Goal: Task Accomplishment & Management: Use online tool/utility

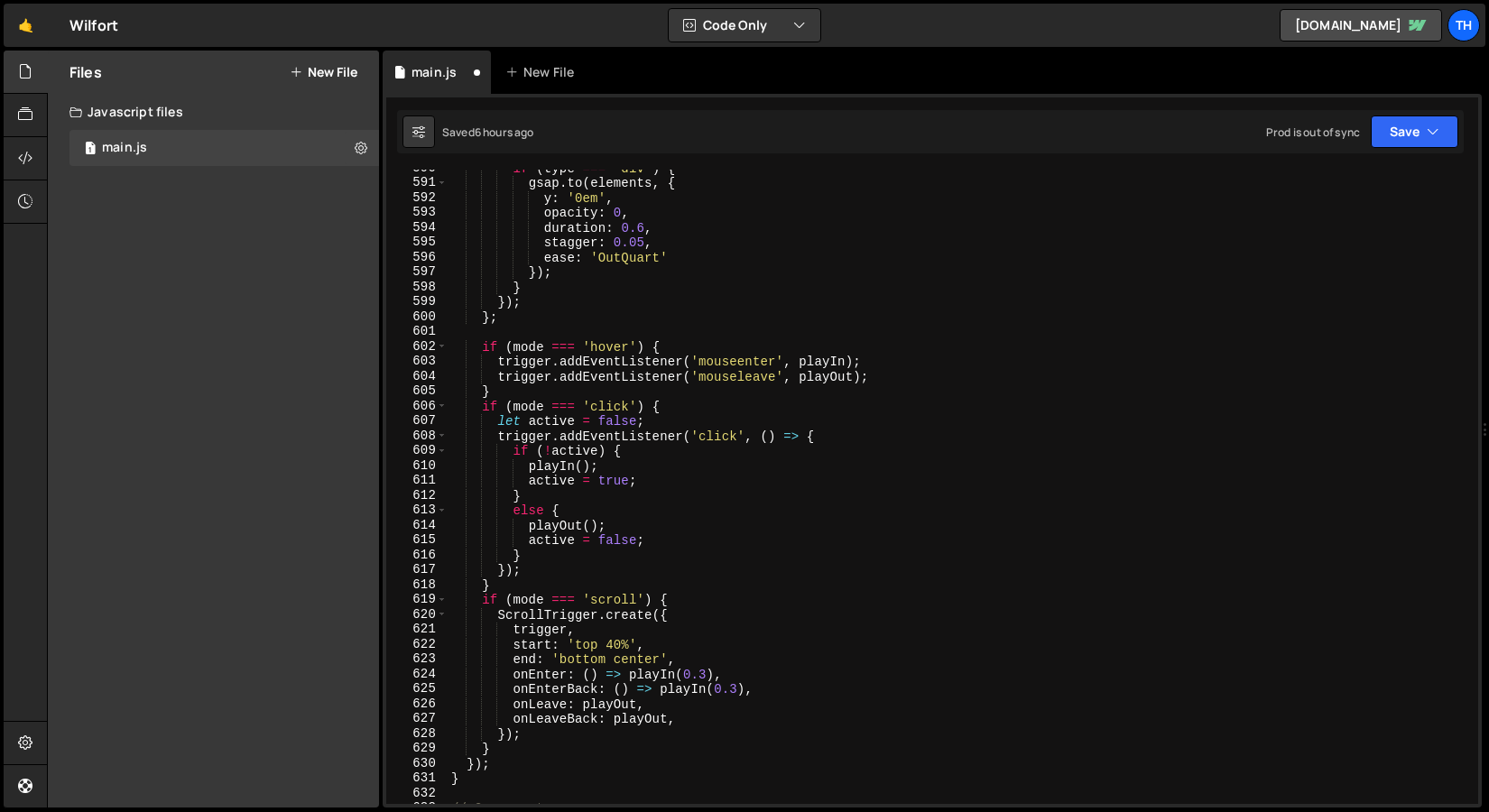
scroll to position [8780, 0]
paste textarea "check the timetable maybe"
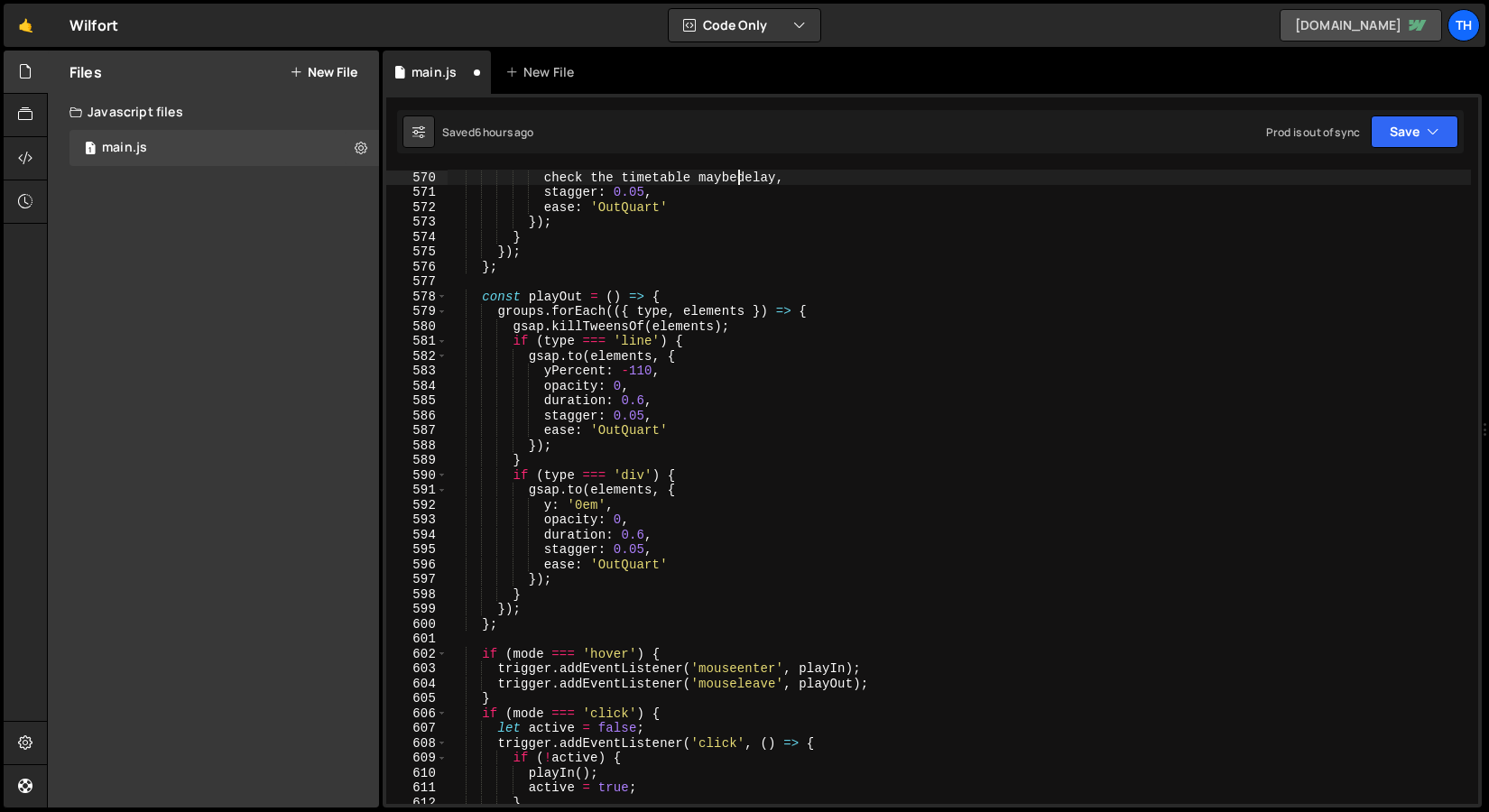
scroll to position [8472, 0]
click at [446, 300] on span at bounding box center [442, 297] width 10 height 15
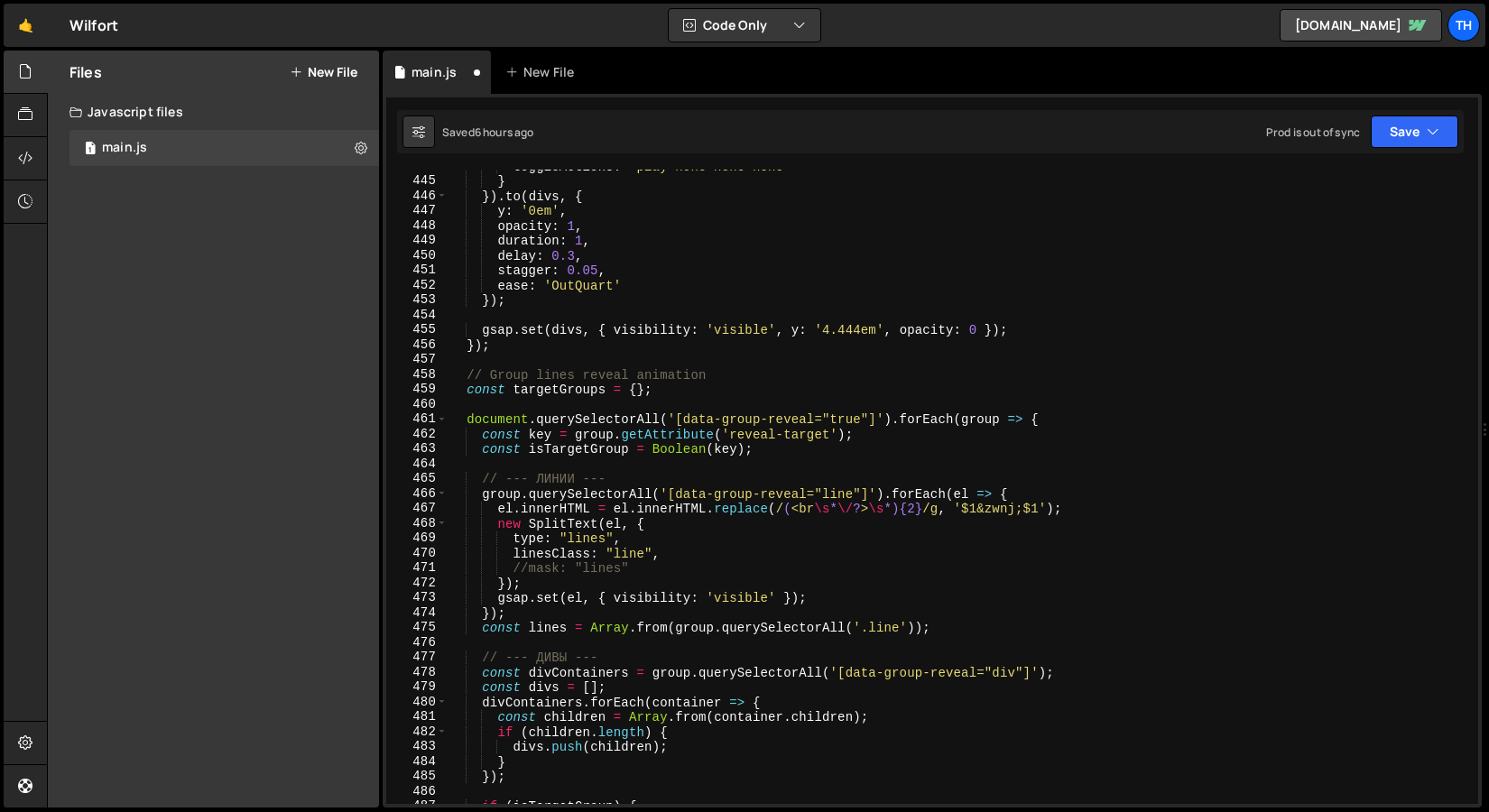
scroll to position [6394, 0]
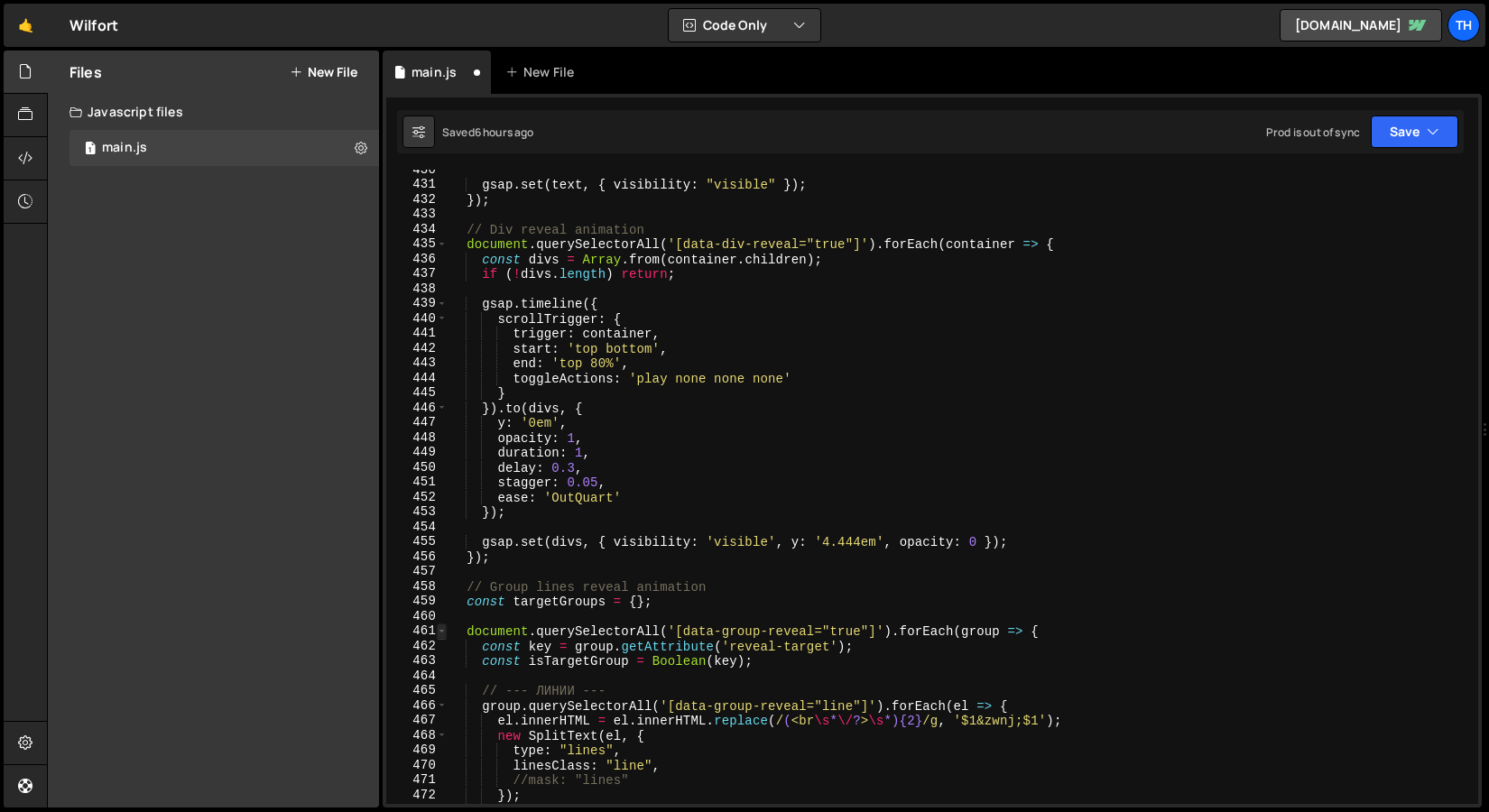
click at [444, 629] on span at bounding box center [442, 631] width 10 height 15
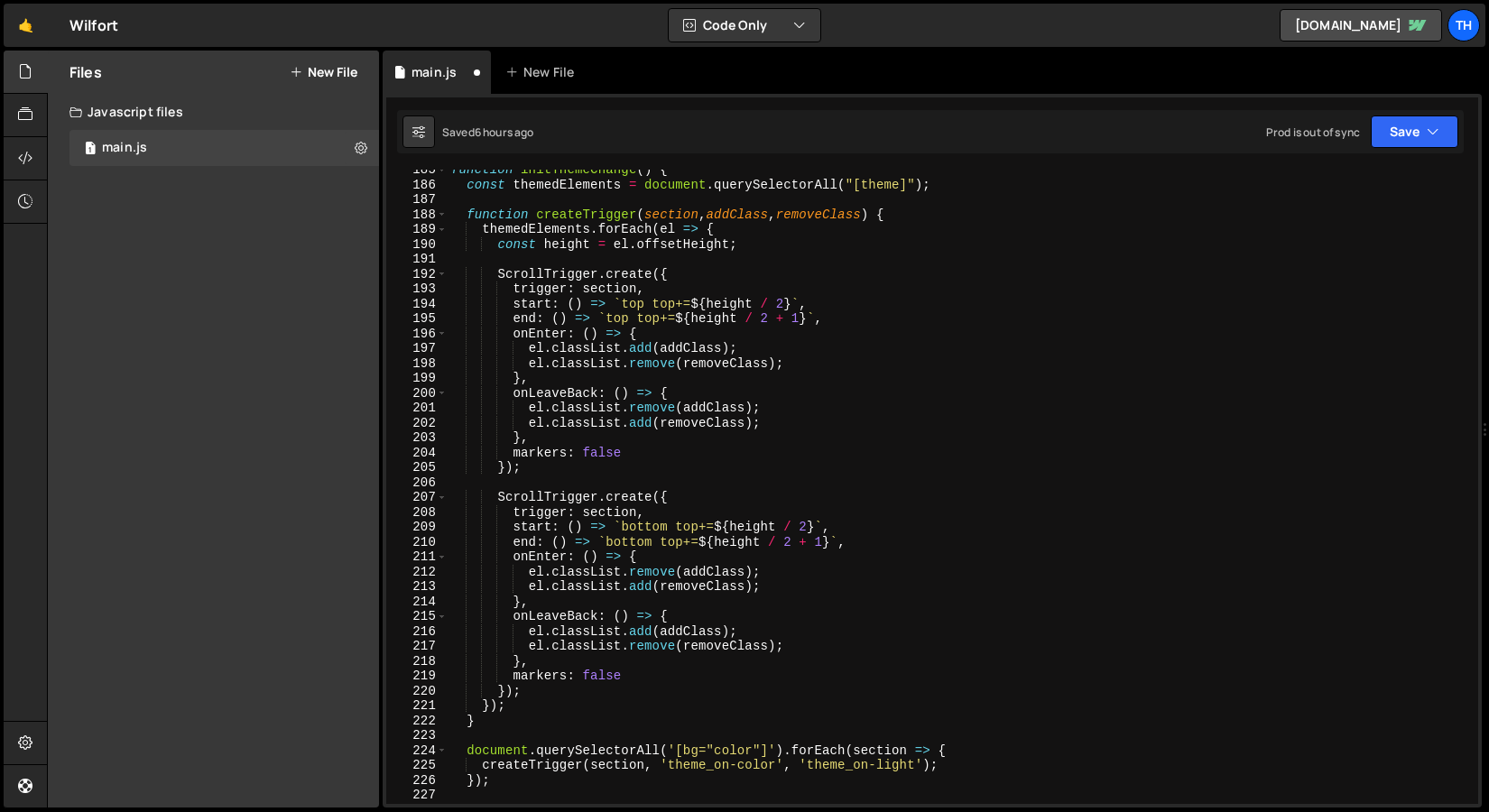
scroll to position [2747, 0]
click at [439, 175] on span at bounding box center [442, 169] width 10 height 15
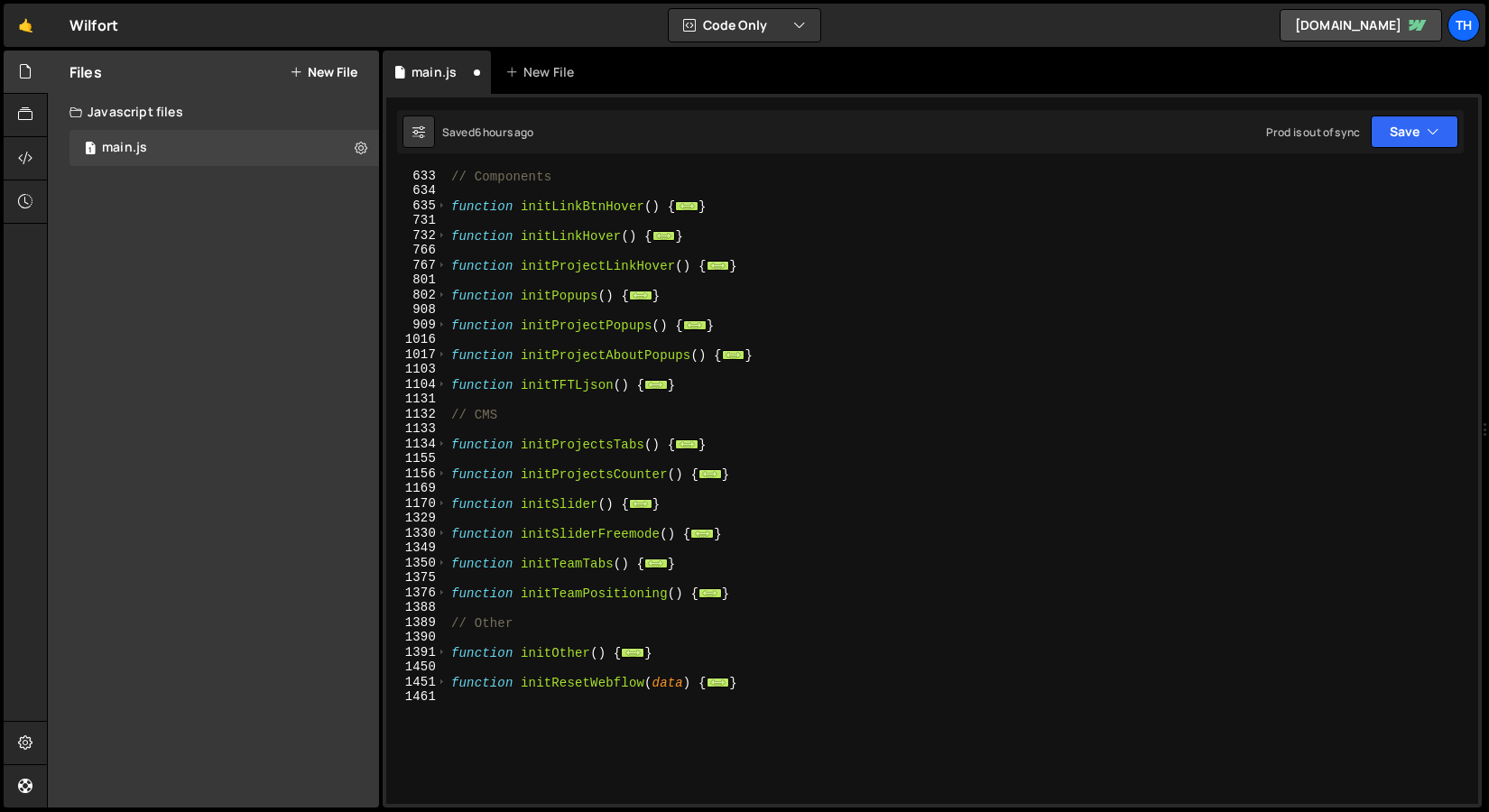
scroll to position [378, 0]
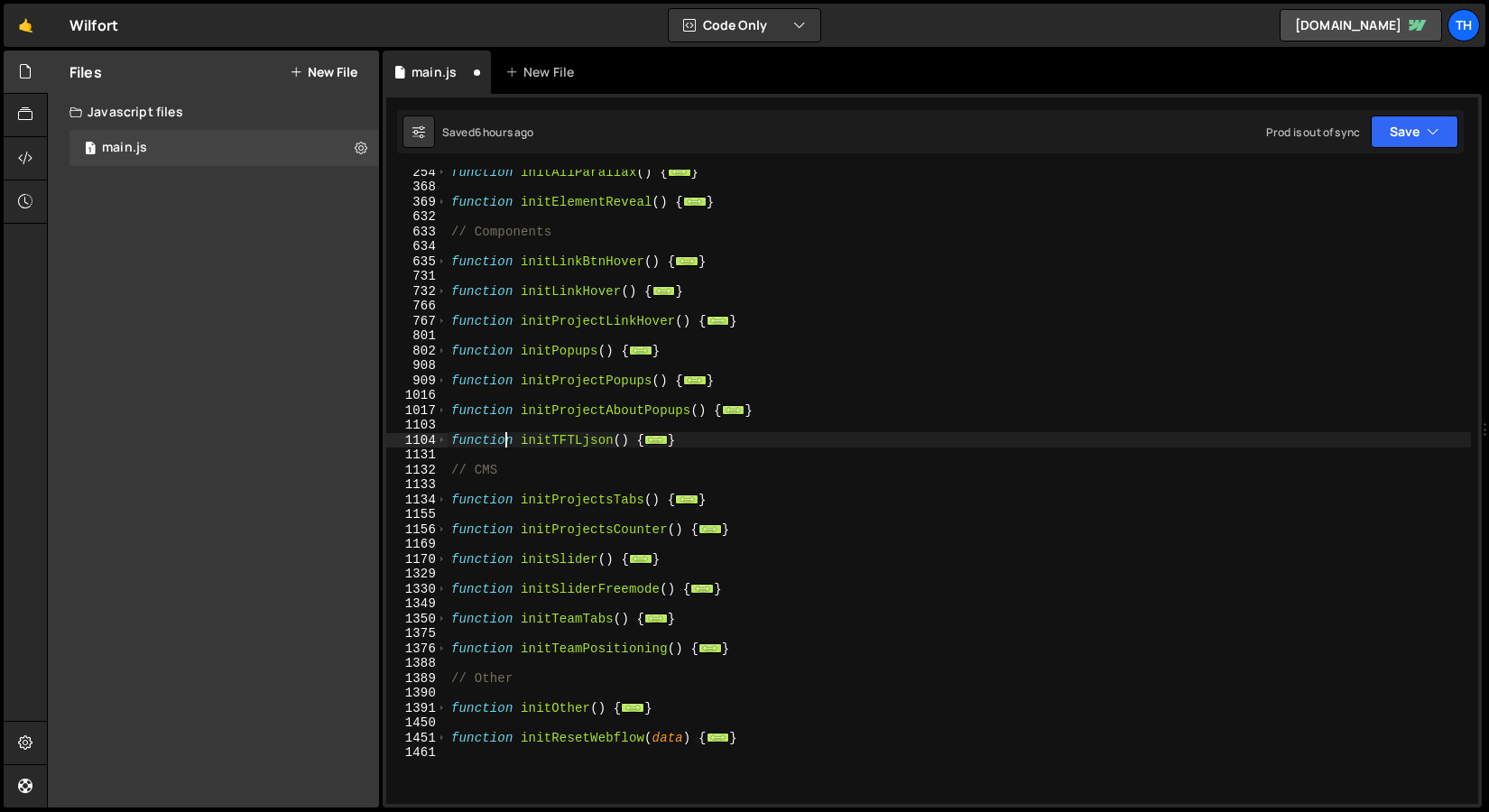
click at [509, 436] on div "function initAllParallax ( ) { ... } function initElementReveal ( ) { ... } // …" at bounding box center [959, 496] width 1024 height 665
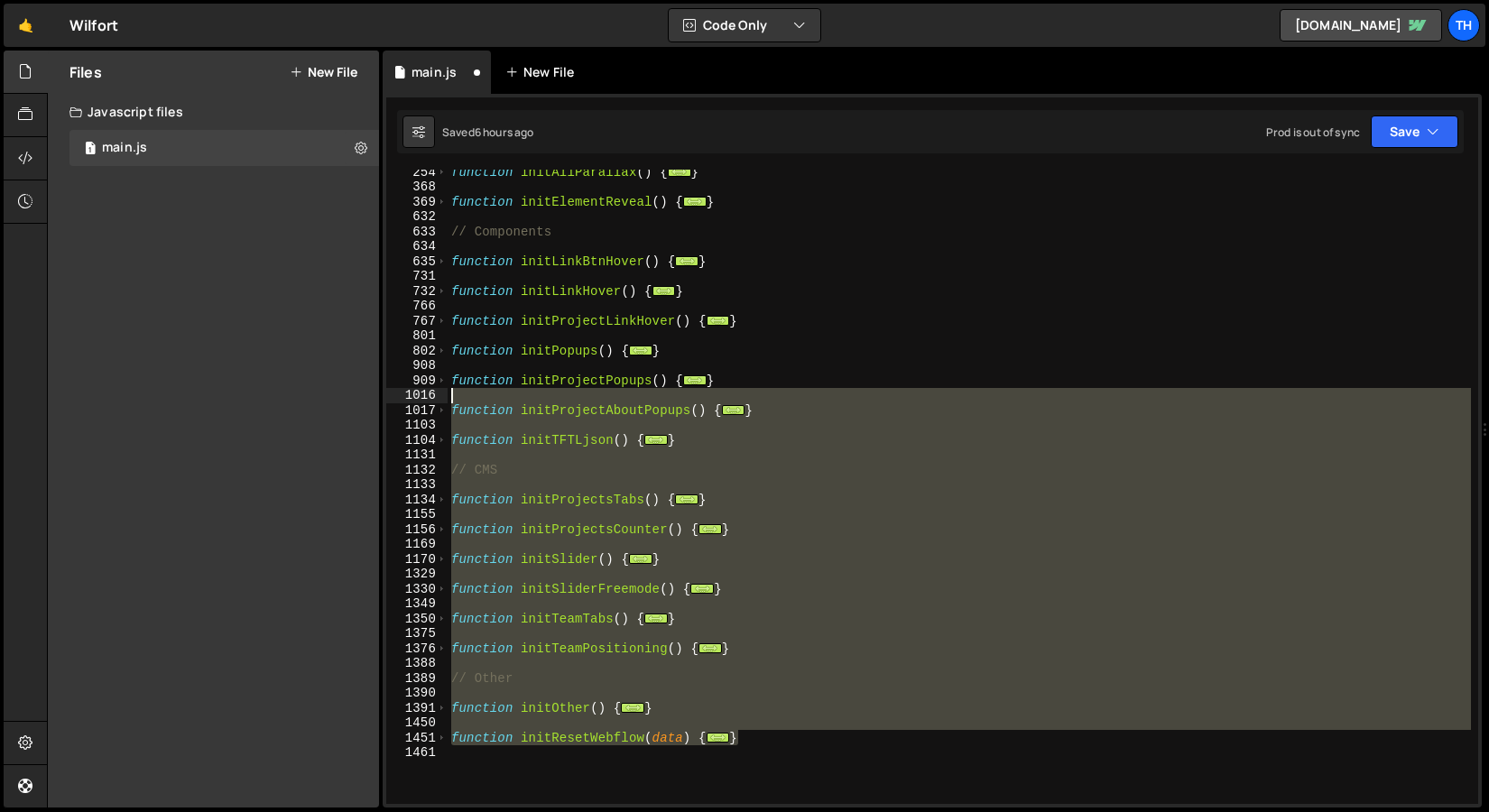
scroll to position [0, 0]
drag, startPoint x: 819, startPoint y: 738, endPoint x: 527, endPoint y: 77, distance: 722.6
click at [527, 77] on div "Debug Explain Copy main.js New File Saved 6 hours ago Prod is out of sync Upgra…" at bounding box center [932, 429] width 1099 height 758
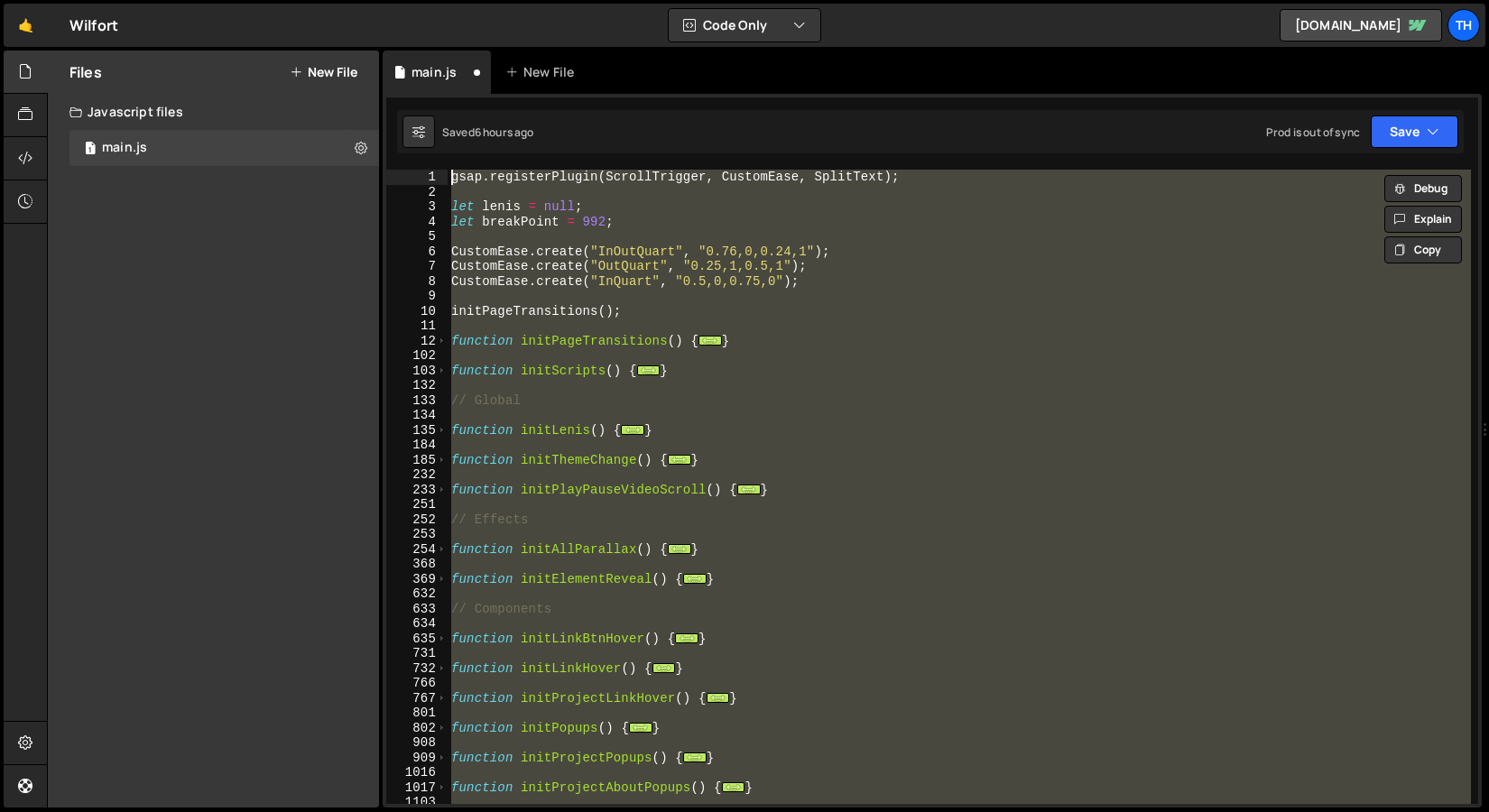
click at [610, 364] on div "gsap . registerPlugin ( ScrollTrigger , CustomEase , SplitText ) ; let lenis = …" at bounding box center [959, 486] width 1024 height 635
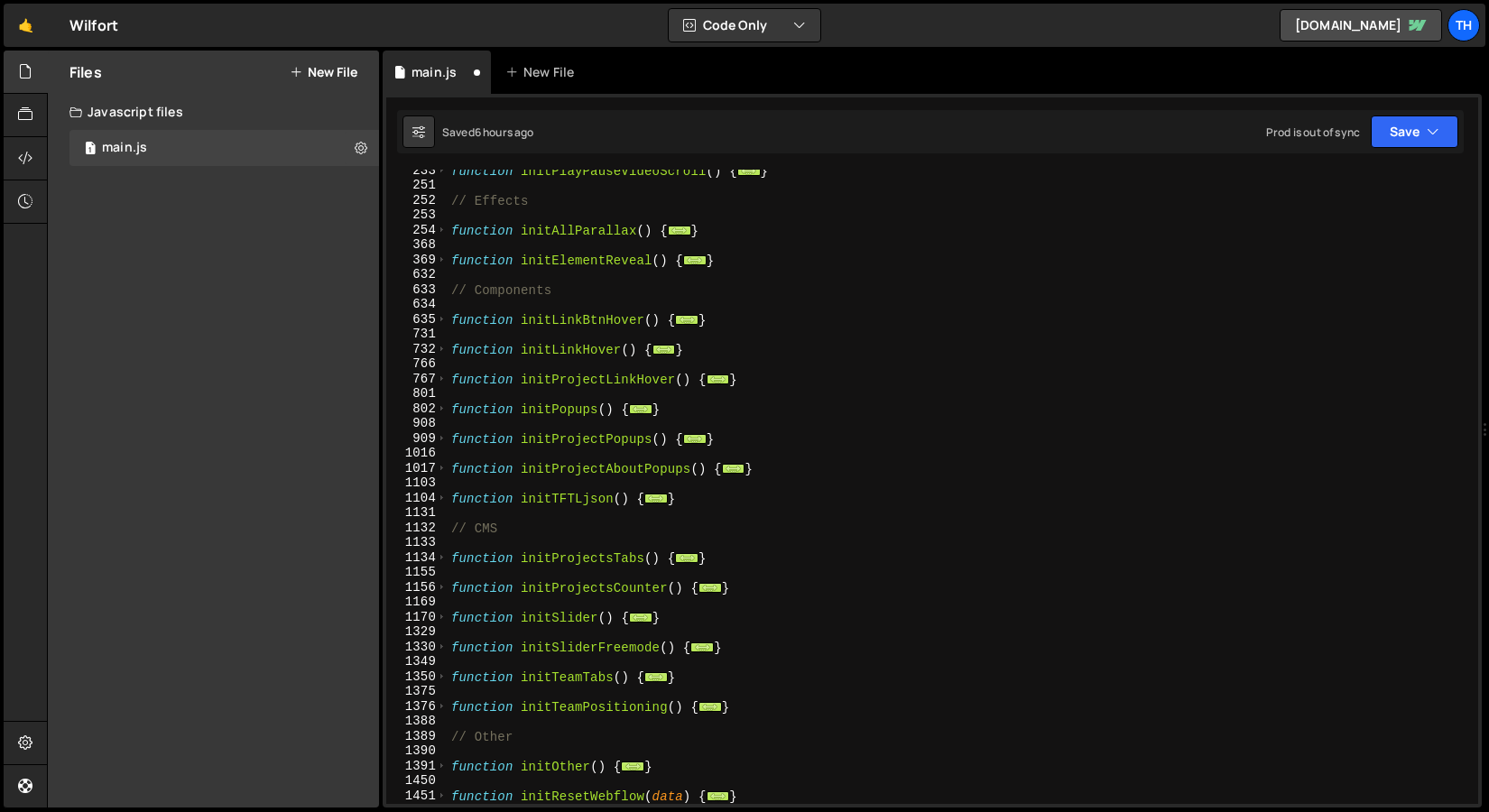
scroll to position [313, 0]
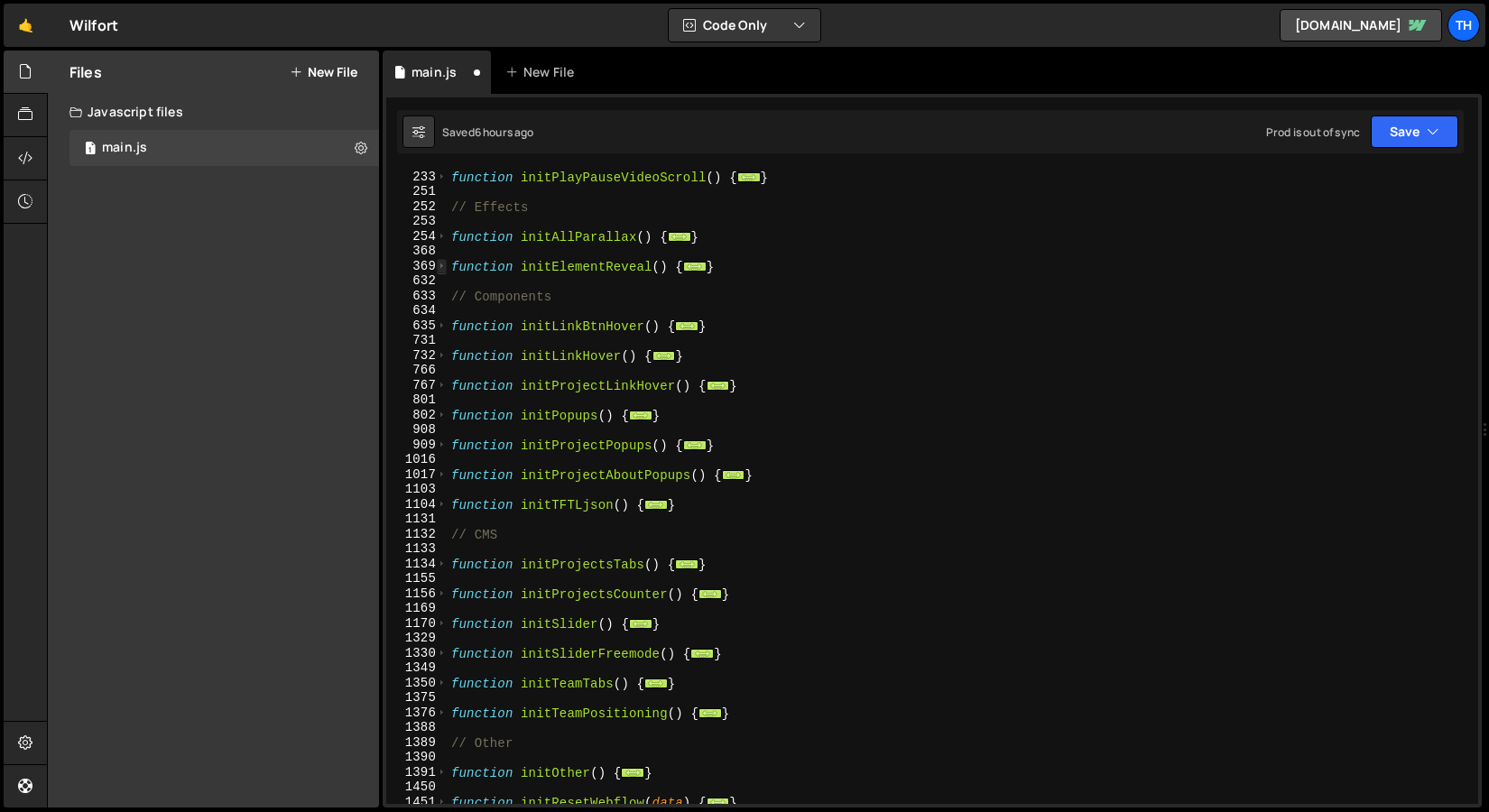
click at [441, 264] on span at bounding box center [442, 266] width 10 height 15
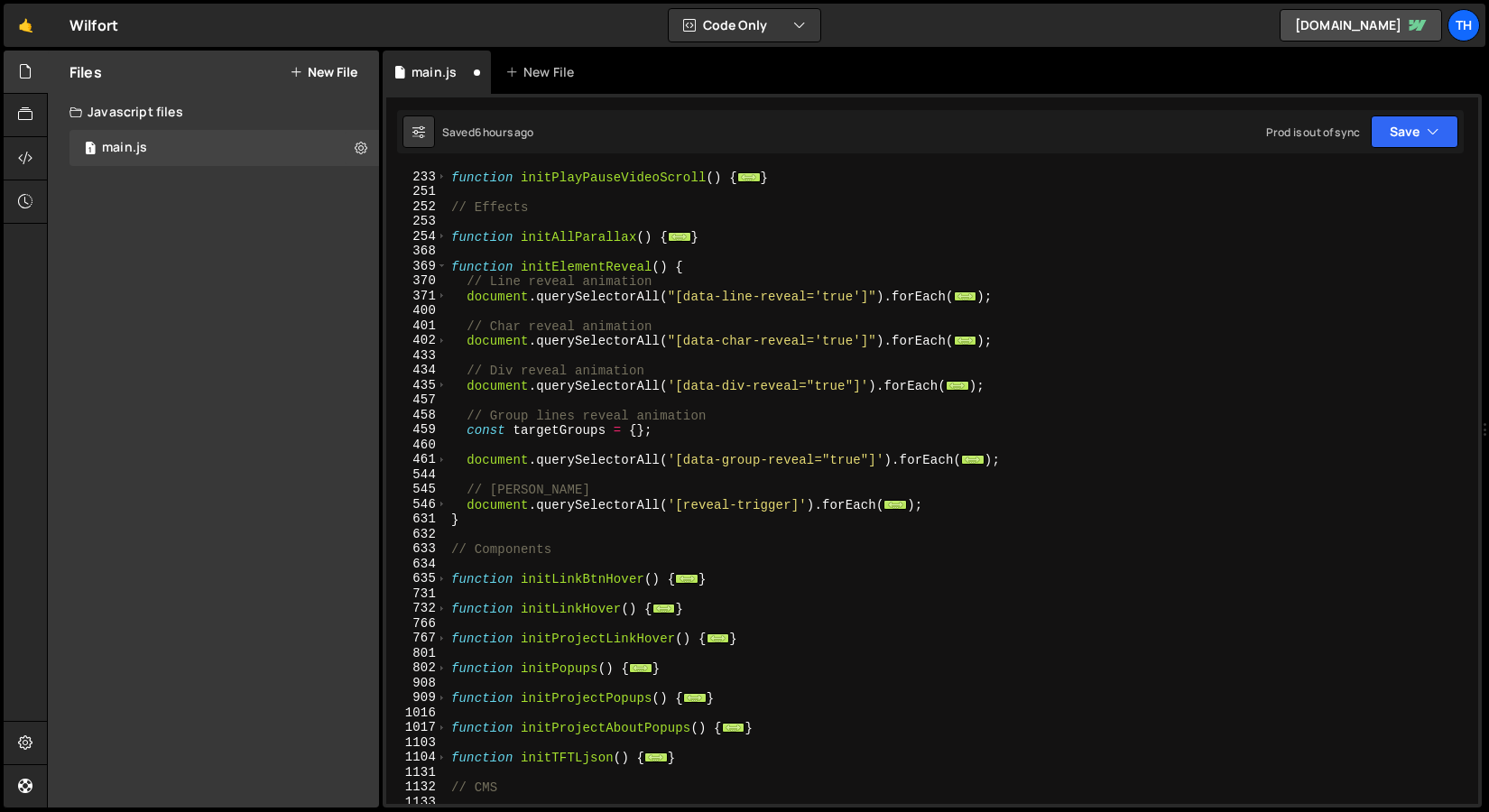
scroll to position [320, 0]
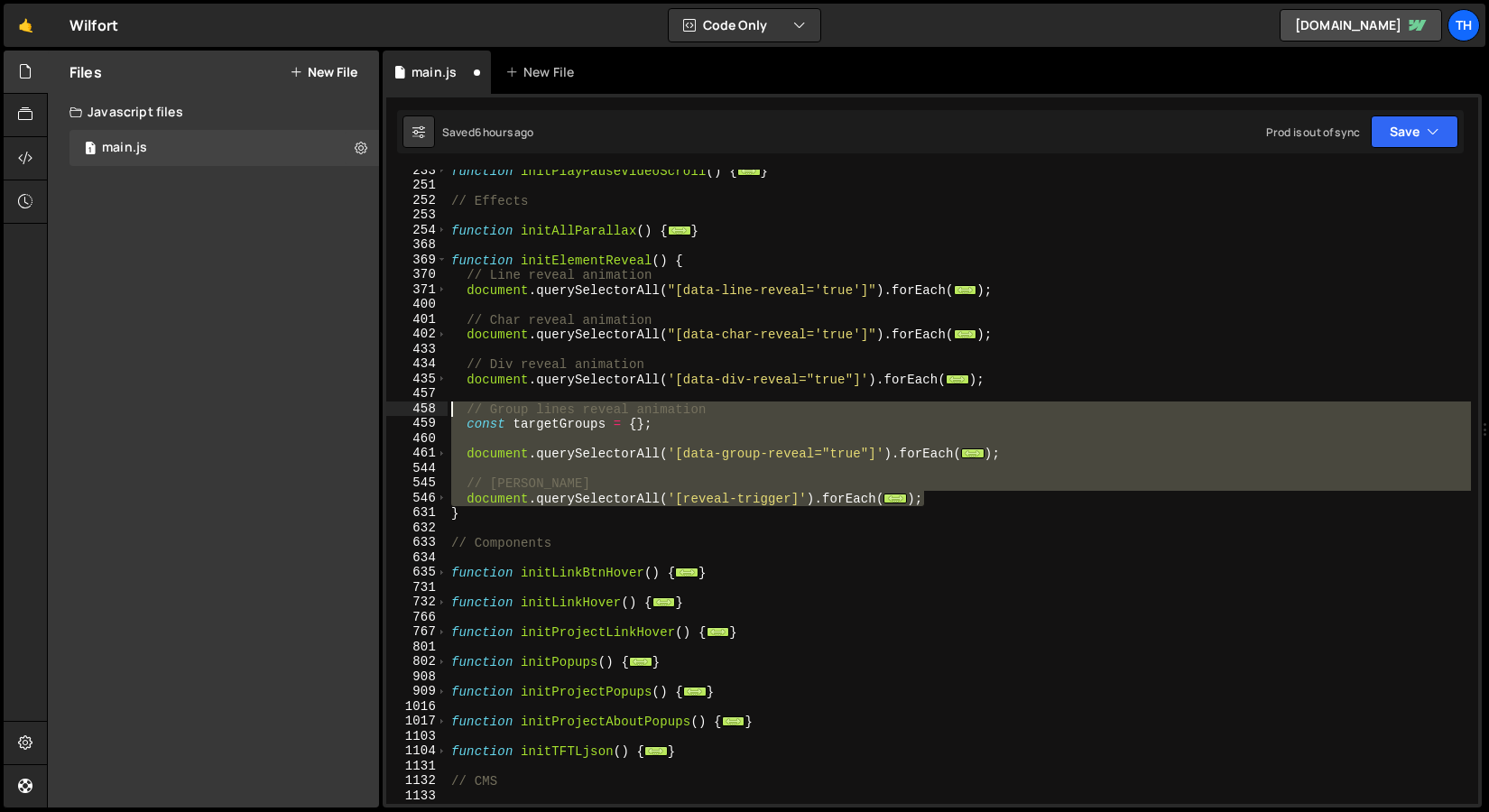
drag, startPoint x: 915, startPoint y: 502, endPoint x: 366, endPoint y: 409, distance: 556.8
click at [366, 409] on div "Files New File Javascript files 1 main.js 0 CSS files Copy share link Edit File…" at bounding box center [767, 429] width 1442 height 758
click at [508, 500] on div "function initPlayPauseVideoScroll ( ) { ... } // Effects function initAllParall…" at bounding box center [959, 486] width 1024 height 635
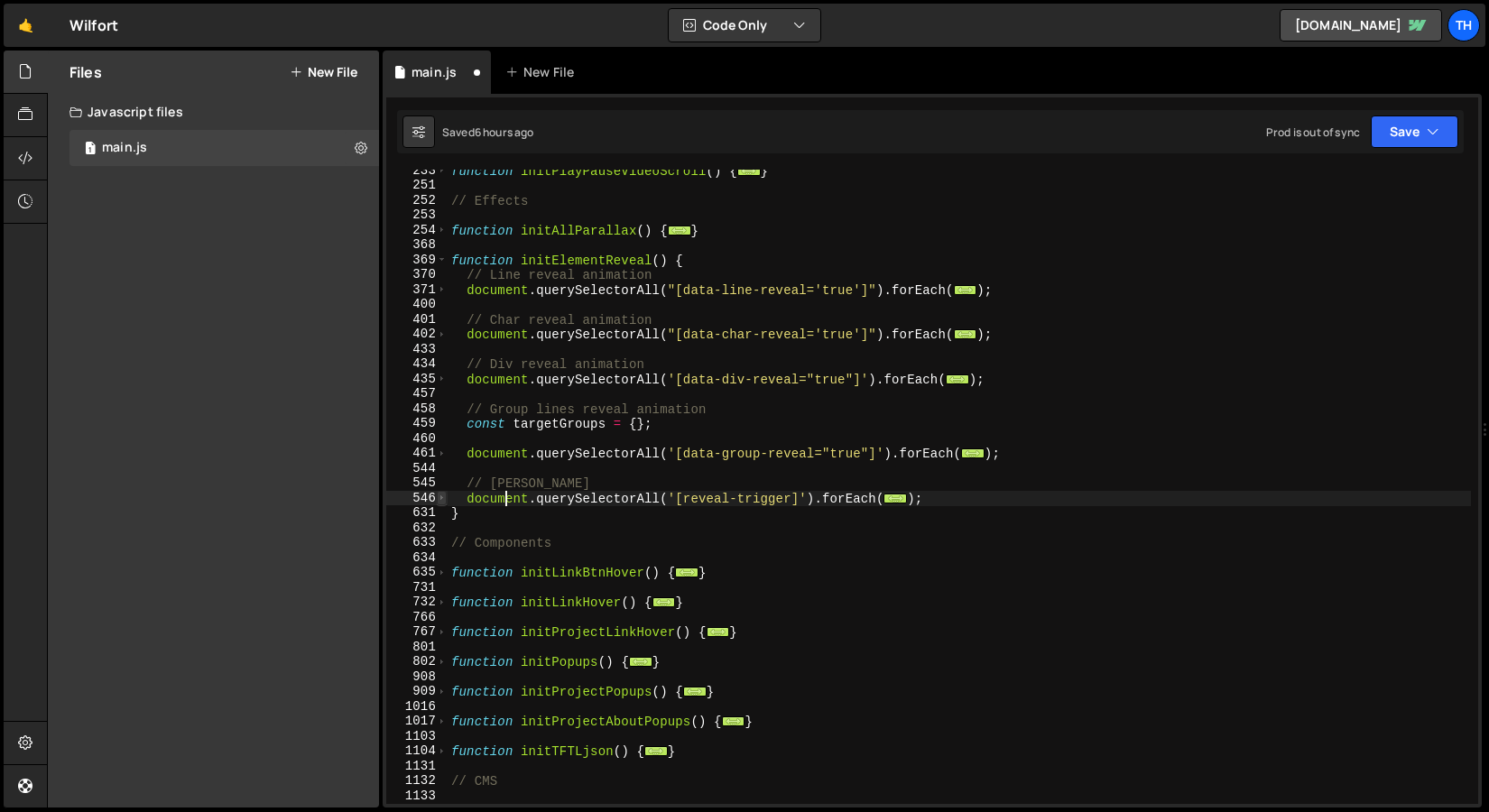
click at [442, 492] on span at bounding box center [442, 498] width 10 height 15
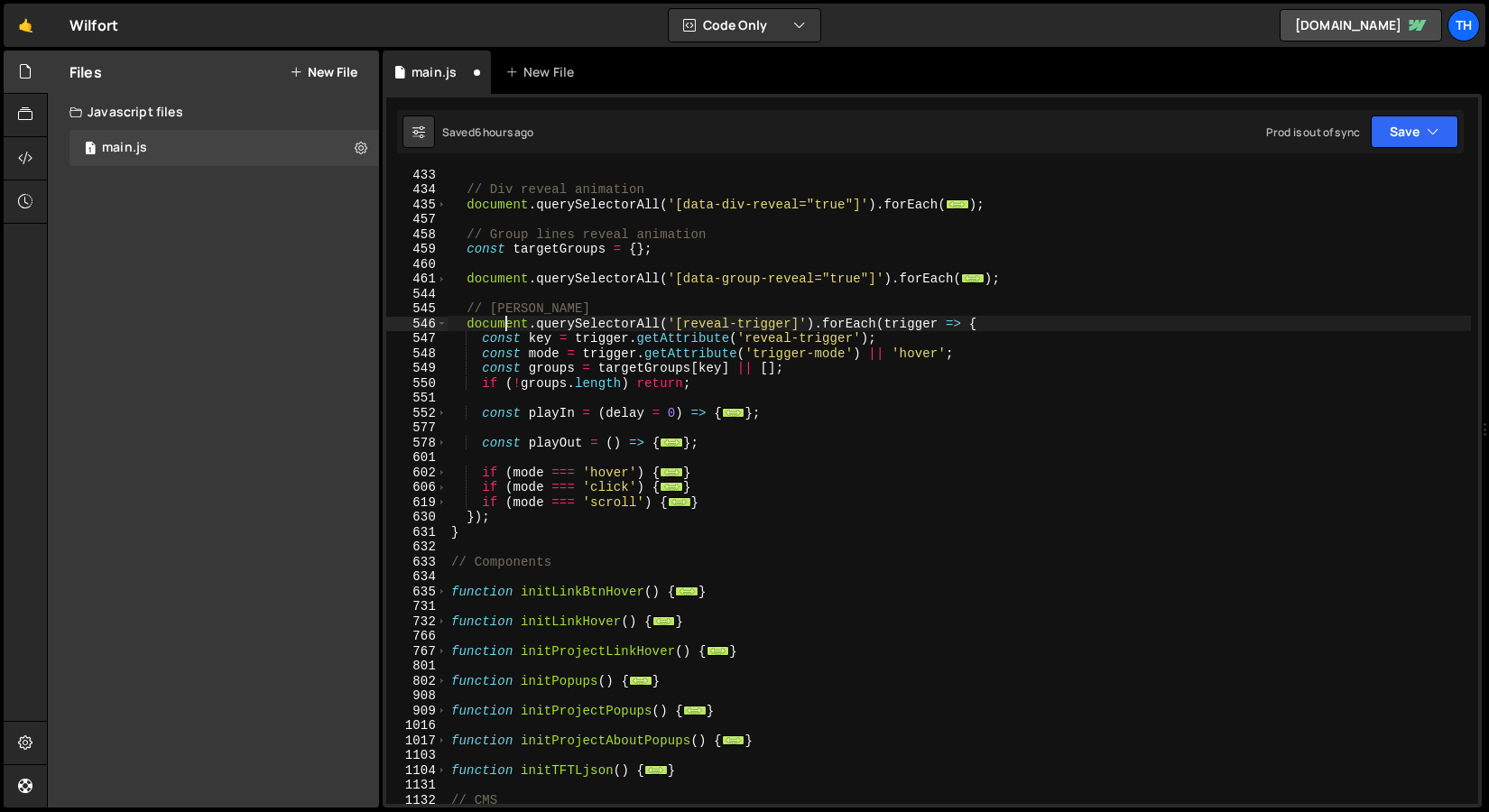
scroll to position [493, 0]
click at [443, 414] on span at bounding box center [442, 413] width 10 height 15
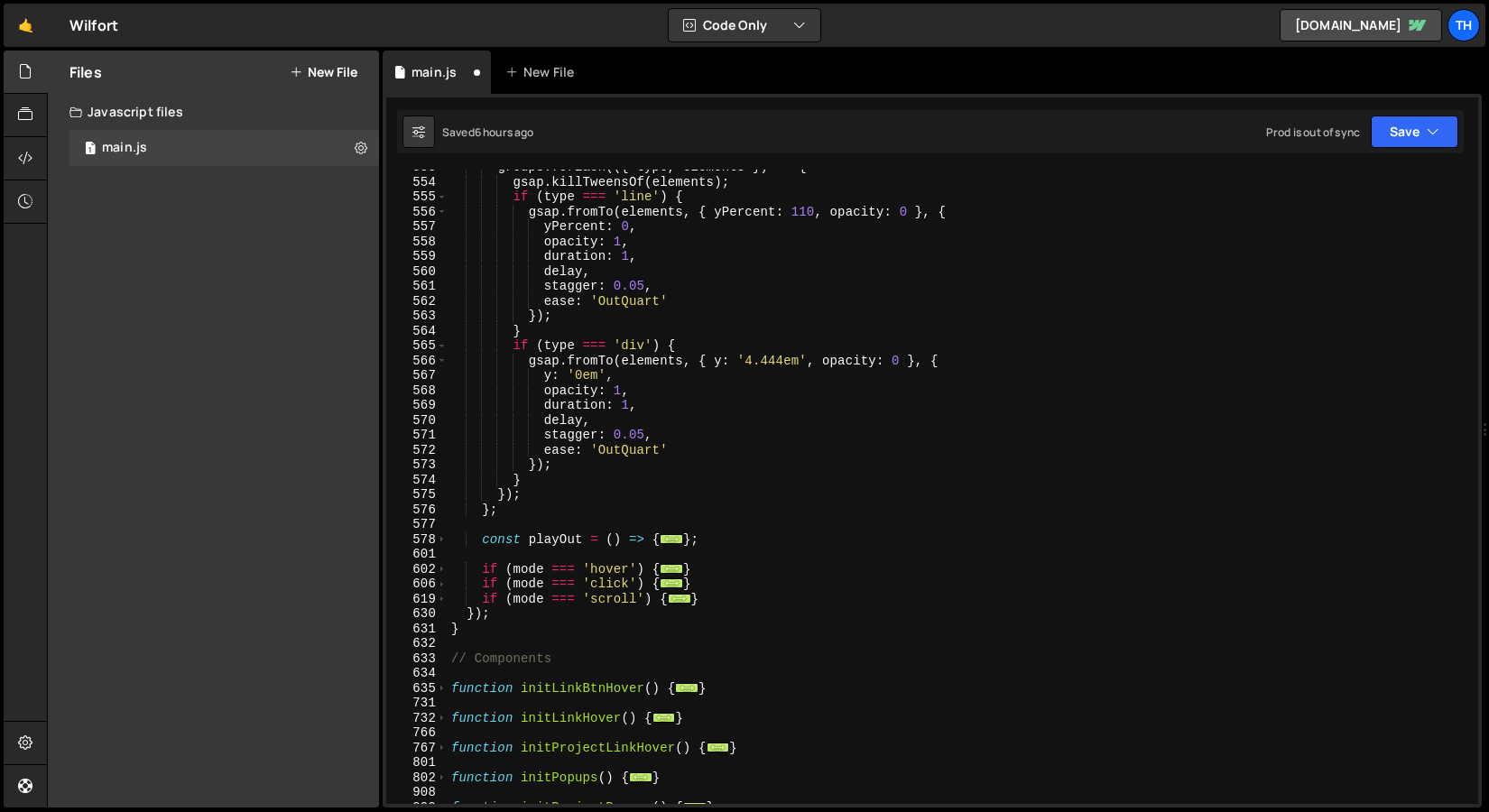
scroll to position [754, 0]
click at [446, 569] on span at bounding box center [442, 569] width 10 height 15
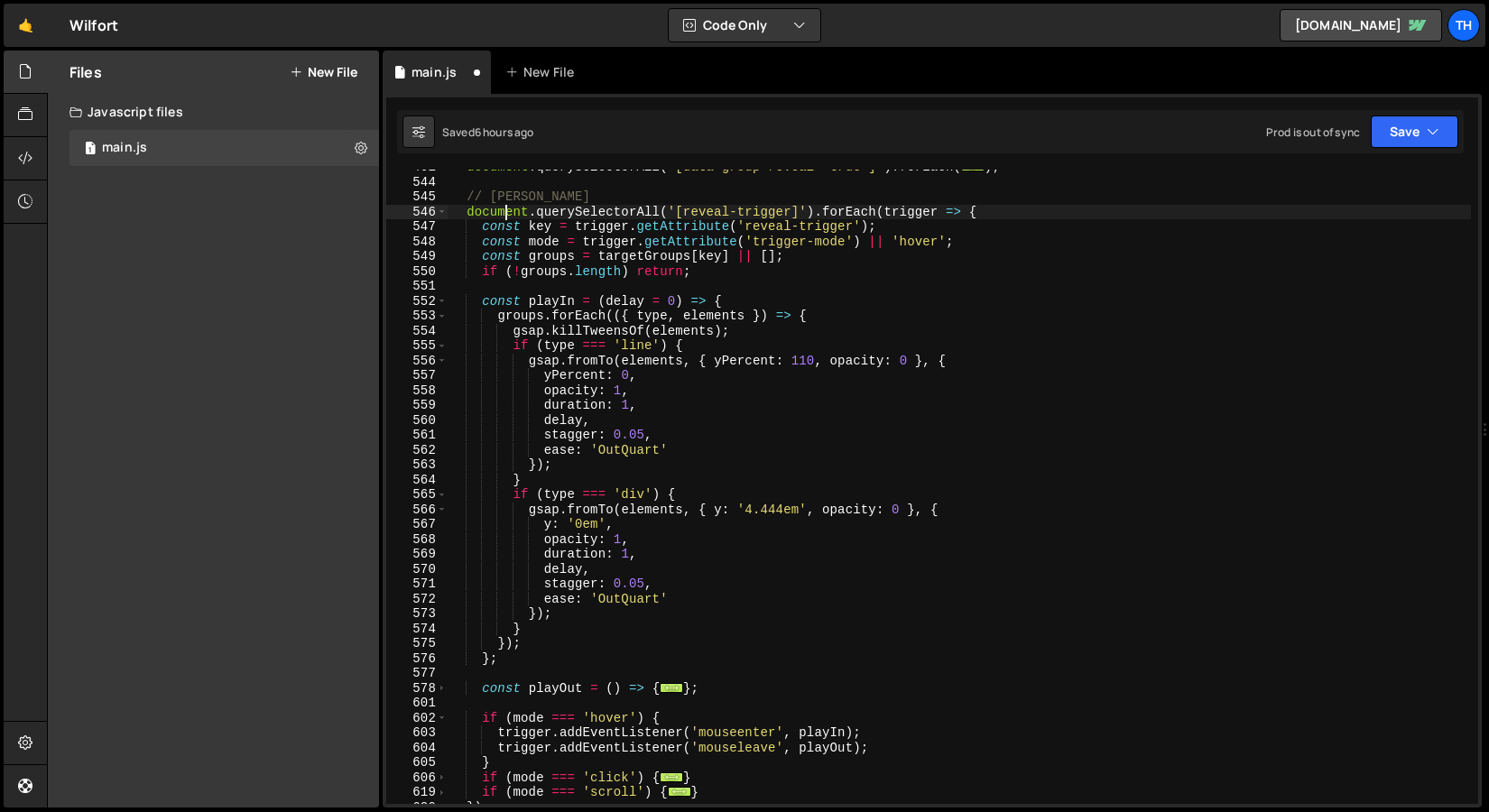
scroll to position [606, 0]
click at [446, 684] on span at bounding box center [442, 688] width 10 height 15
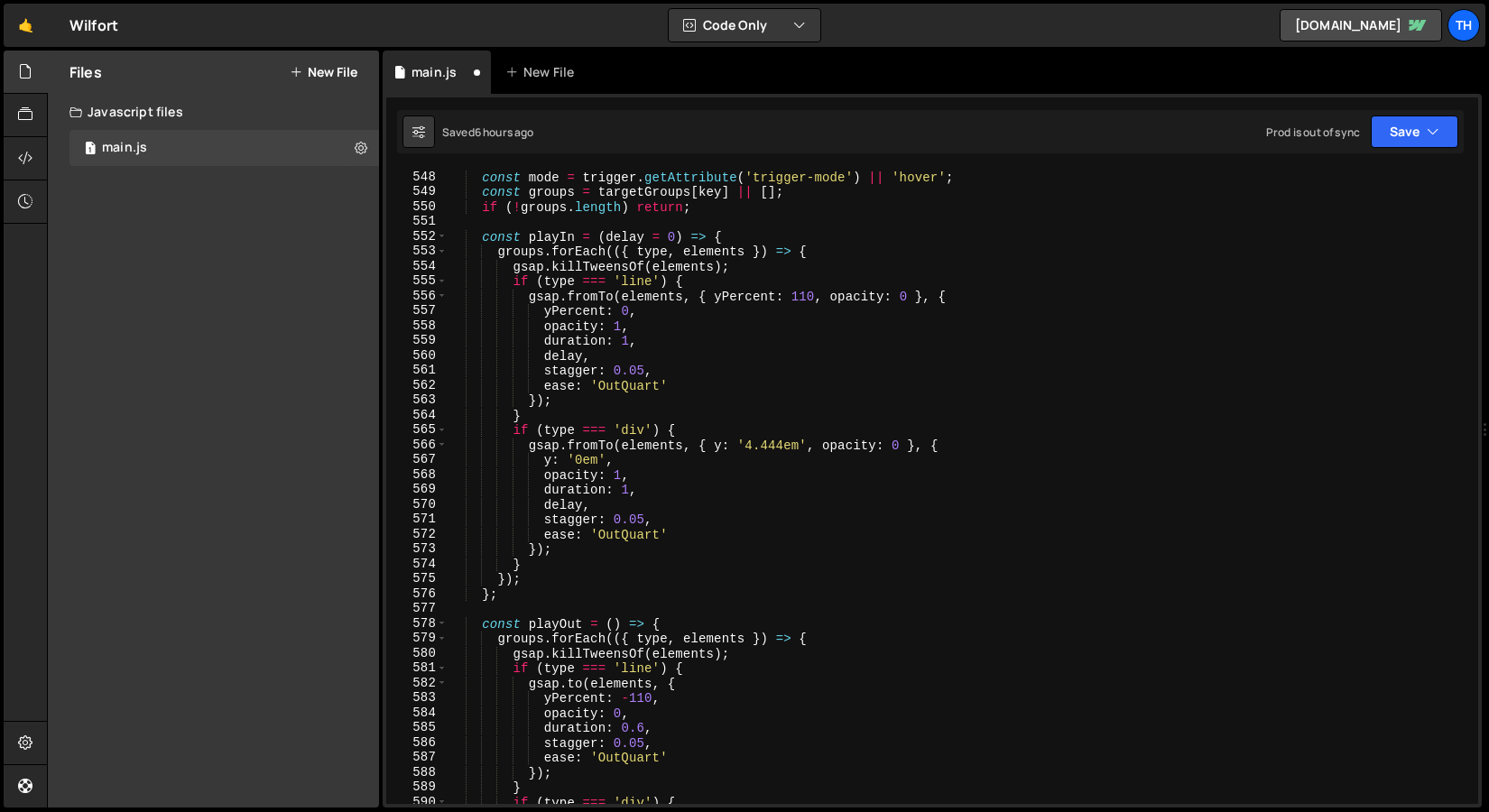
scroll to position [615, 0]
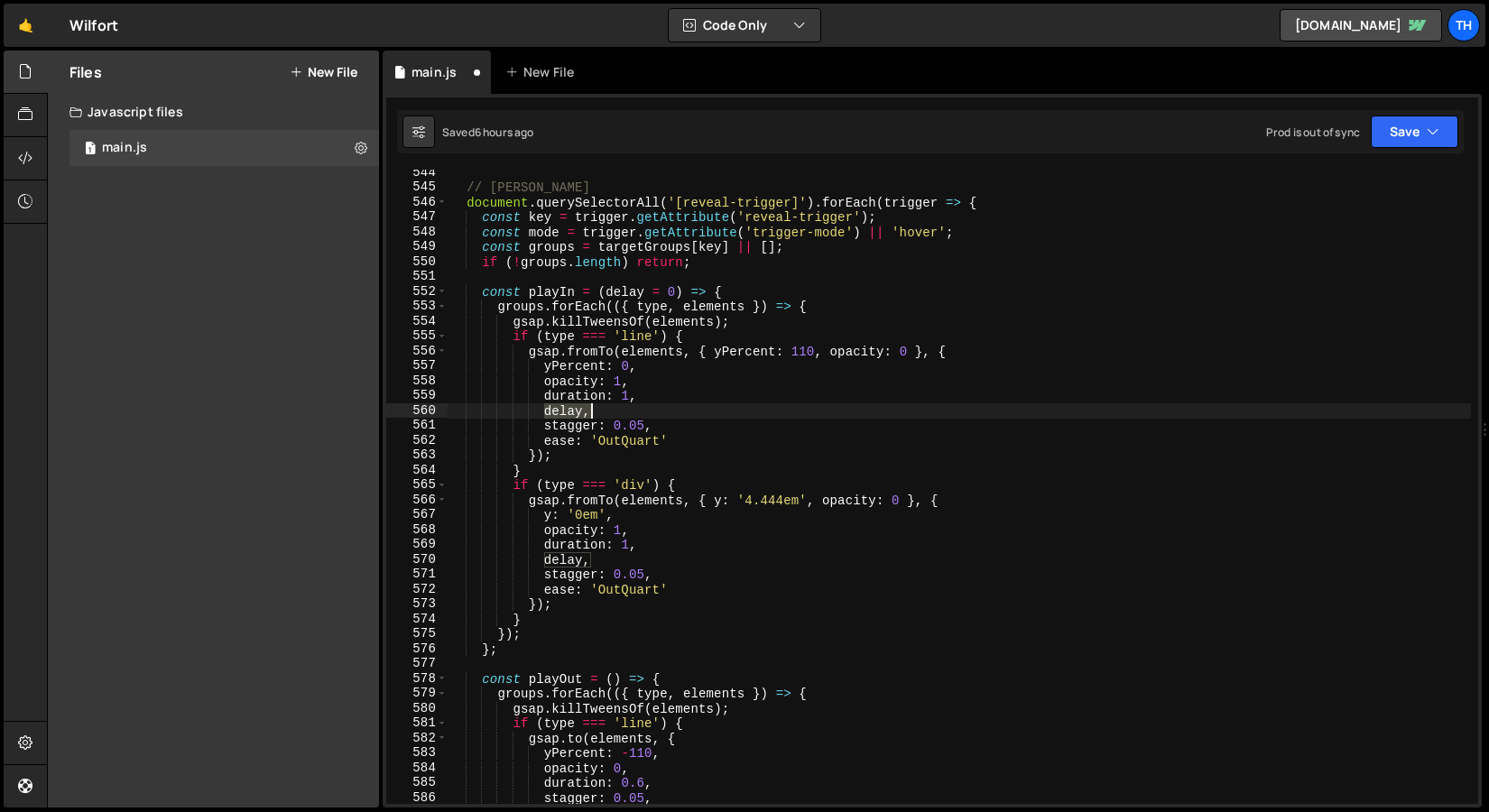
drag, startPoint x: 543, startPoint y: 415, endPoint x: 599, endPoint y: 405, distance: 56.9
click at [599, 405] on div "// Логика триггеров document . querySelectorAll ( '[reveal-trigger]' ) . forEac…" at bounding box center [959, 497] width 1024 height 665
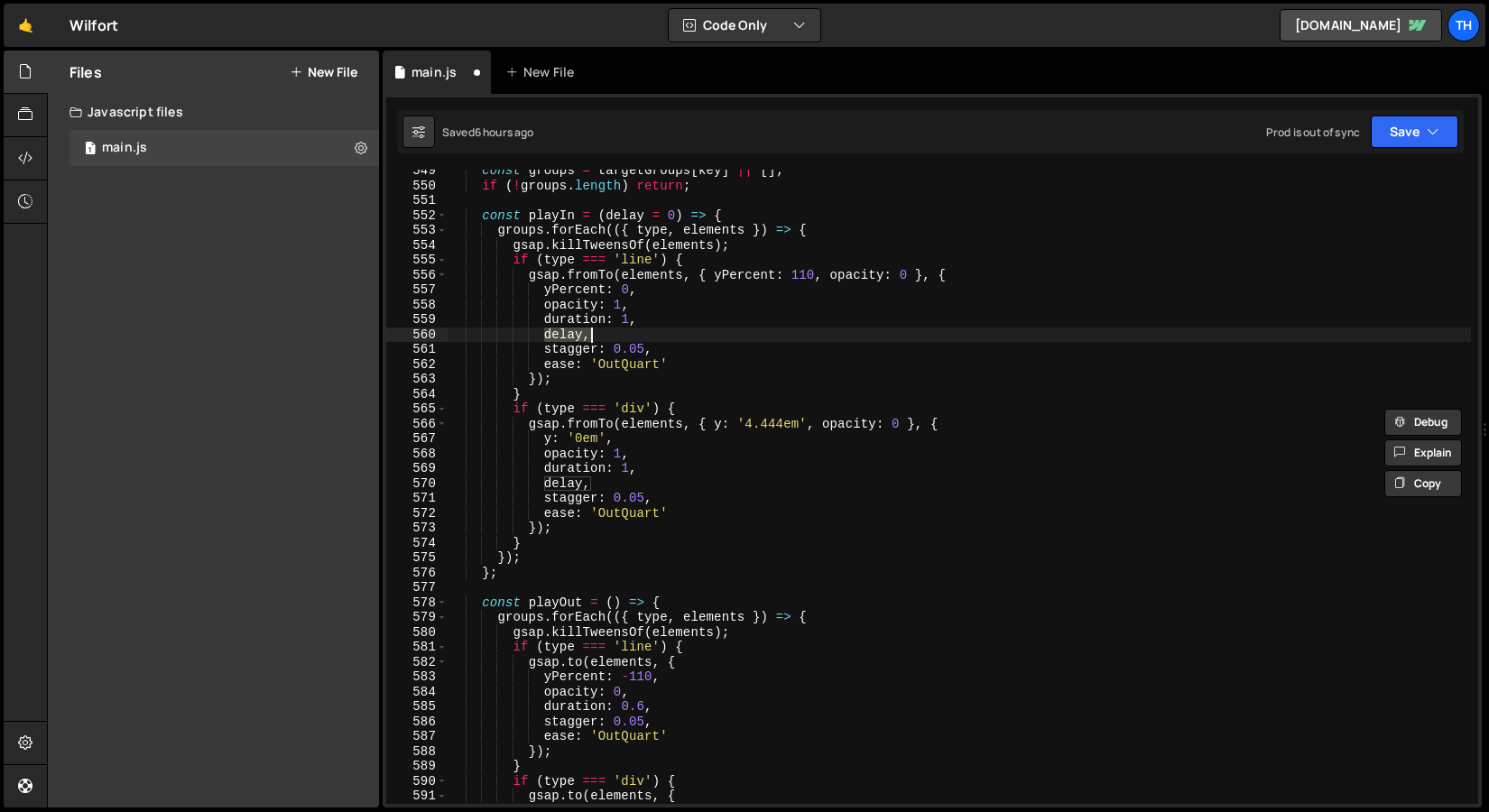
scroll to position [709, 0]
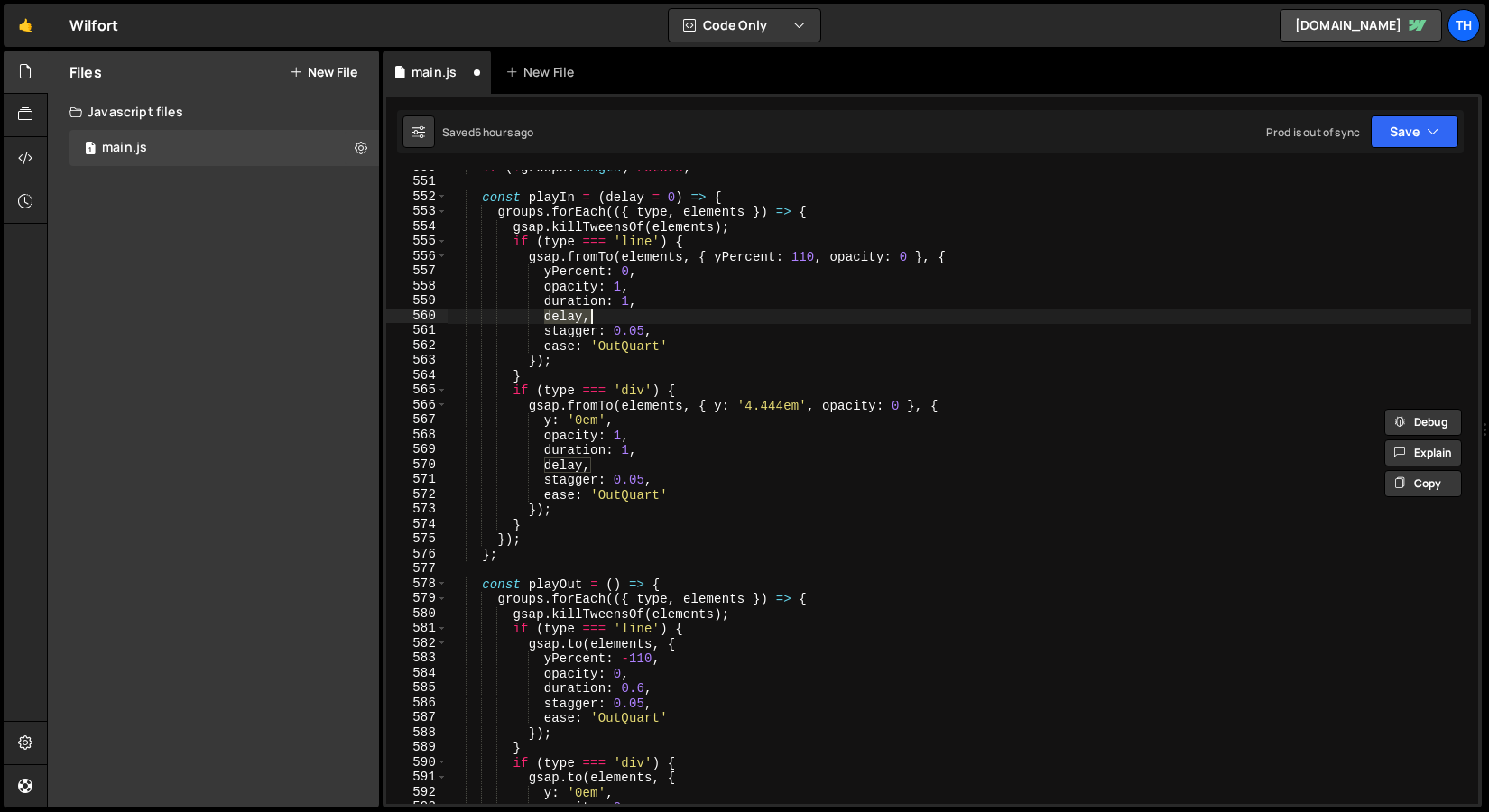
click at [662, 685] on div "if ( ! groups . length ) return ; const playIn = ( delay = 0 ) => { groups . fo…" at bounding box center [959, 491] width 1024 height 665
type textarea "duration: 0.6,"
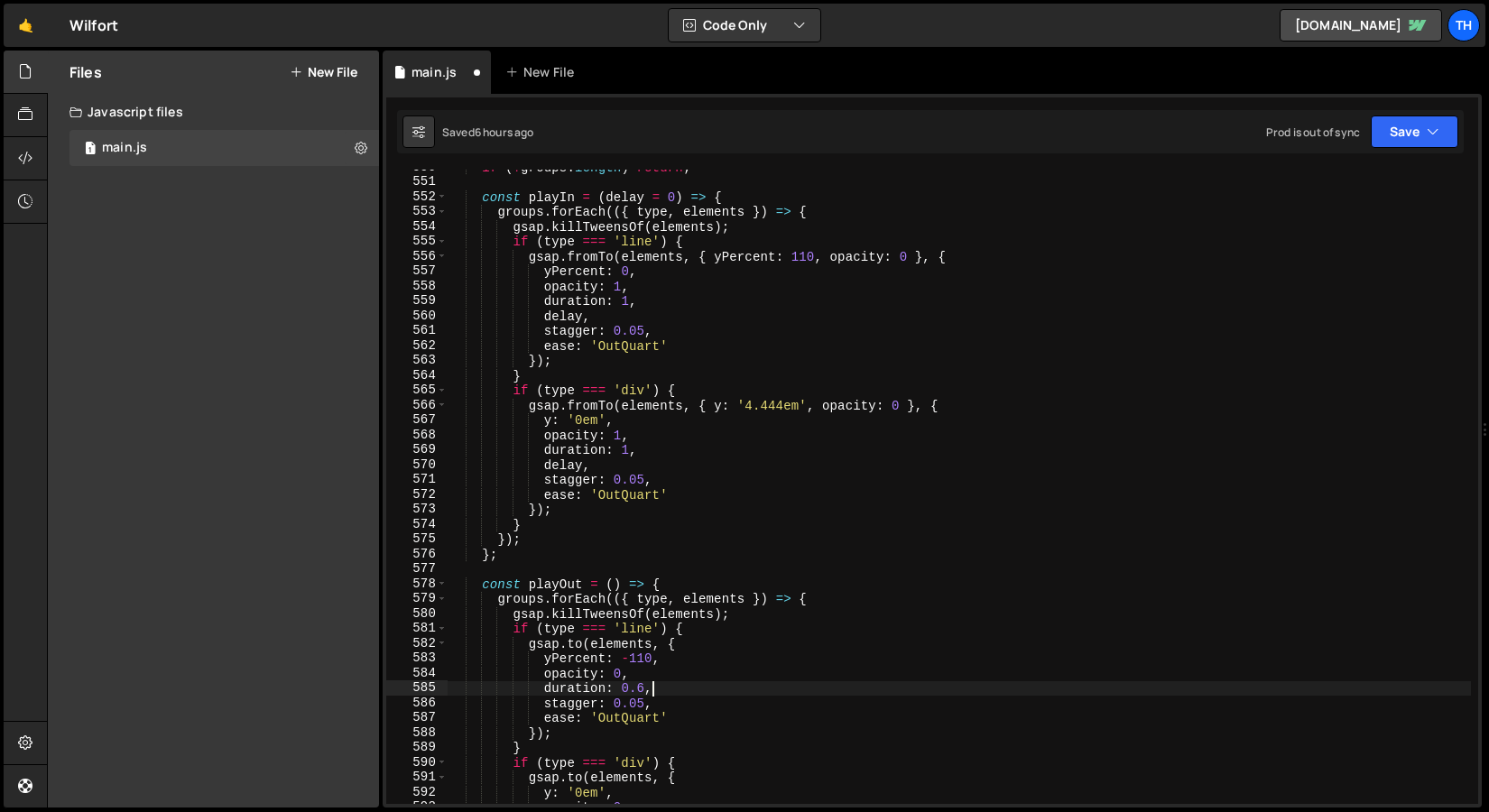
scroll to position [0, 5]
paste textarea "delay,"
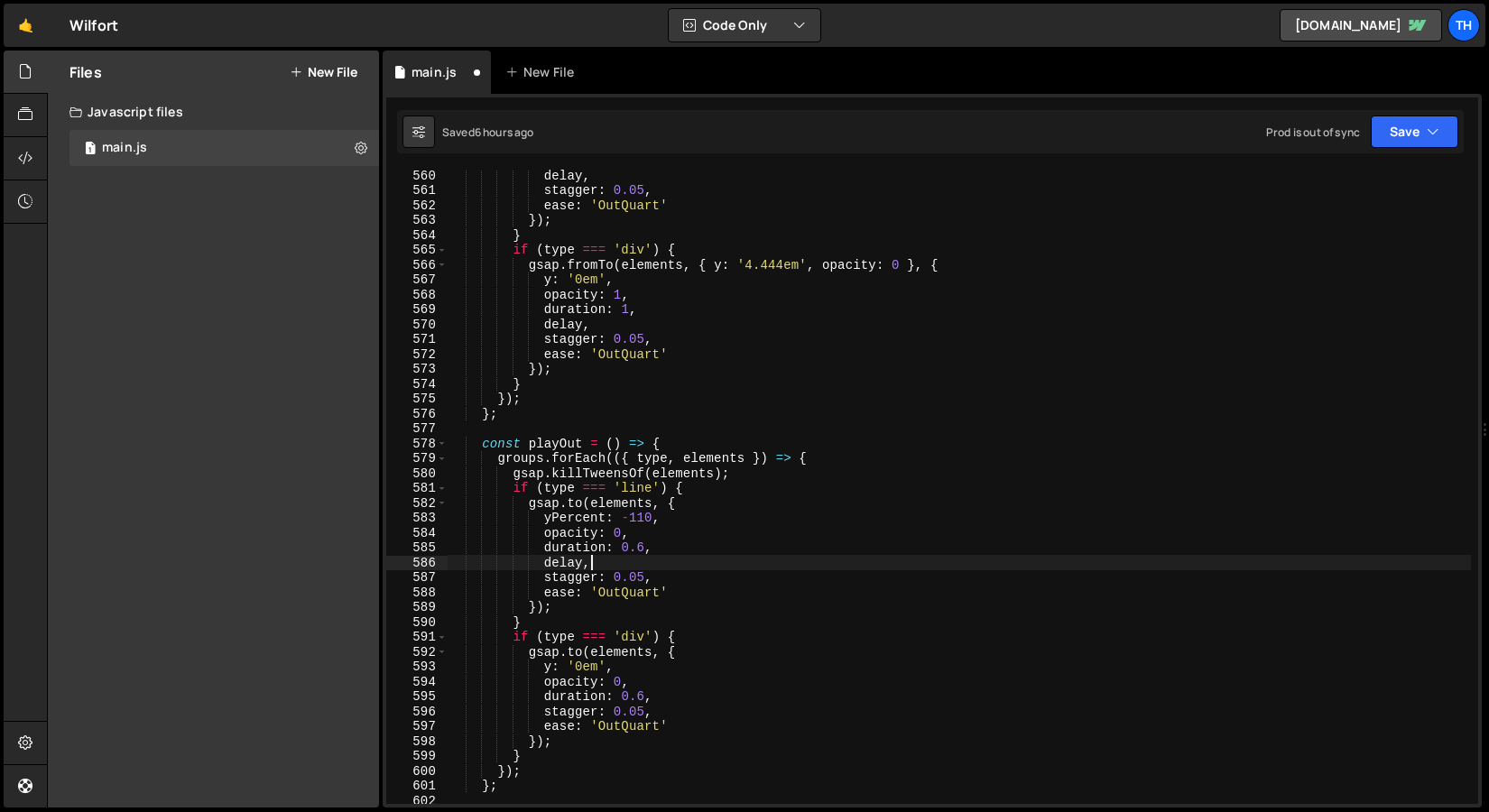
scroll to position [865, 0]
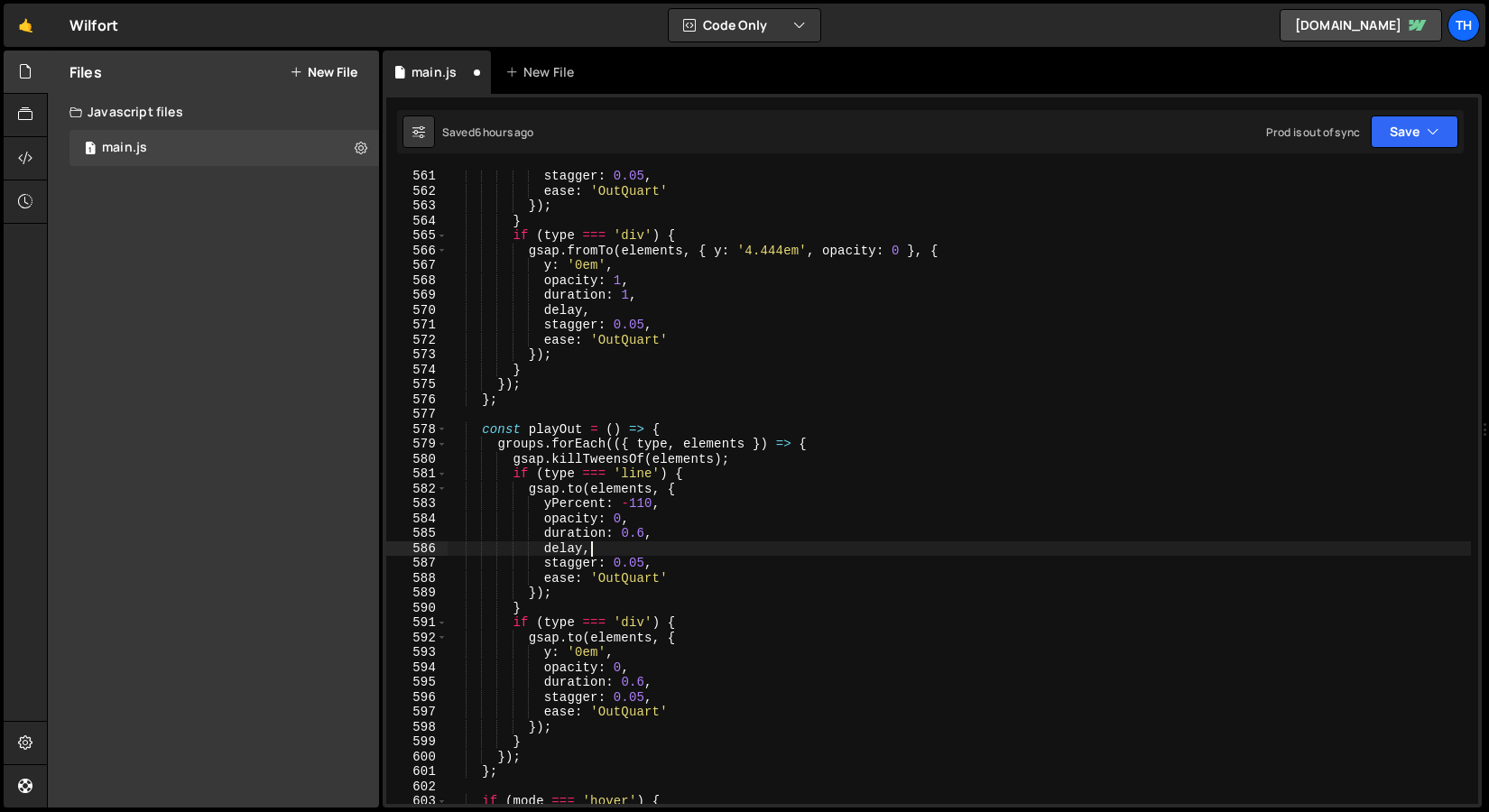
click at [660, 684] on div "stagger : 0.05 , ease : 'OutQuart' }) ; } if ( type === 'div' ) { gsap . fromTo…" at bounding box center [959, 500] width 1024 height 665
paste textarea "delay,"
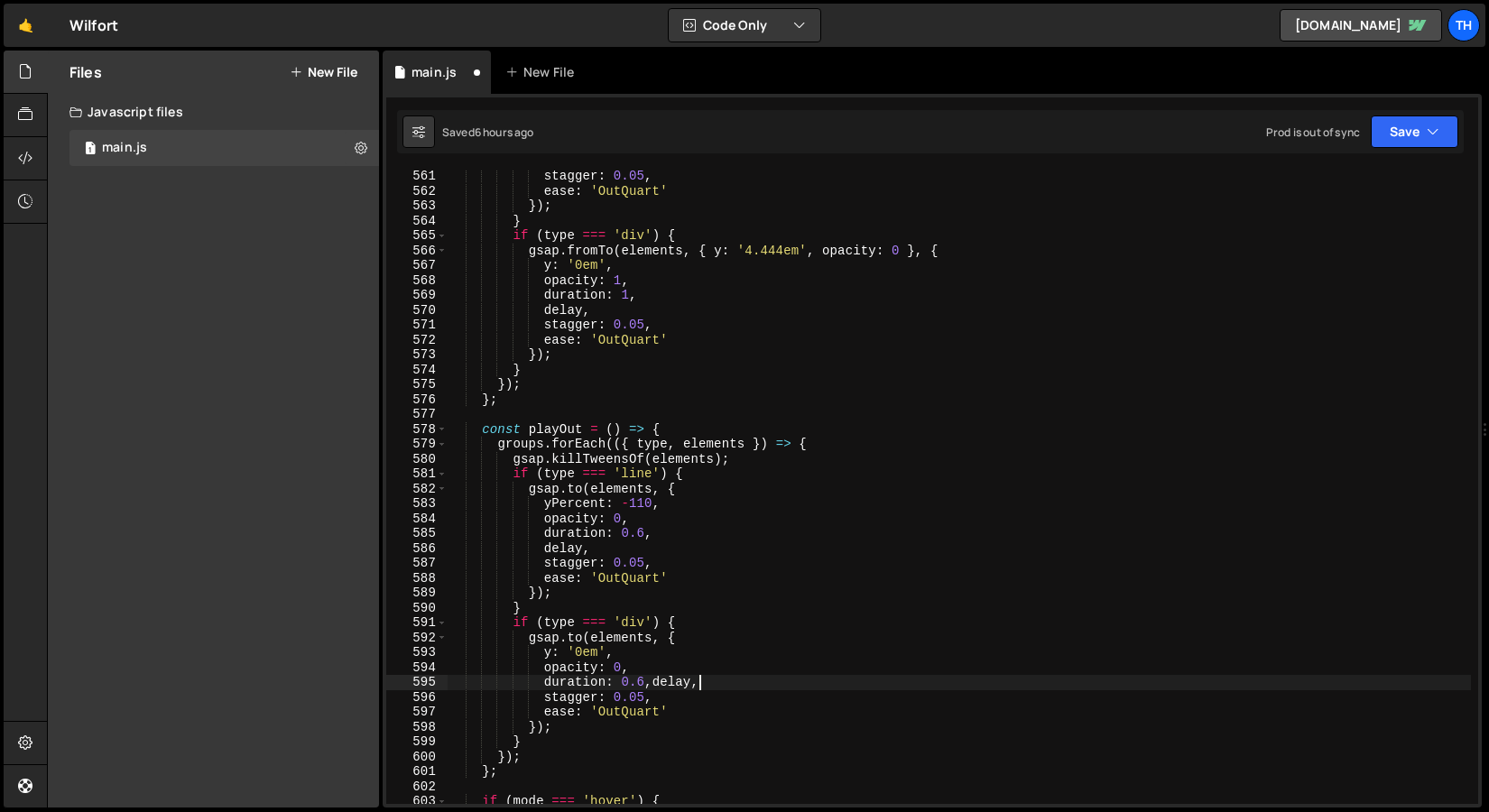
type textarea "duration: 0.6,"
paste textarea "delay,"
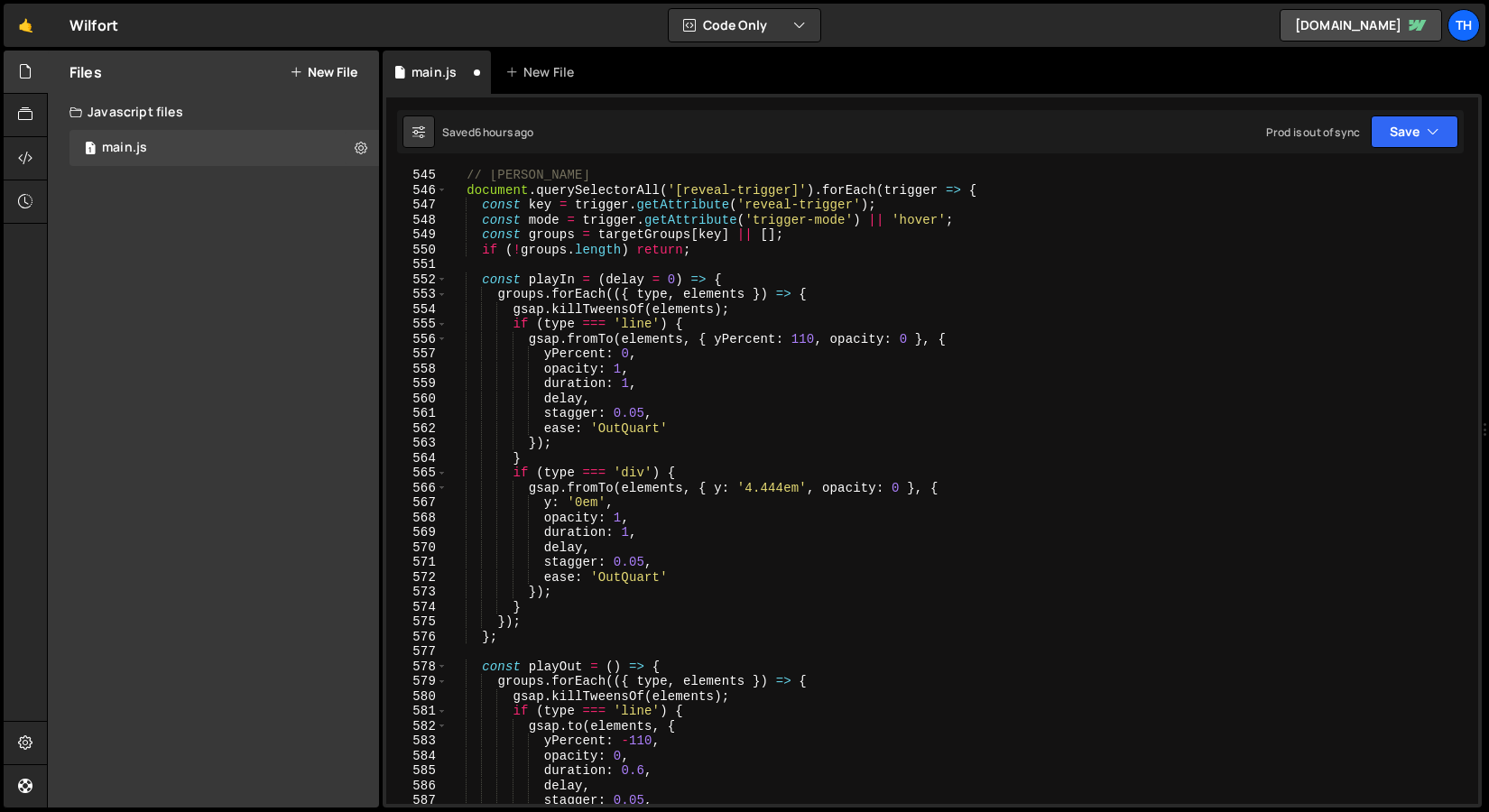
scroll to position [627, 0]
drag, startPoint x: 580, startPoint y: 282, endPoint x: 708, endPoint y: 278, distance: 128.1
click at [710, 278] on div "// Логика триггеров document . querySelectorAll ( '[reveal-trigger]' ) . forEac…" at bounding box center [959, 499] width 1024 height 665
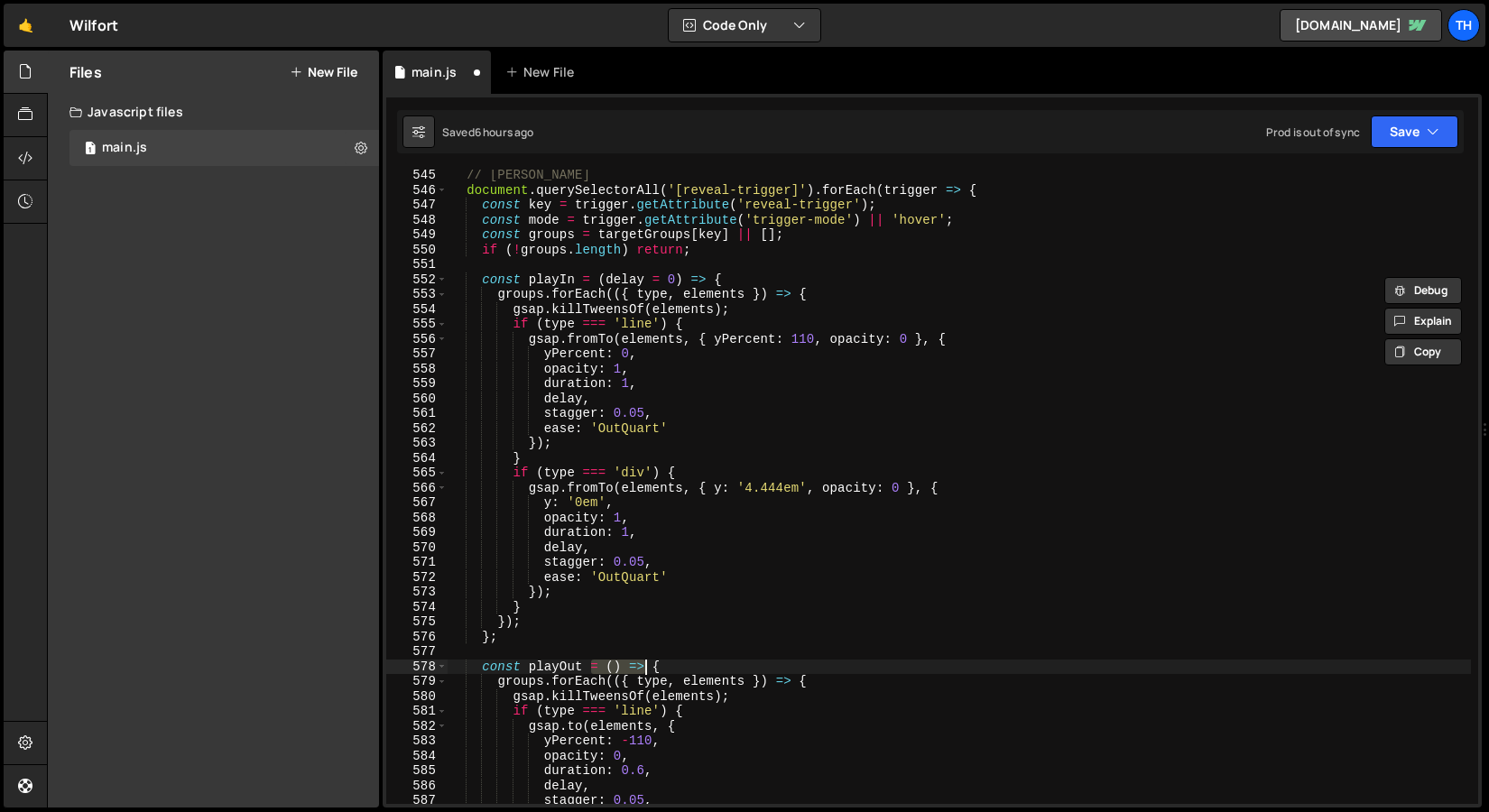
drag, startPoint x: 590, startPoint y: 662, endPoint x: 648, endPoint y: 660, distance: 58.0
click at [648, 660] on div "// Логика триггеров document . querySelectorAll ( '[reveal-trigger]' ) . forEac…" at bounding box center [959, 499] width 1024 height 665
paste textarea "delay = 0"
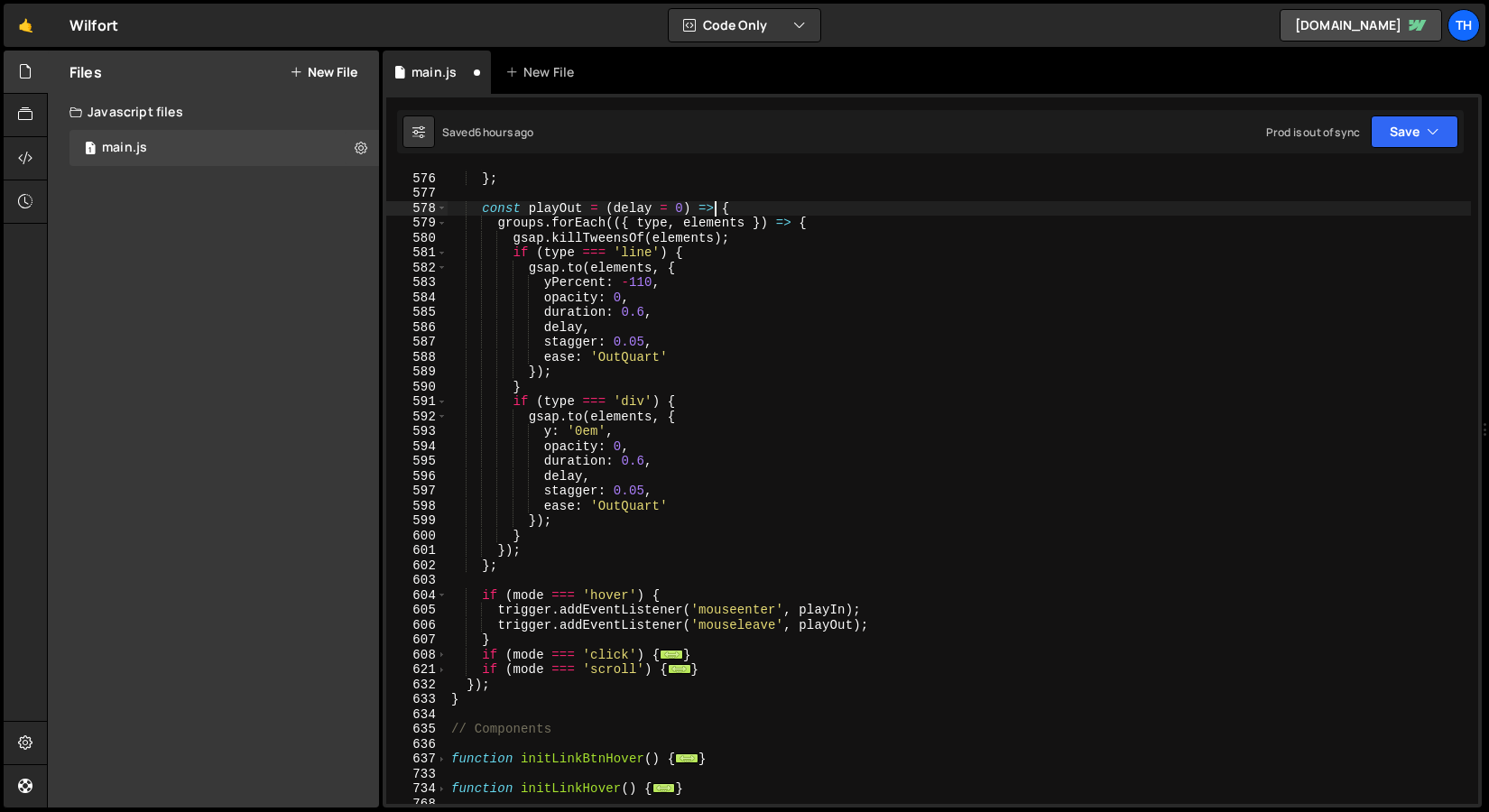
scroll to position [1086, 0]
click at [1395, 143] on button "Save" at bounding box center [1415, 132] width 88 height 33
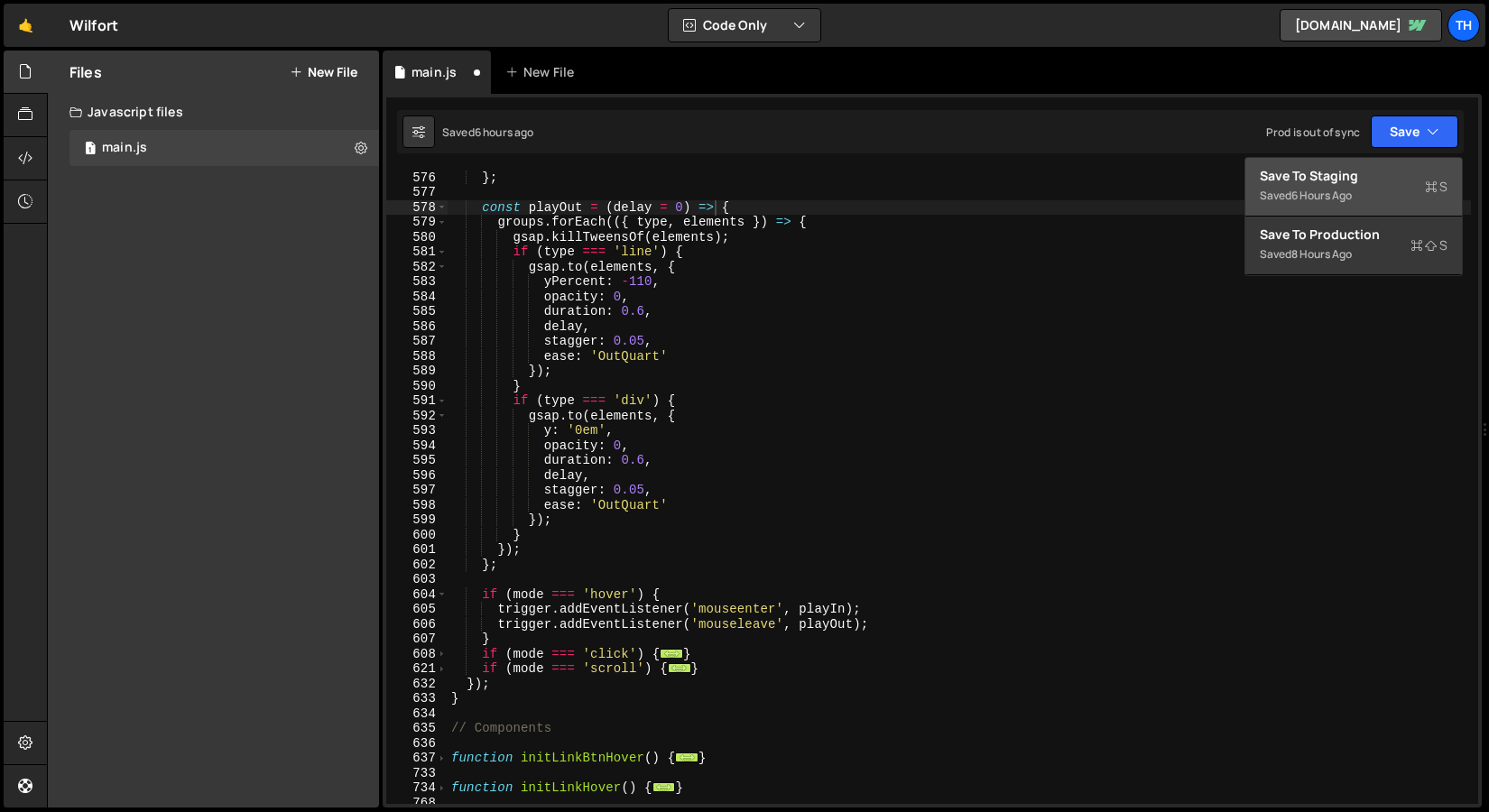
click at [1359, 176] on div "Save to Staging S" at bounding box center [1353, 176] width 187 height 18
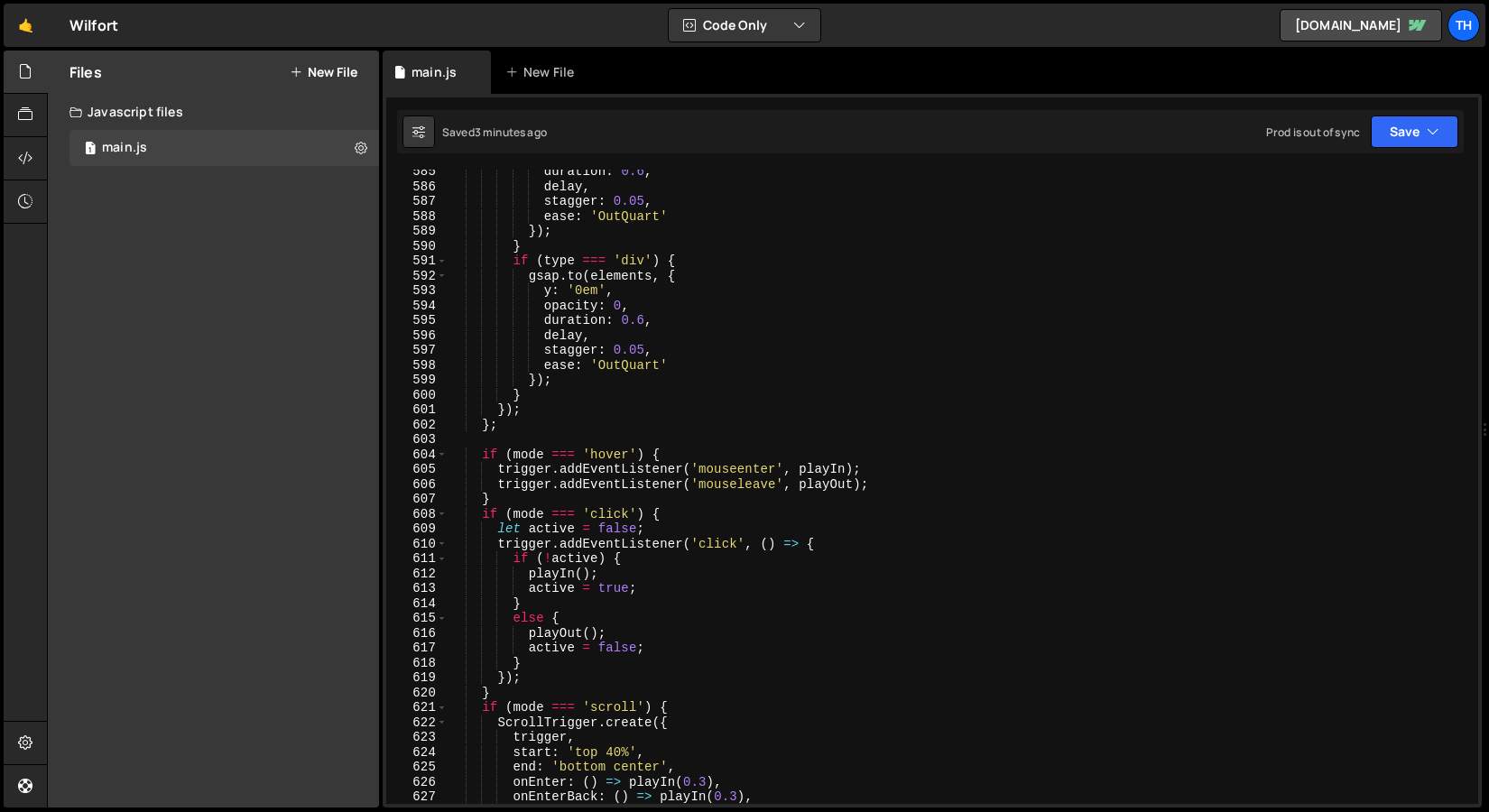
scroll to position [8701, 0]
drag, startPoint x: 893, startPoint y: 462, endPoint x: 578, endPoint y: 462, distance: 315.0
click at [577, 462] on div "duration : 0.6 , delay , stagger : 0.05 , ease : 'OutQuart' }) ; } if ( type ==…" at bounding box center [959, 496] width 1024 height 665
click at [684, 469] on div "duration : 0.6 , delay , stagger : 0.05 , ease : 'OutQuart' }) ; } if ( type ==…" at bounding box center [959, 496] width 1024 height 665
drag, startPoint x: 874, startPoint y: 473, endPoint x: 498, endPoint y: 466, distance: 376.1
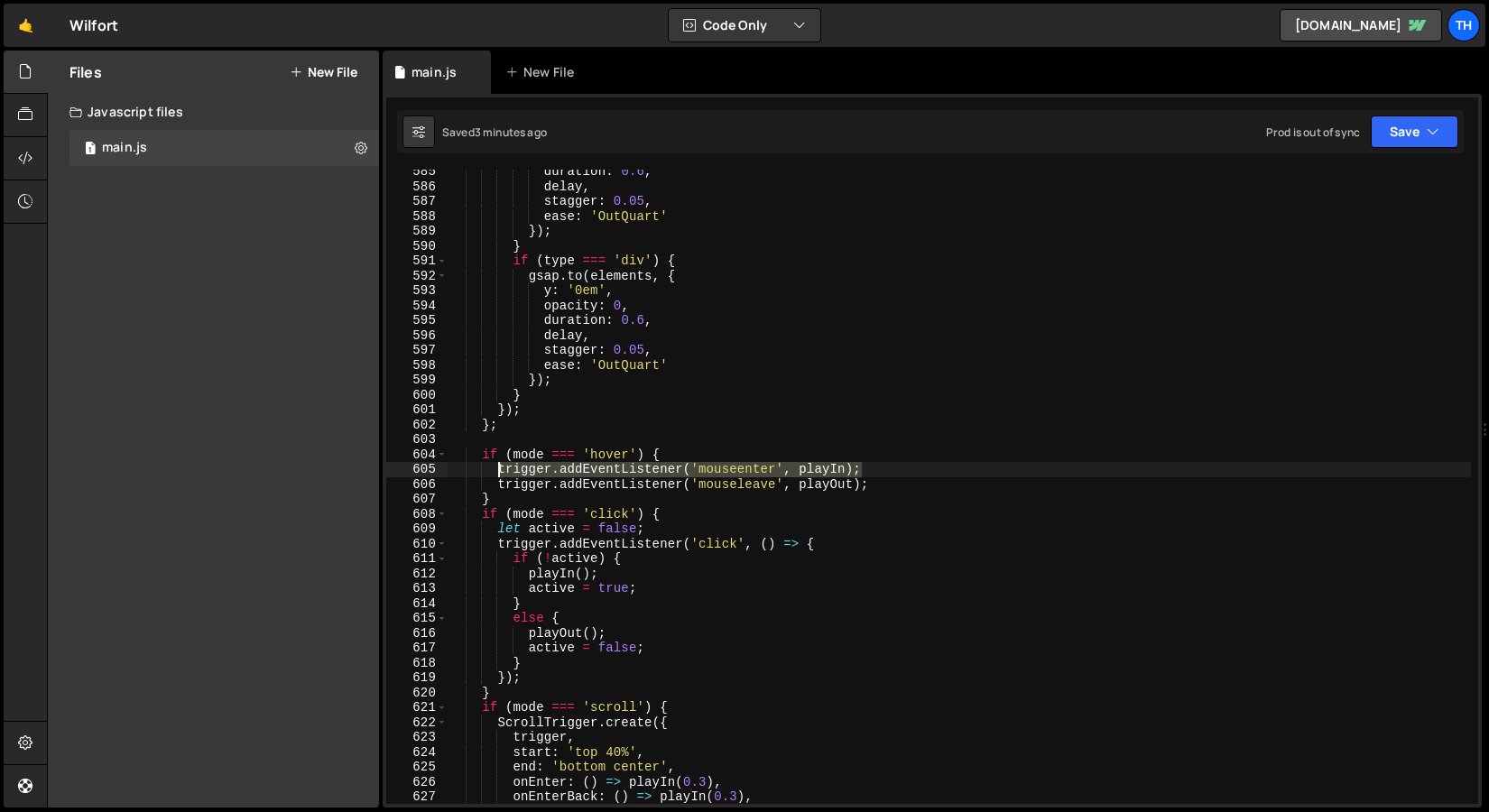
click at [498, 466] on div "duration : 0.6 , delay , stagger : 0.05 , ease : 'OutQuart' }) ; } if ( type ==…" at bounding box center [959, 496] width 1024 height 665
paste textarea "() => playIn()"
click at [794, 467] on div "duration : 0.6 , delay , stagger : 0.05 , ease : 'OutQuart' }) ; } if ( type ==…" at bounding box center [959, 496] width 1024 height 665
drag, startPoint x: 790, startPoint y: 465, endPoint x: 844, endPoint y: 464, distance: 54.0
click at [844, 464] on div "duration : 0.6 , delay , stagger : 0.05 , ease : 'OutQuart' }) ; } if ( type ==…" at bounding box center [959, 496] width 1024 height 665
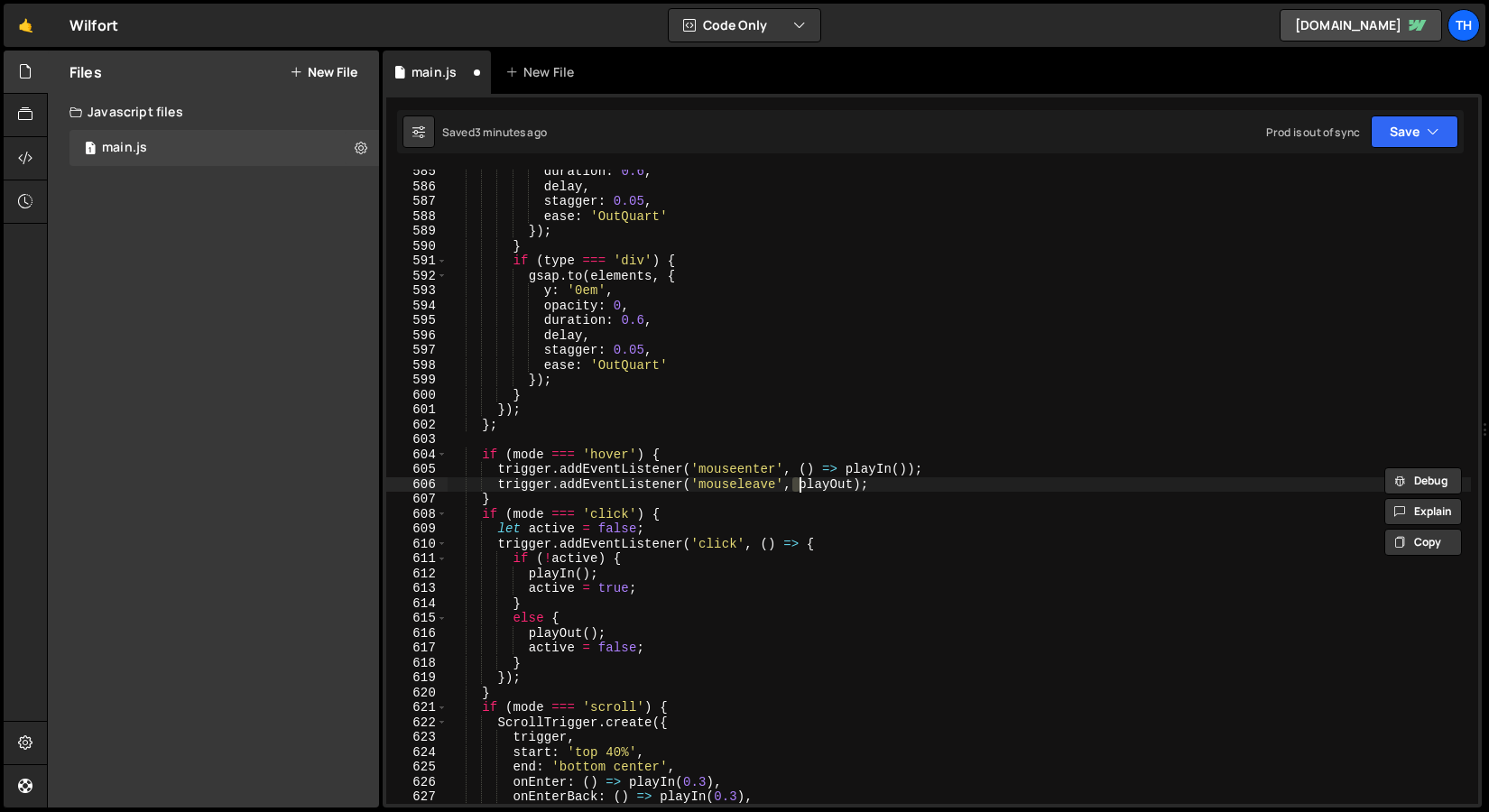
click at [797, 489] on div "duration : 0.6 , delay , stagger : 0.05 , ease : 'OutQuart' }) ; } if ( type ==…" at bounding box center [959, 496] width 1024 height 665
paste textarea "() =>"
click at [831, 541] on div "duration : 0.6 , delay , stagger : 0.05 , ease : 'OutQuart' }) ; } if ( type ==…" at bounding box center [959, 496] width 1024 height 665
click at [1421, 128] on button "Save" at bounding box center [1415, 132] width 88 height 33
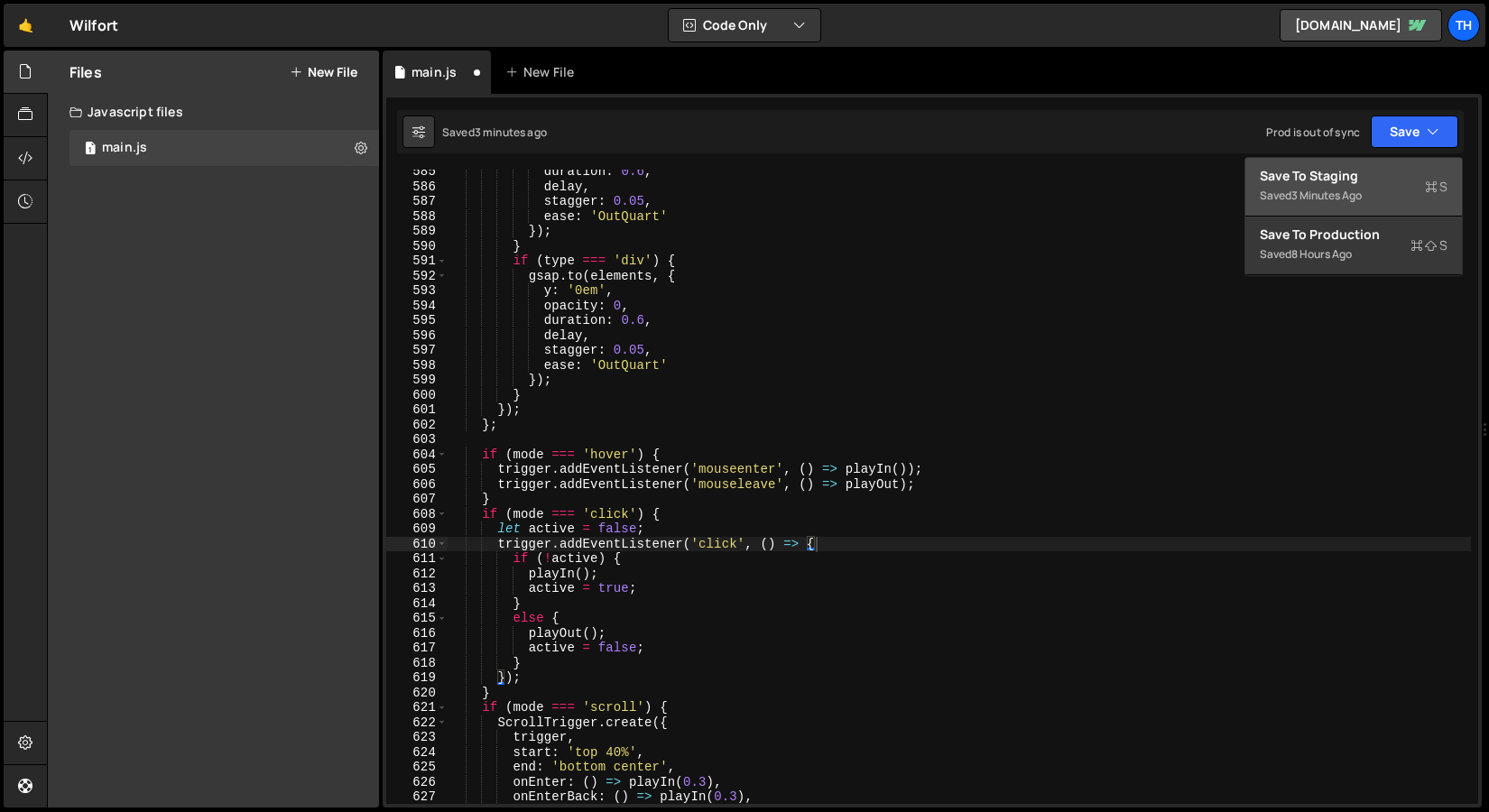
click at [1345, 190] on div "3 minutes ago" at bounding box center [1327, 194] width 71 height 15
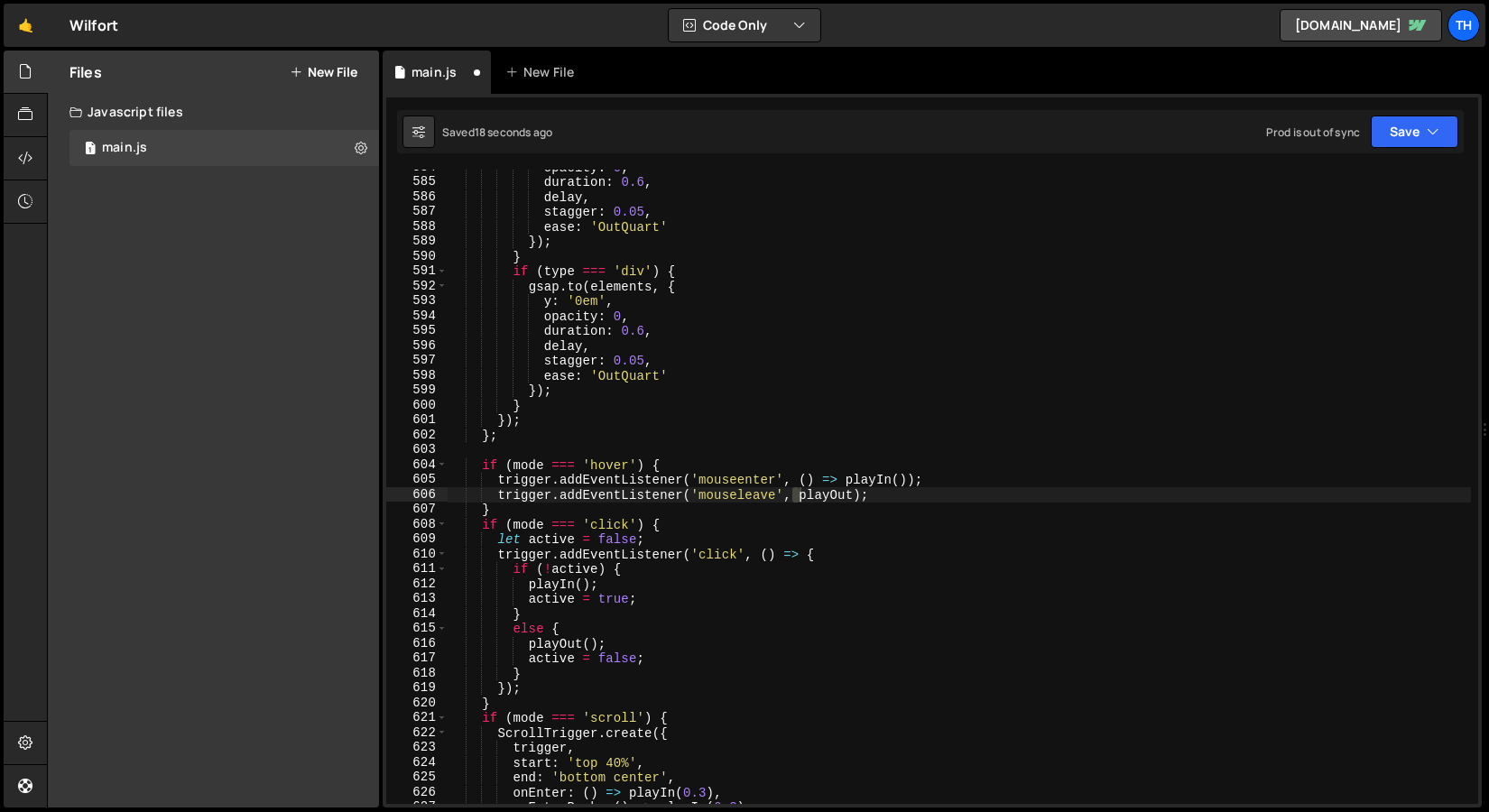
scroll to position [8691, 0]
click at [1397, 126] on button "Save" at bounding box center [1415, 132] width 88 height 33
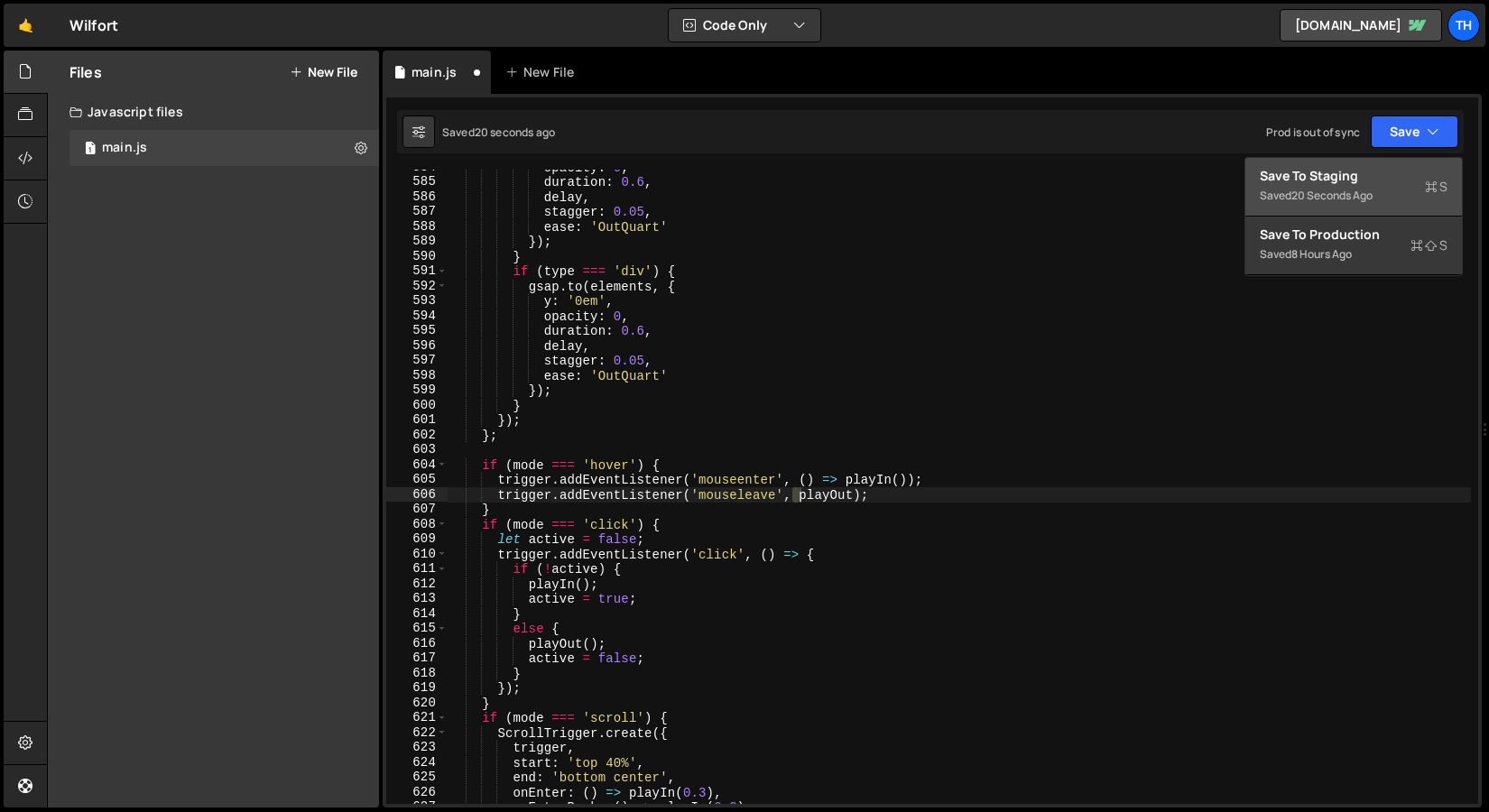
click at [1374, 164] on button "Save to Staging S Saved 20 seconds ago" at bounding box center [1353, 187] width 216 height 59
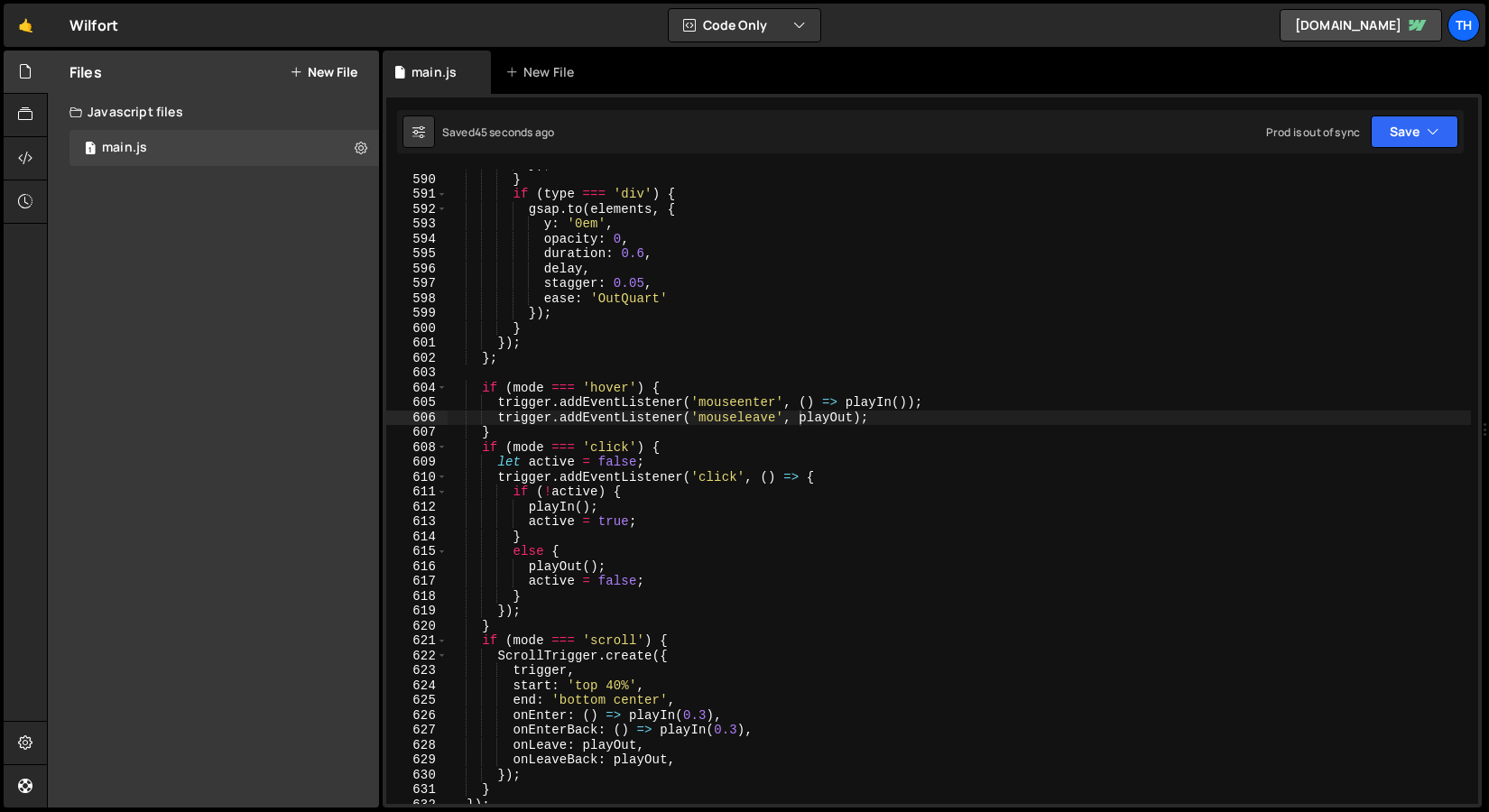
scroll to position [8768, 0]
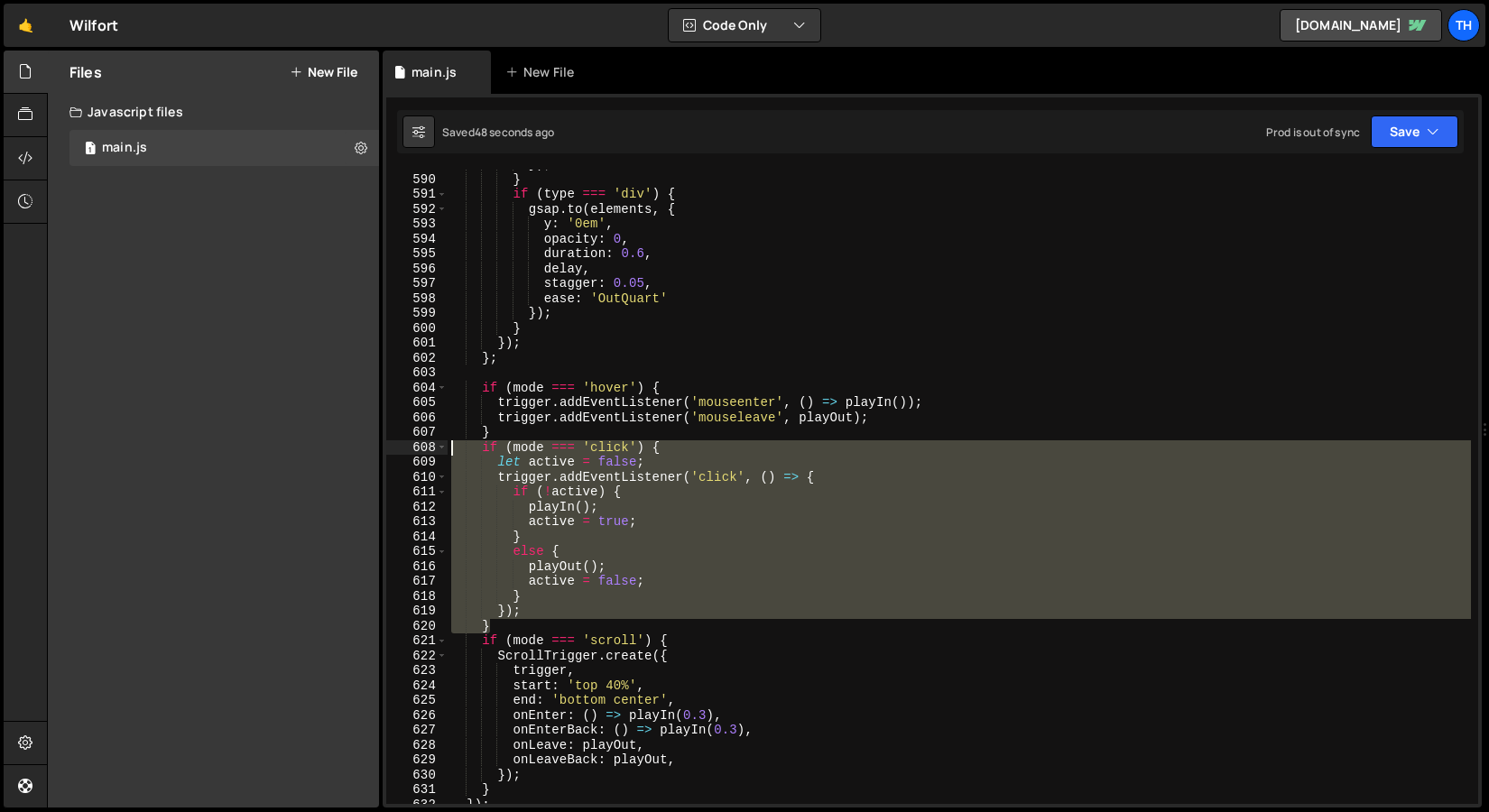
drag, startPoint x: 529, startPoint y: 620, endPoint x: 327, endPoint y: 446, distance: 266.6
click at [327, 446] on div "Files New File Javascript files 1 main.js 0 CSS files Copy share link Edit File…" at bounding box center [767, 429] width 1442 height 758
paste textarea "})"
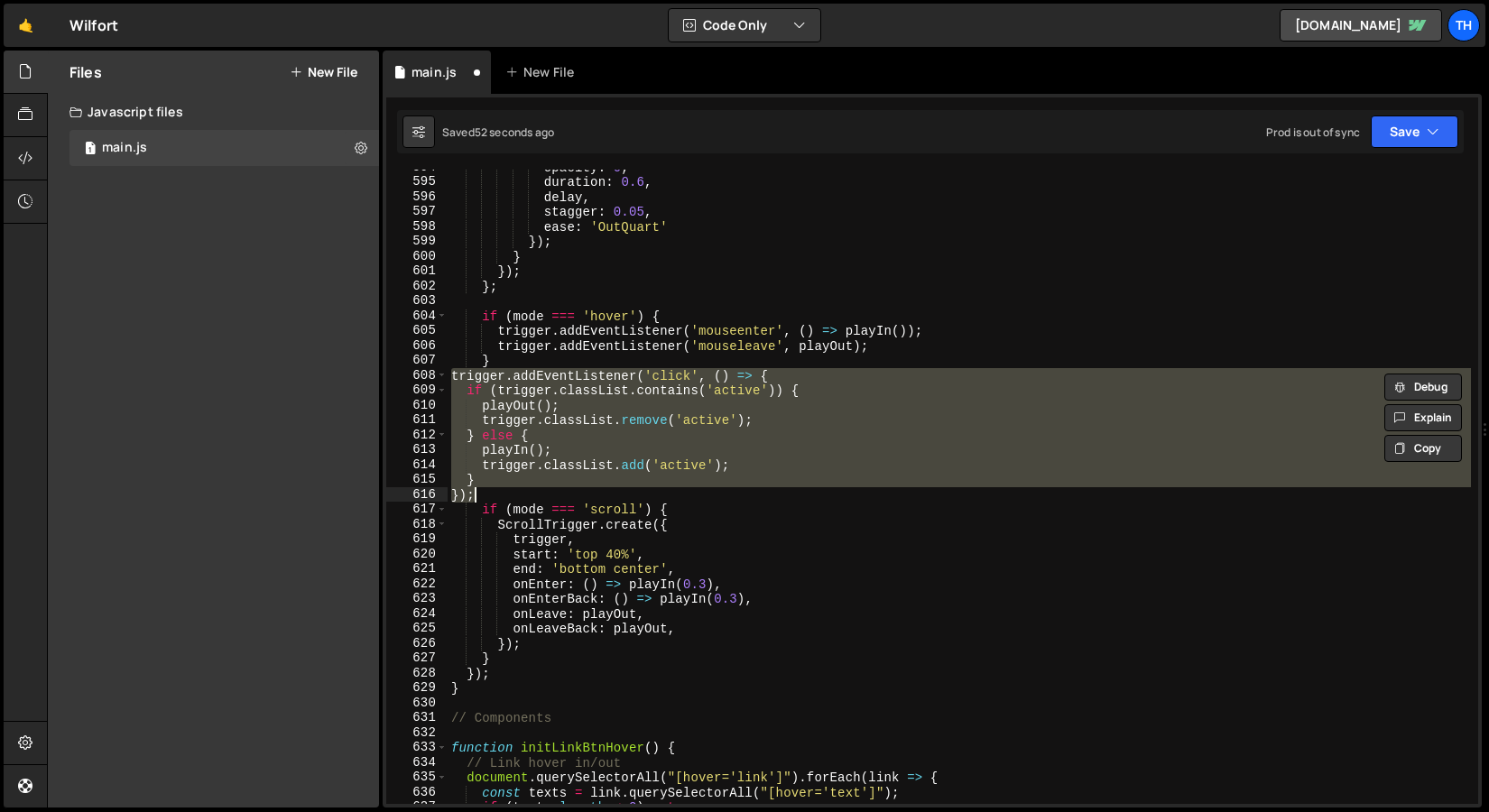
scroll to position [8840, 0]
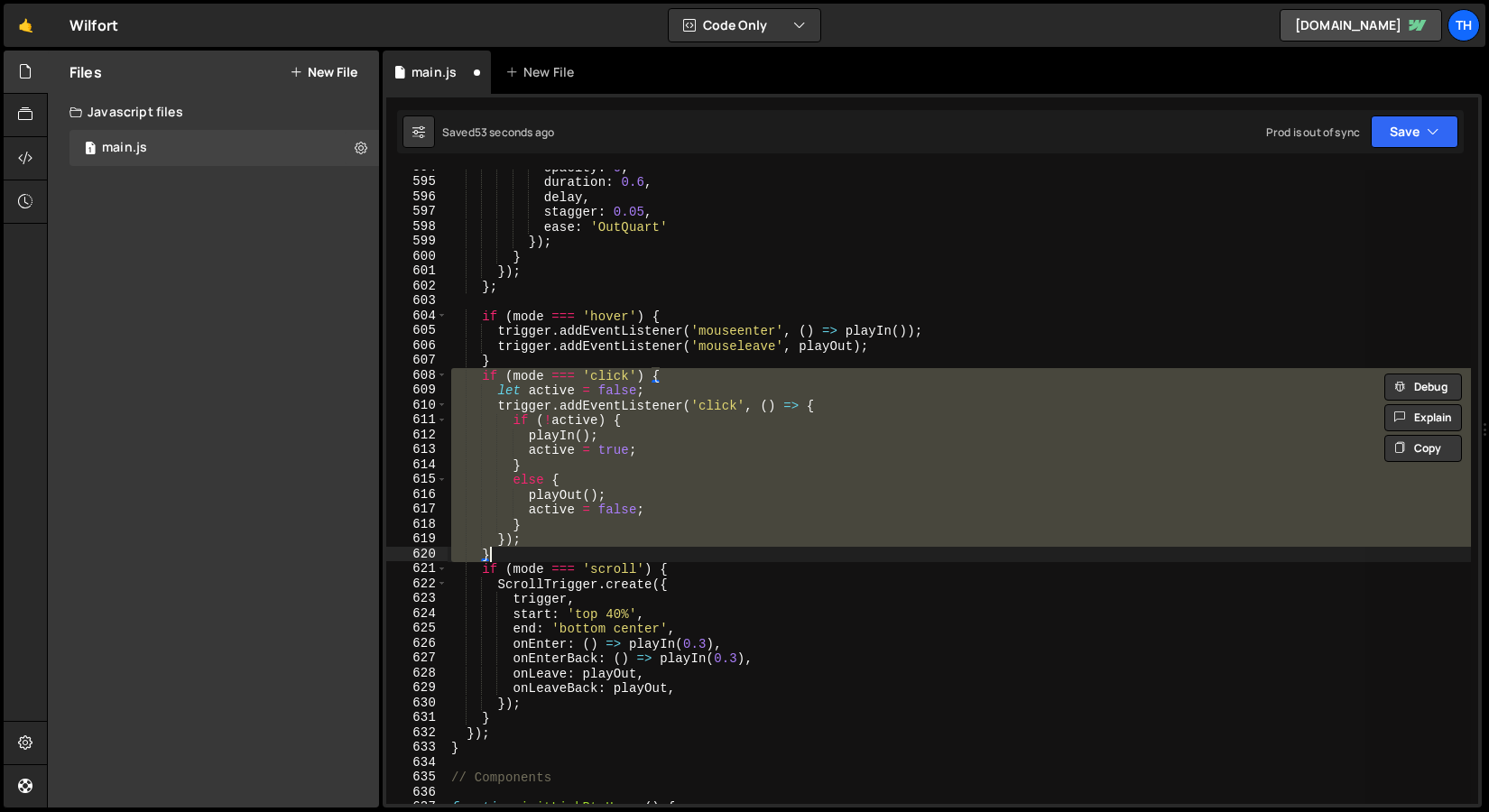
click at [491, 456] on div "opacity : 0 , duration : 0.6 , delay , stagger : 0.05 , ease : 'OutQuart' }) ; …" at bounding box center [959, 486] width 1024 height 635
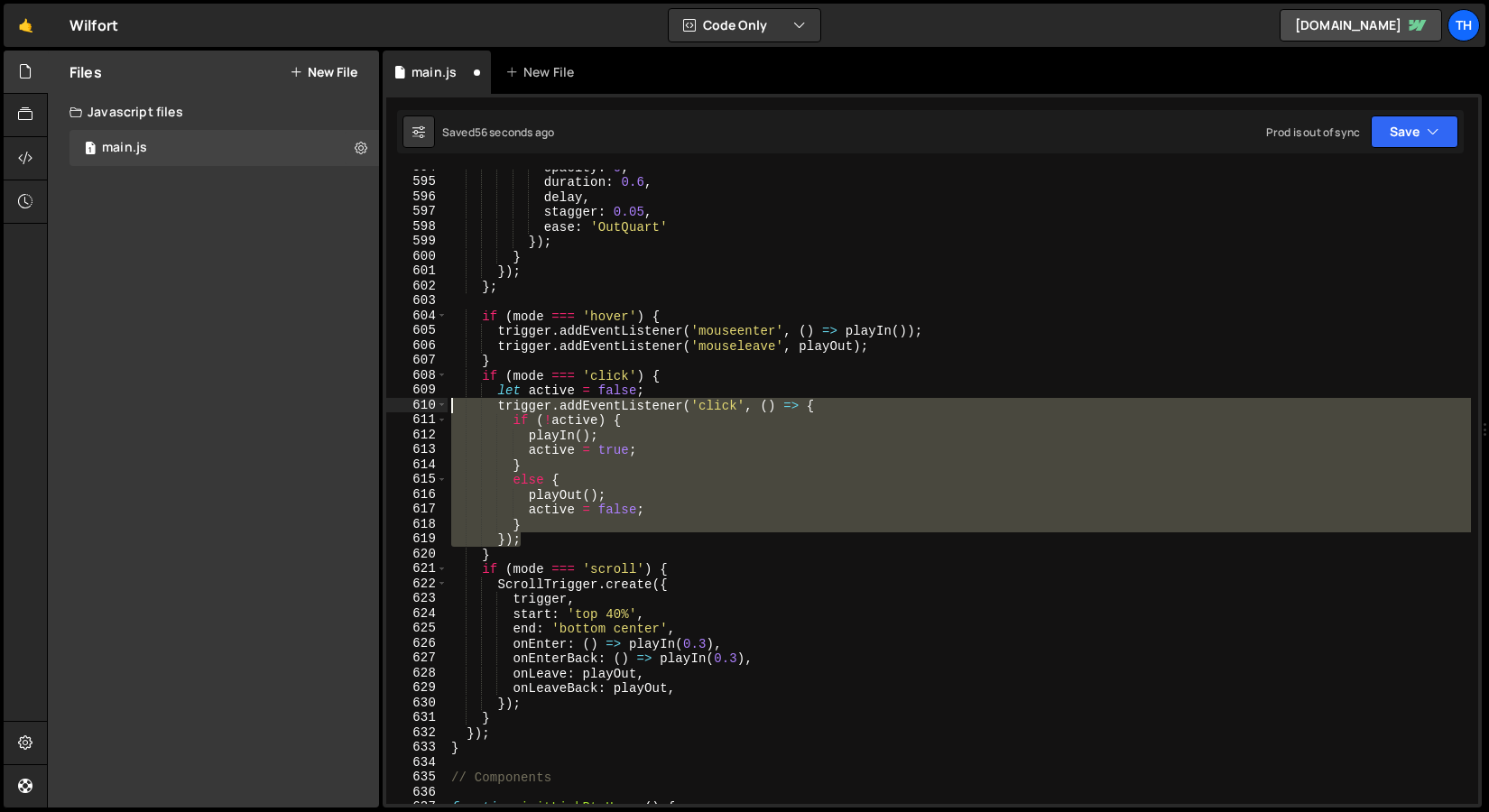
drag, startPoint x: 530, startPoint y: 543, endPoint x: 311, endPoint y: 406, distance: 258.3
click at [311, 406] on div "Files New File Javascript files 1 main.js 0 CSS files Copy share link Edit File…" at bounding box center [767, 429] width 1442 height 758
paste textarea "});"
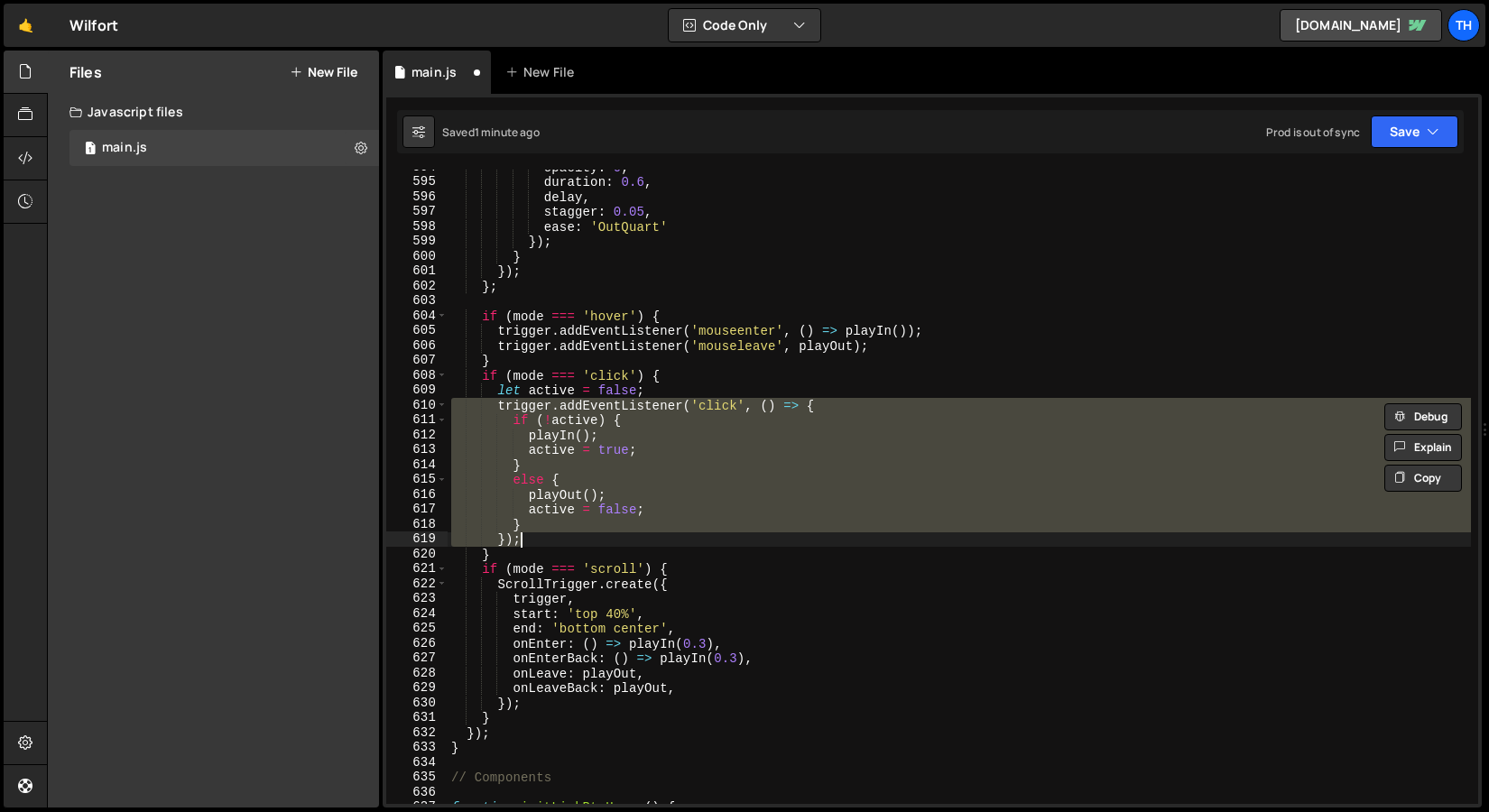
click at [585, 389] on div "opacity : 0 , duration : 0.6 , delay , stagger : 0.05 , ease : 'OutQuart' }) ; …" at bounding box center [959, 491] width 1024 height 665
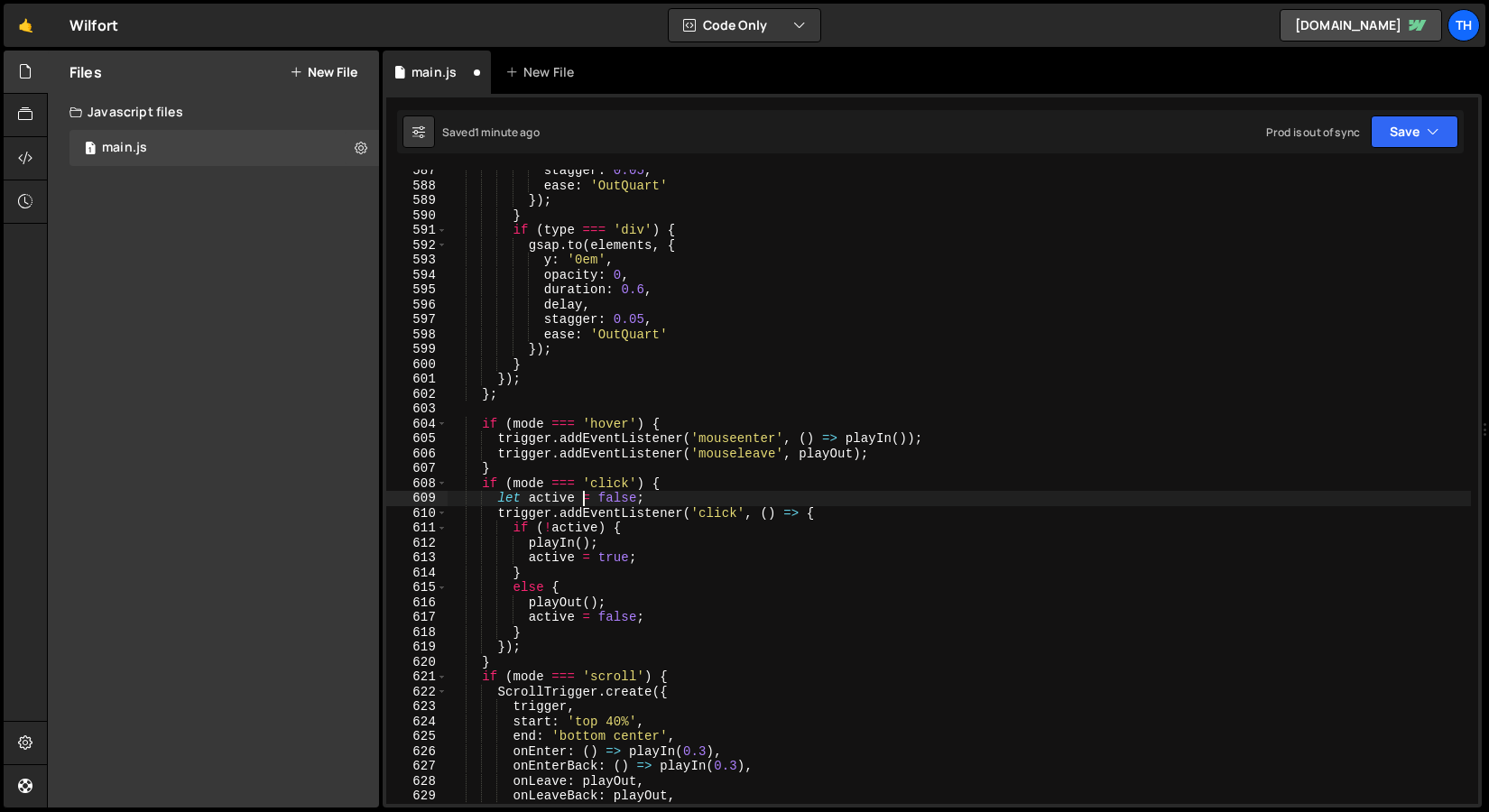
scroll to position [8794, 0]
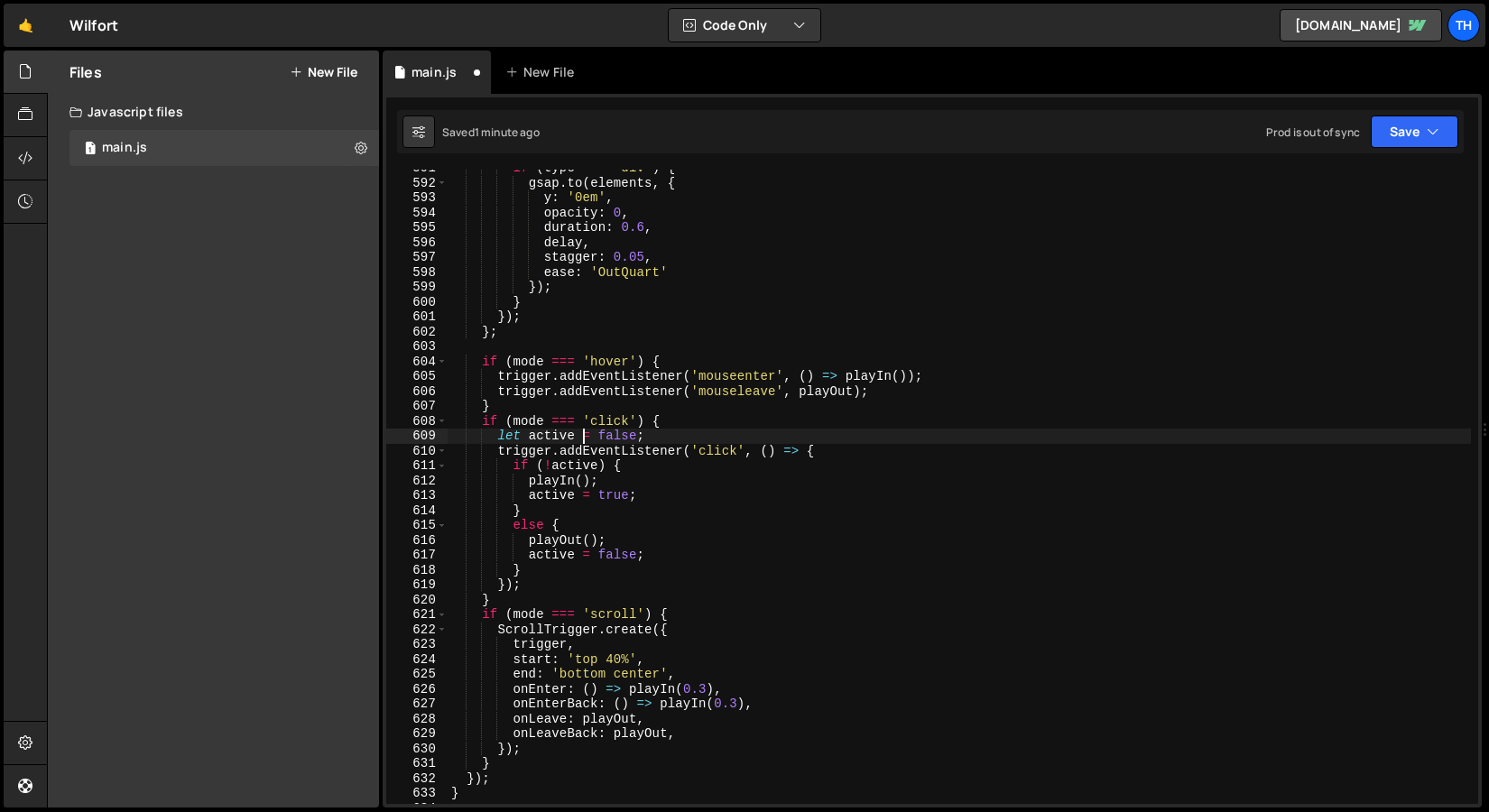
click at [704, 687] on div "if ( type === 'div' ) { gsap . to ( elements , { y : '0em' , opacity : 0 , dura…" at bounding box center [959, 492] width 1024 height 665
click at [736, 703] on div "if ( type === 'div' ) { gsap . to ( elements , { y : '0em' , opacity : 0 , dura…" at bounding box center [959, 492] width 1024 height 665
click at [1439, 128] on icon "button" at bounding box center [1433, 132] width 13 height 18
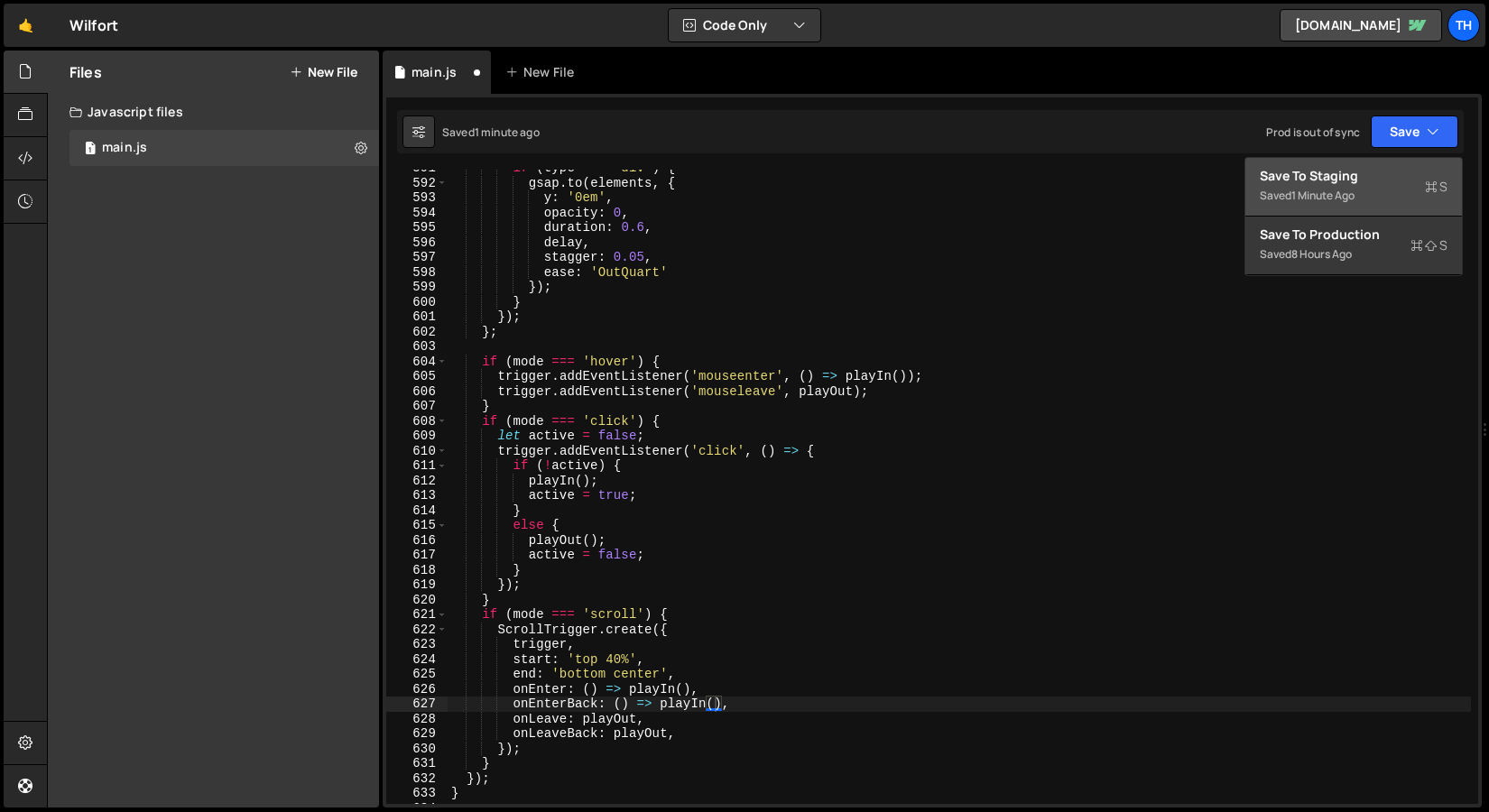
click at [1407, 168] on div "Save to Staging S" at bounding box center [1353, 176] width 187 height 18
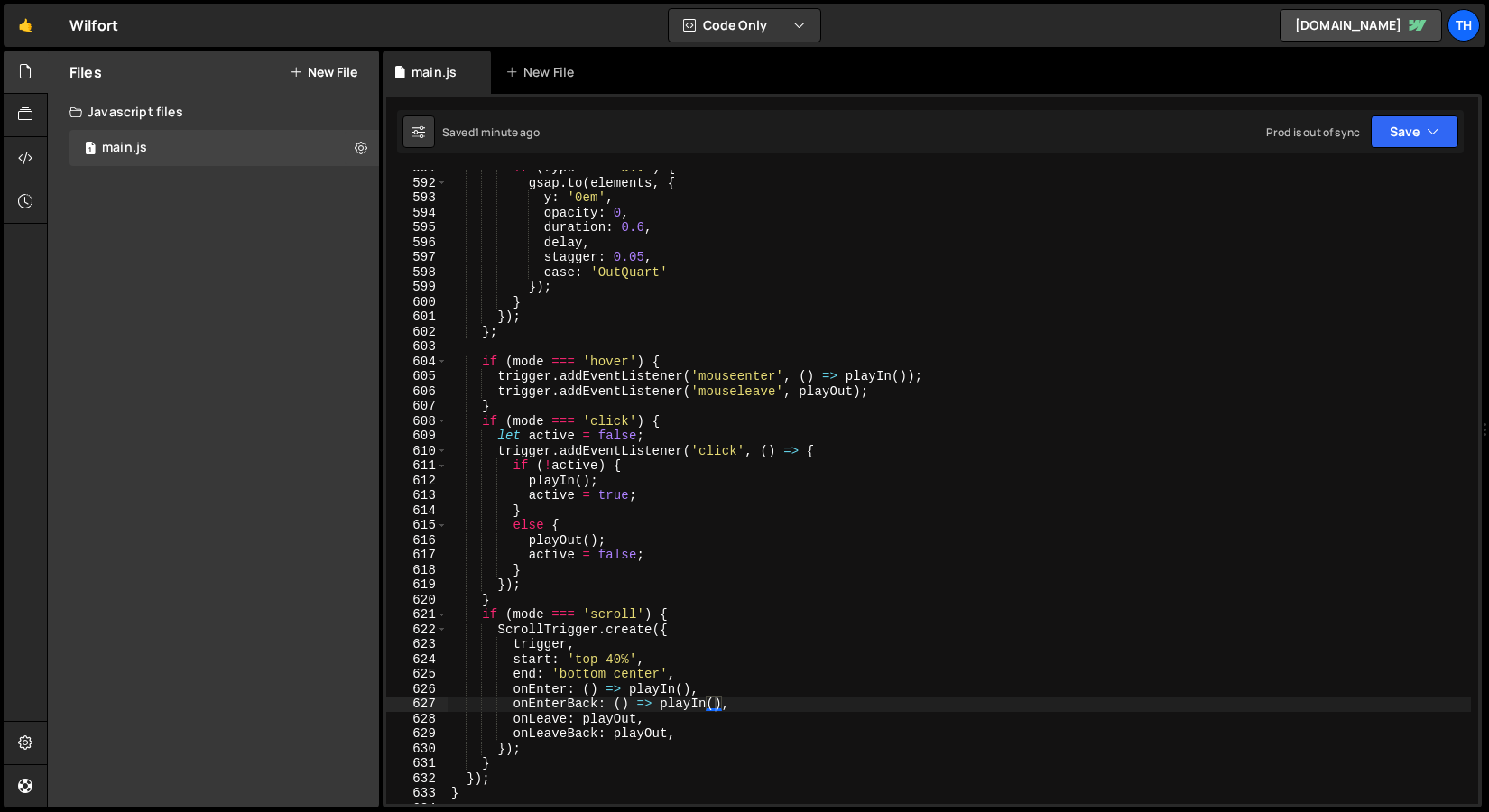
click at [690, 693] on div "if ( type === 'div' ) { gsap . to ( elements , { y : '0em' , opacity : 0 , dura…" at bounding box center [959, 492] width 1024 height 665
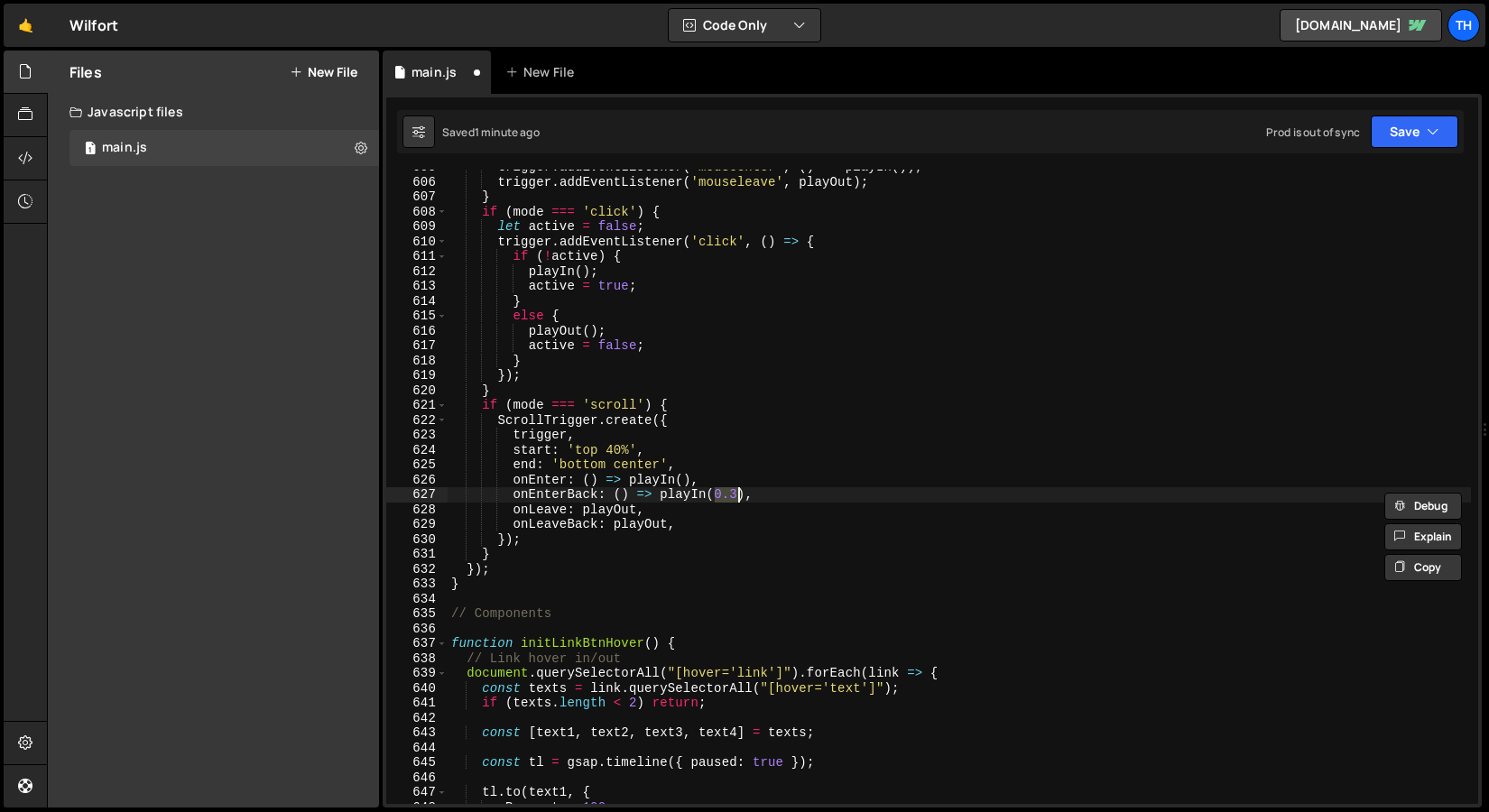
scroll to position [9004, 0]
click at [1456, 132] on button "Save" at bounding box center [1415, 132] width 88 height 33
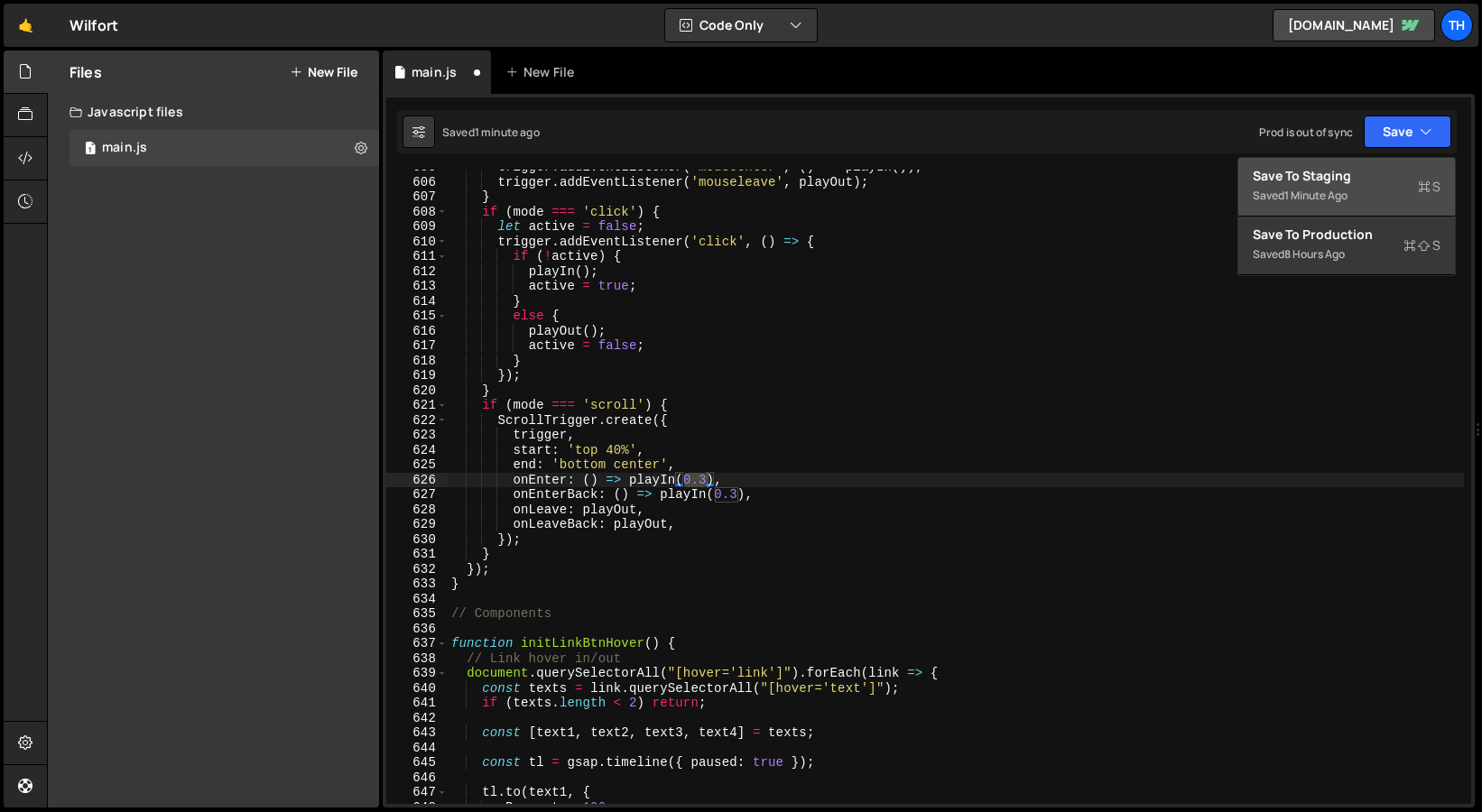
click at [1398, 177] on div "Save to Staging S" at bounding box center [1346, 176] width 187 height 18
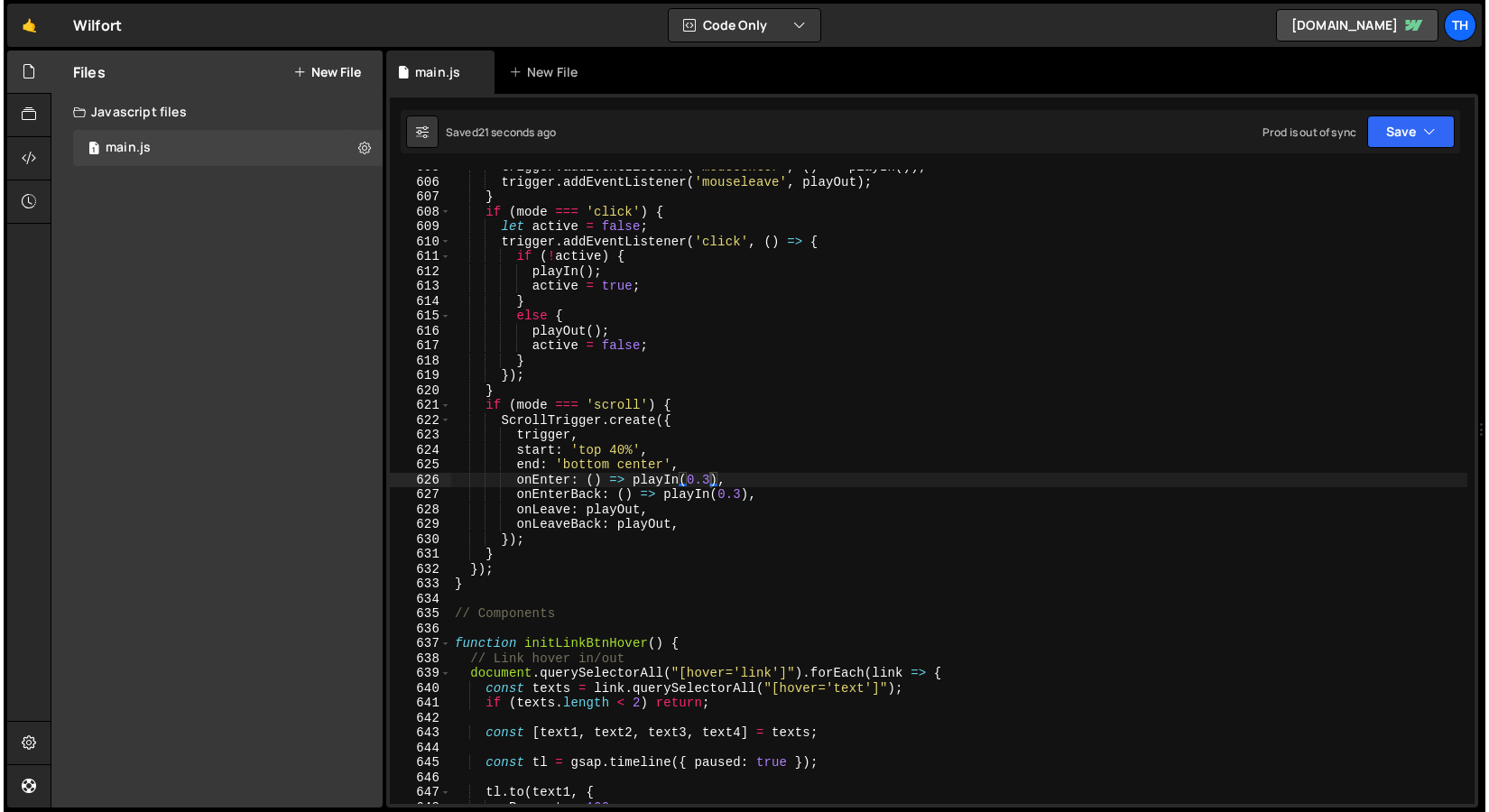
scroll to position [21459, 0]
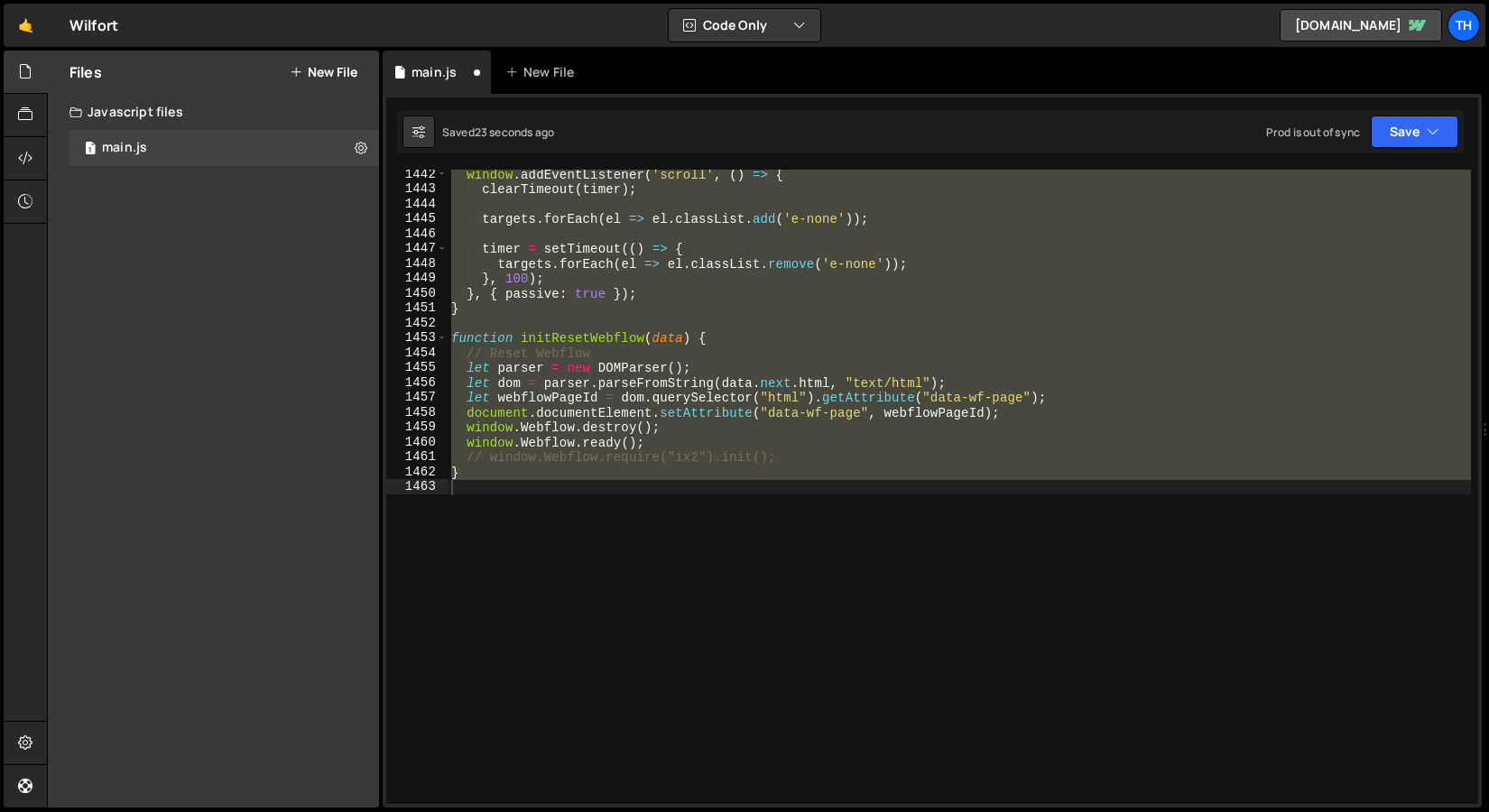
click at [725, 453] on div "window . addEventListener ( 'scroll' , ( ) => { clearTimeout ( timer ) ; target…" at bounding box center [959, 499] width 1024 height 665
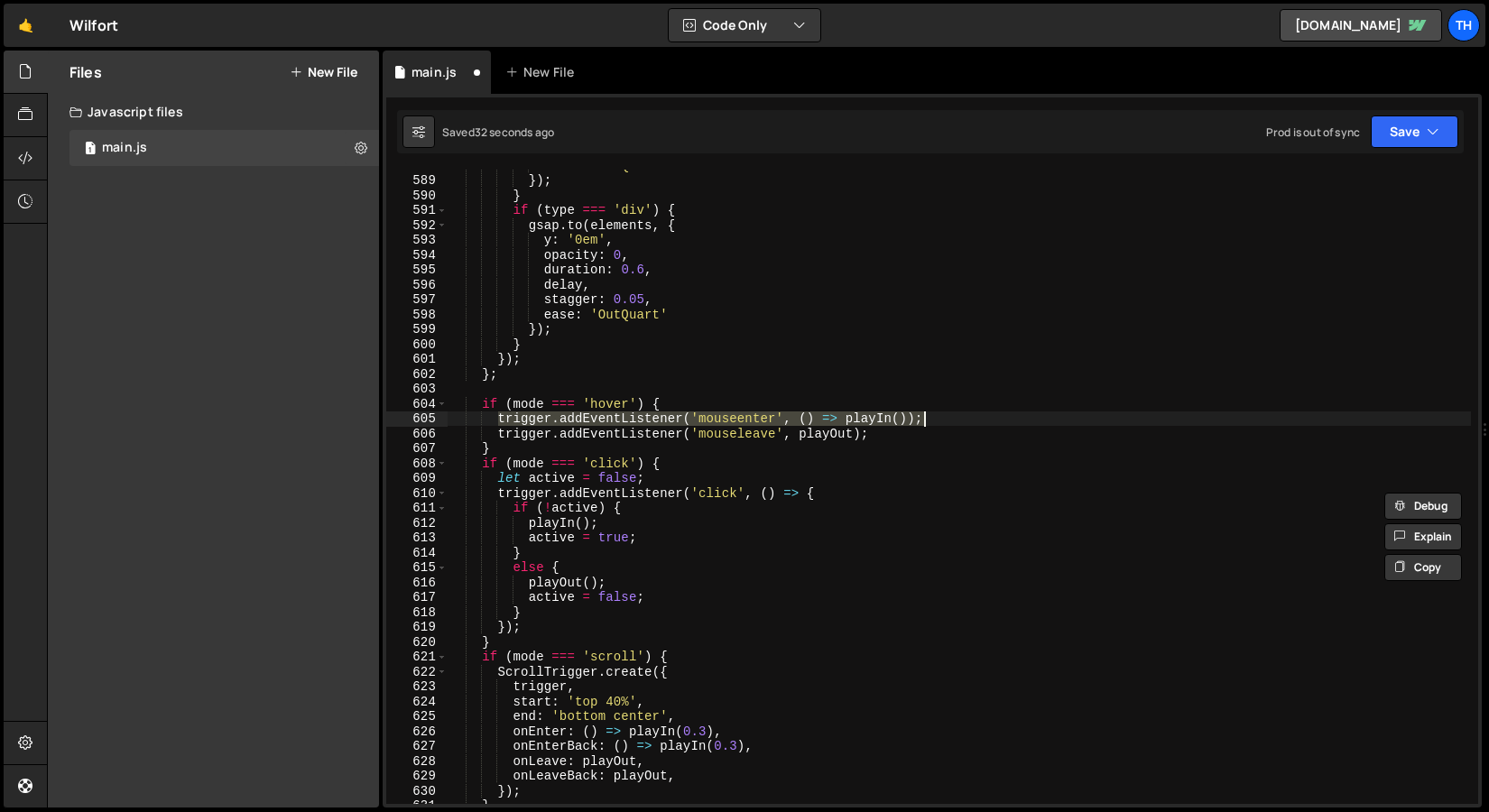
scroll to position [8918, 0]
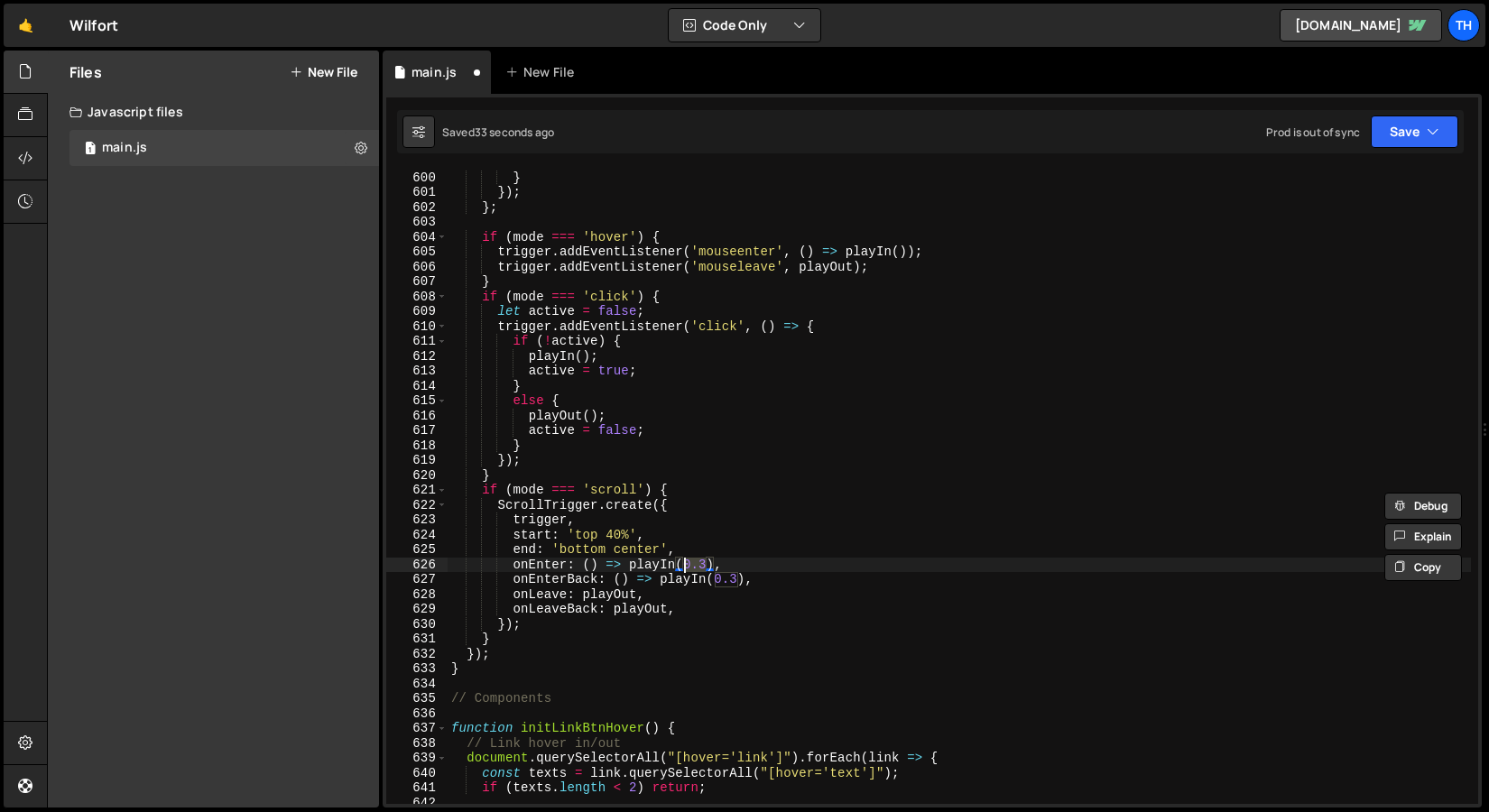
drag, startPoint x: 711, startPoint y: 562, endPoint x: 687, endPoint y: 562, distance: 24.0
click at [687, 562] on div "}) ; } }) ; } ; if ( mode === 'hover' ) { trigger . addEventListener ( 'mouseen…" at bounding box center [959, 487] width 1024 height 665
drag, startPoint x: 738, startPoint y: 578, endPoint x: 713, endPoint y: 575, distance: 25.2
click at [713, 575] on div "}) ; } }) ; } ; if ( mode === 'hover' ) { trigger . addEventListener ( 'mouseen…" at bounding box center [959, 487] width 1024 height 665
click at [1393, 137] on button "Save" at bounding box center [1415, 132] width 88 height 33
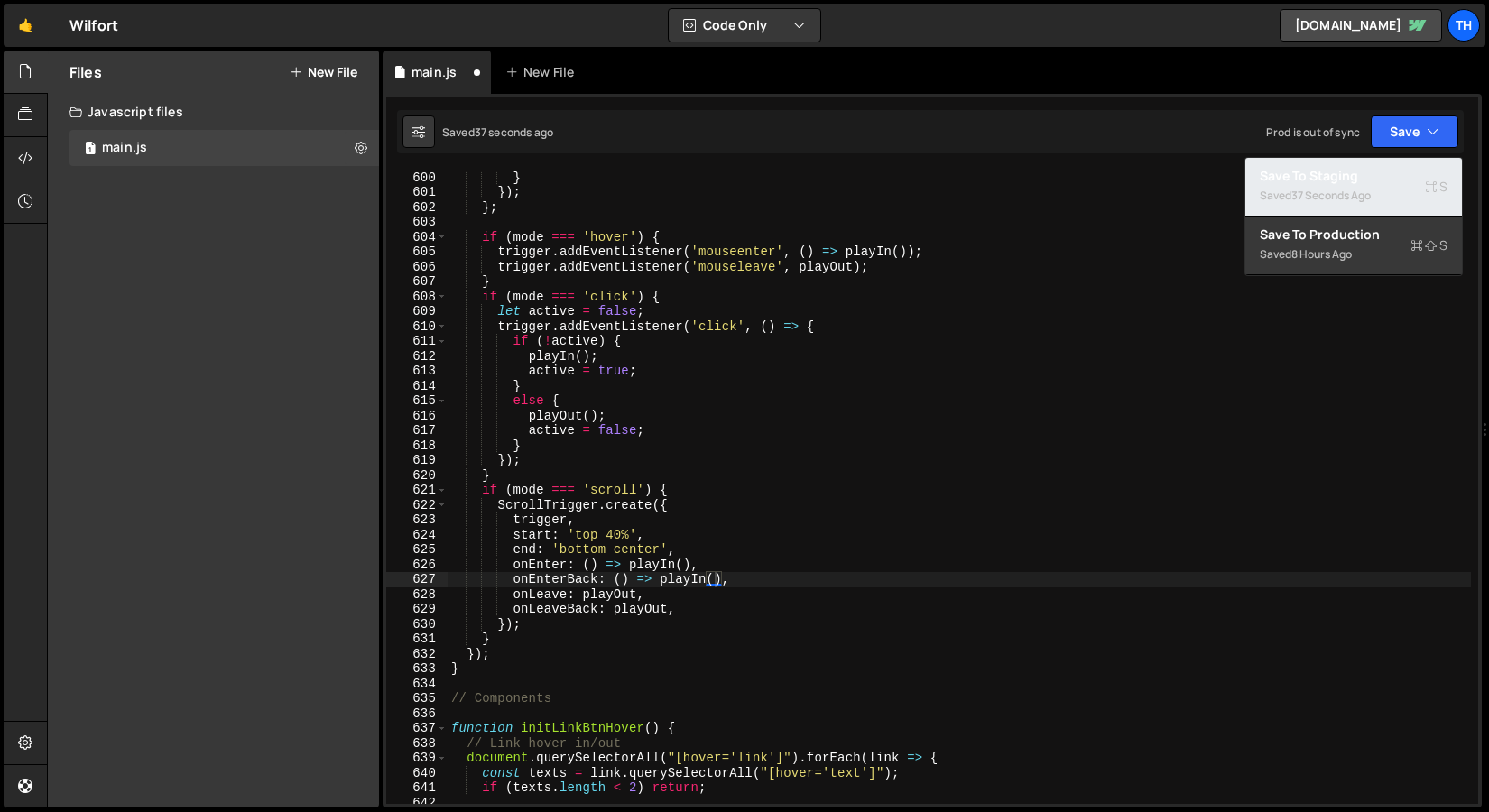
click at [1383, 161] on button "Save to Staging S Saved 37 seconds ago" at bounding box center [1353, 187] width 216 height 59
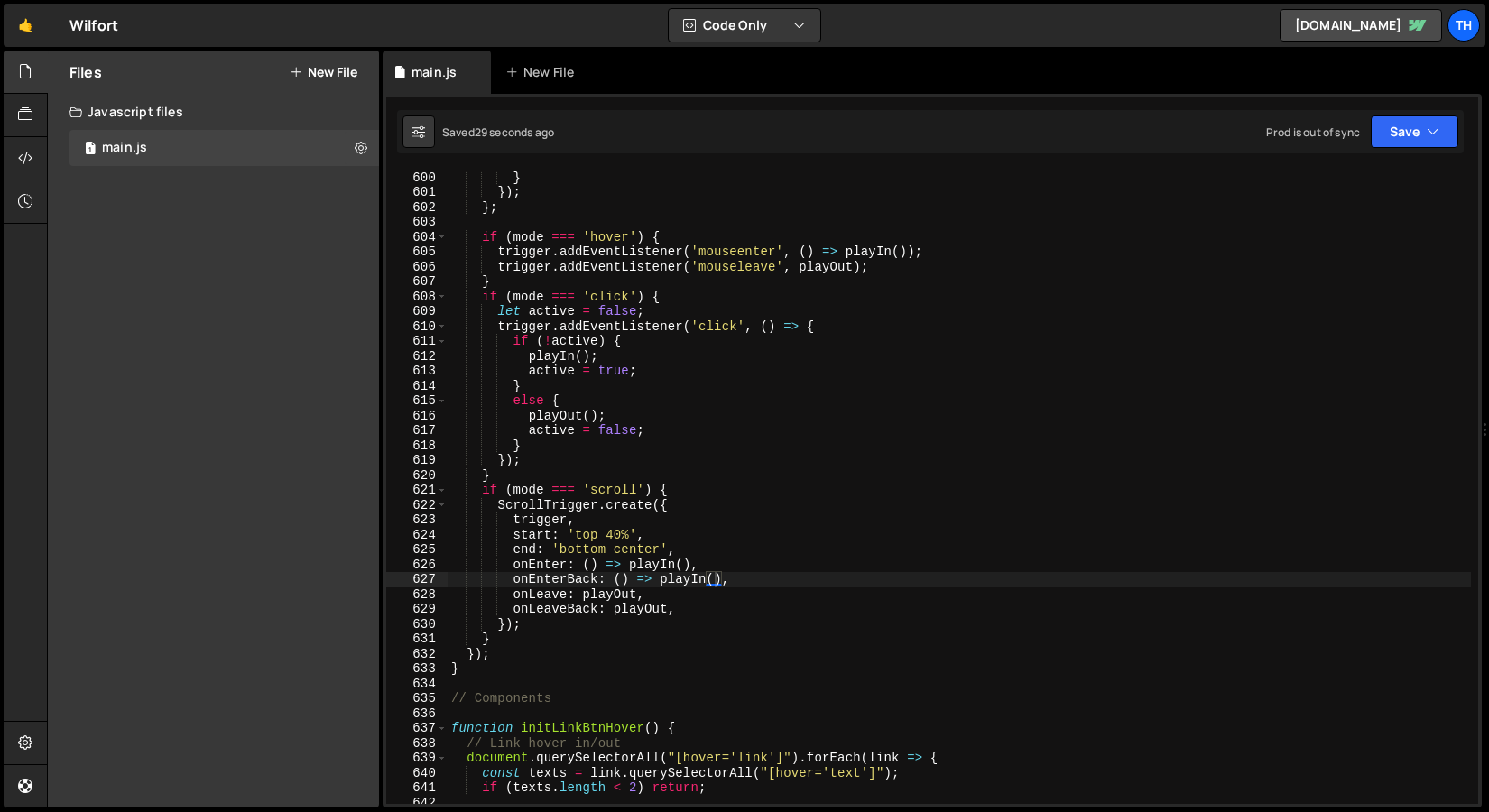
click at [634, 513] on div "}) ; } }) ; } ; if ( mode === 'hover' ) { trigger . addEventListener ( 'mouseen…" at bounding box center [959, 487] width 1024 height 665
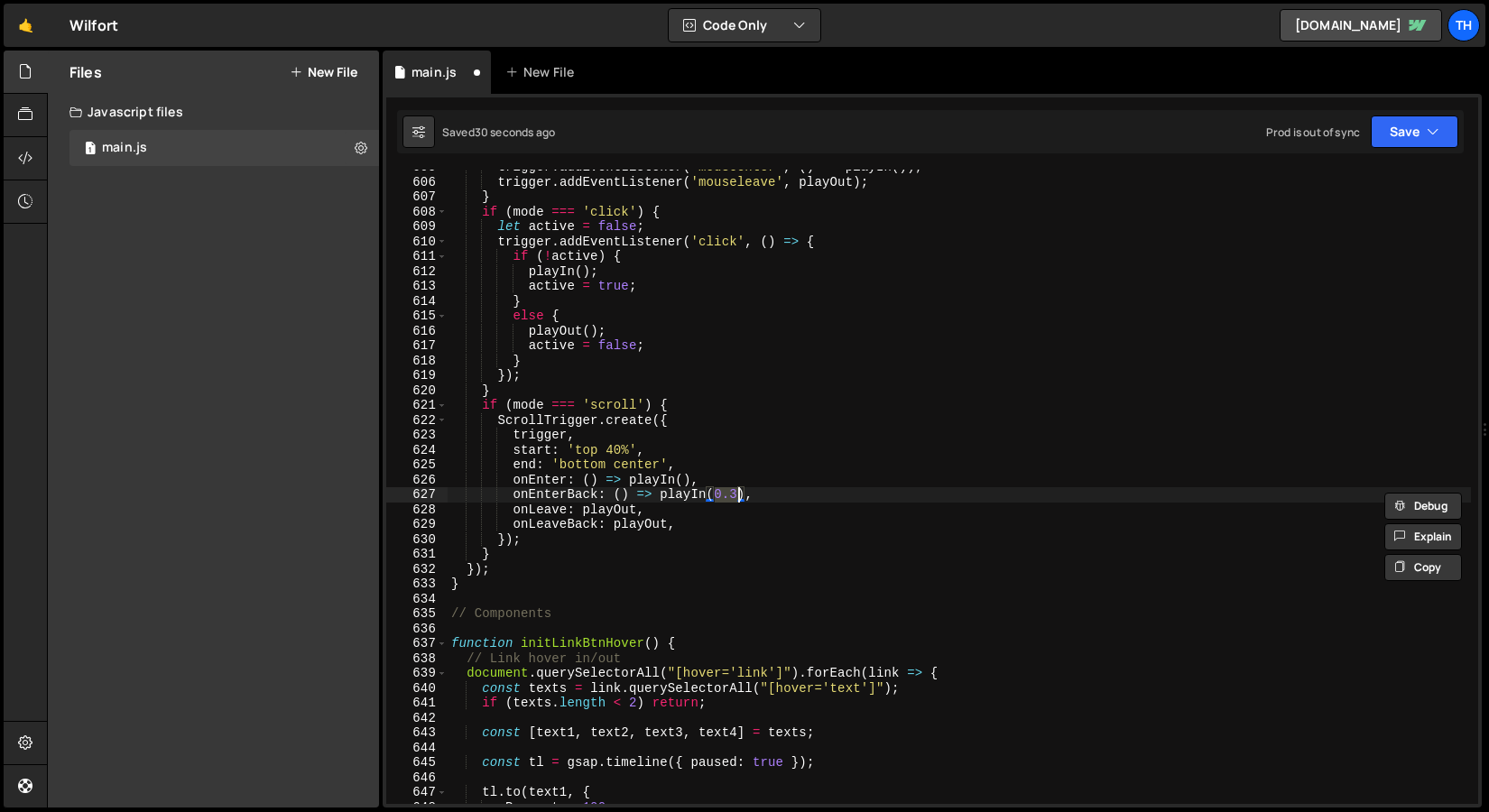
scroll to position [9004, 0]
click at [632, 516] on div "trigger . addEventListener ( 'mouseenter' , ( ) => playIn ( )) ; trigger . addE…" at bounding box center [959, 491] width 1024 height 665
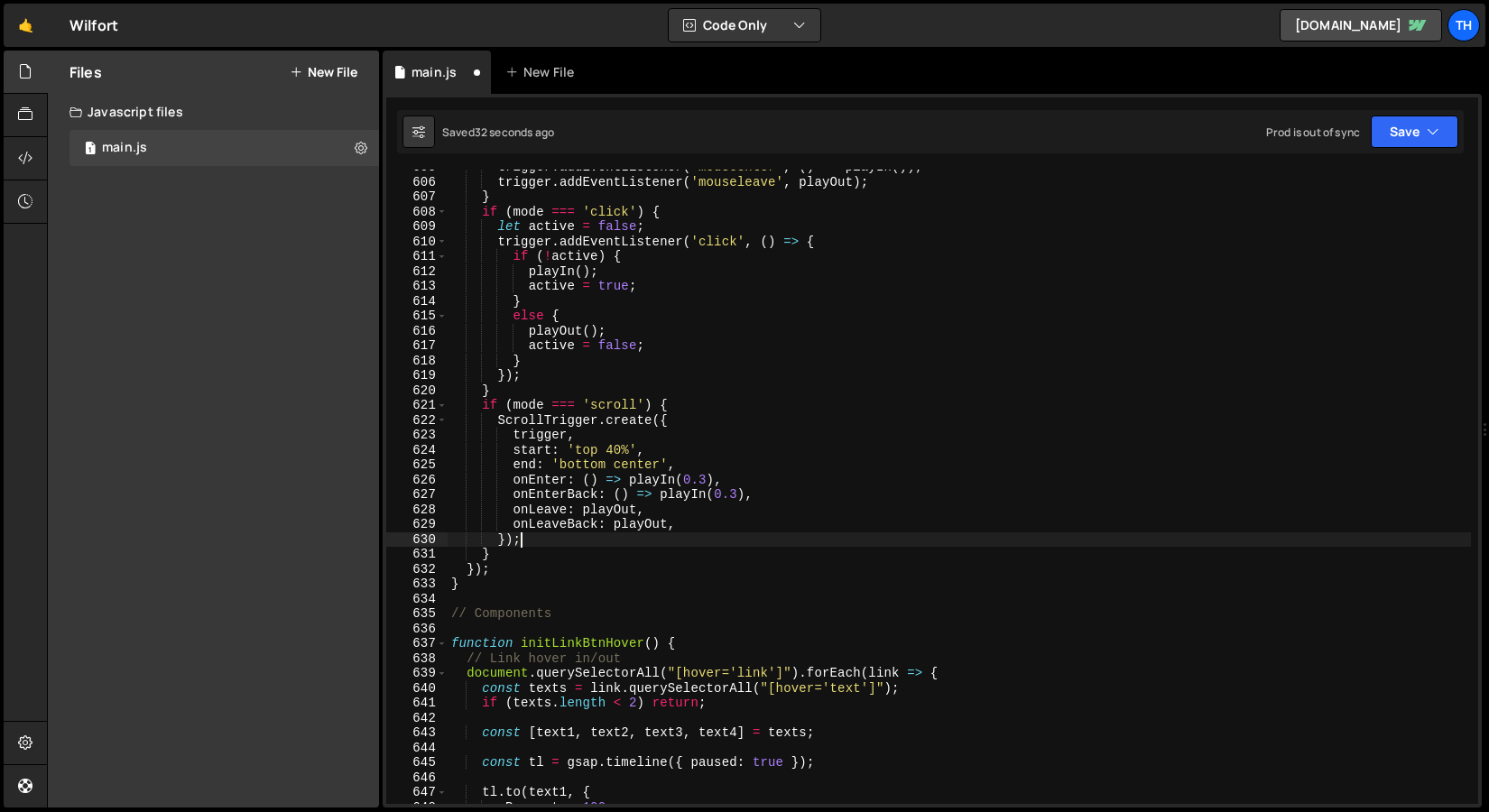
click at [664, 537] on div "trigger . addEventListener ( 'mouseenter' , ( ) => playIn ( )) ; trigger . addE…" at bounding box center [959, 491] width 1024 height 665
click at [1420, 136] on button "Save" at bounding box center [1415, 132] width 88 height 33
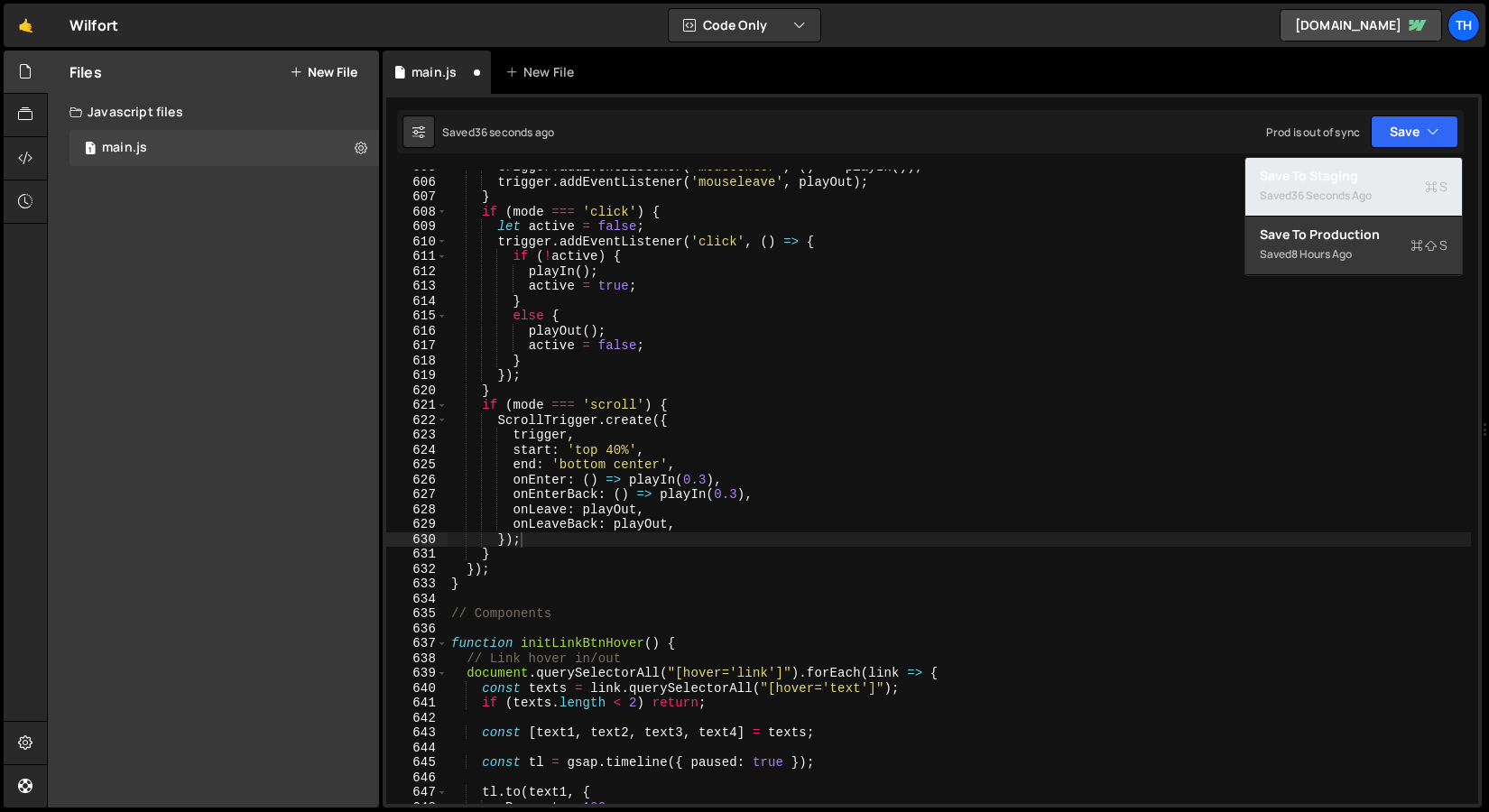
click at [1369, 187] on div "36 seconds ago" at bounding box center [1332, 194] width 81 height 15
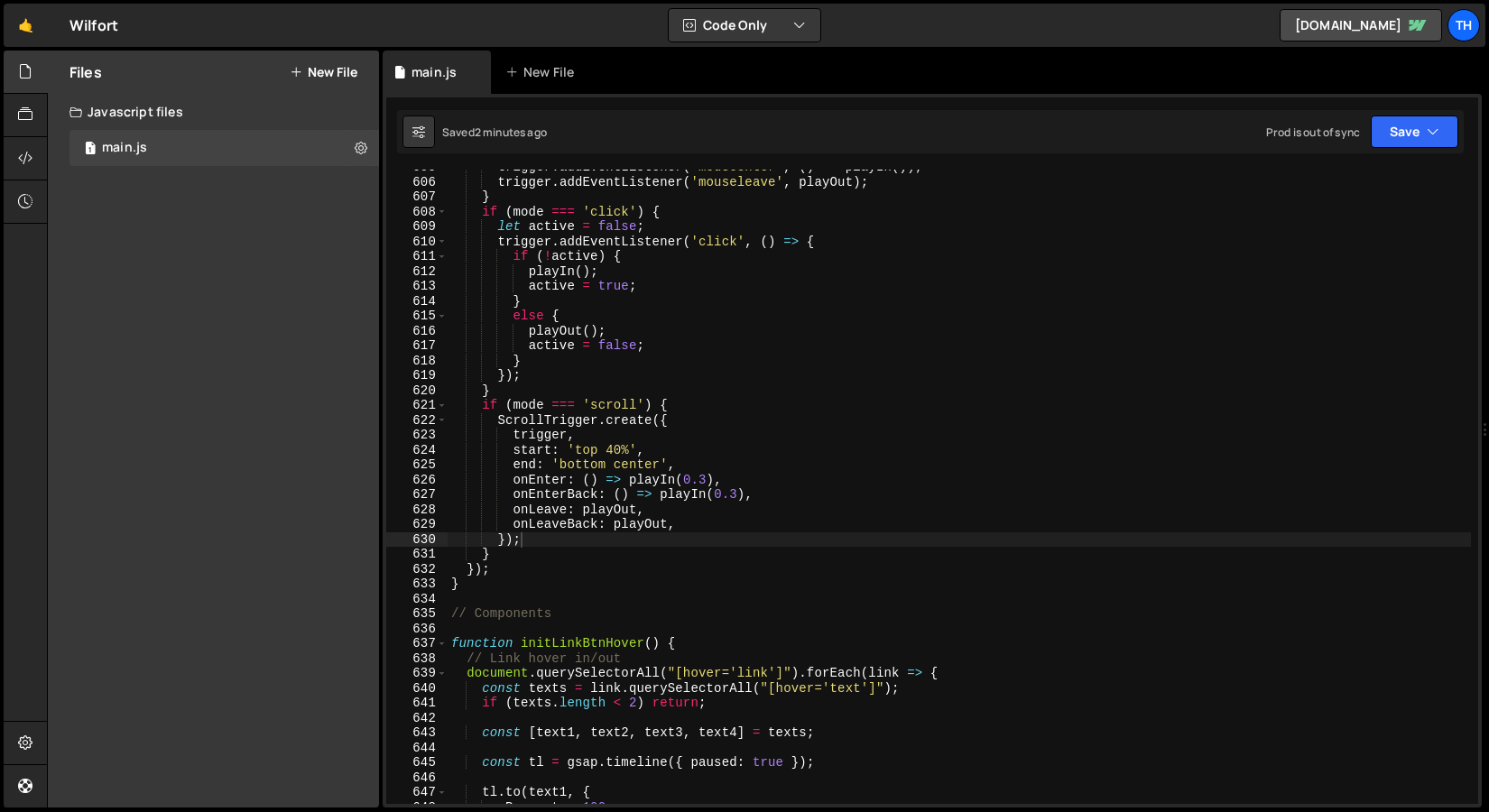
type textarea "onLeaveBack: playOut,"
click at [705, 522] on div "trigger . addEventListener ( 'mouseenter' , ( ) => playIn ( )) ; trigger . addE…" at bounding box center [959, 491] width 1024 height 665
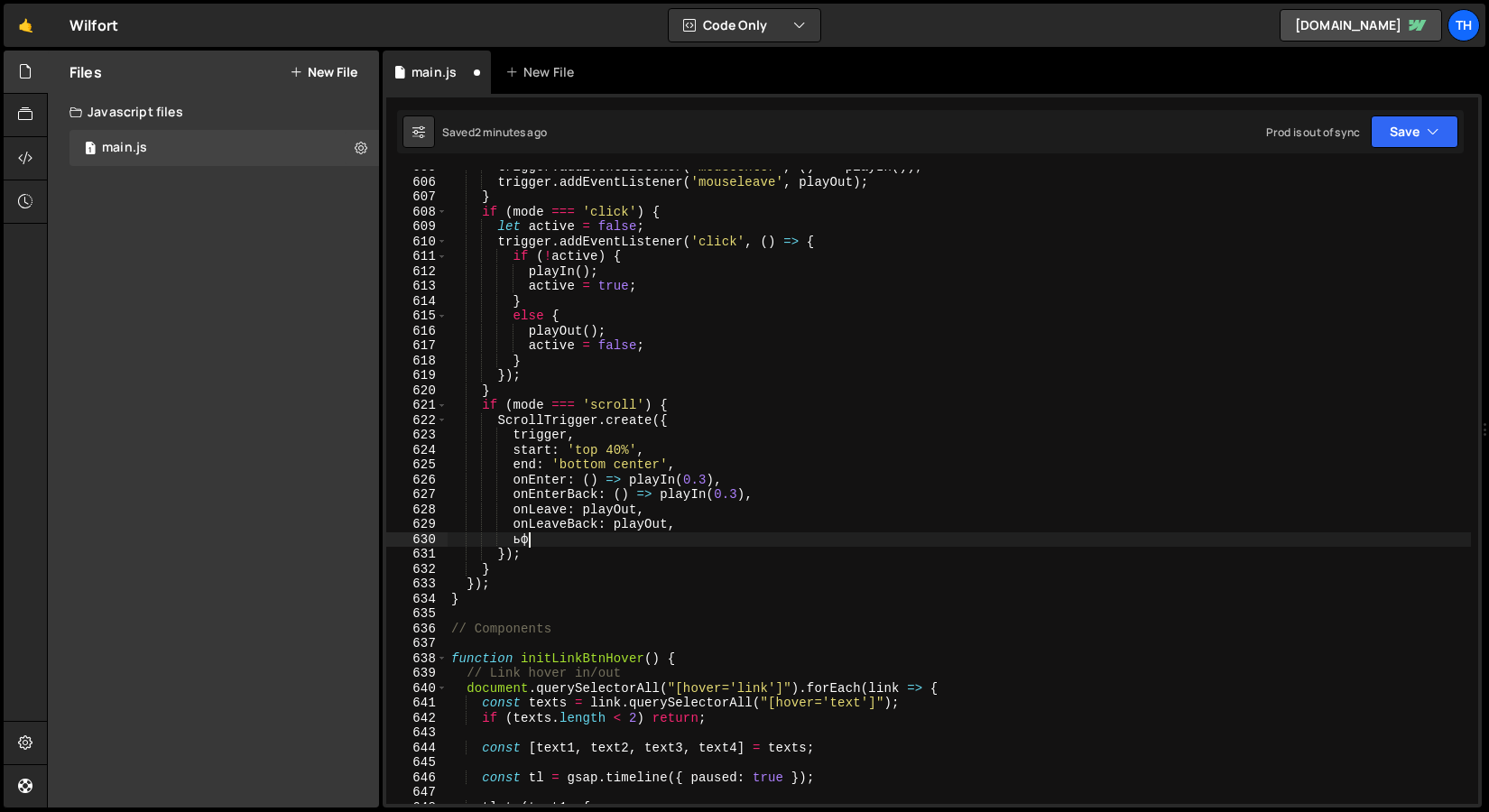
type textarea "ь"
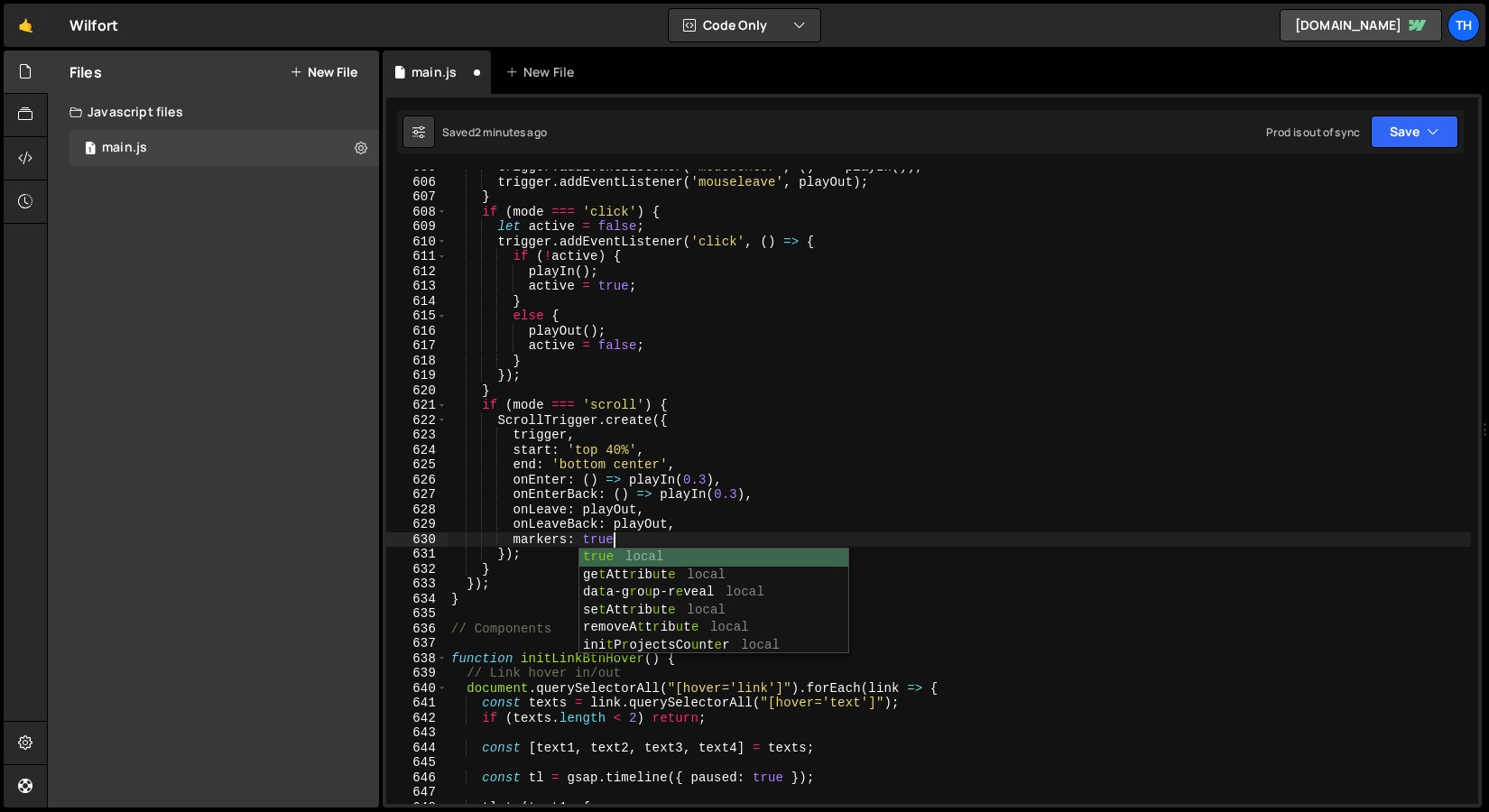
scroll to position [0, 10]
click at [752, 451] on div "trigger . addEventListener ( 'mouseenter' , ( ) => playIn ( )) ; trigger . addE…" at bounding box center [959, 491] width 1024 height 665
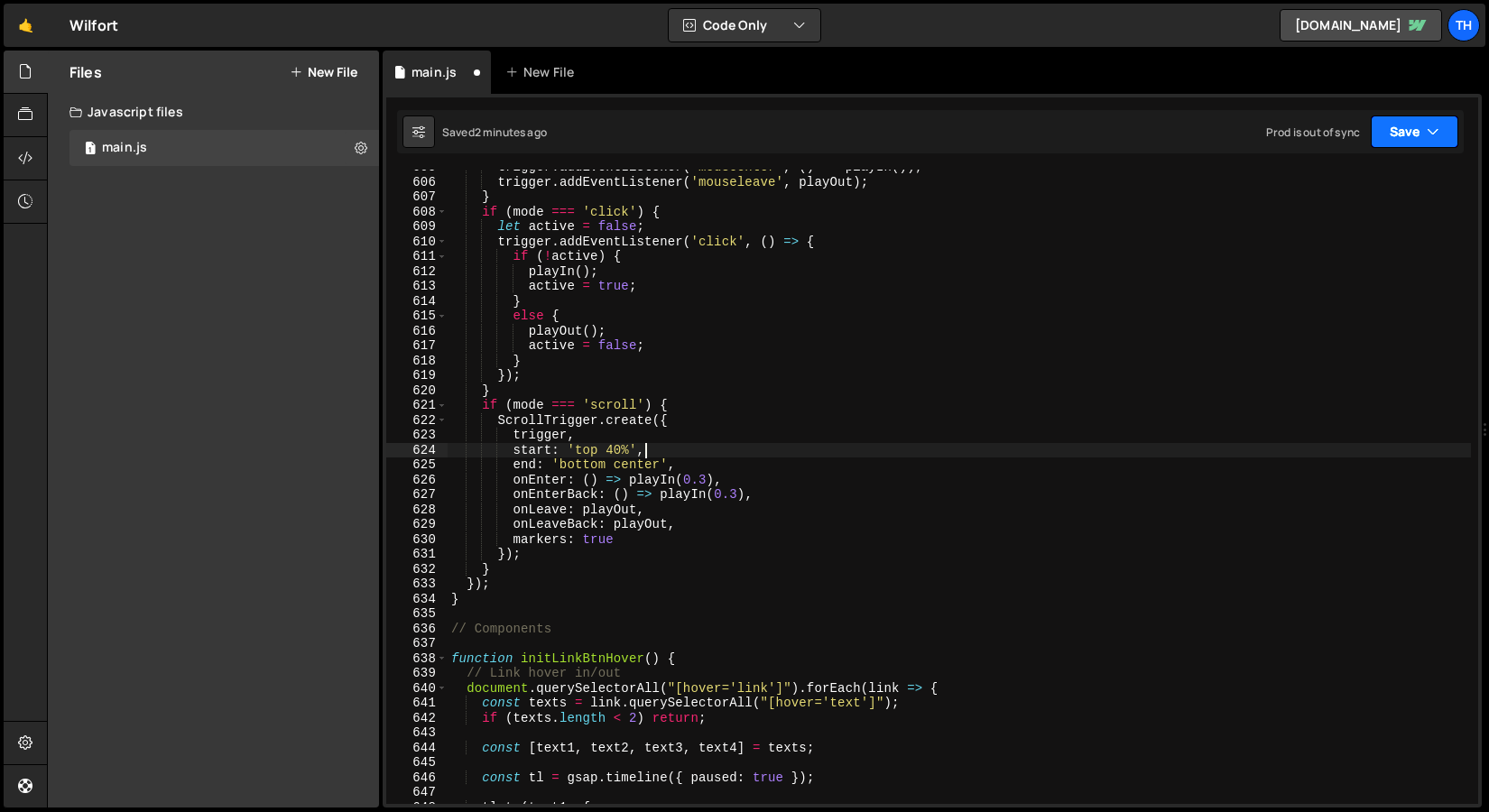
click at [1425, 135] on button "Save" at bounding box center [1415, 132] width 88 height 33
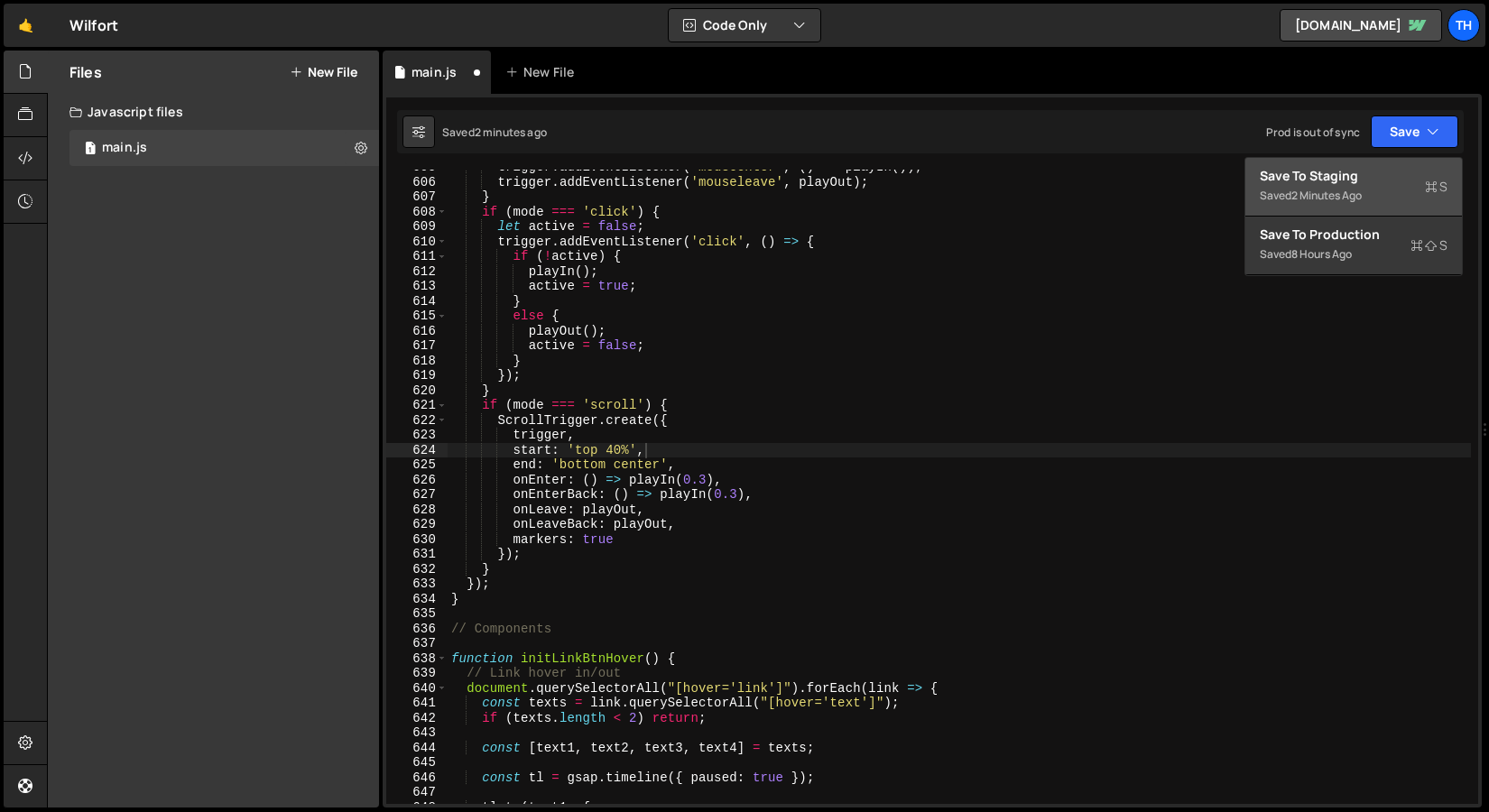
click at [1387, 172] on div "Save to Staging S" at bounding box center [1353, 176] width 187 height 18
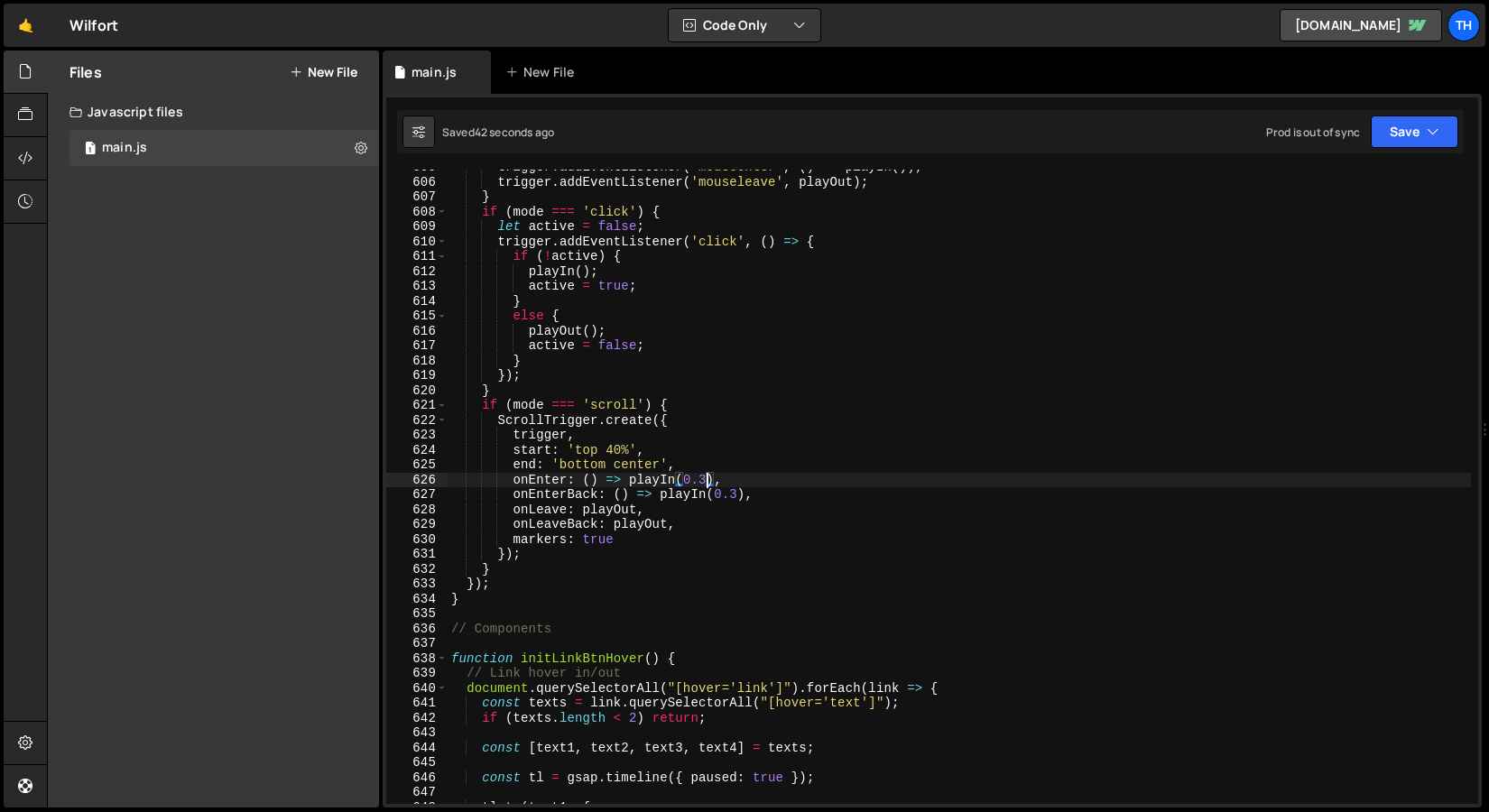
click at [707, 477] on div "trigger . addEventListener ( 'mouseenter' , ( ) => playIn ( )) ; trigger . addE…" at bounding box center [959, 491] width 1024 height 665
click at [739, 498] on div "trigger . addEventListener ( 'mouseenter' , ( ) => playIn ( )) ; trigger . addE…" at bounding box center [959, 491] width 1024 height 665
click at [1382, 129] on button "Save" at bounding box center [1415, 132] width 88 height 33
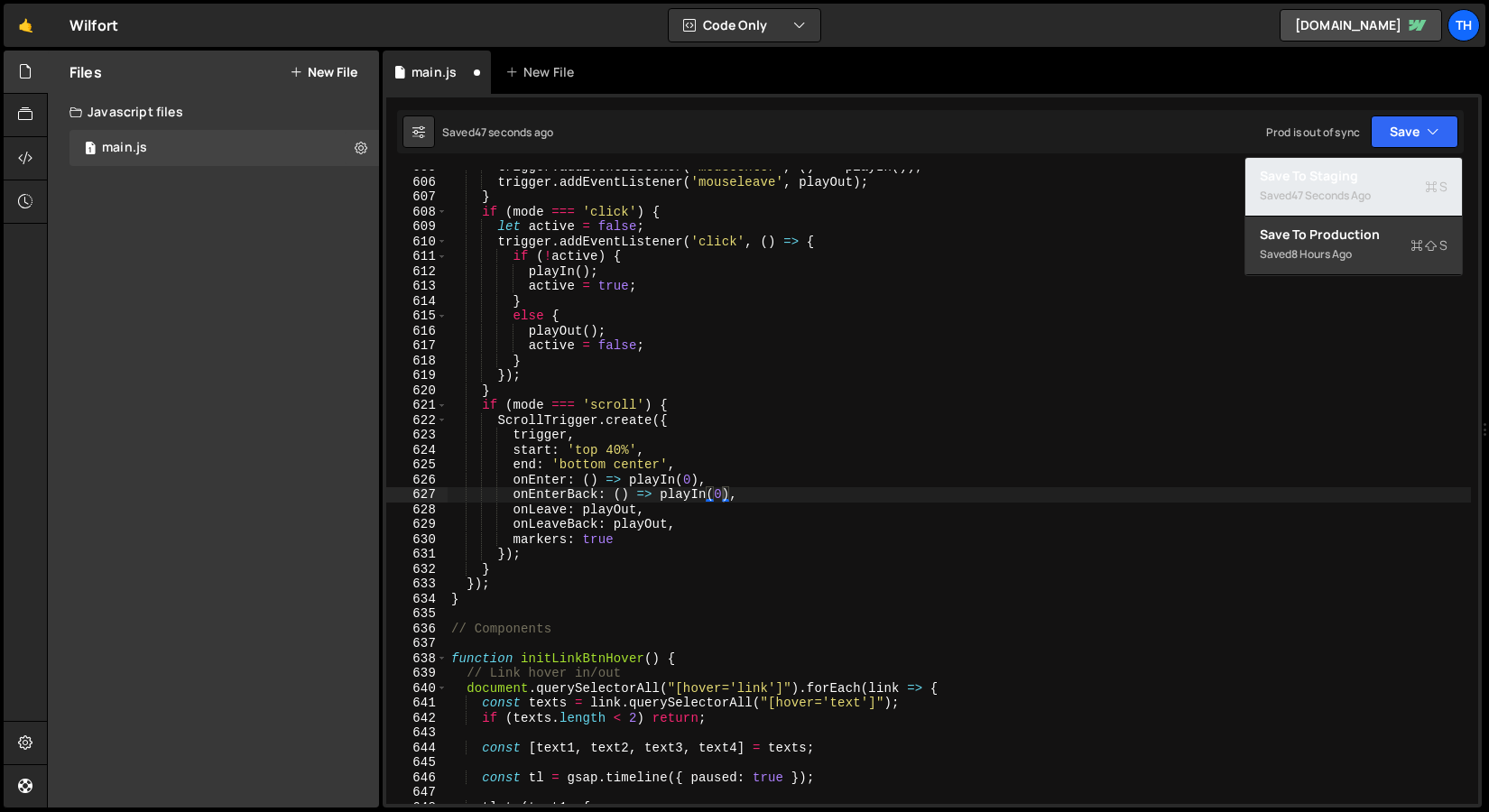
click at [1345, 185] on div "Saved 47 seconds ago" at bounding box center [1353, 196] width 187 height 22
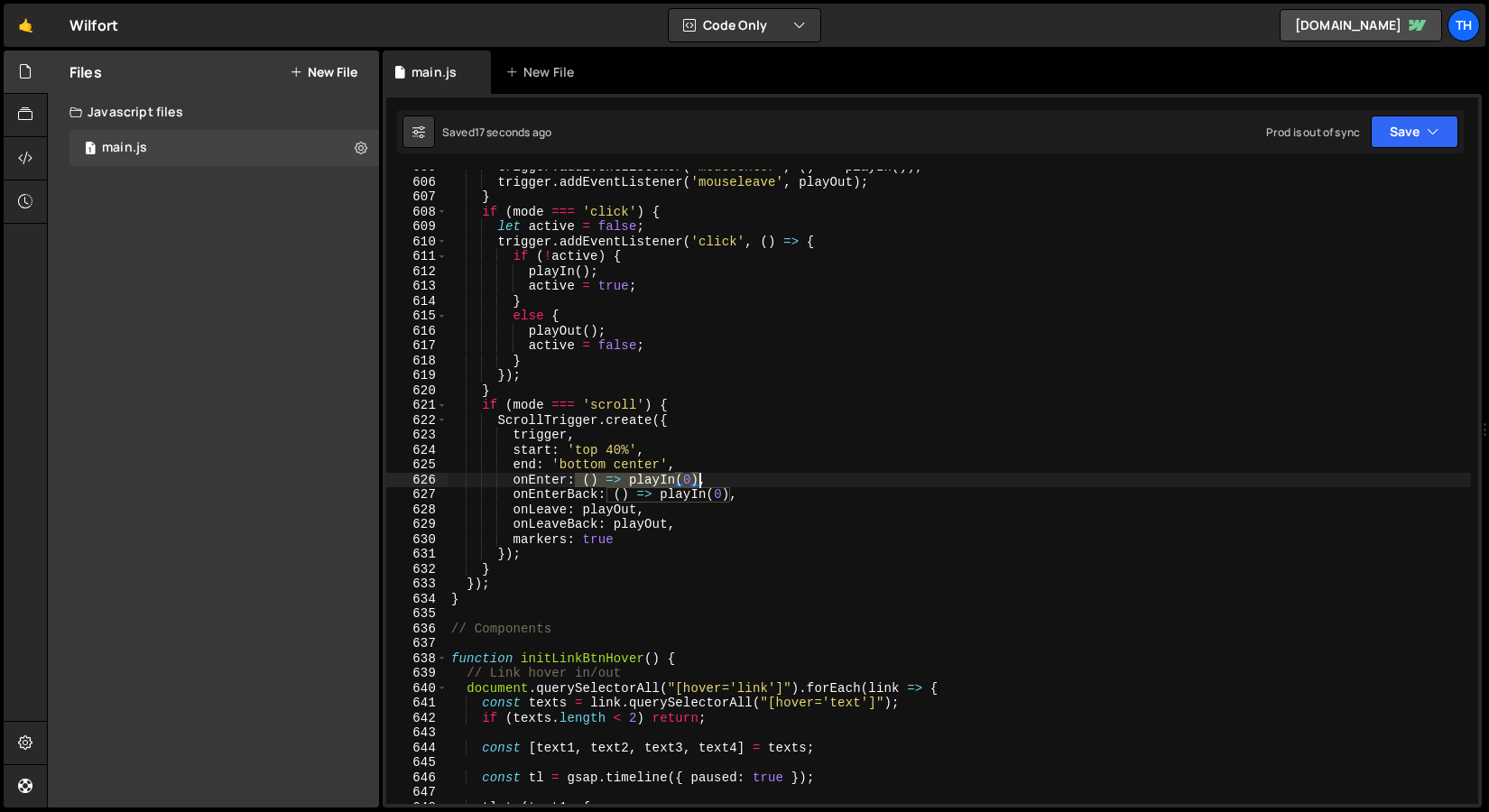
drag, startPoint x: 575, startPoint y: 479, endPoint x: 698, endPoint y: 474, distance: 123.1
click at [698, 474] on div "trigger . addEventListener ( 'mouseenter' , ( ) => playIn ( )) ; trigger . addE…" at bounding box center [959, 491] width 1024 height 665
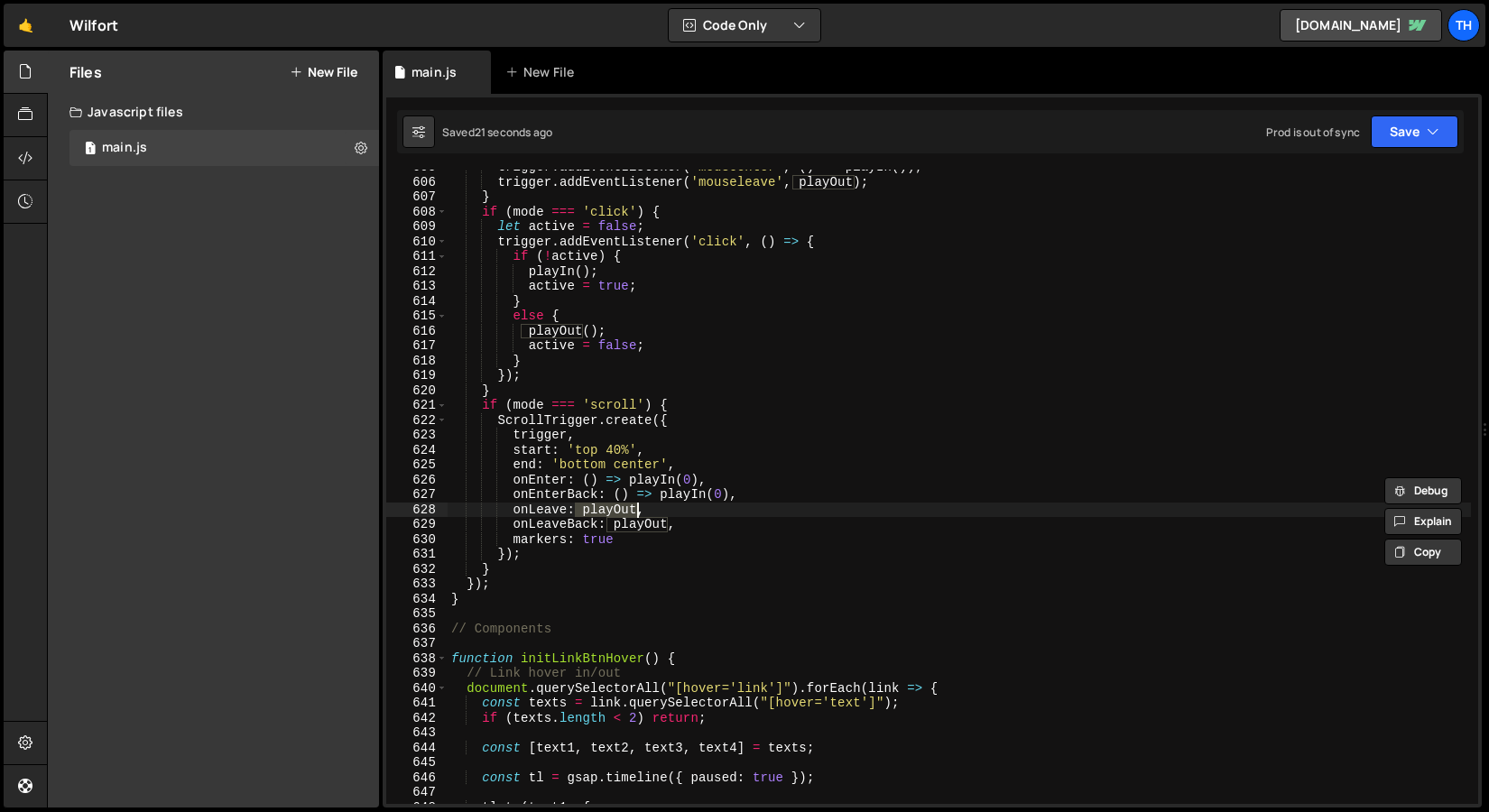
drag, startPoint x: 577, startPoint y: 510, endPoint x: 637, endPoint y: 509, distance: 60.0
click at [637, 510] on div "trigger . addEventListener ( 'mouseenter' , ( ) => playIn ( )) ; trigger . addE…" at bounding box center [959, 491] width 1024 height 665
paste textarea "() => playIn(0)"
click at [676, 506] on div "trigger . addEventListener ( 'mouseenter' , ( ) => playIn ( )) ; trigger . addE…" at bounding box center [959, 491] width 1024 height 665
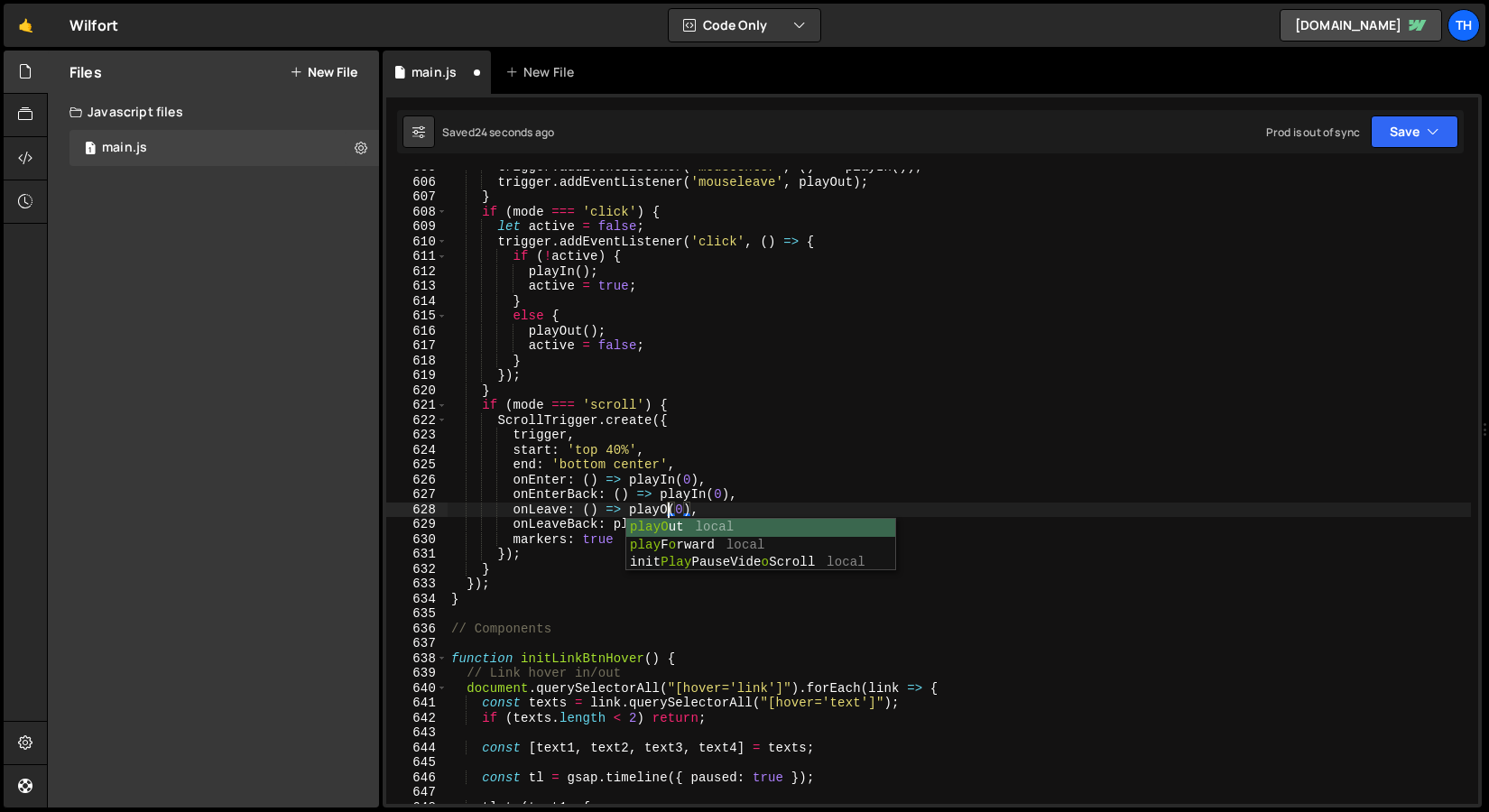
scroll to position [0, 15]
click at [666, 503] on div "trigger . addEventListener ( 'mouseenter' , ( ) => playIn ( )) ; trigger . addE…" at bounding box center [959, 491] width 1024 height 665
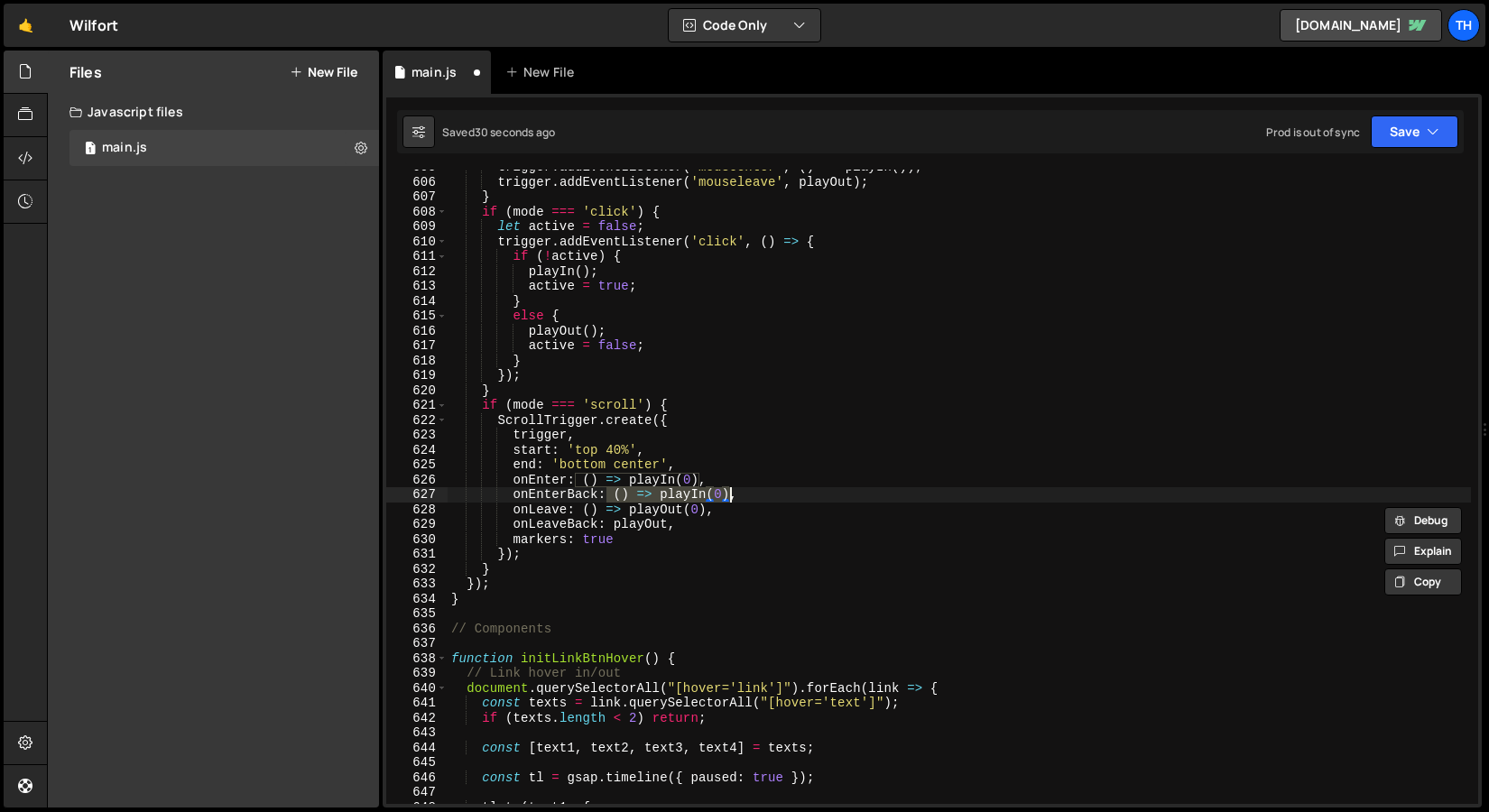
drag, startPoint x: 605, startPoint y: 496, endPoint x: 727, endPoint y: 496, distance: 122.0
click at [727, 496] on div "trigger . addEventListener ( 'mouseenter' , ( ) => playIn ( )) ; trigger . addE…" at bounding box center [959, 491] width 1024 height 665
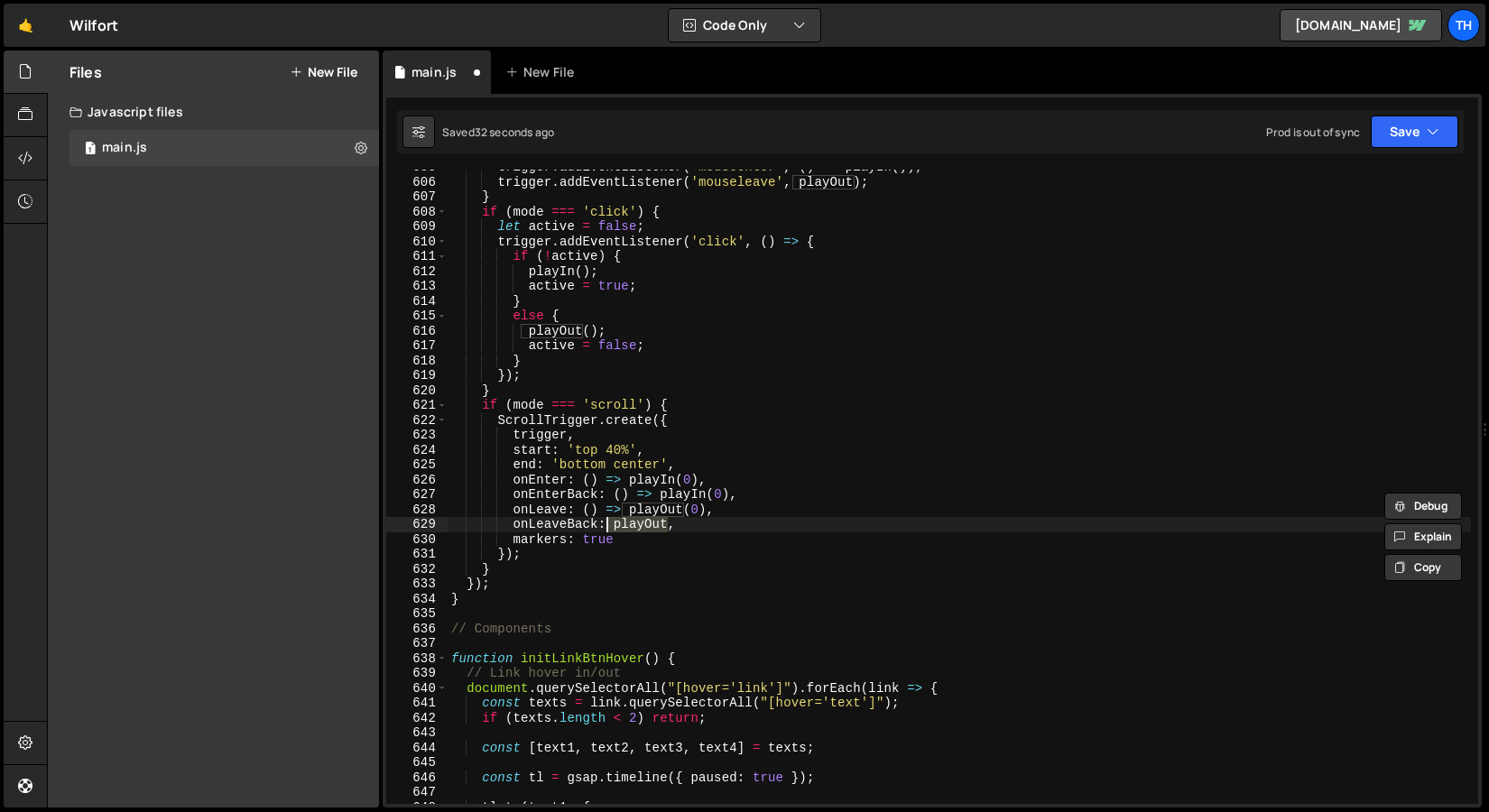
drag, startPoint x: 670, startPoint y: 522, endPoint x: 606, endPoint y: 523, distance: 64.0
click at [606, 523] on div "trigger . addEventListener ( 'mouseenter' , ( ) => playIn ( )) ; trigger . addE…" at bounding box center [959, 491] width 1024 height 665
paste textarea "() => playIn(0)"
click at [675, 512] on div "trigger . addEventListener ( 'mouseenter' , ( ) => playIn ( )) ; trigger . addE…" at bounding box center [959, 491] width 1024 height 665
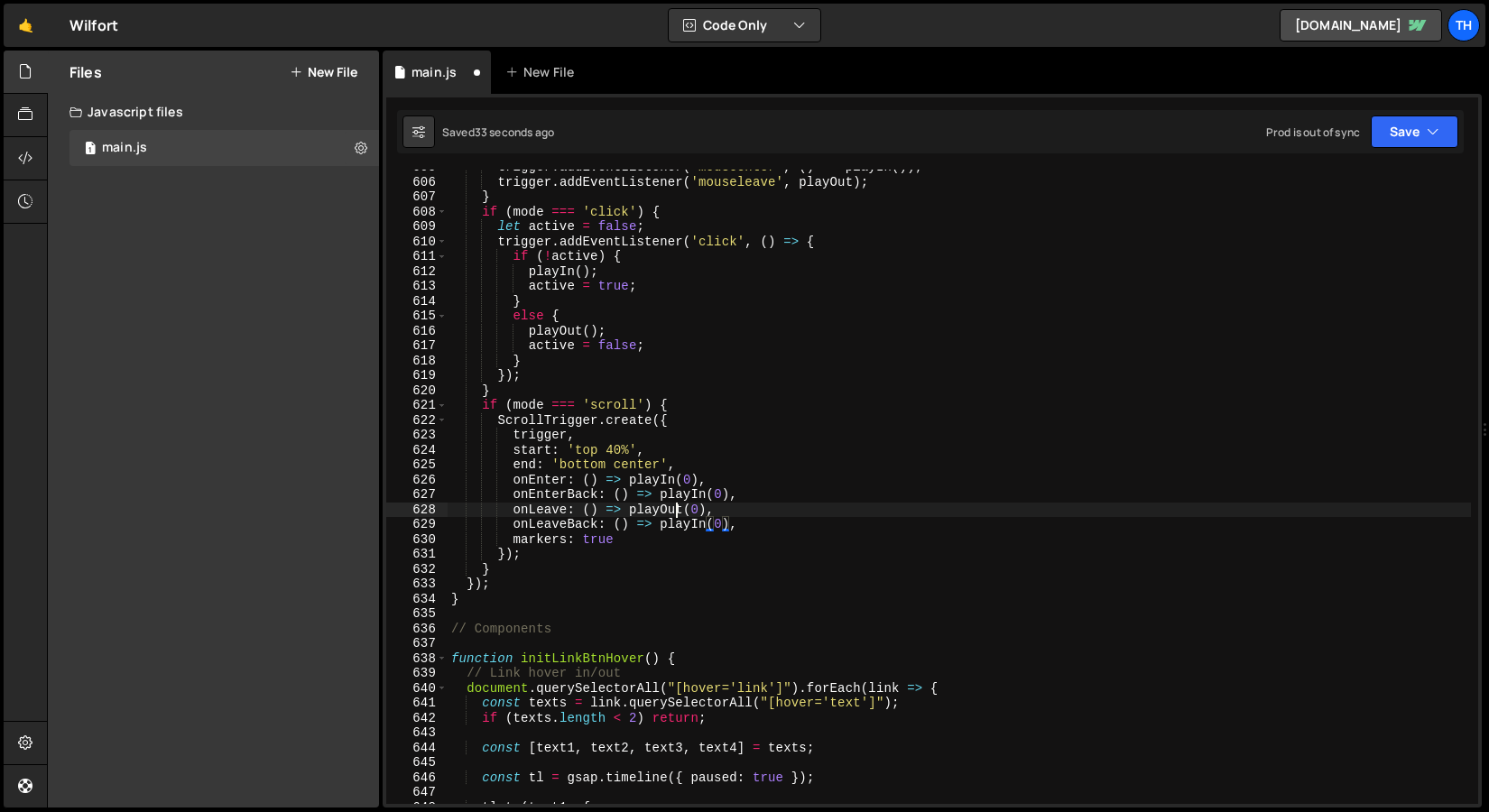
click at [675, 512] on div "trigger . addEventListener ( 'mouseenter' , ( ) => playIn ( )) ; trigger . addE…" at bounding box center [959, 491] width 1024 height 665
click at [677, 514] on div "trigger . addEventListener ( 'mouseenter' , ( ) => playIn ( )) ; trigger . addE…" at bounding box center [959, 486] width 1024 height 635
click at [677, 523] on div "trigger . addEventListener ( 'mouseenter' , ( ) => playIn ( )) ; trigger . addE…" at bounding box center [959, 491] width 1024 height 665
paste textarea "Out"
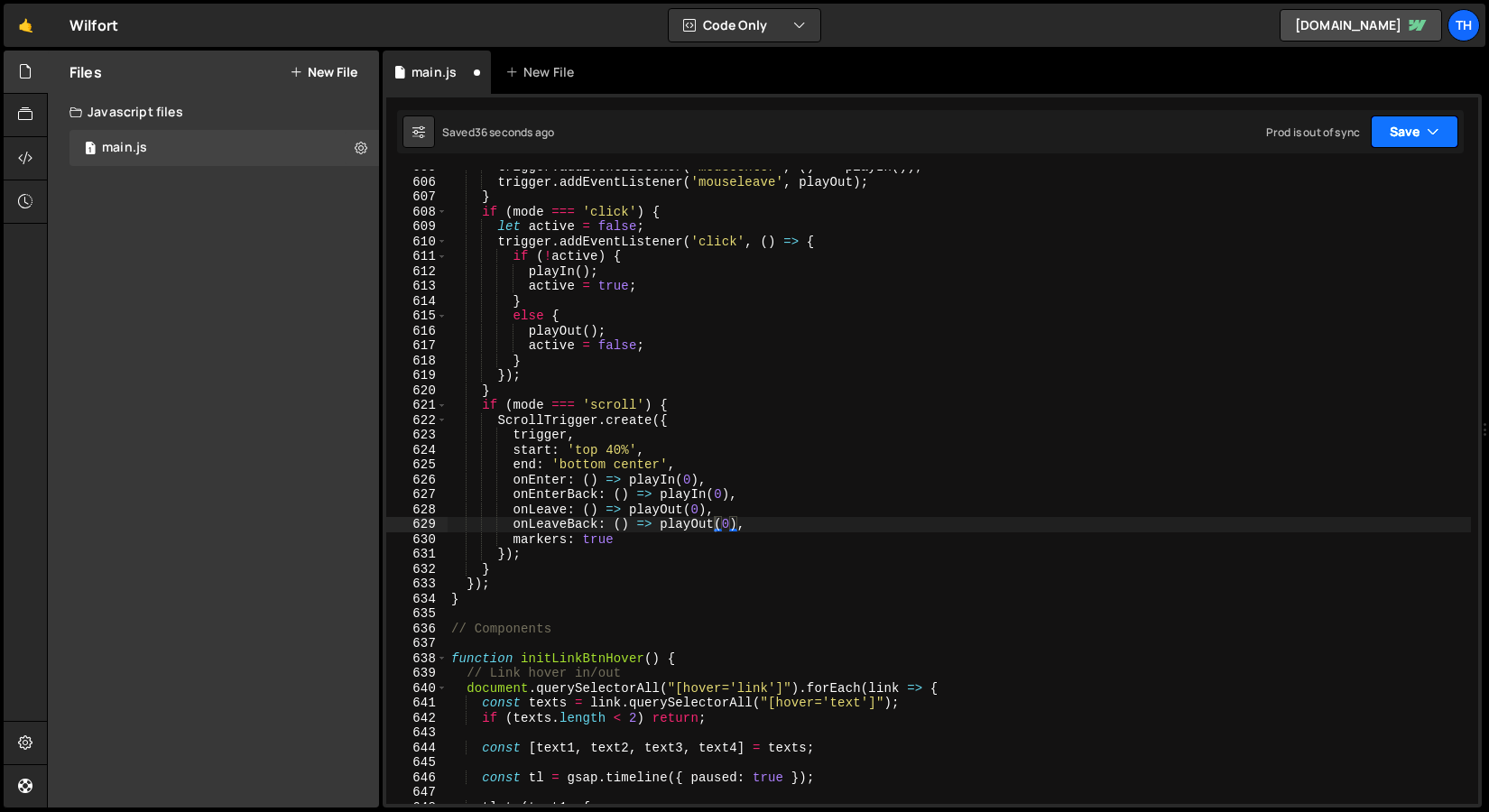
click at [1372, 131] on button "Save" at bounding box center [1415, 132] width 88 height 33
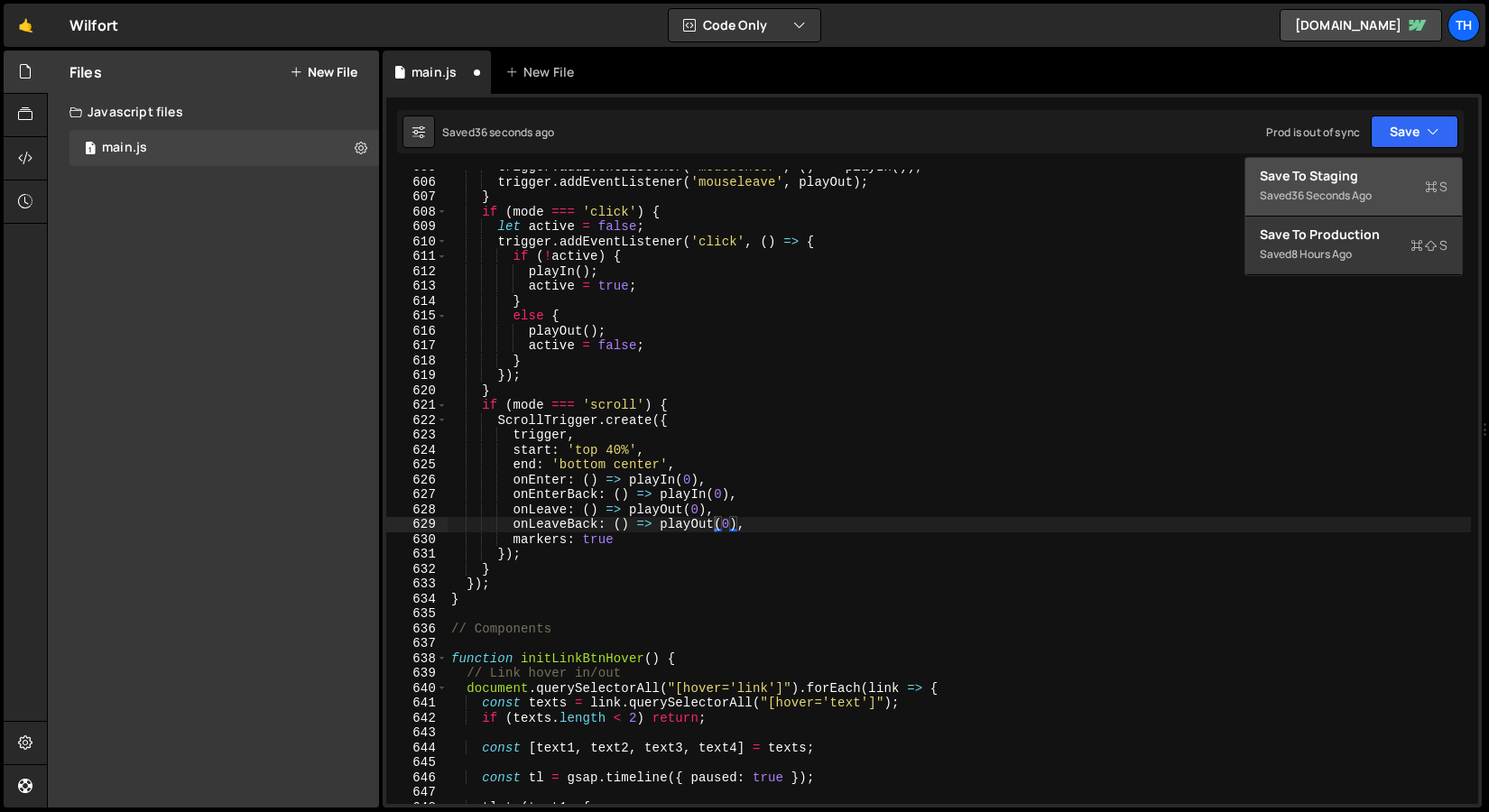
click at [1348, 183] on div "Save to Staging S" at bounding box center [1353, 176] width 187 height 18
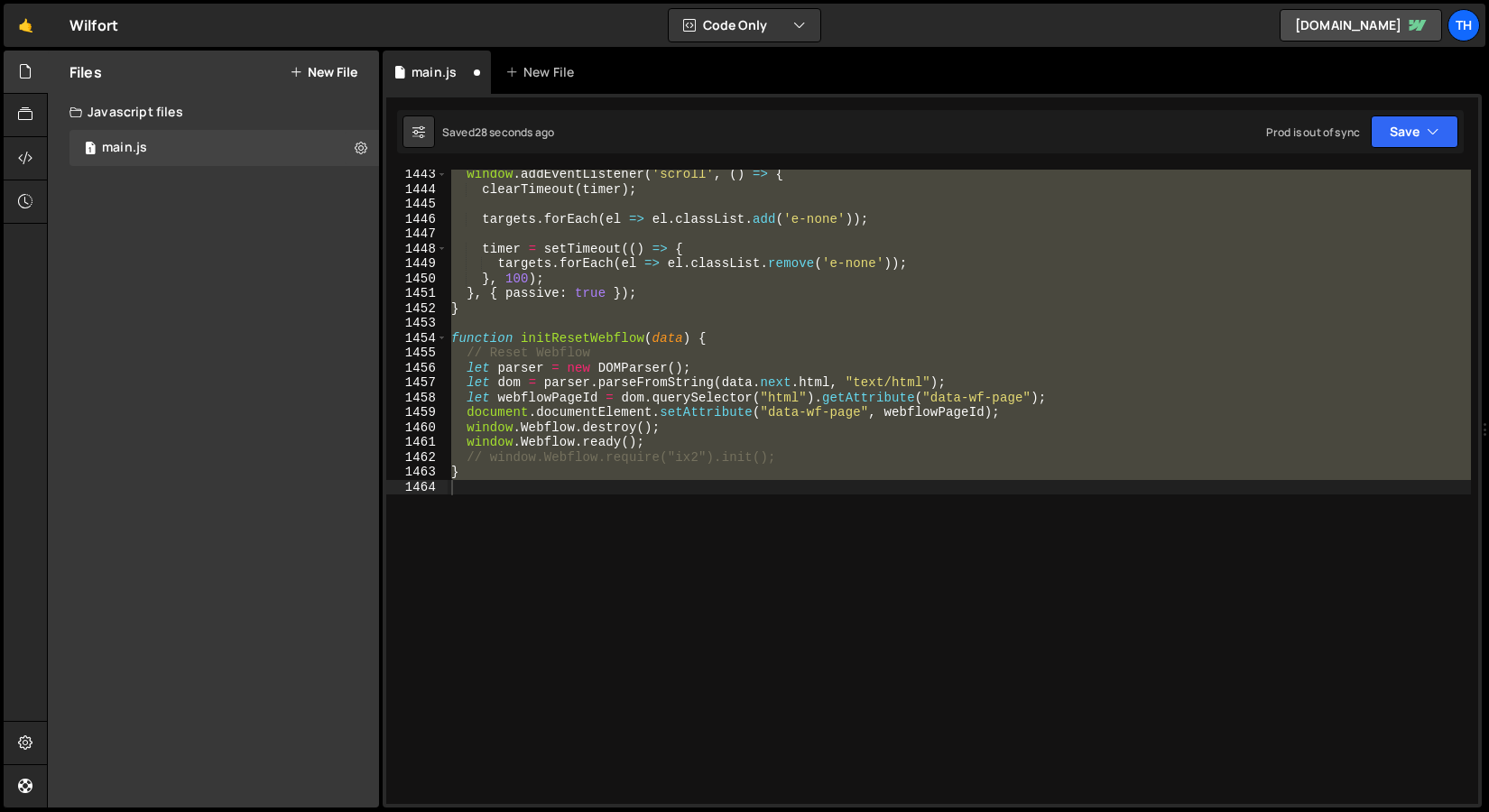
scroll to position [9004, 0]
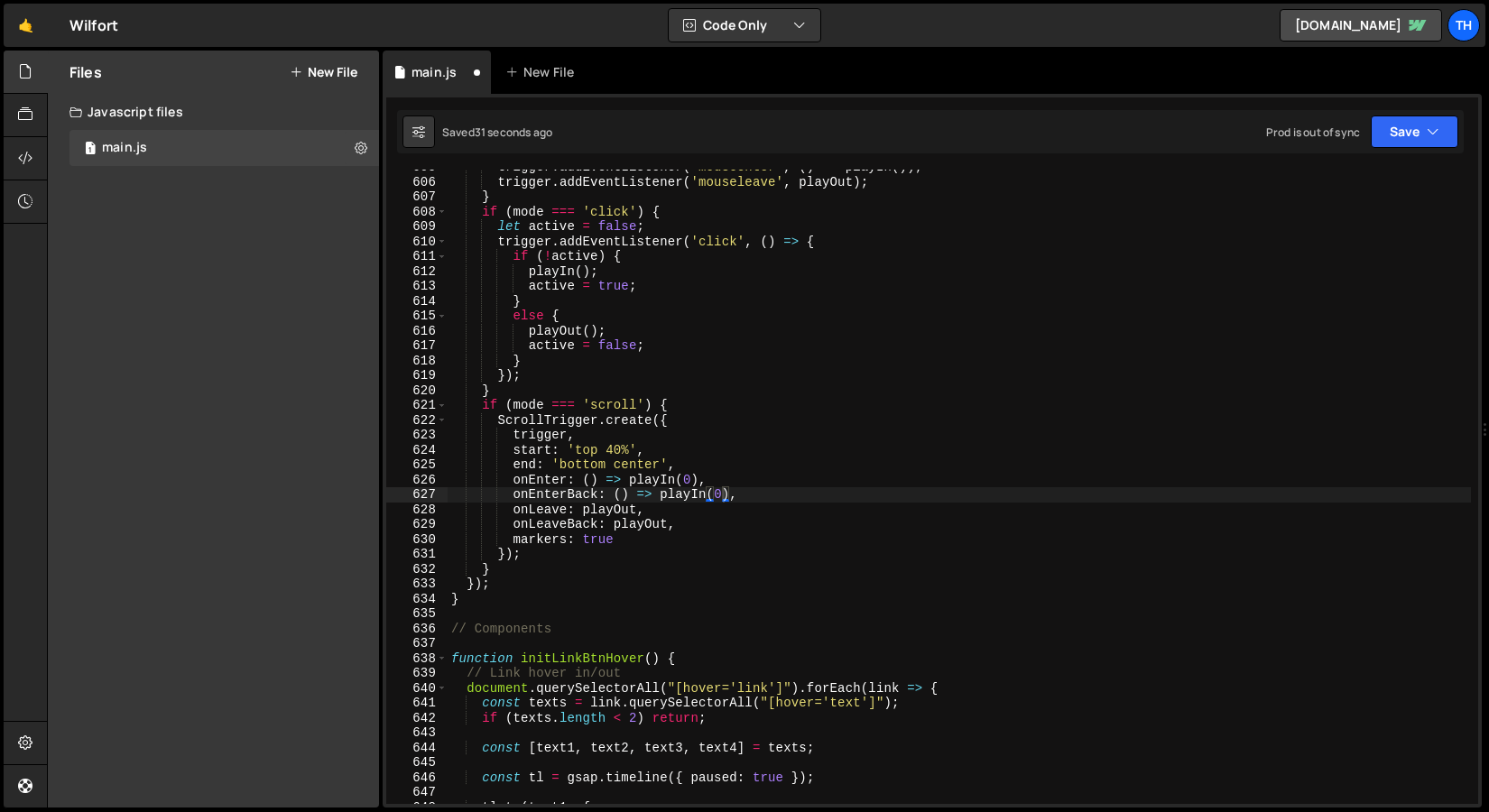
click at [612, 530] on div "trigger . addEventListener ( 'mouseenter' , ( ) => playIn ( )) ; trigger . addE…" at bounding box center [959, 491] width 1024 height 665
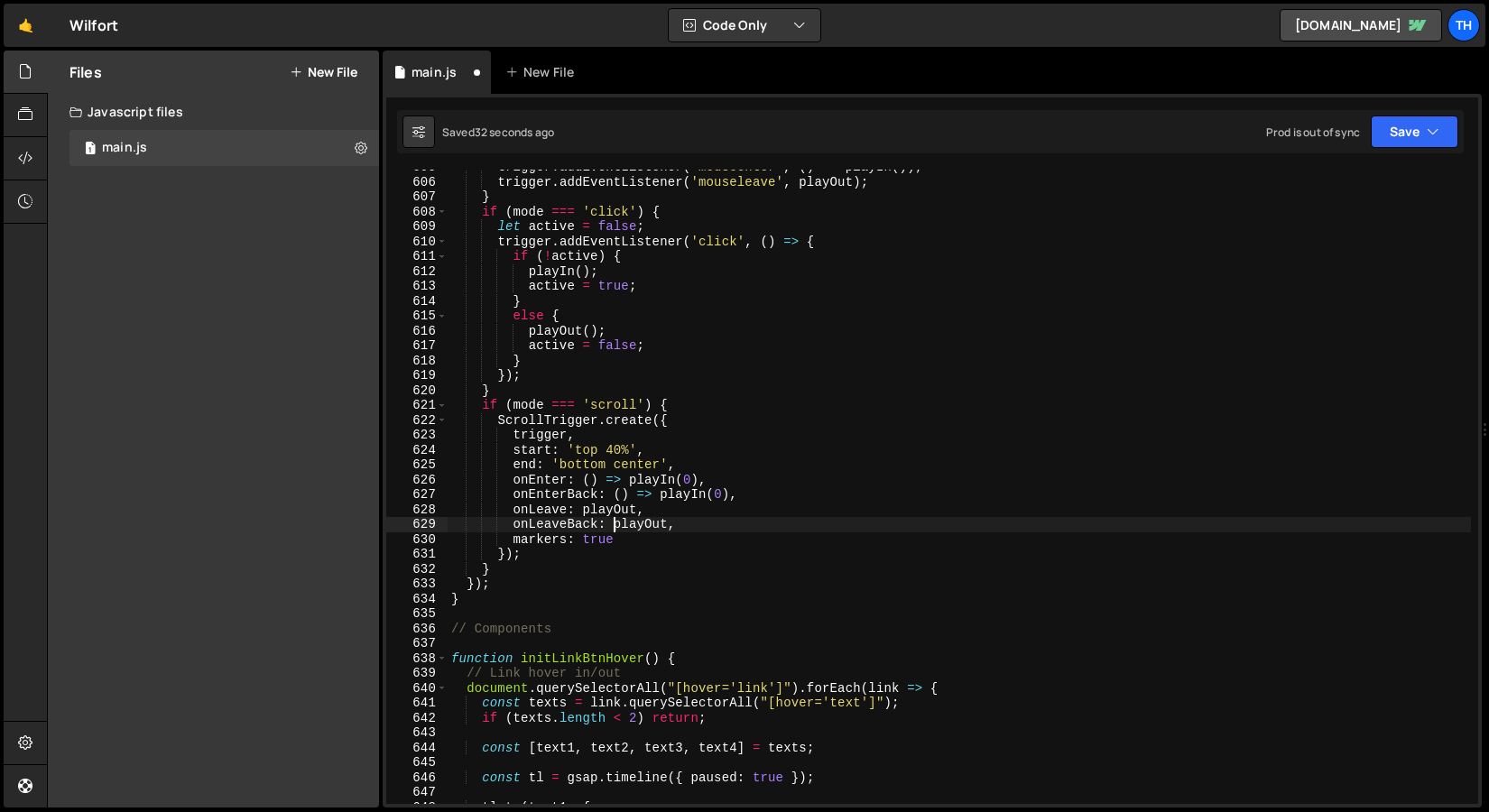
click at [611, 456] on div "trigger . addEventListener ( 'mouseenter' , ( ) => playIn ( )) ; trigger . addE…" at bounding box center [959, 491] width 1024 height 665
click at [802, 371] on div "trigger . addEventListener ( 'mouseenter' , ( ) => playIn ( )) ; trigger . addE…" at bounding box center [959, 491] width 1024 height 665
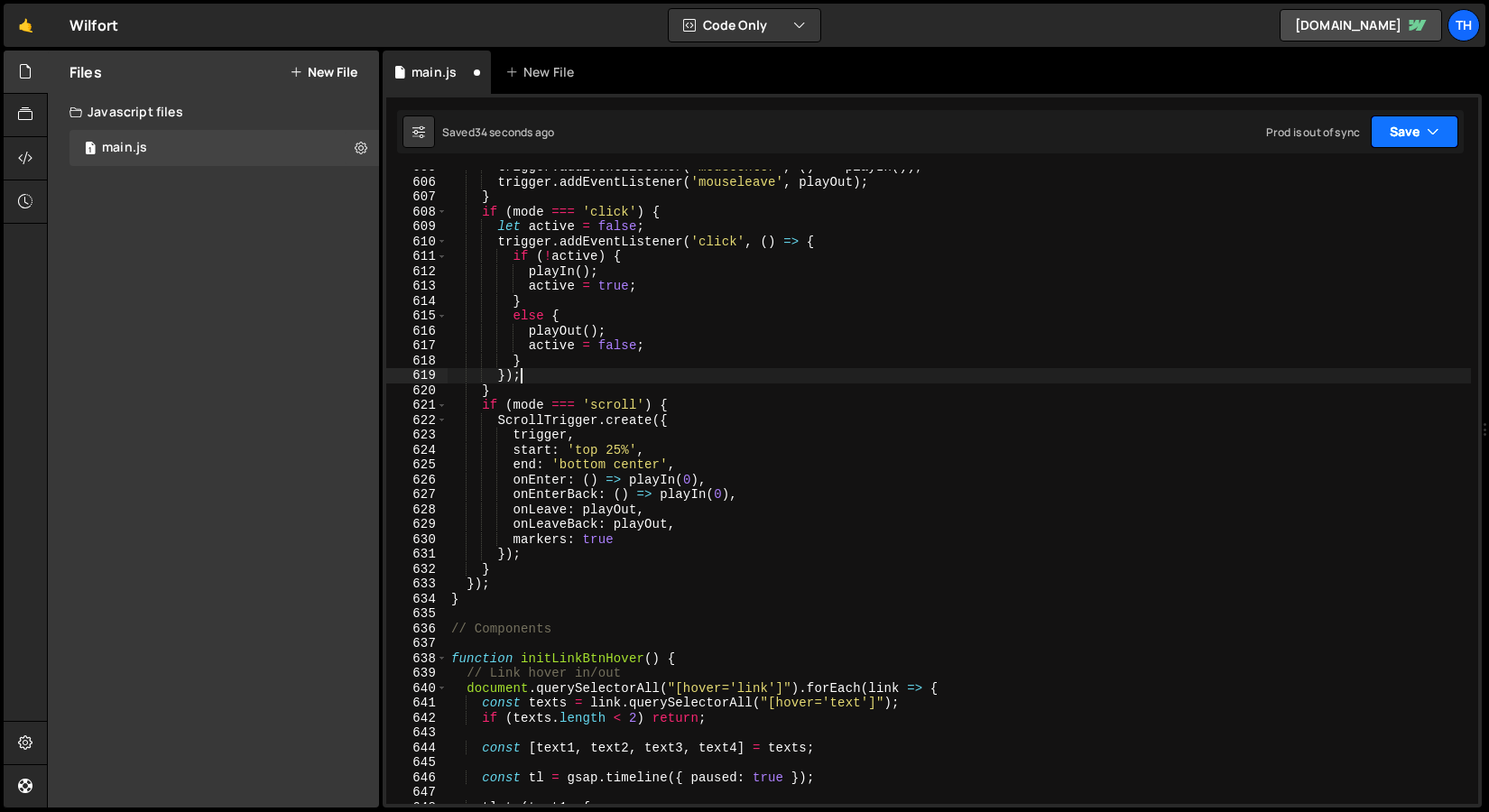
click at [1441, 127] on button "Save" at bounding box center [1415, 132] width 88 height 33
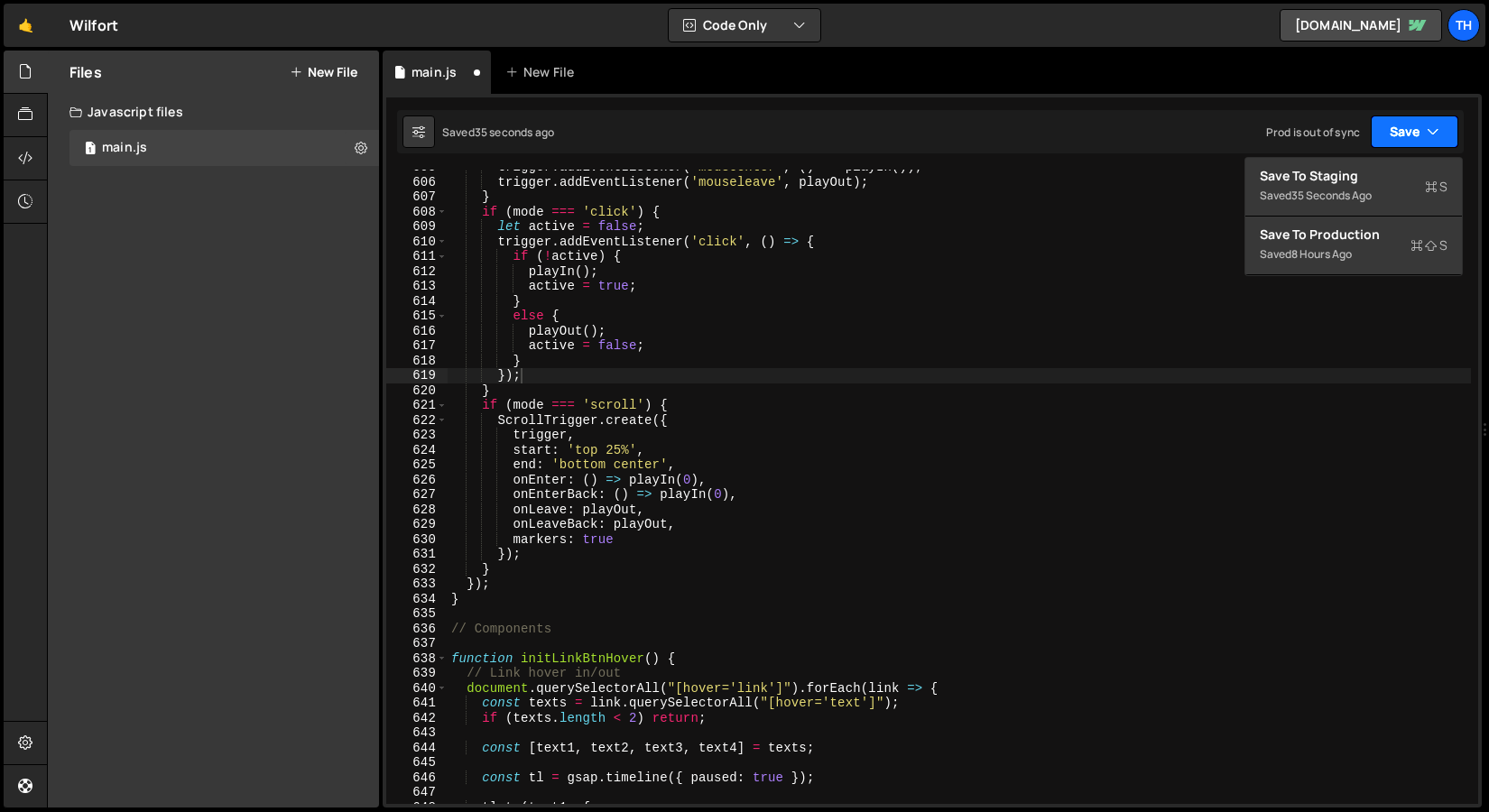
click at [1422, 145] on button "Save" at bounding box center [1415, 132] width 88 height 33
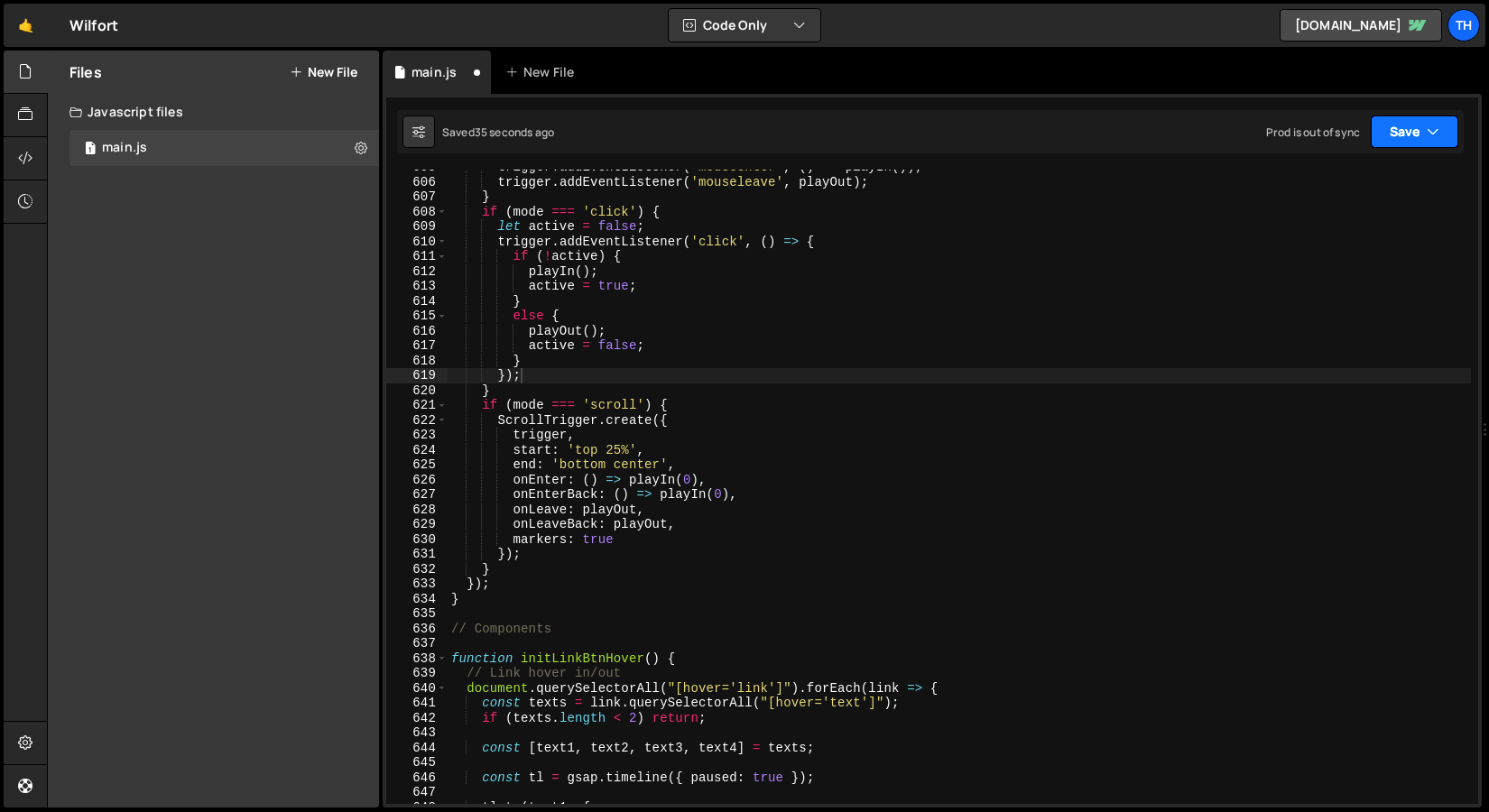
click at [1422, 139] on button "Save" at bounding box center [1415, 132] width 88 height 33
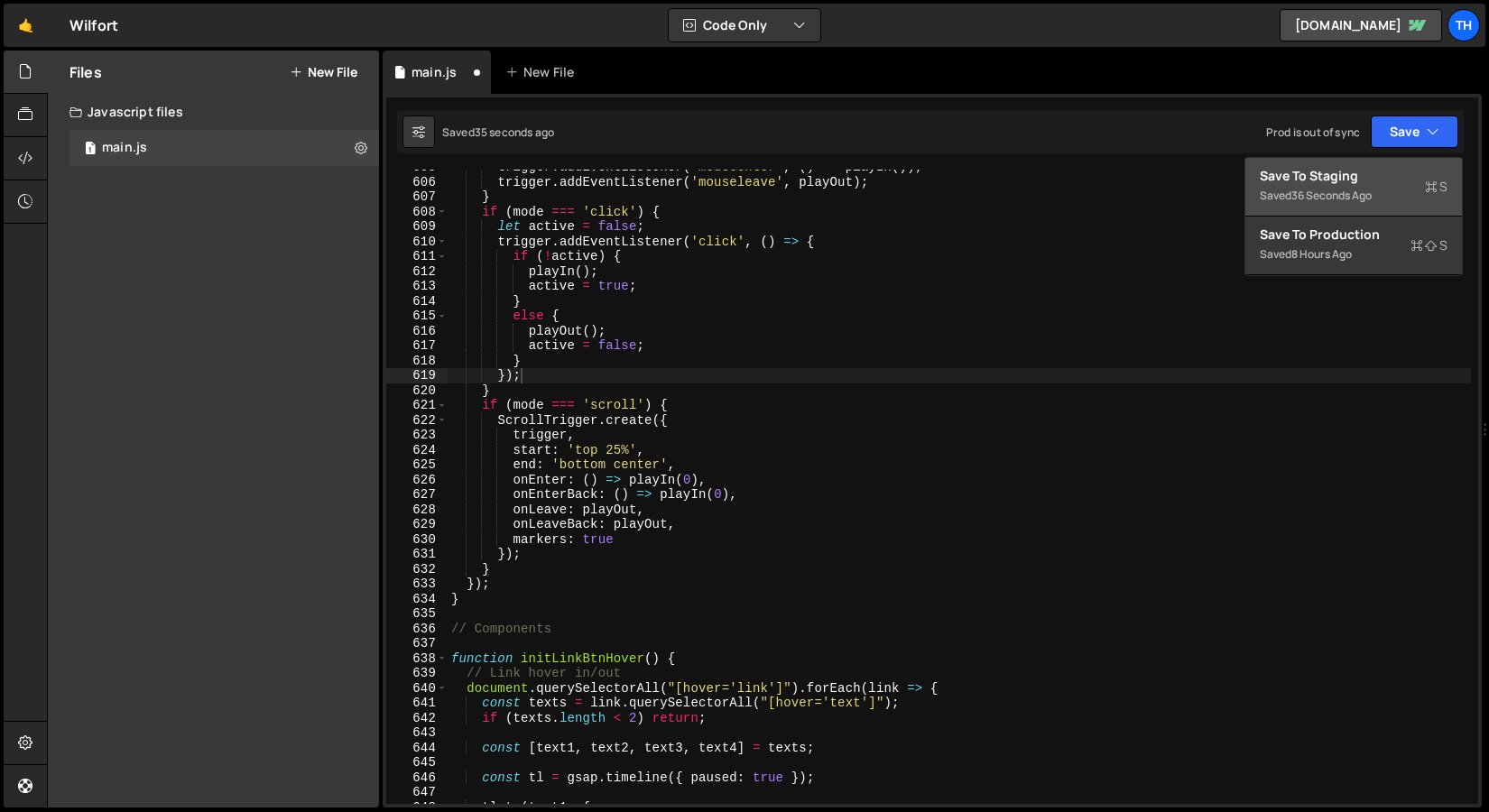
click at [1410, 163] on button "Save to Staging S Saved 36 seconds ago" at bounding box center [1353, 187] width 216 height 59
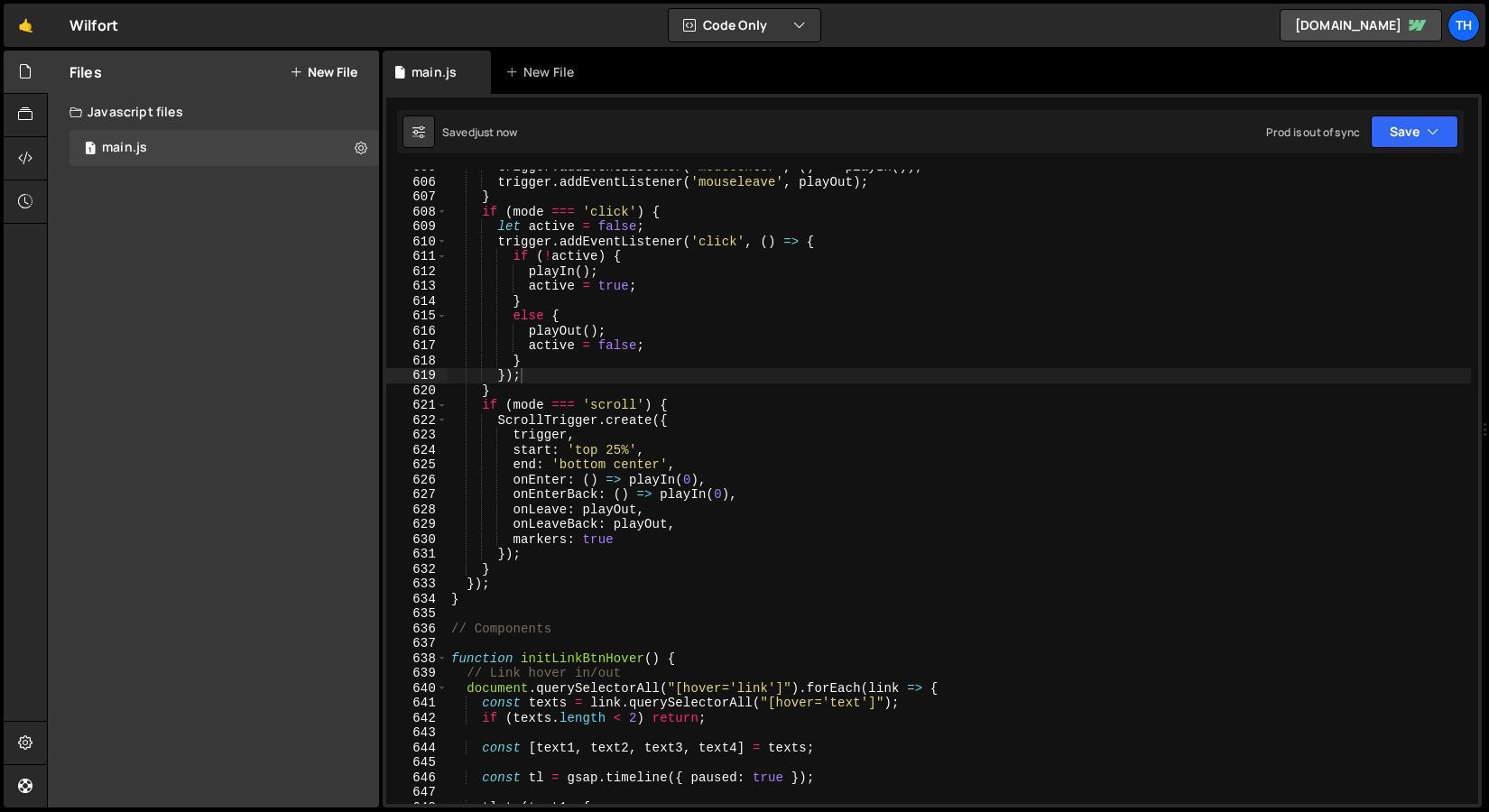
click at [620, 452] on div "trigger . addEventListener ( 'mouseenter' , ( ) => playIn ( )) ; trigger . addE…" at bounding box center [959, 491] width 1024 height 665
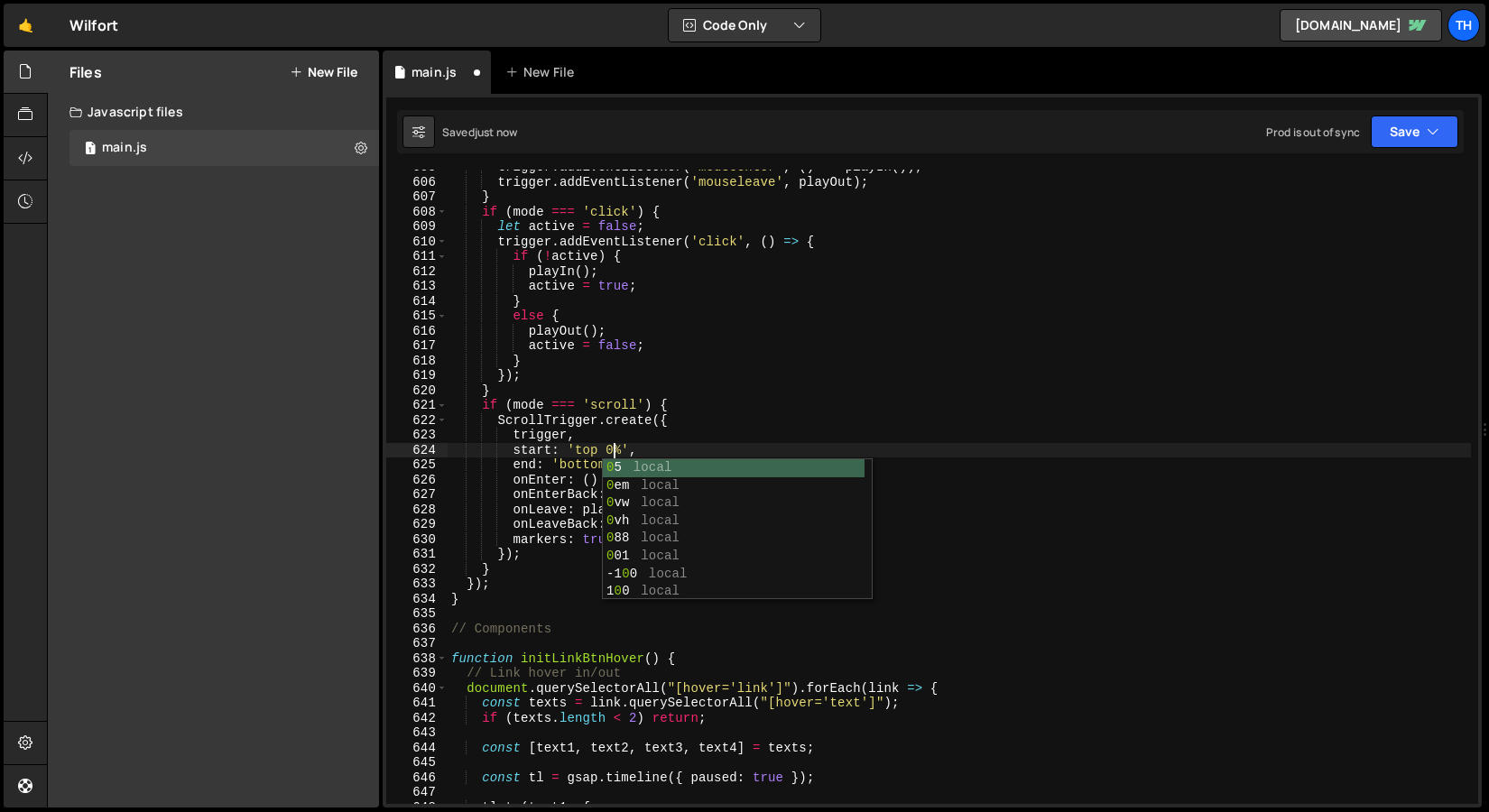
click at [780, 368] on div "trigger . addEventListener ( 'mouseenter' , ( ) => playIn ( )) ; trigger . addE…" at bounding box center [959, 491] width 1024 height 665
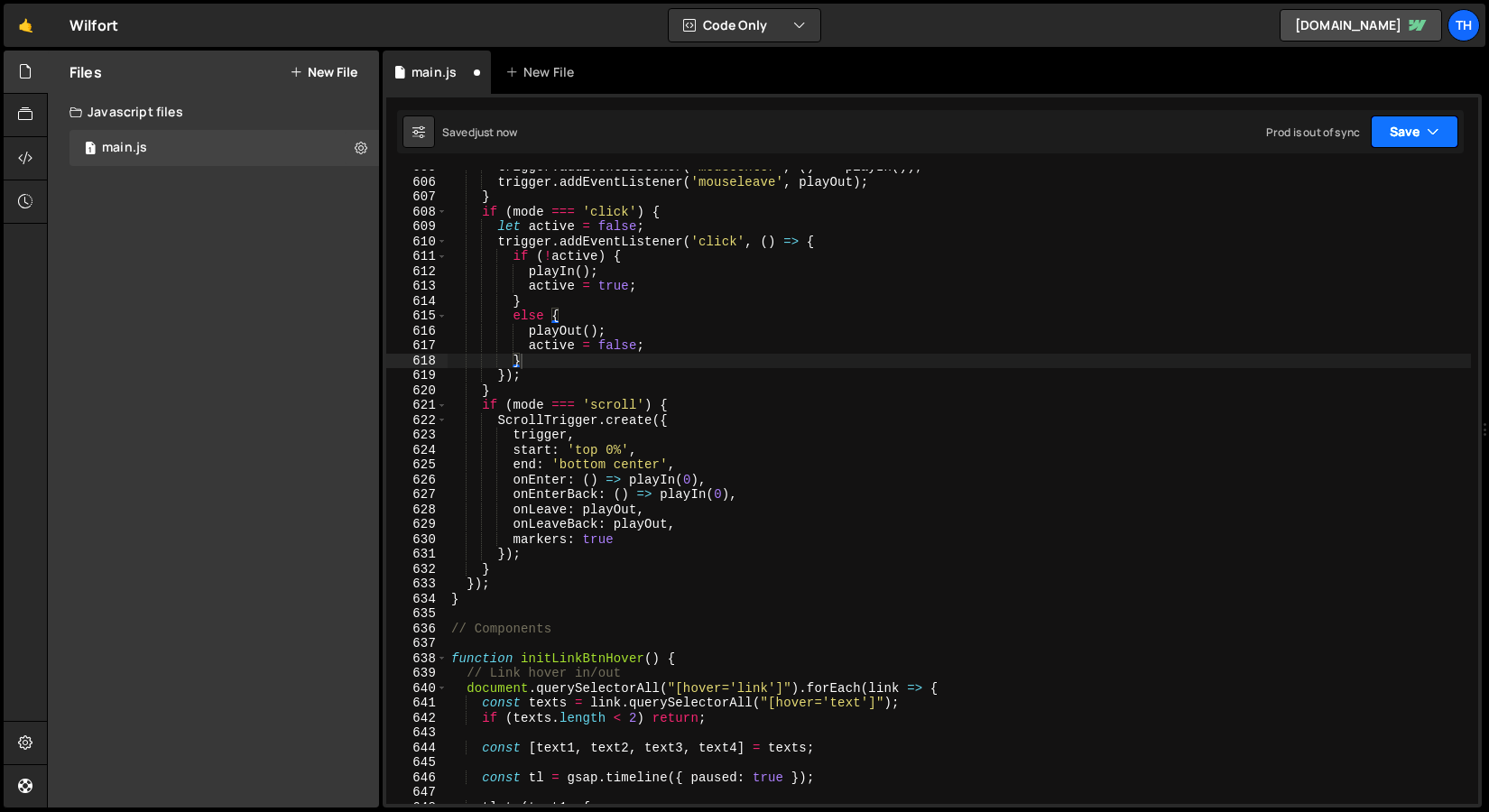
click at [1446, 120] on button "Save" at bounding box center [1415, 132] width 88 height 33
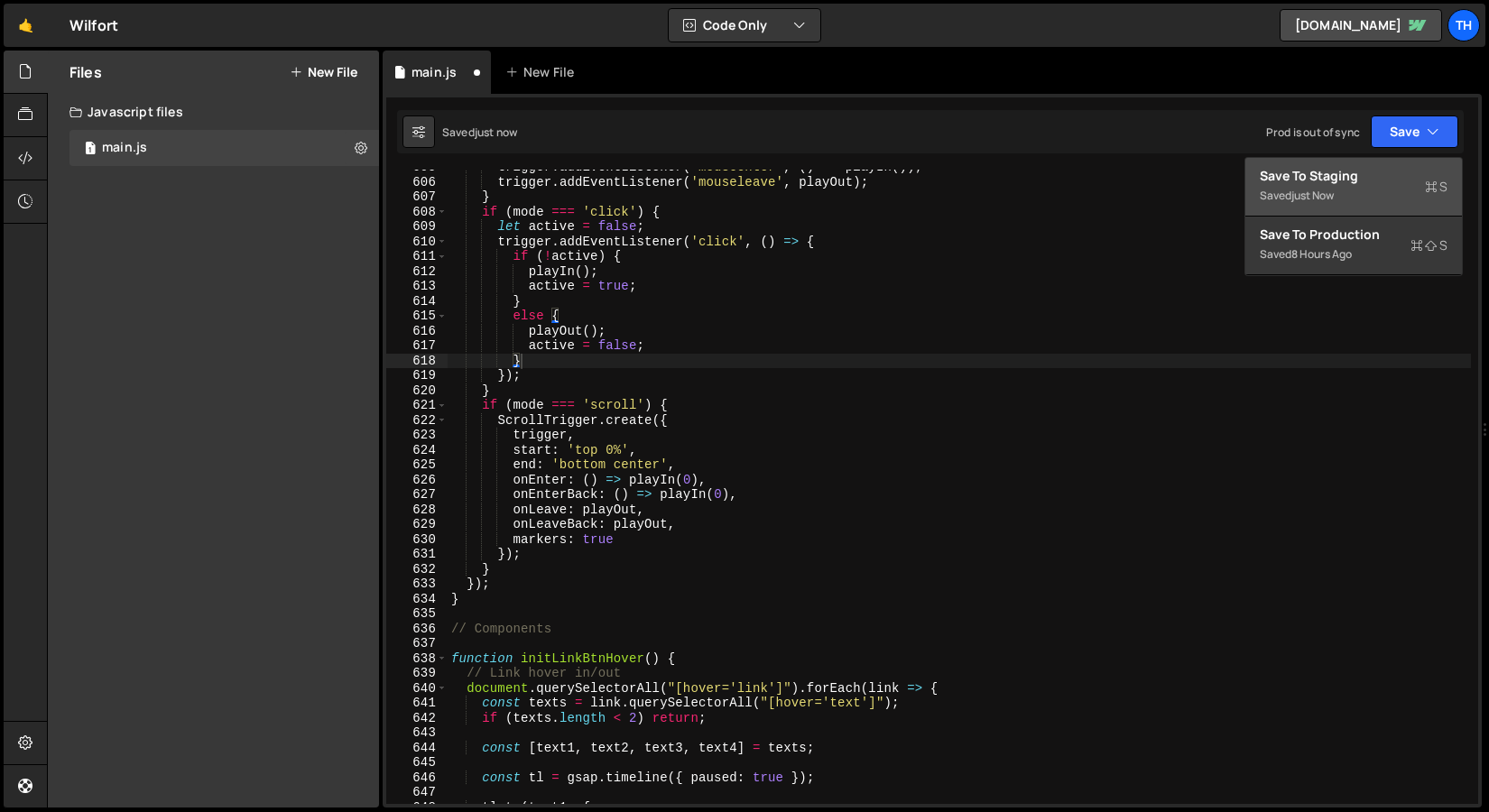
click at [1363, 190] on div "Saved just now" at bounding box center [1353, 196] width 187 height 22
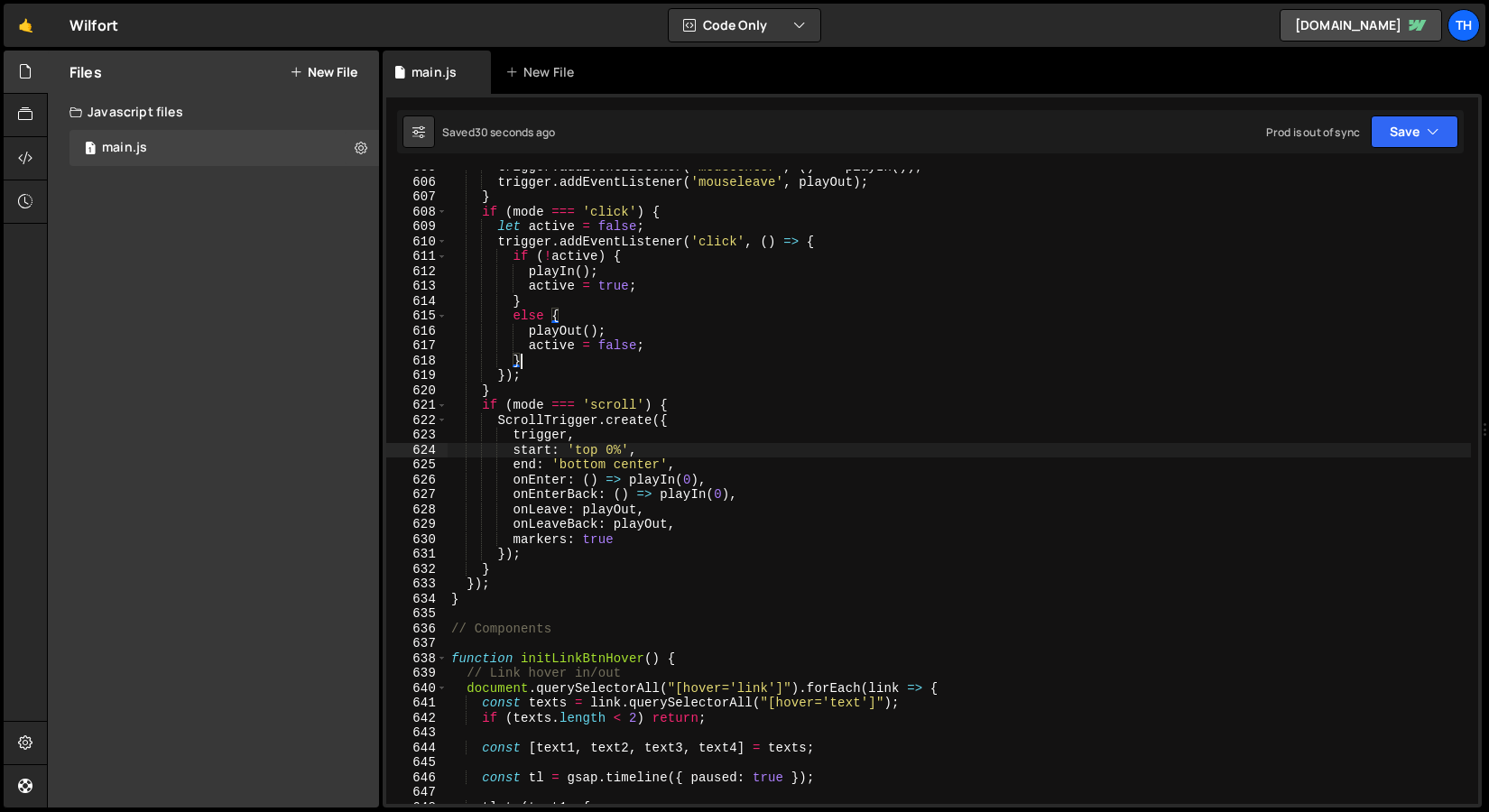
click at [607, 450] on div "trigger . addEventListener ( 'mouseenter' , ( ) => playIn ( )) ; trigger . addE…" at bounding box center [959, 491] width 1024 height 665
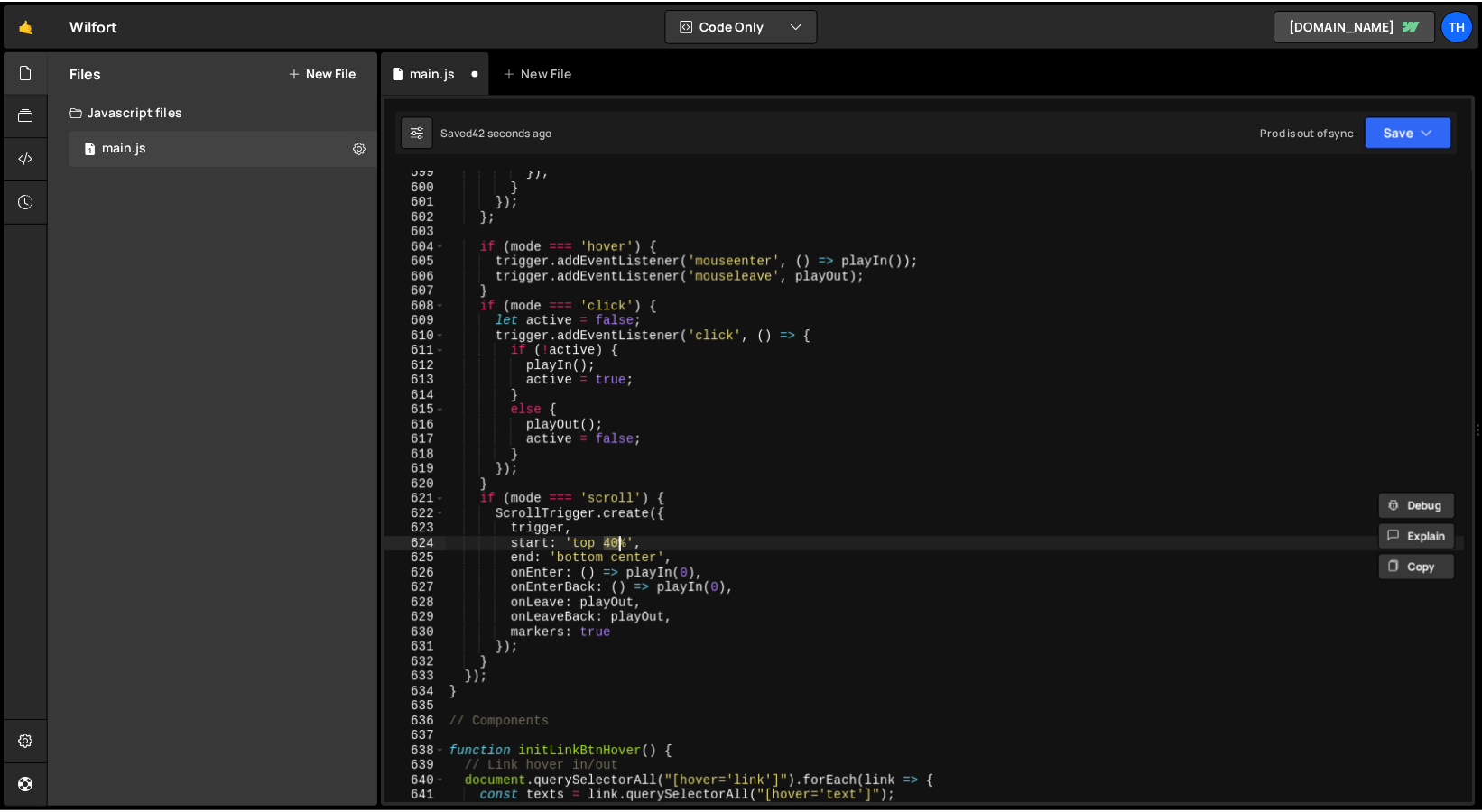
scroll to position [8909, 0]
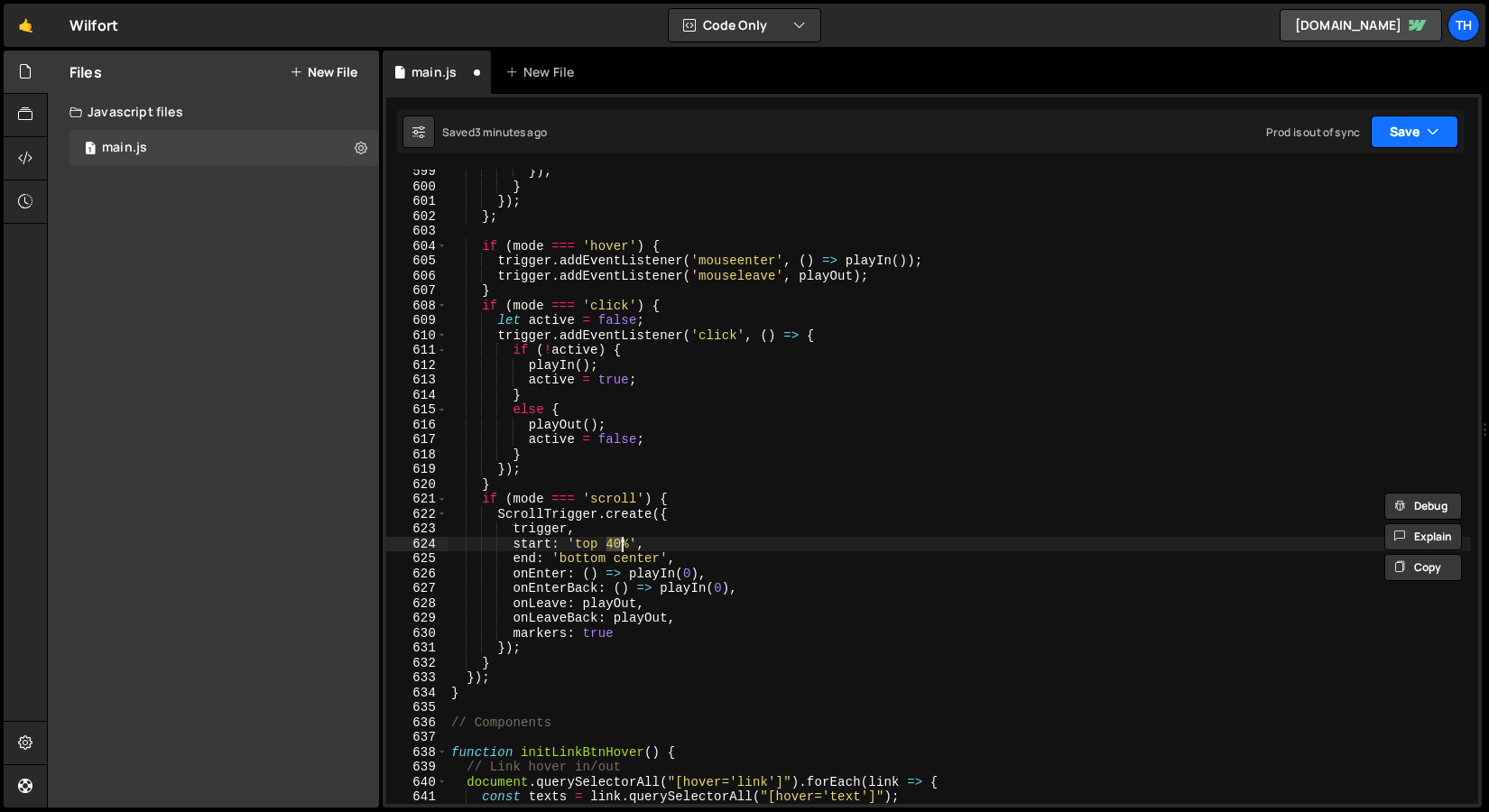
click at [1393, 134] on button "Save" at bounding box center [1415, 132] width 88 height 33
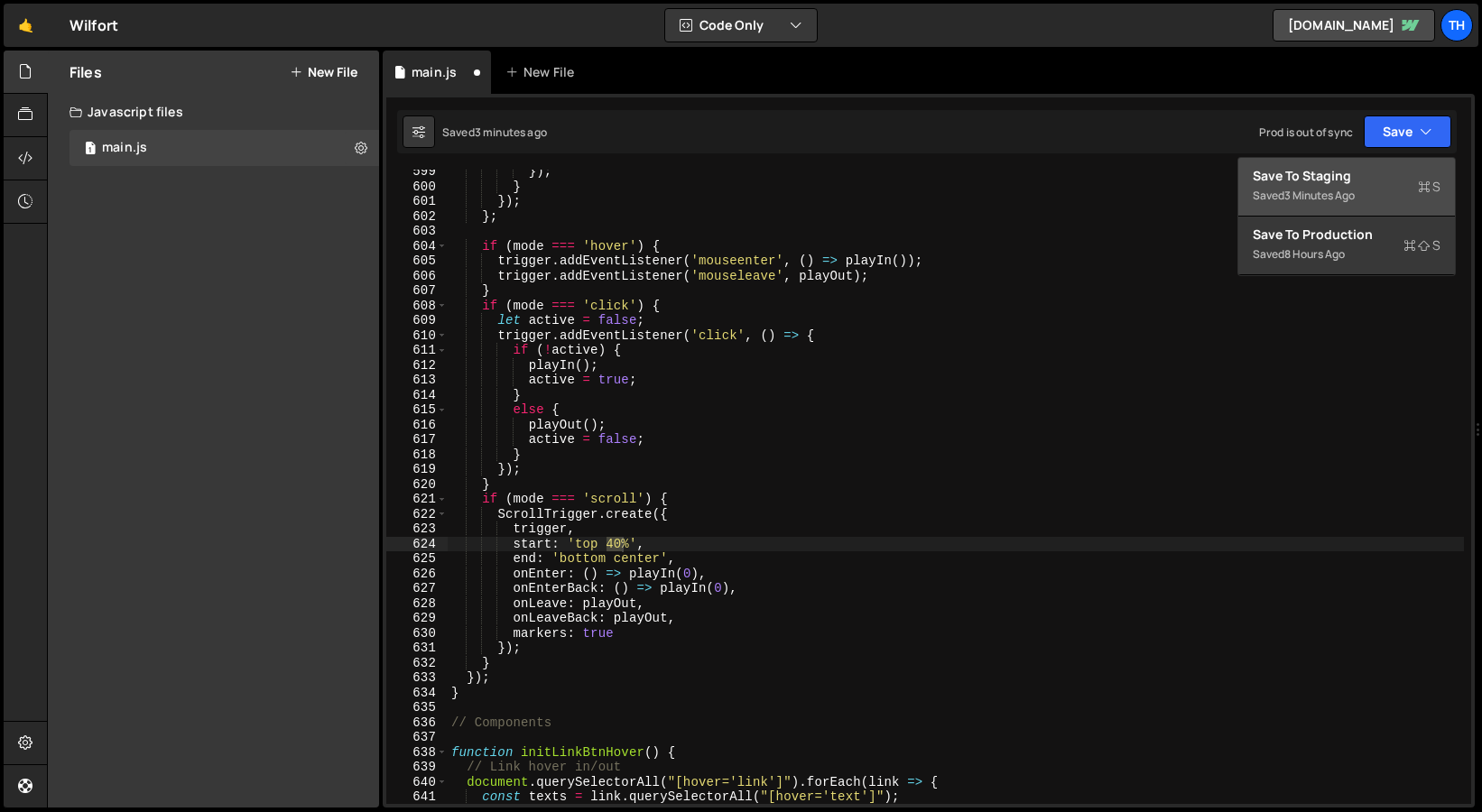
click at [1378, 160] on button "Save to Staging S Saved 3 minutes ago" at bounding box center [1346, 187] width 216 height 59
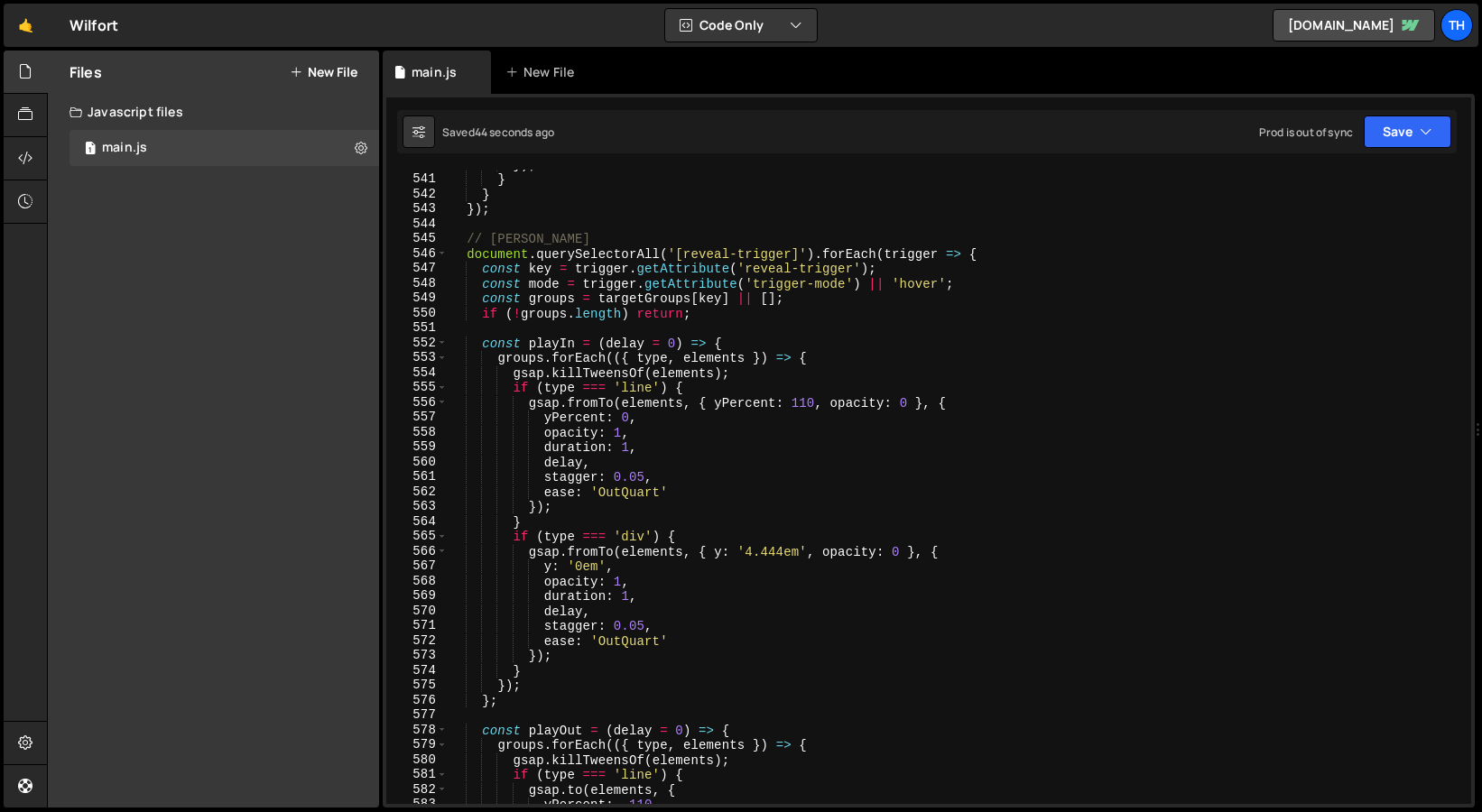
scroll to position [7872, 0]
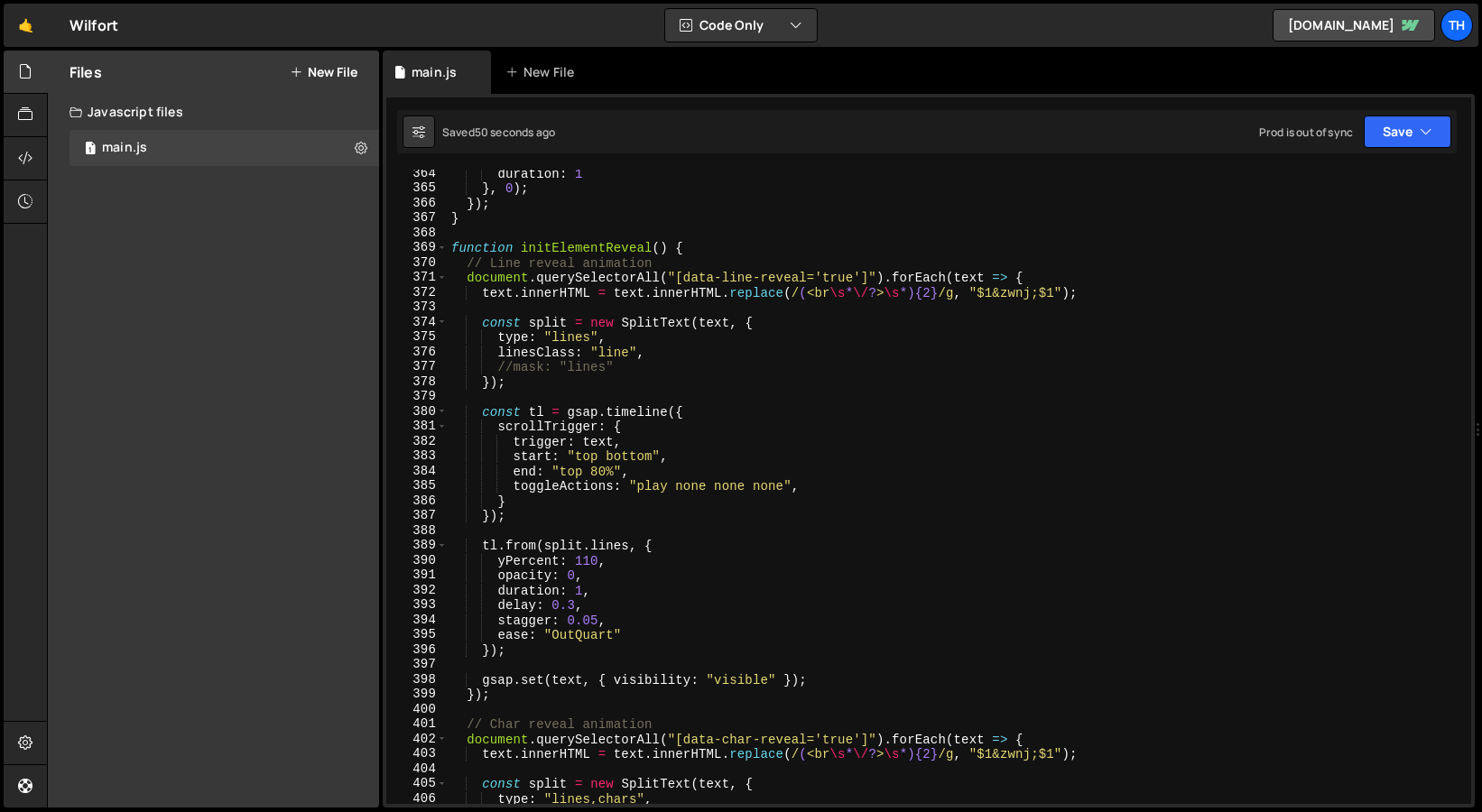
click at [440, 248] on span at bounding box center [442, 247] width 10 height 15
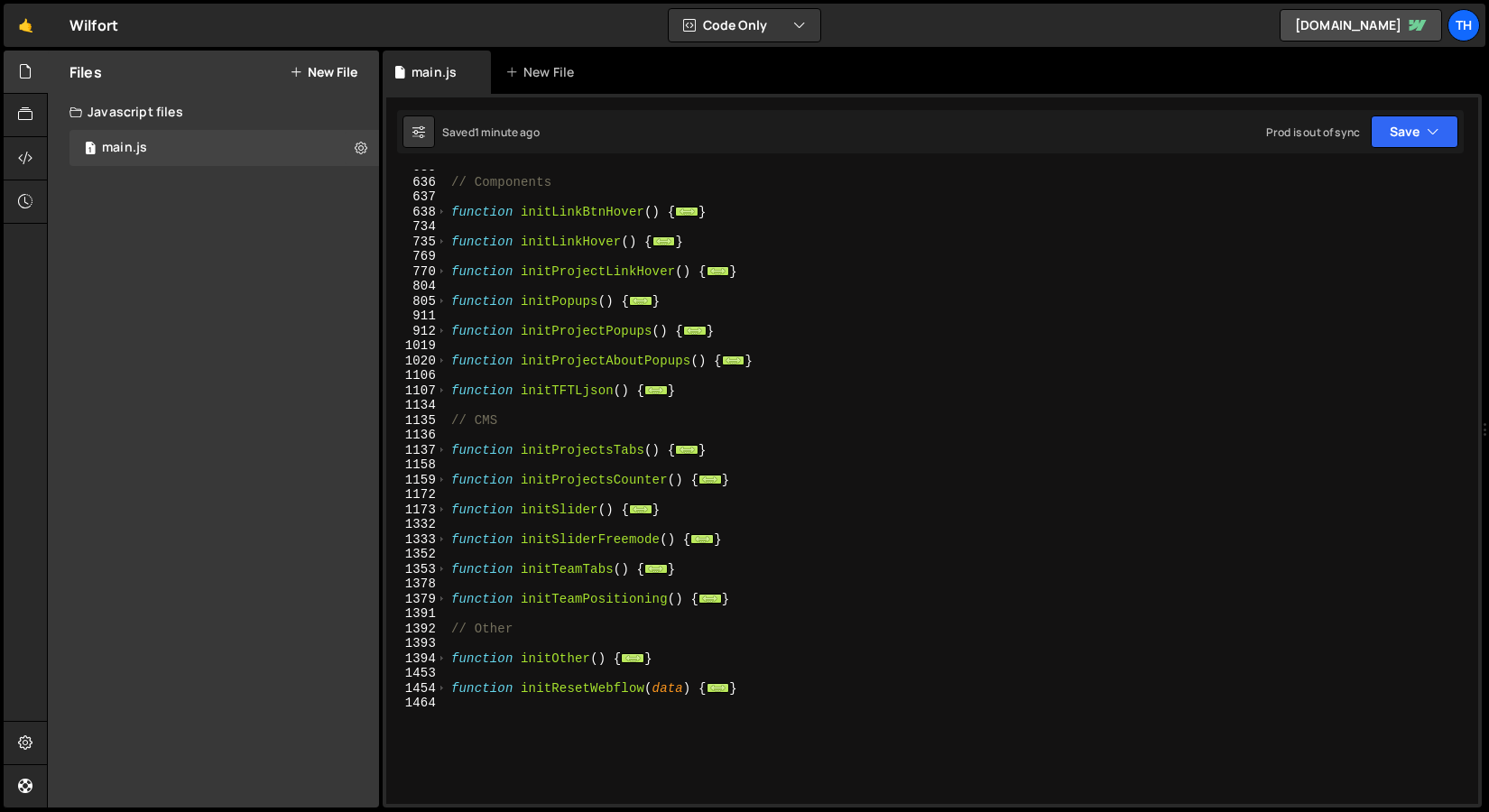
scroll to position [197, 0]
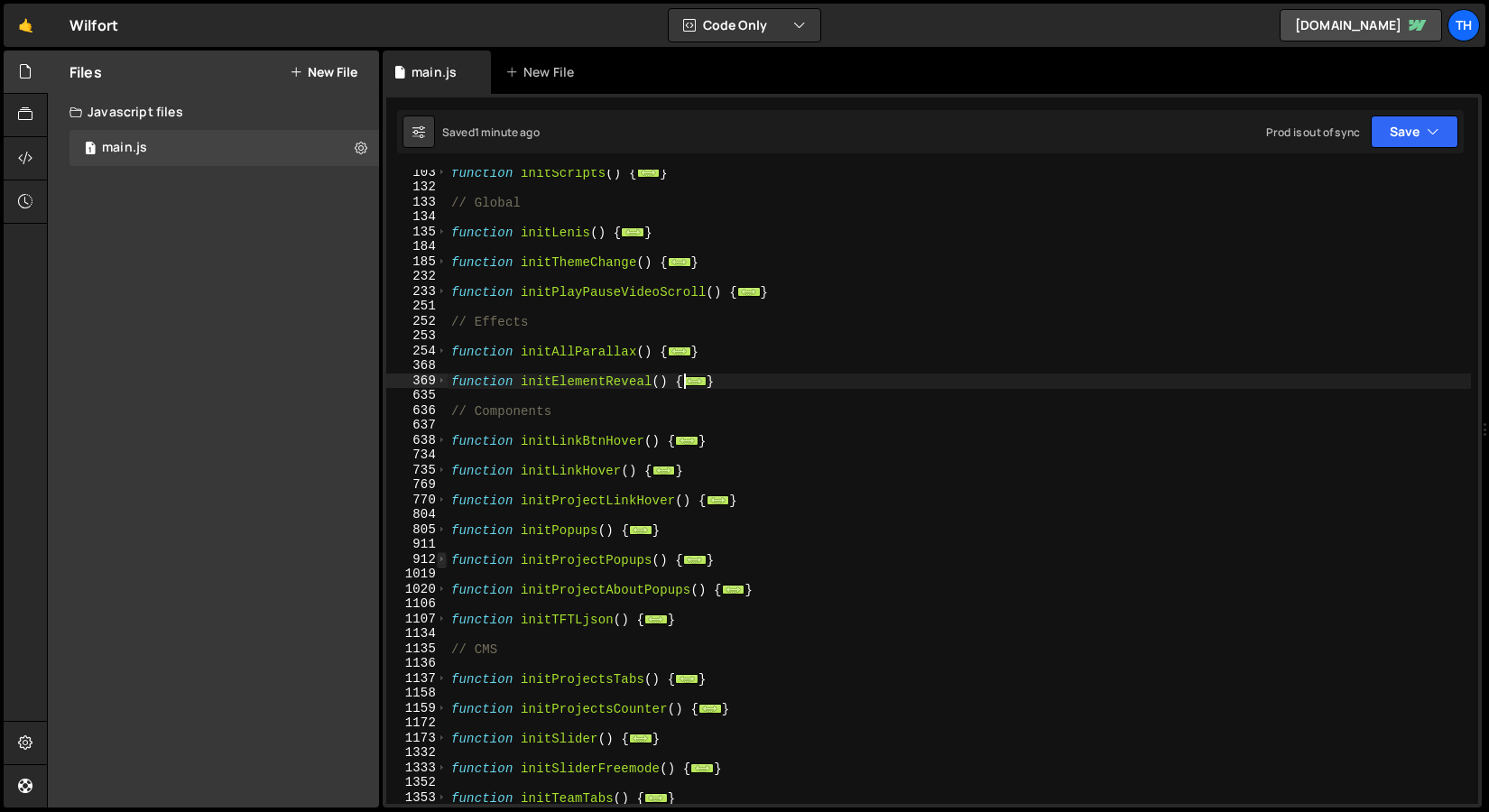
click at [446, 559] on span at bounding box center [442, 559] width 10 height 15
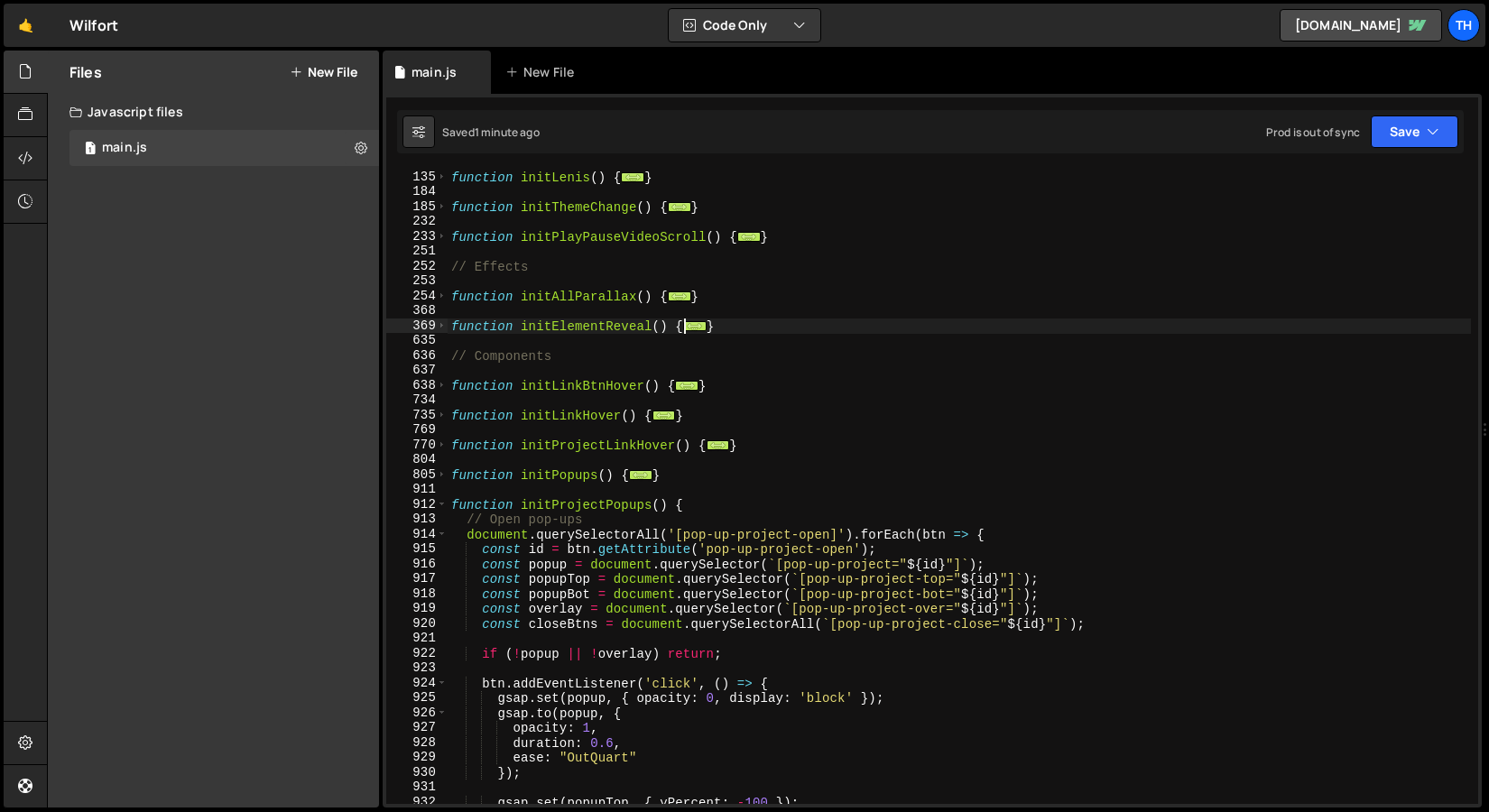
scroll to position [419, 0]
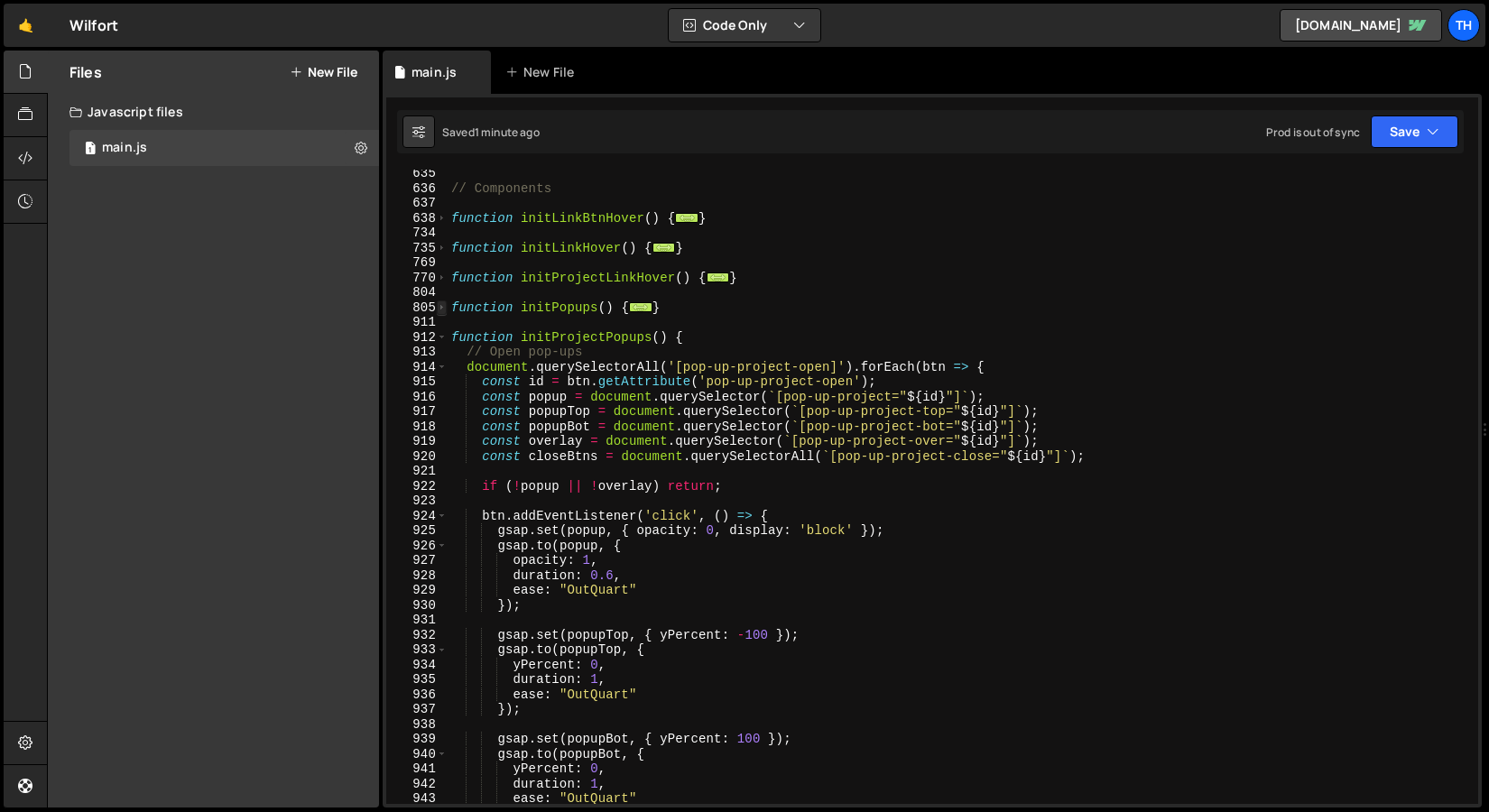
click at [439, 302] on span at bounding box center [442, 308] width 10 height 15
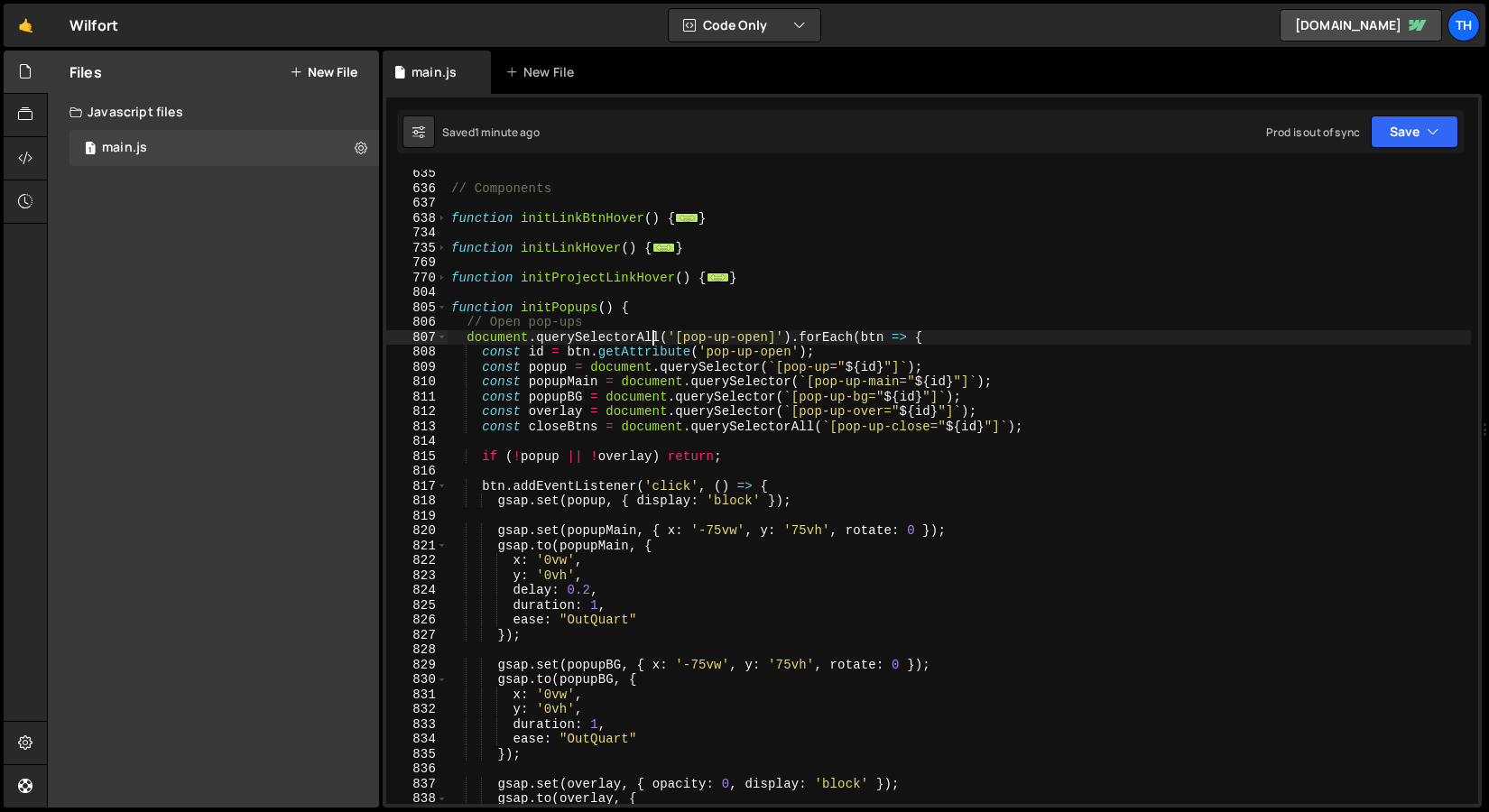
click at [653, 339] on div "// Components function initLinkBtnHover ( ) { ... } function initLinkHover ( ) …" at bounding box center [959, 498] width 1024 height 665
click at [729, 377] on div "// Components function initLinkBtnHover ( ) { ... } function initLinkHover ( ) …" at bounding box center [959, 498] width 1024 height 665
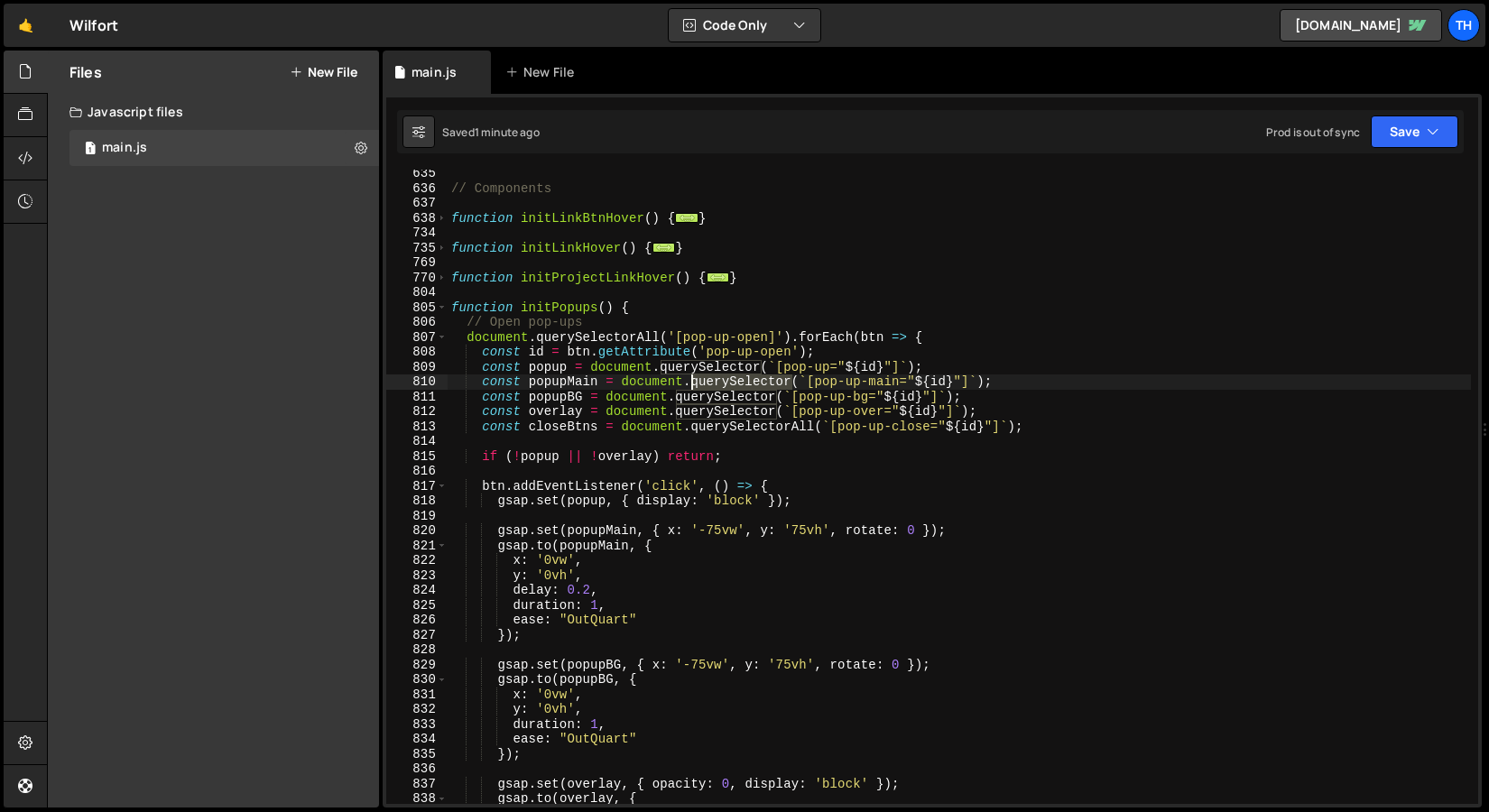
click at [729, 377] on div "// Components function initLinkBtnHover ( ) { ... } function initLinkHover ( ) …" at bounding box center [959, 498] width 1024 height 665
click at [724, 366] on div "// Components function initLinkBtnHover ( ) { ... } function initLinkHover ( ) …" at bounding box center [959, 498] width 1024 height 665
paste textarea "All"
click at [719, 384] on div "// Components function initLinkBtnHover ( ) { ... } function initLinkHover ( ) …" at bounding box center [959, 498] width 1024 height 665
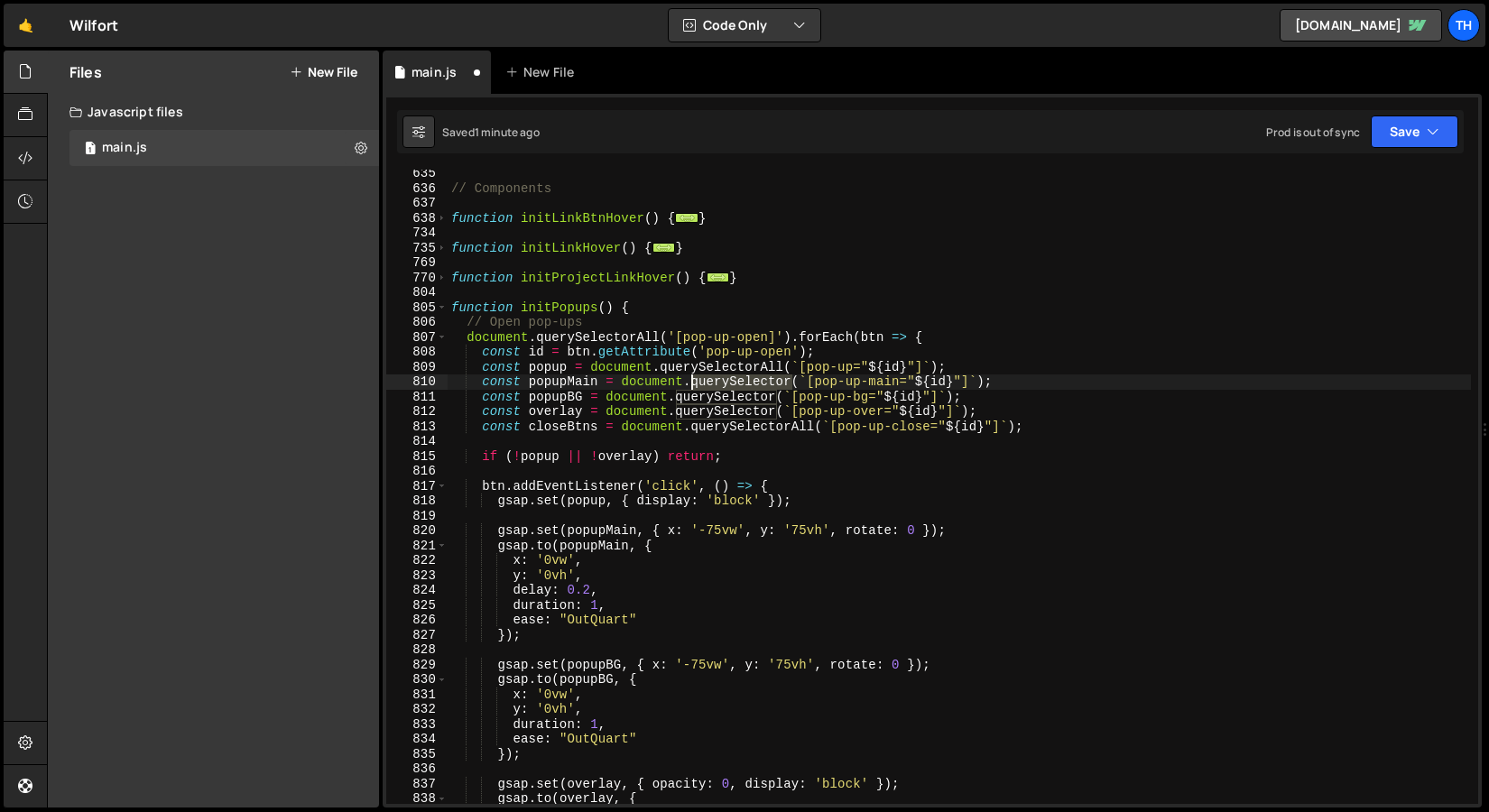
click at [719, 384] on div "// Components function initLinkBtnHover ( ) { ... } function initLinkHover ( ) …" at bounding box center [959, 498] width 1024 height 665
paste textarea "All"
click at [720, 404] on div "// Components function initLinkBtnHover ( ) { ... } function initLinkHover ( ) …" at bounding box center [959, 498] width 1024 height 665
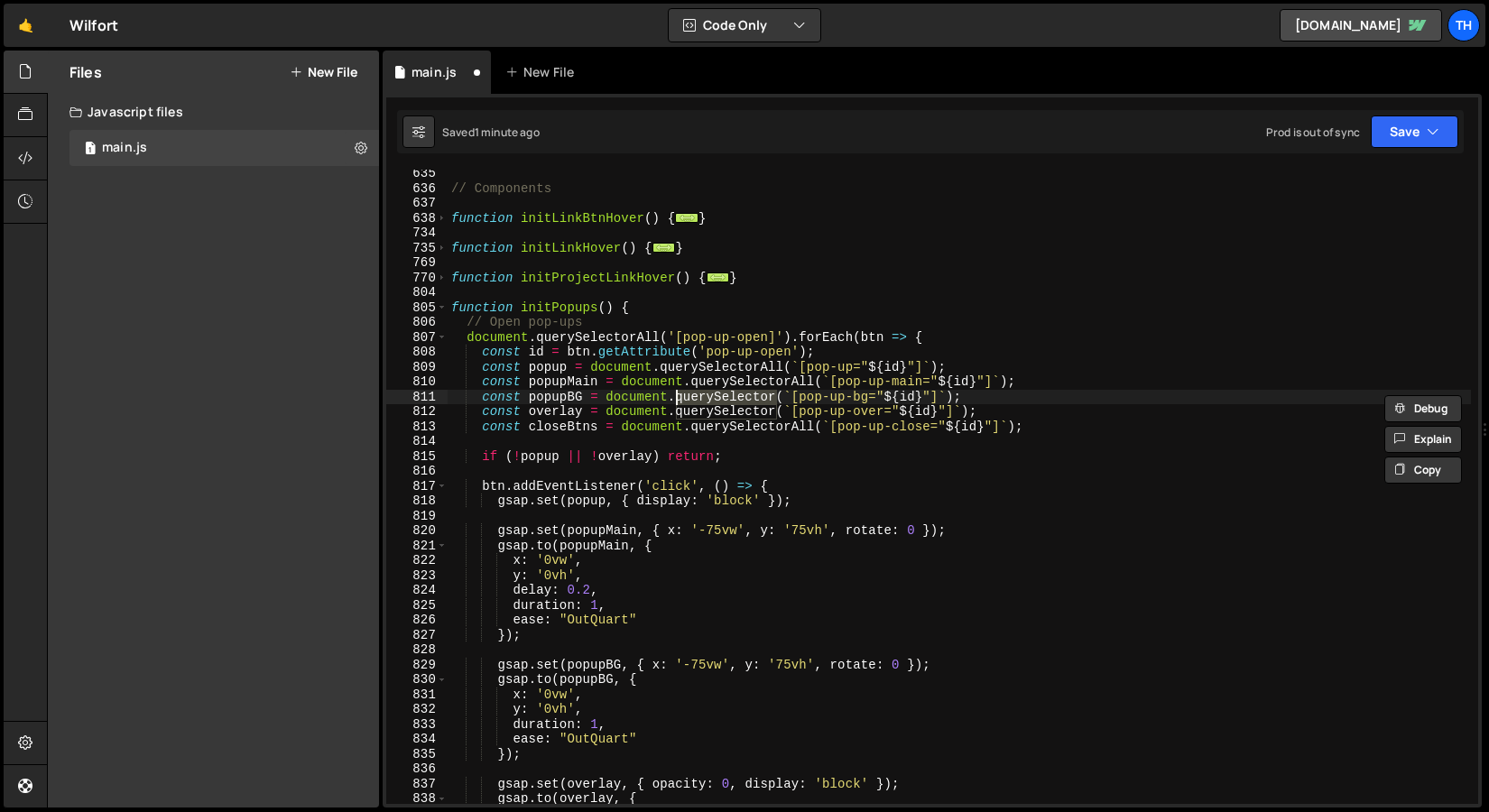
paste textarea "All"
click at [716, 412] on div "// Components function initLinkBtnHover ( ) { ... } function initLinkHover ( ) …" at bounding box center [959, 498] width 1024 height 665
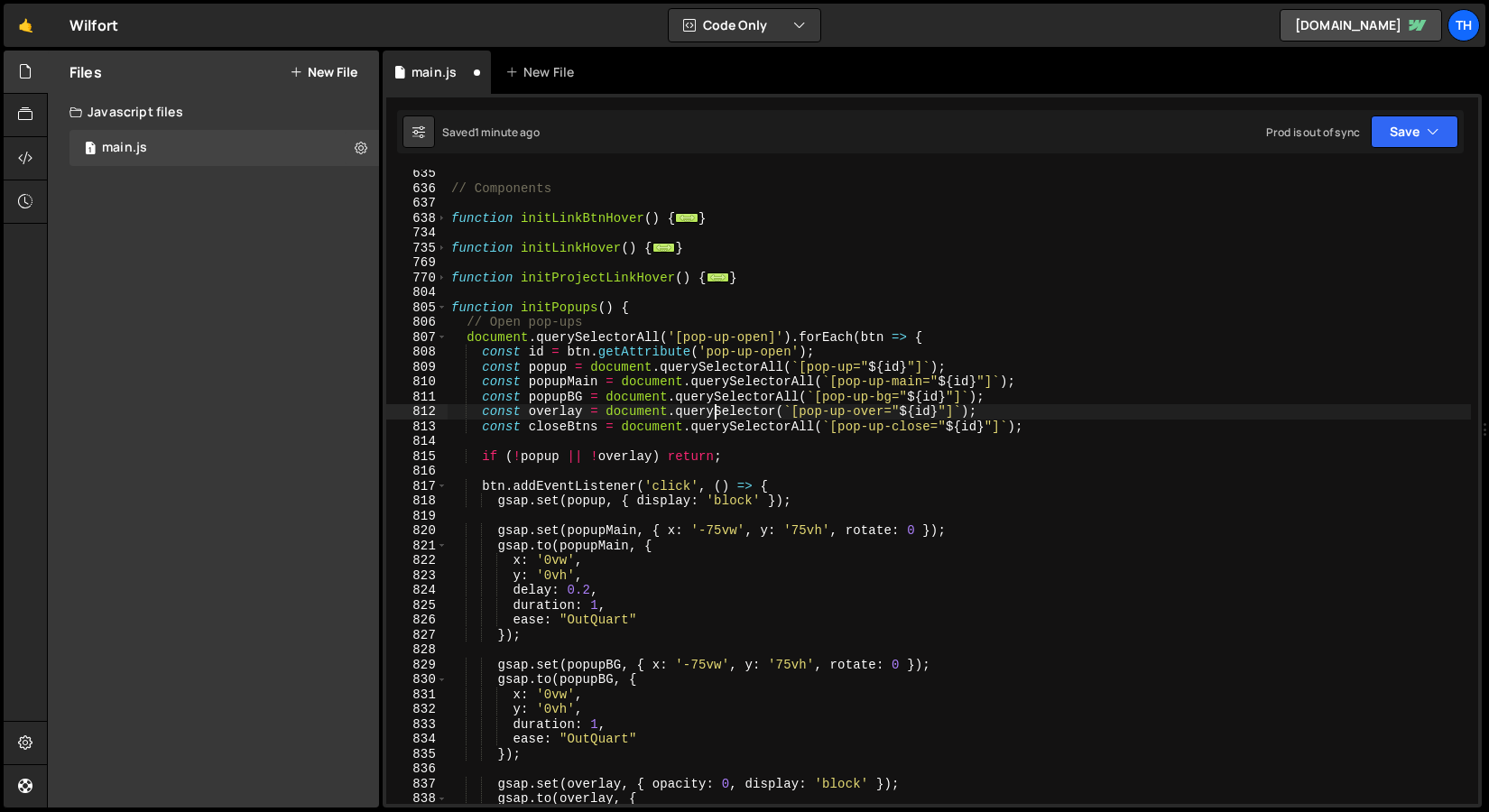
click at [716, 412] on div "// Components function initLinkBtnHover ( ) { ... } function initLinkHover ( ) …" at bounding box center [959, 498] width 1024 height 665
paste textarea "All"
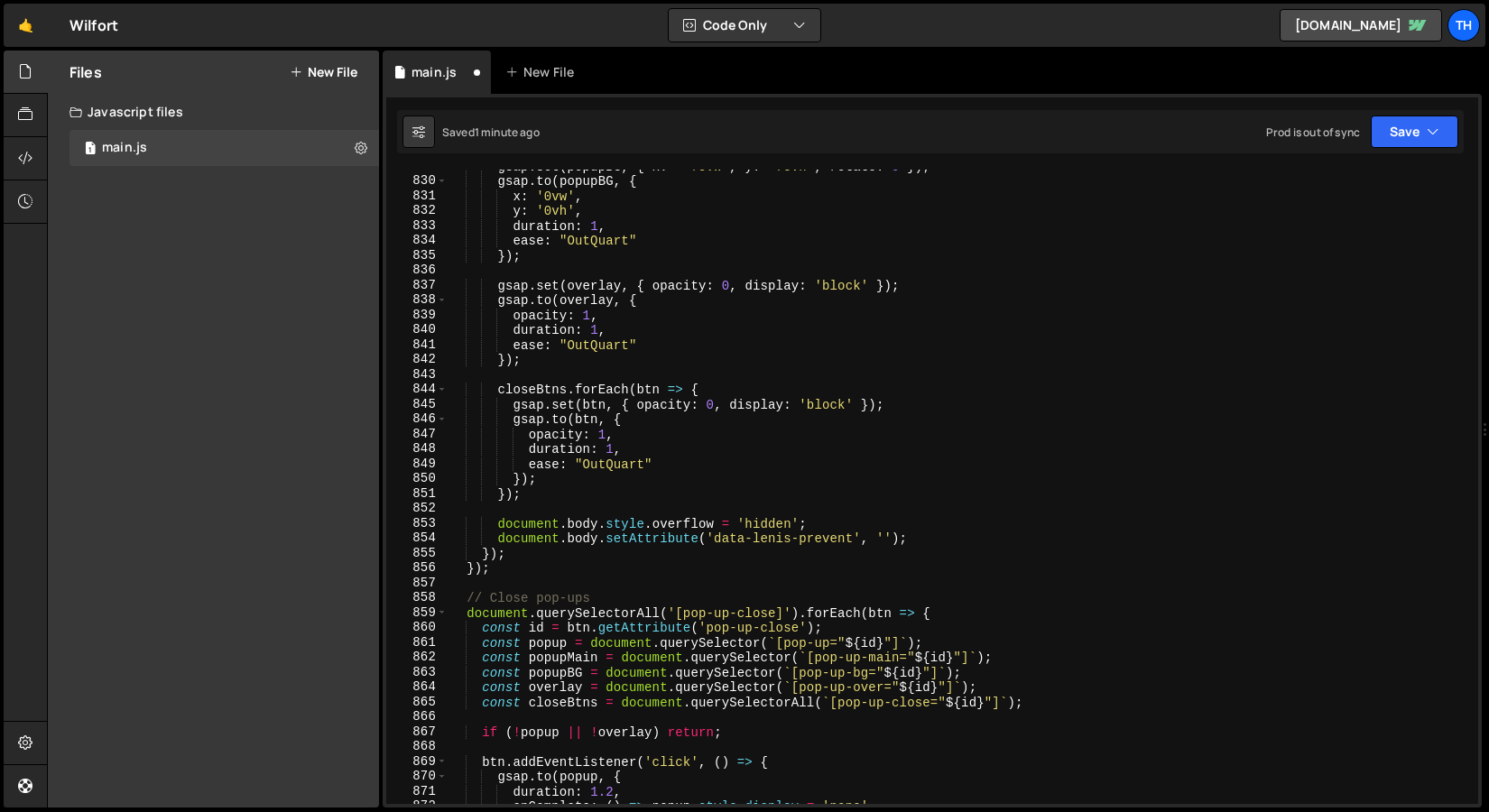
scroll to position [1077, 0]
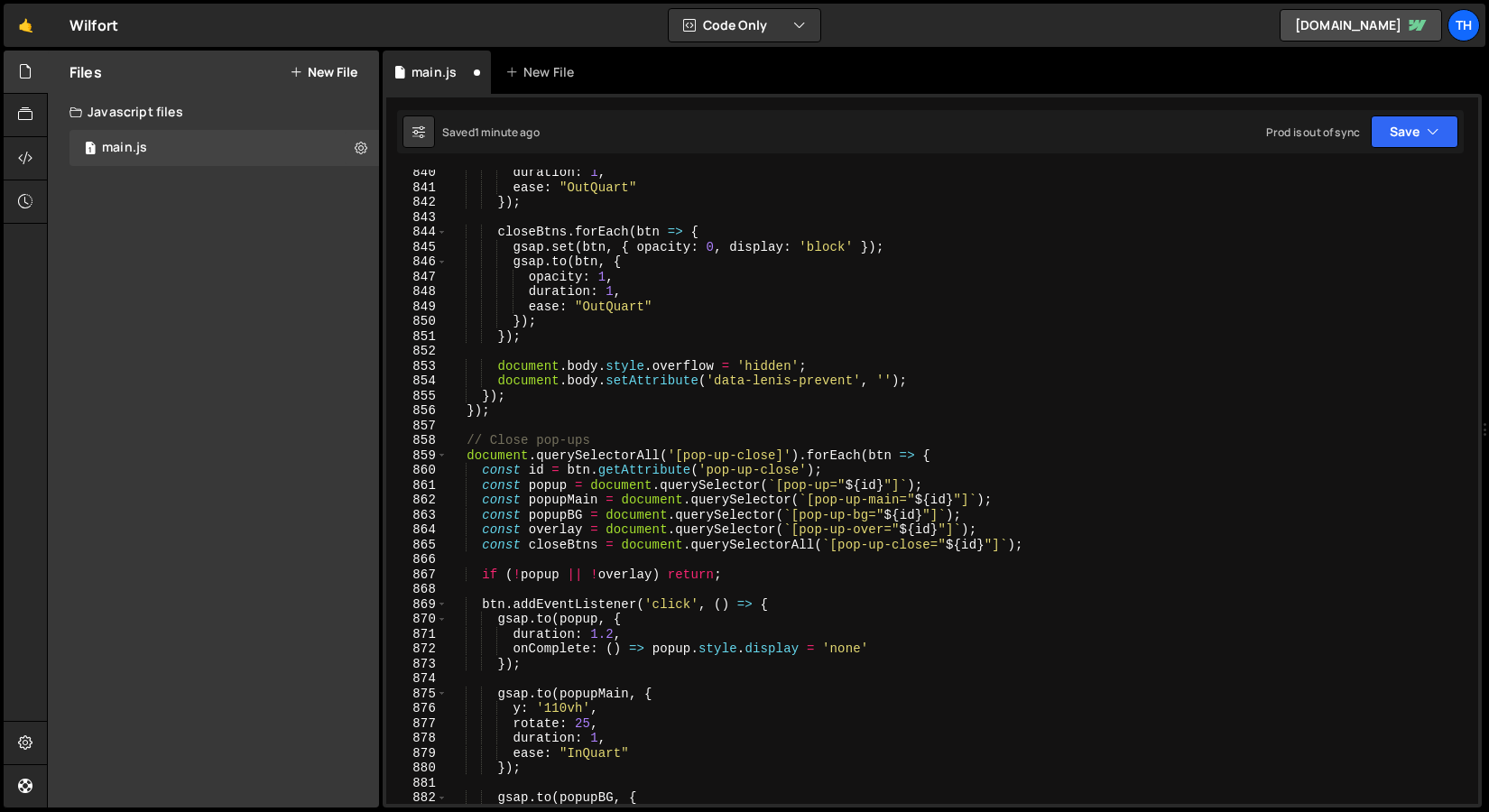
click at [725, 478] on div "duration : 1 , ease : "OutQuart" }) ; closeBtns . forEach ( btn => { gsap . set…" at bounding box center [959, 497] width 1024 height 665
click at [713, 490] on div "duration : 1 , ease : "OutQuart" }) ; closeBtns . forEach ( btn => { gsap . set…" at bounding box center [959, 497] width 1024 height 665
paste textarea "All"
click at [733, 502] on div "duration : 1 , ease : "OutQuart" }) ; closeBtns . forEach ( btn => { gsap . set…" at bounding box center [959, 497] width 1024 height 665
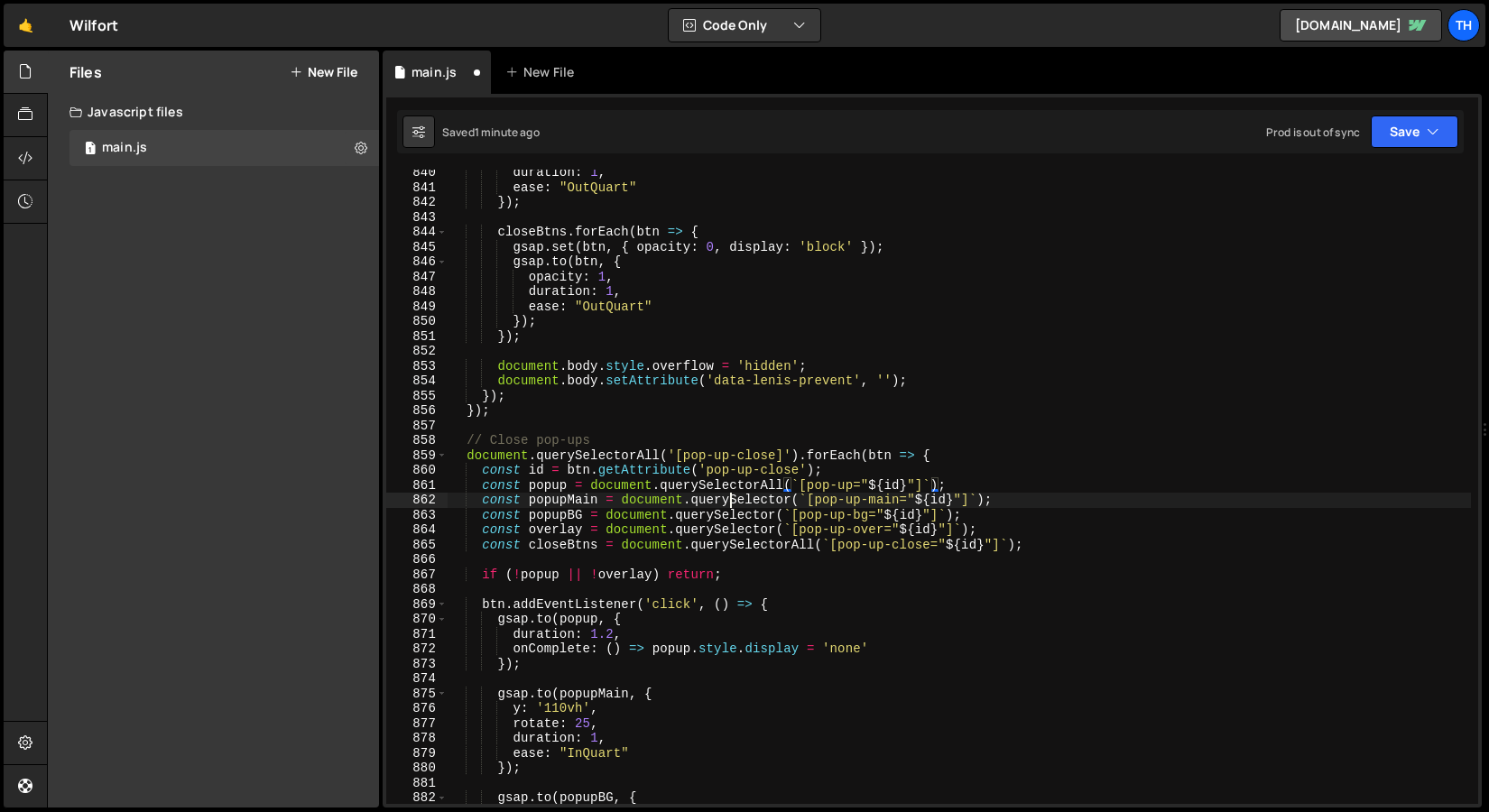
click at [733, 502] on div "duration : 1 , ease : "OutQuart" }) ; closeBtns . forEach ( btn => { gsap . set…" at bounding box center [959, 497] width 1024 height 665
paste textarea "All"
click at [720, 509] on div "duration : 1 , ease : "OutQuart" }) ; closeBtns . forEach ( btn => { gsap . set…" at bounding box center [959, 497] width 1024 height 665
paste textarea "All"
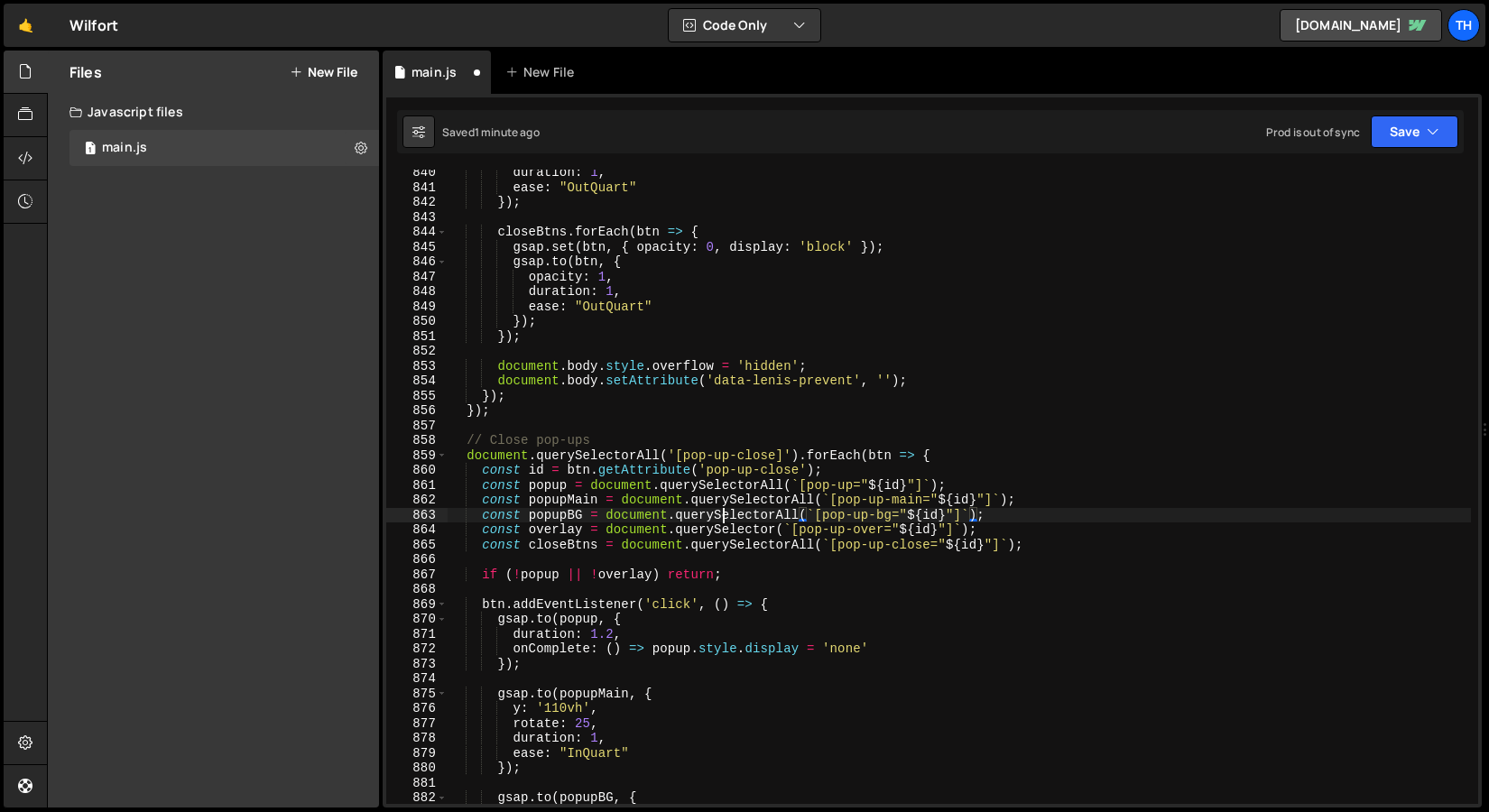
click at [720, 516] on div "duration : 1 , ease : "OutQuart" }) ; closeBtns . forEach ( btn => { gsap . set…" at bounding box center [959, 497] width 1024 height 665
click at [705, 527] on div "duration : 1 , ease : "OutQuart" }) ; closeBtns . forEach ( btn => { gsap . set…" at bounding box center [959, 497] width 1024 height 665
click at [705, 526] on div "duration : 1 , ease : "OutQuart" }) ; closeBtns . forEach ( btn => { gsap . set…" at bounding box center [959, 497] width 1024 height 665
paste textarea "All"
click at [1428, 136] on icon "button" at bounding box center [1433, 132] width 13 height 18
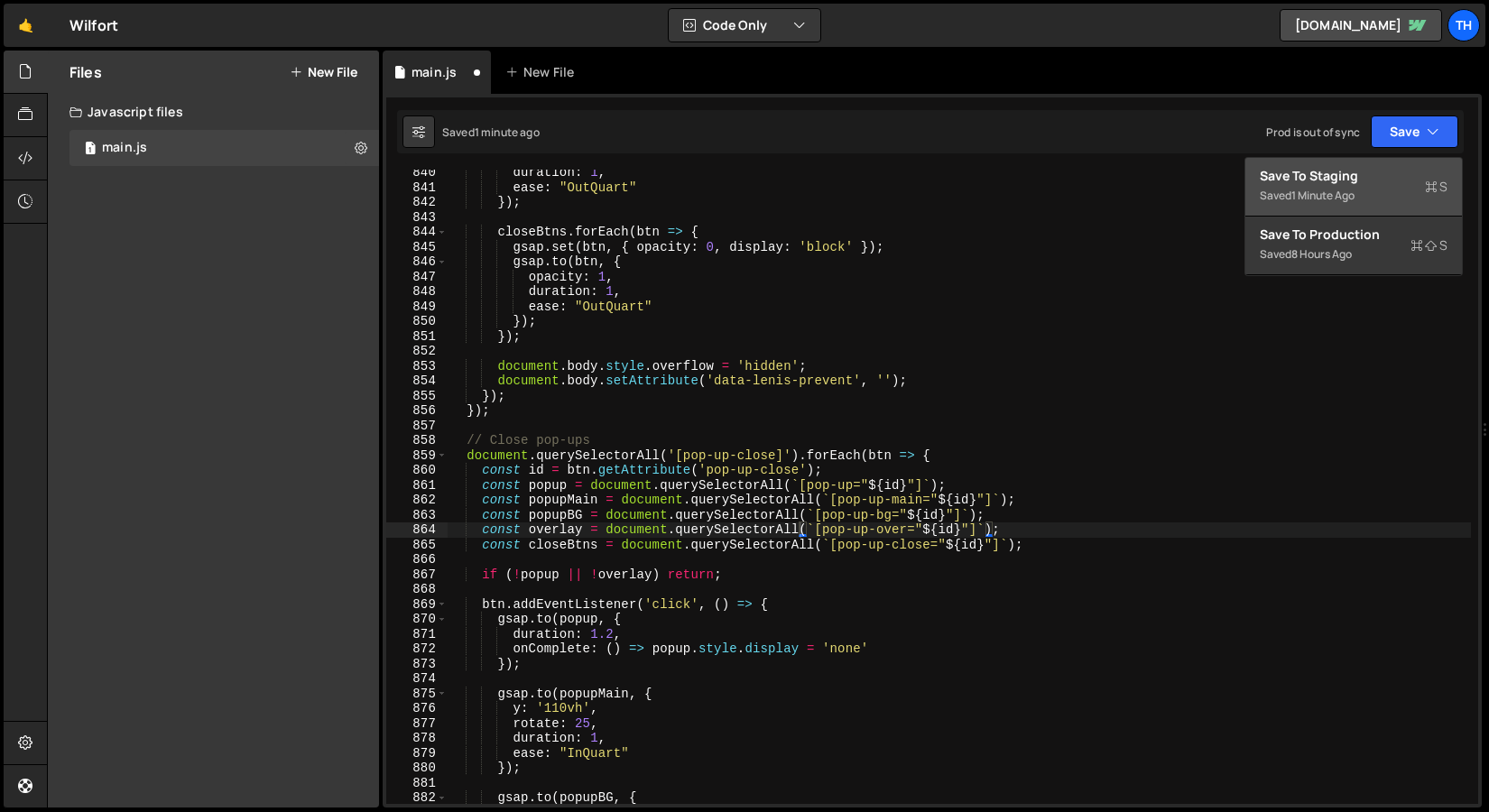
click at [1385, 175] on div "Save to Staging S" at bounding box center [1353, 176] width 187 height 18
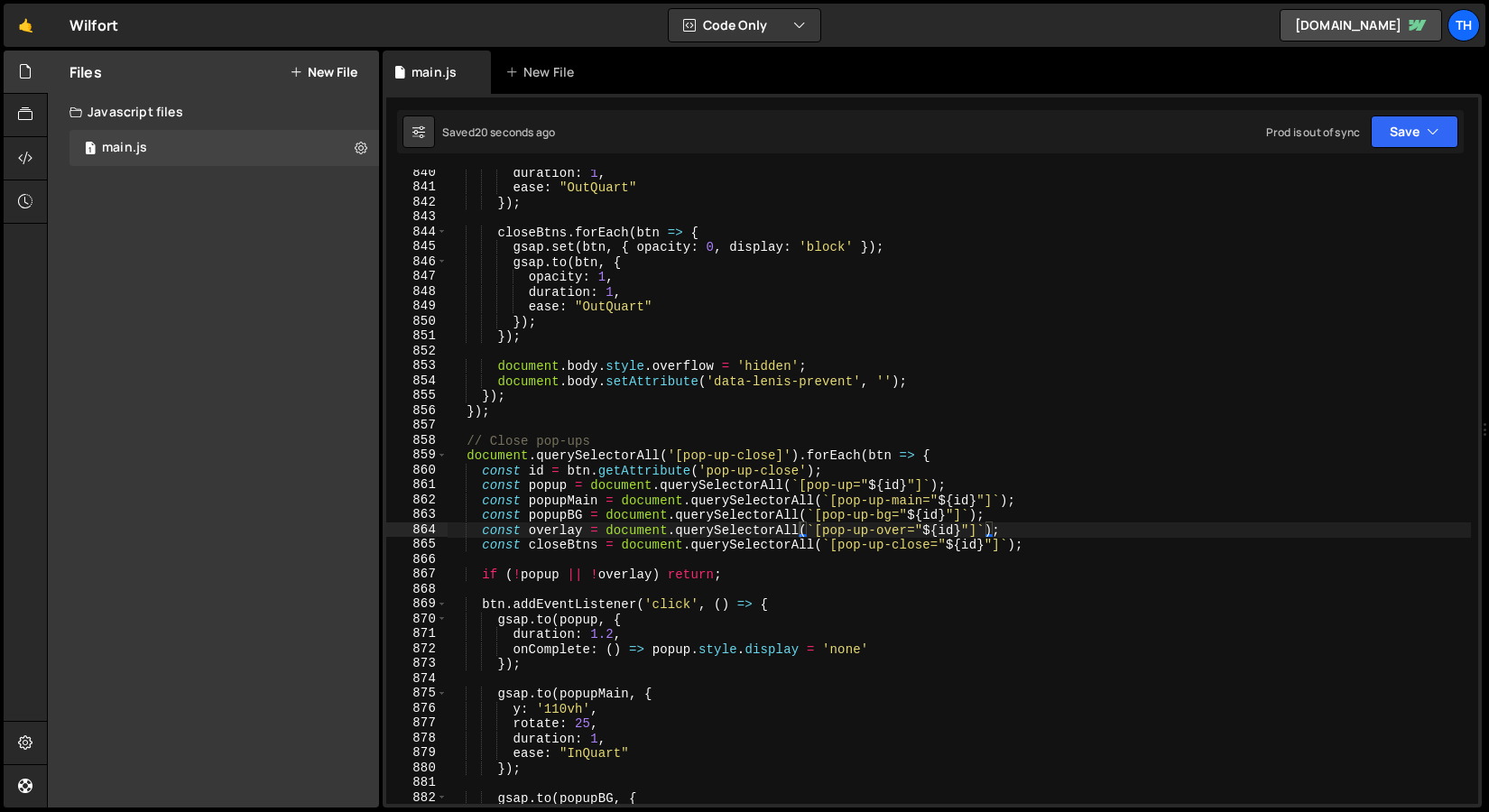
click at [689, 435] on div "duration : 1 , ease : "OutQuart" }) ; closeBtns . forEach ( btn => { gsap . set…" at bounding box center [959, 497] width 1024 height 665
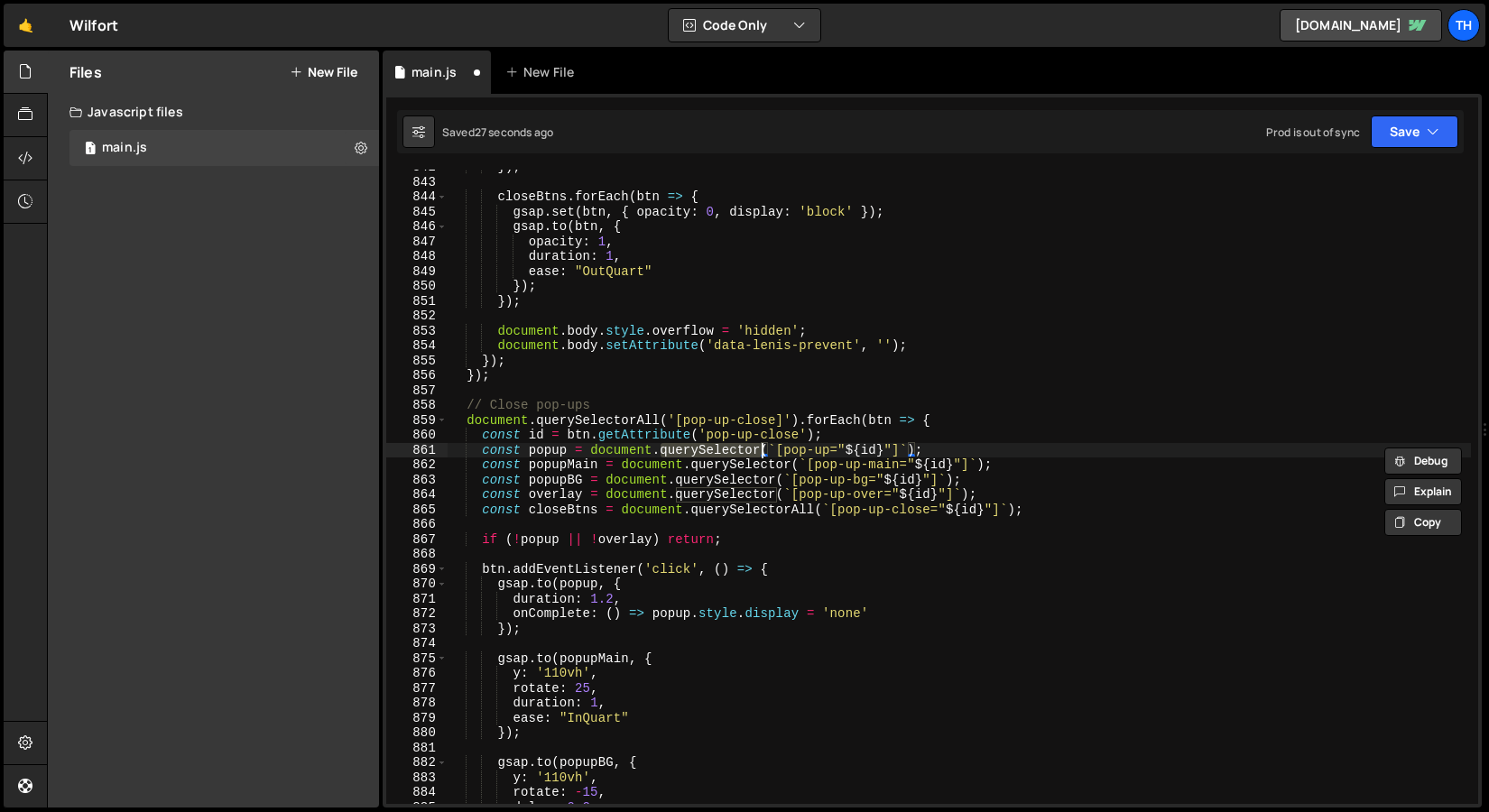
scroll to position [338, 0]
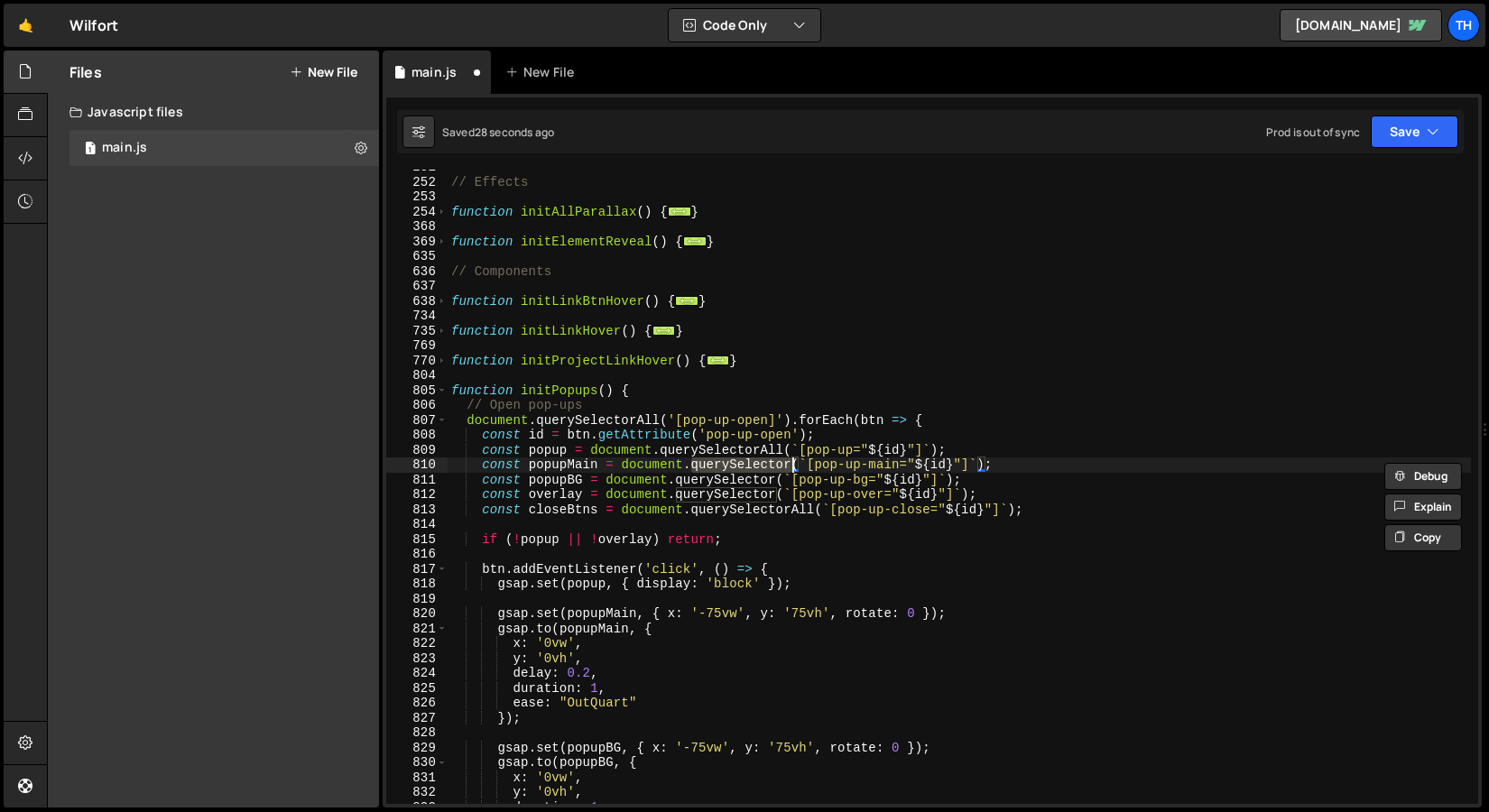
type textarea "const popup = document.querySelector(`[pop-up="${id}"]`);"
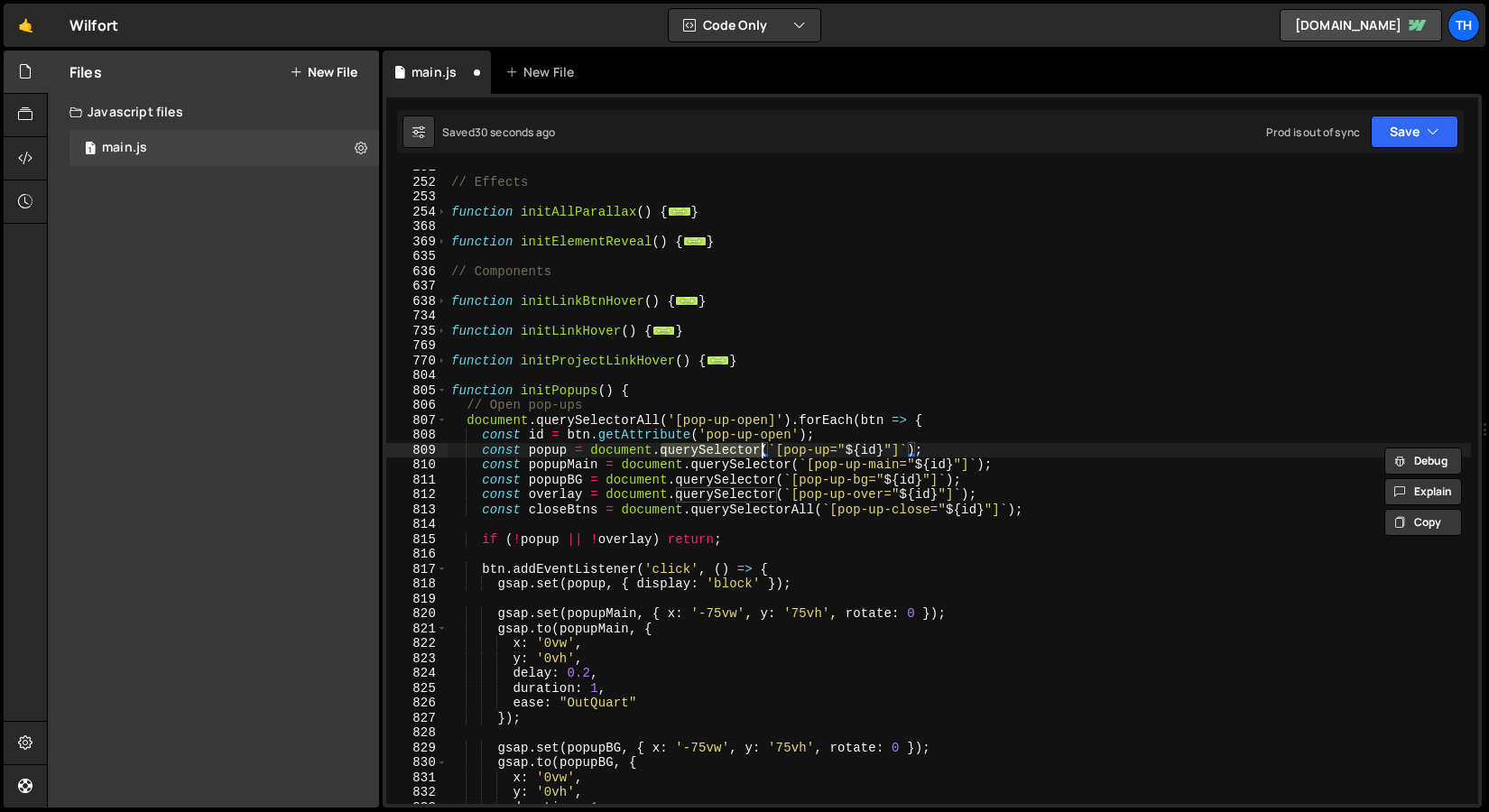
click at [629, 347] on div "// Effects function initAllParallax ( ) { ... } function initElementReveal ( ) …" at bounding box center [959, 491] width 1024 height 665
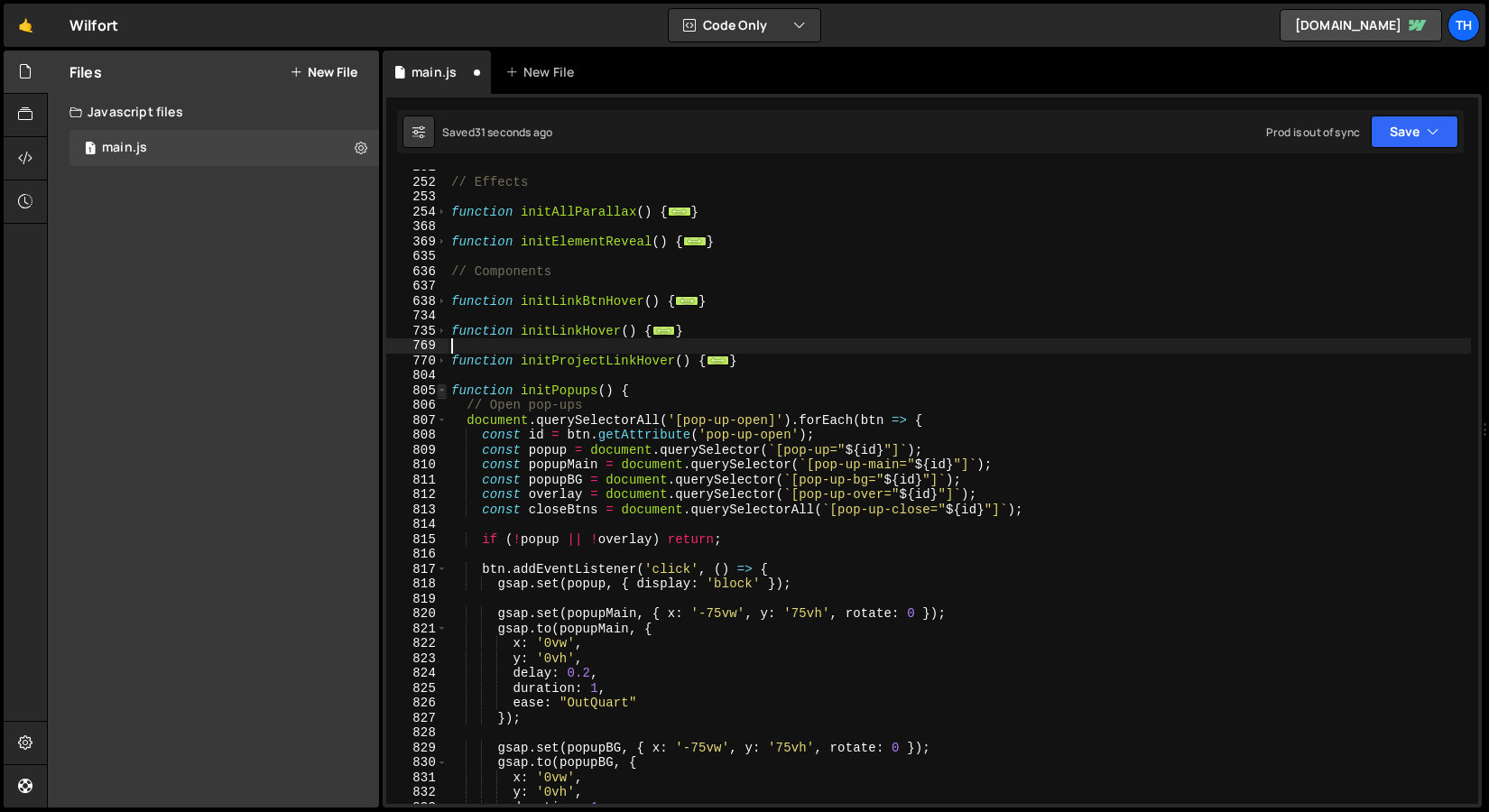
click at [438, 393] on span at bounding box center [442, 391] width 10 height 15
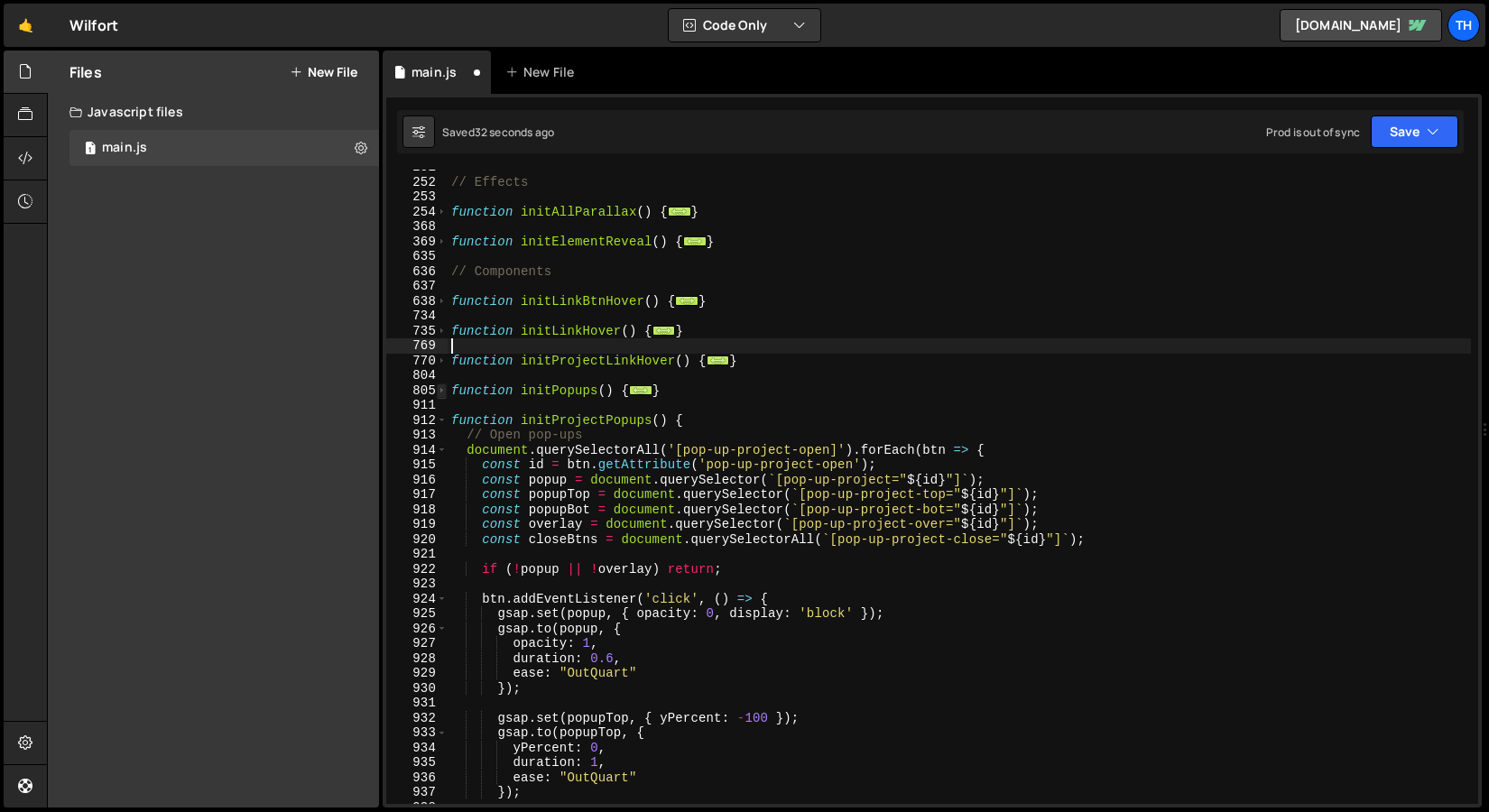
click at [438, 393] on span at bounding box center [442, 391] width 10 height 15
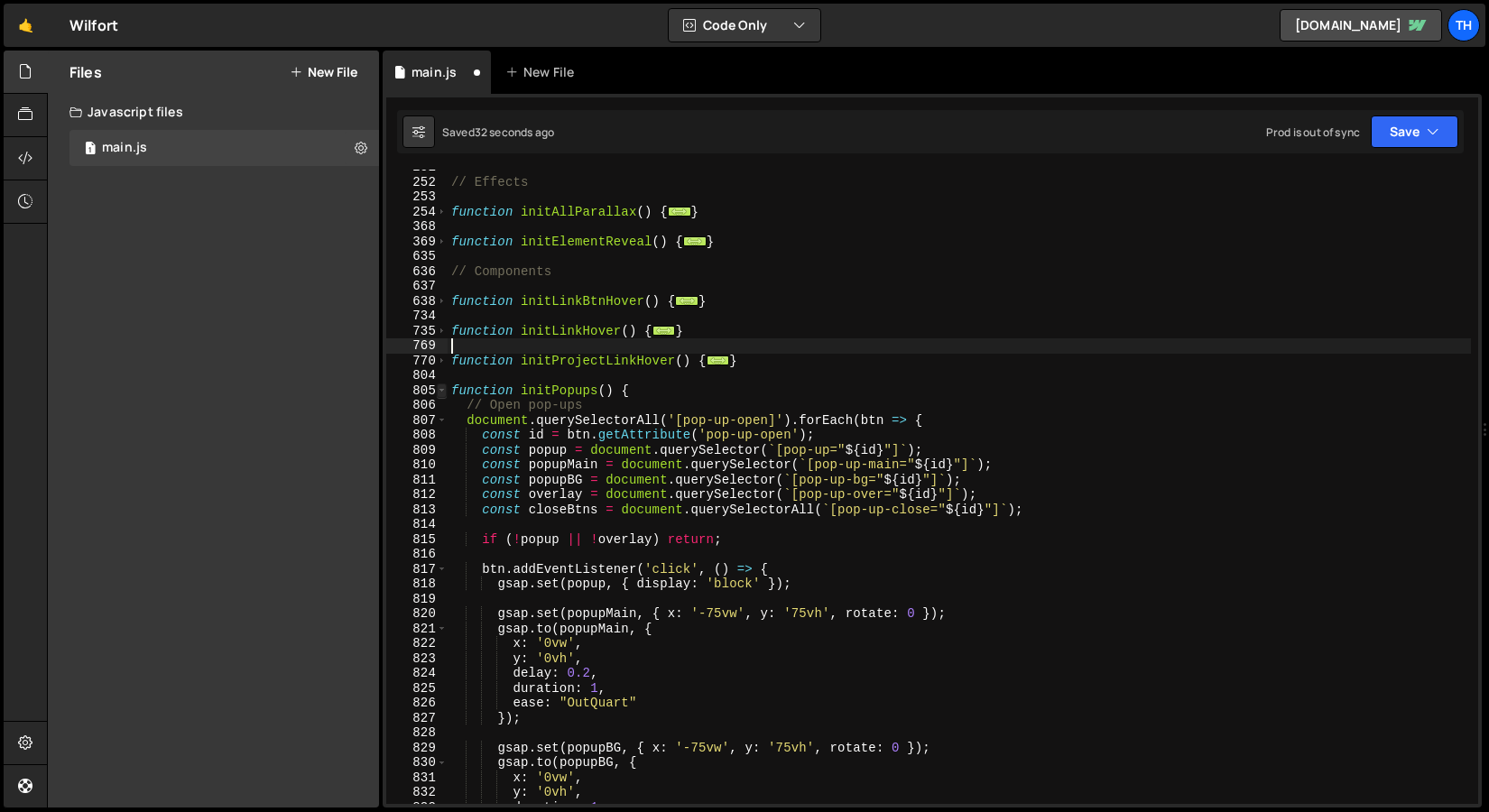
click at [438, 393] on span at bounding box center [442, 391] width 10 height 15
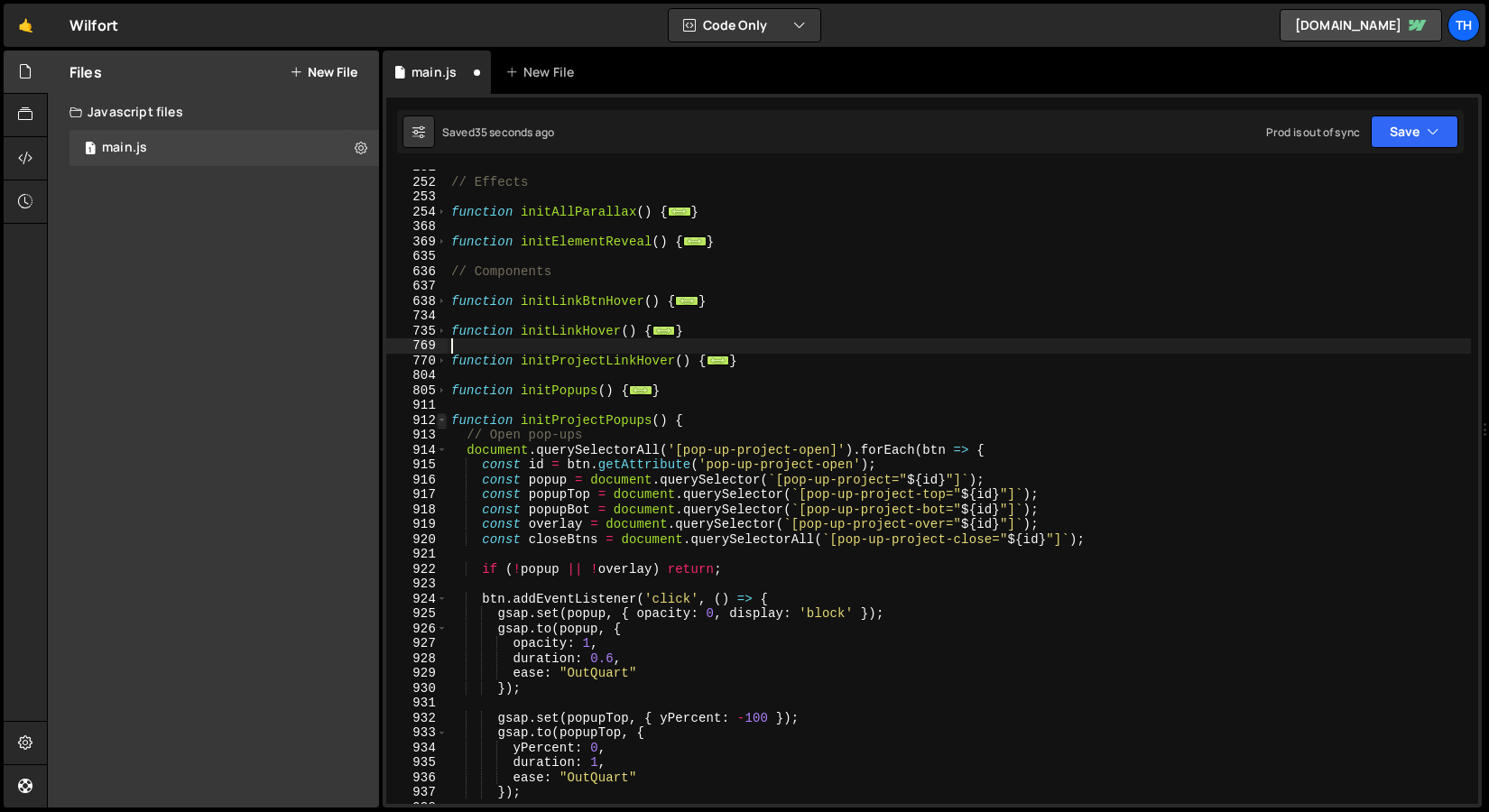
click at [446, 423] on span at bounding box center [442, 420] width 10 height 15
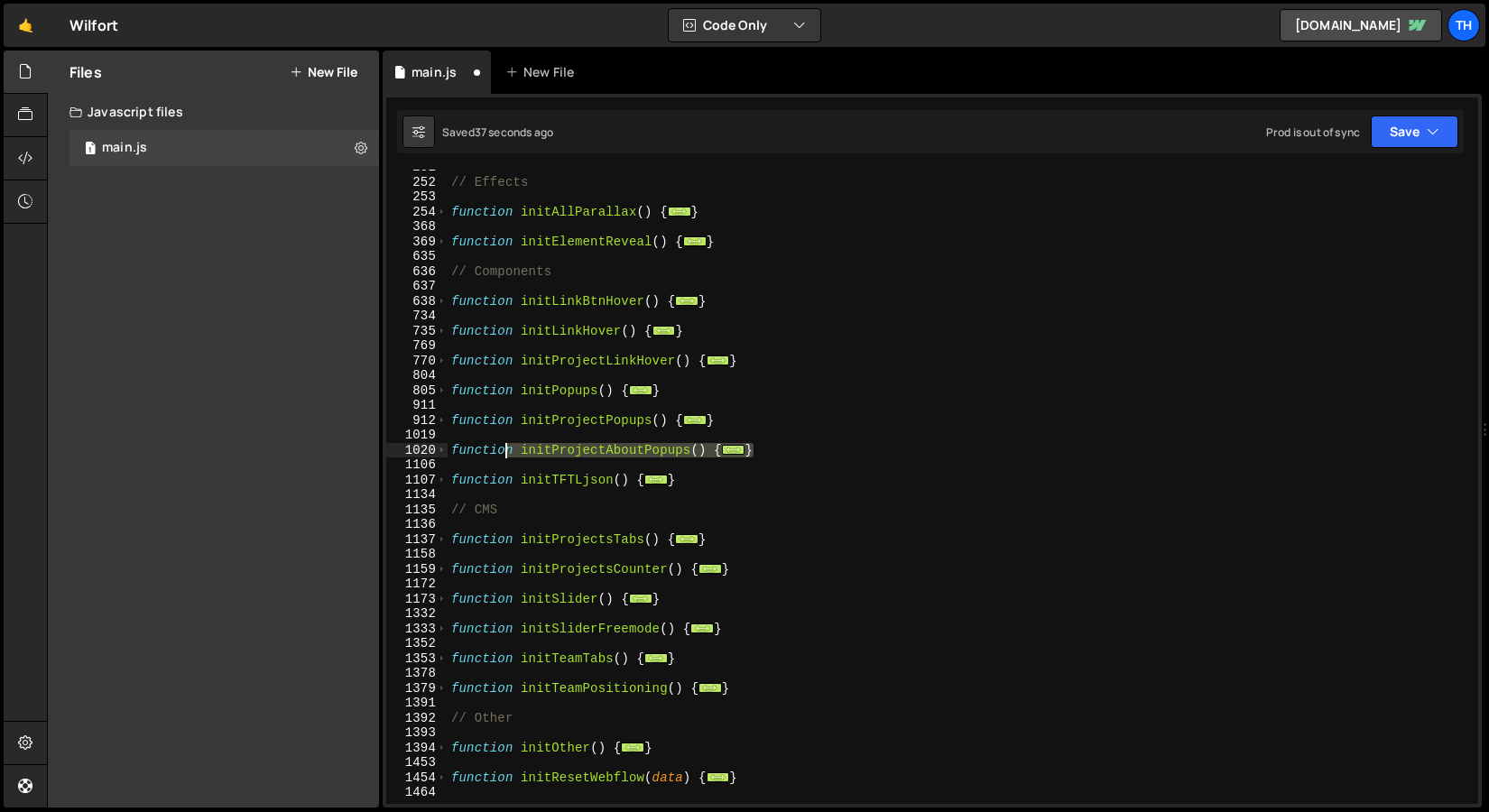
drag, startPoint x: 782, startPoint y: 455, endPoint x: 487, endPoint y: 450, distance: 295.0
click at [487, 450] on div "// Effects function initAllParallax ( ) { ... } function initElementReveal ( ) …" at bounding box center [959, 491] width 1024 height 665
click at [799, 419] on div "// Effects function initAllParallax ( ) { ... } function initElementReveal ( ) …" at bounding box center [959, 491] width 1024 height 665
type textarea "}"
drag, startPoint x: 788, startPoint y: 411, endPoint x: 503, endPoint y: 406, distance: 285.0
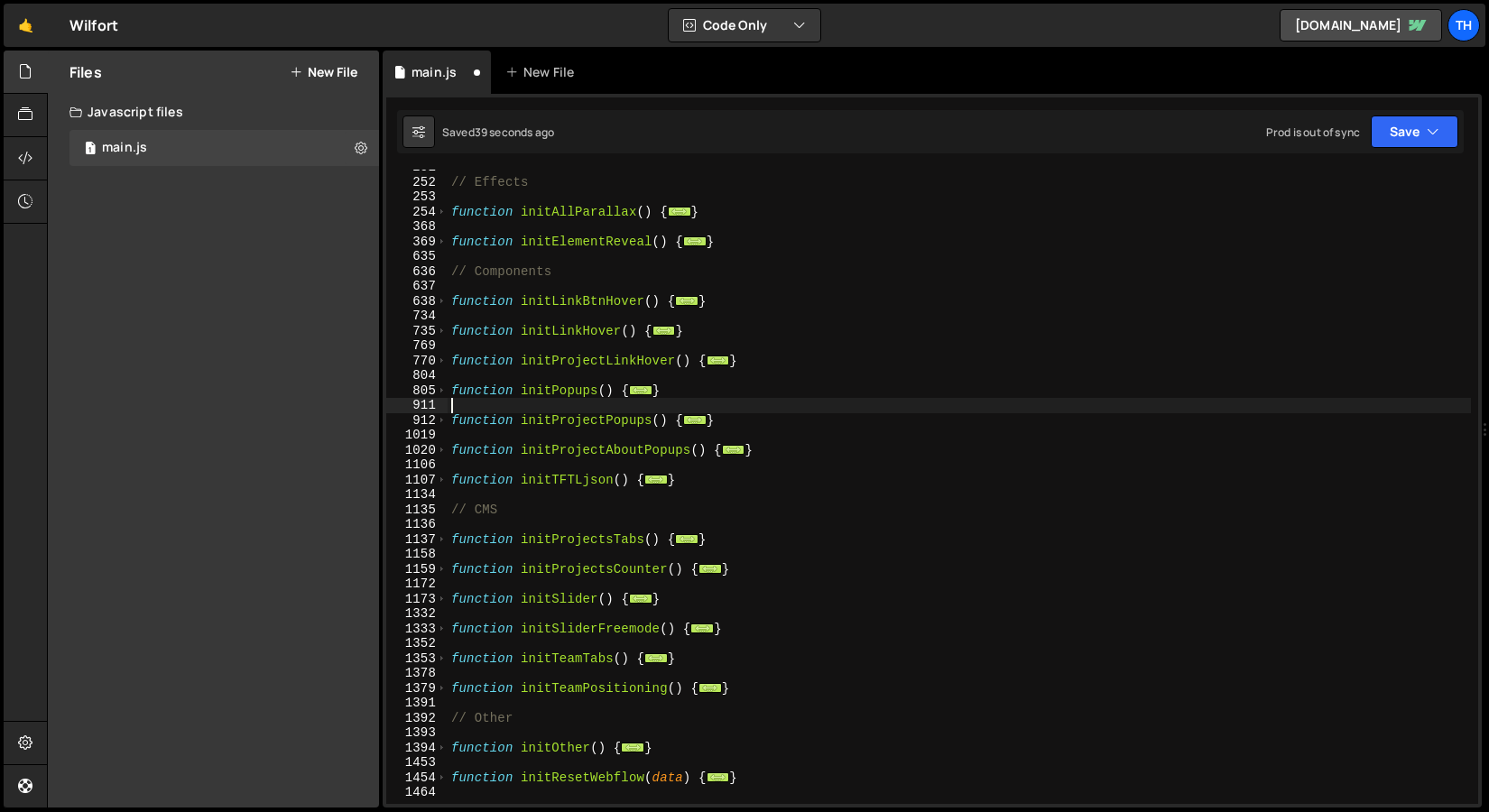
click at [503, 406] on div "// Effects function initAllParallax ( ) { ... } function initElementReveal ( ) …" at bounding box center [959, 491] width 1024 height 665
click at [813, 421] on div "// Effects function initAllParallax ( ) { ... } function initElementReveal ( ) …" at bounding box center [959, 491] width 1024 height 665
drag, startPoint x: 770, startPoint y: 420, endPoint x: 440, endPoint y: 424, distance: 330.0
click at [440, 424] on div "} 251 252 253 254 368 369 635 636 637 638 734 735 769 770 804 805 911 912 1019 …" at bounding box center [933, 486] width 1092 height 635
click at [779, 449] on div "// Effects function initAllParallax ( ) { ... } function initElementReveal ( ) …" at bounding box center [959, 491] width 1024 height 665
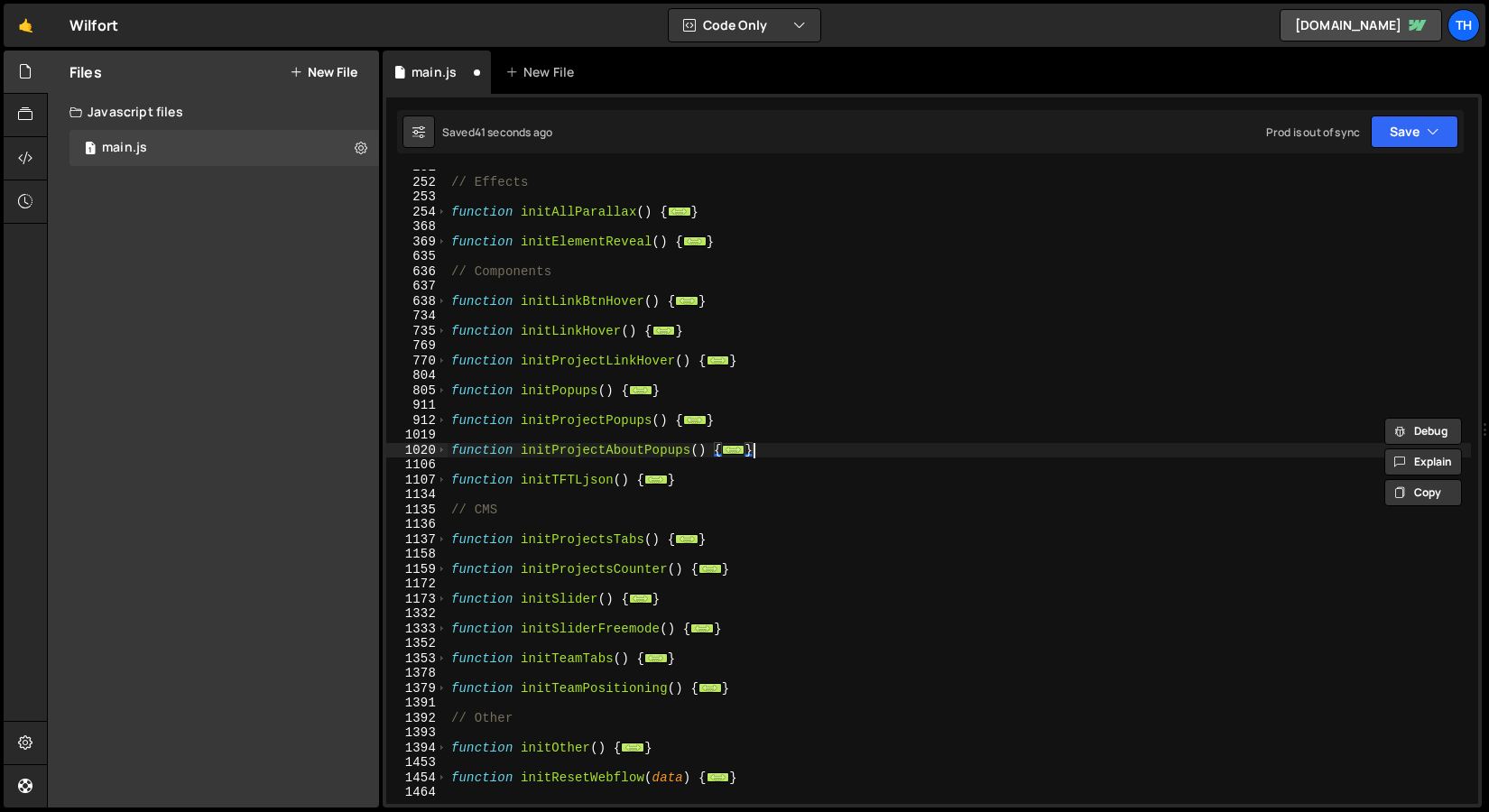
type textarea "}"
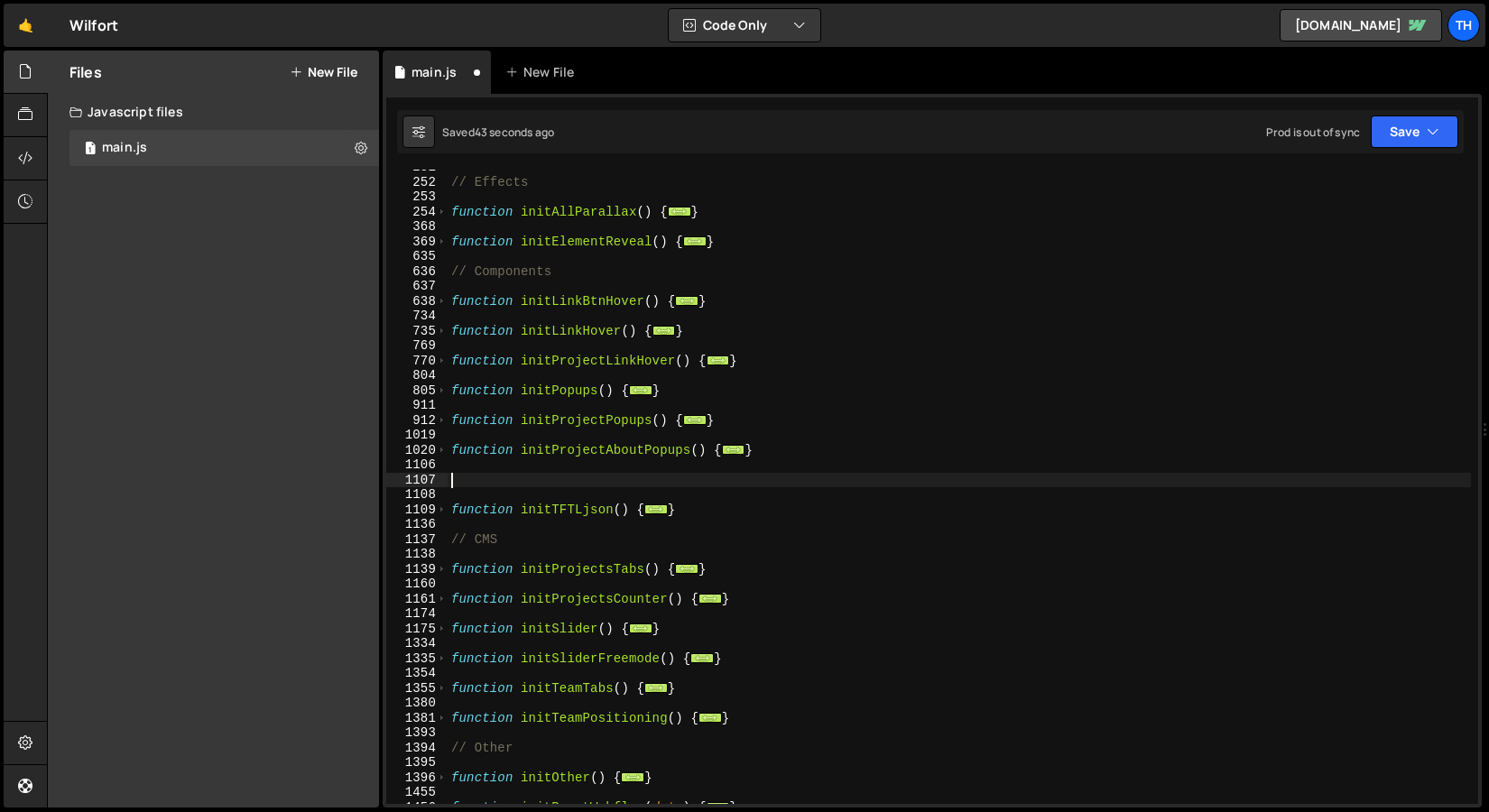
paste textarea "}"
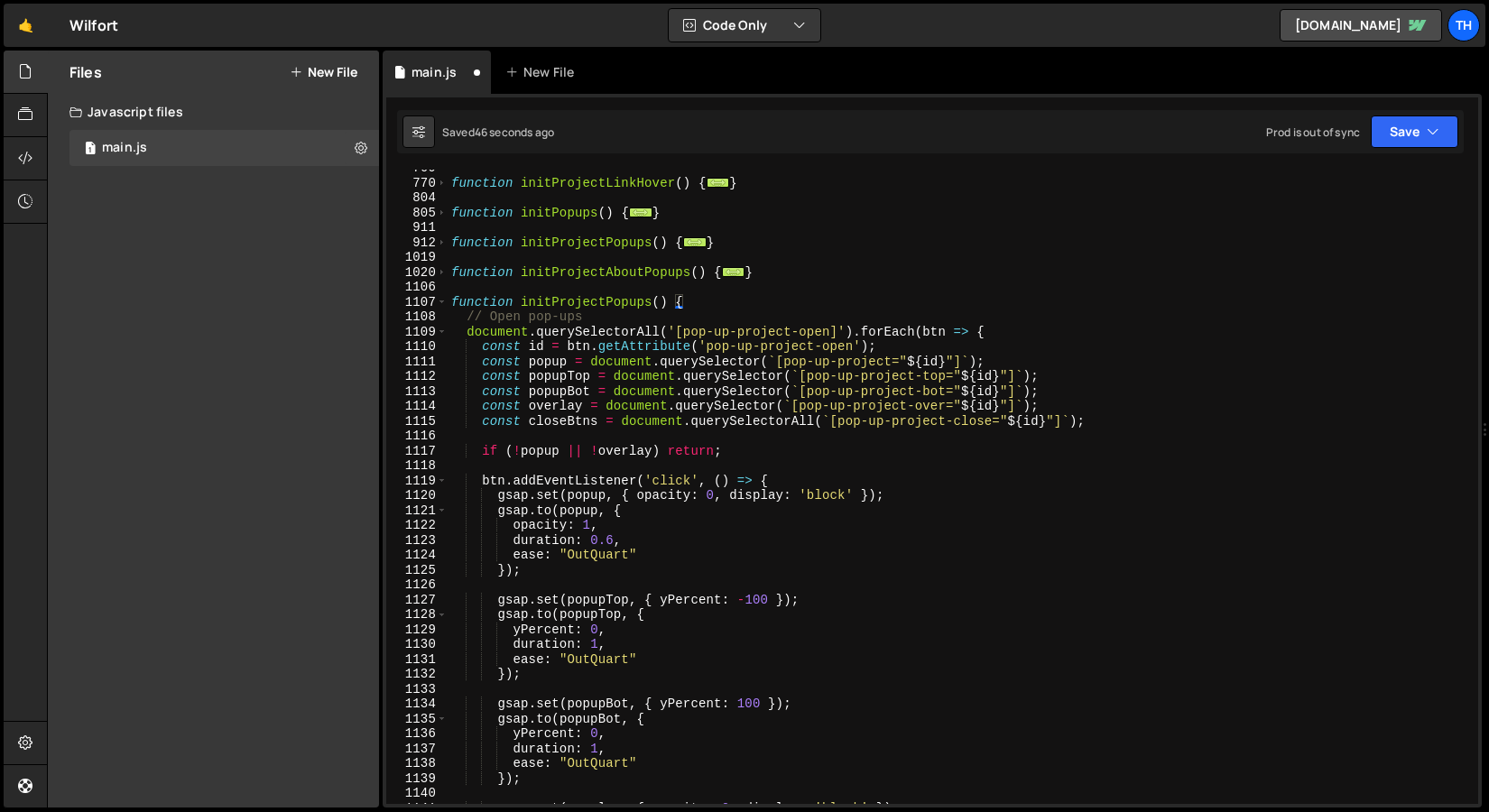
scroll to position [460, 0]
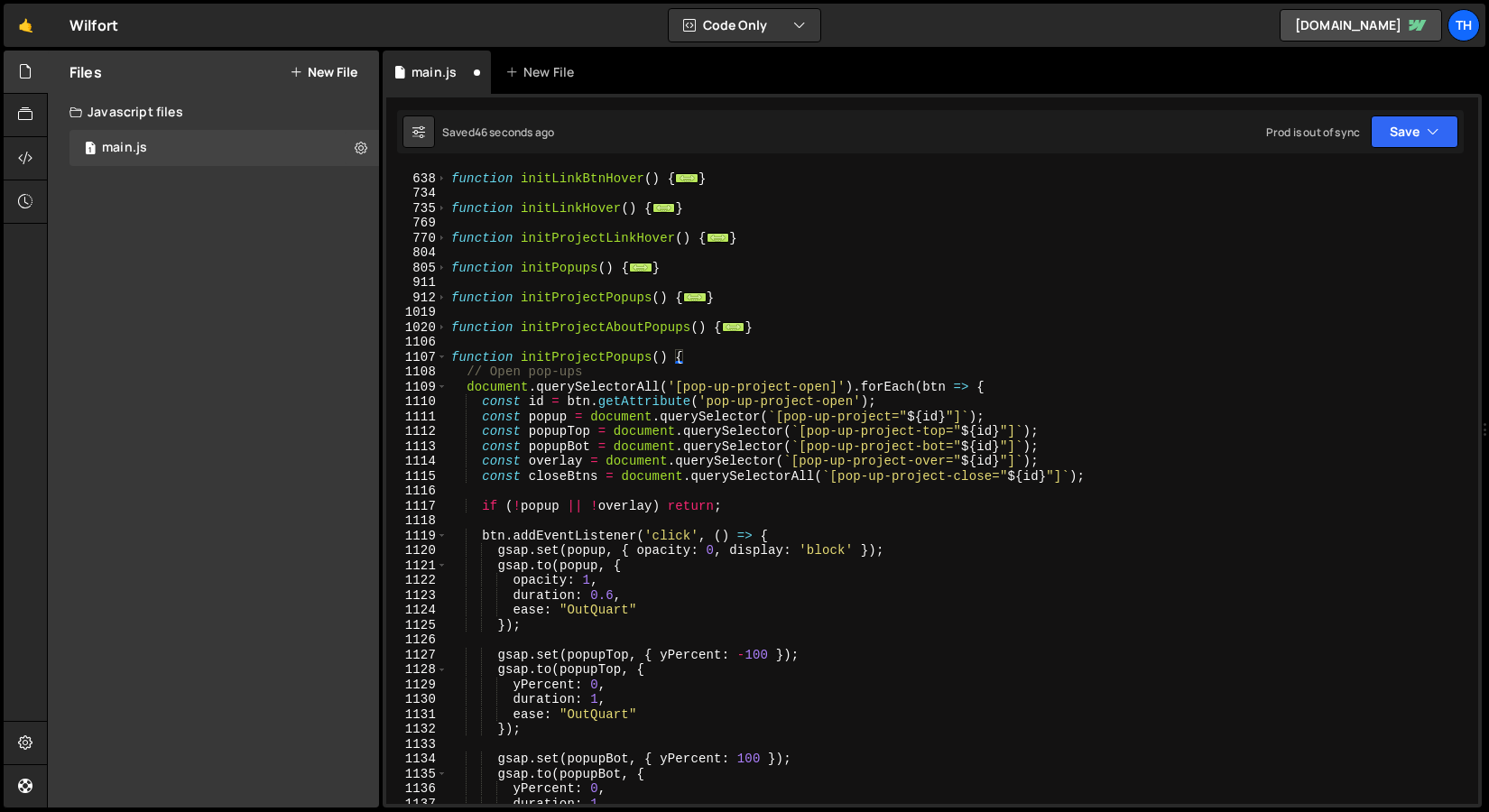
click at [563, 361] on div "function initLinkBtnHover ( ) { ... } function initLinkHover ( ) { ... } functi…" at bounding box center [959, 488] width 1024 height 665
drag, startPoint x: 554, startPoint y: 358, endPoint x: 604, endPoint y: 359, distance: 50.0
click at [604, 359] on div "function initLinkBtnHover ( ) { ... } function initLinkHover ( ) { ... } functi…" at bounding box center [959, 488] width 1024 height 665
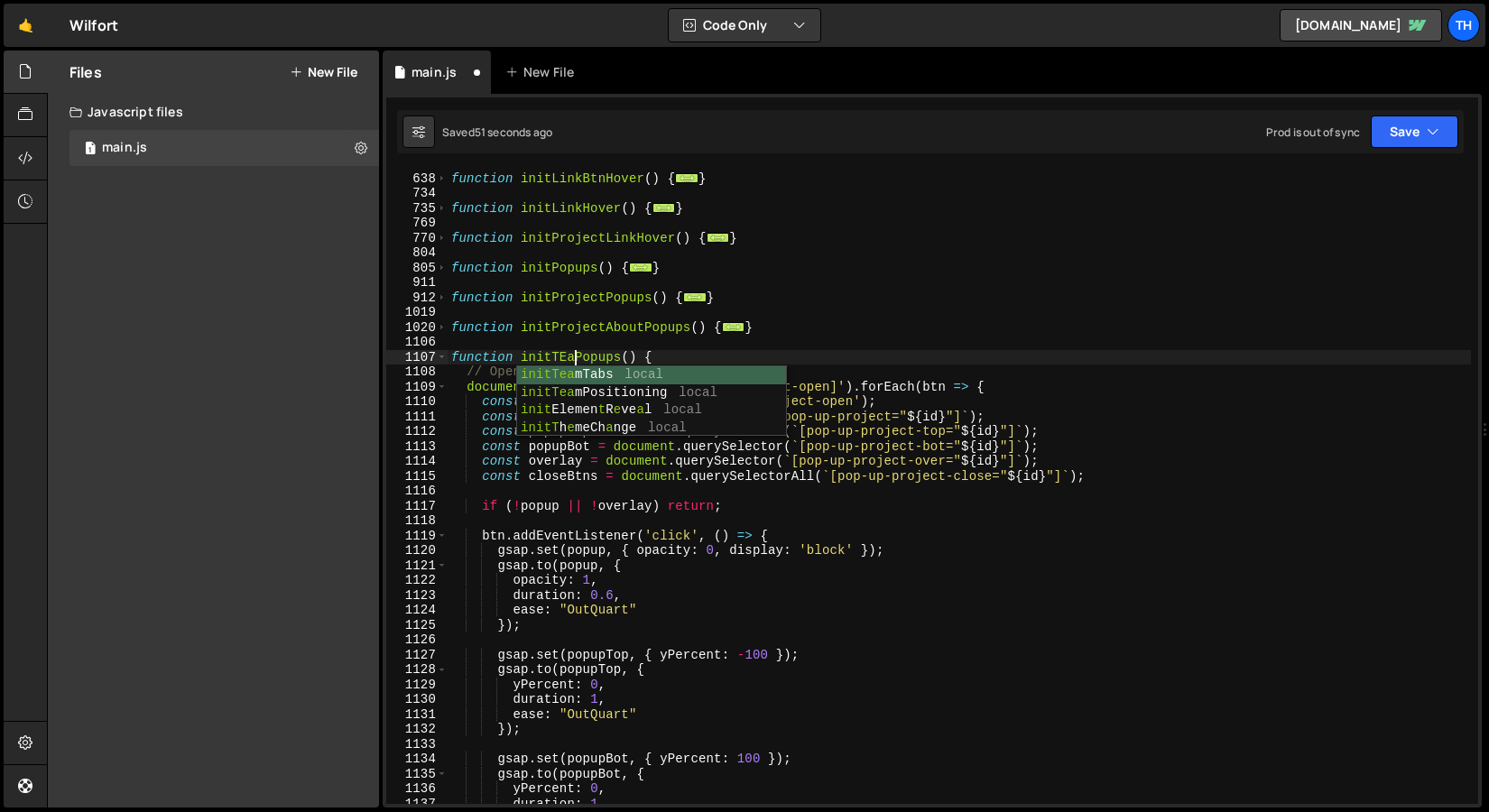
scroll to position [0, 8]
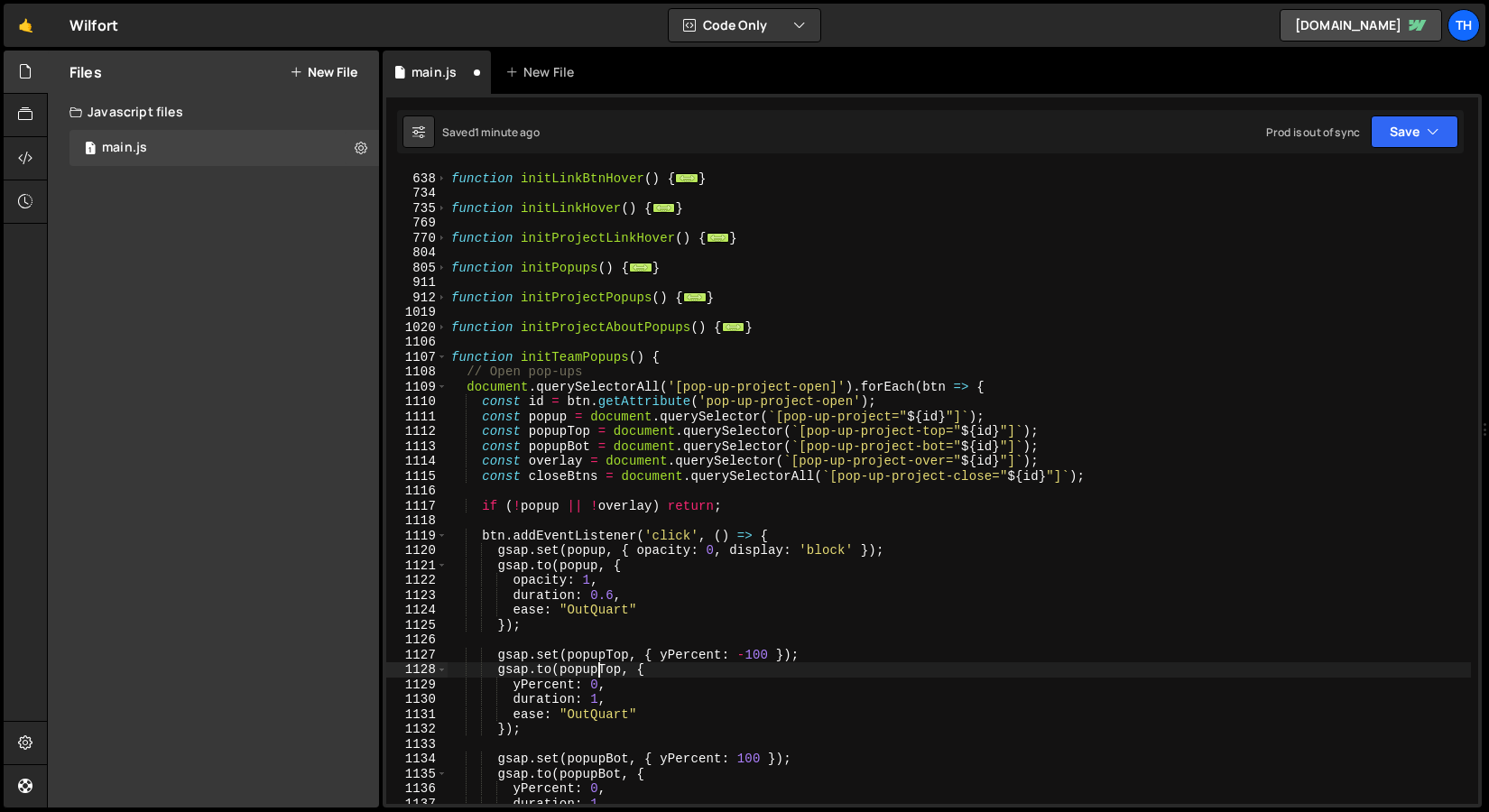
click at [599, 672] on div "function initLinkBtnHover ( ) { ... } function initLinkHover ( ) { ... } functi…" at bounding box center [959, 488] width 1024 height 665
click at [757, 386] on div "function initLinkBtnHover ( ) { ... } function initLinkHover ( ) { ... } functi…" at bounding box center [959, 488] width 1024 height 665
click at [765, 401] on div "function initLinkBtnHover ( ) { ... } function initLinkHover ( ) { ... } functi…" at bounding box center [959, 488] width 1024 height 665
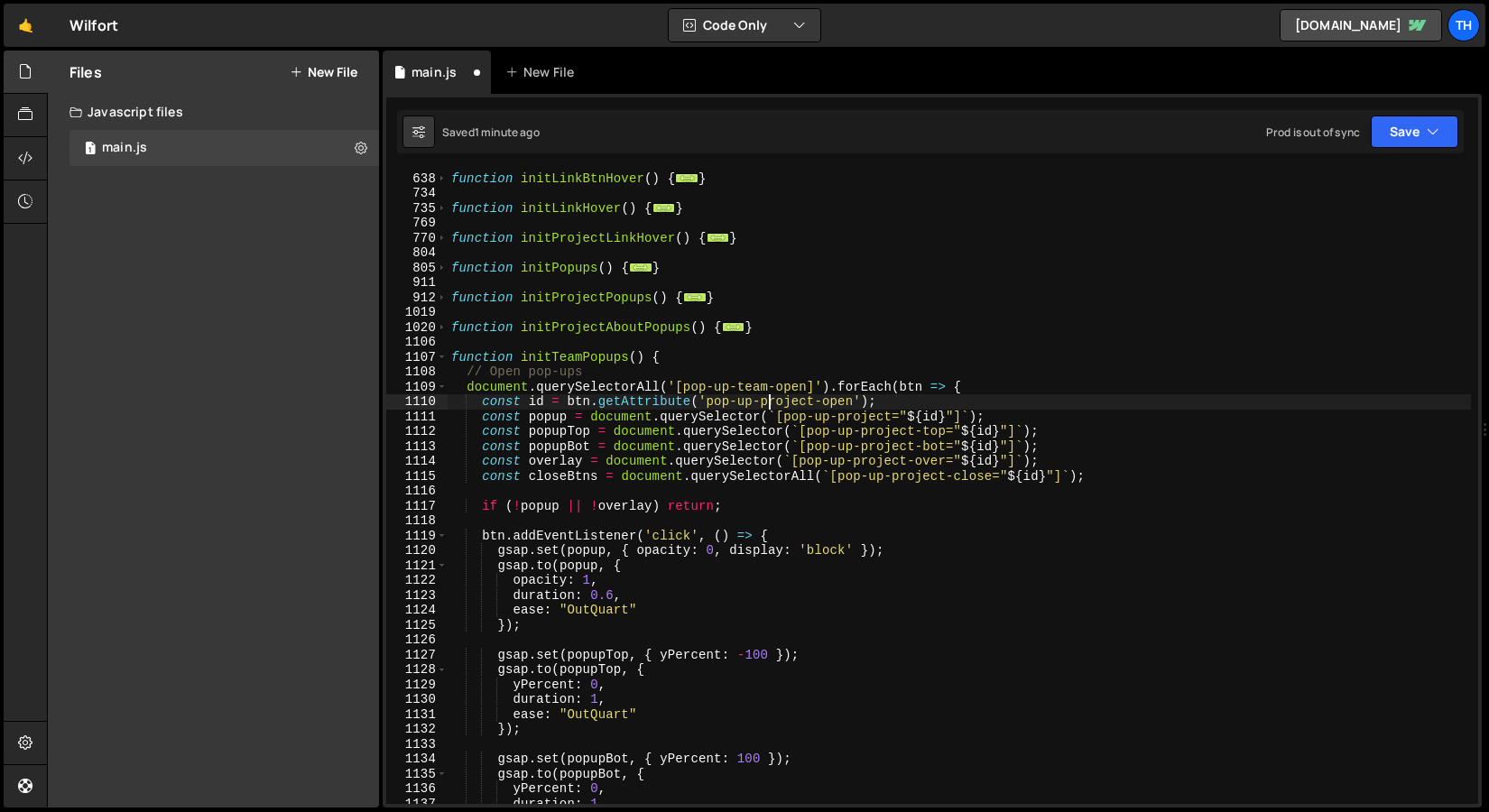
click at [765, 401] on div "function initLinkBtnHover ( ) { ... } function initLinkHover ( ) { ... } functi…" at bounding box center [959, 488] width 1024 height 665
click at [765, 367] on div "function initLinkBtnHover ( ) { ... } function initLinkHover ( ) { ... } functi…" at bounding box center [959, 488] width 1024 height 665
click at [856, 413] on div "function initLinkBtnHover ( ) { ... } function initLinkHover ( ) { ... } functi…" at bounding box center [959, 488] width 1024 height 665
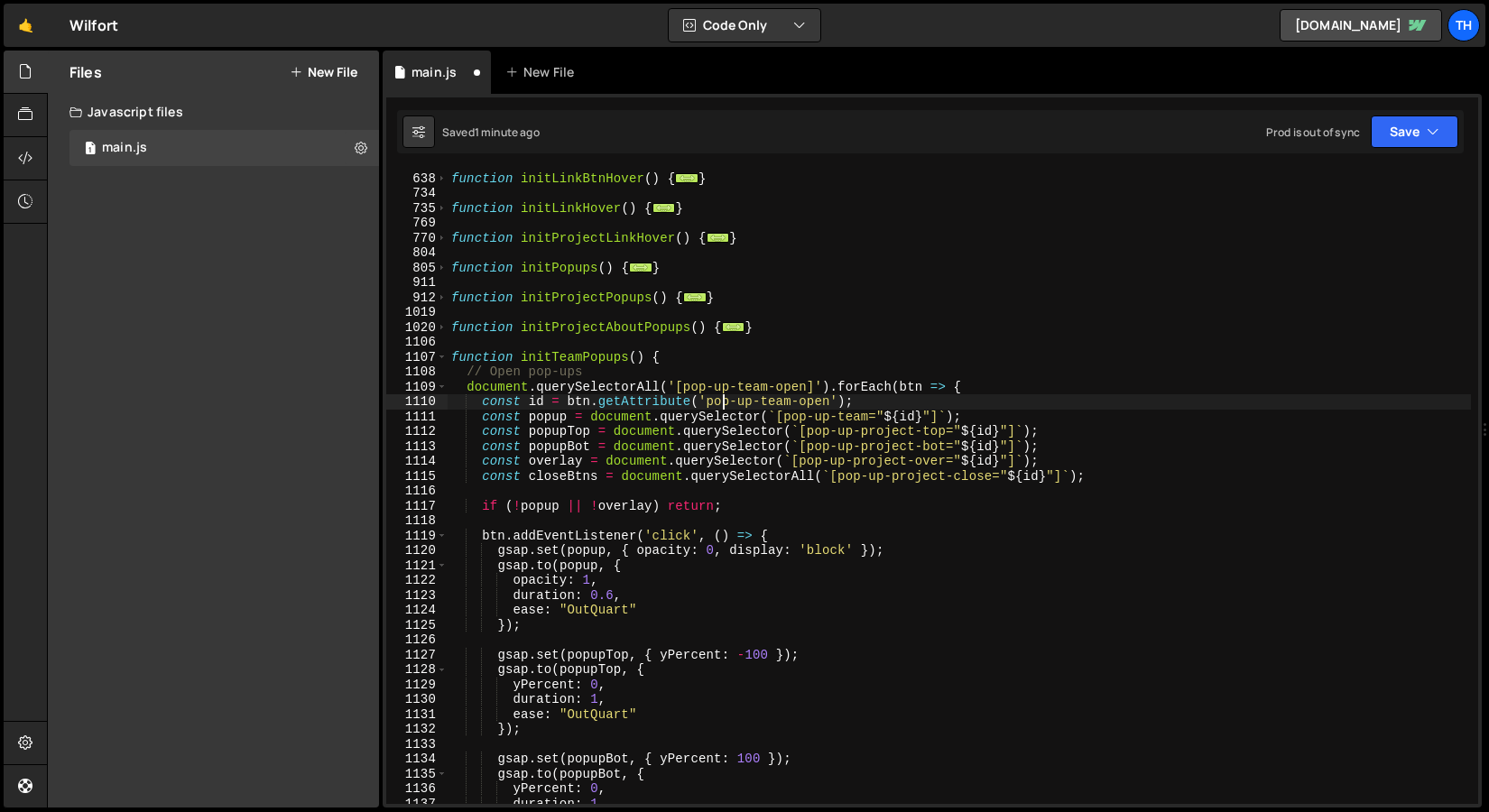
click at [722, 399] on div "function initLinkBtnHover ( ) { ... } function initLinkHover ( ) { ... } functi…" at bounding box center [959, 488] width 1024 height 665
click at [575, 437] on div "function initLinkBtnHover ( ) { ... } function initLinkHover ( ) { ... } functi…" at bounding box center [959, 488] width 1024 height 665
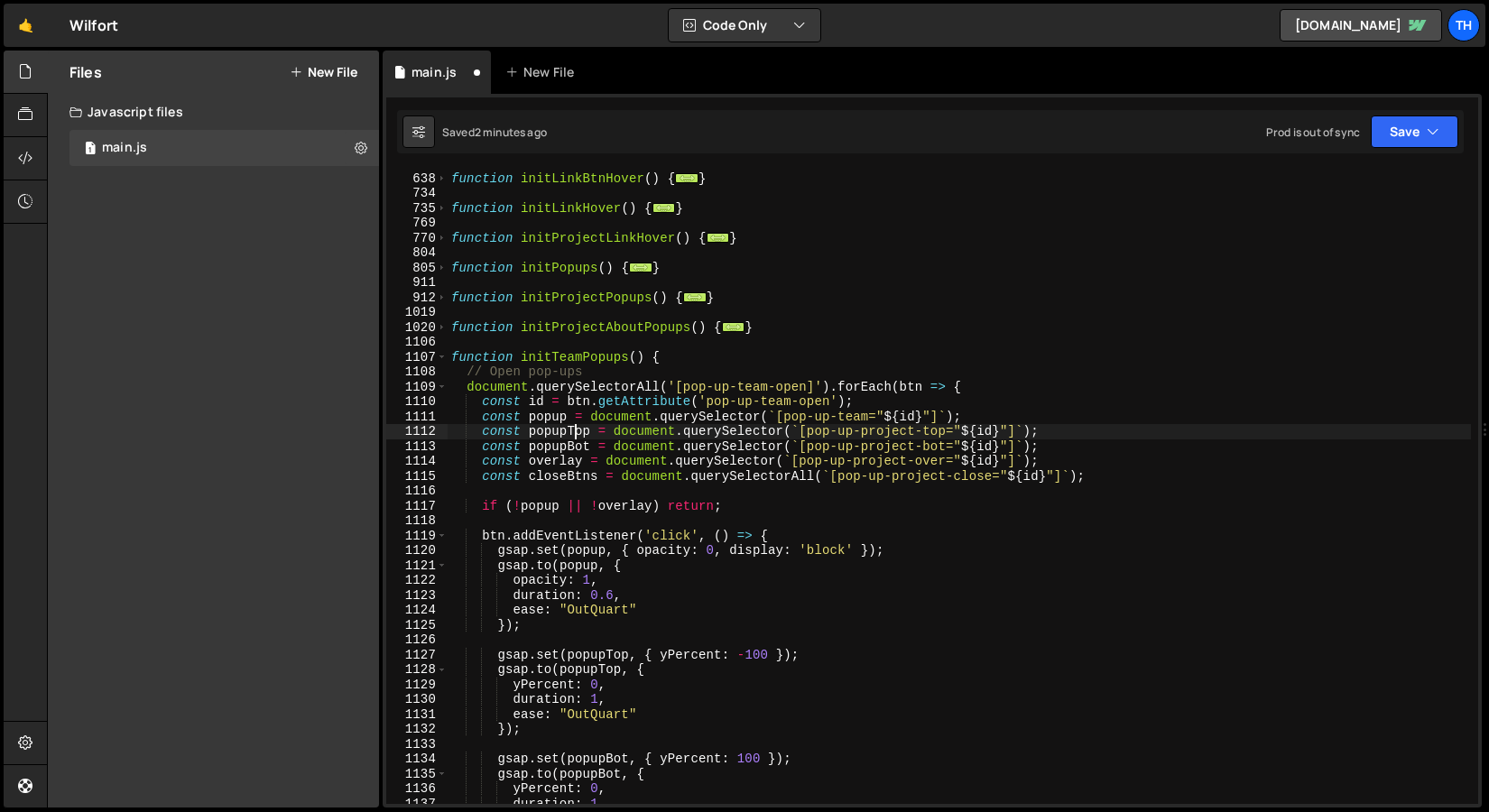
click at [575, 437] on div "function initLinkBtnHover ( ) { ... } function initLinkHover ( ) { ... } functi…" at bounding box center [959, 488] width 1024 height 665
click at [634, 426] on div "function initLinkBtnHover ( ) { ... } function initLinkHover ( ) { ... } functi…" at bounding box center [959, 488] width 1024 height 665
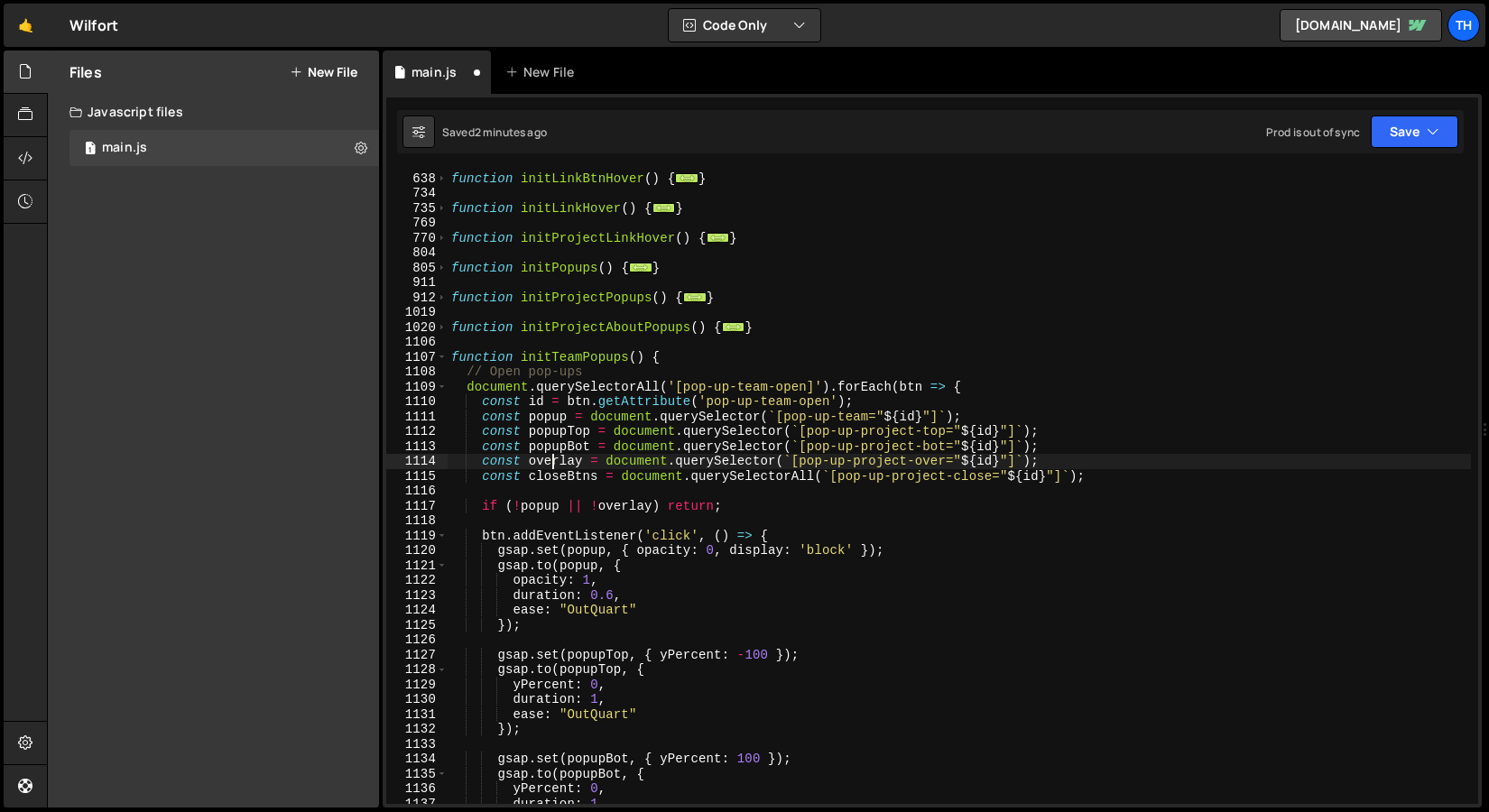
click at [553, 459] on div "function initLinkBtnHover ( ) { ... } function initLinkHover ( ) { ... } functi…" at bounding box center [959, 488] width 1024 height 665
click at [575, 437] on div "function initLinkBtnHover ( ) { ... } function initLinkHover ( ) { ... } functi…" at bounding box center [959, 488] width 1024 height 665
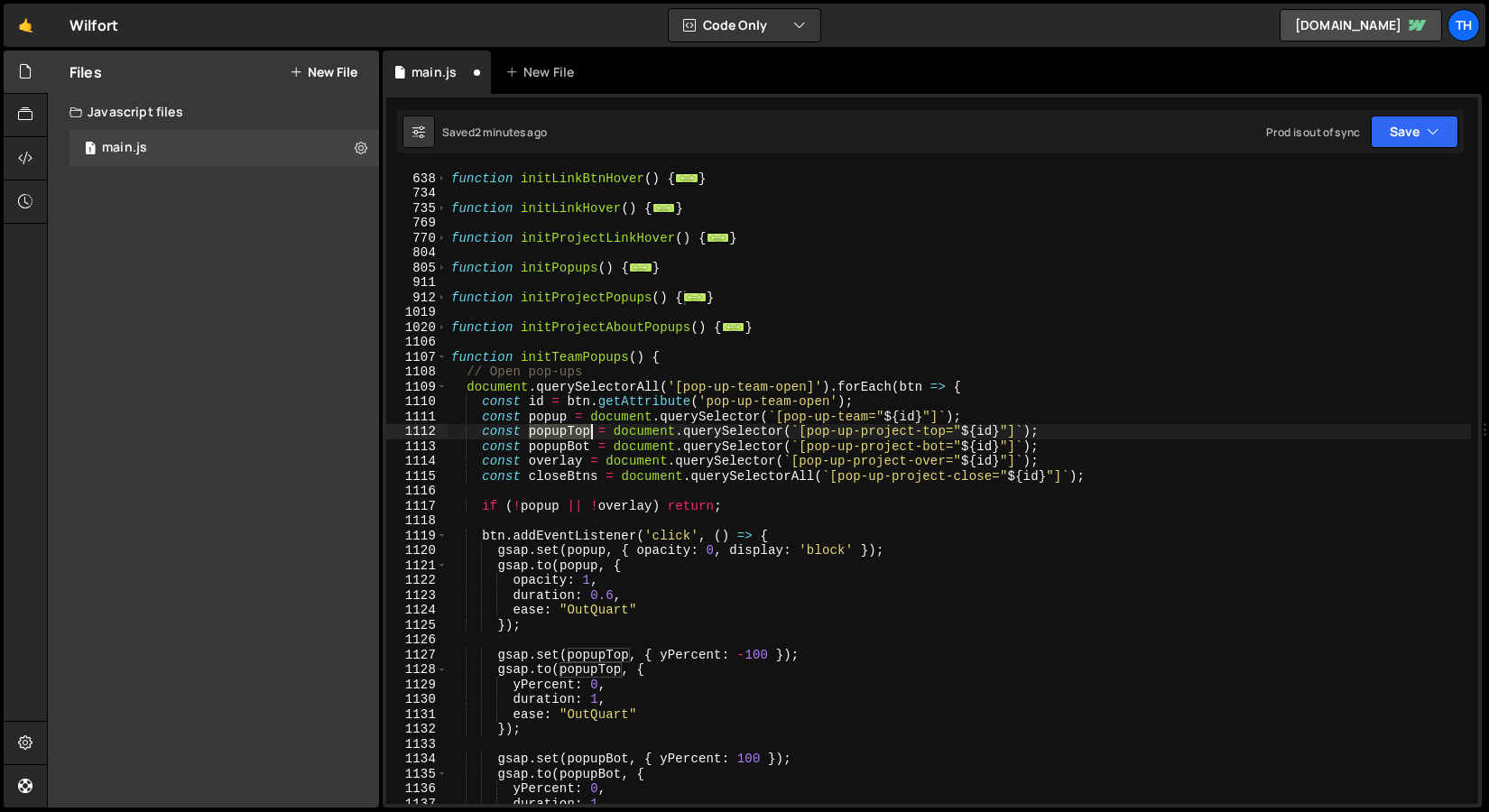
click at [575, 437] on div "function initLinkBtnHover ( ) { ... } function initLinkHover ( ) { ... } functi…" at bounding box center [959, 488] width 1024 height 665
click at [891, 440] on div "function initLinkBtnHover ( ) { ... } function initLinkHover ( ) { ... } functi…" at bounding box center [959, 488] width 1024 height 665
click at [891, 435] on div "function initLinkBtnHover ( ) { ... } function initLinkHover ( ) { ... } functi…" at bounding box center [959, 488] width 1024 height 665
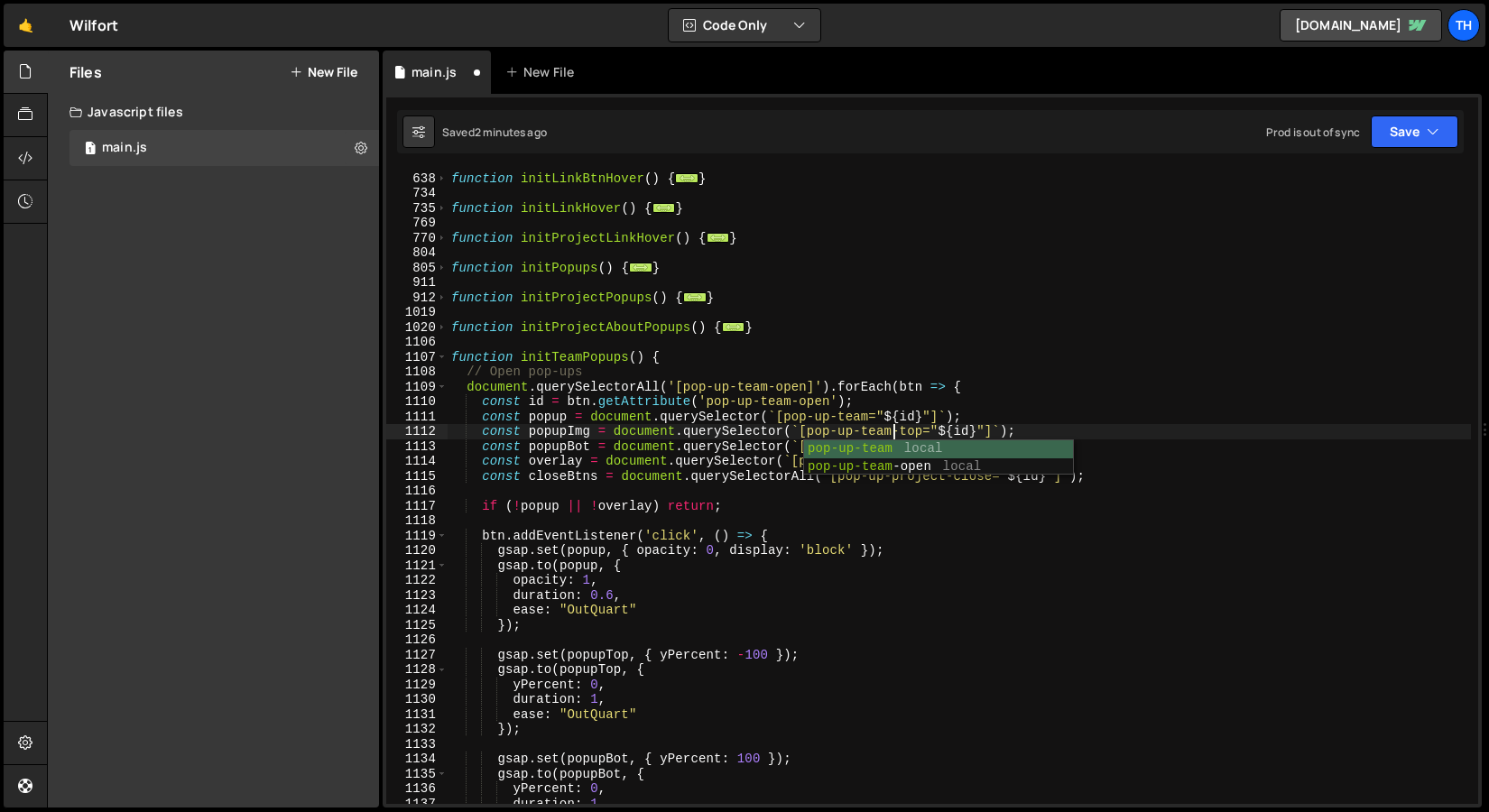
scroll to position [0, 31]
click at [924, 431] on div "function initLinkBtnHover ( ) { ... } function initLinkHover ( ) { ... } functi…" at bounding box center [959, 488] width 1024 height 665
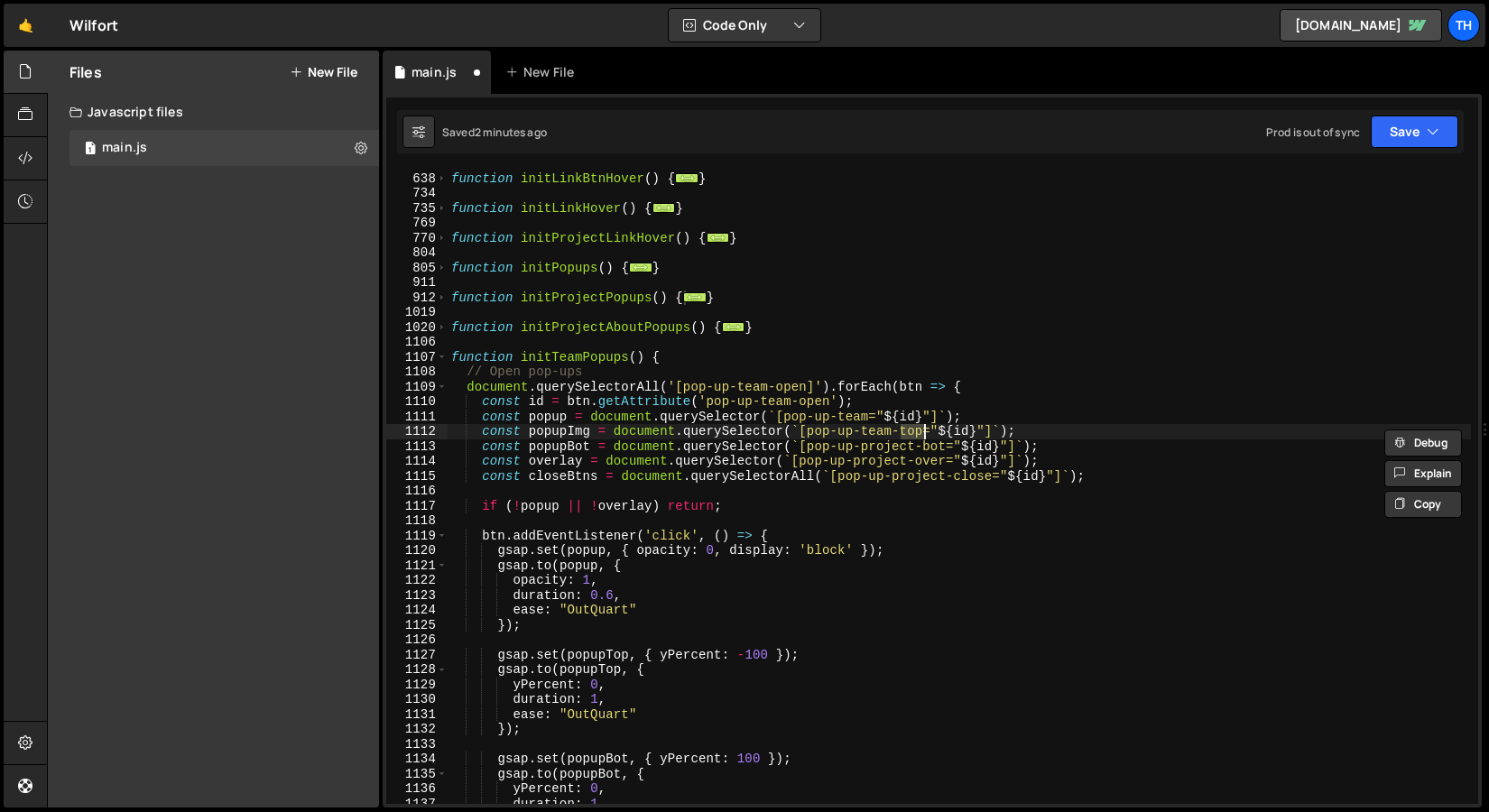
type textarea "const popupImg = document.querySelector(`[pop-up-team-img="${id}"]`);"
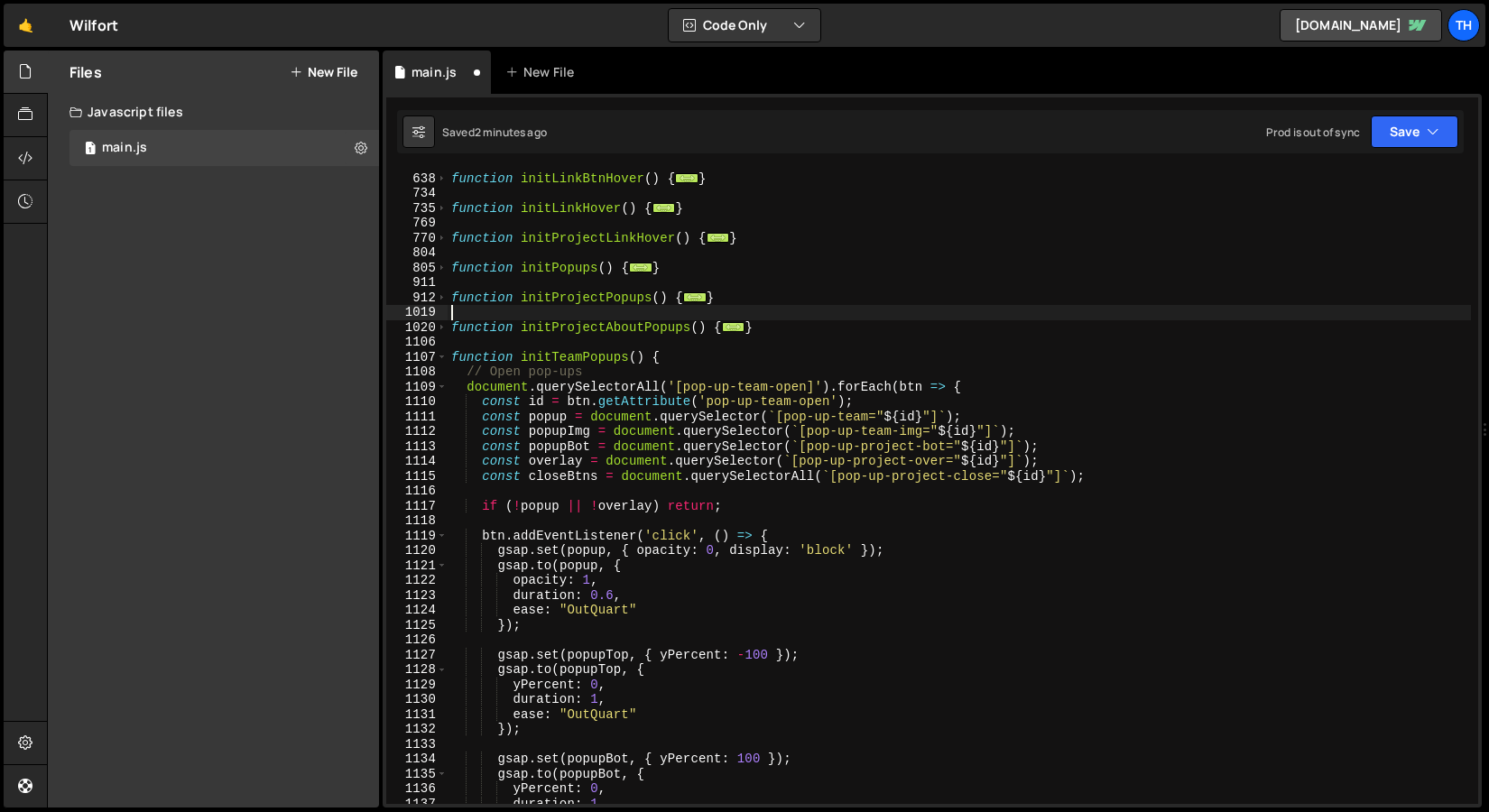
click at [1053, 311] on div "function initLinkBtnHover ( ) { ... } function initLinkHover ( ) { ... } functi…" at bounding box center [959, 488] width 1024 height 665
click at [560, 447] on div "function initLinkBtnHover ( ) { ... } function initLinkHover ( ) { ... } functi…" at bounding box center [959, 488] width 1024 height 665
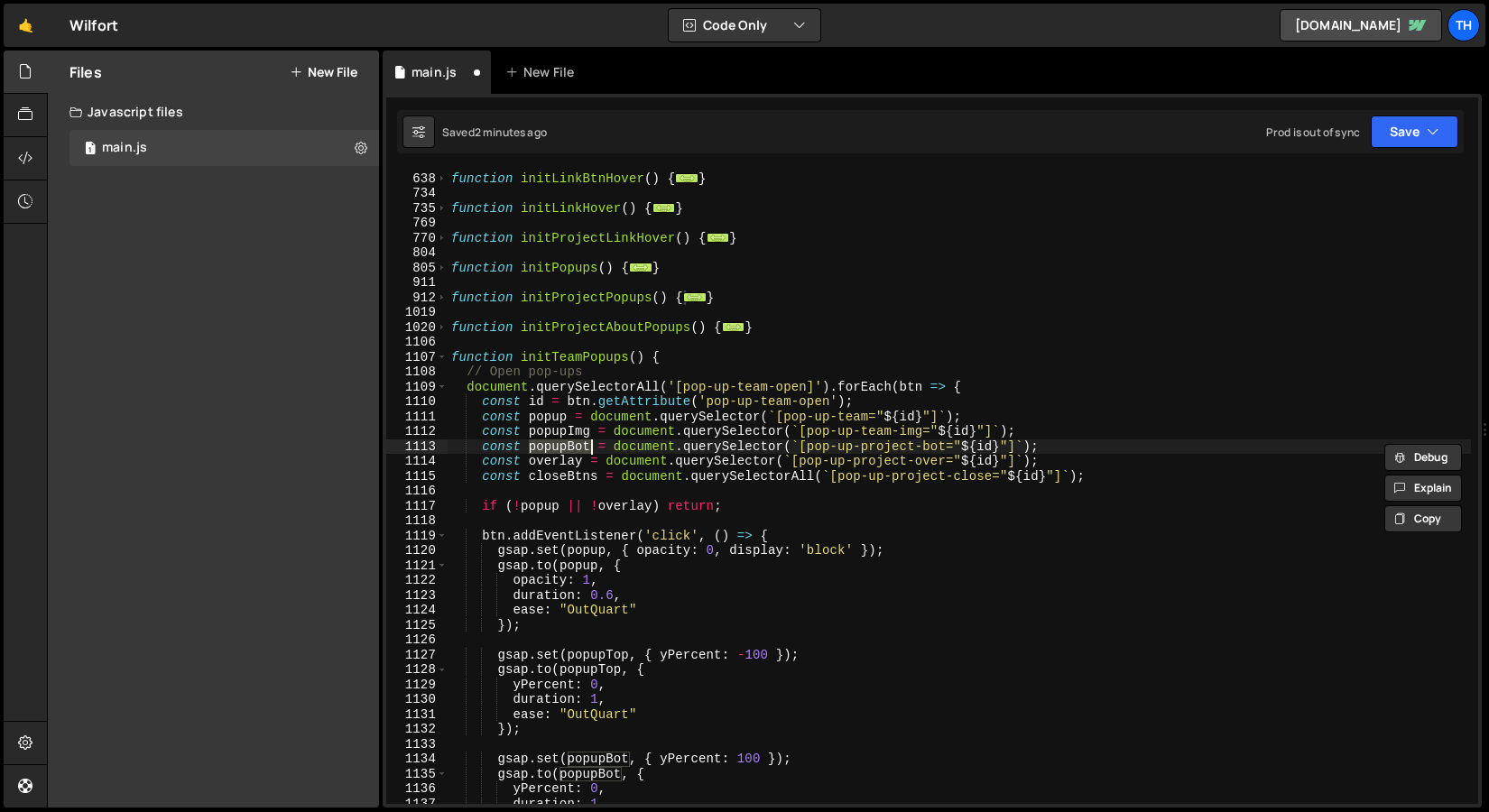
click at [1030, 424] on div "function initLinkBtnHover ( ) { ... } function initLinkHover ( ) { ... } functi…" at bounding box center [959, 488] width 1024 height 665
drag, startPoint x: 570, startPoint y: 447, endPoint x: 590, endPoint y: 446, distance: 20.0
click at [590, 446] on div "function initLinkBtnHover ( ) { ... } function initLinkHover ( ) { ... } functi…" at bounding box center [959, 488] width 1024 height 665
click at [915, 451] on div "function initLinkBtnHover ( ) { ... } function initLinkHover ( ) { ... } functi…" at bounding box center [959, 488] width 1024 height 665
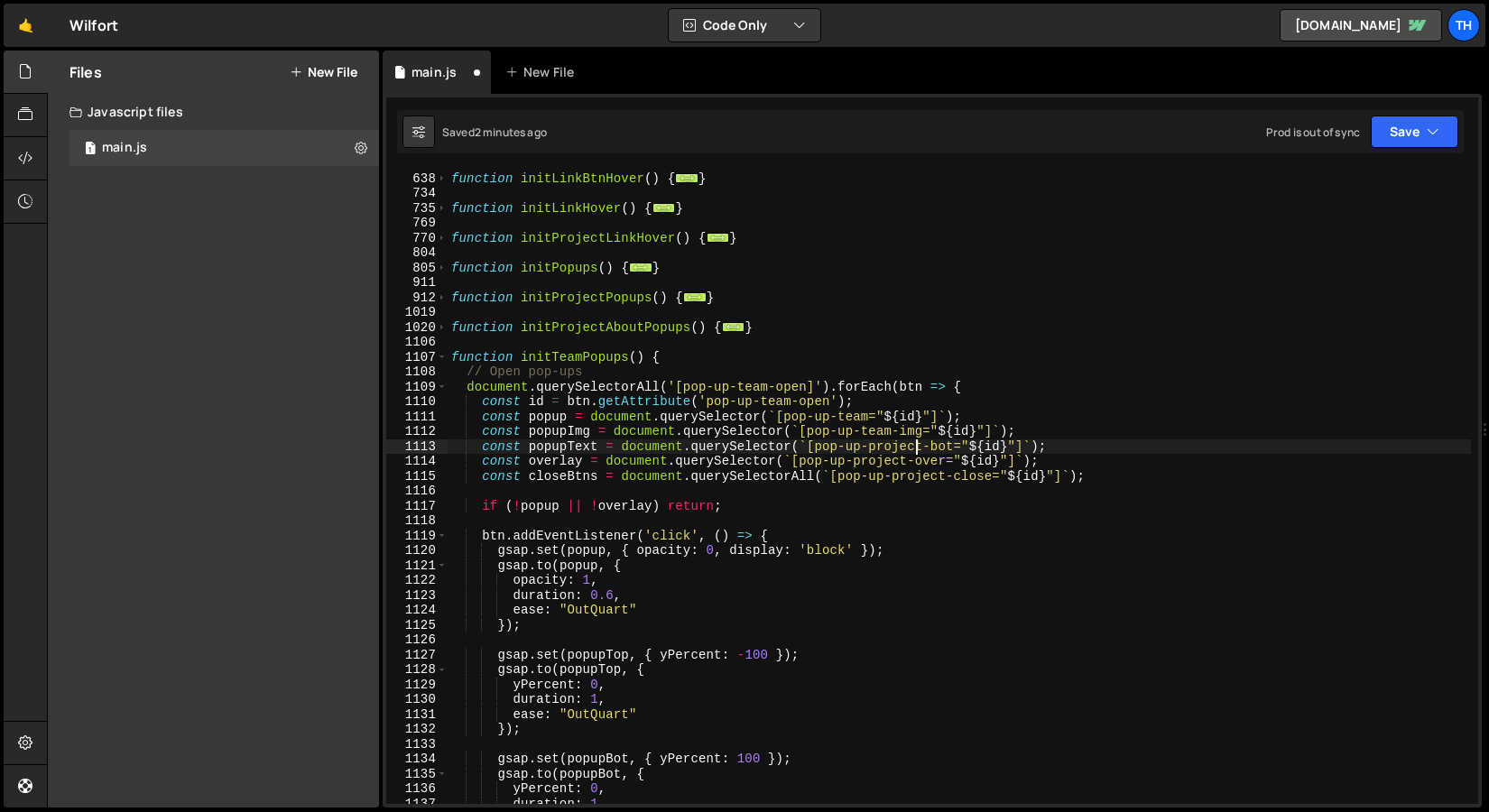
click at [915, 451] on div "function initLinkBtnHover ( ) { ... } function initLinkHover ( ) { ... } functi…" at bounding box center [959, 488] width 1024 height 665
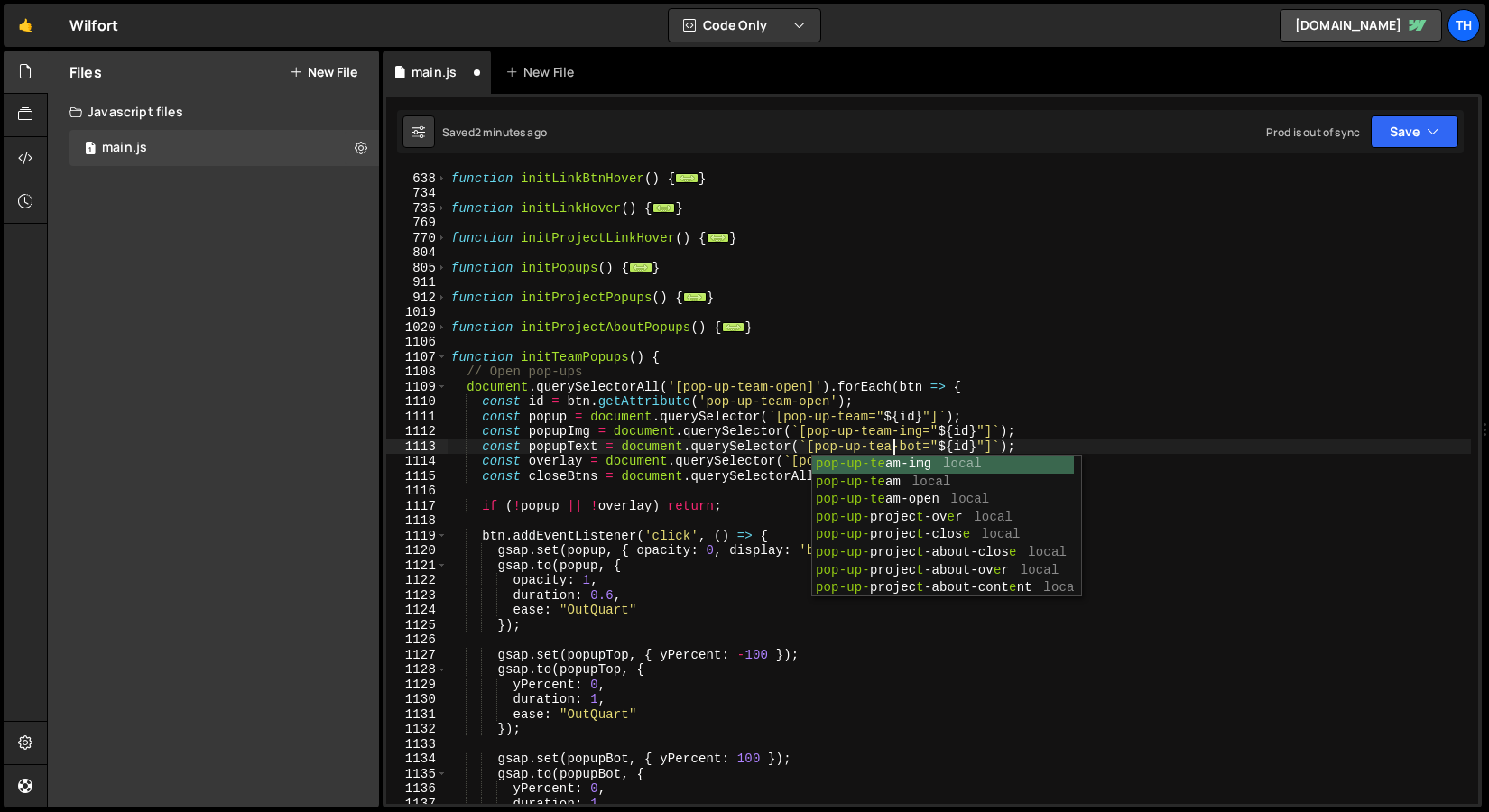
scroll to position [0, 31]
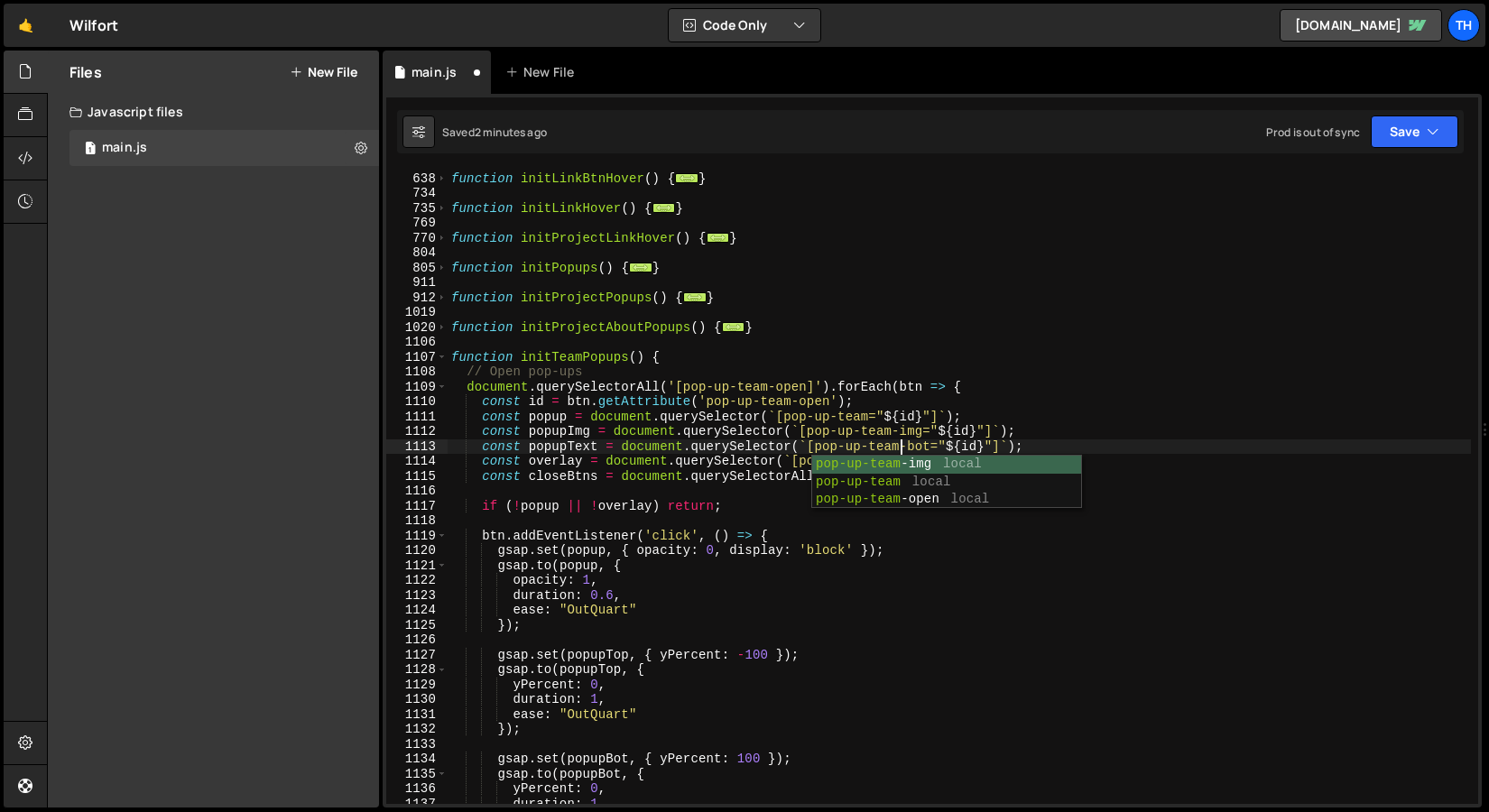
click at [922, 443] on div "function initLinkBtnHover ( ) { ... } function initLinkHover ( ) { ... } functi…" at bounding box center [959, 488] width 1024 height 665
click at [443, 361] on span at bounding box center [442, 357] width 10 height 15
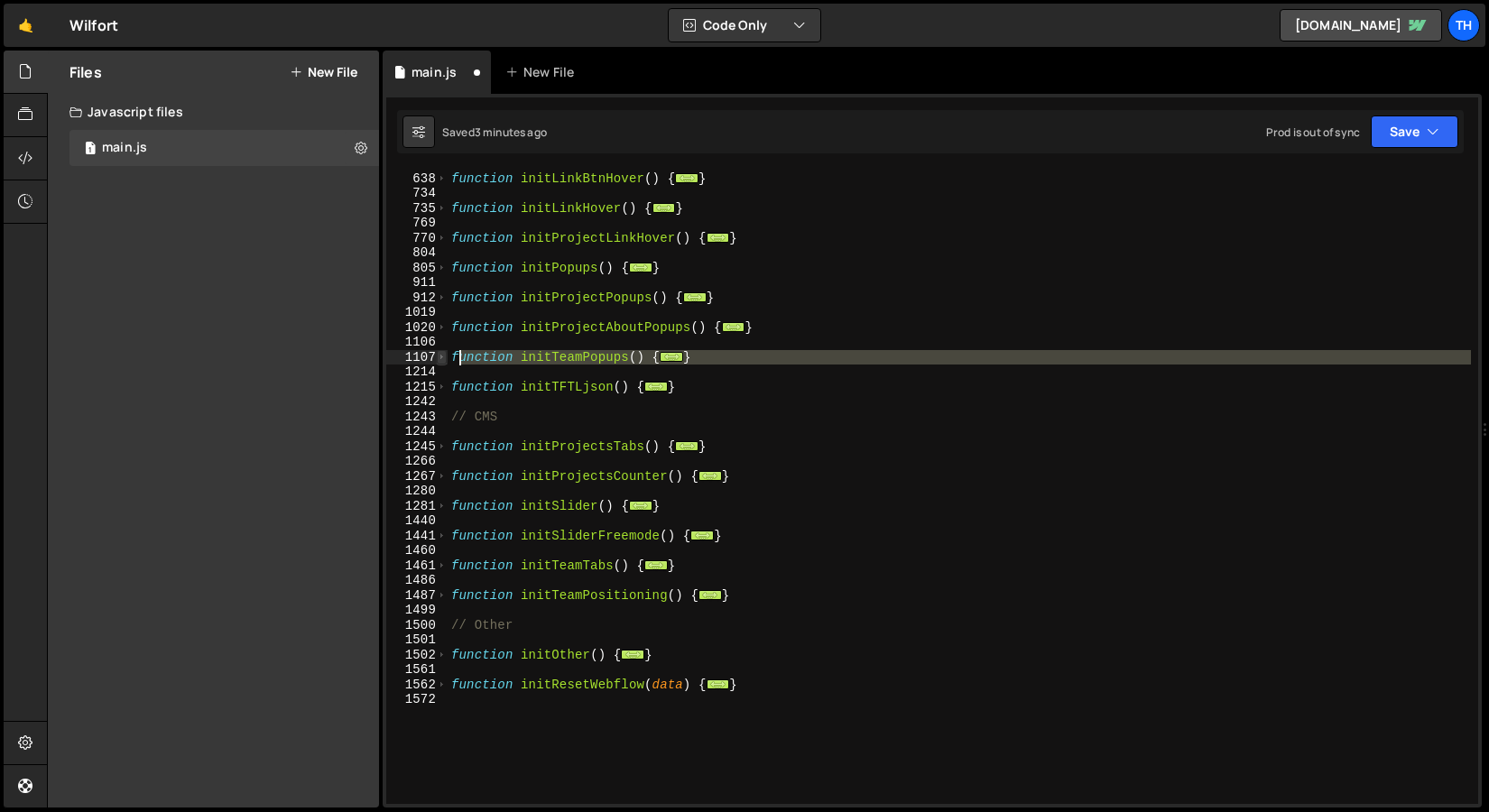
drag, startPoint x: 714, startPoint y: 366, endPoint x: 443, endPoint y: 351, distance: 271.4
click at [443, 351] on div "const popupText = document.querySelector(`[pop-up-team-text="${id}"]`); 637 638…" at bounding box center [933, 486] width 1092 height 635
type textarea "function initTeamPopups() { // Open pop-ups"
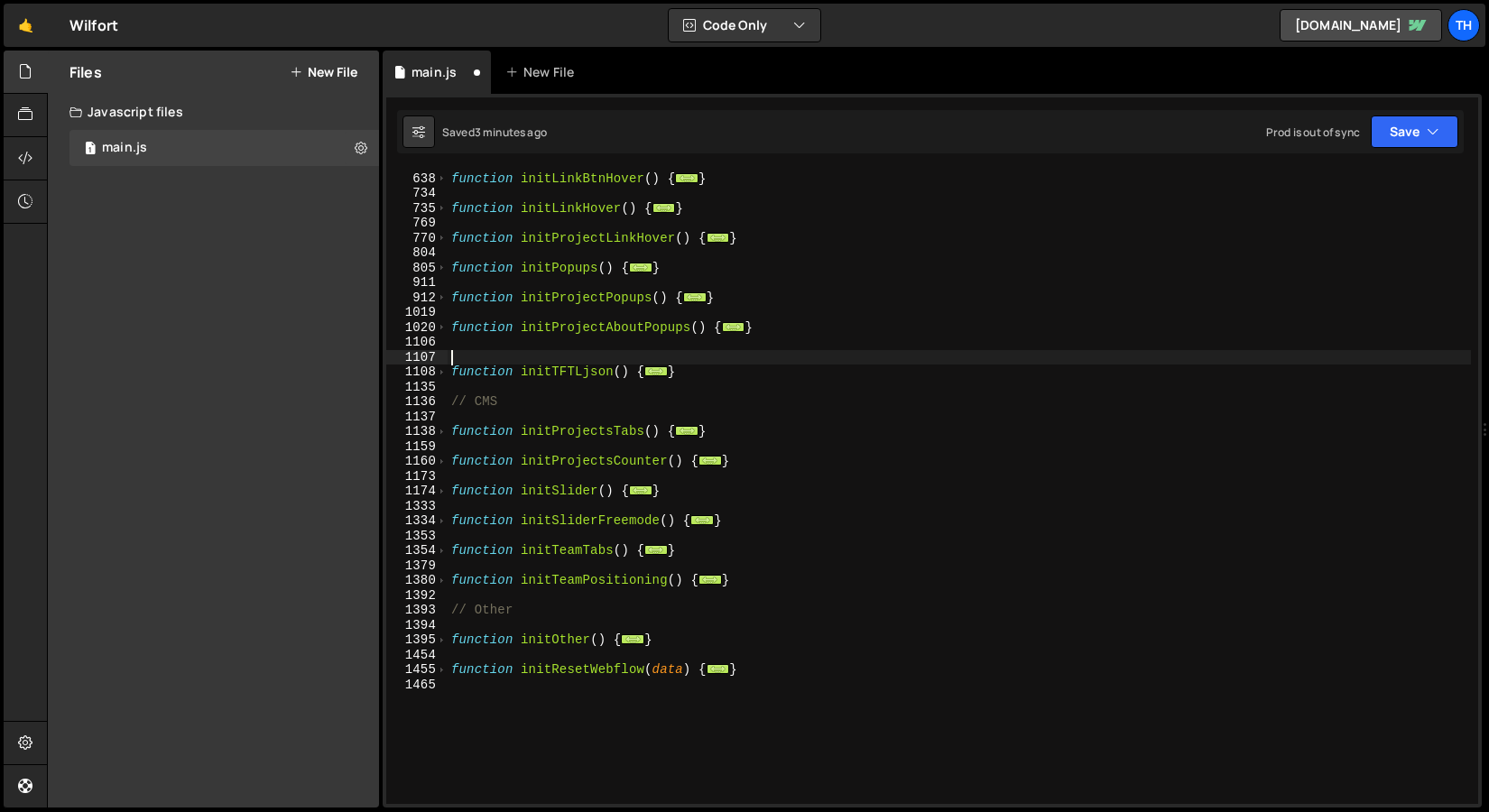
scroll to position [0, 0]
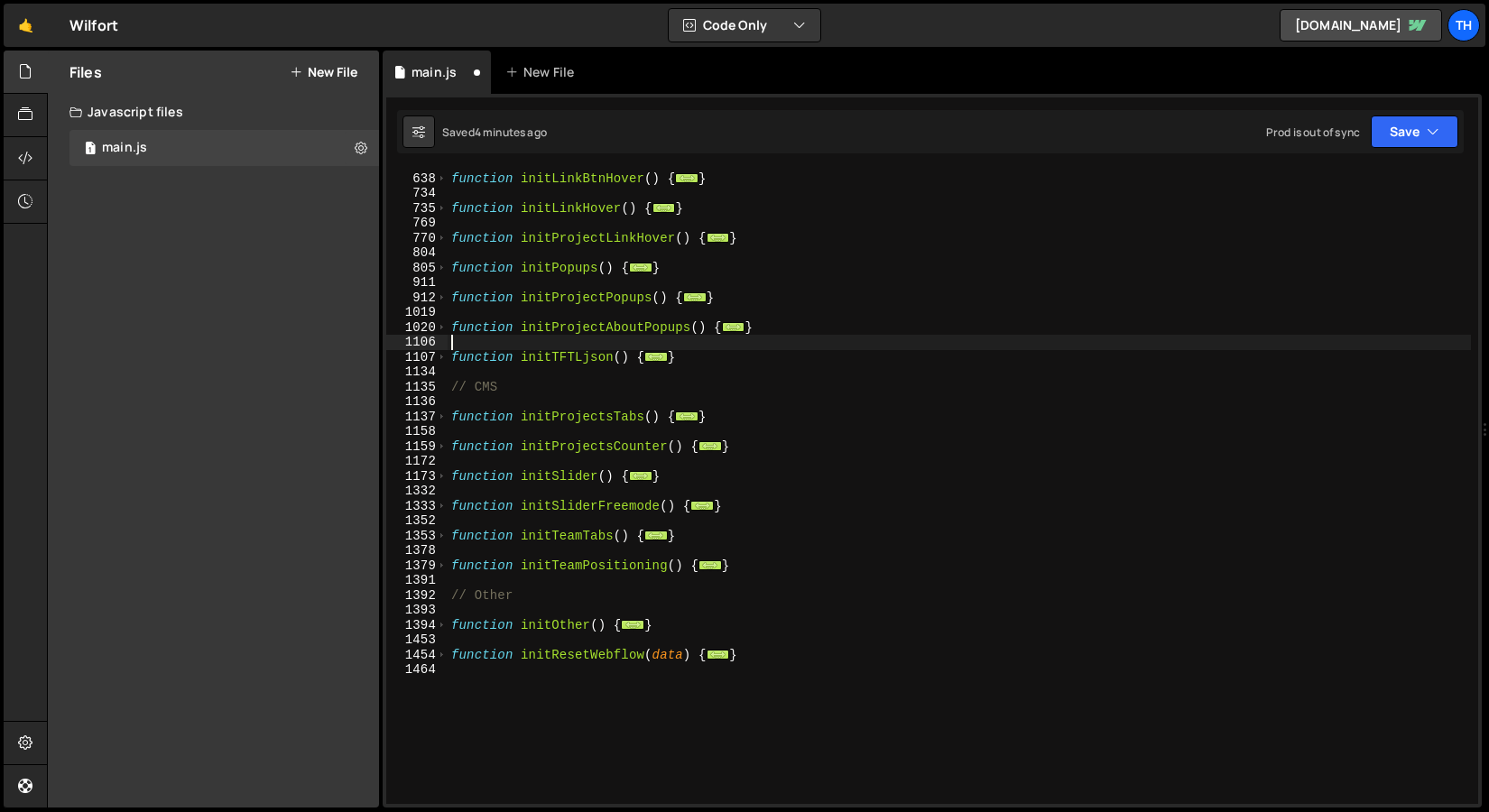
type textarea "}"
drag, startPoint x: 520, startPoint y: 262, endPoint x: 291, endPoint y: 298, distance: 231.8
click at [291, 298] on div "Files New File Javascript files 1 main.js 0 CSS files Copy share link Edit File…" at bounding box center [767, 429] width 1442 height 758
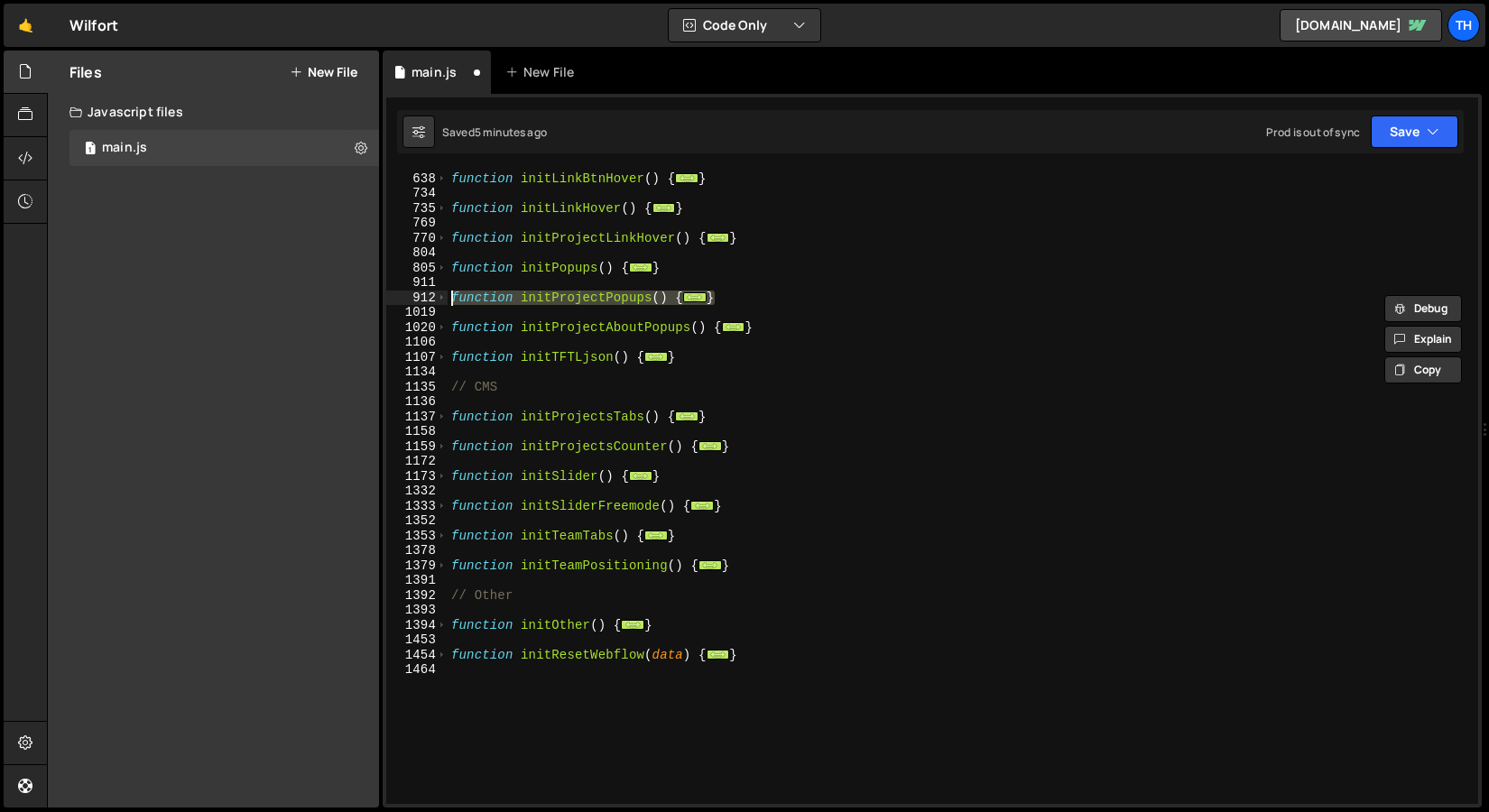
scroll to position [419, 0]
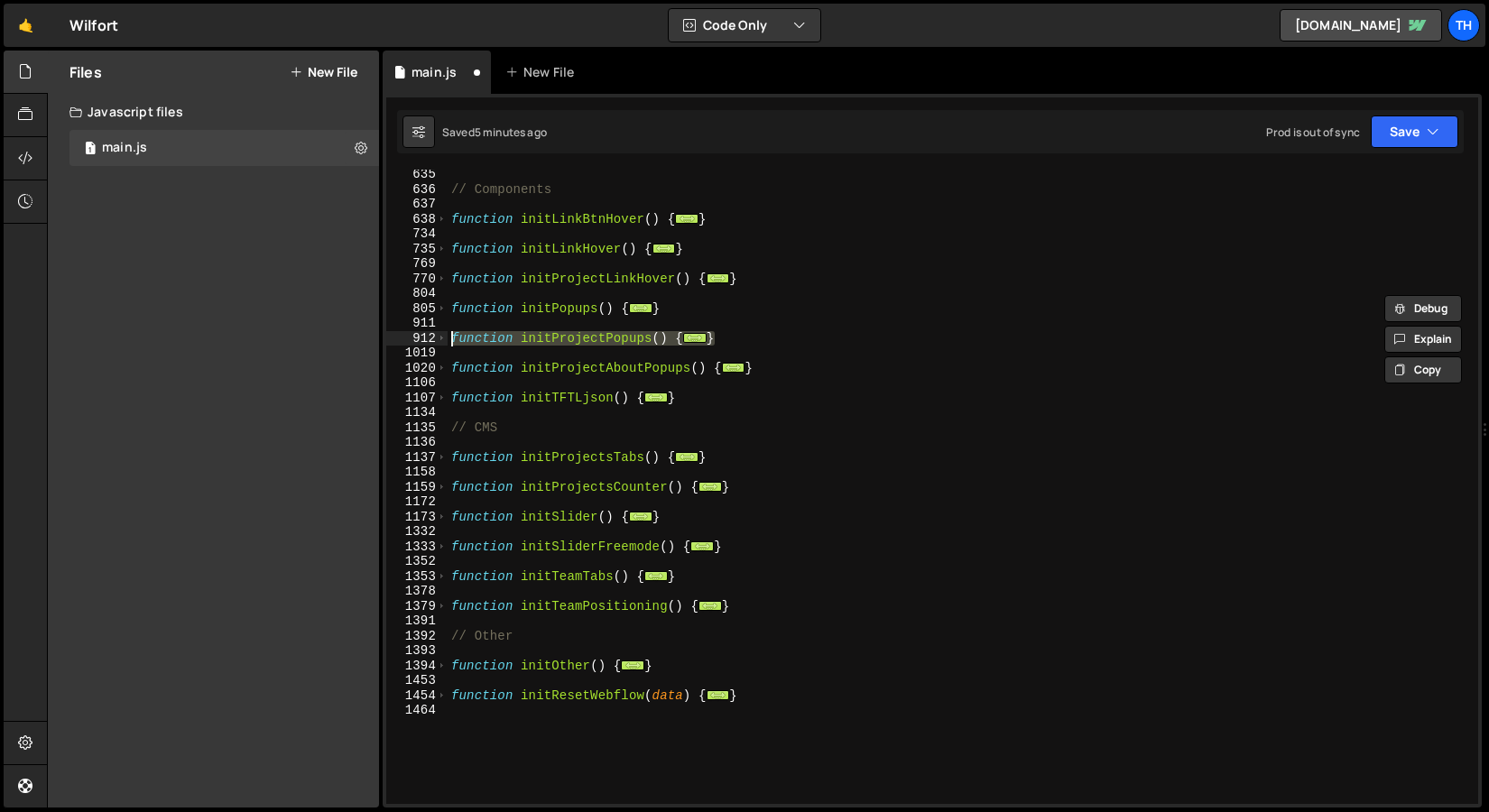
click at [474, 342] on div "// Components function initLinkBtnHover ( ) { ... } function initLinkHover ( ) …" at bounding box center [959, 486] width 1024 height 635
type textarea "function initProjectPopups() {"
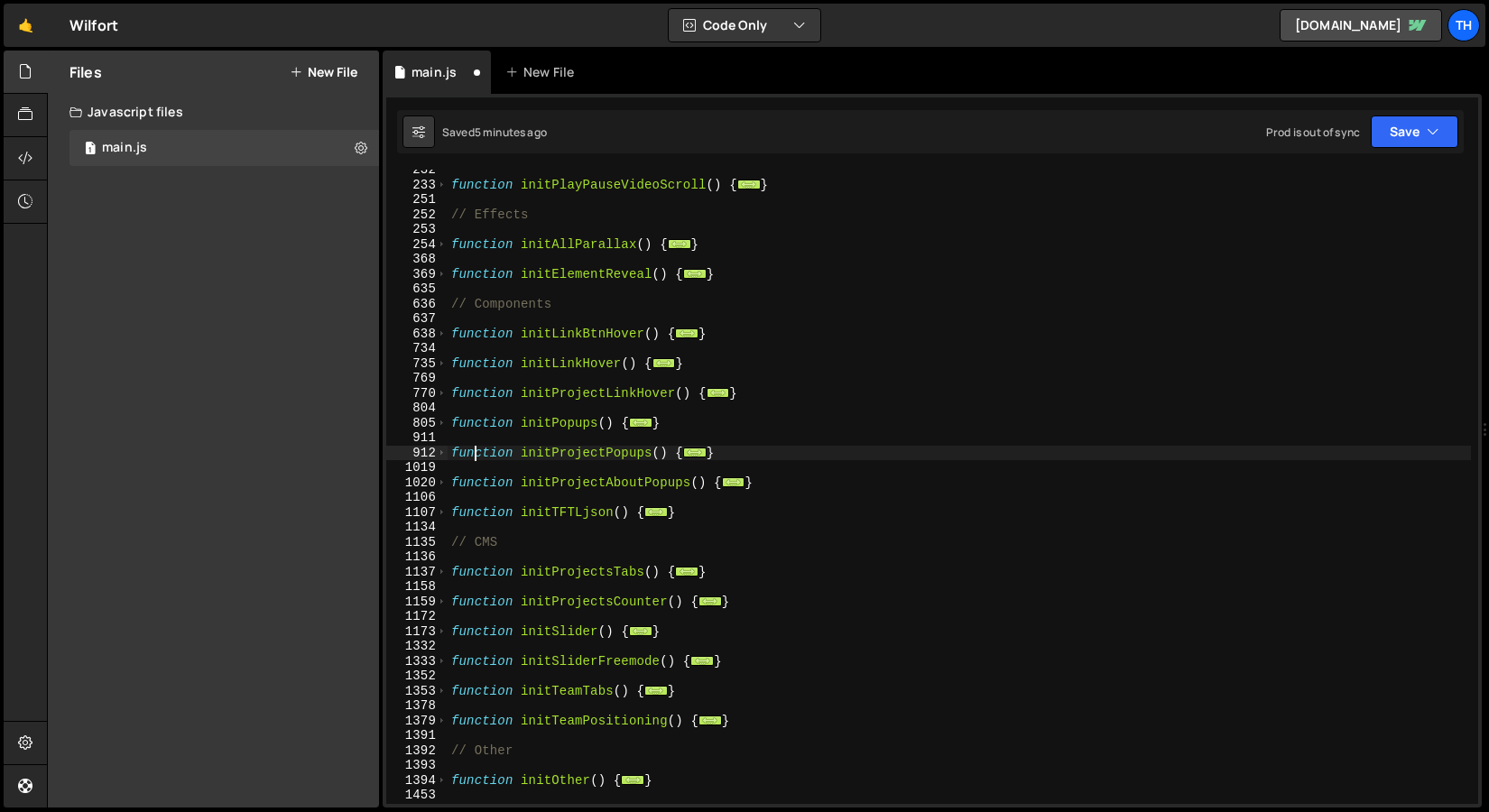
scroll to position [239, 0]
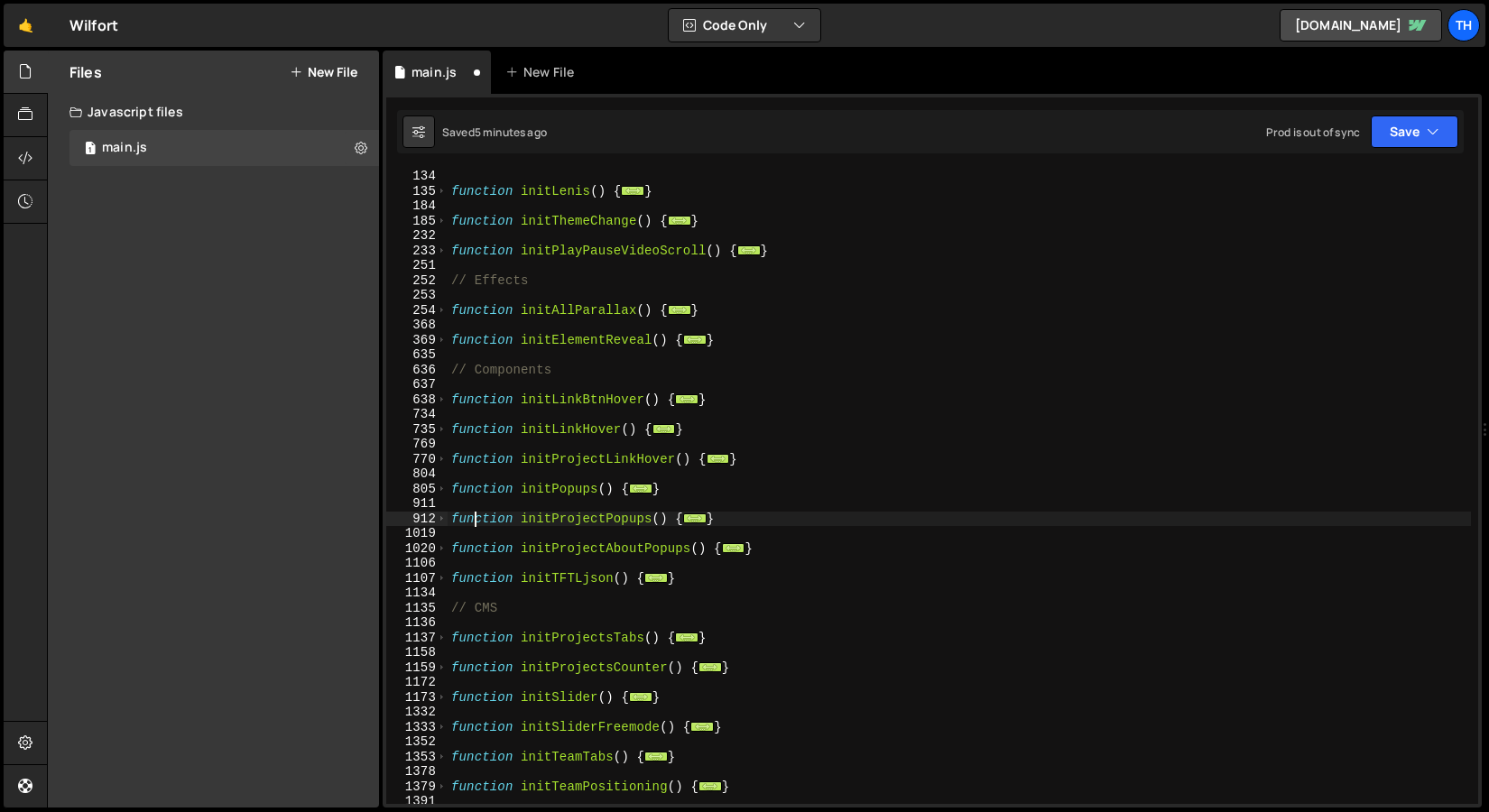
click at [458, 350] on div "function initLenis ( ) { ... } function initThemeChange ( ) { ... } function in…" at bounding box center [959, 500] width 1024 height 665
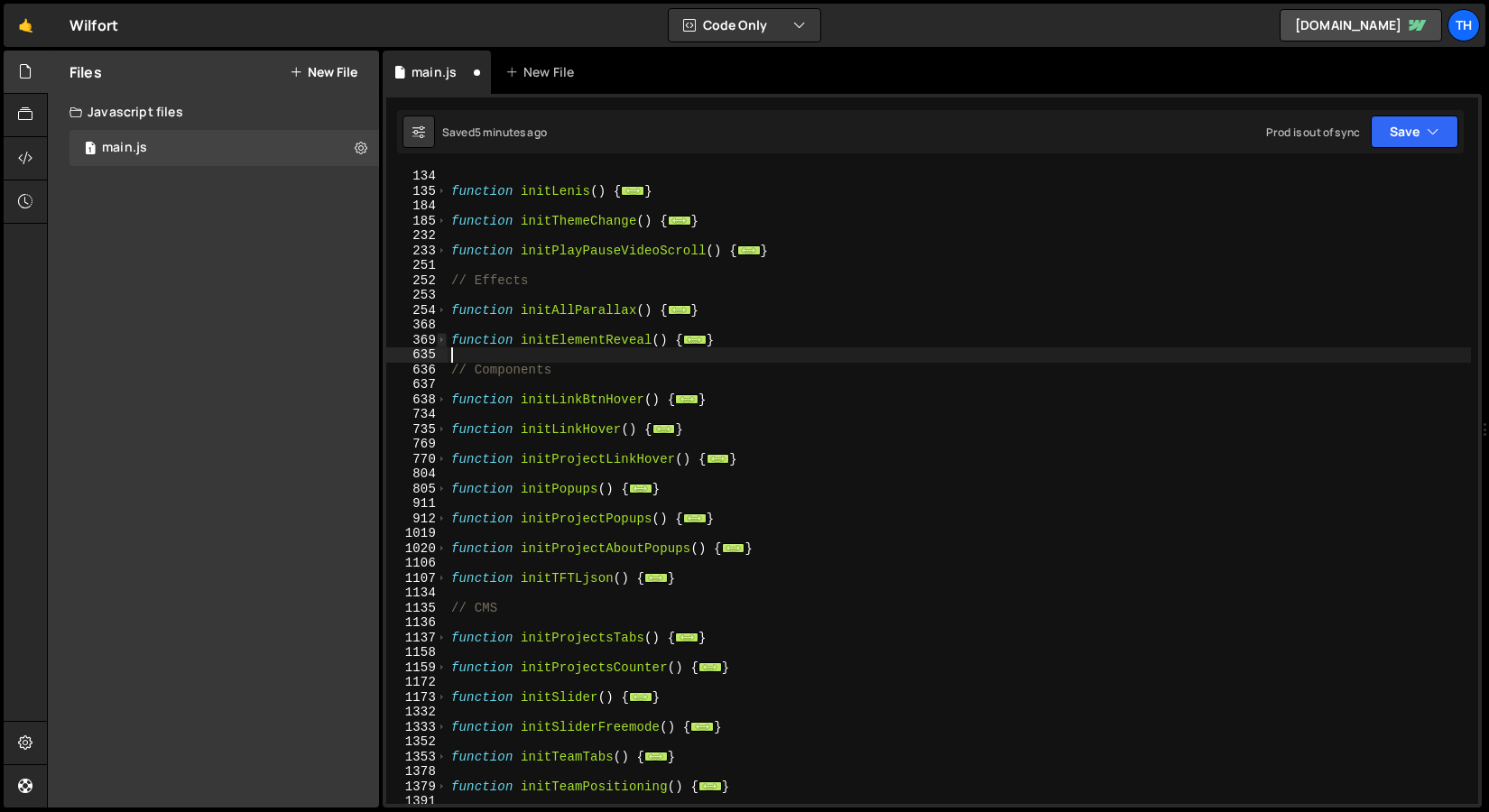
click at [446, 339] on span at bounding box center [442, 340] width 10 height 15
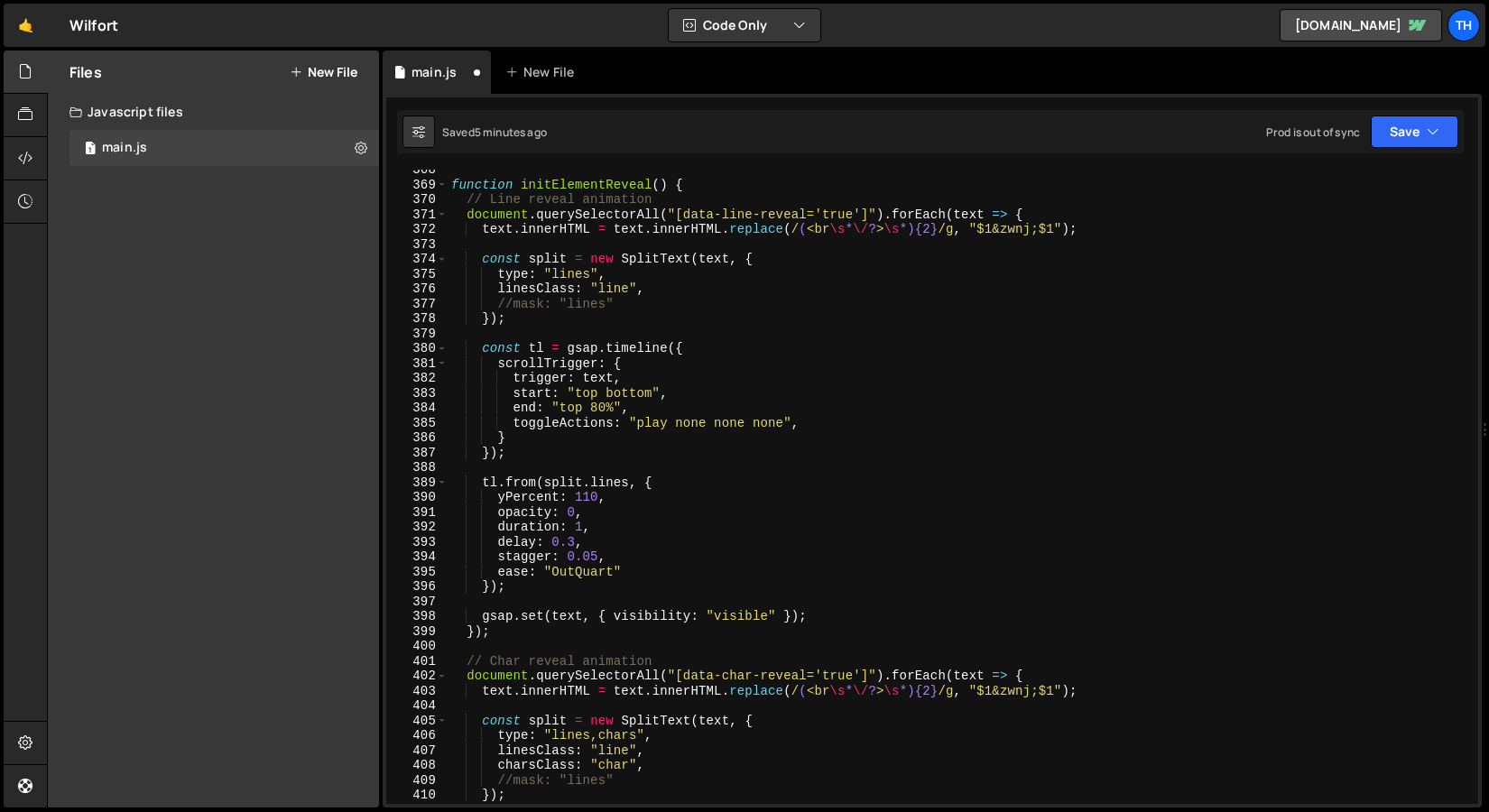
scroll to position [369, 0]
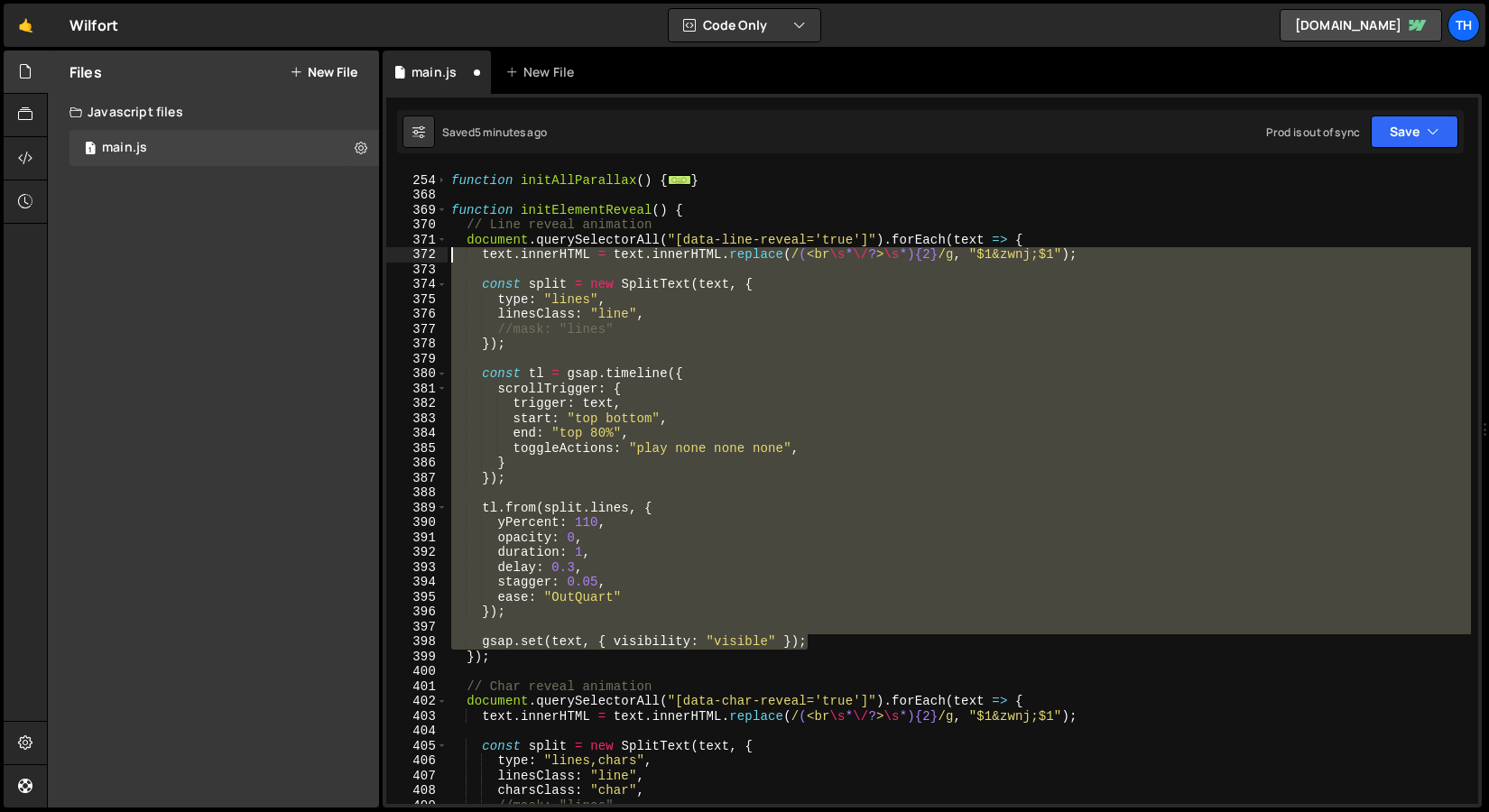
drag, startPoint x: 828, startPoint y: 643, endPoint x: 338, endPoint y: 257, distance: 623.8
click at [338, 257] on div "Files New File Javascript files 1 main.js 0 CSS files Copy share link Edit File…" at bounding box center [767, 429] width 1442 height 758
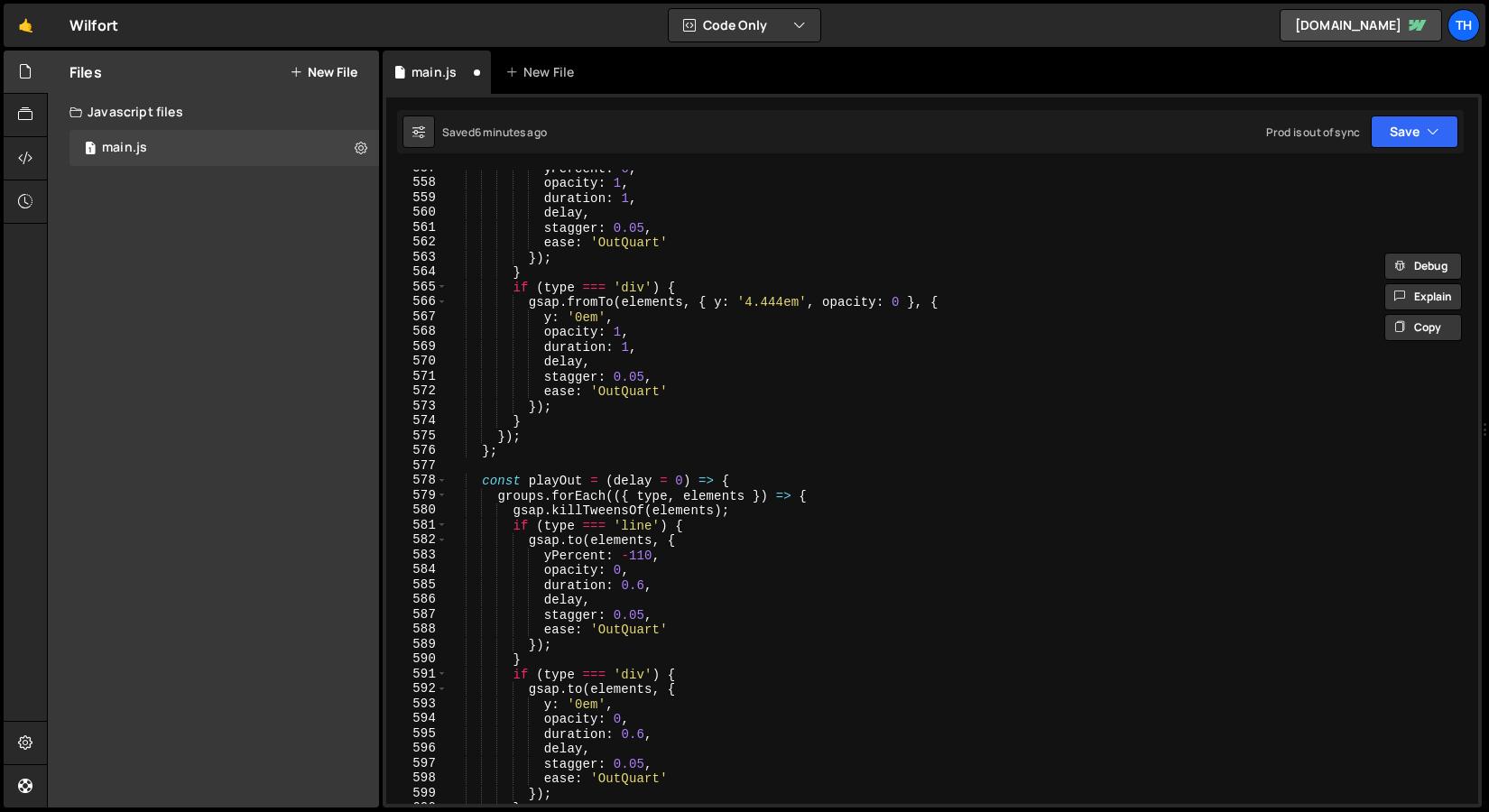
scroll to position [3321, 0]
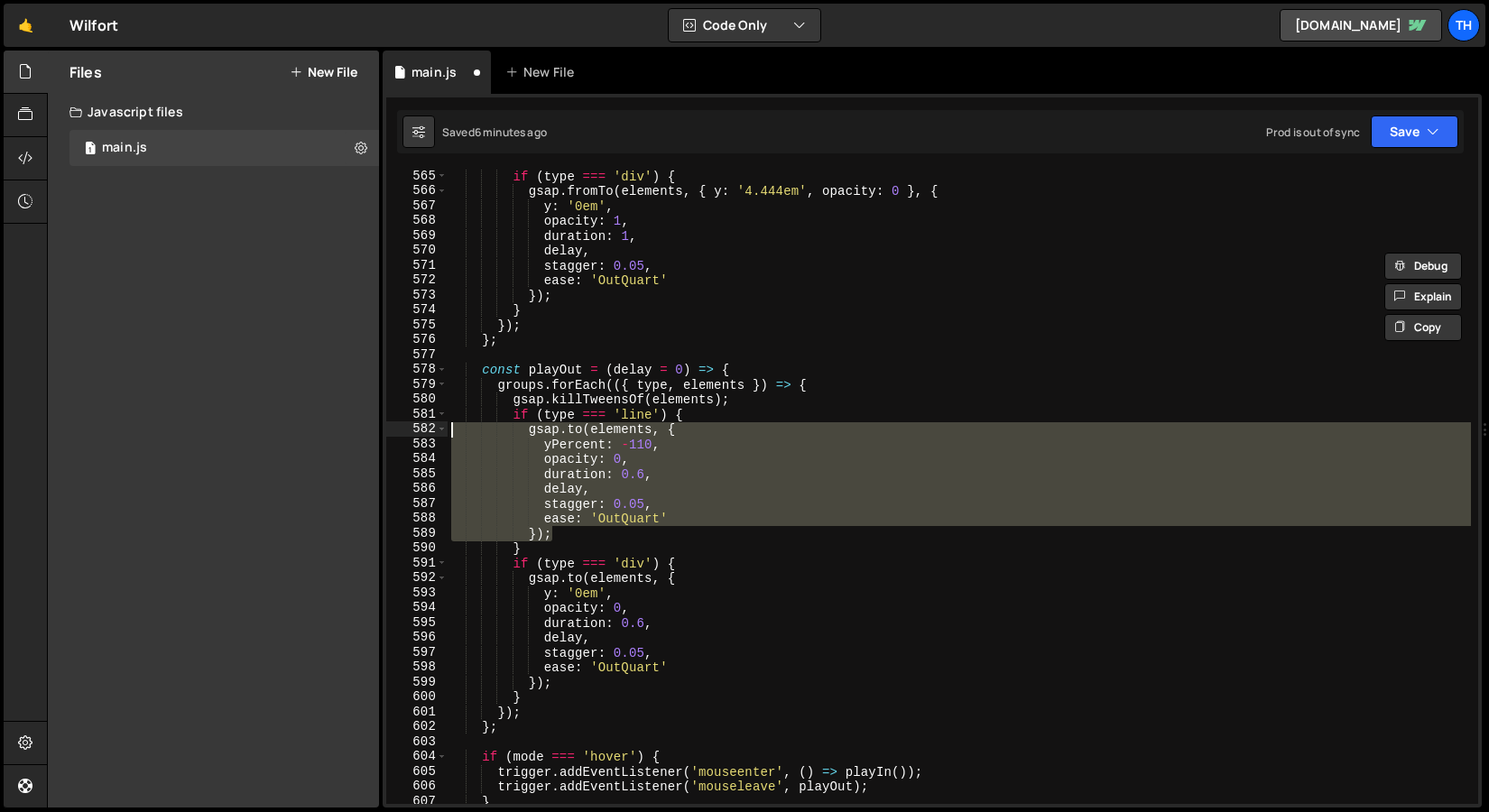
drag, startPoint x: 622, startPoint y: 523, endPoint x: 405, endPoint y: 426, distance: 237.7
click at [405, 426] on div "text.innerHTML = text.innerHTML.replace(/(<br\s*\/?>\s*){2}/g, "$1&zwnj;$1"); 5…" at bounding box center [933, 486] width 1092 height 635
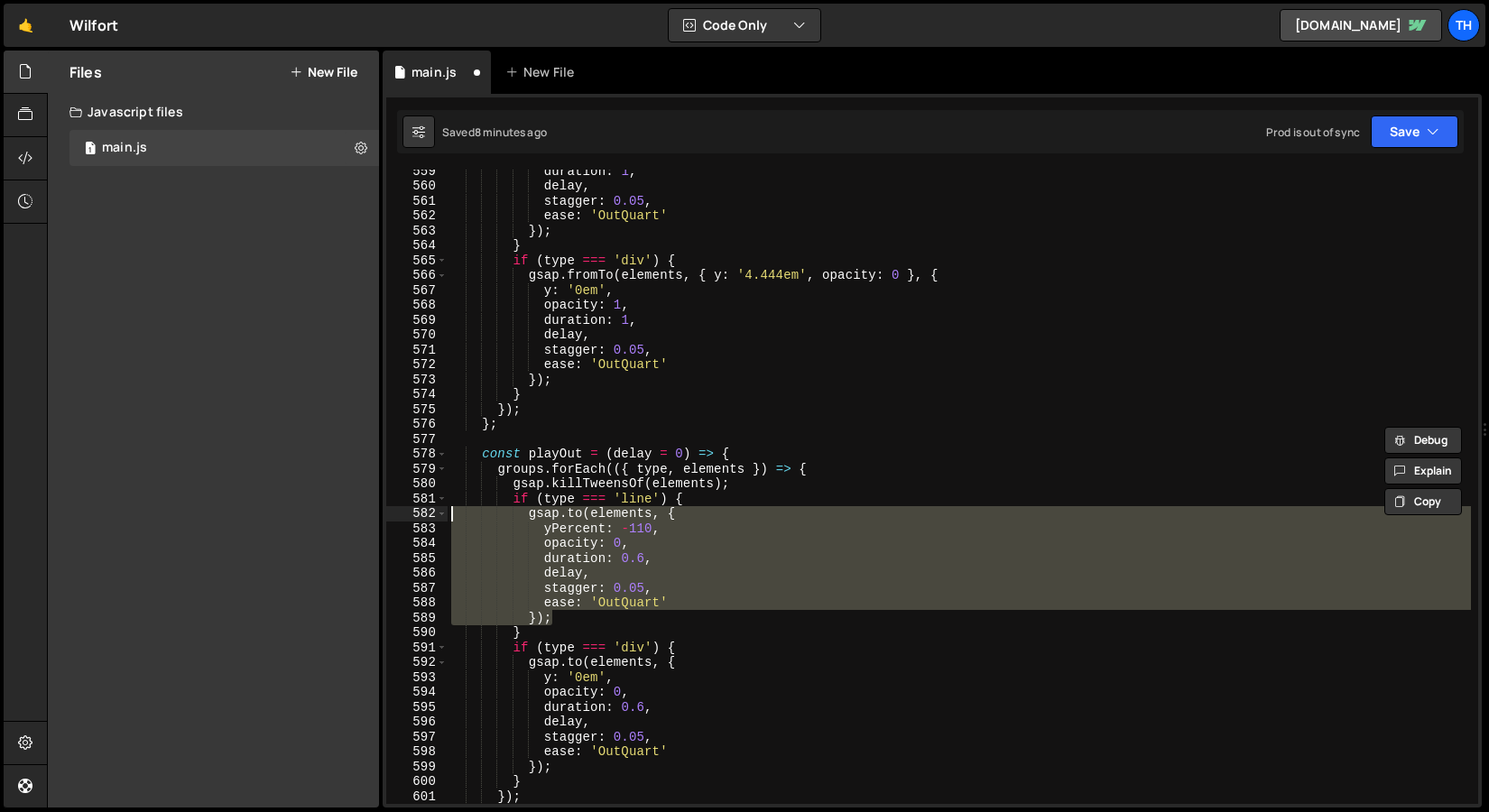
scroll to position [3026, 0]
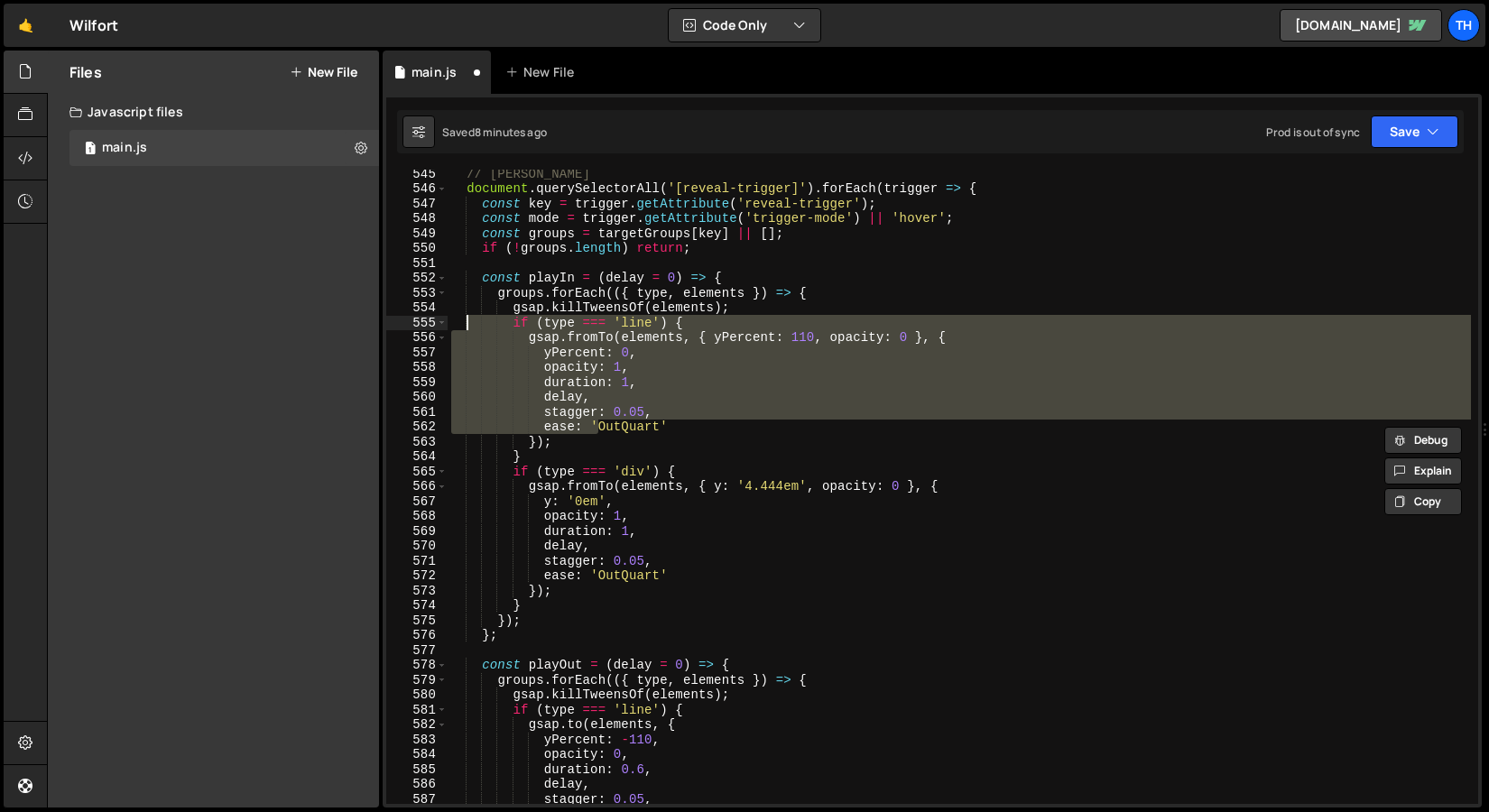
drag, startPoint x: 595, startPoint y: 426, endPoint x: 470, endPoint y: 329, distance: 158.2
click at [470, 328] on div "// Логика триггеров document . querySelectorAll ( '[reveal-trigger]' ) . forEac…" at bounding box center [959, 498] width 1024 height 665
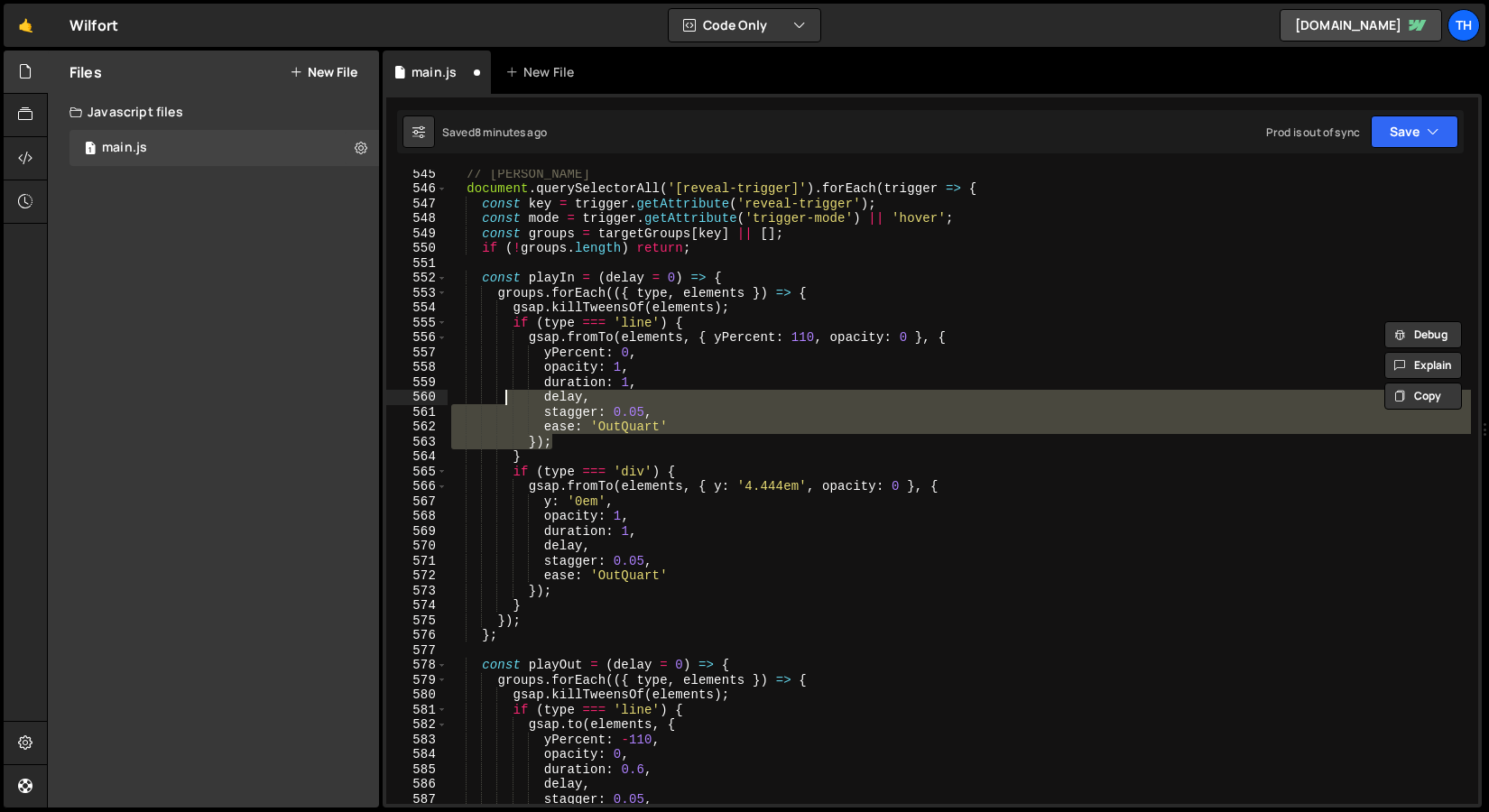
drag, startPoint x: 578, startPoint y: 445, endPoint x: 502, endPoint y: 384, distance: 97.5
click at [502, 386] on div "// Логика триггеров document . querySelectorAll ( '[reveal-trigger]' ) . forEac…" at bounding box center [959, 498] width 1024 height 665
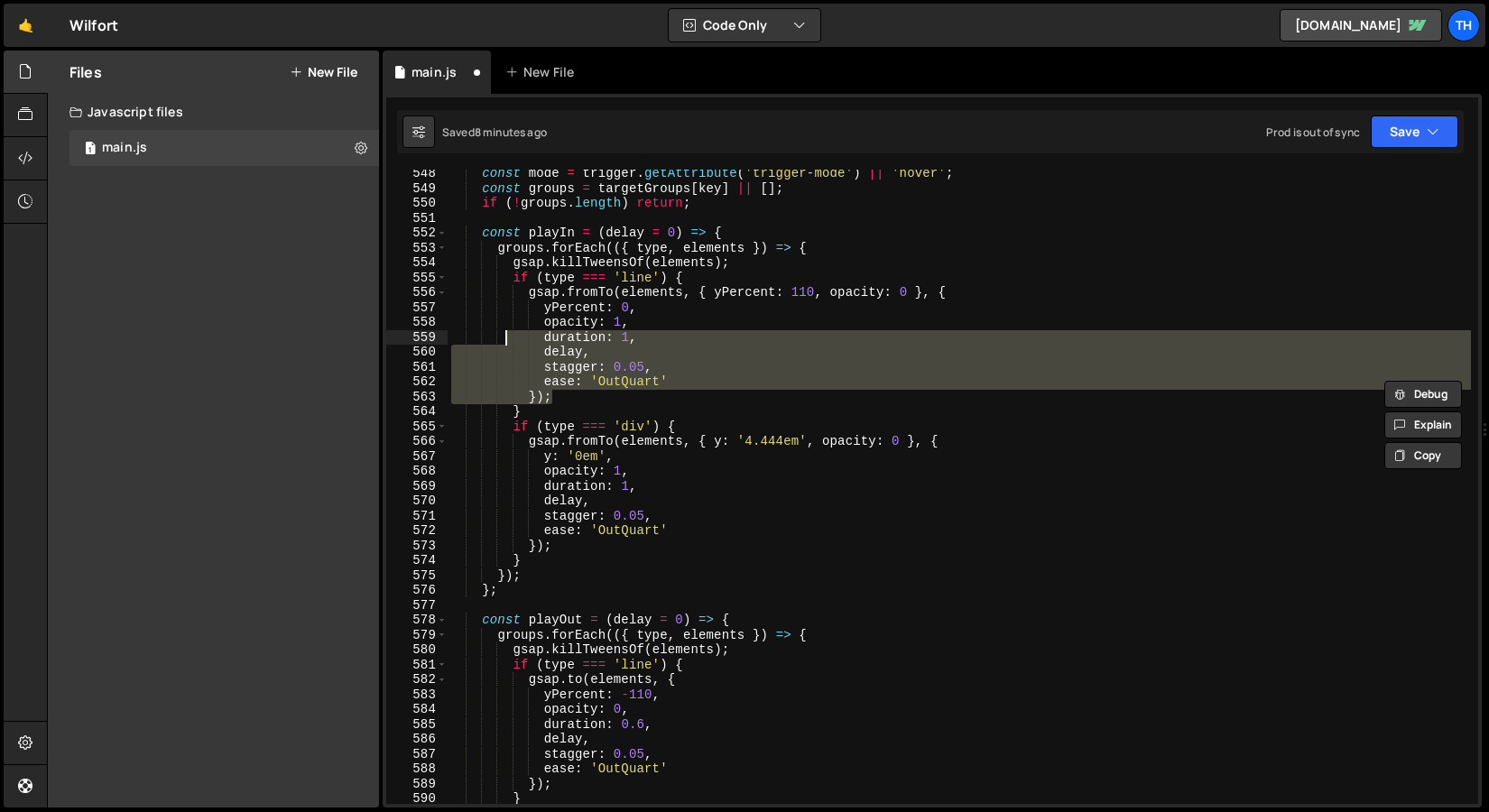
scroll to position [3071, 0]
click at [559, 396] on div "const mode = trigger . getAttribute ( 'trigger-mode' ) || 'hover' ; const group…" at bounding box center [959, 486] width 1024 height 635
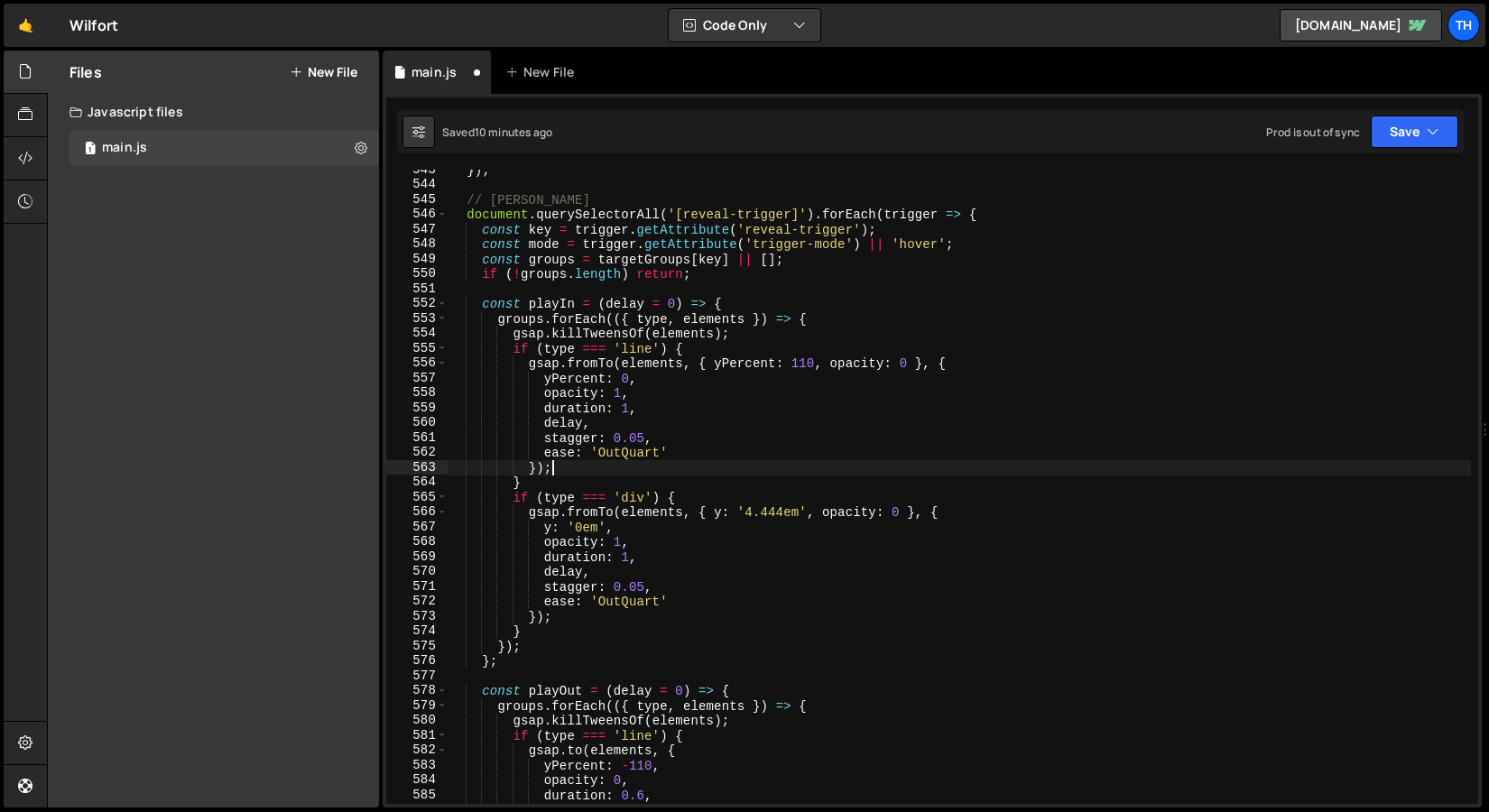
scroll to position [2995, 0]
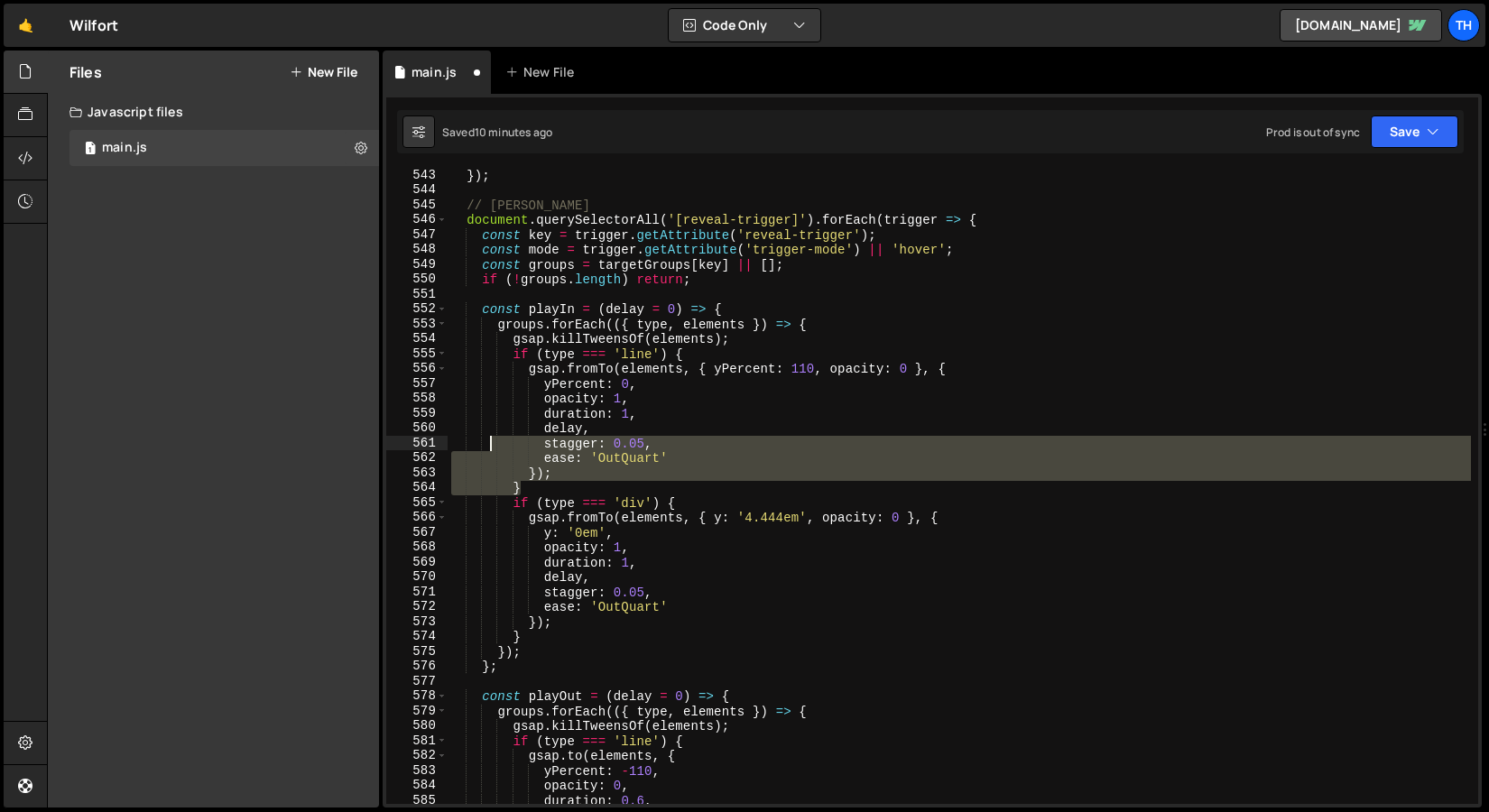
drag, startPoint x: 563, startPoint y: 491, endPoint x: 549, endPoint y: 454, distance: 39.6
click at [493, 451] on div "}) ; // Логика триггеров document . querySelectorAll ( '[reveal-trigger]' ) . f…" at bounding box center [959, 499] width 1024 height 665
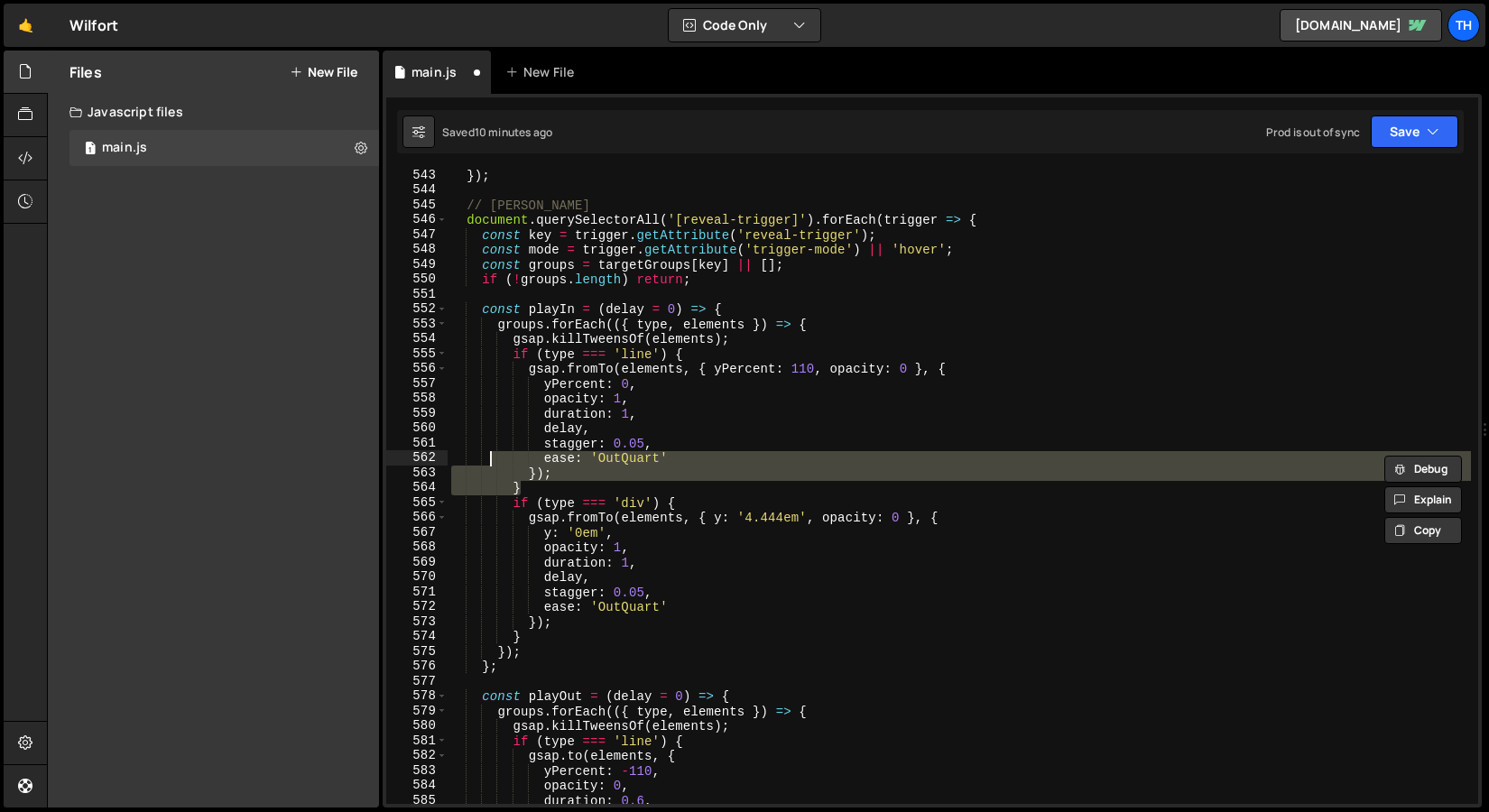
click at [572, 452] on div "}) ; // Логика триггеров document . querySelectorAll ( '[reveal-trigger]' ) . f…" at bounding box center [959, 499] width 1024 height 665
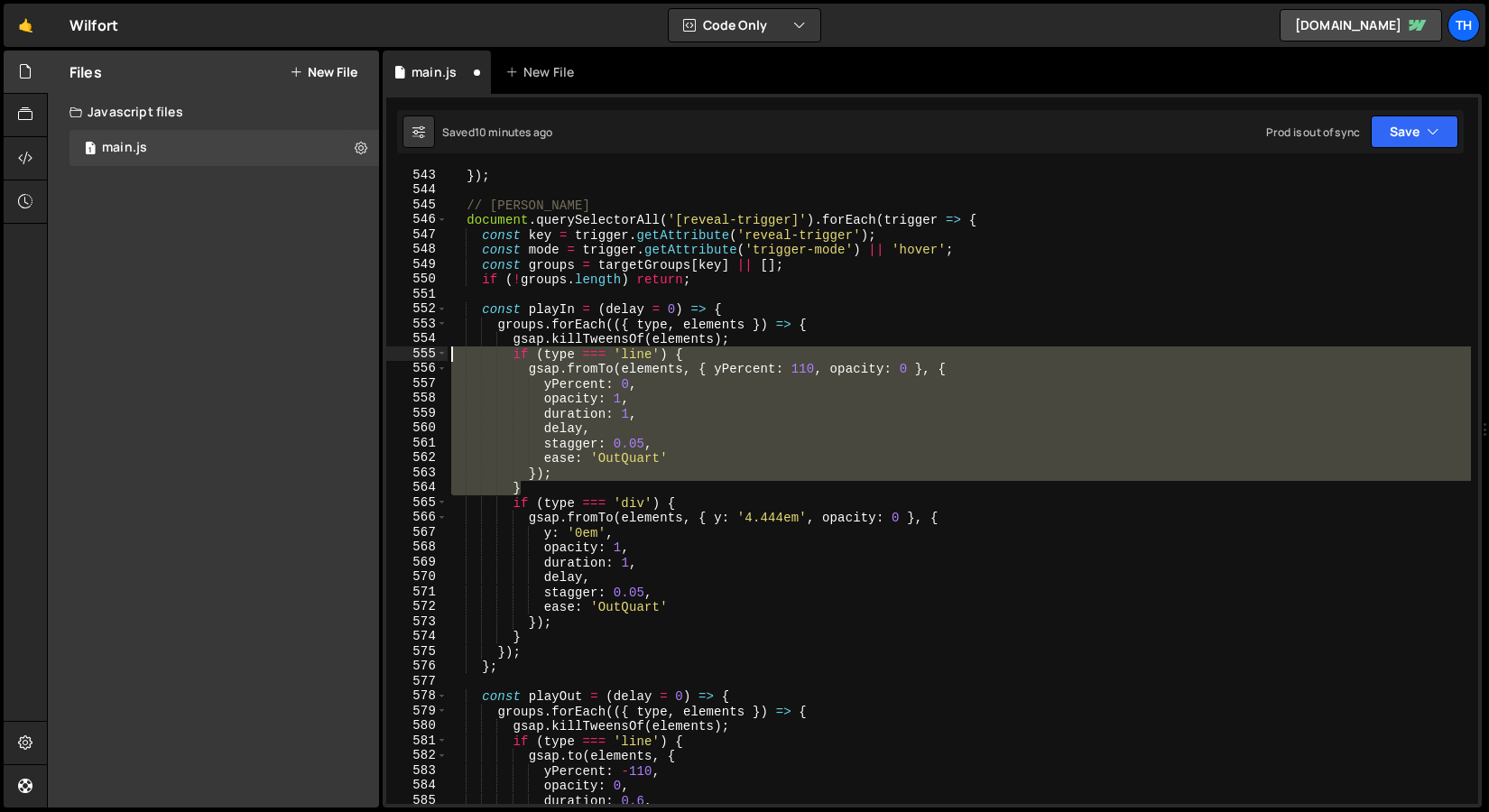
drag, startPoint x: 556, startPoint y: 484, endPoint x: 434, endPoint y: 358, distance: 175.4
click at [434, 358] on div "ease: 'OutQuart' 543 544 545 546 547 548 549 550 551 552 553 554 555 556 557 55…" at bounding box center [933, 486] width 1092 height 635
click at [554, 493] on div "}) ; // Логика триггеров document . querySelectorAll ( '[reveal-trigger]' ) . f…" at bounding box center [959, 486] width 1024 height 635
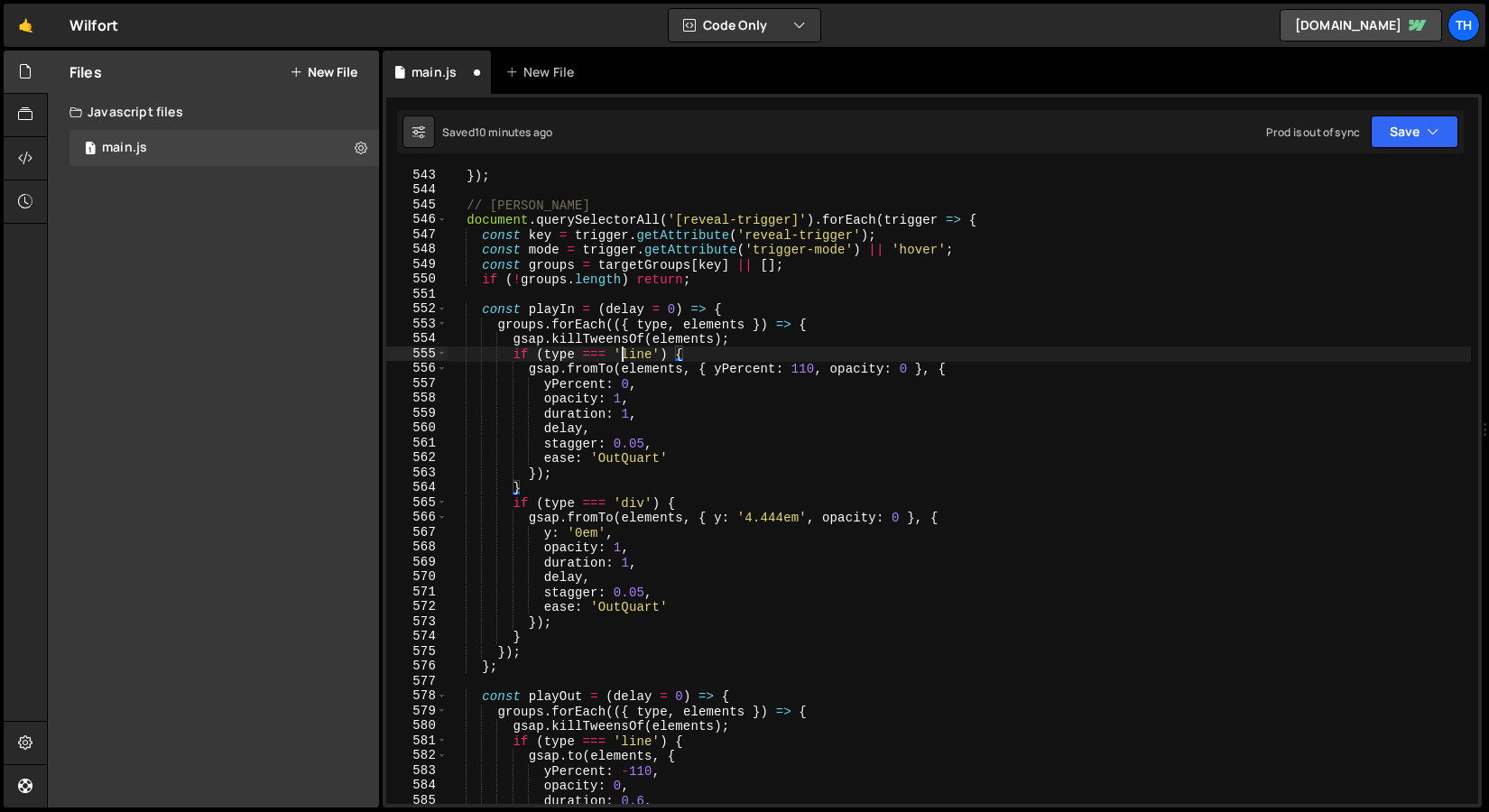
drag, startPoint x: 626, startPoint y: 355, endPoint x: 653, endPoint y: 356, distance: 27.0
click at [653, 356] on div "}) ; // Логика триггеров document . querySelectorAll ( '[reveal-trigger]' ) . f…" at bounding box center [959, 499] width 1024 height 665
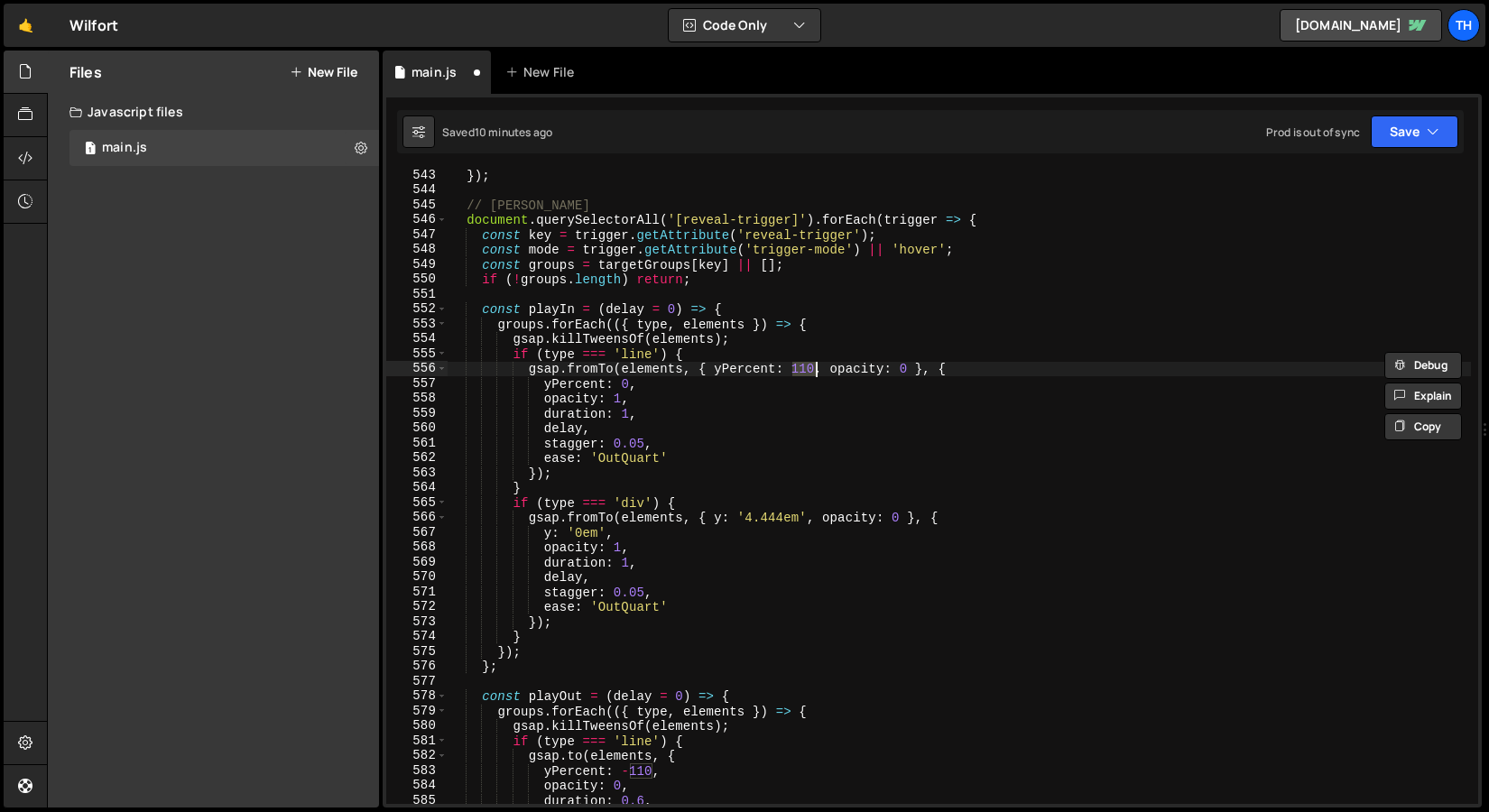
click at [815, 371] on div "}) ; // Логика триггеров document . querySelectorAll ( '[reveal-trigger]' ) . f…" at bounding box center [959, 499] width 1024 height 665
click at [634, 424] on div "}) ; // Логика триггеров document . querySelectorAll ( '[reveal-trigger]' ) . f…" at bounding box center [959, 499] width 1024 height 665
drag, startPoint x: 620, startPoint y: 378, endPoint x: 631, endPoint y: 380, distance: 11.2
click at [631, 380] on div "}) ; // Логика триггеров document . querySelectorAll ( '[reveal-trigger]' ) . f…" at bounding box center [959, 499] width 1024 height 665
click at [627, 380] on div "}) ; // Логика триггеров document . querySelectorAll ( '[reveal-trigger]' ) . f…" at bounding box center [959, 486] width 1024 height 635
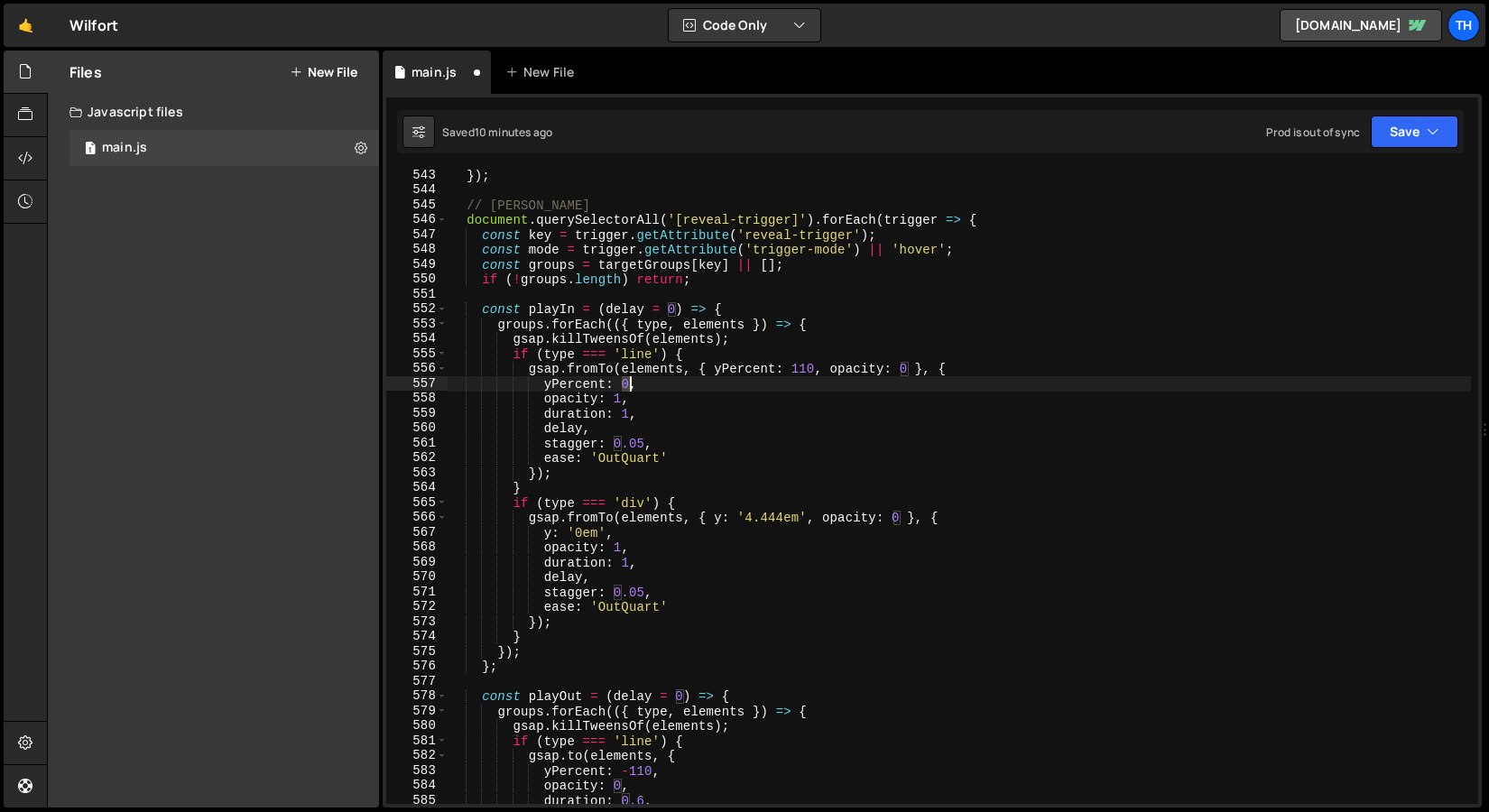
click at [629, 380] on div "}) ; // Логика триггеров document . querySelectorAll ( '[reveal-trigger]' ) . f…" at bounding box center [959, 499] width 1024 height 665
drag, startPoint x: 794, startPoint y: 369, endPoint x: 811, endPoint y: 368, distance: 17.0
click at [811, 368] on div "}) ; // Логика триггеров document . querySelectorAll ( '[reveal-trigger]' ) . f…" at bounding box center [959, 499] width 1024 height 665
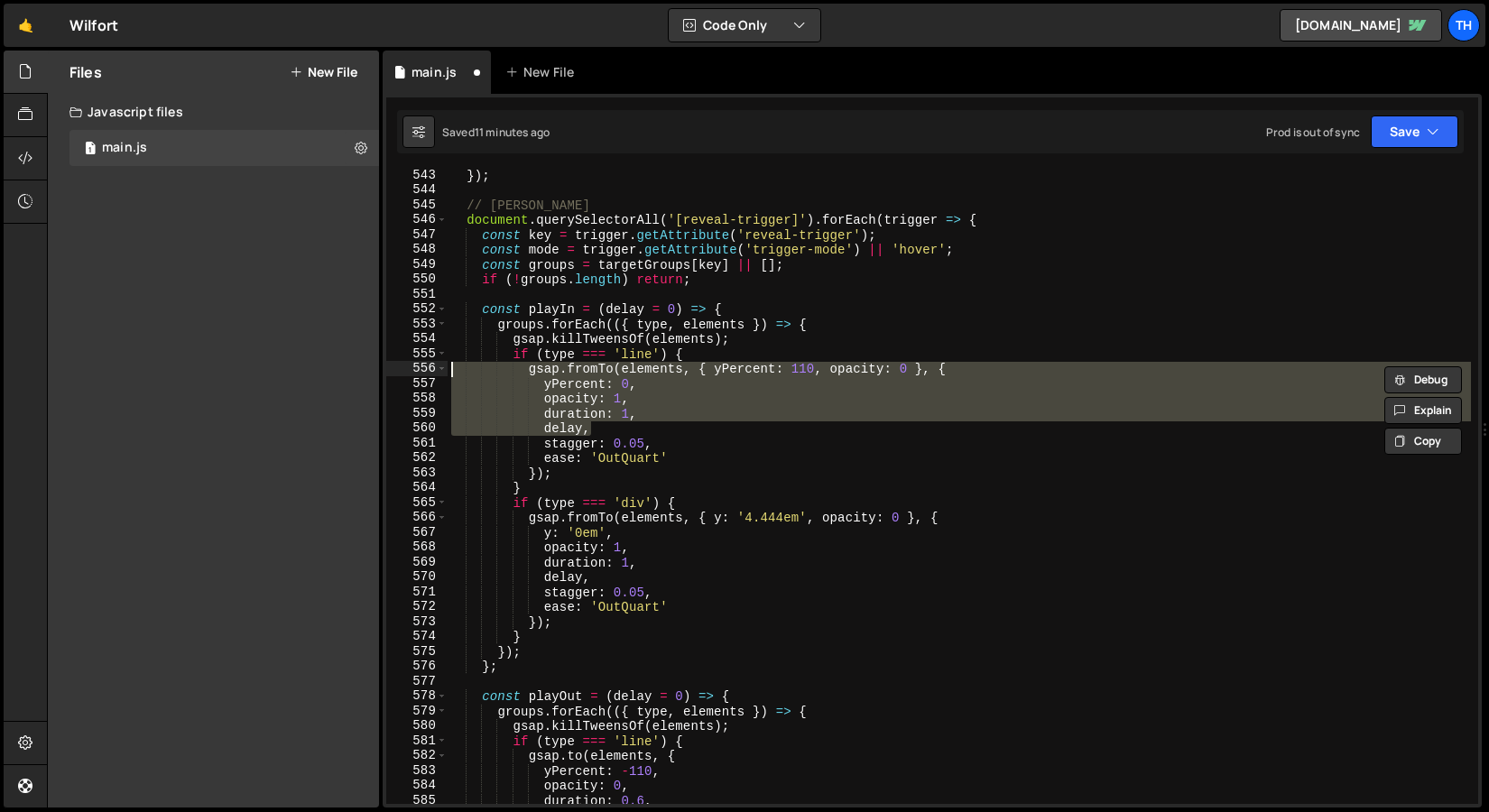
drag, startPoint x: 643, startPoint y: 423, endPoint x: 426, endPoint y: 372, distance: 222.9
click at [426, 372] on div "gsap.fromTo(elements, { yPercent: 110, opacity: 0 }, { 543 544 545 546 547 548 …" at bounding box center [933, 486] width 1092 height 635
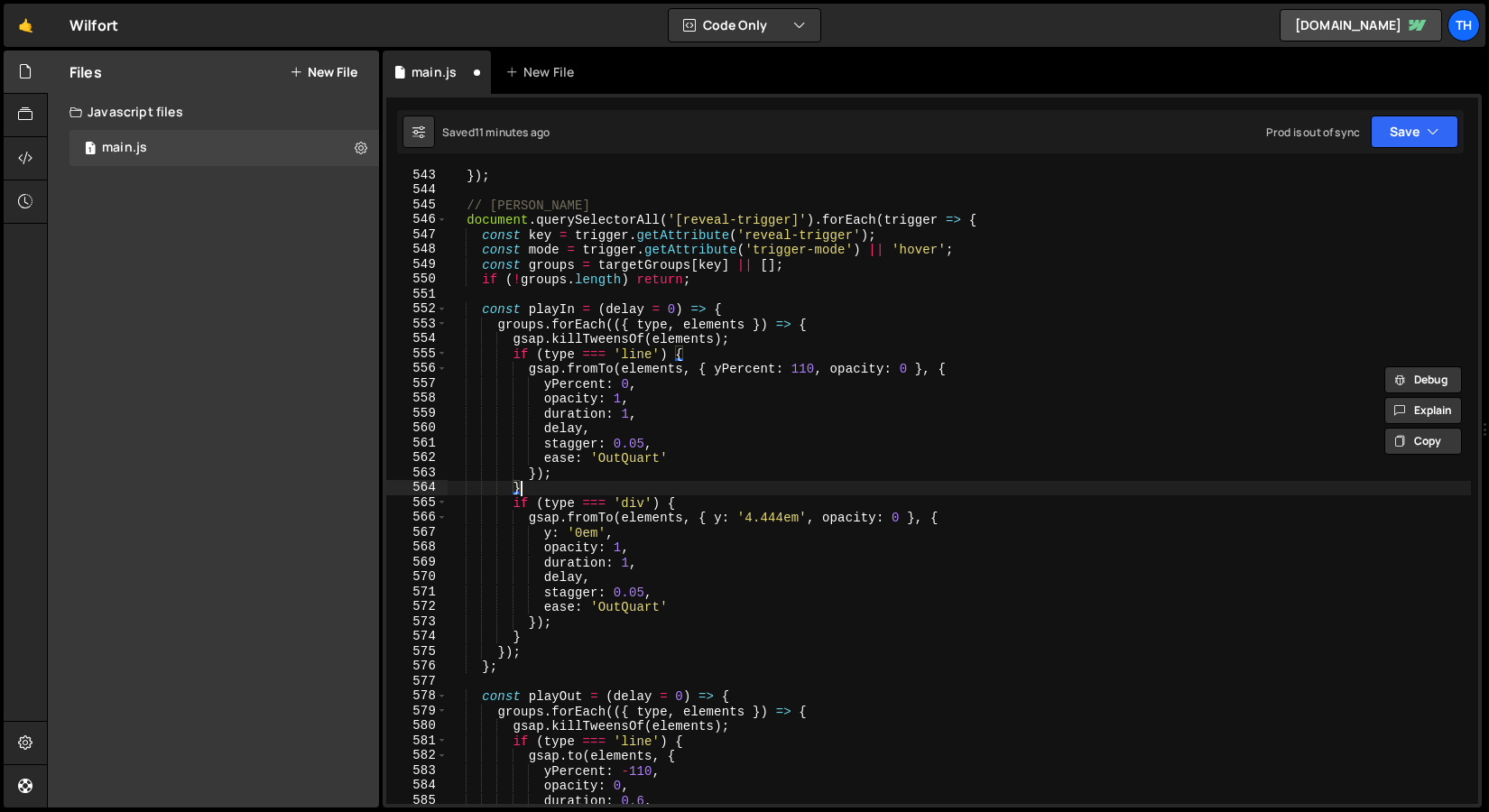
click at [618, 489] on div "}) ; // Логика триггеров document . querySelectorAll ( '[reveal-trigger]' ) . f…" at bounding box center [959, 499] width 1024 height 665
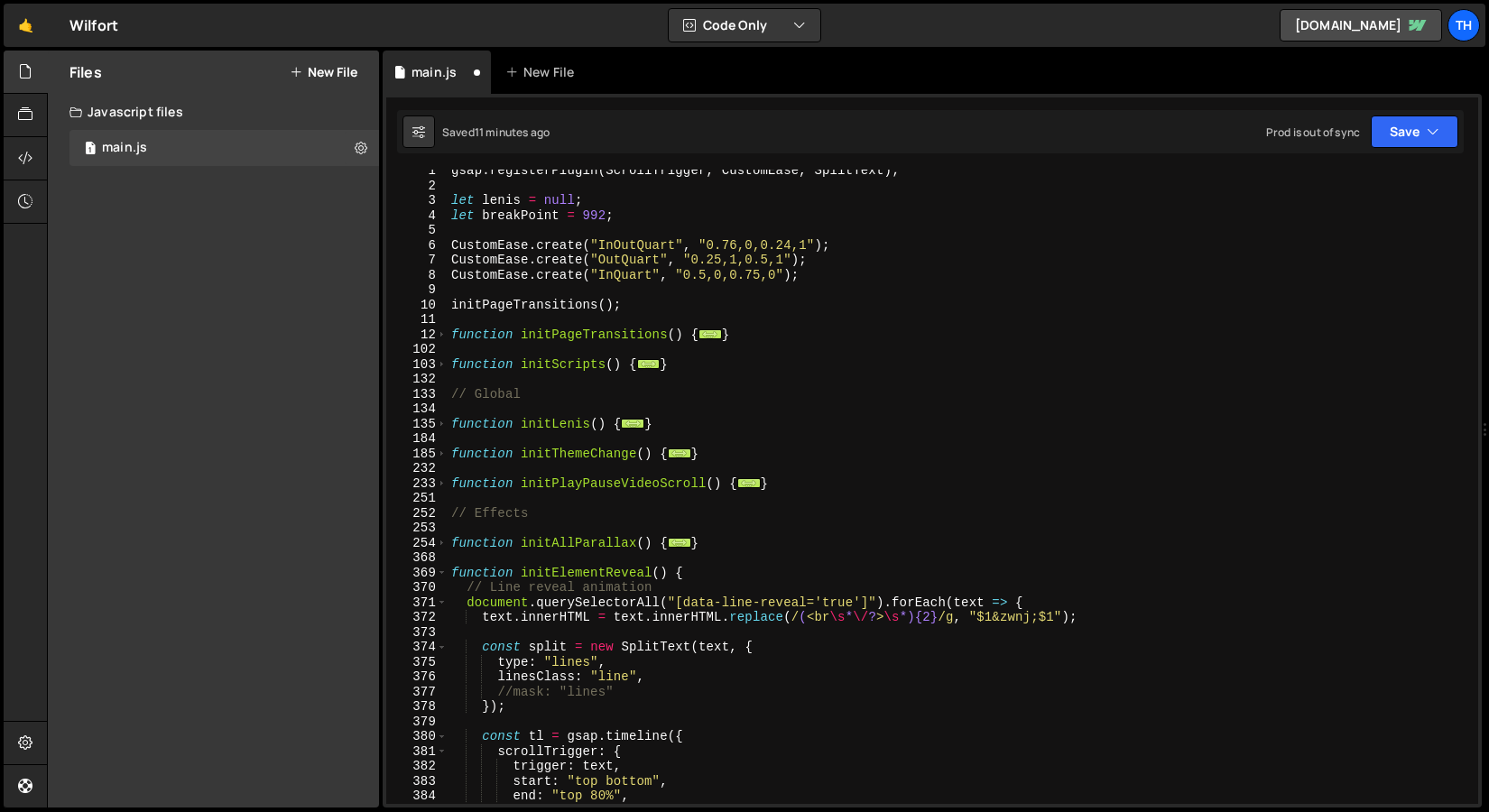
scroll to position [0, 0]
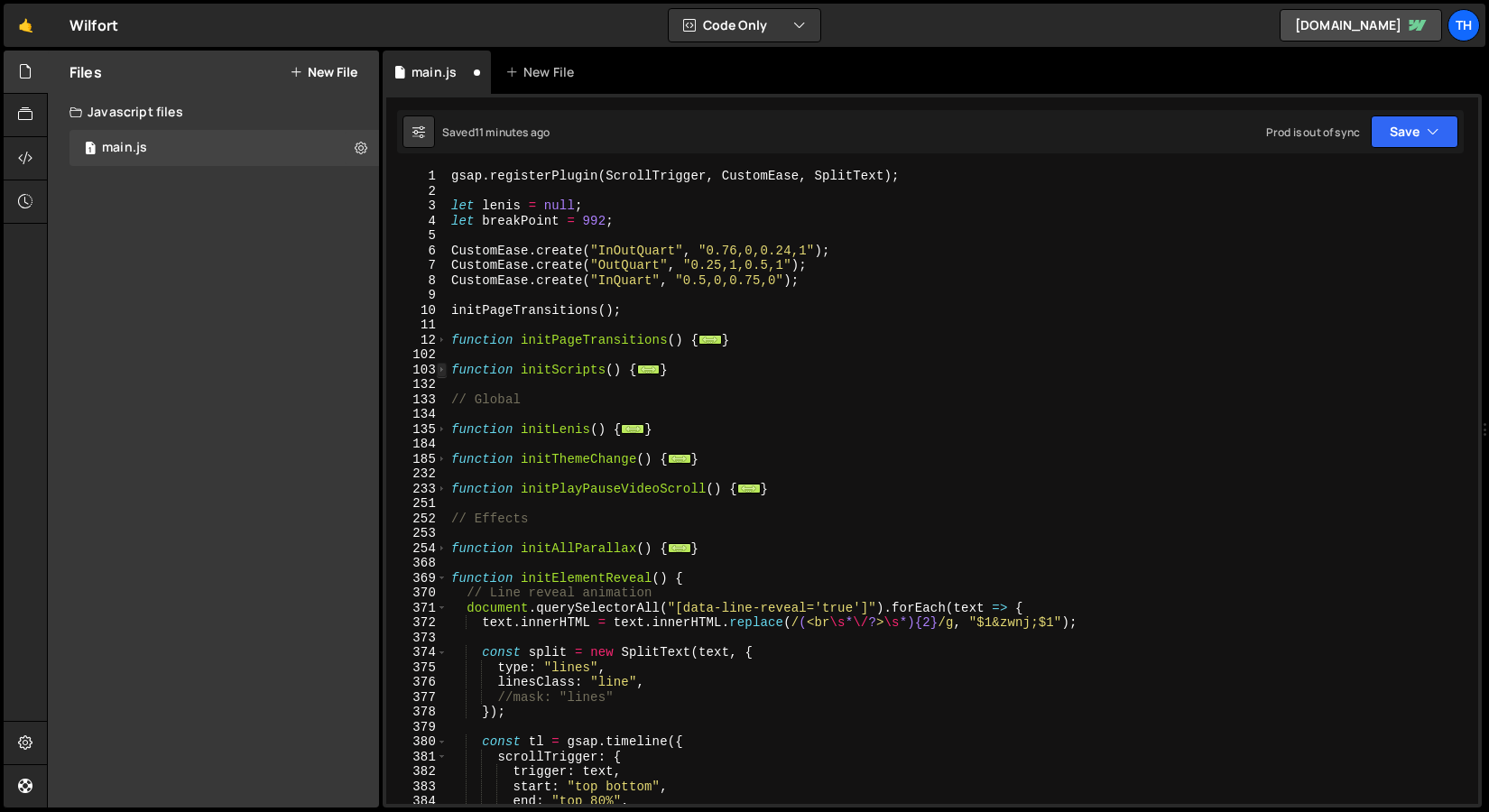
click at [441, 370] on span at bounding box center [442, 370] width 10 height 15
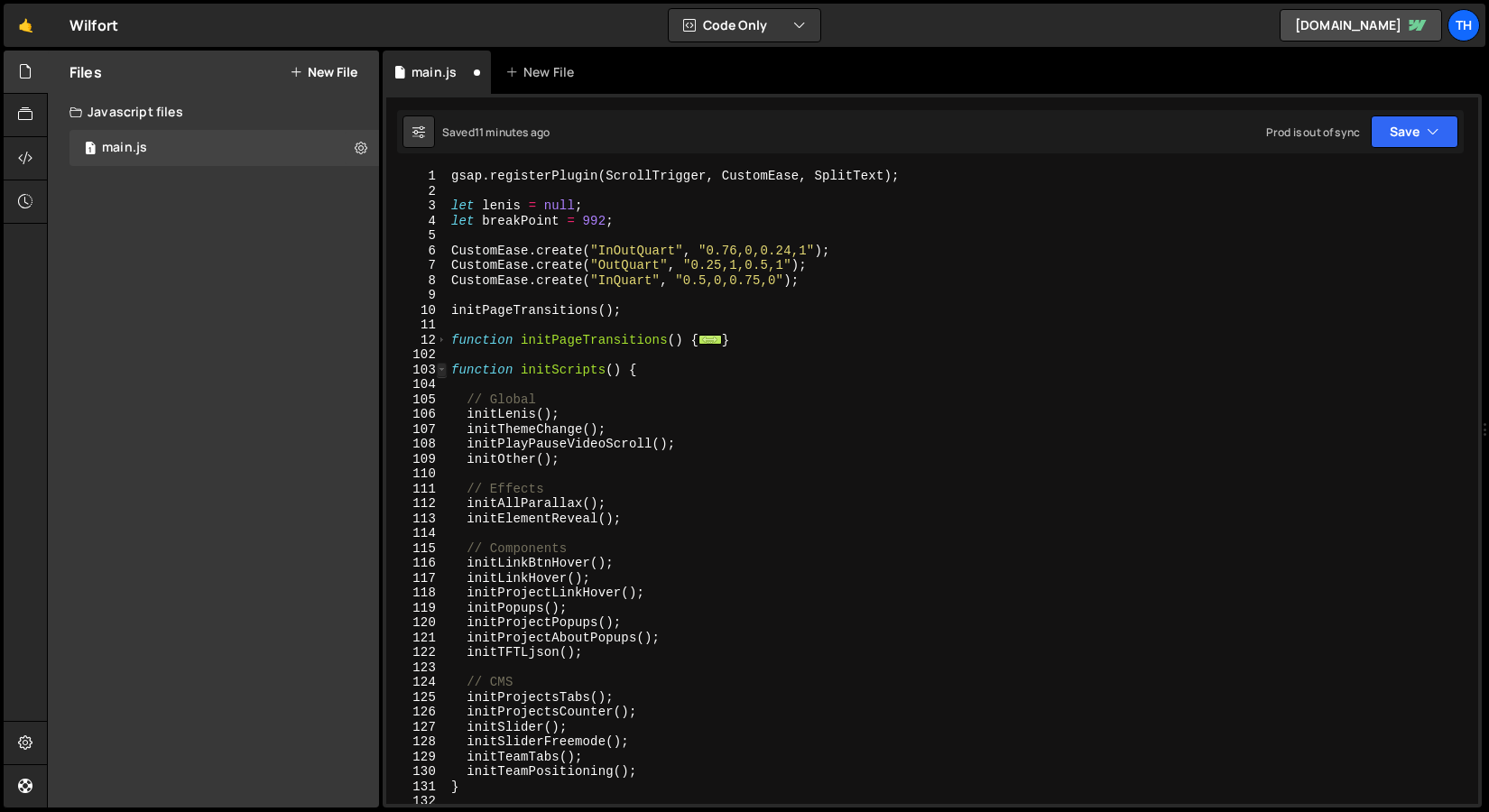
click at [441, 370] on span at bounding box center [442, 370] width 10 height 15
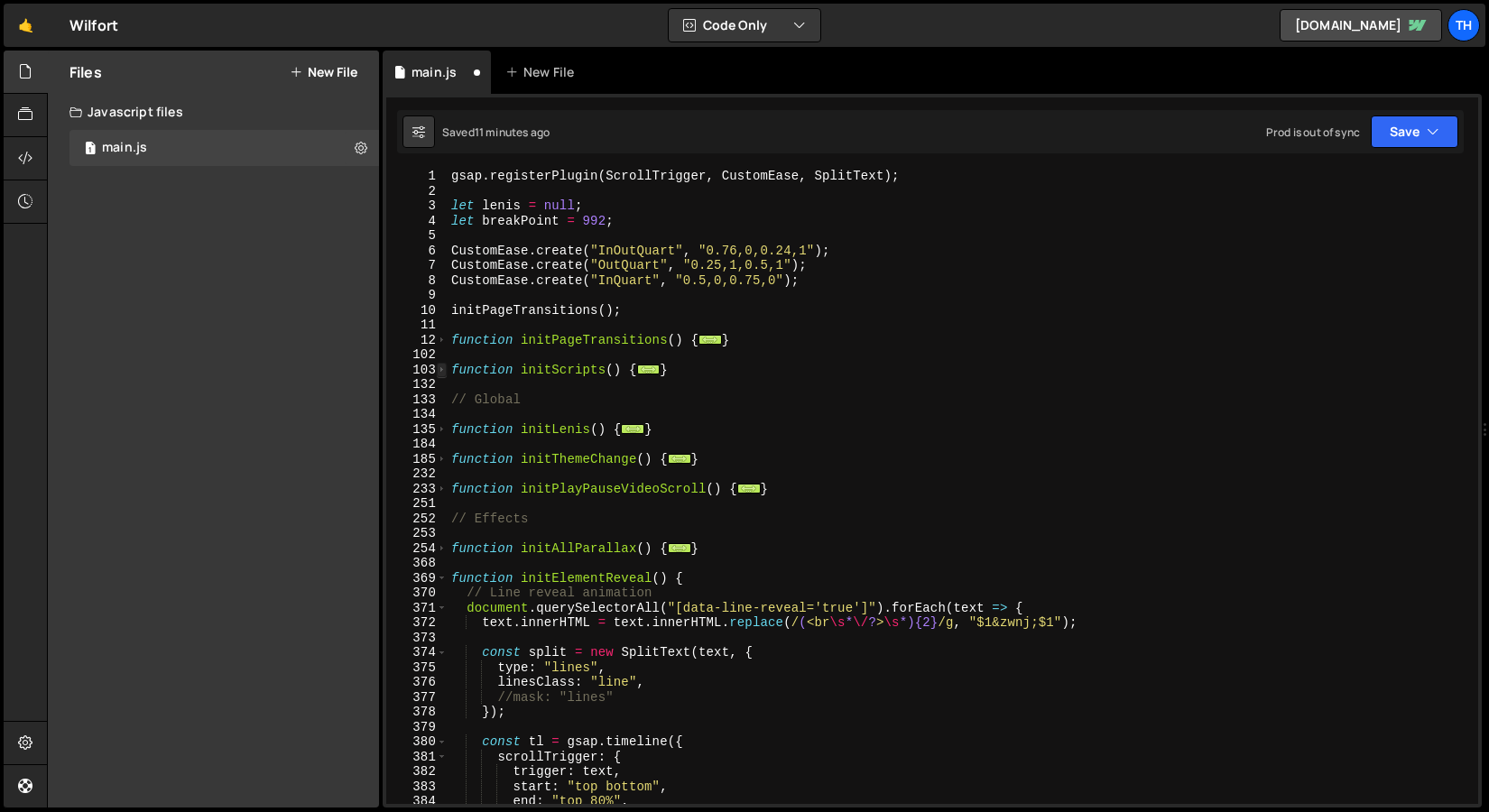
click at [441, 370] on span at bounding box center [442, 370] width 10 height 15
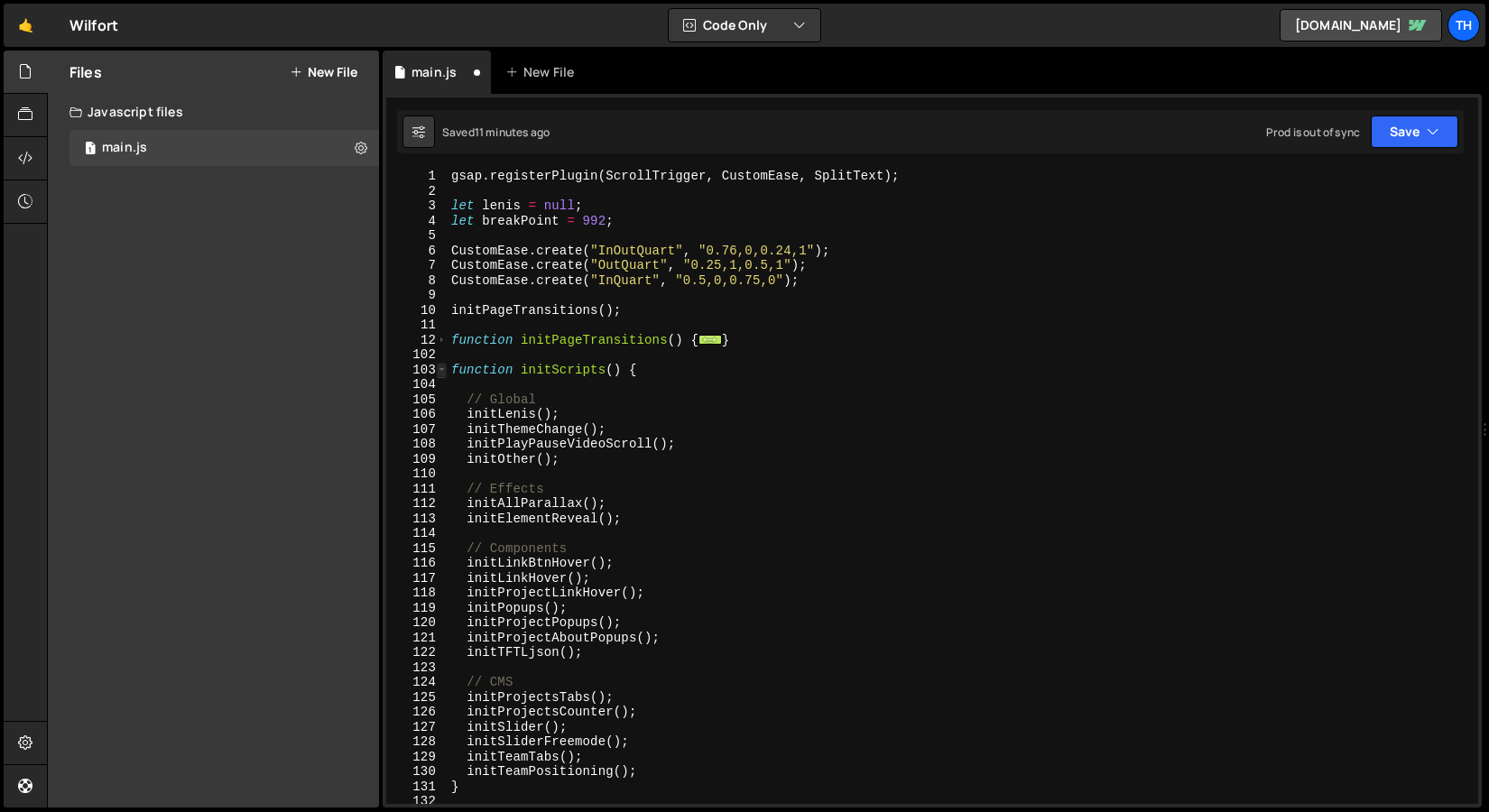
click at [443, 367] on span at bounding box center [442, 370] width 10 height 15
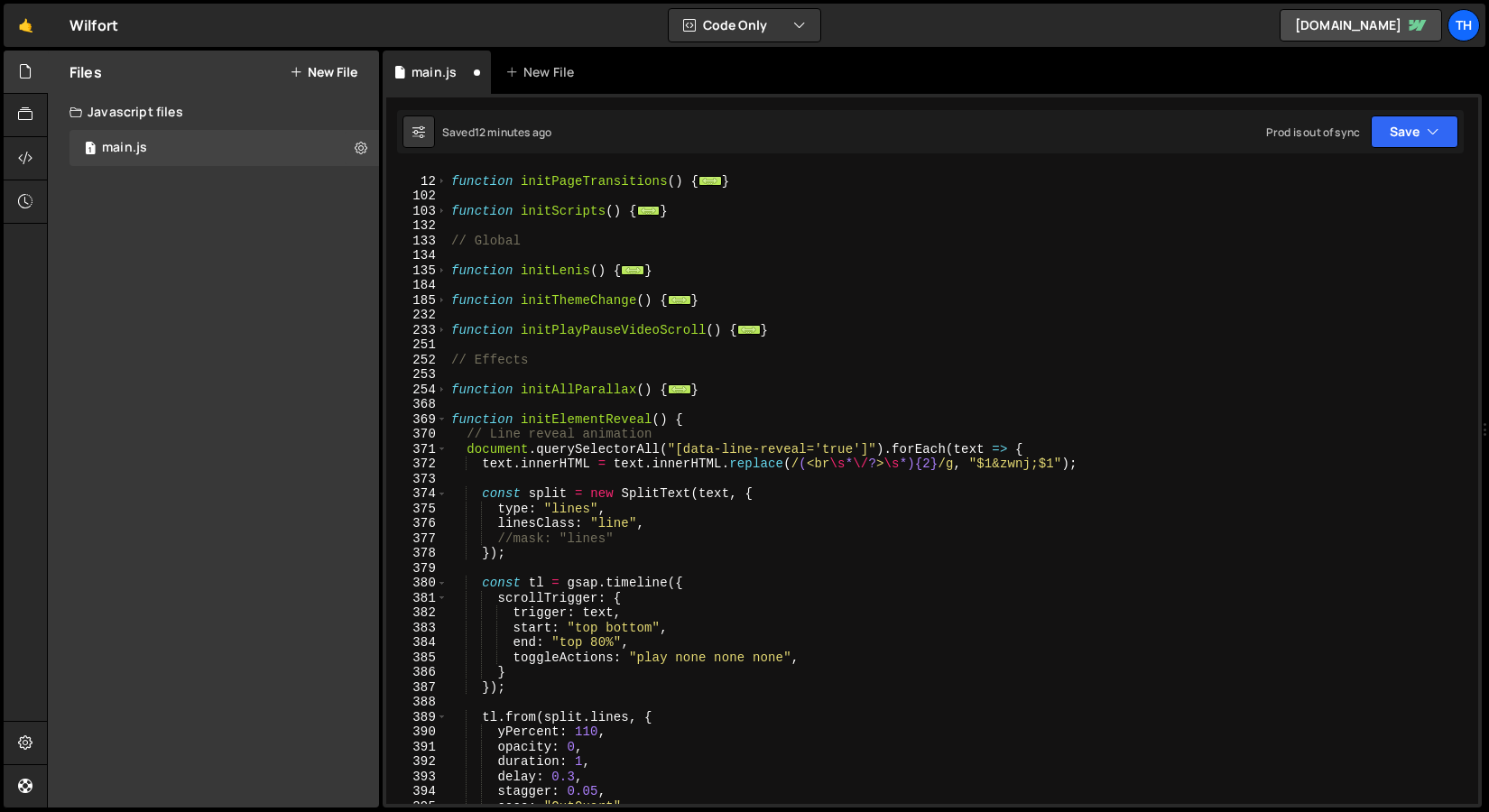
scroll to position [161, 0]
drag, startPoint x: 480, startPoint y: 493, endPoint x: 515, endPoint y: 492, distance: 35.0
click at [515, 492] on div "function initPageTransitions ( ) { ... } function initScripts ( ) { ... } // Gl…" at bounding box center [959, 489] width 1024 height 665
drag, startPoint x: 570, startPoint y: 628, endPoint x: 662, endPoint y: 626, distance: 92.0
click at [662, 626] on div "function initPageTransitions ( ) { ... } function initScripts ( ) { ... } // Gl…" at bounding box center [959, 489] width 1024 height 665
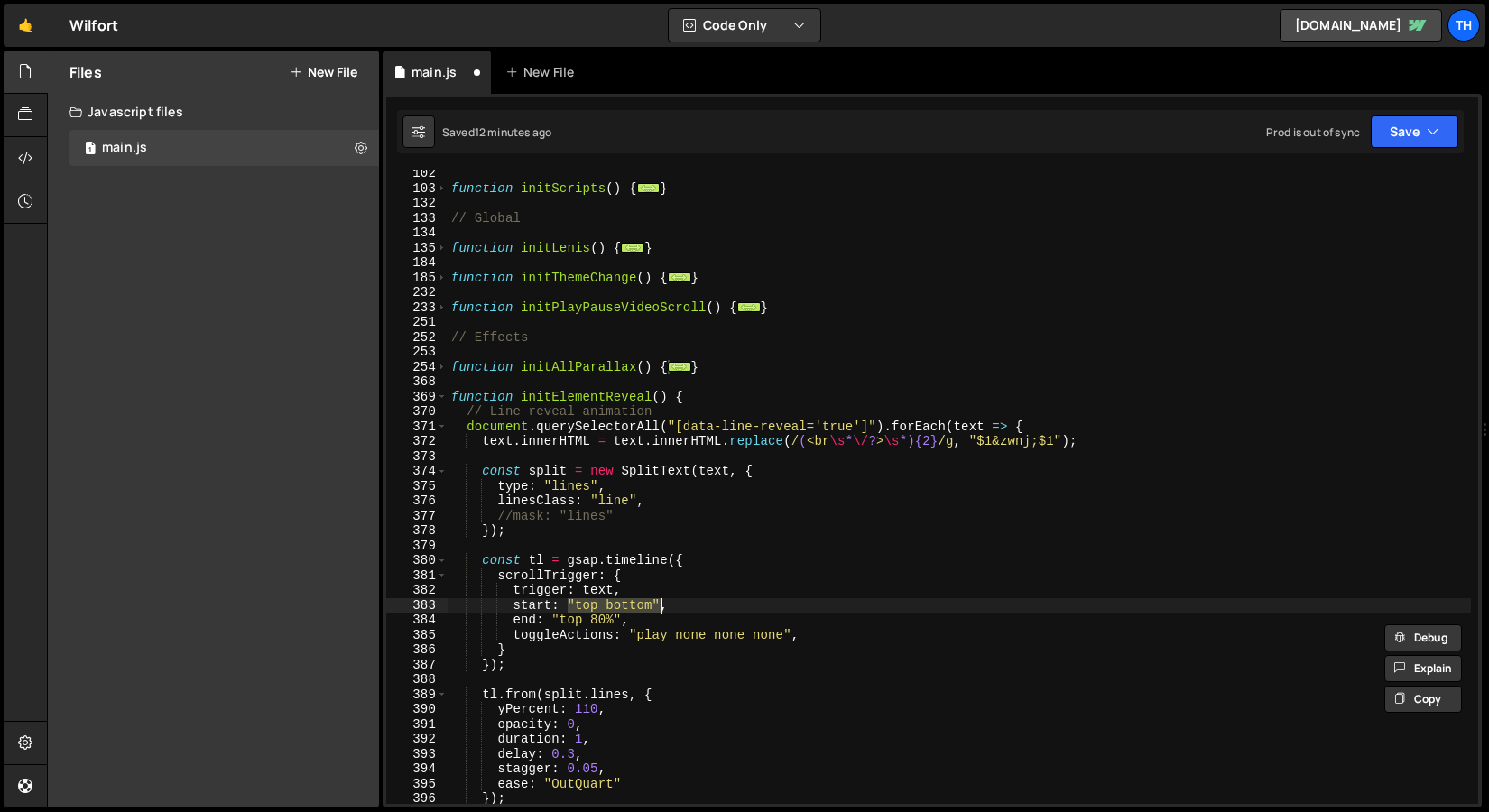
scroll to position [249, 0]
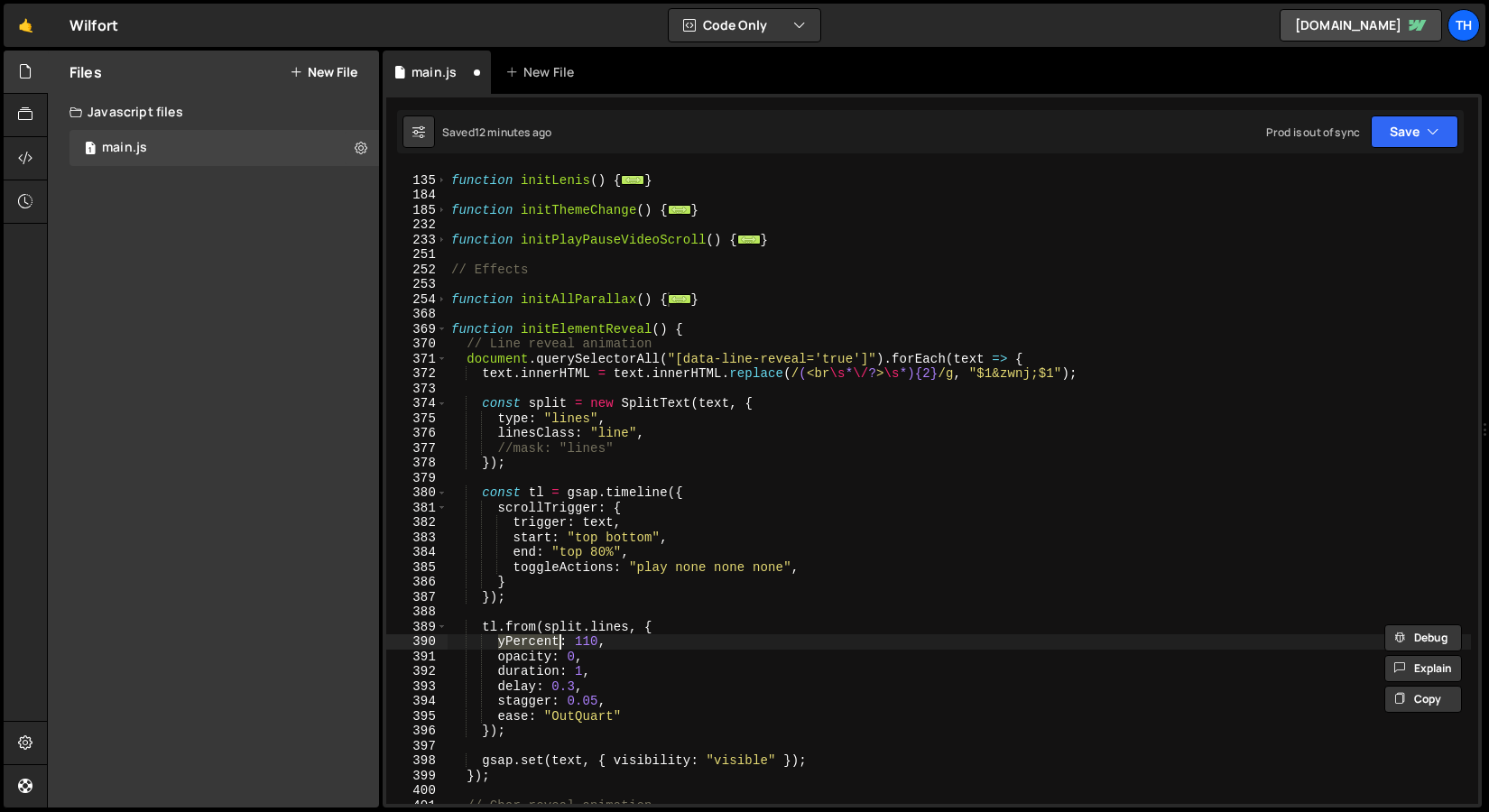
drag, startPoint x: 498, startPoint y: 645, endPoint x: 557, endPoint y: 642, distance: 59.1
click at [558, 643] on div "function initLenis ( ) { ... } function initThemeChange ( ) { ... } function in…" at bounding box center [959, 490] width 1024 height 665
click at [516, 655] on div "function initLenis ( ) { ... } function initThemeChange ( ) { ... } function in…" at bounding box center [959, 490] width 1024 height 665
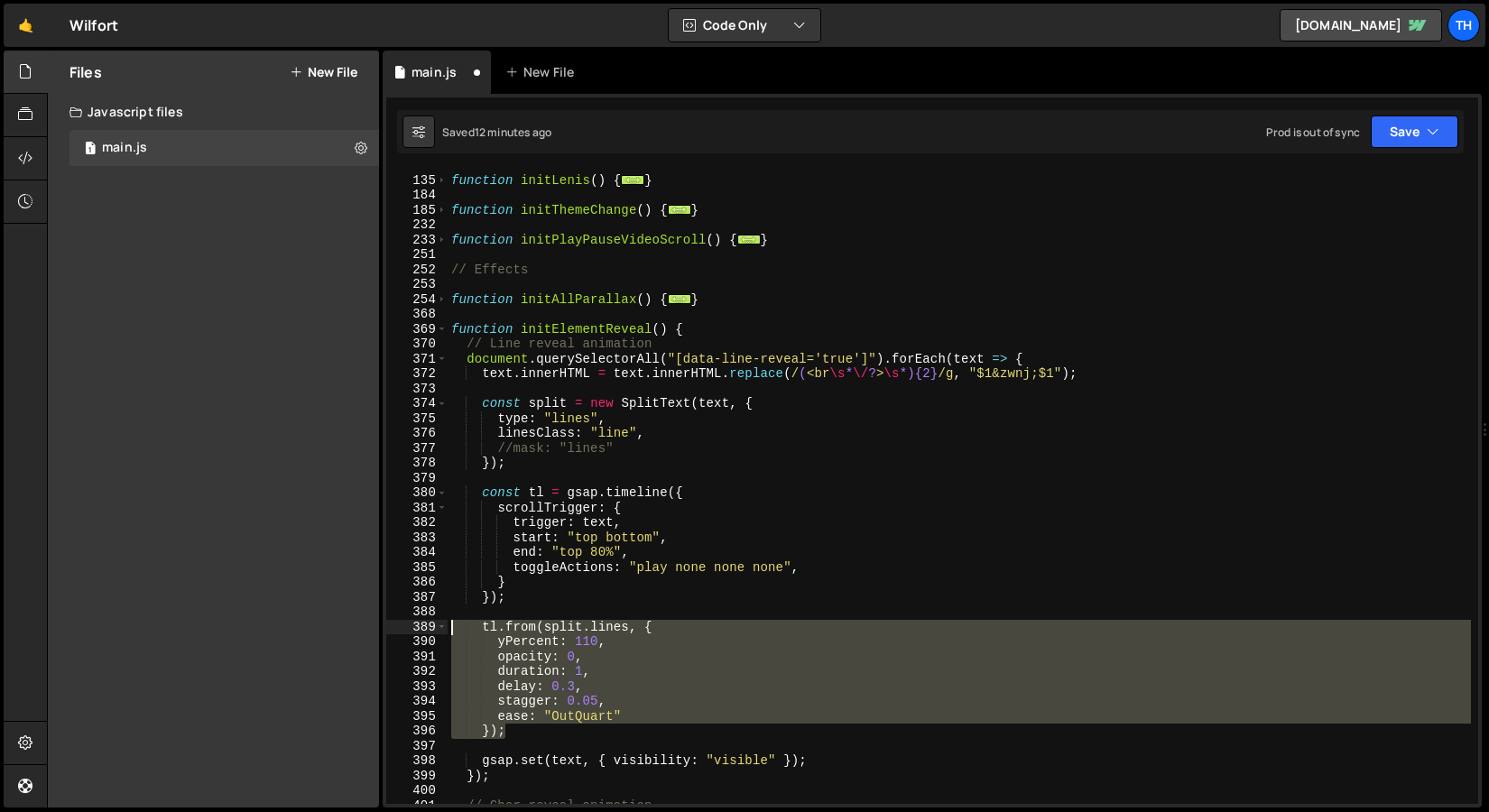
drag, startPoint x: 535, startPoint y: 735, endPoint x: 386, endPoint y: 634, distance: 180.0
click at [387, 634] on div "opacity: 0, 134 135 184 185 232 233 251 252 253 254 368 369 370 371 372 373 374…" at bounding box center [933, 486] width 1092 height 635
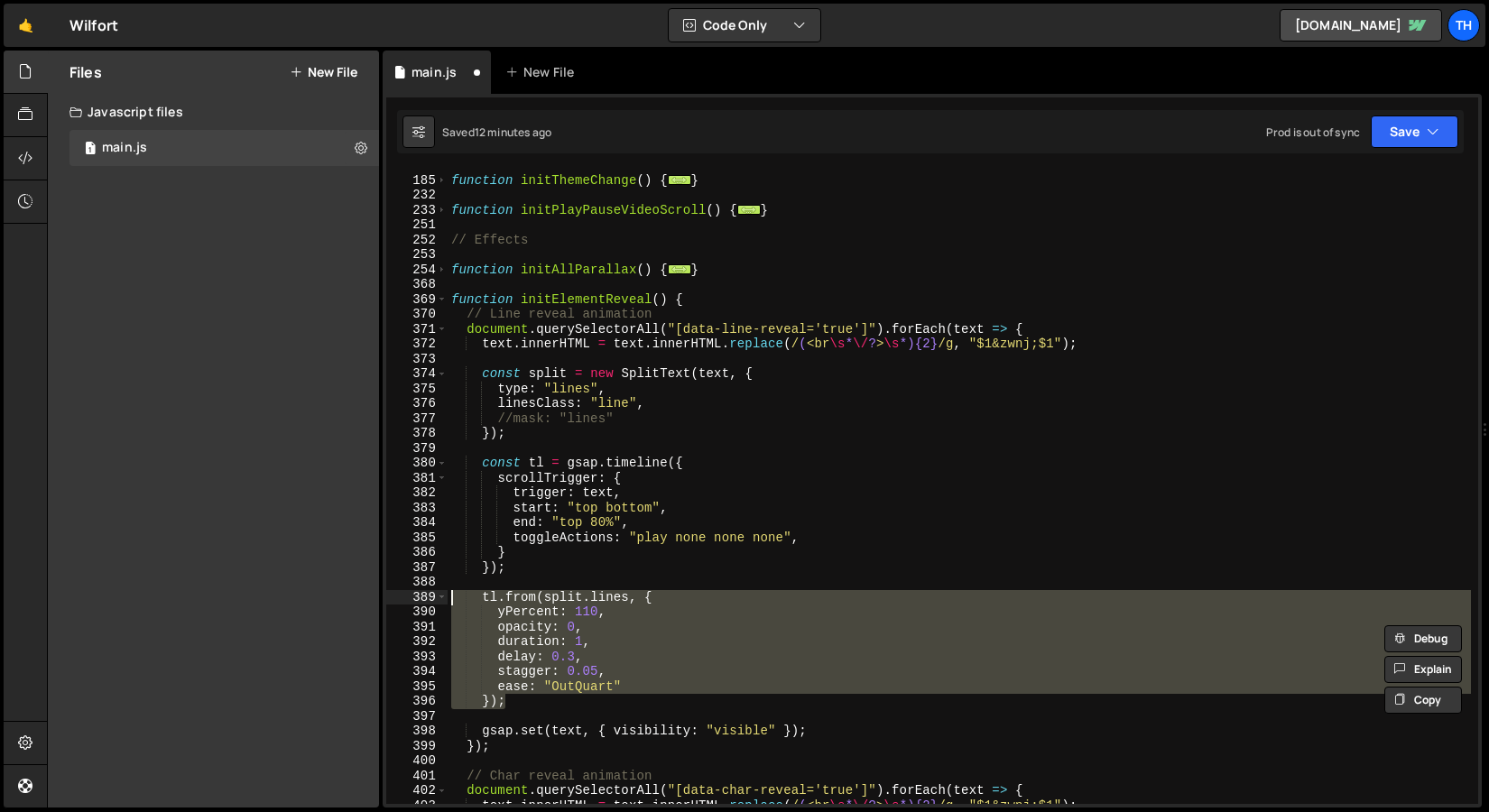
scroll to position [279, 0]
click at [513, 703] on div "function initThemeChange ( ) { ... } function initPlayPauseVideoScroll ( ) { ..…" at bounding box center [959, 486] width 1024 height 635
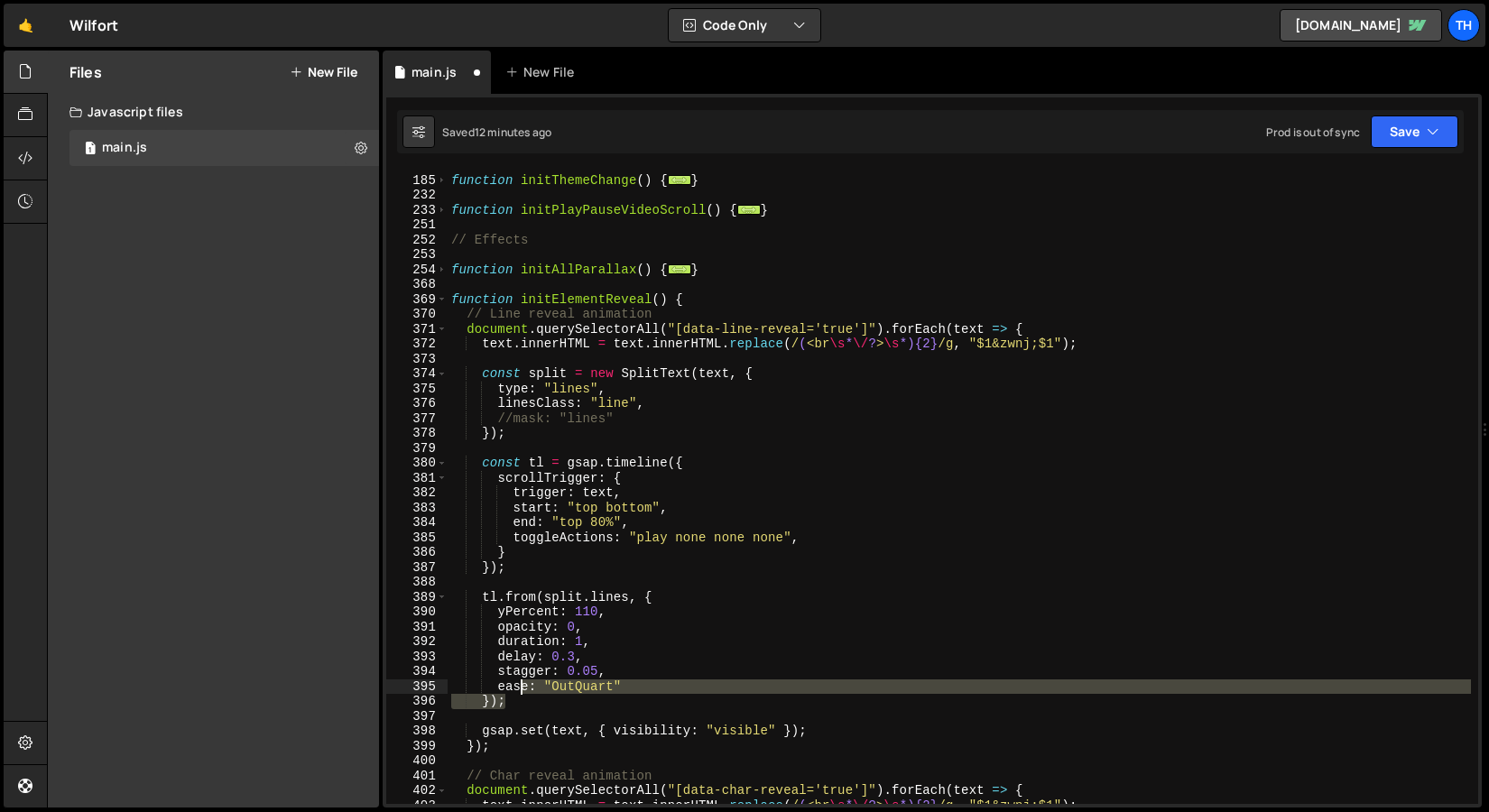
drag, startPoint x: 528, startPoint y: 703, endPoint x: 523, endPoint y: 692, distance: 12.1
click at [523, 692] on div "function initThemeChange ( ) { ... } function initPlayPauseVideoScroll ( ) { ..…" at bounding box center [959, 490] width 1024 height 665
click at [522, 703] on div "function initThemeChange ( ) { ... } function initPlayPauseVideoScroll ( ) { ..…" at bounding box center [959, 486] width 1024 height 635
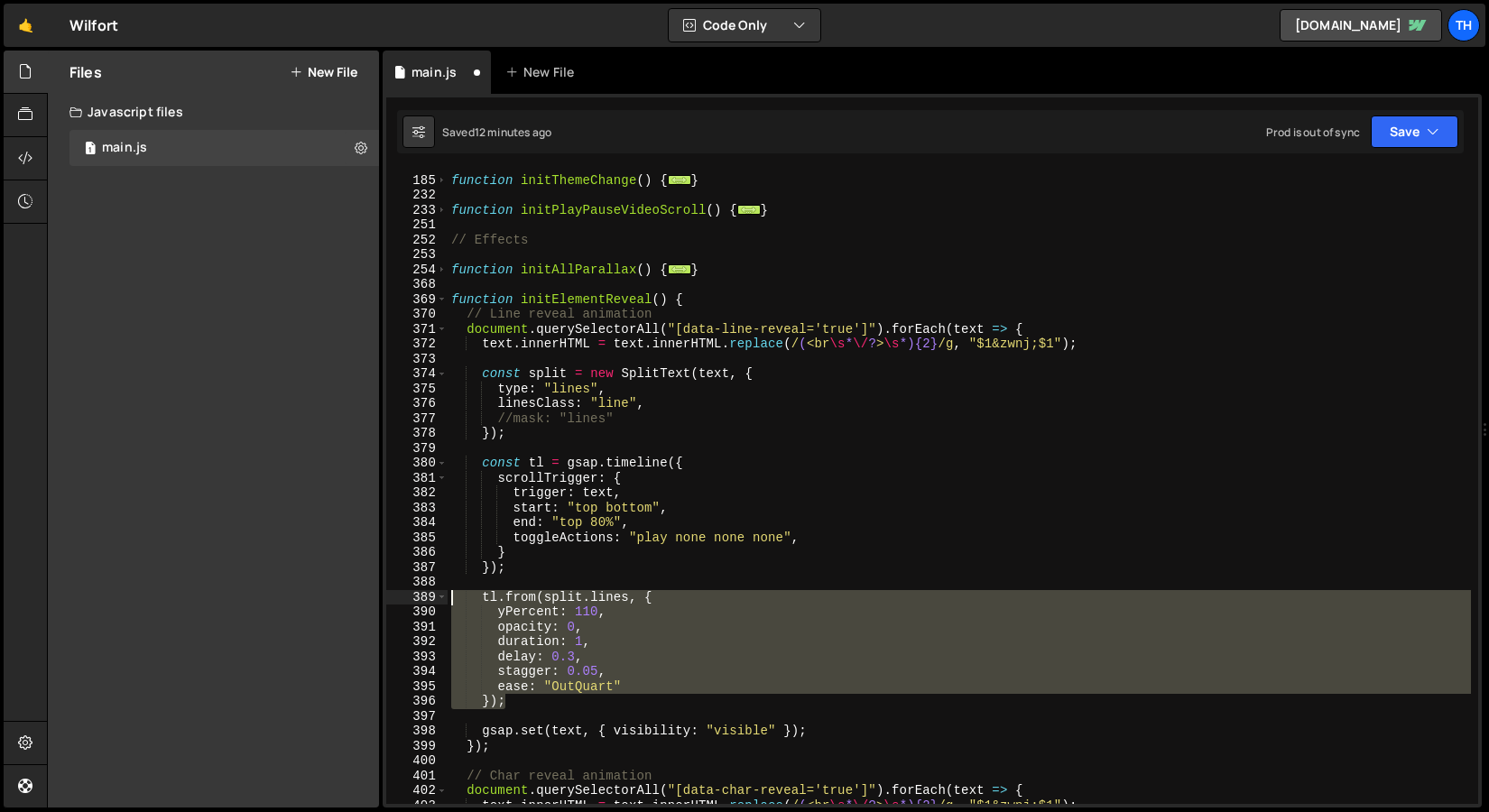
drag, startPoint x: 536, startPoint y: 703, endPoint x: 402, endPoint y: 602, distance: 167.8
click at [402, 602] on div "}); 184 185 232 233 251 252 253 254 368 369 370 371 372 373 374 375 376 377 378…" at bounding box center [933, 486] width 1092 height 635
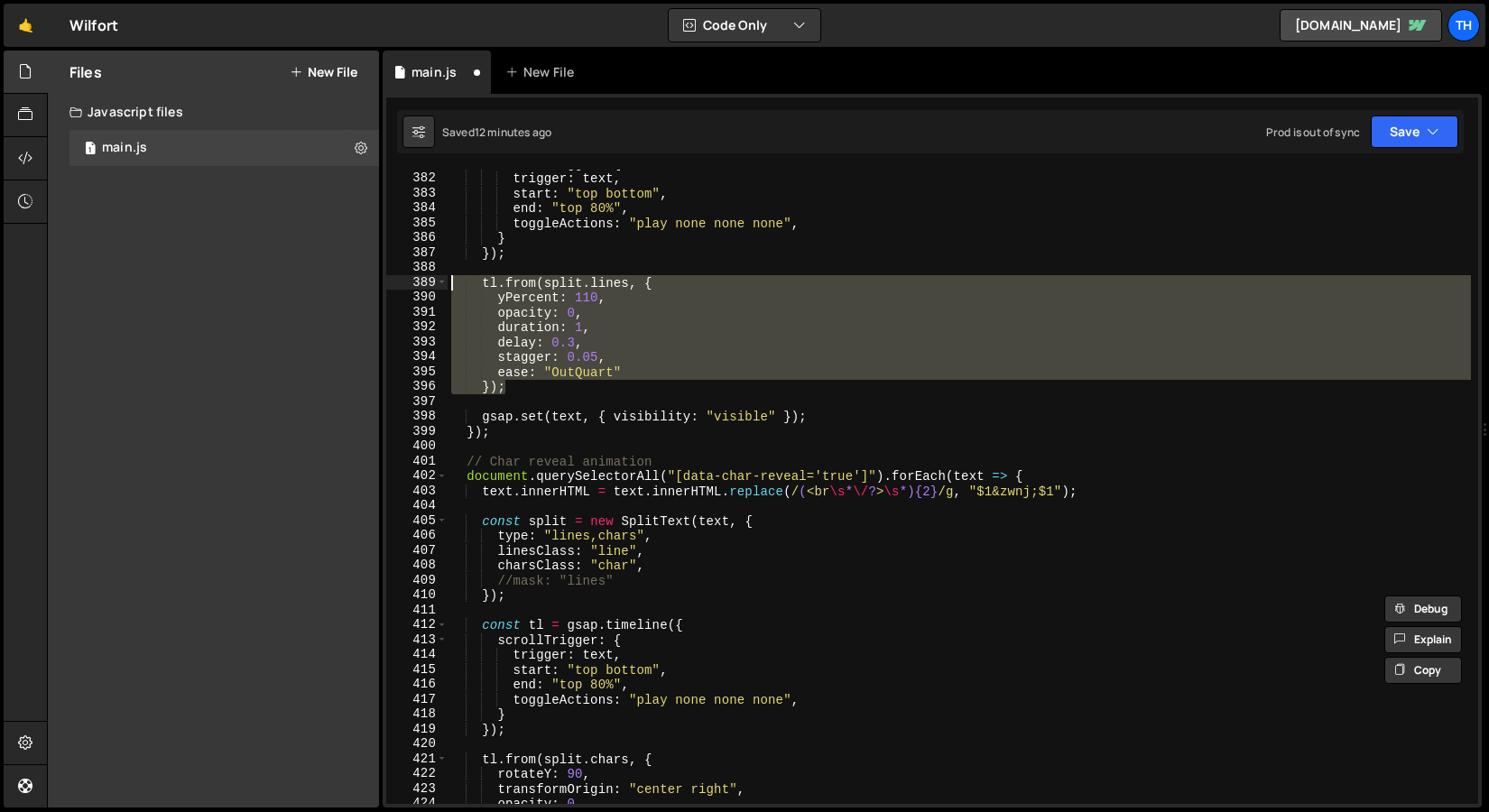
scroll to position [592, 0]
click at [437, 474] on span at bounding box center [442, 478] width 10 height 15
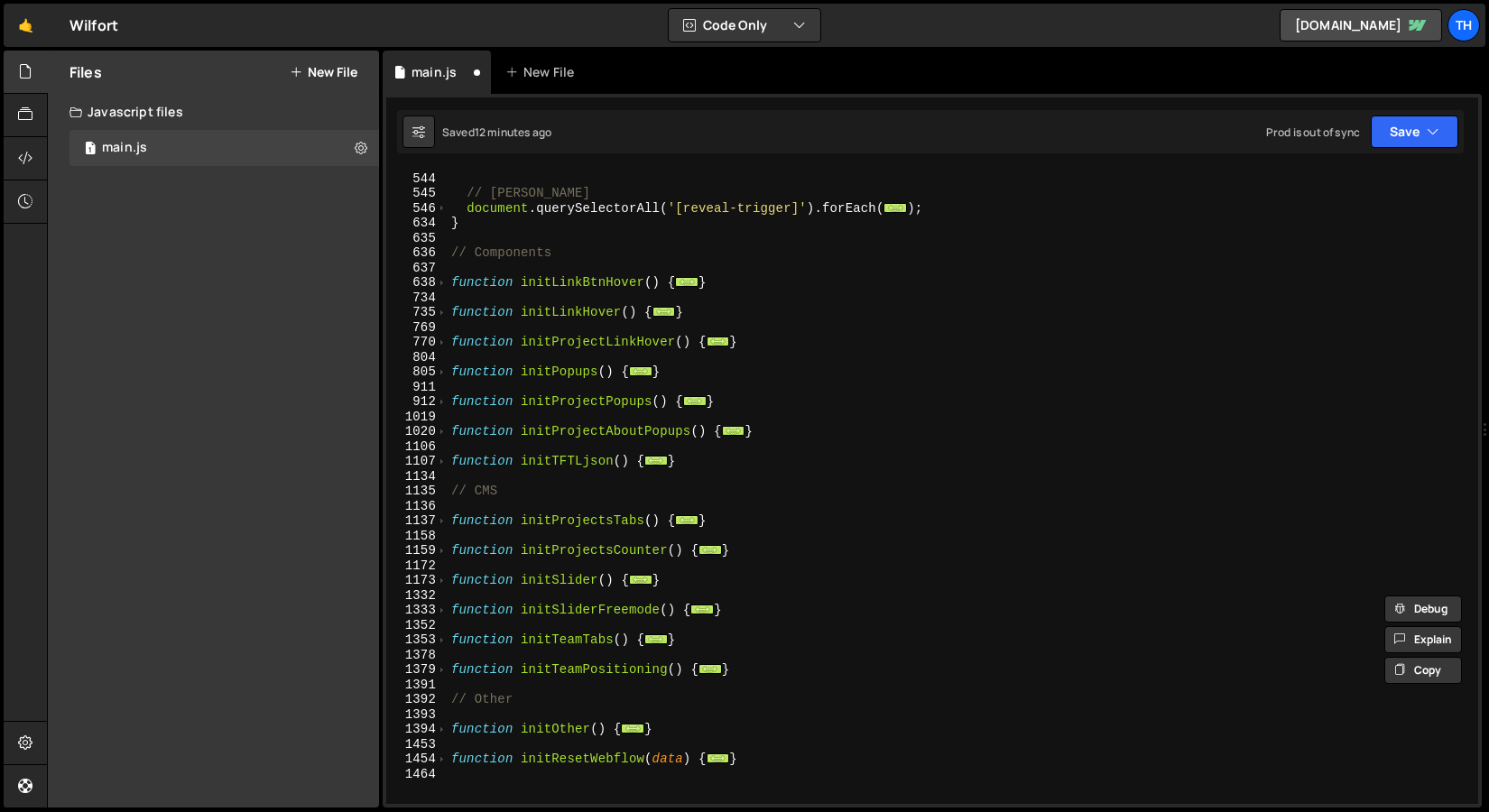
scroll to position [599, 0]
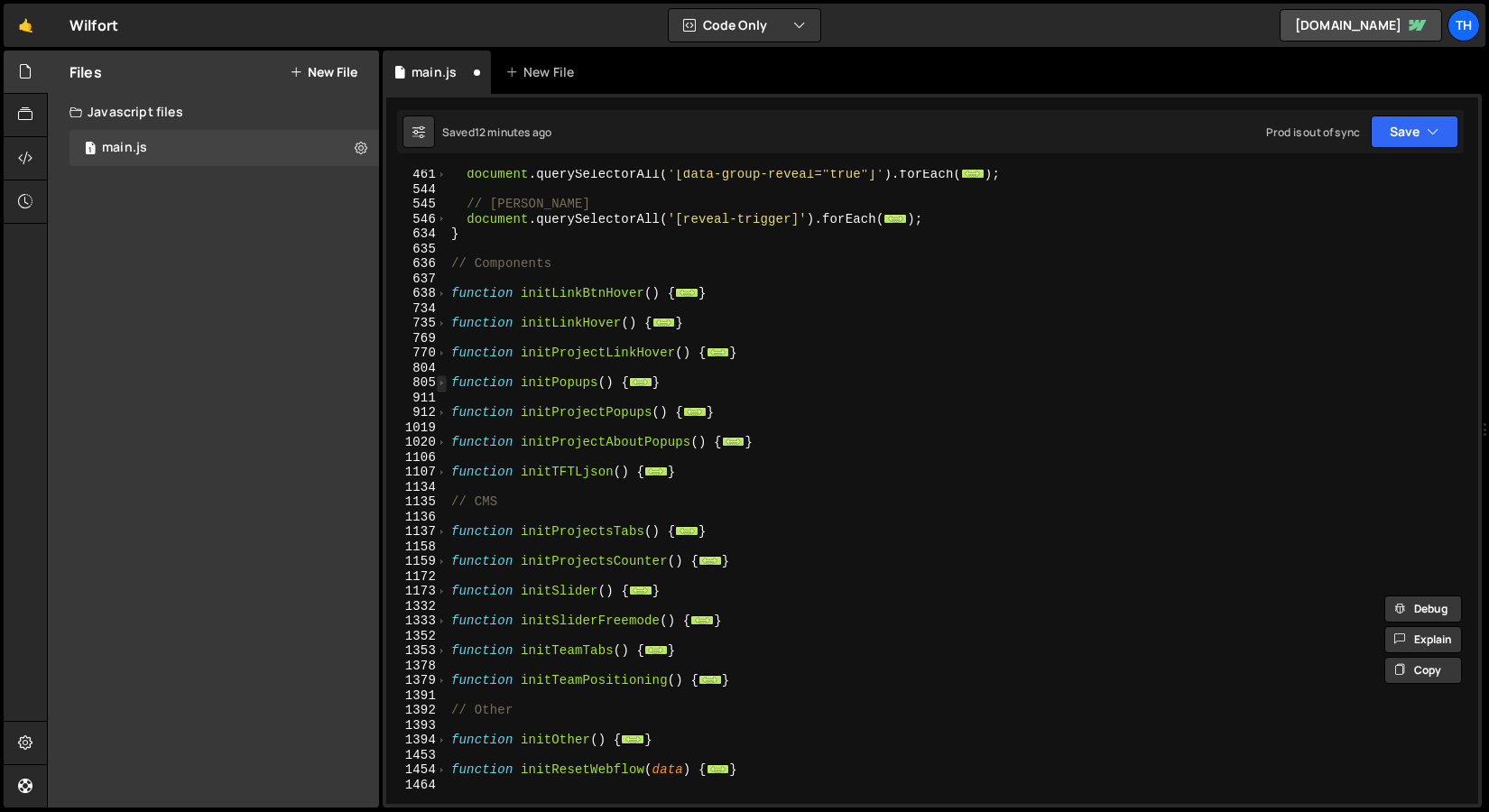
click at [442, 389] on span at bounding box center [442, 383] width 10 height 15
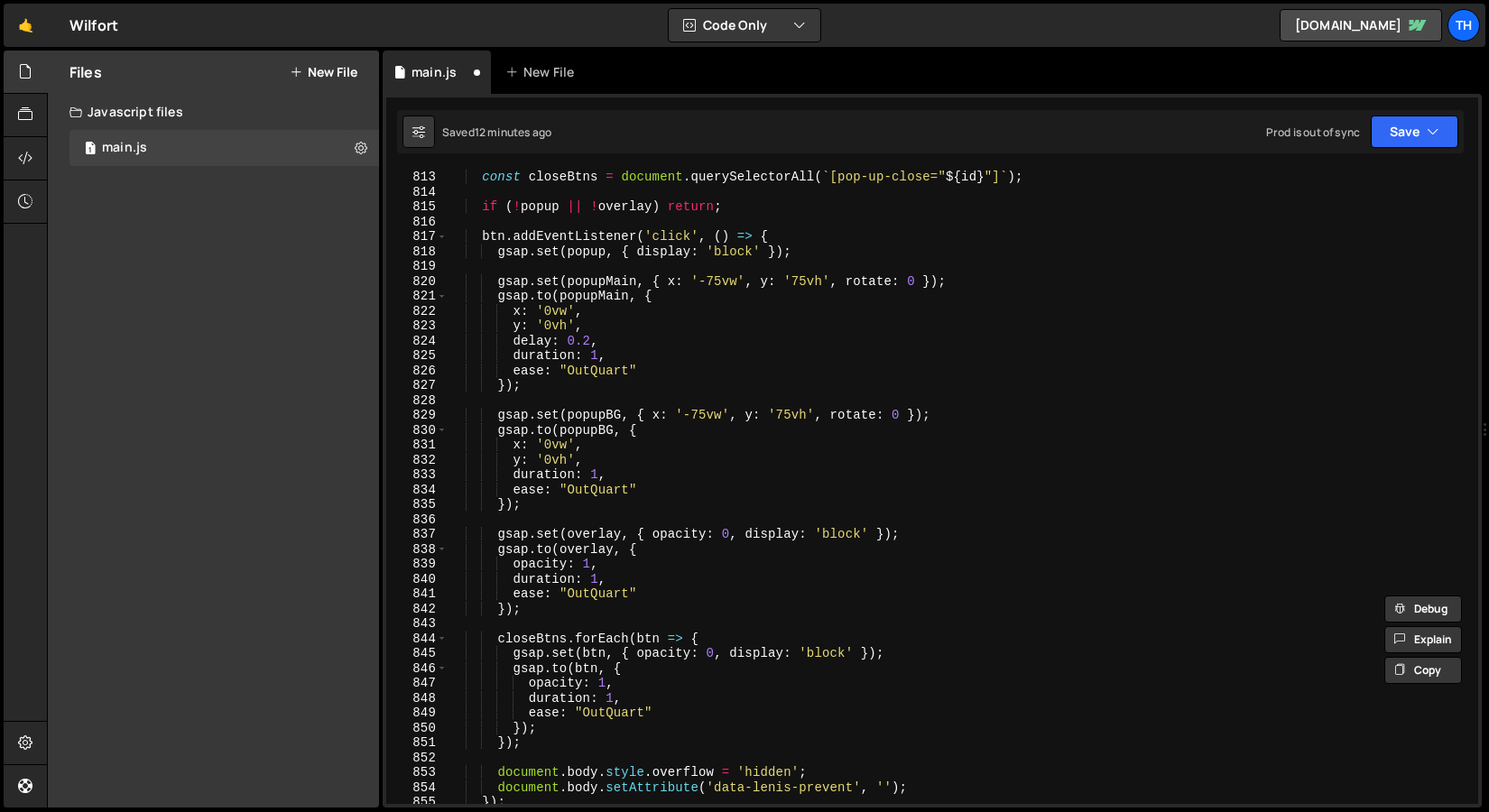
scroll to position [924, 0]
click at [532, 509] on div "const closeBtns = document . querySelectorAll ( ` [pop-up-close=" ${ id } "] ` …" at bounding box center [959, 501] width 1024 height 665
type textarea "});"
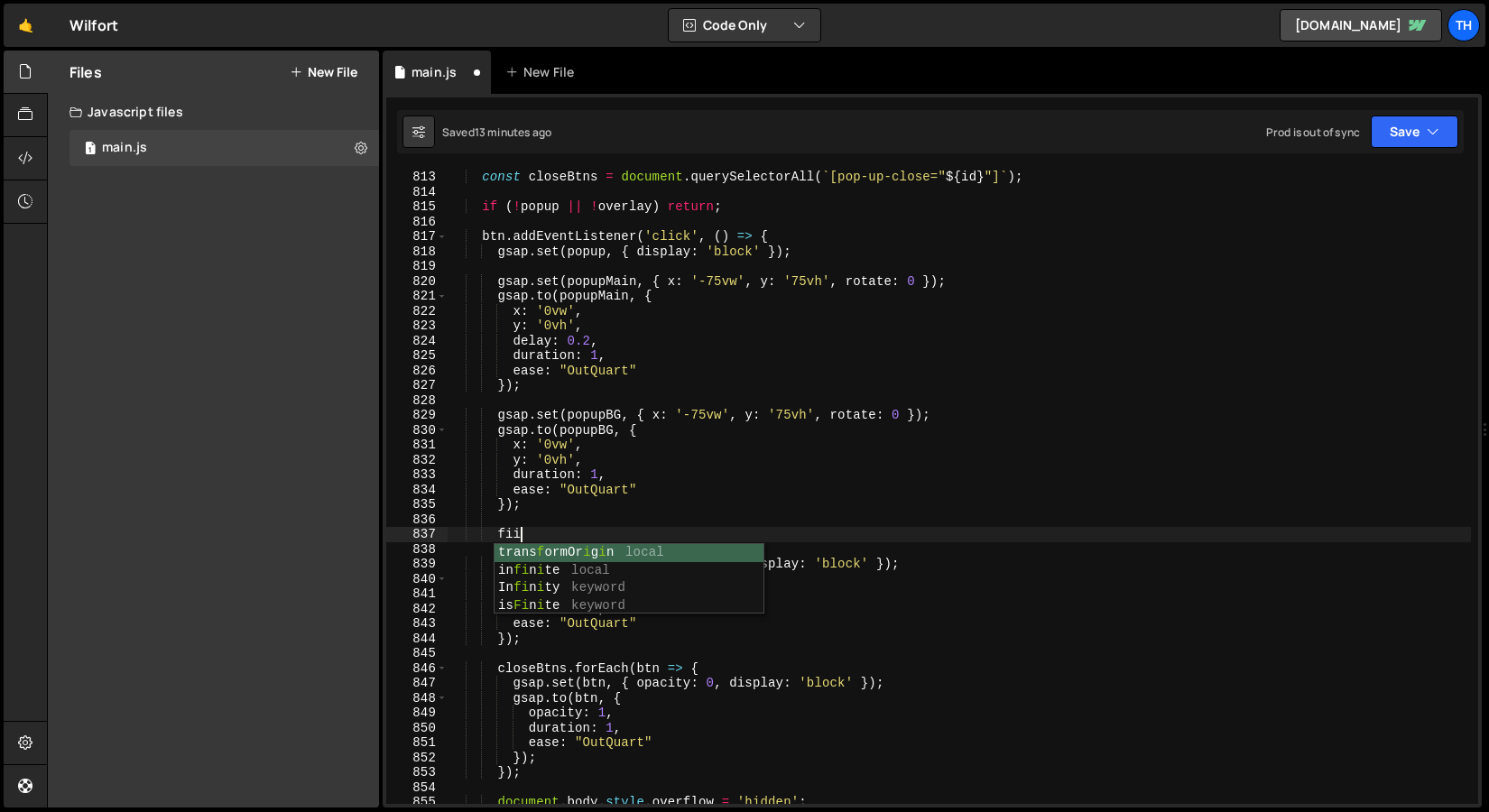
scroll to position [0, 4]
type textarea "f"
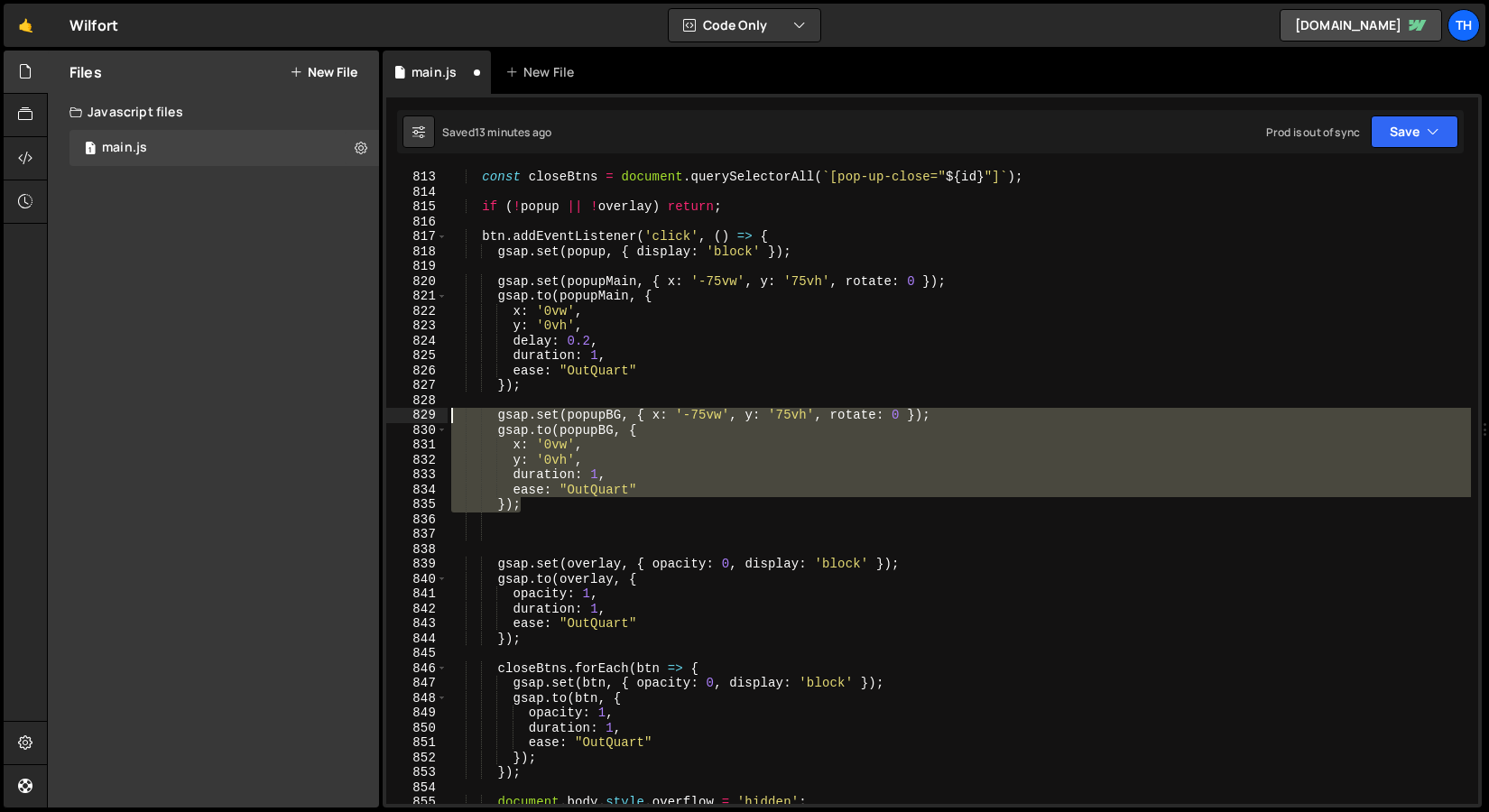
drag, startPoint x: 524, startPoint y: 507, endPoint x: 322, endPoint y: 419, distance: 220.3
click at [322, 419] on div "Files New File Javascript files 1 main.js 0 CSS files Copy share link Edit File…" at bounding box center [767, 429] width 1442 height 758
click at [502, 480] on div "const closeBtns = document . querySelectorAll ( ` [pop-up-close=" ${ id } "] ` …" at bounding box center [959, 486] width 1024 height 635
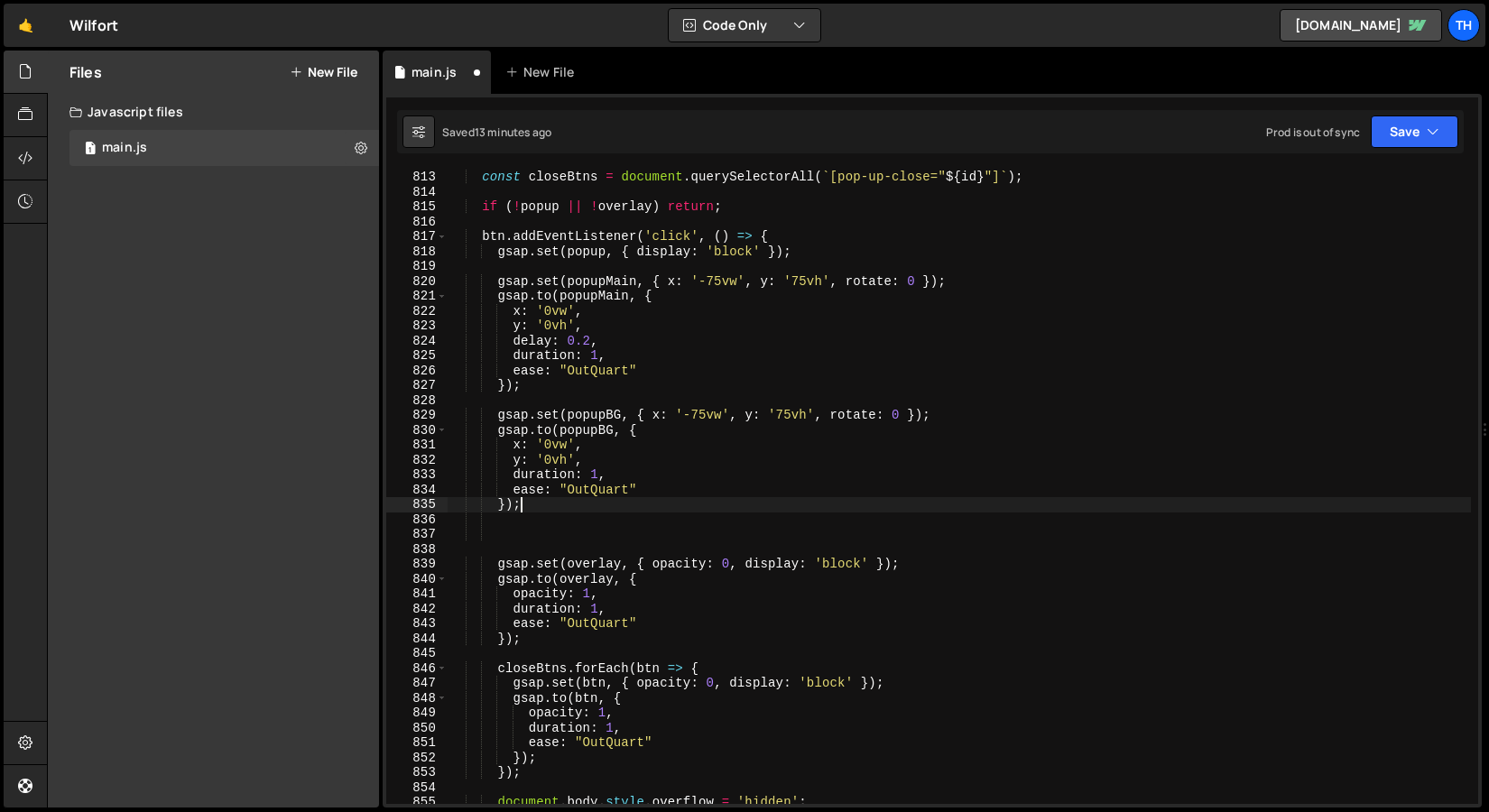
click at [552, 499] on div "const closeBtns = document . querySelectorAll ( ` [pop-up-close=" ${ id } "] ` …" at bounding box center [959, 501] width 1024 height 665
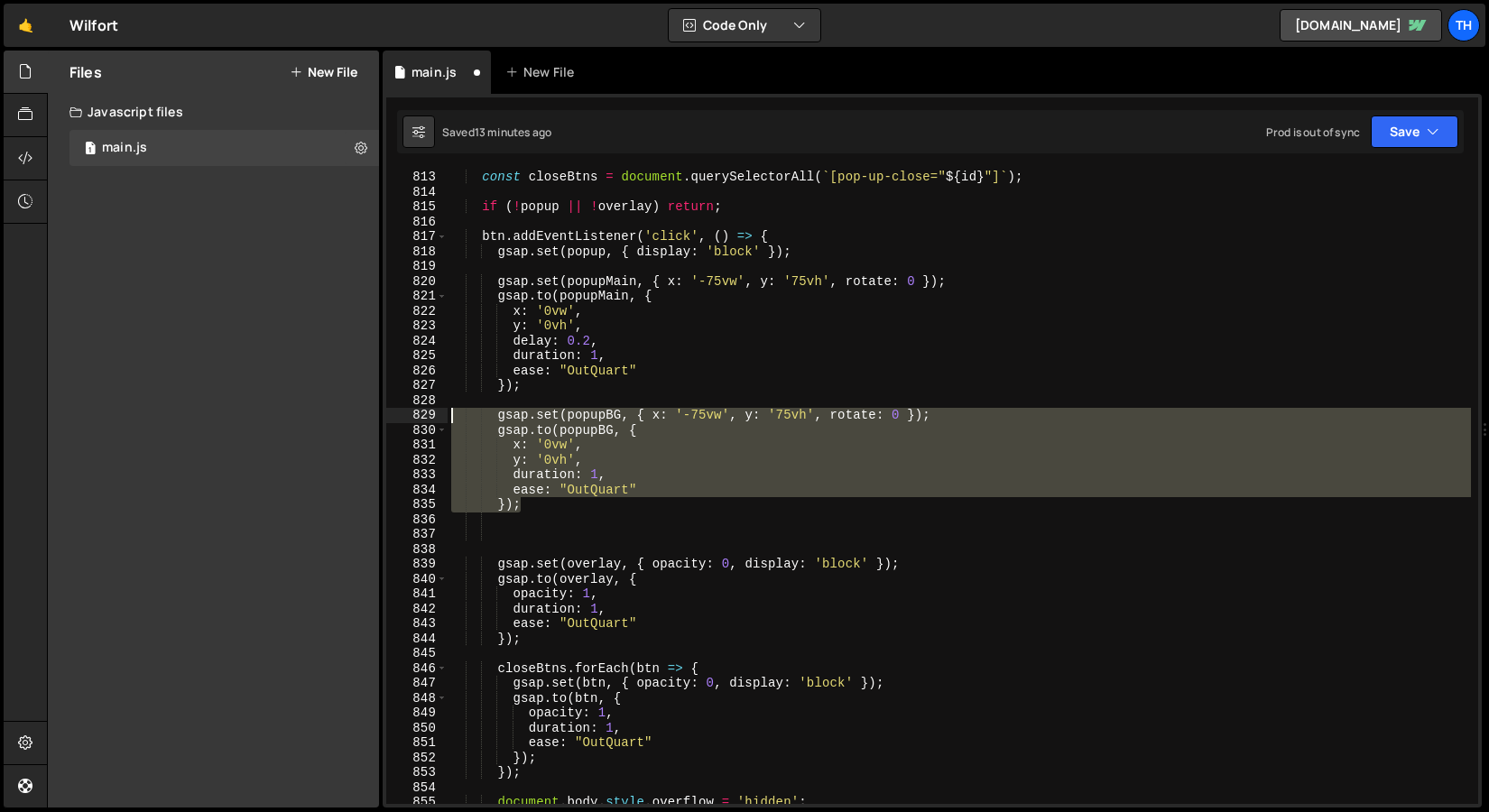
drag, startPoint x: 559, startPoint y: 500, endPoint x: 293, endPoint y: 416, distance: 278.9
click at [293, 416] on div "Files New File Javascript files 1 main.js 0 CSS files Copy share link Edit File…" at bounding box center [767, 429] width 1442 height 758
type textarea "gsap.set(popupBG, { x: '-75vw', y: '75vh', rotate: 0 }); gsap.to(popupBG, {"
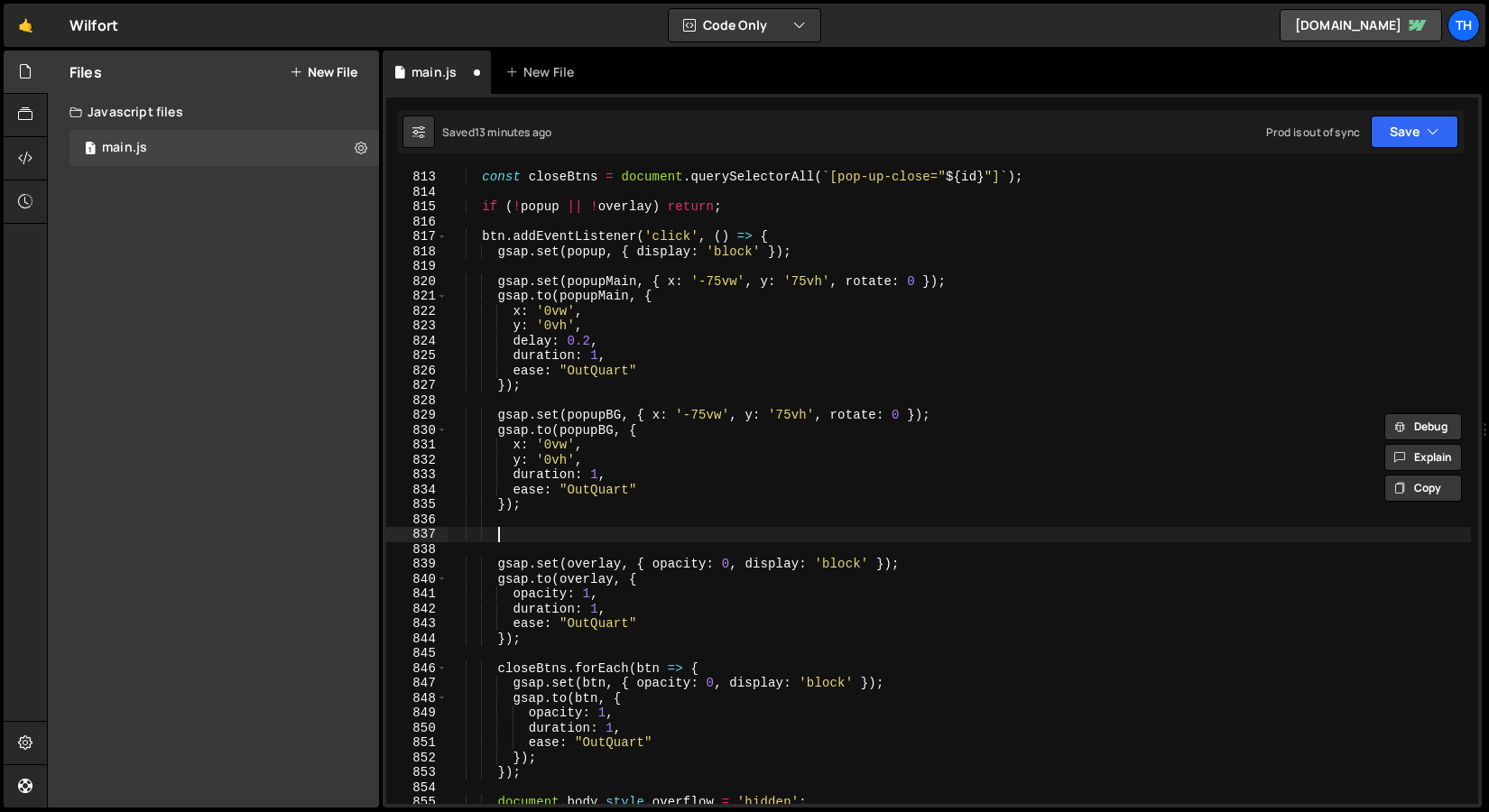
click at [502, 533] on div "const closeBtns = document . querySelectorAll ( ` [pop-up-close=" ${ id } "] ` …" at bounding box center [959, 501] width 1024 height 665
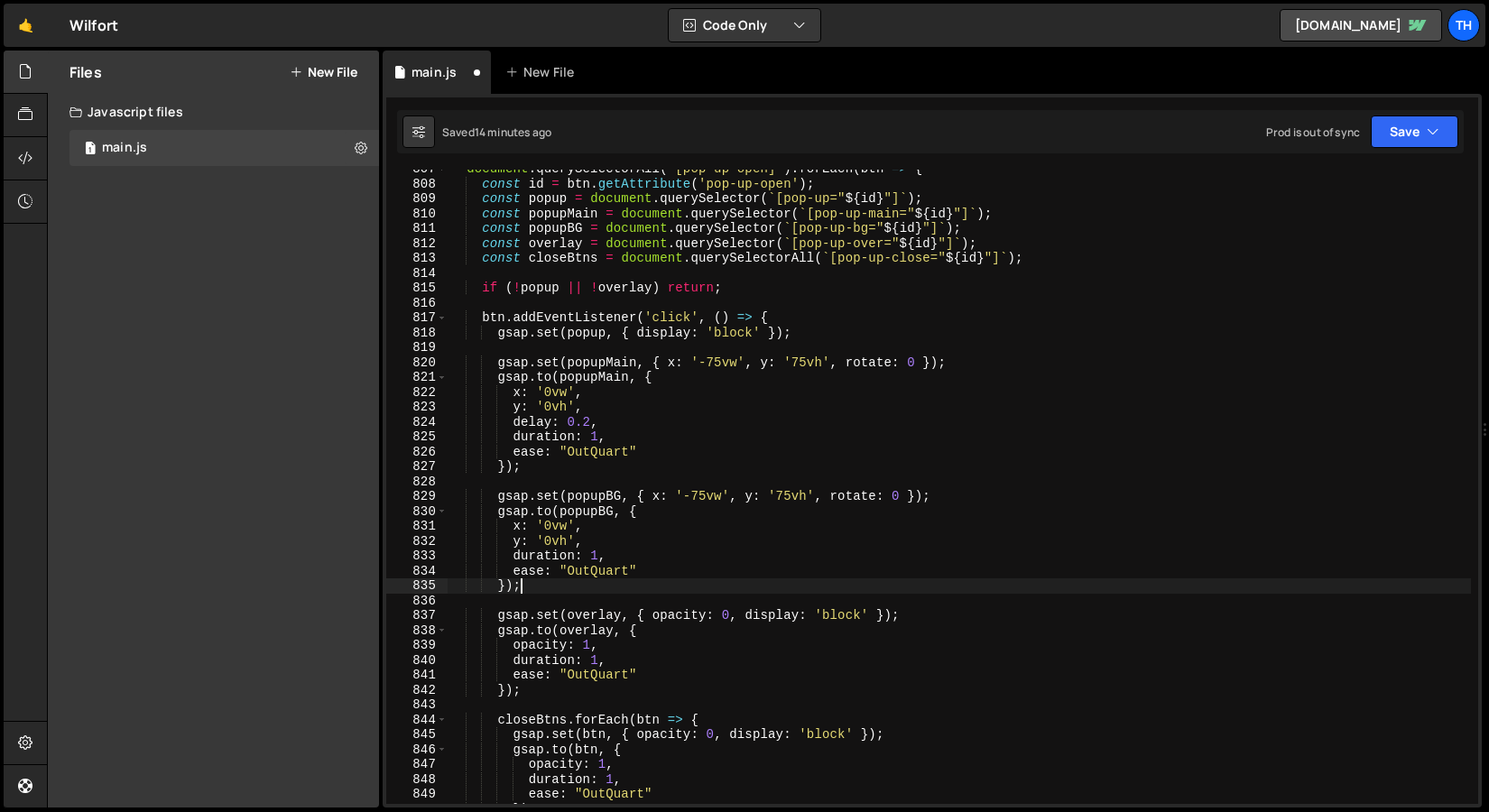
scroll to position [836, 0]
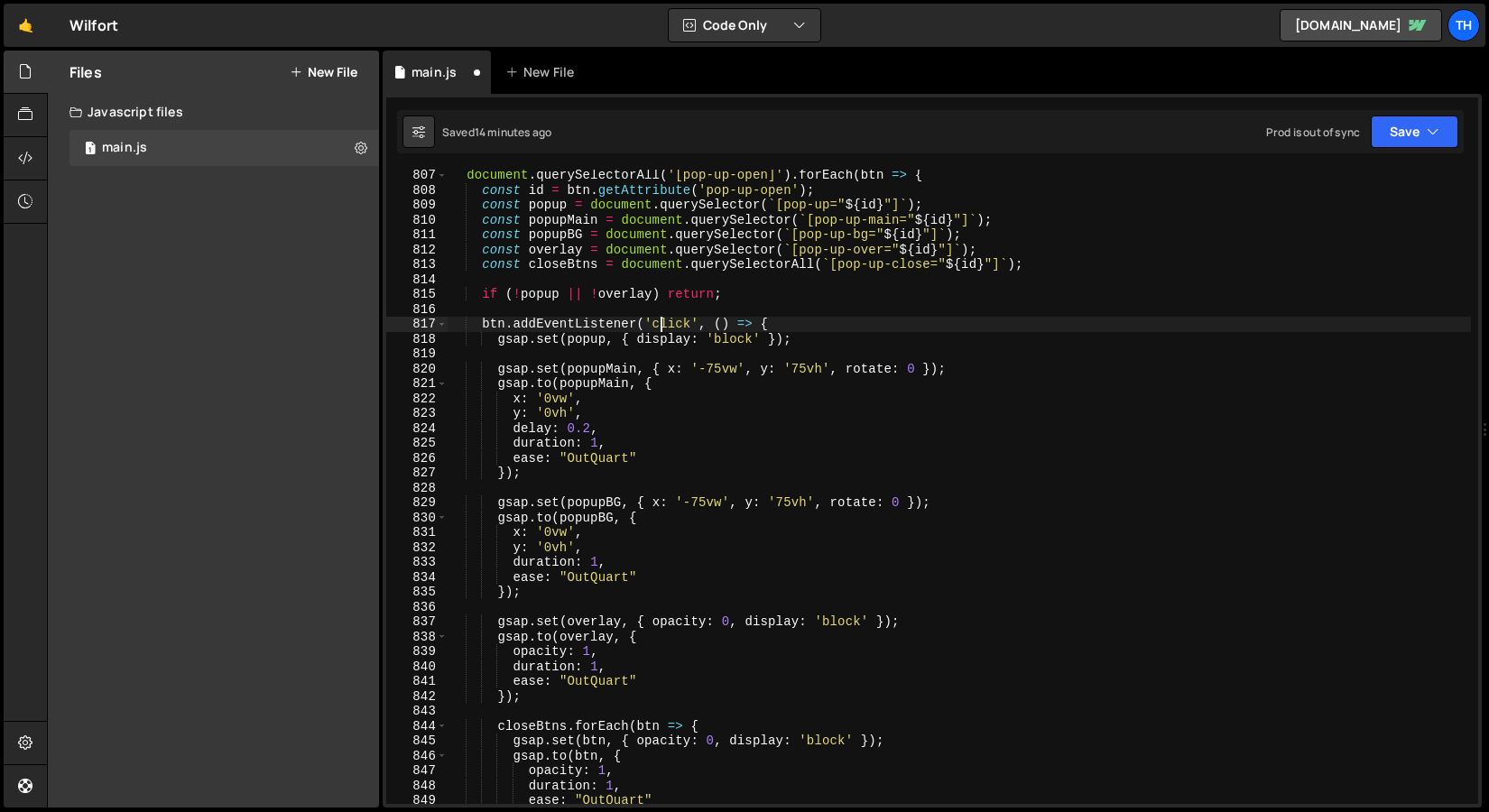
click at [657, 327] on div "document . querySelectorAll ( '[pop-up-open]' ) . forEach ( btn => { const id =…" at bounding box center [959, 499] width 1024 height 665
click at [675, 326] on div "document . querySelectorAll ( '[pop-up-open]' ) . forEach ( btn => { const id =…" at bounding box center [959, 486] width 1024 height 635
click at [675, 326] on div "document . querySelectorAll ( '[pop-up-open]' ) . forEach ( btn => { const id =…" at bounding box center [959, 499] width 1024 height 665
click at [547, 617] on div "document . querySelectorAll ( '[pop-up-open]' ) . forEach ( btn => { const id =…" at bounding box center [959, 499] width 1024 height 665
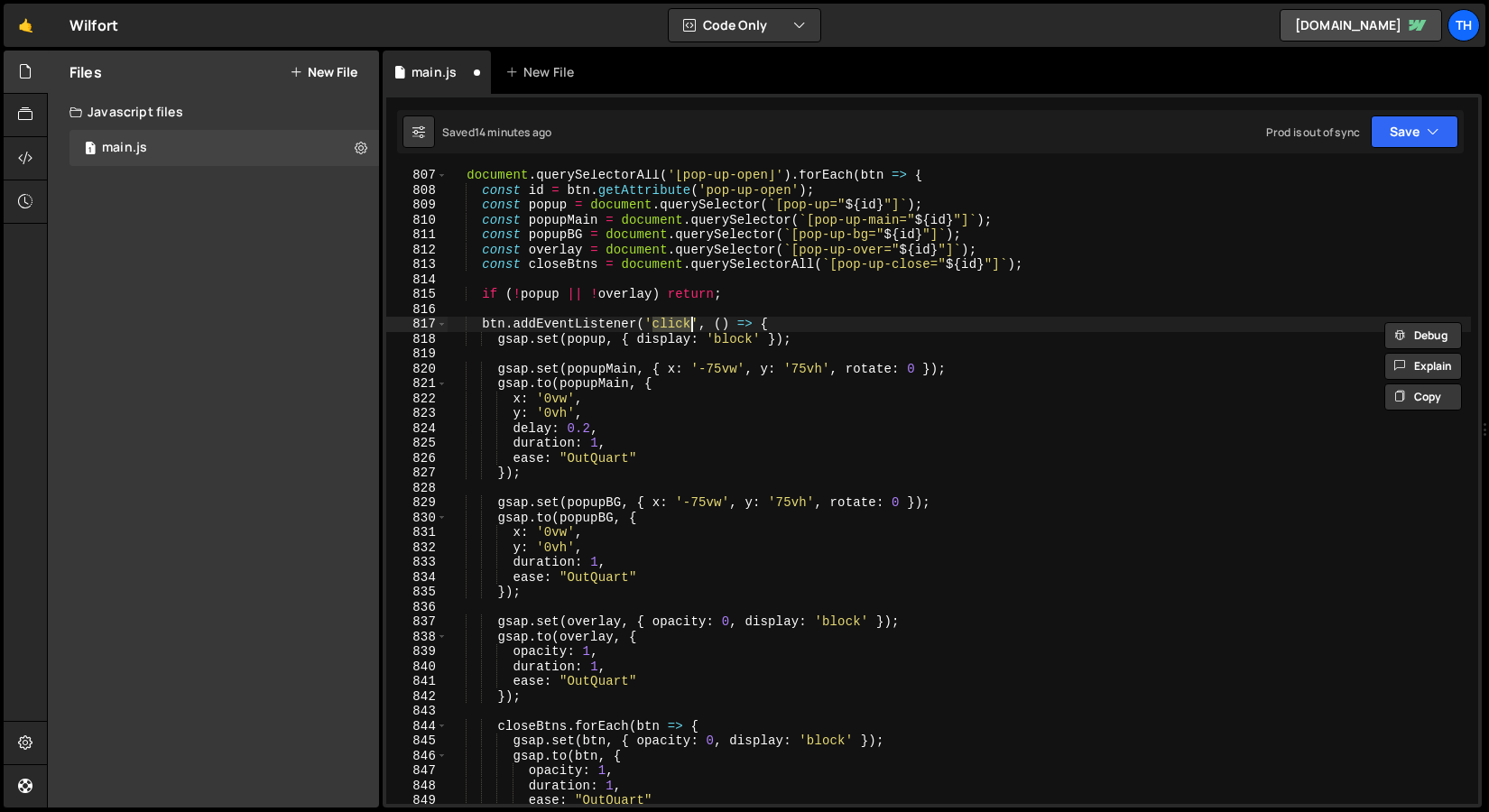
type textarea "gsap.set(overlay, { opacity: 0, display: 'block' });"
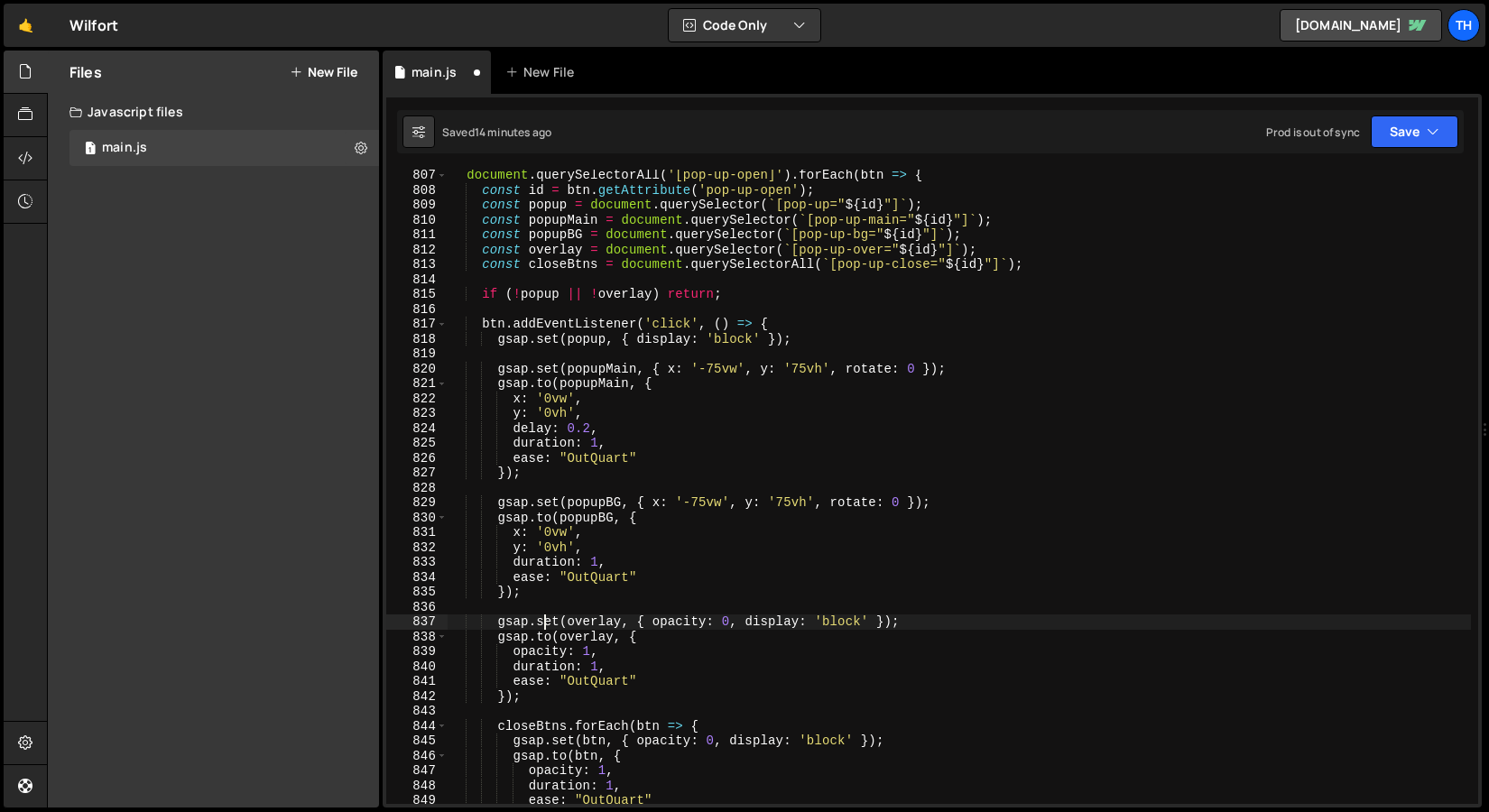
click at [547, 608] on div "document . querySelectorAll ( '[pop-up-open]' ) . forEach ( btn => { const id =…" at bounding box center [959, 499] width 1024 height 665
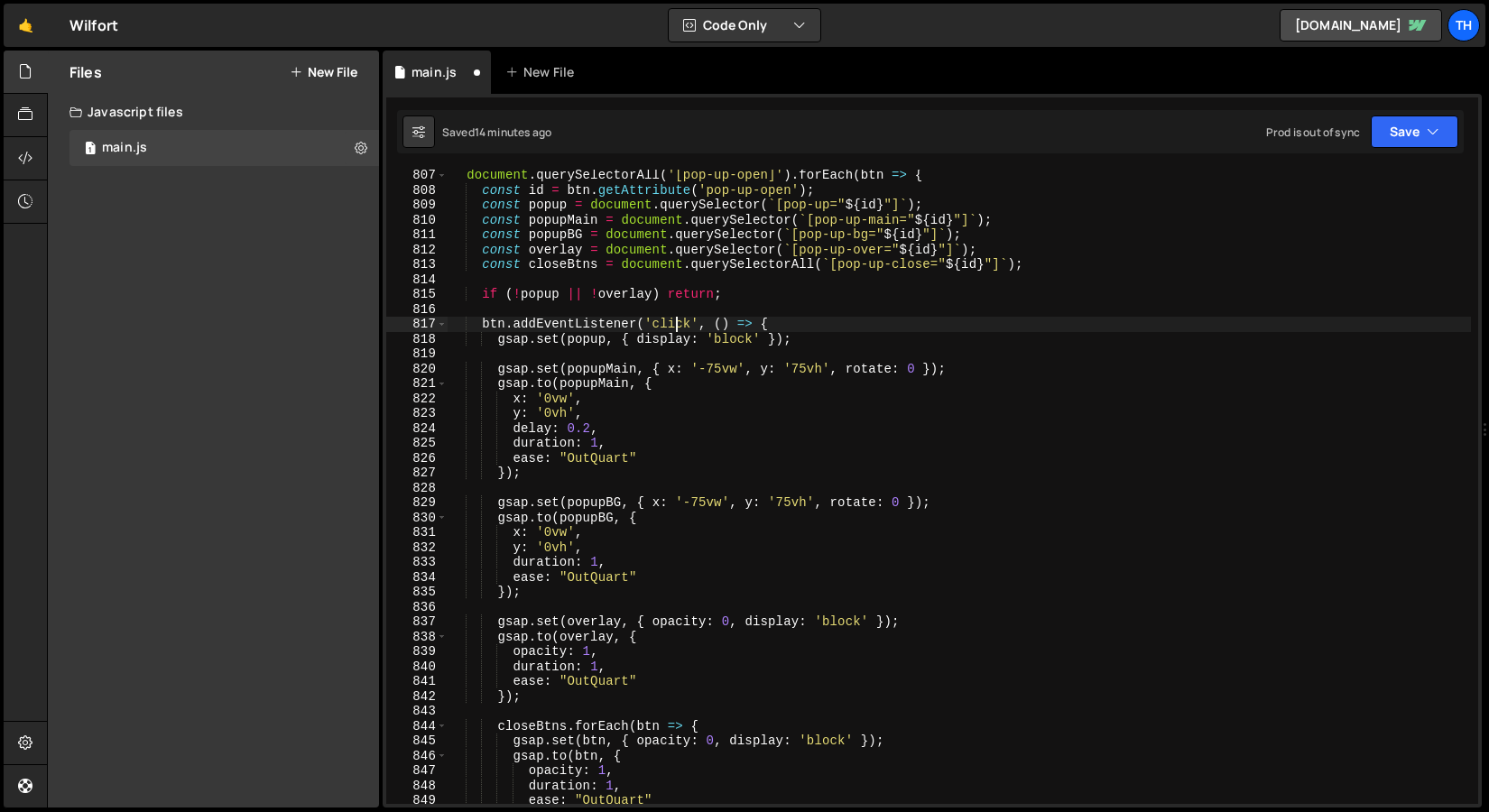
click at [678, 324] on div "document . querySelectorAll ( '[pop-up-open]' ) . forEach ( btn => { const id =…" at bounding box center [959, 499] width 1024 height 665
click at [633, 326] on div "document . querySelectorAll ( '[pop-up-open]' ) . forEach ( btn => { const id =…" at bounding box center [959, 499] width 1024 height 665
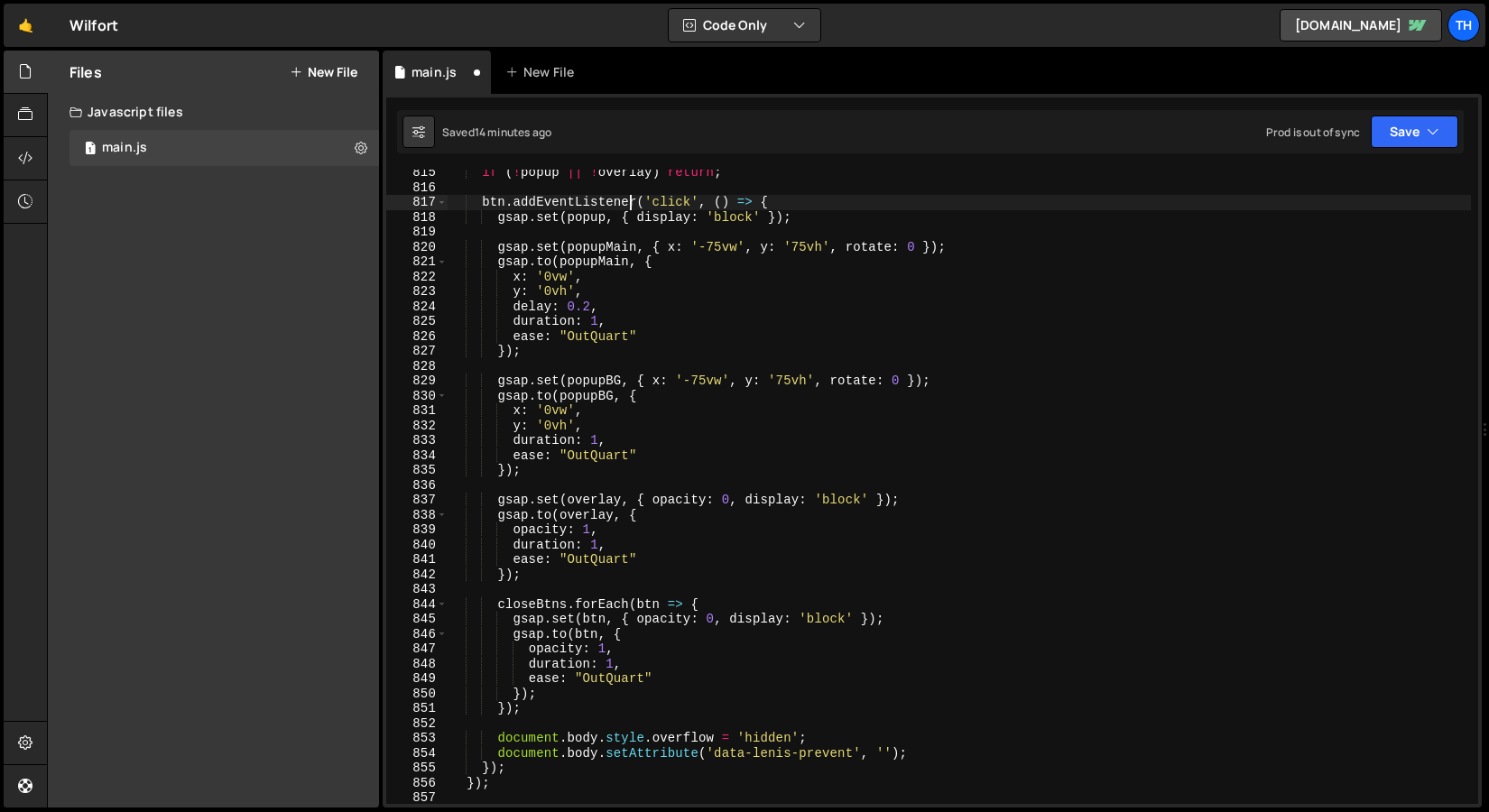
scroll to position [958, 0]
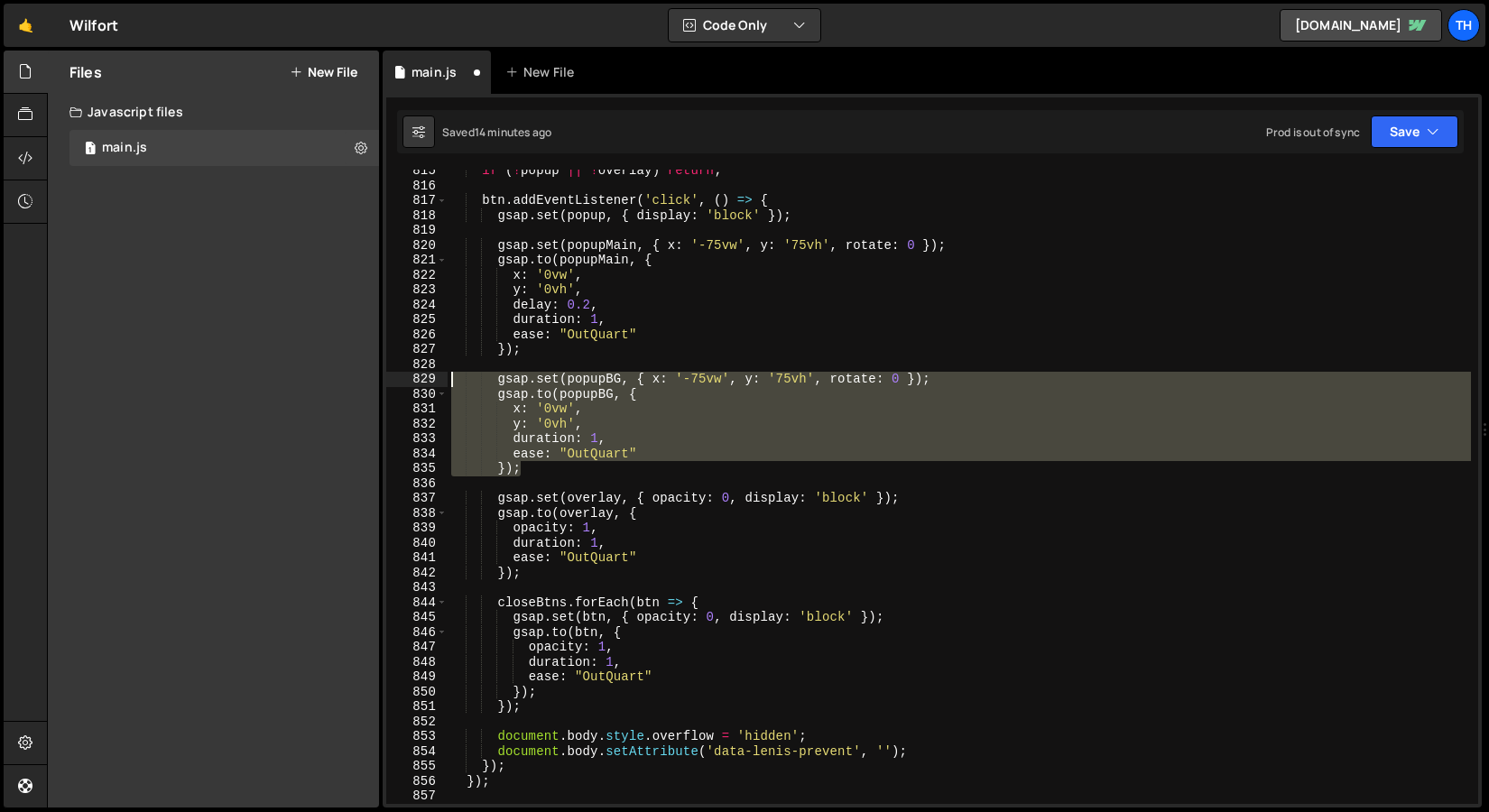
drag, startPoint x: 550, startPoint y: 475, endPoint x: 333, endPoint y: 376, distance: 238.5
click at [333, 376] on div "Files New File Javascript files 1 main.js 0 CSS files Copy share link Edit File…" at bounding box center [767, 429] width 1442 height 758
click at [512, 430] on div "if ( ! popup || ! overlay ) return ; btn . addEventListener ( 'click' , ( ) => …" at bounding box center [959, 486] width 1024 height 635
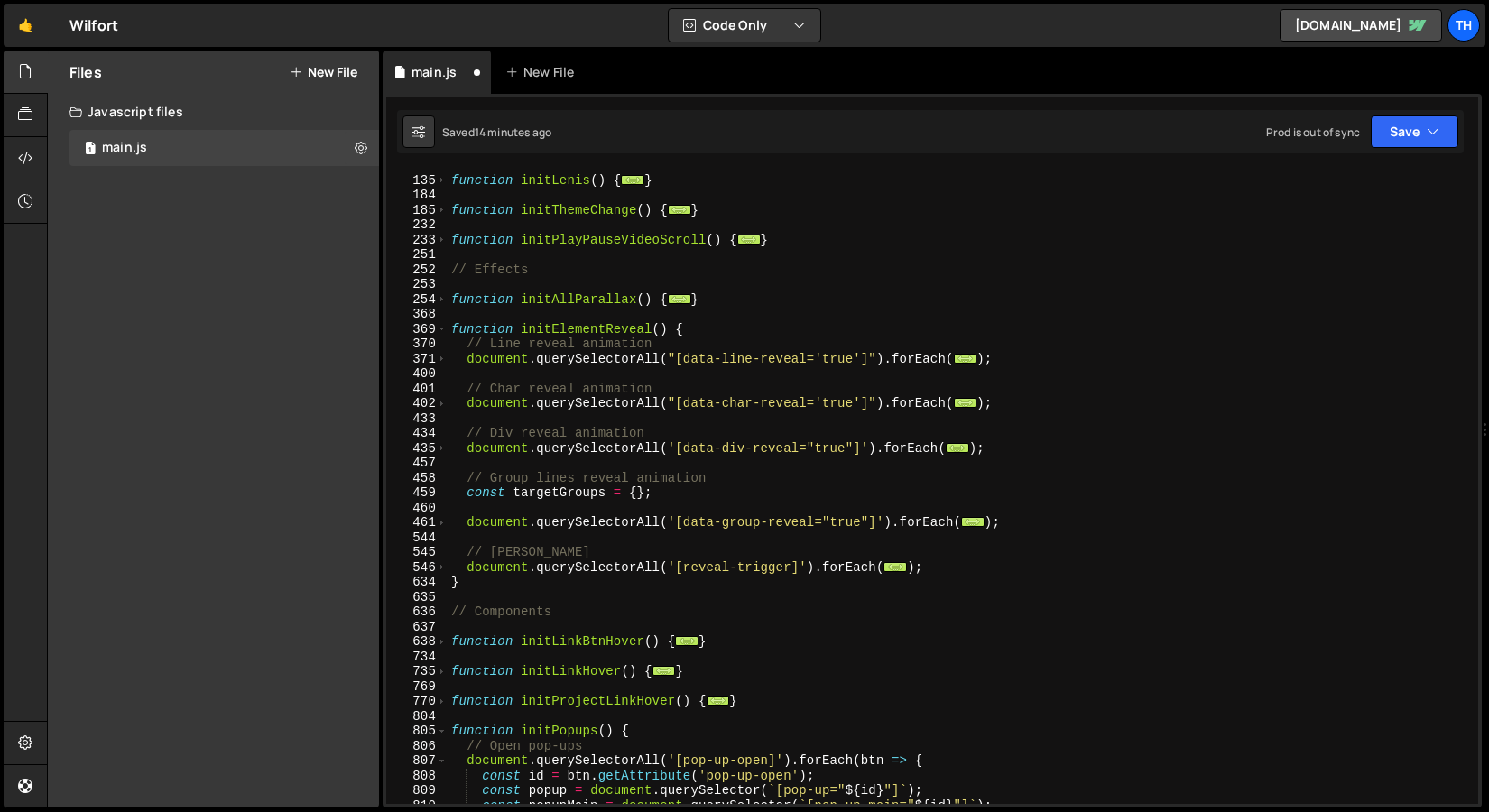
scroll to position [249, 0]
click at [445, 575] on div "634" at bounding box center [418, 582] width 62 height 15
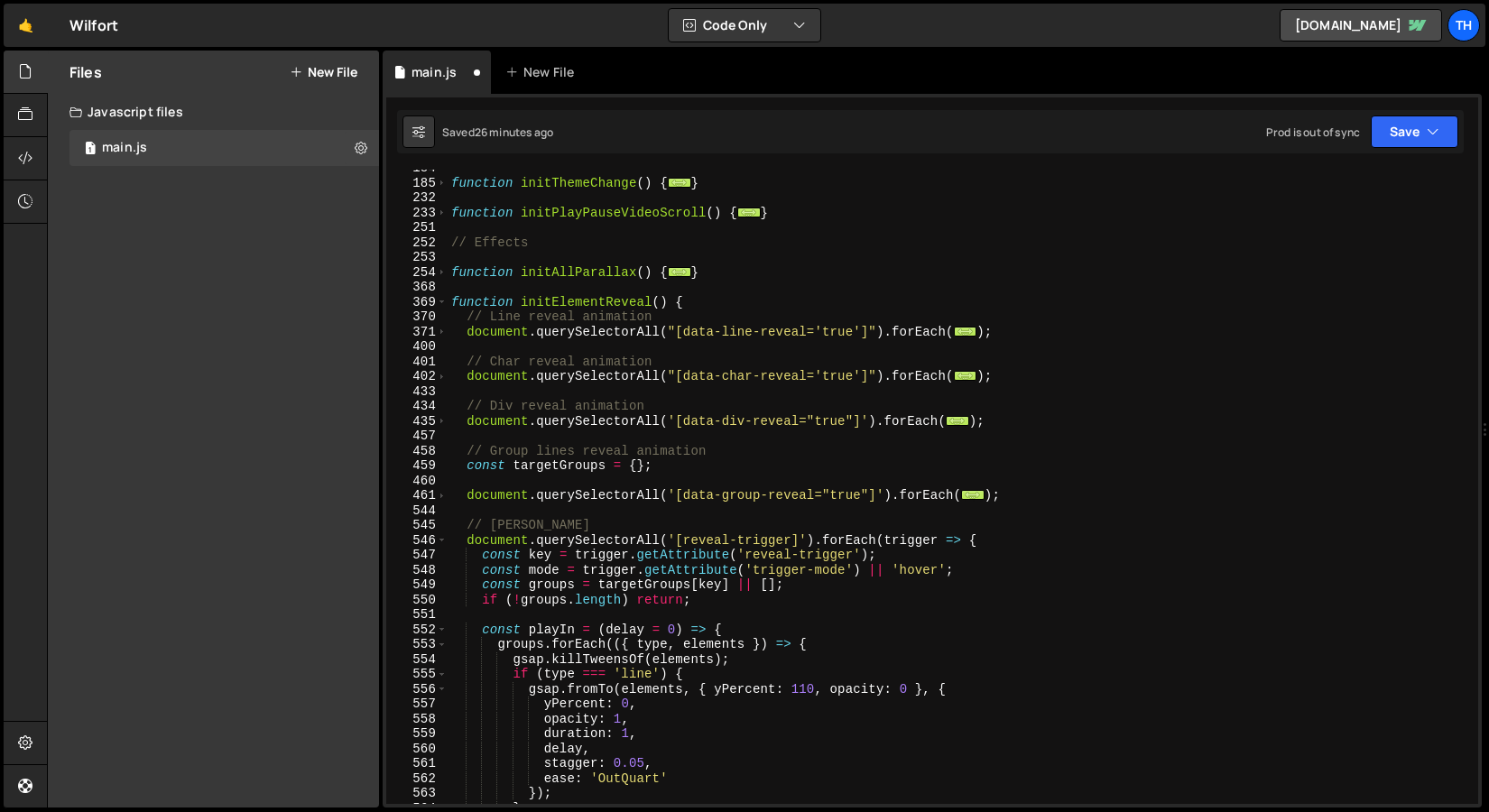
scroll to position [270, 0]
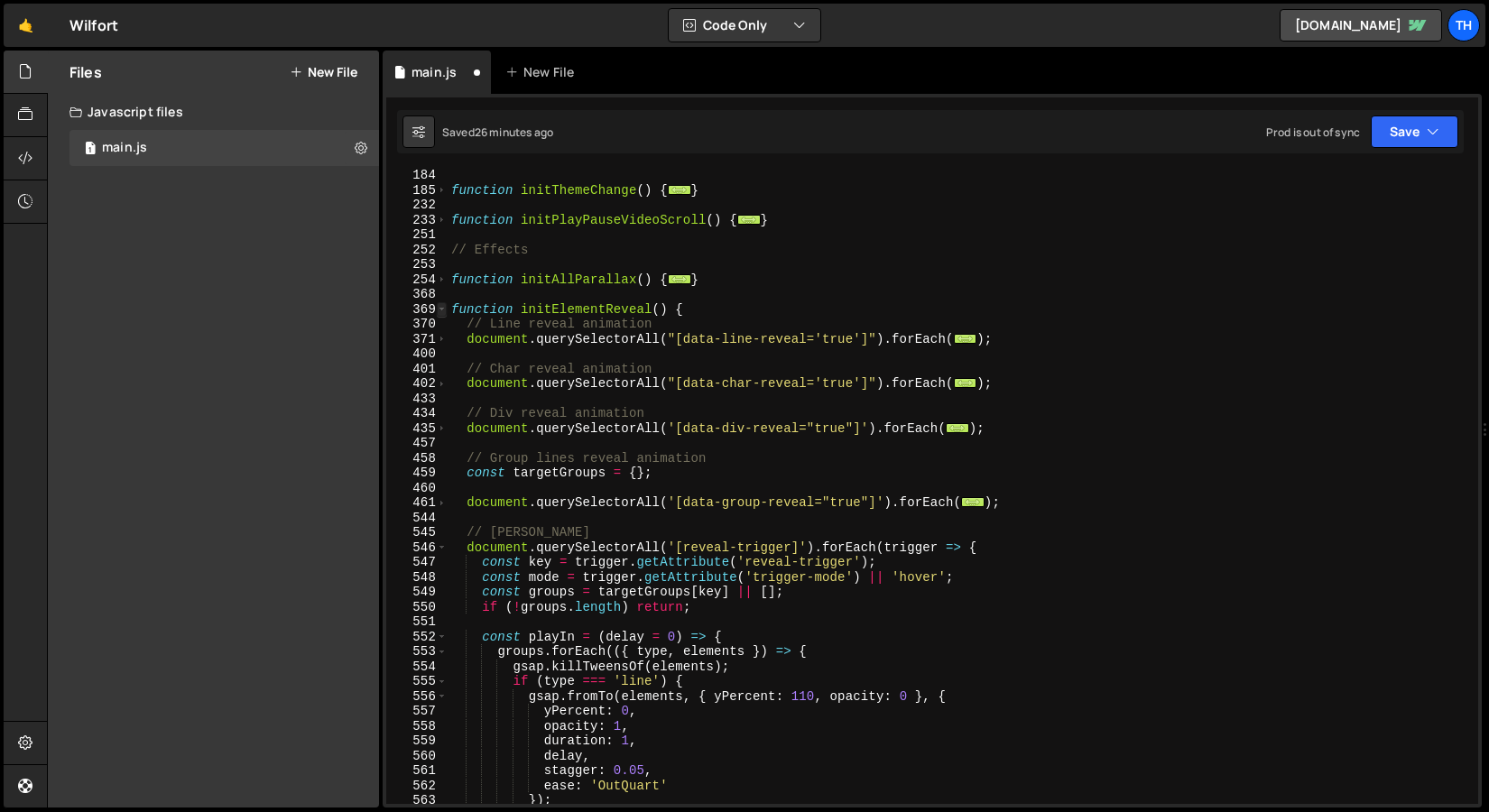
click at [440, 309] on span at bounding box center [442, 309] width 10 height 15
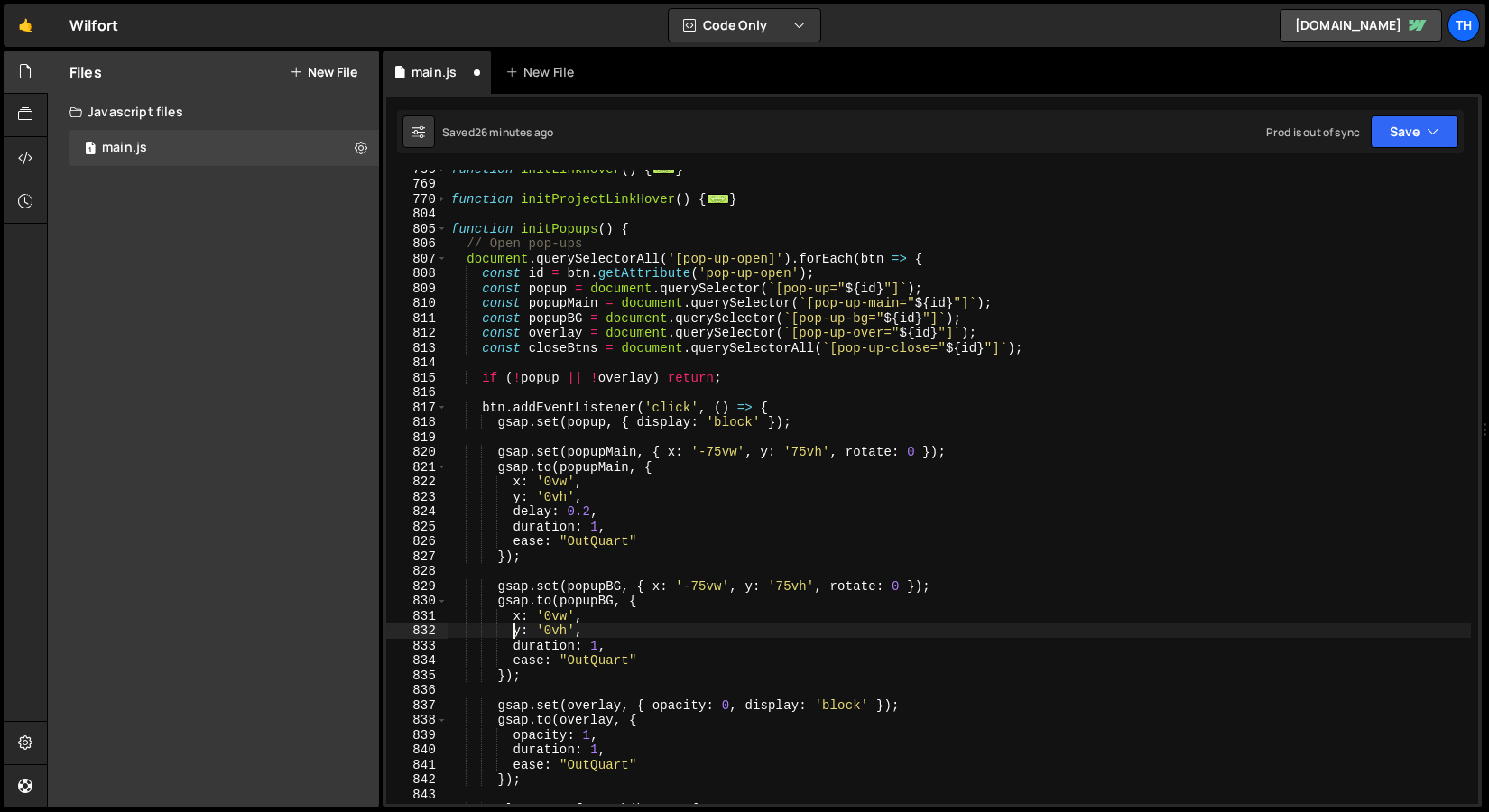
scroll to position [499, 0]
click at [443, 227] on span at bounding box center [442, 229] width 10 height 15
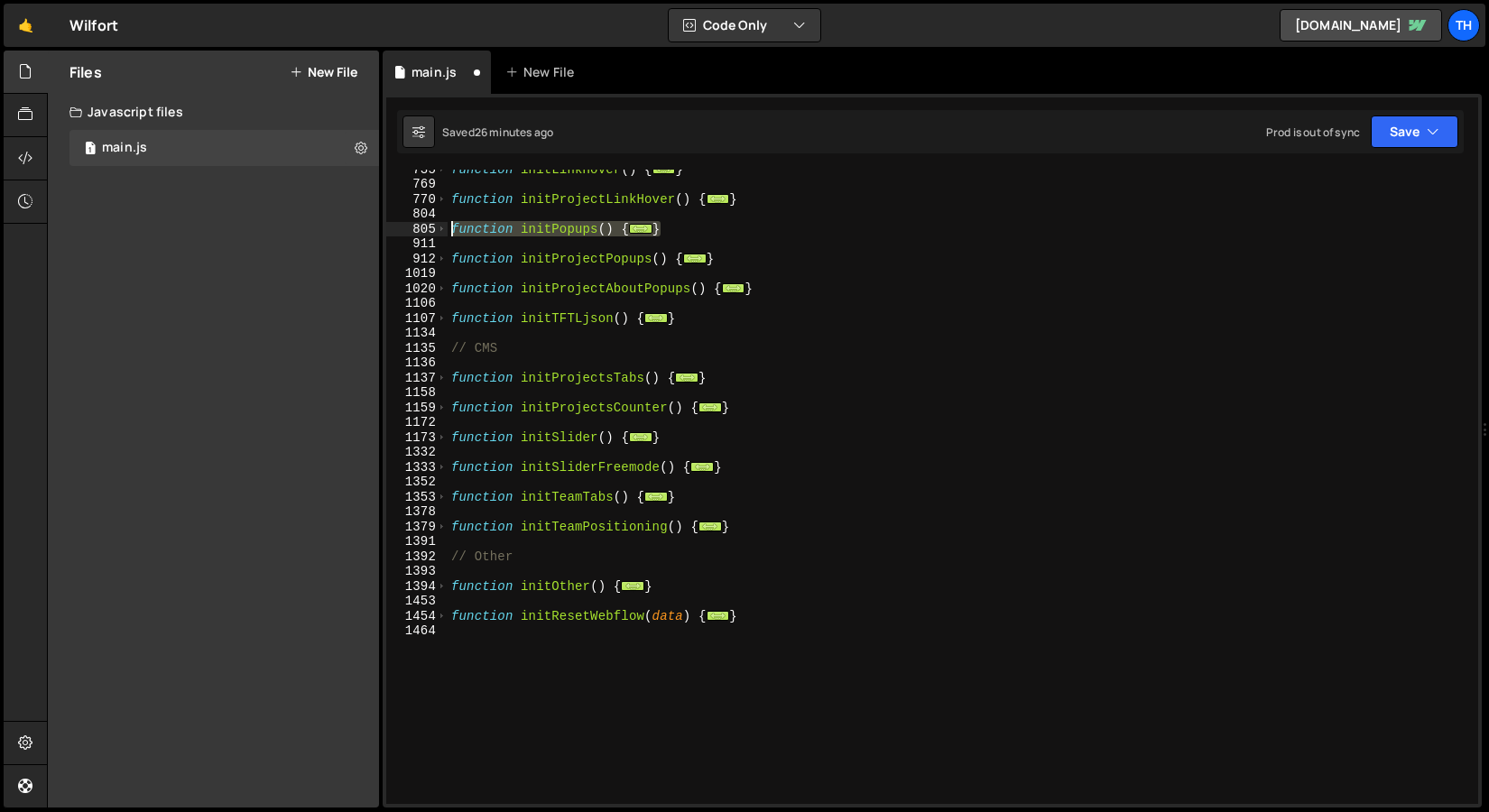
drag, startPoint x: 685, startPoint y: 228, endPoint x: 401, endPoint y: 227, distance: 284.0
click at [401, 227] on div "y: '0vh', 735 769 770 804 805 911 912 1019 1020 1106 1107 1134 1135 1136 1137 1…" at bounding box center [933, 486] width 1092 height 635
type textarea "function initPopups() { // Open pop-ups"
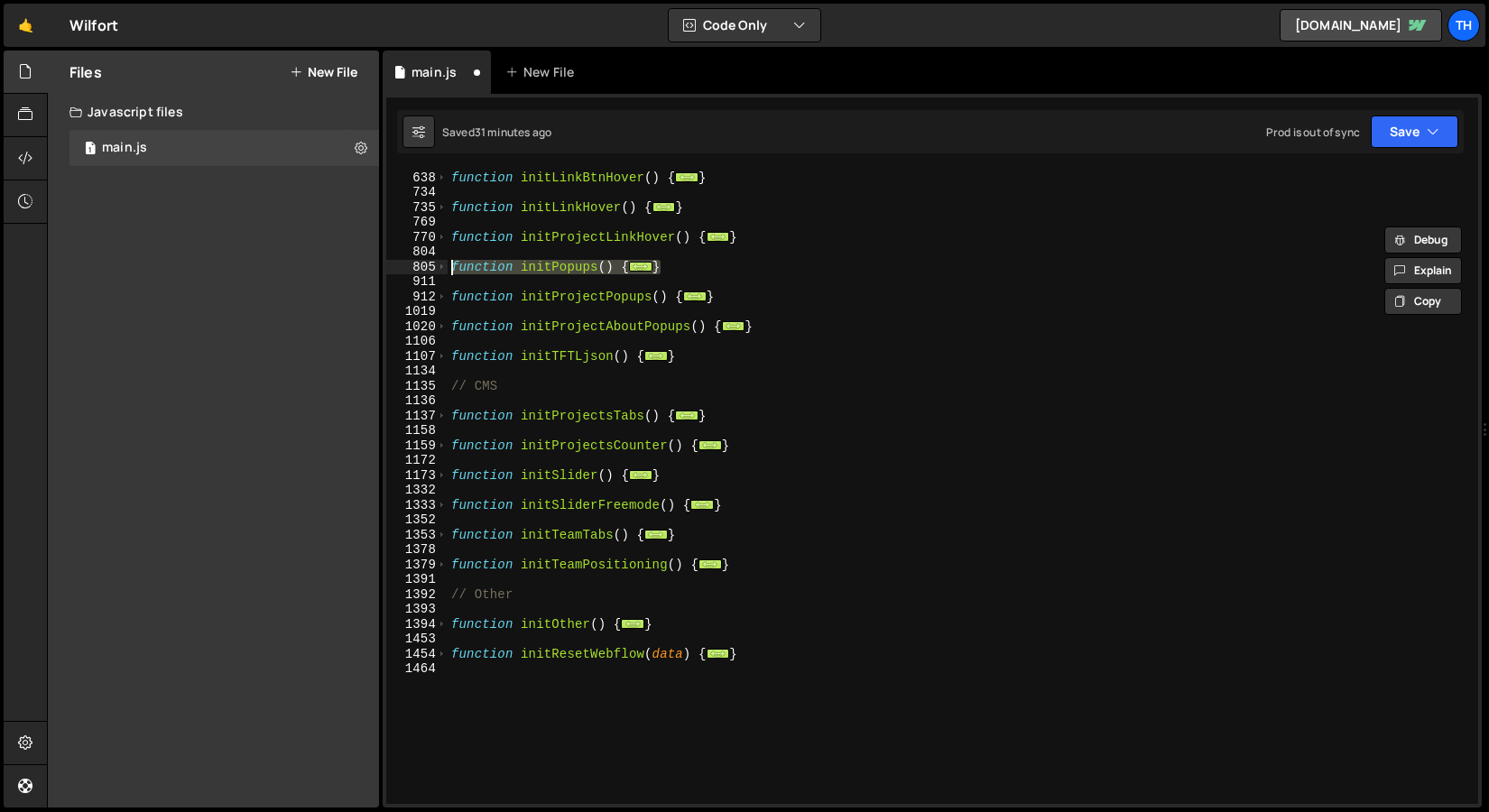
scroll to position [644, 0]
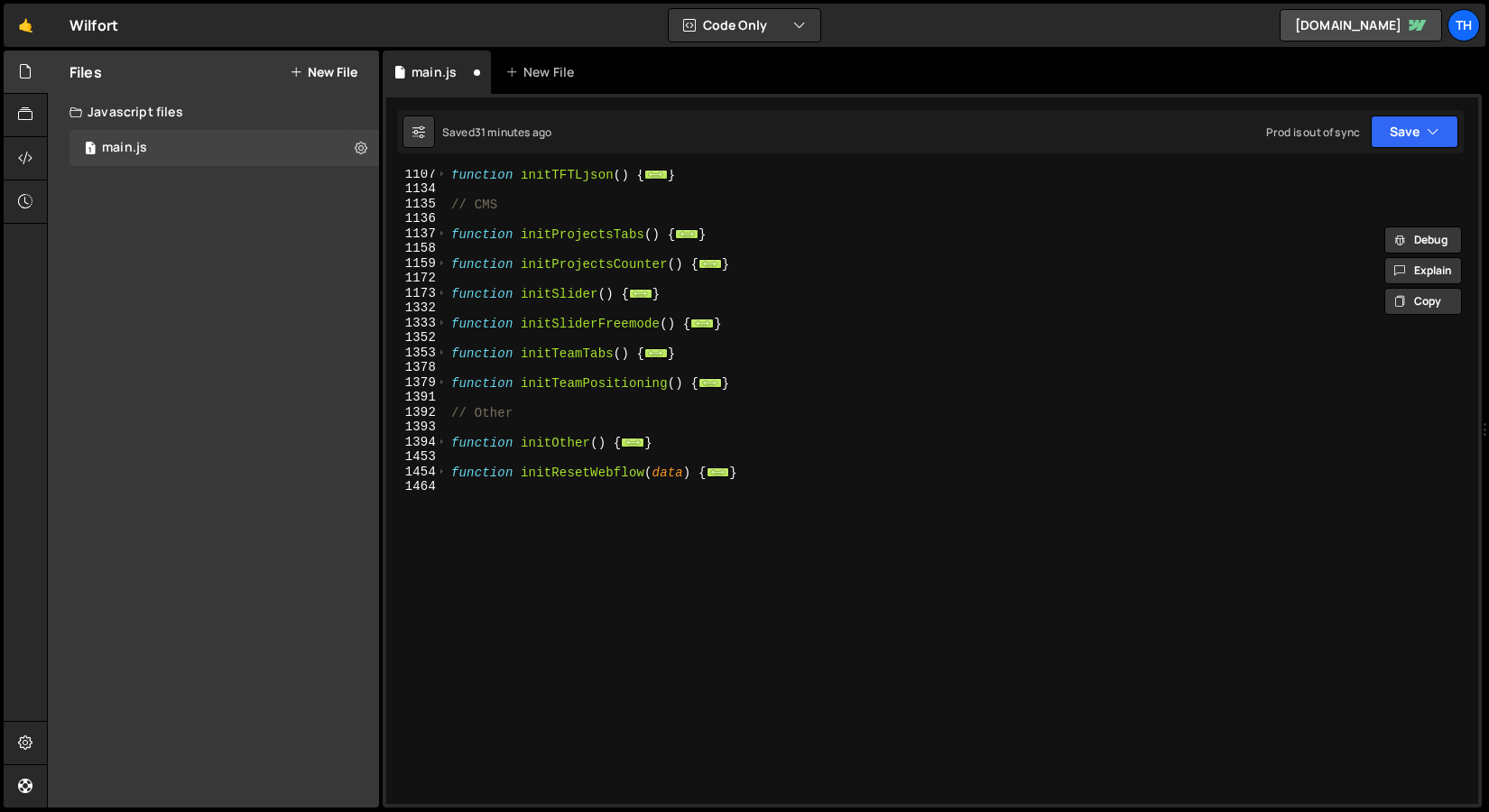
click at [526, 585] on div "function initTFTLjson ( ) { ... } // CMS function initProjectsTabs ( ) { ... } …" at bounding box center [959, 499] width 1024 height 665
type textarea "."
type textarea "\"
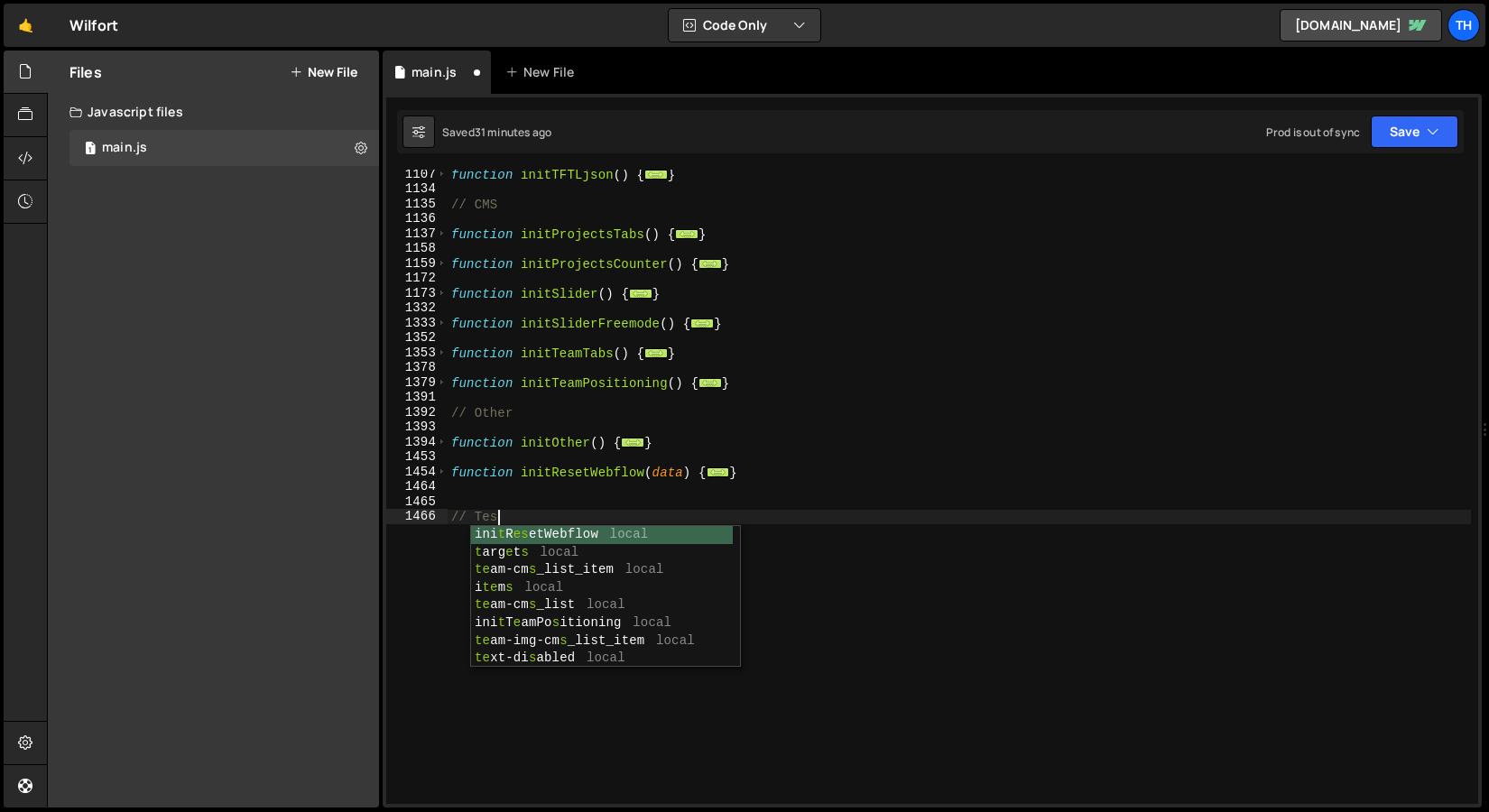
scroll to position [0, 3]
type textarea "// initResetWebflow"
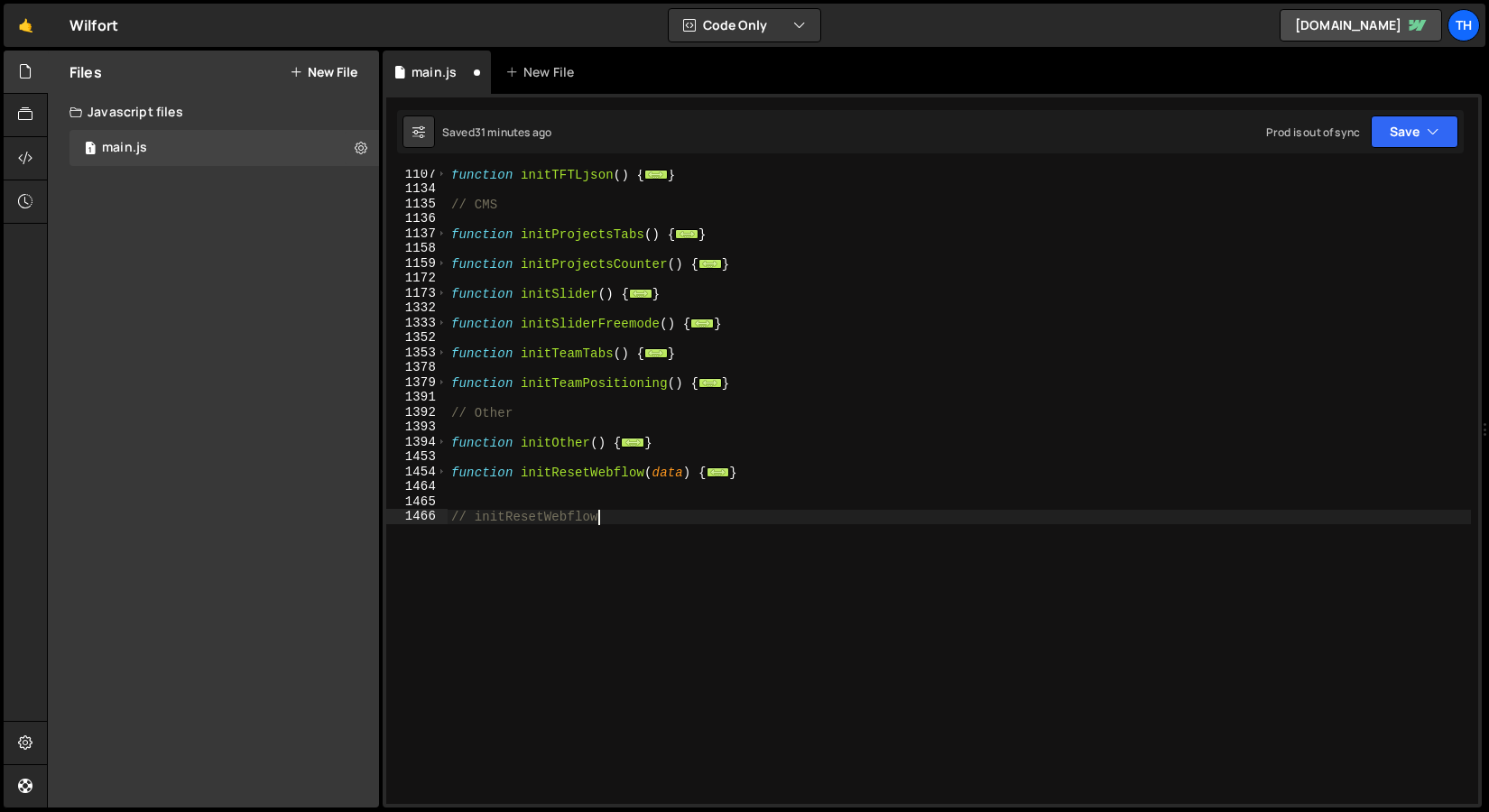
scroll to position [0, 0]
type textarea "// Test"
paste textarea "}"
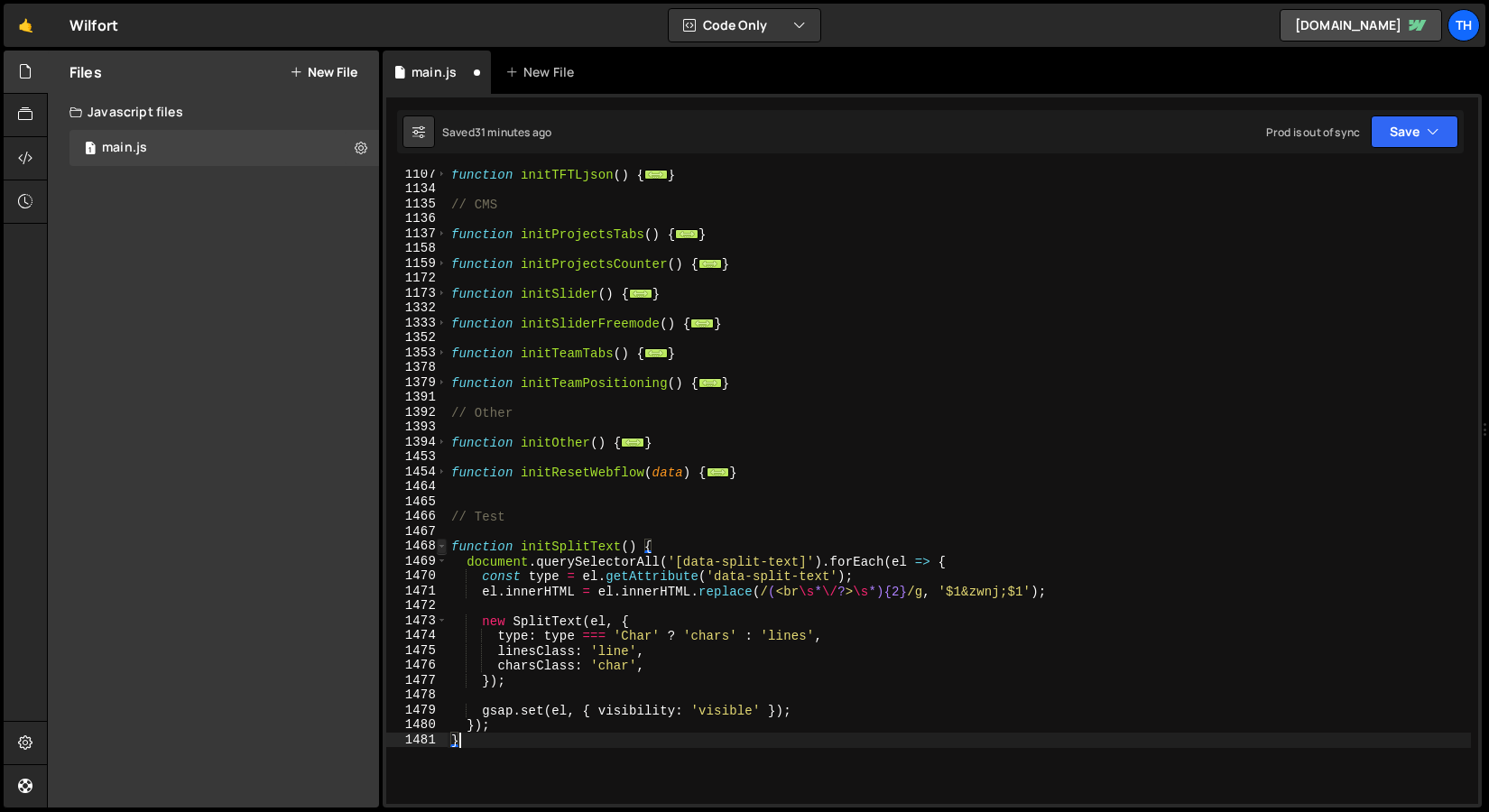
click at [438, 546] on span at bounding box center [442, 546] width 10 height 15
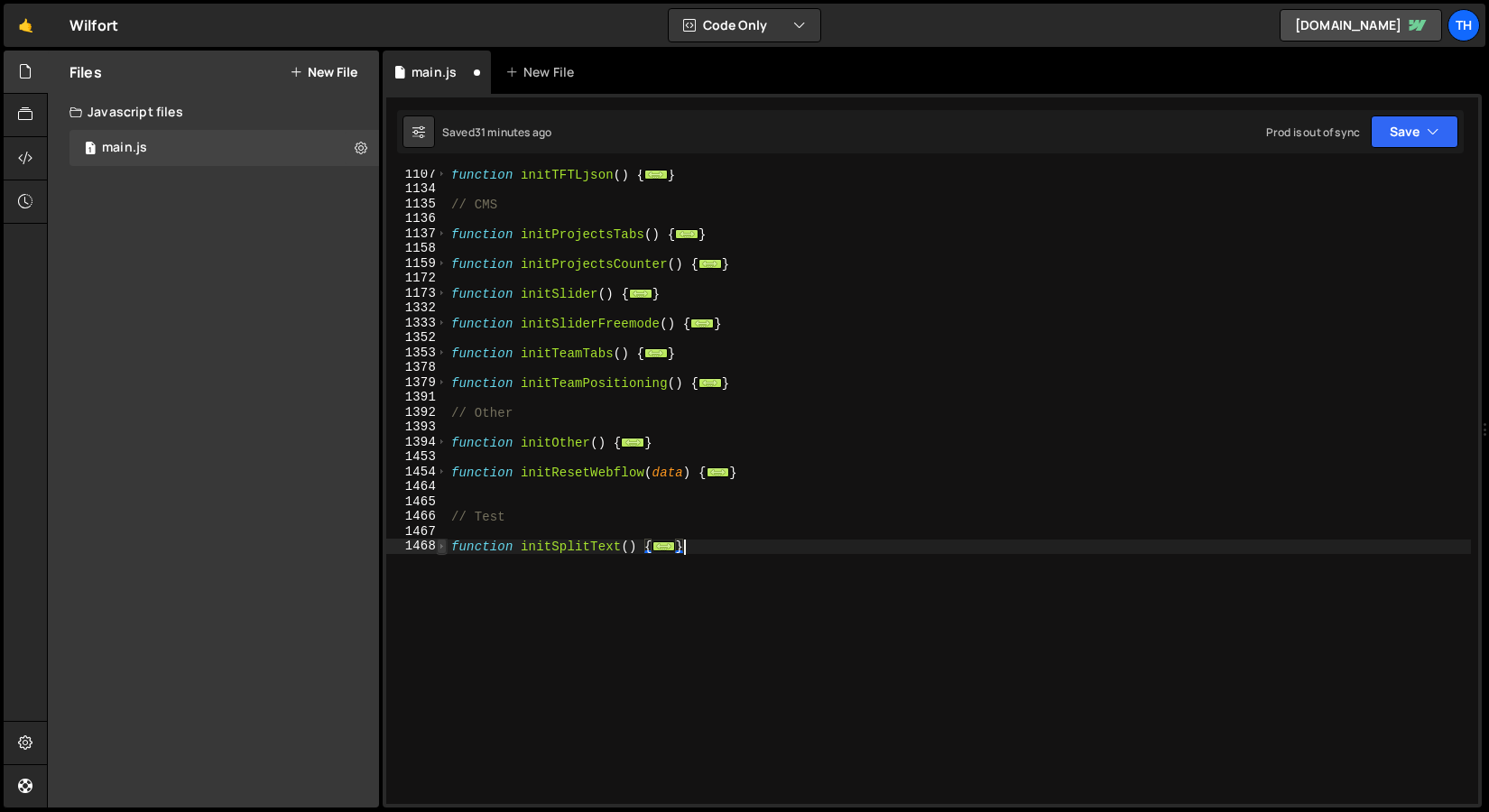
click at [438, 546] on span at bounding box center [442, 546] width 10 height 15
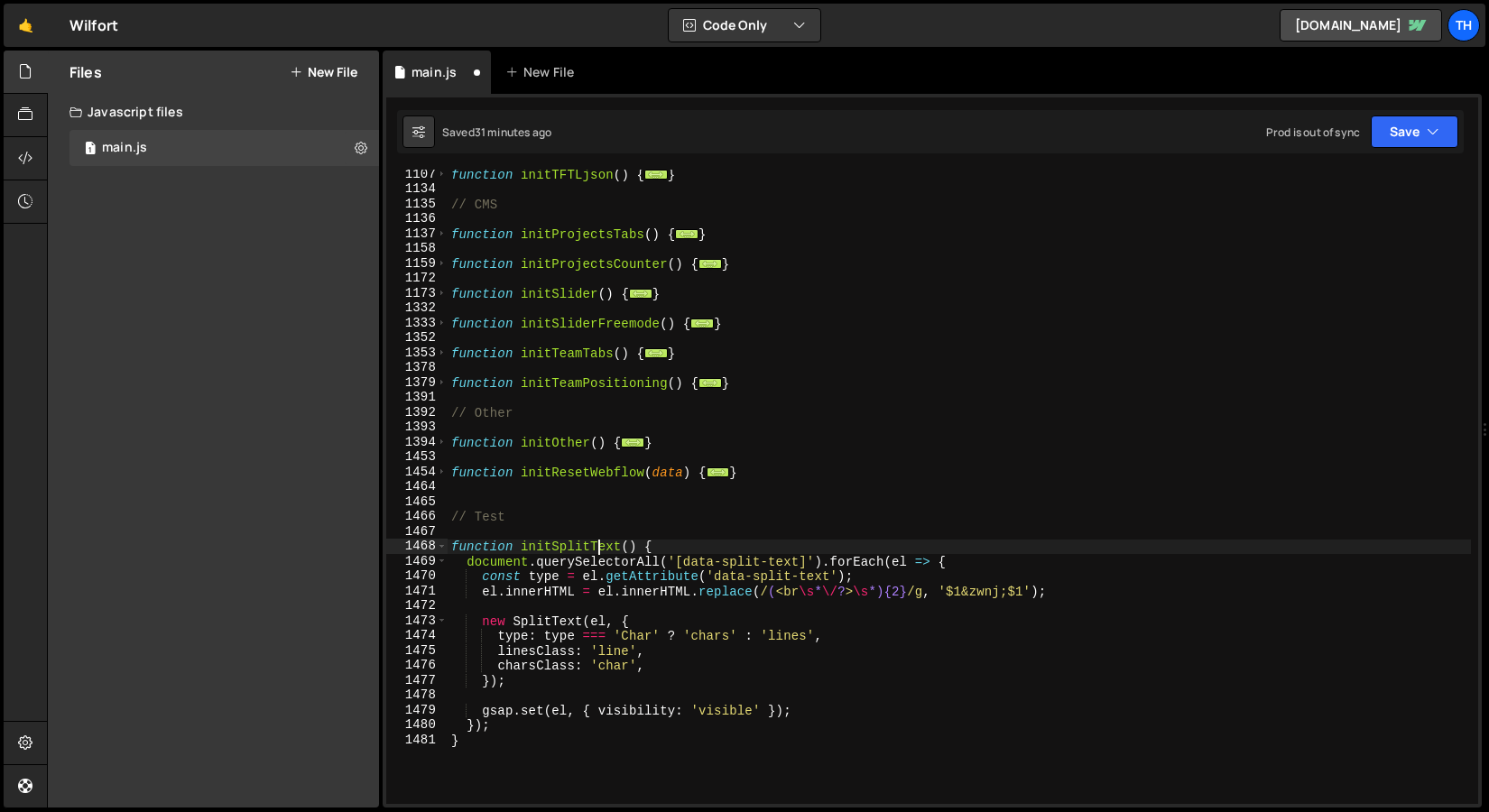
click at [599, 546] on div "function initTFTLjson ( ) { ... } // CMS function initProjectsTabs ( ) { ... } …" at bounding box center [959, 499] width 1024 height 665
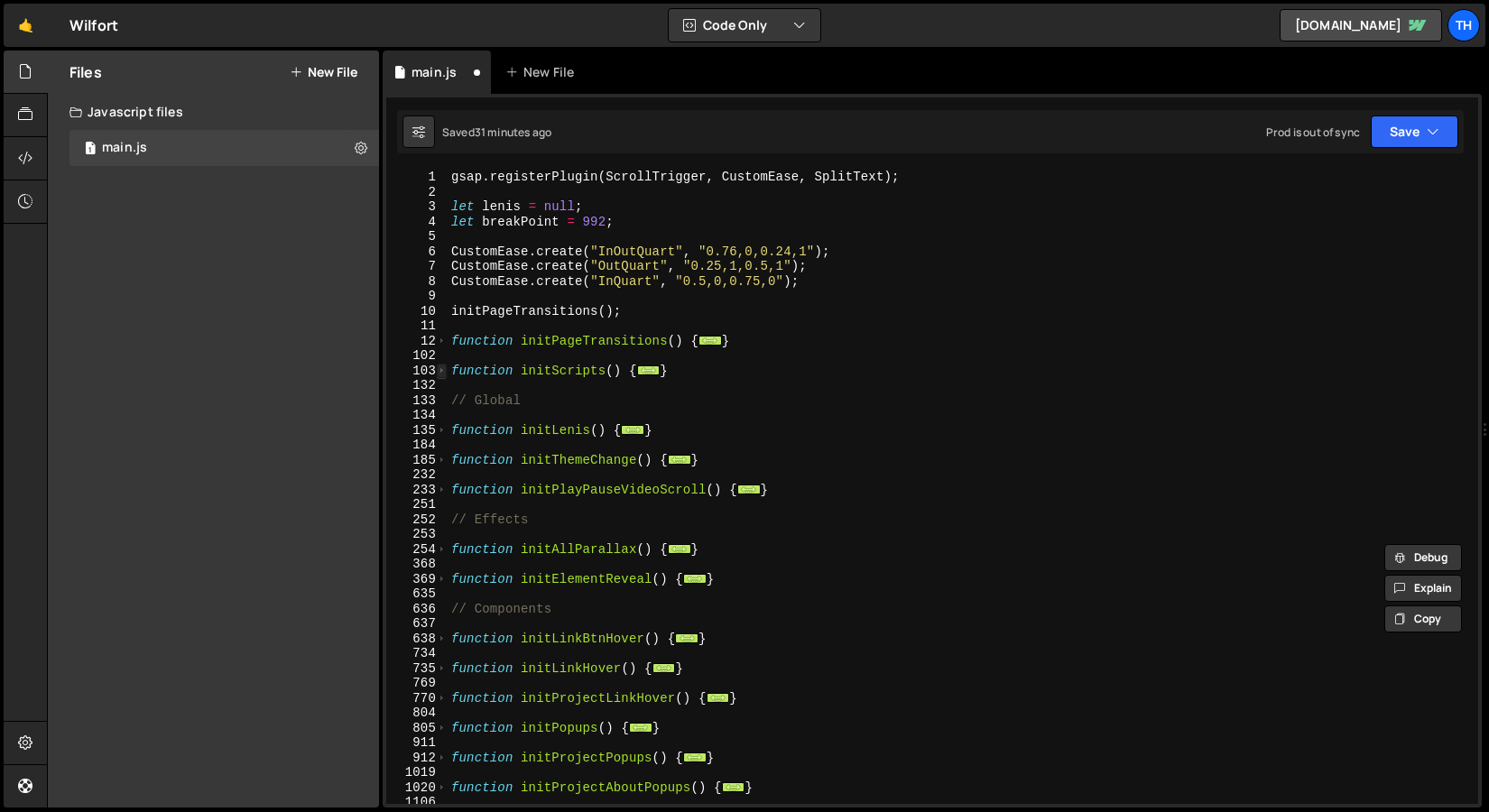
click at [446, 374] on span at bounding box center [442, 371] width 10 height 15
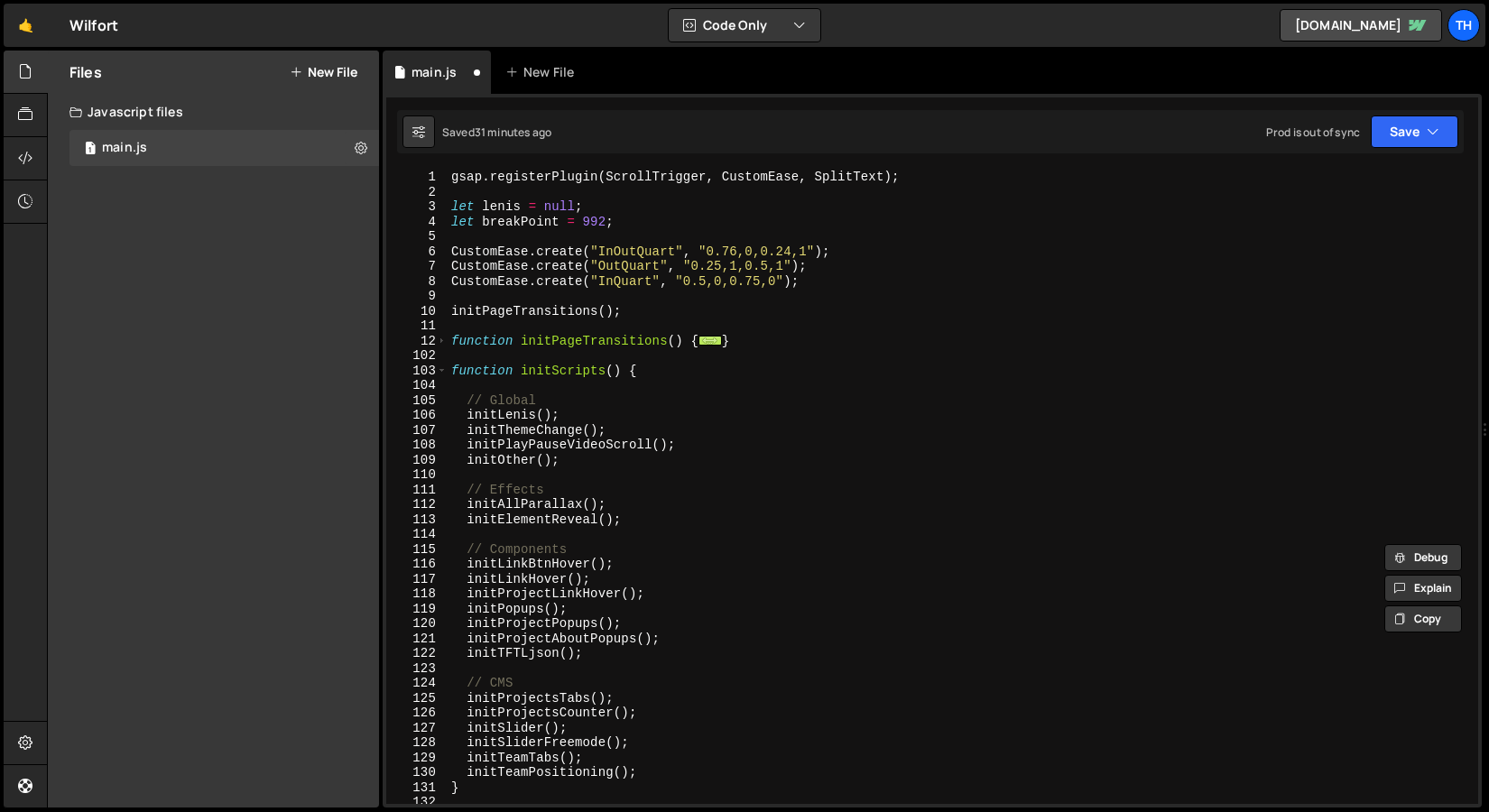
scroll to position [180, 0]
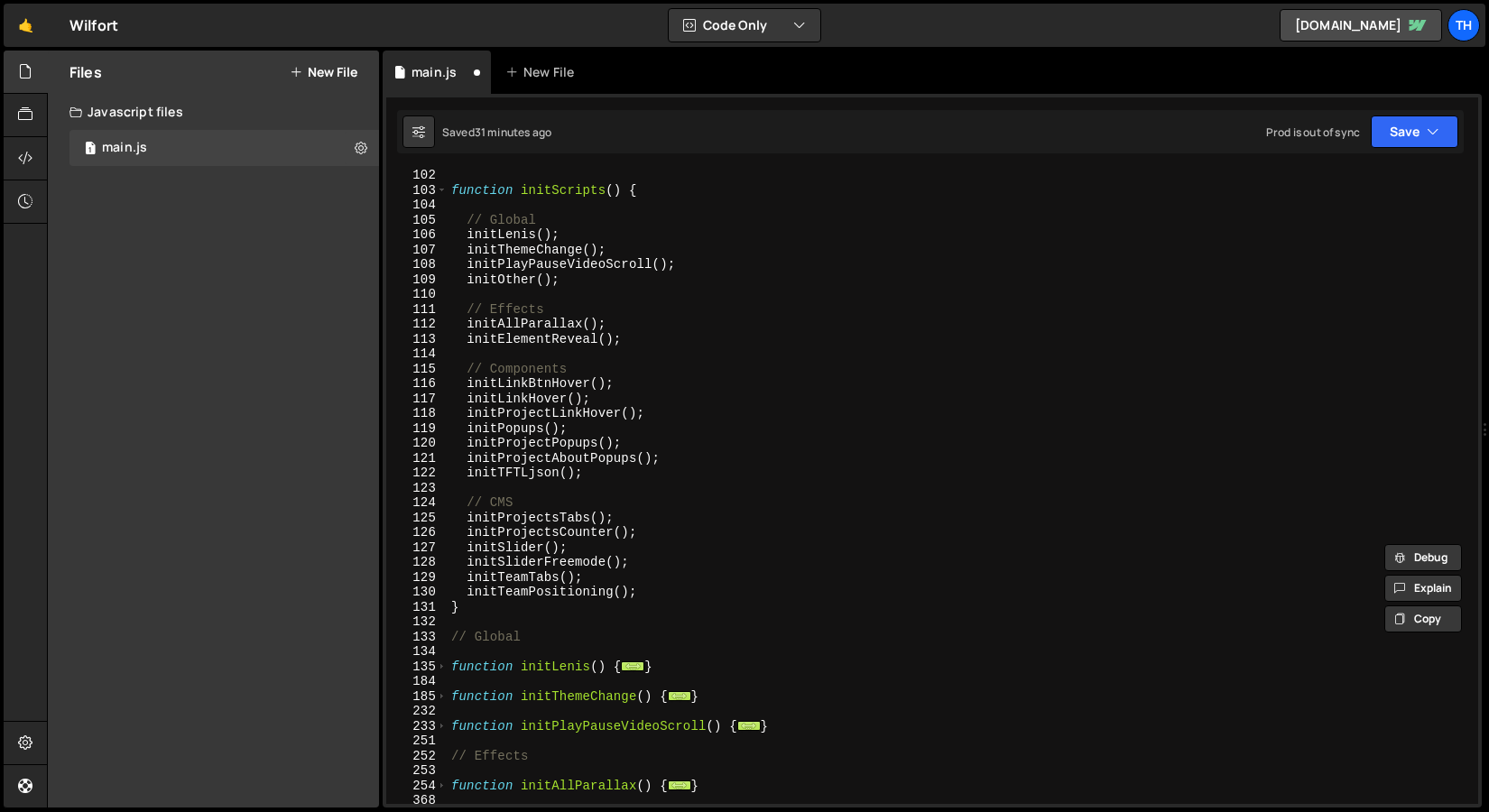
click at [638, 586] on div "function initScripts ( ) { // Global initLenis ( ) ; initThemeChange ( ) ; init…" at bounding box center [959, 499] width 1024 height 665
type textarea "initTeamPositioning();"
click at [650, 592] on div "function initScripts ( ) { // Global initLenis ( ) ; initThemeChange ( ) ; init…" at bounding box center [959, 499] width 1024 height 665
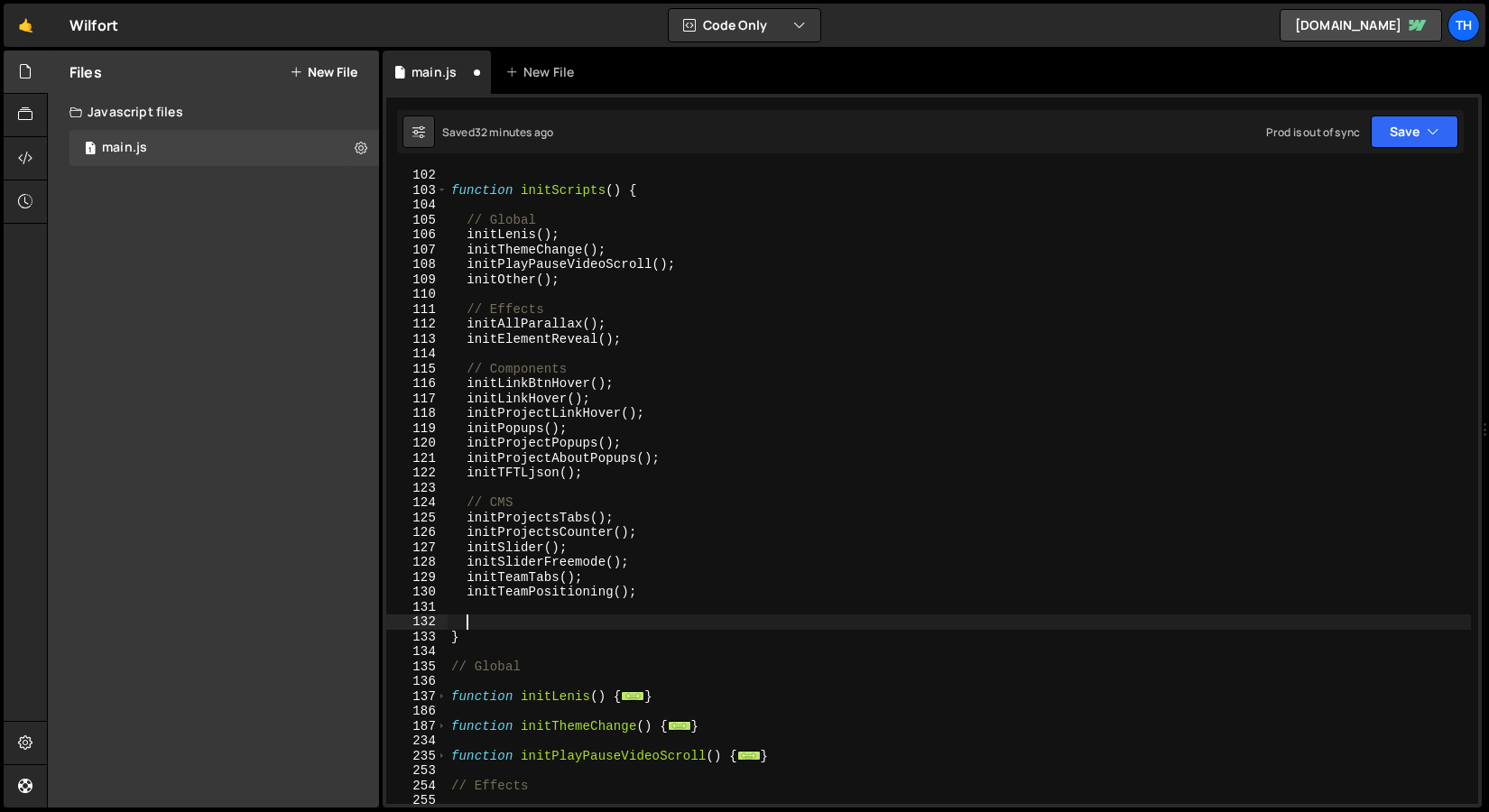
scroll to position [0, 0]
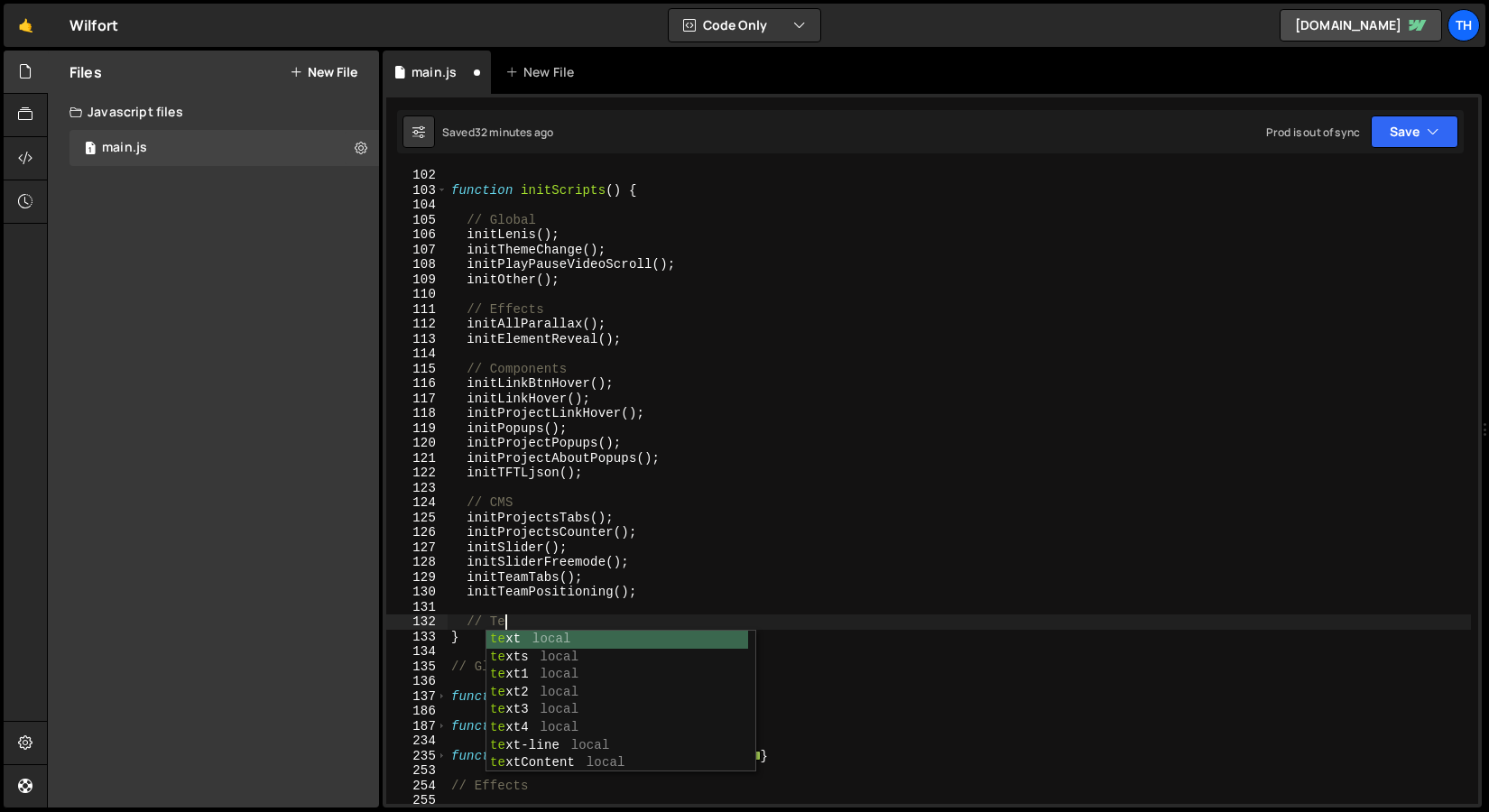
type textarea "// Test"
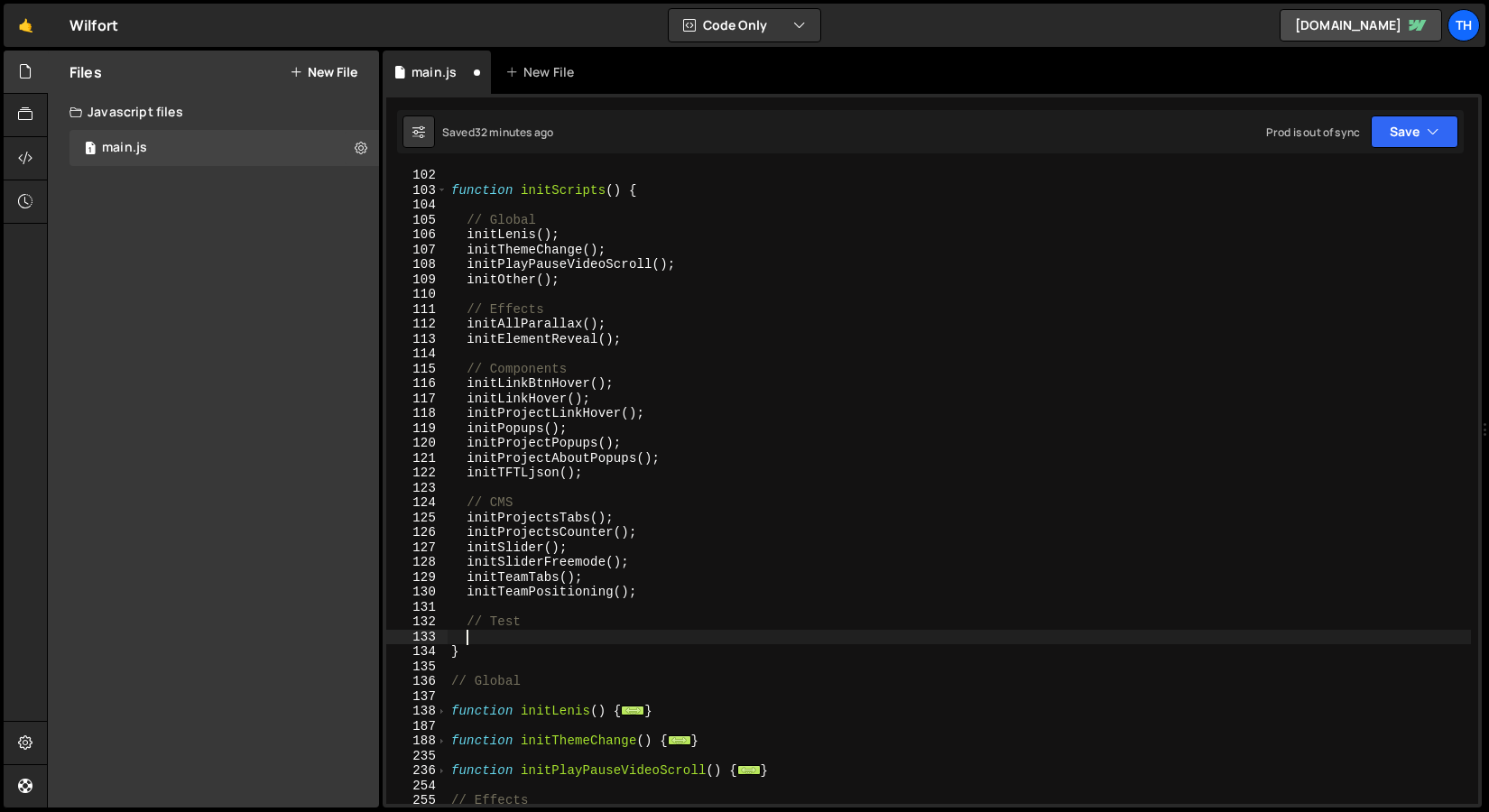
paste textarea "initSplitText"
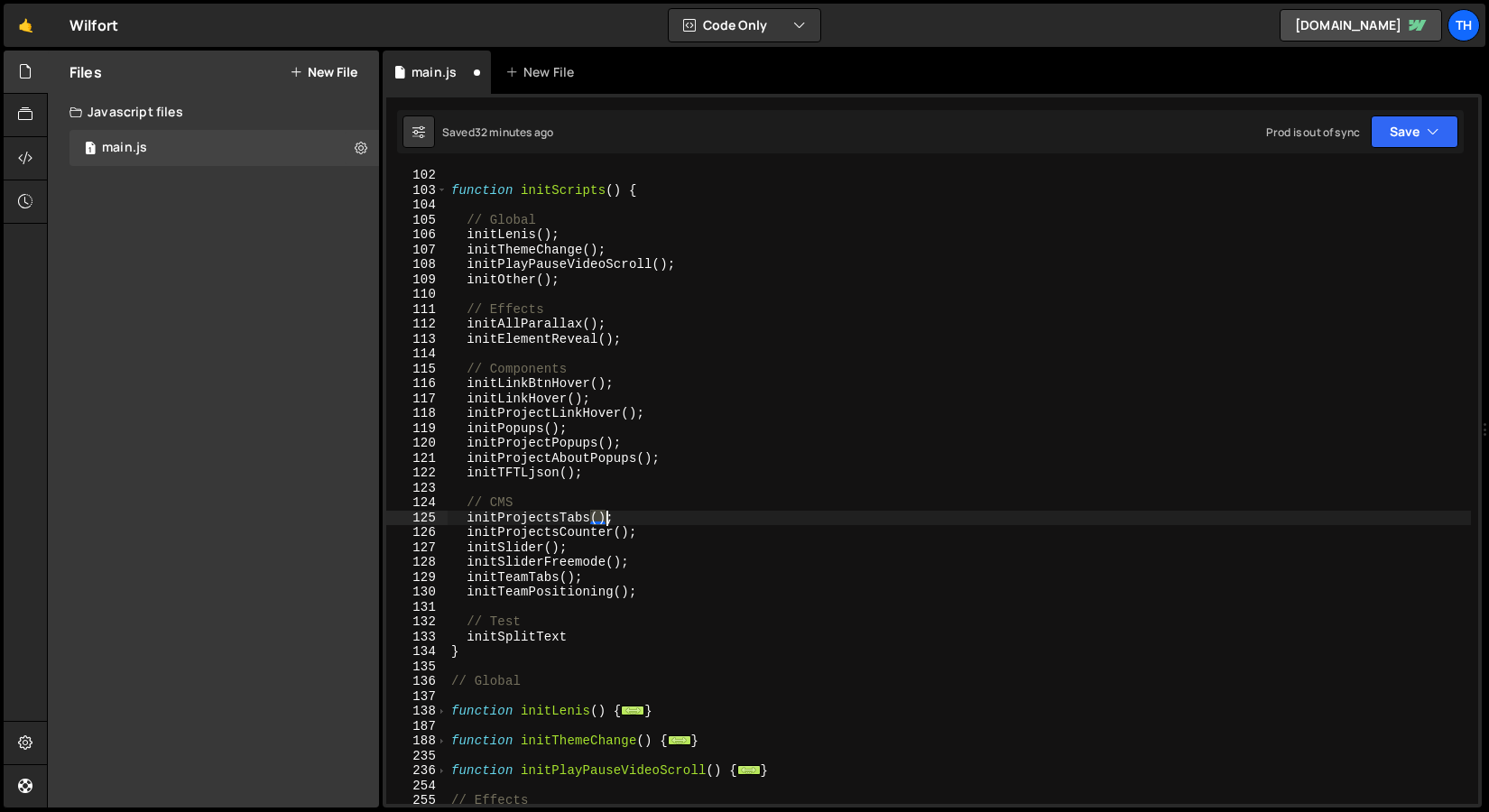
drag, startPoint x: 594, startPoint y: 518, endPoint x: 610, endPoint y: 518, distance: 16.0
click at [610, 518] on div "function initScripts ( ) { // Global initLenis ( ) ; initThemeChange ( ) ; init…" at bounding box center [959, 499] width 1024 height 665
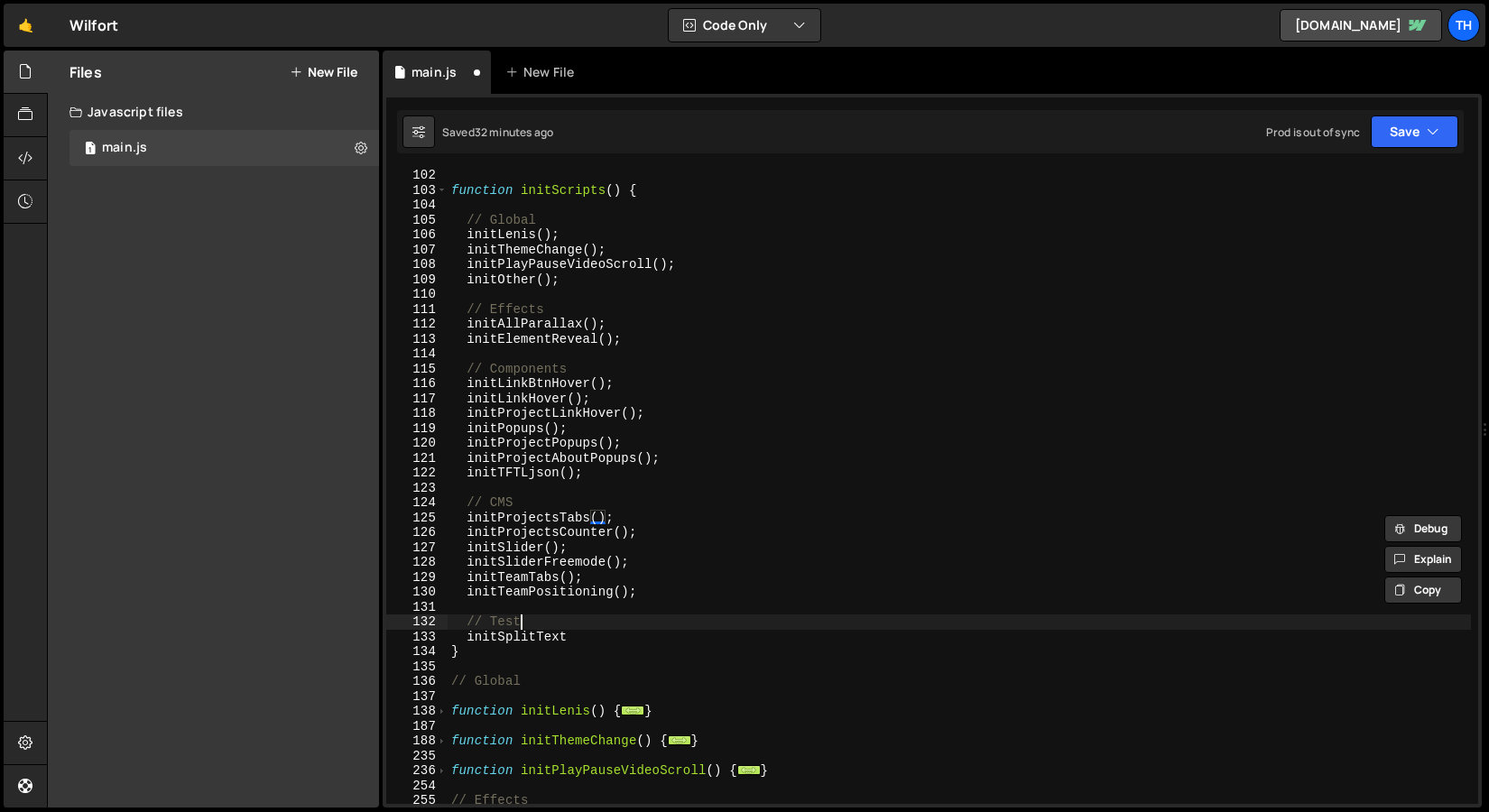
click at [578, 627] on div "function initScripts ( ) { // Global initLenis ( ) ; initThemeChange ( ) ; init…" at bounding box center [959, 499] width 1024 height 665
click at [578, 632] on div "function initScripts ( ) { // Global initLenis ( ) ; initThemeChange ( ) ; init…" at bounding box center [959, 499] width 1024 height 665
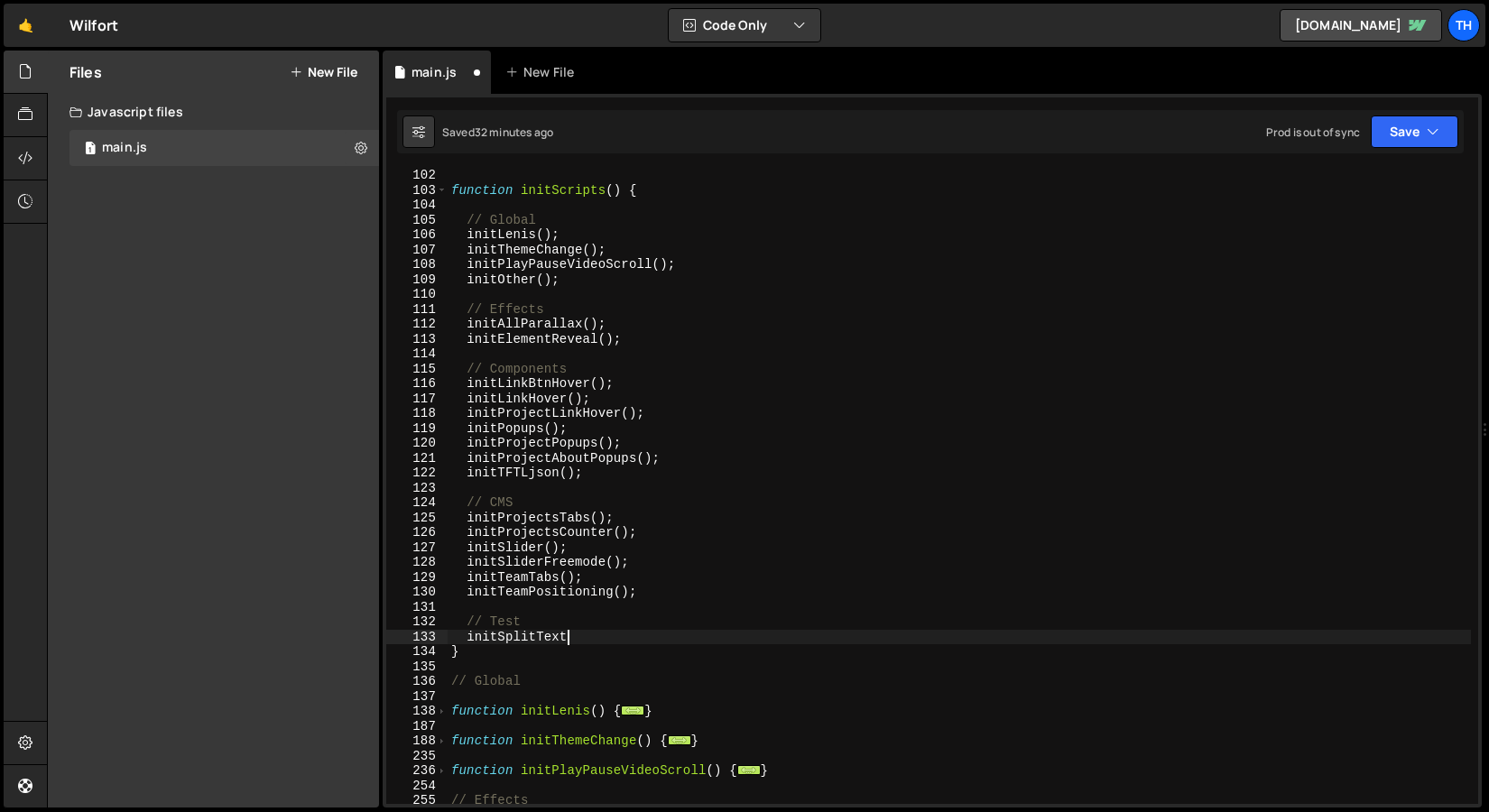
paste textarea "()"
type textarea "initSplitText()"
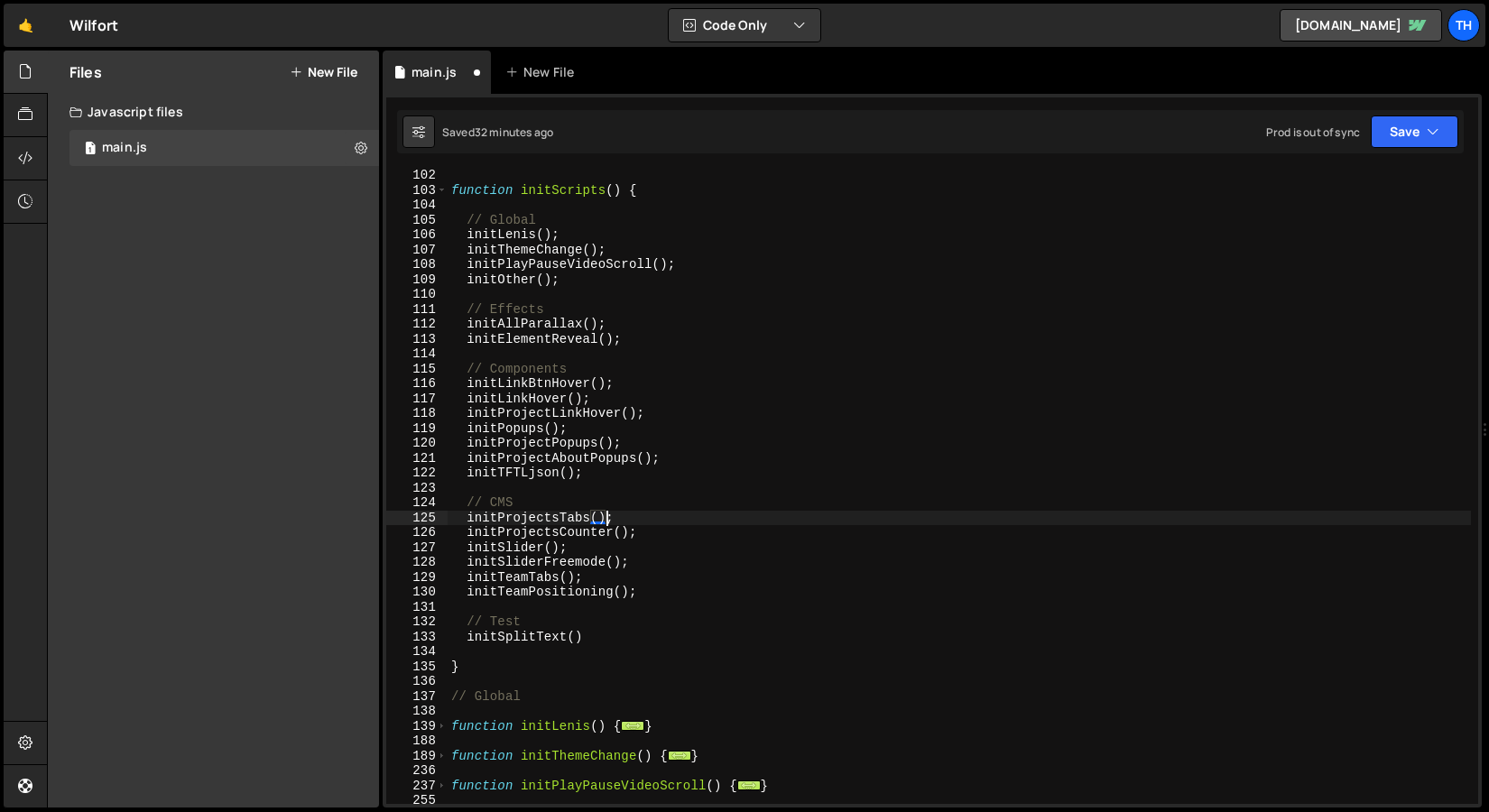
click at [605, 517] on div "function initScripts ( ) { // Global initLenis ( ) ; initThemeChange ( ) ; init…" at bounding box center [959, 499] width 1024 height 665
drag, startPoint x: 622, startPoint y: 520, endPoint x: 592, endPoint y: 515, distance: 30.4
click at [592, 515] on div "function initScripts ( ) { // Global initLenis ( ) ; initThemeChange ( ) ; init…" at bounding box center [959, 499] width 1024 height 665
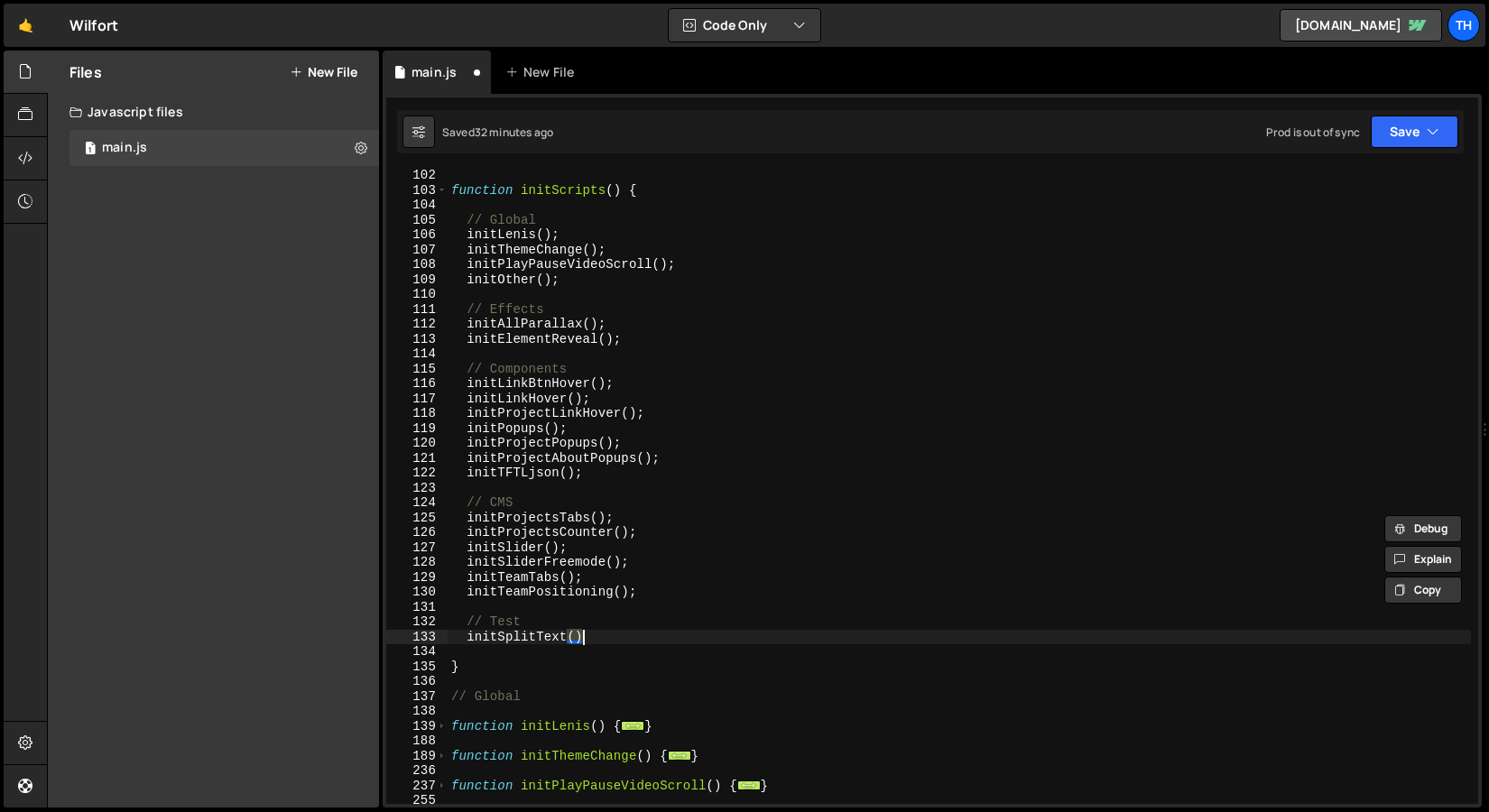
drag, startPoint x: 568, startPoint y: 642, endPoint x: 599, endPoint y: 637, distance: 31.4
click at [599, 637] on div "function initScripts ( ) { // Global initLenis ( ) ; initThemeChange ( ) ; init…" at bounding box center [959, 499] width 1024 height 665
paste textarea ";"
click at [562, 671] on div "function initScripts ( ) { // Global initLenis ( ) ; initThemeChange ( ) ; init…" at bounding box center [959, 499] width 1024 height 665
click at [627, 644] on div "function initScripts ( ) { // Global initLenis ( ) ; initThemeChange ( ) ; init…" at bounding box center [959, 499] width 1024 height 665
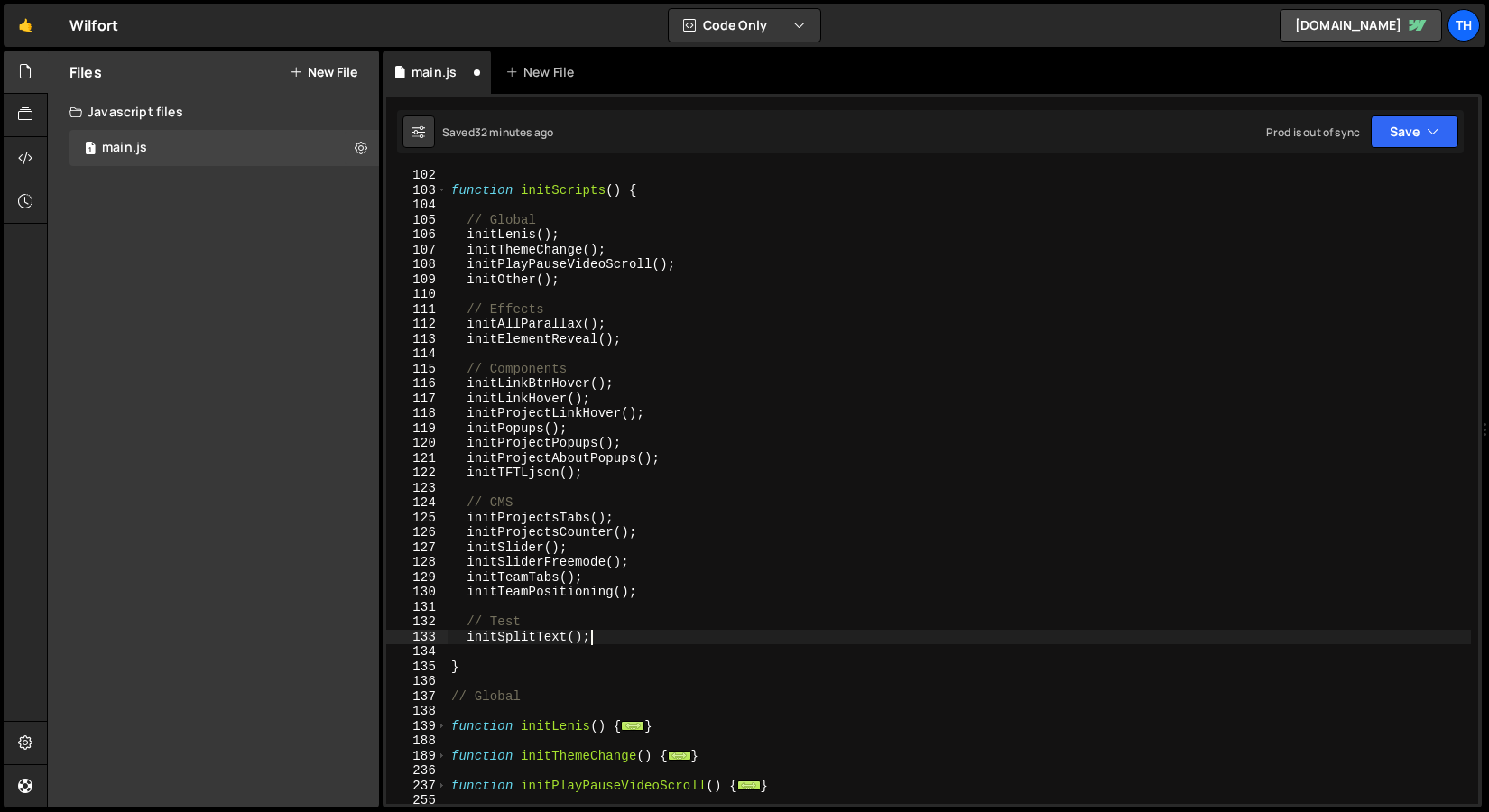
type textarea "initSplitText();"
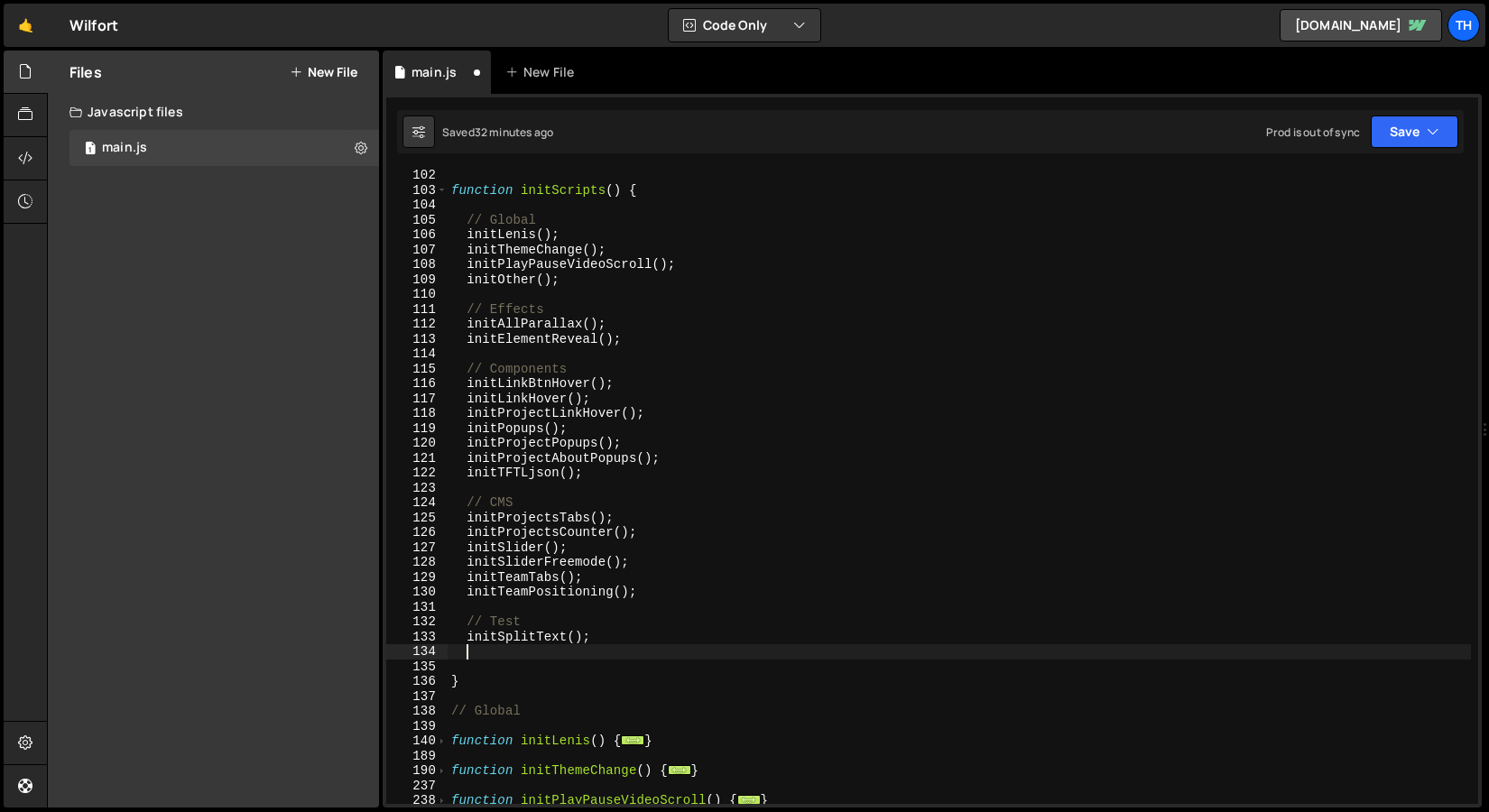
paste textarea "animateTextReveal"
drag, startPoint x: 569, startPoint y: 641, endPoint x: 594, endPoint y: 636, distance: 25.5
click at [594, 636] on div "function initScripts ( ) { // Global initLenis ( ) ; initThemeChange ( ) ; init…" at bounding box center [959, 499] width 1024 height 665
click at [628, 656] on div "function initScripts ( ) { // Global initLenis ( ) ; initThemeChange ( ) ; init…" at bounding box center [959, 499] width 1024 height 665
paste textarea "();"
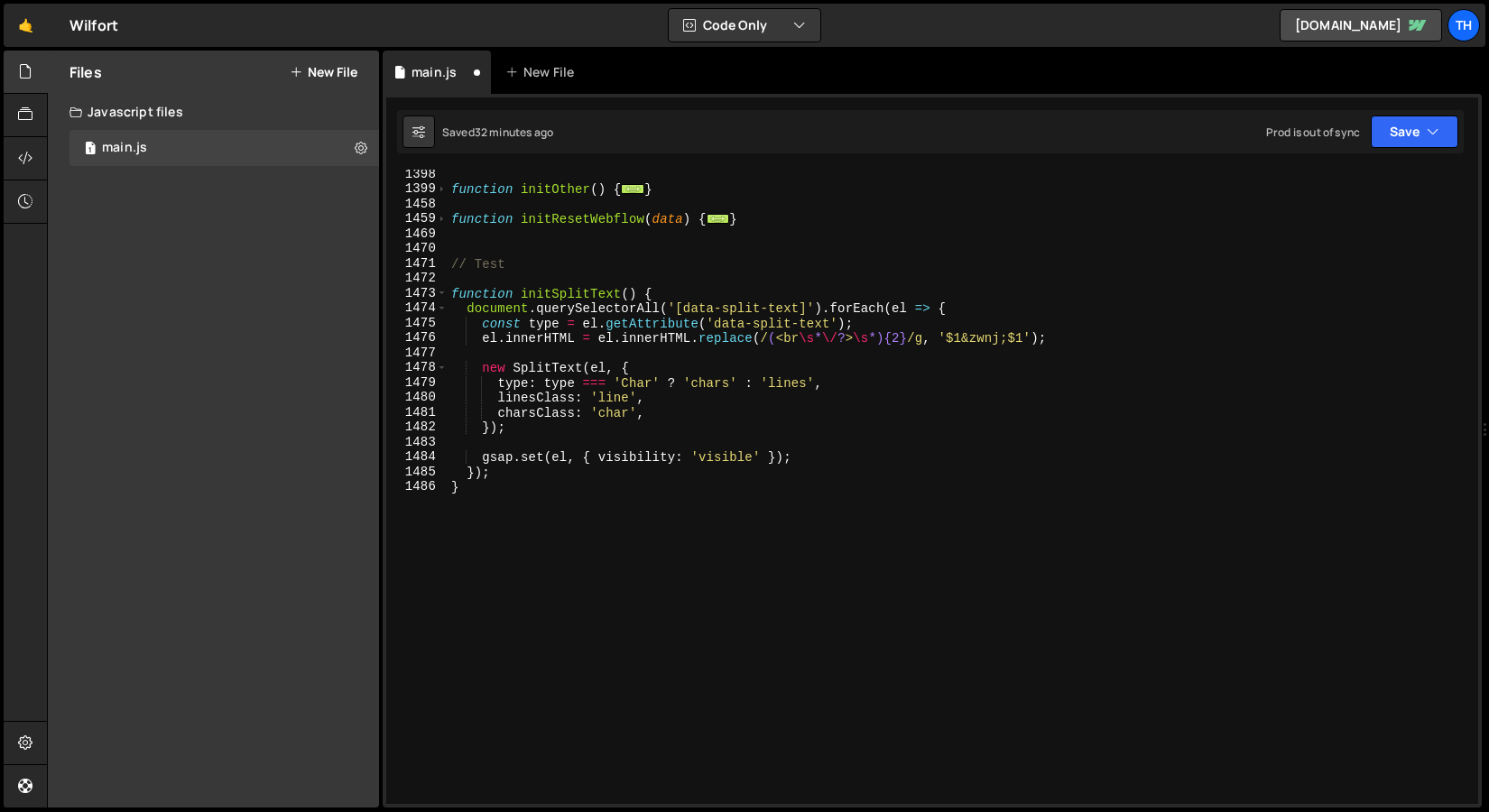
scroll to position [1355, 0]
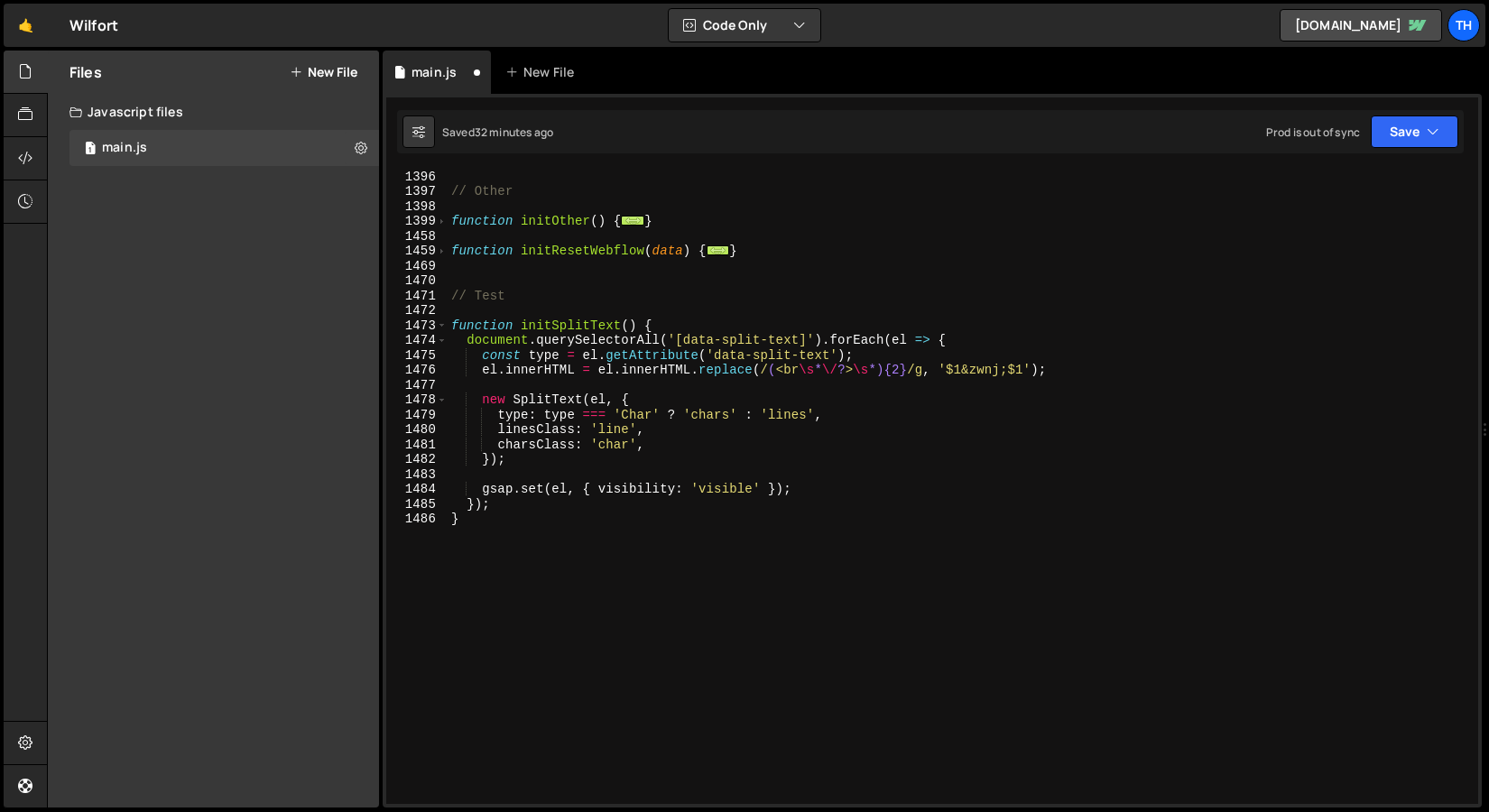
click at [430, 323] on div "1473" at bounding box center [418, 326] width 62 height 15
type textarea "function initSplitText() { document.querySelectorAll('[data-split-text]').forEa…"
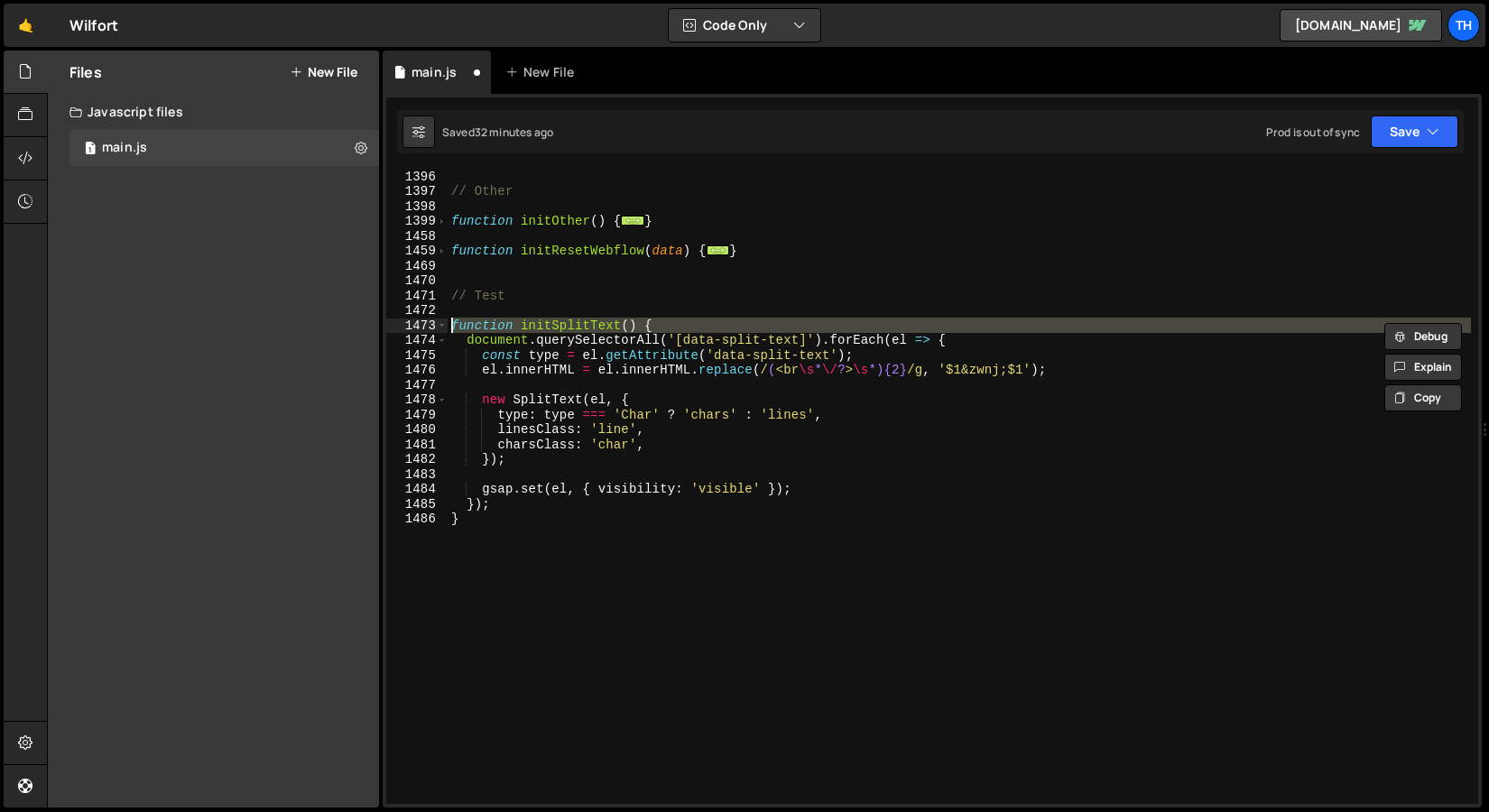
click at [430, 306] on div at bounding box center [430, 306] width 0 height 0
click at [460, 284] on div "// Other function initOther ( ) { ... } function initResetWebflow ( data ) { ..…" at bounding box center [959, 500] width 1024 height 665
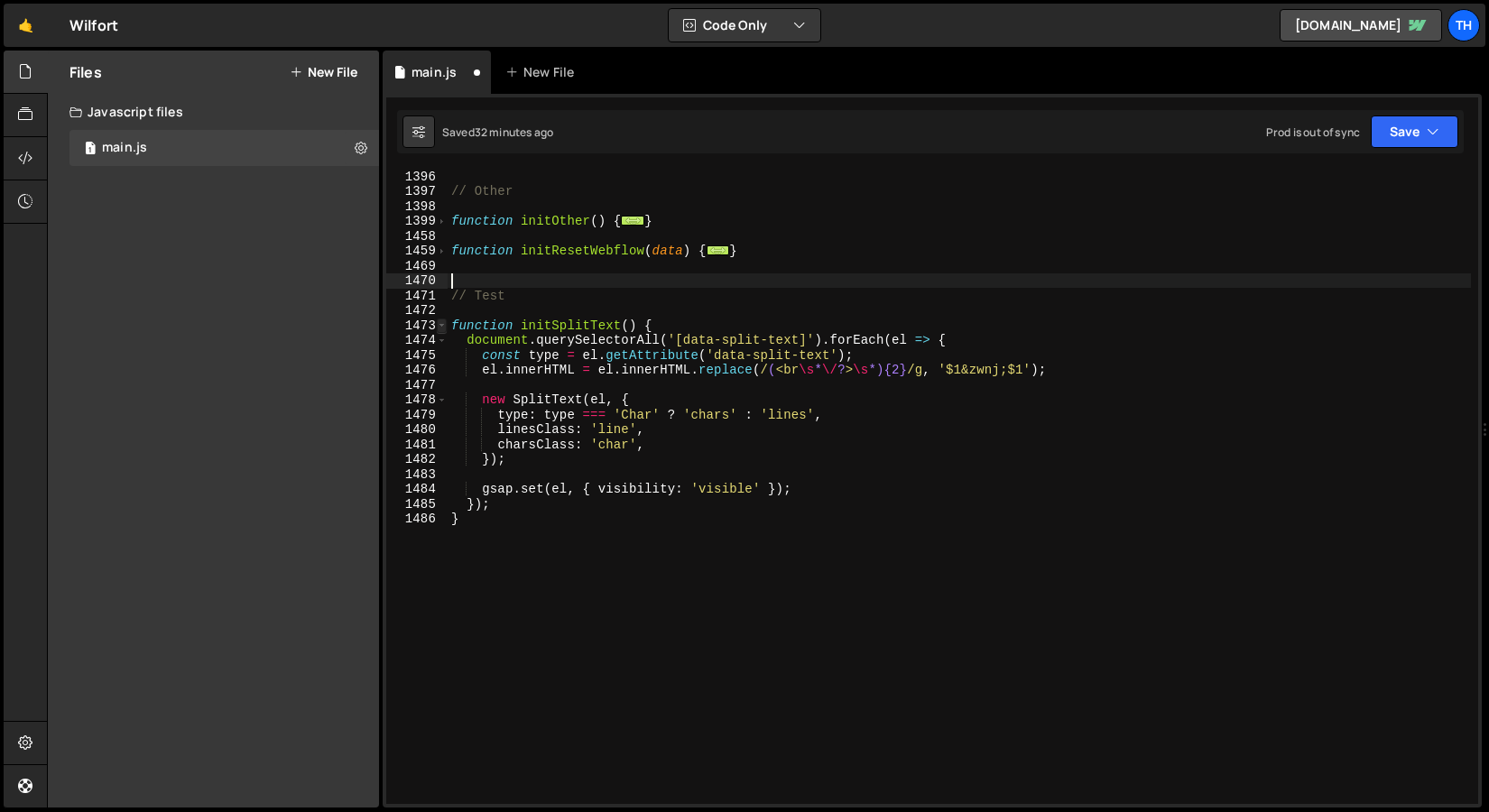
click at [446, 330] on span at bounding box center [442, 326] width 10 height 15
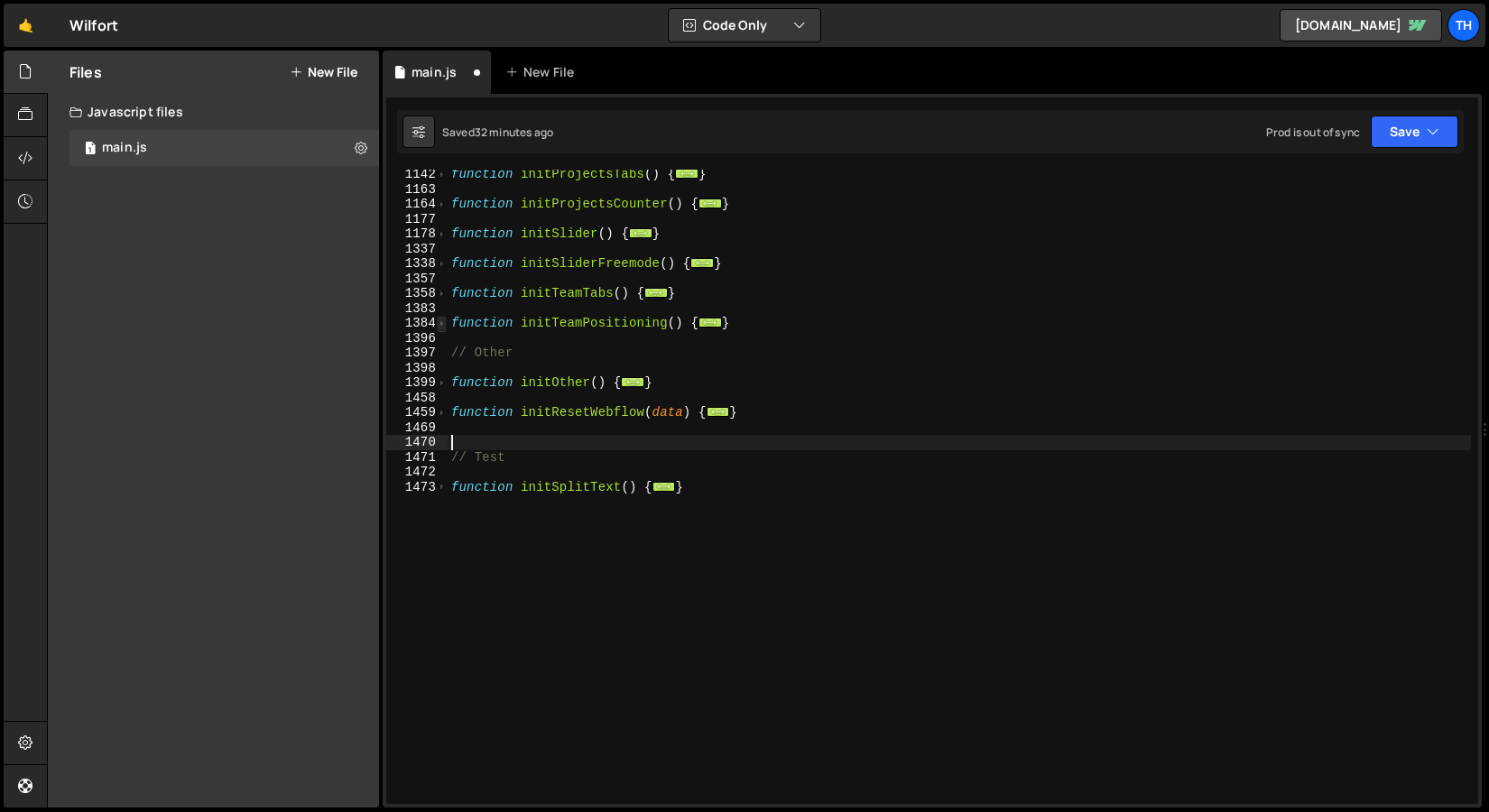
scroll to position [1194, 0]
click at [535, 525] on div "function initProjectsTabs ( ) { ... } function initProjectsCounter ( ) { ... } …" at bounding box center [959, 499] width 1024 height 665
type textarea "}"
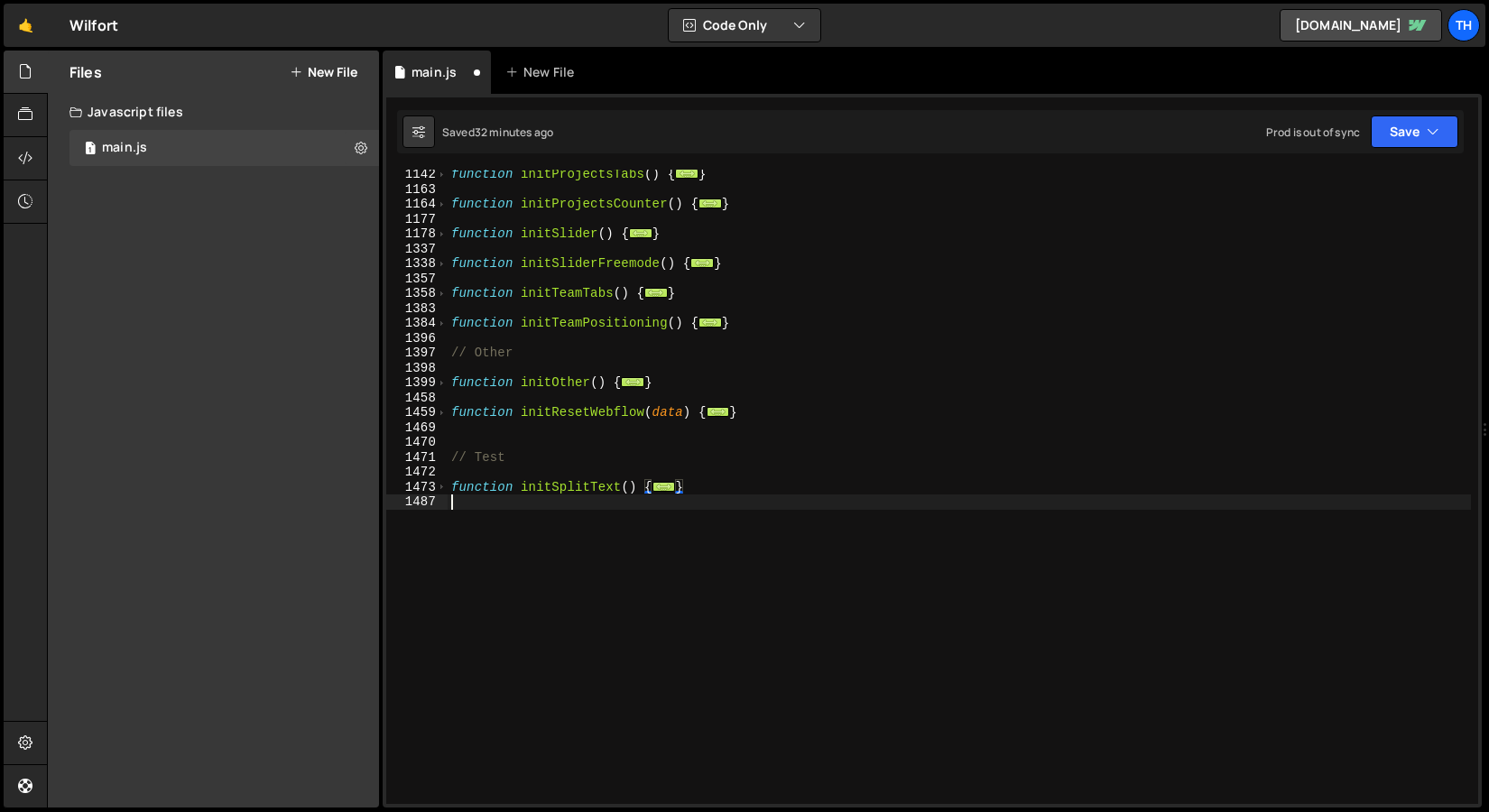
paste textarea "}"
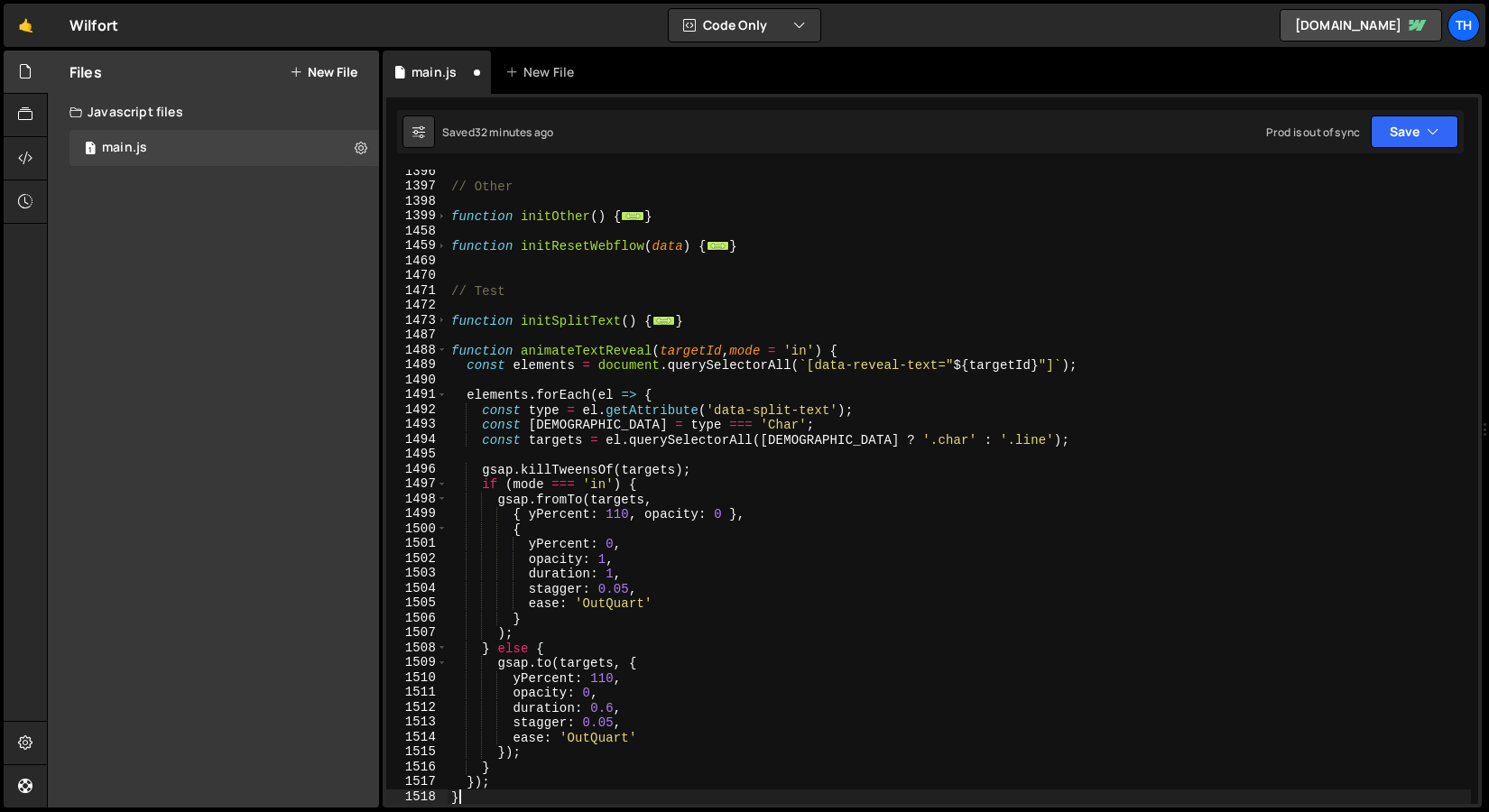
scroll to position [1361, 0]
click at [439, 349] on span at bounding box center [442, 350] width 10 height 15
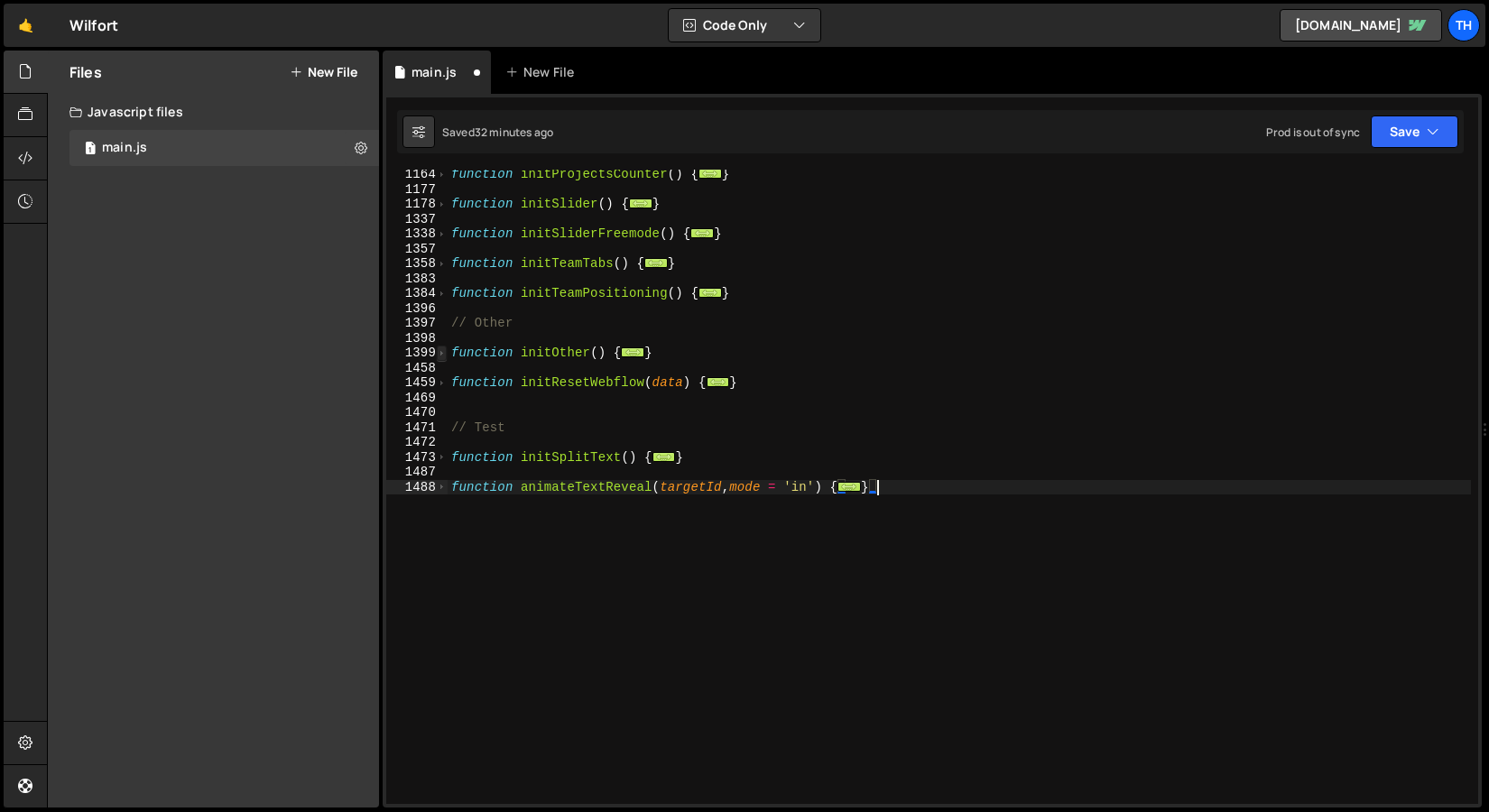
scroll to position [1223, 0]
click at [440, 480] on span at bounding box center [442, 487] width 10 height 15
click at [440, 483] on span at bounding box center [442, 487] width 10 height 15
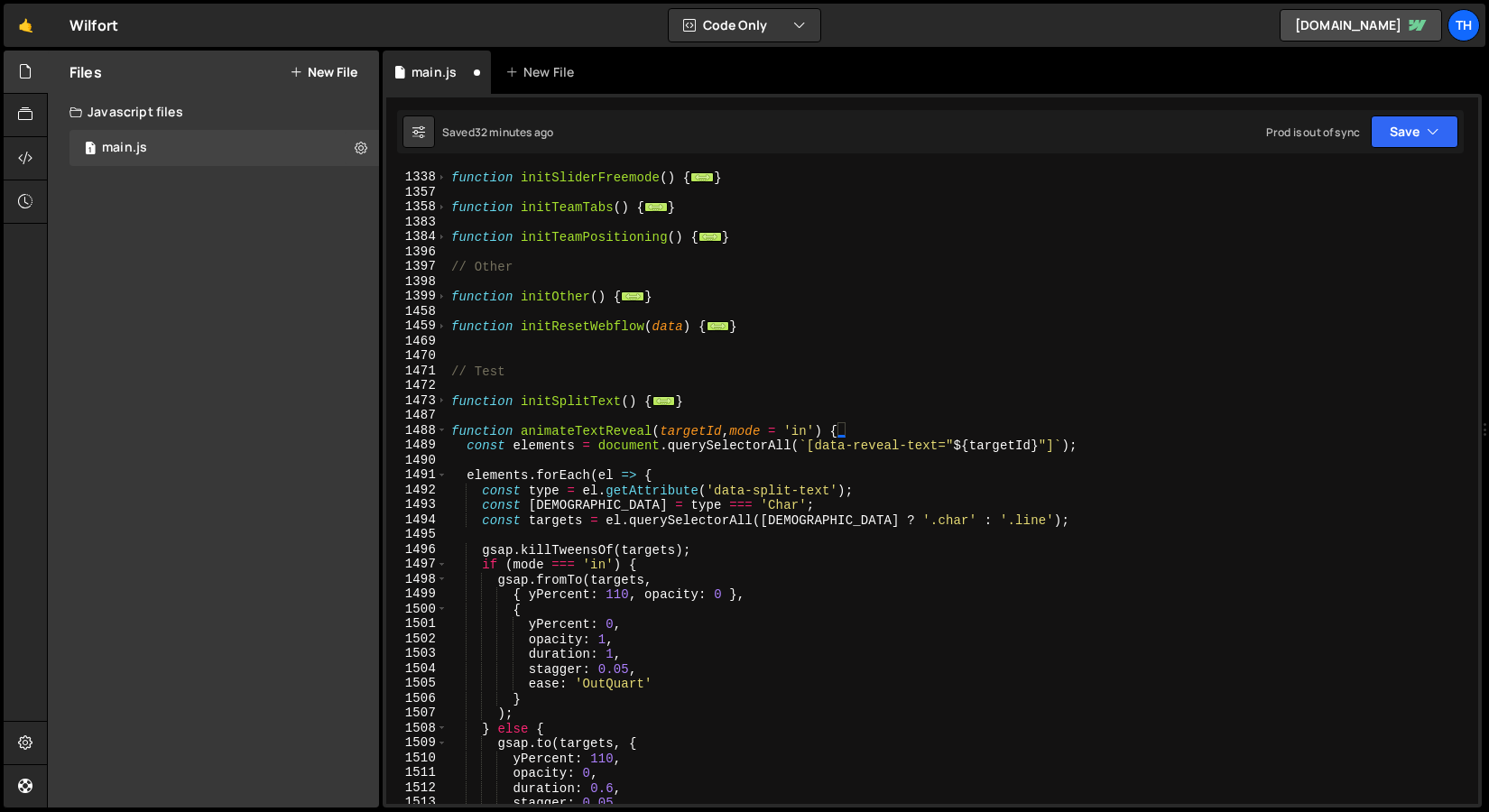
scroll to position [1354, 0]
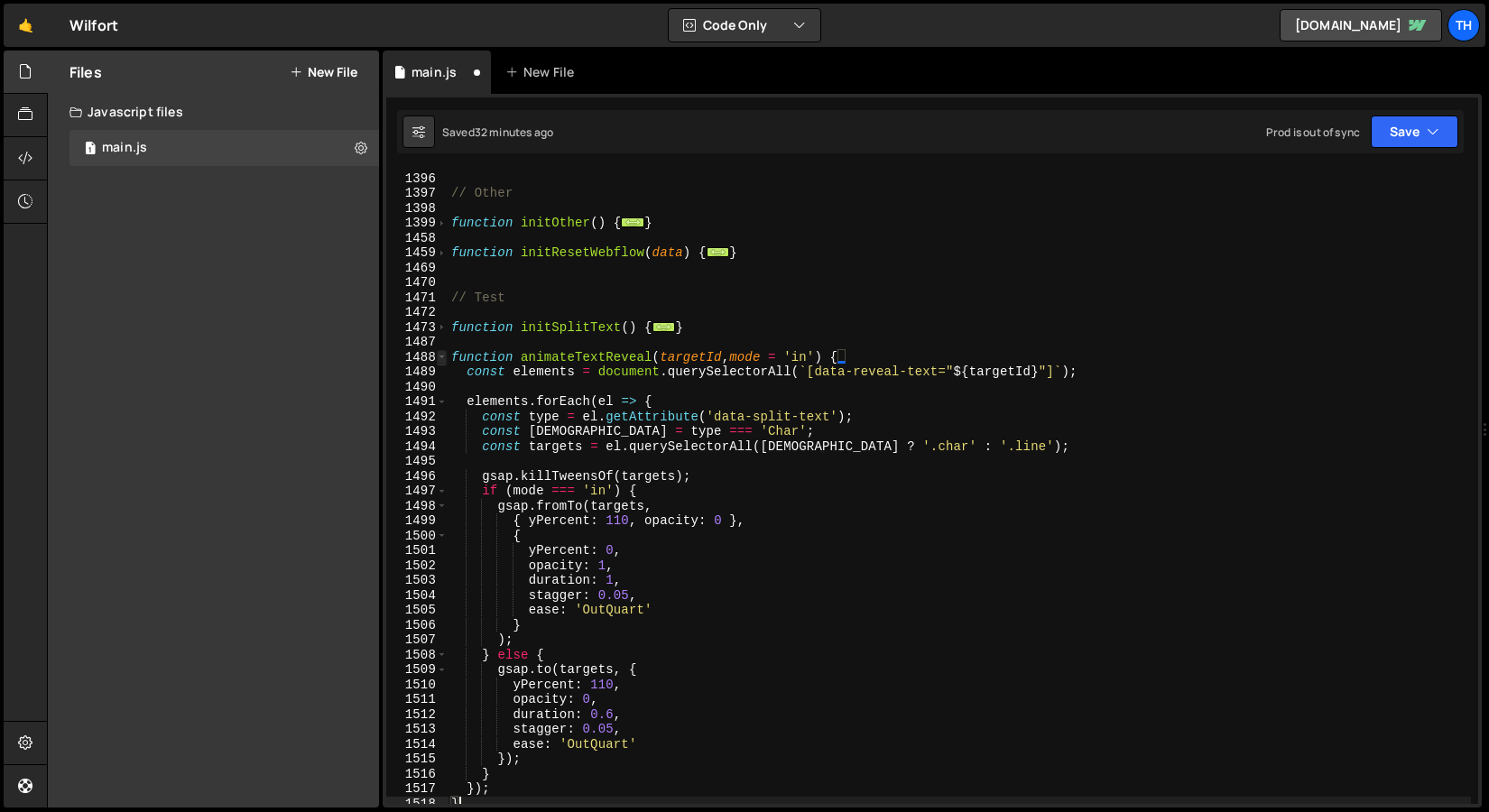
click at [446, 359] on span at bounding box center [442, 357] width 10 height 15
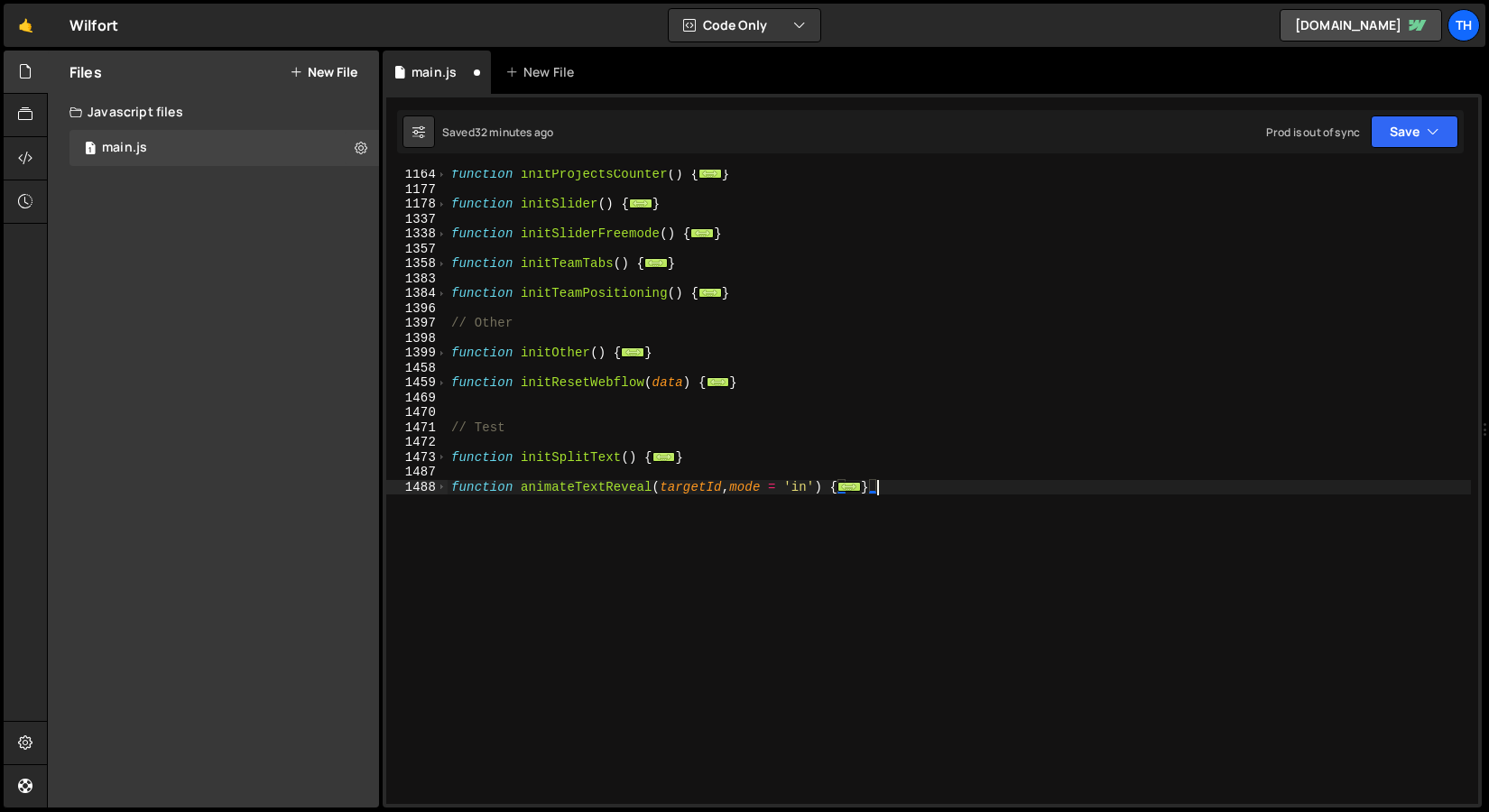
click at [542, 557] on div "function initProjectsCounter ( ) { ... } function initSlider ( ) { ... } functi…" at bounding box center [959, 499] width 1024 height 665
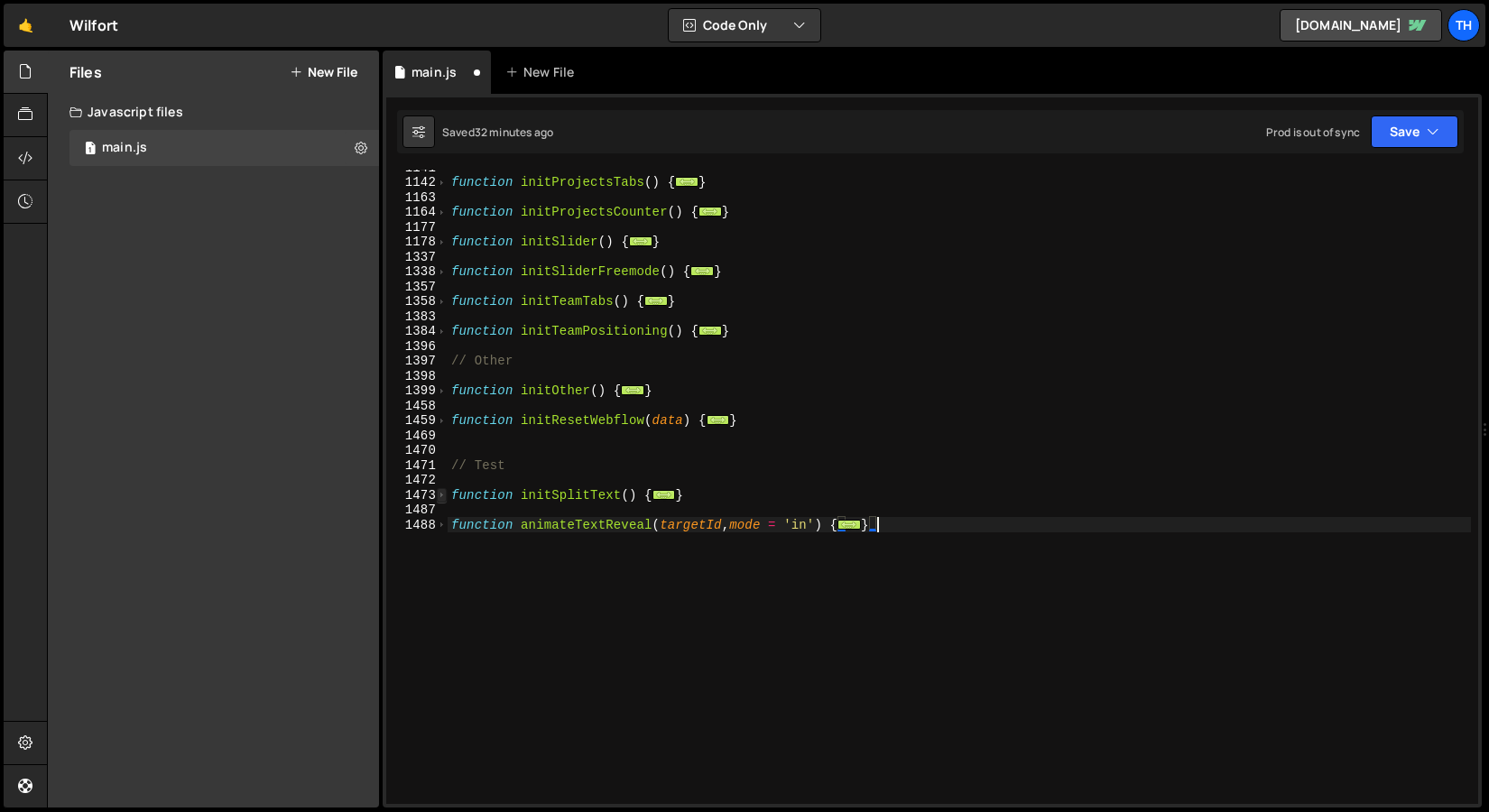
click at [437, 497] on span at bounding box center [442, 495] width 10 height 15
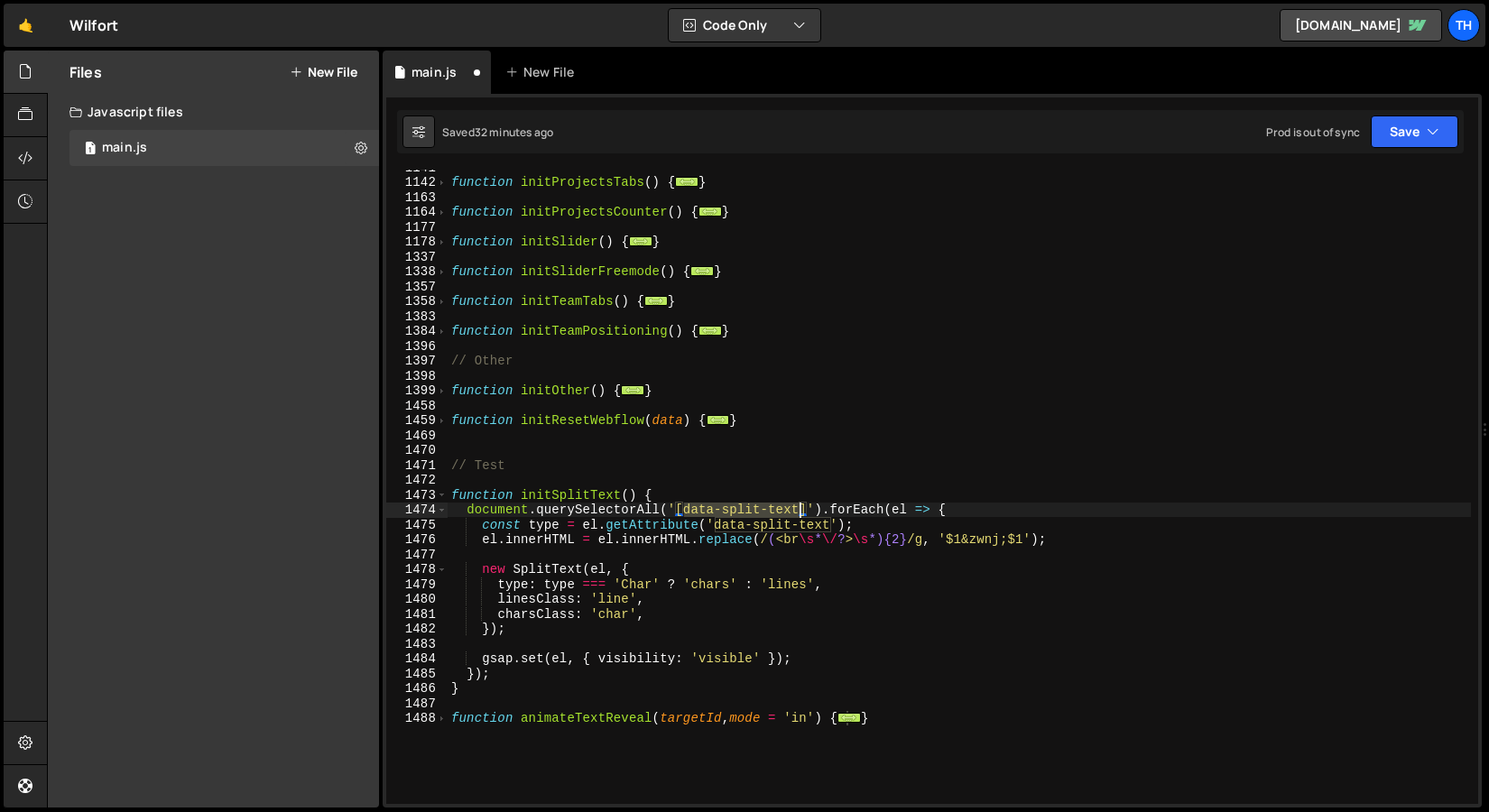
drag, startPoint x: 685, startPoint y: 510, endPoint x: 799, endPoint y: 512, distance: 114.0
click at [799, 512] on div "function initProjectsTabs ( ) { ... } function initProjectsCounter ( ) { ... } …" at bounding box center [959, 491] width 1024 height 665
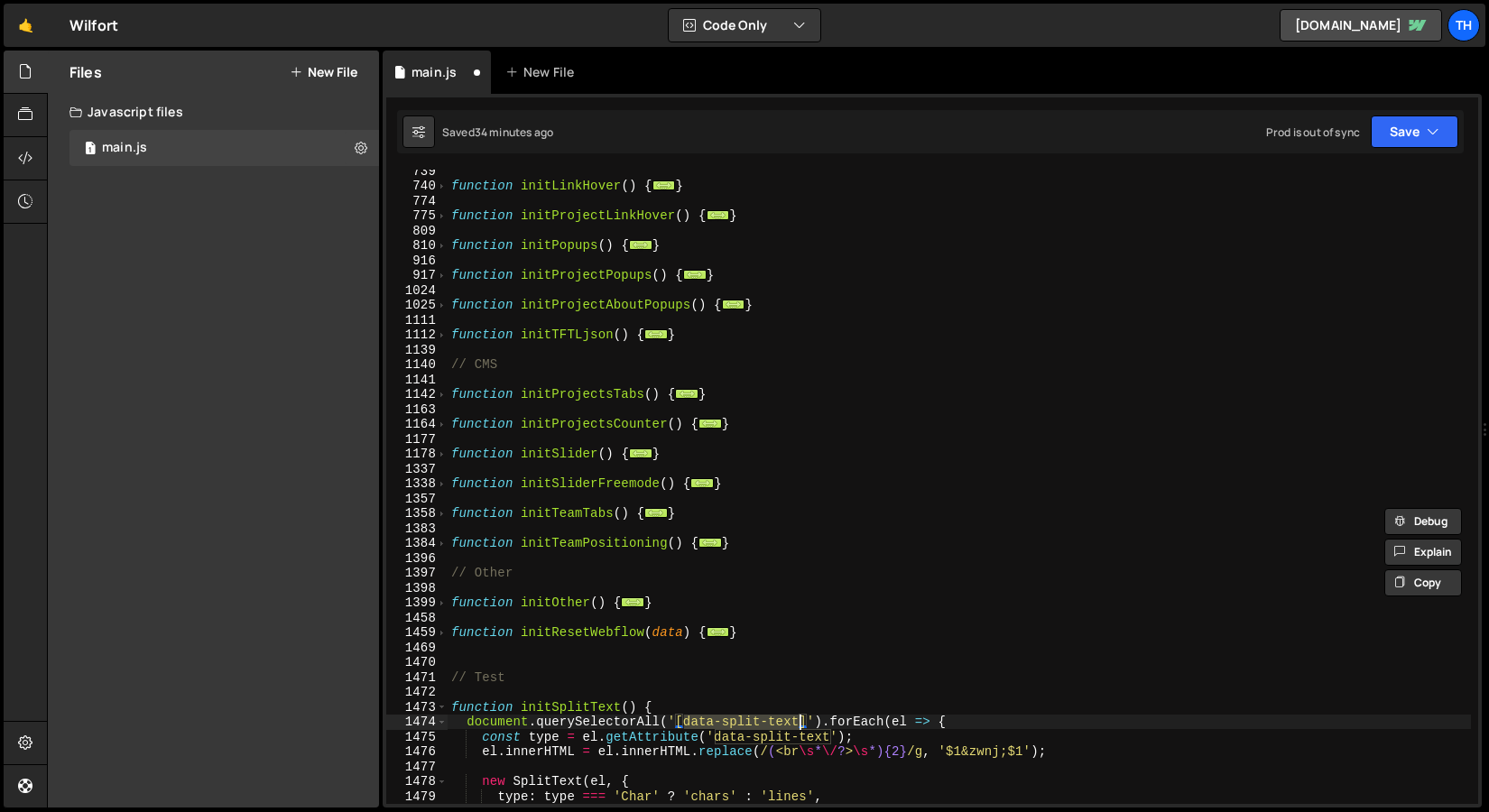
scroll to position [799, 0]
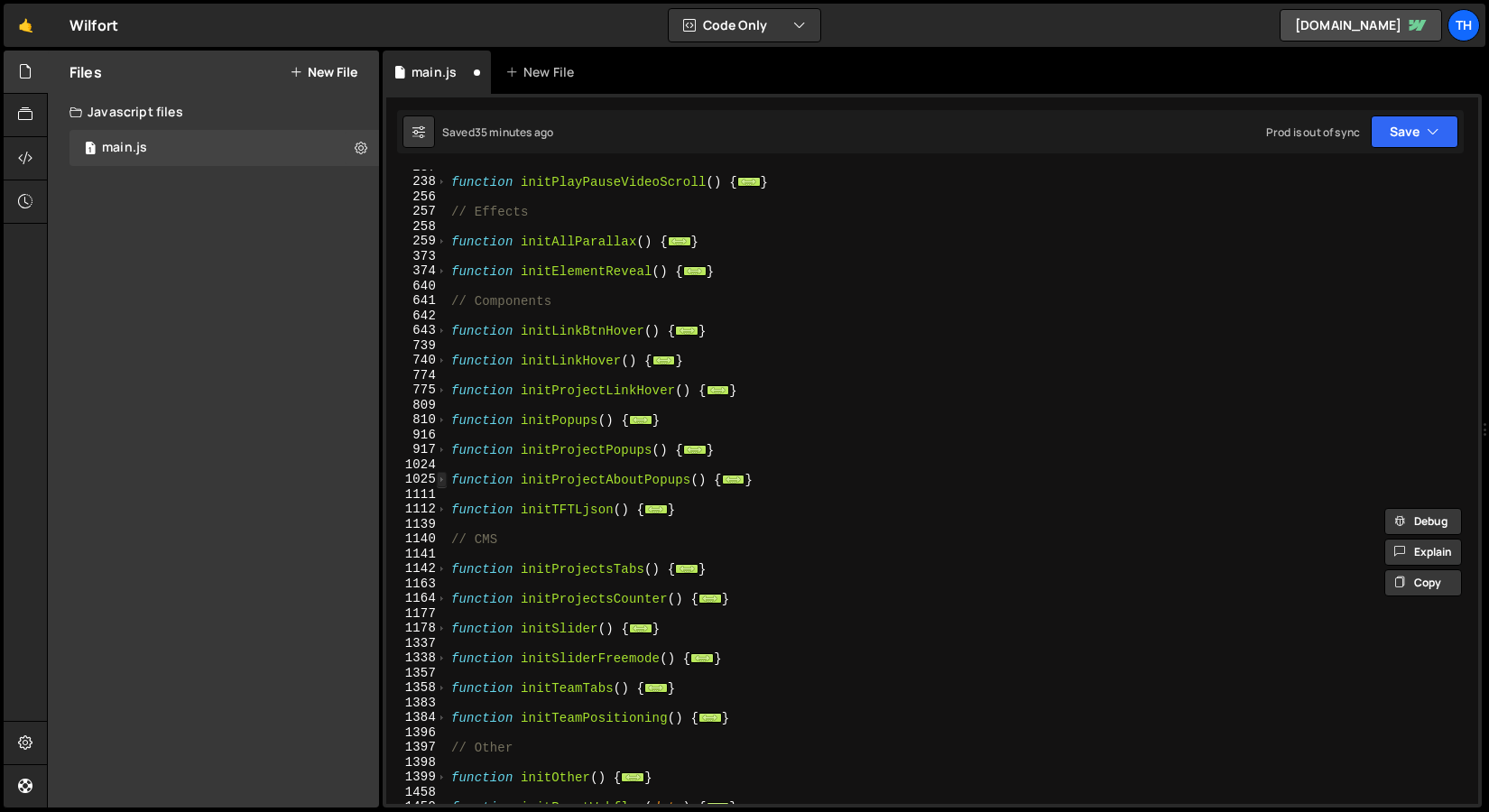
click at [443, 480] on span at bounding box center [442, 479] width 10 height 15
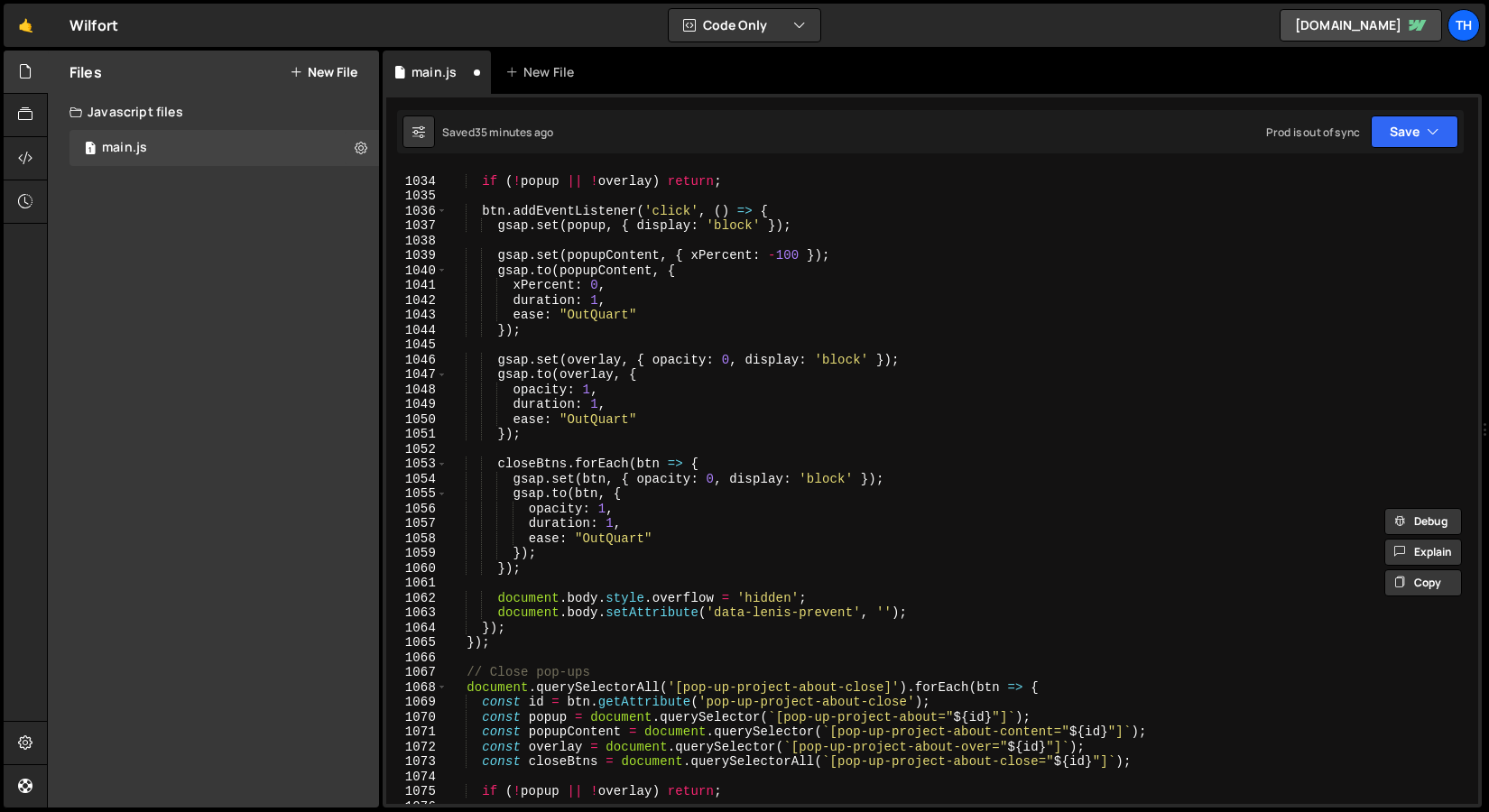
scroll to position [1184, 0]
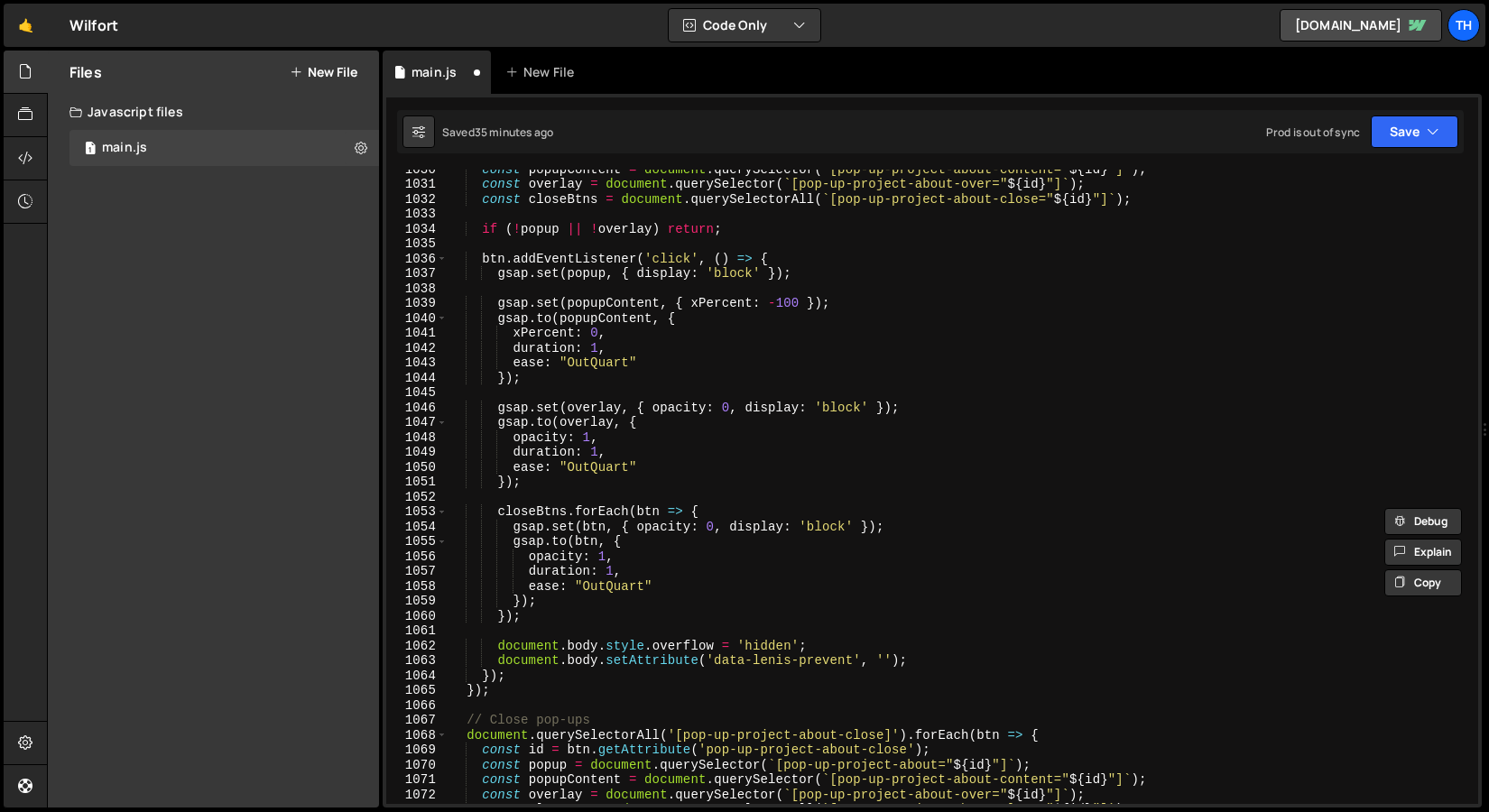
click at [575, 610] on div "const popupContent = document . querySelector ( ` [pop-up-project-about-content…" at bounding box center [959, 493] width 1024 height 665
type textarea "});"
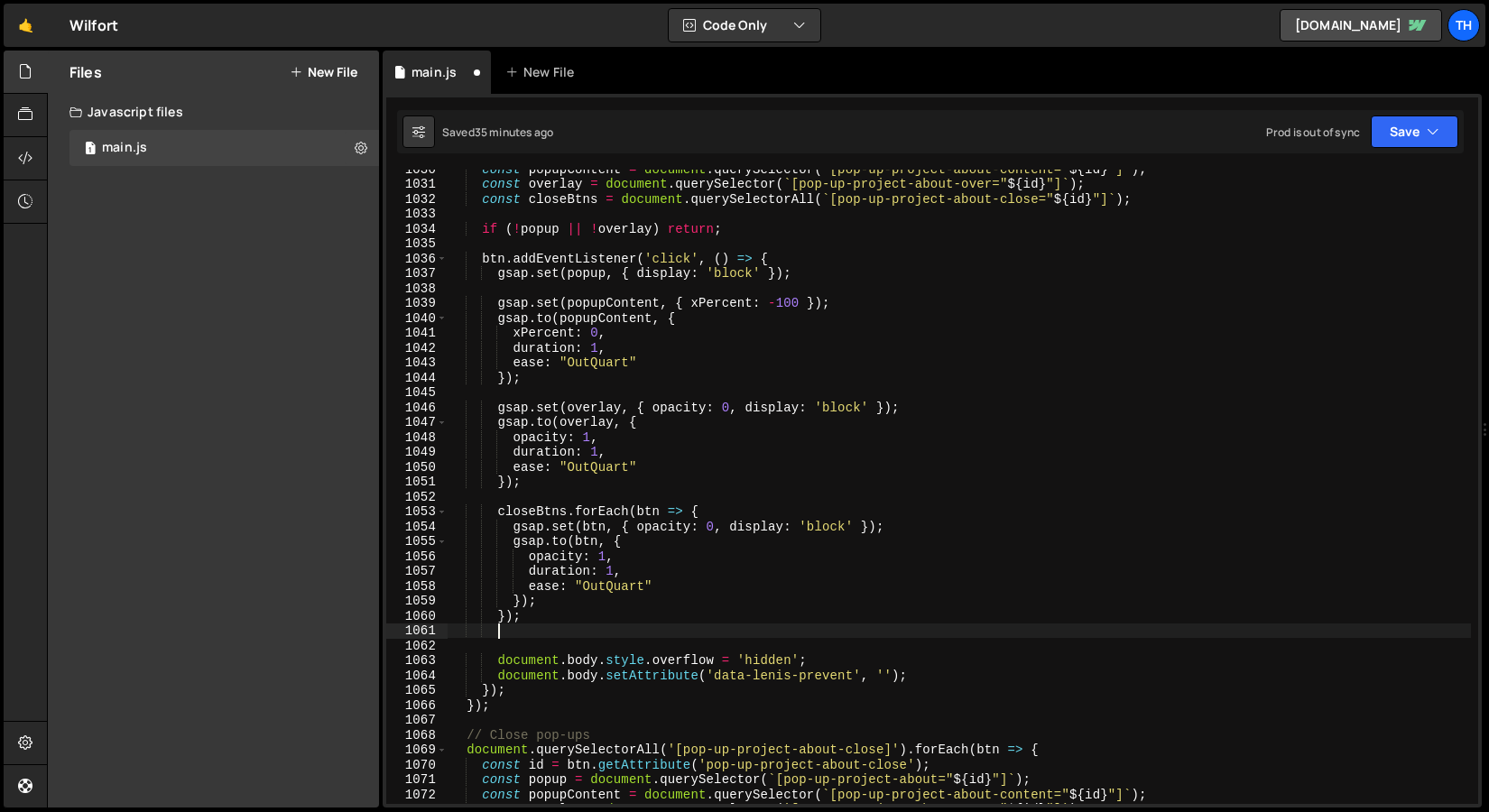
scroll to position [0, 2]
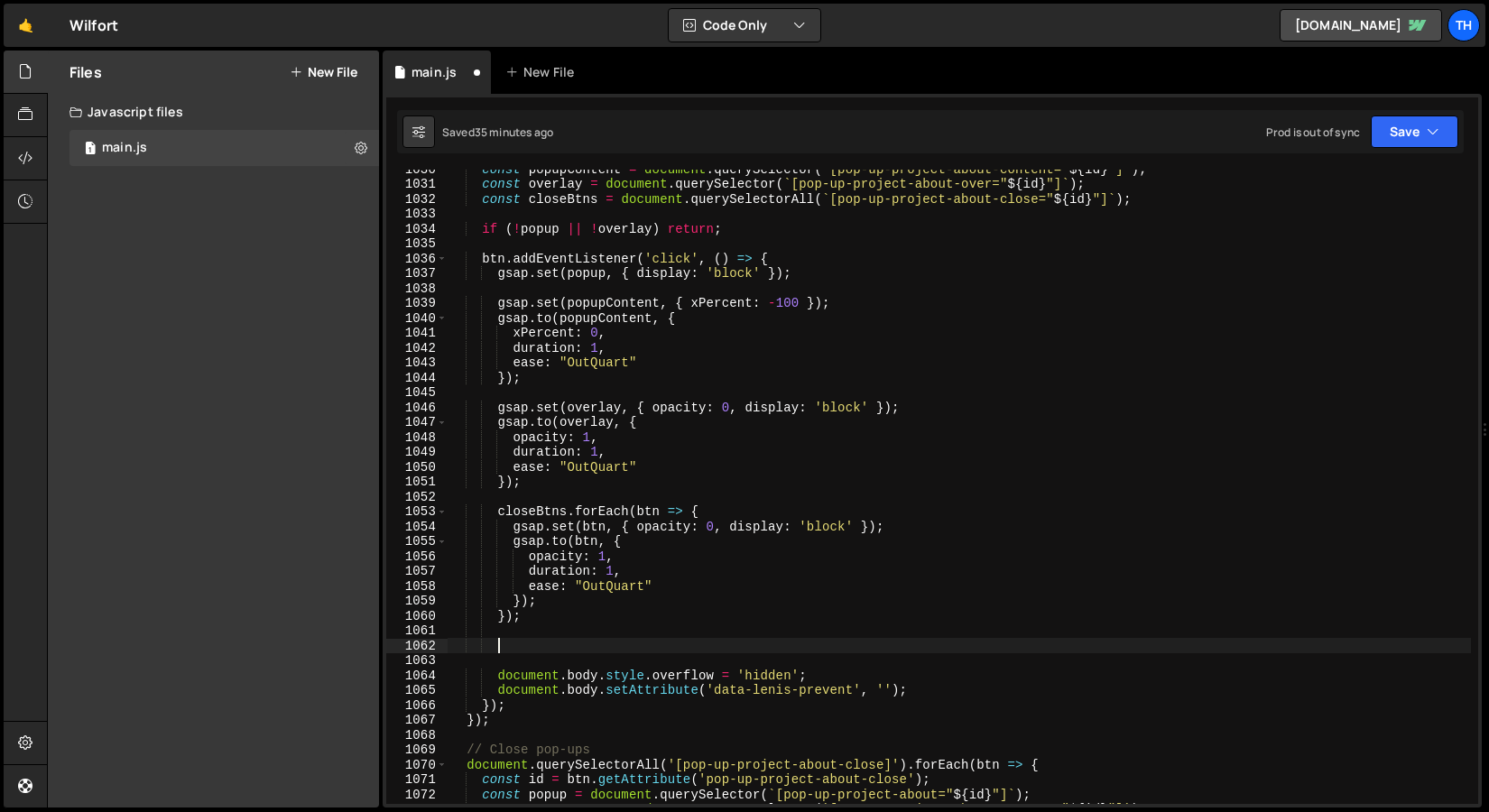
paste textarea "animateTextReveal(id, 'in');"
type textarea "animateTextReveal(id, 'in');"
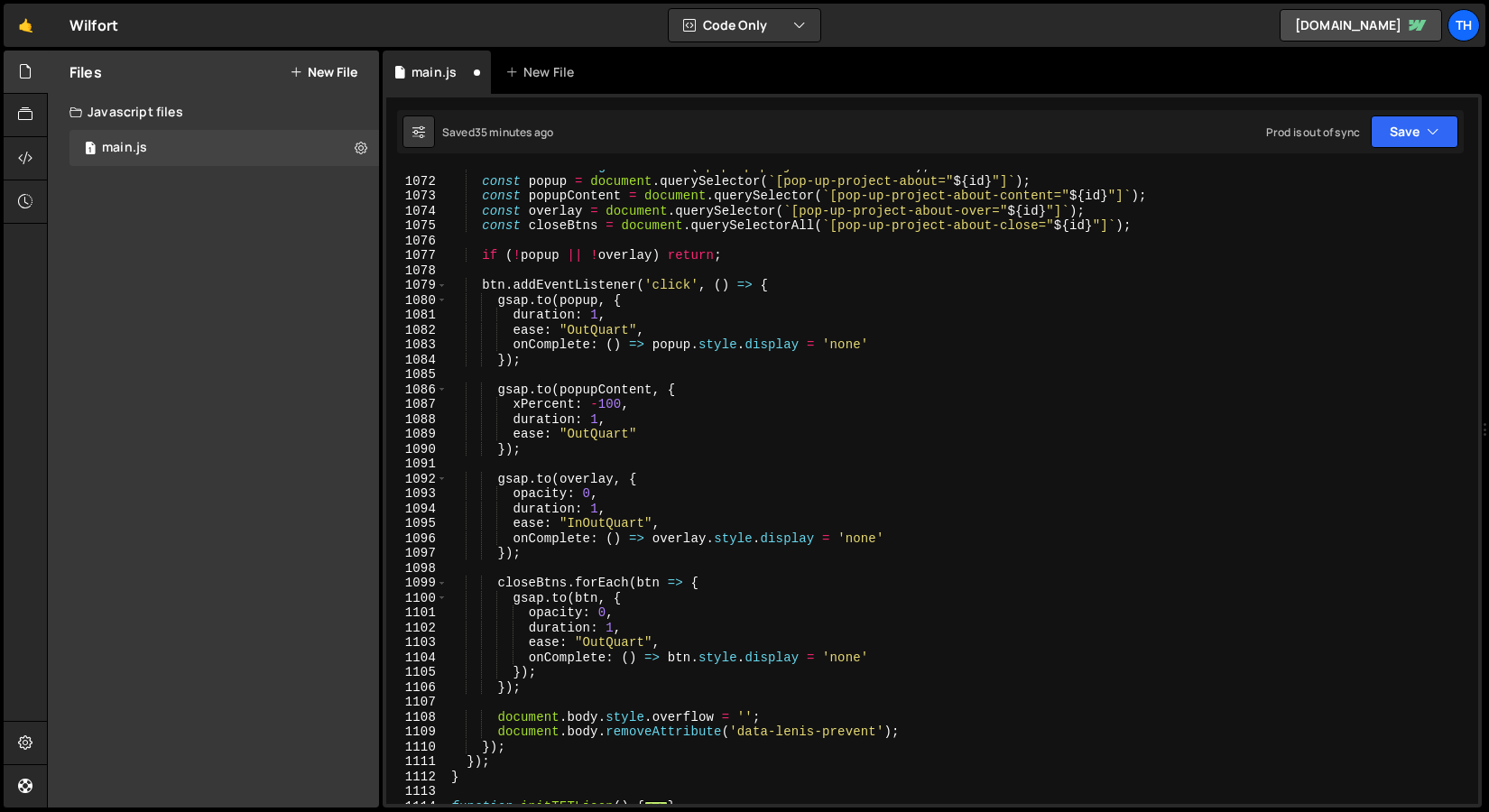
scroll to position [1852, 0]
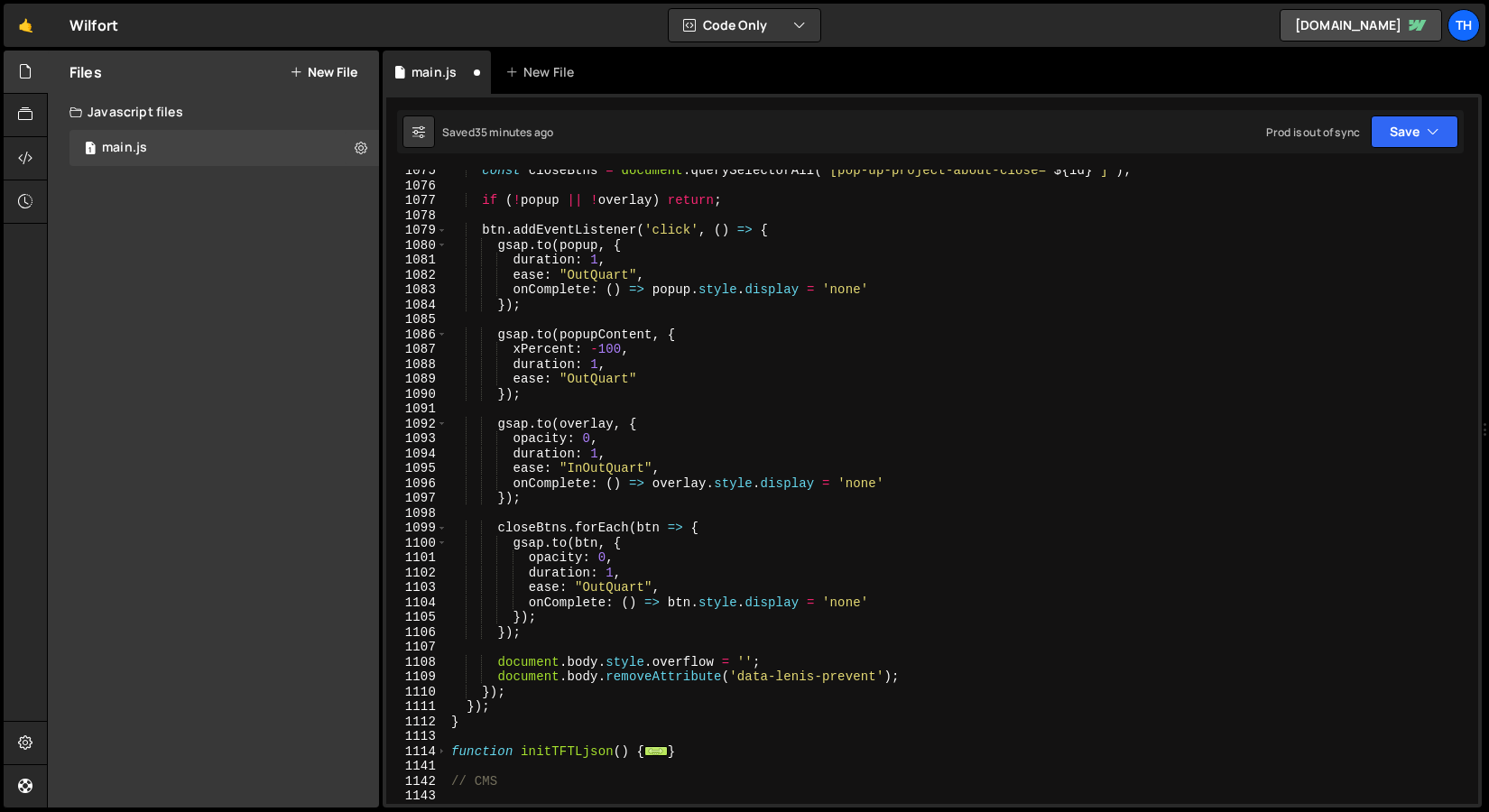
click at [547, 642] on div "const closeBtns = document . querySelectorAll ( ` [pop-up-project-about-close="…" at bounding box center [959, 495] width 1024 height 665
type textarea "});"
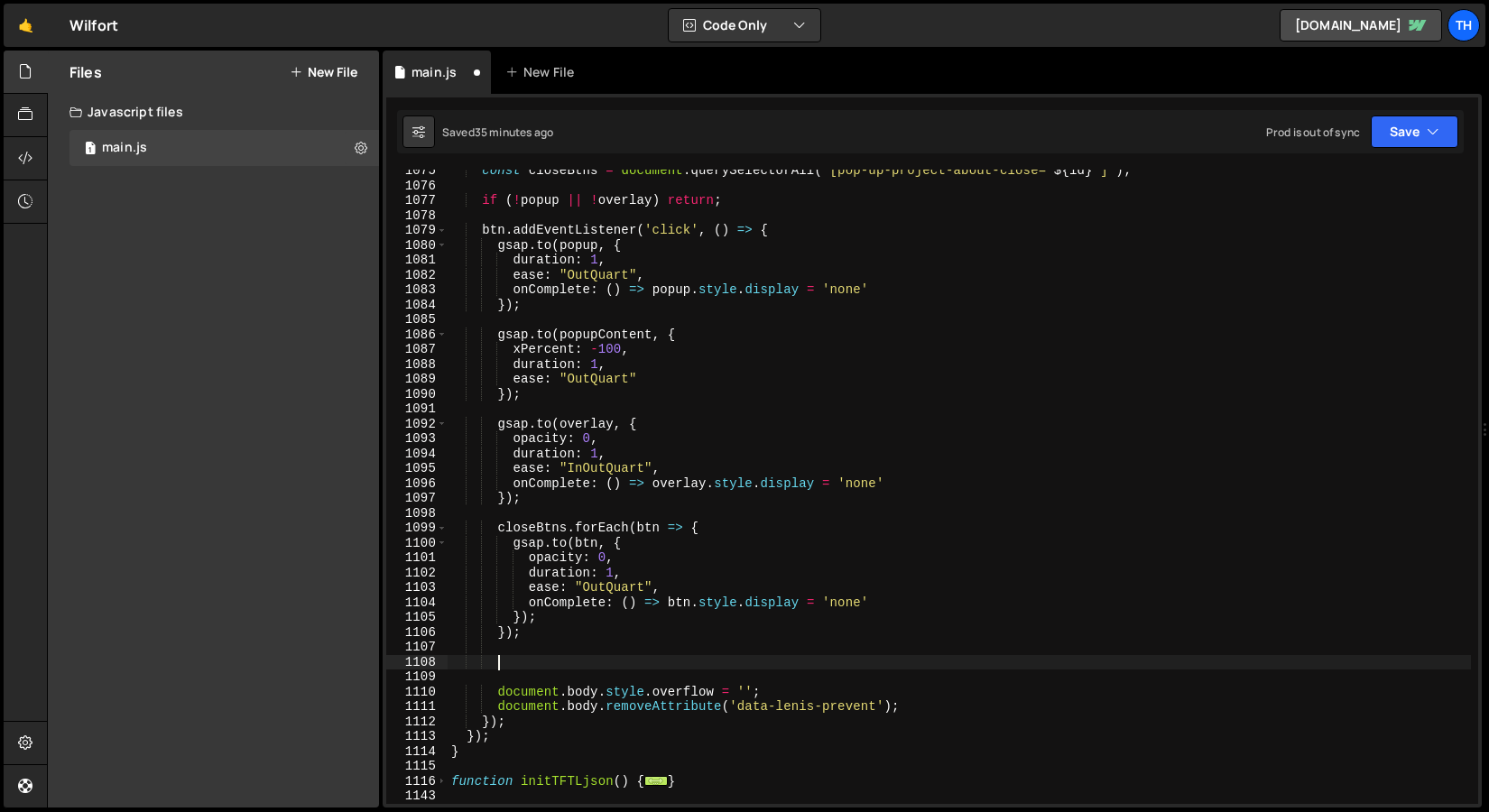
paste textarea "animateTextReveal(id, 'in');"
click at [1382, 138] on button "Save" at bounding box center [1415, 132] width 88 height 33
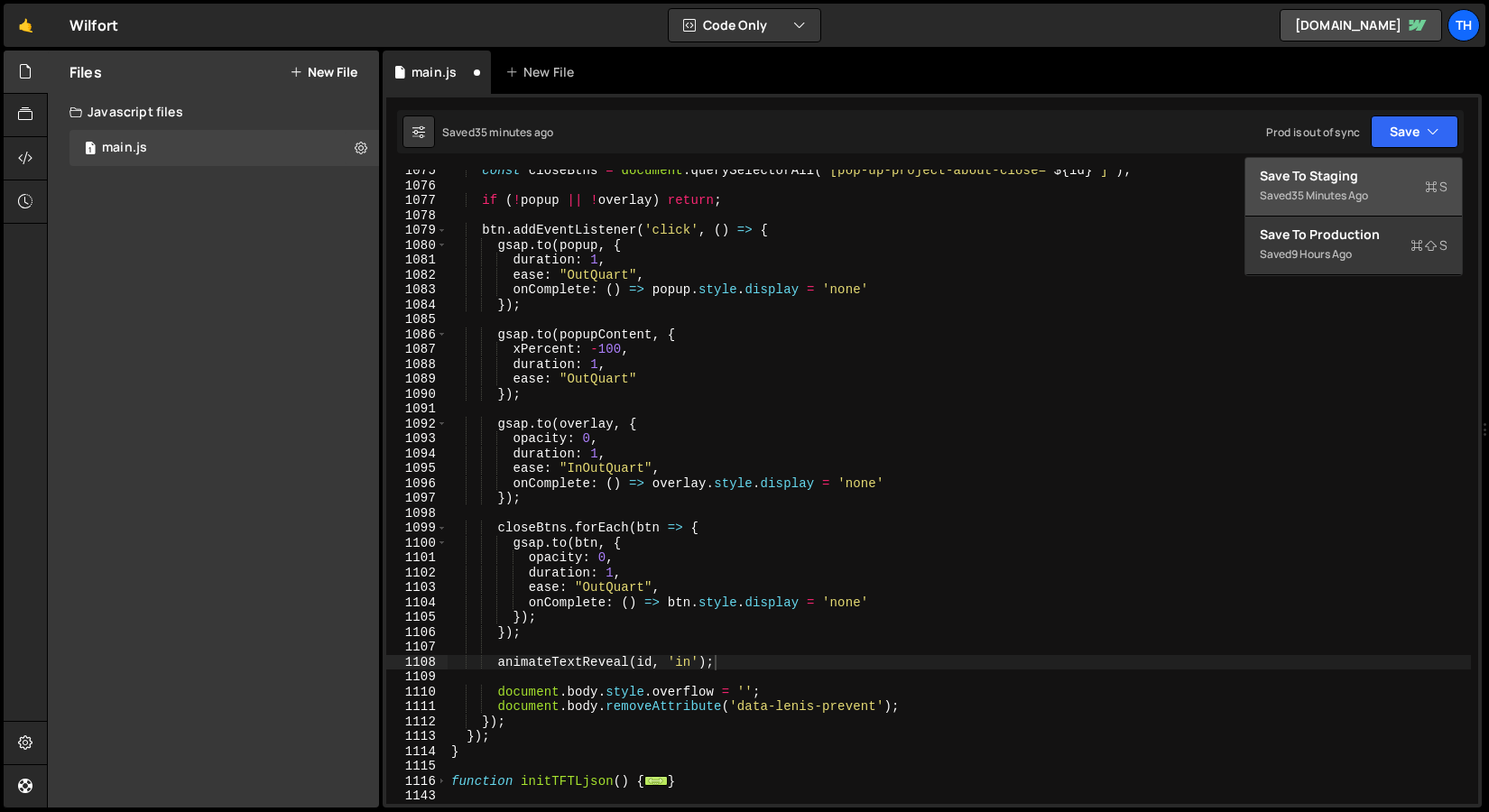
click at [1358, 164] on button "Save to Staging S Saved 35 minutes ago" at bounding box center [1353, 187] width 216 height 59
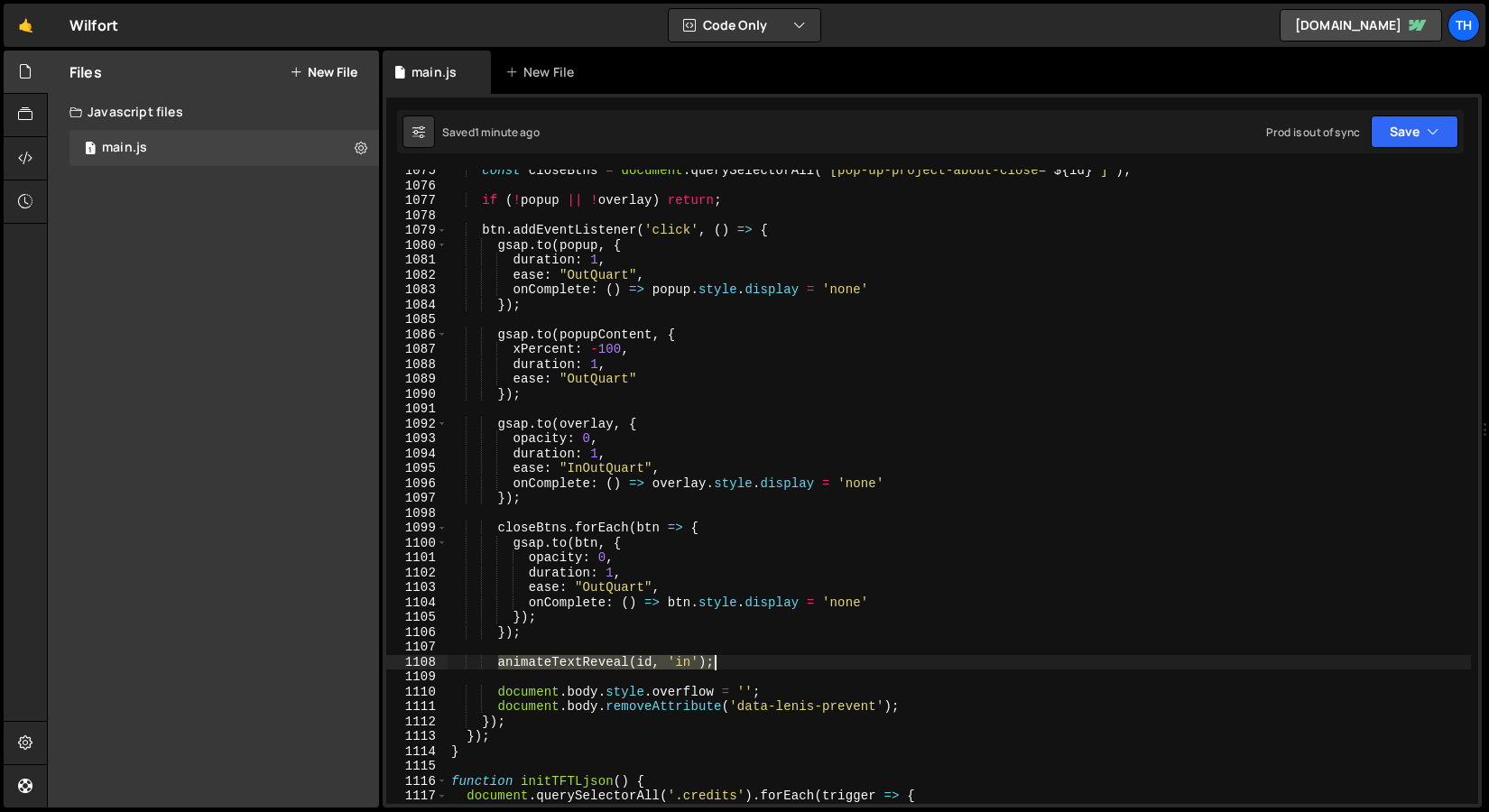
drag, startPoint x: 501, startPoint y: 662, endPoint x: 747, endPoint y: 704, distance: 249.6
click at [717, 658] on div "const closeBtns = document . querySelectorAll ( ` [pop-up-project-about-close="…" at bounding box center [959, 495] width 1024 height 665
paste textarea "out')"
click at [682, 665] on div "const closeBtns = document . querySelectorAll ( ` [pop-up-project-about-close="…" at bounding box center [959, 486] width 1024 height 635
click at [682, 665] on div "const closeBtns = document . querySelectorAll ( ` [pop-up-project-about-close="…" at bounding box center [959, 495] width 1024 height 665
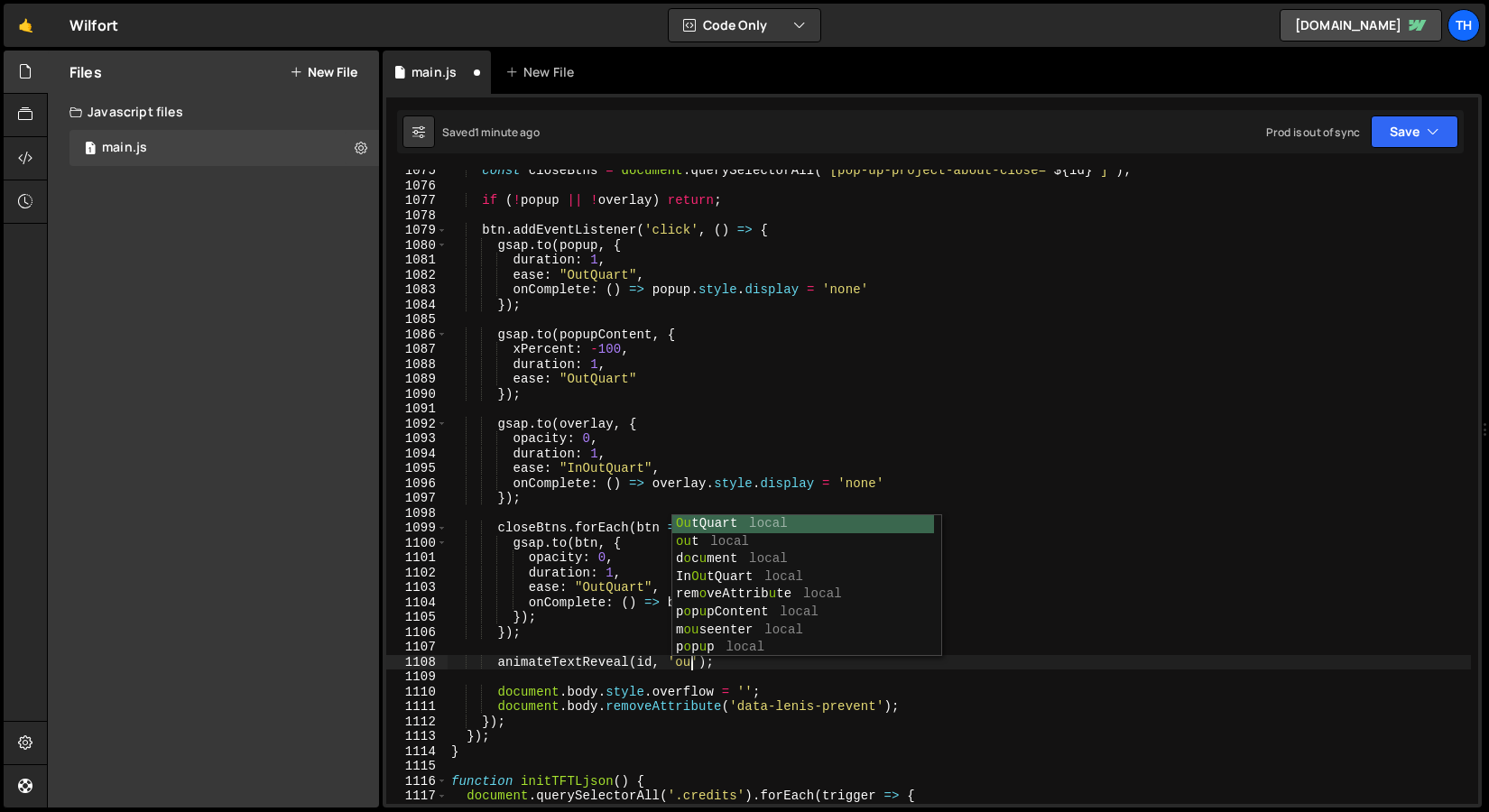
scroll to position [0, 17]
click at [636, 722] on div "const closeBtns = document . querySelectorAll ( ` [pop-up-project-about-close="…" at bounding box center [959, 495] width 1024 height 665
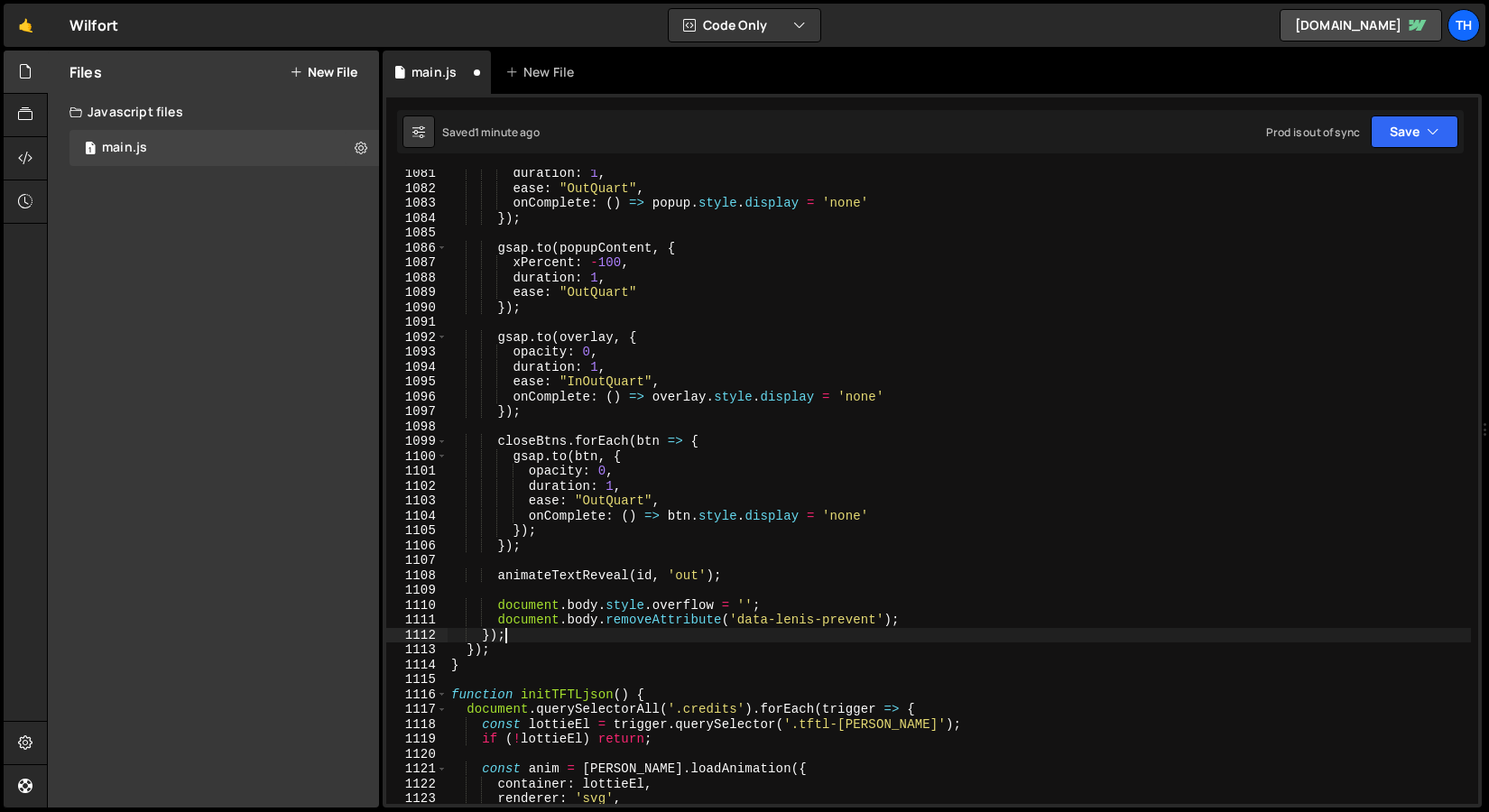
scroll to position [16085, 0]
type textarea "});"
click at [1435, 137] on icon "button" at bounding box center [1433, 132] width 13 height 18
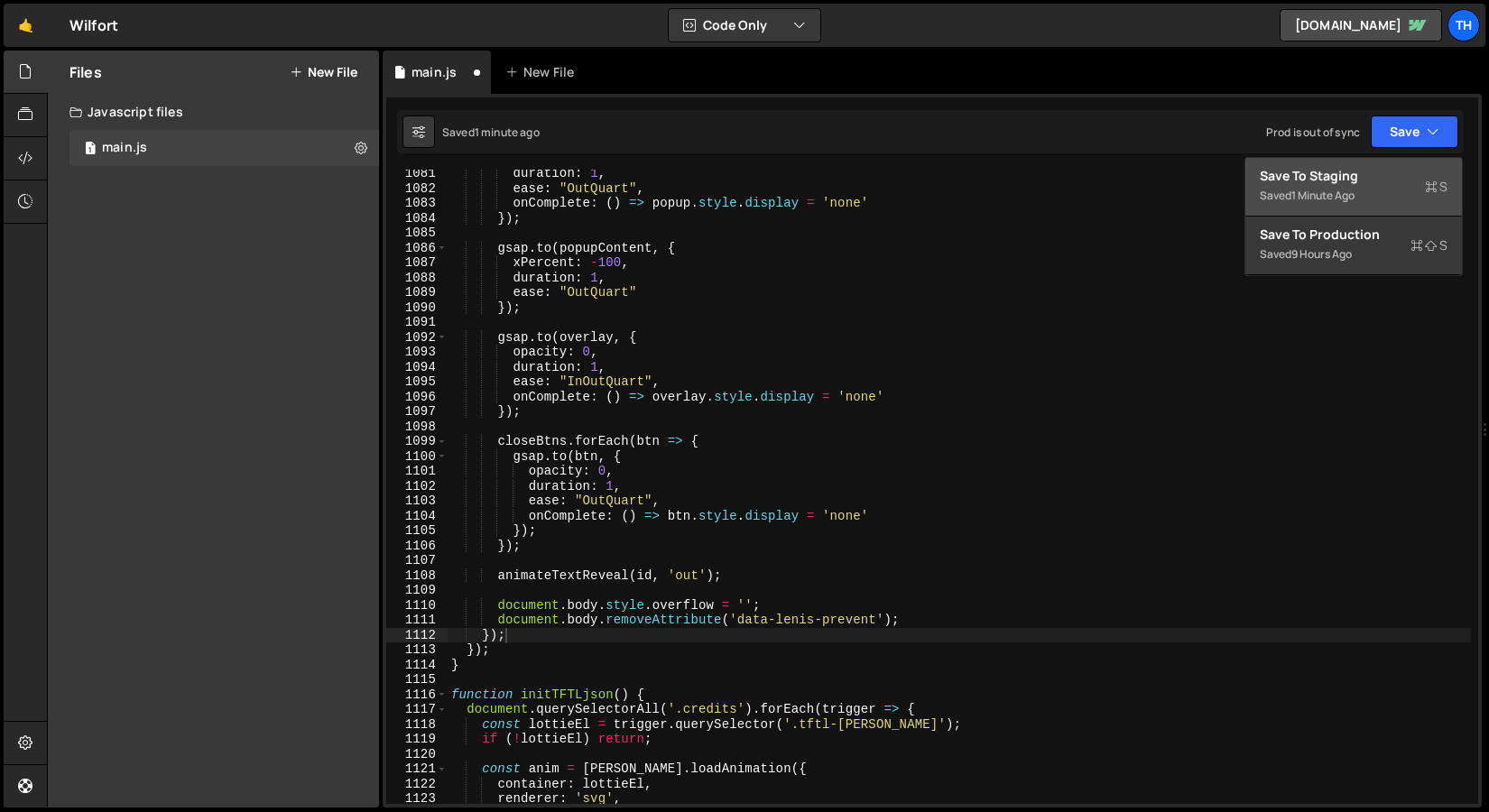
click at [1399, 177] on div "Save to Staging S" at bounding box center [1353, 176] width 187 height 18
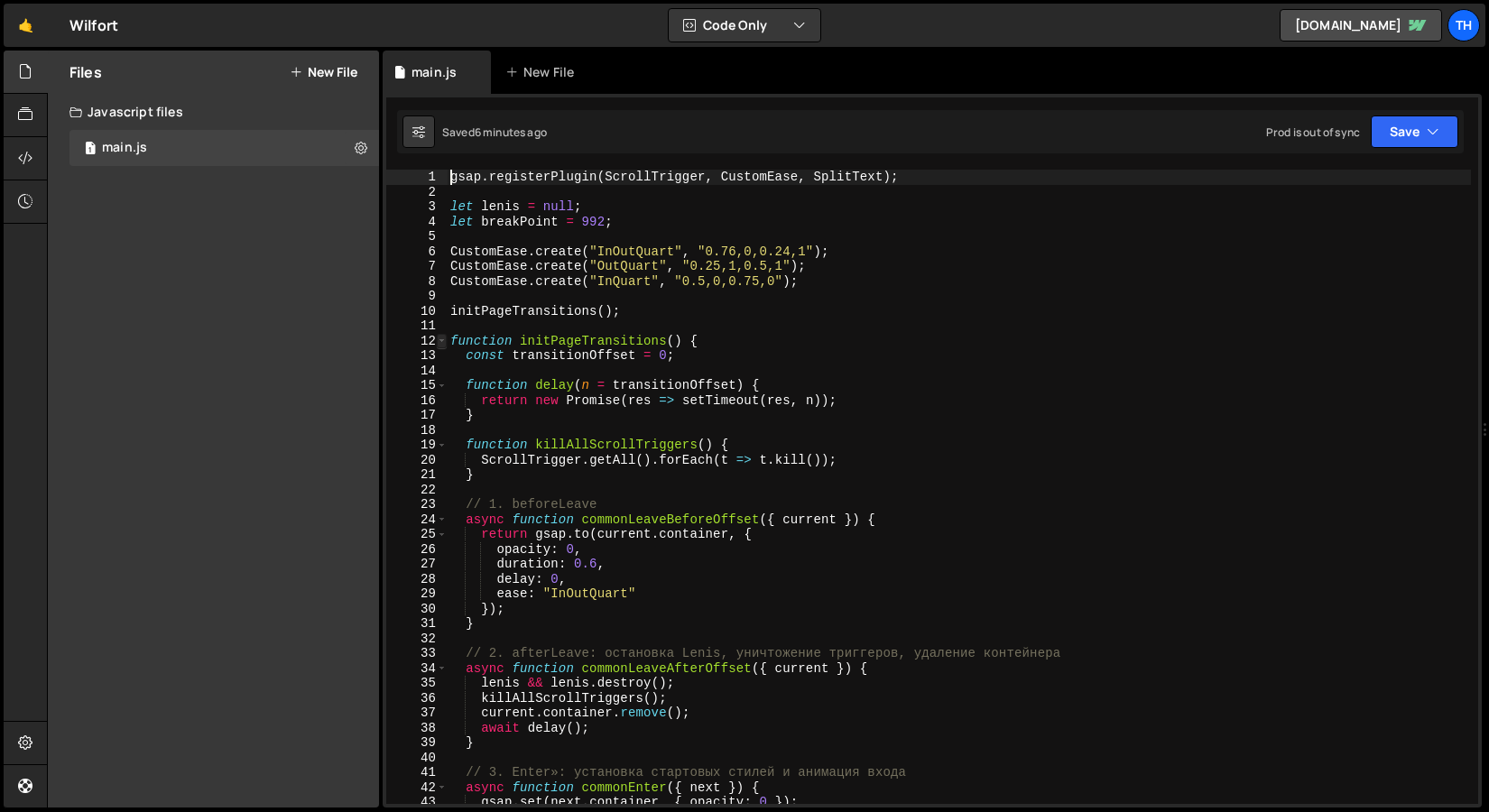
click at [442, 345] on span at bounding box center [442, 341] width 10 height 15
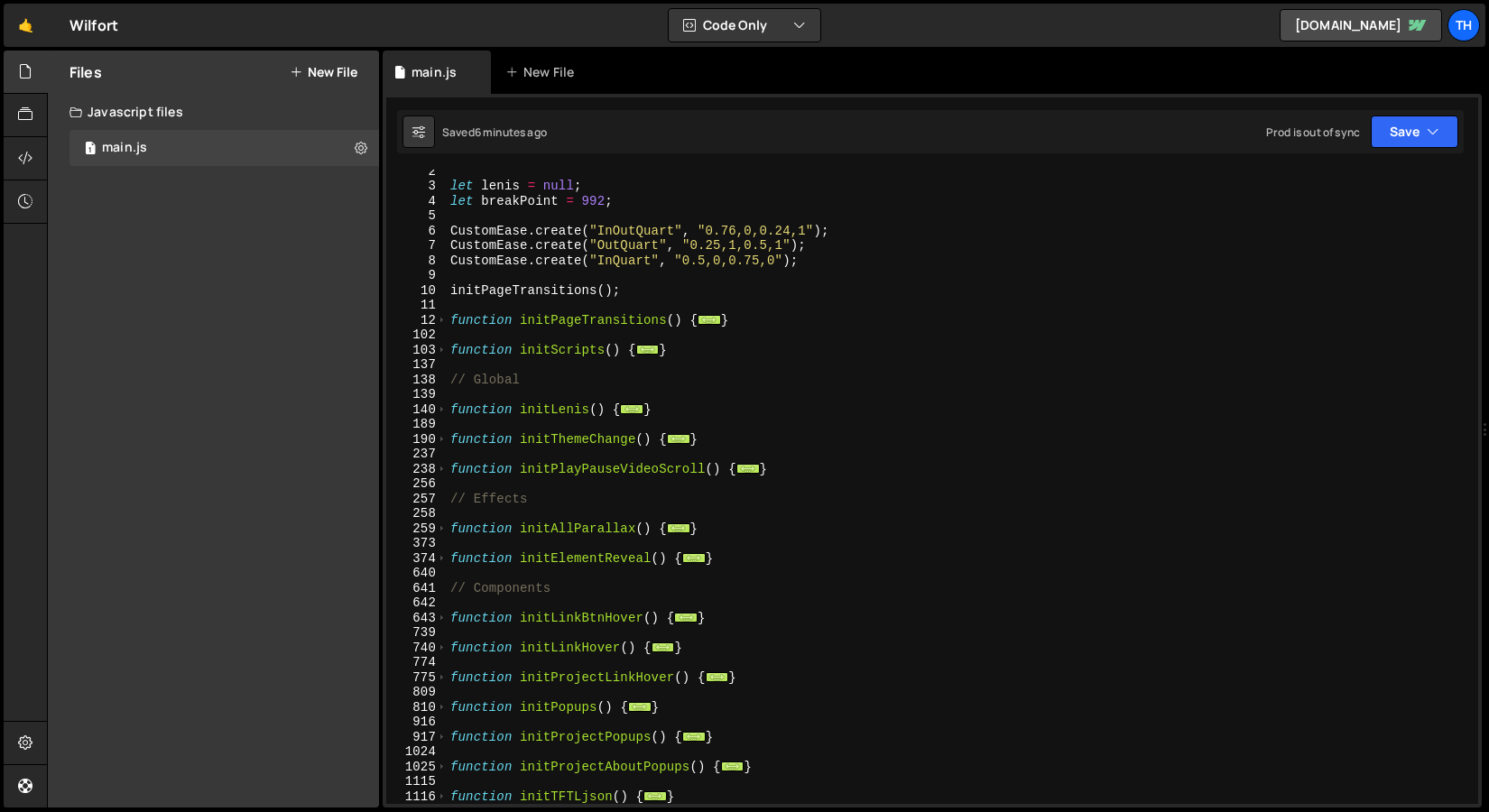
scroll to position [732, 0]
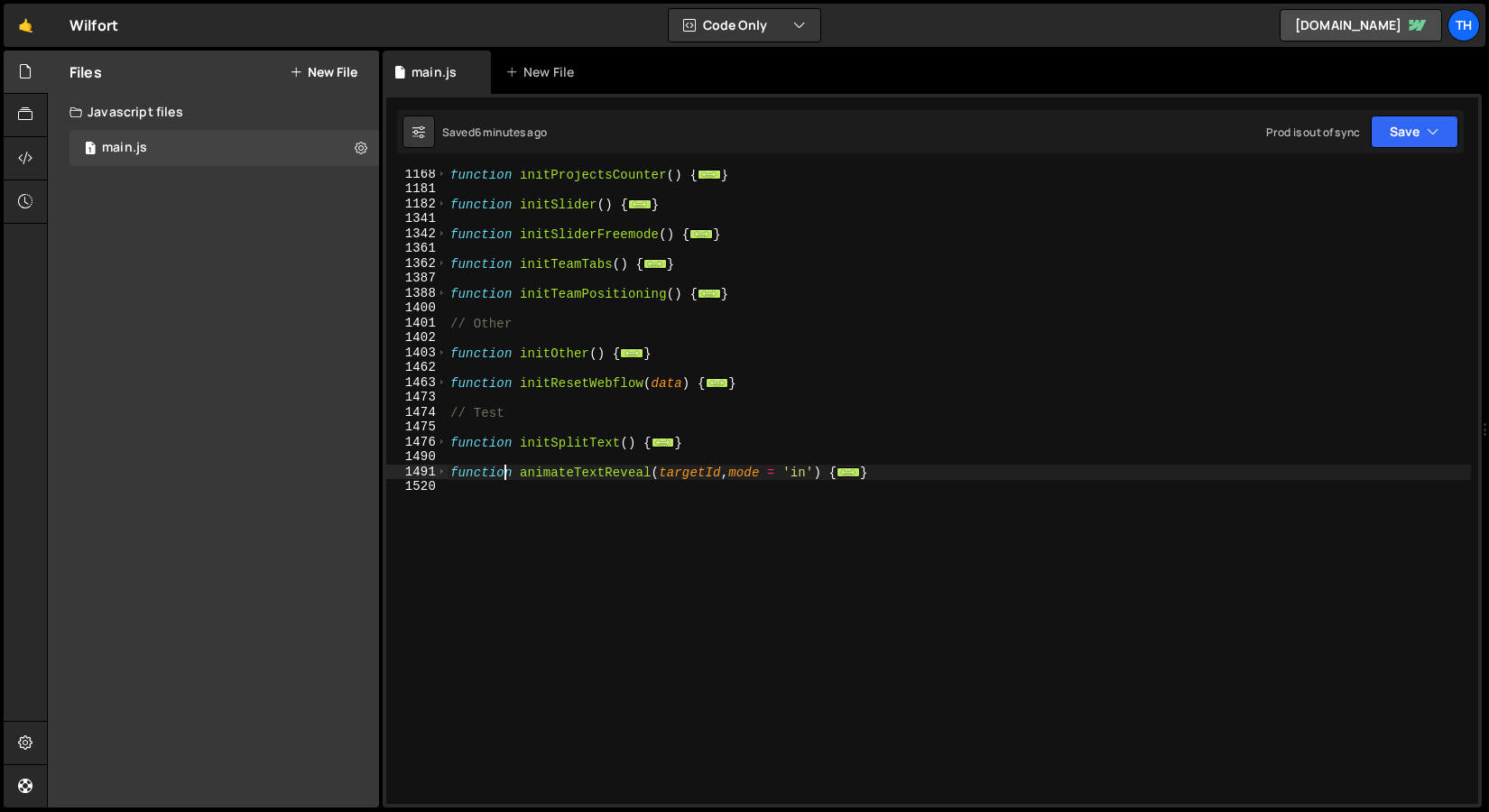
click at [508, 470] on div "function initProjectsCounter ( ) { ... } function initSlider ( ) { ... } functi…" at bounding box center [959, 499] width 1025 height 665
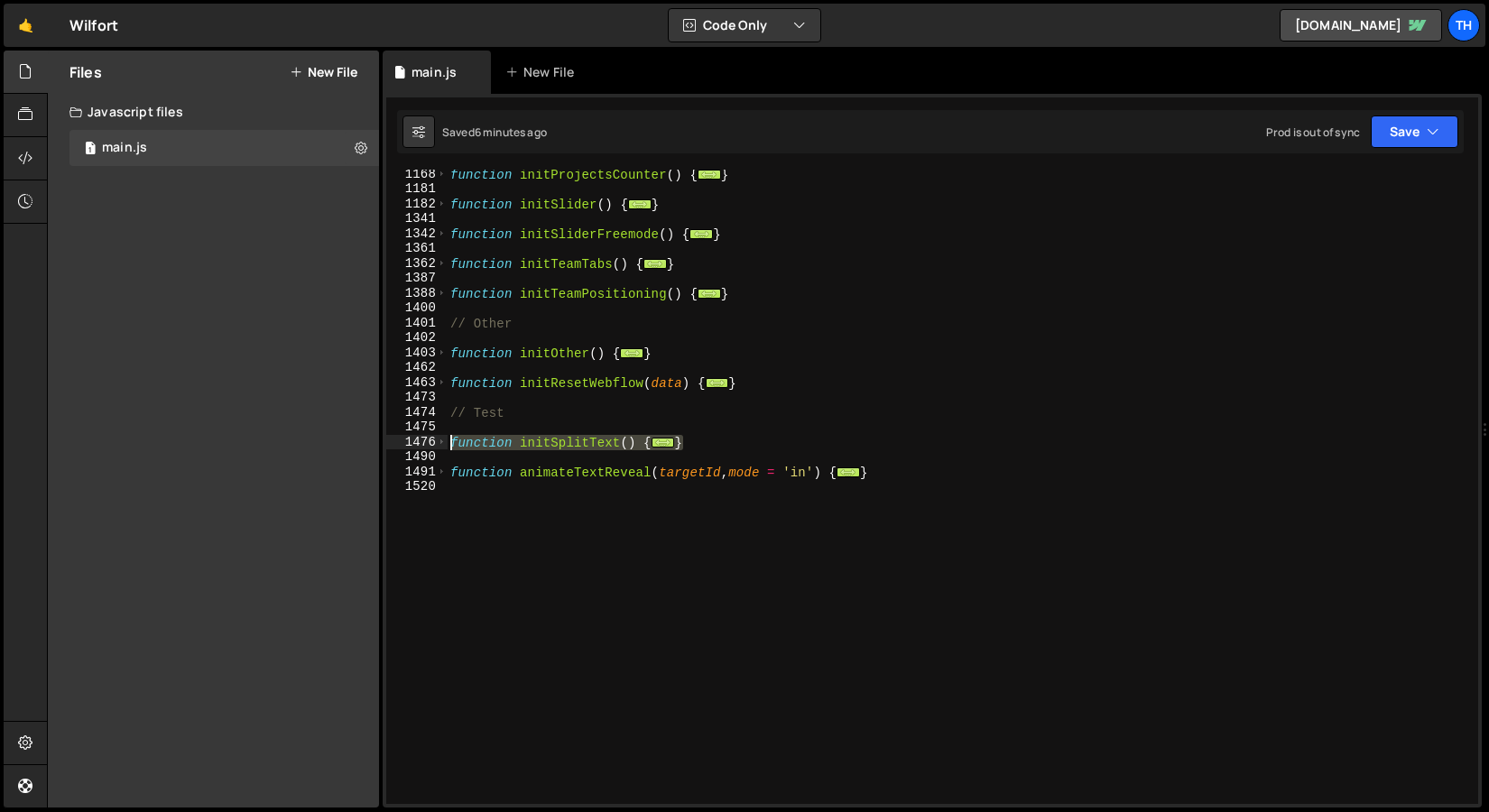
drag, startPoint x: 701, startPoint y: 443, endPoint x: 311, endPoint y: 441, distance: 390.0
click at [311, 441] on div "Files New File Javascript files 1 main.js 0 CSS files Copy share link Edit File…" at bounding box center [767, 429] width 1442 height 758
paste textarea "}"
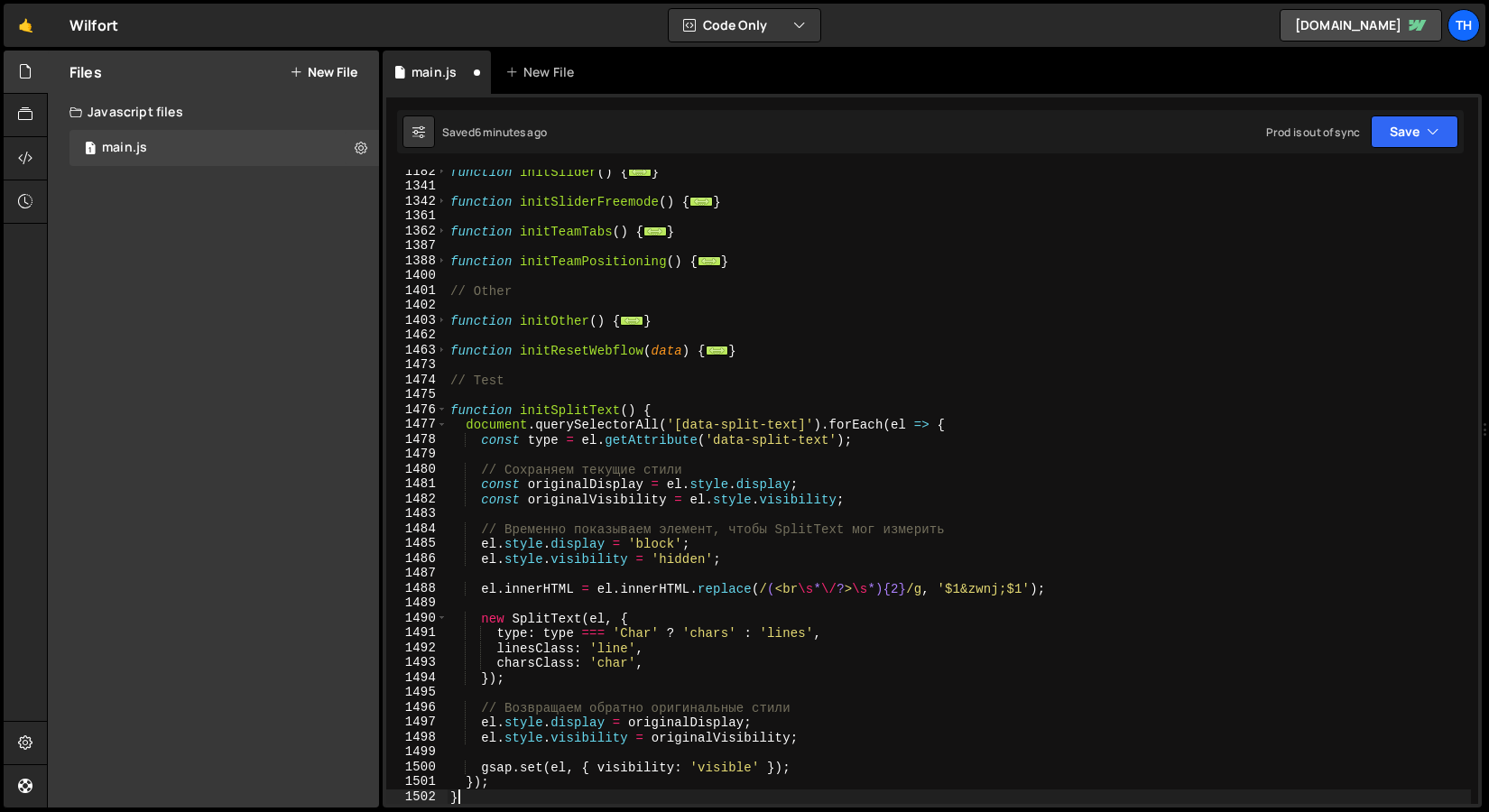
scroll to position [765, 0]
click at [1363, 129] on div "Prod is out of sync Upgrade to Edit Save Save to Staging S Saved 6 minutes ago …" at bounding box center [1362, 132] width 192 height 33
click at [1391, 137] on button "Save" at bounding box center [1415, 132] width 88 height 33
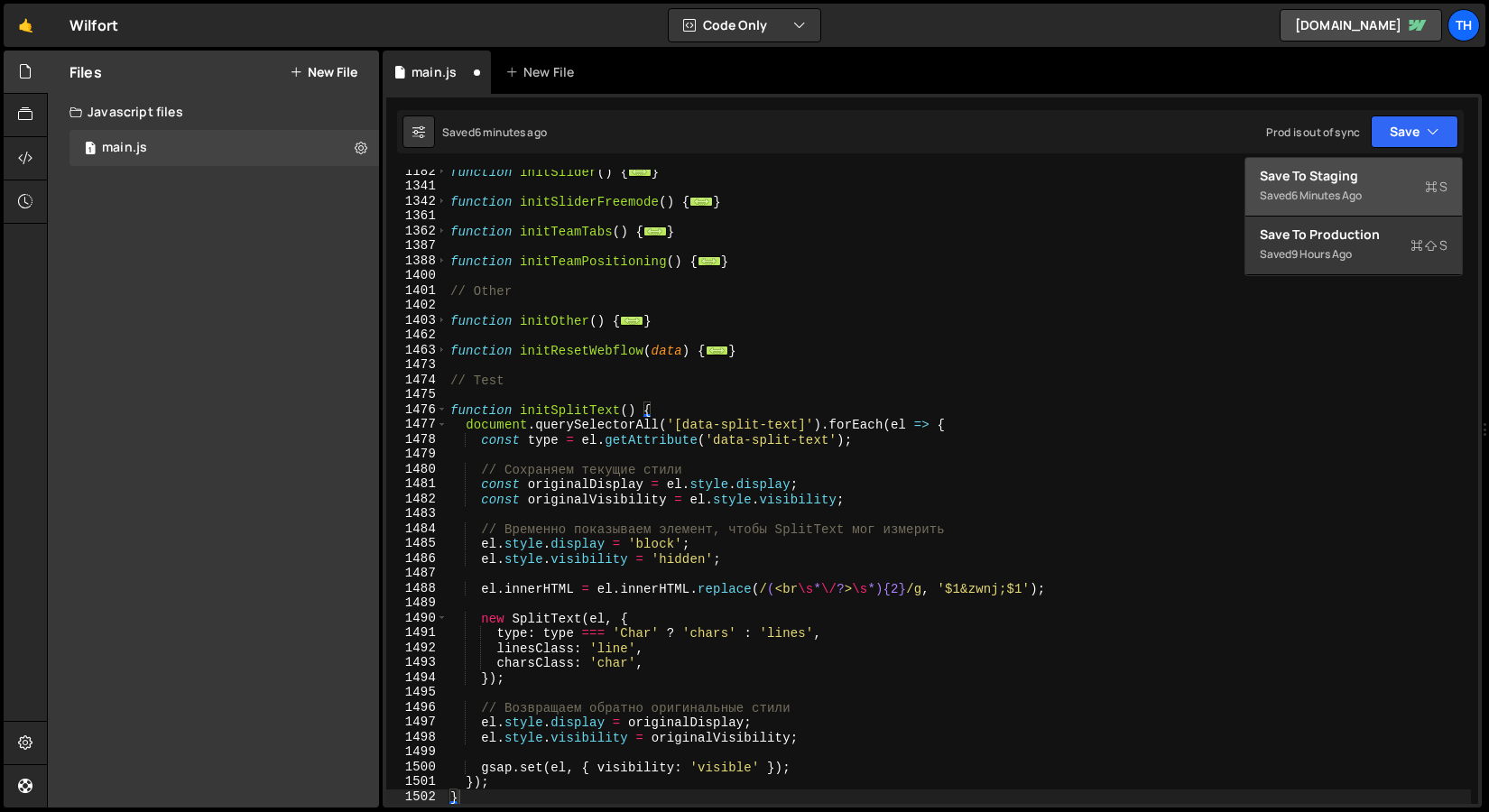
click at [1356, 170] on div "Save to Staging S" at bounding box center [1353, 176] width 187 height 18
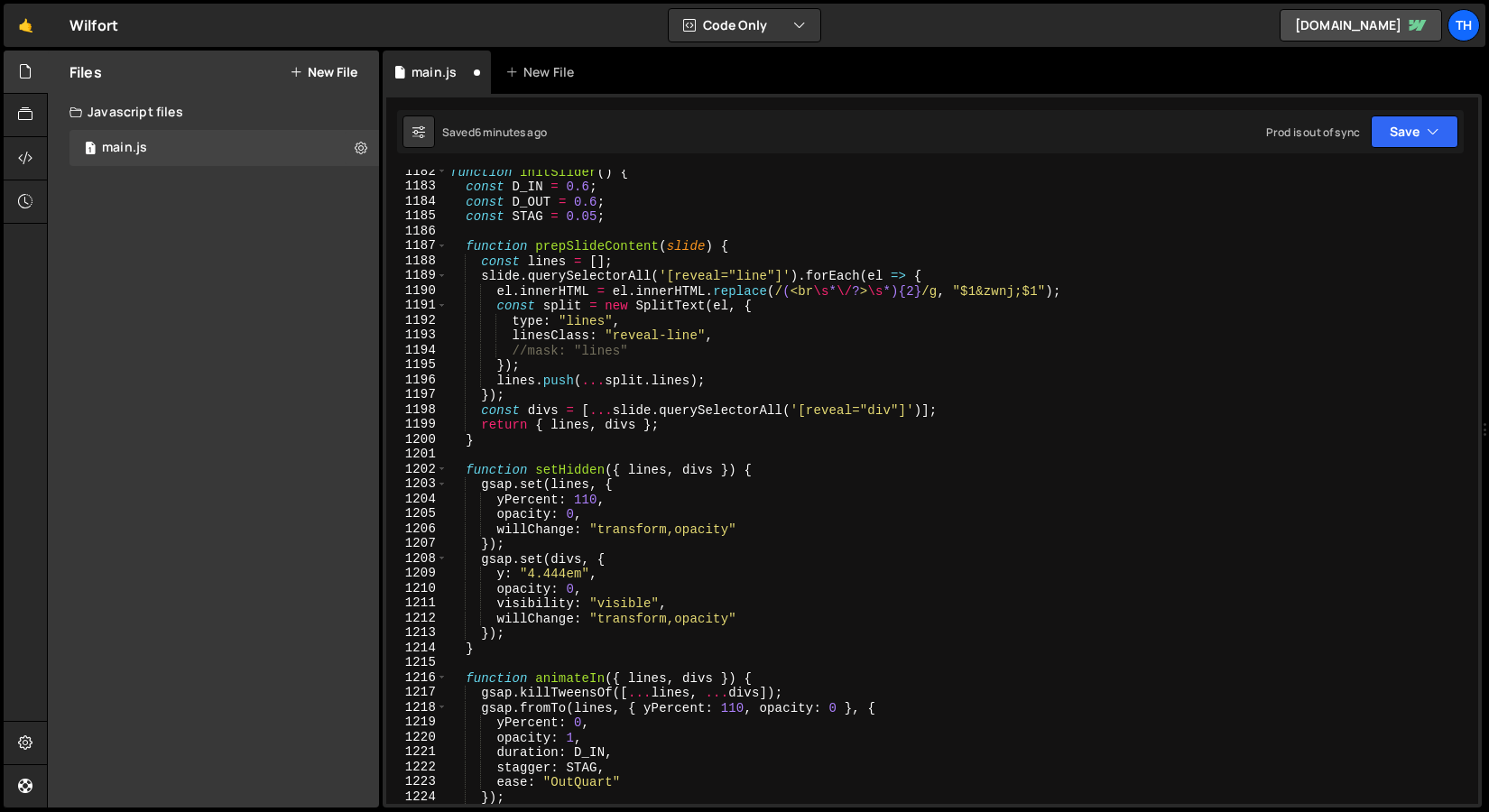
scroll to position [17590, 0]
click at [553, 254] on div "function initSlider ( ) { const D_IN = 0.6 ; const D_OUT = 0.6 ; const STAG = 0…" at bounding box center [959, 496] width 1025 height 665
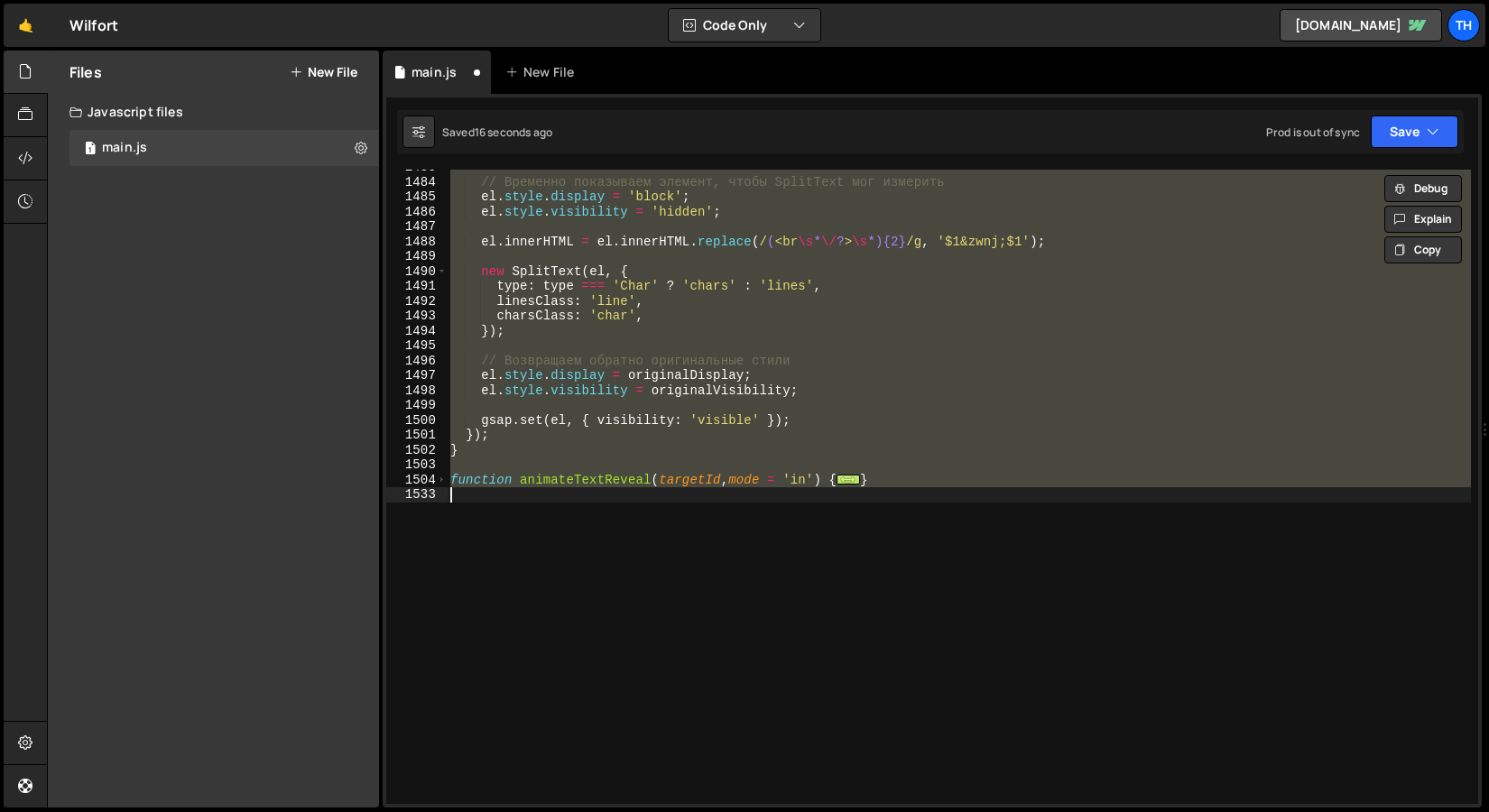
scroll to position [680, 0]
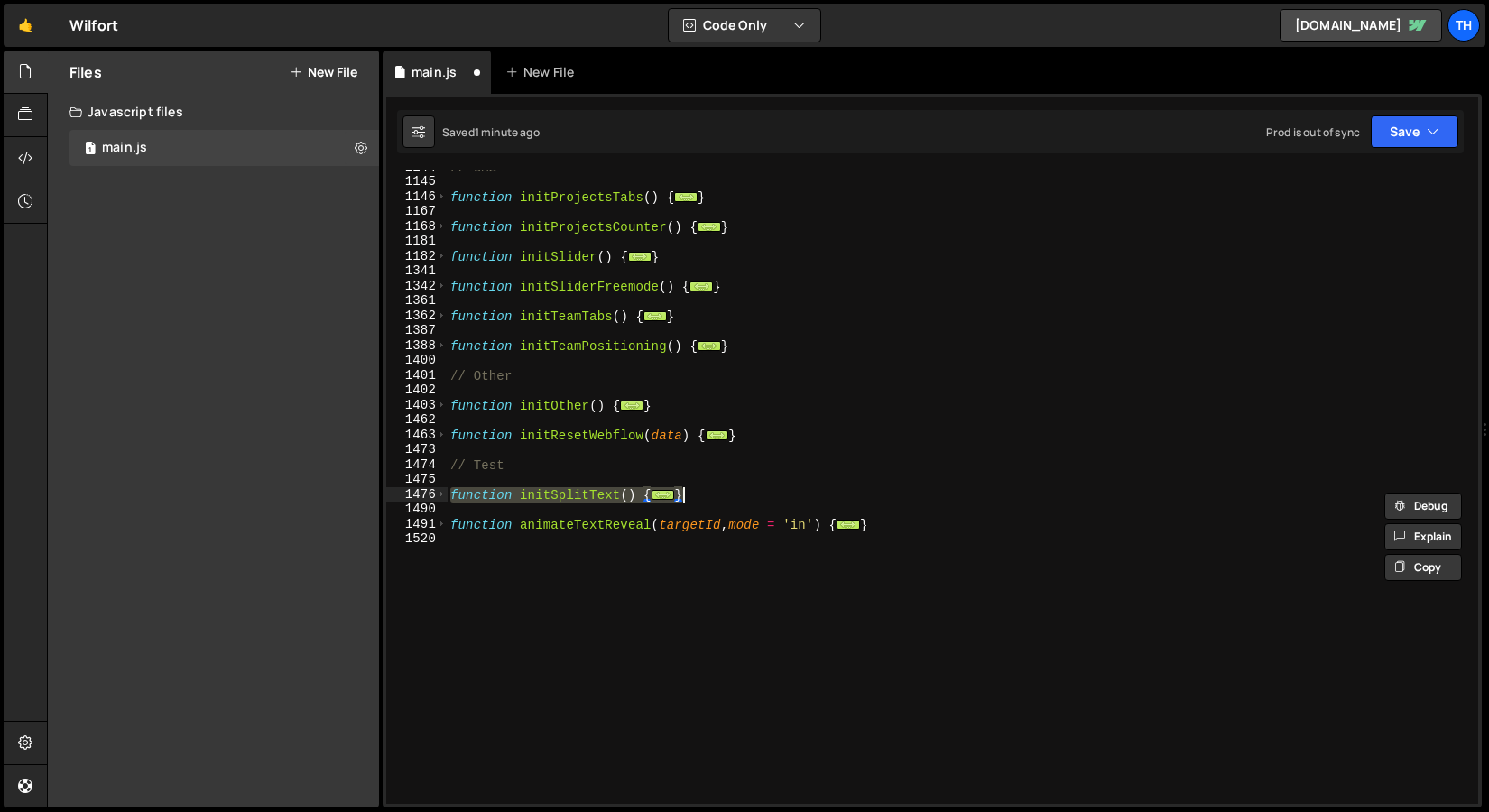
paste textarea
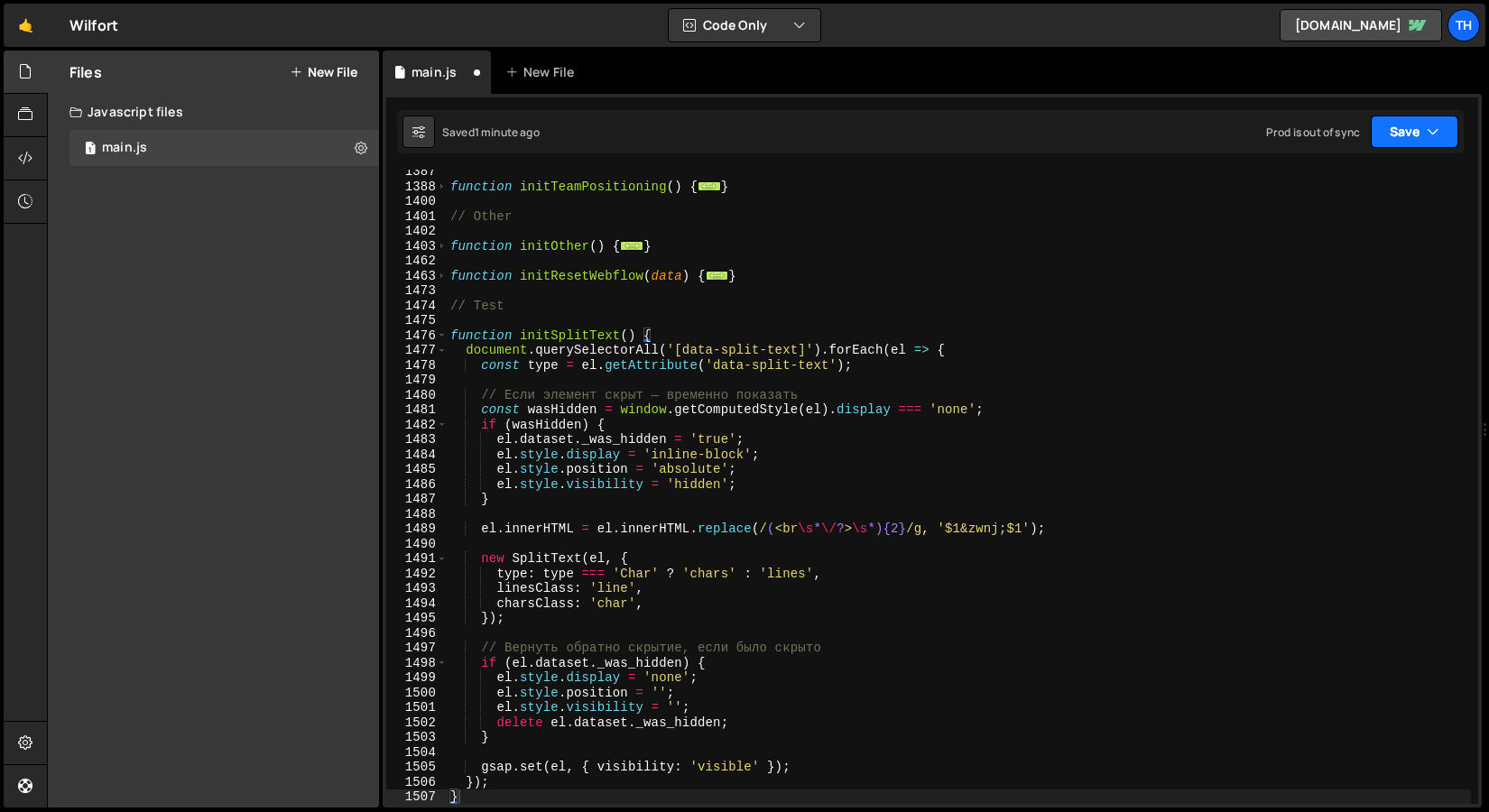
click at [1385, 144] on button "Save" at bounding box center [1415, 132] width 88 height 33
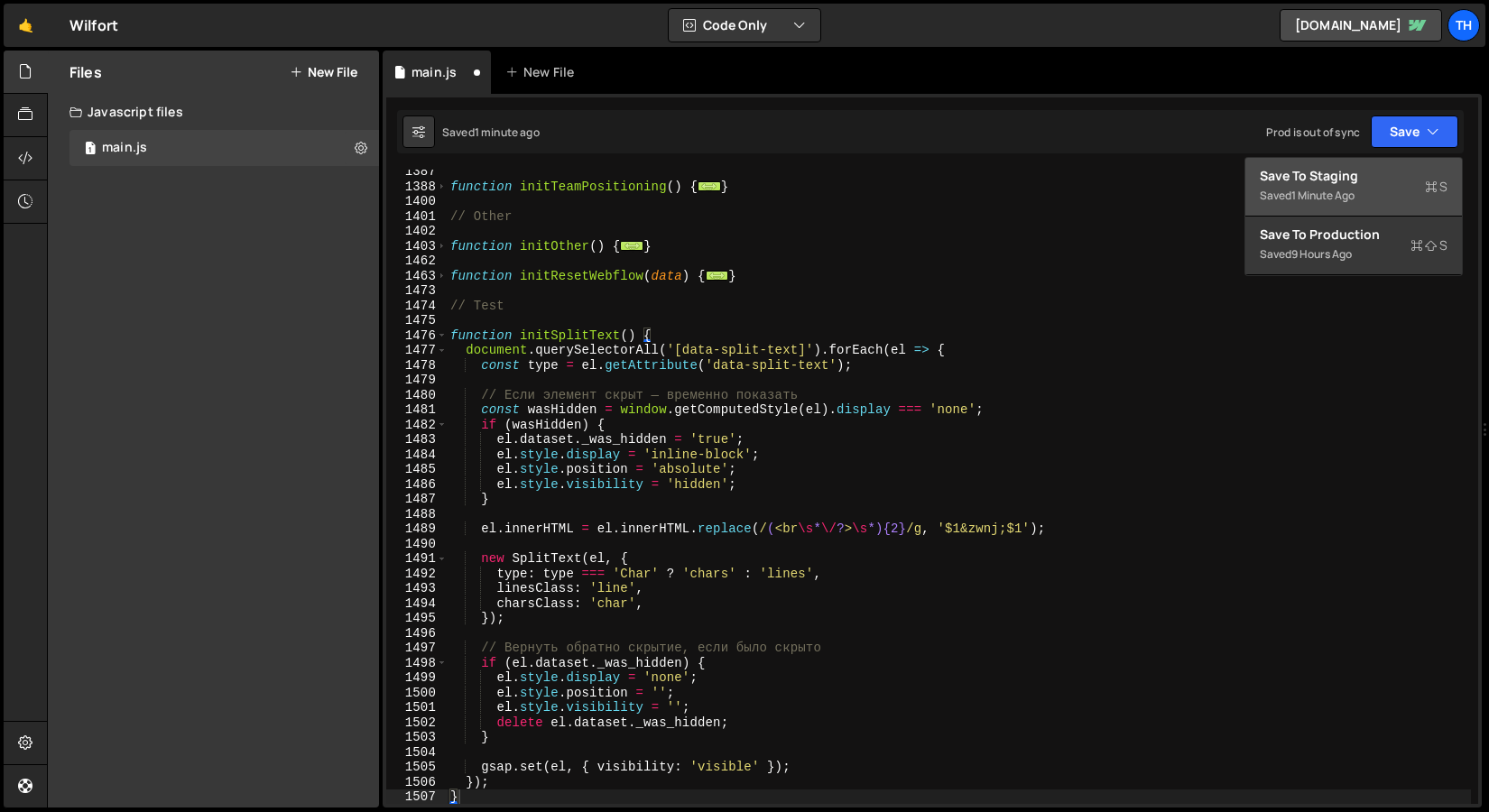
click at [1366, 188] on div "Saved 1 minute ago" at bounding box center [1353, 196] width 187 height 22
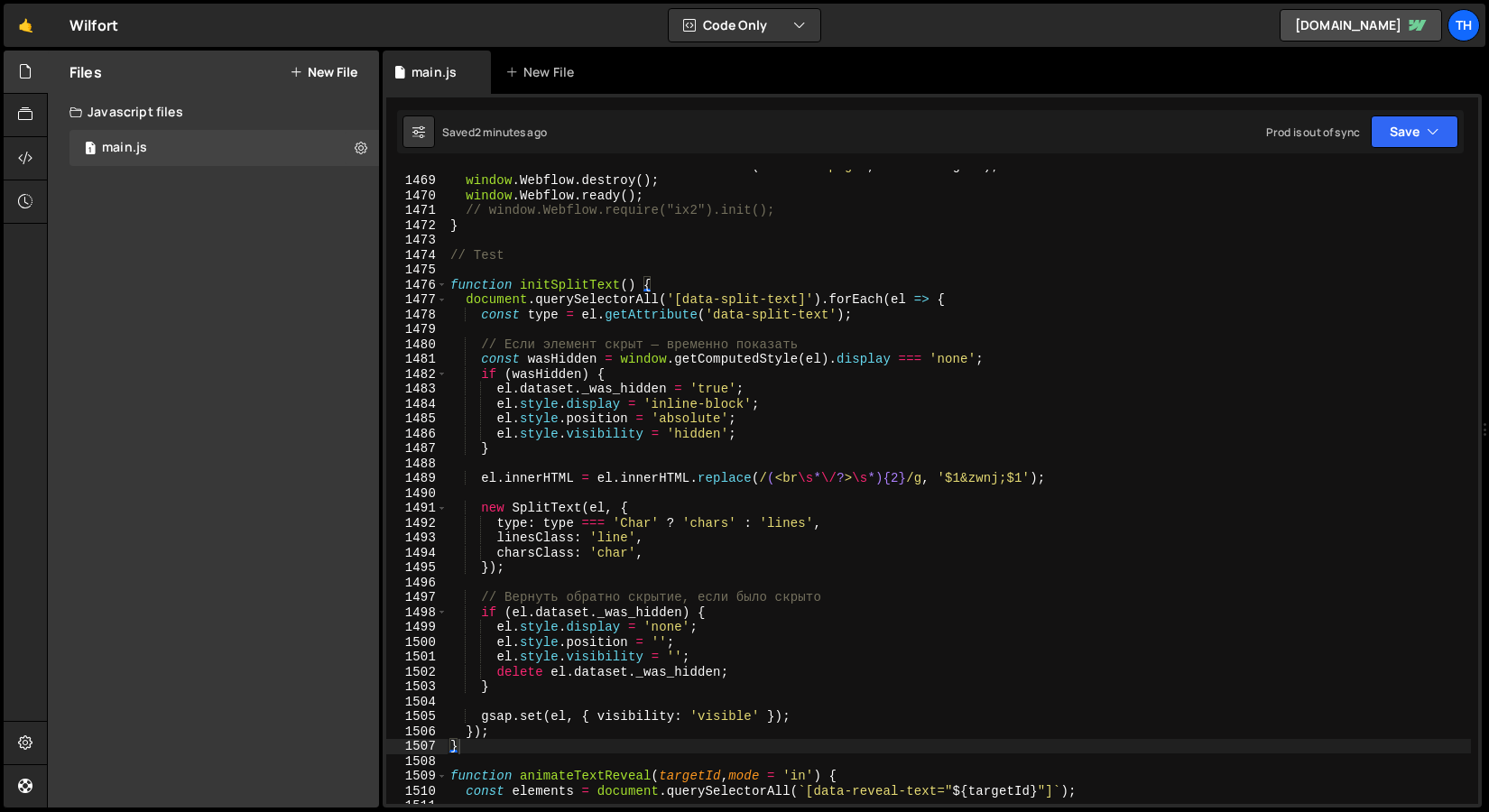
scroll to position [21853, 0]
click at [492, 284] on div "document . documentElement . setAttribute ( "data-wf-page" , webflowPageId ) ; …" at bounding box center [959, 490] width 1025 height 665
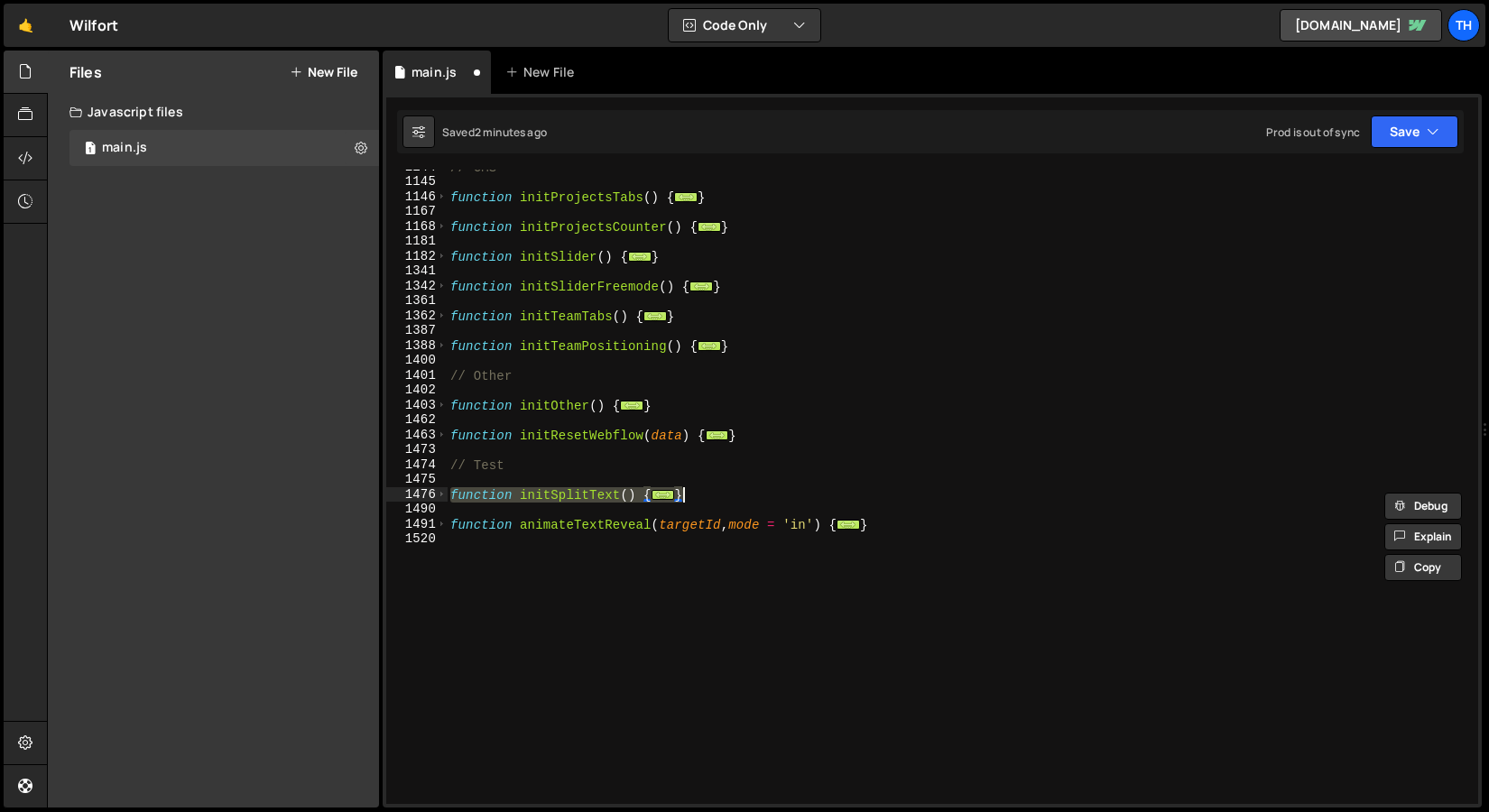
scroll to position [680, 0]
click at [439, 499] on span at bounding box center [442, 494] width 10 height 15
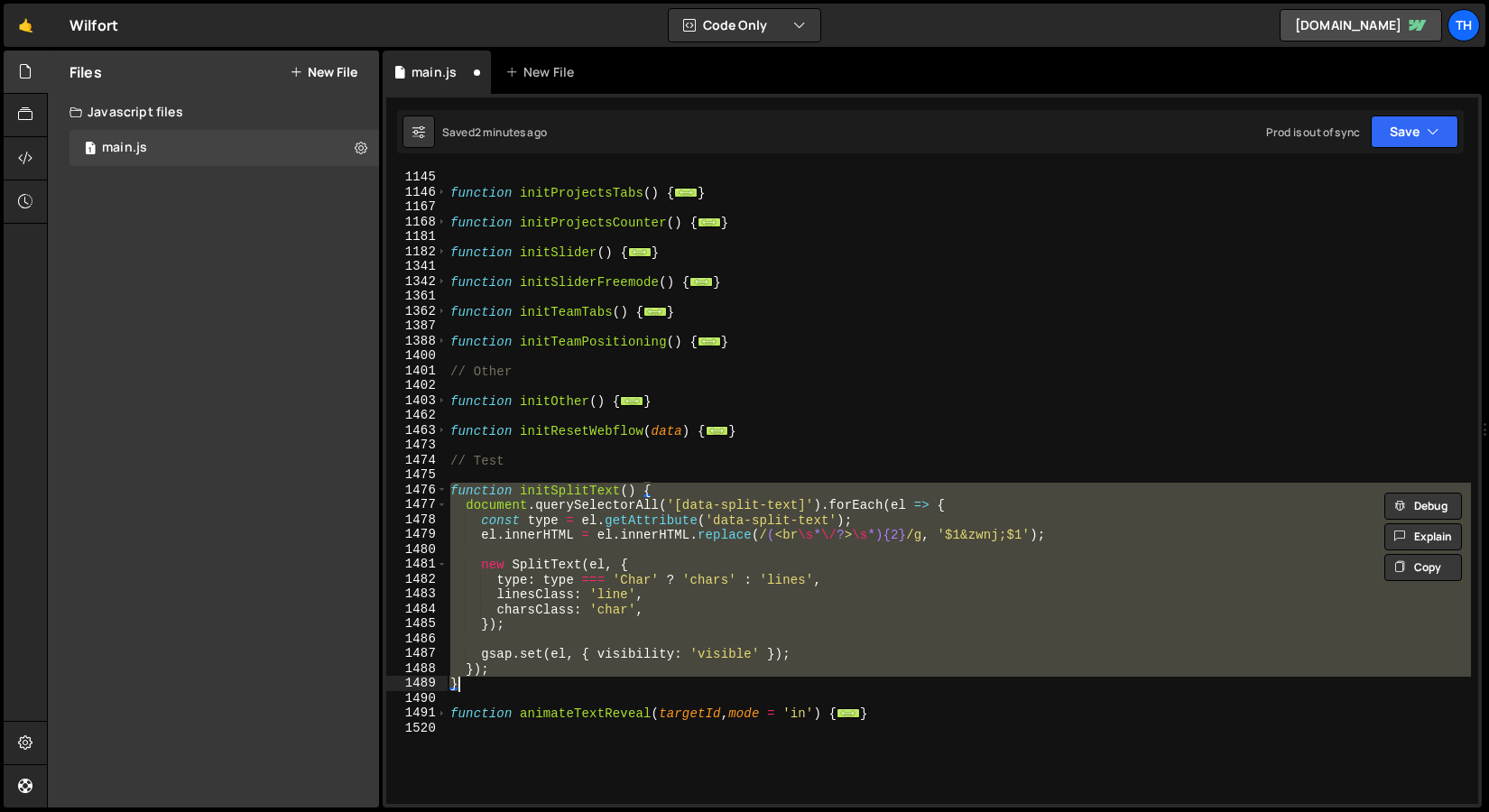
scroll to position [701, 0]
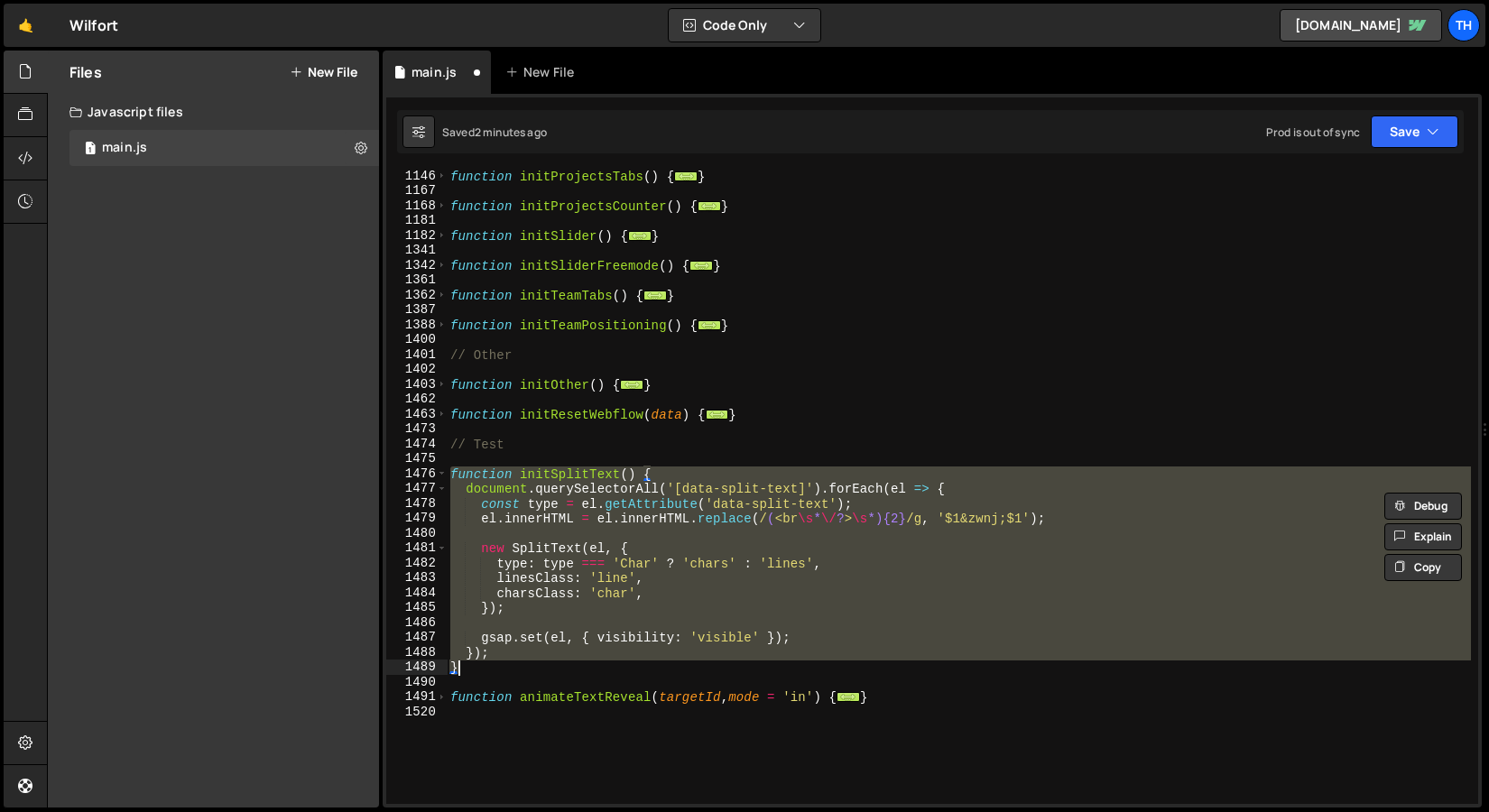
click at [549, 553] on div "function initProjectsTabs ( ) { ... } function initProjectsCounter ( ) { ... } …" at bounding box center [959, 486] width 1025 height 635
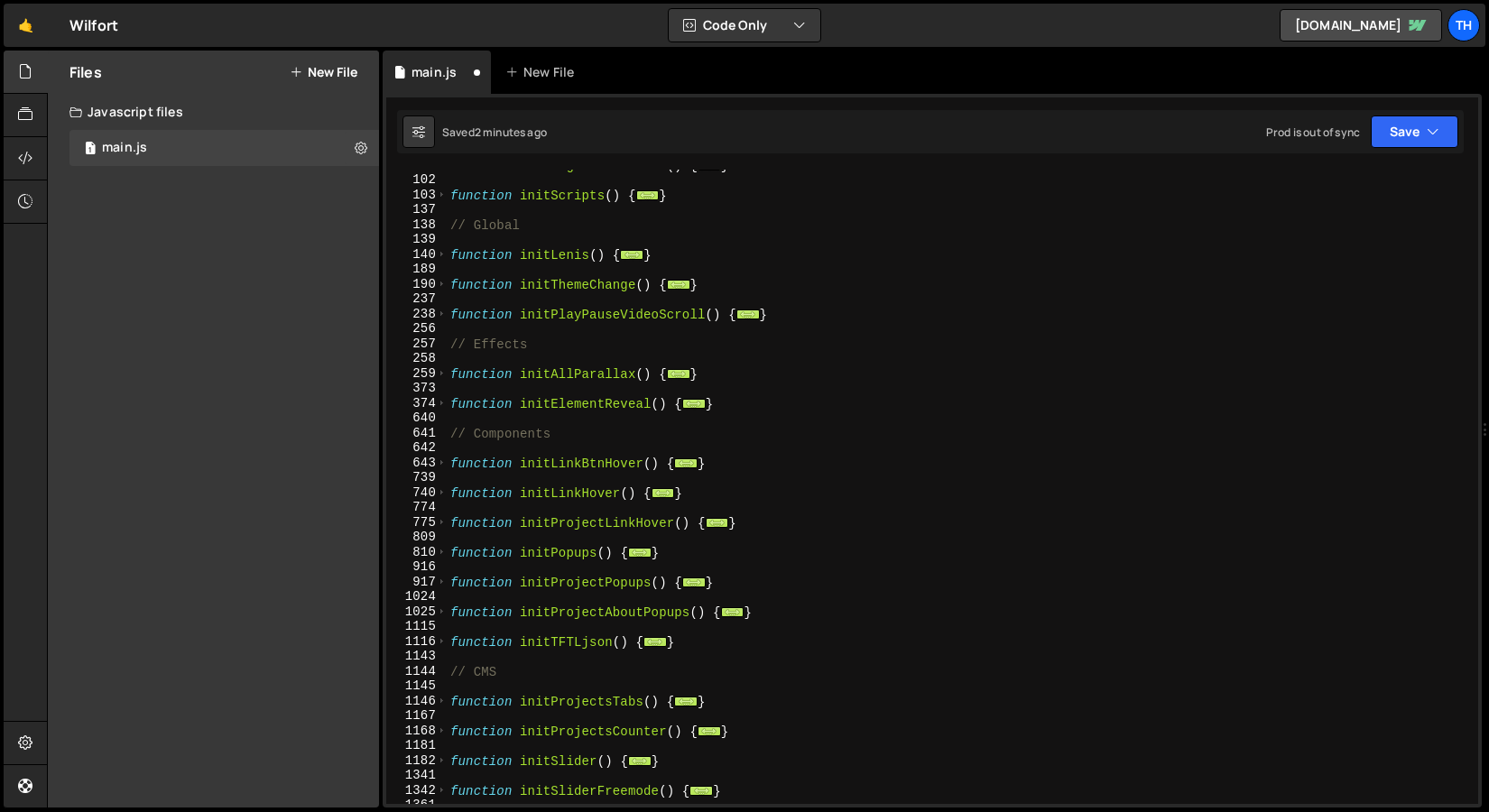
scroll to position [67, 0]
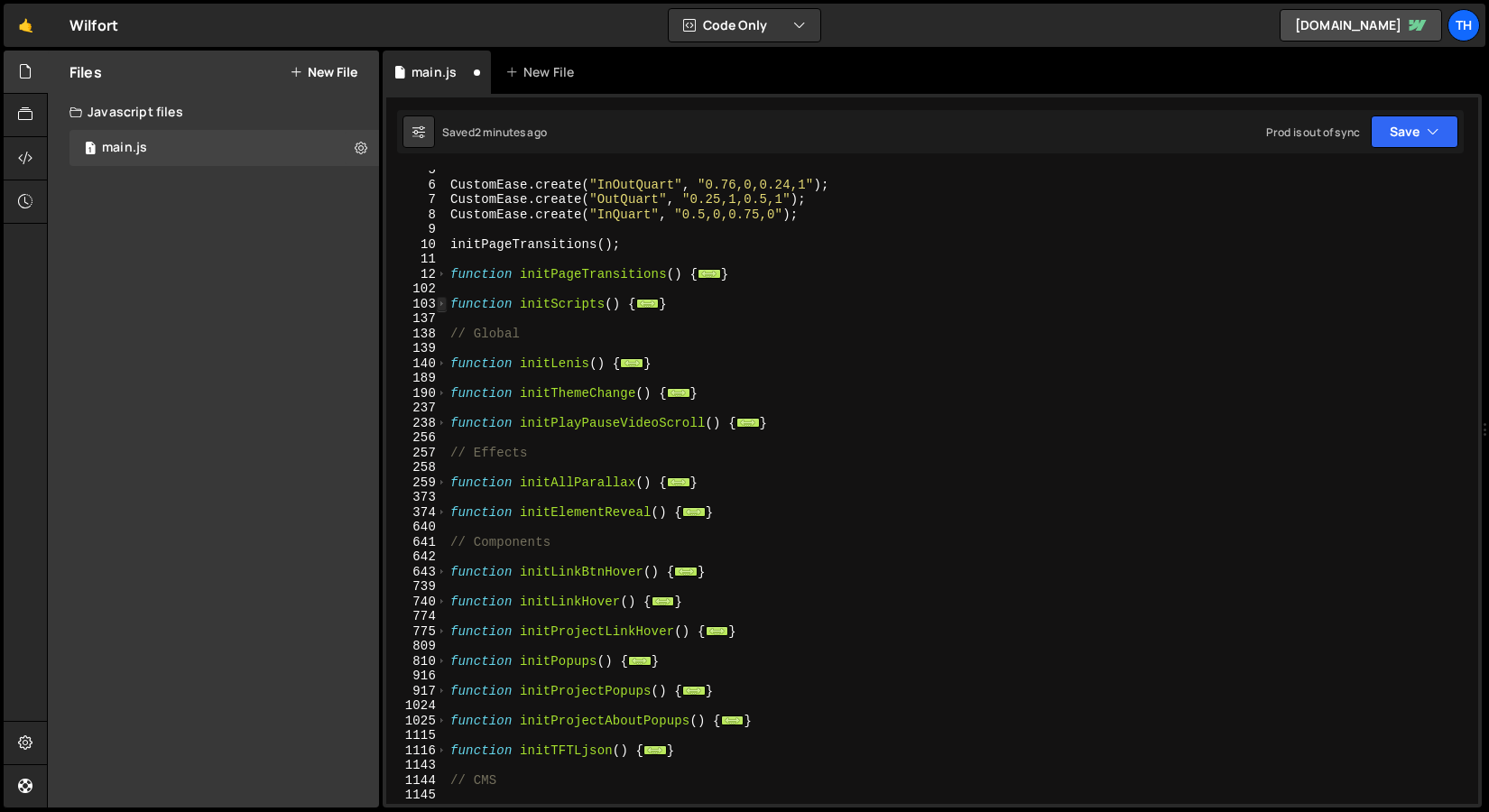
click at [446, 302] on span at bounding box center [442, 304] width 10 height 15
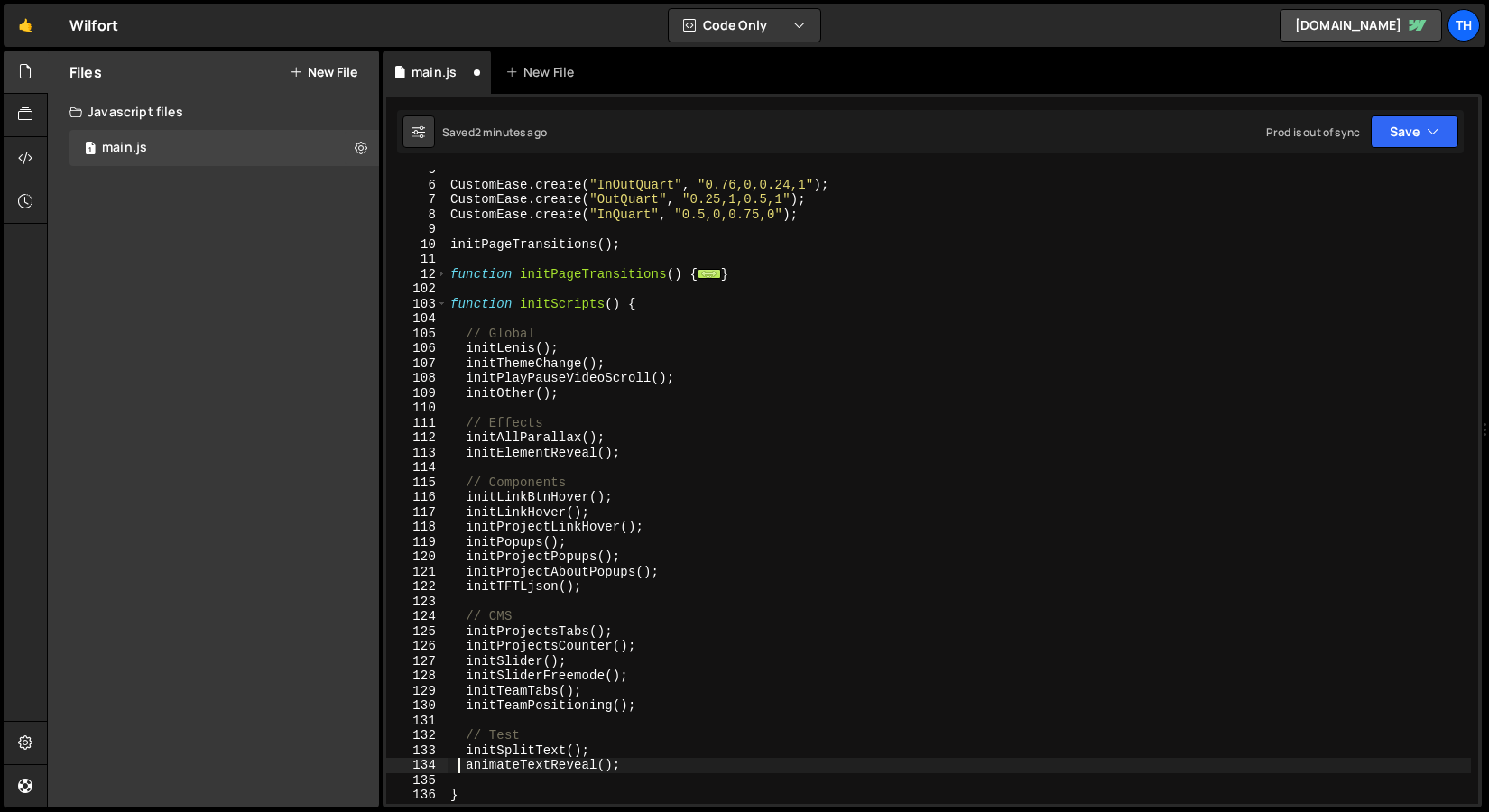
click at [462, 770] on div "CustomEase . create ( "InOutQuart" , "0.76,0,0.24,1" ) ; CustomEase . create ( …" at bounding box center [959, 494] width 1025 height 665
type textarea "//animateTextReveal();"
click at [1422, 148] on div "Saved 2 minutes ago Prod is out of sync Upgrade to Edit Save Save to Staging S …" at bounding box center [931, 131] width 1067 height 43
click at [1422, 141] on button "Save" at bounding box center [1415, 132] width 88 height 33
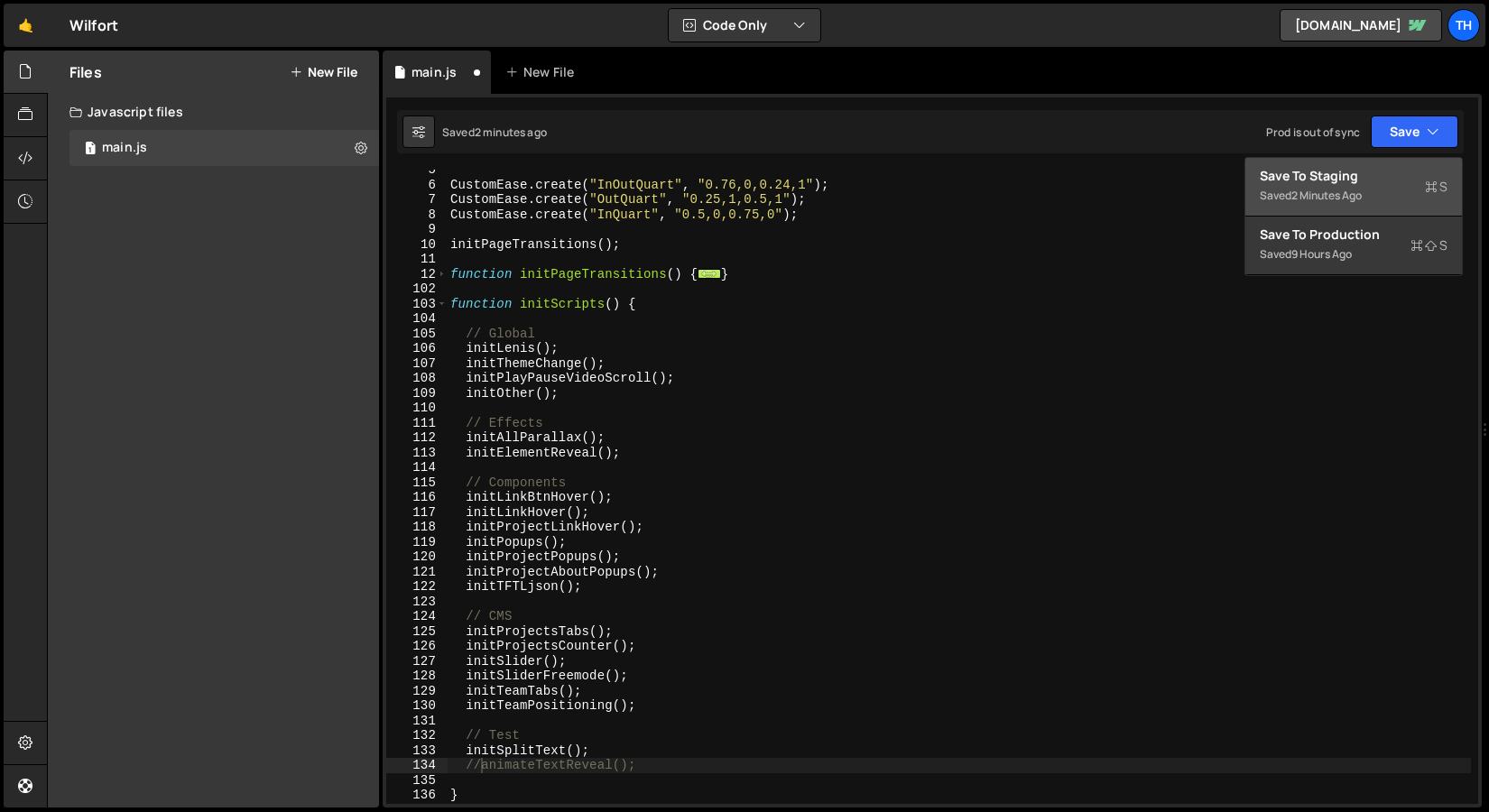
click at [1392, 175] on div "Save to Staging S" at bounding box center [1353, 176] width 187 height 18
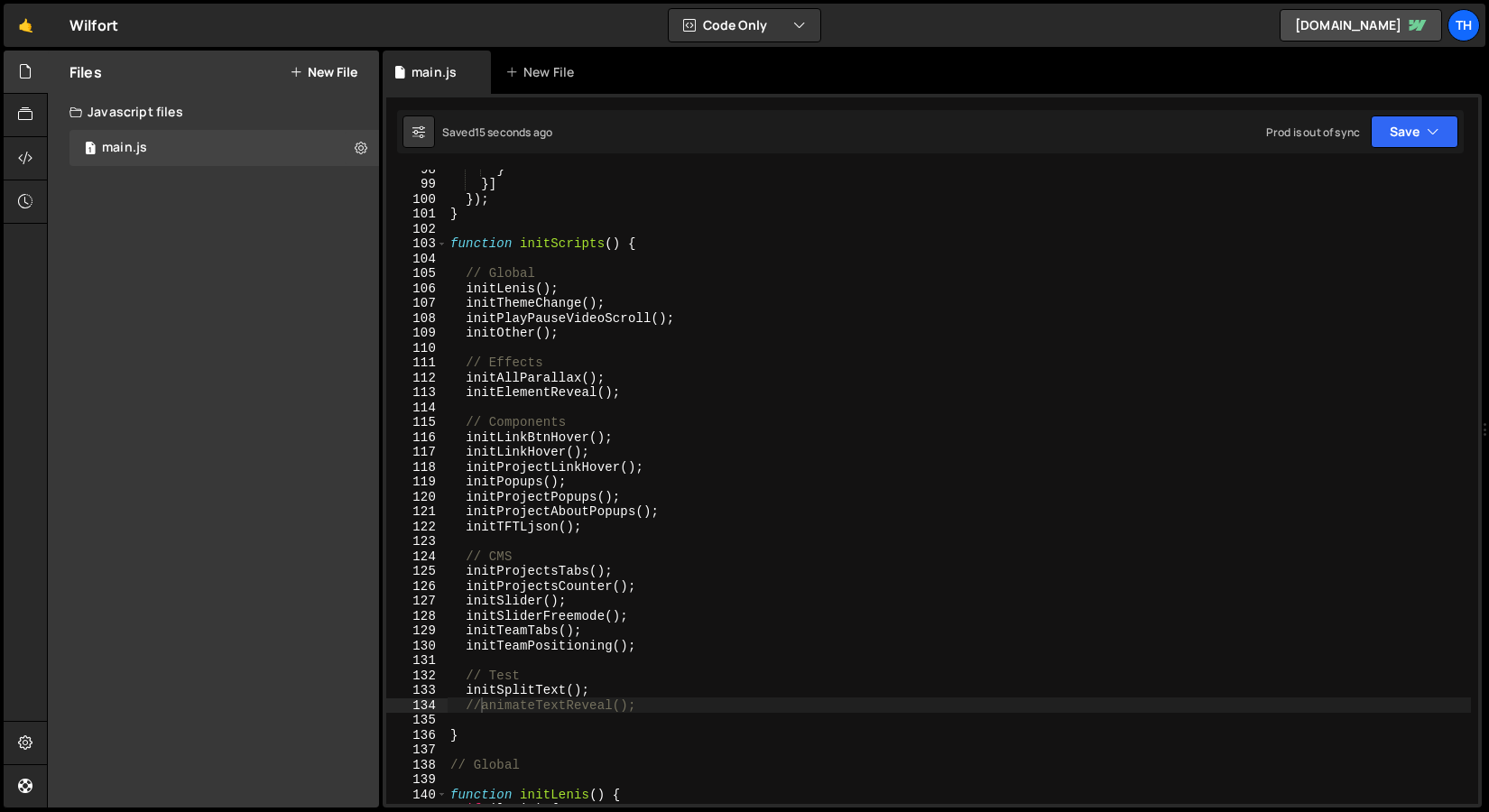
scroll to position [1453, 0]
drag, startPoint x: 654, startPoint y: 704, endPoint x: 338, endPoint y: 703, distance: 316.0
click at [338, 703] on div "Files New File Javascript files 1 main.js 0 CSS files Copy share link Edit File…" at bounding box center [767, 429] width 1442 height 758
type textarea "initSplitText();"
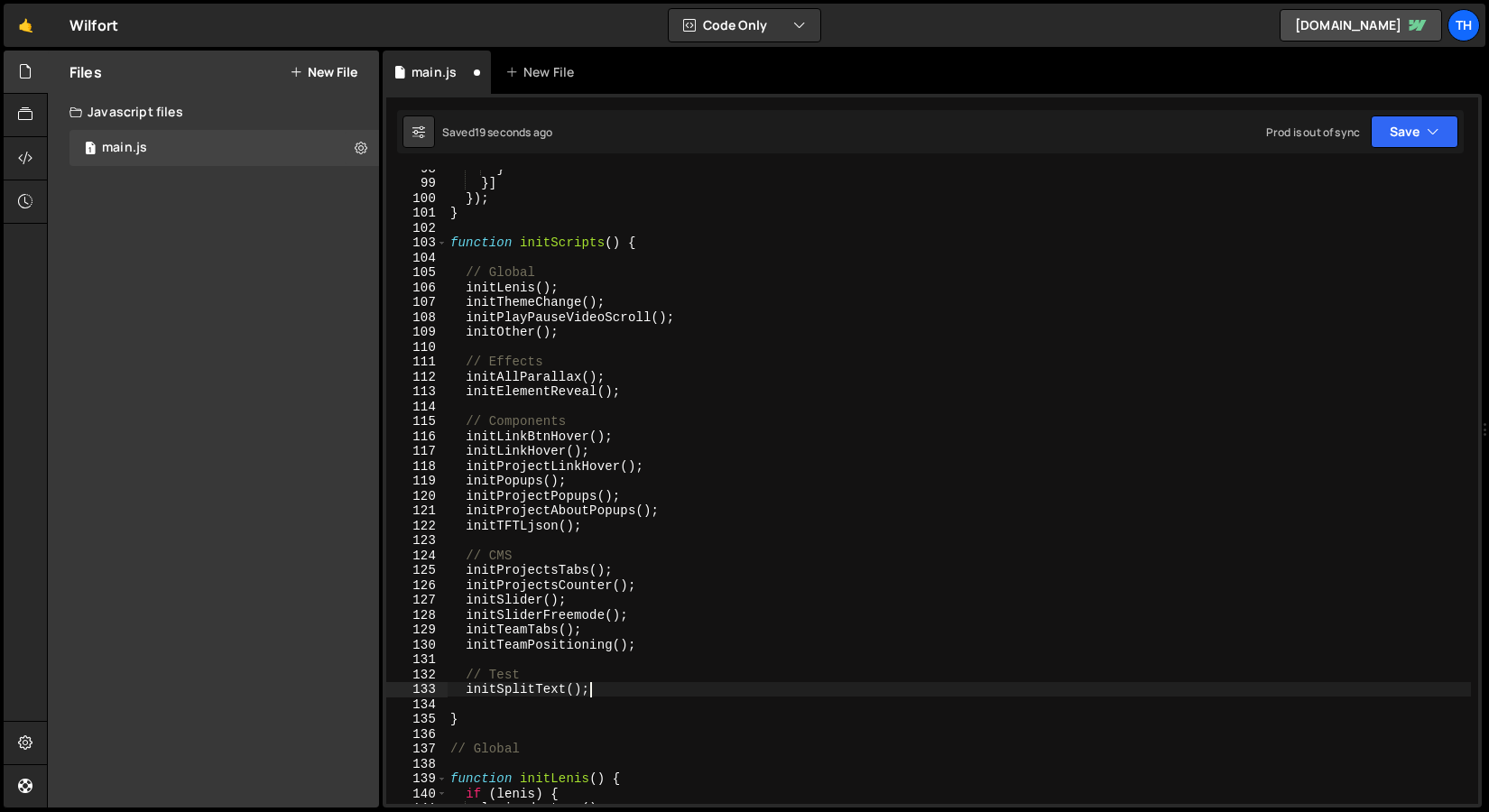
click at [479, 692] on div "} }] }) ; } function initScripts ( ) { // Global initLenis ( ) ; initThemeChang…" at bounding box center [959, 492] width 1025 height 665
click at [481, 702] on div "} }] }) ; } function initScripts ( ) { // Global initLenis ( ) ; initThemeChang…" at bounding box center [959, 492] width 1025 height 665
type textarea "initSplitText();"
drag, startPoint x: 602, startPoint y: 690, endPoint x: 469, endPoint y: 694, distance: 133.1
click at [469, 694] on div "} }] }) ; } function initScripts ( ) { // Global initLenis ( ) ; initThemeChang…" at bounding box center [959, 492] width 1025 height 665
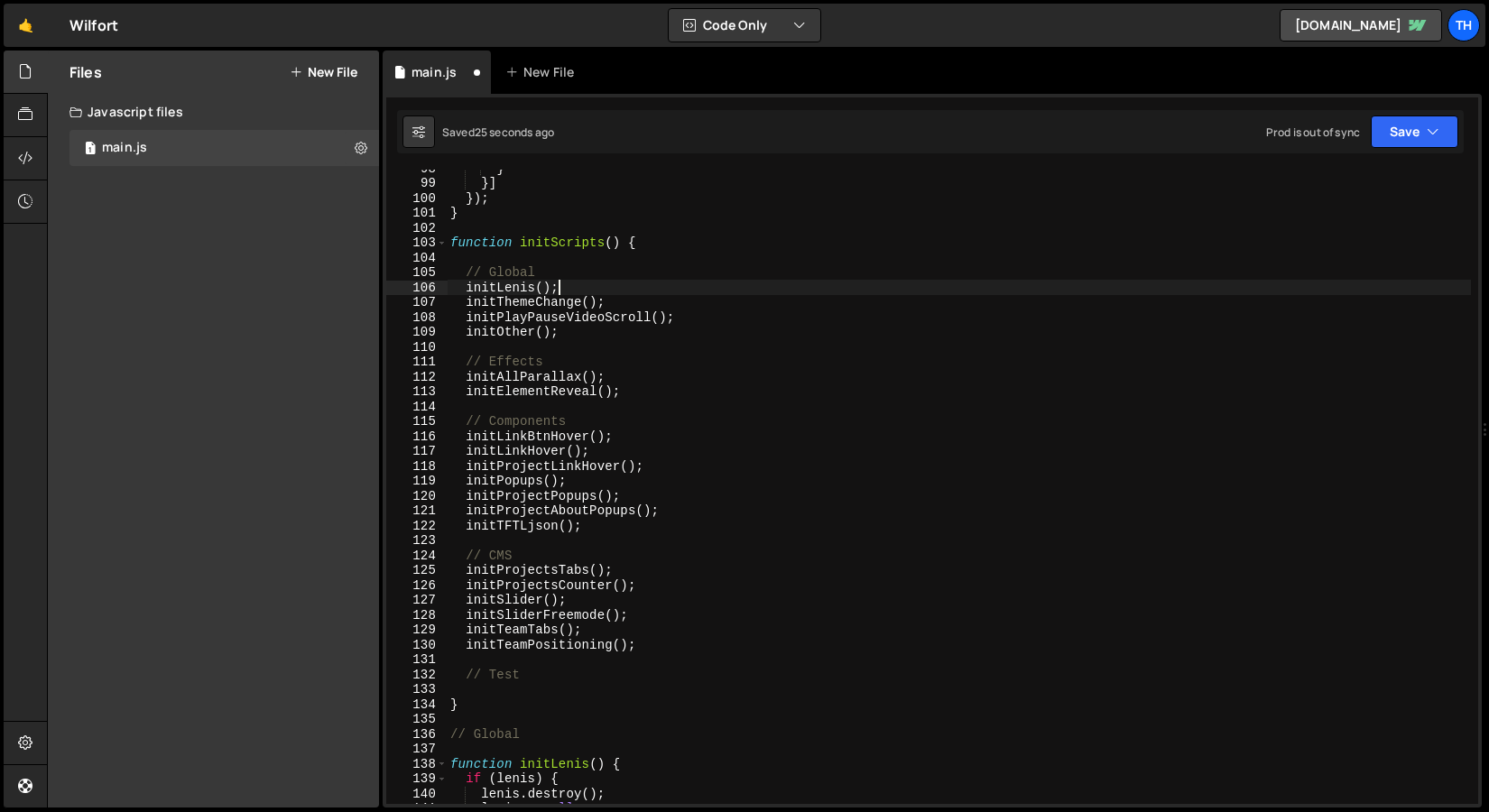
click at [574, 285] on div "} }] }) ; } function initScripts ( ) { // Global initLenis ( ) ; initThemeChang…" at bounding box center [959, 492] width 1025 height 665
type textarea "initLenis();"
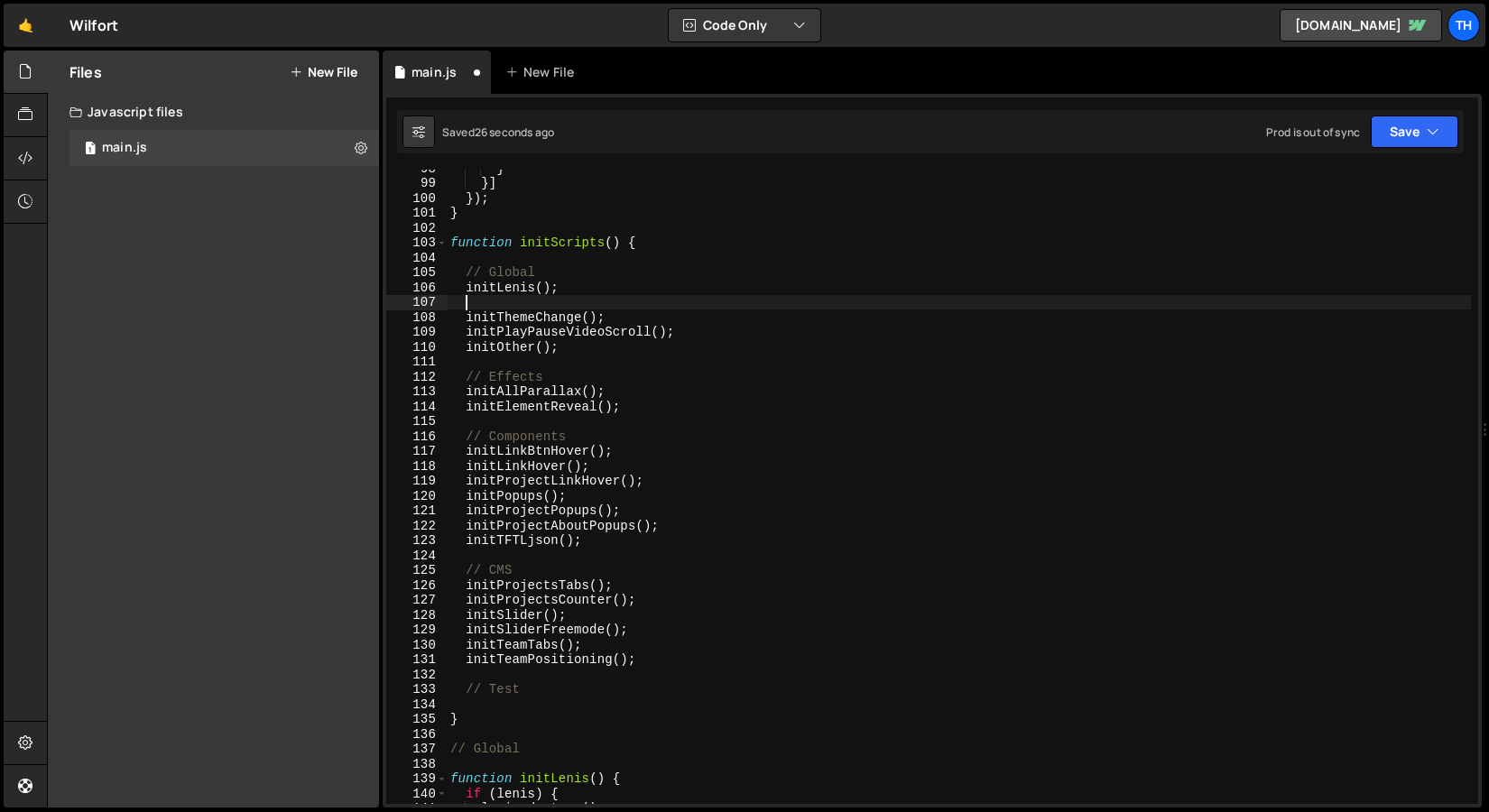
paste textarea "initSplitText();"
click at [531, 716] on div "} }] }) ; } function initScripts ( ) { // Global initLenis ( ) ; initSplitText …" at bounding box center [959, 492] width 1025 height 665
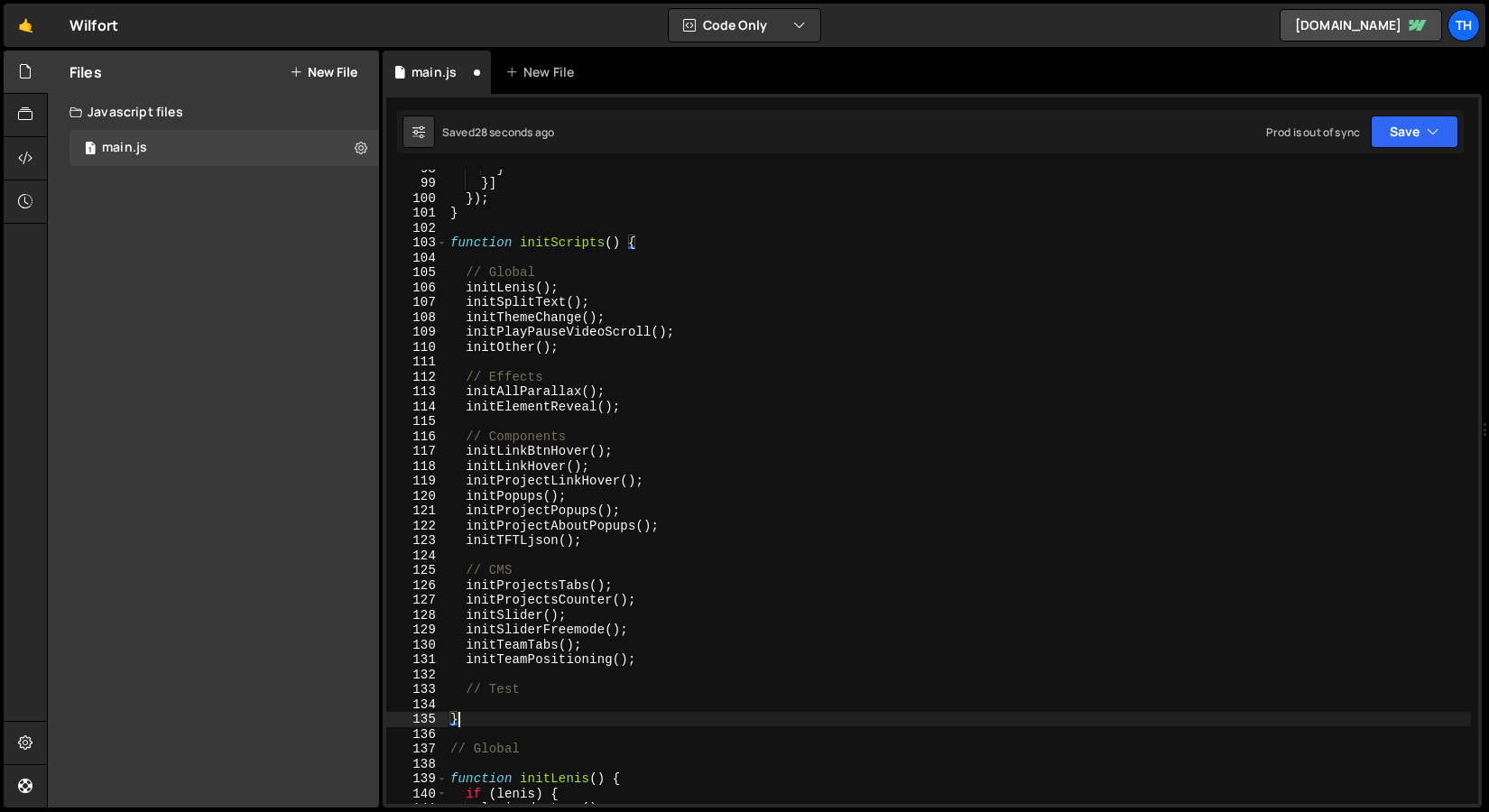
click at [531, 713] on div "} }] }) ; } function initScripts ( ) { // Global initLenis ( ) ; initSplitText …" at bounding box center [959, 492] width 1025 height 665
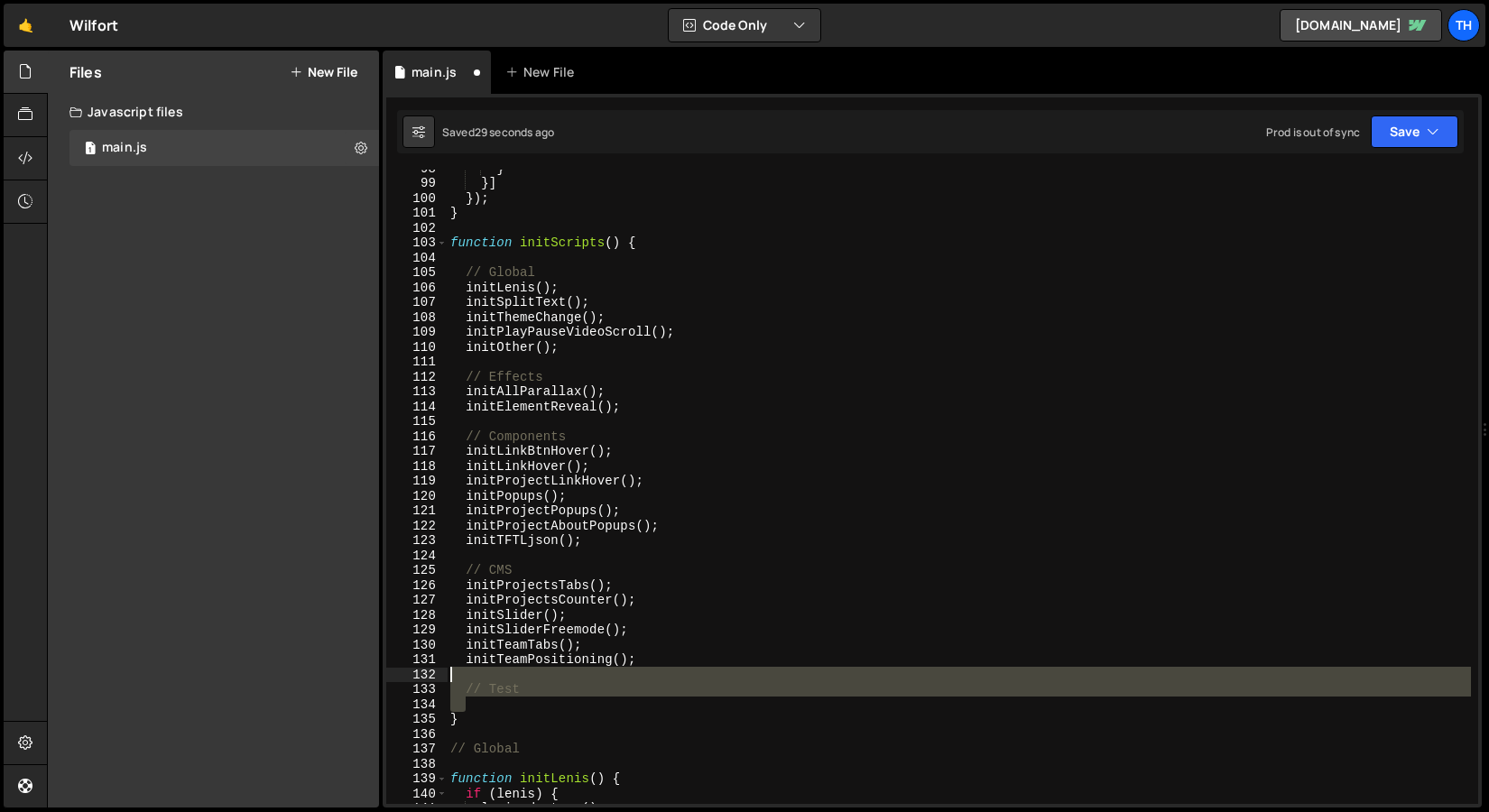
drag, startPoint x: 531, startPoint y: 708, endPoint x: 360, endPoint y: 677, distance: 173.8
click at [360, 677] on div "Files New File Javascript files 1 main.js 0 CSS files Copy share link Edit File…" at bounding box center [767, 429] width 1442 height 758
type textarea "// Test"
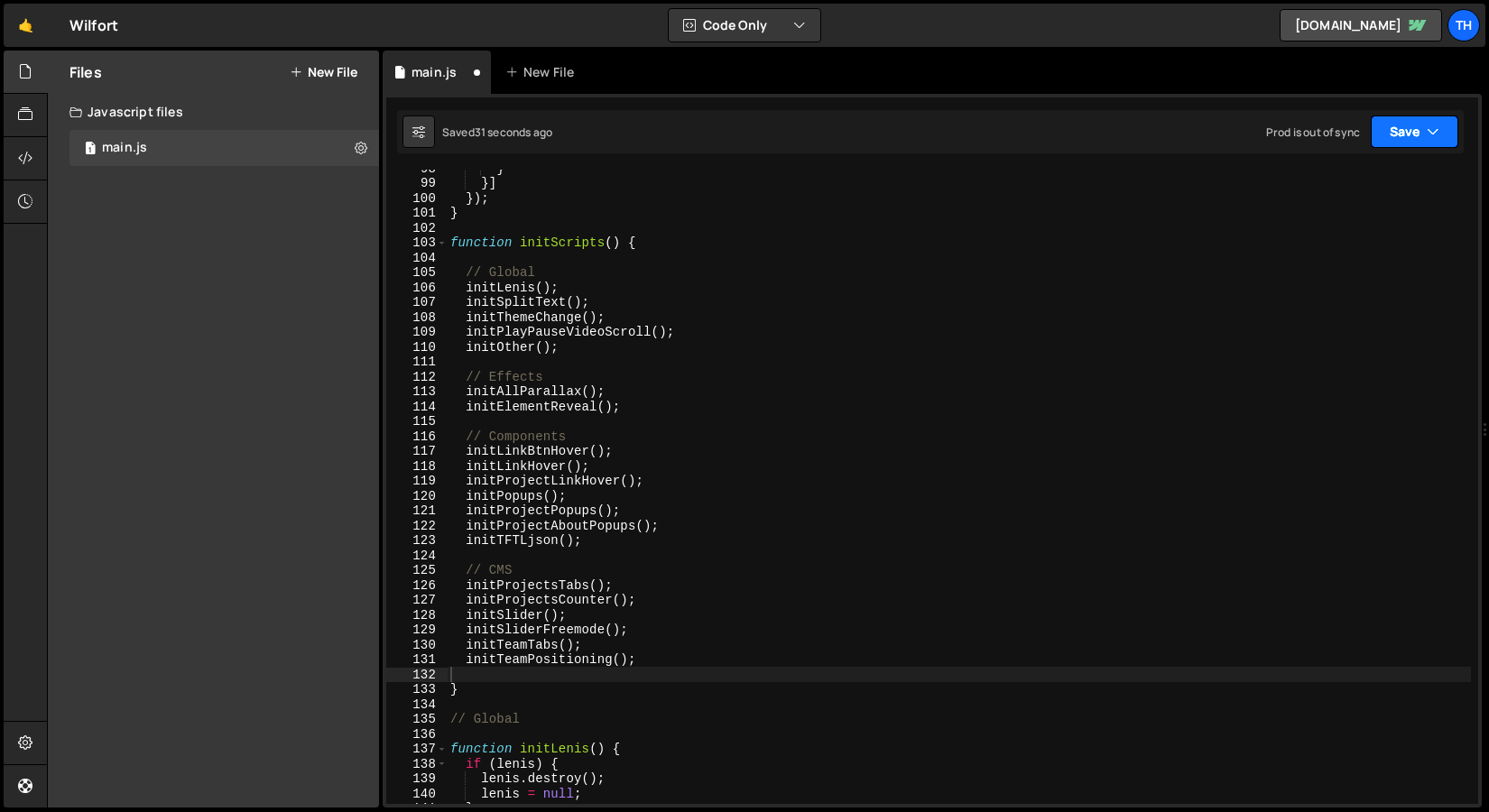
click at [1415, 135] on button "Save" at bounding box center [1415, 132] width 88 height 33
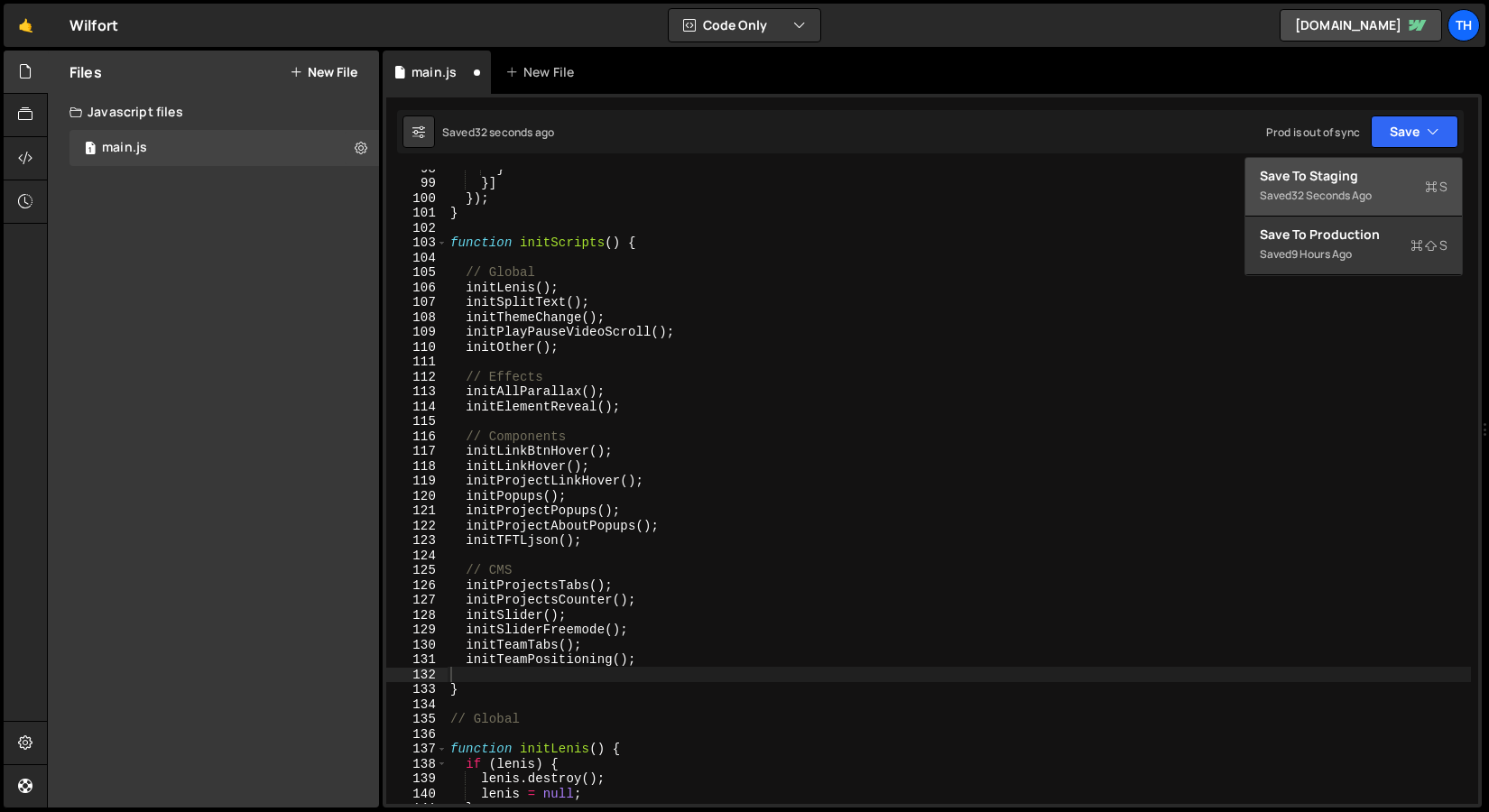
click at [1355, 180] on div "Save to Staging S" at bounding box center [1353, 176] width 187 height 18
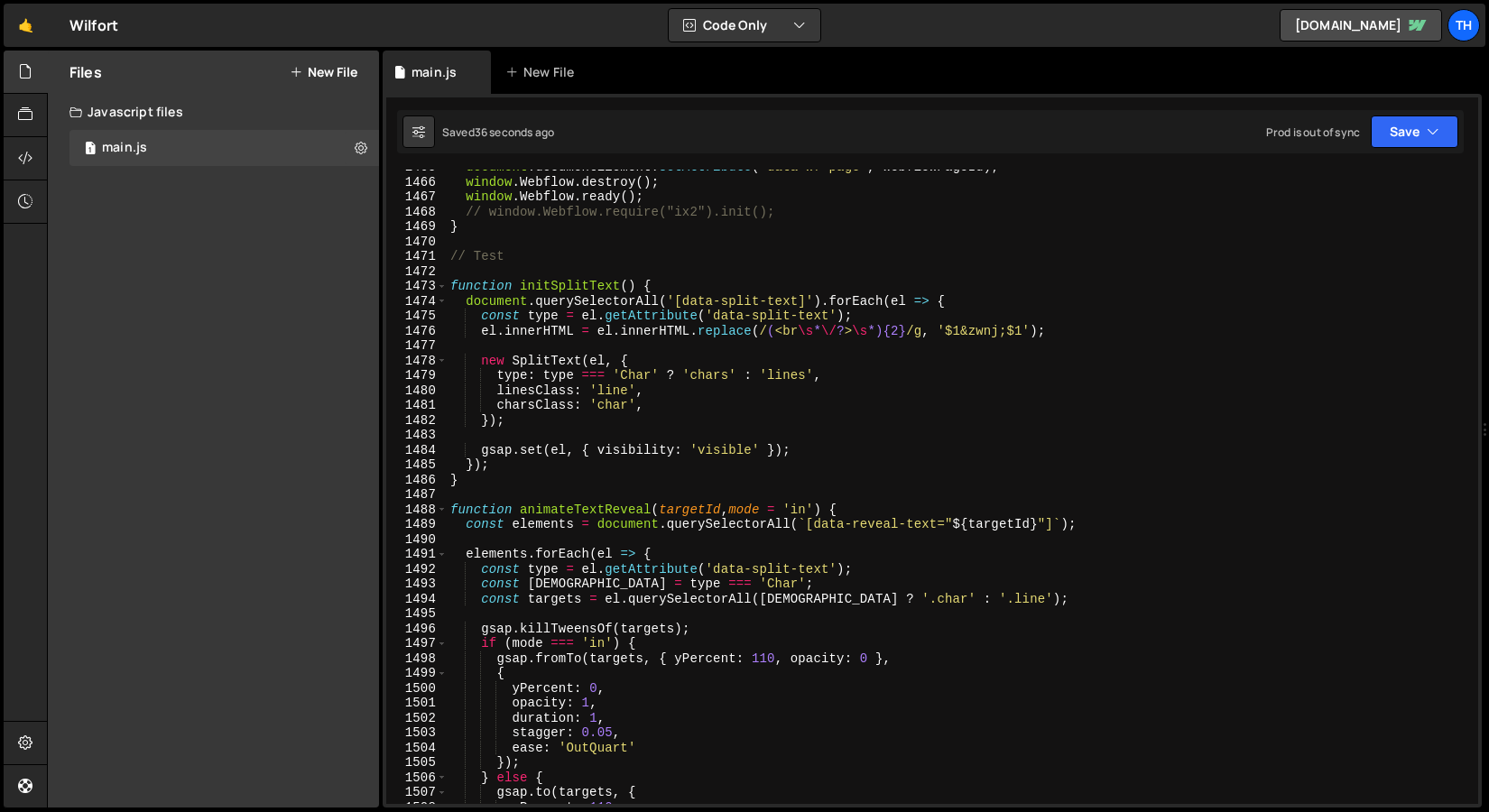
scroll to position [21808, 0]
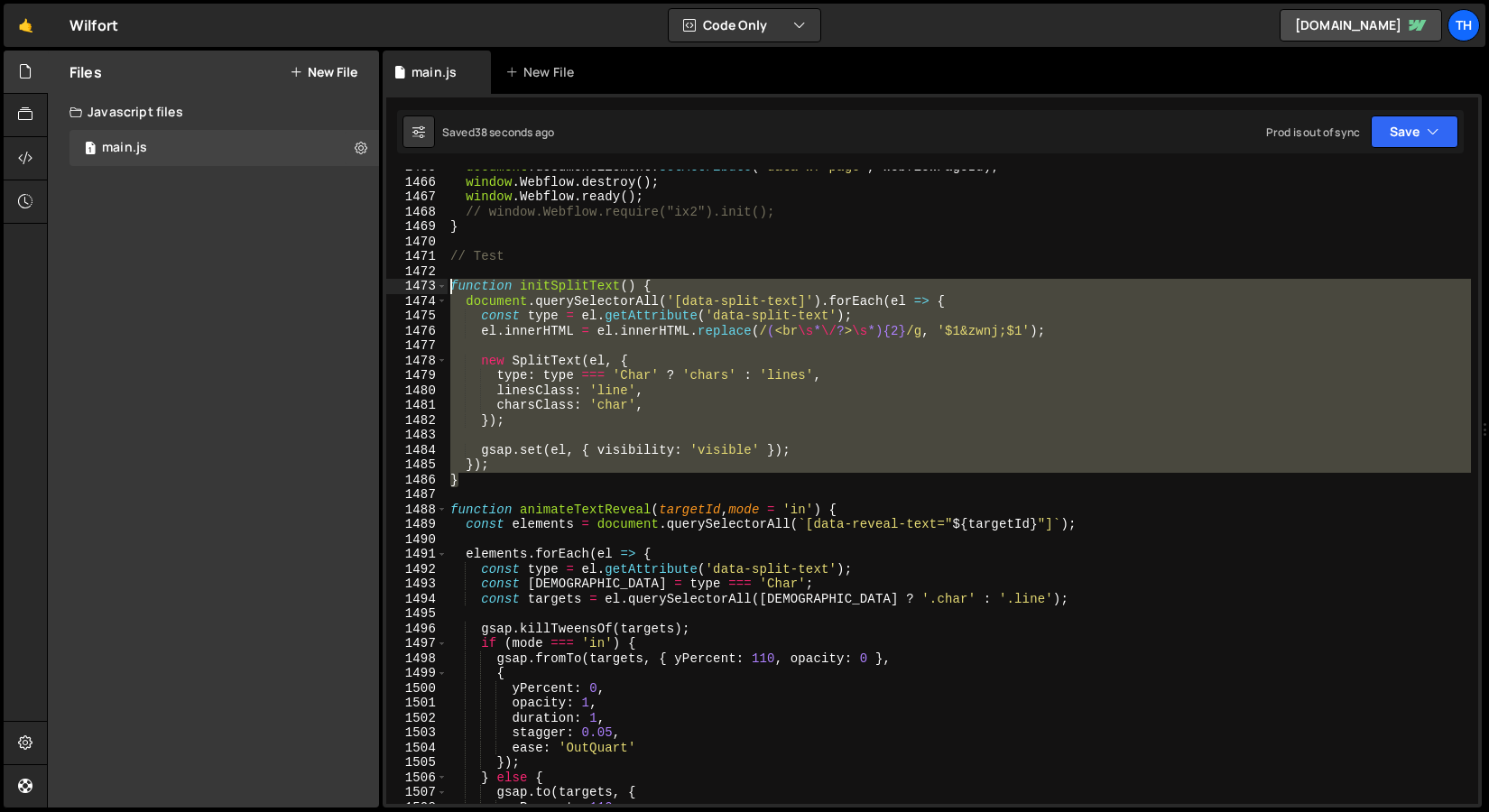
drag, startPoint x: 484, startPoint y: 481, endPoint x: 269, endPoint y: 286, distance: 290.3
click at [272, 291] on div "Files New File Javascript files 1 main.js 0 CSS files Copy share link Edit File…" at bounding box center [767, 429] width 1442 height 758
paste textarea "}"
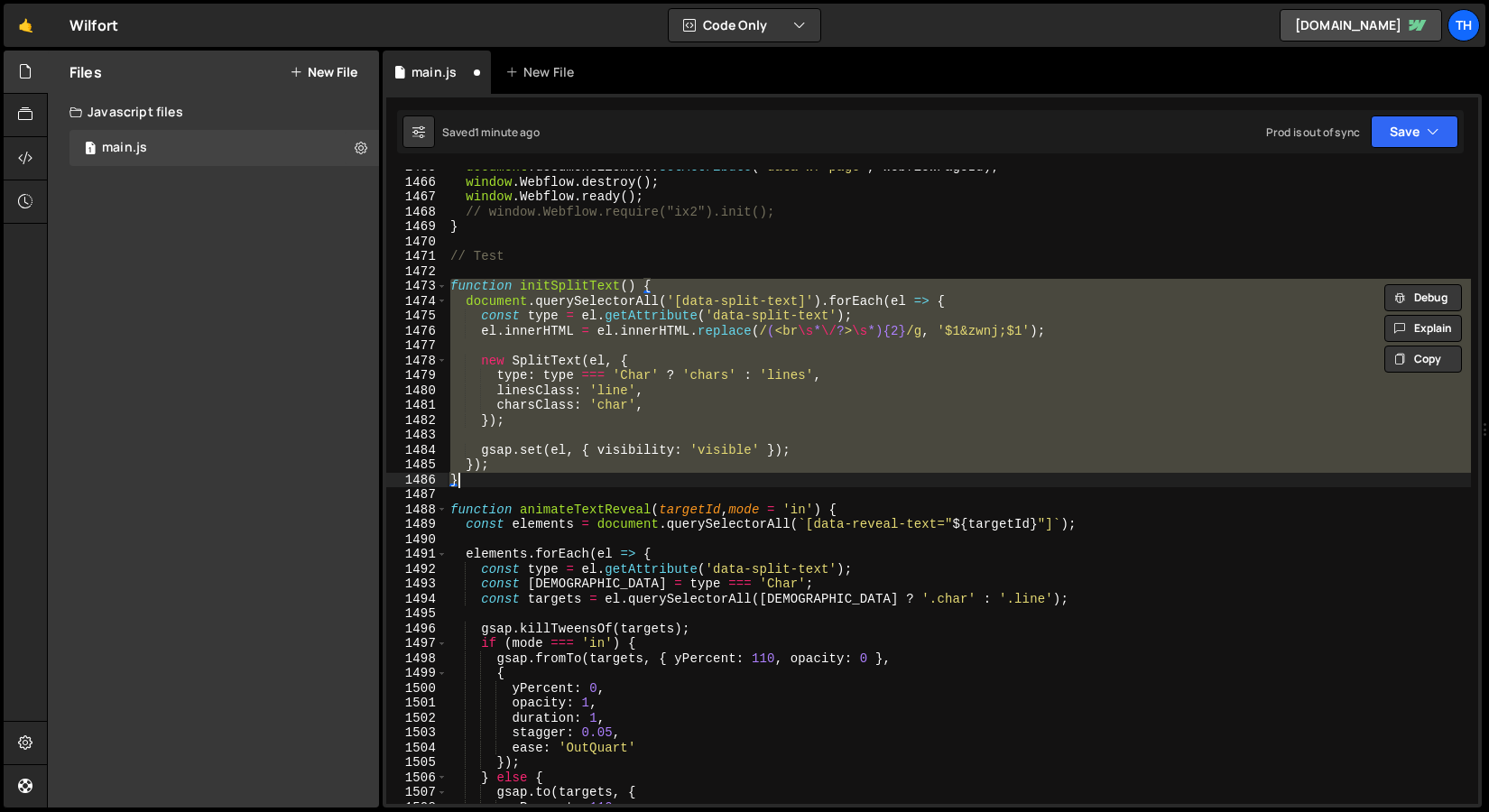
click at [501, 414] on div "document . documentElement . setAttribute ( "data-wf-page" , webflowPageId ) ; …" at bounding box center [959, 486] width 1025 height 635
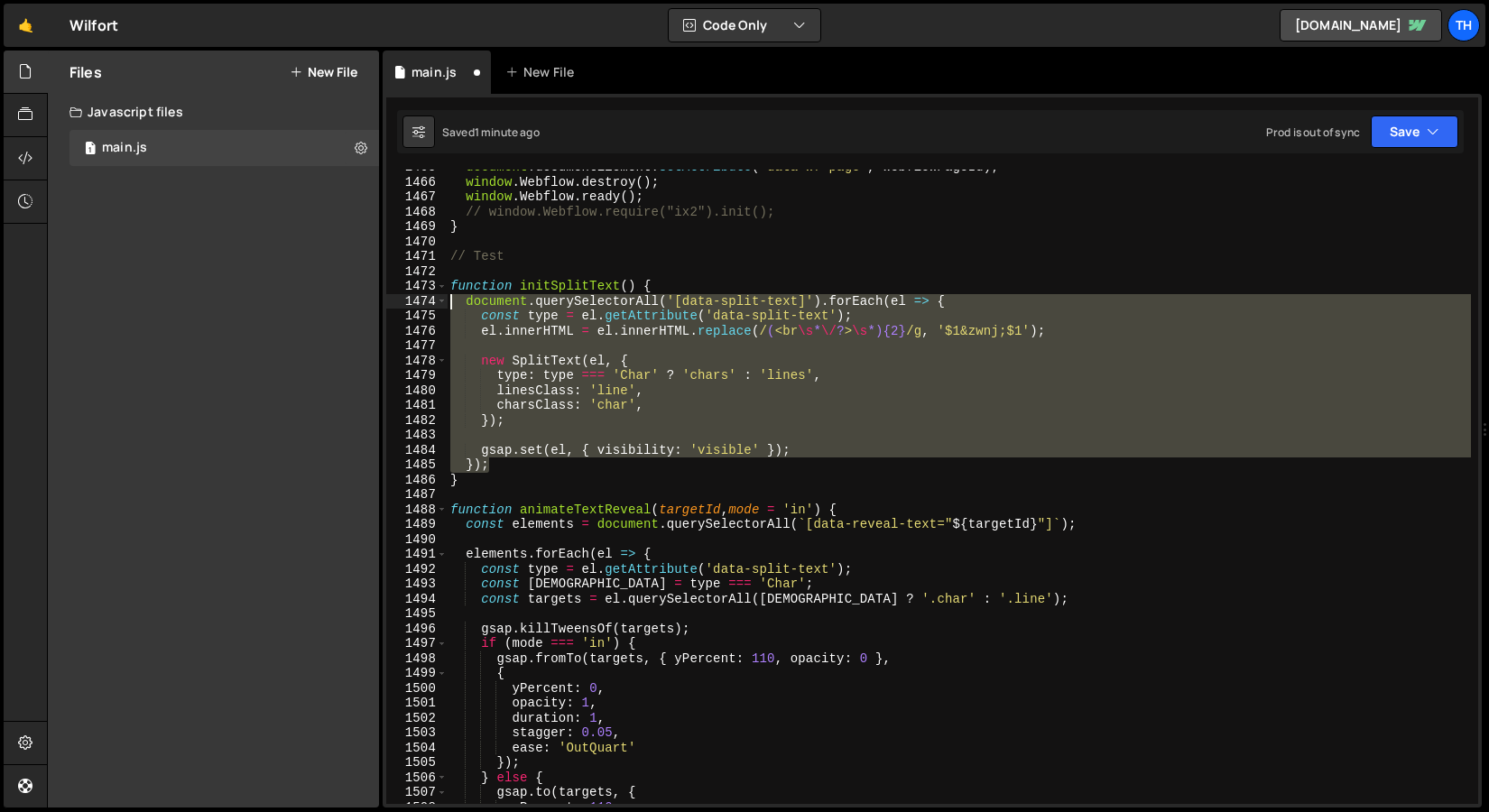
drag, startPoint x: 623, startPoint y: 461, endPoint x: 302, endPoint y: 297, distance: 360.5
click at [302, 297] on div "Files New File Javascript files 1 main.js 0 CSS files Copy share link Edit File…" at bounding box center [767, 429] width 1442 height 758
paste textarea "gsap.set(el, { visibility: 'visible' }"
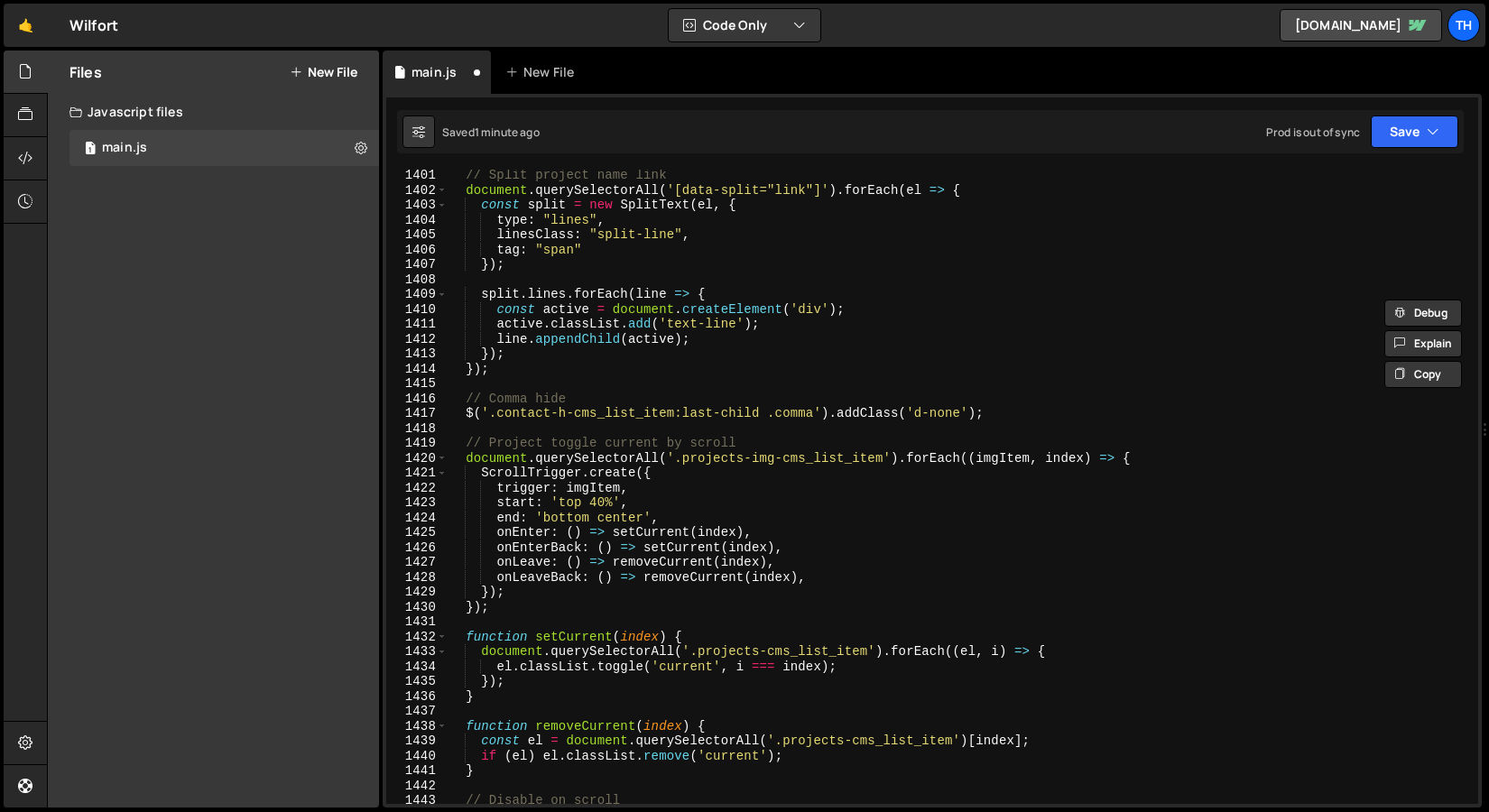
scroll to position [20642, 0]
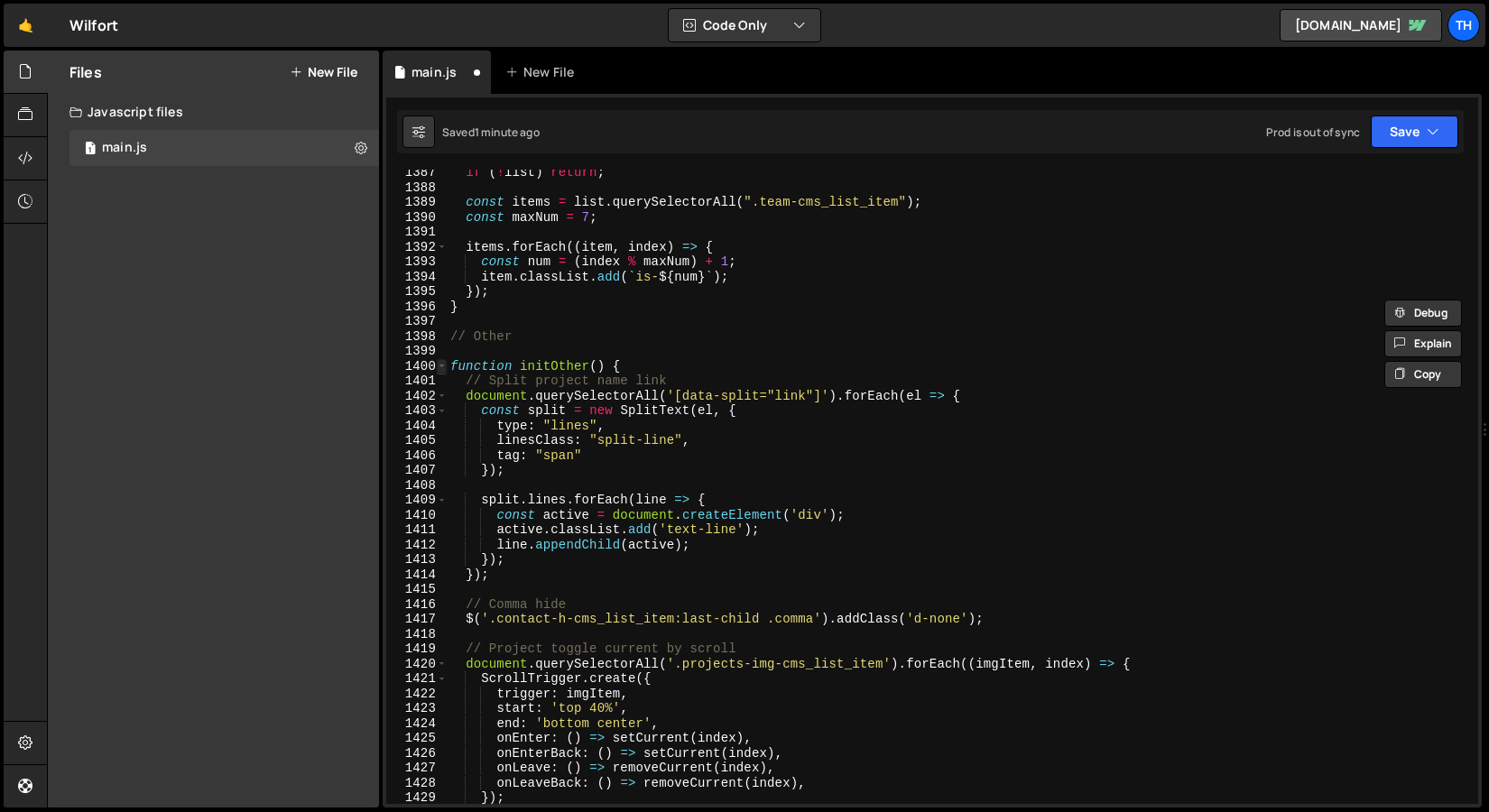
click at [443, 369] on span at bounding box center [442, 366] width 10 height 15
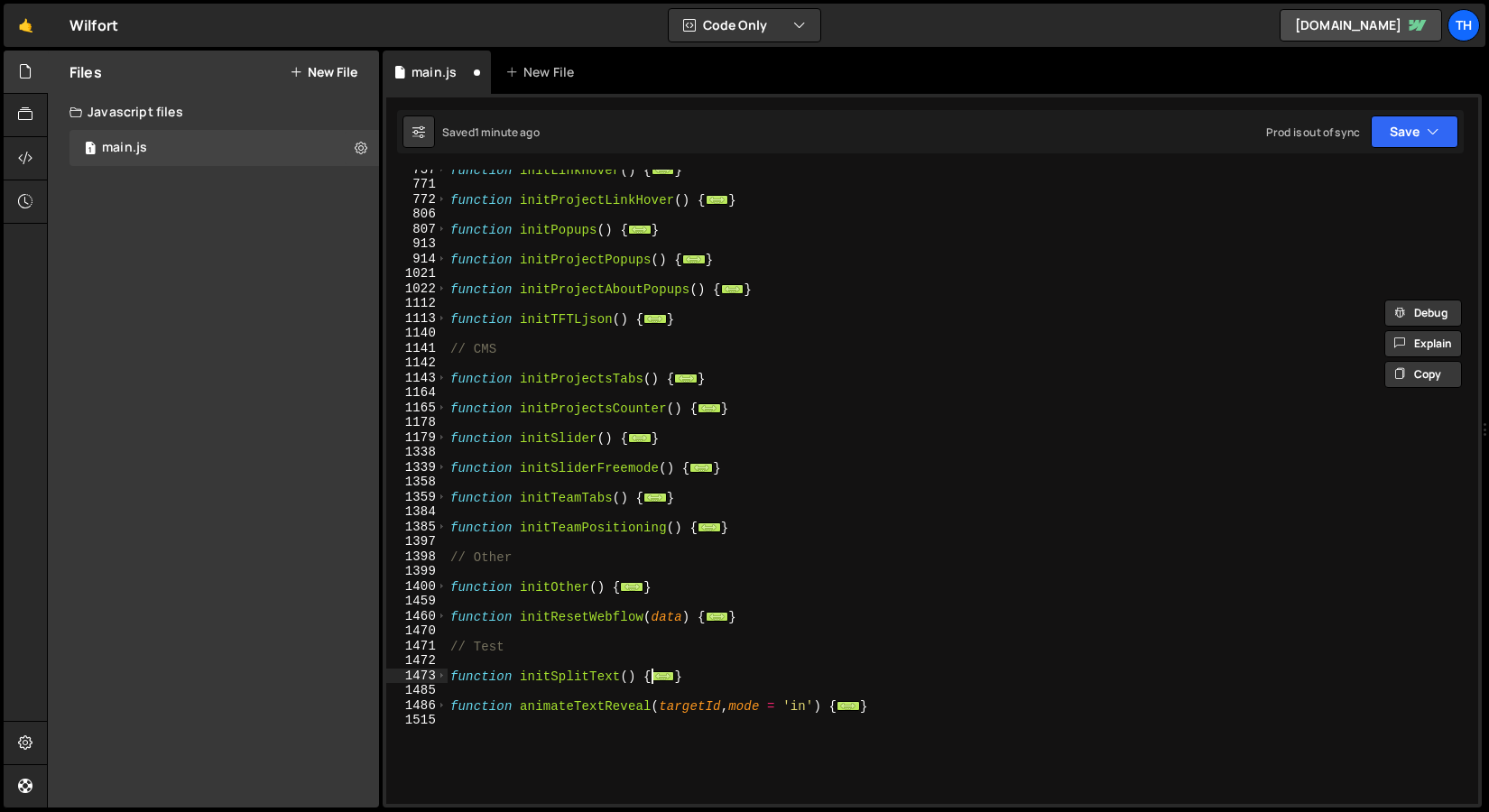
scroll to position [443, 0]
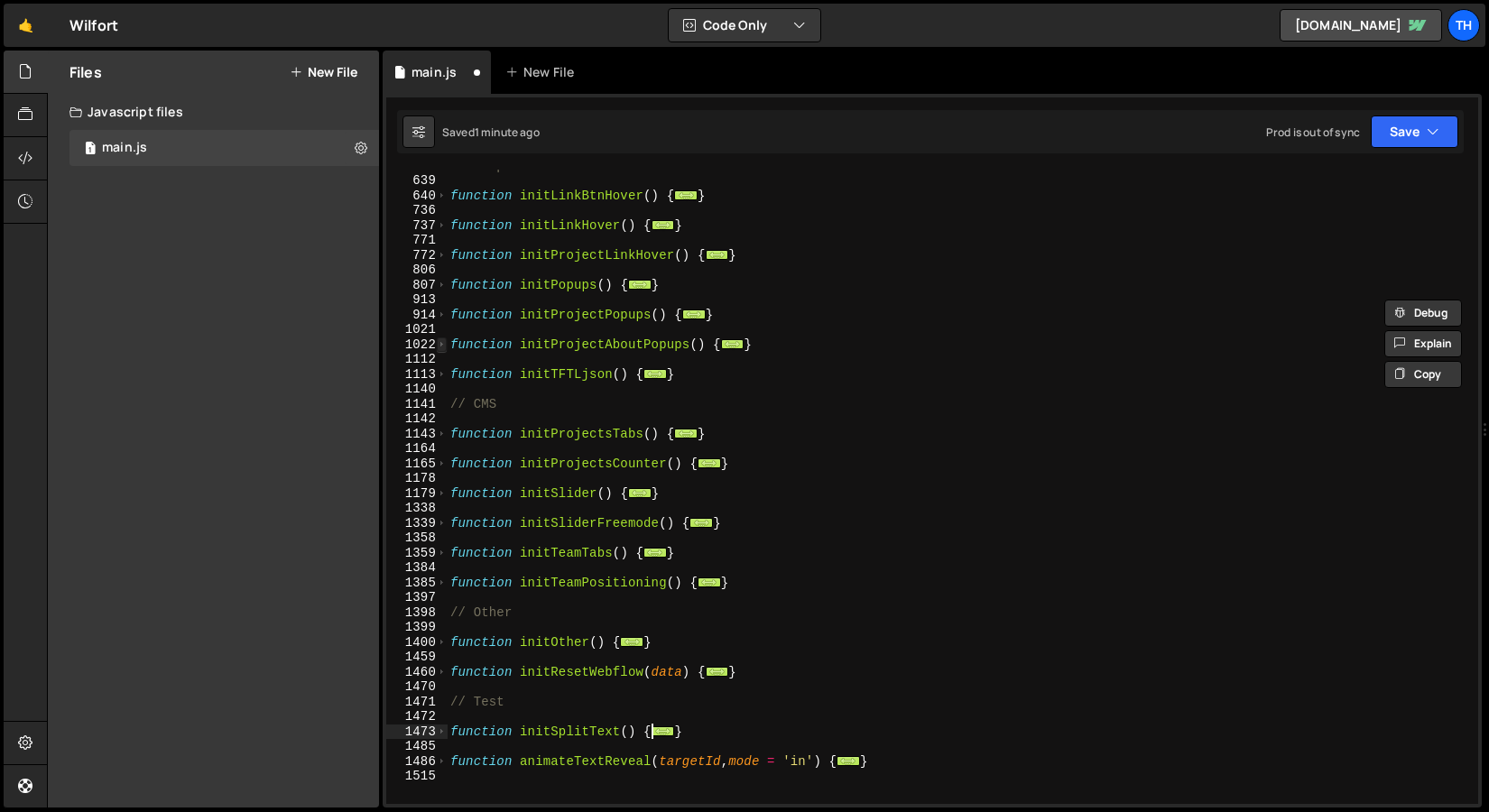
click at [444, 348] on span at bounding box center [442, 345] width 10 height 15
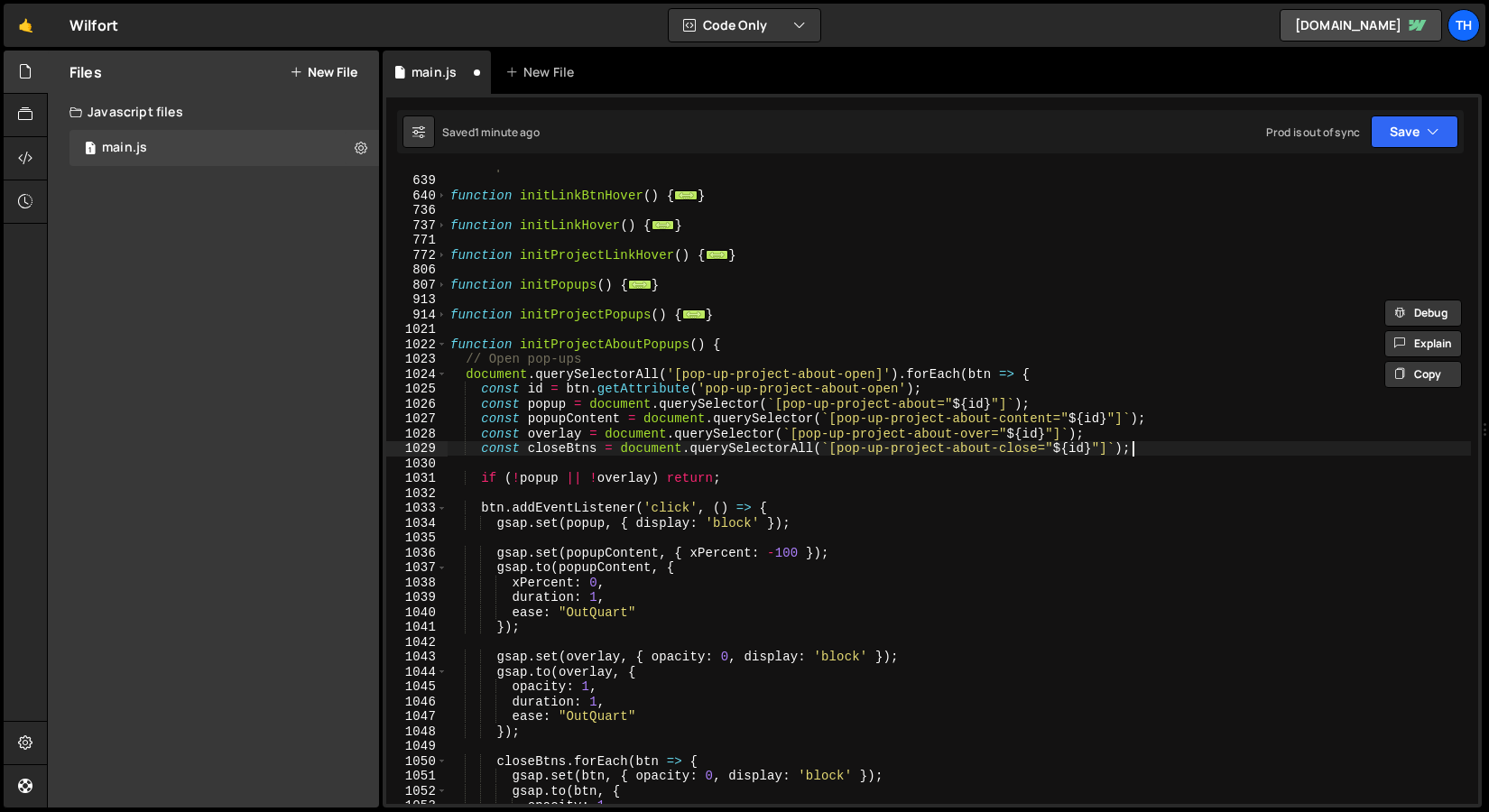
click at [1164, 455] on div "// Components function initLinkBtnHover ( ) { ... } function initLinkHover ( ) …" at bounding box center [959, 490] width 1025 height 665
type textarea "const closeBtns = document.querySelectorAll(`[pop-up-project-about-close="${id}…"
click at [1159, 452] on div "// Components function initLinkBtnHover ( ) { ... } function initLinkHover ( ) …" at bounding box center [959, 490] width 1025 height 665
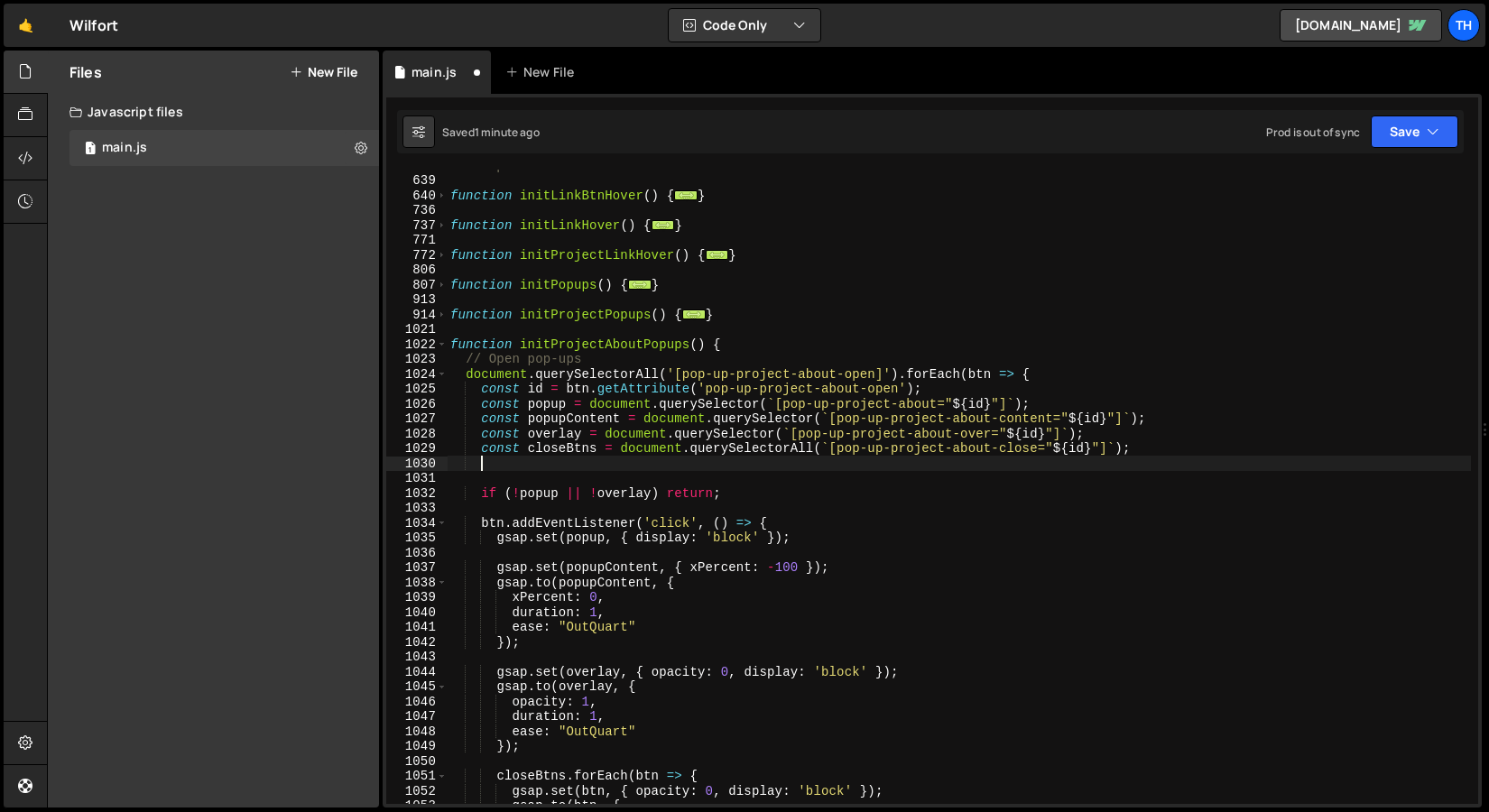
paste textarea "popup.querySelectorAll('[data-split-text]').forEach(splitVisibleText);"
type textarea "popup.querySelectorAll('[data-split-text]').forEach(splitVisibleText);"
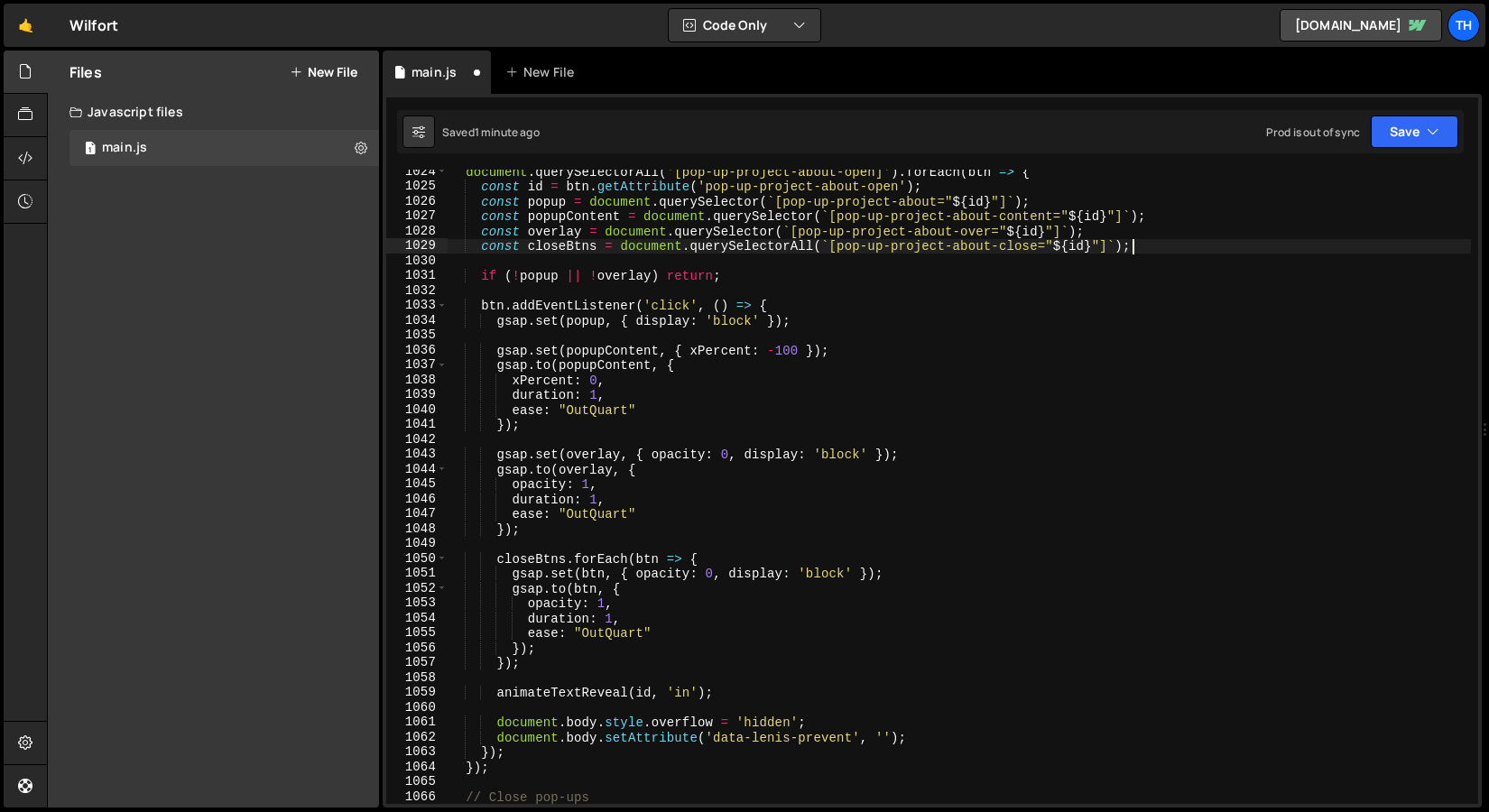
scroll to position [647, 0]
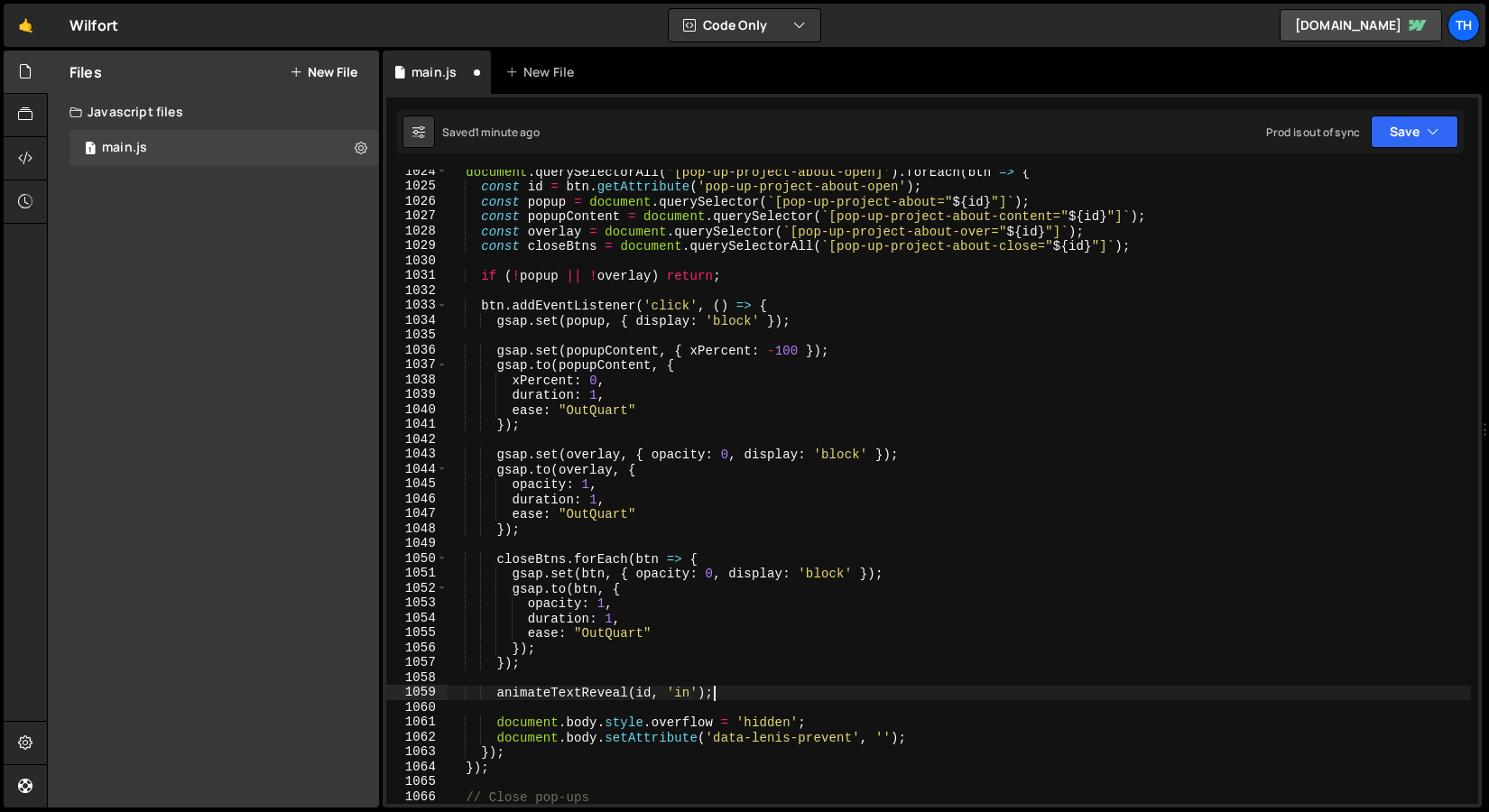
click at [760, 687] on div "document . querySelectorAll ( '[pop-up-project-about-open]' ) . forEach ( btn =…" at bounding box center [959, 496] width 1025 height 665
paste textarea "popup.querySelectorAll('[data-split-text]').forEach(splitVisibleText);"
type textarea "animateTextReveal(id, 'in');"
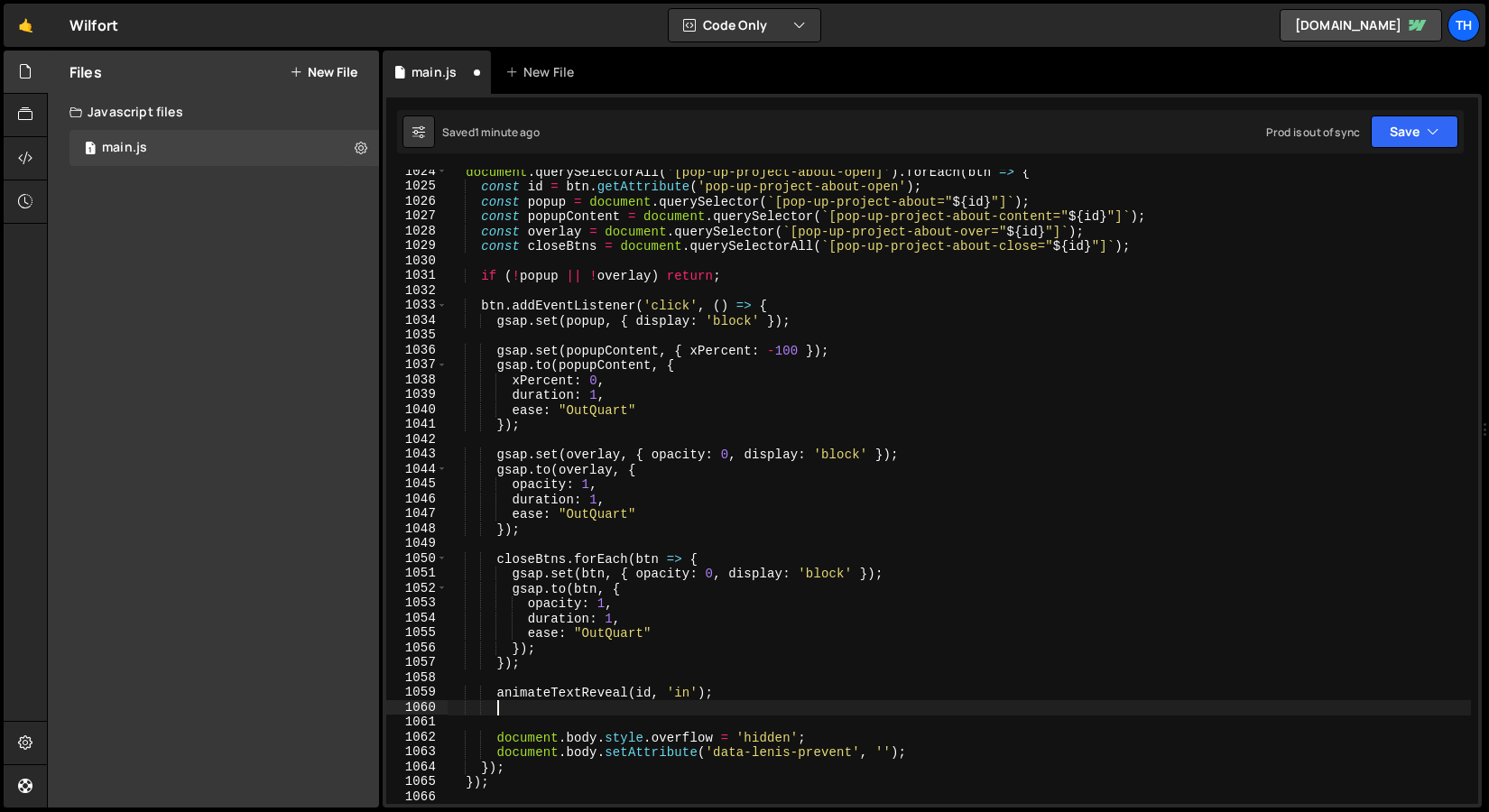
paste textarea "popup.querySelectorAll('[data-split-text]').forEach(splitVisibleText);"
type textarea "popup.querySelectorAll('[data-split-text]').forEach(splitVisibleText);"
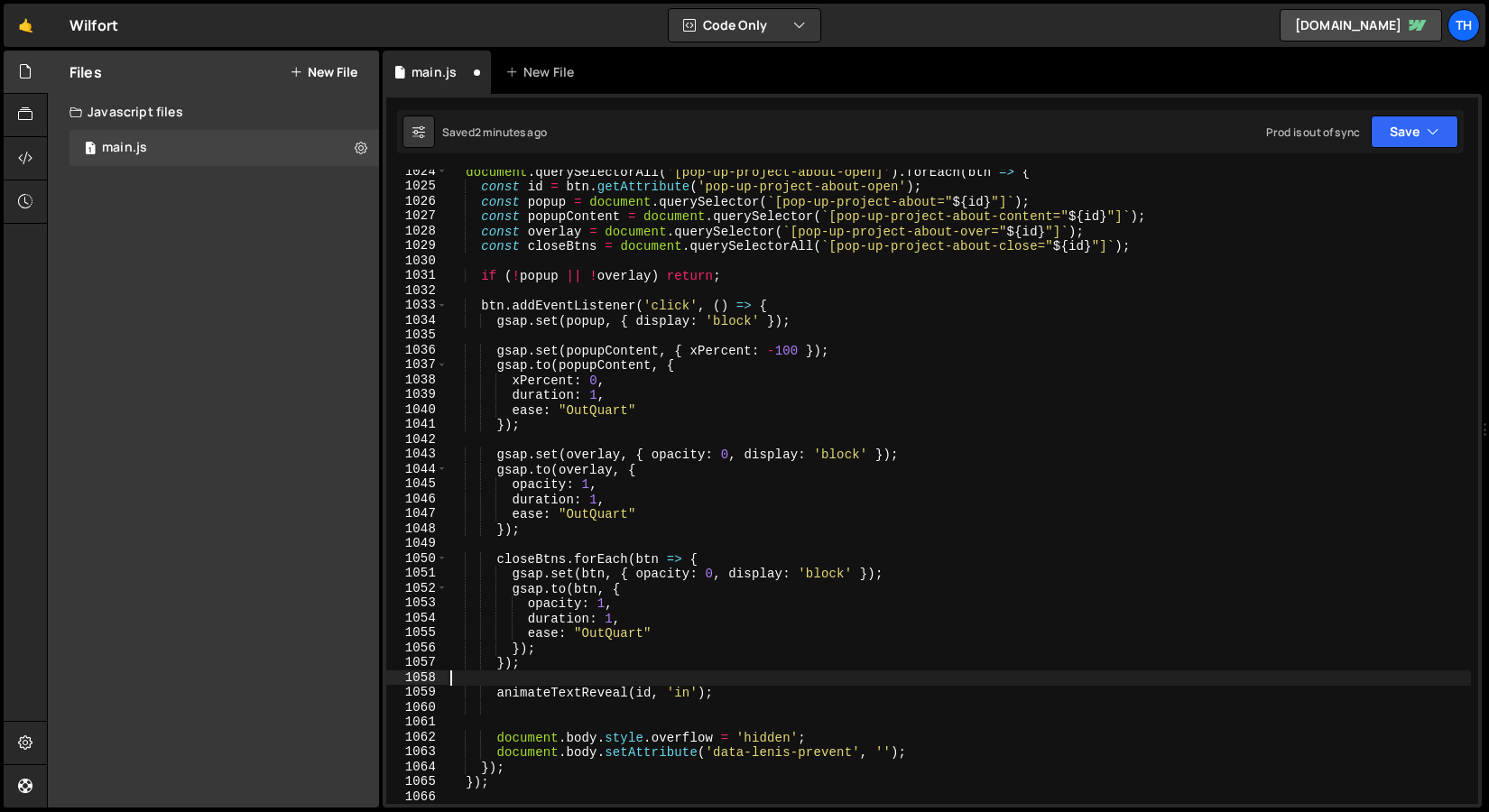
click at [704, 683] on div "document . querySelectorAll ( '[pop-up-project-about-open]' ) . forEach ( btn =…" at bounding box center [959, 496] width 1025 height 665
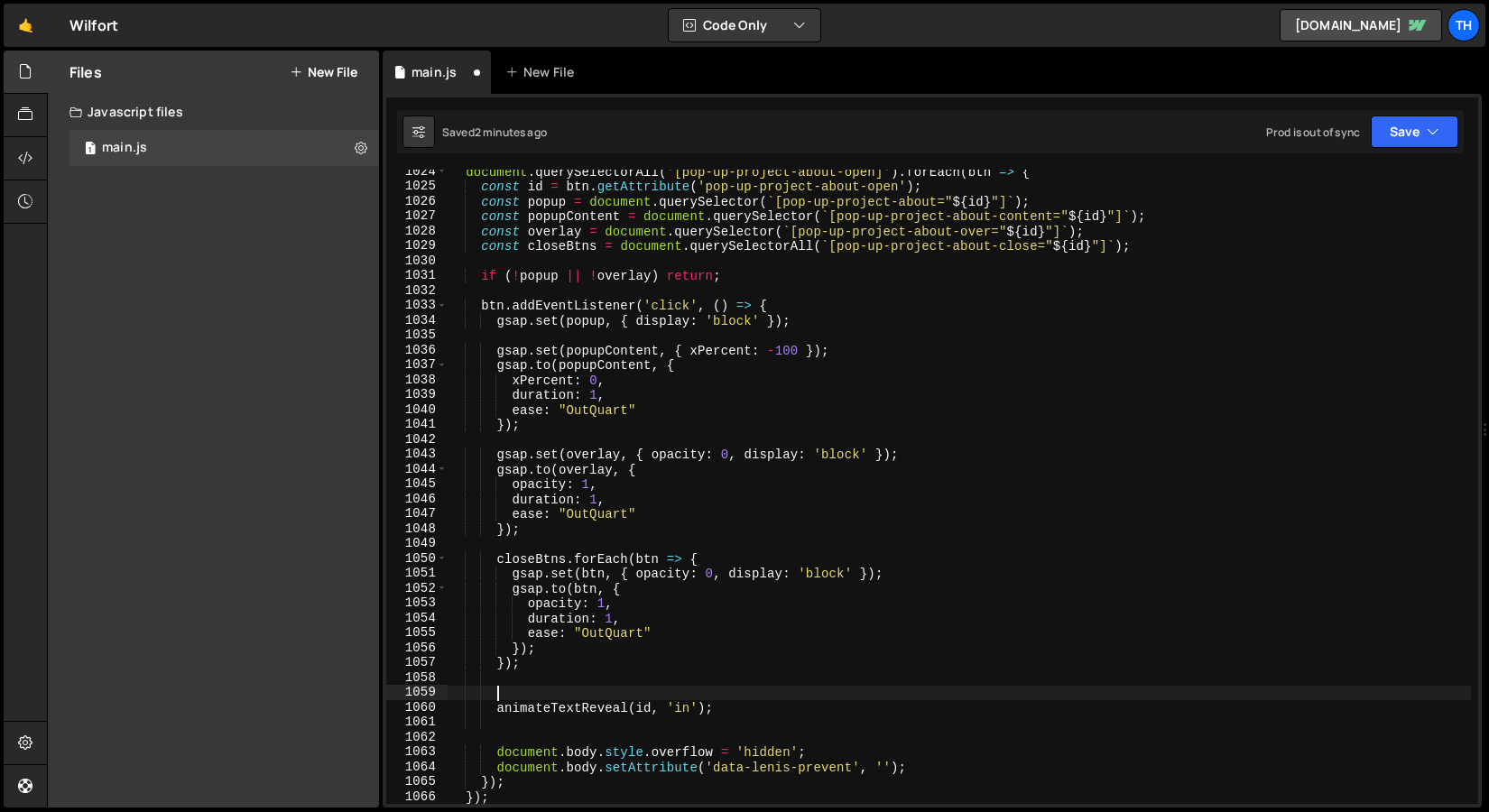
paste textarea "popup.querySelectorAll('[data-split-text]').forEach(splitVisibleText);"
drag, startPoint x: 939, startPoint y: 692, endPoint x: 992, endPoint y: 694, distance: 53.0
click at [992, 694] on div "document . querySelectorAll ( '[pop-up-project-about-open]' ) . forEach ( btn =…" at bounding box center [959, 496] width 1025 height 665
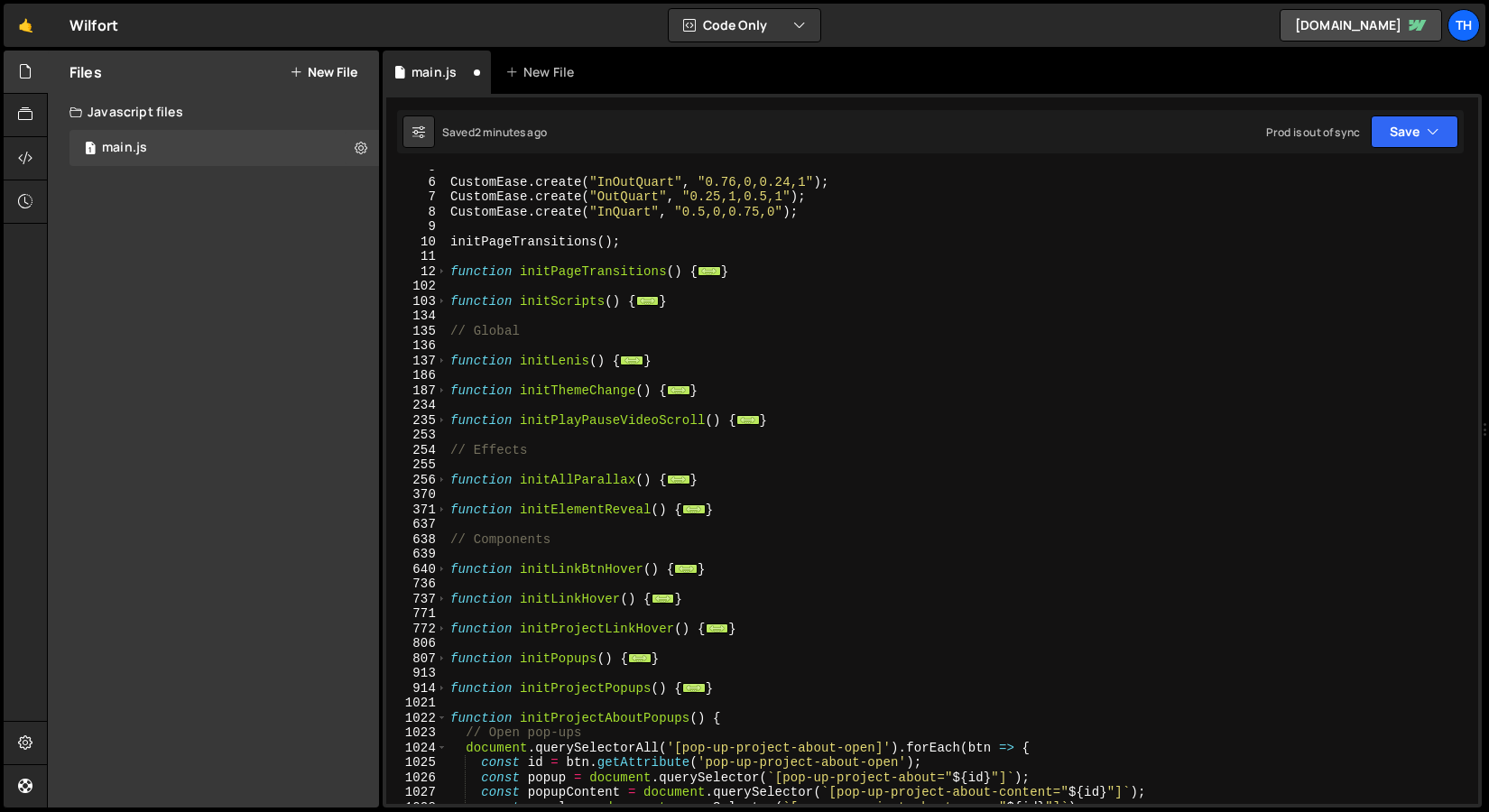
scroll to position [0, 0]
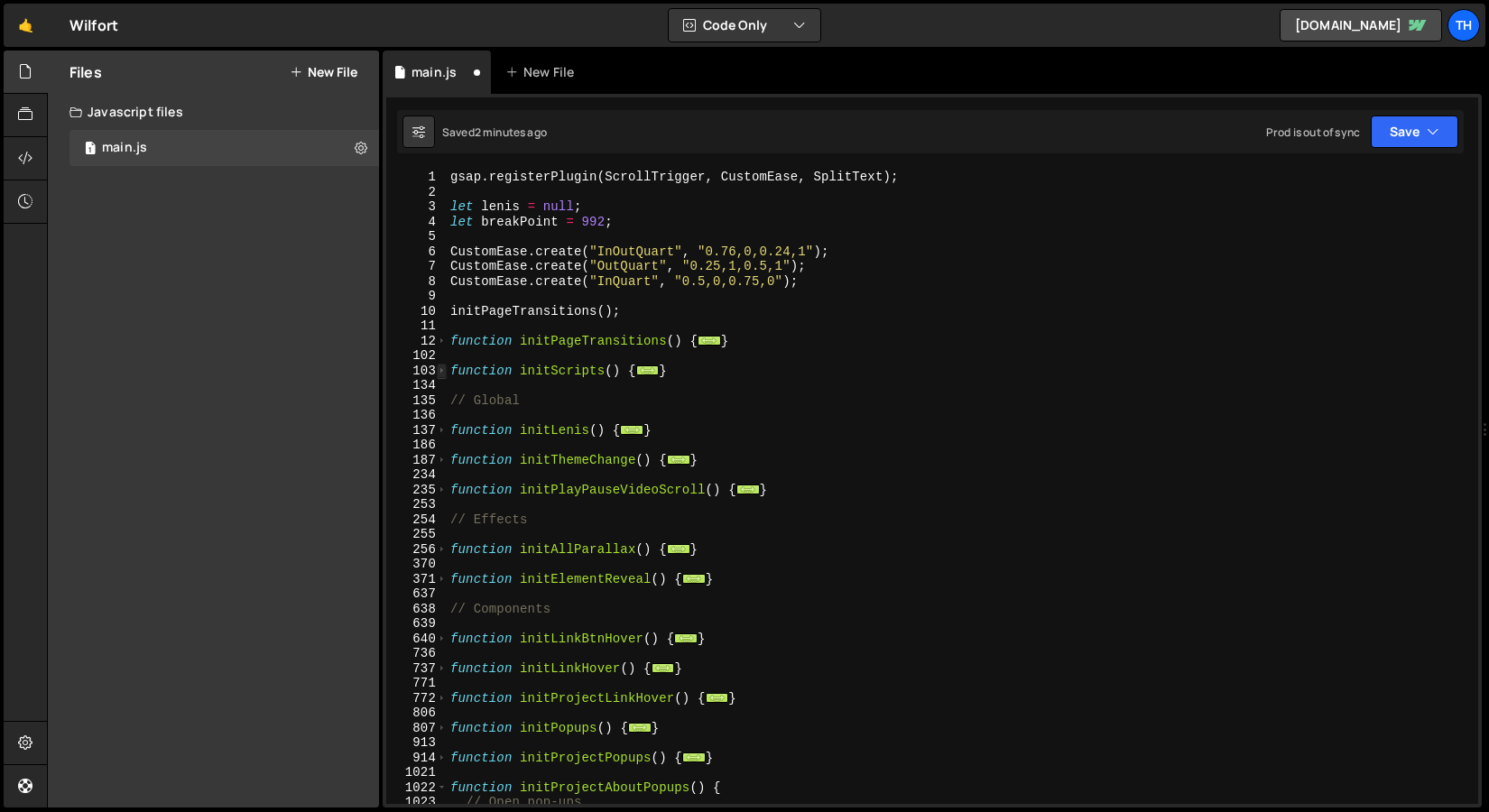
click at [441, 376] on span at bounding box center [442, 371] width 10 height 15
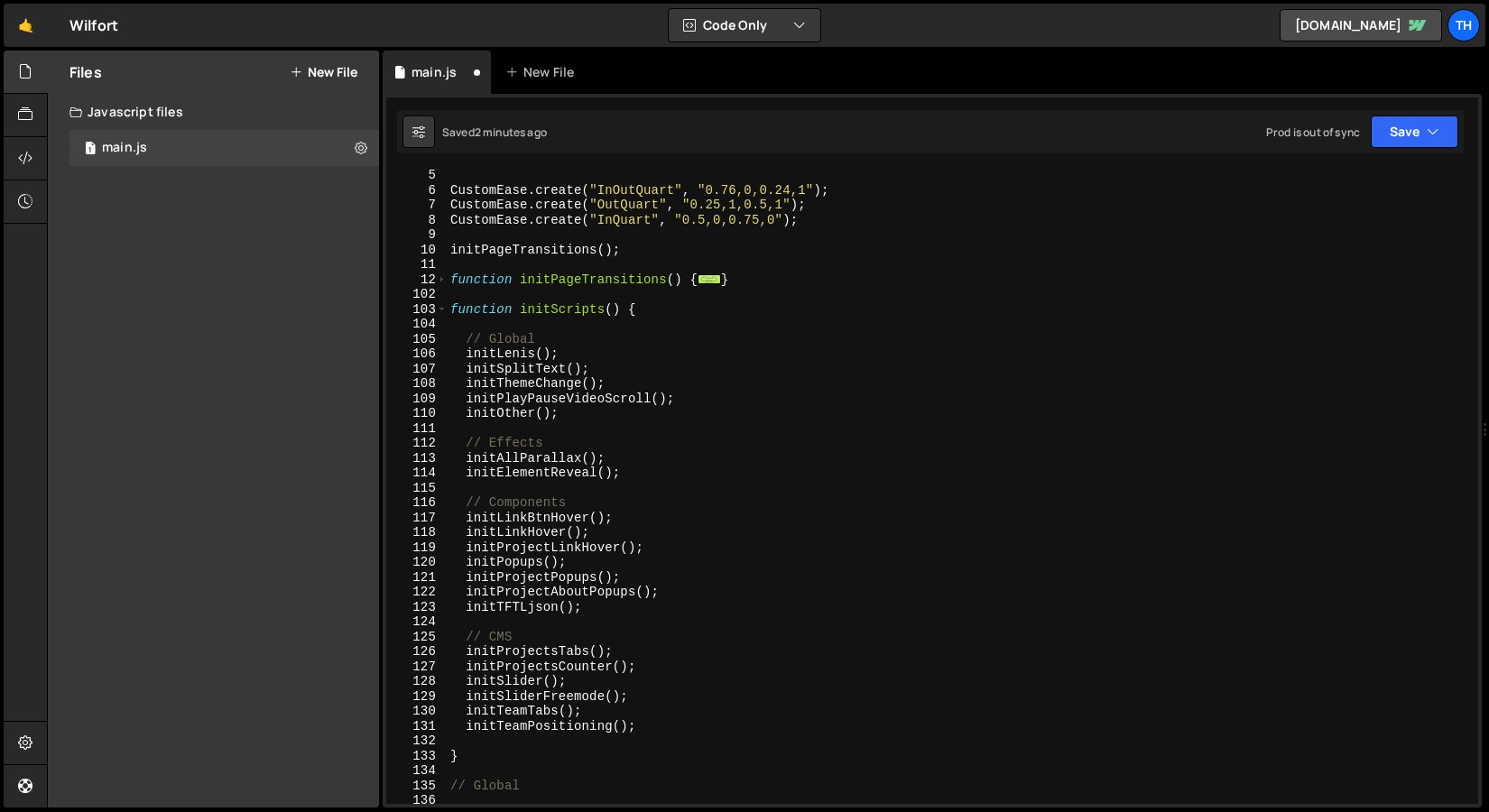
scroll to position [117, 0]
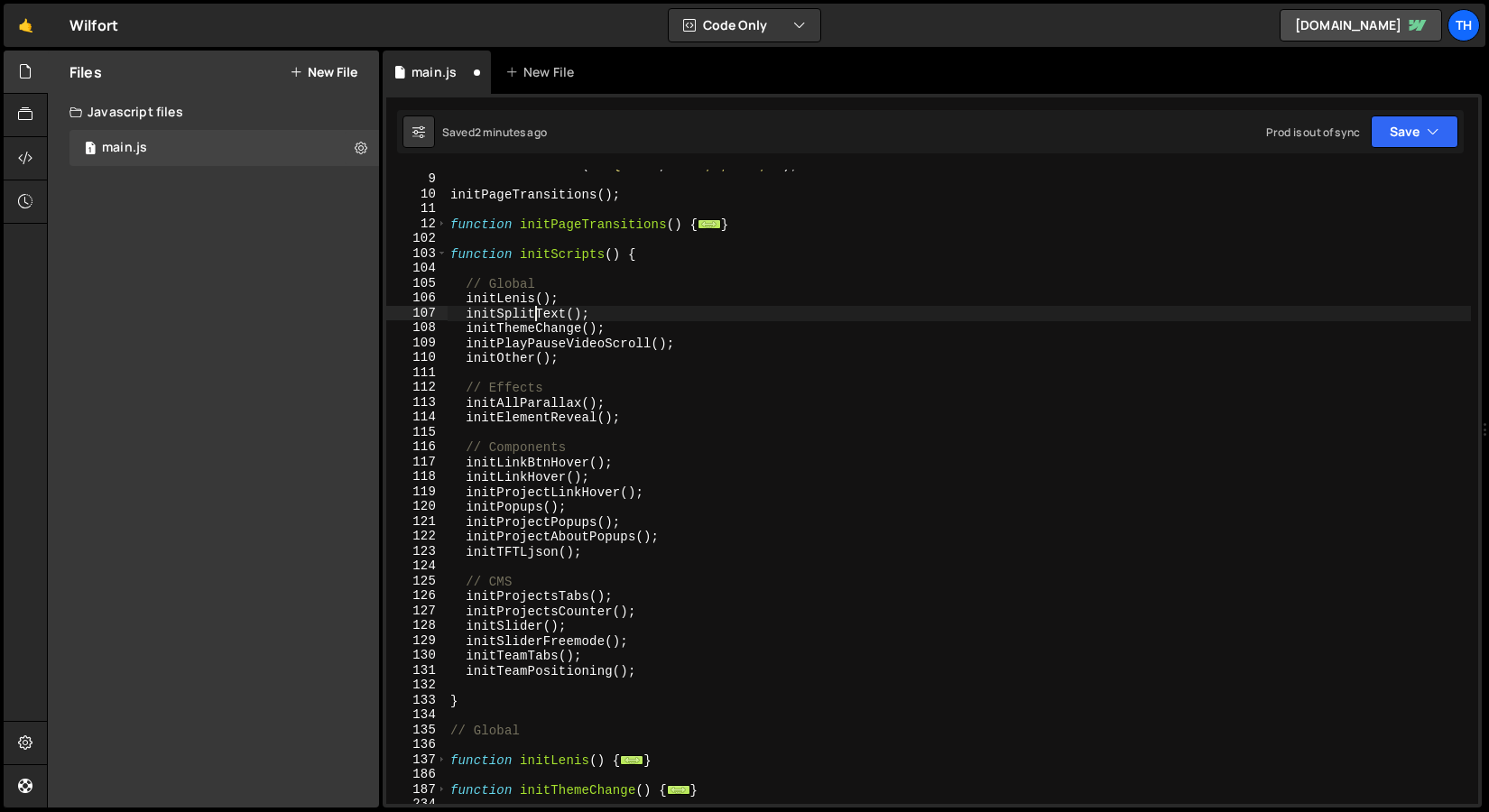
click at [535, 311] on div "CustomEase . create ( "InQuart" , "0.5,0,0.75,0" ) ; initPageTransitions ( ) ; …" at bounding box center [959, 489] width 1025 height 665
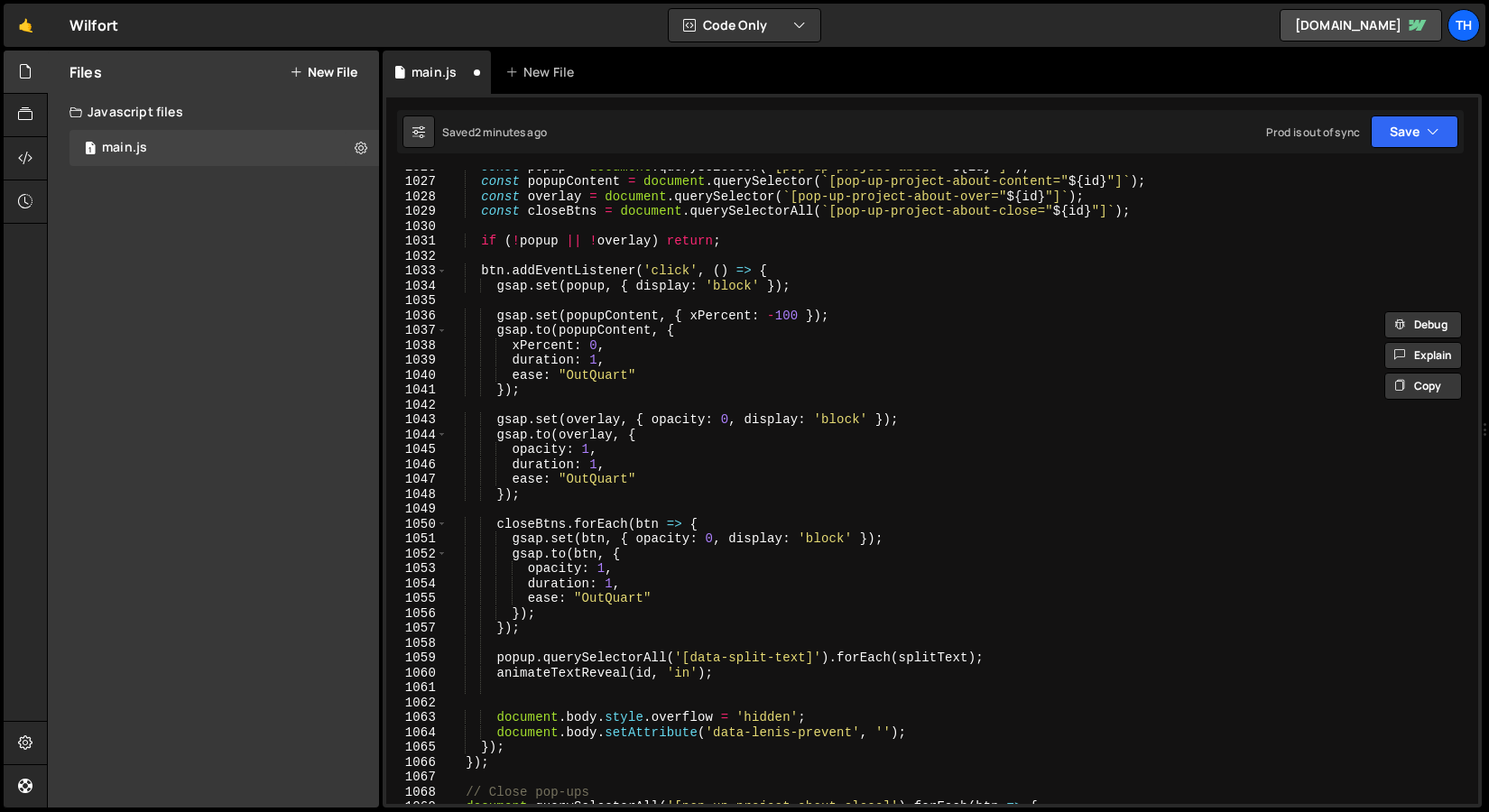
scroll to position [1135, 0]
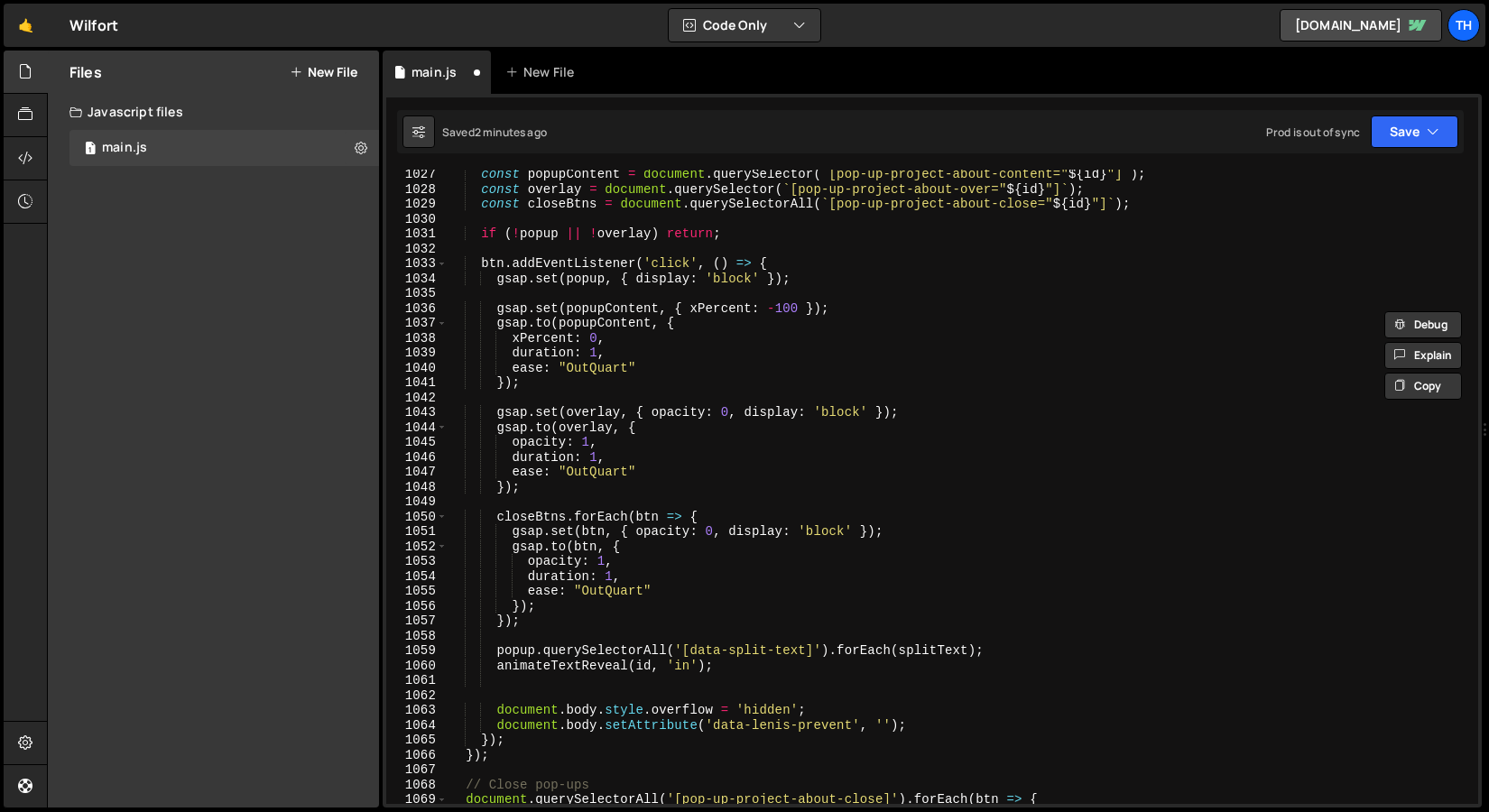
click at [911, 653] on div "const popupContent = document . querySelector ( ` [pop-up-project-about-content…" at bounding box center [959, 499] width 1025 height 665
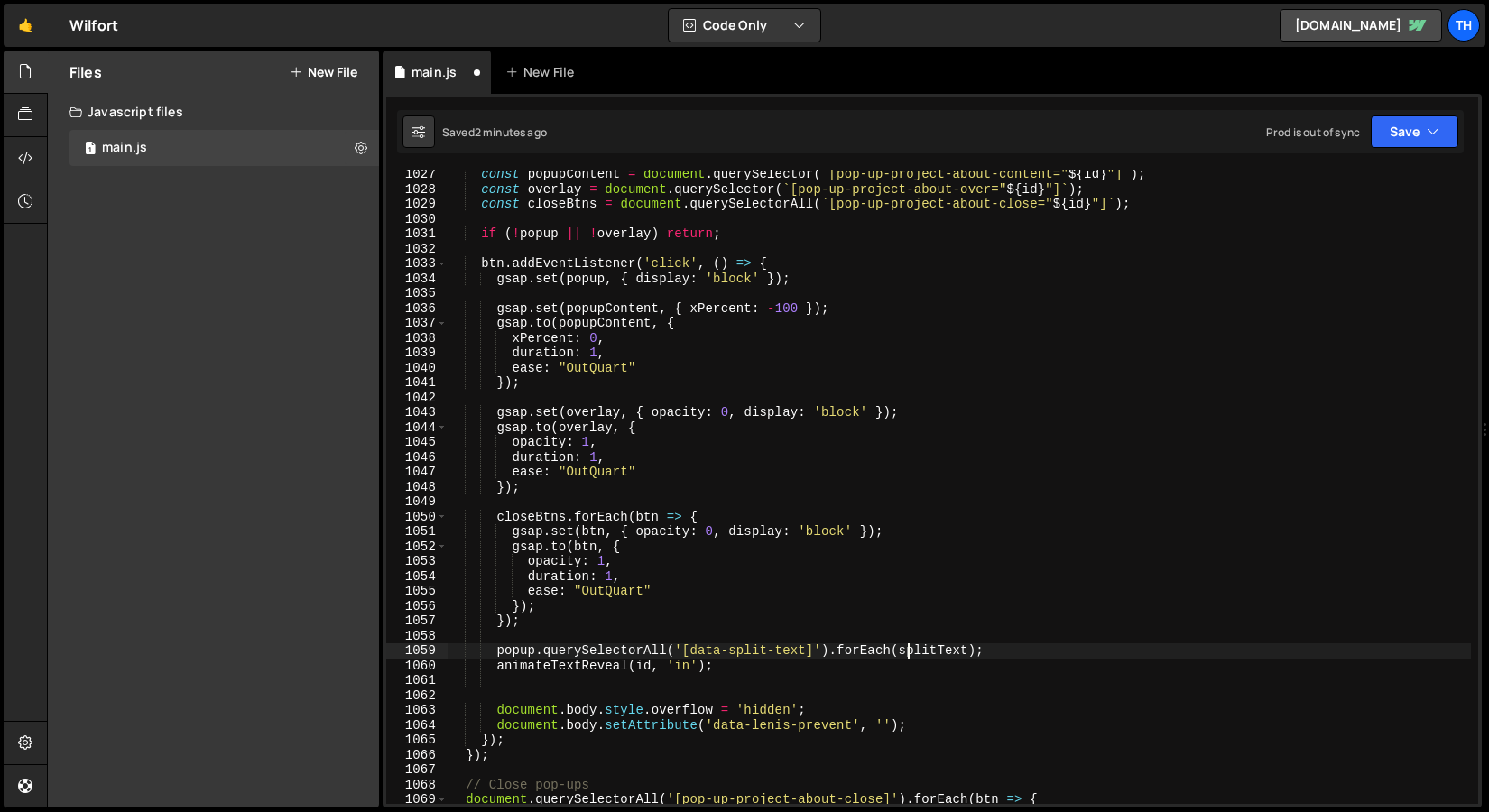
click at [911, 653] on div "const popupContent = document . querySelector ( ` [pop-up-project-about-content…" at bounding box center [959, 499] width 1025 height 665
paste textarea "initS"
click at [814, 666] on div "const popupContent = document . querySelector ( ` [pop-up-project-about-content…" at bounding box center [959, 499] width 1025 height 665
click at [1380, 153] on div "animateTextReveal(id, 'in'); 1027 1028 1029 1030 1031 1032 1033 1034 1035 1036 …" at bounding box center [932, 450] width 1099 height 713
click at [1381, 148] on div "Saved 2 minutes ago Prod is out of sync Upgrade to Edit Save Save to Staging S …" at bounding box center [931, 131] width 1067 height 43
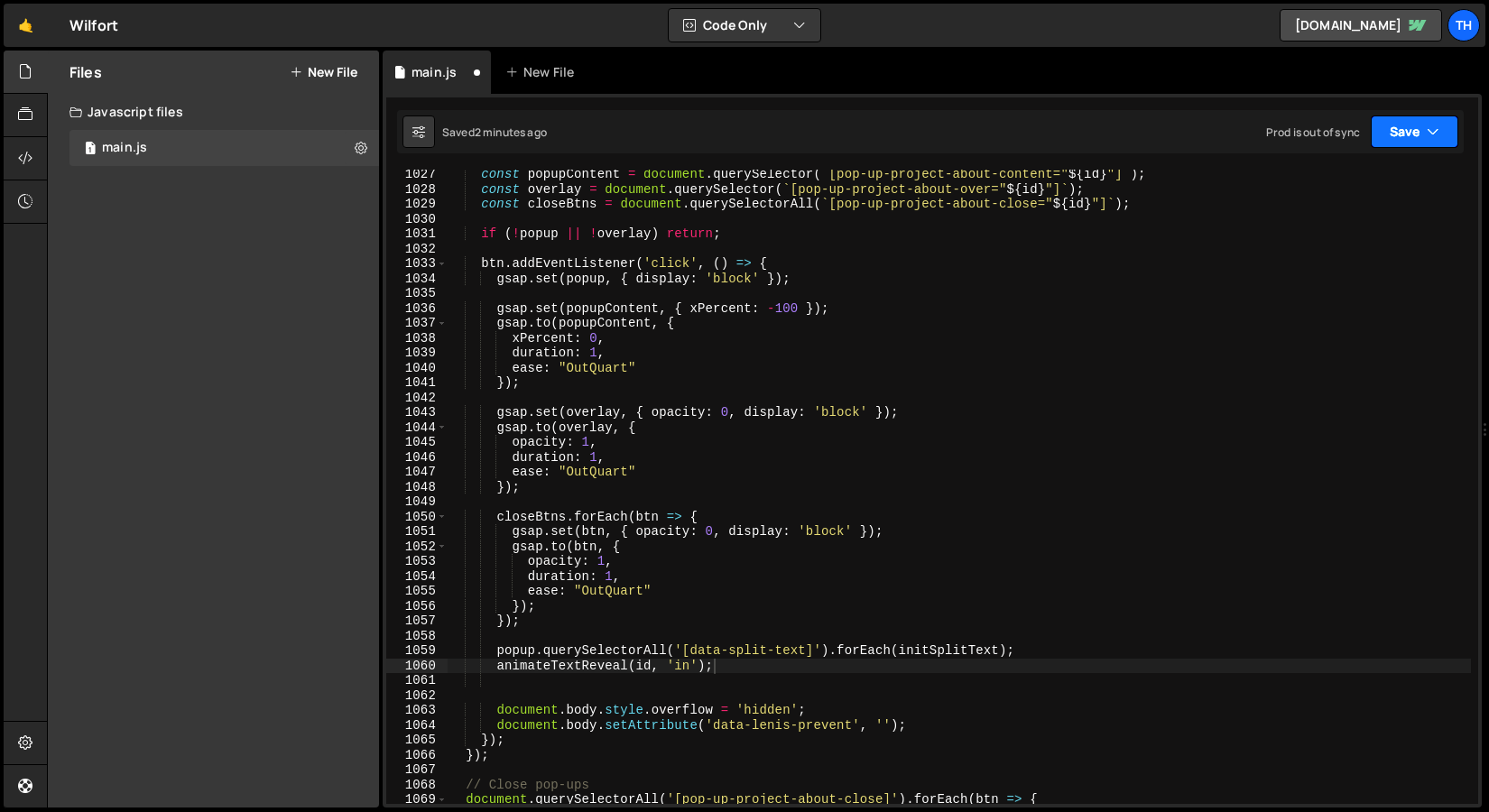
click at [1377, 120] on button "Save" at bounding box center [1415, 132] width 88 height 33
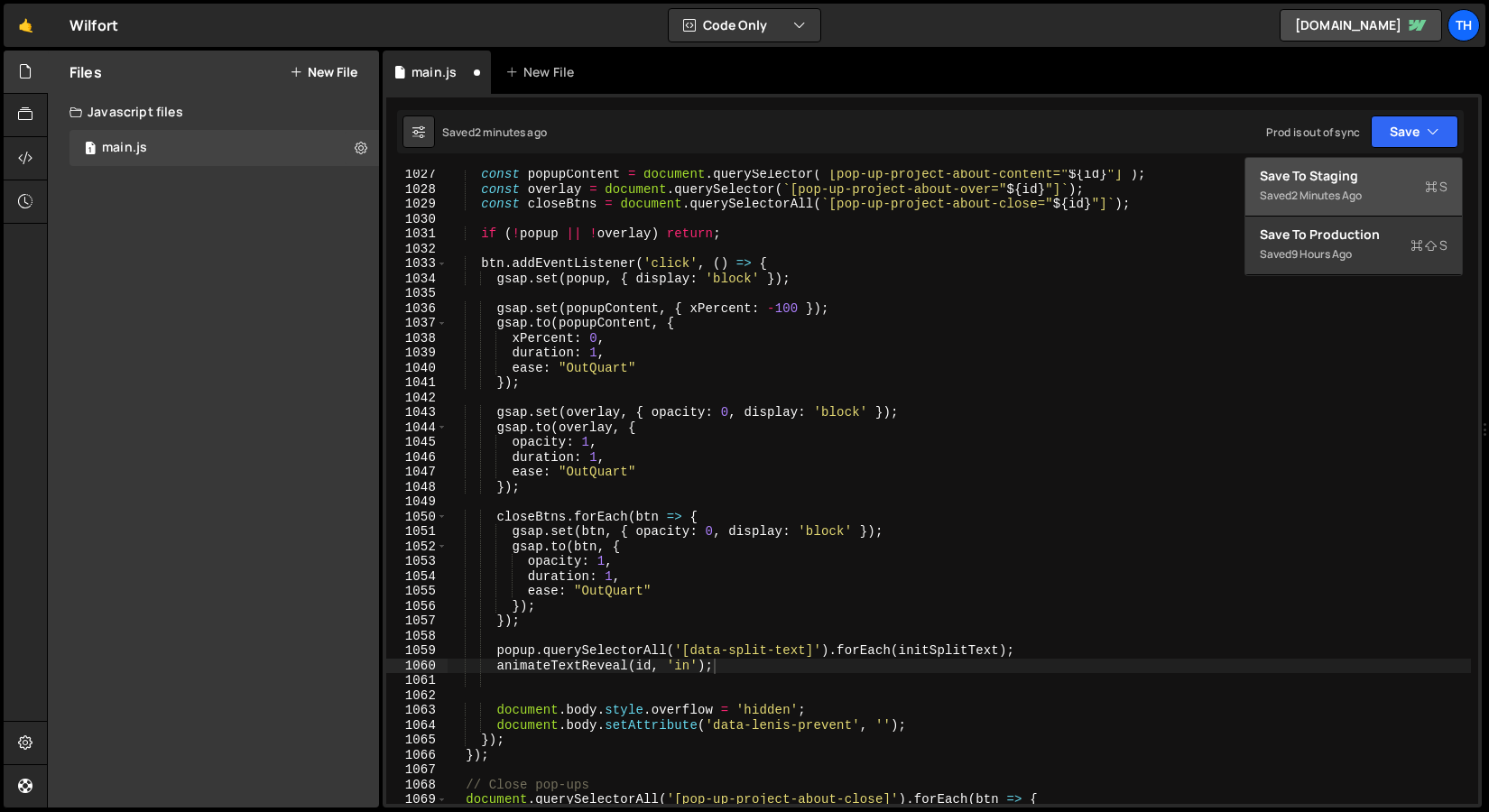
click at [1371, 170] on div "Save to Staging S" at bounding box center [1353, 176] width 187 height 18
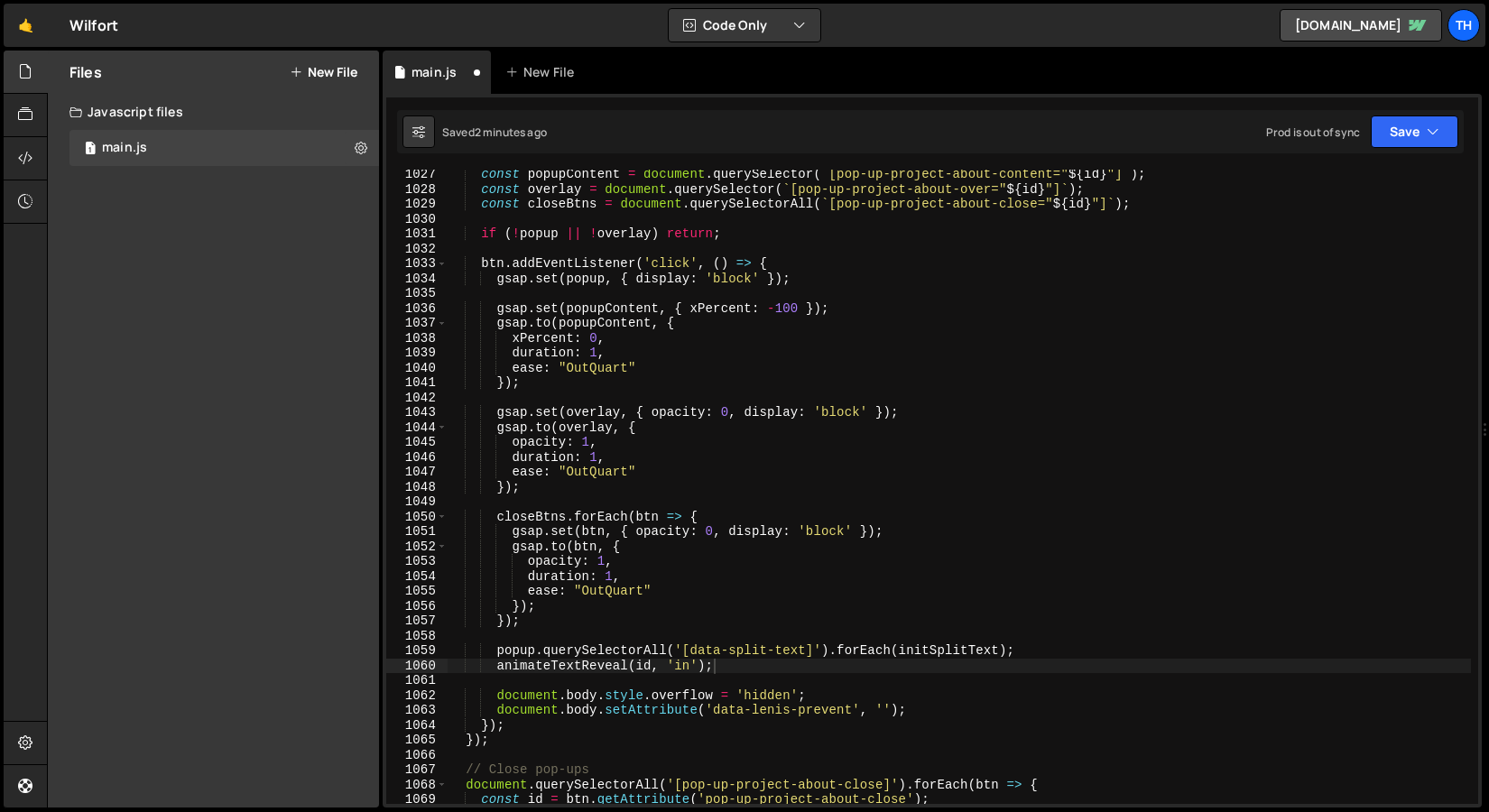
scroll to position [15280, 0]
click at [1067, 646] on div "const popupContent = document . querySelector ( ` [pop-up-project-about-content…" at bounding box center [959, 499] width 1025 height 665
click at [1393, 148] on div "Saved 13 seconds ago Prod is out of sync Upgrade to Edit Save Save to Staging S…" at bounding box center [931, 131] width 1067 height 43
click at [1407, 113] on div "Saved 14 seconds ago Prod is out of sync Upgrade to Edit Save Save to Staging S…" at bounding box center [931, 131] width 1067 height 43
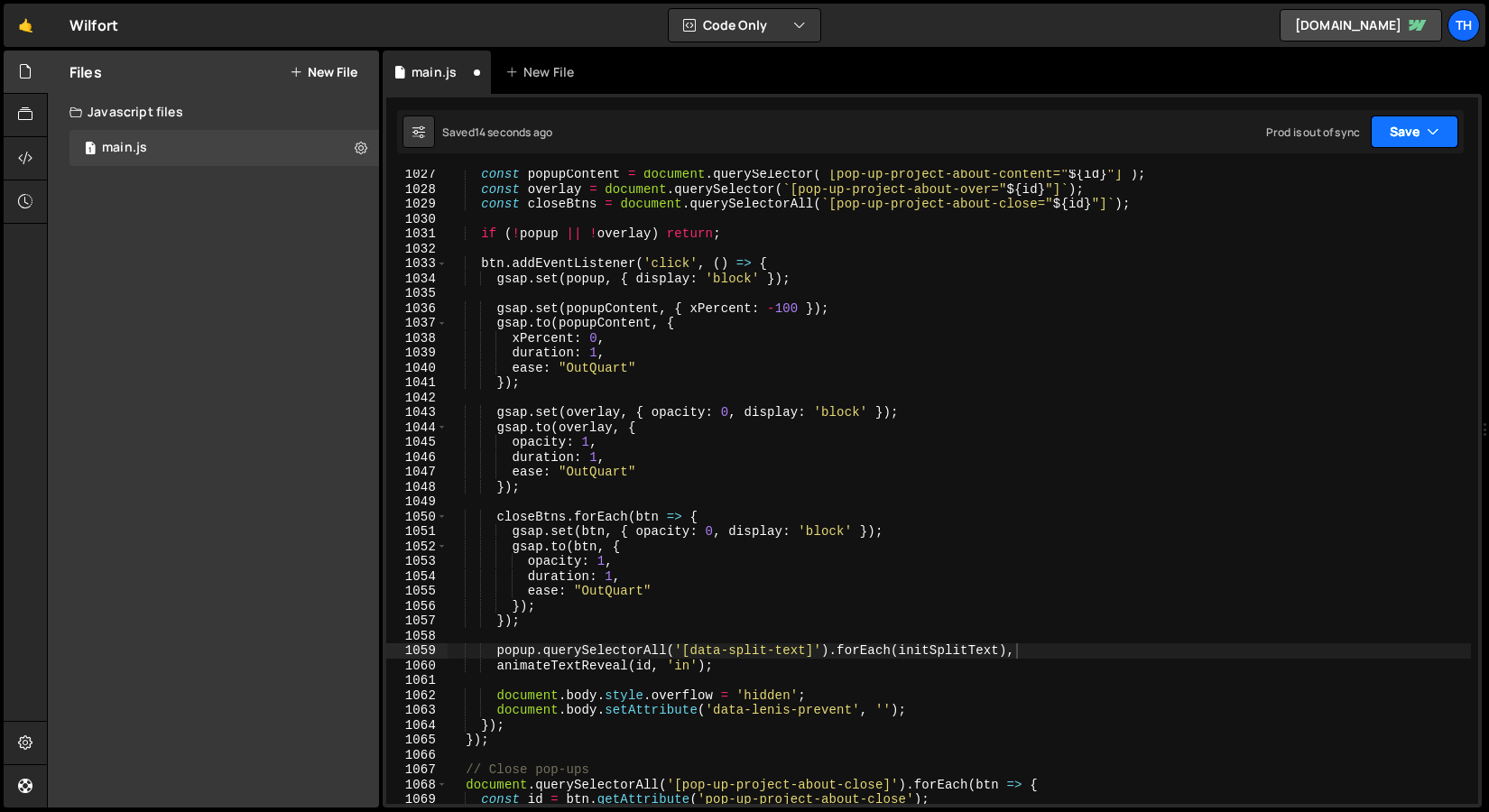
click at [1403, 121] on button "Save" at bounding box center [1415, 132] width 88 height 33
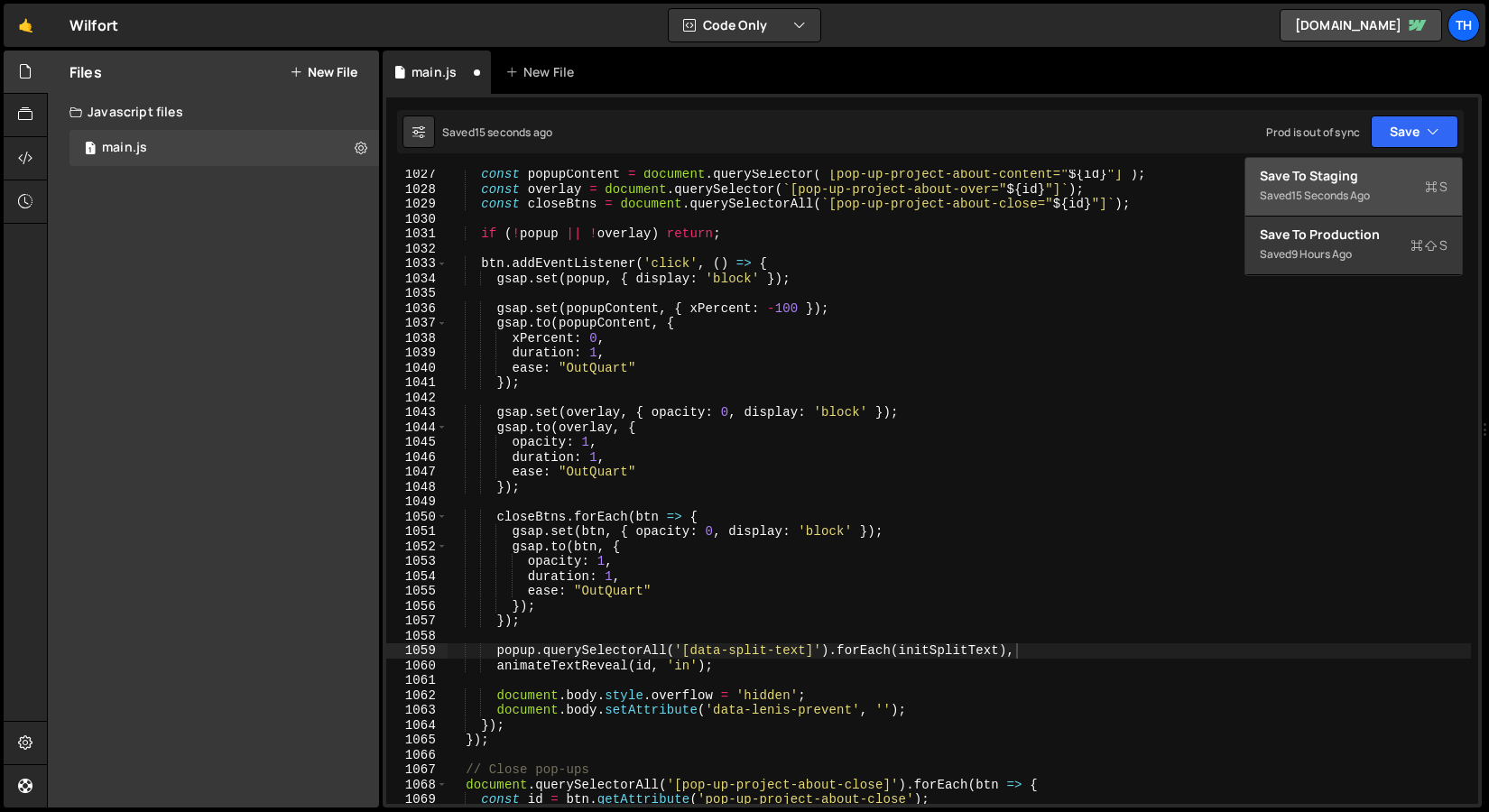
click at [1337, 187] on div "15 seconds ago" at bounding box center [1331, 194] width 79 height 15
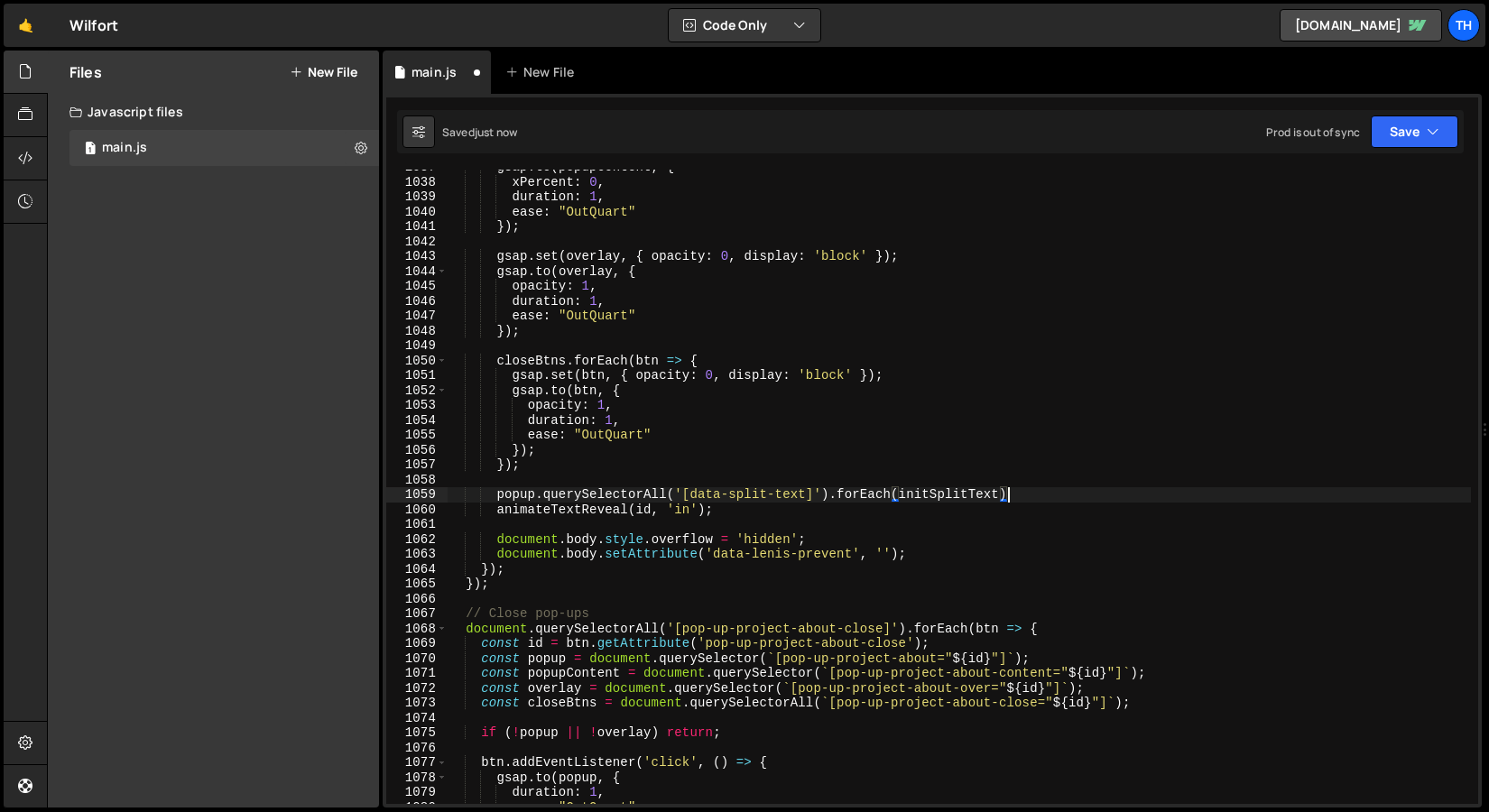
scroll to position [15436, 0]
click at [501, 496] on div "gsap . to ( popupContent , { xPercent : 0 , duration : 1 , ease : "OutQuart" })…" at bounding box center [959, 491] width 1025 height 665
click at [1374, 140] on button "Save" at bounding box center [1415, 132] width 88 height 33
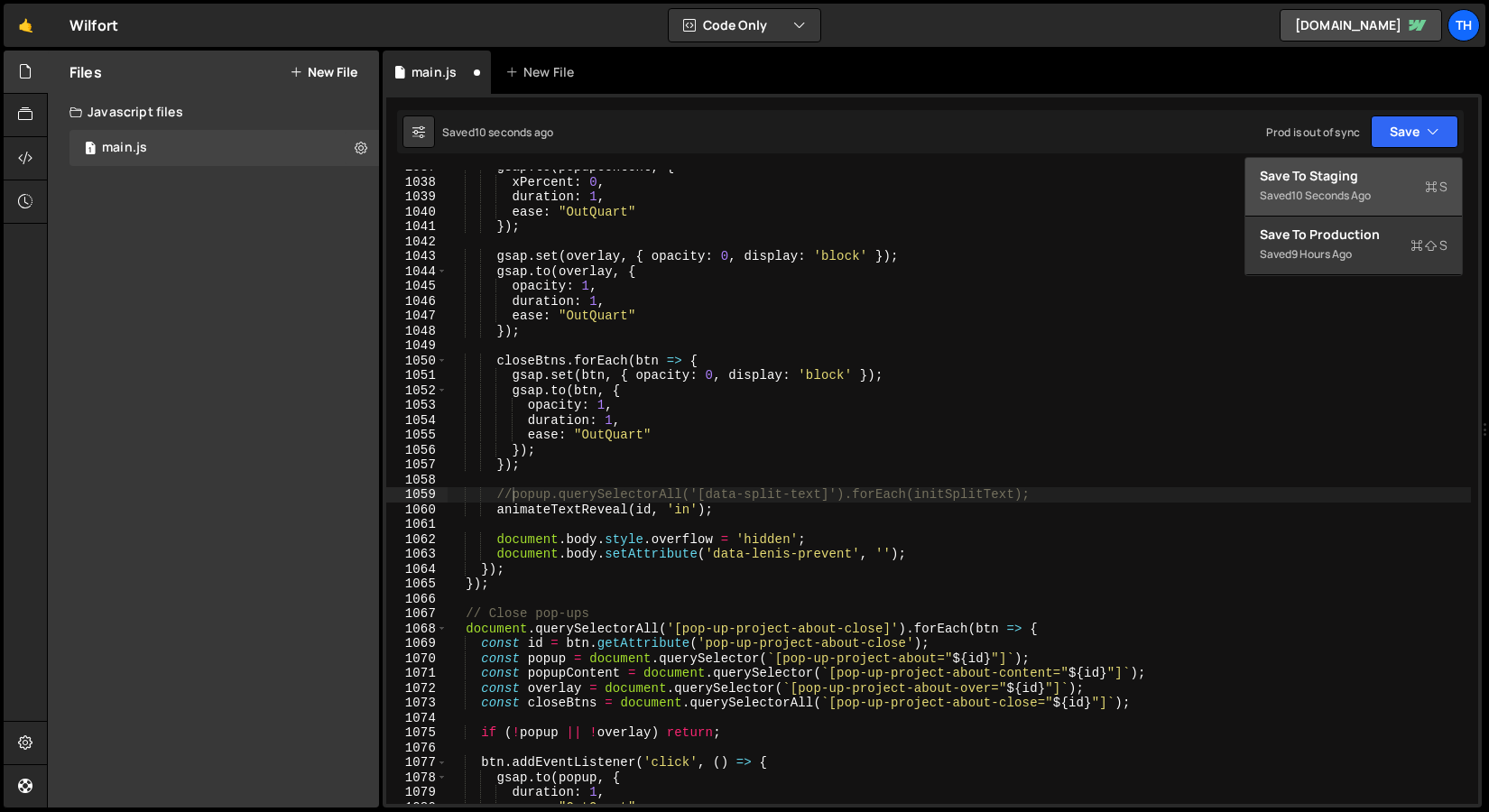
click at [1357, 179] on div "Save to Staging S" at bounding box center [1353, 176] width 187 height 18
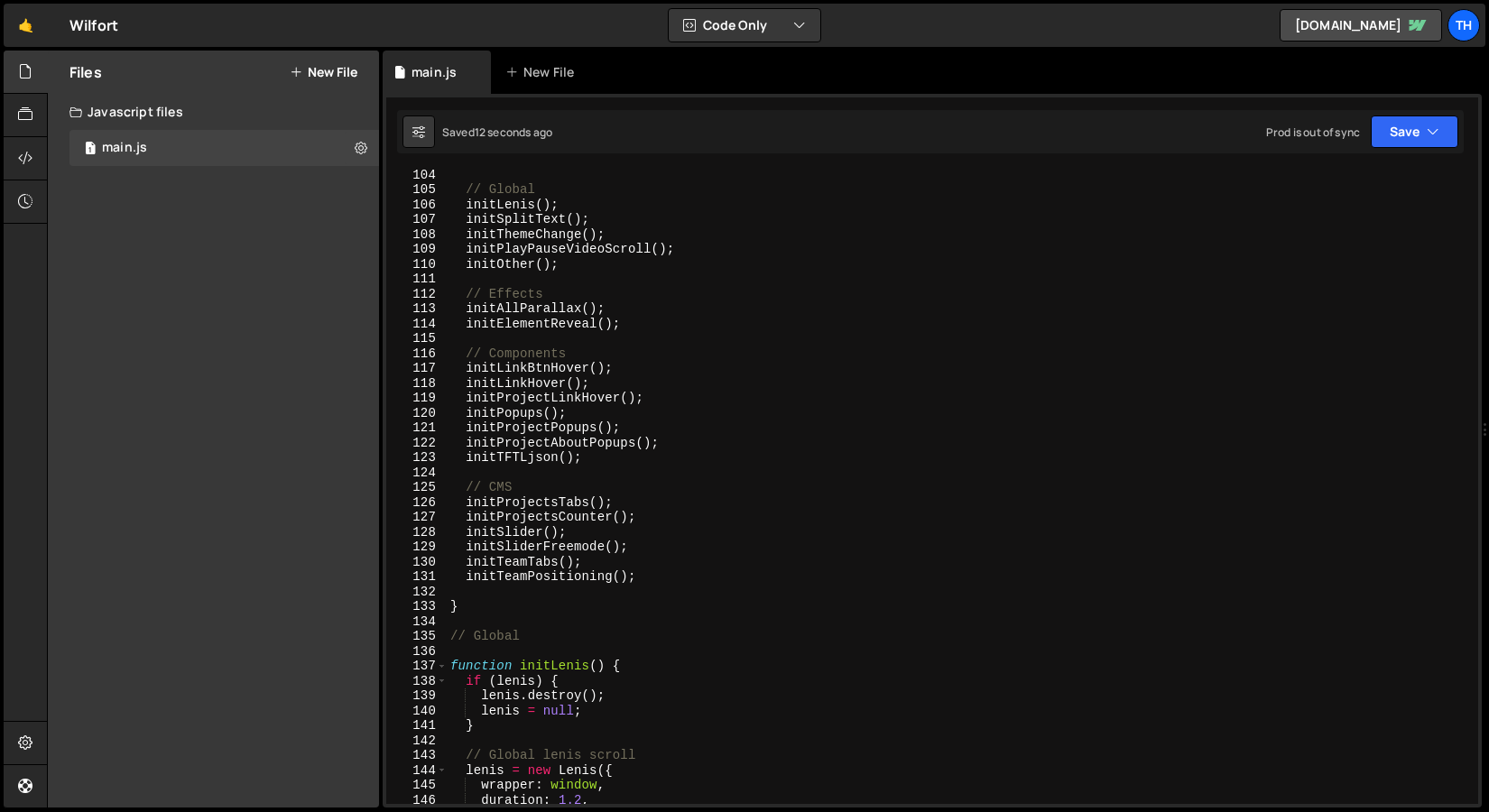
scroll to position [1250, 0]
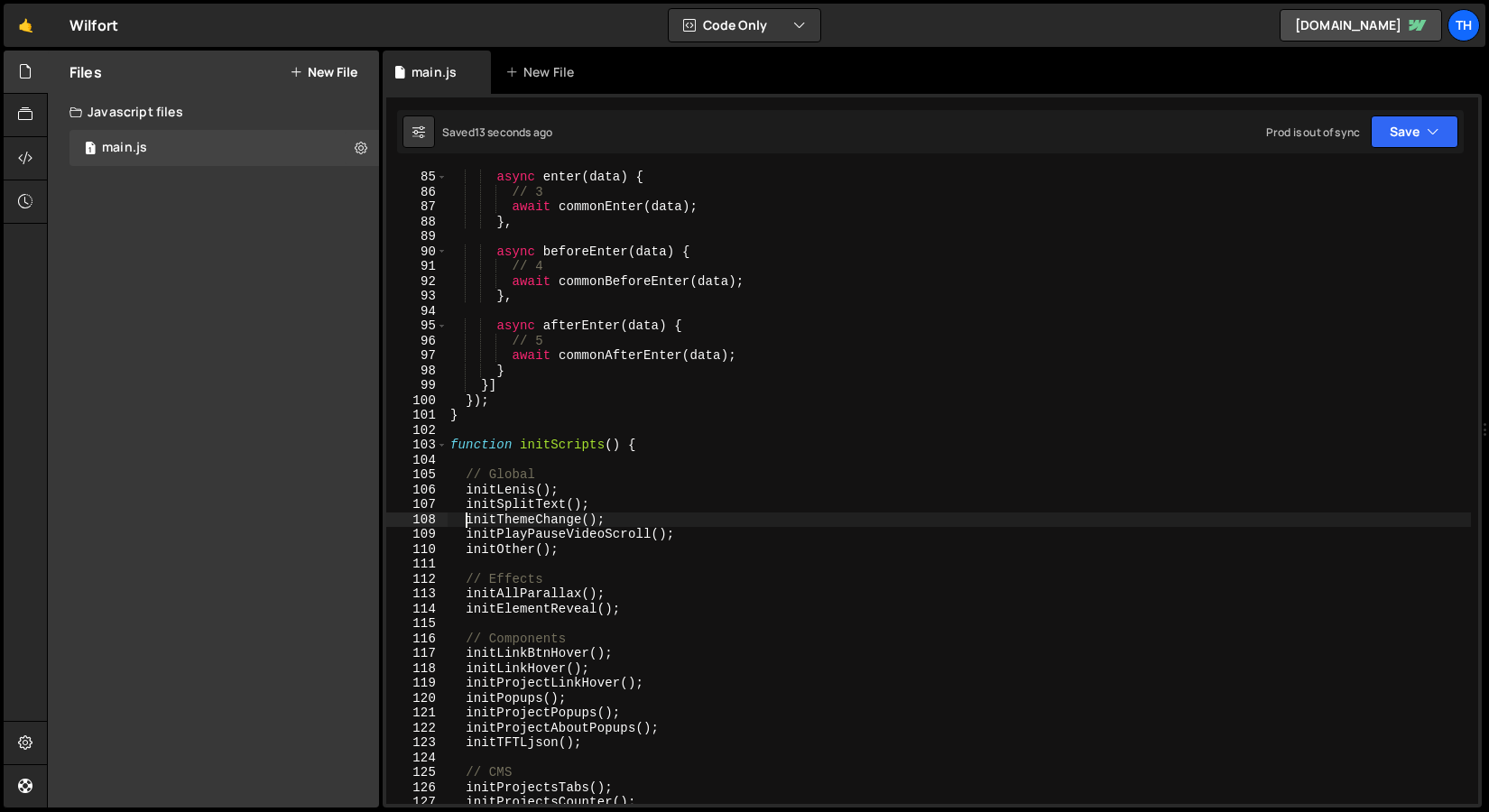
click at [464, 514] on div "async enter ( data ) { // 3 await commonEnter ( data ) ; } , async beforeEnter …" at bounding box center [959, 501] width 1025 height 665
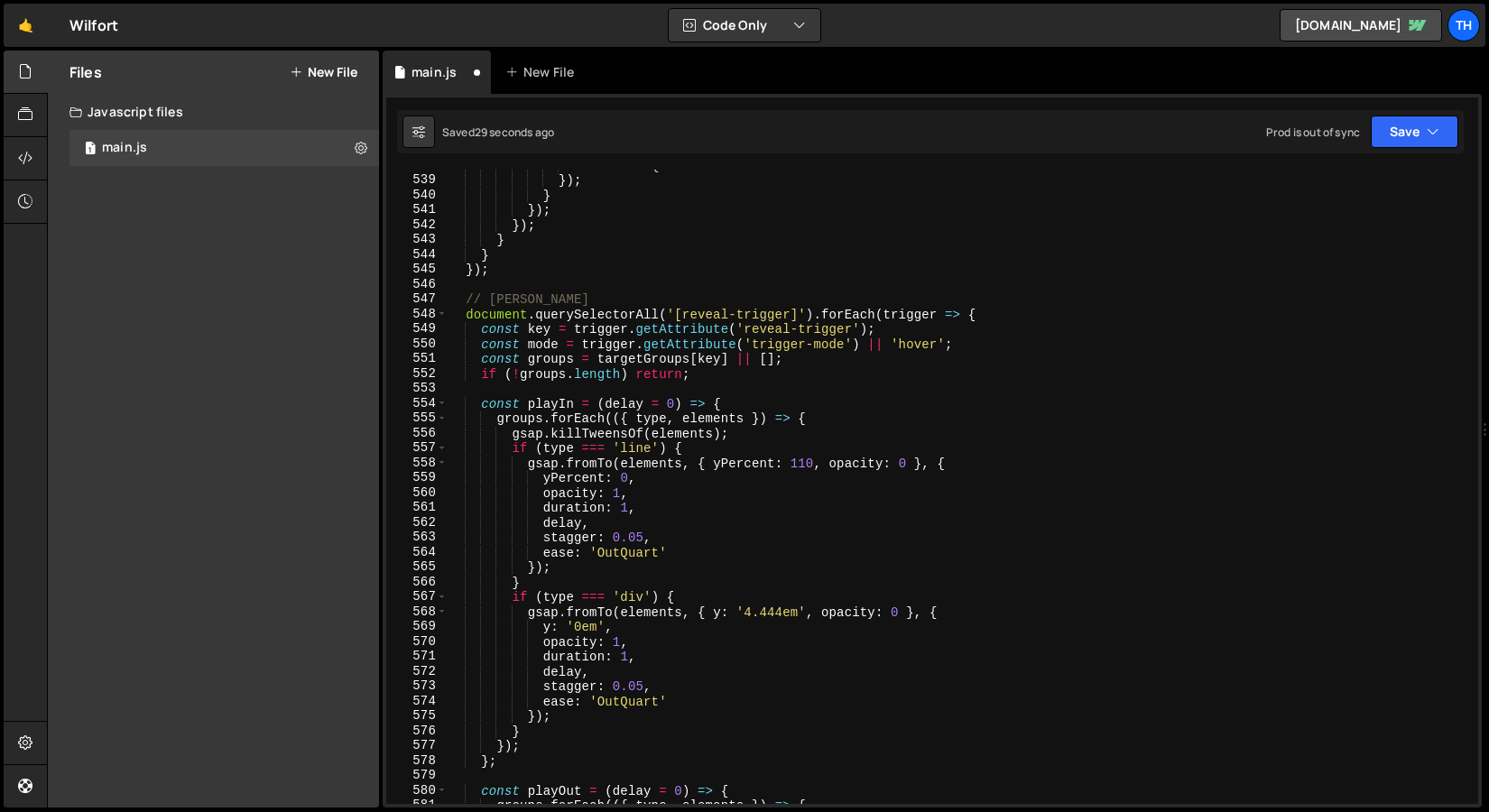
scroll to position [8007, 0]
click at [444, 314] on span at bounding box center [442, 314] width 10 height 15
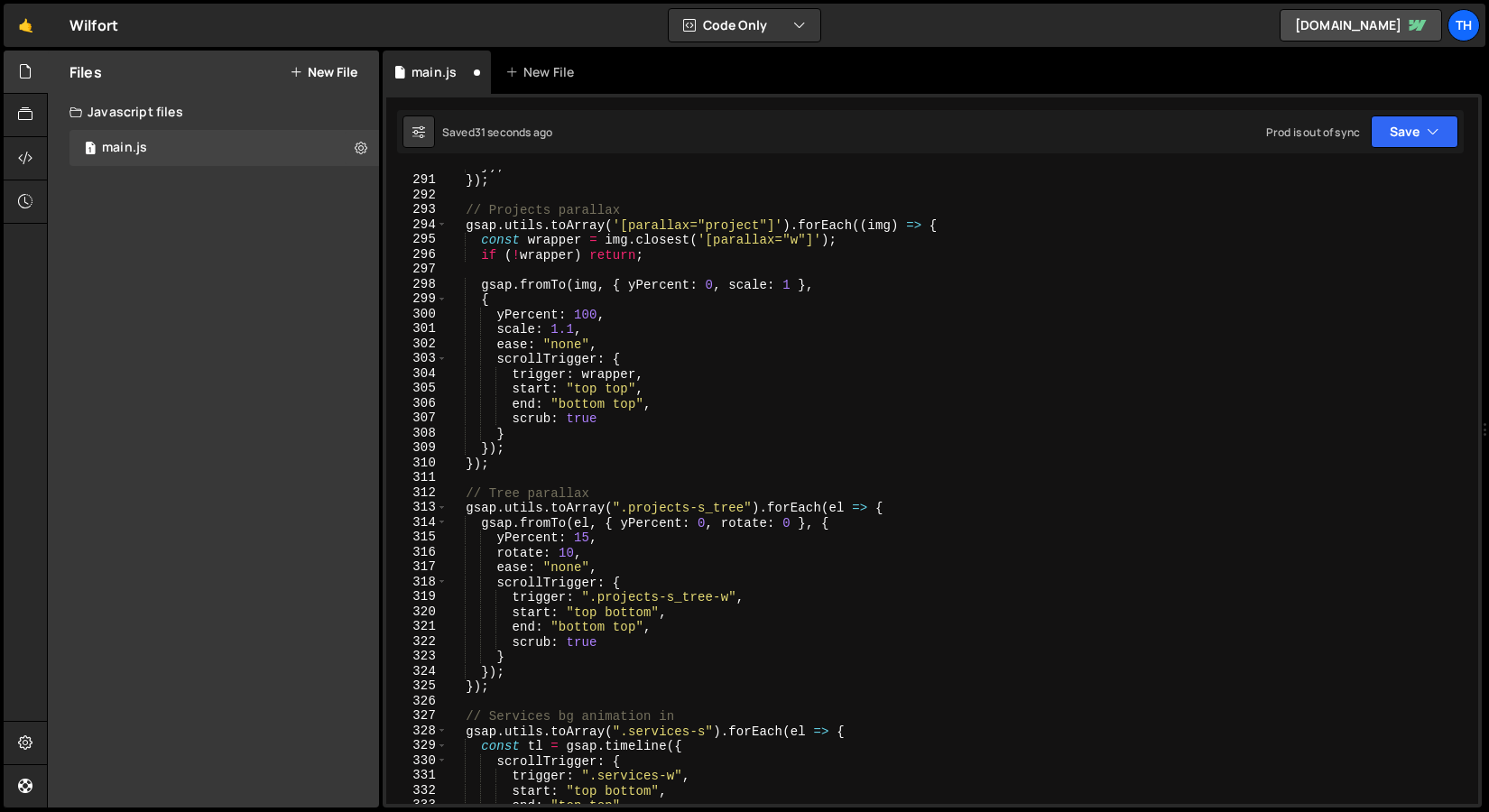
scroll to position [4314, 0]
click at [438, 225] on span at bounding box center [442, 224] width 10 height 15
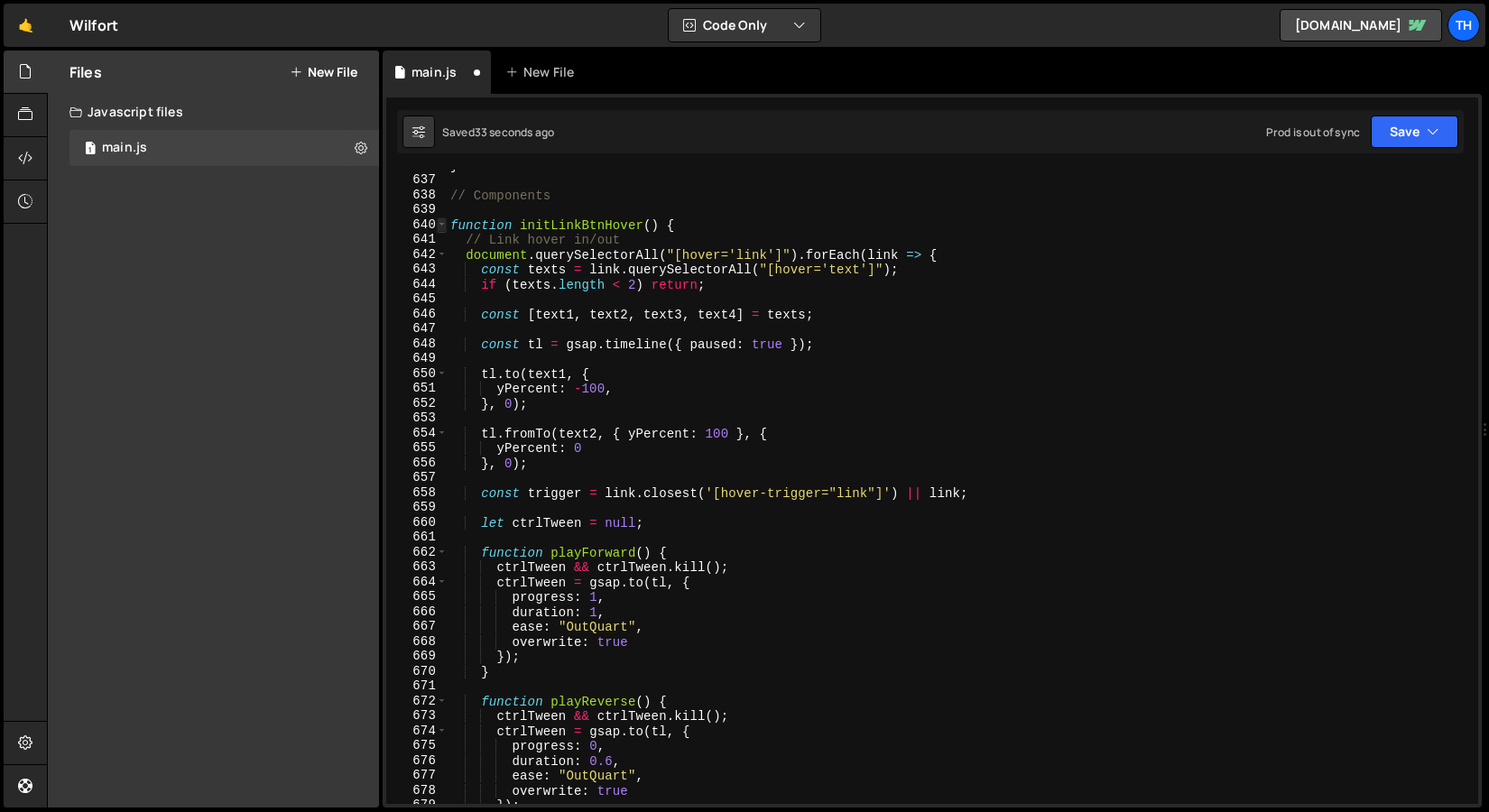
click at [442, 227] on span at bounding box center [442, 224] width 10 height 15
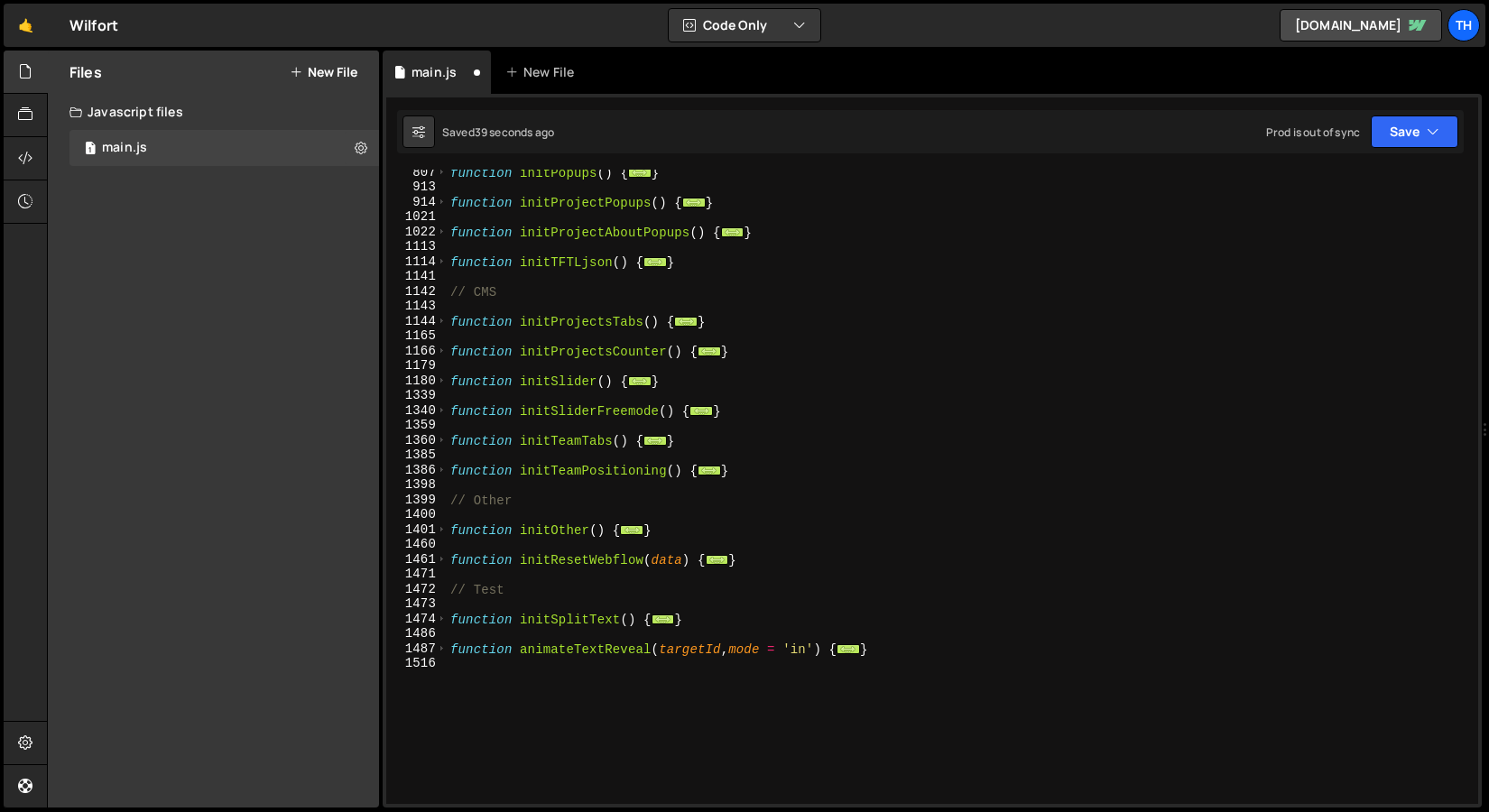
scroll to position [445, 0]
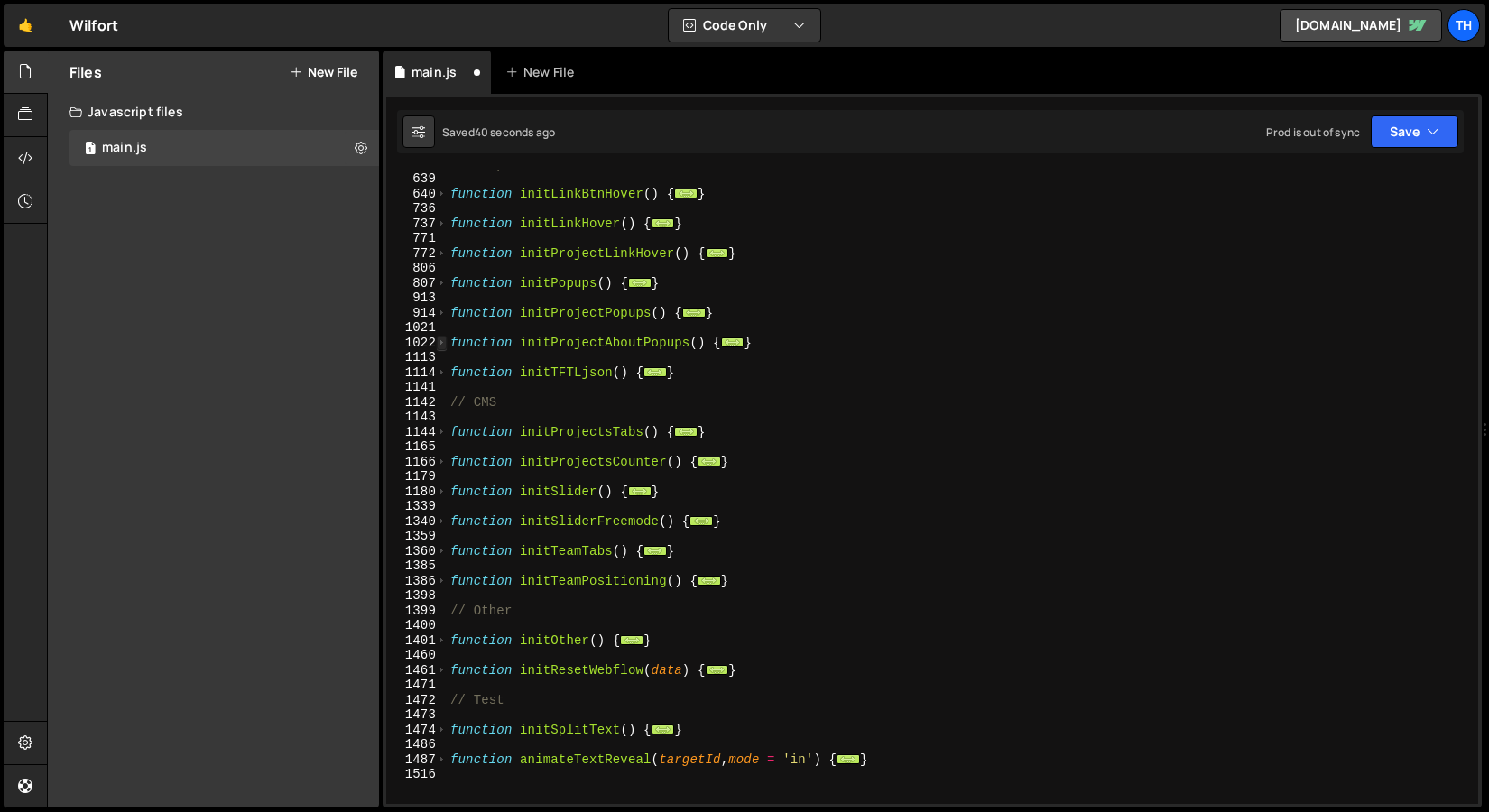
click at [440, 344] on span at bounding box center [442, 343] width 10 height 15
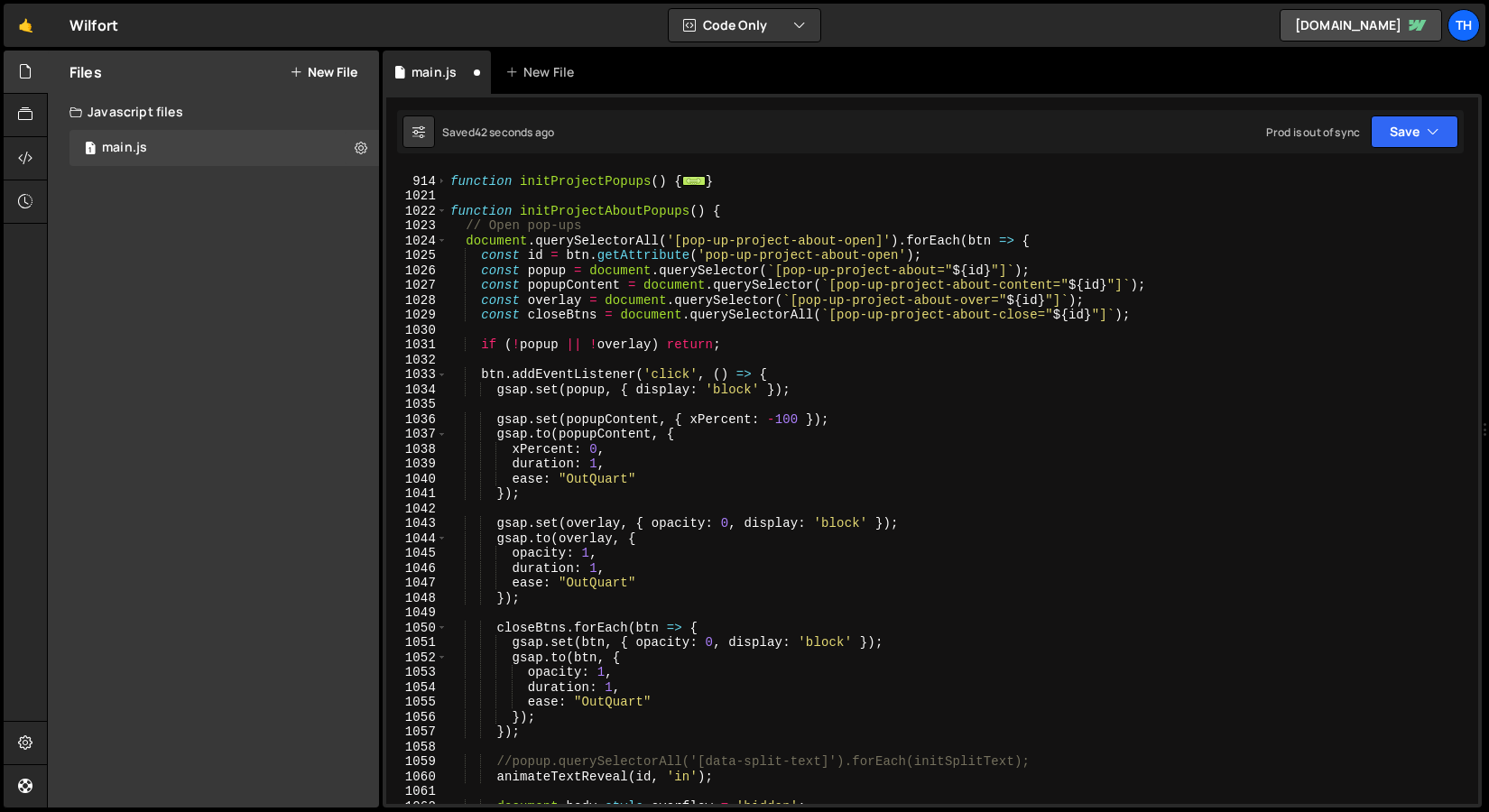
scroll to position [711, 0]
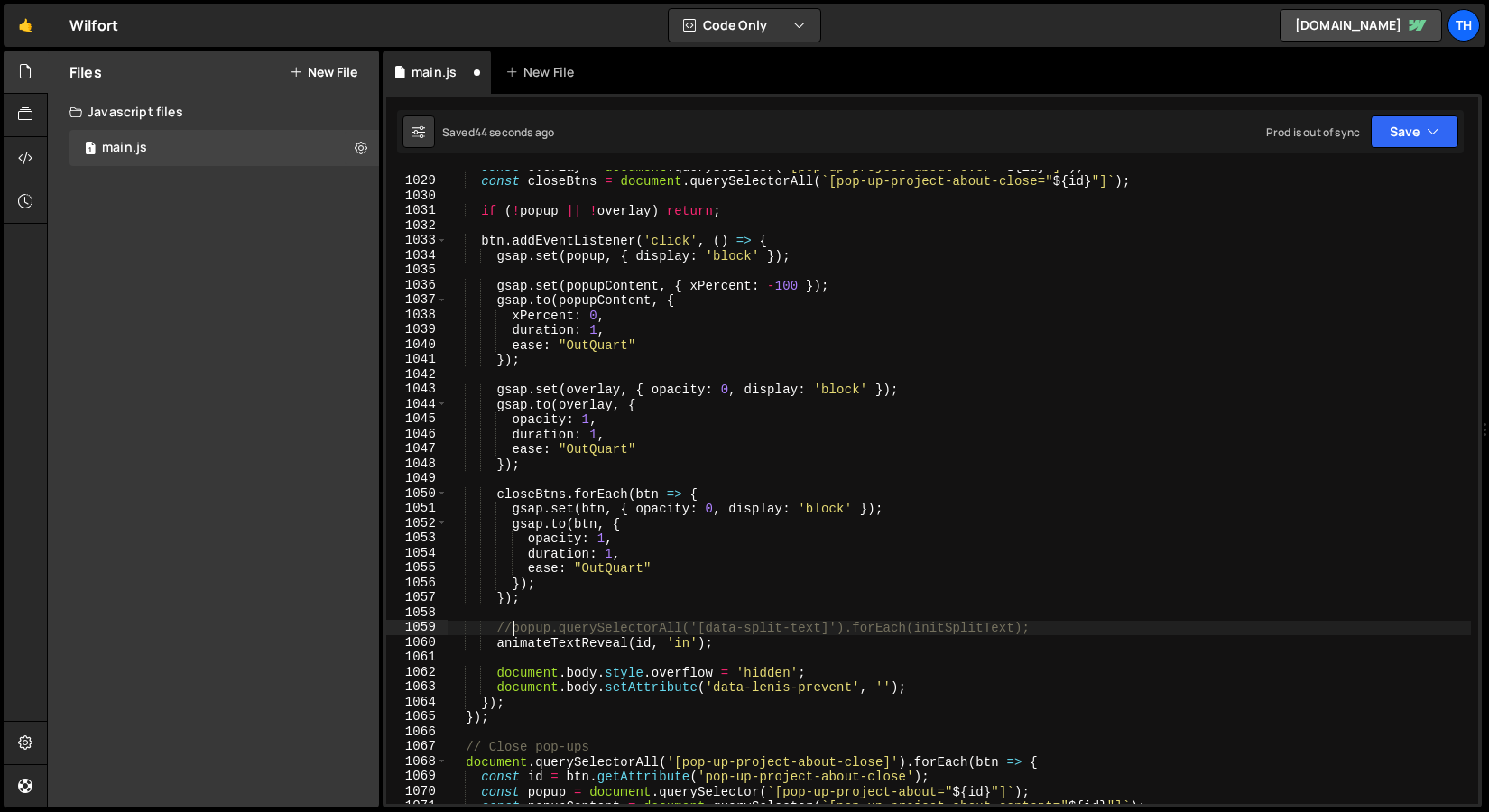
click at [514, 627] on div "const overlay = document . querySelector ( ` [pop-up-project-about-over=" ${ id…" at bounding box center [959, 490] width 1025 height 665
click at [1429, 140] on button "Save" at bounding box center [1415, 132] width 88 height 33
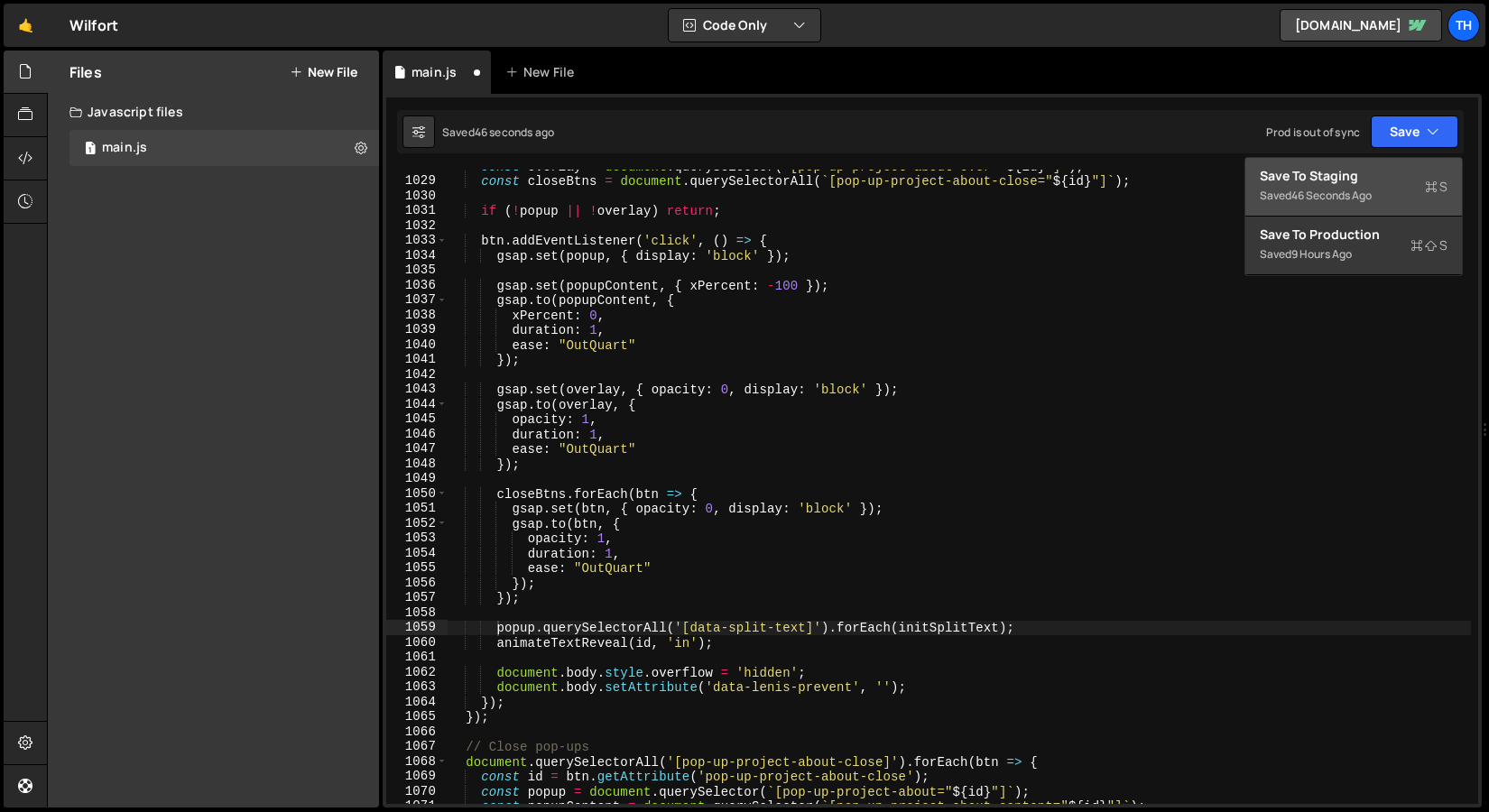
click at [1420, 167] on div "Save to Staging S" at bounding box center [1353, 176] width 187 height 18
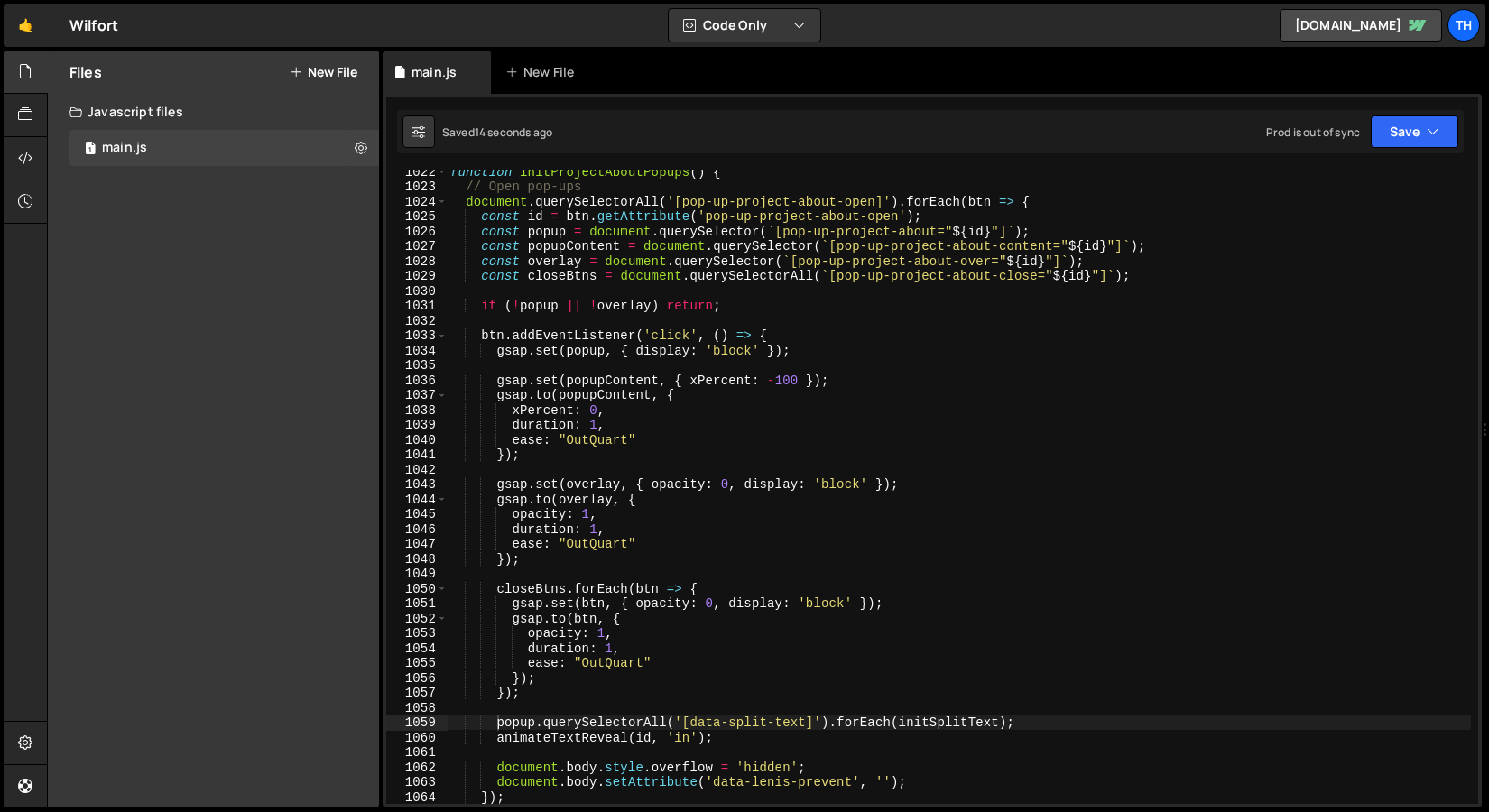
scroll to position [15207, 0]
click at [444, 199] on span at bounding box center [442, 202] width 10 height 15
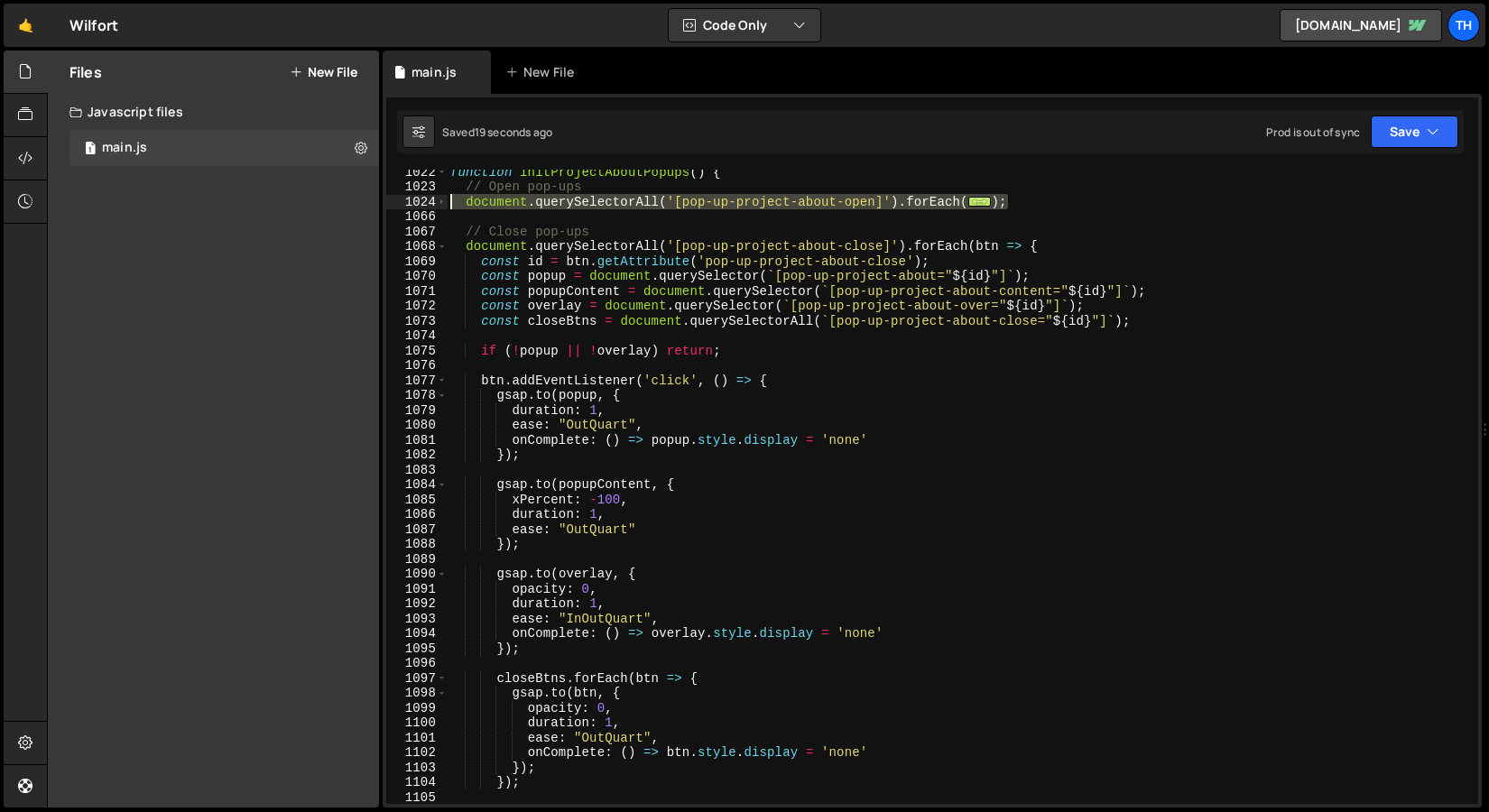
drag, startPoint x: 1080, startPoint y: 212, endPoint x: 294, endPoint y: 200, distance: 786.1
click at [294, 200] on div "Files New File Javascript files 1 main.js 0 CSS files Copy share link Edit File…" at bounding box center [767, 429] width 1442 height 758
click at [440, 206] on span at bounding box center [442, 202] width 10 height 15
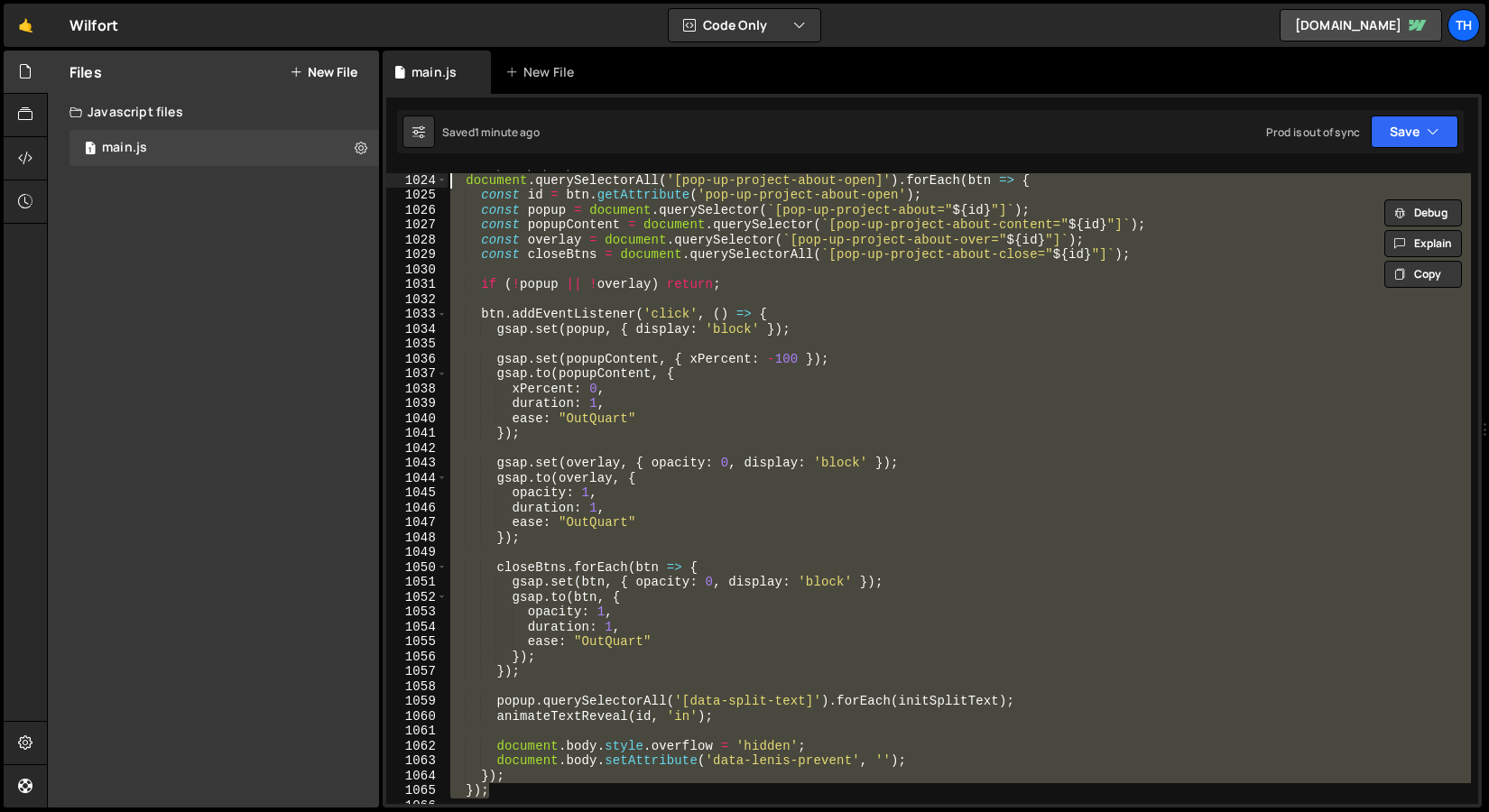
scroll to position [15340, 0]
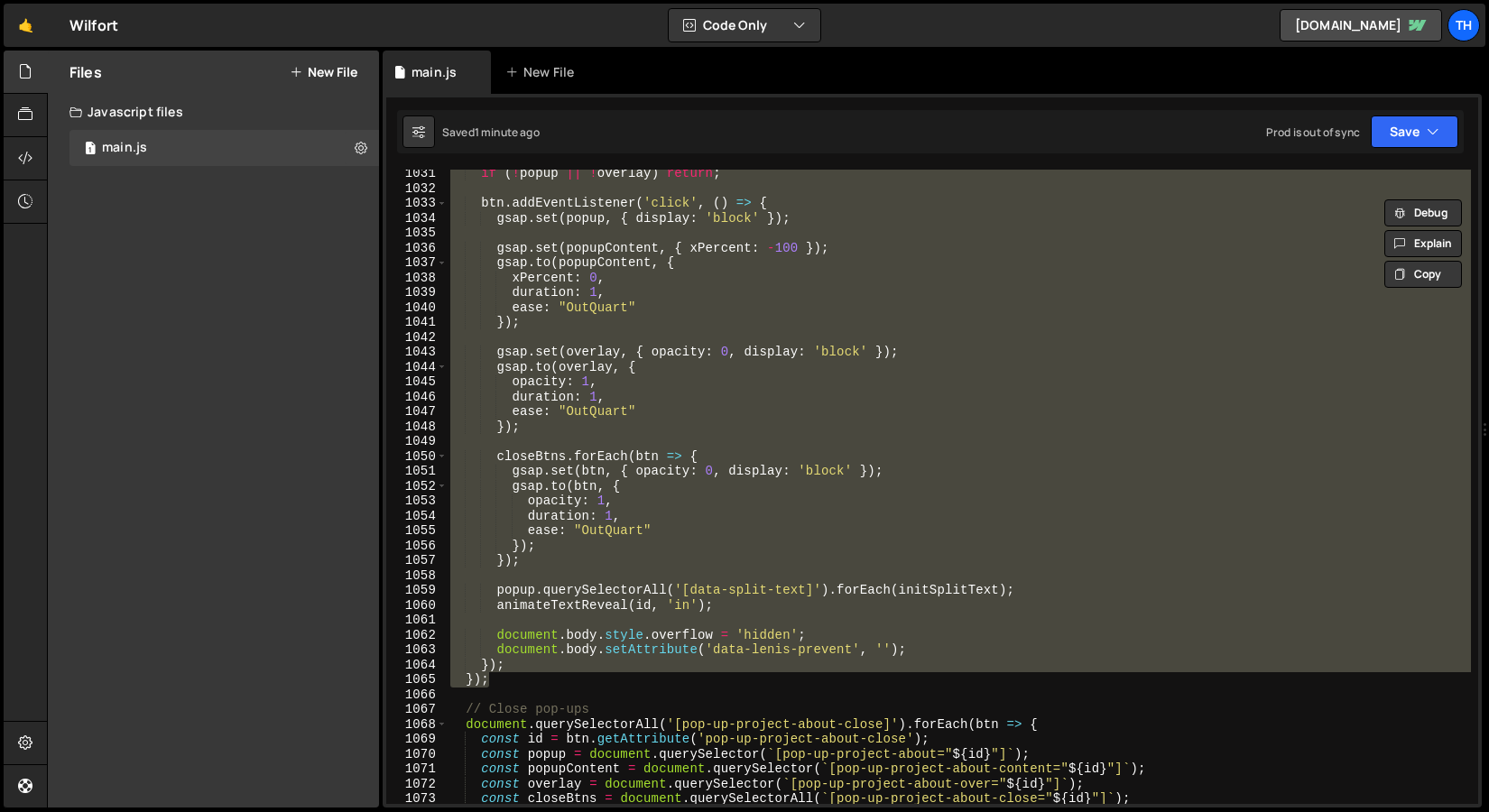
click at [635, 487] on div "if ( ! popup || ! overlay ) return ; btn . addEventListener ( 'click' , ( ) => …" at bounding box center [959, 486] width 1025 height 635
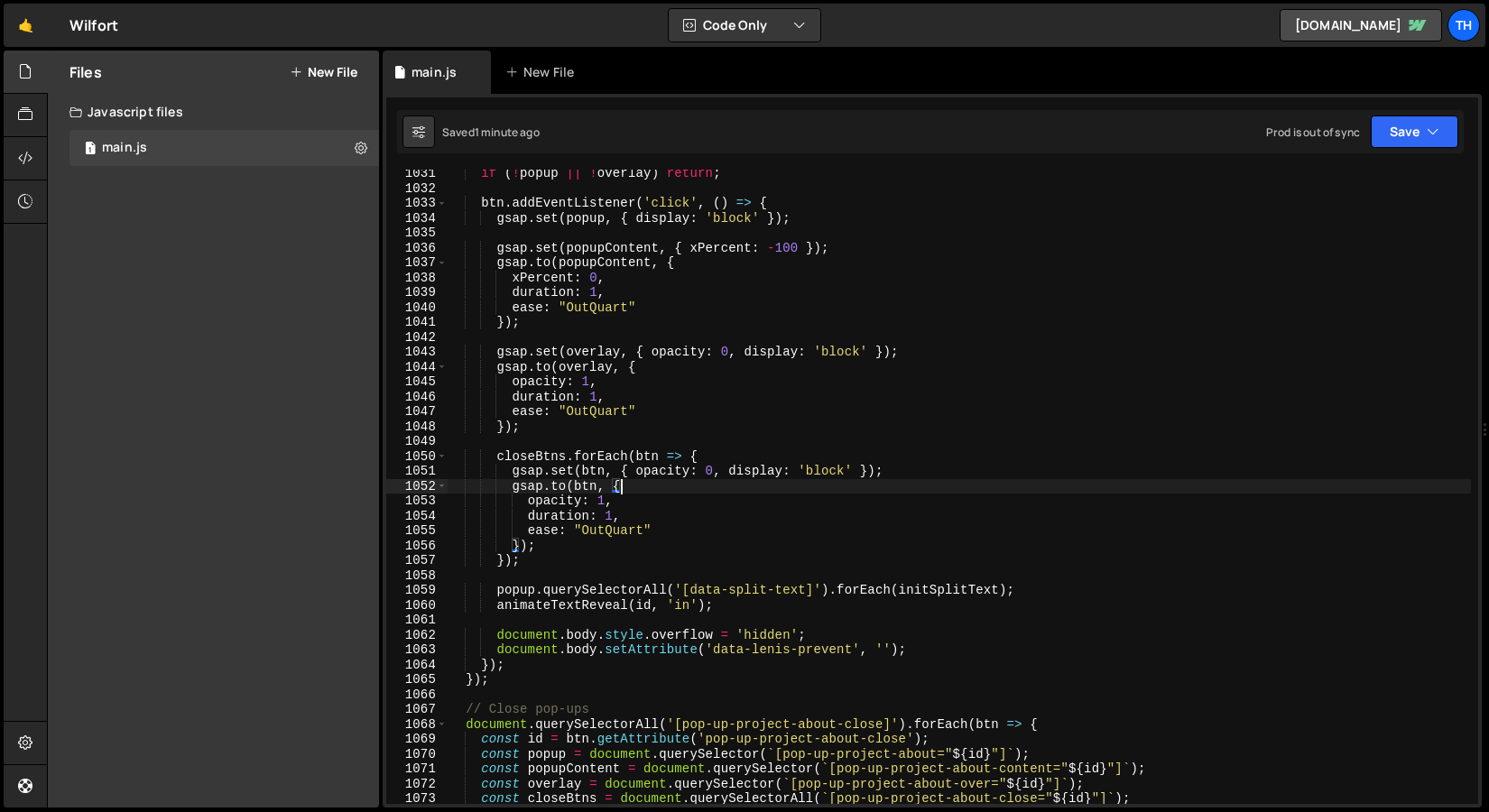
click at [1423, 109] on div "gsap.to(btn, { 1031 1032 1033 1034 1035 1036 1037 1038 1039 1040 1041 1042 1043…" at bounding box center [932, 450] width 1099 height 713
click at [1416, 128] on button "Save" at bounding box center [1415, 132] width 88 height 33
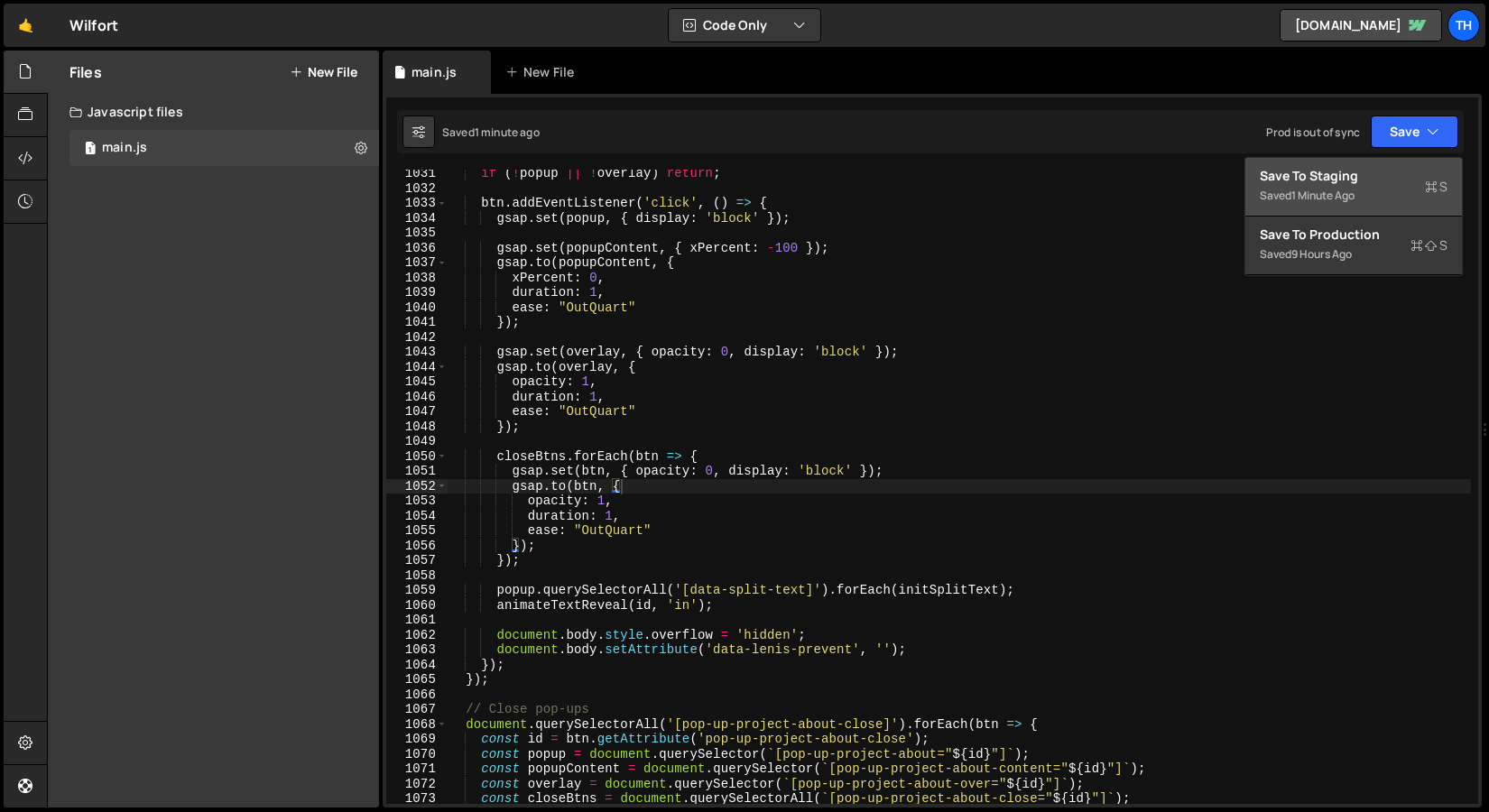
click at [1380, 178] on div "Save to Staging S" at bounding box center [1353, 176] width 187 height 18
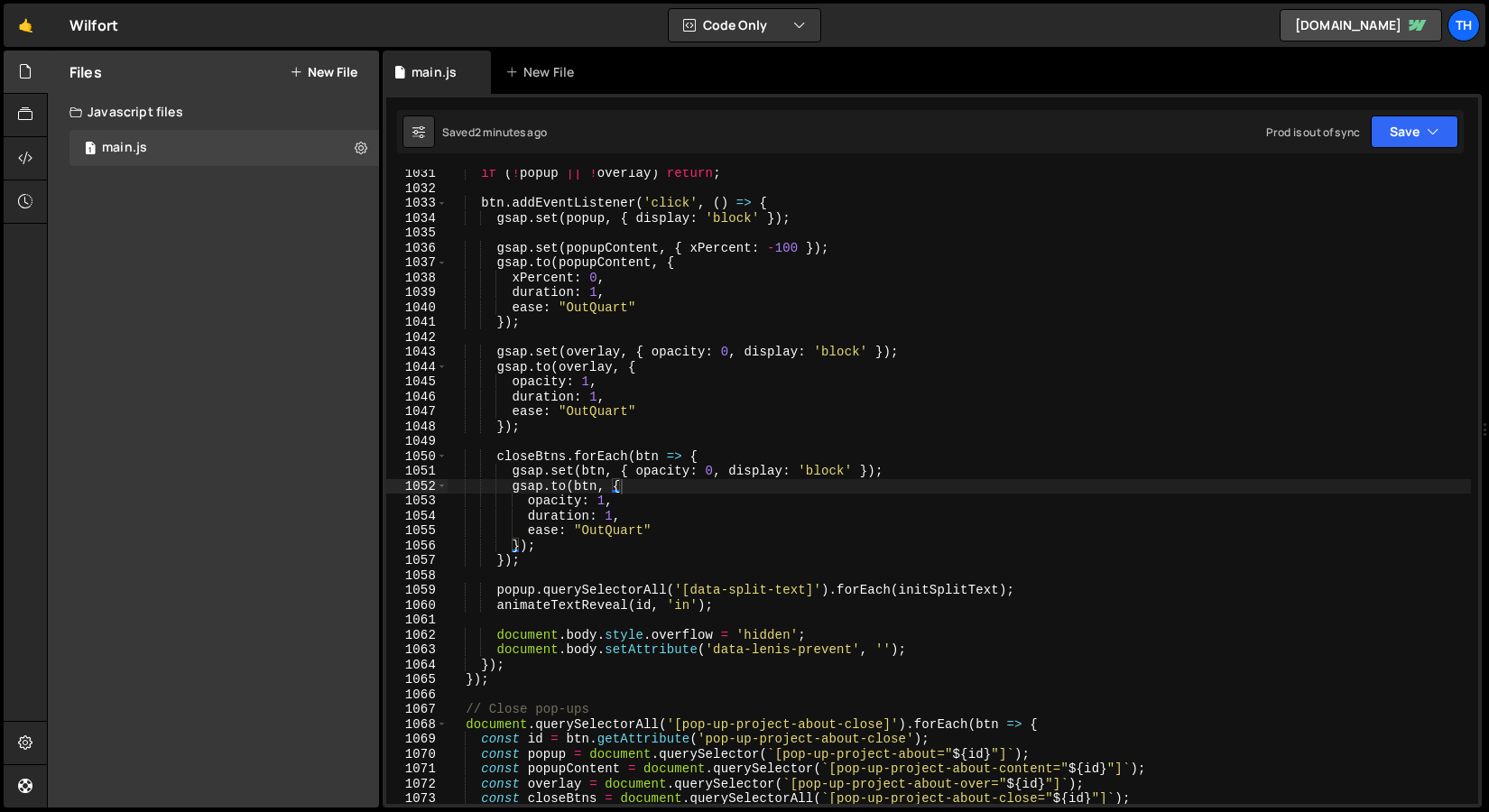
type textarea "popup.querySelectorAll('[data-split-text]').forEach(initSplitText);"
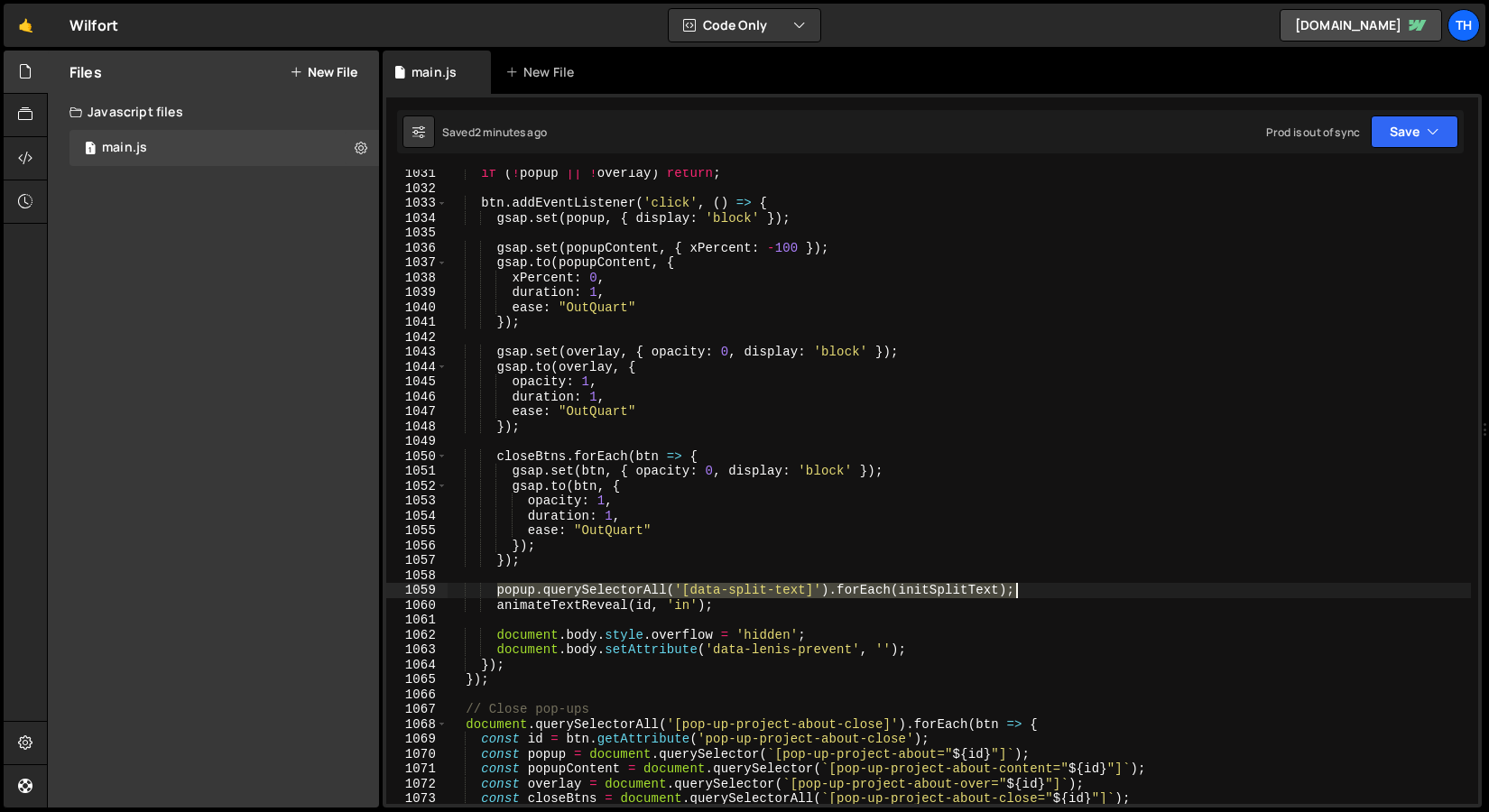
drag, startPoint x: 497, startPoint y: 591, endPoint x: 1030, endPoint y: 590, distance: 533.0
click at [1030, 590] on div "if ( ! popup || ! overlay ) return ; btn . addEventListener ( 'click' , ( ) => …" at bounding box center [959, 498] width 1025 height 665
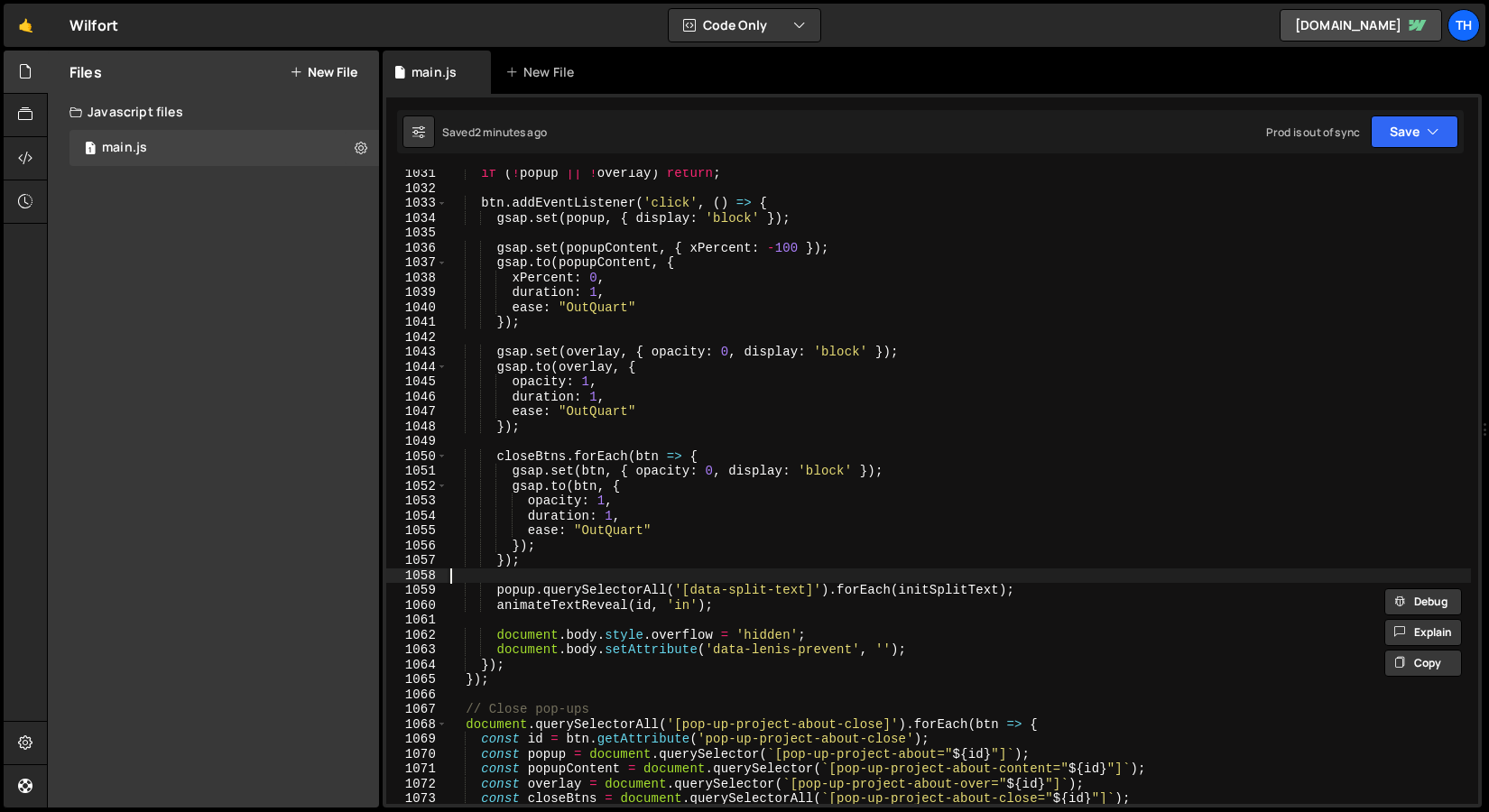
click at [849, 579] on div "if ( ! popup || ! overlay ) return ; btn . addEventListener ( 'click' , ( ) => …" at bounding box center [959, 498] width 1025 height 665
click at [974, 591] on div "if ( ! popup || ! overlay ) return ; btn . addEventListener ( 'click' , ( ) => …" at bounding box center [959, 498] width 1025 height 665
type textarea "popup.querySelectorAll('[data-split-text]').forEach(initSplitText);"
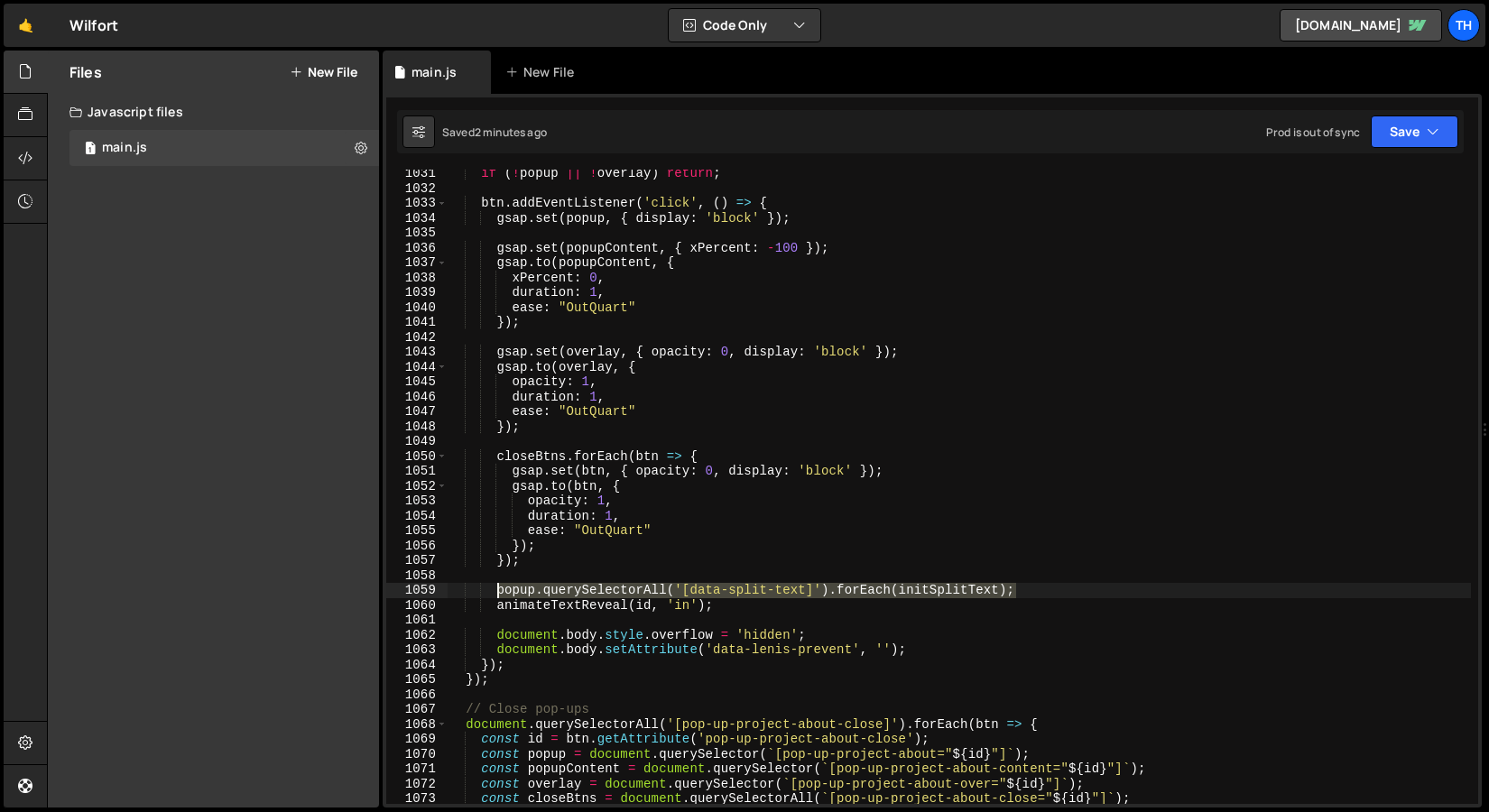
drag, startPoint x: 1029, startPoint y: 591, endPoint x: 493, endPoint y: 589, distance: 536.0
click at [493, 589] on div "if ( ! popup || ! overlay ) return ; btn . addEventListener ( 'click' , ( ) => …" at bounding box center [959, 498] width 1025 height 665
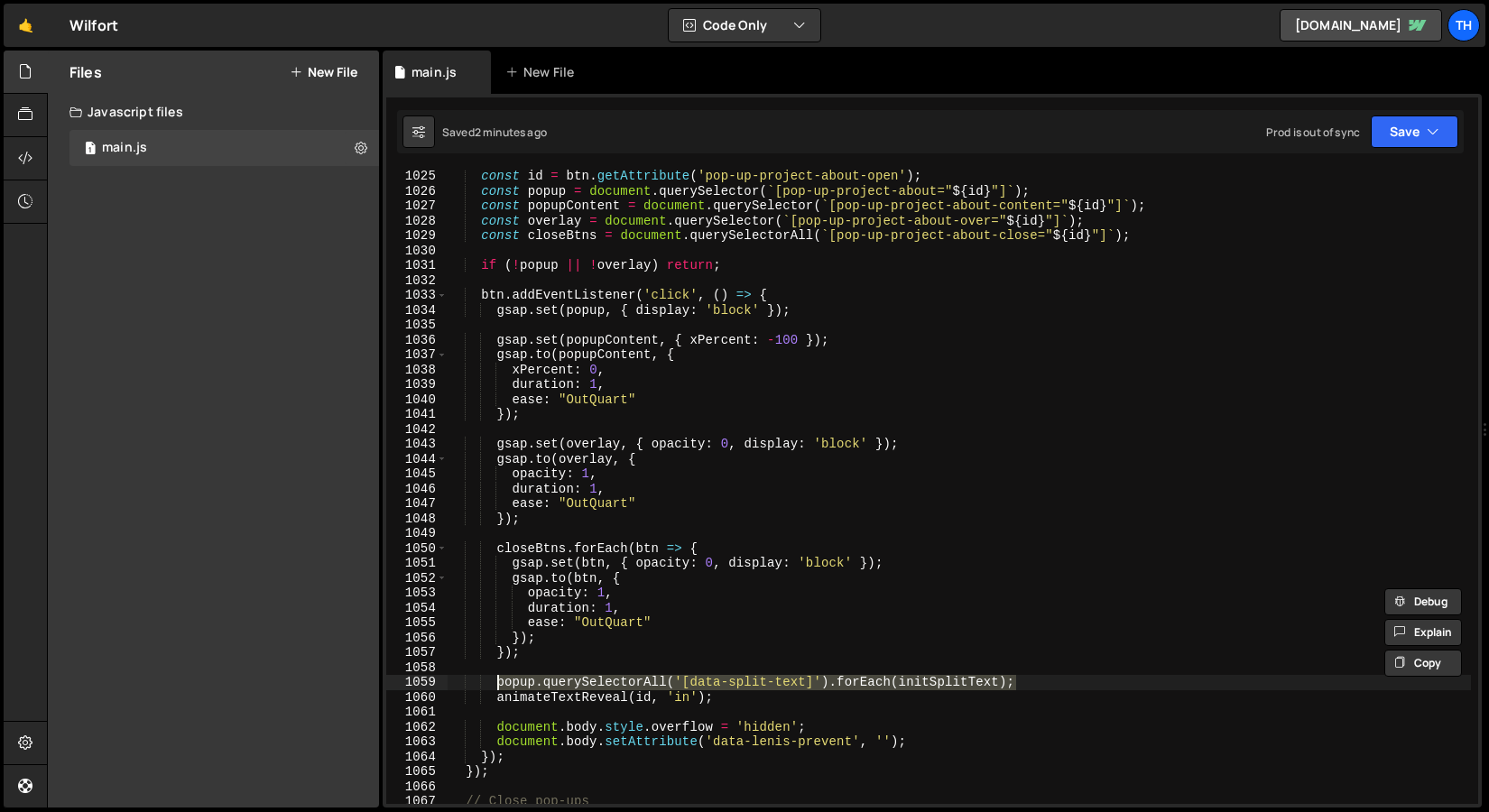
scroll to position [15204, 0]
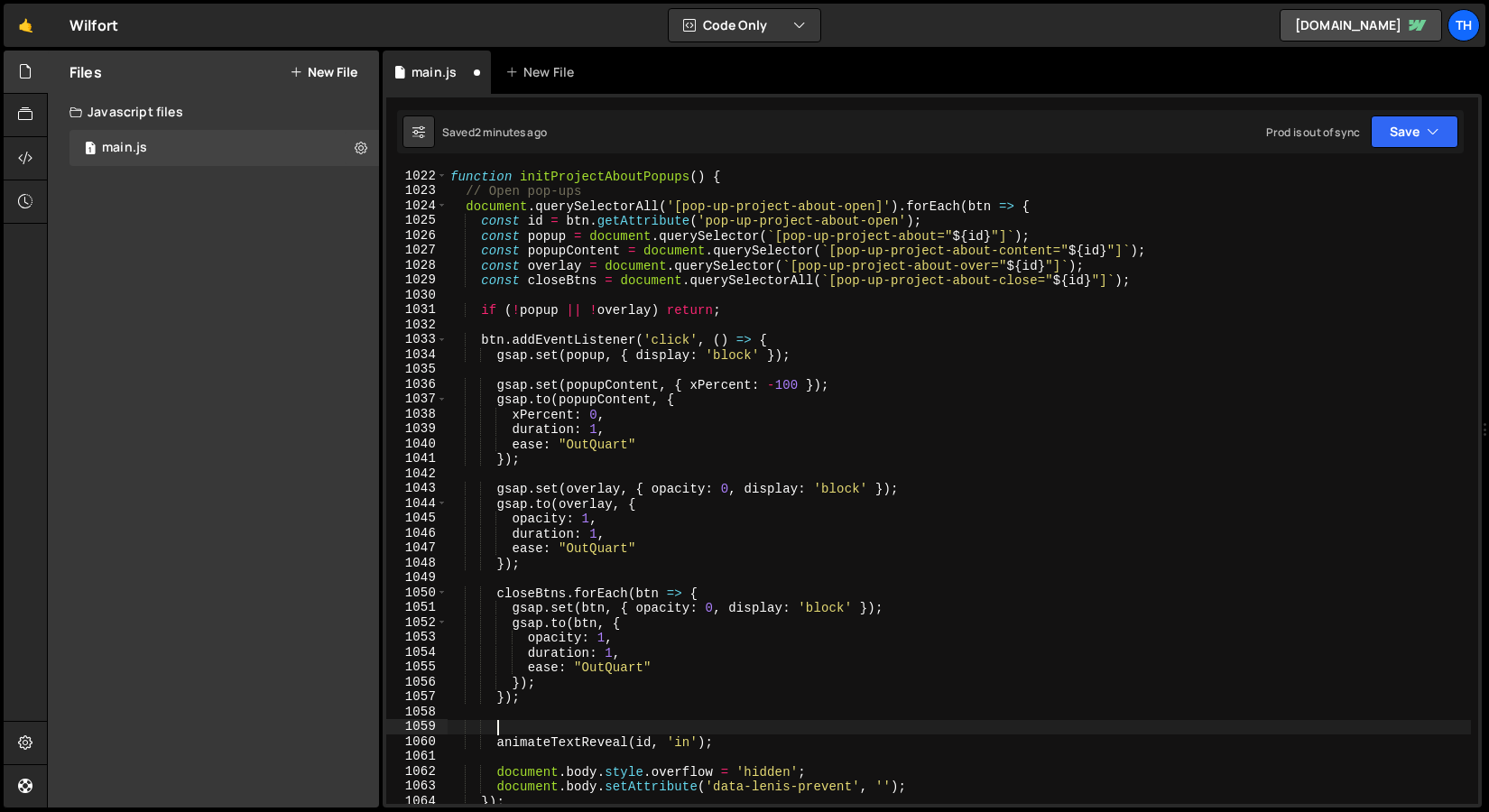
click at [713, 747] on div "function initProjectAboutPopups ( ) { // Open pop-ups document . querySelectorA…" at bounding box center [959, 500] width 1025 height 665
type textarea "animateTextReveal(id, 'in');"
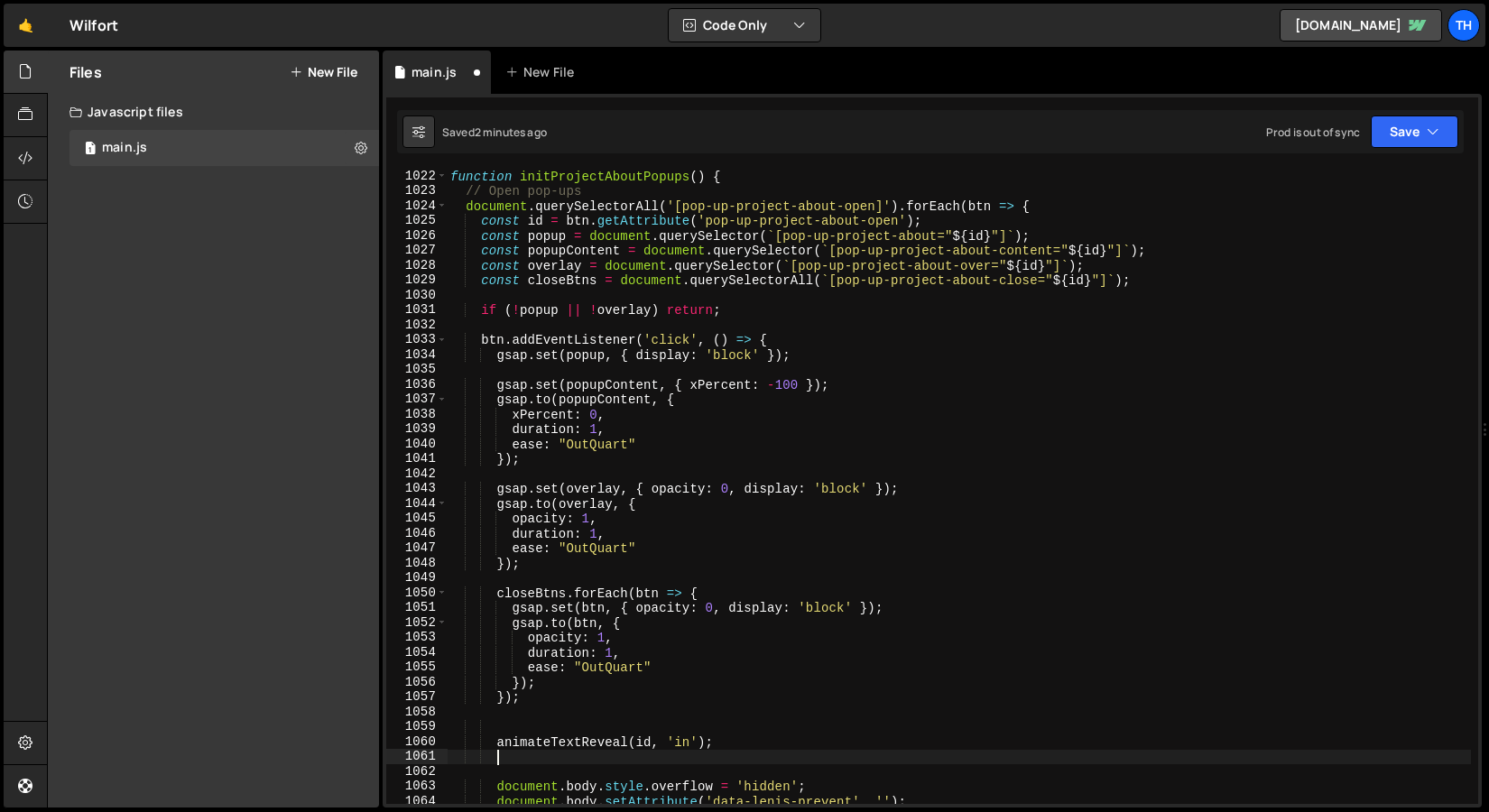
paste textarea "popup.querySelectorAll('[data-split-text]').forEach(initSplitText);"
click at [1414, 132] on button "Save" at bounding box center [1415, 132] width 88 height 33
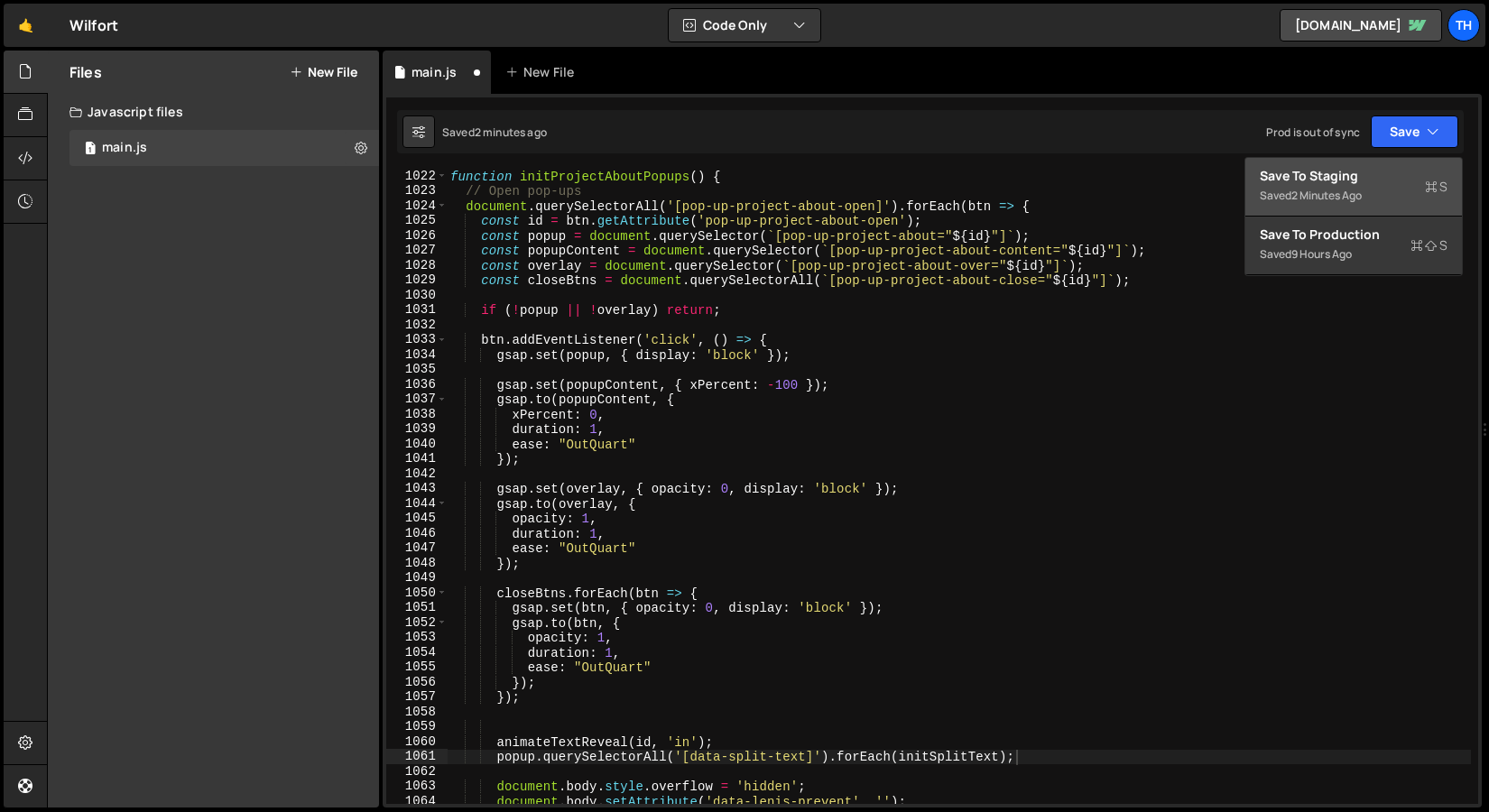
click at [1392, 180] on div "Save to Staging S" at bounding box center [1353, 176] width 187 height 18
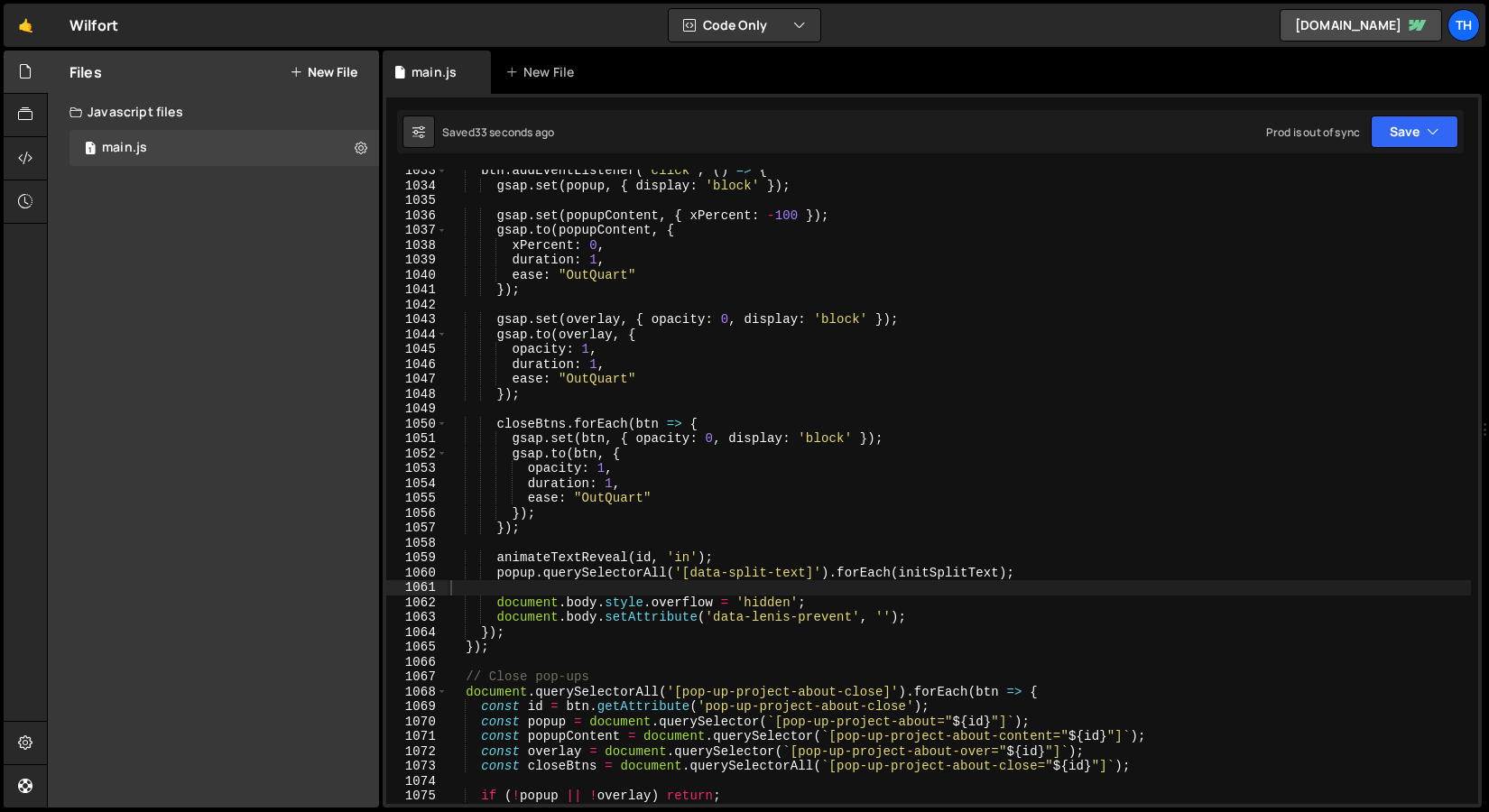
scroll to position [15371, 0]
click at [1025, 572] on div "btn . addEventListener ( 'click' , ( ) => { gsap . set ( popup , { display : 'b…" at bounding box center [959, 495] width 1025 height 665
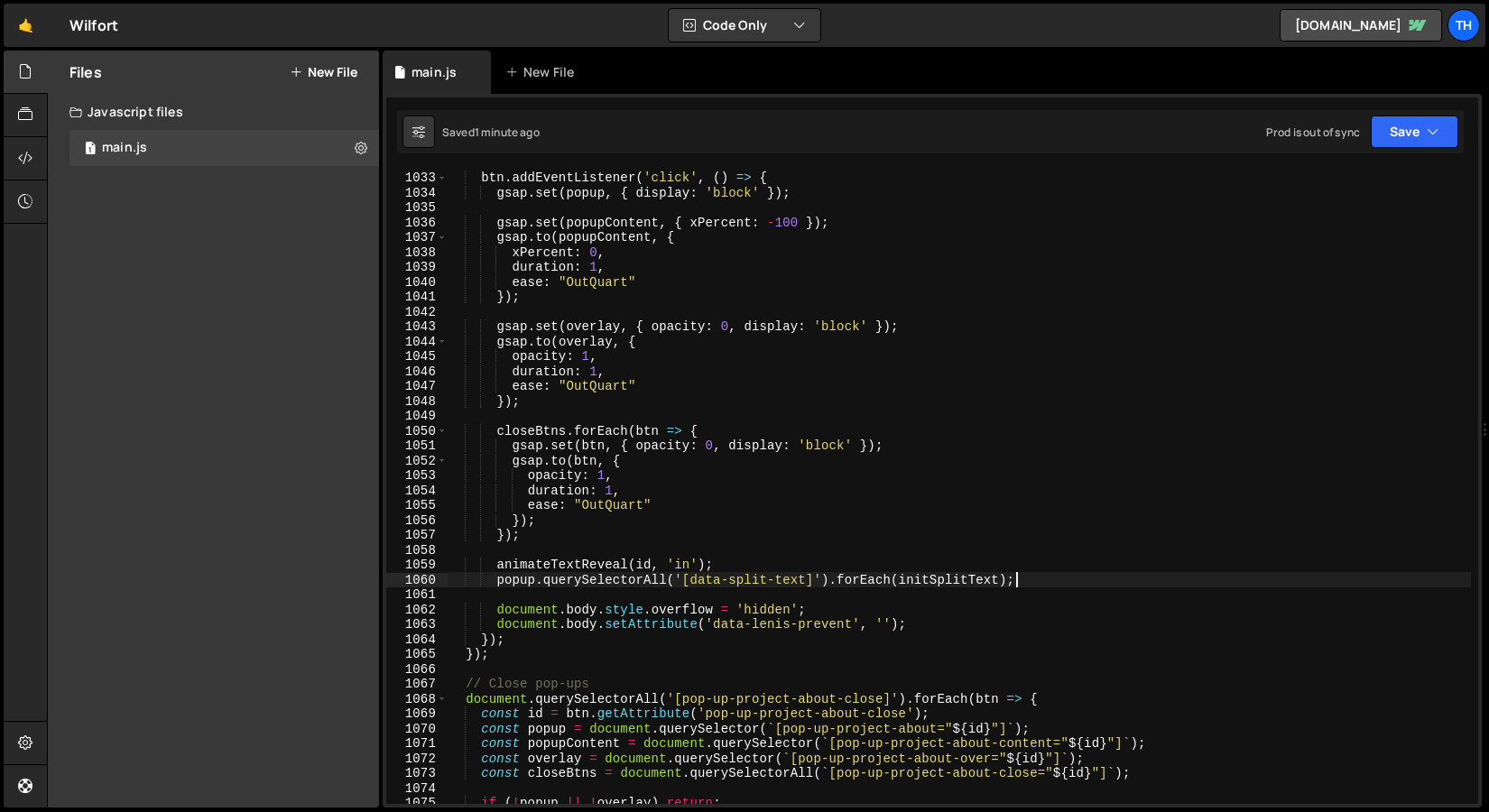
scroll to position [15341, 0]
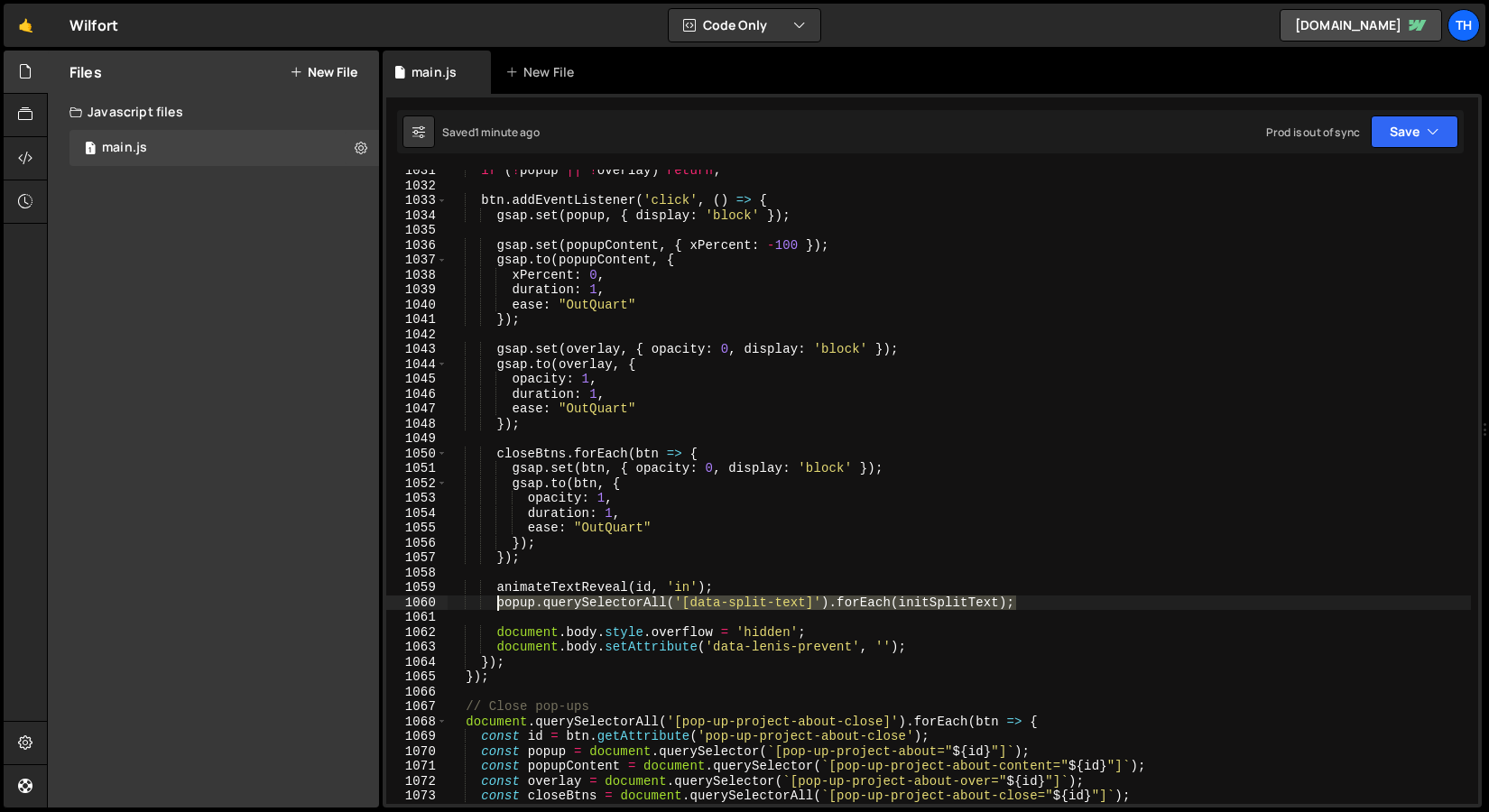
drag, startPoint x: 1036, startPoint y: 600, endPoint x: 499, endPoint y: 605, distance: 537.0
click at [499, 605] on div "if ( ! popup || ! overlay ) return ; btn . addEventListener ( 'click' , ( ) => …" at bounding box center [959, 495] width 1025 height 665
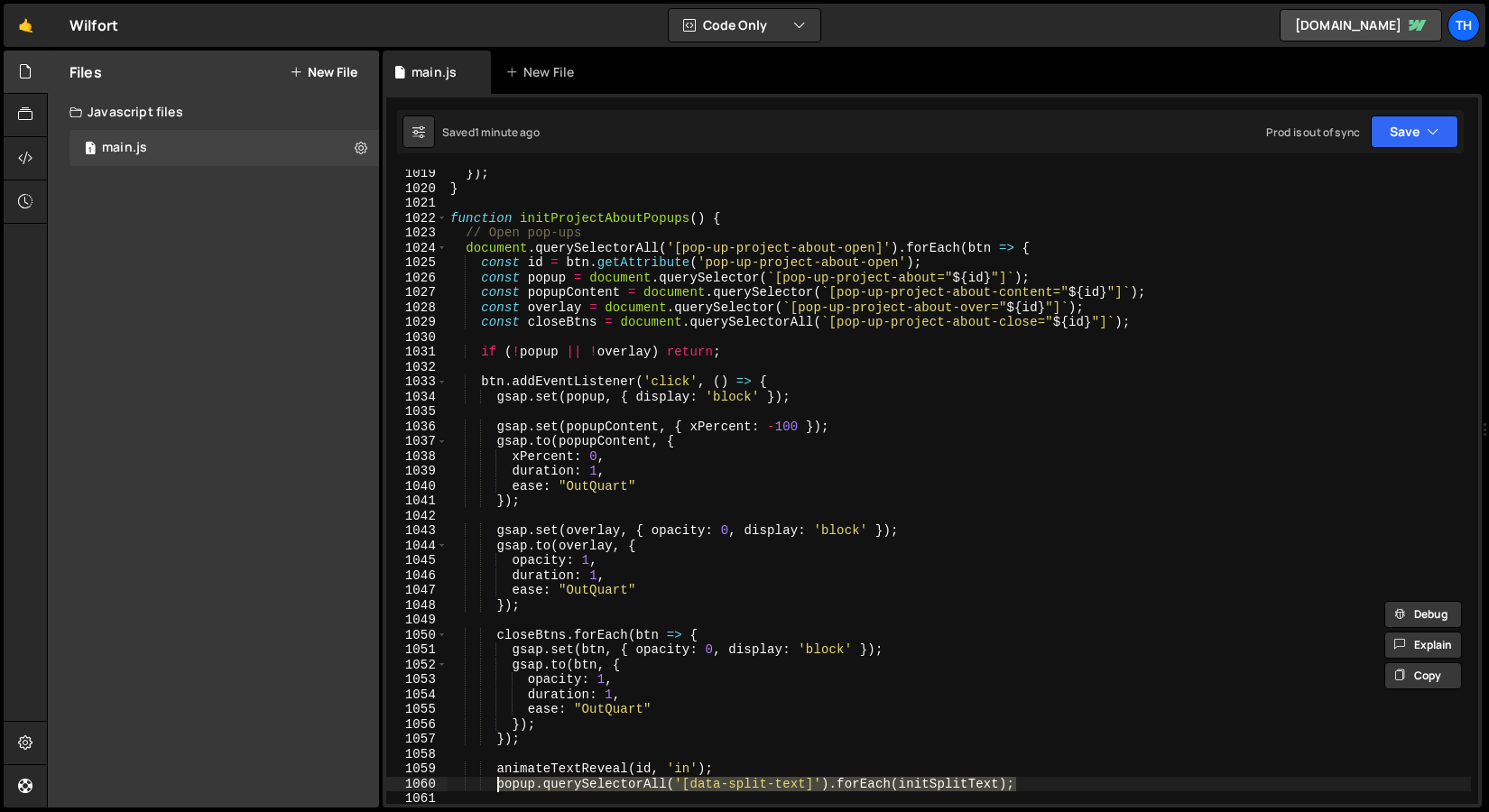
scroll to position [15379, 0]
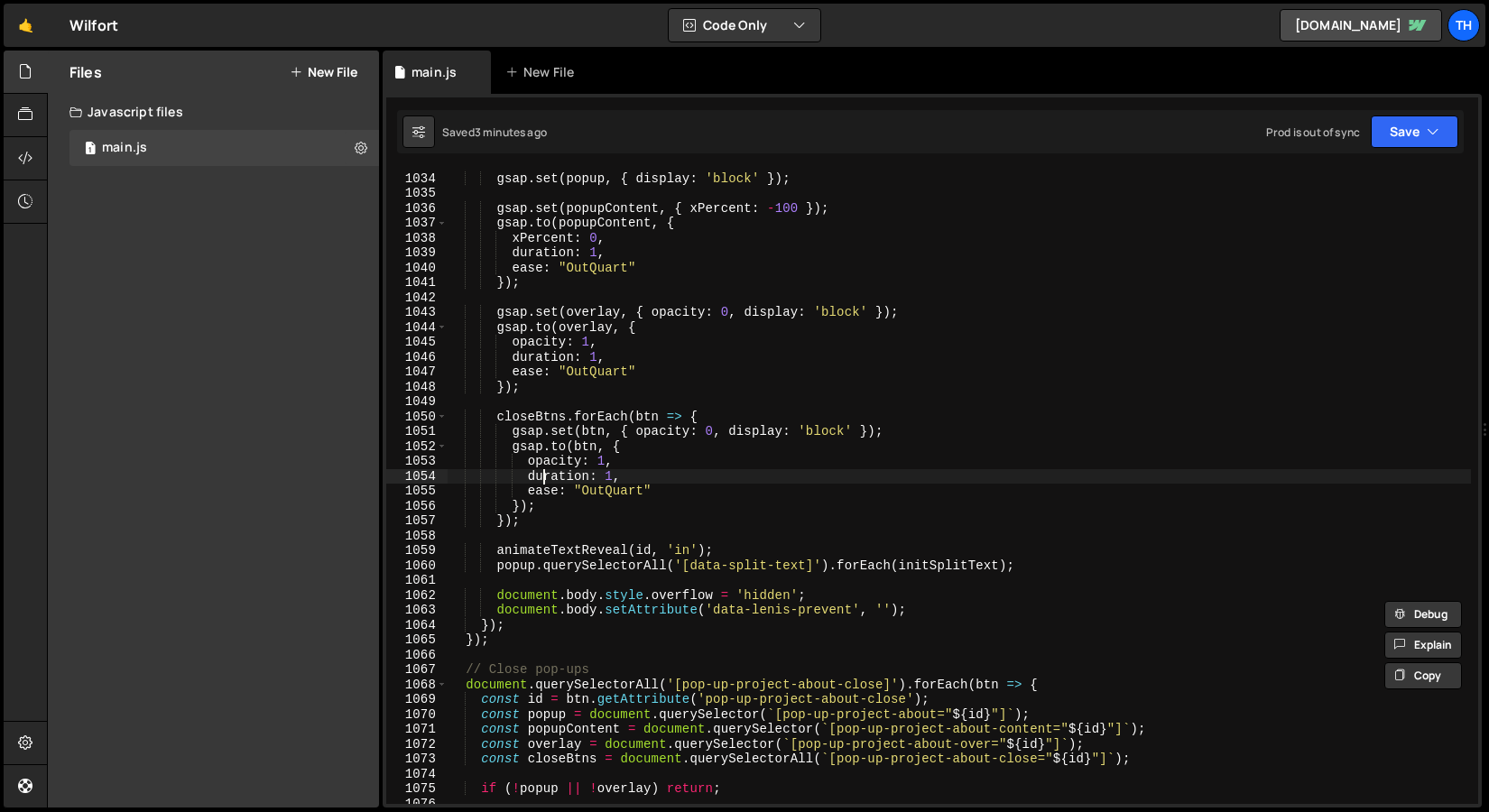
click at [546, 469] on div "btn . addEventListener ( 'click' , ( ) => { gsap . set ( popup , { display : 'b…" at bounding box center [959, 488] width 1025 height 665
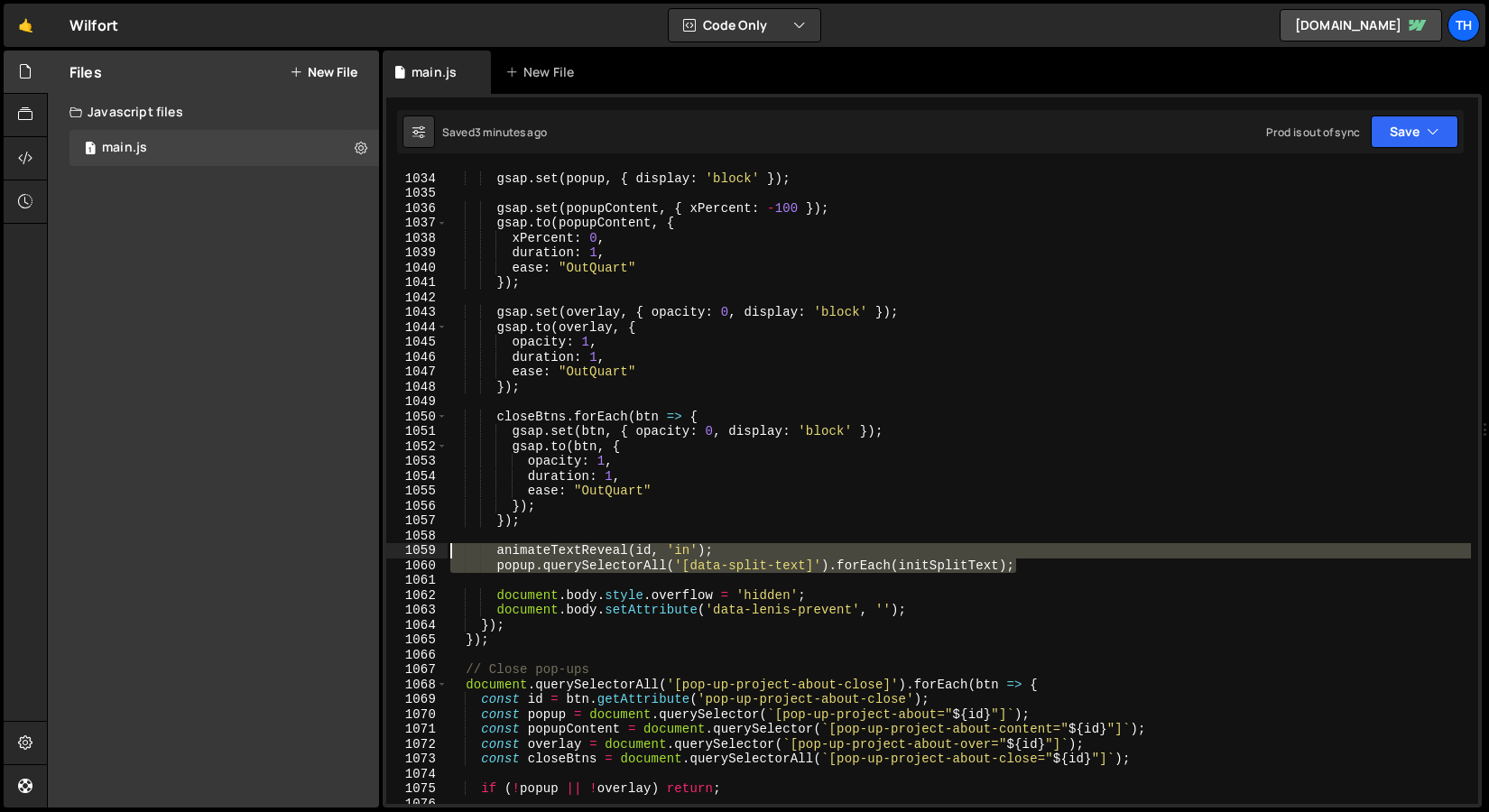
drag, startPoint x: 1001, startPoint y: 560, endPoint x: 124, endPoint y: 554, distance: 877.0
click at [124, 555] on div "Files New File Javascript files 1 main.js 0 CSS files Copy share link Edit File…" at bounding box center [767, 429] width 1442 height 758
paste textarea "}"
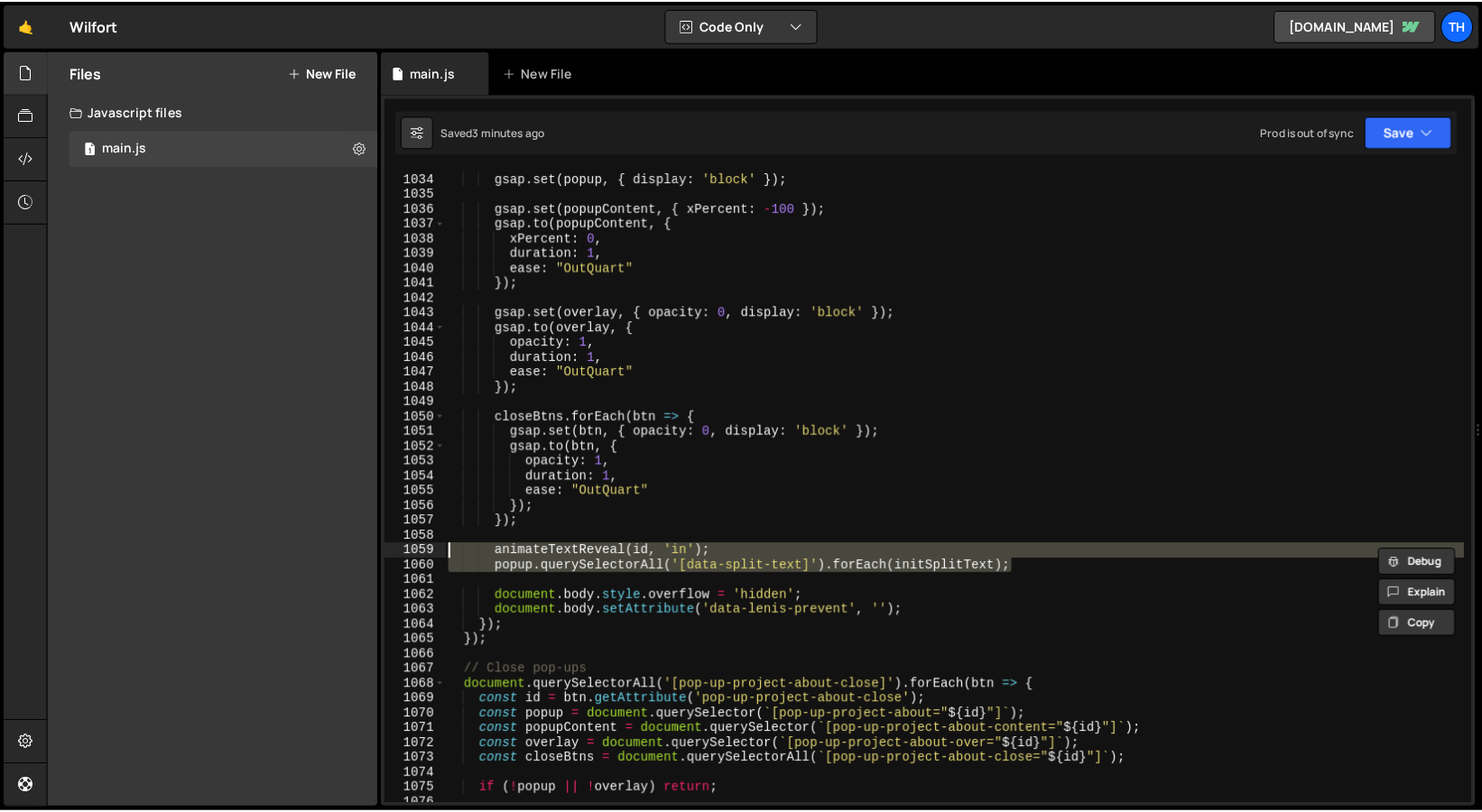
scroll to position [0, 2]
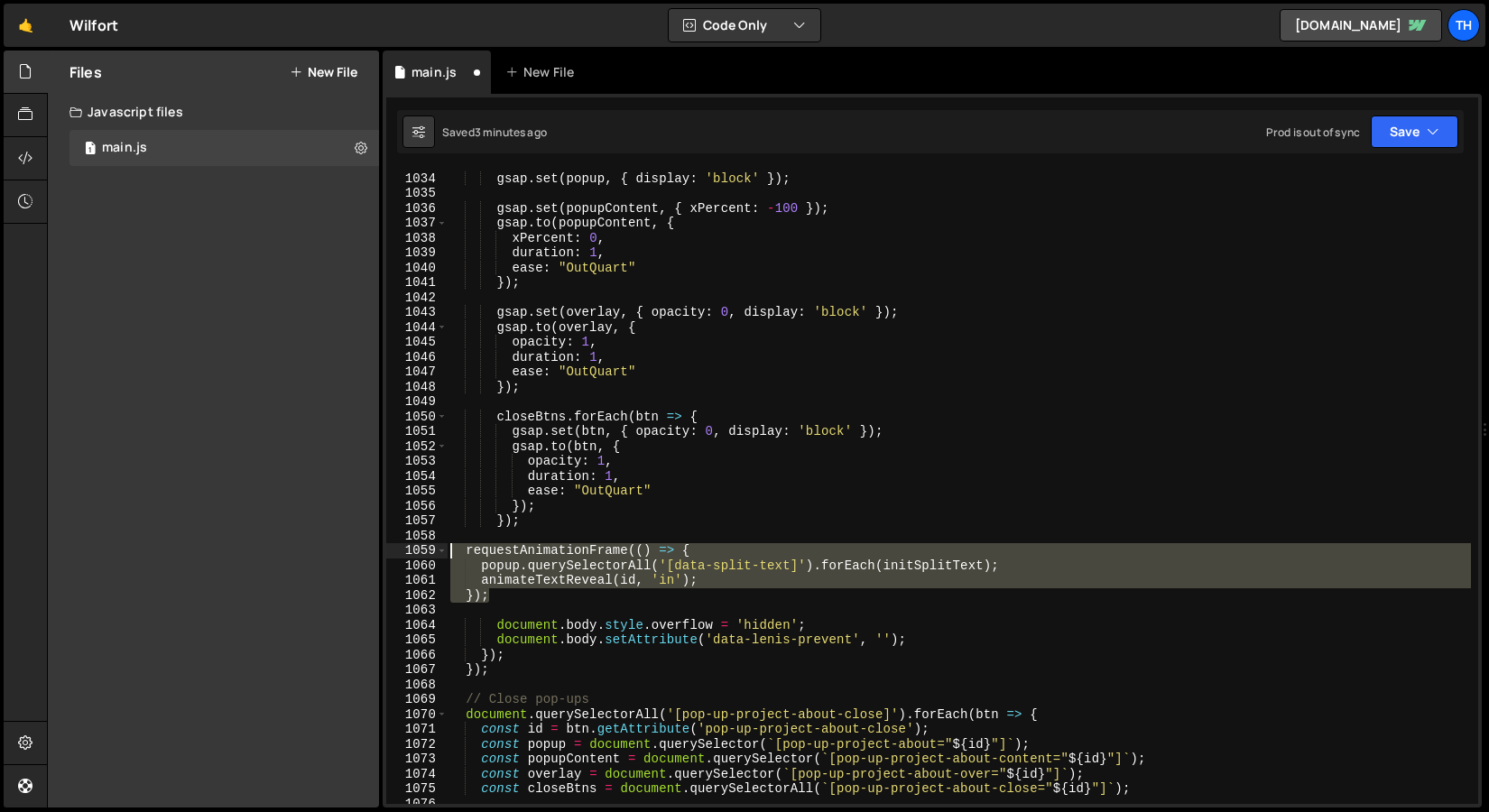
drag, startPoint x: 514, startPoint y: 598, endPoint x: 407, endPoint y: 558, distance: 114.2
click at [407, 558] on div "}); 1033 1034 1035 1036 1037 1038 1039 1040 1041 1042 1043 1044 1045 1046 1047 …" at bounding box center [933, 486] width 1092 height 635
click at [1429, 134] on icon "button" at bounding box center [1433, 132] width 13 height 18
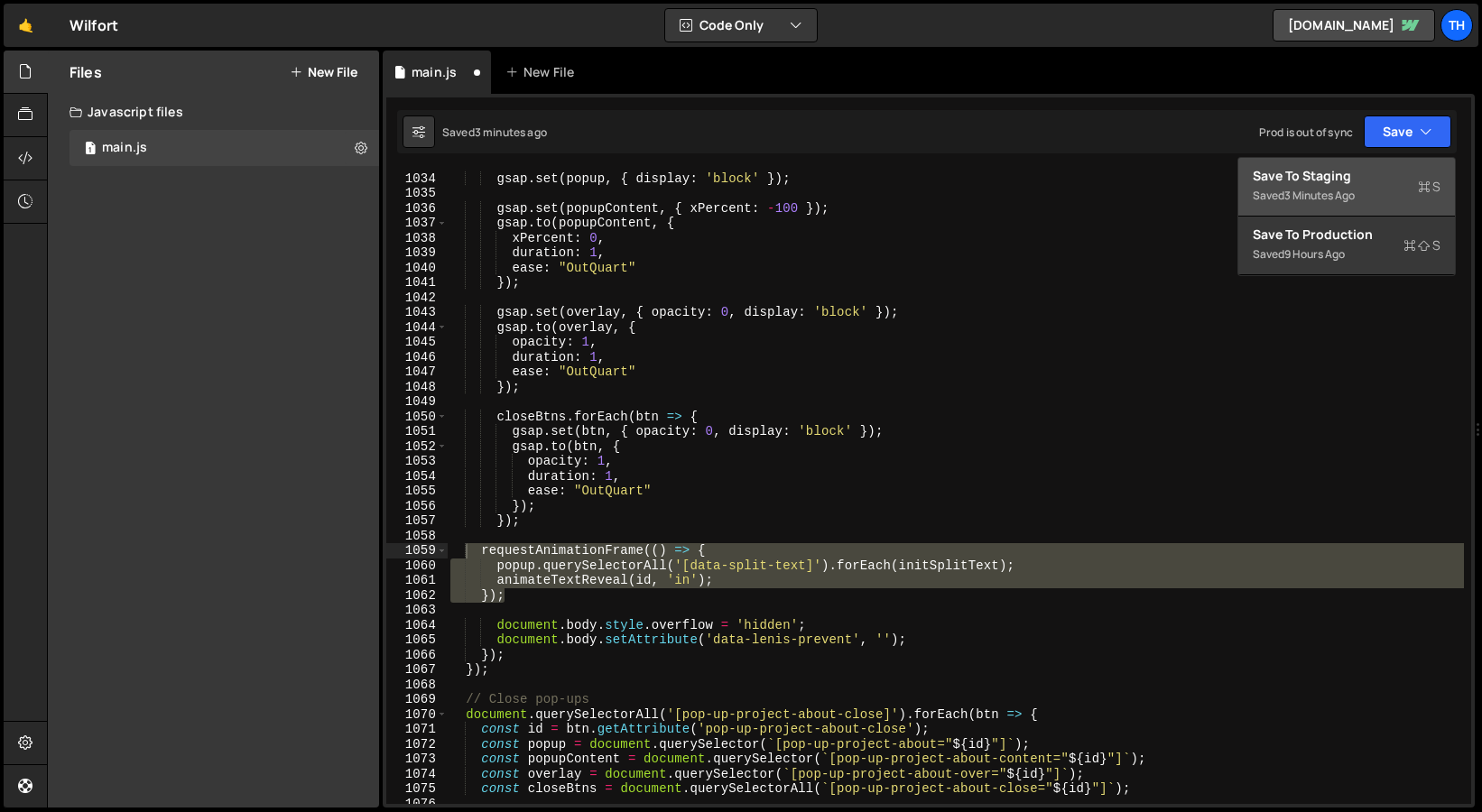
click at [1403, 176] on div "Save to Staging S" at bounding box center [1346, 176] width 187 height 18
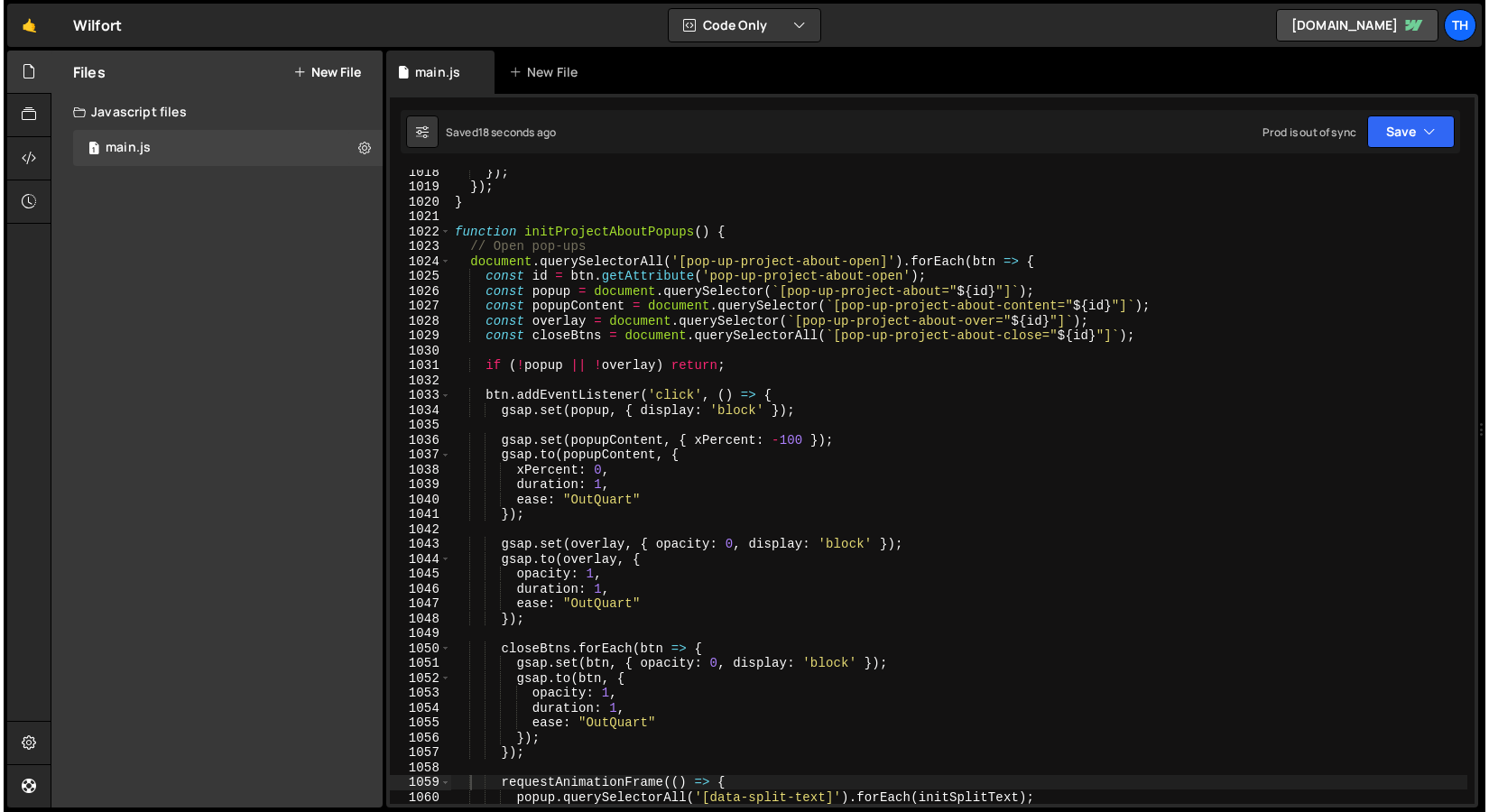
scroll to position [15148, 0]
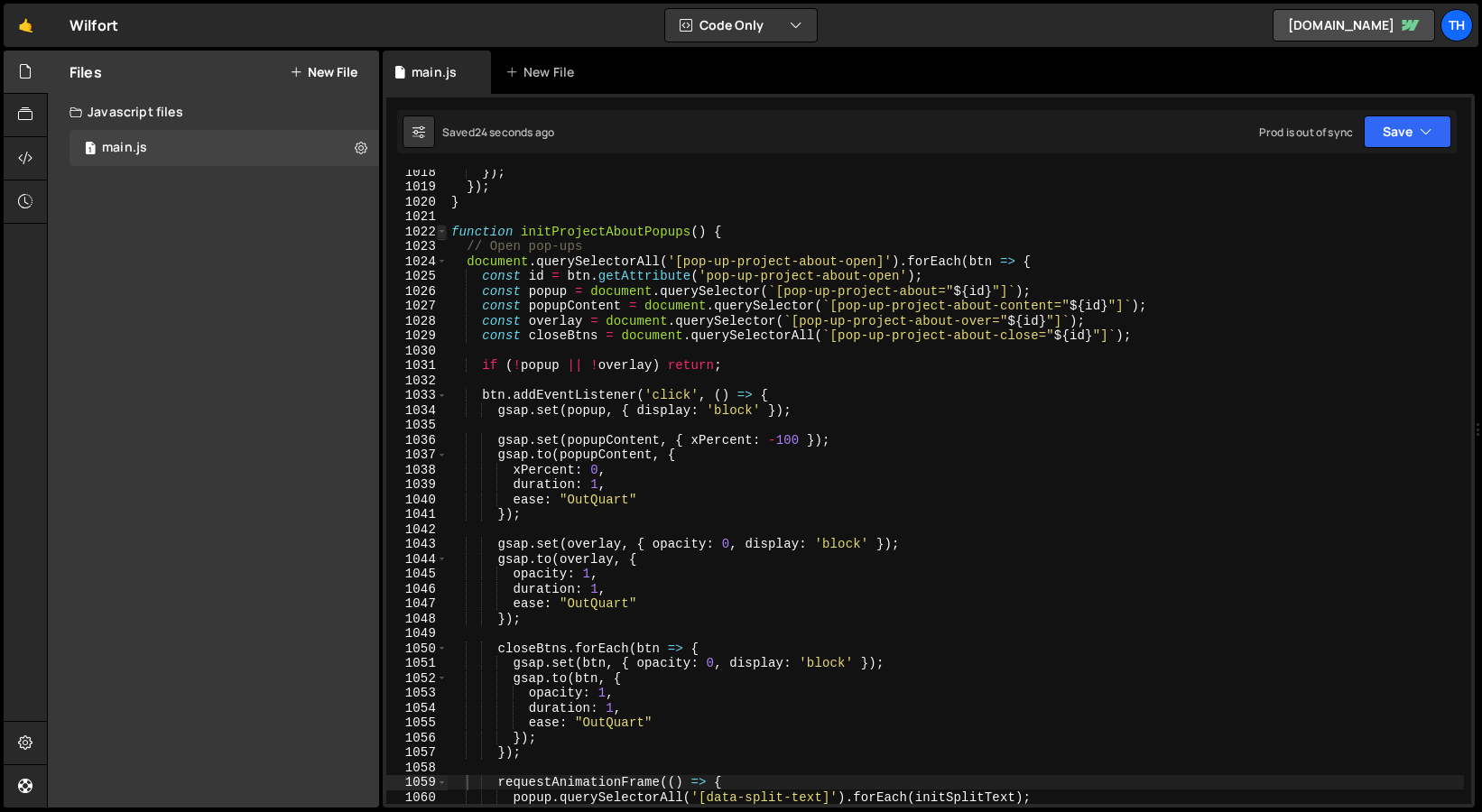
click at [441, 233] on span at bounding box center [442, 232] width 10 height 15
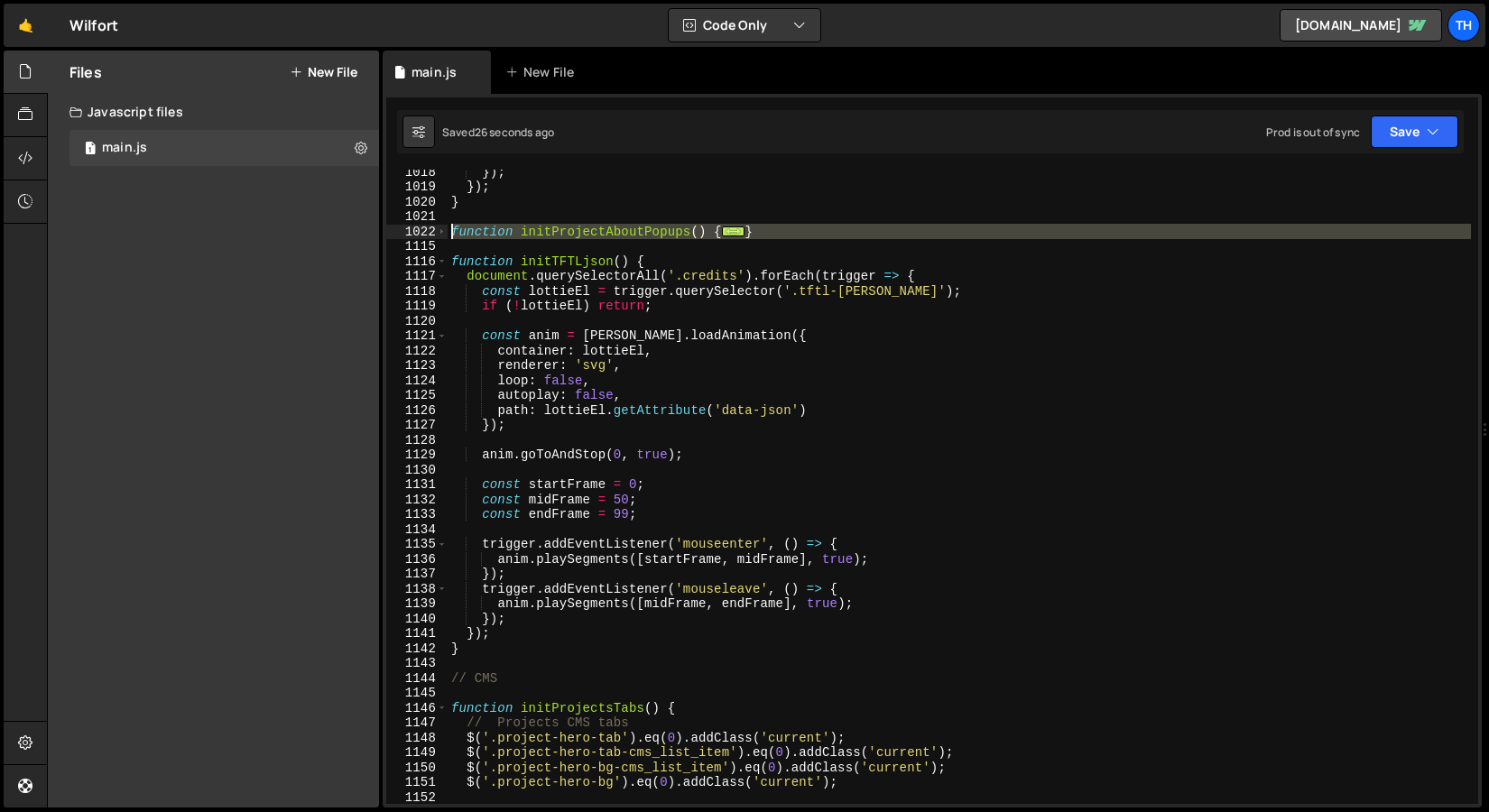
drag, startPoint x: 735, startPoint y: 234, endPoint x: 436, endPoint y: 238, distance: 299.0
click at [436, 238] on div "requestAnimationFrame(() => { 1018 1019 1020 1021 1022 1115 1116 1117 1118 1119…" at bounding box center [933, 486] width 1092 height 635
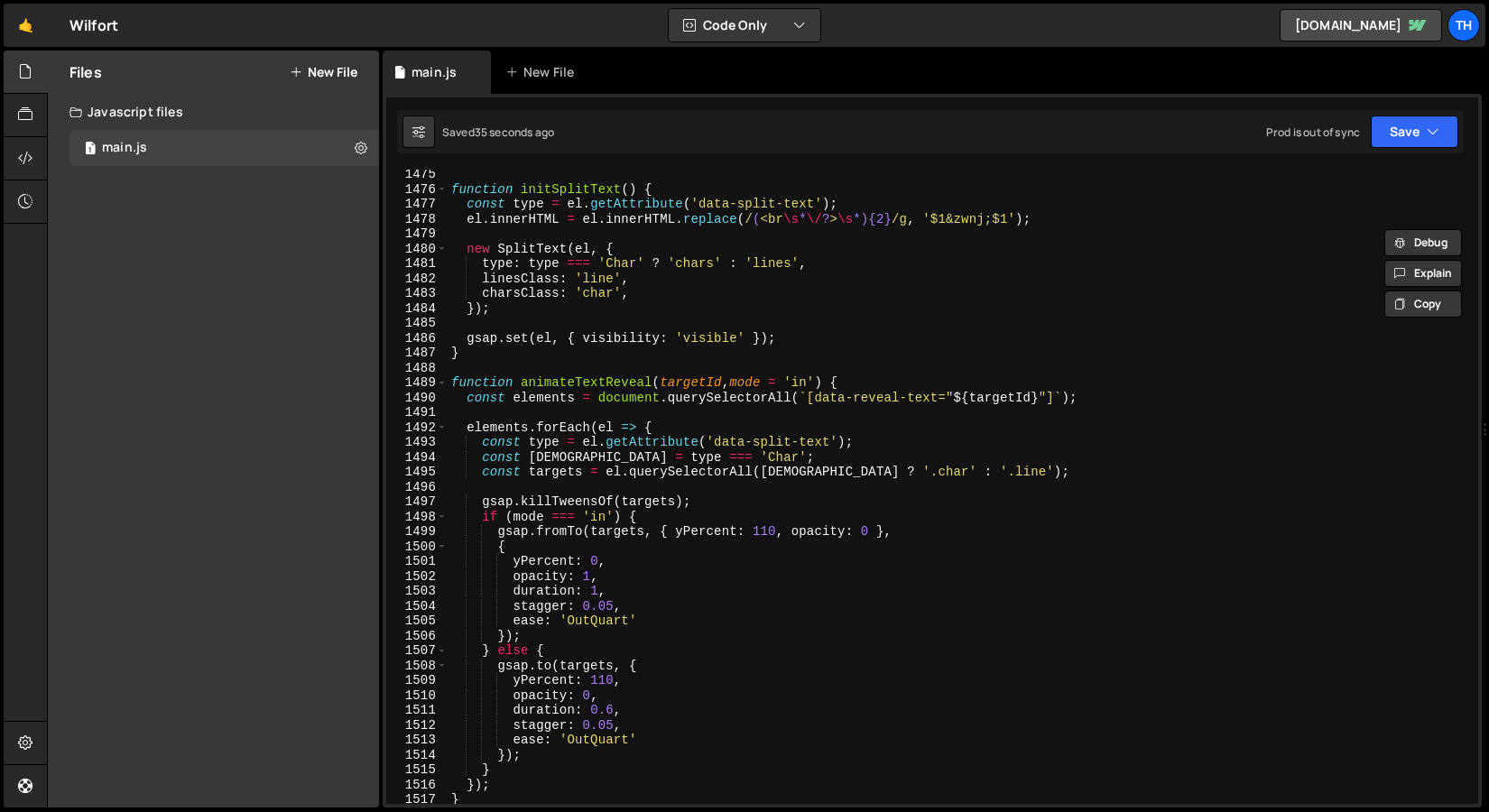
scroll to position [20415, 0]
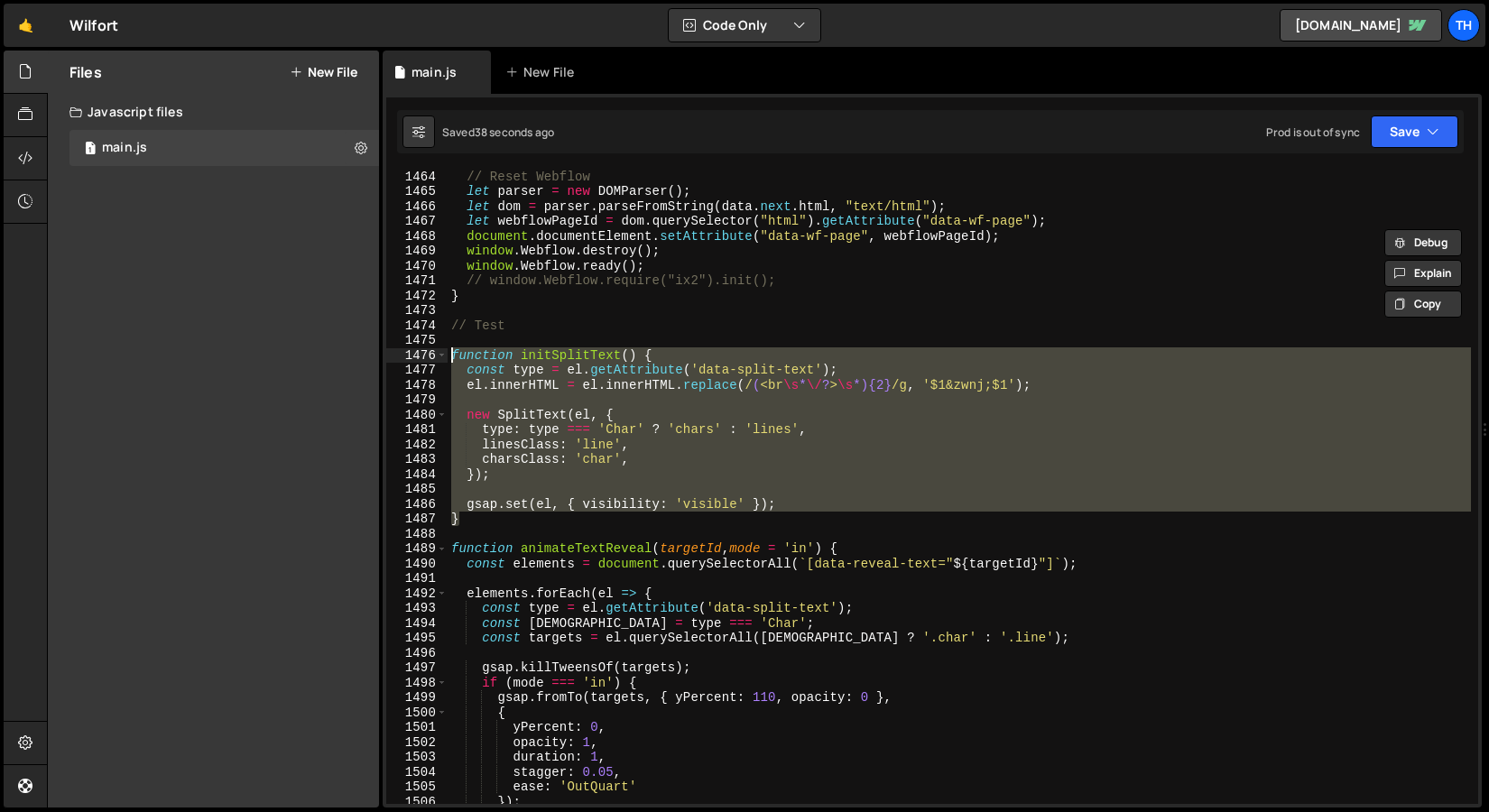
drag, startPoint x: 511, startPoint y: 517, endPoint x: 366, endPoint y: 355, distance: 217.4
click at [366, 355] on div "Files New File Javascript files 1 main.js 0 CSS files Copy share link Edit File…" at bounding box center [767, 429] width 1442 height 758
paste textarea "}"
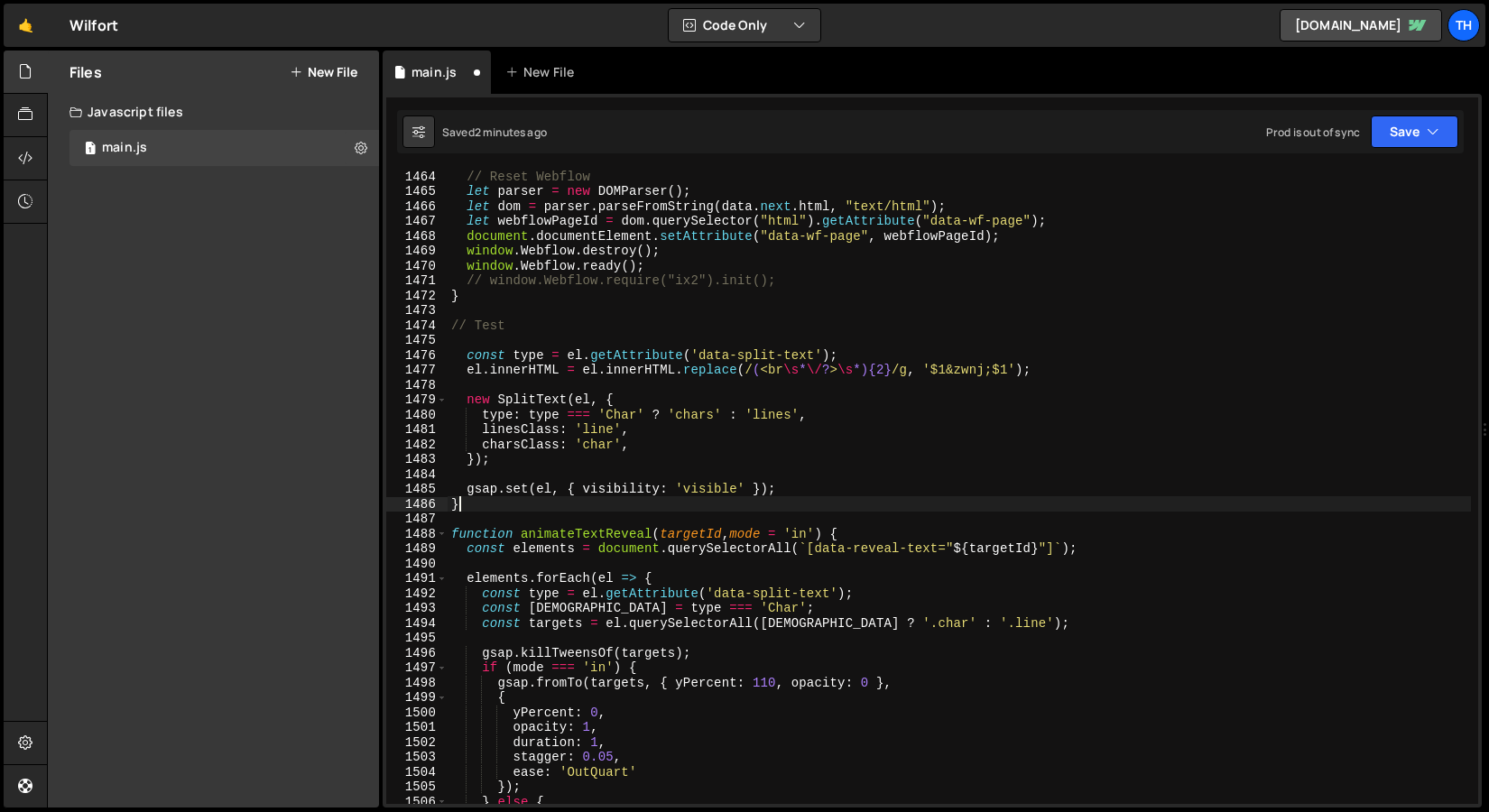
scroll to position [0, 0]
type textarea "gsap.set(el, { visibility: 'visible' }); }"
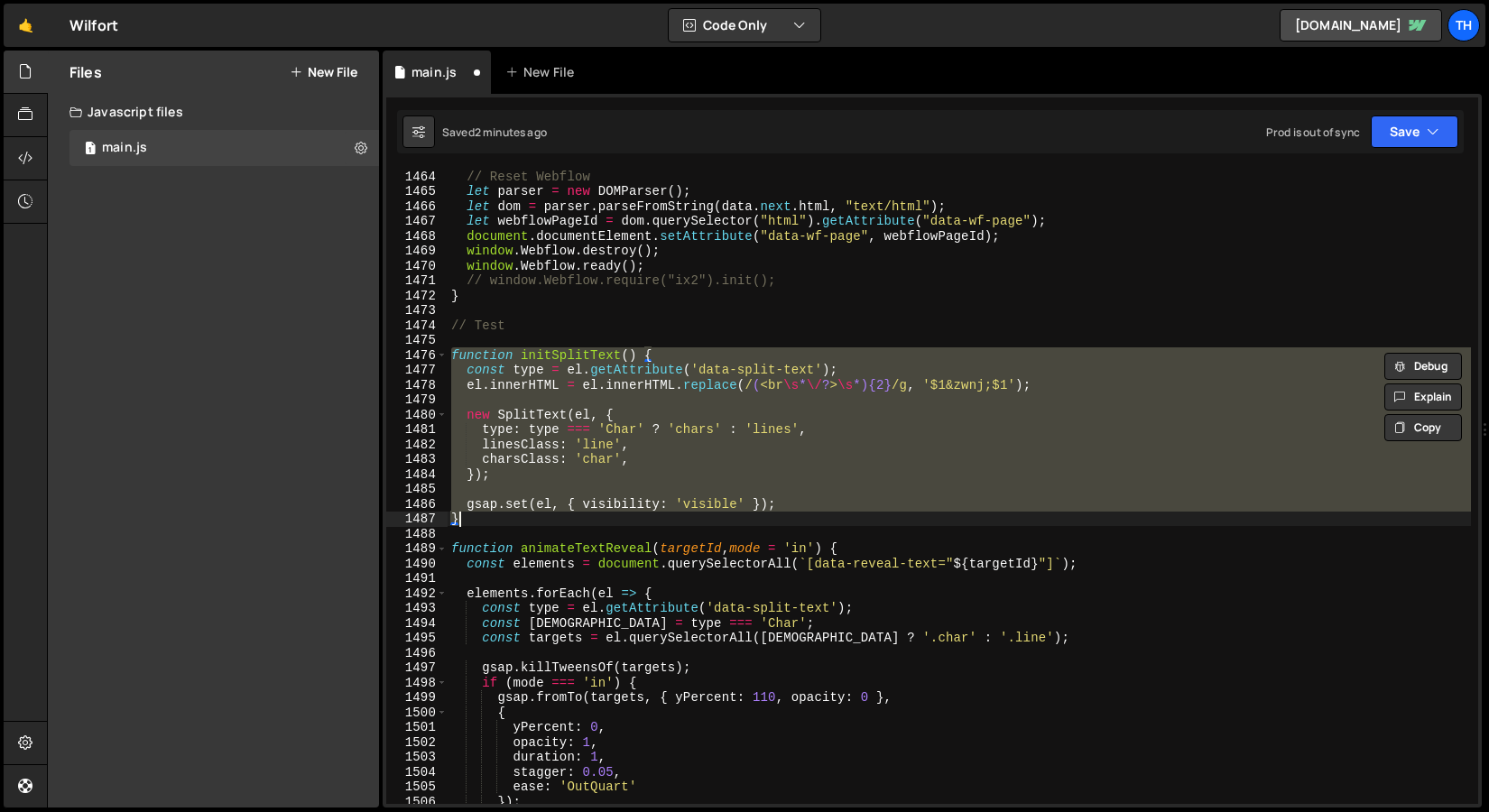
click at [496, 528] on div "// Reset Webflow let parser = new DOMParser ( ) ; let dom = parser . parseFromS…" at bounding box center [959, 500] width 1024 height 665
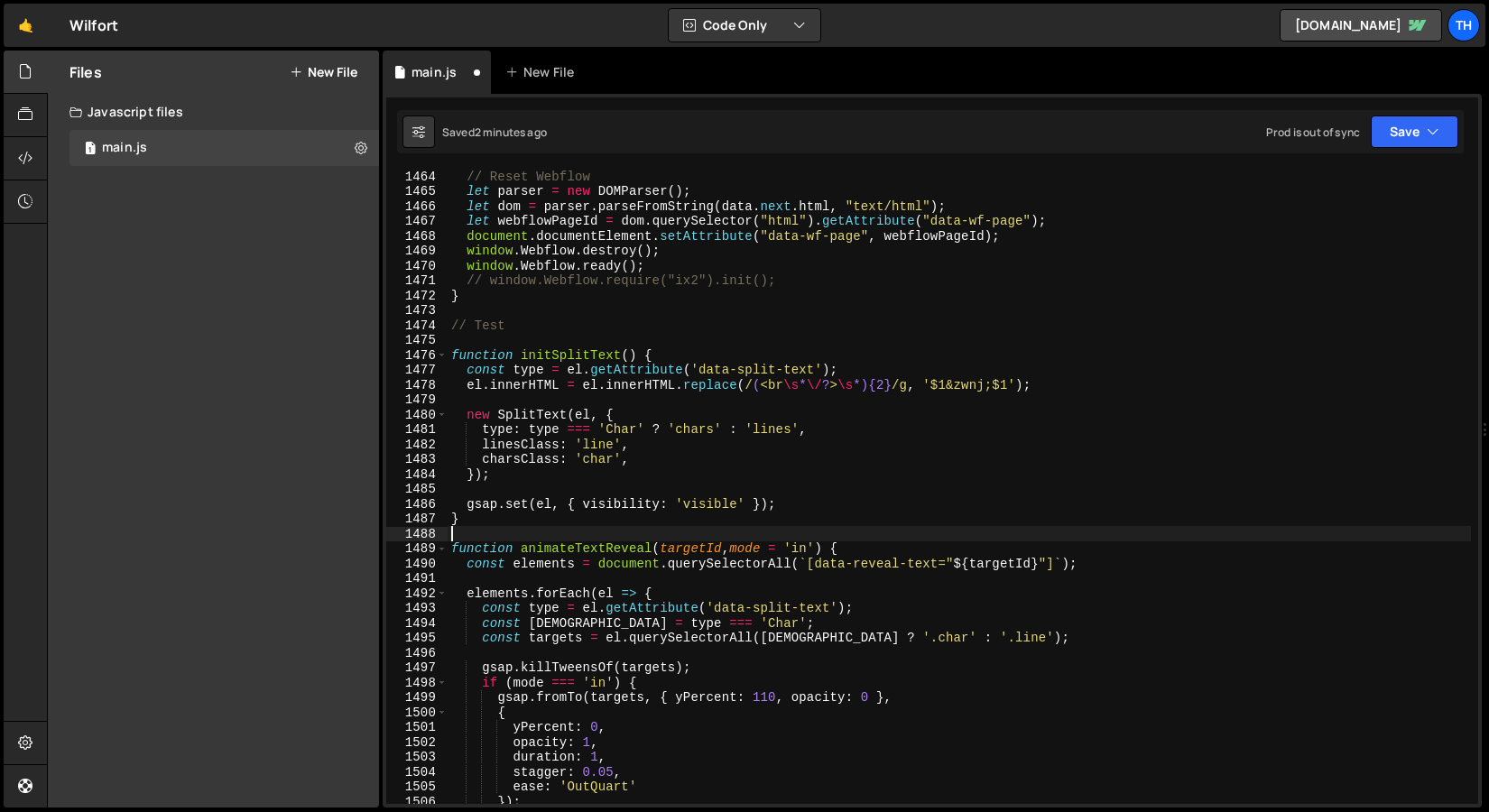
click at [535, 531] on div "// Reset Webflow let parser = new DOMParser ( ) ; let dom = parser . parseFromS…" at bounding box center [959, 500] width 1024 height 665
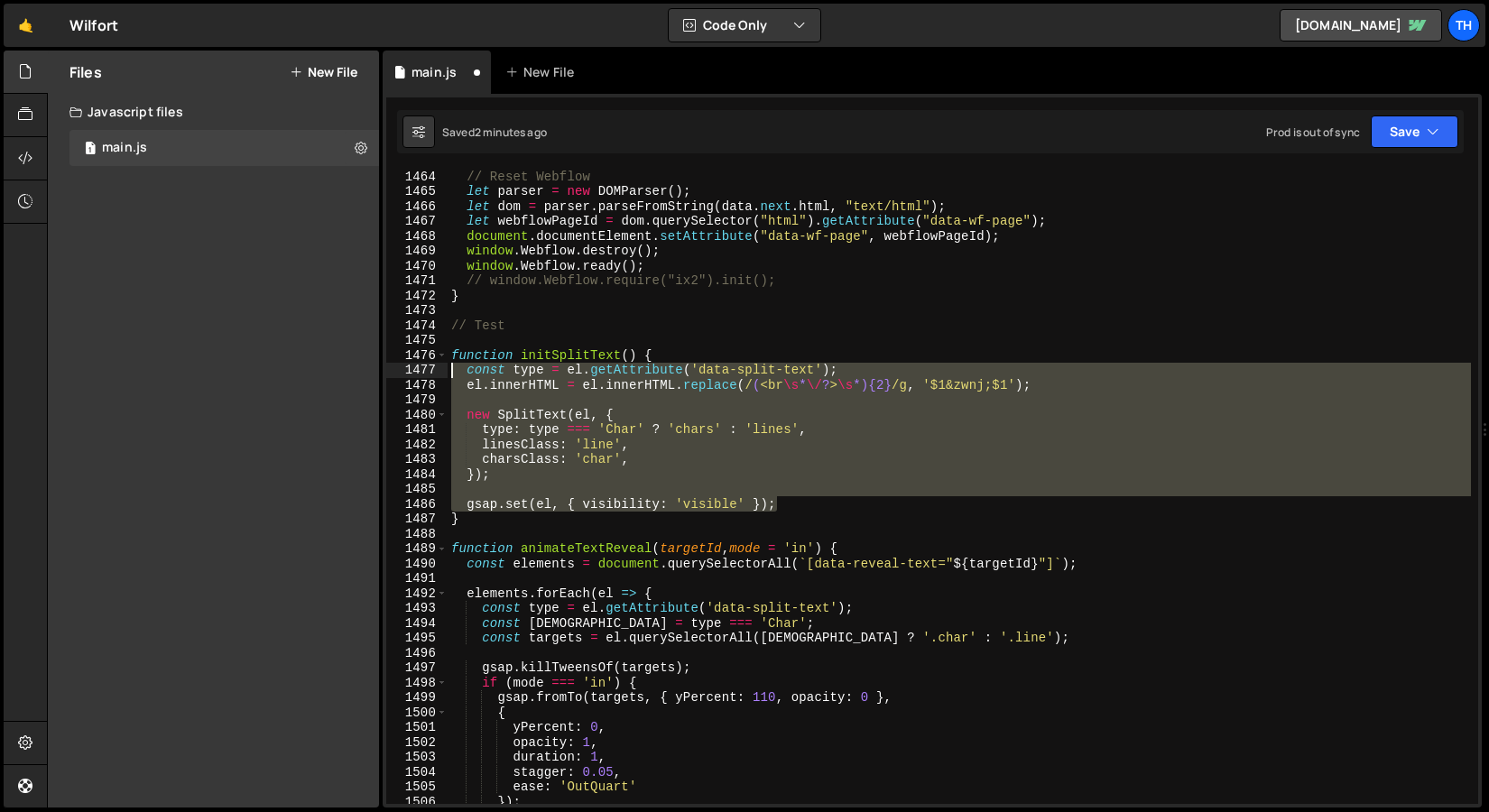
drag, startPoint x: 794, startPoint y: 502, endPoint x: 325, endPoint y: 377, distance: 485.4
click at [325, 377] on div "Files New File Javascript files 1 main.js 0 CSS files Copy share link Edit File…" at bounding box center [767, 429] width 1442 height 758
paste textarea "gsap.set(el, { visibility: 'visible' }"
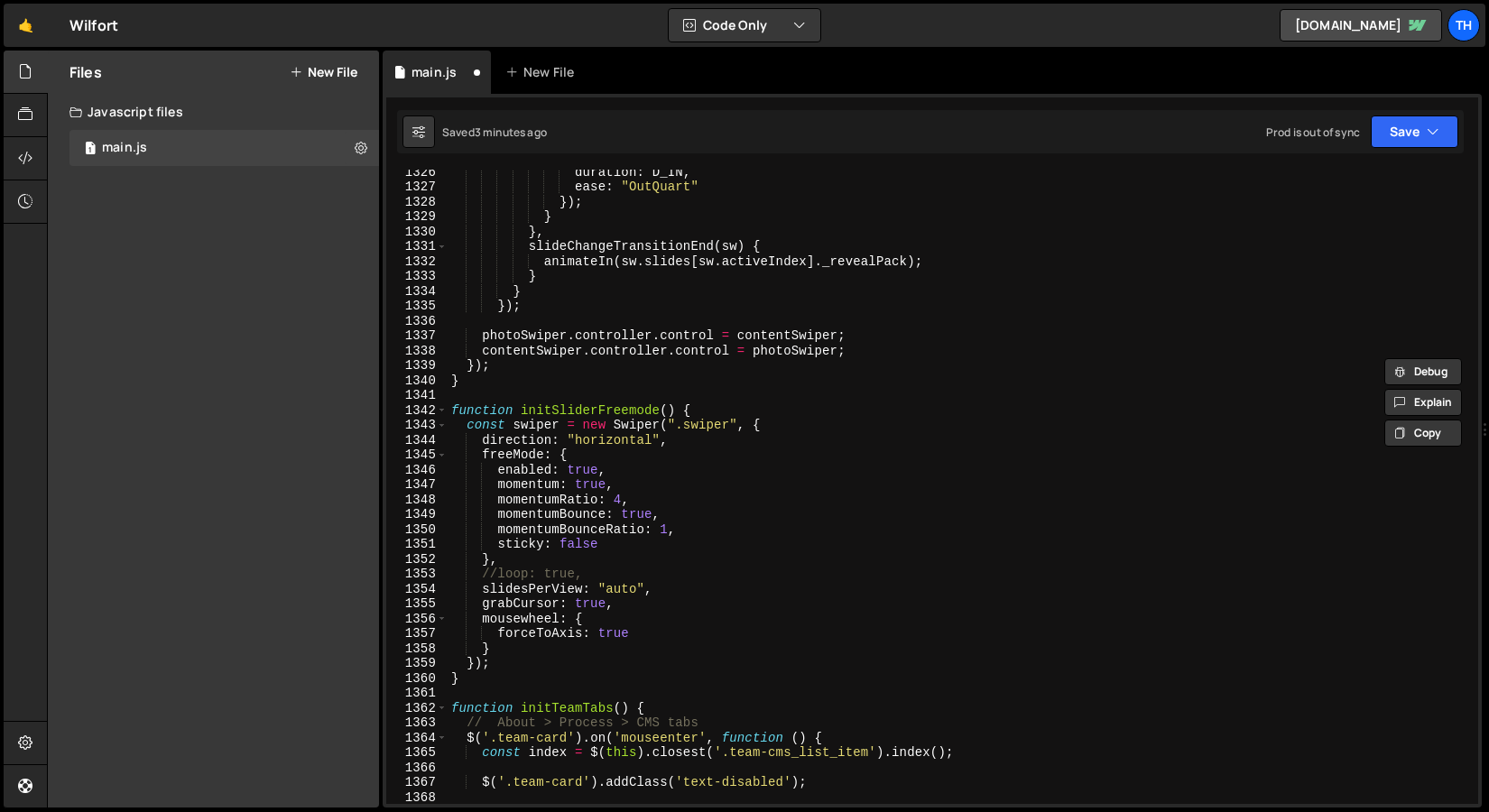
scroll to position [19722, 0]
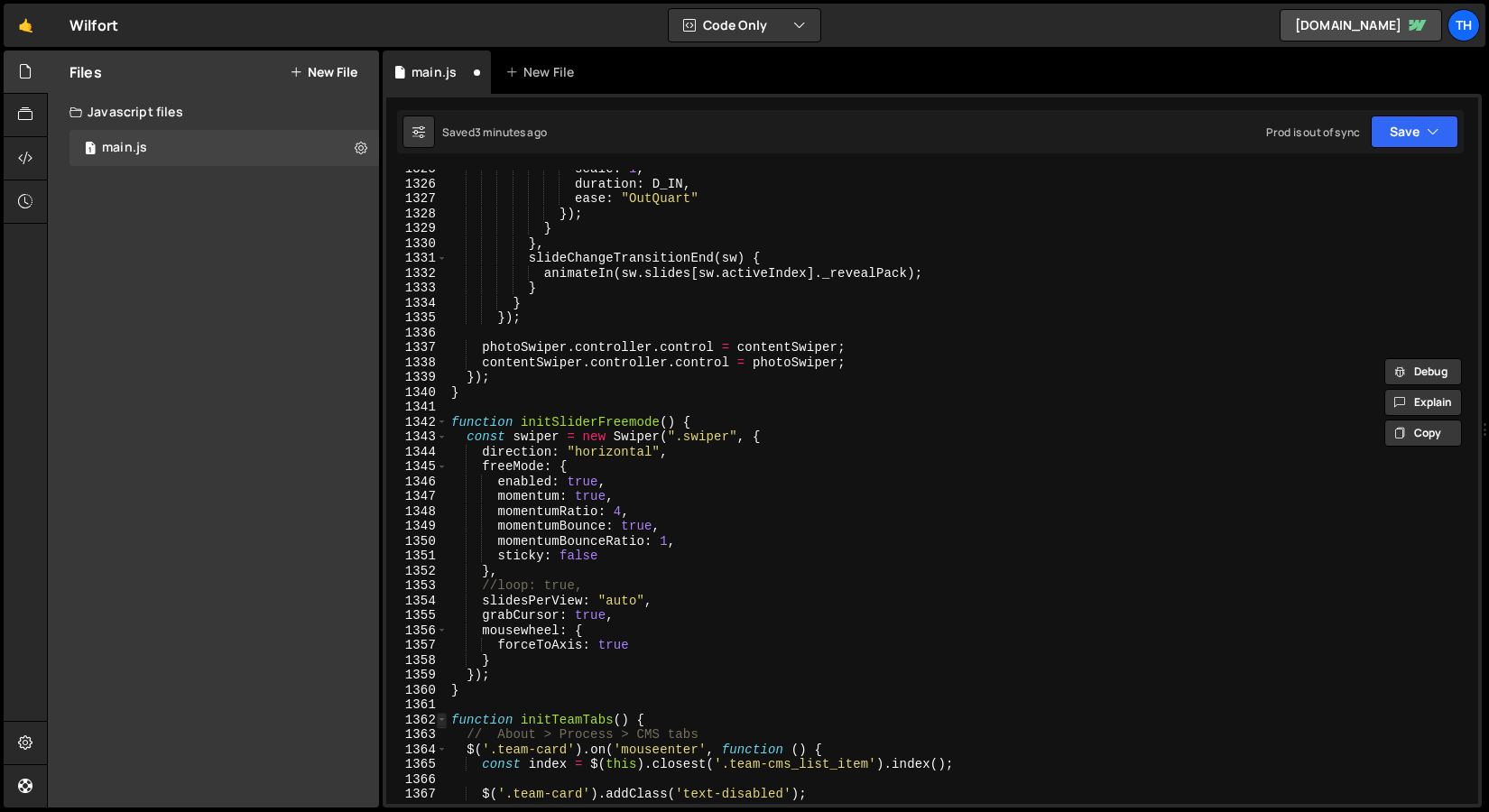
click at [446, 722] on span at bounding box center [442, 720] width 10 height 15
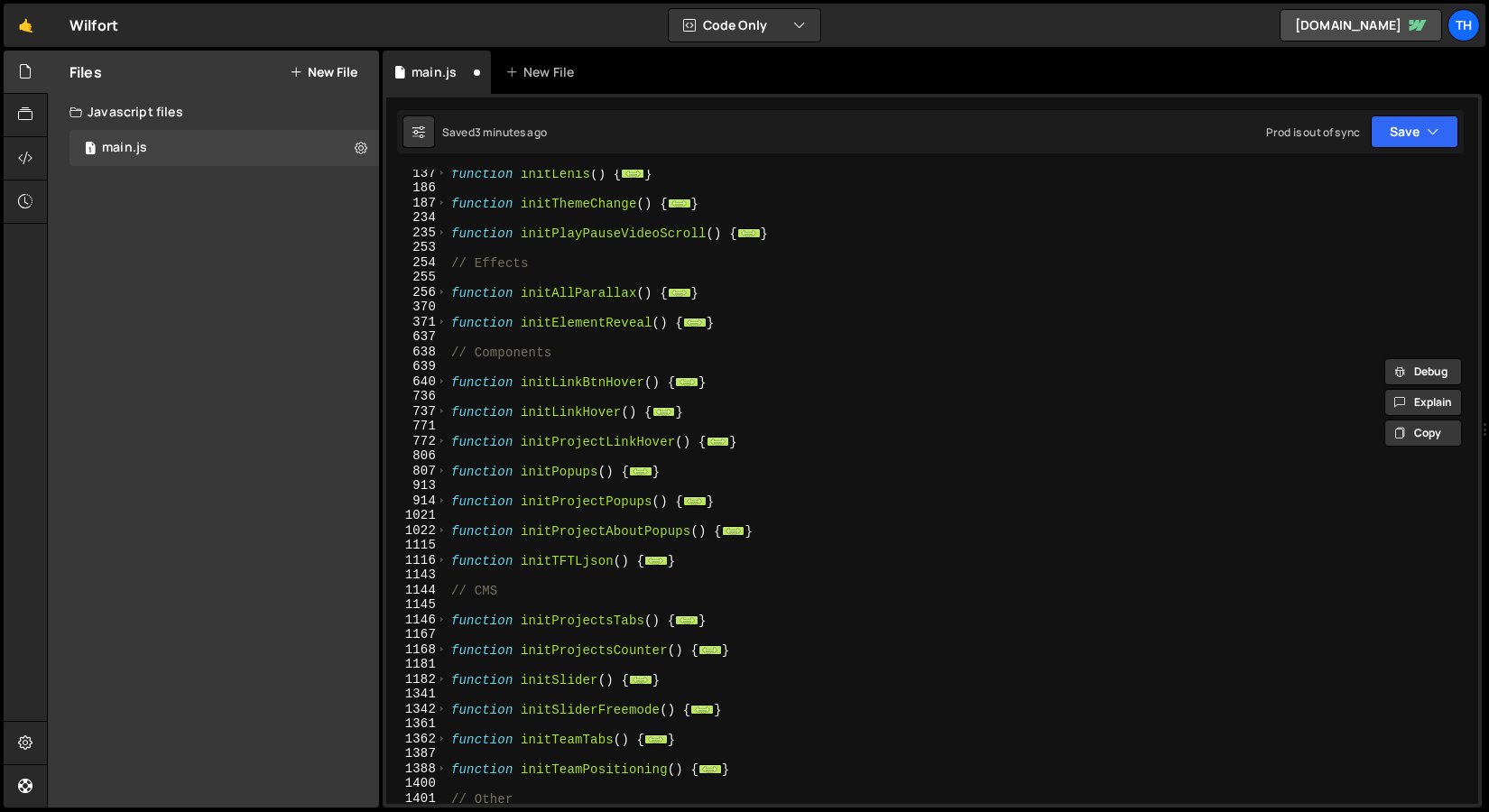
scroll to position [257, 0]
click at [446, 530] on span at bounding box center [442, 530] width 10 height 15
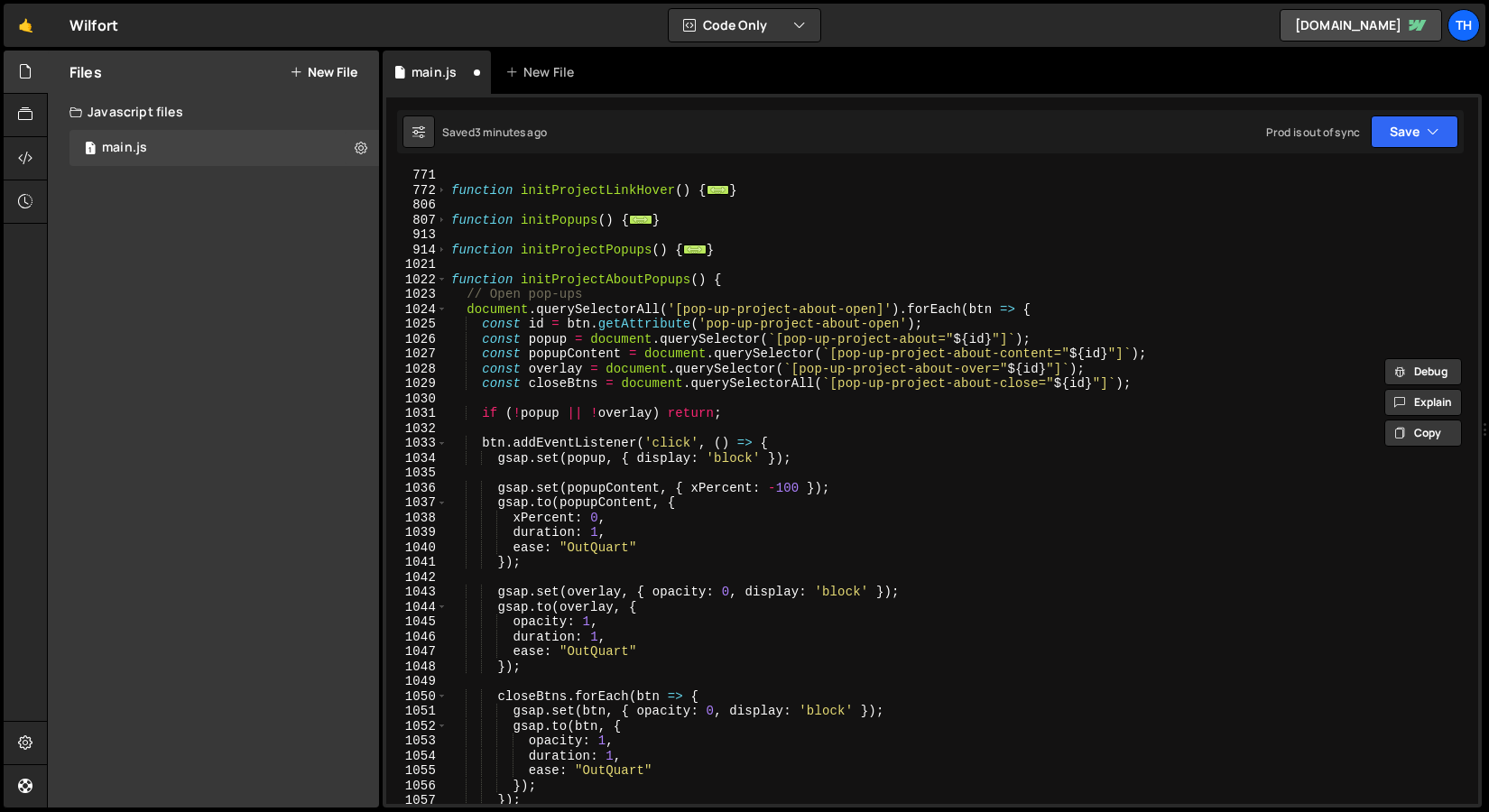
scroll to position [695, 0]
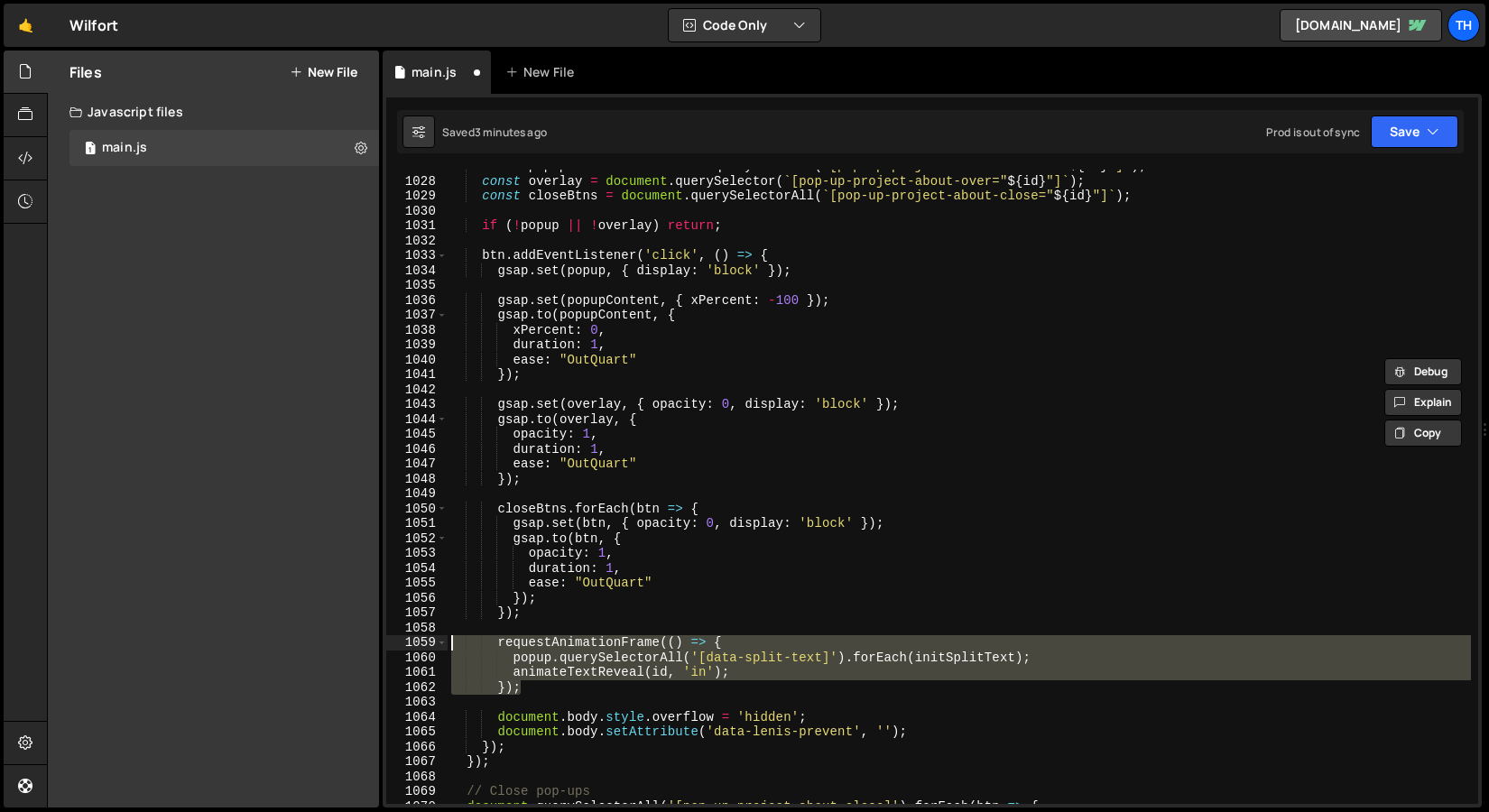
drag, startPoint x: 531, startPoint y: 684, endPoint x: 371, endPoint y: 649, distance: 163.8
click at [371, 649] on div "Files New File Javascript files 1 main.js 0 CSS files Copy share link Edit File…" at bounding box center [767, 429] width 1442 height 758
paste textarea "}"
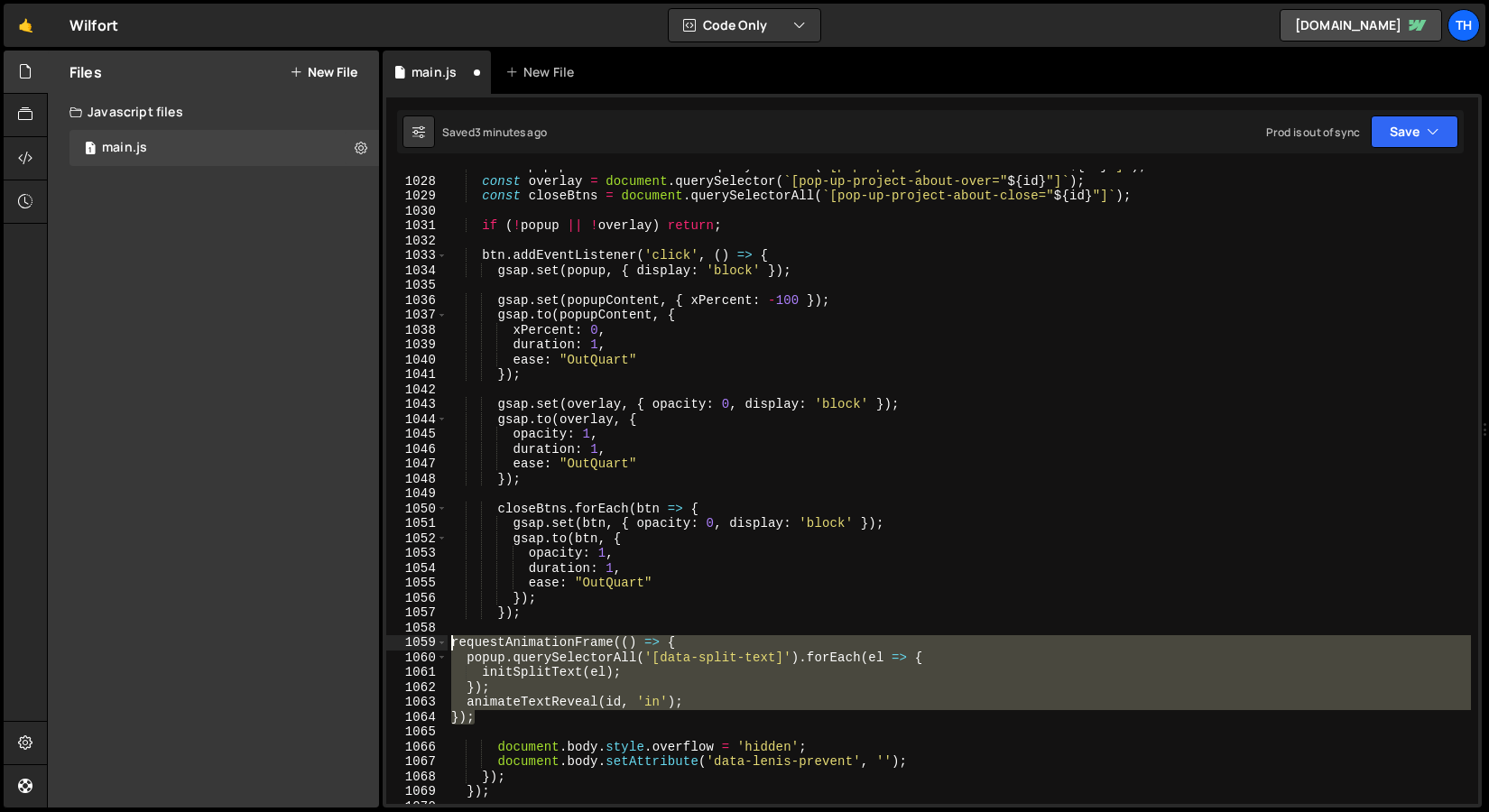
drag, startPoint x: 512, startPoint y: 719, endPoint x: 338, endPoint y: 647, distance: 188.3
click at [338, 647] on div "Files New File Javascript files 1 main.js 0 CSS files Copy share link Edit File…" at bounding box center [767, 429] width 1442 height 758
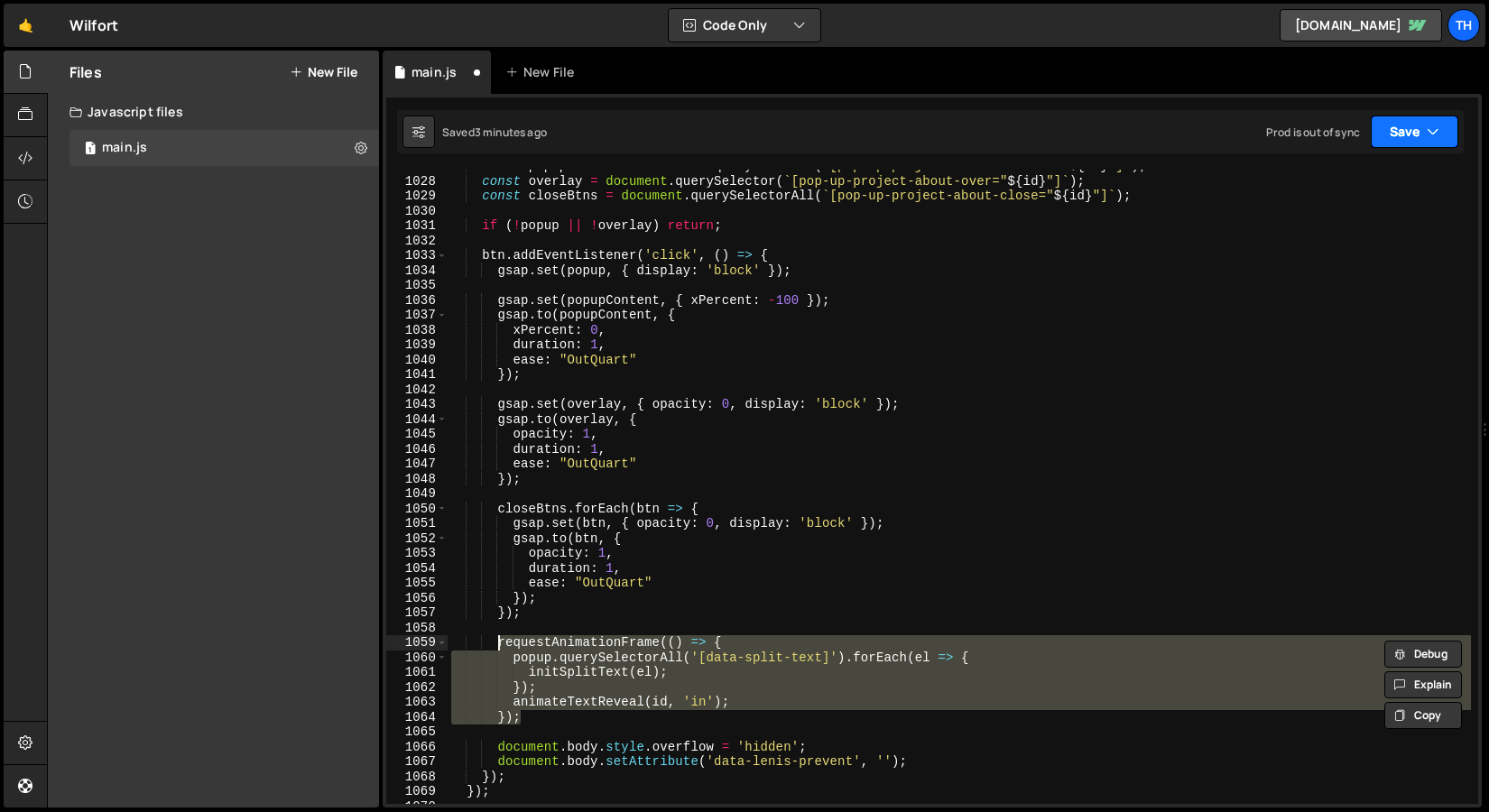
click at [1397, 129] on button "Save" at bounding box center [1415, 132] width 88 height 33
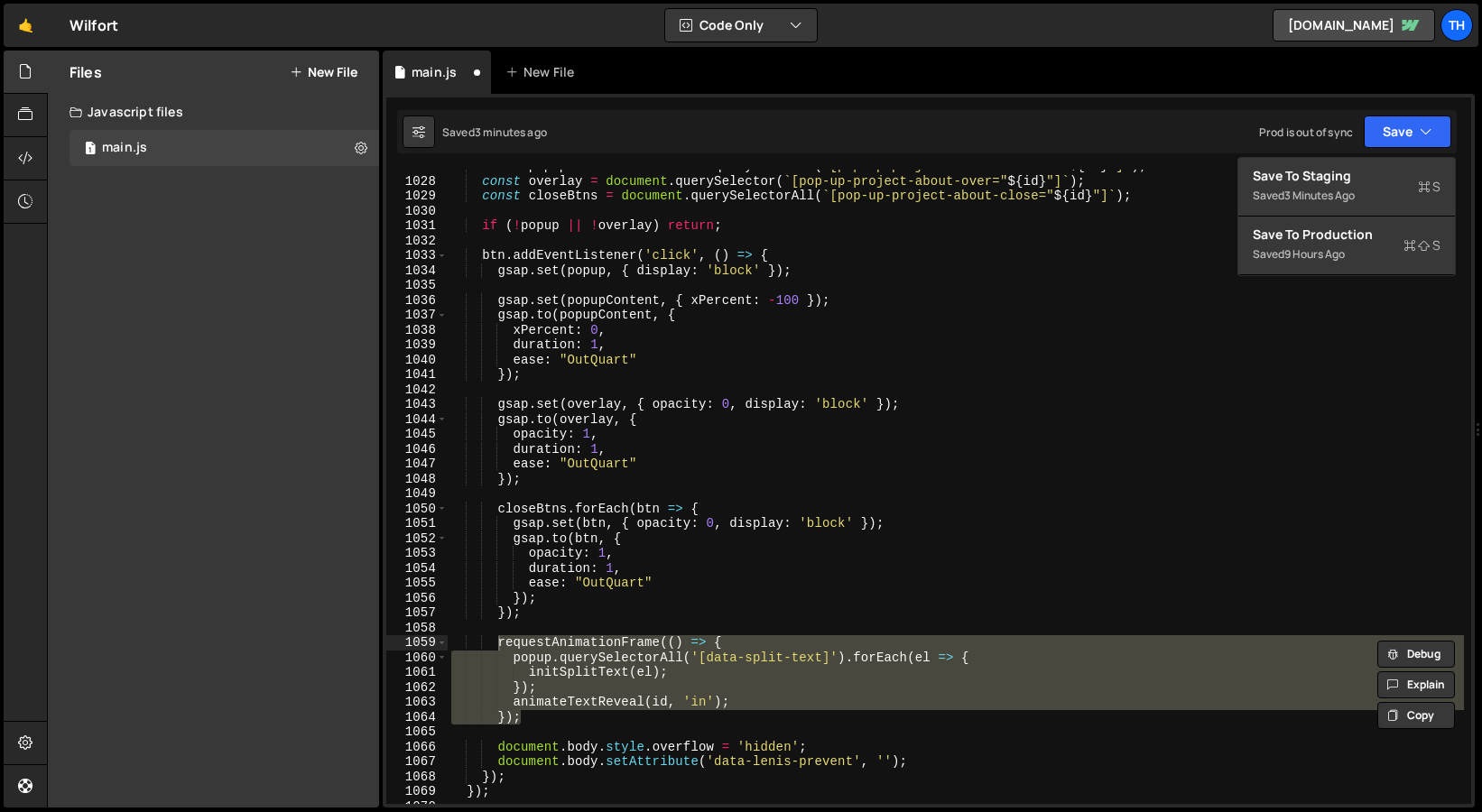
click at [1380, 157] on div "Save to Staging S Saved 3 minutes ago Save to Production S Saved 9 hours ago Sa…" at bounding box center [1346, 217] width 218 height 120
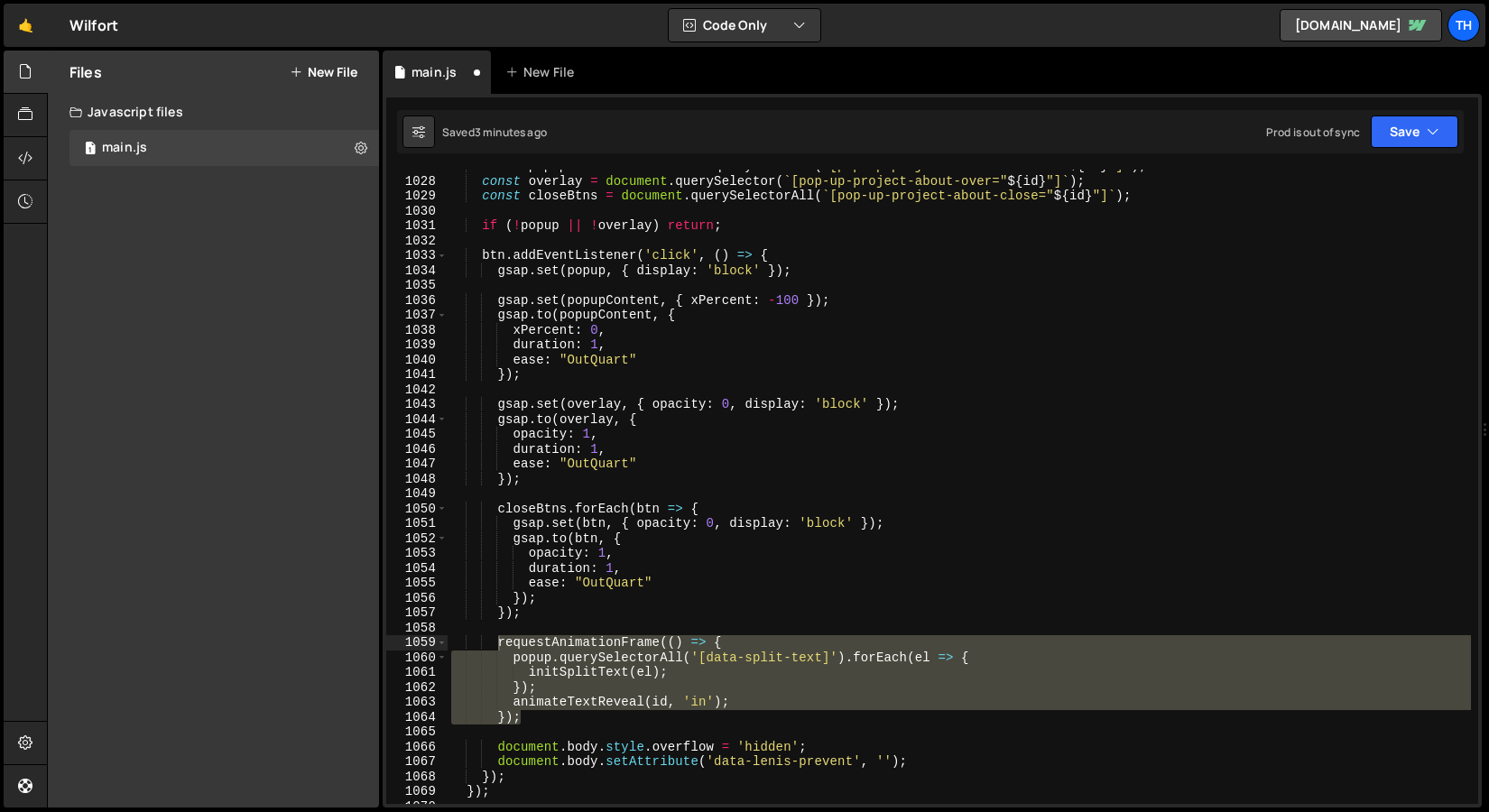
click at [1387, 148] on div "Saved 3 minutes ago Prod is out of sync Upgrade to Edit Save Save to Staging S …" at bounding box center [931, 131] width 1067 height 43
click at [1383, 148] on div "Saved 3 minutes ago Prod is out of sync Upgrade to Edit Save Save to Staging S …" at bounding box center [931, 131] width 1067 height 43
click at [1383, 138] on button "Save" at bounding box center [1415, 132] width 88 height 33
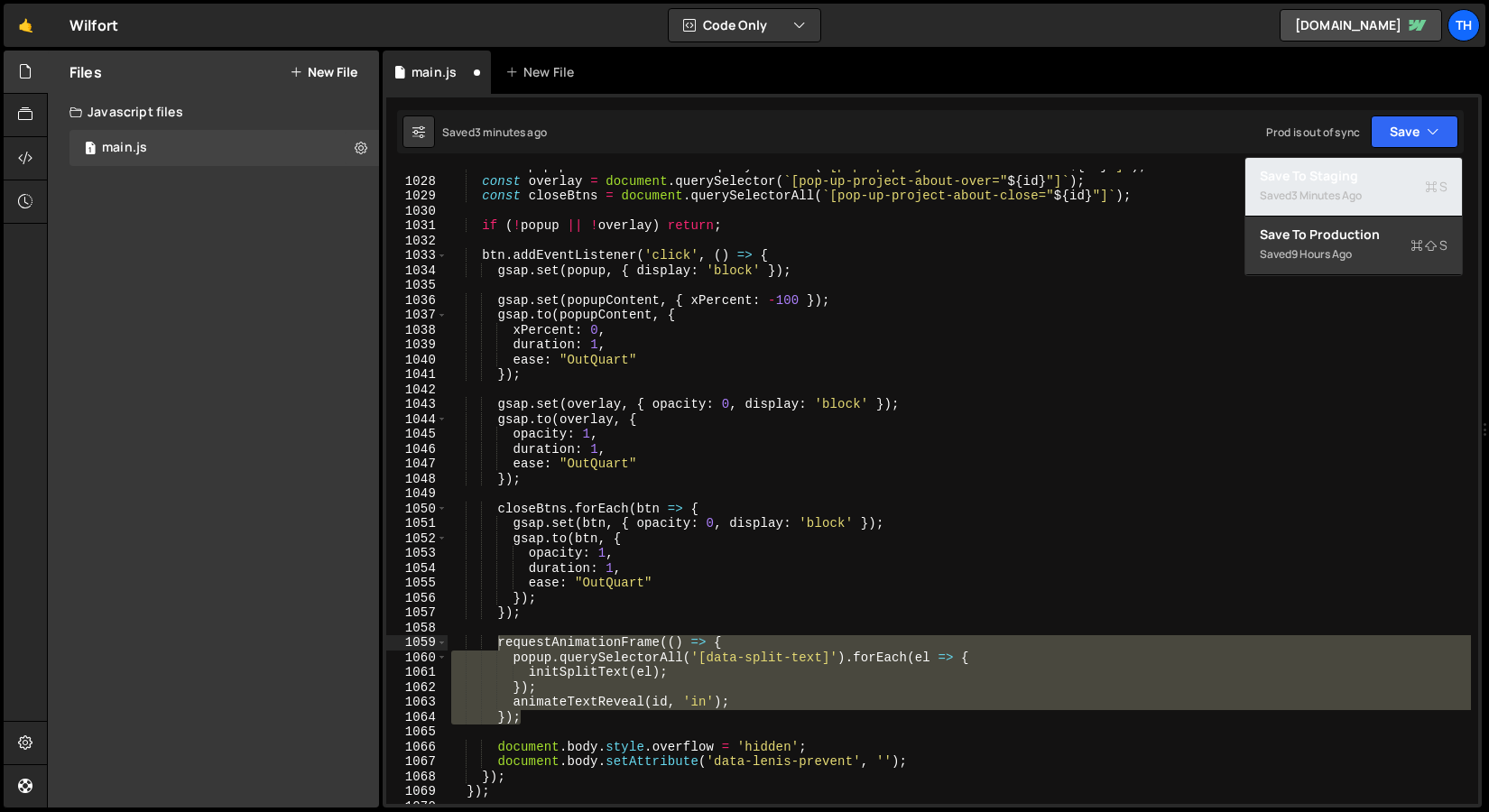
click at [1381, 186] on div "Saved 3 minutes ago" at bounding box center [1353, 196] width 187 height 22
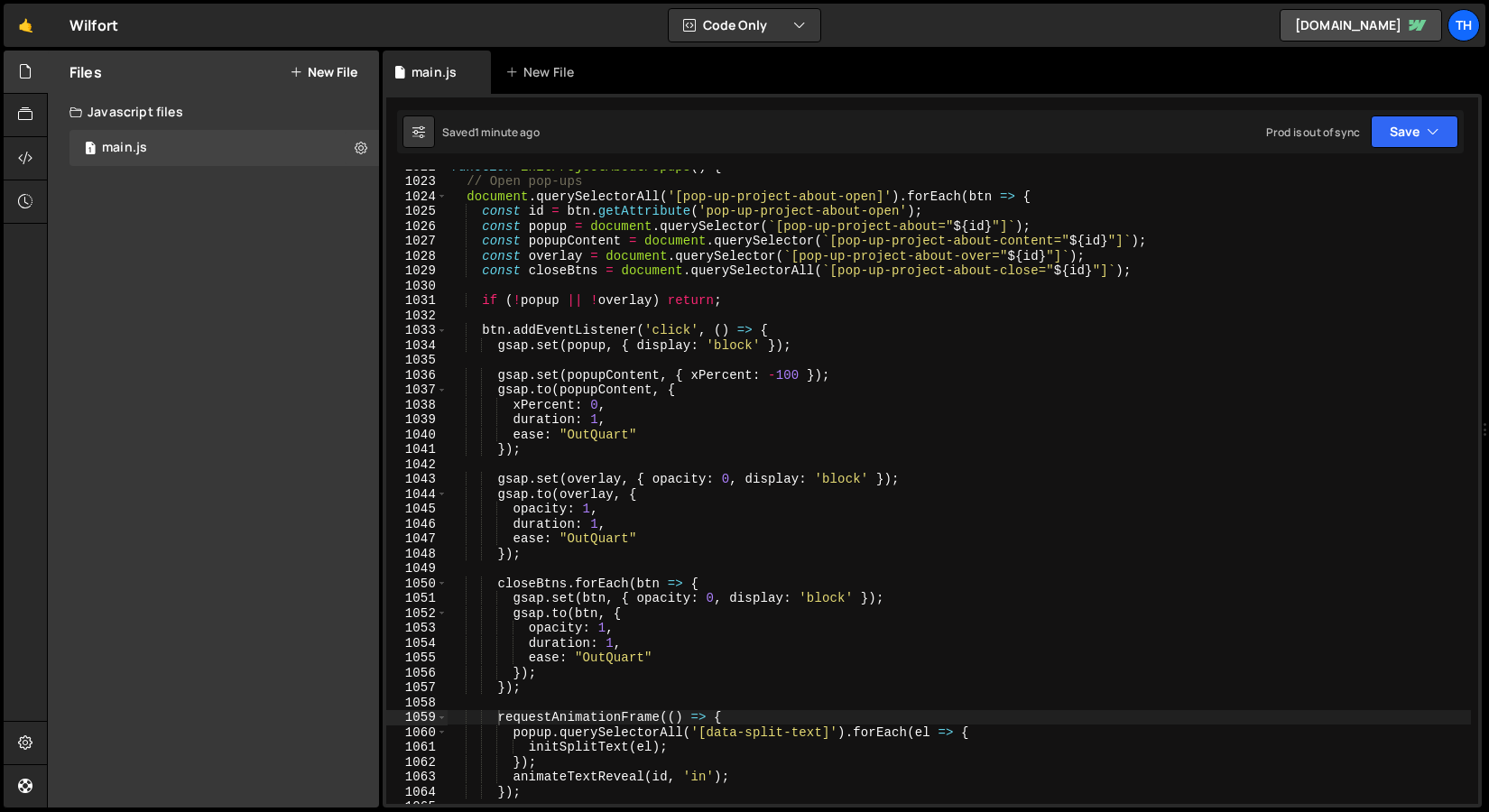
scroll to position [15324, 0]
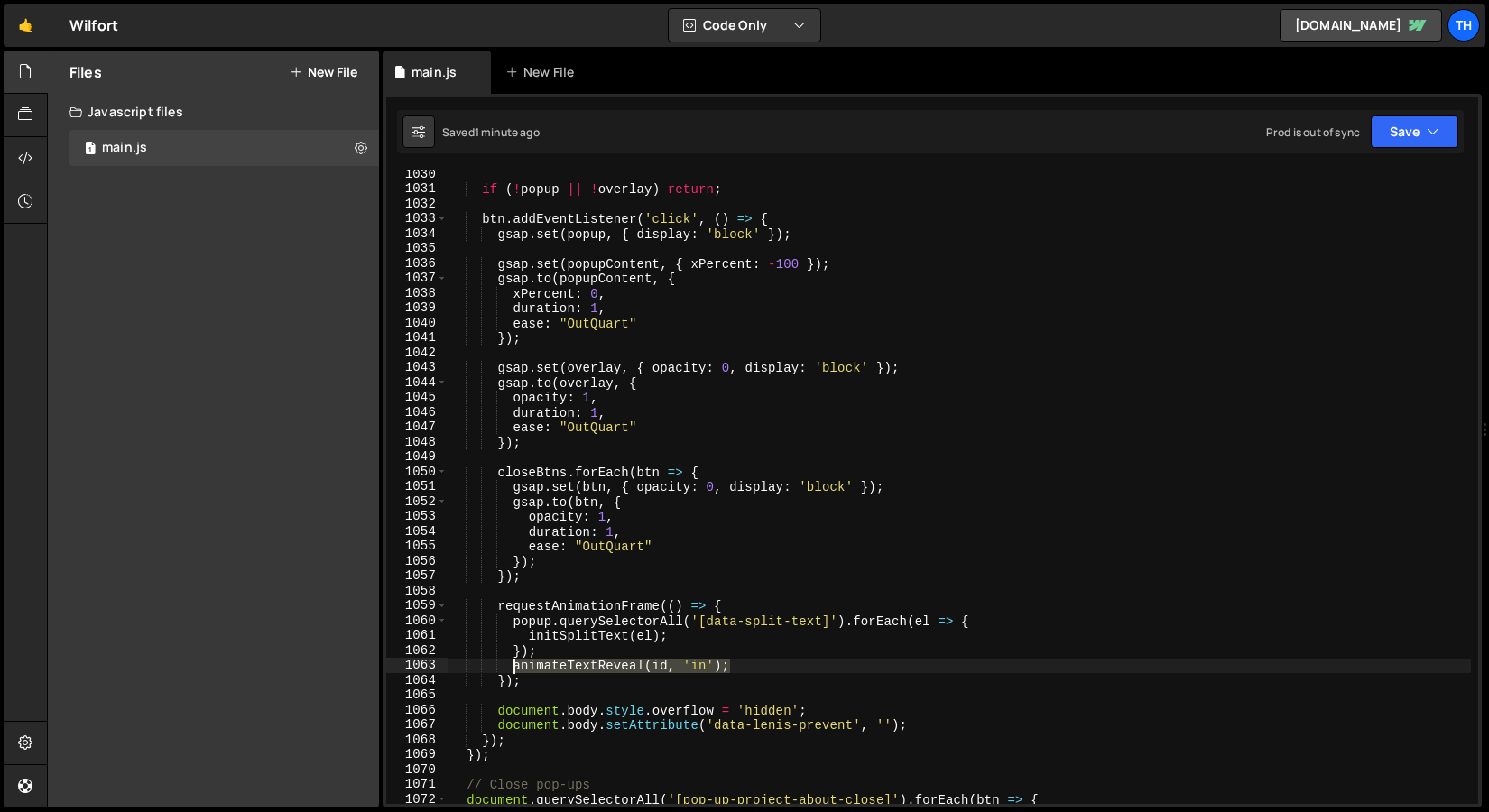
drag, startPoint x: 736, startPoint y: 666, endPoint x: 510, endPoint y: 669, distance: 226.0
click at [510, 669] on div "if ( ! popup || ! overlay ) return ; btn . addEventListener ( 'click' , ( ) => …" at bounding box center [959, 499] width 1024 height 665
drag, startPoint x: 544, startPoint y: 677, endPoint x: 502, endPoint y: 643, distance: 54.0
click at [430, 610] on html "Projects Community Library Blog Th Projects Your Teams Invite team member Accou…" at bounding box center [744, 406] width 1489 height 812
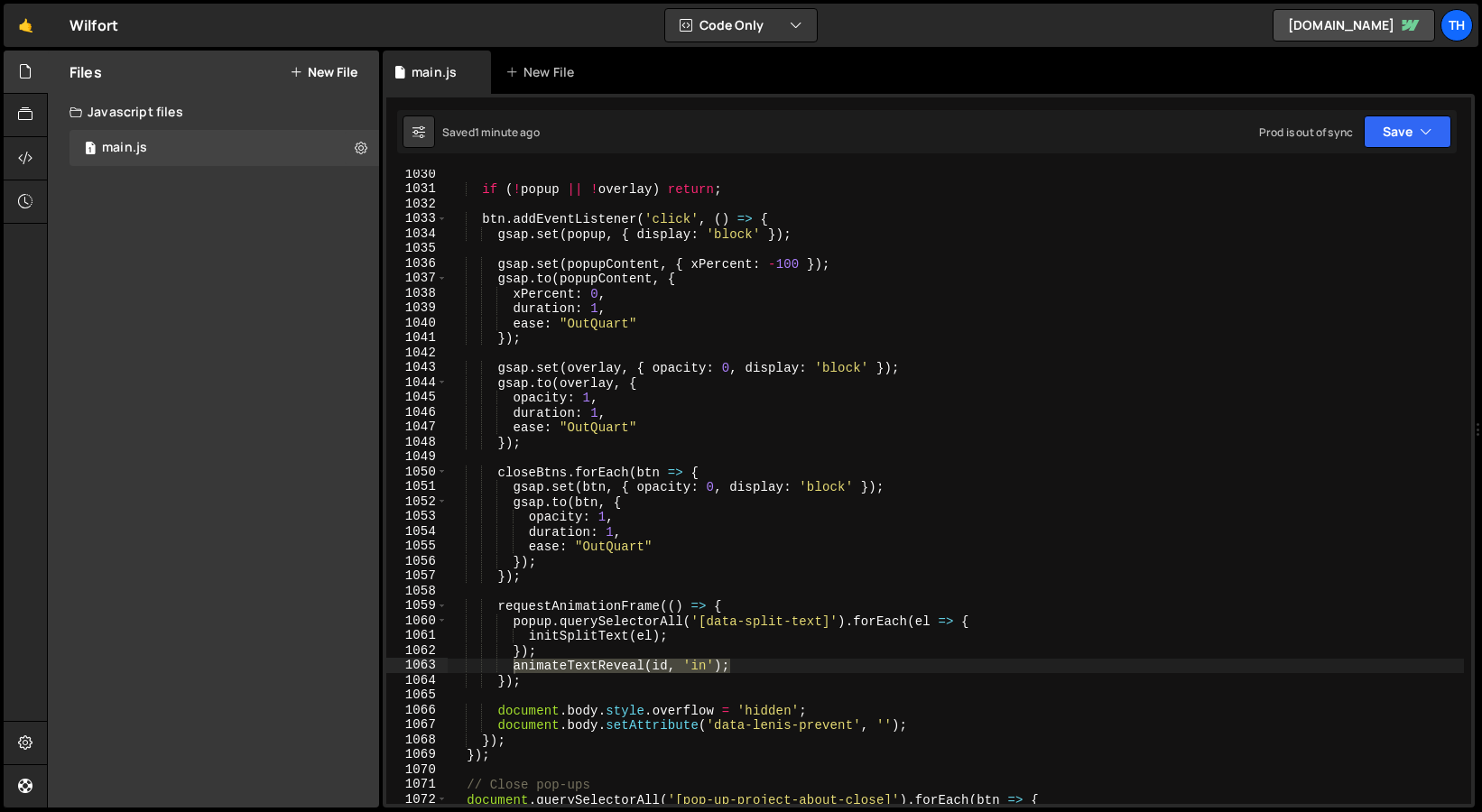
click at [536, 678] on div "if ( ! popup || ! overlay ) return ; btn . addEventListener ( 'click' , ( ) => …" at bounding box center [956, 499] width 1017 height 665
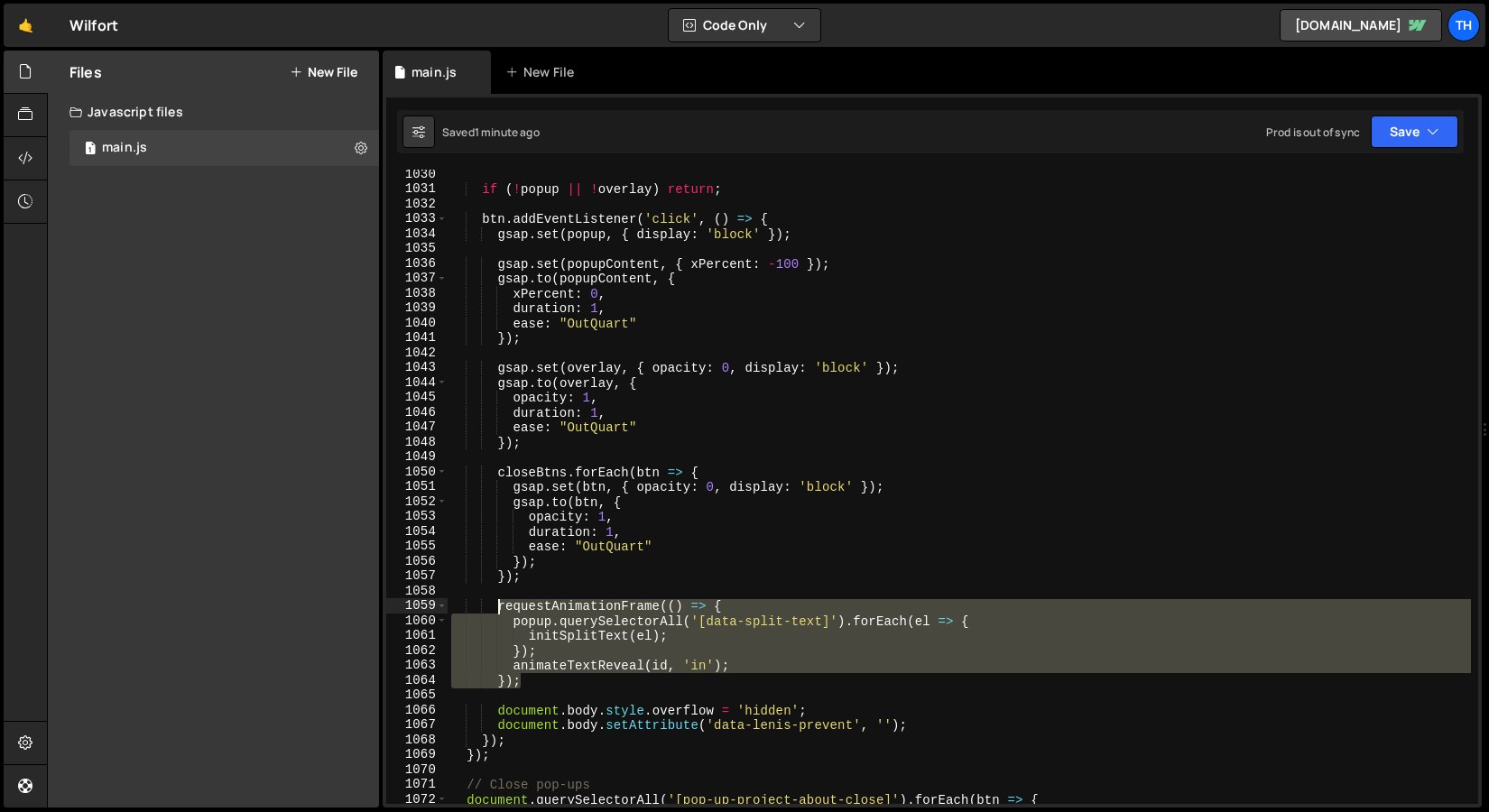
drag, startPoint x: 535, startPoint y: 682, endPoint x: 498, endPoint y: 613, distance: 78.3
click at [498, 613] on div "if ( ! popup || ! overlay ) return ; btn . addEventListener ( 'click' , ( ) => …" at bounding box center [959, 499] width 1024 height 665
paste textarea "animateTextReveal(id, 'in');"
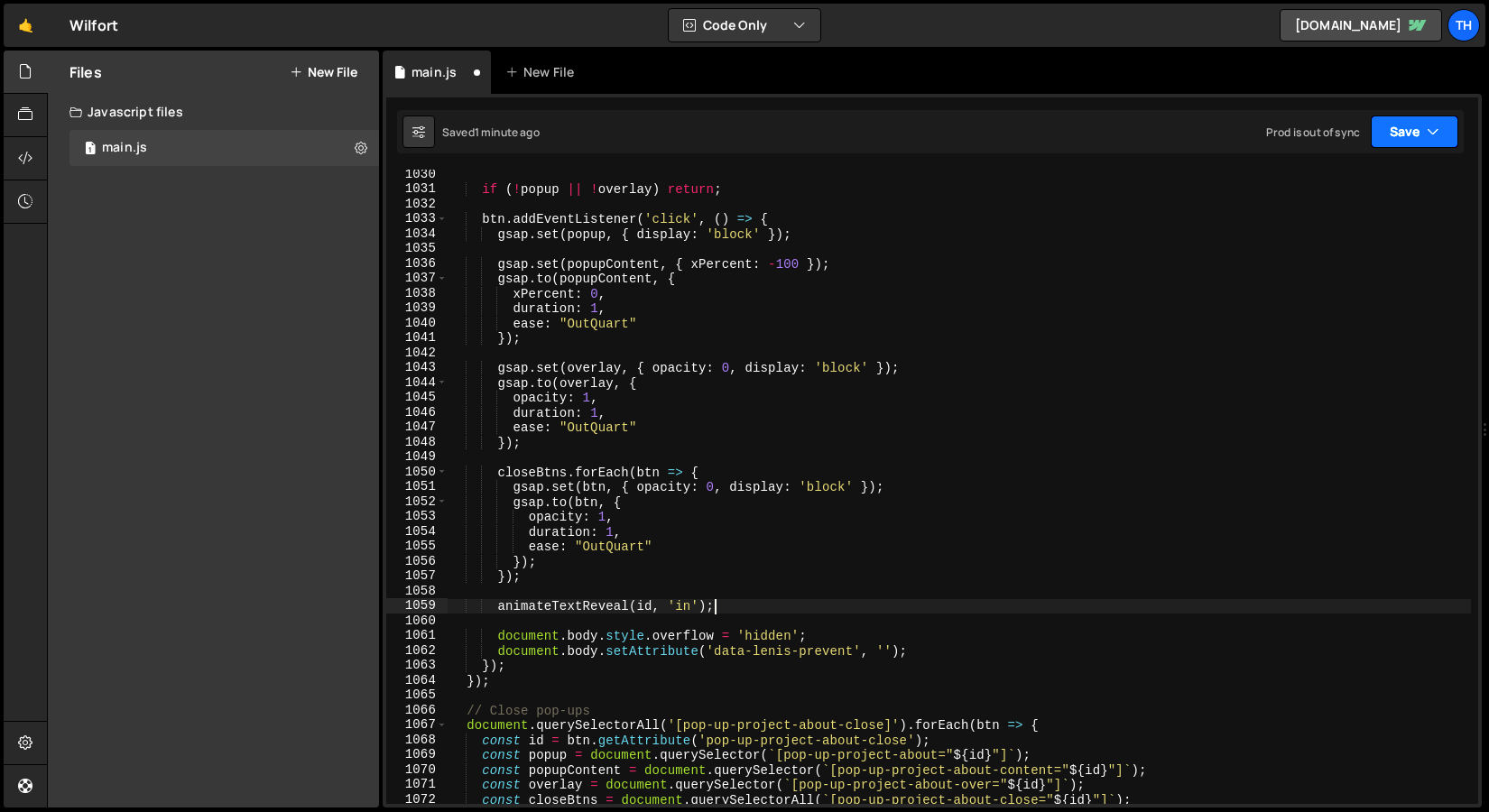
click at [1374, 131] on button "Save" at bounding box center [1415, 132] width 88 height 33
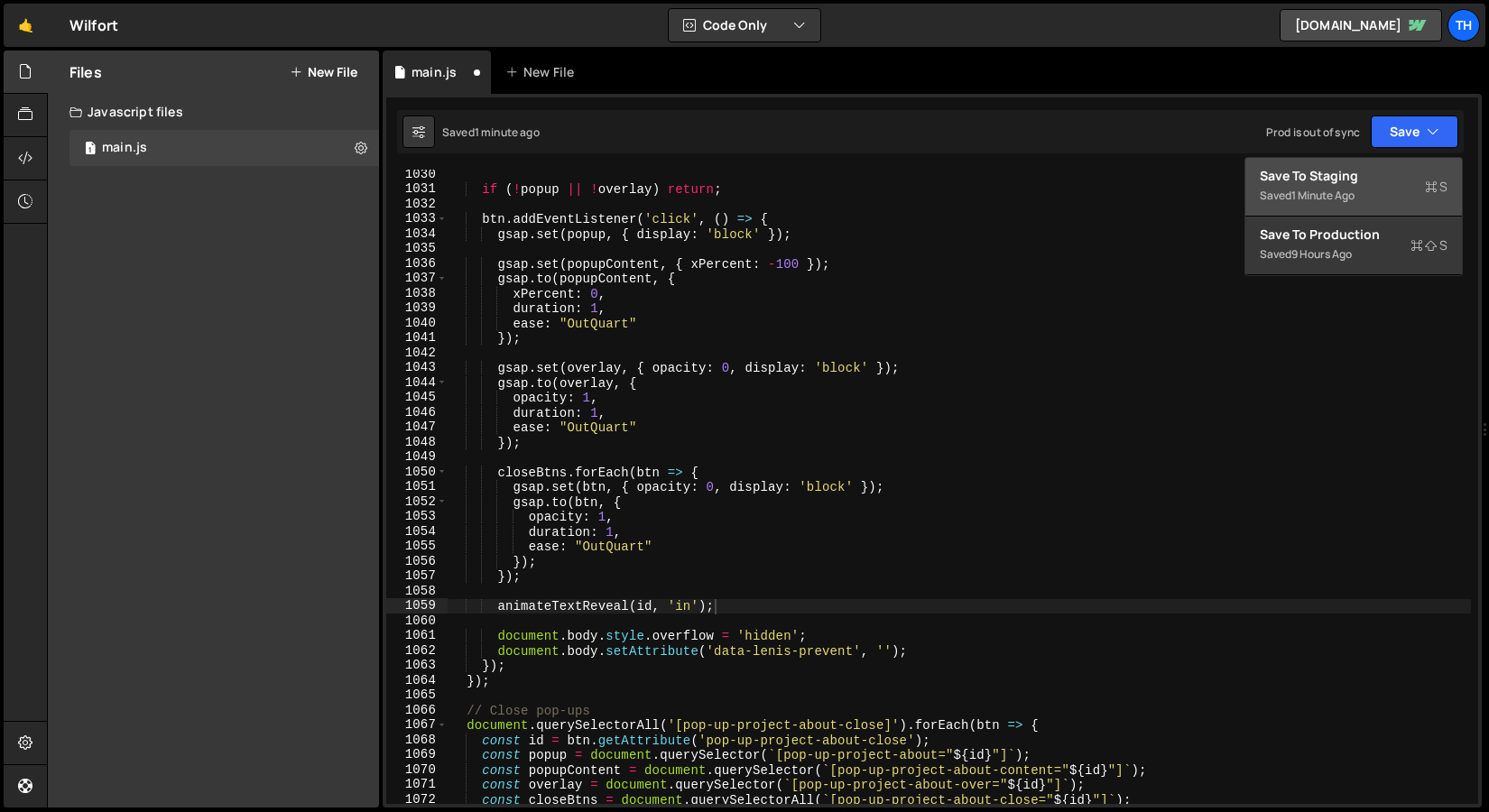
click at [1357, 164] on button "Save to Staging S Saved 1 minute ago" at bounding box center [1353, 187] width 216 height 59
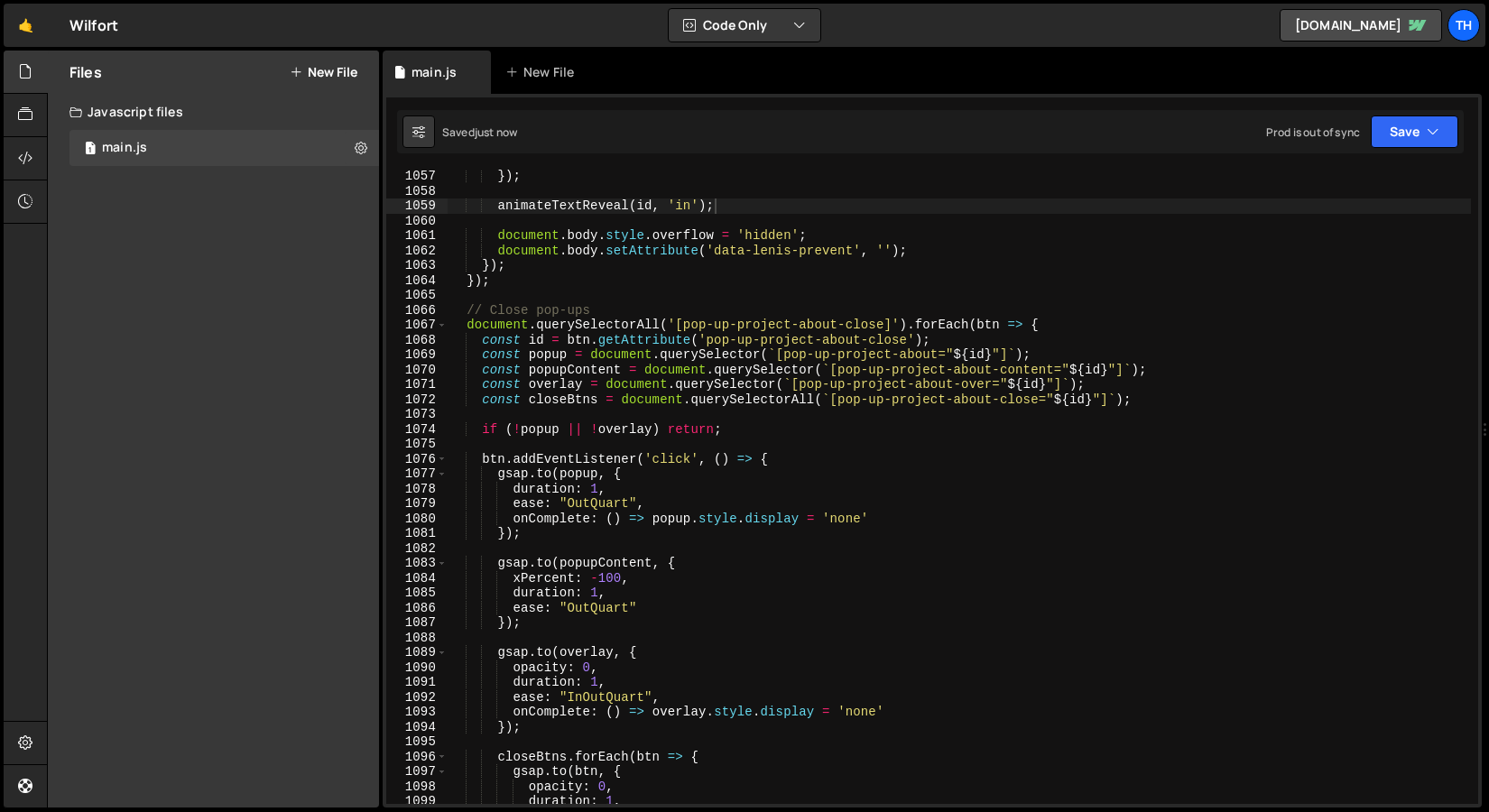
scroll to position [15780, 0]
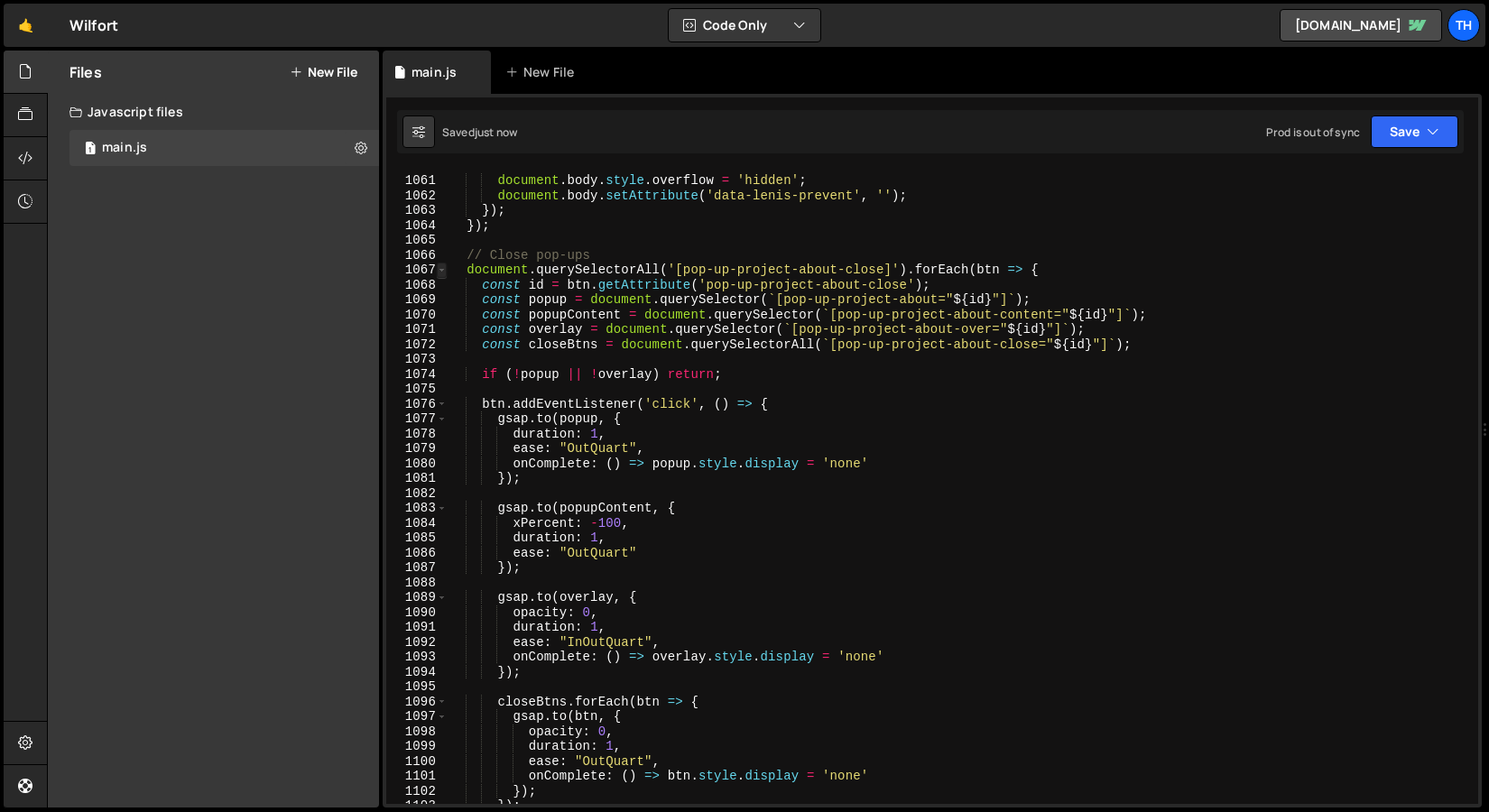
click at [439, 271] on span at bounding box center [442, 270] width 10 height 15
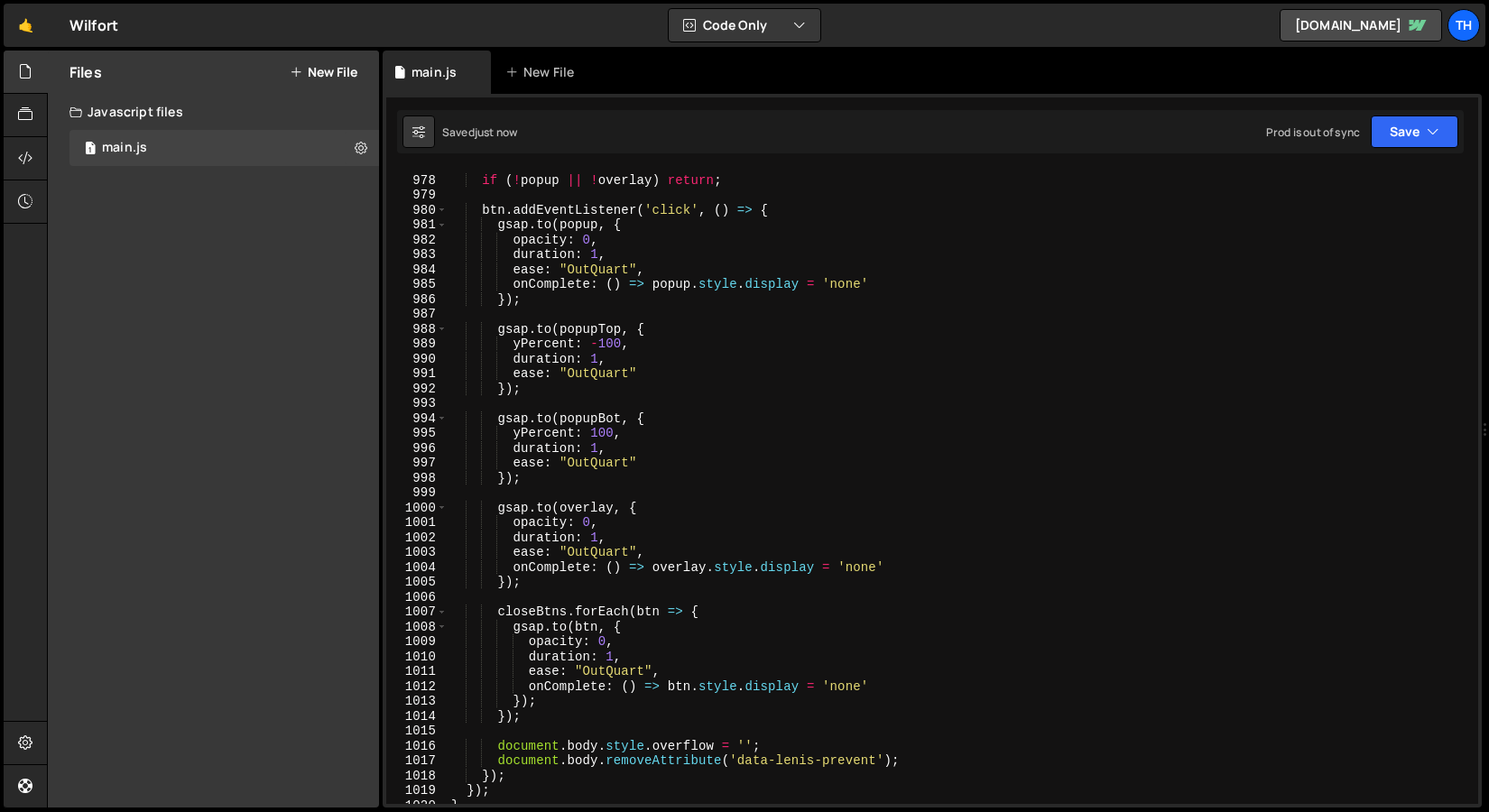
scroll to position [14544, 0]
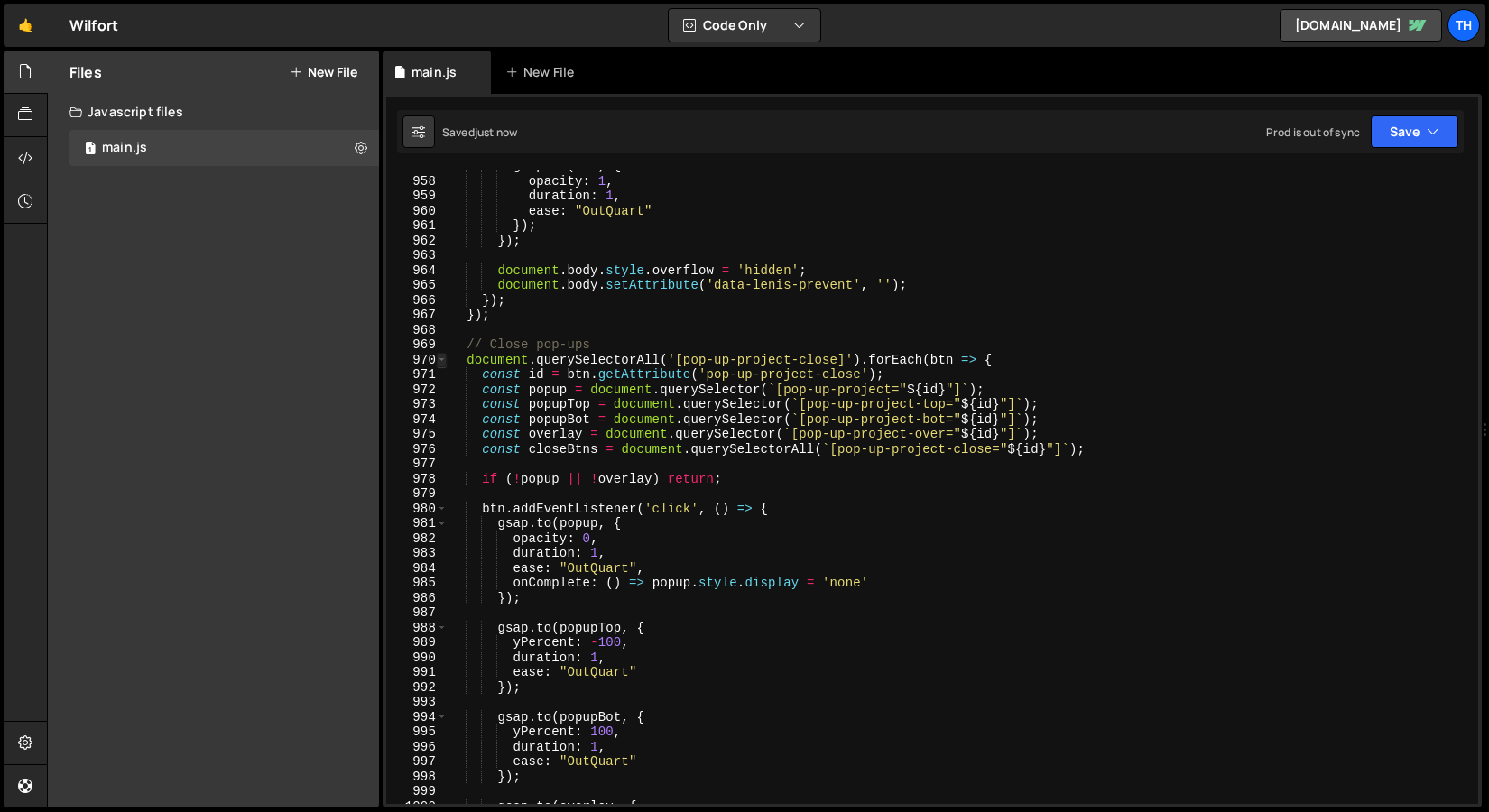
click at [439, 361] on span at bounding box center [442, 360] width 10 height 15
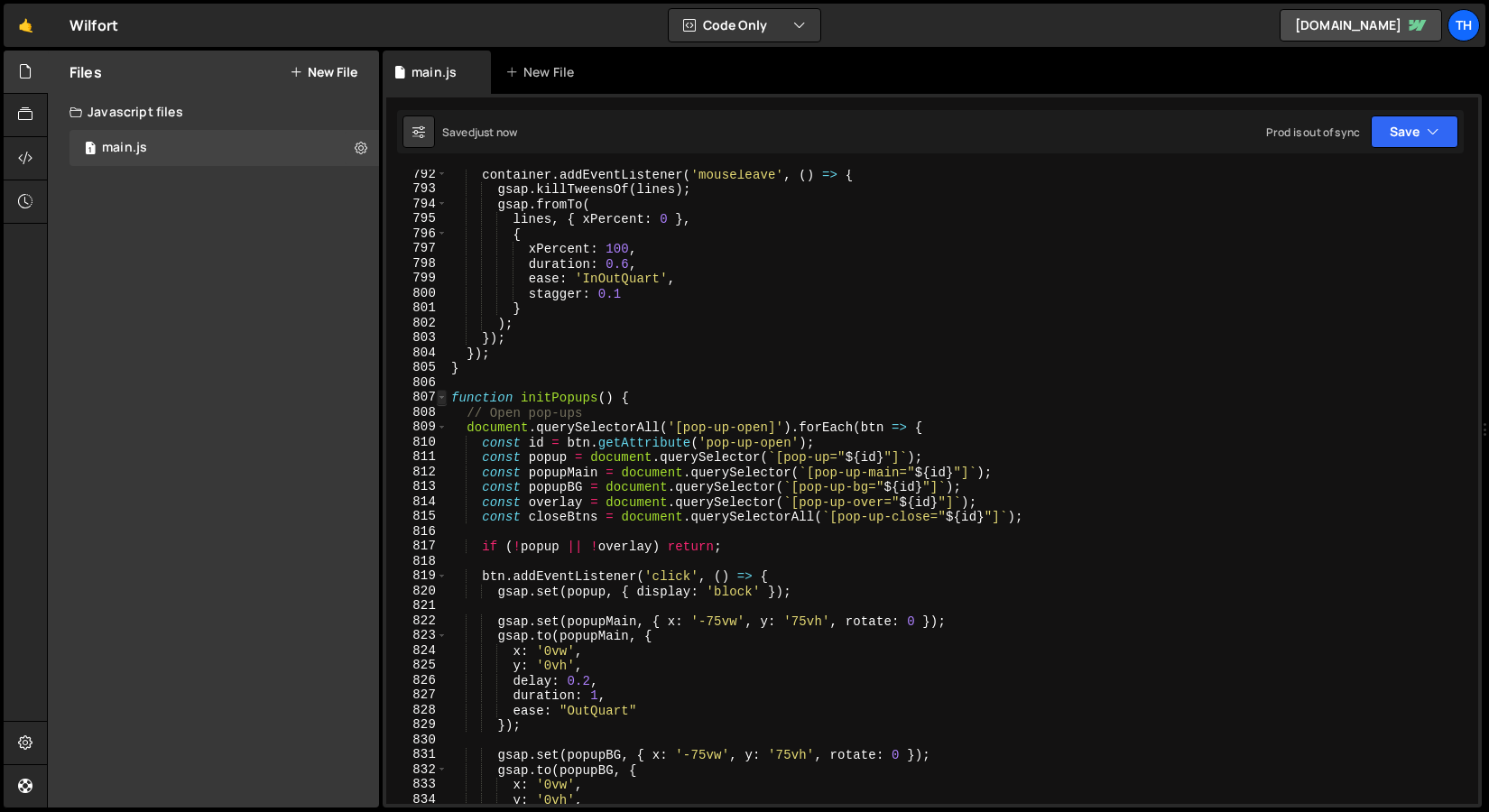
click at [445, 404] on span at bounding box center [442, 397] width 10 height 15
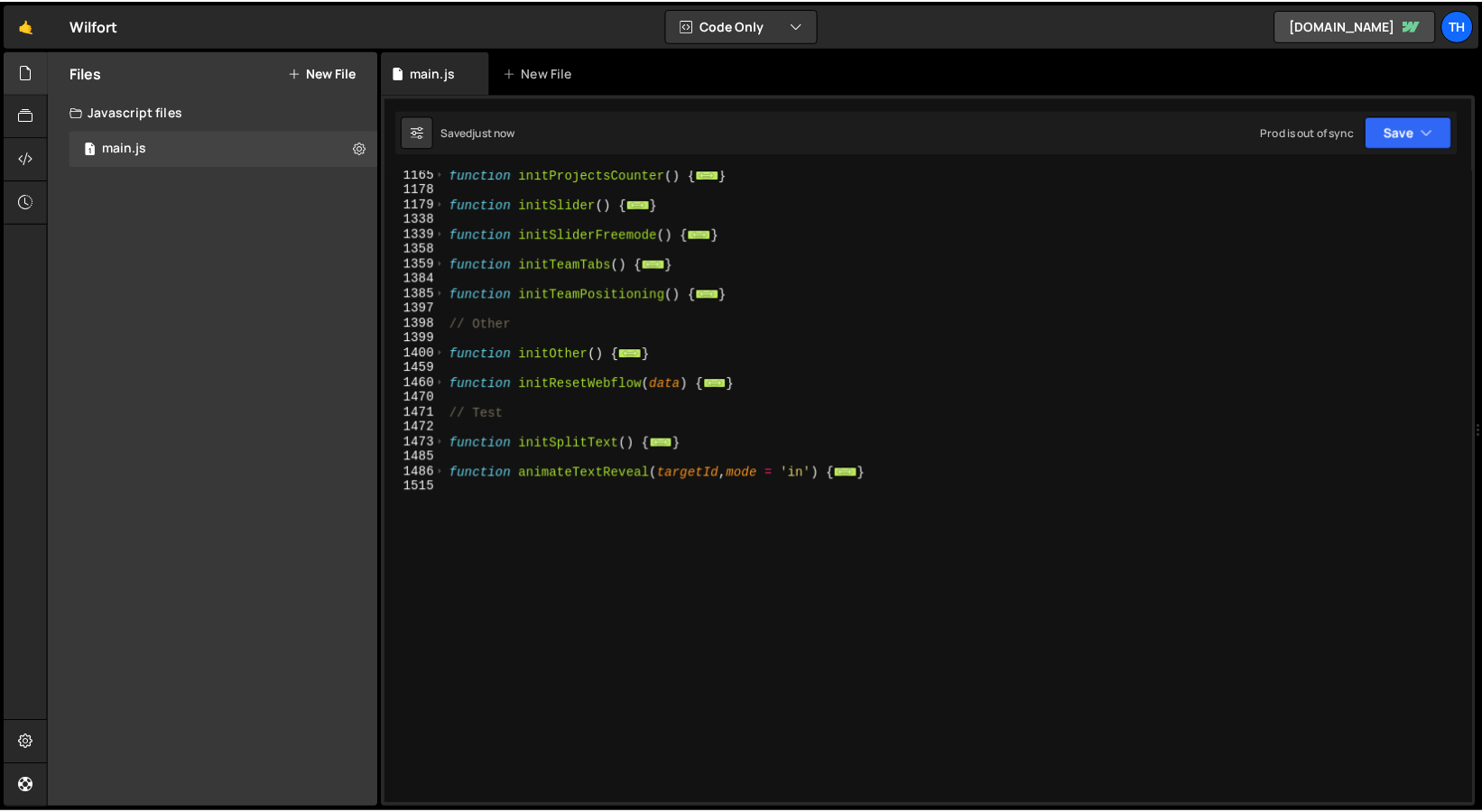
scroll to position [732, 0]
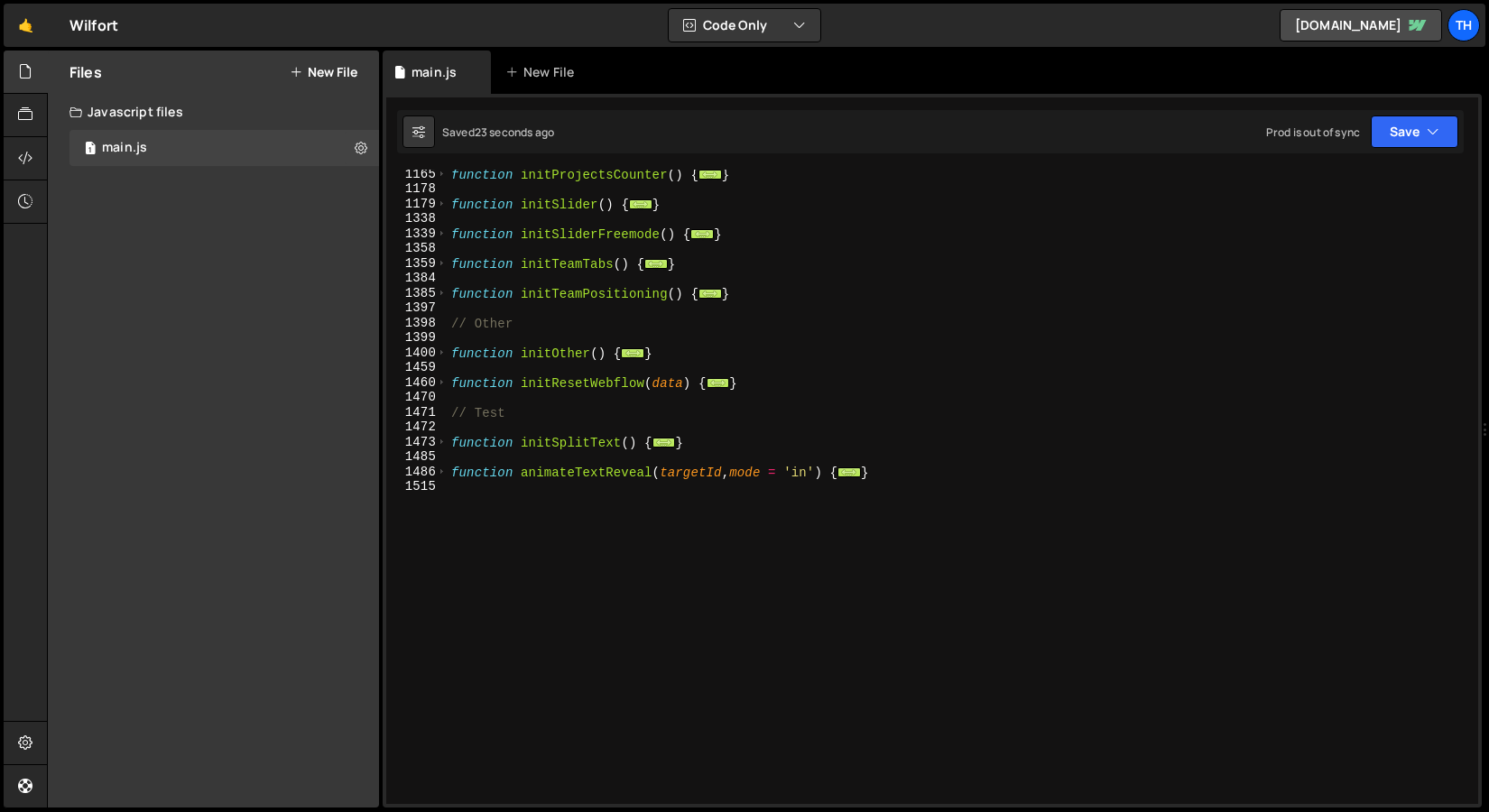
click at [477, 478] on div "function initProjectsCounter ( ) { ... } function initSlider ( ) { ... } functi…" at bounding box center [959, 499] width 1024 height 665
drag, startPoint x: 687, startPoint y: 439, endPoint x: 377, endPoint y: 448, distance: 310.1
click at [377, 448] on div "Files New File Javascript files 1 main.js 0 CSS files Copy share link Edit File…" at bounding box center [767, 429] width 1442 height 758
paste textarea "}"
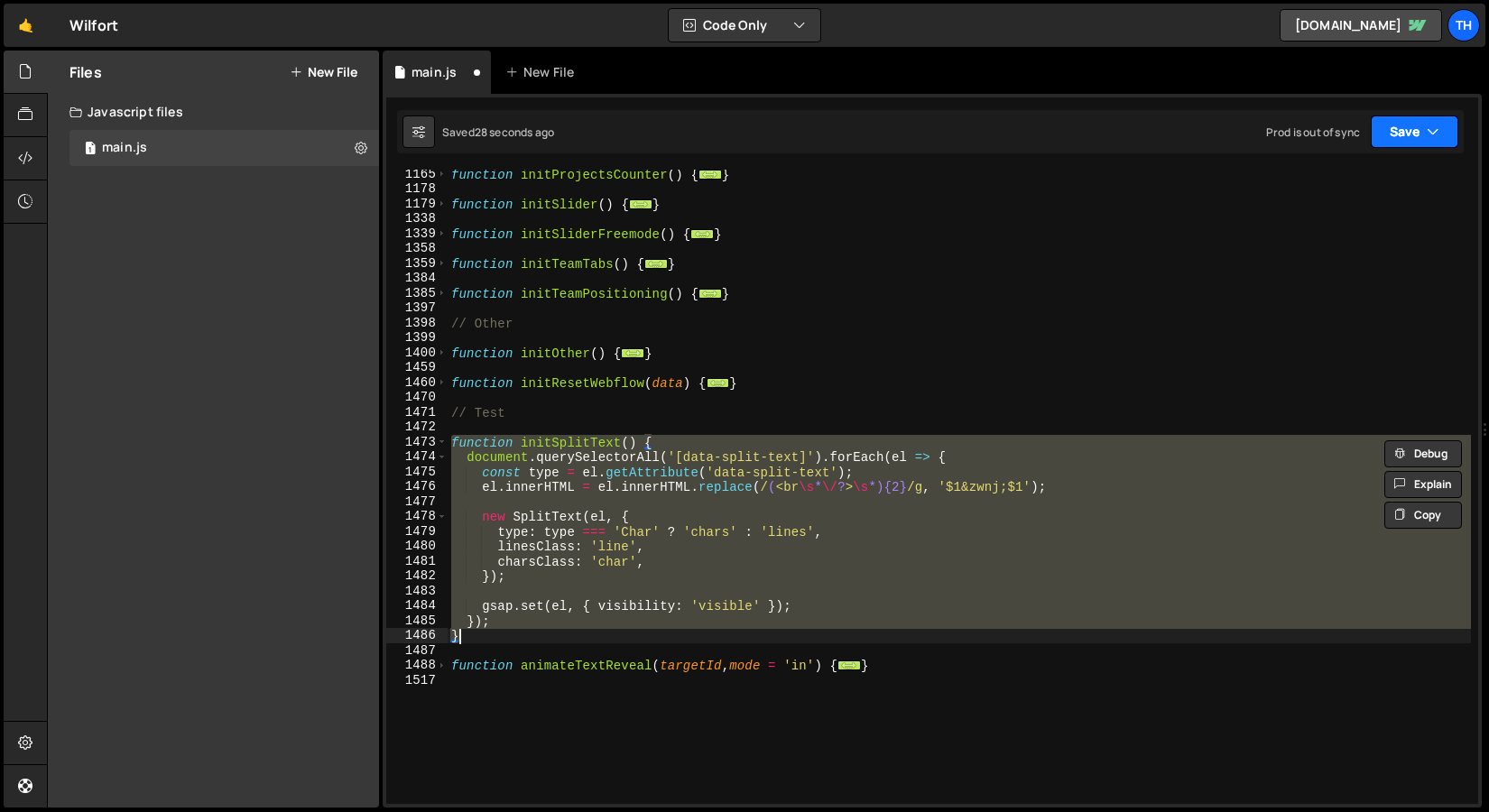
click at [1405, 126] on button "Save" at bounding box center [1415, 132] width 88 height 33
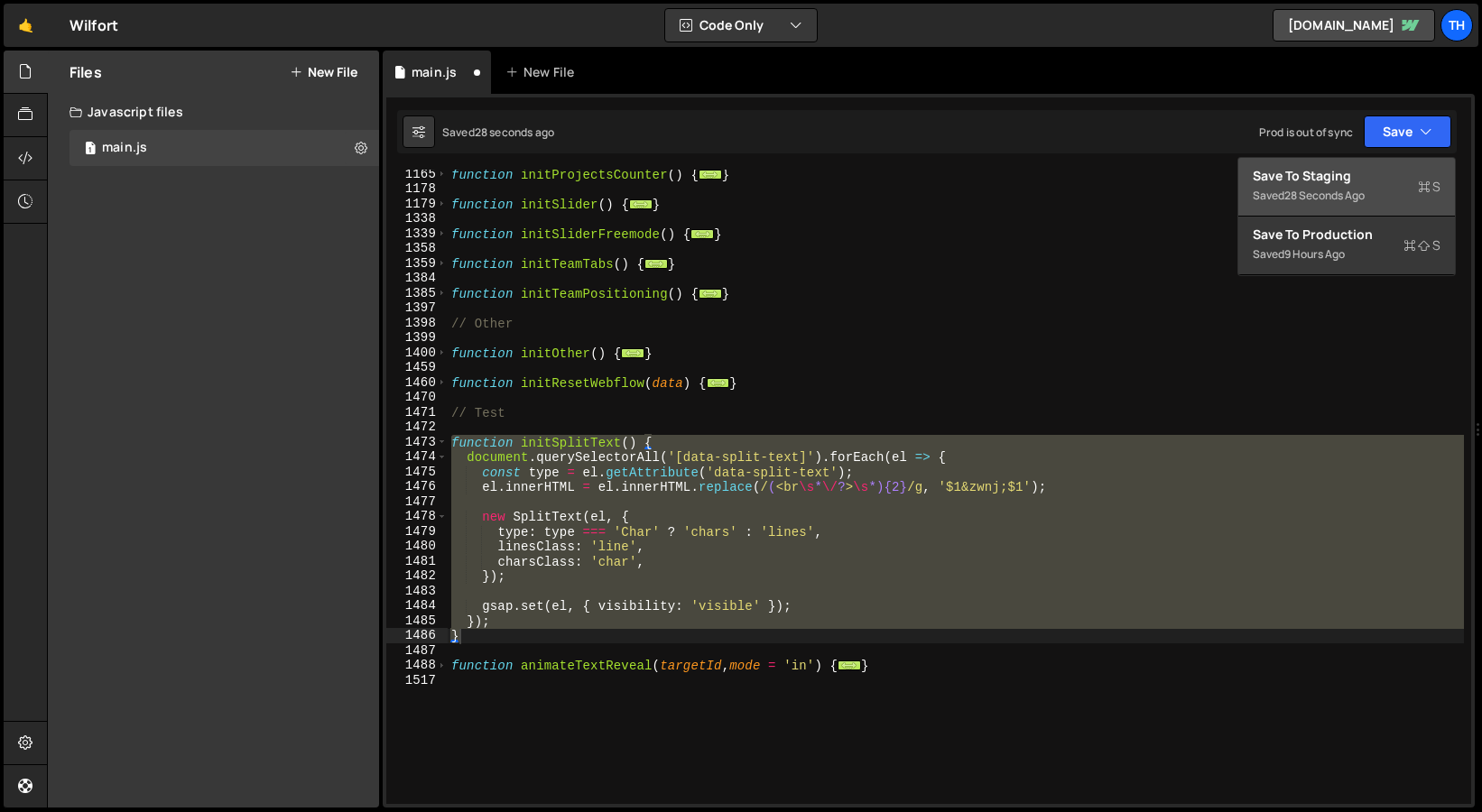
click at [1379, 168] on div "Save to Staging S" at bounding box center [1346, 176] width 187 height 18
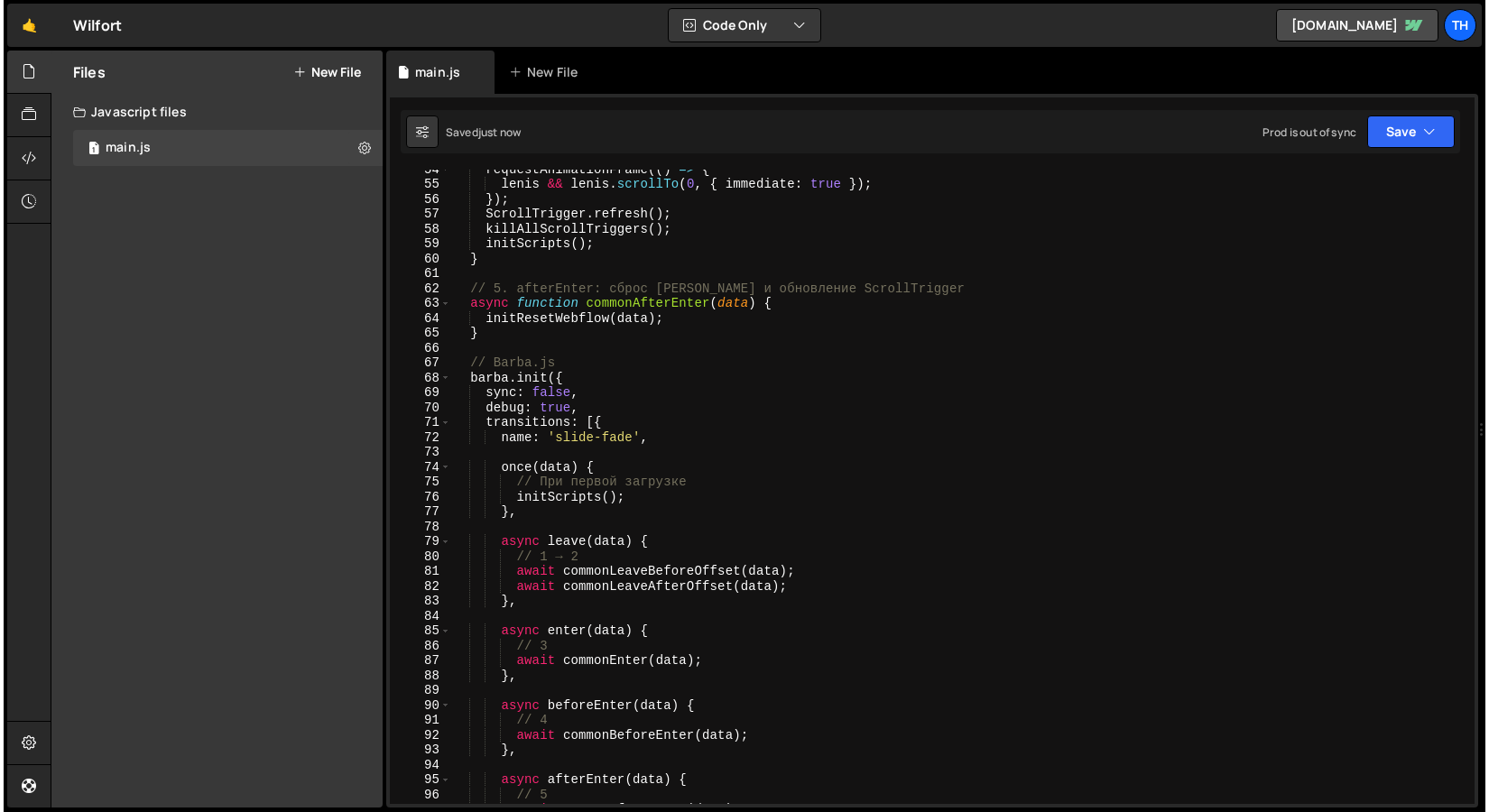
scroll to position [0, 0]
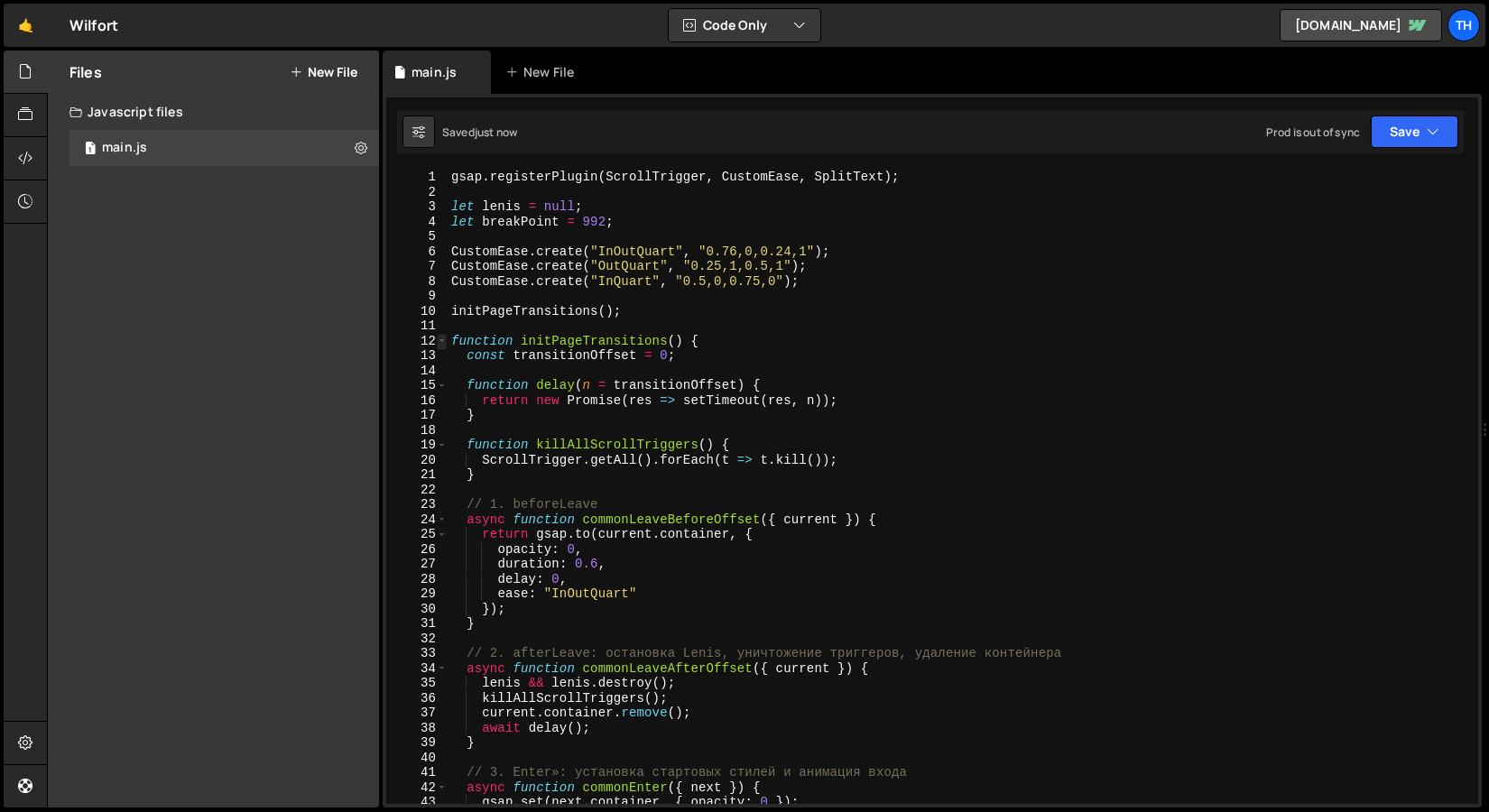
click at [440, 344] on span at bounding box center [442, 341] width 10 height 15
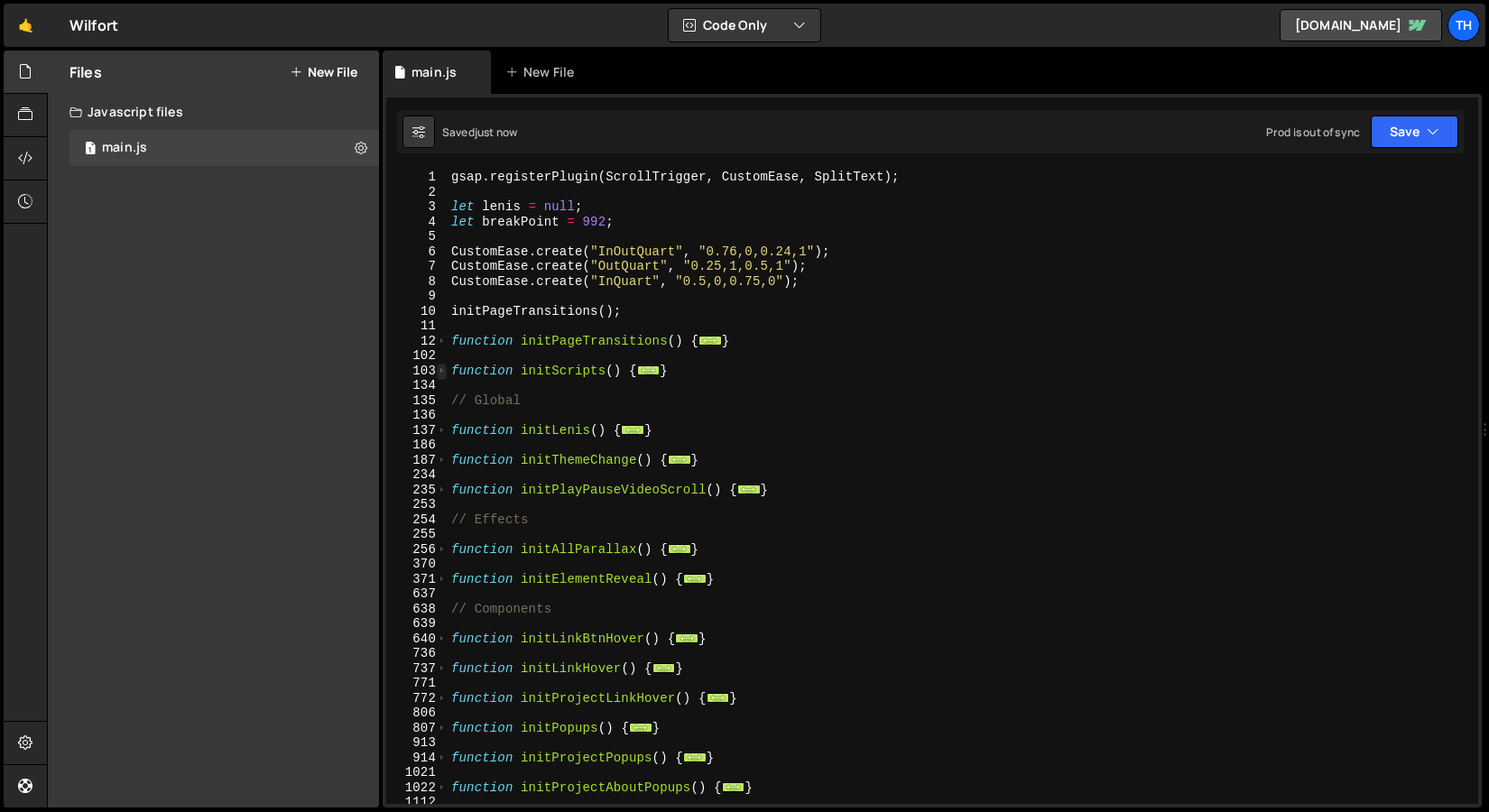
click at [441, 369] on span at bounding box center [442, 371] width 10 height 15
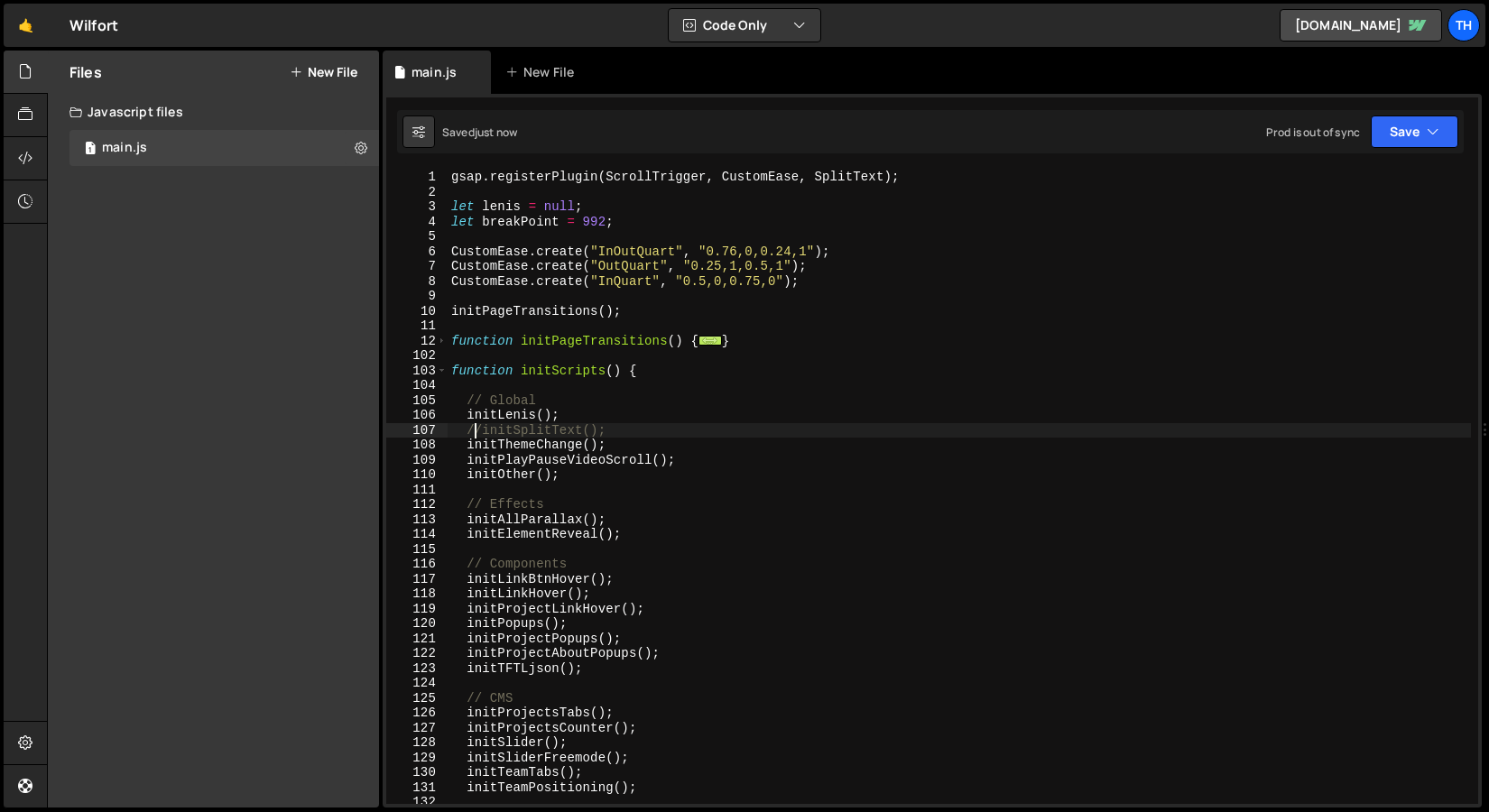
click at [478, 428] on div "gsap . registerPlugin ( ScrollTrigger , CustomEase , SplitText ) ; let lenis = …" at bounding box center [959, 501] width 1024 height 665
click at [1395, 138] on button "Save" at bounding box center [1415, 132] width 88 height 33
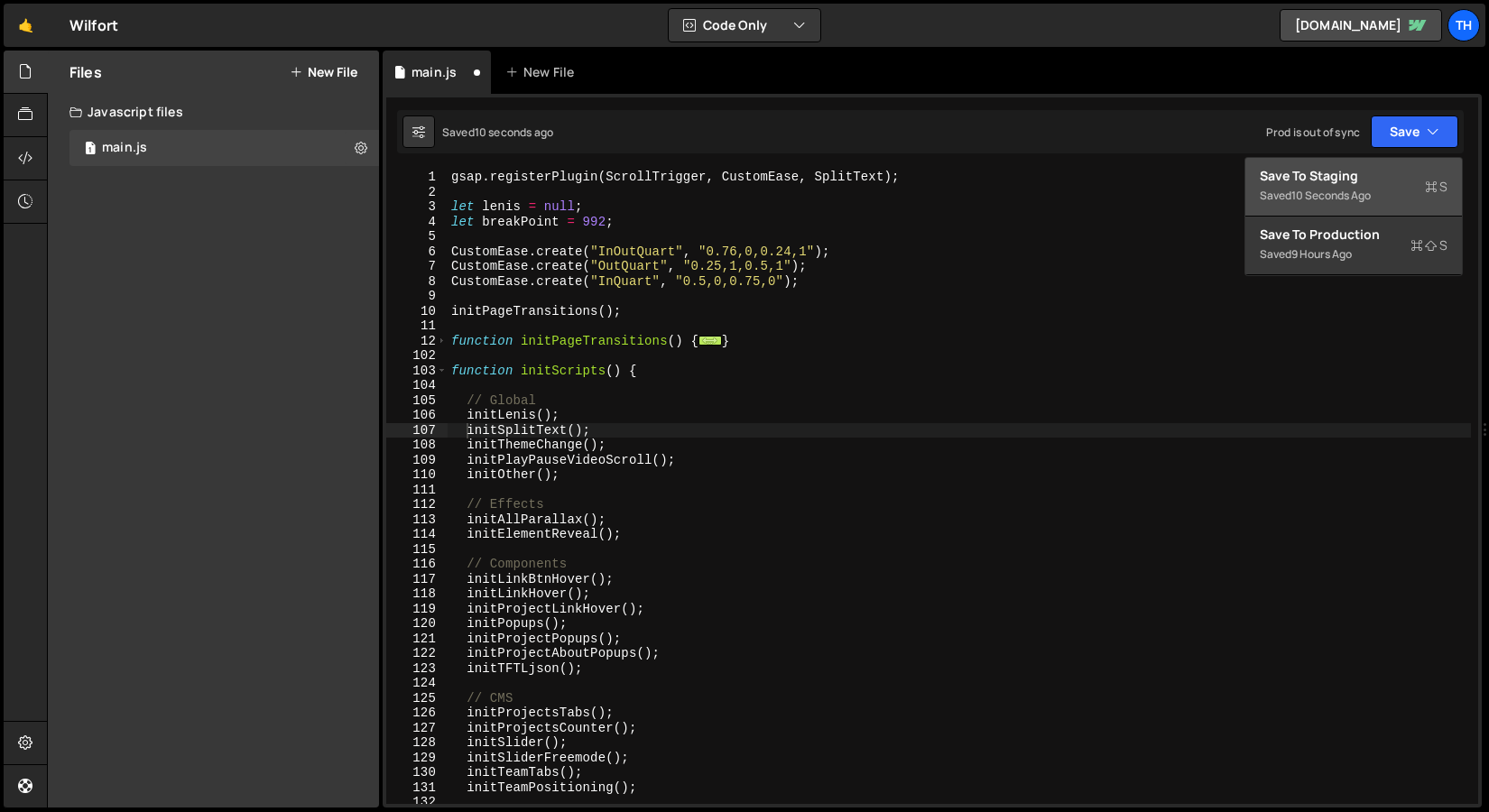
click at [1349, 197] on div "10 seconds ago" at bounding box center [1332, 194] width 80 height 15
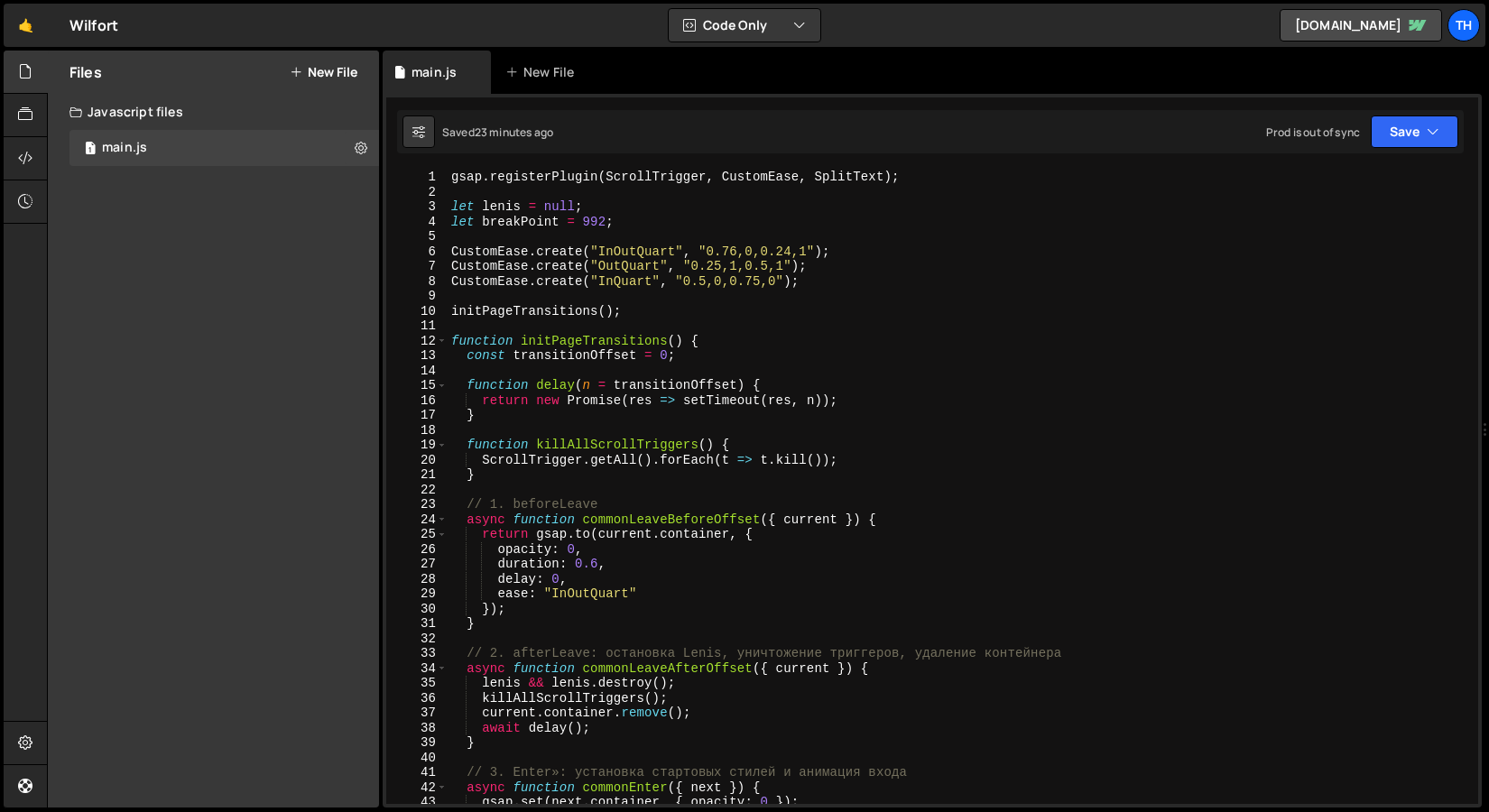
click at [437, 334] on div "12" at bounding box center [418, 341] width 62 height 15
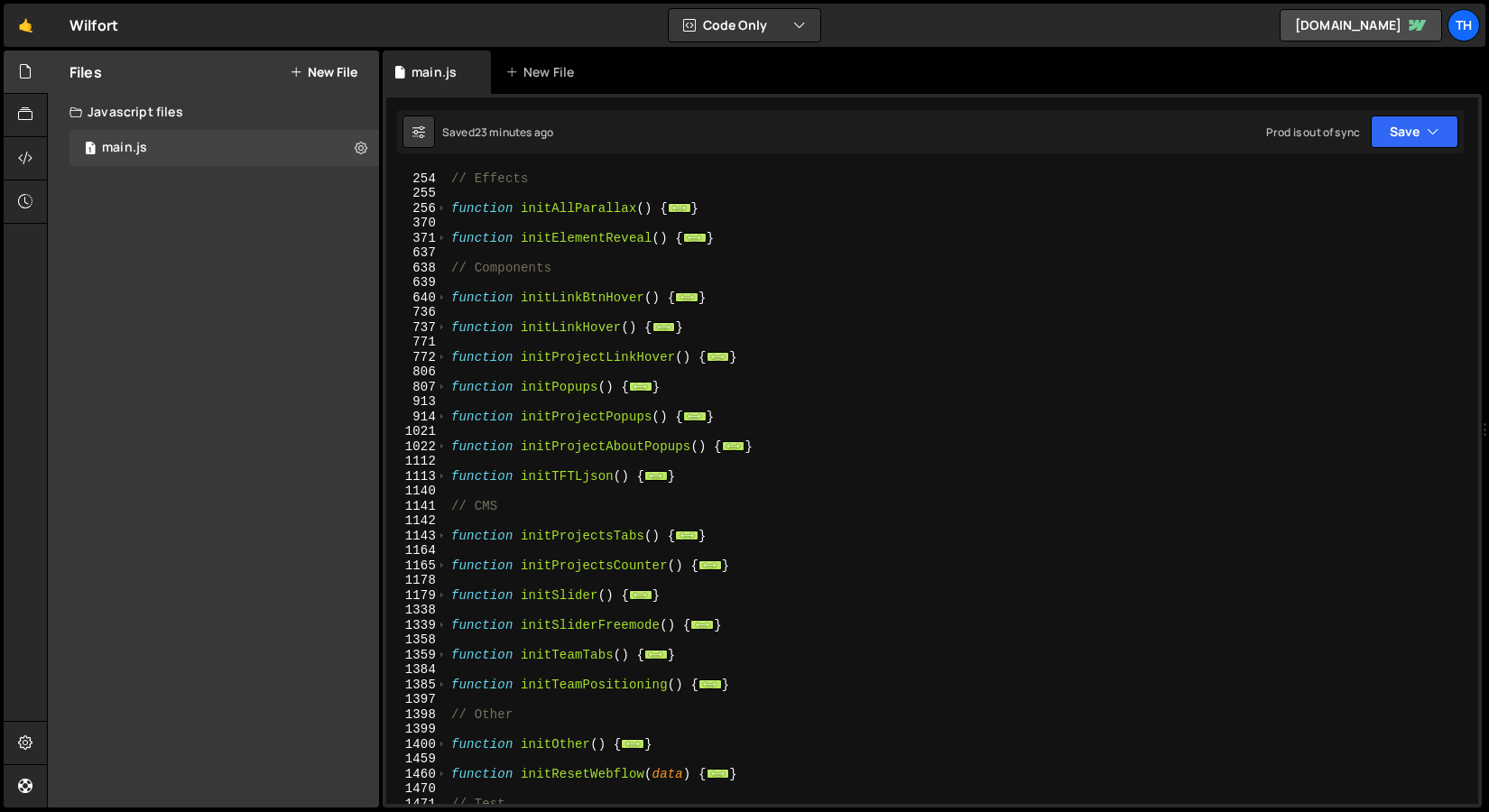
scroll to position [633, 0]
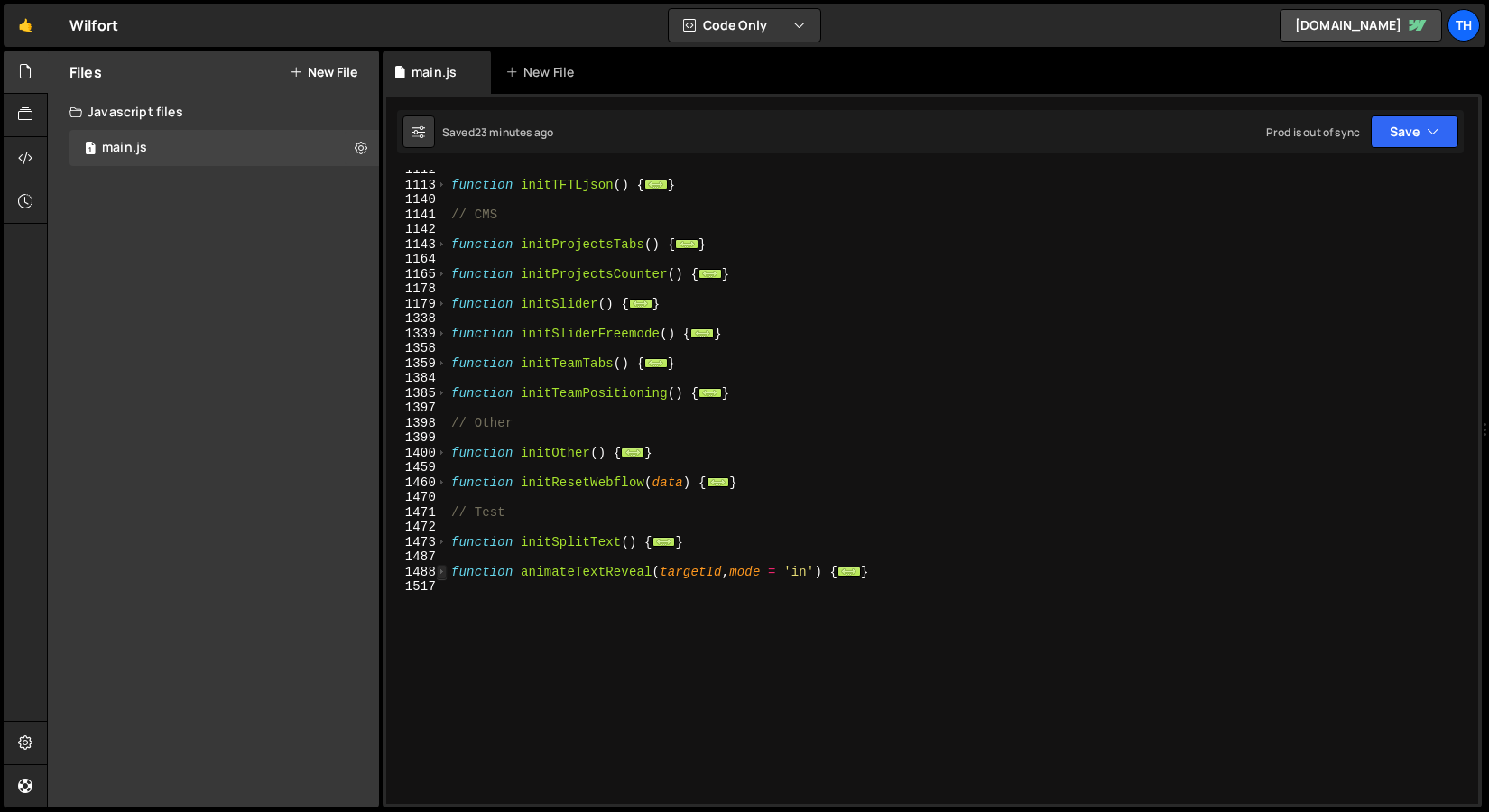
click at [445, 569] on span at bounding box center [442, 572] width 10 height 15
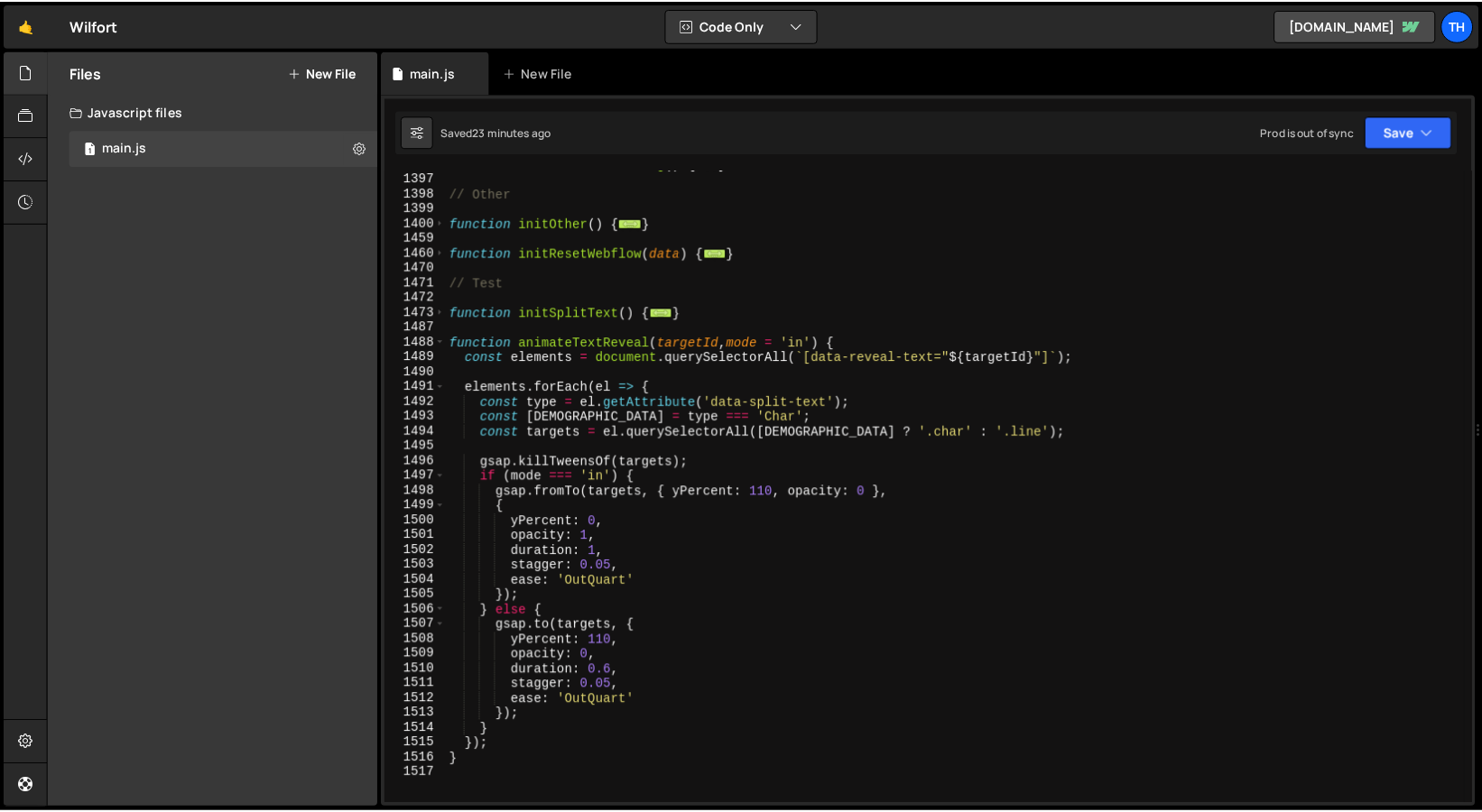
scroll to position [918, 0]
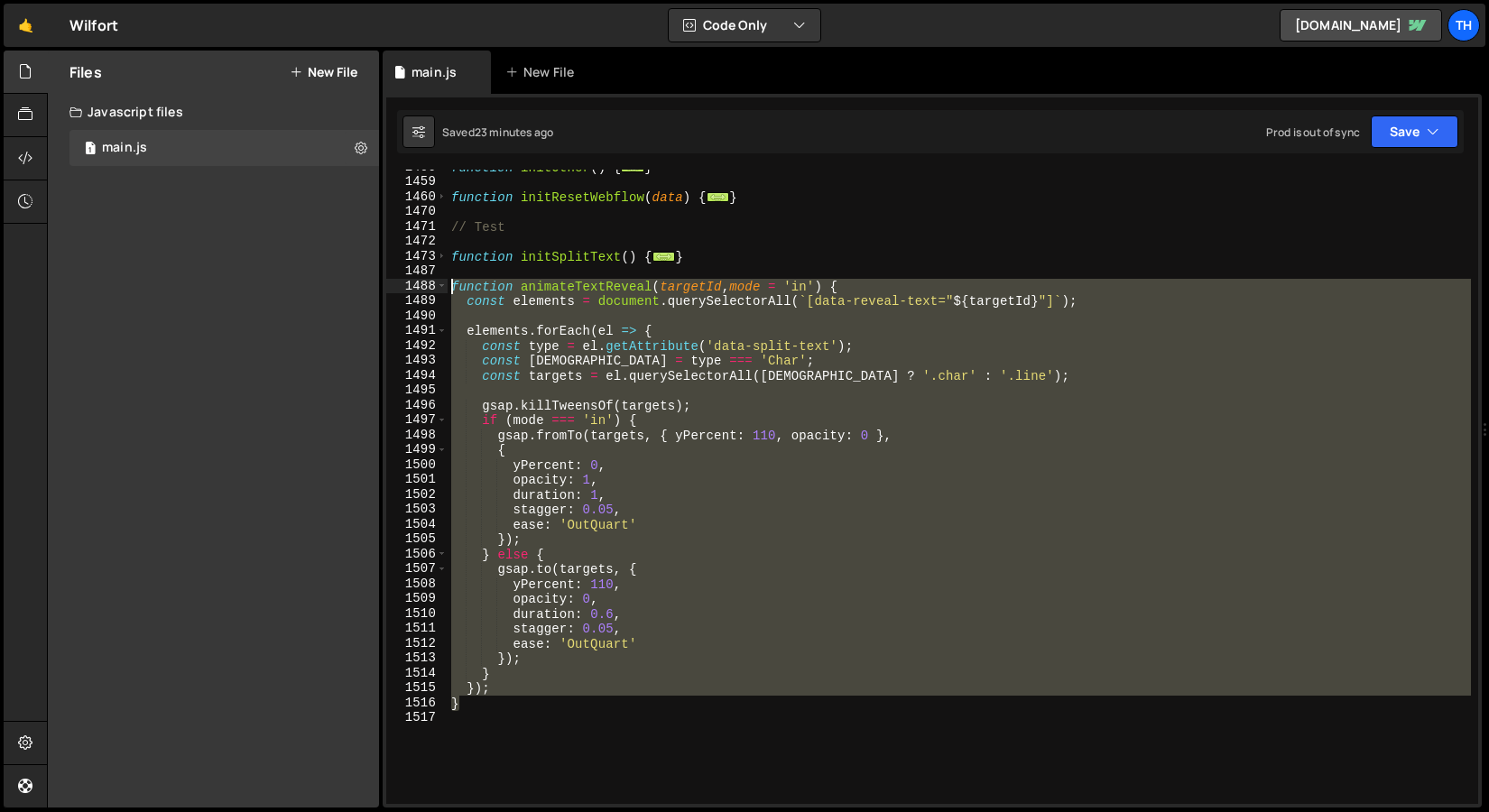
drag, startPoint x: 559, startPoint y: 709, endPoint x: 334, endPoint y: 284, distance: 480.9
click at [334, 284] on div "Files New File Javascript files 1 main.js 0 CSS files Copy share link Edit File…" at bounding box center [767, 429] width 1442 height 758
click at [511, 640] on div "function initOther ( ) { ... } function initResetWebflow ( data ) { ... } // Te…" at bounding box center [959, 486] width 1024 height 635
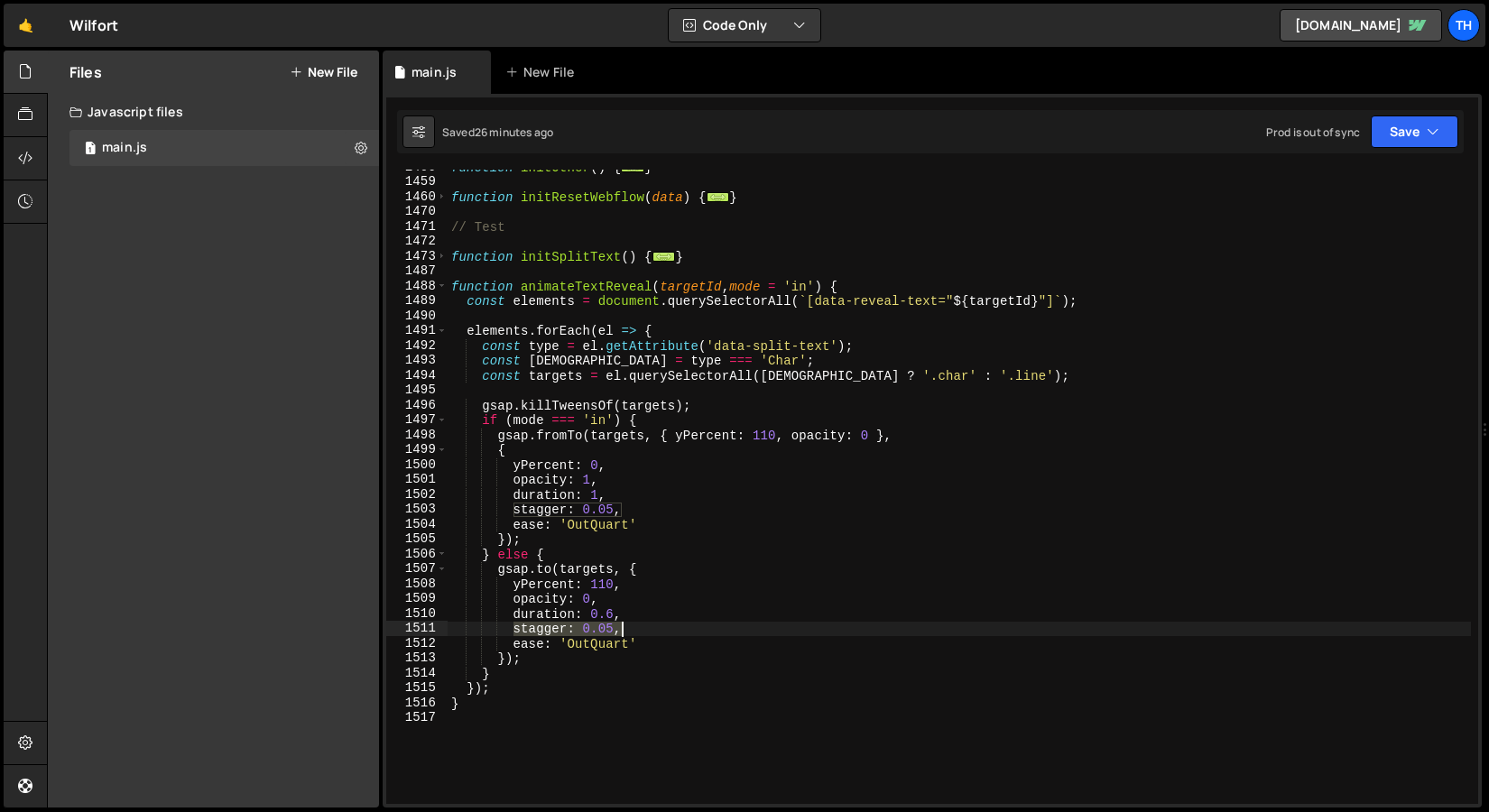
drag, startPoint x: 512, startPoint y: 631, endPoint x: 720, endPoint y: 632, distance: 208.0
click at [720, 632] on div "function initOther ( ) { ... } function initResetWebflow ( data ) { ... } // Te…" at bounding box center [959, 491] width 1024 height 665
paste textarea "{ each: 0.05, from: "end" }"
click at [1427, 129] on icon "button" at bounding box center [1433, 132] width 13 height 18
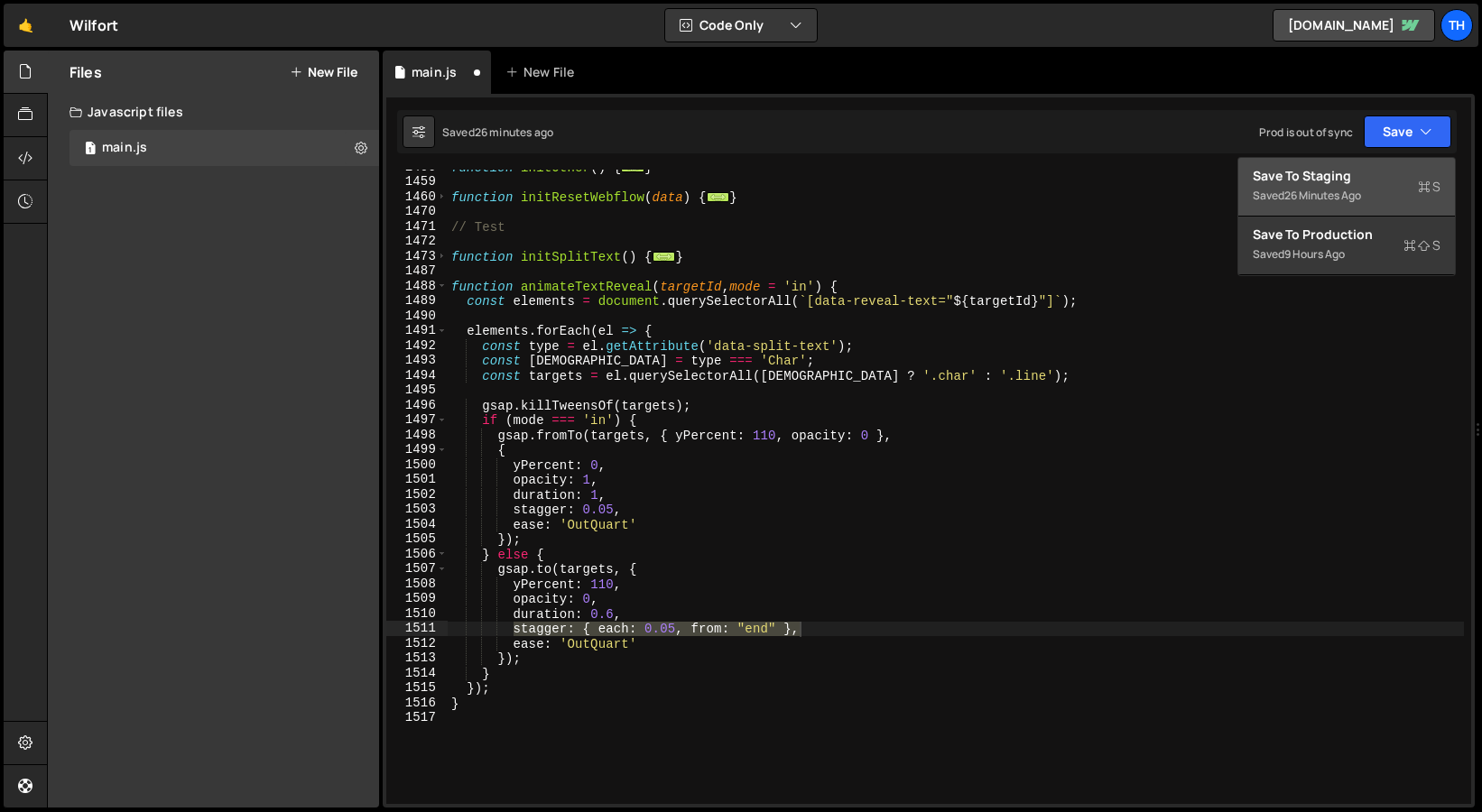
click at [1387, 177] on div "Save to Staging S" at bounding box center [1346, 176] width 187 height 18
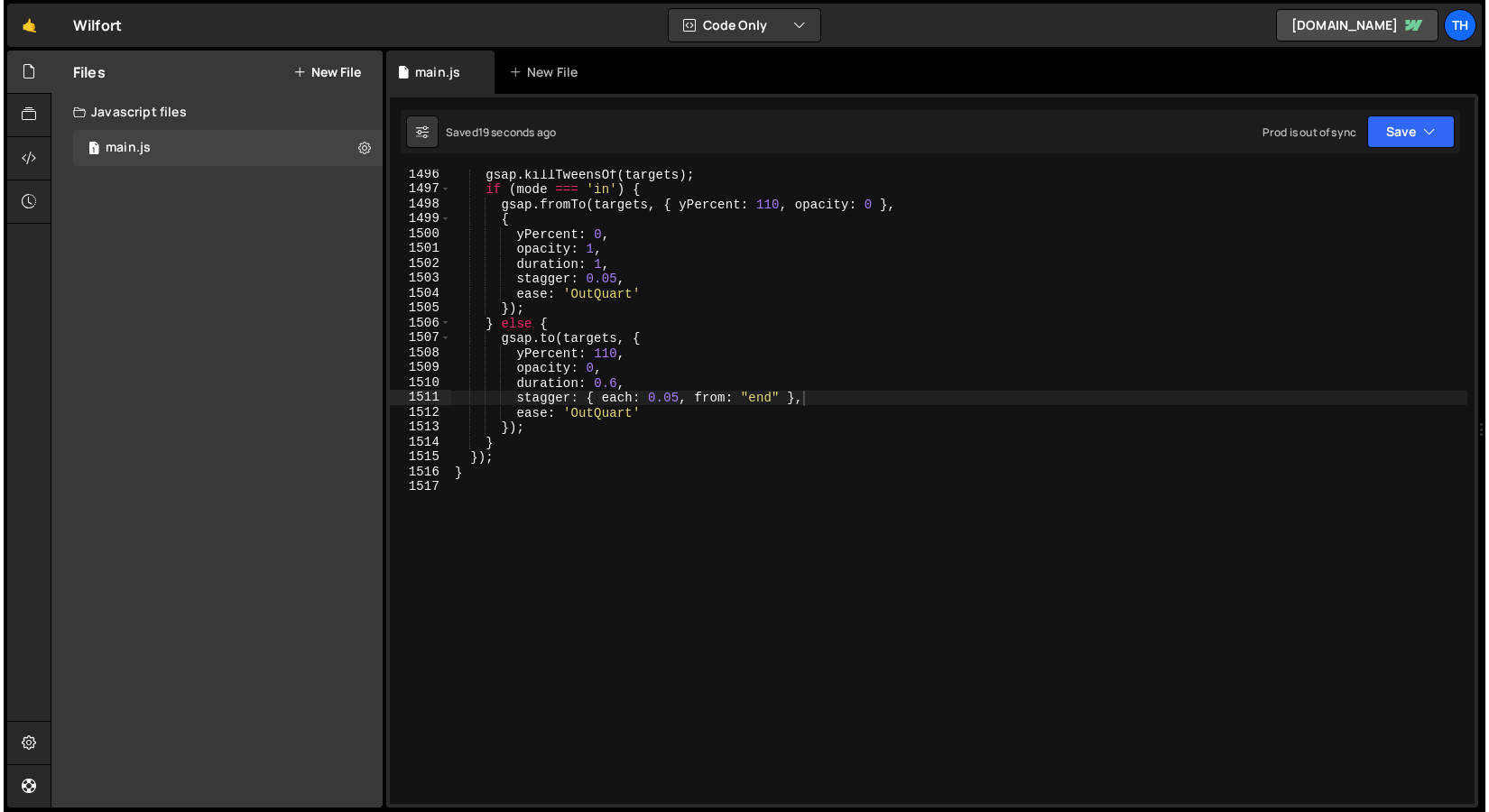
scroll to position [22200, 0]
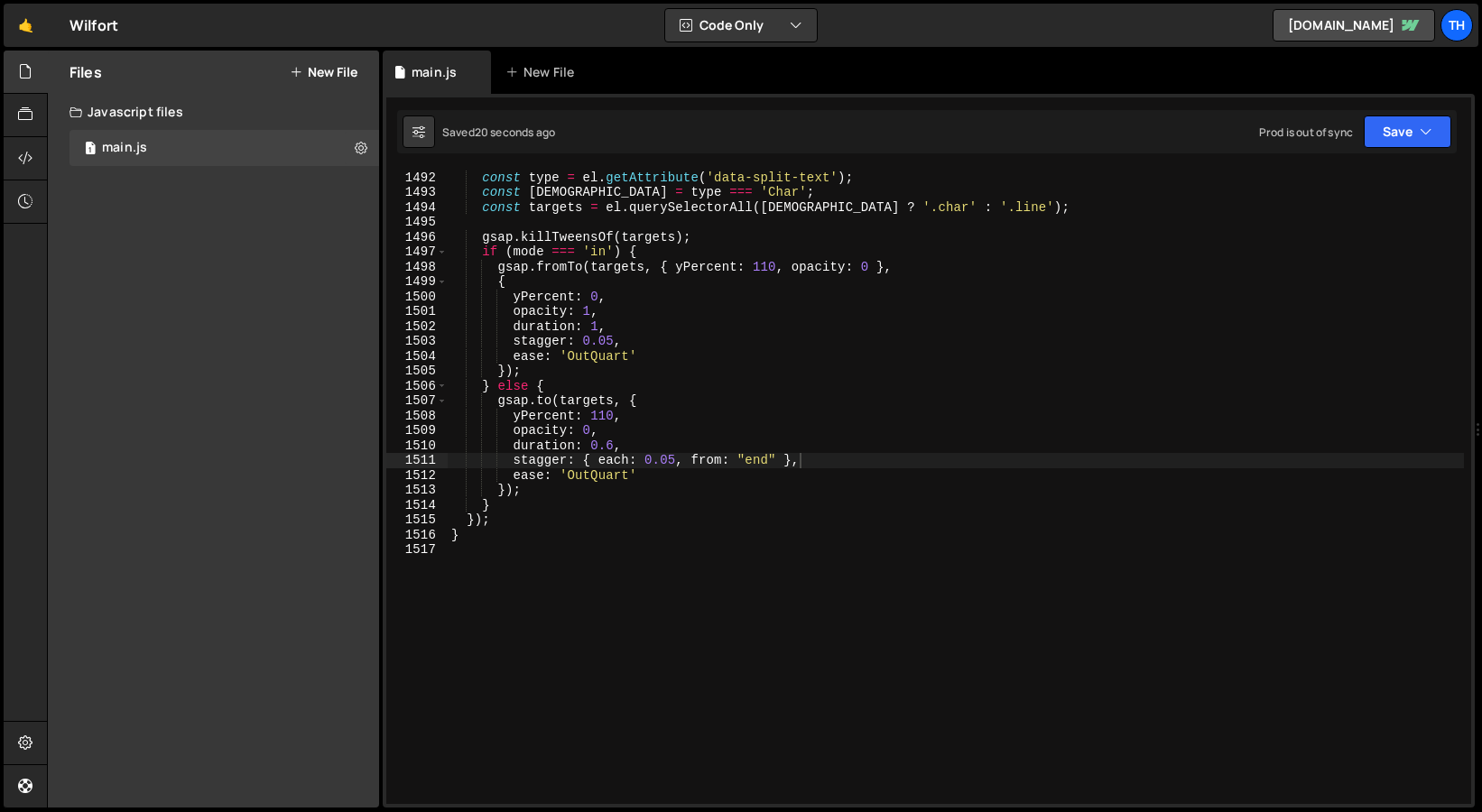
click at [676, 459] on div "elements . forEach ( el => { const type = el . getAttribute ( 'data-split-text'…" at bounding box center [956, 487] width 1017 height 665
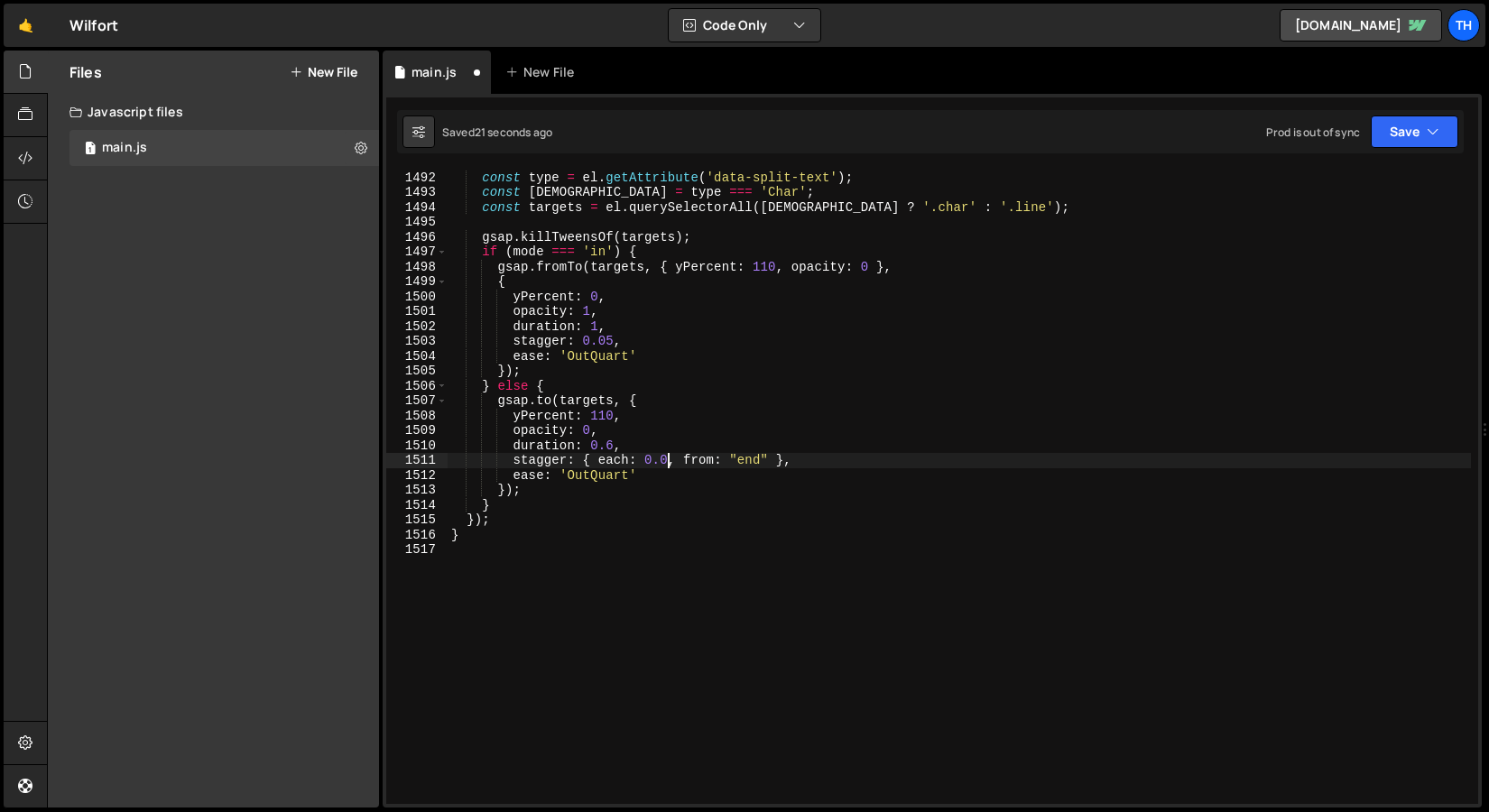
scroll to position [0, 15]
click at [1407, 134] on button "Save" at bounding box center [1415, 132] width 88 height 33
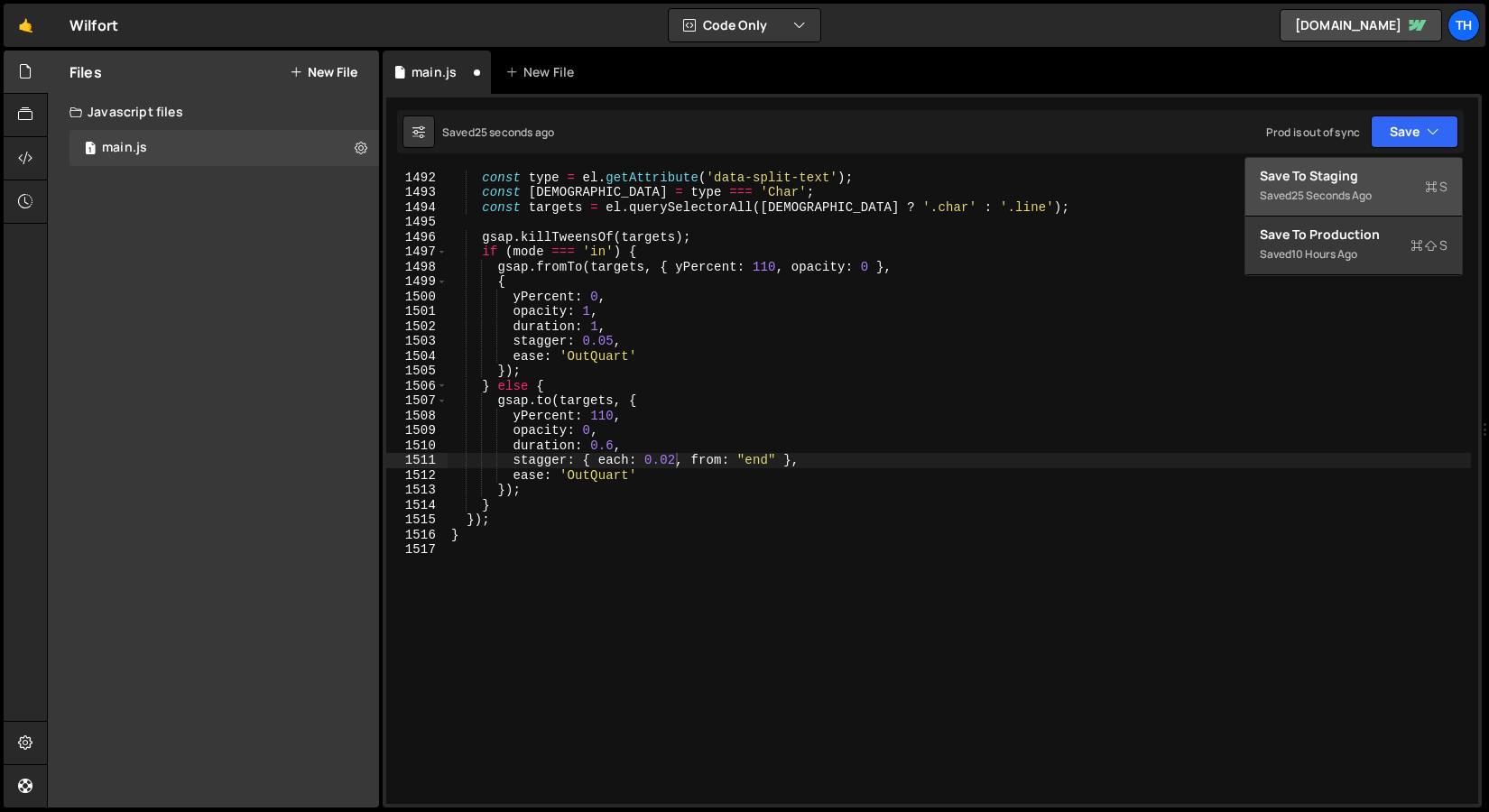
click at [1366, 179] on div "Save to Staging S" at bounding box center [1353, 176] width 187 height 18
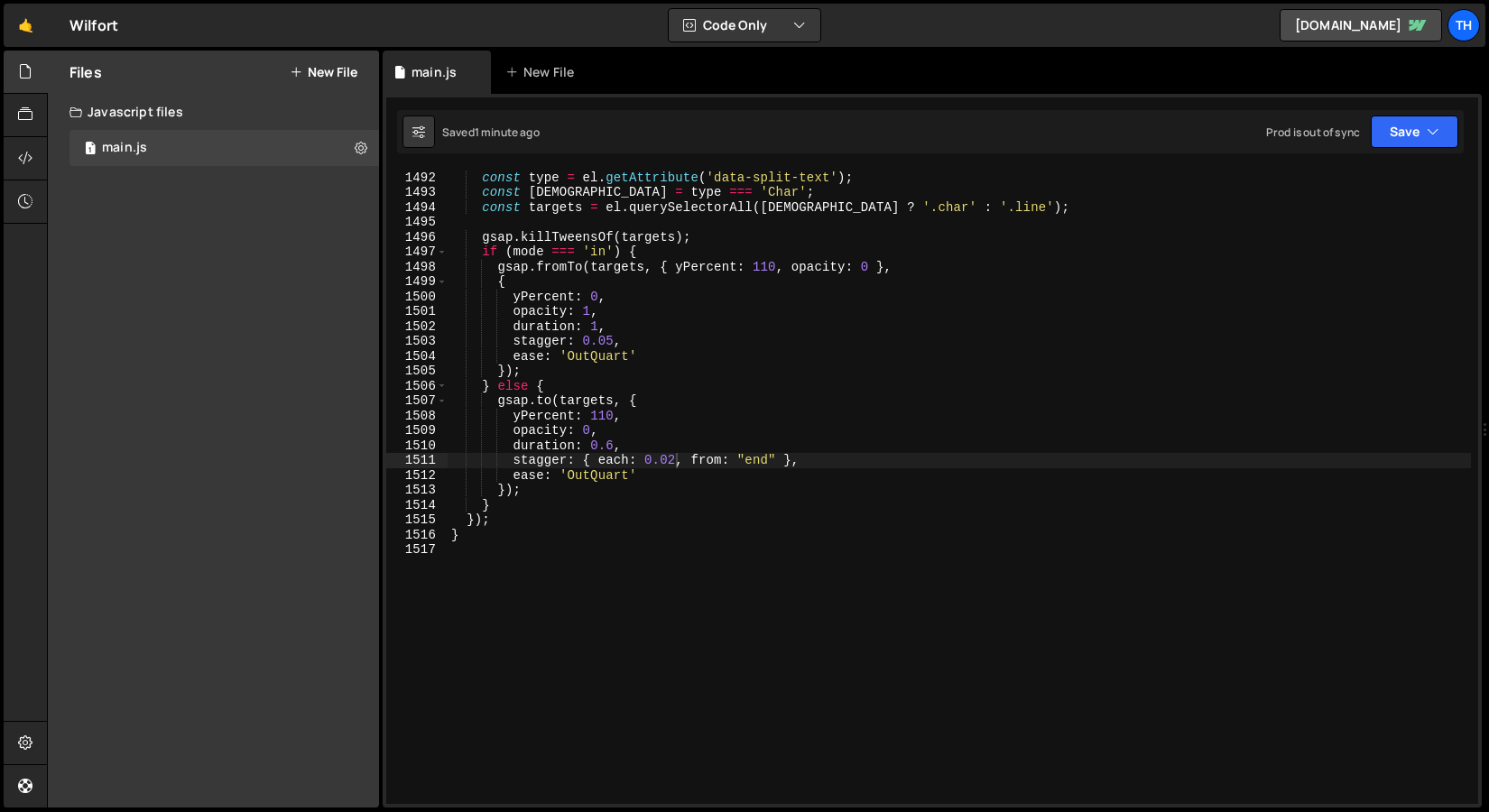
click at [656, 474] on div "elements . forEach ( el => { const type = el . getAttribute ( 'data-split-text'…" at bounding box center [959, 487] width 1024 height 665
drag, startPoint x: 675, startPoint y: 460, endPoint x: 695, endPoint y: 493, distance: 38.6
click at [675, 460] on div "elements . forEach ( el => { const type = el . getAttribute ( 'data-split-text'…" at bounding box center [959, 487] width 1024 height 665
click at [1393, 146] on button "Save" at bounding box center [1415, 132] width 88 height 33
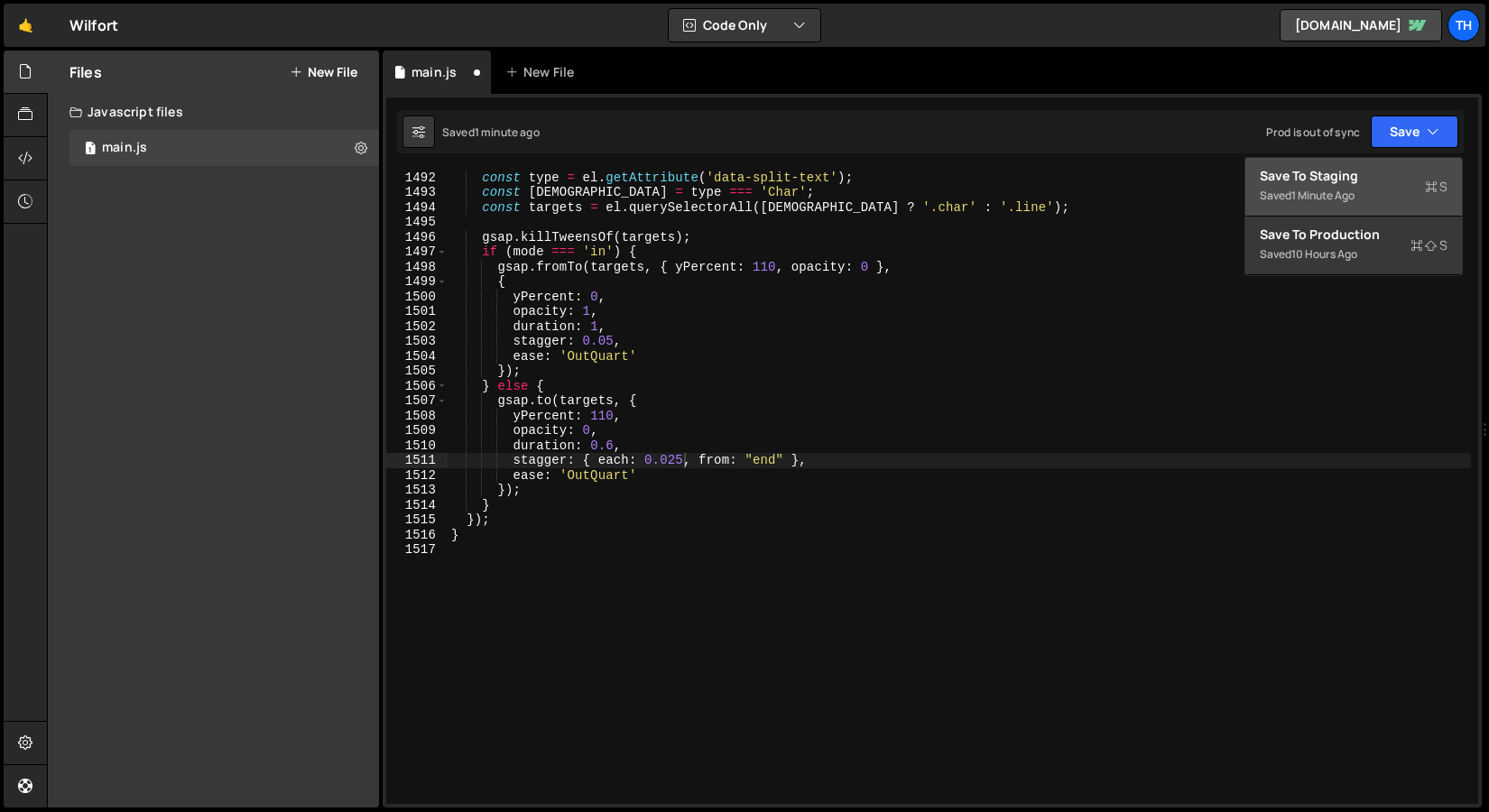
click at [1357, 176] on div "Save to Staging S" at bounding box center [1353, 176] width 187 height 18
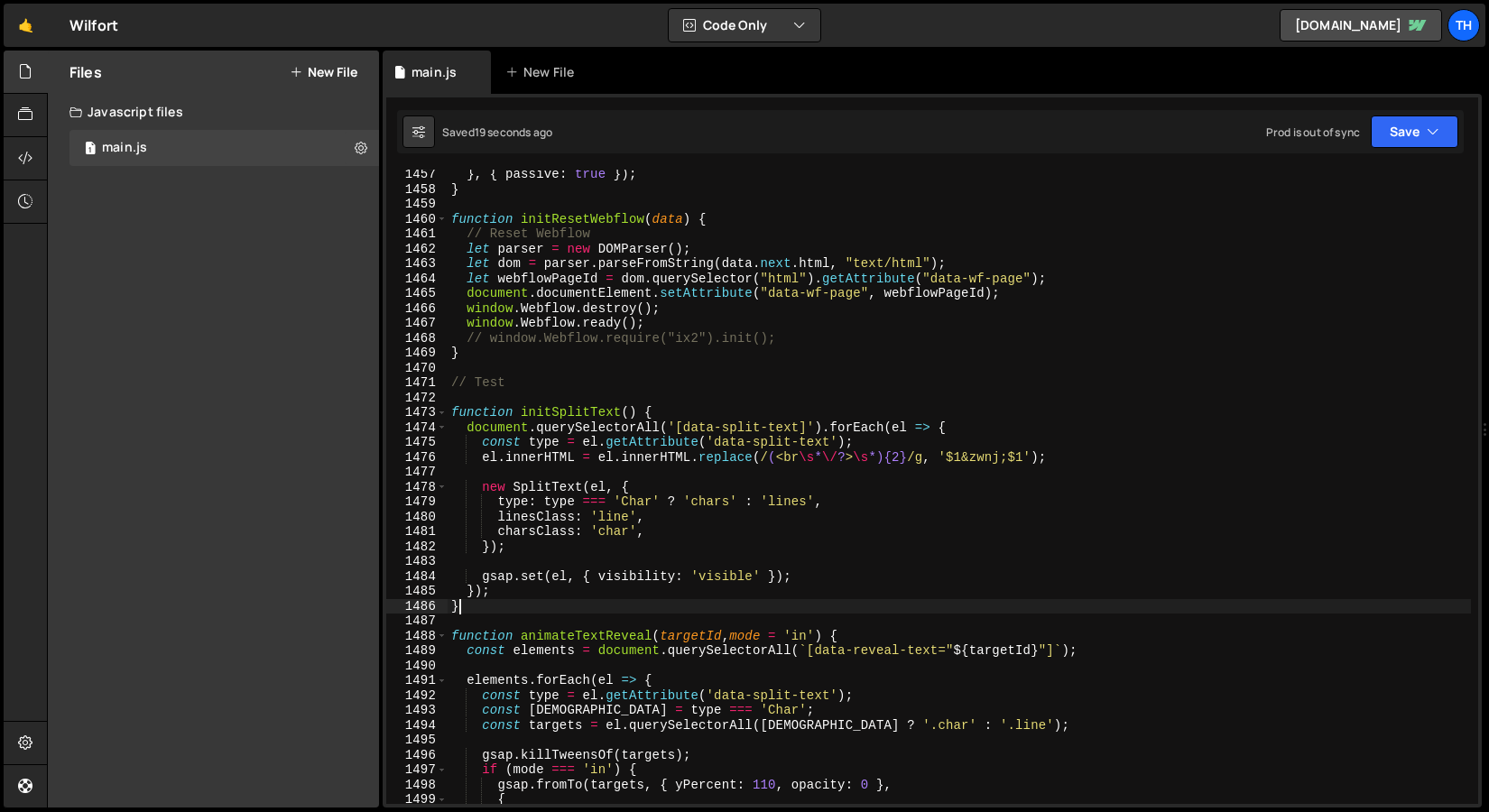
scroll to position [0, 0]
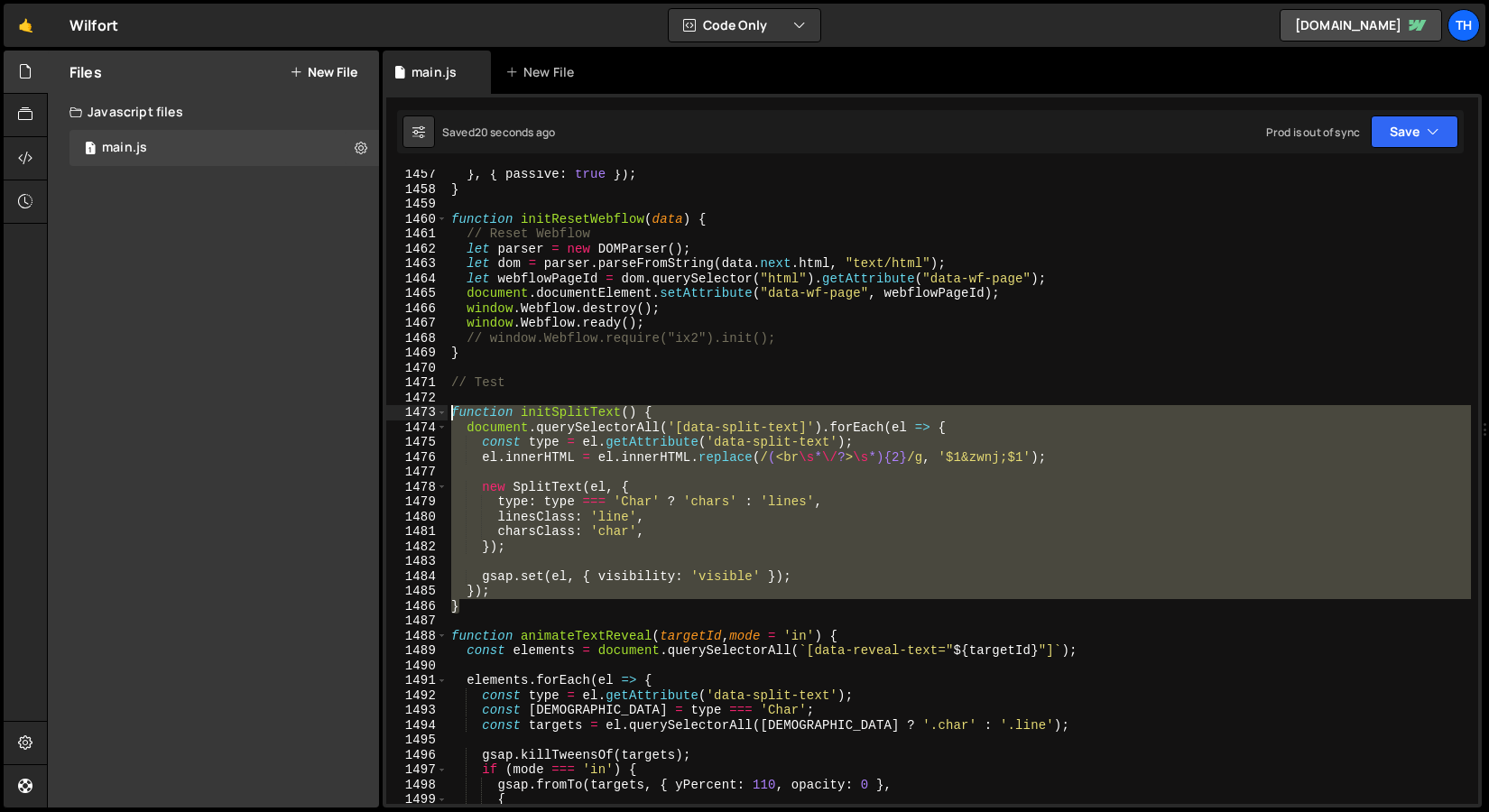
drag, startPoint x: 483, startPoint y: 607, endPoint x: 350, endPoint y: 409, distance: 238.5
click at [350, 409] on div "Files New File Javascript files 1 main.js 0 CSS files Copy share link Edit File…" at bounding box center [767, 429] width 1442 height 758
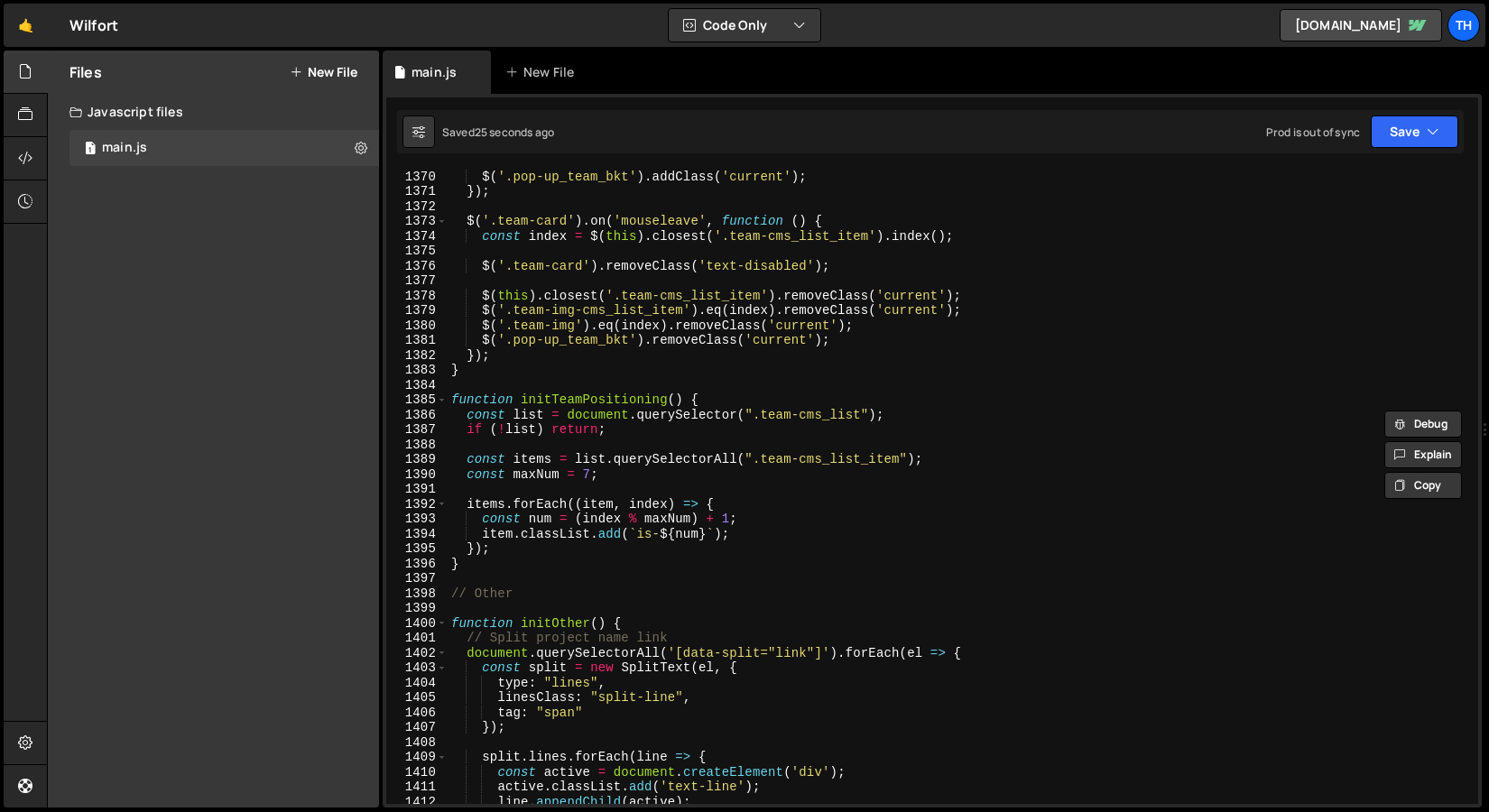
scroll to position [20385, 0]
click at [436, 401] on div "1385" at bounding box center [418, 400] width 62 height 15
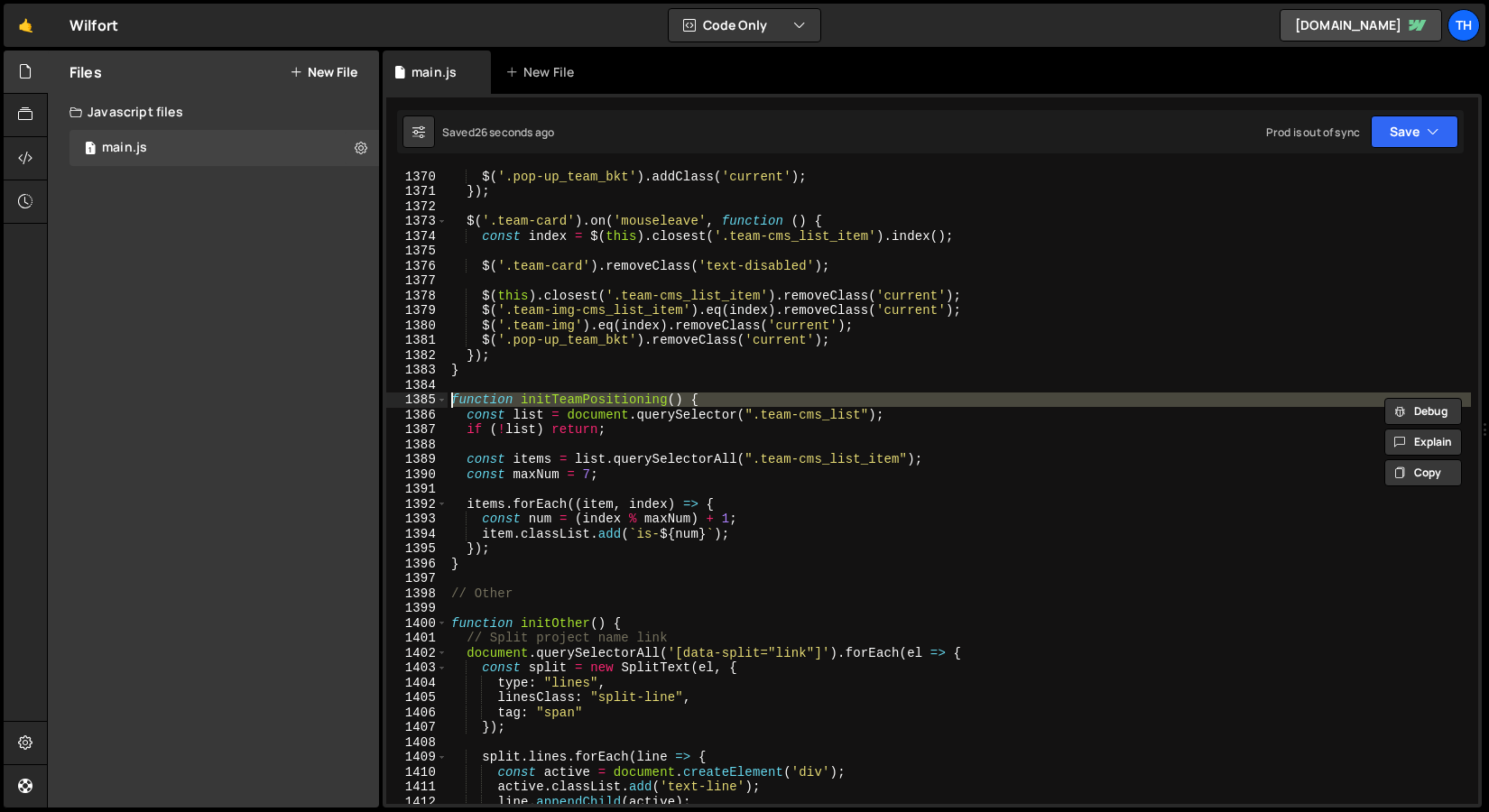
click at [474, 354] on div "$ ( '.pop-up_team_bkt' ) . addClass ( 'current' ) ; }) ; $ ( '.team-card' ) . o…" at bounding box center [959, 500] width 1024 height 665
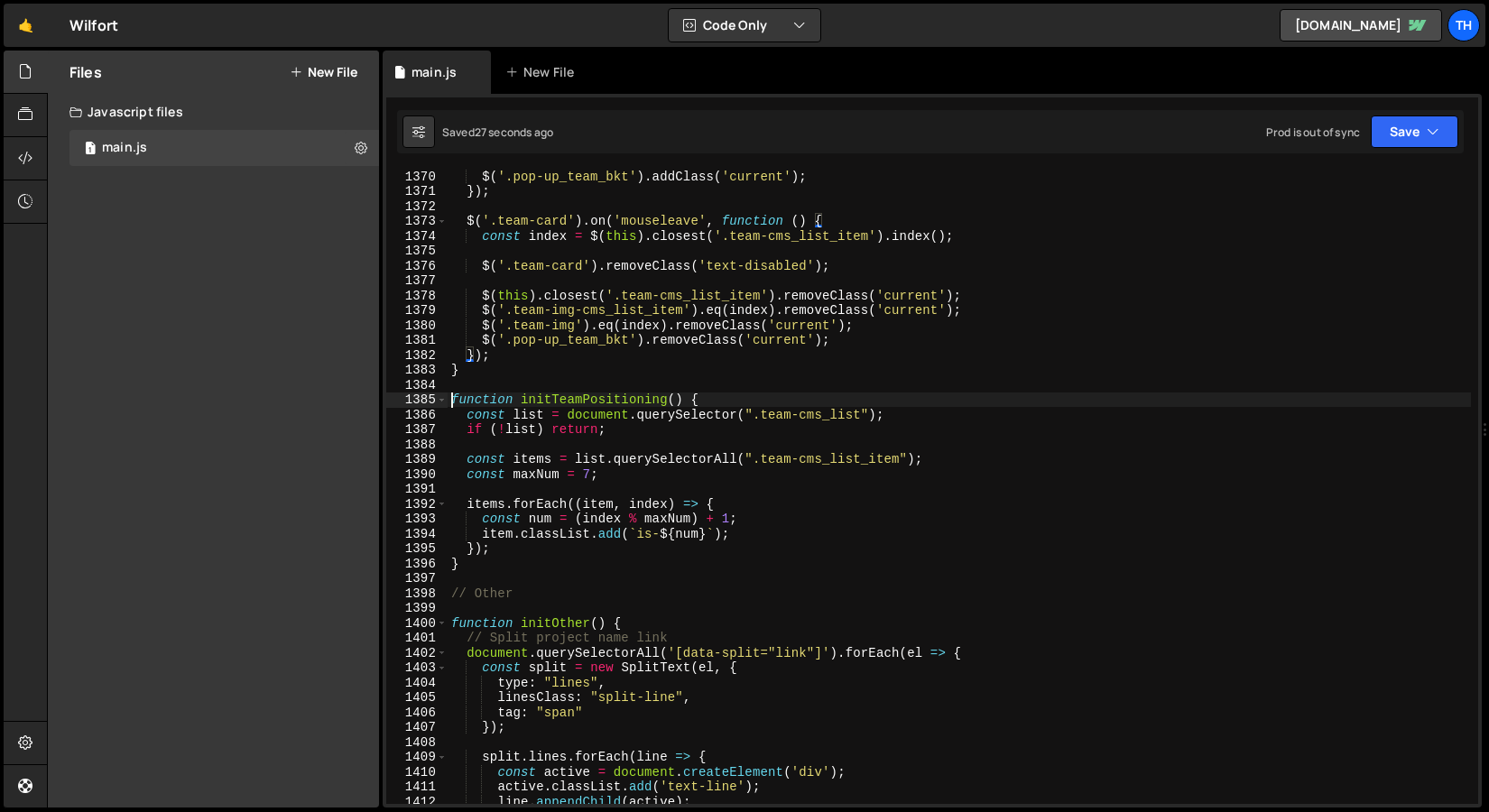
click at [447, 400] on div "$ ( '.pop-up_team_bkt' ) . addClass ( 'current' ) ; }) ; $ ( '.team-card' ) . o…" at bounding box center [959, 500] width 1024 height 665
click at [443, 398] on span at bounding box center [442, 400] width 10 height 15
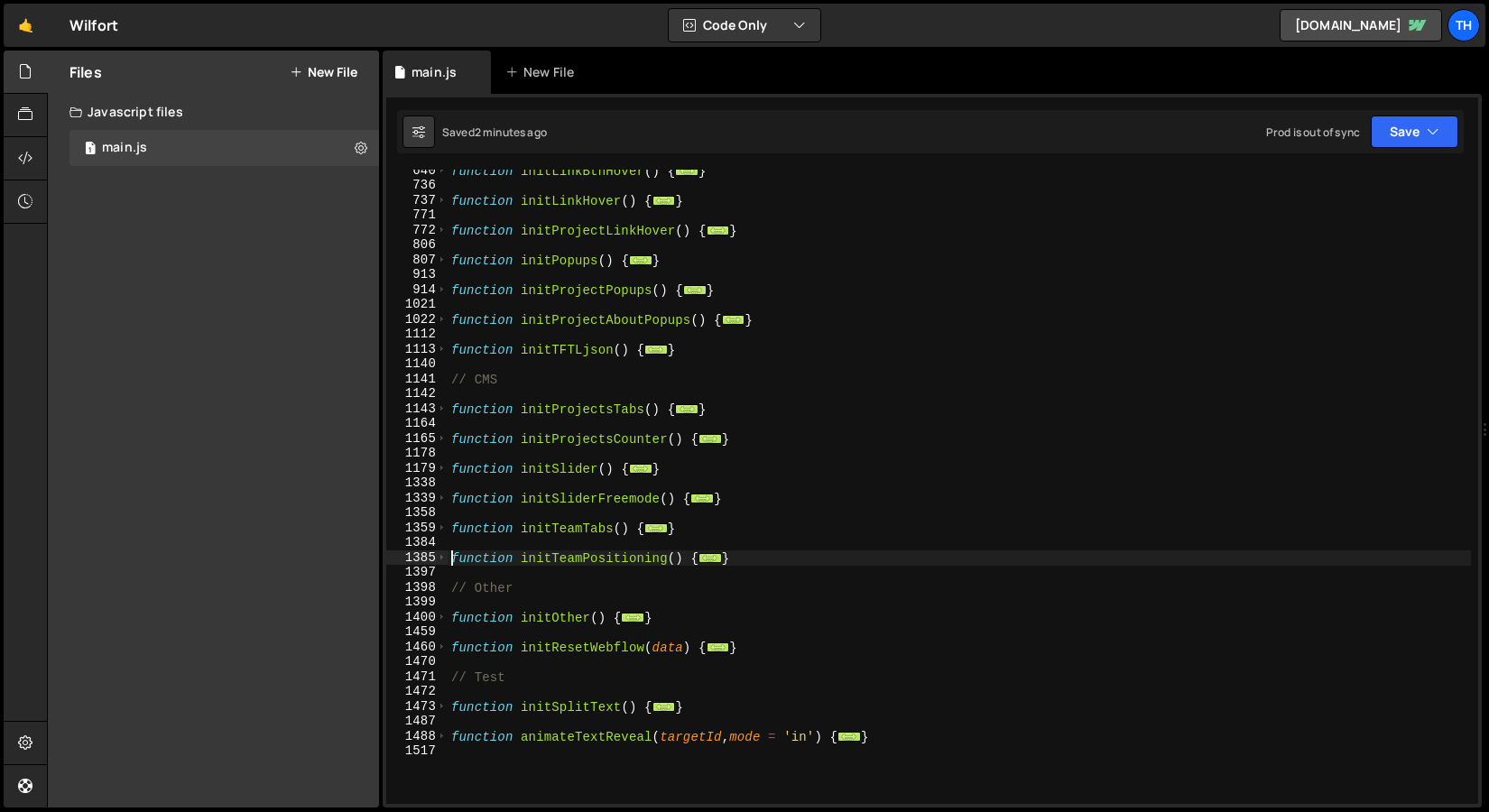
scroll to position [567, 0]
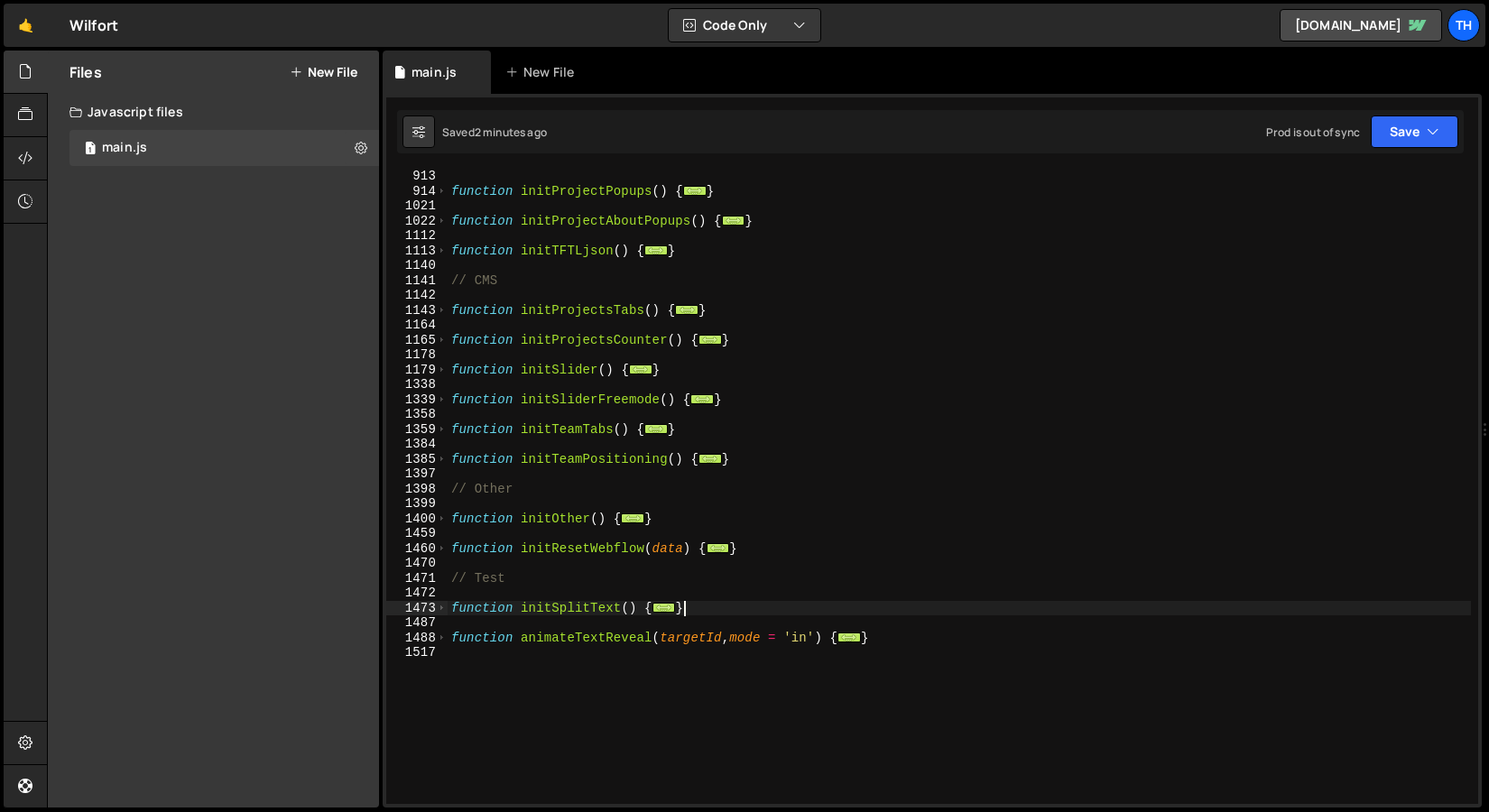
click at [723, 608] on div "function initProjectPopups ( ) { ... } function initProjectAboutPopups ( ) { ..…" at bounding box center [959, 500] width 1024 height 665
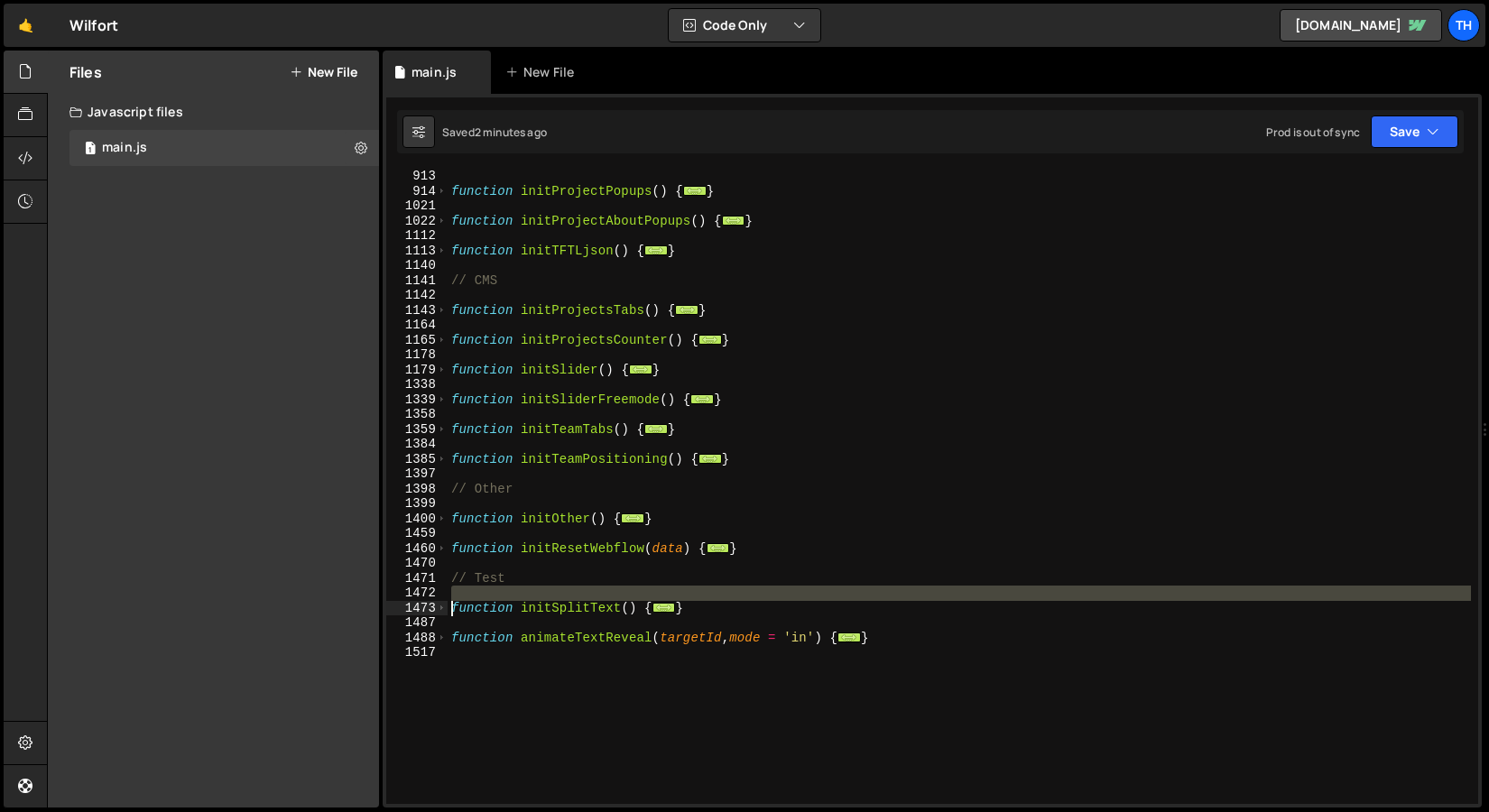
drag, startPoint x: 710, startPoint y: 600, endPoint x: 388, endPoint y: 616, distance: 322.4
click at [388, 616] on div "} 913 914 1021 1022 1112 1113 1140 1141 1142 1143 1164 1165 1178 1179 1338 1339…" at bounding box center [933, 486] width 1092 height 635
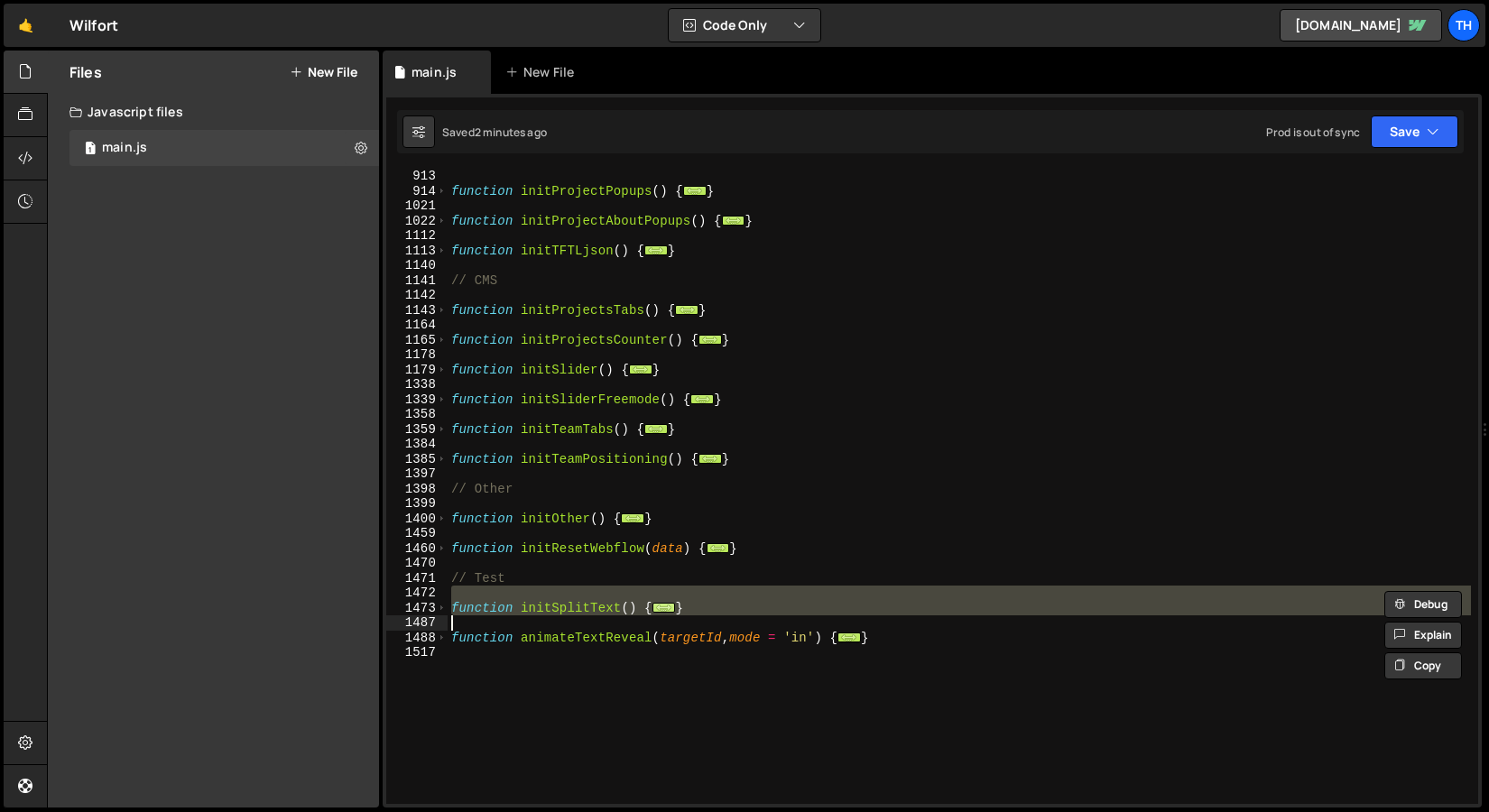
click at [663, 608] on div "function initProjectPopups ( ) { ... } function initProjectAboutPopups ( ) { ..…" at bounding box center [959, 486] width 1024 height 635
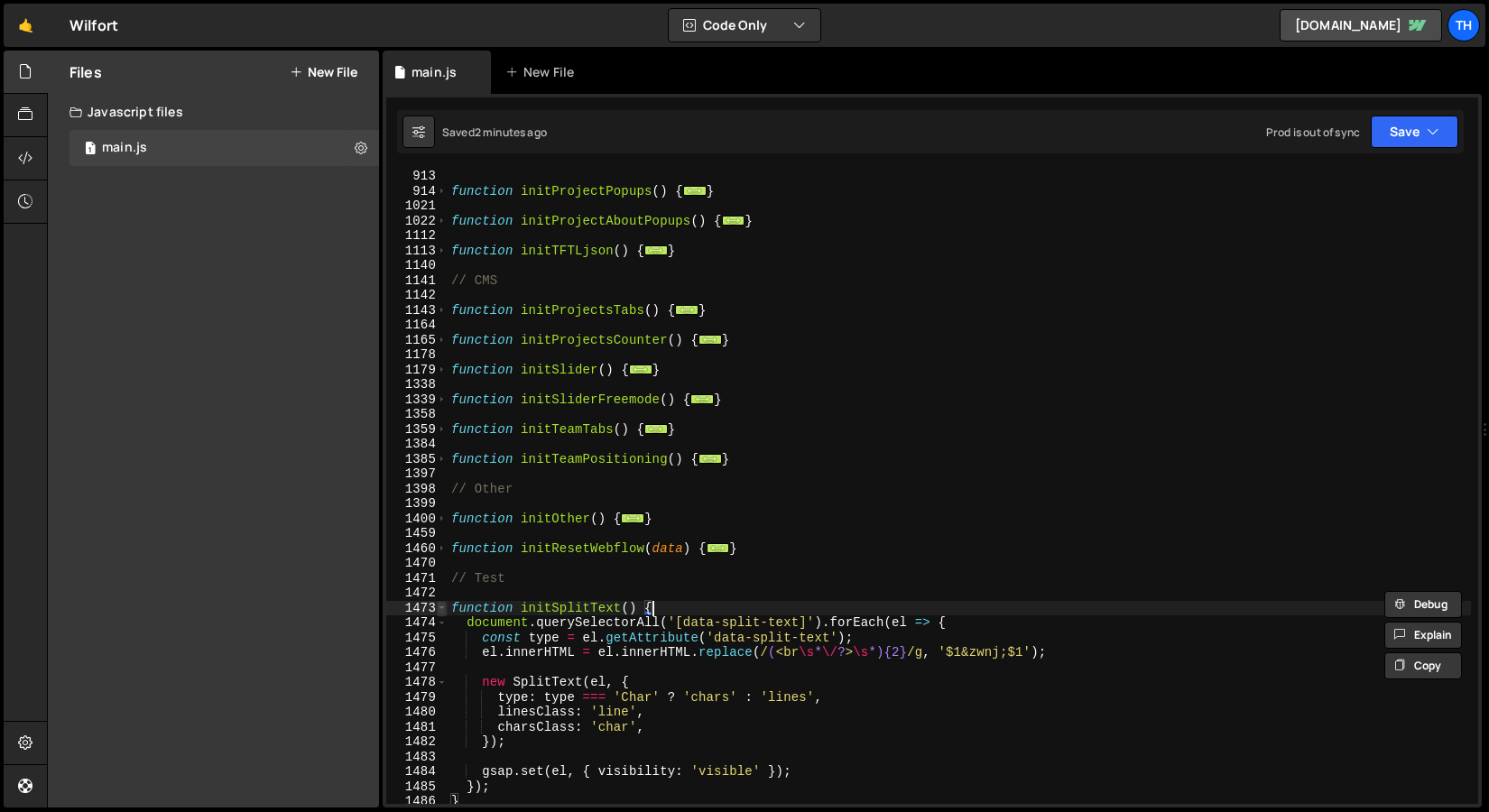
click at [443, 610] on span at bounding box center [442, 608] width 10 height 15
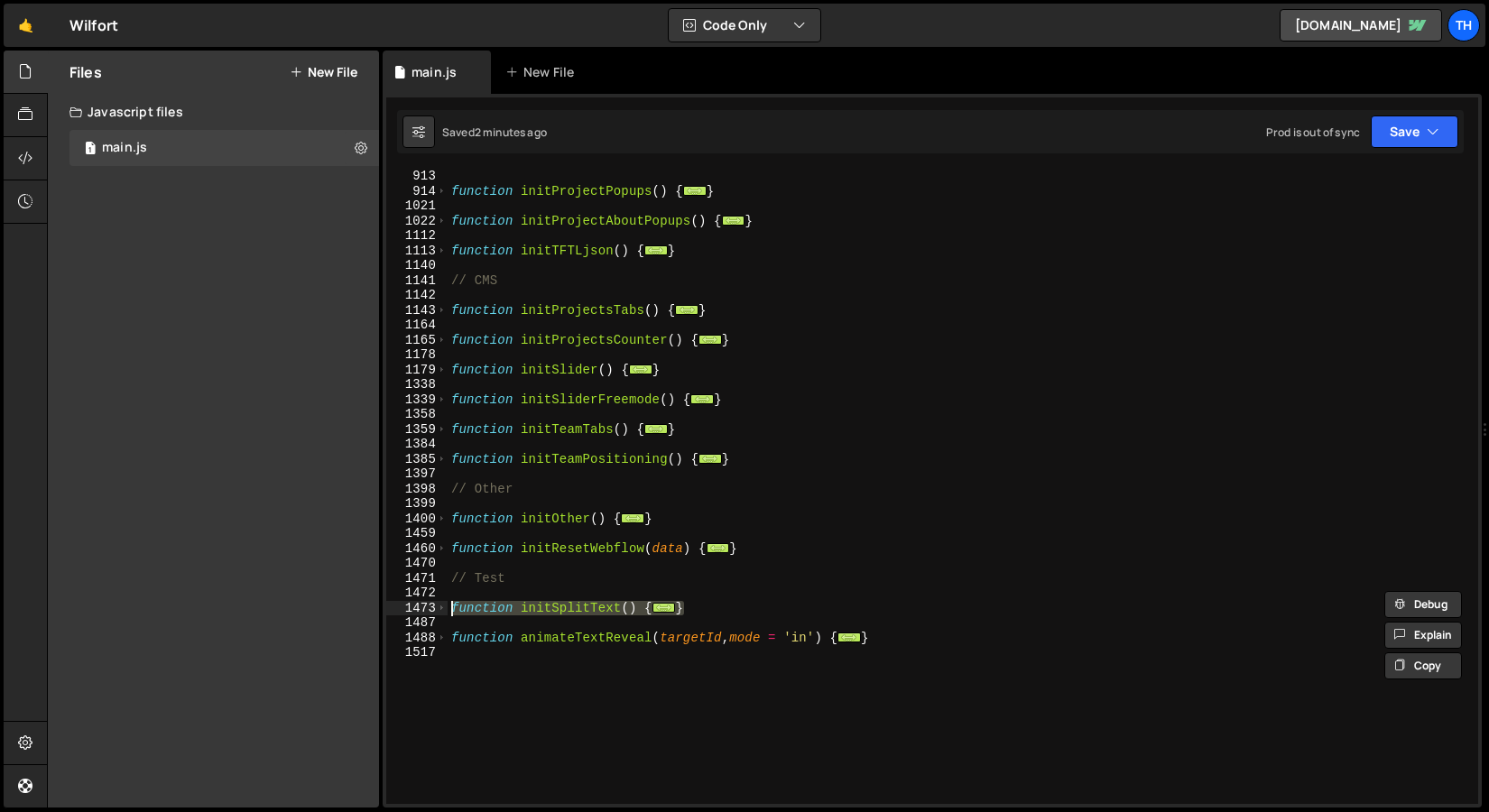
drag, startPoint x: 652, startPoint y: 606, endPoint x: 346, endPoint y: 605, distance: 306.0
click at [346, 605] on div "Files New File Javascript files 1 main.js 0 CSS files Copy share link Edit File…" at bounding box center [767, 429] width 1442 height 758
paste textarea "}"
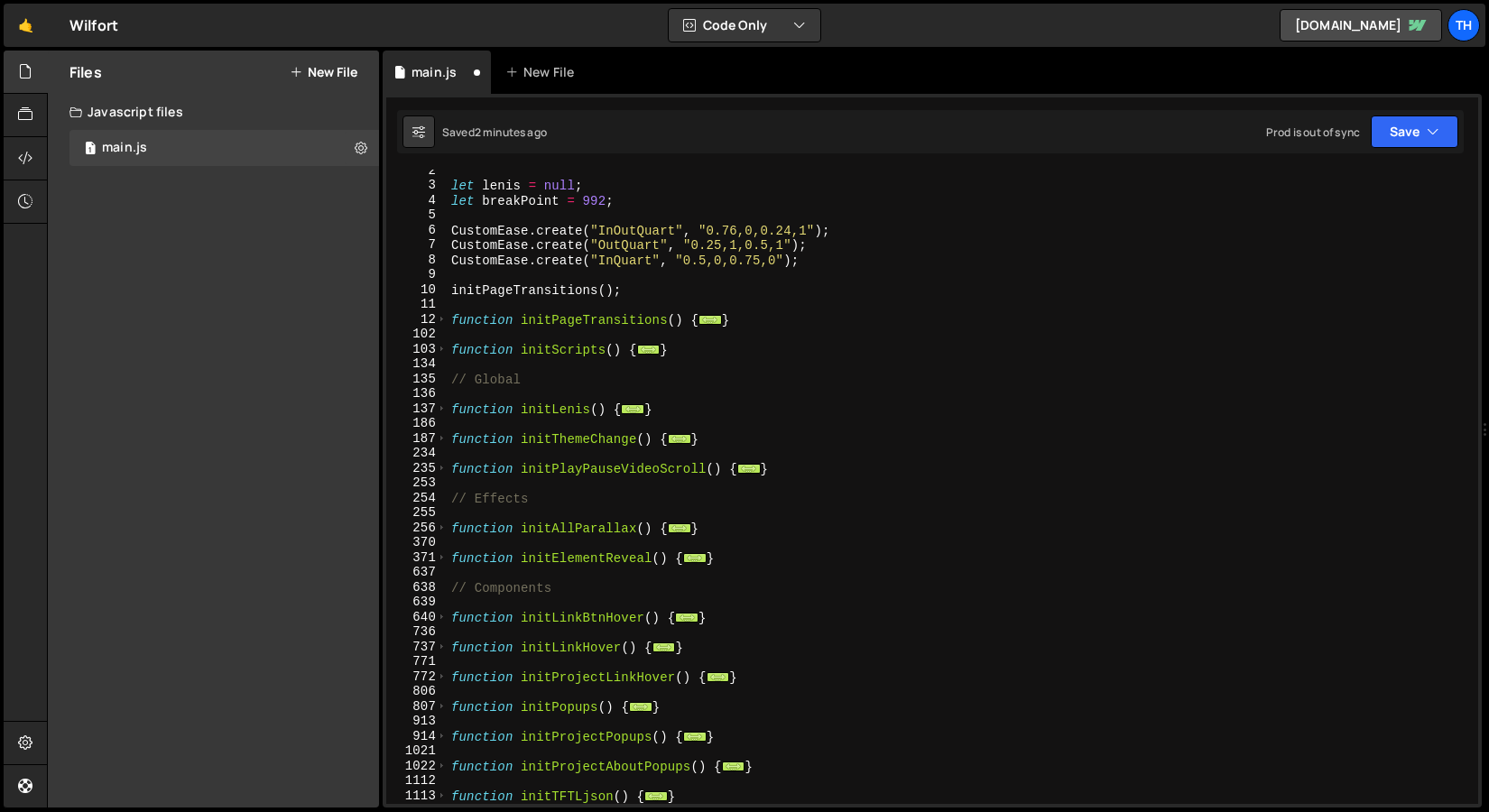
scroll to position [0, 0]
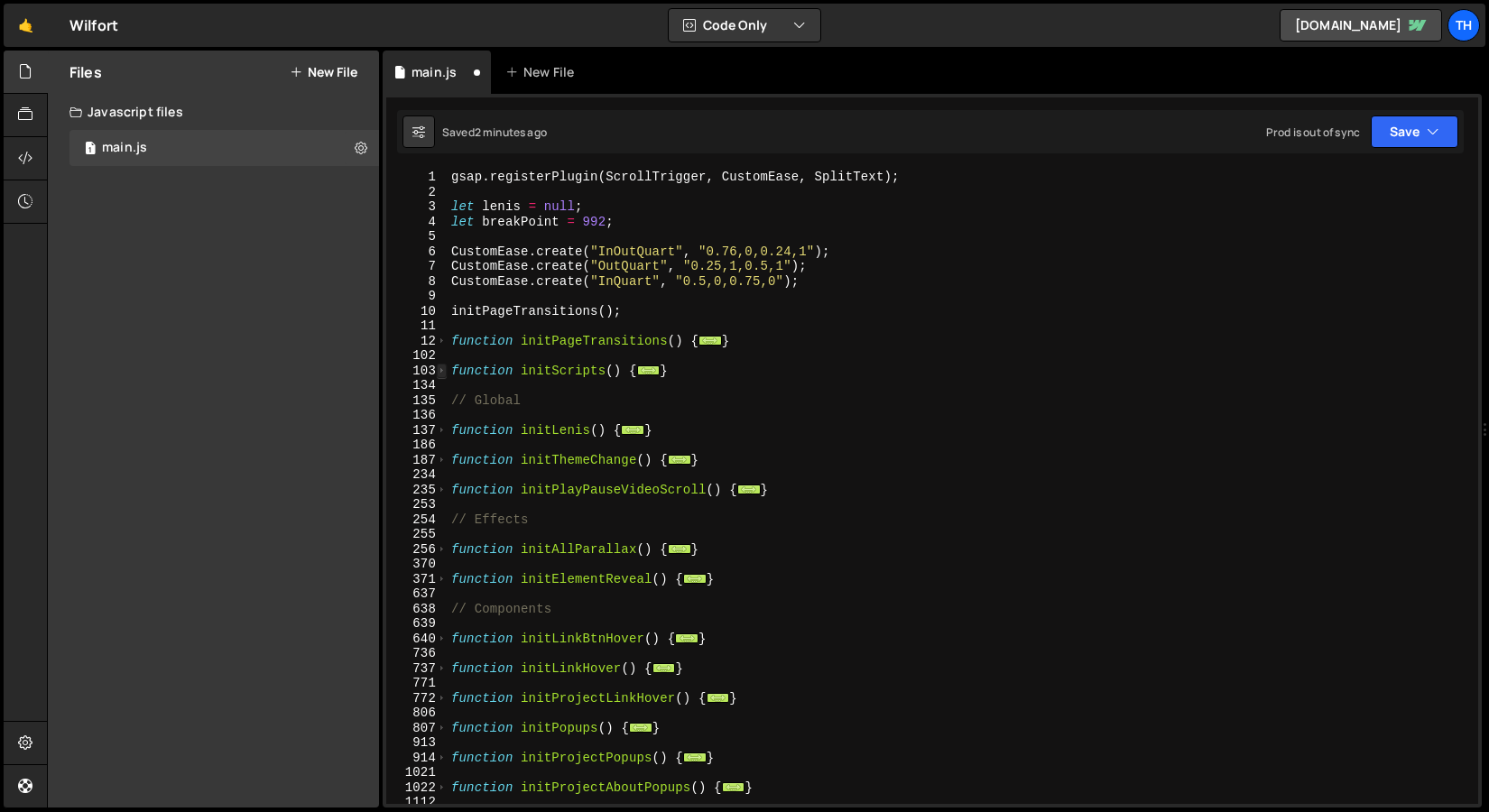
click at [445, 375] on span at bounding box center [442, 371] width 10 height 15
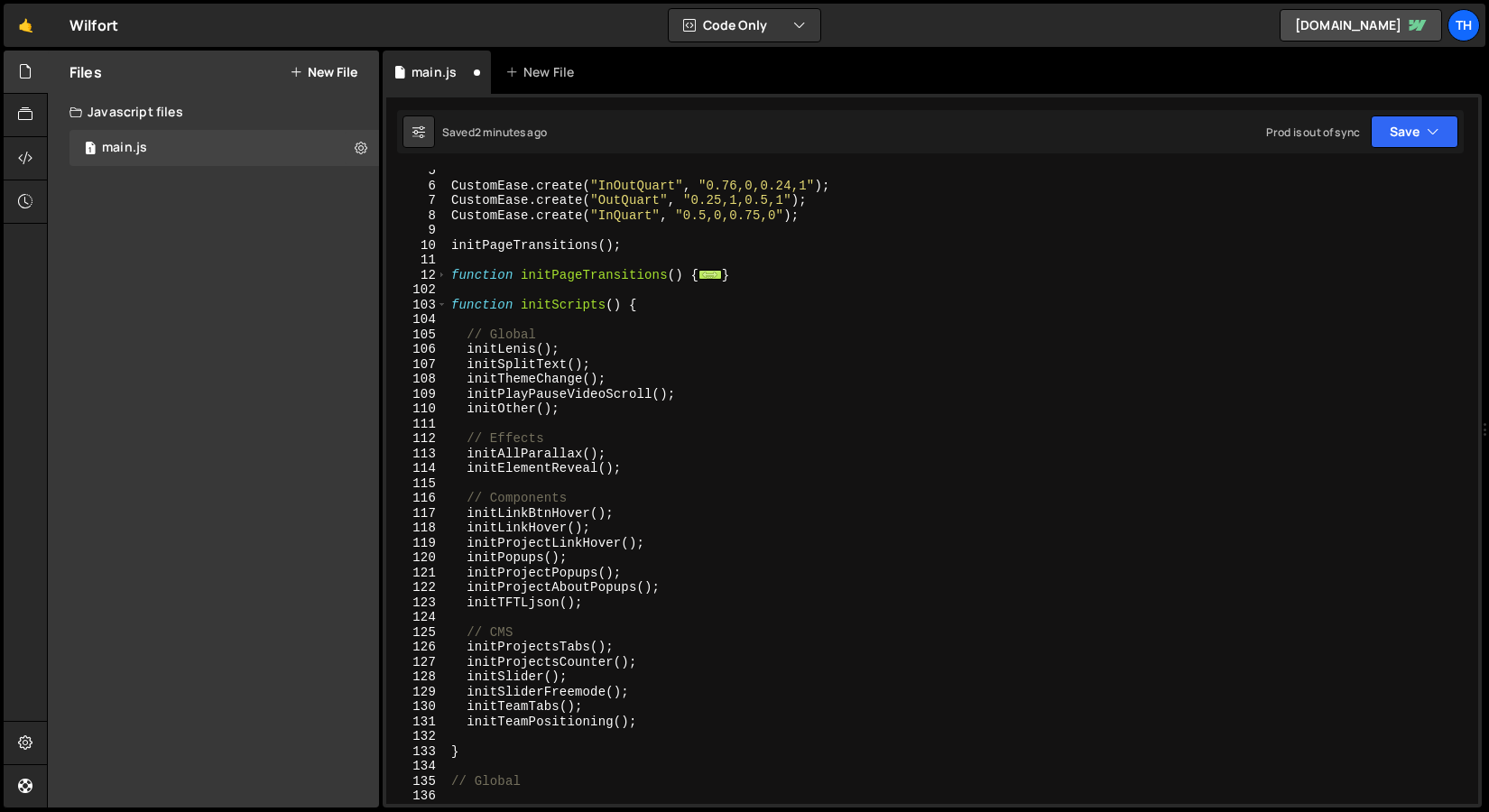
scroll to position [65, 0]
drag, startPoint x: 467, startPoint y: 366, endPoint x: 490, endPoint y: 417, distance: 55.9
click at [467, 366] on div "CustomEase . create ( "InOutQuart" , "0.76,0,0.24,1" ) ; CustomEase . create ( …" at bounding box center [959, 495] width 1024 height 665
type textarea "//initSplitText();"
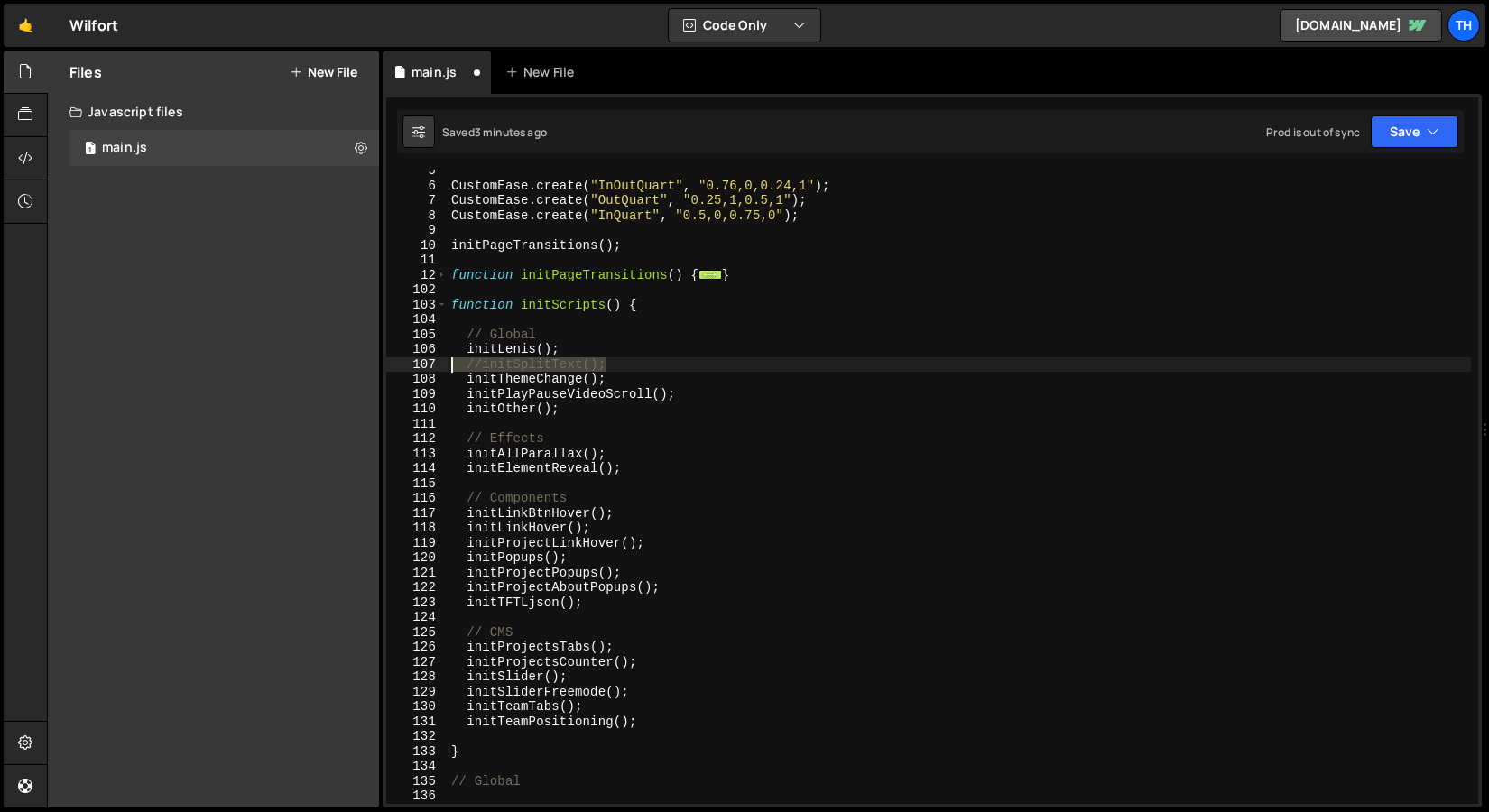
drag, startPoint x: 624, startPoint y: 363, endPoint x: 412, endPoint y: 367, distance: 212.0
click at [412, 367] on div "//initSplitText(); 5 6 7 8 9 10 11 12 102 103 104 105 106 107 108 109 110 111 1…" at bounding box center [933, 486] width 1092 height 635
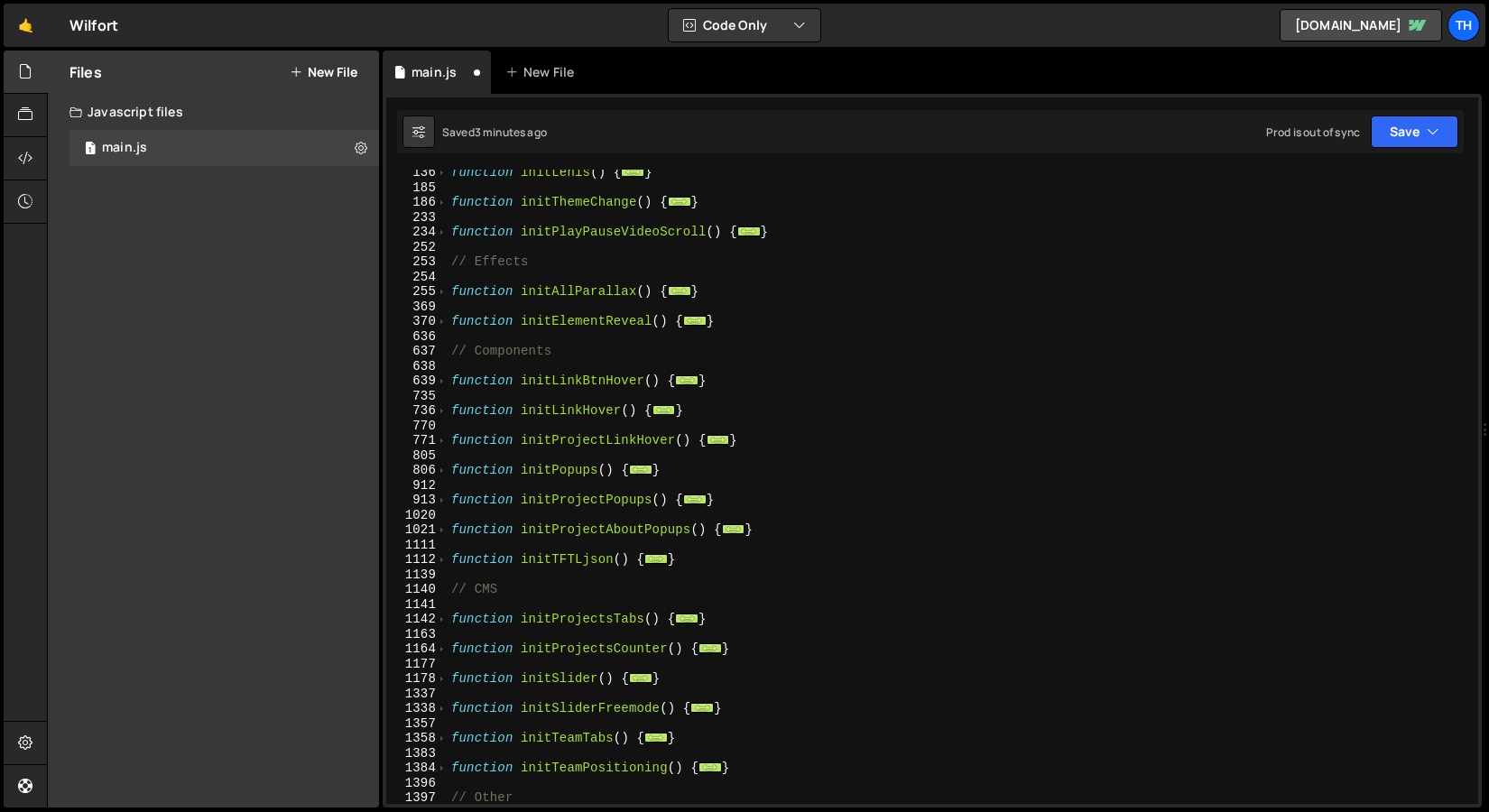
scroll to position [689, 0]
click at [439, 523] on span at bounding box center [442, 529] width 10 height 15
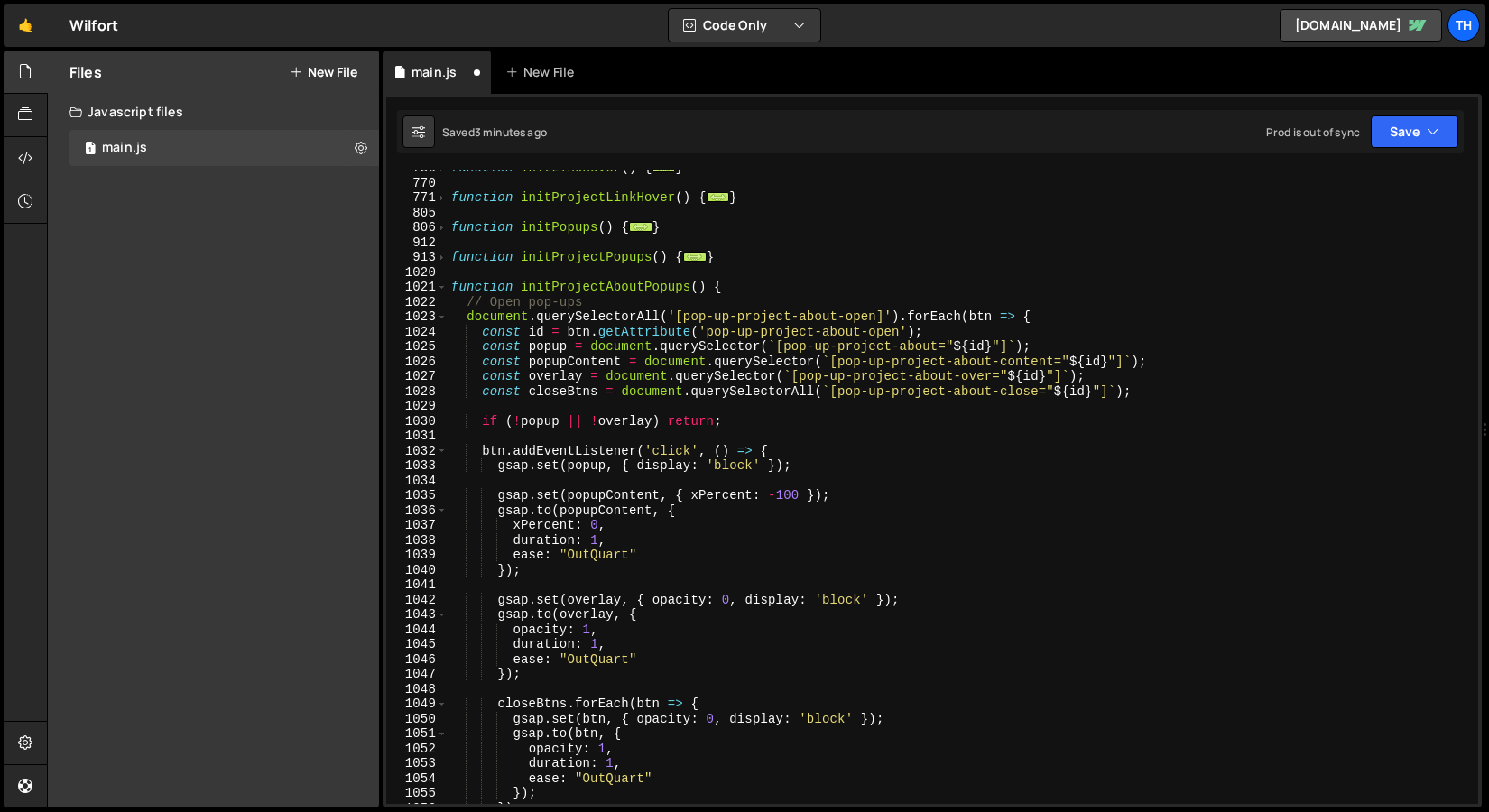
scroll to position [933, 0]
click at [819, 444] on div "function initLinkHover ( ) { ... } function initProjectLinkHover ( ) { ... } fu…" at bounding box center [959, 492] width 1024 height 665
type textarea "btn.addEventListener('click', () => {"
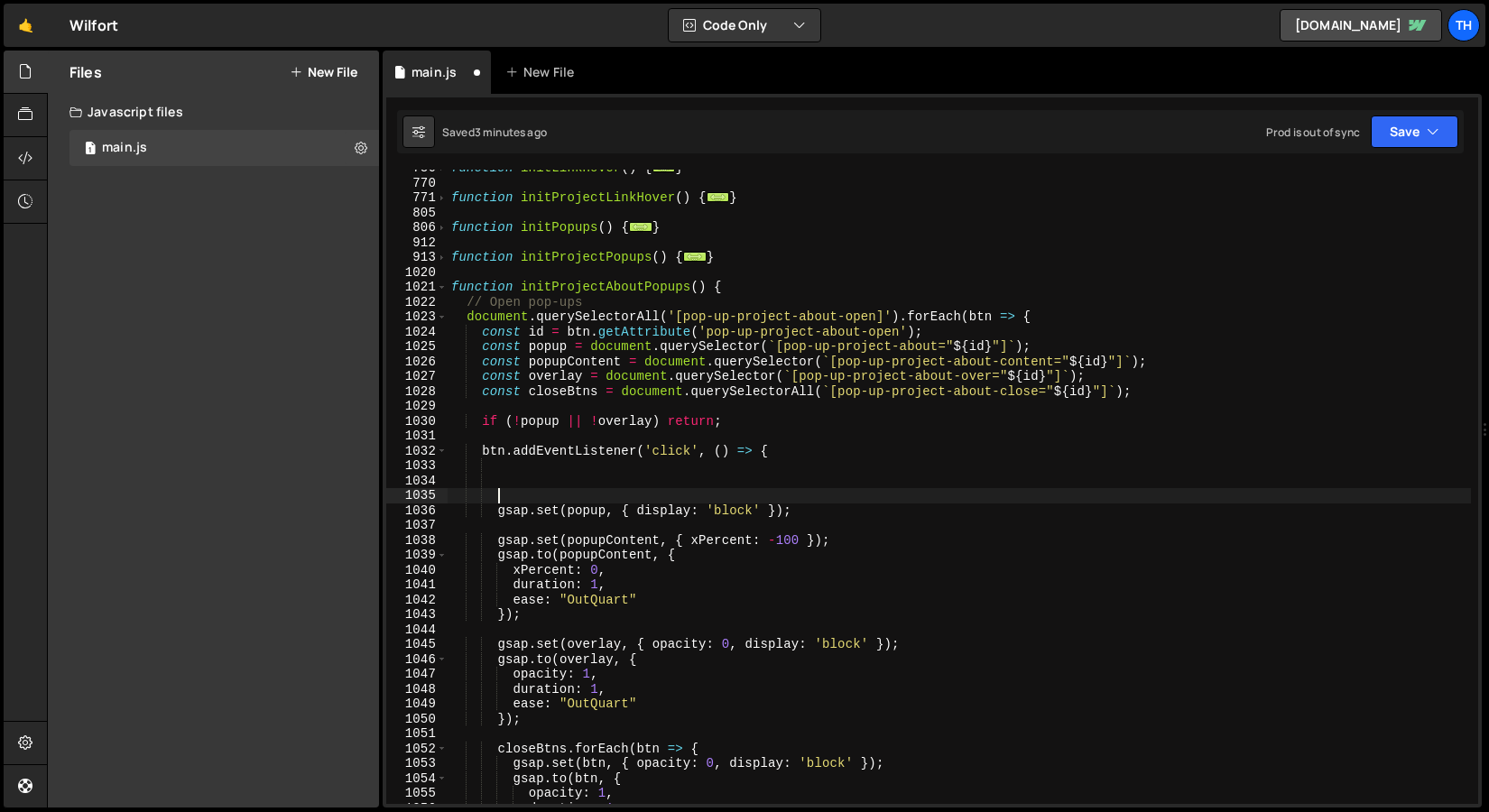
paste textarea "animateTextReveal(id, 'in');"
type textarea "animateTextReveal(id, 'in');"
paste textarea "animateTextReveal(id, 'in');"
type textarea "animateTextReveal(id, 'in');"
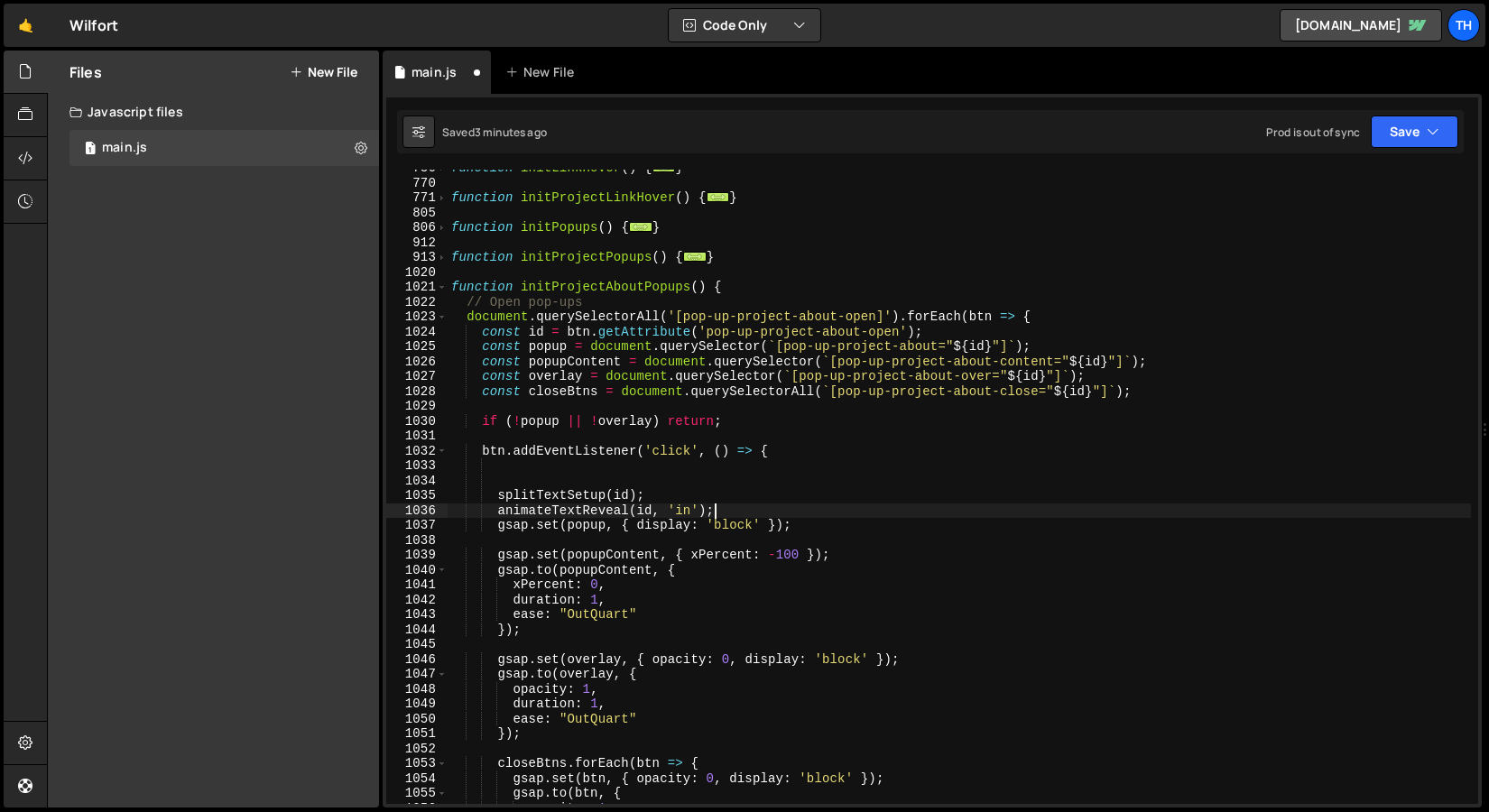
scroll to position [0, 2]
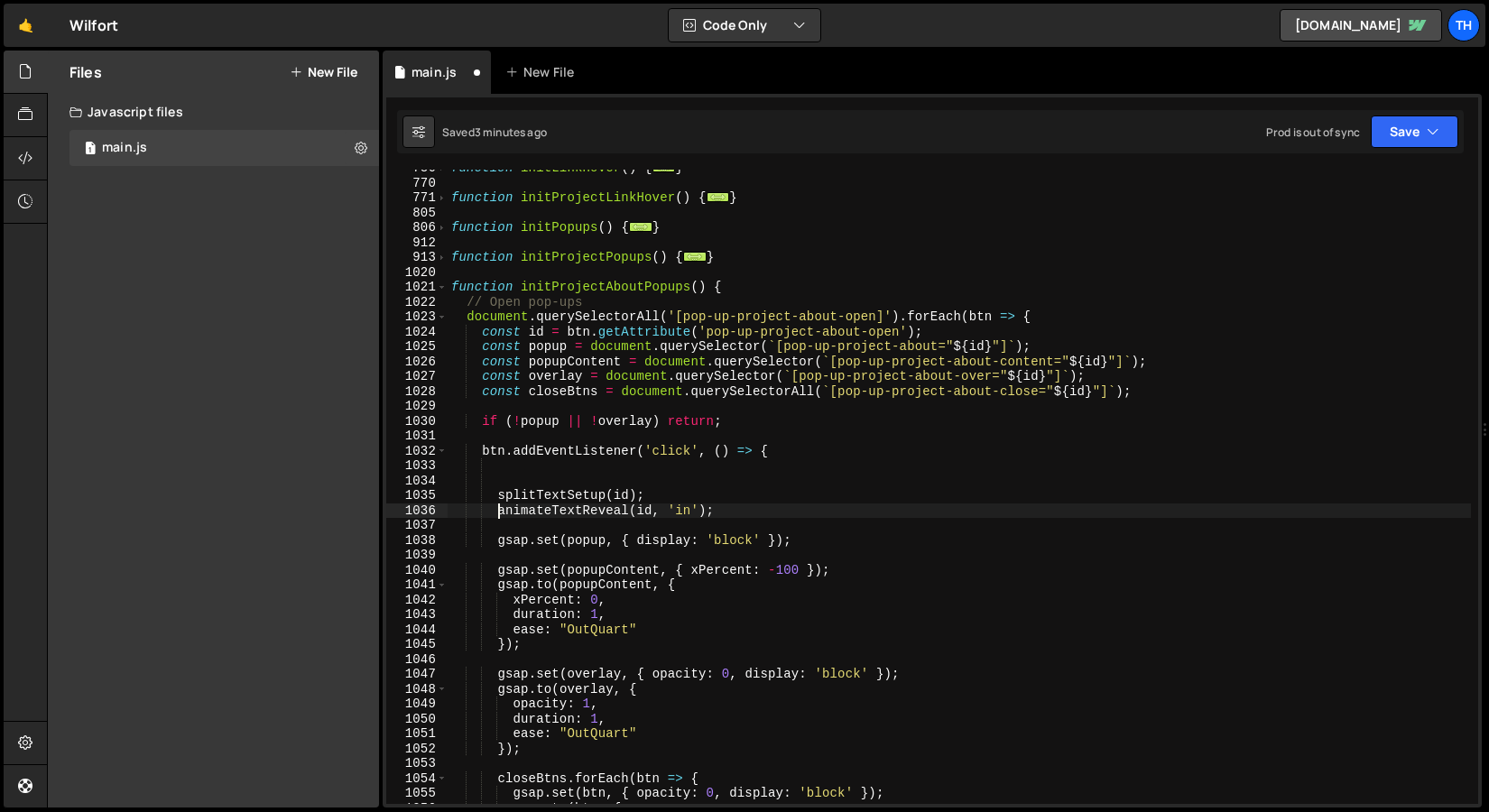
type textarea "splitTextSetup(id);"
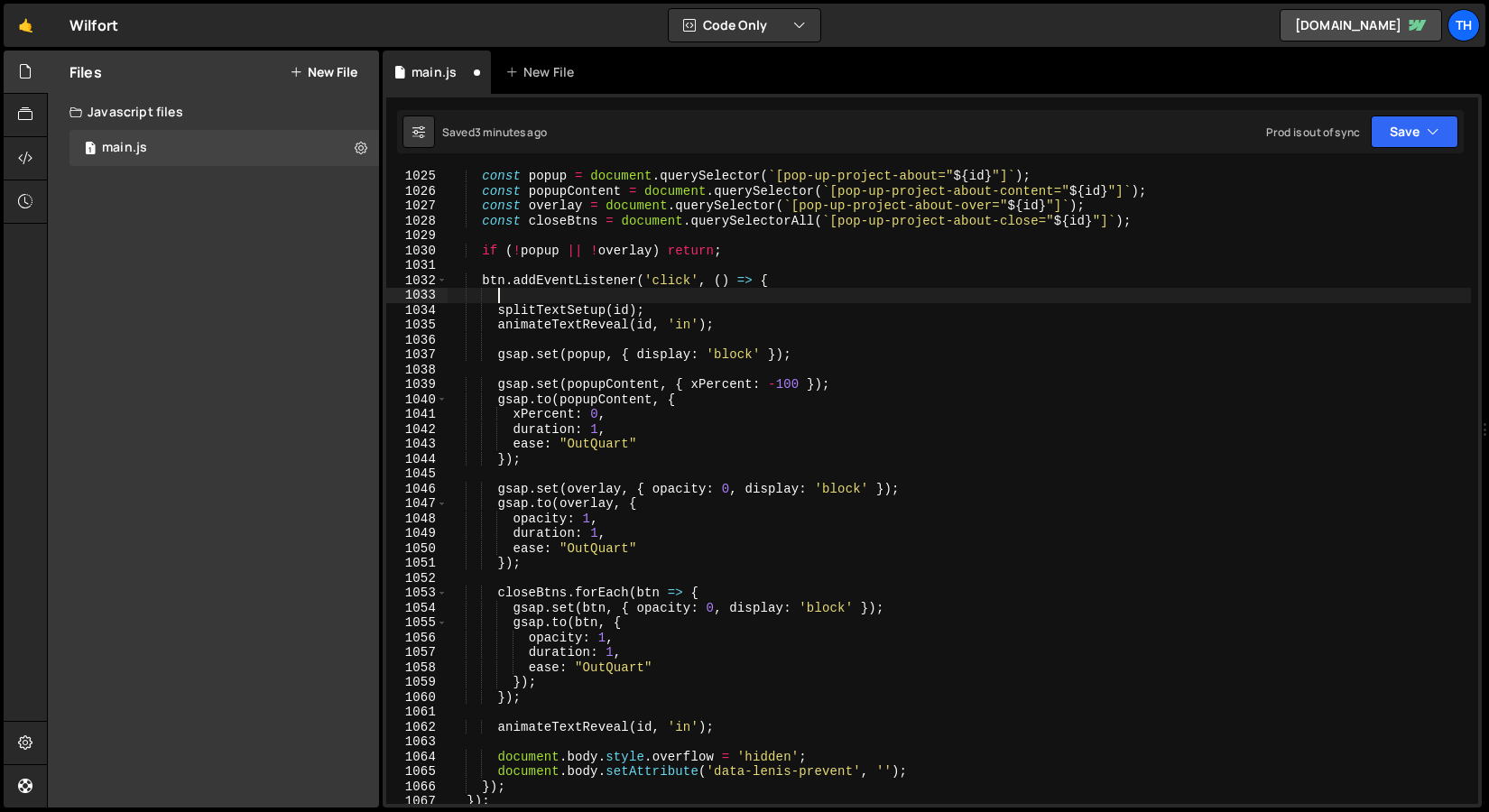
scroll to position [1109, 0]
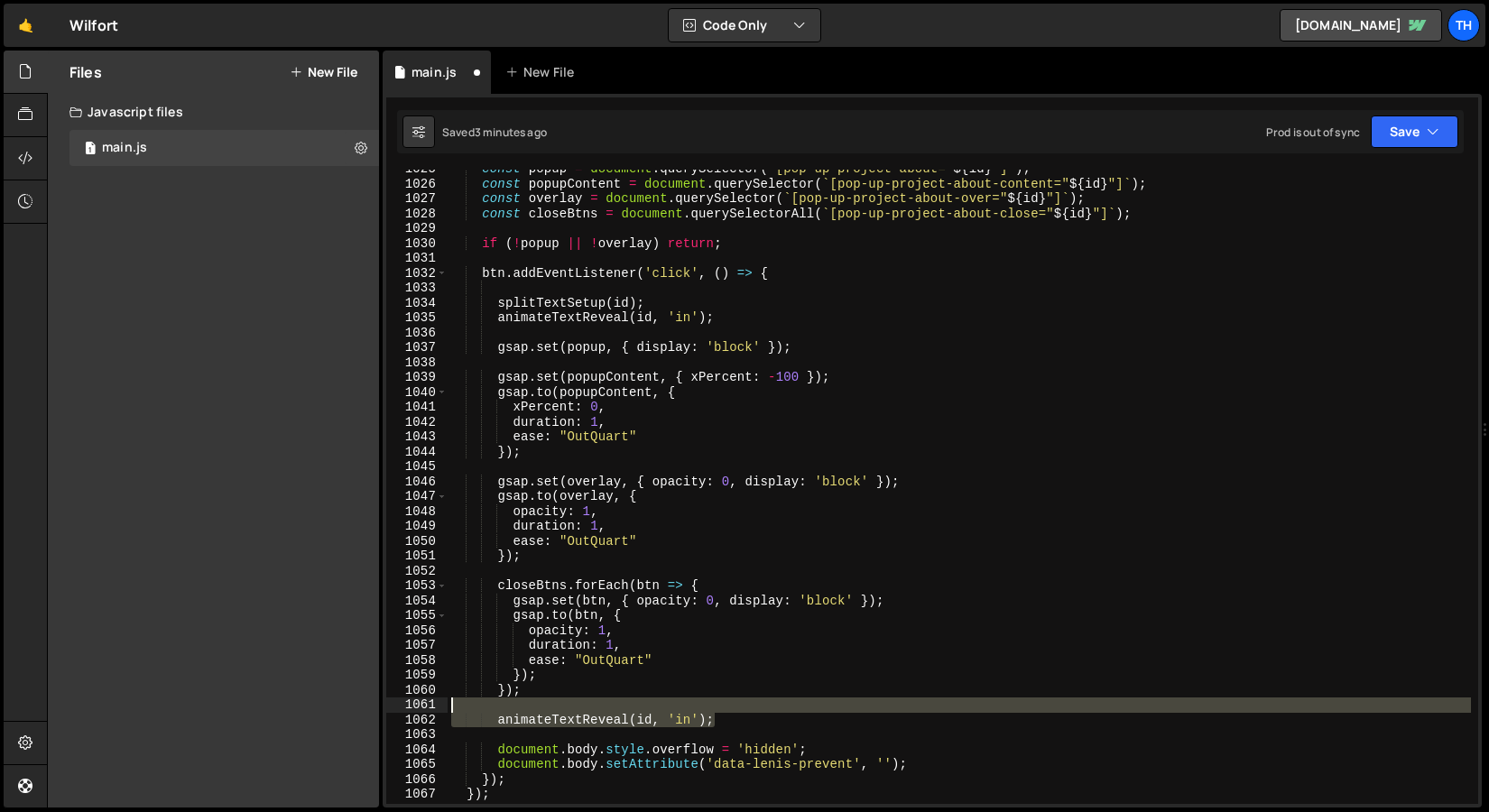
drag, startPoint x: 725, startPoint y: 720, endPoint x: 448, endPoint y: 705, distance: 277.4
click at [448, 705] on div "const popup = document . querySelector ( ` [pop-up-project-about=" ${ id } "] `…" at bounding box center [959, 493] width 1024 height 665
type textarea "animateTextReveal(id, 'in');"
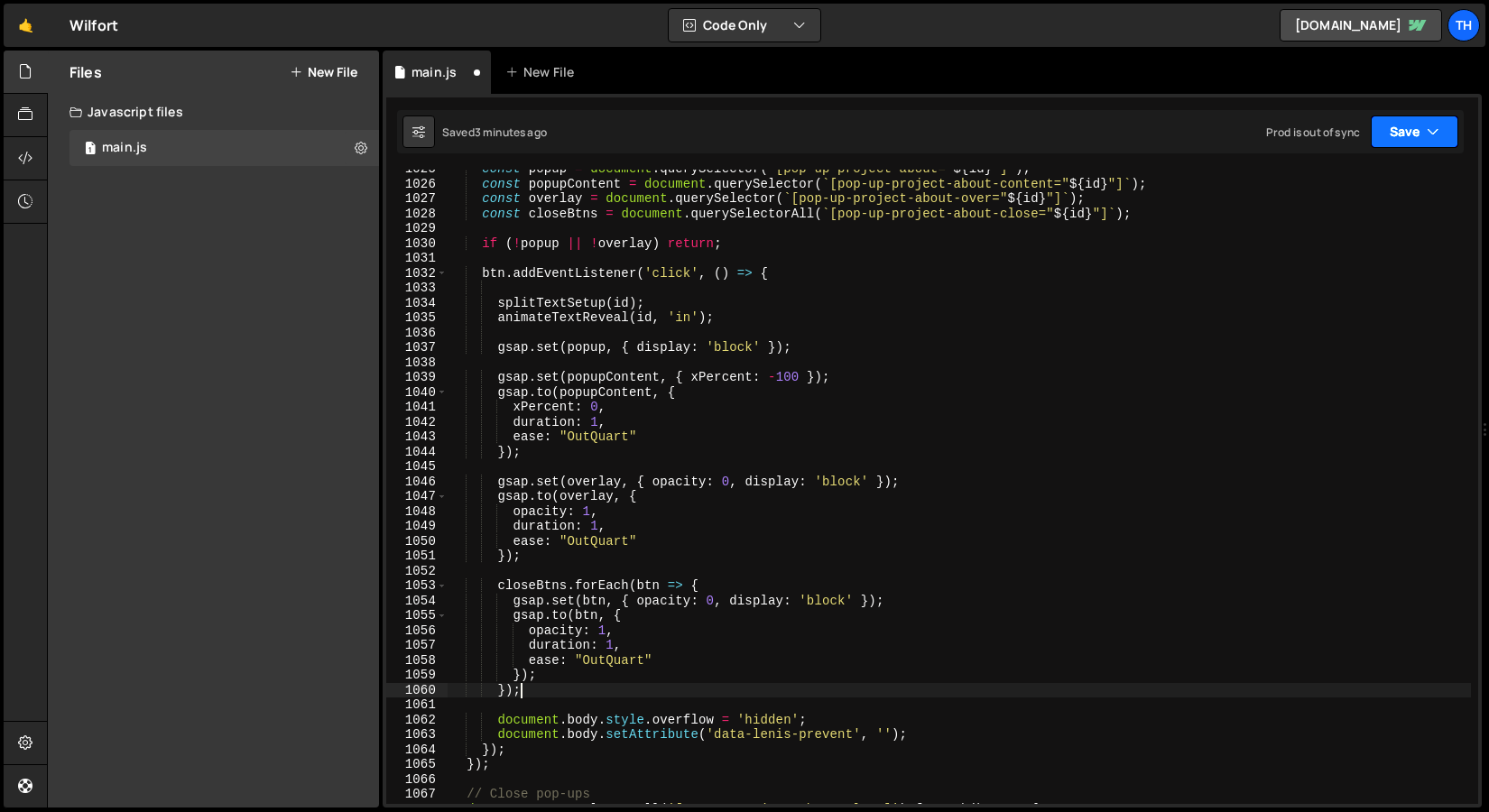
type textarea "});"
click at [1384, 128] on button "Save" at bounding box center [1415, 132] width 88 height 33
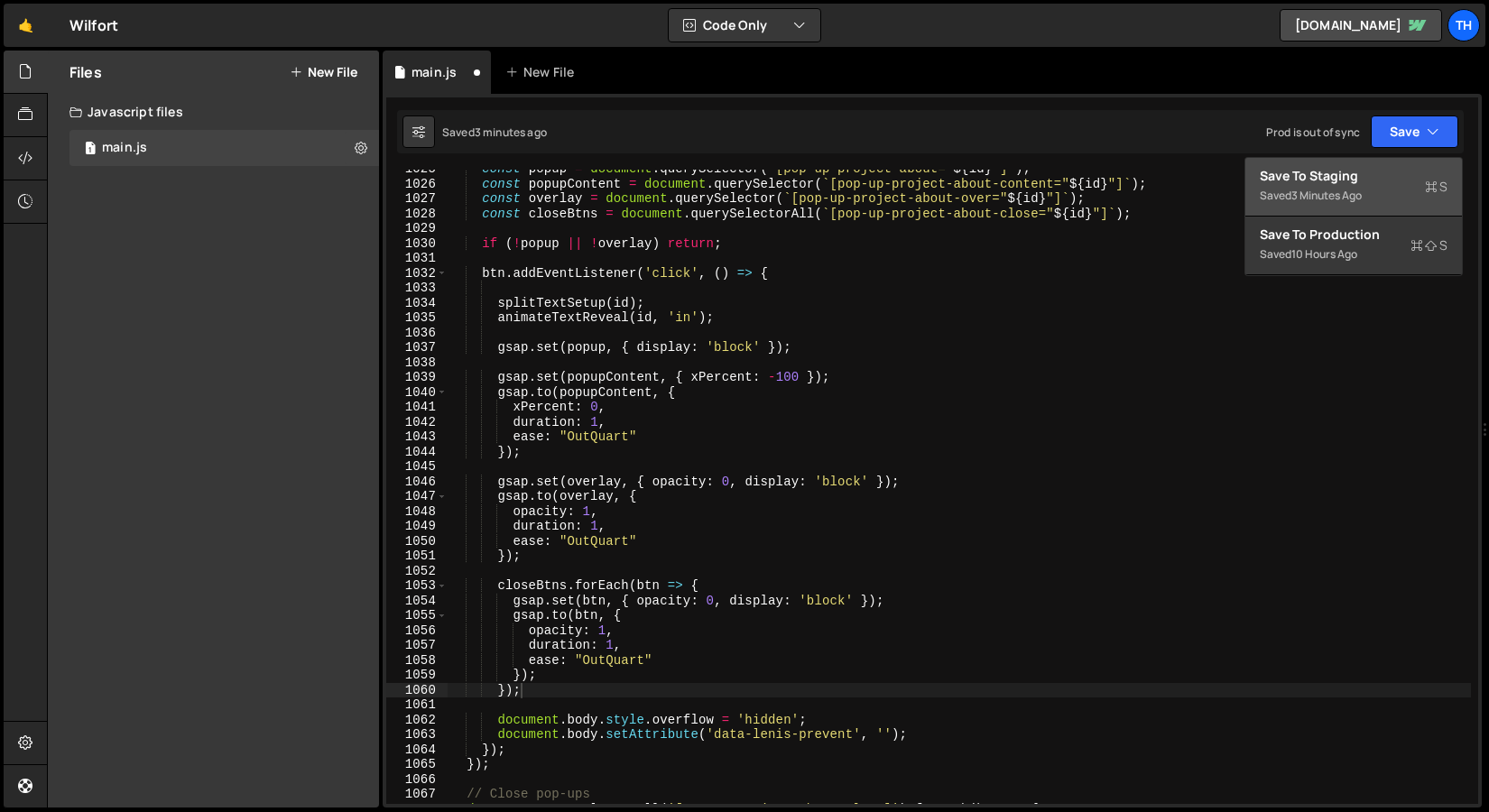
click at [1344, 176] on div "Save to Staging S" at bounding box center [1353, 176] width 187 height 18
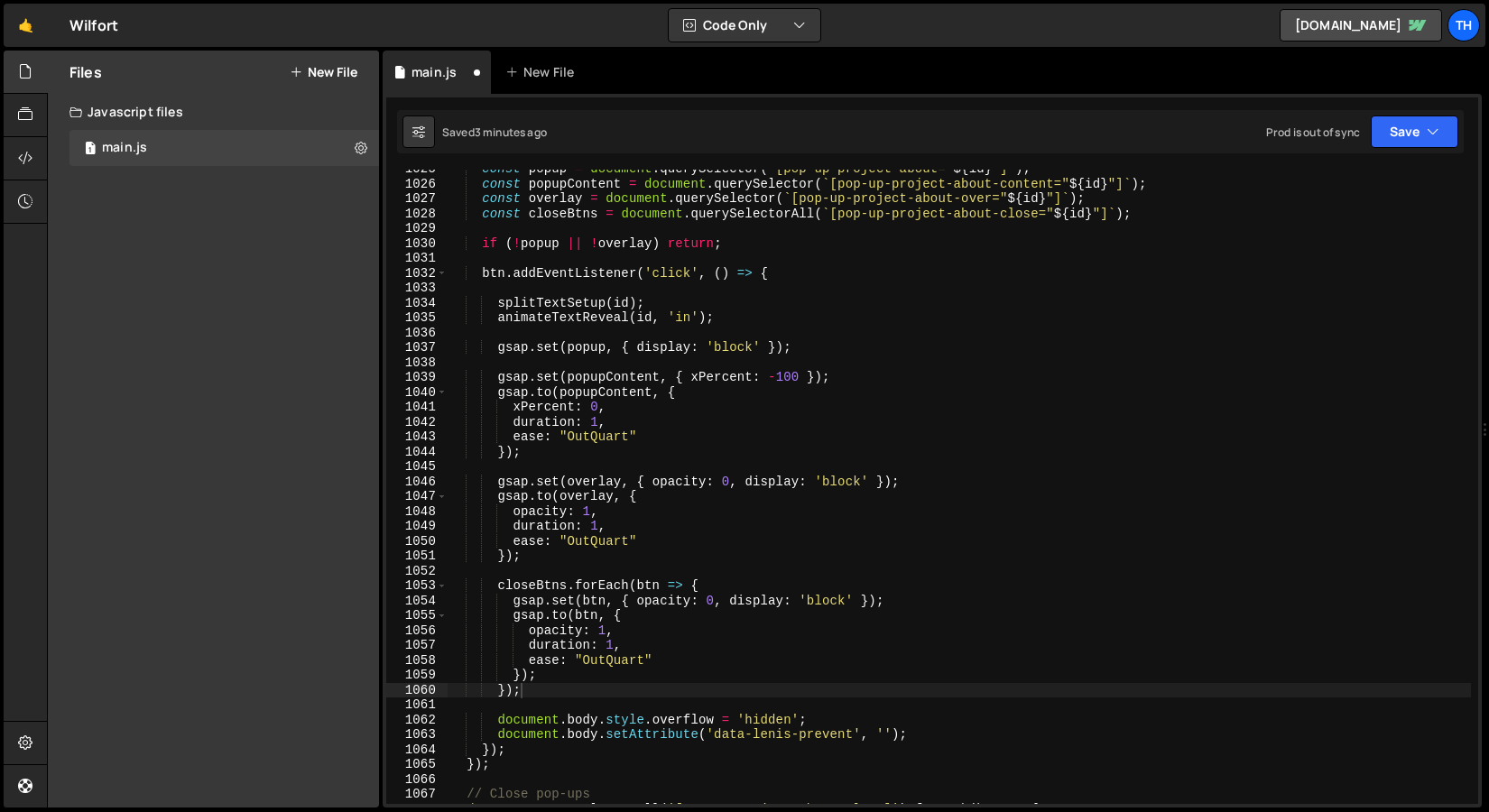
scroll to position [15255, 0]
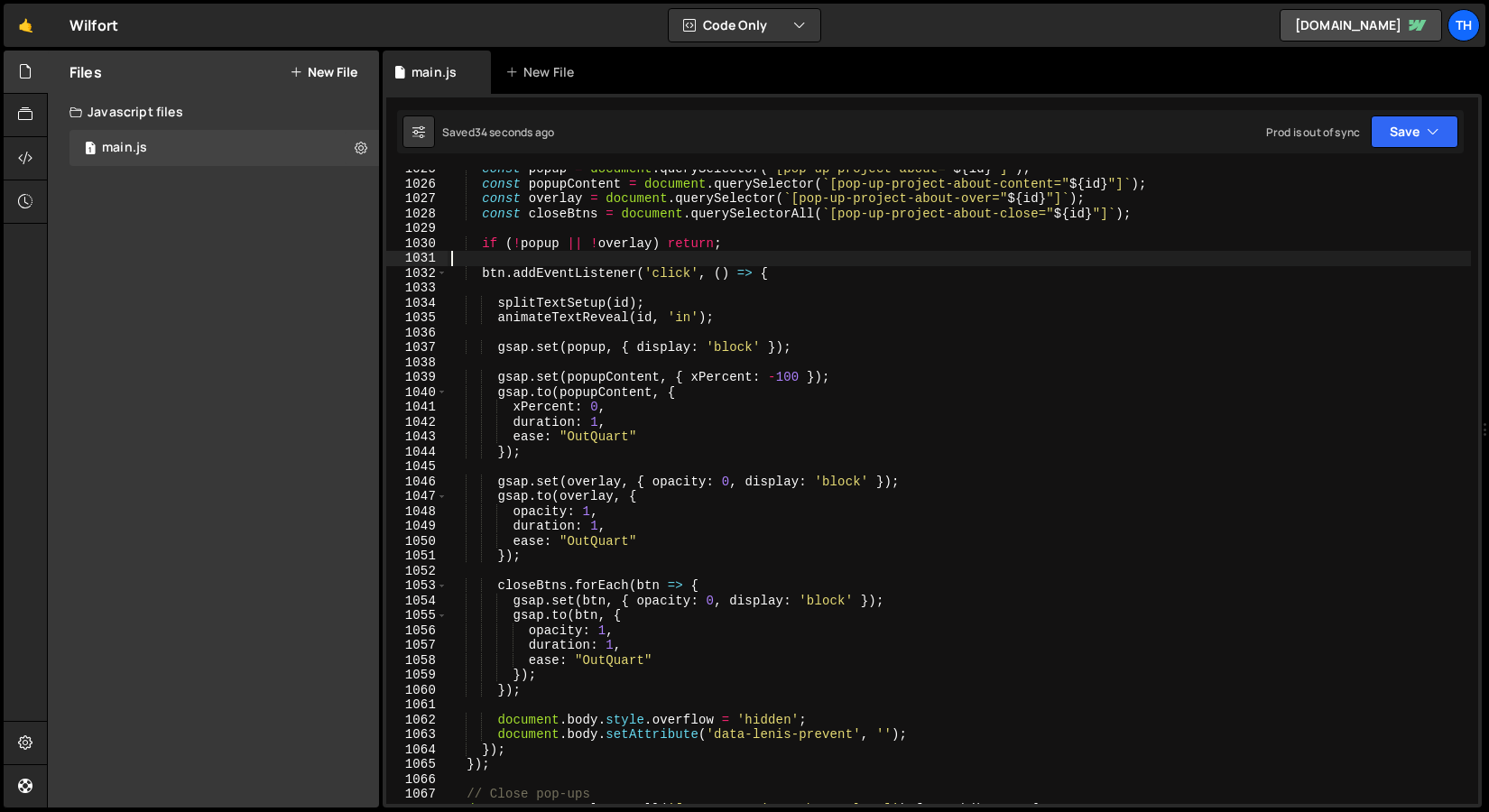
click at [584, 263] on div "const popup = document . querySelector ( ` [pop-up-project-about=" ${ id } "] `…" at bounding box center [959, 493] width 1024 height 665
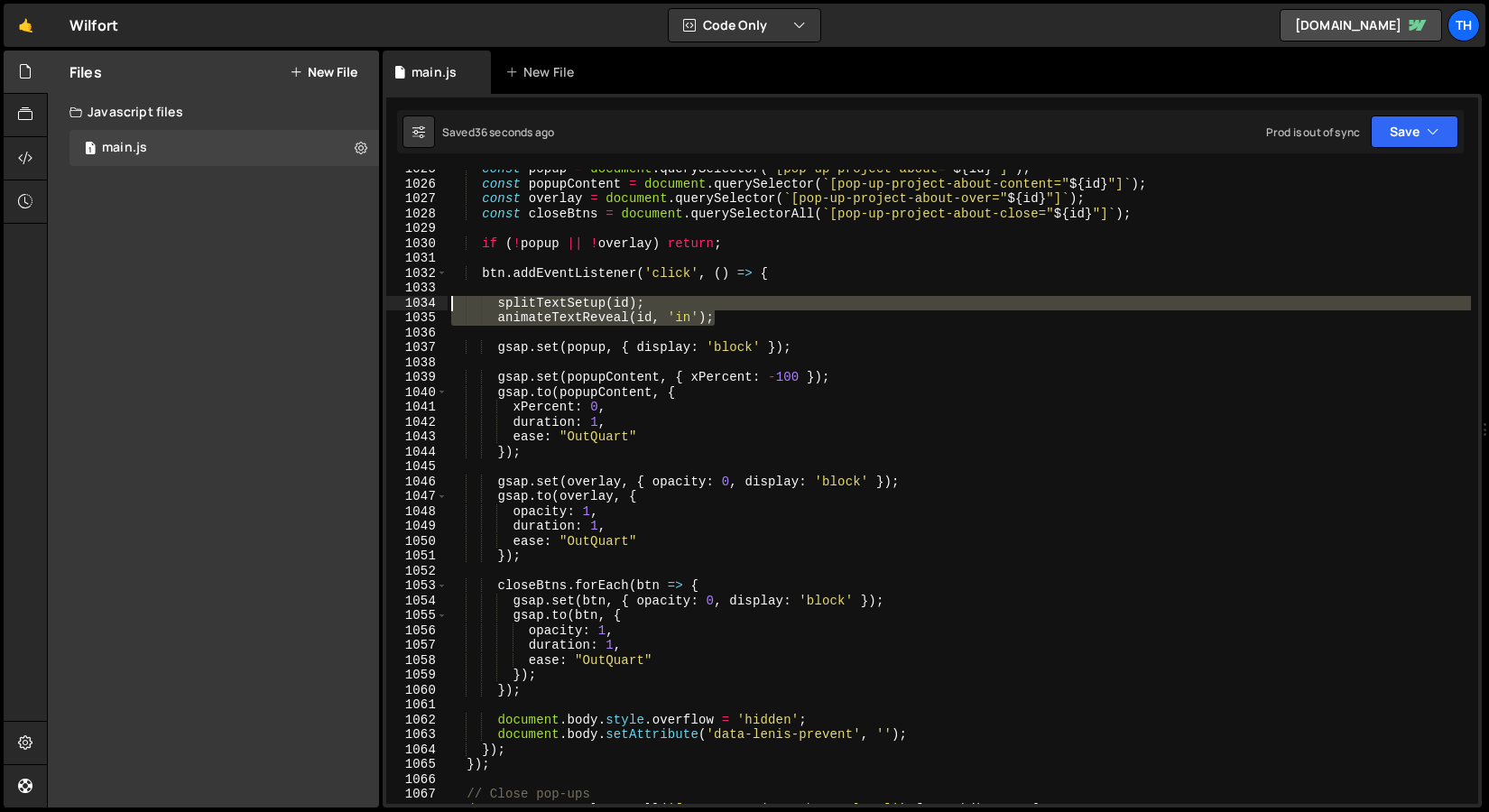
drag, startPoint x: 761, startPoint y: 318, endPoint x: 322, endPoint y: 309, distance: 439.1
click at [322, 309] on div "Files New File Javascript files 1 main.js 0 CSS files Copy share link Edit File…" at bounding box center [767, 429] width 1442 height 758
type textarea "splitTextSetup(id); animateTextReveal(id, 'in');"
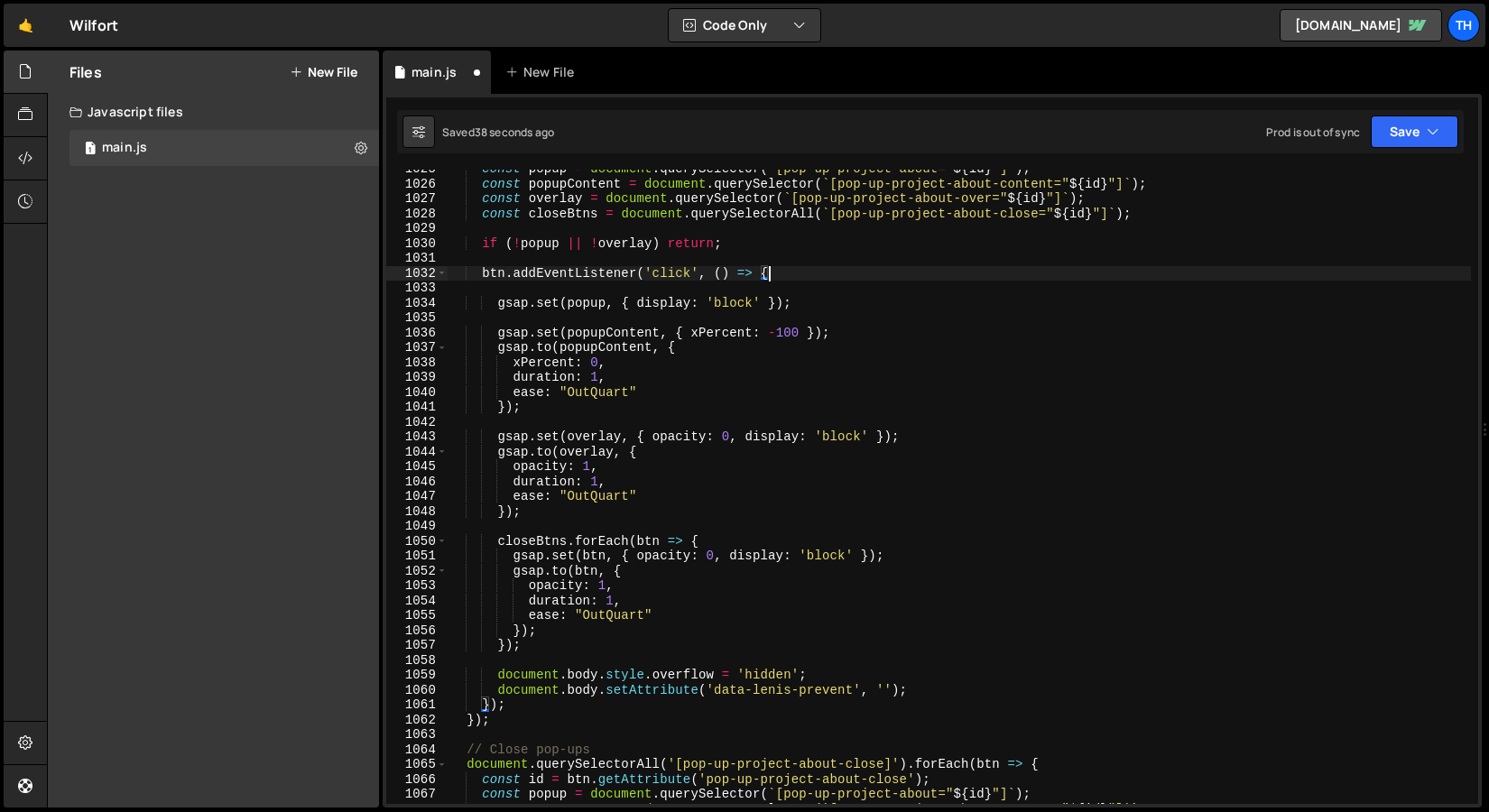
click at [799, 297] on div "const popup = document . querySelector ( ` [pop-up-project-about=" ${ id } "] `…" at bounding box center [959, 493] width 1024 height 665
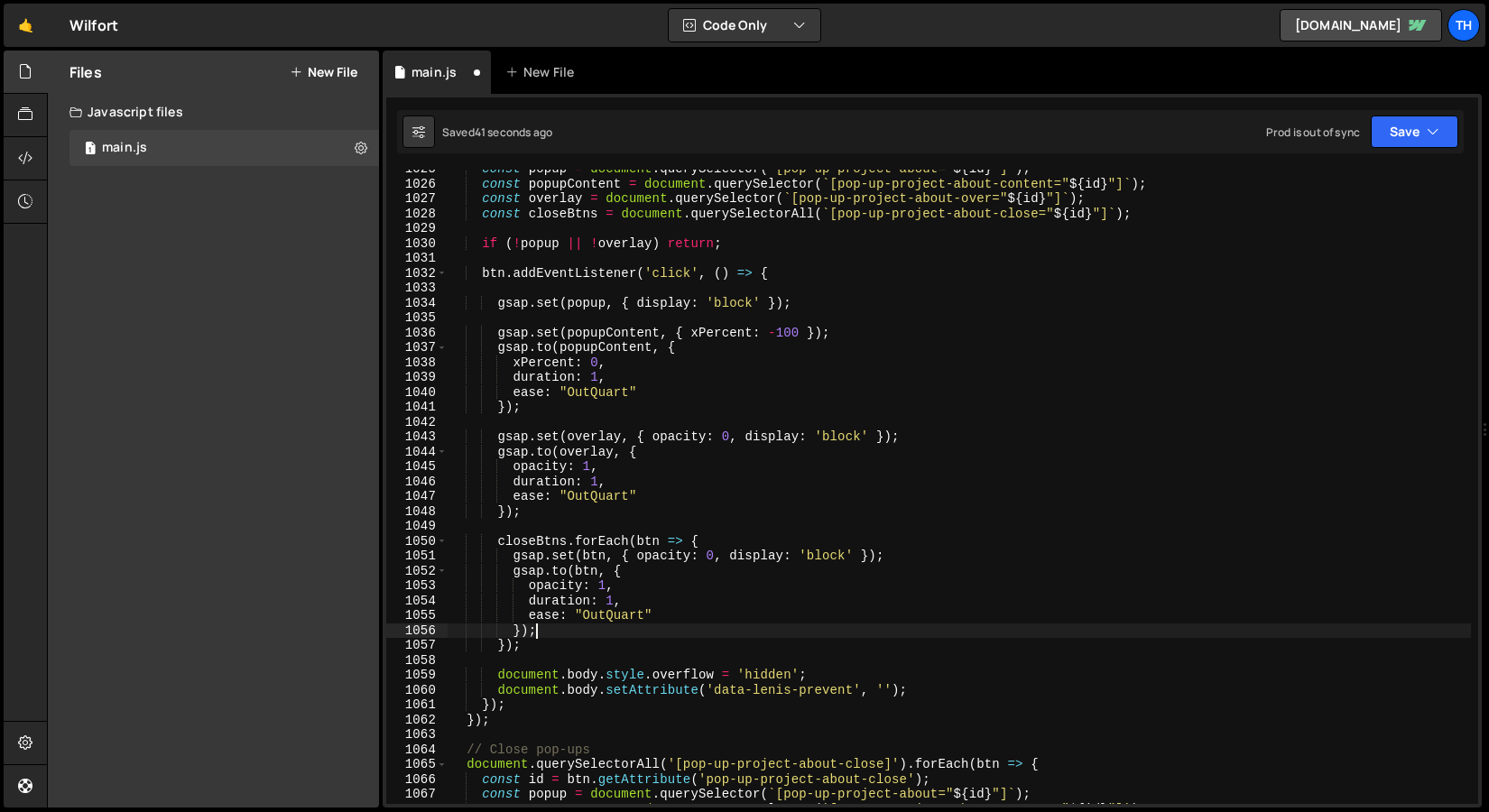
click at [551, 637] on div "const popup = document . querySelector ( ` [pop-up-project-about=" ${ id } "] `…" at bounding box center [959, 493] width 1024 height 665
type textarea "});"
click at [550, 654] on div "const popup = document . querySelector ( ` [pop-up-project-about=" ${ id } "] `…" at bounding box center [959, 493] width 1024 height 665
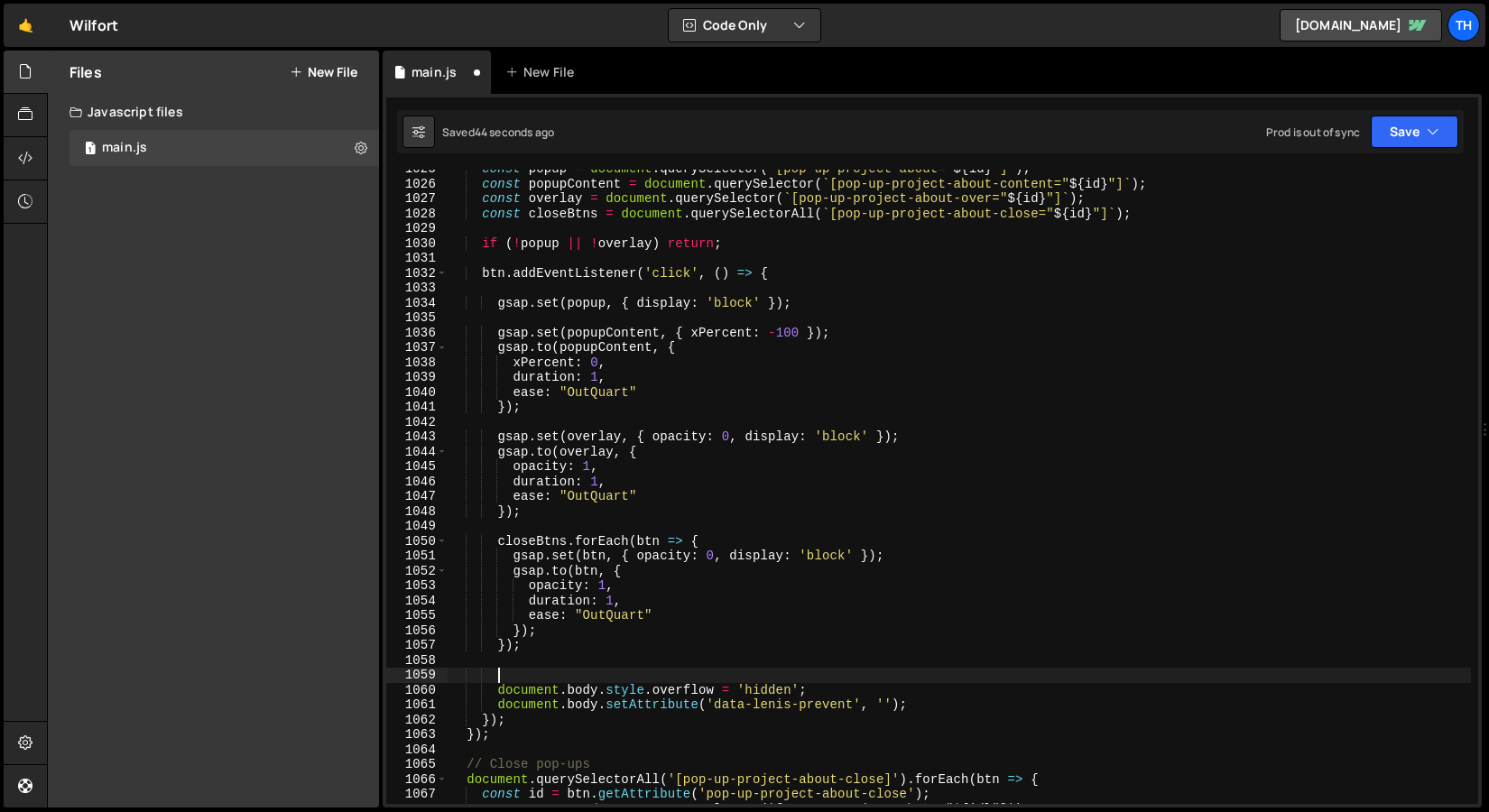
scroll to position [0, 2]
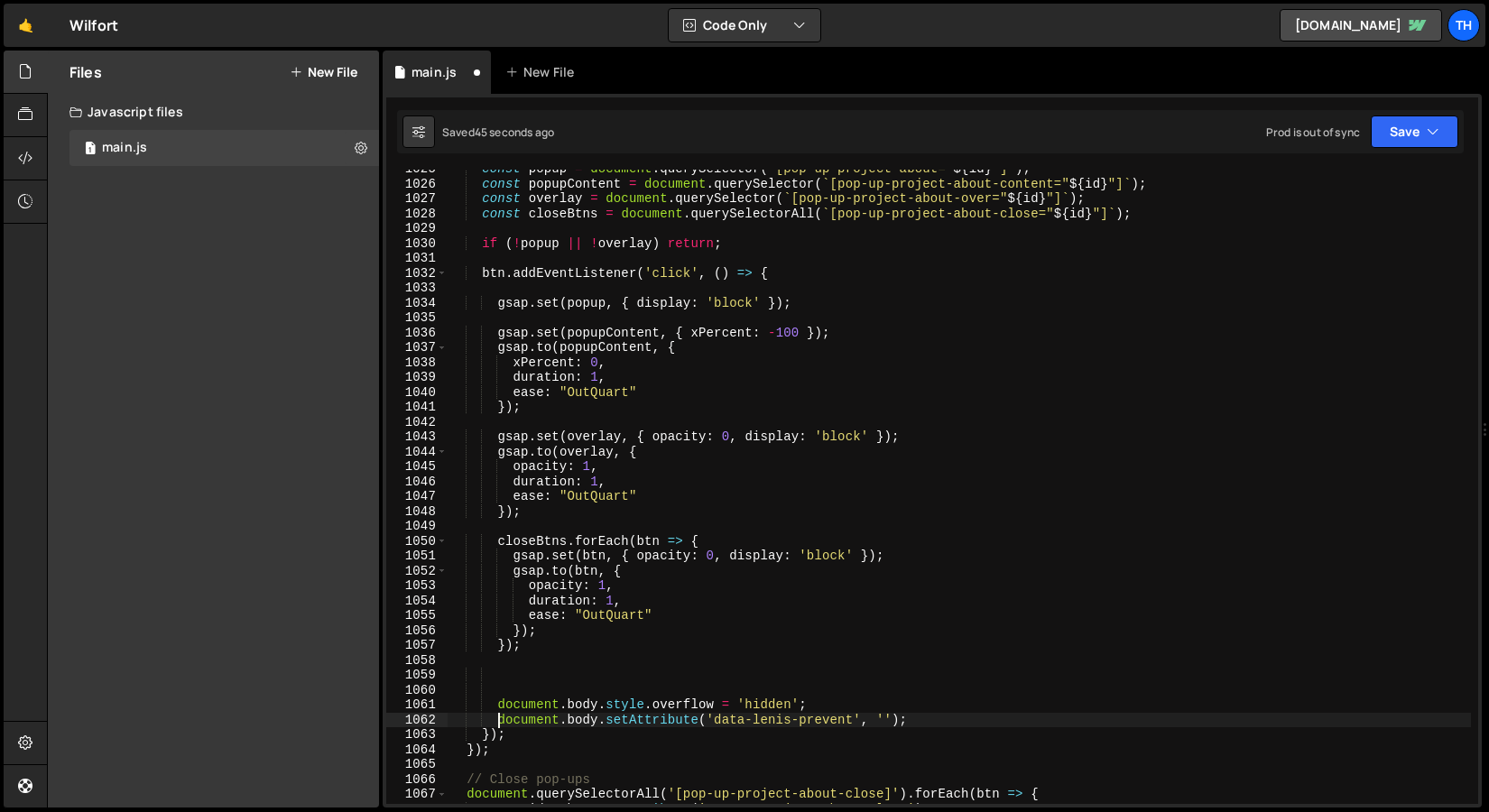
type textarea "document.body.style.overflow = 'hidden';"
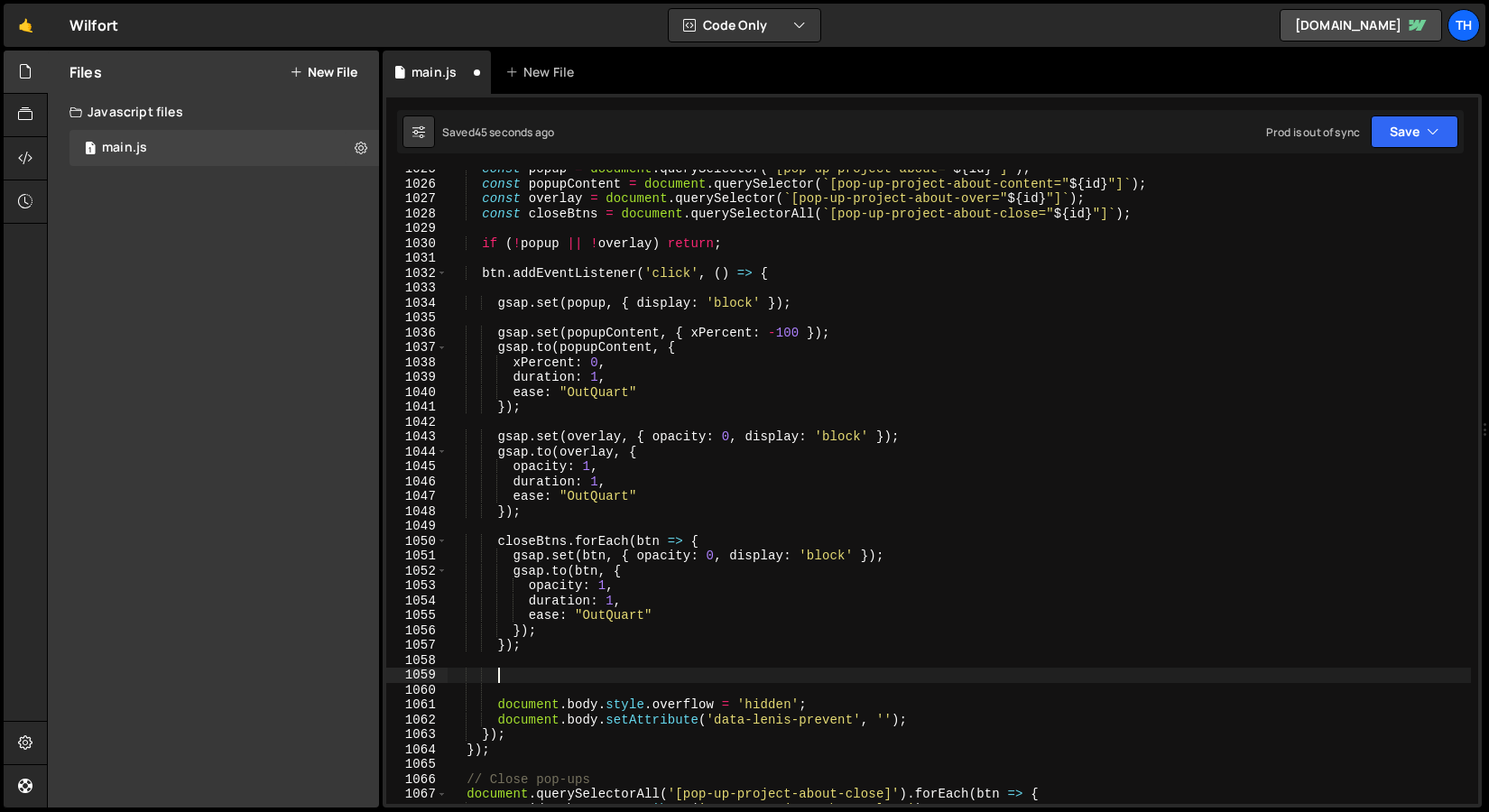
paste textarea "animateTextReveal(id, 'in');"
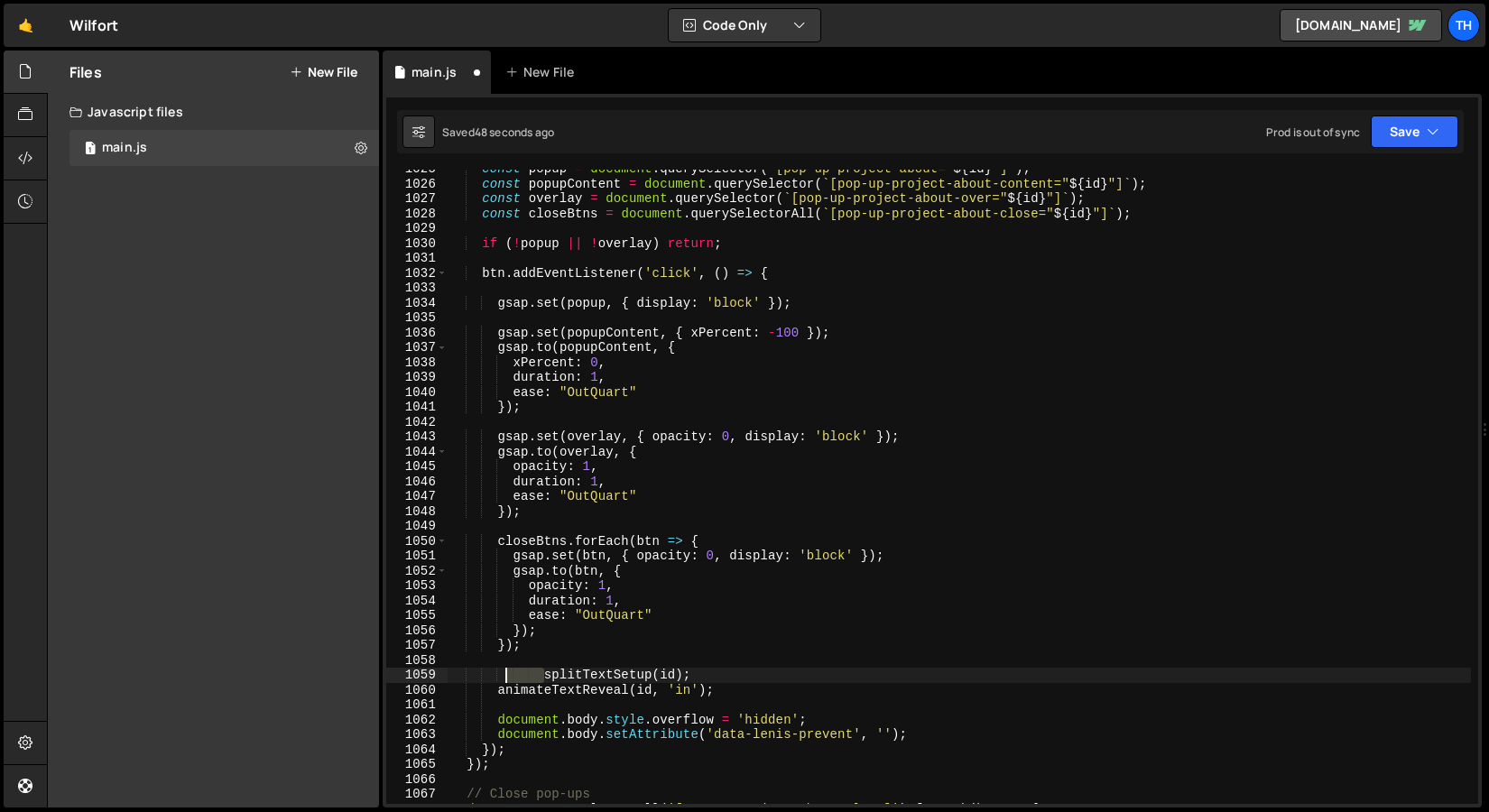
drag, startPoint x: 547, startPoint y: 681, endPoint x: 500, endPoint y: 680, distance: 47.0
click at [500, 680] on div "const popup = document . querySelector ( ` [pop-up-project-about=" ${ id } "] `…" at bounding box center [959, 493] width 1024 height 665
type textarea "splitTextSetup(id);"
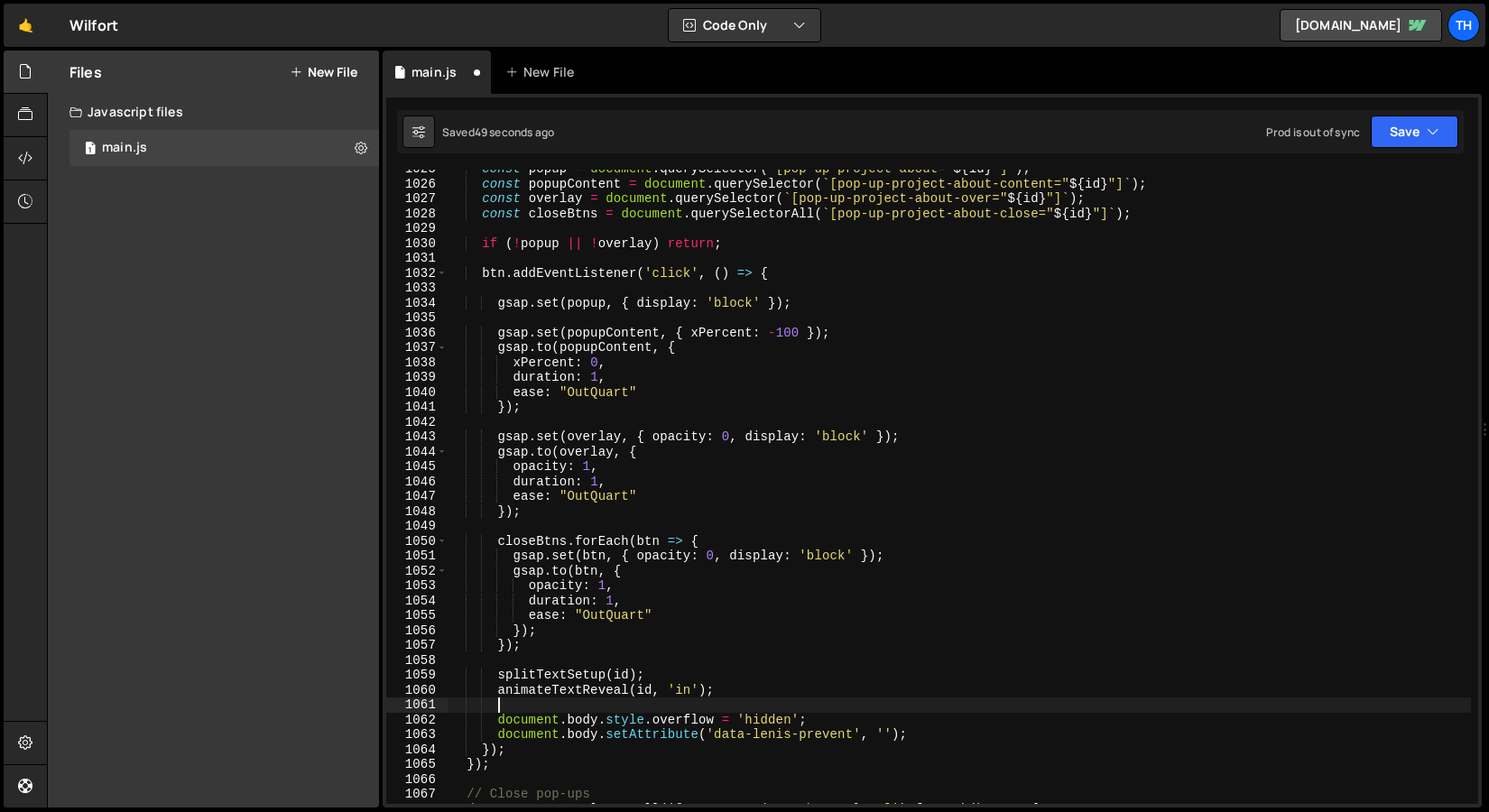
click at [522, 698] on div "const popup = document . querySelector ( ` [pop-up-project-about=" ${ id } "] `…" at bounding box center [959, 493] width 1024 height 665
click at [1436, 112] on div "Saved 53 seconds ago Prod is out of sync Upgrade to Edit Save Save to Staging S…" at bounding box center [931, 131] width 1067 height 43
click at [1432, 127] on icon "button" at bounding box center [1433, 132] width 13 height 18
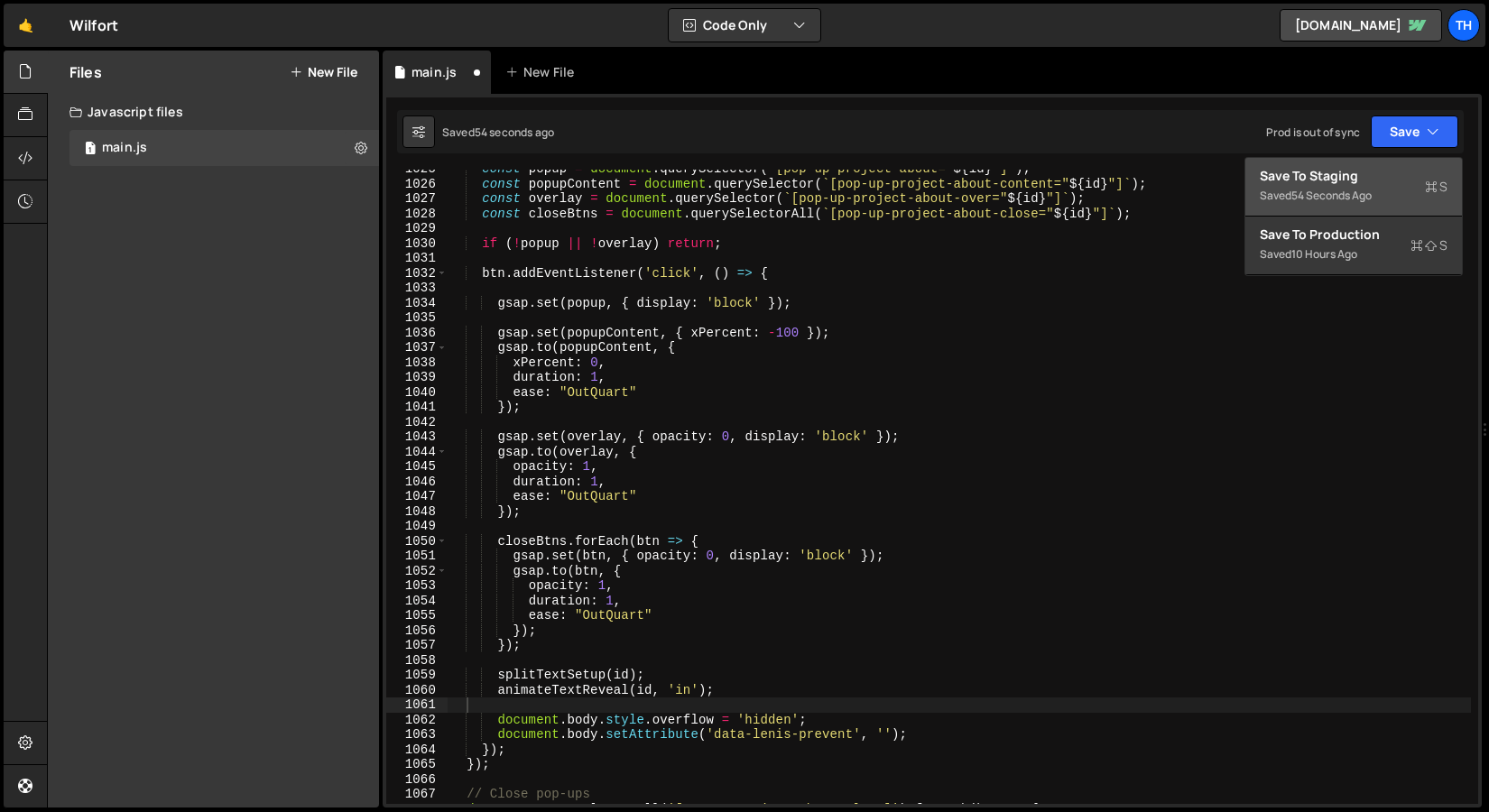
click at [1392, 165] on button "Save to Staging S Saved 54 seconds ago" at bounding box center [1353, 187] width 216 height 59
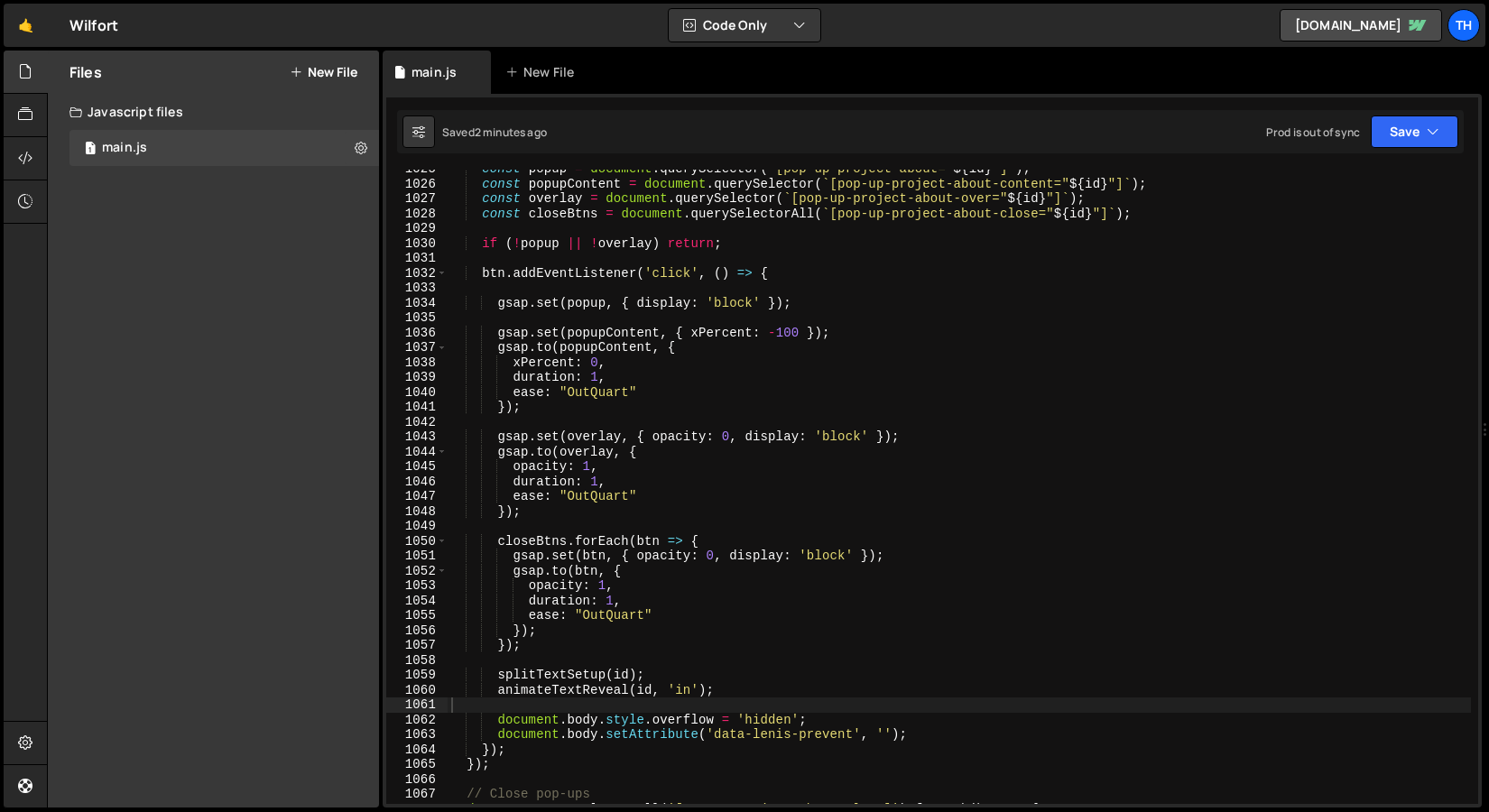
click at [565, 598] on div "const popup = document . querySelector ( ` [pop-up-project-about=" ${ id } "] `…" at bounding box center [959, 493] width 1024 height 665
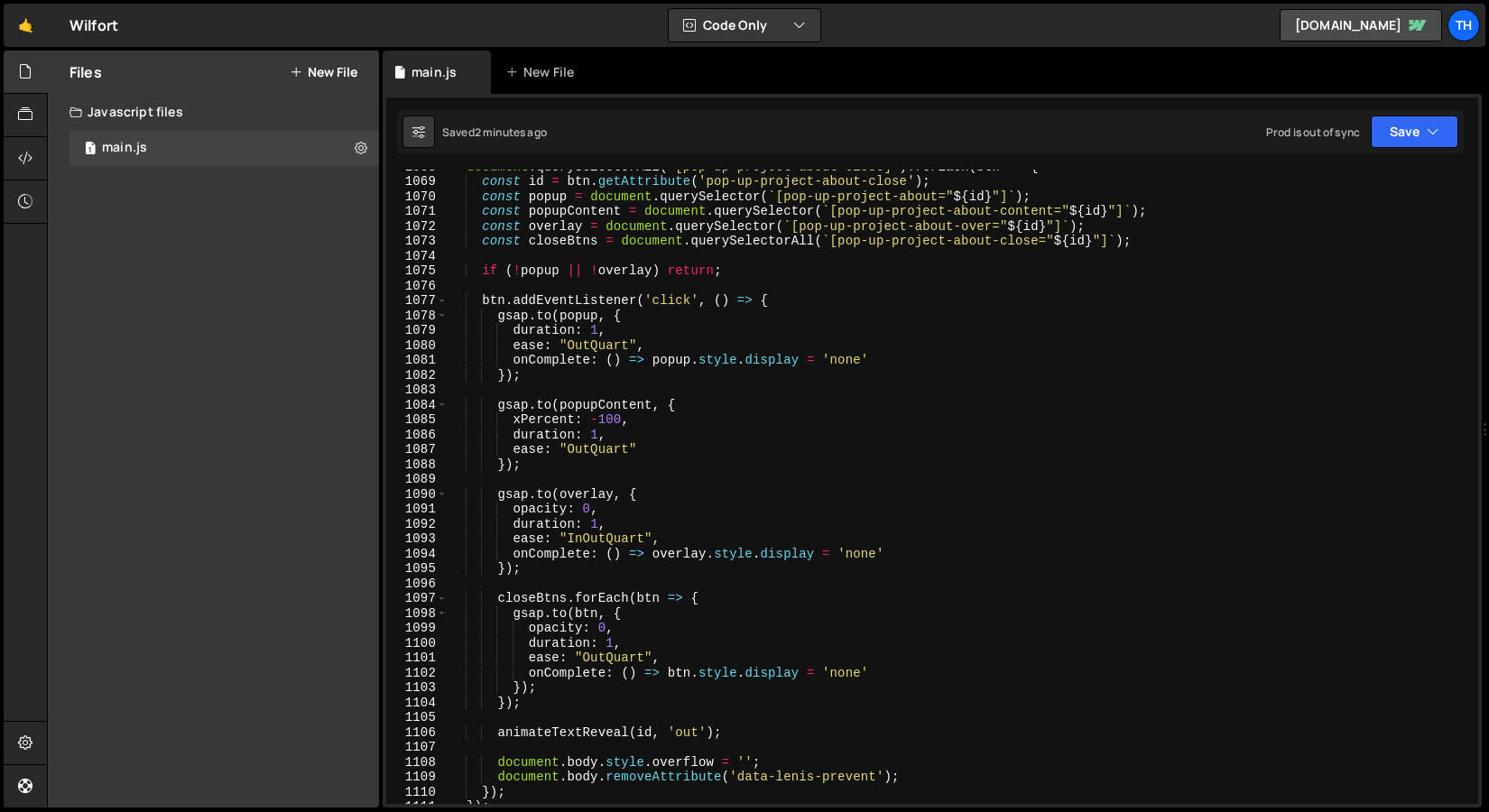
scroll to position [15953, 0]
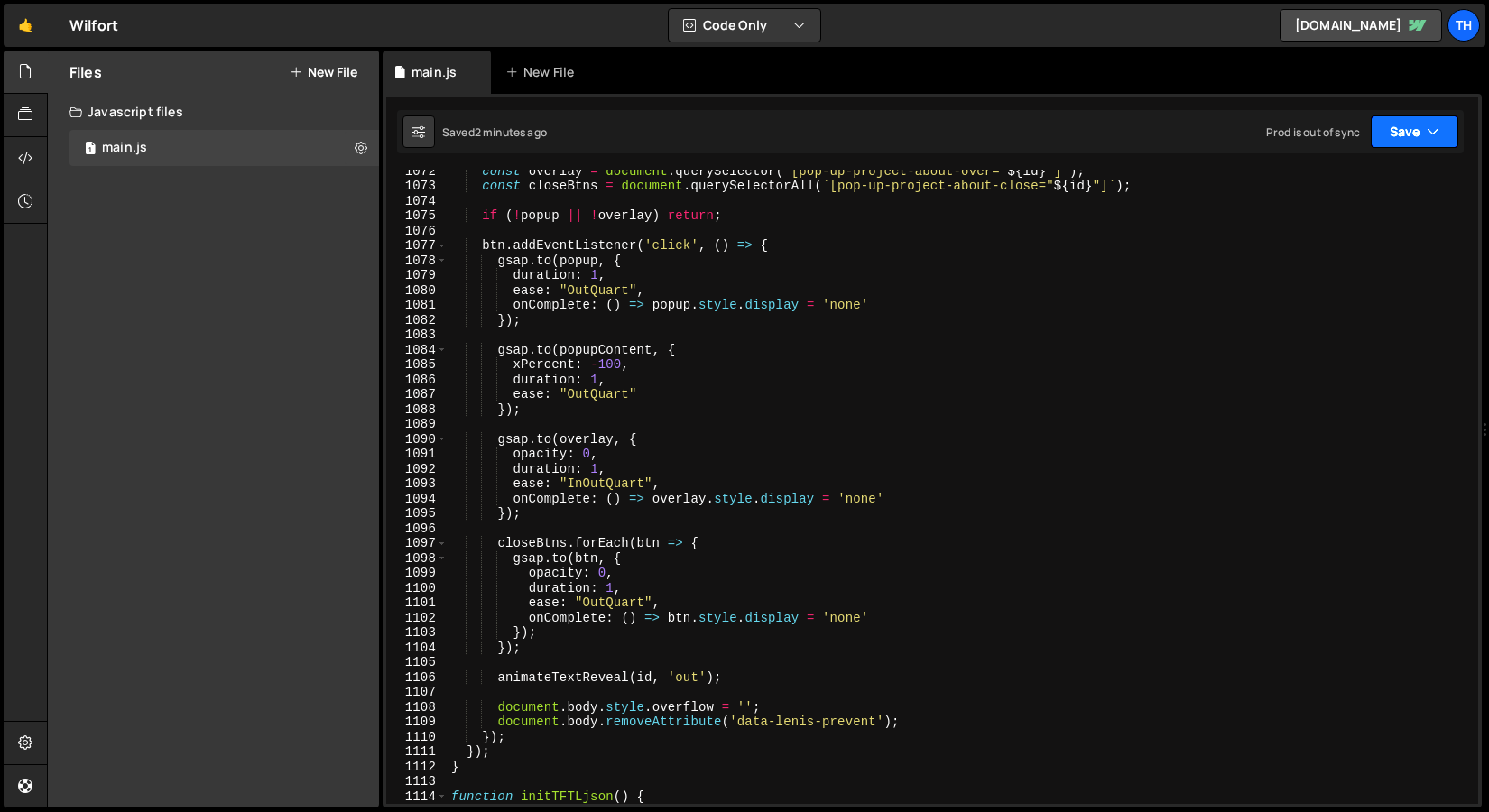
click at [1384, 142] on button "Save" at bounding box center [1415, 132] width 88 height 33
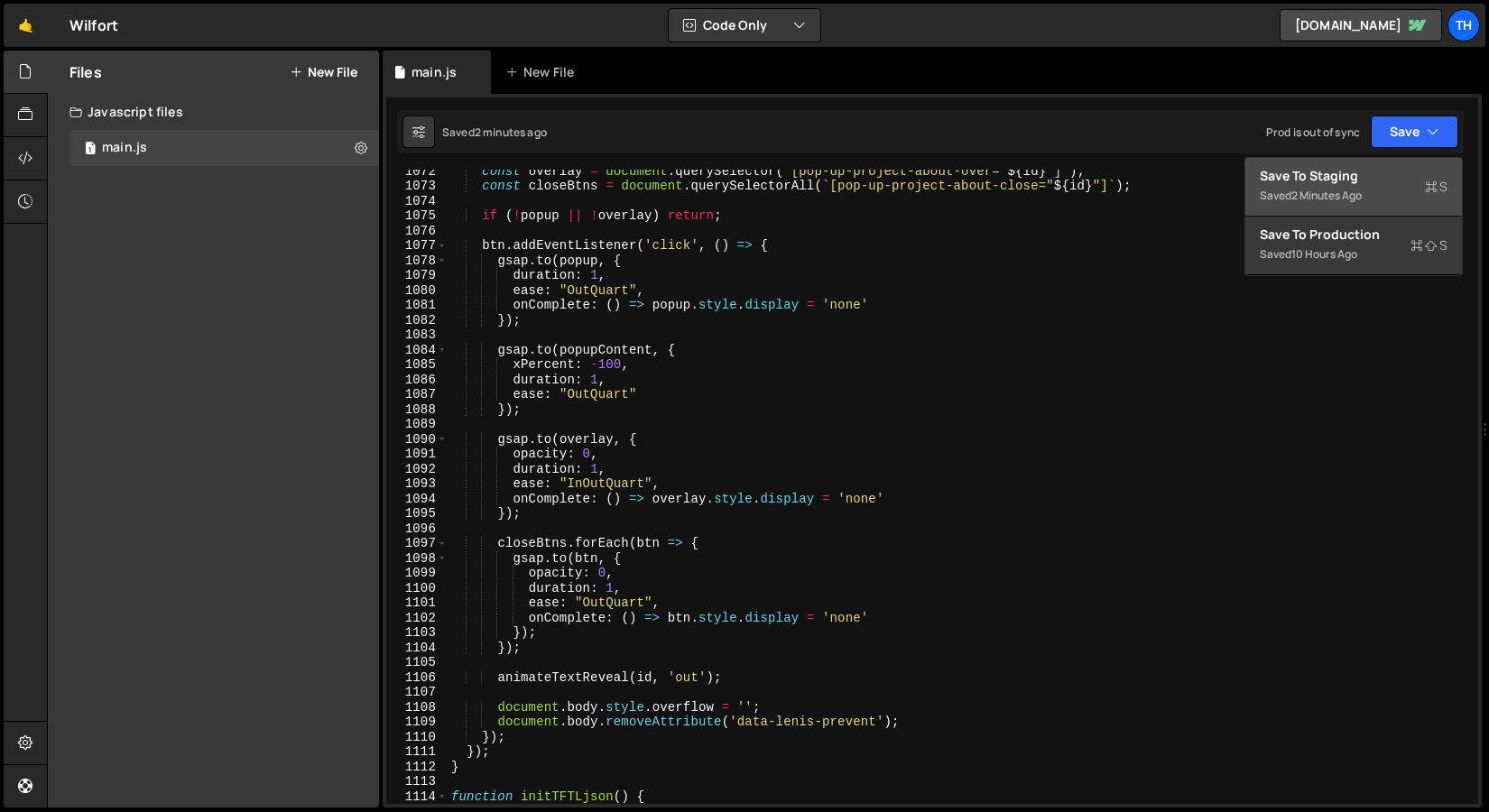
click at [1352, 177] on div "Save to Staging S" at bounding box center [1353, 176] width 187 height 18
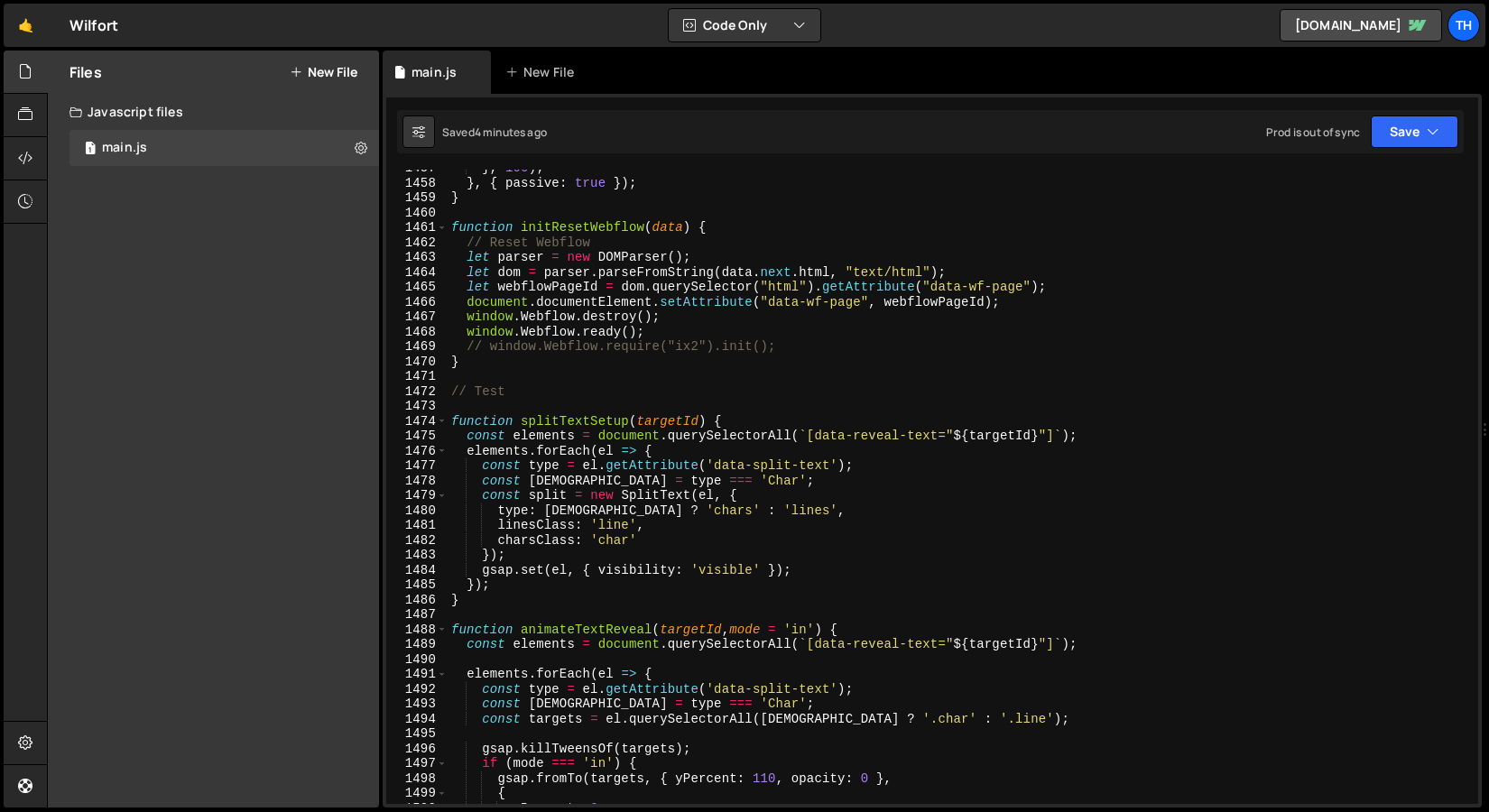
scroll to position [21688, 0]
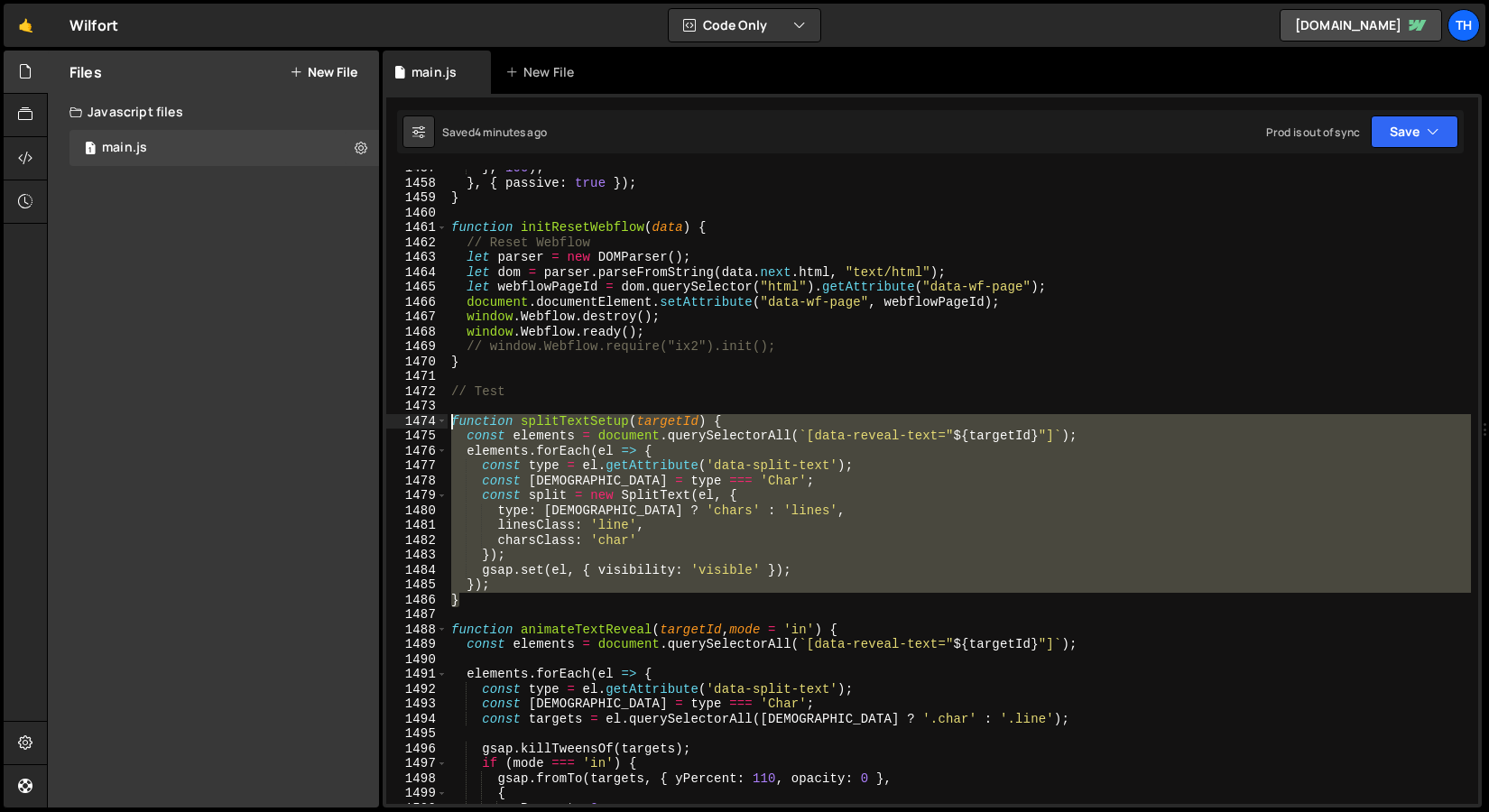
drag, startPoint x: 489, startPoint y: 599, endPoint x: 334, endPoint y: 426, distance: 232.3
click at [334, 426] on div "Files New File Javascript files 1 main.js 0 CSS files Copy share link Edit File…" at bounding box center [767, 429] width 1442 height 758
paste textarea "}"
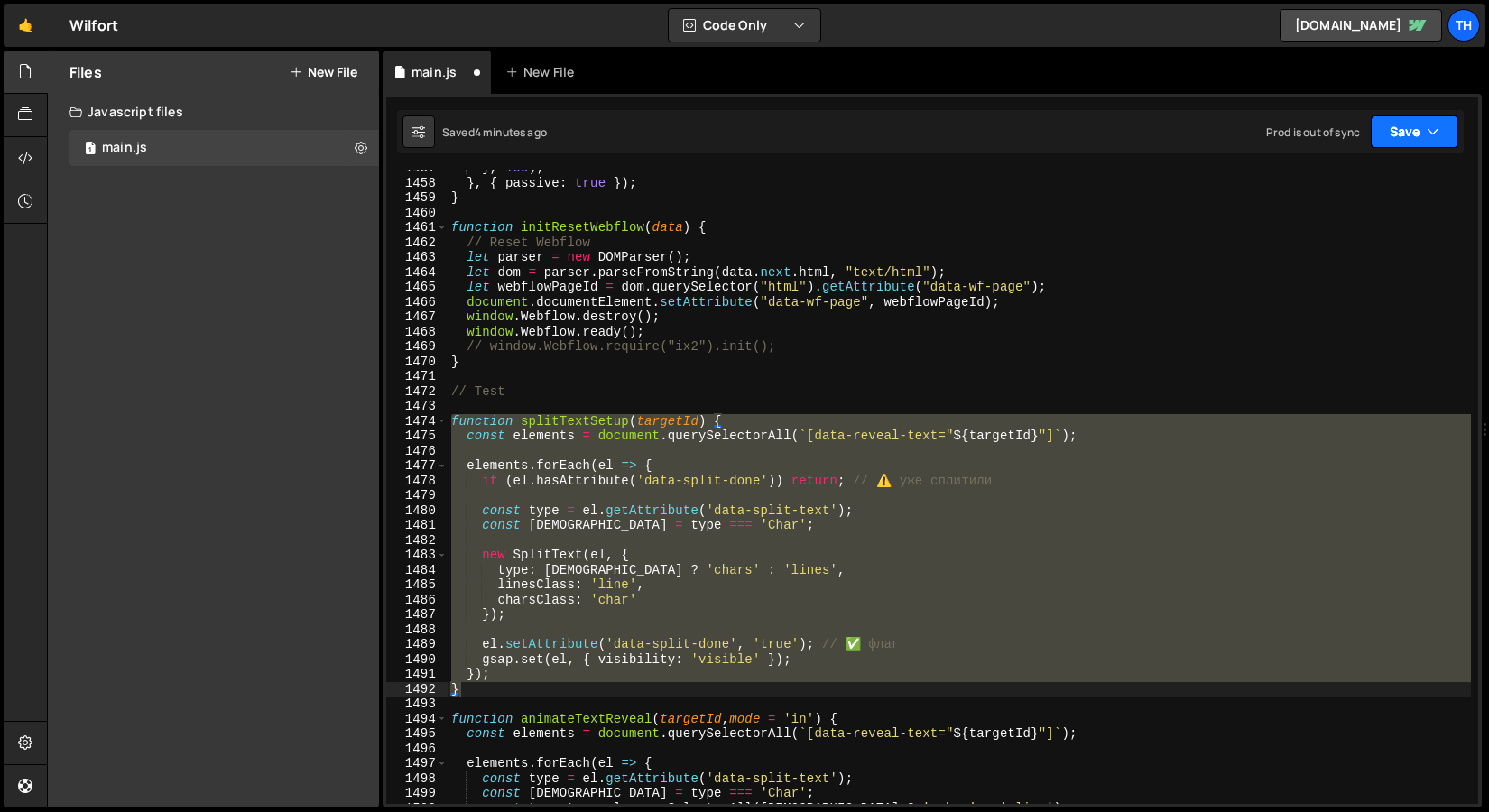
click at [1383, 123] on button "Save" at bounding box center [1415, 132] width 88 height 33
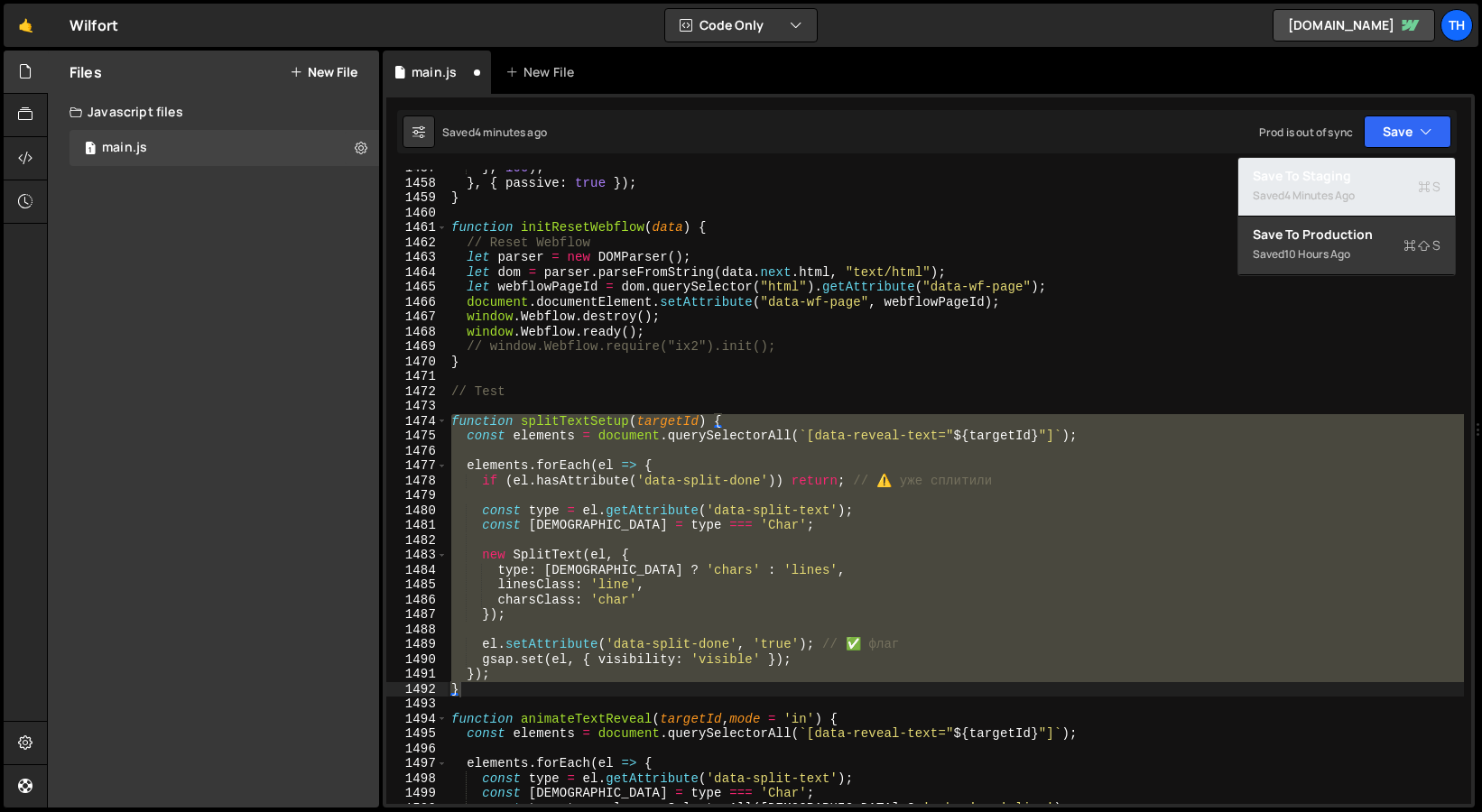
drag, startPoint x: 1345, startPoint y: 180, endPoint x: 1014, endPoint y: 177, distance: 331.0
click at [1345, 180] on div "Save to Staging S" at bounding box center [1346, 176] width 187 height 18
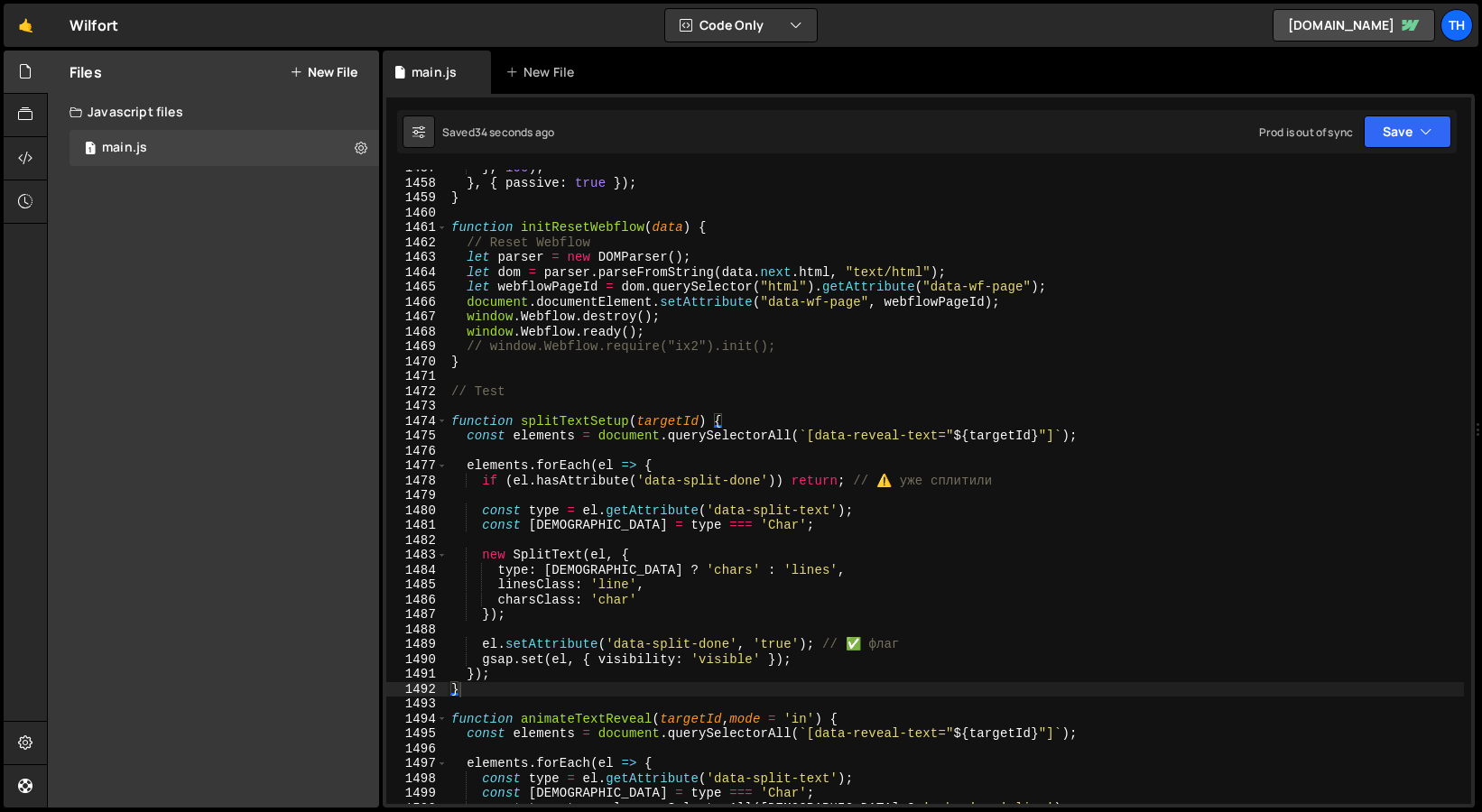
click at [474, 503] on div "} , 100 ) ; } , { passive : true }) ; } function initResetWebflow ( data ) { //…" at bounding box center [956, 492] width 1017 height 665
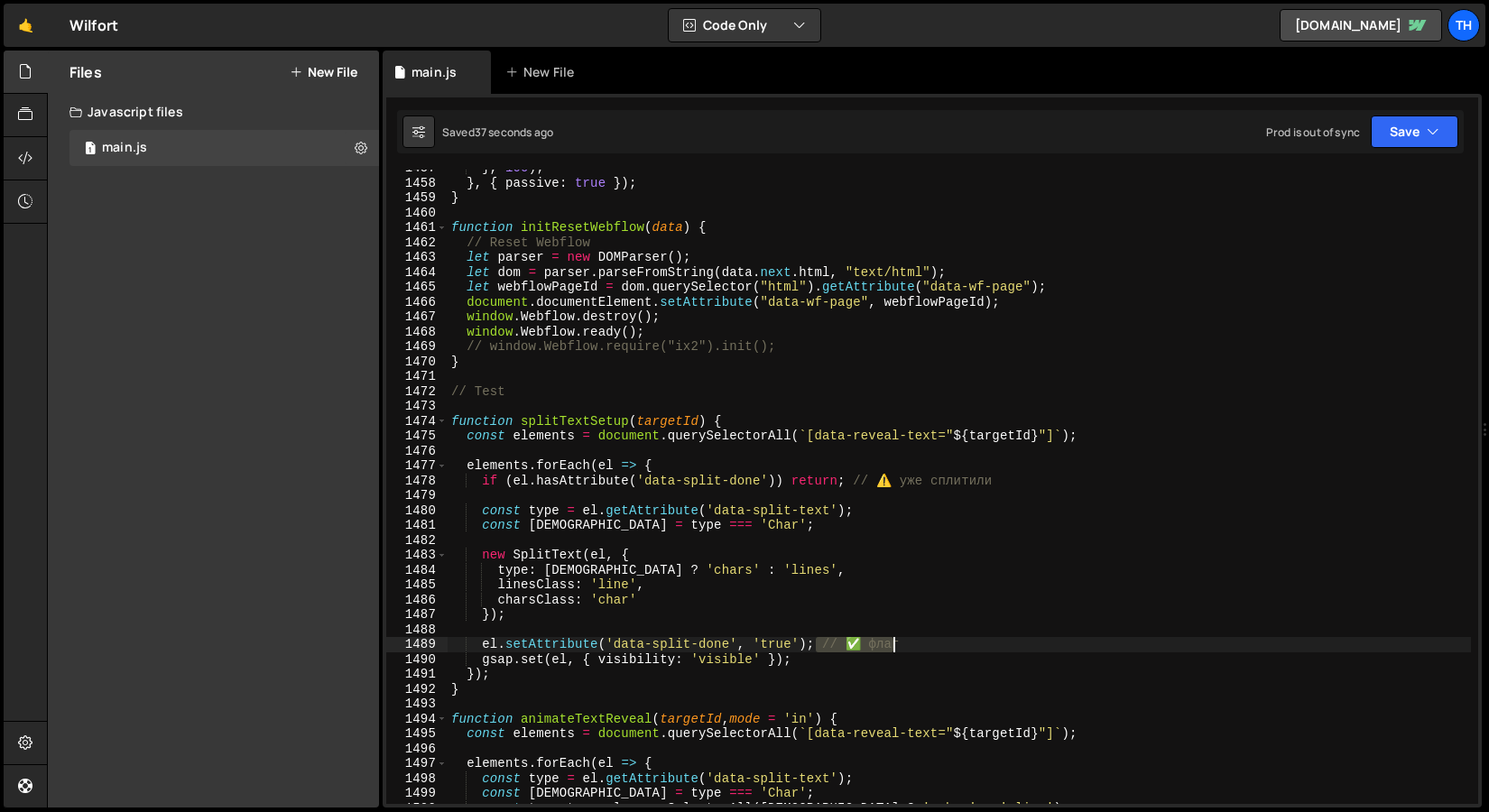
drag, startPoint x: 821, startPoint y: 644, endPoint x: 944, endPoint y: 641, distance: 123.0
click at [944, 641] on div "} , 100 ) ; } , { passive : true }) ; } function initResetWebflow ( data ) { //…" at bounding box center [959, 492] width 1024 height 665
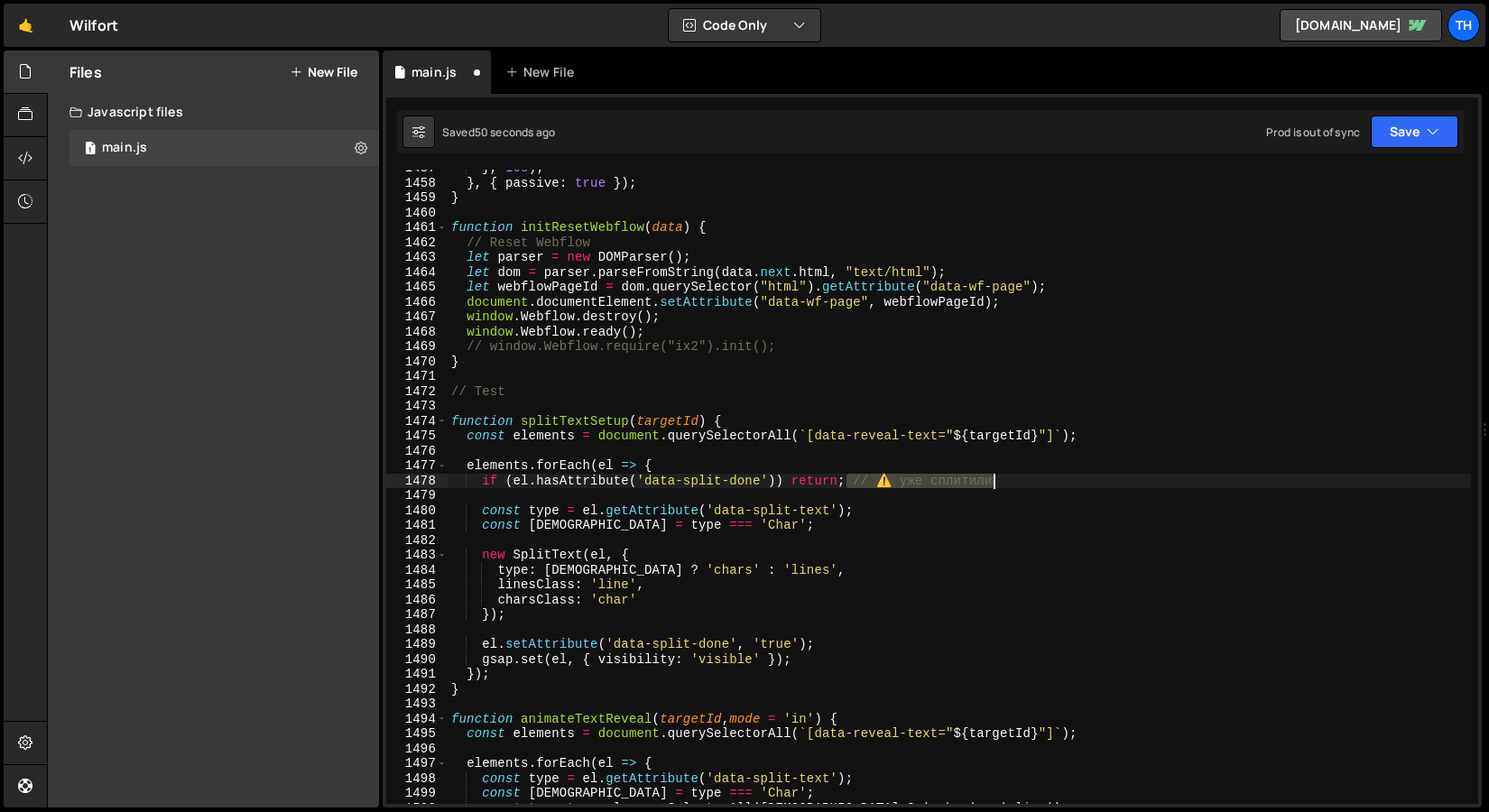
drag, startPoint x: 846, startPoint y: 476, endPoint x: 1013, endPoint y: 479, distance: 167.0
click at [1013, 479] on div "} , 100 ) ; } , { passive : true }) ; } function initResetWebflow ( data ) { //…" at bounding box center [959, 492] width 1024 height 665
click at [553, 597] on div "} , 100 ) ; } , { passive : true }) ; } function initResetWebflow ( data ) { //…" at bounding box center [959, 492] width 1024 height 665
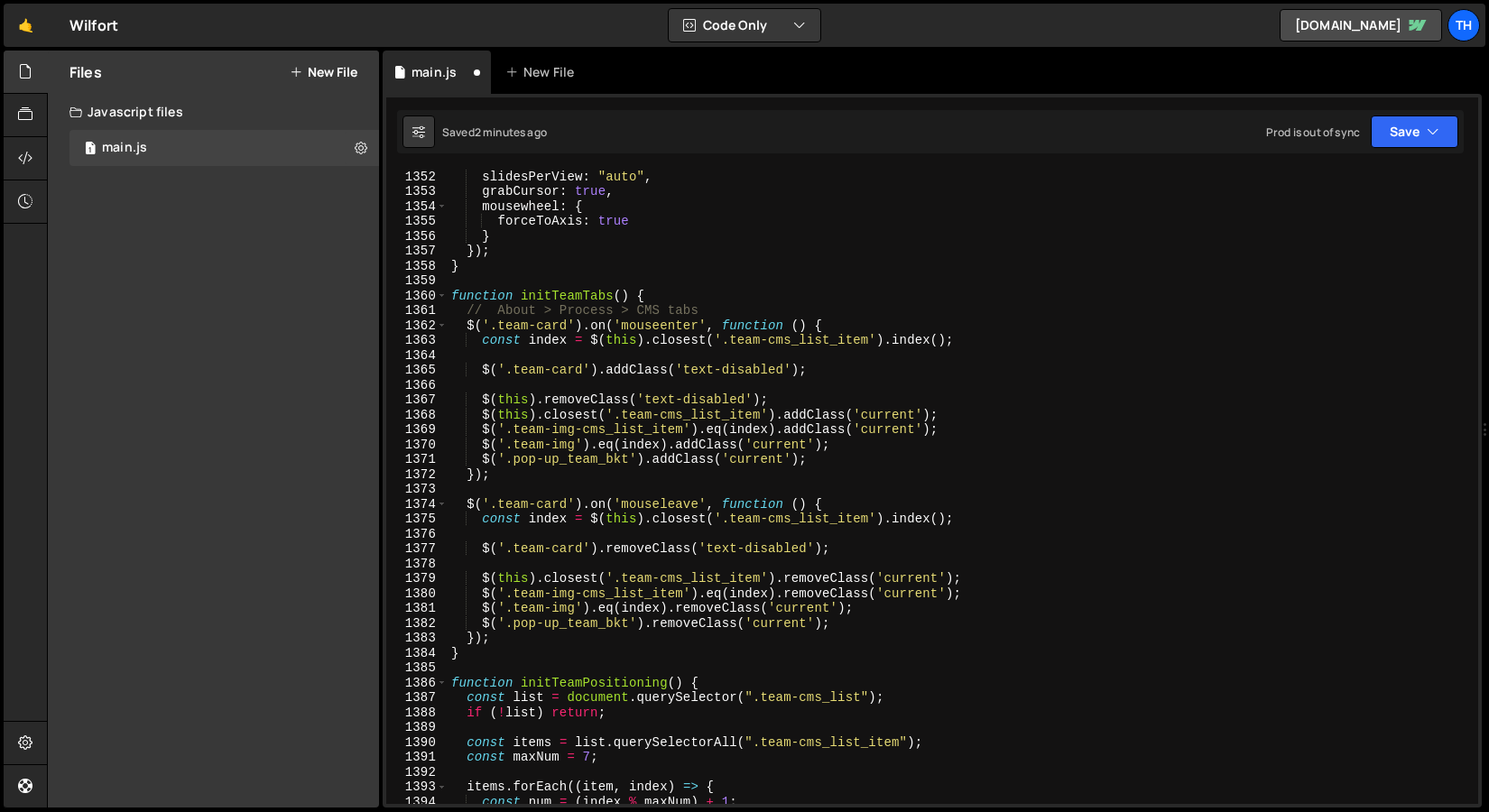
scroll to position [19894, 0]
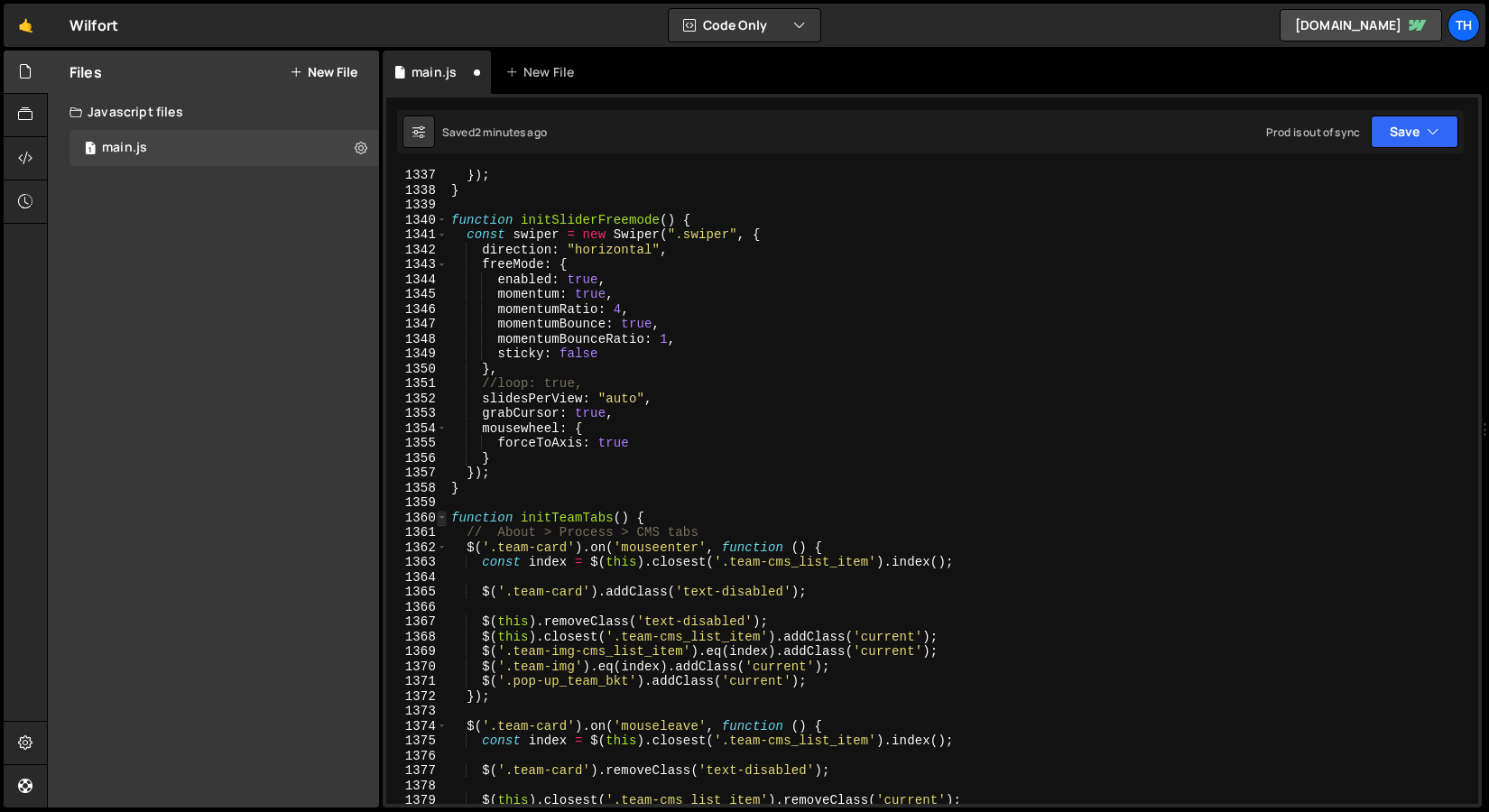
click at [443, 521] on span at bounding box center [442, 518] width 10 height 15
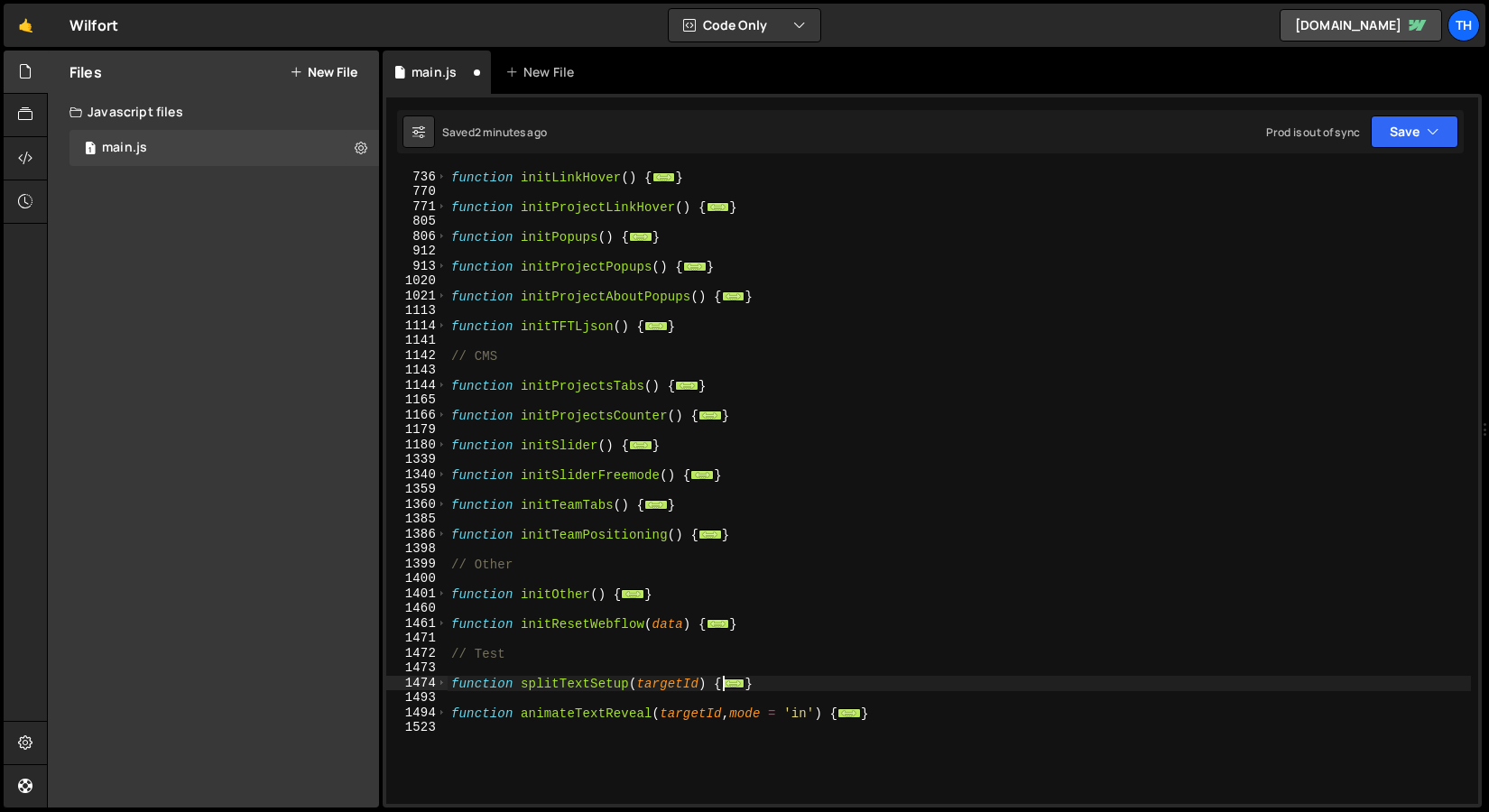
scroll to position [492, 0]
click at [442, 293] on span at bounding box center [442, 296] width 10 height 15
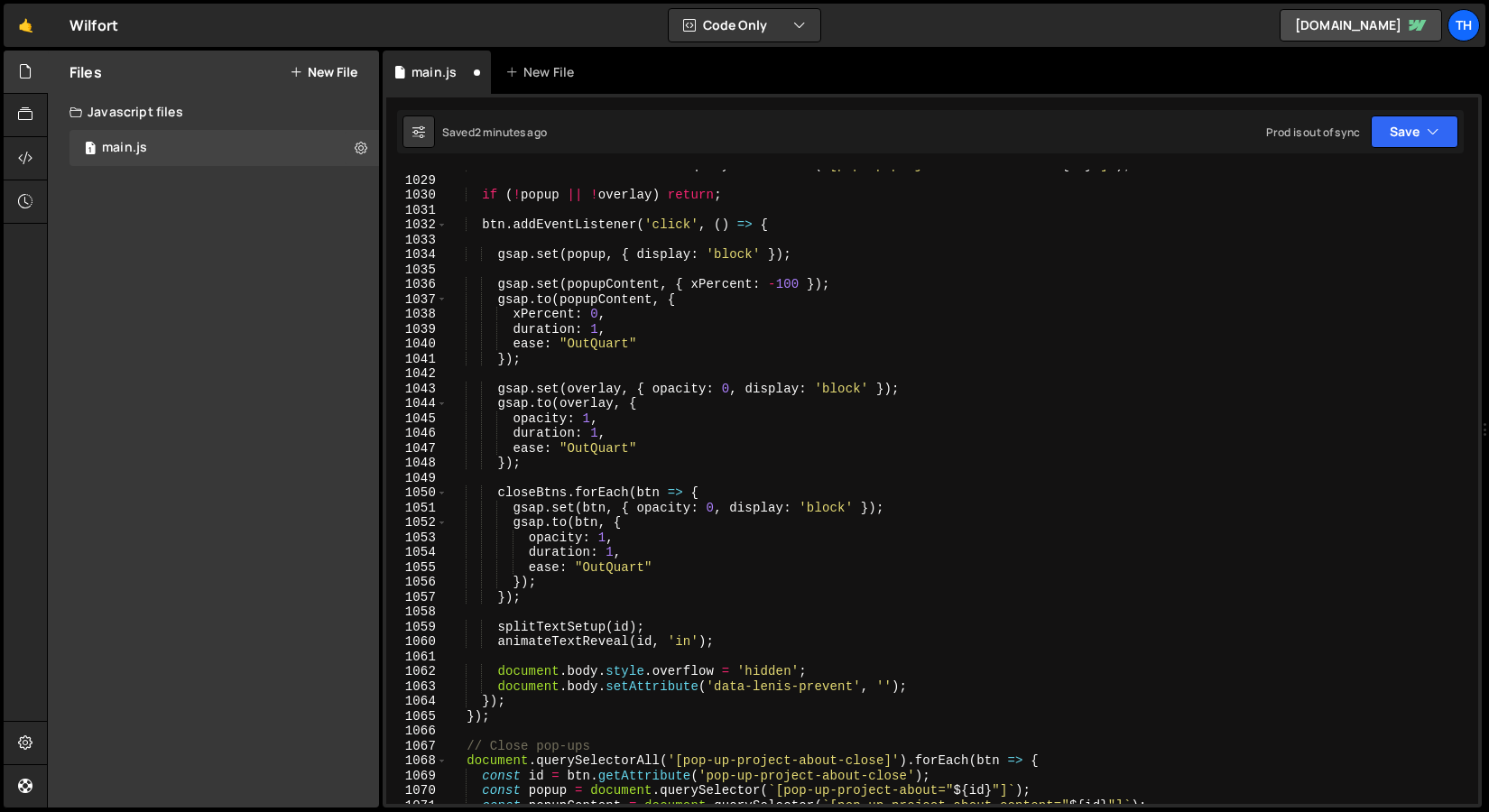
scroll to position [720, 0]
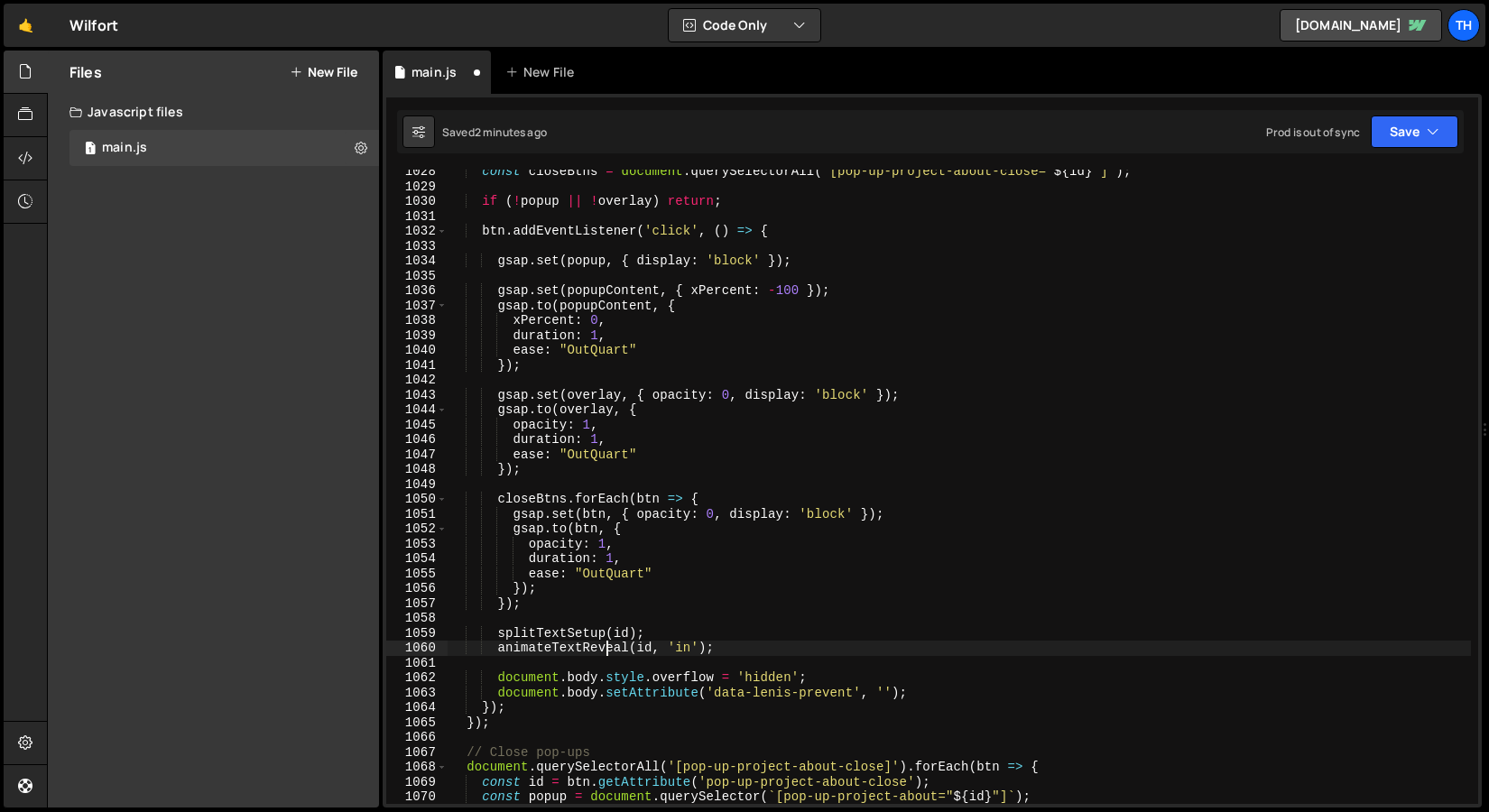
click at [606, 655] on div "const closeBtns = document . querySelectorAll ( ` [pop-up-project-about-close="…" at bounding box center [959, 496] width 1024 height 665
click at [535, 674] on div "const closeBtns = document . querySelectorAll ( ` [pop-up-project-about-close="…" at bounding box center [959, 496] width 1024 height 665
type textarea "document.body.style.overflow = 'hidden';"
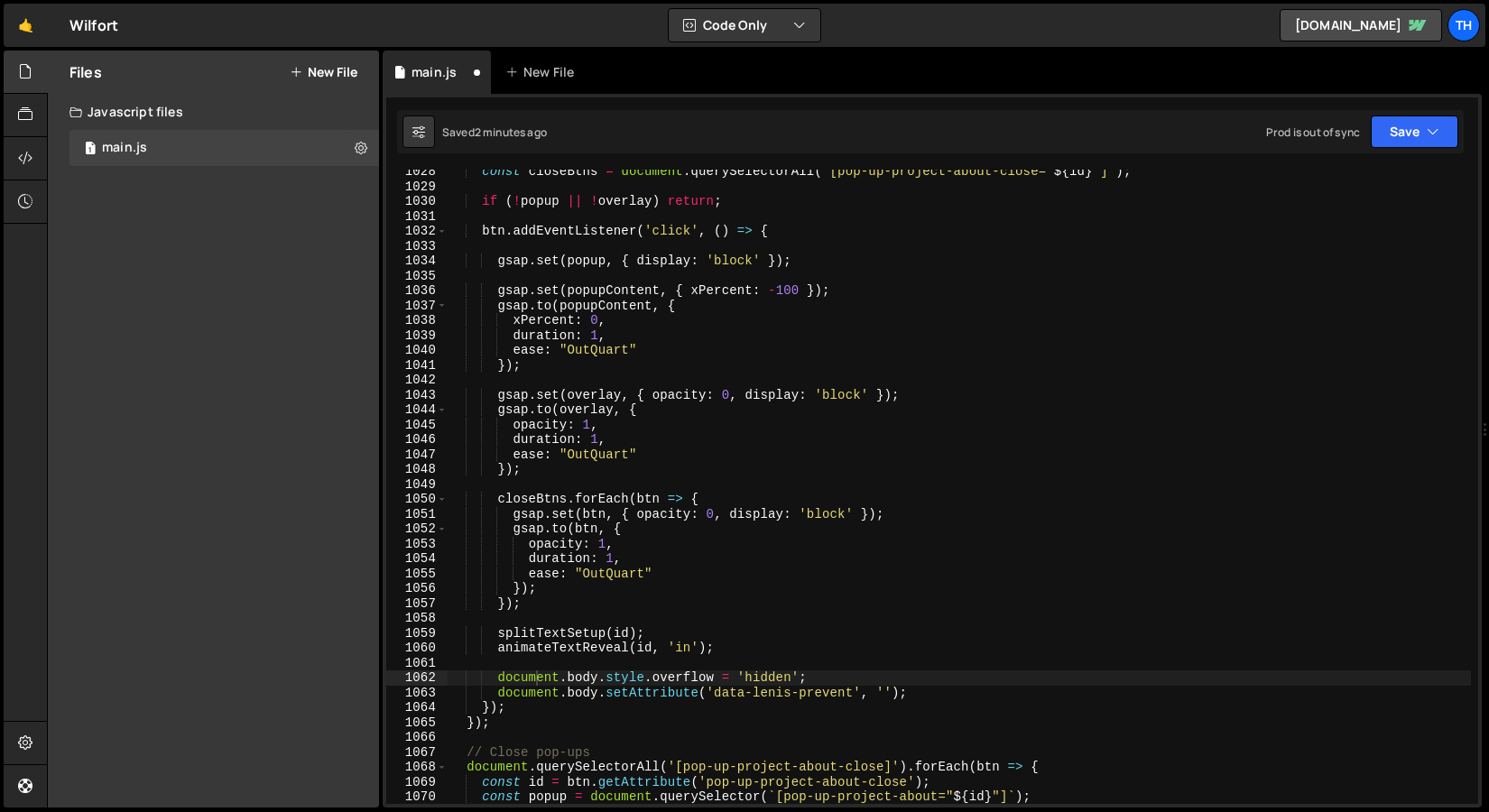
click at [1405, 148] on div "Saved 2 minutes ago Prod is out of sync Upgrade to Edit Save Save to Staging S …" at bounding box center [931, 131] width 1067 height 43
click at [1405, 146] on button "Save" at bounding box center [1415, 132] width 88 height 33
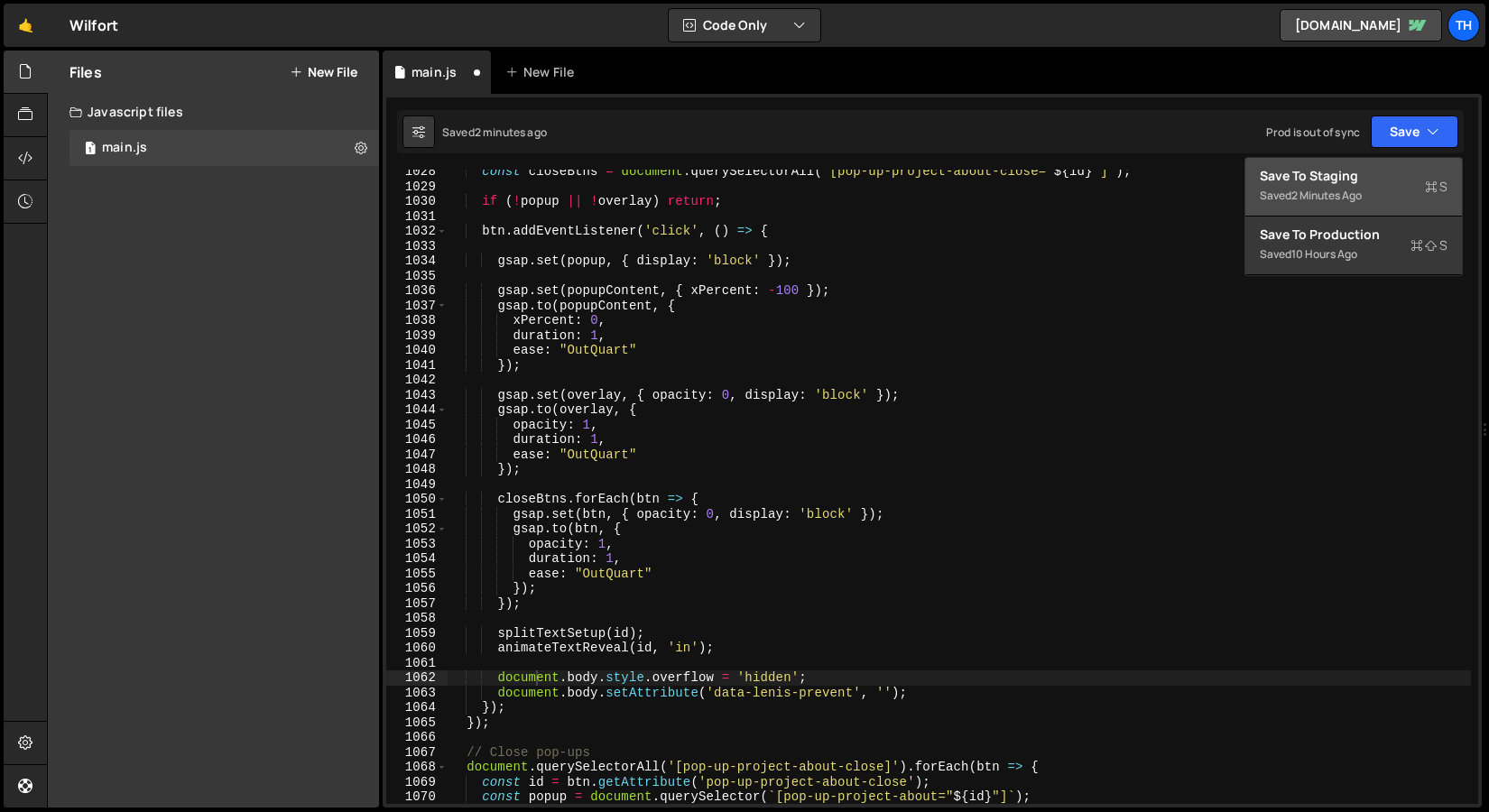
click at [1392, 192] on div "Saved 2 minutes ago" at bounding box center [1353, 196] width 187 height 22
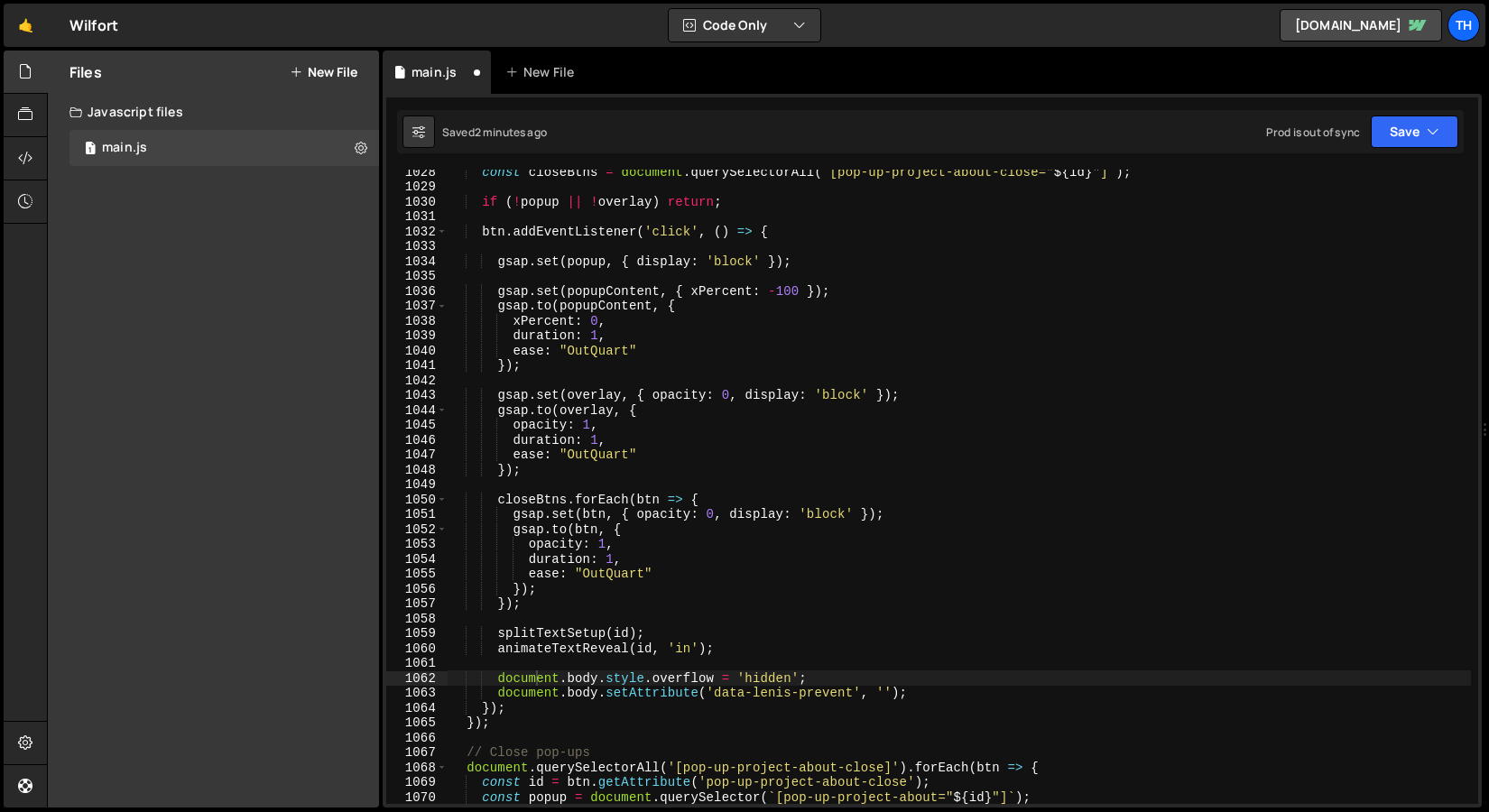
scroll to position [15296, 0]
click at [1410, 138] on button "Save" at bounding box center [1415, 132] width 88 height 33
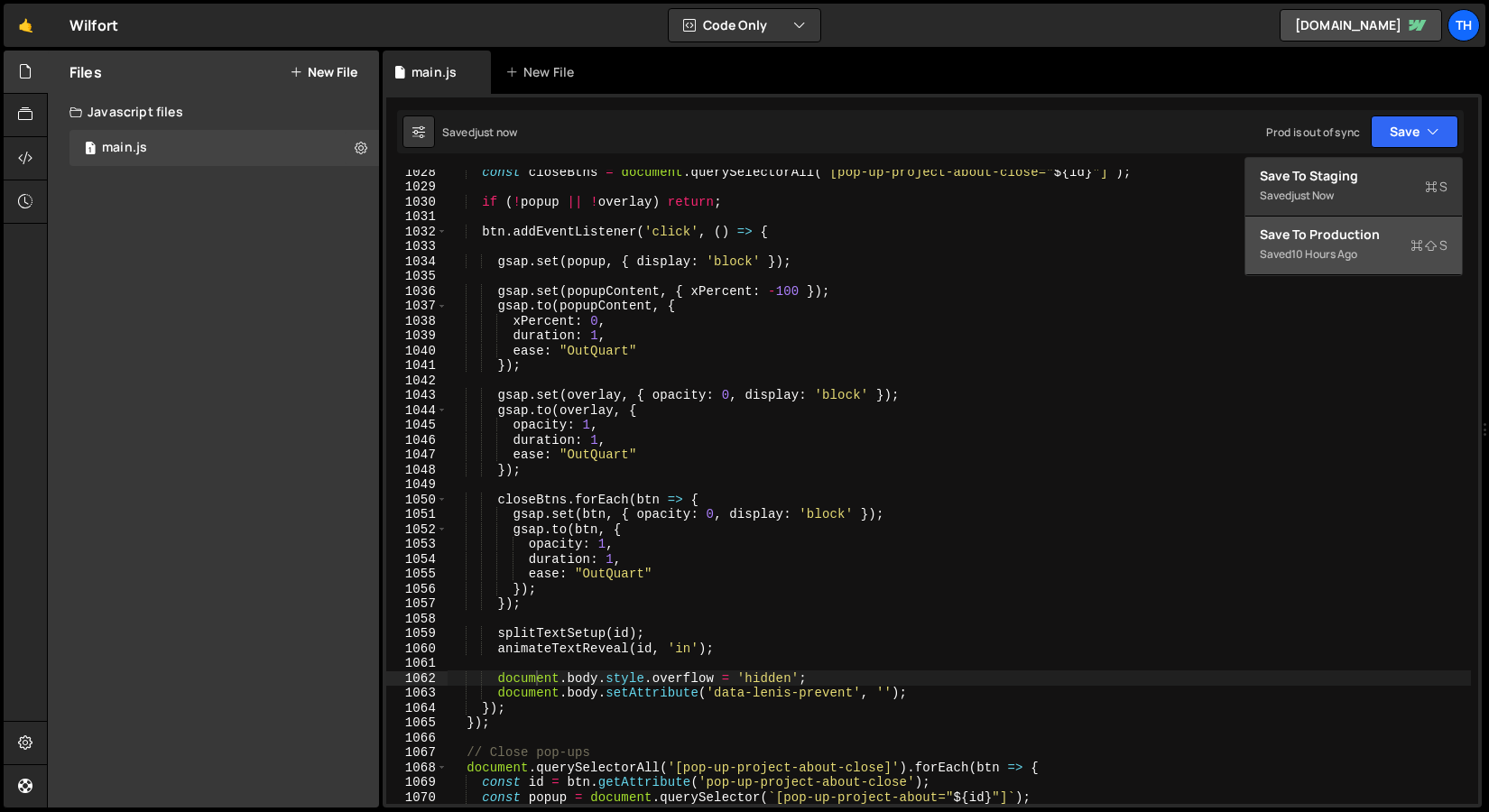
click at [1396, 246] on div "Saved 10 hours ago" at bounding box center [1353, 255] width 187 height 22
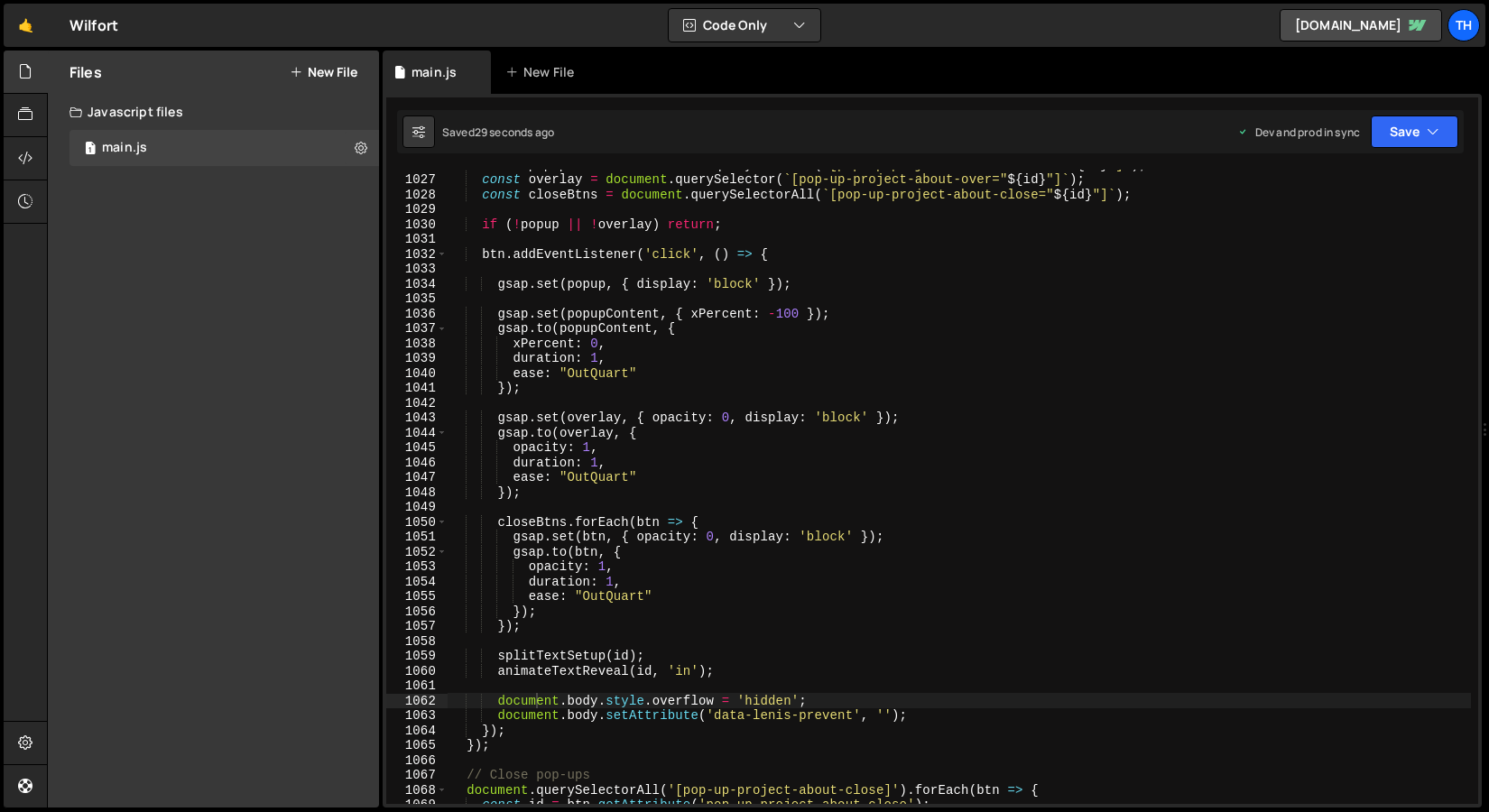
scroll to position [15272, 0]
click at [617, 506] on div "const popupContent = document . querySelector ( ` [pop-up-project-about-content…" at bounding box center [959, 491] width 1024 height 665
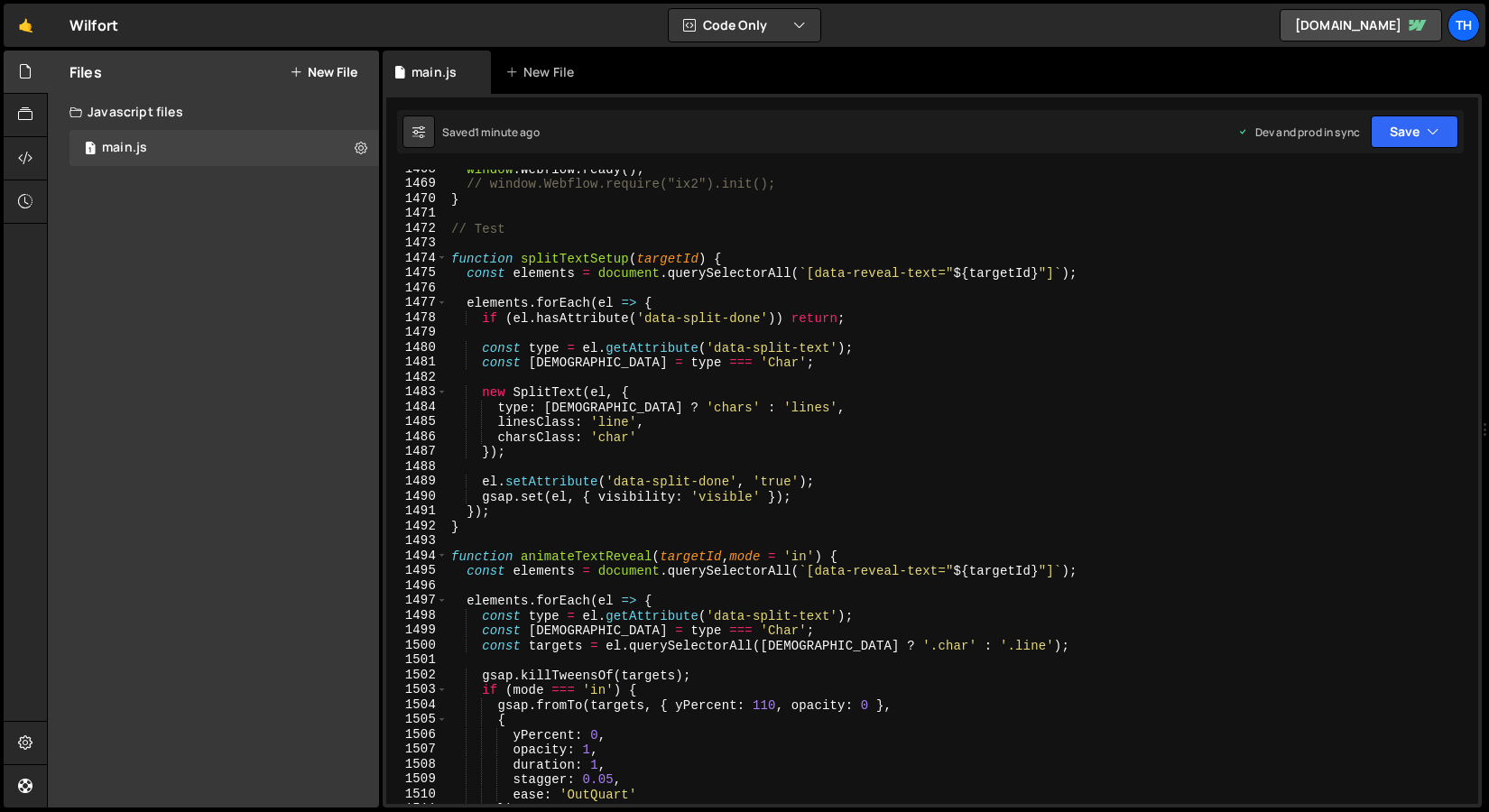
scroll to position [21850, 0]
click at [572, 525] on div "window . Webflow . ready ( ) ; // window.Webflow.require("ix2").init(); } // Te…" at bounding box center [959, 495] width 1024 height 665
type textarea "}"
click at [572, 532] on div "window . Webflow . ready ( ) ; // window.Webflow.require("ix2").init(); } // Te…" at bounding box center [959, 495] width 1024 height 665
click at [572, 536] on div "window . Webflow . ready ( ) ; // window.Webflow.require("ix2").init(); } // Te…" at bounding box center [959, 495] width 1024 height 665
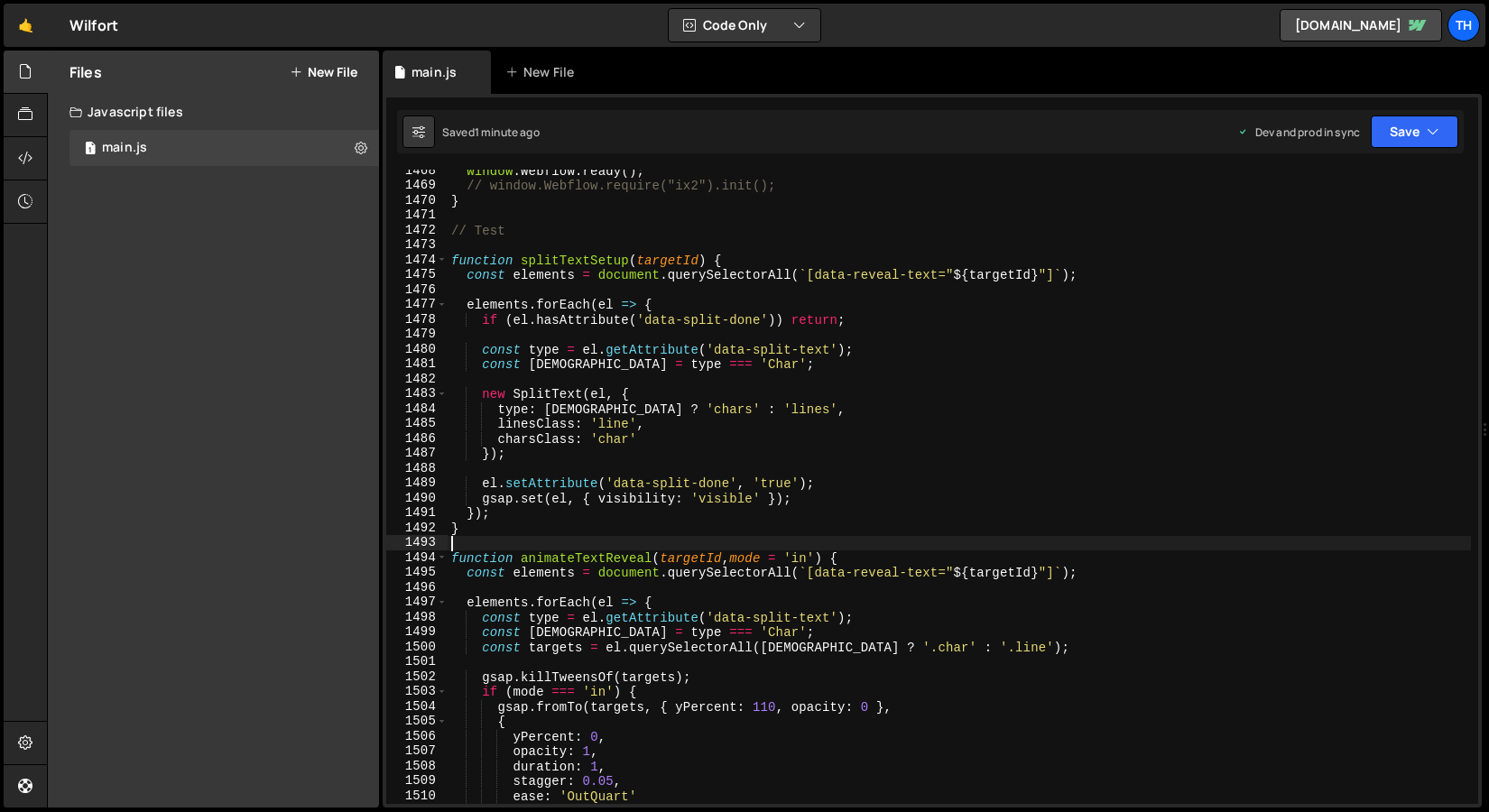
paste textarea "});"
type textarea "});"
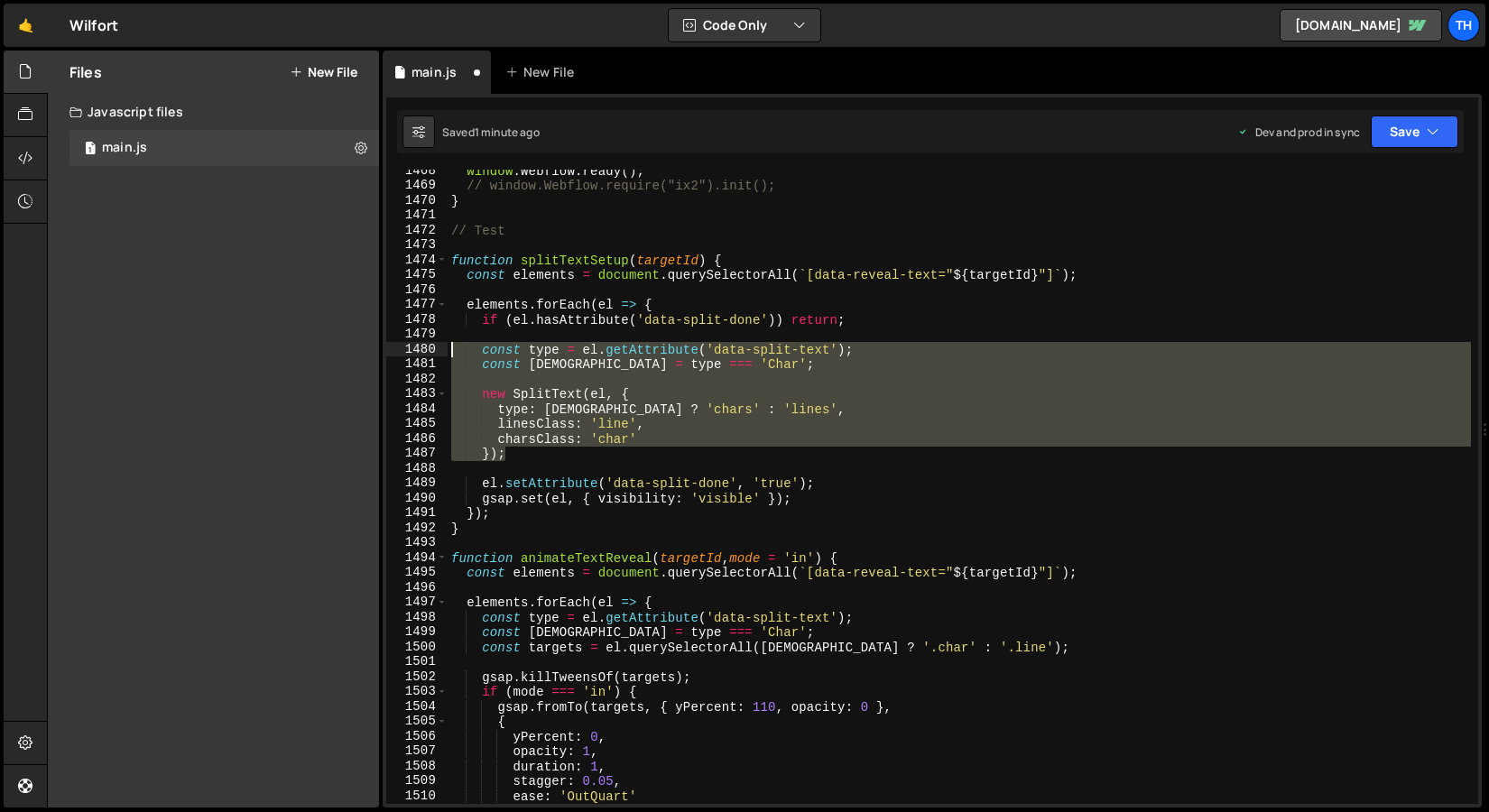
drag, startPoint x: 534, startPoint y: 453, endPoint x: 309, endPoint y: 352, distance: 246.6
click at [309, 352] on div "Files New File Javascript files 1 main.js 0 CSS files Copy share link Edit File…" at bounding box center [767, 429] width 1442 height 758
paste textarea "})"
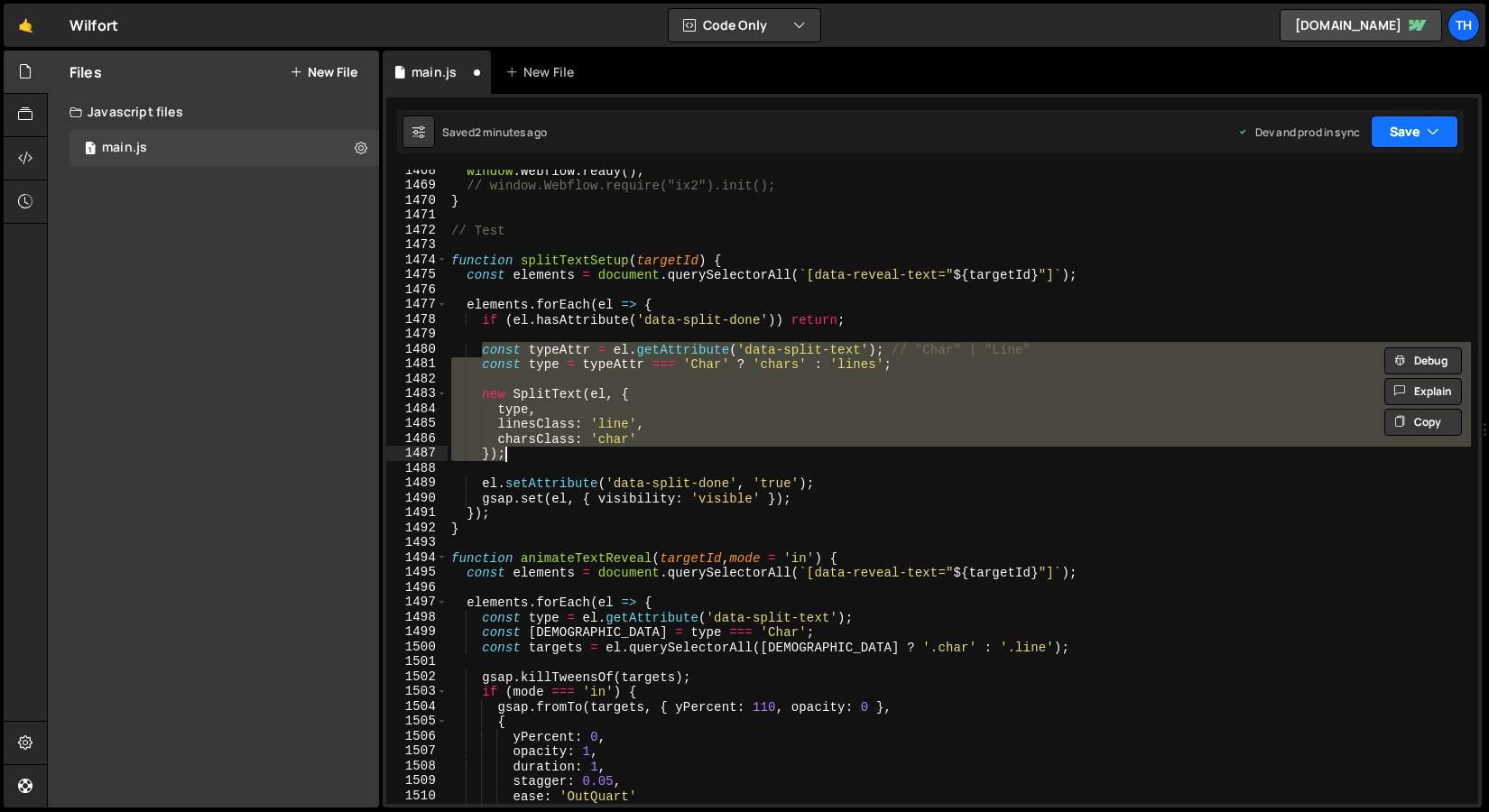
click at [1393, 135] on button "Save" at bounding box center [1415, 132] width 88 height 33
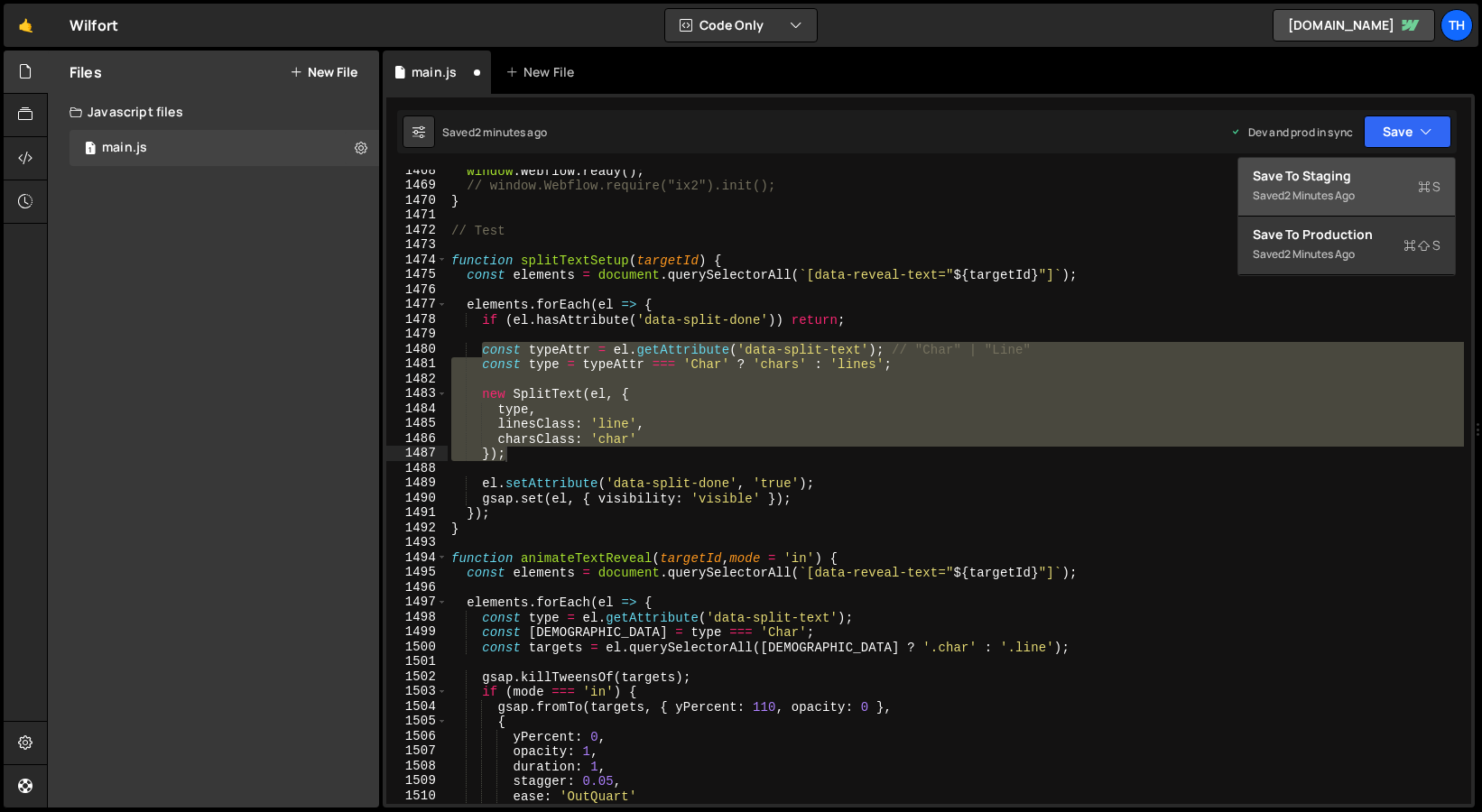
click at [1361, 176] on div "Save to Staging S" at bounding box center [1346, 176] width 187 height 18
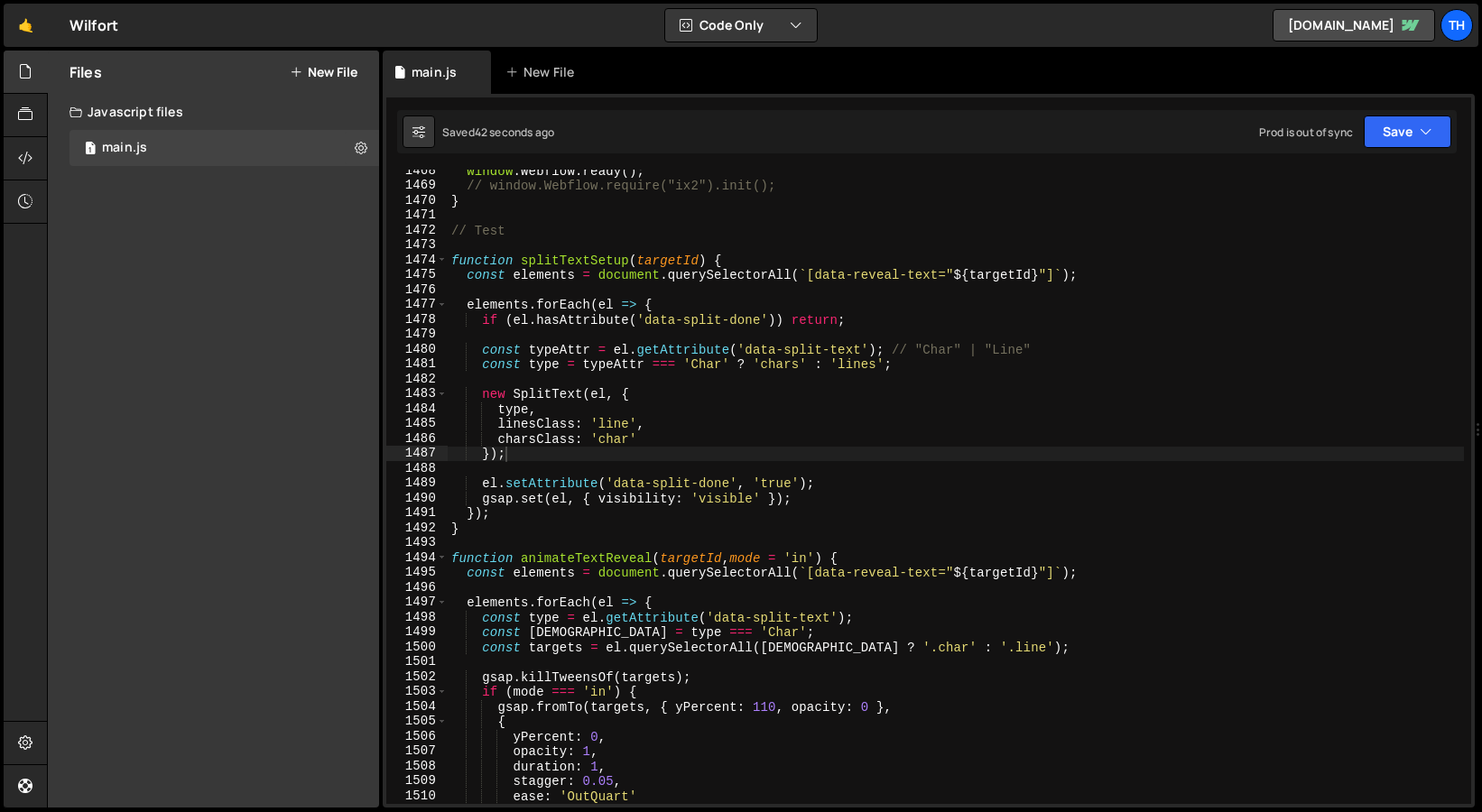
click at [618, 437] on div "window . Webflow . ready ( ) ; // window.Webflow.require("ix2").init(); } // Te…" at bounding box center [956, 495] width 1017 height 665
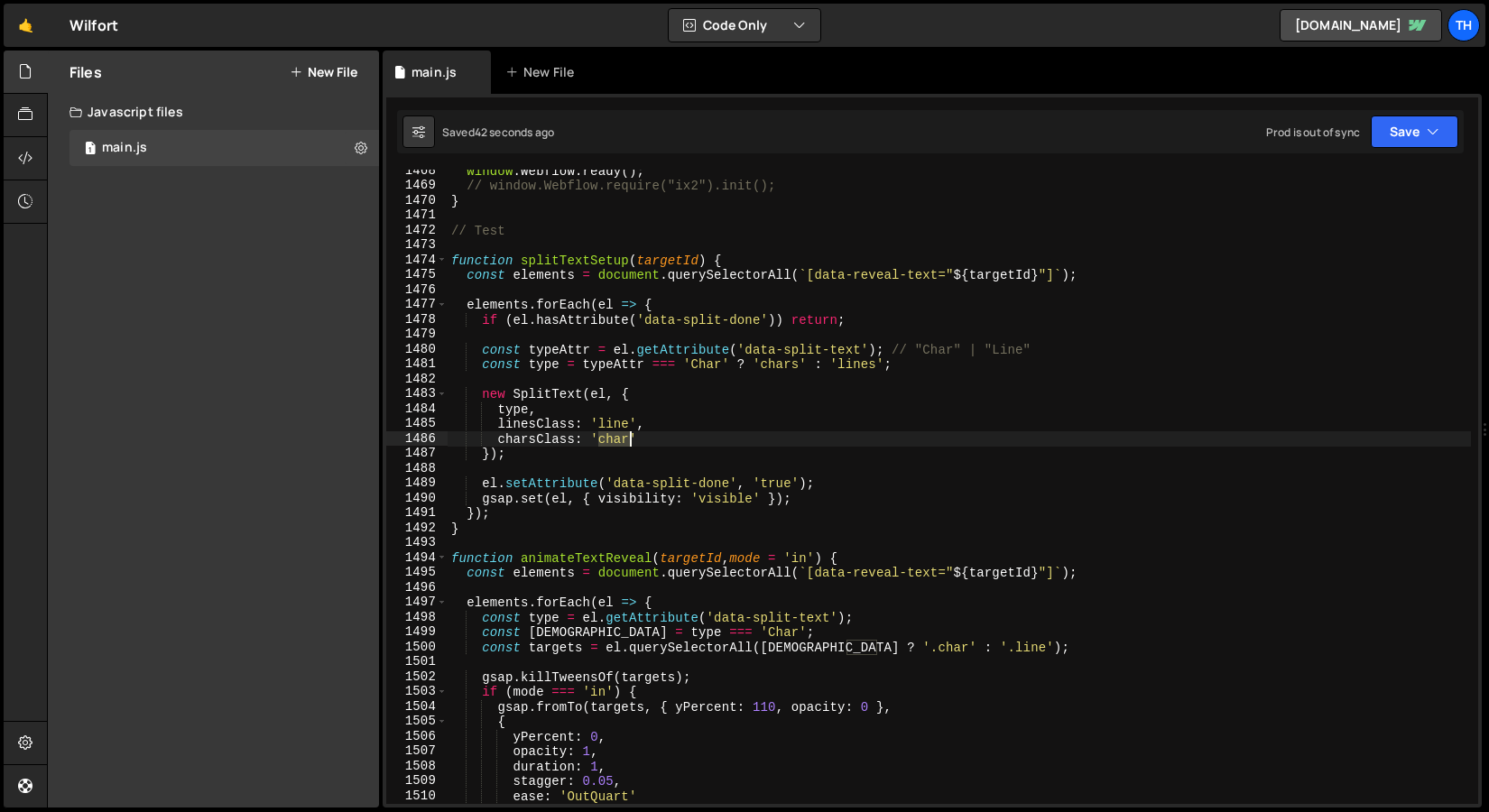
click at [618, 437] on div "window . Webflow . ready ( ) ; // window.Webflow.require("ix2").init(); } // Te…" at bounding box center [959, 495] width 1024 height 665
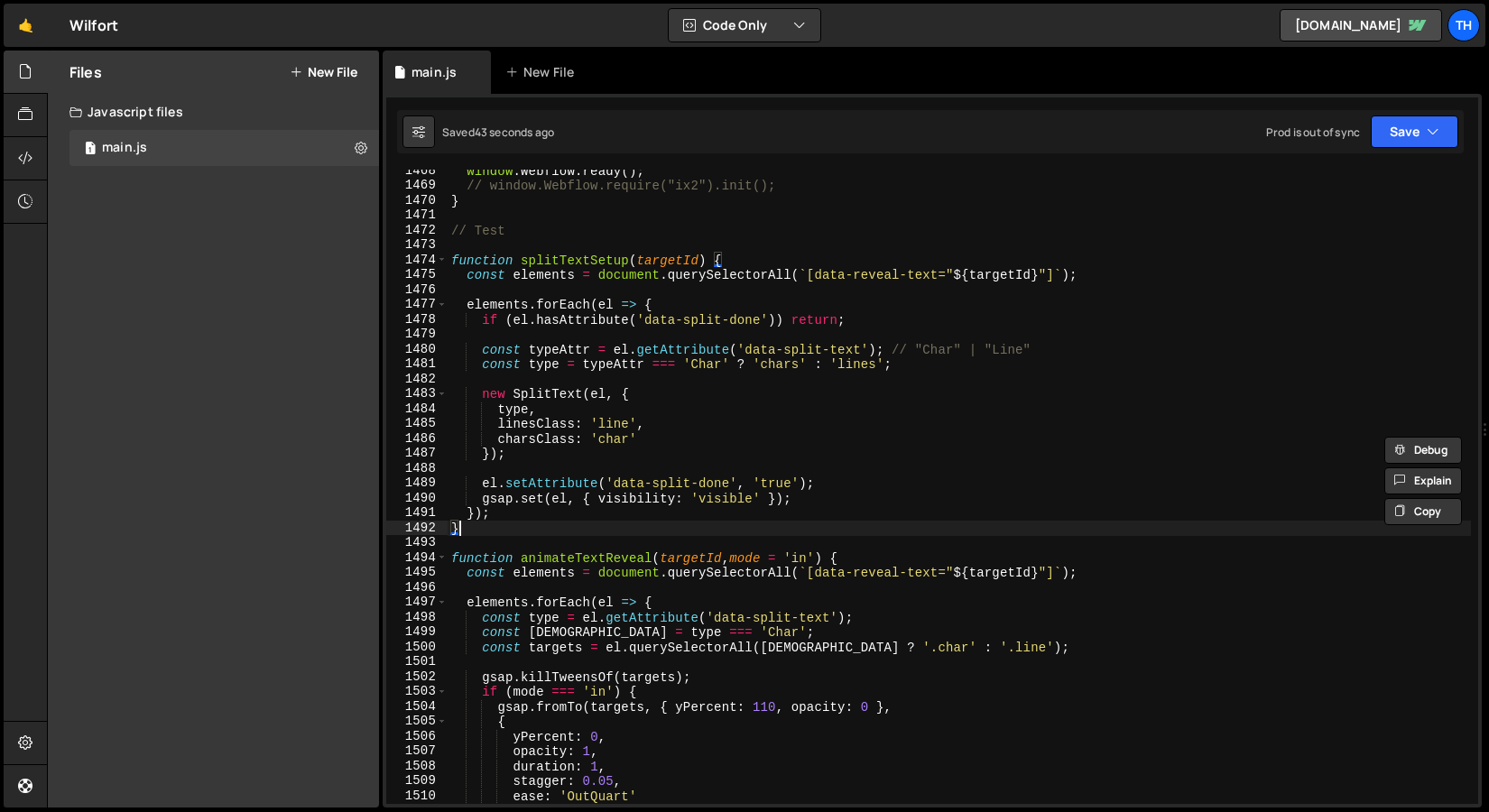
click at [582, 535] on div "window . Webflow . ready ( ) ; // window.Webflow.require("ix2").init(); } // Te…" at bounding box center [959, 495] width 1024 height 665
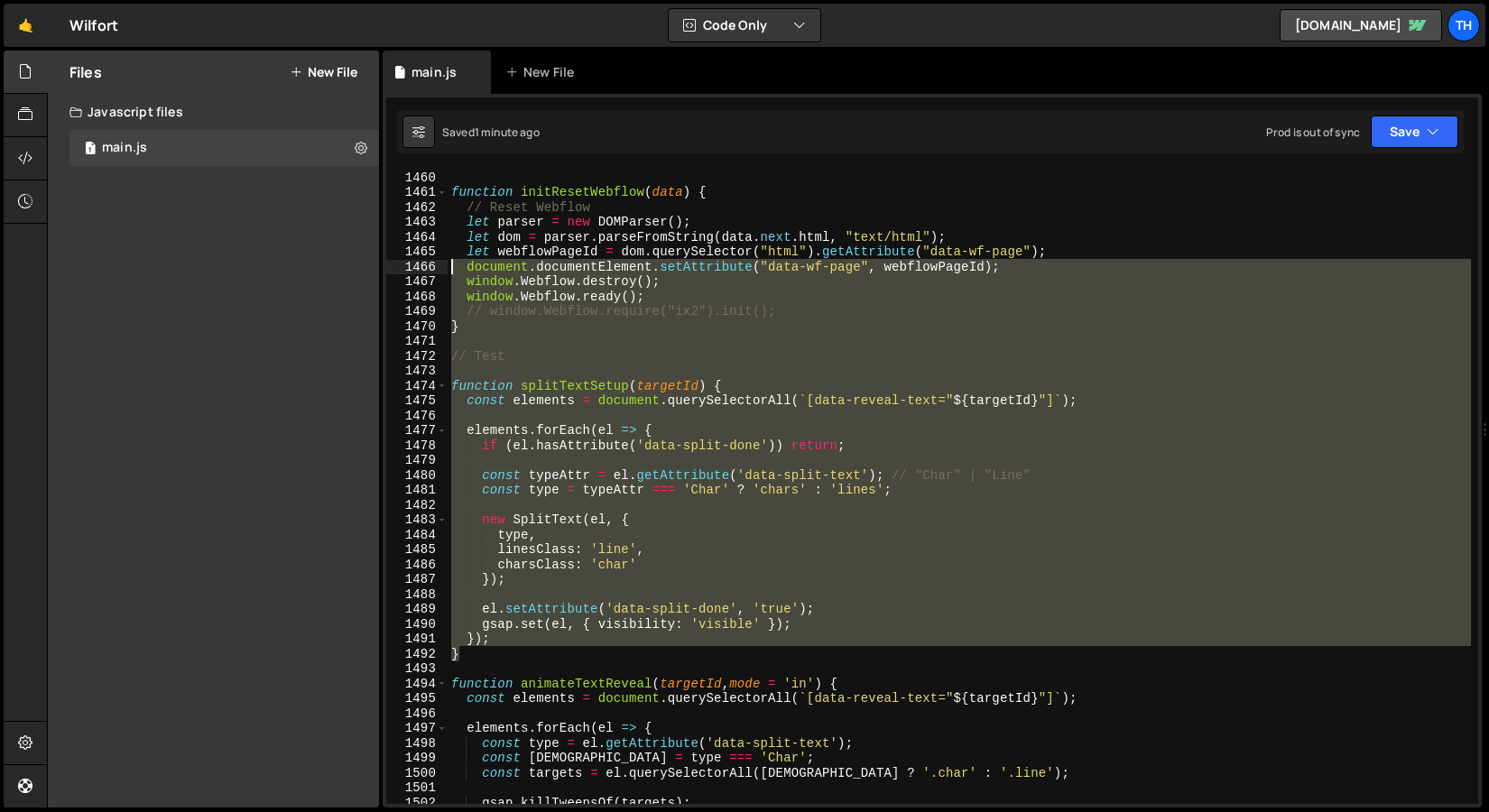
scroll to position [21724, 0]
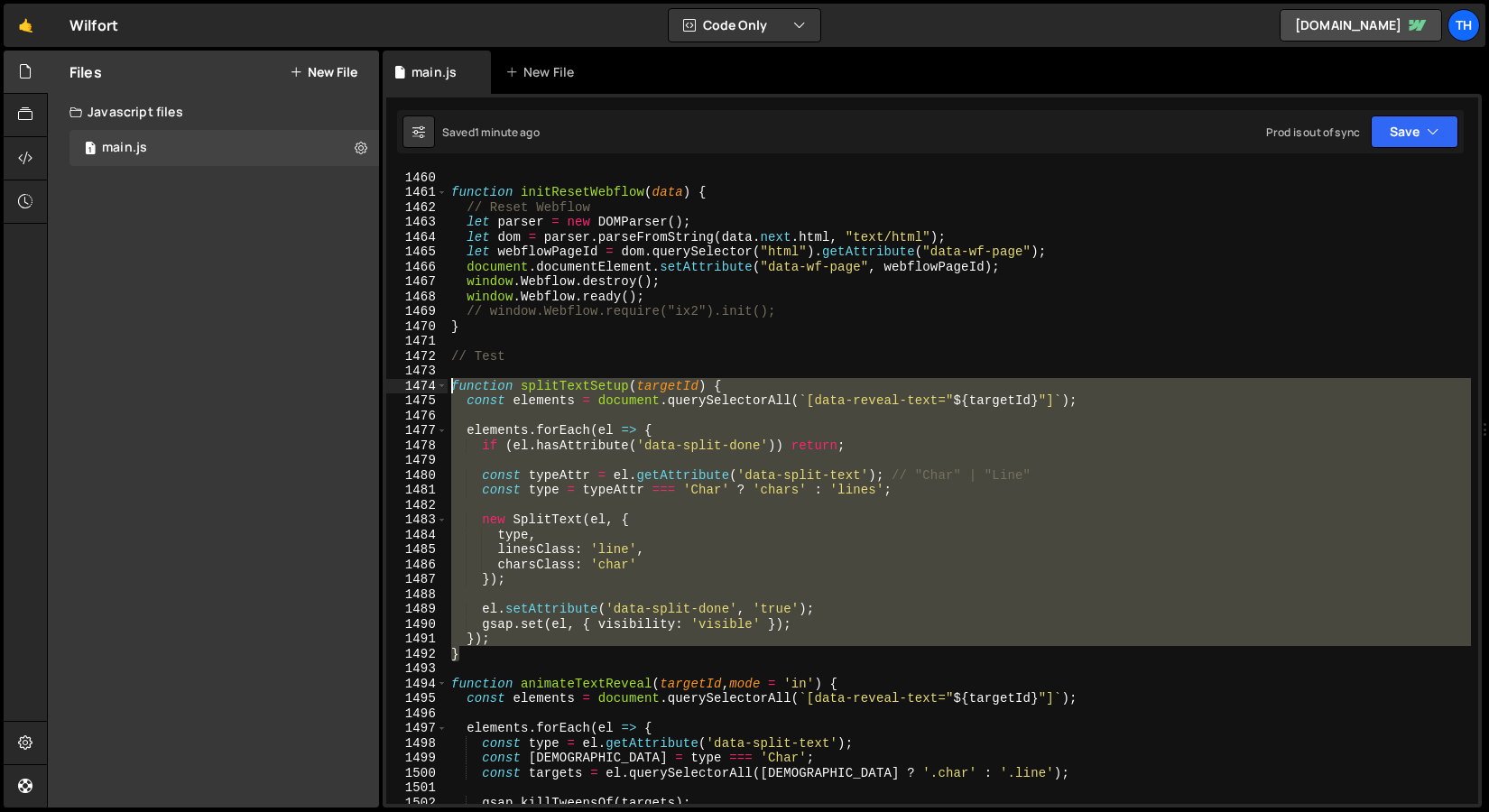
drag, startPoint x: 502, startPoint y: 522, endPoint x: 326, endPoint y: 396, distance: 216.5
click at [326, 396] on div "Files New File Javascript files 1 main.js 0 CSS files Copy share link Edit File…" at bounding box center [767, 429] width 1442 height 758
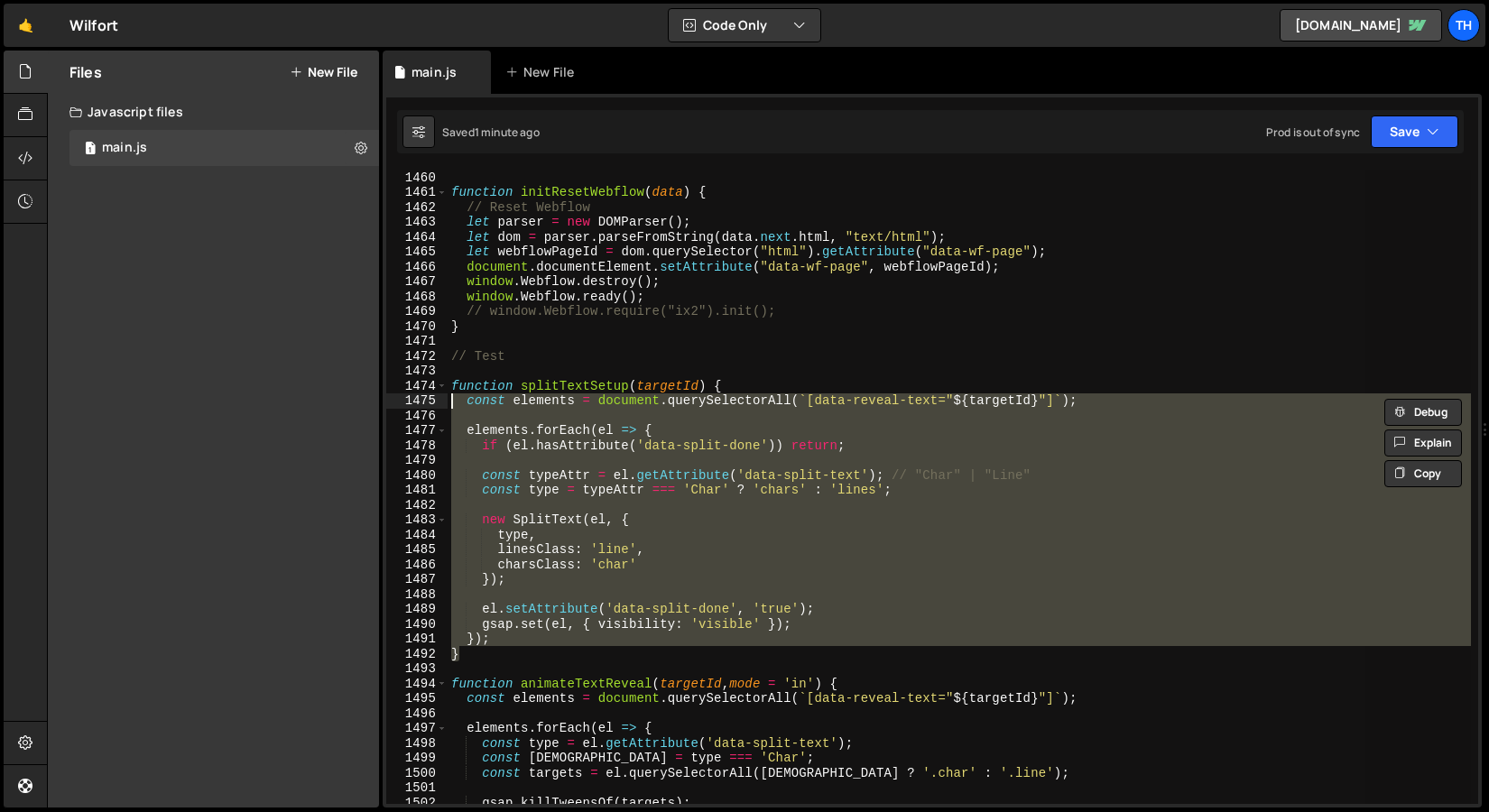
click at [568, 566] on div "function initResetWebflow ( data ) { // Reset Webflow let parser = new DOMParse…" at bounding box center [959, 486] width 1024 height 635
drag, startPoint x: 496, startPoint y: 651, endPoint x: 369, endPoint y: 394, distance: 286.7
click at [369, 394] on div "Files New File Javascript files 1 main.js 0 CSS files Copy share link Edit File…" at bounding box center [767, 429] width 1442 height 758
click at [451, 388] on div "function initResetWebflow ( data ) { // Reset Webflow let parser = new DOMParse…" at bounding box center [959, 501] width 1024 height 665
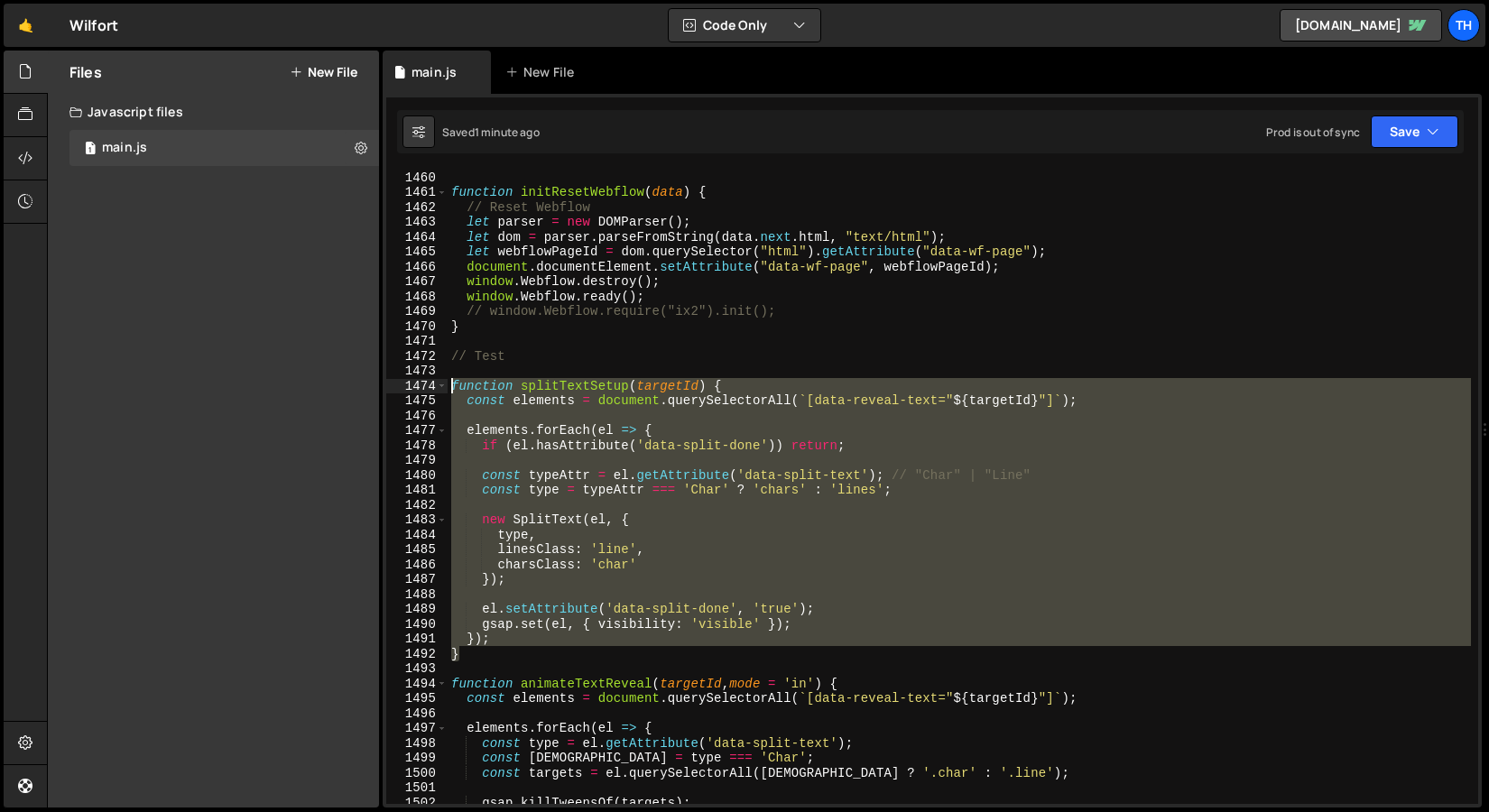
drag, startPoint x: 524, startPoint y: 655, endPoint x: 396, endPoint y: 386, distance: 297.9
click at [396, 386] on div "function splitTextSetup(targetId) { 1460 1461 1462 1463 1464 1465 1466 1467 146…" at bounding box center [933, 486] width 1092 height 635
click at [717, 534] on div "function initResetWebflow ( data ) { // Reset Webflow let parser = new DOMParse…" at bounding box center [959, 486] width 1024 height 635
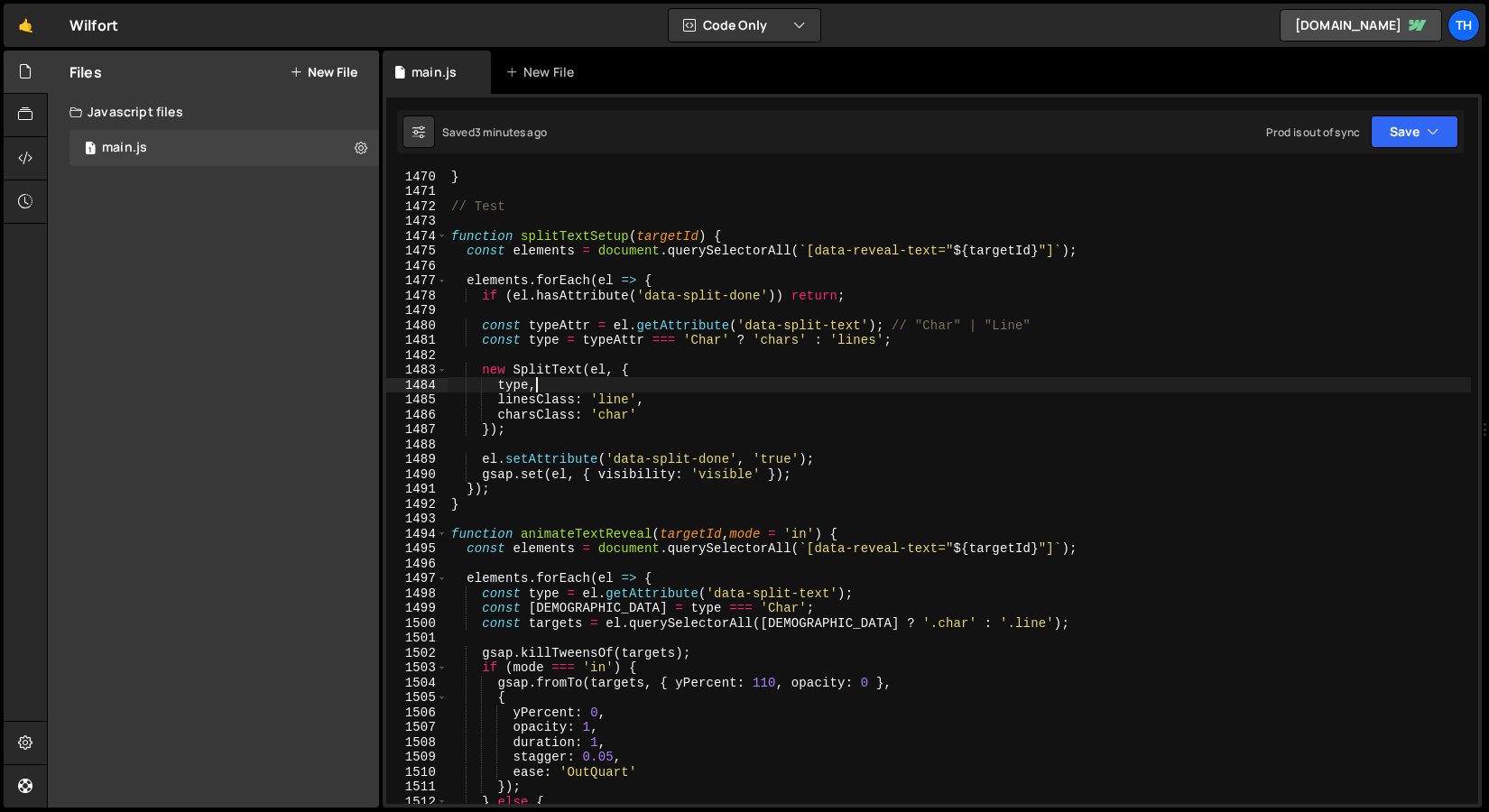
scroll to position [21870, 0]
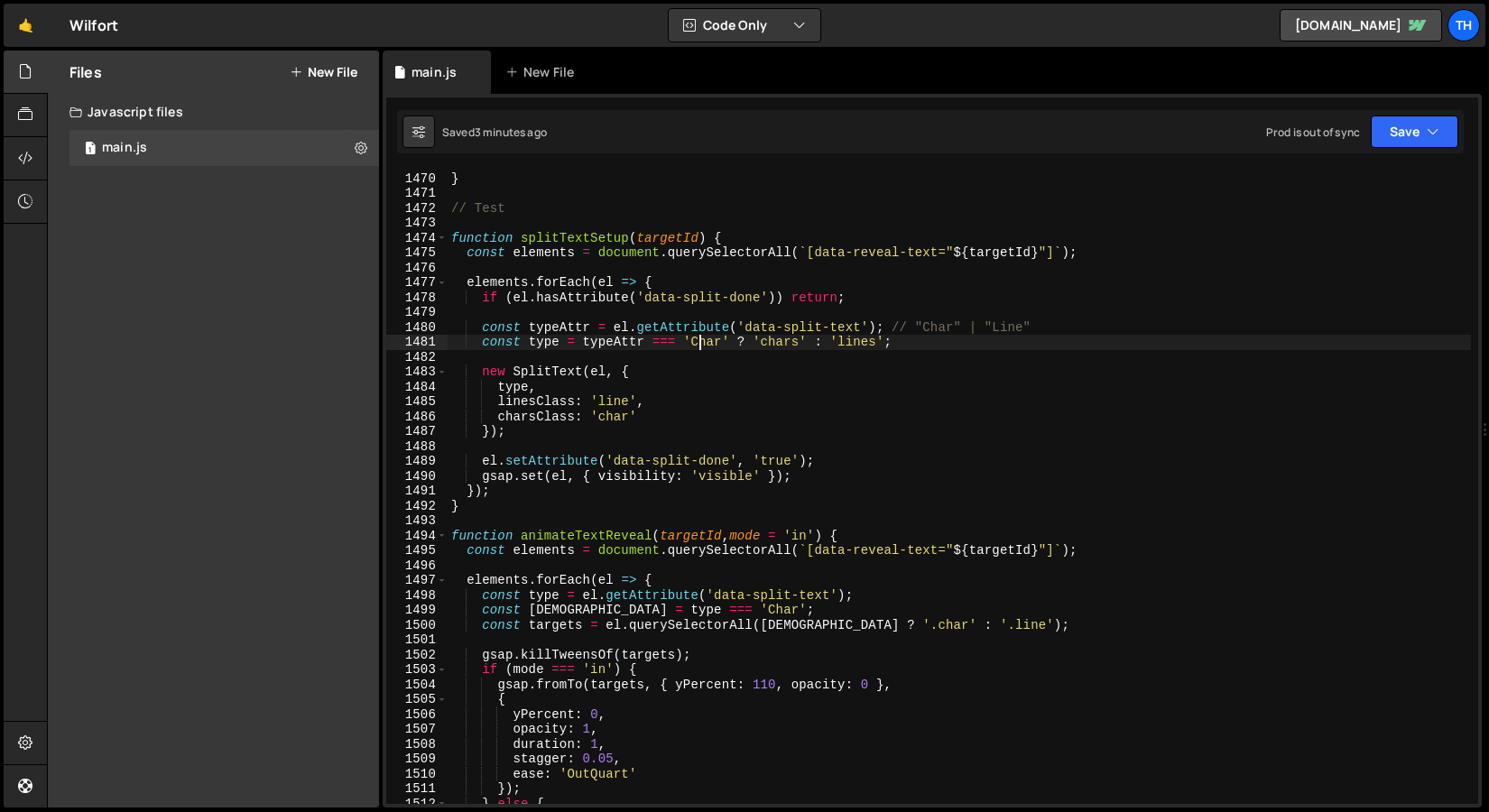
click at [701, 342] on div "// window.Webflow.require("ix2").init(); } // Test function splitTextSetup ( ta…" at bounding box center [959, 488] width 1024 height 665
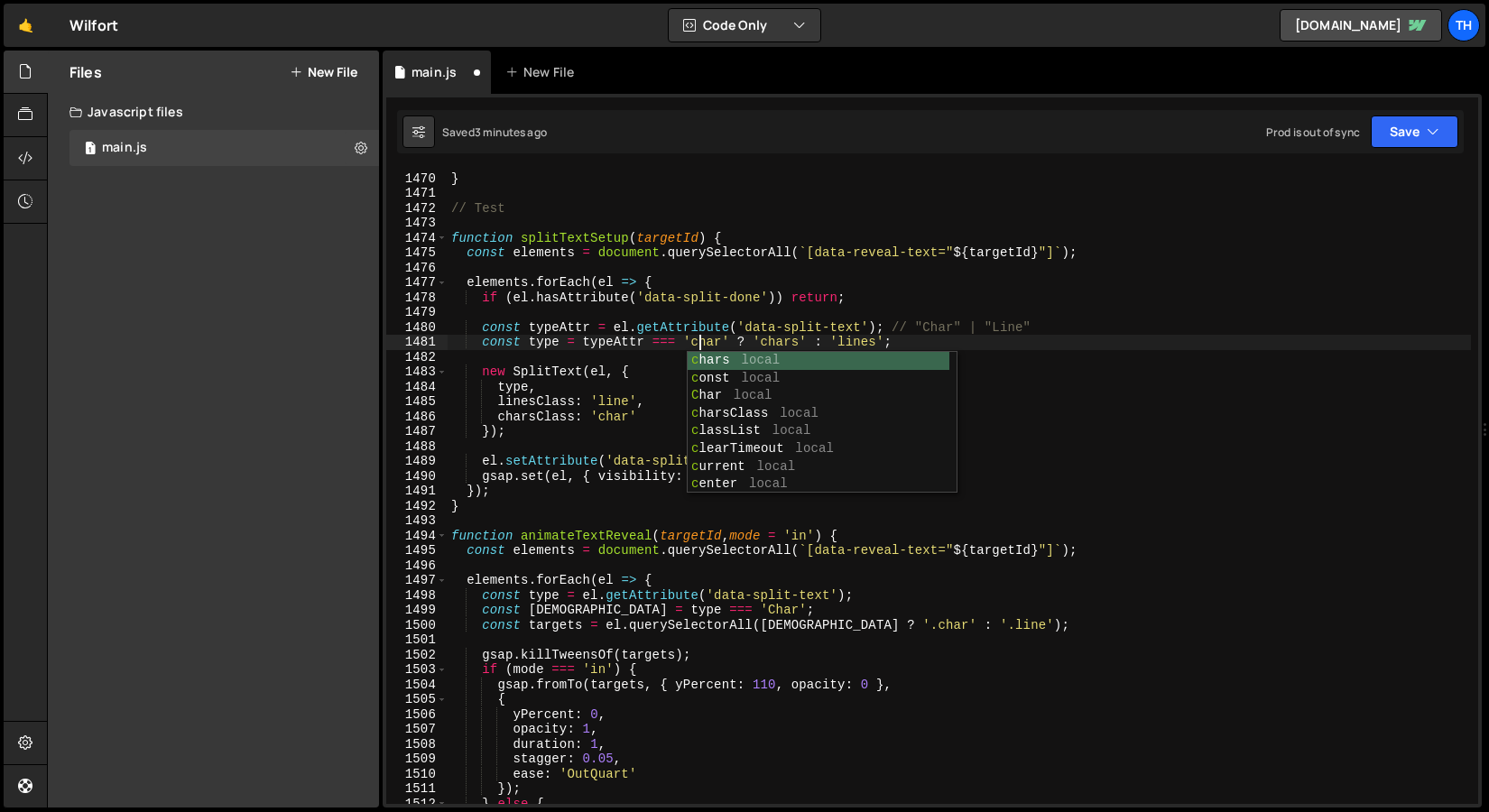
click at [765, 279] on div "// window.Webflow.require("ix2").init(); } // Test function splitTextSetup ( ta…" at bounding box center [959, 488] width 1024 height 665
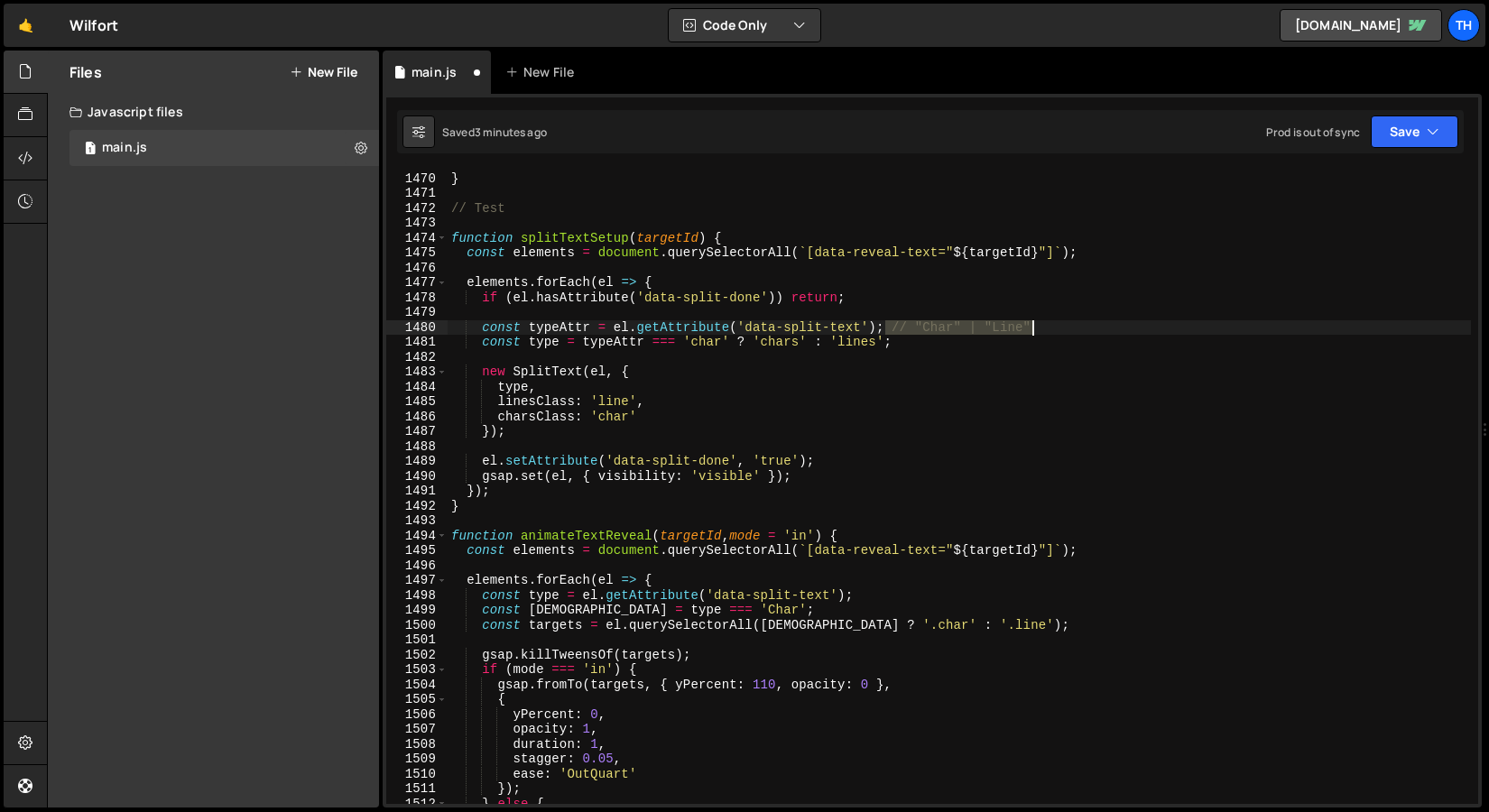
drag, startPoint x: 888, startPoint y: 326, endPoint x: 1071, endPoint y: 318, distance: 183.2
click at [1071, 318] on div "// window.Webflow.require("ix2").init(); } // Test function splitTextSetup ( ta…" at bounding box center [959, 488] width 1024 height 665
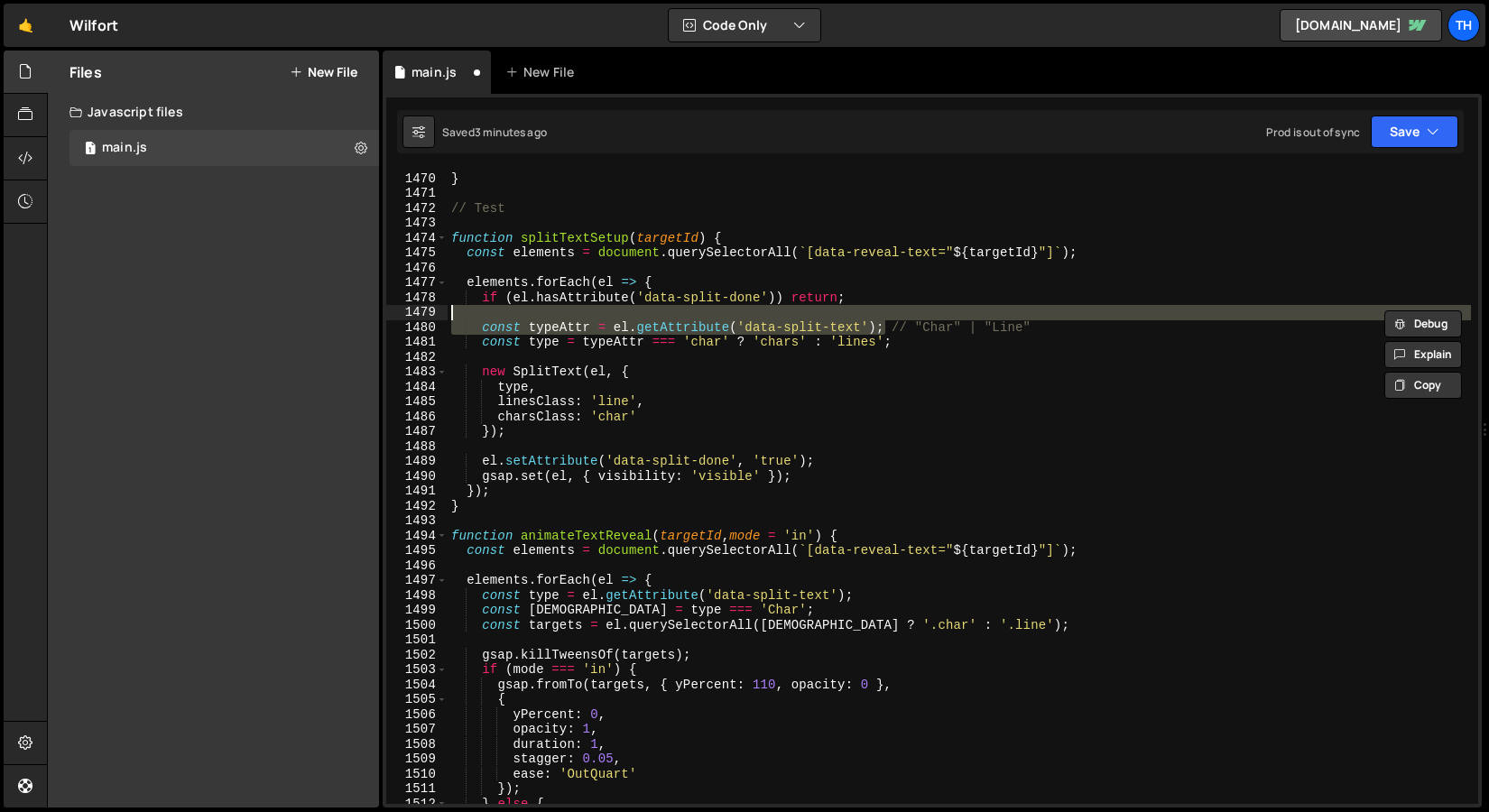
type textarea "const typeAttr = el.getAttribute('data-split-text'); // "Char" | "Line""
click at [1051, 318] on div "// window.Webflow.require("ix2").init(); } // Test function splitTextSetup ( ta…" at bounding box center [959, 486] width 1024 height 635
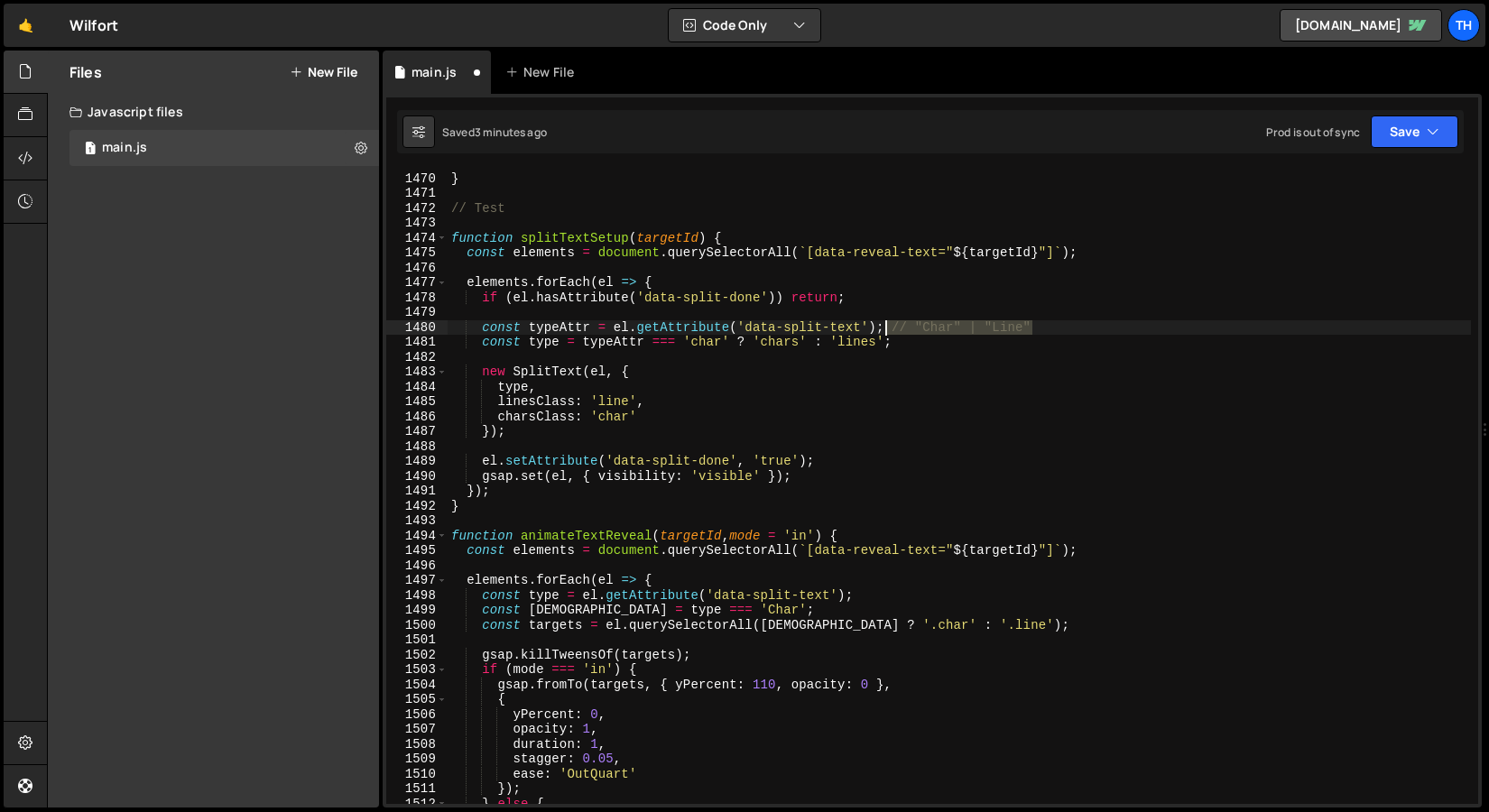
drag, startPoint x: 1086, startPoint y: 324, endPoint x: 886, endPoint y: 327, distance: 200.0
click at [886, 327] on div "// window.Webflow.require("ix2").init(); } // Test function splitTextSetup ( ta…" at bounding box center [959, 488] width 1024 height 665
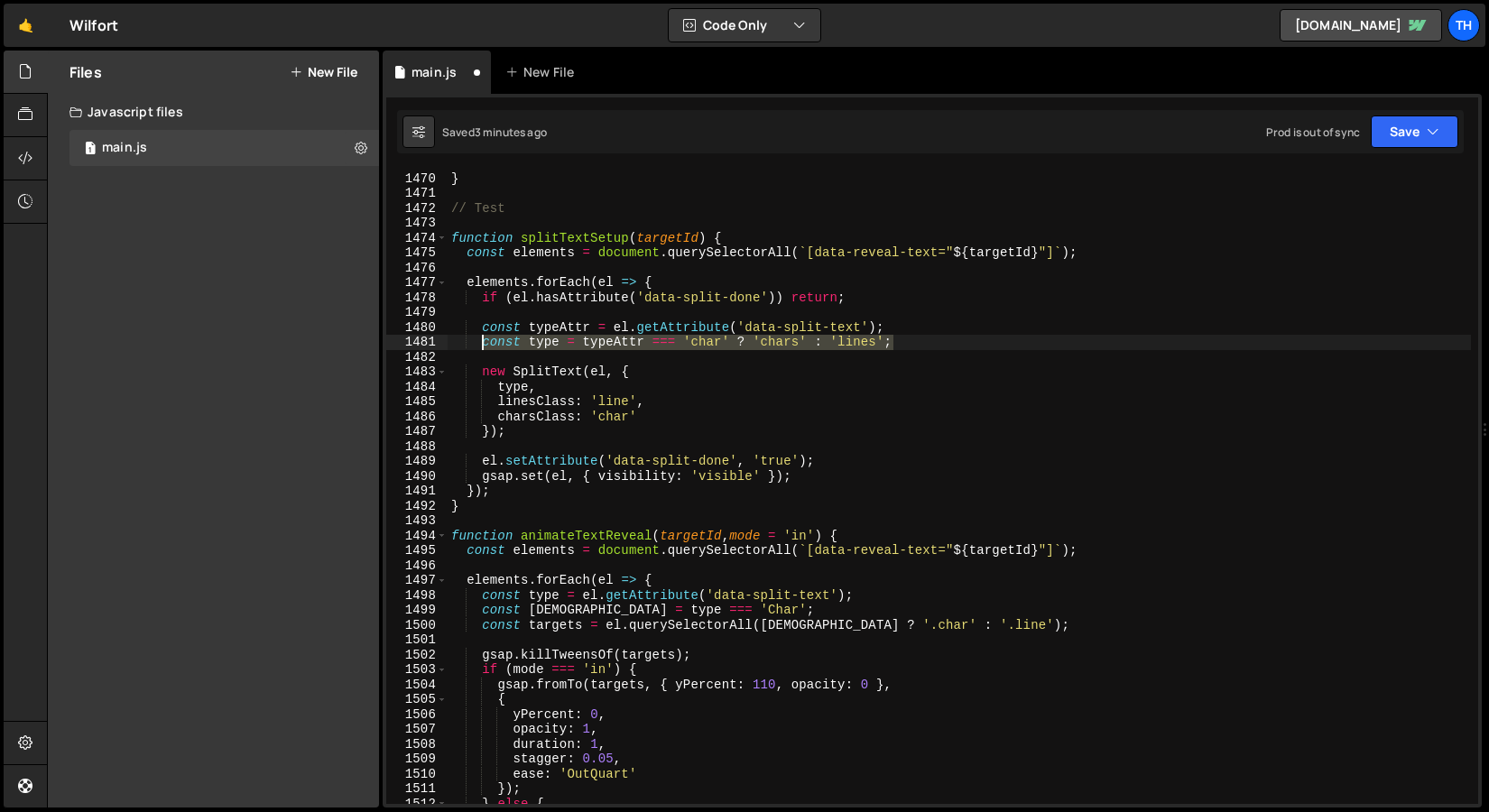
drag, startPoint x: 908, startPoint y: 345, endPoint x: 481, endPoint y: 346, distance: 427.0
click at [481, 346] on div "// window.Webflow.require("ix2").init(); } // Test function splitTextSetup ( ta…" at bounding box center [959, 488] width 1024 height 665
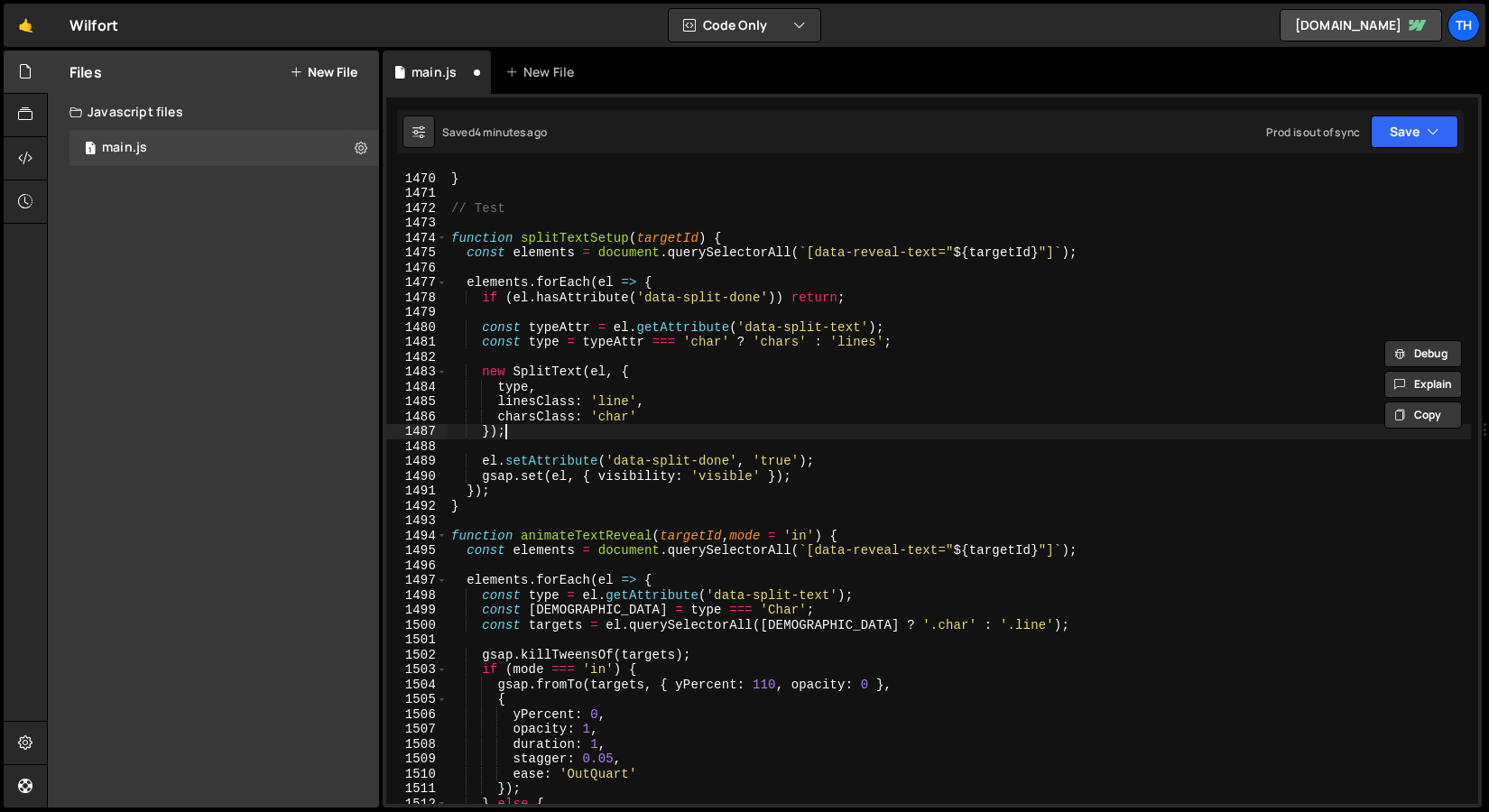
click at [704, 428] on div "// window.Webflow.require("ix2").init(); } // Test function splitTextSetup ( ta…" at bounding box center [959, 488] width 1024 height 665
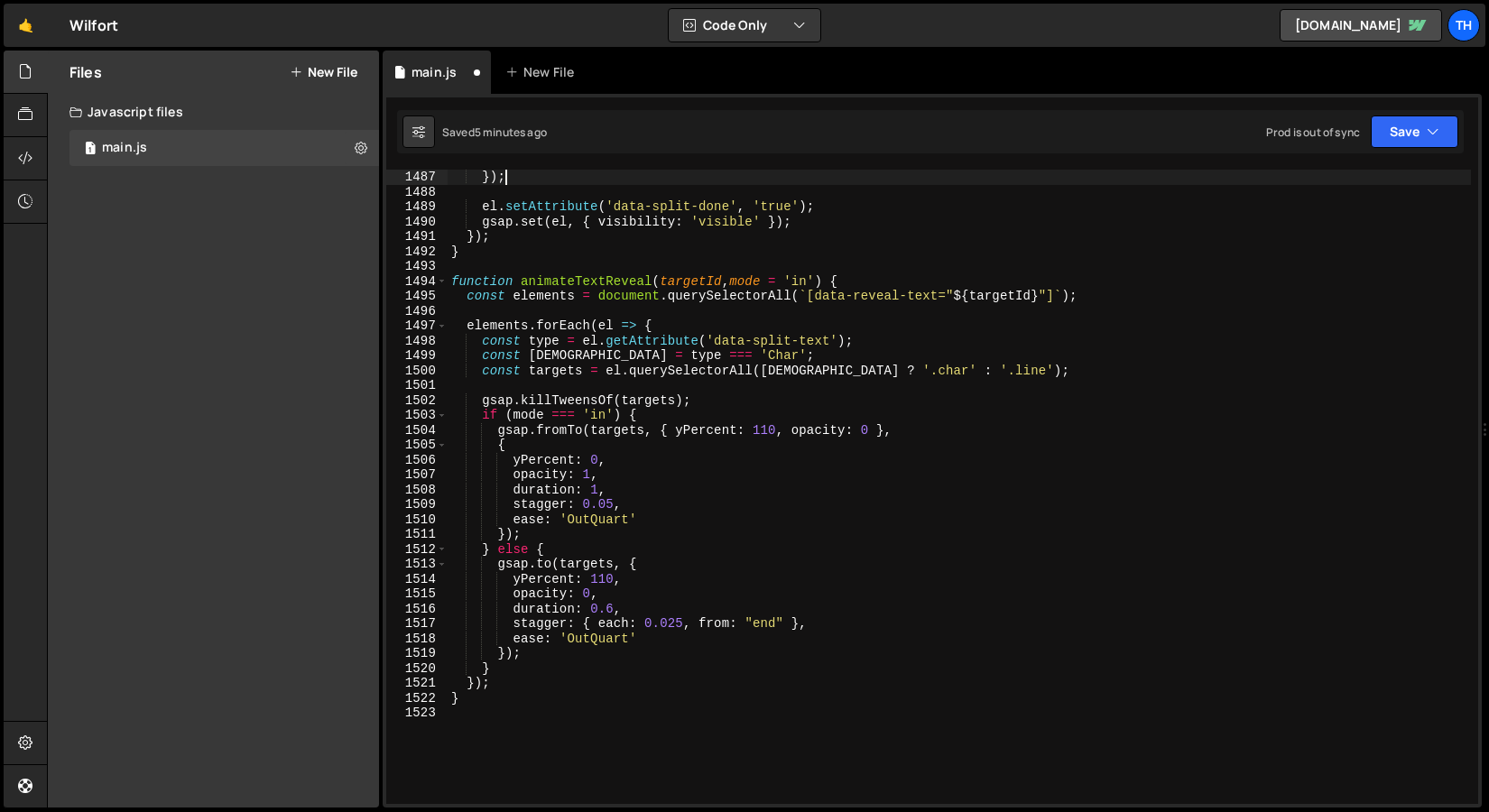
scroll to position [22119, 0]
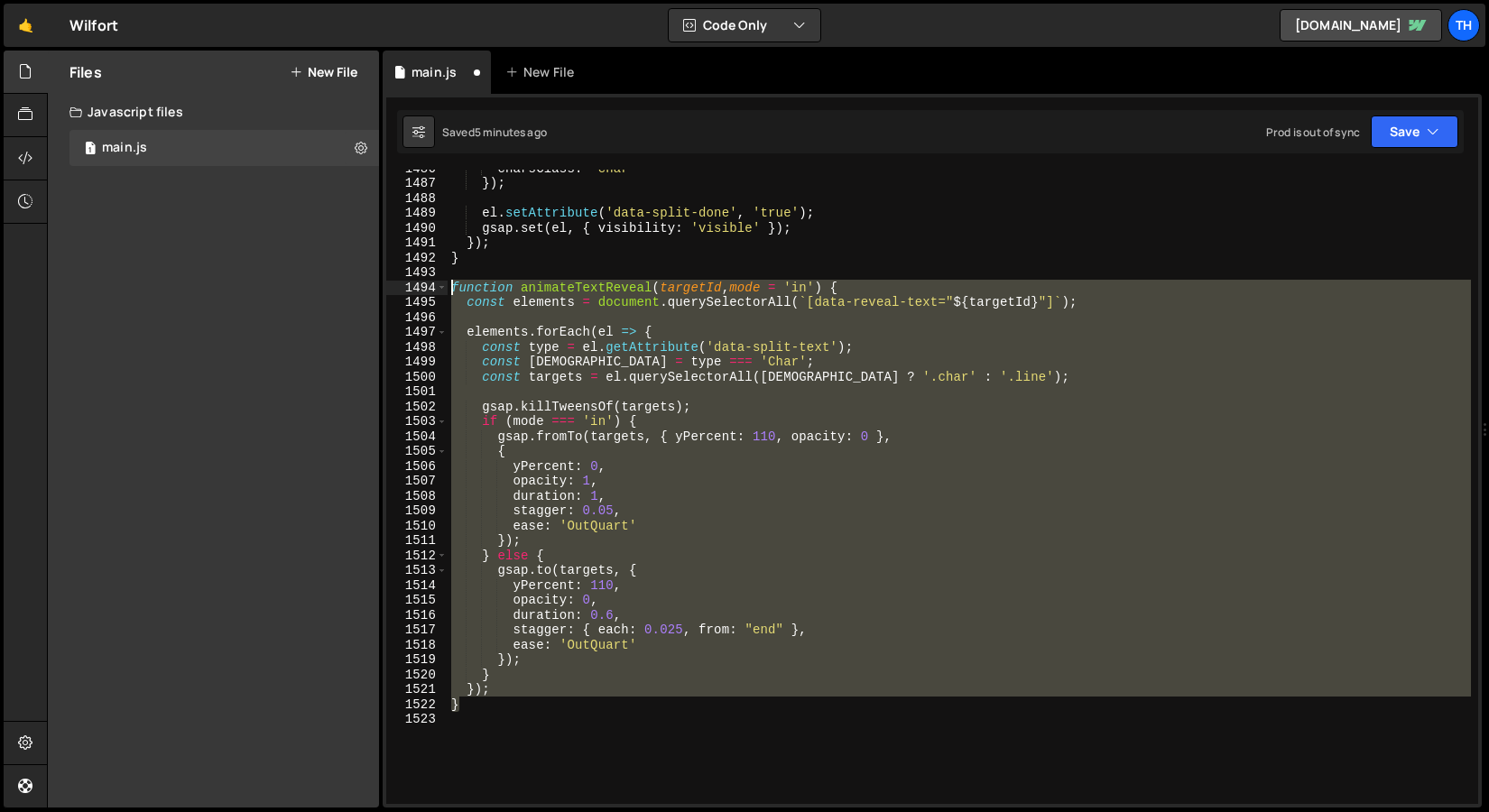
drag, startPoint x: 476, startPoint y: 703, endPoint x: 289, endPoint y: 287, distance: 456.1
click at [289, 287] on div "Files New File Javascript files 1 main.js 0 CSS files Copy share link Edit File…" at bounding box center [767, 429] width 1442 height 758
click at [1408, 117] on button "Save" at bounding box center [1415, 132] width 88 height 33
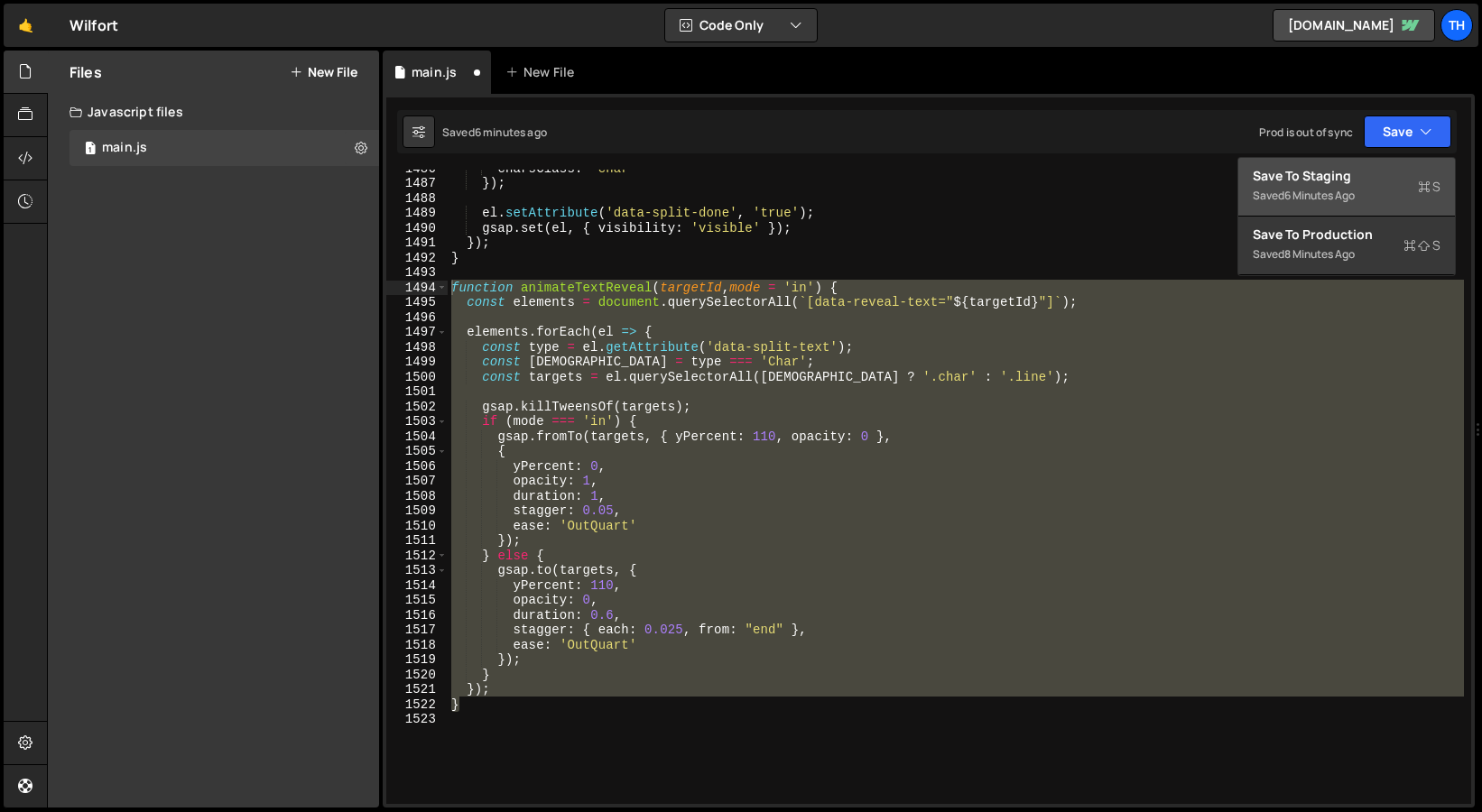
click at [1352, 166] on button "Save to Staging S Saved 6 minutes ago" at bounding box center [1346, 187] width 216 height 59
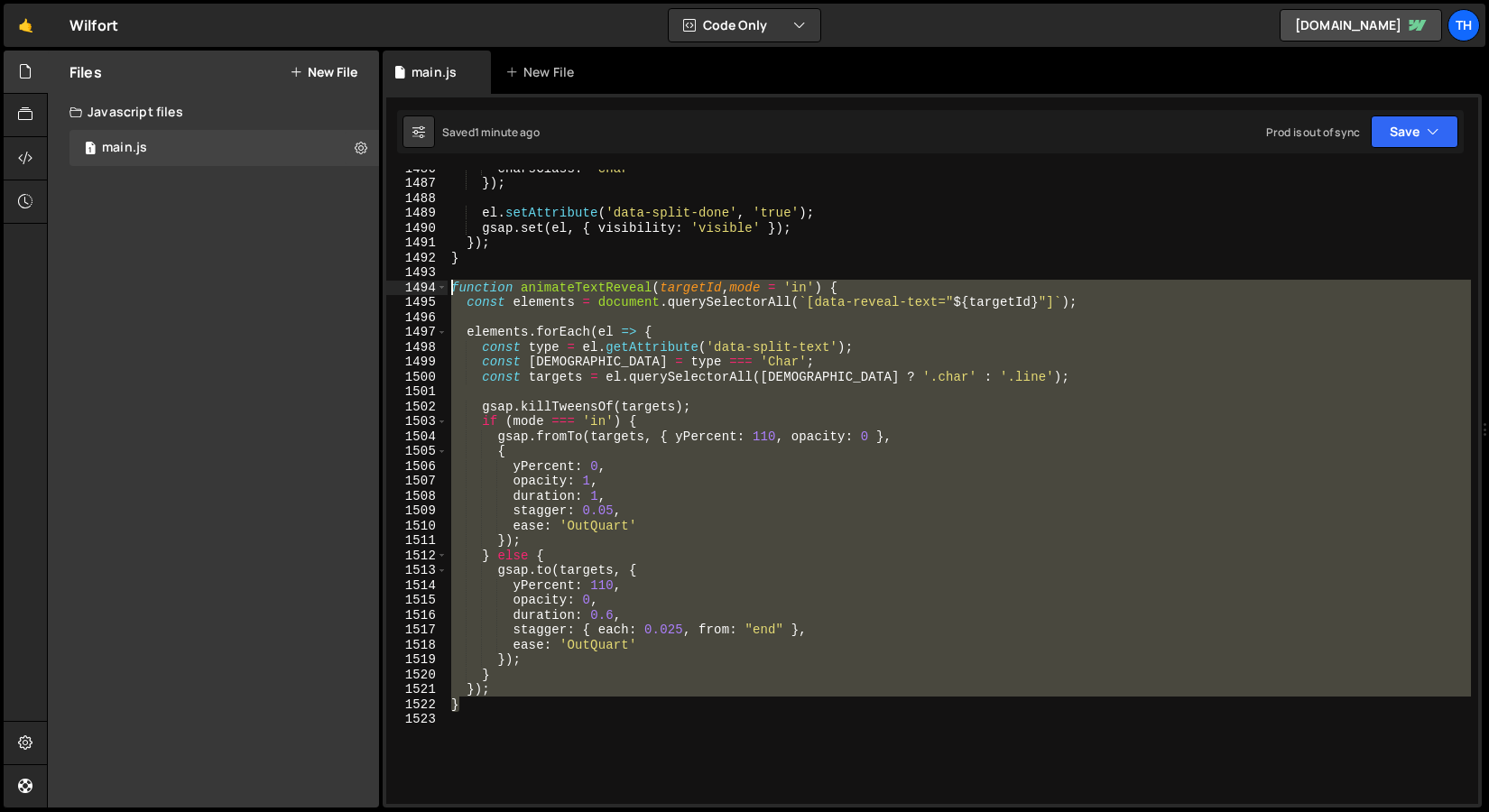
drag, startPoint x: 477, startPoint y: 711, endPoint x: 304, endPoint y: 290, distance: 455.2
click at [304, 291] on div "Files New File Javascript files 1 main.js 0 CSS files Copy share link Edit File…" at bounding box center [767, 429] width 1442 height 758
paste textarea "}"
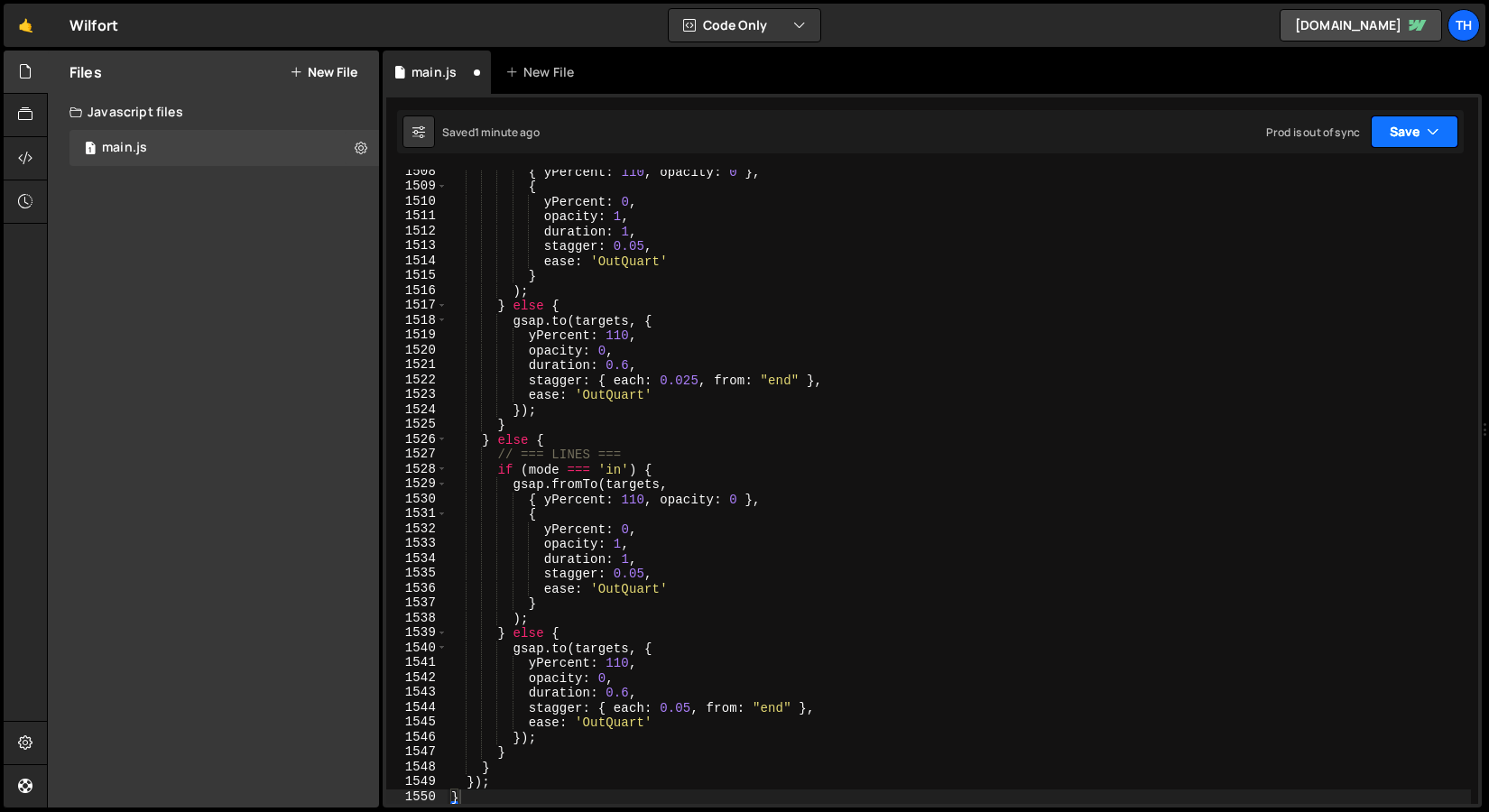
click at [1406, 136] on button "Save" at bounding box center [1415, 132] width 88 height 33
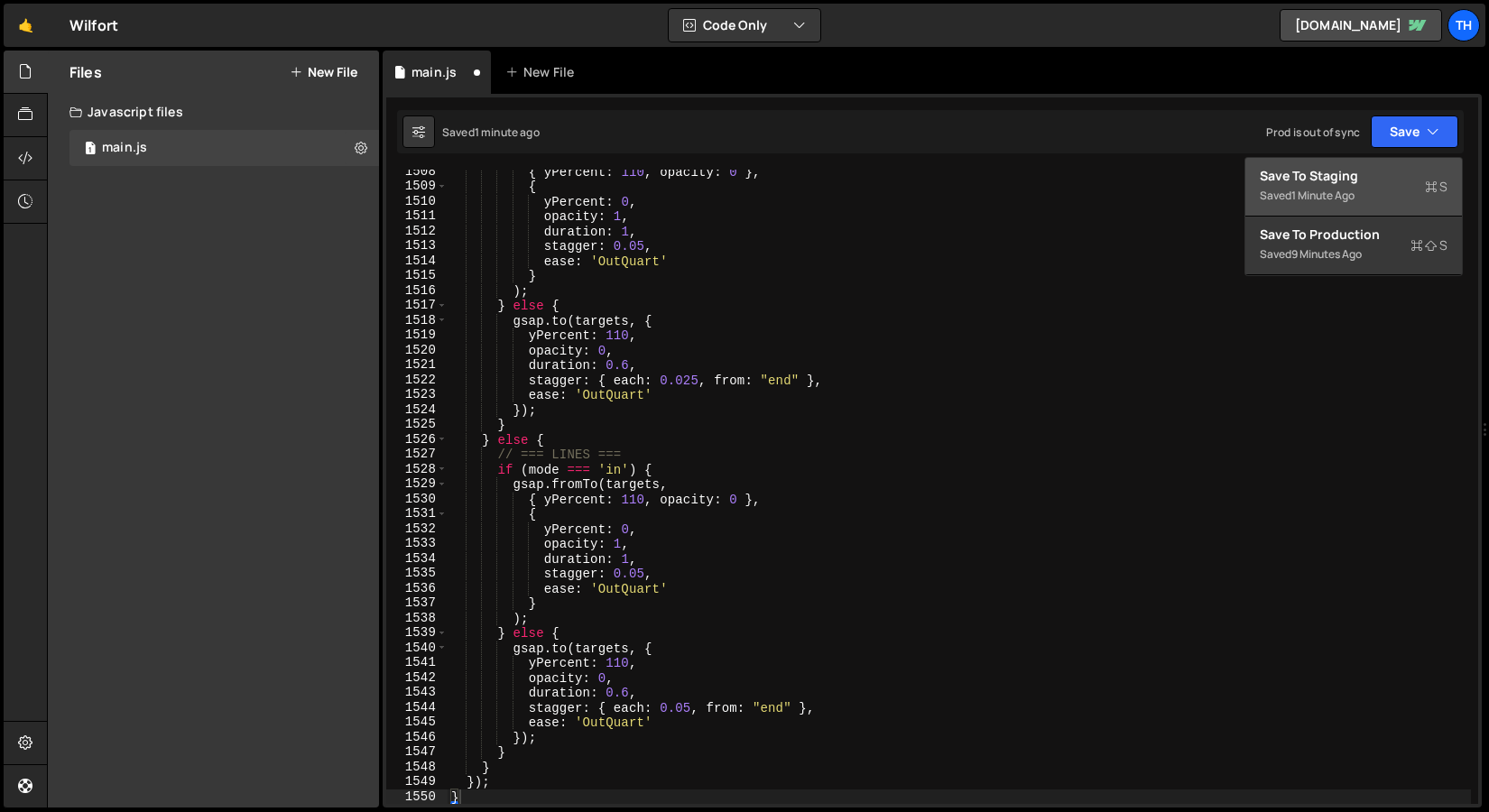
click at [1325, 206] on div "Saved 1 minute ago" at bounding box center [1353, 196] width 187 height 22
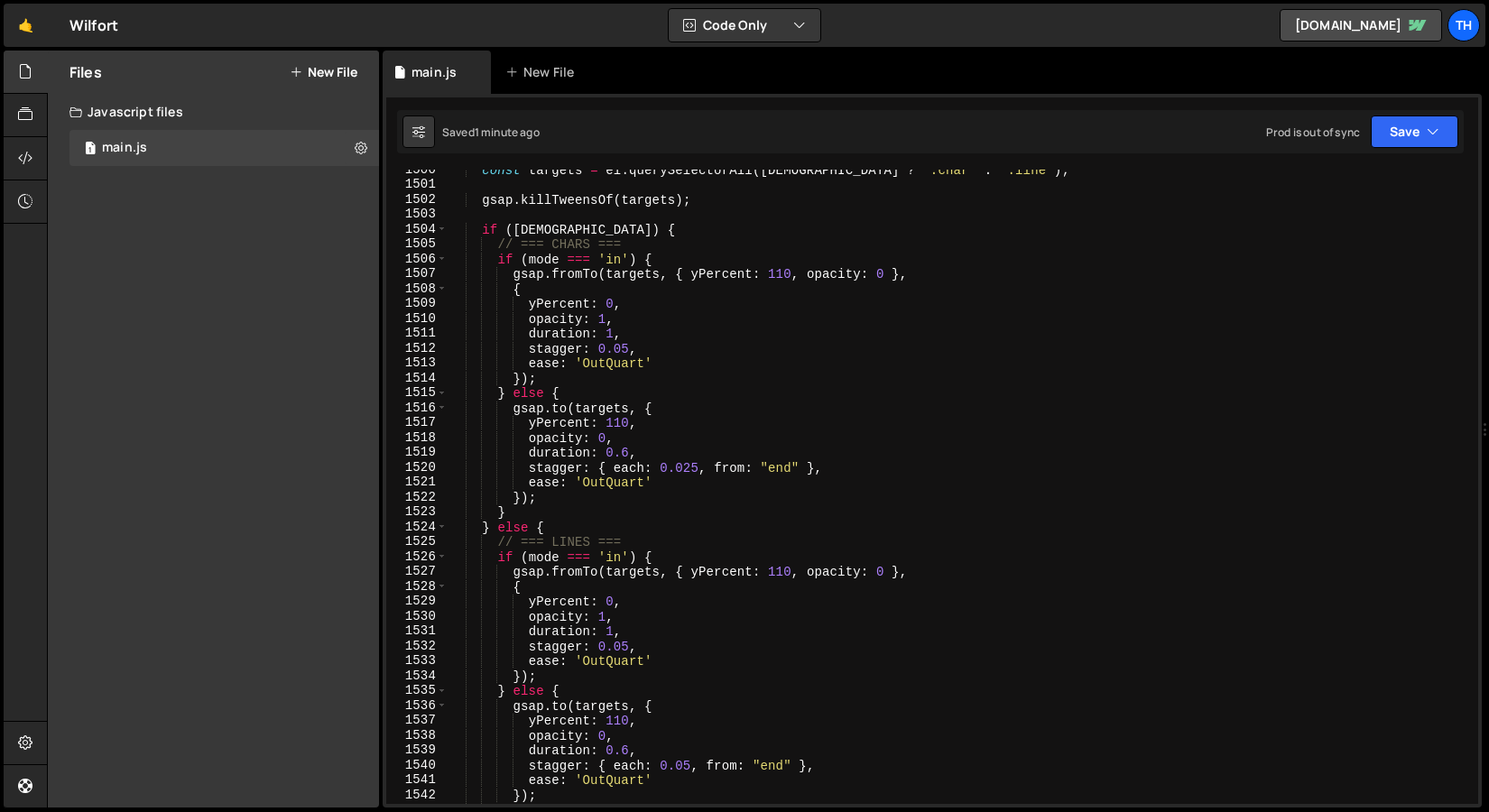
scroll to position [22319, 0]
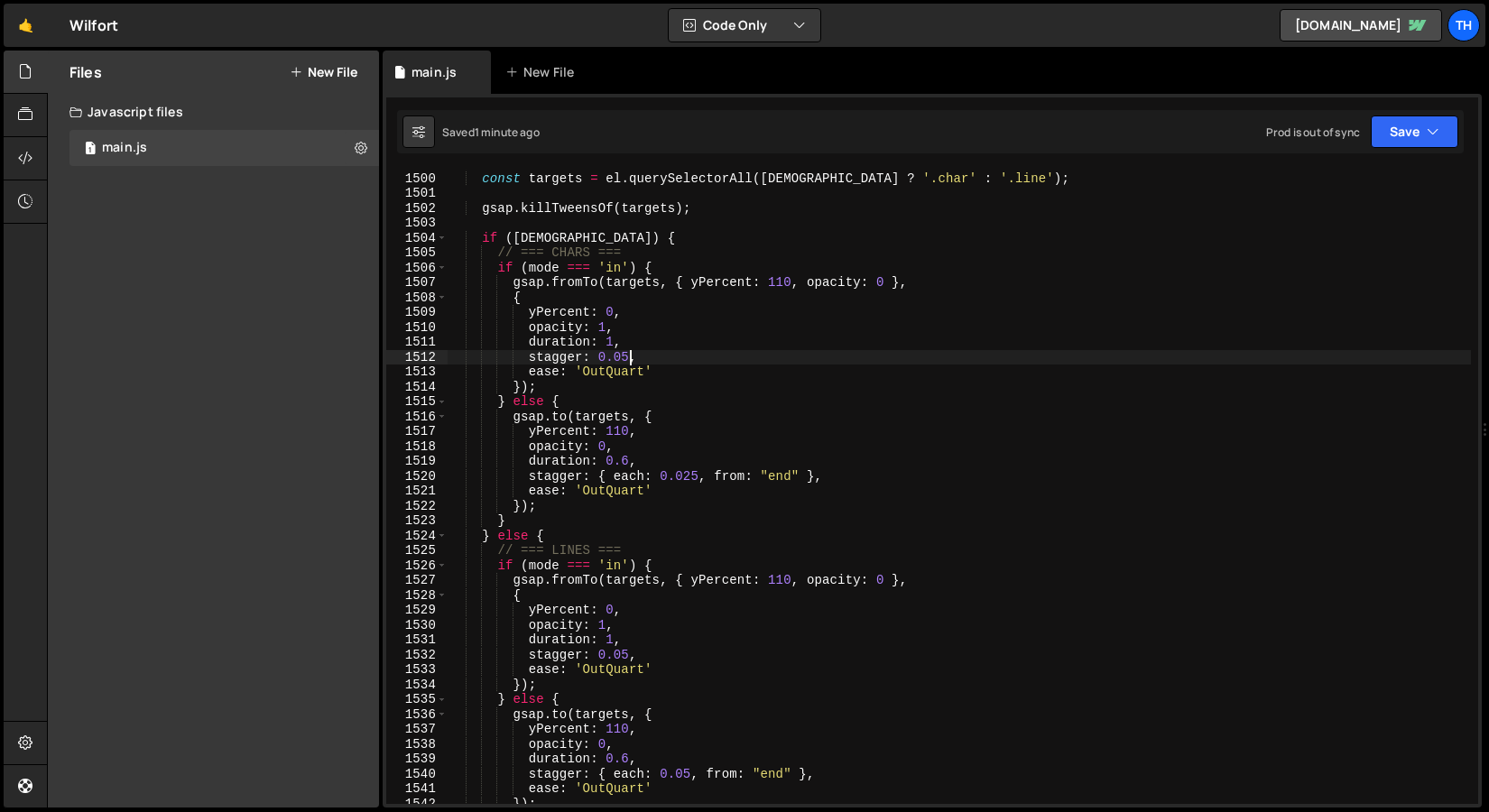
click at [633, 353] on div "const isChar = typeAttr === 'char' ; // перевірка, чи треба розбивати по символ…" at bounding box center [959, 488] width 1024 height 665
click at [627, 452] on div "const isChar = typeAttr === 'char' ; // перевірка, чи треба розбивати по символ…" at bounding box center [959, 488] width 1024 height 665
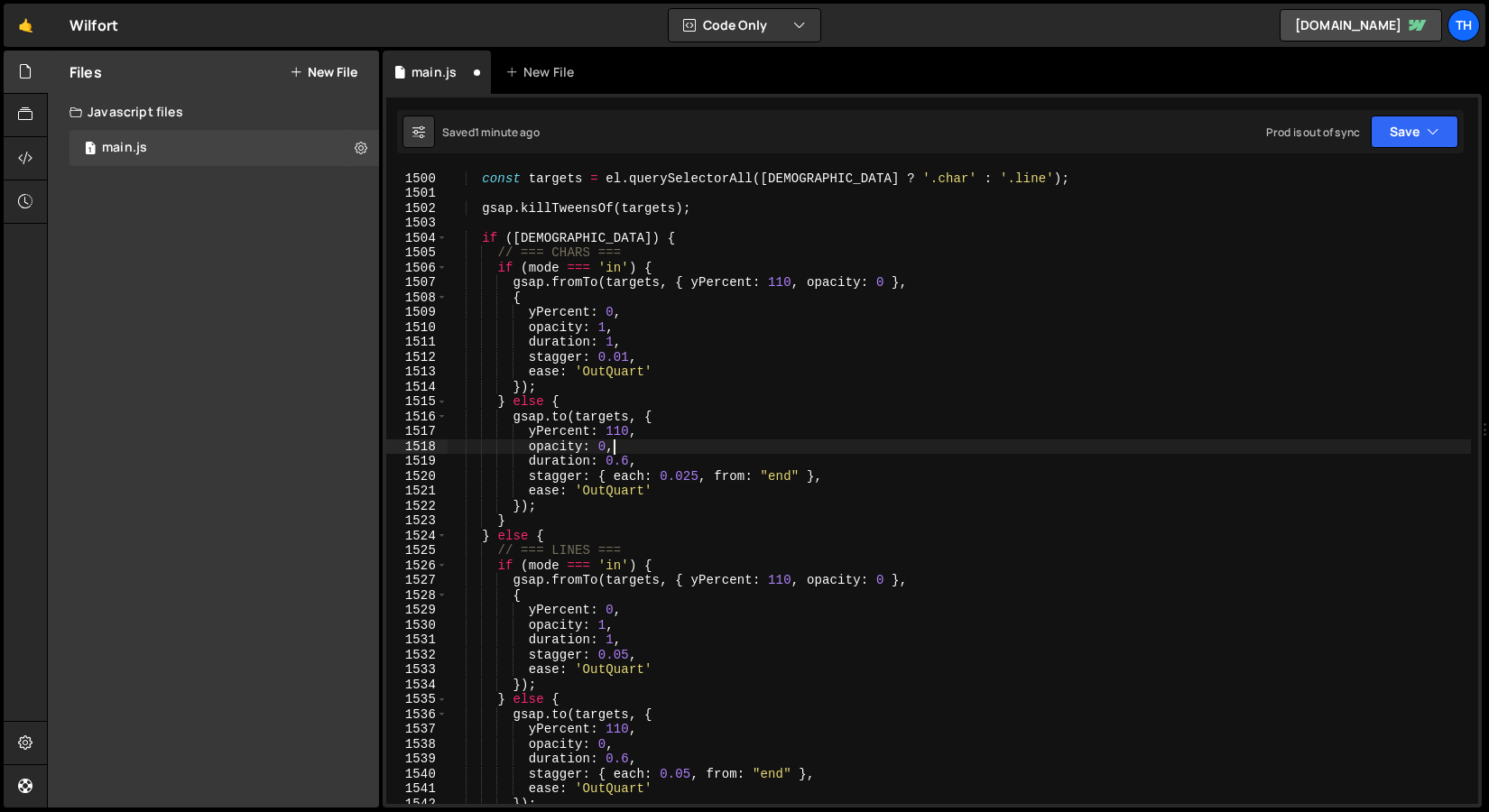
scroll to position [0, 10]
click at [630, 462] on div "const isChar = typeAttr === 'char' ; // перевірка, чи треба розбивати по символ…" at bounding box center [959, 488] width 1024 height 665
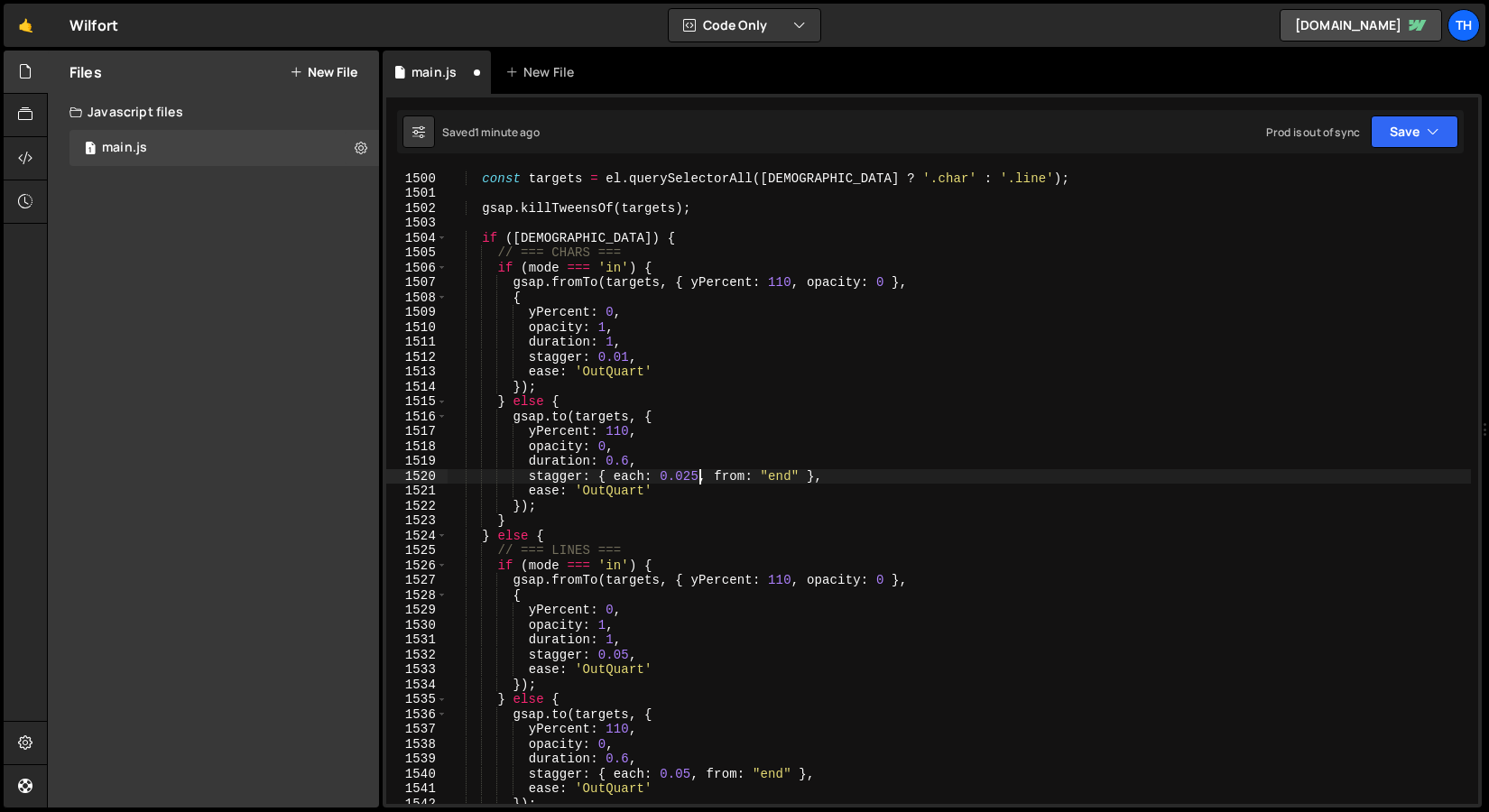
click at [698, 476] on div "const isChar = typeAttr === 'char' ; // перевірка, чи треба розбивати по символ…" at bounding box center [959, 488] width 1024 height 665
click at [628, 355] on div "const isChar = typeAttr === 'char' ; // перевірка, чи треба розбивати по символ…" at bounding box center [959, 488] width 1024 height 665
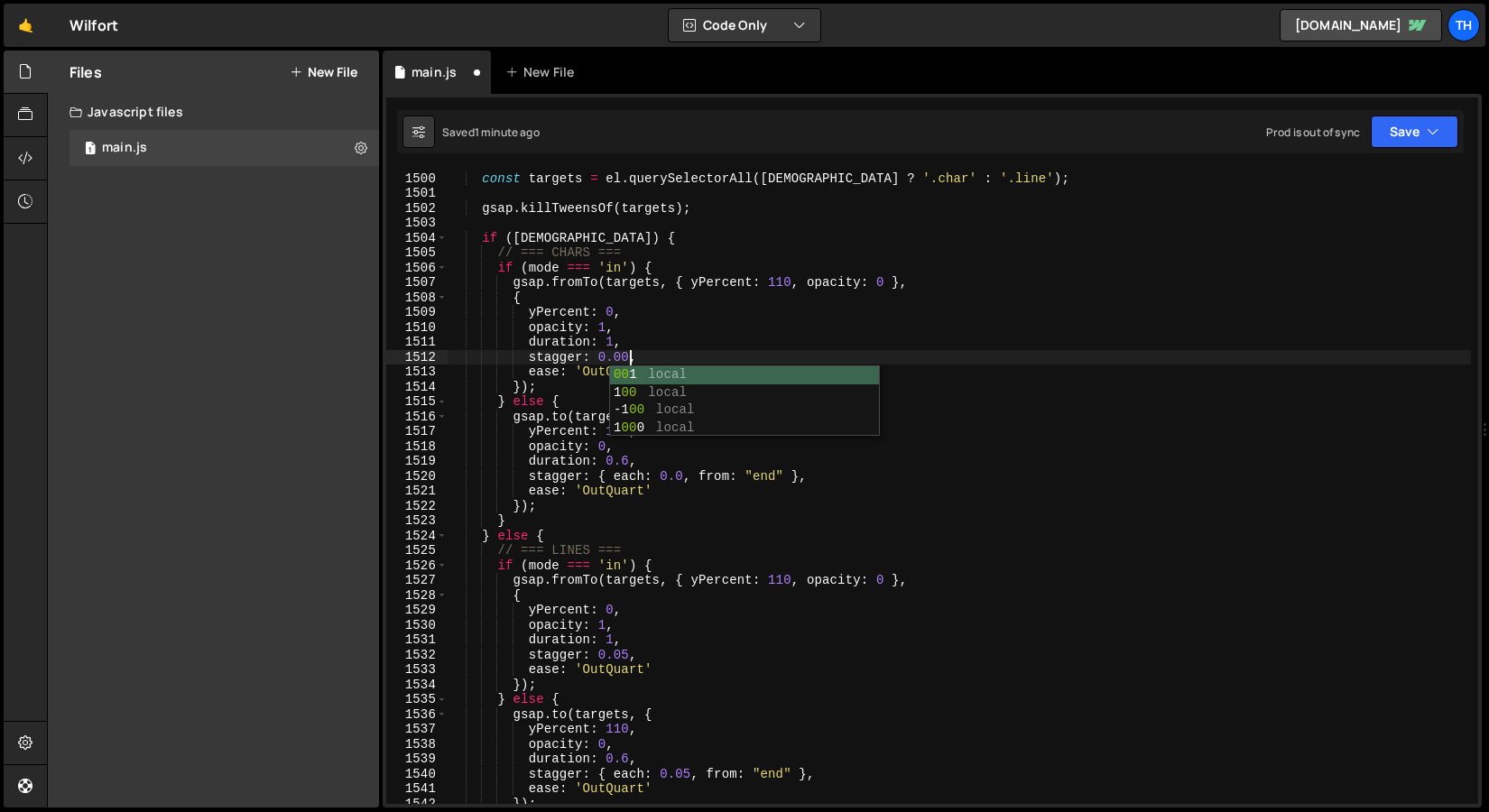
scroll to position [0, 13]
click at [684, 475] on div "const isChar = typeAttr === 'char' ; // перевірка, чи треба розбивати по символ…" at bounding box center [959, 488] width 1024 height 665
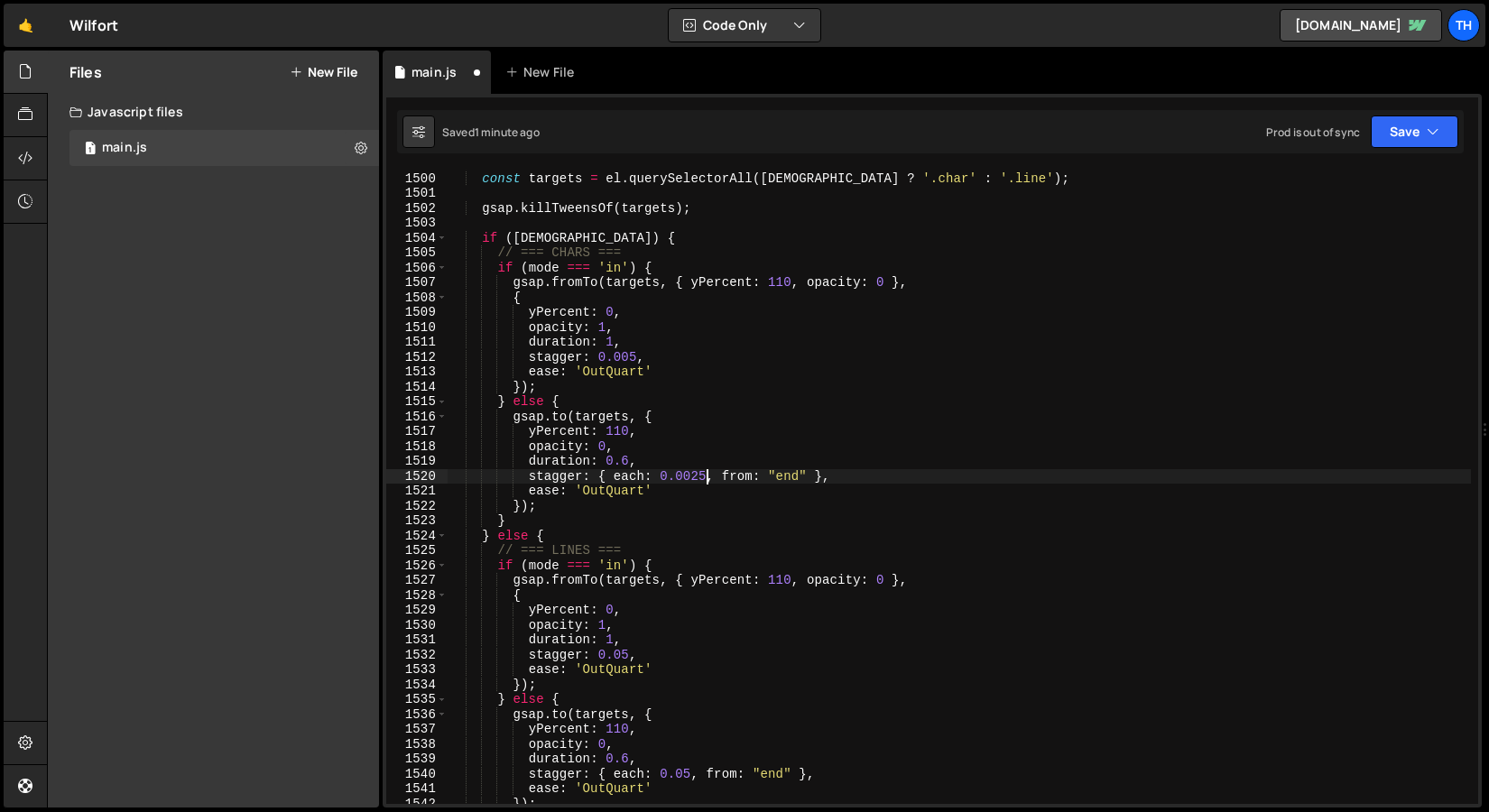
scroll to position [0, 17]
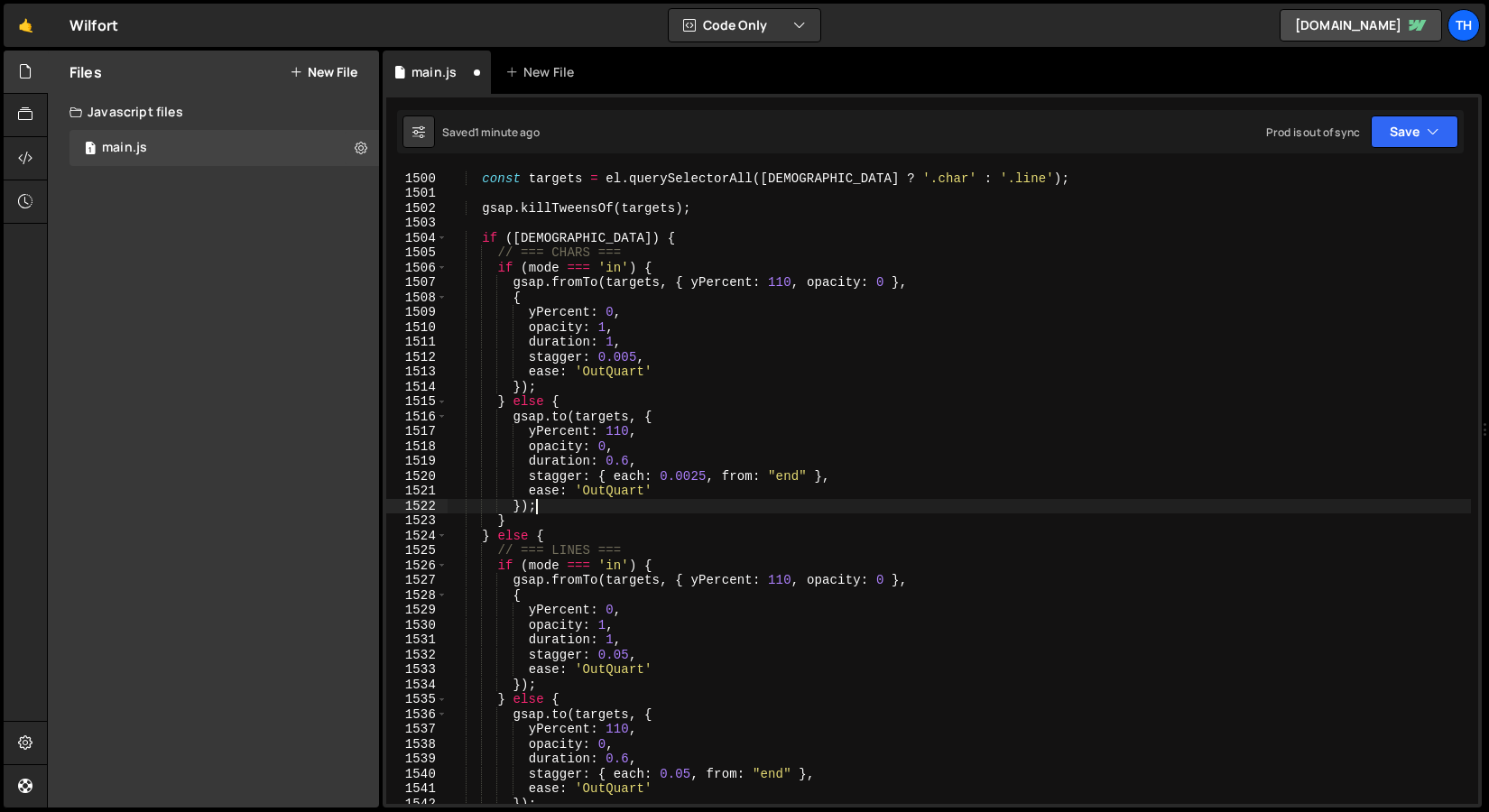
click at [727, 507] on div "const isChar = typeAttr === 'char' ; // перевірка, чи треба розбивати по символ…" at bounding box center [959, 488] width 1024 height 665
click at [1415, 141] on button "Save" at bounding box center [1415, 132] width 88 height 33
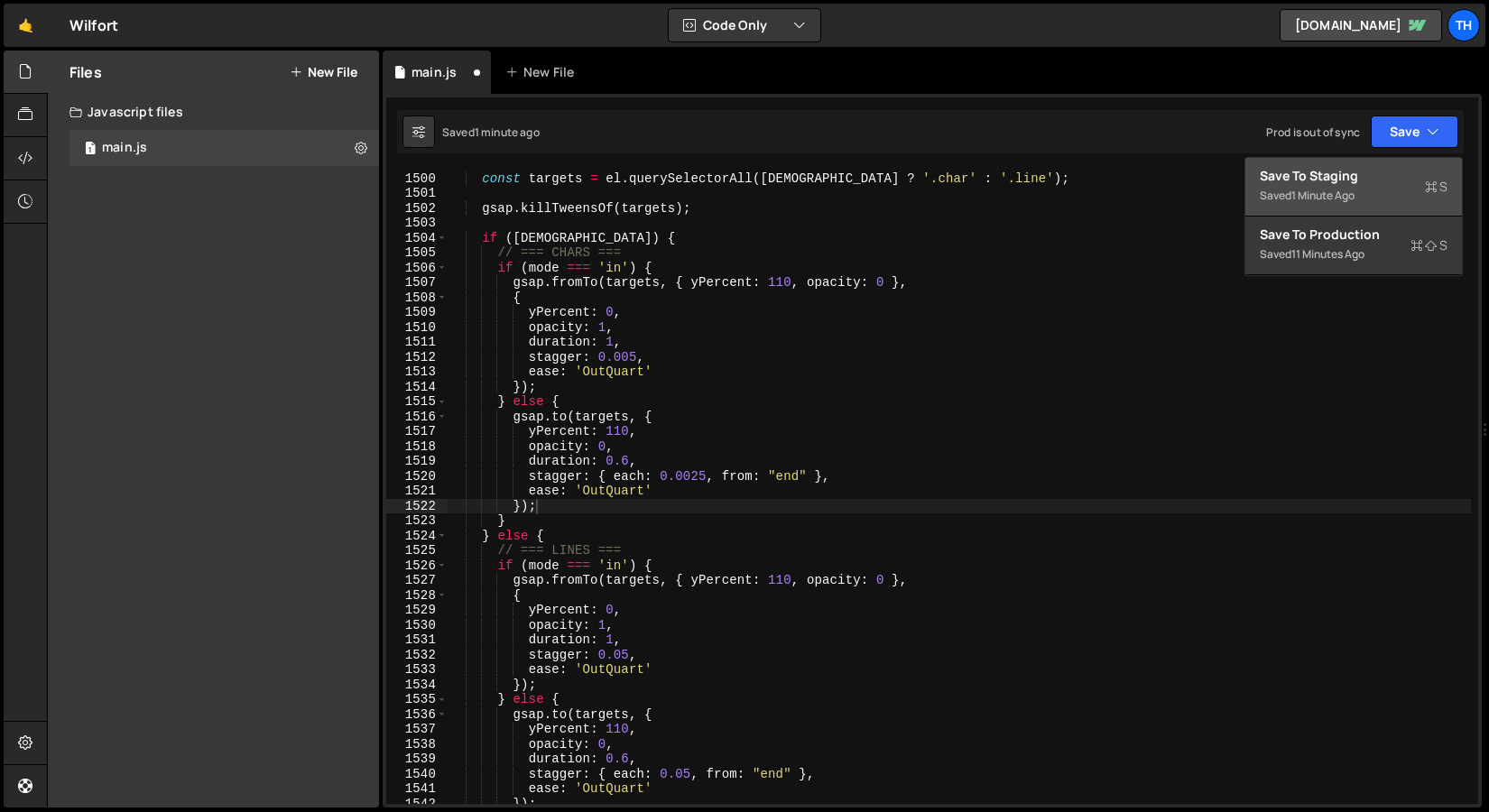
click at [1349, 194] on div "1 minute ago" at bounding box center [1323, 194] width 63 height 15
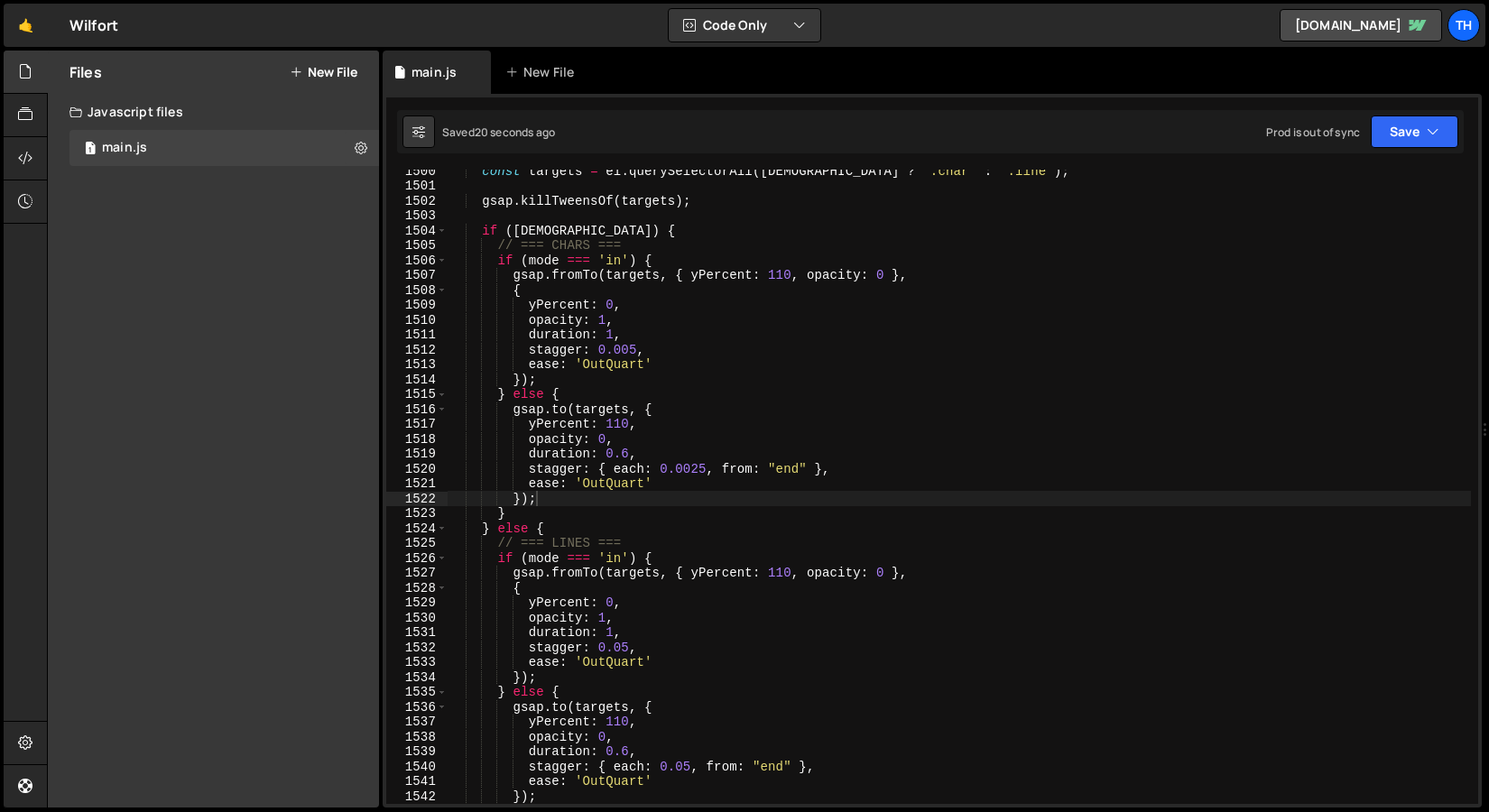
scroll to position [22326, 0]
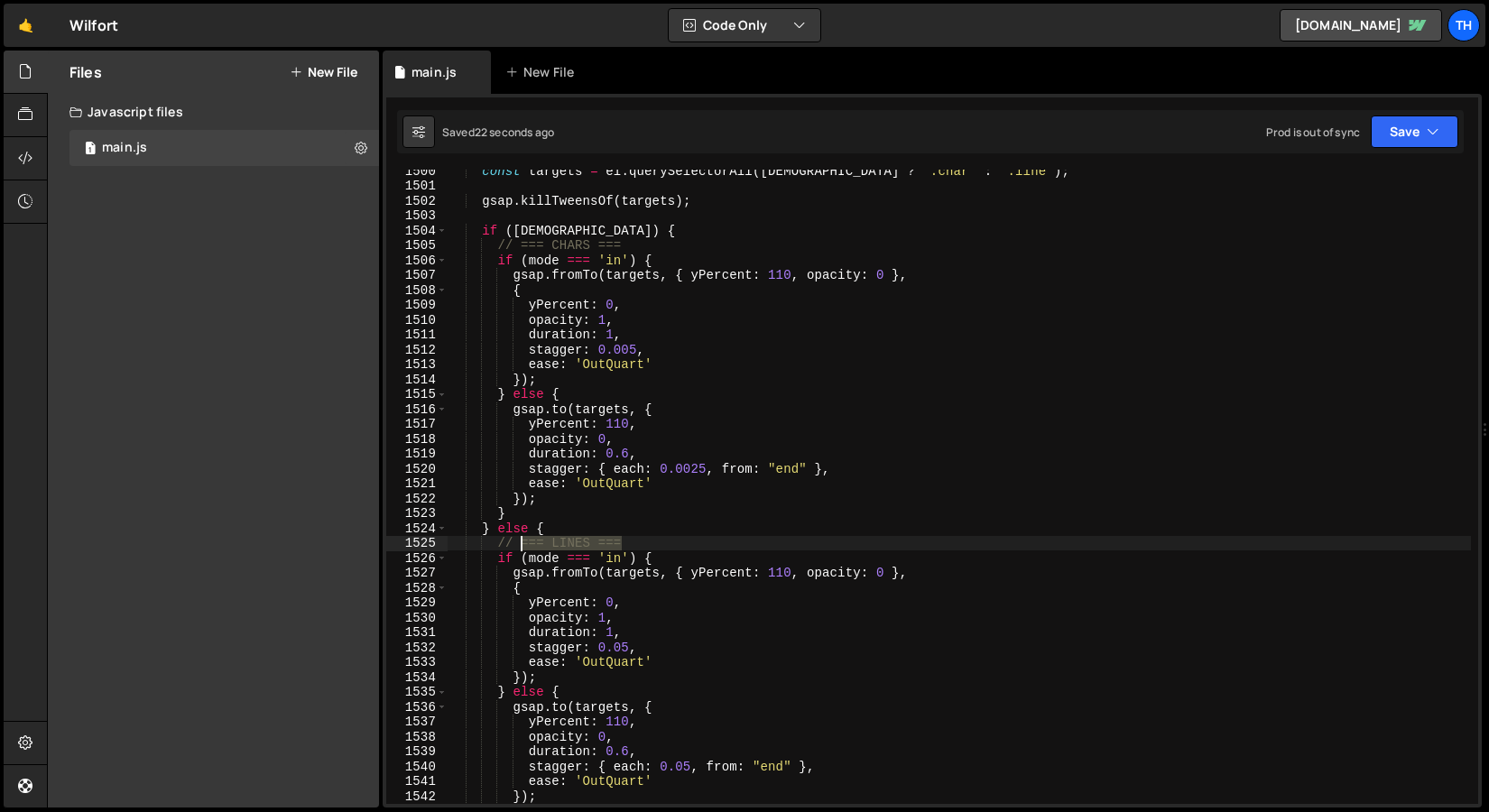
drag, startPoint x: 641, startPoint y: 541, endPoint x: 522, endPoint y: 542, distance: 119.0
click at [522, 542] on div "const targets = el . querySelectorAll ( isChar ? '.char' : '.line' ) ; gsap . k…" at bounding box center [959, 495] width 1024 height 665
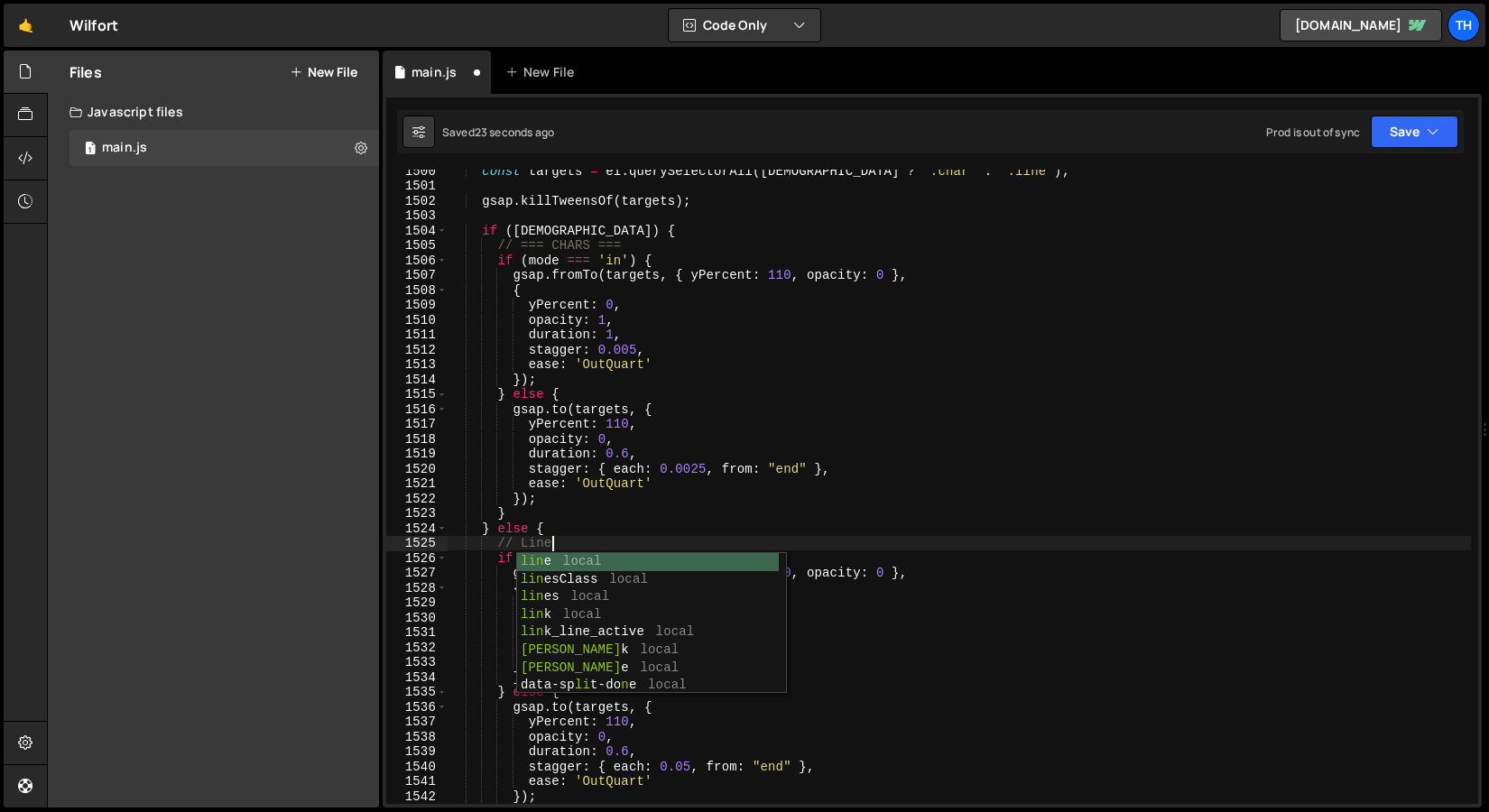
scroll to position [0, 6]
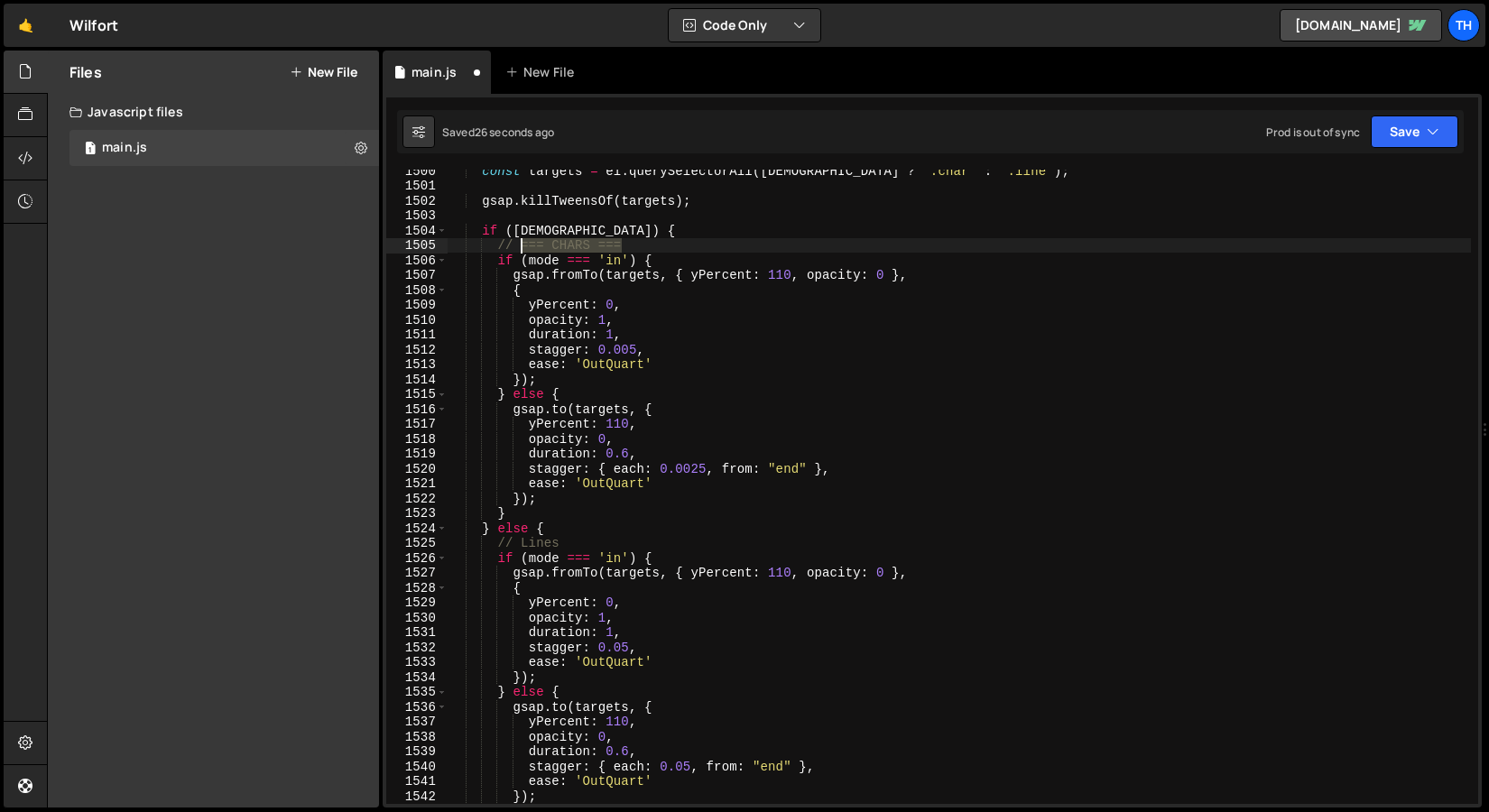
drag, startPoint x: 628, startPoint y: 247, endPoint x: 519, endPoint y: 250, distance: 109.0
click at [519, 250] on div "const targets = el . querySelectorAll ( isChar ? '.char' : '.line' ) ; gsap . k…" at bounding box center [959, 495] width 1024 height 665
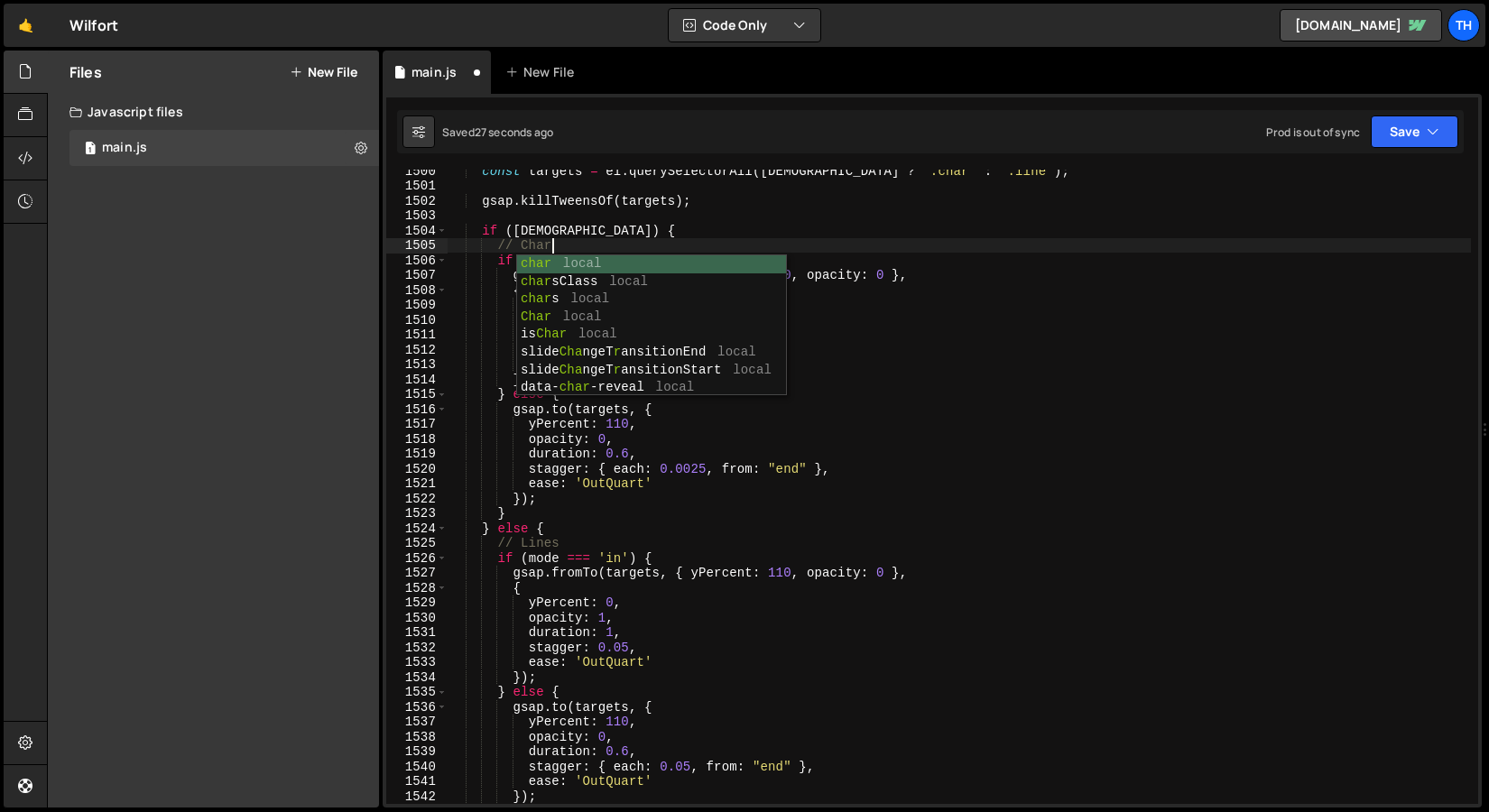
type textarea "// Chars"
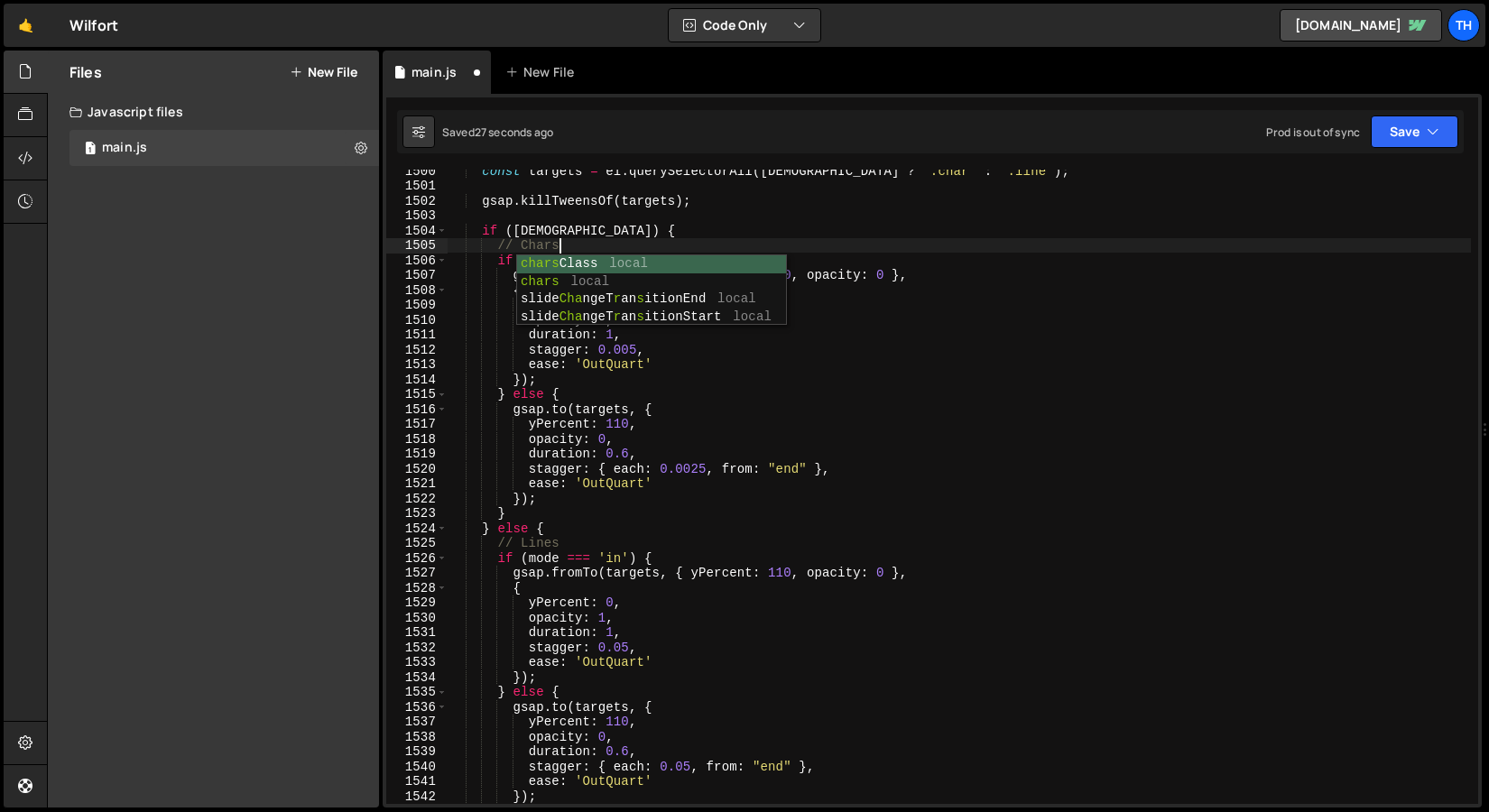
click at [713, 179] on div "const targets = el . querySelectorAll ( isChar ? '.char' : '.line' ) ; gsap . k…" at bounding box center [959, 495] width 1024 height 665
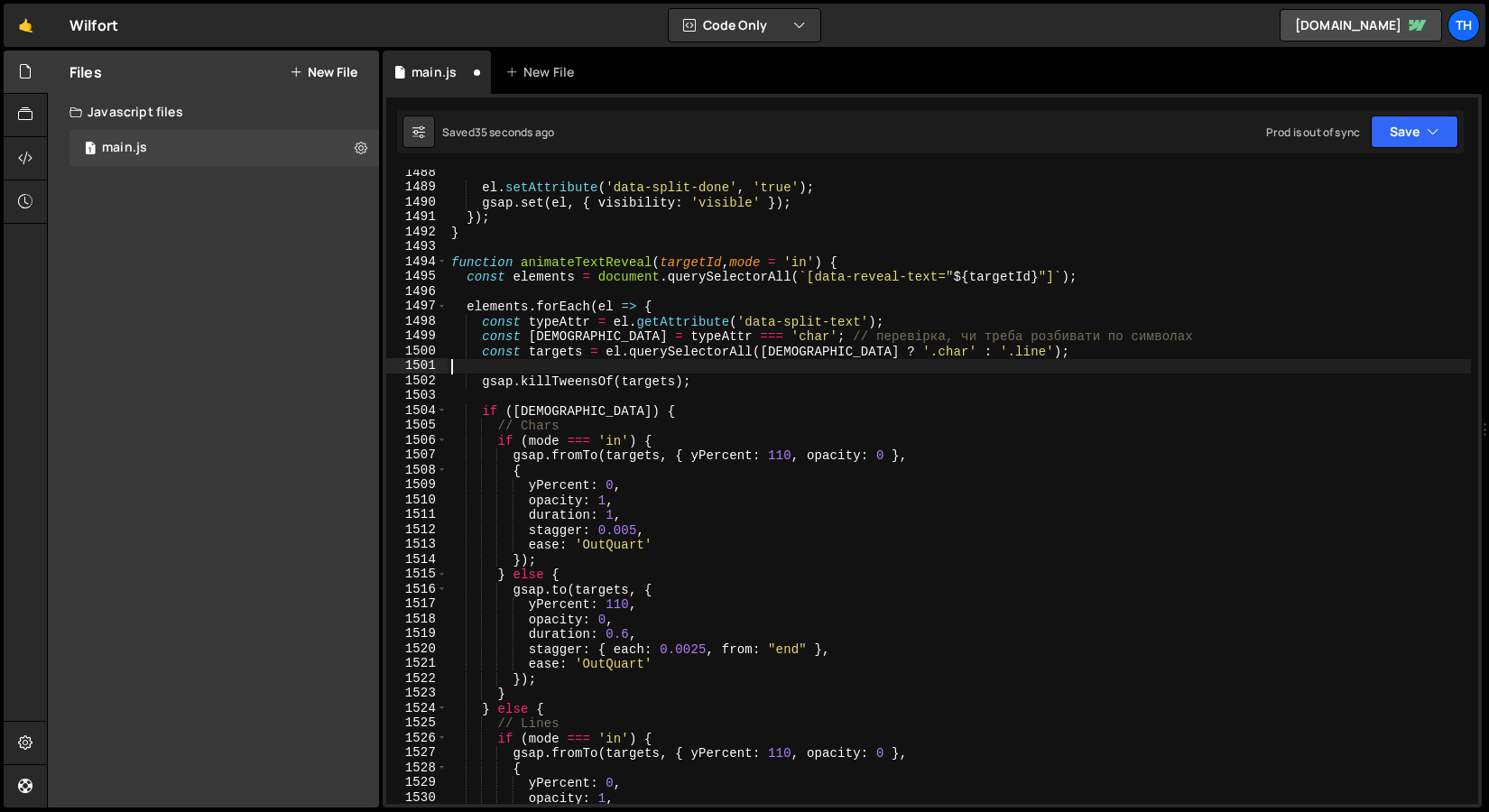
scroll to position [22142, 0]
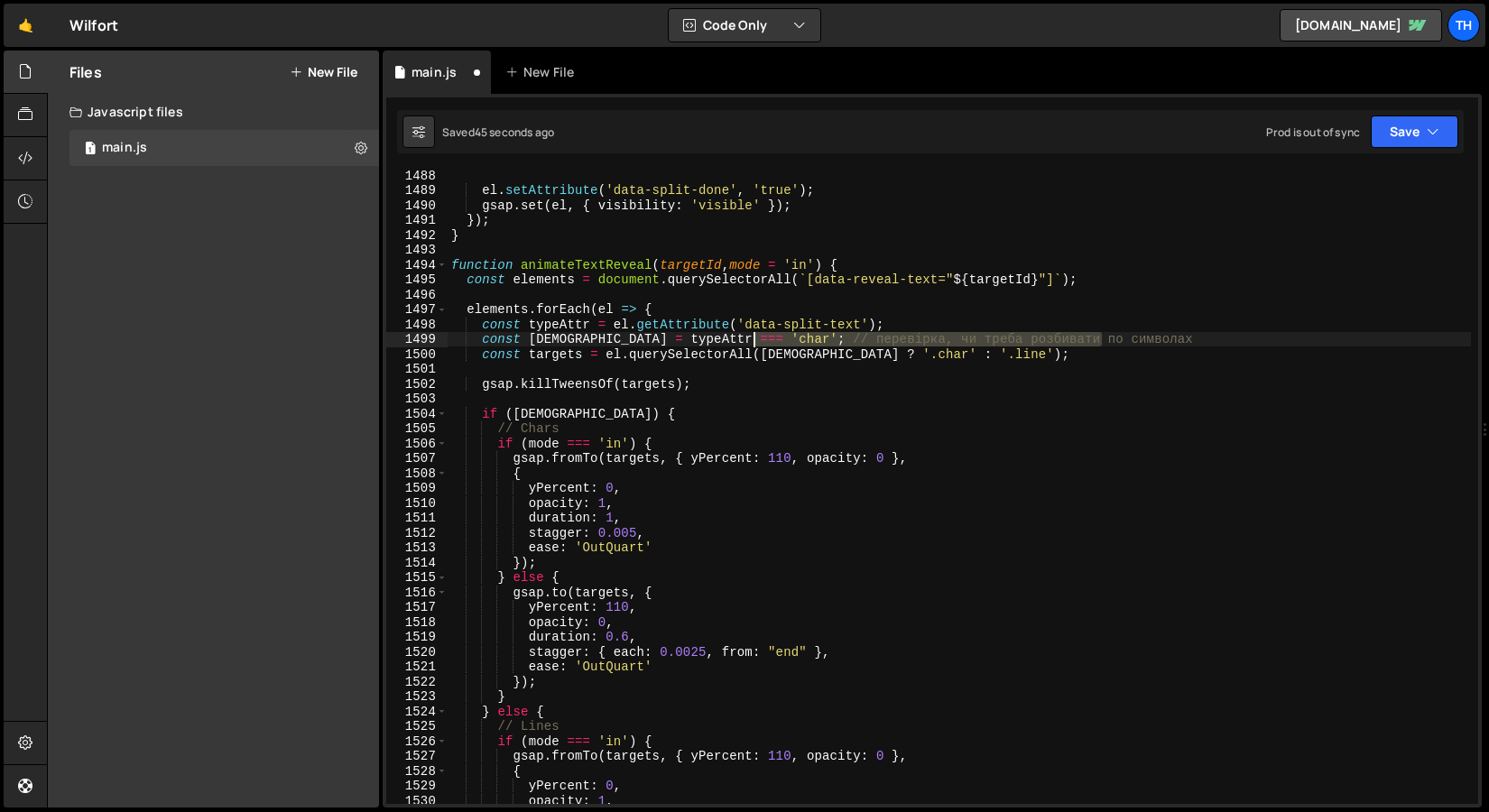
drag, startPoint x: 1115, startPoint y: 334, endPoint x: 754, endPoint y: 338, distance: 361.0
click at [754, 338] on div "el . setAttribute ( 'data-split-done' , 'true' ) ; gsap . set ( el , { visibili…" at bounding box center [959, 499] width 1024 height 665
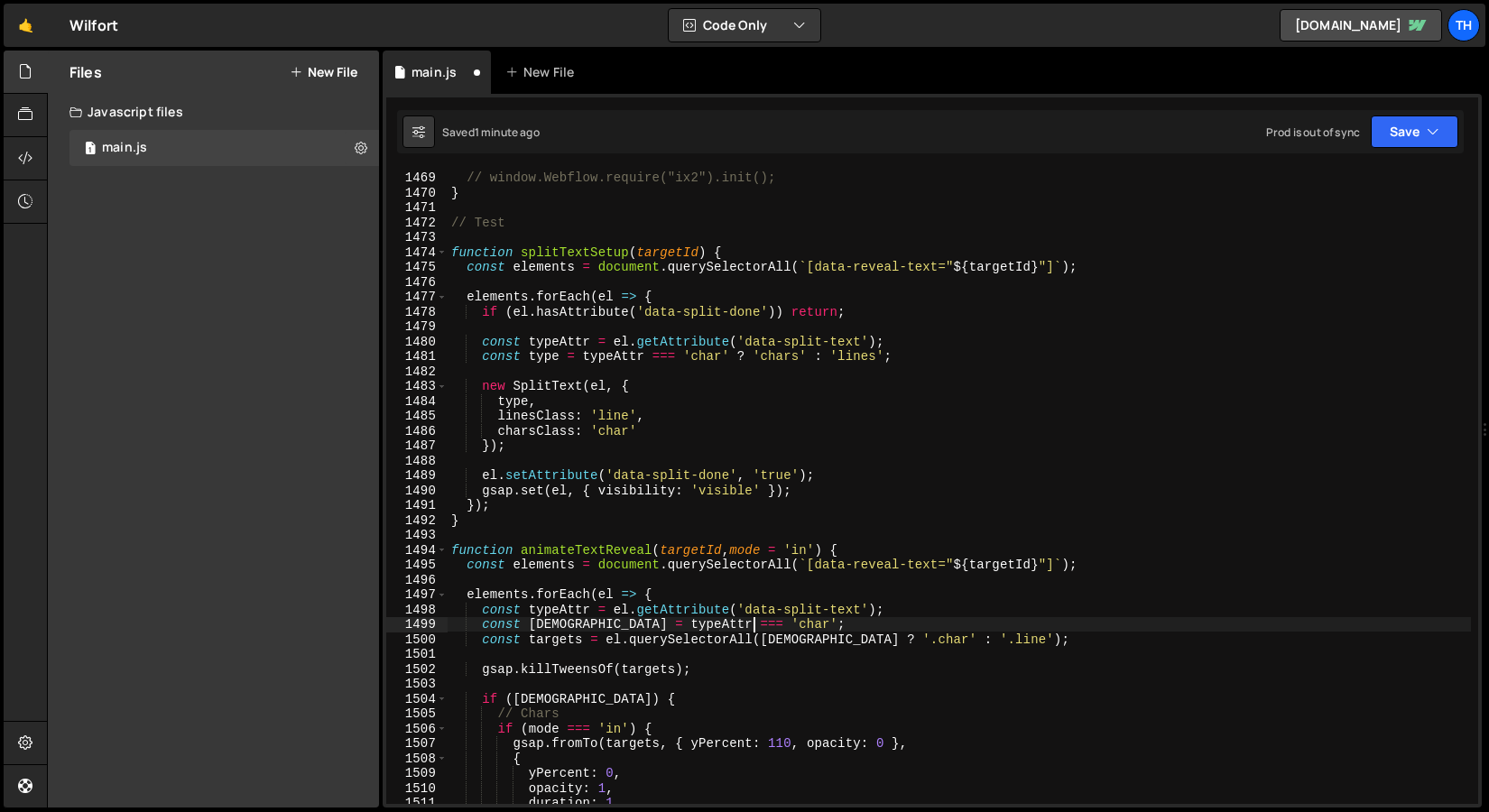
scroll to position [21857, 0]
click at [446, 254] on span at bounding box center [442, 252] width 10 height 15
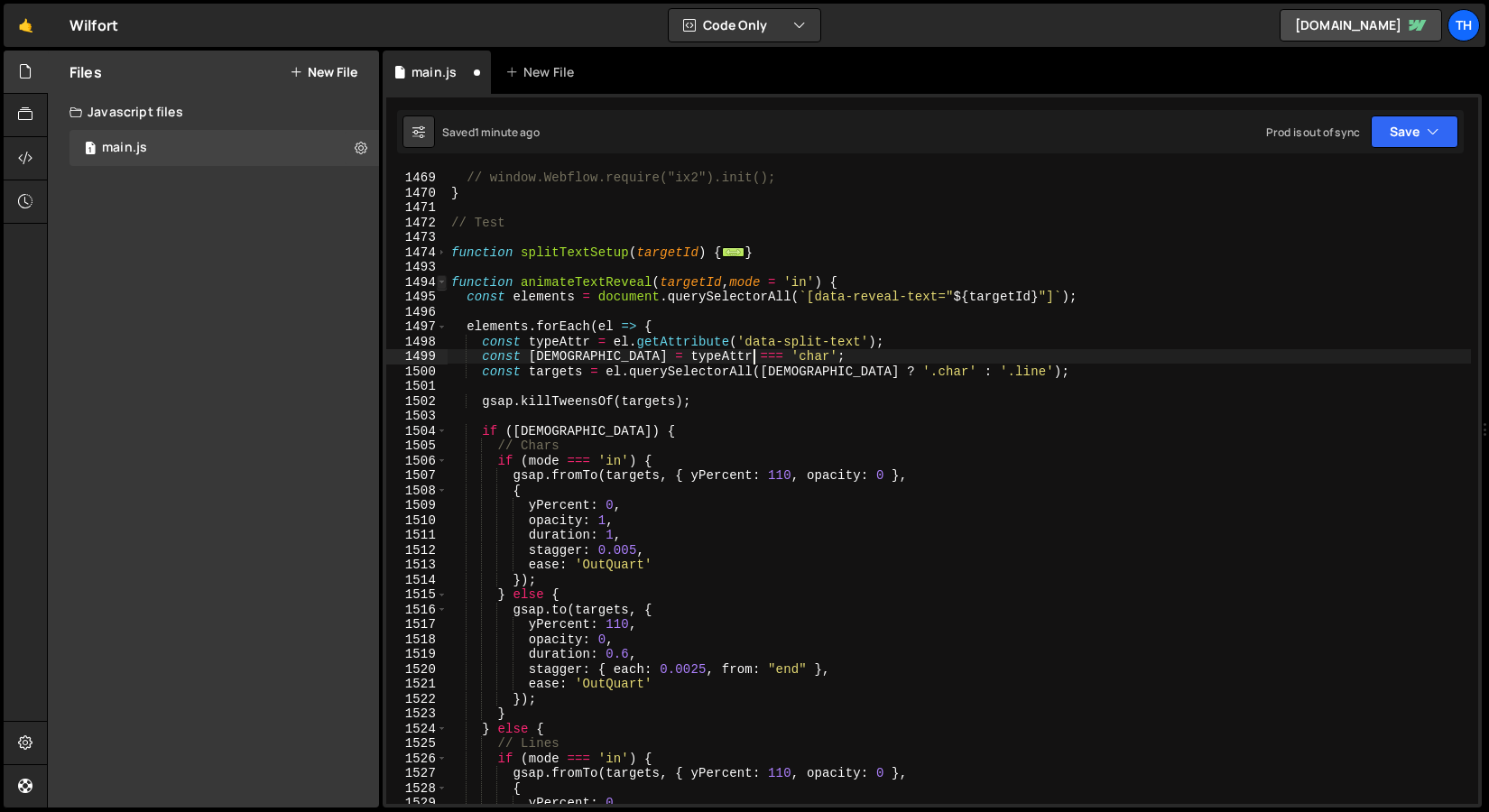
click at [445, 281] on span at bounding box center [442, 282] width 10 height 15
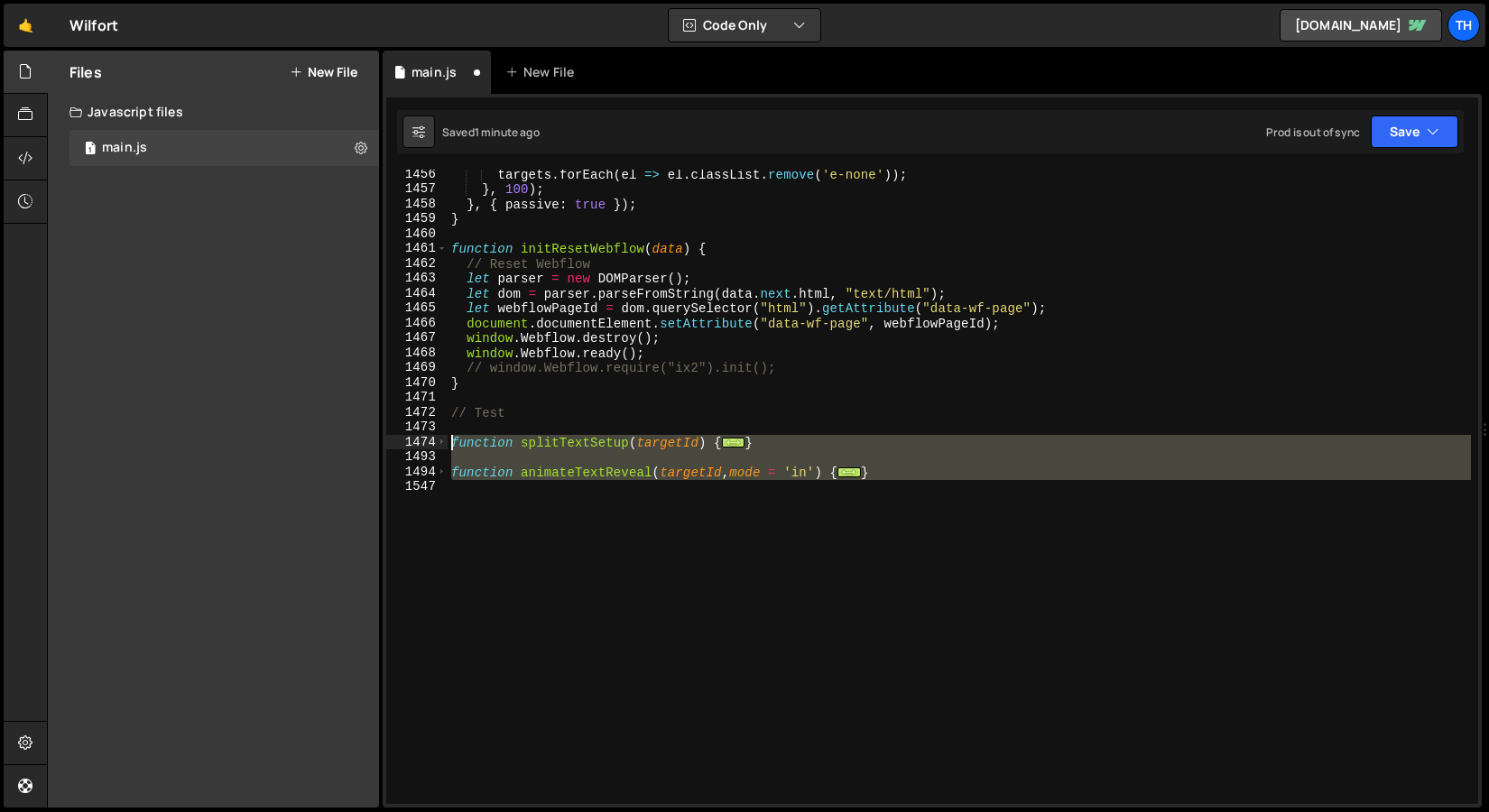
drag, startPoint x: 455, startPoint y: 500, endPoint x: 426, endPoint y: 445, distance: 62.2
click at [426, 445] on div "const isChar = typeAttr === 'char'; 1456 1457 1458 1459 1460 1461 1462 1463 146…" at bounding box center [933, 486] width 1092 height 635
type textarea "function splitTextSetup(targetId) { const elements = document.querySelectorAll(…"
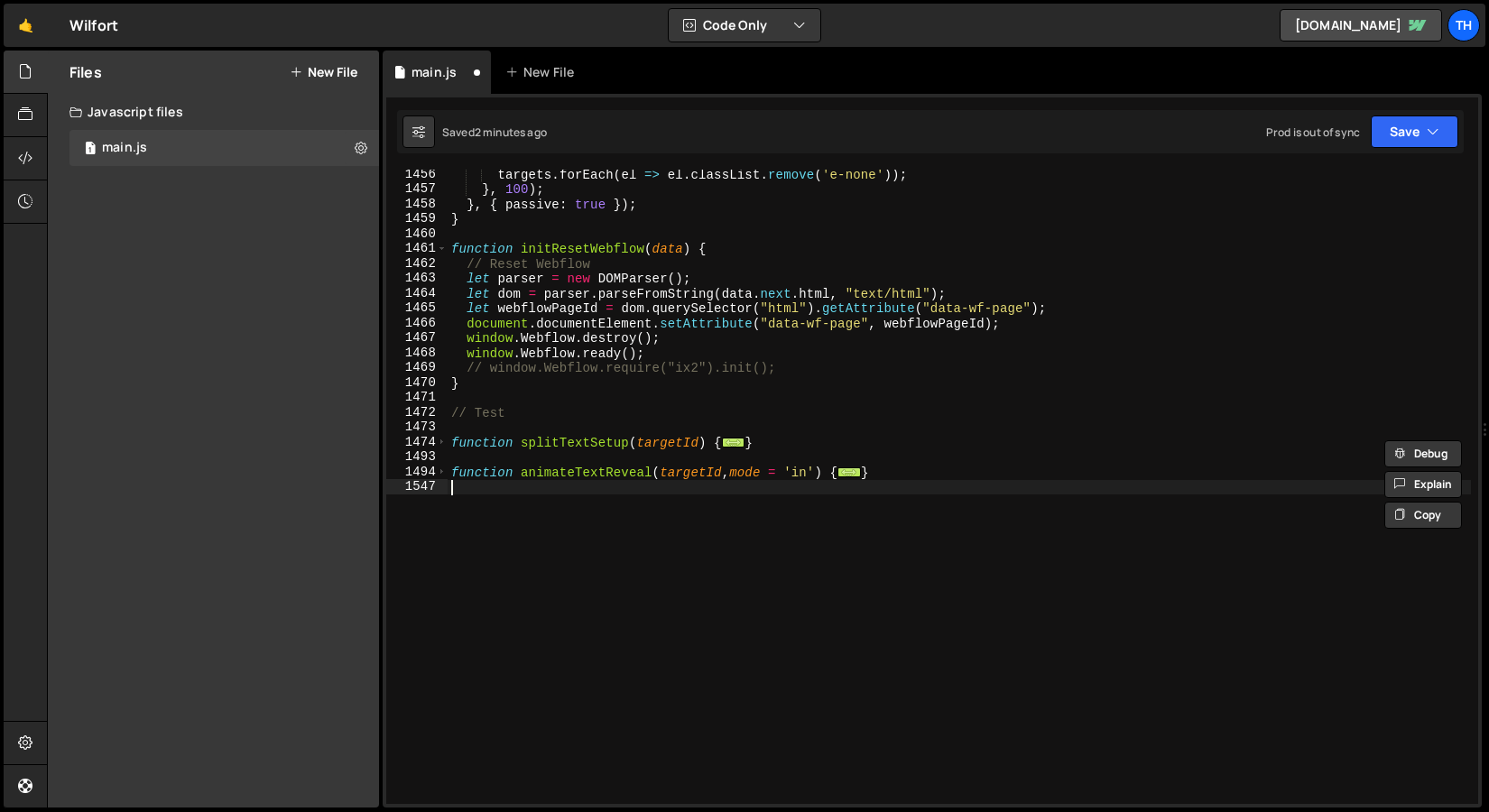
click at [437, 440] on span at bounding box center [442, 442] width 10 height 15
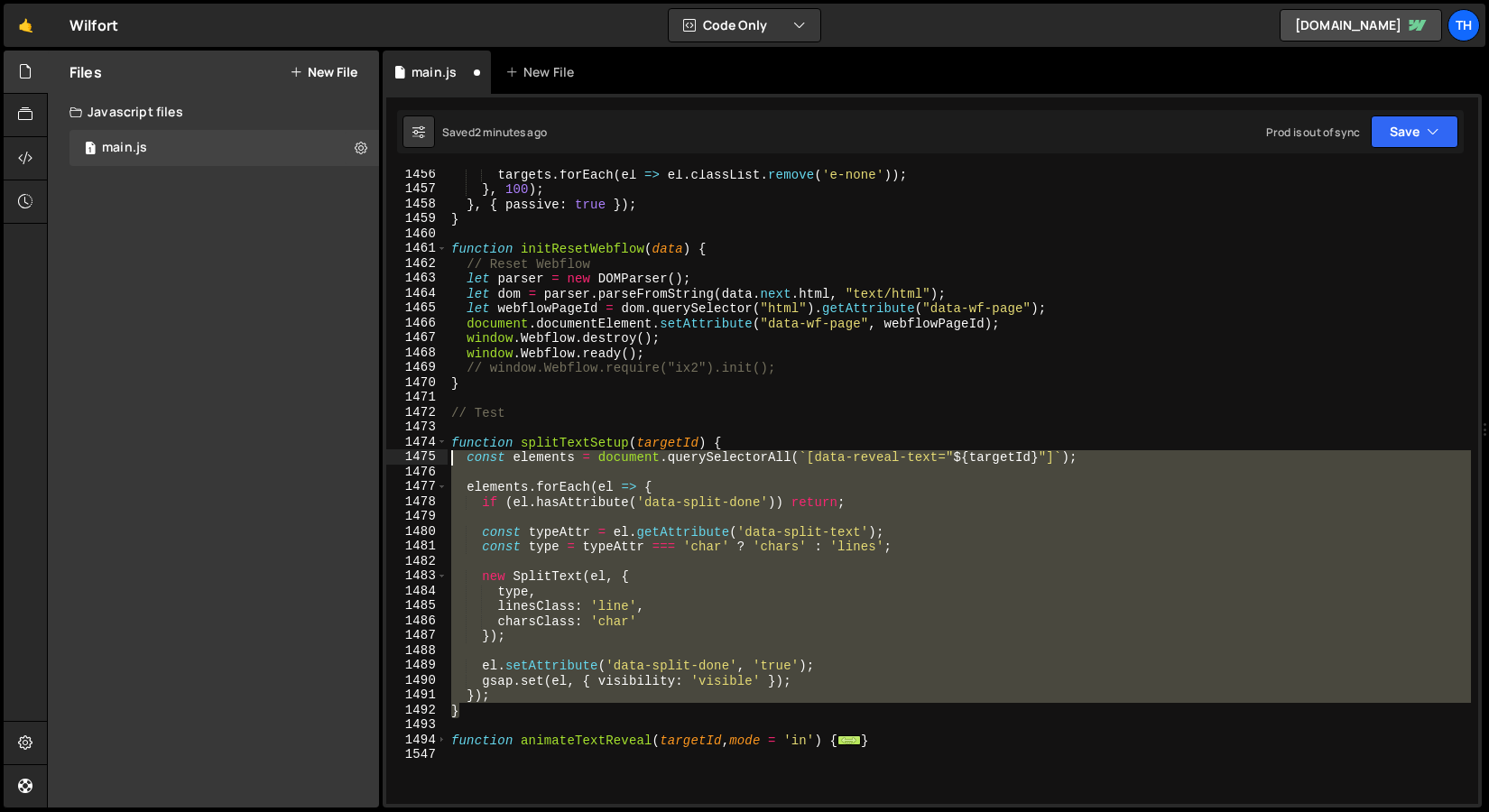
drag, startPoint x: 467, startPoint y: 709, endPoint x: 349, endPoint y: 456, distance: 279.2
click at [349, 456] on div "Files New File Javascript files 1 main.js 0 CSS files Copy share link Edit File…" at bounding box center [767, 429] width 1442 height 758
click at [481, 708] on div "targets . forEach ( el => el . classList . remove ( 'e-none' )) ; } , 100 ) ; }…" at bounding box center [959, 486] width 1024 height 635
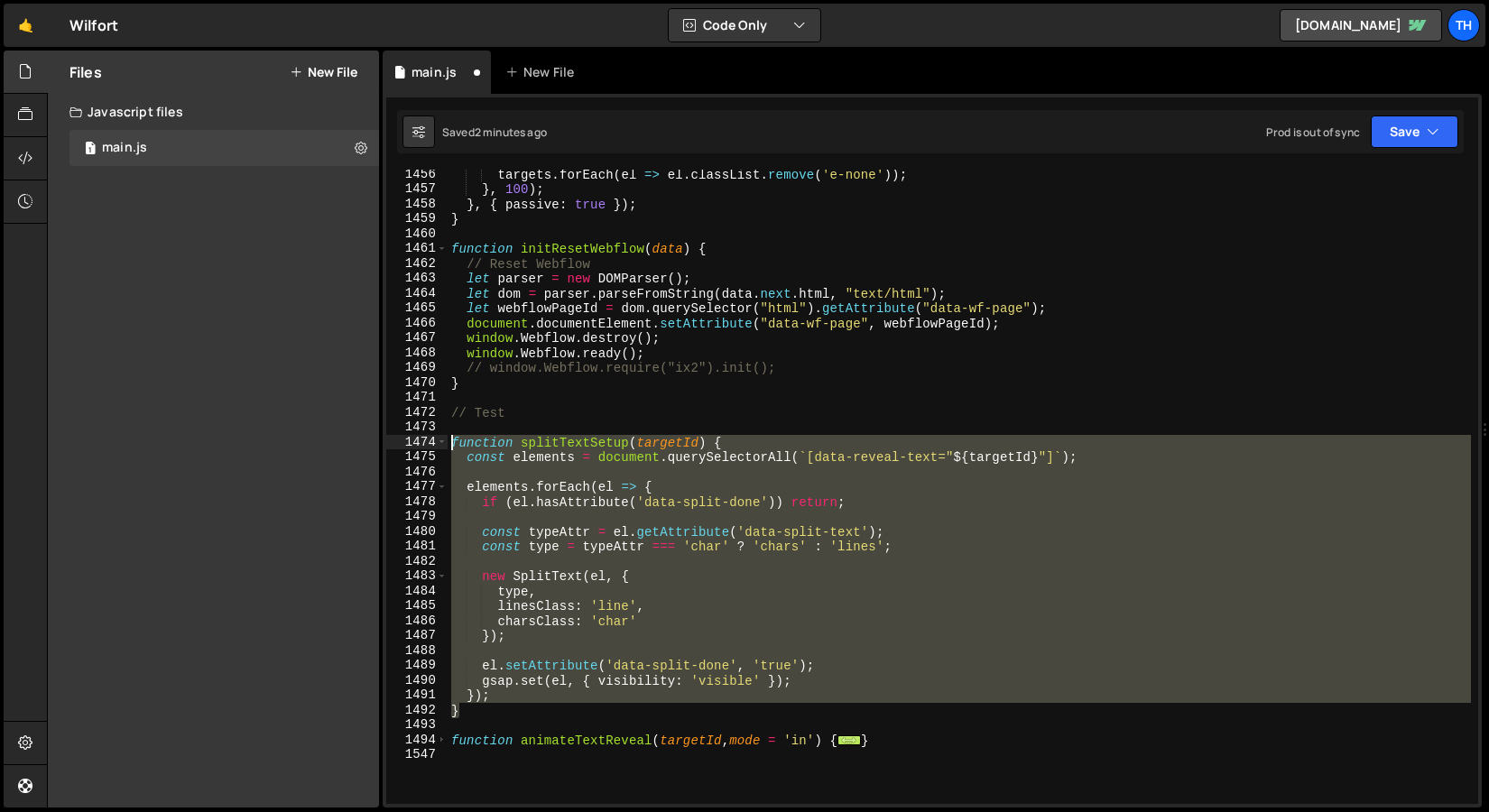
drag, startPoint x: 474, startPoint y: 708, endPoint x: 401, endPoint y: 445, distance: 272.9
click at [402, 444] on div "} 1456 1457 1458 1459 1460 1461 1462 1463 1464 1465 1466 1467 1468 1469 1470 14…" at bounding box center [933, 486] width 1092 height 635
paste textarea "}"
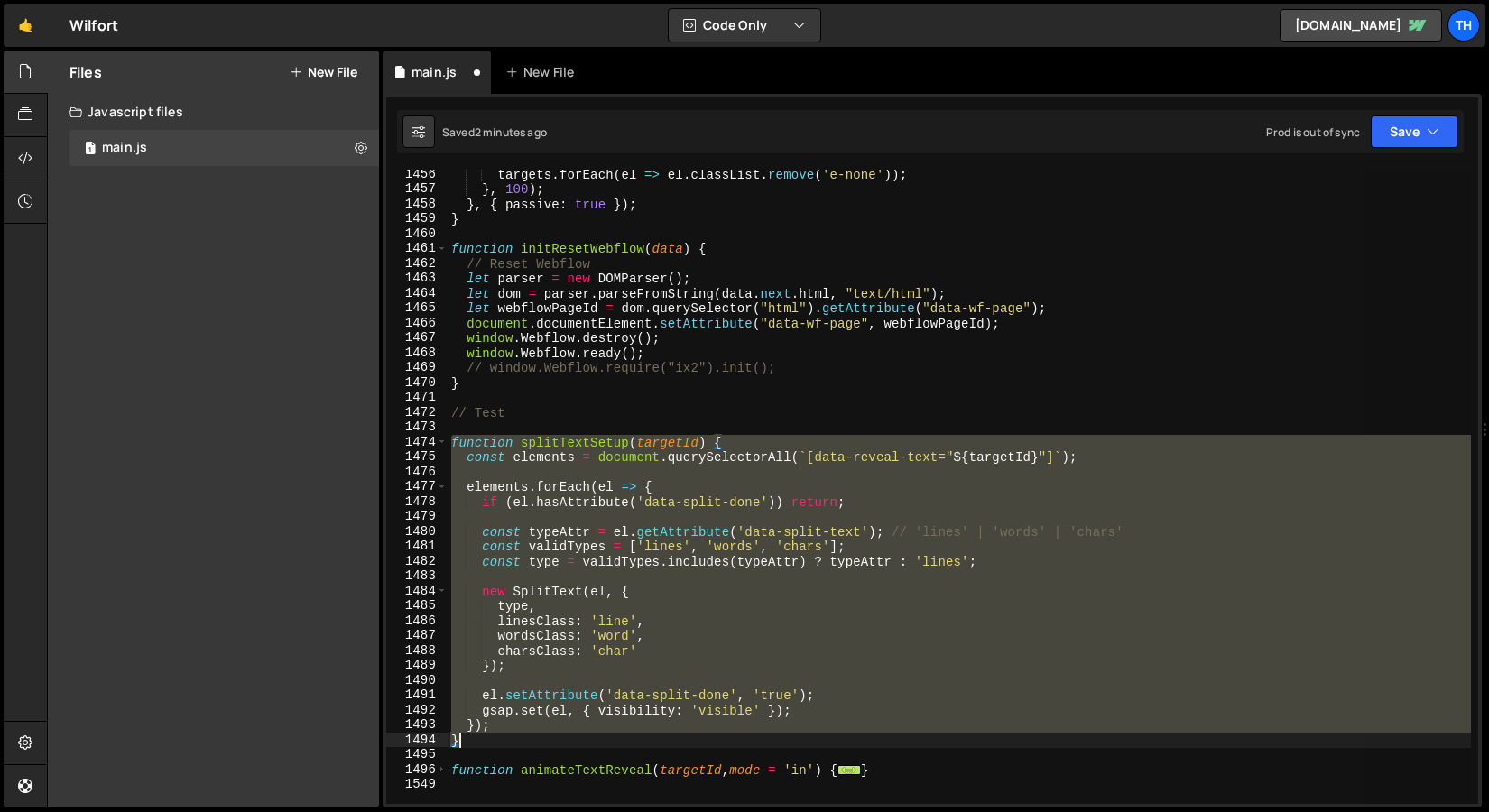
click at [1014, 534] on div "targets . forEach ( el => el . classList . remove ( 'e-none' )) ; } , 100 ) ; }…" at bounding box center [959, 486] width 1024 height 635
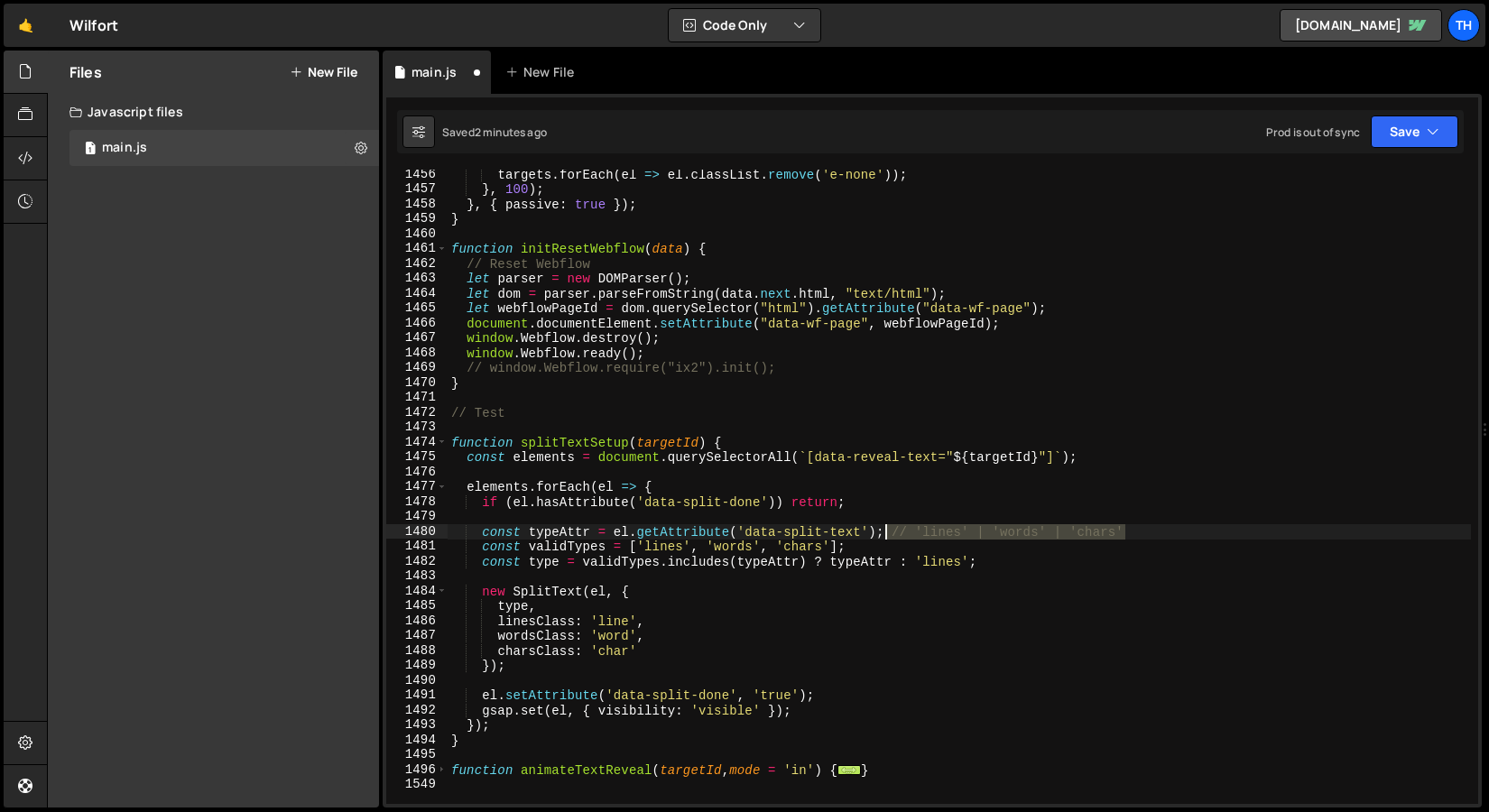
drag, startPoint x: 1134, startPoint y: 533, endPoint x: 888, endPoint y: 525, distance: 246.1
click at [888, 525] on div "targets . forEach ( el => el . classList . remove ( 'e-none' )) ; } , 100 ) ; }…" at bounding box center [959, 499] width 1024 height 665
click at [809, 593] on div "targets . forEach ( el => el . classList . remove ( 'e-none' )) ; } , 100 ) ; }…" at bounding box center [959, 499] width 1024 height 665
click at [1386, 141] on button "Save" at bounding box center [1415, 132] width 88 height 33
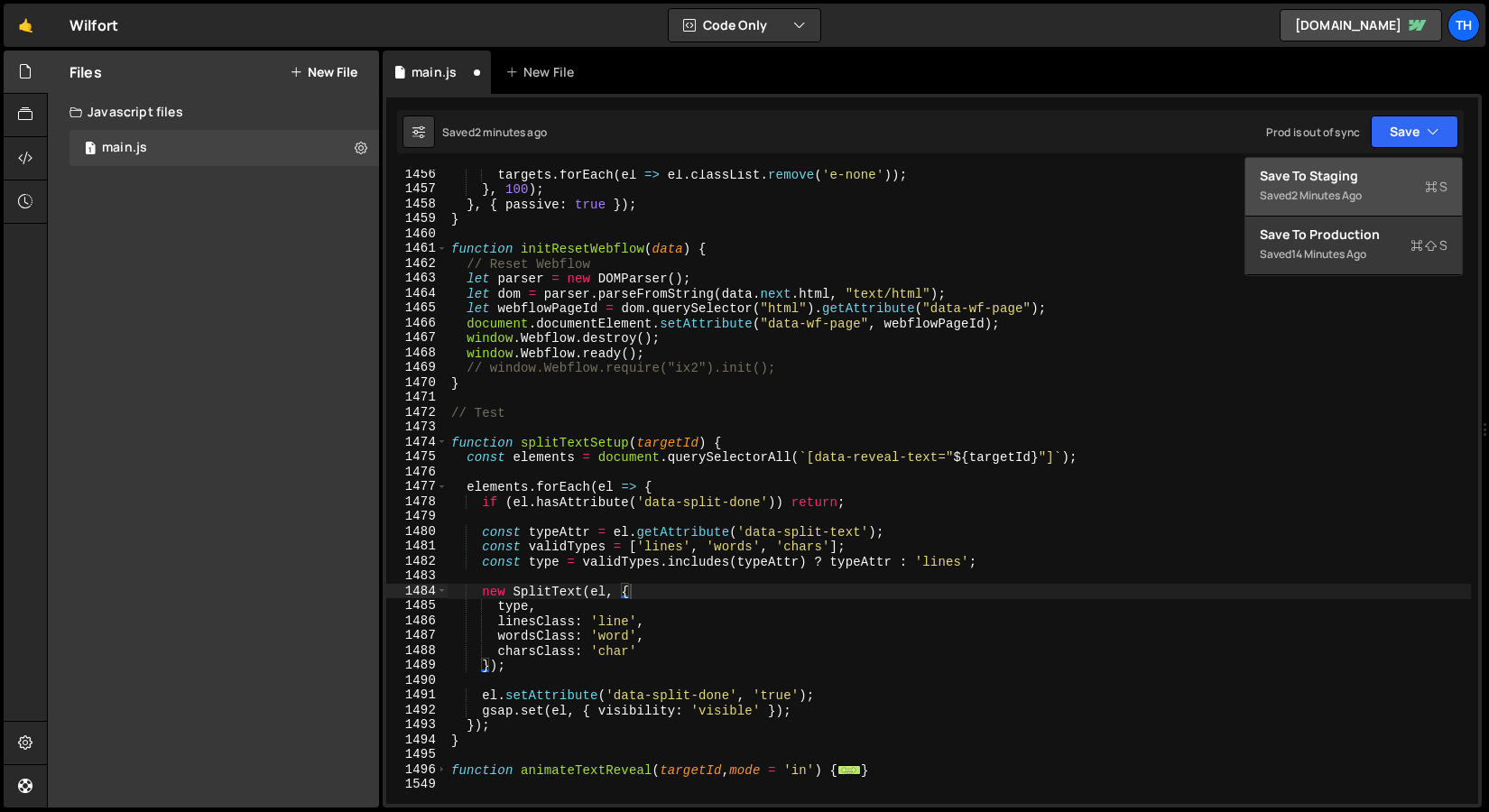
click at [1344, 188] on div "2 minutes ago" at bounding box center [1327, 194] width 71 height 15
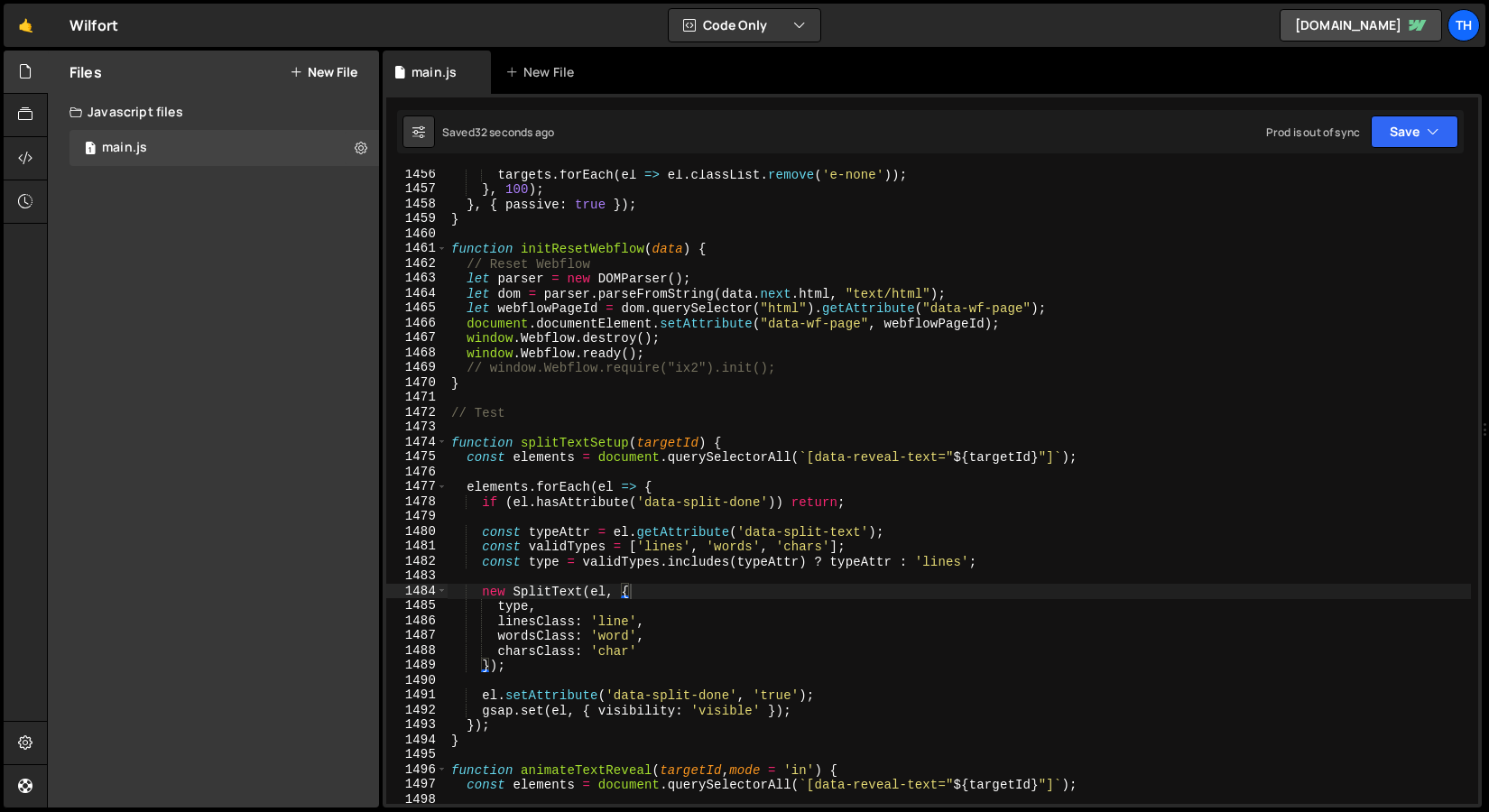
scroll to position [21673, 0]
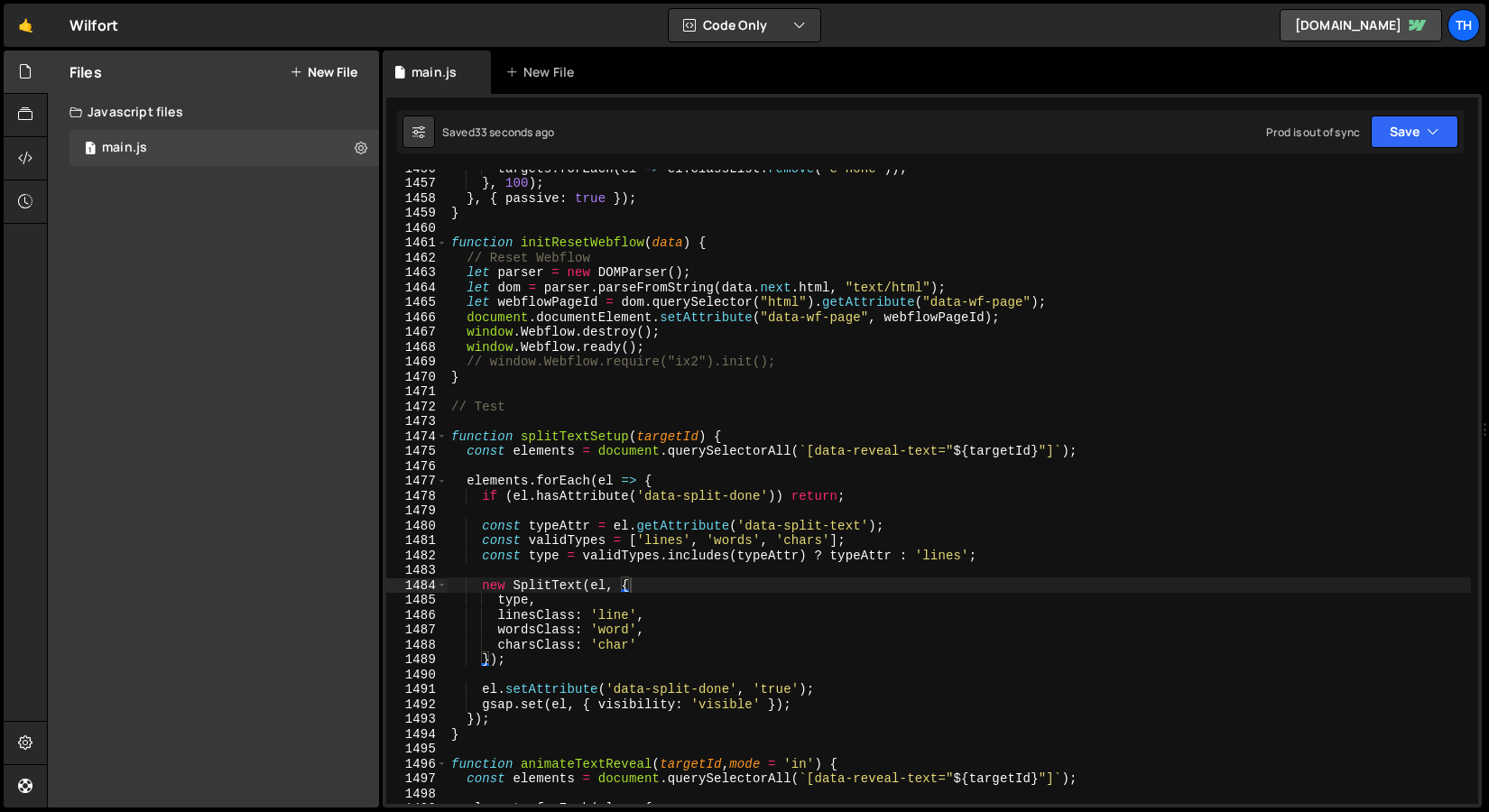
click at [616, 484] on div "targets . forEach ( el => el . classList . remove ( 'e-none' )) ; } , 100 ) ; }…" at bounding box center [959, 492] width 1024 height 665
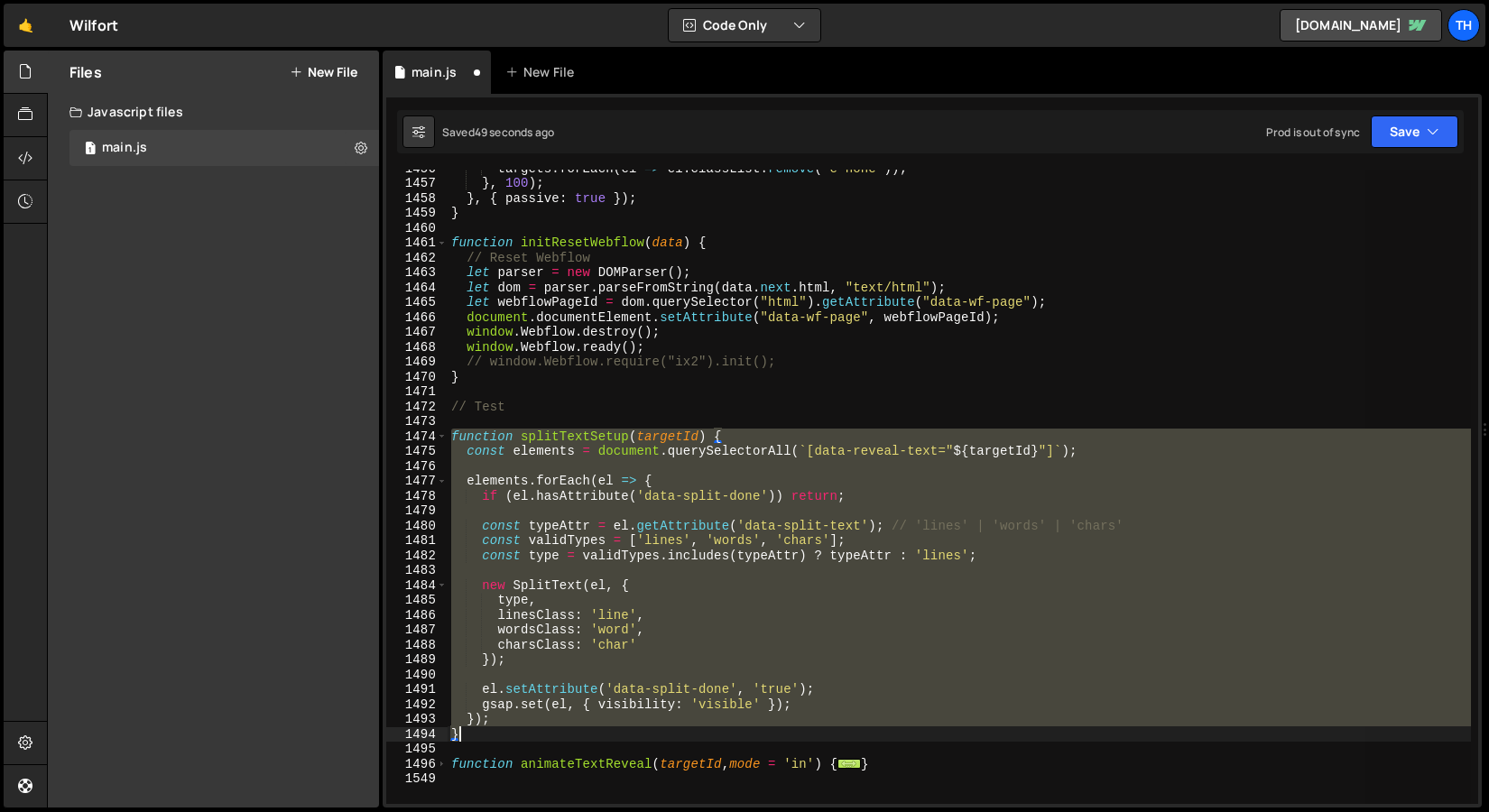
click at [616, 484] on div "targets . forEach ( el => el . classList . remove ( 'e-none' )) ; } , 100 ) ; }…" at bounding box center [959, 486] width 1024 height 635
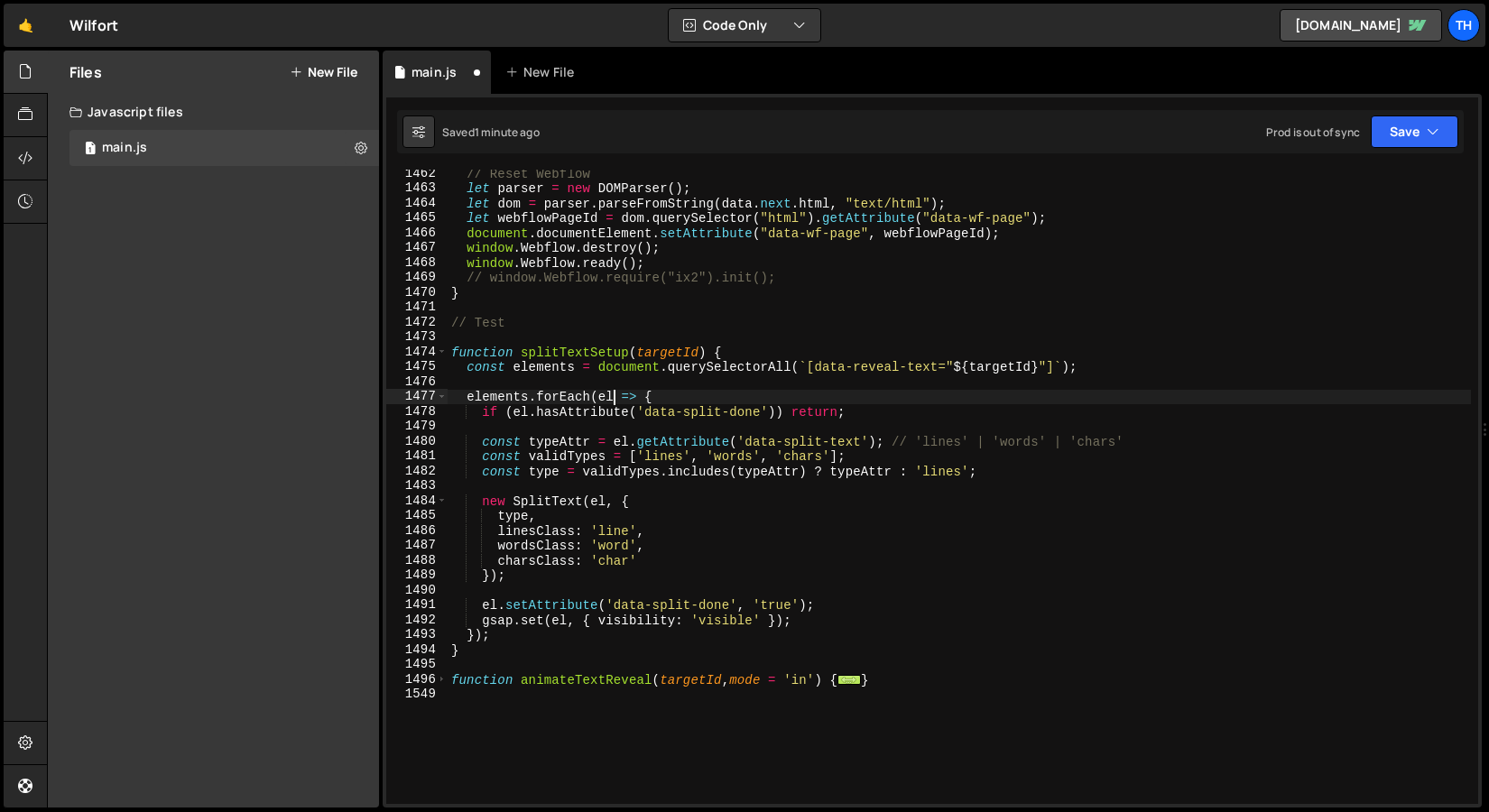
scroll to position [21758, 0]
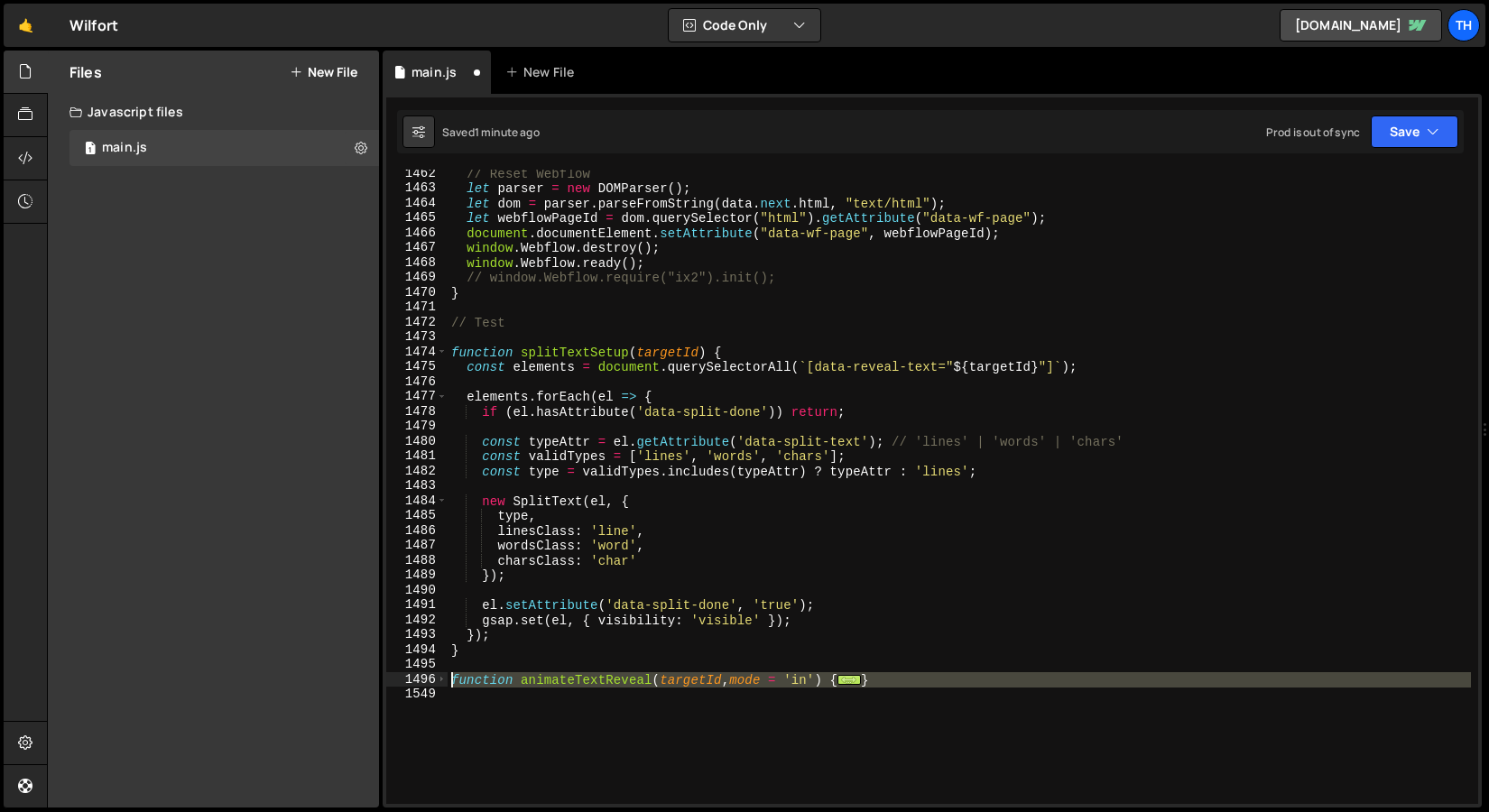
drag, startPoint x: 477, startPoint y: 739, endPoint x: 419, endPoint y: 677, distance: 84.9
click at [419, 677] on div "elements.forEach(el => { 1462 1463 1464 1465 1466 1467 1468 1469 1470 1471 1472…" at bounding box center [933, 486] width 1092 height 635
paste textarea "}"
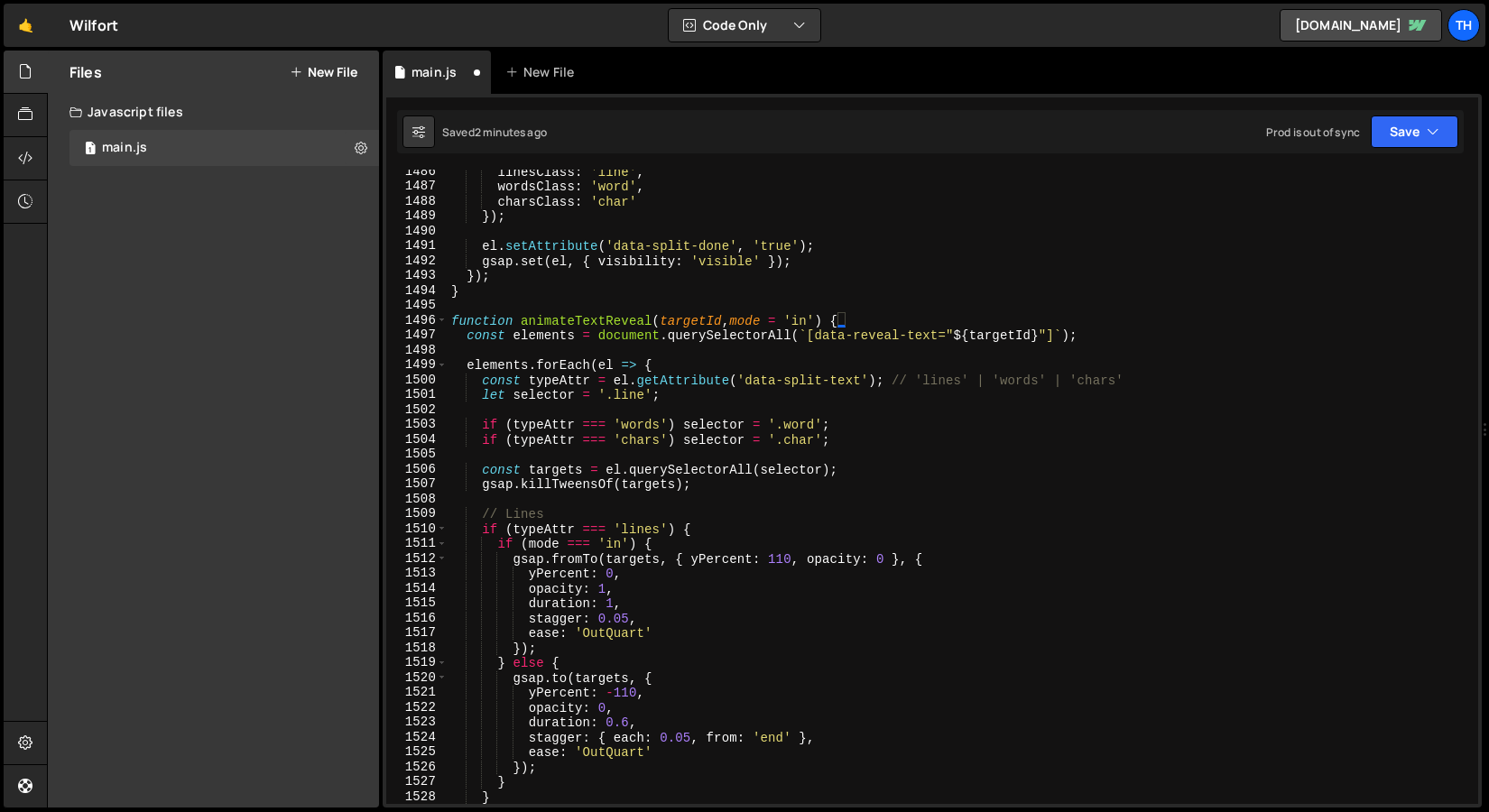
scroll to position [22117, 0]
drag, startPoint x: 887, startPoint y: 380, endPoint x: 1179, endPoint y: 377, distance: 292.0
click at [1179, 379] on div "linesClass : 'line' , wordsClass : 'word' , charsClass : 'char' }) ; el . setAt…" at bounding box center [959, 496] width 1024 height 665
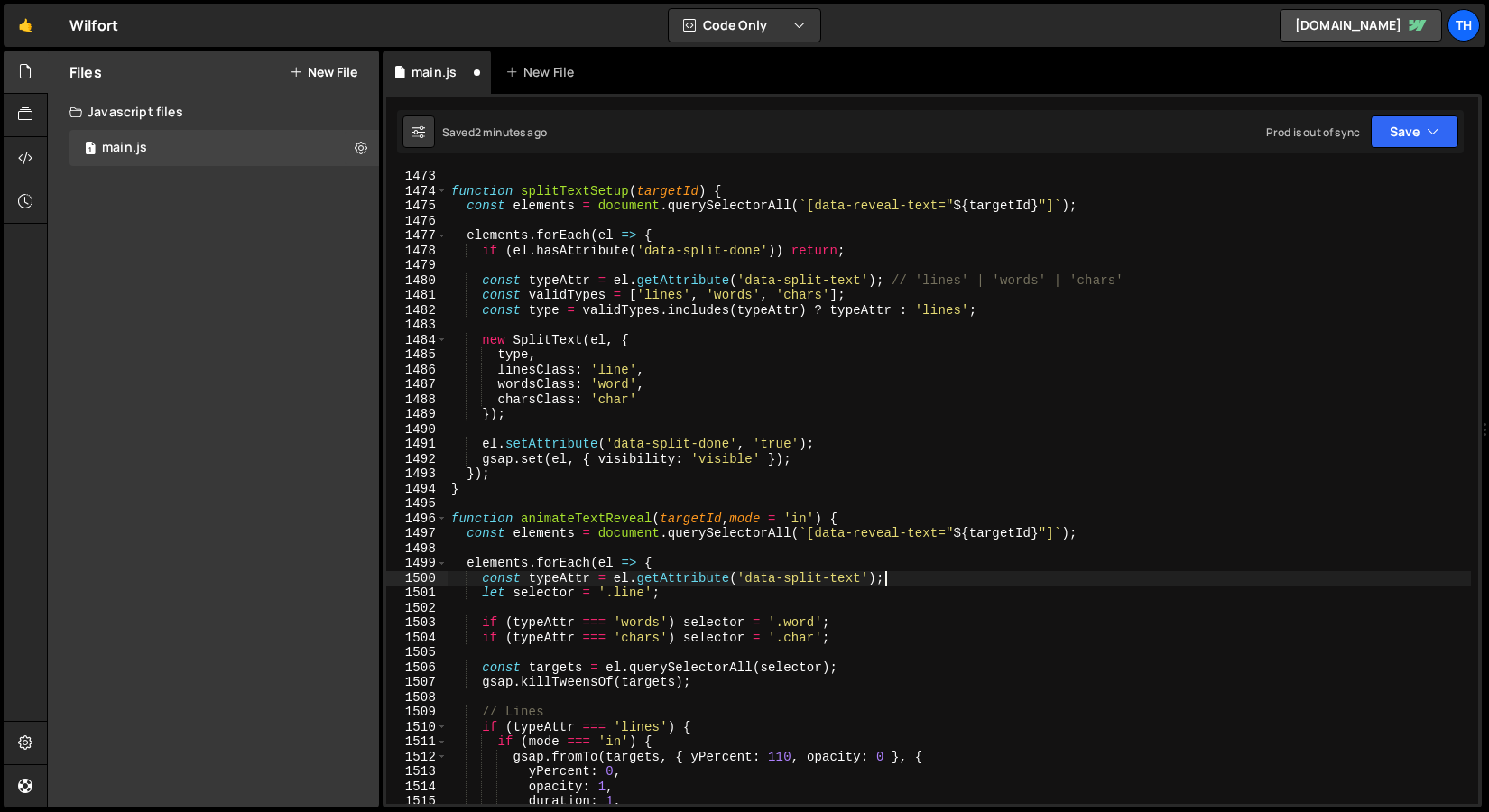
scroll to position [21917, 0]
drag, startPoint x: 887, startPoint y: 279, endPoint x: 1154, endPoint y: 275, distance: 267.0
click at [1154, 275] on div "function splitTextSetup ( targetId ) { const elements = document . querySelecto…" at bounding box center [959, 501] width 1024 height 665
click at [1410, 137] on button "Save" at bounding box center [1415, 132] width 88 height 33
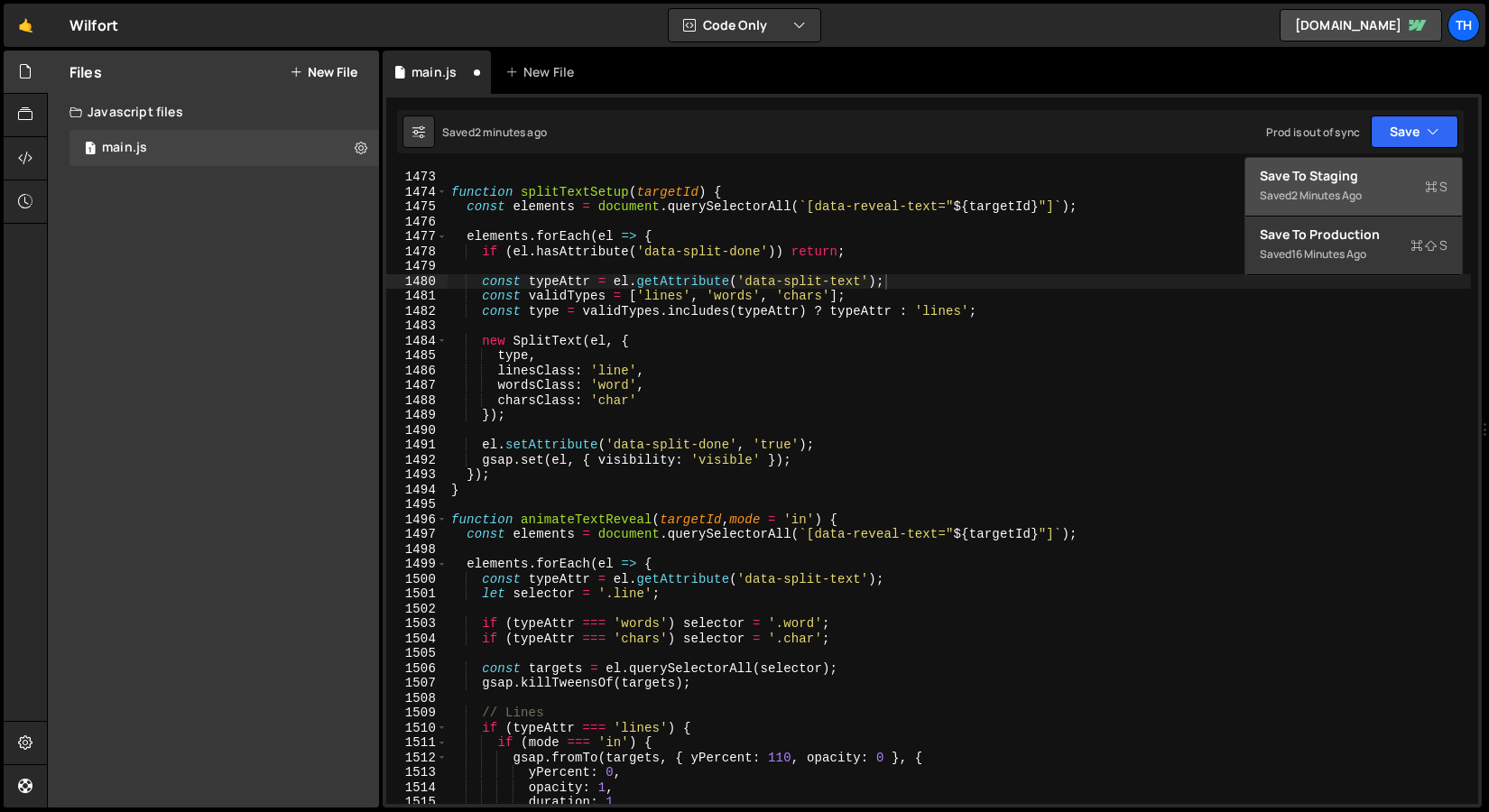
click at [1317, 191] on div "2 minutes ago" at bounding box center [1327, 194] width 71 height 15
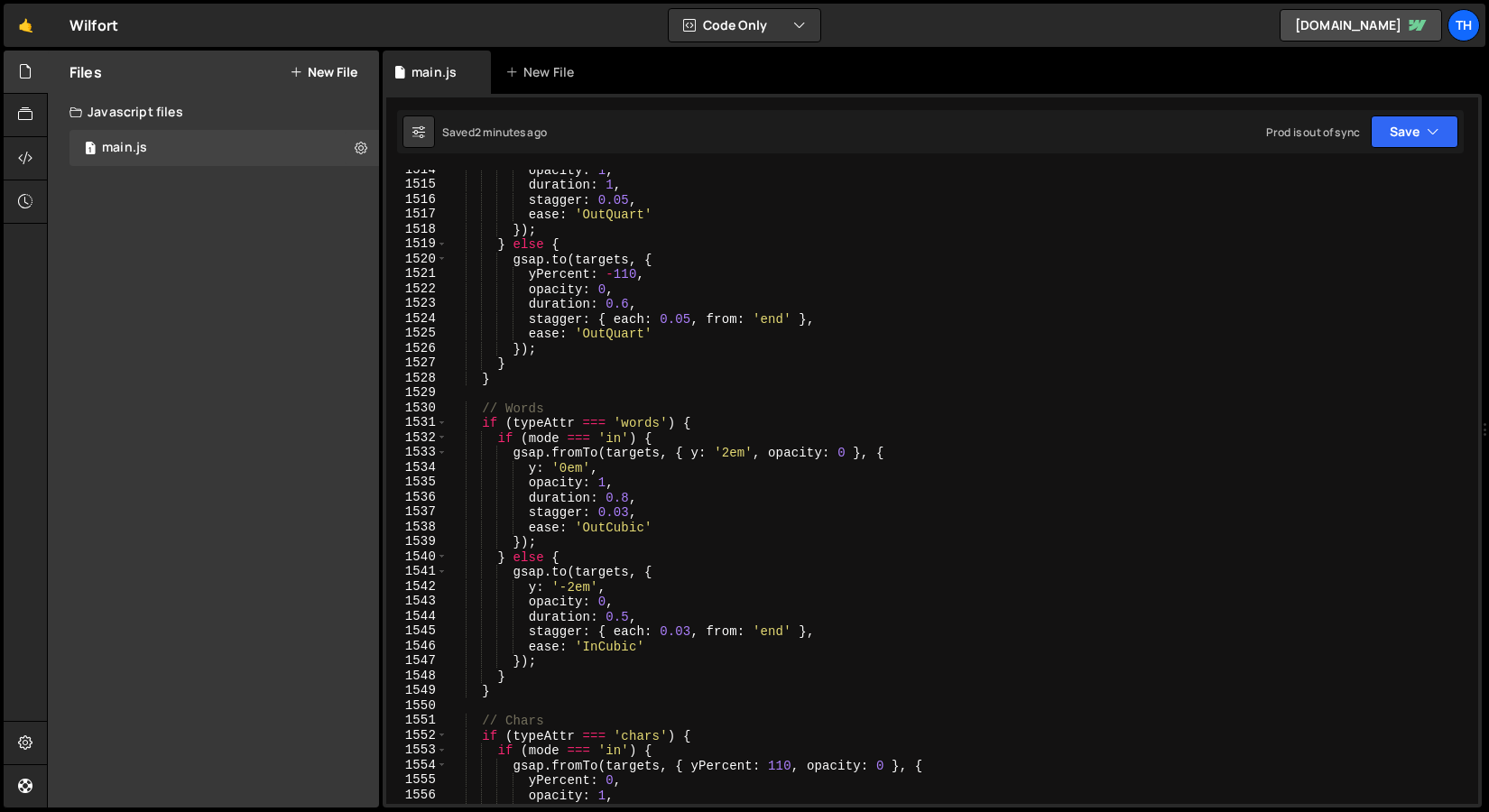
scroll to position [22536, 0]
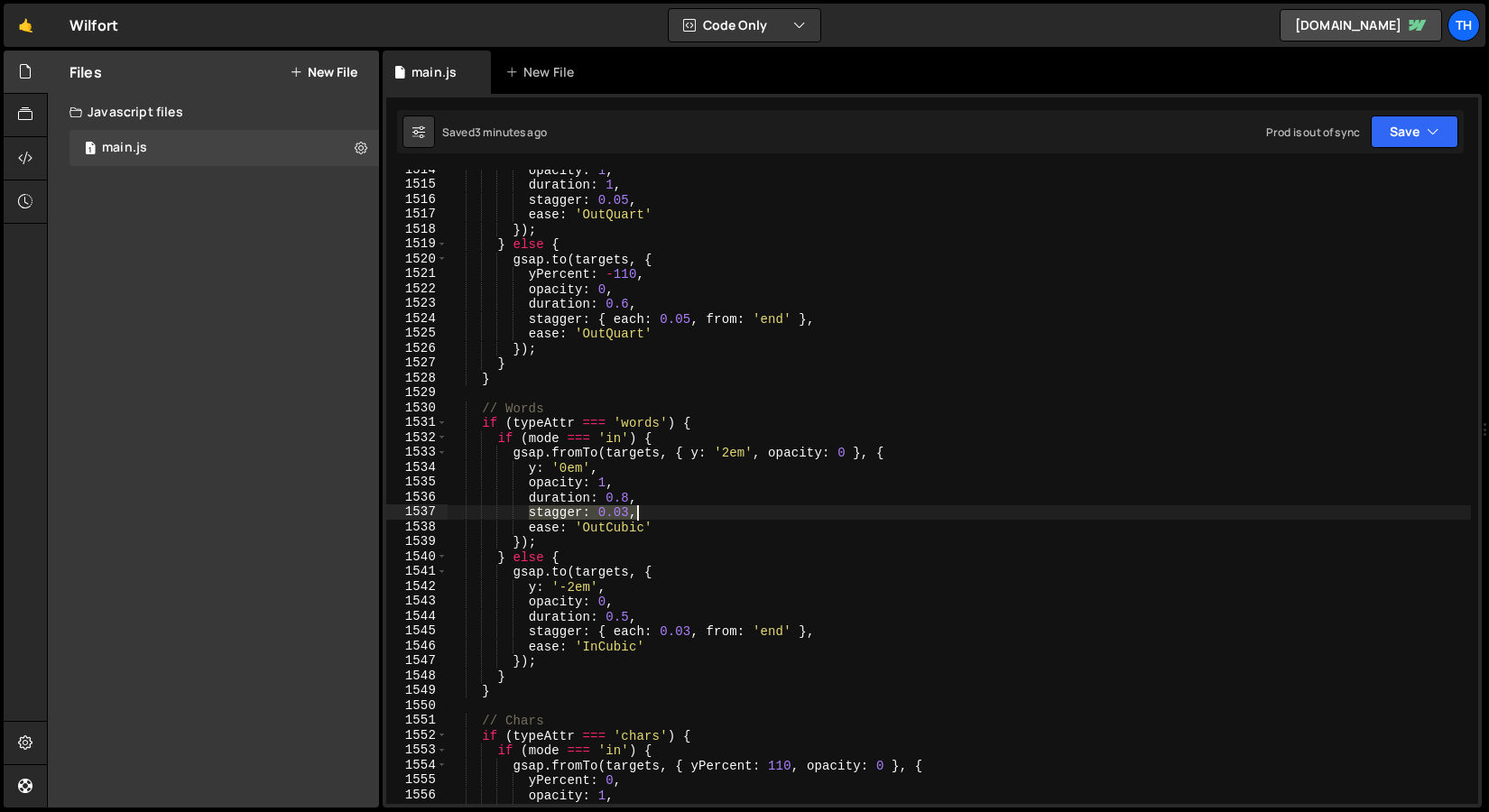
drag, startPoint x: 530, startPoint y: 515, endPoint x: 660, endPoint y: 513, distance: 130.0
click at [660, 513] on div "opacity : 1 , duration : 1 , stagger : 0.05 , ease : 'OutQuart' }) ; } else { g…" at bounding box center [959, 494] width 1024 height 665
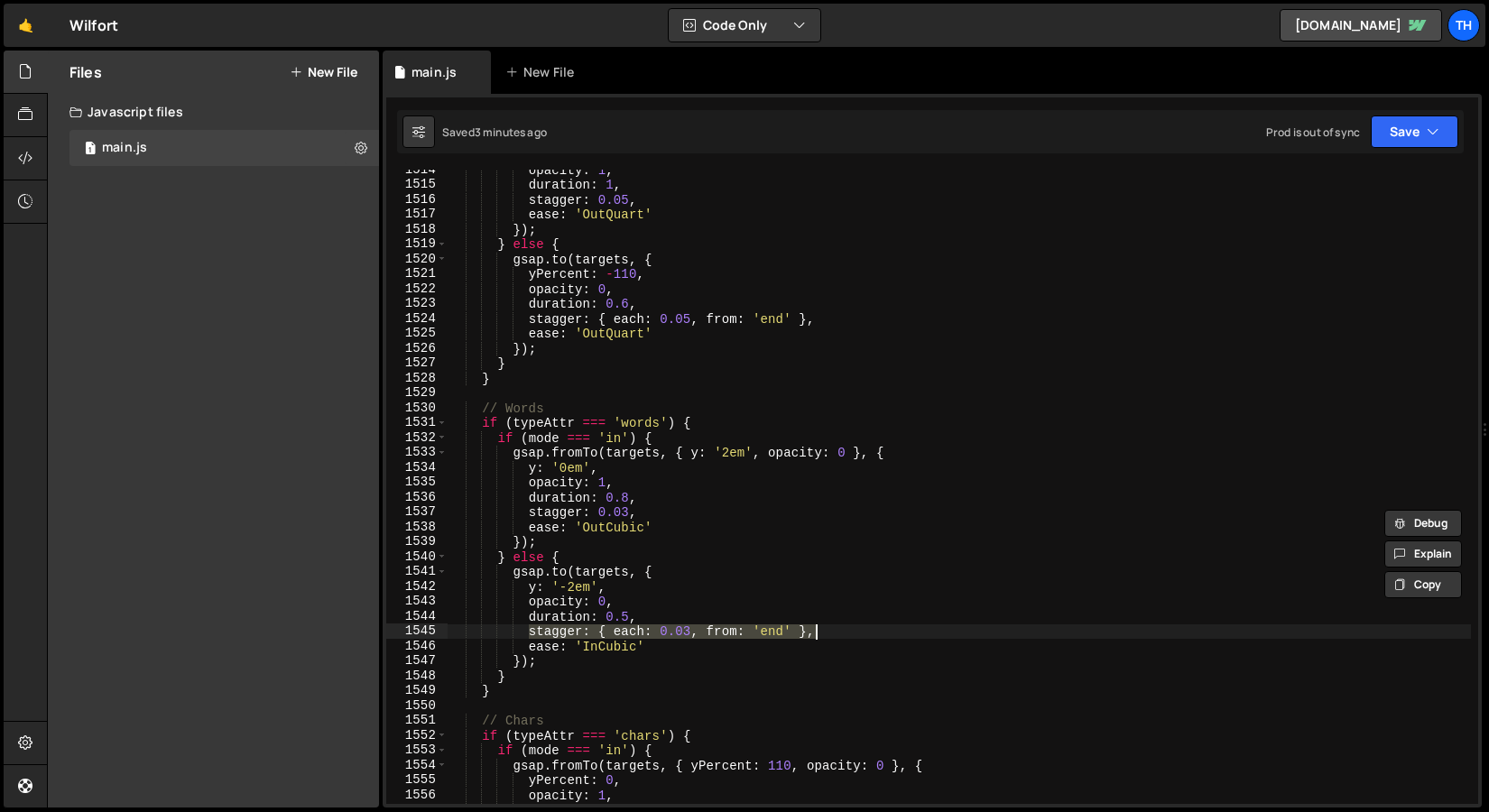
drag, startPoint x: 531, startPoint y: 633, endPoint x: 845, endPoint y: 625, distance: 314.1
click at [845, 625] on div "opacity : 1 , duration : 1 , stagger : 0.05 , ease : 'OutQuart' }) ; } else { g…" at bounding box center [959, 494] width 1024 height 665
paste textarea "0.03"
click at [1400, 124] on button "Save" at bounding box center [1415, 132] width 88 height 33
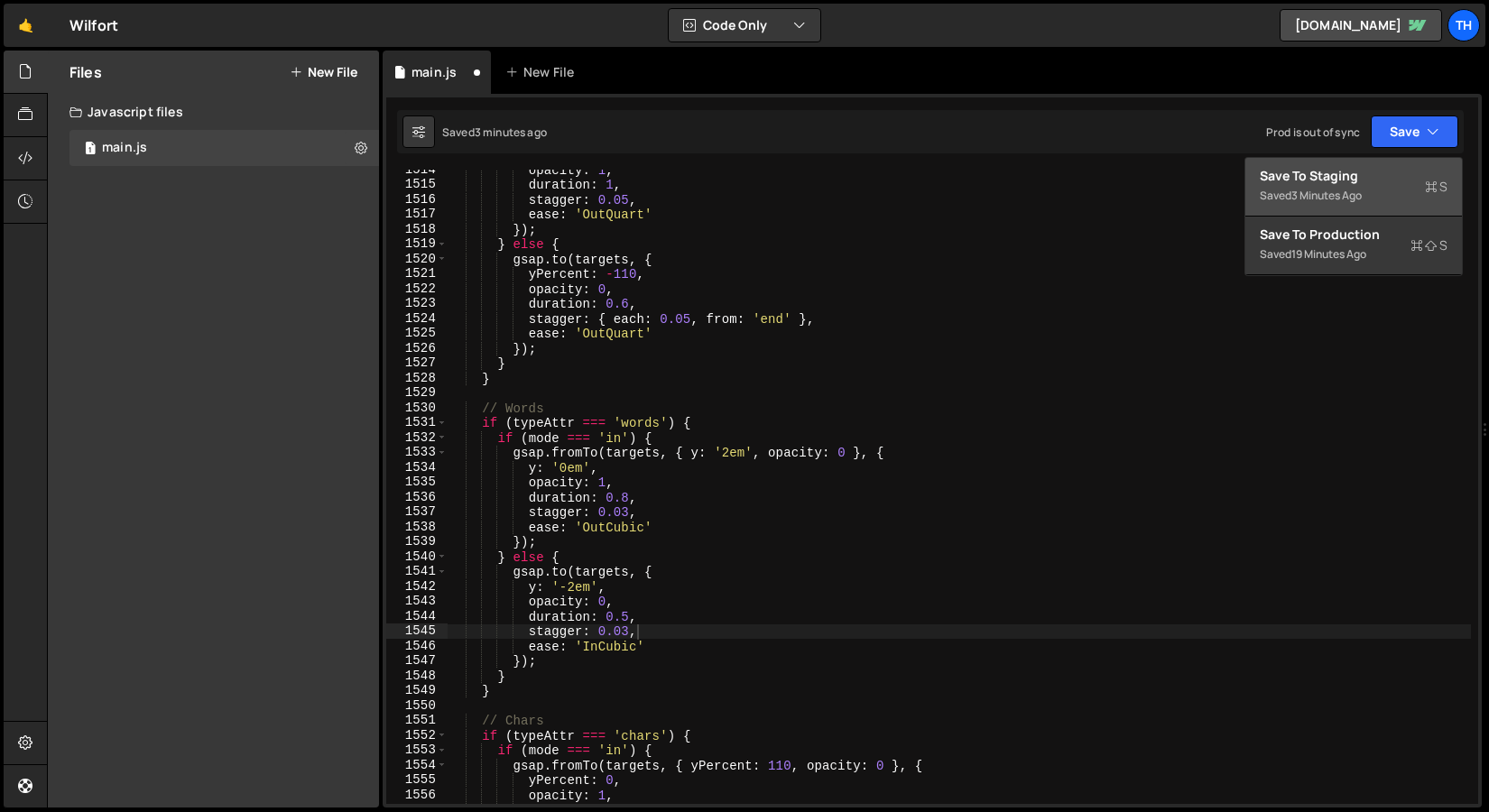
click at [1357, 180] on div "Save to Staging S" at bounding box center [1353, 176] width 187 height 18
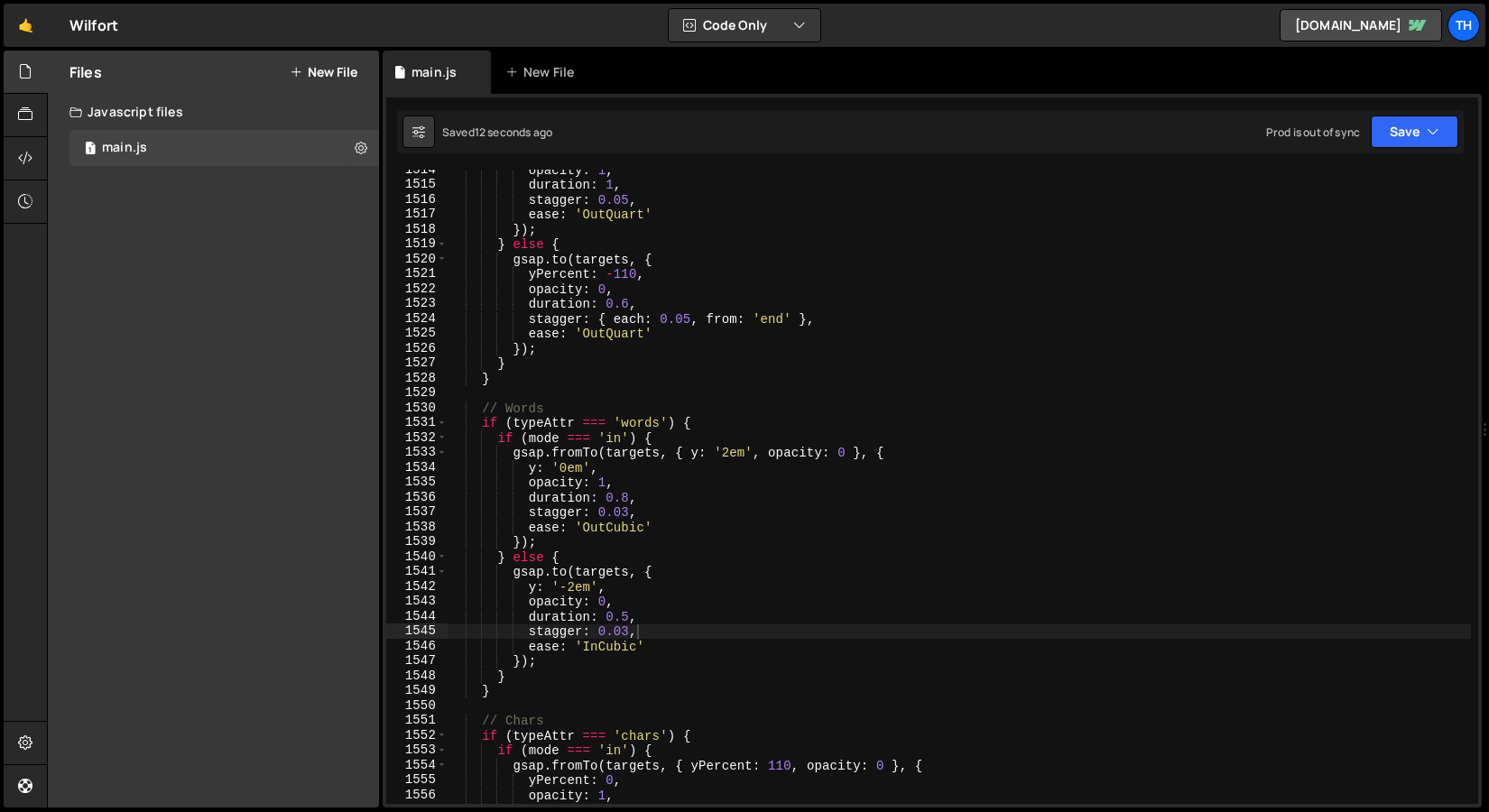
click at [627, 515] on div "opacity : 1 , duration : 1 , stagger : 0.05 , ease : 'OutQuart' }) ; } else { g…" at bounding box center [959, 494] width 1024 height 665
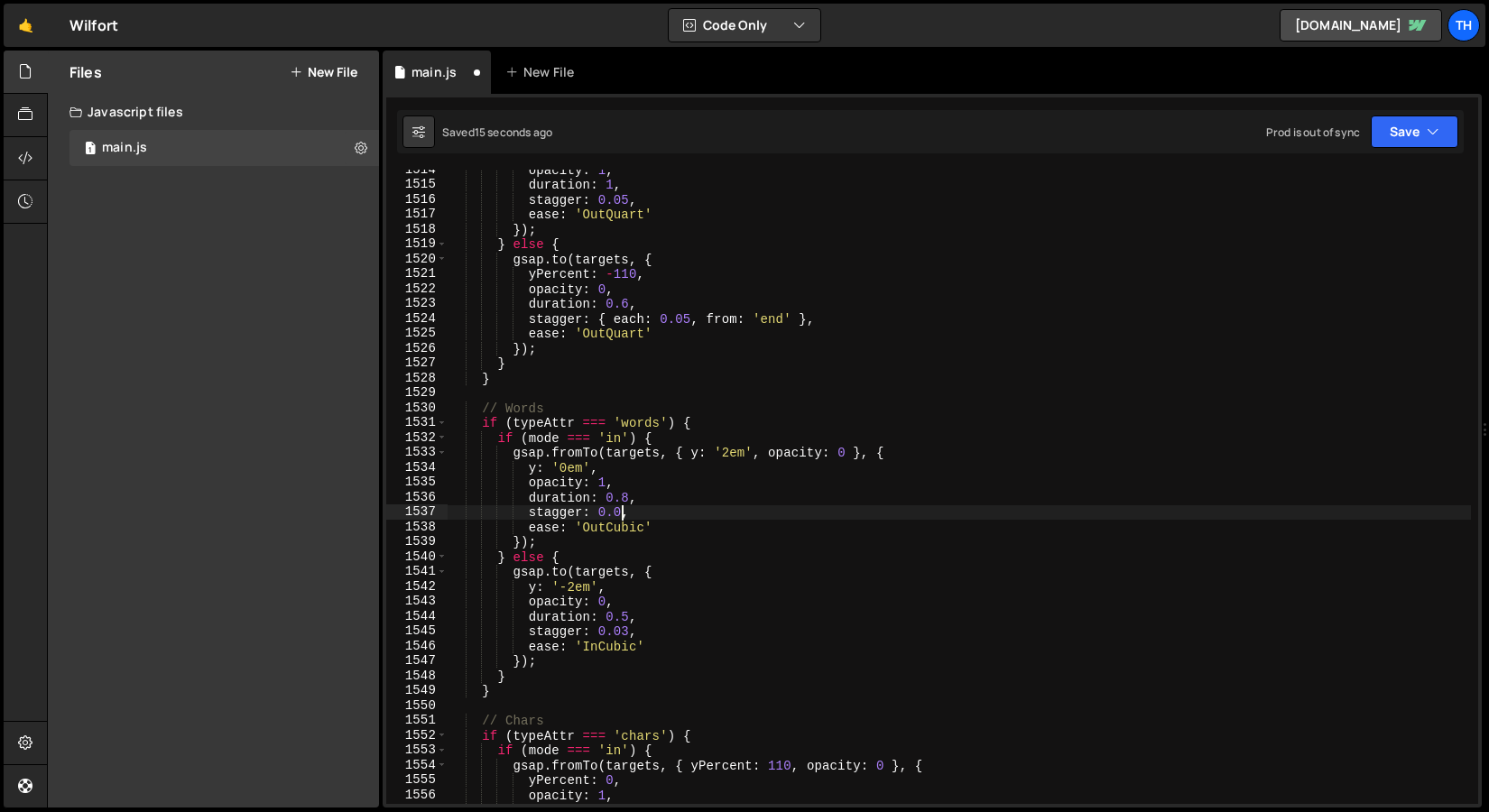
scroll to position [0, 13]
click at [621, 629] on div "opacity : 1 , duration : 1 , stagger : 0.05 , ease : 'OutQuart' }) ; } else { g…" at bounding box center [959, 494] width 1024 height 665
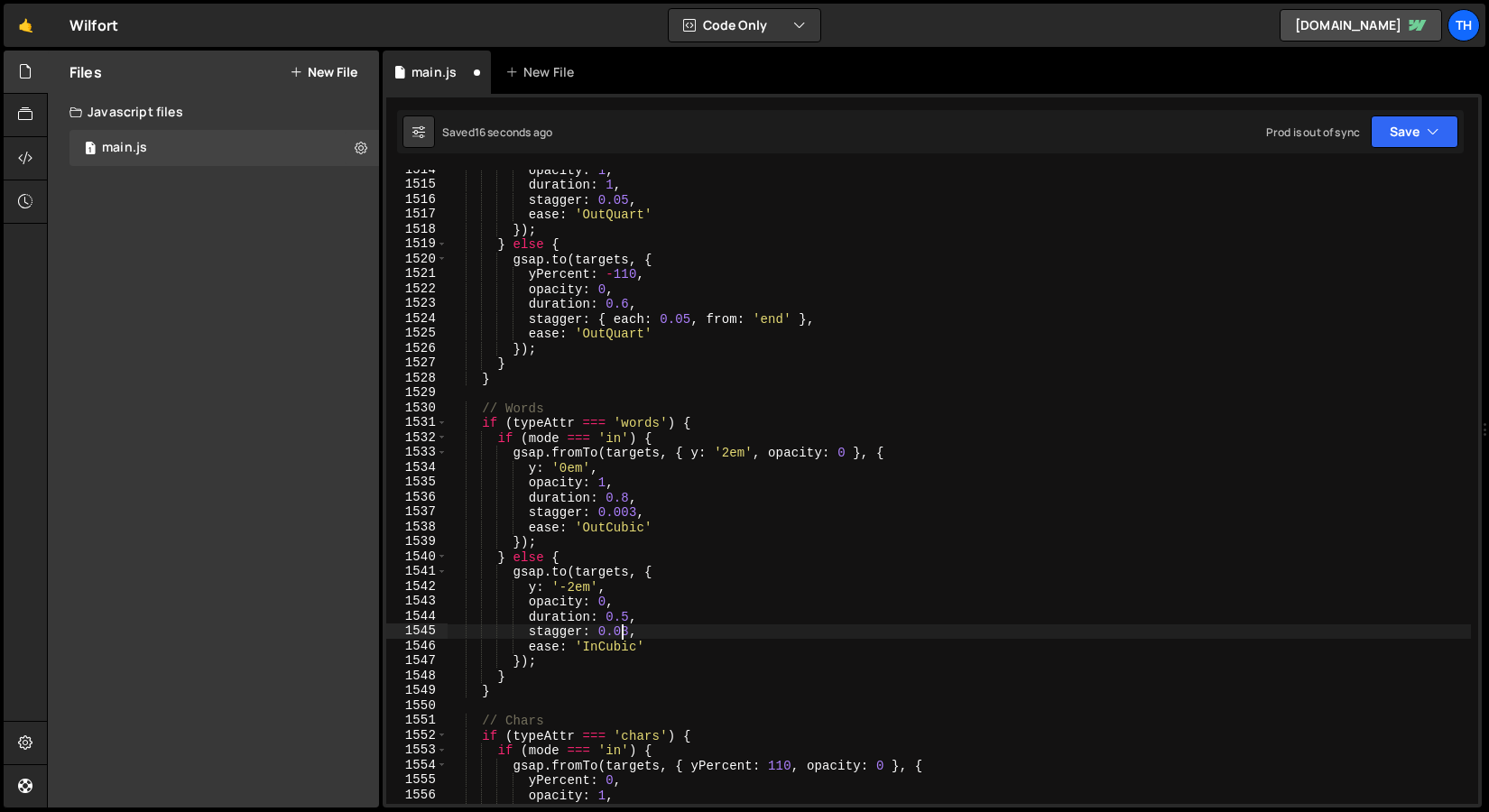
scroll to position [0, 12]
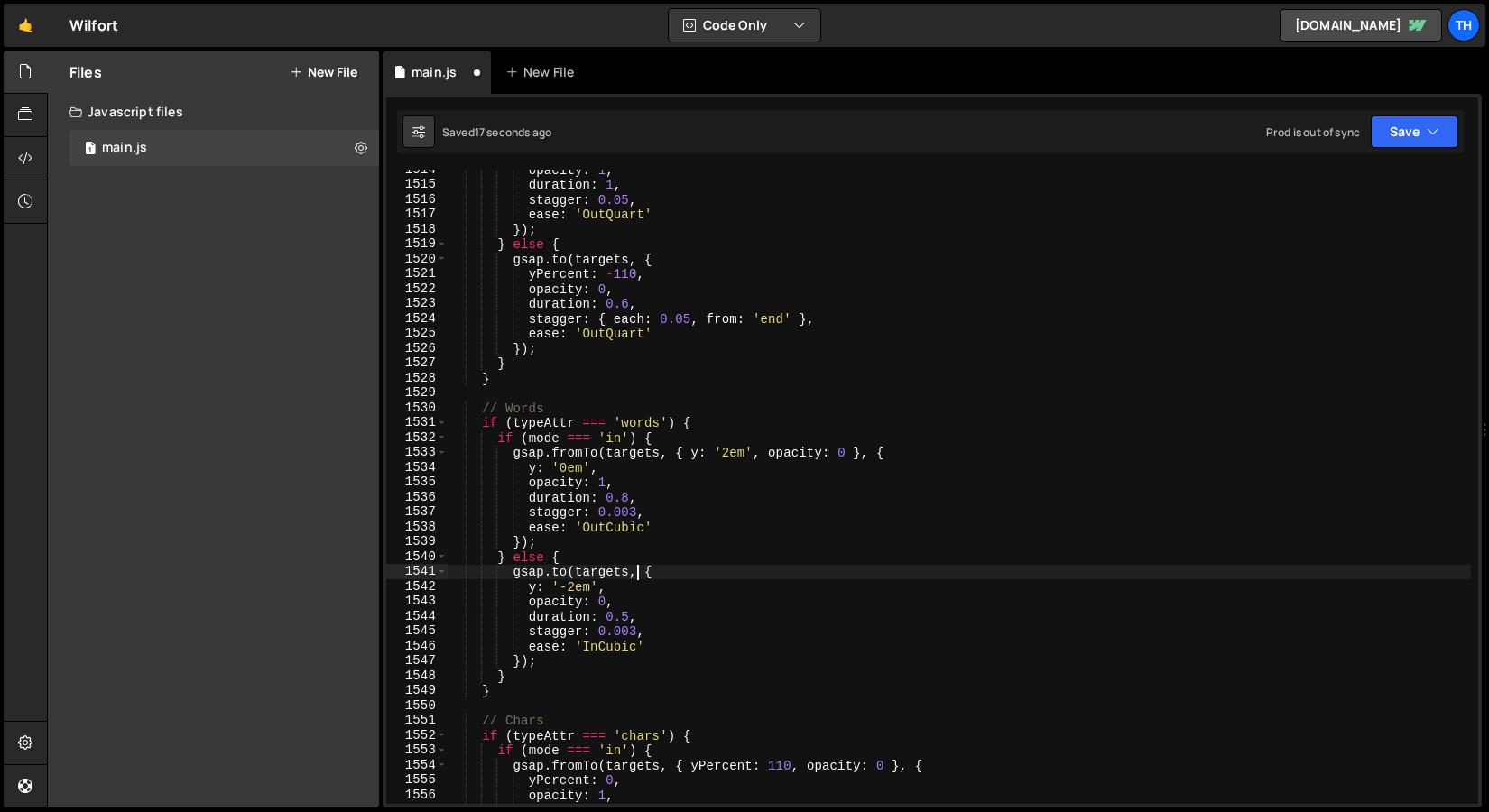
click at [637, 569] on div "opacity : 1 , duration : 1 , stagger : 0.05 , ease : 'OutQuart' }) ; } else { g…" at bounding box center [959, 494] width 1024 height 665
click at [1401, 136] on button "Save" at bounding box center [1415, 132] width 88 height 33
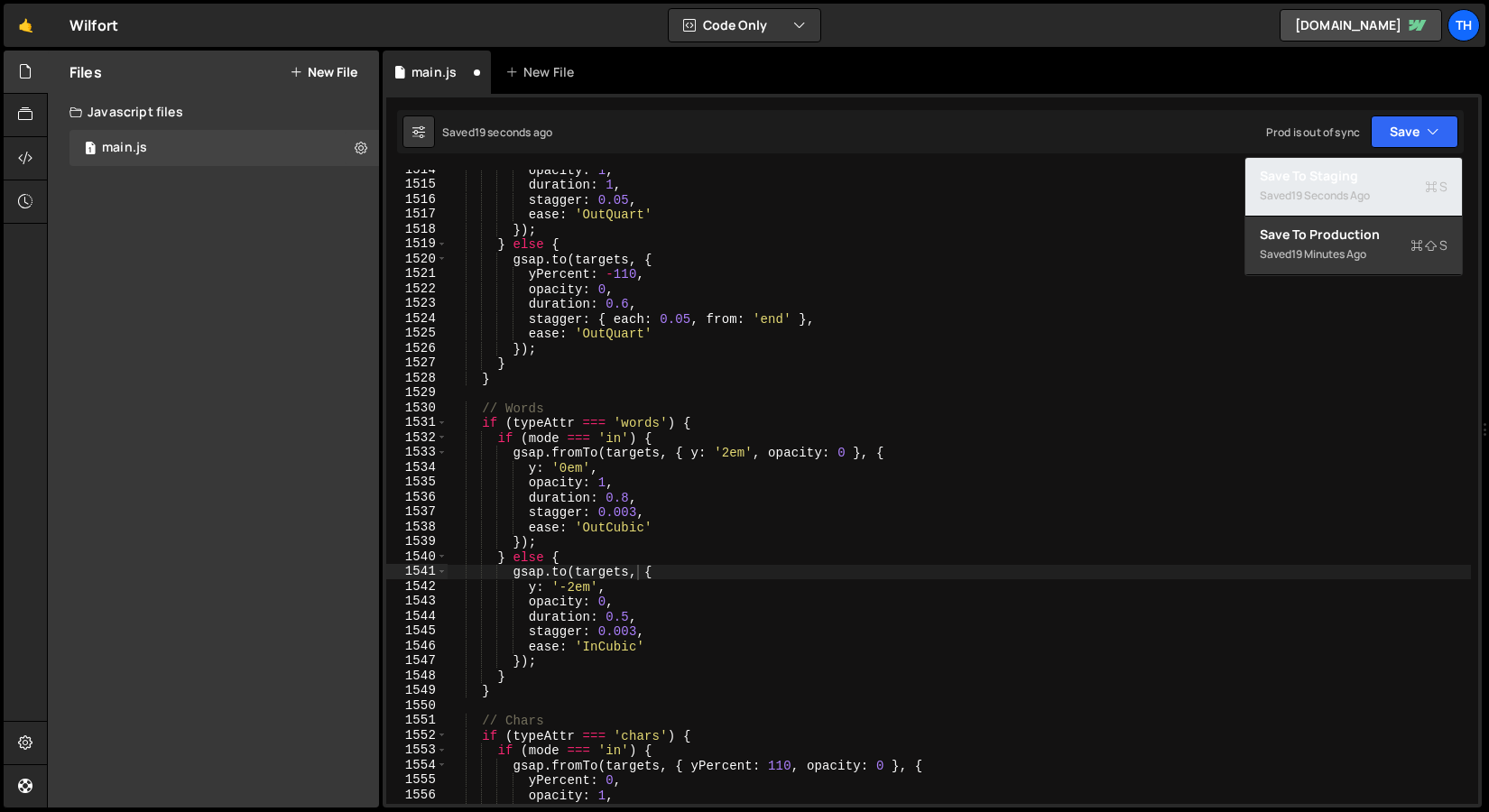
click at [1356, 187] on div "19 seconds ago" at bounding box center [1331, 194] width 79 height 15
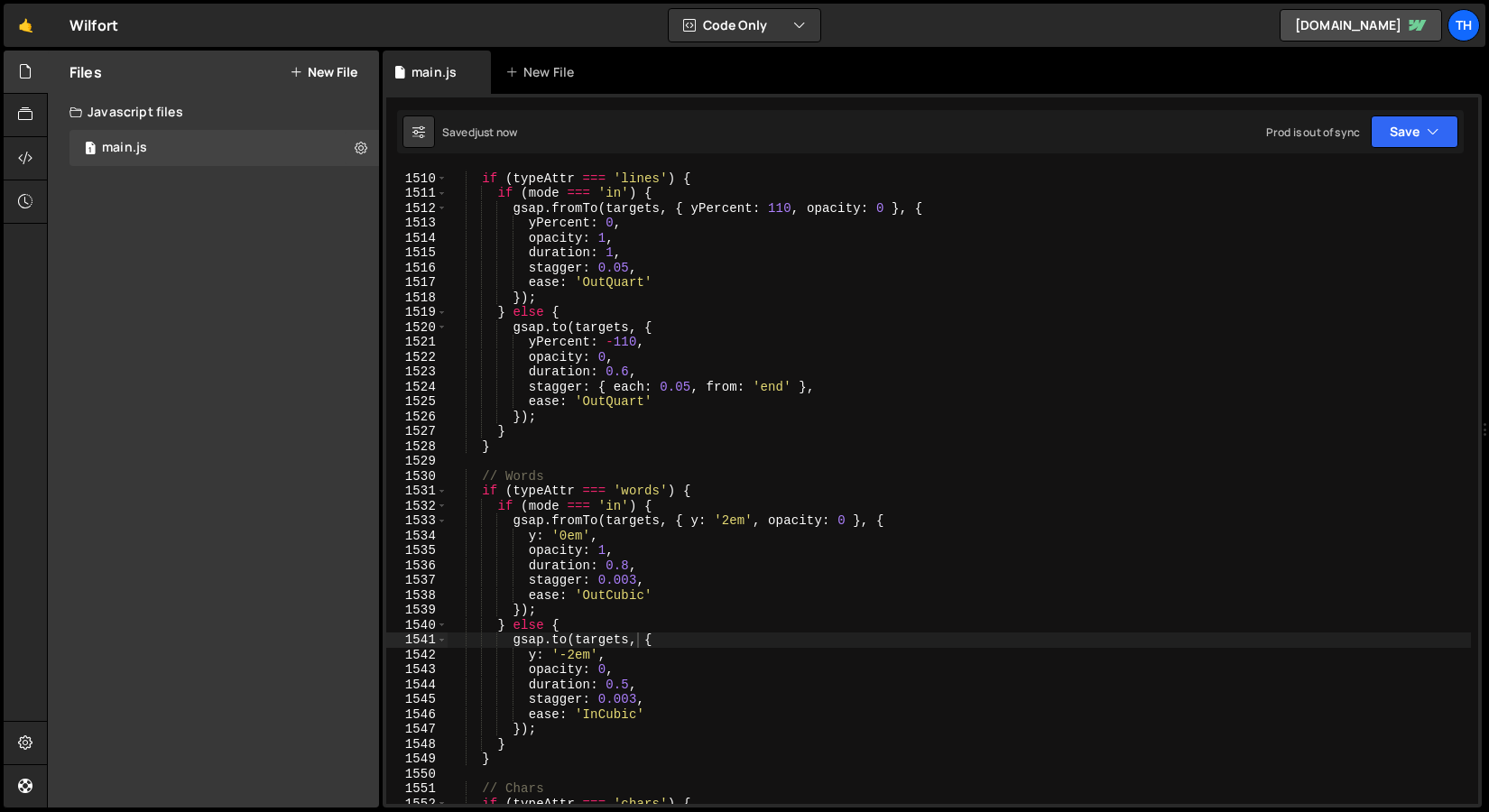
scroll to position [22467, 0]
click at [636, 581] on div "// Lines if ( typeAttr === 'lines' ) { if ( mode === 'in' ) { gsap . fromTo ( t…" at bounding box center [959, 488] width 1024 height 665
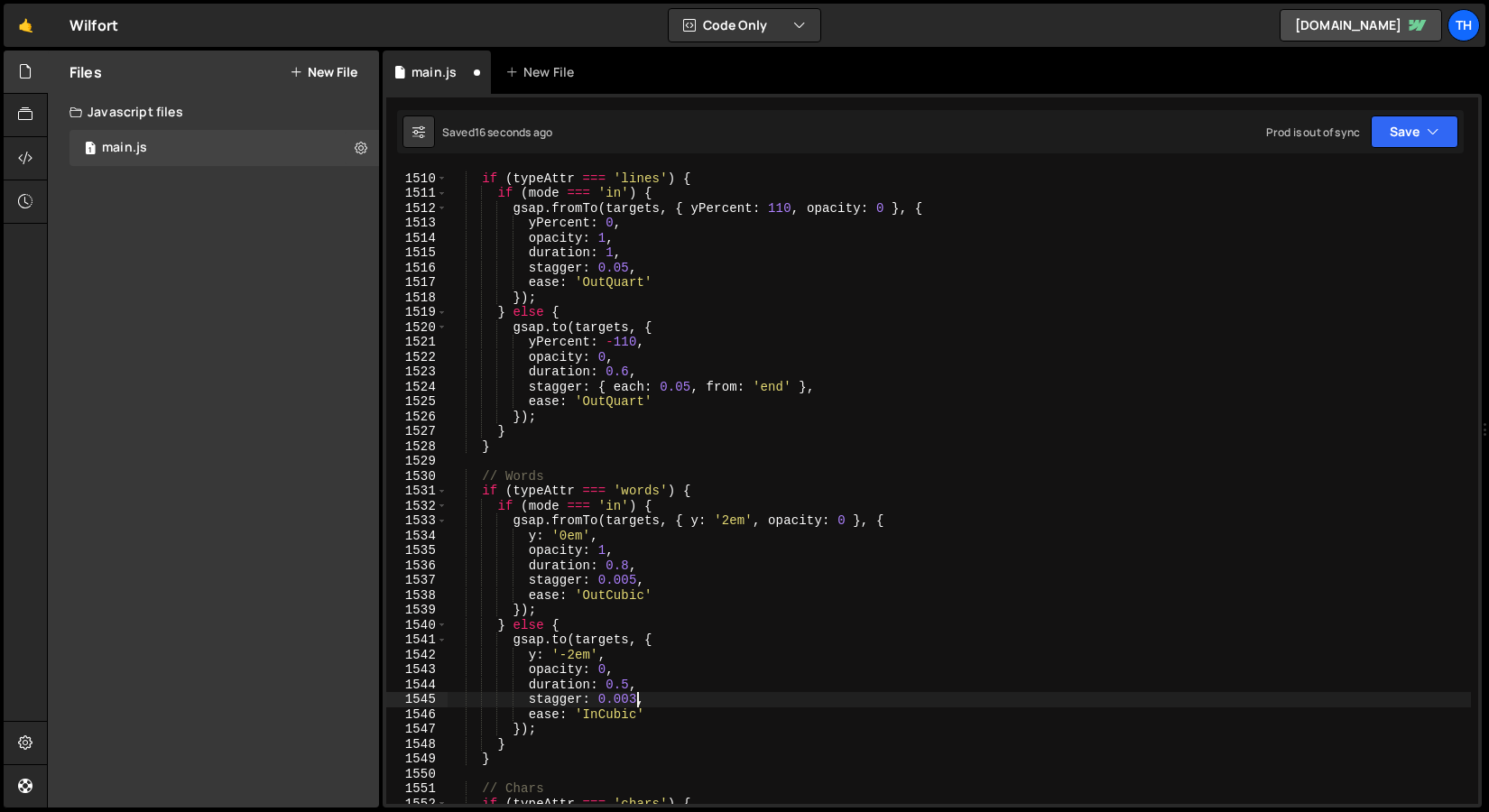
click at [636, 695] on div "// Lines if ( typeAttr === 'lines' ) { if ( mode === 'in' ) { gsap . fromTo ( t…" at bounding box center [959, 488] width 1024 height 665
click at [737, 570] on div "// Lines if ( typeAttr === 'lines' ) { if ( mode === 'in' ) { gsap . fromTo ( t…" at bounding box center [959, 488] width 1024 height 665
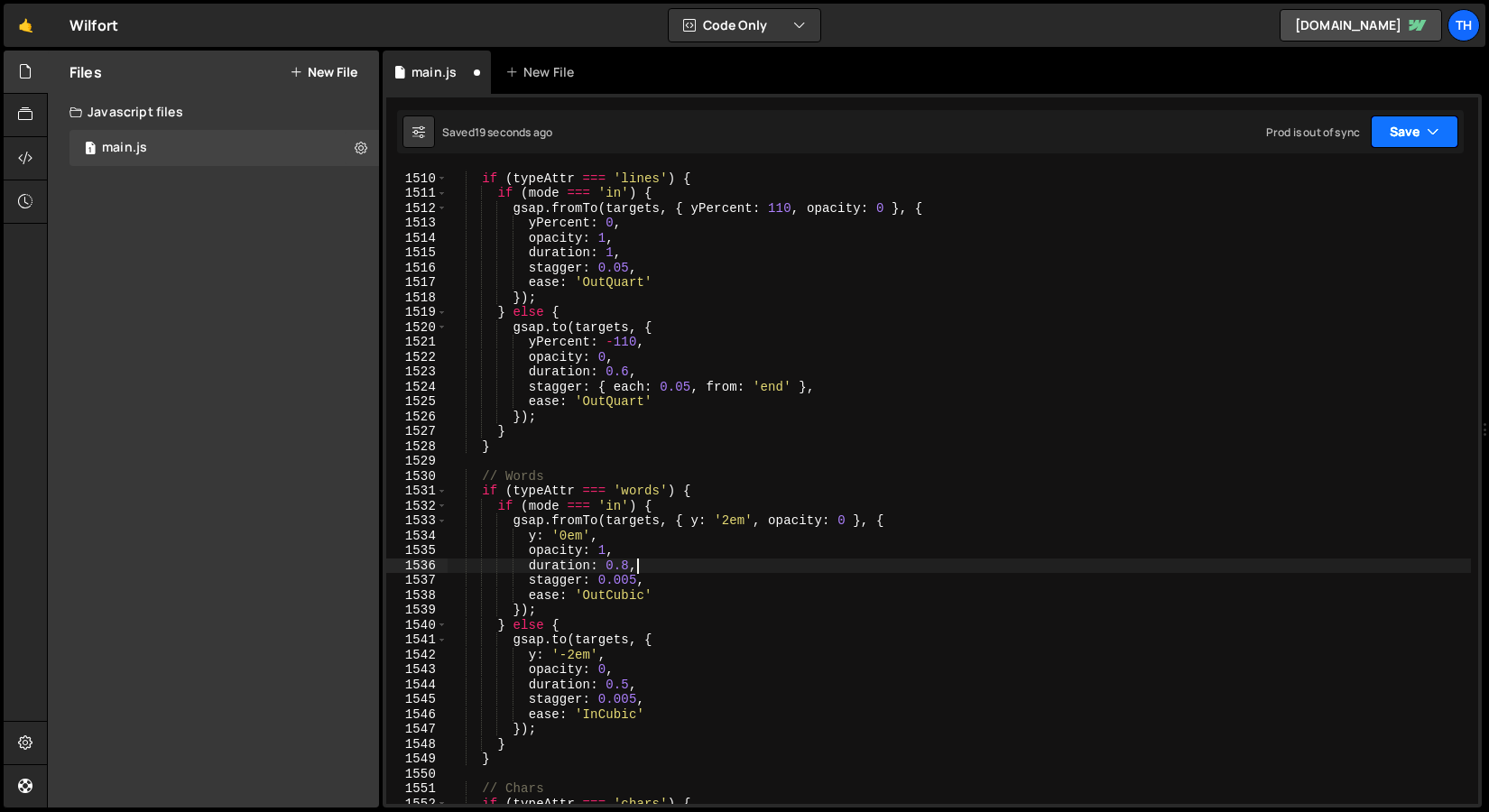
click at [1393, 121] on button "Save" at bounding box center [1415, 132] width 88 height 33
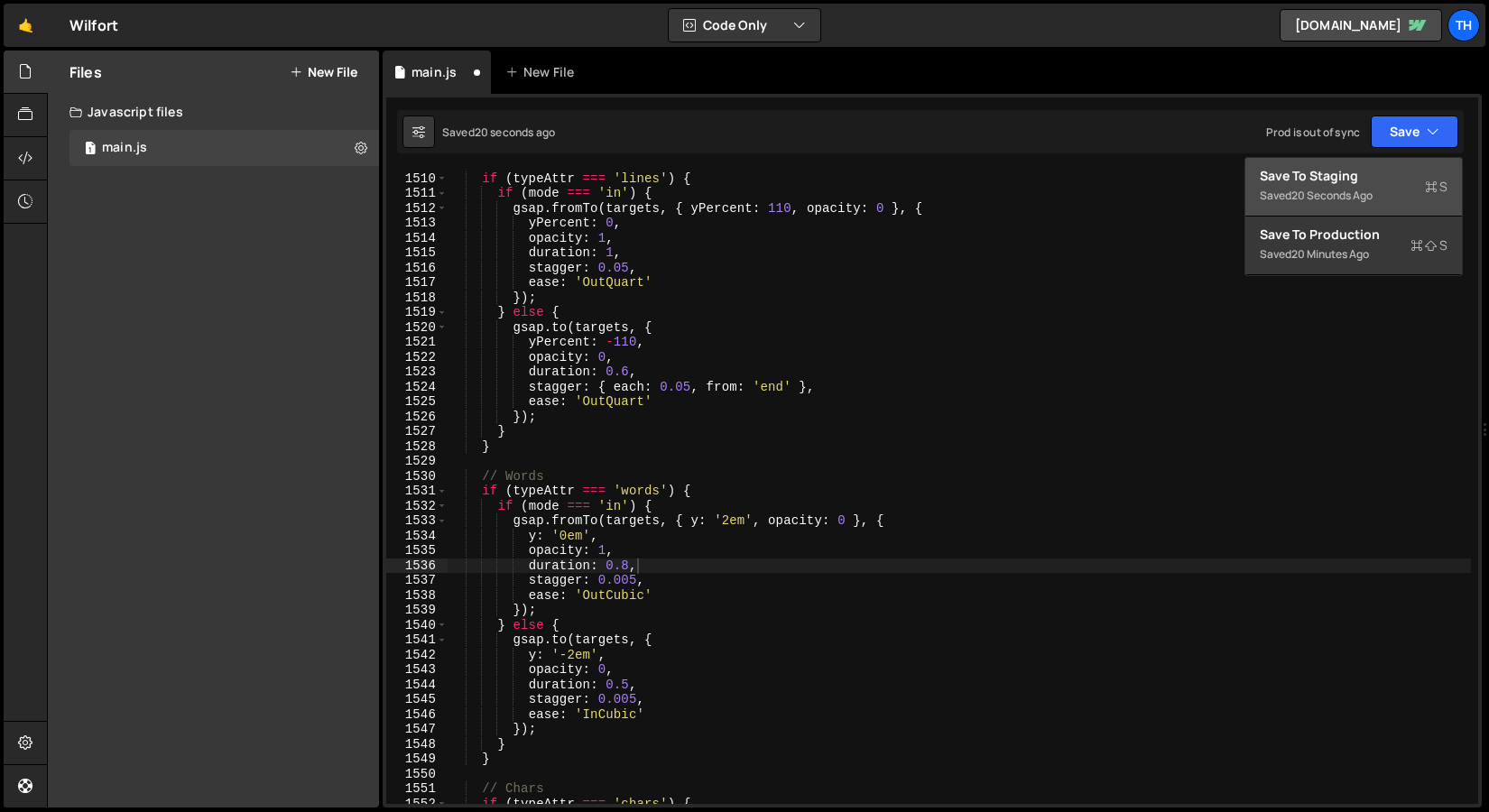
click at [1351, 158] on button "Save to Staging S Saved 20 seconds ago" at bounding box center [1353, 187] width 216 height 59
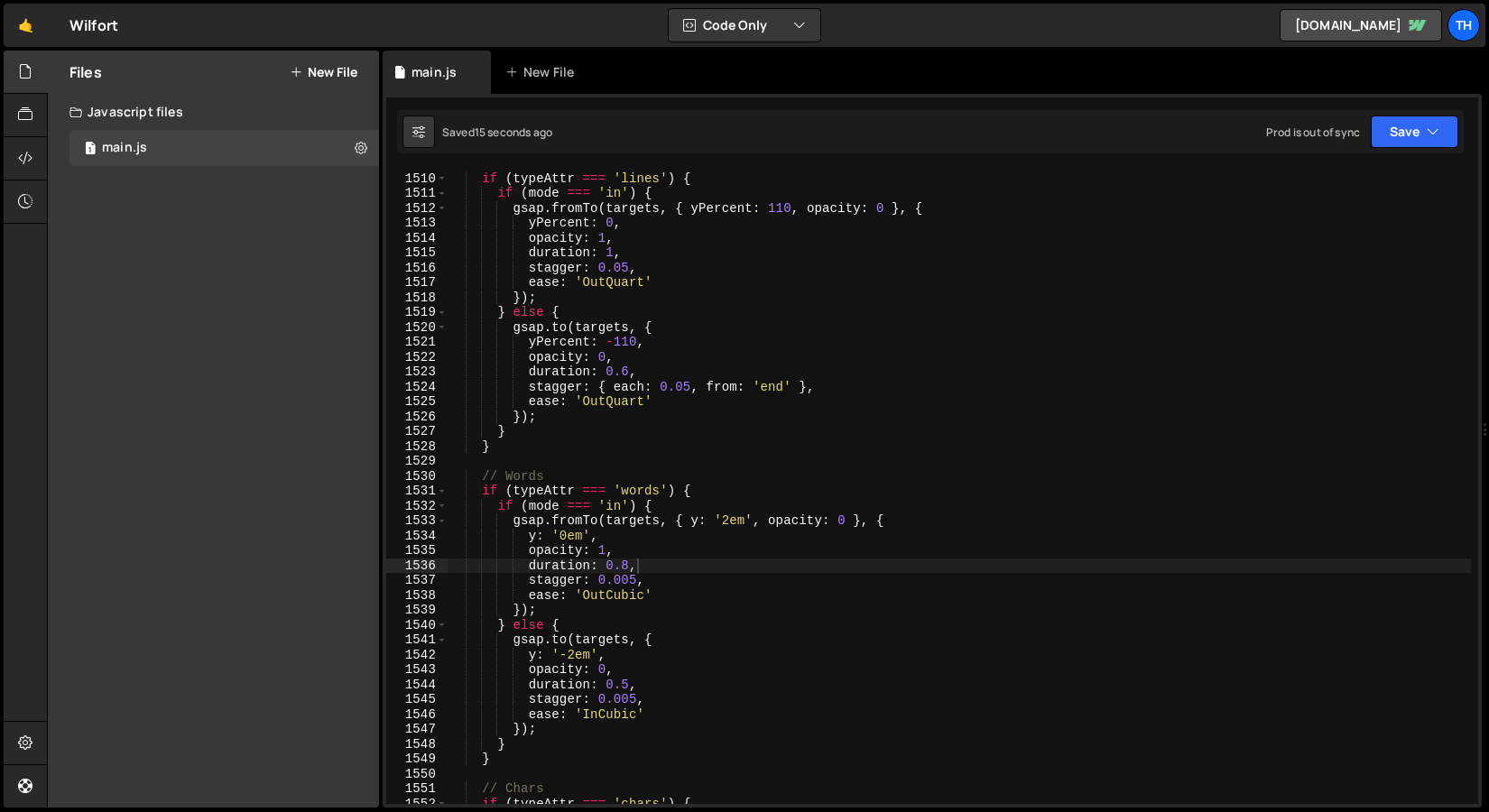
click at [597, 595] on div "// Lines if ( typeAttr === 'lines' ) { if ( mode === 'in' ) { gsap . fromTo ( t…" at bounding box center [959, 488] width 1024 height 665
click at [632, 284] on div "// Lines if ( typeAttr === 'lines' ) { if ( mode === 'in' ) { gsap . fromTo ( t…" at bounding box center [959, 488] width 1024 height 665
click at [612, 589] on div "// Lines if ( typeAttr === 'lines' ) { if ( mode === 'in' ) { gsap . fromTo ( t…" at bounding box center [959, 488] width 1024 height 665
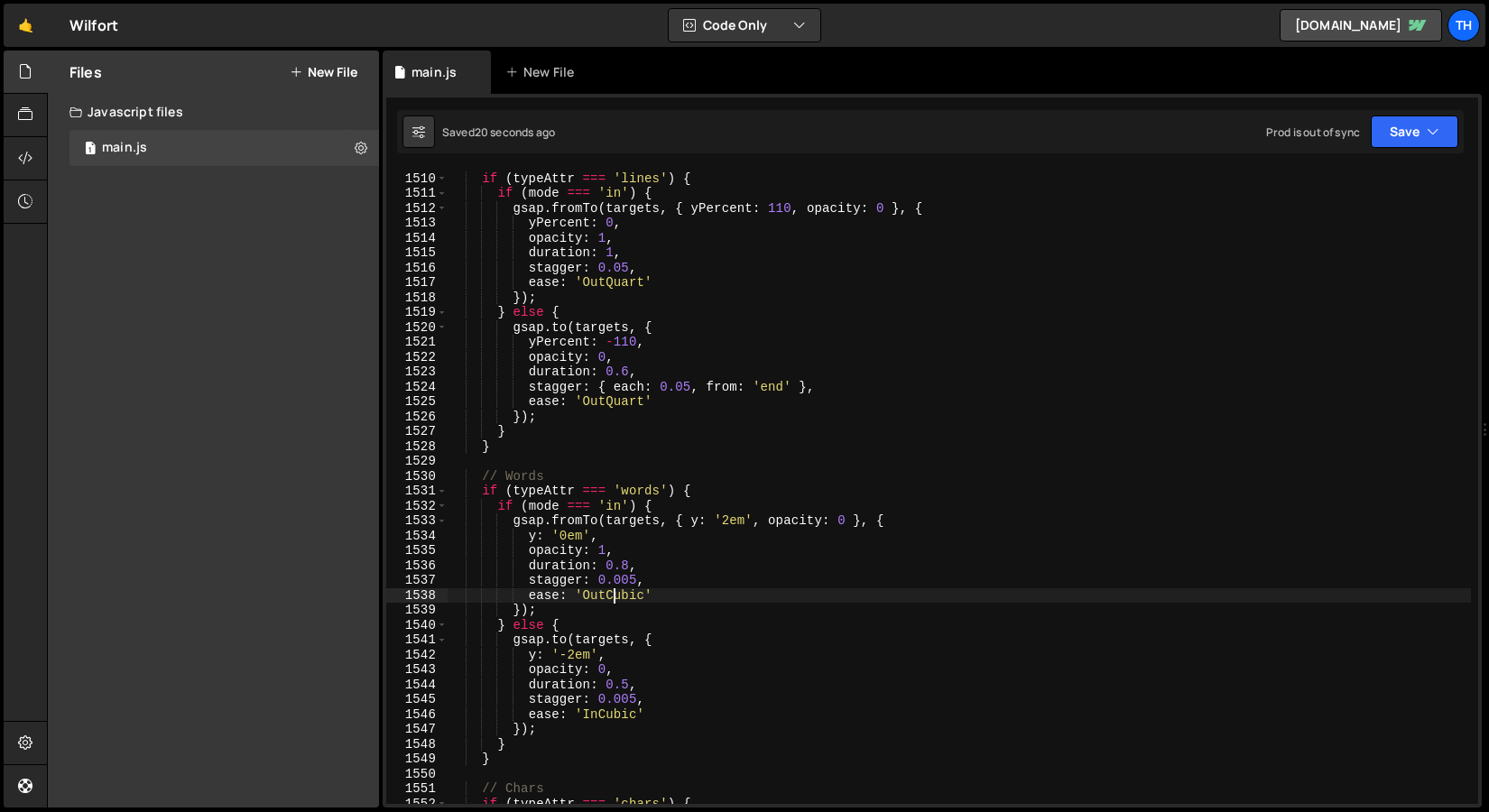
click at [612, 589] on div "// Lines if ( typeAttr === 'lines' ) { if ( mode === 'in' ) { gsap . fromTo ( t…" at bounding box center [959, 488] width 1024 height 665
paste textarea "Quart"
click at [616, 718] on div "// Lines if ( typeAttr === 'lines' ) { if ( mode === 'in' ) { gsap . fromTo ( t…" at bounding box center [959, 488] width 1024 height 665
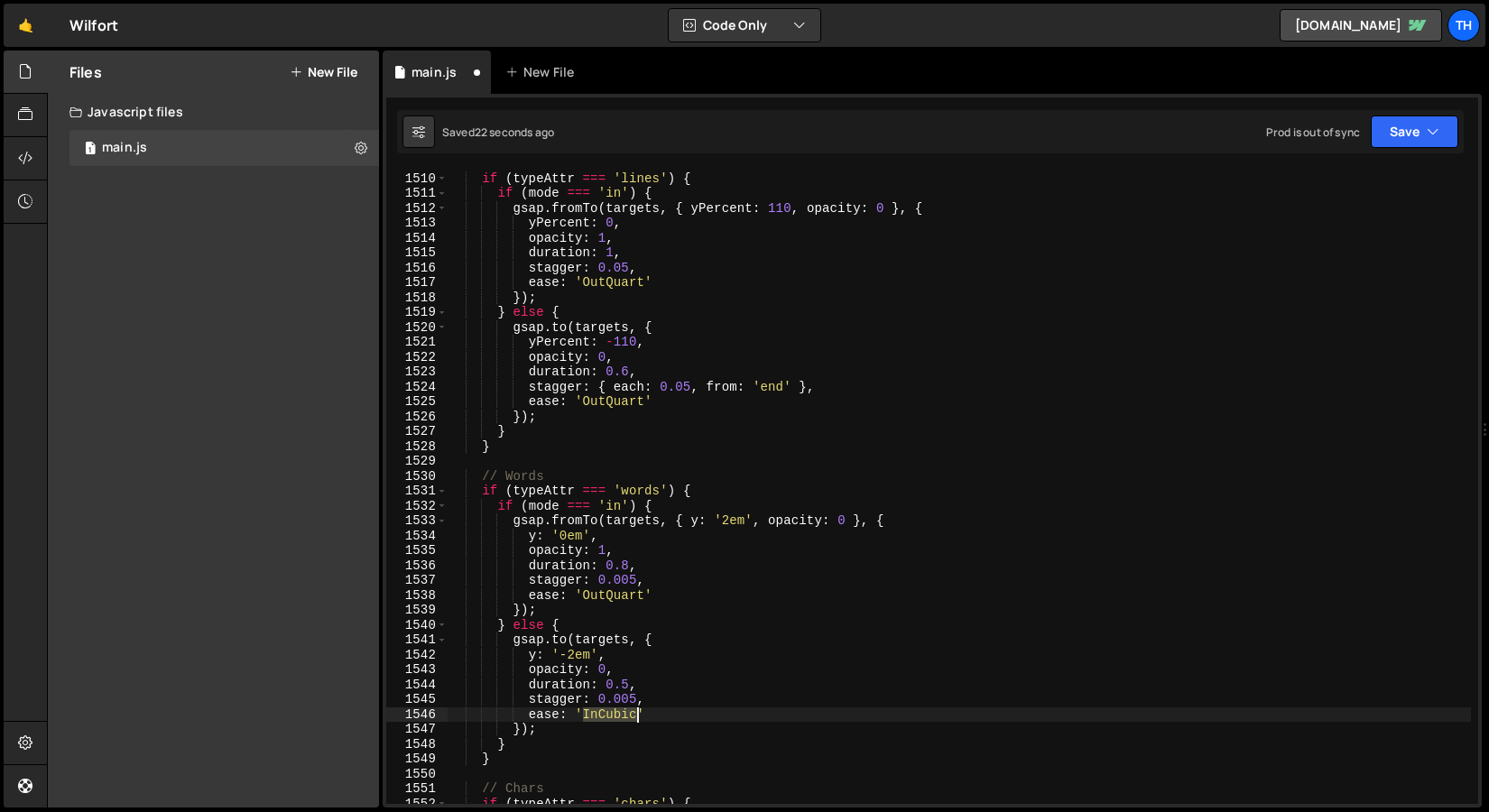
click at [616, 718] on div "// Lines if ( typeAttr === 'lines' ) { if ( mode === 'in' ) { gsap . fromTo ( t…" at bounding box center [959, 488] width 1024 height 665
paste textarea "OutQuart"
click at [602, 714] on div "// Lines if ( typeAttr === 'lines' ) { if ( mode === 'in' ) { gsap . fromTo ( t…" at bounding box center [959, 488] width 1024 height 665
click at [1382, 132] on button "Save" at bounding box center [1415, 132] width 88 height 33
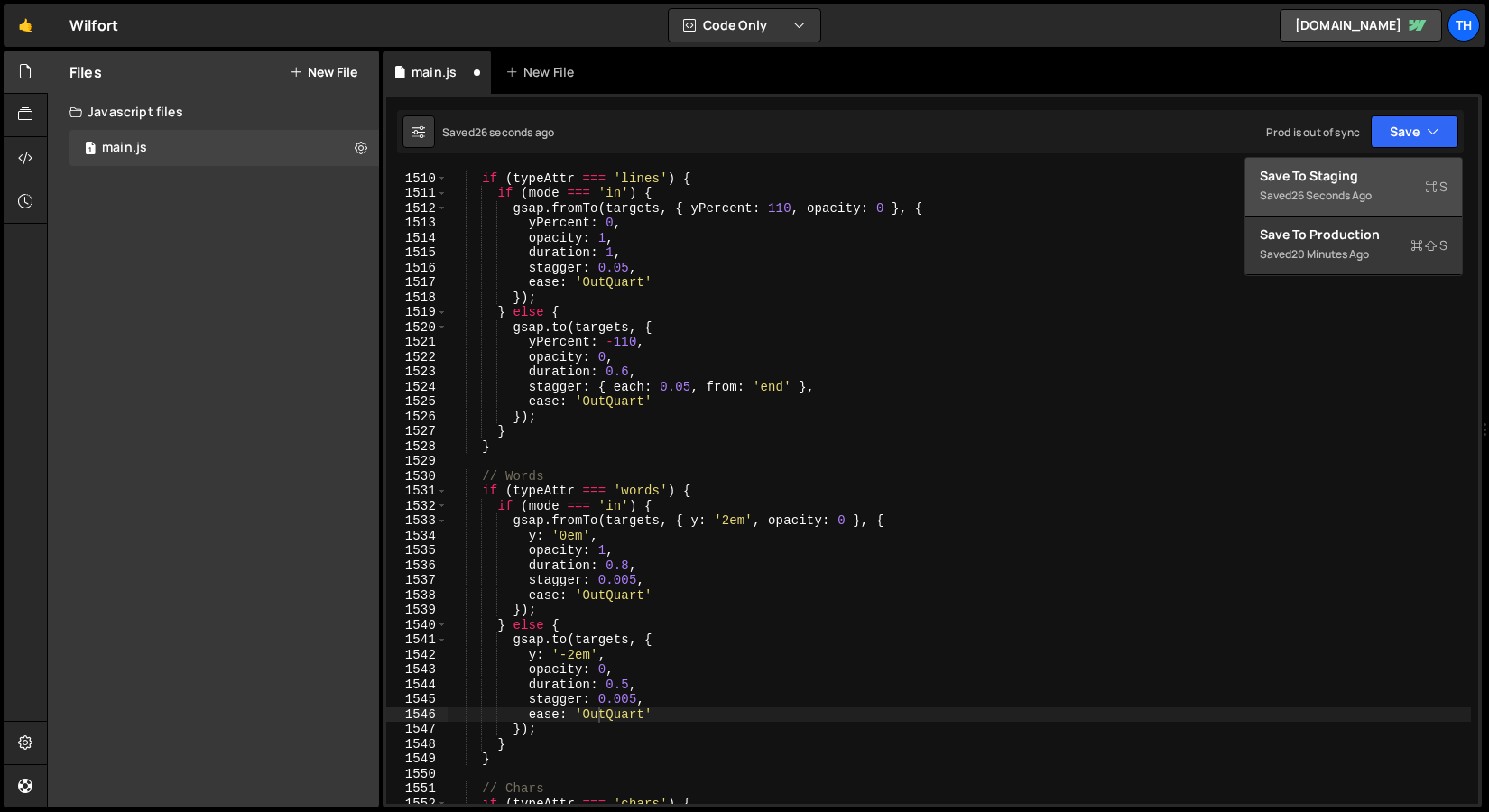
click at [1357, 177] on div "Save to Staging S" at bounding box center [1353, 176] width 187 height 18
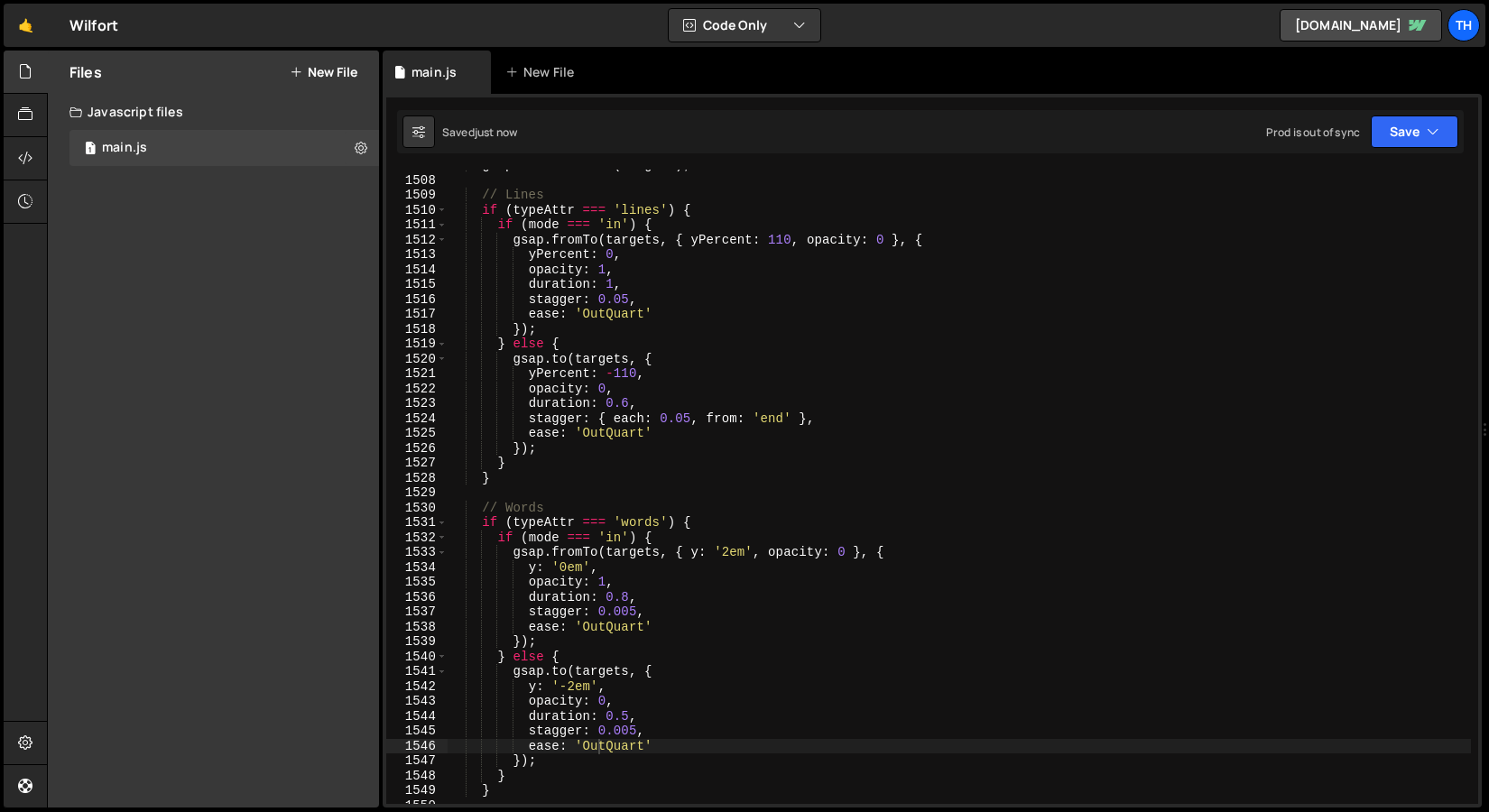
scroll to position [0, 11]
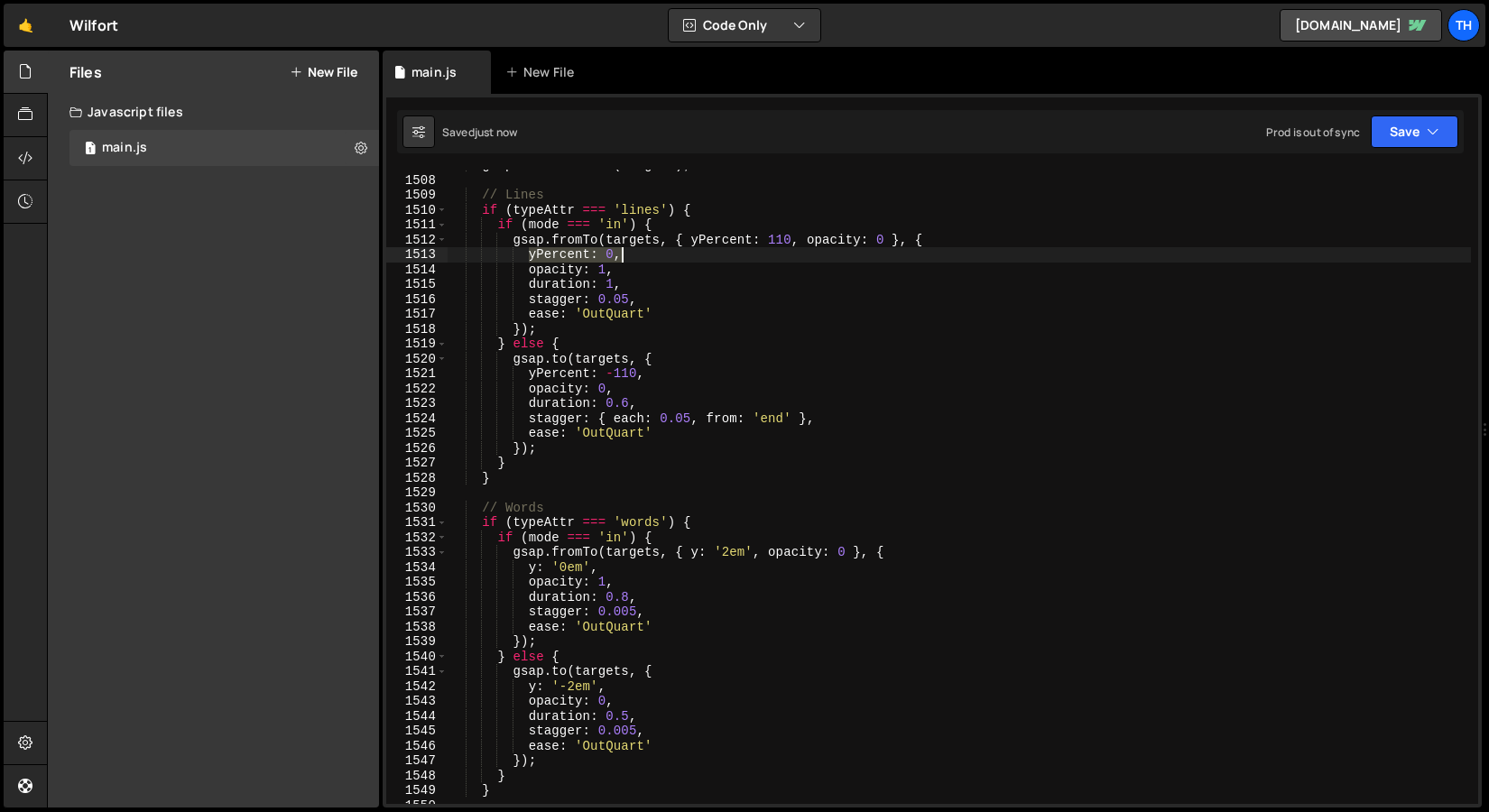
drag, startPoint x: 531, startPoint y: 254, endPoint x: 655, endPoint y: 252, distance: 124.0
click at [656, 252] on div "gsap . killTweensOf ( targets ) ; // Lines if ( typeAttr === 'lines' ) { if ( m…" at bounding box center [959, 490] width 1024 height 665
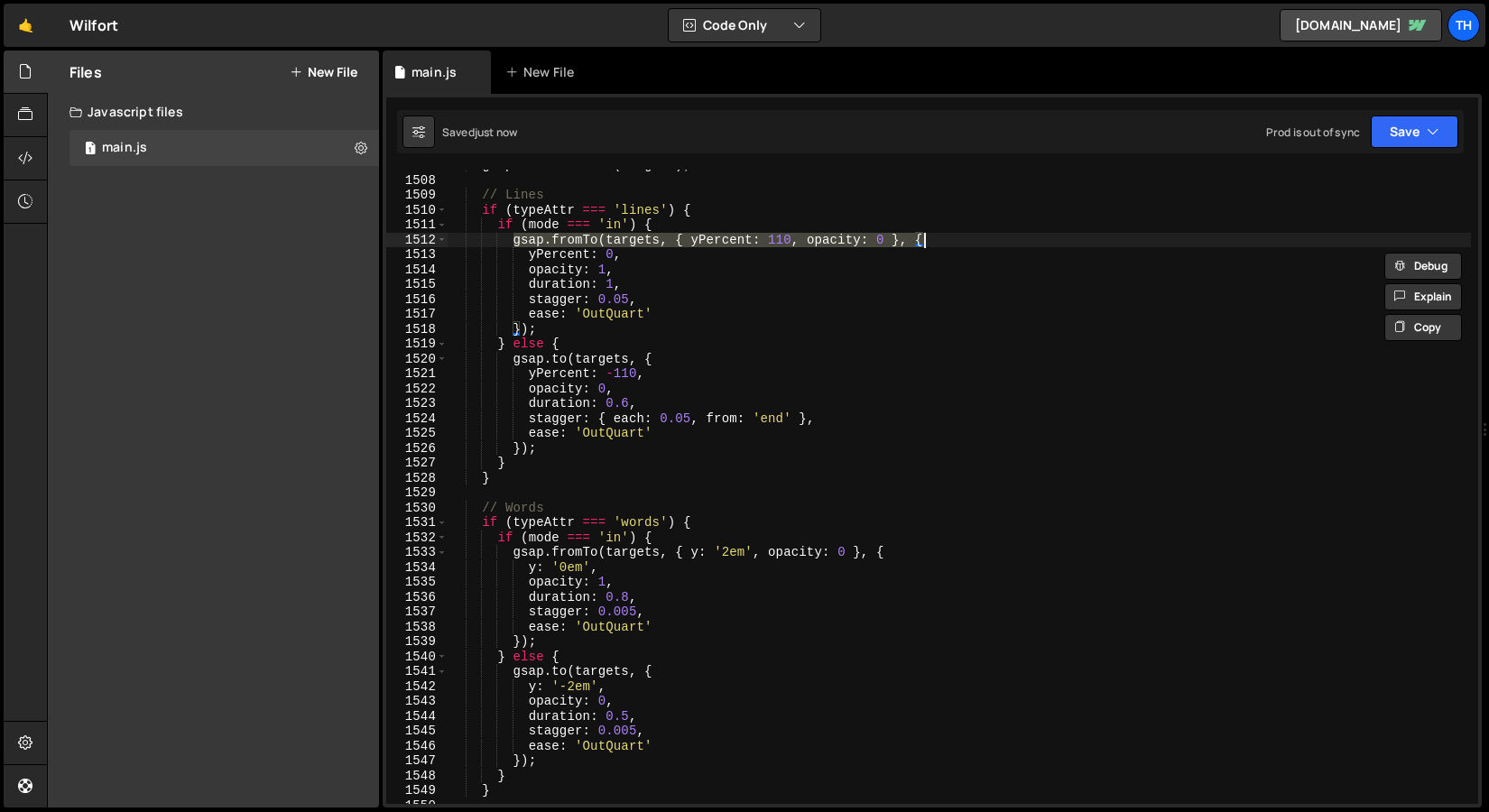
drag, startPoint x: 515, startPoint y: 243, endPoint x: 937, endPoint y: 239, distance: 422.0
click at [937, 239] on div "gsap . killTweensOf ( targets ) ; // Lines if ( typeAttr === 'lines' ) { if ( m…" at bounding box center [959, 490] width 1024 height 665
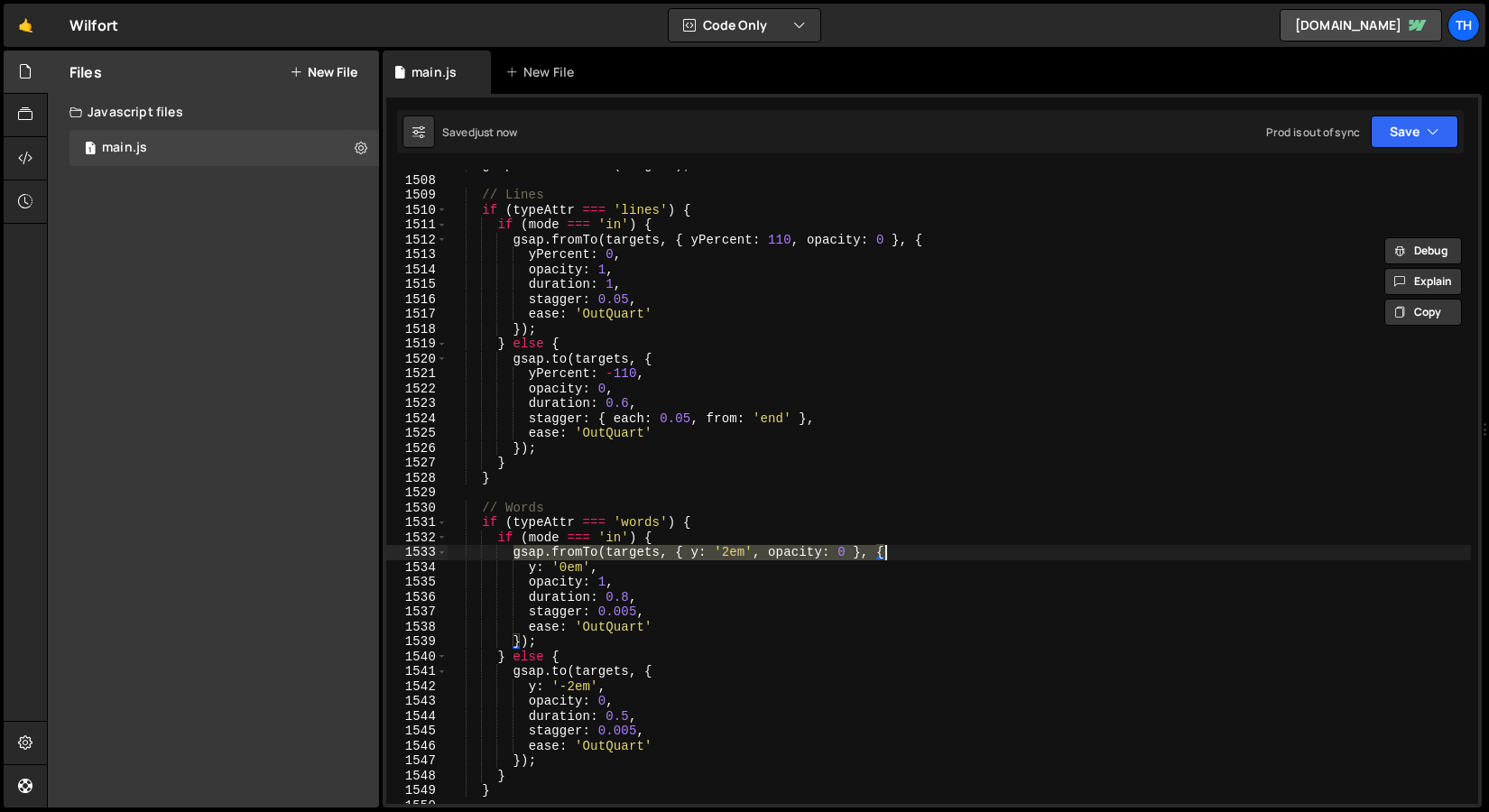
drag, startPoint x: 512, startPoint y: 557, endPoint x: 1020, endPoint y: 554, distance: 508.0
click at [1020, 554] on div "gsap . killTweensOf ( targets ) ; // Lines if ( typeAttr === 'lines' ) { if ( m…" at bounding box center [959, 490] width 1024 height 665
paste textarea "Percent: 110"
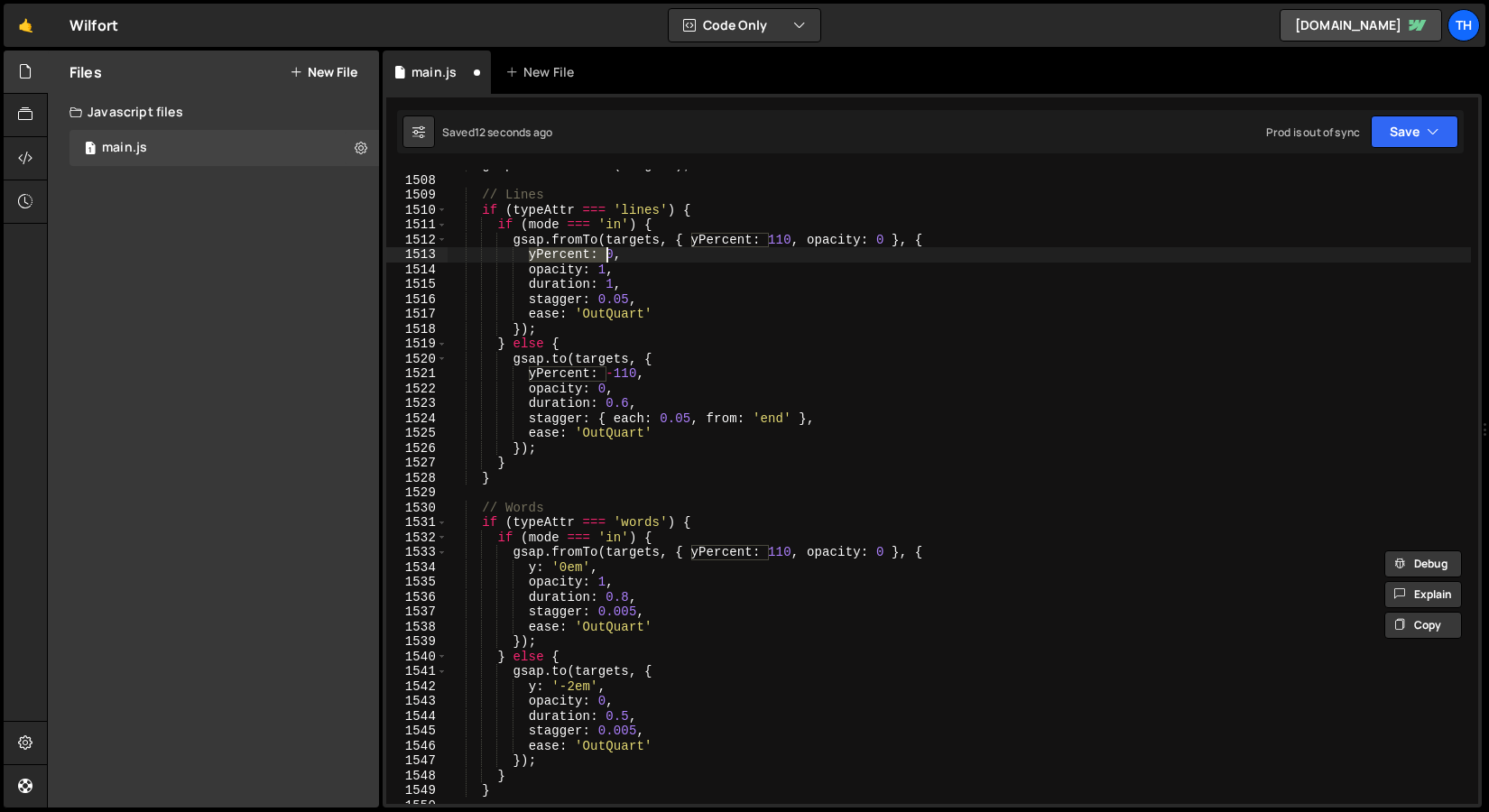
drag, startPoint x: 530, startPoint y: 254, endPoint x: 651, endPoint y: 254, distance: 121.0
click at [650, 254] on div "gsap . killTweensOf ( targets ) ; // Lines if ( typeAttr === 'lines' ) { if ( m…" at bounding box center [959, 490] width 1024 height 665
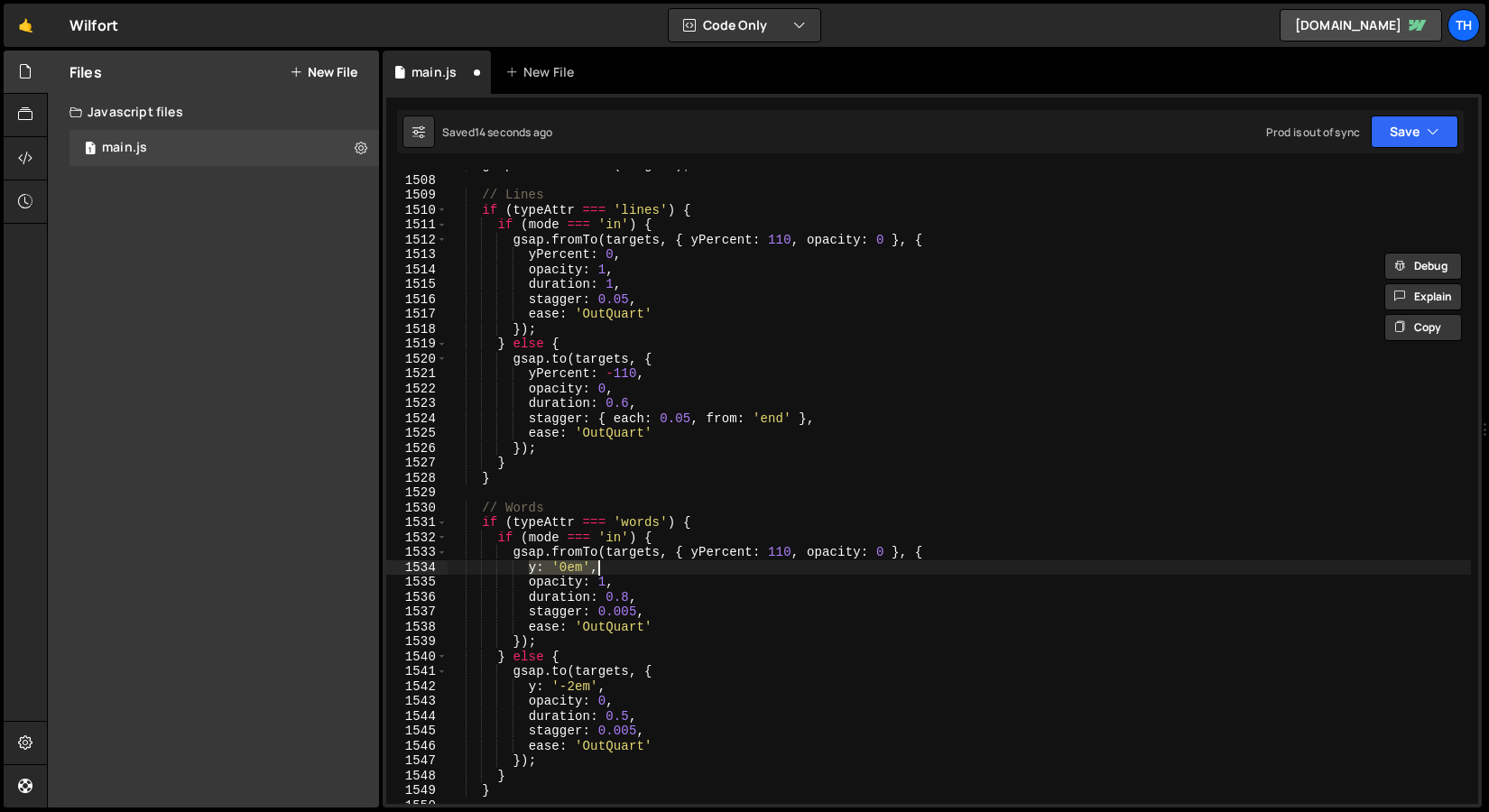
drag, startPoint x: 531, startPoint y: 570, endPoint x: 647, endPoint y: 568, distance: 116.0
click at [647, 569] on div "gsap . killTweensOf ( targets ) ; // Lines if ( typeAttr === 'lines' ) { if ( m…" at bounding box center [959, 490] width 1024 height 665
paste textarea "Percent: 0"
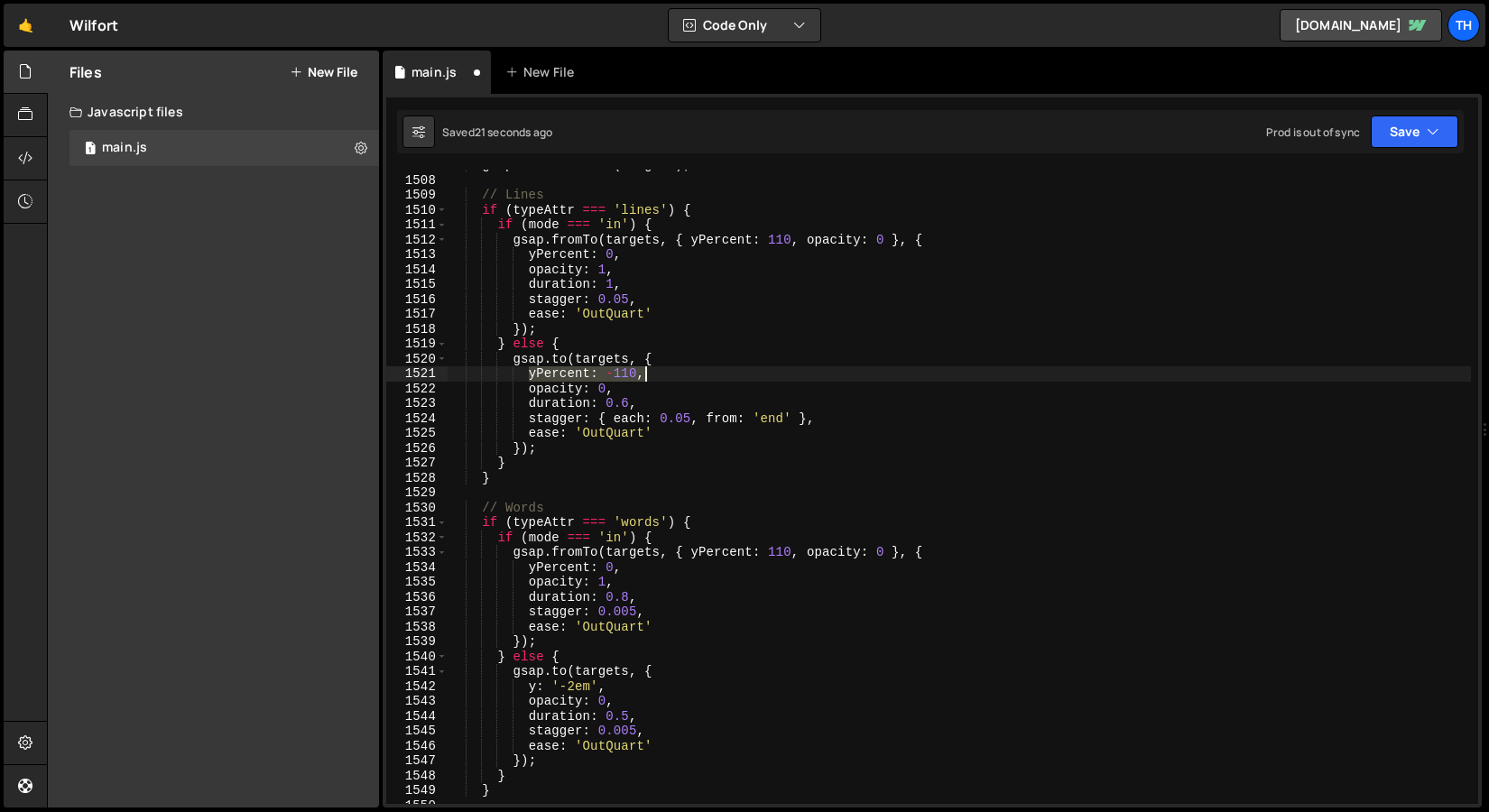
drag, startPoint x: 530, startPoint y: 375, endPoint x: 660, endPoint y: 371, distance: 130.1
click at [659, 372] on div "gsap . killTweensOf ( targets ) ; // Lines if ( typeAttr === 'lines' ) { if ( m…" at bounding box center [959, 490] width 1024 height 665
drag, startPoint x: 530, startPoint y: 690, endPoint x: 650, endPoint y: 690, distance: 120.0
click at [650, 690] on div "gsap . killTweensOf ( targets ) ; // Lines if ( typeAttr === 'lines' ) { if ( m…" at bounding box center [959, 490] width 1024 height 665
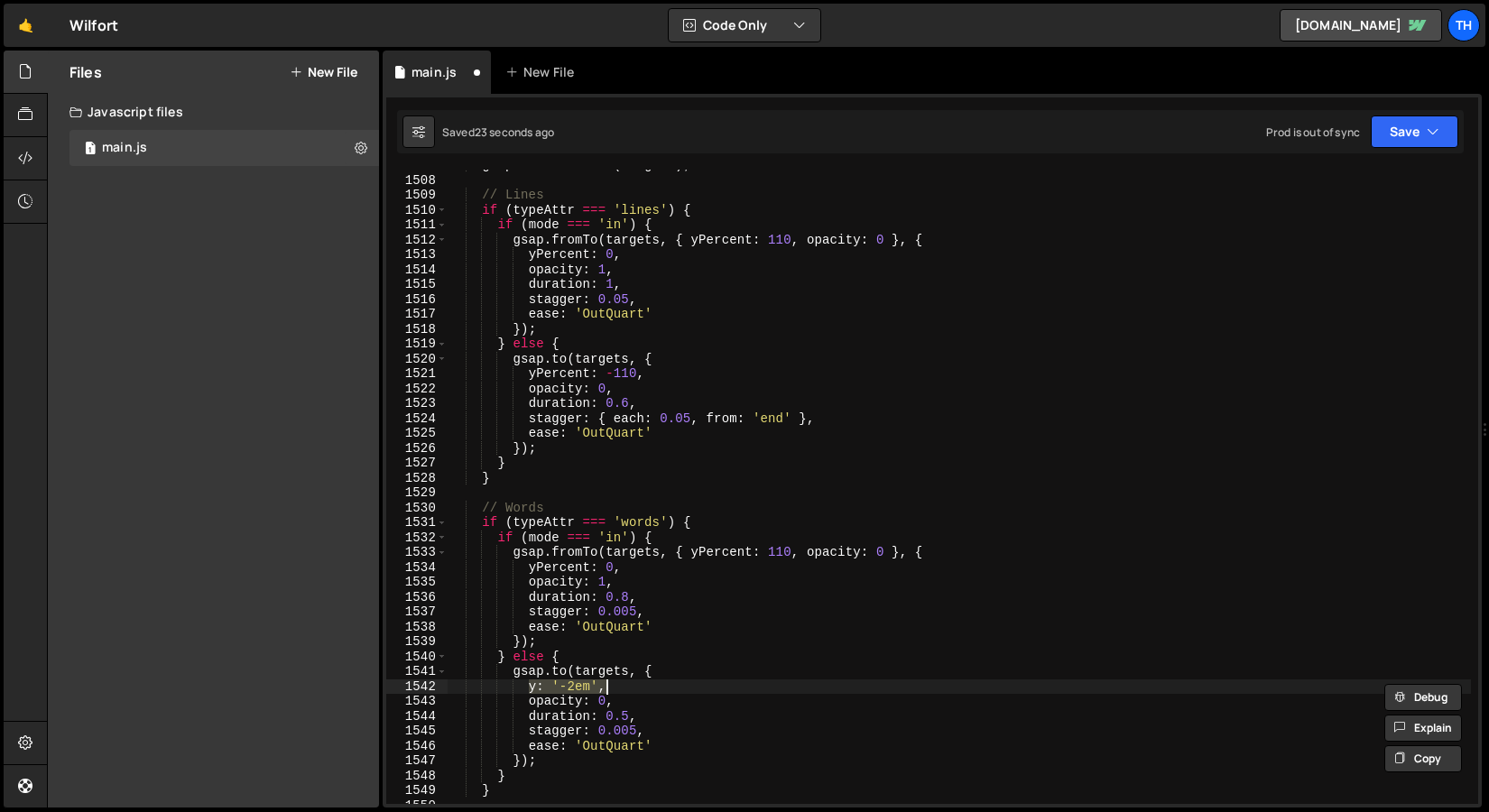
paste textarea "Percent: -110"
click at [646, 720] on div "gsap . killTweensOf ( targets ) ; // Lines if ( typeAttr === 'lines' ) { if ( m…" at bounding box center [959, 490] width 1024 height 665
click at [633, 599] on div "gsap . killTweensOf ( targets ) ; // Lines if ( typeAttr === 'lines' ) { if ( m…" at bounding box center [959, 490] width 1024 height 665
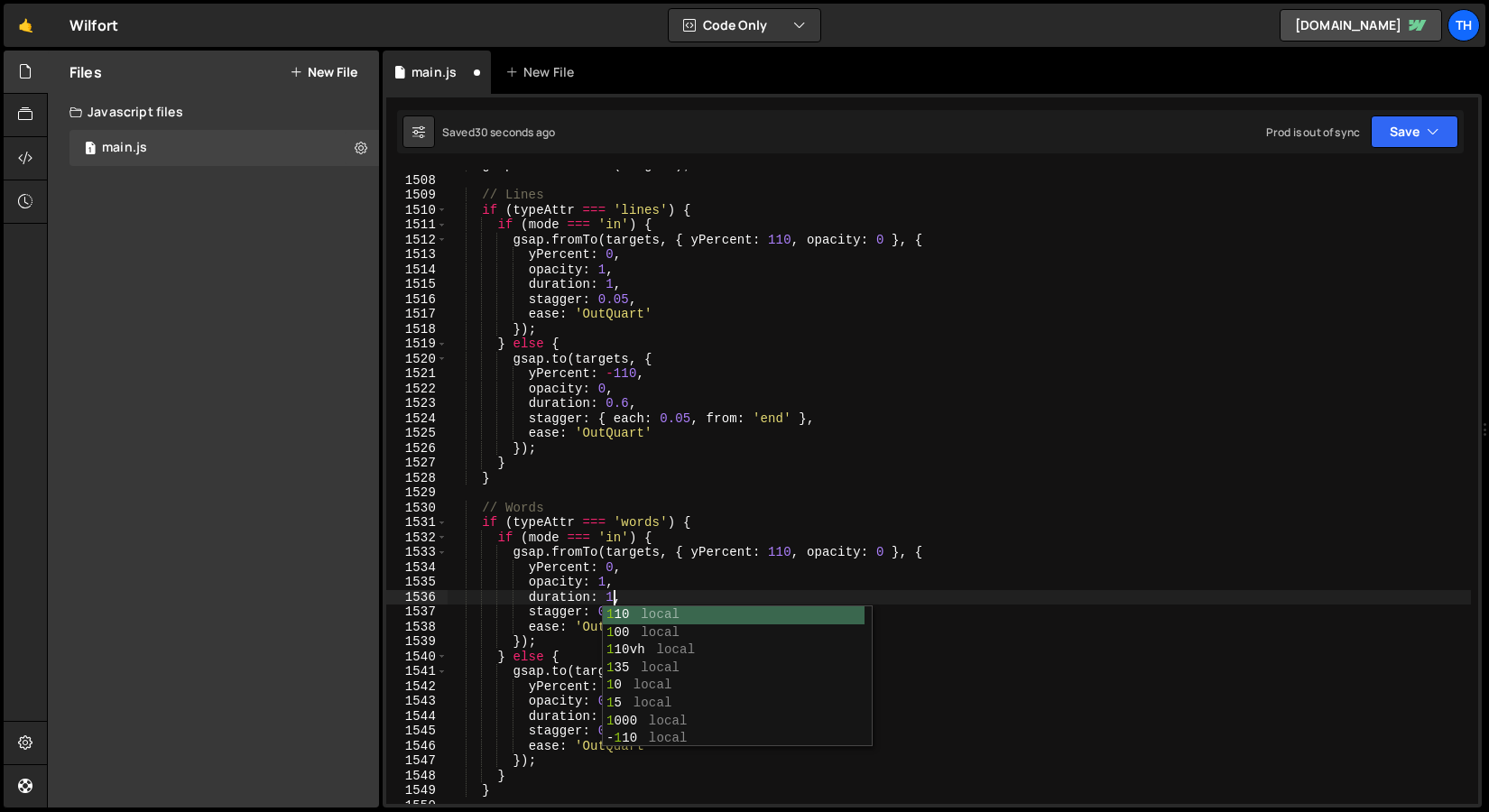
click at [633, 510] on div "gsap . killTweensOf ( targets ) ; // Lines if ( typeAttr === 'lines' ) { if ( m…" at bounding box center [959, 490] width 1024 height 665
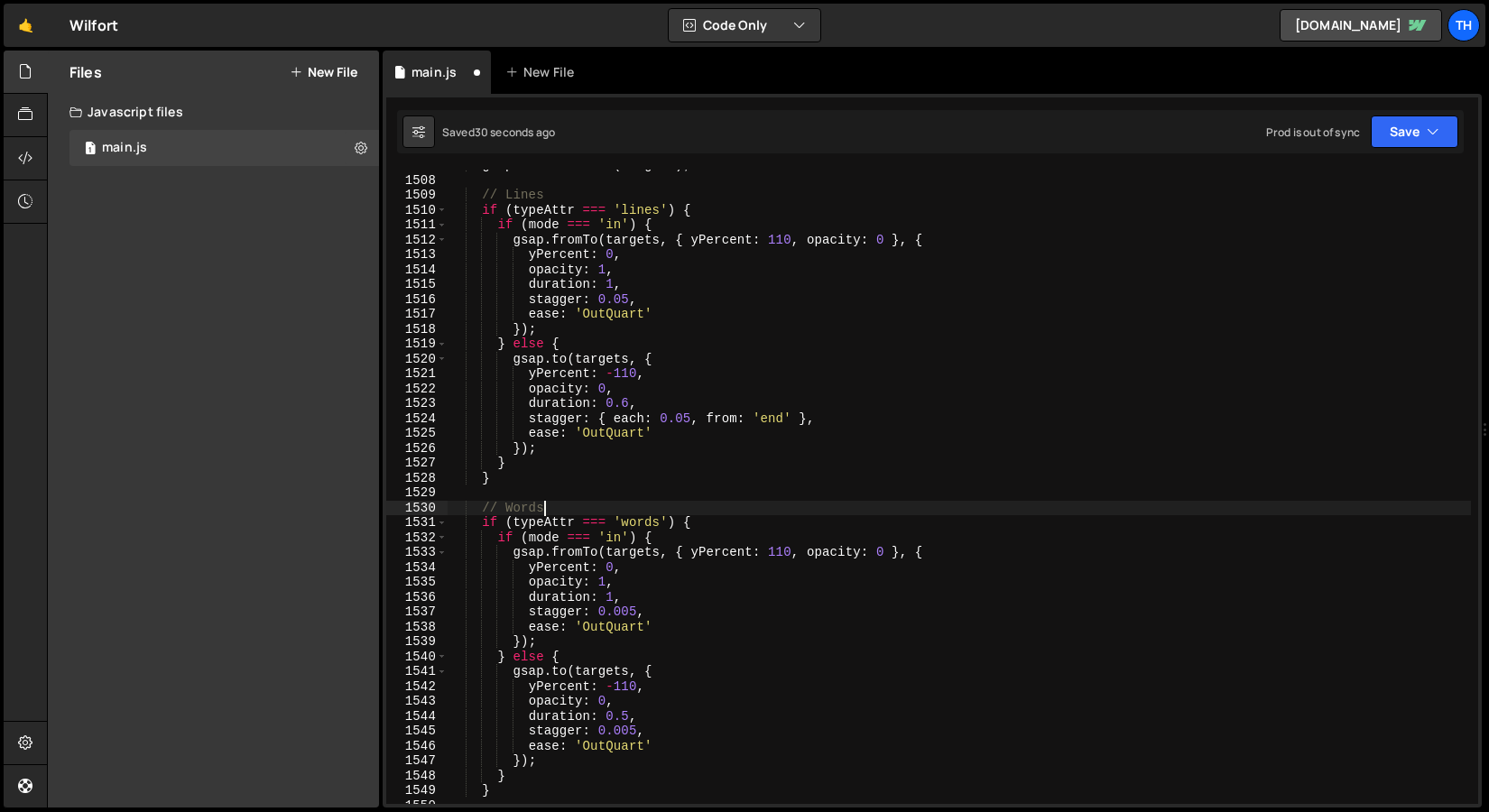
scroll to position [0, 5]
click at [630, 610] on div "gsap . killTweensOf ( targets ) ; // Lines if ( typeAttr === 'lines' ) { if ( m…" at bounding box center [959, 490] width 1024 height 665
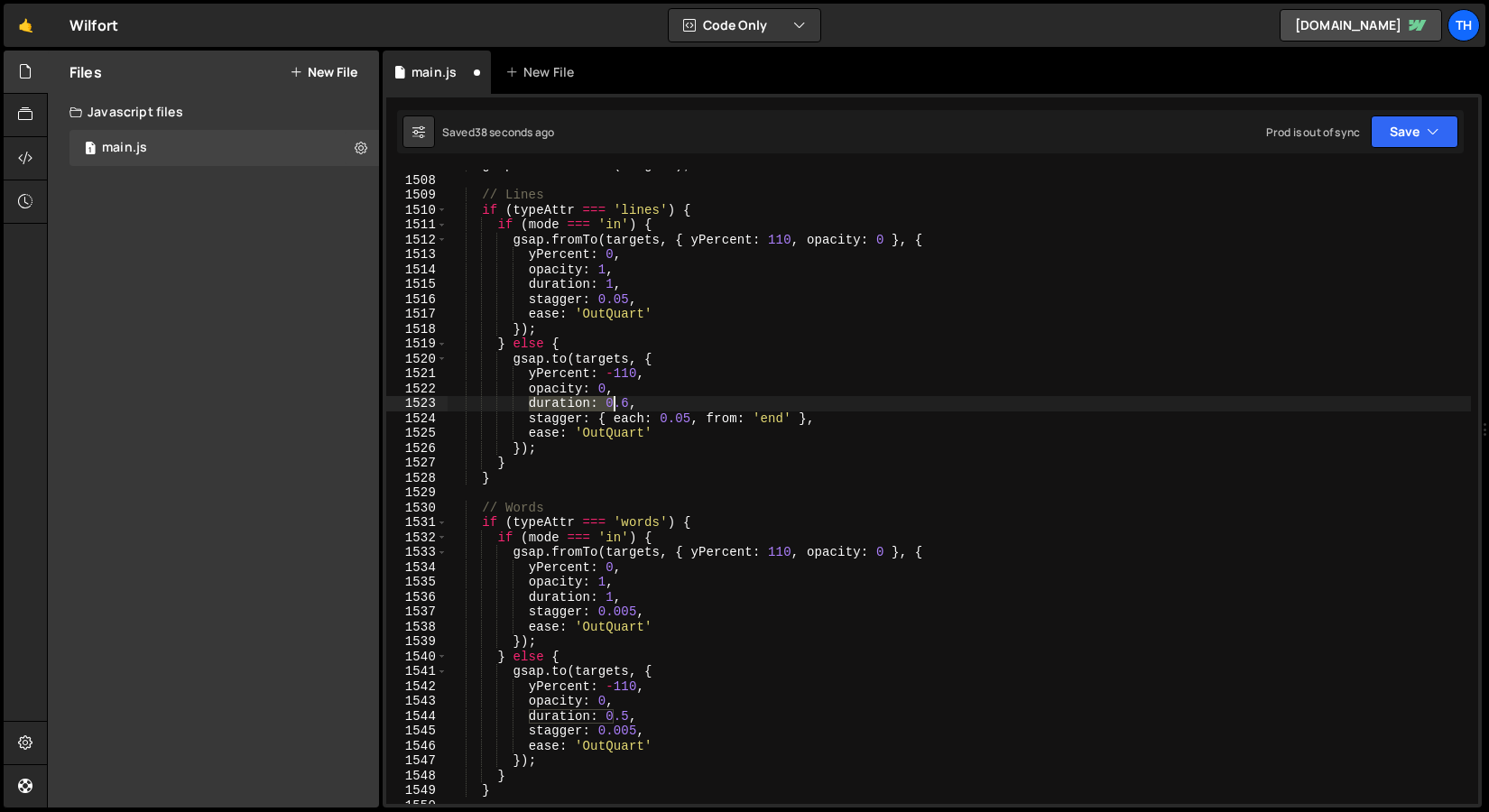
drag, startPoint x: 531, startPoint y: 404, endPoint x: 654, endPoint y: 402, distance: 123.0
click at [654, 402] on div "gsap . killTweensOf ( targets ) ; // Lines if ( typeAttr === 'lines' ) { if ( m…" at bounding box center [959, 490] width 1024 height 665
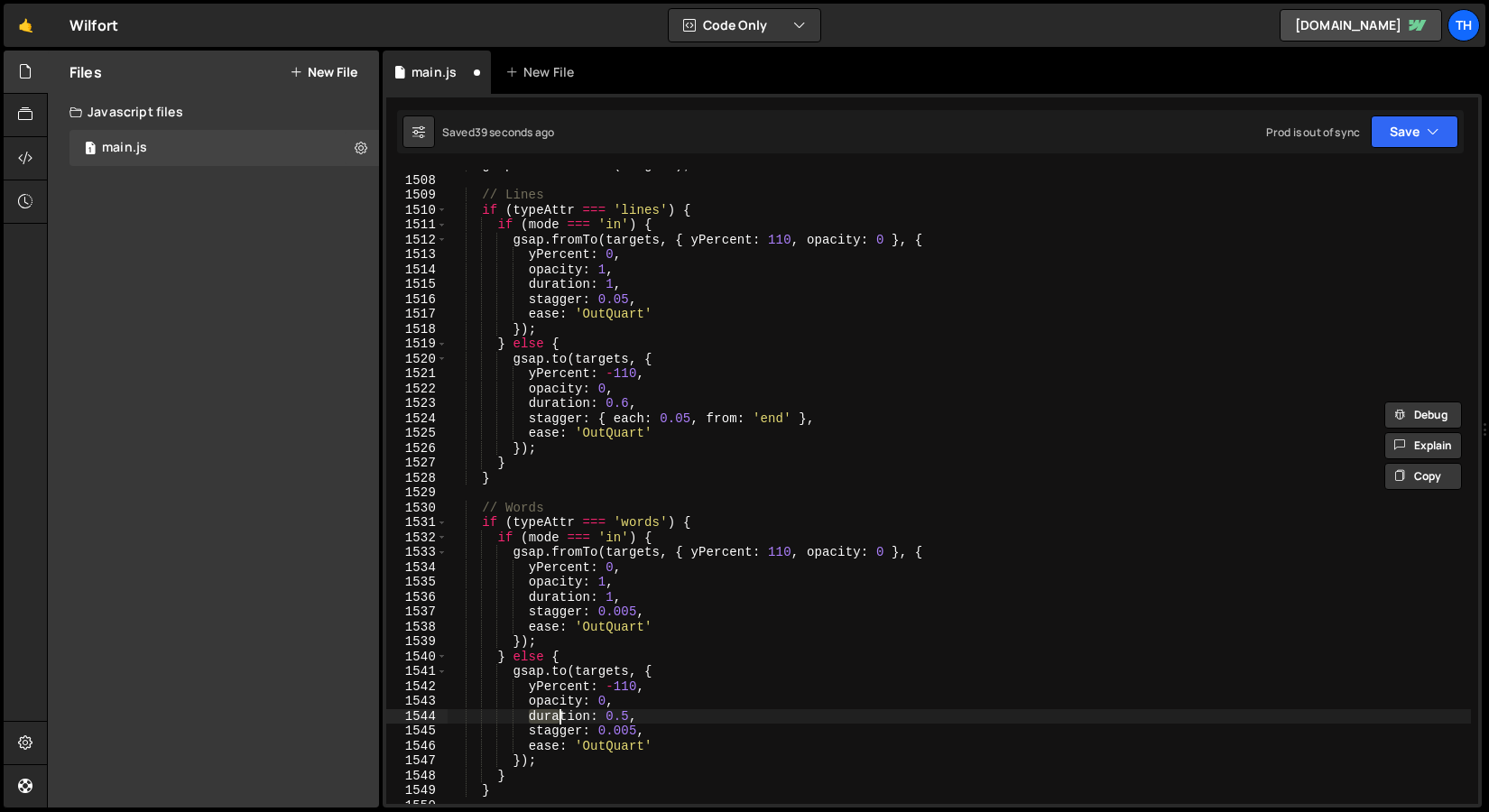
drag, startPoint x: 531, startPoint y: 711, endPoint x: 669, endPoint y: 711, distance: 138.0
click at [669, 711] on div "gsap . killTweensOf ( targets ) ; // Lines if ( typeAttr === 'lines' ) { if ( m…" at bounding box center [959, 490] width 1024 height 665
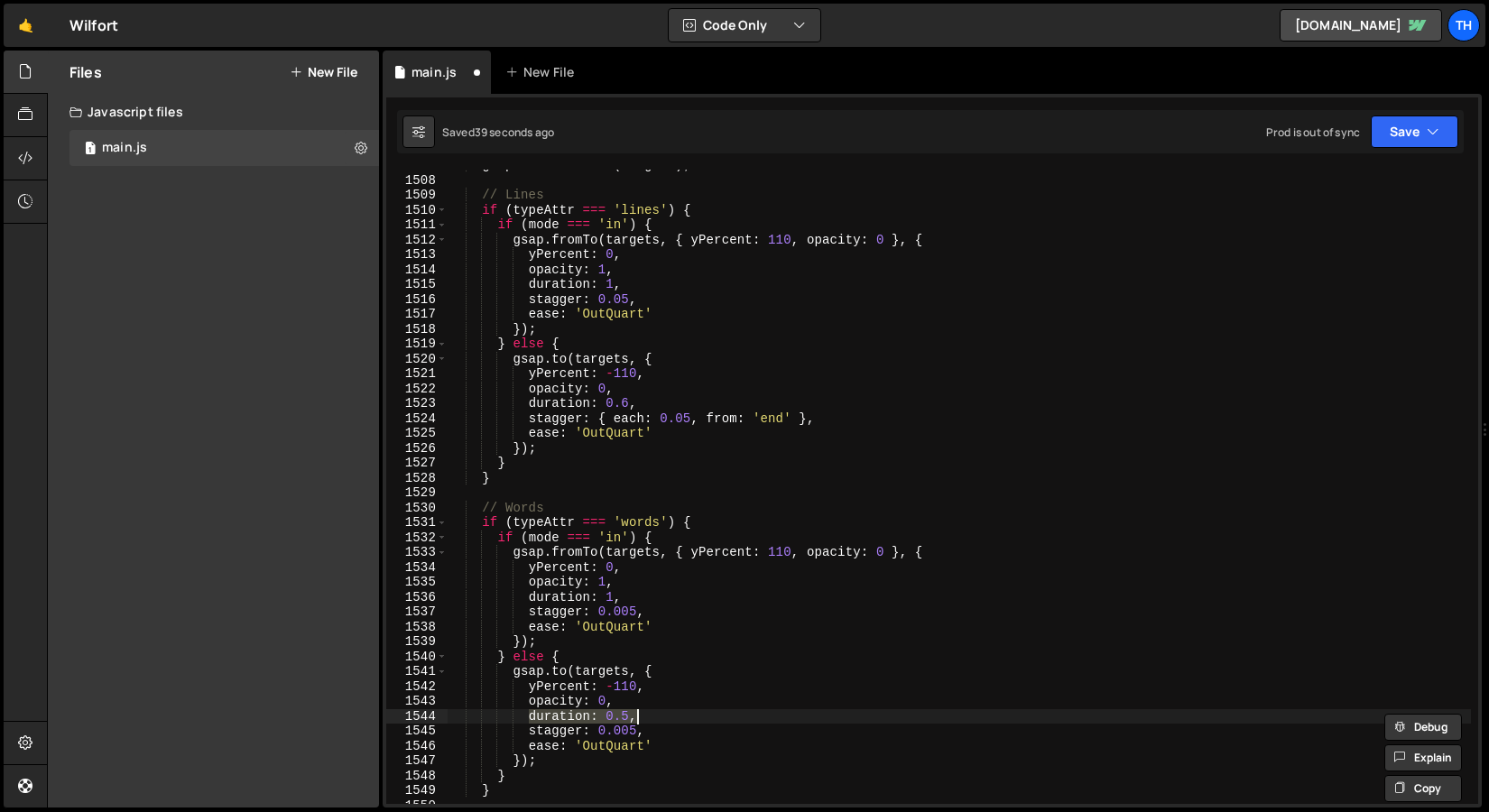
paste textarea "6"
click at [689, 703] on div "gsap . killTweensOf ( targets ) ; // Lines if ( typeAttr === 'lines' ) { if ( m…" at bounding box center [959, 490] width 1024 height 665
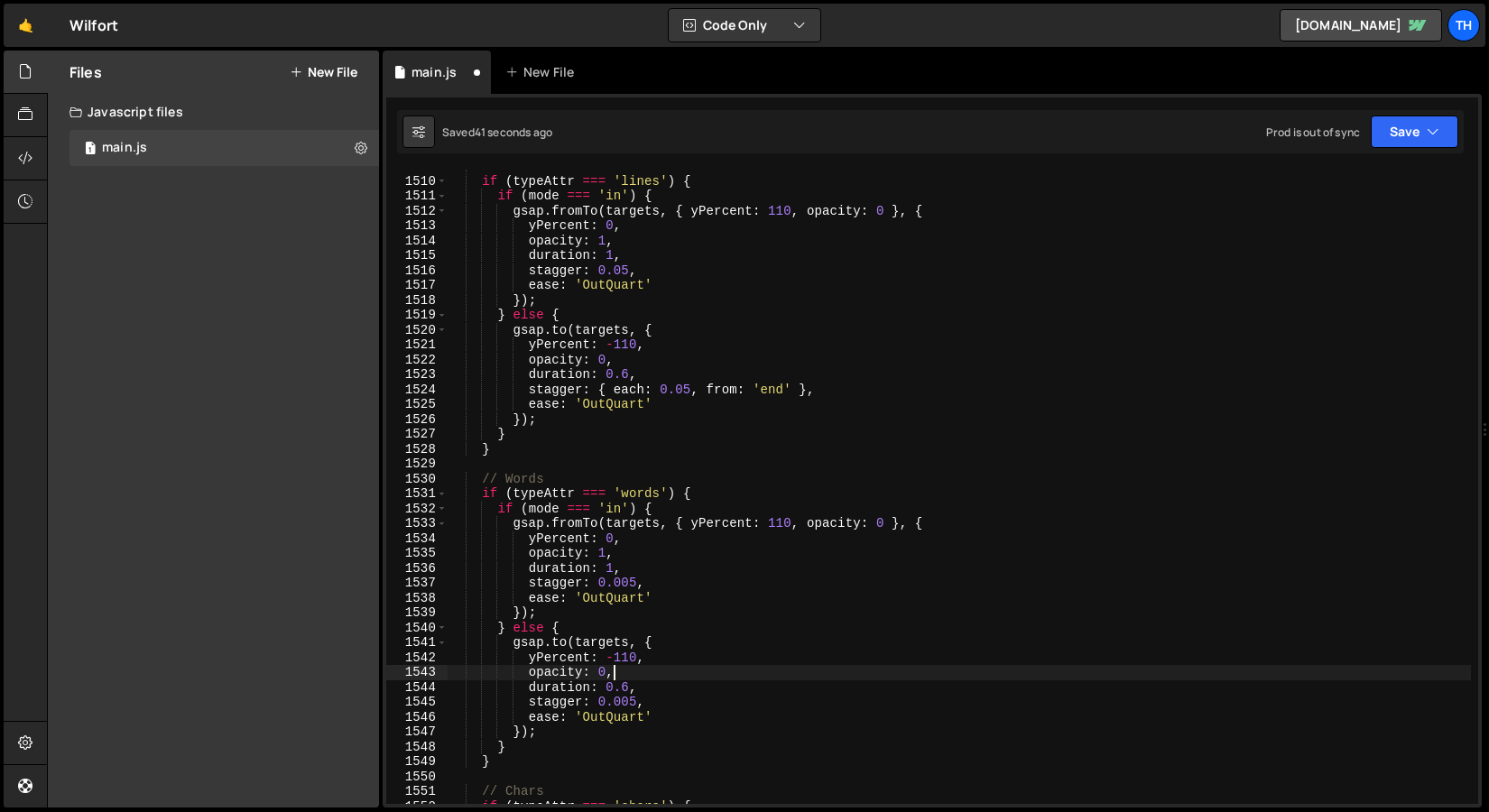
scroll to position [22464, 0]
click at [1398, 130] on button "Save" at bounding box center [1415, 132] width 88 height 33
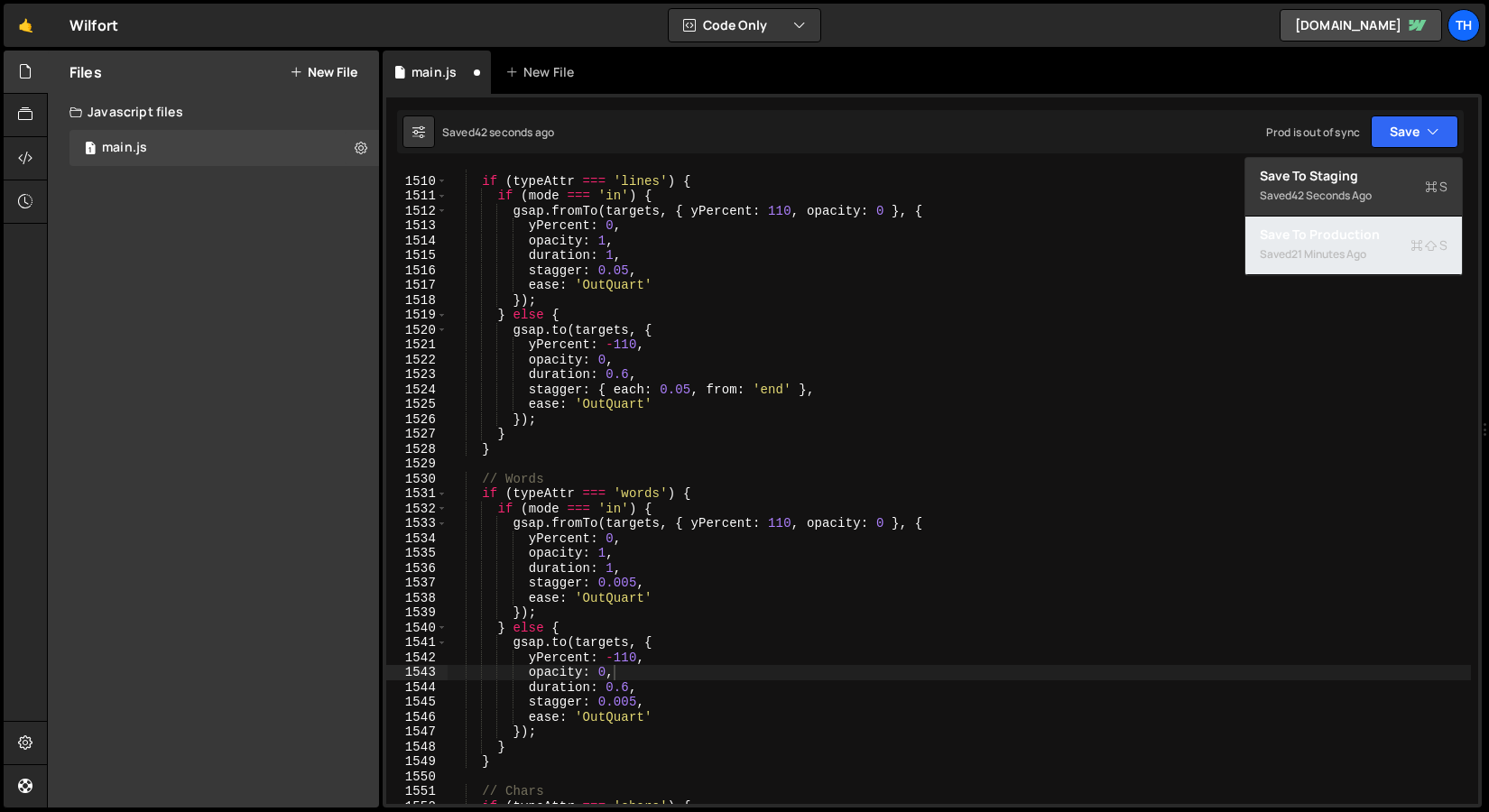
drag, startPoint x: 1309, startPoint y: 221, endPoint x: 1331, endPoint y: 196, distance: 33.3
click at [1331, 196] on div "Save to Staging S Saved 42 seconds ago Save to Production S Saved 21 minutes ag…" at bounding box center [1353, 217] width 218 height 120
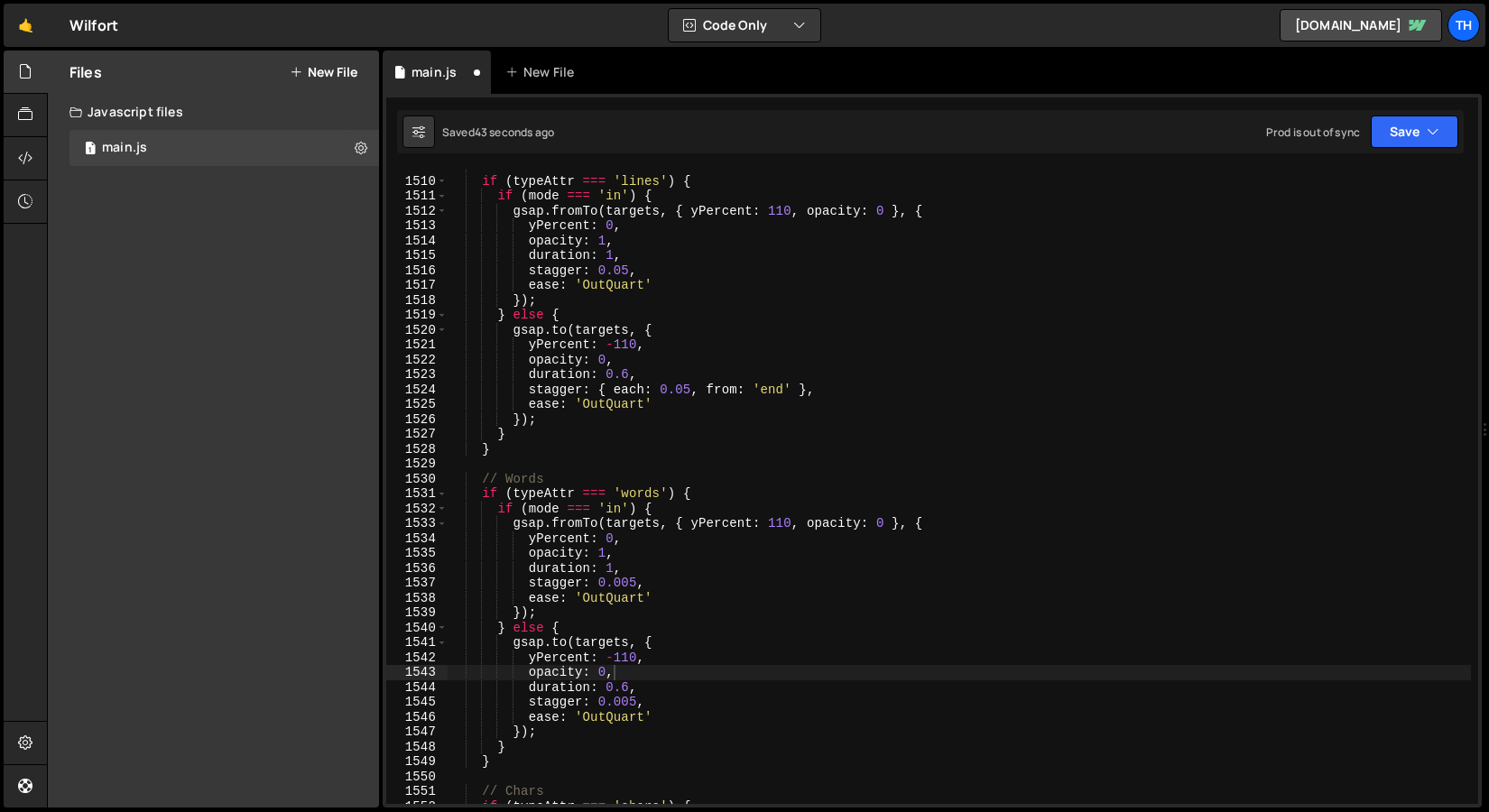
click at [1332, 196] on div "// Lines if ( typeAttr === 'lines' ) { if ( mode === 'in' ) { gsap . fromTo ( t…" at bounding box center [959, 490] width 1024 height 665
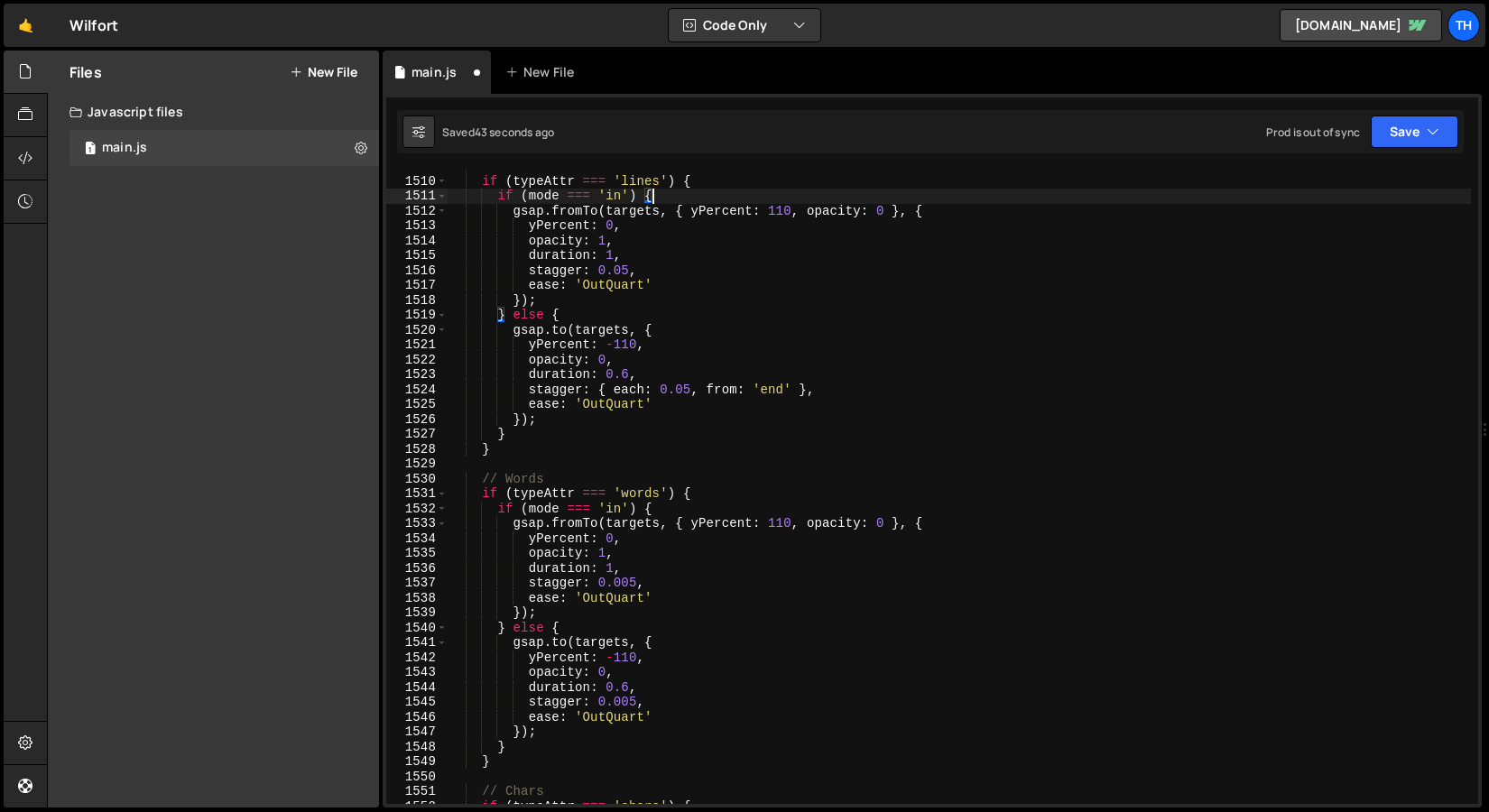
click at [1422, 110] on div "Saved 43 seconds ago Prod is out of sync Upgrade to Edit Save Save to Staging S…" at bounding box center [931, 131] width 1067 height 43
click at [1409, 127] on button "Save" at bounding box center [1415, 132] width 88 height 33
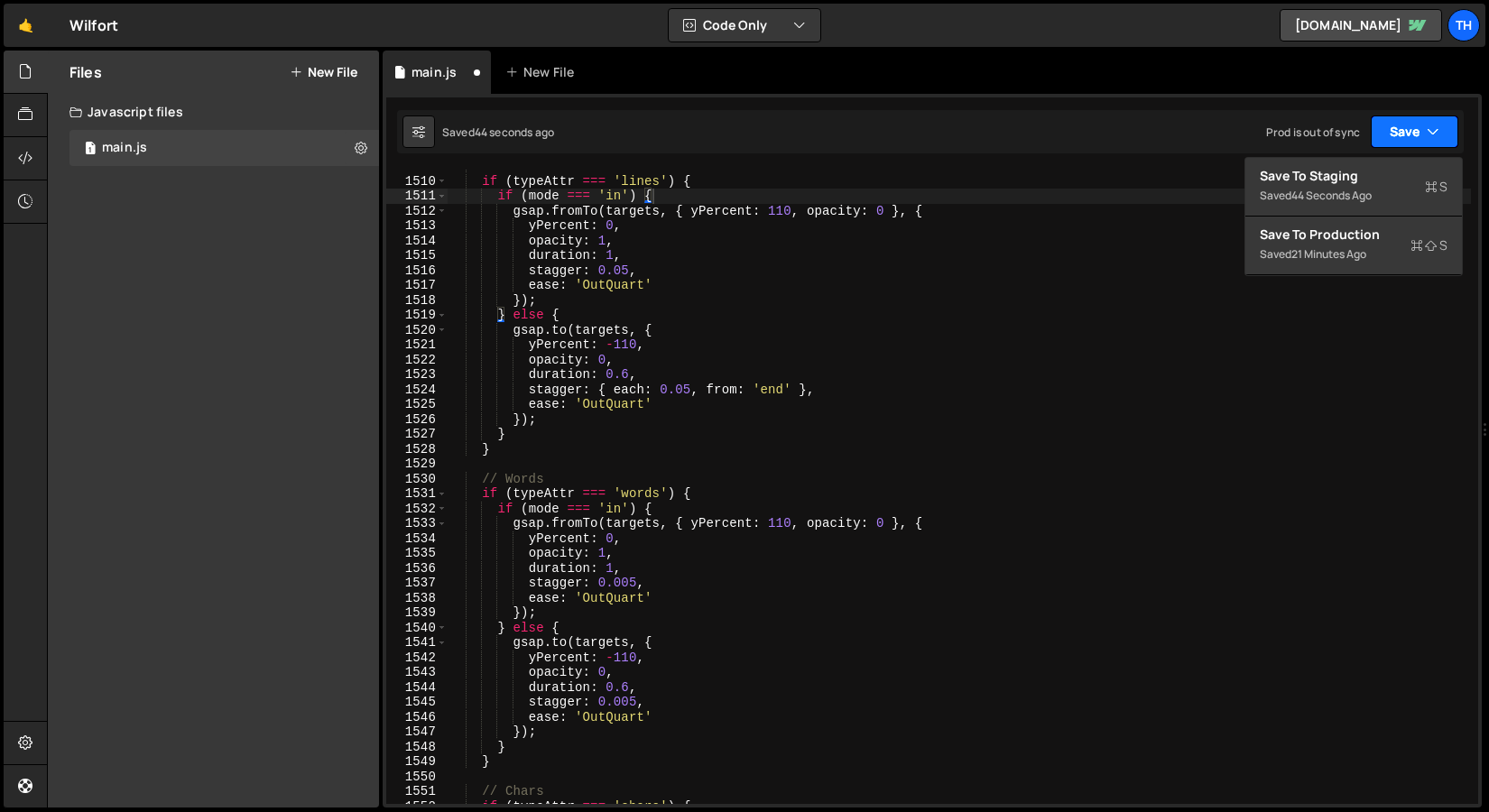
click at [1386, 145] on button "Save" at bounding box center [1415, 132] width 88 height 33
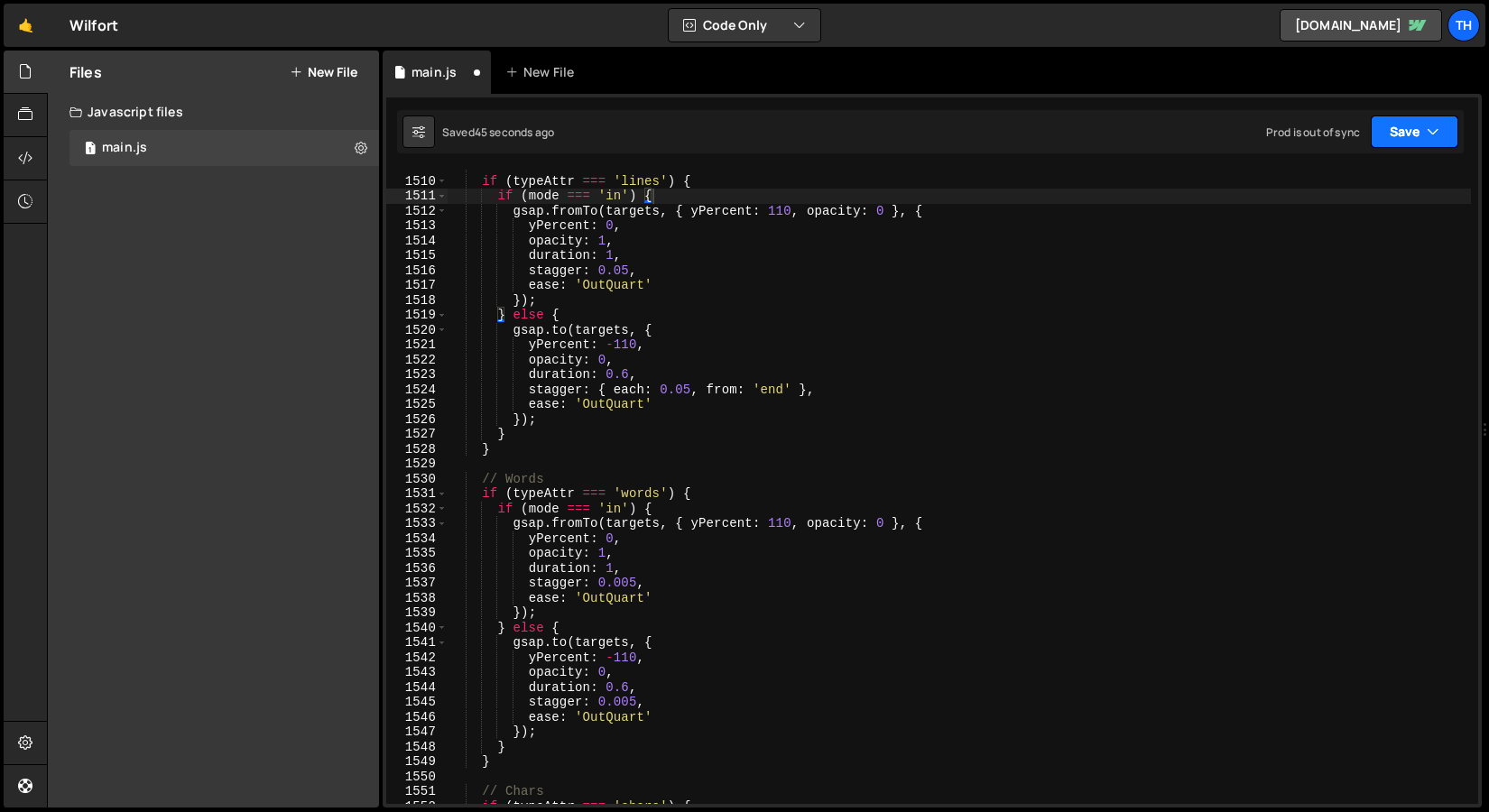
click at [1384, 145] on button "Save" at bounding box center [1415, 132] width 88 height 33
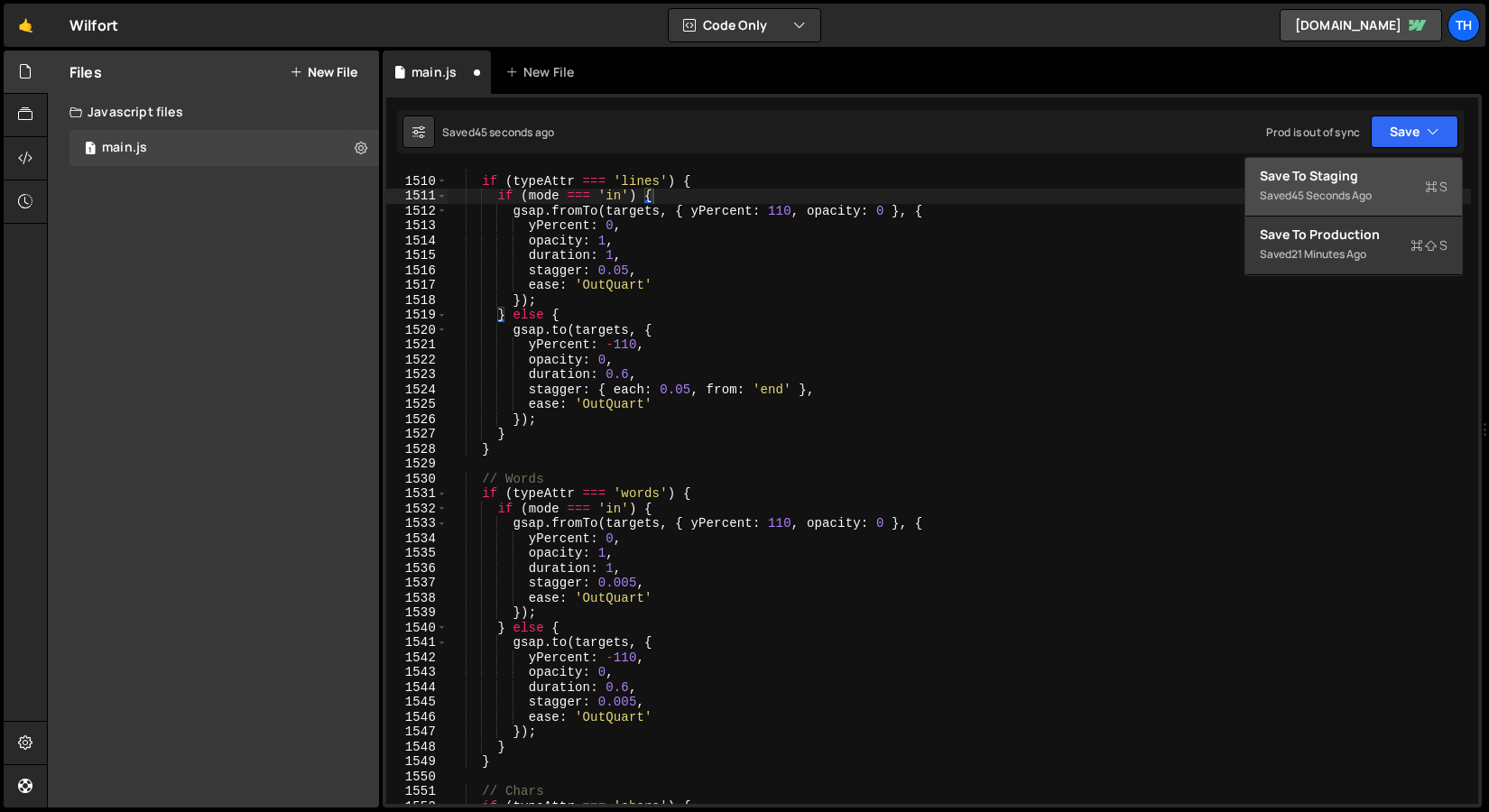
click at [1377, 181] on div "Save to Staging S" at bounding box center [1353, 176] width 187 height 18
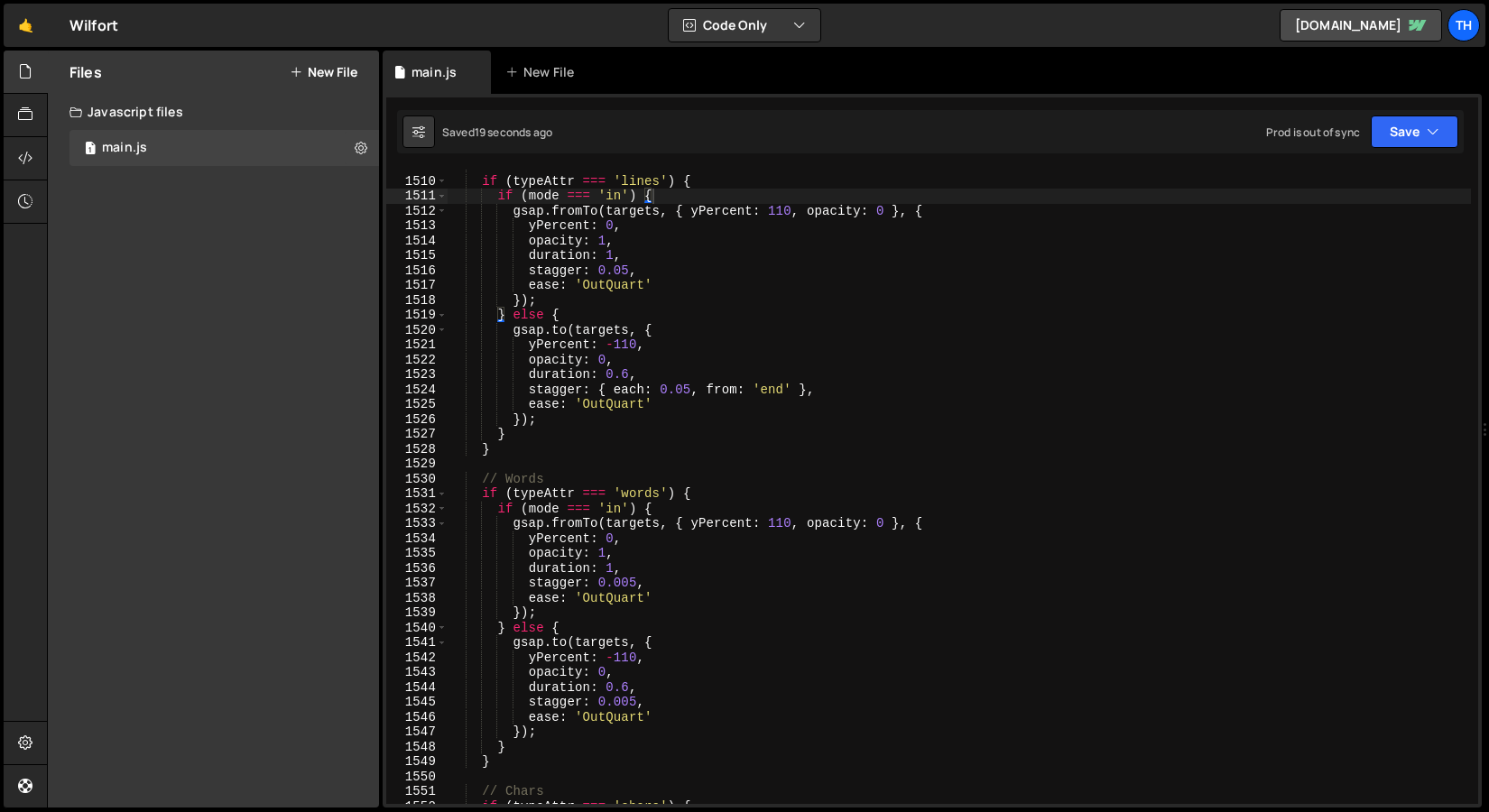
click at [601, 713] on div "// Lines if ( typeAttr === 'lines' ) { if ( mode === 'in' ) { gsap . fromTo ( t…" at bounding box center [959, 490] width 1024 height 665
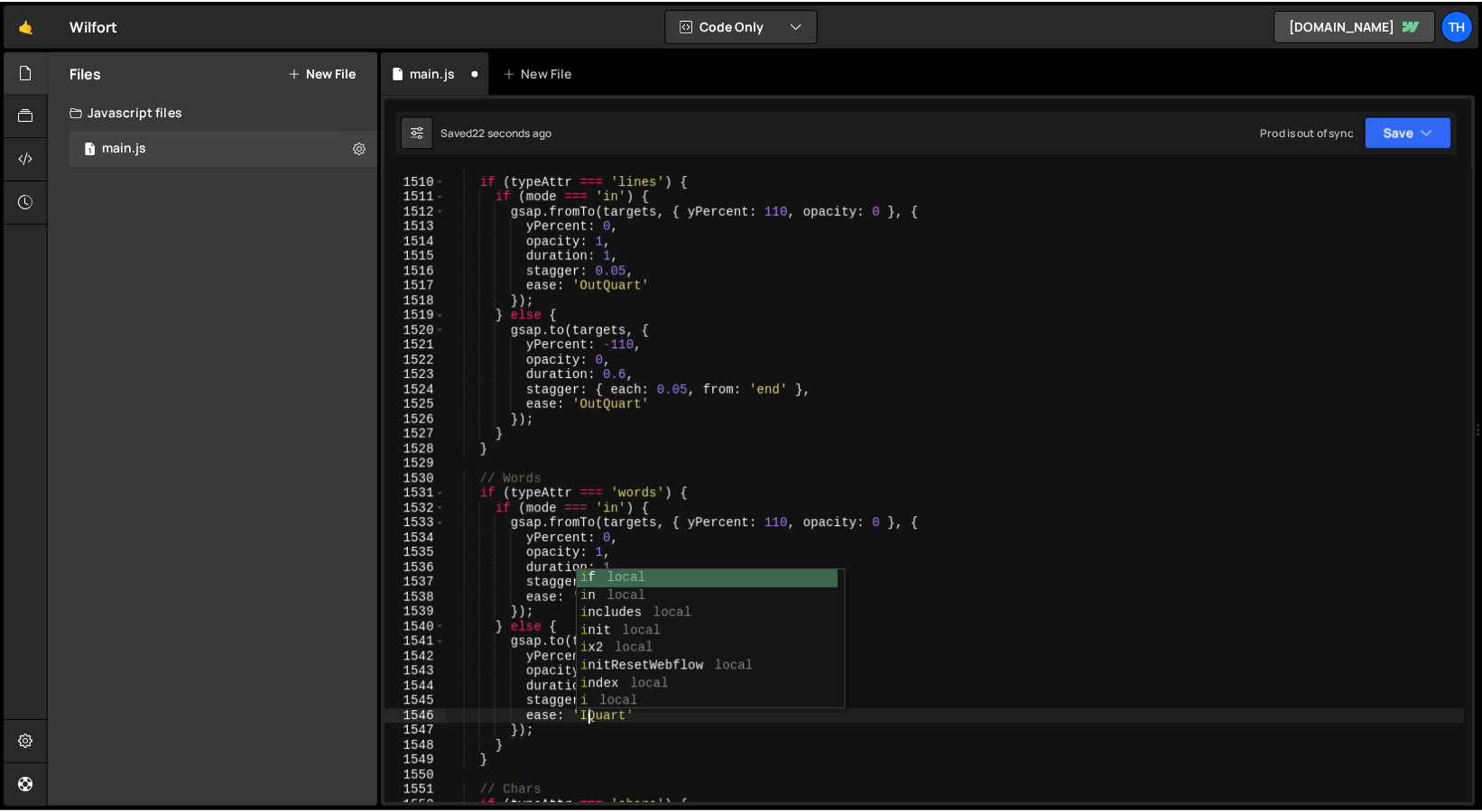
scroll to position [0, 10]
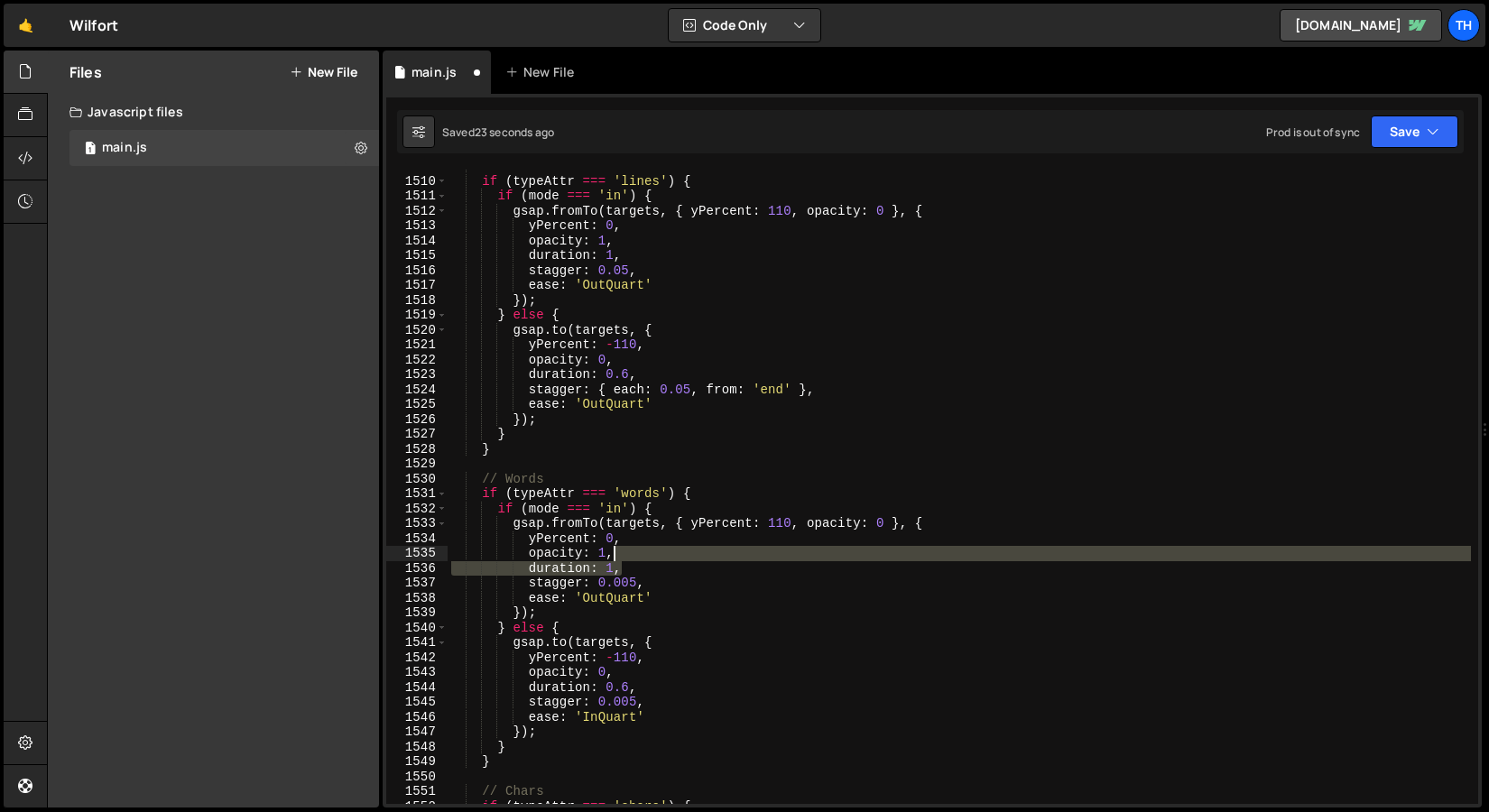
drag, startPoint x: 675, startPoint y: 566, endPoint x: 697, endPoint y: 550, distance: 27.2
click at [697, 550] on div "// Lines if ( typeAttr === 'lines' ) { if ( mode === 'in' ) { gsap . fromTo ( t…" at bounding box center [959, 490] width 1024 height 665
click at [1451, 135] on button "Save" at bounding box center [1415, 132] width 88 height 33
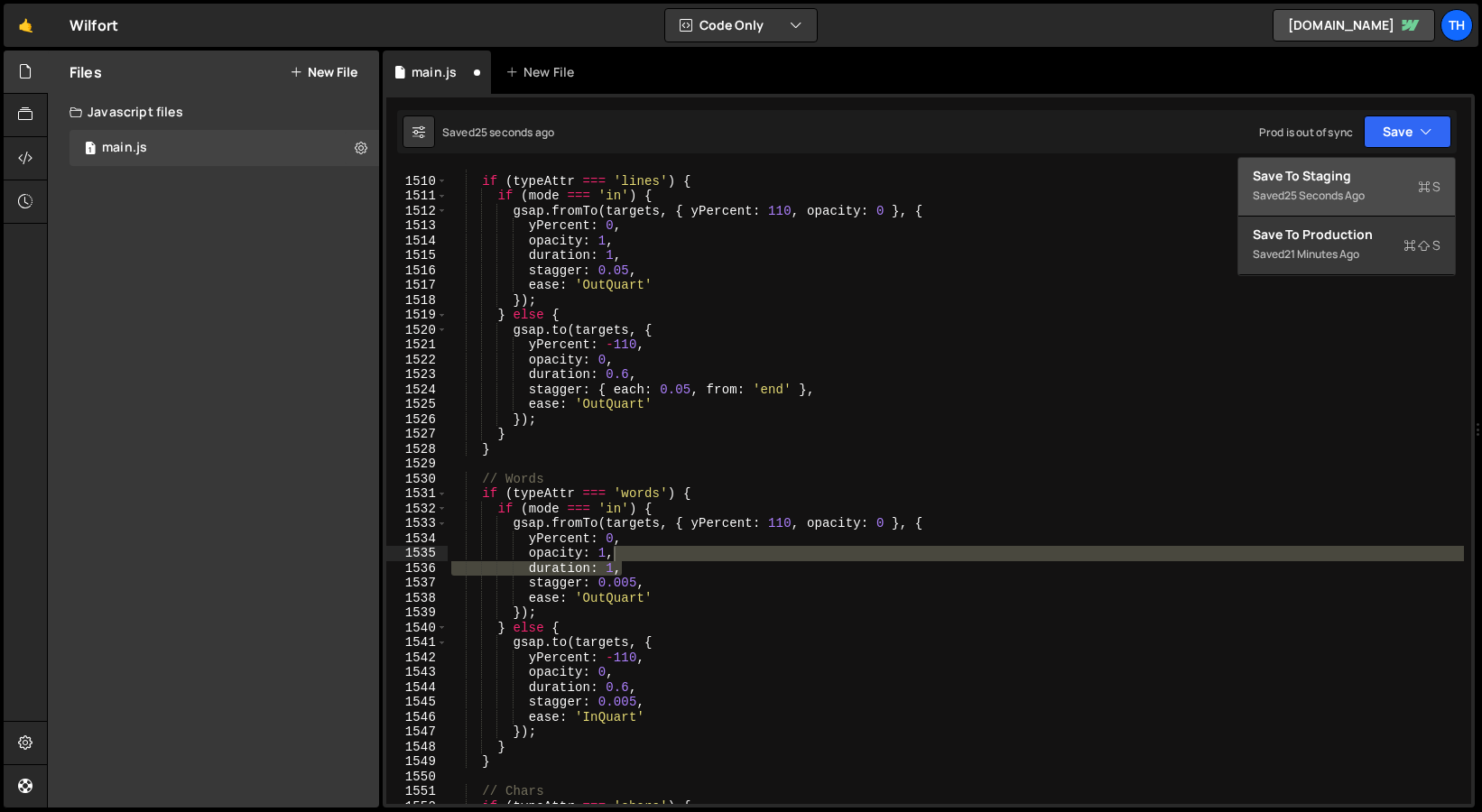
click at [1311, 196] on div "25 seconds ago" at bounding box center [1325, 194] width 81 height 15
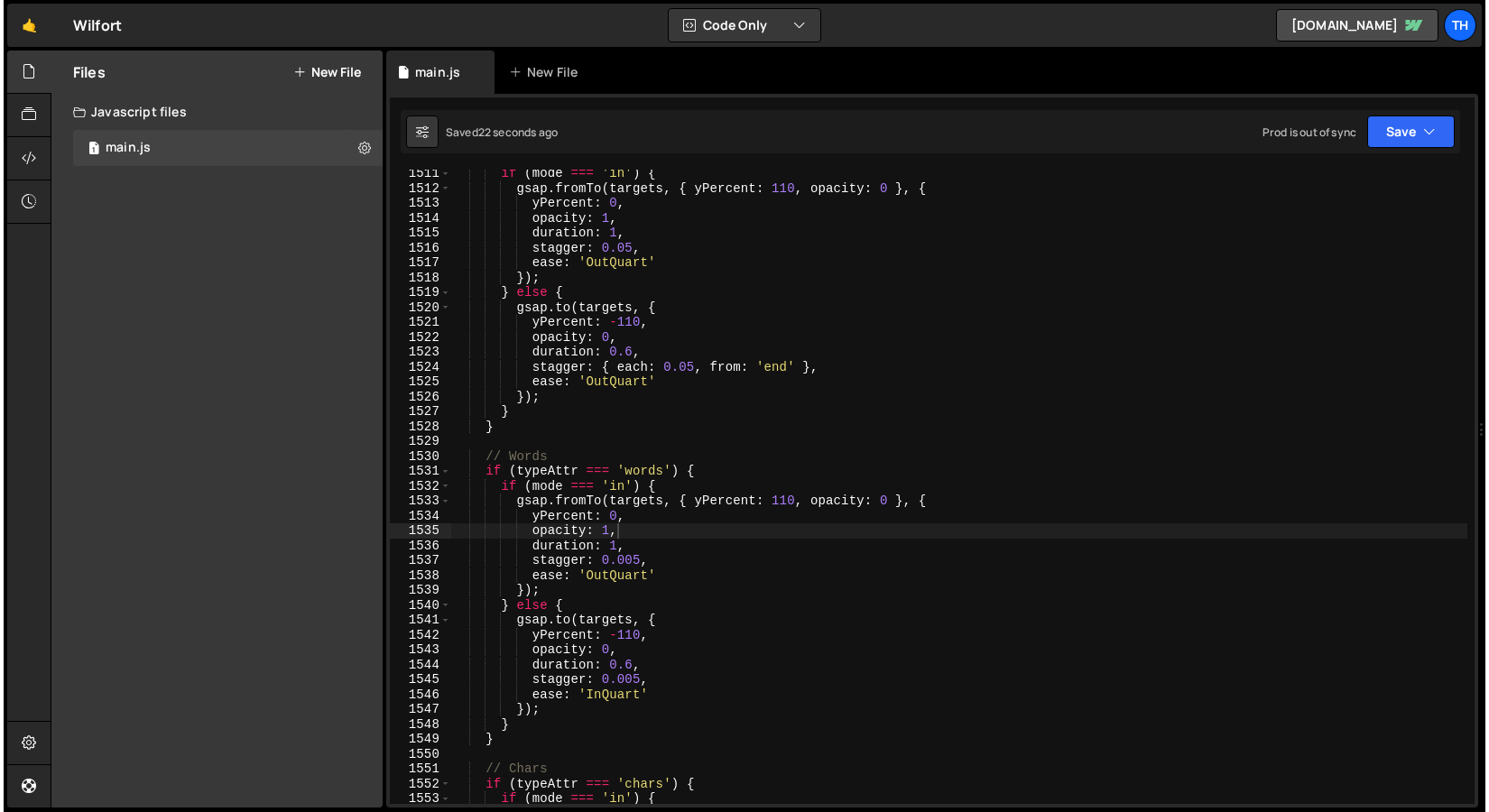
scroll to position [22486, 0]
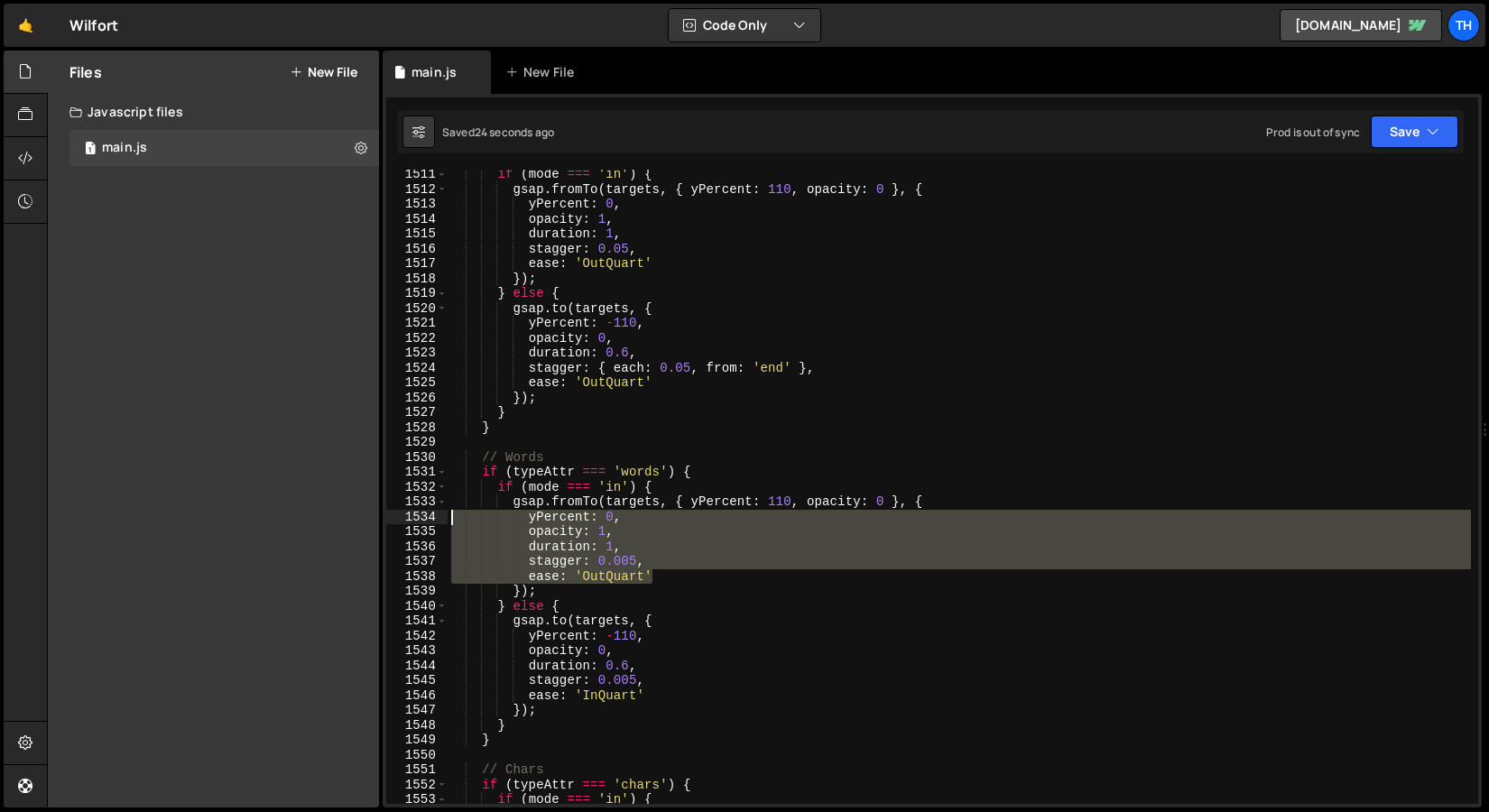
drag, startPoint x: 677, startPoint y: 575, endPoint x: 237, endPoint y: 517, distance: 443.8
click at [237, 518] on div "Files New File Javascript files 1 main.js 0 CSS files Copy share link Edit File…" at bounding box center [767, 429] width 1442 height 758
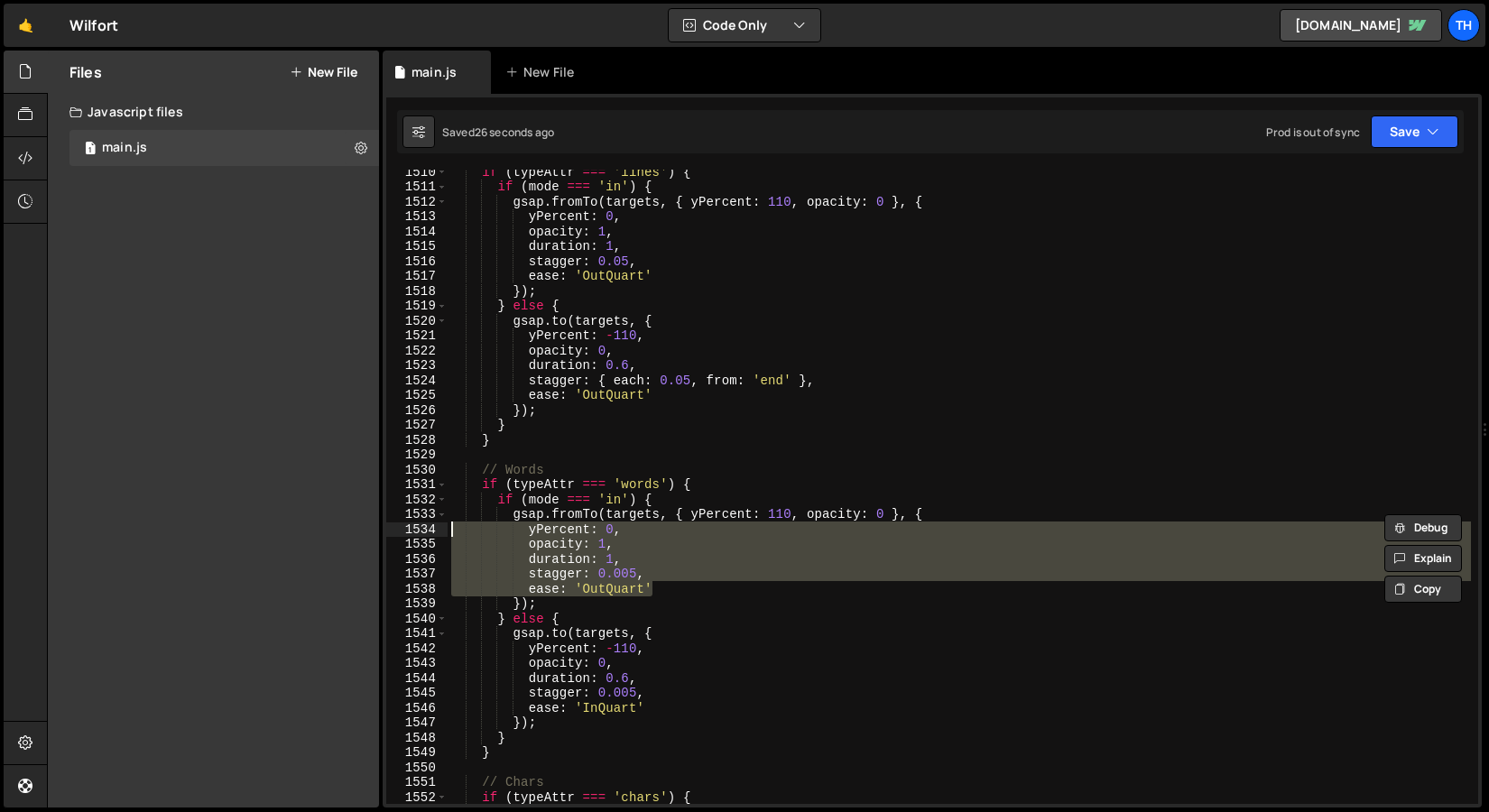
scroll to position [22473, 0]
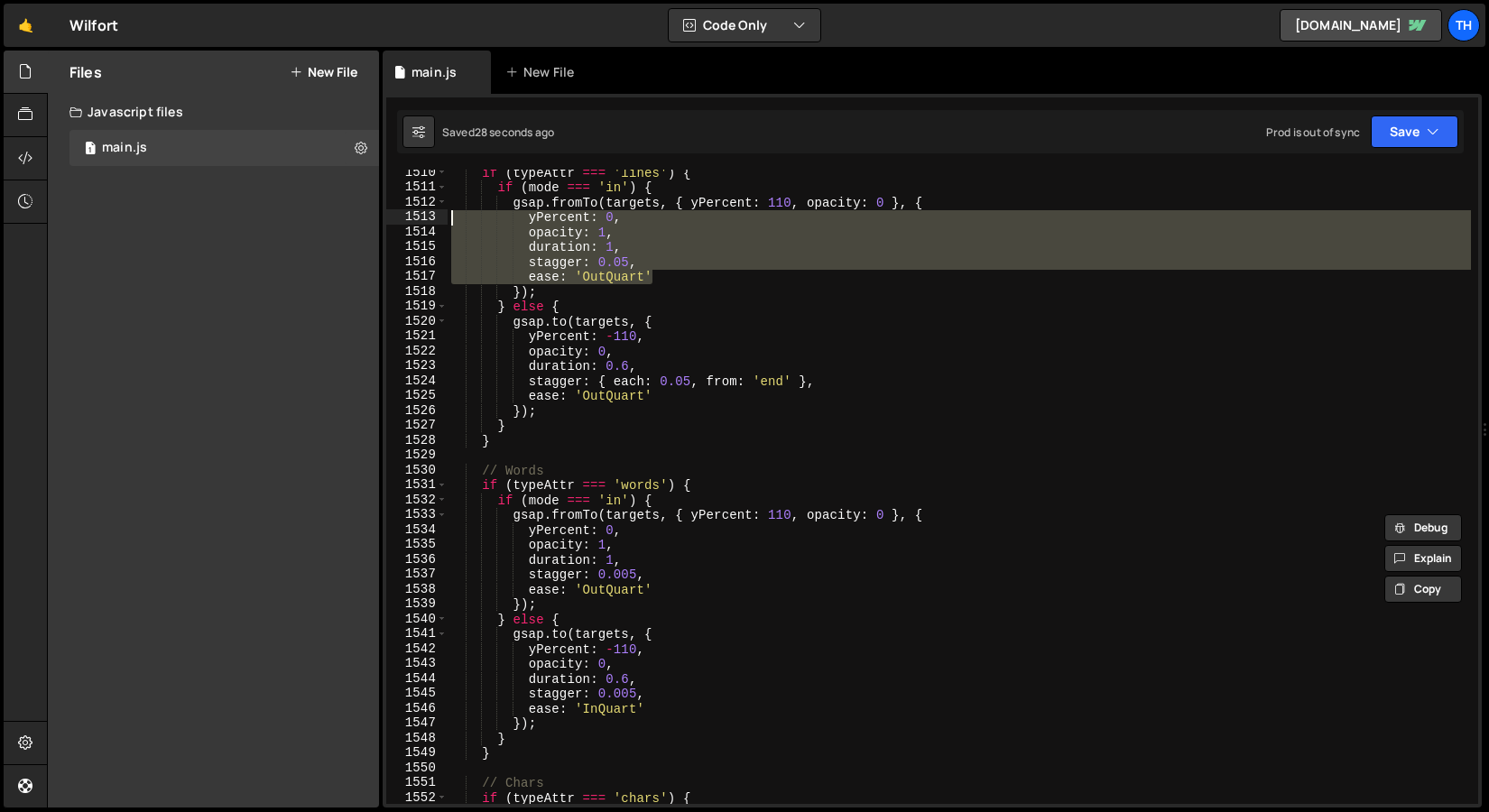
drag, startPoint x: 662, startPoint y: 273, endPoint x: 278, endPoint y: 224, distance: 387.1
click at [278, 222] on div "Files New File Javascript files 1 main.js 0 CSS files Copy share link Edit File…" at bounding box center [767, 429] width 1442 height 758
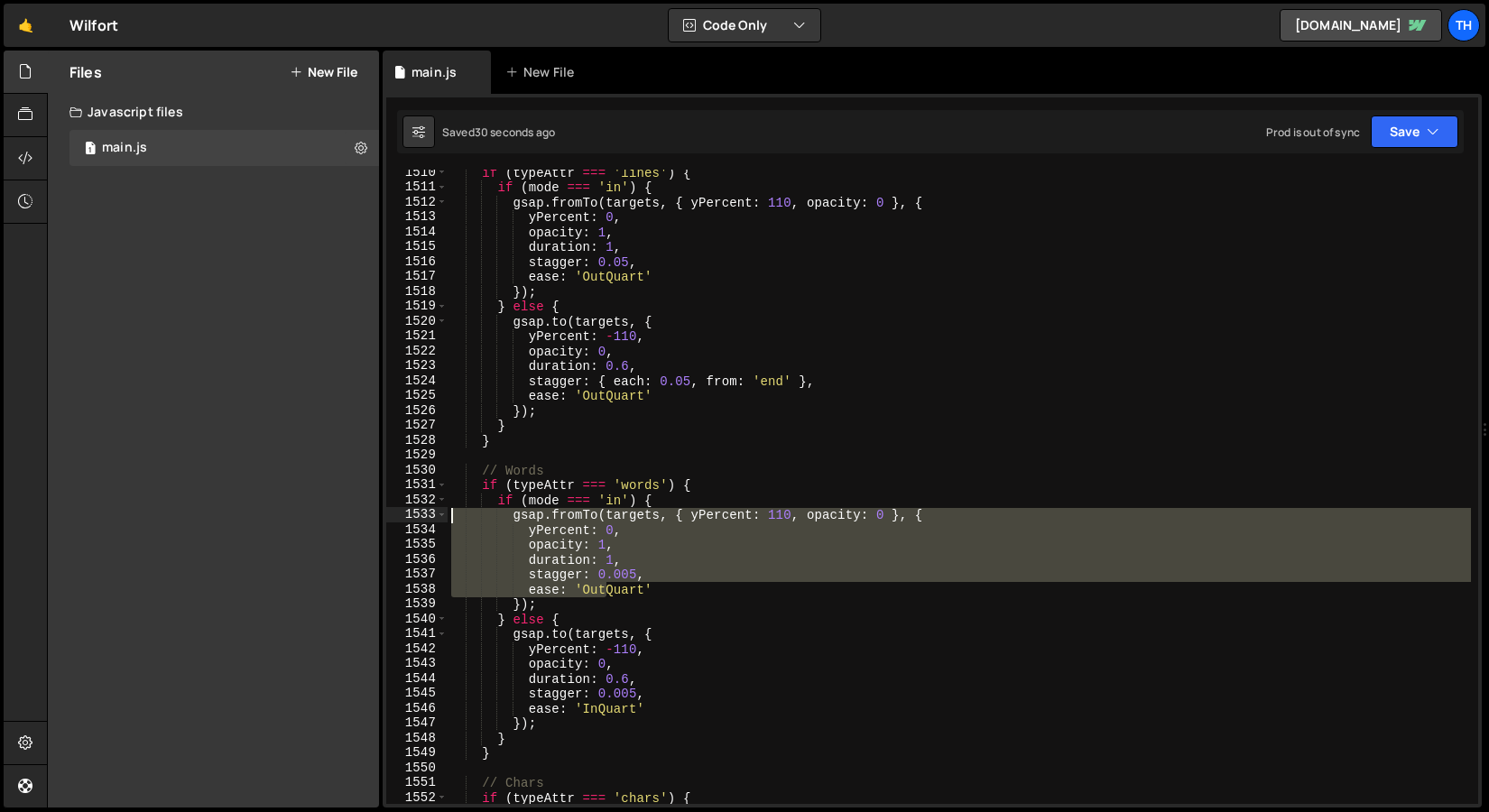
drag, startPoint x: 610, startPoint y: 597, endPoint x: 324, endPoint y: 517, distance: 297.0
click at [324, 517] on div "Files New File Javascript files 1 main.js 0 CSS files Copy share link Edit File…" at bounding box center [767, 429] width 1442 height 758
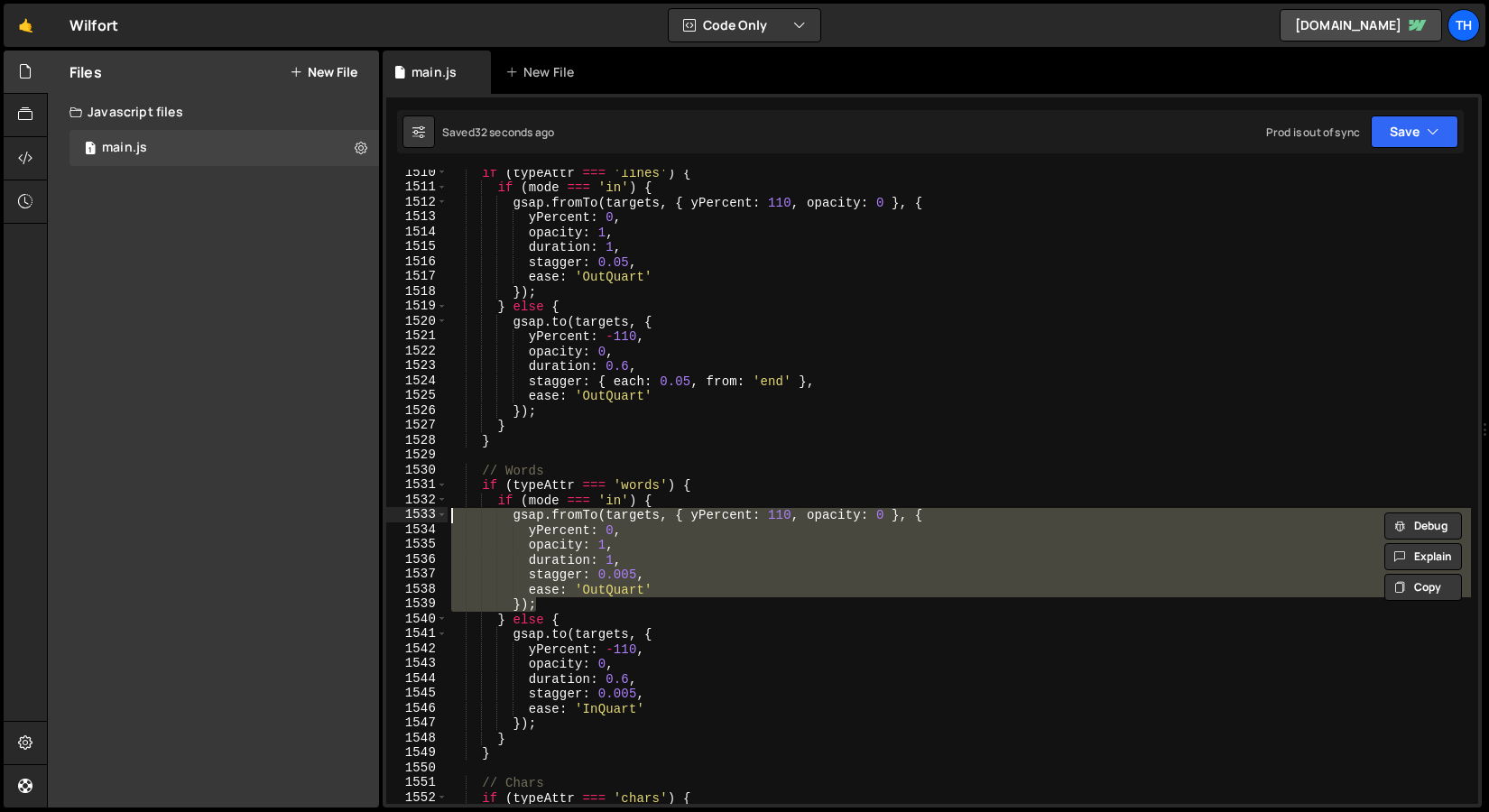
drag, startPoint x: 554, startPoint y: 610, endPoint x: 319, endPoint y: 516, distance: 253.1
click at [319, 516] on html "Projects Community Library Blog Th Projects Your Teams Invite team member Accou…" at bounding box center [744, 406] width 1489 height 812
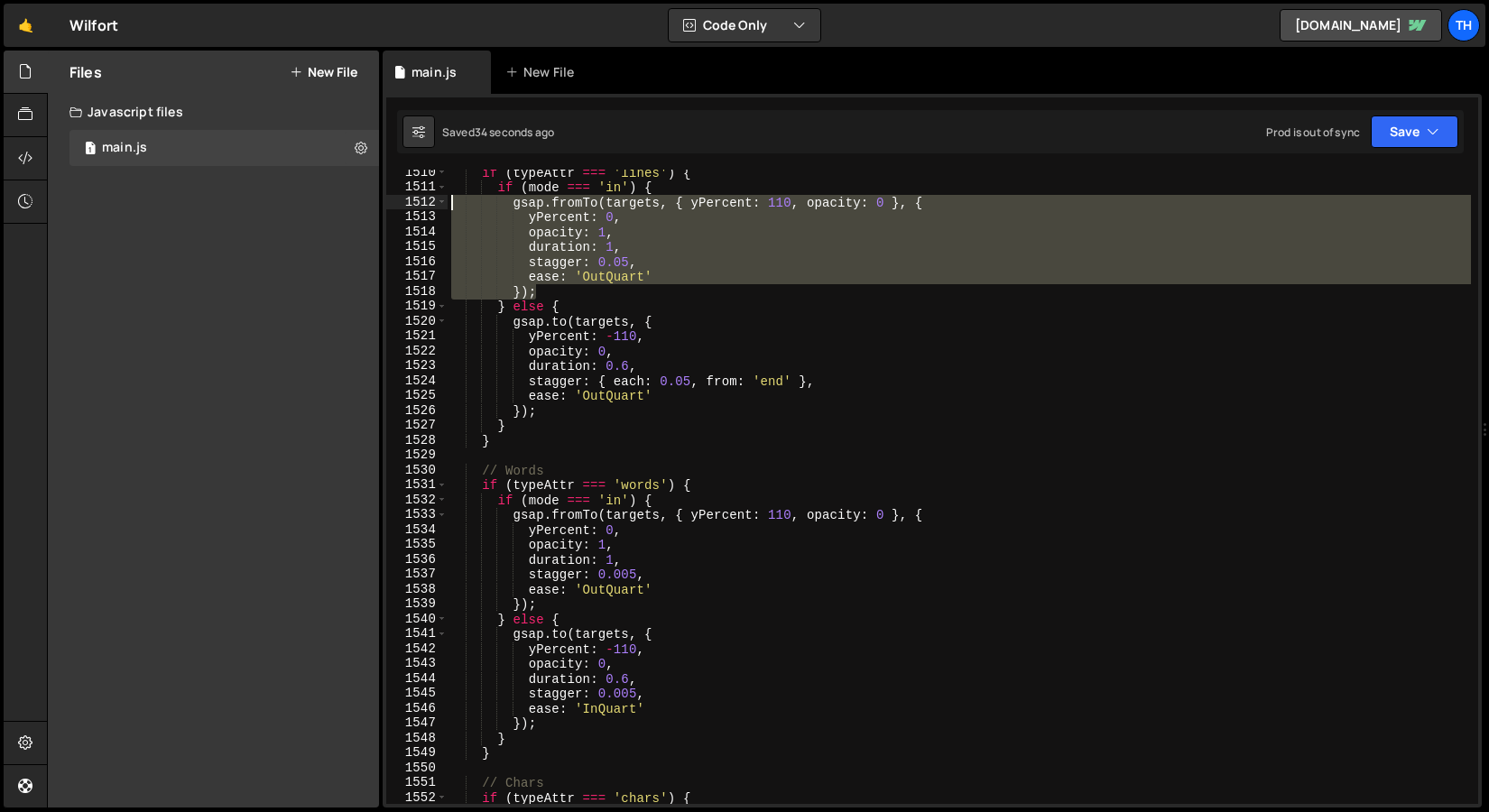
drag, startPoint x: 592, startPoint y: 295, endPoint x: 326, endPoint y: 206, distance: 280.5
click at [326, 206] on div "Files New File Javascript files 1 main.js 0 CSS files Copy share link Edit File…" at bounding box center [767, 429] width 1442 height 758
paste textarea "});"
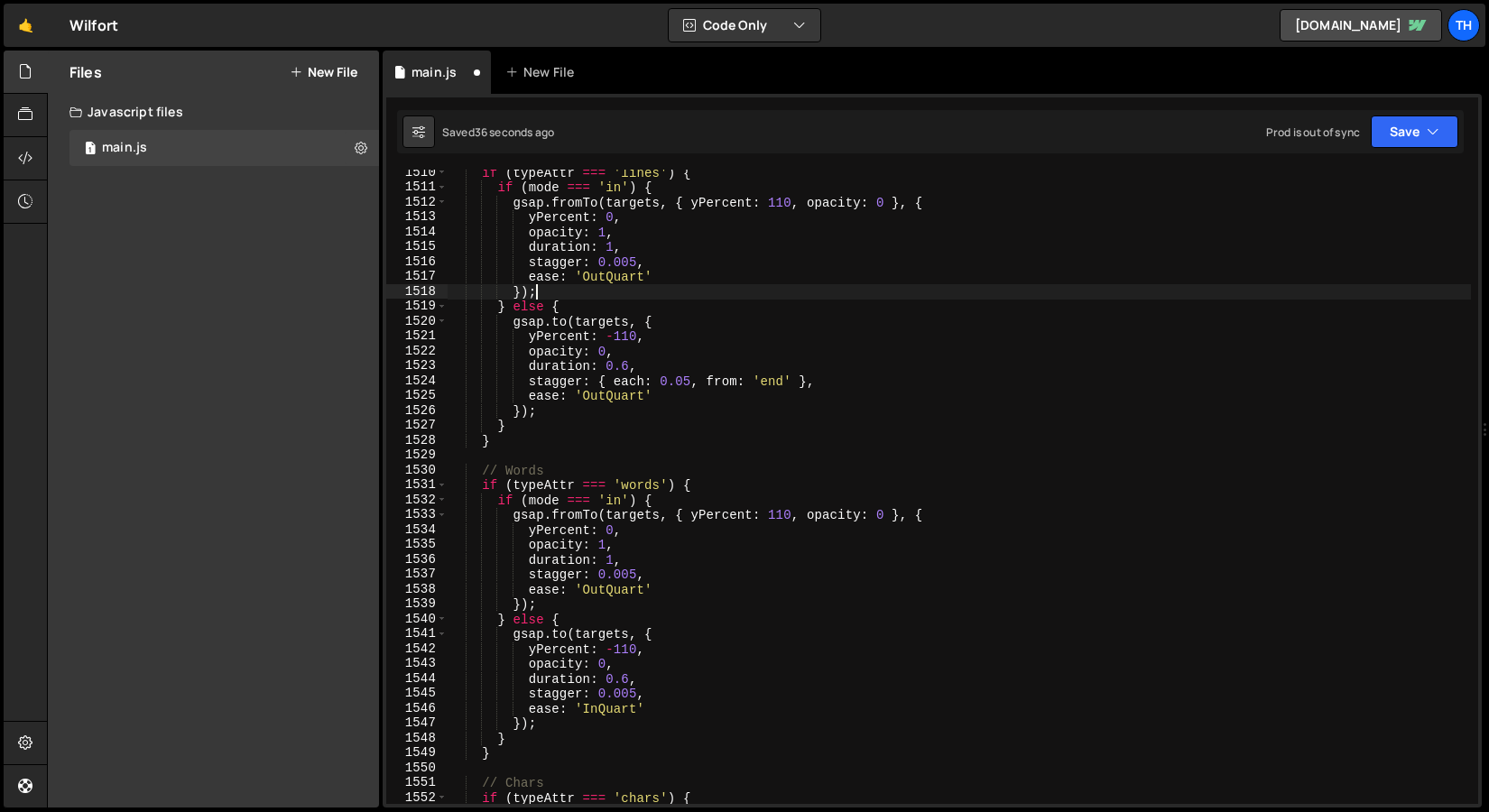
click at [629, 259] on div "if ( typeAttr === 'lines' ) { if ( mode === 'in' ) { gsap . fromTo ( targets , …" at bounding box center [959, 497] width 1024 height 665
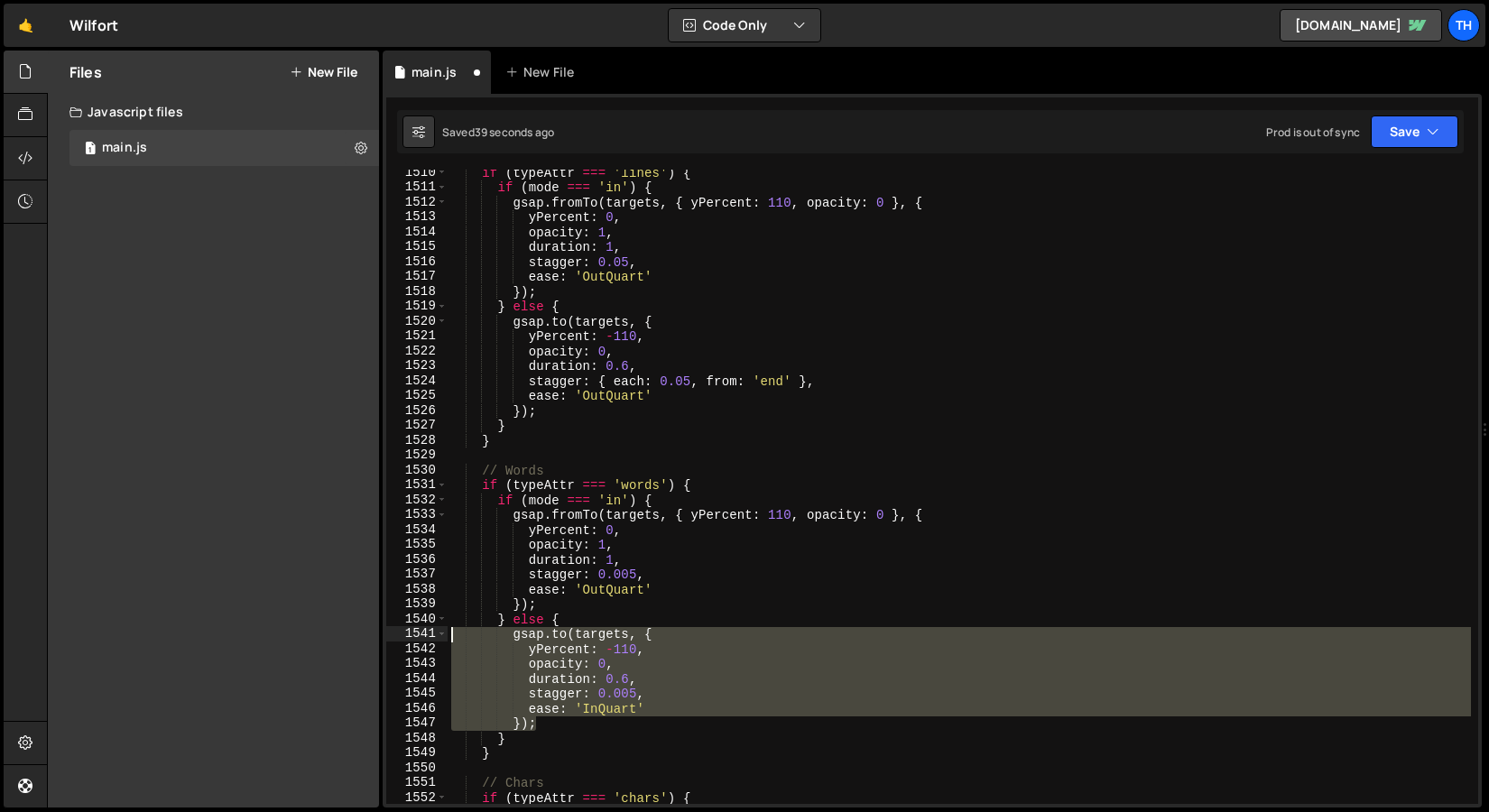
drag, startPoint x: 547, startPoint y: 729, endPoint x: 329, endPoint y: 638, distance: 236.2
click at [329, 638] on div "Files New File Javascript files 1 main.js 0 CSS files Copy share link Edit File…" at bounding box center [767, 429] width 1442 height 758
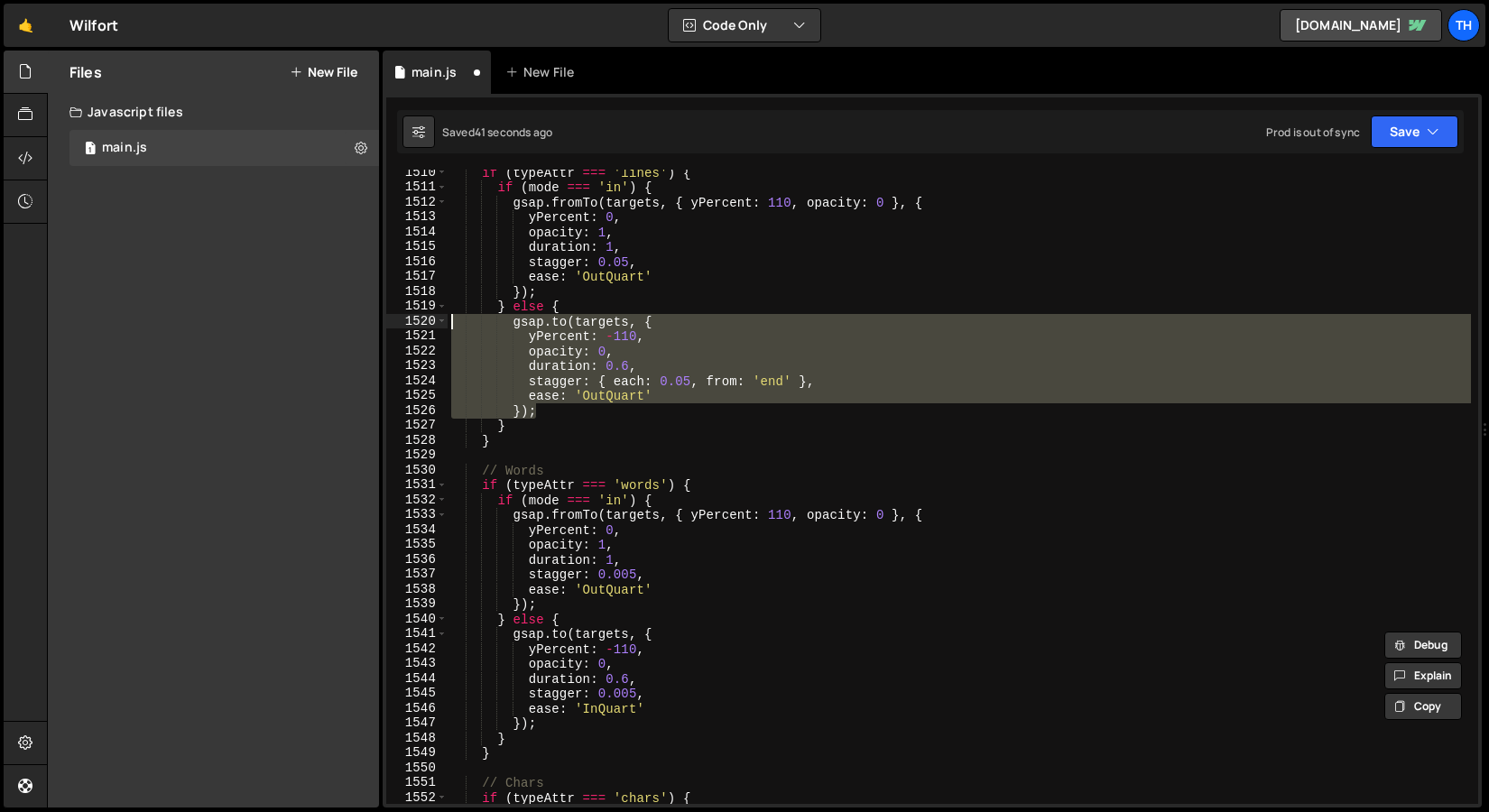
drag, startPoint x: 556, startPoint y: 412, endPoint x: 344, endPoint y: 323, distance: 229.9
click at [344, 323] on div "Files New File Javascript files 1 main.js 0 CSS files Copy share link Edit File…" at bounding box center [767, 429] width 1442 height 758
paste textarea "});"
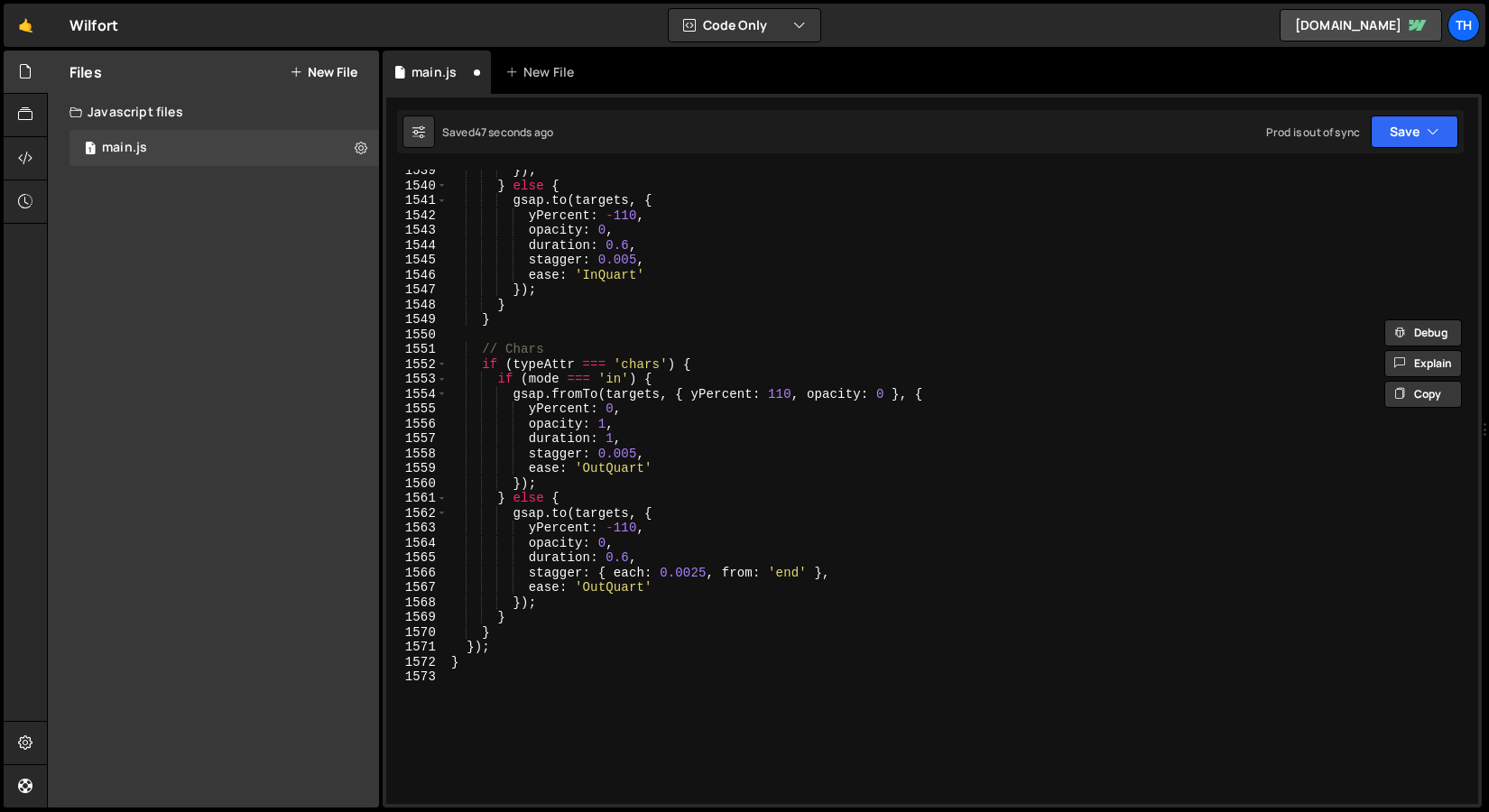
scroll to position [22906, 0]
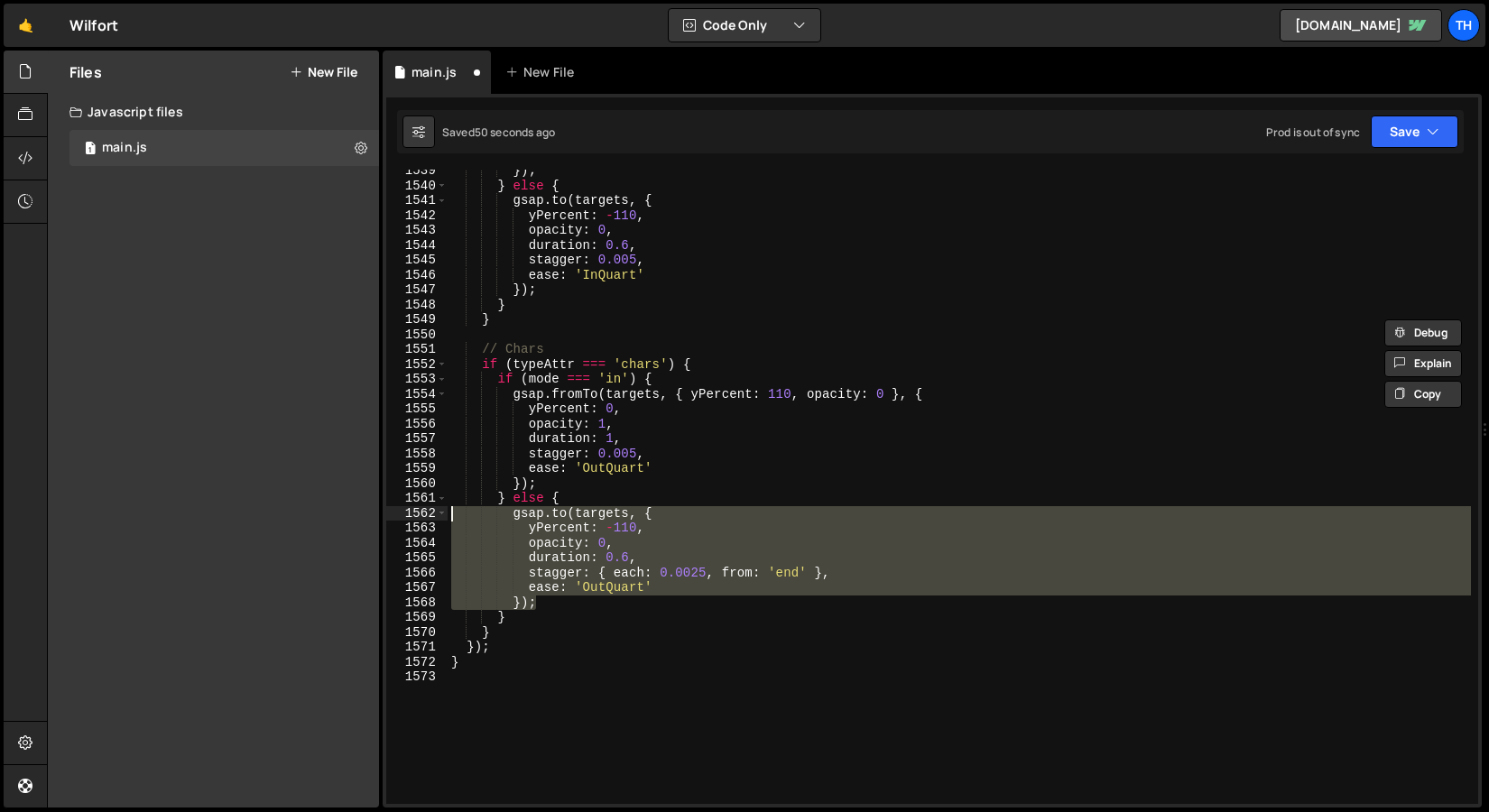
drag, startPoint x: 559, startPoint y: 608, endPoint x: 360, endPoint y: 517, distance: 218.8
click at [360, 517] on div "Files New File Javascript files 1 main.js 0 CSS files Copy share link Edit File…" at bounding box center [767, 429] width 1442 height 758
paste textarea "});"
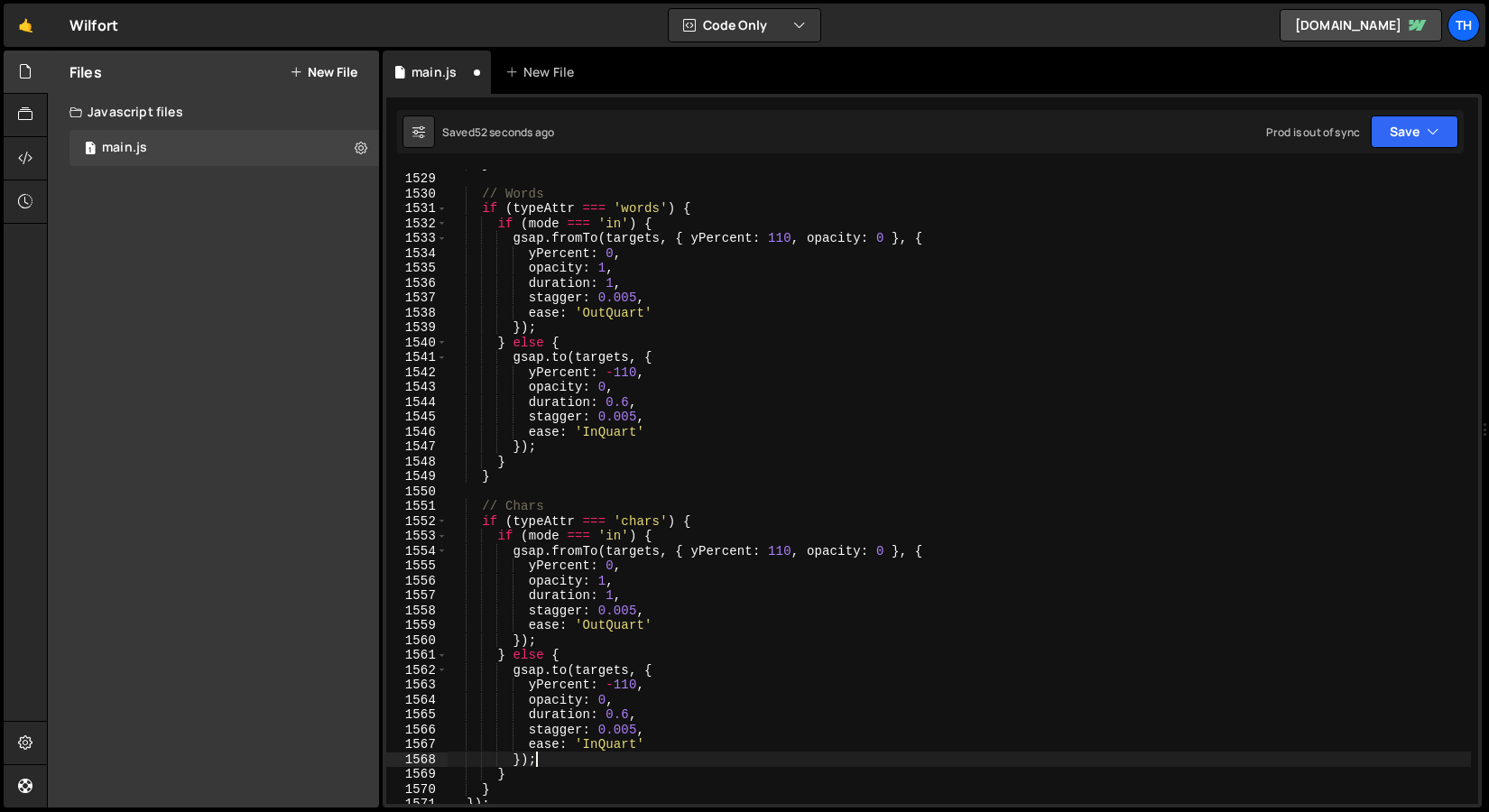
scroll to position [22727, 0]
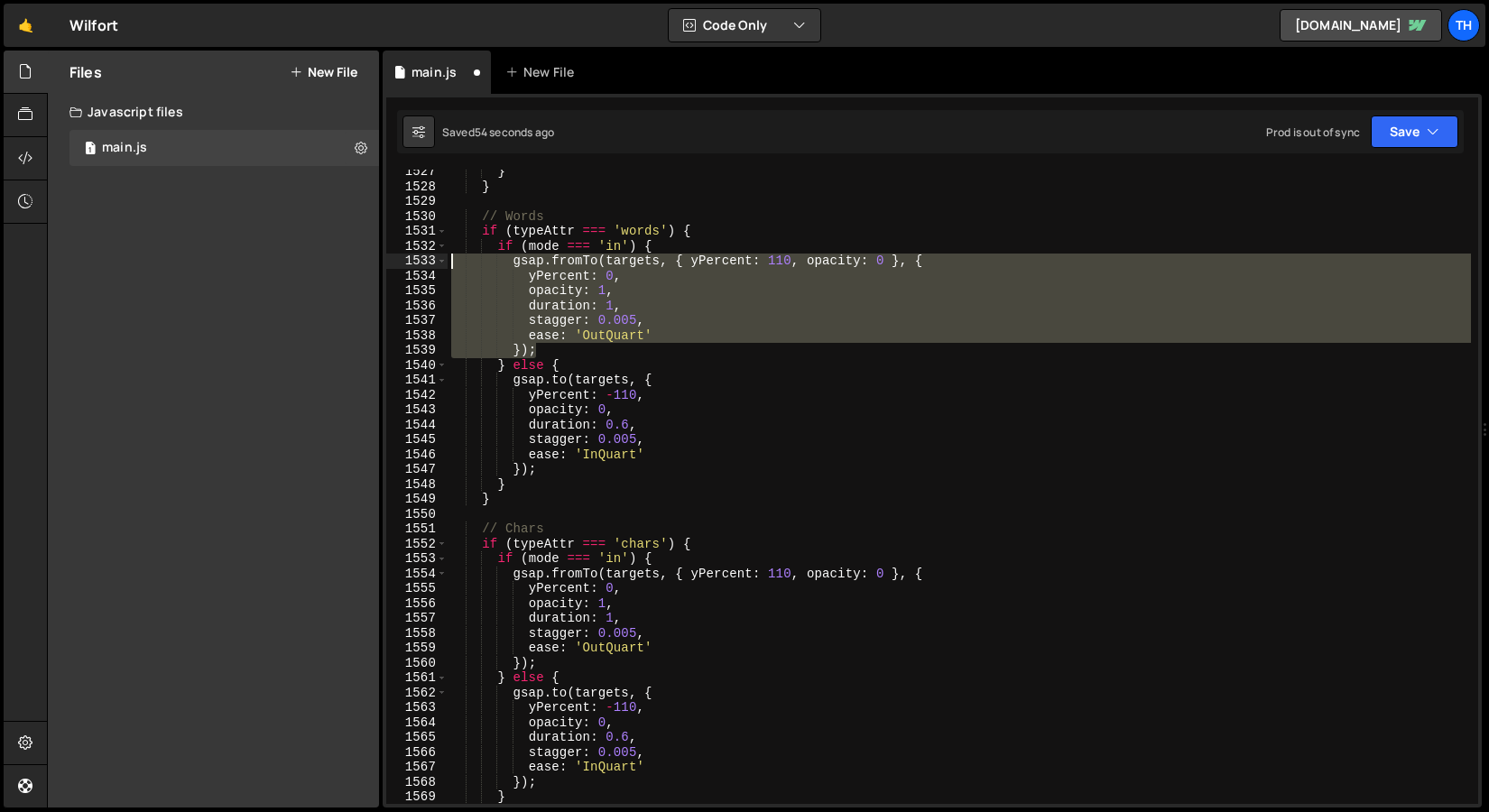
drag, startPoint x: 614, startPoint y: 357, endPoint x: 288, endPoint y: 256, distance: 341.3
click at [288, 256] on div "Files New File Javascript files 1 main.js 0 CSS files Copy share link Edit File…" at bounding box center [767, 429] width 1442 height 758
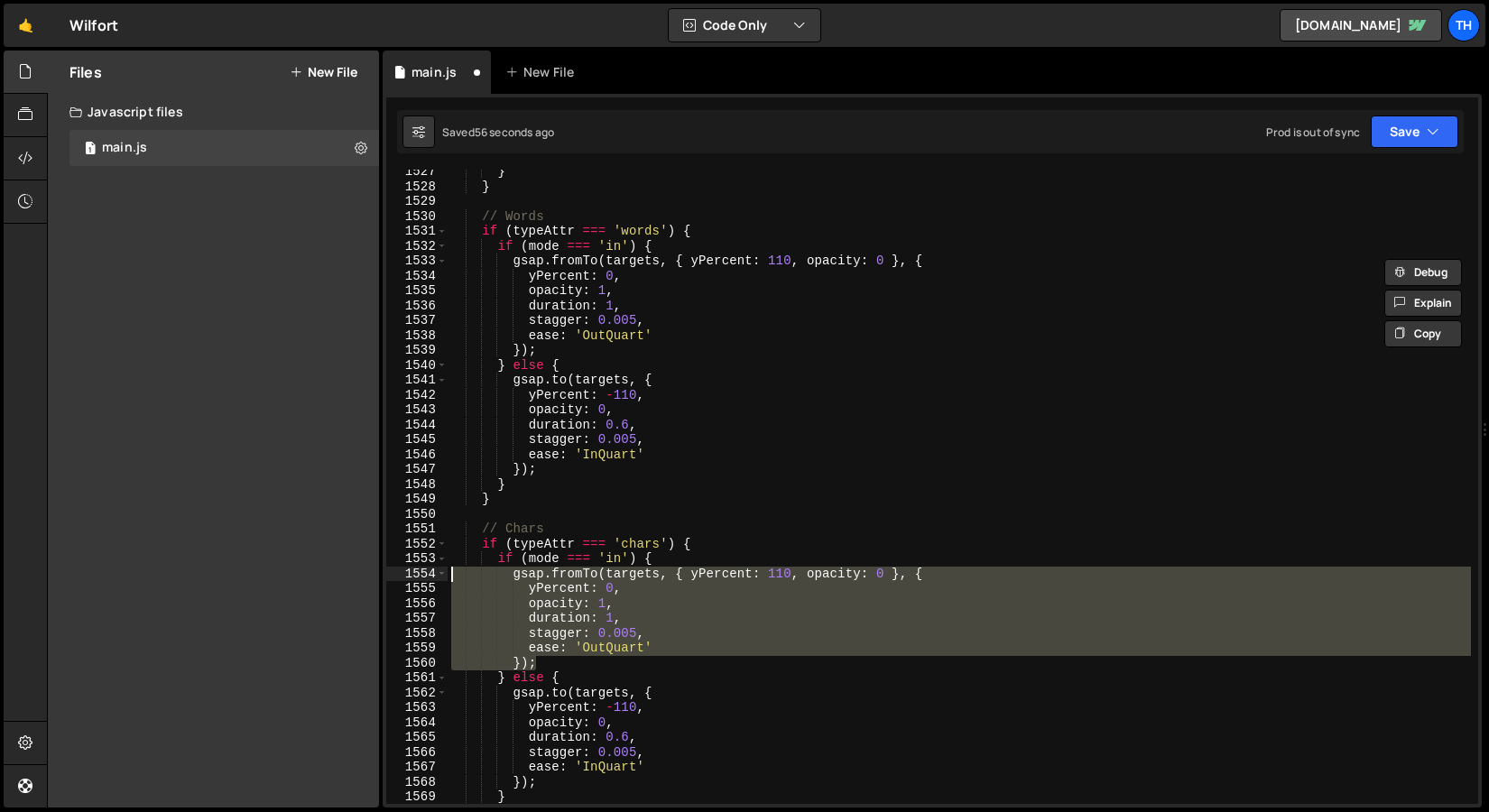
drag, startPoint x: 555, startPoint y: 668, endPoint x: 273, endPoint y: 575, distance: 296.9
click at [273, 575] on div "Files New File Javascript files 1 main.js 0 CSS files Copy share link Edit File…" at bounding box center [767, 429] width 1442 height 758
paste textarea "});"
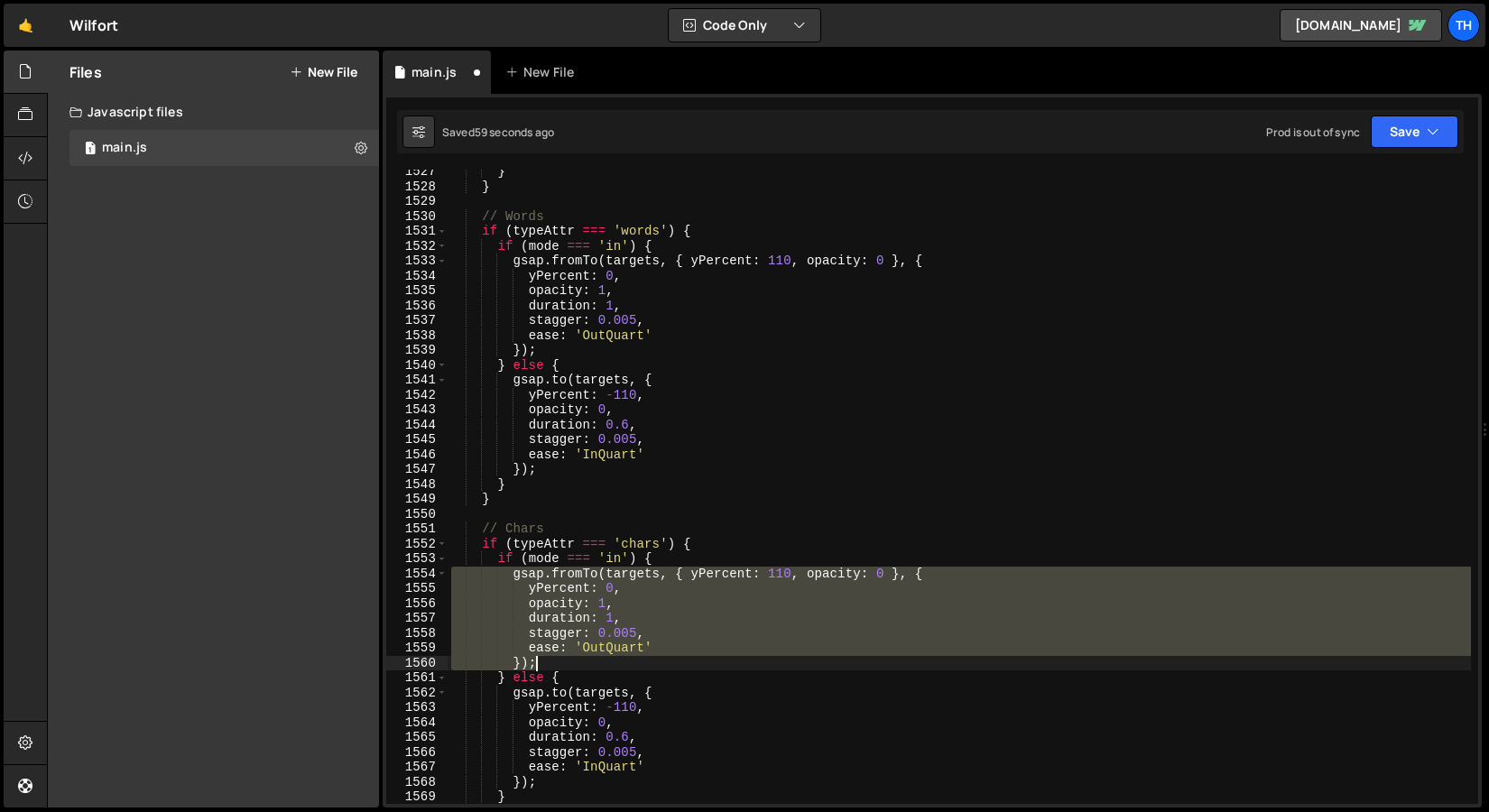
paste textarea
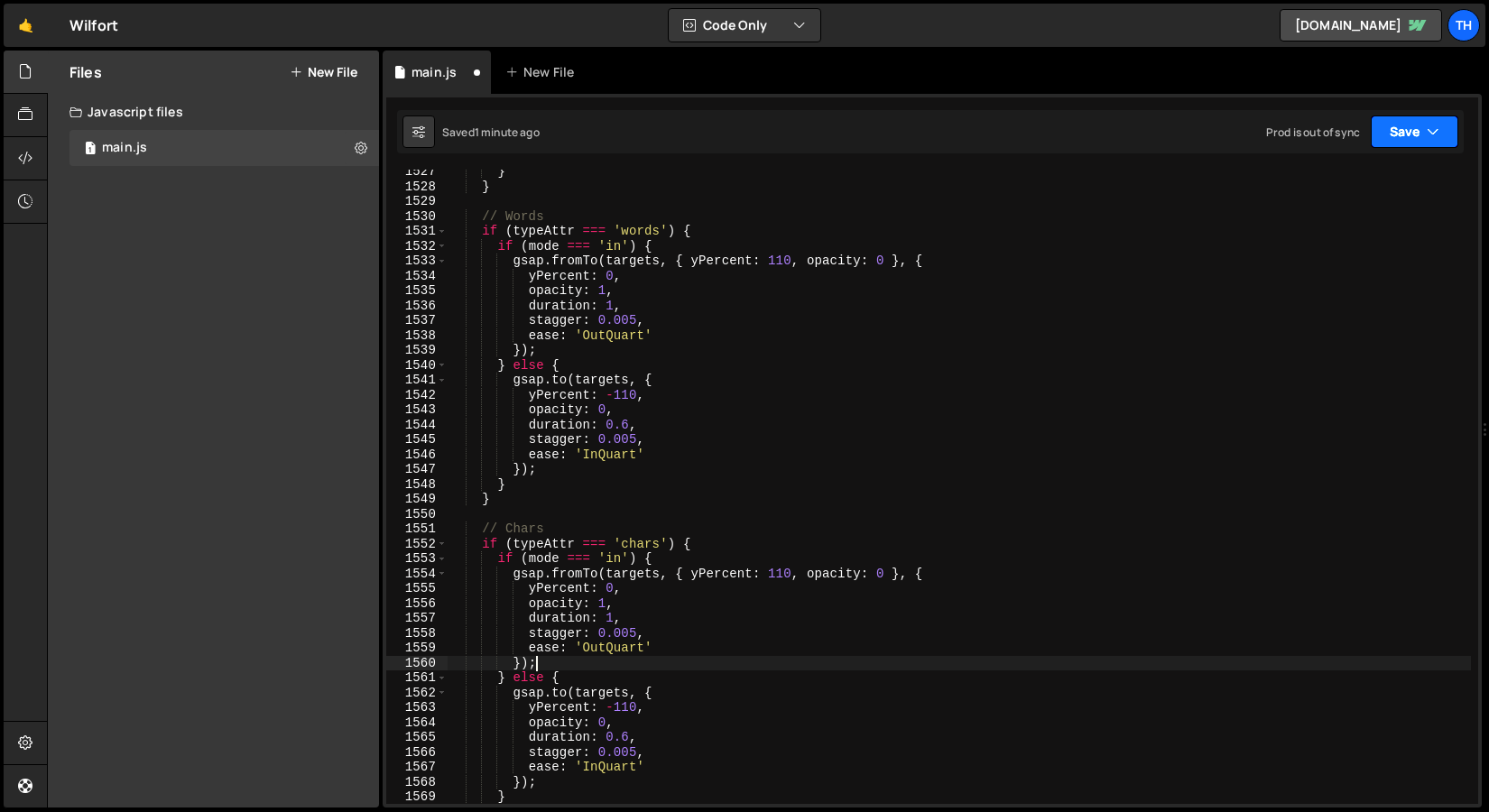
click at [1382, 143] on button "Save" at bounding box center [1415, 132] width 88 height 33
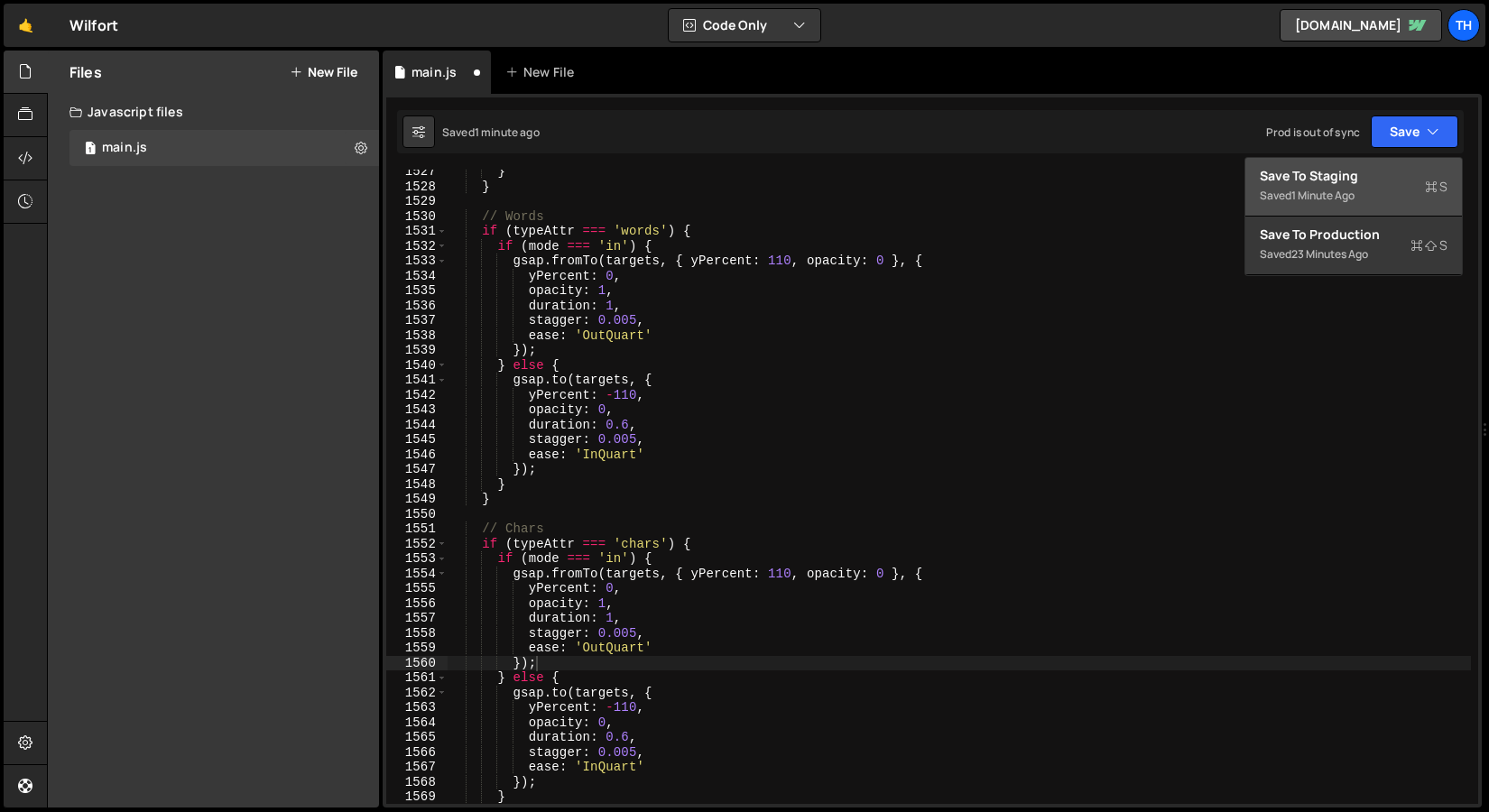
click at [1381, 154] on div "}); 1527 1528 1529 1530 1531 1532 1533 1534 1535 1536 1537 1538 1539 1540 1541 …" at bounding box center [932, 450] width 1099 height 713
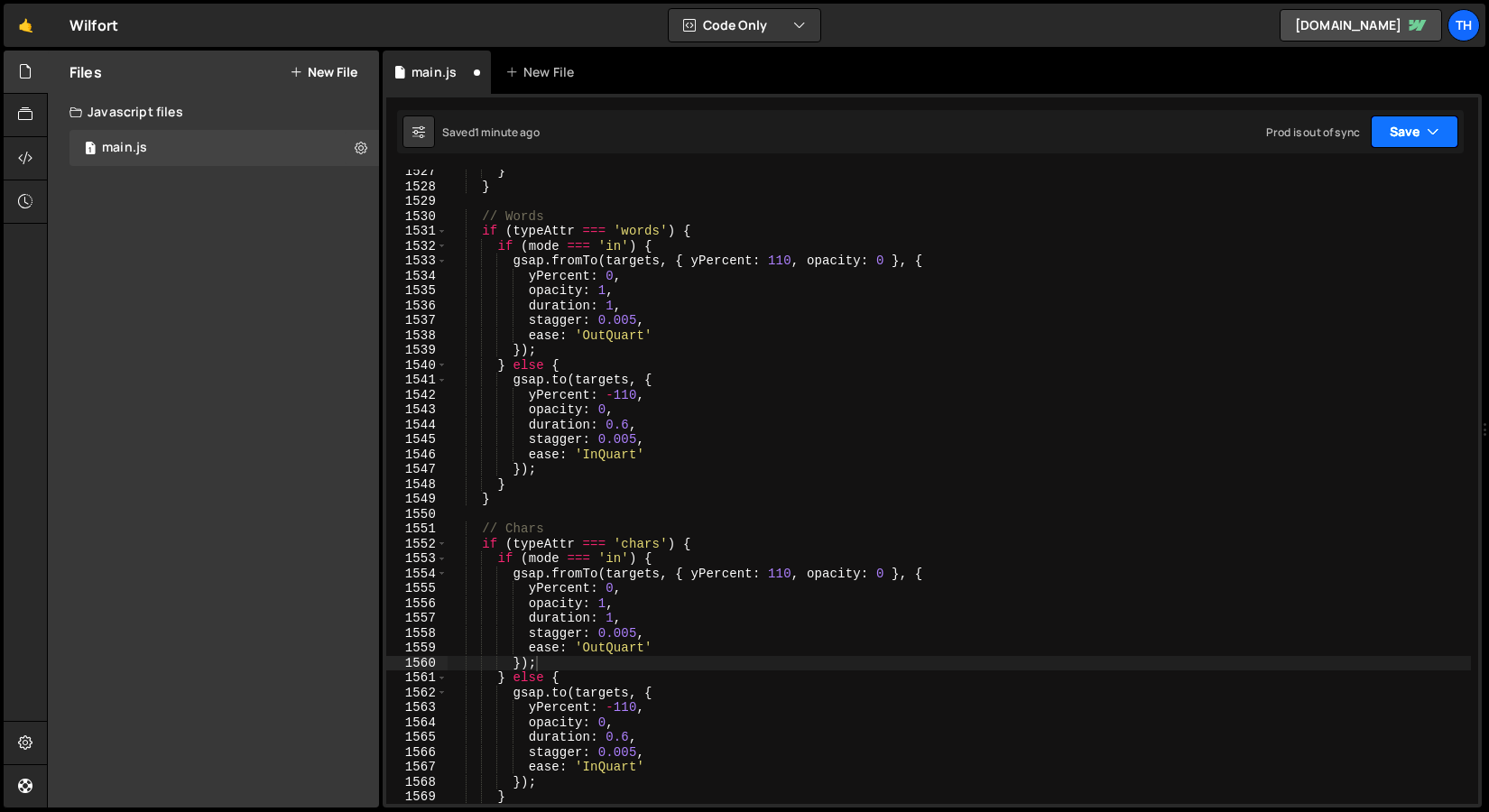
click at [1388, 134] on button "Save" at bounding box center [1415, 132] width 88 height 33
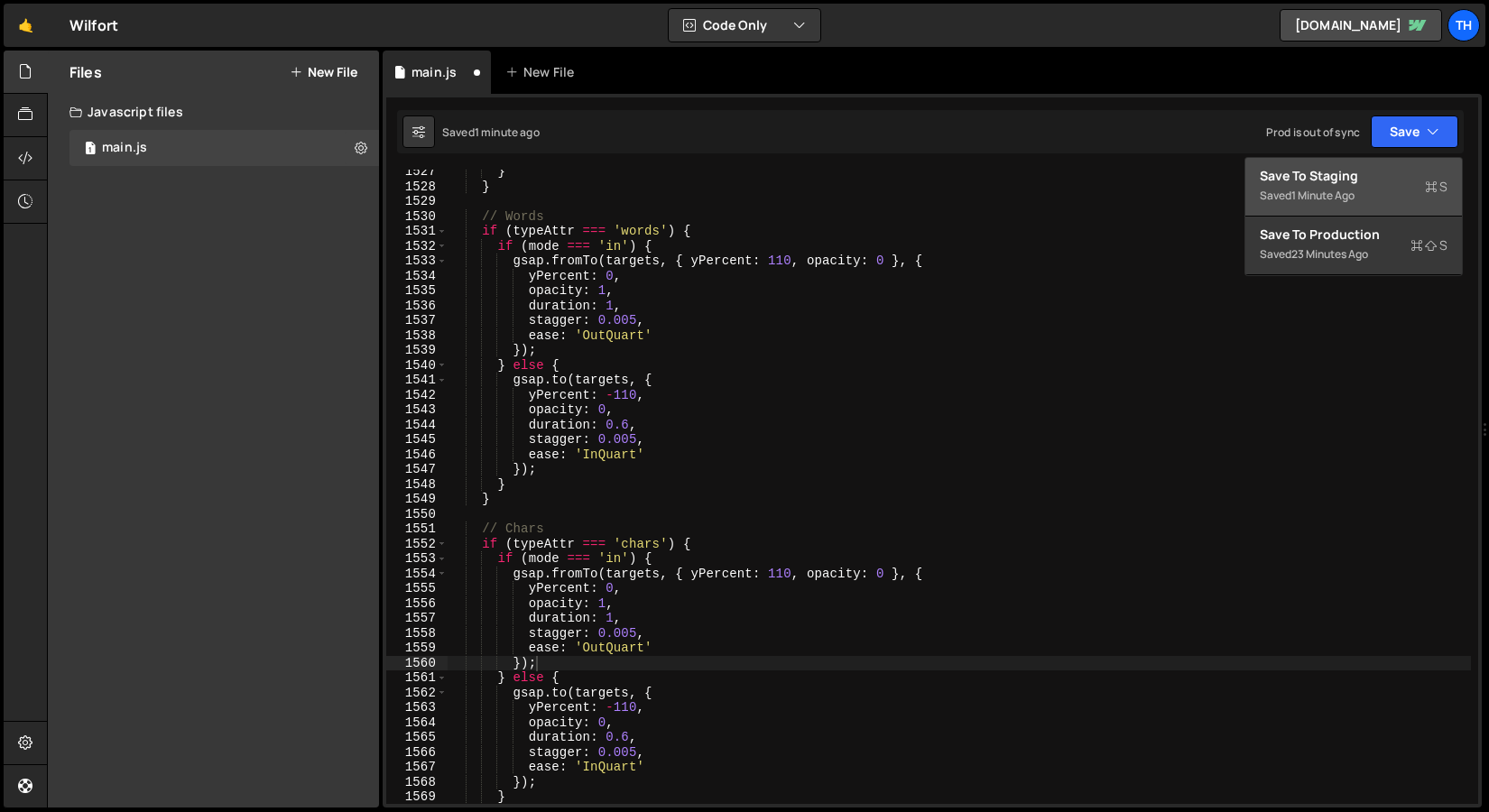
click at [1355, 168] on div "Save to Staging S" at bounding box center [1353, 176] width 187 height 18
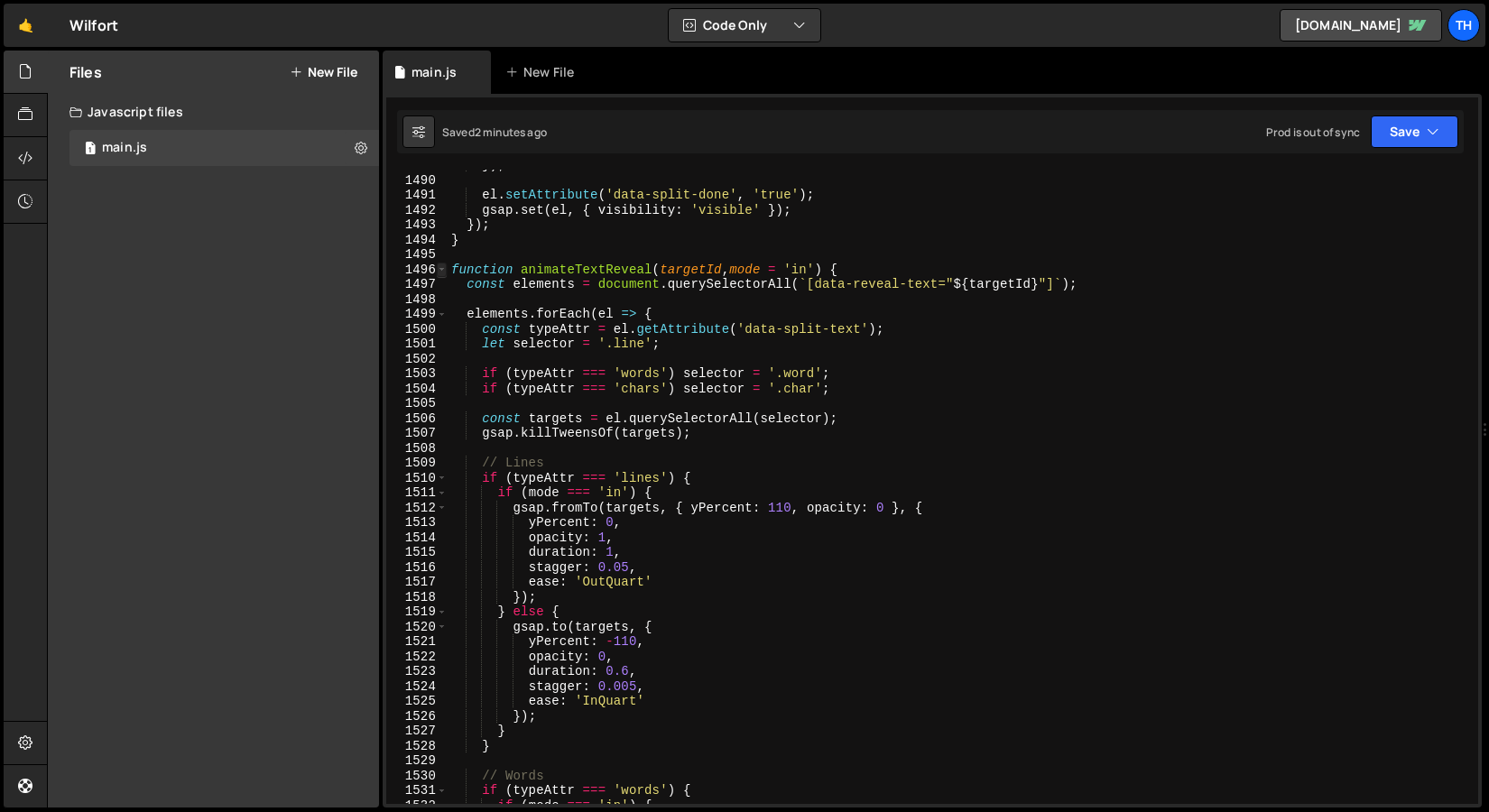
click at [446, 270] on span at bounding box center [442, 270] width 10 height 15
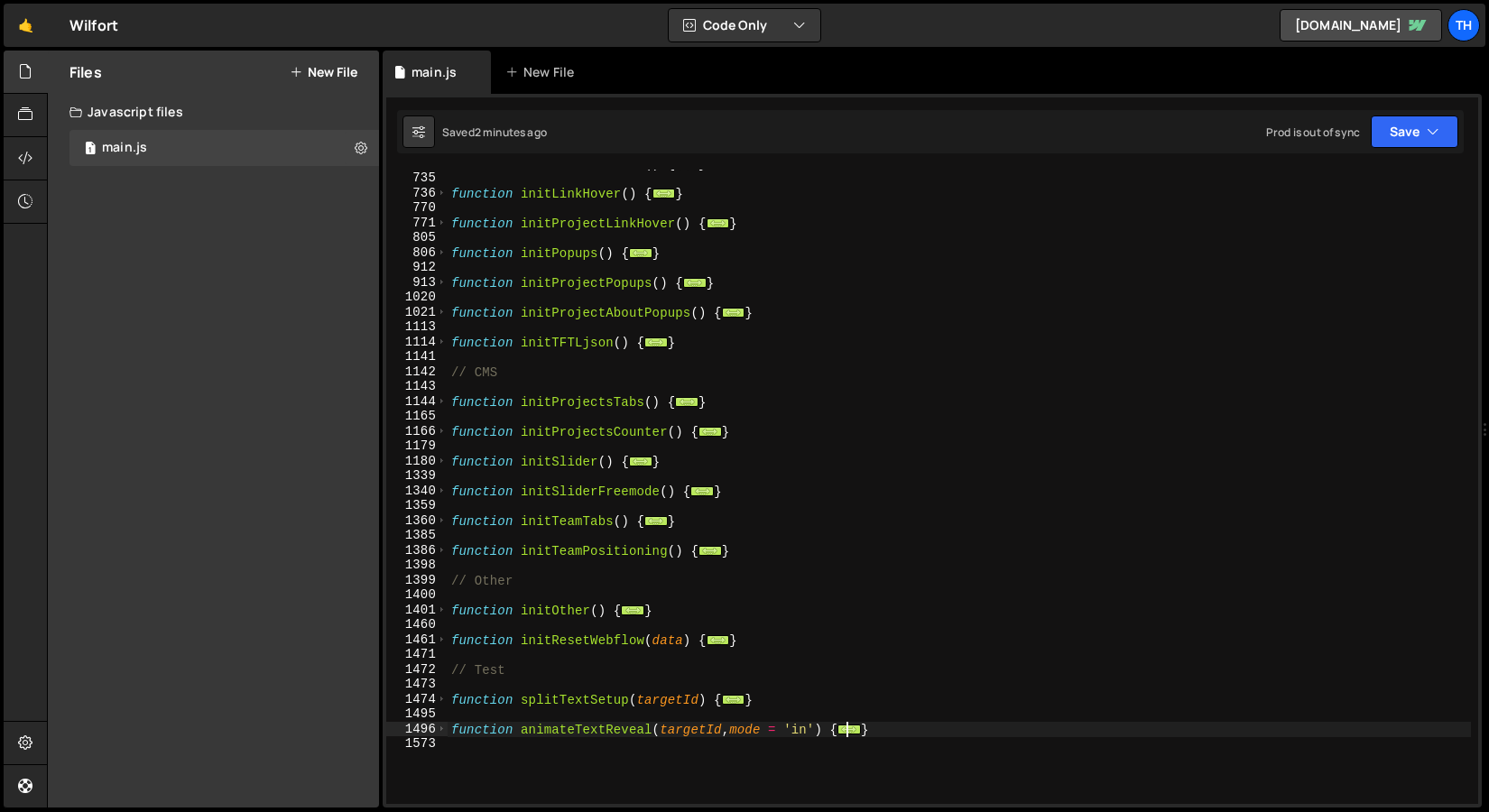
scroll to position [474, 0]
click at [446, 315] on span at bounding box center [442, 313] width 10 height 15
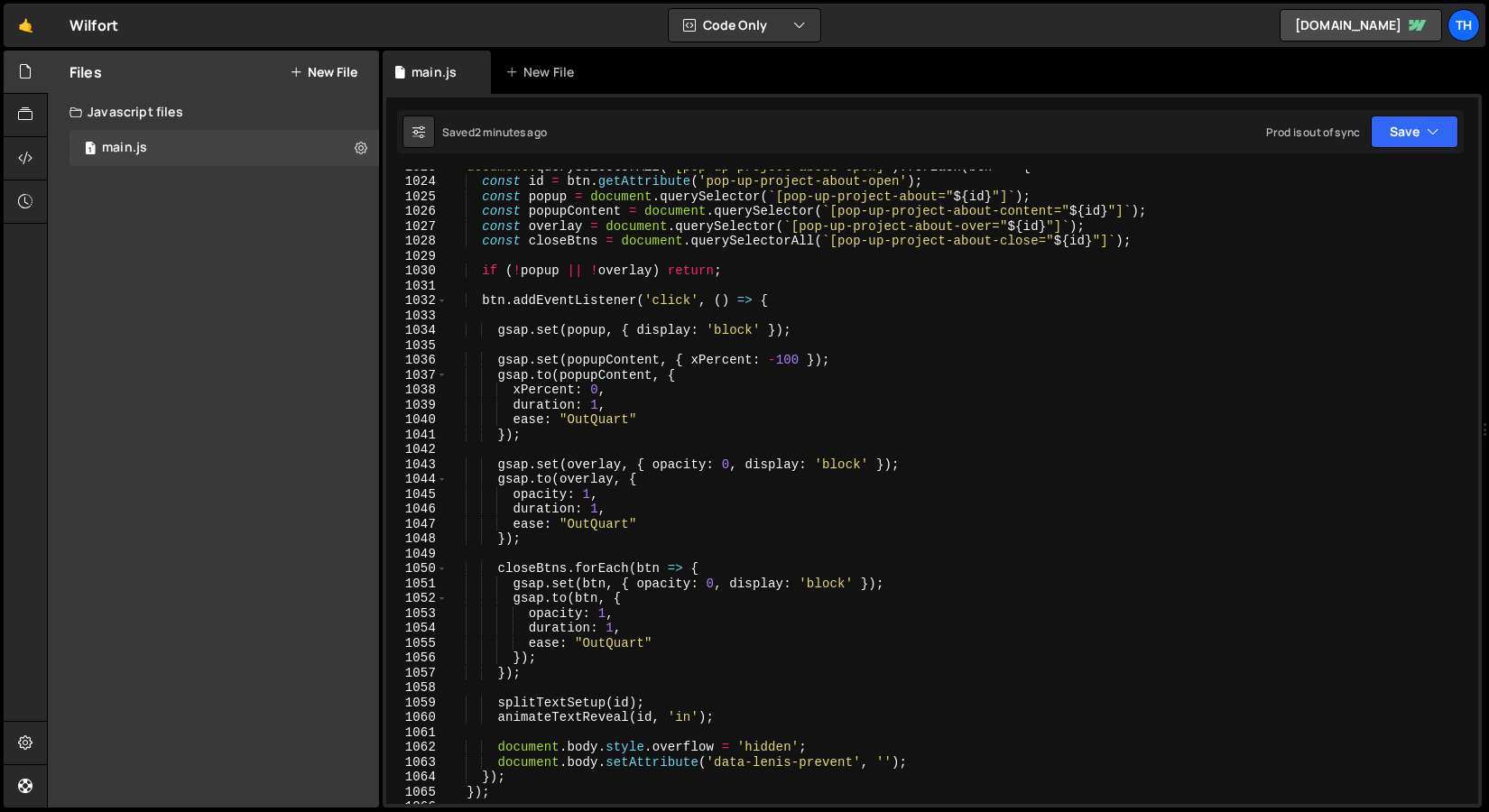
scroll to position [627, 0]
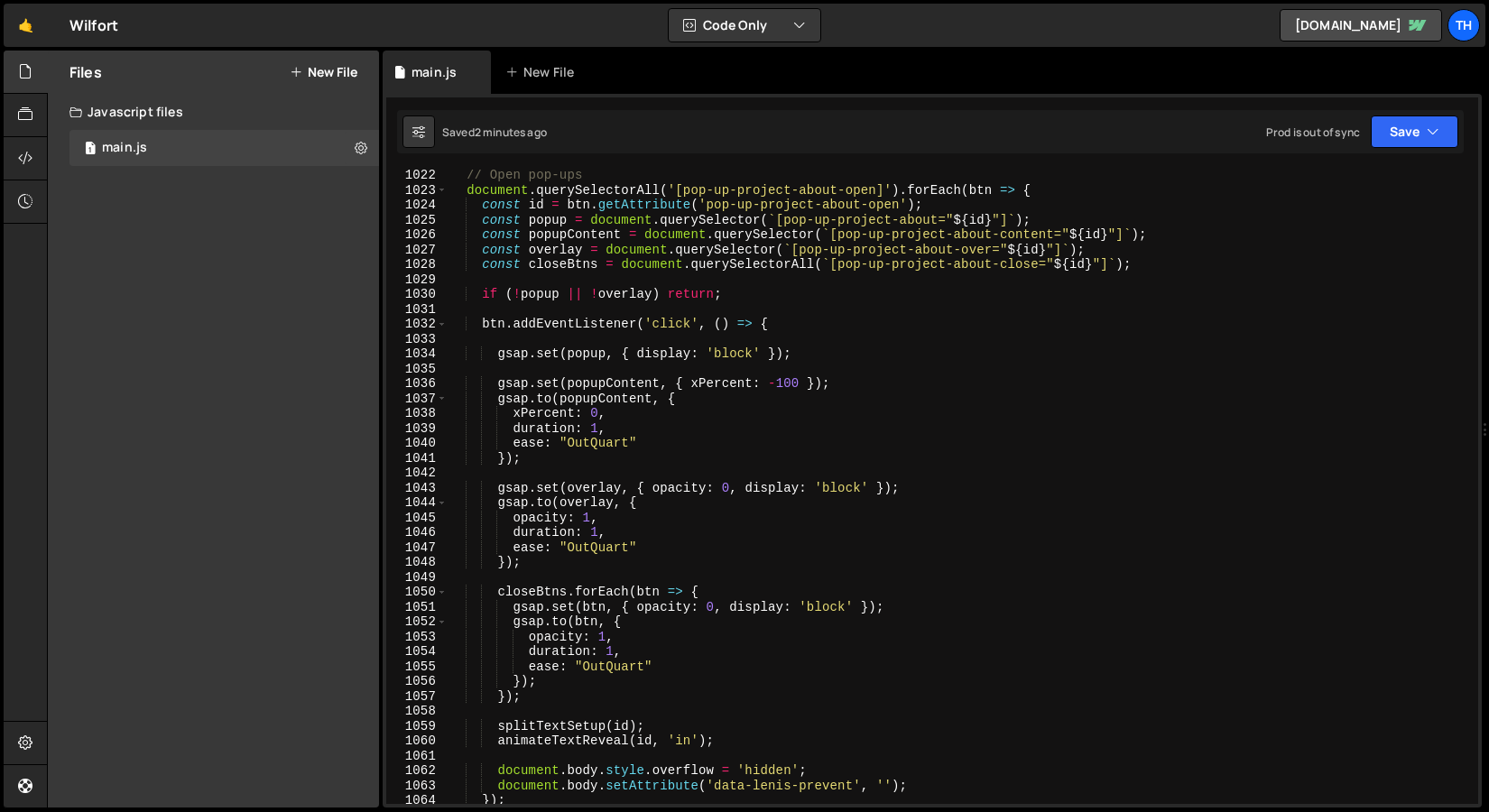
click at [485, 235] on div "// Open pop-ups document . querySelectorAll ( '[pop-up-project-about-open]' ) .…" at bounding box center [959, 499] width 1024 height 665
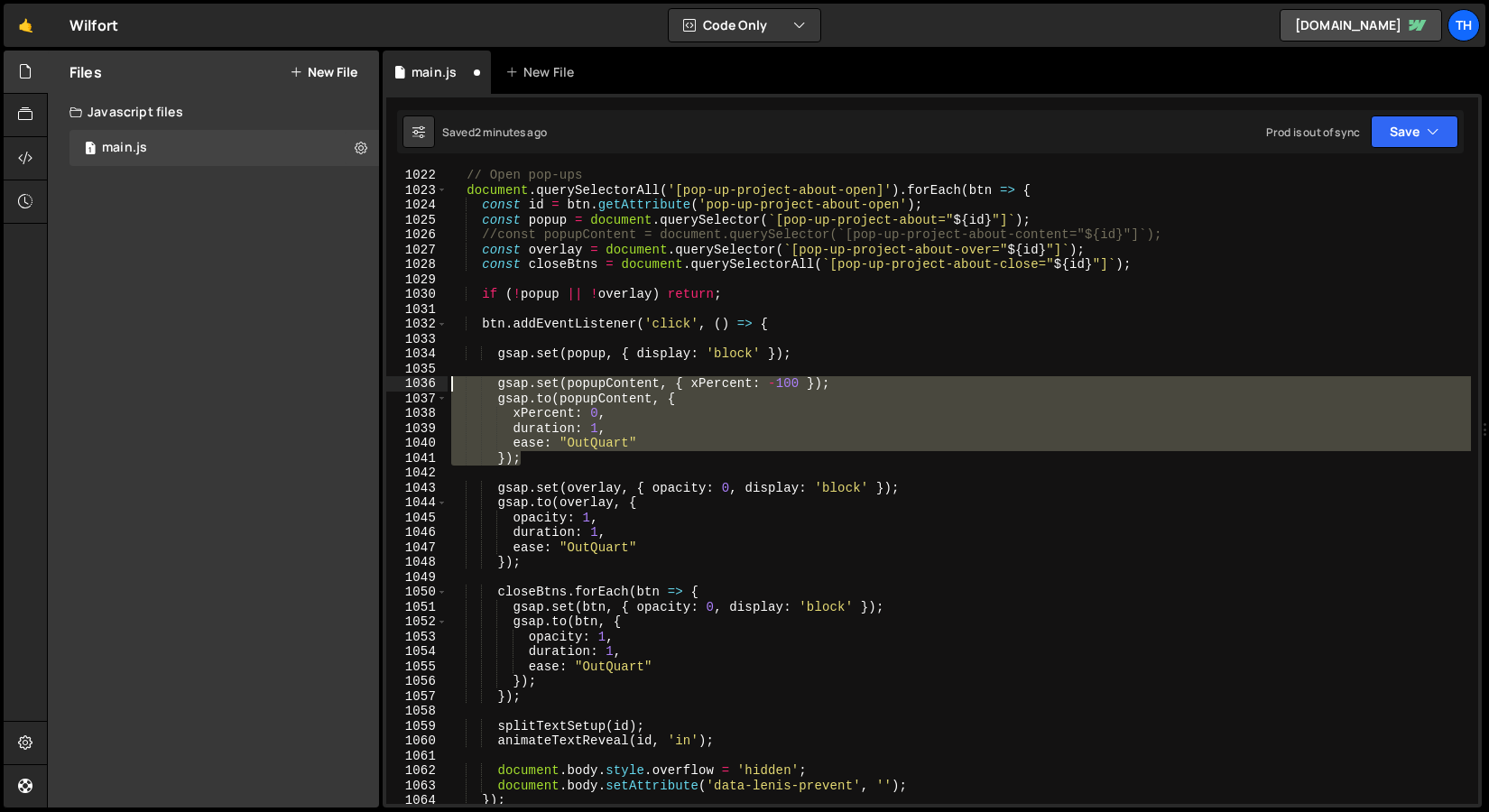
drag, startPoint x: 527, startPoint y: 458, endPoint x: 380, endPoint y: 386, distance: 163.7
click at [380, 386] on div "Files New File Javascript files 1 main.js 0 CSS files Copy share link Edit File…" at bounding box center [767, 429] width 1442 height 758
type textarea "gsap.set(popupContent, { xPercent: -100 }); gsap.to(popupContent, {"
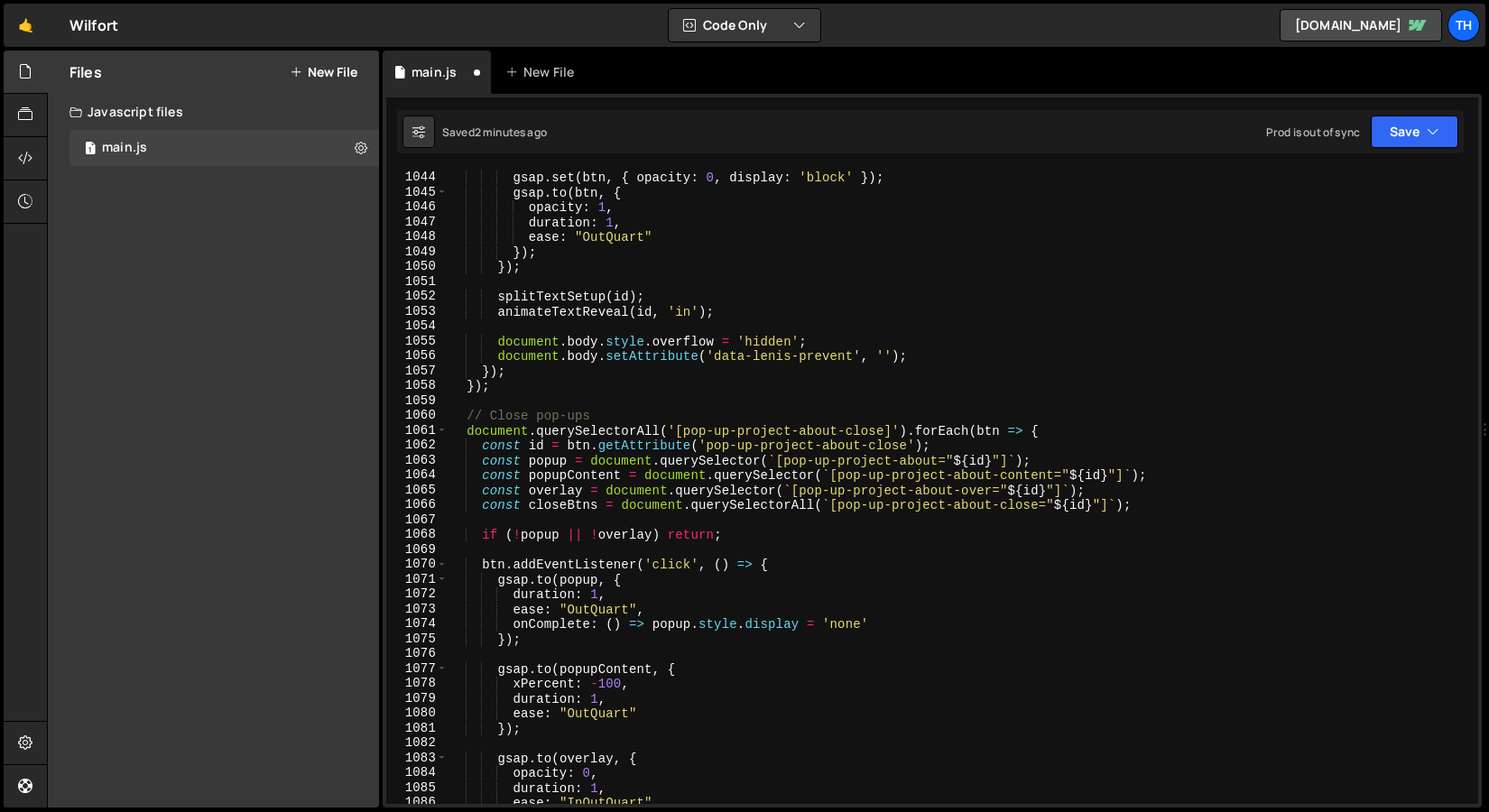
scroll to position [952, 0]
click at [481, 474] on div "closeBtns . forEach ( btn => { gsap . set ( btn , { opacity : 0 , display : 'bl…" at bounding box center [959, 487] width 1024 height 665
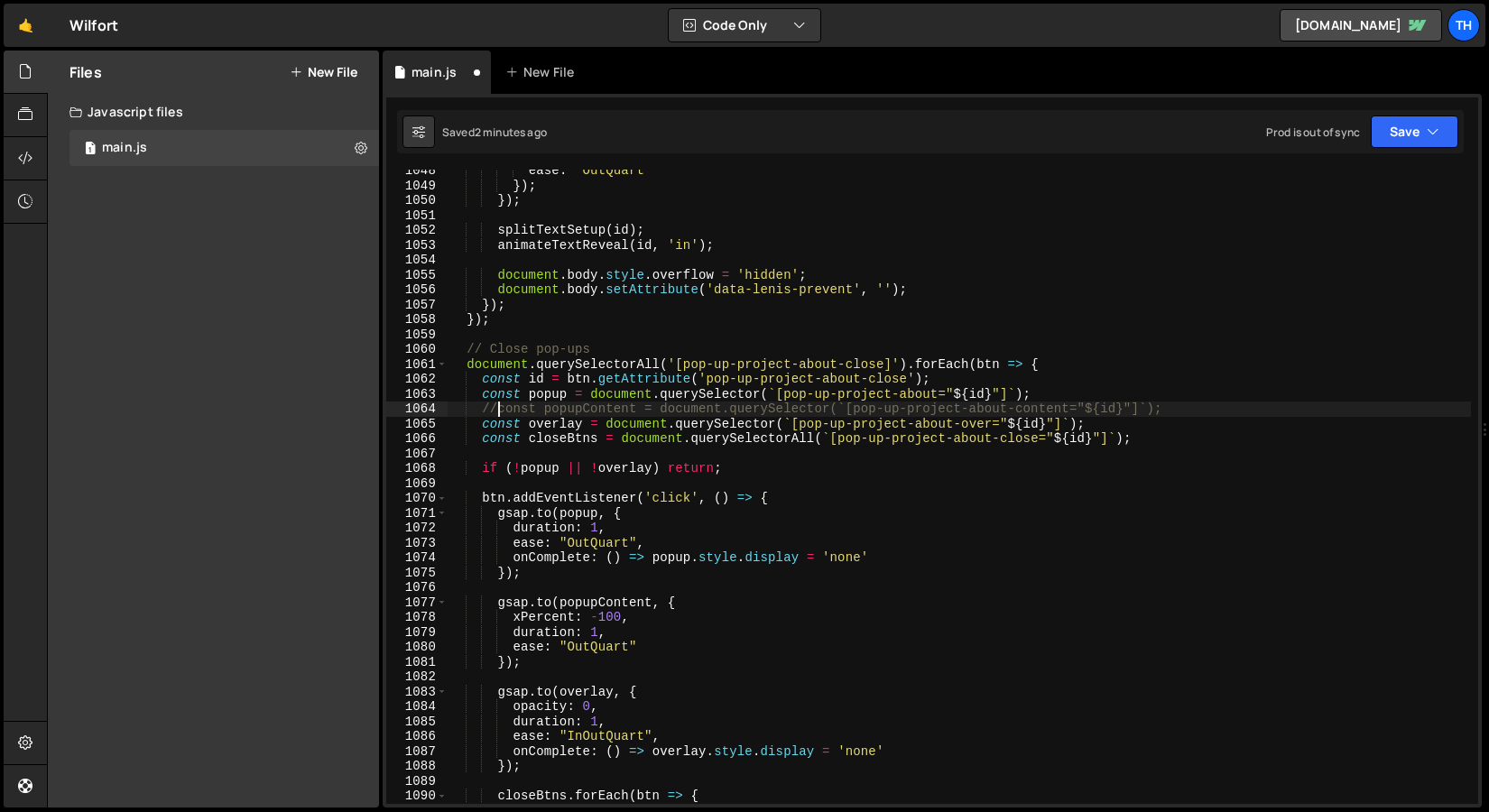
scroll to position [1023, 0]
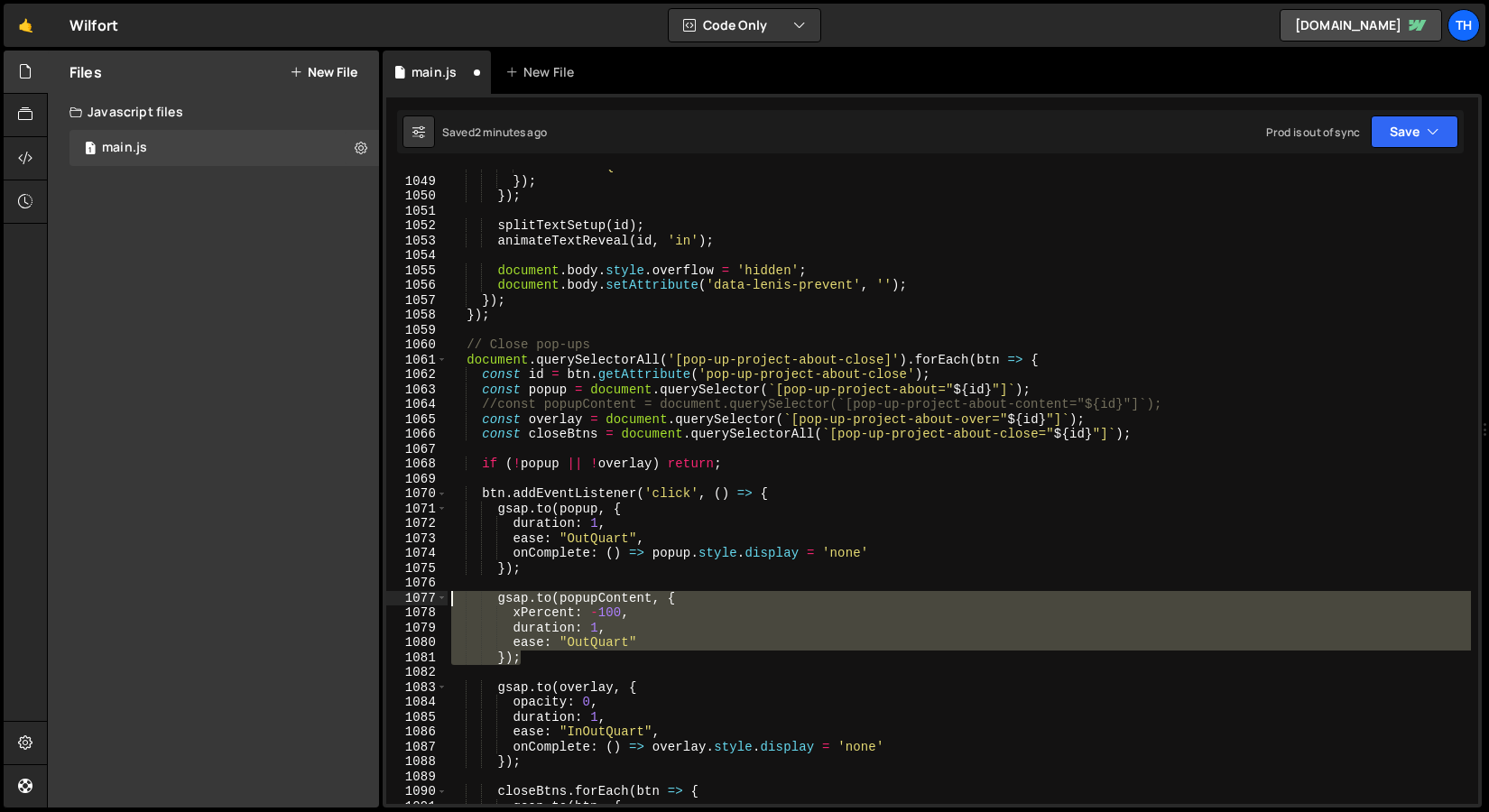
drag, startPoint x: 548, startPoint y: 663, endPoint x: 387, endPoint y: 597, distance: 174.0
click at [387, 597] on div "//const popupContent = document.querySelector(`[pop-up-project-about-content="$…" at bounding box center [933, 486] width 1092 height 635
type textarea "gsap.to(popupContent, { xPercent: -100,"
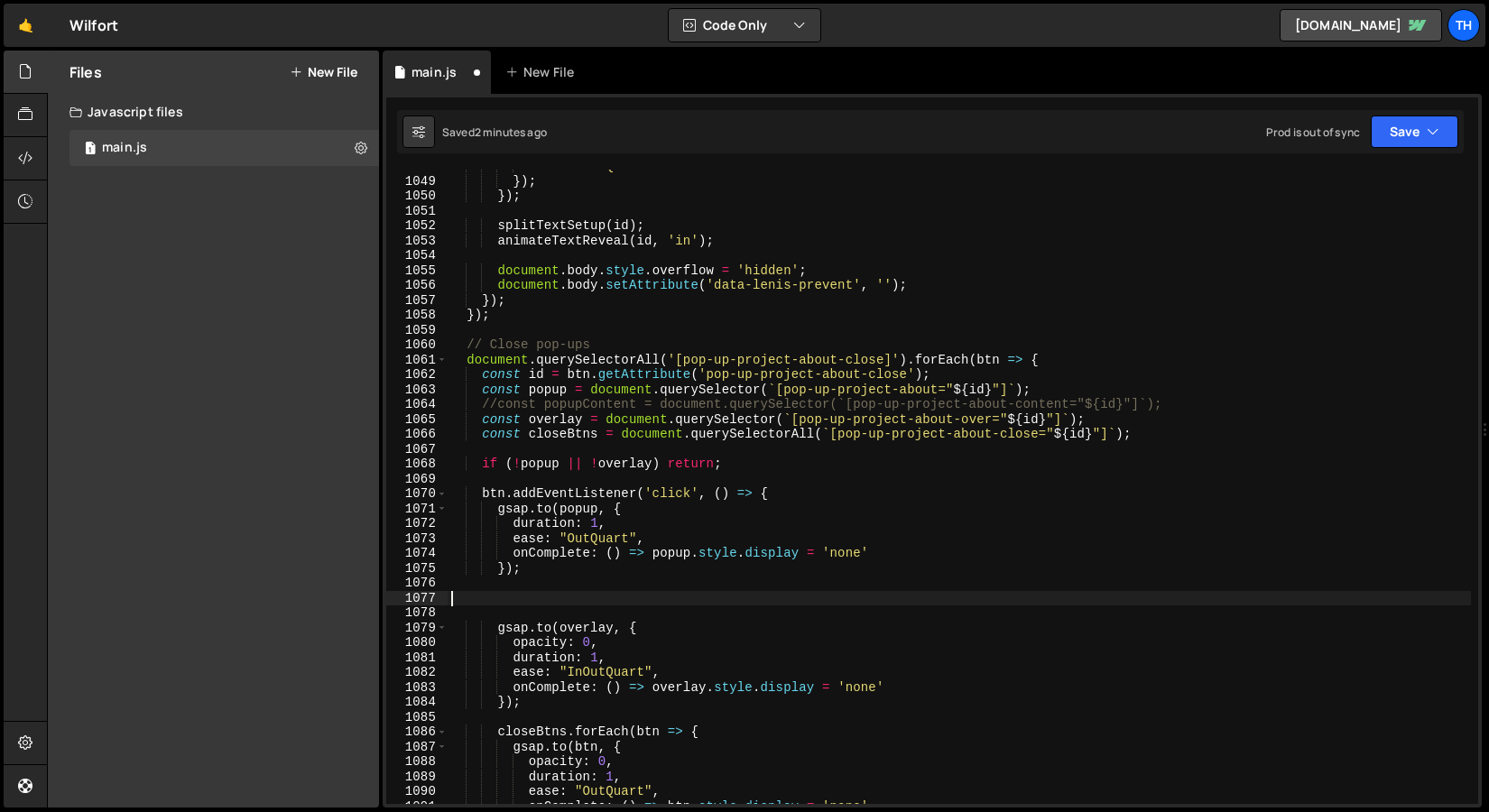
scroll to position [0, 0]
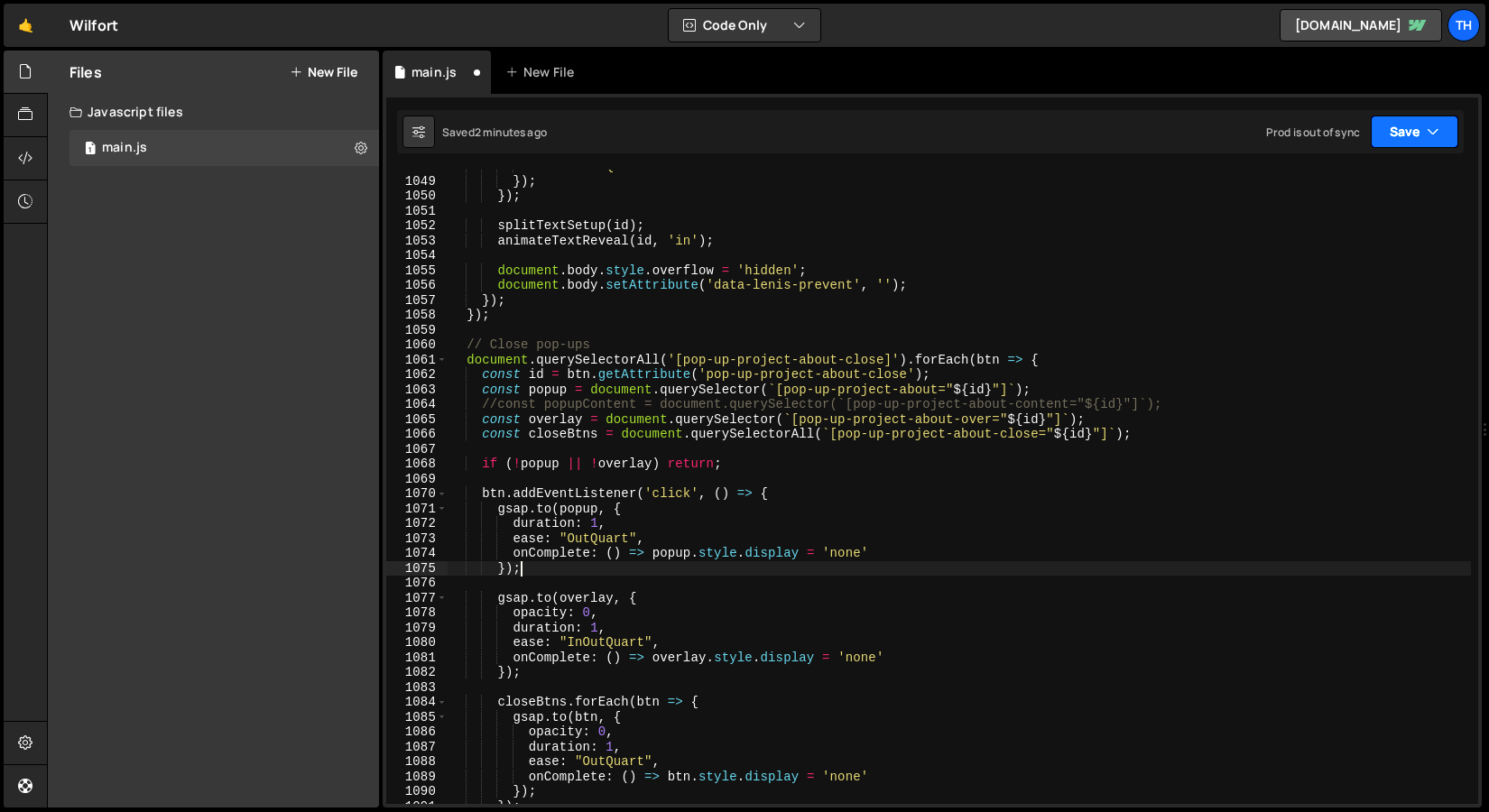
click at [1406, 119] on button "Save" at bounding box center [1415, 132] width 88 height 33
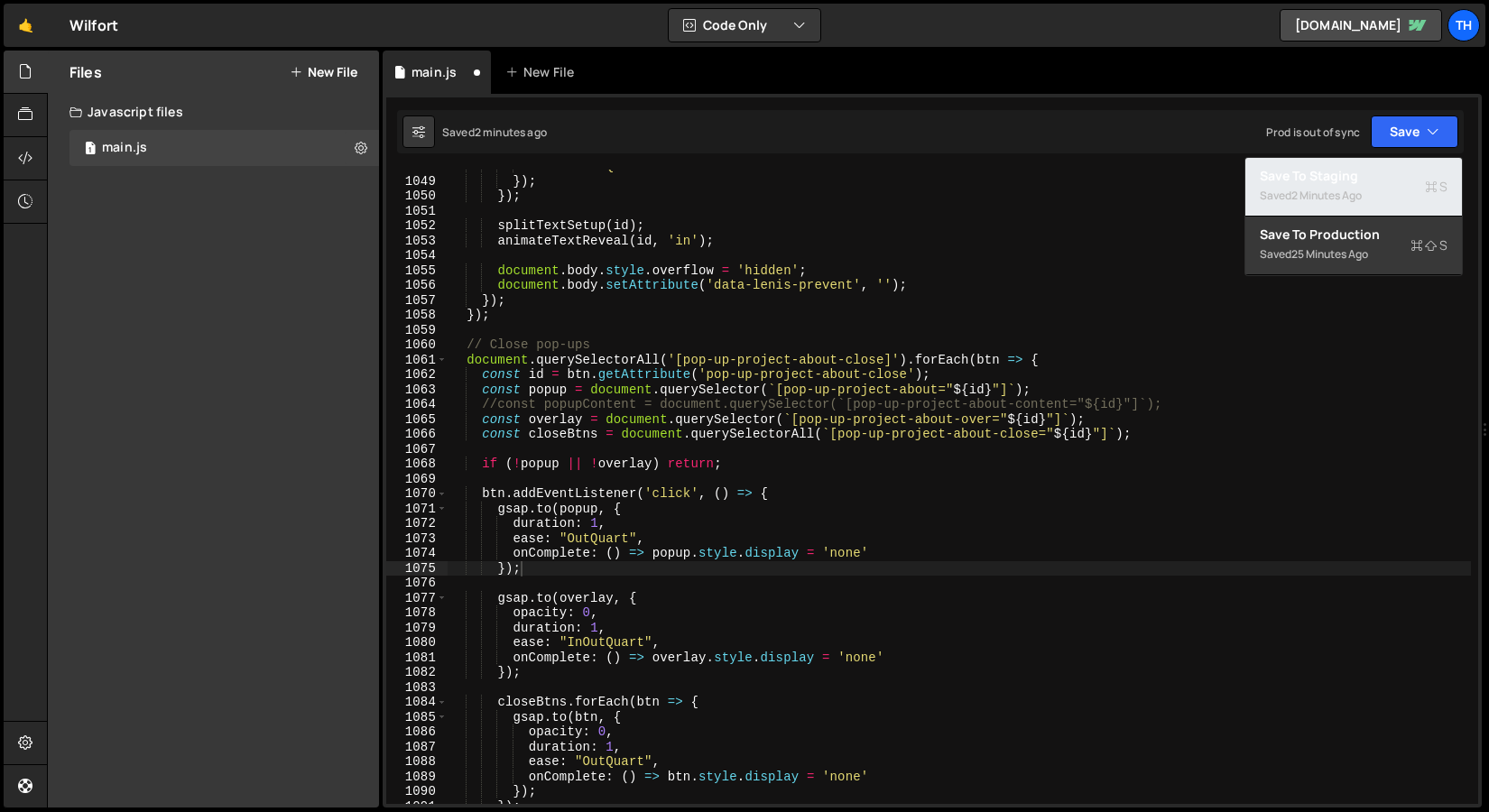
click at [1378, 186] on div "Saved 2 minutes ago" at bounding box center [1353, 196] width 187 height 22
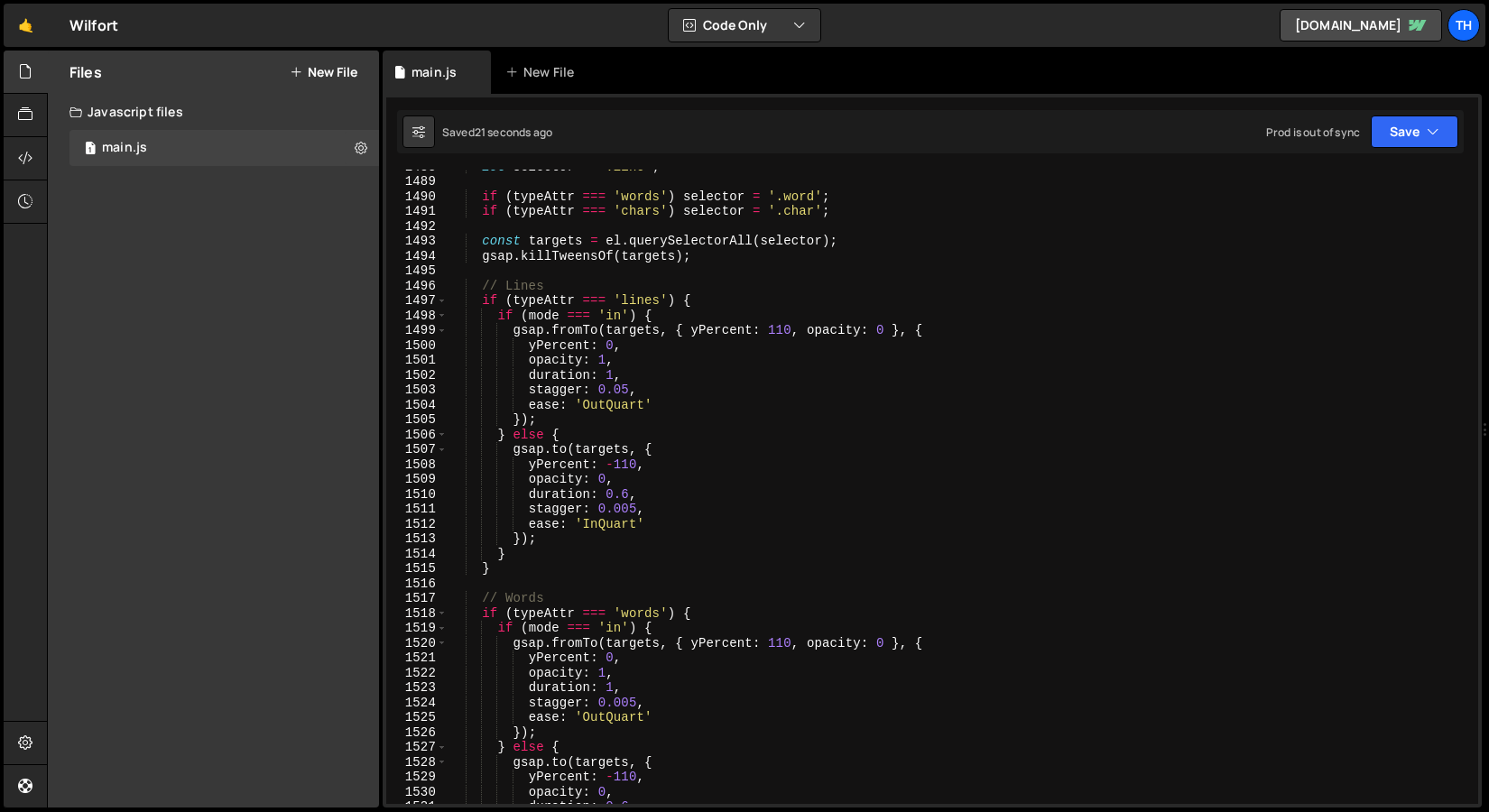
scroll to position [22148, 0]
click at [630, 510] on div "let selector = '.line' ; if ( typeAttr === 'words' ) selector = '.word' ; if ( …" at bounding box center [959, 494] width 1024 height 665
click at [616, 395] on div "let selector = '.line' ; if ( typeAttr === 'words' ) selector = '.word' ; if ( …" at bounding box center [959, 494] width 1024 height 665
click at [607, 395] on div "let selector = '.line' ; if ( typeAttr === 'words' ) selector = '.word' ; if ( …" at bounding box center [959, 494] width 1024 height 665
type textarea "stagger: 1.05,"
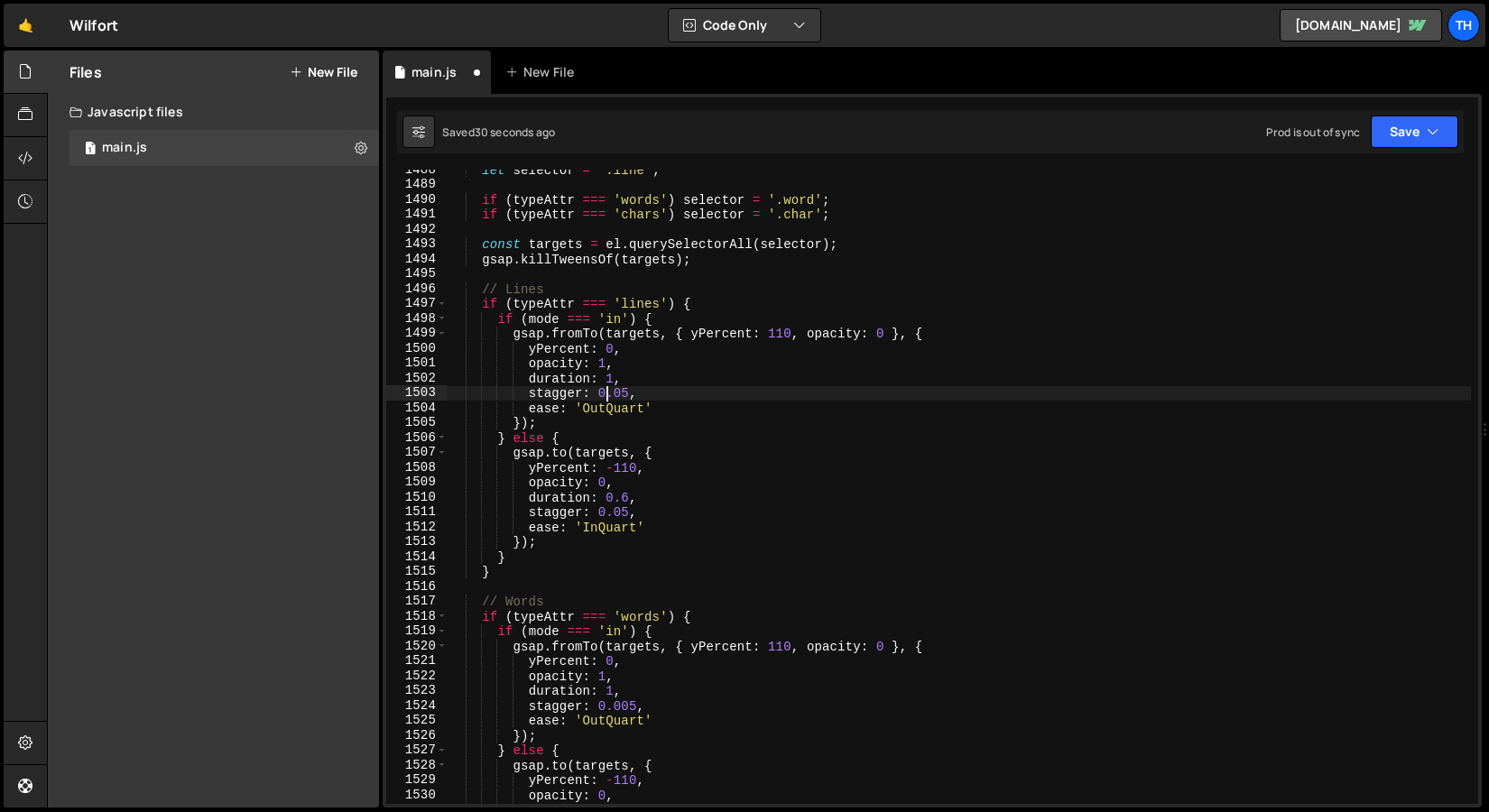
scroll to position [0, 10]
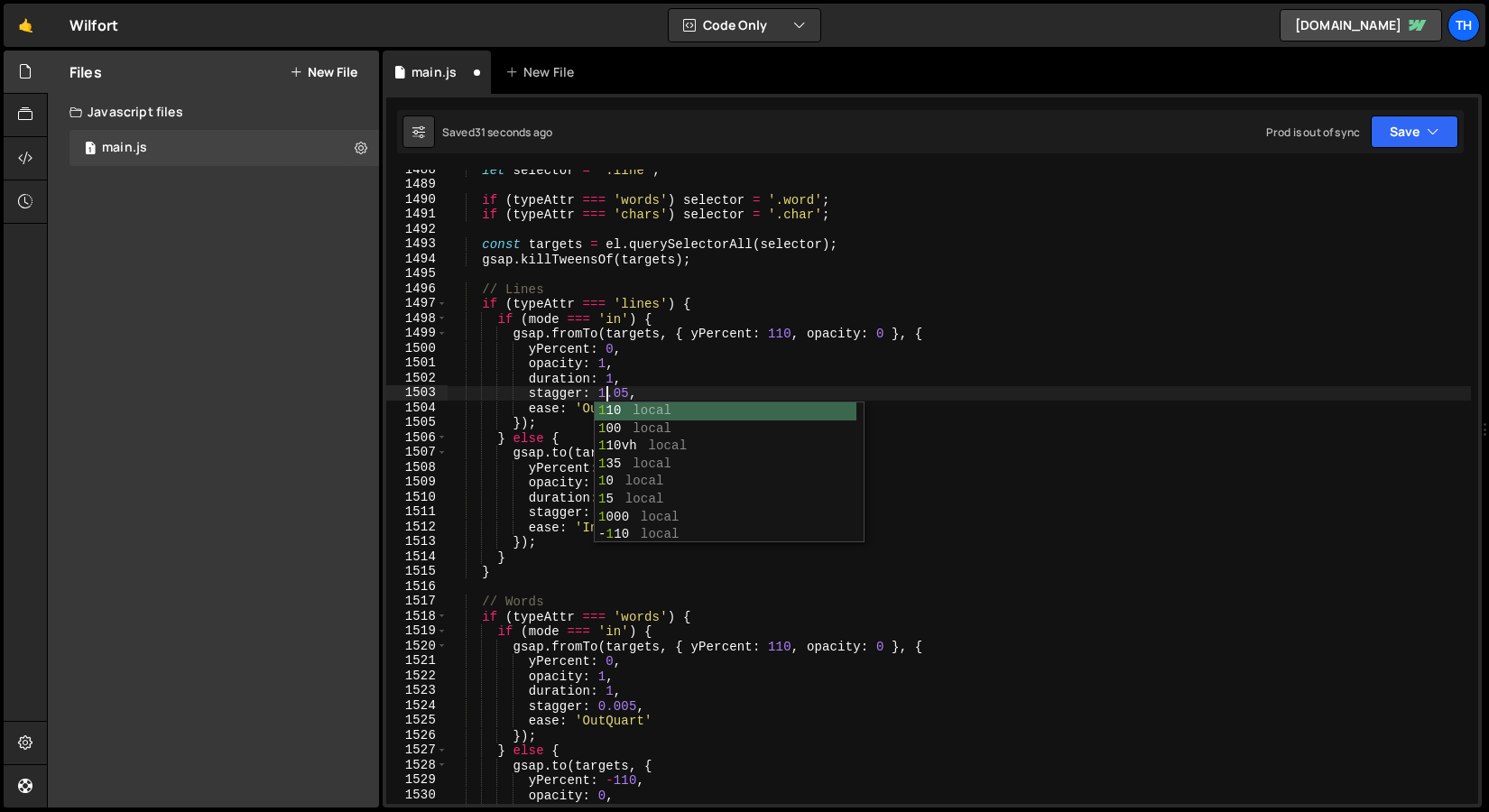
click at [975, 190] on div "let selector = '.line' ; if ( typeAttr === 'words' ) selector = '.word' ; if ( …" at bounding box center [959, 494] width 1024 height 665
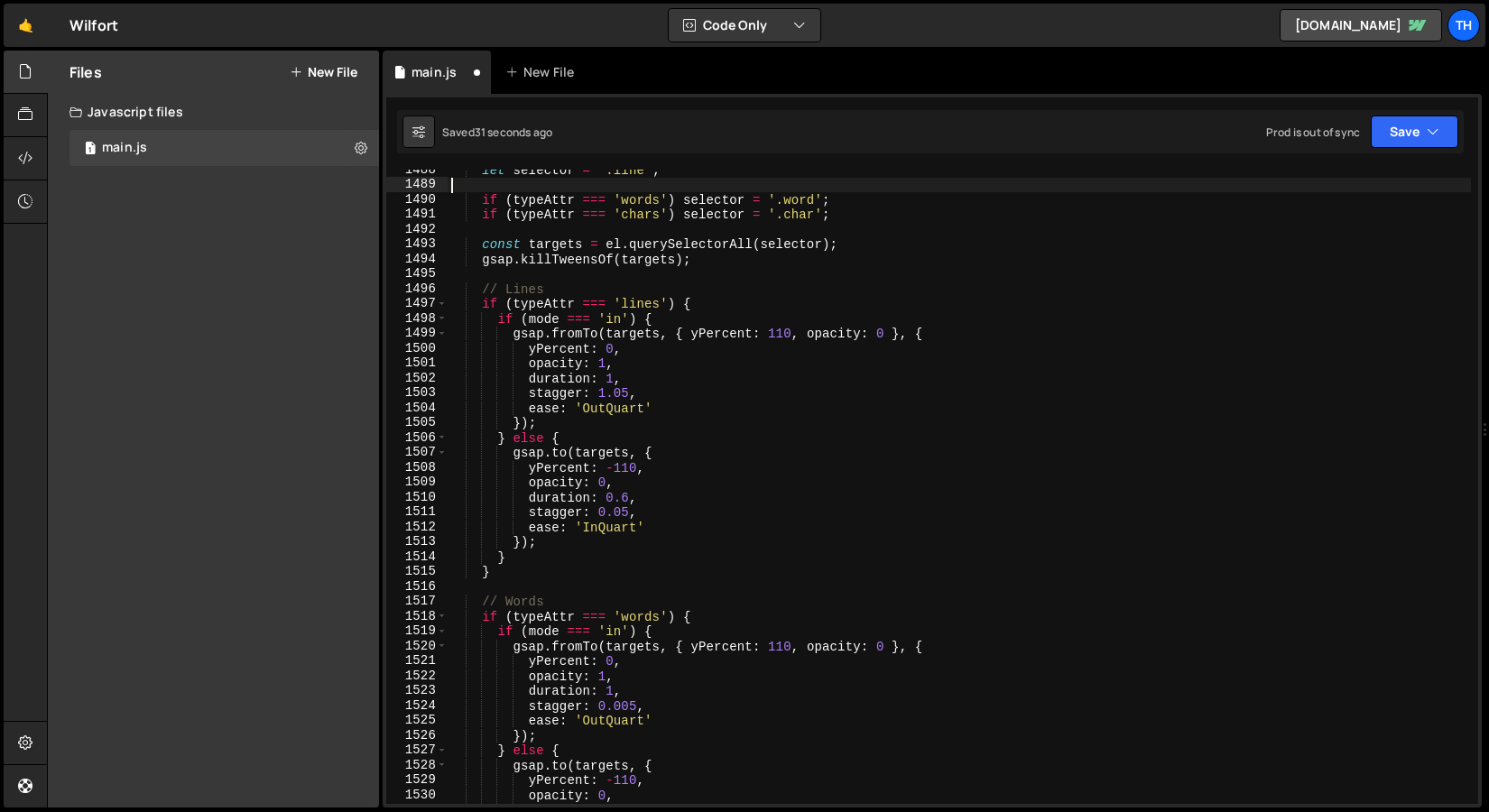
scroll to position [0, 0]
click at [1437, 137] on icon "button" at bounding box center [1433, 132] width 13 height 18
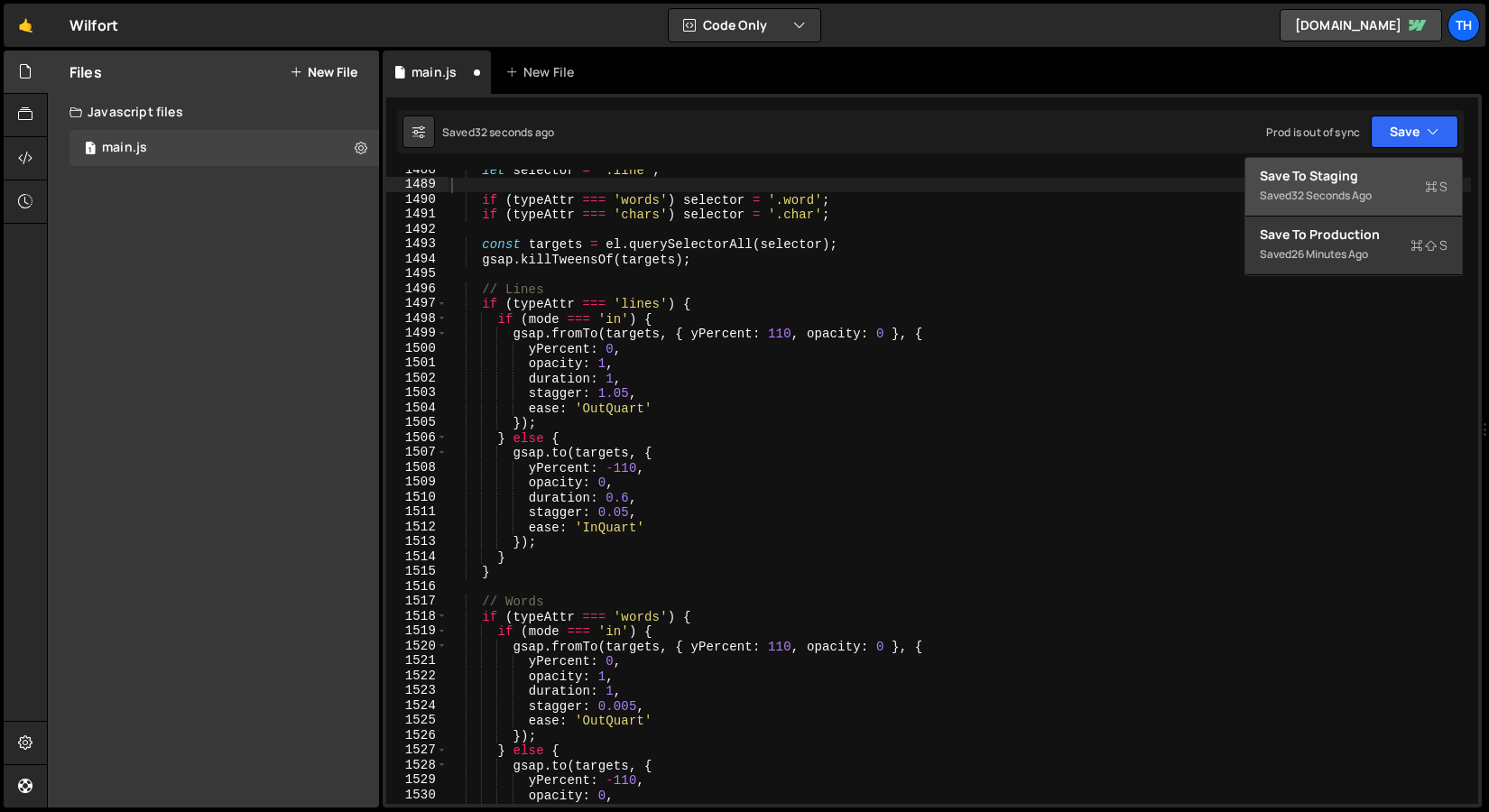
click at [1414, 175] on div "Save to Staging S" at bounding box center [1353, 176] width 187 height 18
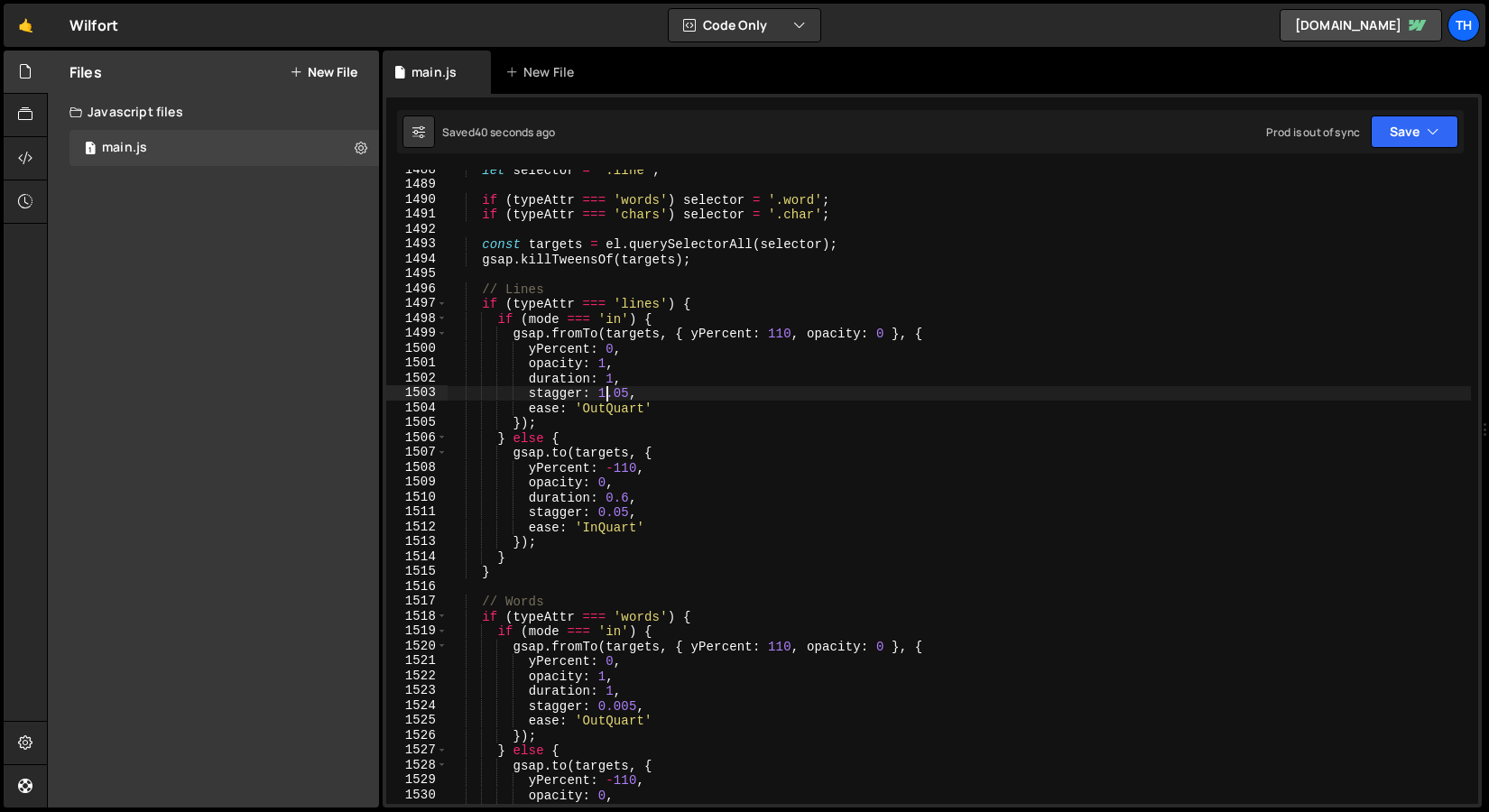
click at [605, 398] on div "let selector = '.line' ; if ( typeAttr === 'words' ) selector = '.word' ; if ( …" at bounding box center [959, 494] width 1024 height 665
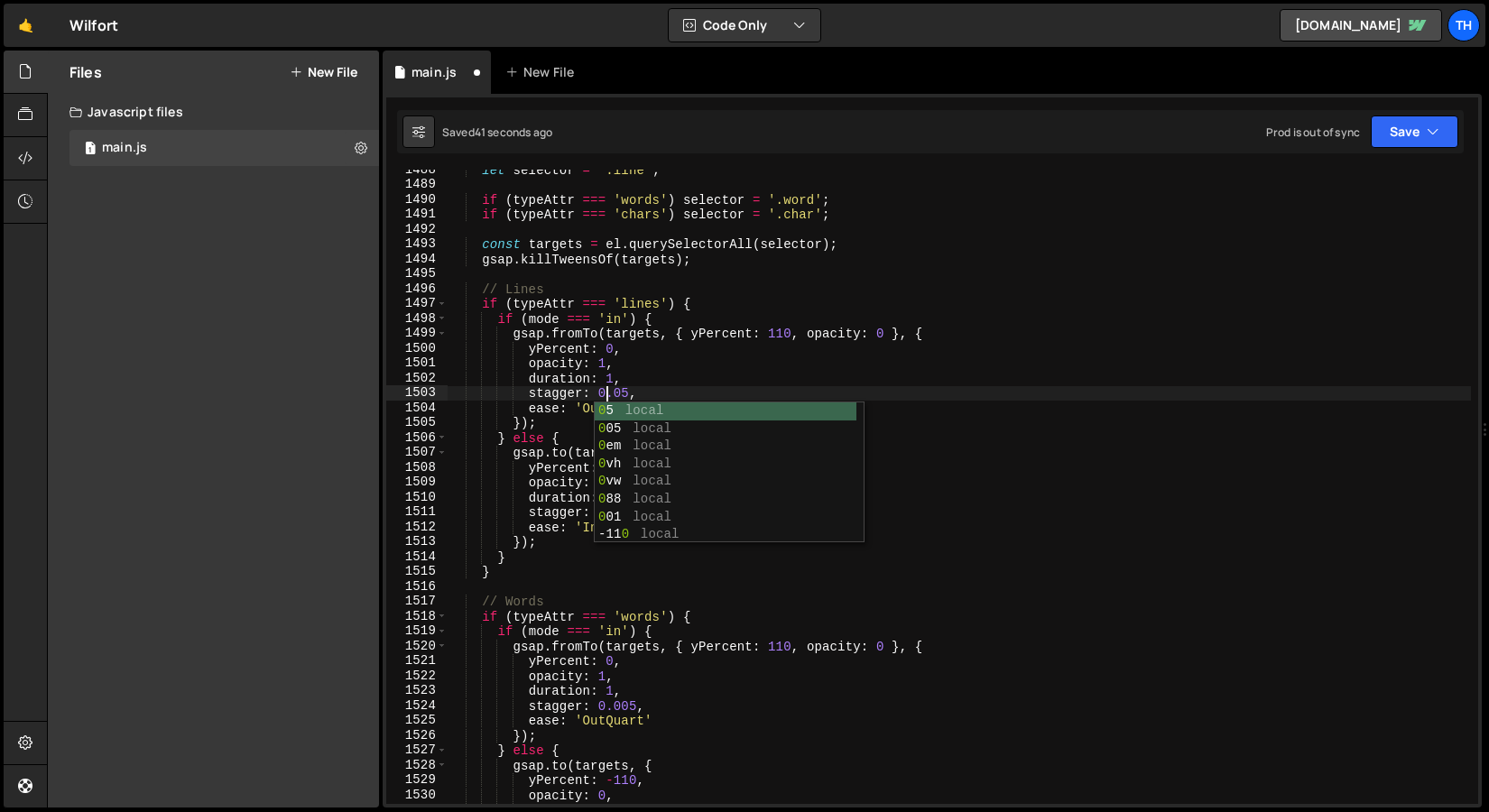
scroll to position [0, 10]
type textarea "stagger: 0.05,"
click at [1451, 127] on button "Save" at bounding box center [1415, 132] width 88 height 33
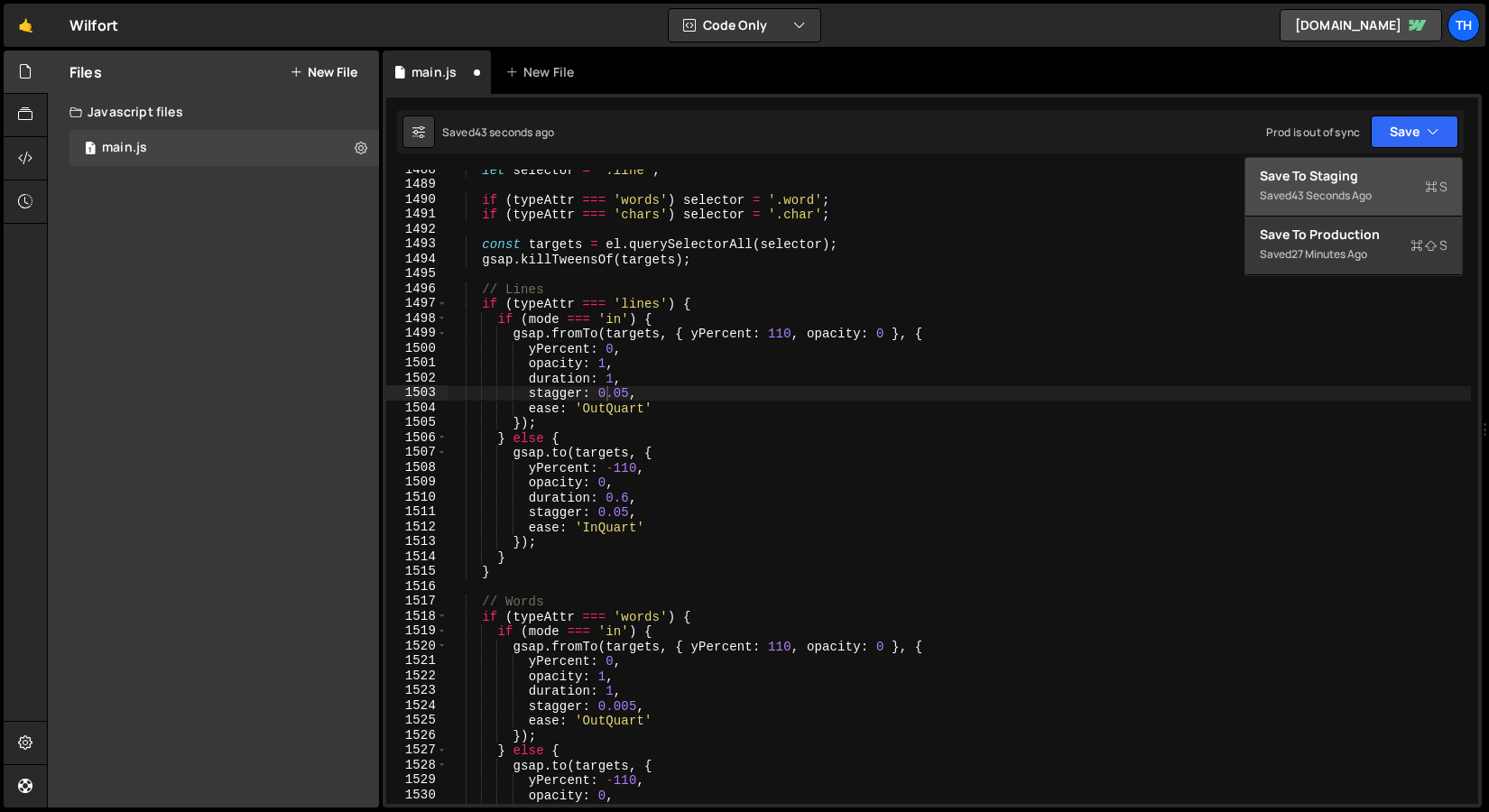
click at [1282, 206] on div "Saved 43 seconds ago" at bounding box center [1353, 196] width 187 height 22
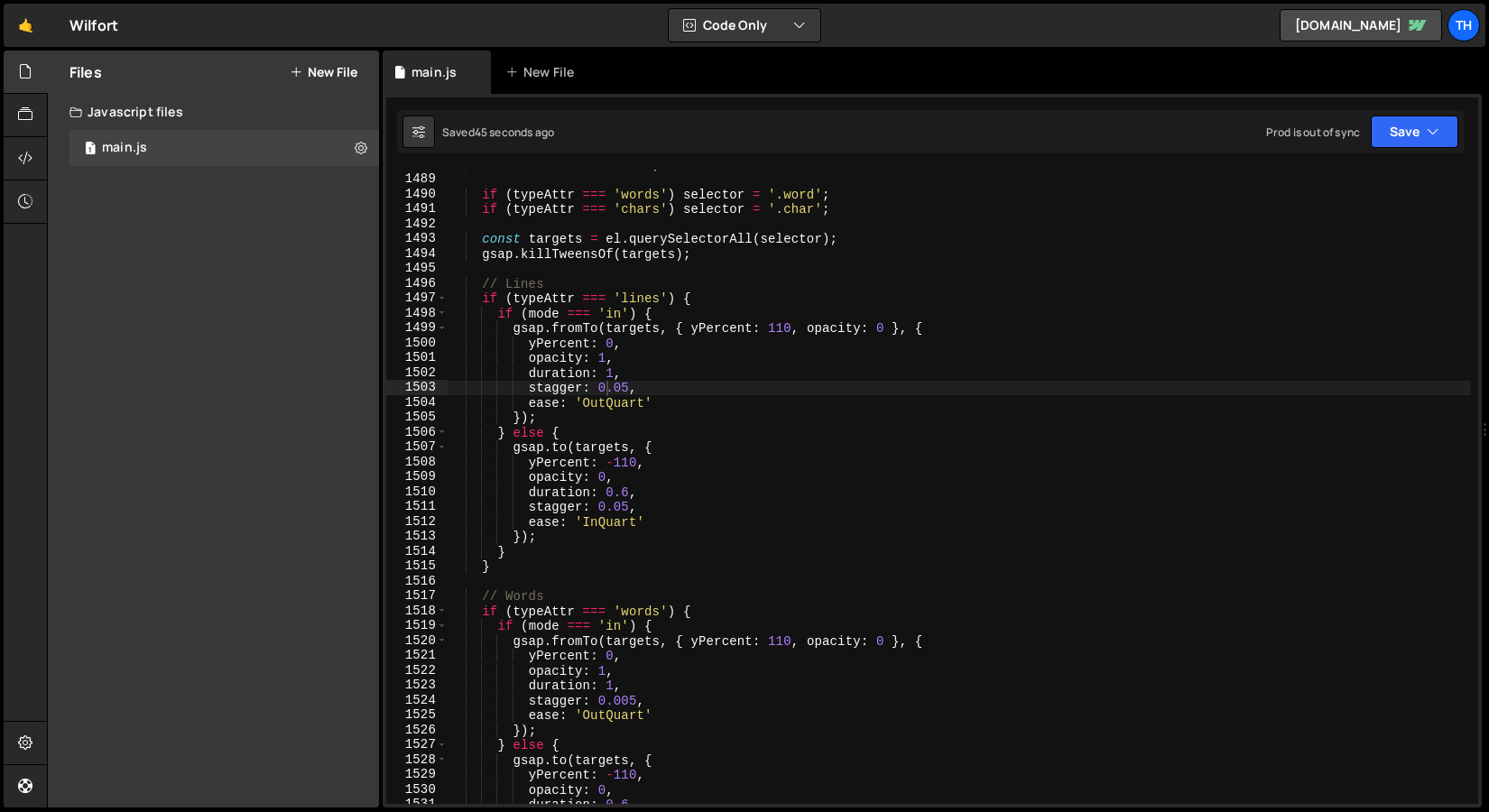
scroll to position [22148, 0]
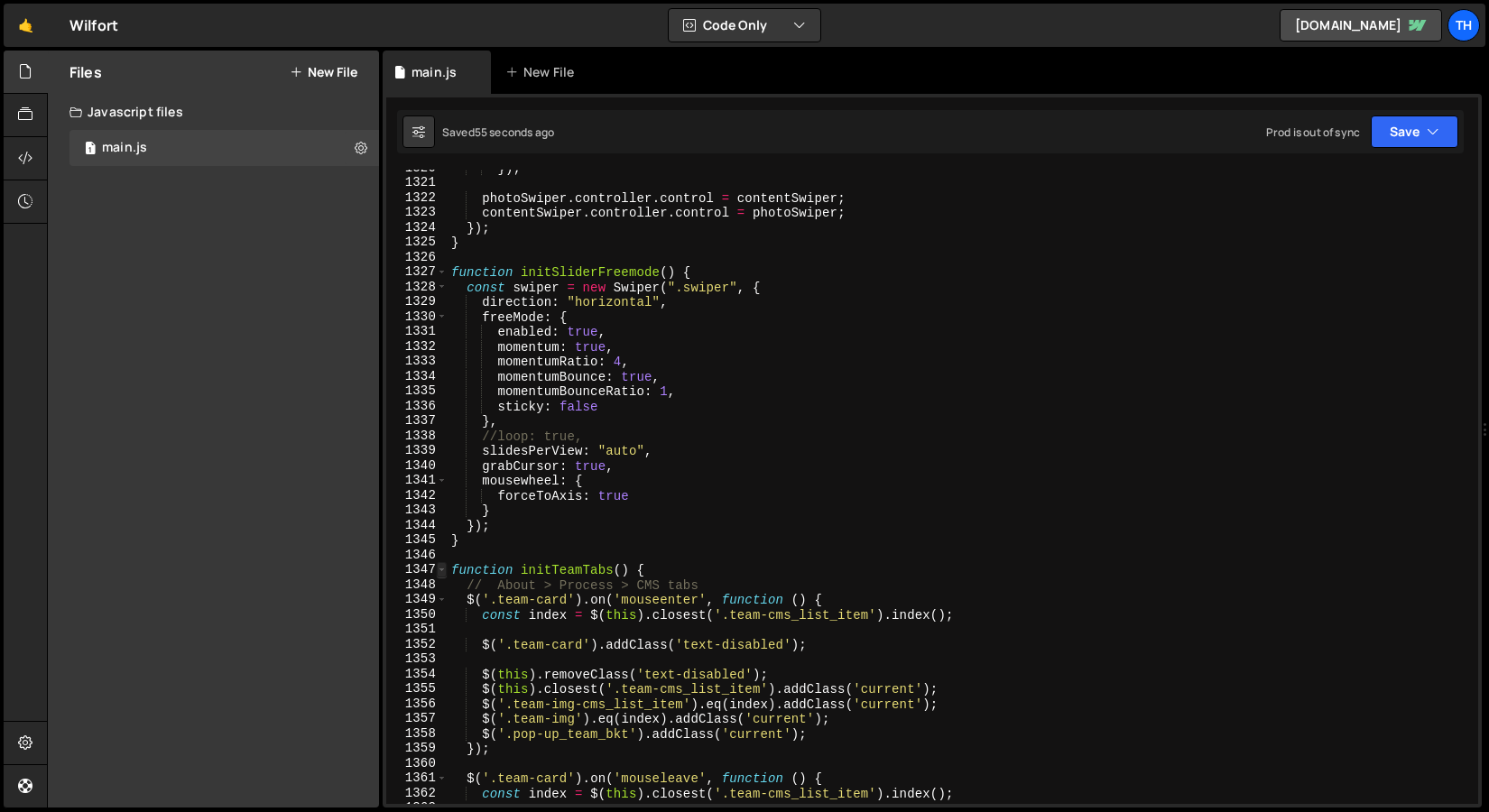
click at [442, 567] on span at bounding box center [442, 569] width 10 height 15
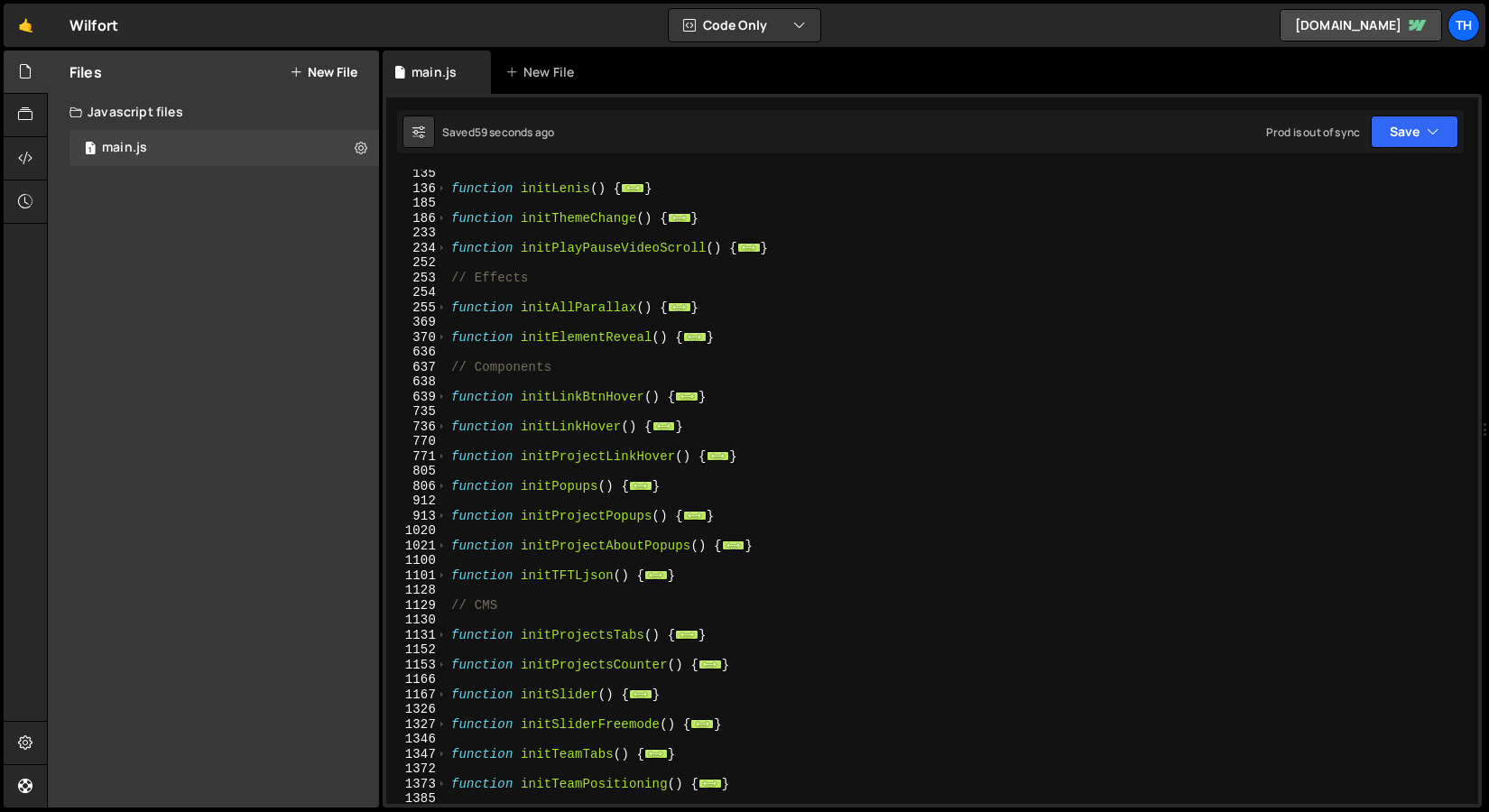
scroll to position [237, 0]
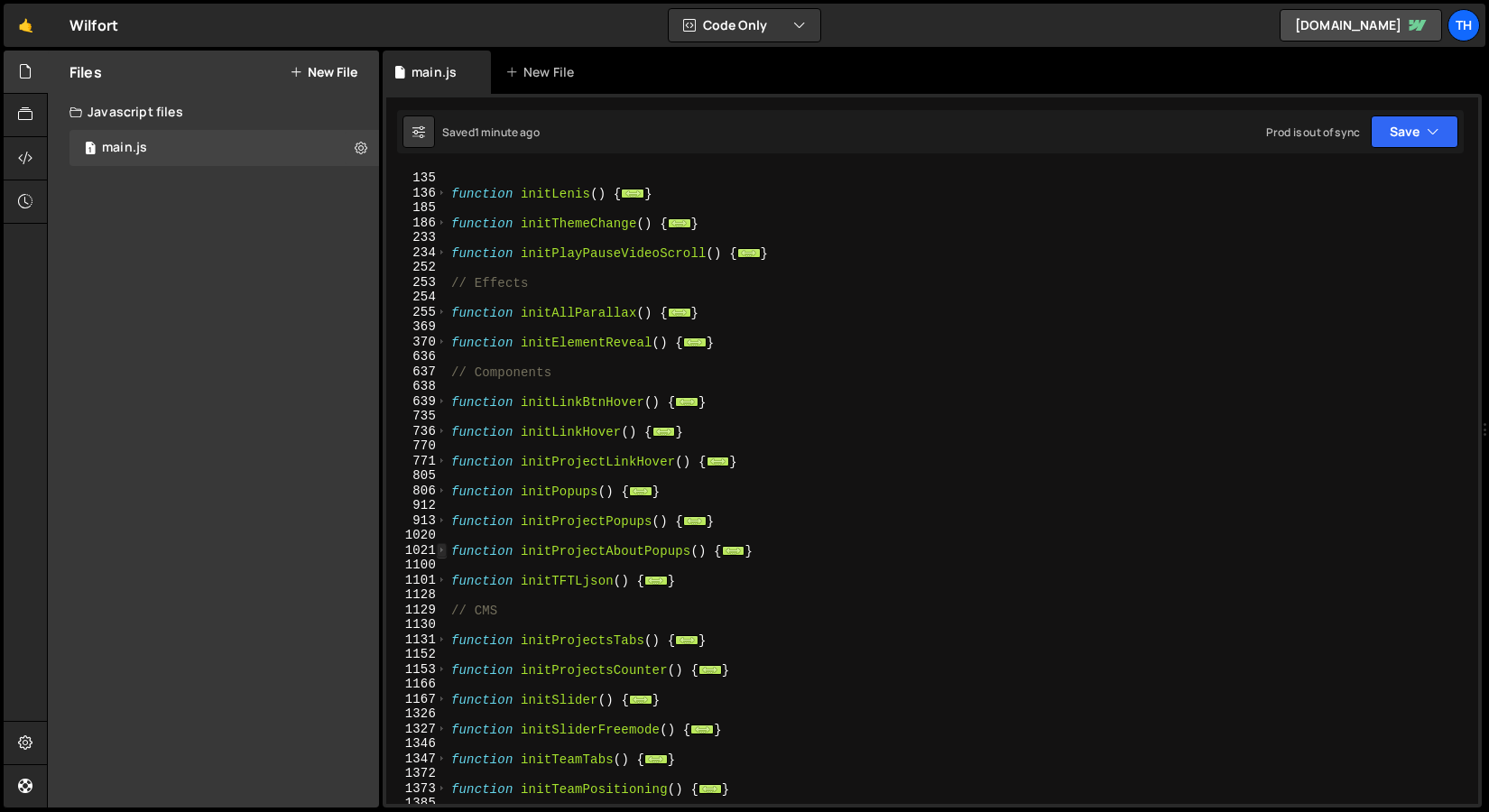
click at [445, 551] on span at bounding box center [442, 550] width 10 height 15
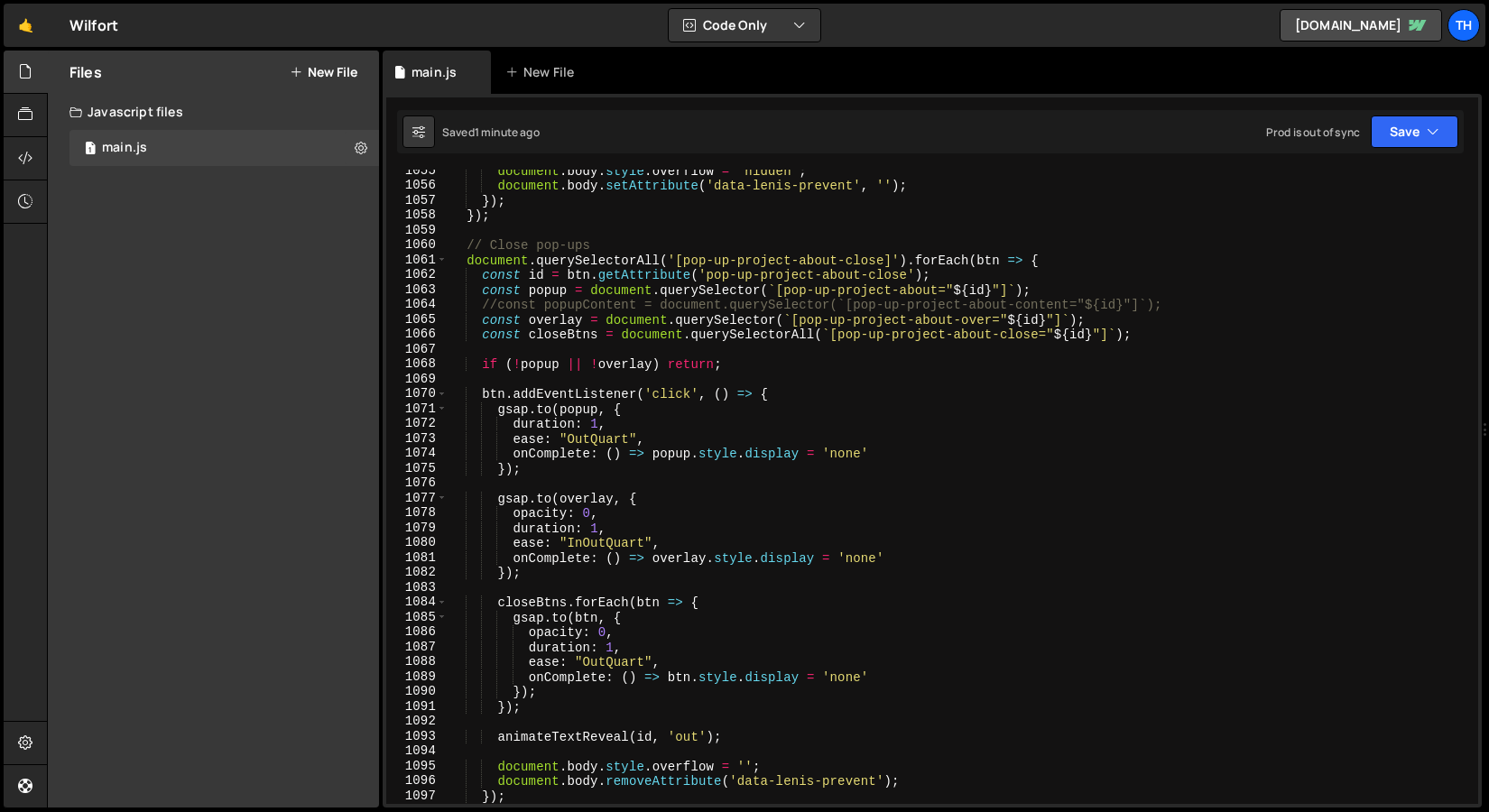
scroll to position [1127, 0]
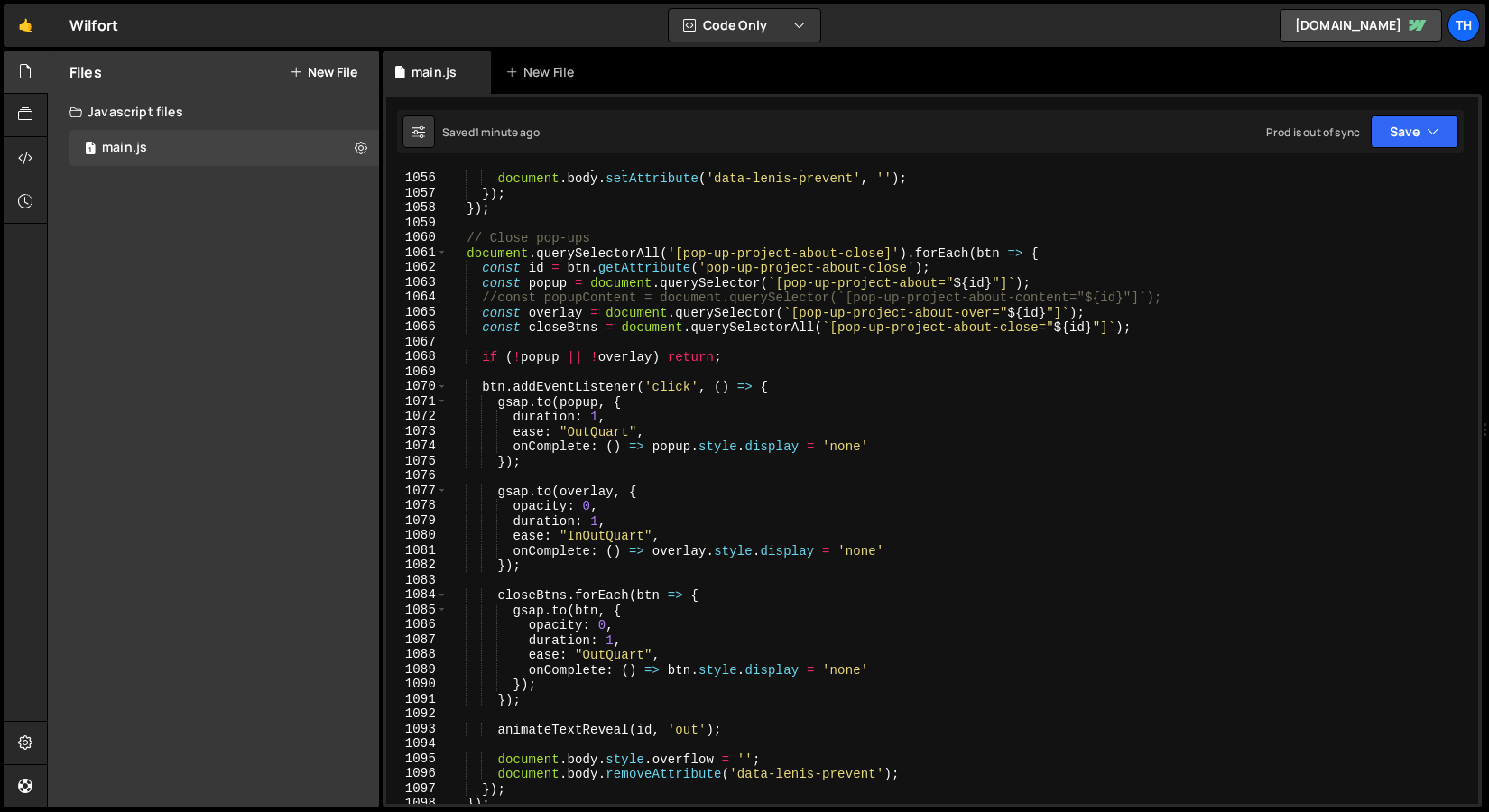
scroll to position [1129, 0]
click at [599, 422] on div "document . body . style . overflow = 'hidden' ; document . body . setAttribute …" at bounding box center [959, 490] width 1024 height 665
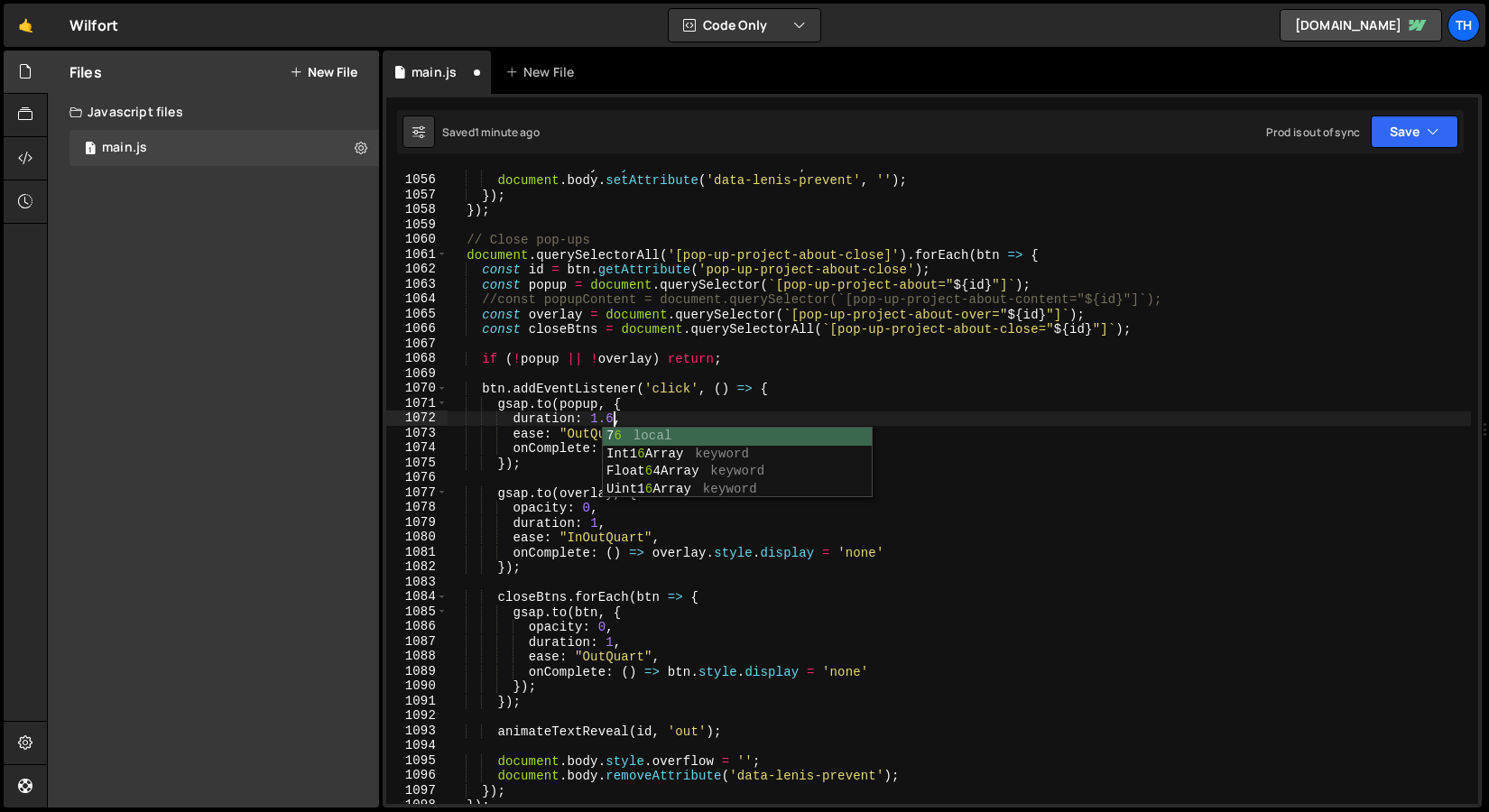
click at [703, 335] on div "document . body . style . overflow = 'hidden' ; document . body . setAttribute …" at bounding box center [959, 490] width 1024 height 665
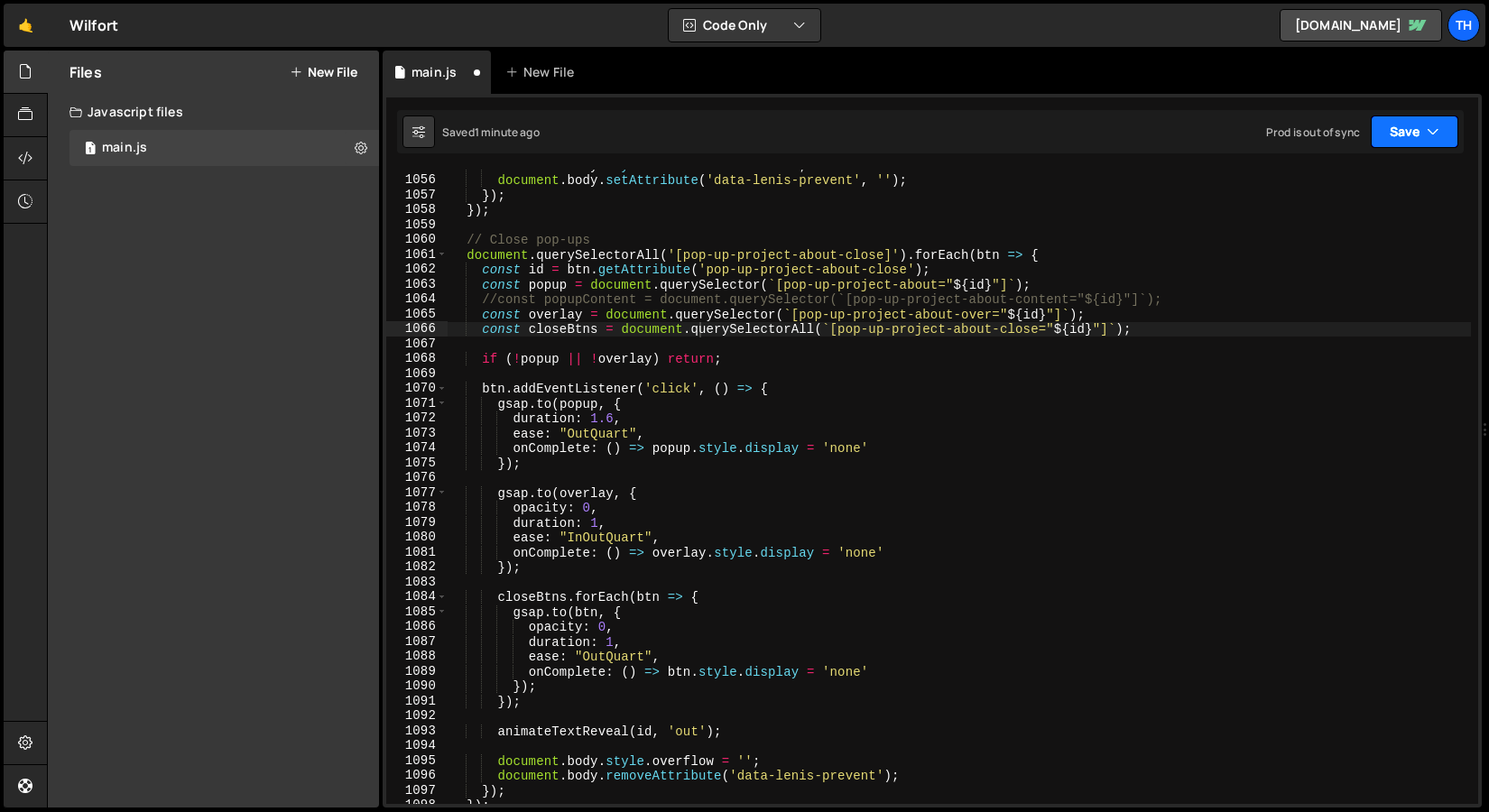
click at [1414, 119] on button "Save" at bounding box center [1415, 132] width 88 height 33
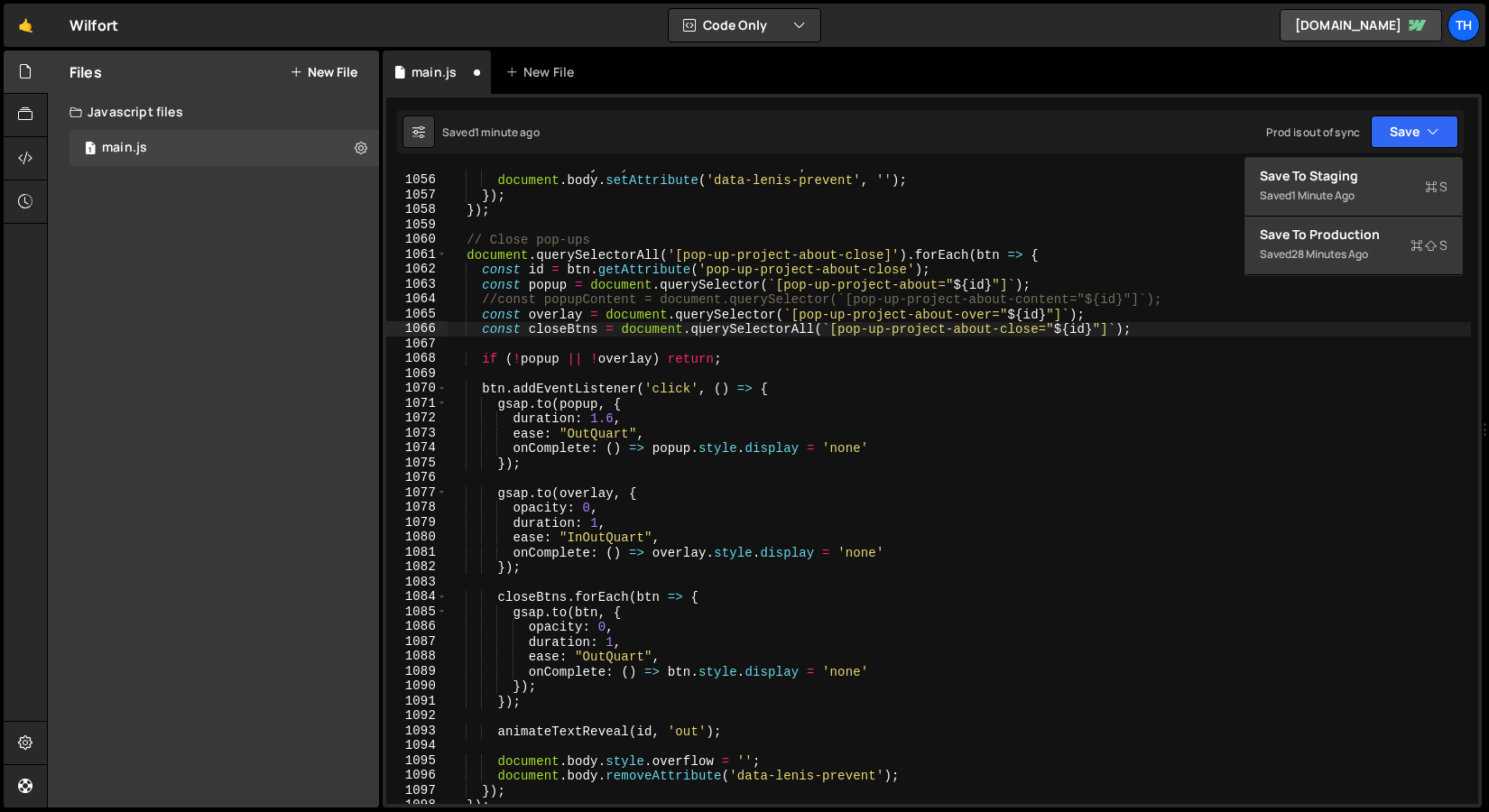
click at [1379, 156] on div "const closeBtns = document.querySelectorAll(`[pop-up-project-about-close="${id}…" at bounding box center [932, 450] width 1099 height 713
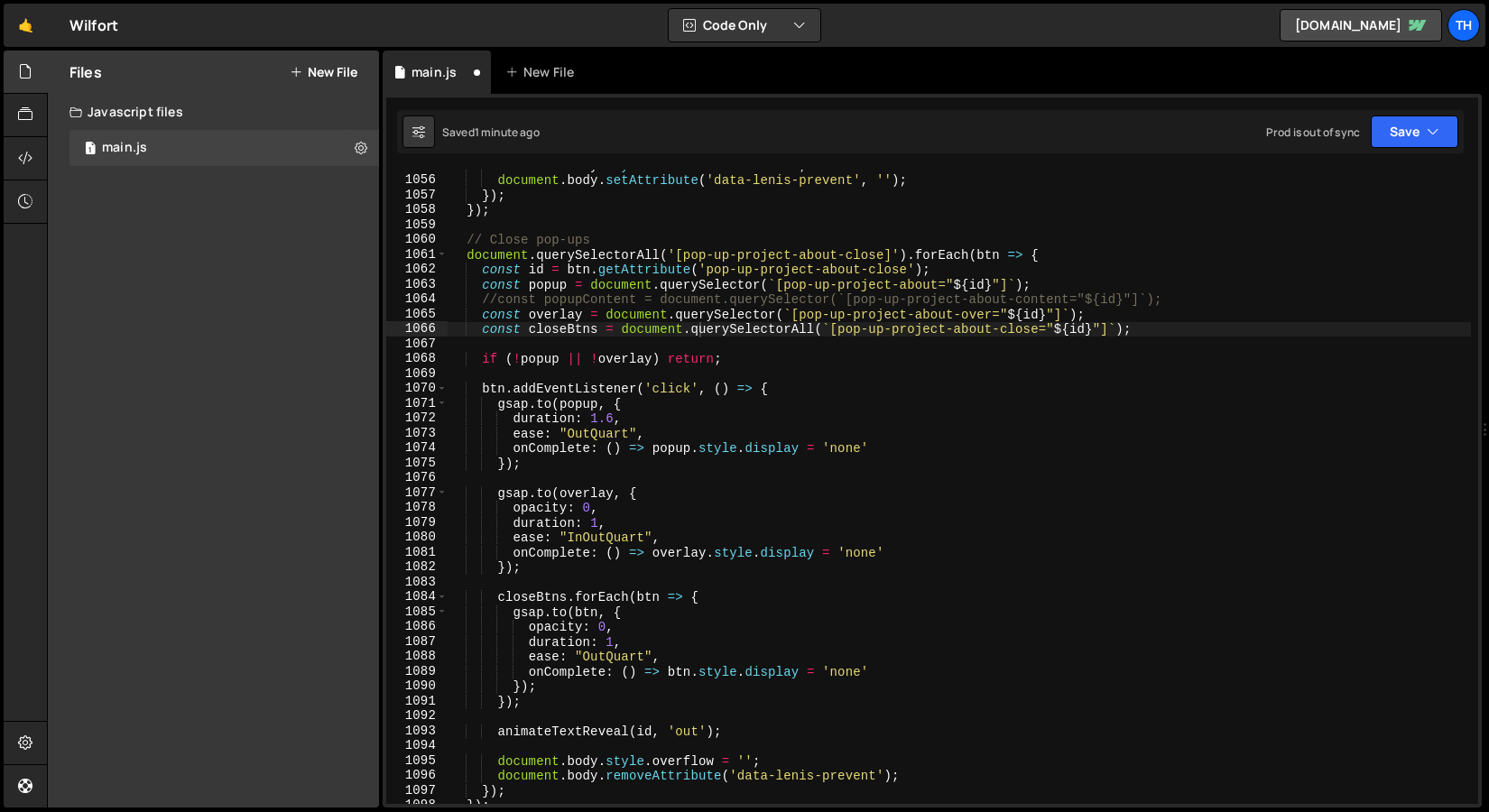
click at [1384, 149] on div "Saved 1 minute ago Prod is out of sync Upgrade to Edit Save Save to Staging S S…" at bounding box center [931, 131] width 1067 height 43
click at [1395, 133] on button "Save" at bounding box center [1415, 132] width 88 height 33
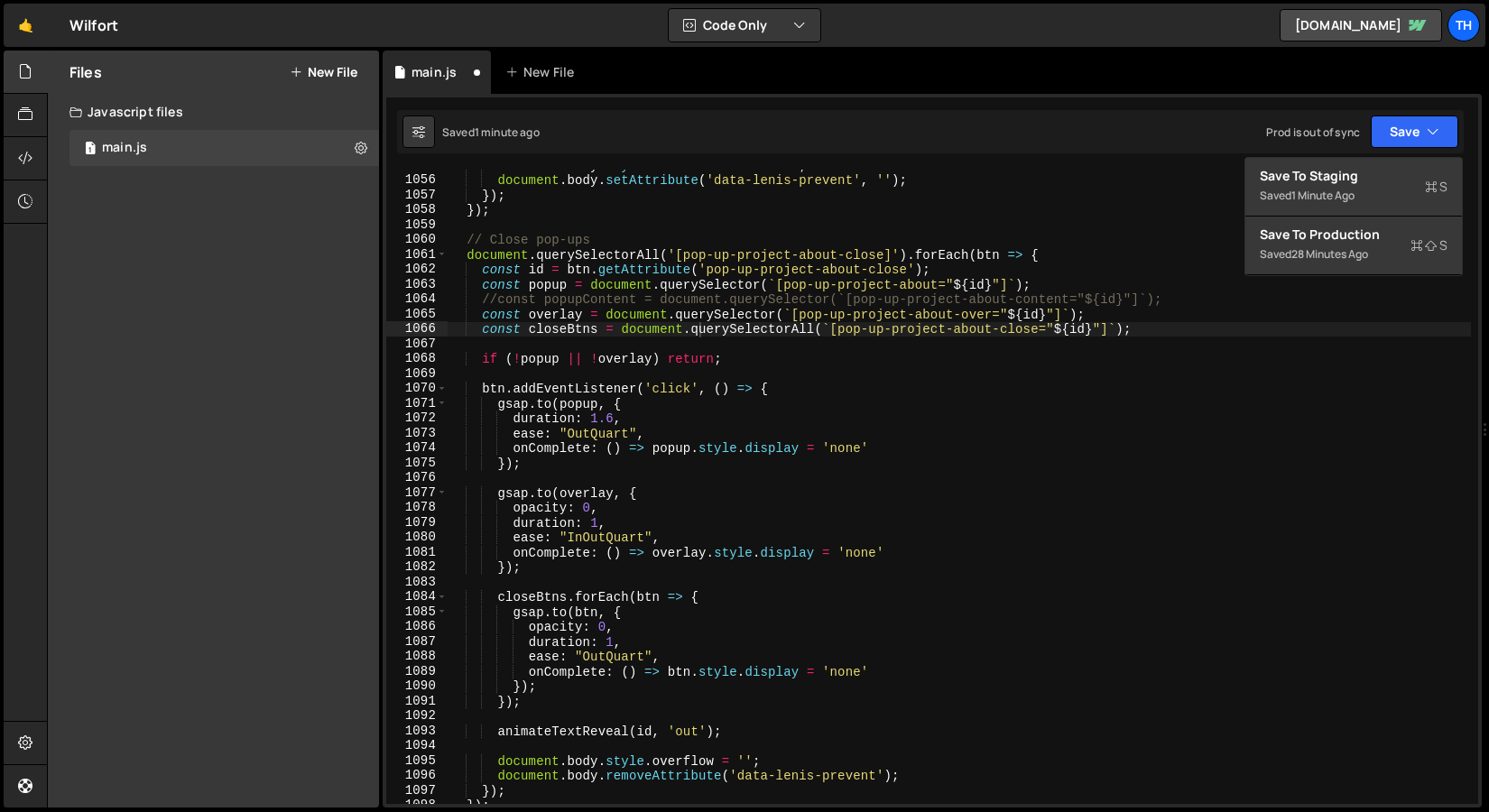
click at [1382, 152] on div "Saved 1 minute ago Prod is out of sync Upgrade to Edit Save Save to Staging S S…" at bounding box center [931, 131] width 1067 height 43
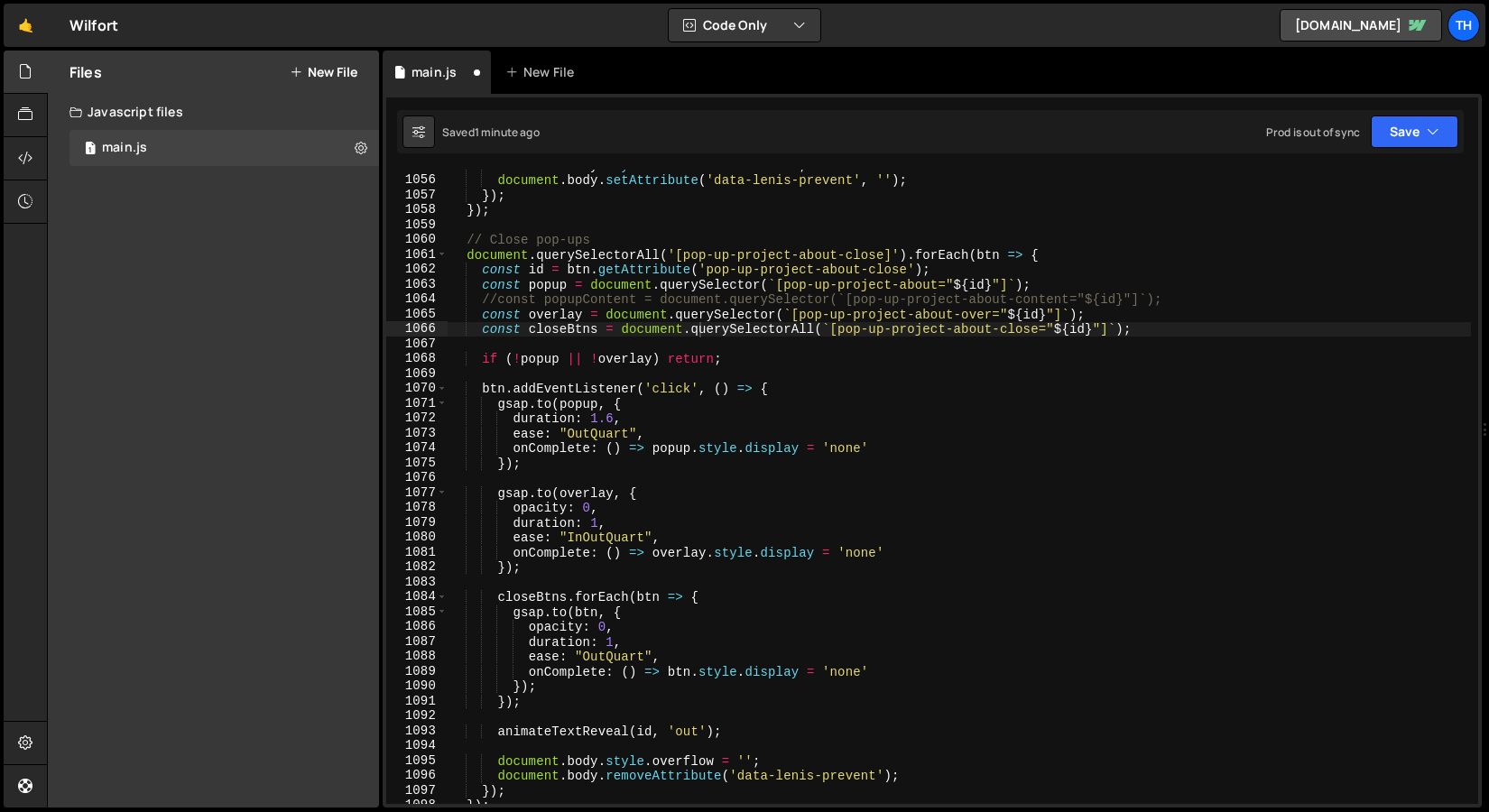
click at [1383, 150] on div "Saved 1 minute ago Prod is out of sync Upgrade to Edit Save Save to Staging S S…" at bounding box center [931, 131] width 1067 height 43
click at [1384, 139] on button "Save" at bounding box center [1415, 132] width 88 height 33
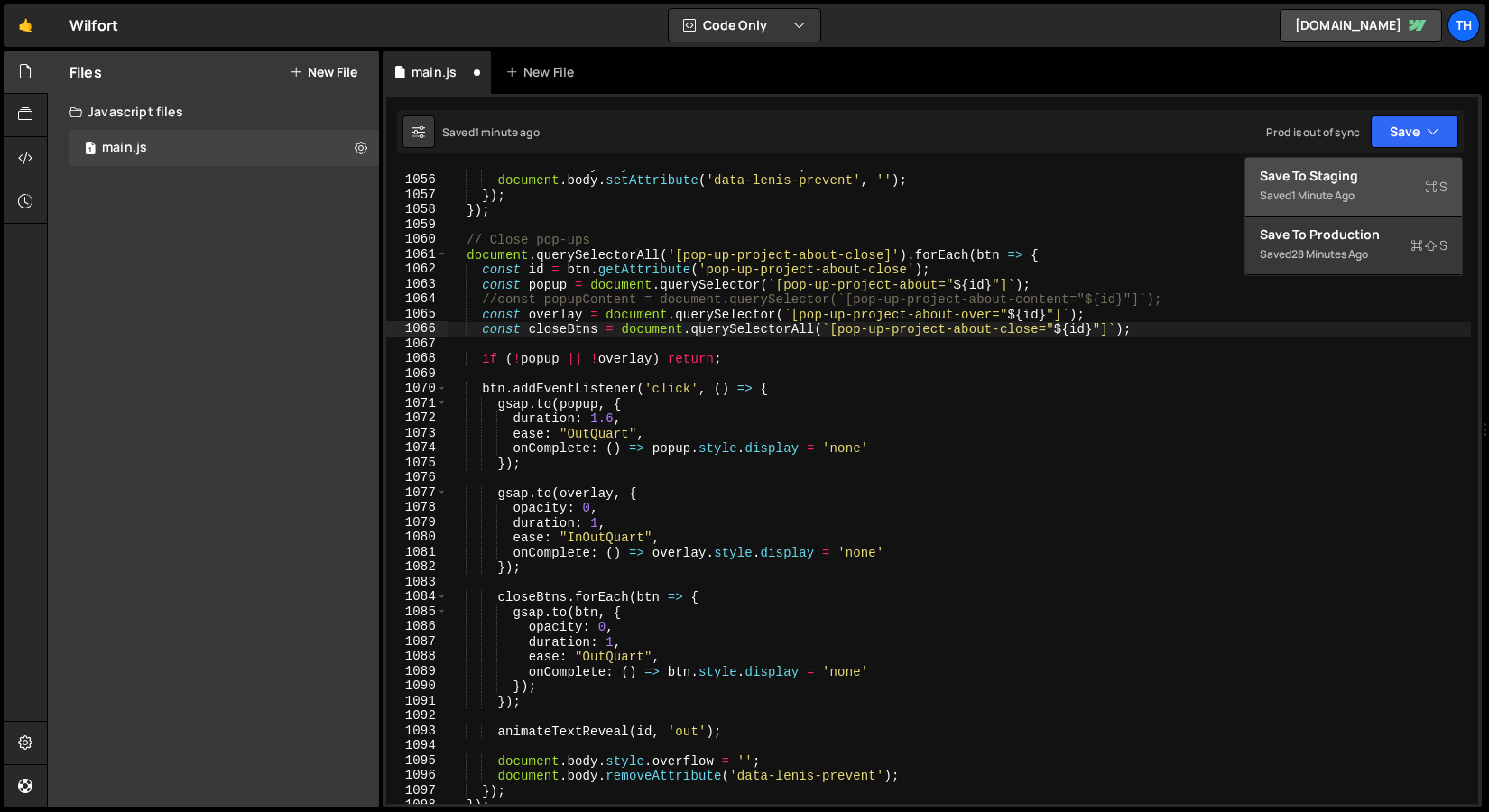
click at [1371, 192] on div "Saved 1 minute ago" at bounding box center [1353, 196] width 187 height 22
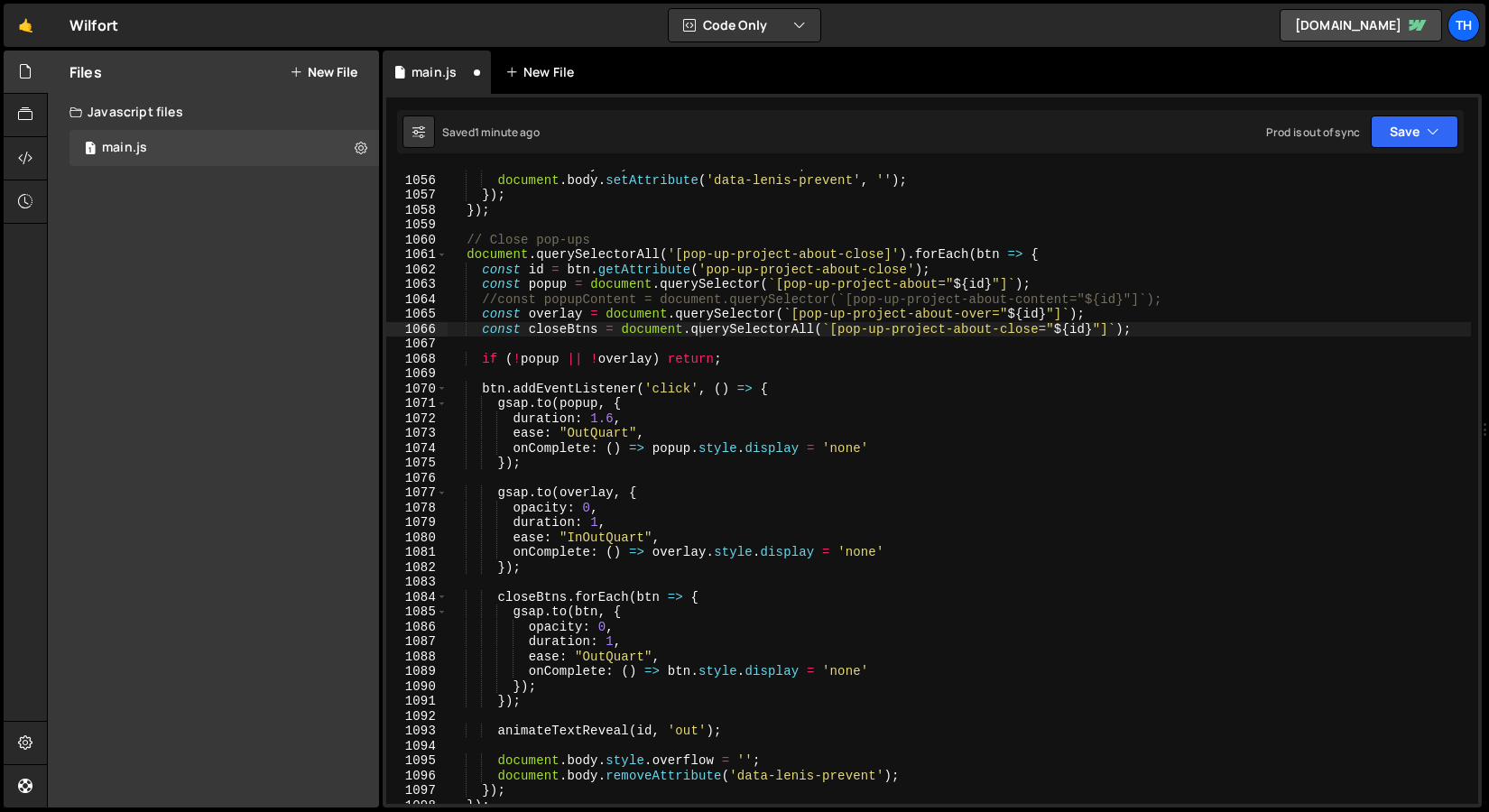
scroll to position [15705, 0]
click at [639, 433] on div "document . body . style . overflow = 'hidden' ; document . body . setAttribute …" at bounding box center [959, 490] width 1024 height 665
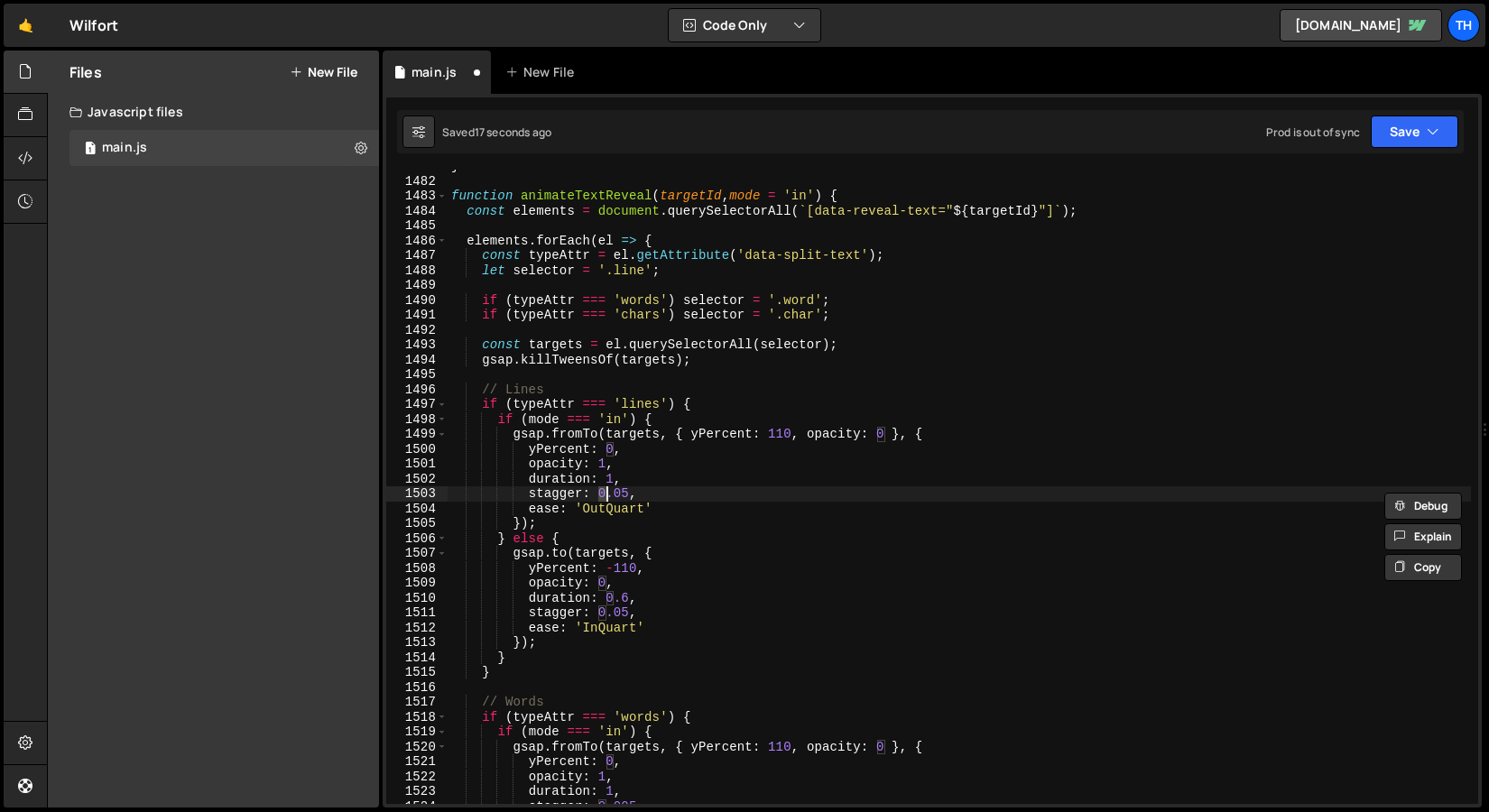
scroll to position [22060, 0]
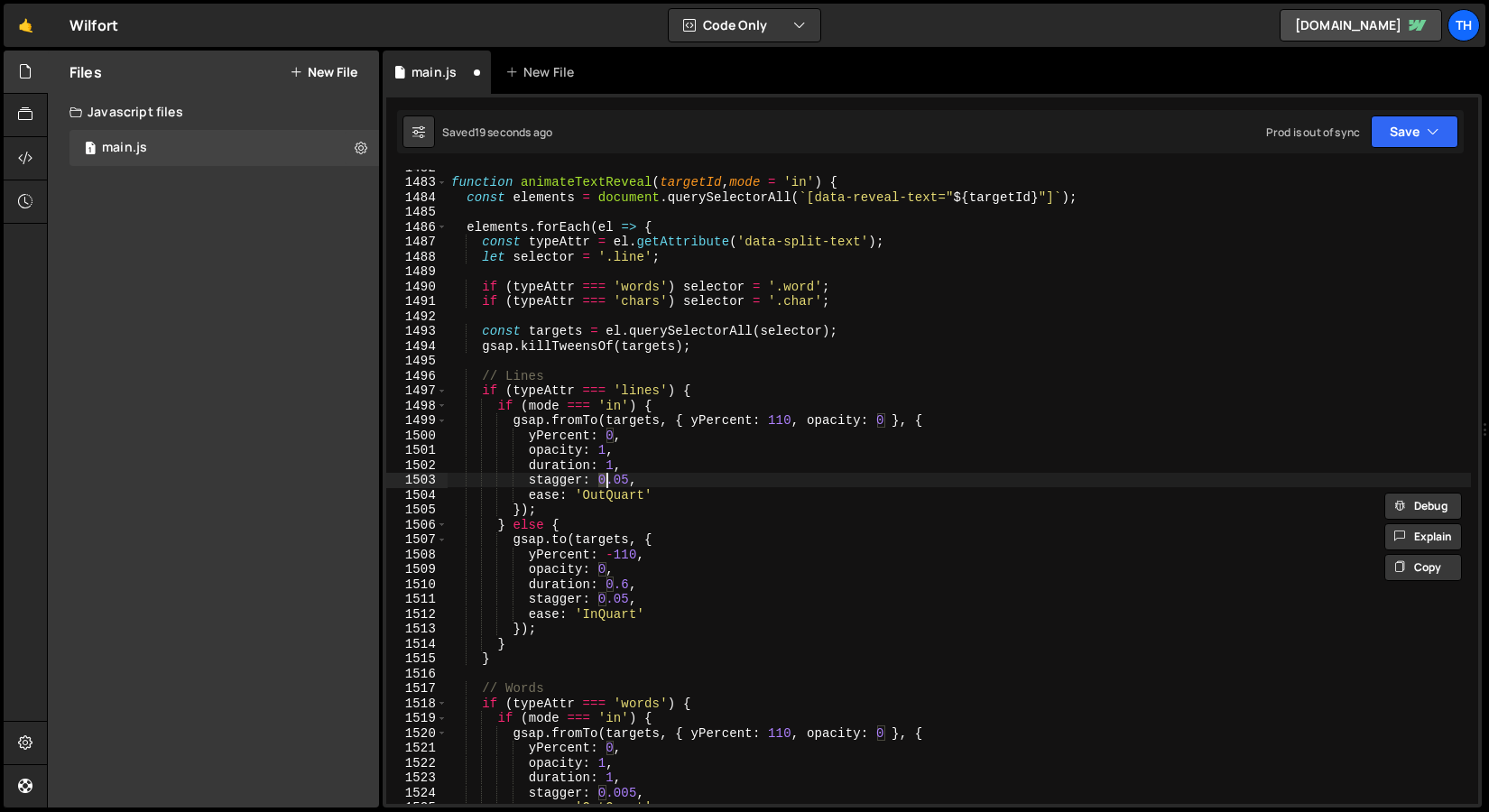
click at [629, 589] on div "function animateTextReveal ( targetId , mode = 'in' ) { const elements = docume…" at bounding box center [959, 491] width 1024 height 665
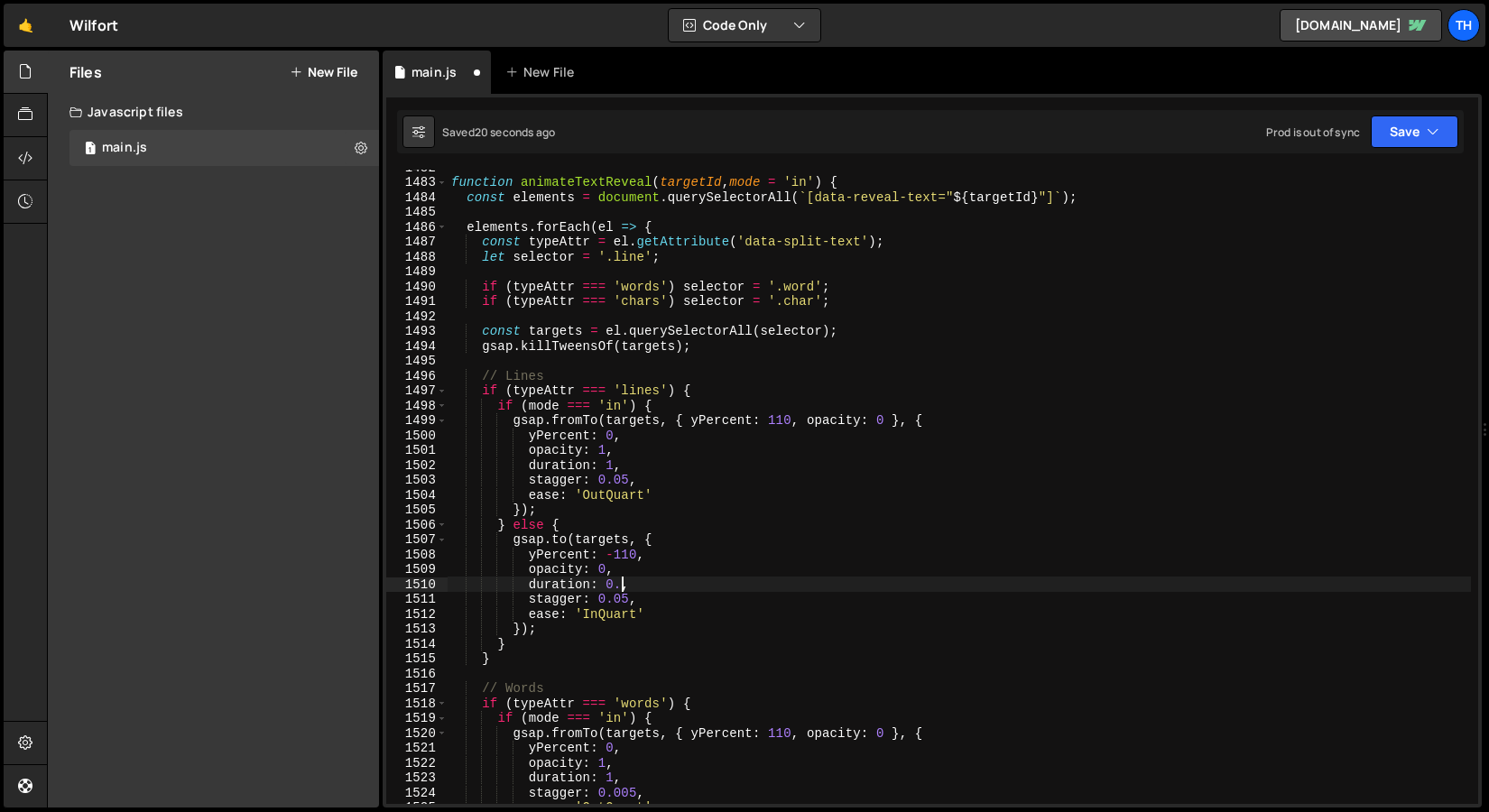
scroll to position [0, 12]
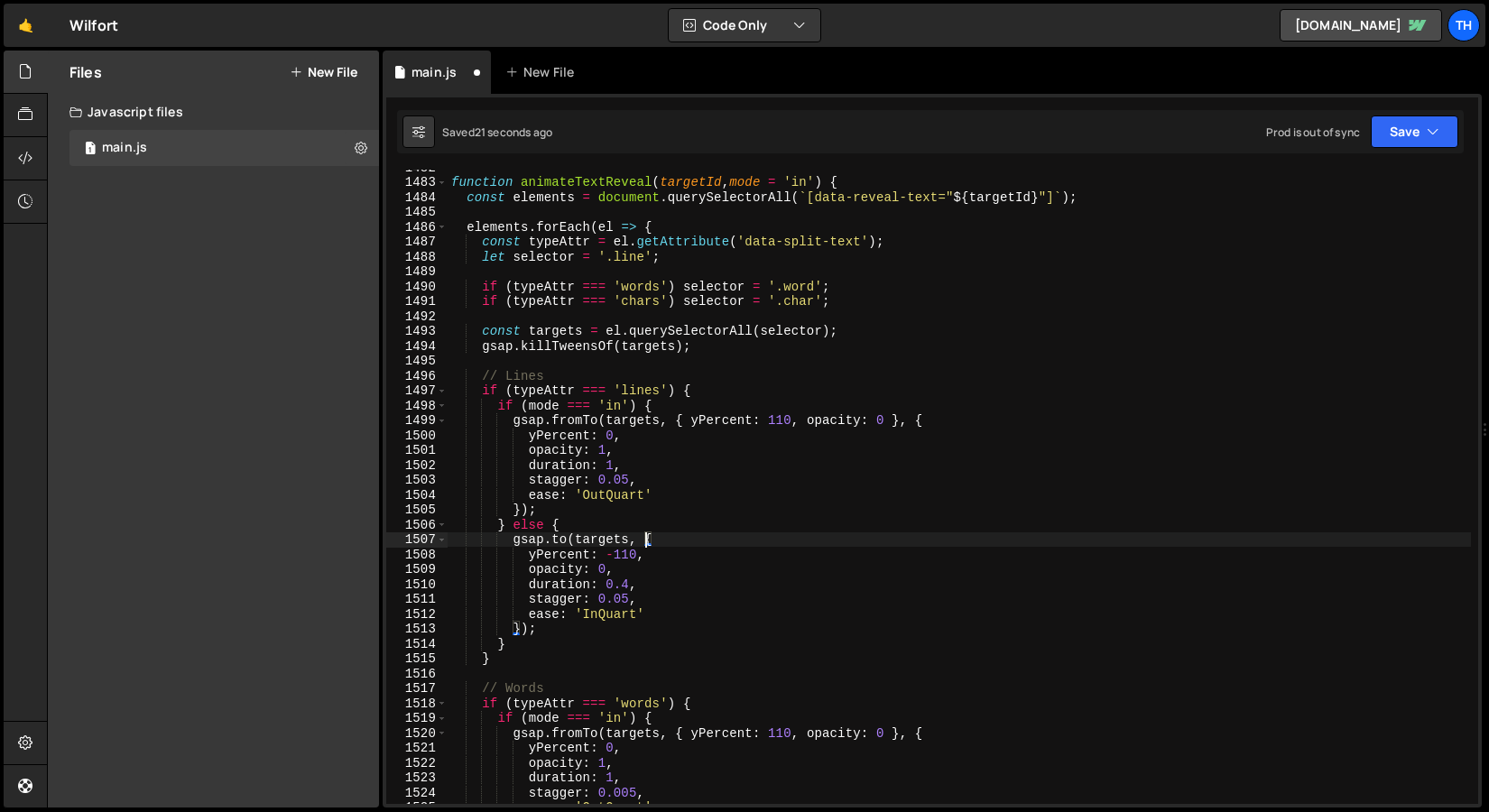
click at [642, 539] on div "function animateTextReveal ( targetId , mode = 'in' ) { const elements = docume…" at bounding box center [959, 491] width 1024 height 665
click at [629, 595] on div "function animateTextReveal ( targetId , mode = 'in' ) { const elements = docume…" at bounding box center [959, 491] width 1024 height 665
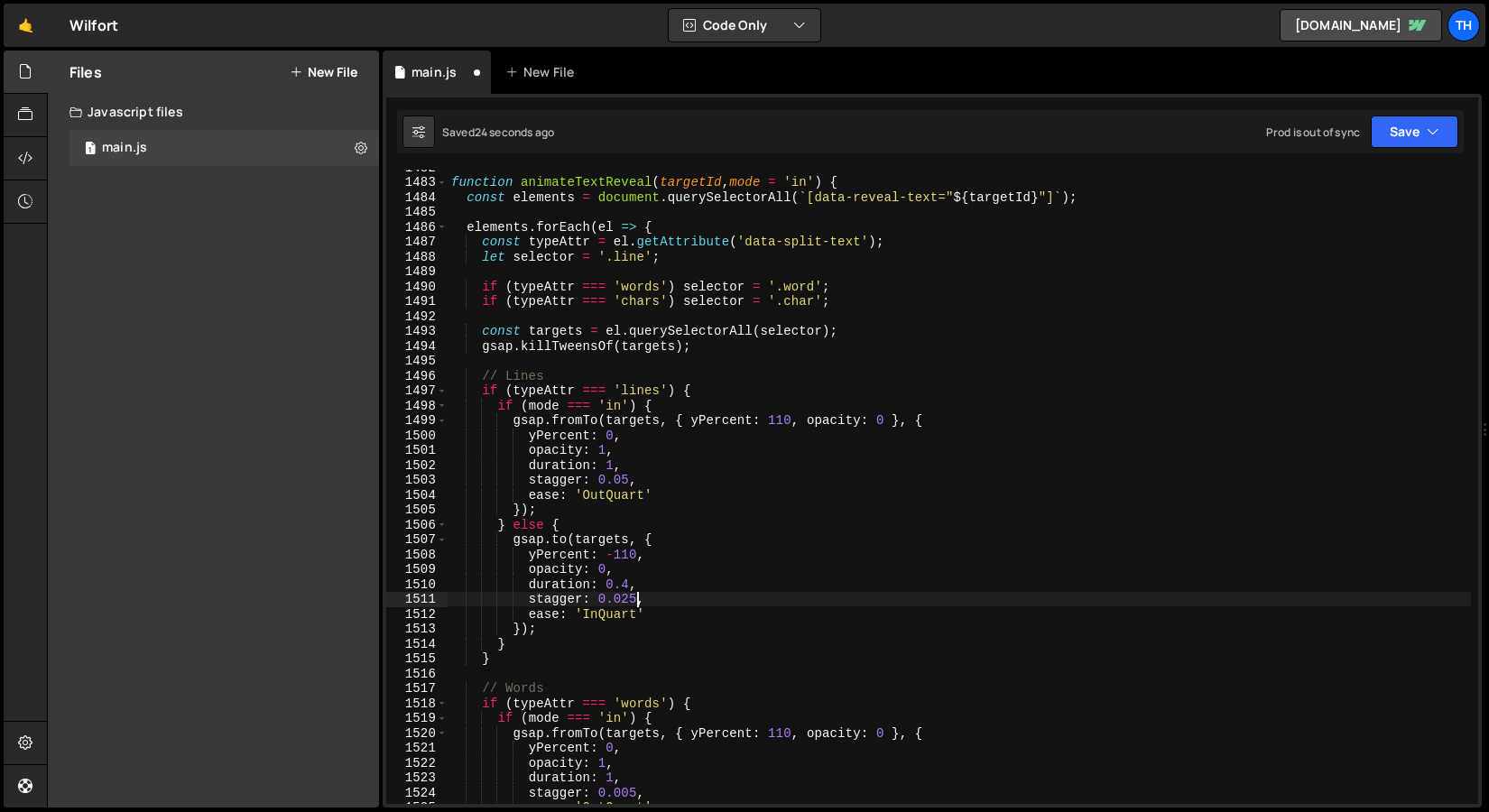
click at [724, 569] on div "function animateTextReveal ( targetId , mode = 'in' ) { const elements = docume…" at bounding box center [959, 491] width 1024 height 665
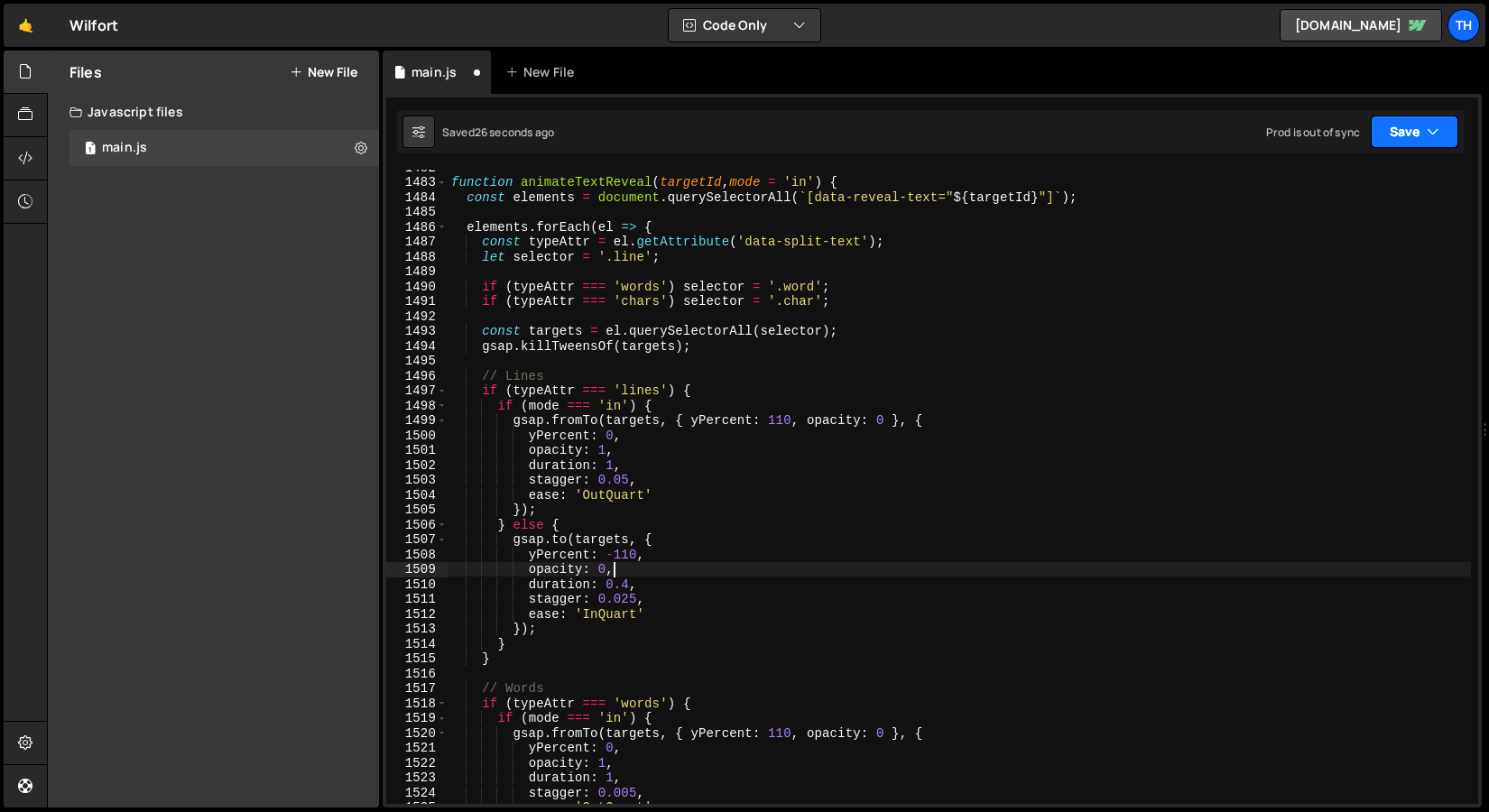
click at [1416, 137] on button "Save" at bounding box center [1415, 132] width 88 height 33
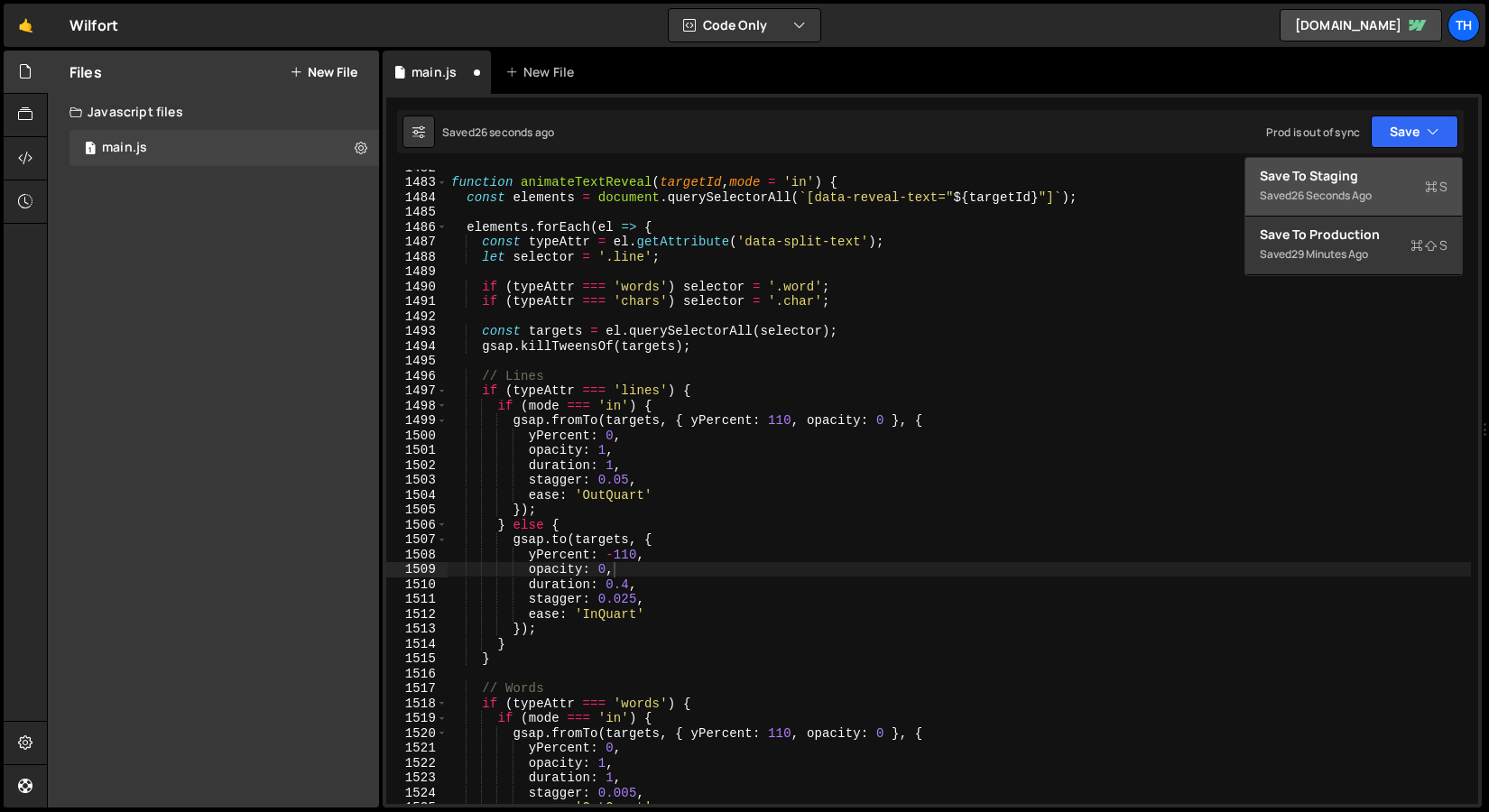
click at [1361, 211] on button "Save to Staging S Saved 26 seconds ago" at bounding box center [1353, 187] width 216 height 59
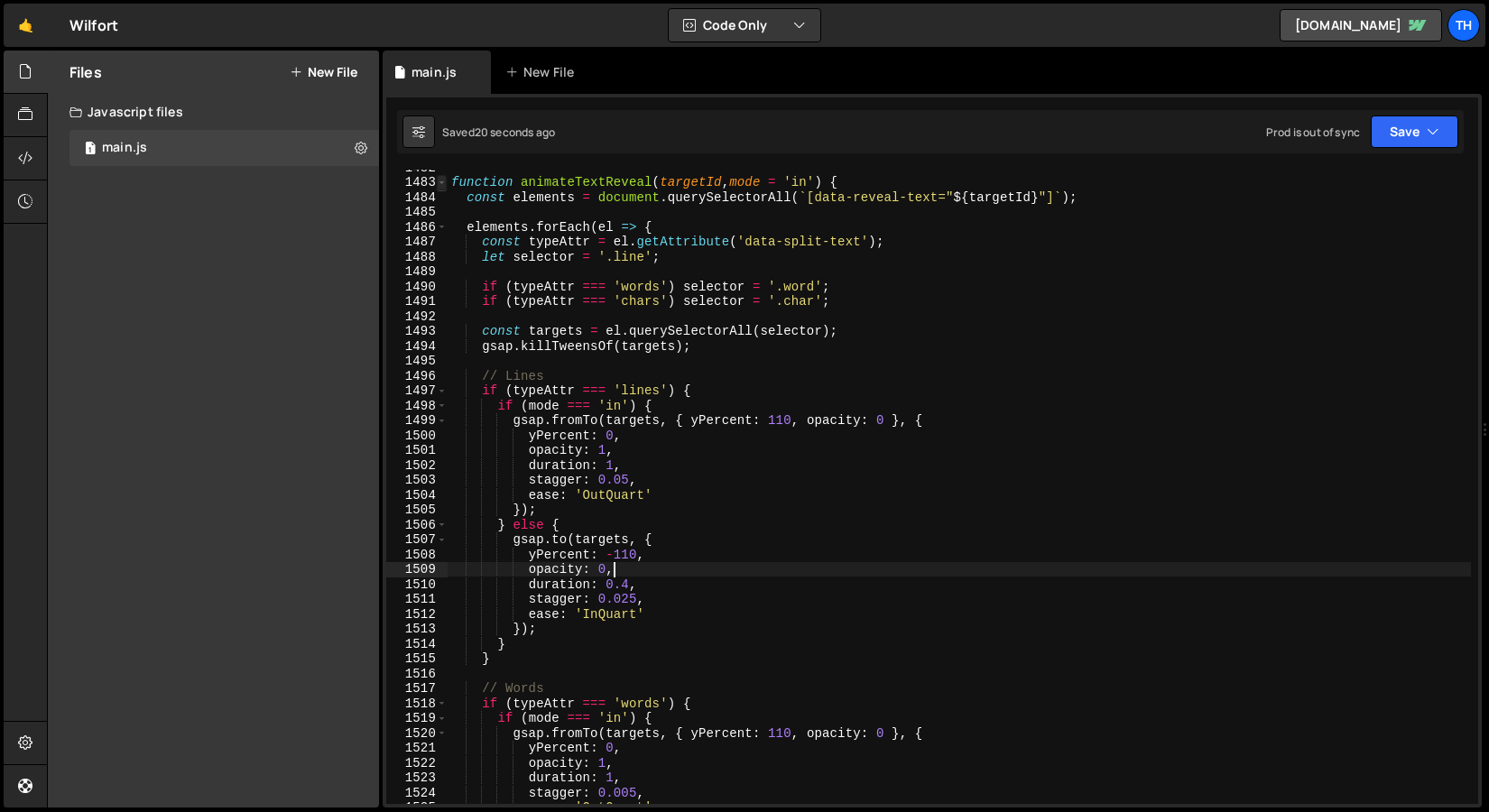
click at [443, 183] on span at bounding box center [442, 182] width 10 height 15
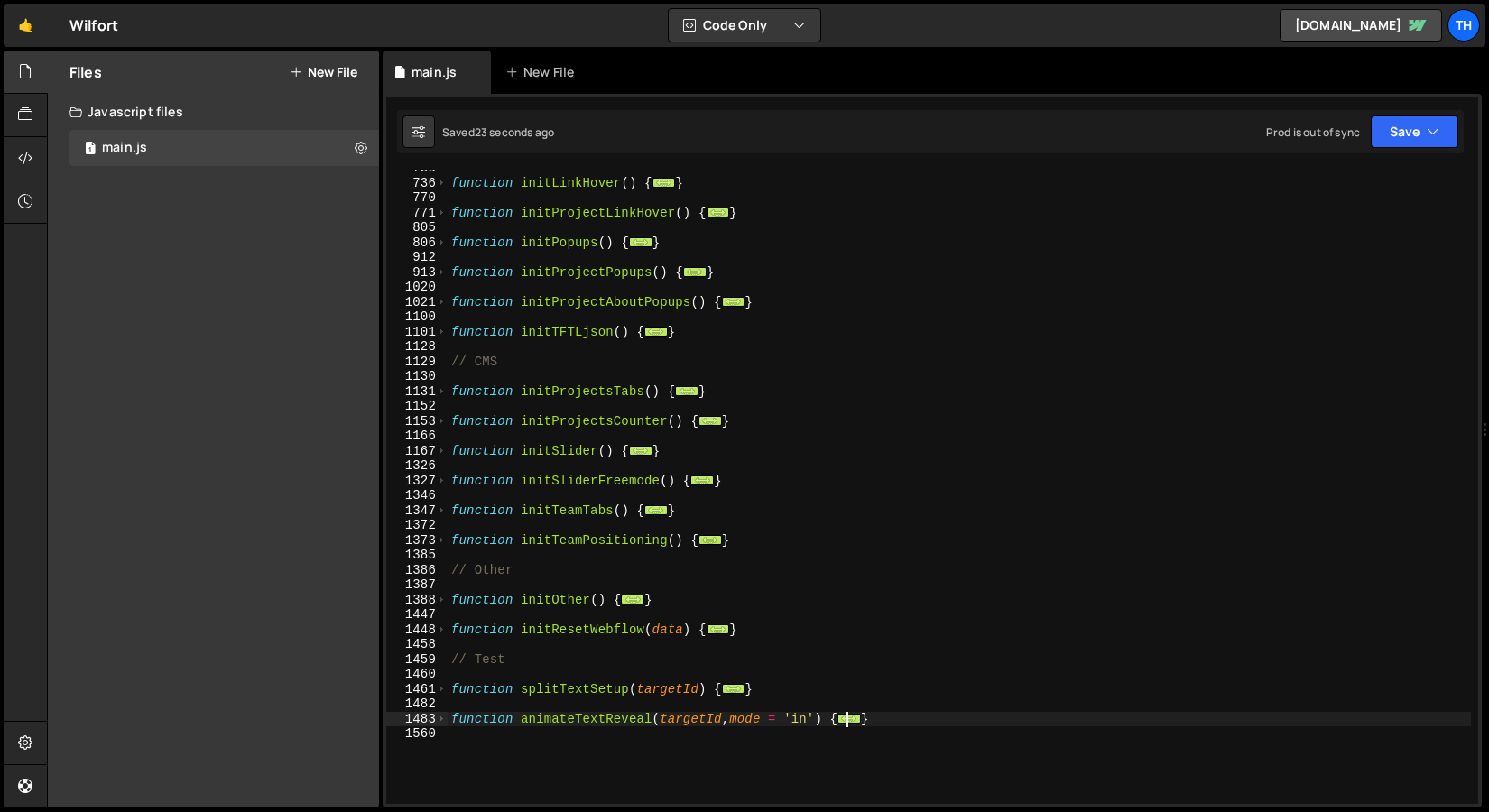
scroll to position [484, 0]
click at [444, 308] on span at bounding box center [442, 303] width 10 height 15
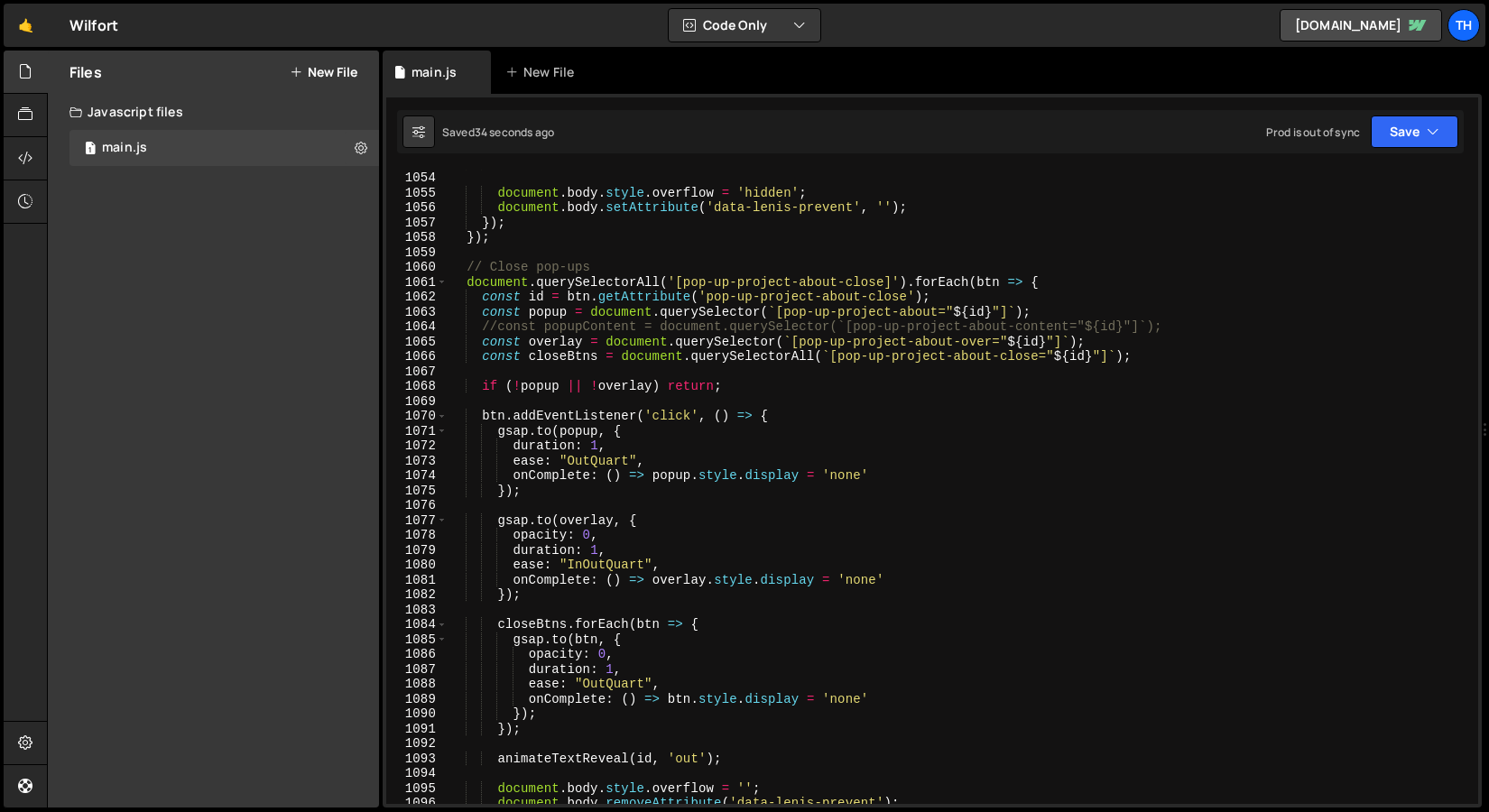
scroll to position [1102, 0]
click at [604, 564] on div "animateTextReveal ( id , 'in' ) ; document . body . style . overflow = 'hidden'…" at bounding box center [959, 487] width 1024 height 665
click at [1374, 122] on button "Save" at bounding box center [1415, 132] width 88 height 33
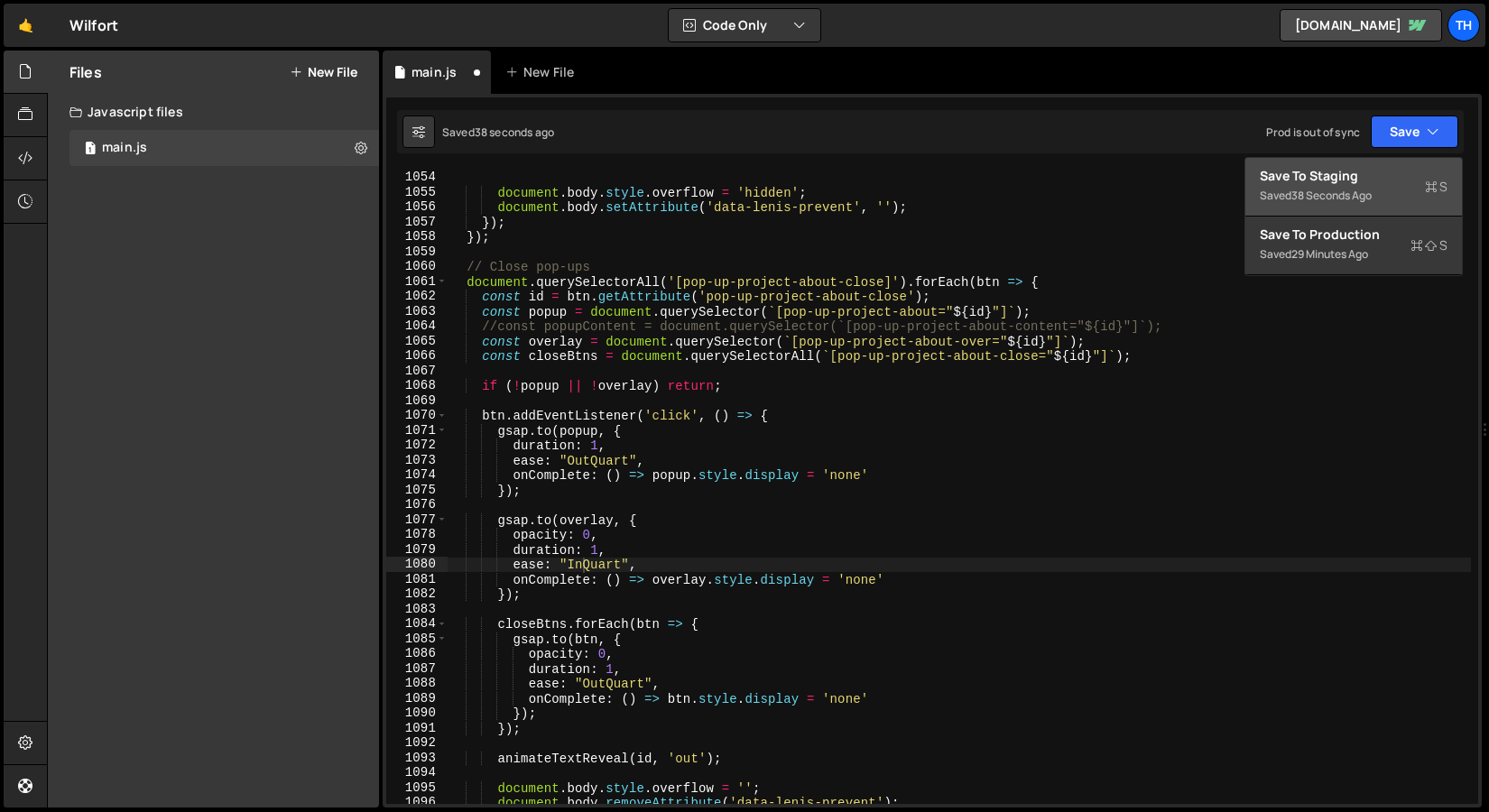
click at [1359, 161] on button "Save to Staging S Saved 38 seconds ago" at bounding box center [1353, 187] width 216 height 59
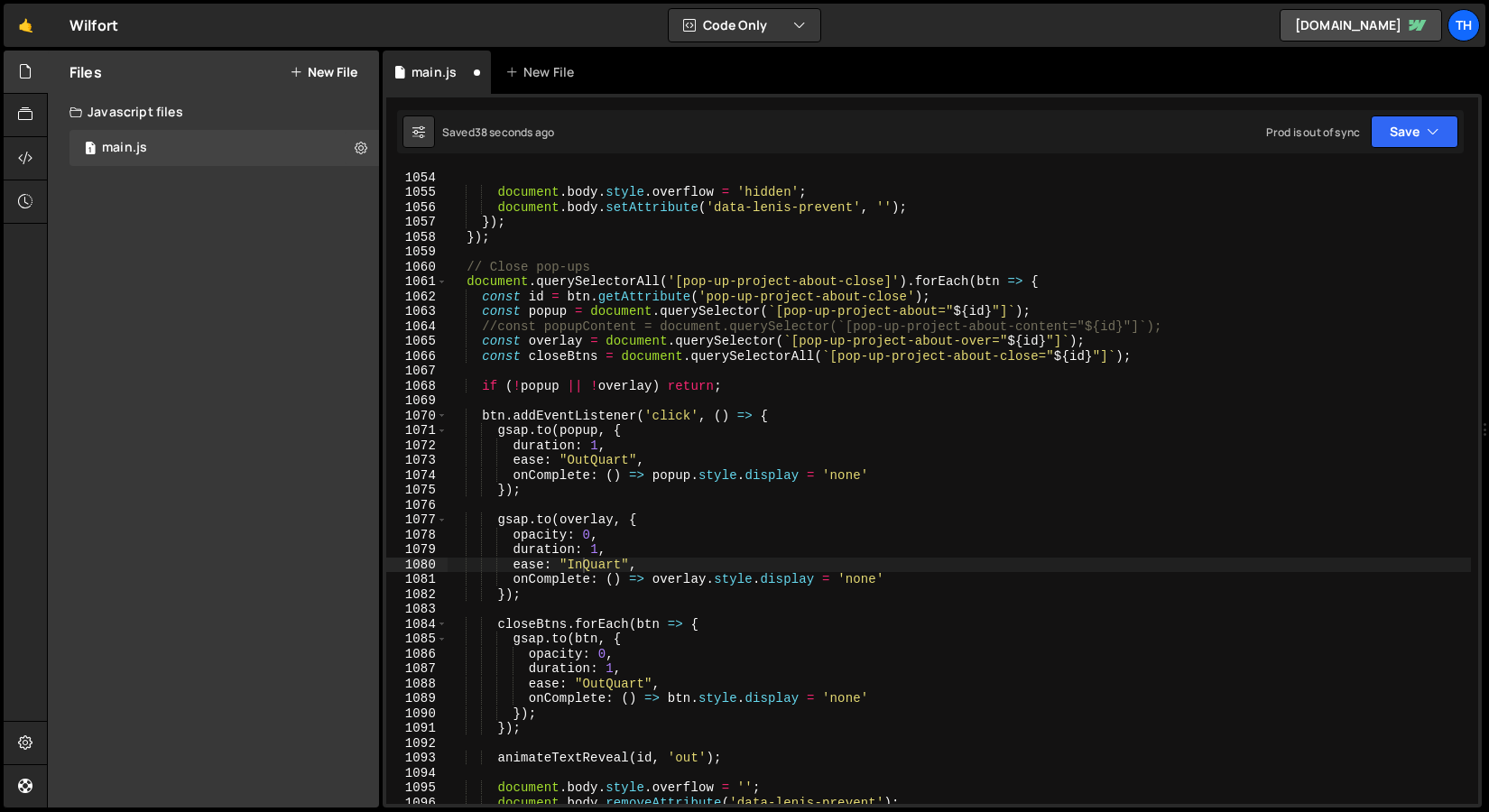
scroll to position [15678, 0]
click at [447, 286] on div "animateTextReveal ( id , 'in' ) ; document . body . style . overflow = 'hidden'…" at bounding box center [959, 487] width 1024 height 665
click at [446, 286] on span at bounding box center [442, 281] width 10 height 15
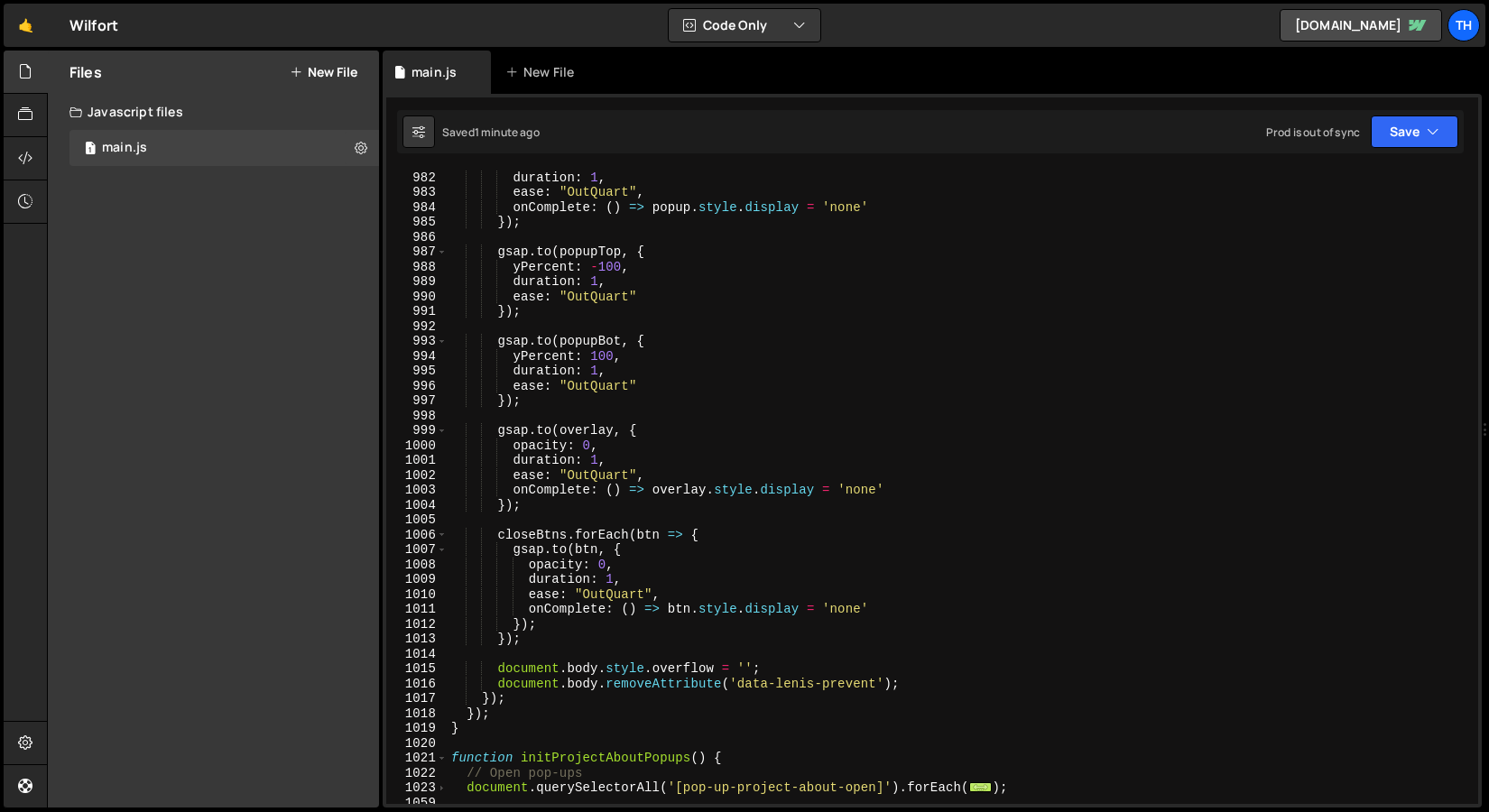
scroll to position [14606, 0]
click at [440, 757] on span at bounding box center [442, 758] width 10 height 15
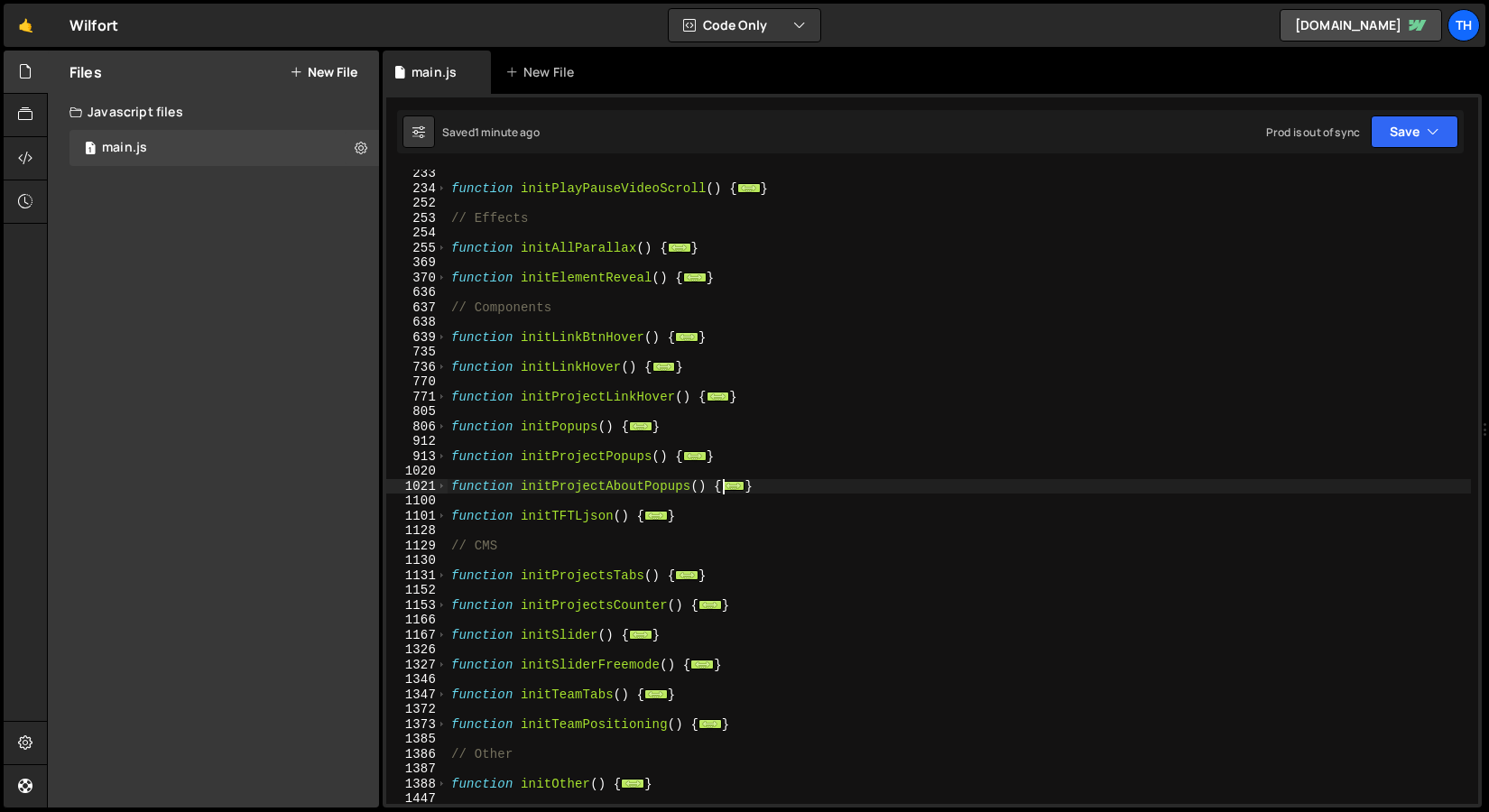
scroll to position [473, 0]
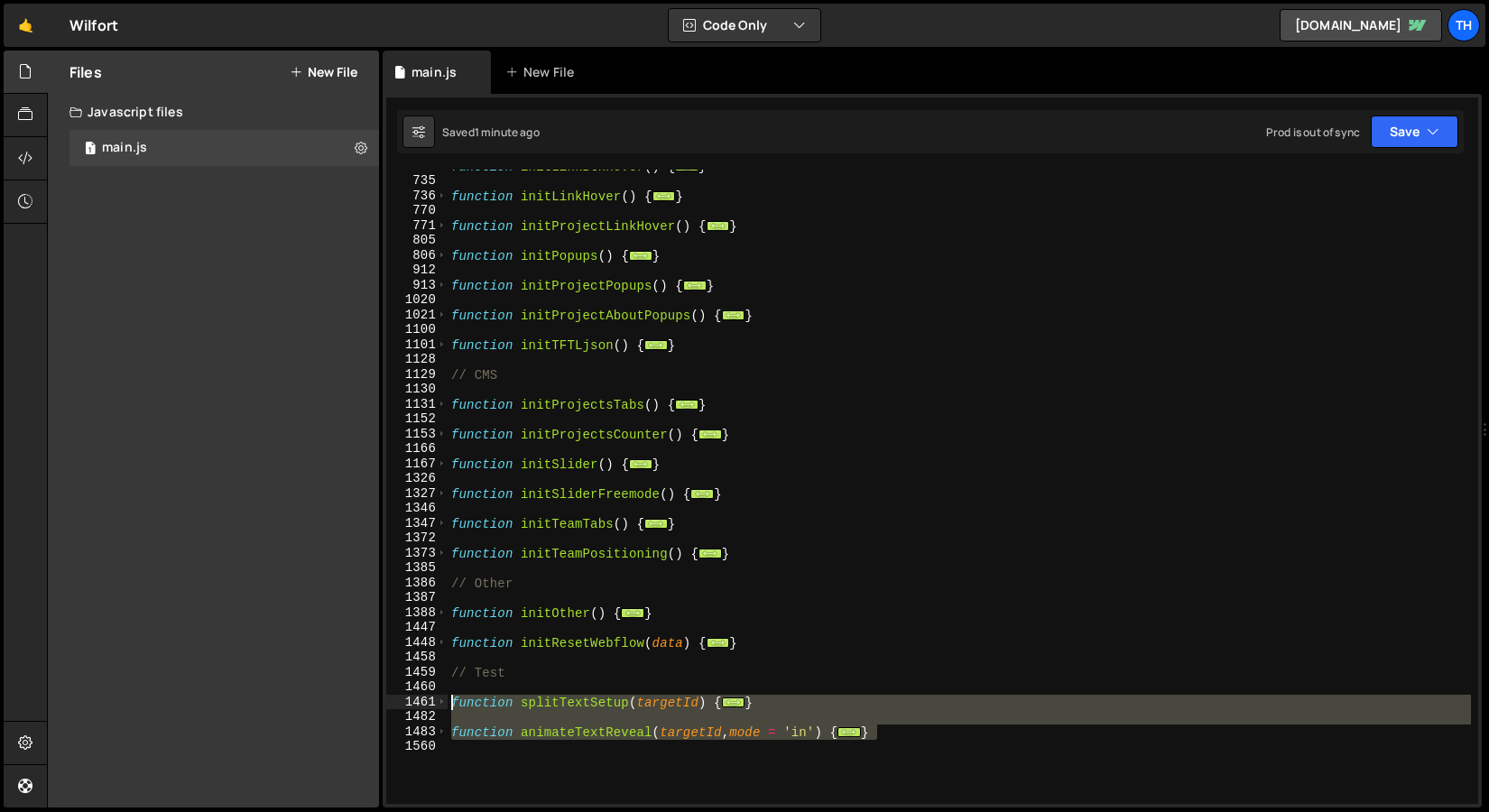
drag, startPoint x: 931, startPoint y: 732, endPoint x: 295, endPoint y: 709, distance: 636.4
click at [296, 703] on div "Files New File Javascript files 1 main.js 0 CSS files Copy share link Edit File…" at bounding box center [767, 429] width 1442 height 758
type textarea "function splitTextSetup(targetId) { const elements = document.querySelectorAll(…"
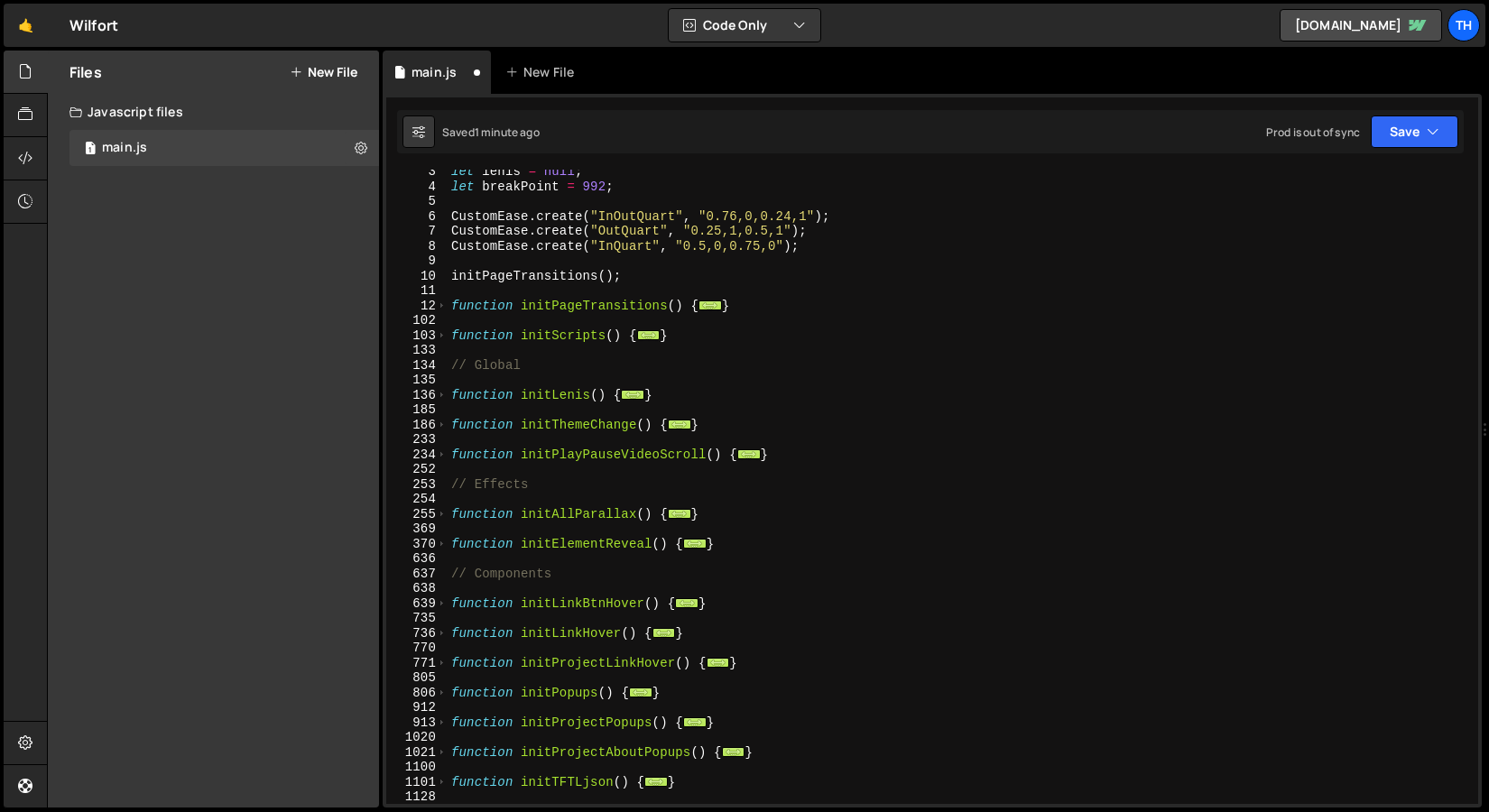
scroll to position [30, 0]
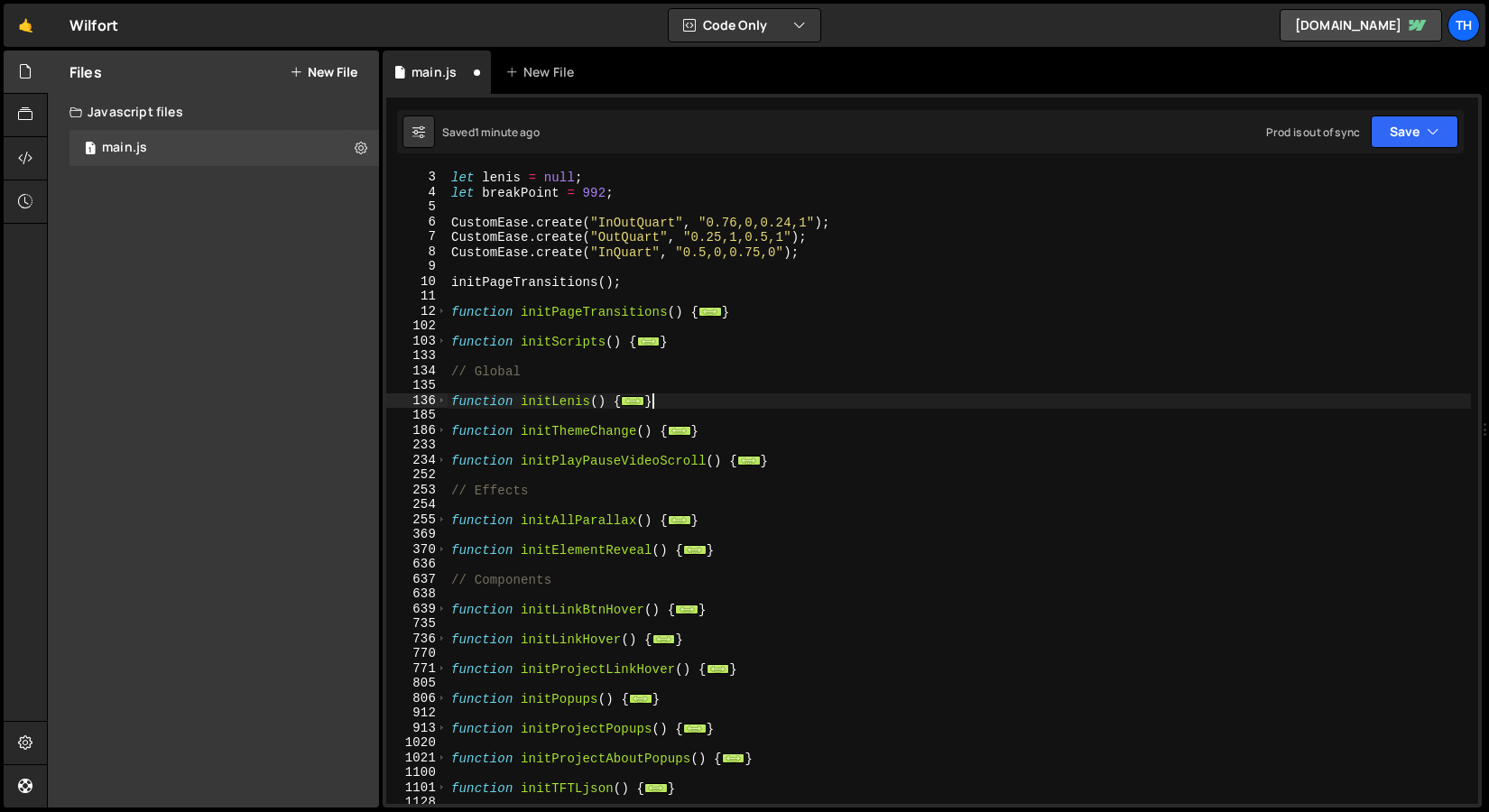
click at [722, 406] on div "let lenis = null ; let breakPoint = 992 ; CustomEase . create ( "InOutQuart" , …" at bounding box center [959, 487] width 1024 height 665
type textarea "}"
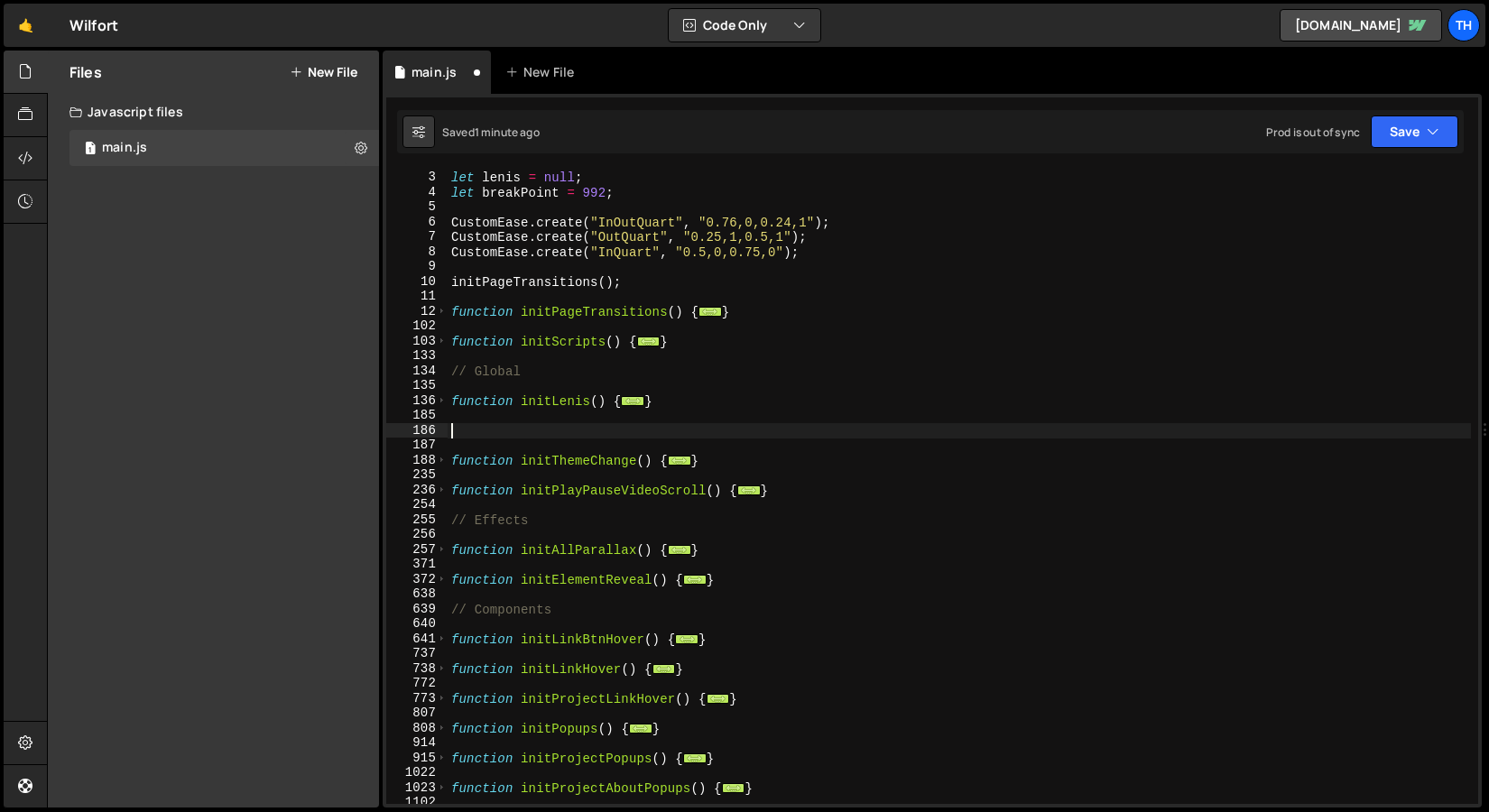
paste textarea "}"
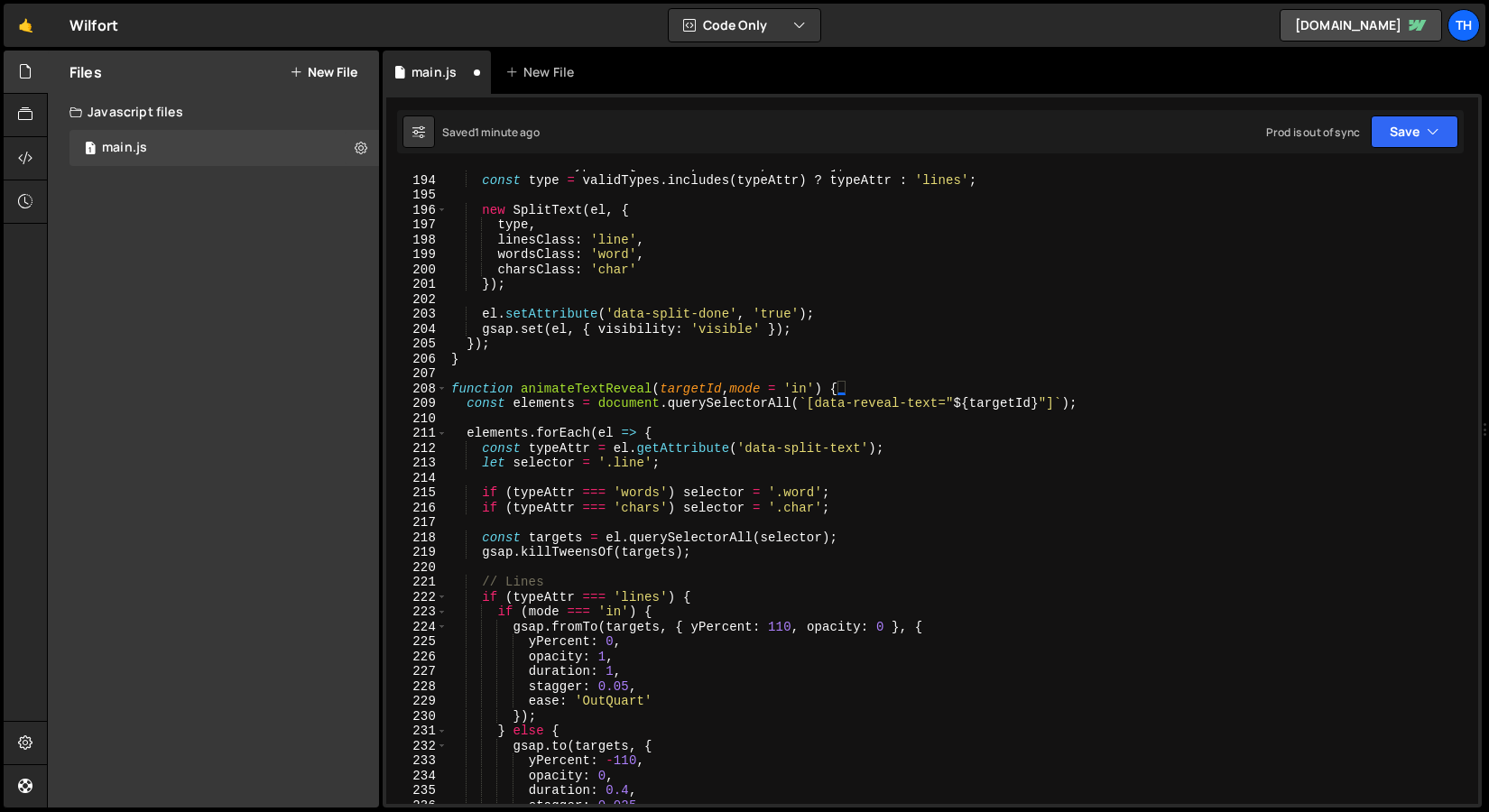
scroll to position [380, 0]
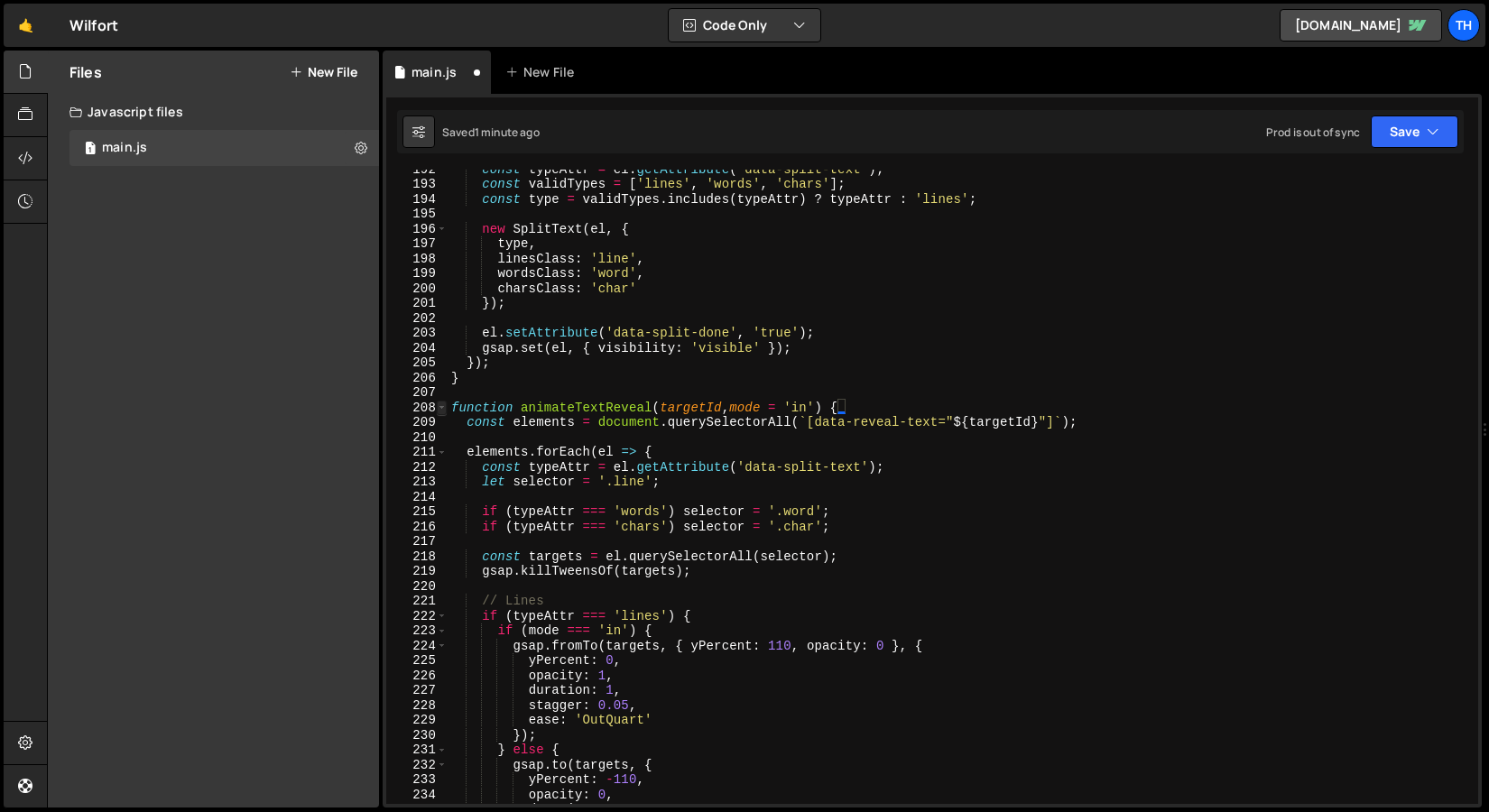
click at [440, 410] on span at bounding box center [442, 407] width 10 height 15
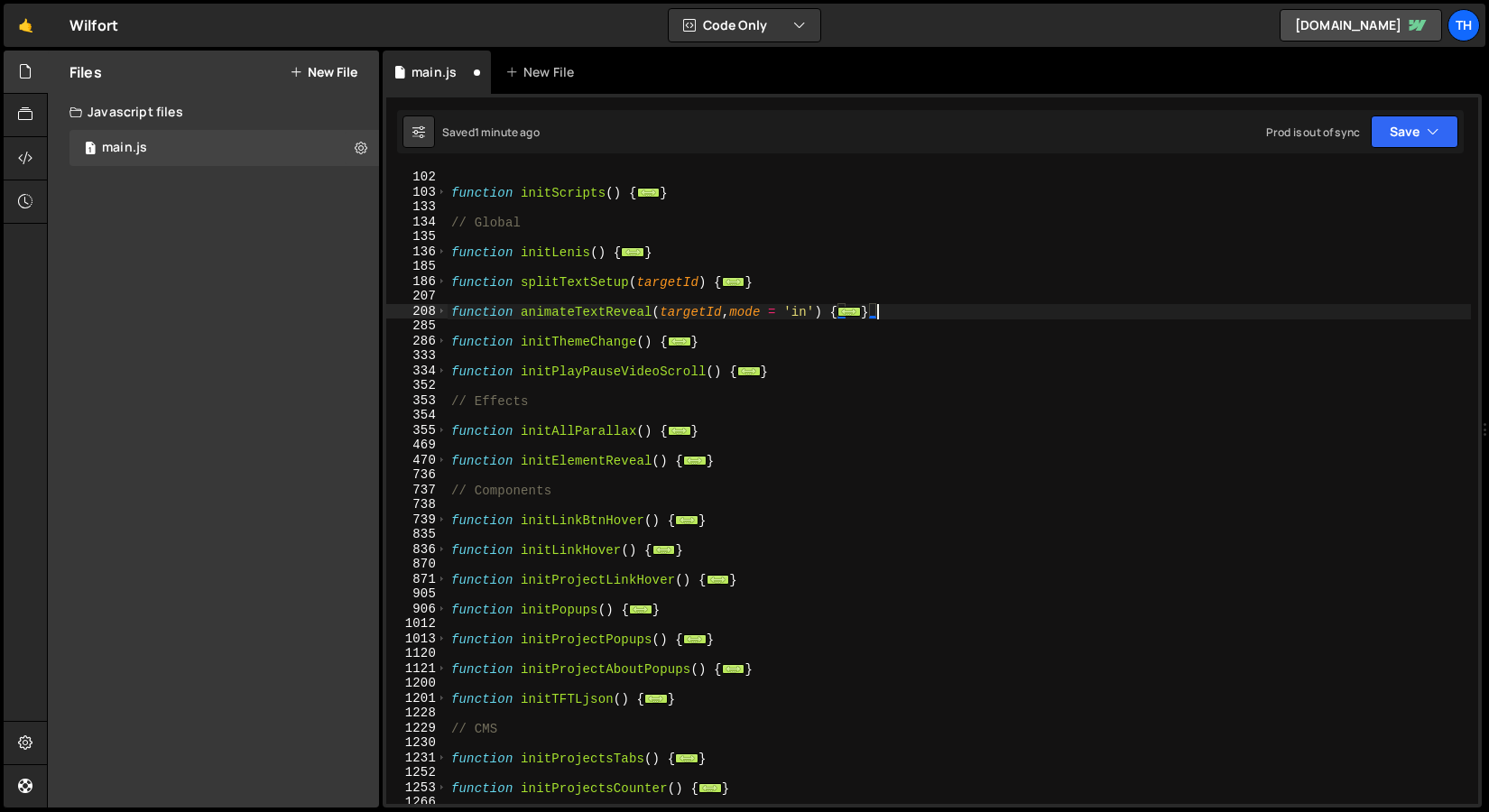
scroll to position [179, 0]
click at [446, 458] on span at bounding box center [442, 459] width 10 height 15
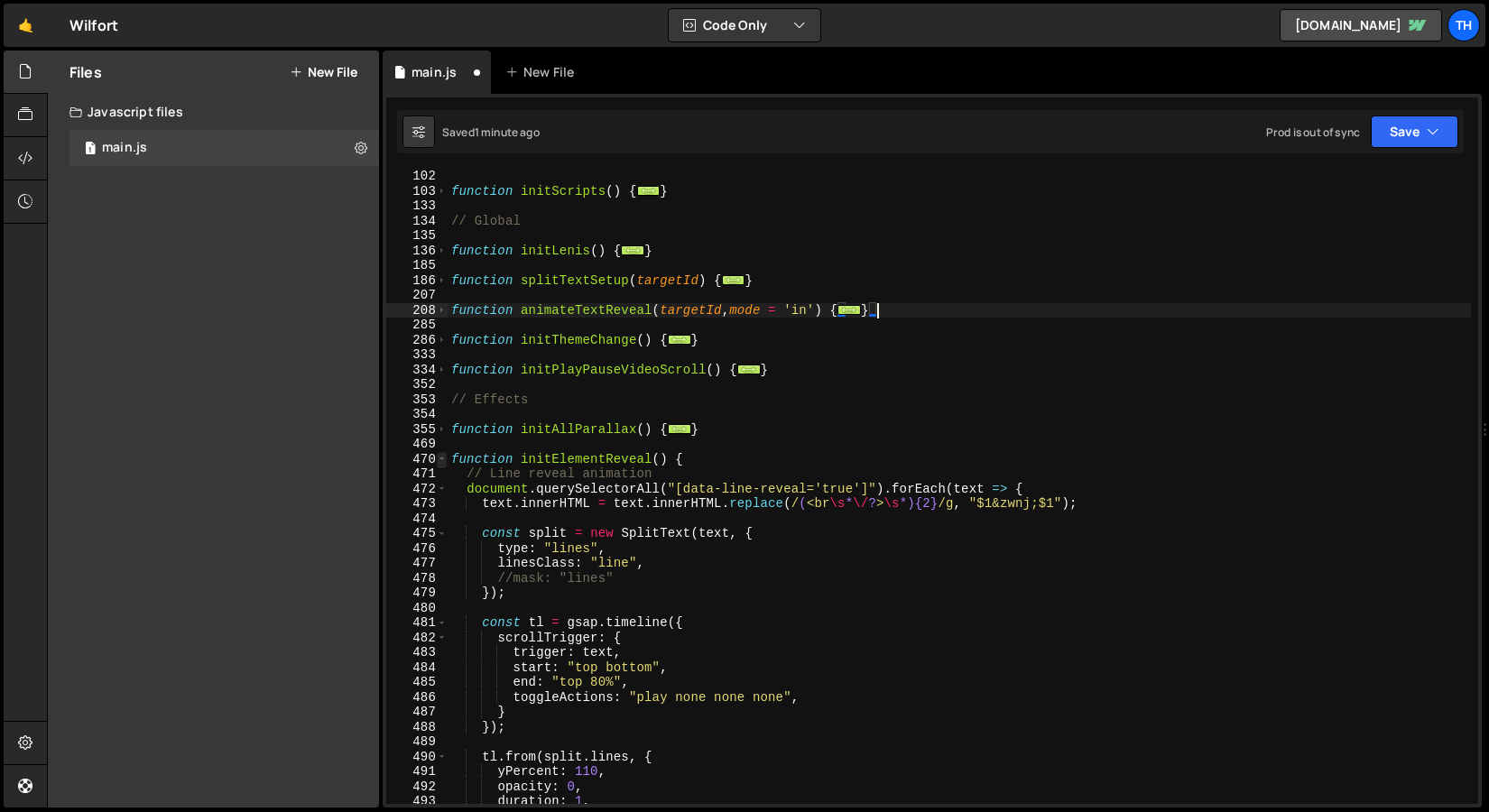
click at [440, 459] on span at bounding box center [442, 459] width 10 height 15
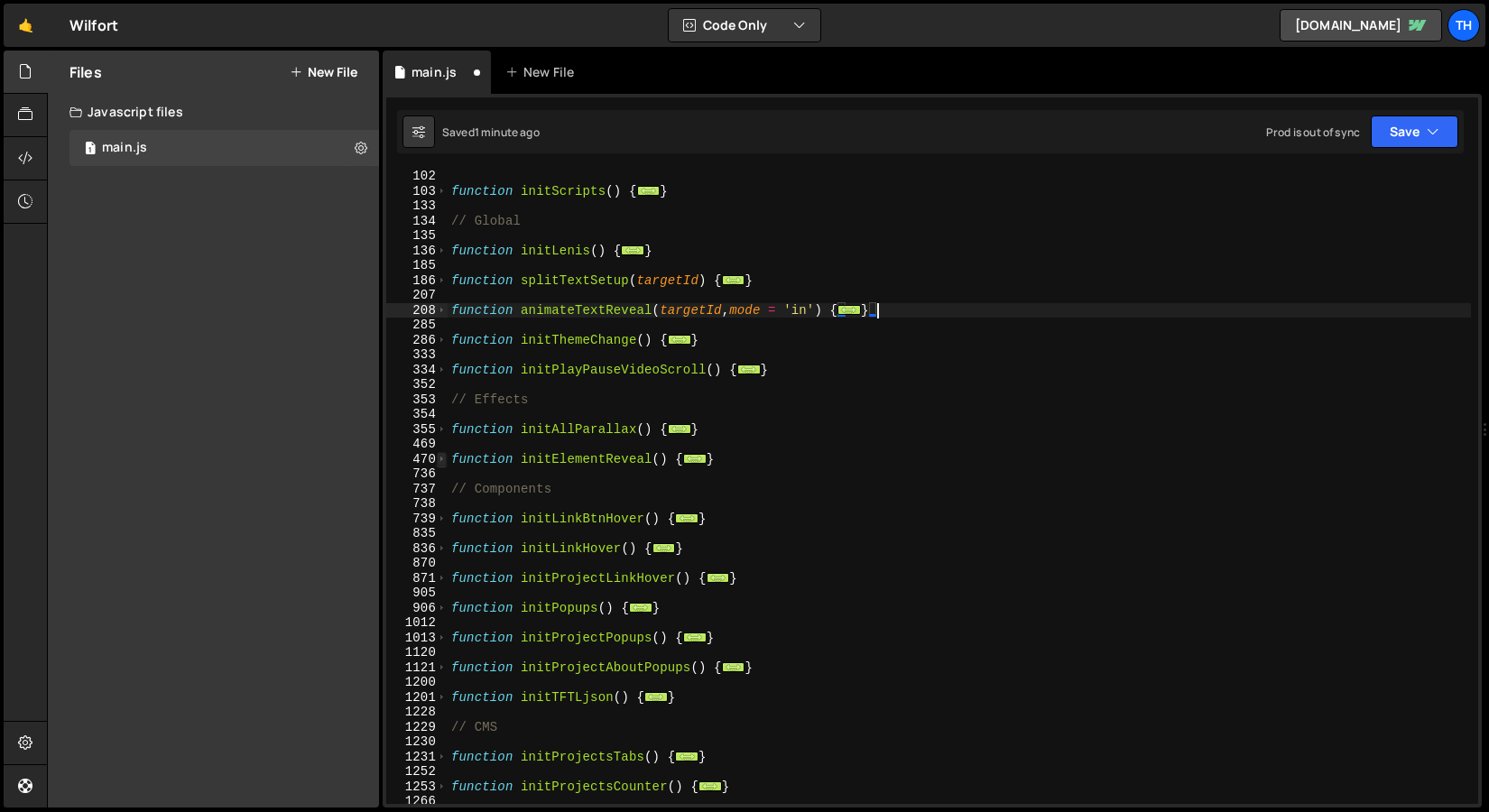
click at [440, 459] on span at bounding box center [442, 459] width 10 height 15
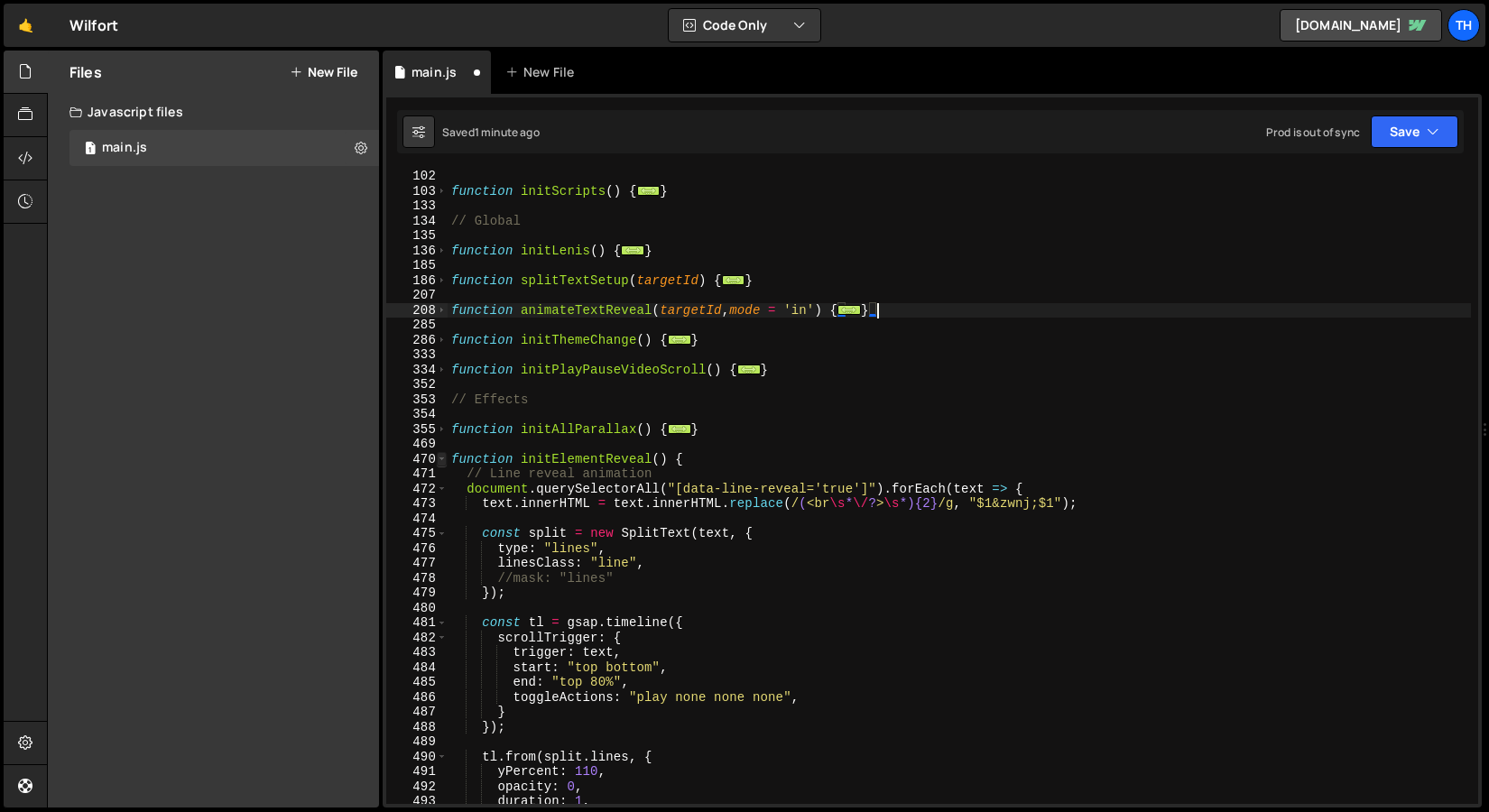
click at [440, 459] on span at bounding box center [442, 459] width 10 height 15
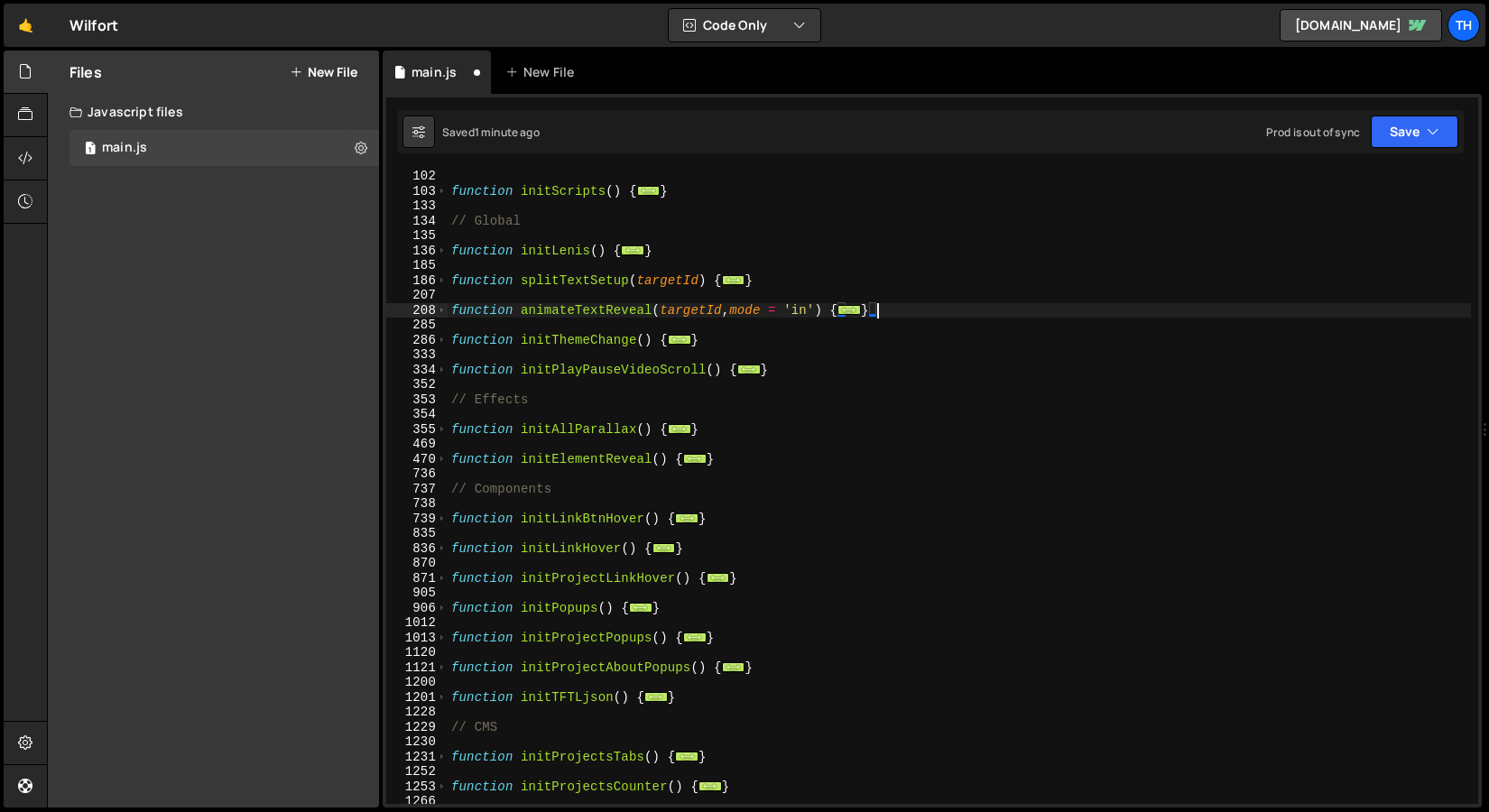
click at [565, 282] on div "function initScripts ( ) { ... } // Global function initLenis ( ) { ... } funct…" at bounding box center [959, 500] width 1024 height 665
click at [560, 283] on div "function initScripts ( ) { ... } // Global function initLenis ( ) { ... } funct…" at bounding box center [959, 486] width 1024 height 635
click at [561, 313] on div "function initScripts ( ) { ... } // Global function initLenis ( ) { ... } funct…" at bounding box center [959, 500] width 1024 height 665
type textarea "function animateTextReveal(targetId, mode = 'in') {"
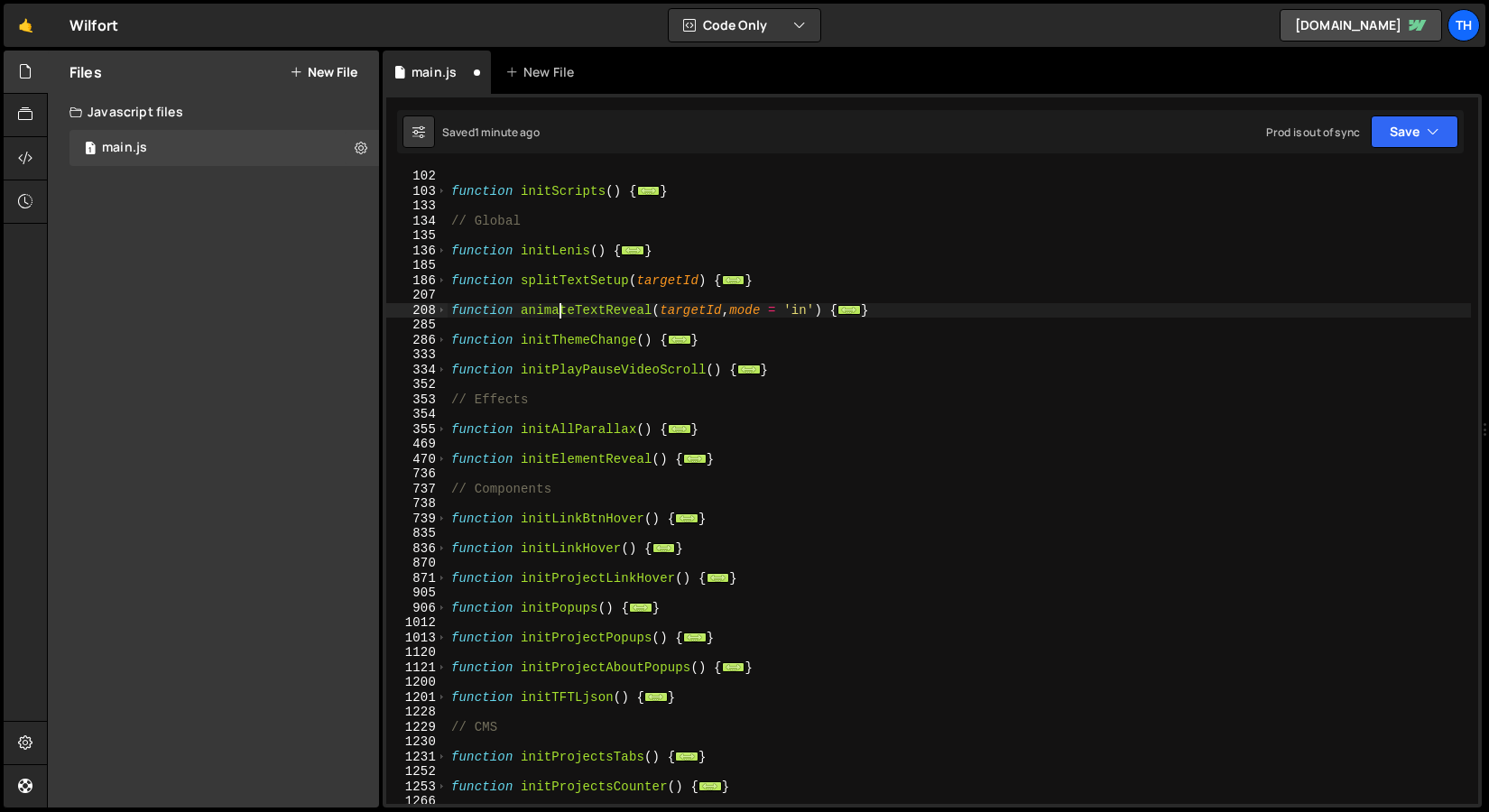
click at [561, 313] on div "function initScripts ( ) { ... } // Global function initLenis ( ) { ... } funct…" at bounding box center [959, 500] width 1024 height 665
click at [560, 319] on div "function initScripts ( ) { ... } // Global function initLenis ( ) { ... } funct…" at bounding box center [959, 500] width 1024 height 665
click at [439, 311] on span at bounding box center [442, 310] width 10 height 15
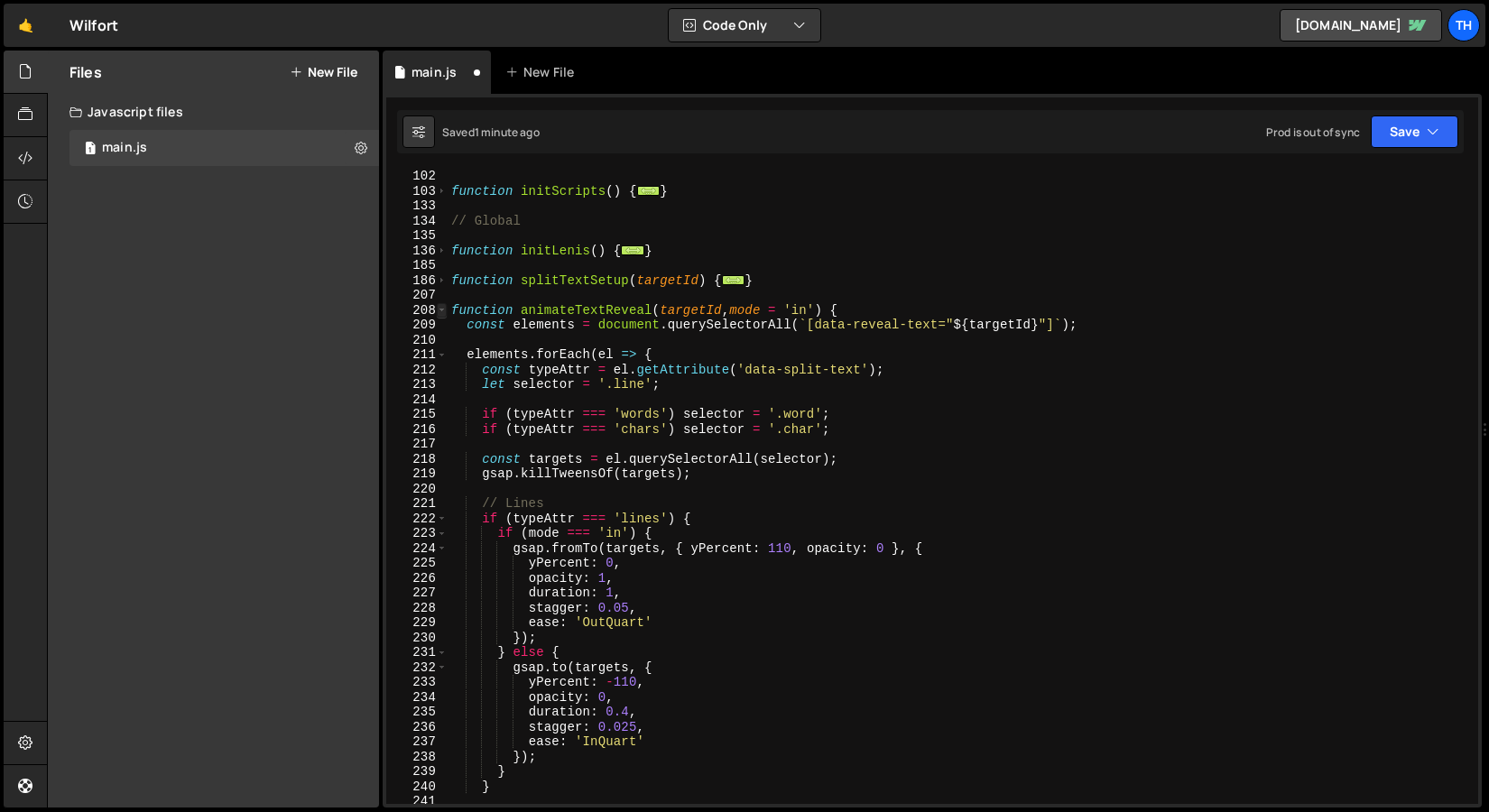
click at [439, 311] on span at bounding box center [442, 310] width 10 height 15
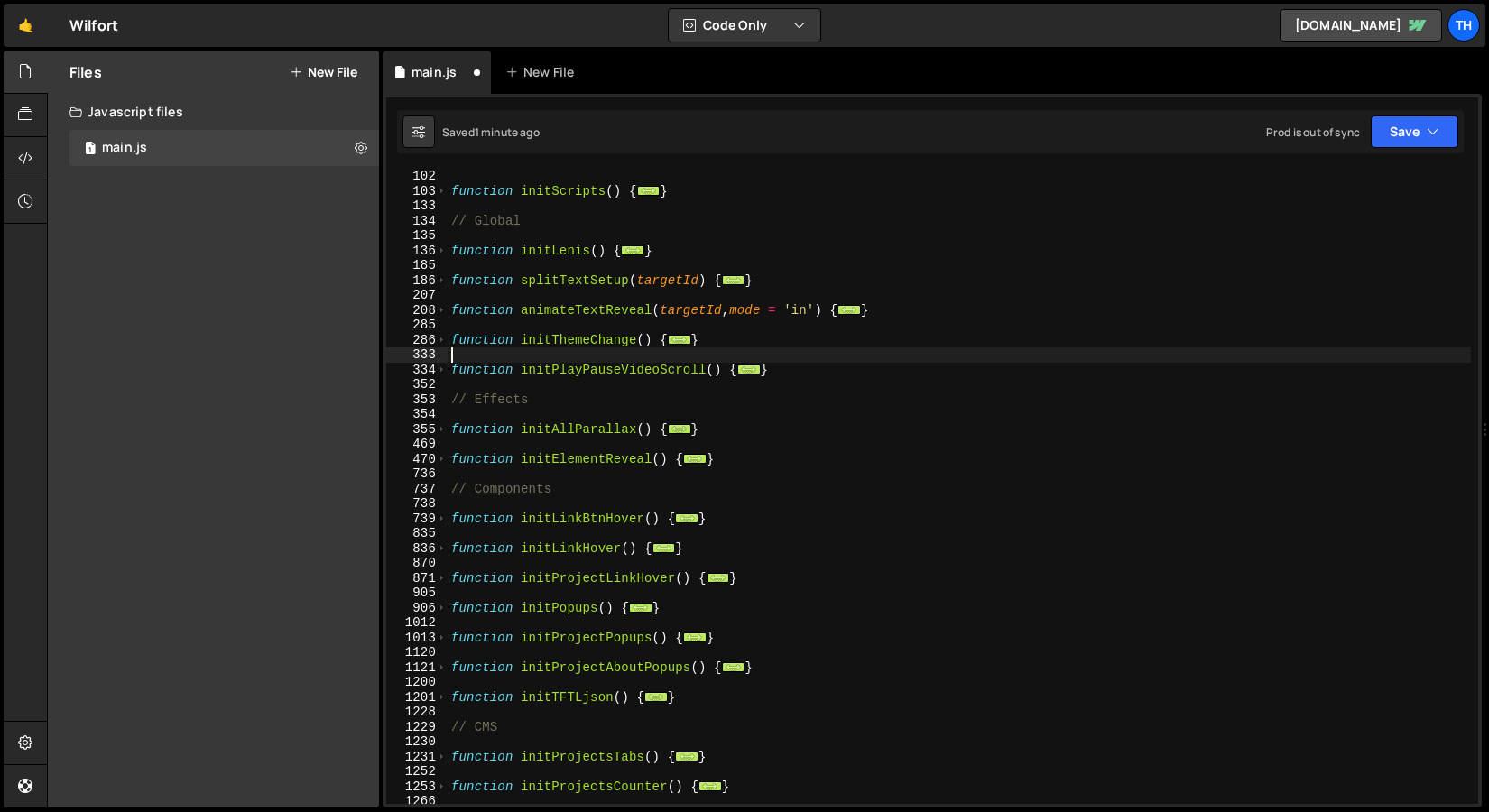
click at [564, 353] on div "function initScripts ( ) { ... } // Global function initLenis ( ) { ... } funct…" at bounding box center [959, 500] width 1024 height 665
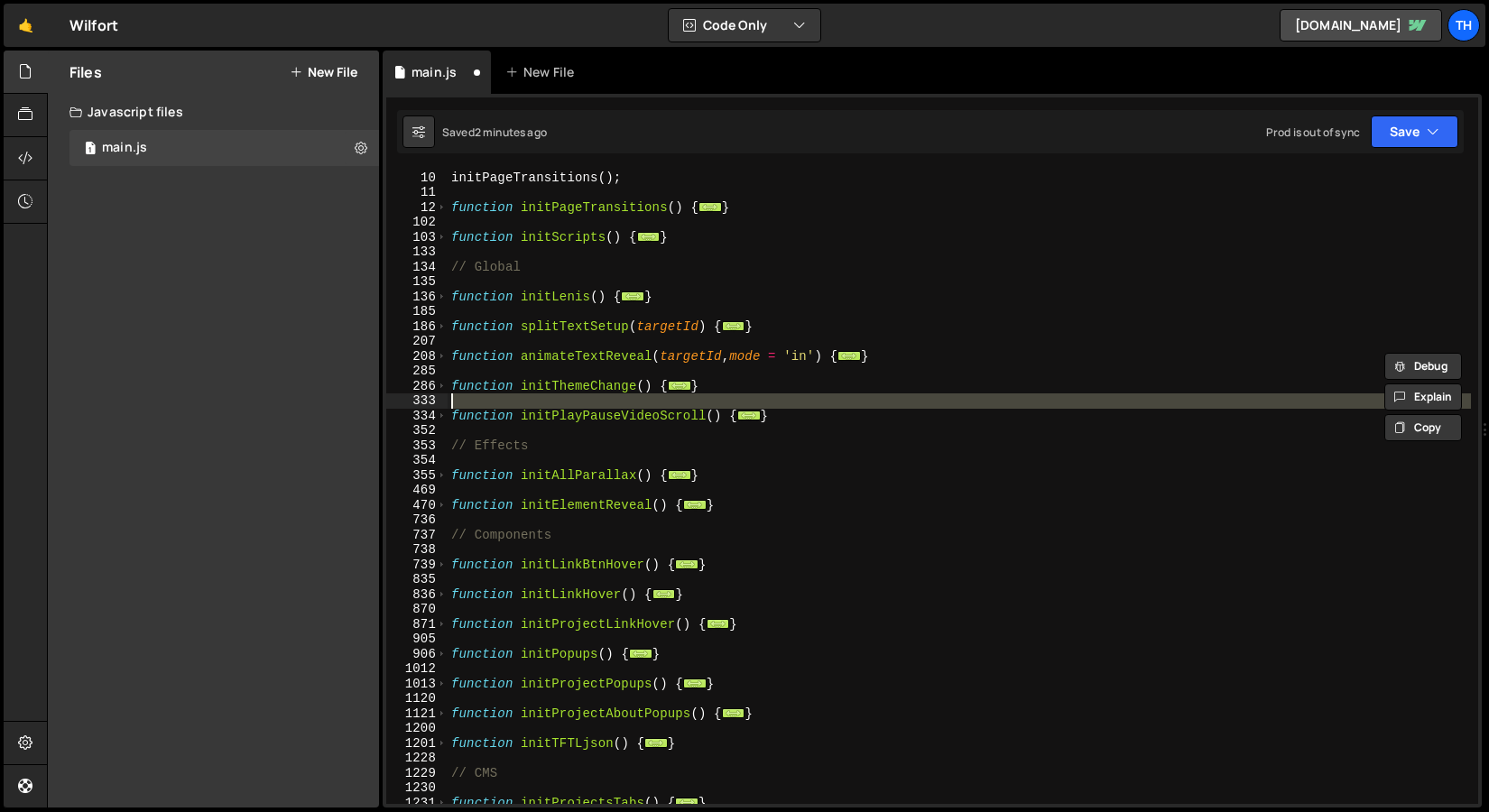
scroll to position [134, 0]
click at [522, 416] on div "initPageTransitions ( ) ; function initPageTransitions ( ) { ... } function ini…" at bounding box center [959, 487] width 1024 height 665
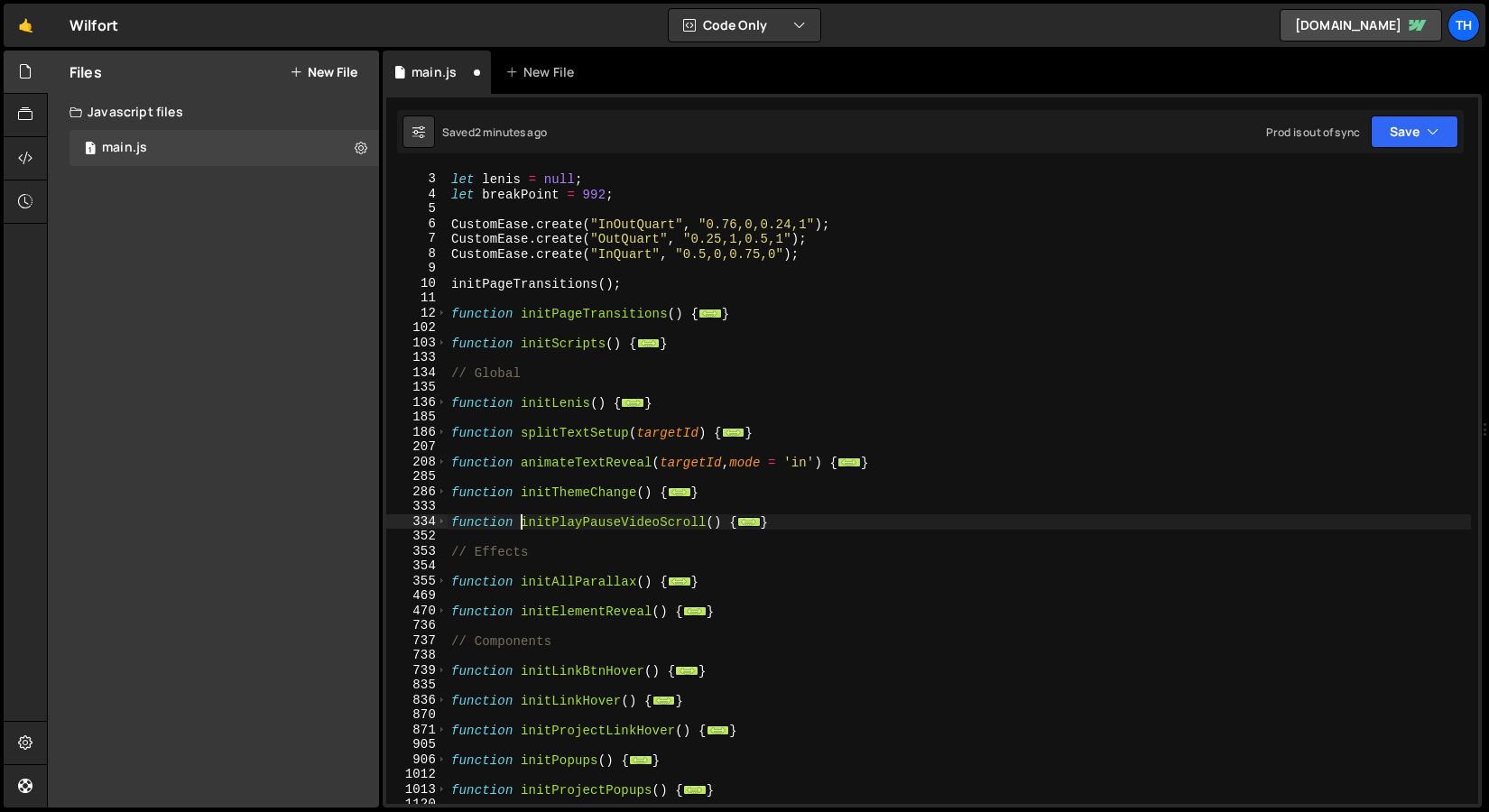
scroll to position [28, 0]
click at [442, 344] on span at bounding box center [442, 343] width 10 height 15
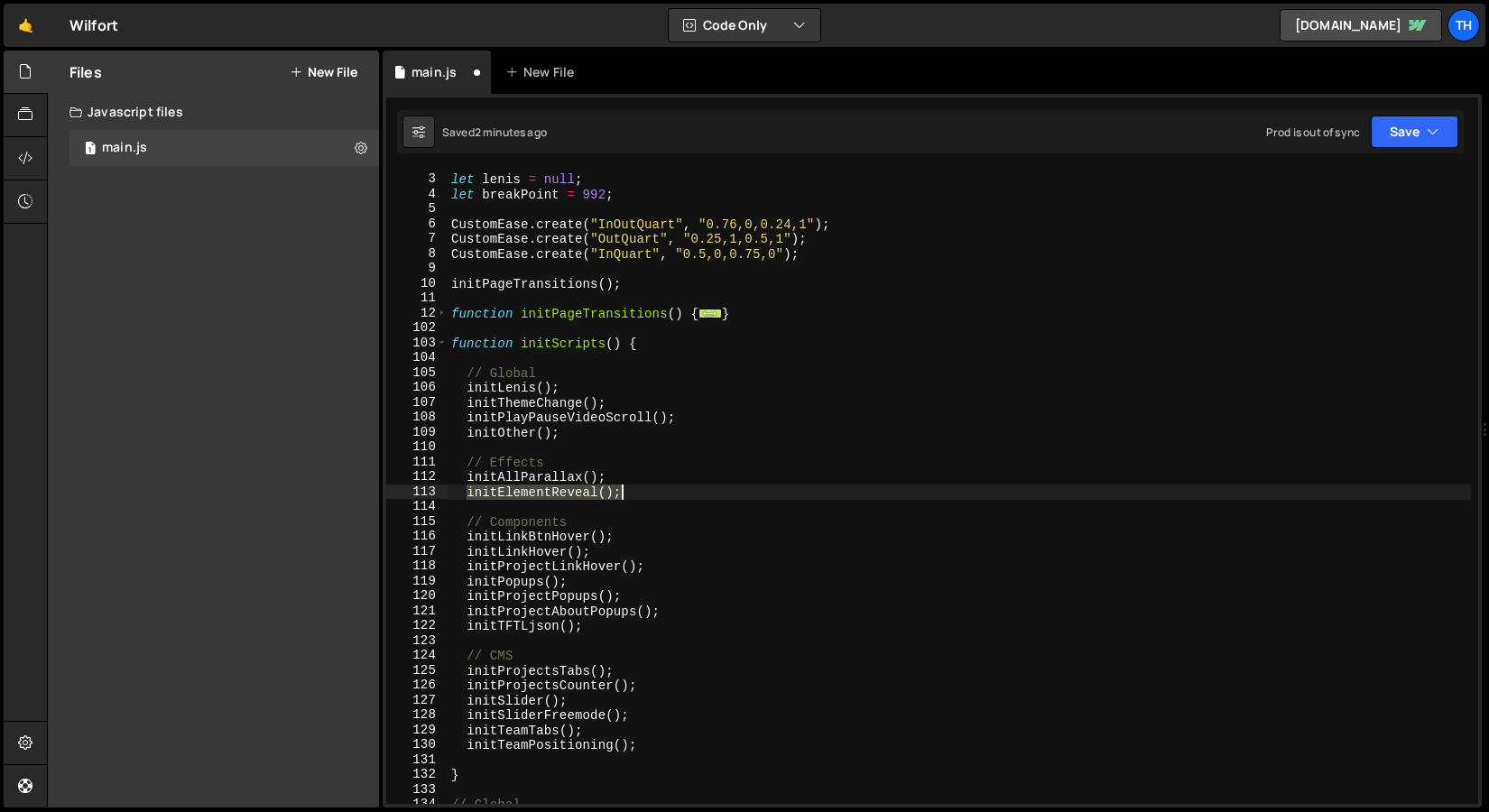
drag, startPoint x: 468, startPoint y: 493, endPoint x: 672, endPoint y: 490, distance: 204.0
click at [672, 490] on div "let lenis = null ; let breakPoint = 992 ; CustomEase . create ( "InOutQuart" , …" at bounding box center [959, 489] width 1024 height 665
type textarea "initElementReveal();"
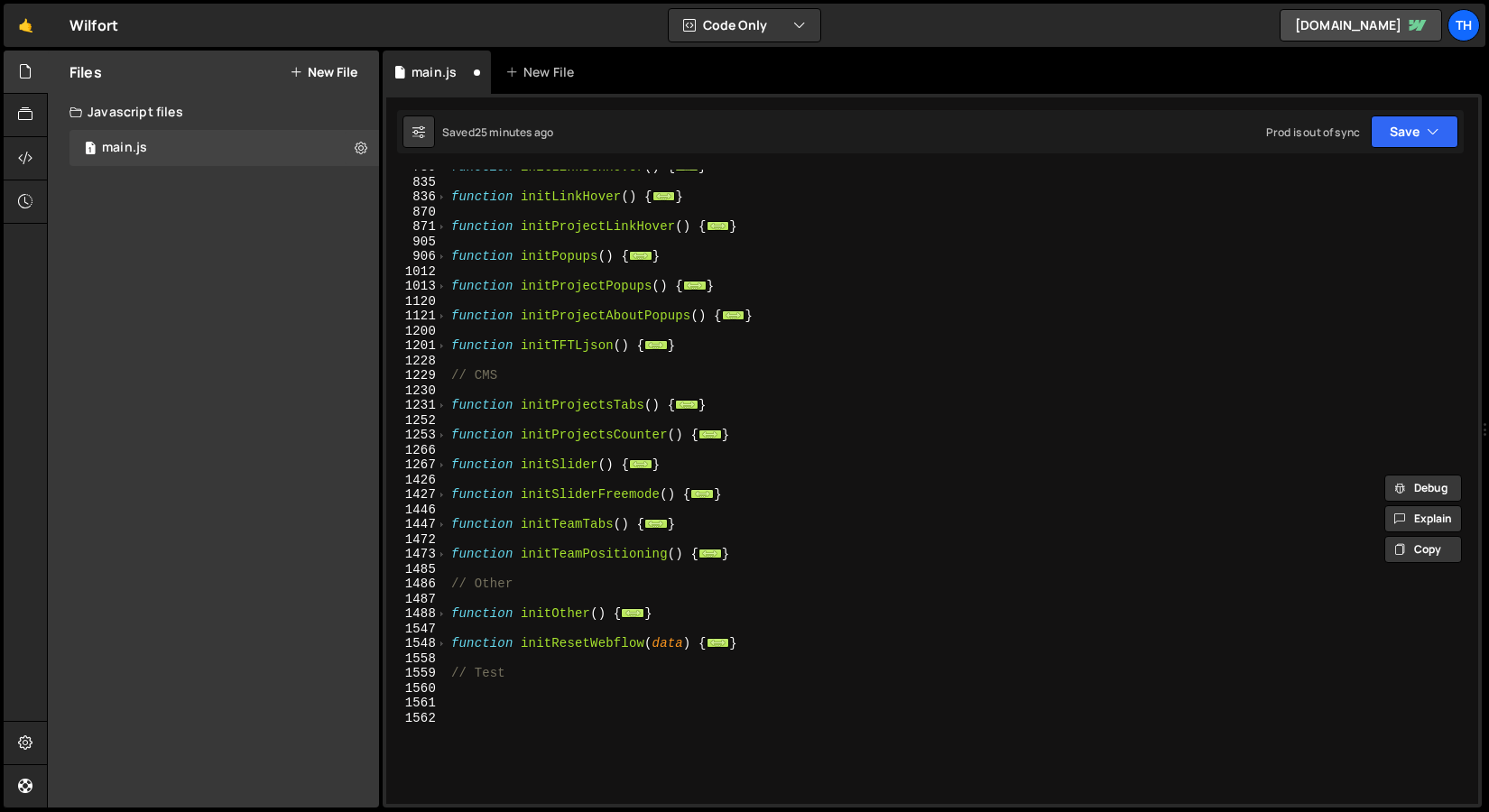
scroll to position [971, 0]
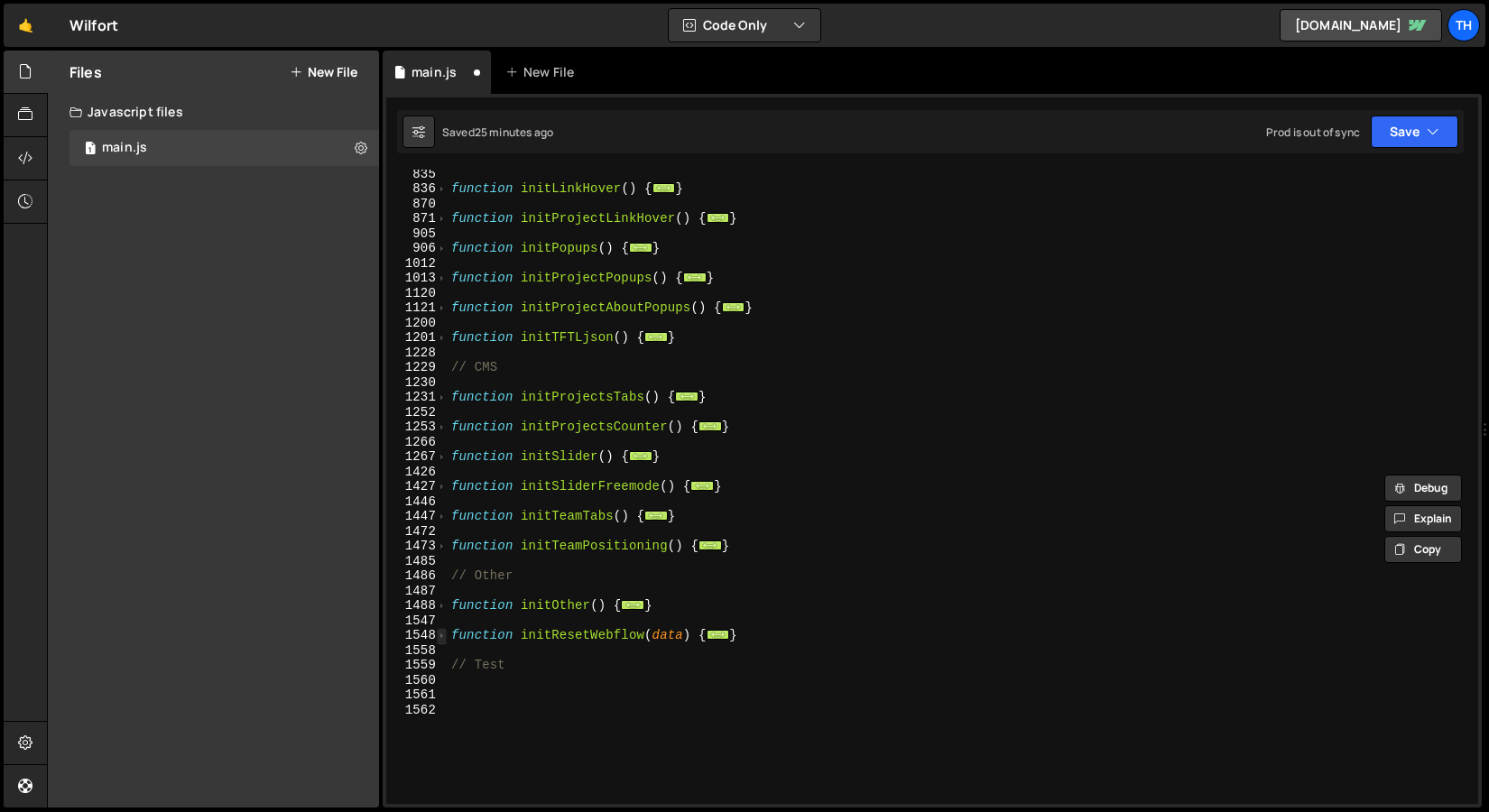
click at [443, 638] on span at bounding box center [442, 635] width 10 height 15
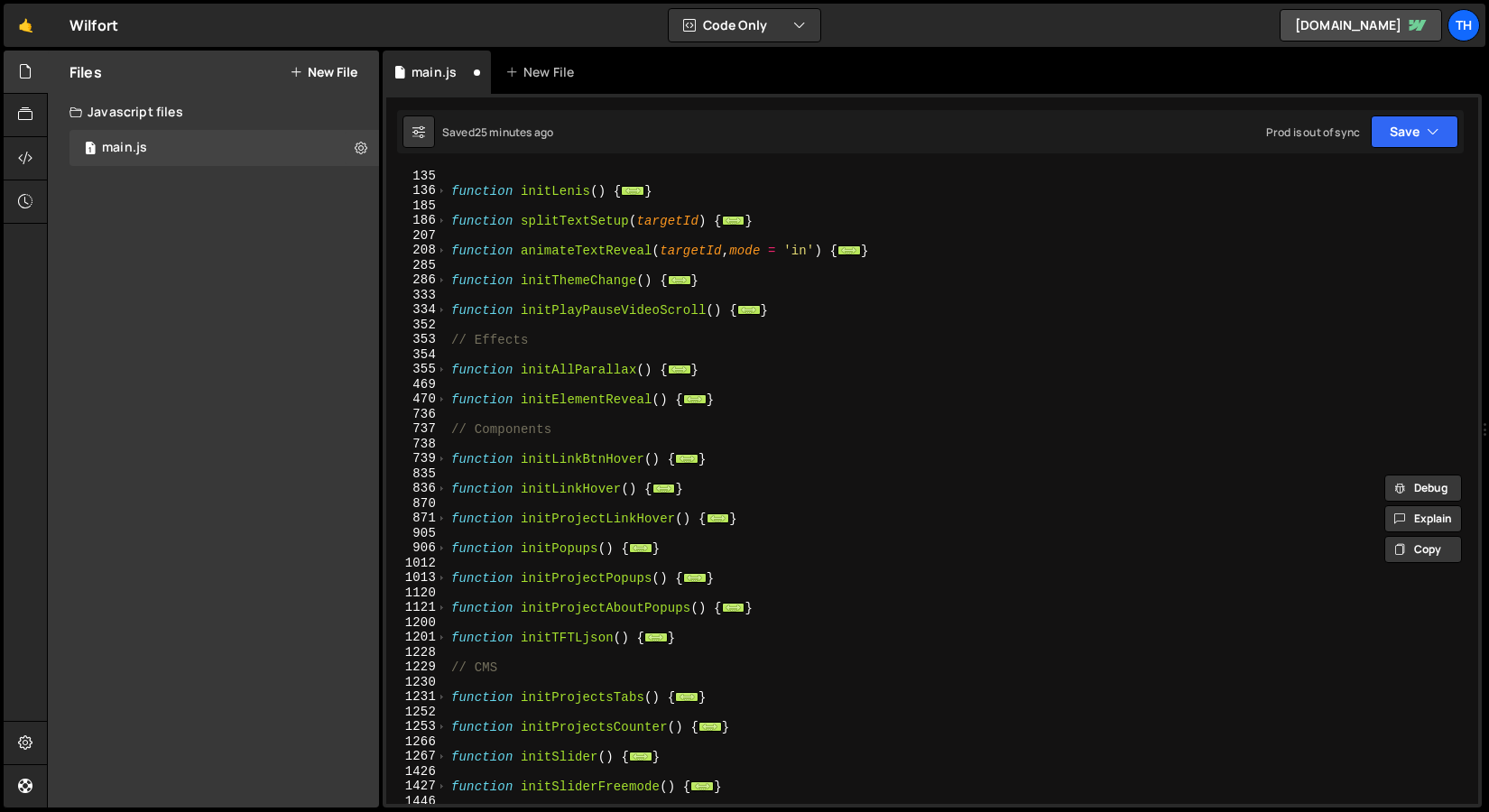
scroll to position [386, 0]
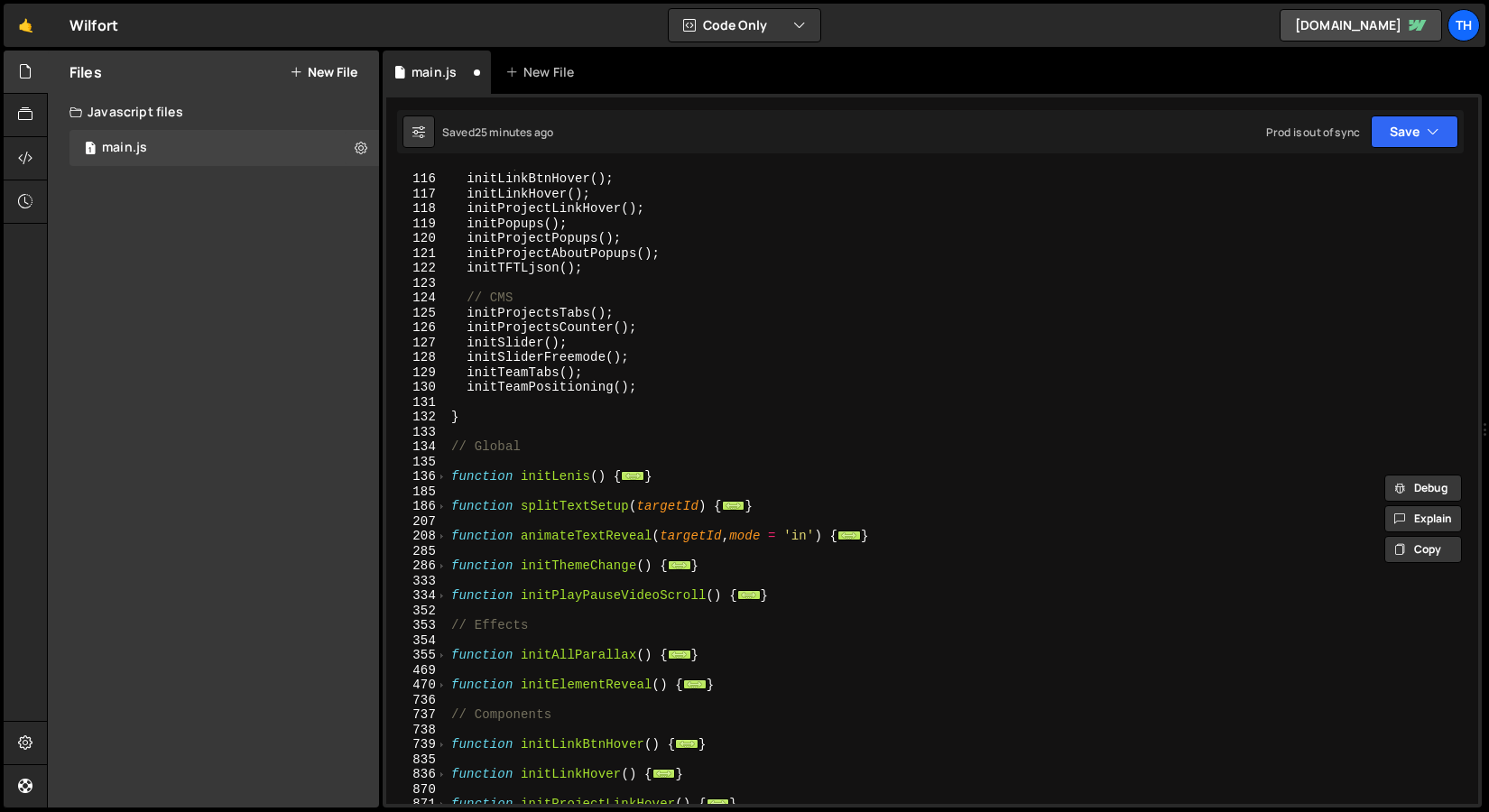
click at [448, 534] on div "// Components initLinkBtnHover ( ) ; initLinkHover ( ) ; initProjectLinkHover (…" at bounding box center [959, 488] width 1024 height 665
click at [445, 534] on span at bounding box center [442, 536] width 10 height 15
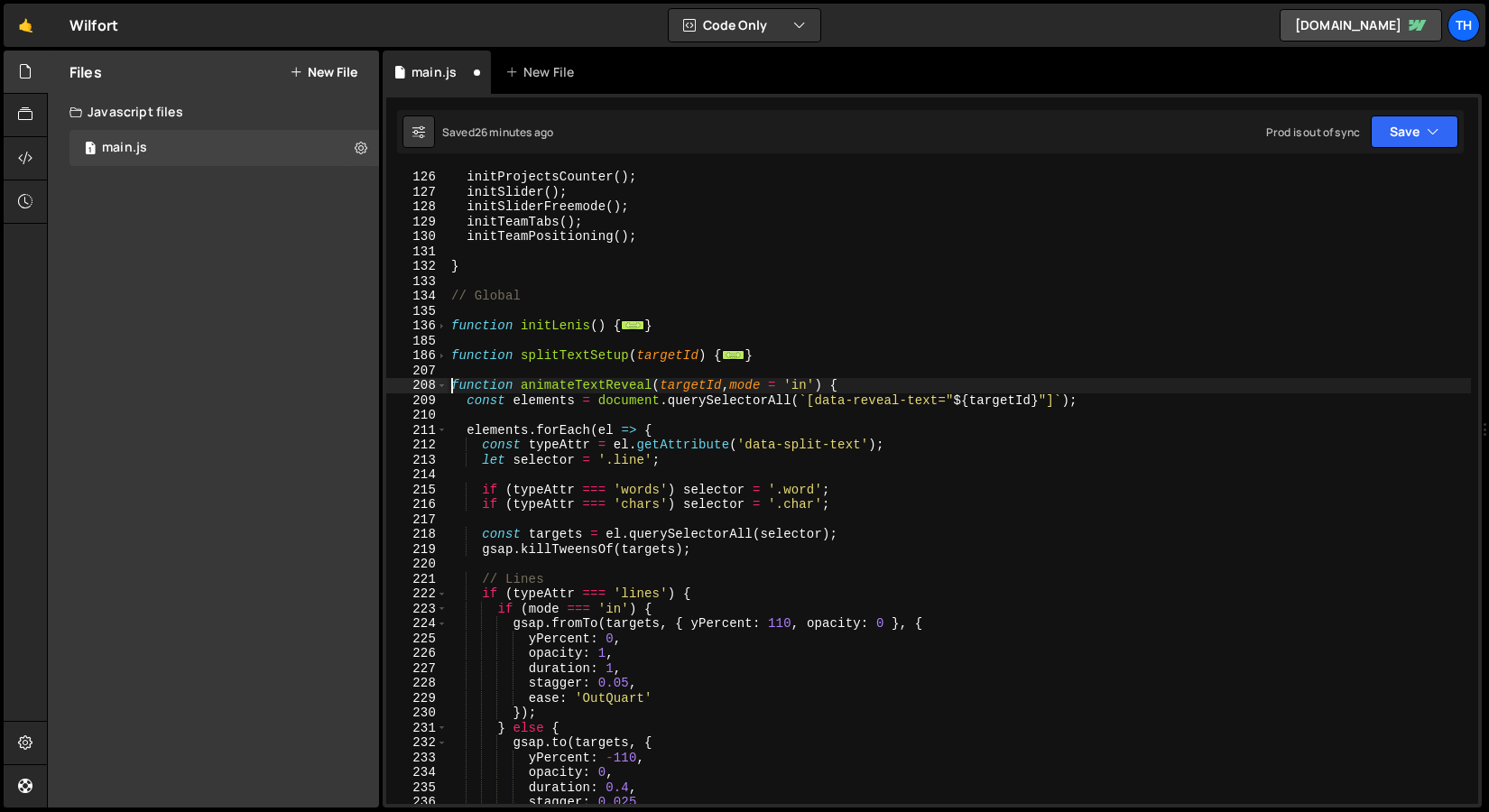
scroll to position [536, 0]
click at [443, 391] on span at bounding box center [442, 386] width 10 height 15
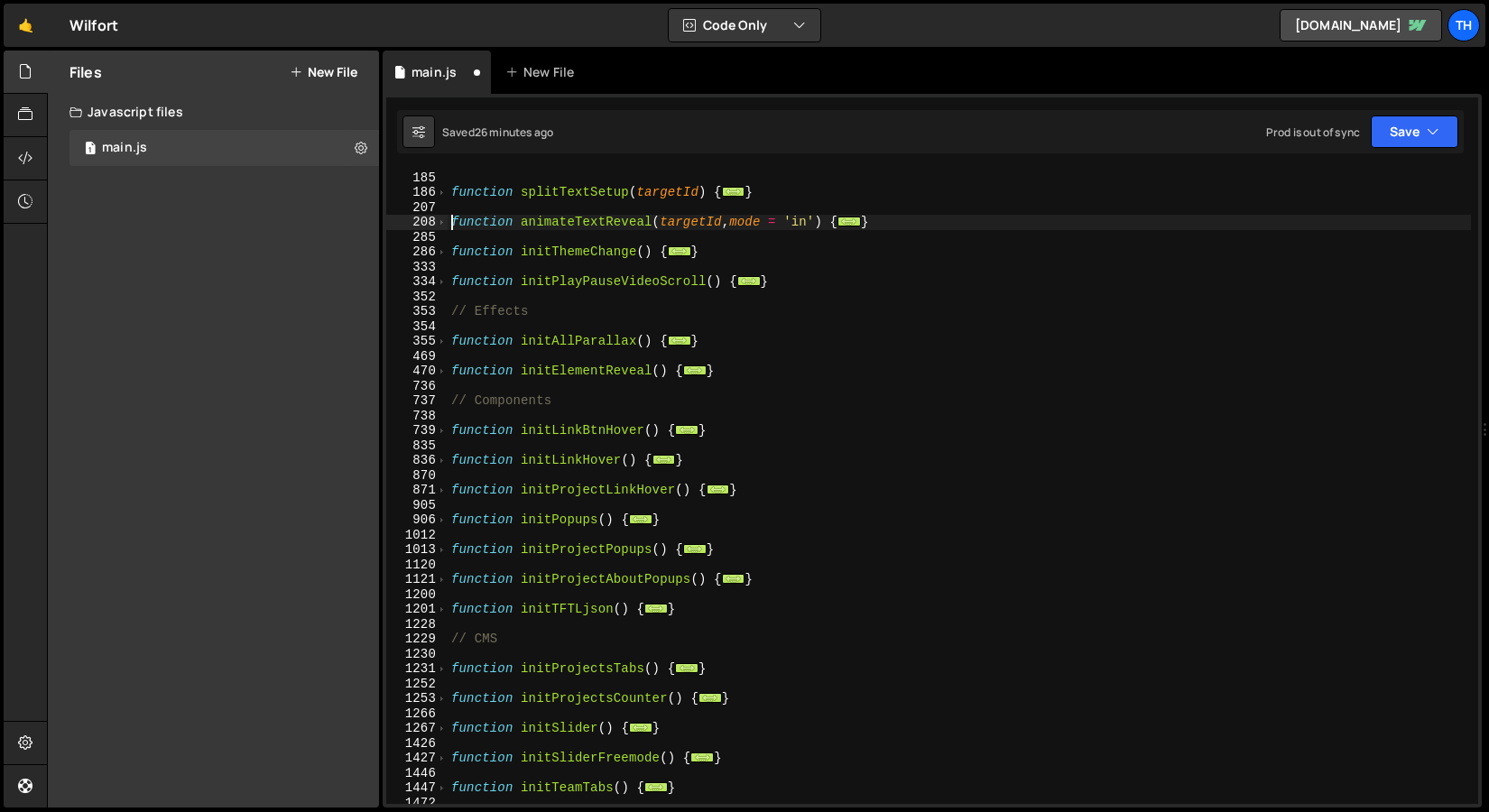
scroll to position [702, 0]
click at [444, 580] on span at bounding box center [442, 577] width 10 height 15
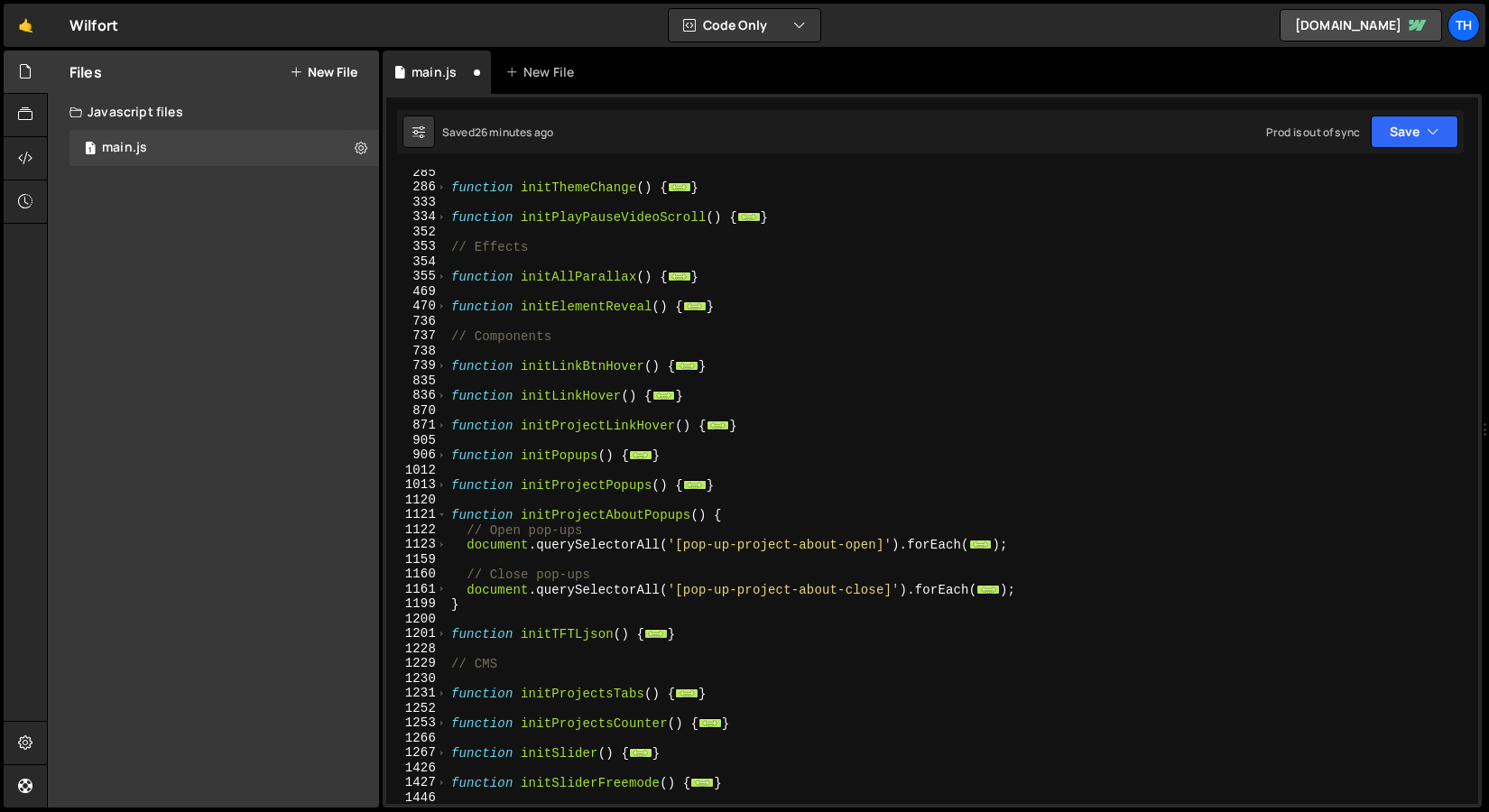
scroll to position [772, 0]
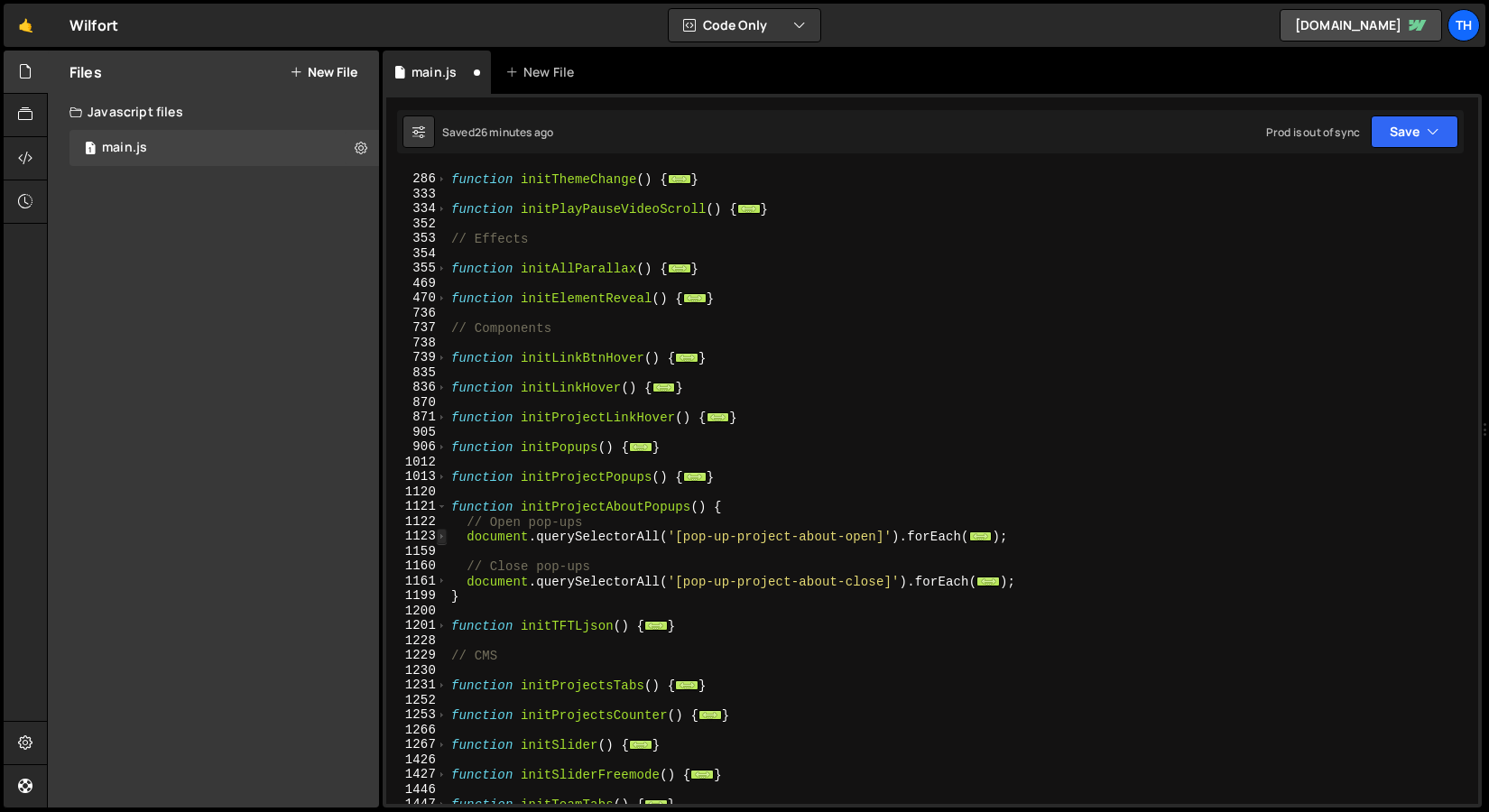
click at [443, 540] on span at bounding box center [442, 536] width 10 height 15
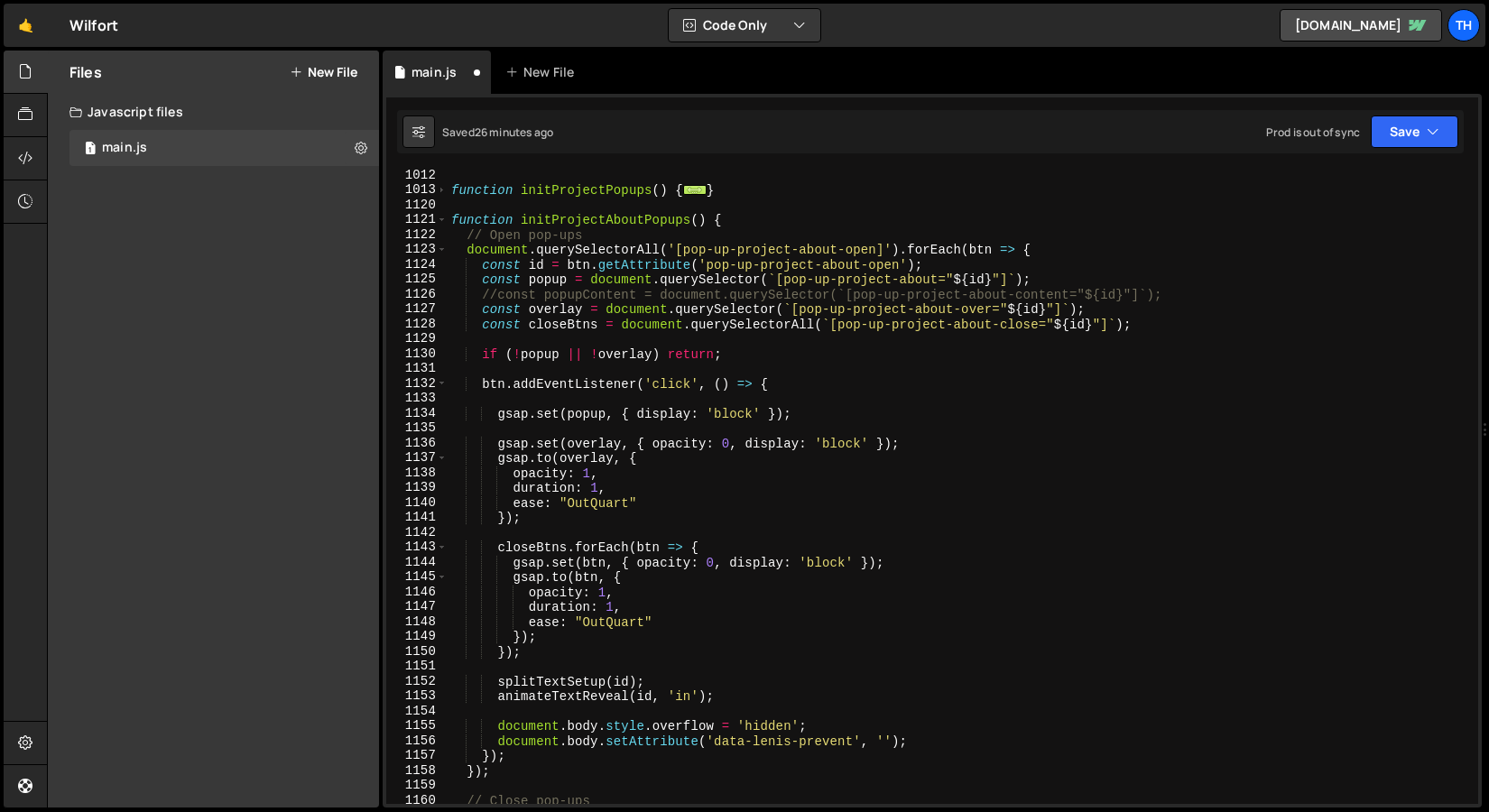
scroll to position [1059, 0]
click at [443, 222] on span at bounding box center [442, 219] width 10 height 15
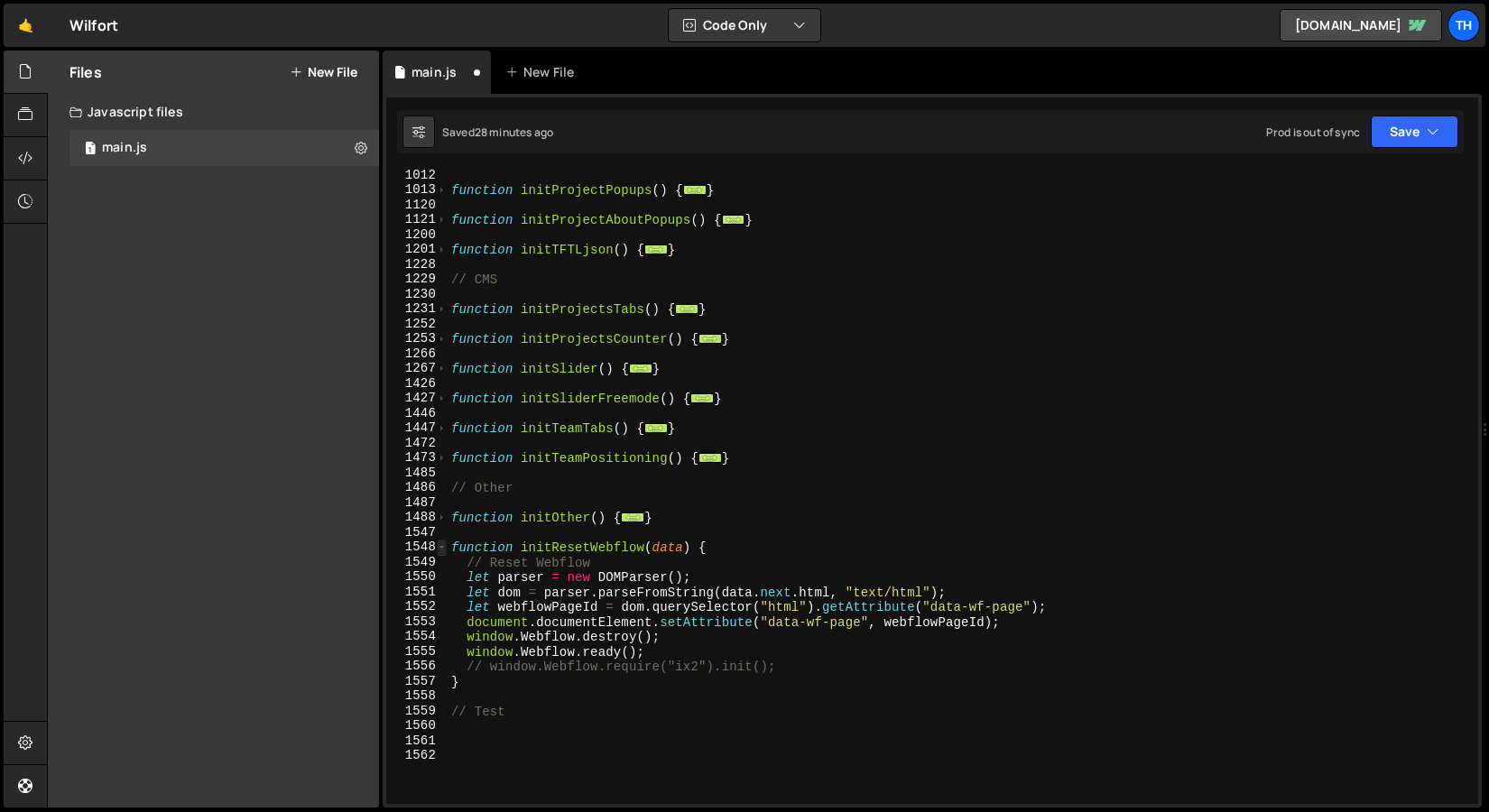
click at [437, 547] on span at bounding box center [442, 547] width 10 height 15
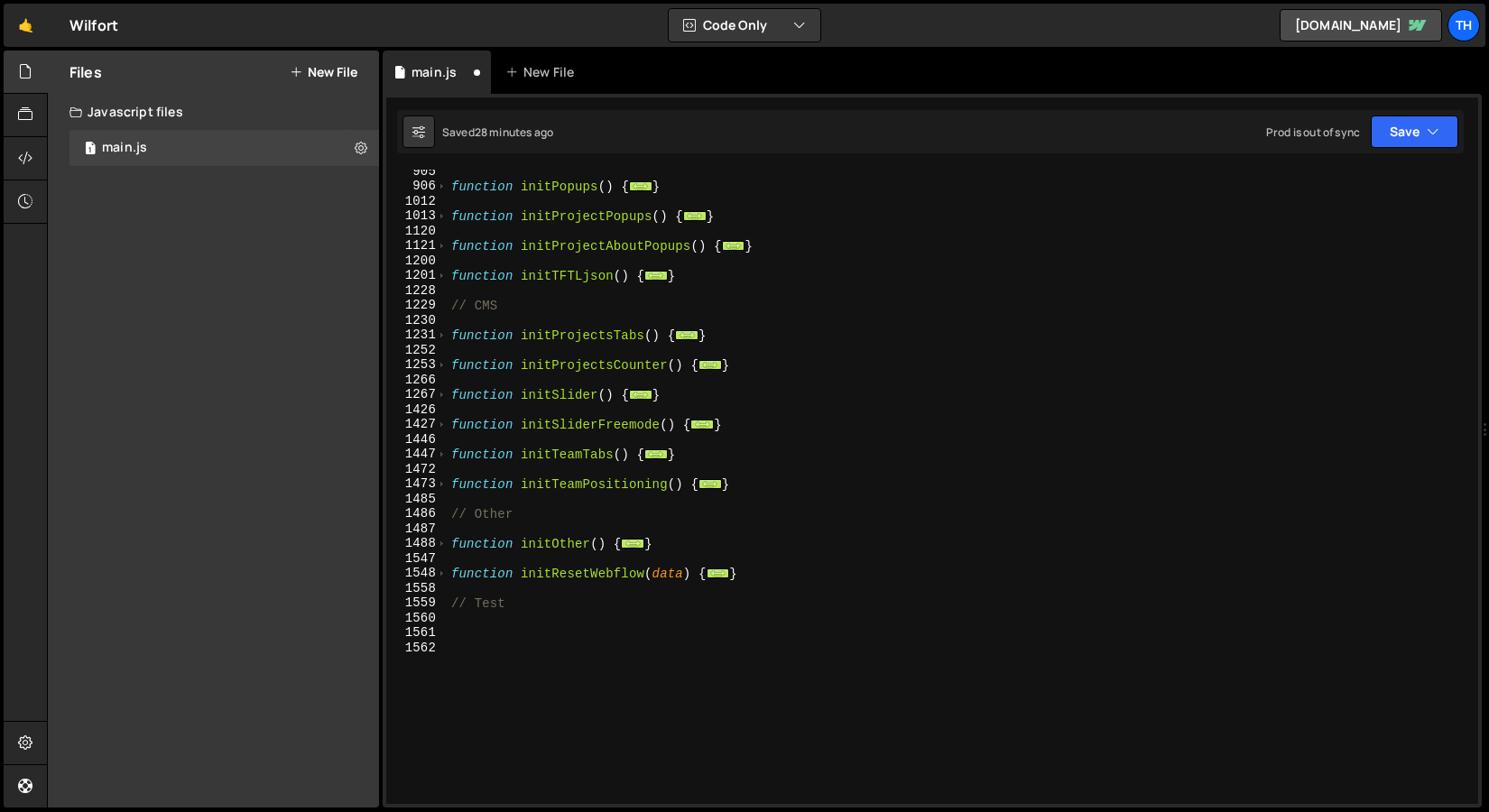
scroll to position [1029, 0]
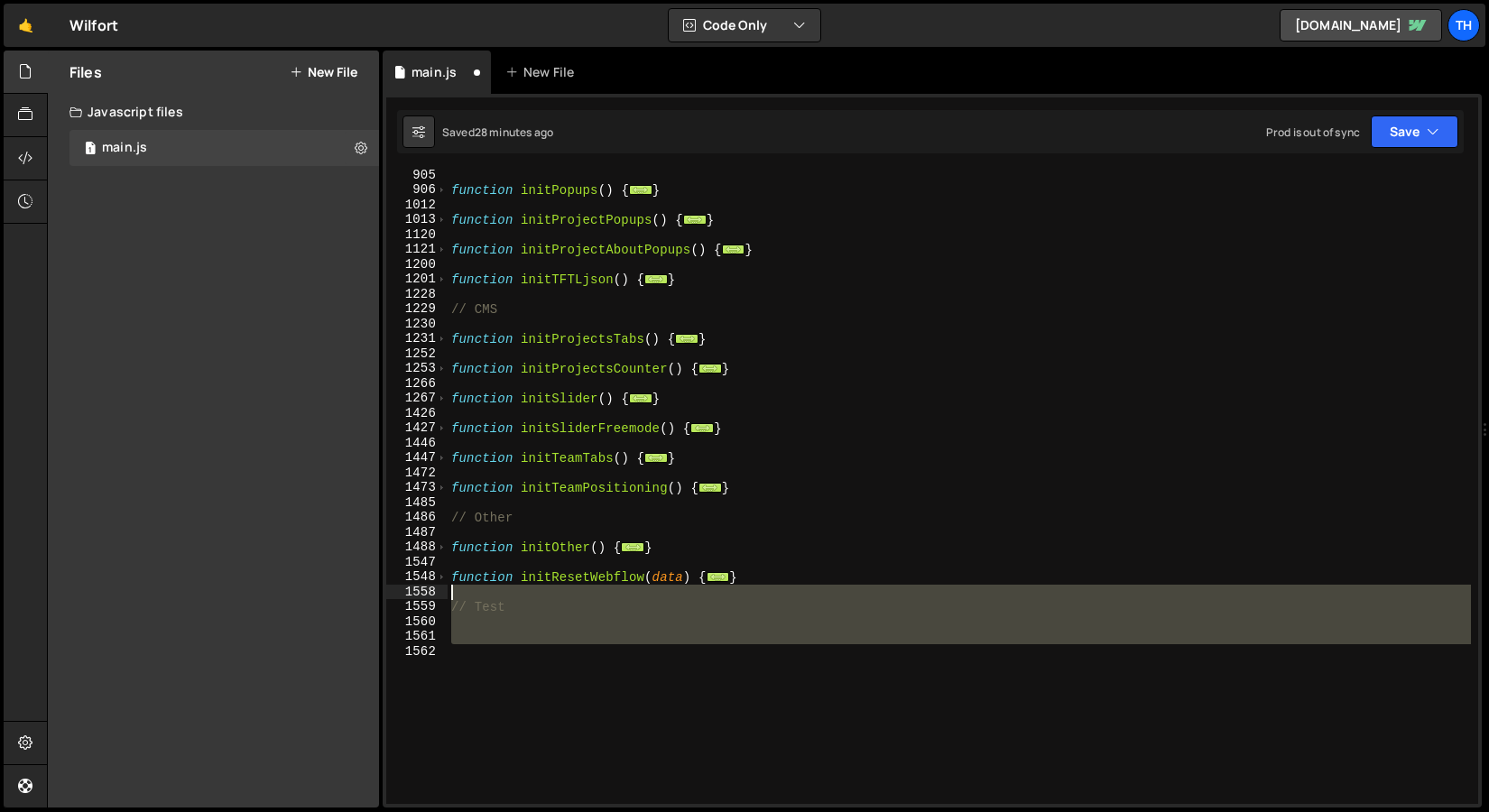
drag, startPoint x: 503, startPoint y: 665, endPoint x: 438, endPoint y: 592, distance: 97.7
click at [438, 592] on div "function animateTextReveal(targetId, mode = 'in') { 905 906 1012 1013 1120 1121…" at bounding box center [933, 486] width 1092 height 635
click at [561, 487] on div "function initPopups ( ) { ... } function initProjectPopups ( ) { ... } function…" at bounding box center [959, 499] width 1024 height 665
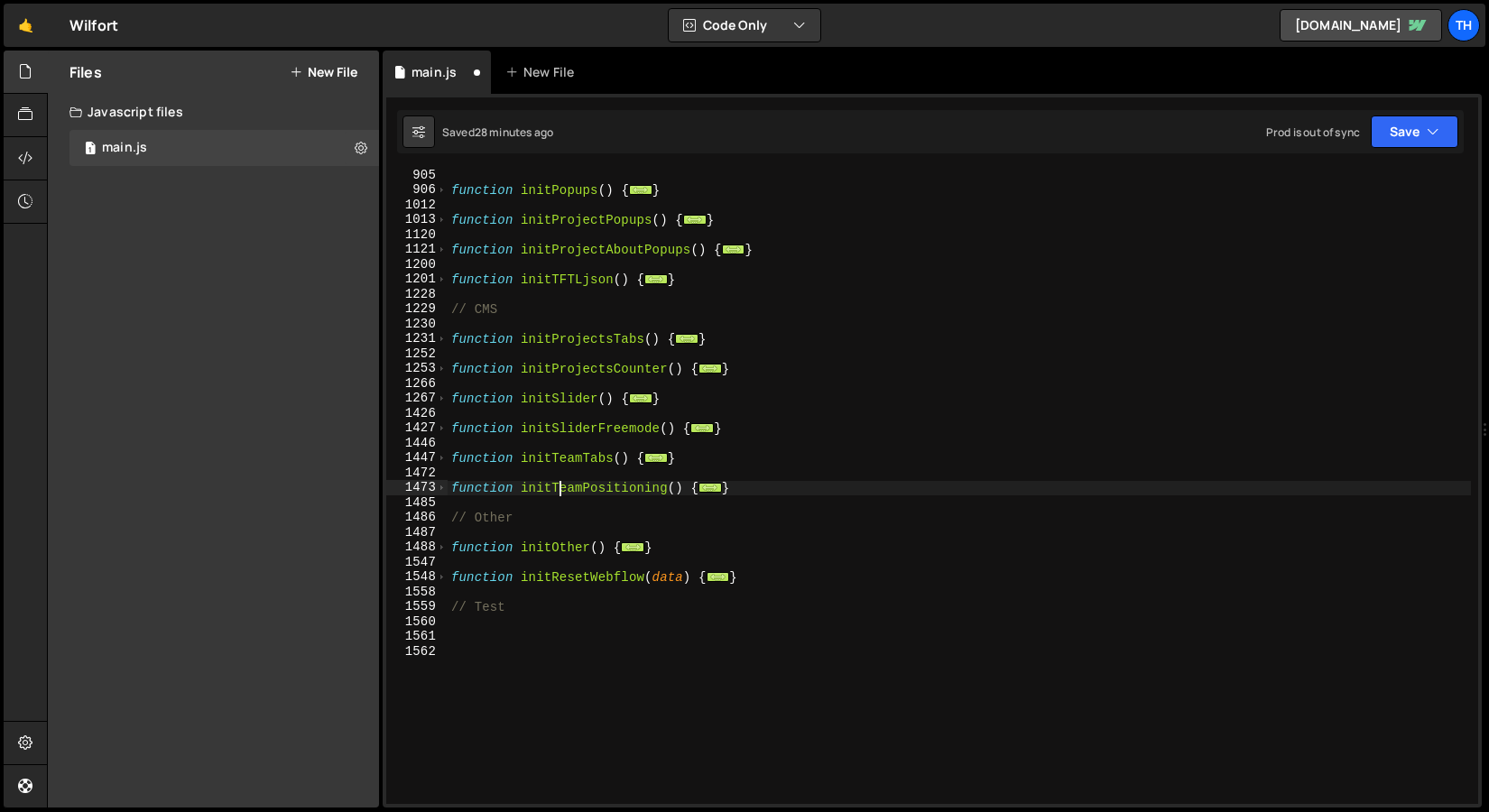
click at [584, 489] on div "function initPopups ( ) { ... } function initProjectPopups ( ) { ... } function…" at bounding box center [959, 499] width 1024 height 665
click at [444, 461] on span at bounding box center [442, 457] width 10 height 15
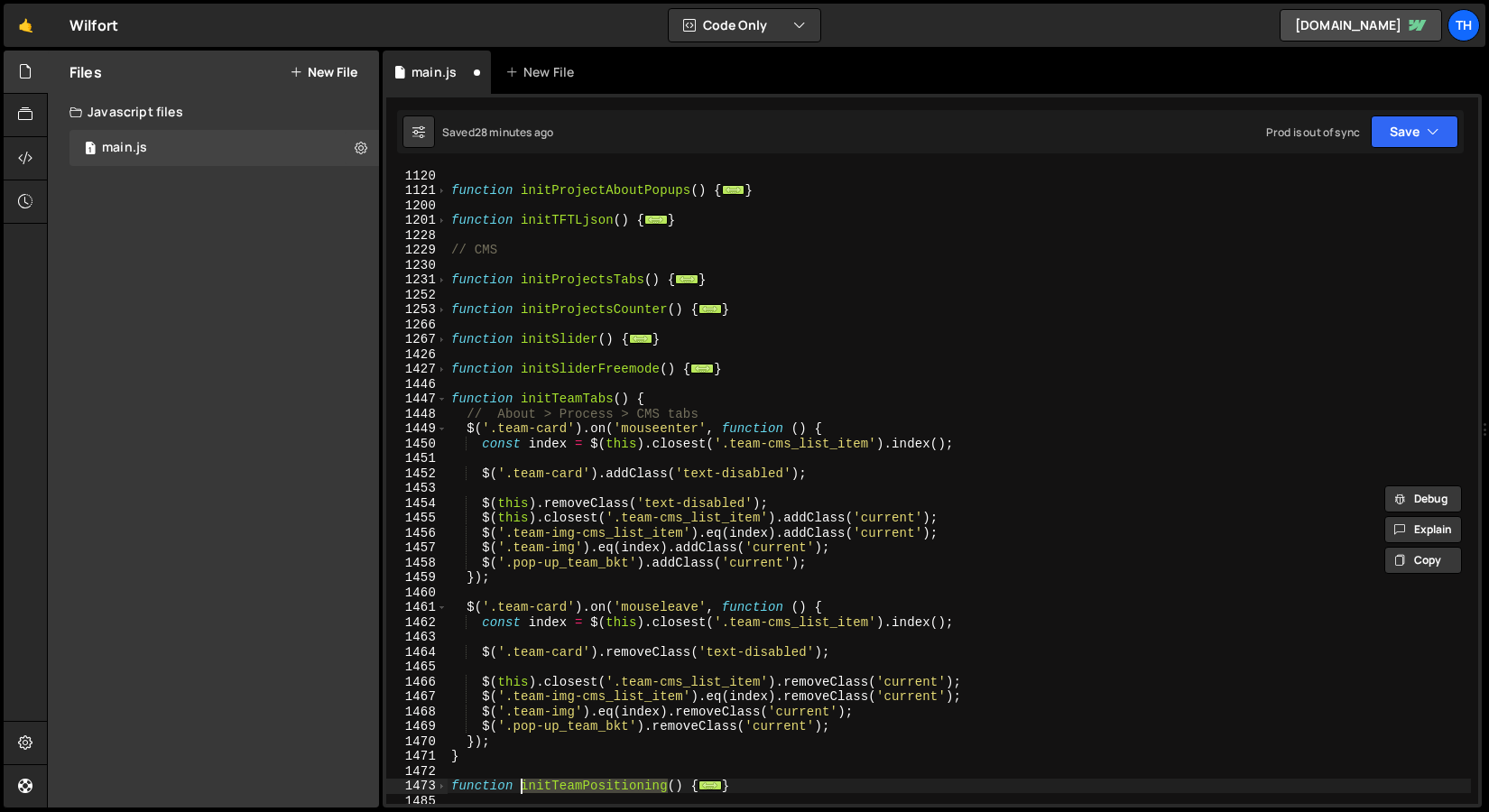
scroll to position [1087, 0]
click at [444, 399] on span at bounding box center [442, 401] width 10 height 15
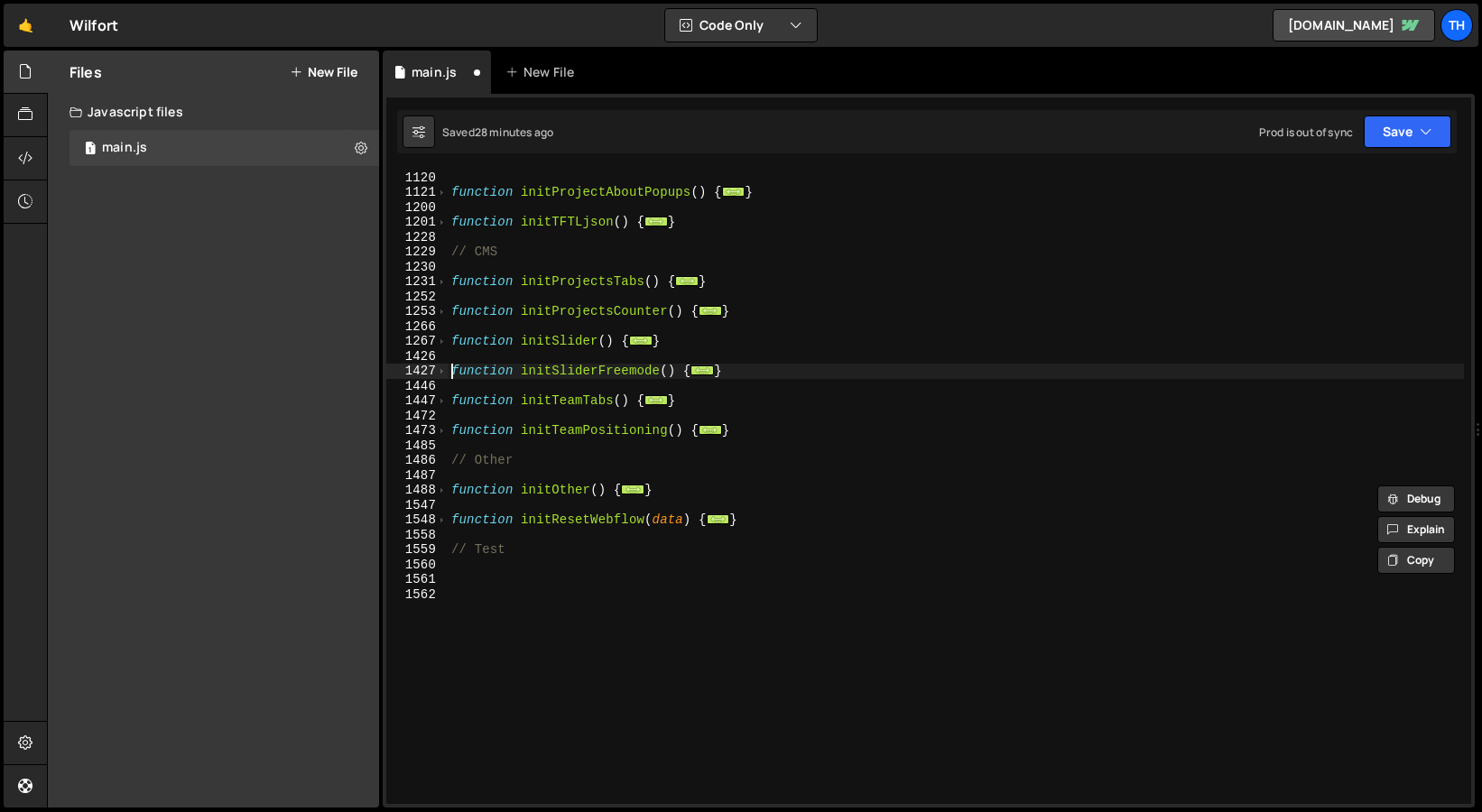
click at [450, 370] on div "function initProjectPopups ( ) { ... } function initProjectAboutPopups ( ) { ..…" at bounding box center [959, 487] width 1024 height 665
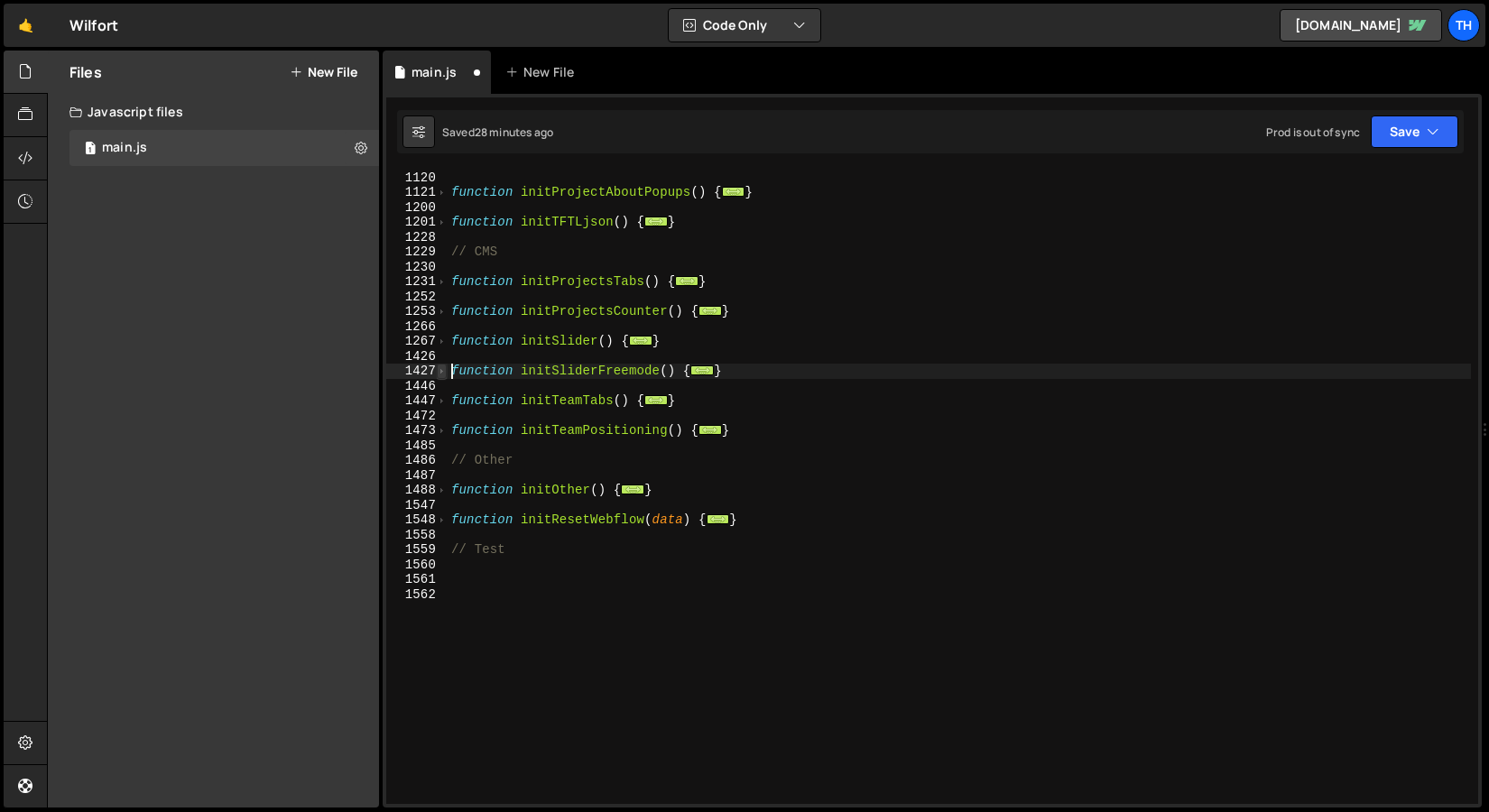
click at [444, 375] on span at bounding box center [442, 371] width 10 height 15
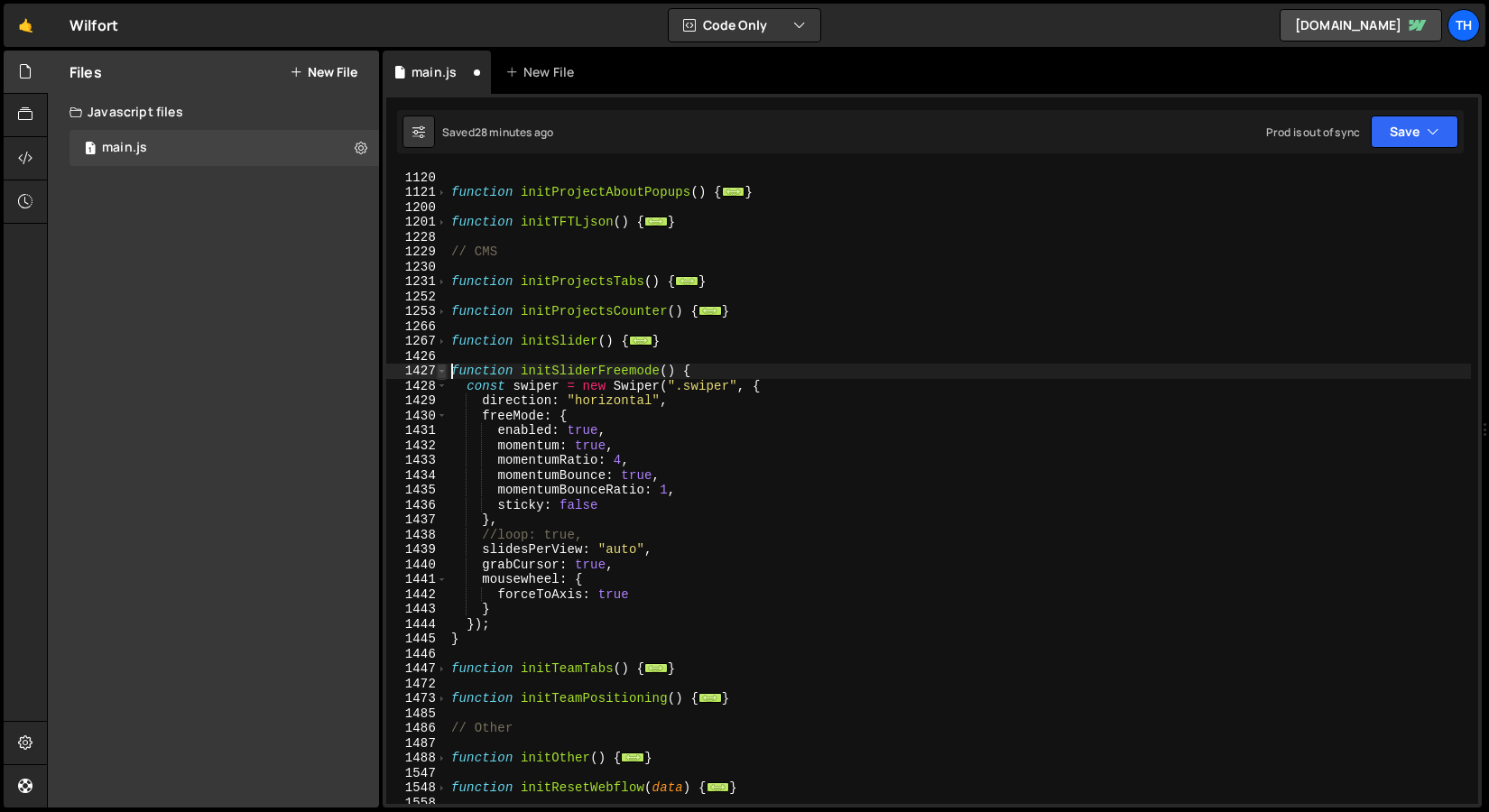
click at [444, 376] on span at bounding box center [442, 371] width 10 height 15
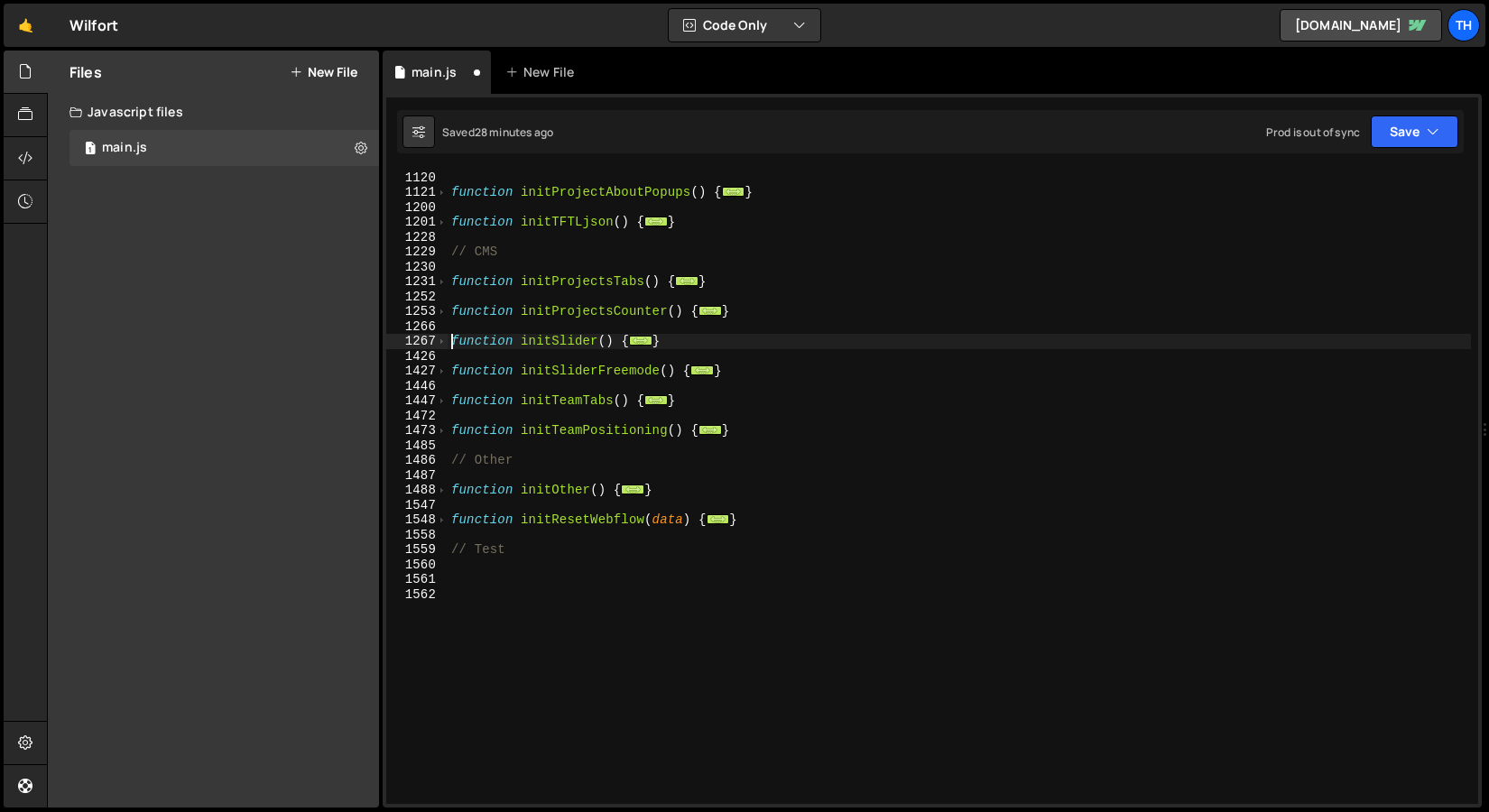
click at [450, 340] on div "function initProjectPopups ( ) { ... } function initProjectAboutPopups ( ) { ..…" at bounding box center [959, 487] width 1024 height 665
click at [446, 340] on span at bounding box center [442, 341] width 10 height 15
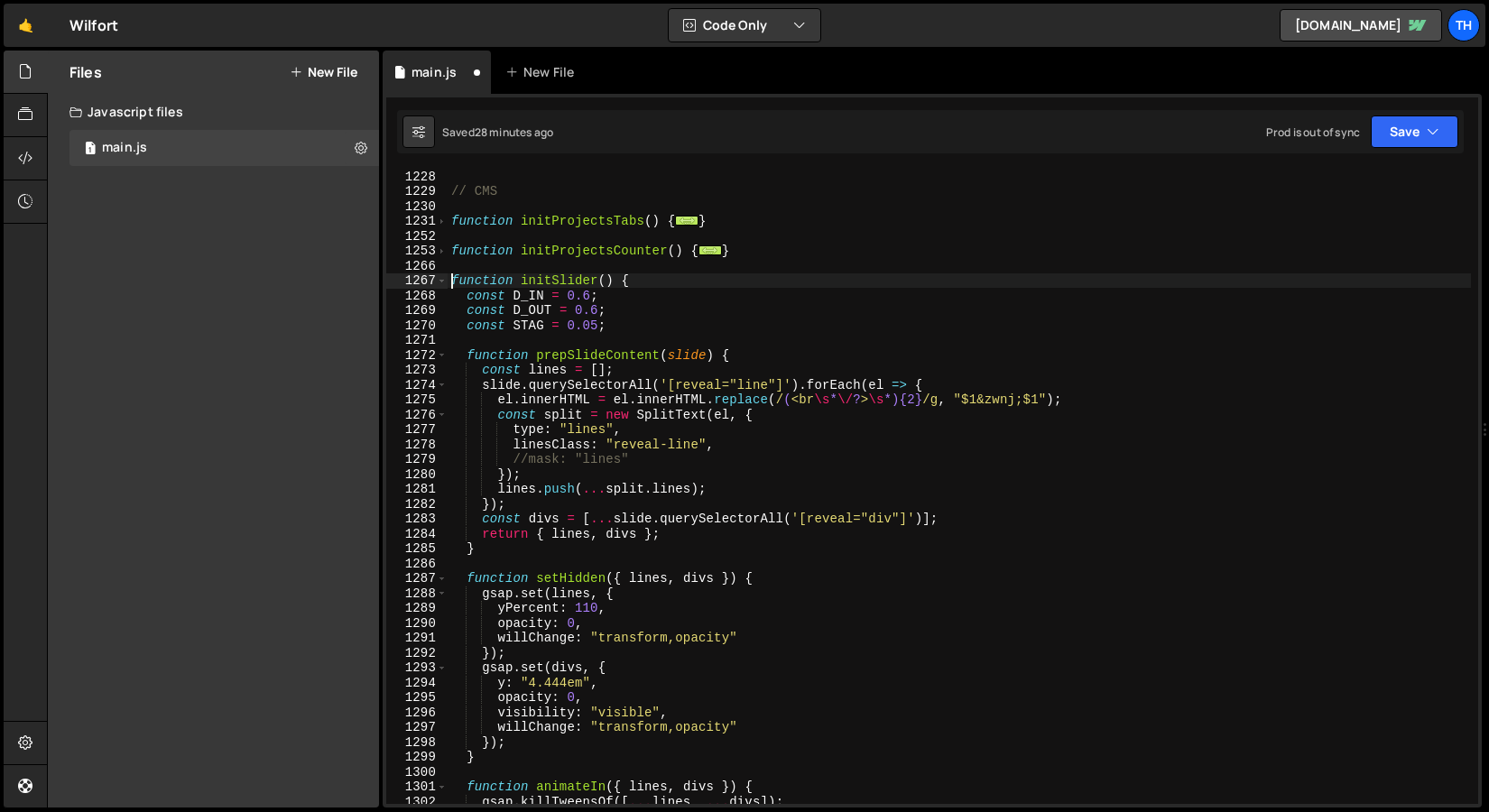
scroll to position [1081, 0]
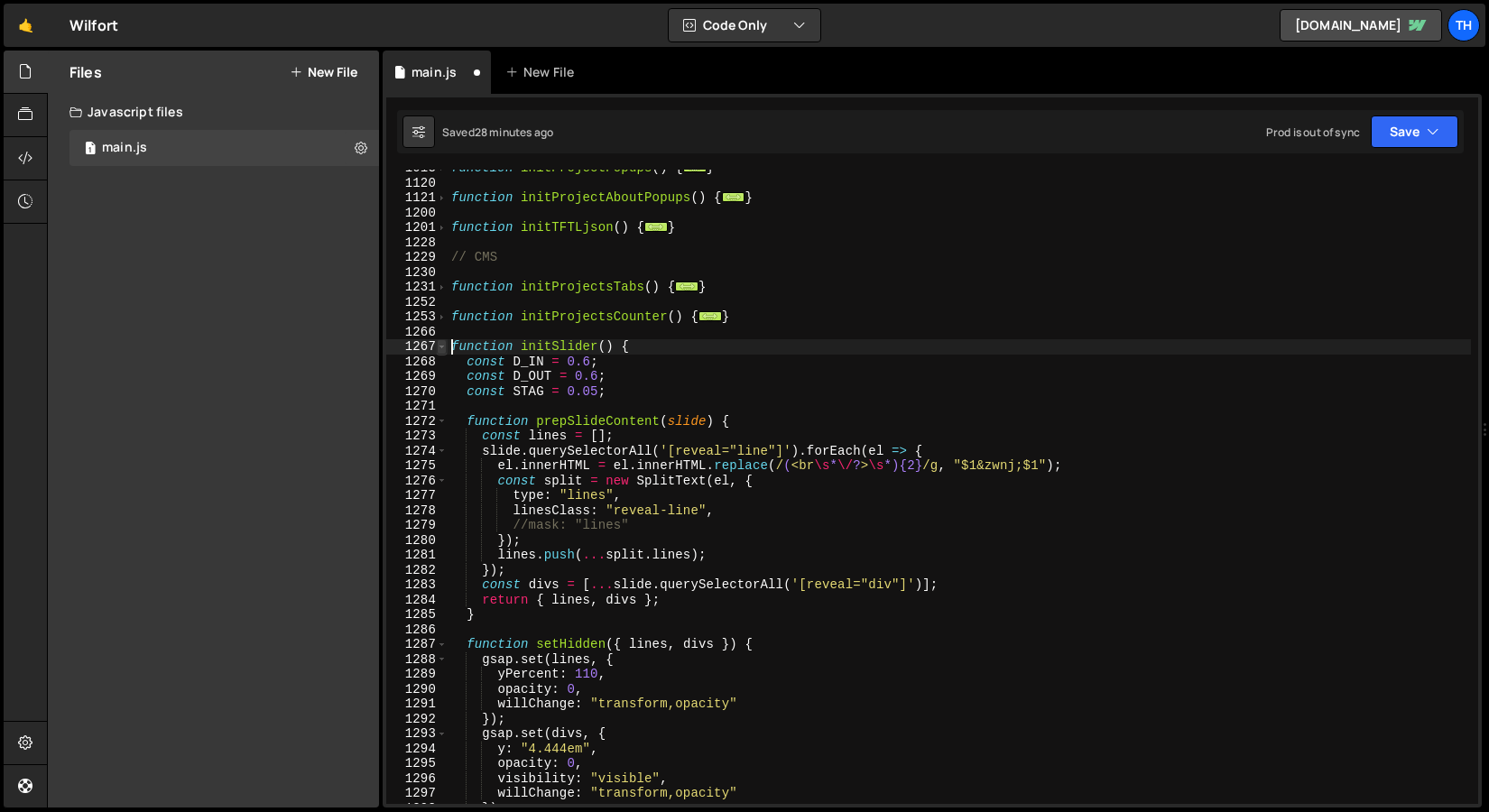
click at [441, 344] on span at bounding box center [442, 347] width 10 height 15
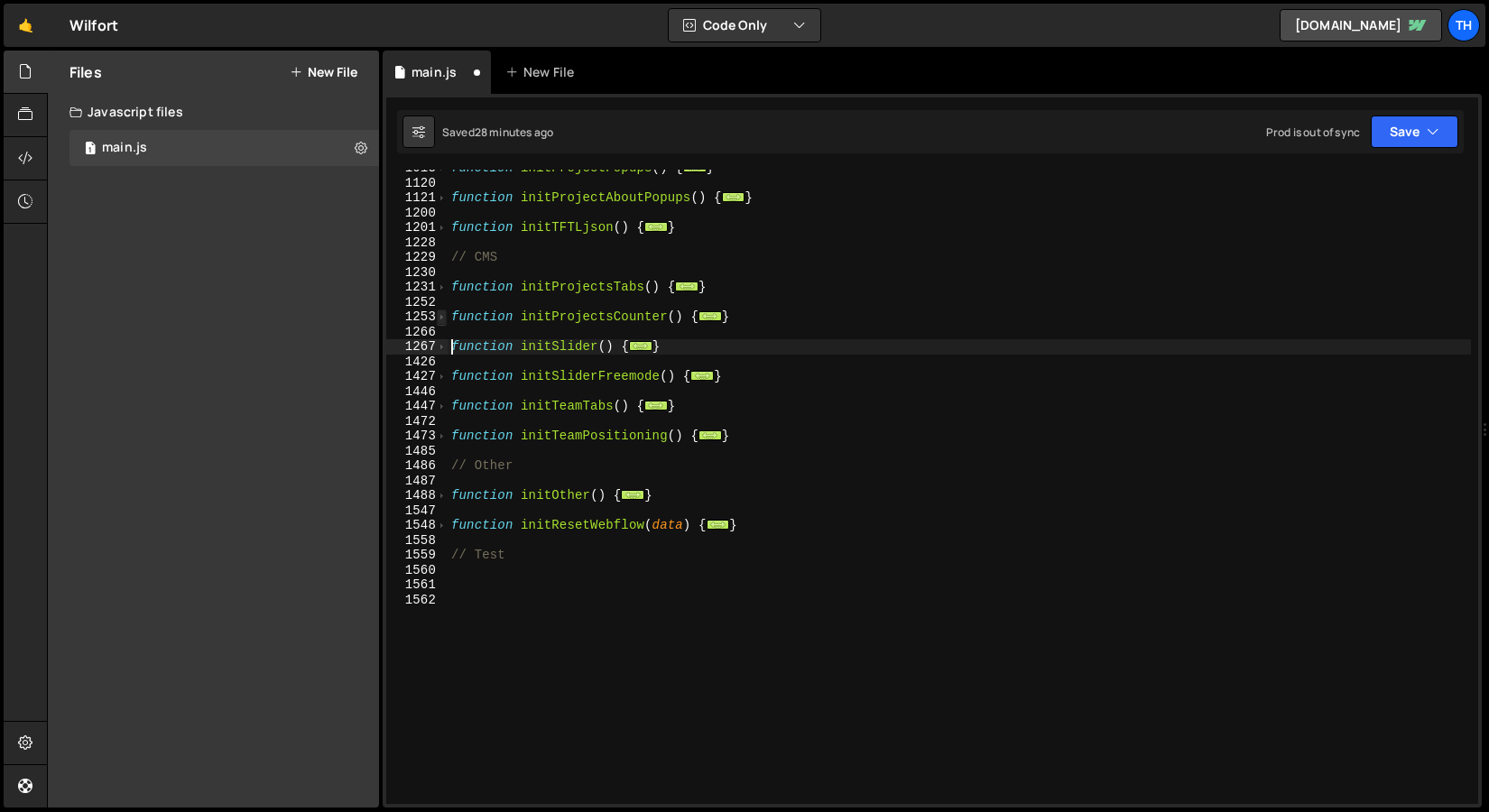
click at [444, 315] on span at bounding box center [442, 317] width 10 height 15
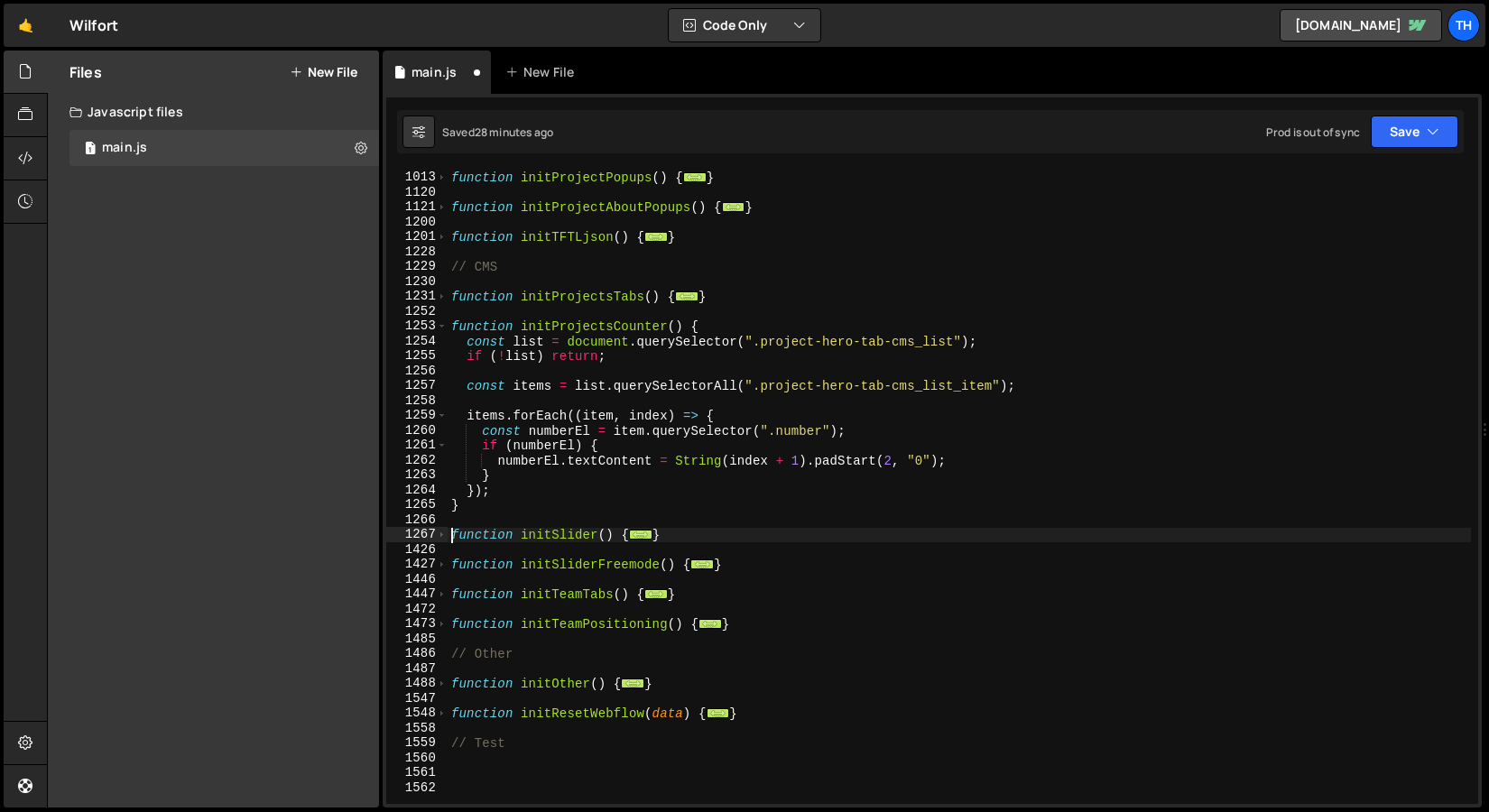
scroll to position [1071, 0]
click at [442, 691] on div "1547" at bounding box center [418, 698] width 62 height 15
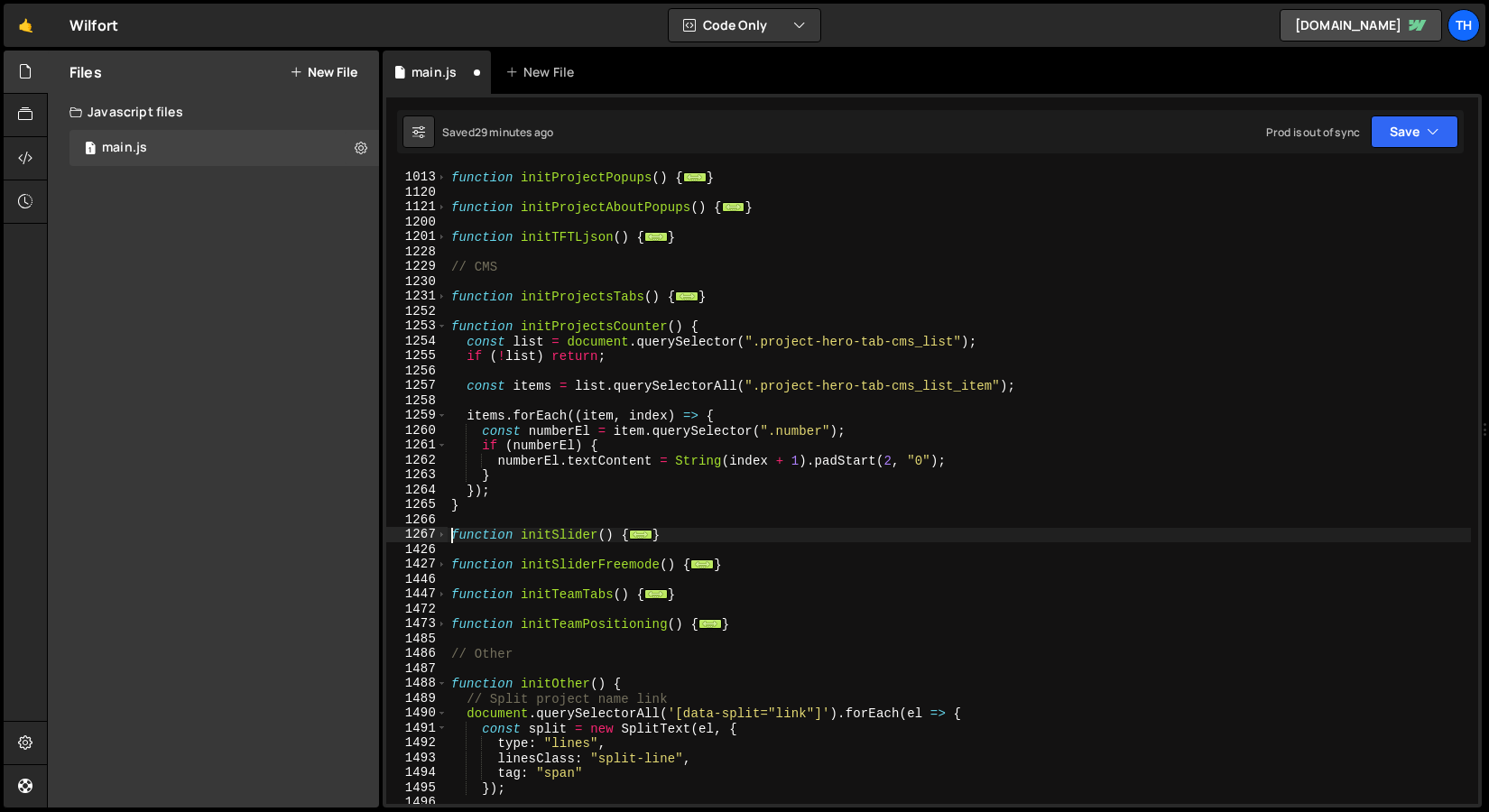
click at [441, 691] on div "1489" at bounding box center [418, 698] width 62 height 15
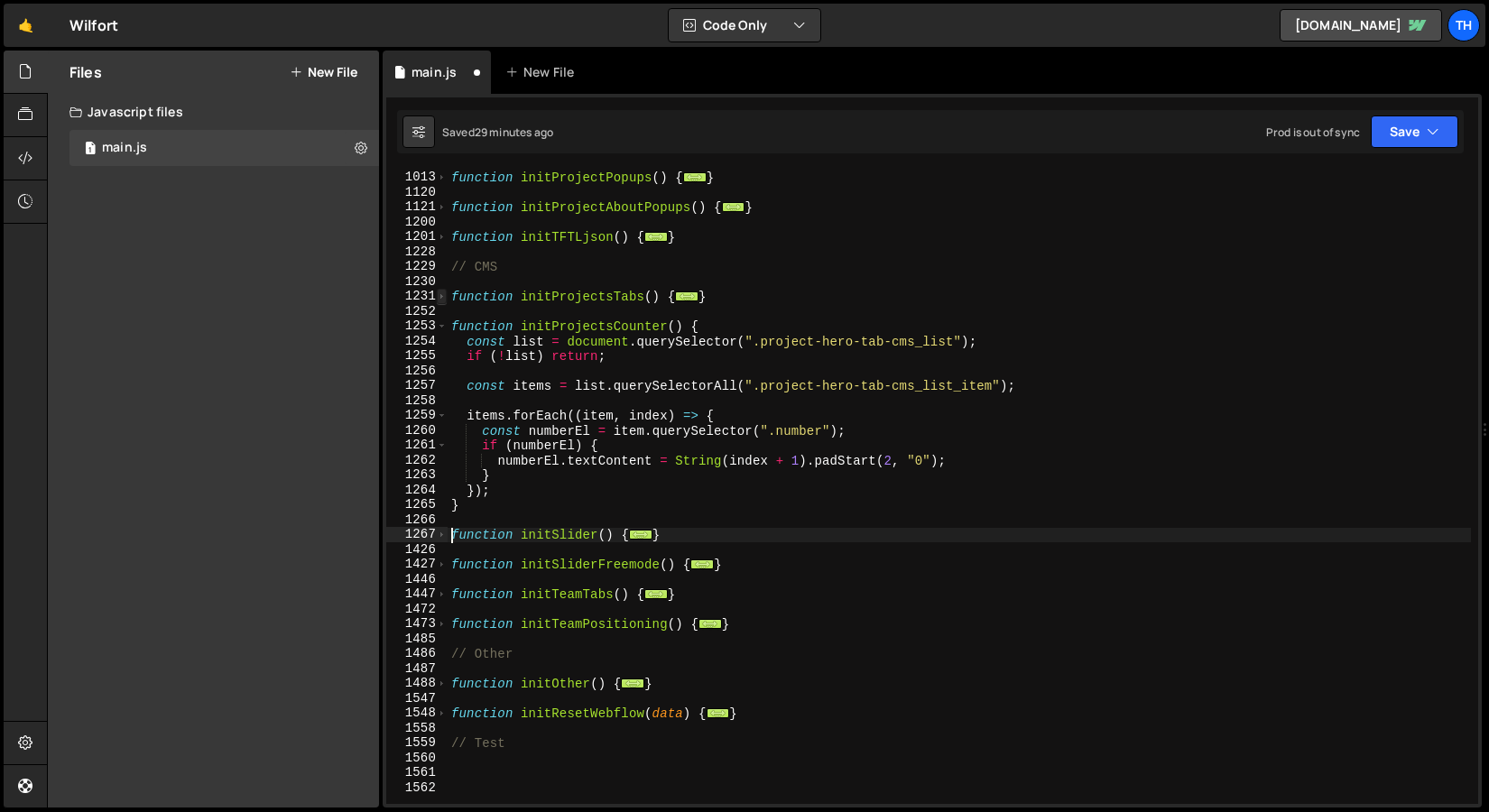
click at [444, 296] on span at bounding box center [442, 296] width 10 height 15
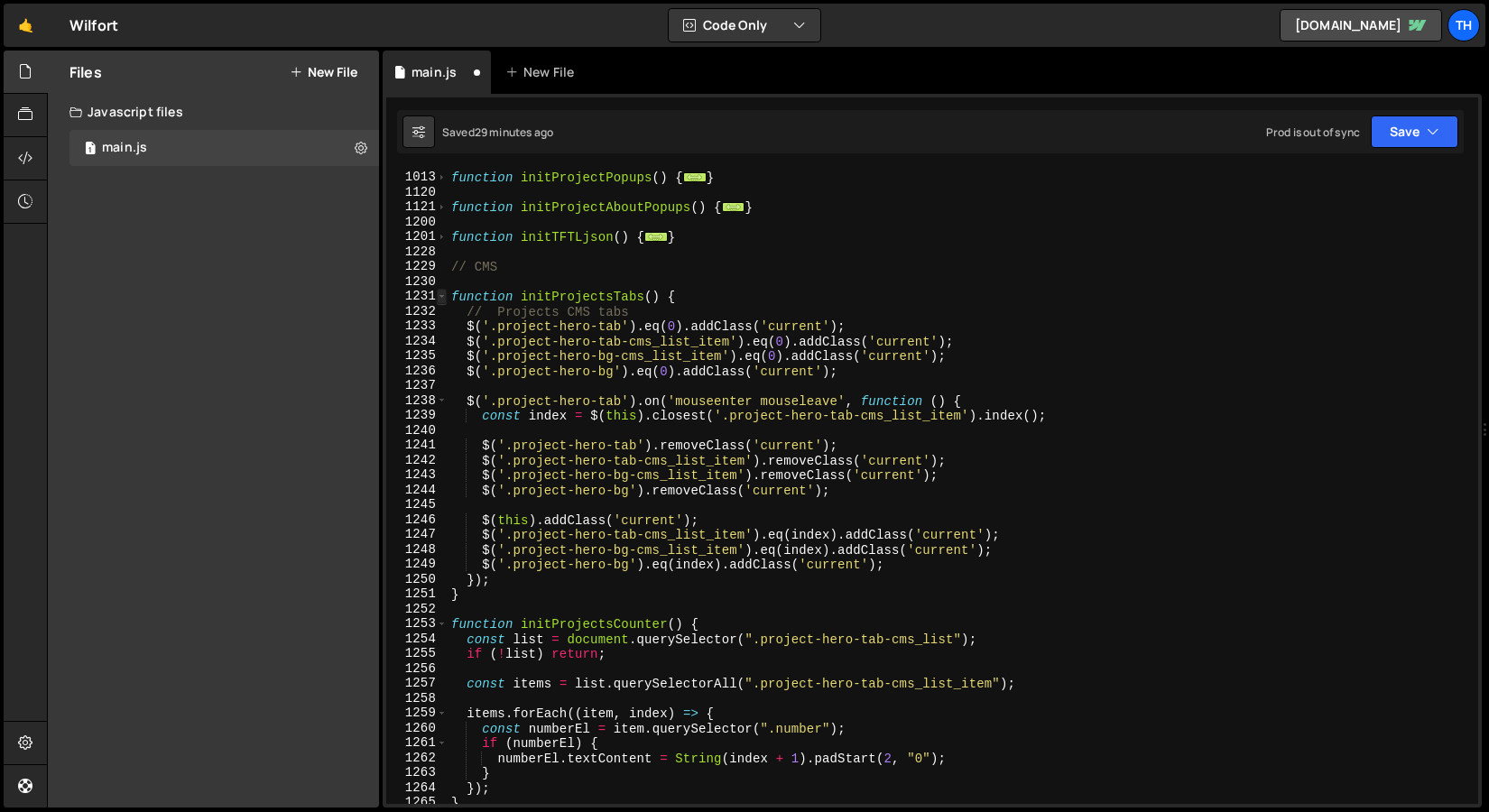
click at [442, 300] on span at bounding box center [442, 296] width 10 height 15
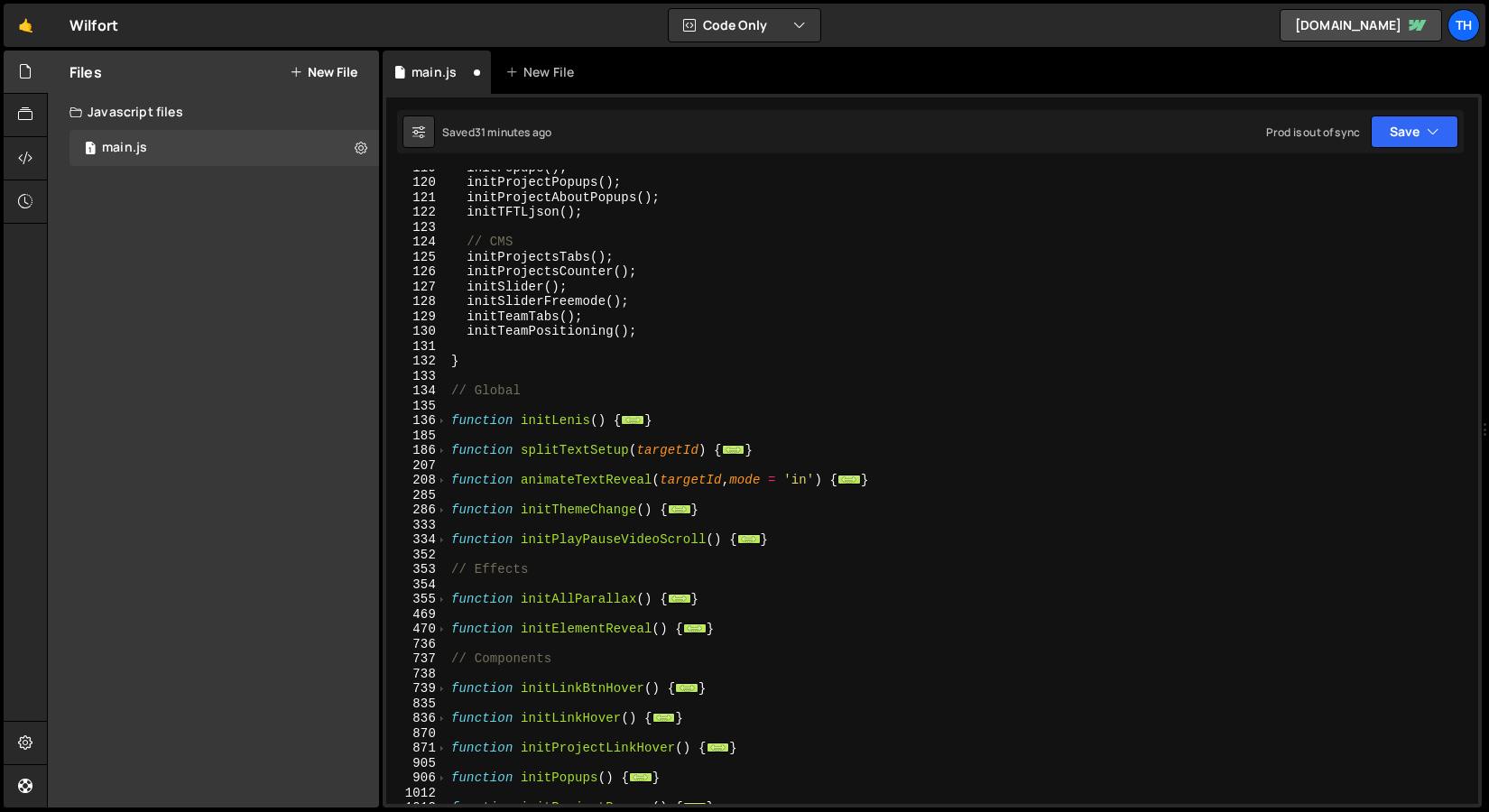
scroll to position [288, 0]
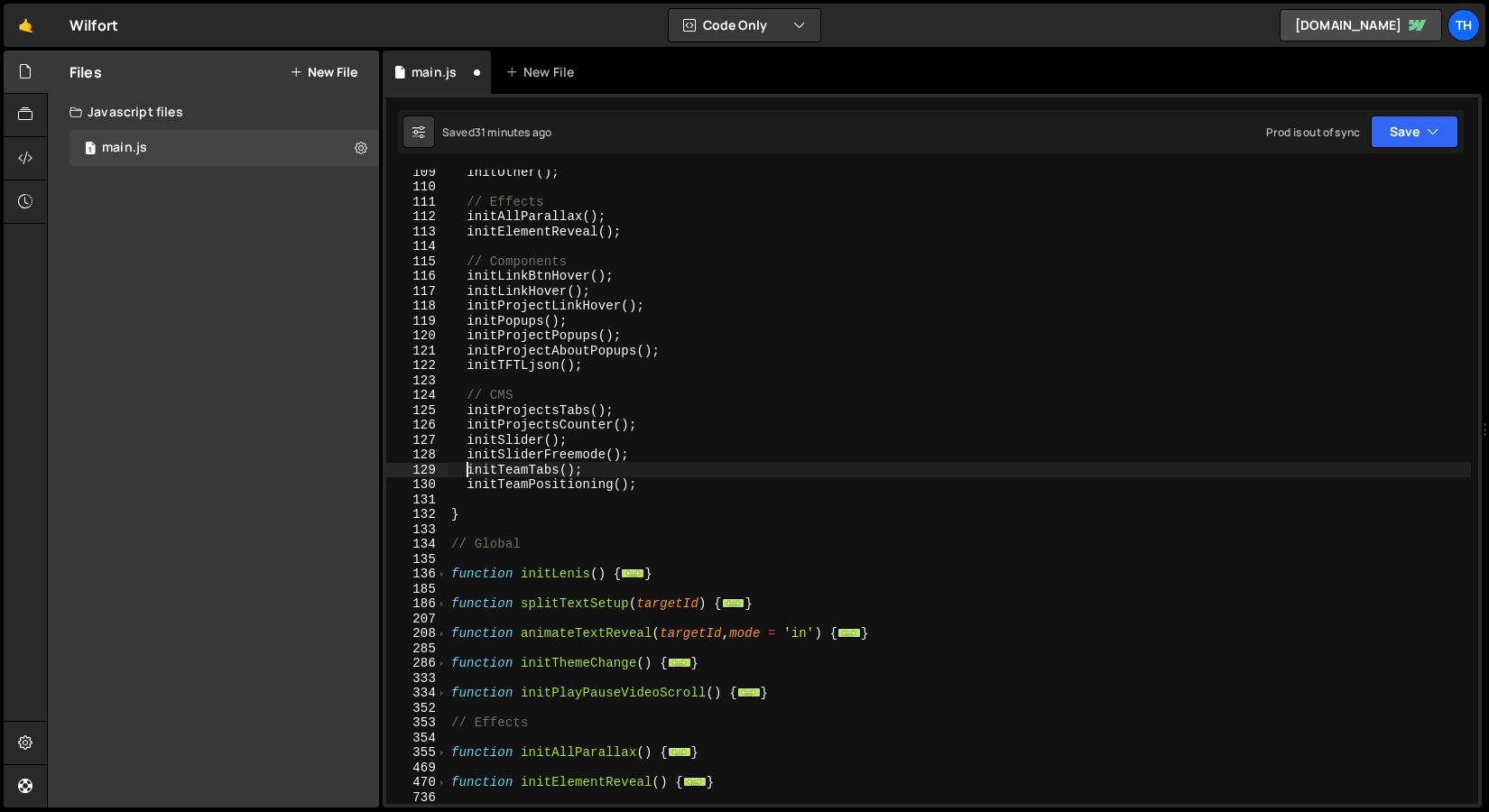
click at [468, 474] on div "initOther ( ) ; // Effects initAllParallax ( ) ; initElementReveal ( ) ; // Com…" at bounding box center [959, 496] width 1024 height 665
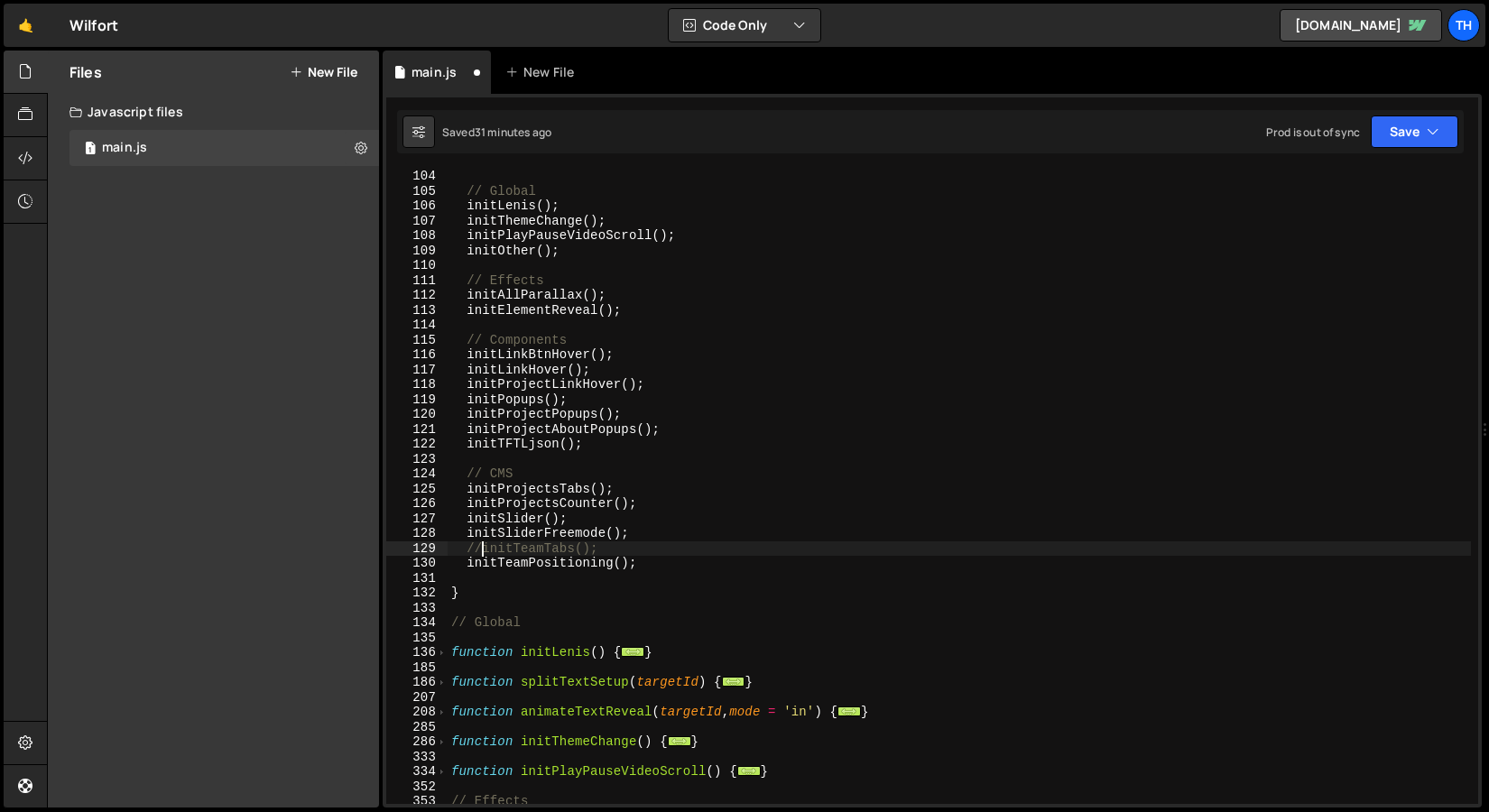
scroll to position [196, 0]
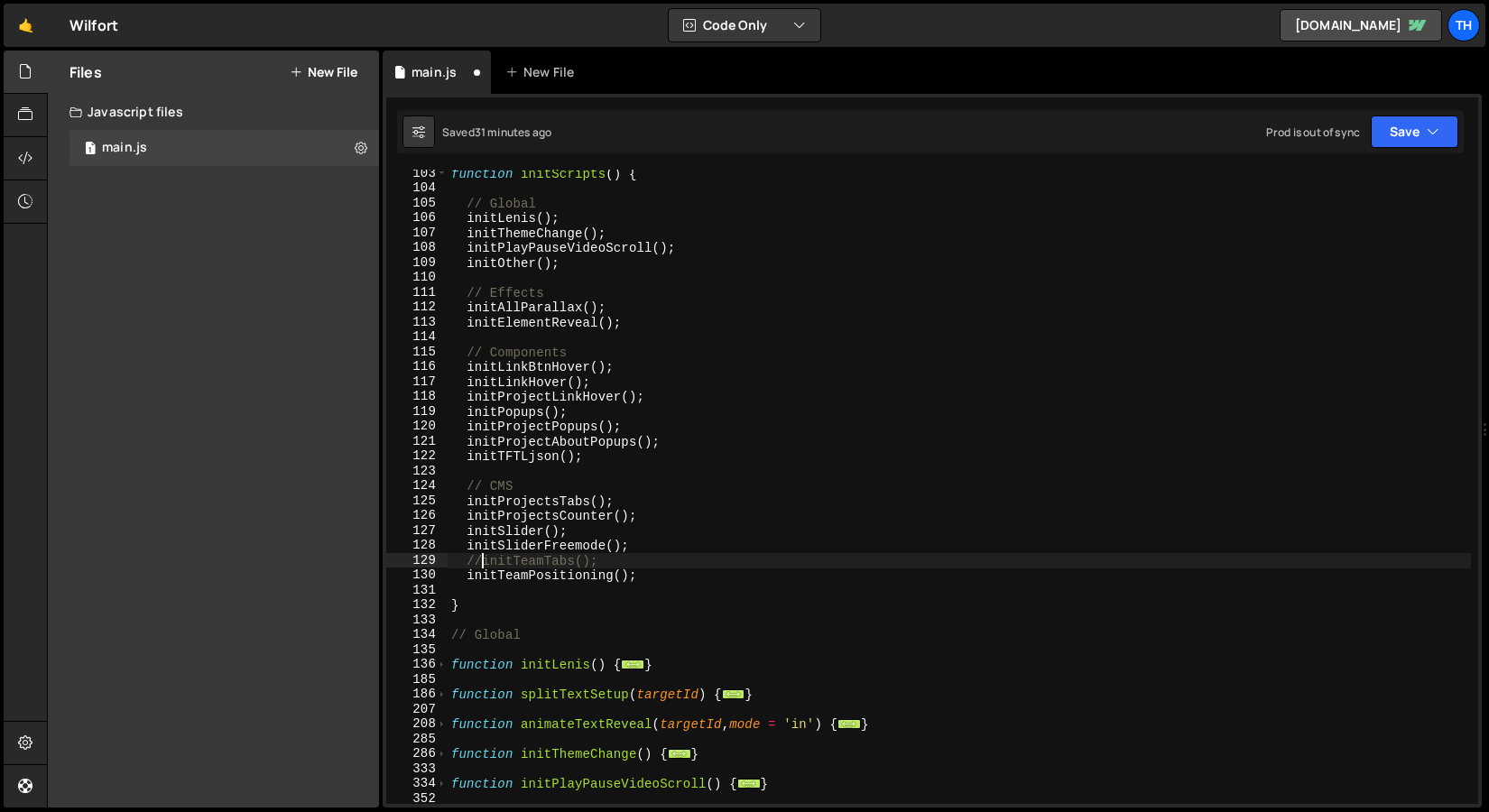
click at [467, 321] on div "function initScripts ( ) { // Global initLenis ( ) ; initThemeChange ( ) ; init…" at bounding box center [959, 498] width 1024 height 665
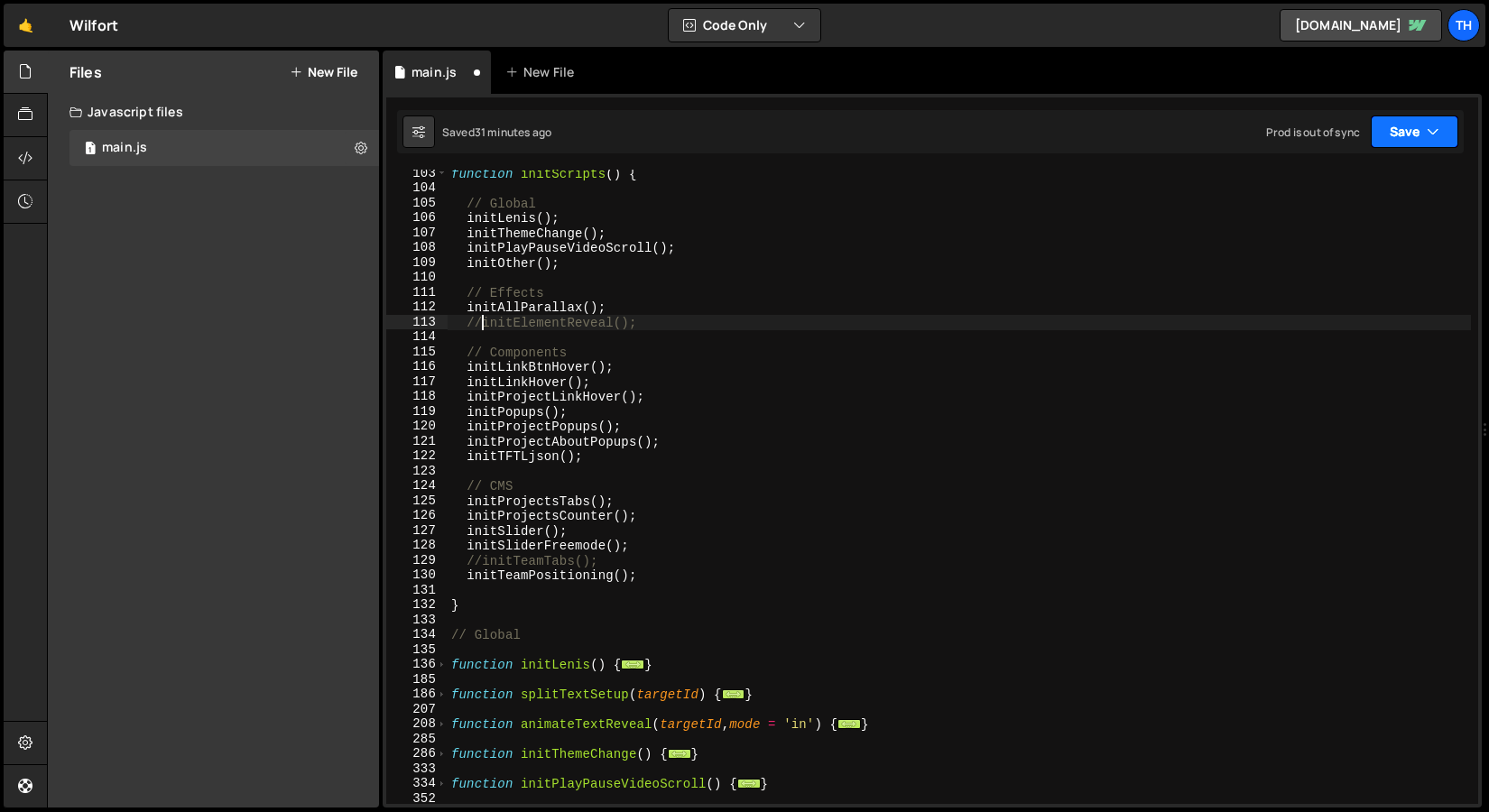
drag, startPoint x: 1405, startPoint y: 128, endPoint x: 1396, endPoint y: 132, distance: 9.8
click at [1405, 128] on button "Save" at bounding box center [1415, 132] width 88 height 33
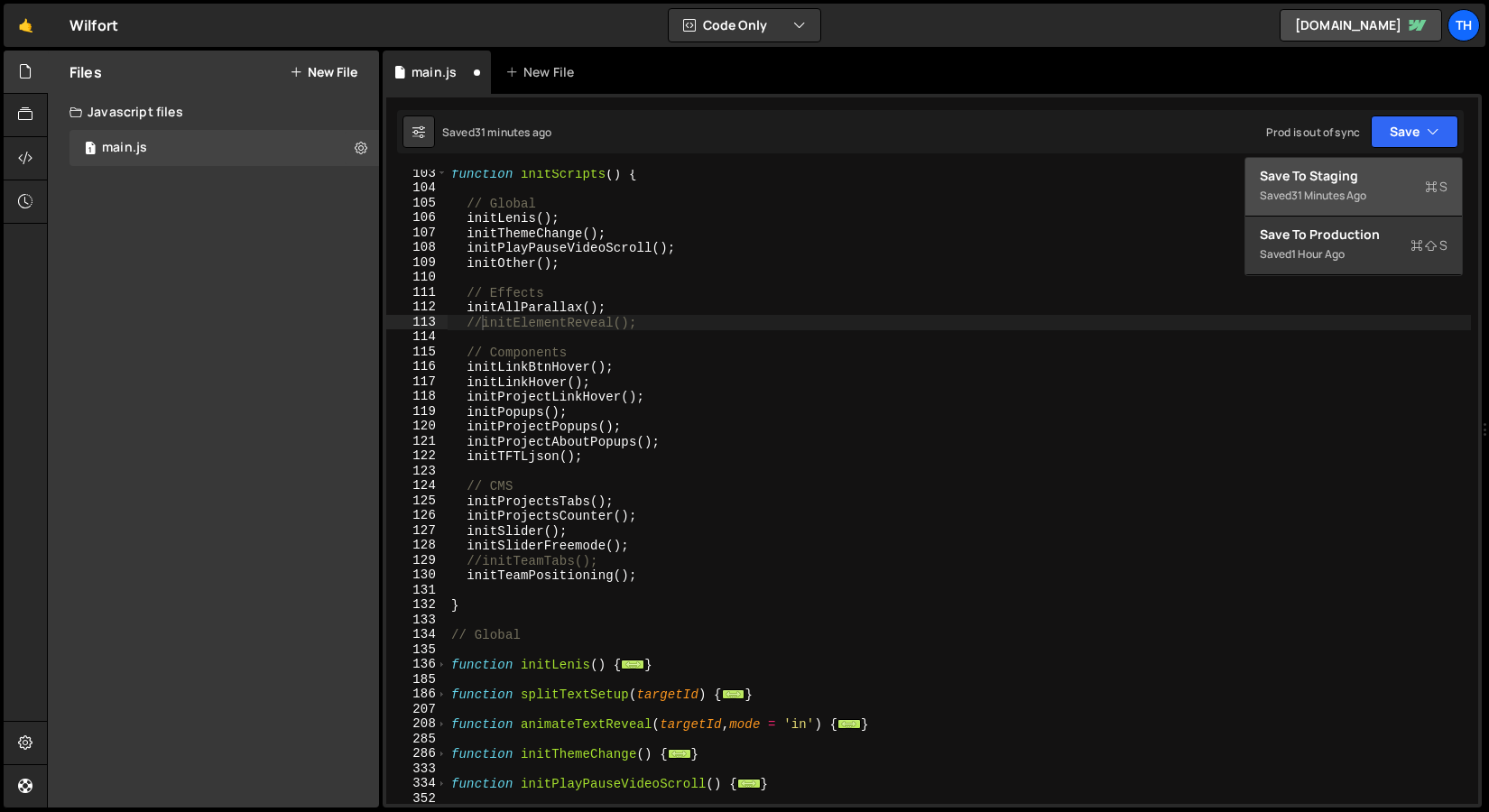
click at [1313, 158] on button "Save to Staging S Saved 31 minutes ago" at bounding box center [1353, 187] width 216 height 59
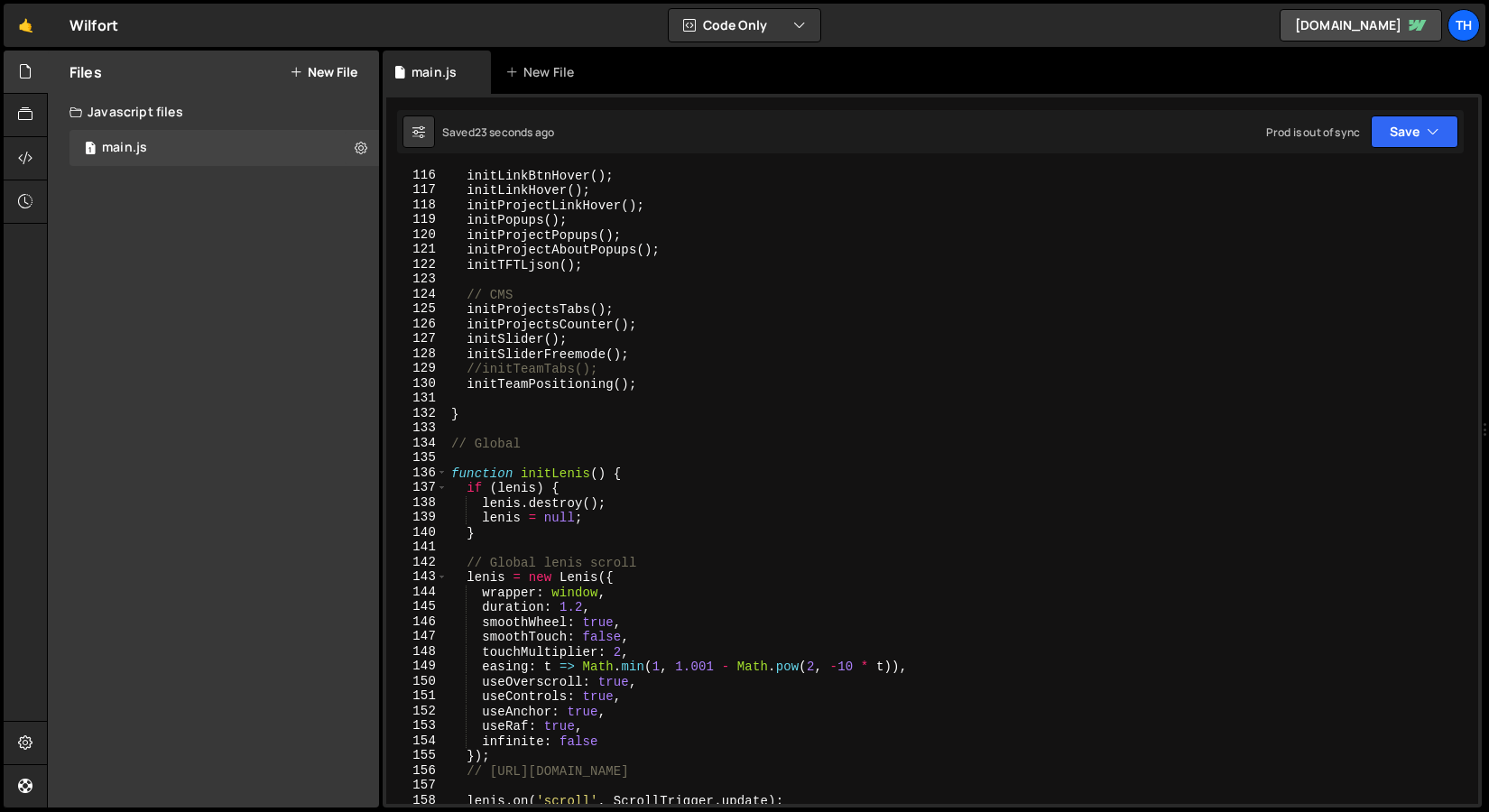
scroll to position [1676, 0]
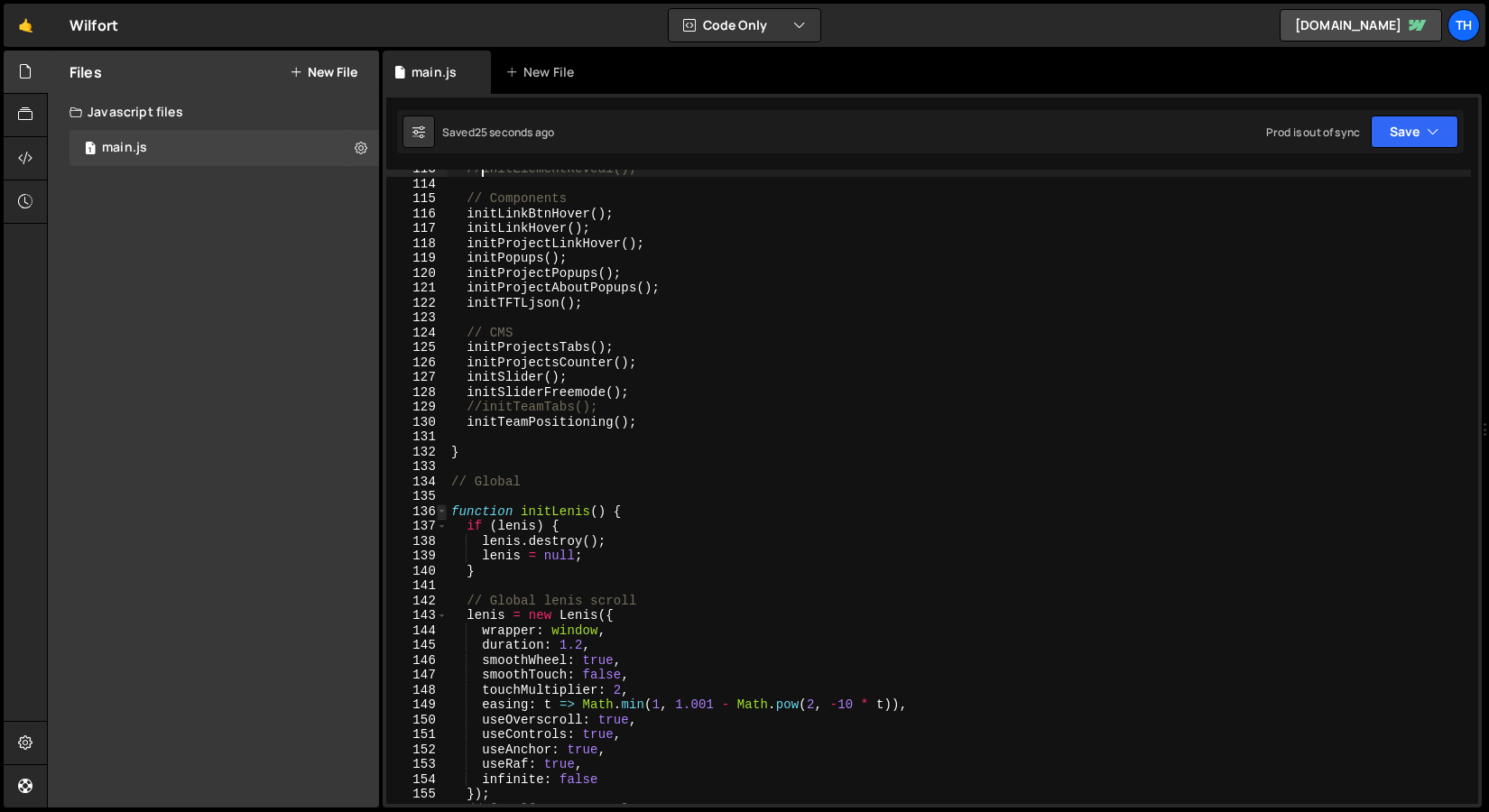
click at [446, 512] on span at bounding box center [442, 511] width 10 height 15
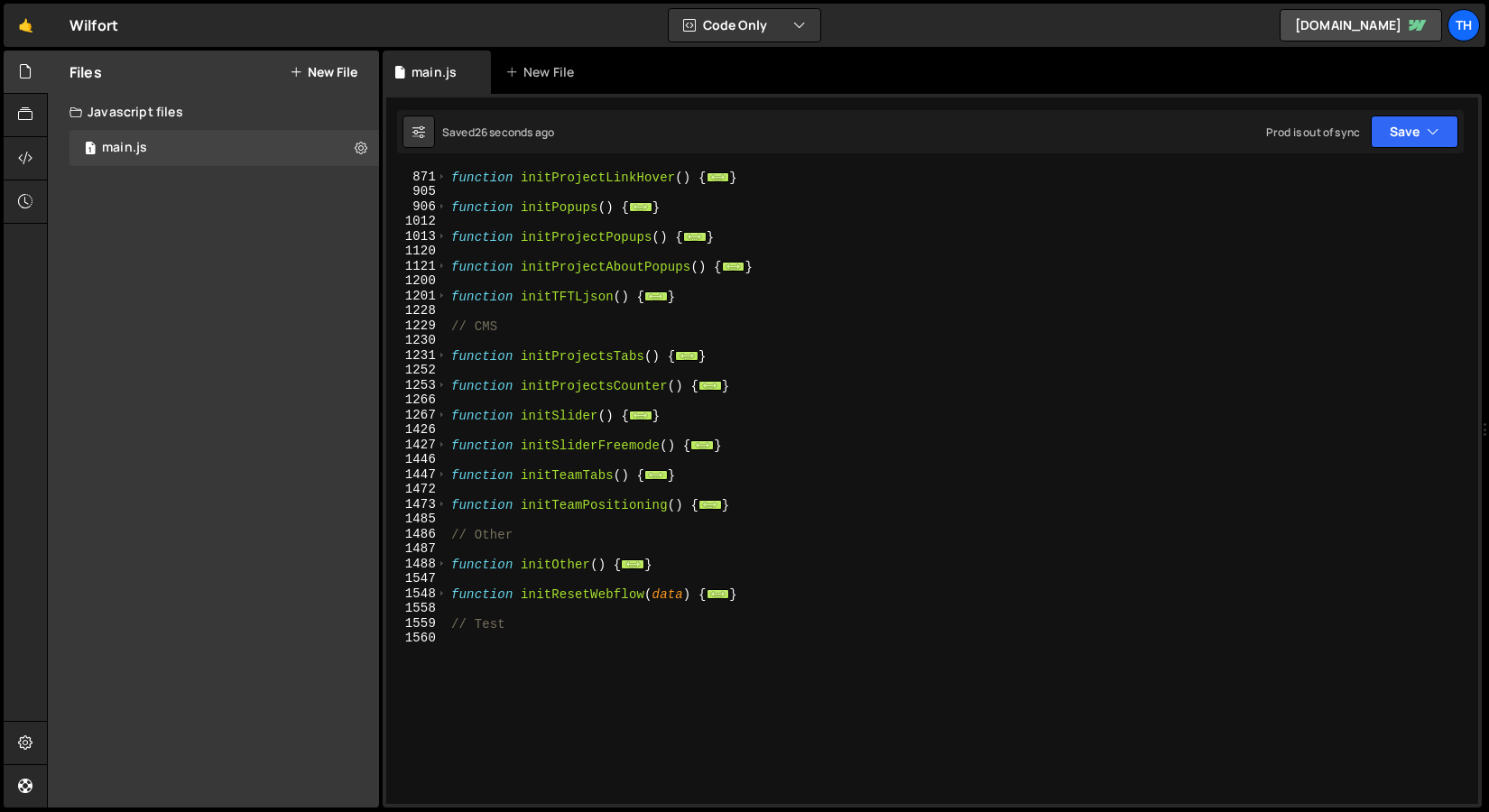
scroll to position [413, 0]
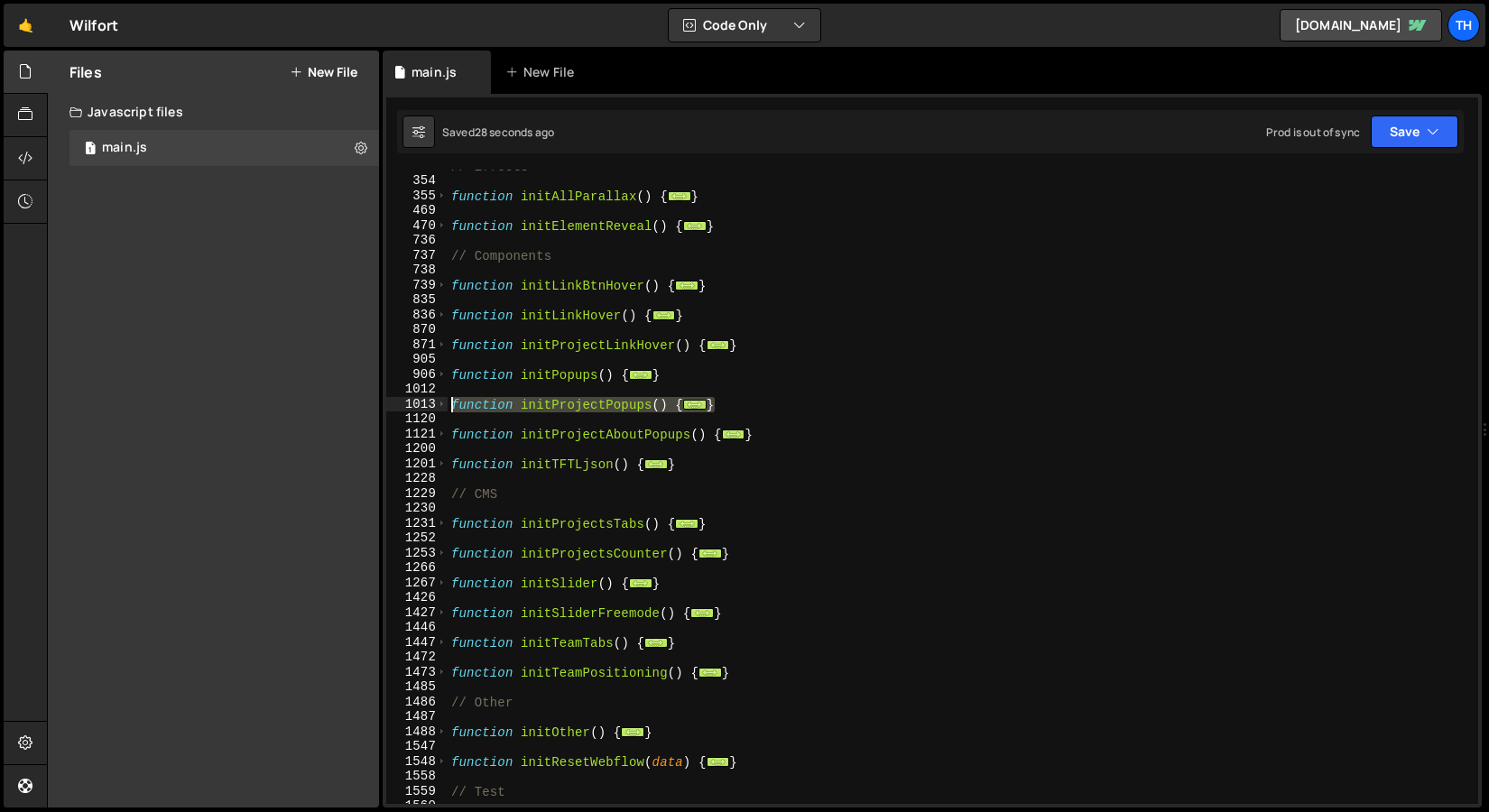
drag, startPoint x: 733, startPoint y: 411, endPoint x: 446, endPoint y: 409, distance: 287.0
click at [446, 409] on div "//initElementReveal(); 353 354 355 469 470 736 737 738 739 835 836 870 871 905 …" at bounding box center [933, 486] width 1092 height 635
click at [742, 456] on div "// Effects function initAllParallax ( ) { ... } function initElementReveal ( ) …" at bounding box center [959, 490] width 1024 height 665
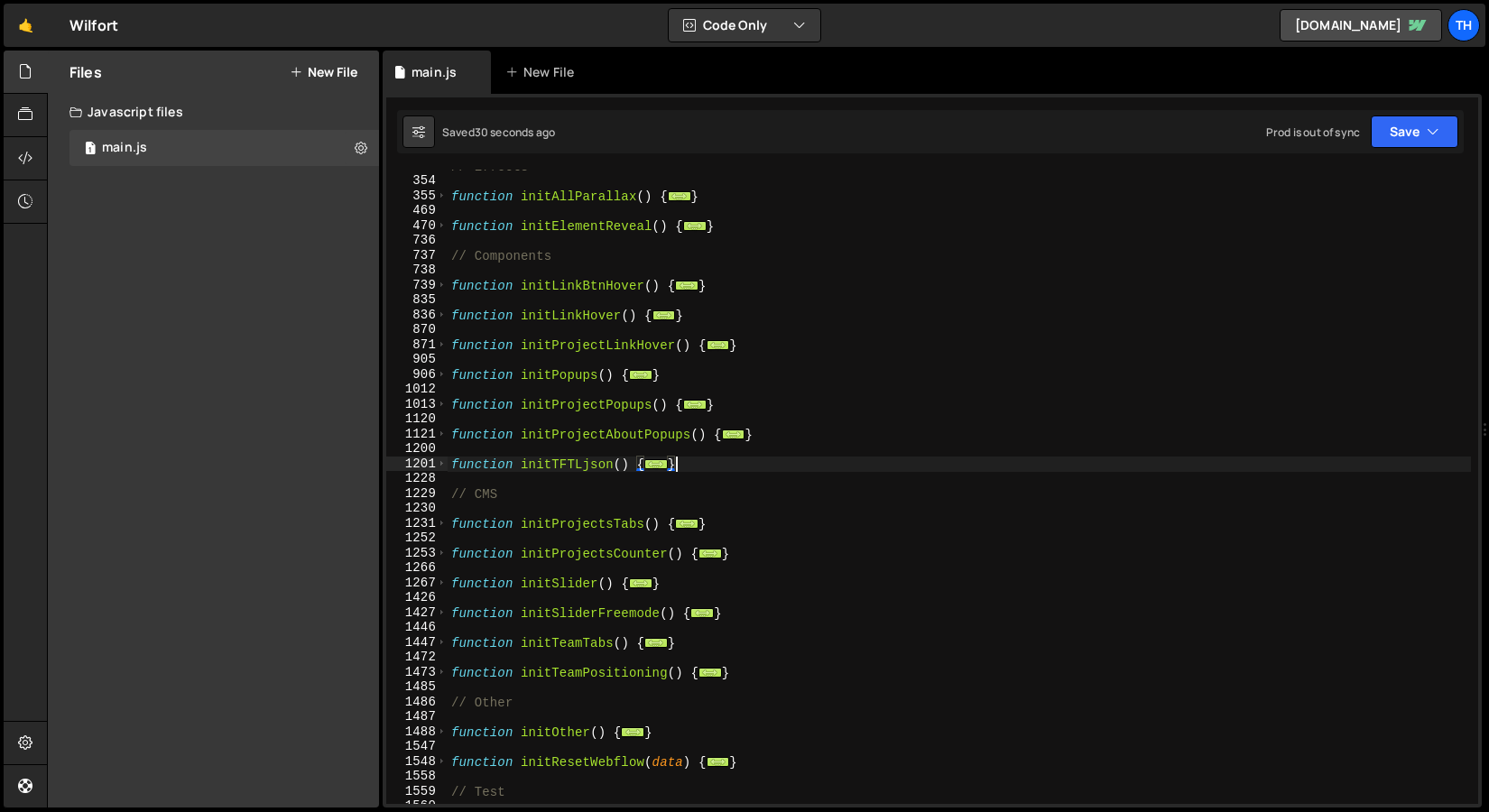
click at [766, 456] on div "// Effects function initAllParallax ( ) { ... } function initElementReveal ( ) …" at bounding box center [959, 490] width 1024 height 665
click at [765, 456] on div "// Effects function initAllParallax ( ) { ... } function initElementReveal ( ) …" at bounding box center [959, 490] width 1024 height 665
click at [762, 456] on div "// Effects function initAllParallax ( ) { ... } function initElementReveal ( ) …" at bounding box center [959, 486] width 1024 height 635
type textarea "}"
click at [762, 452] on div "// Effects function initAllParallax ( ) { ... } function initElementReveal ( ) …" at bounding box center [959, 490] width 1024 height 665
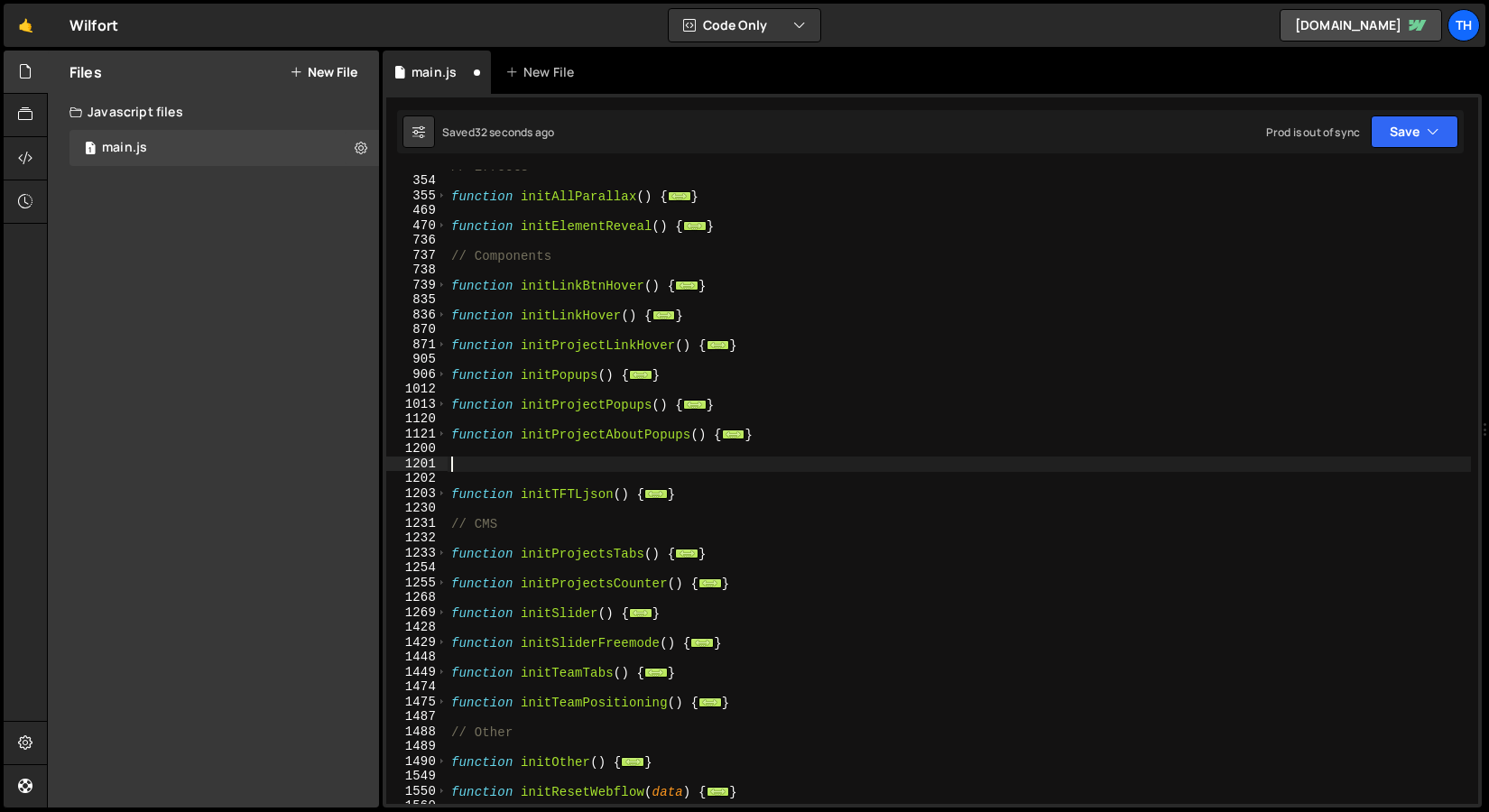
paste textarea "}"
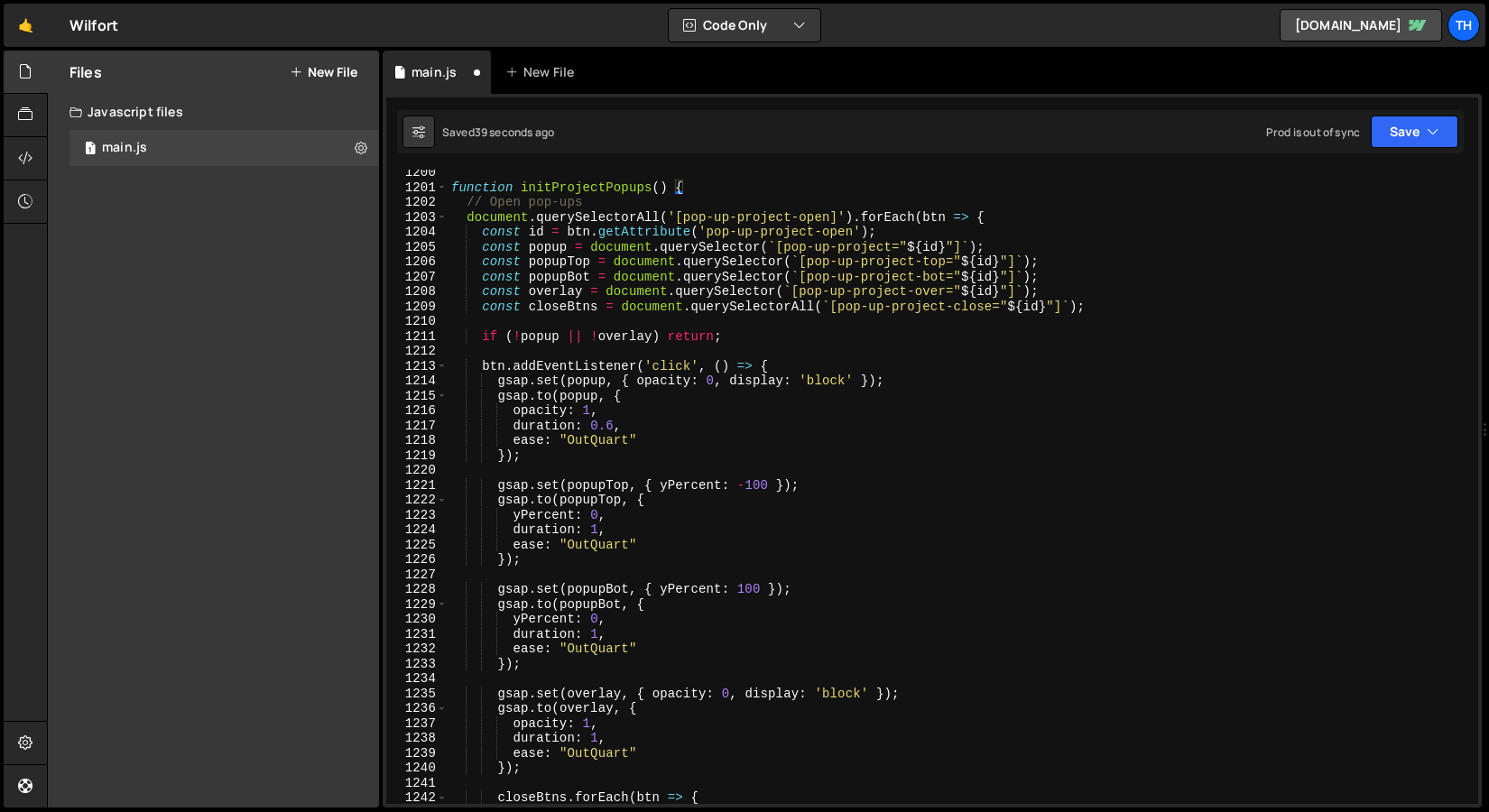
scroll to position [620, 0]
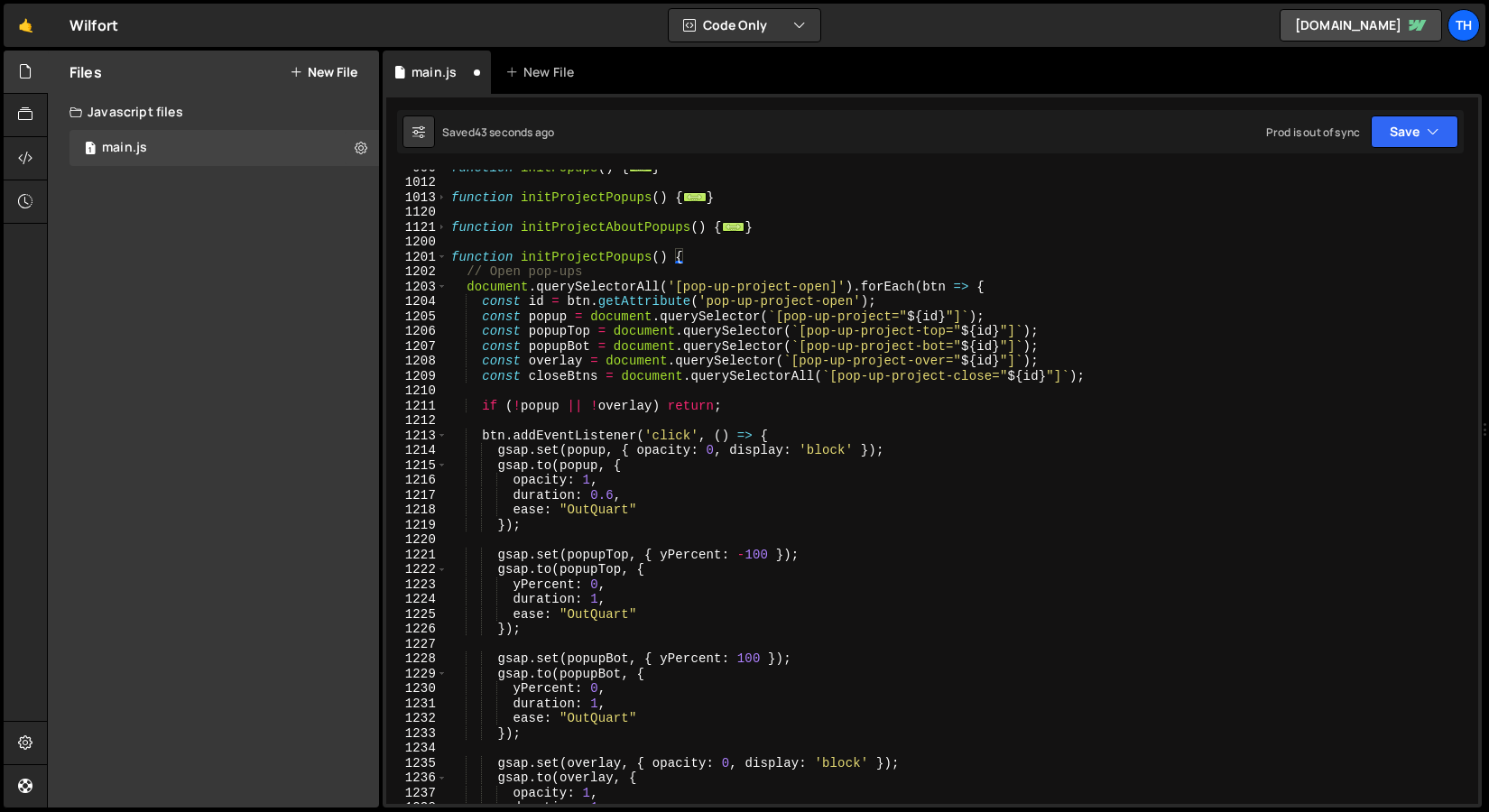
click at [494, 280] on div "function initPopups ( ) { ... } function initProjectPopups ( ) { ... } function…" at bounding box center [959, 491] width 1024 height 665
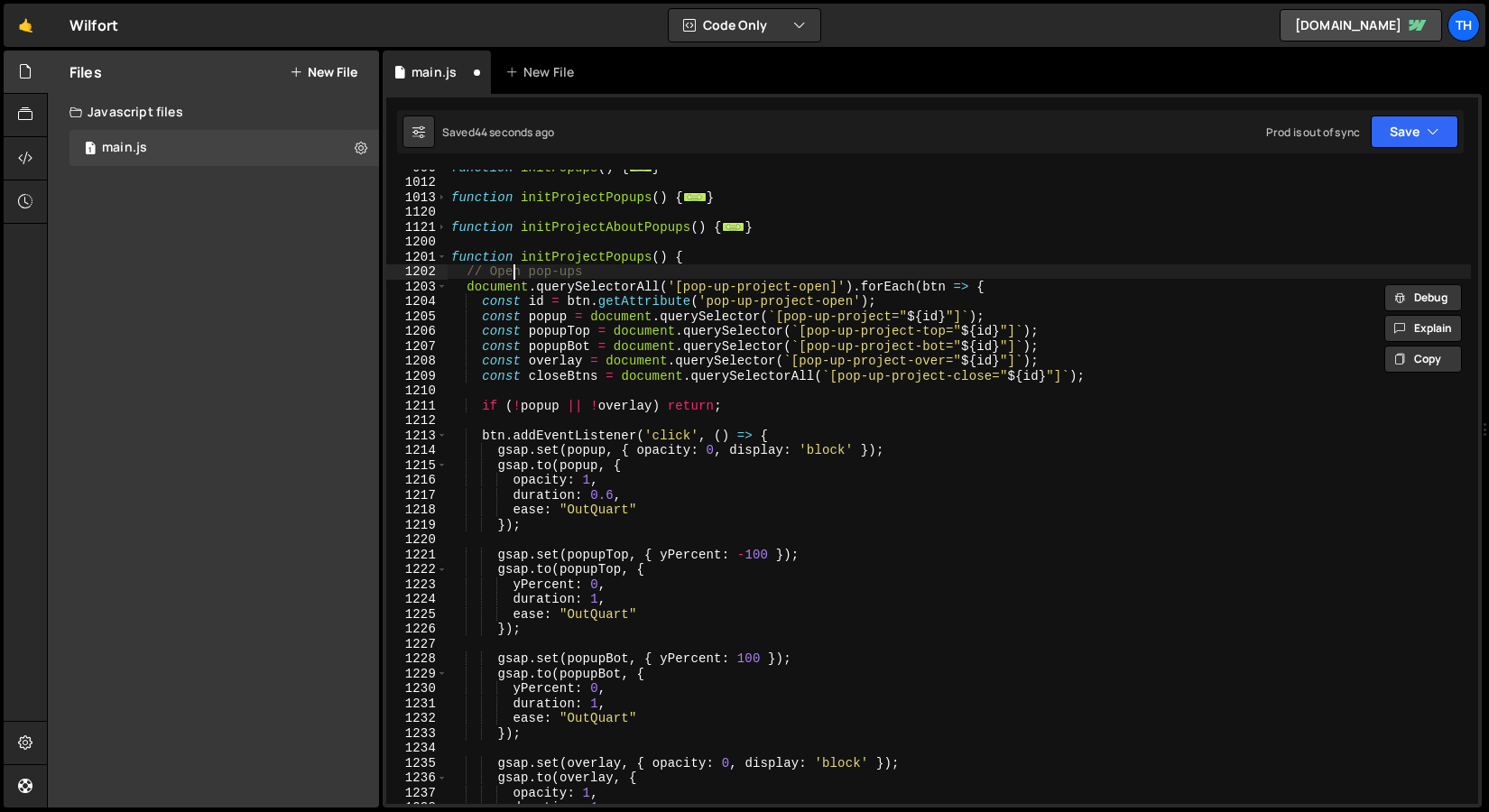
click at [516, 271] on div "function initPopups ( ) { ... } function initProjectPopups ( ) { ... } function…" at bounding box center [959, 491] width 1024 height 665
click at [522, 273] on div "function initPopups ( ) { ... } function initProjectPopups ( ) { ... } function…" at bounding box center [959, 491] width 1024 height 665
click at [588, 255] on div "function initPopups ( ) { ... } function initProjectPopups ( ) { ... } function…" at bounding box center [959, 491] width 1024 height 665
drag, startPoint x: 554, startPoint y: 255, endPoint x: 603, endPoint y: 259, distance: 49.2
click at [603, 259] on div "function initPopups ( ) { ... } function initProjectPopups ( ) { ... } function…" at bounding box center [959, 491] width 1024 height 665
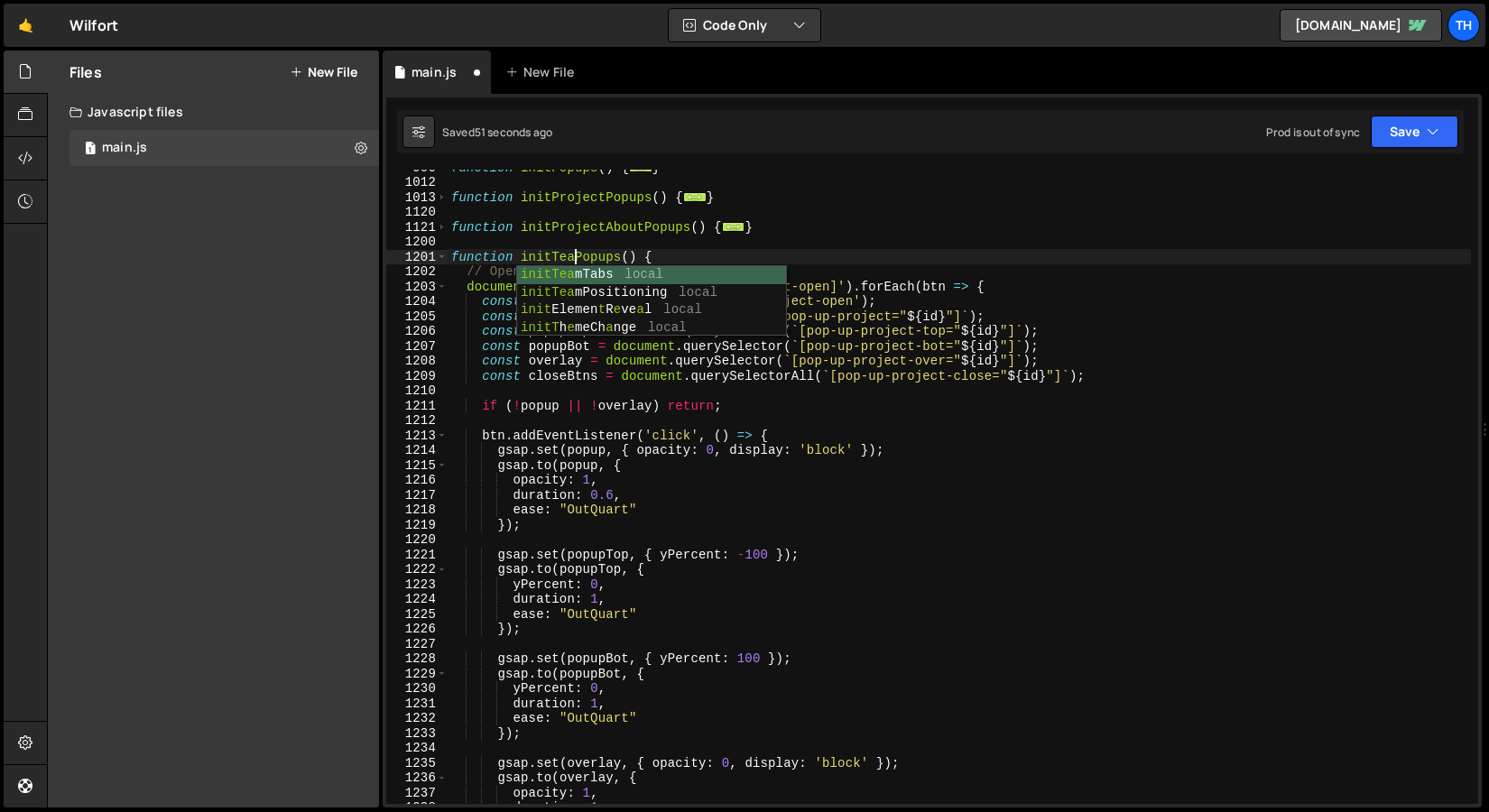
scroll to position [0, 8]
type textarea "function initTeamPopups() {"
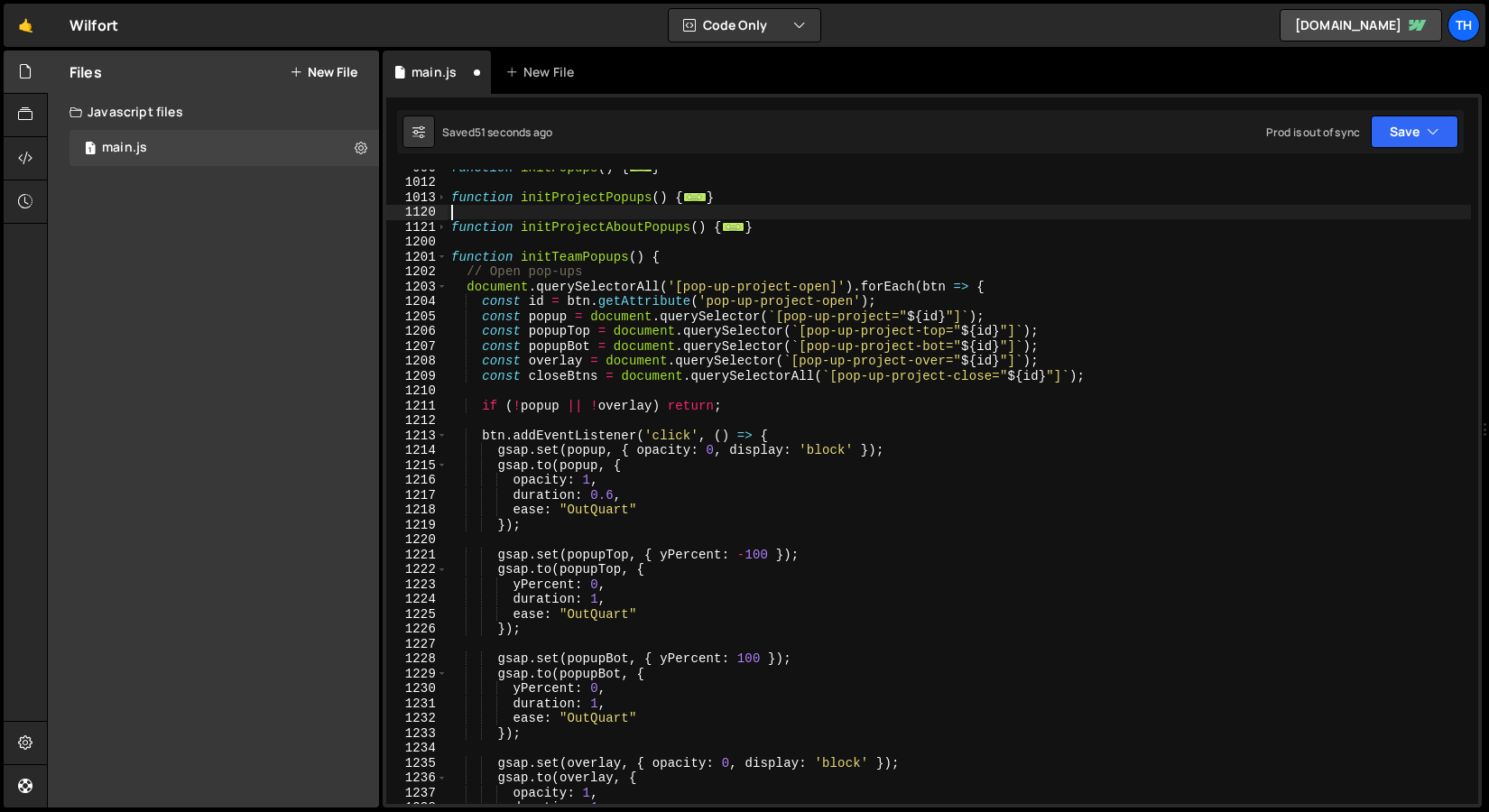
click at [541, 210] on div "function initPopups ( ) { ... } function initProjectPopups ( ) { ... } function…" at bounding box center [959, 491] width 1024 height 665
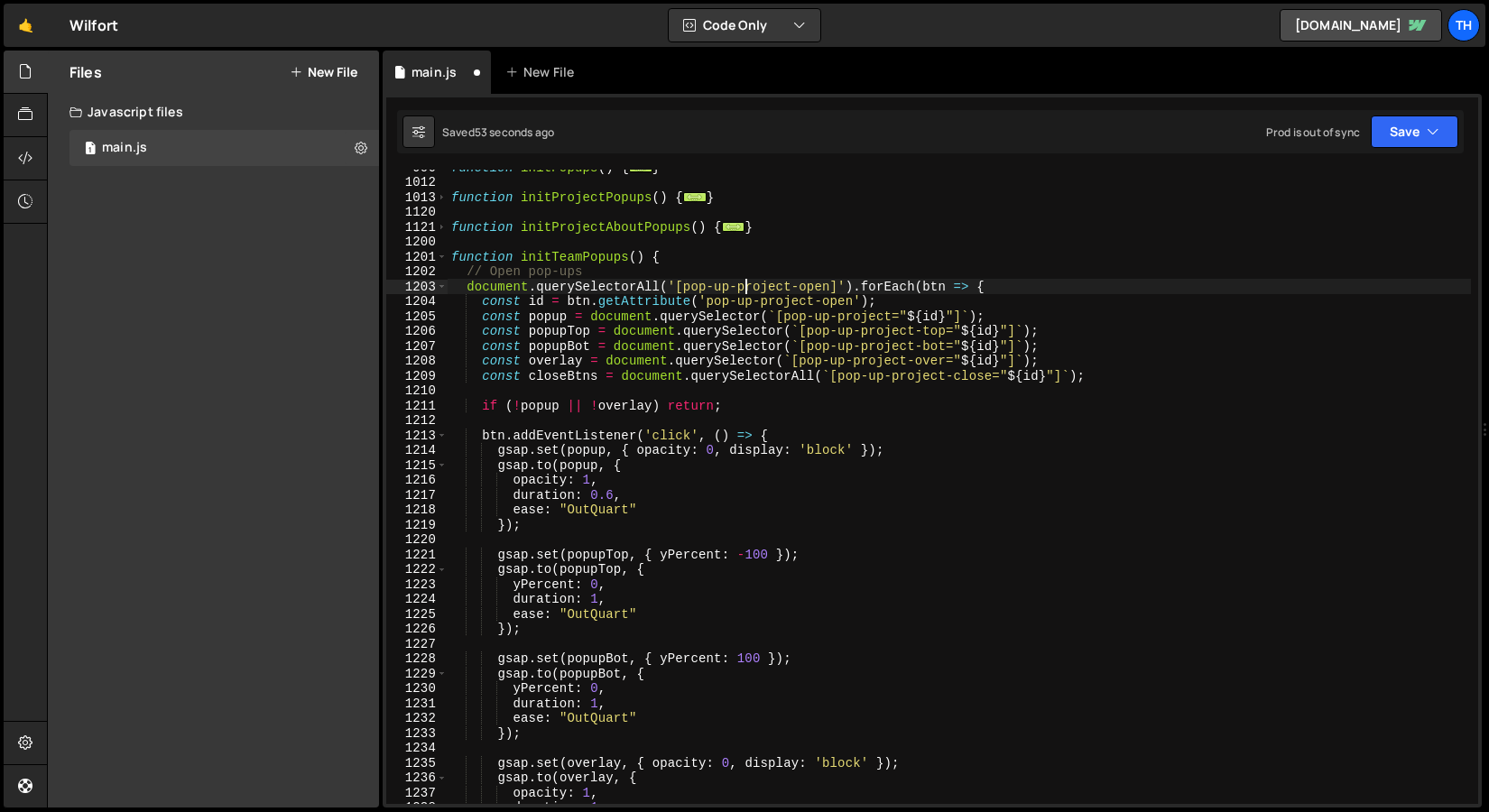
click at [746, 287] on div "function initPopups ( ) { ... } function initProjectPopups ( ) { ... } function…" at bounding box center [959, 491] width 1024 height 665
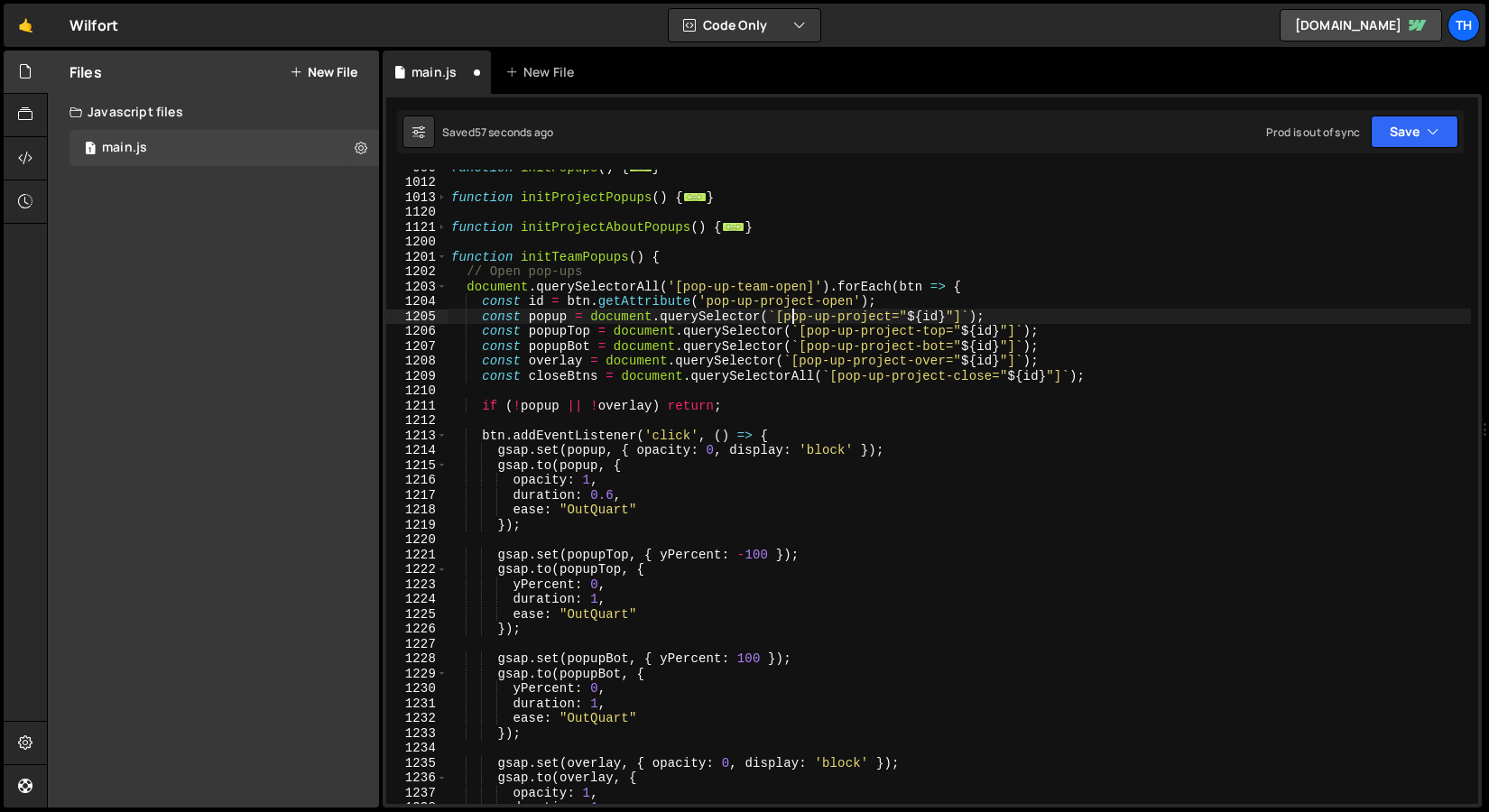
click at [790, 321] on div "function initPopups ( ) { ... } function initProjectPopups ( ) { ... } function…" at bounding box center [959, 491] width 1024 height 665
click at [796, 299] on div "function initPopups ( ) { ... } function initProjectPopups ( ) { ... } function…" at bounding box center [959, 491] width 1024 height 665
click at [726, 231] on span "..." at bounding box center [735, 226] width 24 height 10
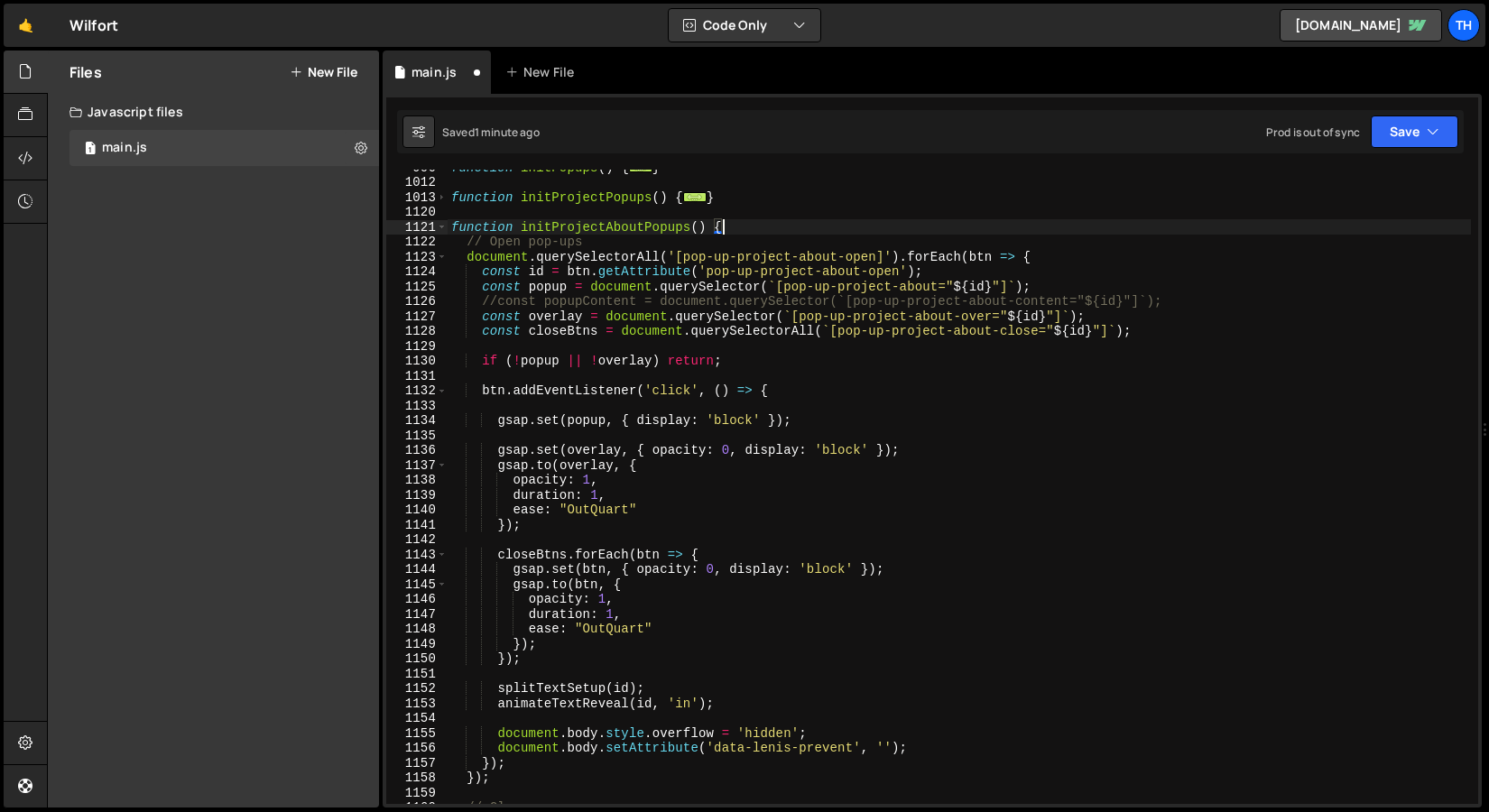
scroll to position [1603, 0]
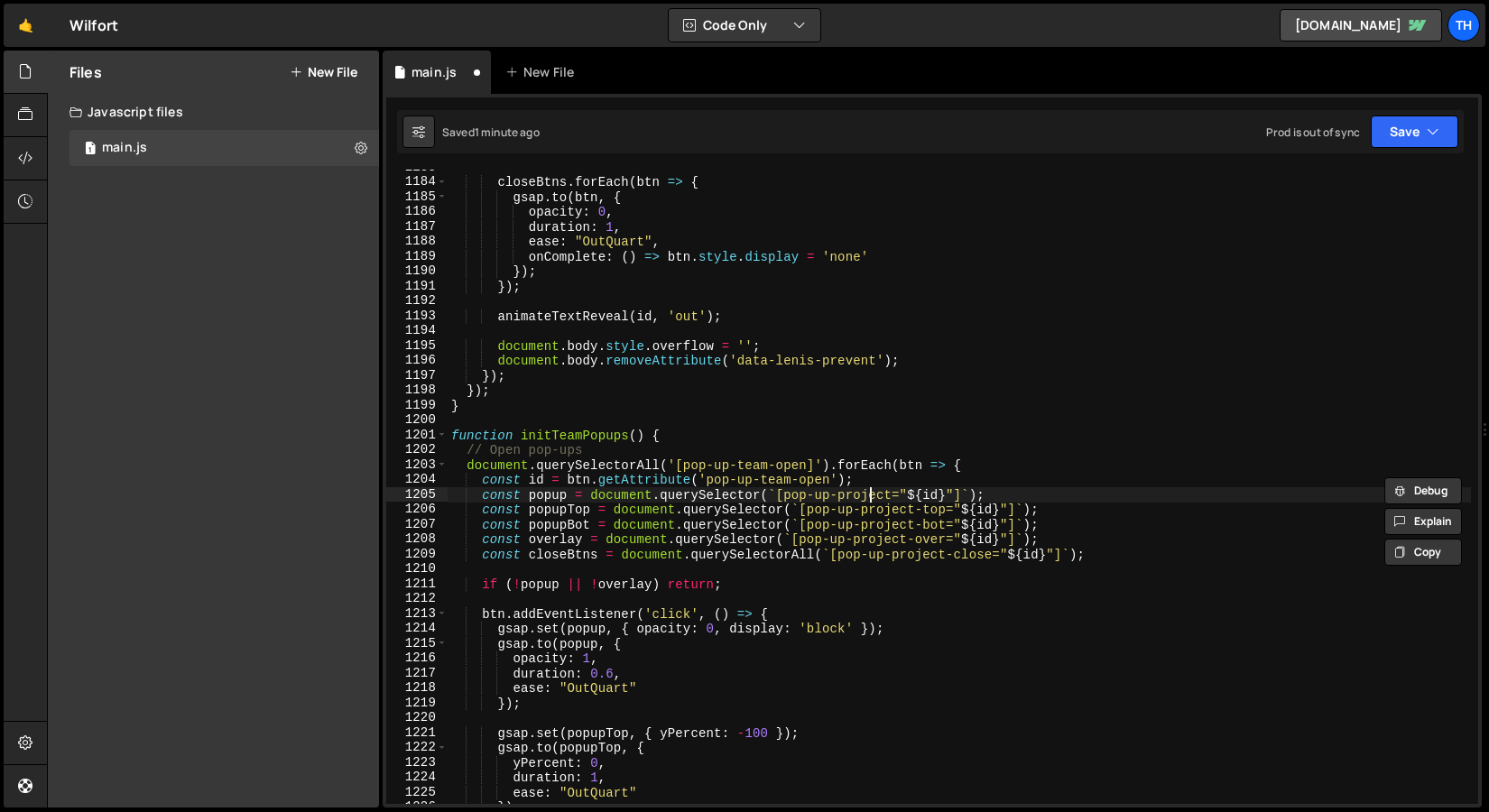
click at [869, 490] on div "closeBtns . forEach ( btn => { gsap . to ( btn , { opacity : 0 , duration : 1 ,…" at bounding box center [959, 491] width 1024 height 665
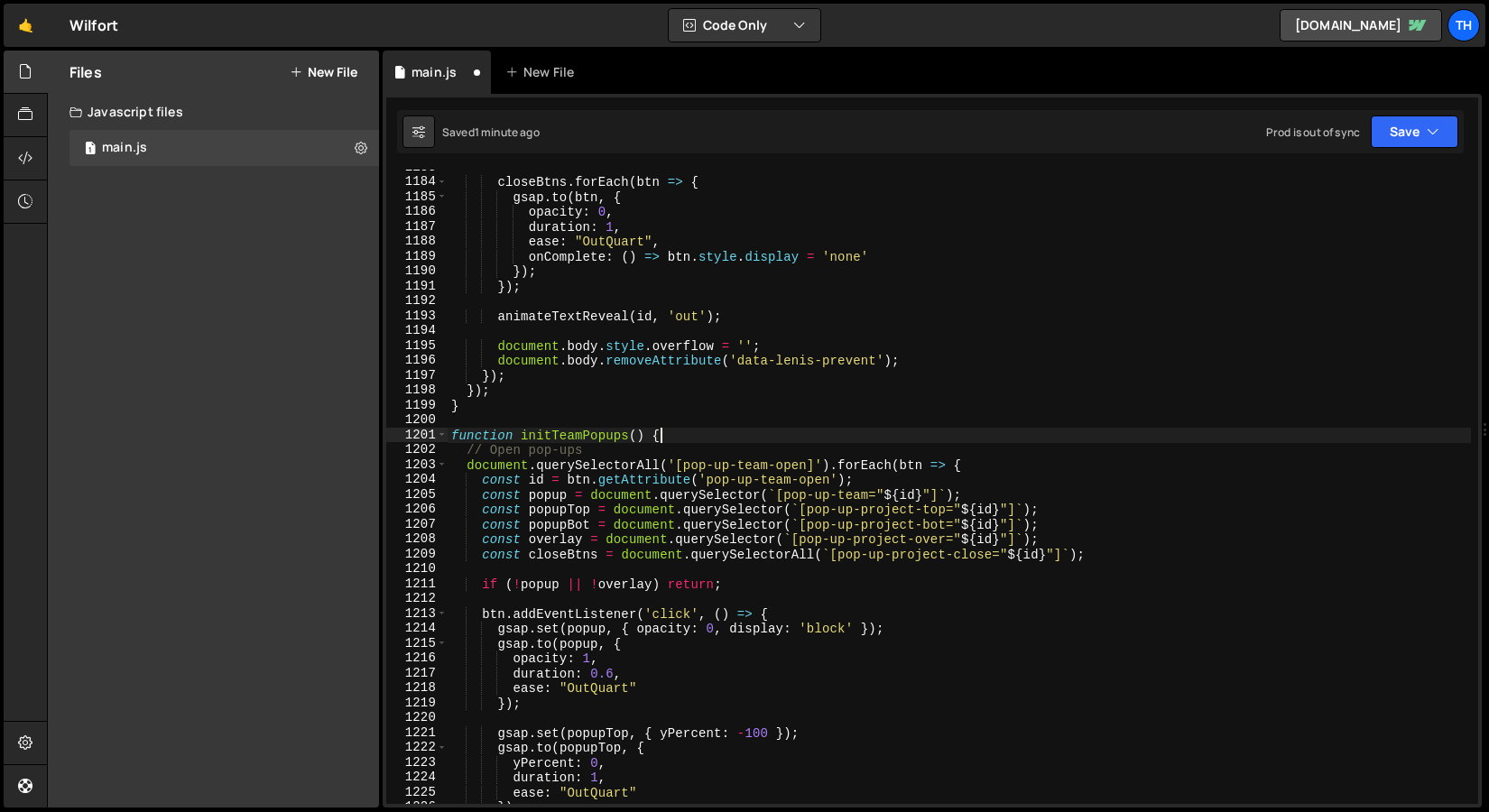
click at [868, 435] on div "closeBtns . forEach ( btn => { gsap . to ( btn , { opacity : 0 , duration : 1 ,…" at bounding box center [959, 491] width 1024 height 665
drag, startPoint x: 567, startPoint y: 513, endPoint x: 591, endPoint y: 512, distance: 24.0
click at [591, 512] on div "closeBtns . forEach ( btn => { gsap . to ( btn , { opacity : 0 , duration : 1 ,…" at bounding box center [959, 491] width 1024 height 665
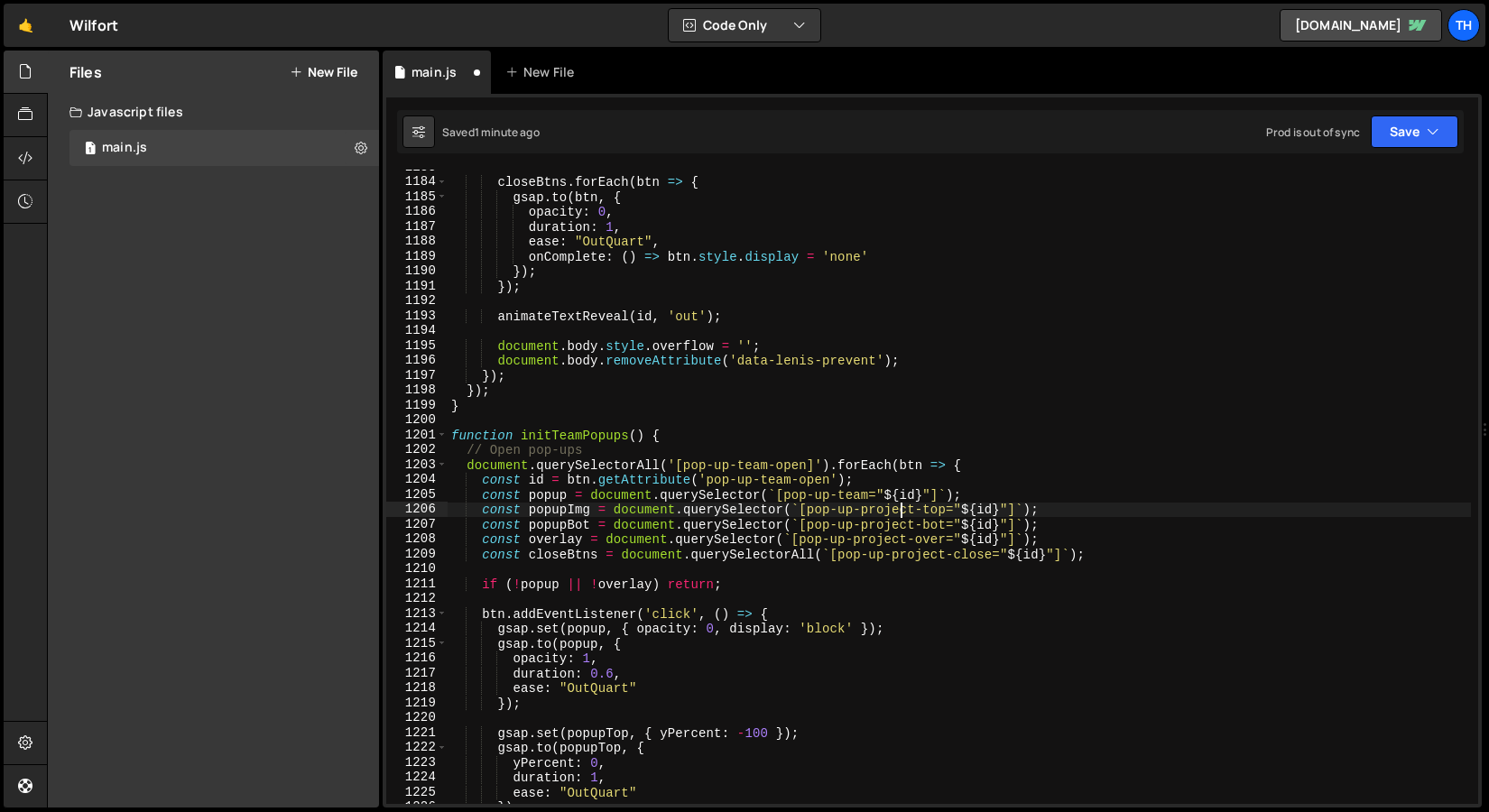
click at [905, 515] on div "closeBtns . forEach ( btn => { gsap . to ( btn , { opacity : 0 , duration : 1 ,…" at bounding box center [959, 491] width 1024 height 665
click at [924, 506] on div "closeBtns . forEach ( btn => { gsap . to ( btn , { opacity : 0 , duration : 1 ,…" at bounding box center [959, 491] width 1024 height 665
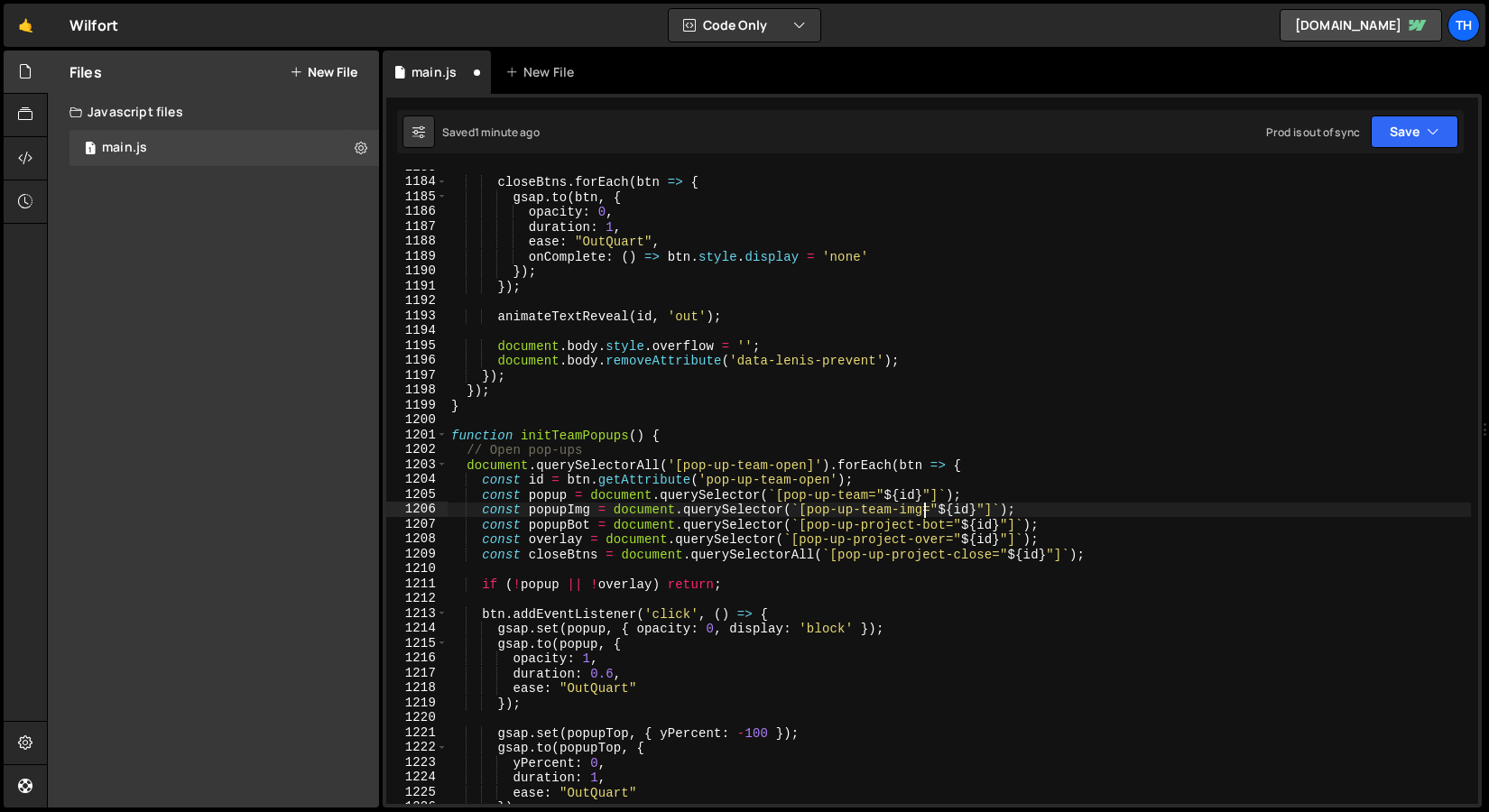
scroll to position [0, 33]
click at [834, 495] on div "closeBtns . forEach ( btn => { gsap . to ( btn , { opacity : 0 , duration : 1 ,…" at bounding box center [959, 491] width 1024 height 665
click at [486, 517] on div "closeBtns . forEach ( btn => { gsap . to ( btn , { opacity : 0 , duration : 1 ,…" at bounding box center [959, 491] width 1024 height 665
type textarea "const popupBot = document.querySelector(`[pop-up-project-bot="${id}"]`);"
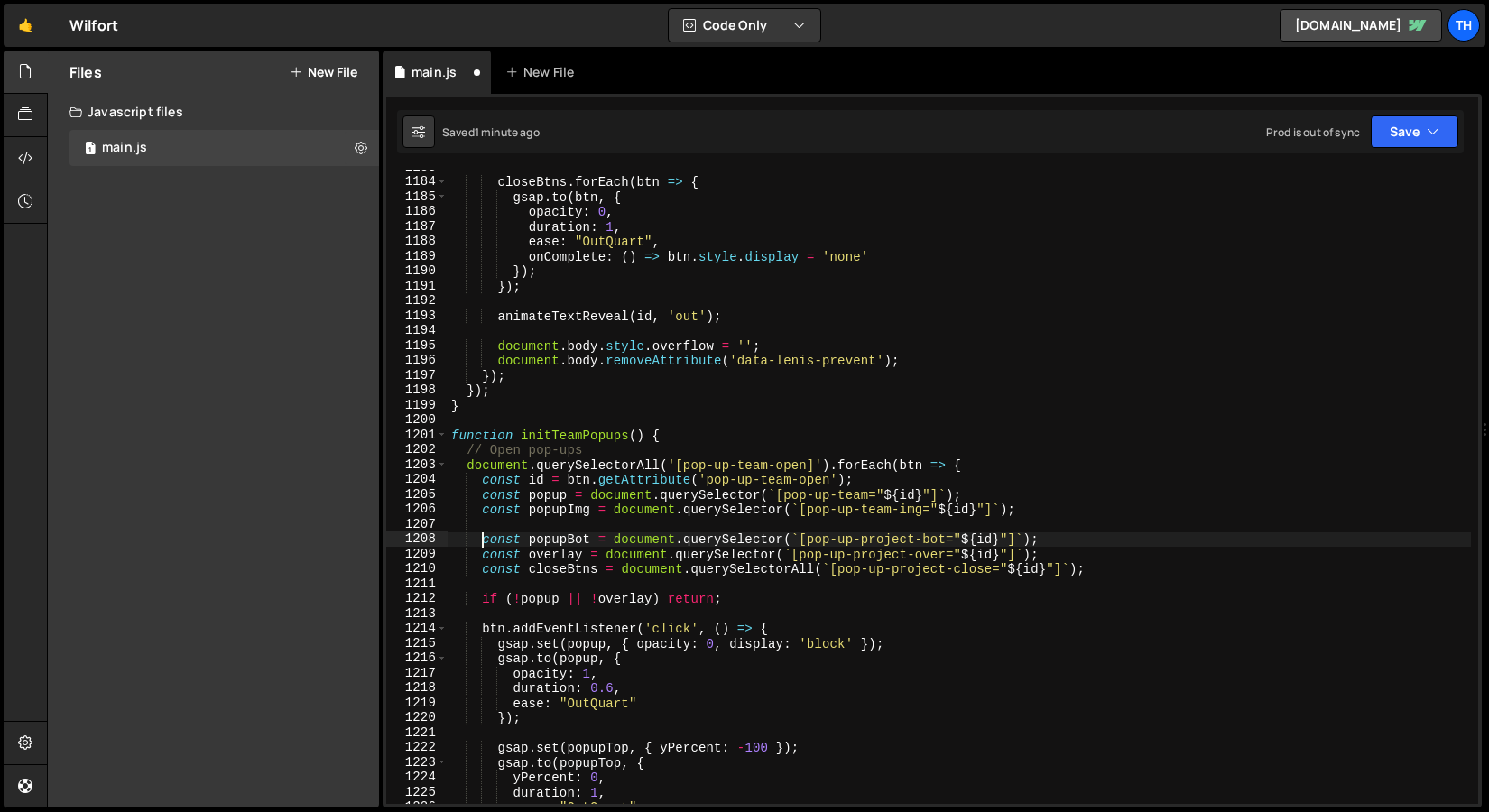
scroll to position [0, 3]
drag, startPoint x: 1103, startPoint y: 542, endPoint x: 143, endPoint y: 537, distance: 960.0
click at [143, 537] on div "Files New File Javascript files 1 main.js 0 CSS files Copy share link Edit File…" at bounding box center [767, 429] width 1442 height 758
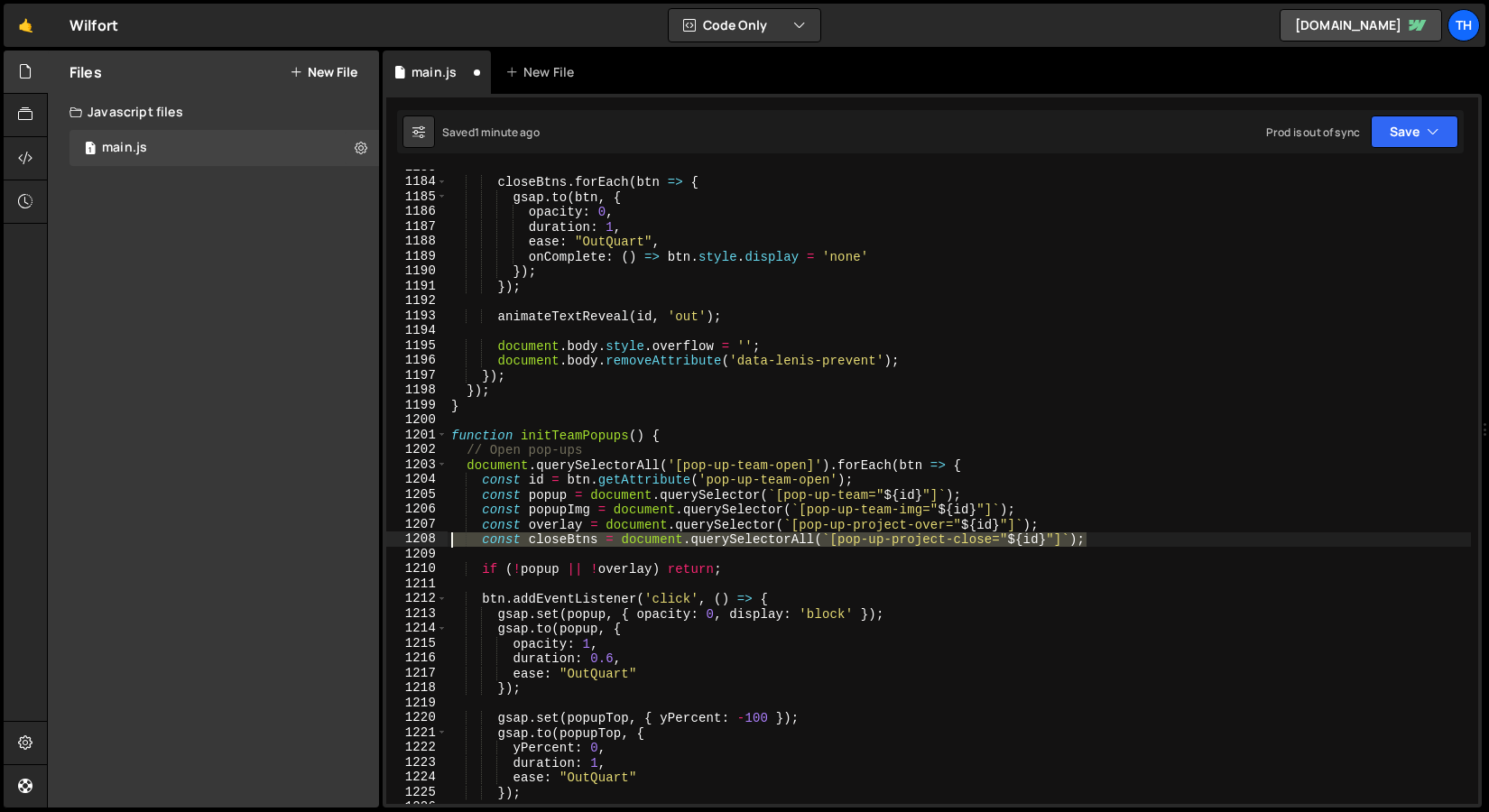
drag, startPoint x: 1192, startPoint y: 540, endPoint x: 436, endPoint y: 541, distance: 756.0
click at [436, 541] on div "const popupImg = document.querySelector(`[pop-up-team-img="${id}"]`); 1183 1184…" at bounding box center [933, 486] width 1092 height 635
type textarea "const closeBtns = document.querySelectorAll(`[pop-up-project-close="${id}"]`);"
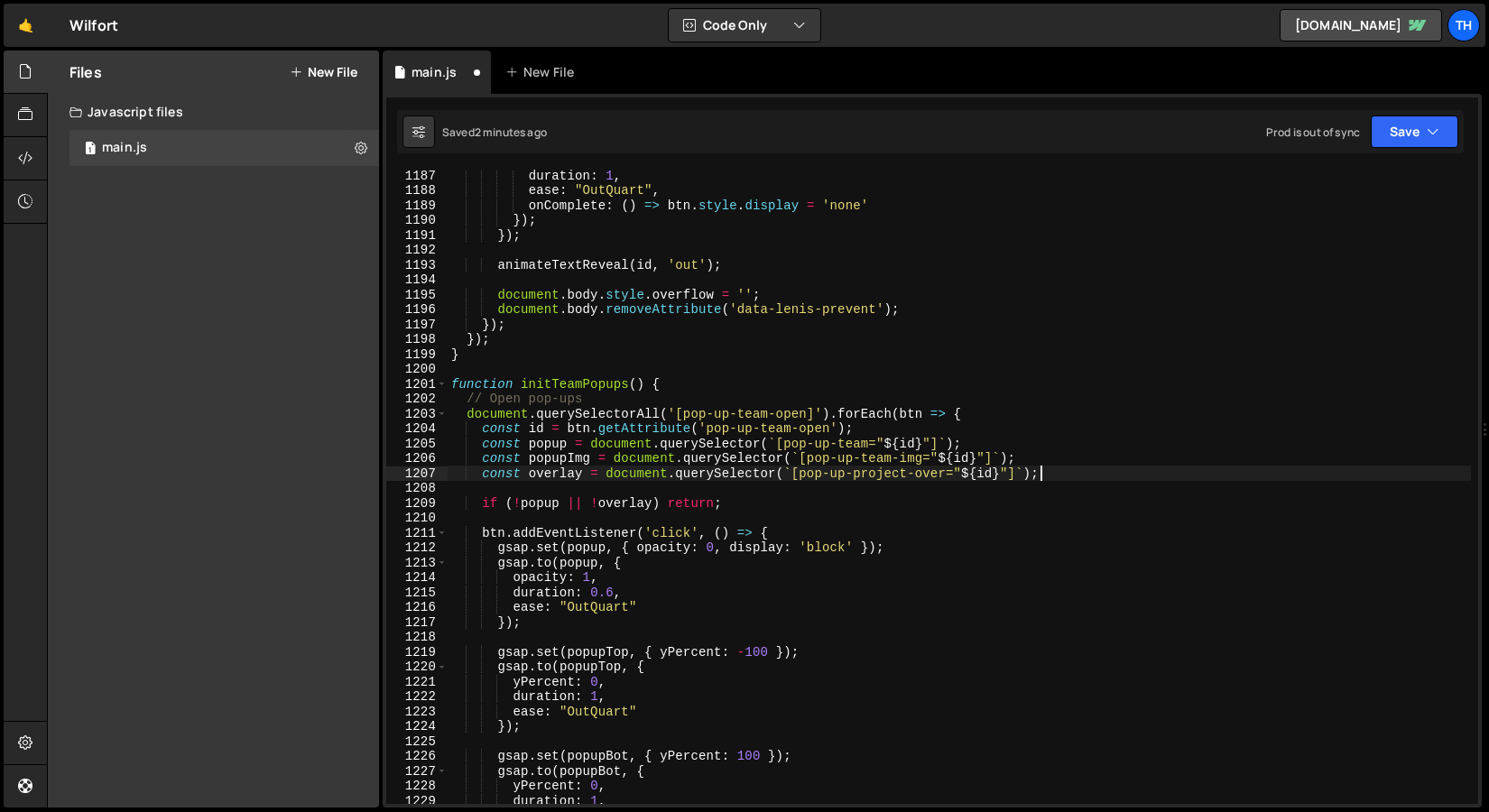
scroll to position [1661, 0]
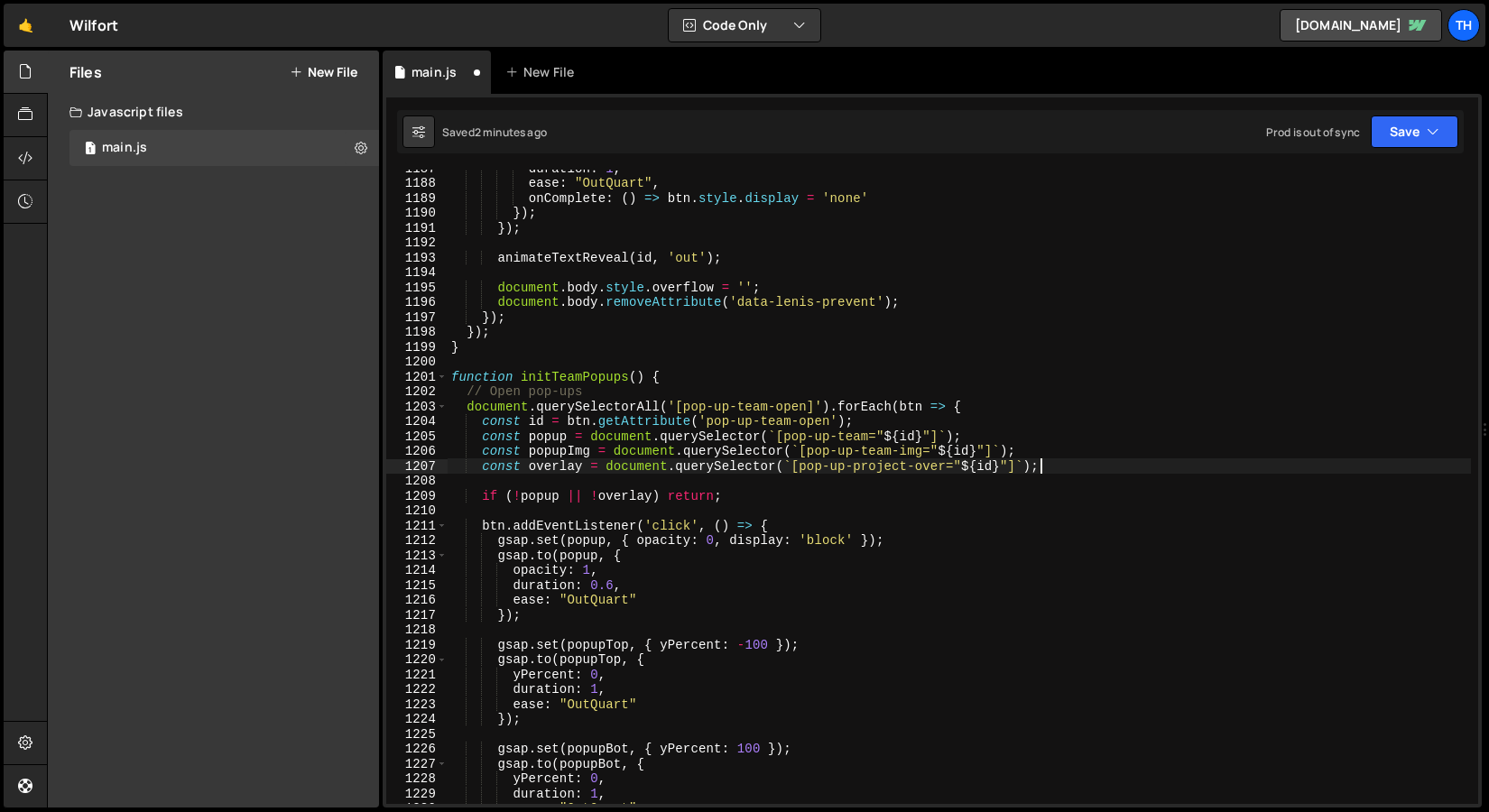
click at [686, 531] on div "duration : 1 , ease : "OutQuart" , onComplete : ( ) => btn . style . display = …" at bounding box center [959, 492] width 1024 height 665
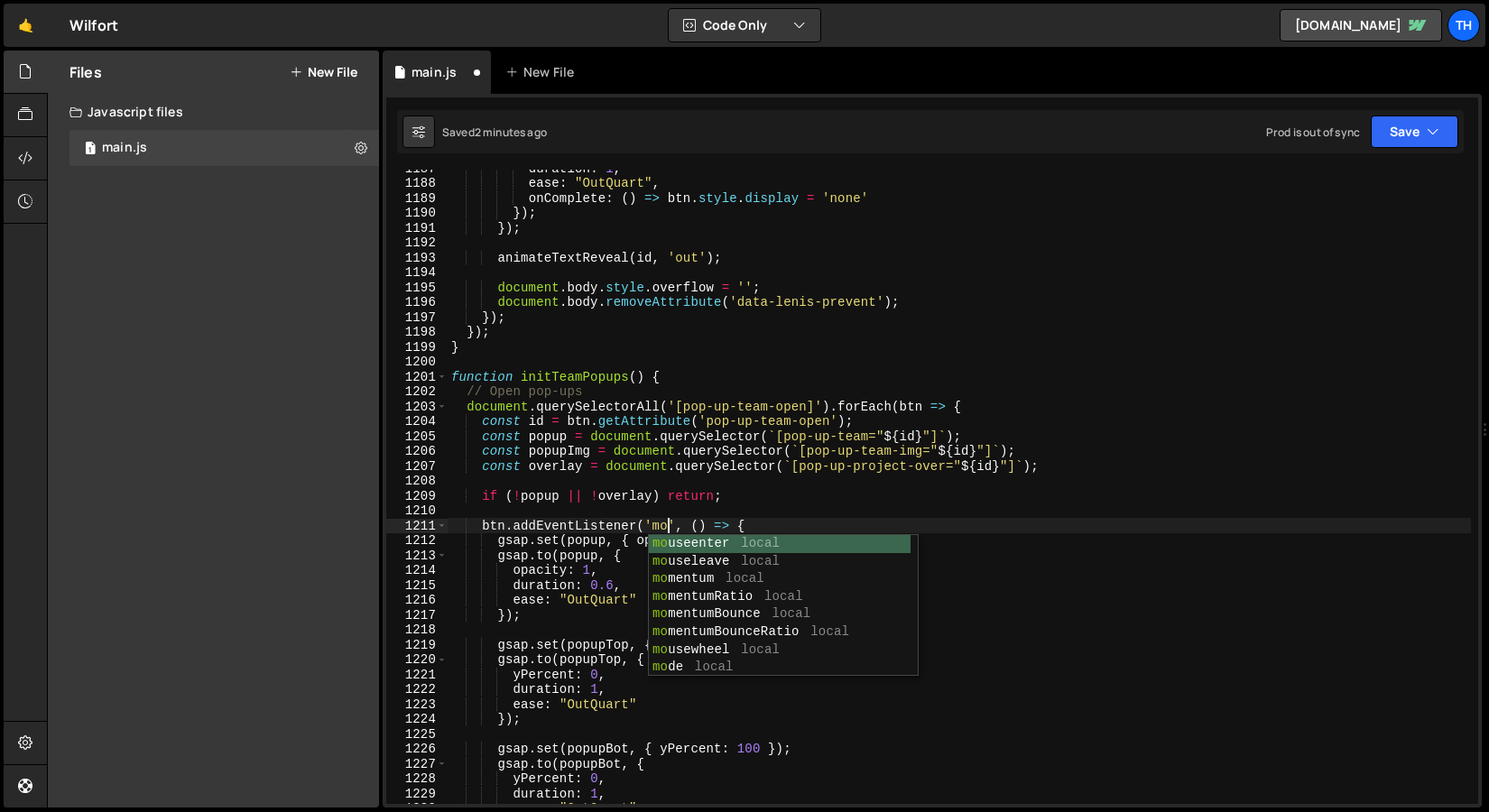
scroll to position [0, 14]
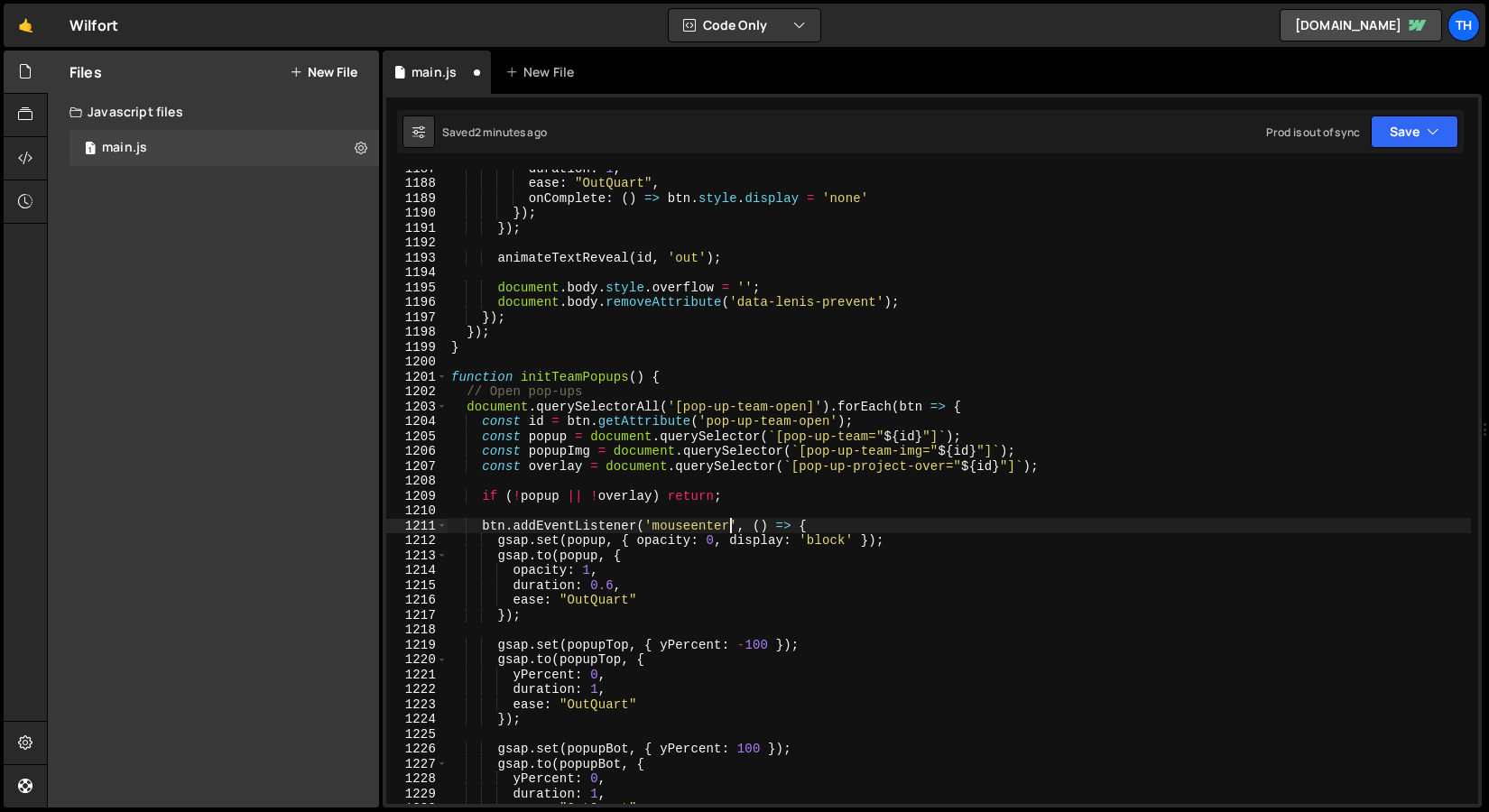
click at [566, 547] on div "duration : 1 , ease : "OutQuart" , onComplete : ( ) => btn . style . display = …" at bounding box center [959, 492] width 1024 height 665
click at [579, 545] on div "duration : 1 , ease : "OutQuart" , onComplete : ( ) => btn . style . display = …" at bounding box center [959, 492] width 1024 height 665
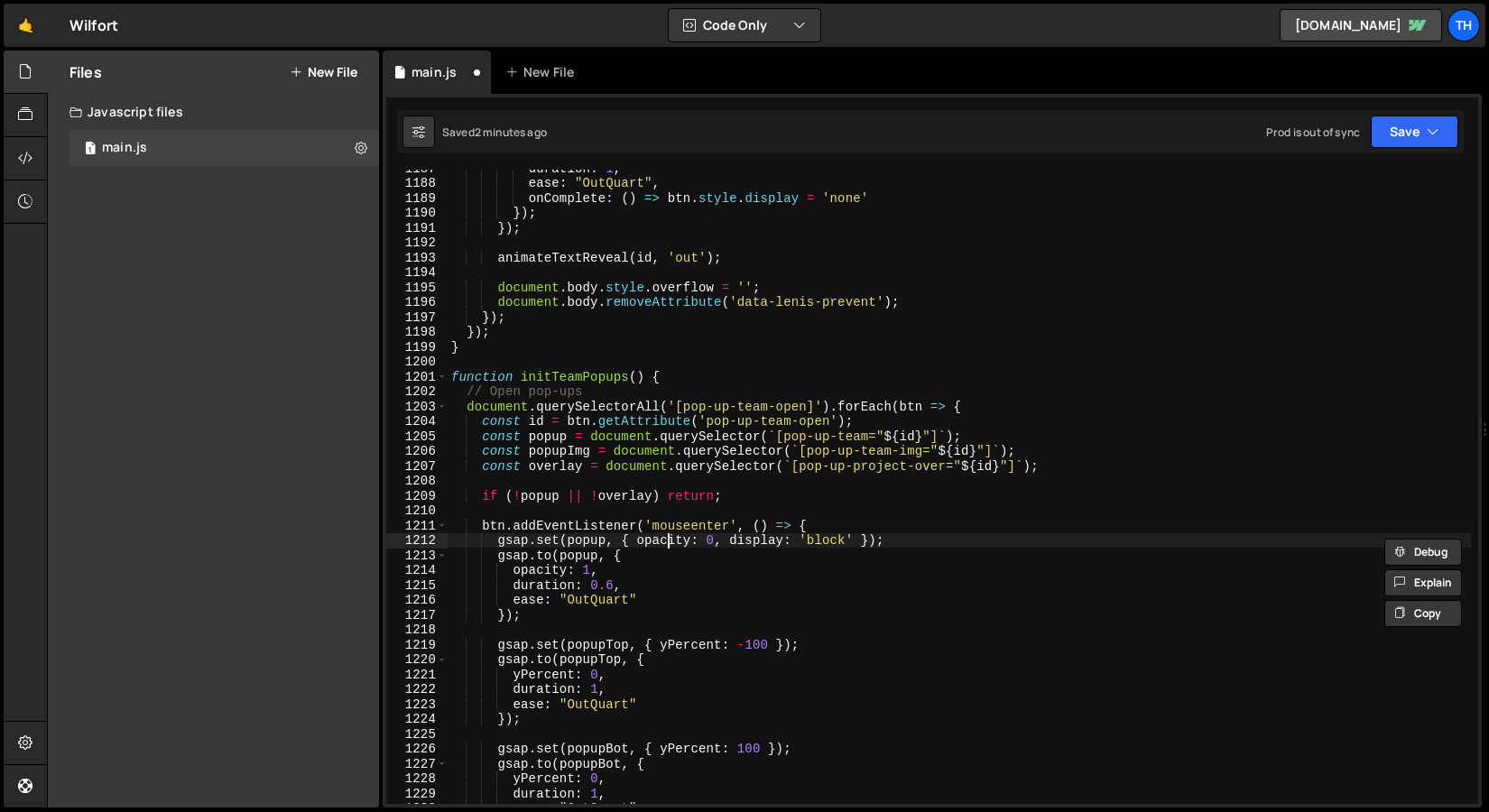
click at [667, 547] on div "duration : 1 , ease : "OutQuart" , onComplete : ( ) => btn . style . display = …" at bounding box center [959, 492] width 1024 height 665
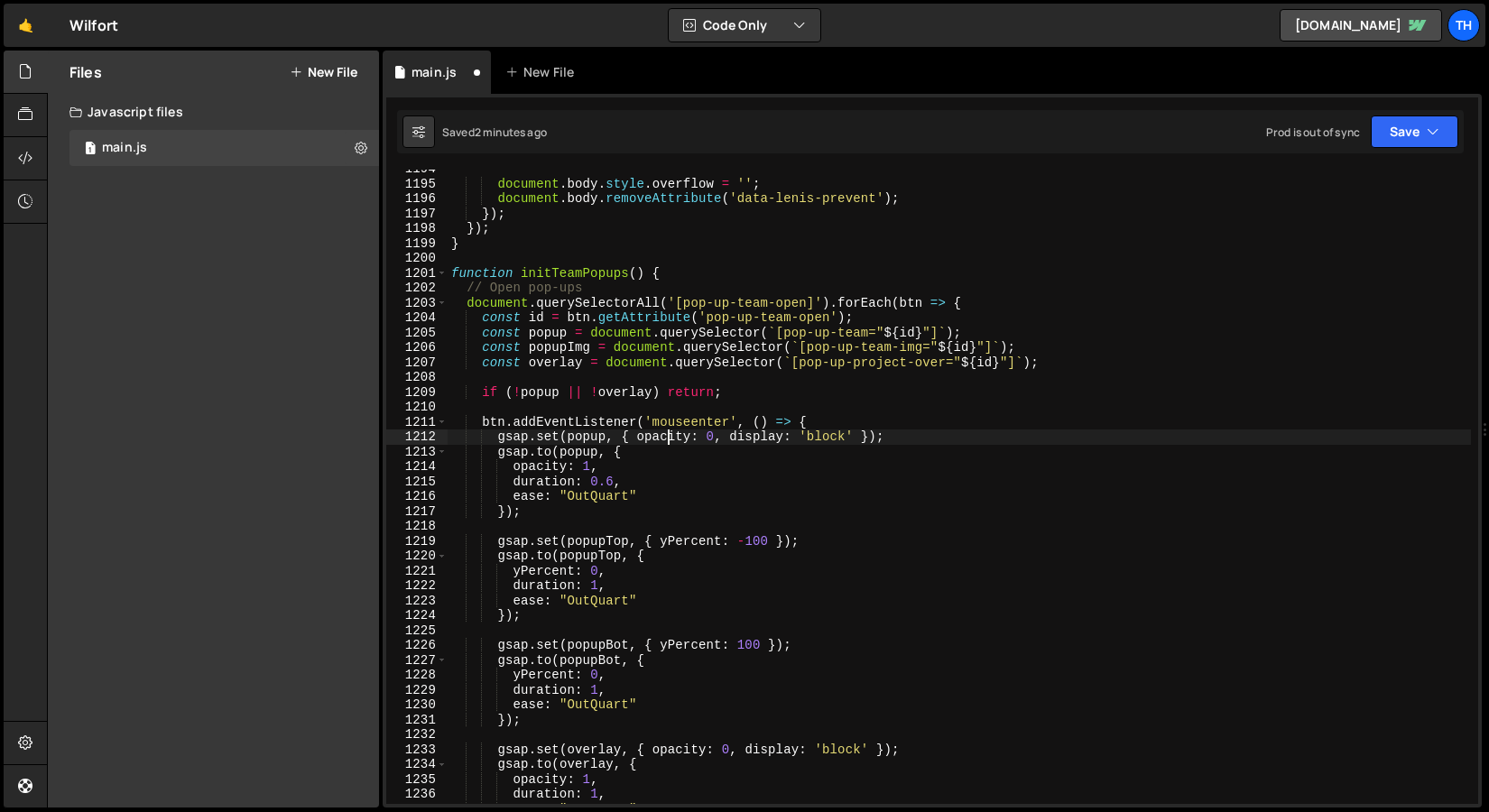
scroll to position [1765, 0]
click at [617, 537] on div "document . body . style . overflow = '' ; document . body . removeAttribute ( '…" at bounding box center [959, 493] width 1024 height 665
click at [631, 542] on div "document . body . style . overflow = '' ; document . body . removeAttribute ( '…" at bounding box center [959, 493] width 1024 height 665
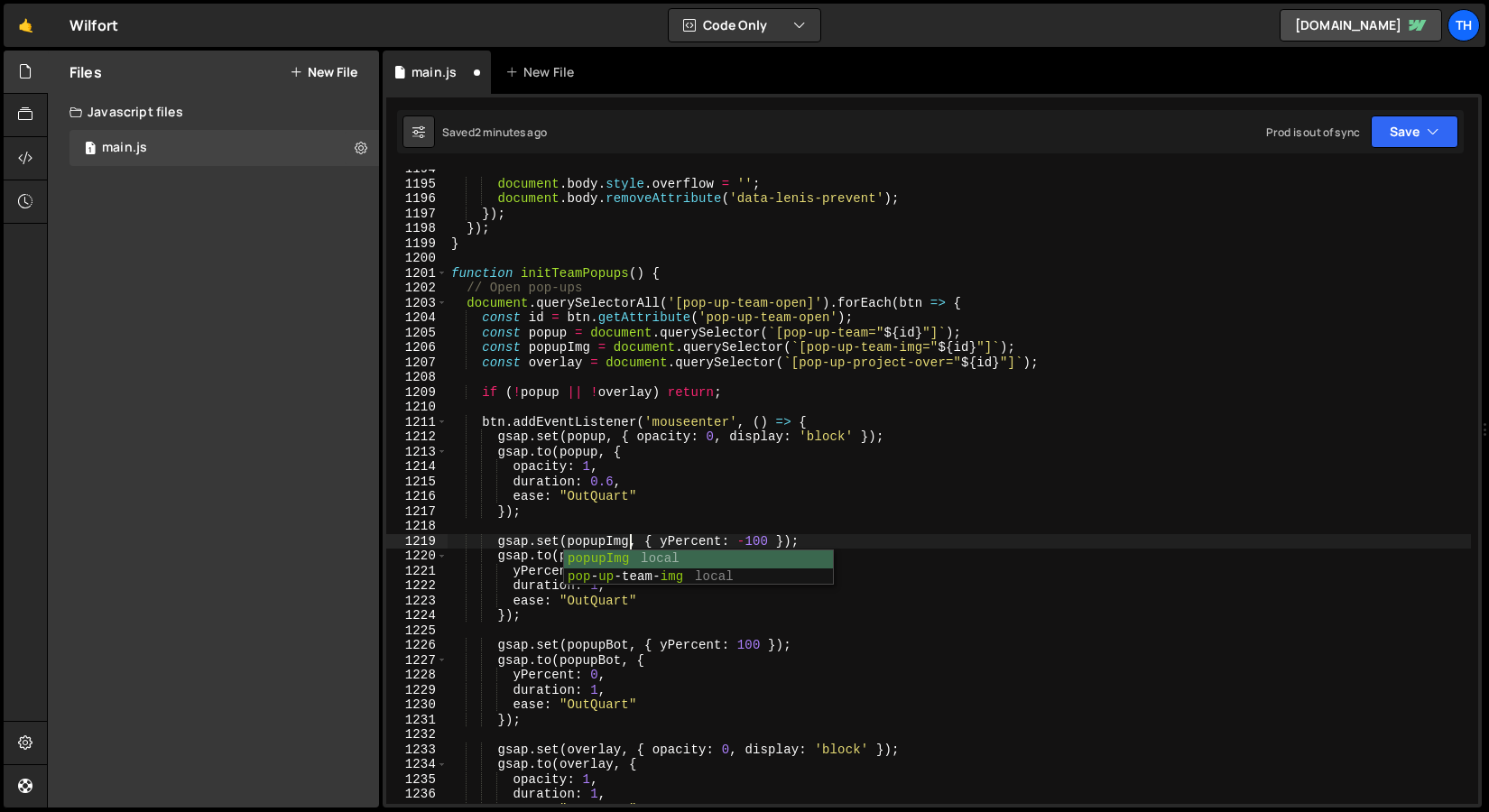
scroll to position [0, 12]
click at [611, 541] on div "document . body . style . overflow = '' ; document . body . removeAttribute ( '…" at bounding box center [959, 493] width 1024 height 665
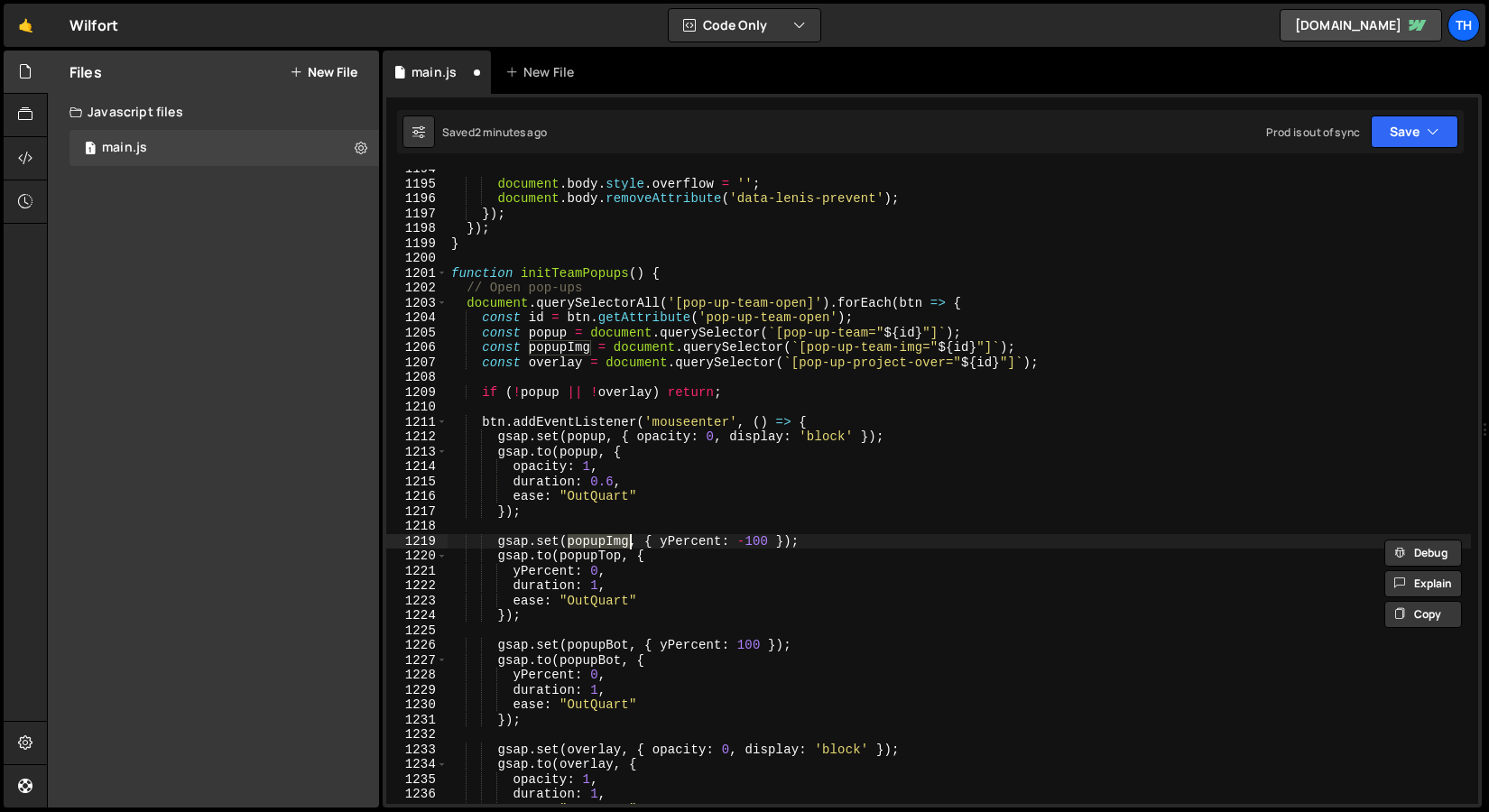
click at [598, 555] on div "document . body . style . overflow = '' ; document . body . removeAttribute ( '…" at bounding box center [959, 493] width 1024 height 665
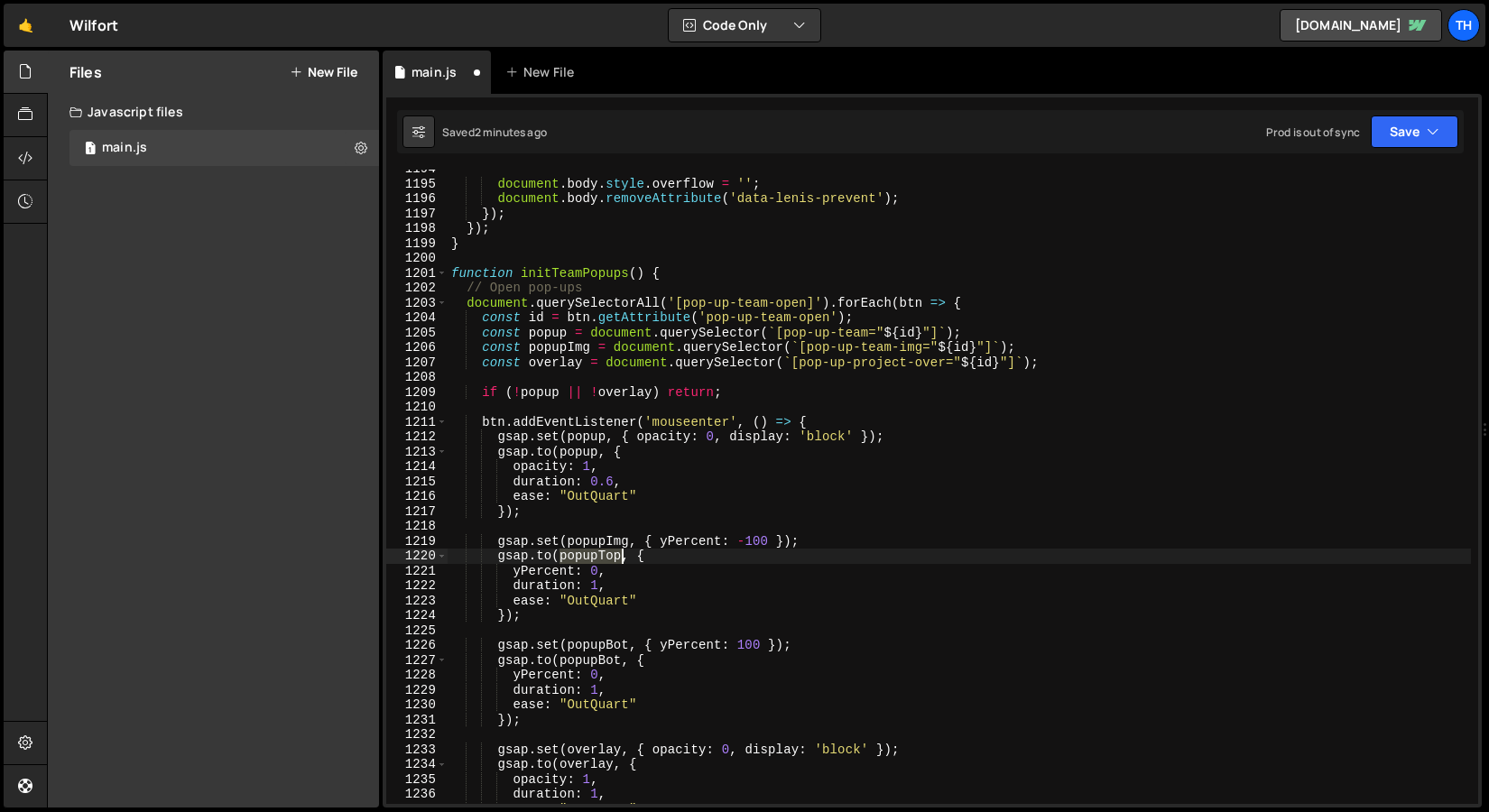
click at [598, 555] on div "document . body . style . overflow = '' ; document . body . removeAttribute ( '…" at bounding box center [959, 493] width 1024 height 665
paste textarea "Img"
click at [664, 555] on div "document . body . style . overflow = '' ; document . body . removeAttribute ( '…" at bounding box center [959, 493] width 1024 height 665
click at [716, 543] on div "document . body . style . overflow = '' ; document . body . removeAttribute ( '…" at bounding box center [959, 493] width 1024 height 665
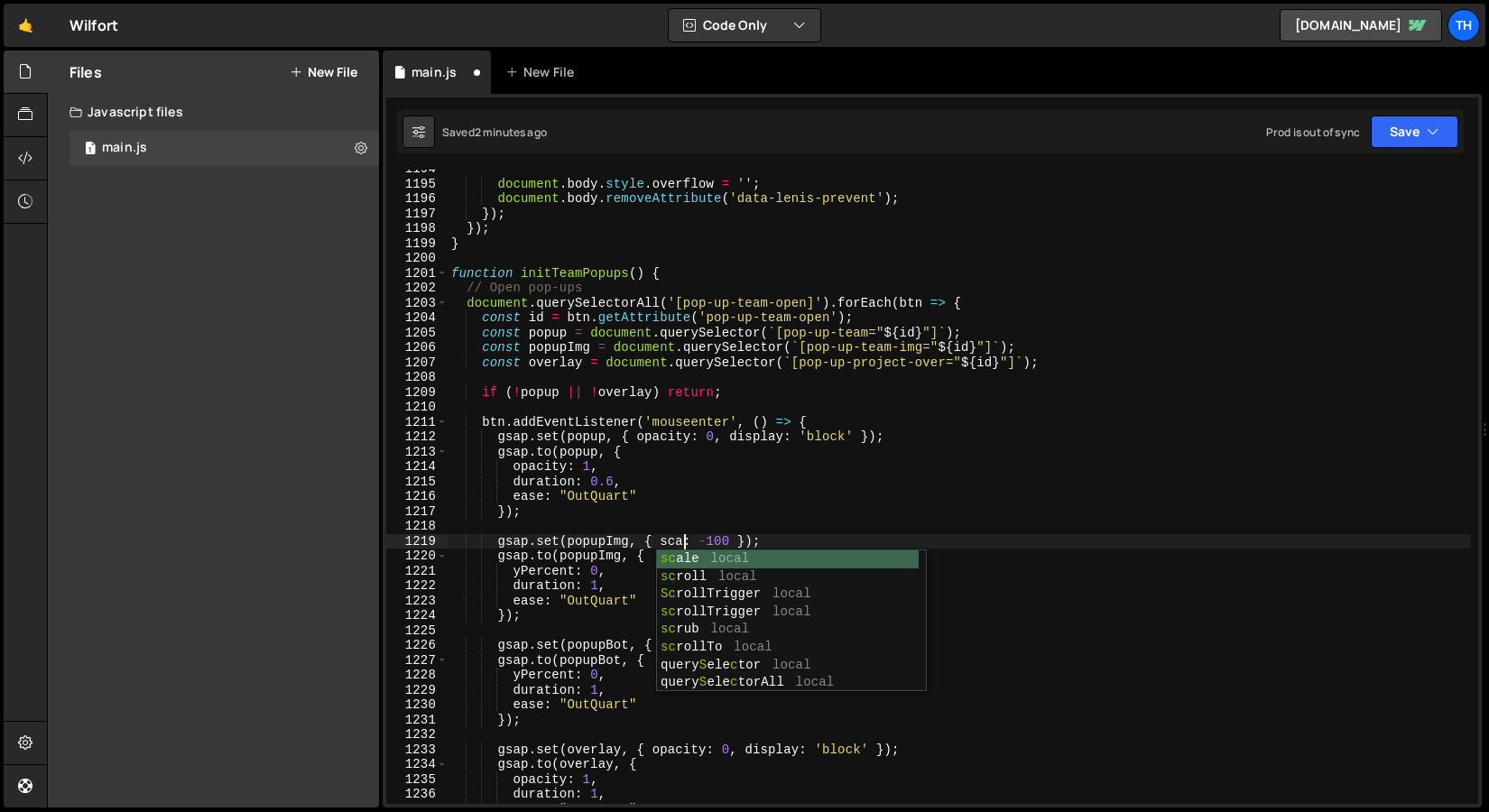
scroll to position [0, 15]
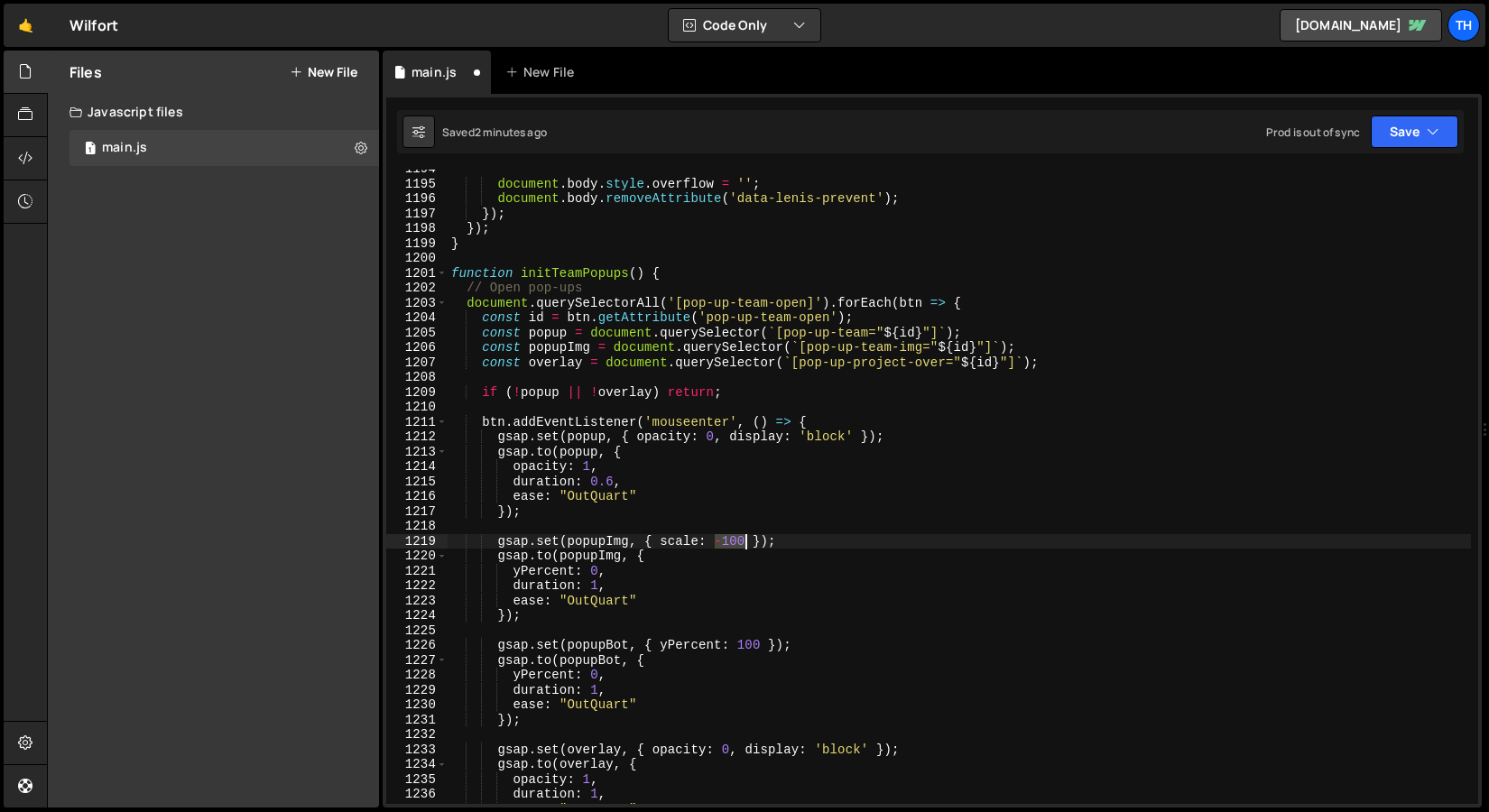
drag, startPoint x: 716, startPoint y: 541, endPoint x: 744, endPoint y: 544, distance: 28.2
click at [744, 544] on div "document . body . style . overflow = '' ; document . body . removeAttribute ( '…" at bounding box center [959, 493] width 1024 height 665
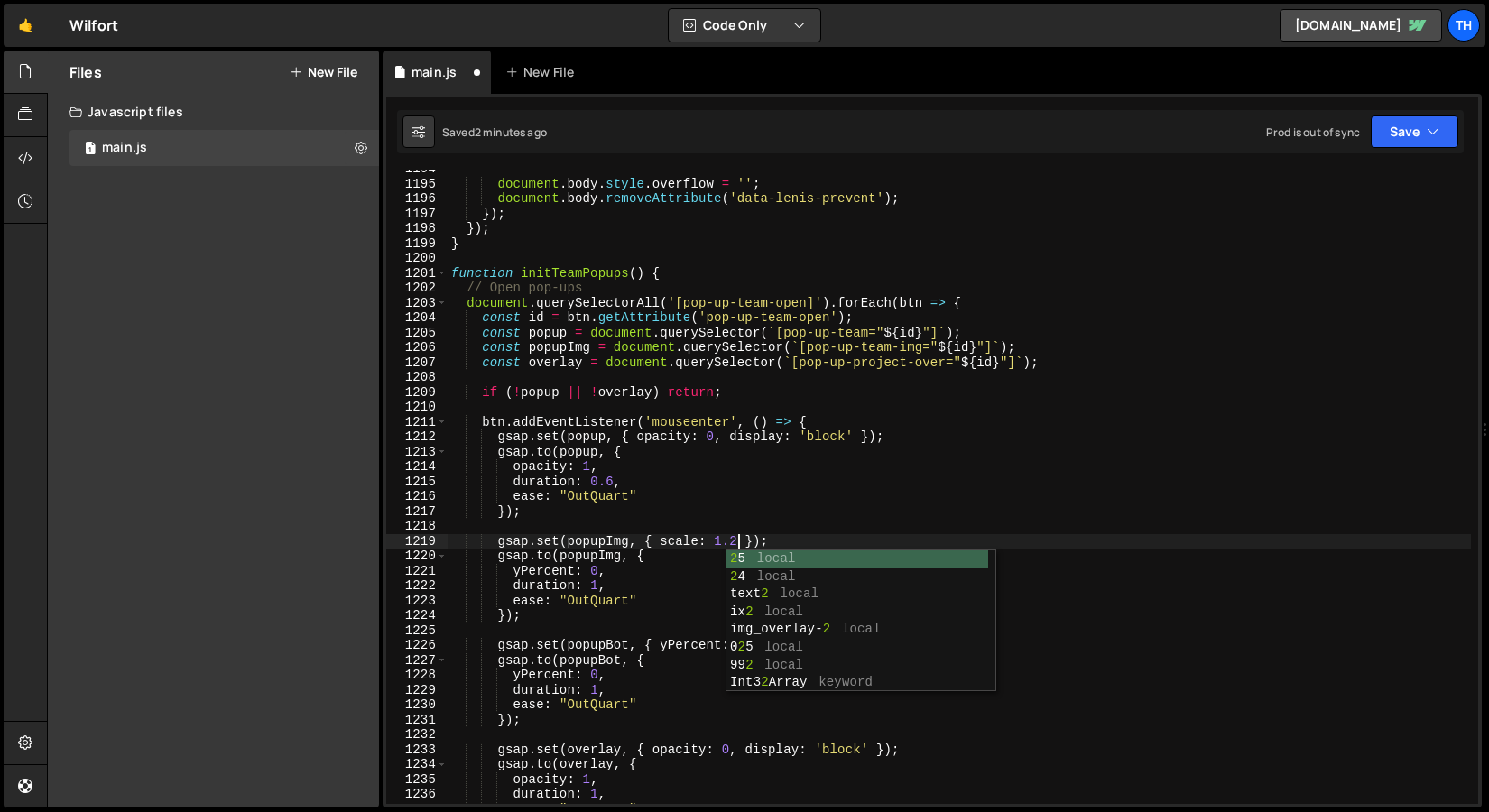
click at [647, 535] on div "document . body . style . overflow = '' ; document . body . removeAttribute ( '…" at bounding box center [959, 493] width 1024 height 665
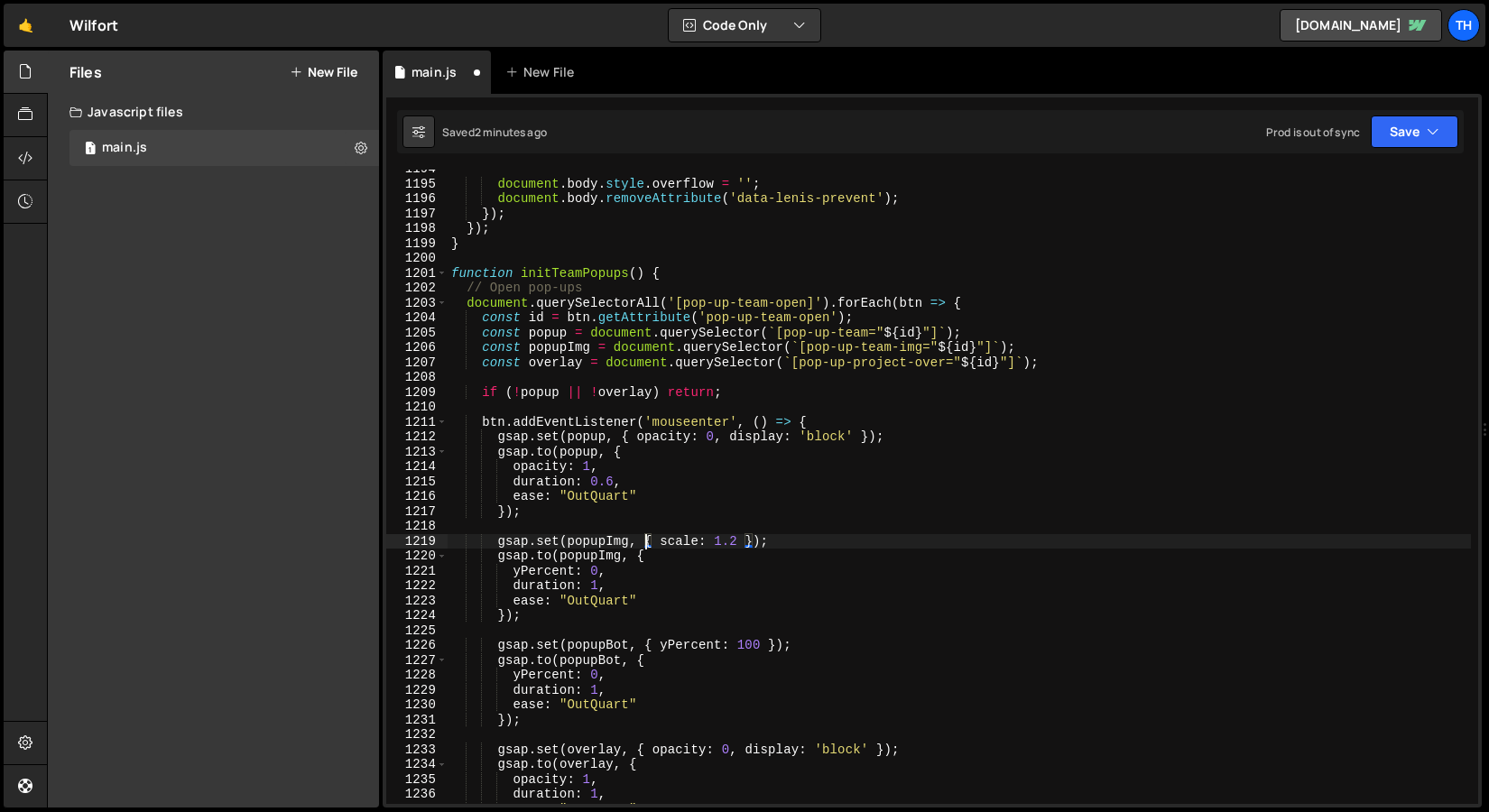
click at [543, 574] on div "document . body . style . overflow = '' ; document . body . removeAttribute ( '…" at bounding box center [959, 493] width 1024 height 665
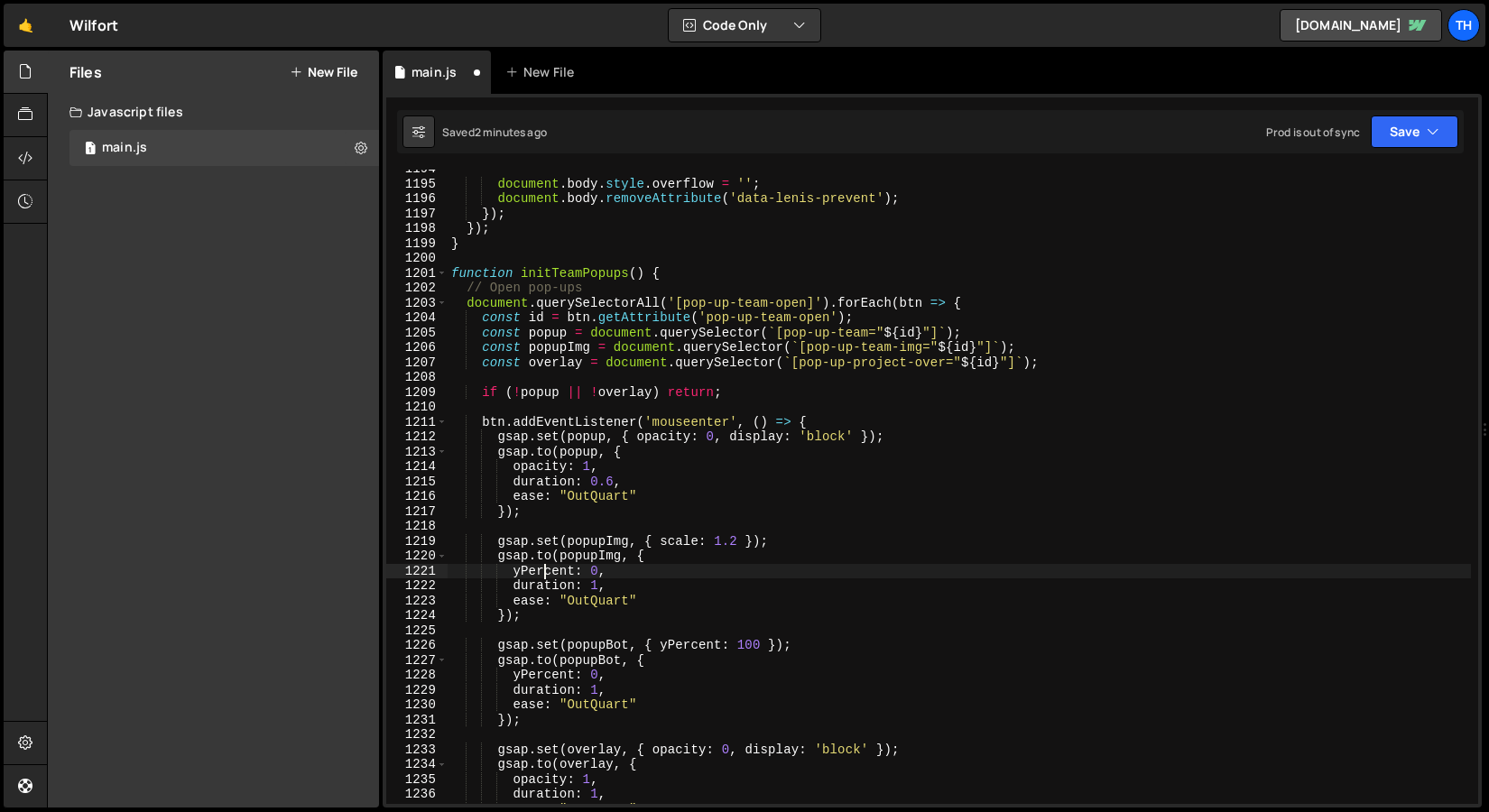
click at [543, 574] on div "document . body . style . overflow = '' ; document . body . removeAttribute ( '…" at bounding box center [959, 493] width 1024 height 665
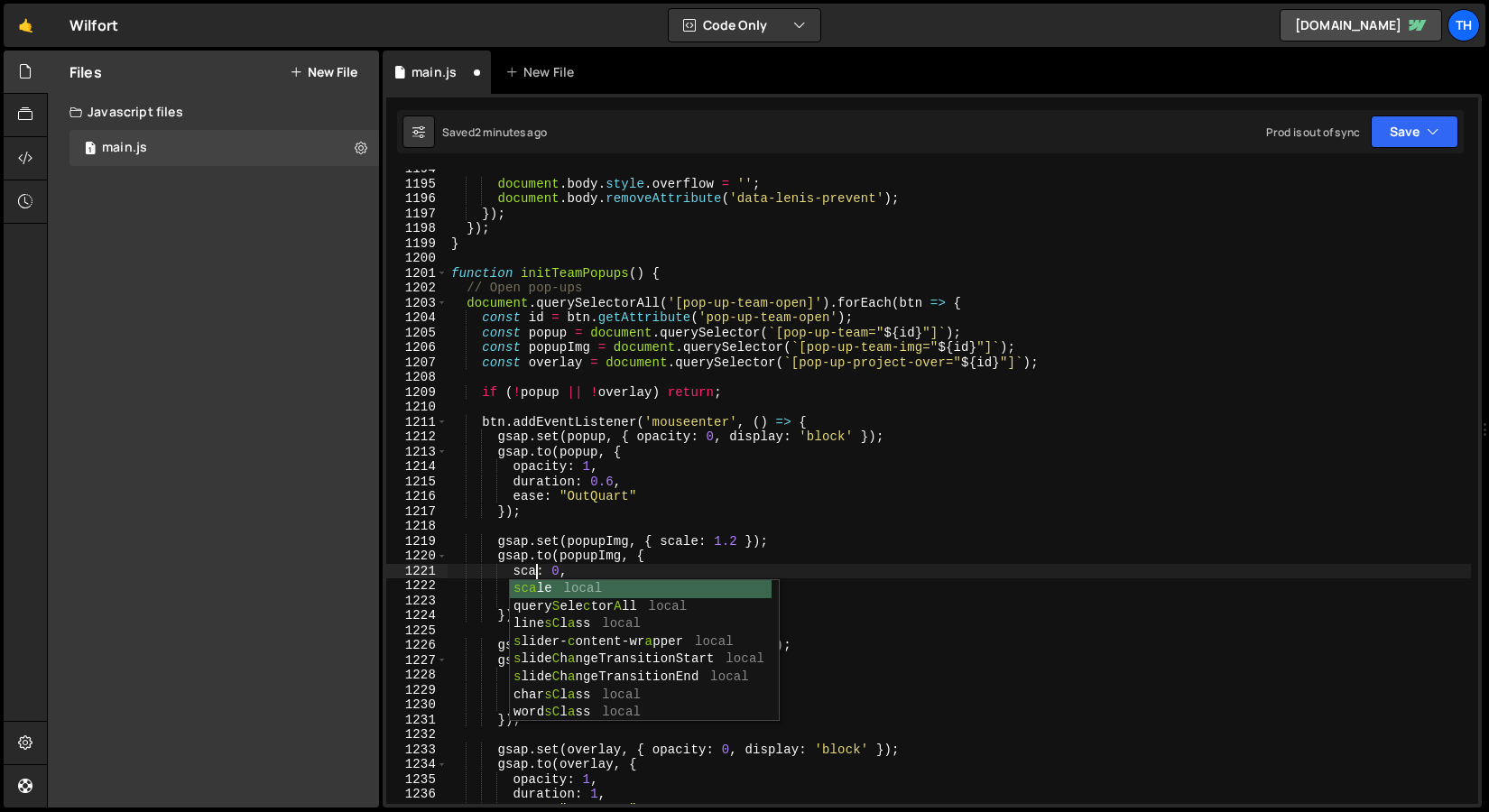
scroll to position [0, 6]
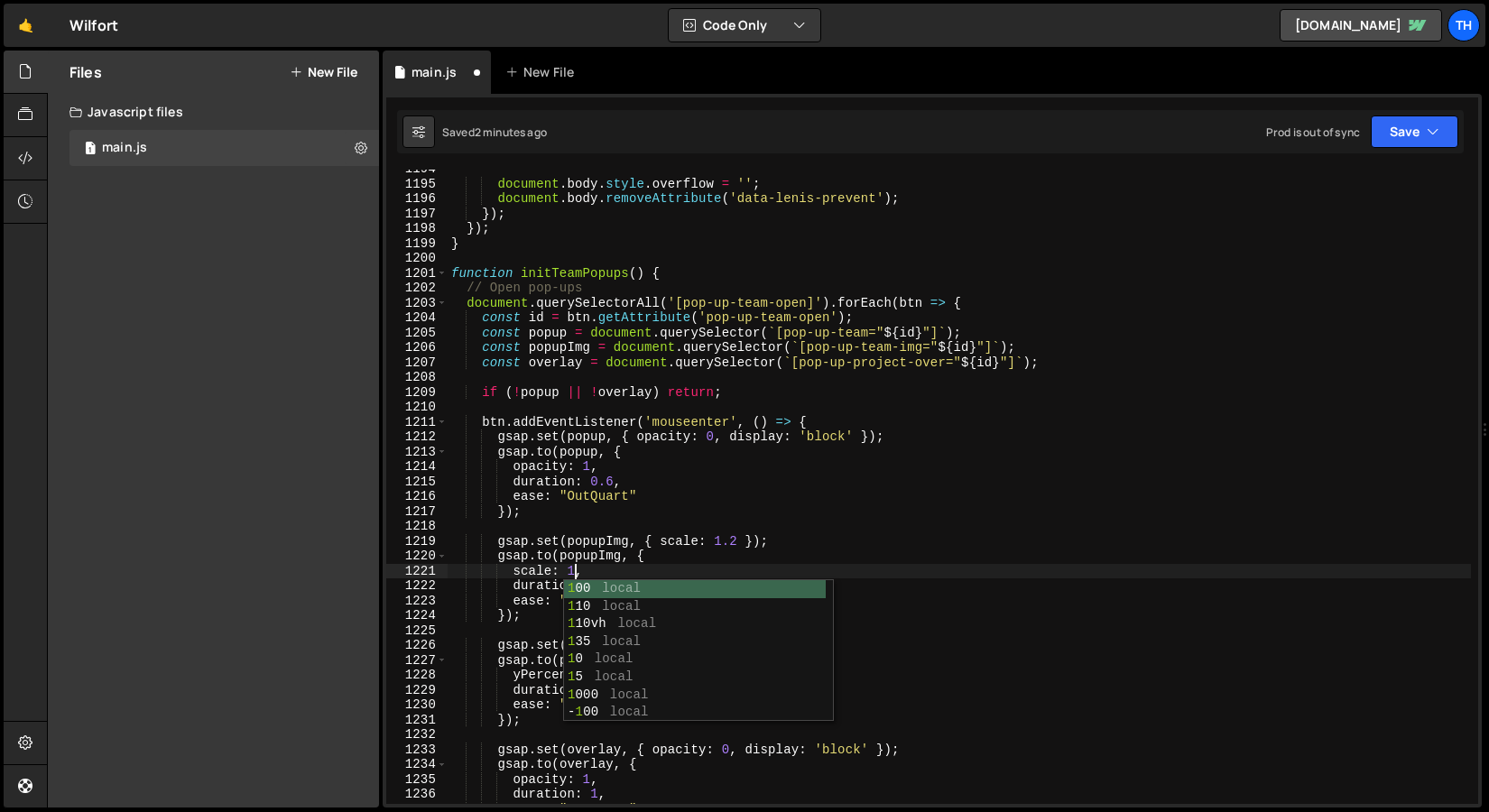
click at [546, 515] on div "document . body . style . overflow = '' ; document . body . removeAttribute ( '…" at bounding box center [959, 493] width 1024 height 665
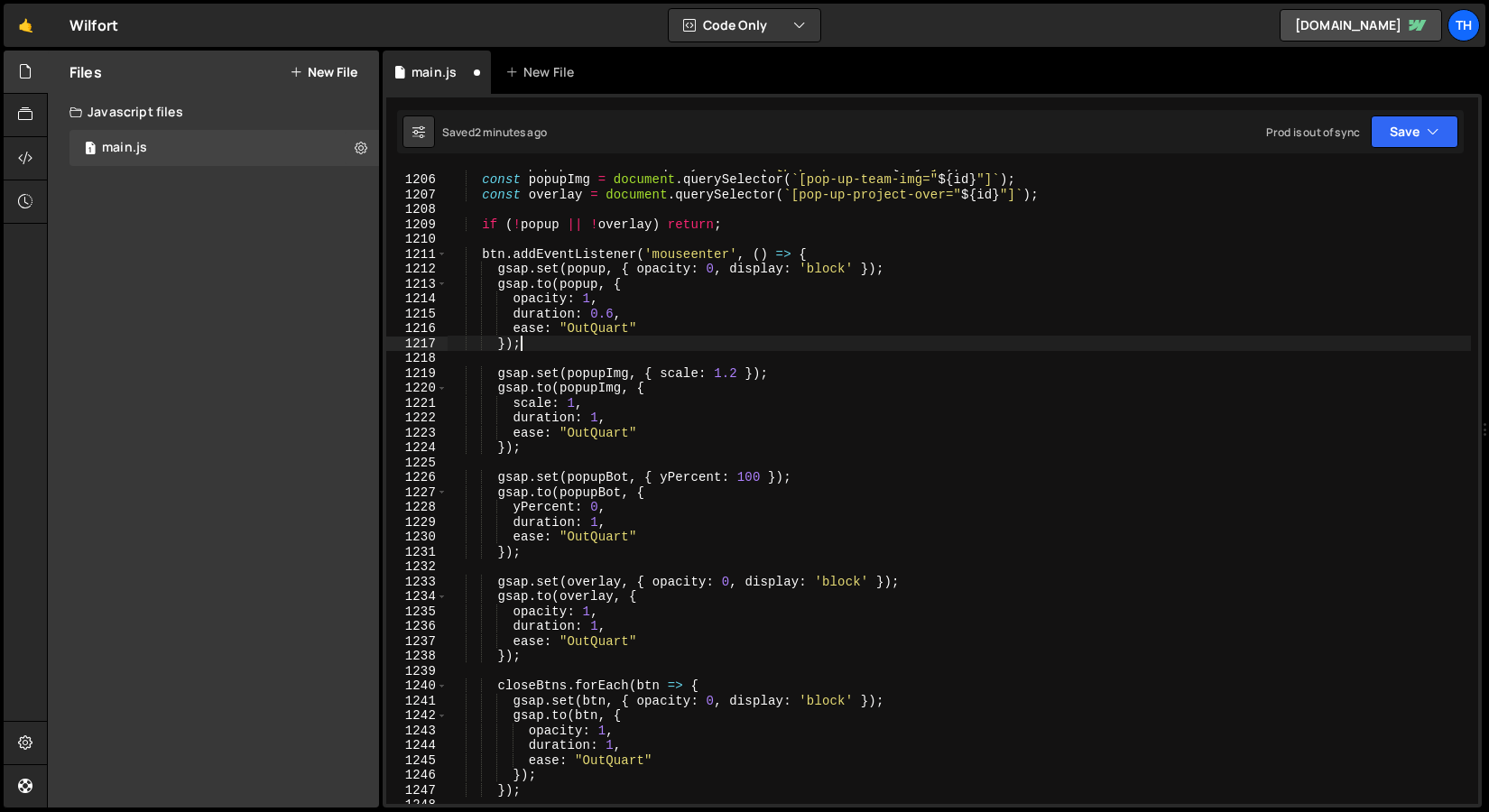
scroll to position [1939, 0]
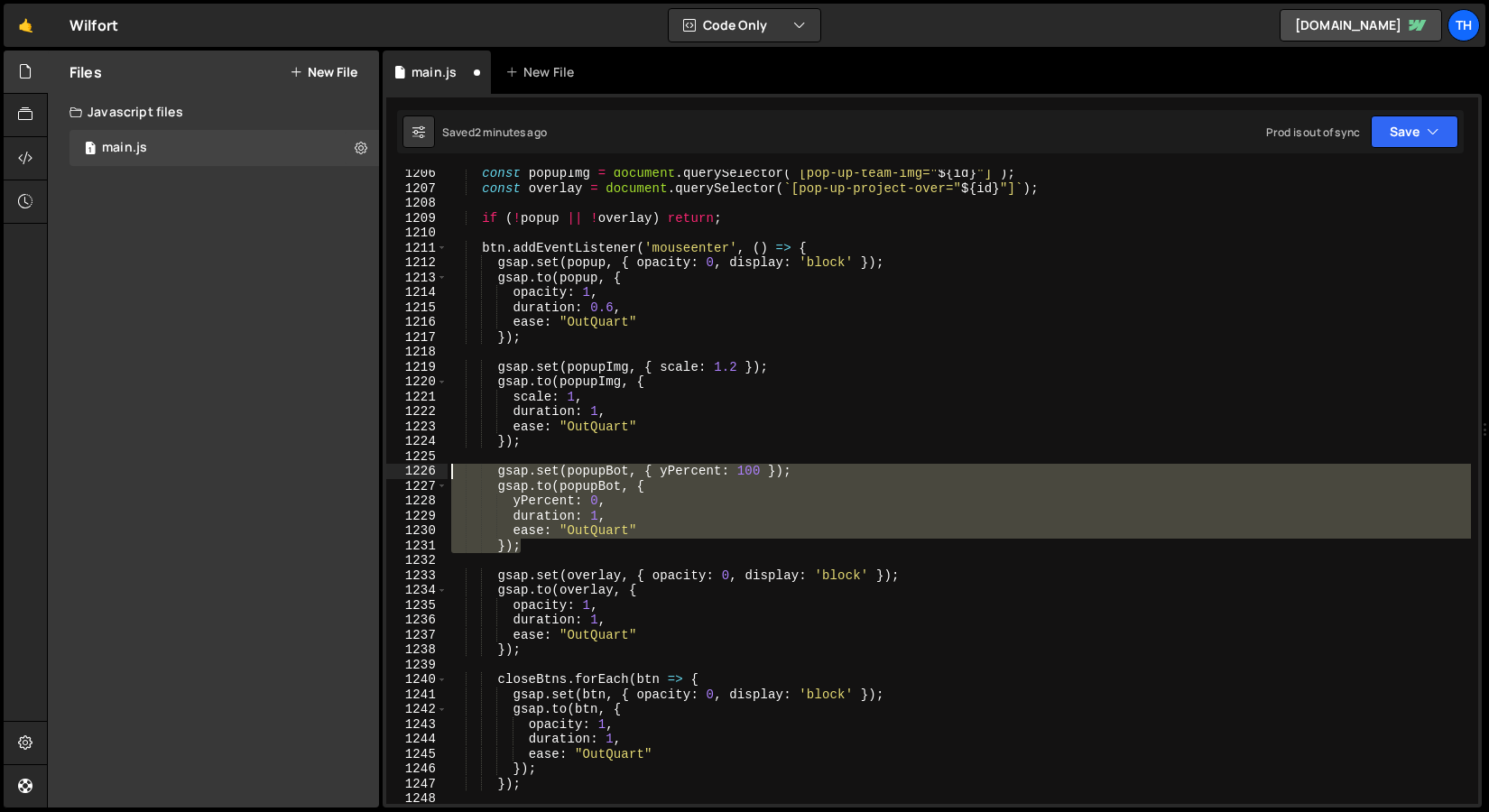
drag, startPoint x: 575, startPoint y: 546, endPoint x: 279, endPoint y: 468, distance: 306.1
click at [279, 468] on div "Files New File Javascript files 1 main.js 0 CSS files Copy share link Edit File…" at bounding box center [767, 429] width 1442 height 758
type textarea "gsap.set(popupBot, { yPercent: 100 }); gsap.to(popupBot, {"
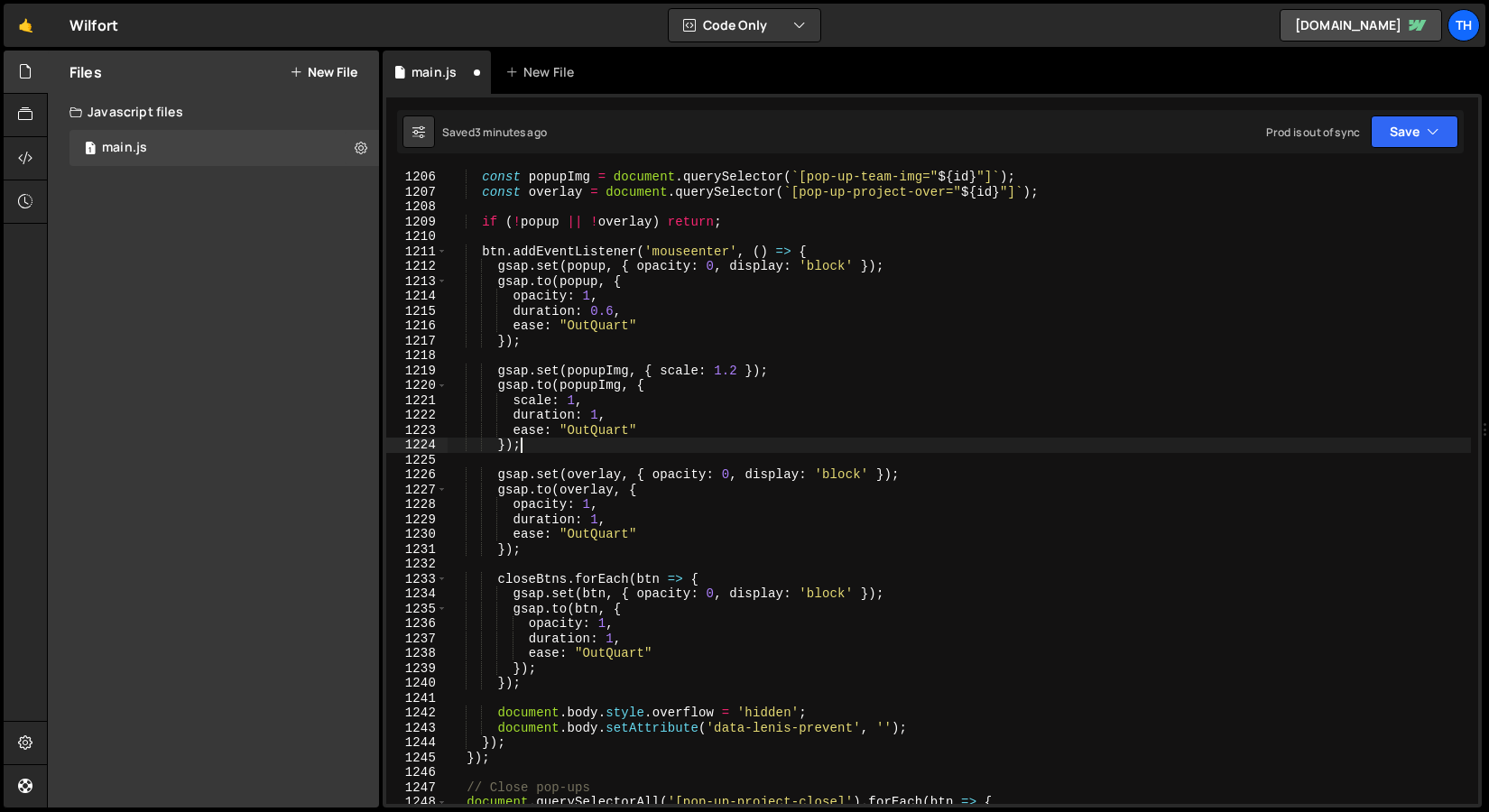
scroll to position [1930, 0]
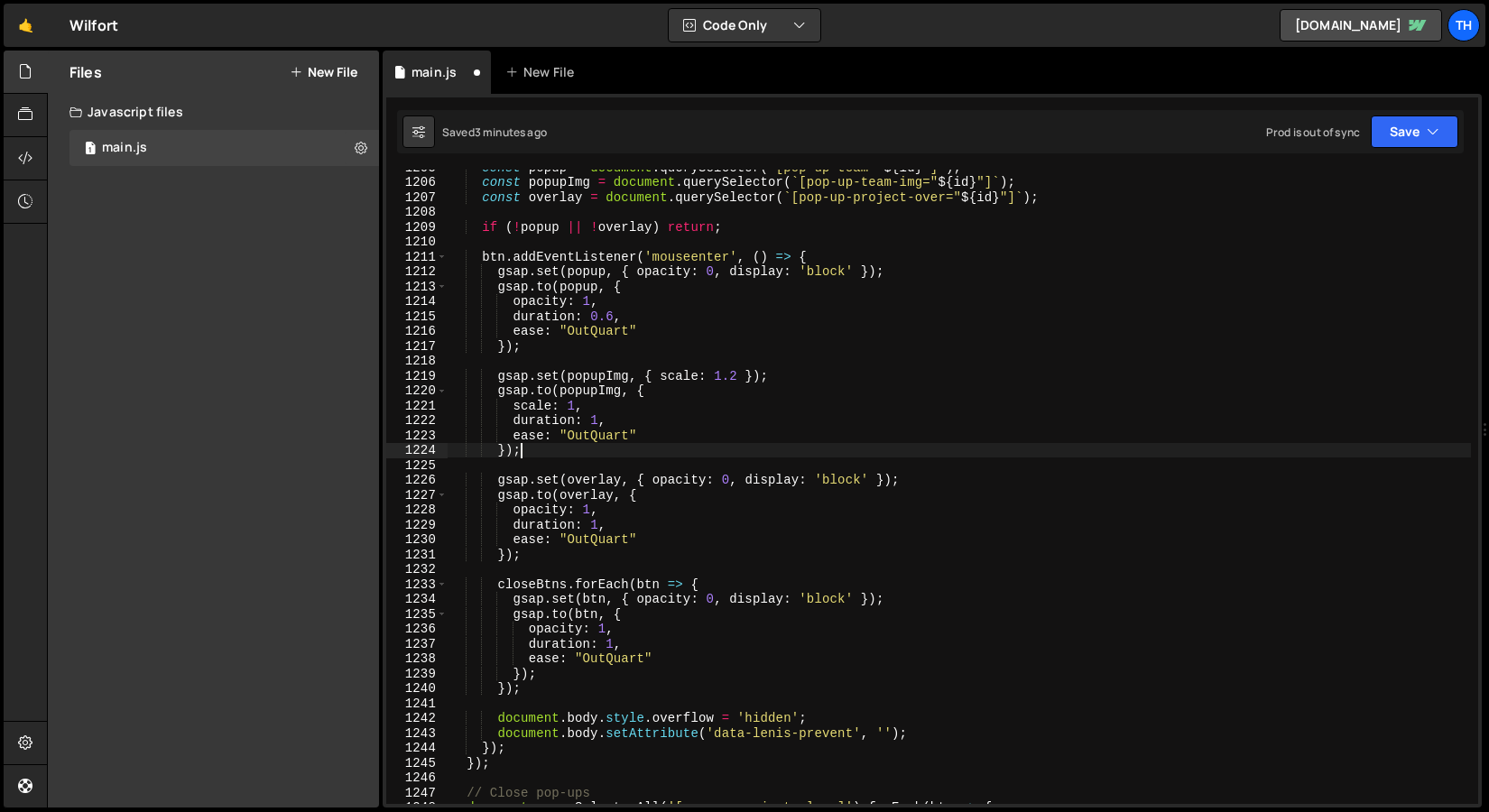
click at [579, 693] on div "const popup = document . querySelector ( ` [pop-up-team=" ${ id } "] ` ) ; cons…" at bounding box center [959, 491] width 1024 height 665
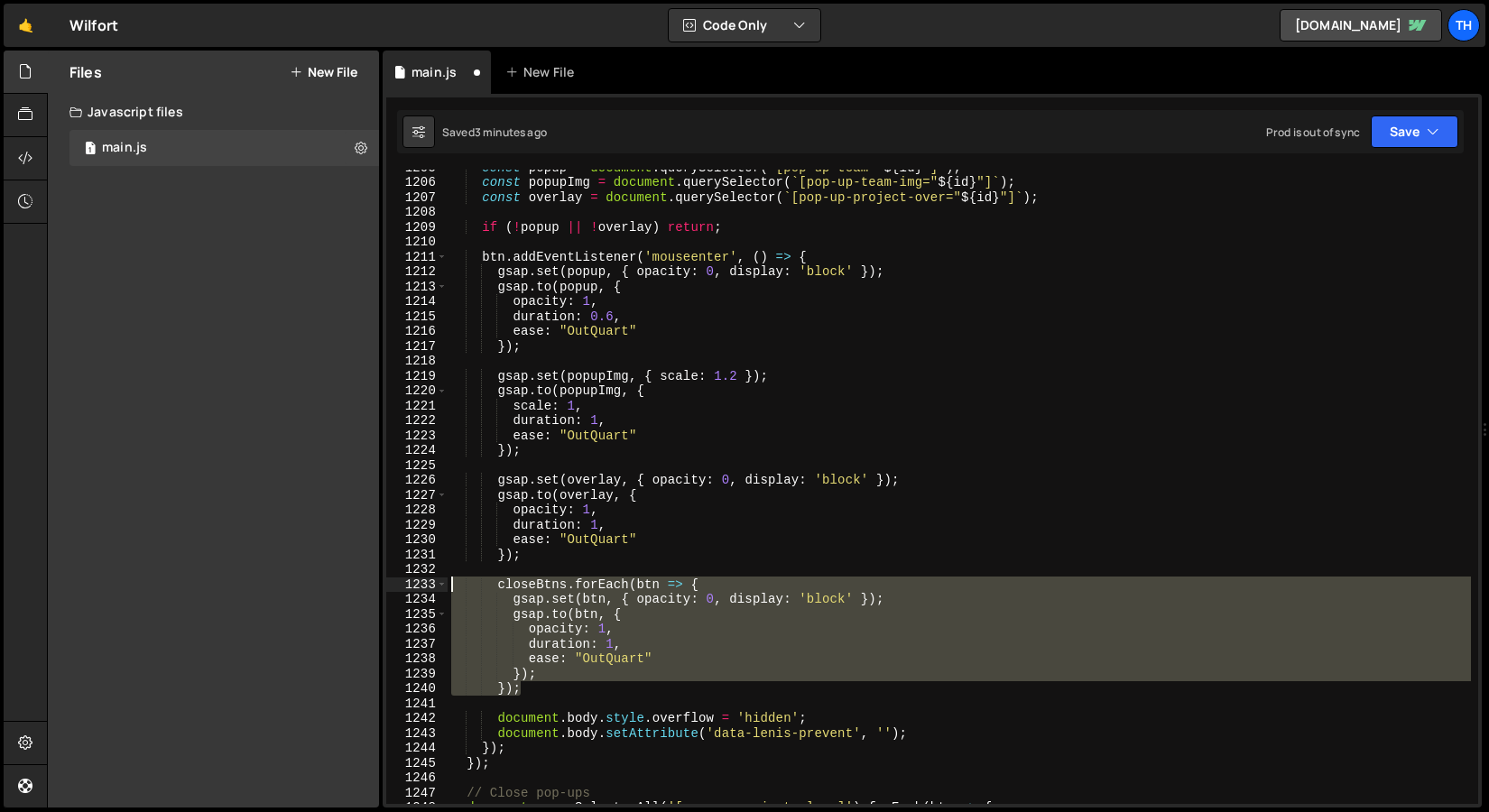
drag, startPoint x: 579, startPoint y: 693, endPoint x: 316, endPoint y: 580, distance: 286.2
click at [316, 580] on div "Files New File Javascript files 1 main.js 0 CSS files Copy share link Edit File…" at bounding box center [767, 429] width 1442 height 758
type textarea "closeBtns.forEach(btn => { gsap.set(btn, { opacity: 0, display: 'block' });"
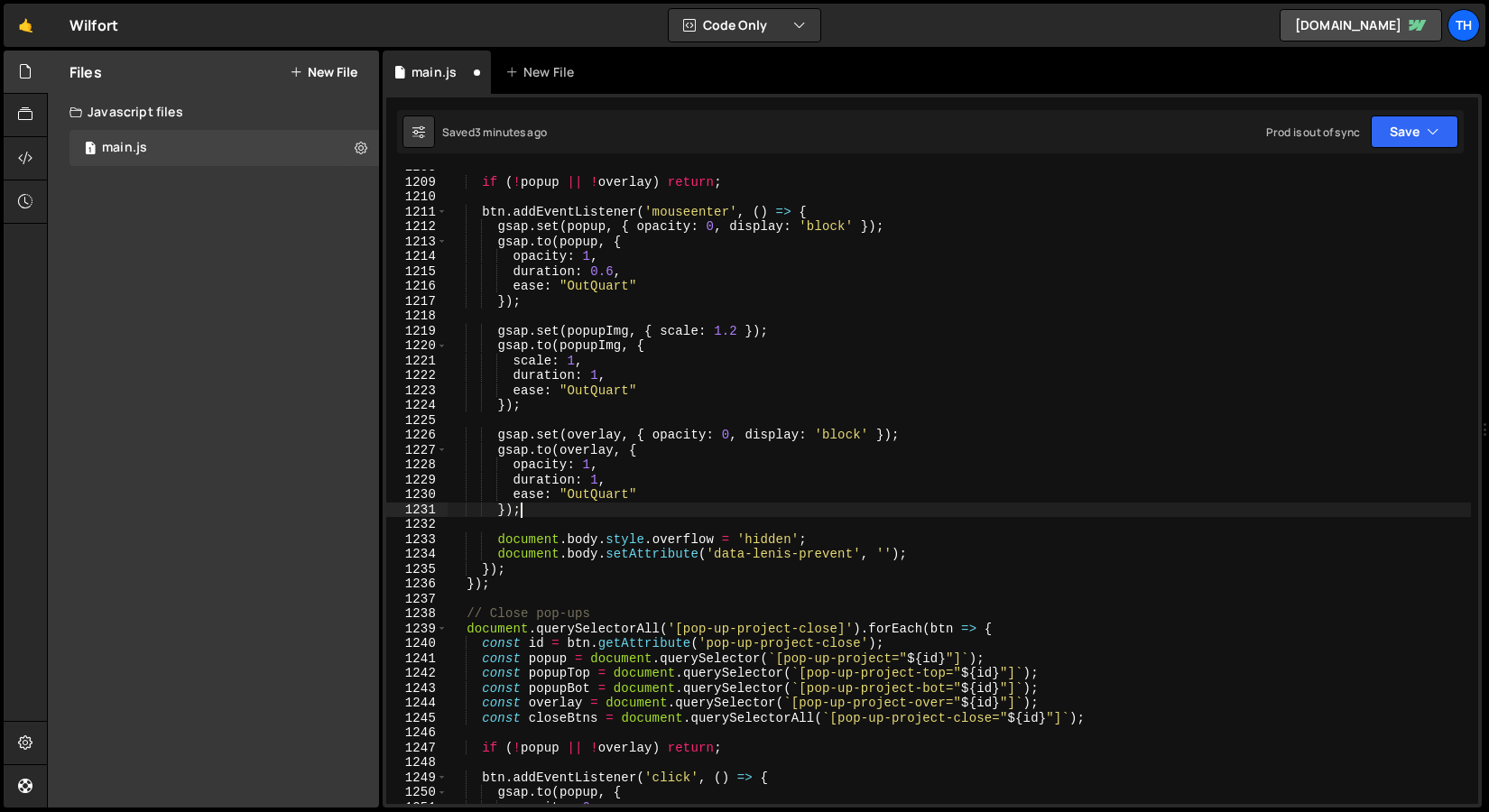
scroll to position [1992, 0]
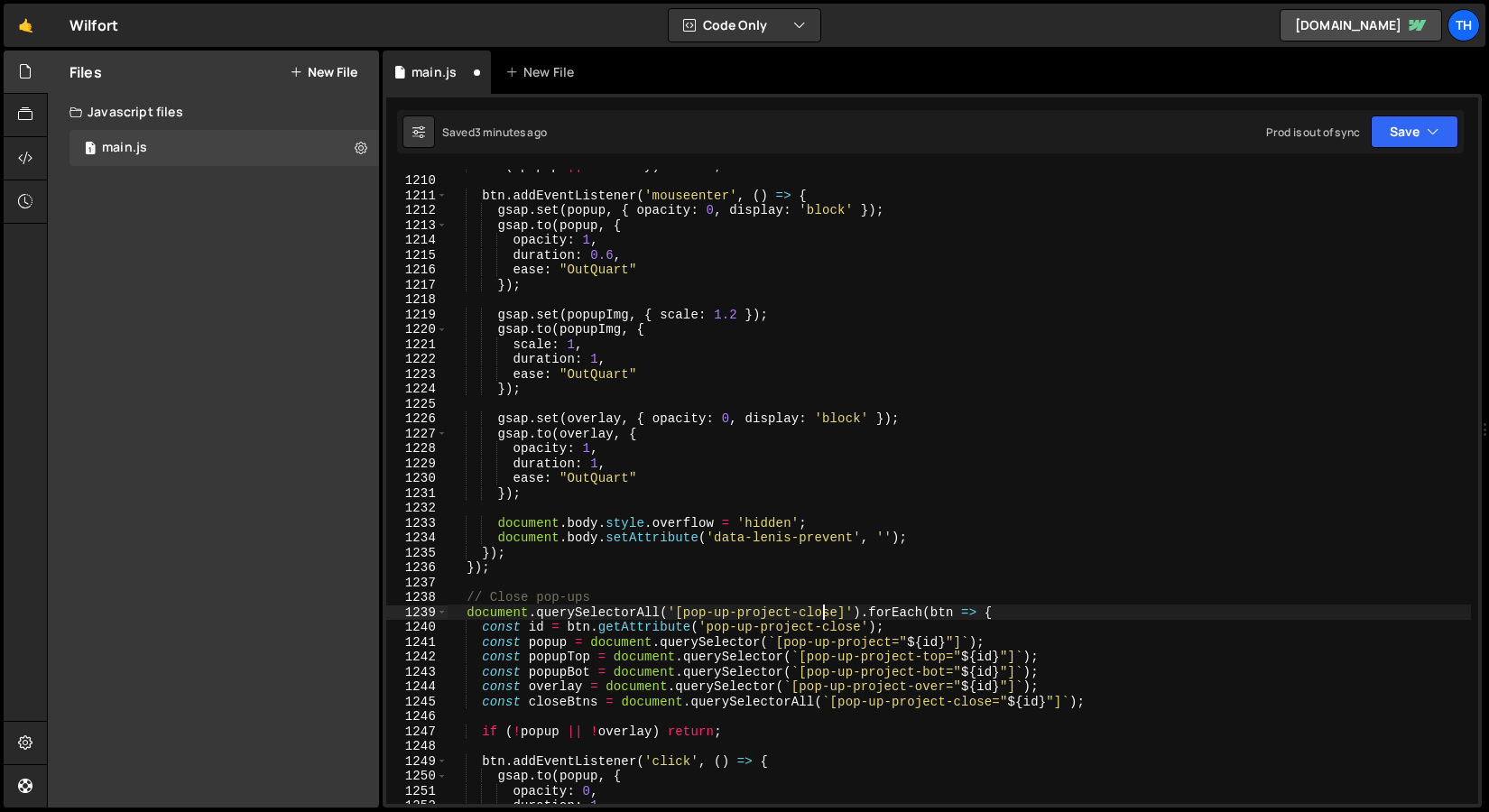
click at [824, 612] on div "if ( ! popup || ! overlay ) return ; btn . addEventListener ( 'mouseenter' , ( …" at bounding box center [959, 490] width 1024 height 665
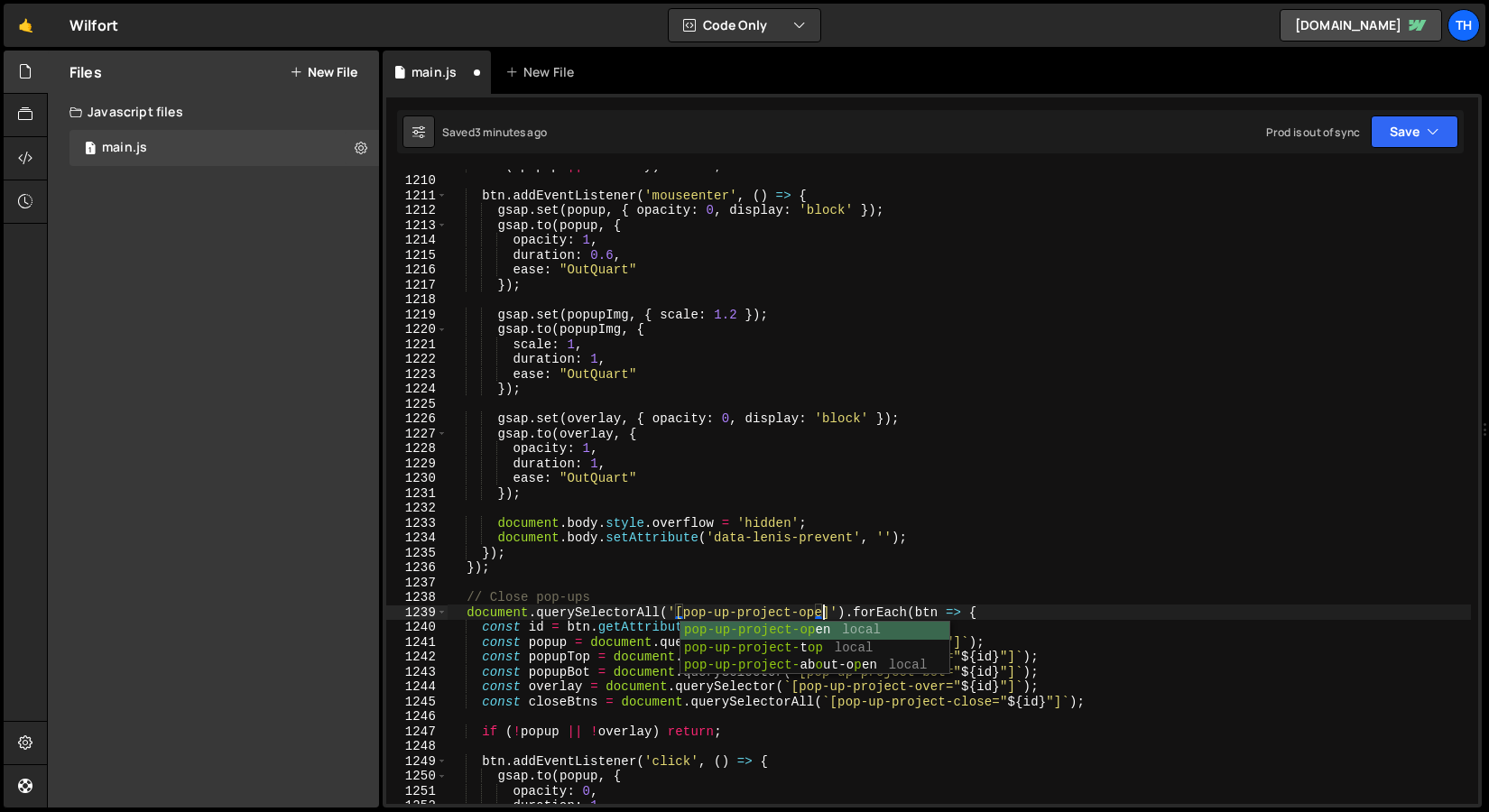
scroll to position [0, 26]
click at [775, 606] on div "if ( ! popup || ! overlay ) return ; btn . addEventListener ( 'mouseenter' , ( …" at bounding box center [959, 490] width 1024 height 665
type textarea "document.querySelectorAll('[pop-up-team-open]').forEach(btn => {"
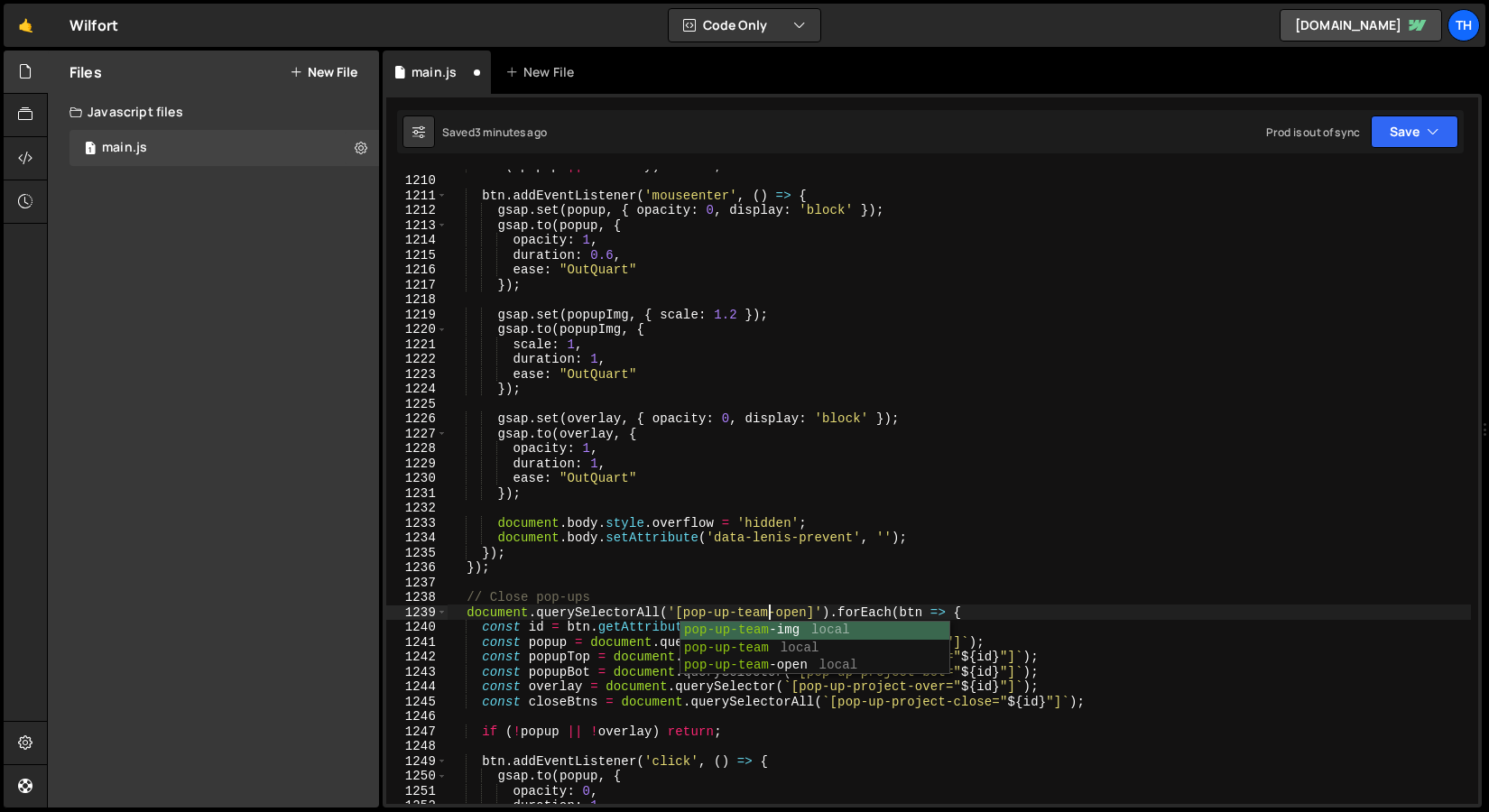
click at [763, 581] on div "if ( ! popup || ! overlay ) return ; btn . addEventListener ( 'mouseenter' , ( …" at bounding box center [959, 490] width 1024 height 665
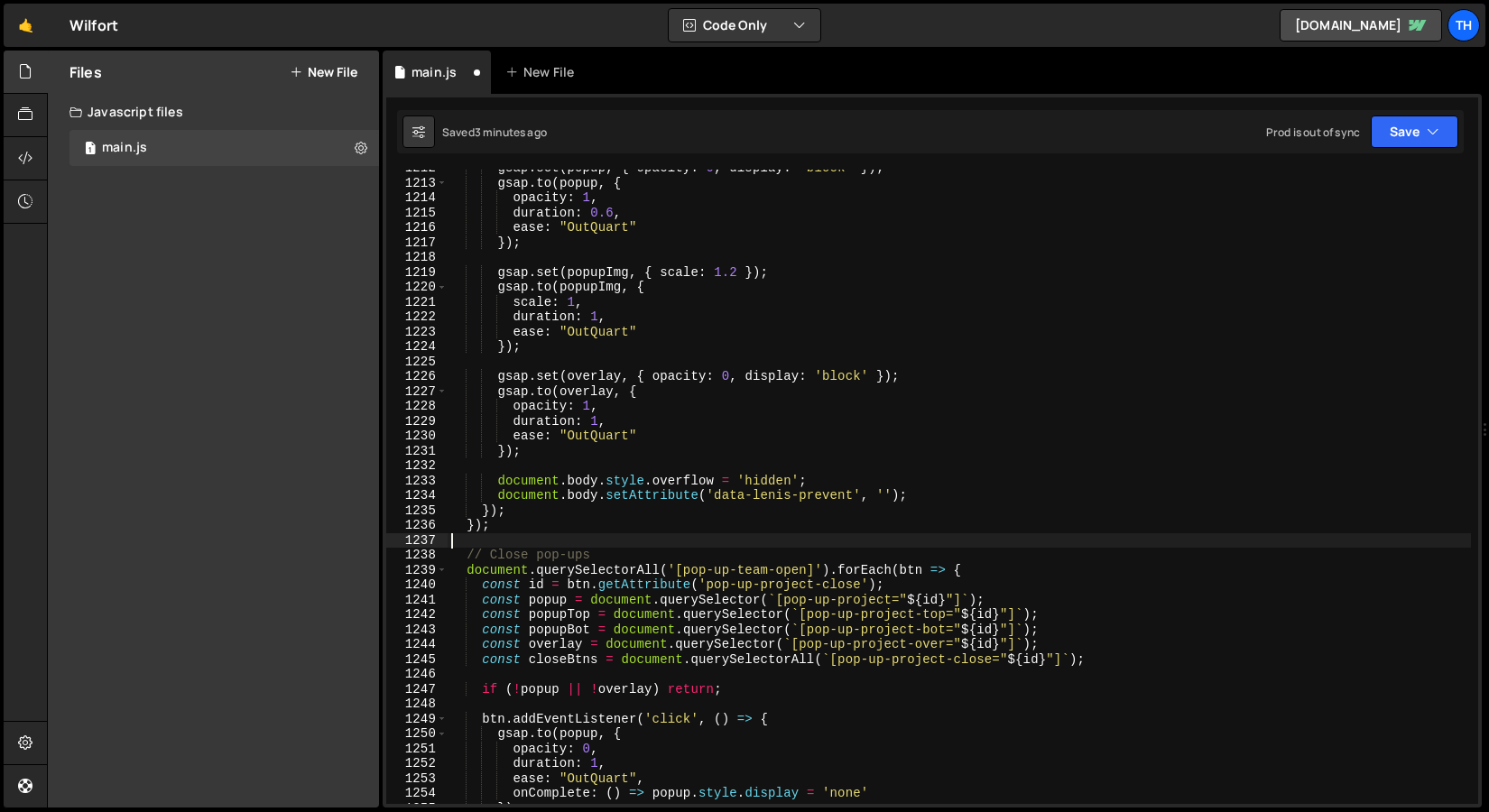
scroll to position [2034, 0]
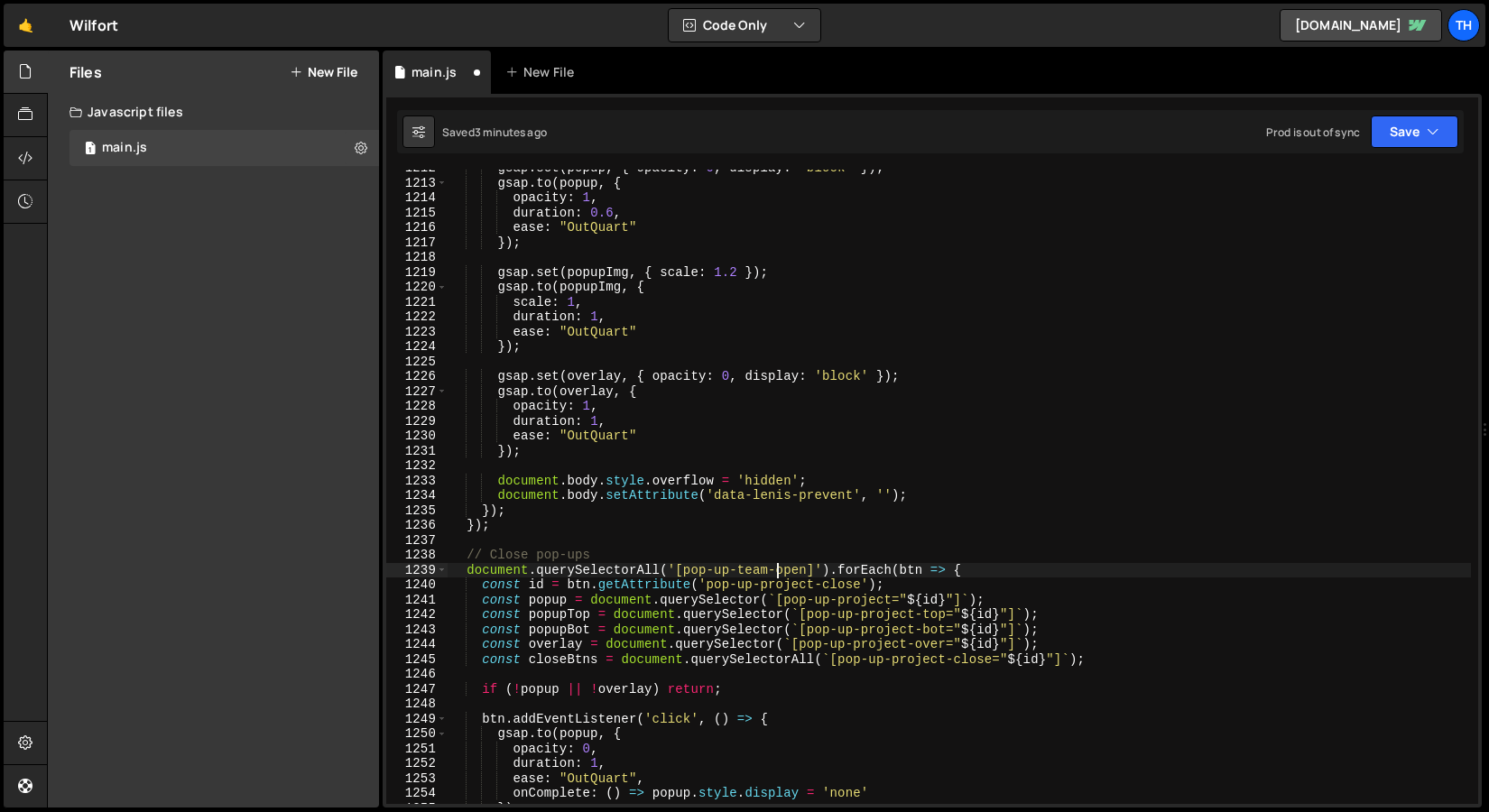
click at [774, 578] on div "gsap . set ( popup , { opacity : 0 , display : 'block' }) ; gsap . to ( popup ,…" at bounding box center [959, 492] width 1024 height 665
click at [774, 580] on div "gsap . set ( popup , { opacity : 0 , display : 'block' }) ; gsap . to ( popup ,…" at bounding box center [959, 492] width 1024 height 665
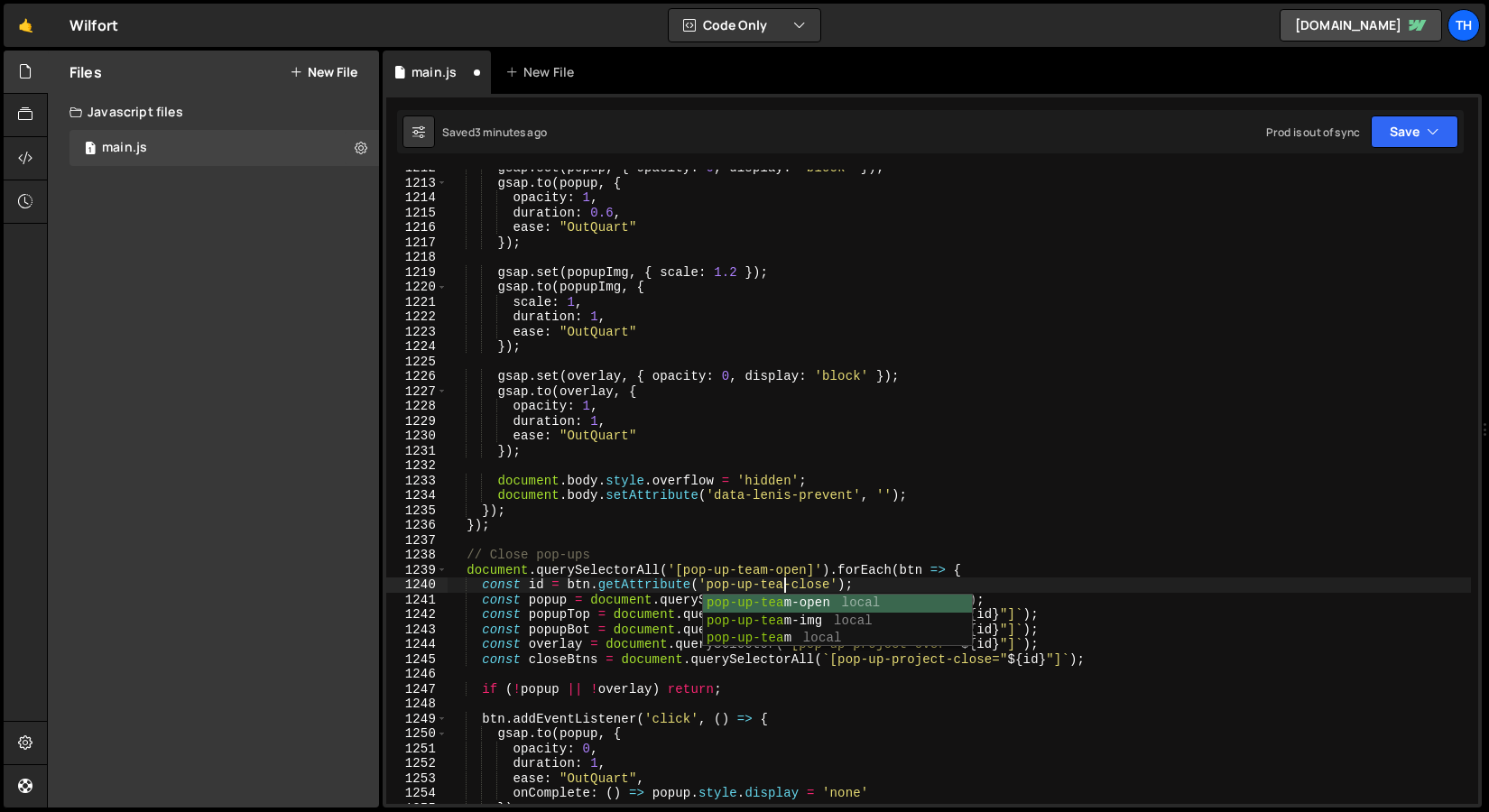
scroll to position [0, 24]
click at [821, 589] on div "gsap . set ( popup , { opacity : 0 , display : 'block' }) ; gsap . to ( popup ,…" at bounding box center [959, 492] width 1024 height 665
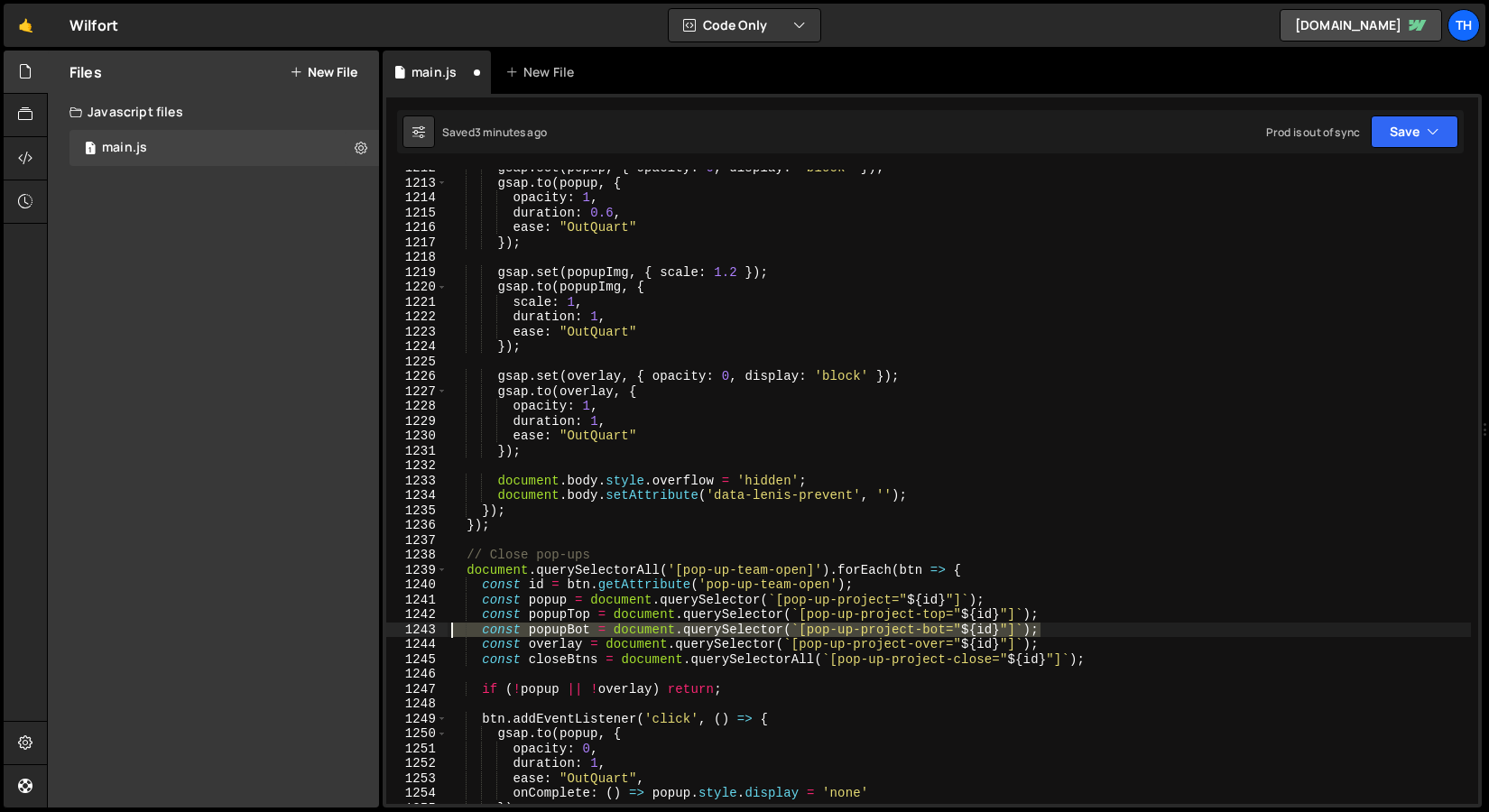
drag, startPoint x: 1044, startPoint y: 630, endPoint x: 354, endPoint y: 630, distance: 690.0
click at [354, 630] on div "Files New File Javascript files 1 main.js 0 CSS files Copy share link Edit File…" at bounding box center [767, 429] width 1442 height 758
type textarea "const popupBot = document.querySelector(`[pop-up-project-bot="${id}"]`);"
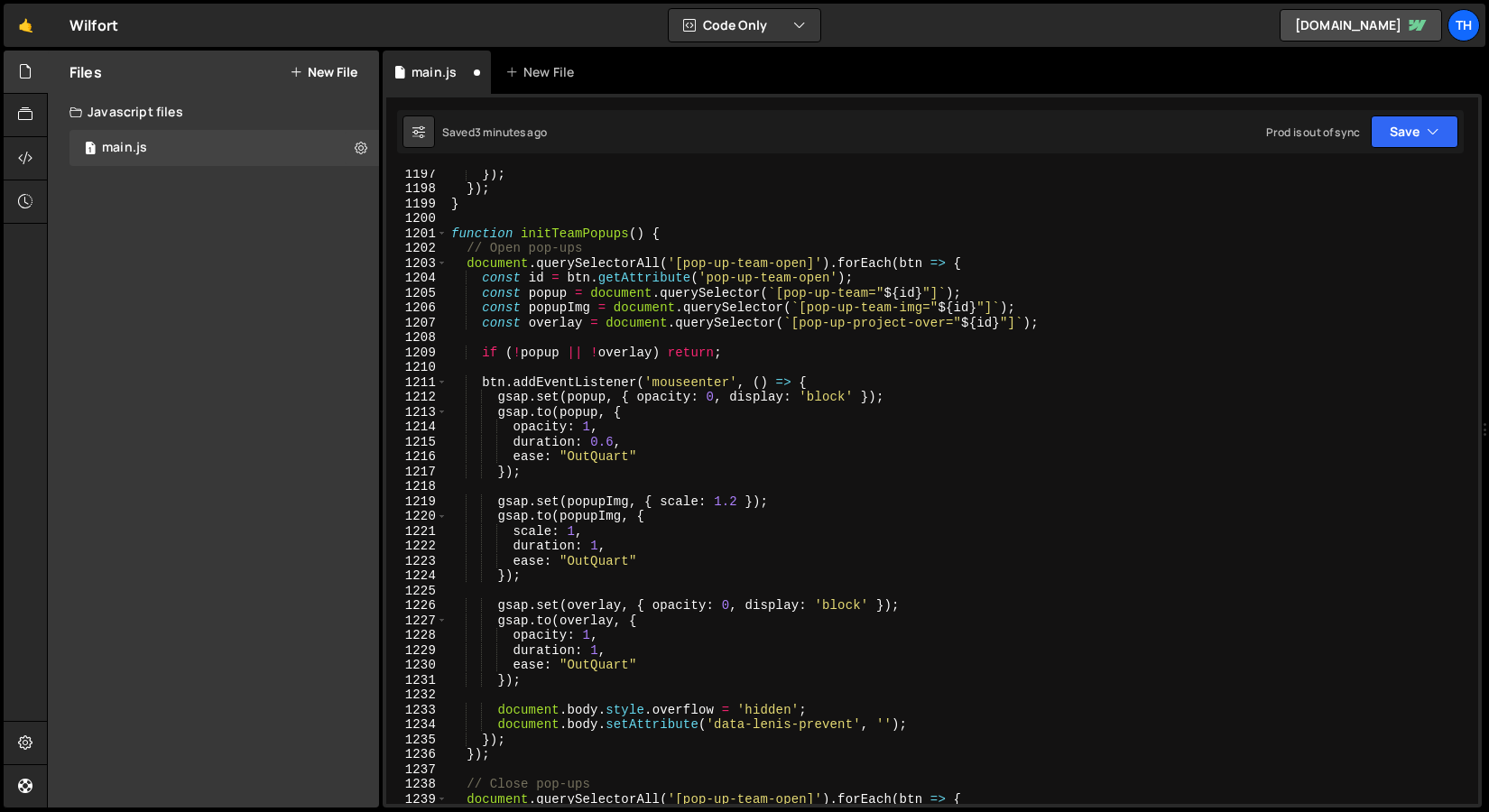
scroll to position [1749, 0]
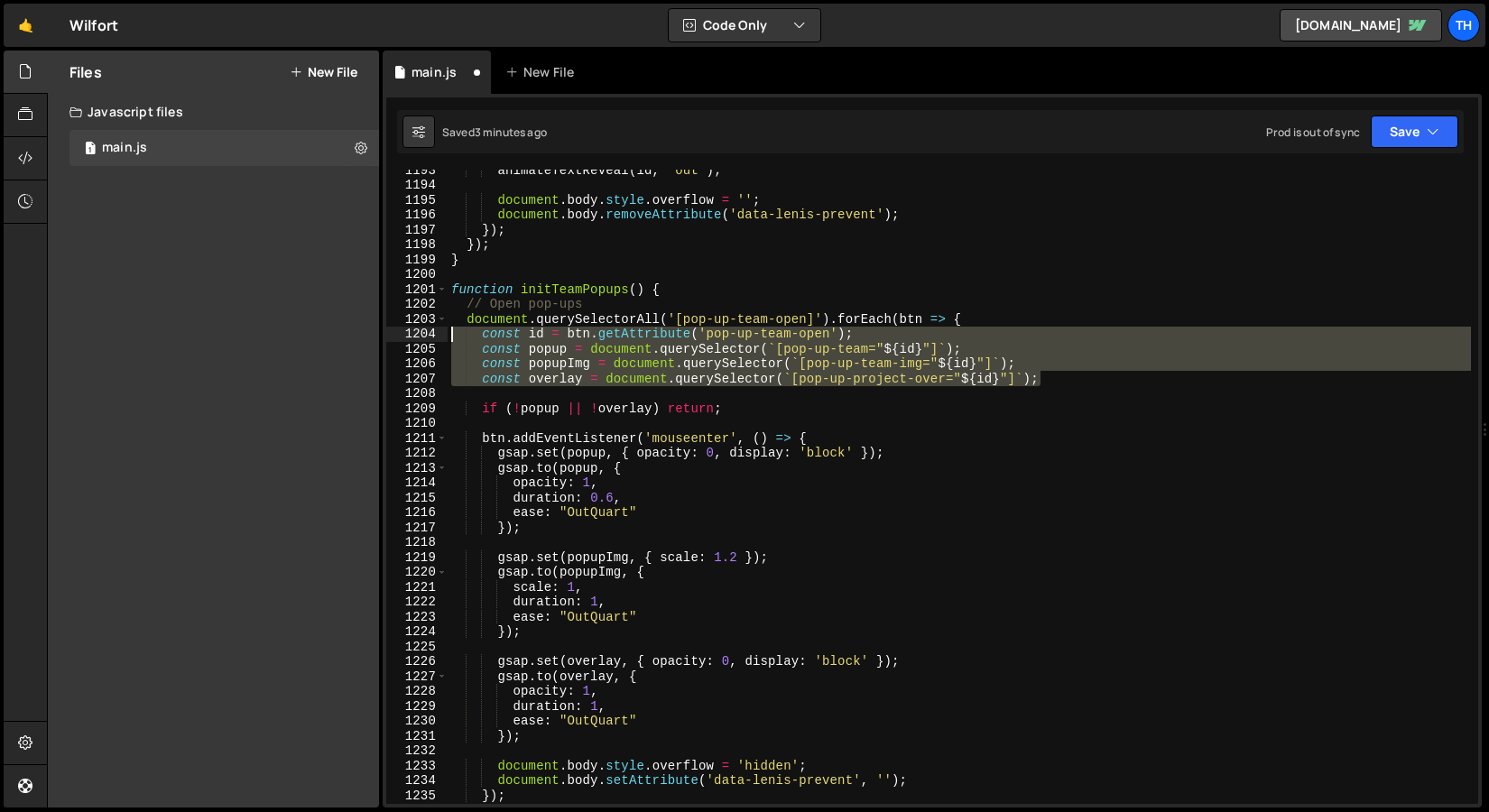
drag, startPoint x: 1051, startPoint y: 379, endPoint x: 232, endPoint y: 340, distance: 819.9
click at [232, 340] on div "Files New File Javascript files 1 main.js 0 CSS files Copy share link Edit File…" at bounding box center [767, 429] width 1442 height 758
click at [919, 367] on div "animateTextReveal ( id , 'out' ) ; document . body . style . overflow = '' ; do…" at bounding box center [959, 486] width 1024 height 635
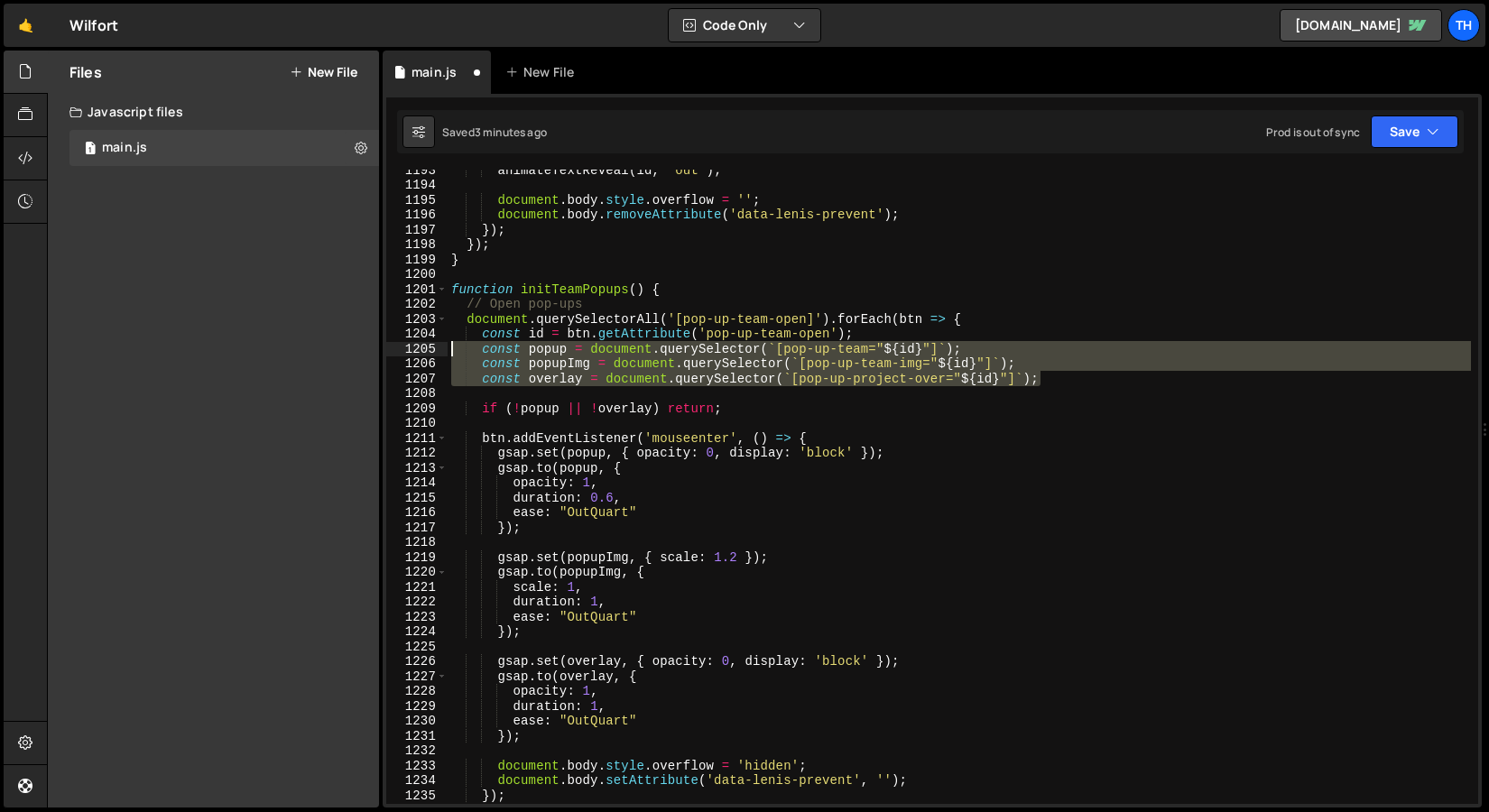
drag, startPoint x: 1057, startPoint y: 381, endPoint x: 276, endPoint y: 350, distance: 781.6
click at [276, 350] on div "Files New File Javascript files 1 main.js 0 CSS files Copy share link Edit File…" at bounding box center [767, 429] width 1442 height 758
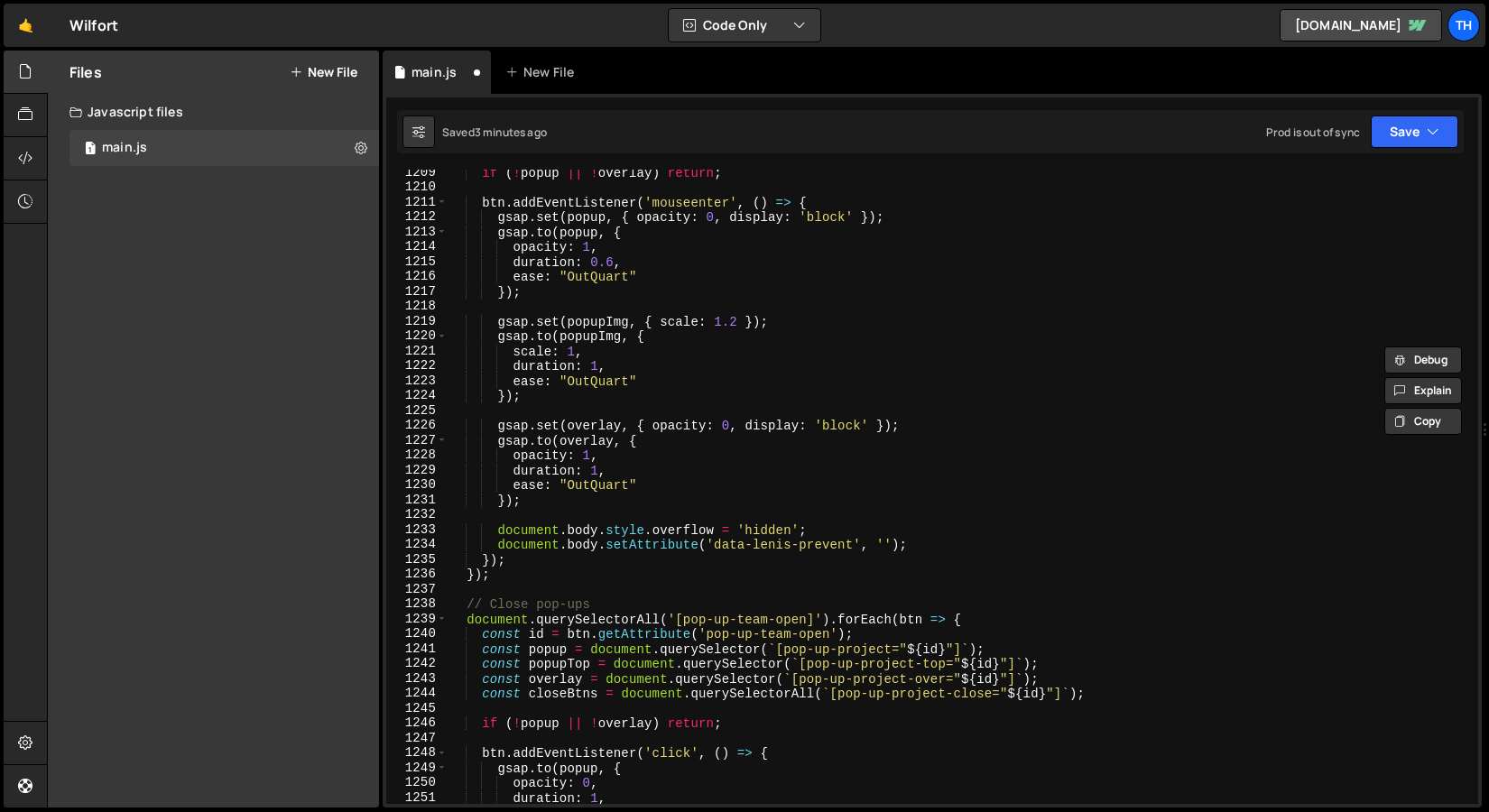
scroll to position [1986, 0]
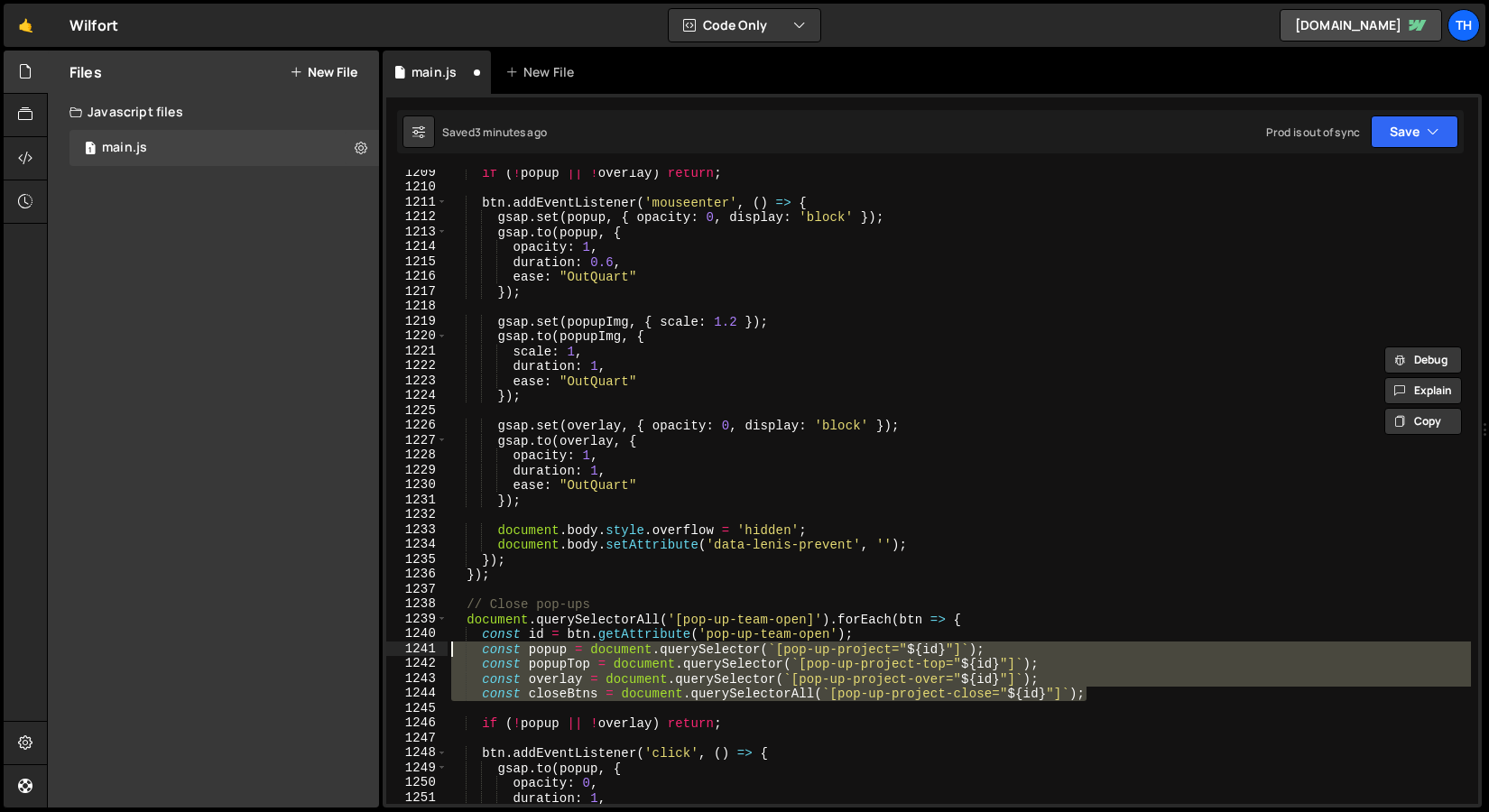
drag, startPoint x: 1115, startPoint y: 694, endPoint x: 289, endPoint y: 653, distance: 827.0
click at [289, 653] on div "Files New File Javascript files 1 main.js 0 CSS files Copy share link Edit File…" at bounding box center [767, 429] width 1442 height 758
paste textarea "overlay = document.querySelector(`[pop-up-project-over"
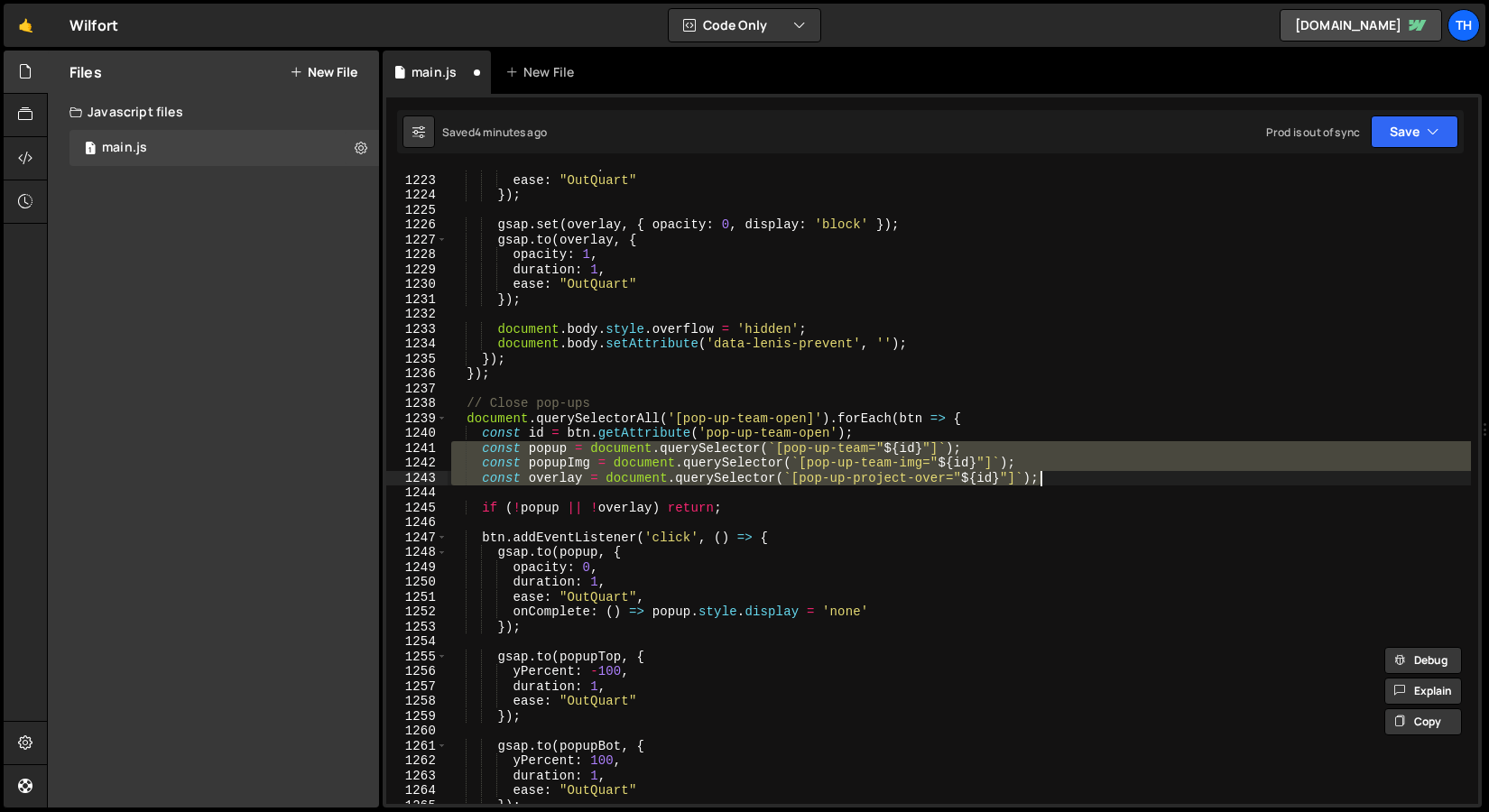
scroll to position [2199, 0]
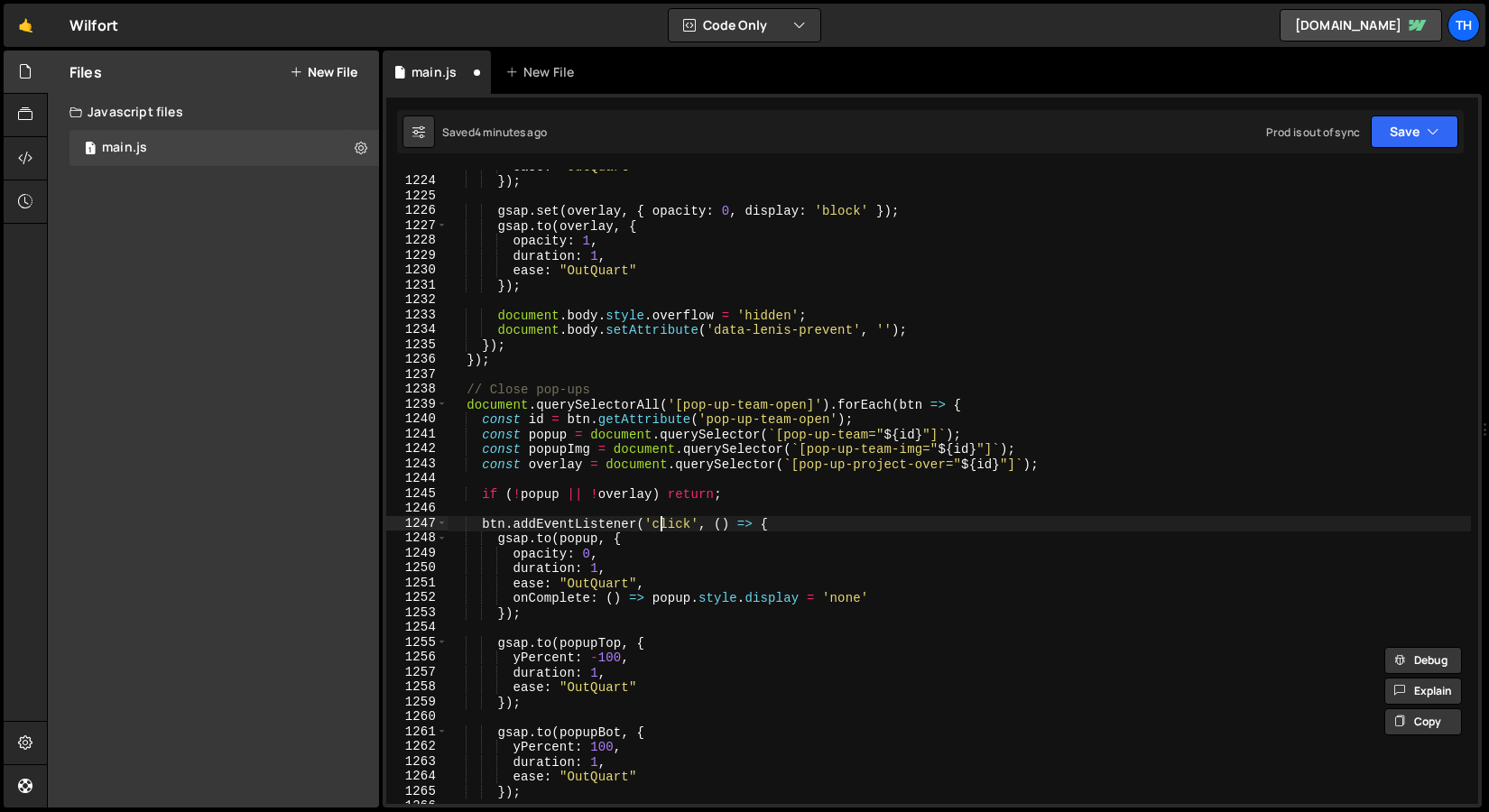
click at [663, 530] on div "ease : "OutQuart" }) ; gsap . set ( overlay , { opacity : 0 , display : 'block'…" at bounding box center [959, 490] width 1024 height 665
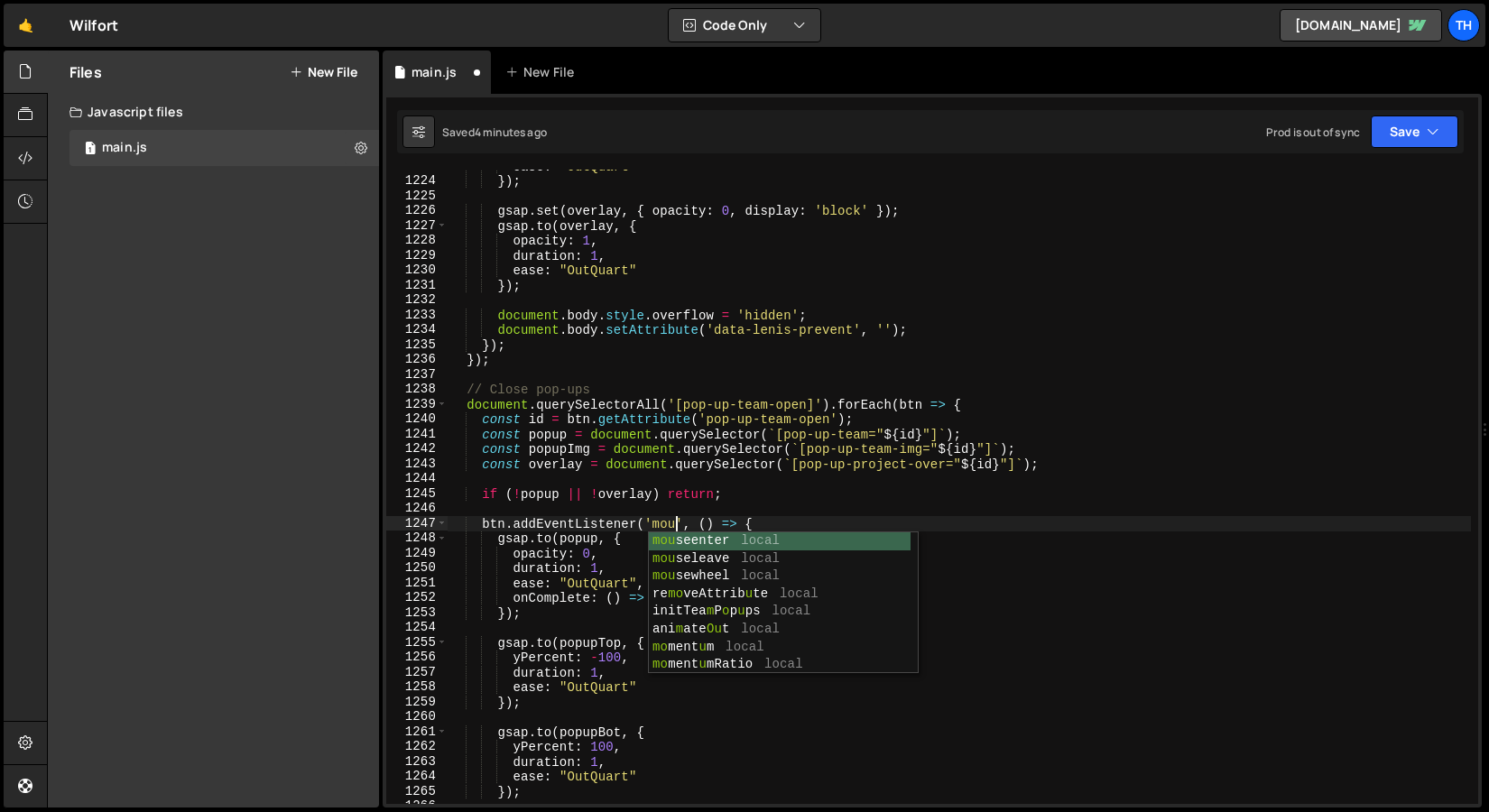
scroll to position [0, 15]
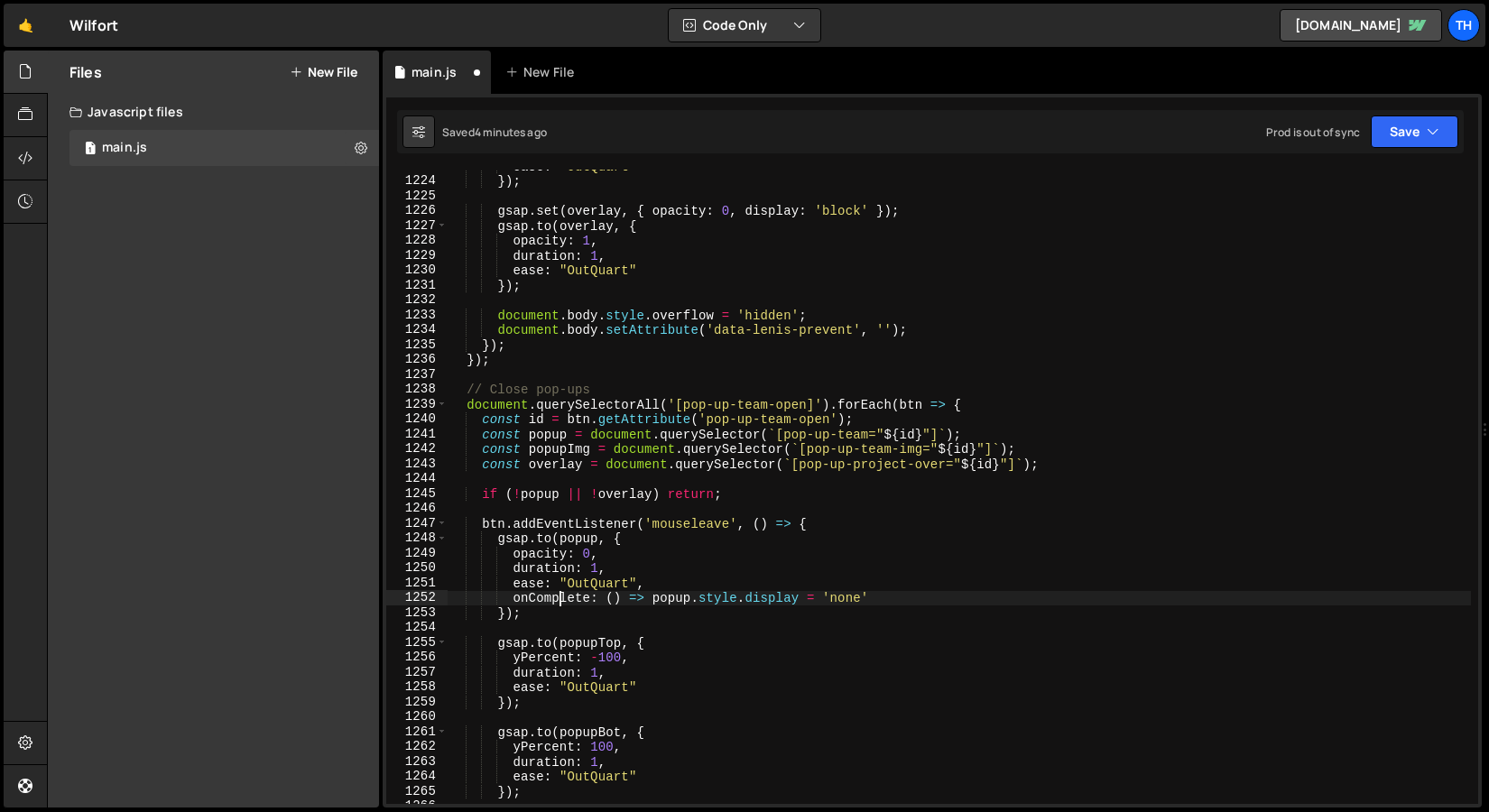
click at [558, 602] on div "ease : "OutQuart" }) ; gsap . set ( overlay , { opacity : 0 , display : 'block'…" at bounding box center [959, 490] width 1024 height 665
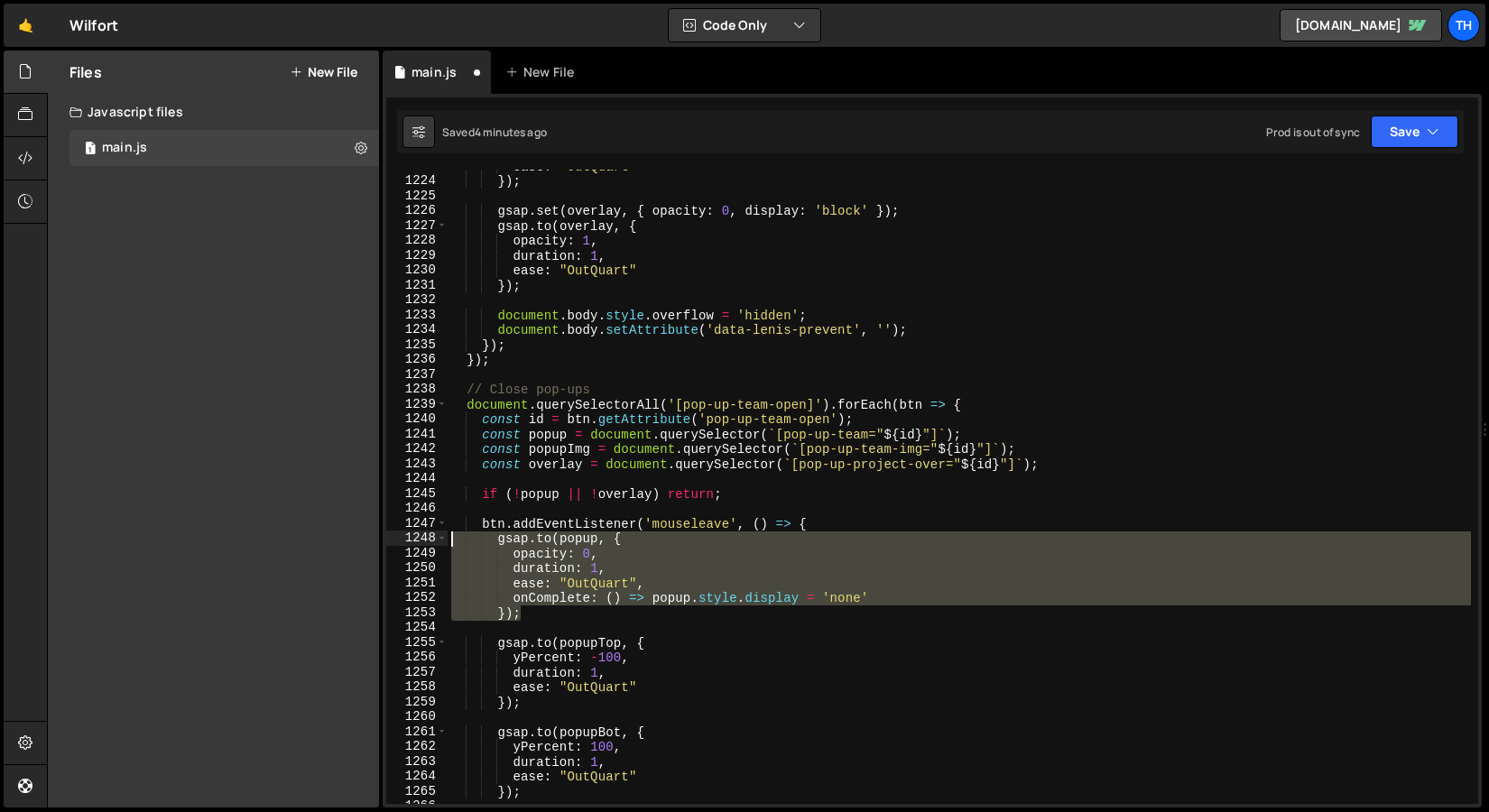
drag, startPoint x: 541, startPoint y: 618, endPoint x: 420, endPoint y: 533, distance: 147.9
click at [420, 533] on div "onComplete: () => popup.style.display = 'none' 1223 1224 1225 1226 1227 1228 12…" at bounding box center [933, 486] width 1092 height 635
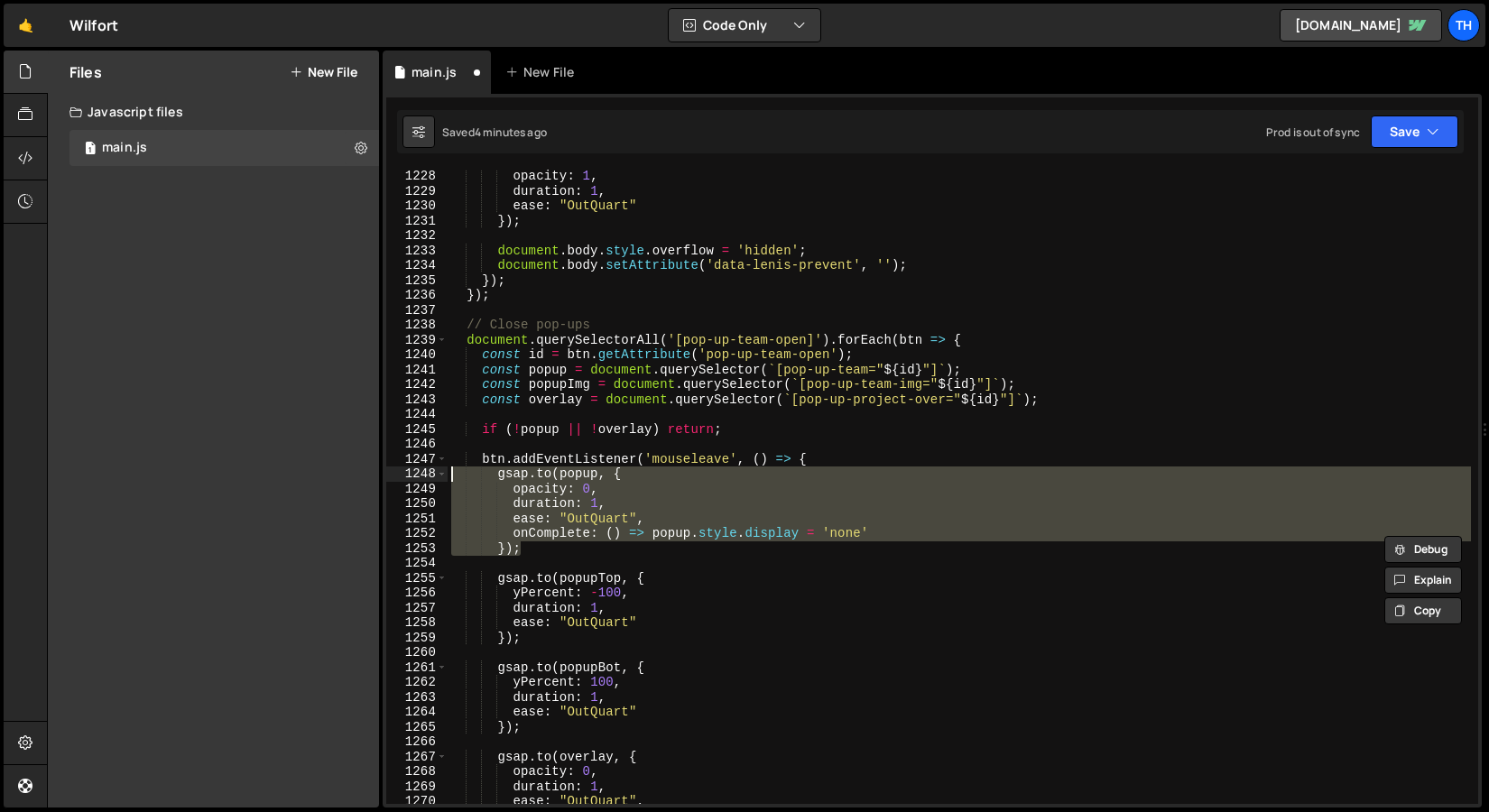
scroll to position [2264, 0]
click at [609, 578] on div "opacity : 1 , duration : 1 , ease : "OutQuart" }) ; document . body . style . o…" at bounding box center [959, 500] width 1024 height 665
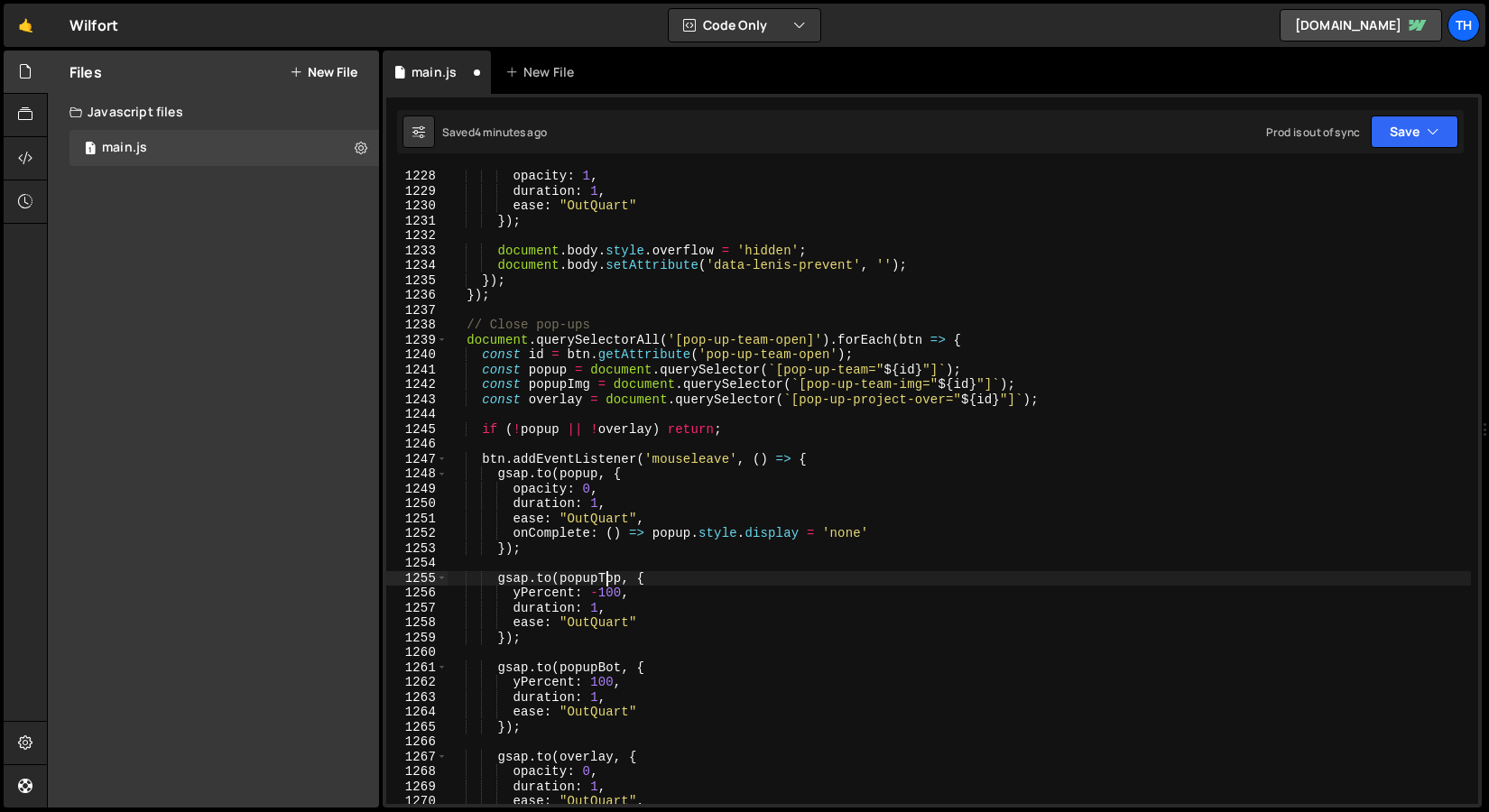
click at [609, 578] on div "opacity : 1 , duration : 1 , ease : "OutQuart" }) ; document . body . style . o…" at bounding box center [959, 500] width 1024 height 665
click at [592, 540] on div "opacity : 1 , duration : 1 , ease : "OutQuart" }) ; document . body . style . o…" at bounding box center [959, 500] width 1024 height 665
click at [597, 599] on div "opacity : 1 , duration : 1 , ease : "OutQuart" }) ; document . body . style . o…" at bounding box center [959, 500] width 1024 height 665
click at [535, 589] on div "opacity : 1 , duration : 1 , ease : "OutQuart" }) ; document . body . style . o…" at bounding box center [959, 500] width 1024 height 665
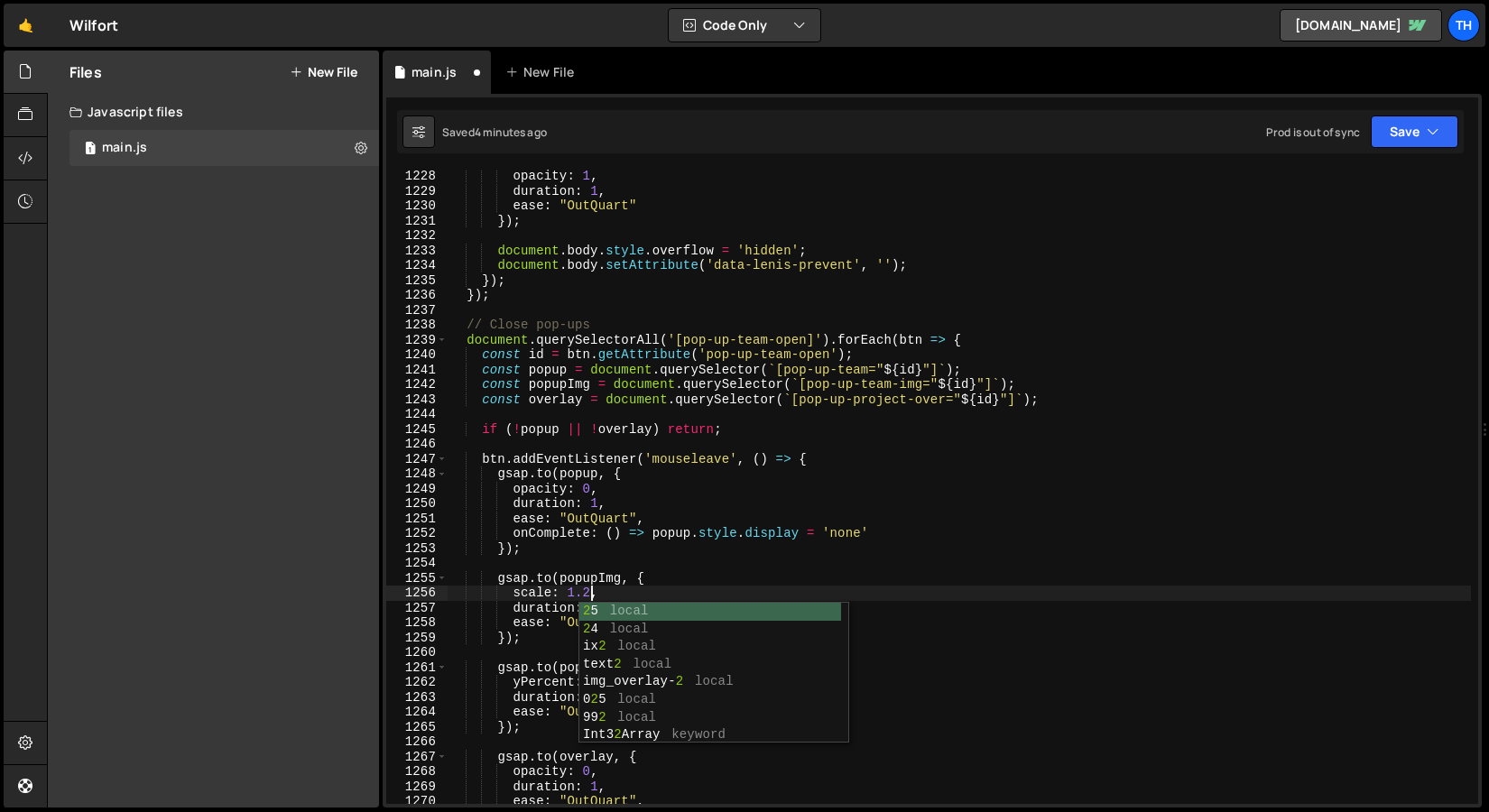
scroll to position [0, 9]
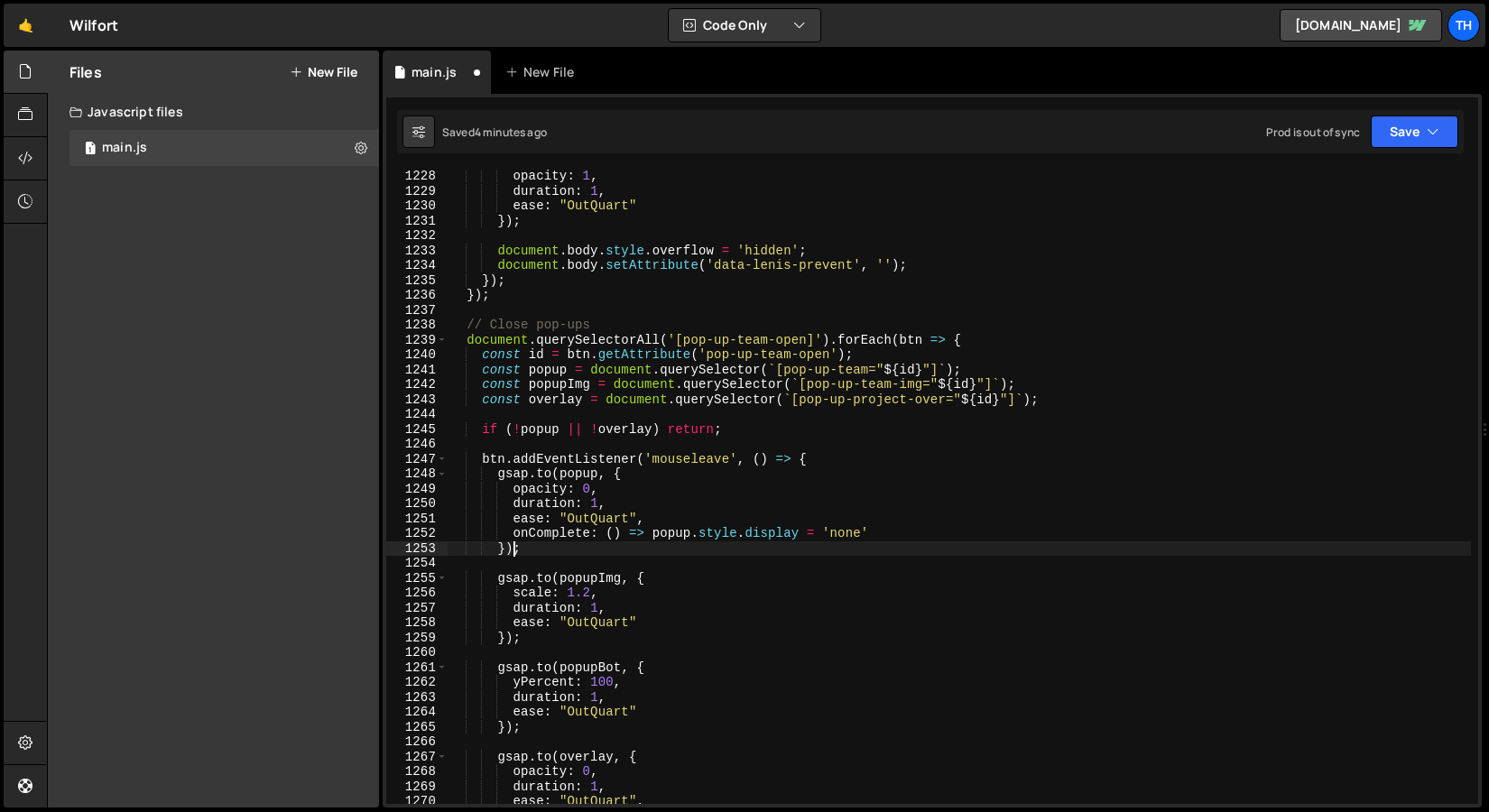
click at [512, 542] on div "opacity : 1 , duration : 1 , ease : "OutQuart" }) ; document . body . style . o…" at bounding box center [959, 500] width 1024 height 665
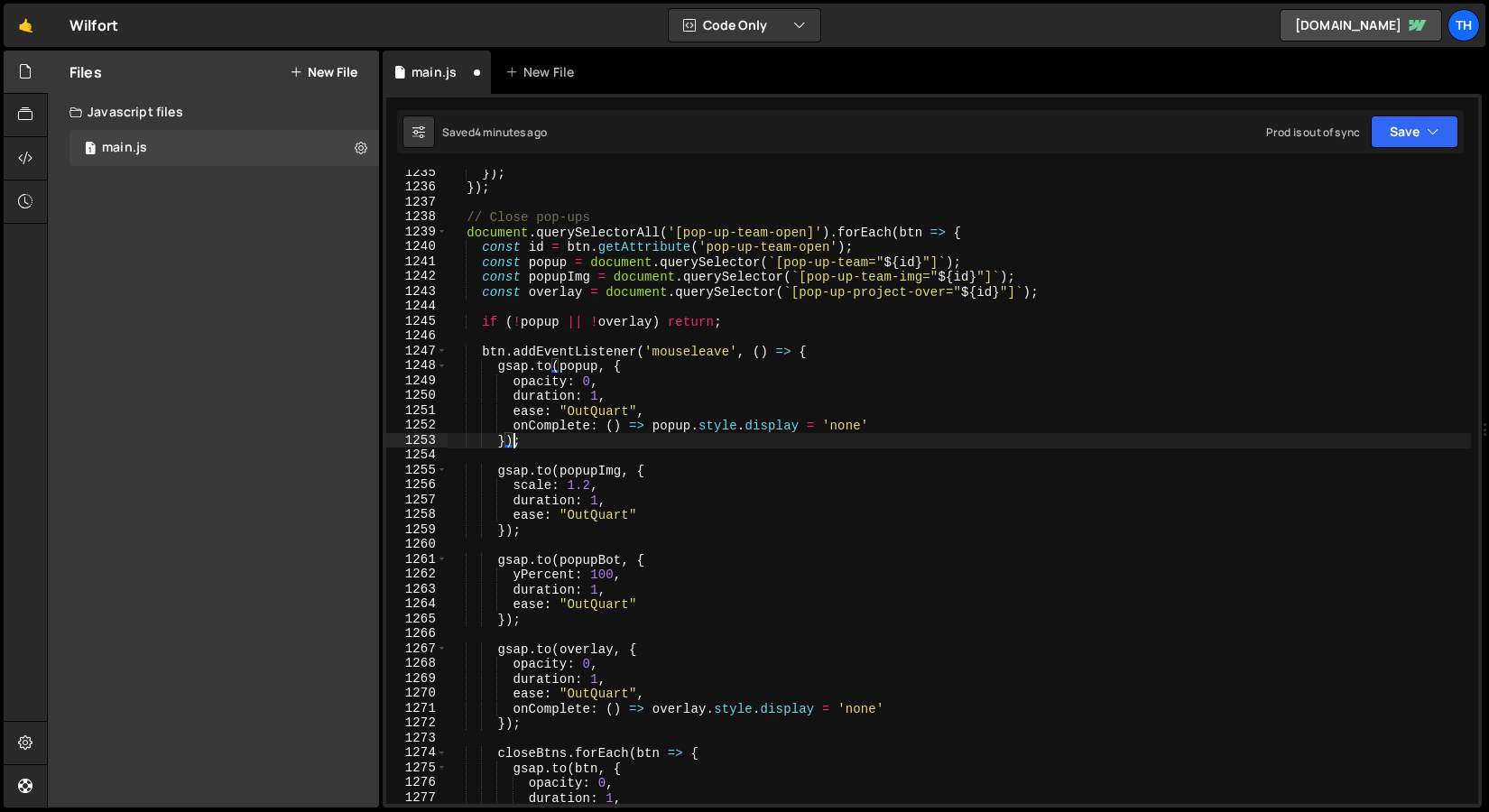
scroll to position [2375, 0]
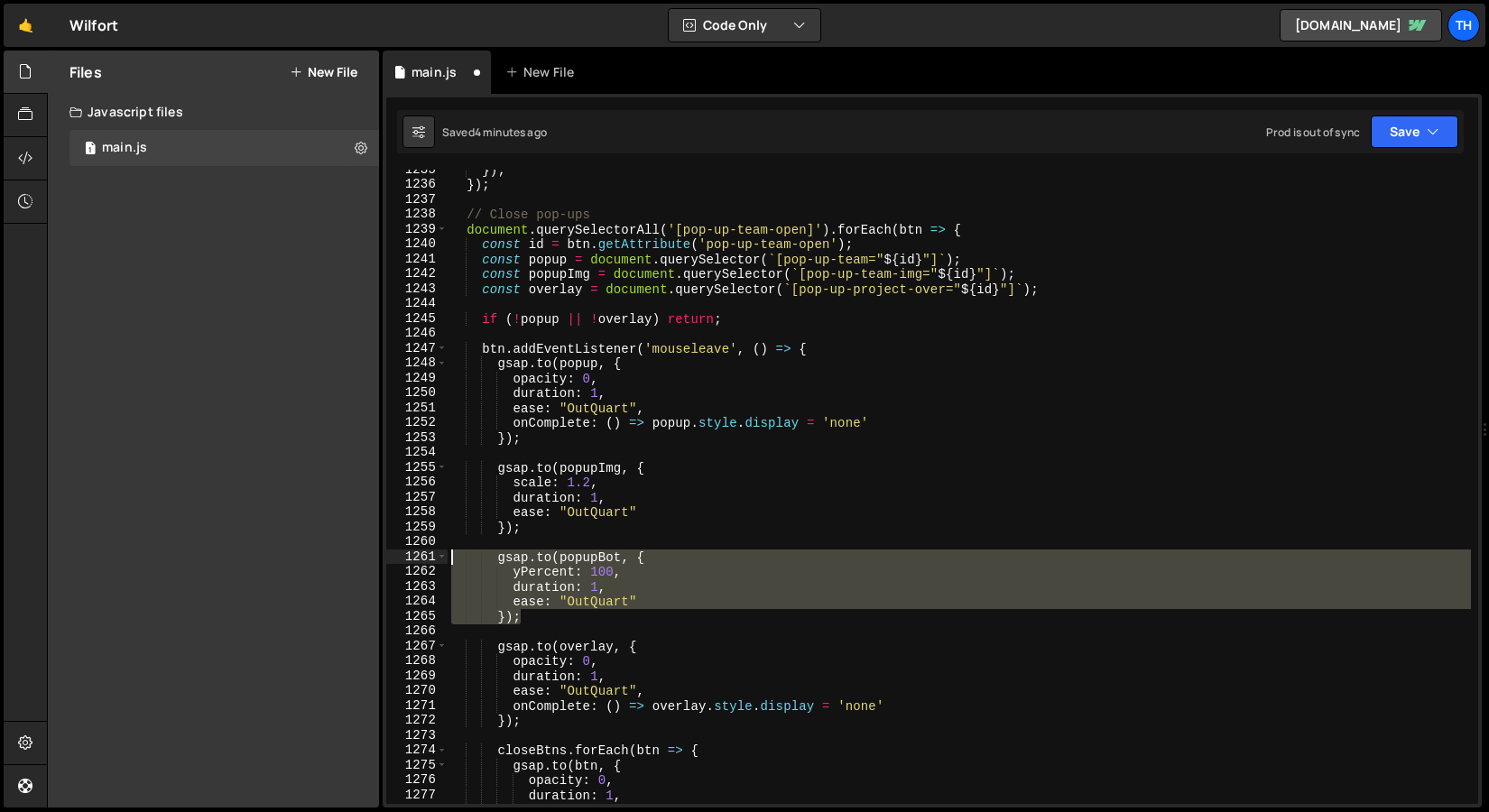
drag, startPoint x: 558, startPoint y: 615, endPoint x: 419, endPoint y: 555, distance: 151.4
click at [419, 555] on div "}); 1235 1236 1237 1238 1239 1240 1241 1242 1243 1244 1245 1246 1247 1248 1249 …" at bounding box center [933, 486] width 1092 height 635
type textarea "gsap.to(popupBot, { yPercent: 100,"
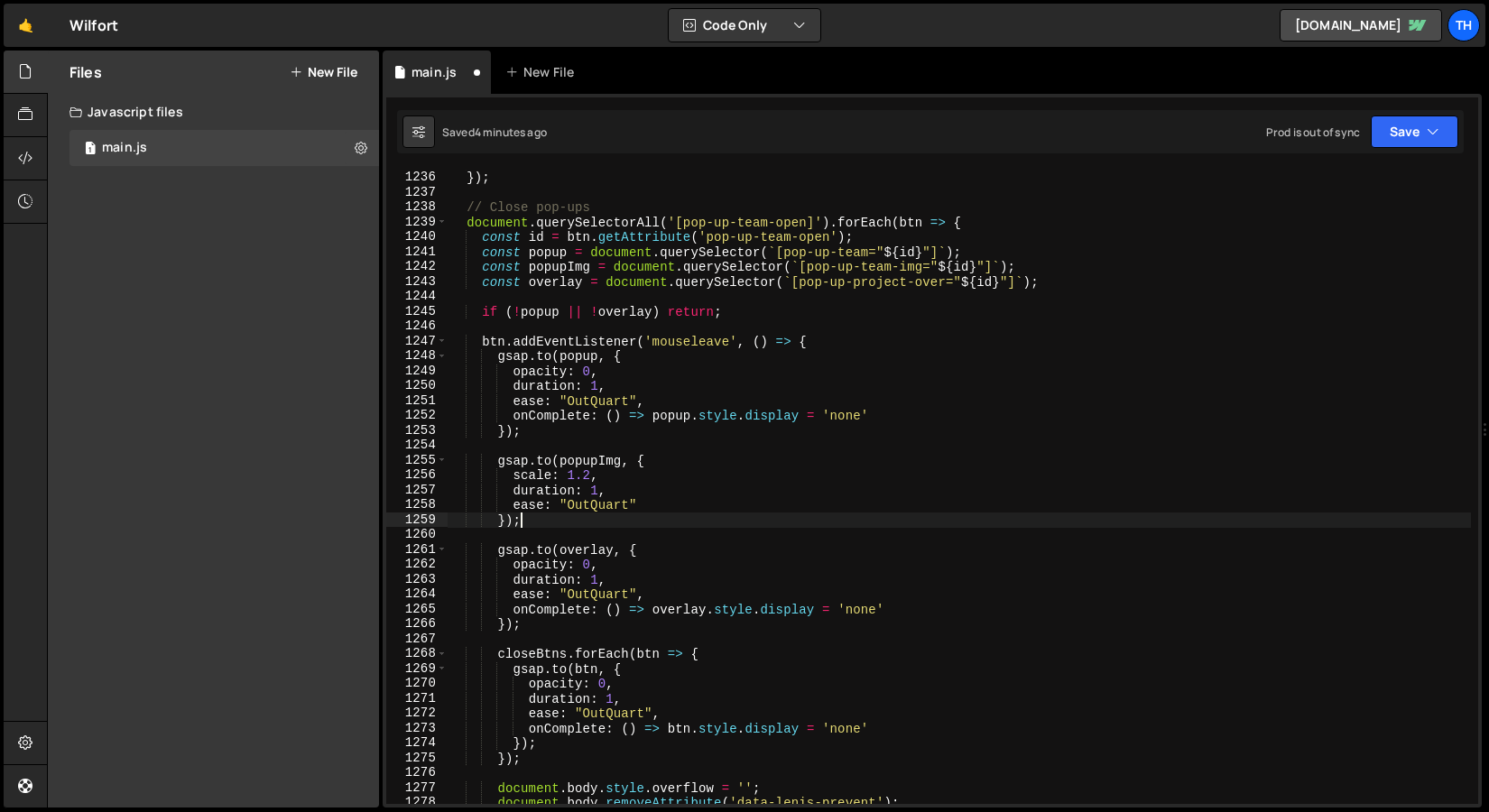
scroll to position [2388, 0]
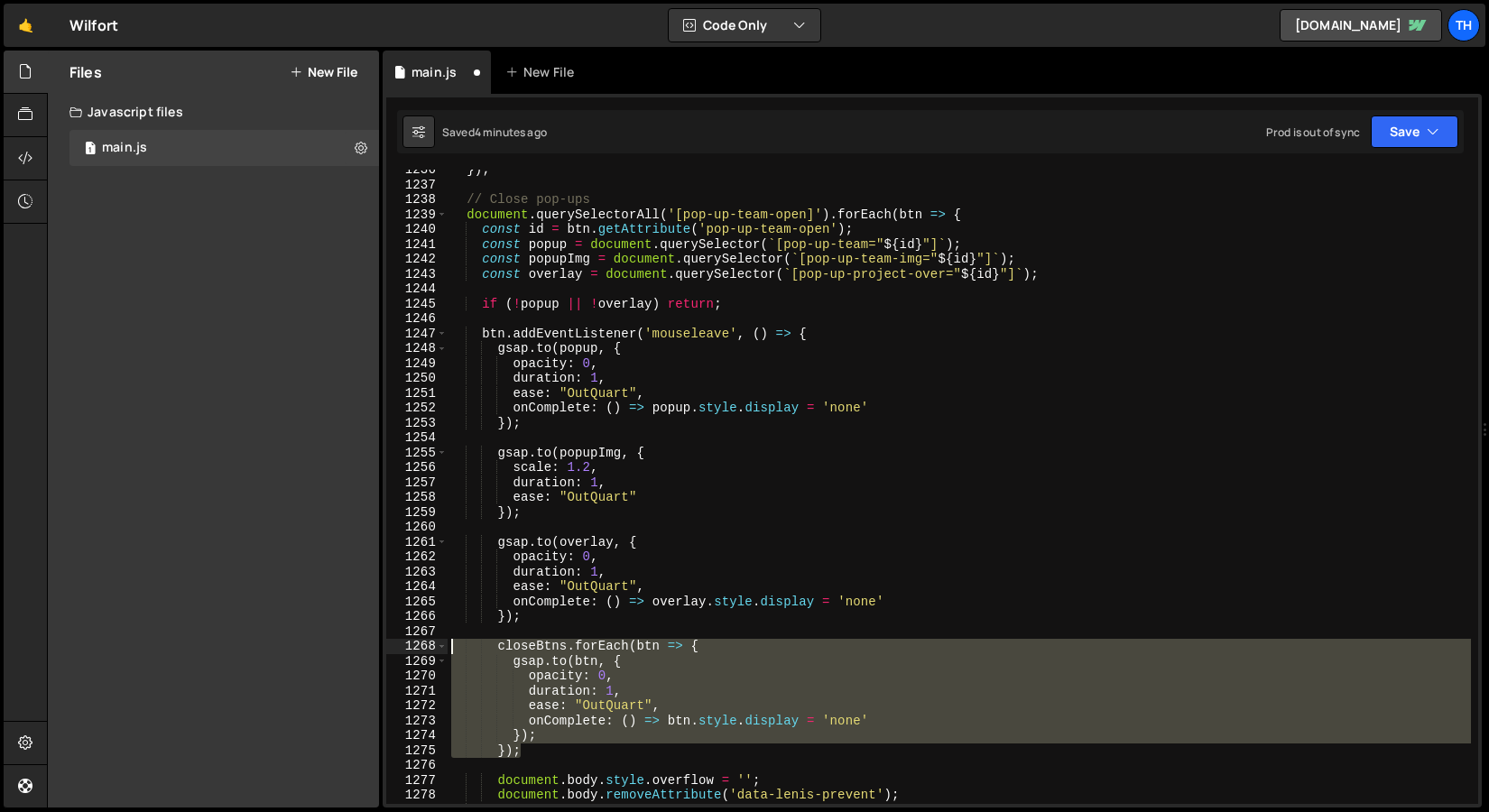
drag, startPoint x: 531, startPoint y: 755, endPoint x: 365, endPoint y: 636, distance: 204.2
click at [365, 636] on div "Files New File Javascript files 1 main.js 0 CSS files Copy share link Edit File…" at bounding box center [767, 429] width 1442 height 758
type textarea "closeBtns.forEach(btn => {"
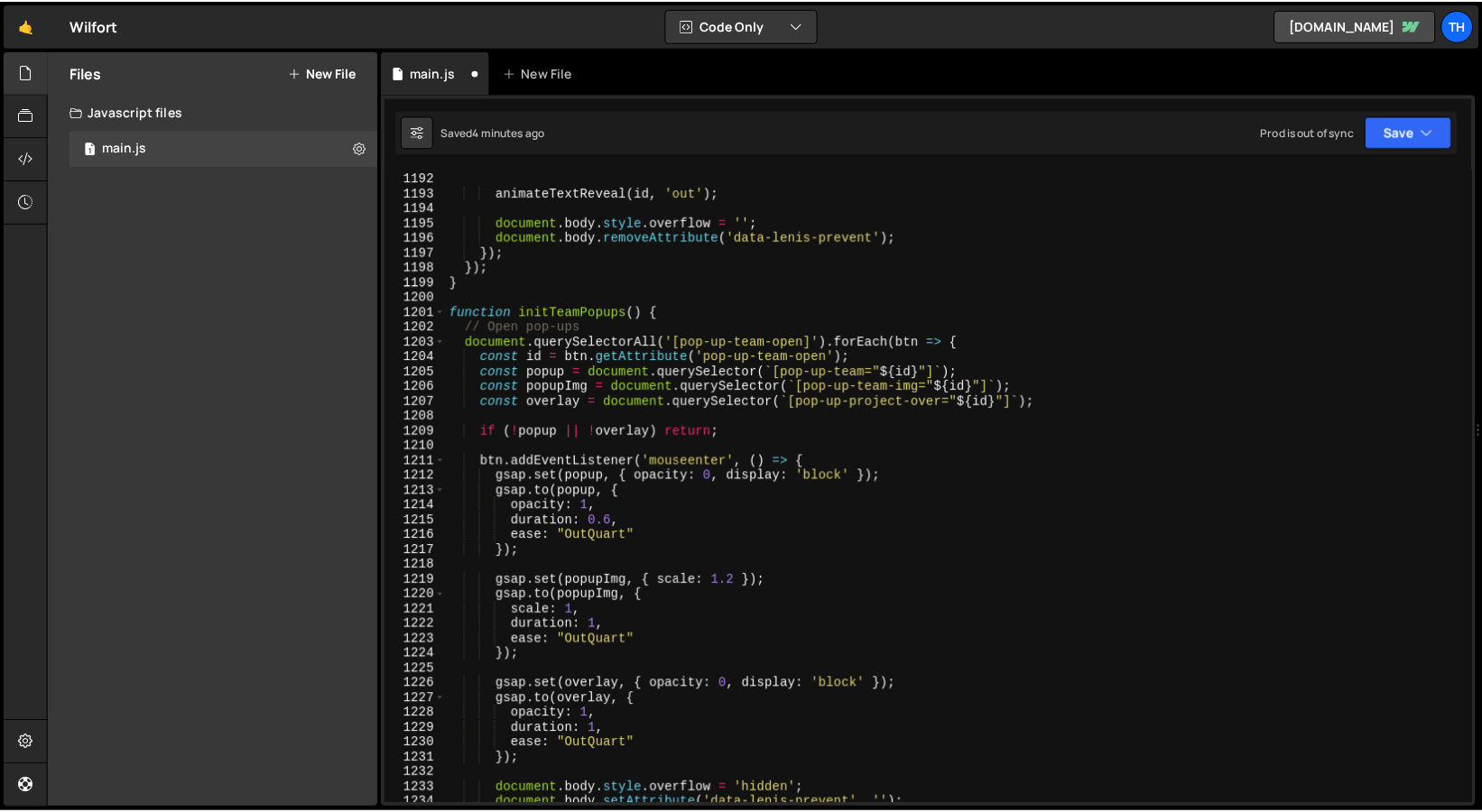
scroll to position [1727, 0]
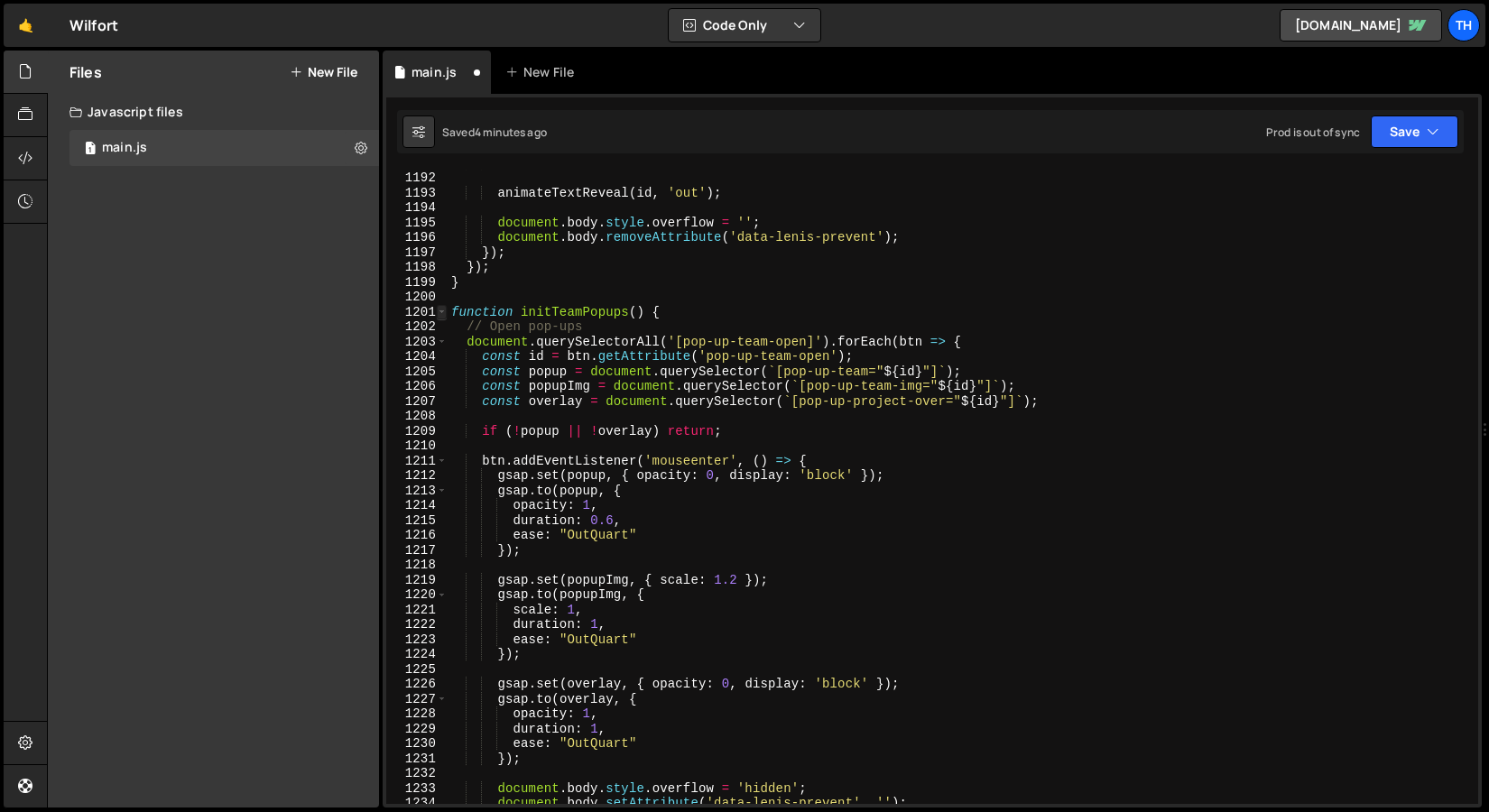
click at [445, 307] on span at bounding box center [442, 312] width 10 height 15
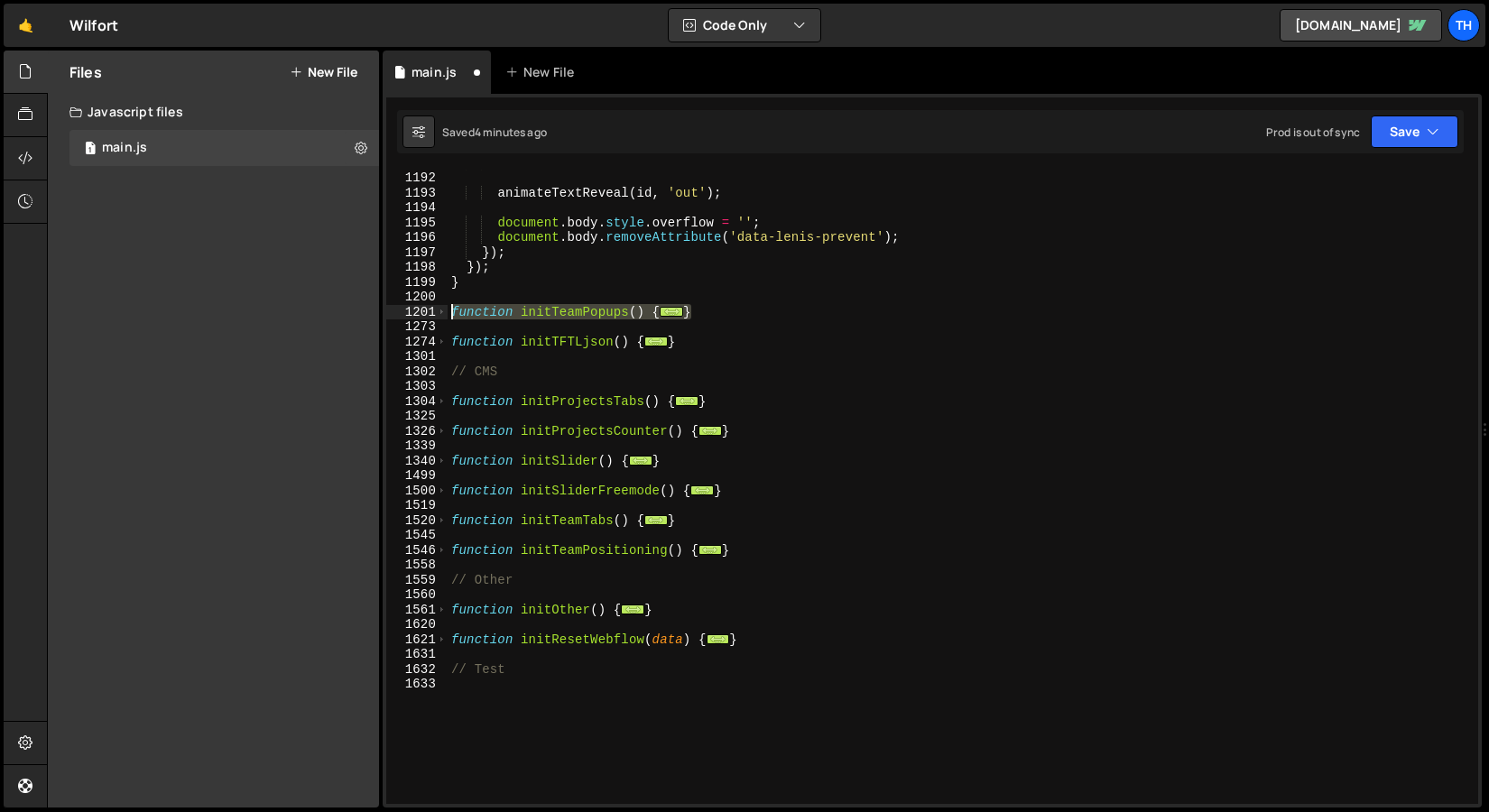
drag, startPoint x: 703, startPoint y: 312, endPoint x: 258, endPoint y: 306, distance: 445.0
click at [258, 306] on div "Files New File Javascript files 1 main.js 0 CSS files Copy share link Edit File…" at bounding box center [767, 429] width 1442 height 758
click at [437, 311] on span at bounding box center [442, 312] width 10 height 15
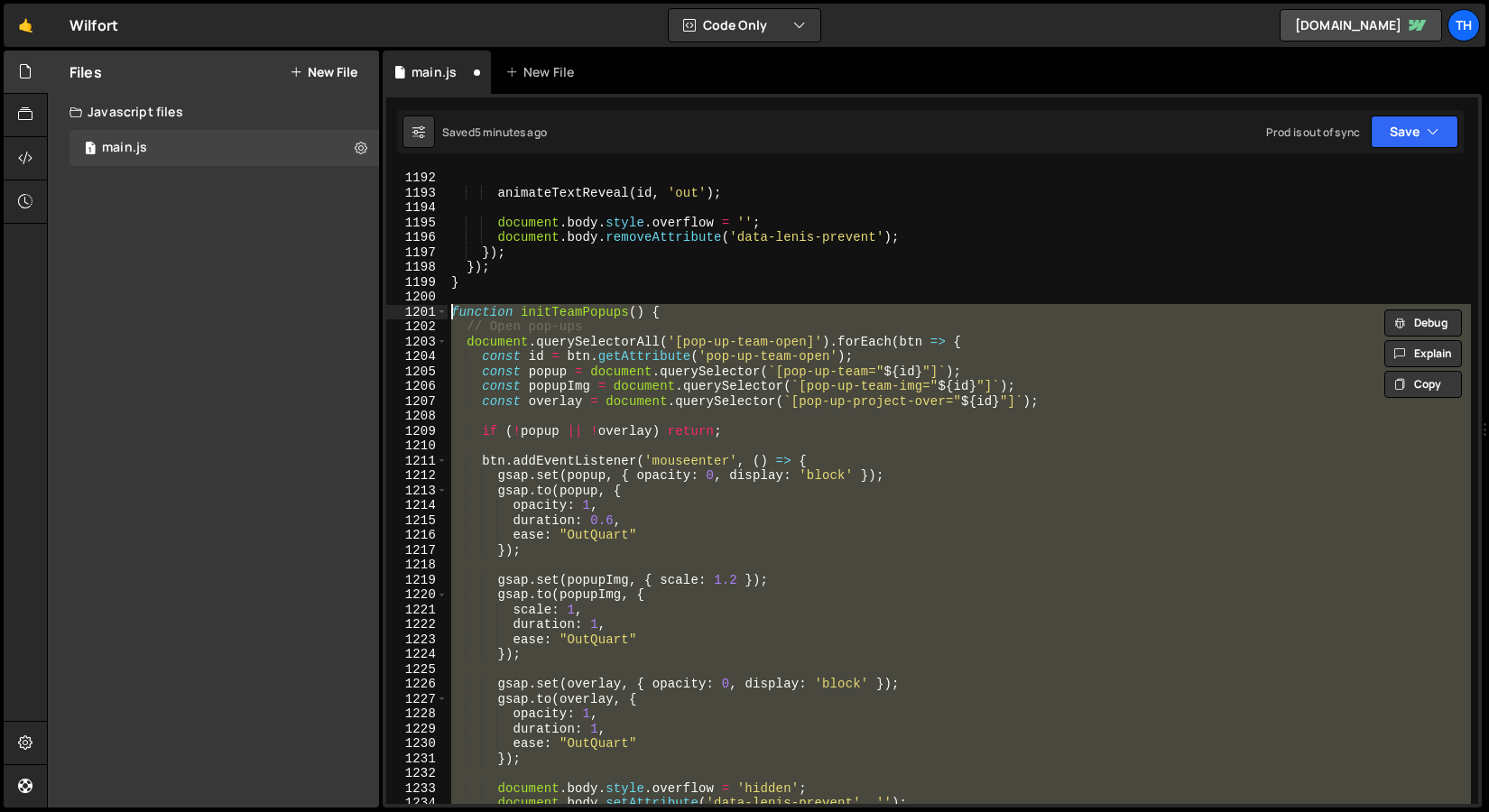
click at [566, 324] on div "}) ; animateTextReveal ( id , 'out' ) ; document . body . style . overflow = ''…" at bounding box center [959, 486] width 1024 height 635
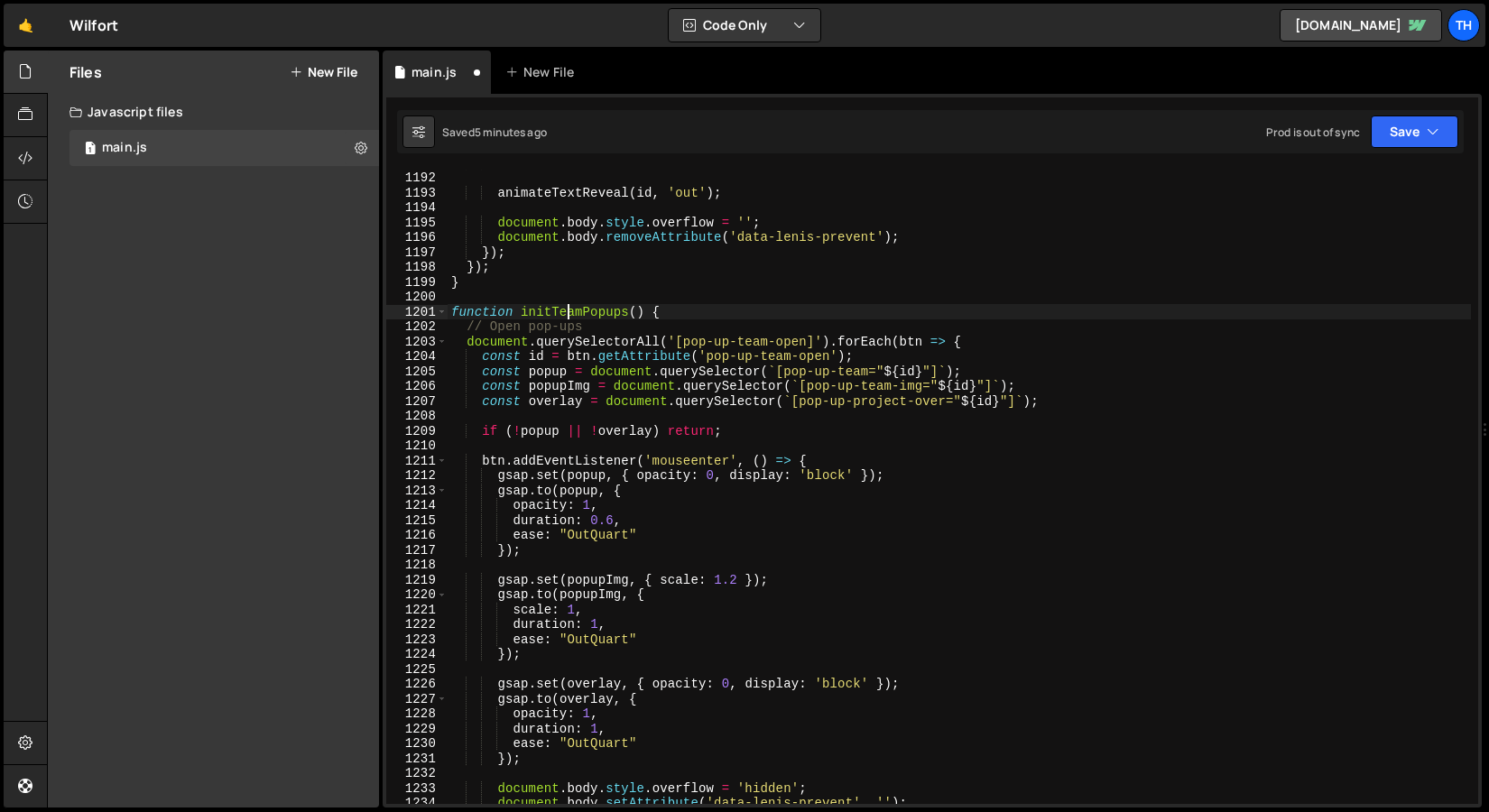
click at [569, 319] on div "}) ; animateTextReveal ( id , 'out' ) ; document . body . style . overflow = ''…" at bounding box center [959, 487] width 1024 height 665
click at [1405, 139] on button "Save" at bounding box center [1415, 132] width 88 height 33
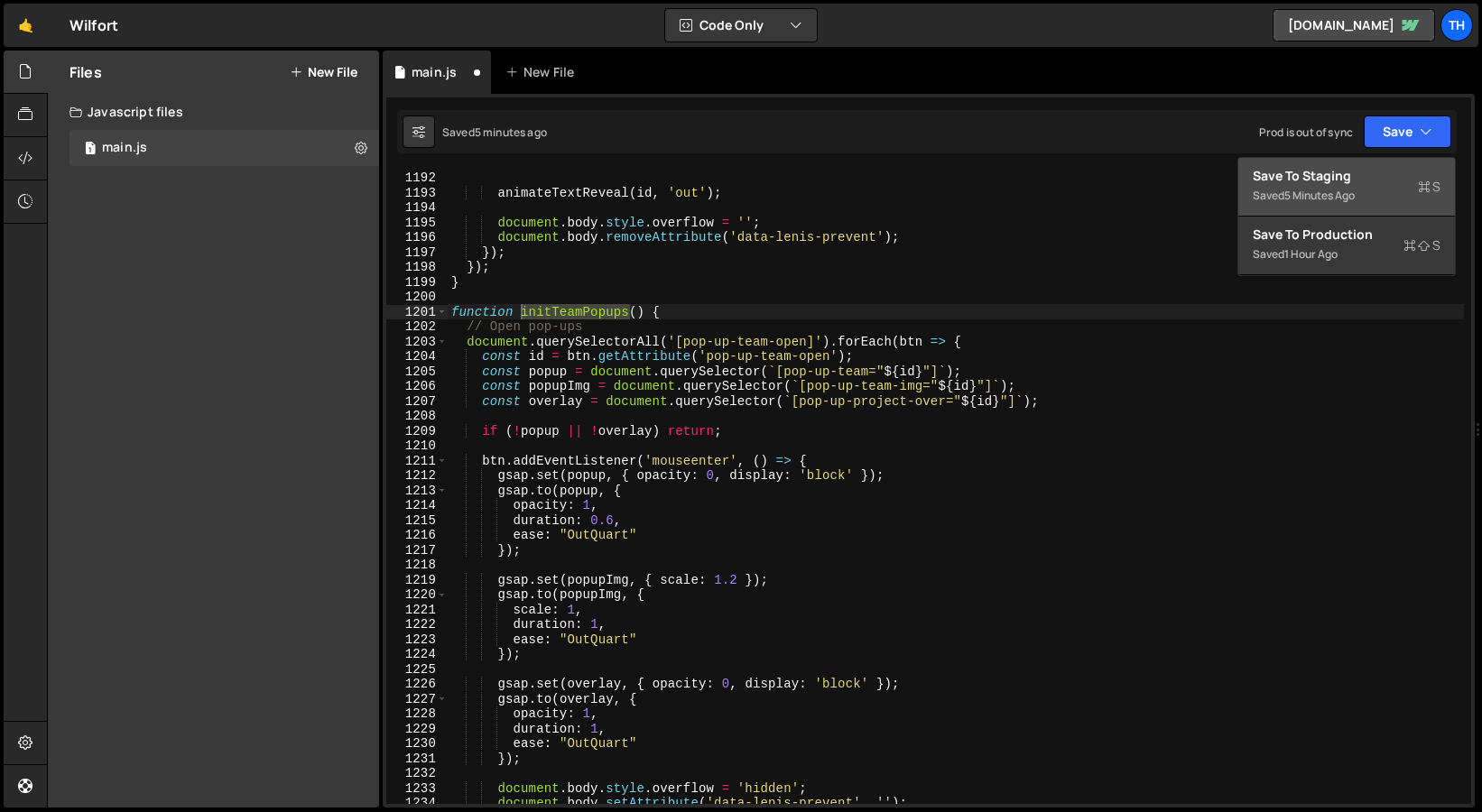
click at [1363, 200] on div "Saved 5 minutes ago" at bounding box center [1346, 196] width 187 height 22
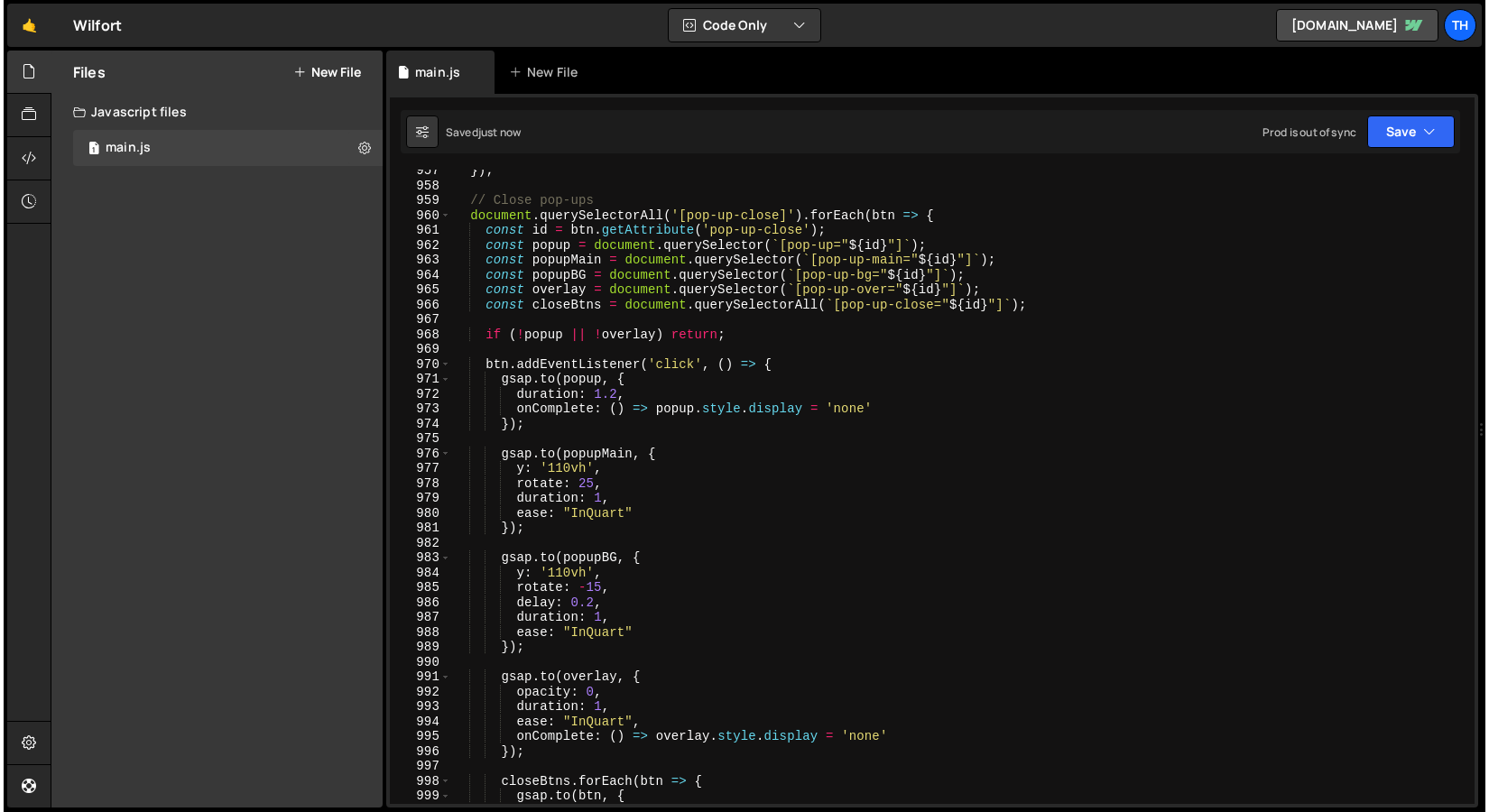
scroll to position [14068, 0]
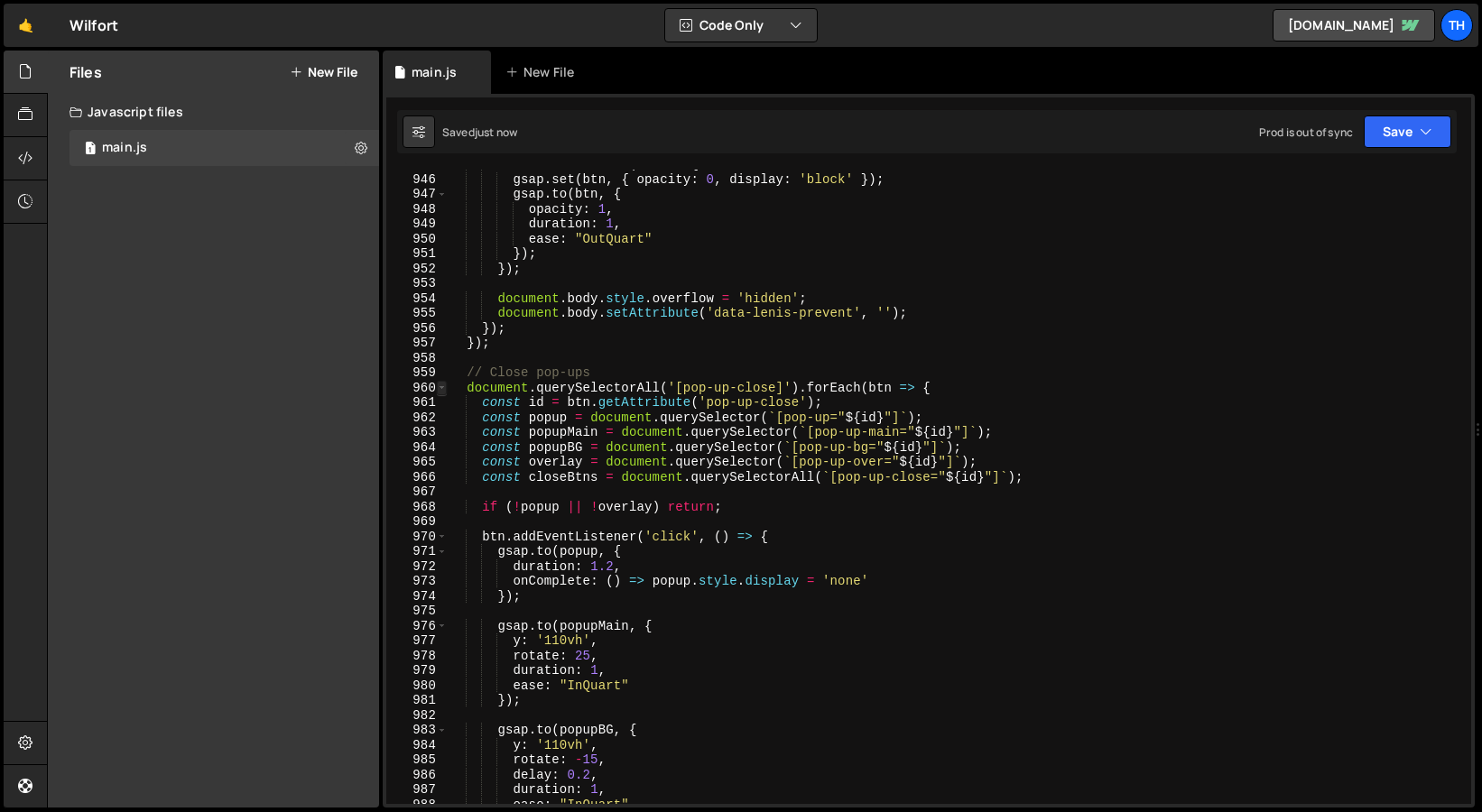
click at [443, 391] on span at bounding box center [442, 388] width 10 height 15
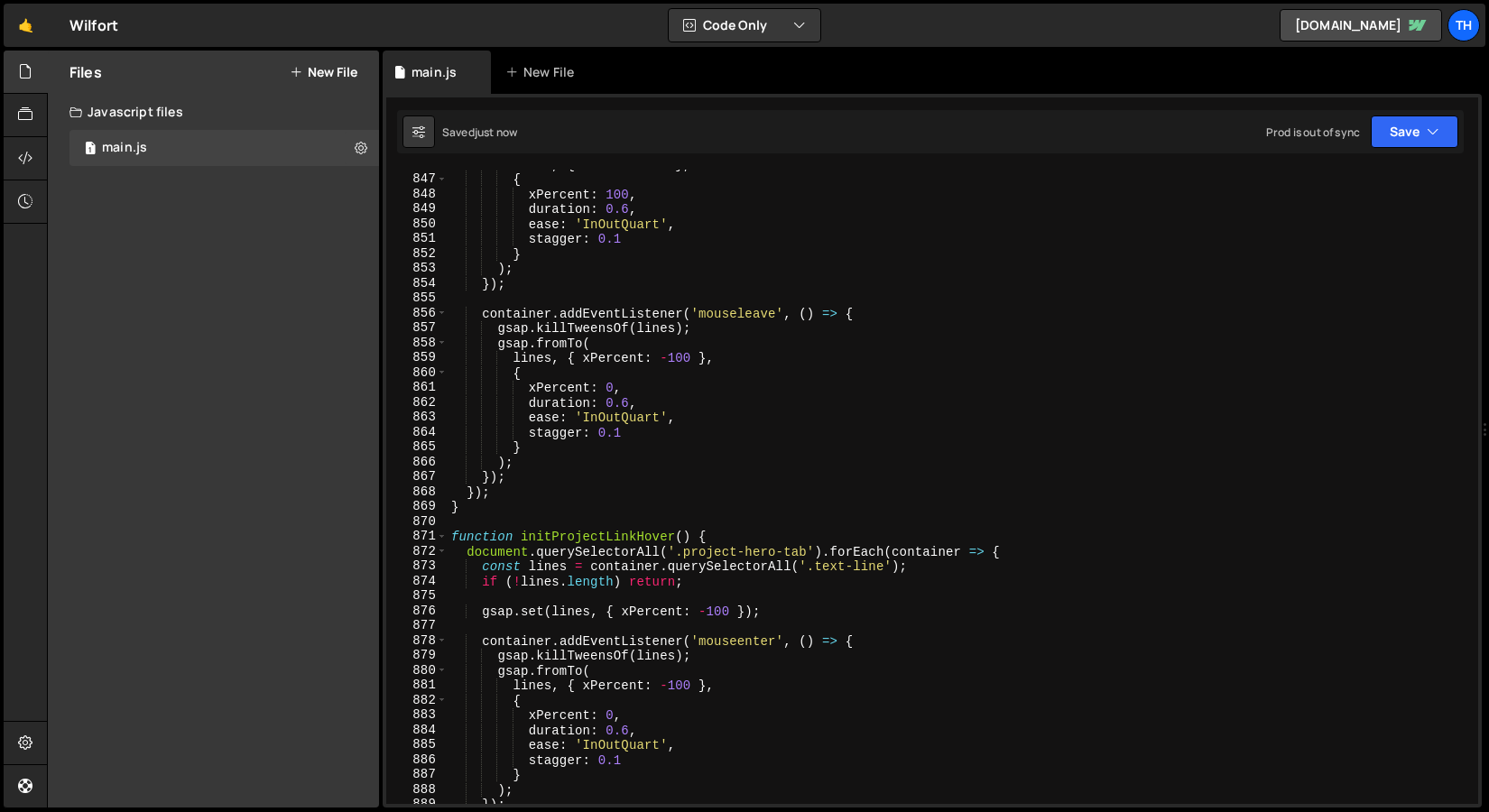
scroll to position [12594, 0]
click at [445, 531] on span at bounding box center [442, 536] width 10 height 15
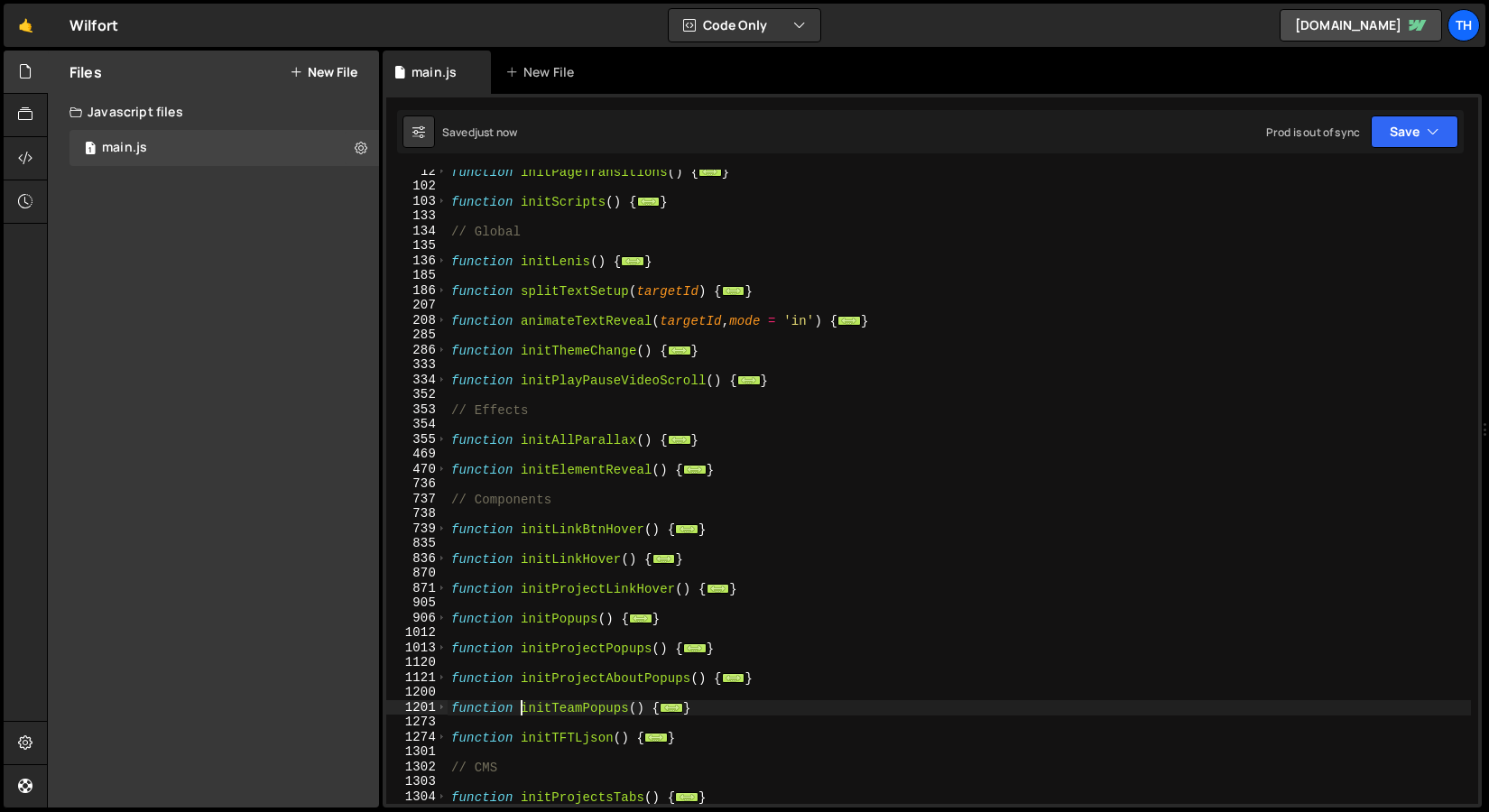
scroll to position [169, 0]
click at [441, 205] on span at bounding box center [442, 201] width 10 height 15
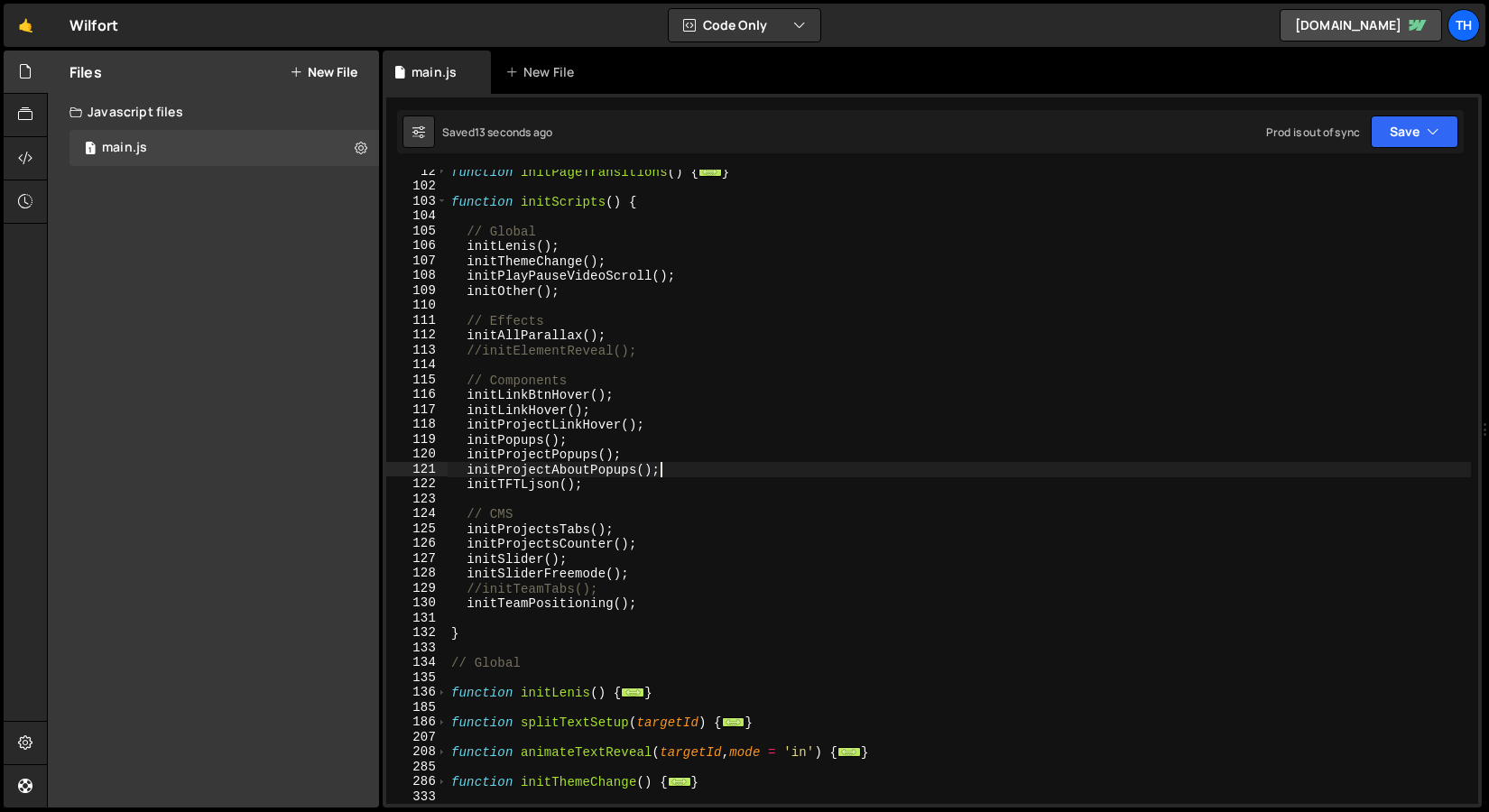
click at [671, 475] on div "function initPageTransitions ( ) { ... } function initScripts ( ) { // Global i…" at bounding box center [959, 496] width 1024 height 665
type textarea "initProjectAboutPopups();"
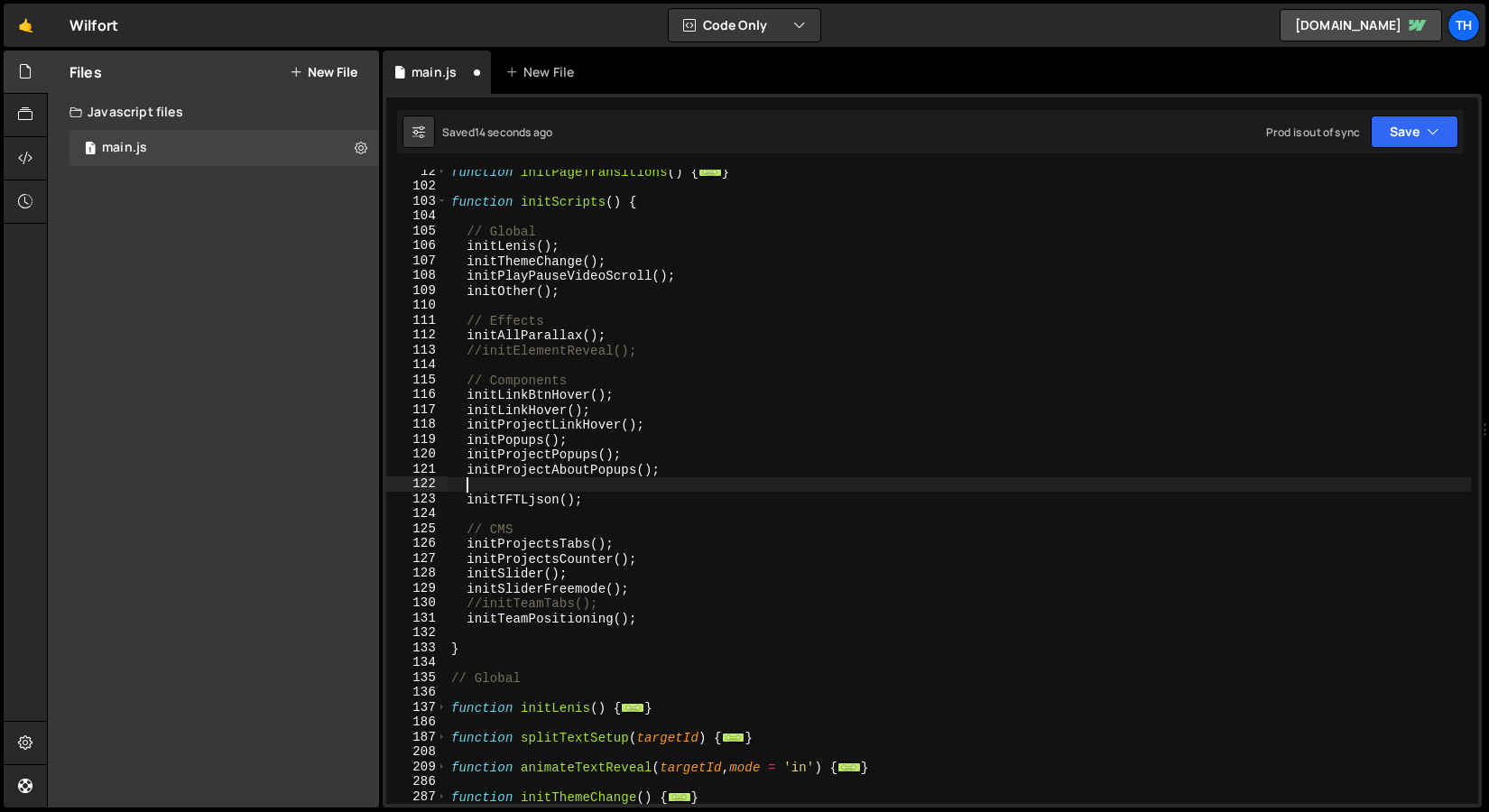
paste textarea "initTeamPopups"
drag, startPoint x: 637, startPoint y: 470, endPoint x: 665, endPoint y: 472, distance: 28.1
click at [665, 472] on div "function initPageTransitions ( ) { ... } function initScripts ( ) { // Global i…" at bounding box center [959, 496] width 1024 height 665
click at [615, 481] on div "function initPageTransitions ( ) { ... } function initScripts ( ) { // Global i…" at bounding box center [959, 496] width 1024 height 665
paste textarea "();"
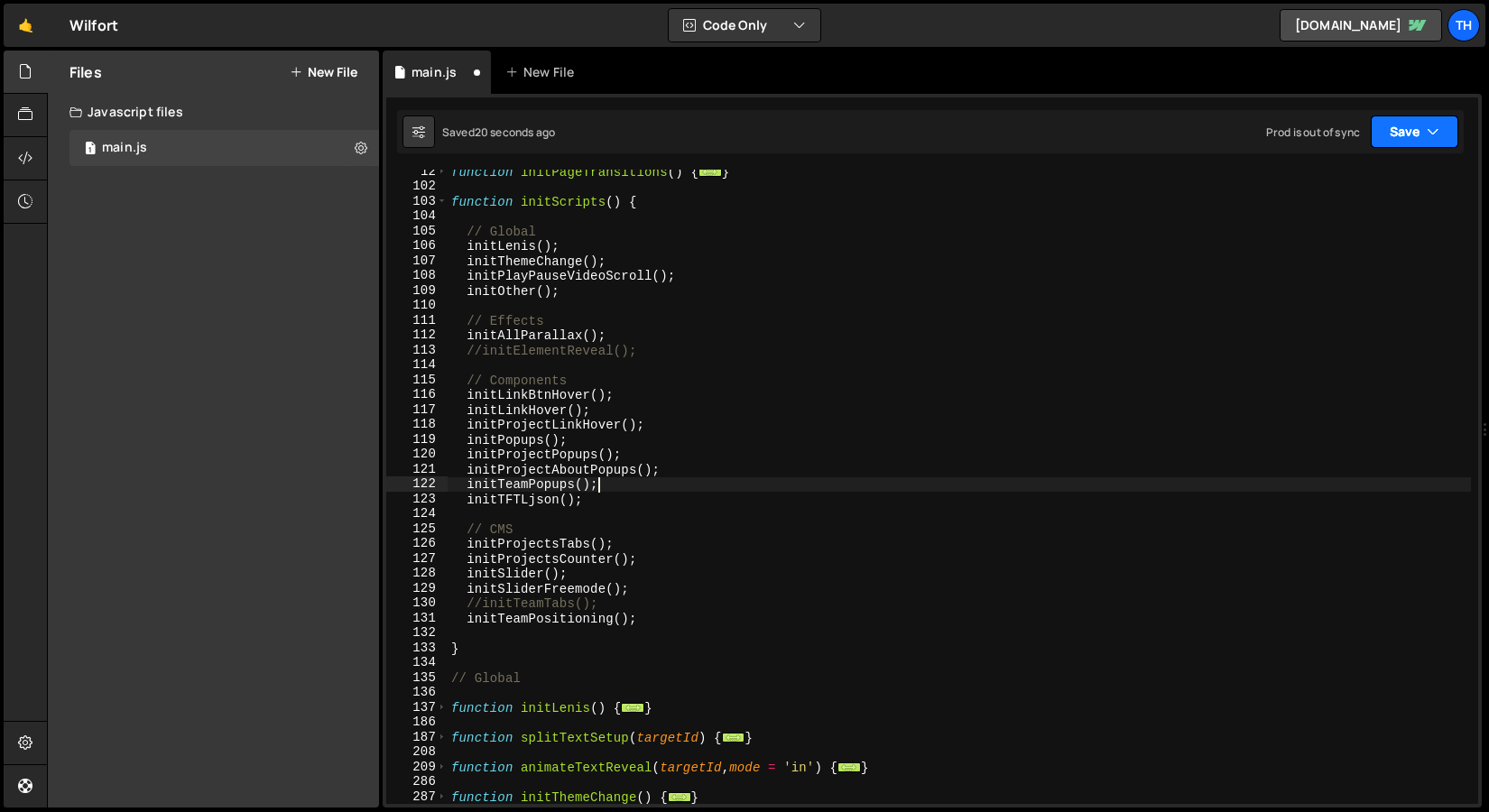
click at [1457, 133] on button "Save" at bounding box center [1415, 132] width 88 height 33
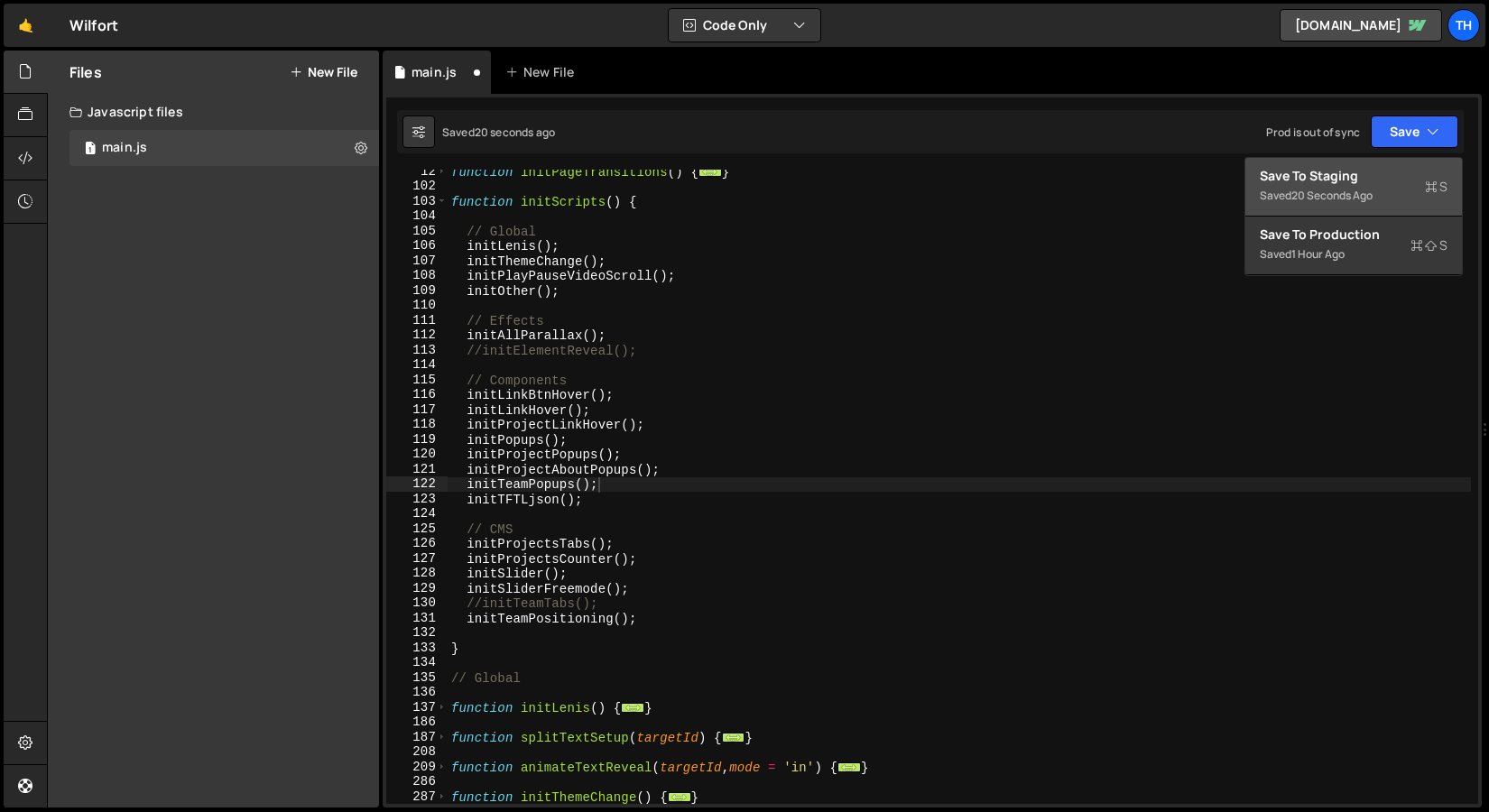
click at [1395, 160] on button "Save to Staging S Saved 20 seconds ago" at bounding box center [1353, 187] width 216 height 59
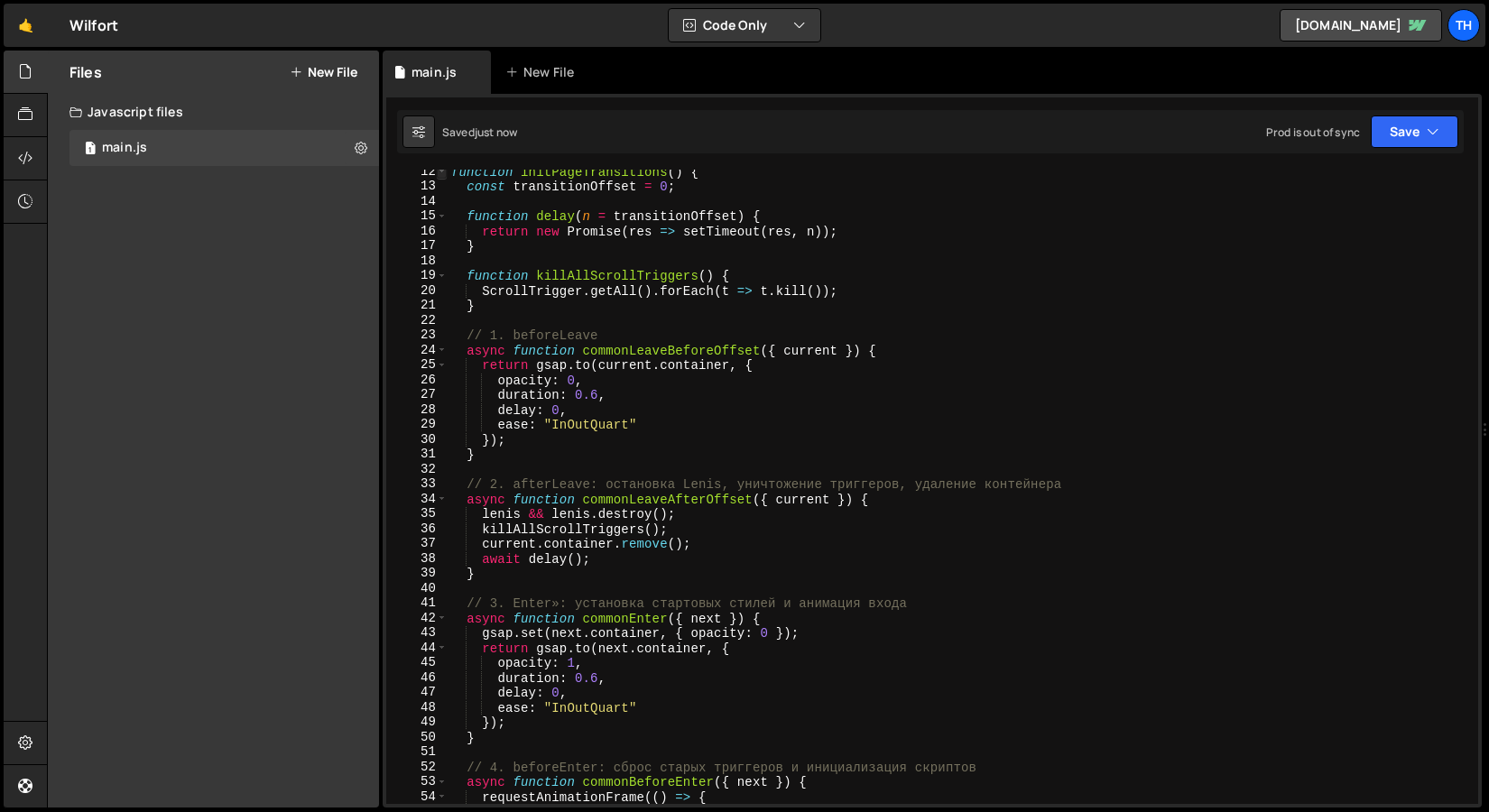
click at [444, 173] on span at bounding box center [442, 171] width 10 height 15
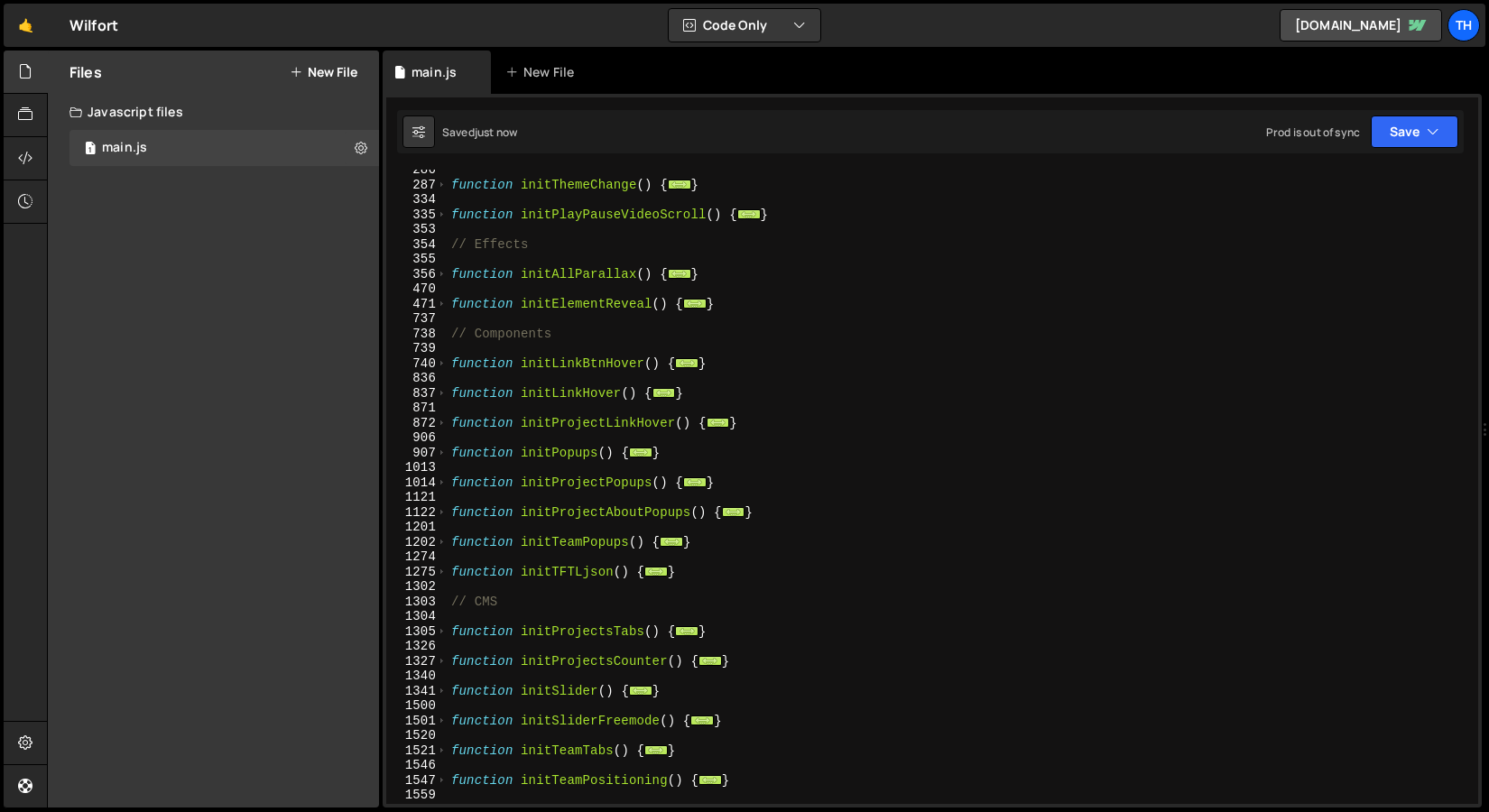
scroll to position [335, 0]
click at [438, 542] on span at bounding box center [442, 542] width 10 height 15
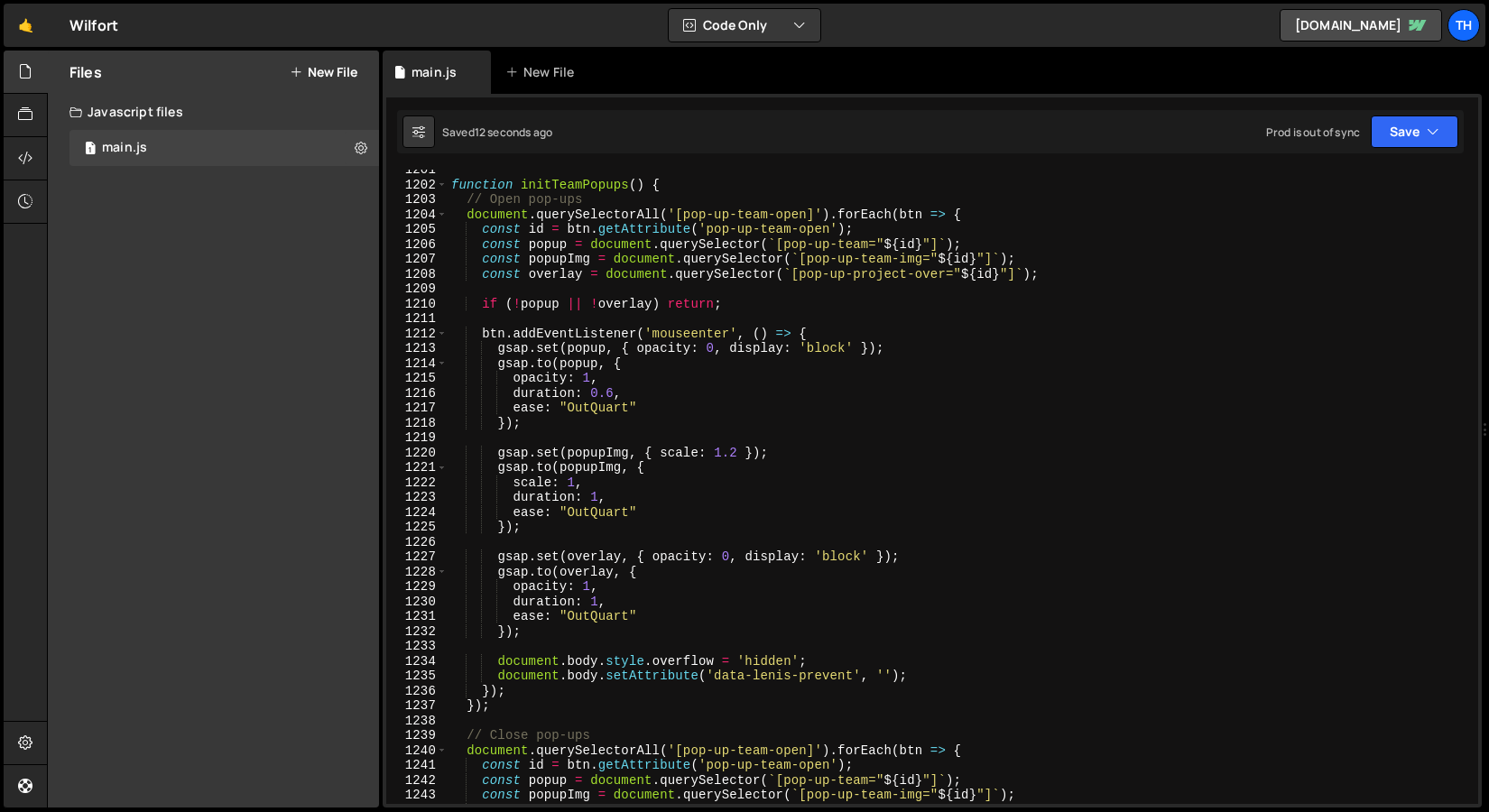
scroll to position [692, 0]
drag, startPoint x: 684, startPoint y: 214, endPoint x: 805, endPoint y: 212, distance: 121.0
click at [805, 212] on div "function initTeamPopups ( ) { // Open pop-ups document . querySelectorAll ( '[p…" at bounding box center [959, 494] width 1024 height 665
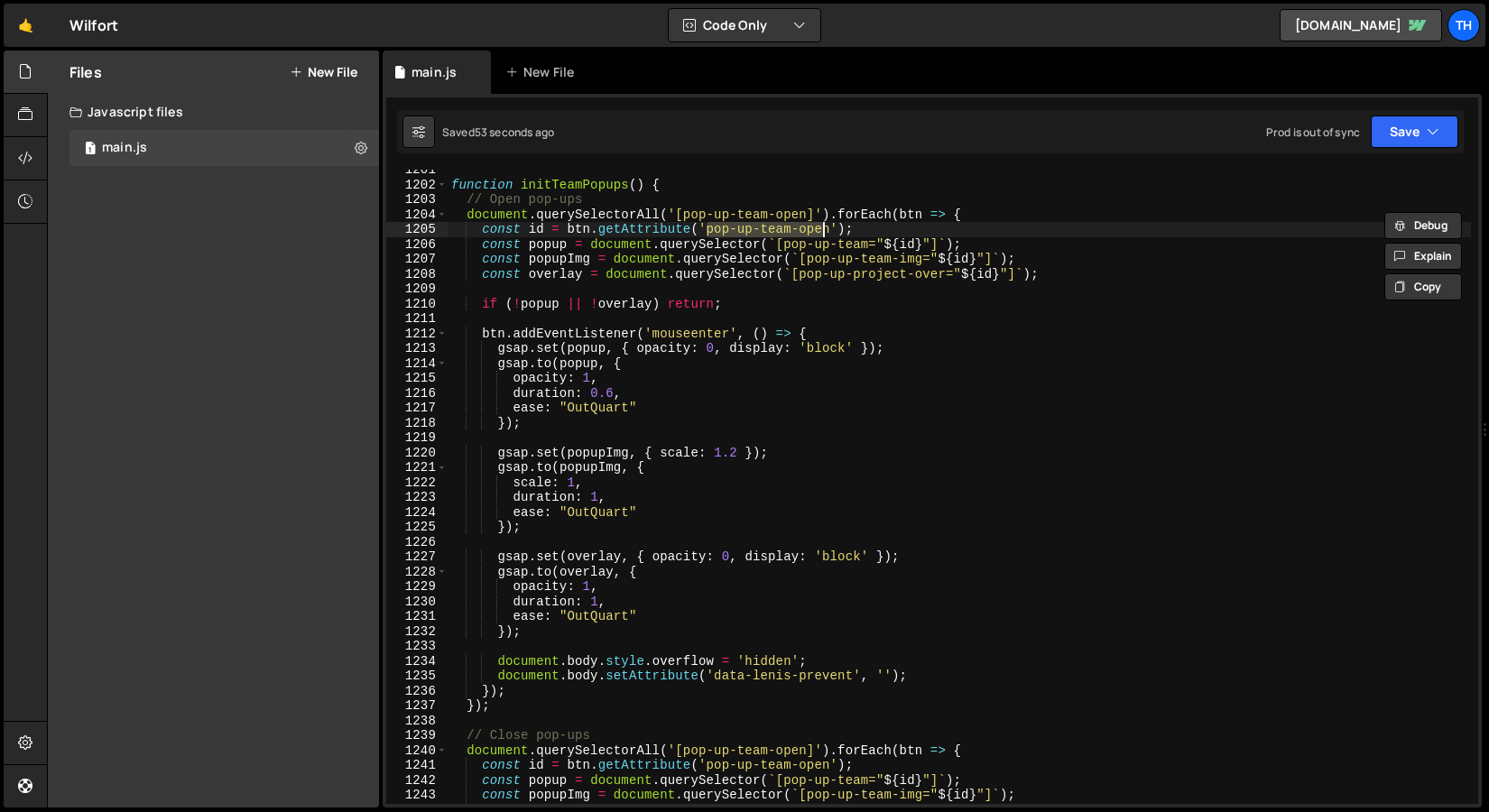
drag, startPoint x: 711, startPoint y: 232, endPoint x: 823, endPoint y: 230, distance: 112.0
click at [823, 230] on div "function initTeamPopups ( ) { // Open pop-ups document . querySelectorAll ( '[p…" at bounding box center [959, 494] width 1024 height 665
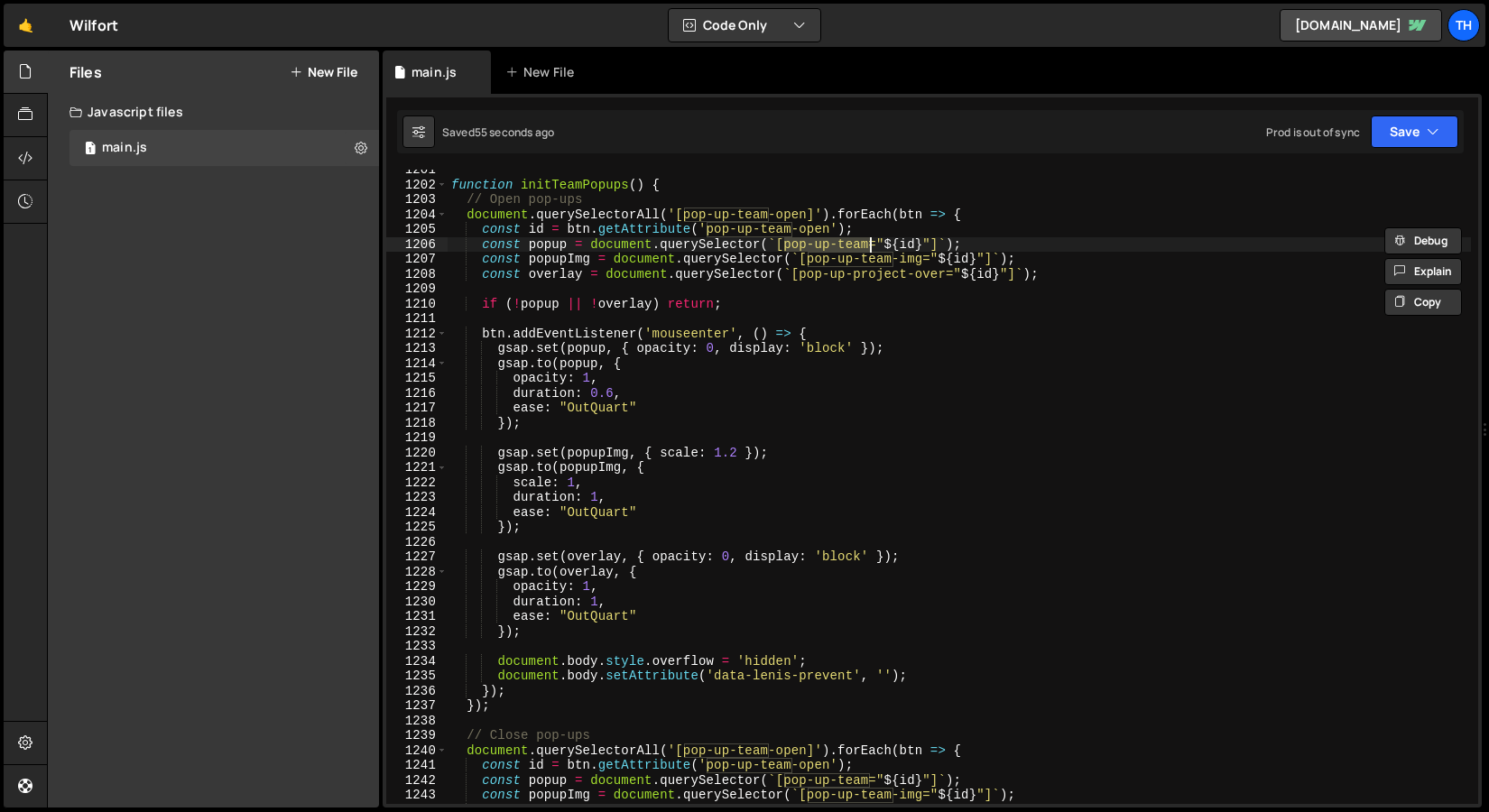
drag, startPoint x: 786, startPoint y: 243, endPoint x: 867, endPoint y: 243, distance: 81.0
click at [867, 243] on div "function initTeamPopups ( ) { // Open pop-ups document . querySelectorAll ( '[p…" at bounding box center [959, 494] width 1024 height 665
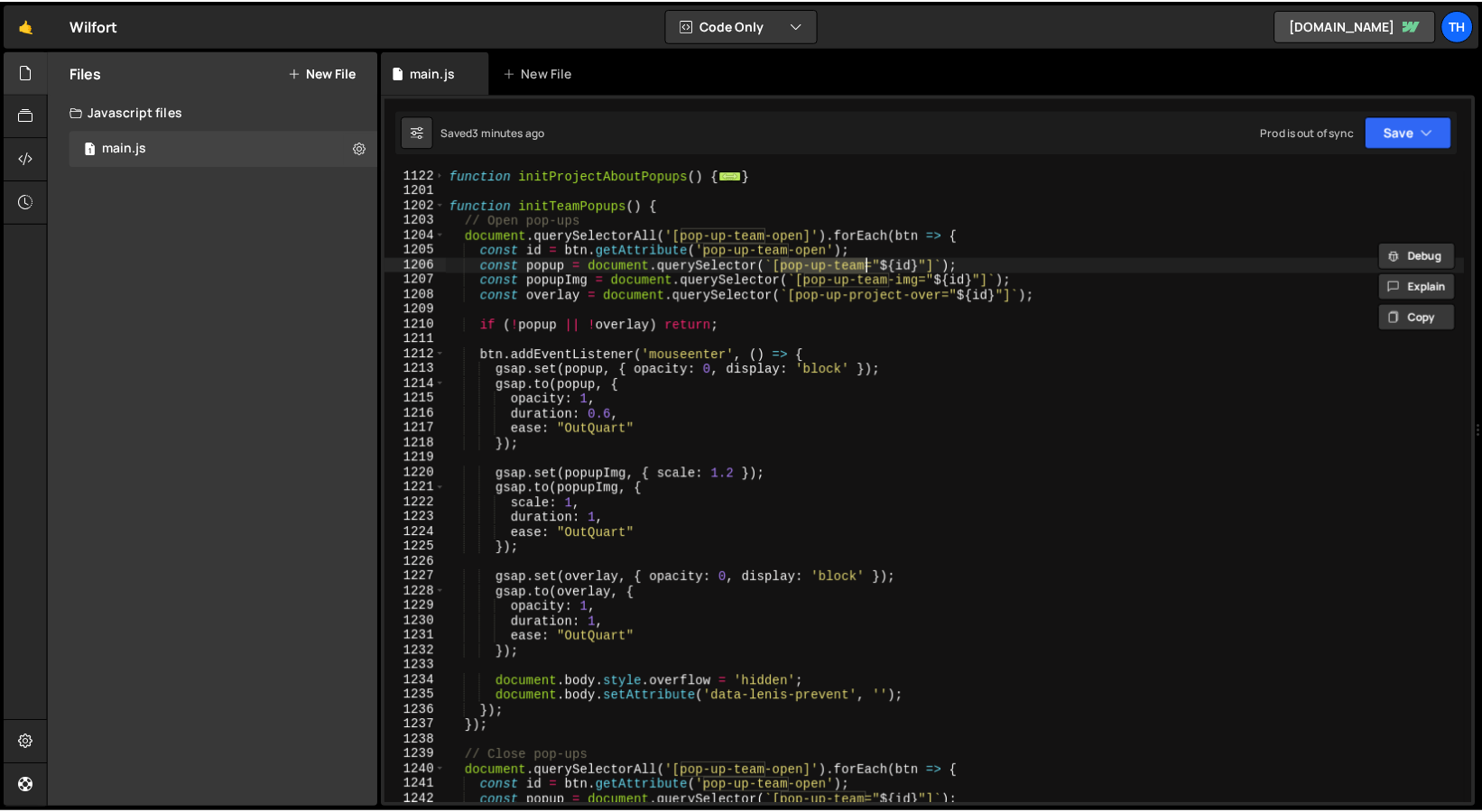
scroll to position [665, 0]
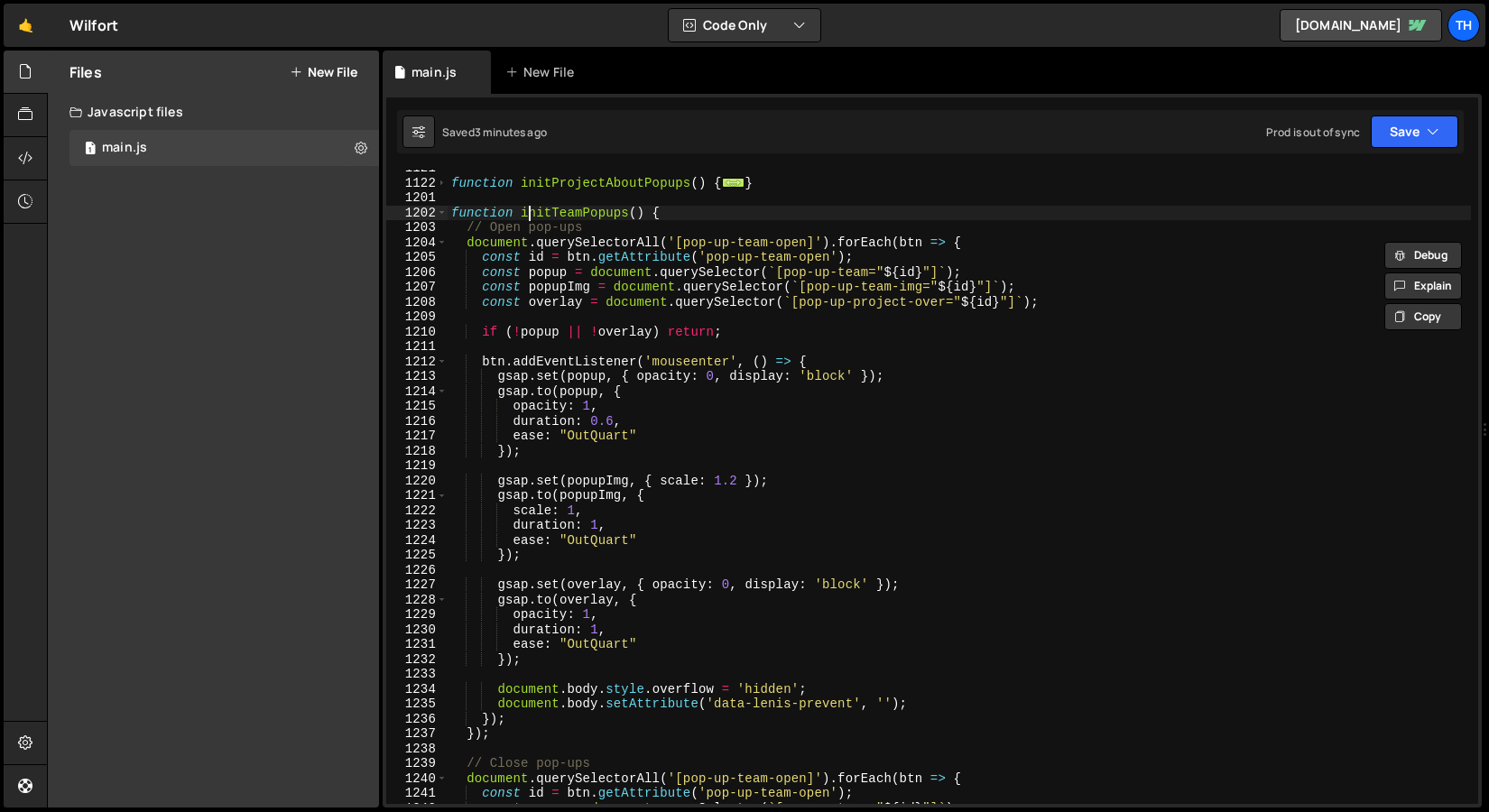
click at [527, 215] on div "function initProjectAboutPopups ( ) { ... } function initTeamPopups ( ) { // Op…" at bounding box center [959, 492] width 1024 height 665
click at [1389, 137] on button "Save" at bounding box center [1415, 132] width 88 height 33
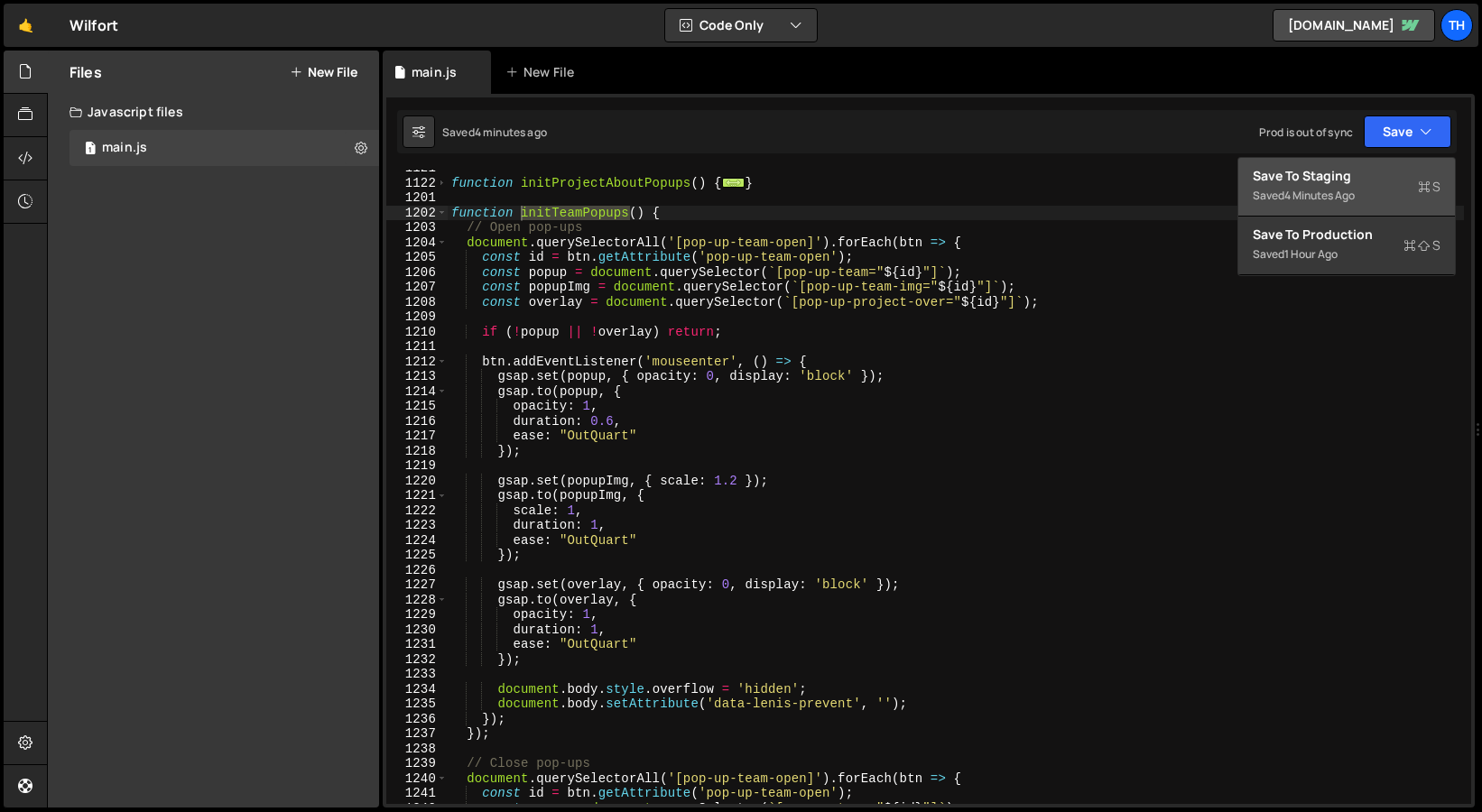
click at [1376, 177] on div "Save to Staging S" at bounding box center [1346, 176] width 187 height 18
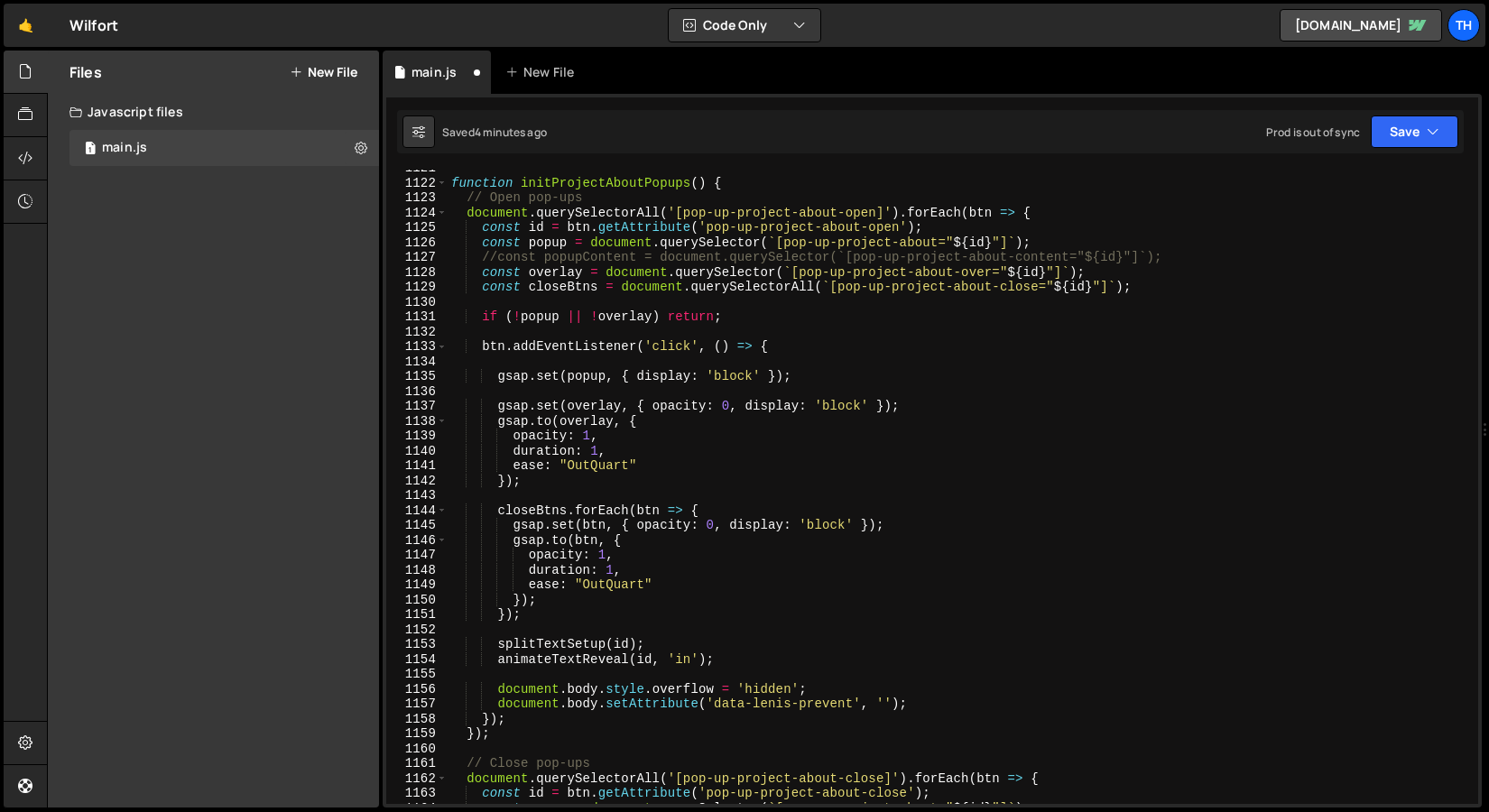
scroll to position [16685, 0]
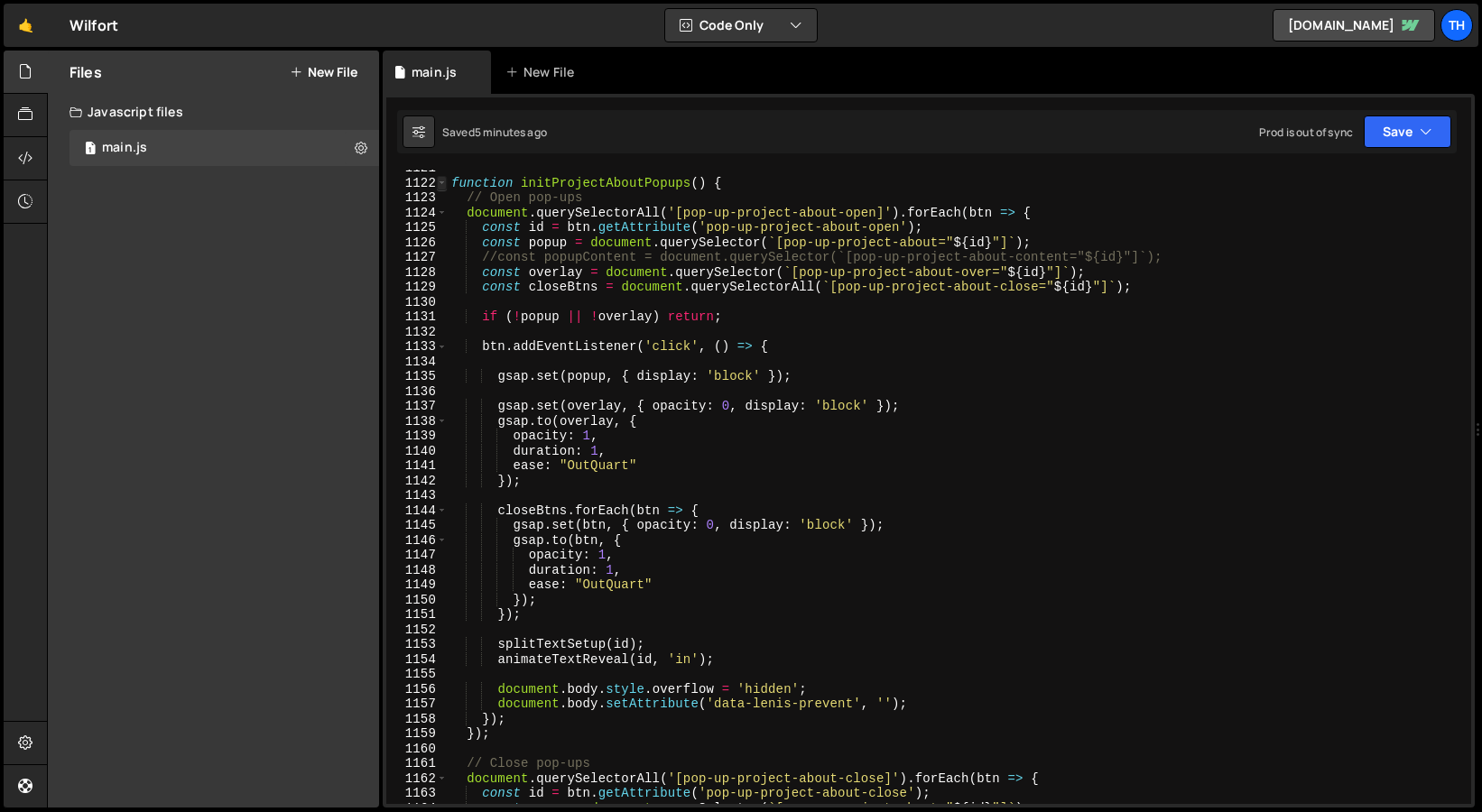
click at [437, 182] on span at bounding box center [442, 183] width 10 height 15
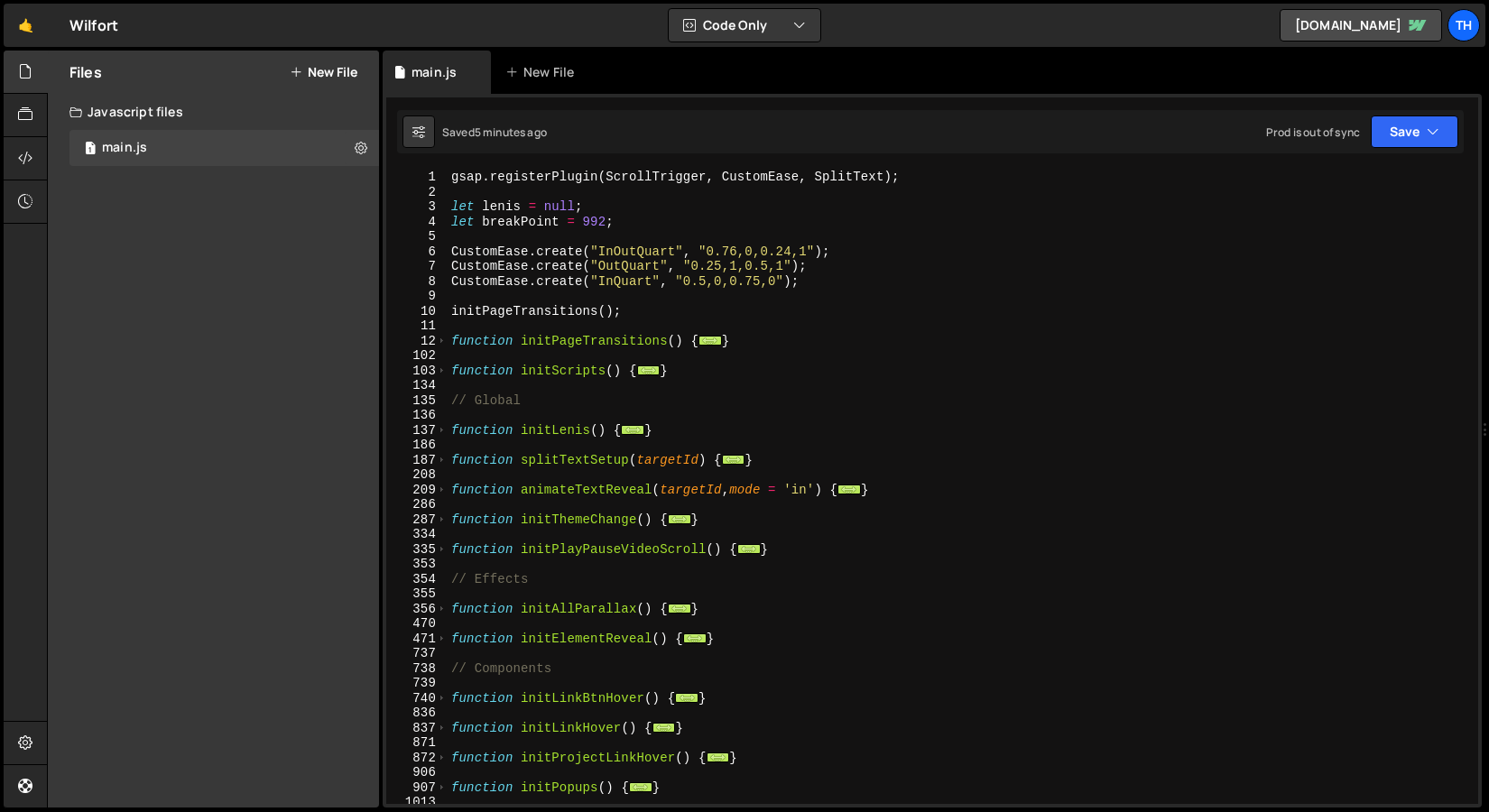
scroll to position [0, 0]
click at [450, 377] on div "gsap . registerPlugin ( ScrollTrigger , CustomEase , SplitText ) ; let [PERSON_…" at bounding box center [959, 501] width 1024 height 665
click at [444, 377] on span at bounding box center [442, 371] width 10 height 15
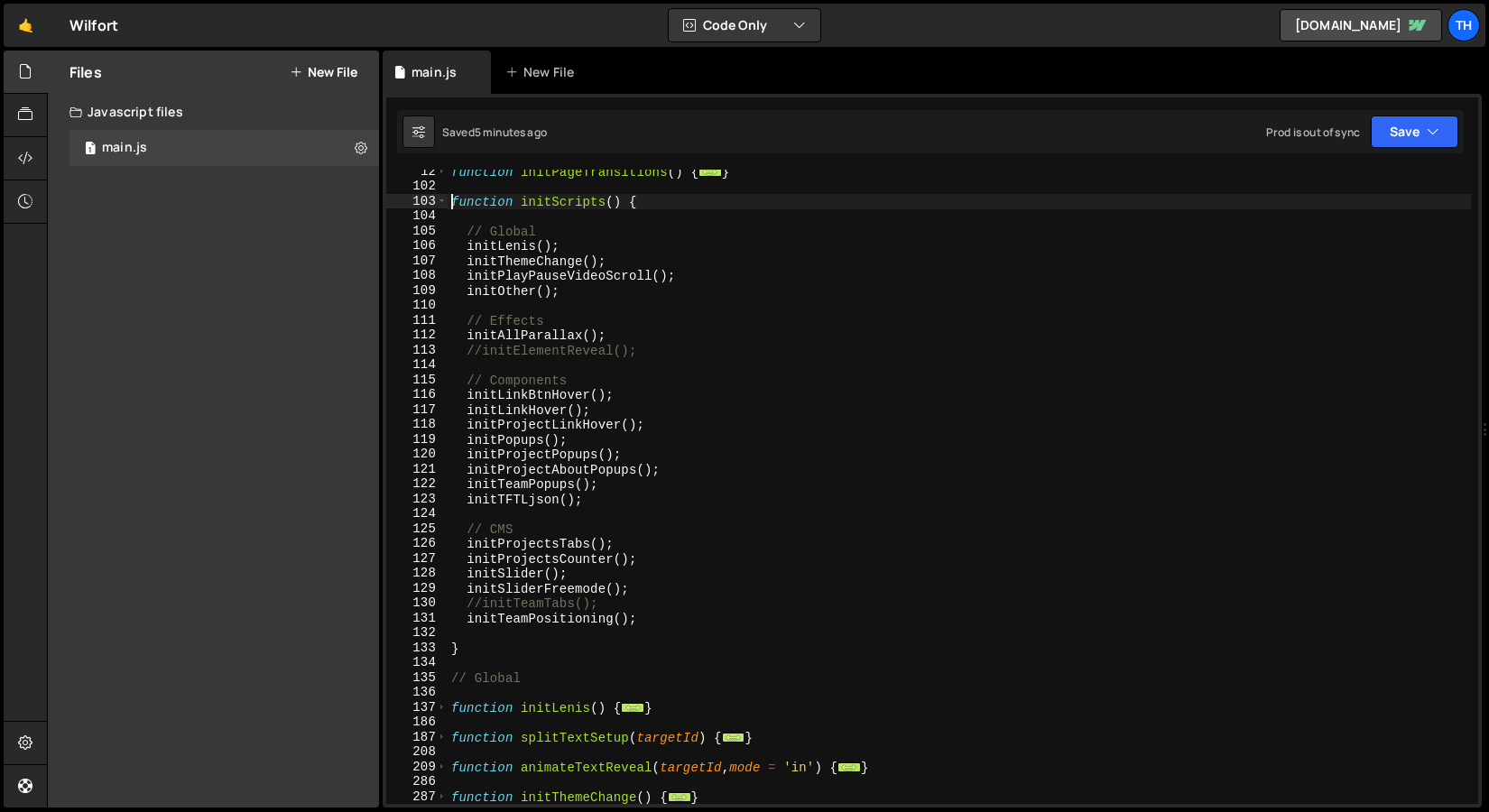
scroll to position [169, 0]
click at [634, 481] on div "function initPageTransitions ( ) { ... } function initScripts ( ) { // Global i…" at bounding box center [959, 496] width 1024 height 665
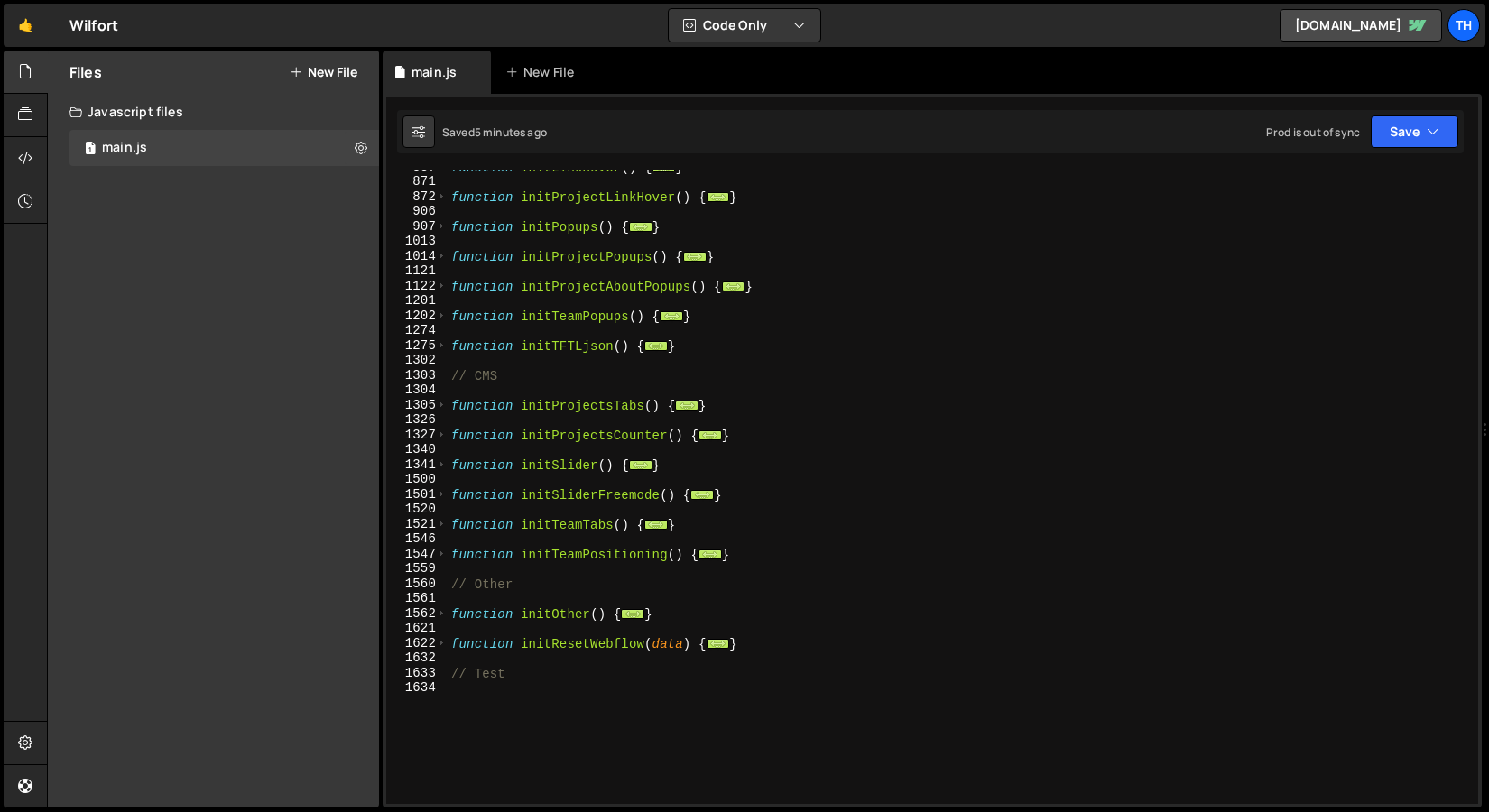
scroll to position [1007, 0]
click at [443, 520] on span at bounding box center [442, 524] width 10 height 15
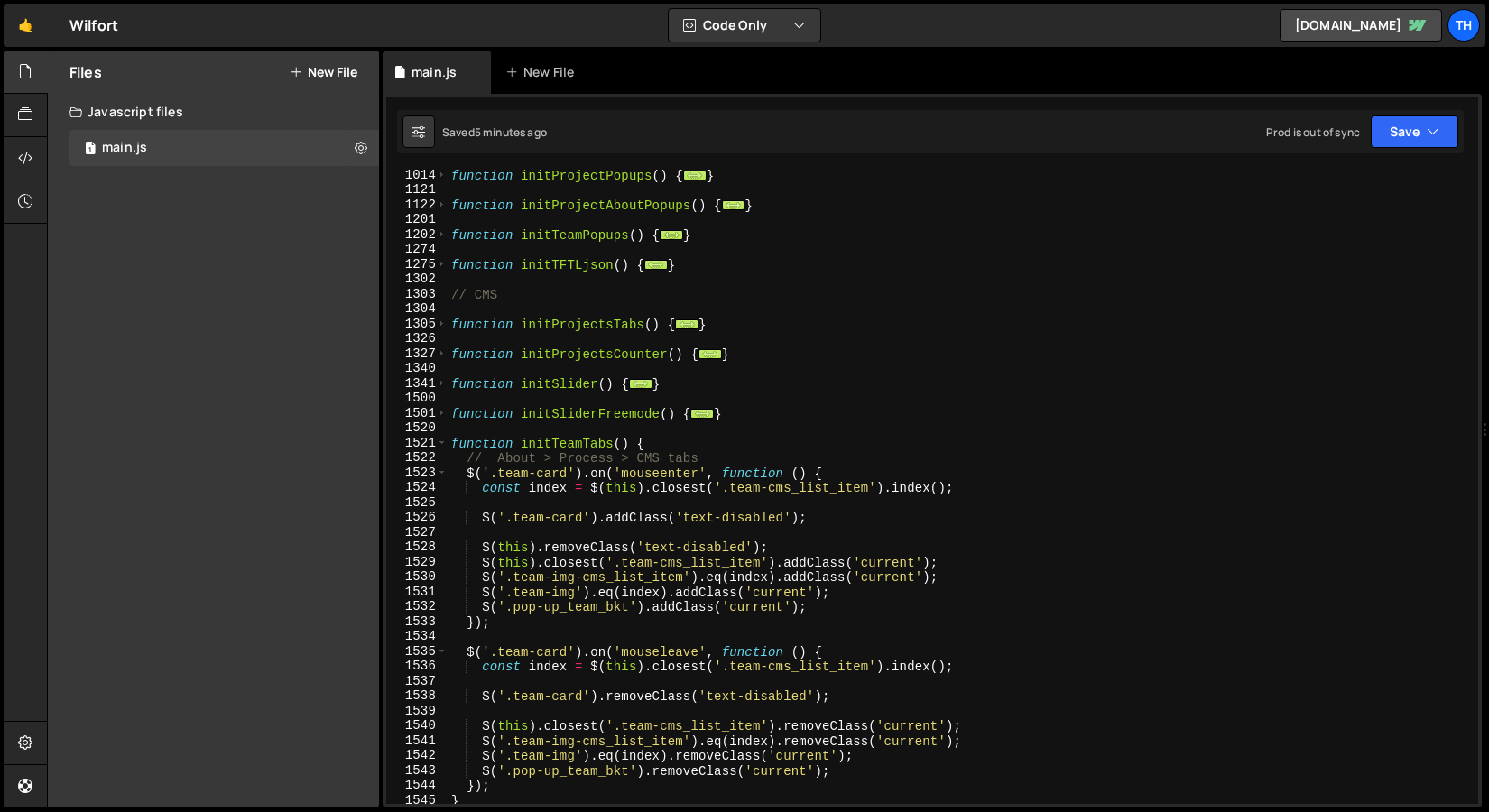
scroll to position [1088, 0]
click at [444, 237] on span at bounding box center [442, 235] width 10 height 15
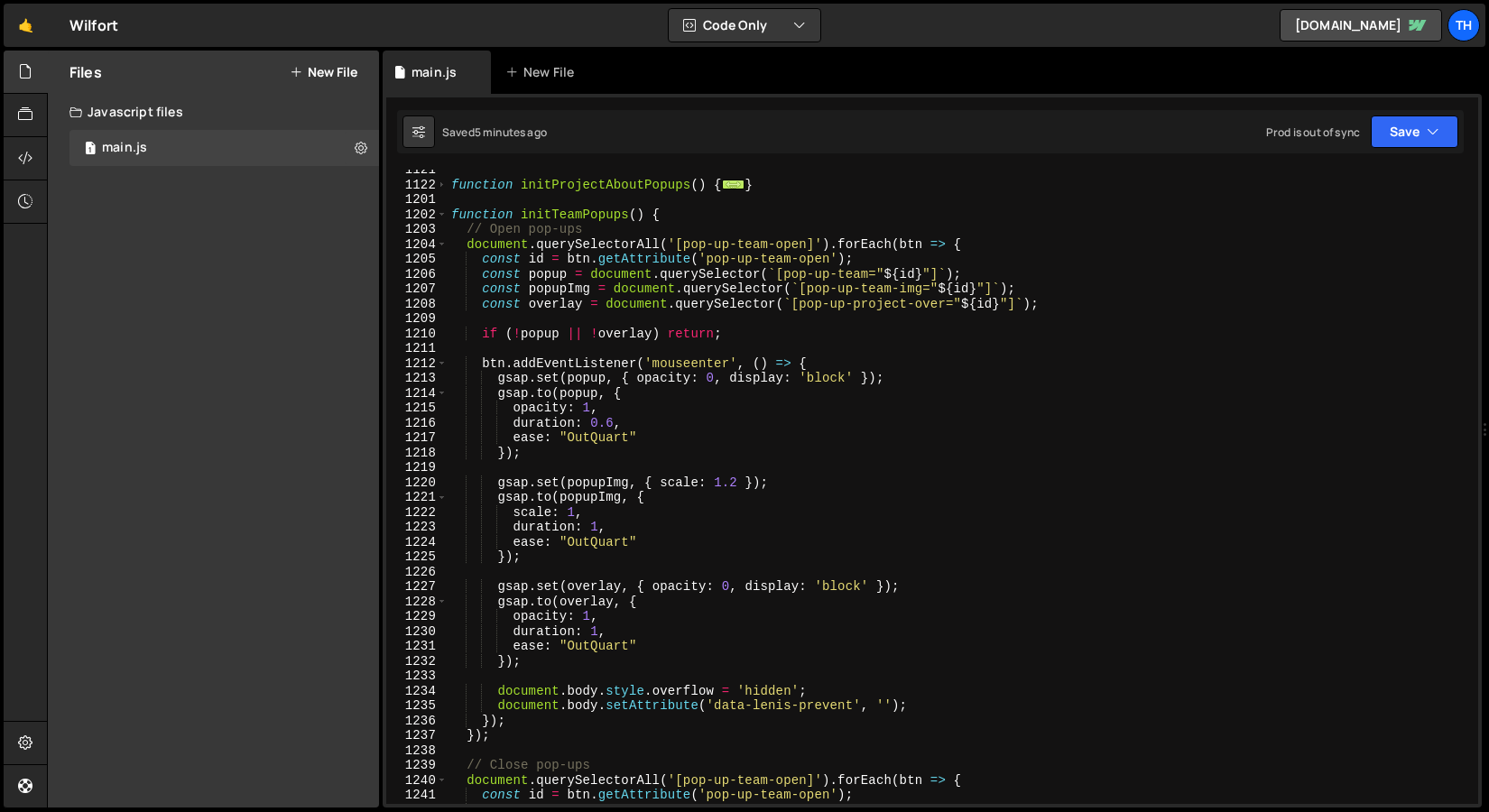
scroll to position [1109, 0]
click at [882, 304] on div "function initProjectAboutPopups ( ) { ... } function initTeamPopups ( ) { // Op…" at bounding box center [959, 494] width 1024 height 665
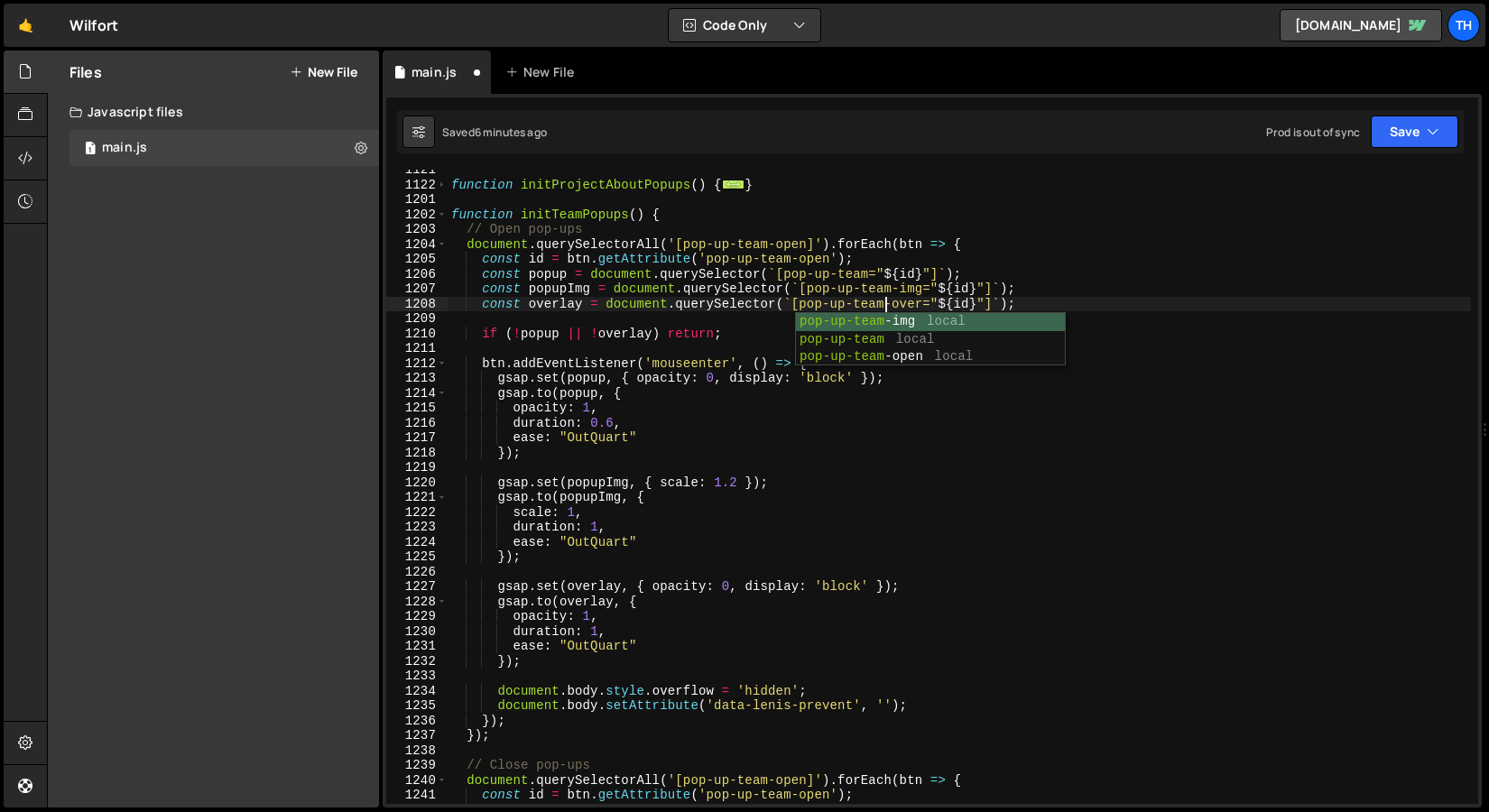
scroll to position [0, 30]
click at [788, 274] on div "function initProjectAboutPopups ( ) { ... } function initTeamPopups ( ) { // Op…" at bounding box center [959, 494] width 1024 height 665
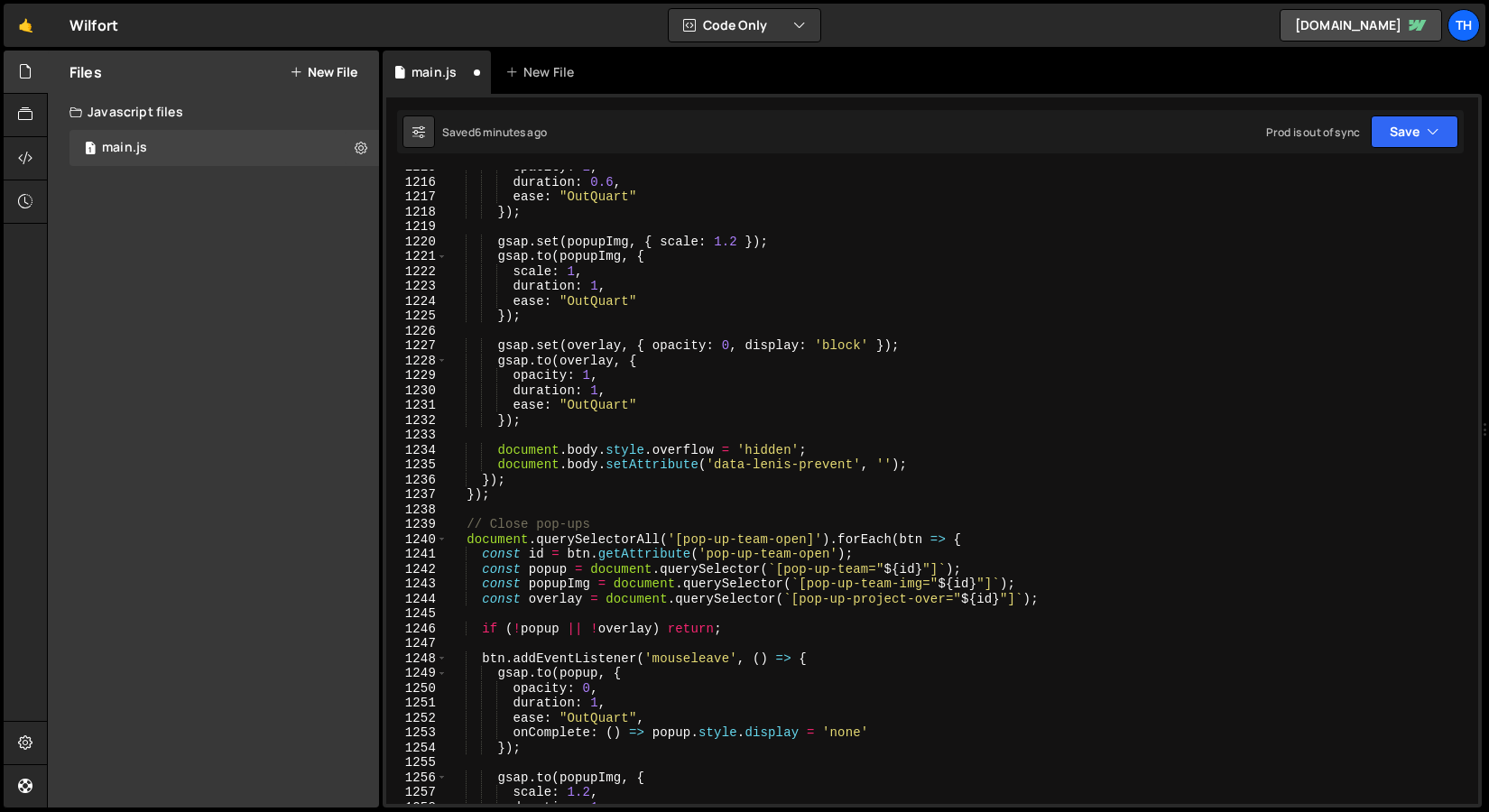
scroll to position [1357, 0]
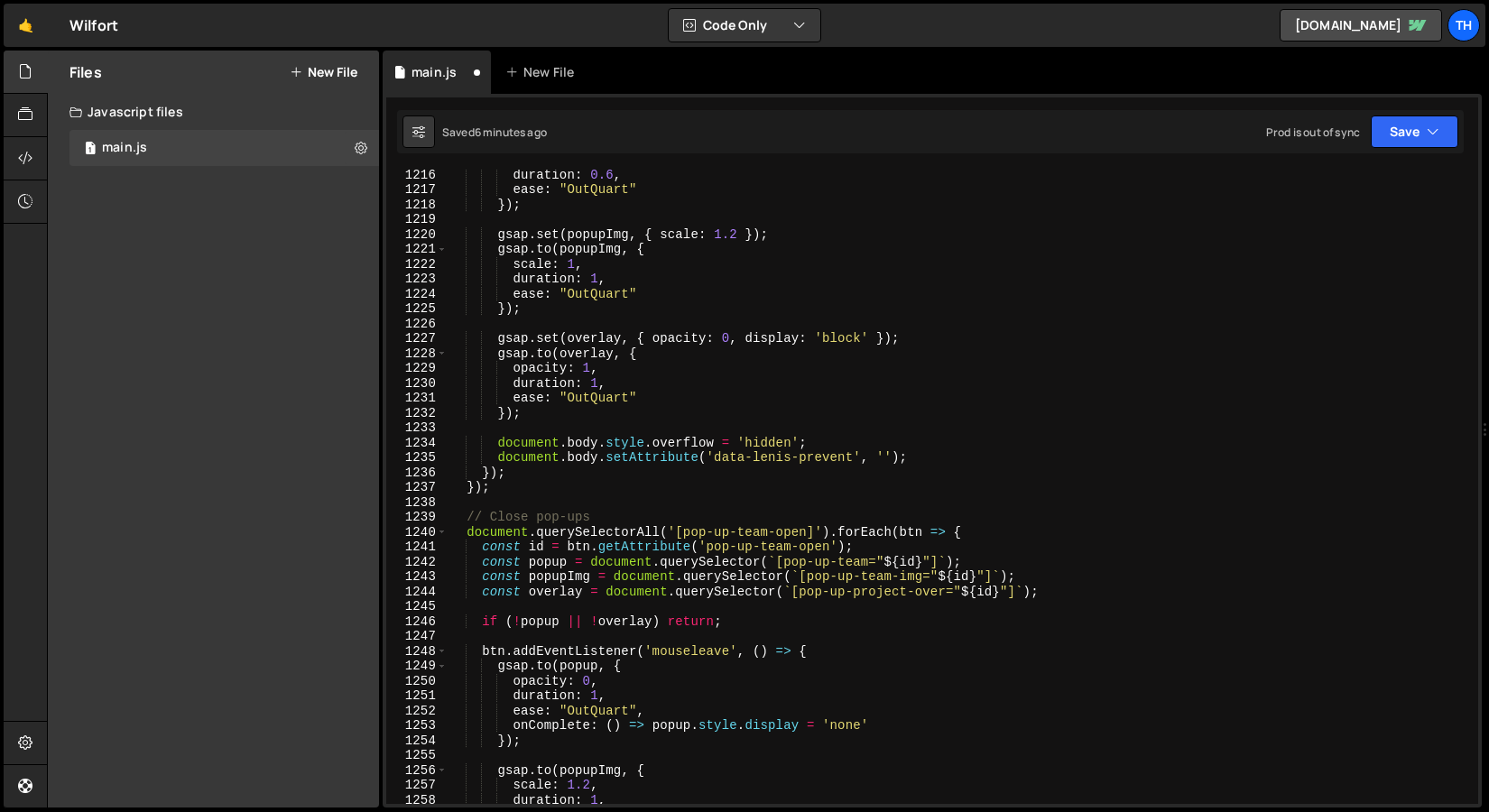
click at [869, 597] on div "duration : 0.6 , ease : "OutQuart" }) ; gsap . set ( popupImg , { scale : 1.2 }…" at bounding box center [959, 499] width 1024 height 665
click at [897, 524] on div "duration : 0.6 , ease : "OutQuart" }) ; gsap . set ( popupImg , { scale : 1.2 }…" at bounding box center [959, 499] width 1024 height 665
type textarea "// Close pop-ups"
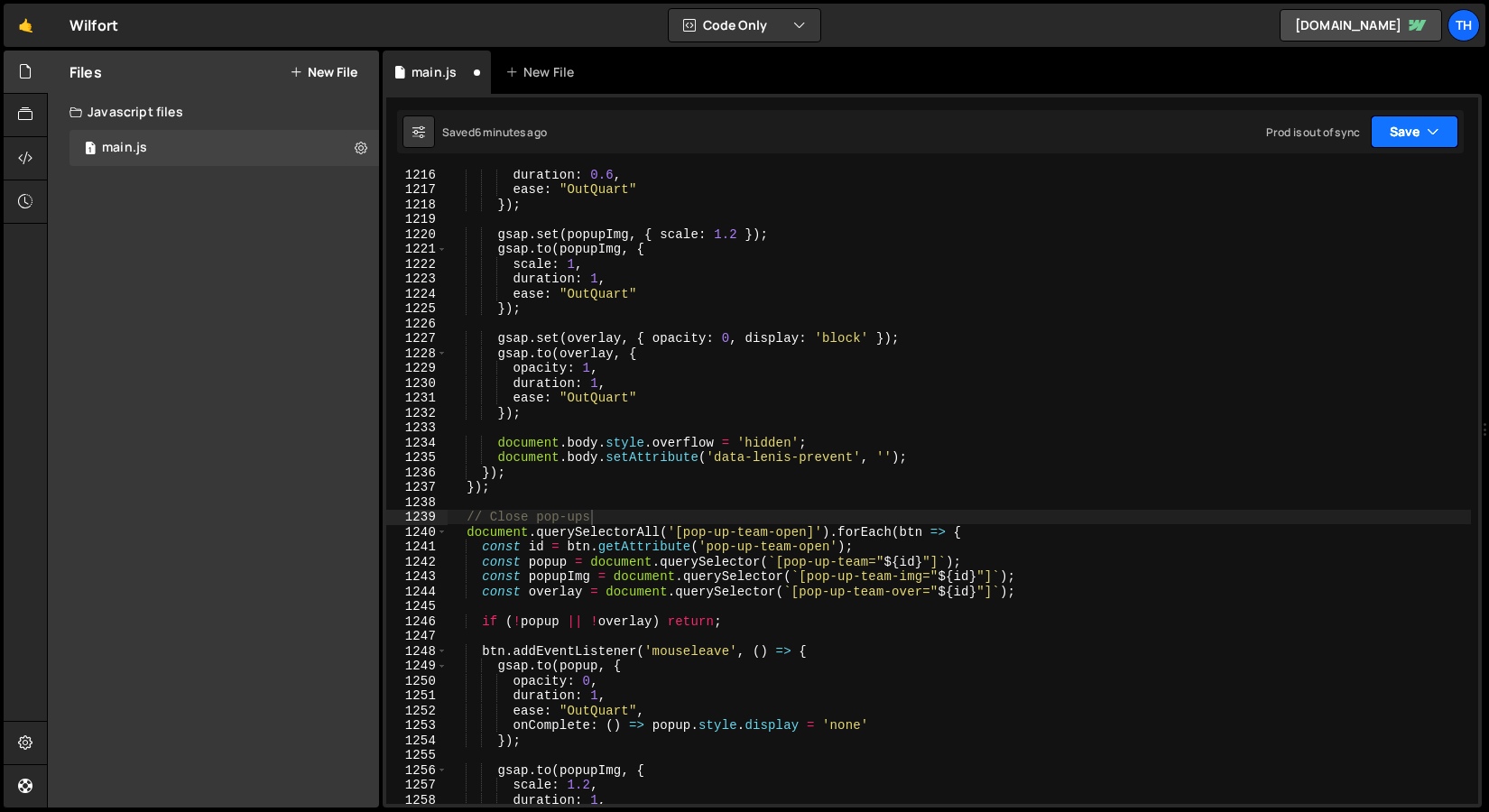
click at [1398, 141] on button "Save" at bounding box center [1415, 132] width 88 height 33
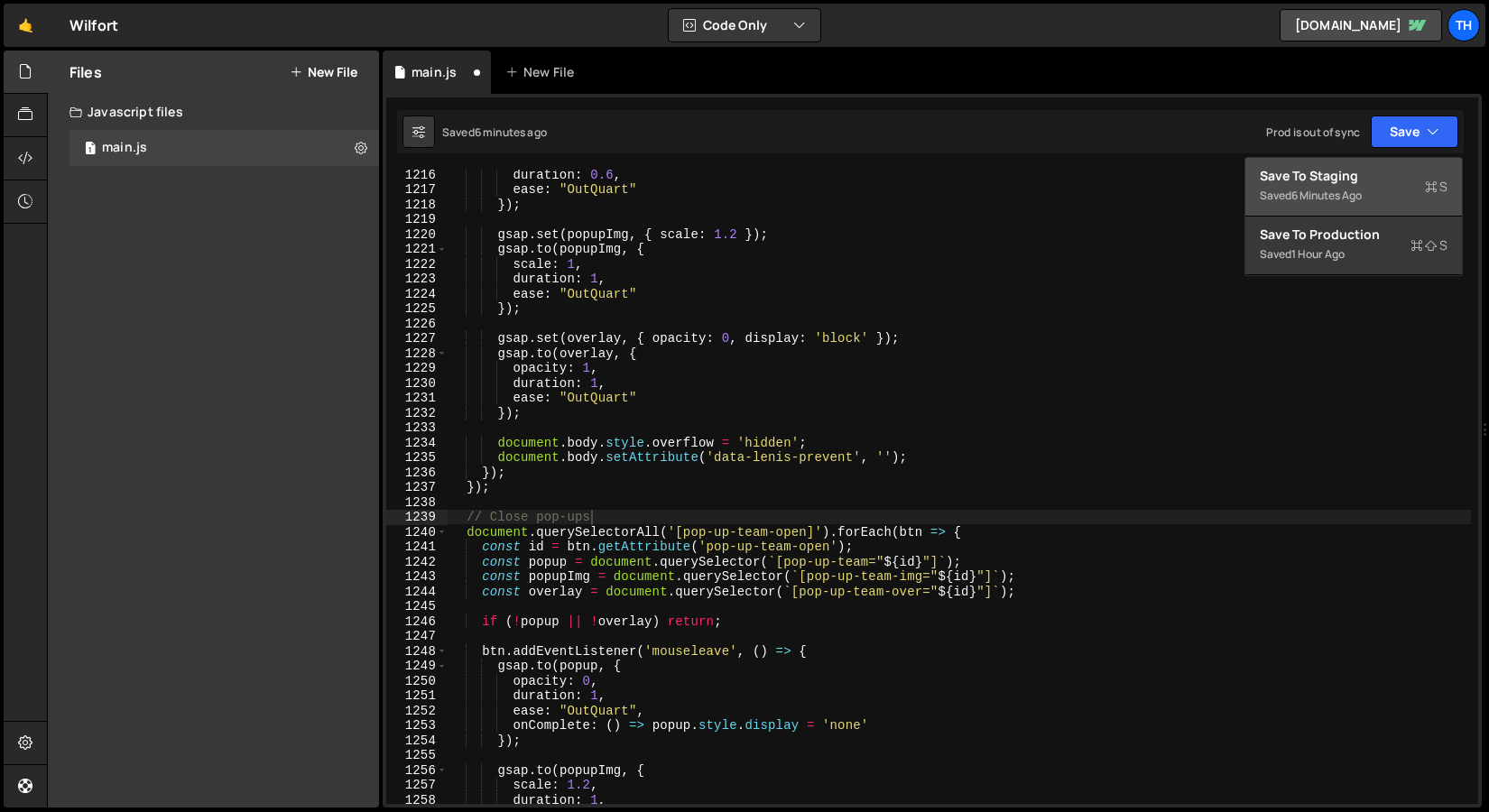
click at [1367, 158] on button "Save to Staging S Saved 6 minutes ago" at bounding box center [1353, 187] width 216 height 59
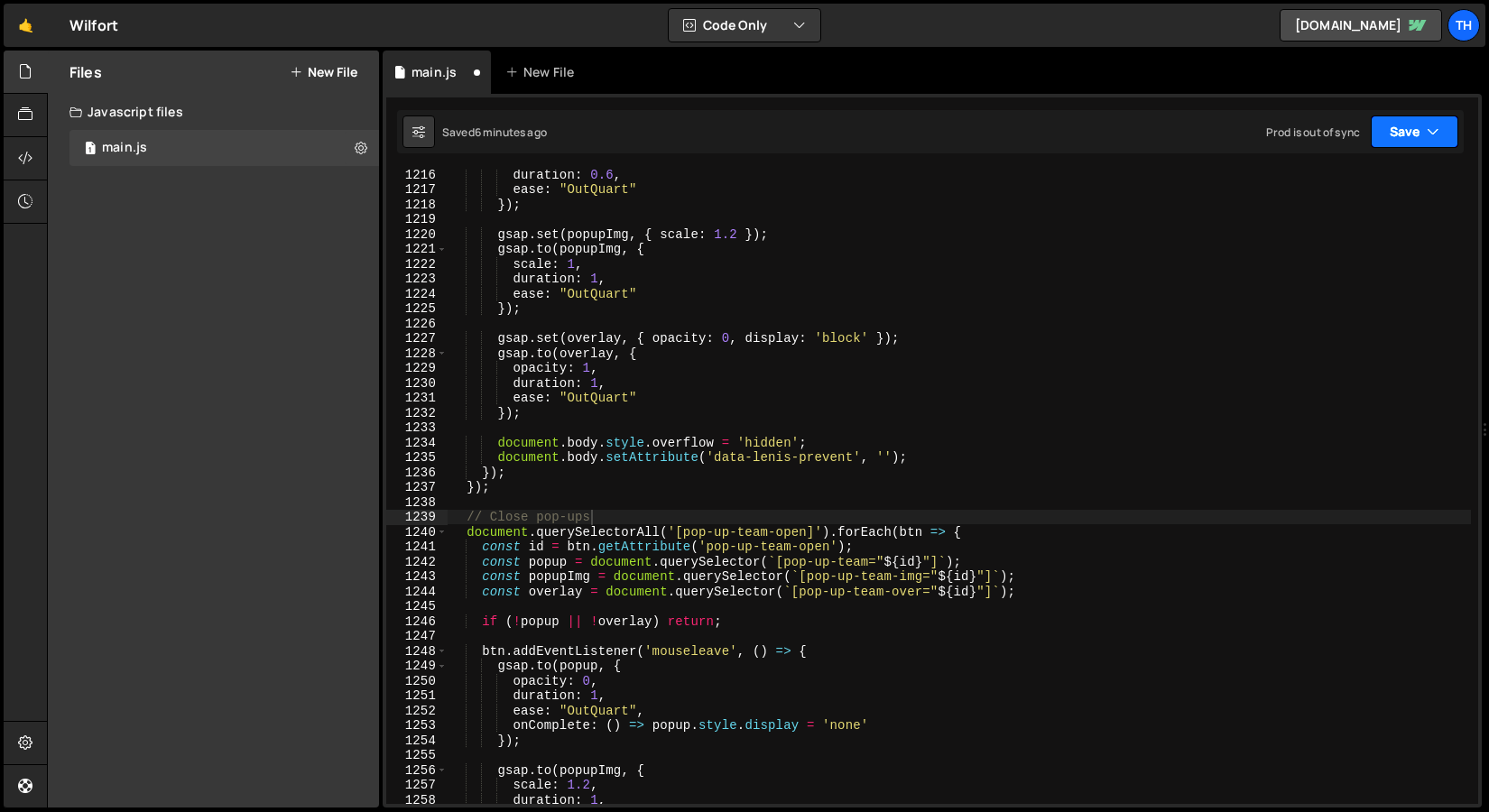
click at [1383, 146] on button "Save" at bounding box center [1415, 132] width 88 height 33
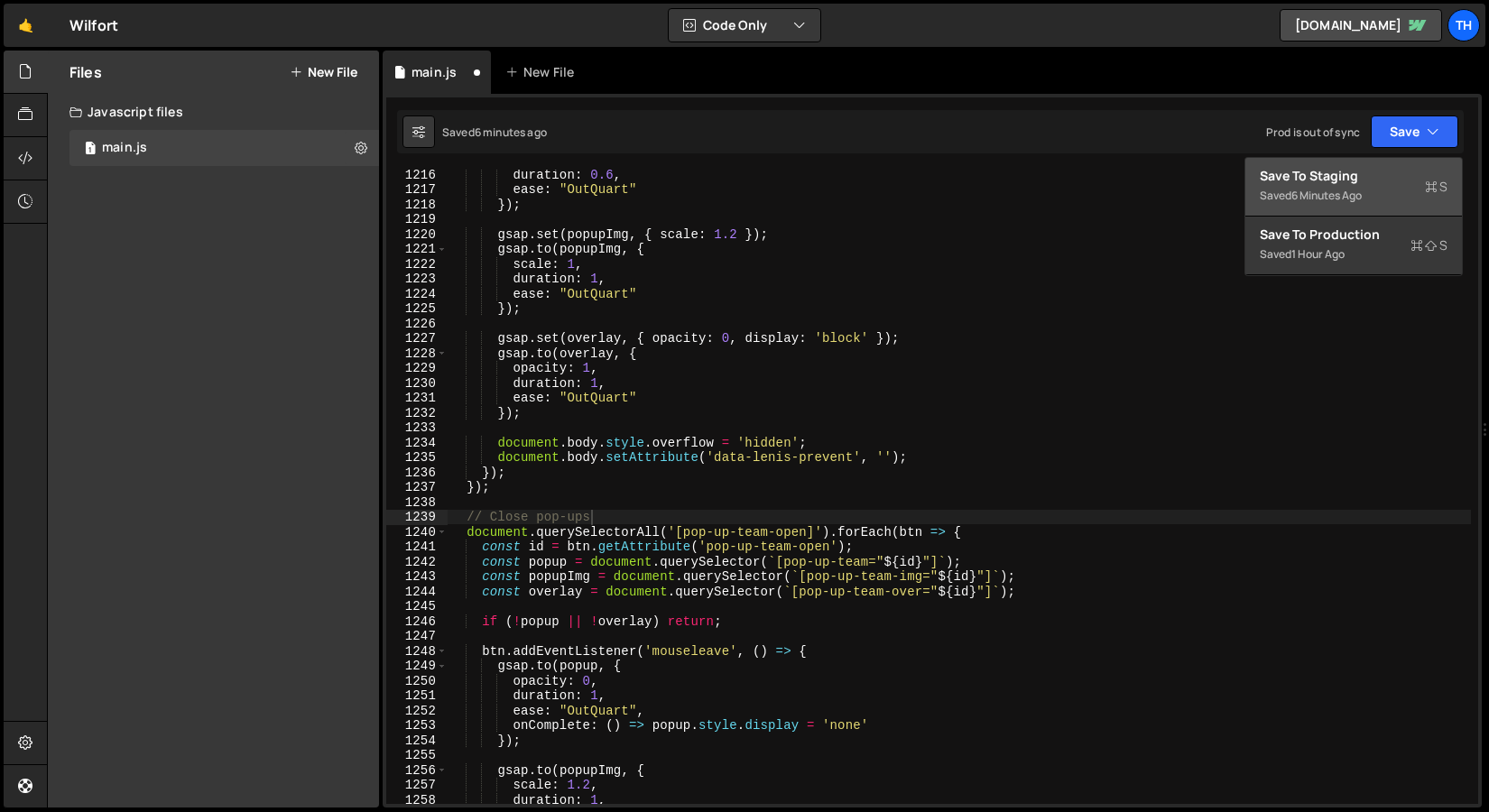
click at [1374, 169] on div "Save to Staging S" at bounding box center [1353, 176] width 187 height 18
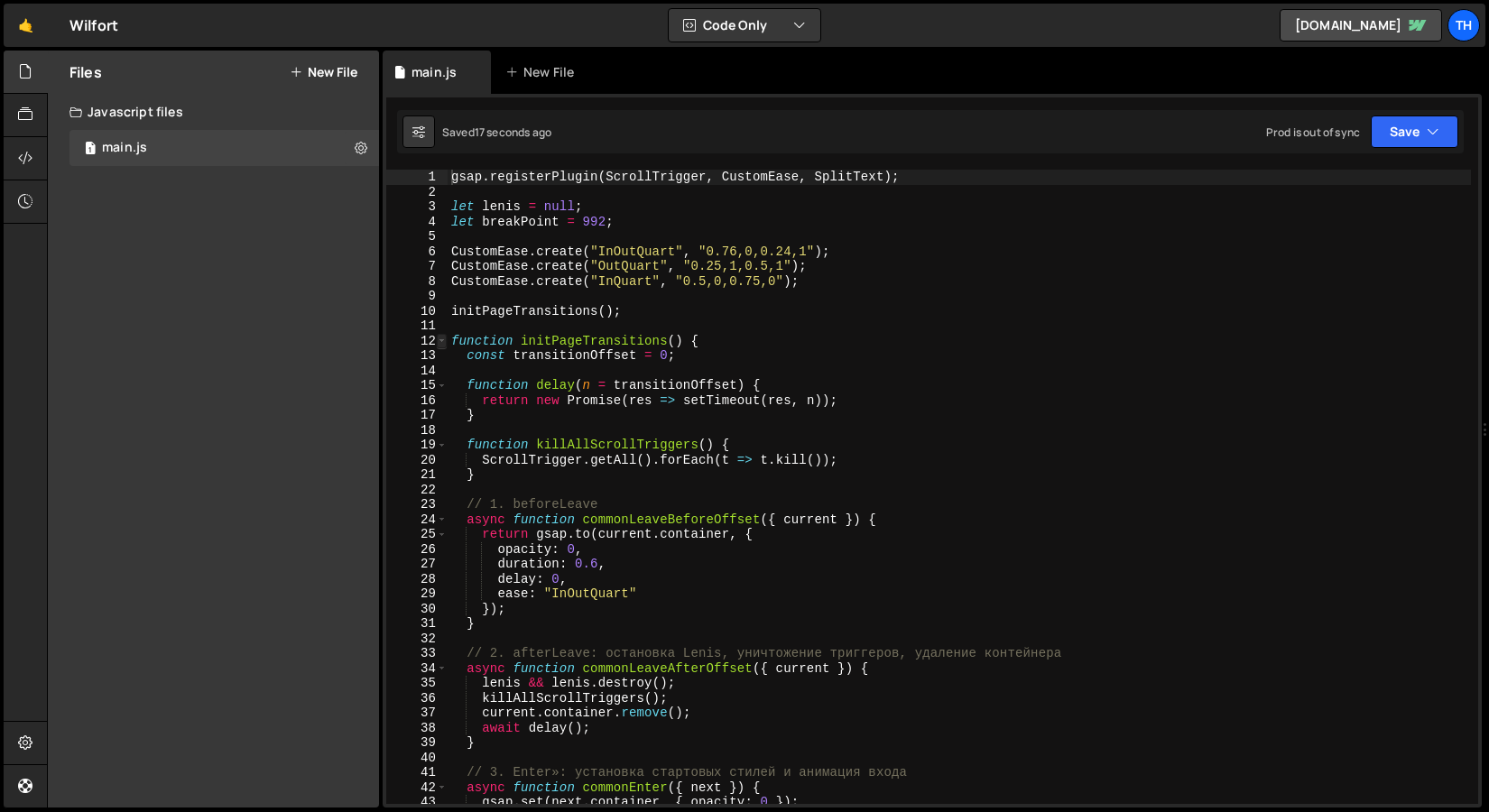
type textarea "gsap.registerPlugin(ScrollTrigger, CustomEase, SplitText);"
click at [437, 336] on span at bounding box center [442, 341] width 10 height 15
click at [437, 338] on span at bounding box center [442, 341] width 10 height 15
click at [441, 334] on span at bounding box center [442, 341] width 10 height 15
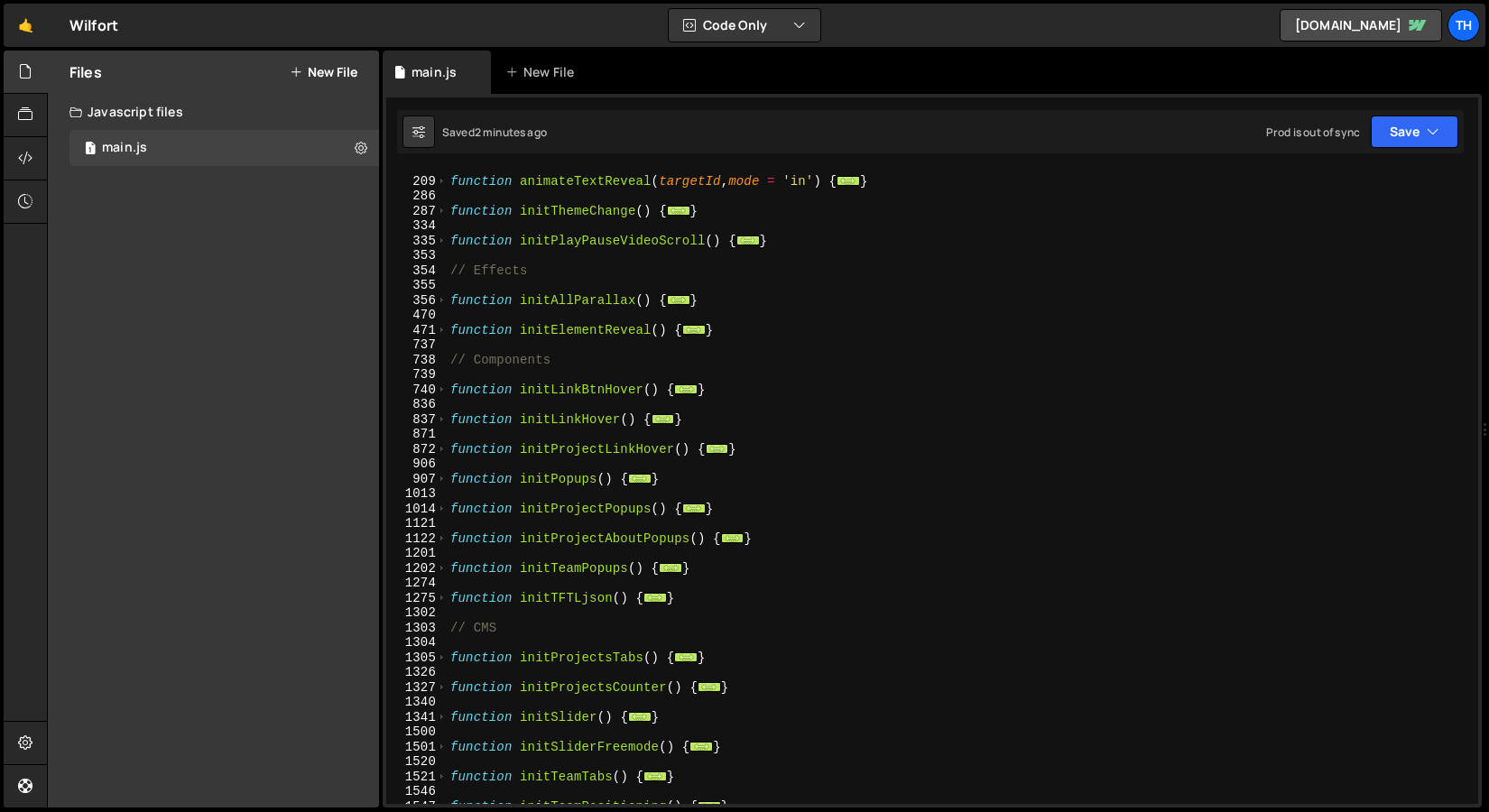
scroll to position [309, 0]
click at [441, 568] on span at bounding box center [442, 568] width 10 height 15
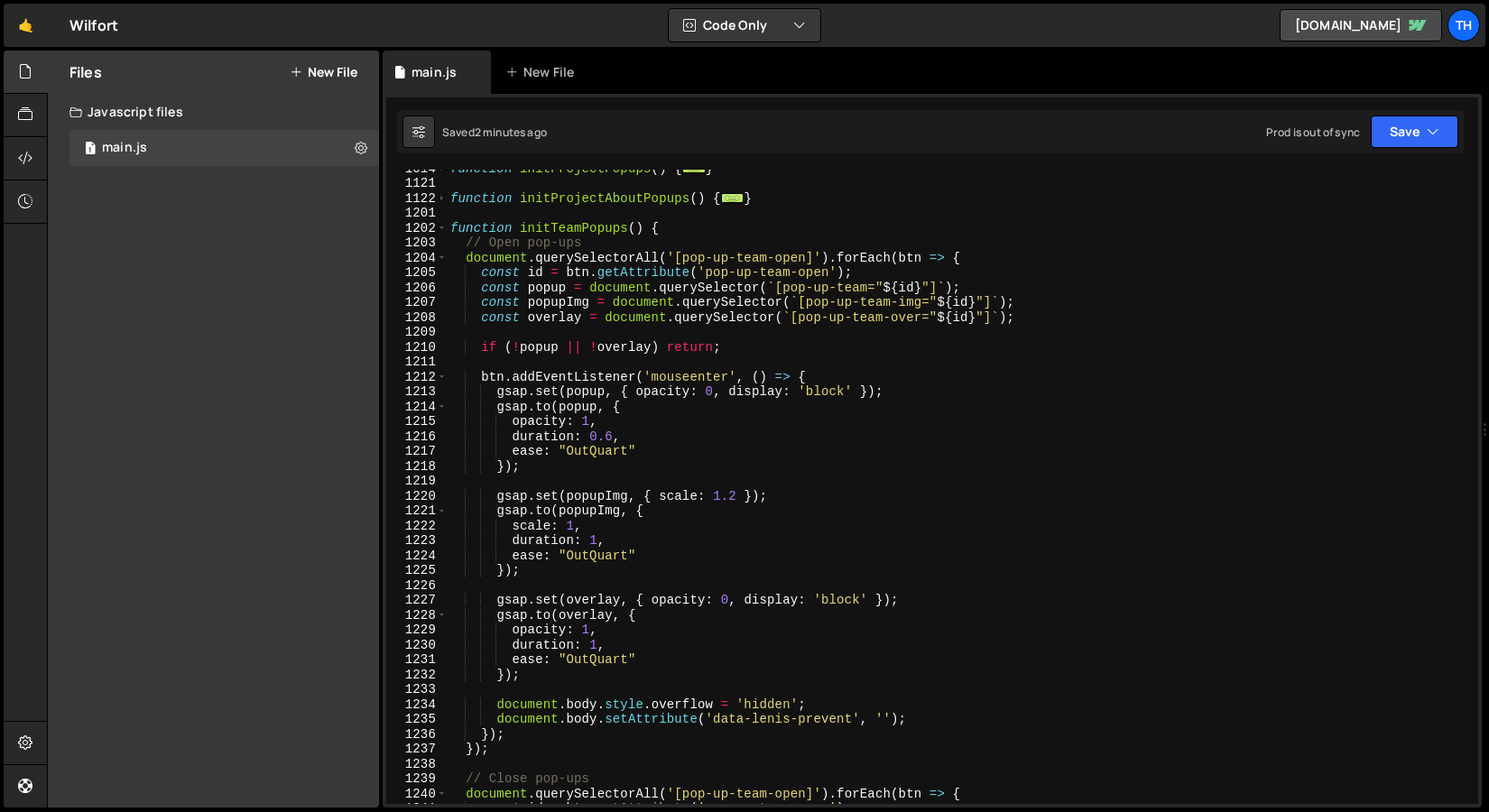
scroll to position [648, 0]
click at [444, 233] on span at bounding box center [442, 229] width 10 height 15
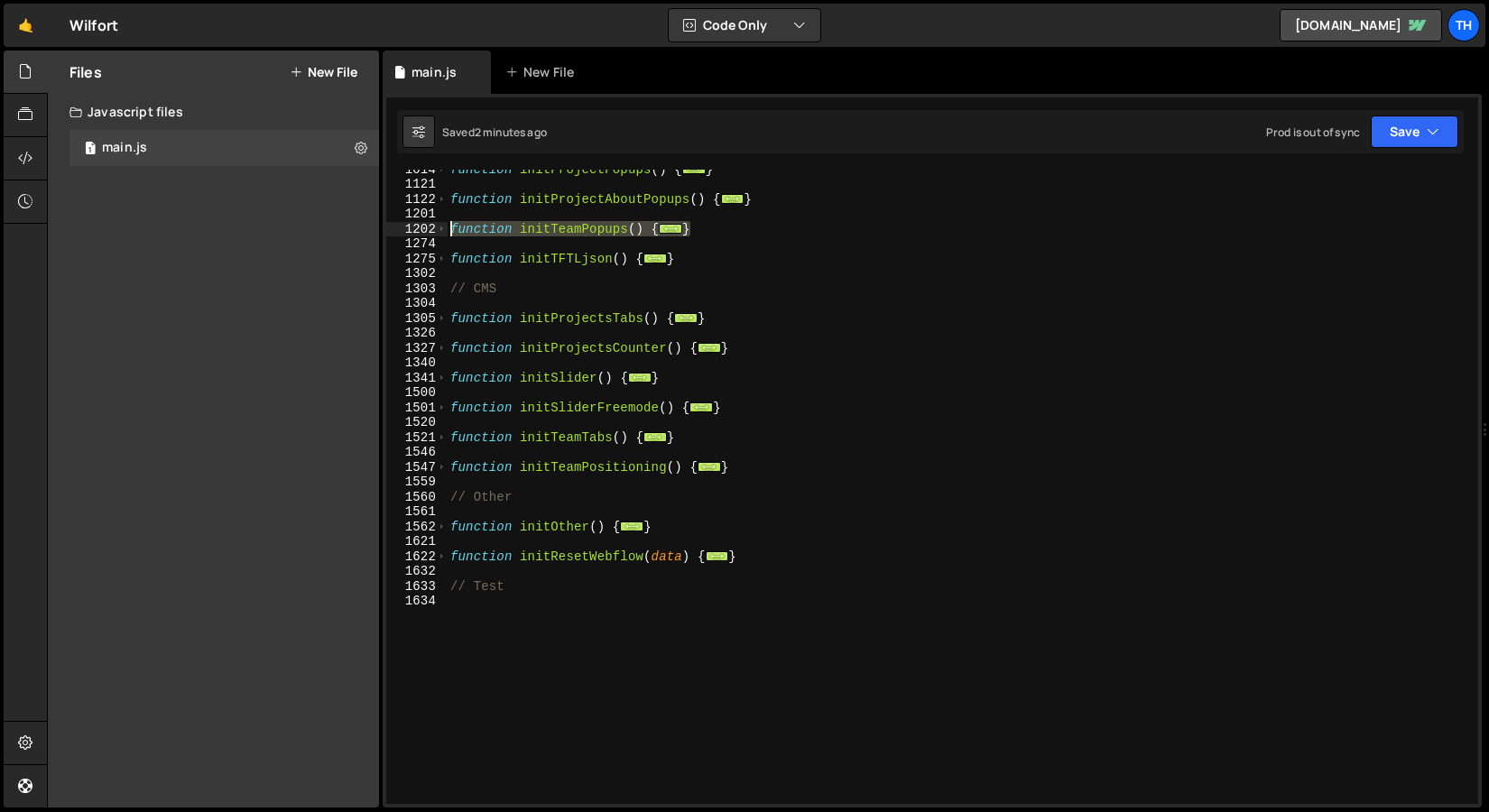
drag, startPoint x: 704, startPoint y: 234, endPoint x: 404, endPoint y: 234, distance: 300.0
click at [404, 234] on div "gsap.registerPlugin(ScrollTrigger, CustomEase, SplitText); 1014 1121 1122 1201 …" at bounding box center [933, 486] width 1092 height 635
paste textarea "}"
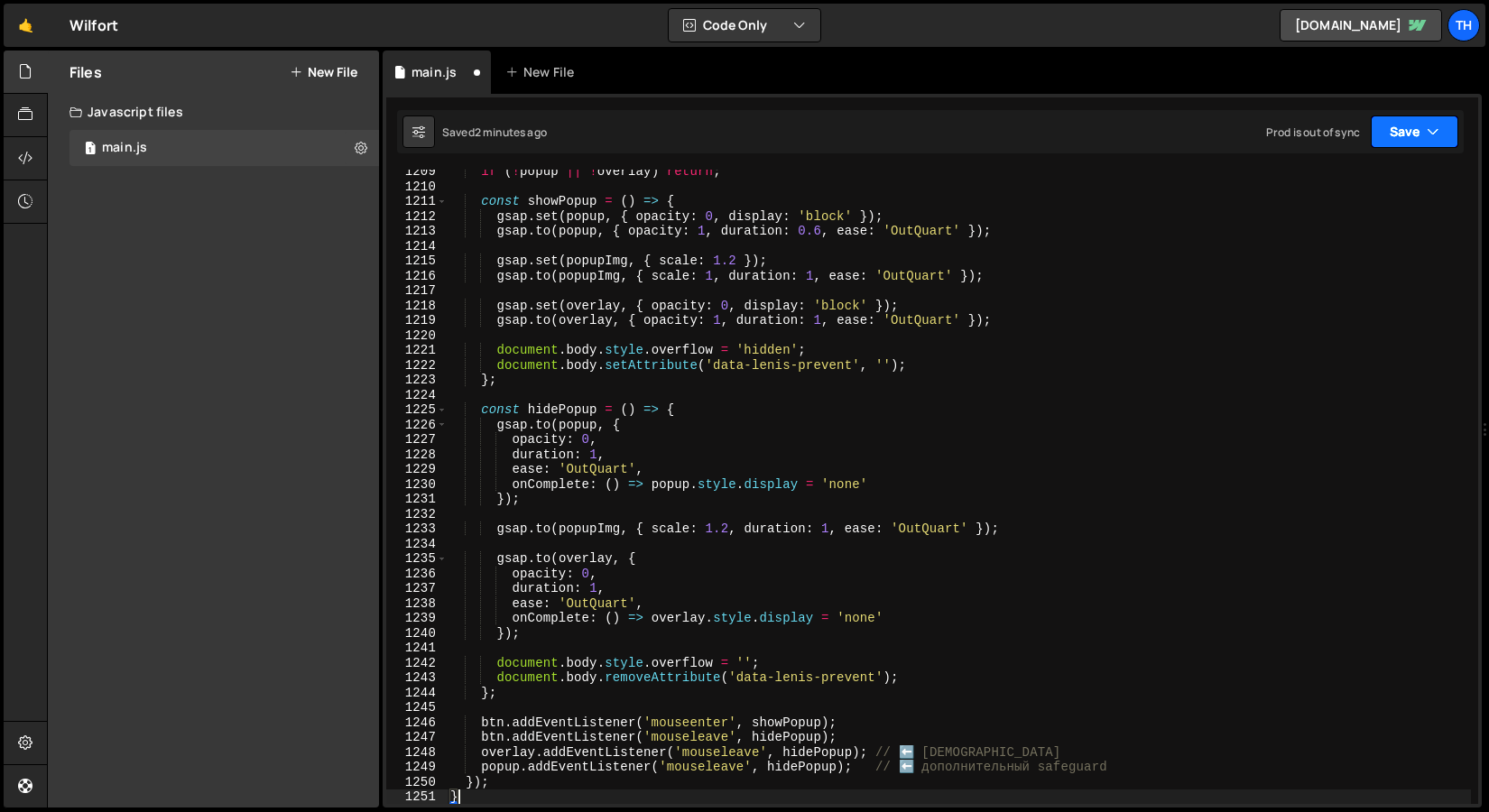
drag, startPoint x: 1399, startPoint y: 135, endPoint x: 1387, endPoint y: 135, distance: 12.0
click at [1400, 135] on button "Save" at bounding box center [1415, 132] width 88 height 33
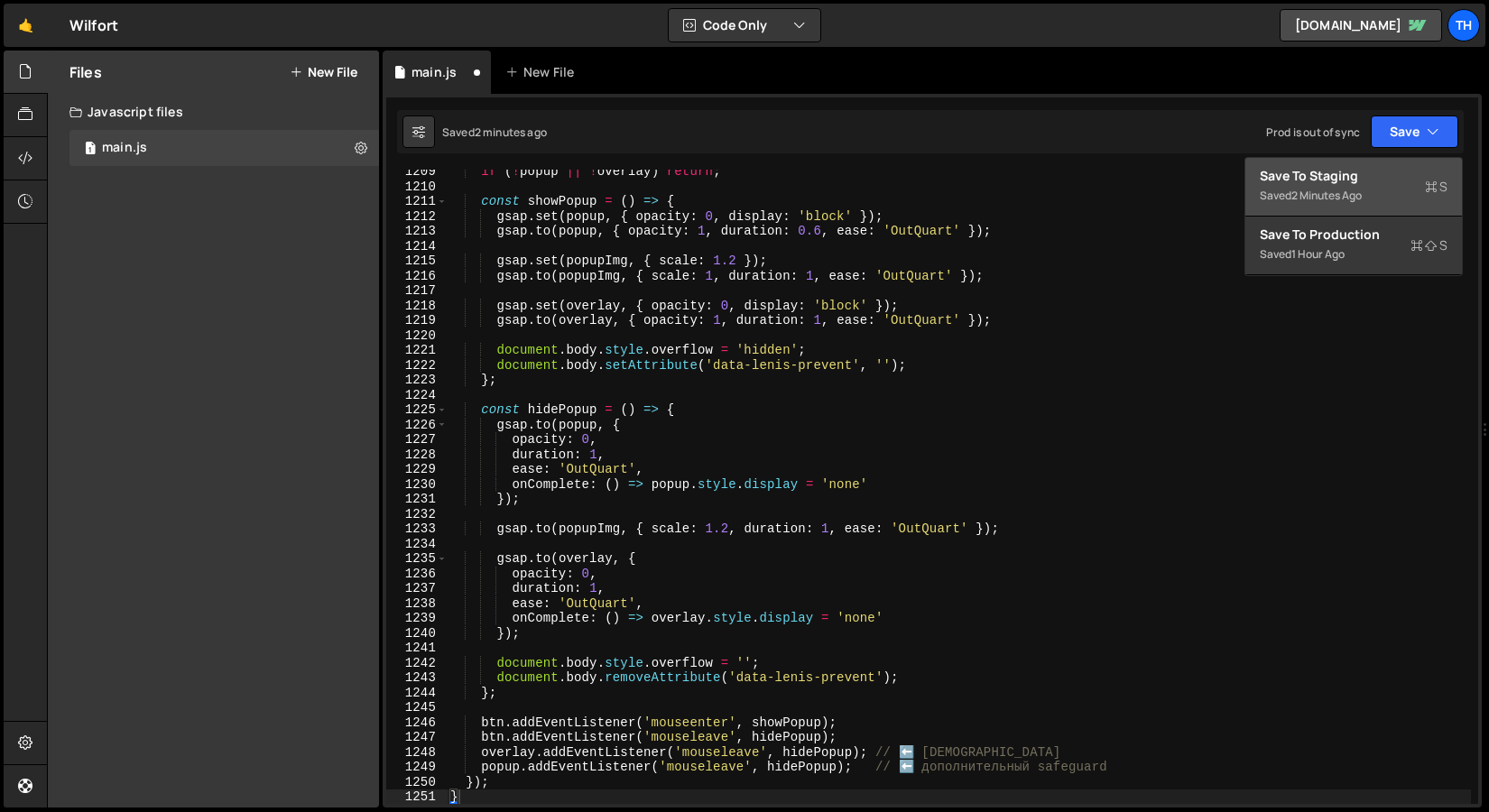
click at [1331, 188] on div "2 minutes ago" at bounding box center [1327, 194] width 71 height 15
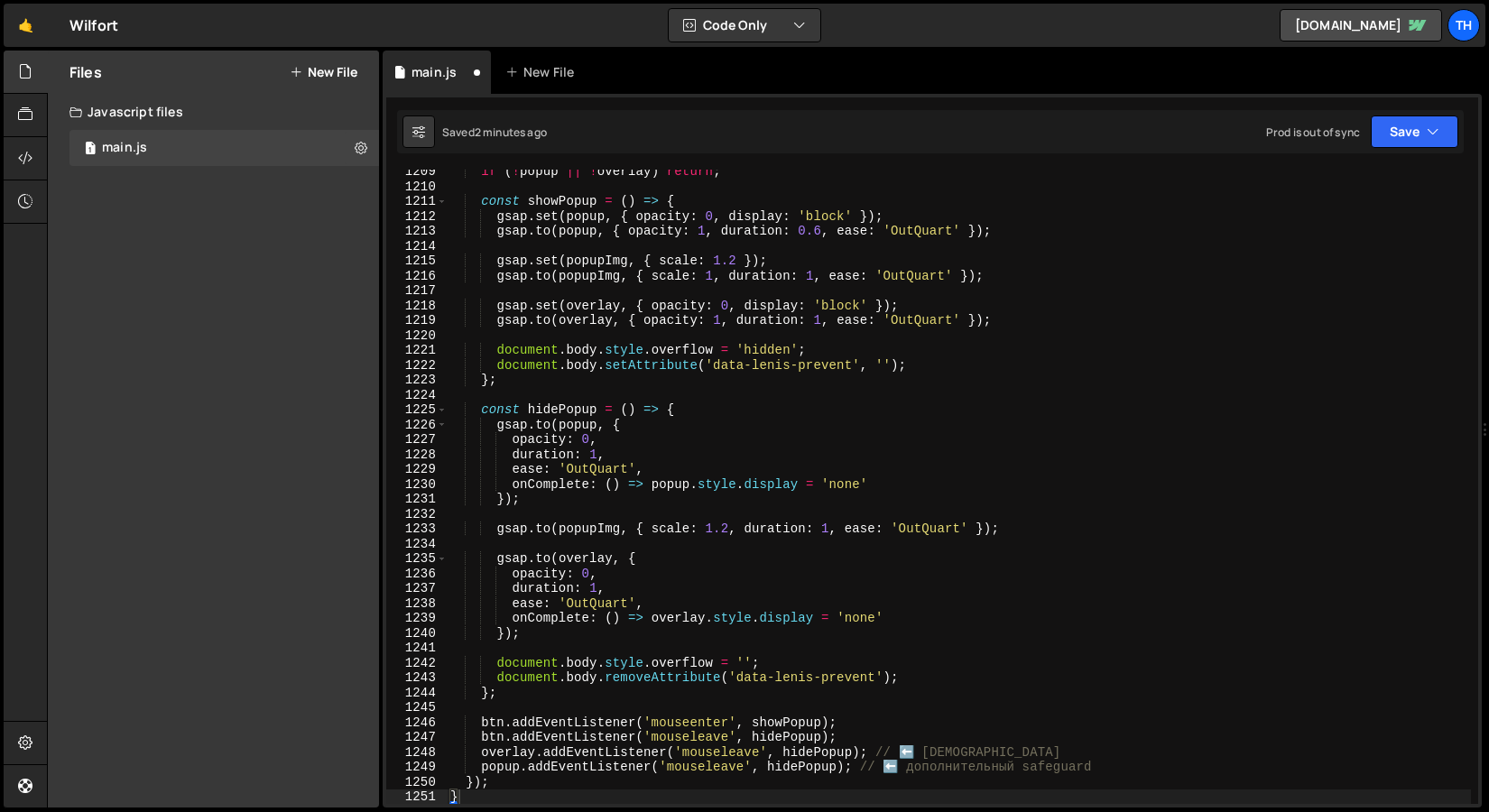
scroll to position [17993, 0]
click at [629, 406] on div "if ( ! popup || ! overlay ) return ; const showPopup = ( ) => { gsap . set ( po…" at bounding box center [959, 496] width 1025 height 665
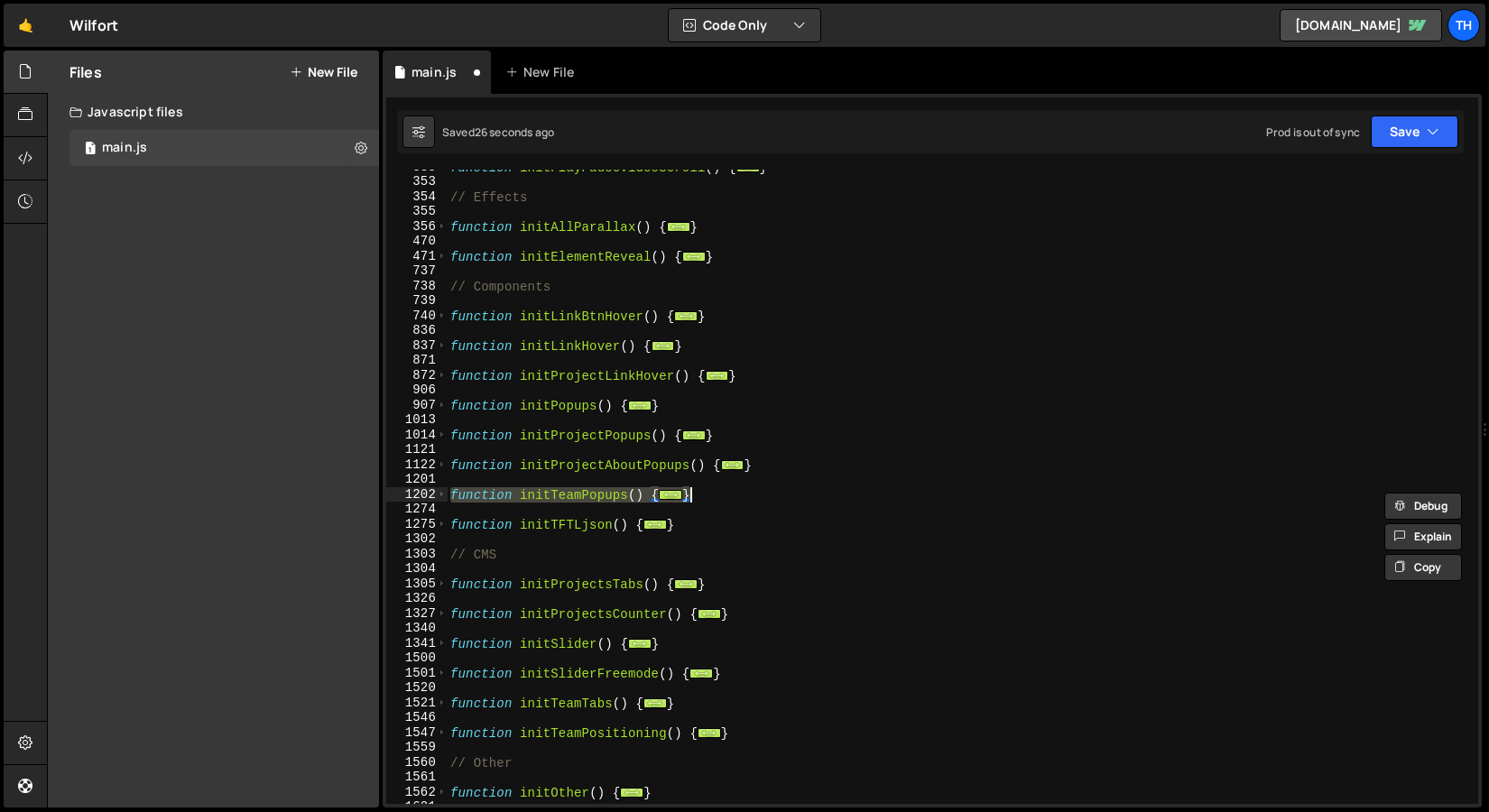
scroll to position [383, 0]
click at [447, 496] on div "function initPlayPauseVideoScroll ( ) { ... } // Effects function initAllParall…" at bounding box center [959, 486] width 1025 height 635
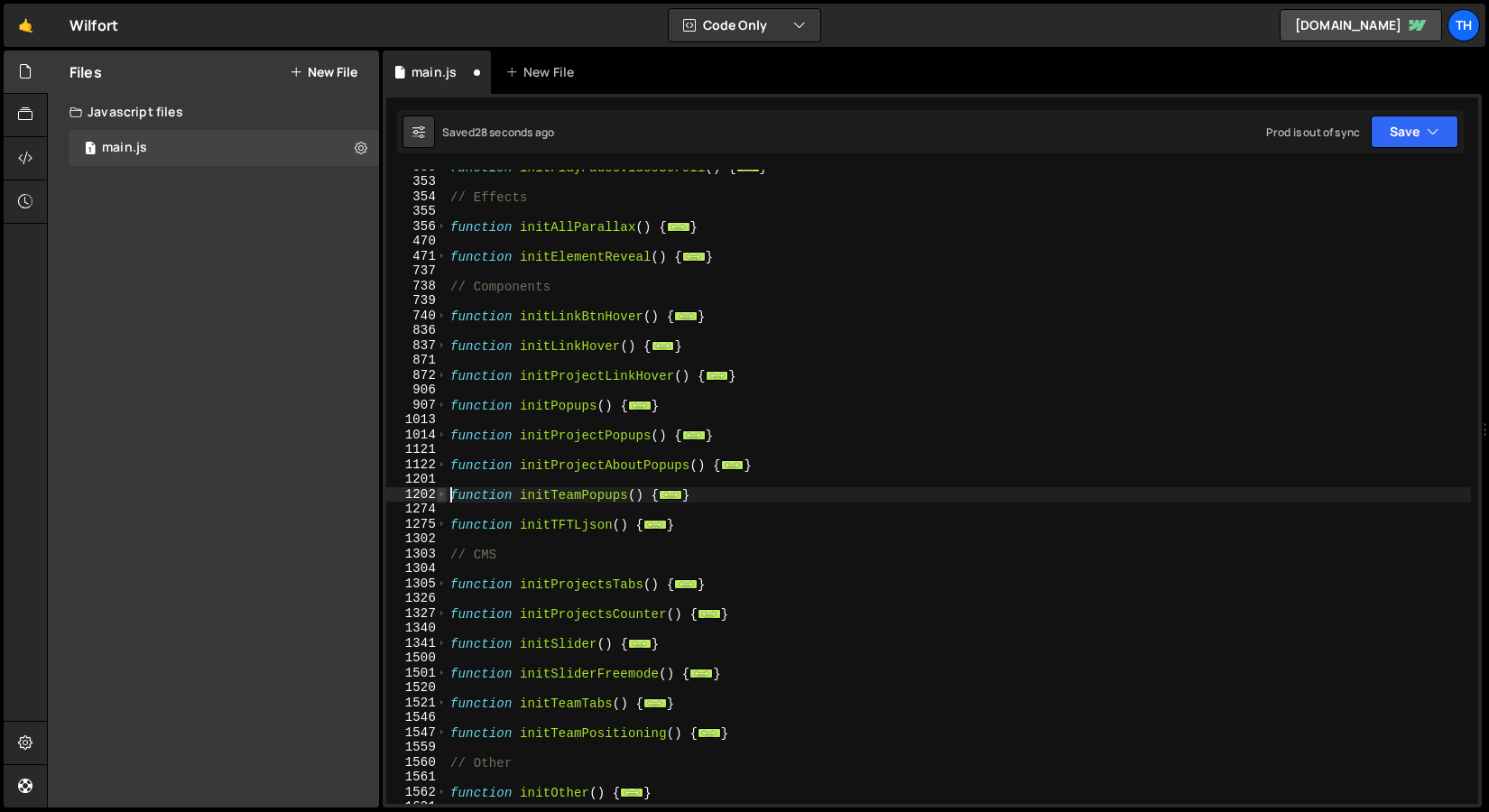
click at [443, 496] on span at bounding box center [442, 494] width 10 height 15
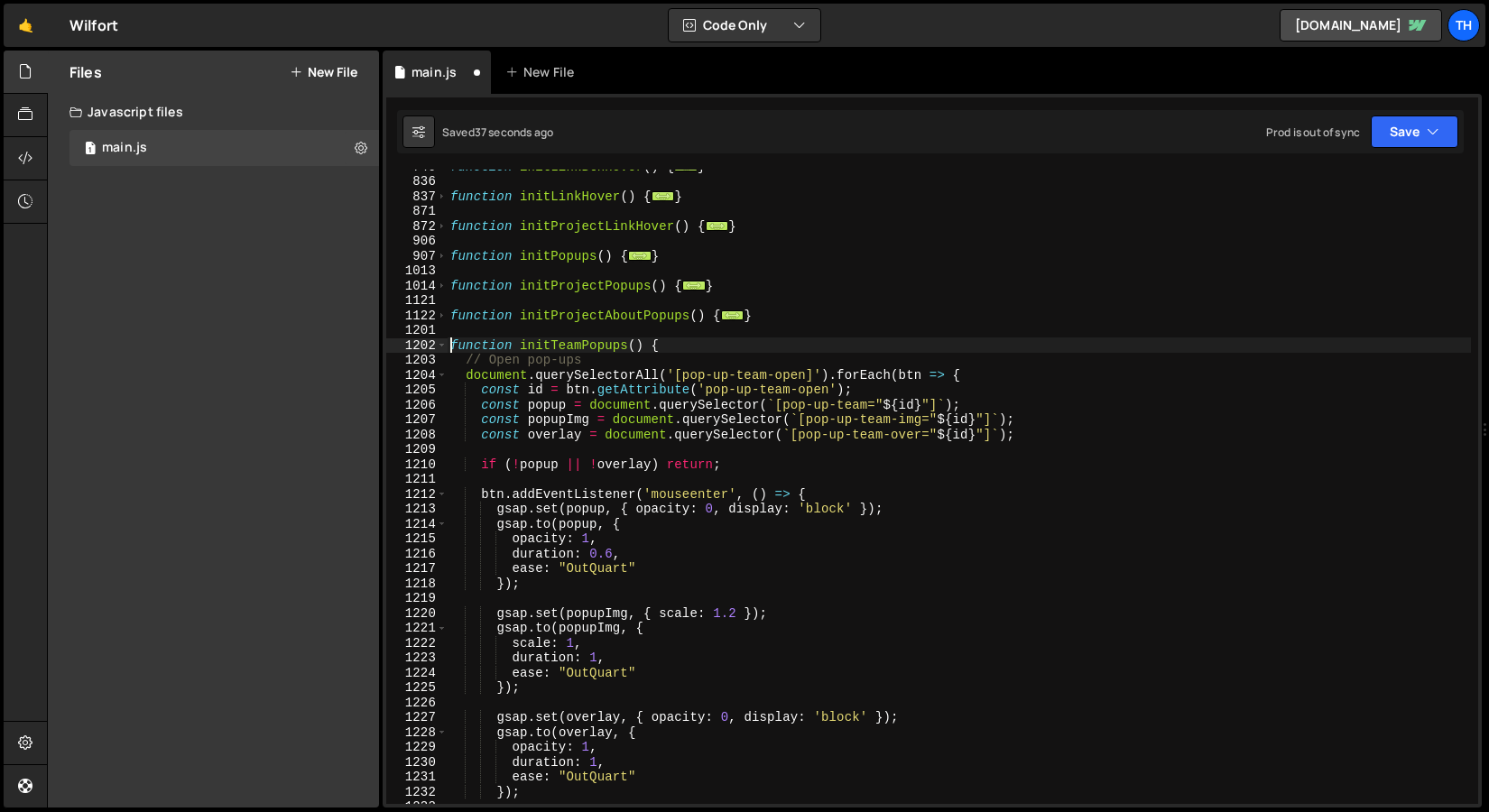
scroll to position [526, 0]
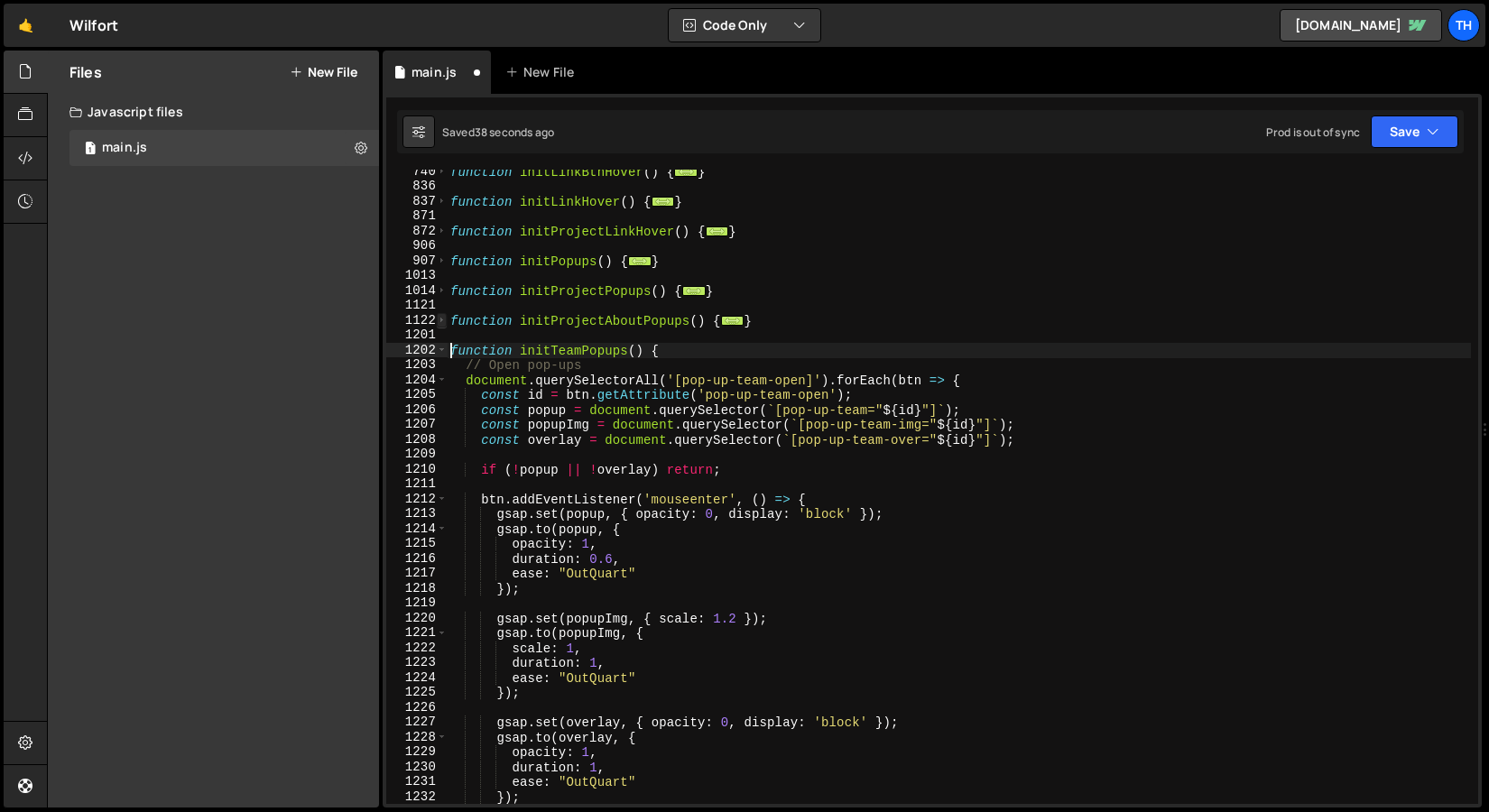
click at [440, 318] on span at bounding box center [442, 320] width 10 height 15
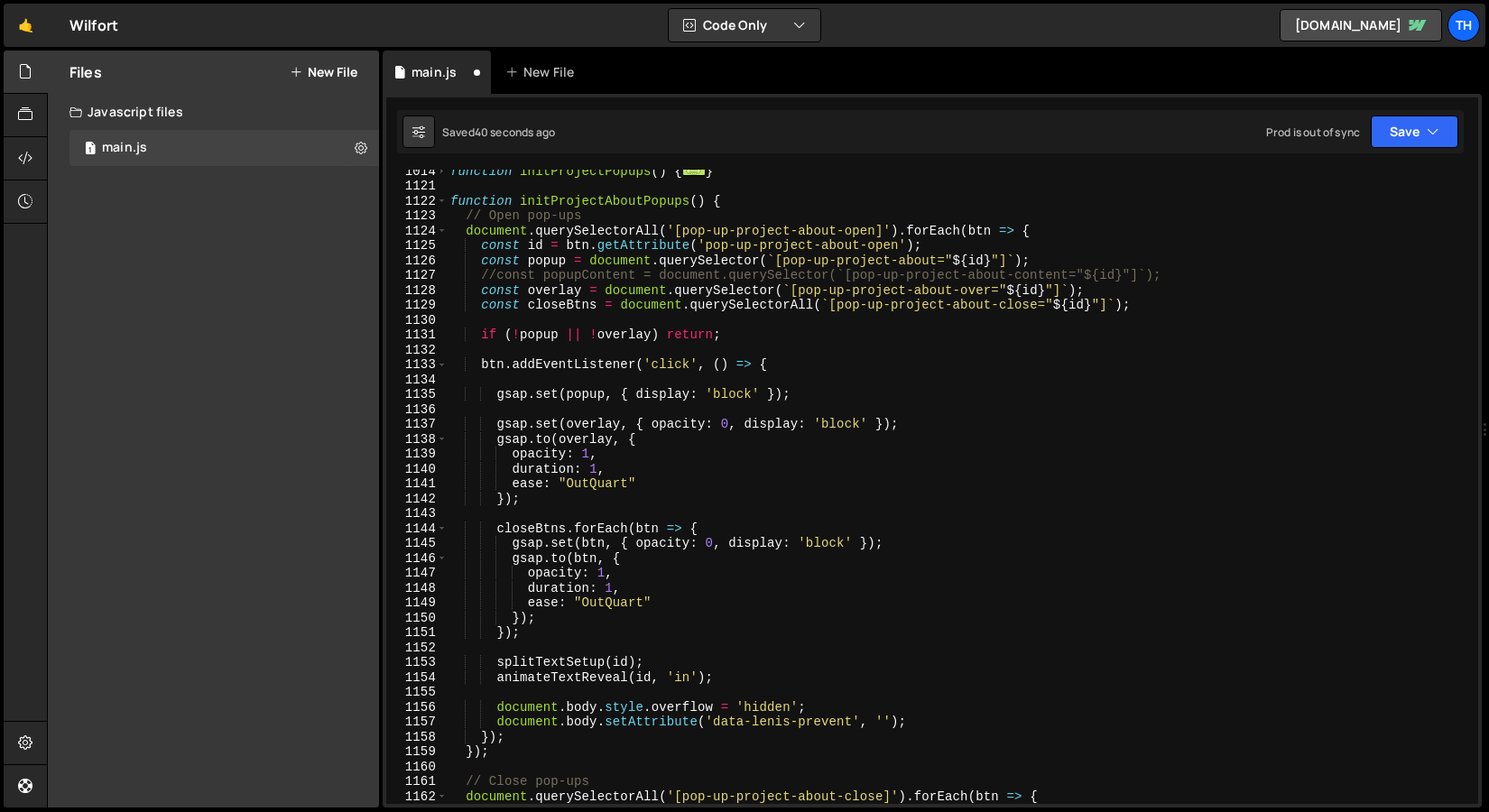
scroll to position [683, 0]
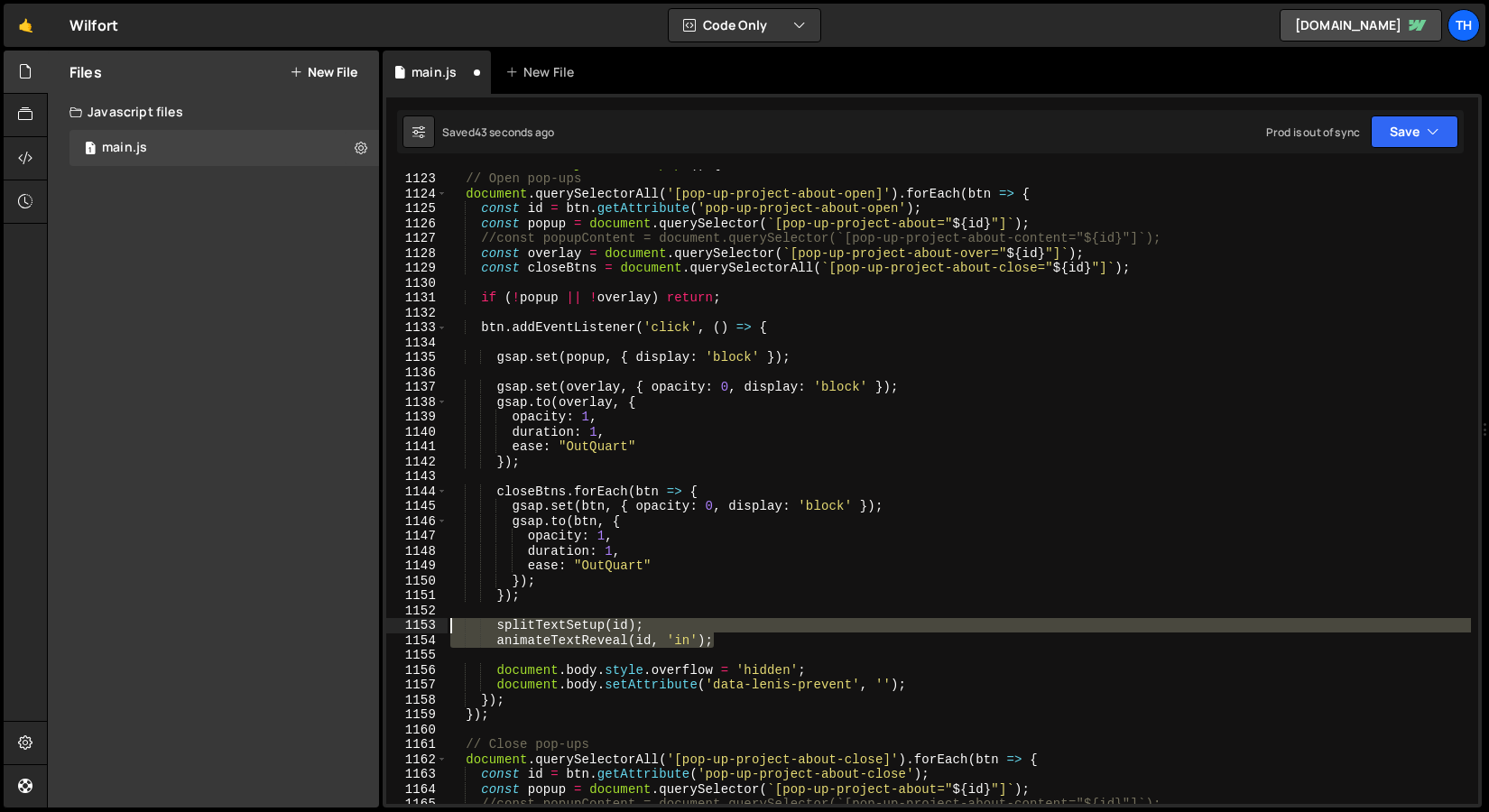
drag, startPoint x: 722, startPoint y: 642, endPoint x: 430, endPoint y: 630, distance: 292.2
click at [430, 630] on div "function initTeamPopups() { 1122 1123 1124 1125 1126 1127 1128 1129 1130 1131 1…" at bounding box center [933, 486] width 1092 height 635
type textarea "splitTextSetup(id); animateTextReveal(id, 'in');"
click at [615, 617] on div "function initProjectAboutPopups ( ) { // Open pop-ups document . querySelectorA…" at bounding box center [959, 488] width 1025 height 665
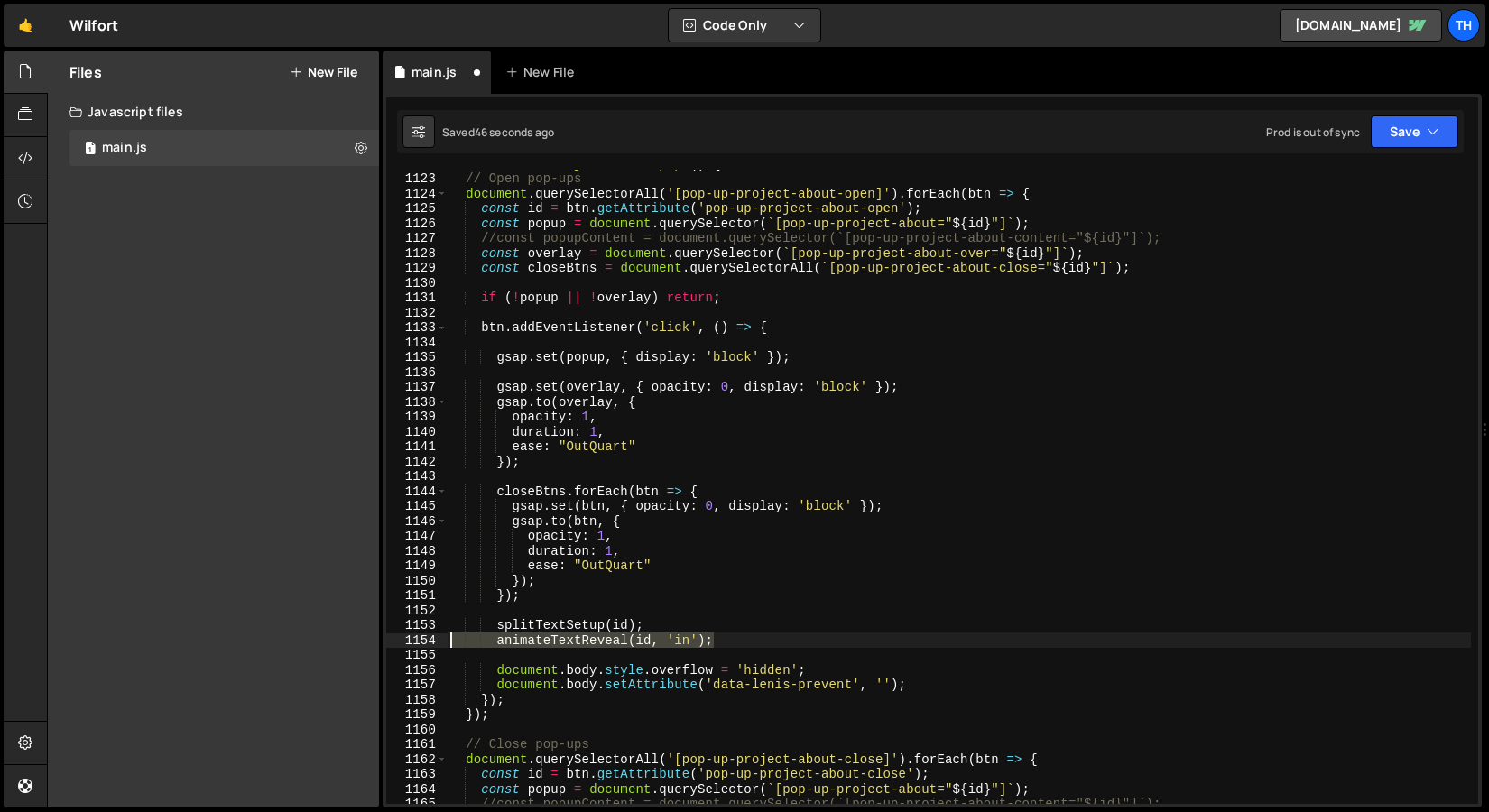
drag, startPoint x: 728, startPoint y: 642, endPoint x: 282, endPoint y: 642, distance: 446.0
click at [282, 642] on div "Files New File Javascript files 1 main.js 0 CSS files Copy share link Edit File…" at bounding box center [767, 429] width 1442 height 758
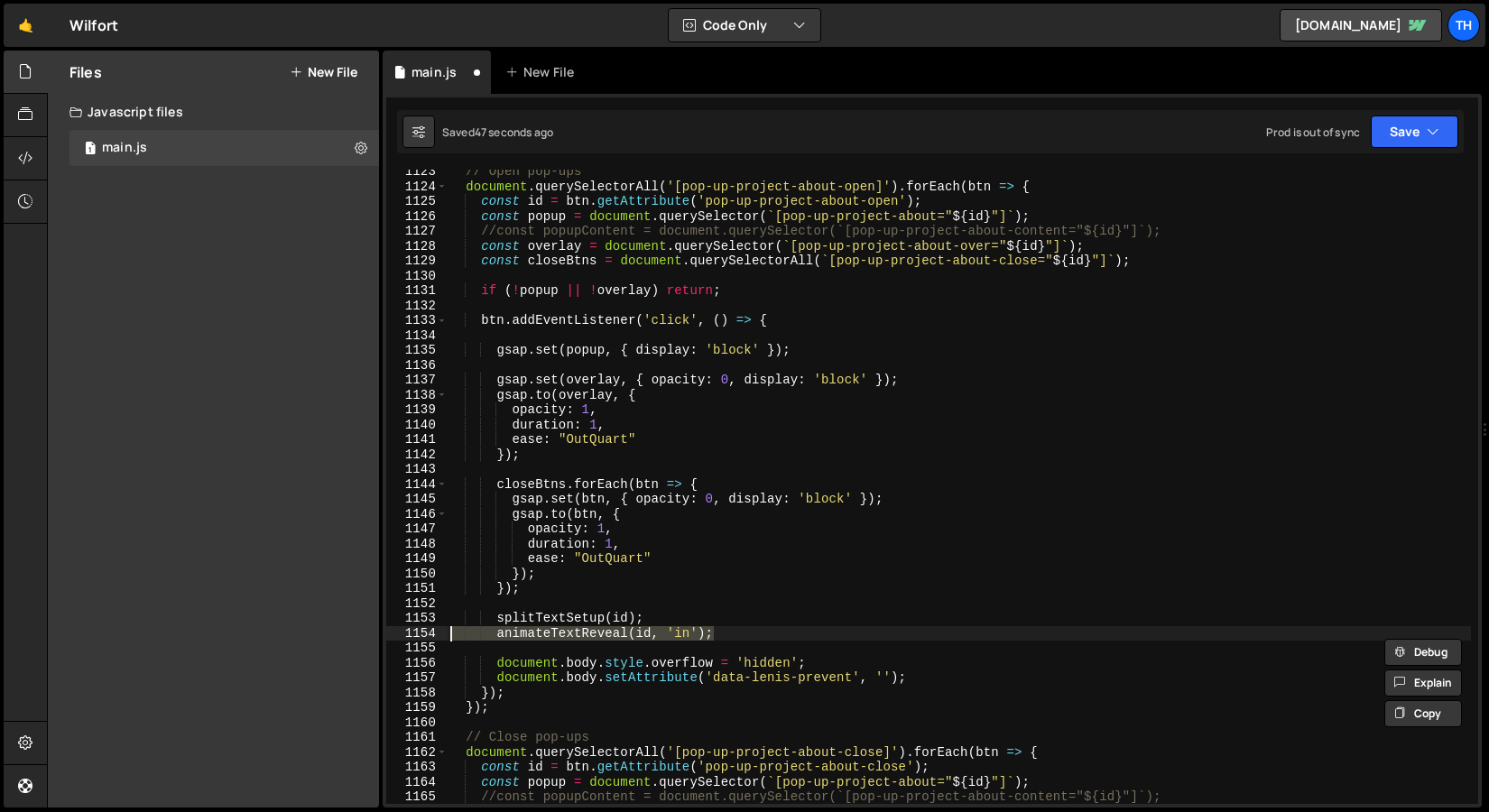
scroll to position [691, 0]
drag, startPoint x: 747, startPoint y: 634, endPoint x: 710, endPoint y: 631, distance: 37.1
click at [610, 631] on div "// Open pop-ups document . querySelectorAll ( '[pop-up-project-about-open]' ) .…" at bounding box center [959, 495] width 1025 height 665
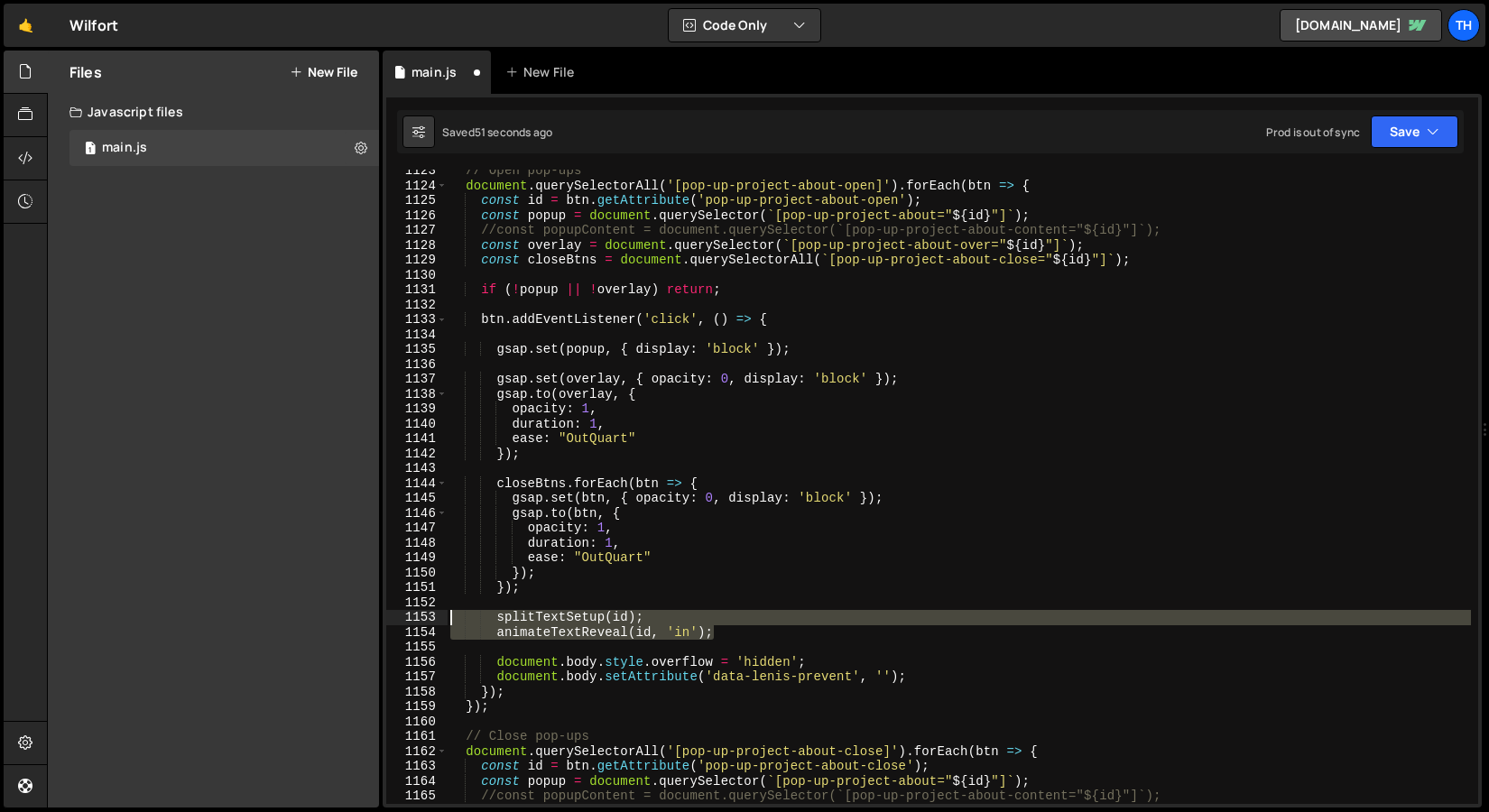
drag, startPoint x: 714, startPoint y: 632, endPoint x: 437, endPoint y: 618, distance: 277.4
click at [437, 618] on div "animateTextReveal(id, 'in'); 1123 1124 1125 1126 1127 1128 1129 1130 1131 1132 …" at bounding box center [933, 486] width 1092 height 635
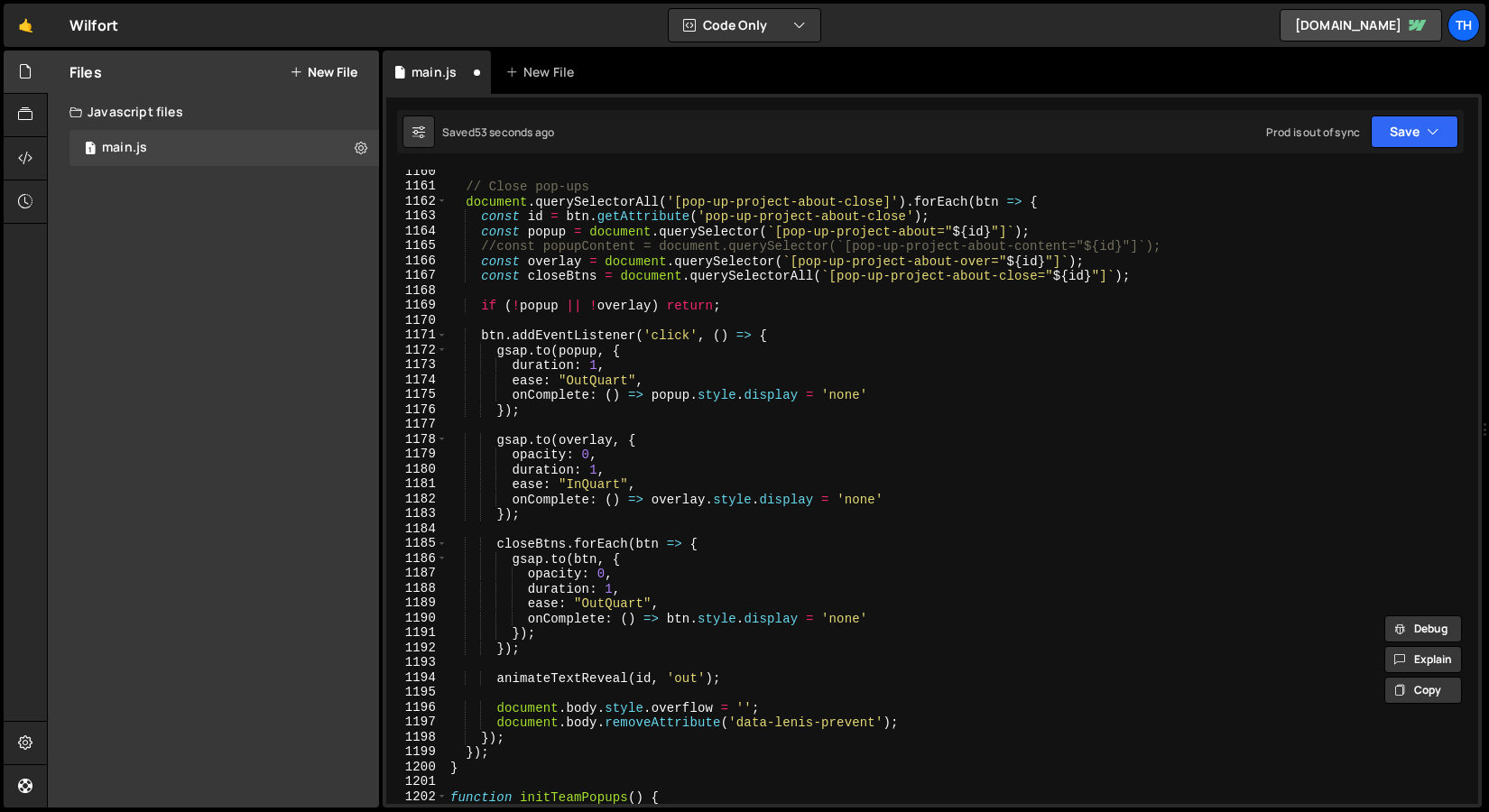
scroll to position [1372, 0]
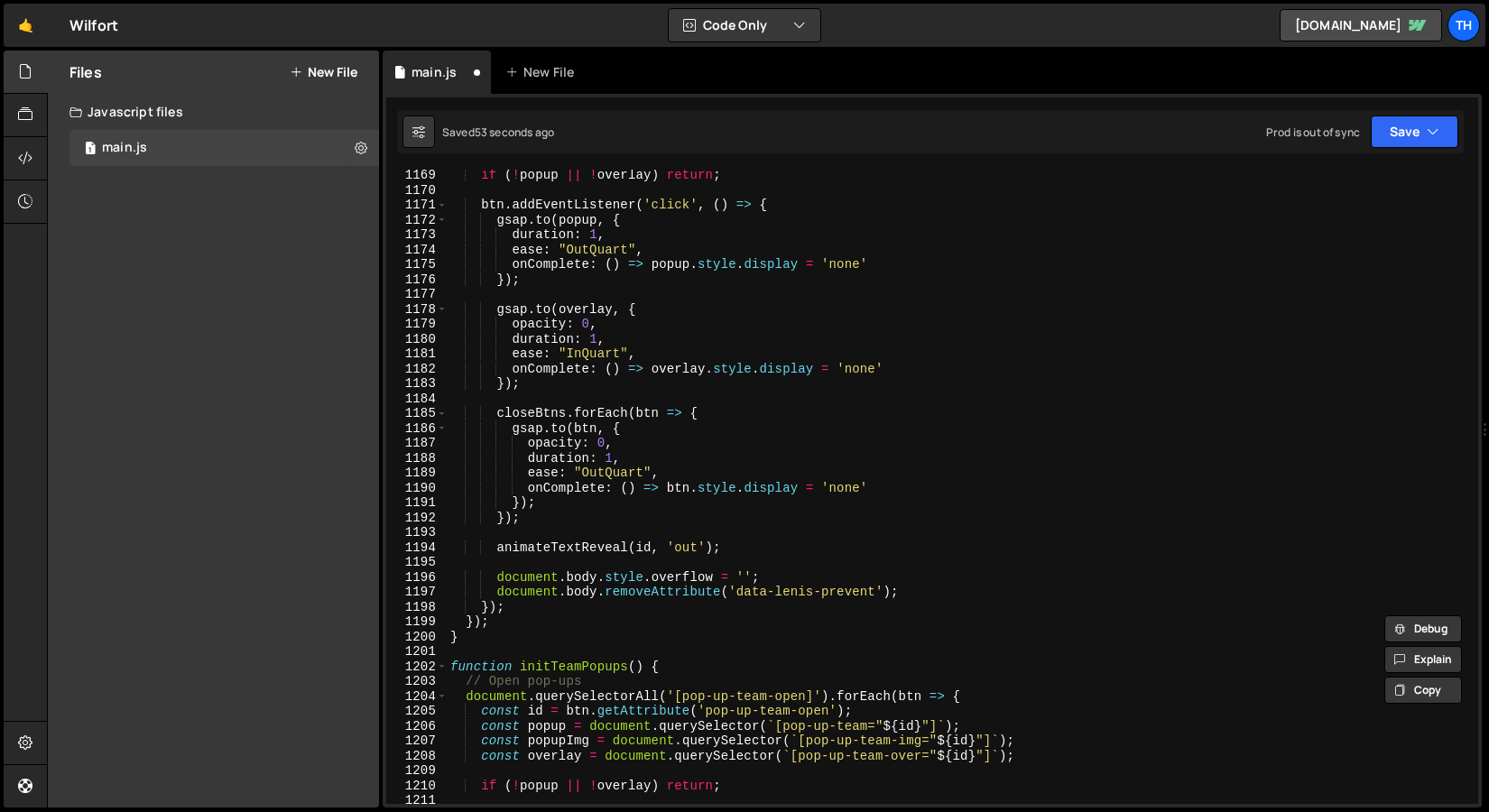
click at [668, 512] on div "if ( ! popup || ! overlay ) return ; btn . addEventListener ( 'click' , ( ) => …" at bounding box center [959, 499] width 1025 height 665
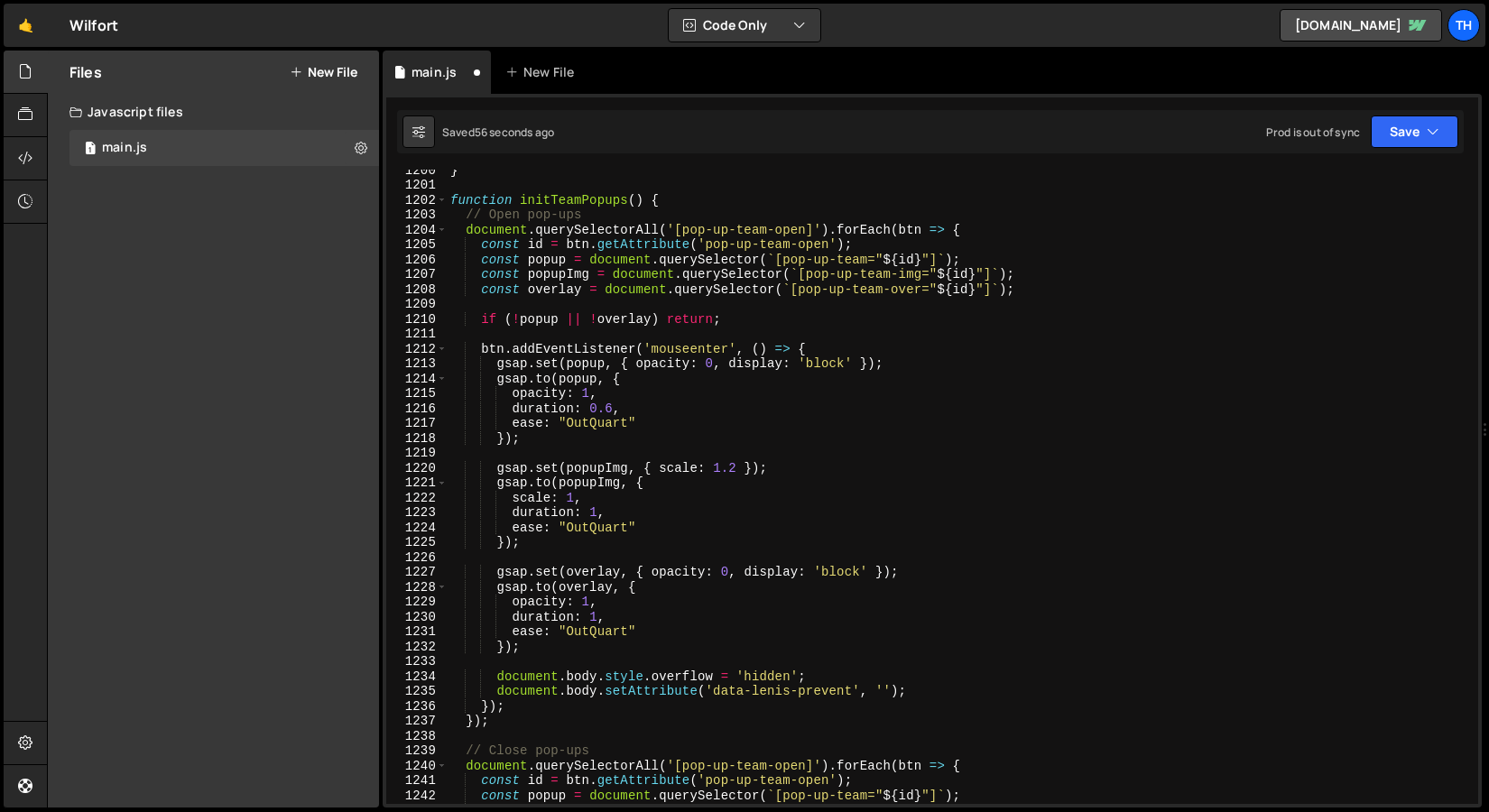
scroll to position [1855, 0]
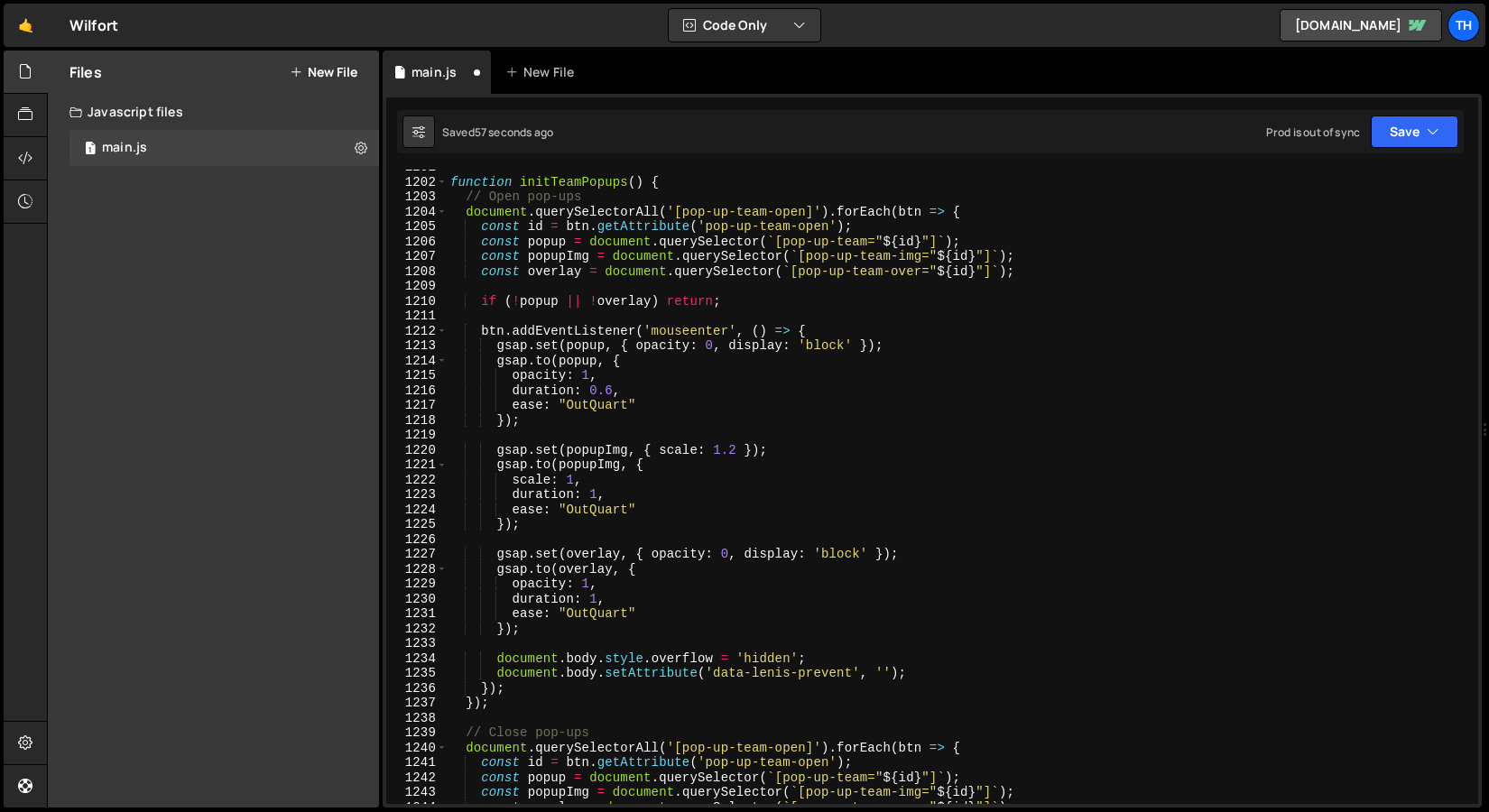
click at [606, 599] on div "function initTeamPopups ( ) { // Open pop-ups document . querySelectorAll ( '[p…" at bounding box center [959, 491] width 1025 height 665
click at [583, 626] on div "function initTeamPopups ( ) { // Open pop-ups document . querySelectorAll ( '[p…" at bounding box center [959, 491] width 1025 height 665
type textarea "});"
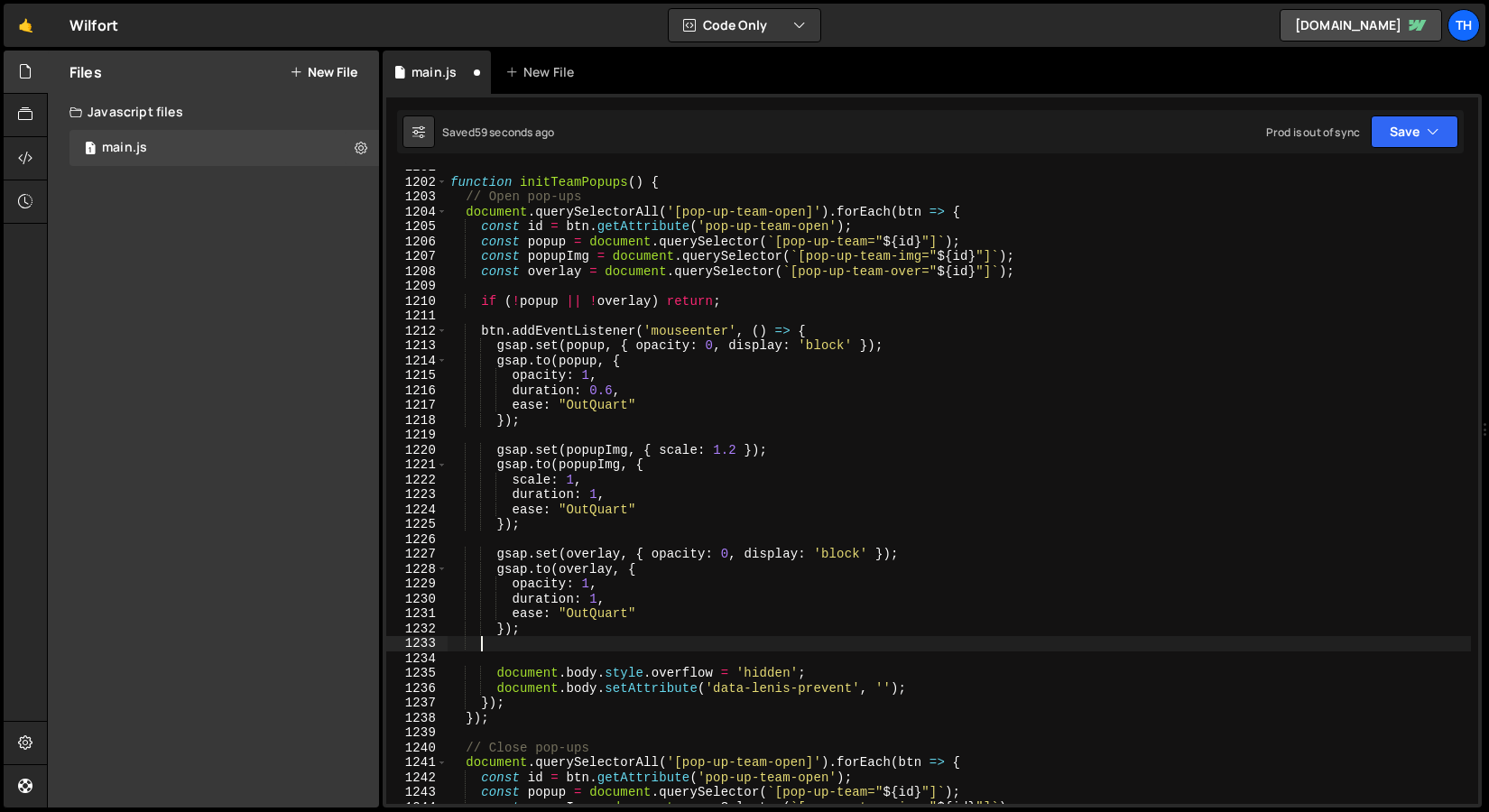
scroll to position [0, 0]
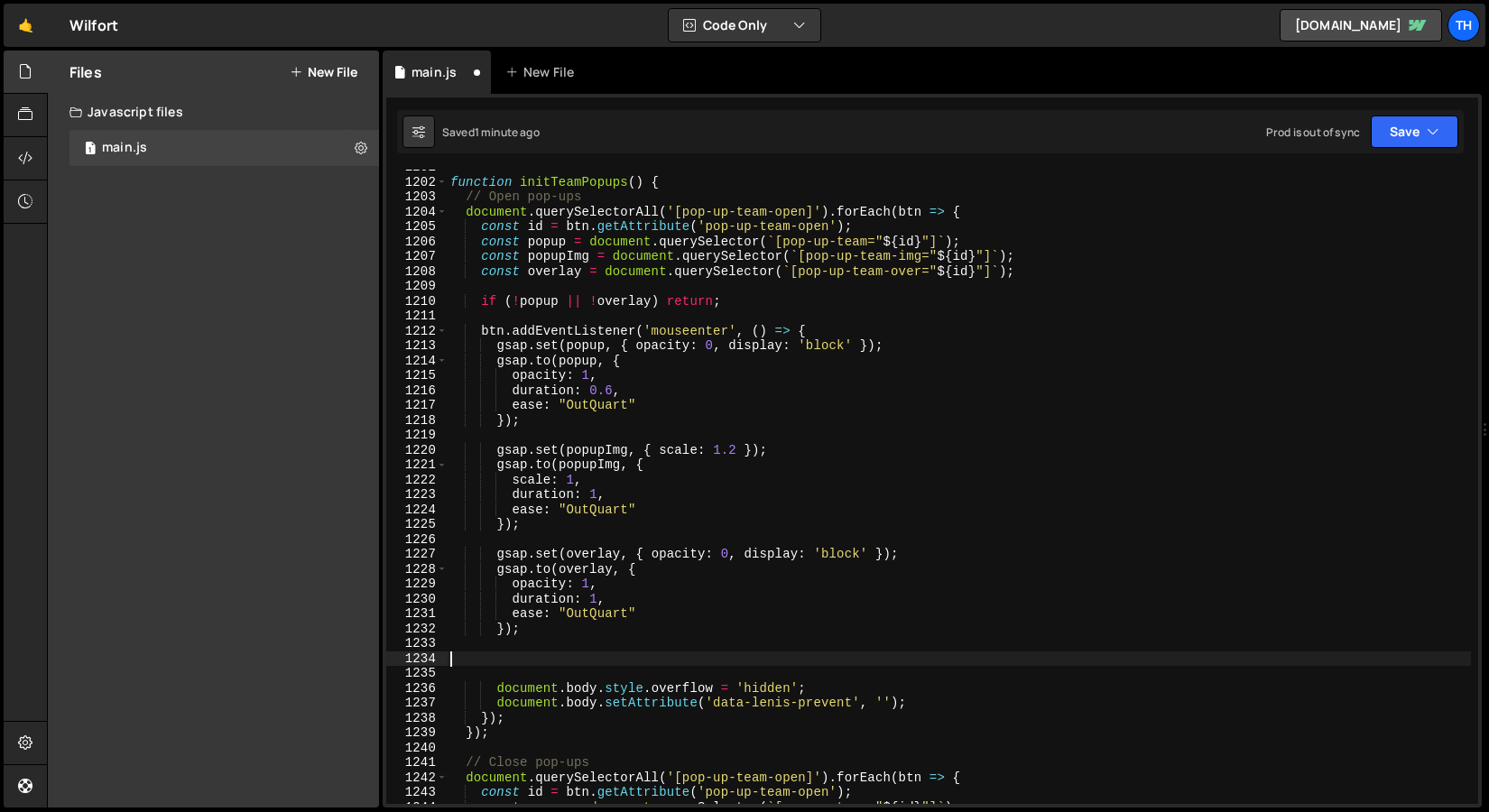
paste textarea "animateTextReveal(id, 'in');"
type textarea "animateTextReveal(id, 'in');"
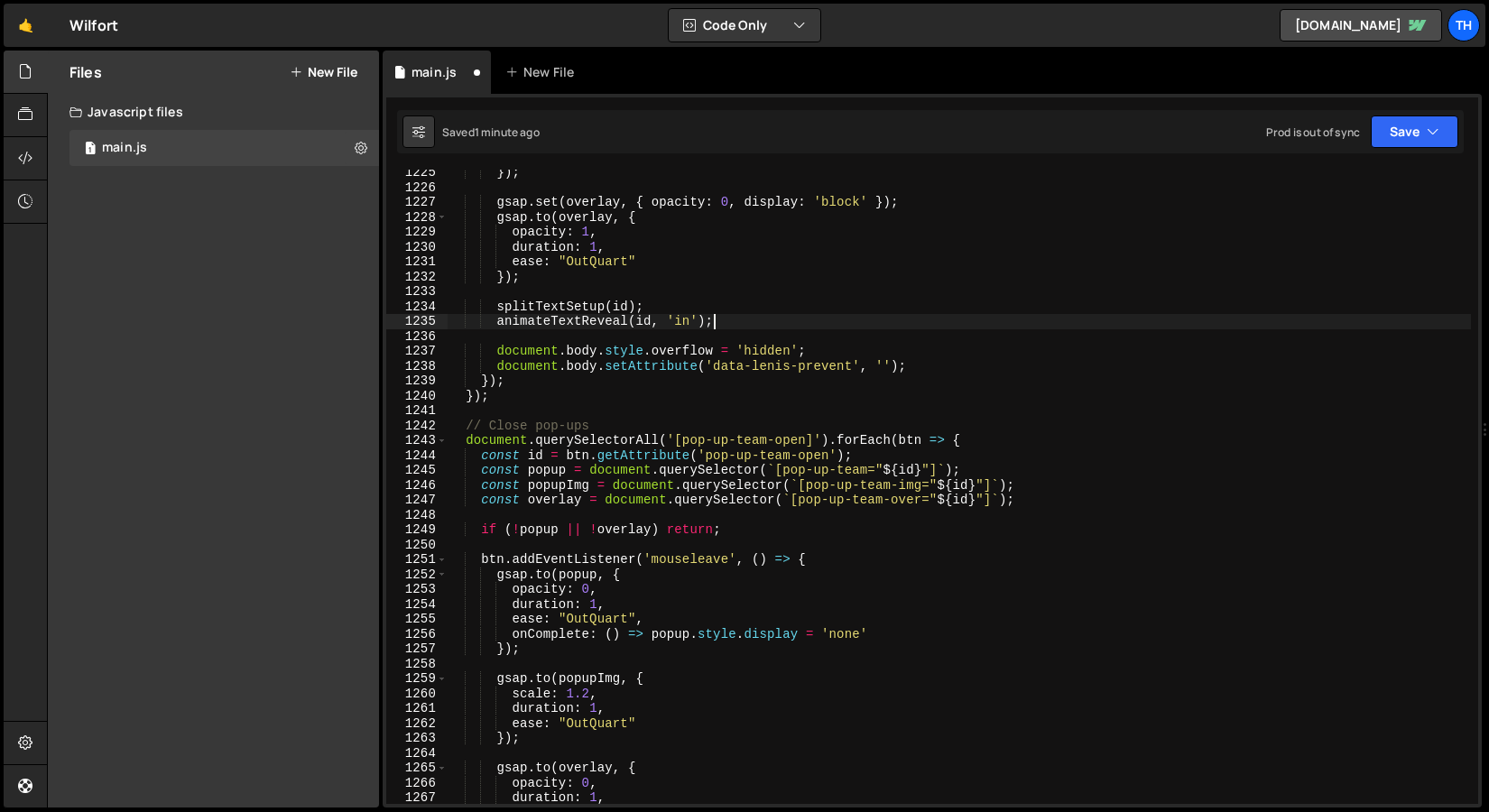
scroll to position [2207, 0]
drag, startPoint x: 732, startPoint y: 327, endPoint x: 498, endPoint y: 321, distance: 234.1
click at [498, 321] on div "}) ; gsap . set ( overlay , { opacity : 0 , display : 'block' }) ; gsap . to ( …" at bounding box center [959, 497] width 1025 height 665
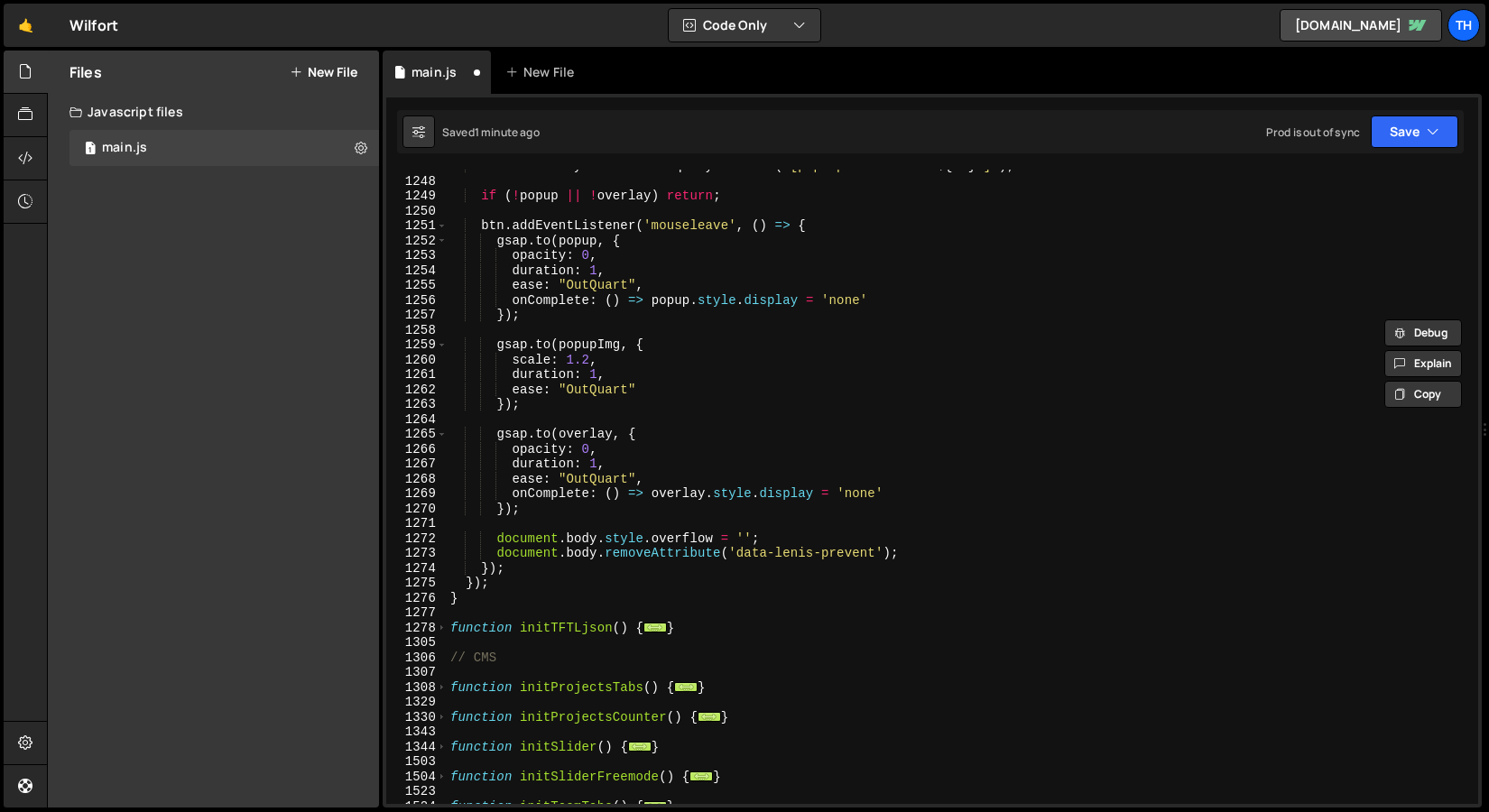
scroll to position [2543, 0]
click at [702, 521] on div "const overlay = document . querySelector ( ` [pop-up-team-over=" ${ id } "] ` )…" at bounding box center [959, 490] width 1025 height 665
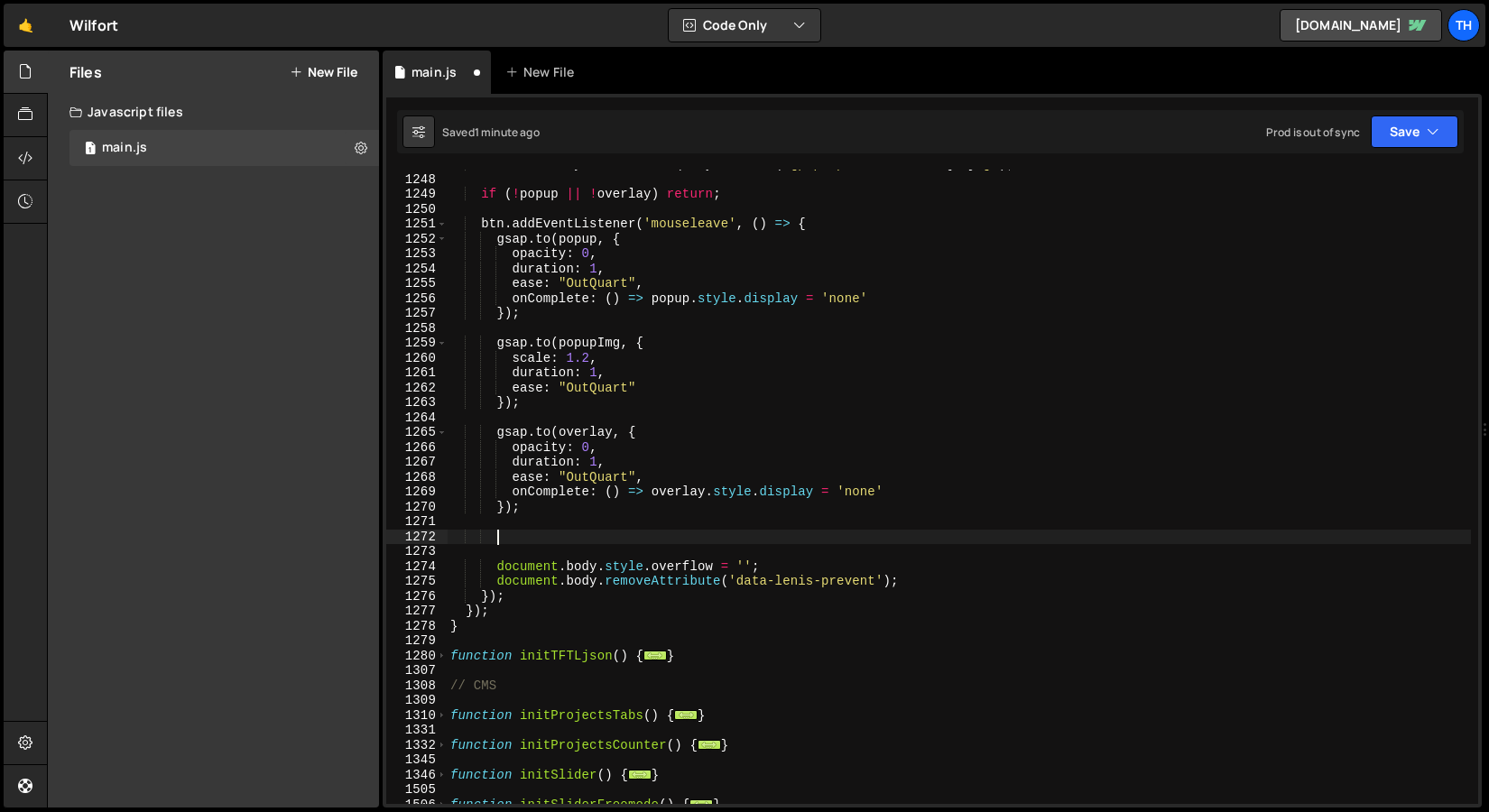
type textarea "v"
paste textarea "animateTextReveal(id, 'in');"
click at [686, 539] on div "const overlay = document . querySelector ( ` [pop-up-team-over=" ${ id } "] ` )…" at bounding box center [959, 489] width 1025 height 665
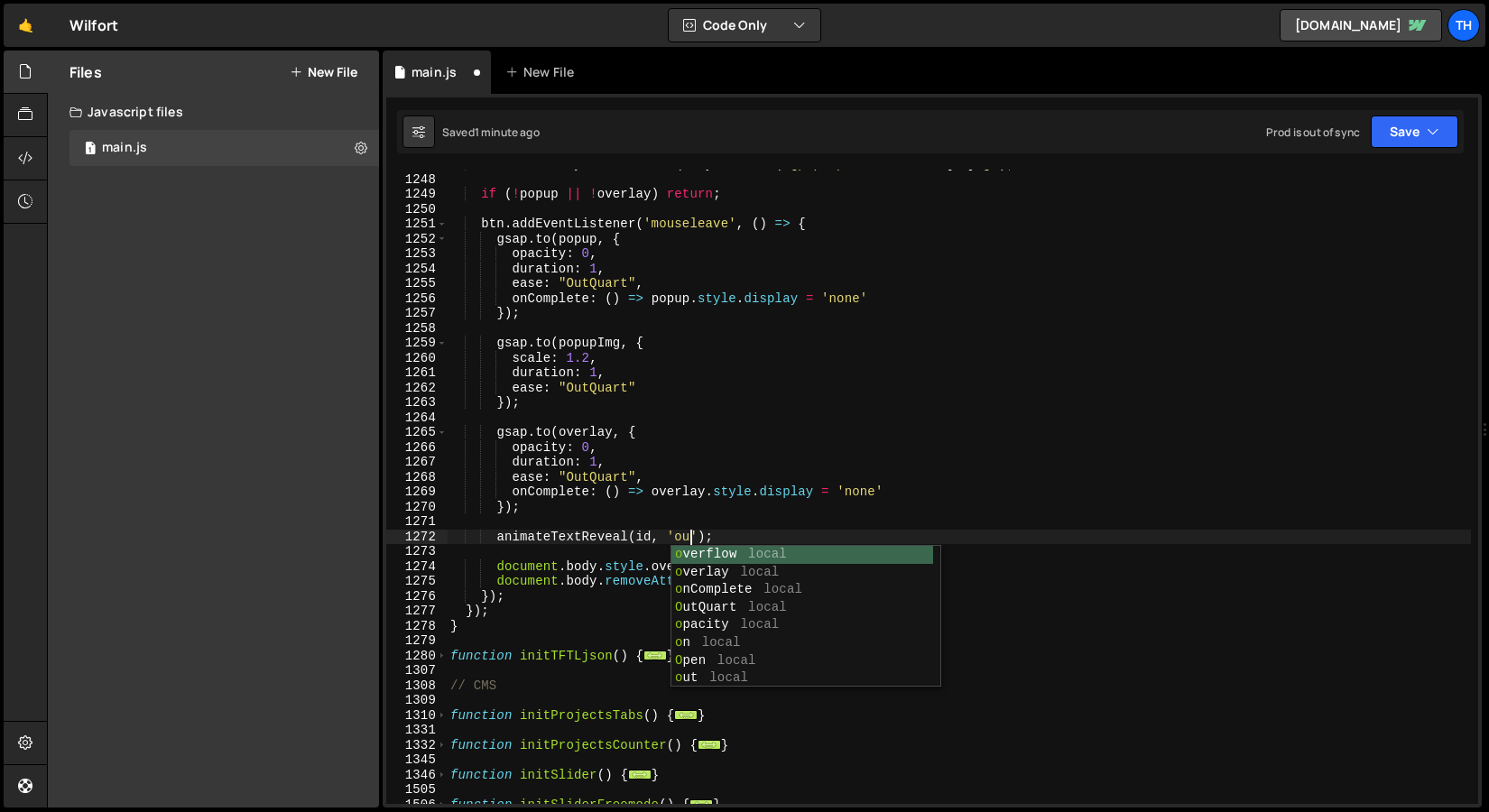
scroll to position [0, 17]
click at [579, 532] on div "const overlay = document . querySelector ( ` [pop-up-team-over=" ${ id } "] ` )…" at bounding box center [959, 489] width 1025 height 665
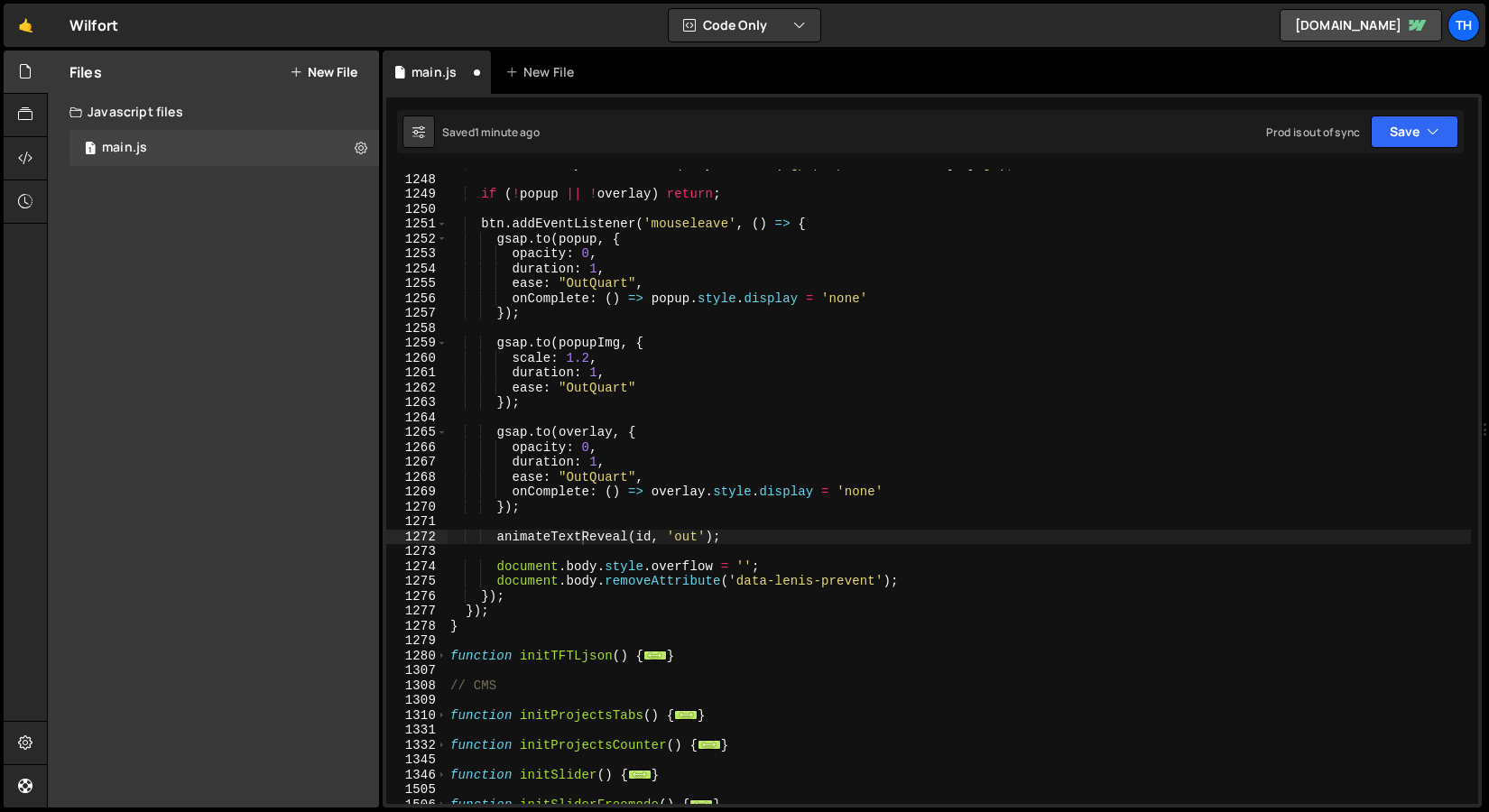
click at [1399, 149] on div "Saved 1 minute ago Prod is out of sync Upgrade to Edit Save Save to Staging S S…" at bounding box center [931, 131] width 1067 height 43
click at [1399, 145] on button "Save" at bounding box center [1415, 132] width 88 height 33
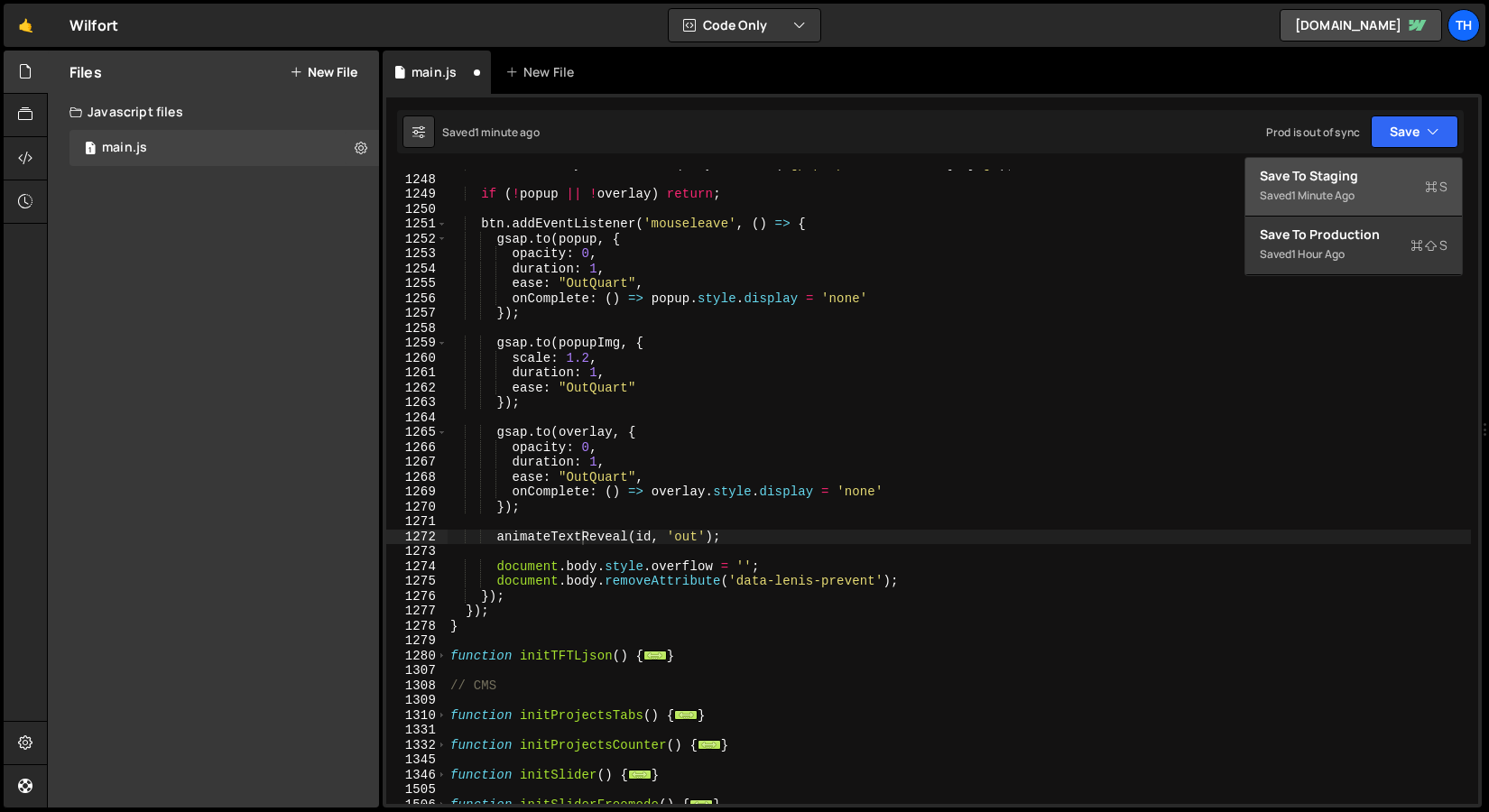
click at [1399, 155] on div "animateTextReveal(id, 'out'); 1247 1248 1249 1250 1251 1252 1253 1254 1255 1256…" at bounding box center [932, 450] width 1099 height 713
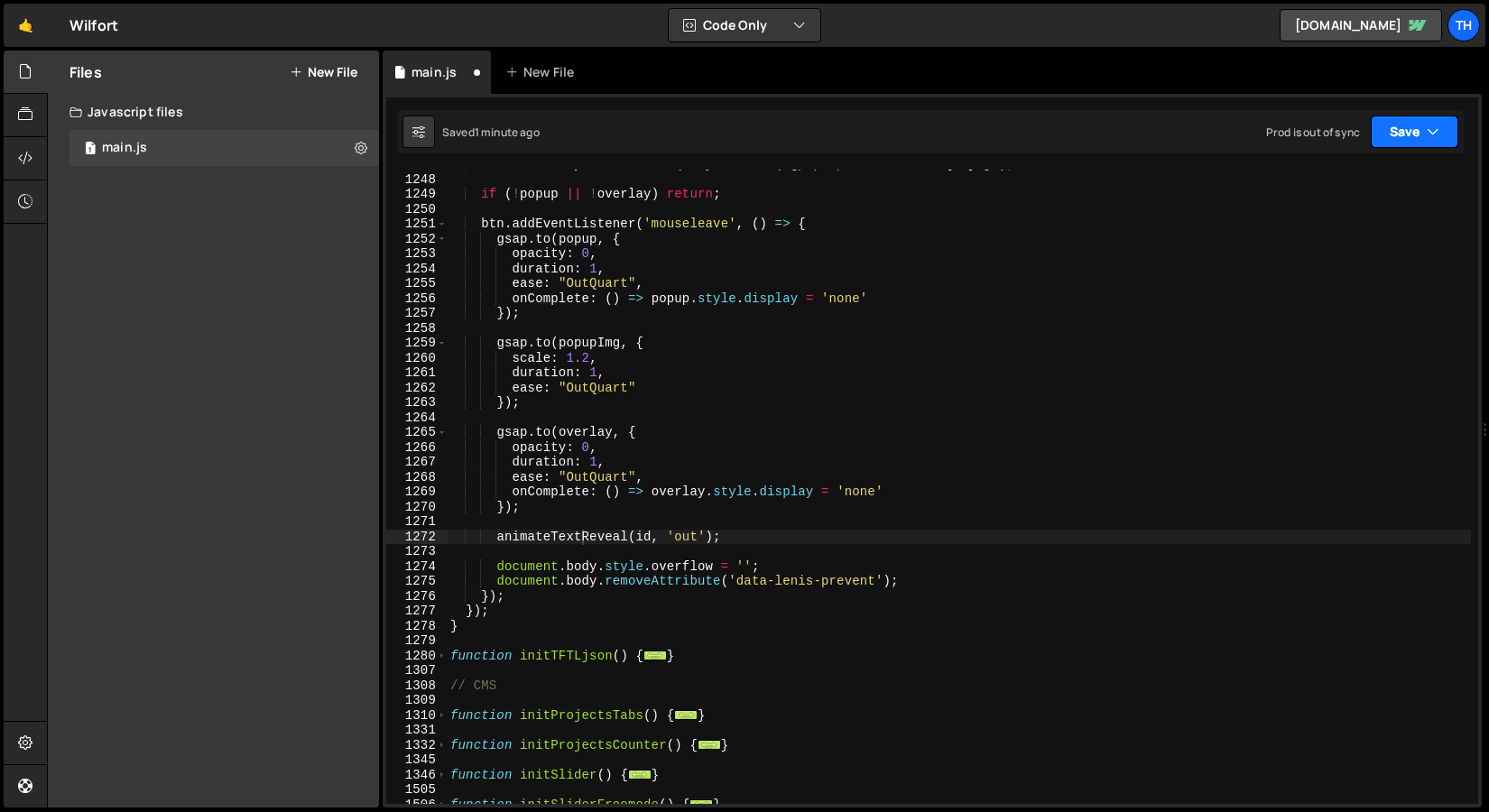
click at [1400, 140] on button "Save" at bounding box center [1415, 132] width 88 height 33
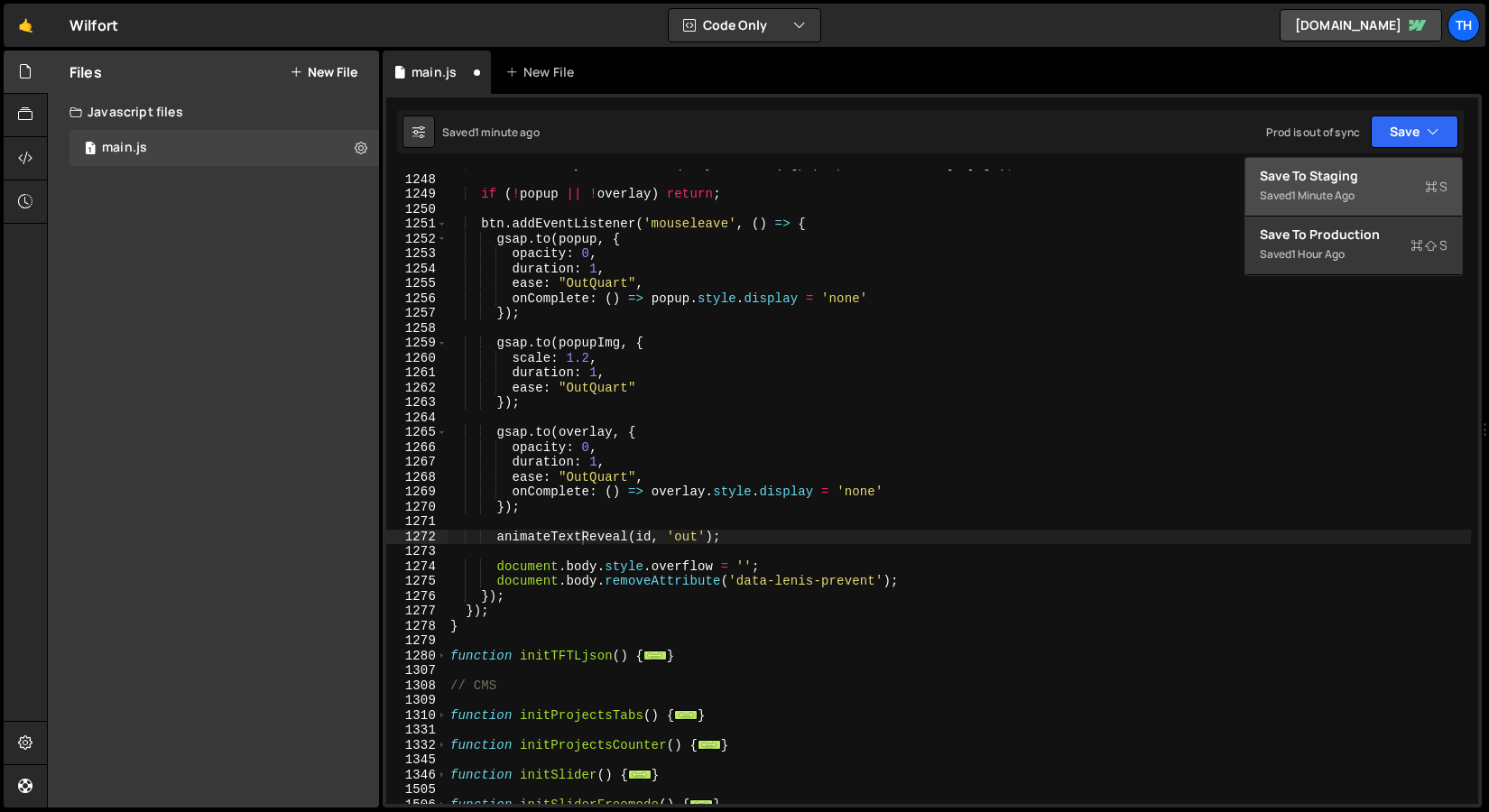
click at [1395, 163] on button "Save to Staging S Saved 1 minute ago" at bounding box center [1353, 187] width 216 height 59
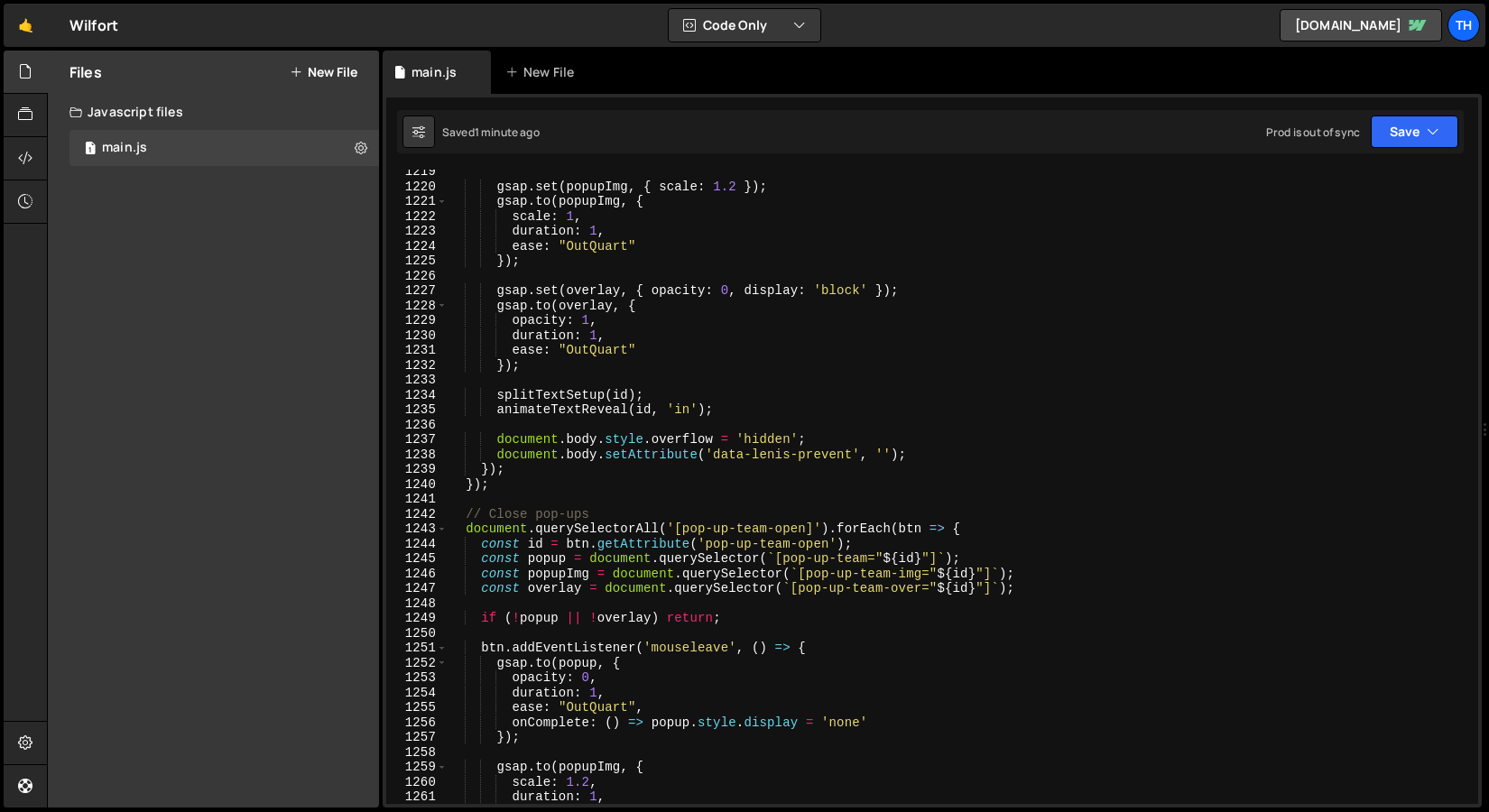
scroll to position [18136, 0]
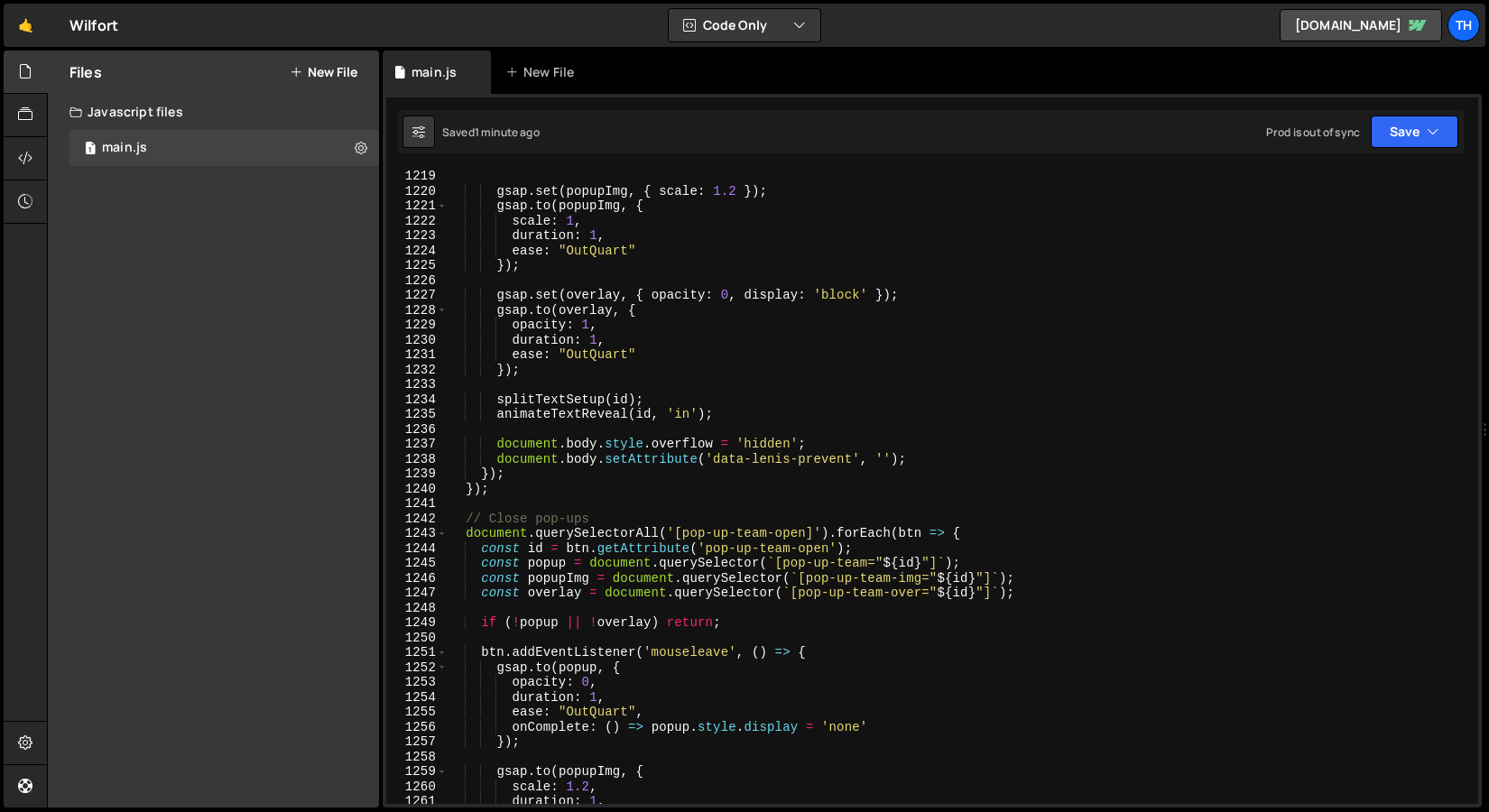
type textarea "splitTextSetup(id);"
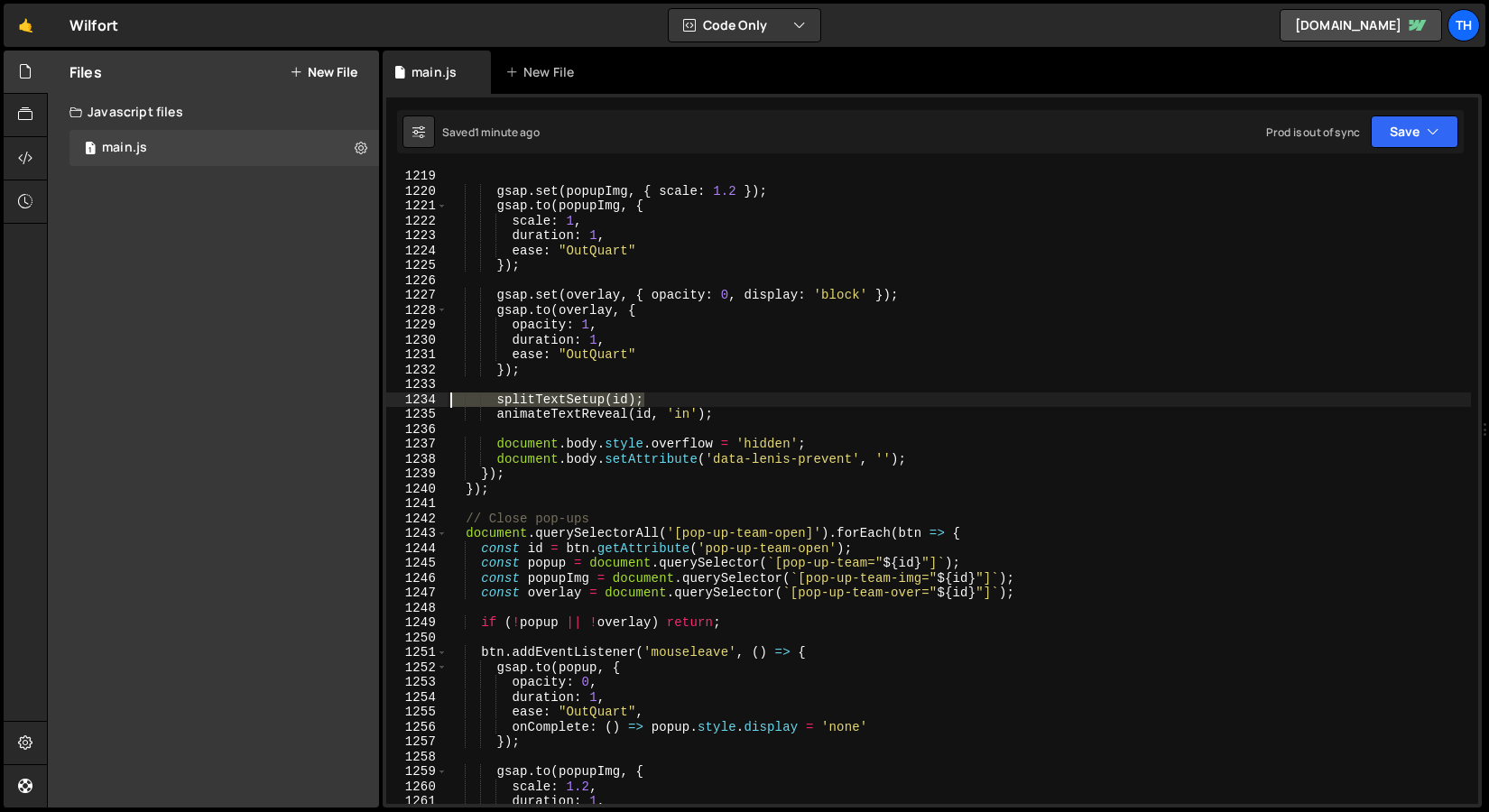
drag, startPoint x: 739, startPoint y: 401, endPoint x: 388, endPoint y: 400, distance: 351.0
click at [388, 400] on div "splitTextSetup(id); 1219 1220 1221 1222 1223 1224 1225 1226 1227 1228 1229 1230…" at bounding box center [933, 486] width 1092 height 635
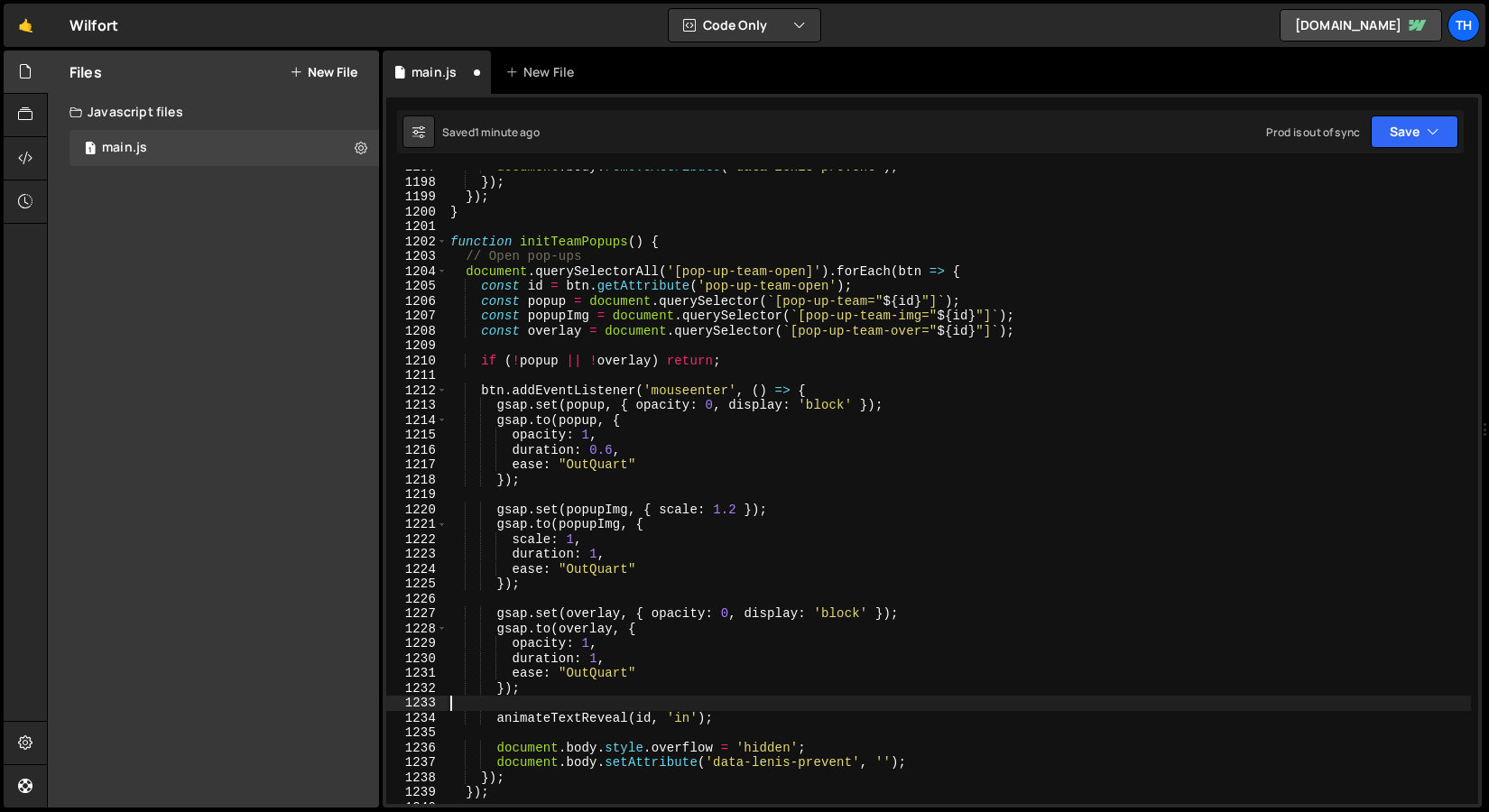
type textarea "splitTextSetup(id);"
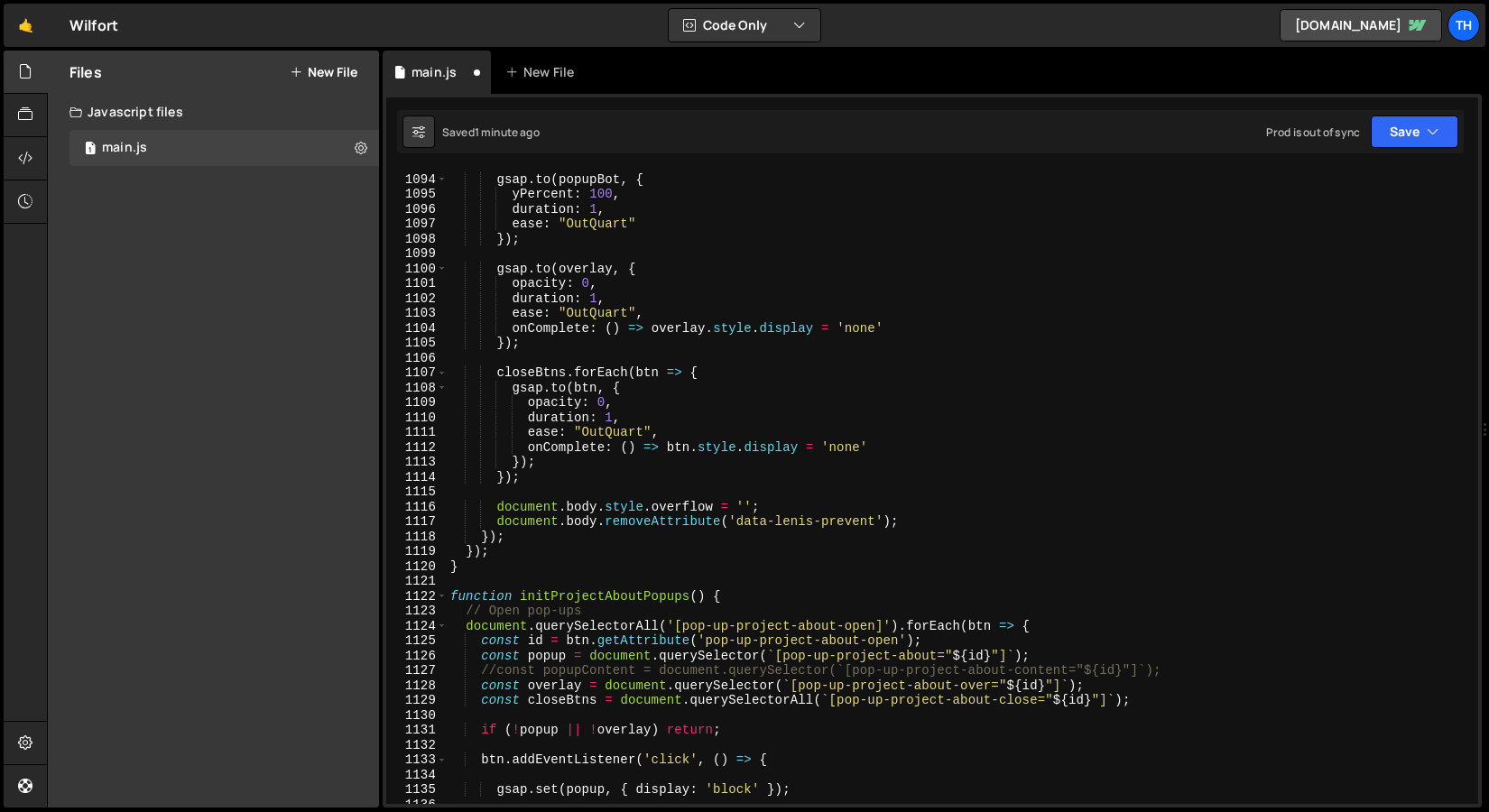
scroll to position [16271, 0]
click at [445, 598] on span at bounding box center [442, 596] width 10 height 15
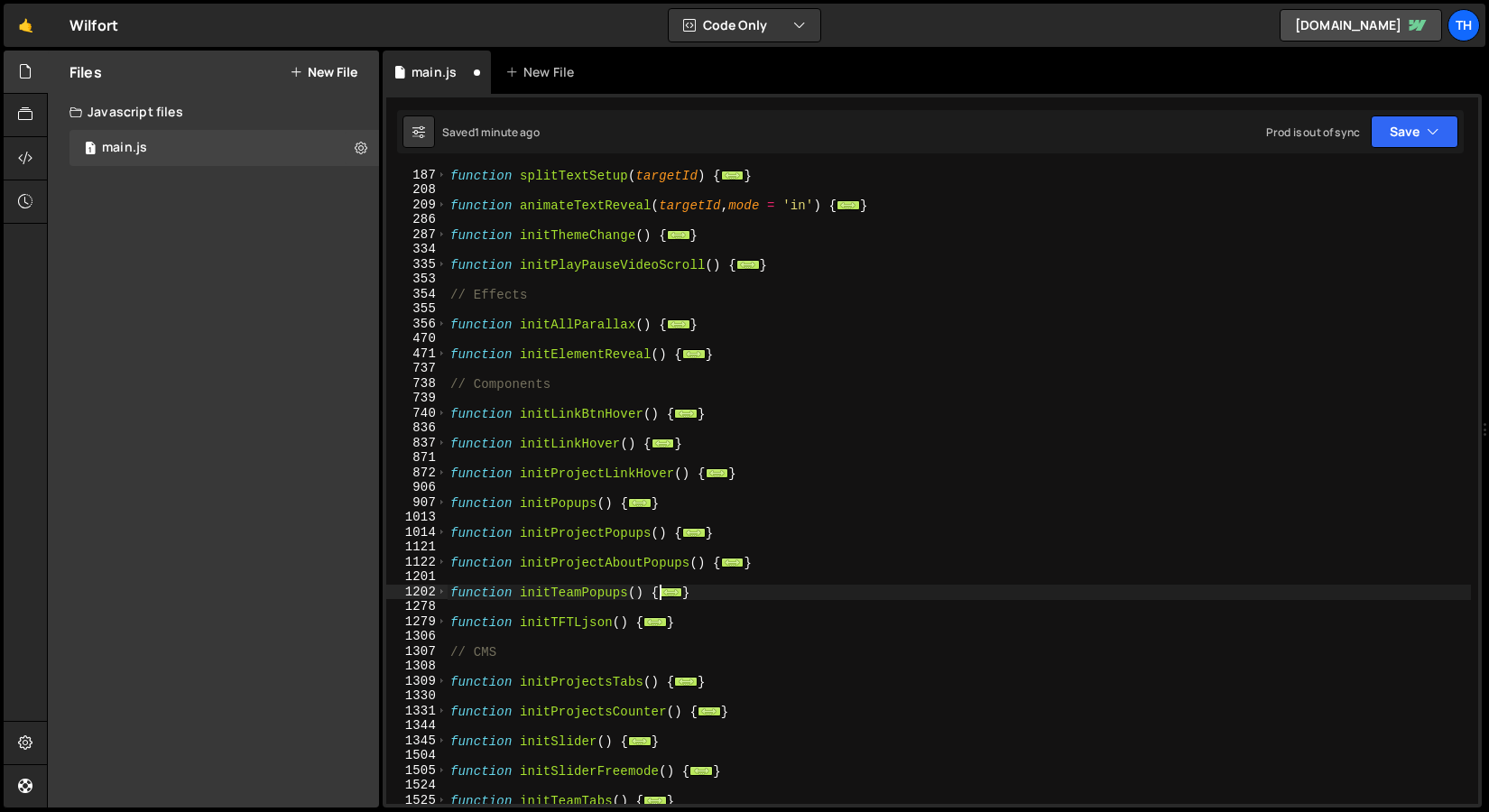
scroll to position [0, 0]
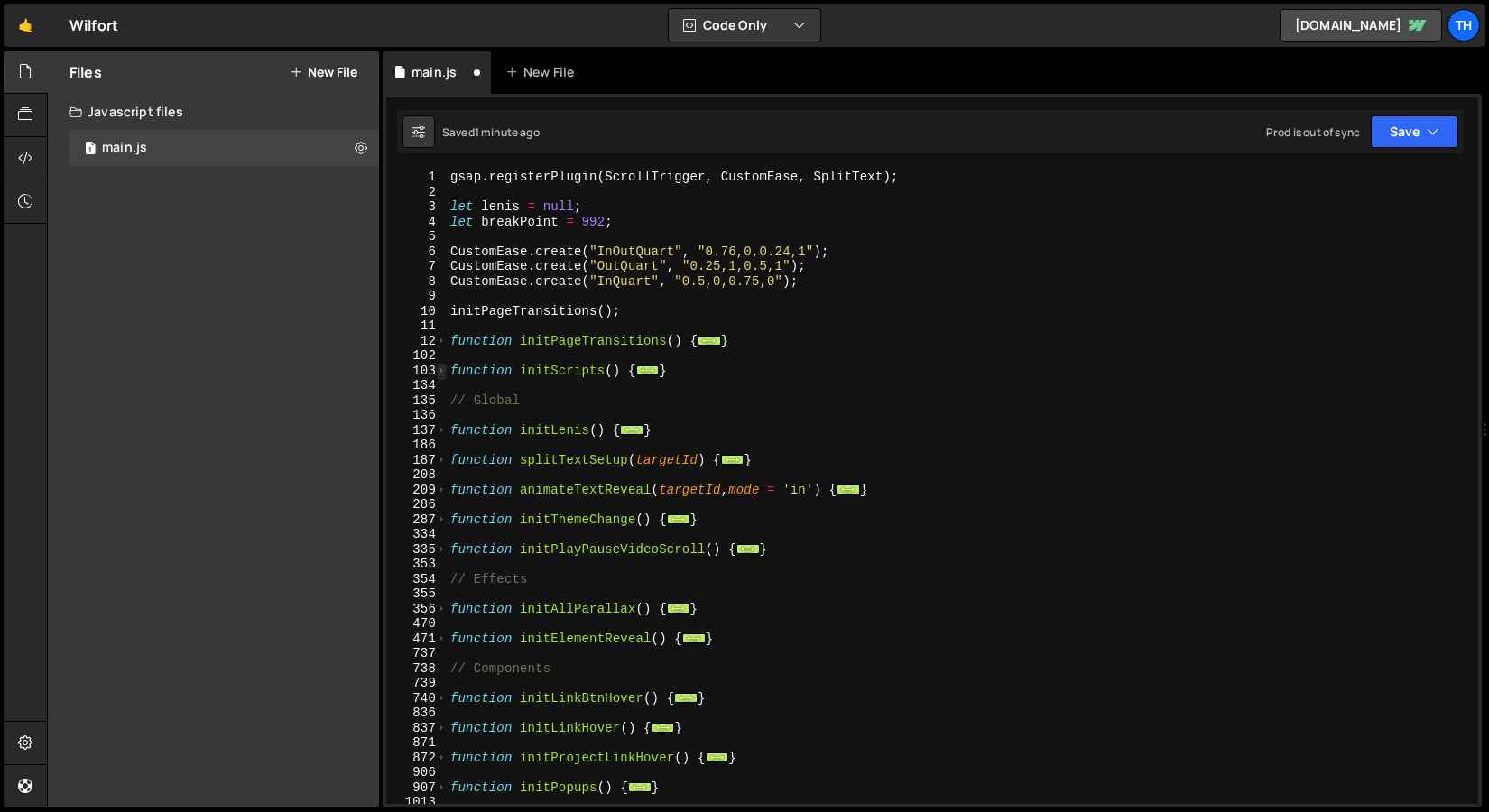
click at [442, 372] on span at bounding box center [442, 371] width 10 height 15
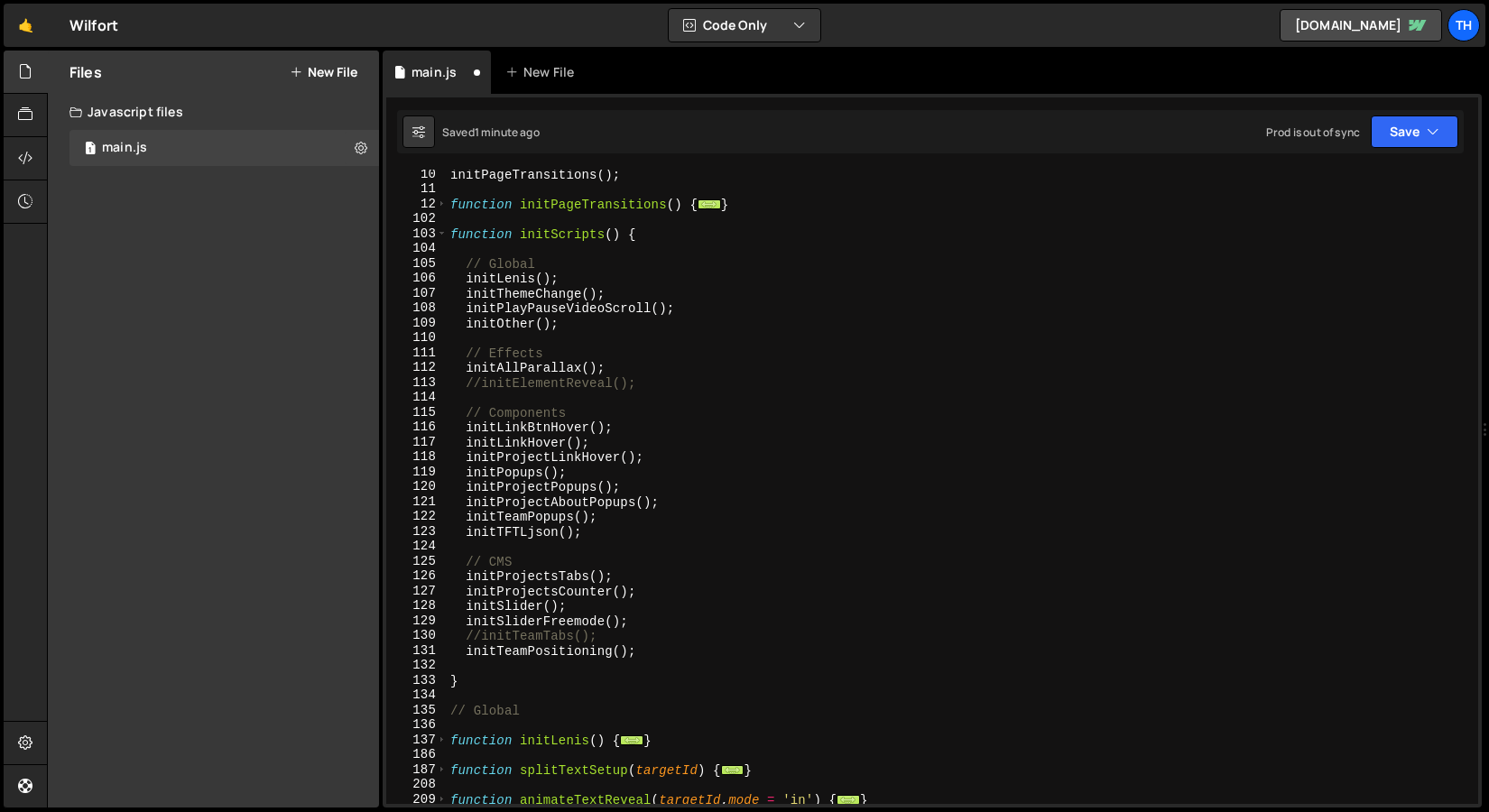
scroll to position [136, 0]
click at [577, 328] on div "initPageTransitions ( ) ; function initPageTransitions ( ) { ... } function ini…" at bounding box center [959, 499] width 1025 height 665
click at [651, 263] on div "initPageTransitions ( ) ; function initPageTransitions ( ) { ... } function ini…" at bounding box center [959, 499] width 1025 height 665
click at [651, 281] on div "initPageTransitions ( ) ; function initPageTransitions ( ) { ... } function ini…" at bounding box center [959, 499] width 1025 height 665
type textarea "initLenis();"
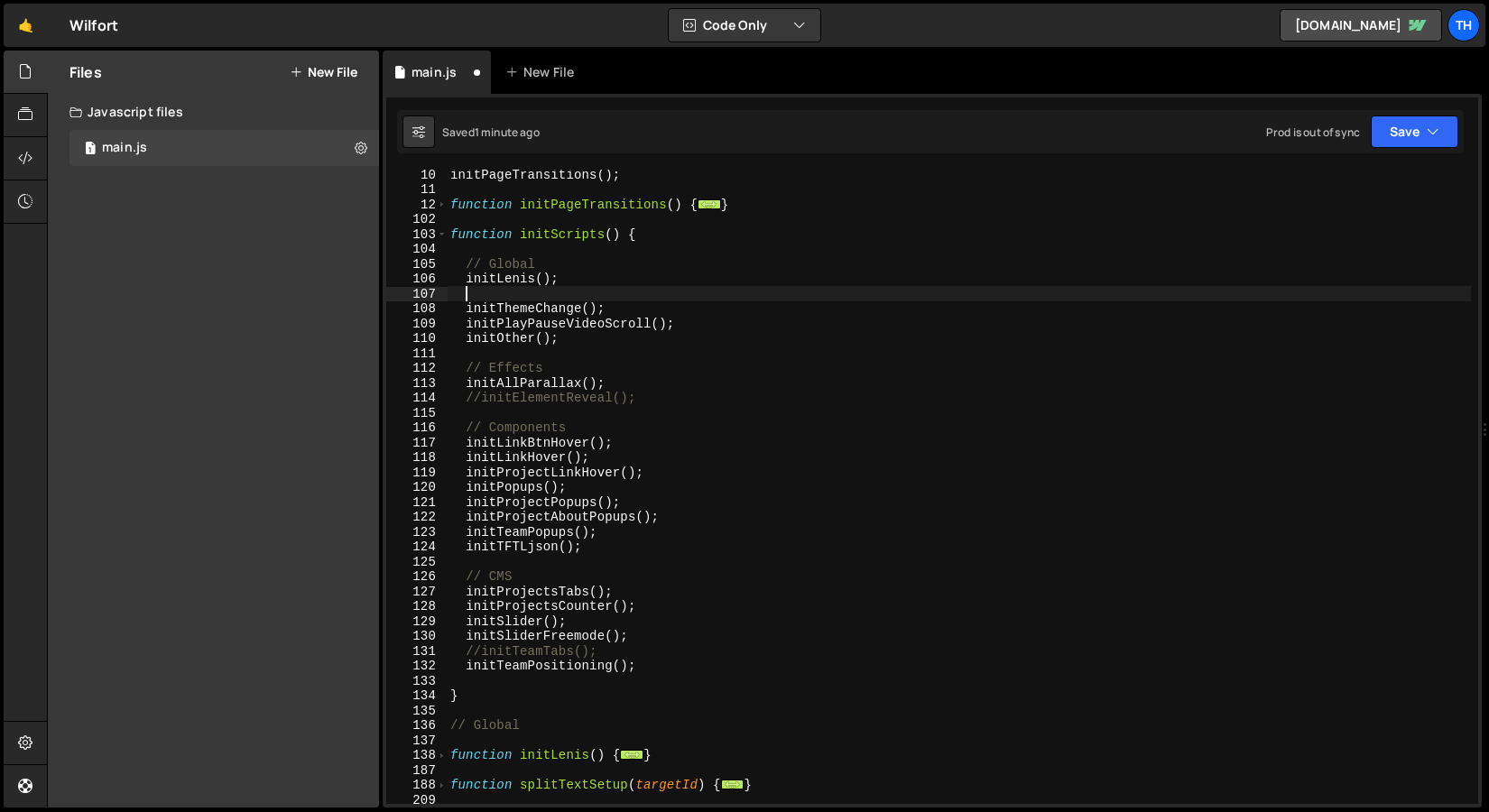
paste textarea "splitTextSetup(id);"
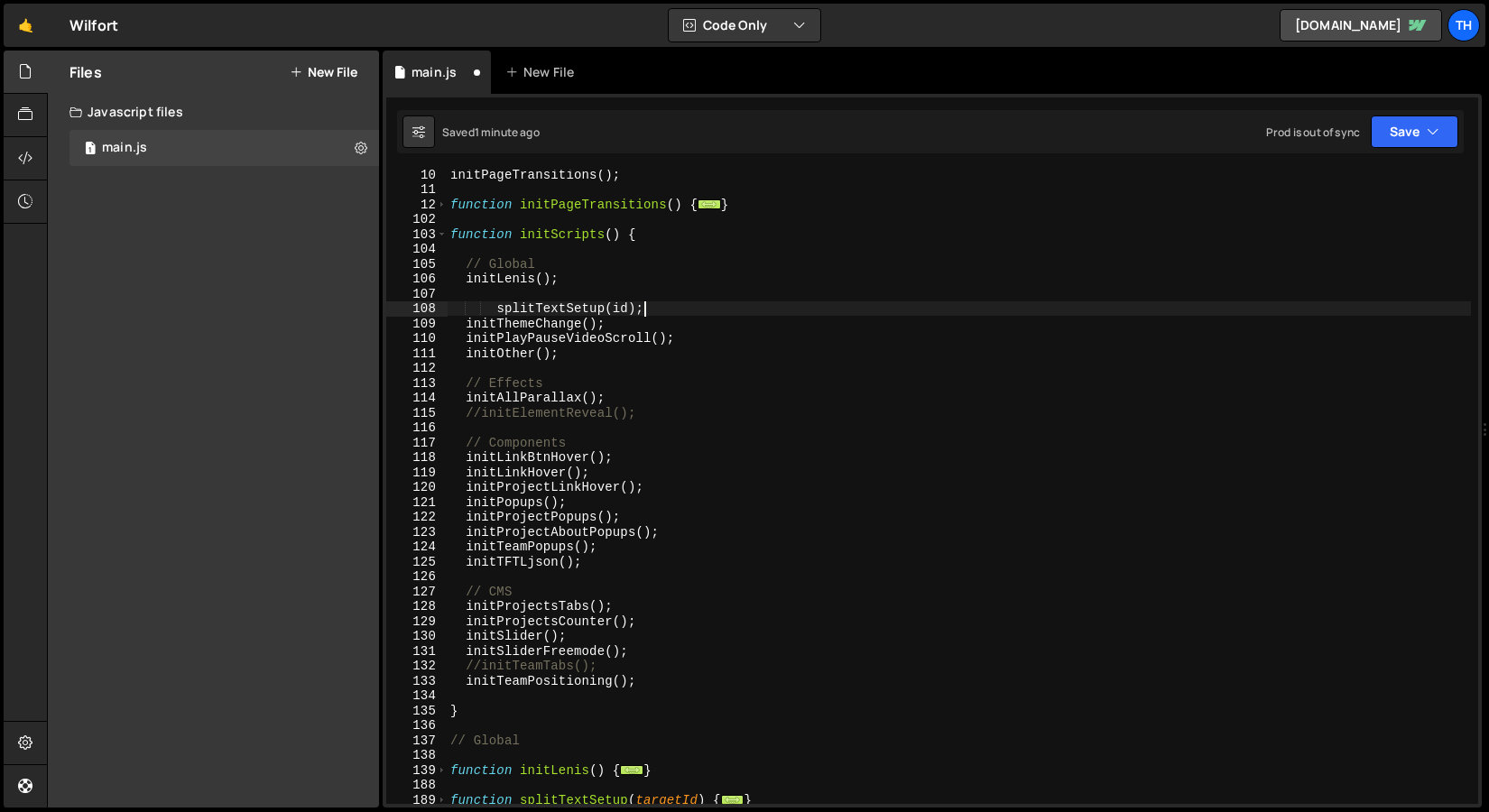
click at [503, 312] on div "initPageTransitions ( ) ; function initPageTransitions ( ) { ... } function ini…" at bounding box center [959, 499] width 1025 height 665
type textarea "splitTextSetup(id);"
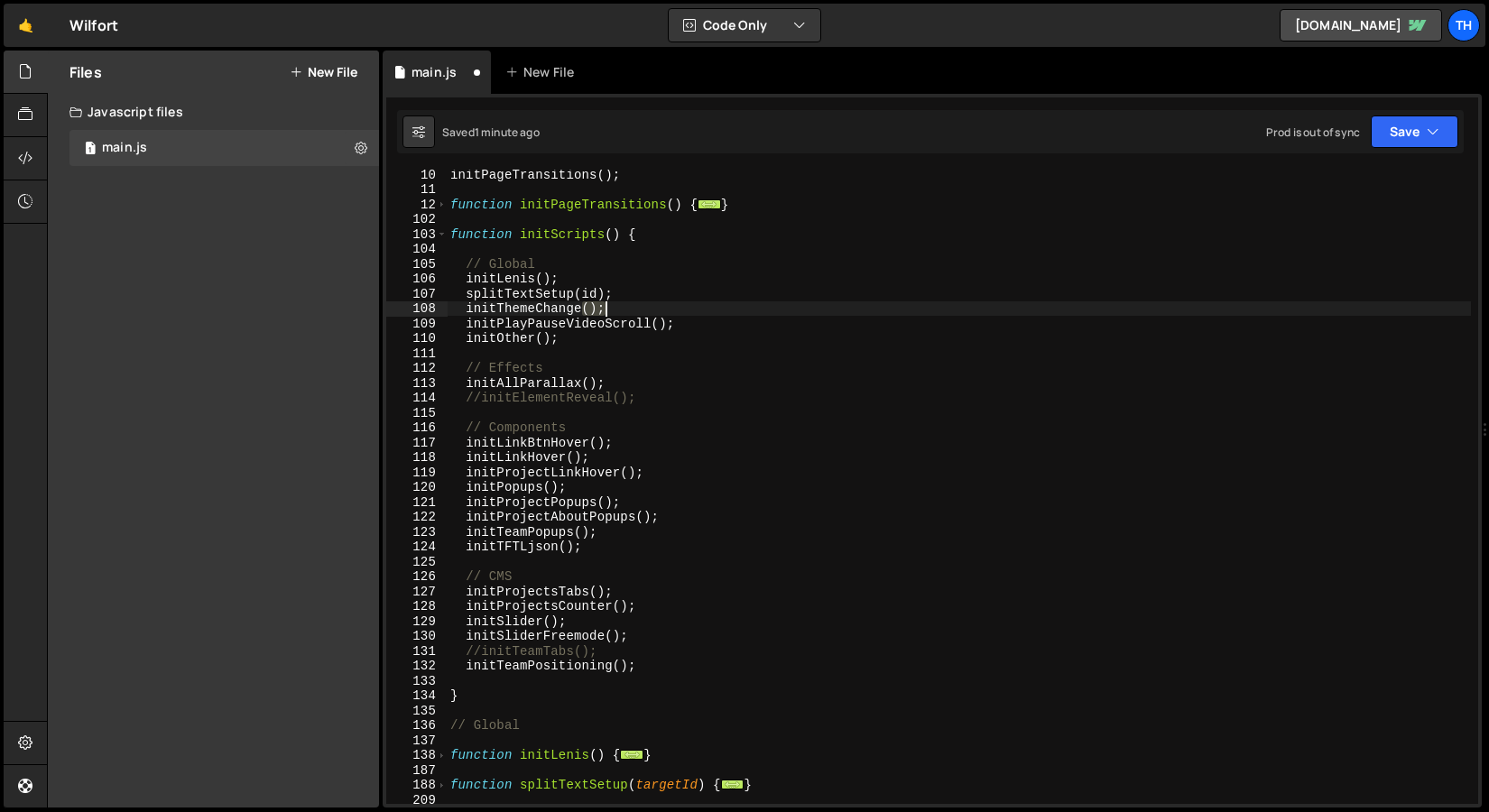
drag, startPoint x: 583, startPoint y: 314, endPoint x: 615, endPoint y: 313, distance: 32.0
click at [615, 313] on div "initPageTransitions ( ) ; function initPageTransitions ( ) { ... } function ini…" at bounding box center [959, 499] width 1025 height 665
click at [614, 288] on div "initPageTransitions ( ) ; function initPageTransitions ( ) { ... } function ini…" at bounding box center [959, 499] width 1025 height 665
drag, startPoint x: 578, startPoint y: 294, endPoint x: 610, endPoint y: 294, distance: 32.0
click at [609, 294] on div "initPageTransitions ( ) ; function initPageTransitions ( ) { ... } function ini…" at bounding box center [959, 499] width 1025 height 665
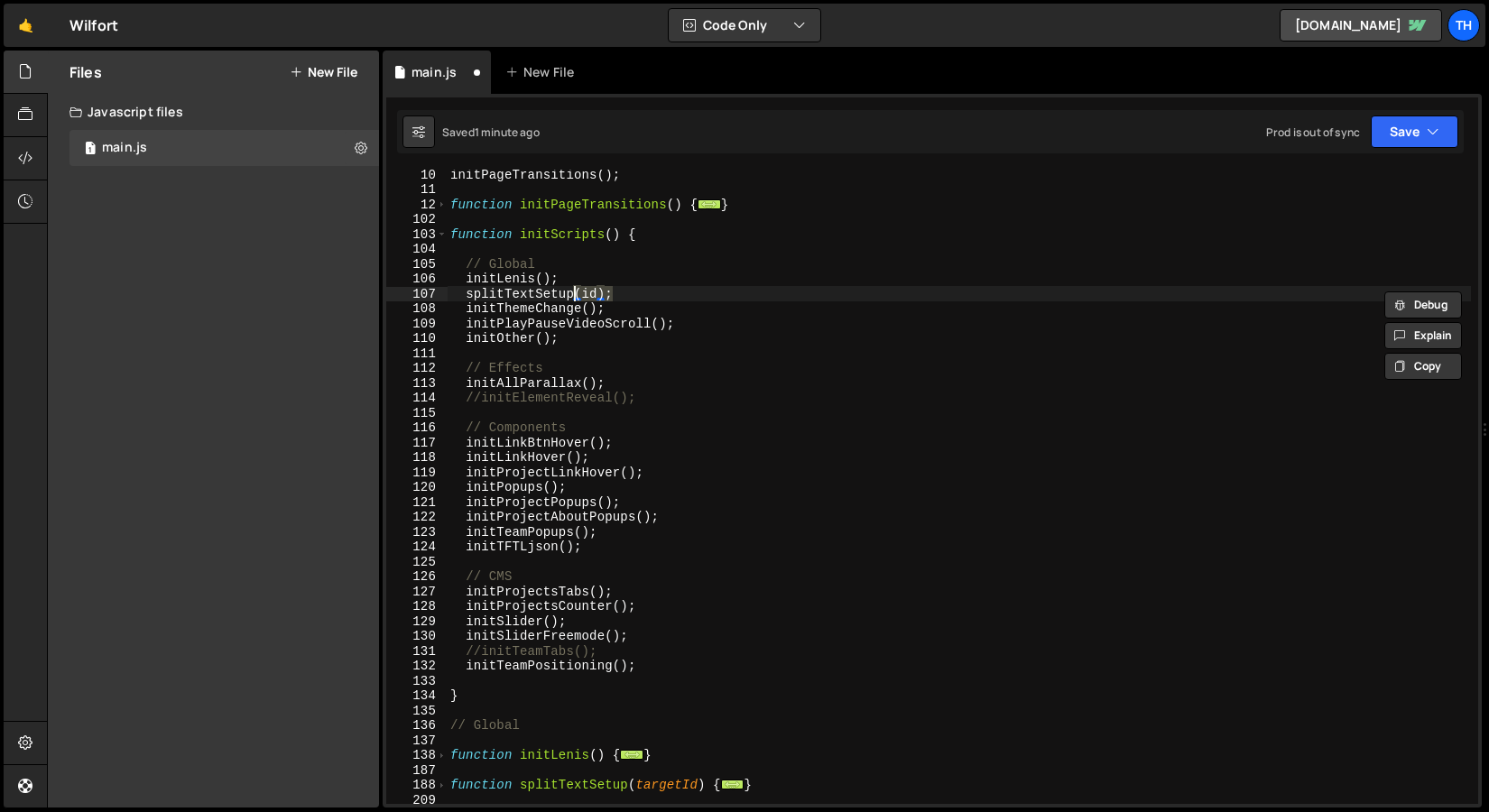
drag, startPoint x: 634, startPoint y: 294, endPoint x: 578, endPoint y: 292, distance: 56.0
click at [578, 292] on div "initPageTransitions ( ) ; function initPageTransitions ( ) { ... } function ini…" at bounding box center [959, 499] width 1025 height 665
paste textarea
click at [1377, 149] on div "Saved 1 minute ago Prod is out of sync Upgrade to Edit Save Save to Staging S S…" at bounding box center [931, 131] width 1067 height 43
click at [1399, 130] on button "Save" at bounding box center [1415, 132] width 88 height 33
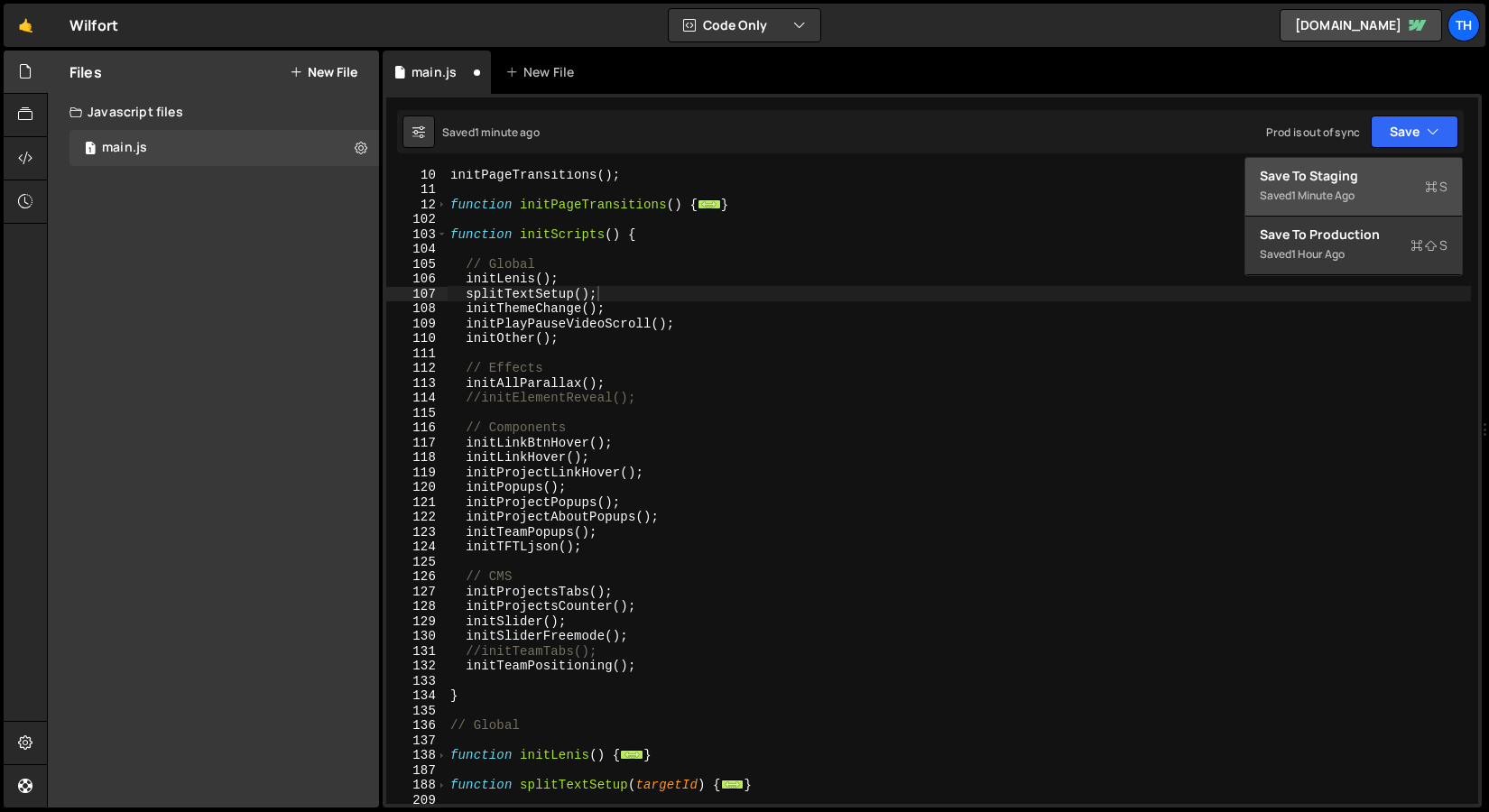
click at [1377, 172] on div "Save to Staging S" at bounding box center [1353, 176] width 187 height 18
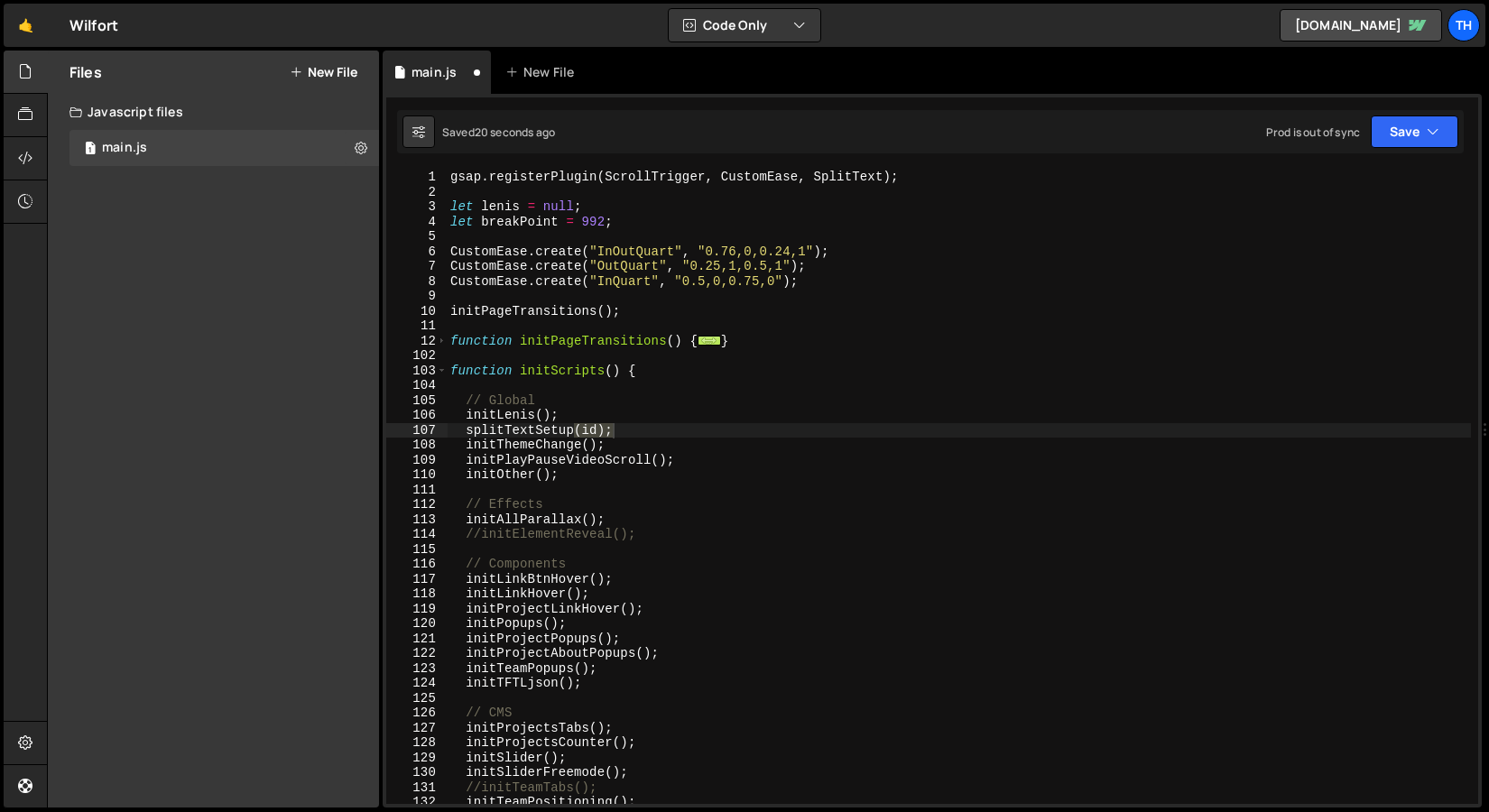
scroll to position [0, 0]
click at [1416, 138] on button "Save" at bounding box center [1415, 132] width 88 height 33
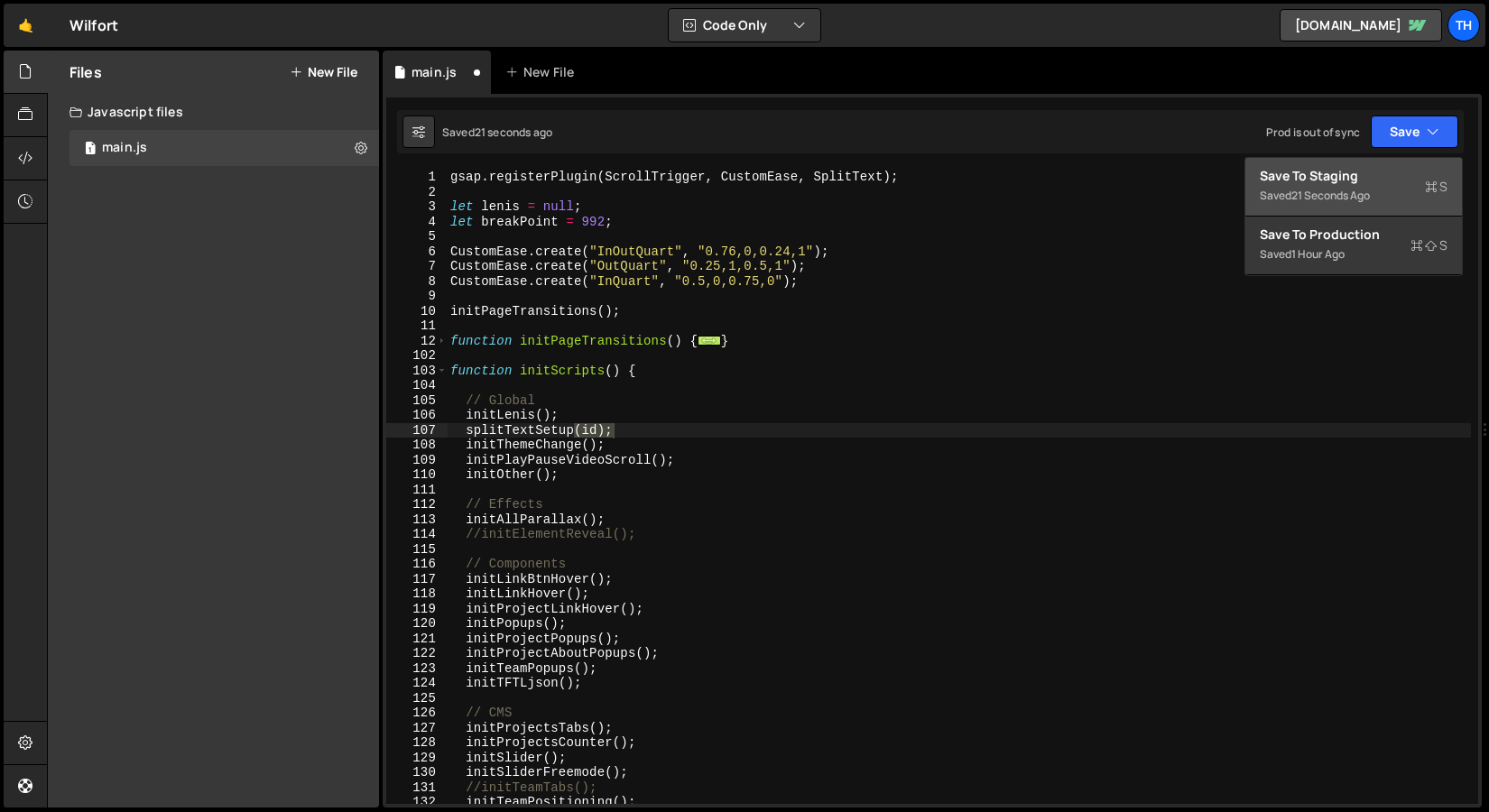
click at [1401, 168] on div "Save to Staging S" at bounding box center [1353, 176] width 187 height 18
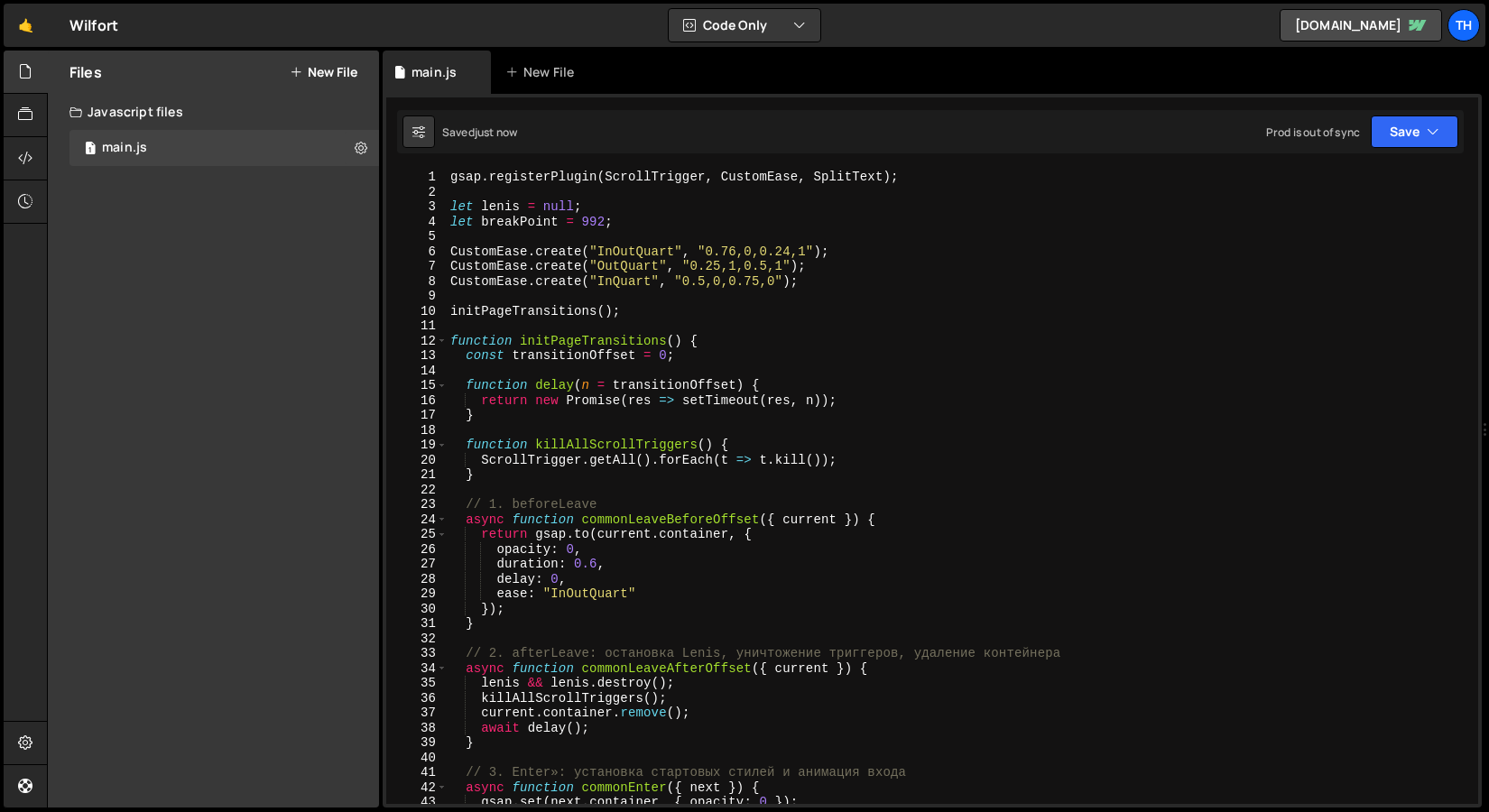
click at [448, 337] on div "gsap . registerPlugin ( ScrollTrigger , CustomEase , SplitText ) ; let [PERSON_…" at bounding box center [959, 501] width 1025 height 665
click at [445, 338] on span at bounding box center [442, 341] width 10 height 15
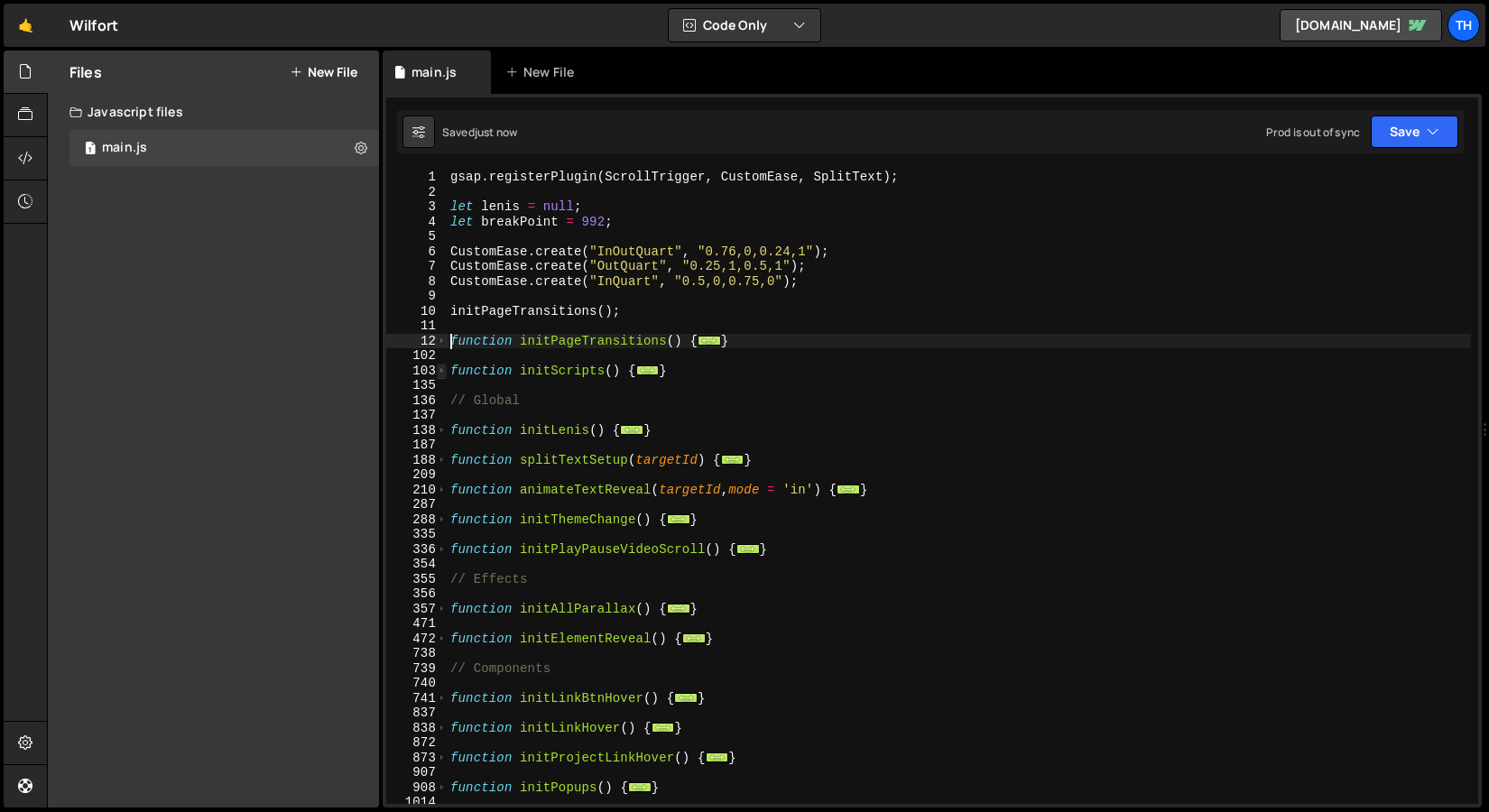
click at [444, 372] on span at bounding box center [442, 371] width 10 height 15
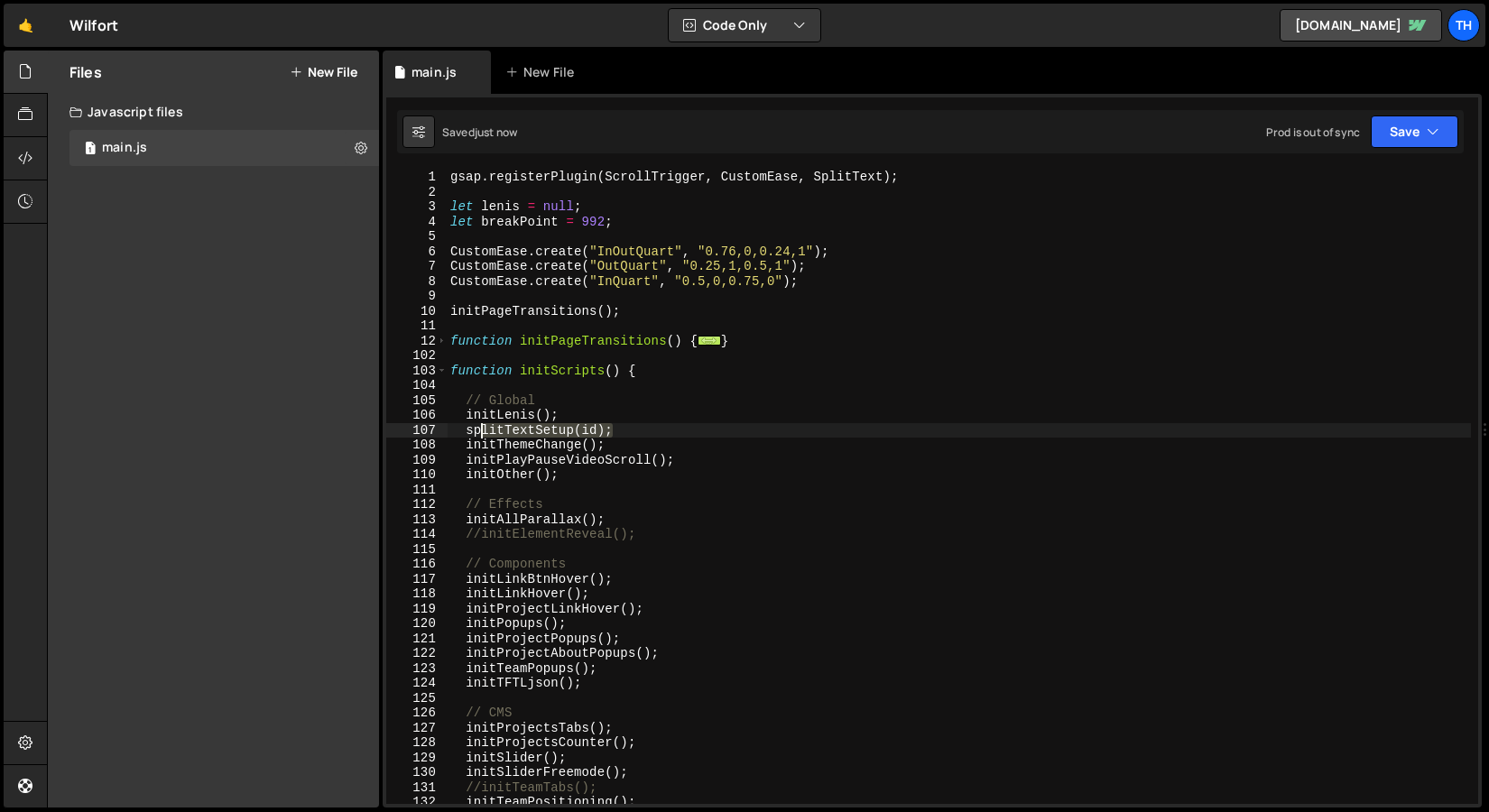
drag, startPoint x: 639, startPoint y: 435, endPoint x: 482, endPoint y: 434, distance: 157.0
click at [482, 434] on div "gsap . registerPlugin ( ScrollTrigger , CustomEase , SplitText ) ; let [PERSON_…" at bounding box center [959, 501] width 1025 height 665
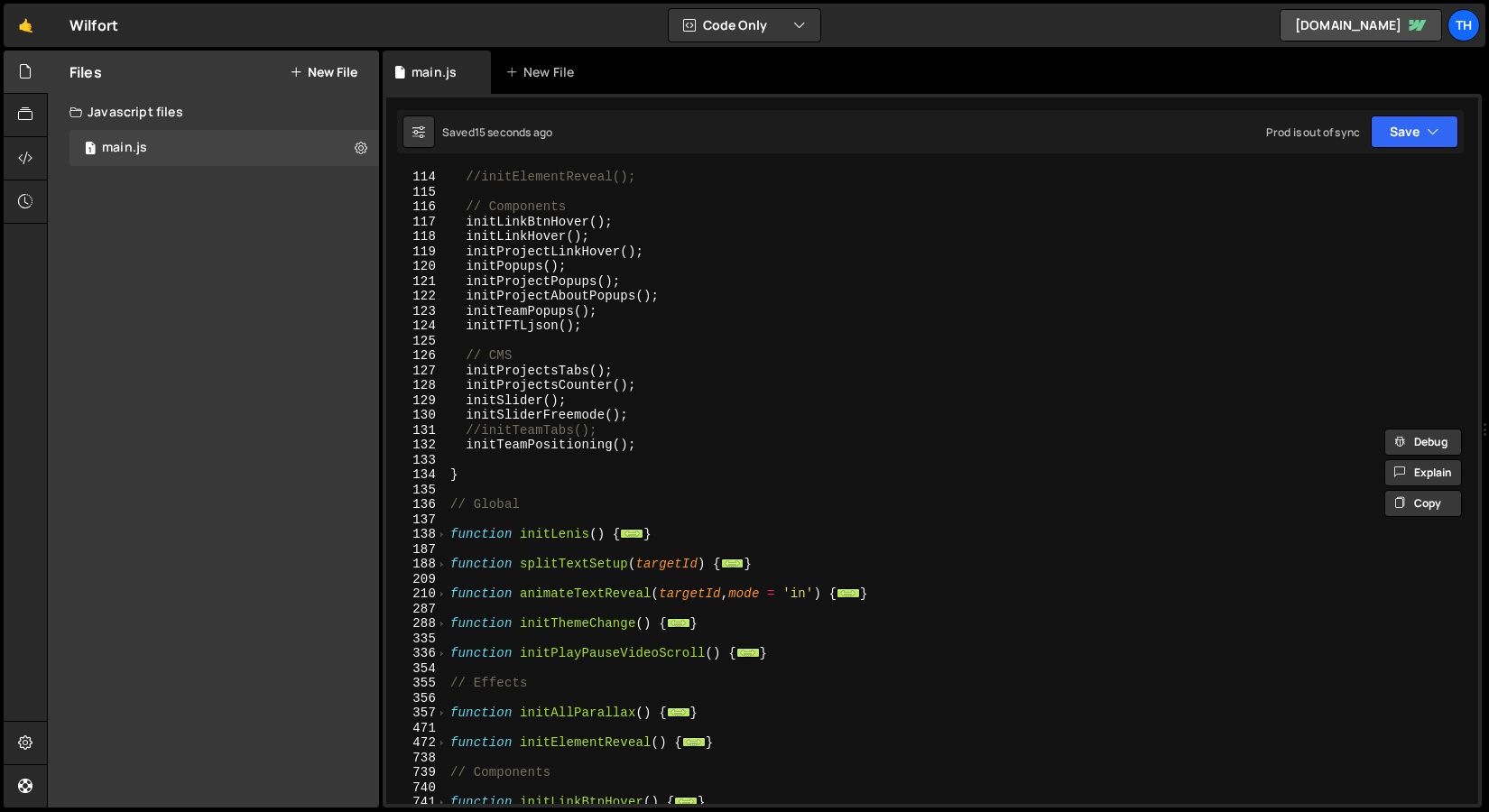
scroll to position [357, 0]
click at [444, 559] on span at bounding box center [442, 565] width 10 height 15
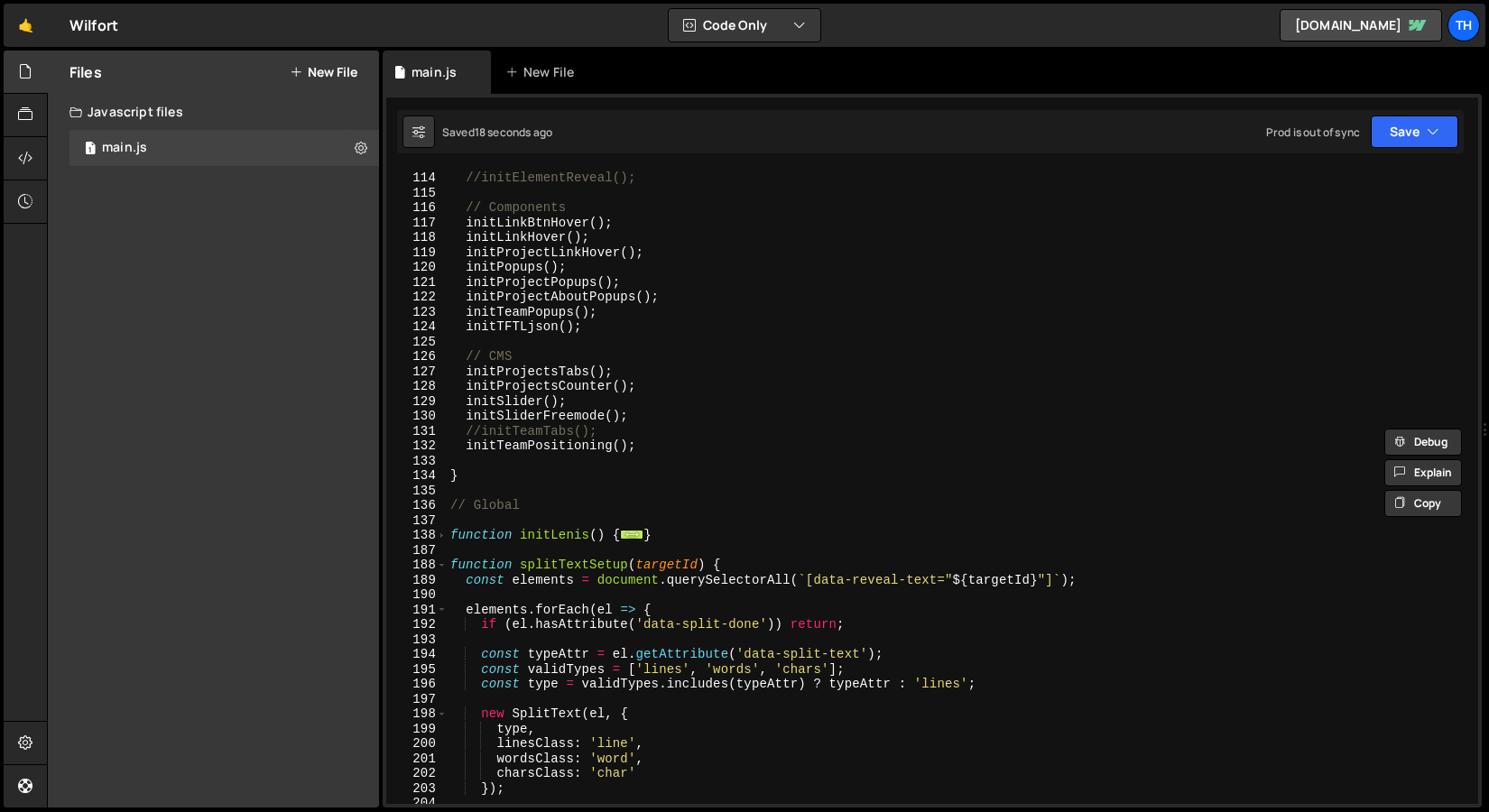
click at [545, 569] on div "initAllParallax ( ) ; //initElementReveal(); // Components initLinkBtnHover ( )…" at bounding box center [959, 487] width 1025 height 665
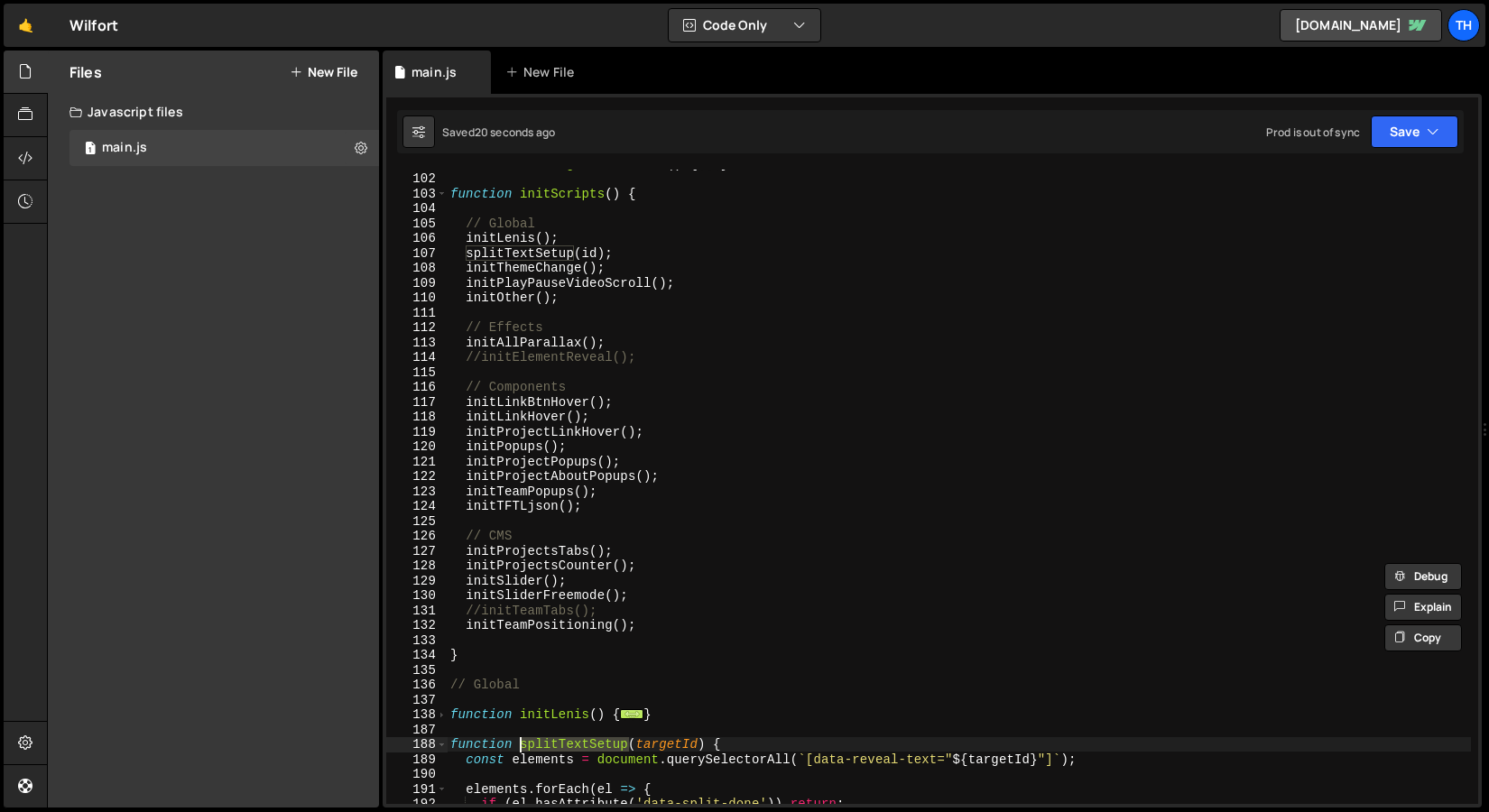
scroll to position [176, 0]
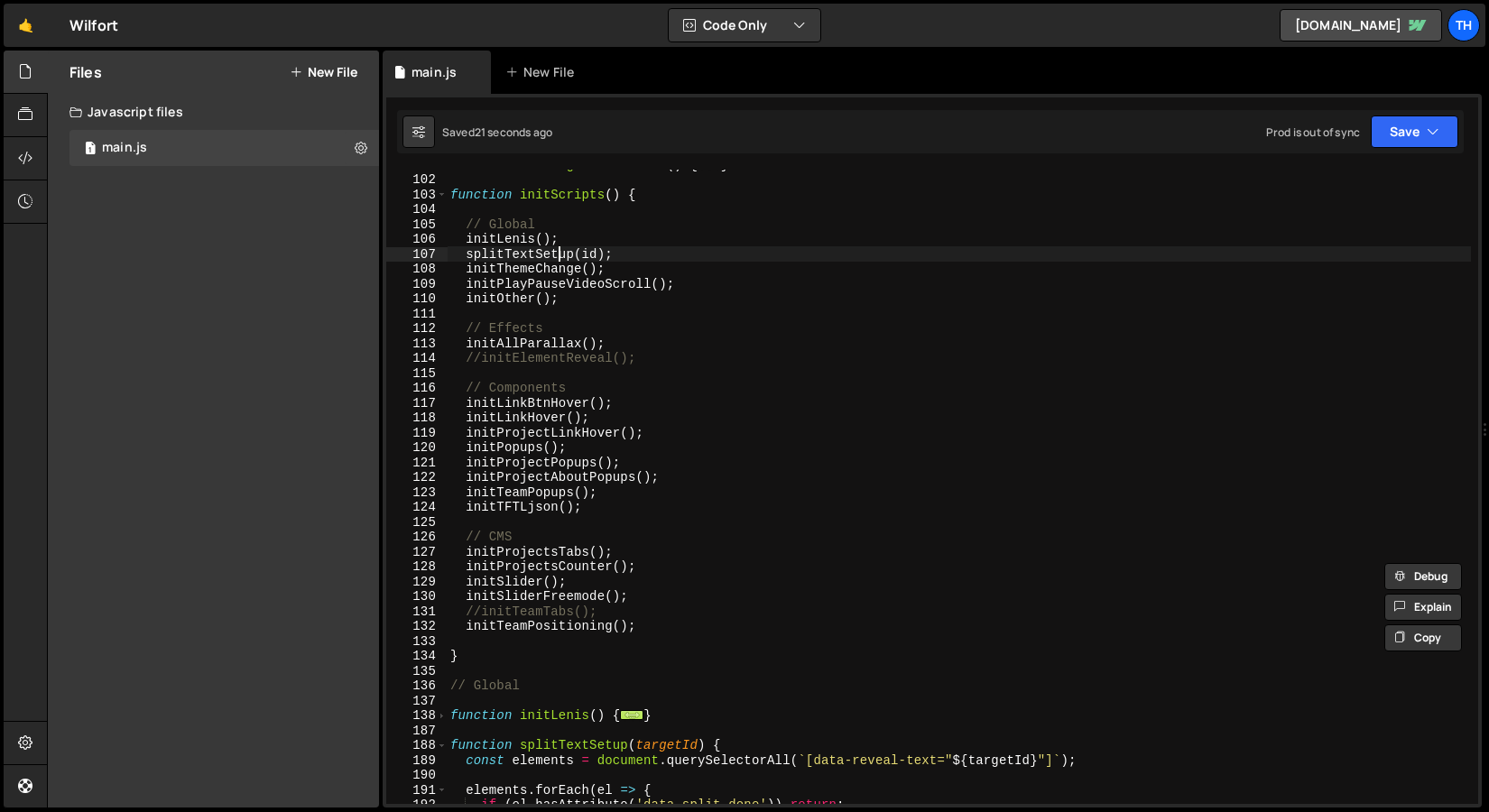
click at [558, 258] on div "function initPageTransitions ( ) { ... } function initScripts ( ) { // Global i…" at bounding box center [959, 489] width 1025 height 665
paste textarea "initLenis("
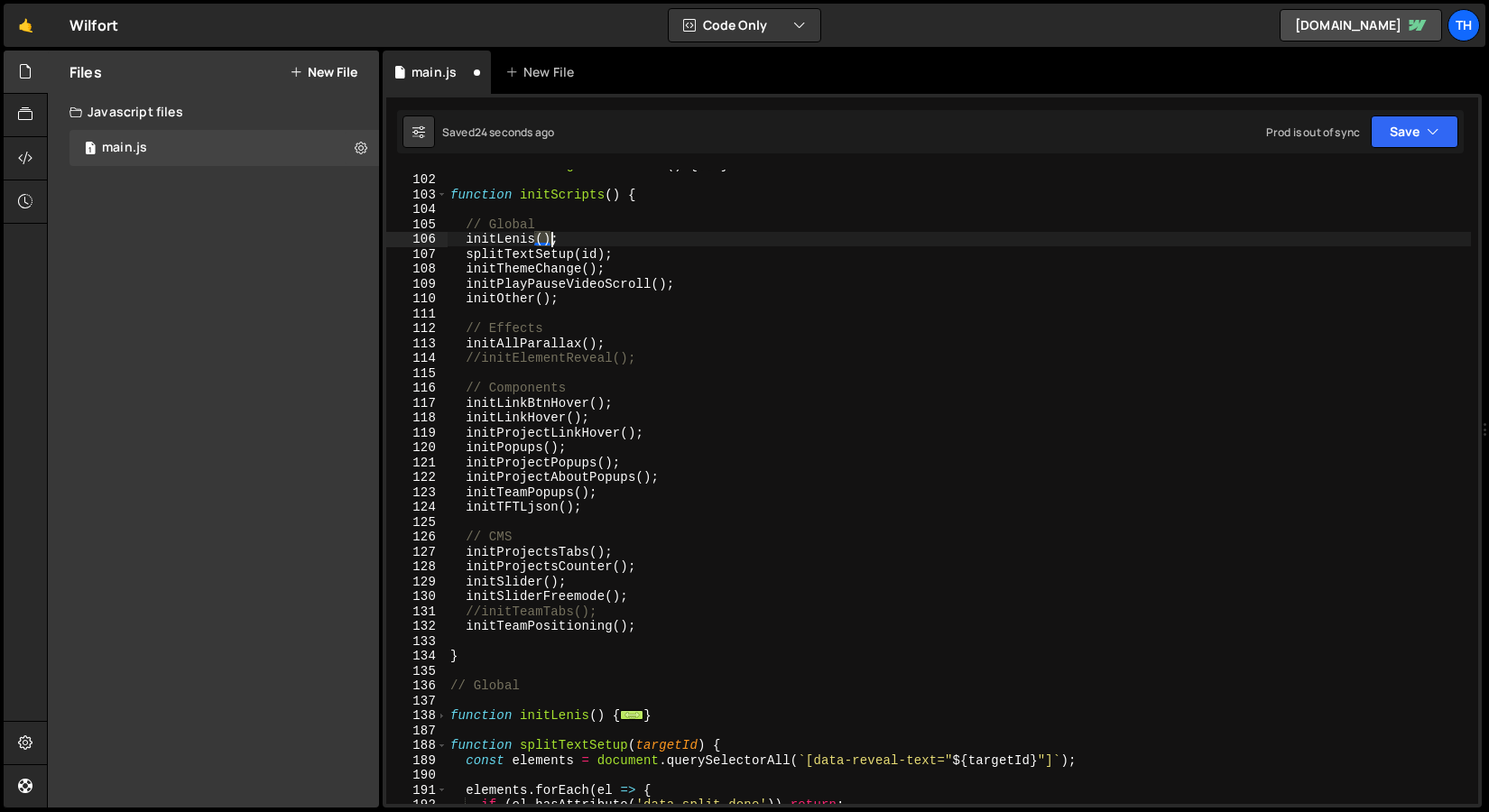
drag, startPoint x: 536, startPoint y: 236, endPoint x: 559, endPoint y: 236, distance: 23.0
click at [559, 236] on div "function initPageTransitions ( ) { ... } function initScripts ( ) { // Global i…" at bounding box center [959, 489] width 1025 height 665
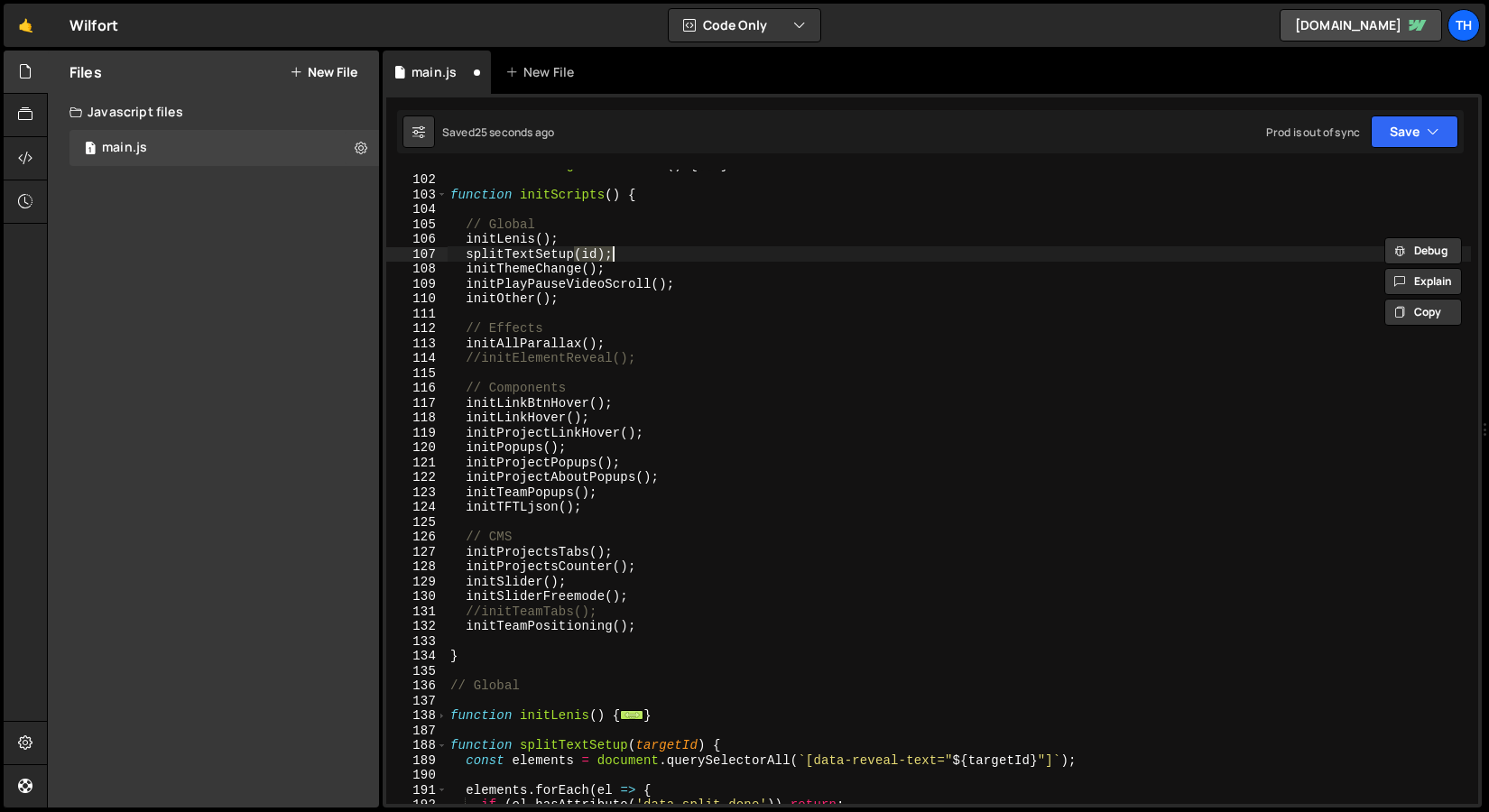
drag, startPoint x: 576, startPoint y: 252, endPoint x: 629, endPoint y: 252, distance: 53.0
click at [629, 252] on div "function initPageTransitions ( ) { ... } function initScripts ( ) { // Global i…" at bounding box center [959, 489] width 1025 height 665
paste textarea
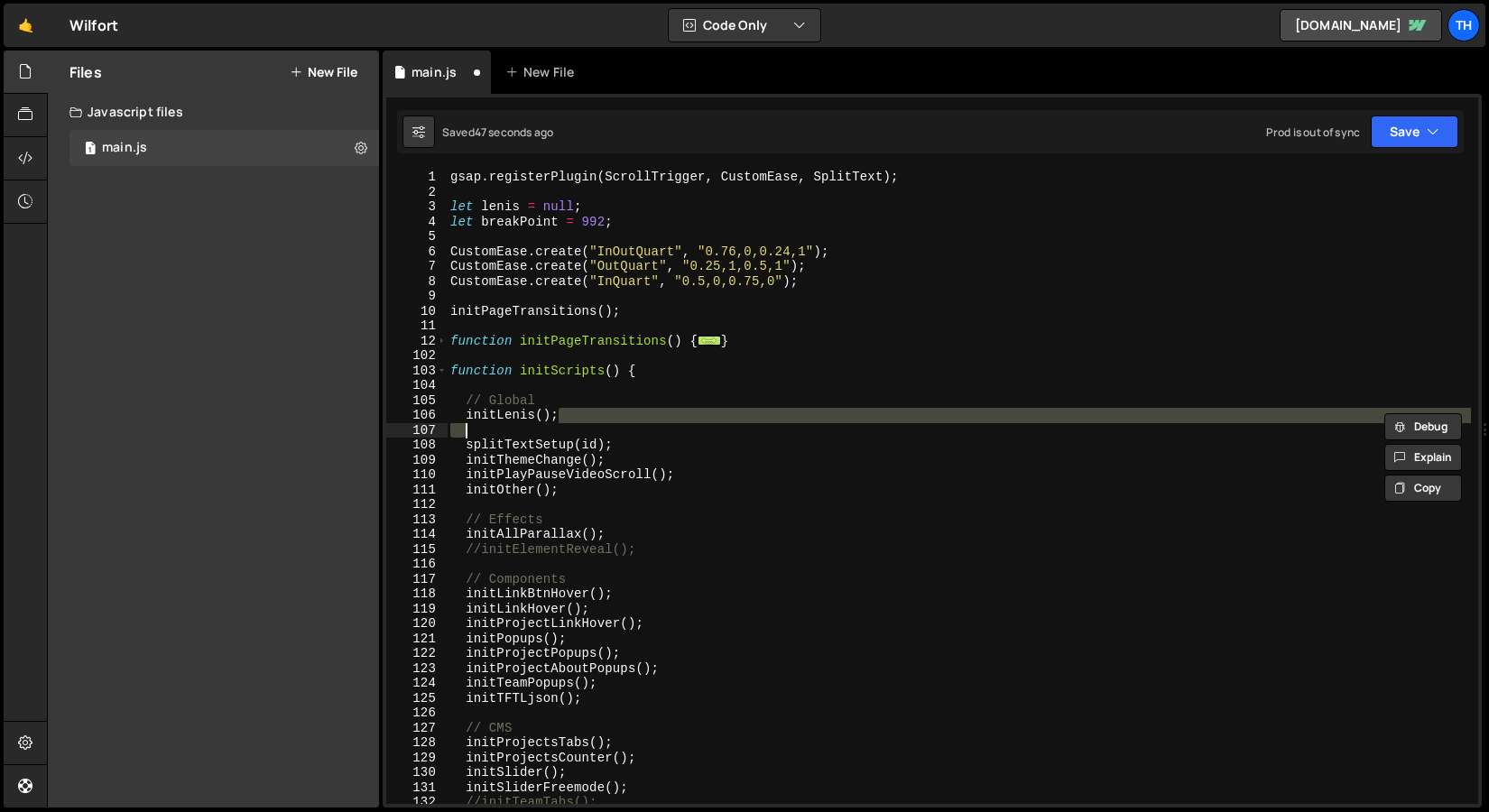
scroll to position [0, 0]
type textarea "splitTextSetup(id);"
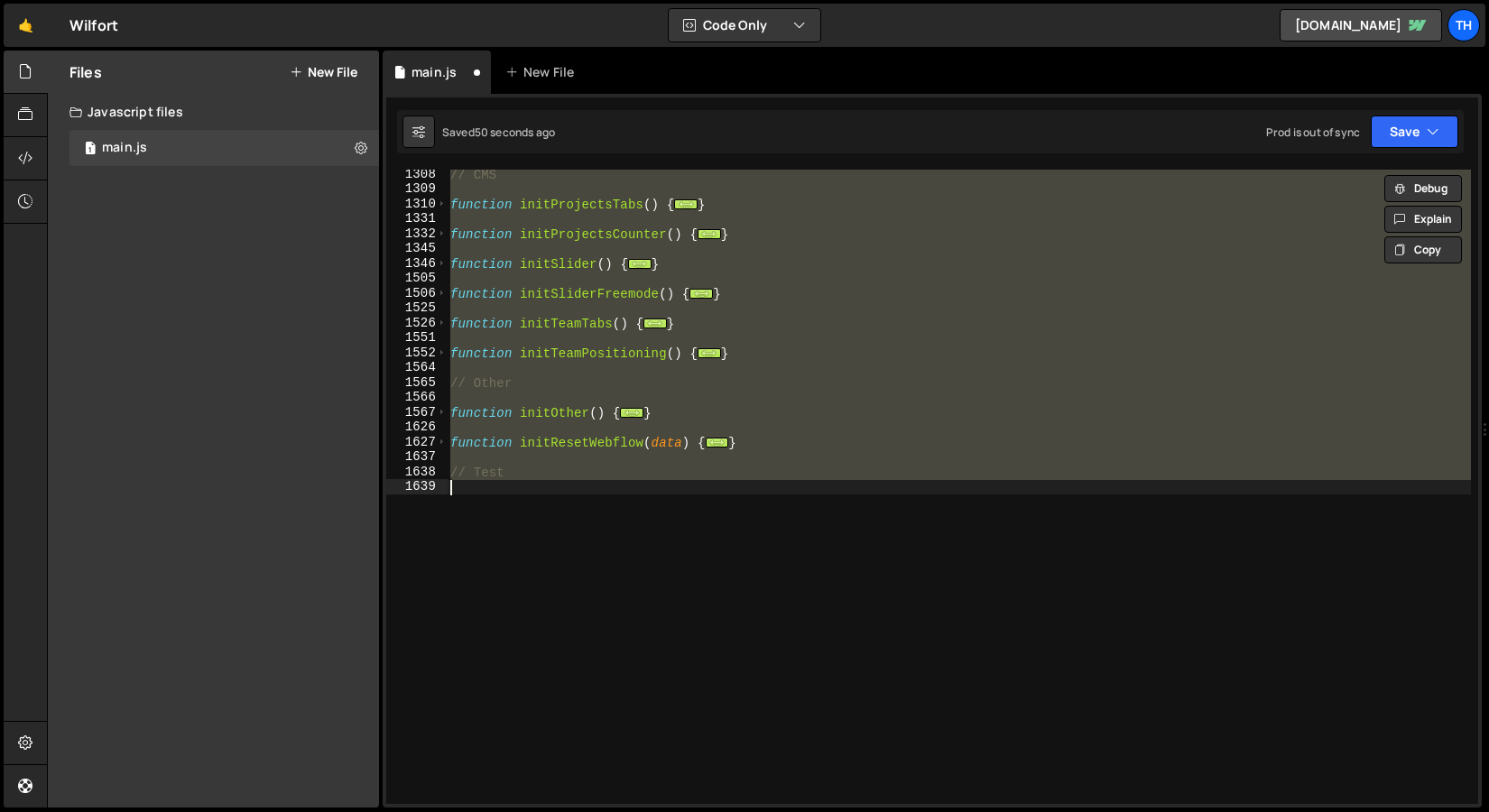
type textarea "animateTextReveal(id, 'in');"
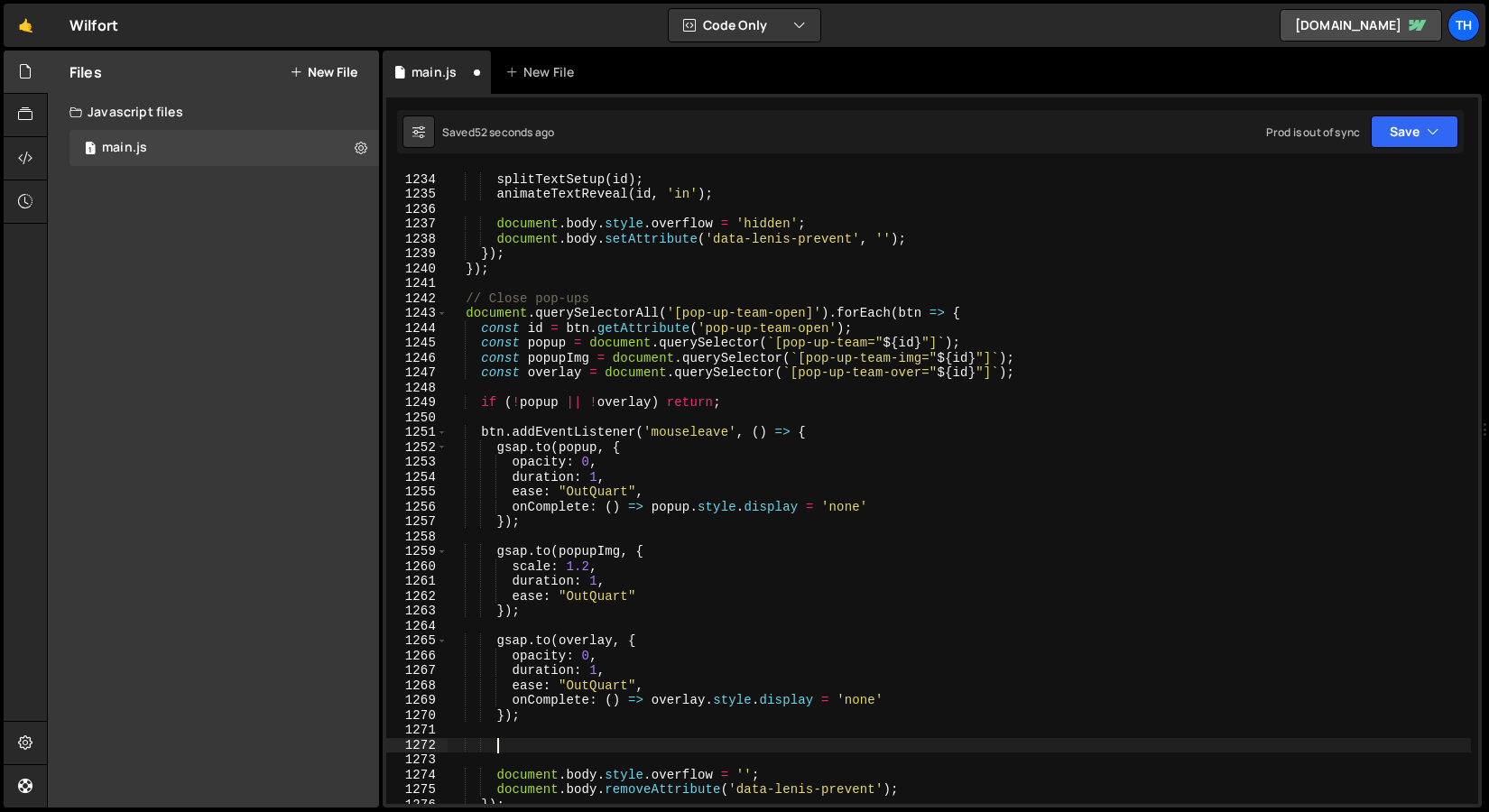
scroll to position [2334, 0]
type textarea "v"
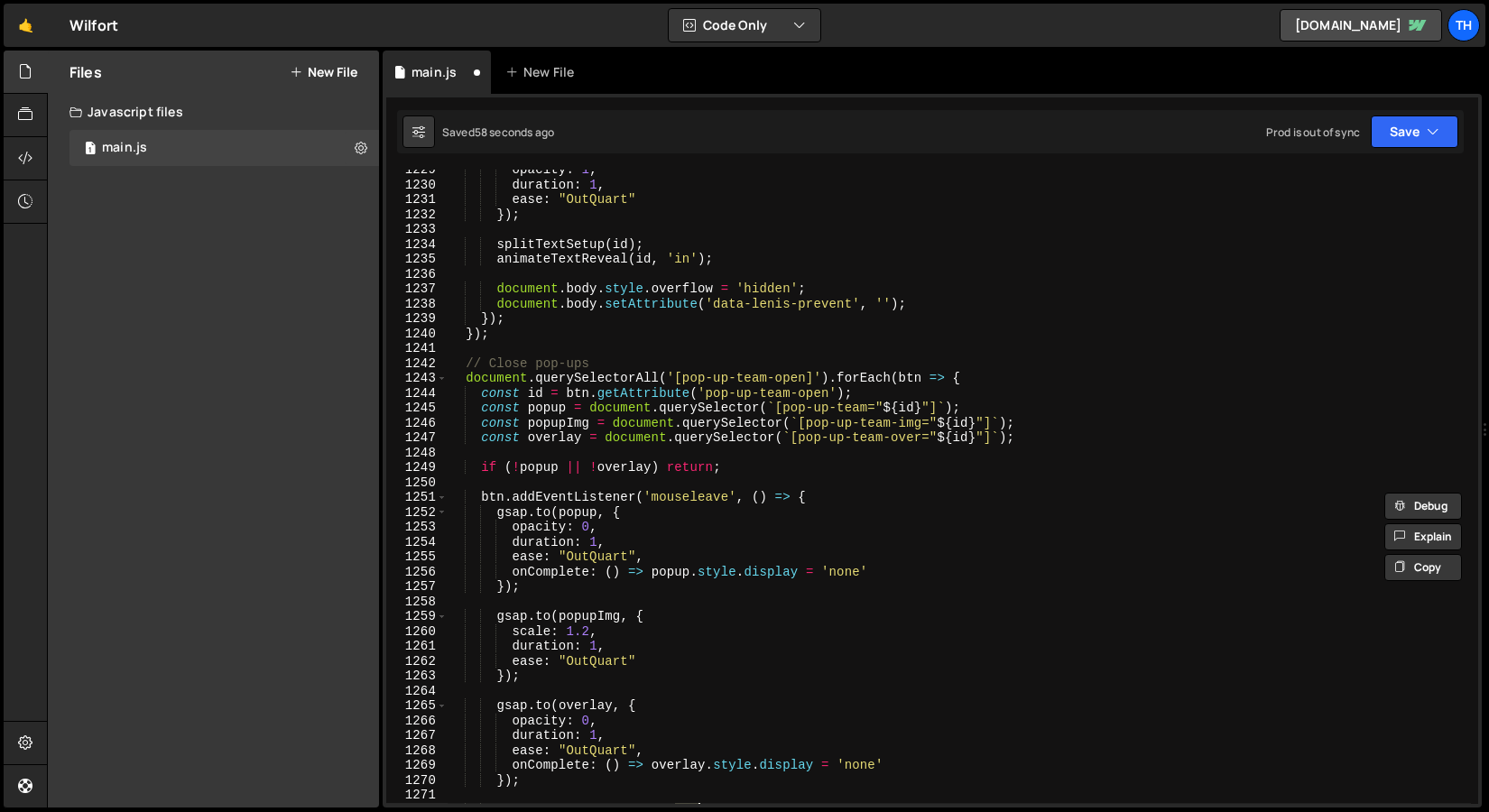
scroll to position [2266, 0]
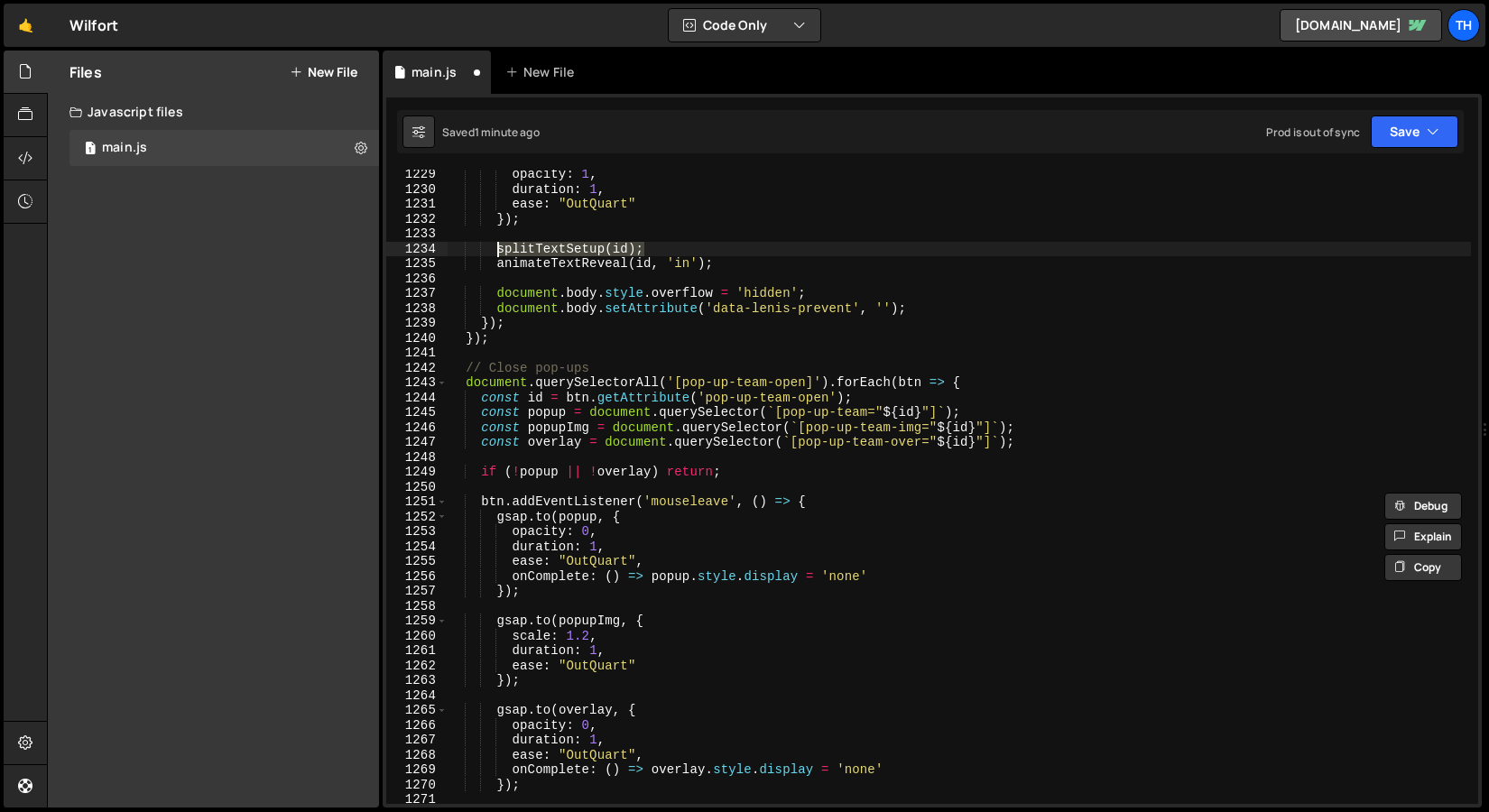
drag, startPoint x: 721, startPoint y: 249, endPoint x: 498, endPoint y: 249, distance: 223.0
click at [498, 249] on div "opacity : 1 , duration : 1 , ease : "OutQuart" }) ; splitTextSetup ( id ) ; ani…" at bounding box center [959, 499] width 1025 height 665
type textarea "splitTextSetup(id);"
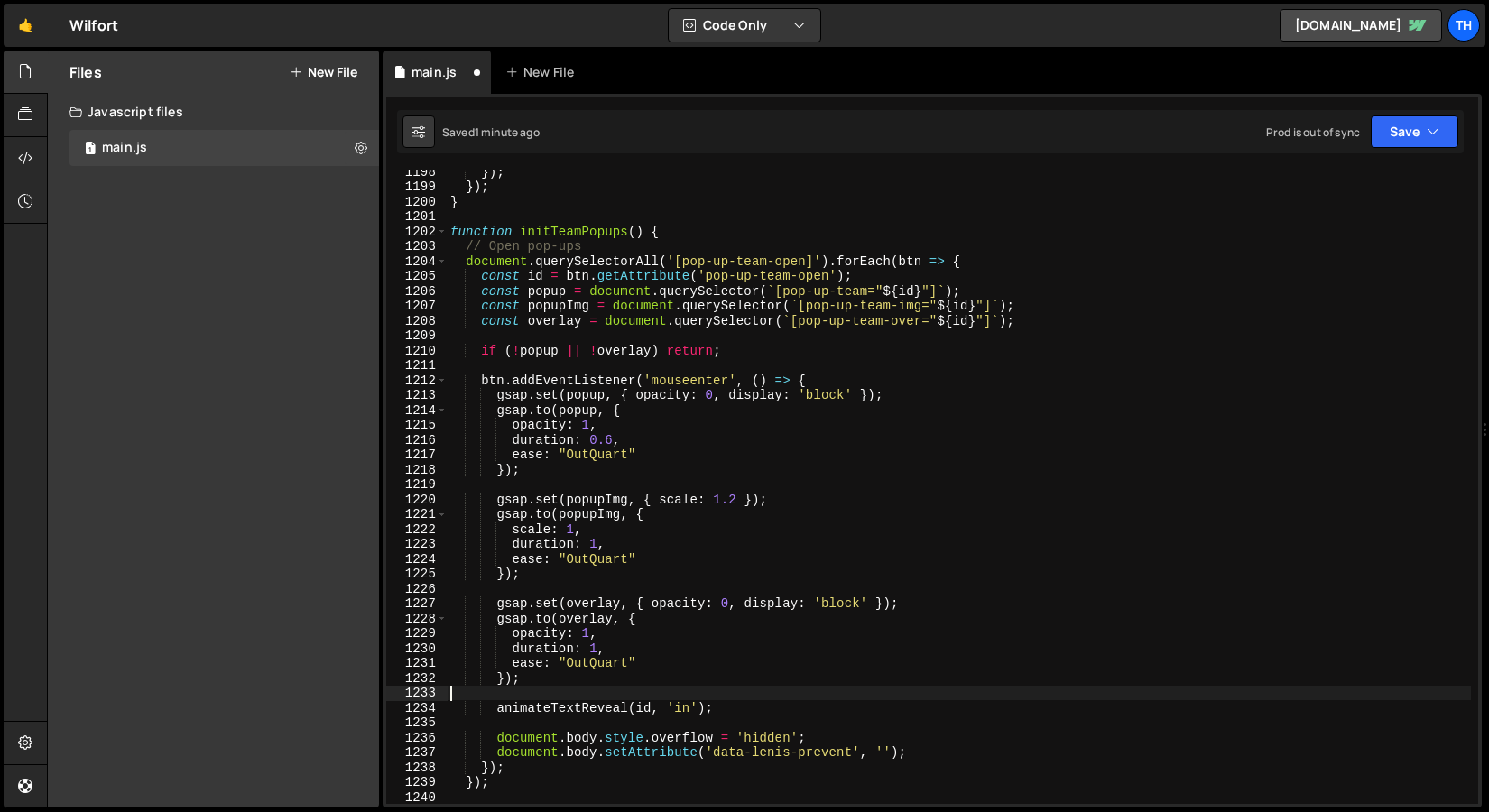
scroll to position [1806, 0]
click at [613, 249] on div "}) ; }) ; } function initTeamPopups ( ) { // Open pop-ups document . querySelec…" at bounding box center [959, 496] width 1025 height 665
type textarea "// Open pop-ups"
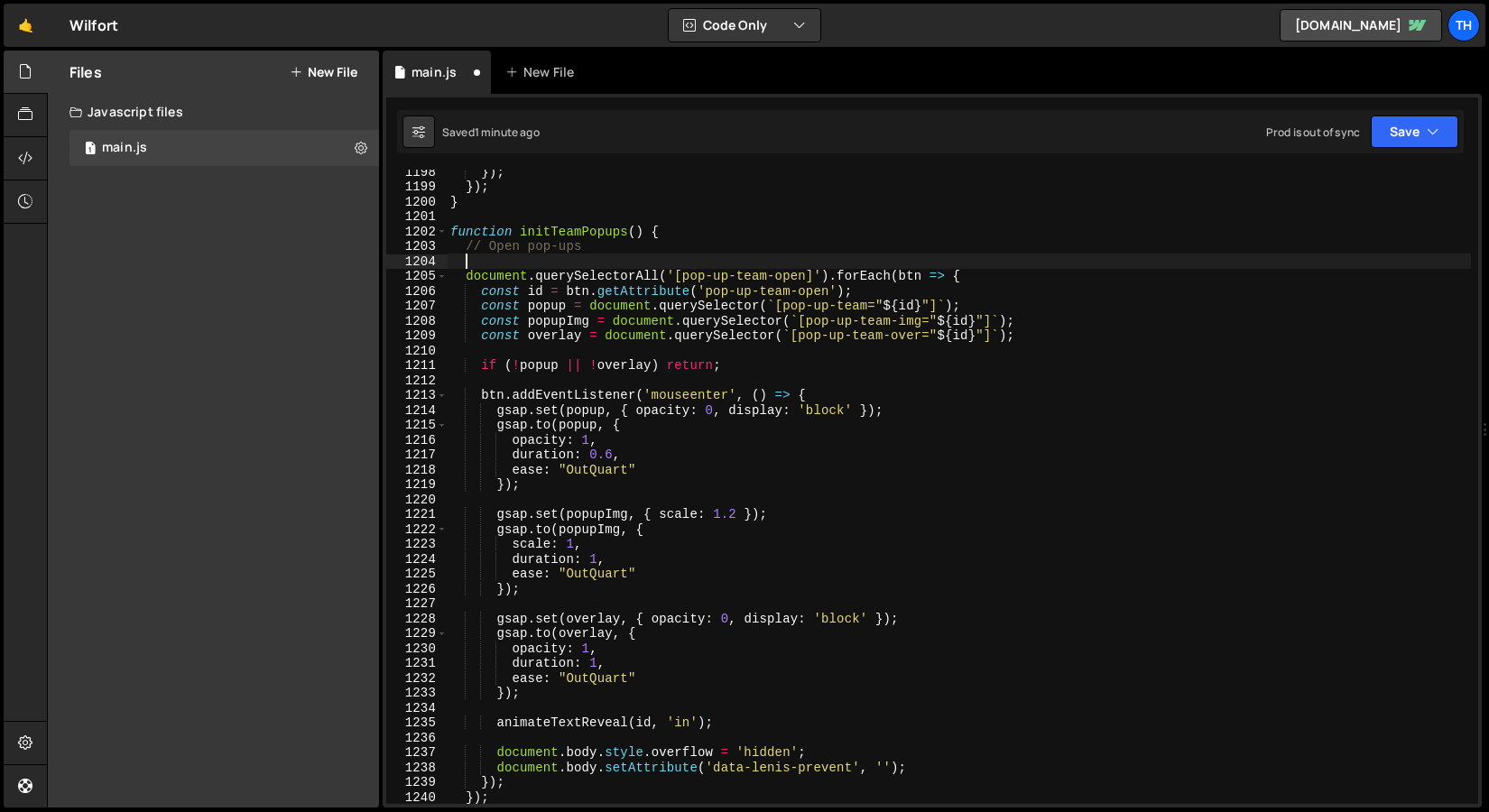
paste textarea "splitTextSetup(id);"
type textarea "splitTextSetup(id);"
click at [1429, 109] on div "splitTextSetup(id); 1198 1199 1200 1201 1202 1203 1204 1205 1206 1207 1208 1209…" at bounding box center [932, 450] width 1099 height 713
click at [1423, 117] on button "Save" at bounding box center [1415, 132] width 88 height 33
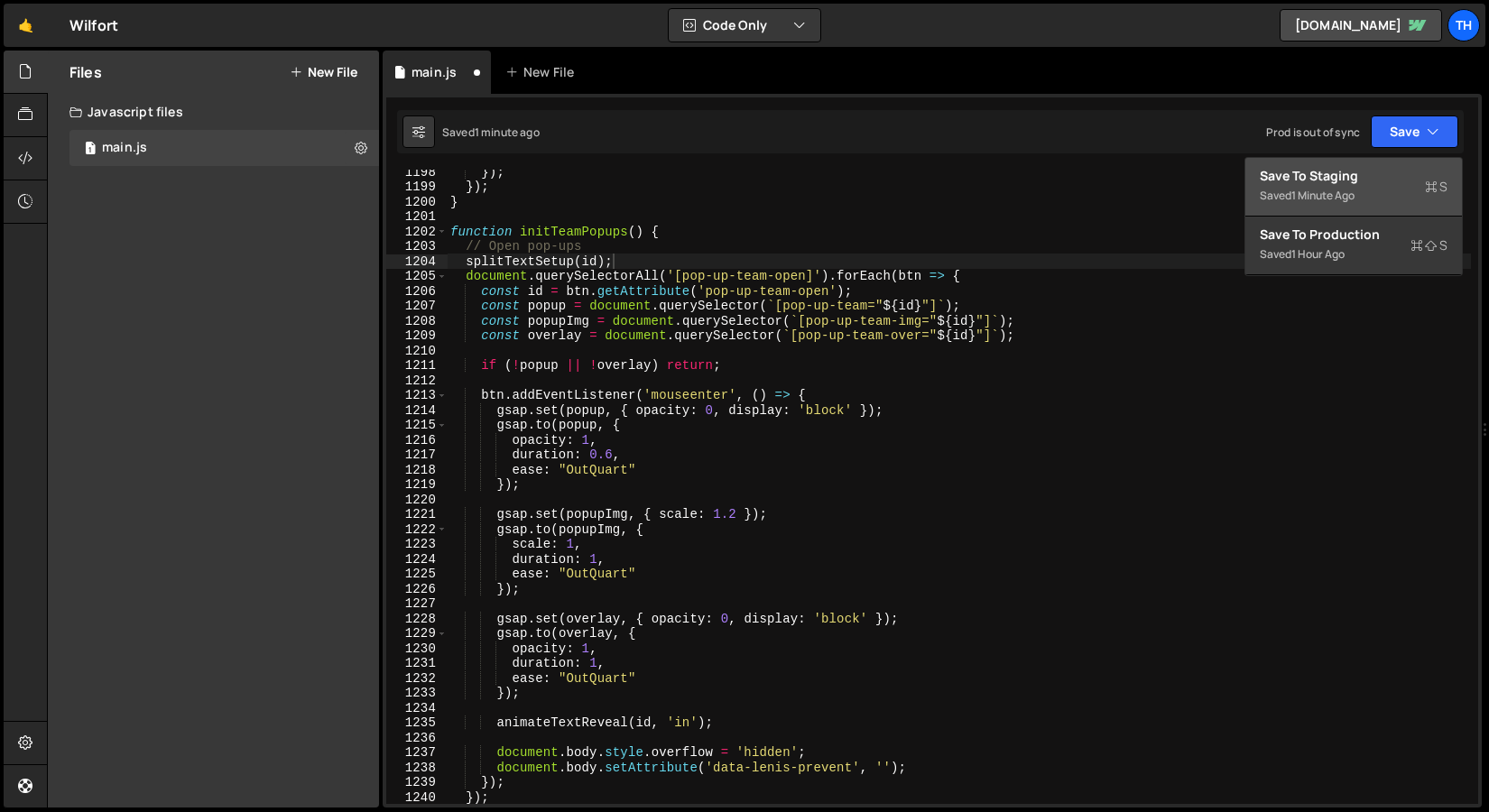
click at [1384, 168] on div "Save to Staging S" at bounding box center [1353, 176] width 187 height 18
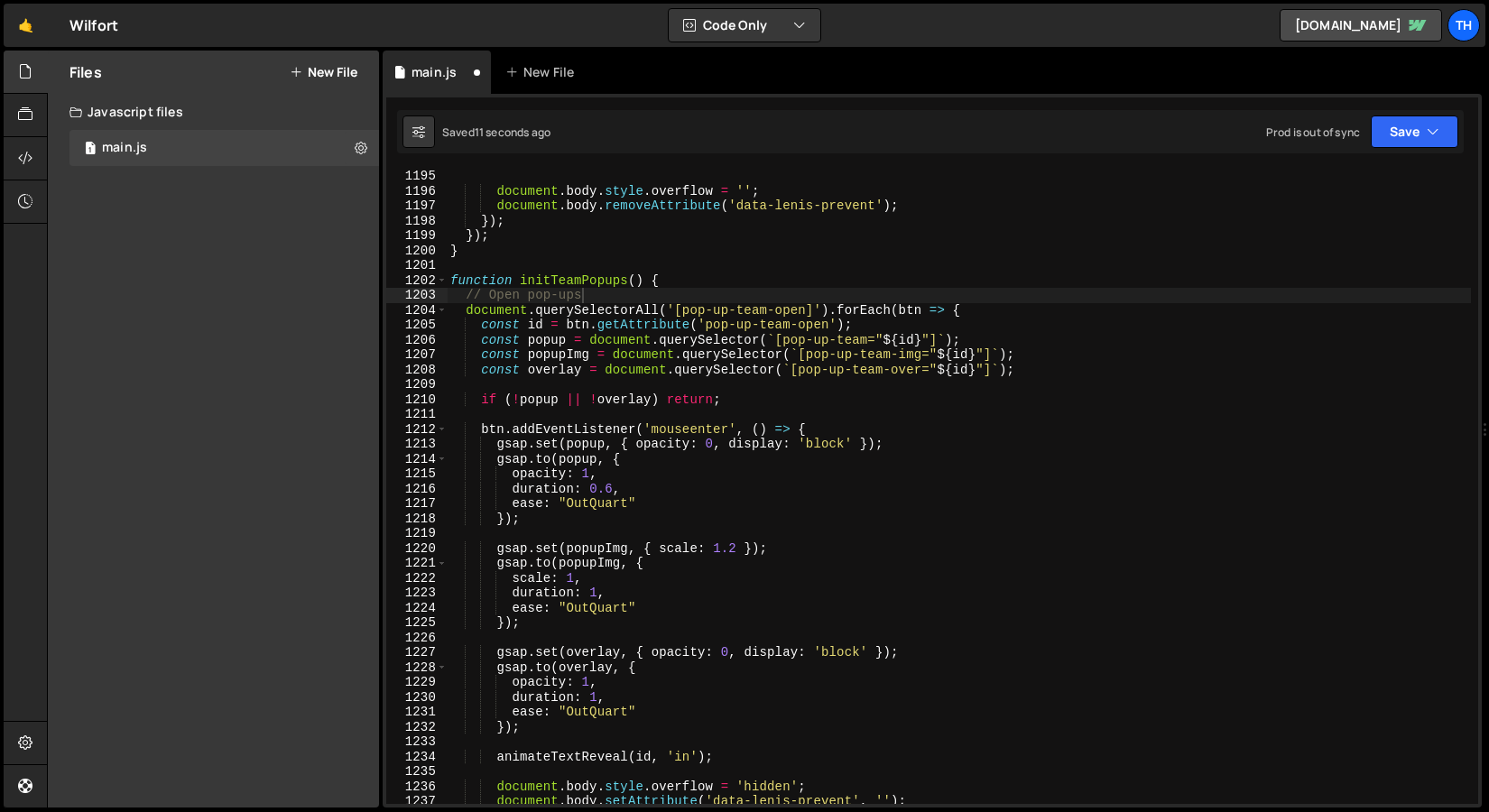
scroll to position [1758, 0]
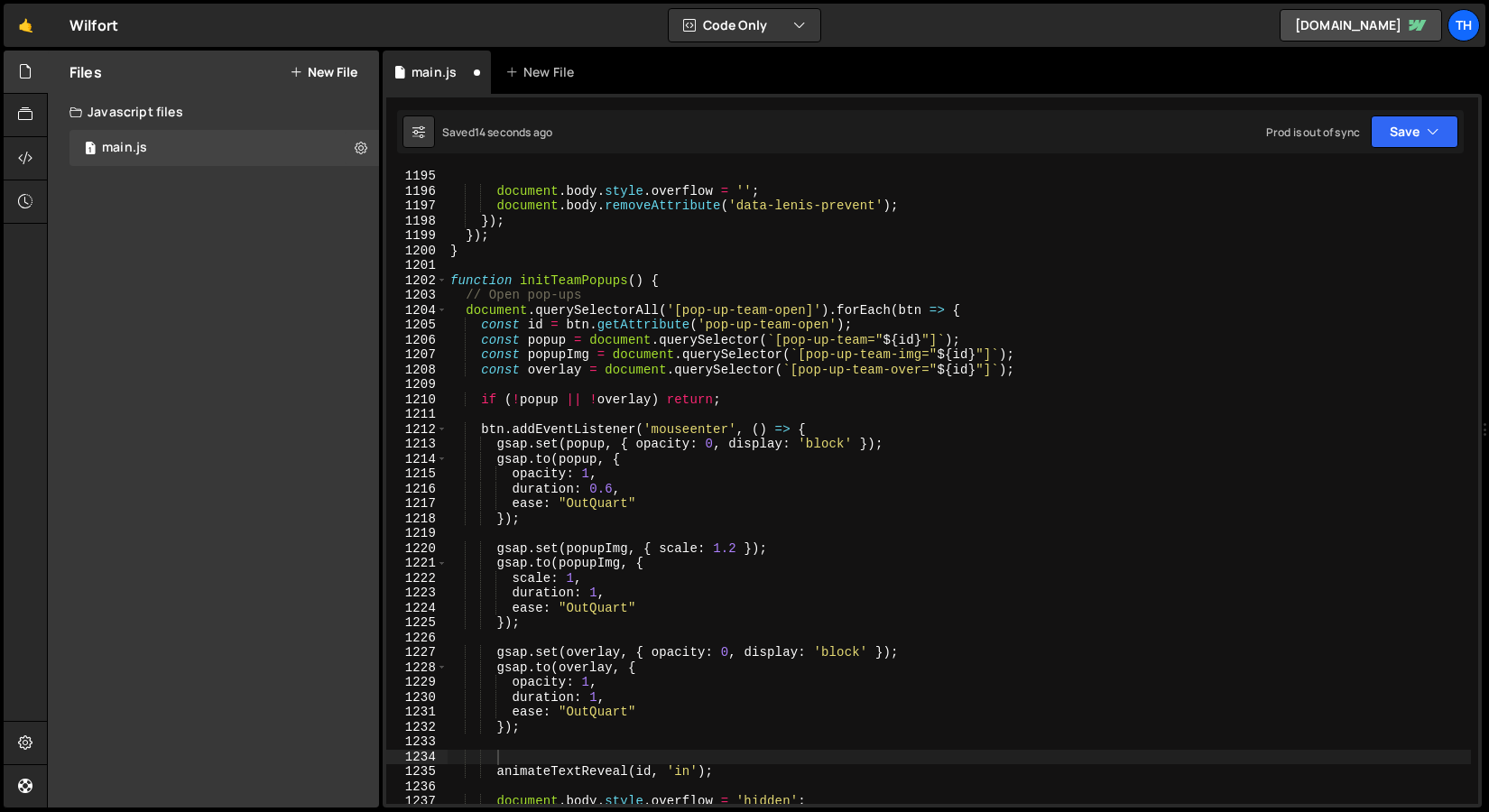
click at [637, 754] on div "document . body . style . overflow = '' ; document . body . removeAttribute ( '…" at bounding box center [959, 500] width 1025 height 665
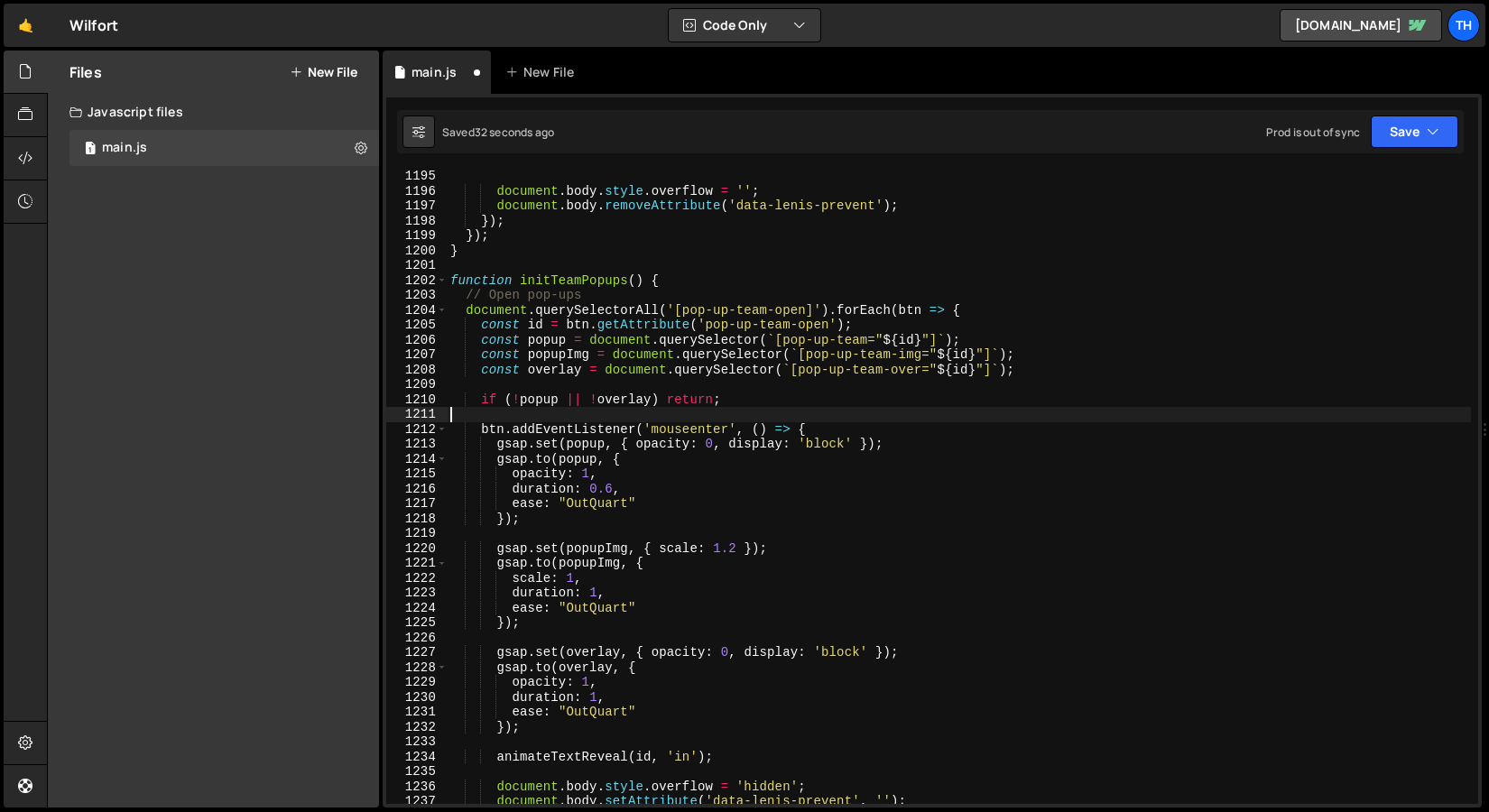
click at [502, 411] on div "document . body . style . overflow = '' ; document . body . removeAttribute ( '…" at bounding box center [959, 500] width 1025 height 665
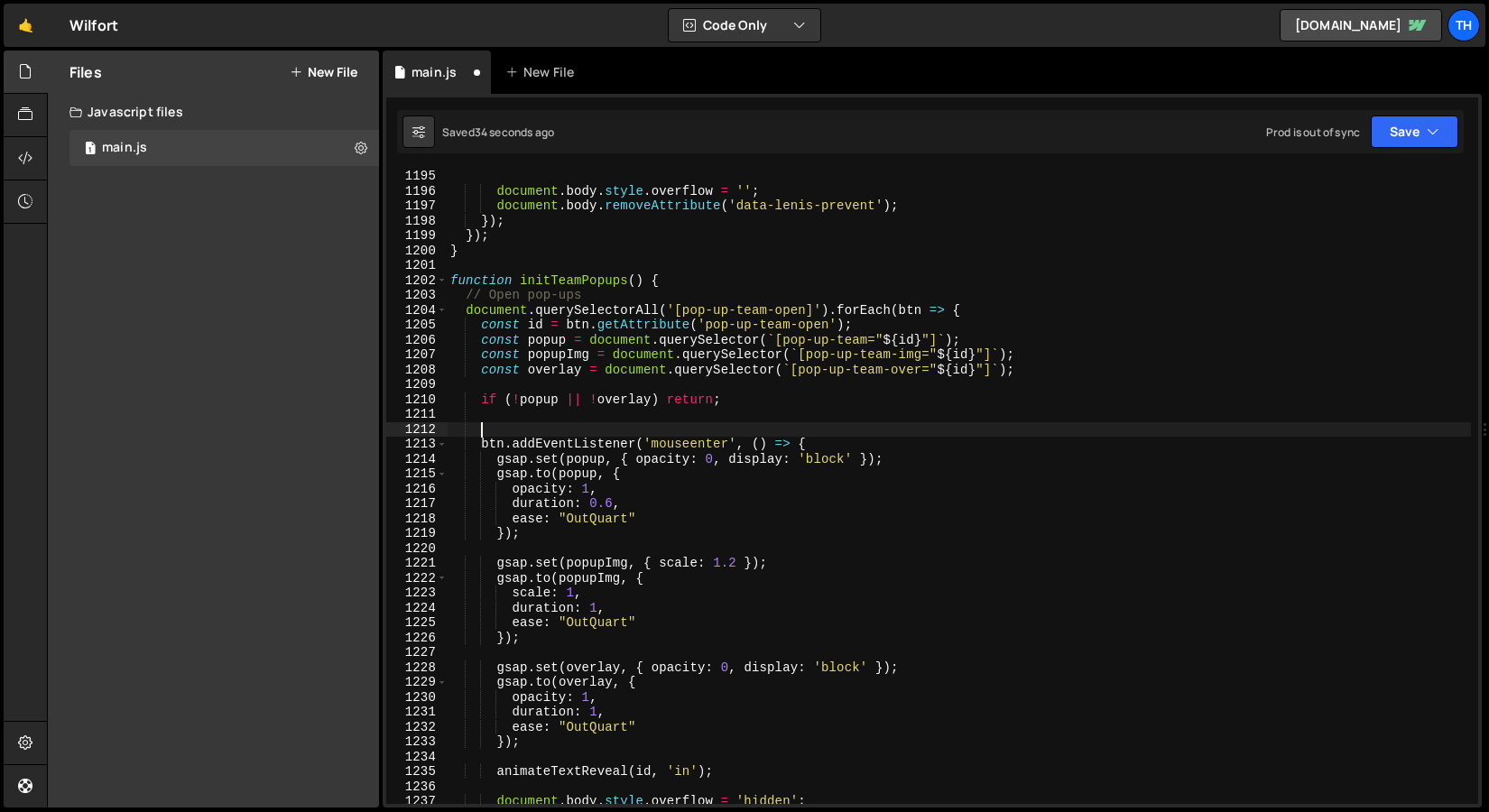
scroll to position [0, 1]
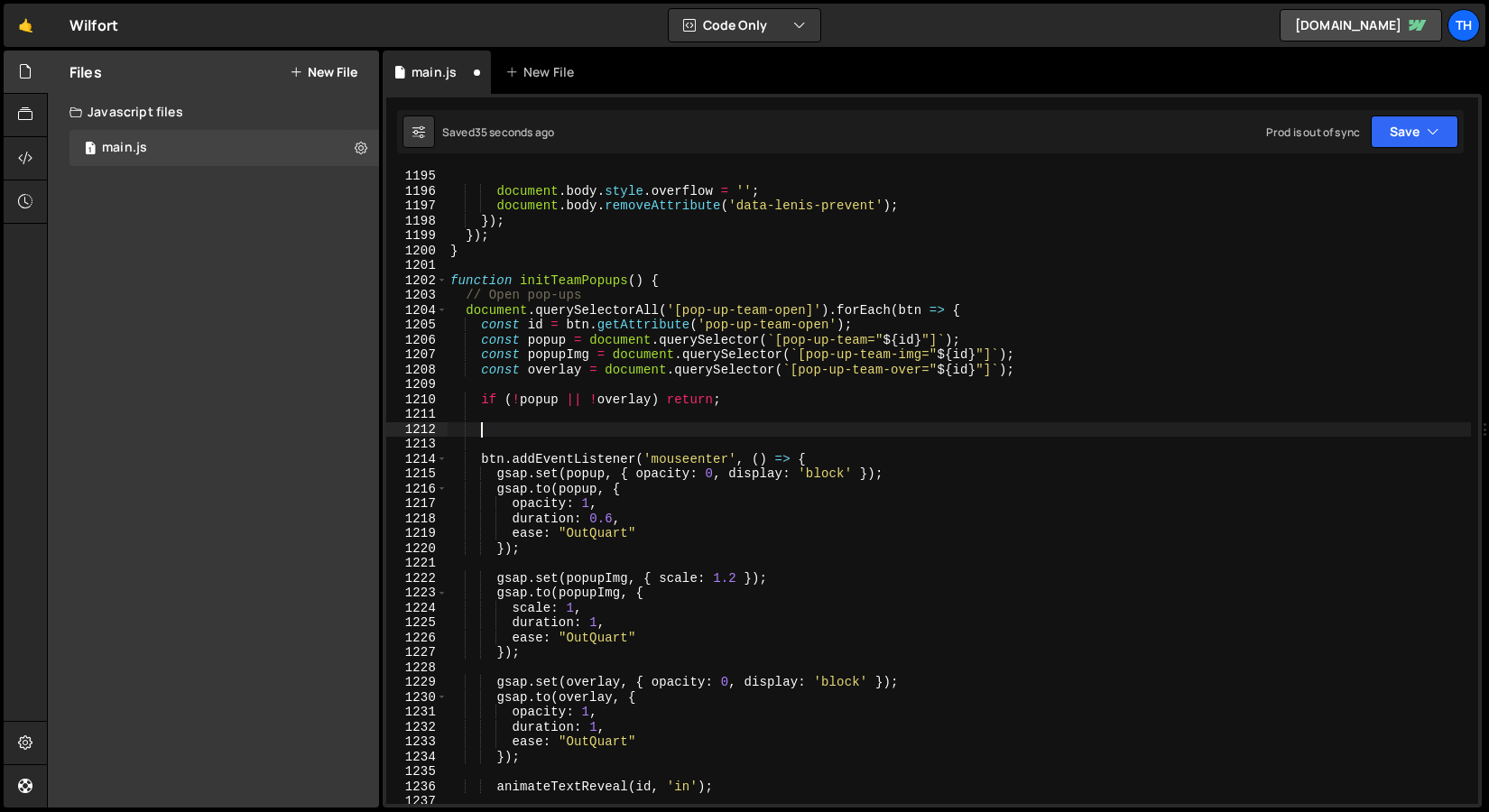
paste textarea "splitTextSetup(id);"
type textarea "splitTextSetup(id);"
click at [1387, 125] on button "Save" at bounding box center [1415, 132] width 88 height 33
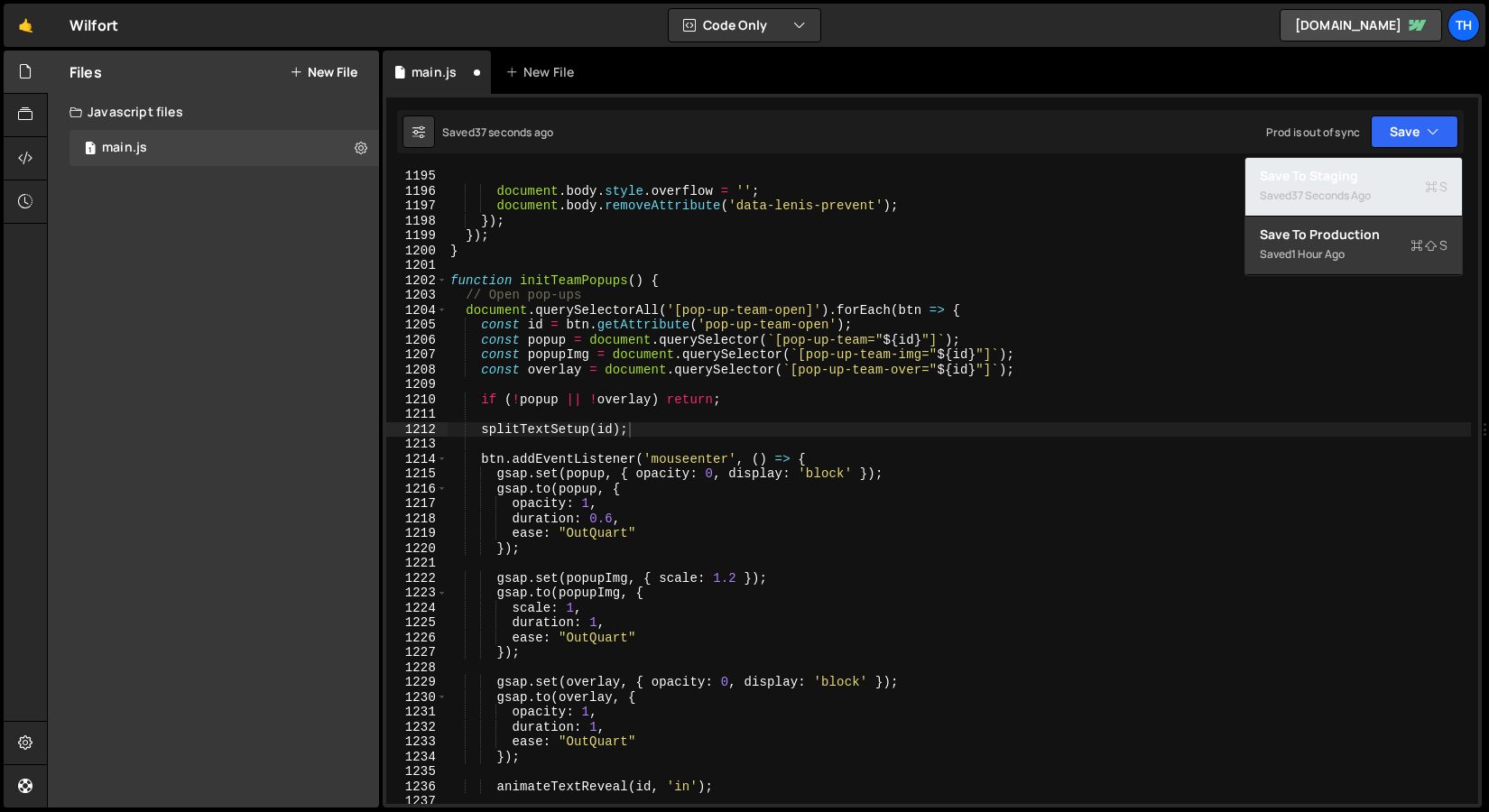
click at [1329, 203] on div "Saved 37 seconds ago" at bounding box center [1353, 196] width 187 height 22
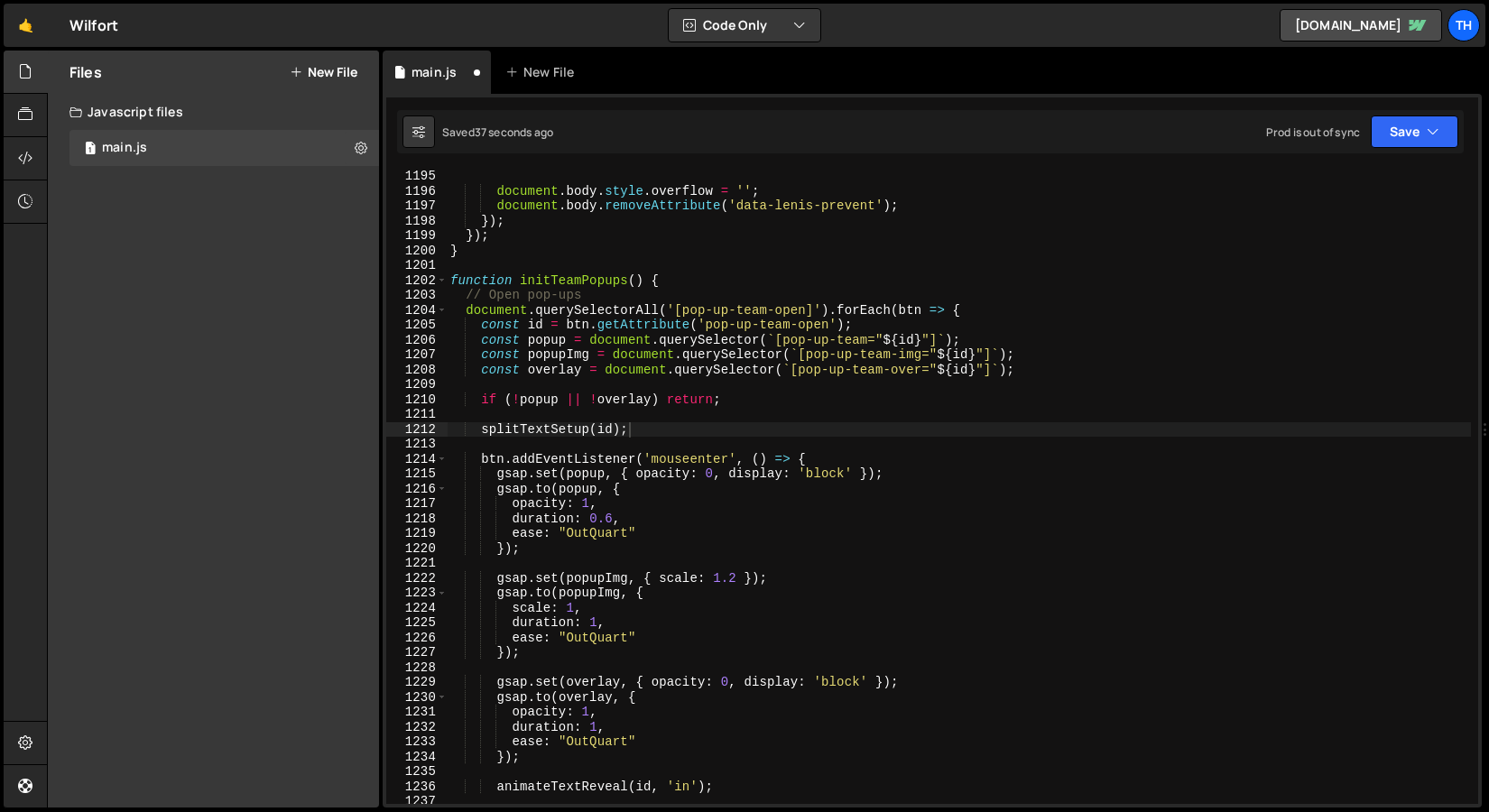
scroll to position [17779, 0]
drag, startPoint x: 647, startPoint y: 430, endPoint x: 482, endPoint y: 434, distance: 165.0
click at [482, 434] on div "document . body . style . overflow = '' ; document . body . removeAttribute ( '…" at bounding box center [959, 500] width 1025 height 665
click at [638, 435] on div "document . body . style . overflow = '' ; document . body . removeAttribute ( '…" at bounding box center [959, 486] width 1025 height 635
drag, startPoint x: 666, startPoint y: 435, endPoint x: 414, endPoint y: 432, distance: 252.0
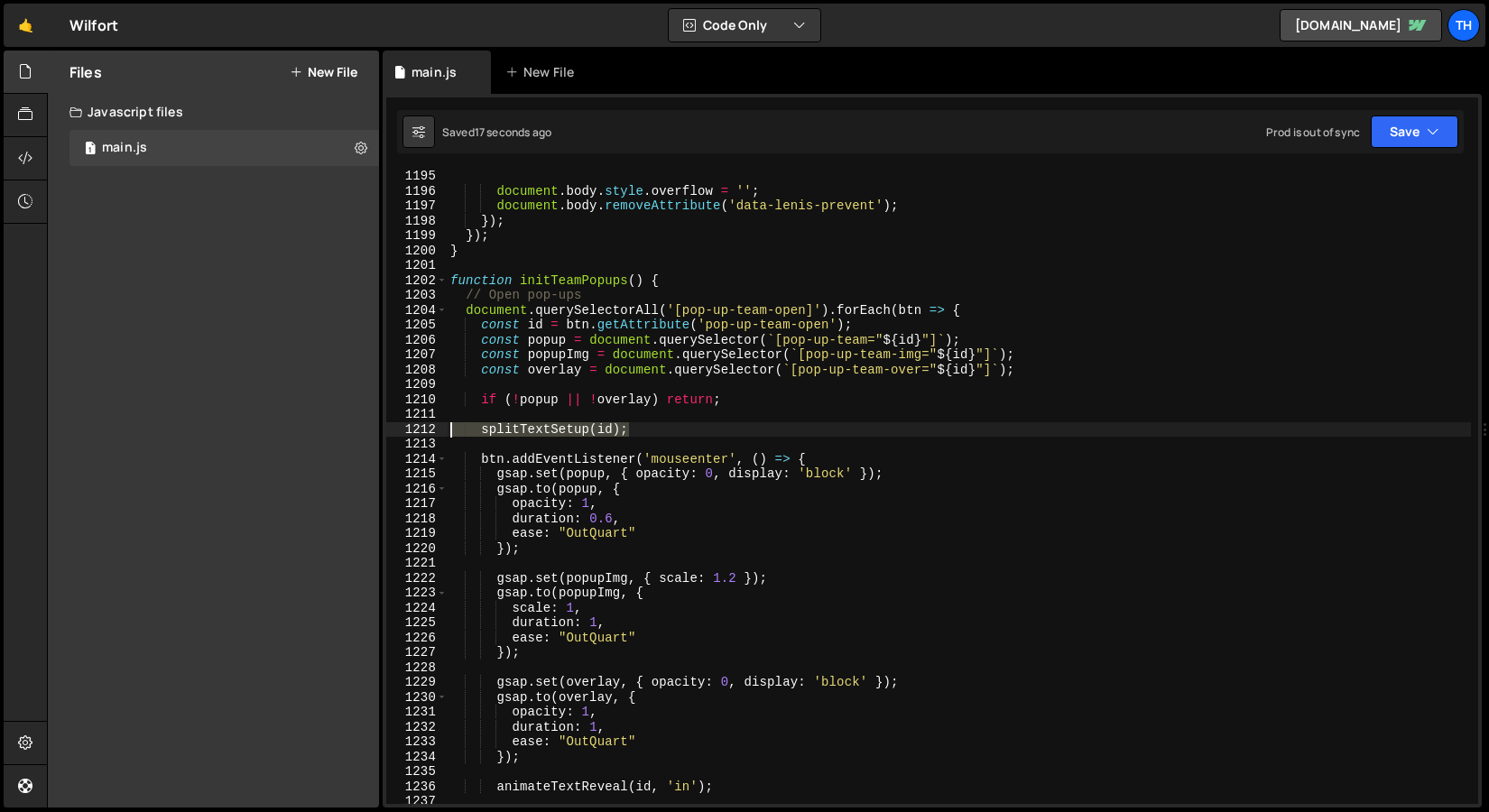
click at [413, 432] on div "splitTextSetup(id); 1195 1196 1197 1198 1199 1200 1201 1202 1203 1204 1205 1206…" at bounding box center [933, 486] width 1092 height 635
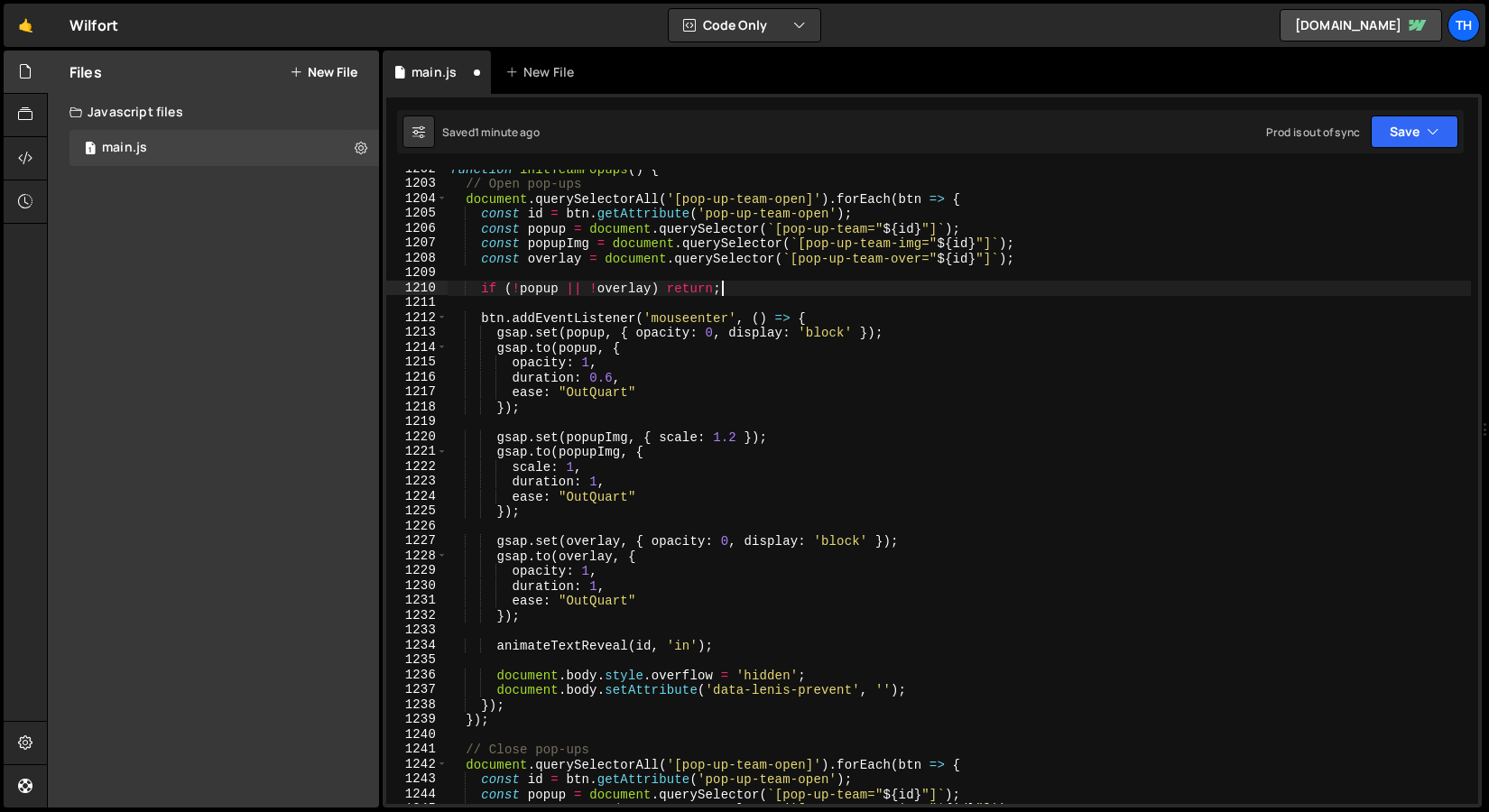
scroll to position [17890, 0]
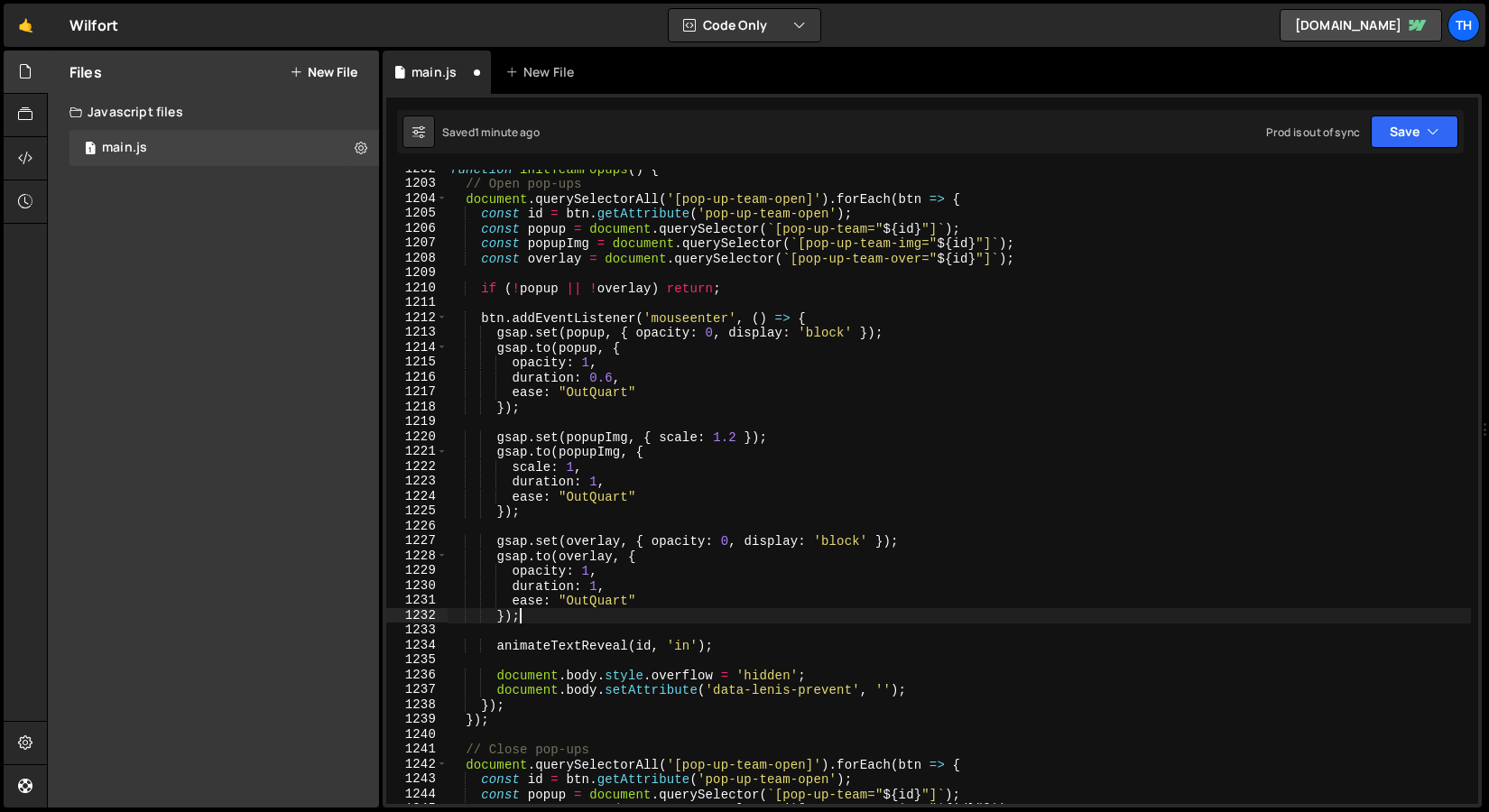
click at [559, 620] on div "function initTeamPopups ( ) { // Open pop-ups document . querySelectorAll ( '[p…" at bounding box center [959, 493] width 1025 height 665
type textarea "});"
click at [559, 626] on div "function initTeamPopups ( ) { // Open pop-ups document . querySelectorAll ( '[p…" at bounding box center [959, 493] width 1025 height 665
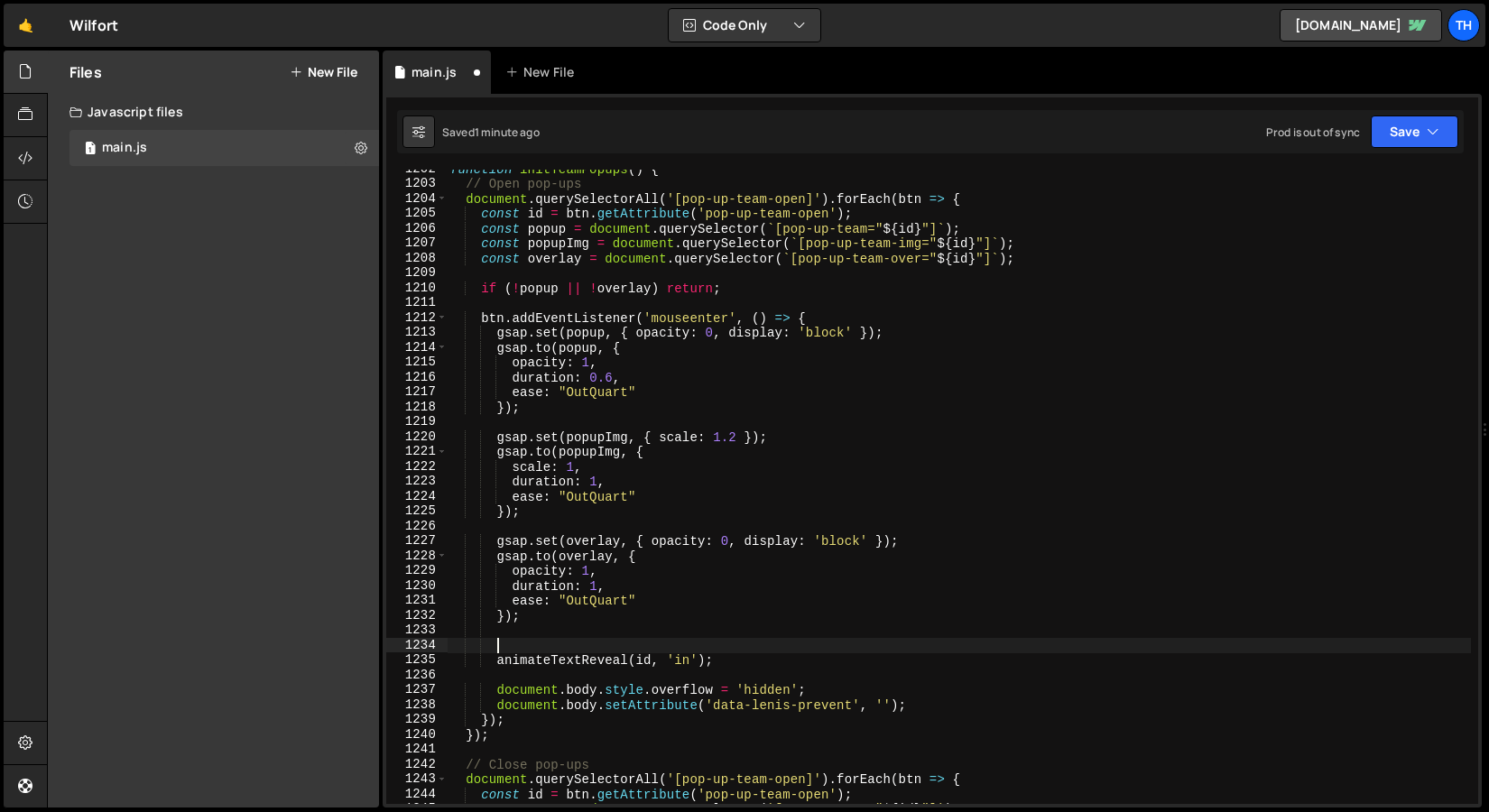
paste textarea "splitTextSetup(id);"
click at [1390, 127] on button "Save" at bounding box center [1415, 132] width 88 height 33
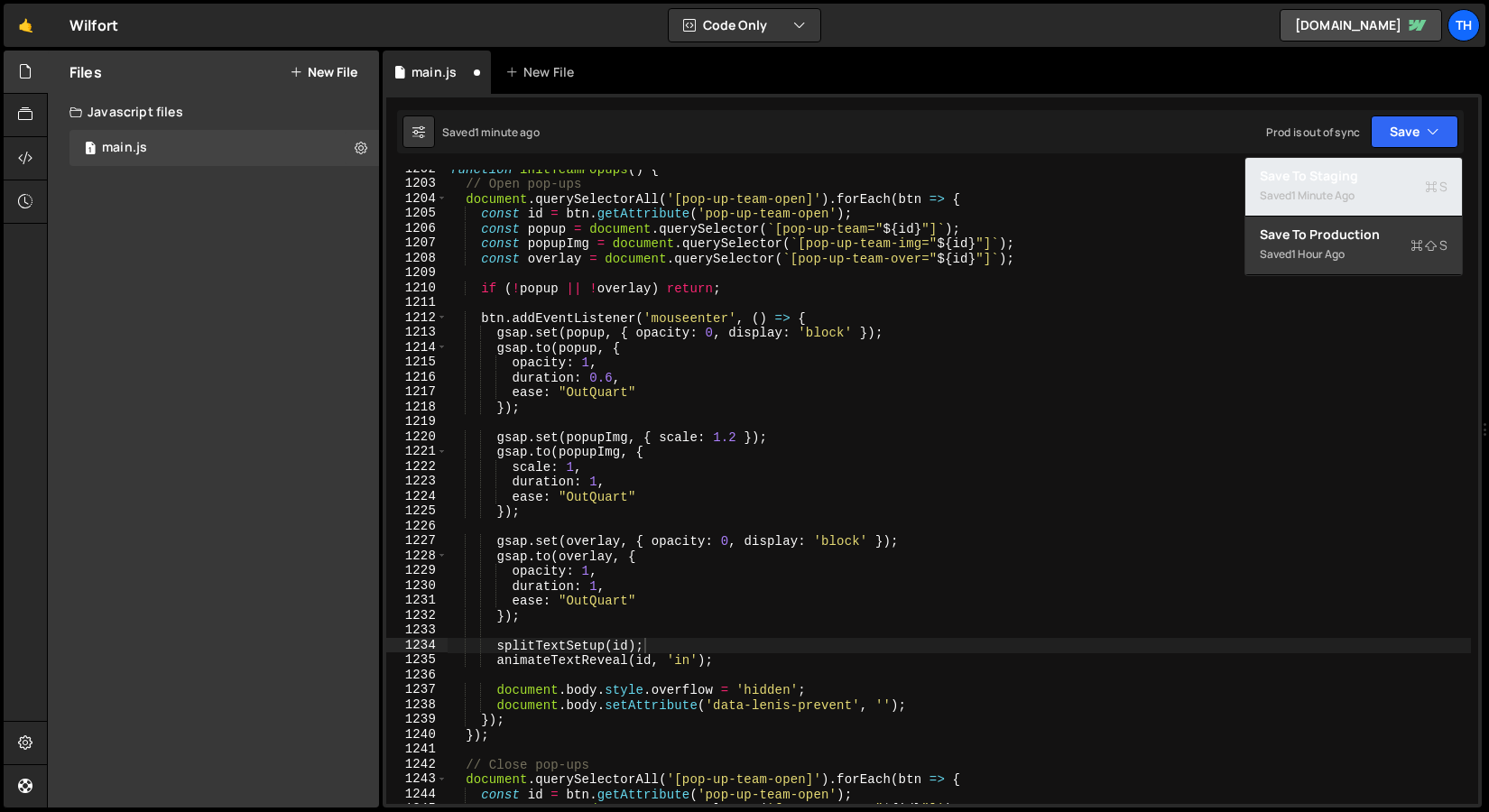
click at [1362, 171] on div "Save to Staging S" at bounding box center [1353, 176] width 187 height 18
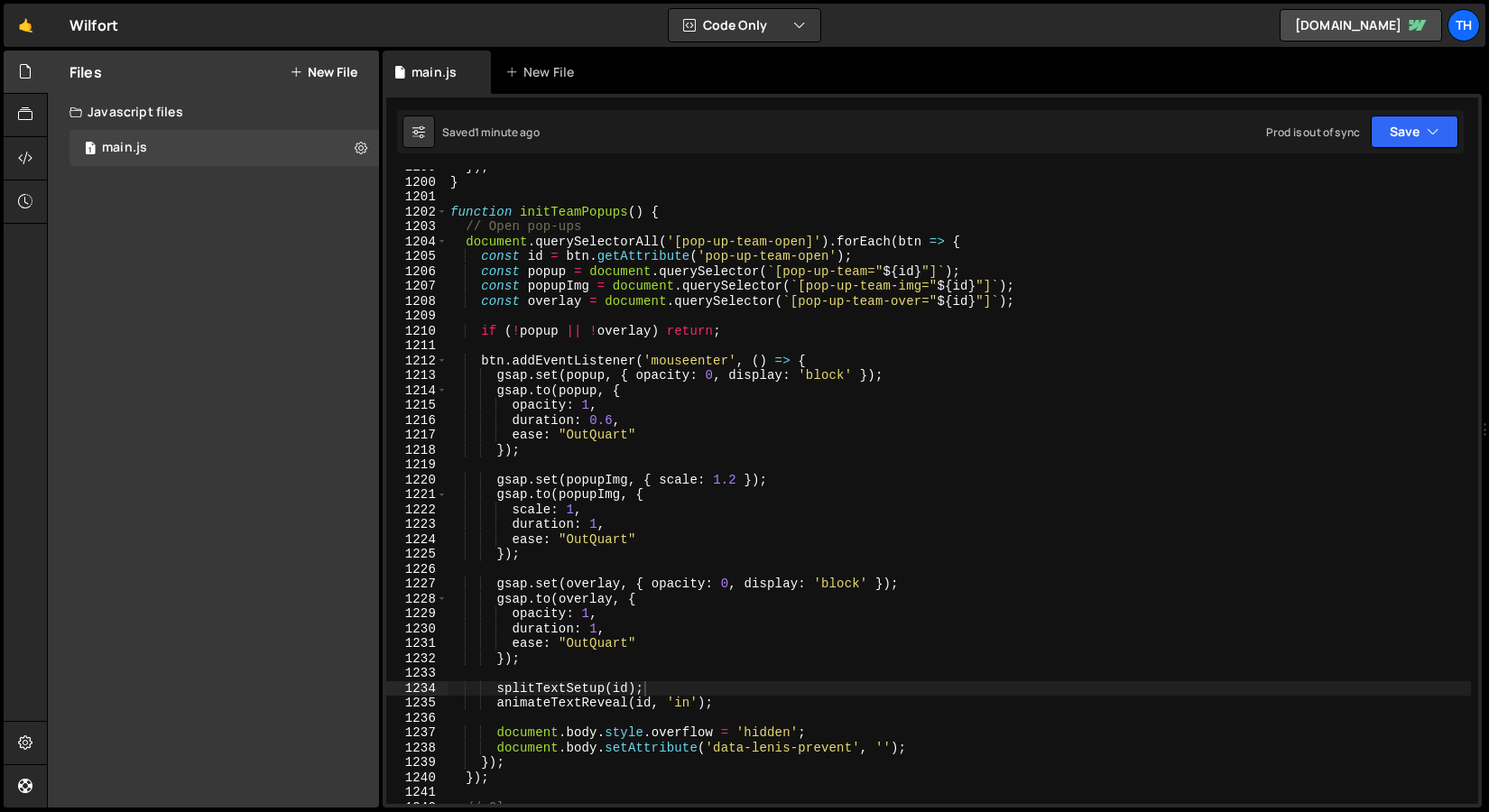
scroll to position [17845, 0]
click at [765, 274] on div "}) ; } function initTeamPopups ( ) { // Open pop-ups document . querySelectorAl…" at bounding box center [959, 494] width 1025 height 665
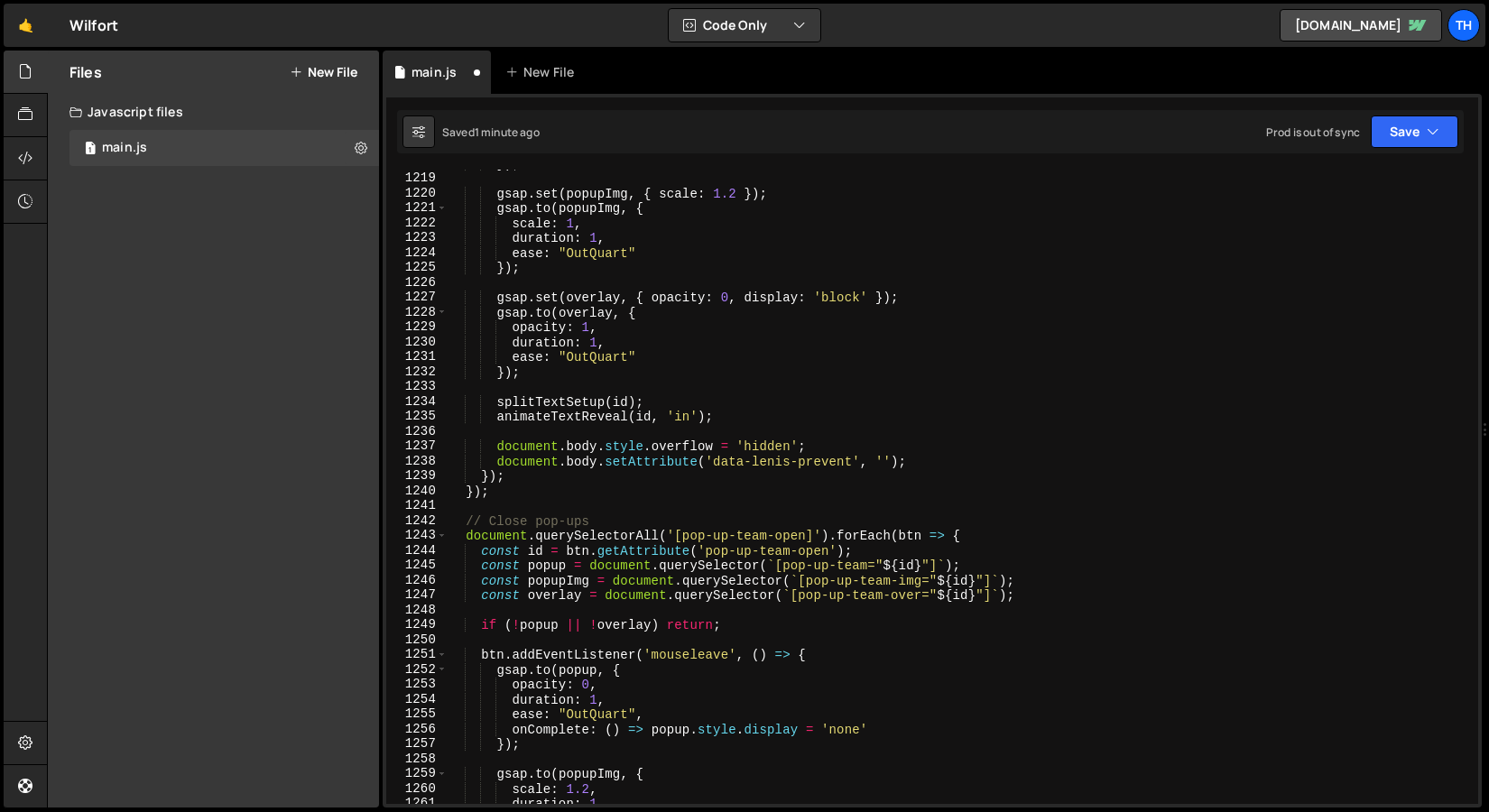
scroll to position [18141, 0]
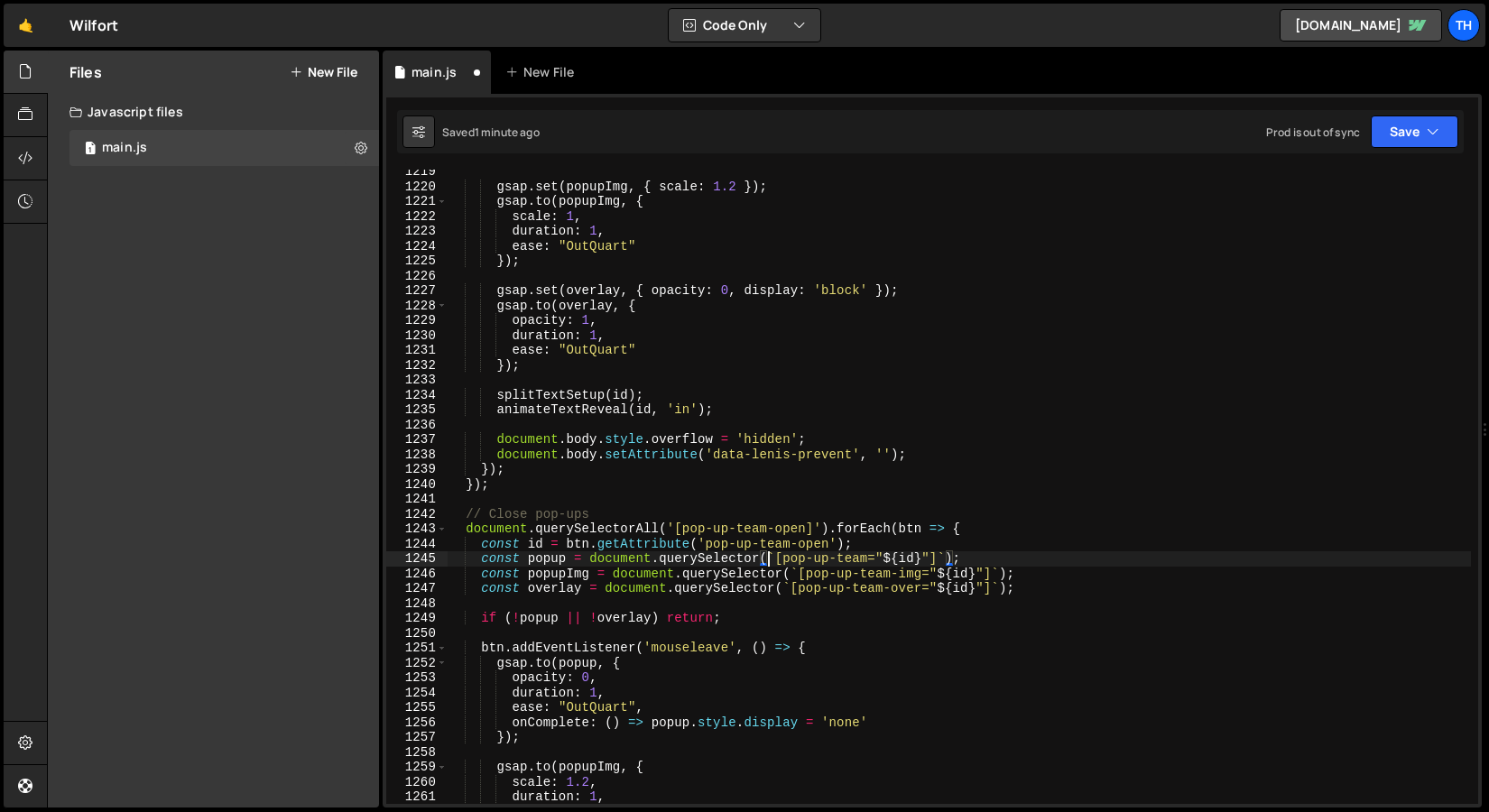
click at [767, 563] on div "gsap . set ( popupImg , { scale : 1.2 }) ; gsap . to ( popupImg , { scale : 1 ,…" at bounding box center [959, 496] width 1025 height 665
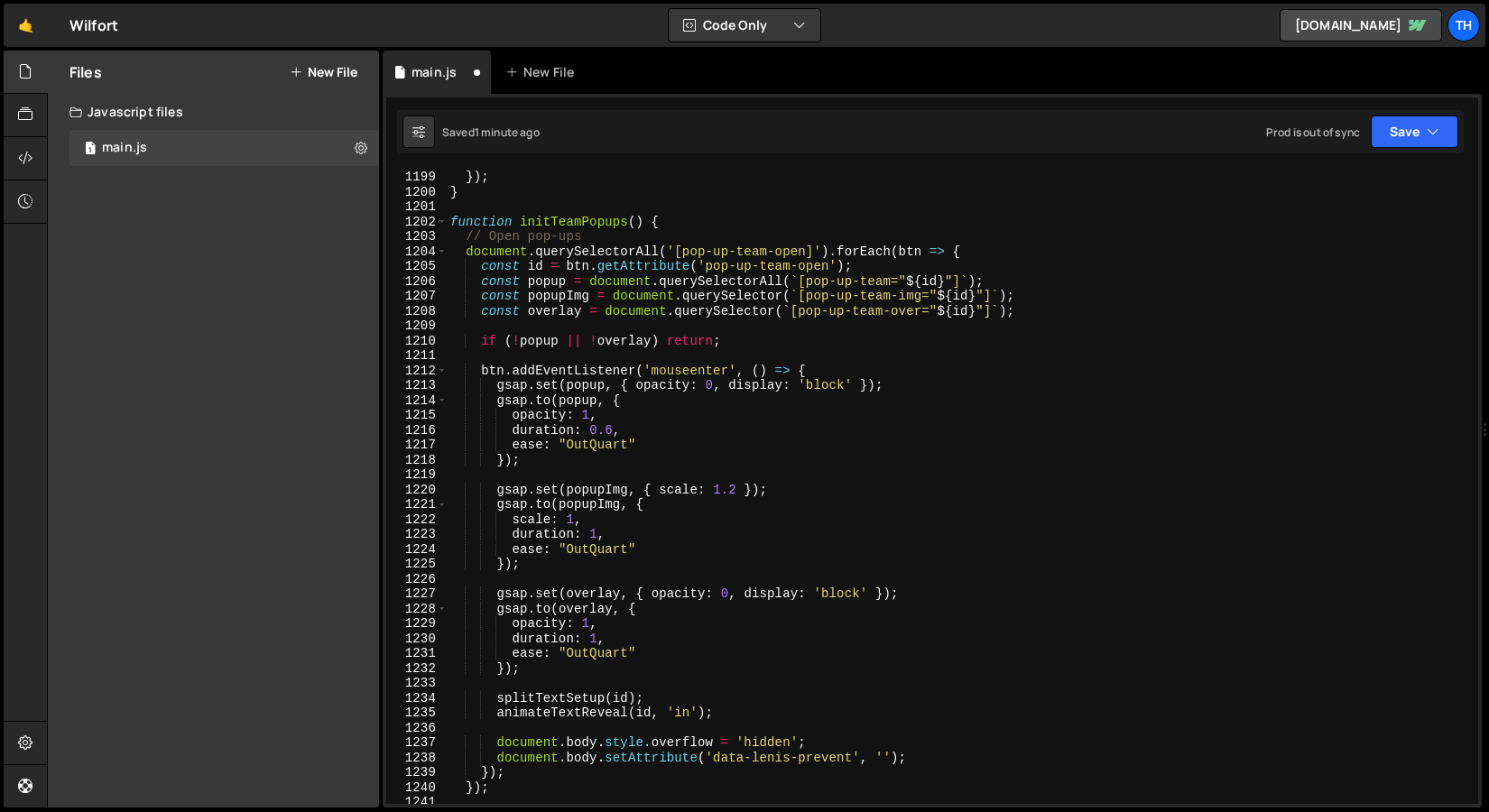
scroll to position [17838, 0]
click at [1387, 134] on button "Save" at bounding box center [1415, 132] width 88 height 33
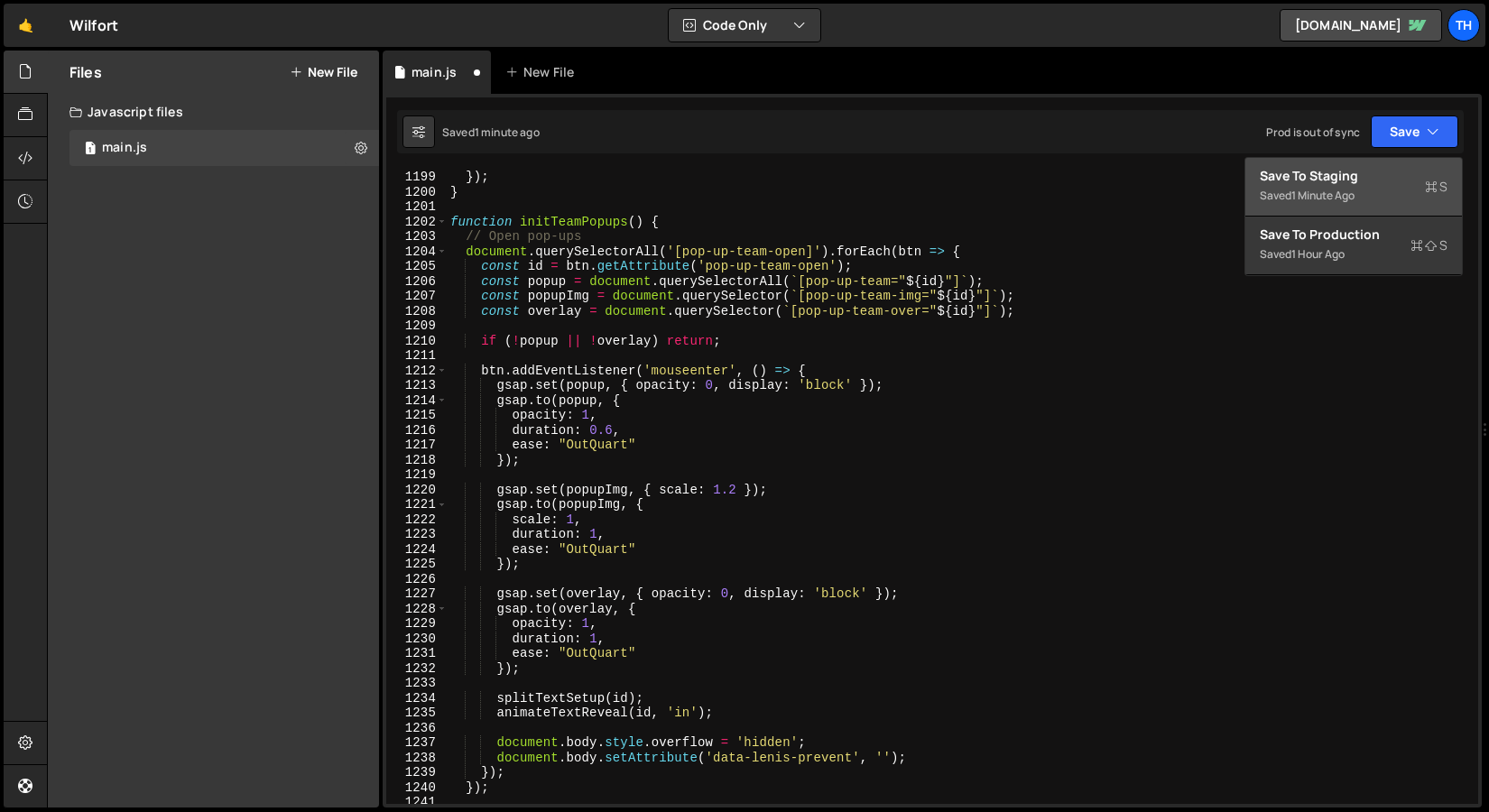
click at [1358, 170] on div "Save to Staging S" at bounding box center [1353, 176] width 187 height 18
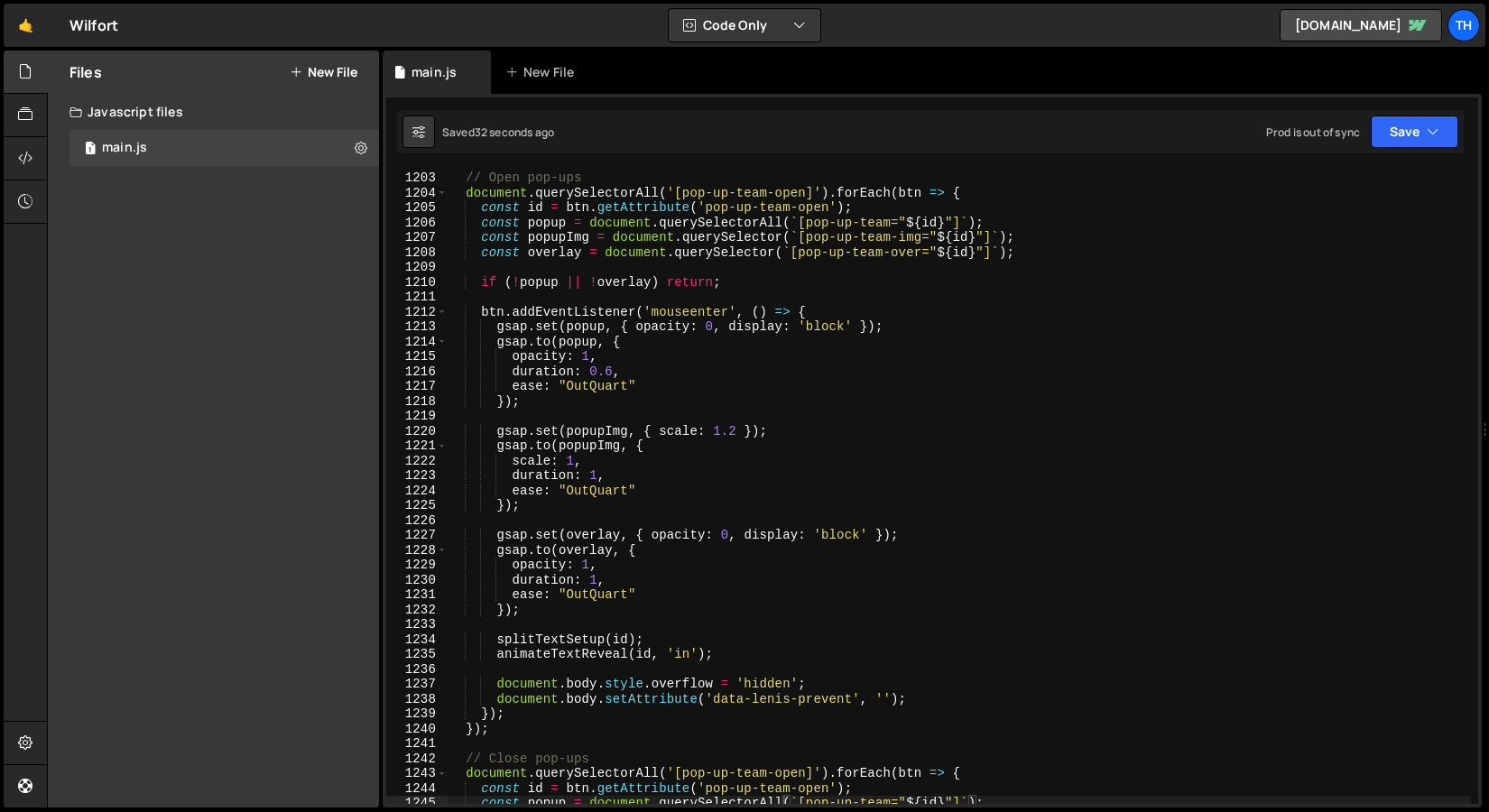
scroll to position [17899, 0]
click at [715, 329] on div "// Open pop-ups document . querySelectorAll ( '[pop-up-team-open]' ) . forEach …" at bounding box center [959, 499] width 1025 height 665
drag, startPoint x: 733, startPoint y: 328, endPoint x: 637, endPoint y: 328, distance: 96.0
click at [637, 328] on div "// Open pop-ups document . querySelectorAll ( '[pop-up-team-open]' ) . forEach …" at bounding box center [959, 499] width 1025 height 665
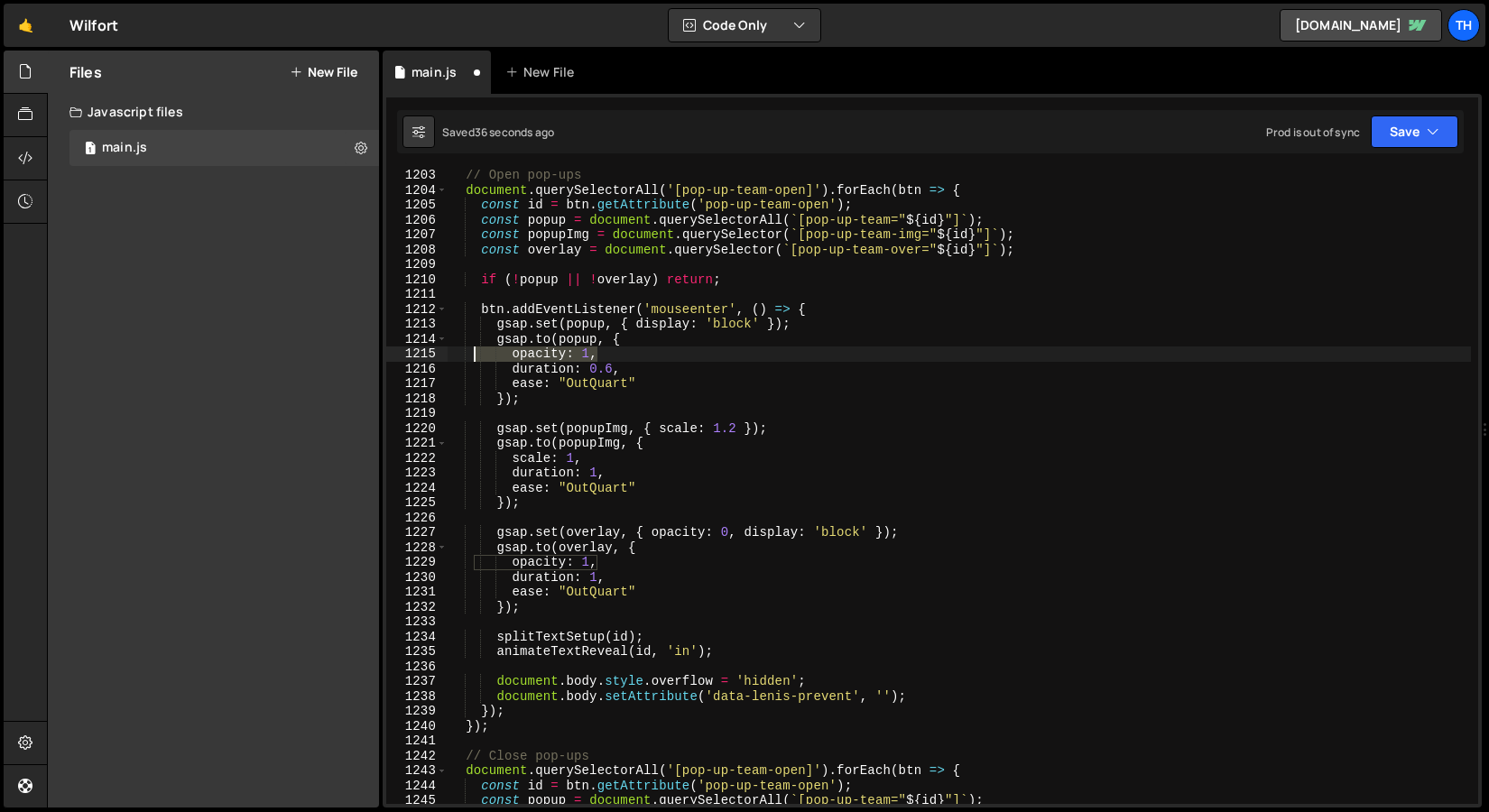
drag, startPoint x: 608, startPoint y: 352, endPoint x: 421, endPoint y: 350, distance: 187.0
click at [421, 351] on div "gsap.set(popup, { display: 'block' }); 1203 1204 1205 1206 1207 1208 1209 1210 …" at bounding box center [933, 486] width 1092 height 635
type textarea "opacity: 1,"
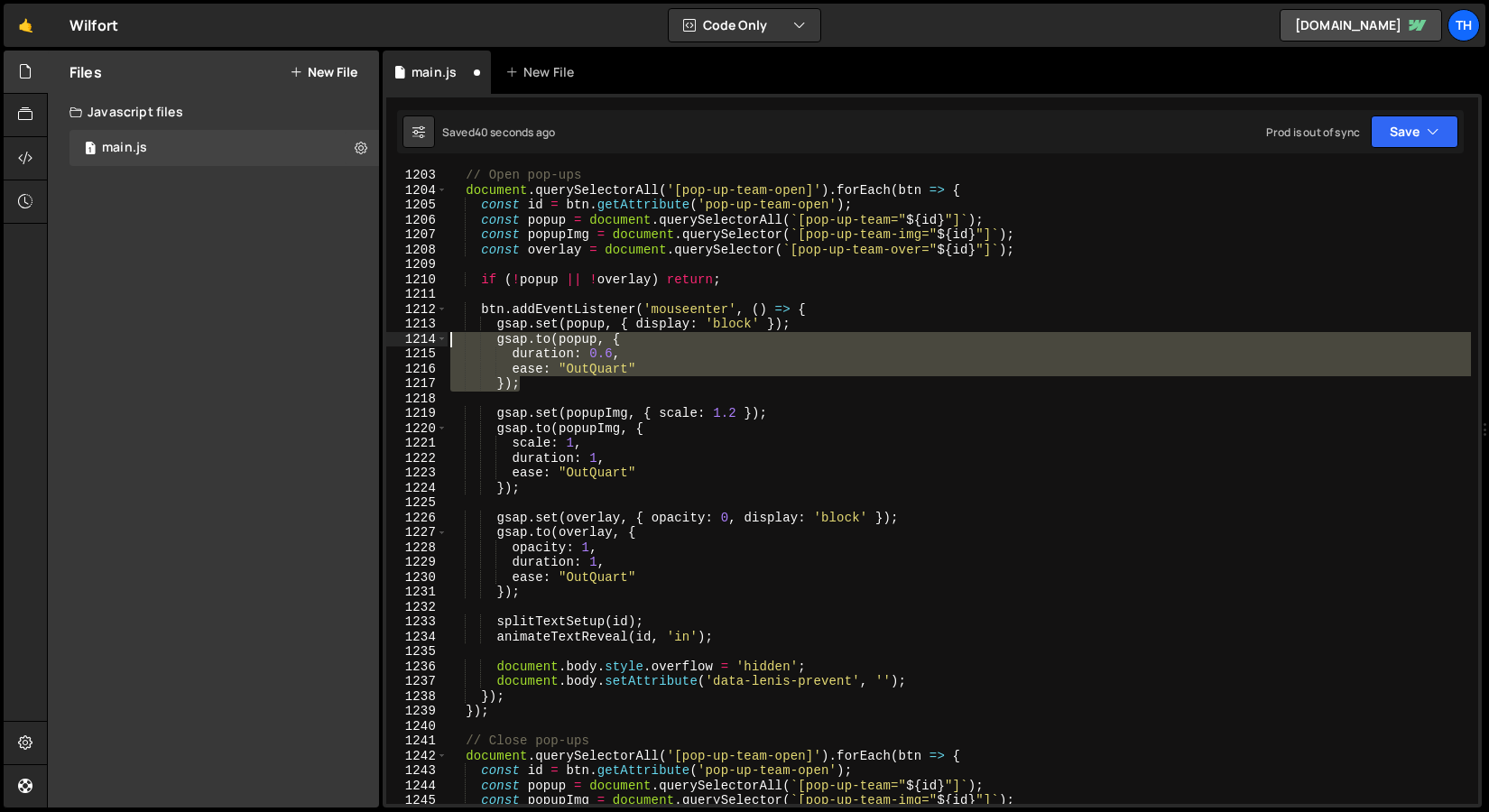
drag, startPoint x: 566, startPoint y: 386, endPoint x: 430, endPoint y: 338, distance: 144.2
click at [430, 338] on div "[DOMAIN_NAME](popup, { 1203 1204 1205 1206 1207 1208 1209 1210 1211 1212 1213 1…" at bounding box center [933, 486] width 1092 height 635
type textarea "[DOMAIN_NAME](popup, { duration: 0.6,"
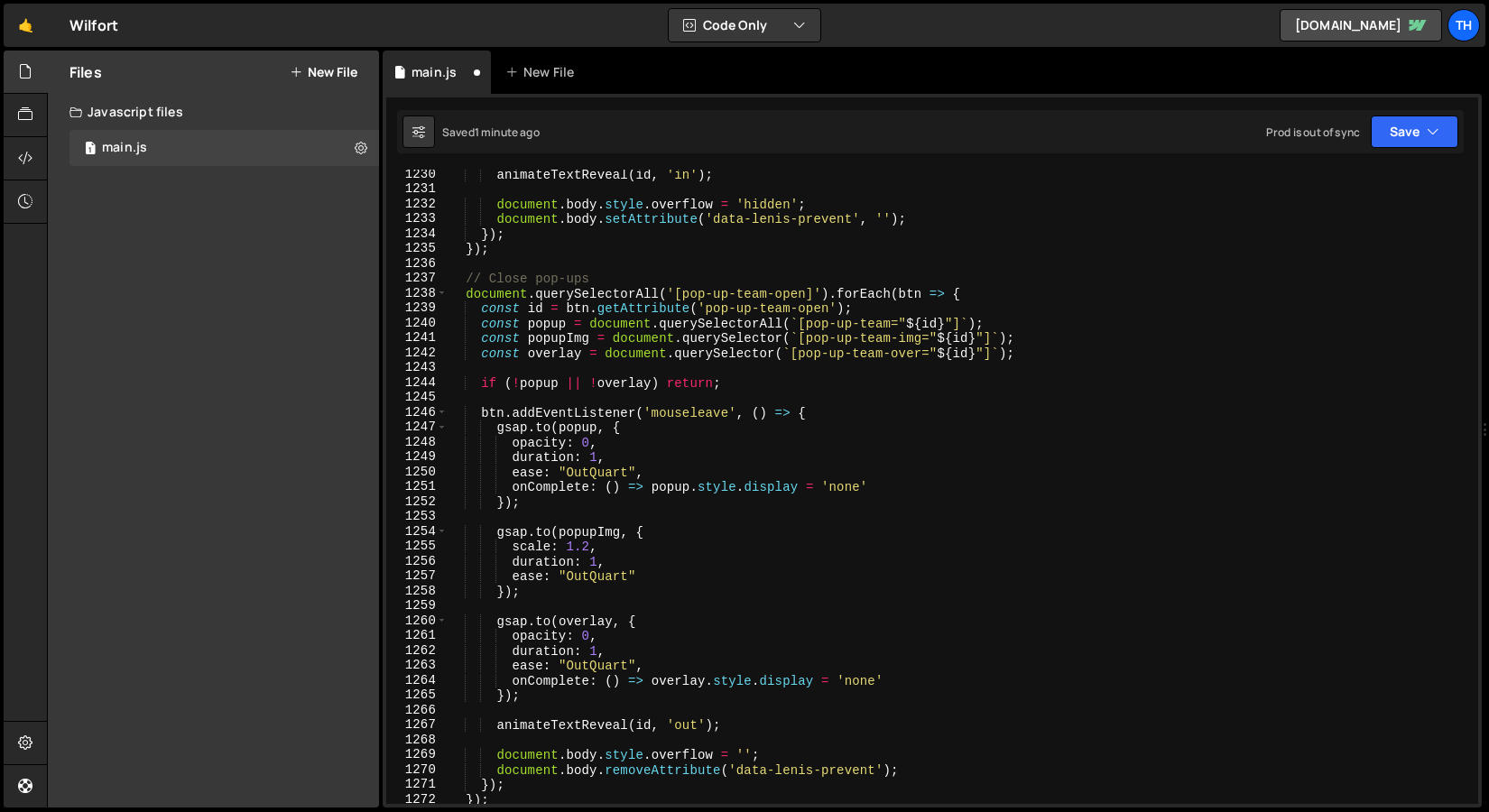
scroll to position [18313, 0]
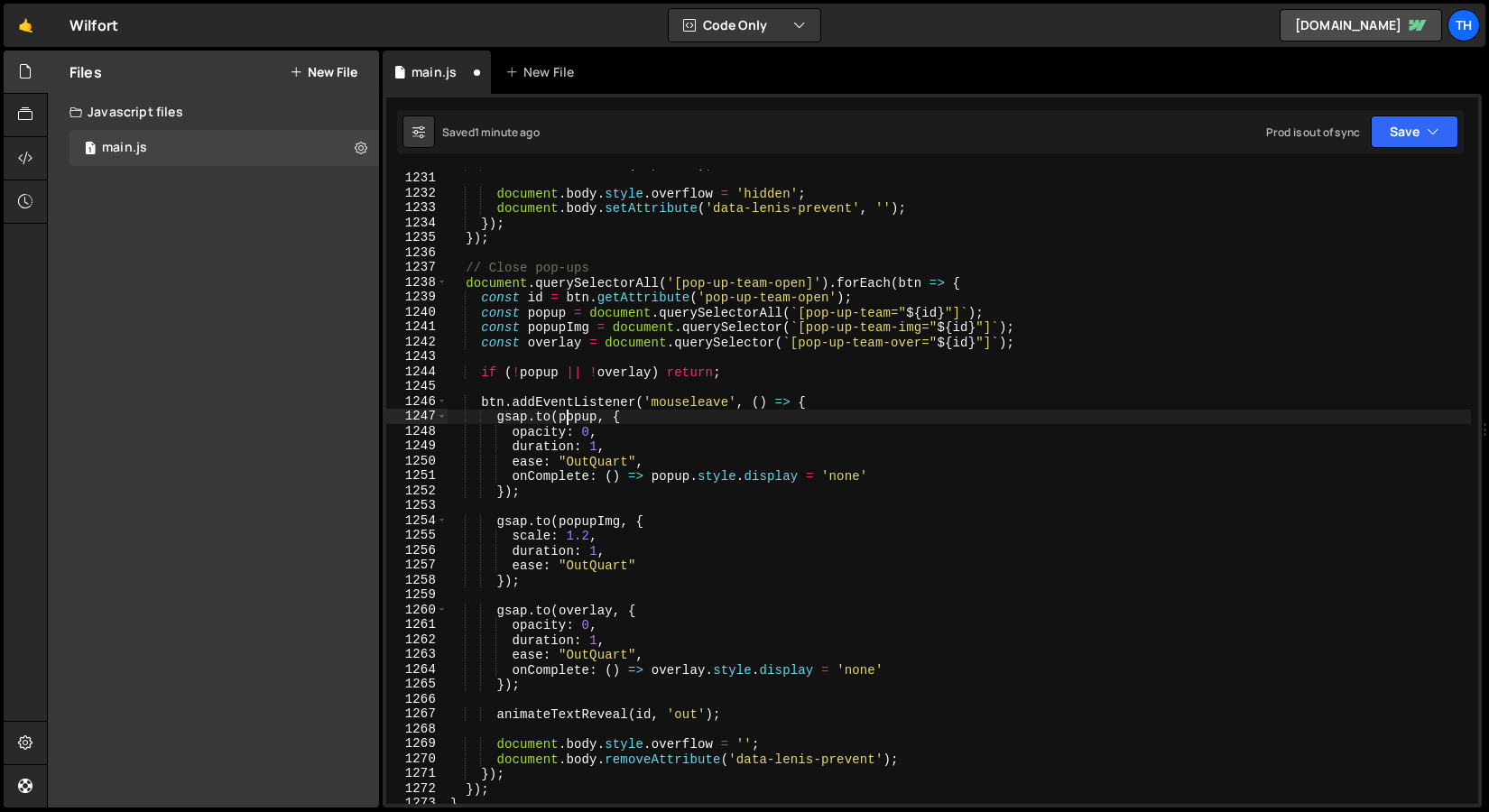
click at [570, 417] on div "animateTextReveal ( id , 'in' ) ; document . body . style . overflow = 'hidden'…" at bounding box center [959, 488] width 1025 height 665
click at [537, 437] on div at bounding box center [537, 437] width 0 height 0
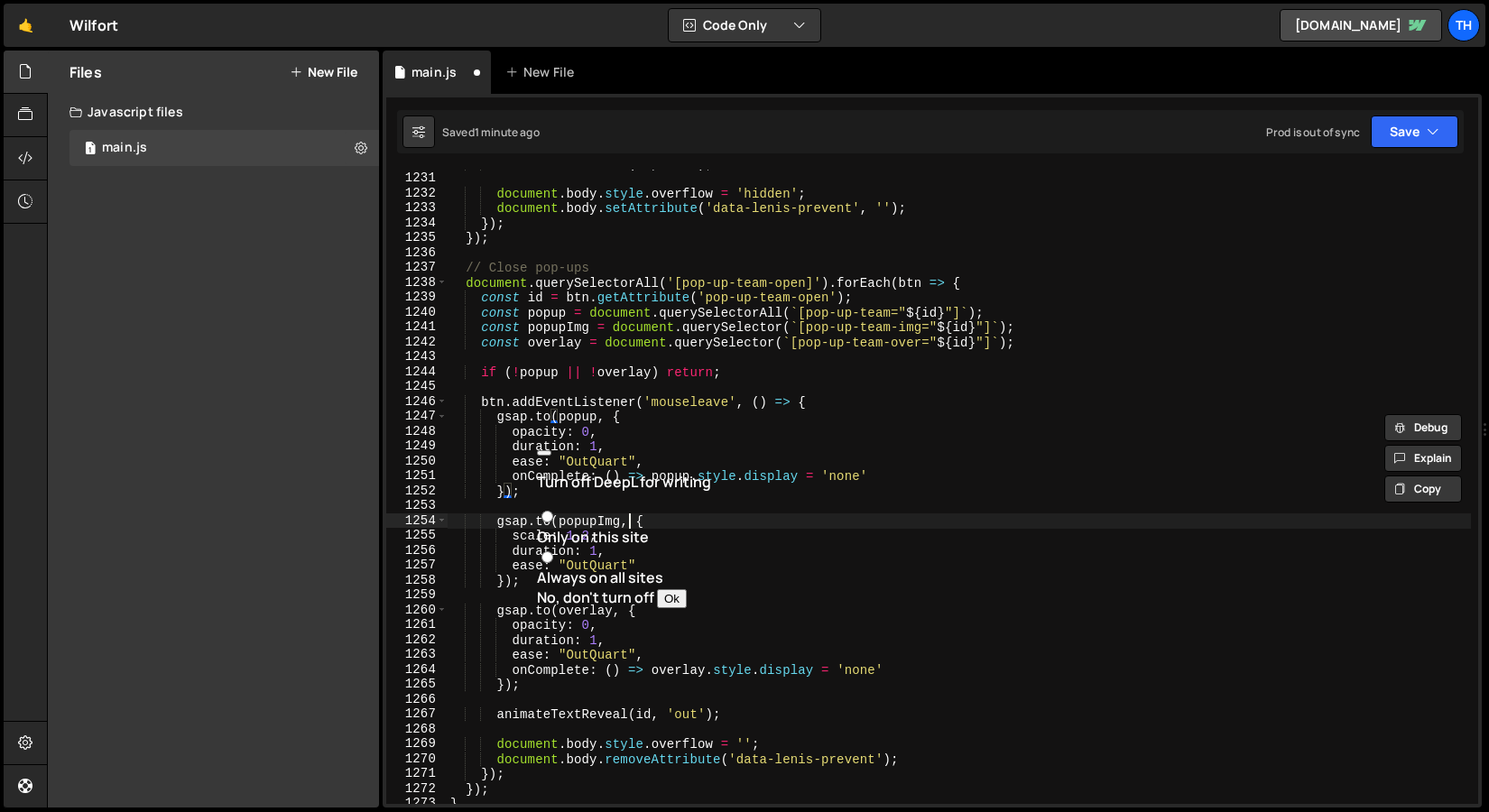
click at [632, 522] on div "animateTextReveal ( id , 'in' ) ; document . body . style . overflow = 'hidden'…" at bounding box center [959, 488] width 1025 height 665
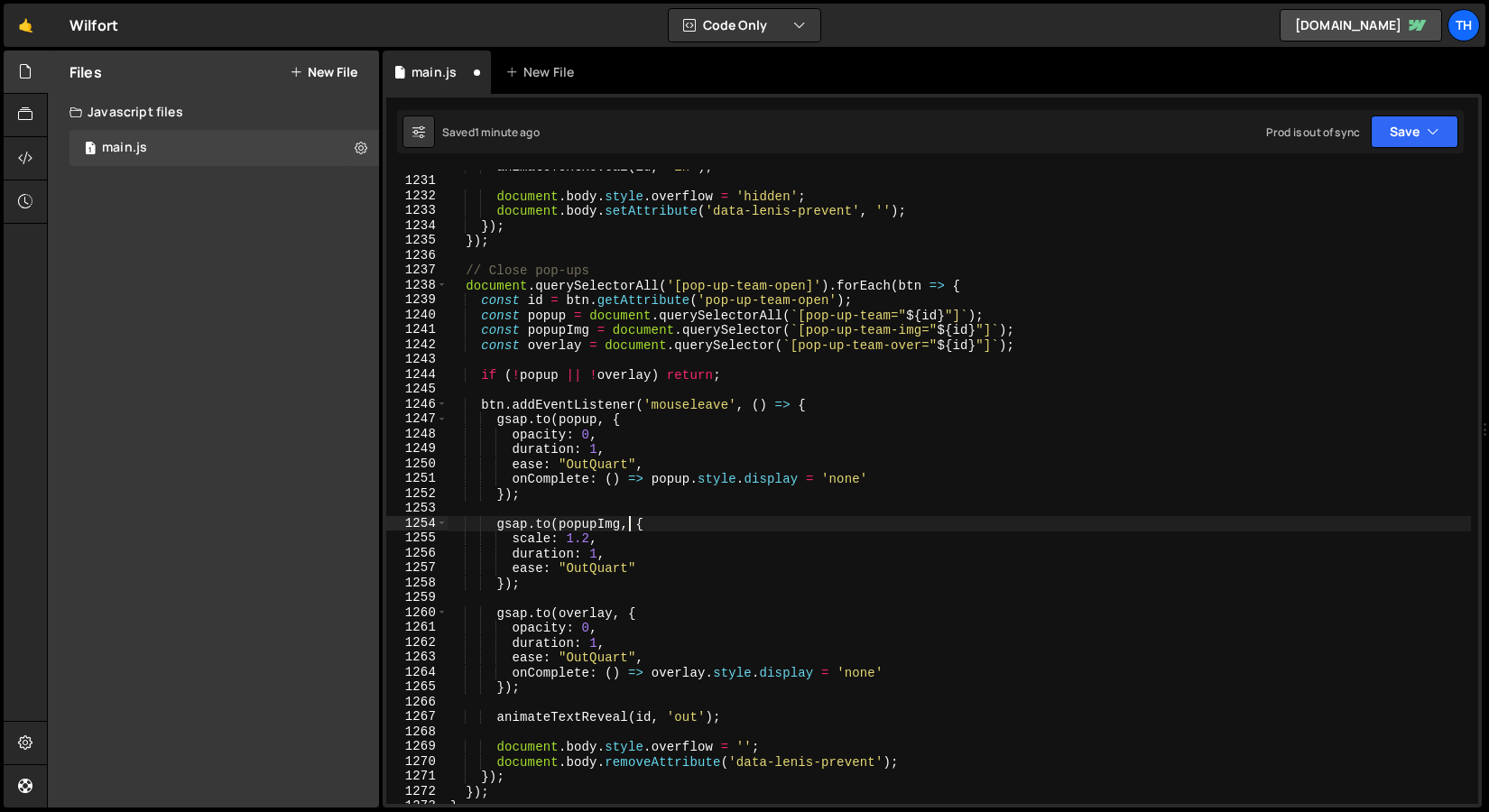
scroll to position [18314, 0]
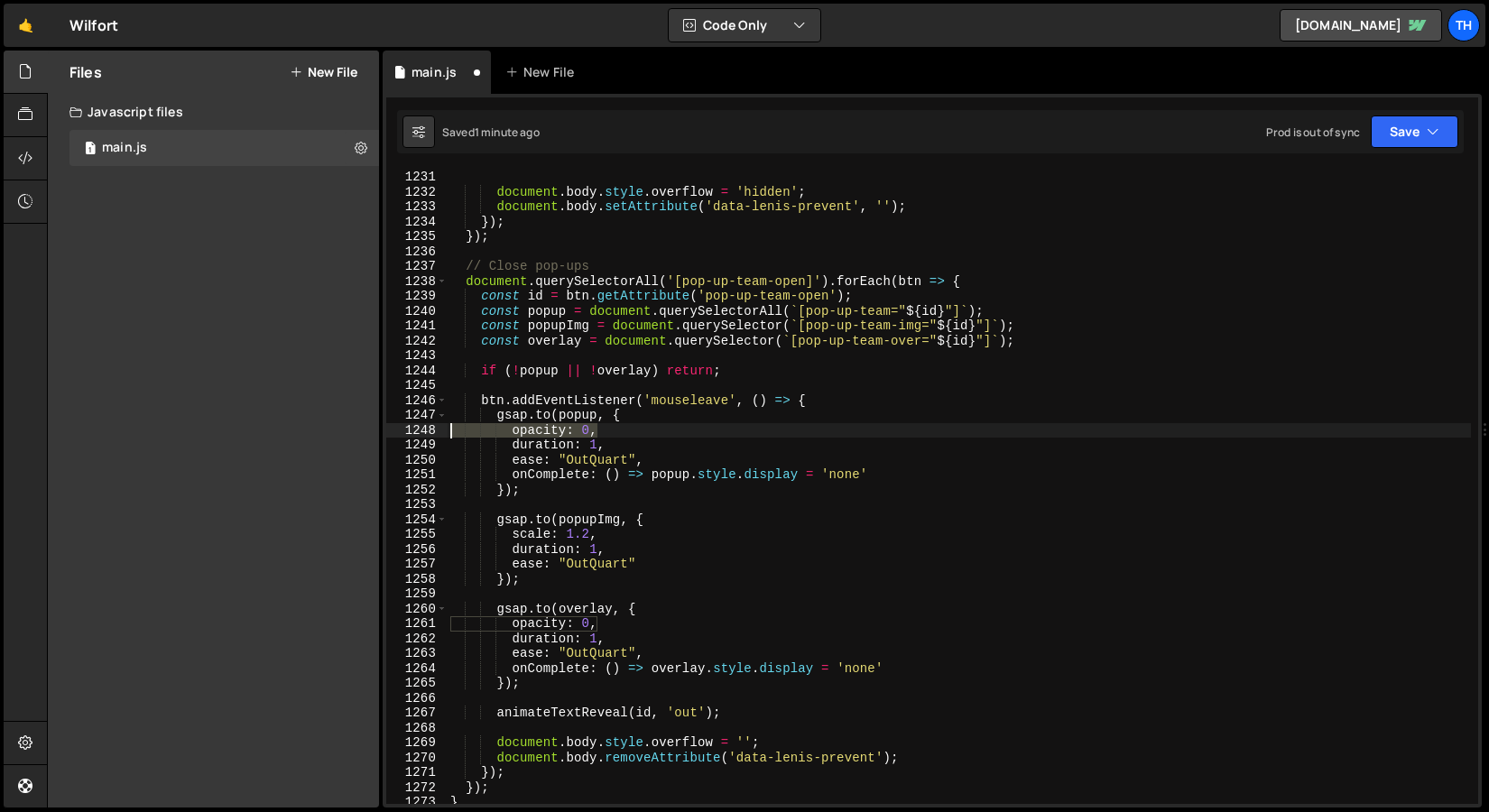
drag, startPoint x: 618, startPoint y: 430, endPoint x: 394, endPoint y: 427, distance: 224.0
click at [394, 427] on div "[DOMAIN_NAME](popupImg, { 1231 1232 1233 1234 1235 1236 1237 1238 1239 1240 124…" at bounding box center [933, 486] width 1092 height 635
type textarea "\"
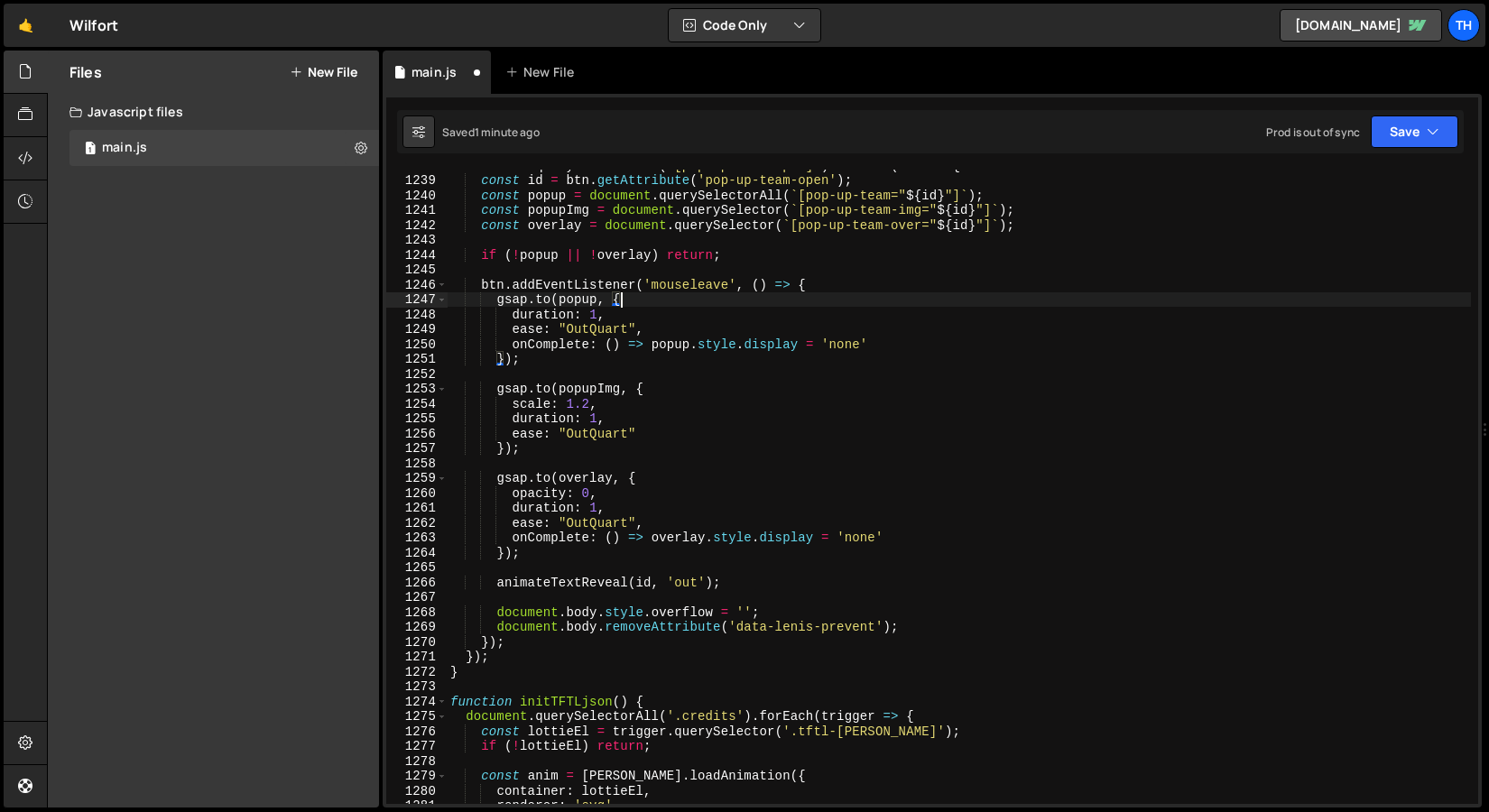
scroll to position [18463, 0]
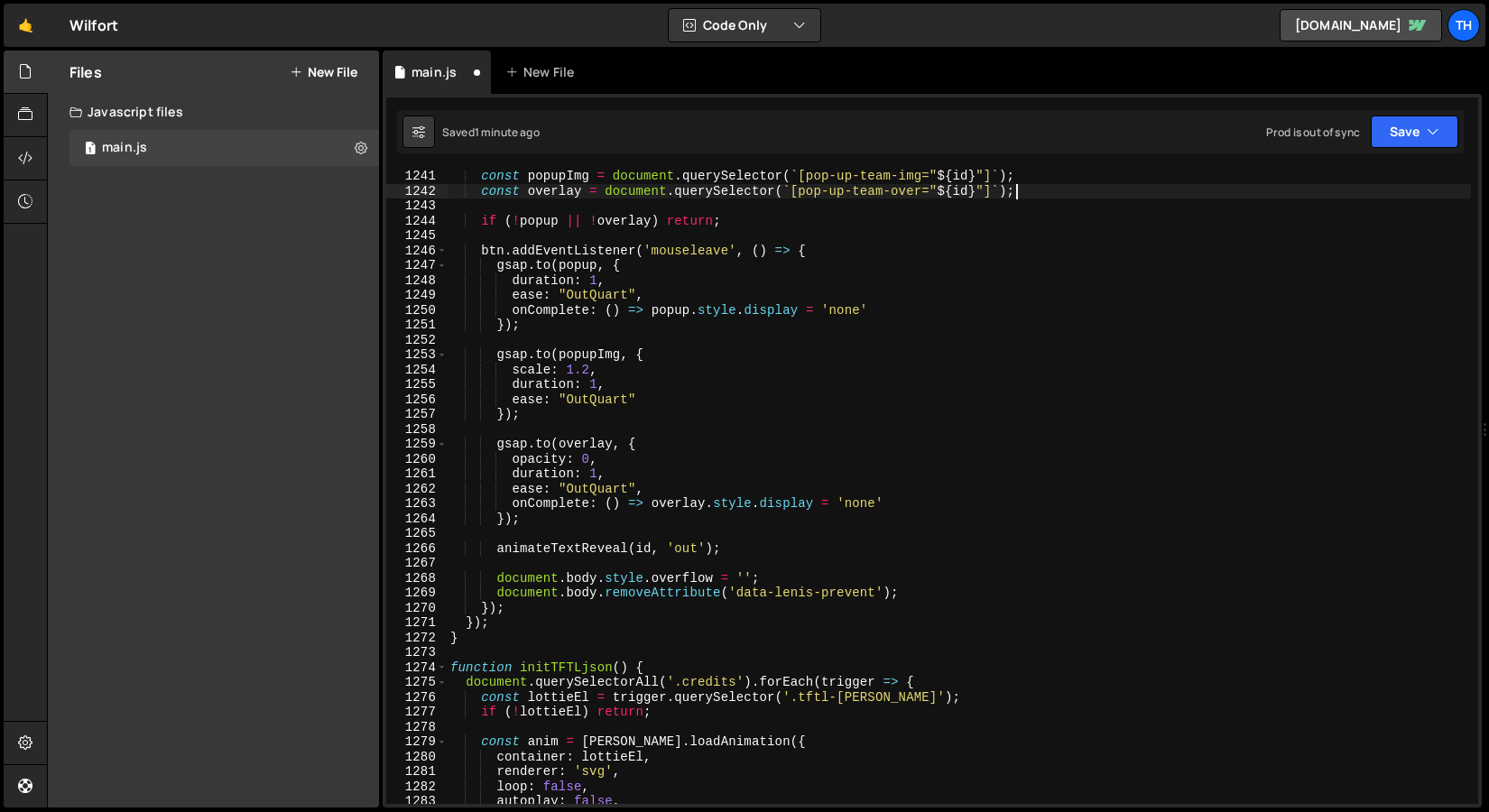
click at [1350, 184] on div "const popupImg = document . querySelector ( ` [pop-up-team-img=" ${ id } "] ` )…" at bounding box center [959, 500] width 1025 height 665
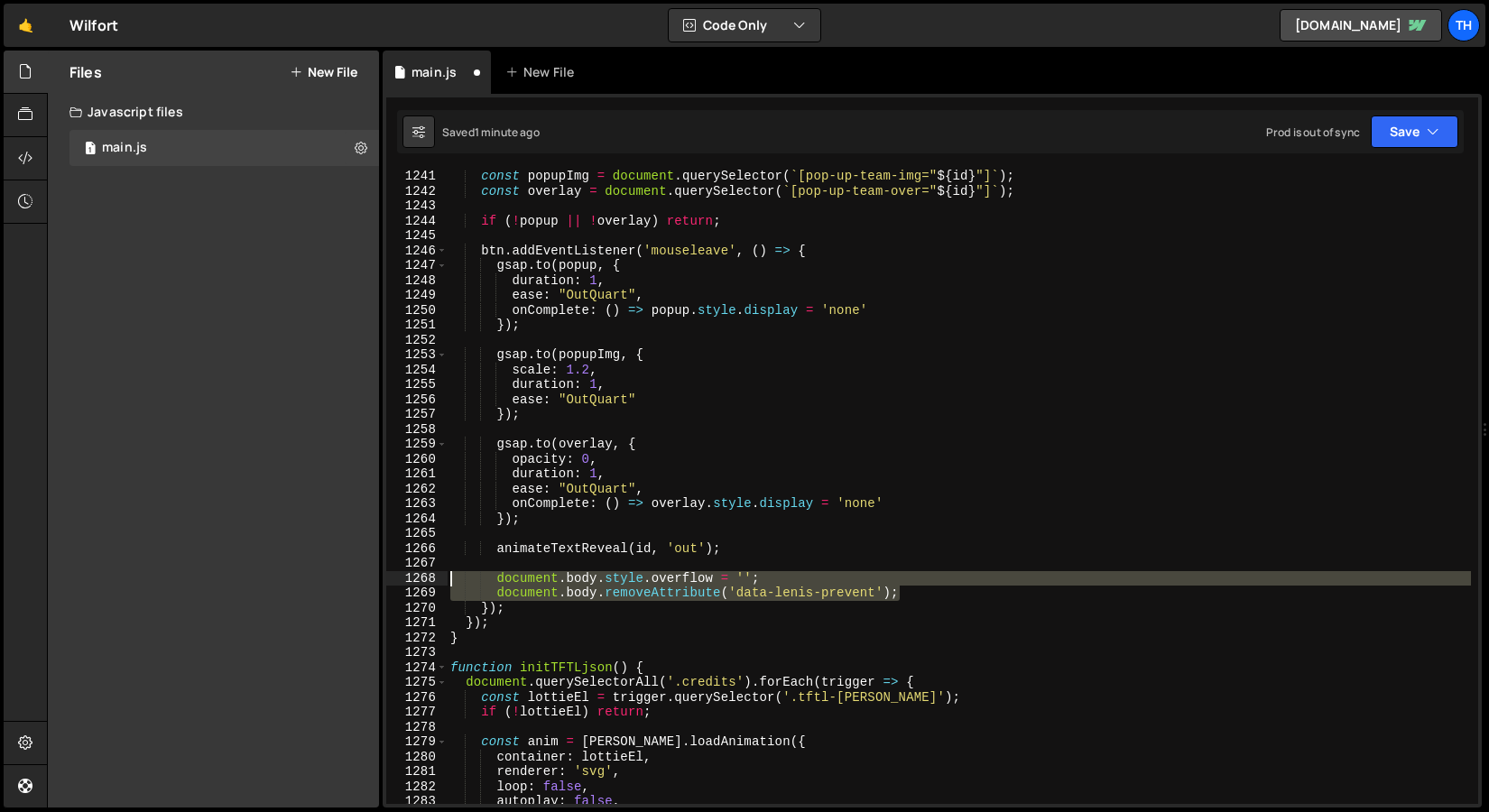
drag, startPoint x: 945, startPoint y: 595, endPoint x: 373, endPoint y: 579, distance: 572.2
click at [373, 579] on div "Files New File Javascript files 1 main.js 0 CSS files Copy share link Edit File…" at bounding box center [767, 429] width 1442 height 758
type textarea "document.body.style.overflow = ''; document.body.removeAttribute('data-[PERSON_…"
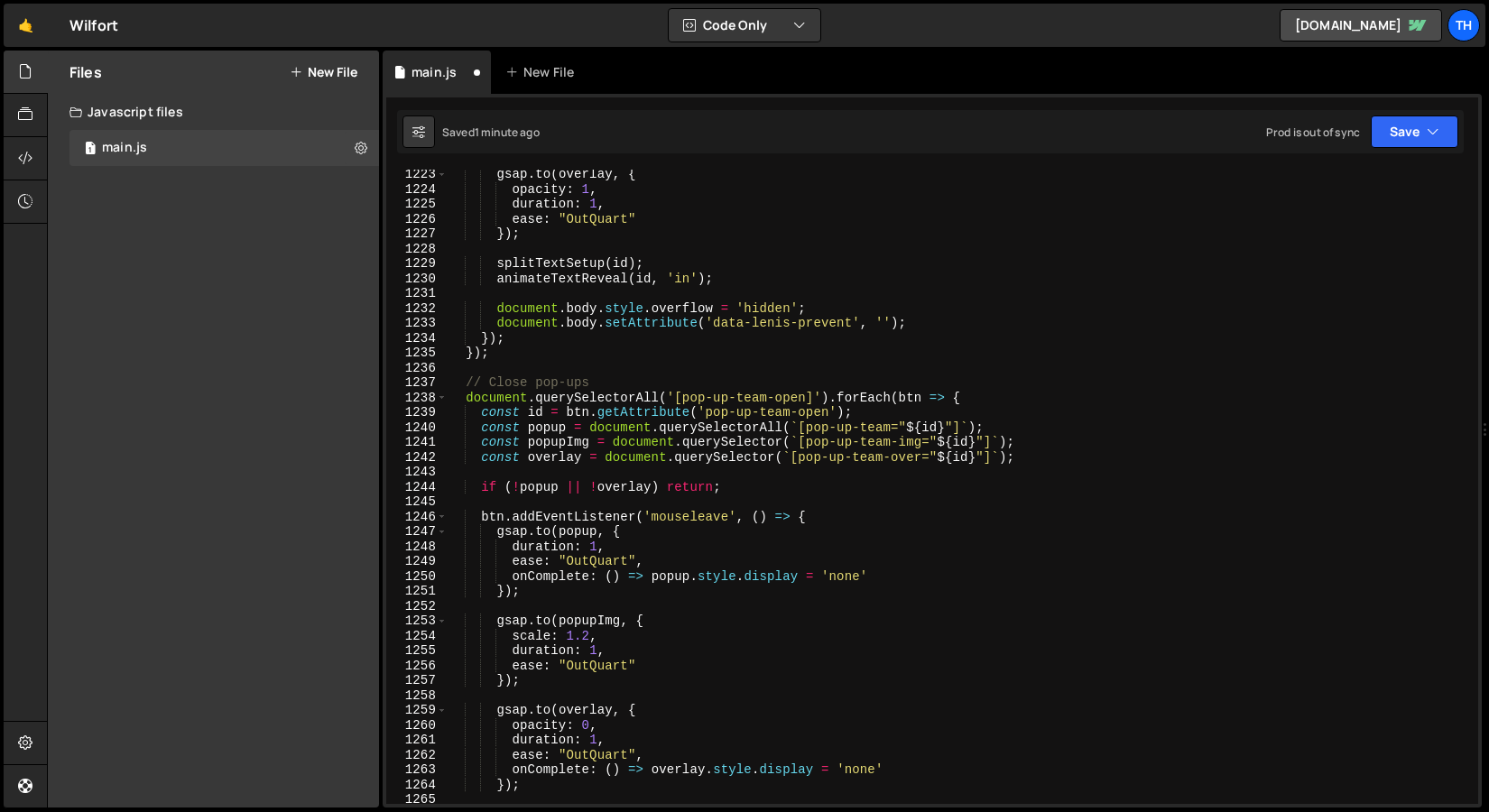
scroll to position [18198, 0]
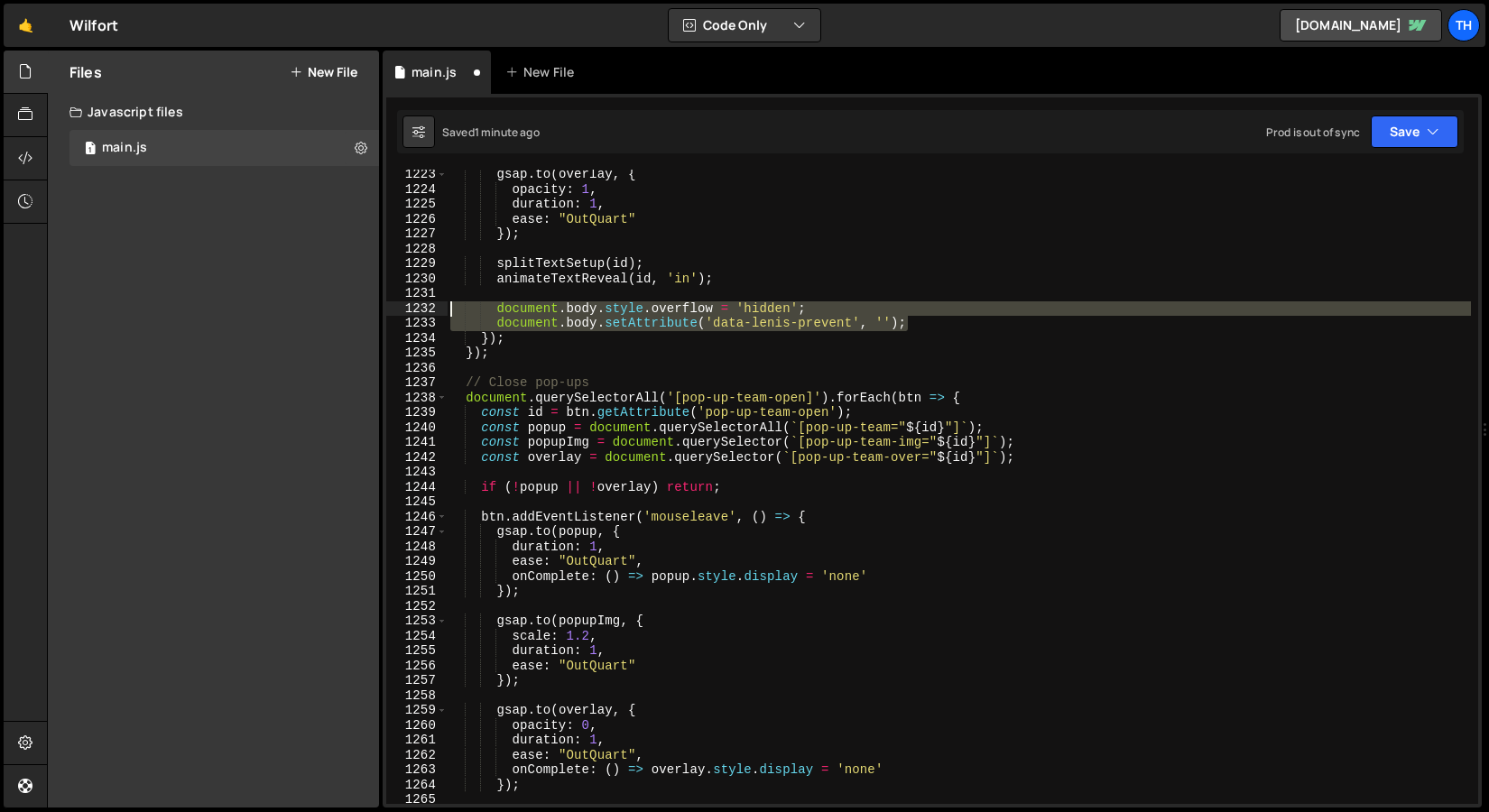
drag, startPoint x: 924, startPoint y: 327, endPoint x: 384, endPoint y: 308, distance: 540.3
click at [384, 308] on div "animateTextReveal(id, 'out'); 1223 1224 1225 1226 1227 1228 1229 1230 1231 1232…" at bounding box center [932, 450] width 1099 height 713
type textarea "document.body.style.overflow = 'hidden'; document.body.setAttribute('data-[PERS…"
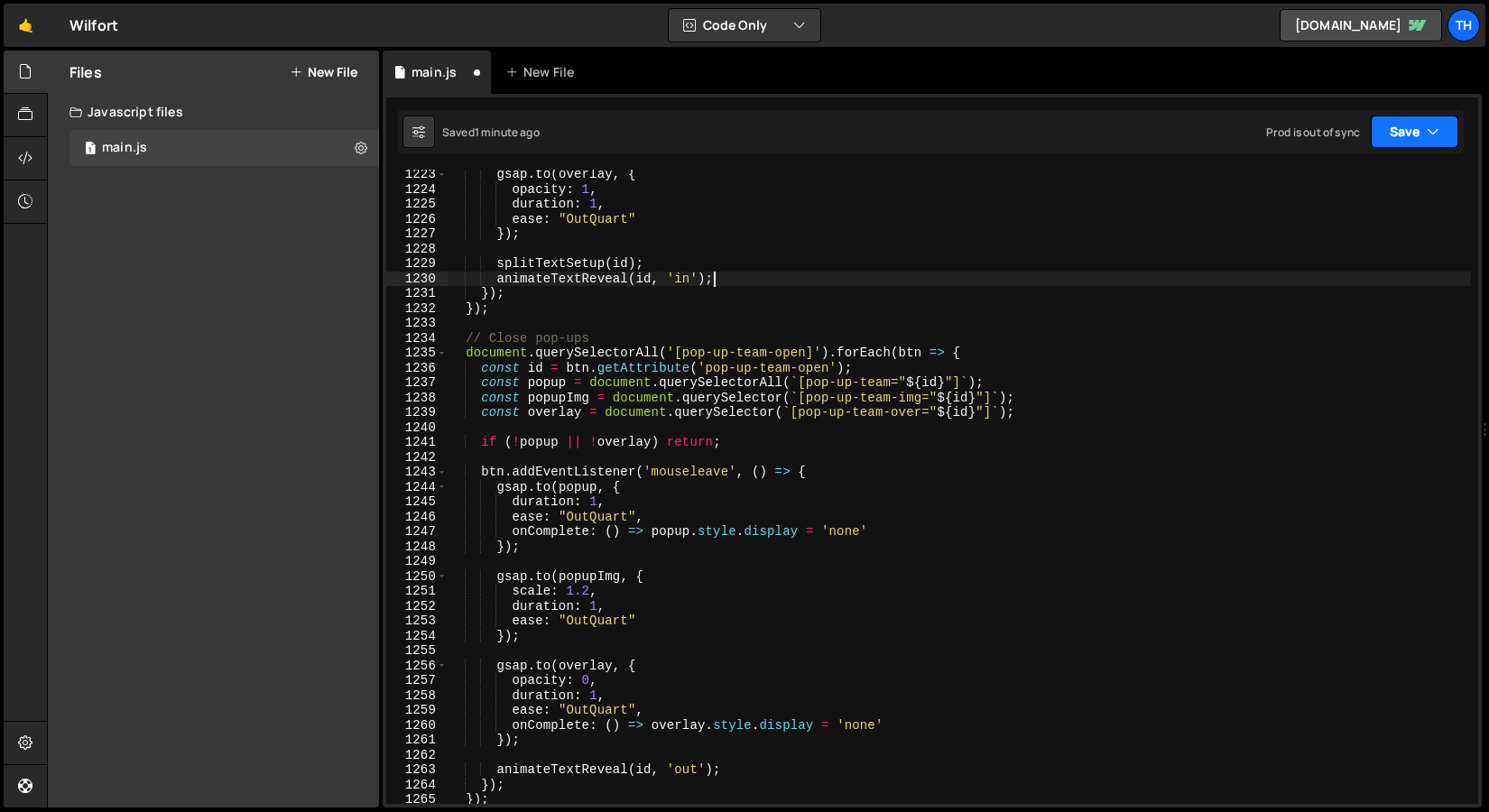
click at [1433, 137] on icon "button" at bounding box center [1433, 132] width 13 height 18
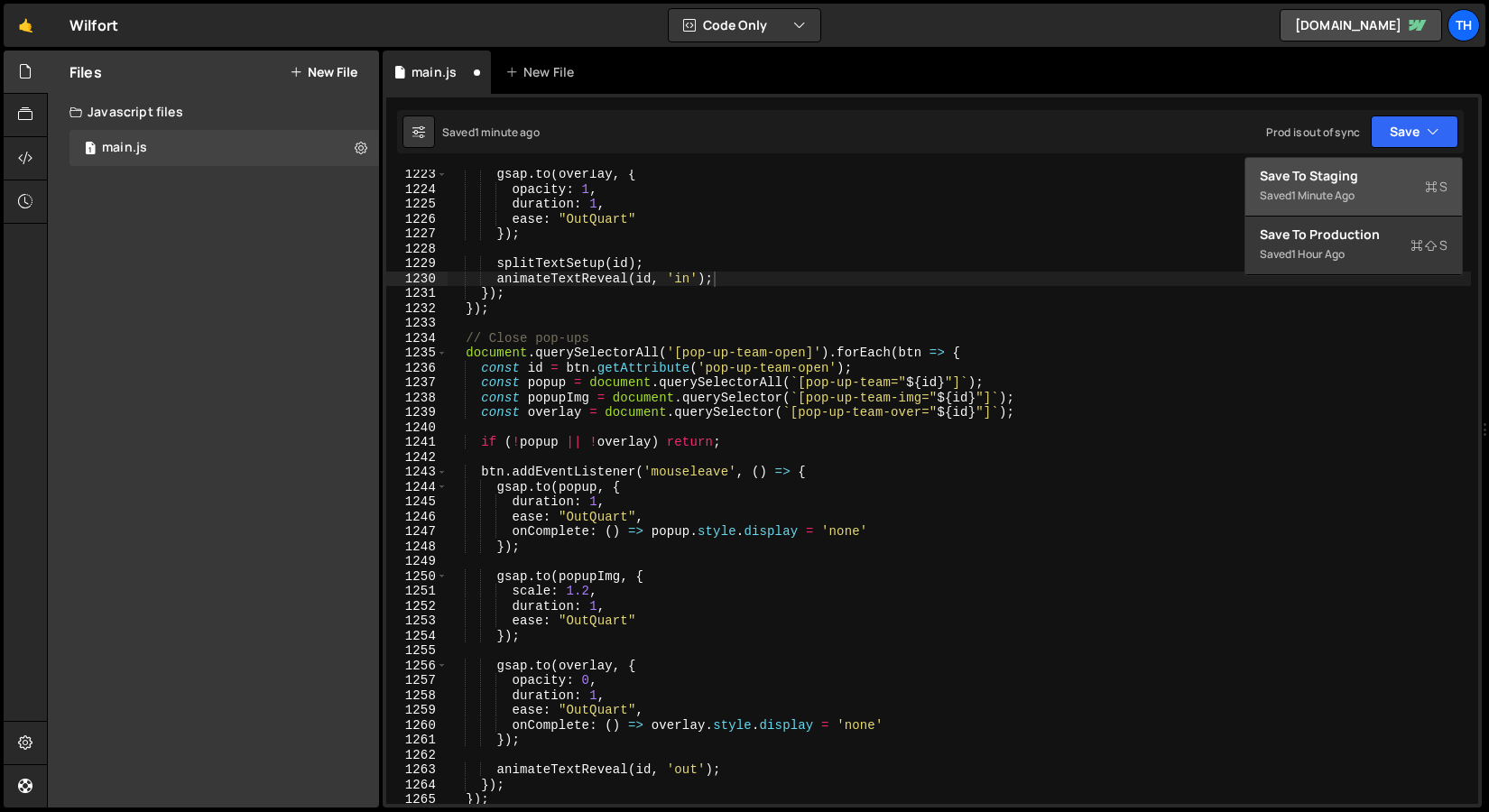
click at [1393, 174] on div "Save to Staging S" at bounding box center [1353, 176] width 187 height 18
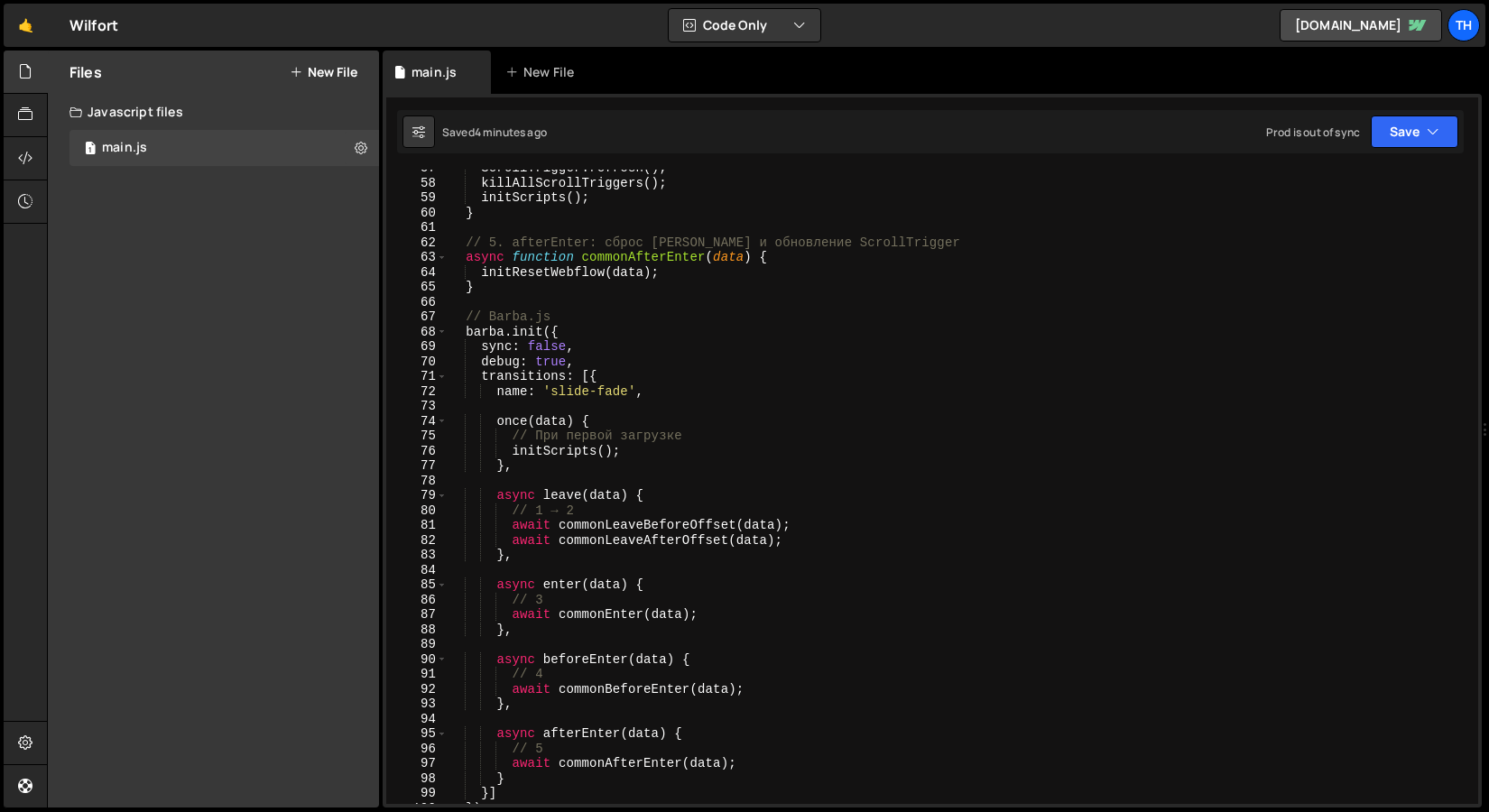
scroll to position [0, 0]
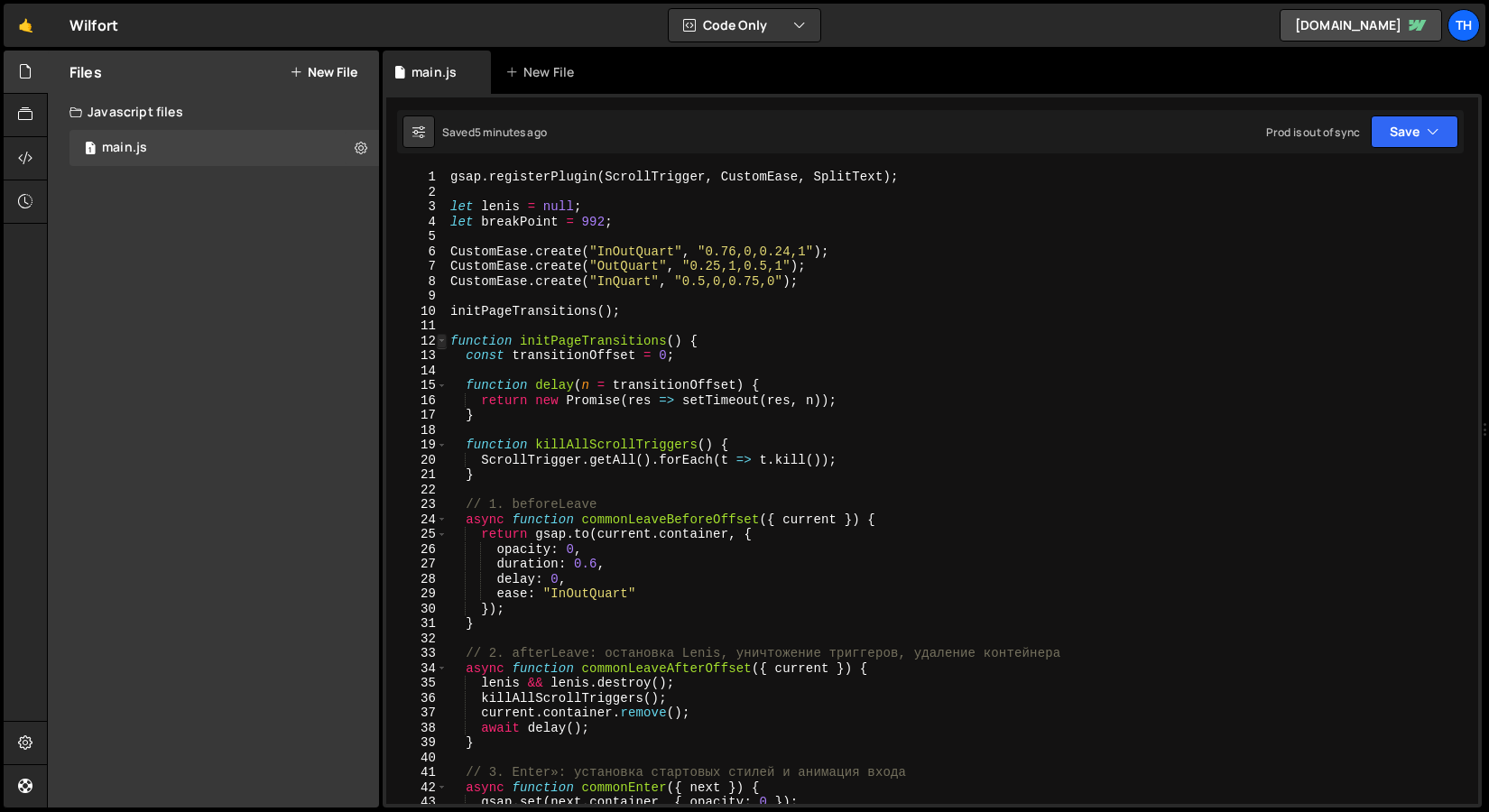
click at [440, 338] on span at bounding box center [442, 341] width 10 height 15
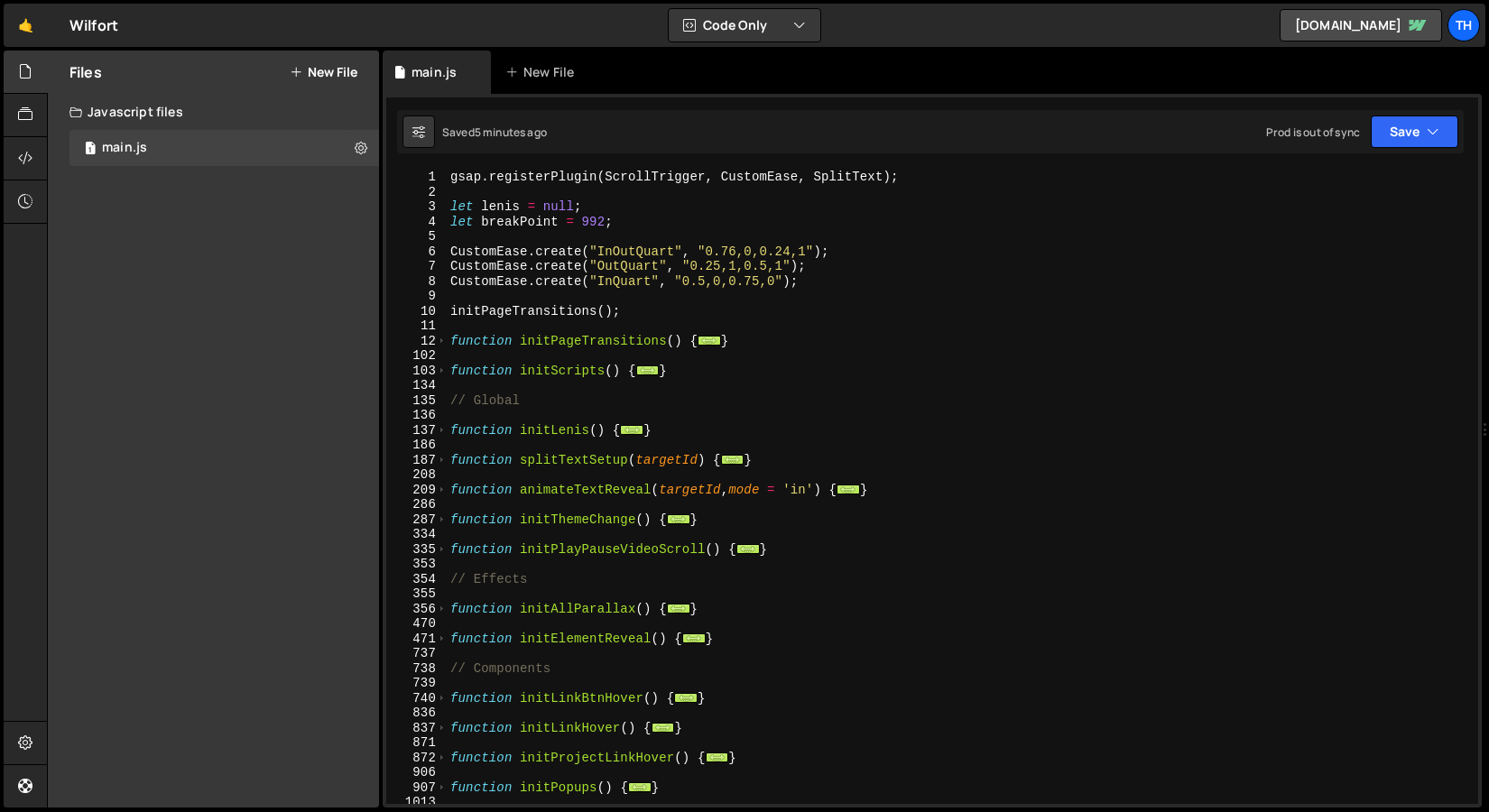
click at [452, 367] on div "gsap . registerPlugin ( ScrollTrigger , CustomEase , SplitText ) ; let [PERSON_…" at bounding box center [959, 501] width 1025 height 665
click at [441, 369] on span at bounding box center [442, 371] width 10 height 15
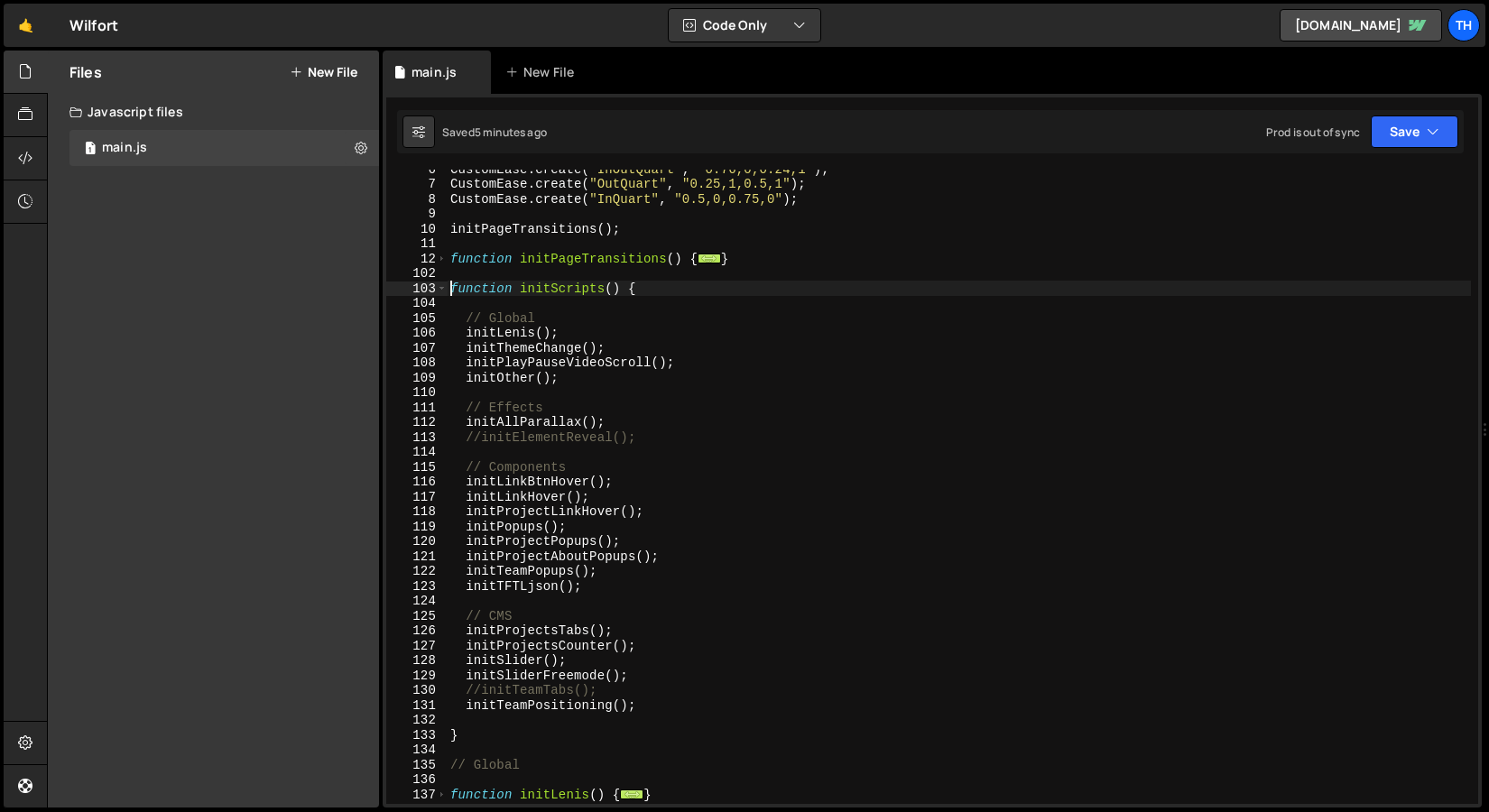
scroll to position [82, 0]
click at [481, 441] on div "CustomEase . create ( "InOutQuart" , "0.76,0,0.24,1" ) ; CustomEase . create ( …" at bounding box center [959, 493] width 1025 height 665
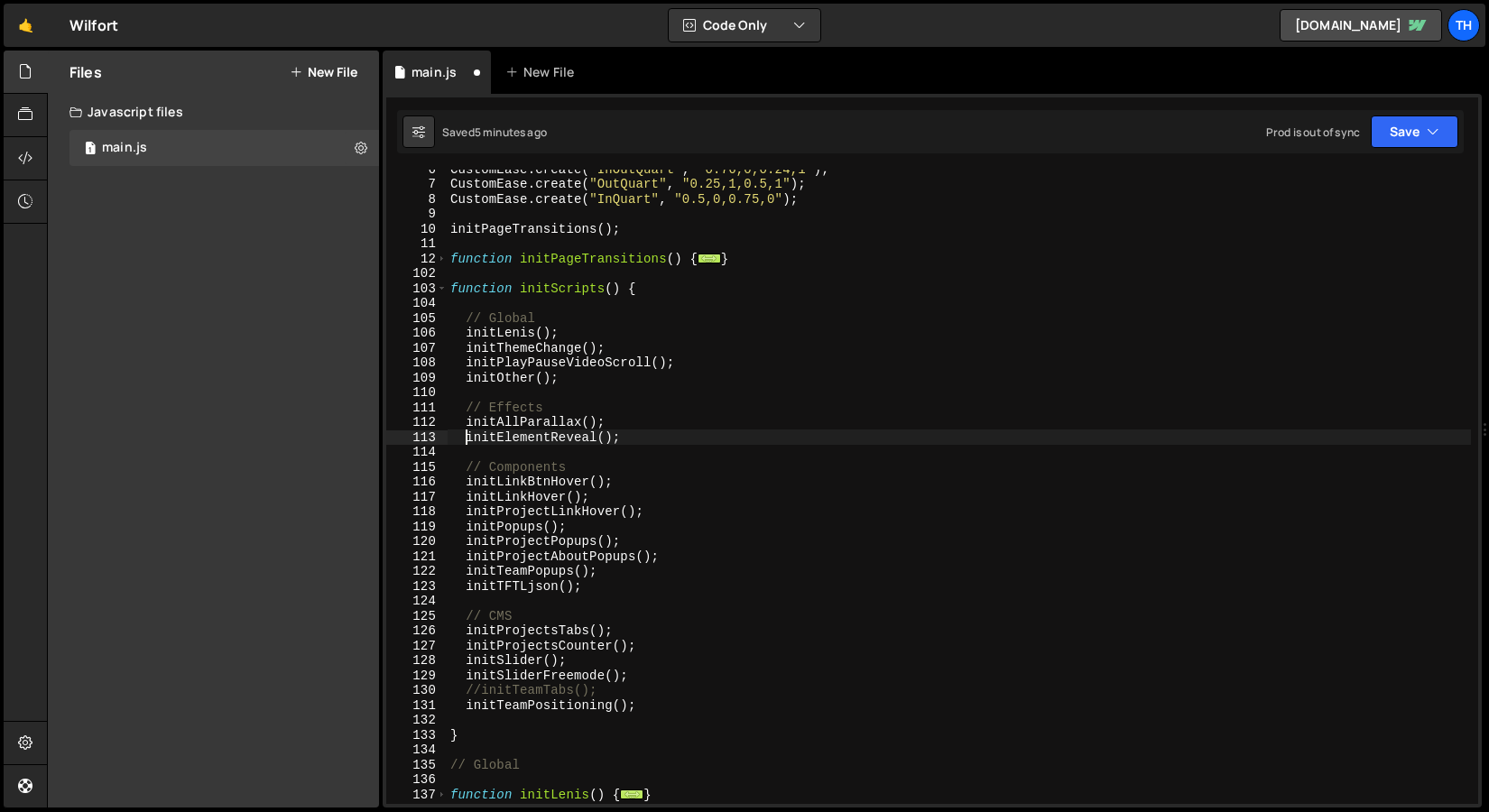
click at [630, 499] on div "CustomEase . create ( "InOutQuart" , "0.76,0,0.24,1" ) ; CustomEase . create ( …" at bounding box center [959, 493] width 1025 height 665
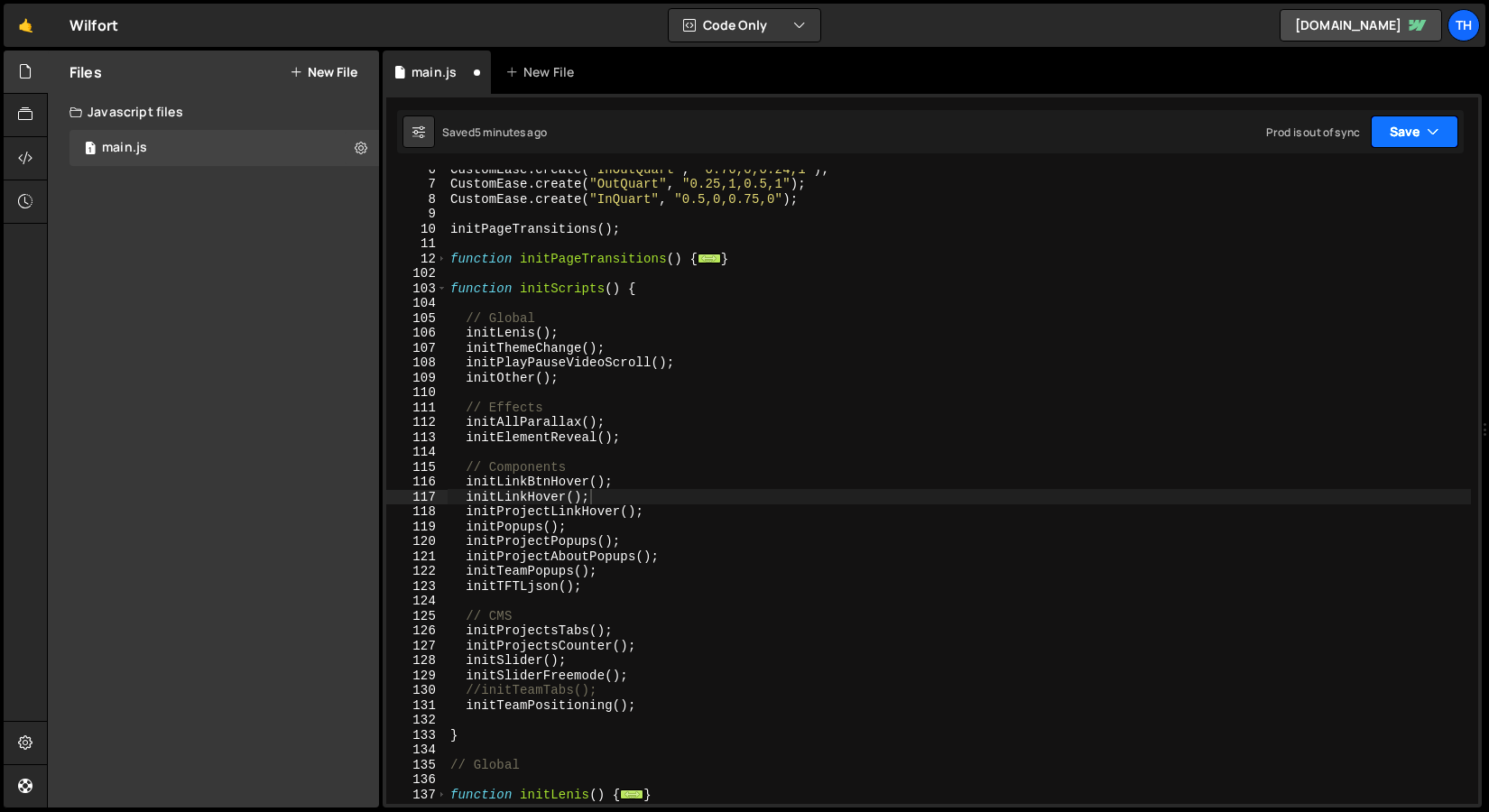
click at [1423, 136] on button "Save" at bounding box center [1415, 132] width 88 height 33
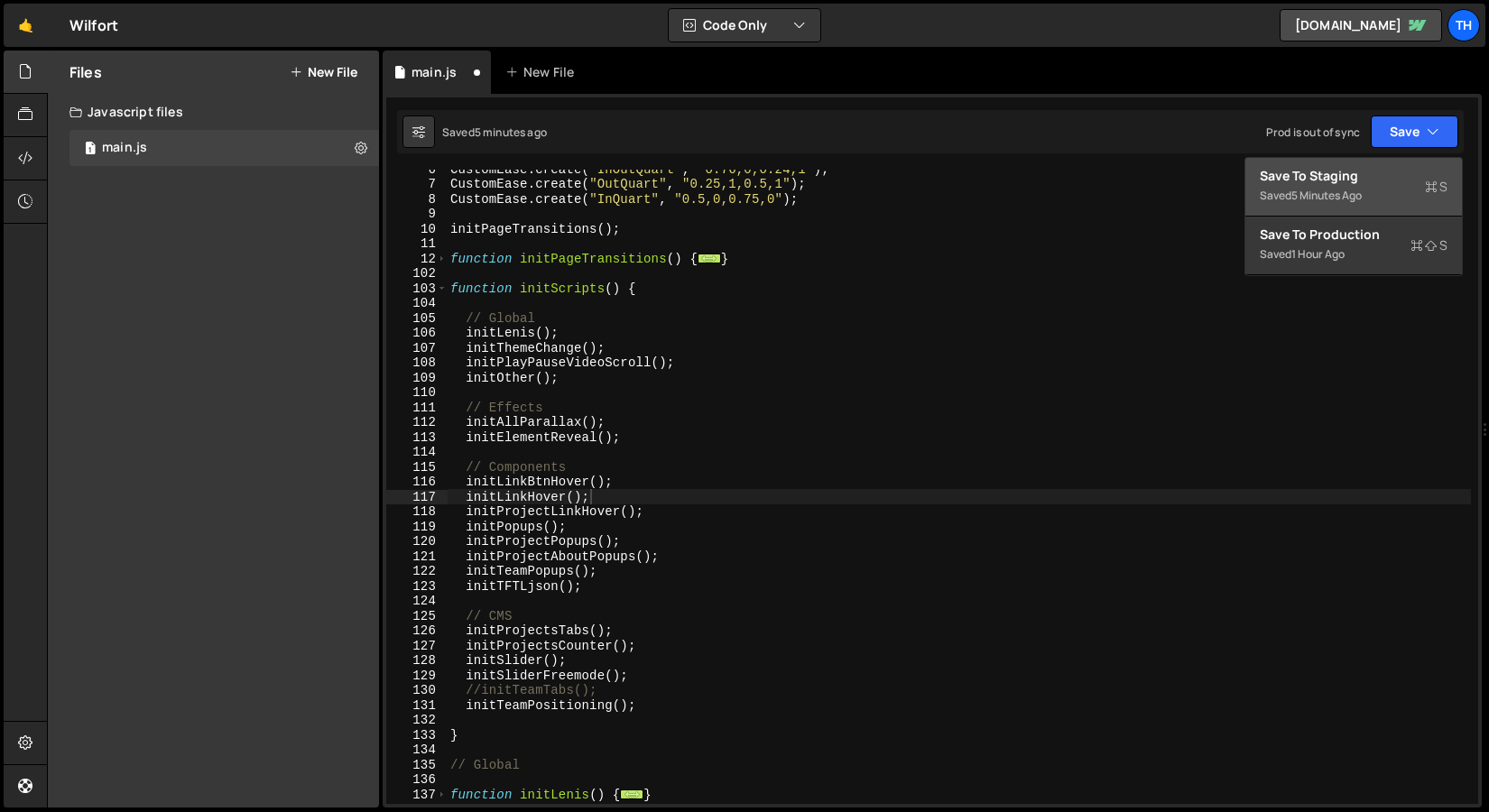
click at [1394, 171] on div "Save to Staging S" at bounding box center [1353, 176] width 187 height 18
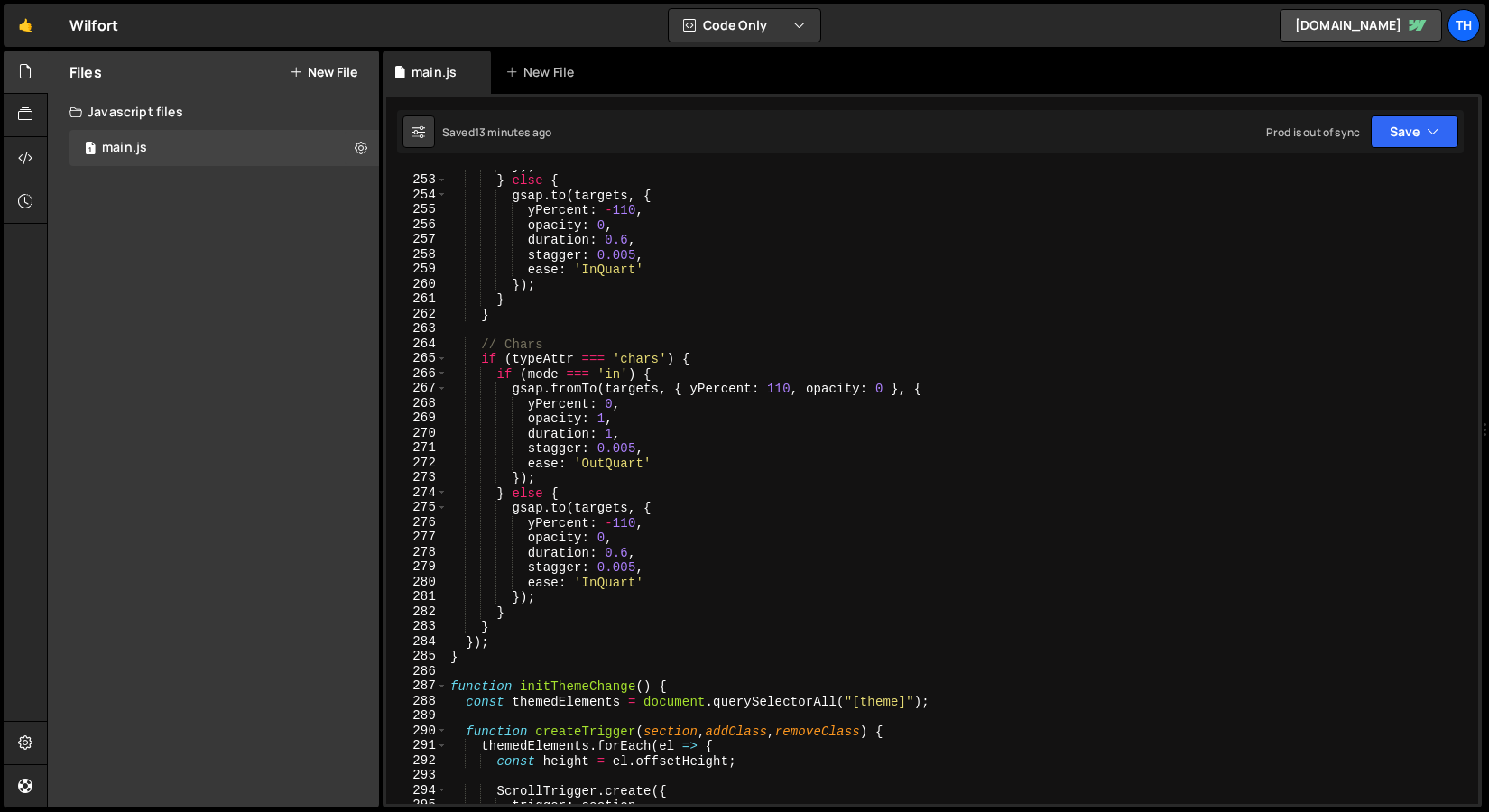
scroll to position [4016, 0]
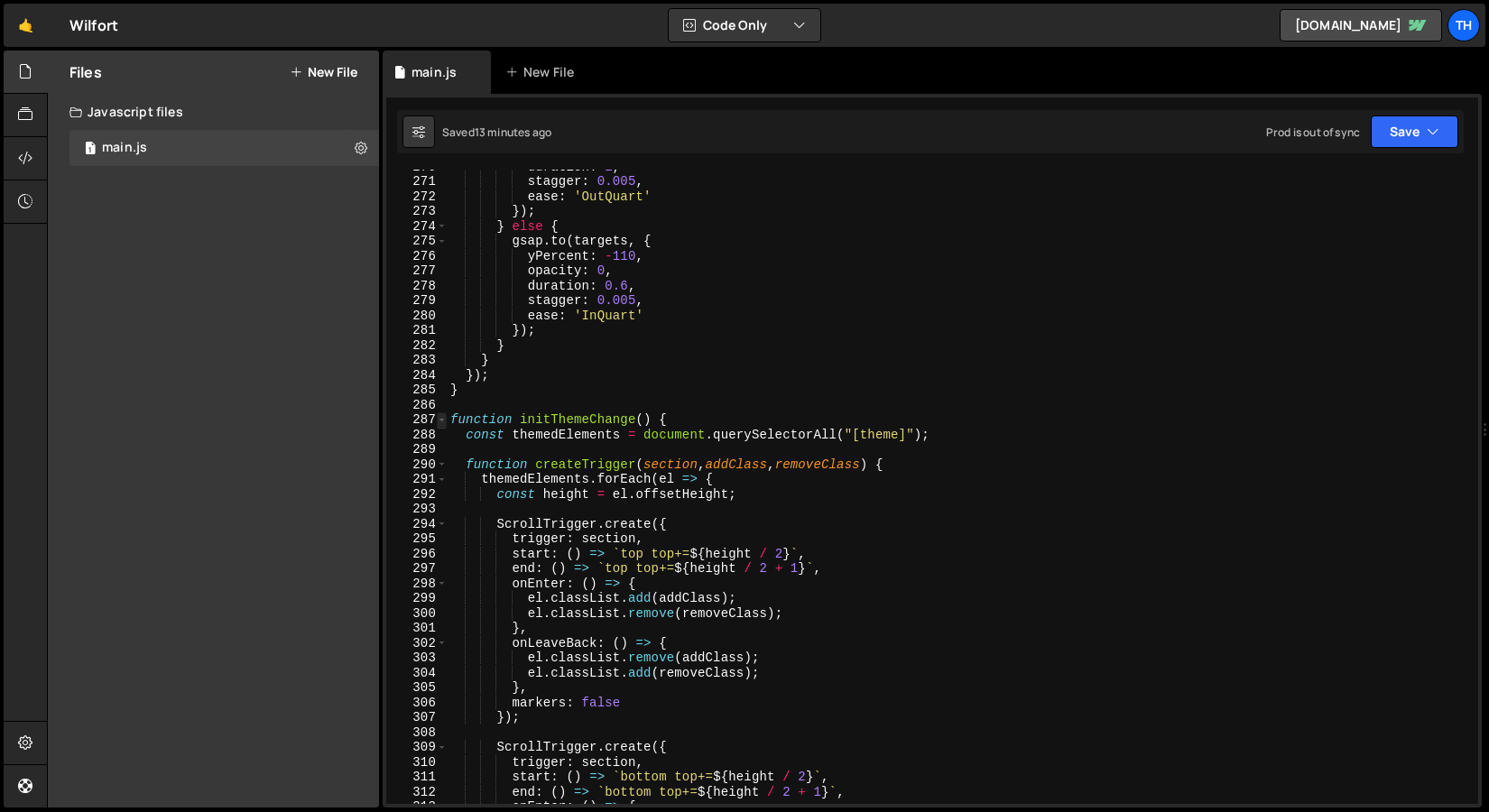
click at [446, 424] on span at bounding box center [442, 419] width 10 height 15
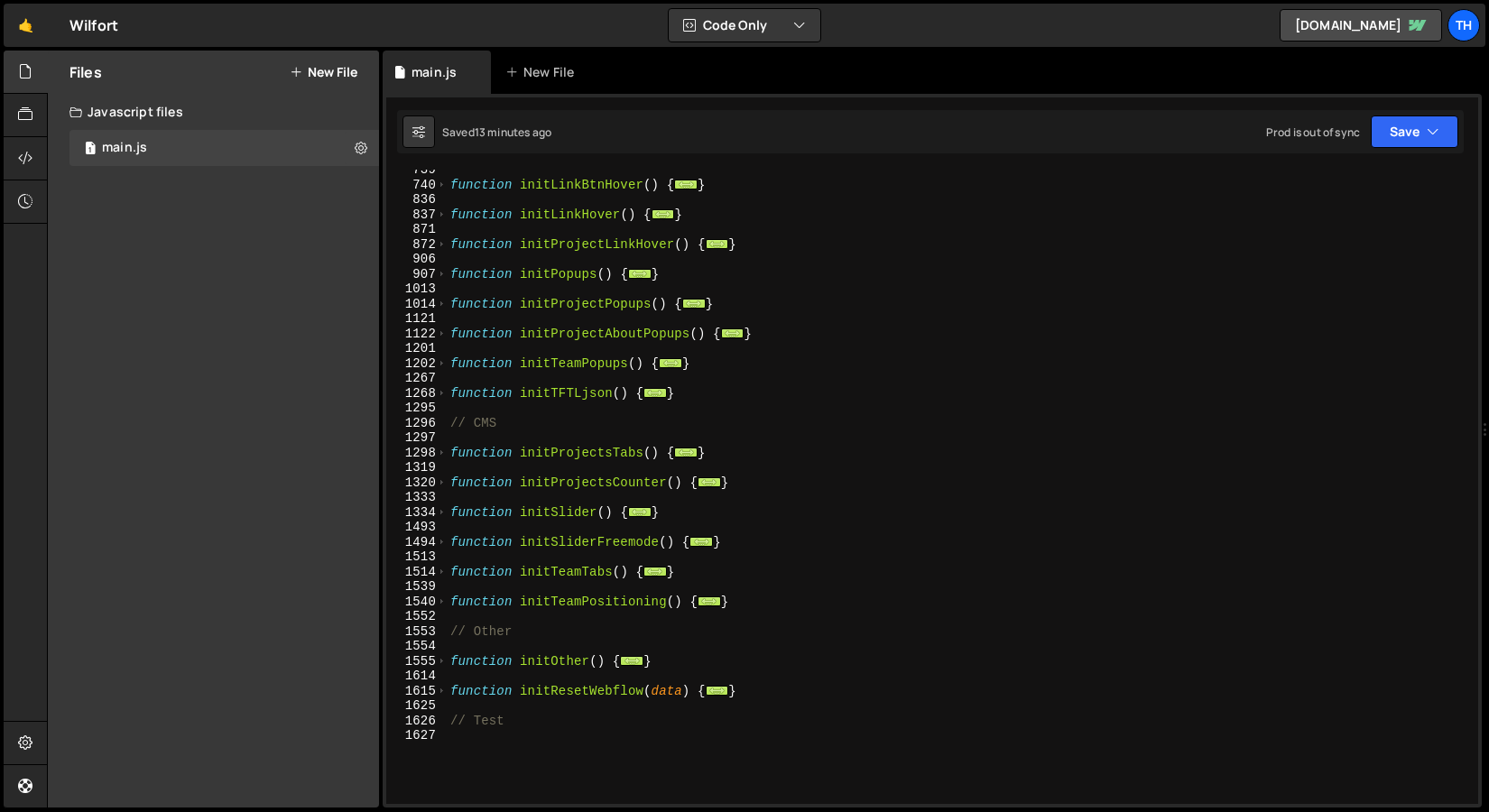
scroll to position [500, 0]
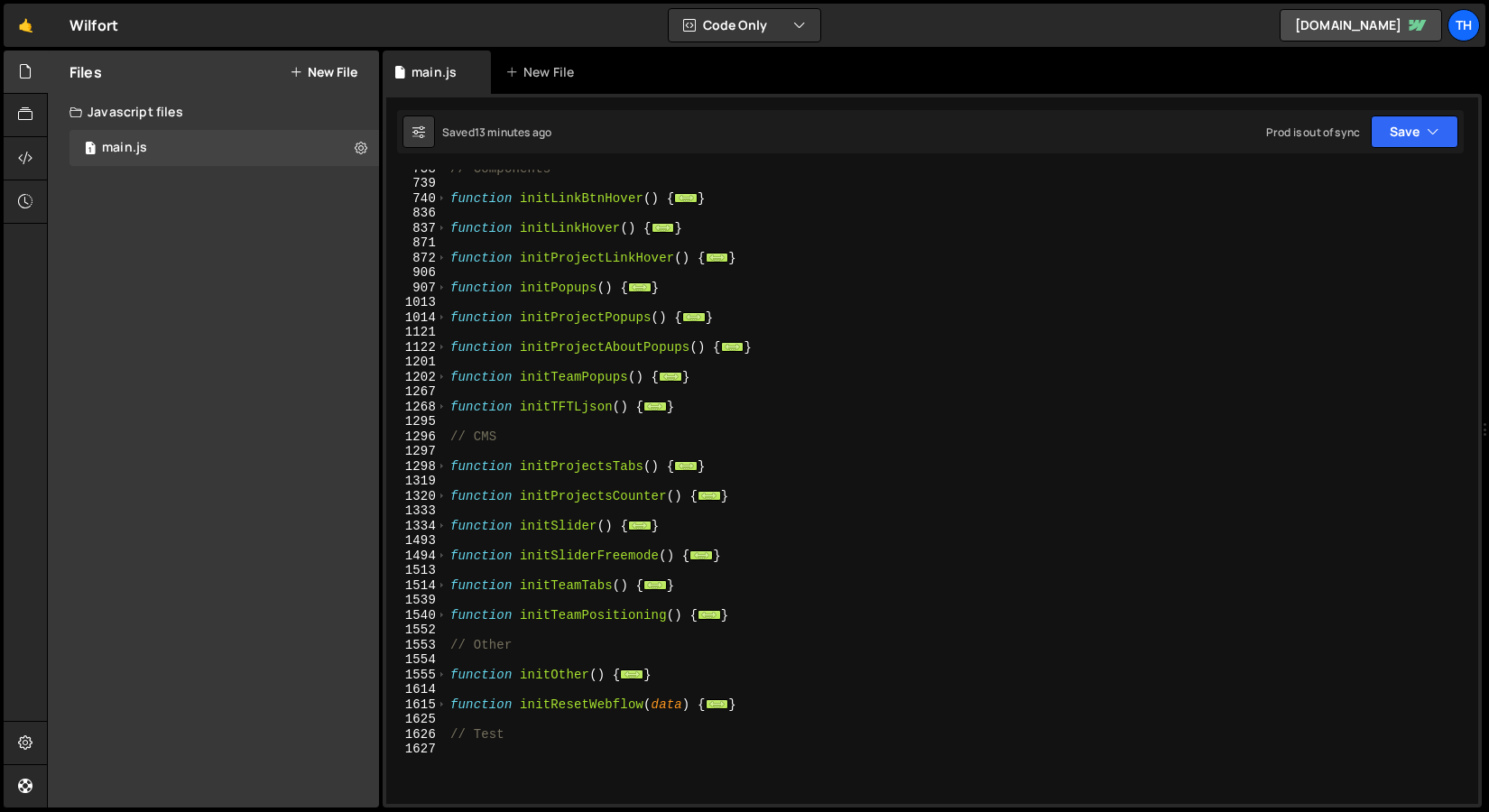
click at [438, 385] on div "1267" at bounding box center [418, 392] width 62 height 15
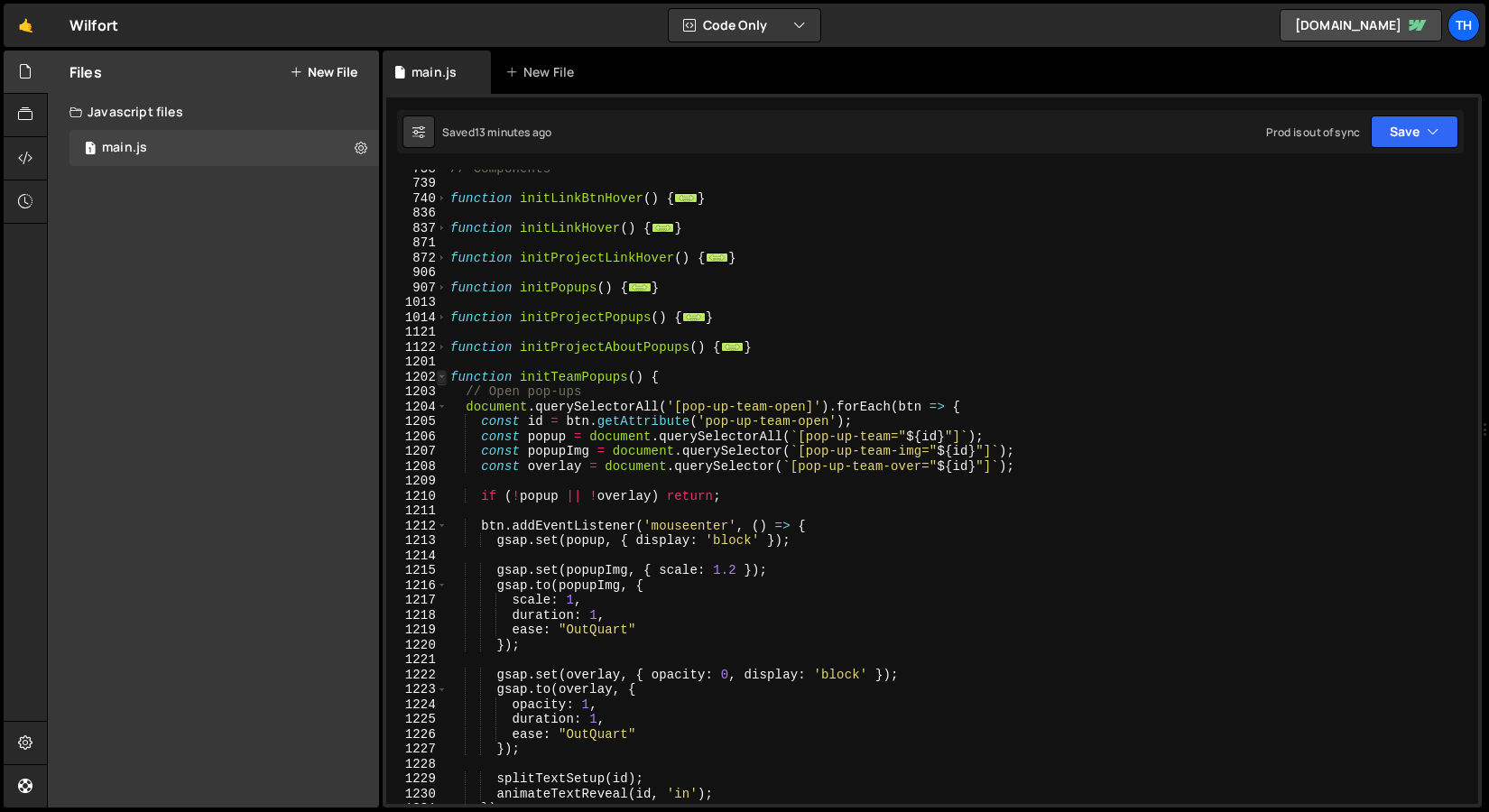
click at [439, 381] on span at bounding box center [442, 377] width 10 height 15
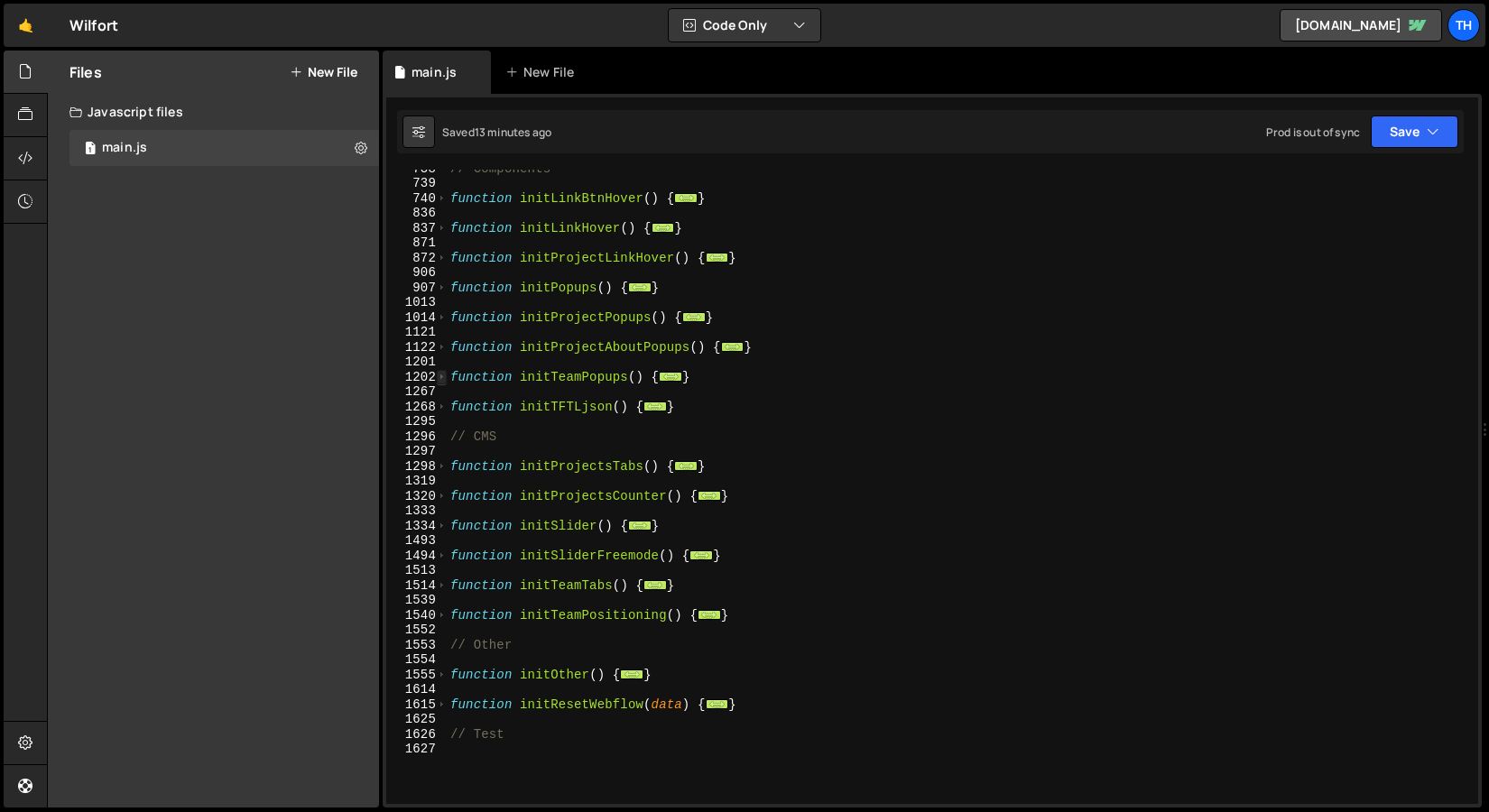
click at [439, 381] on span at bounding box center [442, 377] width 10 height 15
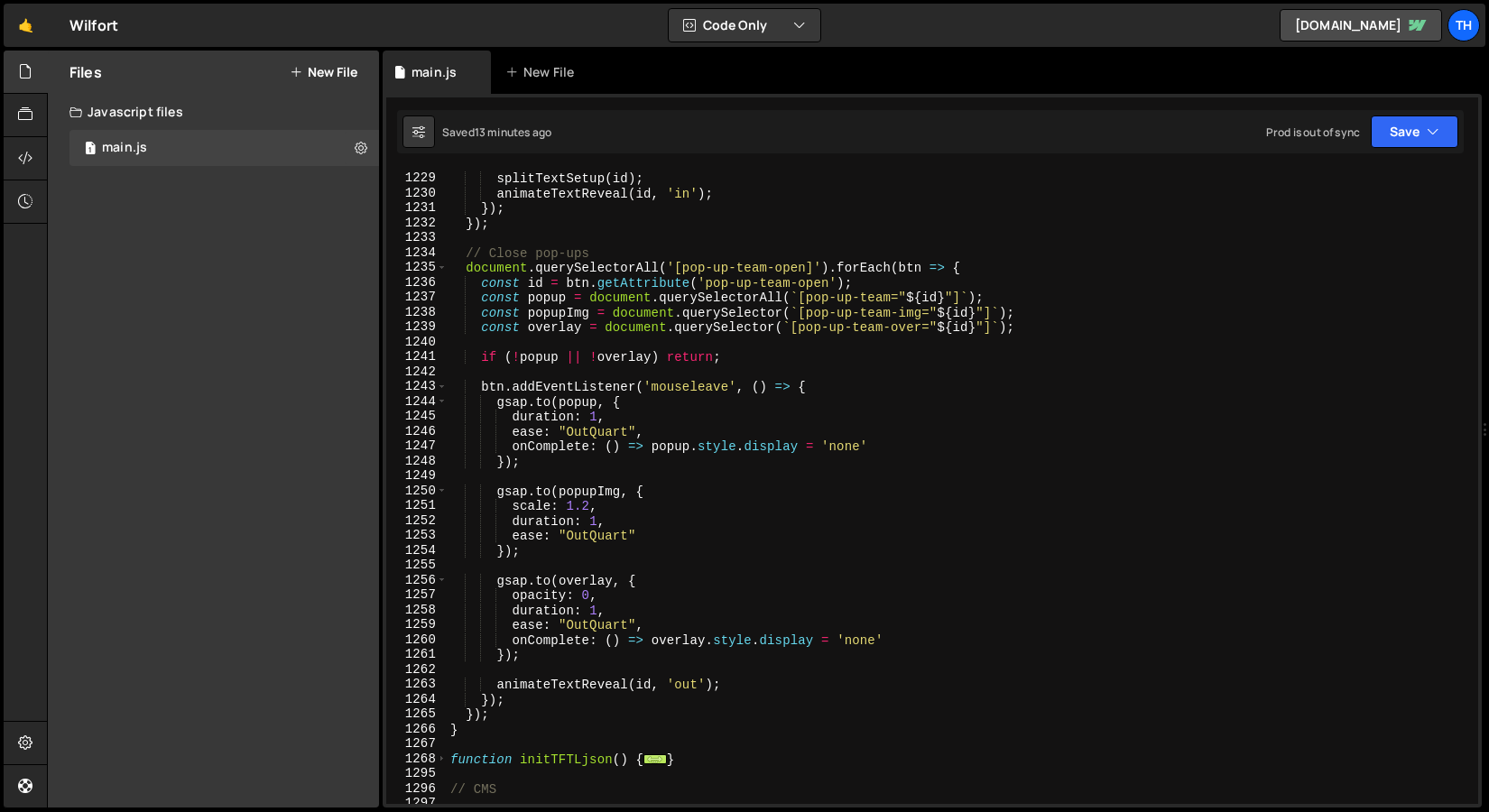
scroll to position [1101, 0]
click at [684, 448] on div "splitTextSetup ( id ) ; animateTextReveal ( id , 'in' ) ; }) ; }) ; // Close po…" at bounding box center [959, 487] width 1025 height 665
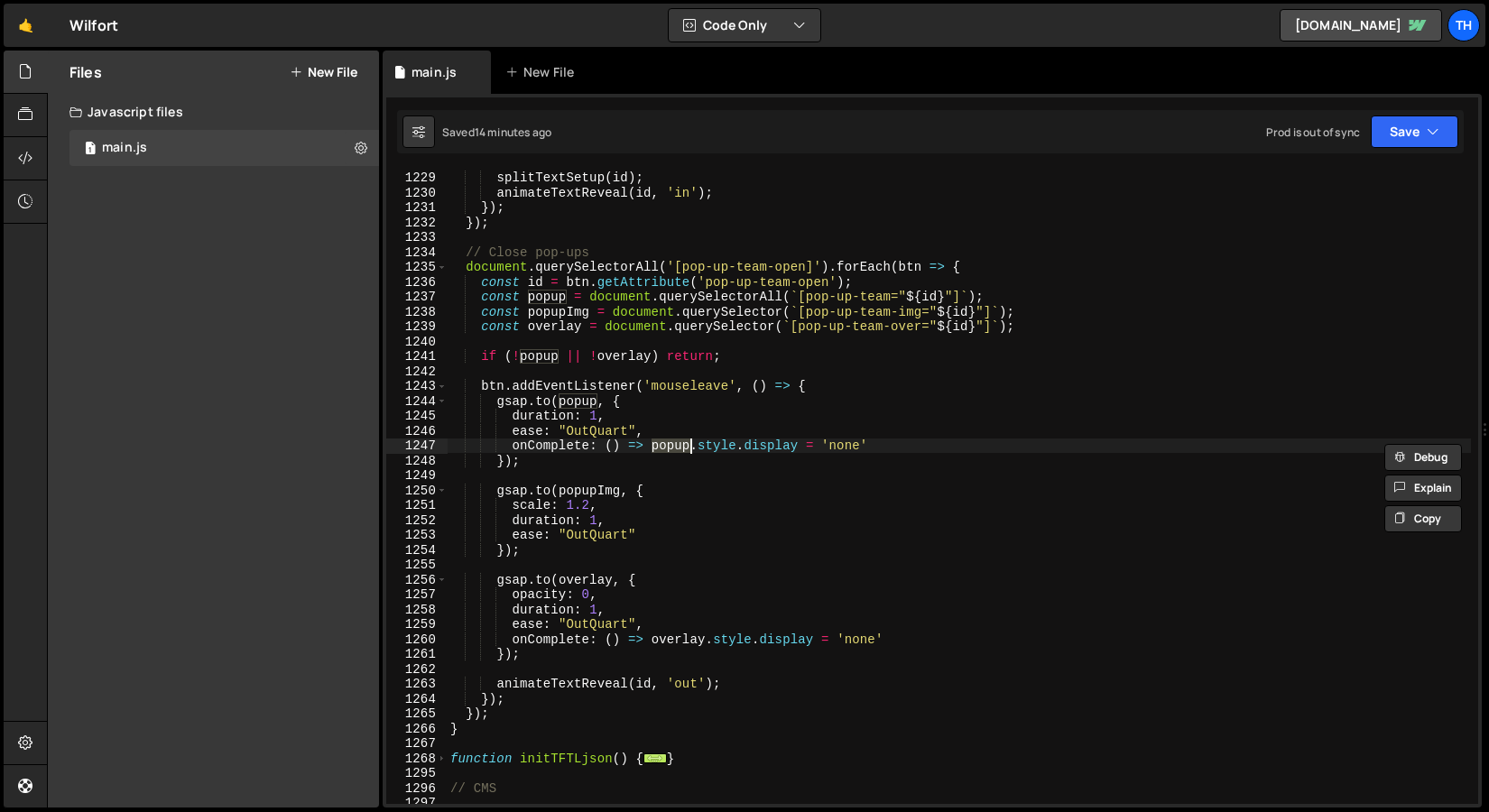
click at [834, 451] on div "splitTextSetup ( id ) ; animateTextReveal ( id , 'in' ) ; }) ; }) ; // Close po…" at bounding box center [959, 487] width 1025 height 665
click at [786, 296] on div "splitTextSetup ( id ) ; animateTextReveal ( id , 'in' ) ; }) ; }) ; // Close po…" at bounding box center [959, 487] width 1025 height 665
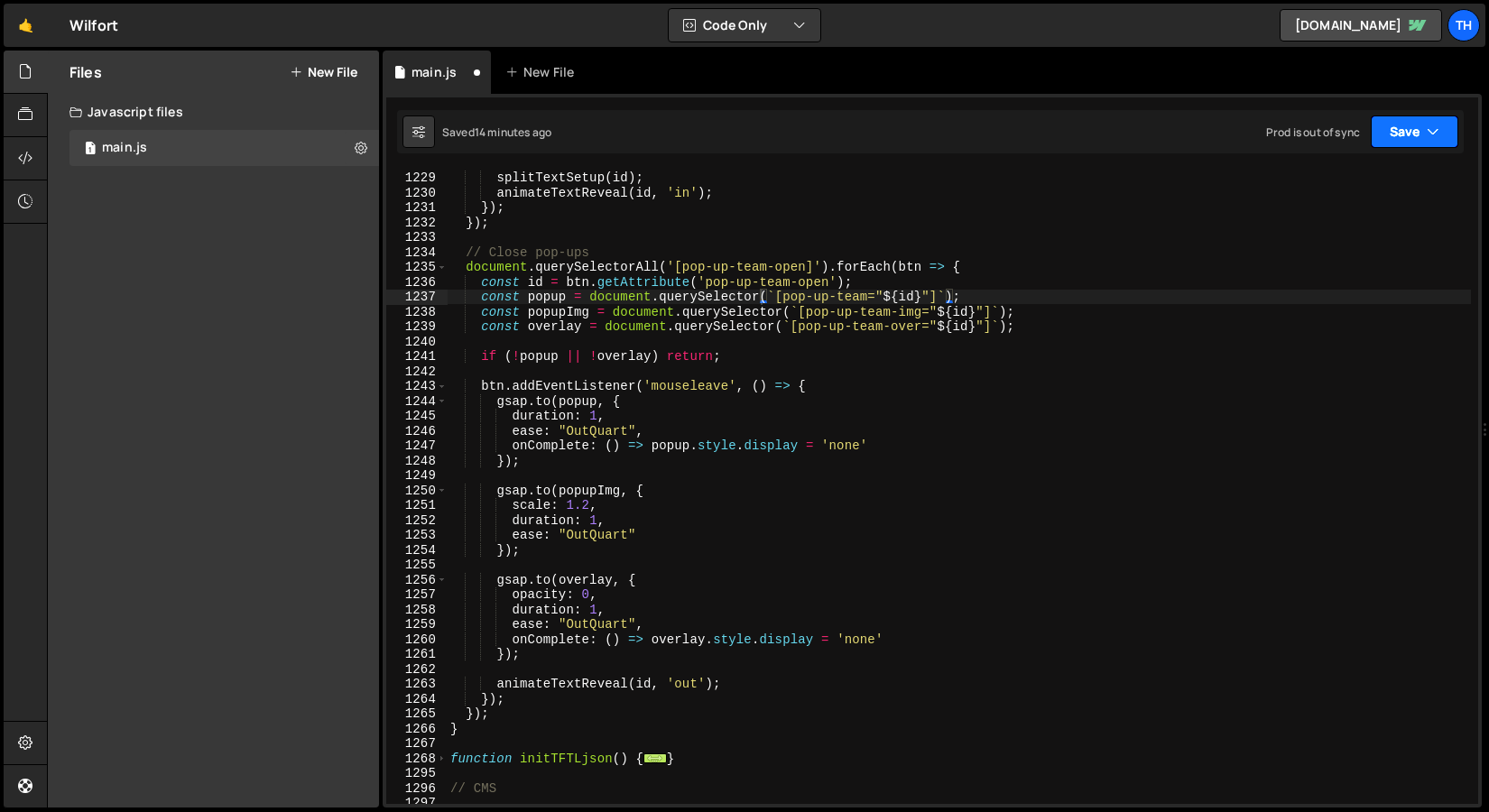
click at [1438, 120] on button "Save" at bounding box center [1415, 132] width 88 height 33
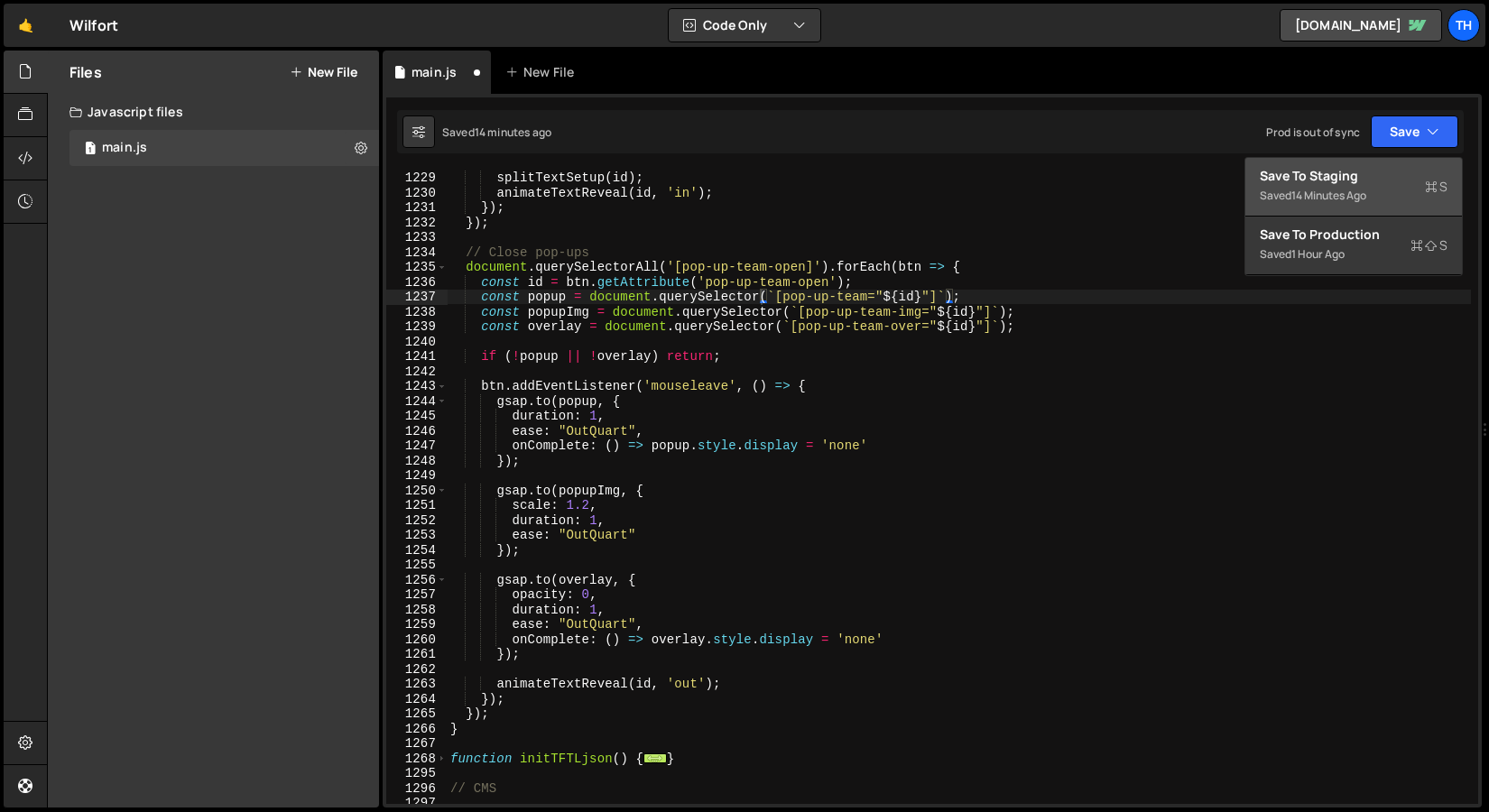
click at [1288, 175] on div "Save to Staging S" at bounding box center [1353, 176] width 187 height 18
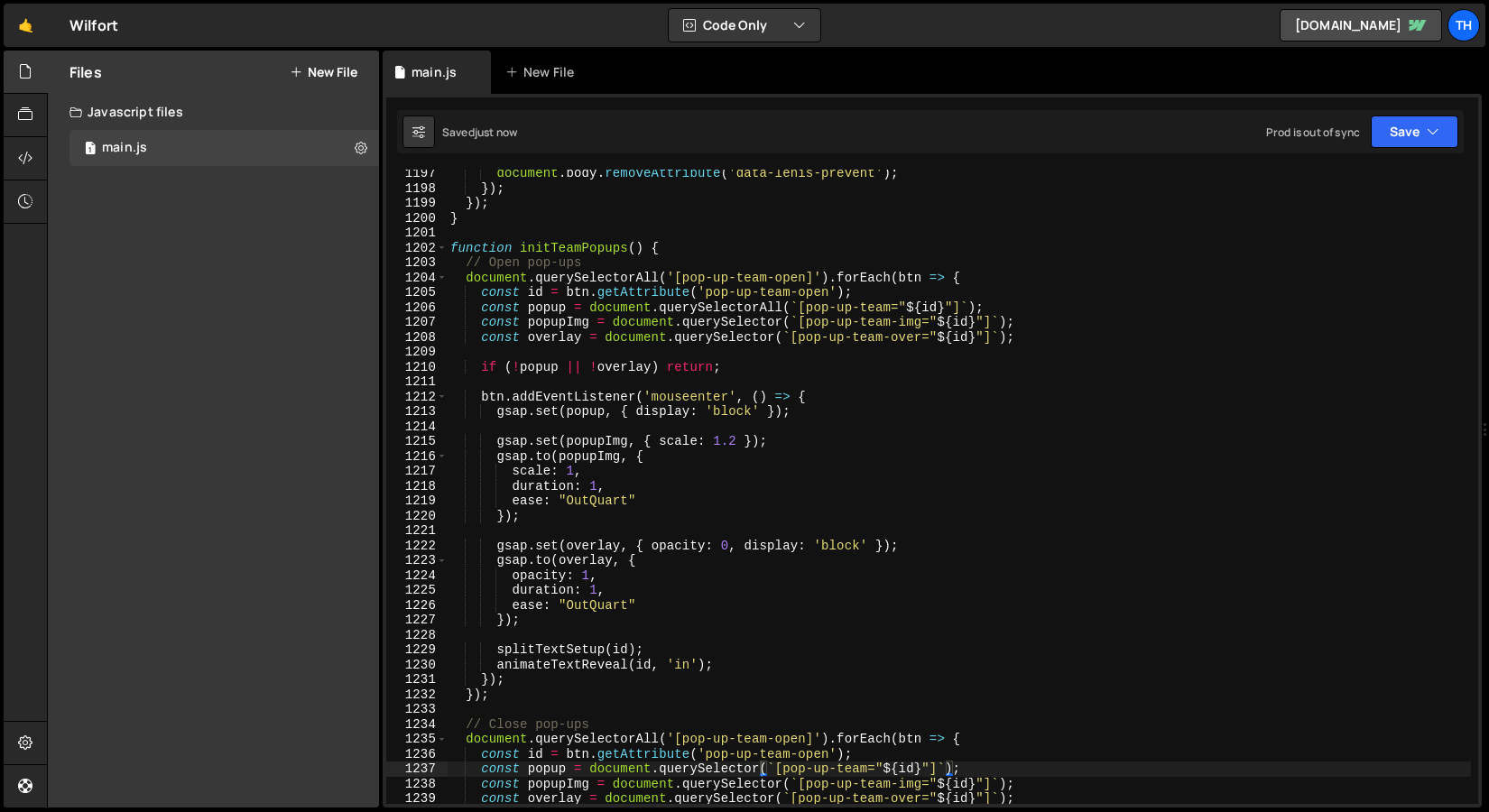
scroll to position [17805, 0]
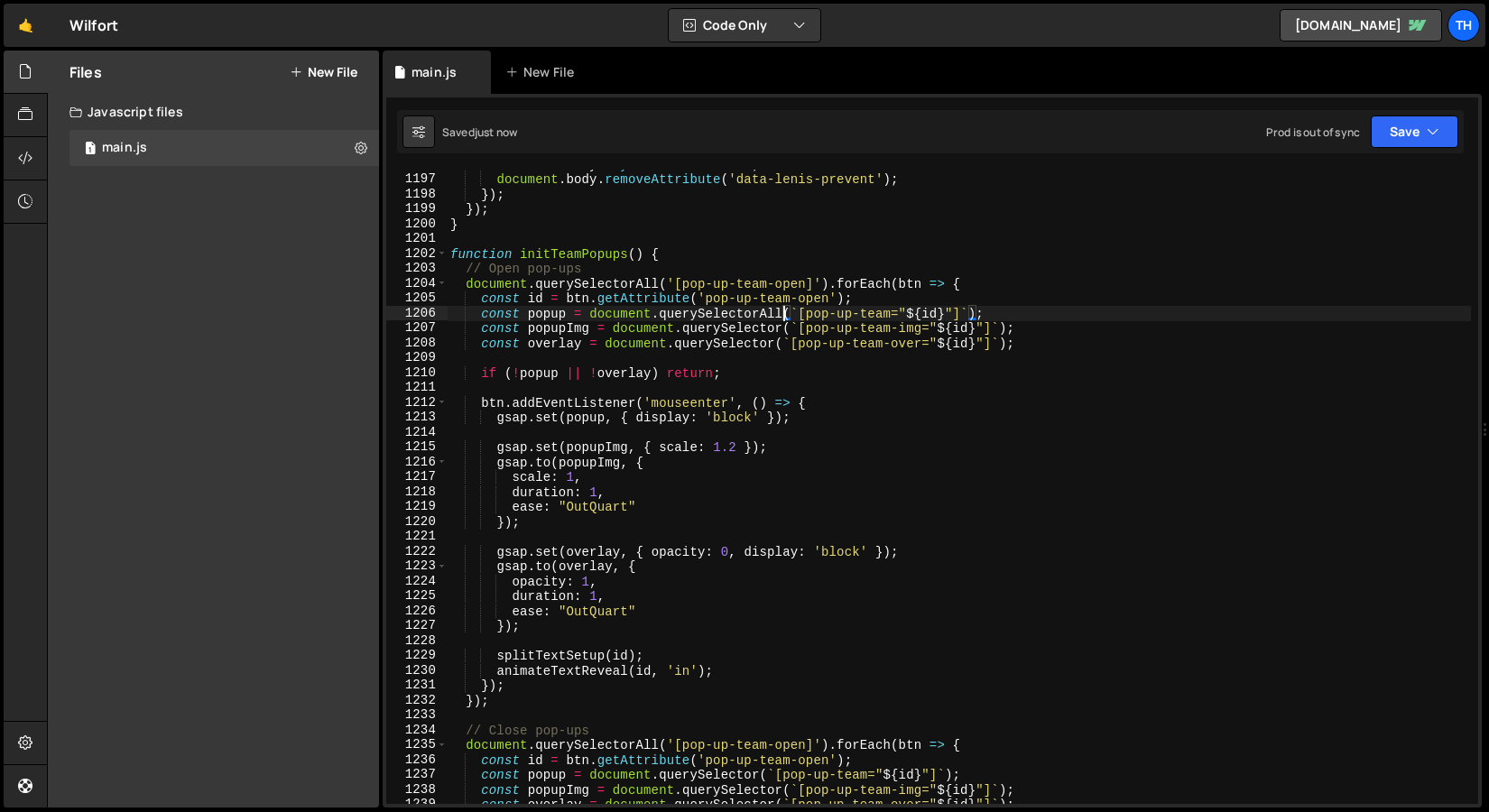
click at [782, 316] on div "document . body . style . overflow = '' ; document . body . removeAttribute ( '…" at bounding box center [959, 489] width 1025 height 665
click at [1399, 126] on button "Save" at bounding box center [1415, 132] width 88 height 33
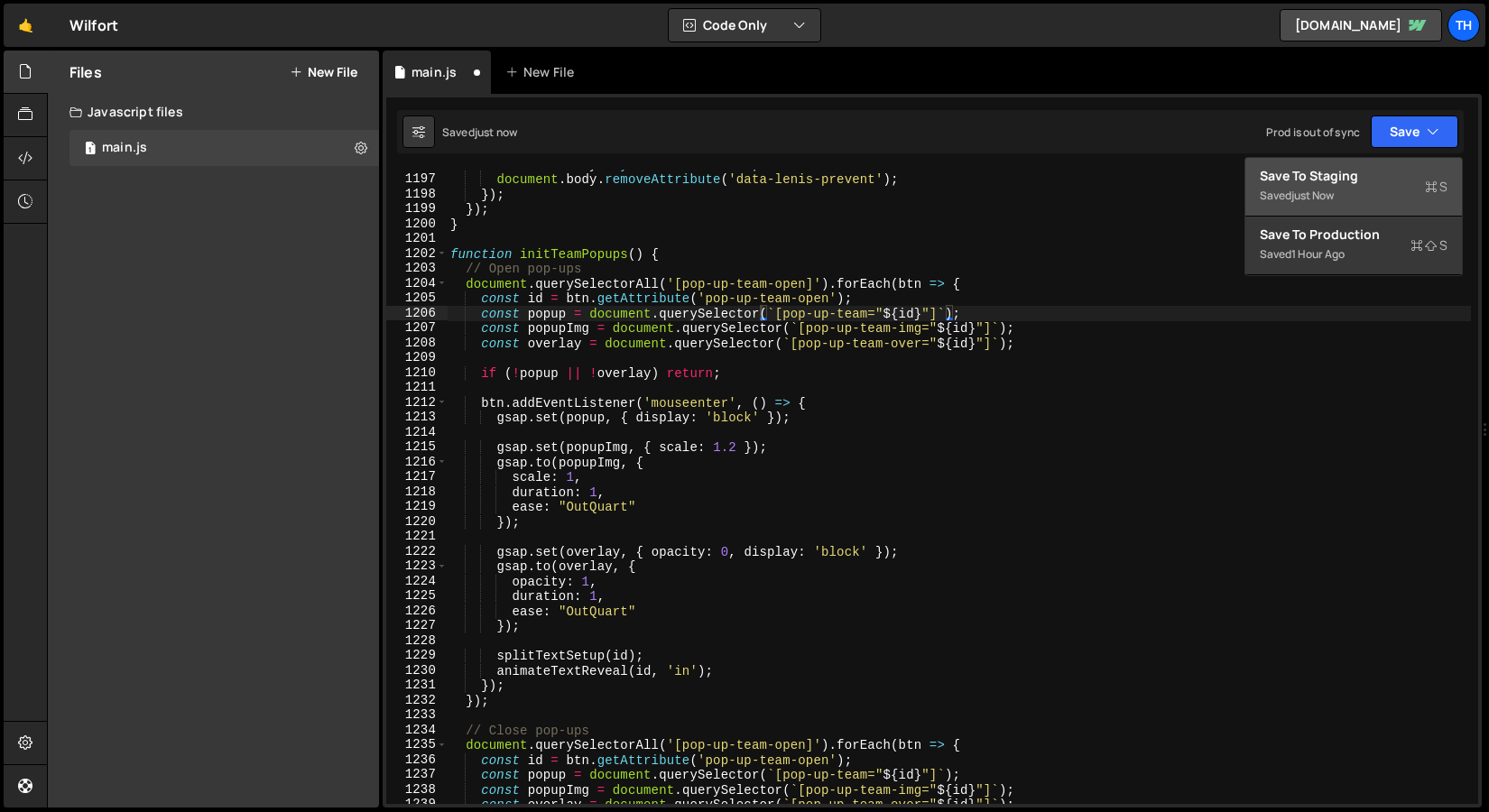
click at [1342, 167] on div "Save to Staging S" at bounding box center [1353, 176] width 187 height 18
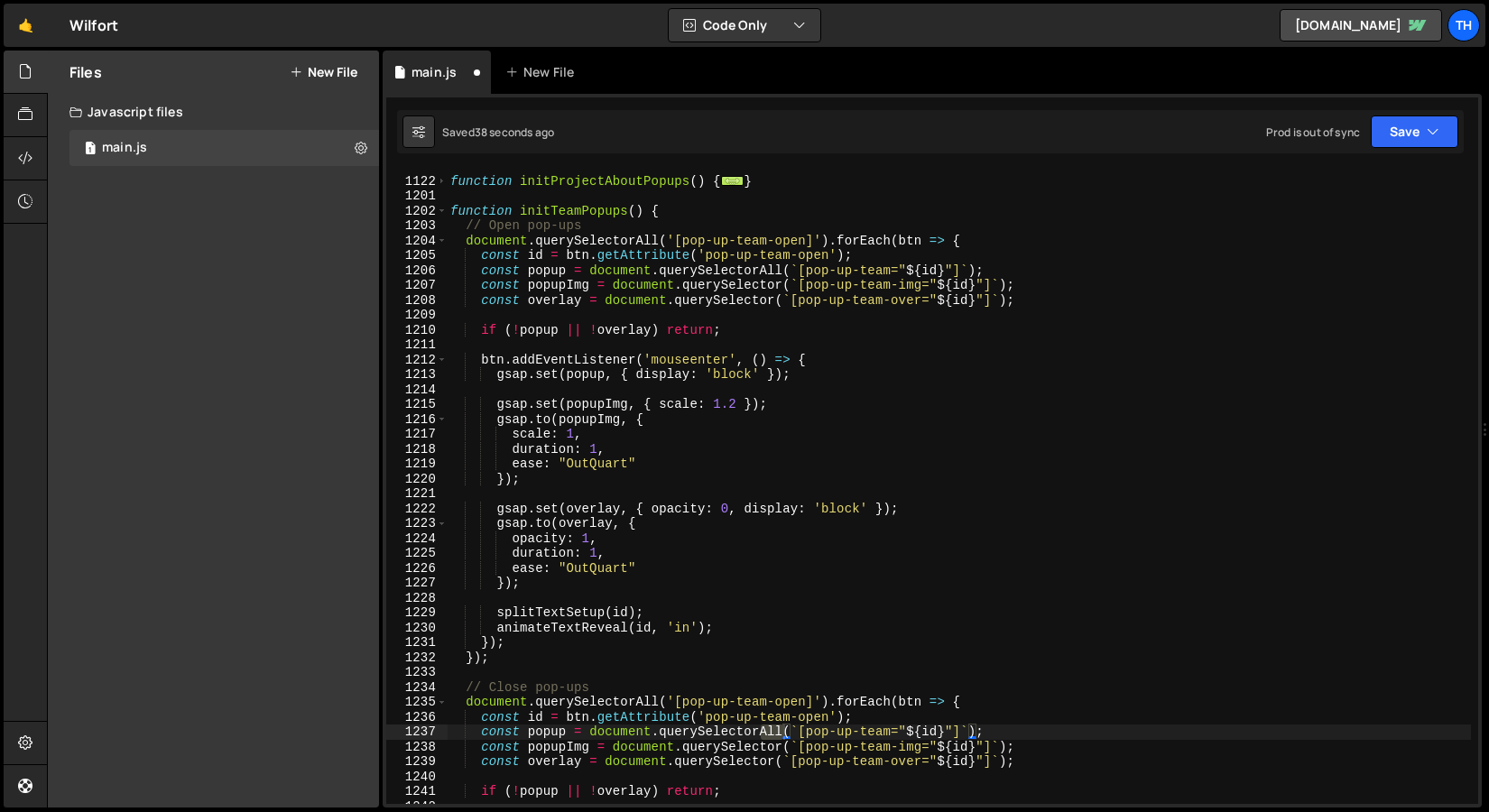
scroll to position [655, 0]
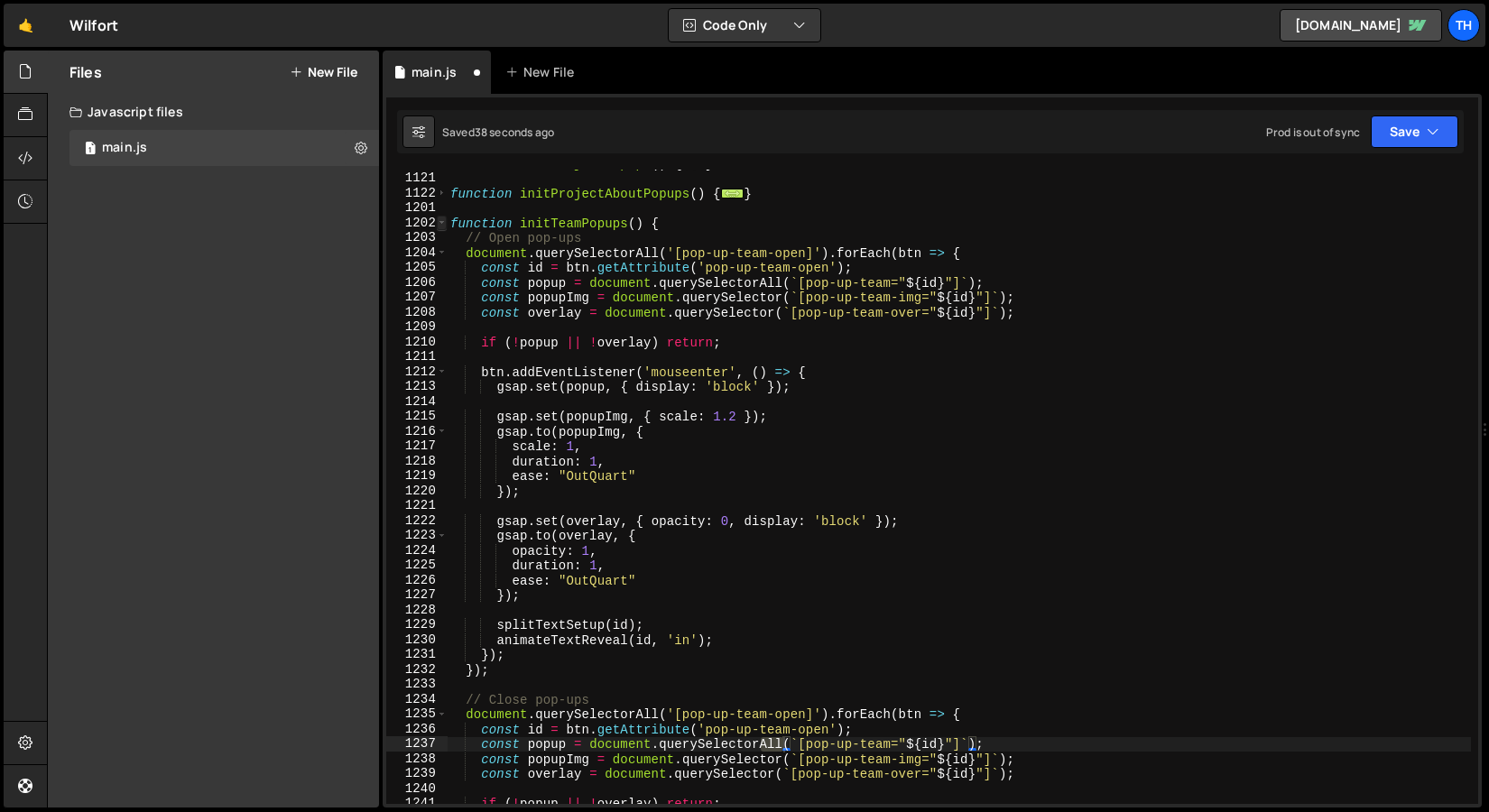
click at [442, 226] on span at bounding box center [442, 222] width 10 height 15
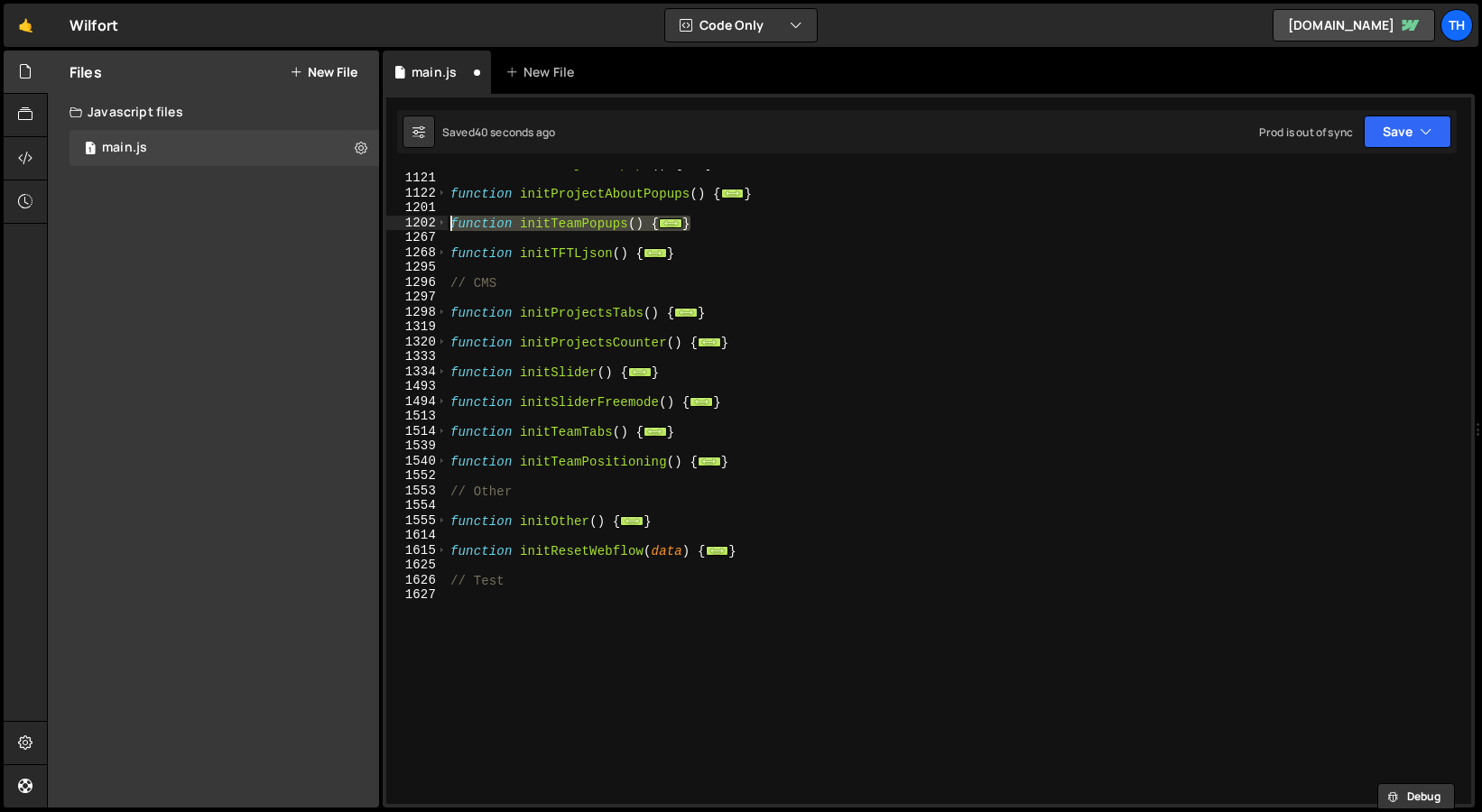
drag, startPoint x: 705, startPoint y: 229, endPoint x: 353, endPoint y: 230, distance: 352.0
click at [353, 230] on div "Files New File Javascript files 1 main.js 0 CSS files Copy share link Edit File…" at bounding box center [764, 429] width 1435 height 758
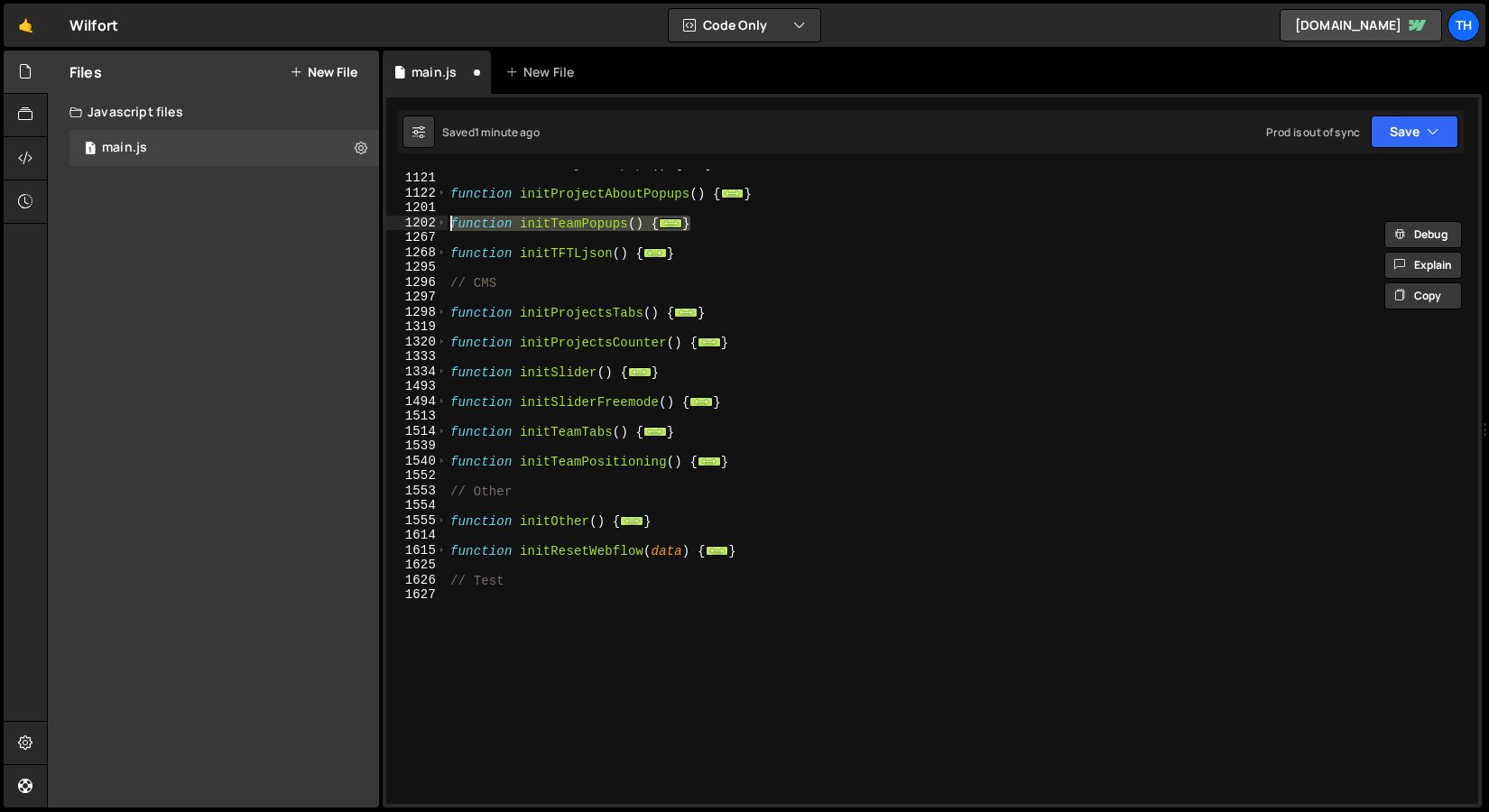
paste textarea "}"
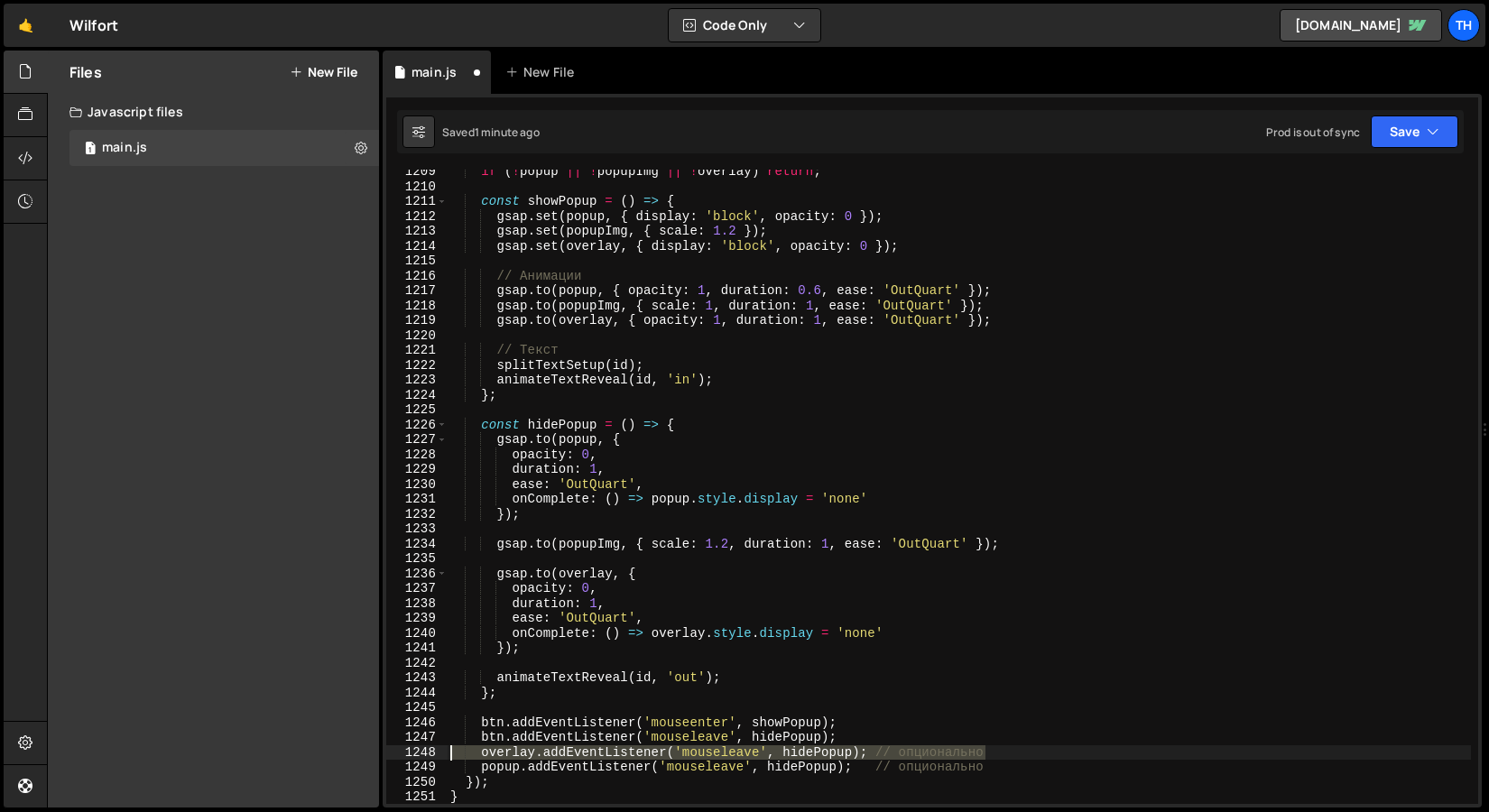
drag, startPoint x: 1025, startPoint y: 754, endPoint x: 392, endPoint y: 751, distance: 633.0
click at [392, 751] on div "} 1209 1210 1211 1212 1213 1214 1215 1216 1217 1218 1219 1220 1221 1222 1223 12…" at bounding box center [933, 486] width 1092 height 635
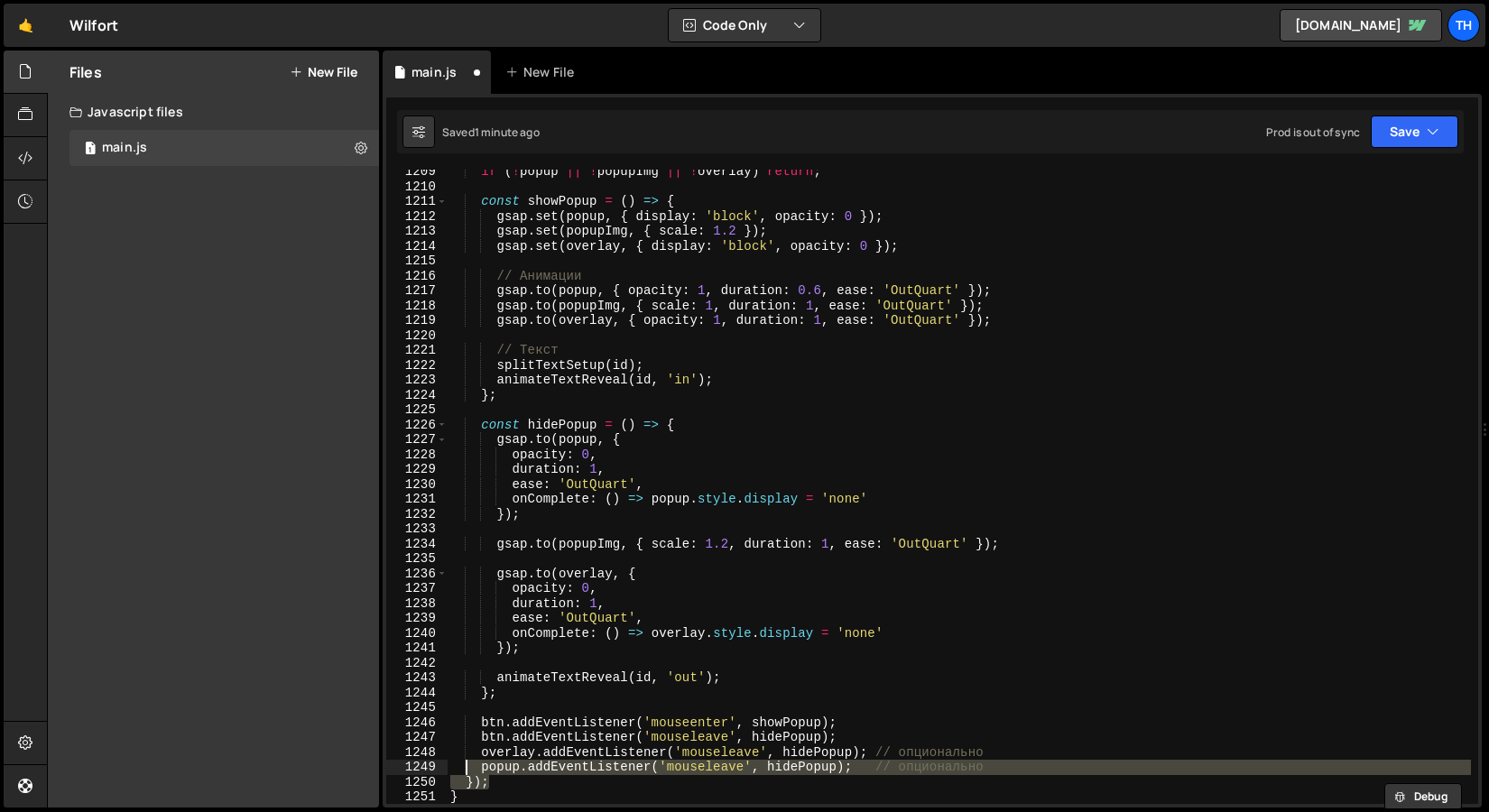
drag, startPoint x: 1049, startPoint y: 777, endPoint x: 467, endPoint y: 761, distance: 582.2
click at [467, 761] on div "if ( ! popup || ! popupImg || ! overlay ) return ; const showPopup = ( ) => { g…" at bounding box center [959, 496] width 1025 height 665
click at [901, 743] on div "if ( ! popup || ! popupImg || ! overlay ) return ; const showPopup = ( ) => { g…" at bounding box center [959, 496] width 1025 height 665
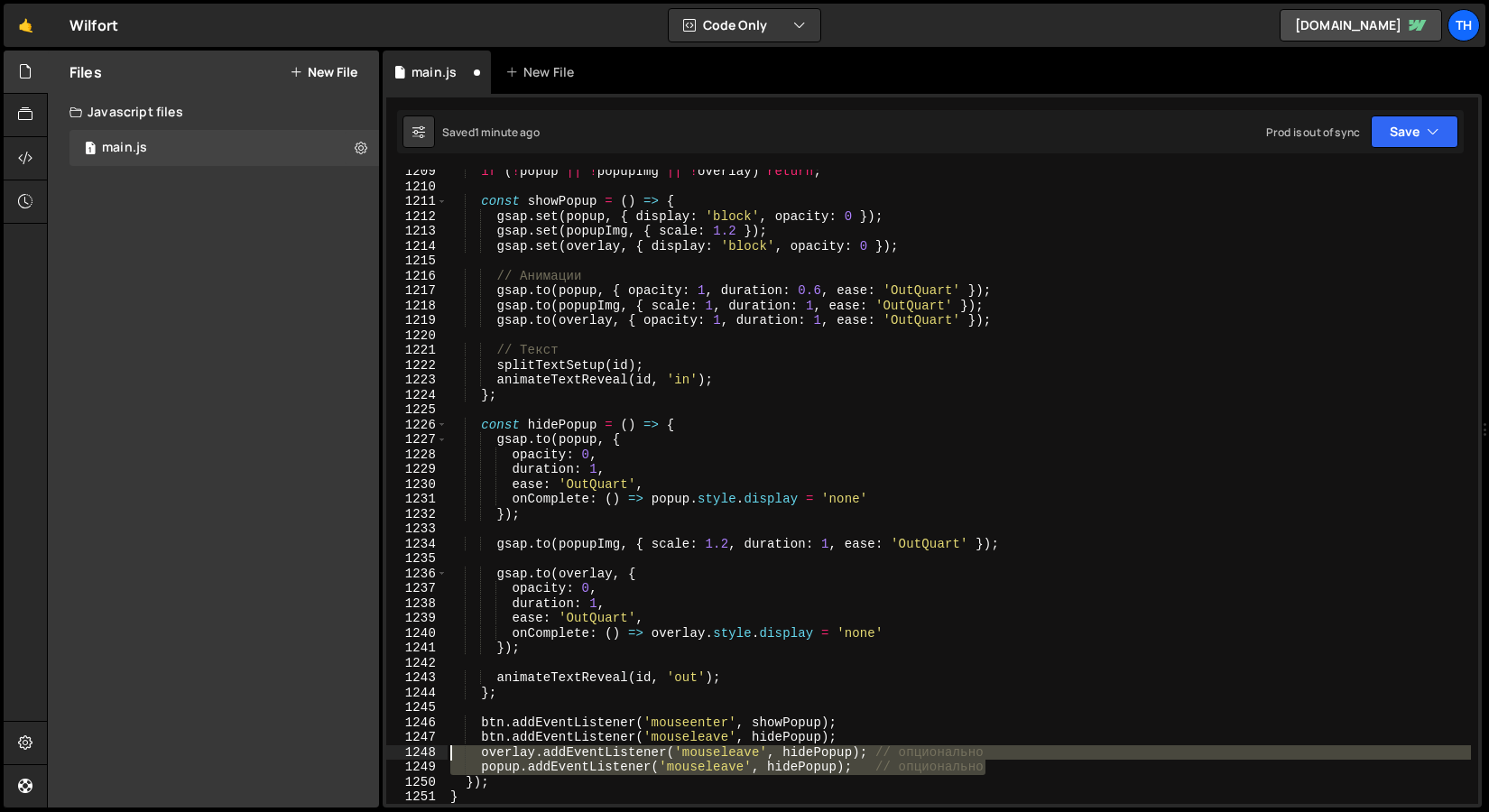
drag, startPoint x: 1001, startPoint y: 768, endPoint x: 225, endPoint y: 748, distance: 776.3
click at [225, 748] on div "Files New File Javascript files 1 main.js 0 CSS files Copy share link Edit File…" at bounding box center [767, 429] width 1442 height 758
type textarea "overlay.addEventListener('mouseleave', hidePopup); // опционально popup.addEven…"
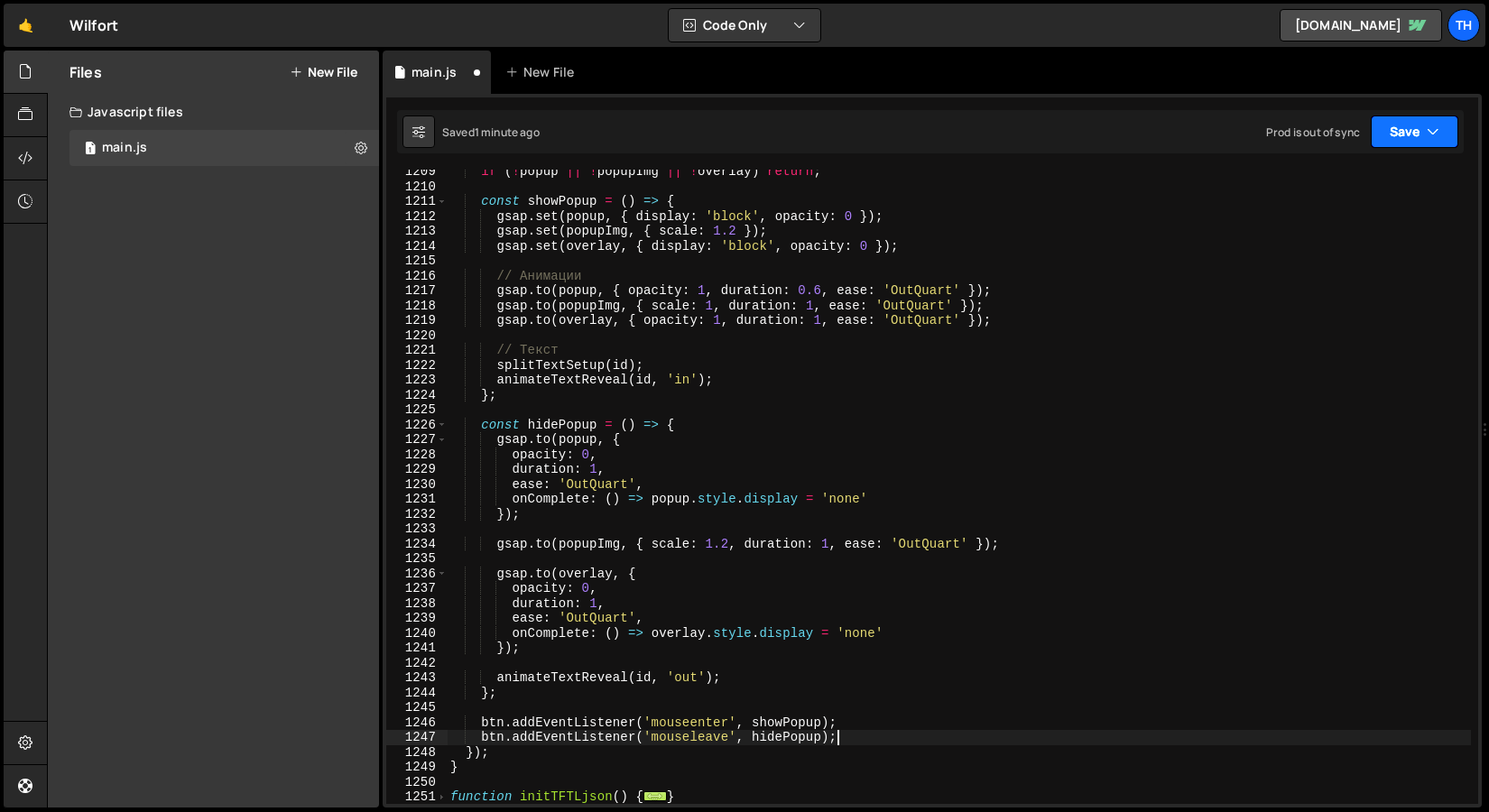
click at [1406, 130] on button "Save" at bounding box center [1415, 132] width 88 height 33
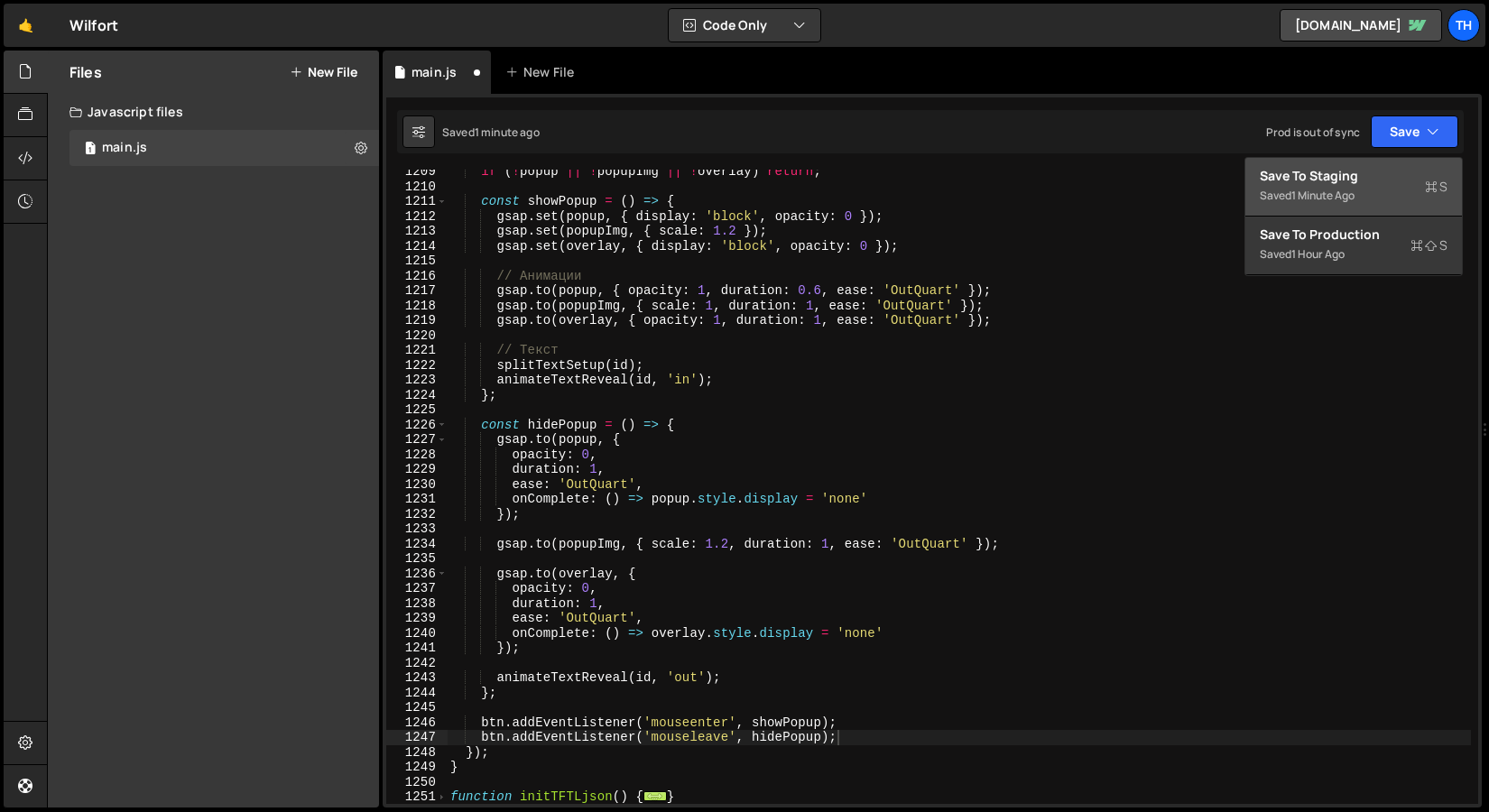
click at [1361, 189] on div "Saved 1 minute ago" at bounding box center [1353, 196] width 187 height 22
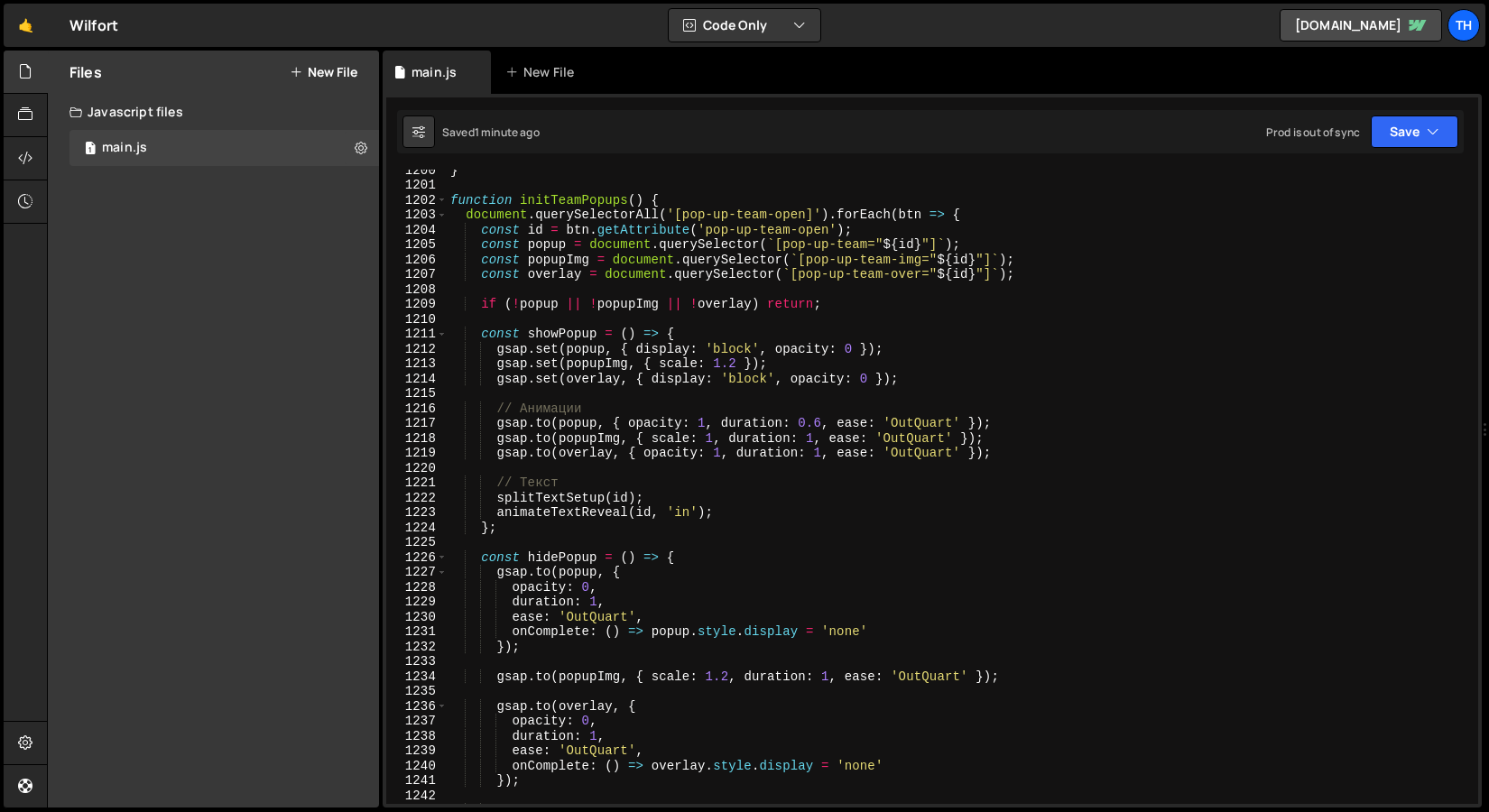
scroll to position [17859, 0]
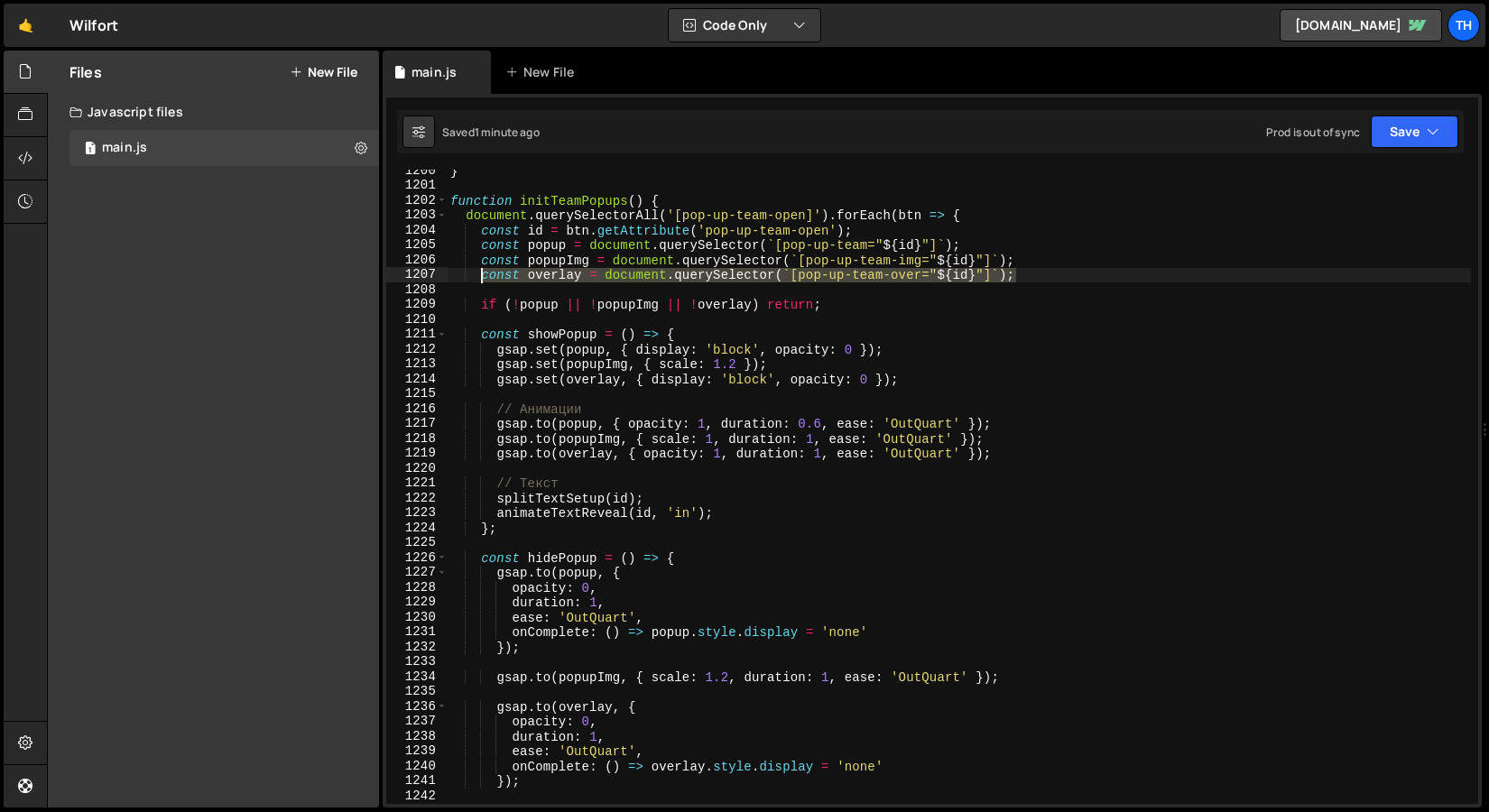
drag, startPoint x: 1046, startPoint y: 281, endPoint x: 480, endPoint y: 274, distance: 566.0
click at [480, 274] on div "} function initTeamPopups ( ) { document . querySelectorAll ( '[pop-up-team-ope…" at bounding box center [959, 495] width 1025 height 665
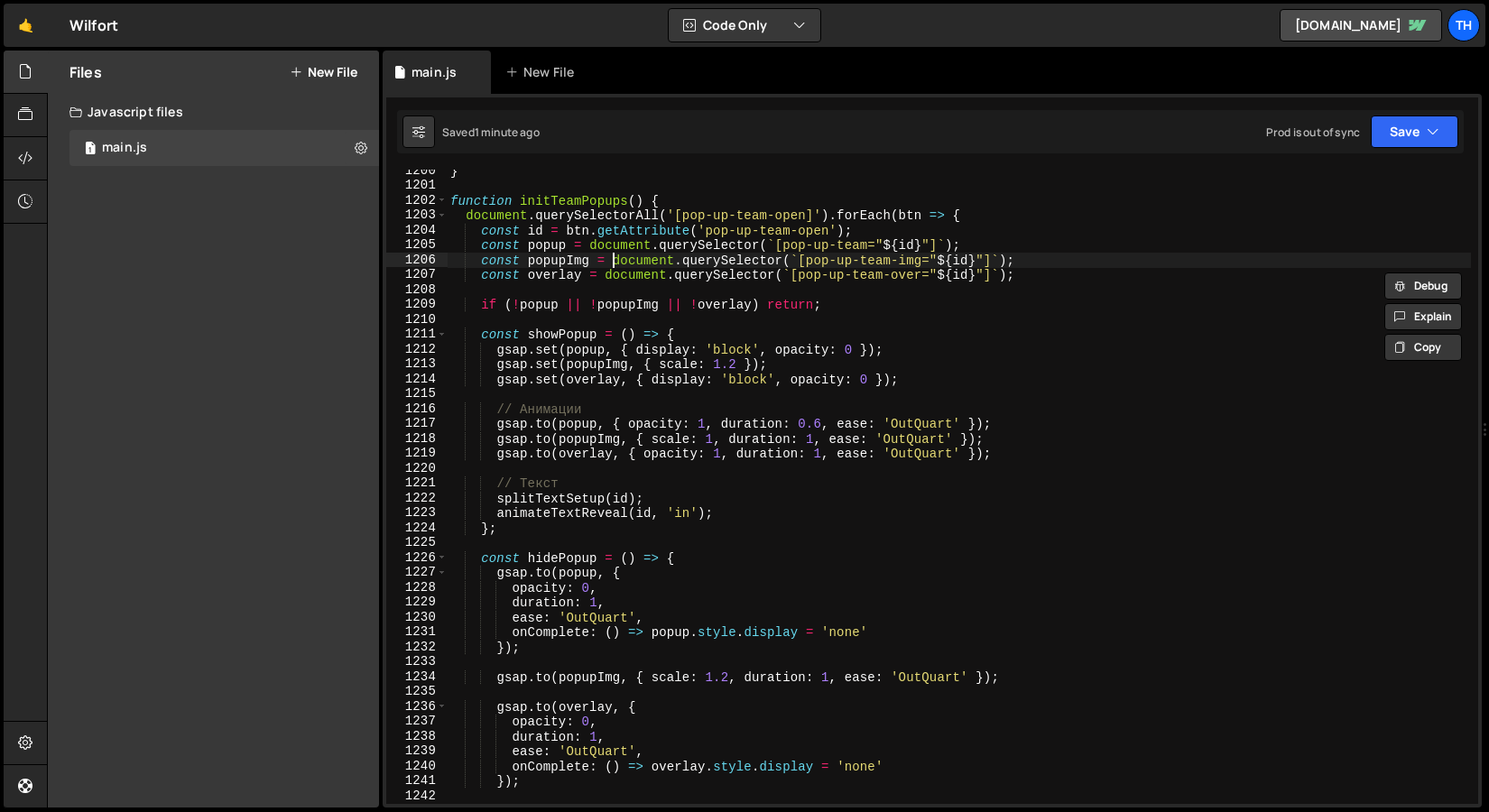
click at [616, 257] on div "} function initTeamPopups ( ) { document . querySelectorAll ( '[pop-up-team-ope…" at bounding box center [959, 495] width 1025 height 665
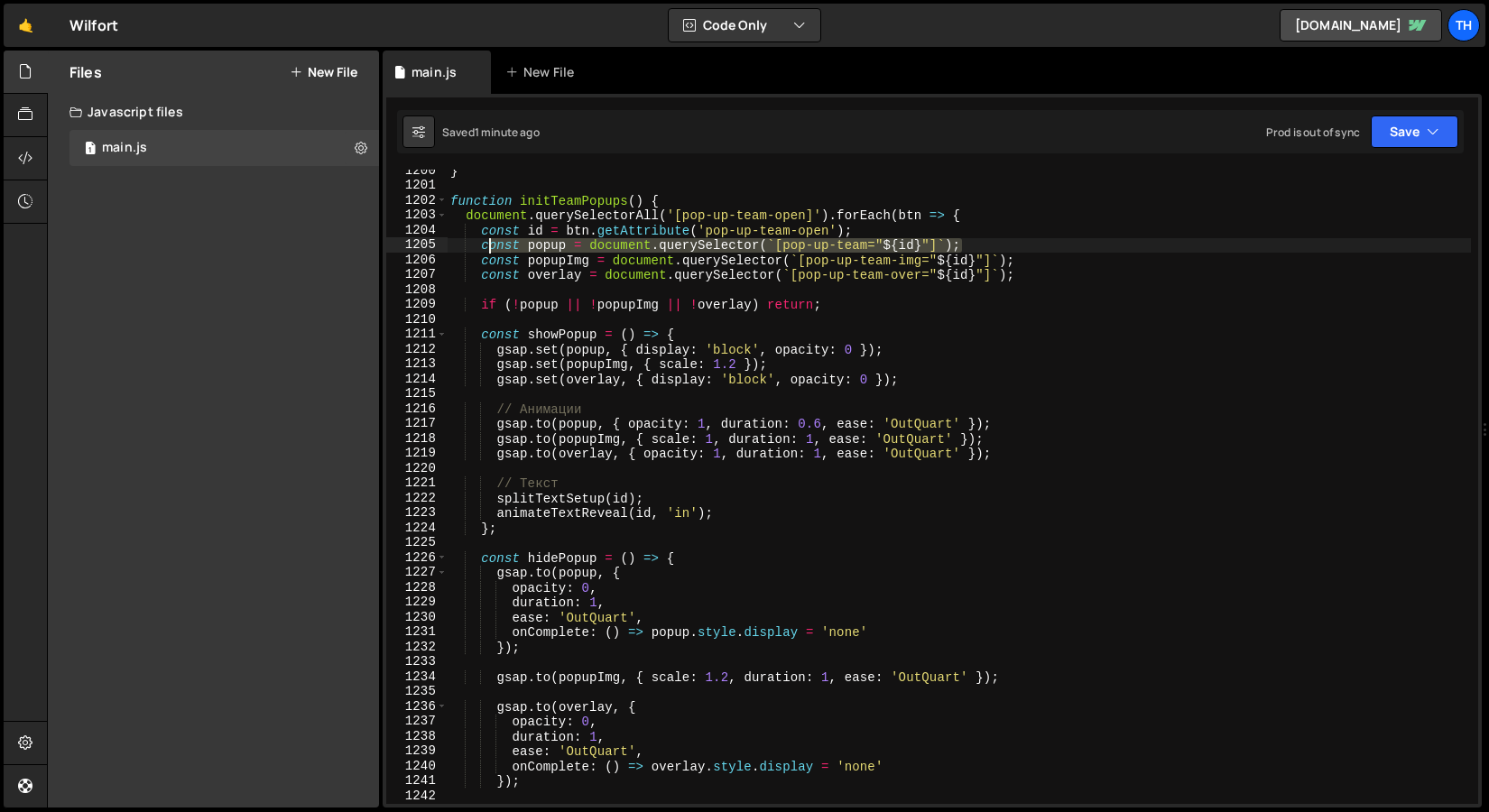
drag, startPoint x: 972, startPoint y: 244, endPoint x: 488, endPoint y: 244, distance: 484.0
click at [488, 244] on div "} function initTeamPopups ( ) { document . querySelectorAll ( '[pop-up-team-ope…" at bounding box center [959, 495] width 1025 height 665
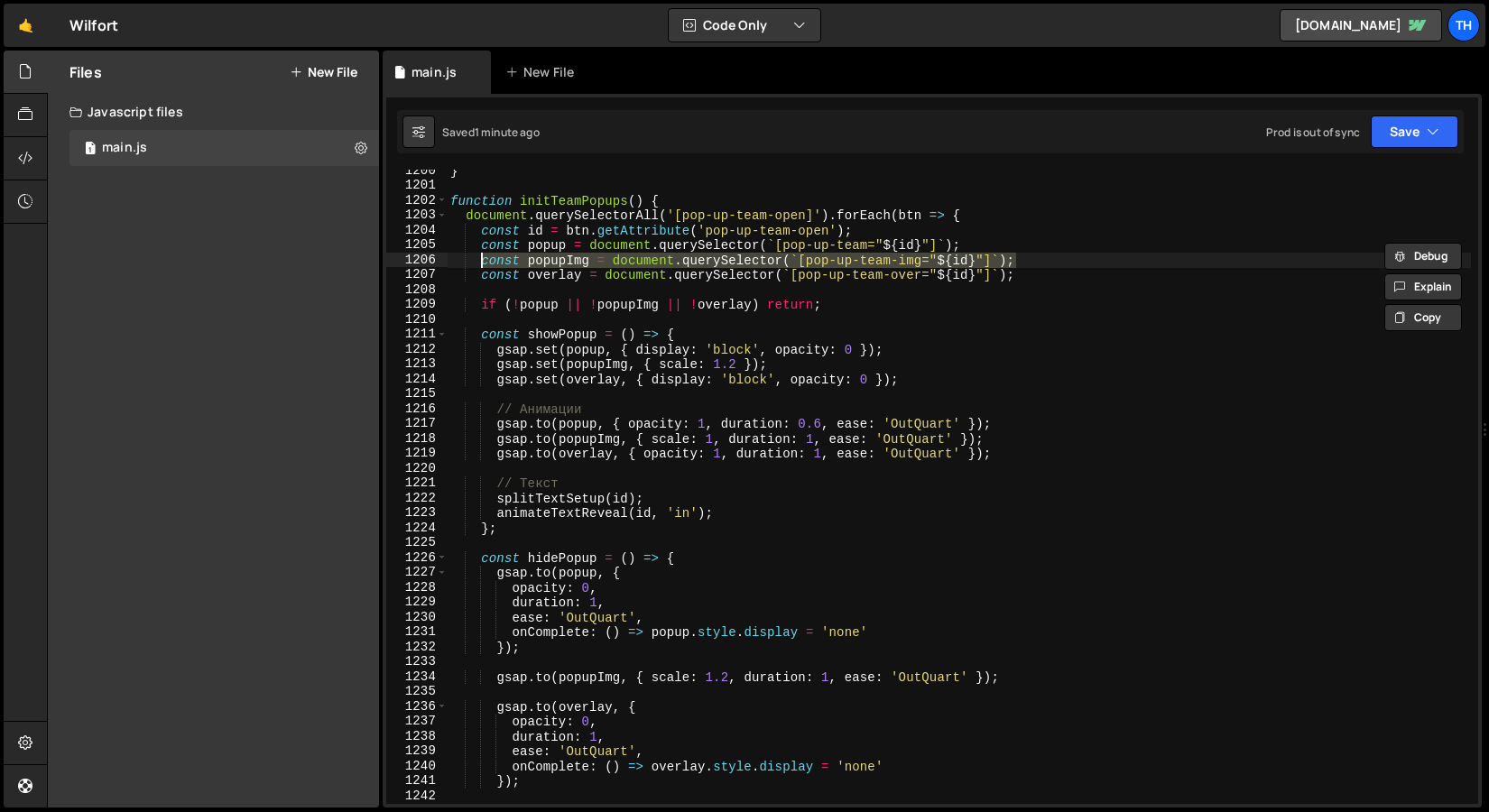
drag, startPoint x: 1030, startPoint y: 263, endPoint x: 483, endPoint y: 264, distance: 547.0
click at [483, 264] on div "} function initTeamPopups ( ) { document . querySelectorAll ( '[pop-up-team-ope…" at bounding box center [959, 495] width 1025 height 665
click at [1089, 271] on div "} function initTeamPopups ( ) { document . querySelectorAll ( '[pop-up-team-ope…" at bounding box center [959, 495] width 1025 height 665
click at [1089, 265] on div "} function initTeamPopups ( ) { document . querySelectorAll ( '[pop-up-team-ope…" at bounding box center [959, 495] width 1025 height 665
type textarea "const popupImg = document.querySelector(`[pop-up-team-img="${id}"]`);"
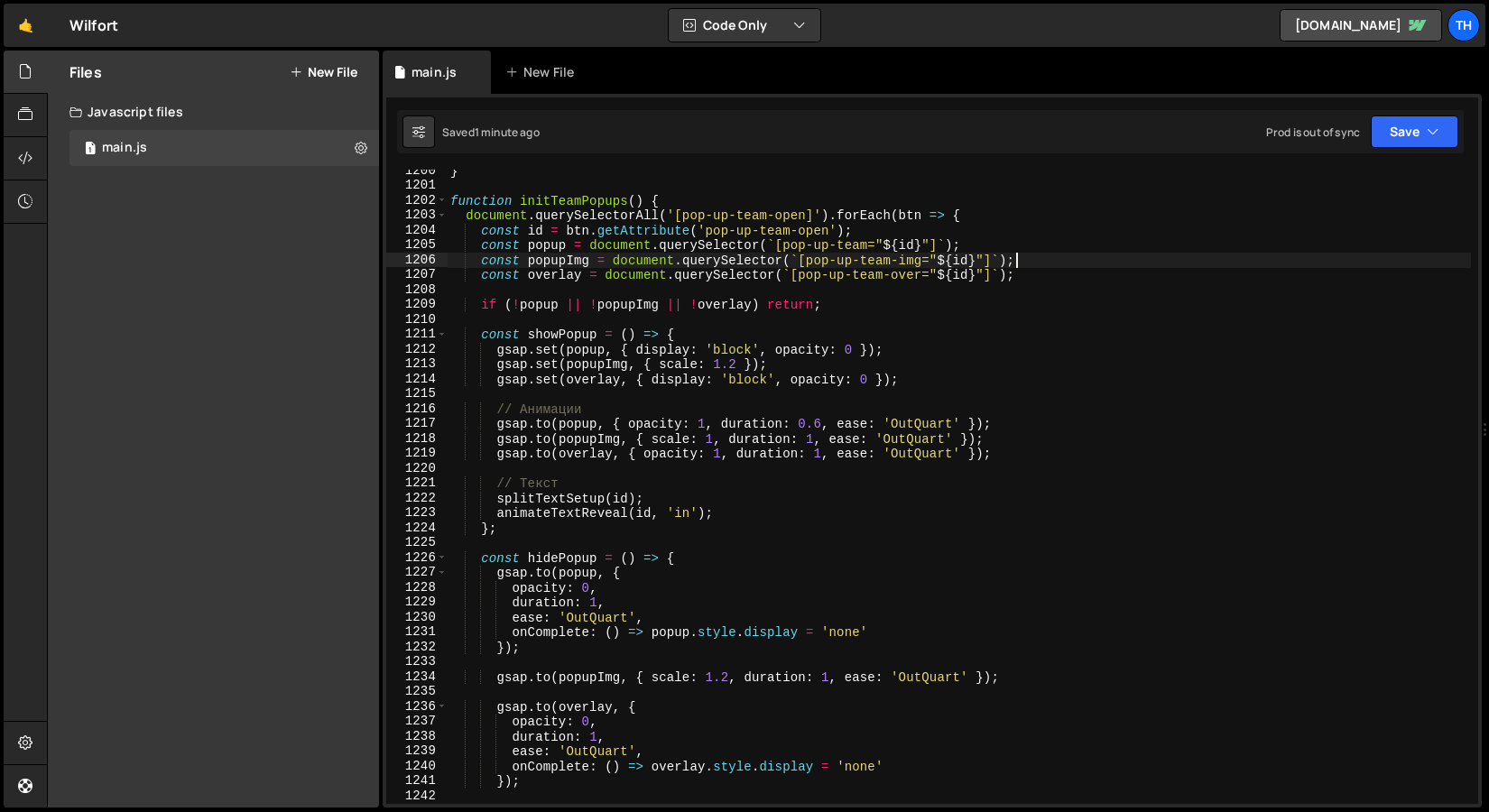
scroll to position [0, 1]
paste textarea "const popupImg = document.querySelector(`[pop-up-team-img="${id}"]`);"
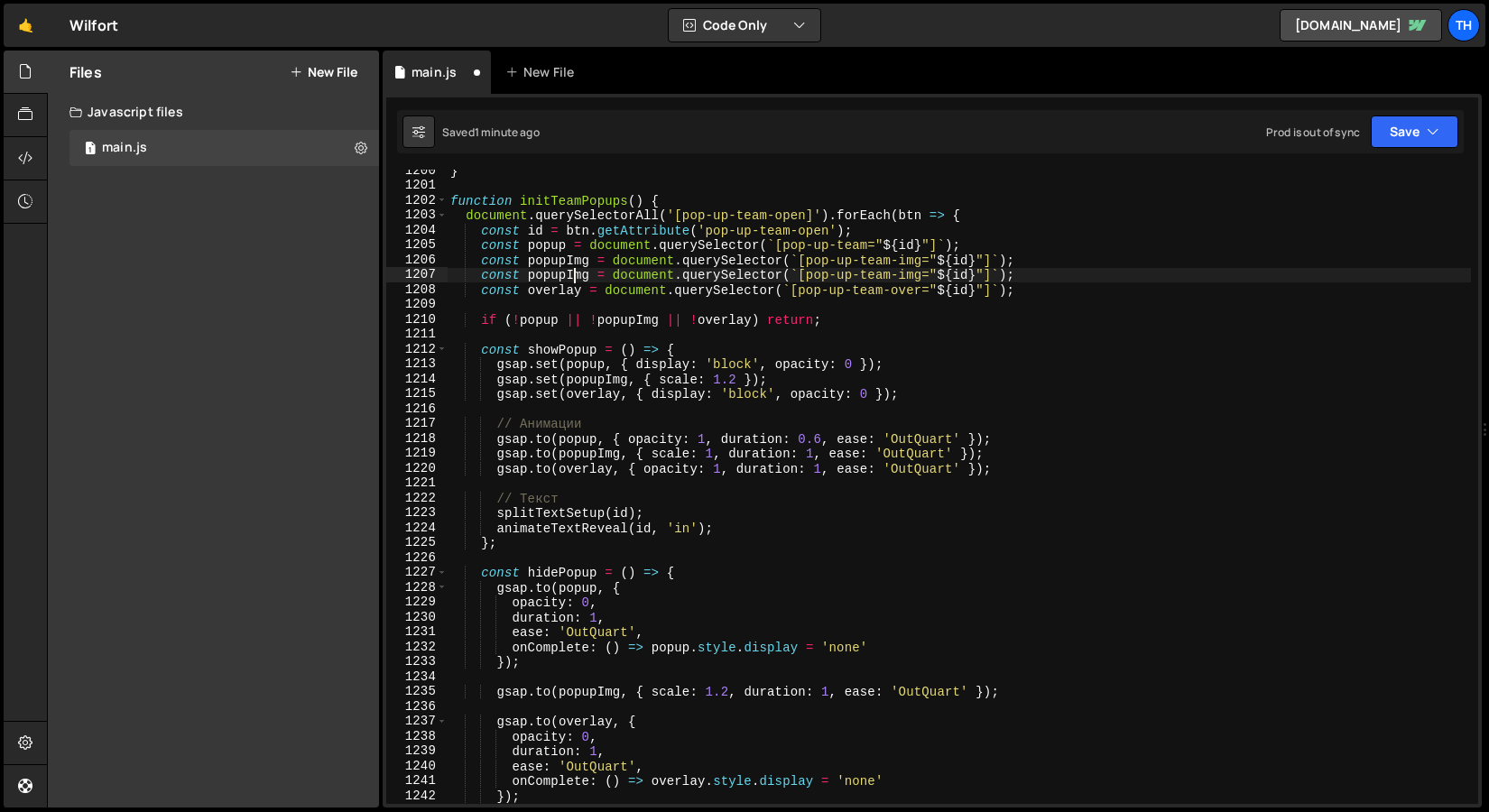
click at [571, 273] on div "} function initTeamPopups ( ) { document . querySelectorAll ( '[pop-up-team-ope…" at bounding box center [959, 495] width 1025 height 665
click at [564, 268] on div "} function initTeamPopups ( ) { document . querySelectorAll ( '[pop-up-team-ope…" at bounding box center [959, 486] width 1025 height 635
click at [917, 273] on div "} function initTeamPopups ( ) { document . querySelectorAll ( '[pop-up-team-ope…" at bounding box center [959, 495] width 1025 height 665
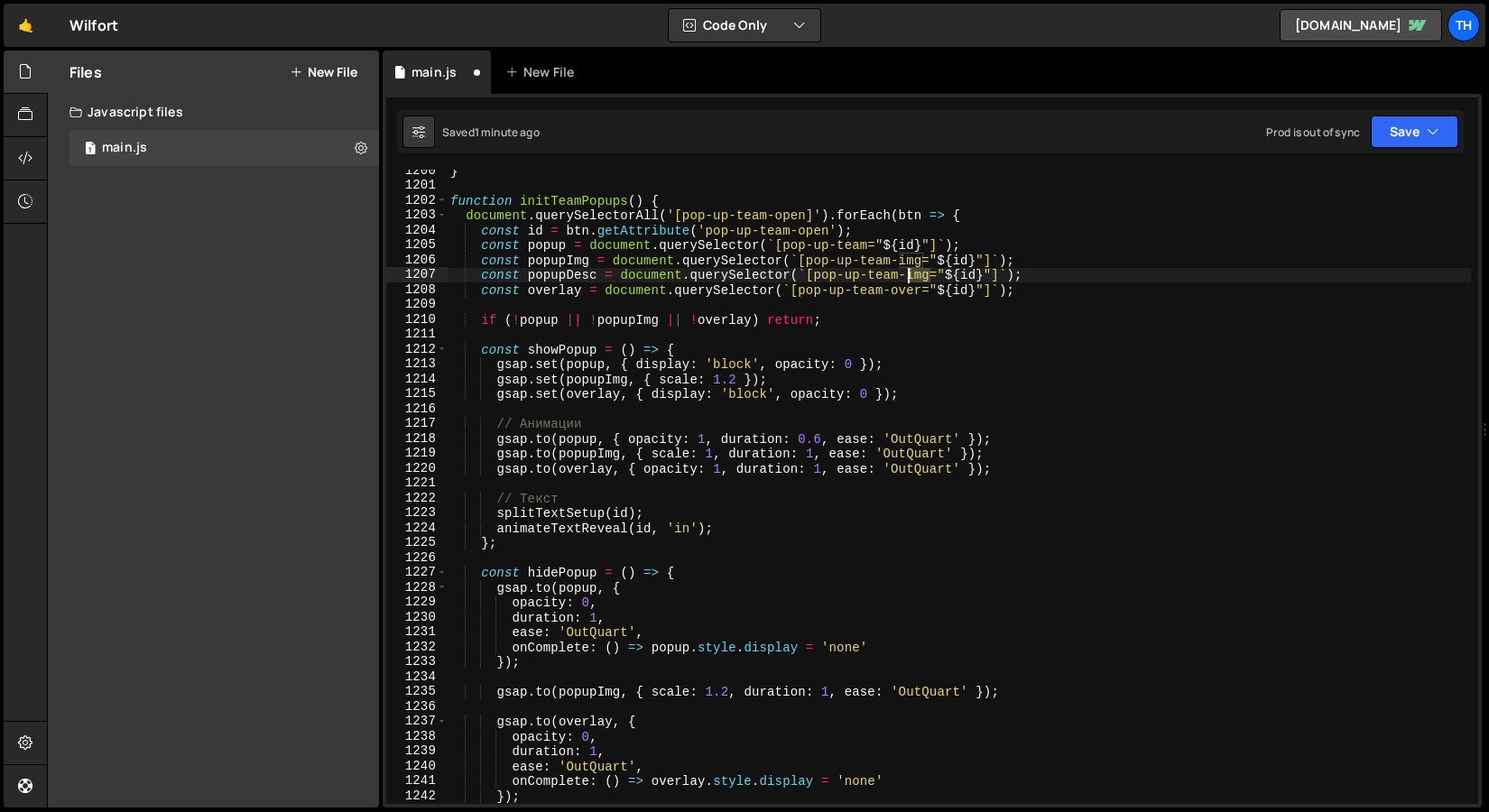
click at [917, 273] on div "} function initTeamPopups ( ) { document . querySelectorAll ( '[pop-up-team-ope…" at bounding box center [959, 495] width 1025 height 665
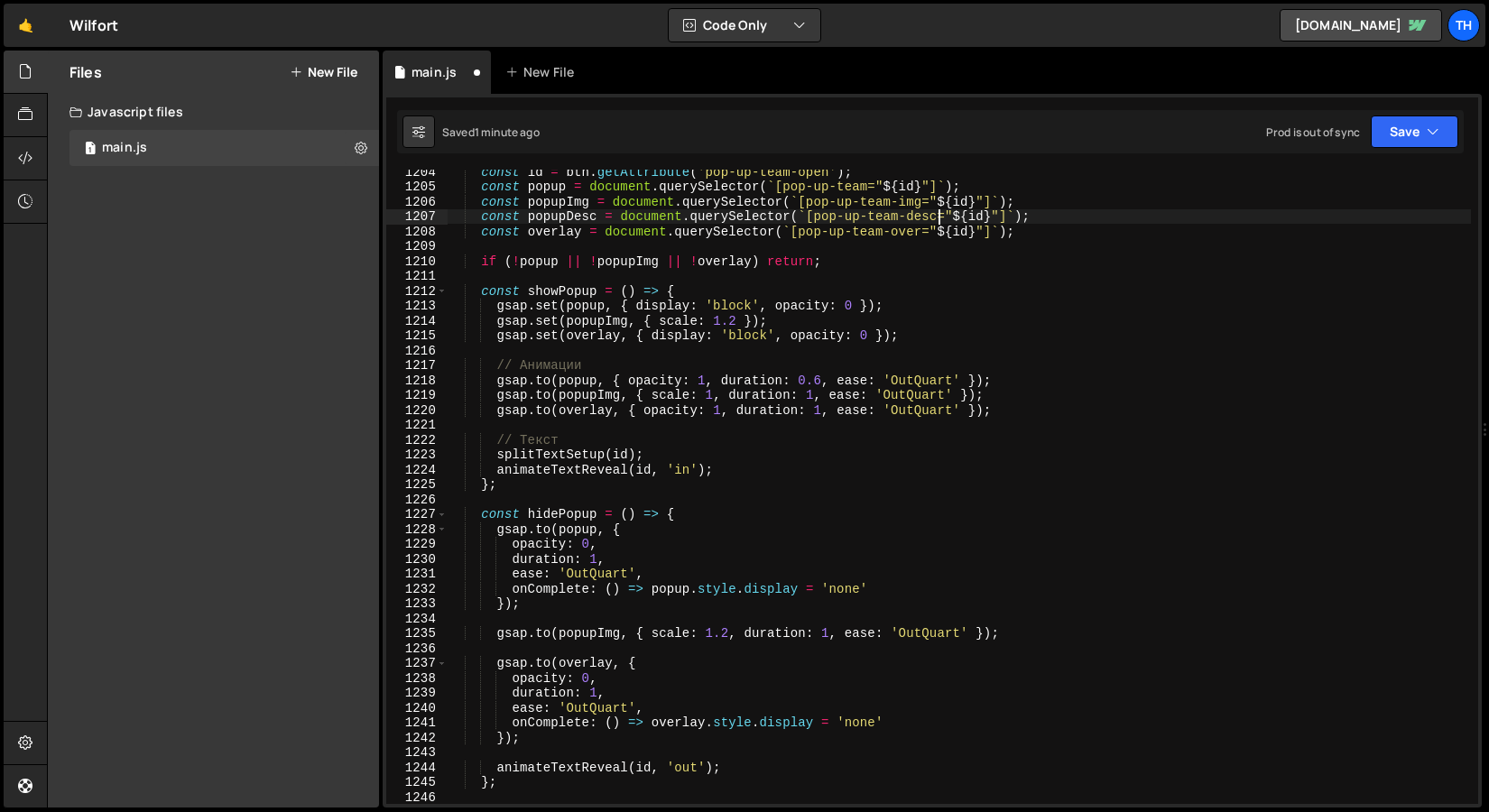
scroll to position [17916, 0]
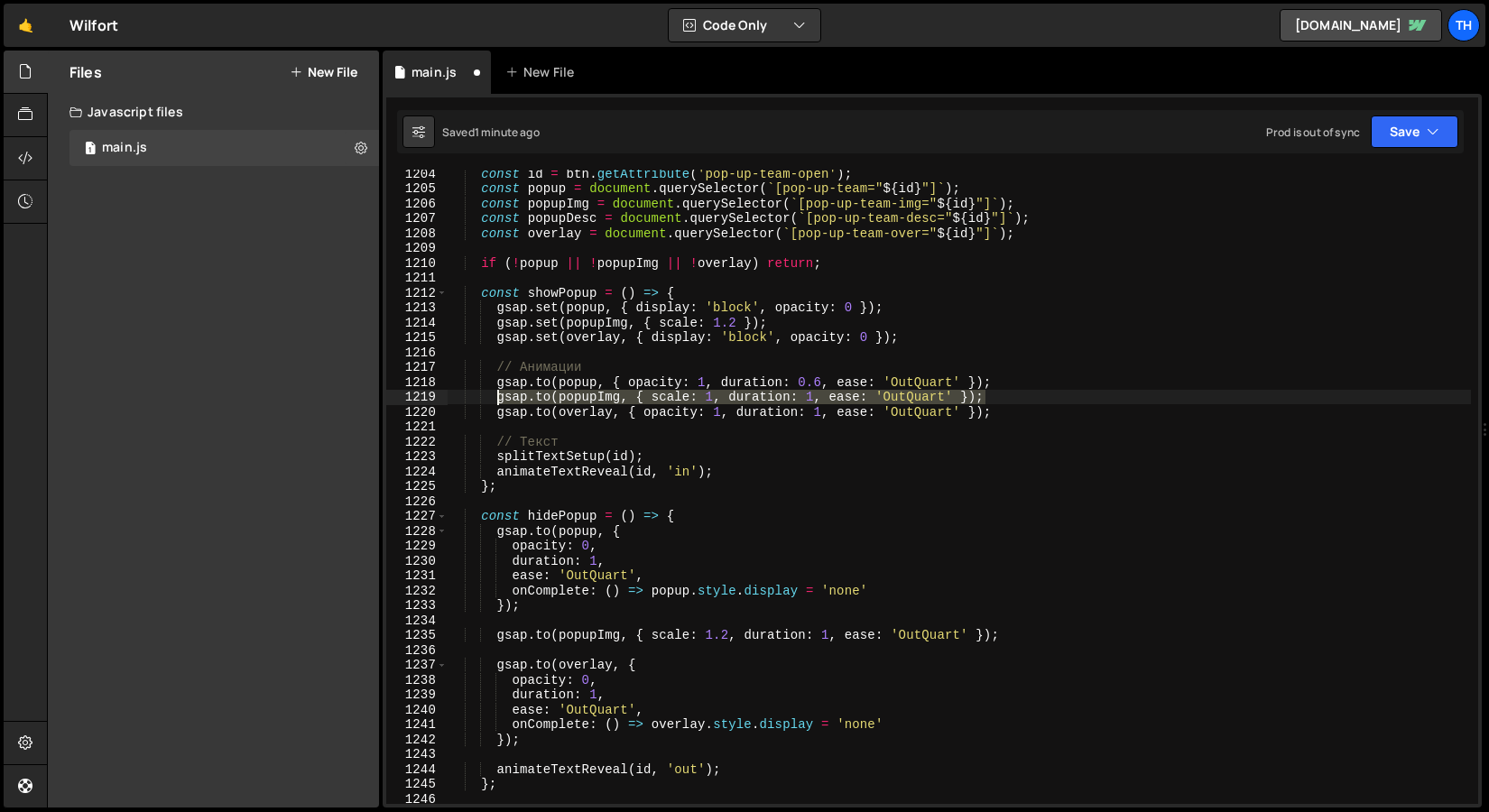
drag, startPoint x: 994, startPoint y: 392, endPoint x: 496, endPoint y: 405, distance: 498.2
click at [496, 405] on div "const id = btn . getAttribute ( 'pop-up-team-open' ) ; const popup = document .…" at bounding box center [959, 498] width 1025 height 665
type textarea "[DOMAIN_NAME](popupImg, { scale: 1, duration: 1, ease: 'OutQuart' });"
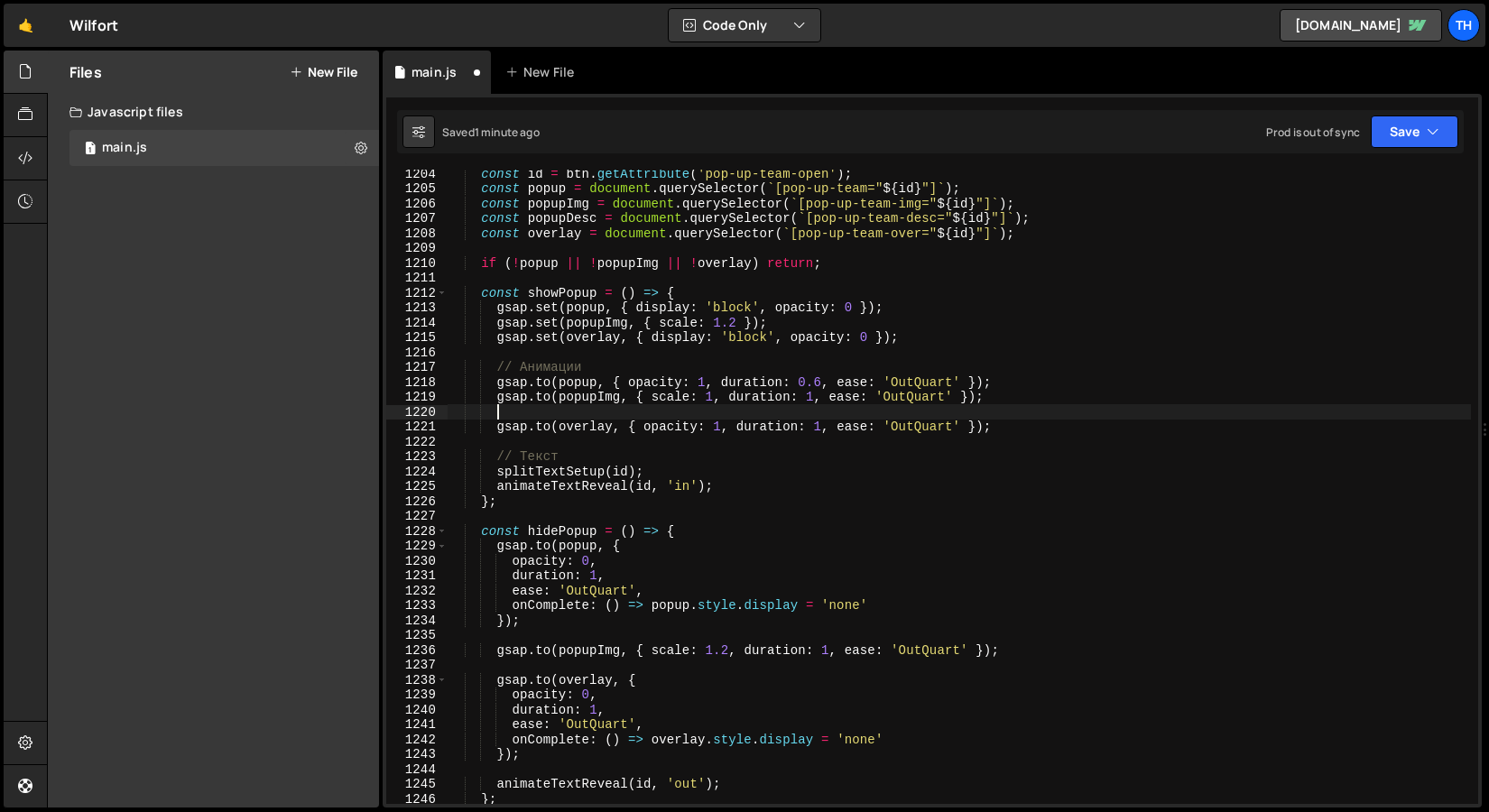
scroll to position [0, 2]
paste textarea "[DOMAIN_NAME](popupImg, { scale: 1, duration: 1, ease: 'OutQuart' });"
type textarea "[DOMAIN_NAME](popupImg, { scale: 1, duration: 1, ease: 'OutQuart' });"
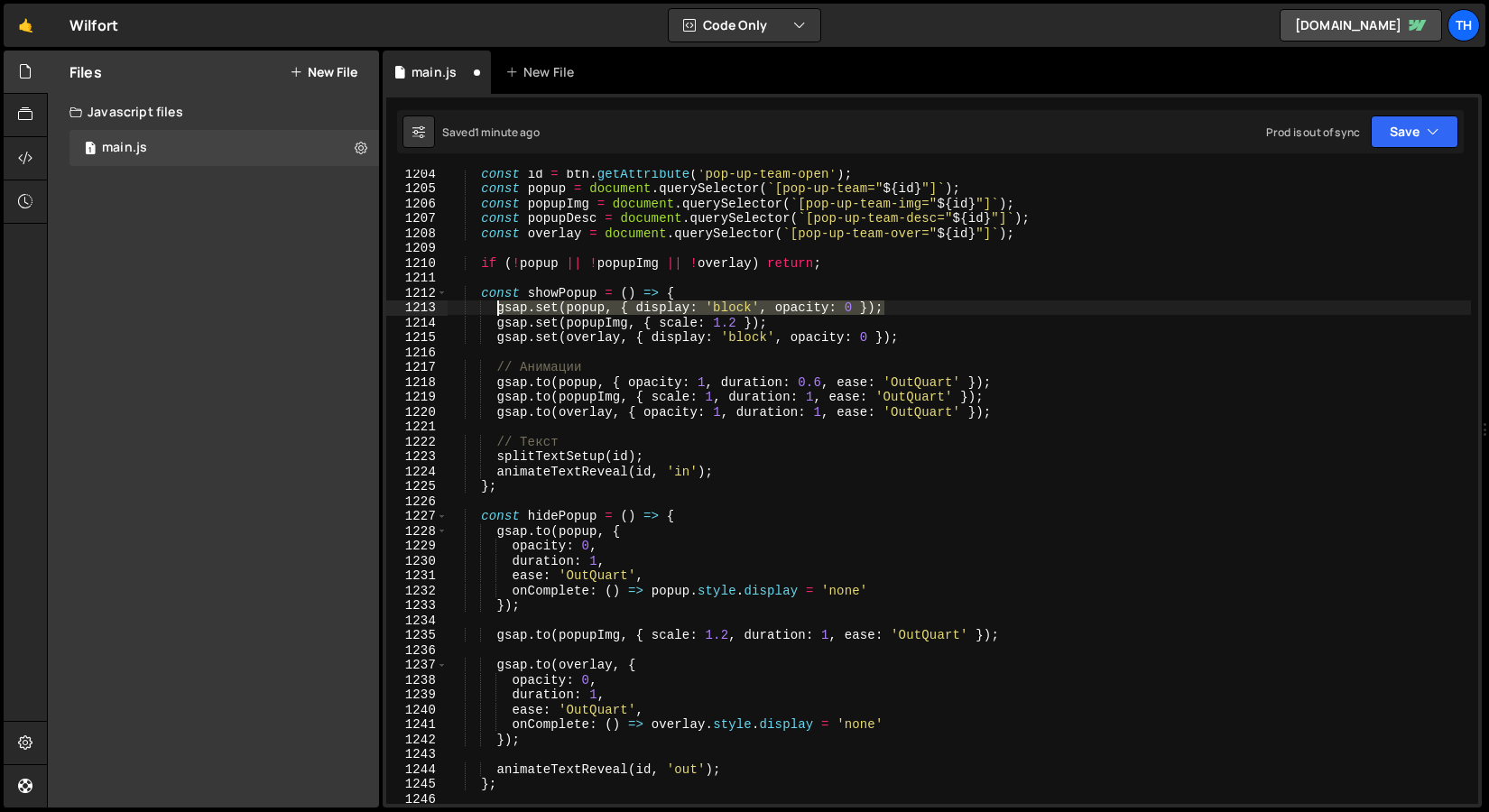
drag, startPoint x: 894, startPoint y: 305, endPoint x: 494, endPoint y: 306, distance: 400.0
click at [494, 306] on div "const id = btn . getAttribute ( 'pop-up-team-open' ) ; const popup = document .…" at bounding box center [959, 498] width 1025 height 665
click at [780, 319] on div "const id = btn . getAttribute ( 'pop-up-team-open' ) ; const popup = document .…" at bounding box center [959, 498] width 1025 height 665
type textarea "gsap.set(popupImg, { scale: 1.2 });"
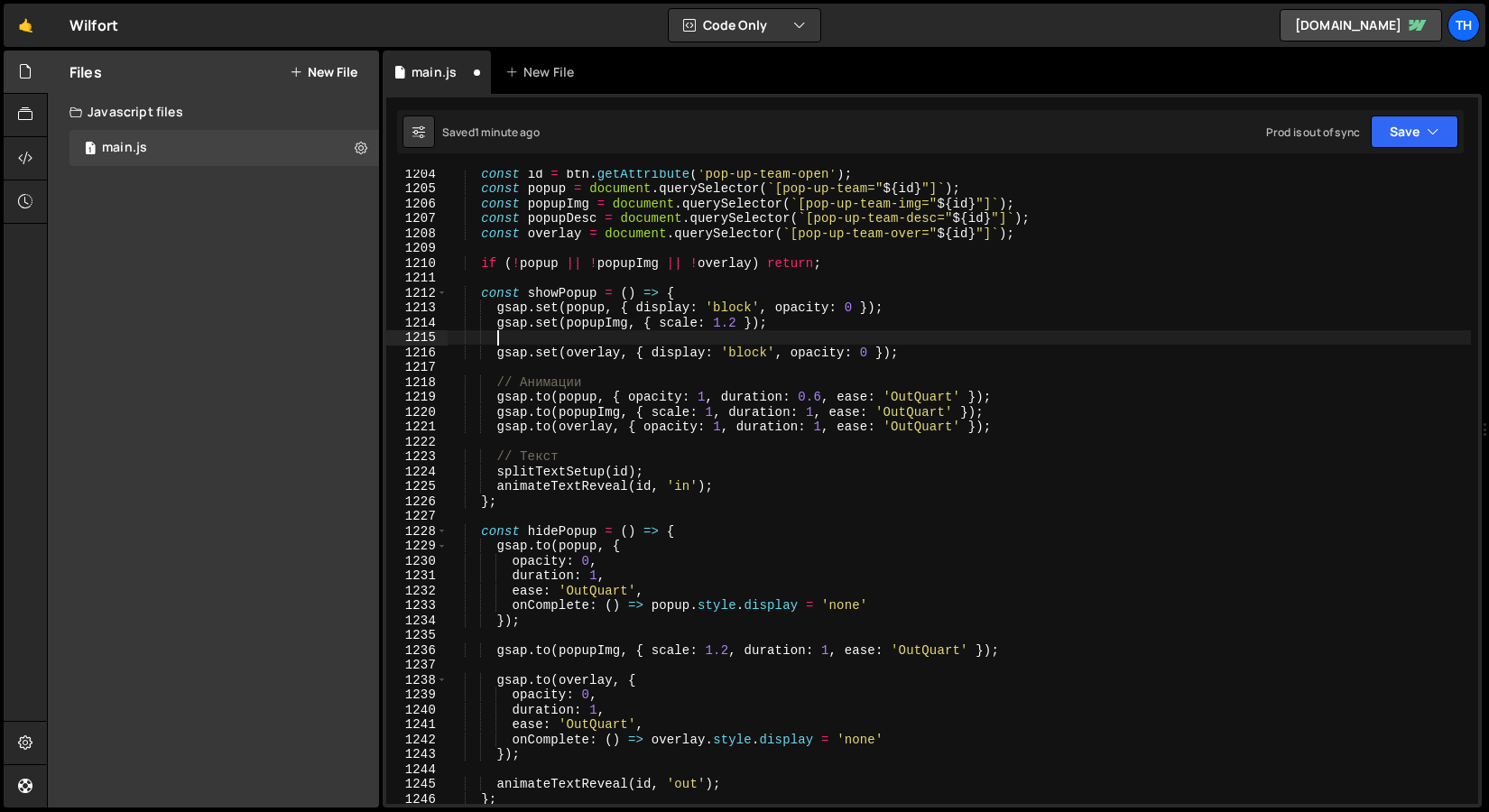
paste textarea "gsap.set(popup, { display: 'block', opacity: 0 });"
click at [608, 338] on div "const id = btn . getAttribute ( 'pop-up-team-open' ) ; const popup = document .…" at bounding box center [959, 498] width 1025 height 665
type textarea "gsap.set(popupDesc, { display: 'block', opacity: 0 });"
click at [875, 370] on div "const id = btn . getAttribute ( 'pop-up-team-open' ) ; const popup = document .…" at bounding box center [959, 498] width 1025 height 665
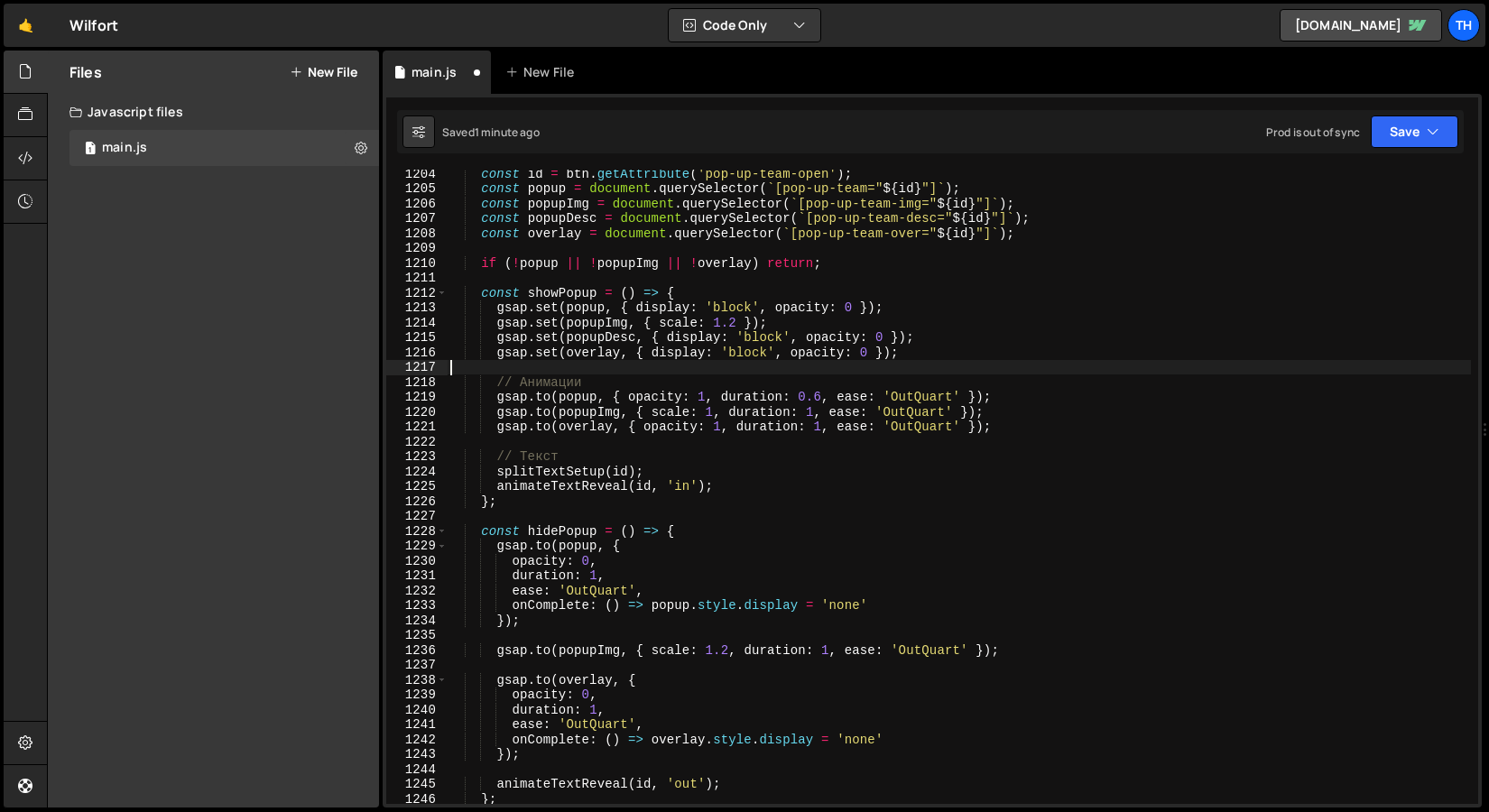
scroll to position [0, 0]
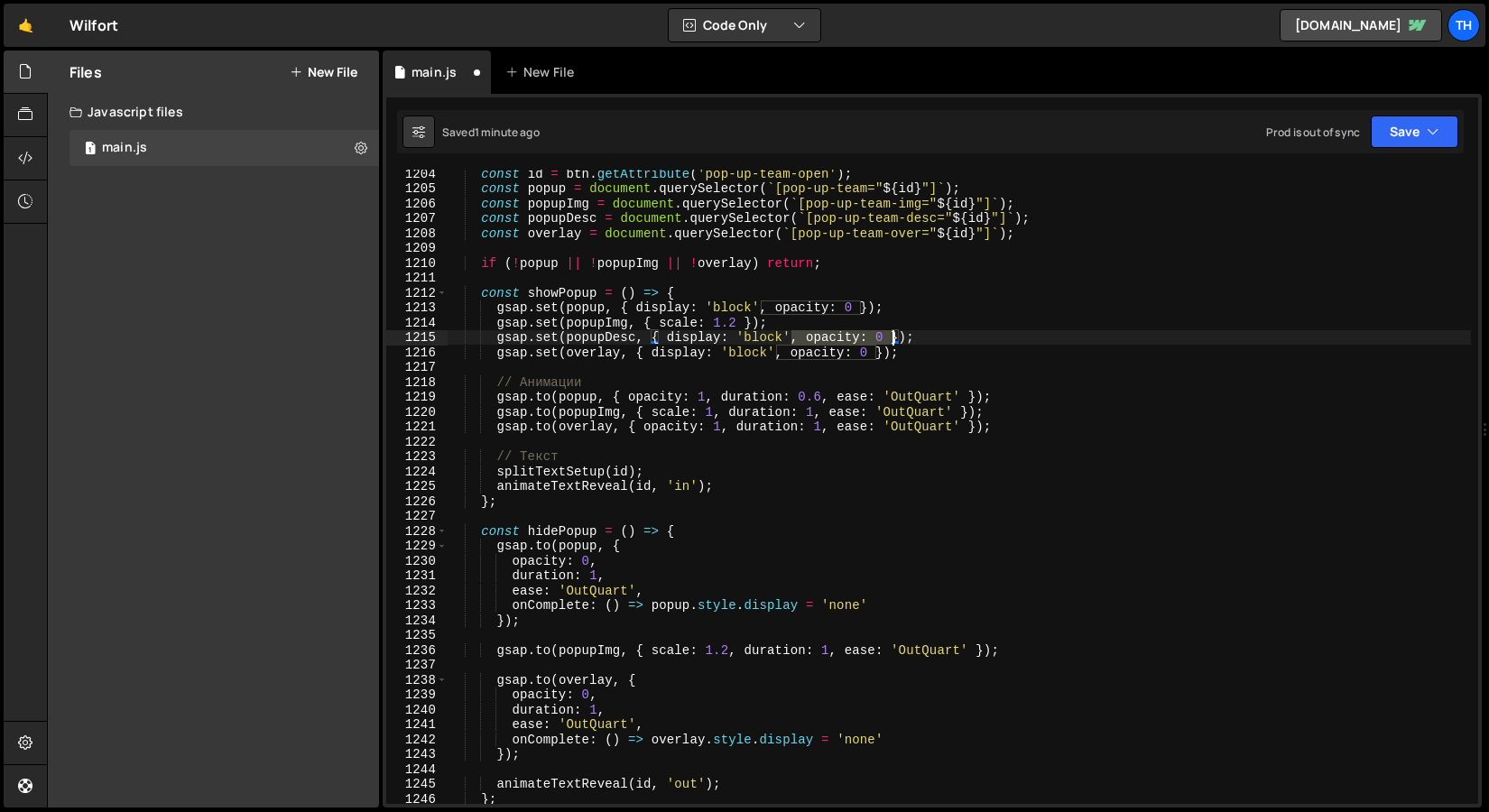
drag, startPoint x: 793, startPoint y: 336, endPoint x: 895, endPoint y: 339, distance: 102.0
click at [895, 339] on div "const id = btn . getAttribute ( 'pop-up-team-open' ) ; const popup = document .…" at bounding box center [959, 498] width 1025 height 665
click at [779, 395] on div "const id = btn . getAttribute ( 'pop-up-team-open' ) ; const popup = document .…" at bounding box center [959, 498] width 1025 height 665
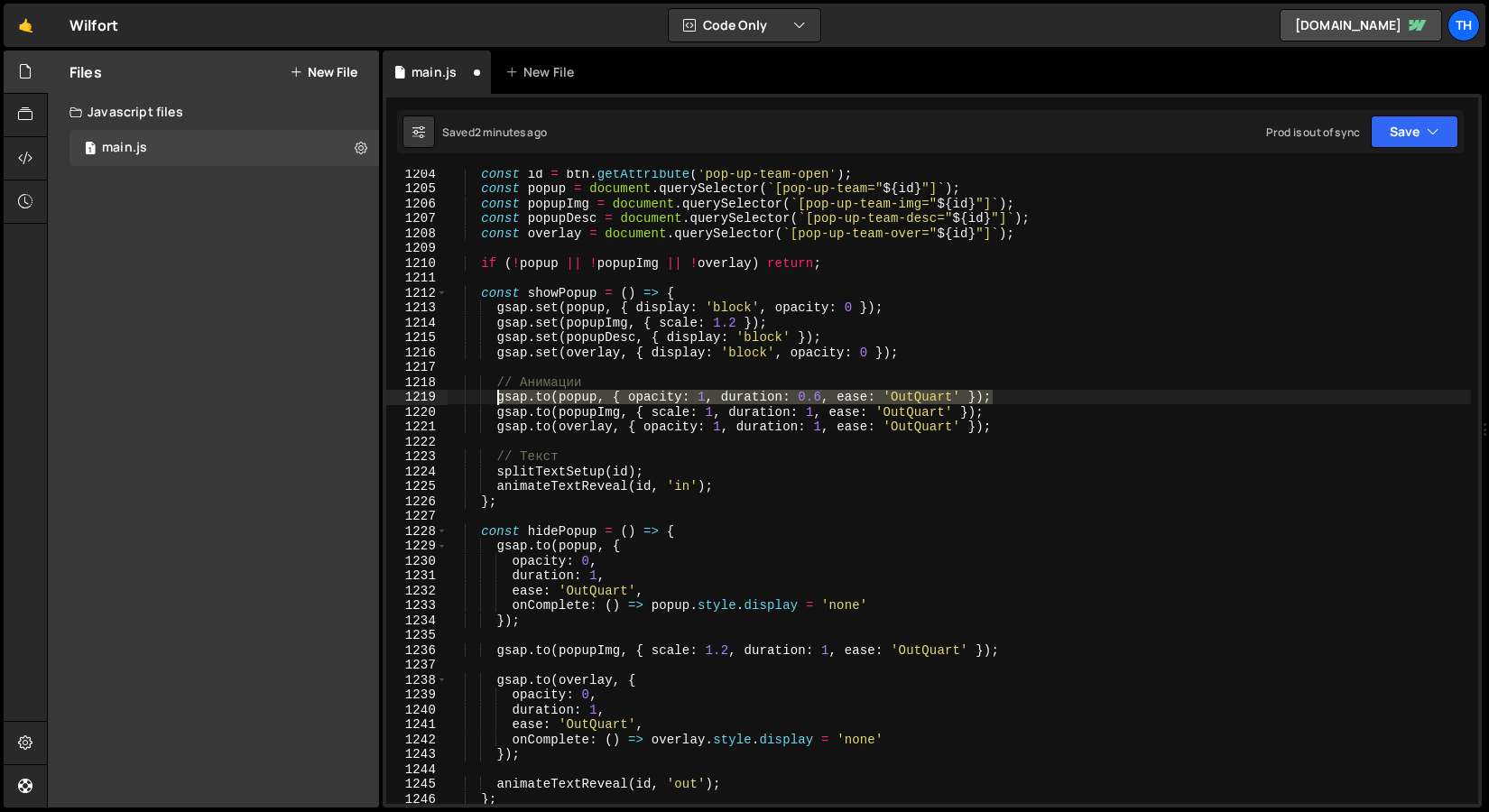
drag, startPoint x: 1011, startPoint y: 400, endPoint x: 498, endPoint y: 401, distance: 513.0
click at [498, 401] on div "const id = btn . getAttribute ( 'pop-up-team-open' ) ; const popup = document .…" at bounding box center [959, 498] width 1025 height 665
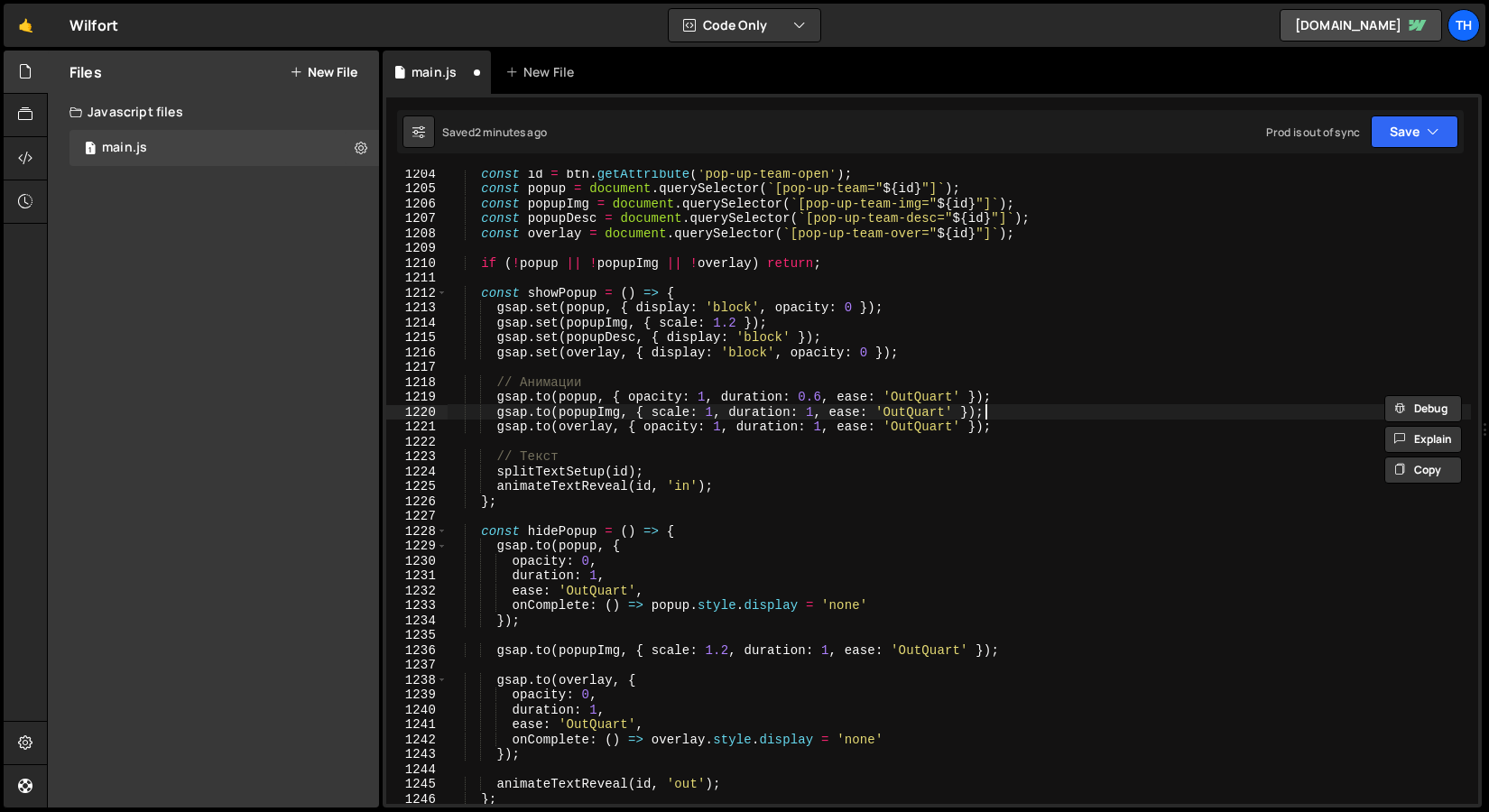
click at [1020, 416] on div "const id = btn . getAttribute ( 'pop-up-team-open' ) ; const popup = document .…" at bounding box center [959, 498] width 1025 height 665
type textarea "[DOMAIN_NAME](popupImg, { scale: 1, duration: 1, ease: 'OutQuart' });"
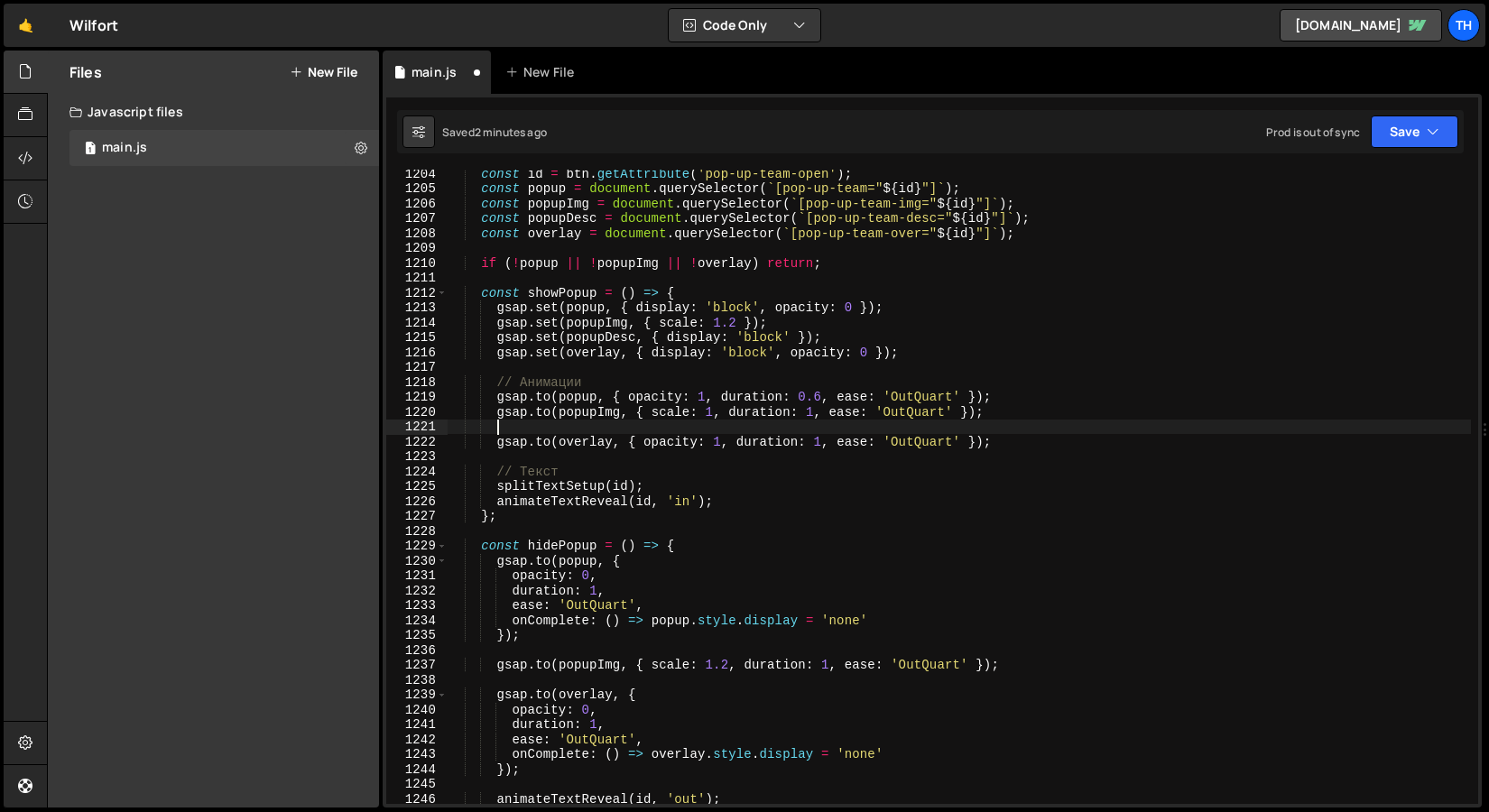
paste textarea "[DOMAIN_NAME](popup, { opacity: 1, duration: 0.6, ease: 'OutQuart' });"
click at [597, 427] on div "const id = btn . getAttribute ( 'pop-up-team-open' ) ; const popup = document .…" at bounding box center [959, 498] width 1025 height 665
click at [705, 400] on div "const id = btn . getAttribute ( 'pop-up-team-open' ) ; const popup = document .…" at bounding box center [959, 498] width 1025 height 665
drag, startPoint x: 1031, startPoint y: 429, endPoint x: 350, endPoint y: 427, distance: 681.0
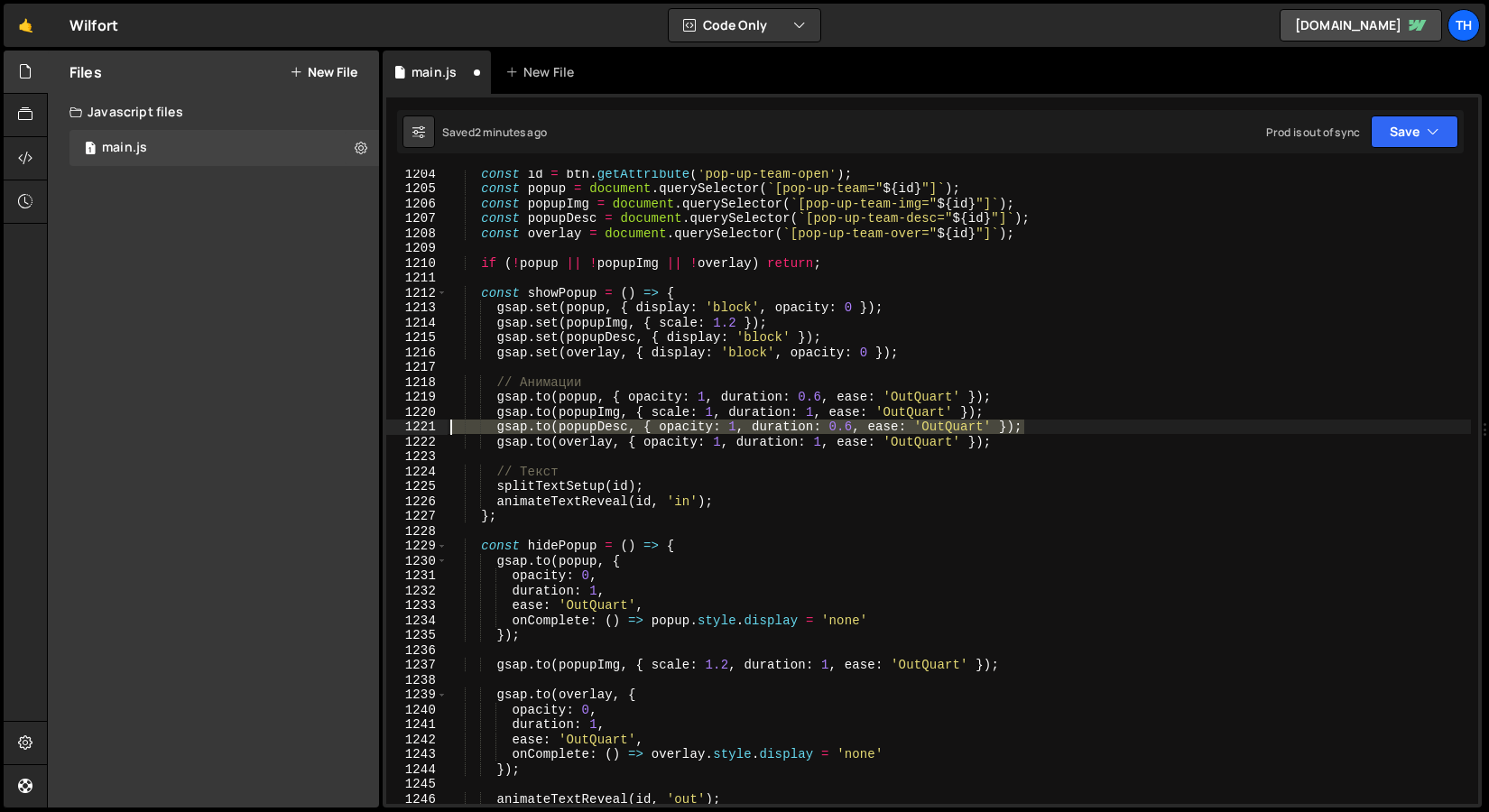
click at [350, 428] on div "Files New File Javascript files 1 main.js 0 CSS files Copy share link Edit File…" at bounding box center [767, 429] width 1442 height 758
type textarea "[DOMAIN_NAME](popupDesc, { opacity: 1, duration: 0.6, ease: 'OutQuart' });"
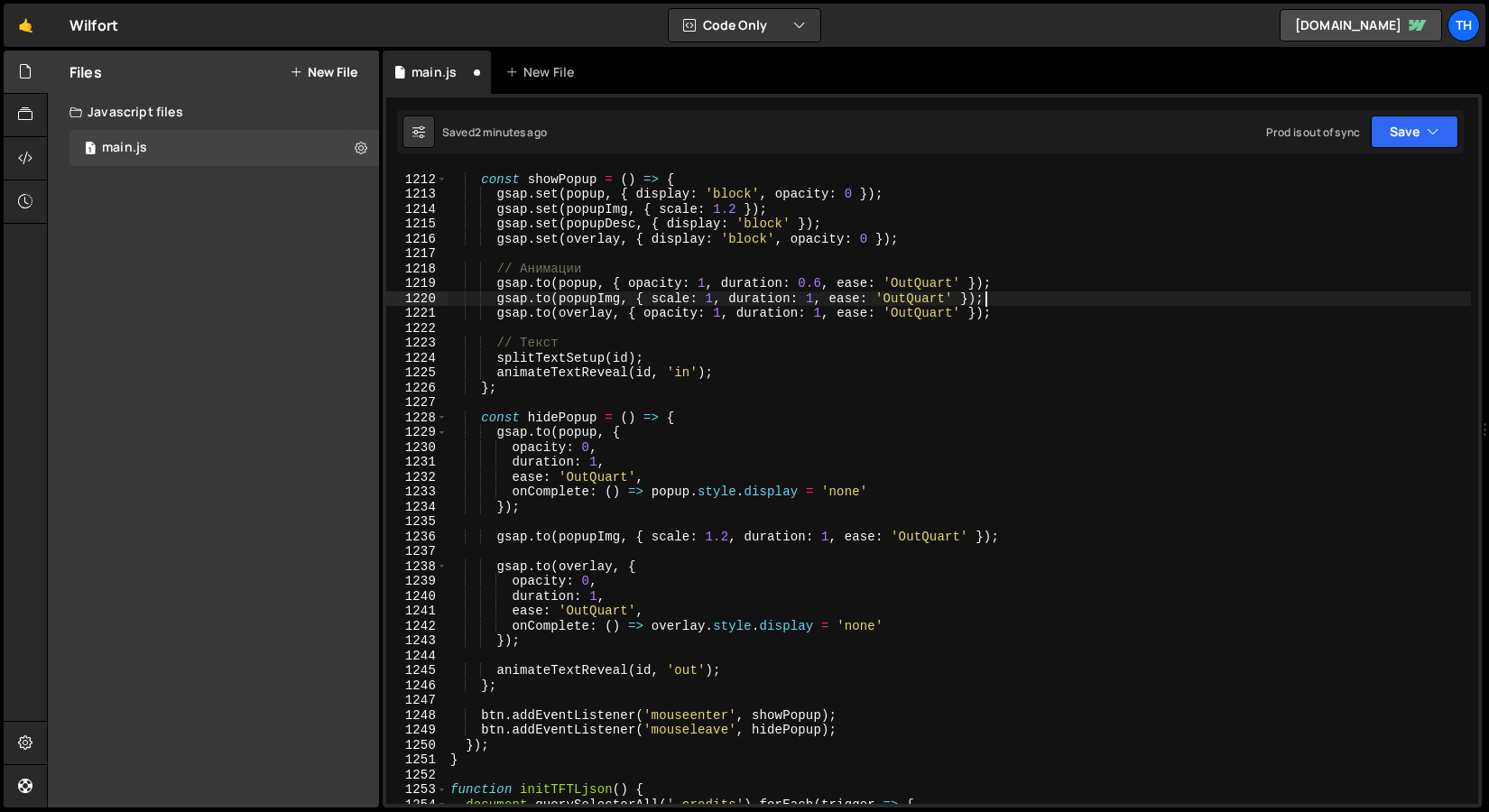
scroll to position [18025, 0]
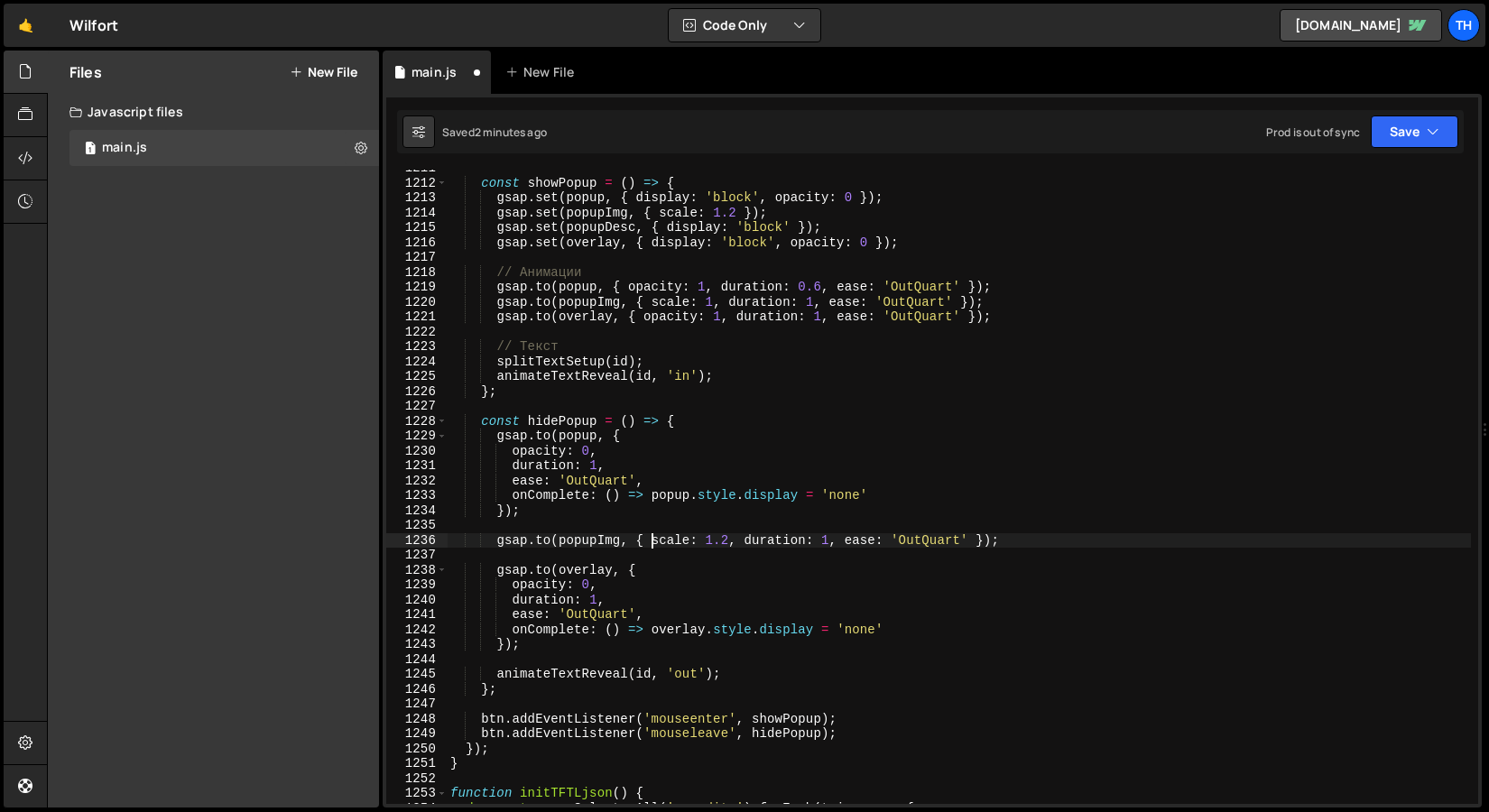
click at [653, 538] on div "const showPopup = ( ) => { gsap . set ( popup , { display : 'block' , opacity :…" at bounding box center [959, 492] width 1025 height 665
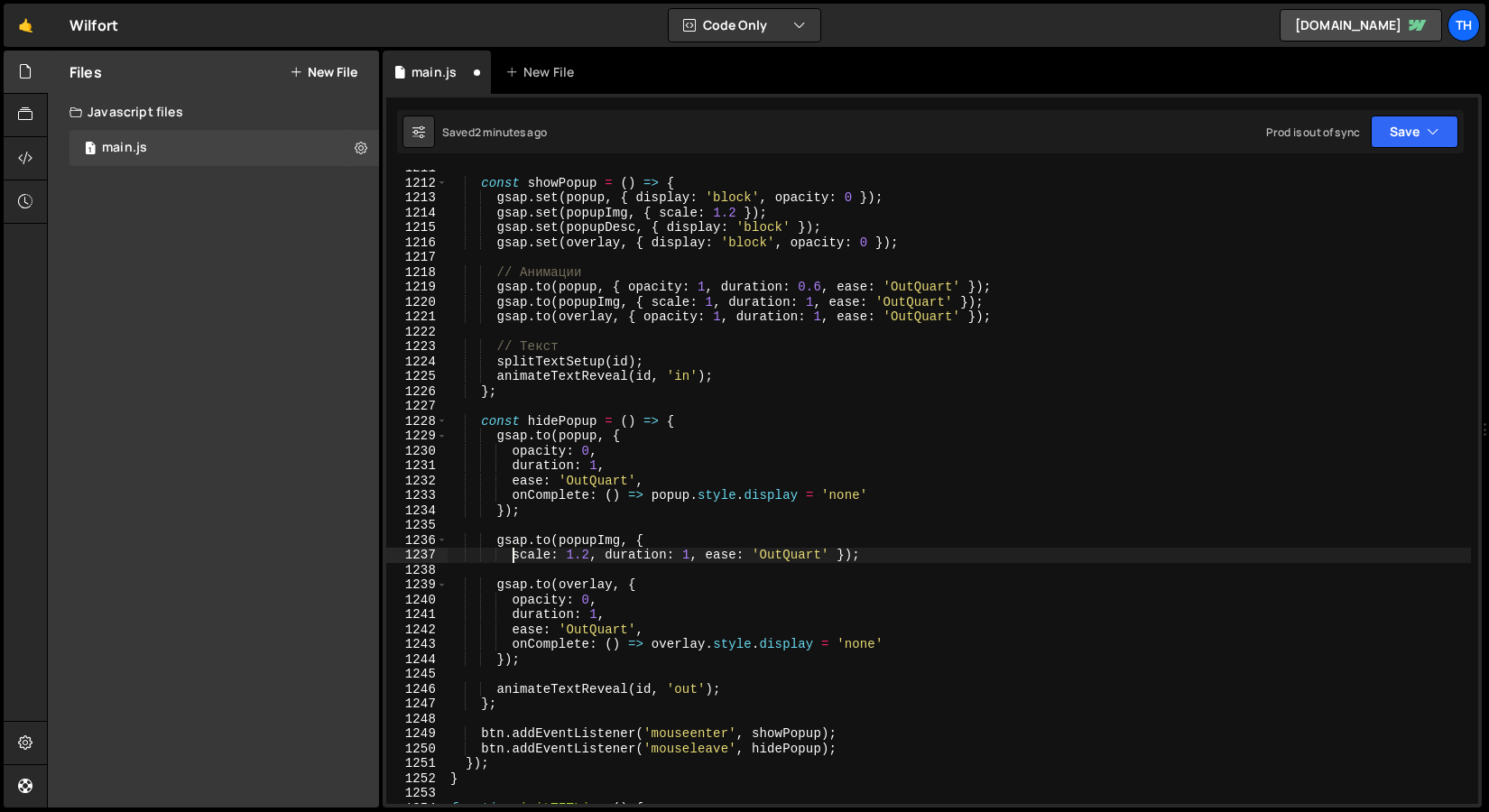
click at [603, 554] on div "const showPopup = ( ) => { gsap . set ( popup , { display : 'block' , opacity :…" at bounding box center [959, 492] width 1025 height 665
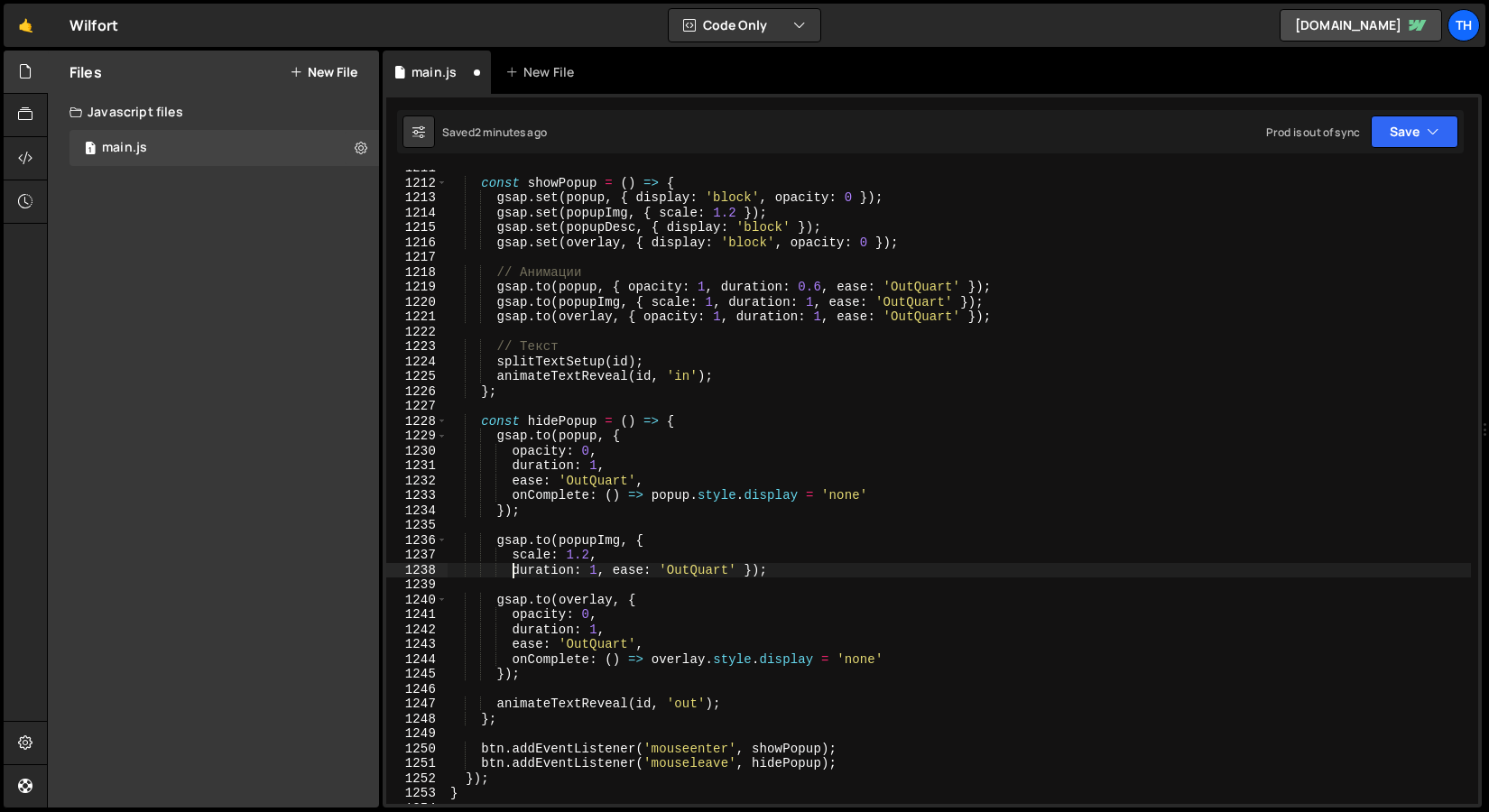
click at [618, 574] on div "const showPopup = ( ) => { gsap . set ( popup , { display : 'block' , opacity :…" at bounding box center [959, 492] width 1025 height 665
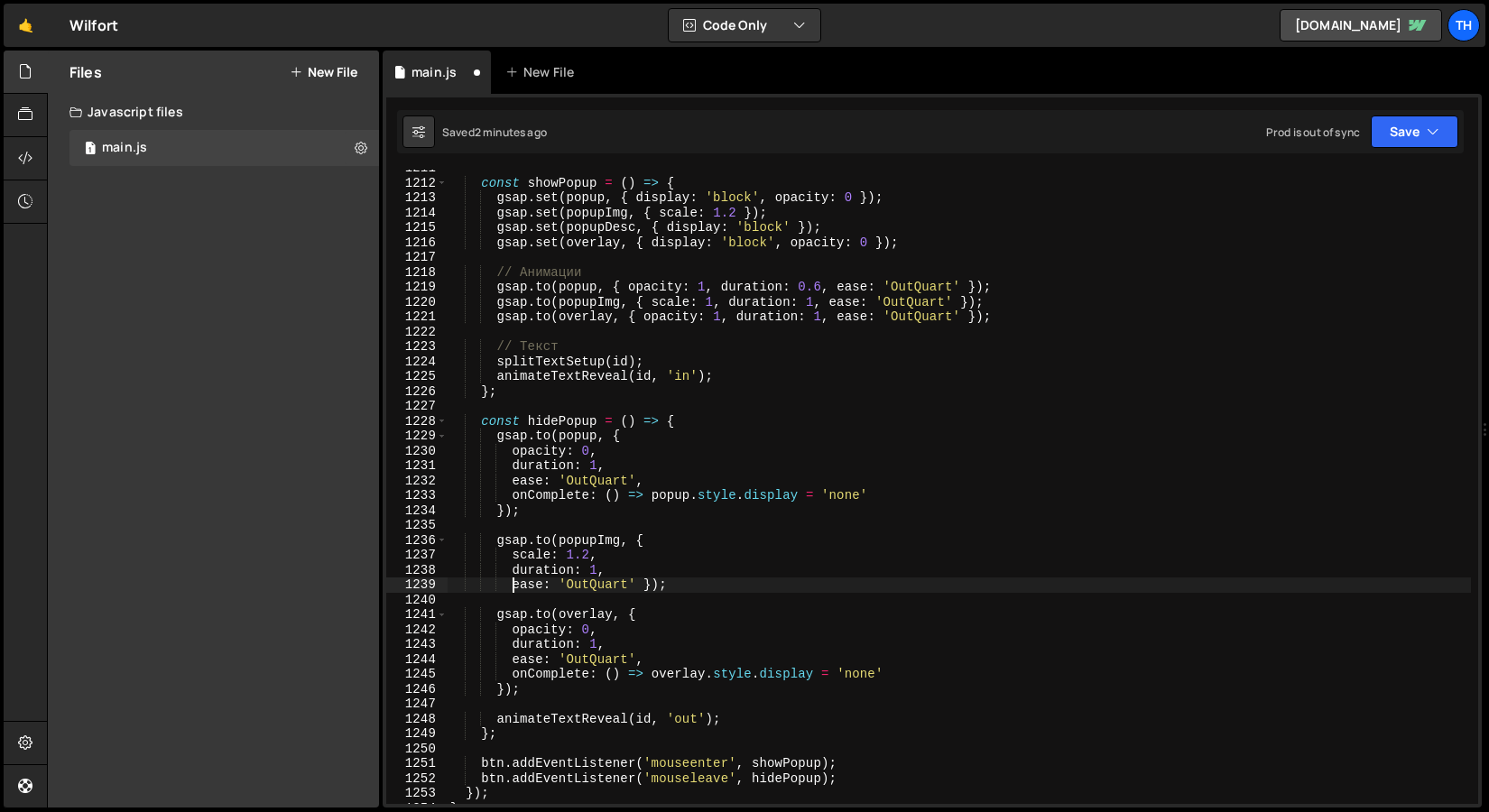
click at [645, 587] on div "const showPopup = ( ) => { gsap . set ( popup , { display : 'block' , opacity :…" at bounding box center [959, 492] width 1025 height 665
type textarea "ease: 'OutQuart'});"
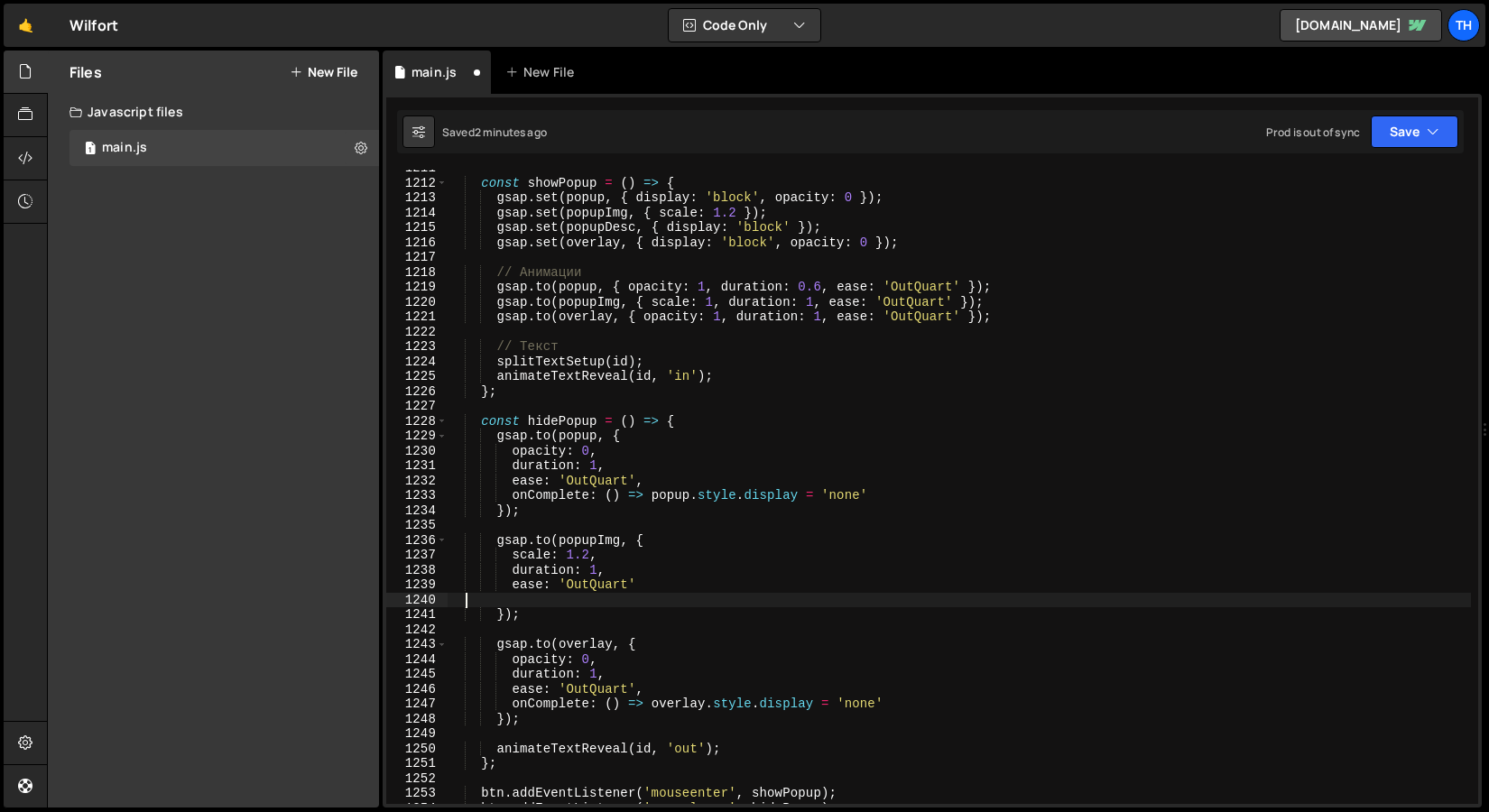
scroll to position [0, 0]
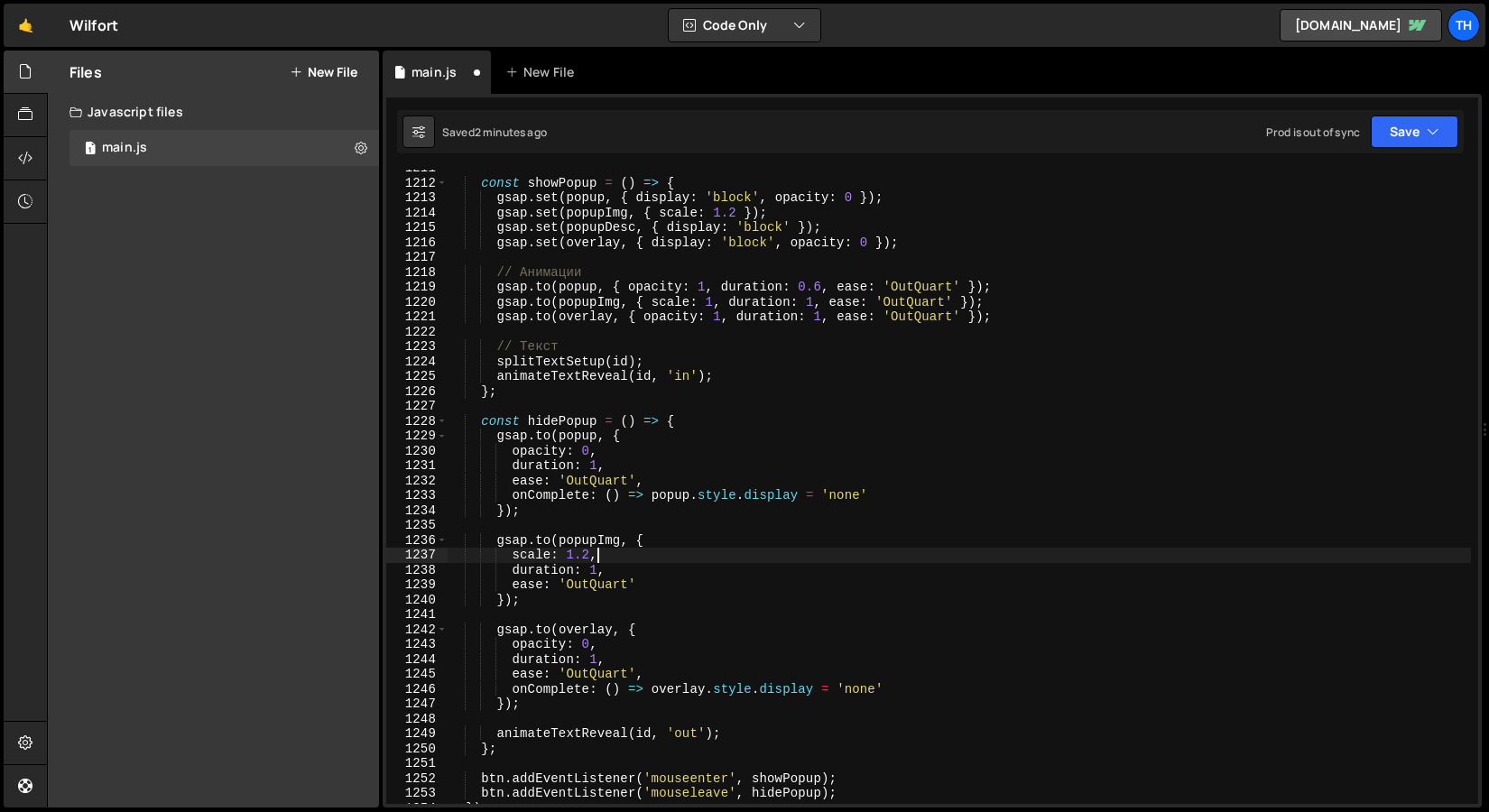
click at [711, 548] on div "const showPopup = ( ) => { gsap . set ( popup , { display : 'block' , opacity :…" at bounding box center [959, 492] width 1025 height 665
click at [711, 545] on div "const showPopup = ( ) => { gsap . set ( popup , { display : 'block' , opacity :…" at bounding box center [959, 492] width 1025 height 665
type textarea "[DOMAIN_NAME](popupImg, {"
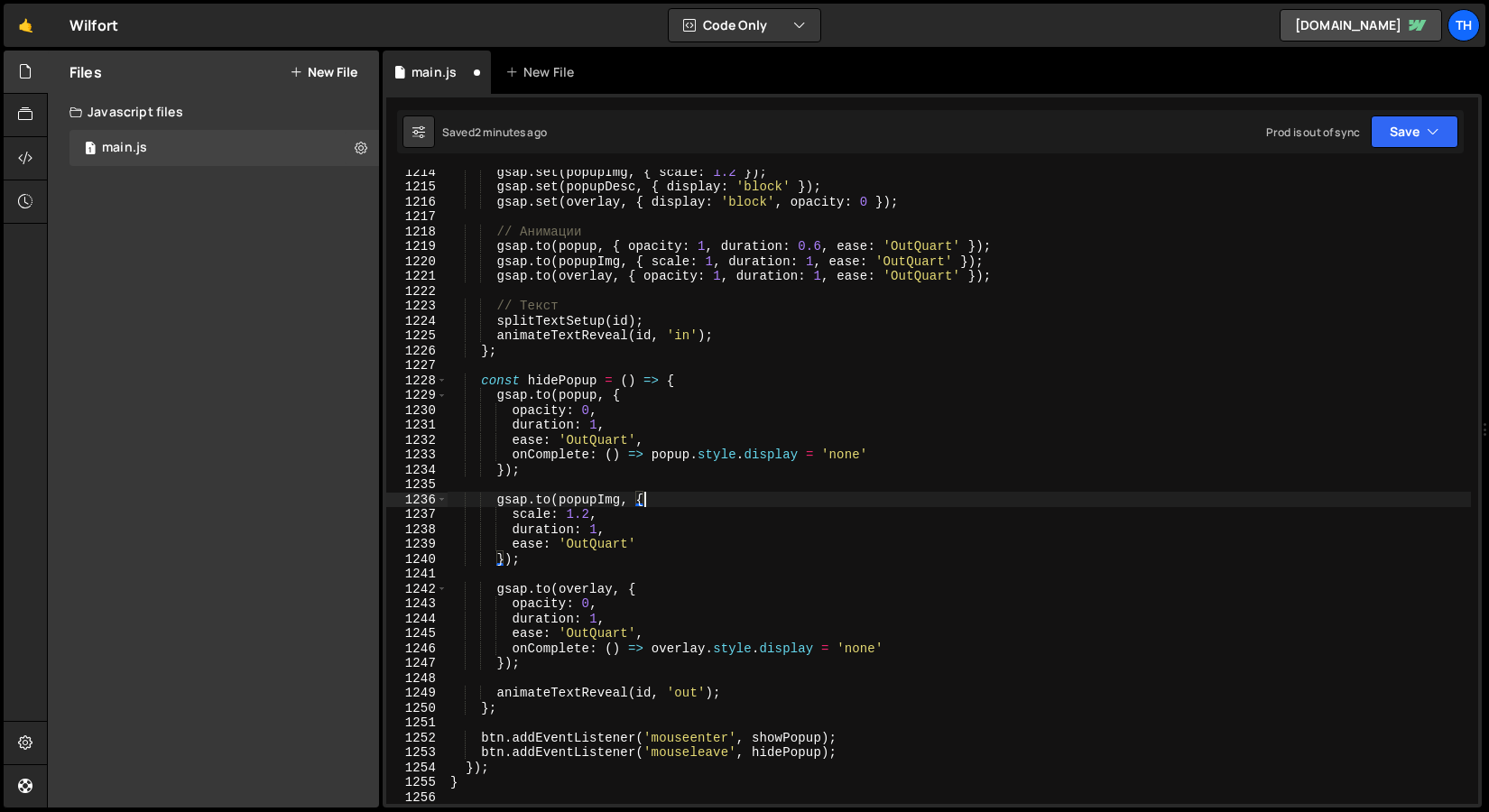
scroll to position [18059, 0]
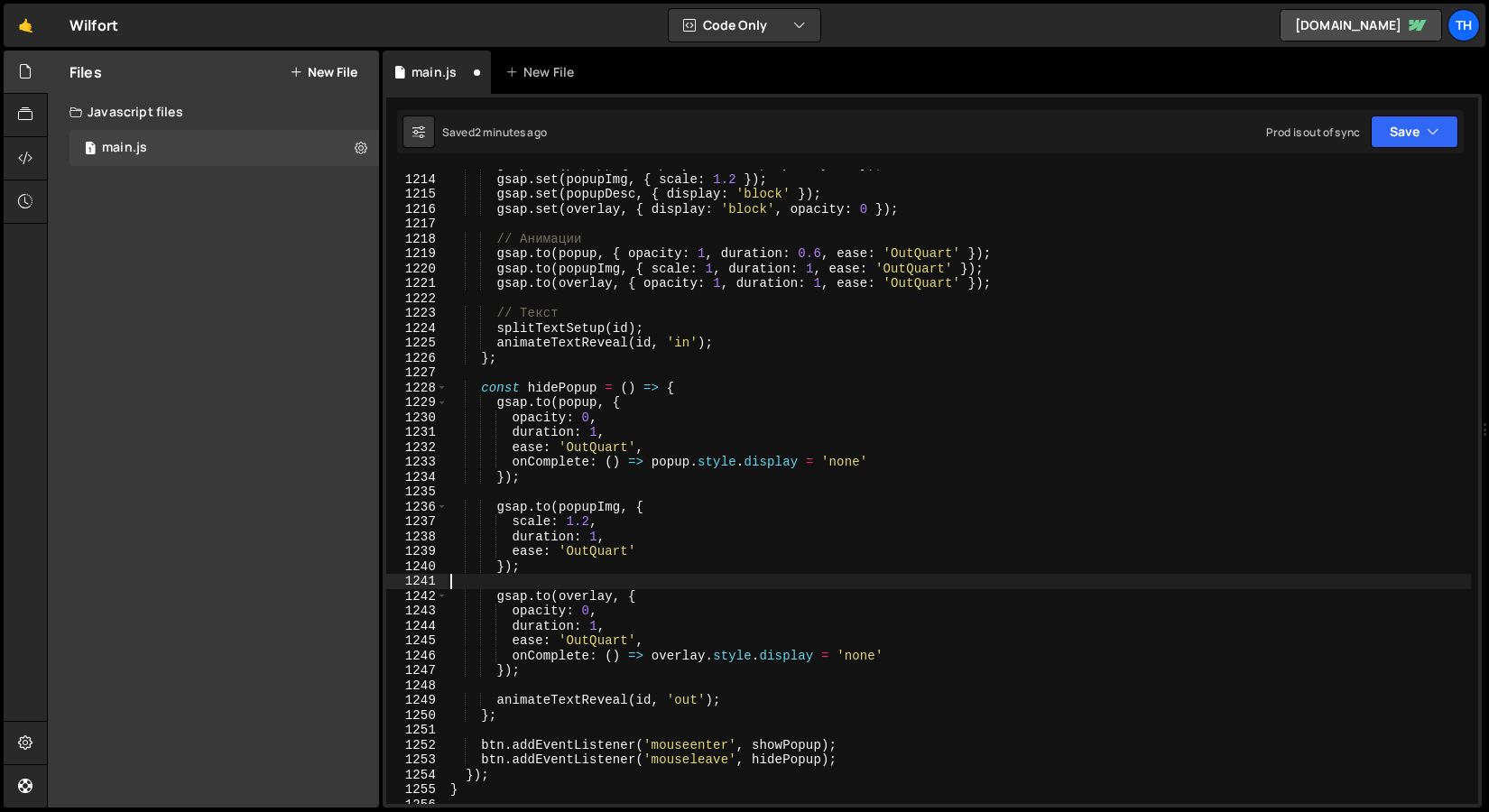
click at [562, 574] on div "gsap . set ( popup , { display : 'block' , opacity : 0 }) ; gsap . set ( popupI…" at bounding box center [959, 489] width 1025 height 665
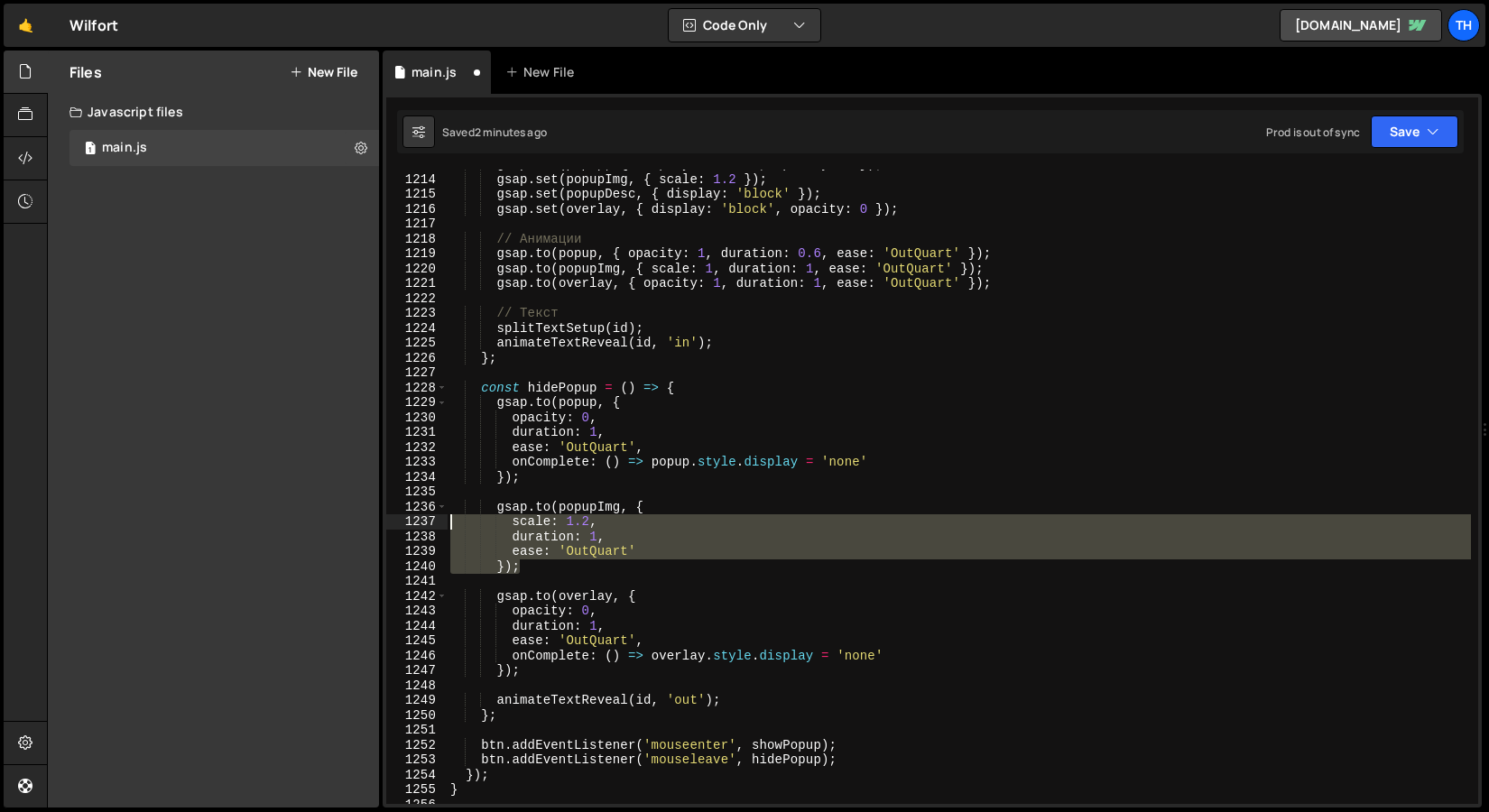
drag, startPoint x: 560, startPoint y: 562, endPoint x: 350, endPoint y: 522, distance: 213.8
click at [350, 522] on div "Files New File Javascript files 1 main.js 0 CSS files Copy share link Edit File…" at bounding box center [767, 429] width 1442 height 758
type textarea "scale: 1.2, duration: 1,"
click at [526, 484] on div "gsap . set ( popup , { display : 'block' , opacity : 0 }) ; gsap . set ( popupI…" at bounding box center [959, 489] width 1025 height 665
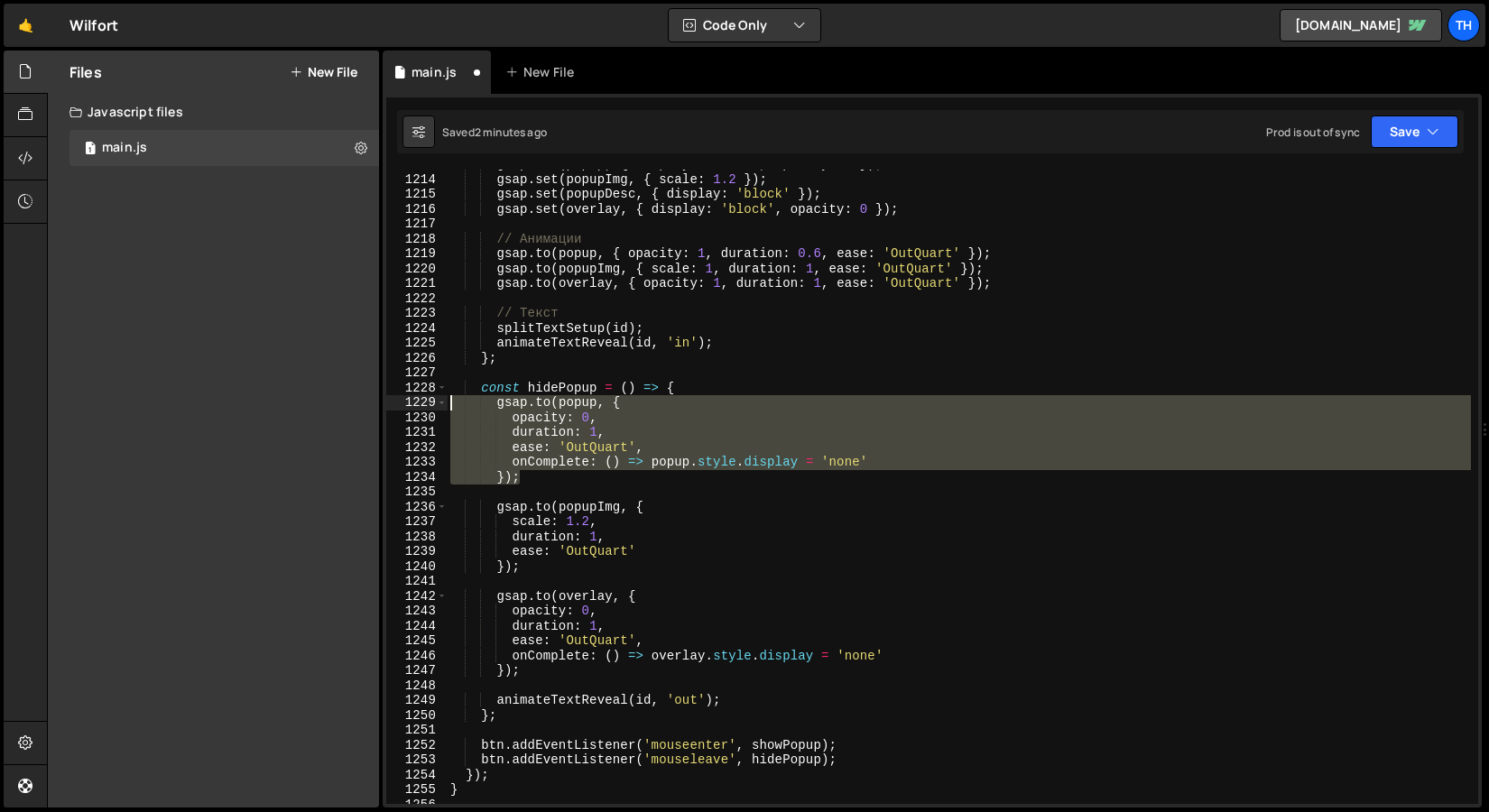
drag, startPoint x: 550, startPoint y: 481, endPoint x: 329, endPoint y: 406, distance: 233.4
click at [329, 406] on div "Files New File Javascript files 1 main.js 0 CSS files Copy share link Edit File…" at bounding box center [767, 429] width 1442 height 758
type textarea "[DOMAIN_NAME](popup, { opacity: 0,"
click at [525, 586] on div "gsap . set ( popup , { display : 'block' , opacity : 0 }) ; gsap . set ( popupI…" at bounding box center [959, 489] width 1025 height 665
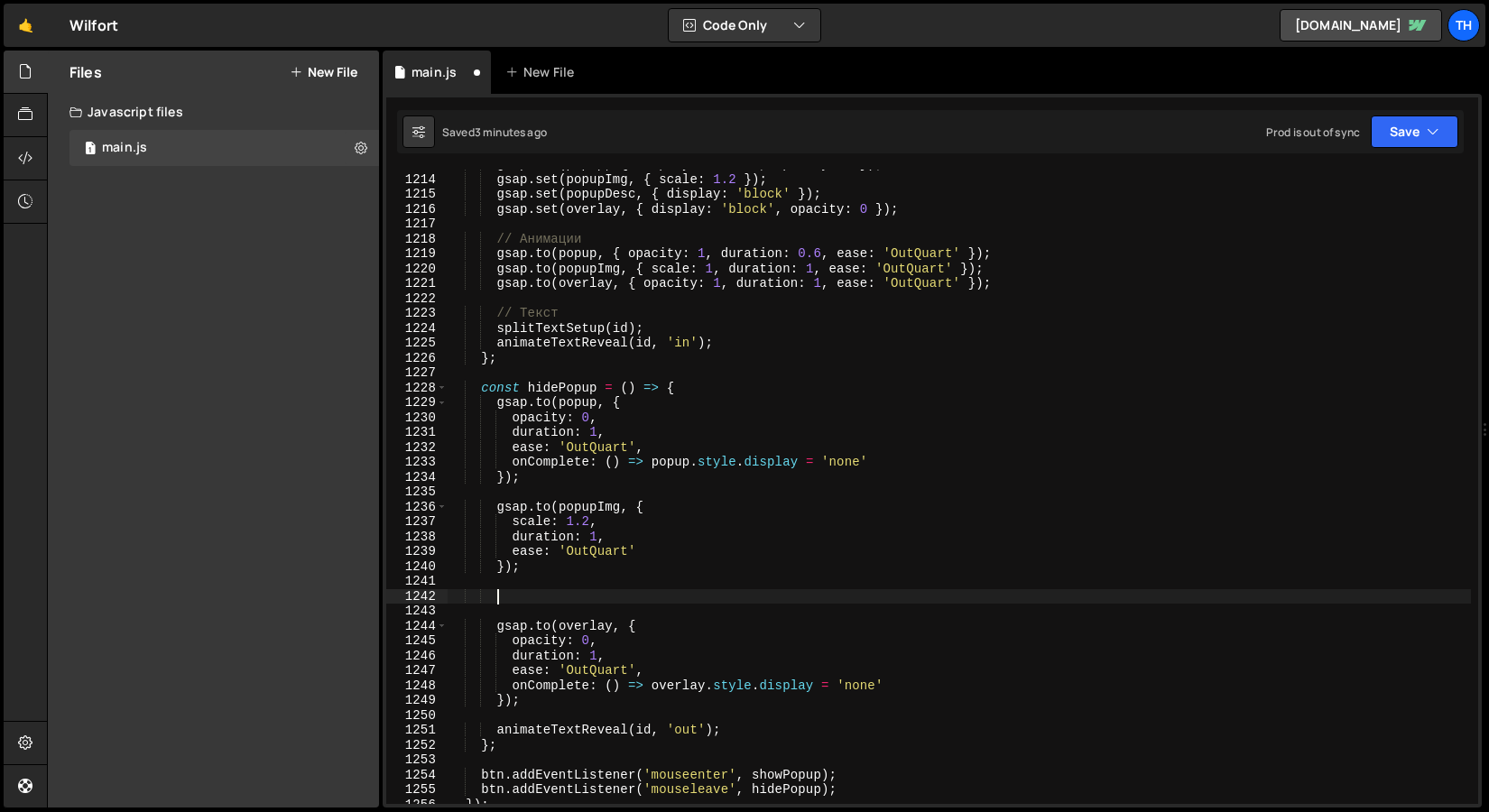
paste textarea "});"
type textarea "});"
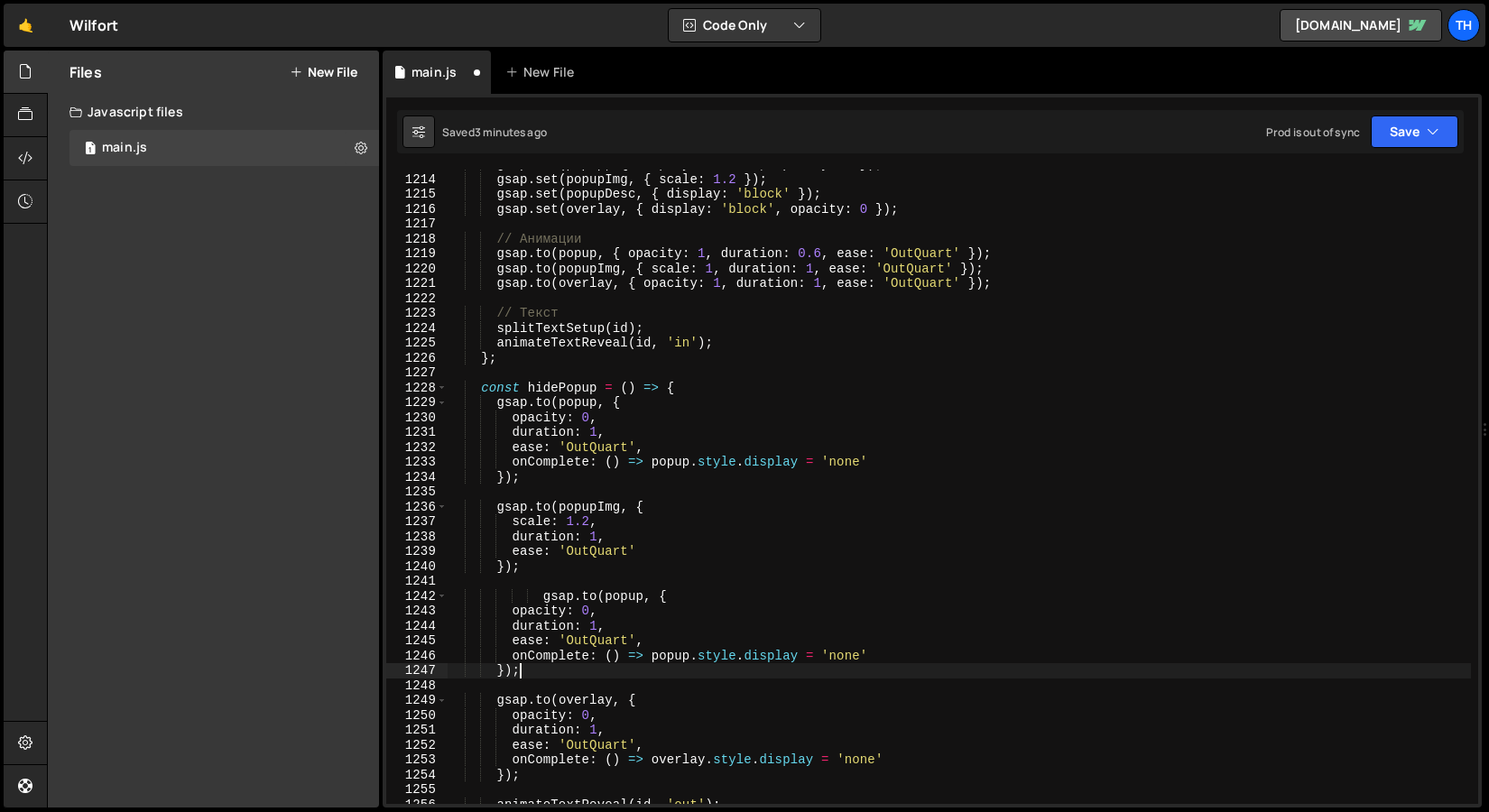
click at [543, 589] on div "gsap . set ( popup , { display : 'block' , opacity : 0 }) ; gsap . set ( popupI…" at bounding box center [959, 489] width 1025 height 665
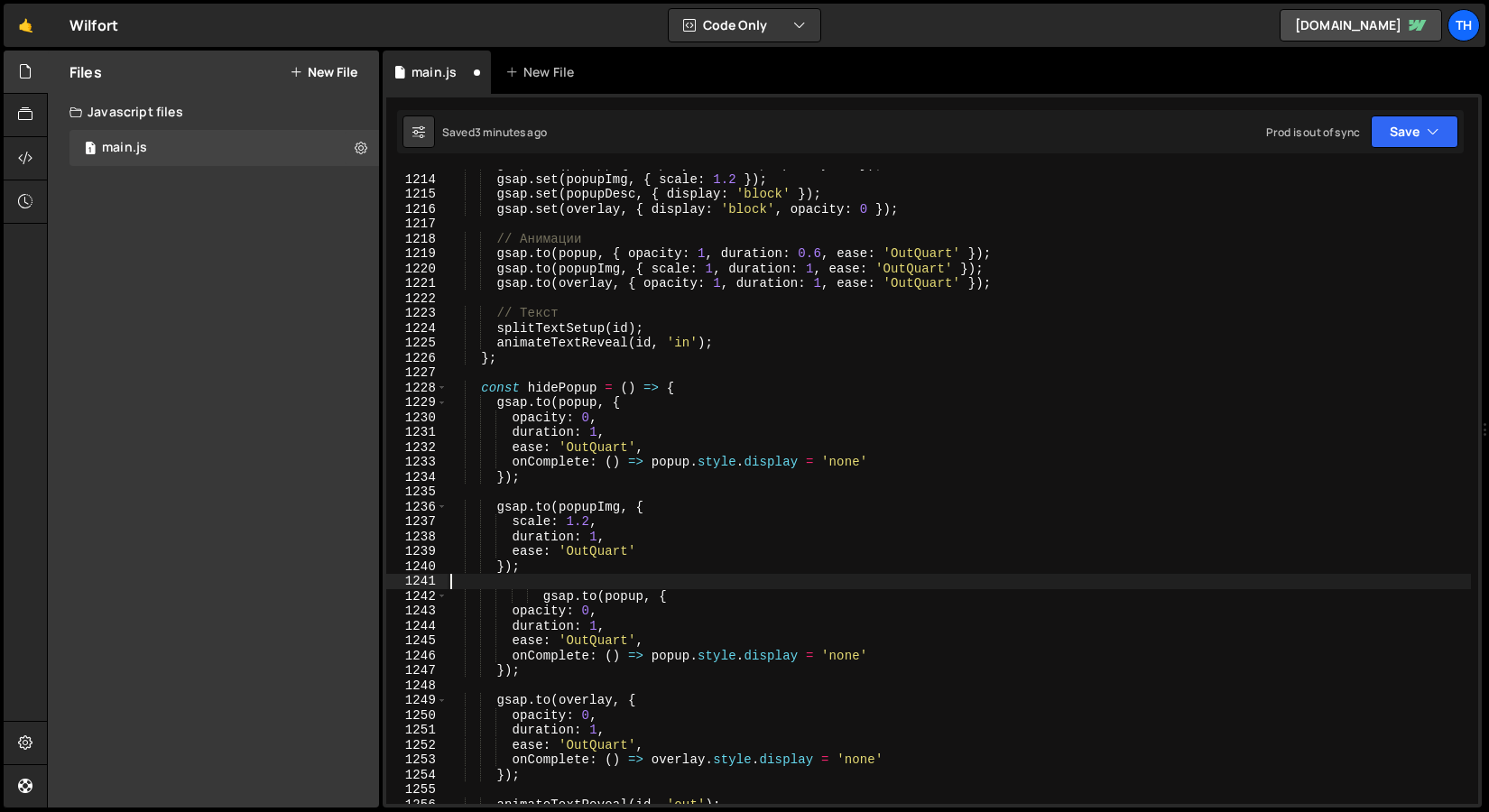
click at [546, 598] on div "gsap . set ( popup , { display : 'block' , opacity : 0 }) ; gsap . set ( popupI…" at bounding box center [959, 489] width 1025 height 665
click at [599, 593] on div "gsap . set ( popup , { display : 'block' , opacity : 0 }) ; gsap . set ( popupI…" at bounding box center [959, 489] width 1025 height 665
type textarea "[DOMAIN_NAME](popupDesc, {"
click at [755, 579] on div "gsap . set ( popup , { display : 'block' , opacity : 0 }) ; gsap . set ( popupI…" at bounding box center [959, 489] width 1025 height 665
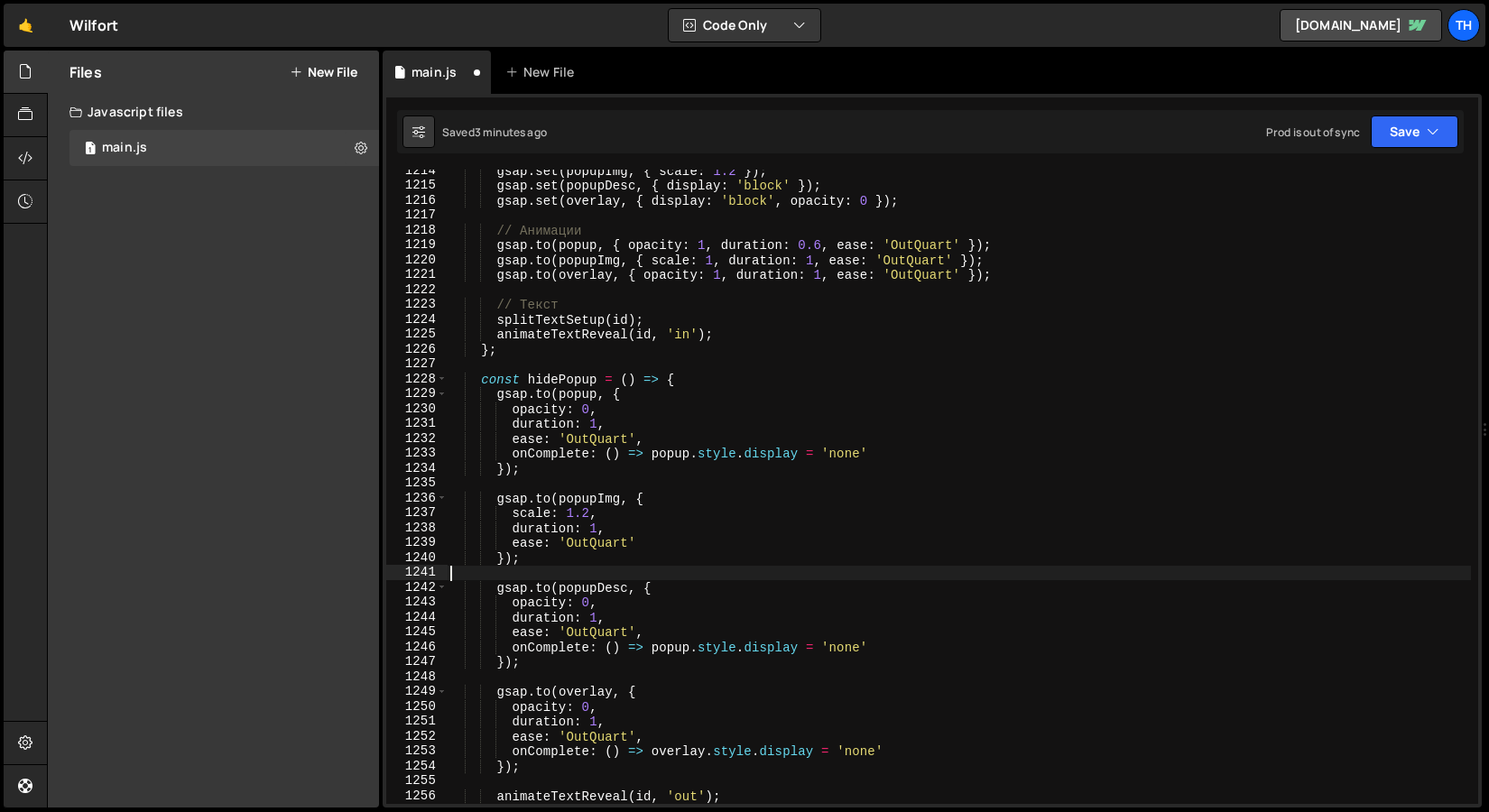
scroll to position [18070, 0]
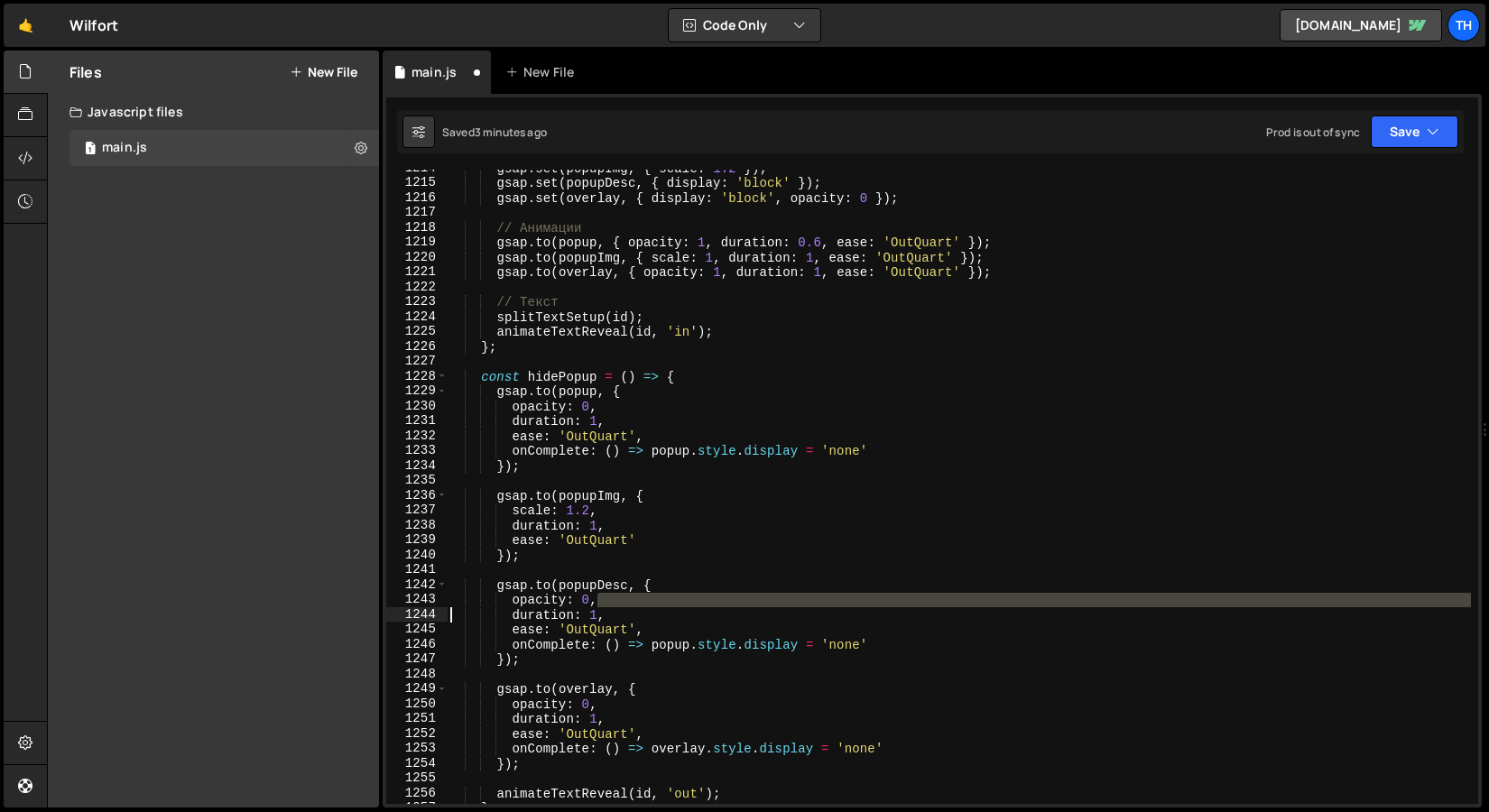
drag, startPoint x: 618, startPoint y: 605, endPoint x: 409, endPoint y: 610, distance: 209.1
click at [409, 610] on div "1214 1215 1216 1217 1218 1219 1220 1221 1222 1223 1224 1225 1226 1227 1228 1229…" at bounding box center [933, 486] width 1092 height 635
click at [564, 606] on div "gsap . set ( popupImg , { scale : 1.2 }) ; gsap . set ( popupDesc , { display :…" at bounding box center [959, 492] width 1025 height 665
type textarea "opacity: 0,"
drag, startPoint x: 608, startPoint y: 606, endPoint x: 184, endPoint y: 599, distance: 424.1
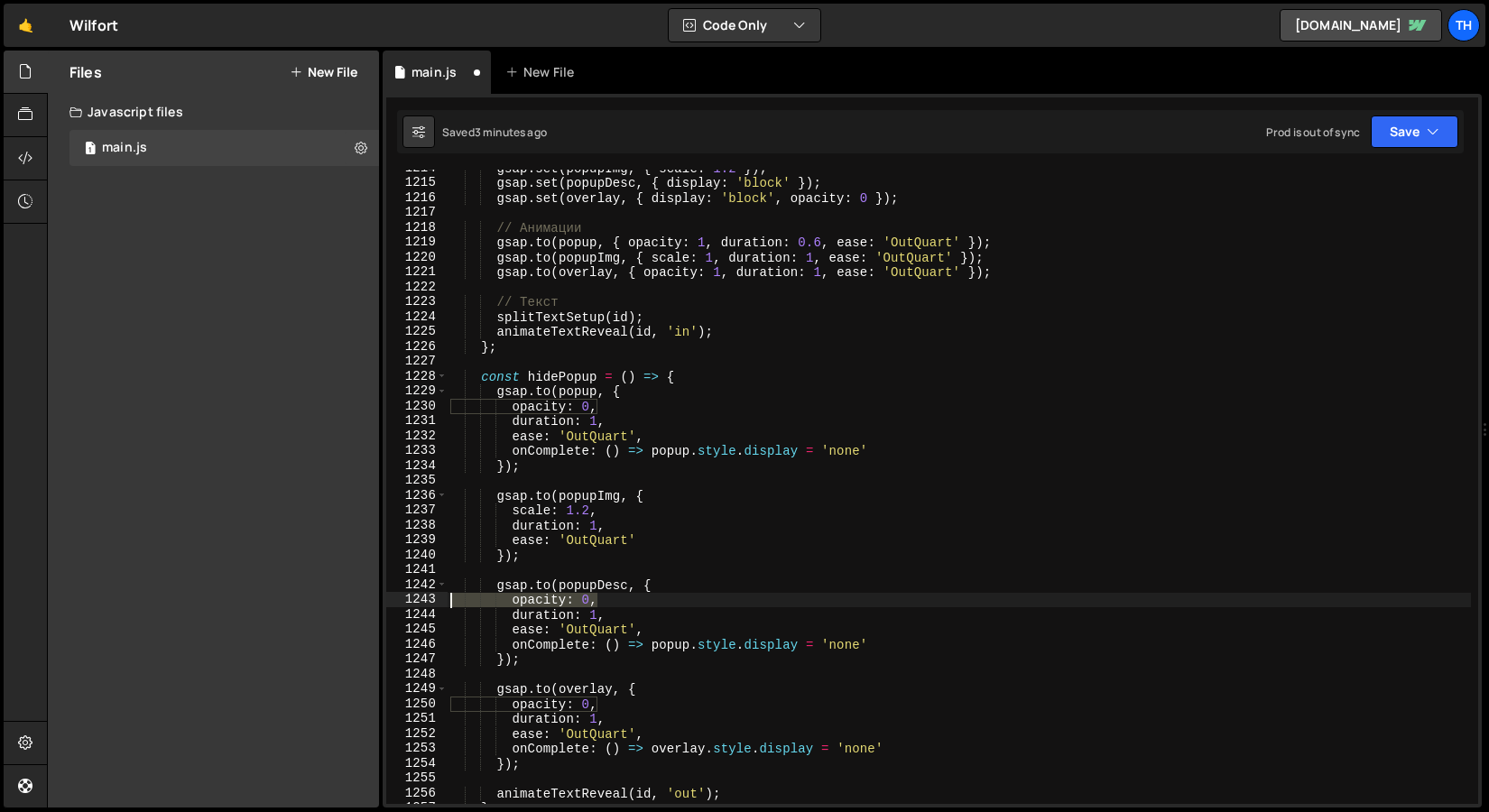
click at [184, 599] on div "Files New File Javascript files 1 main.js 0 CSS files Copy share link Edit File…" at bounding box center [767, 429] width 1442 height 758
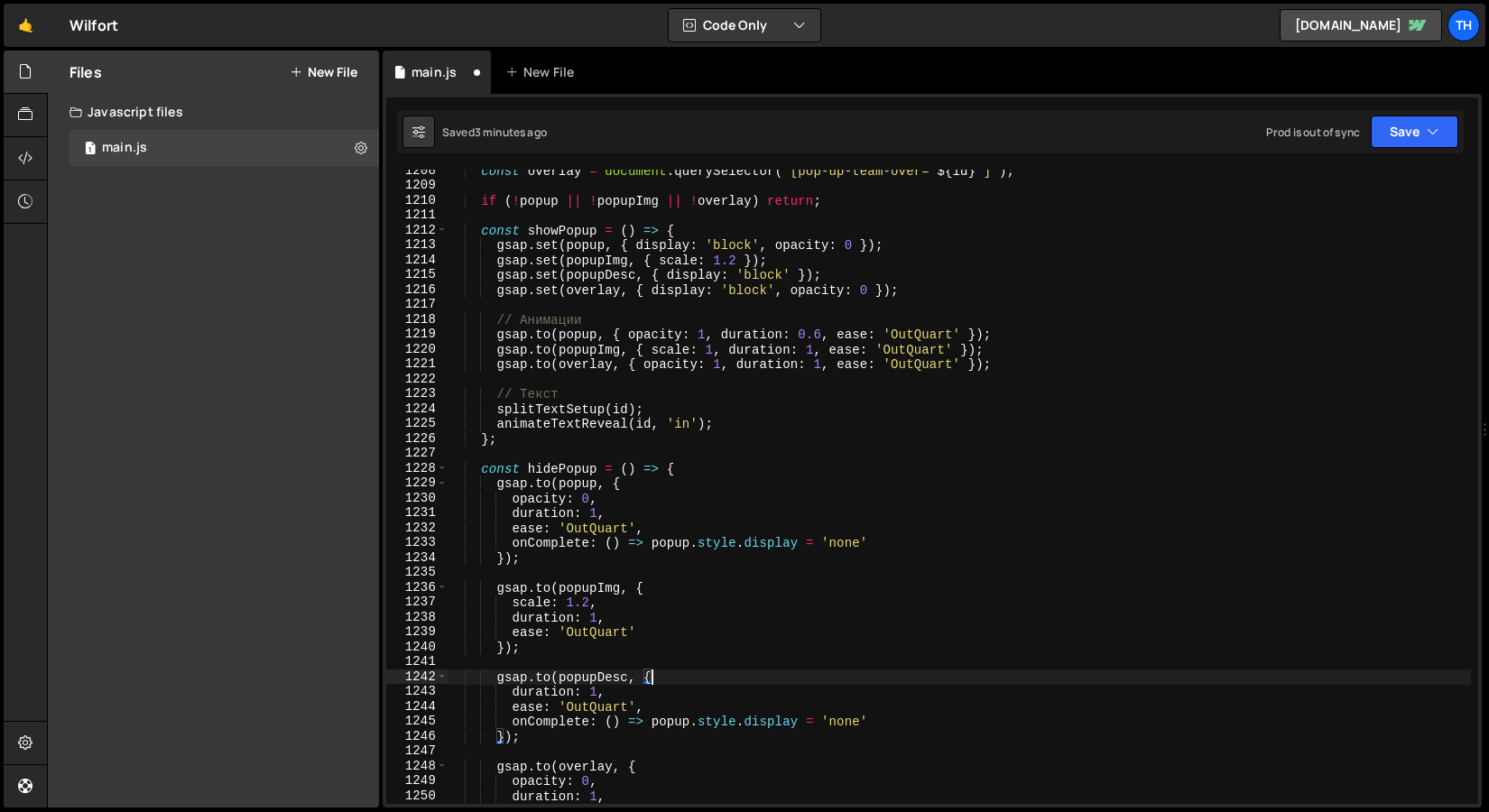
scroll to position [17953, 0]
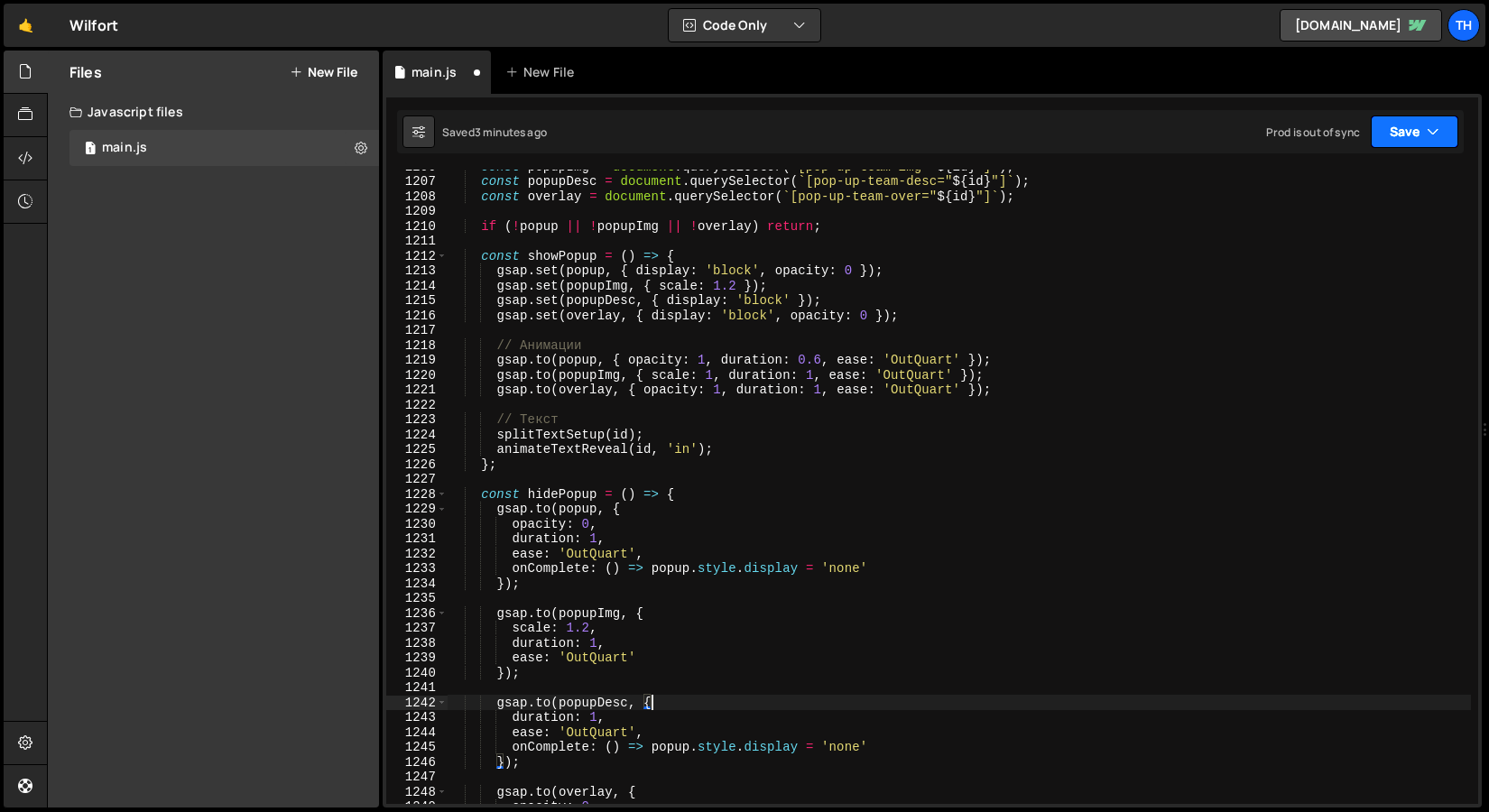
type textarea "[DOMAIN_NAME](popupDesc, {"
click at [1395, 138] on button "Save" at bounding box center [1415, 132] width 88 height 33
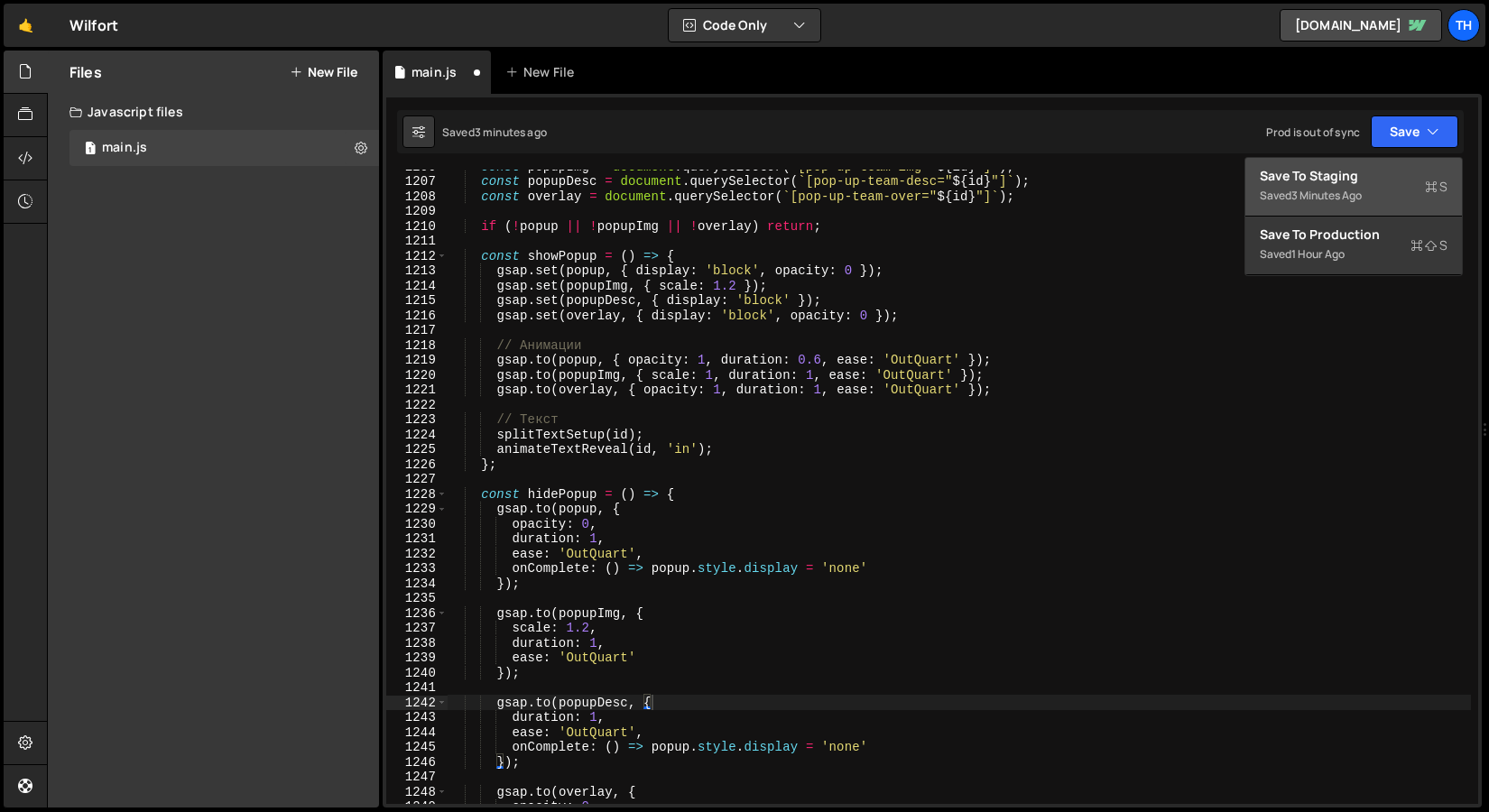
click at [1372, 166] on button "Save to Staging S Saved 3 minutes ago" at bounding box center [1353, 187] width 216 height 59
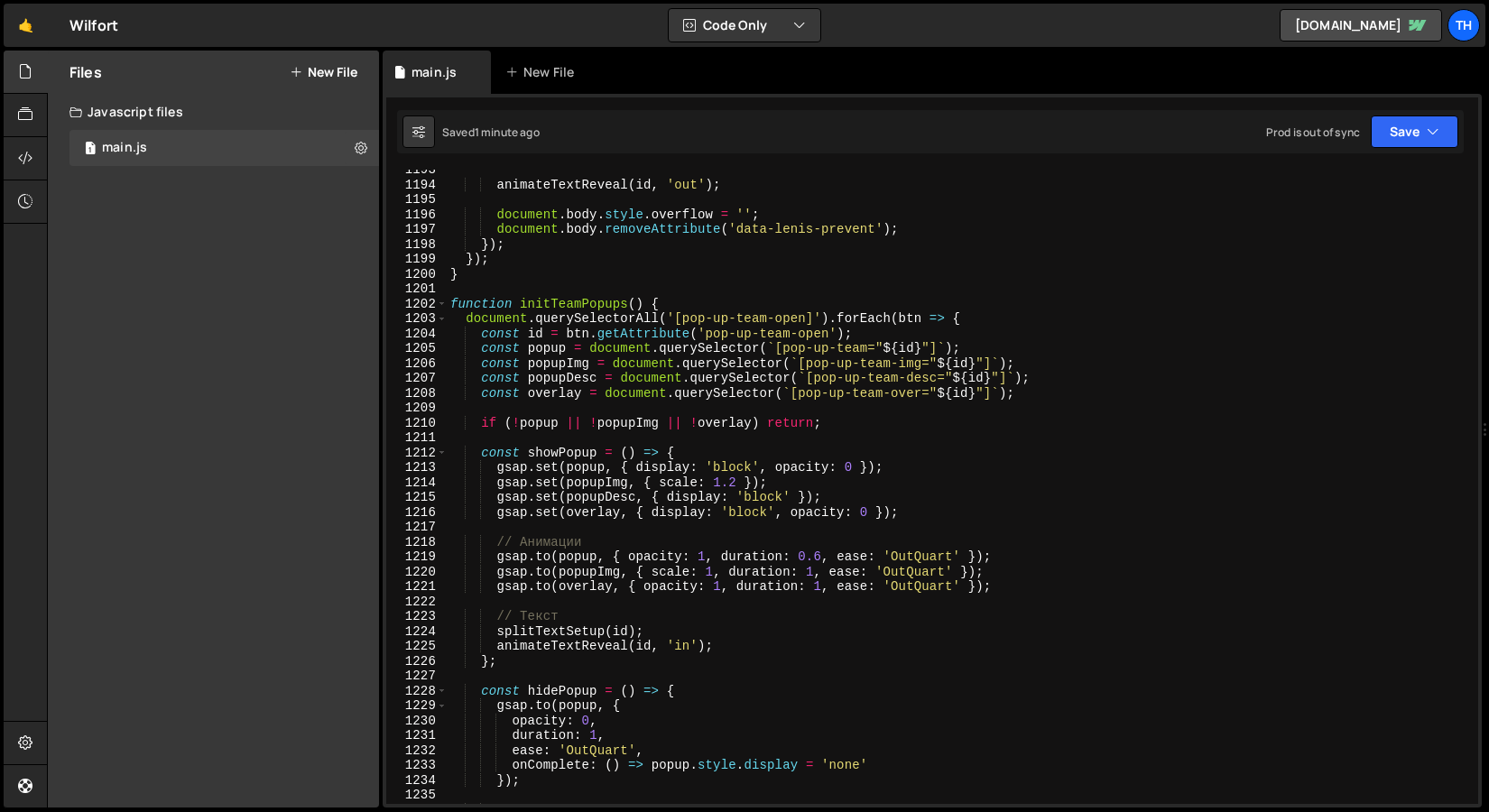
scroll to position [17745, 0]
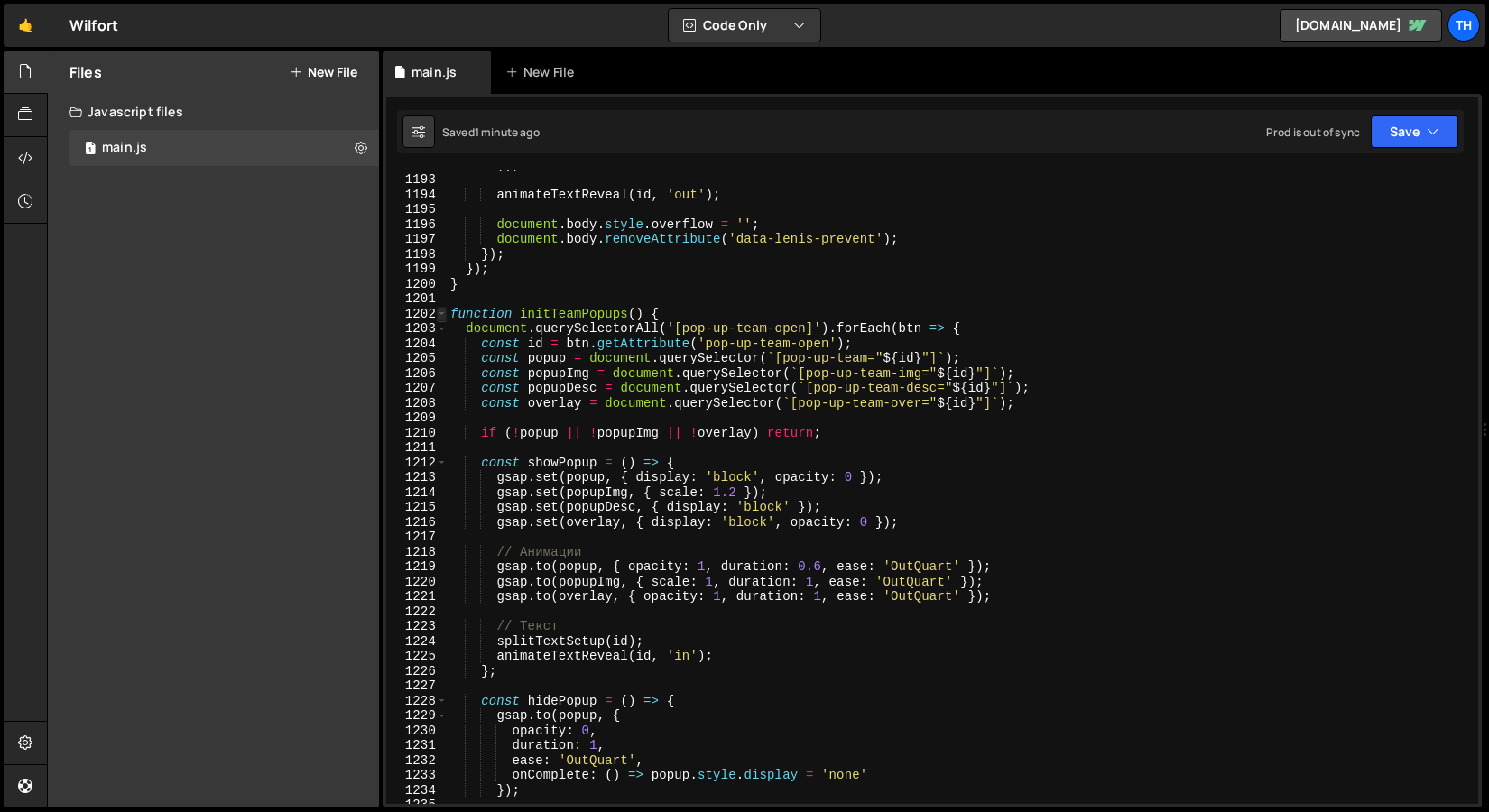
click at [442, 317] on span at bounding box center [442, 314] width 10 height 15
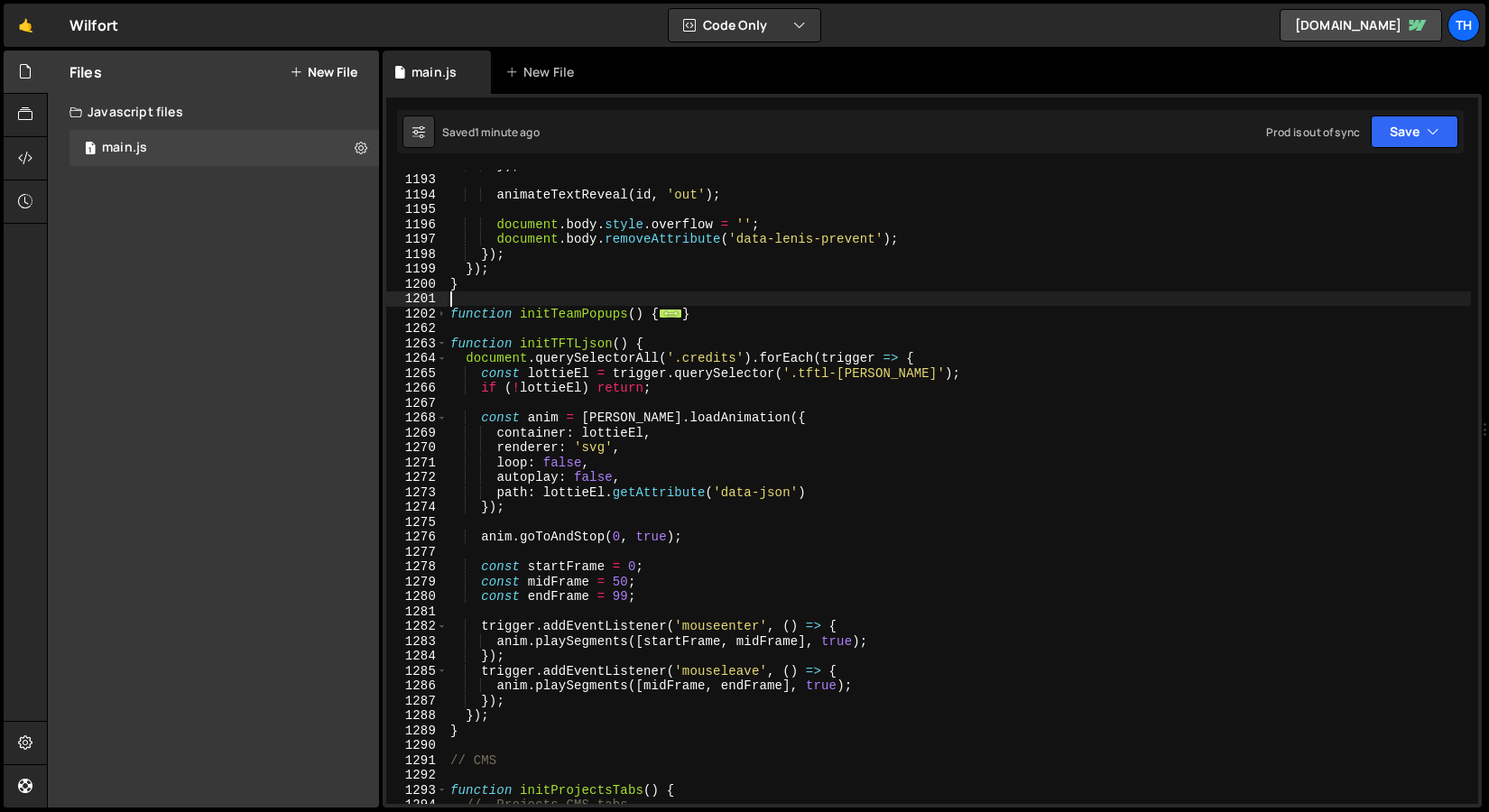
drag, startPoint x: 726, startPoint y: 305, endPoint x: 588, endPoint y: 305, distance: 138.0
click at [588, 305] on div "}) ; animateTextReveal ( id , 'out' ) ; document . body . style . overflow = ''…" at bounding box center [959, 489] width 1025 height 665
drag, startPoint x: 711, startPoint y: 317, endPoint x: 350, endPoint y: 313, distance: 361.0
click at [350, 313] on div "Files New File Javascript files 1 main.js 0 CSS files Copy share link Edit File…" at bounding box center [767, 429] width 1442 height 758
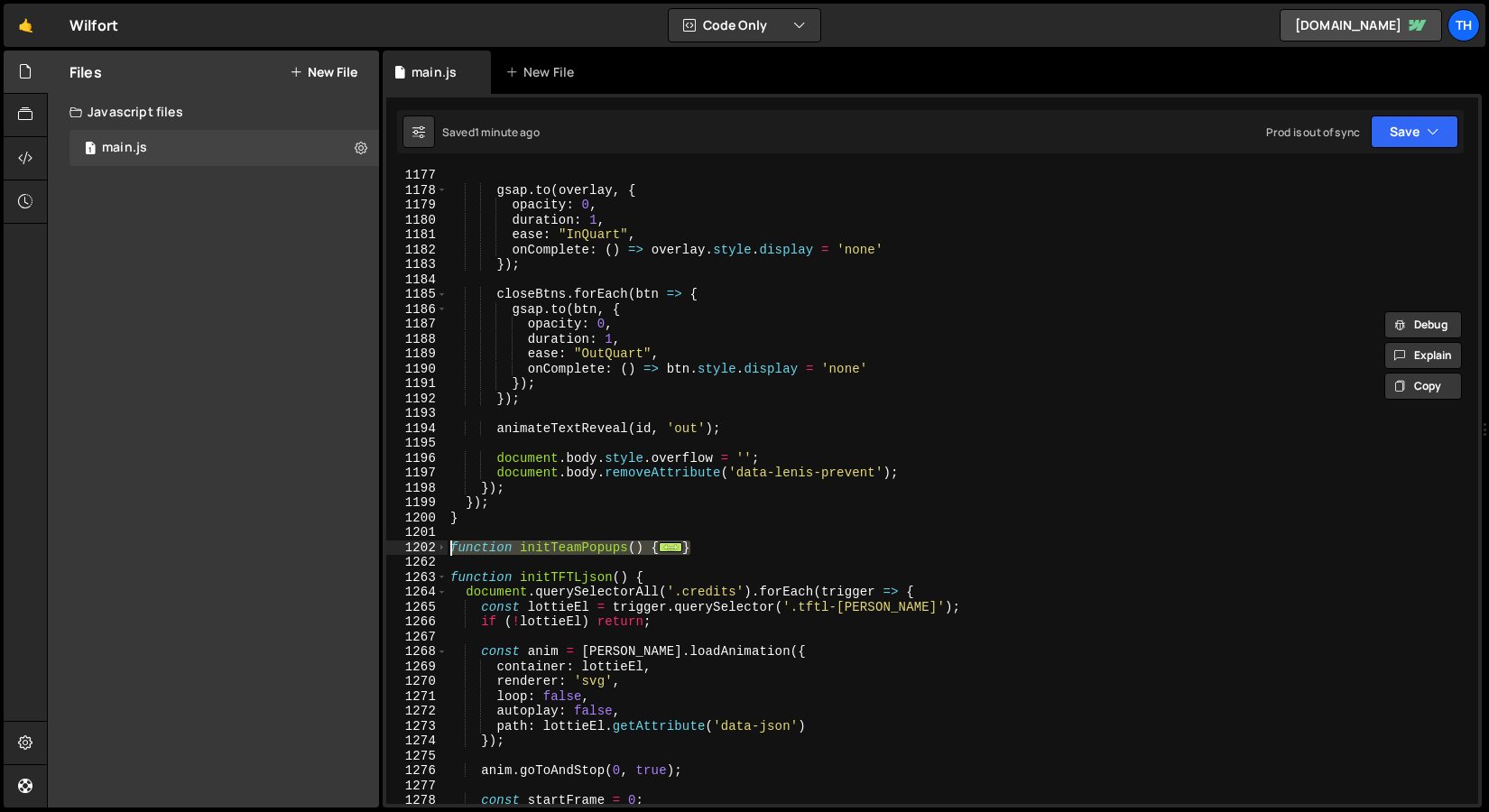
scroll to position [17507, 0]
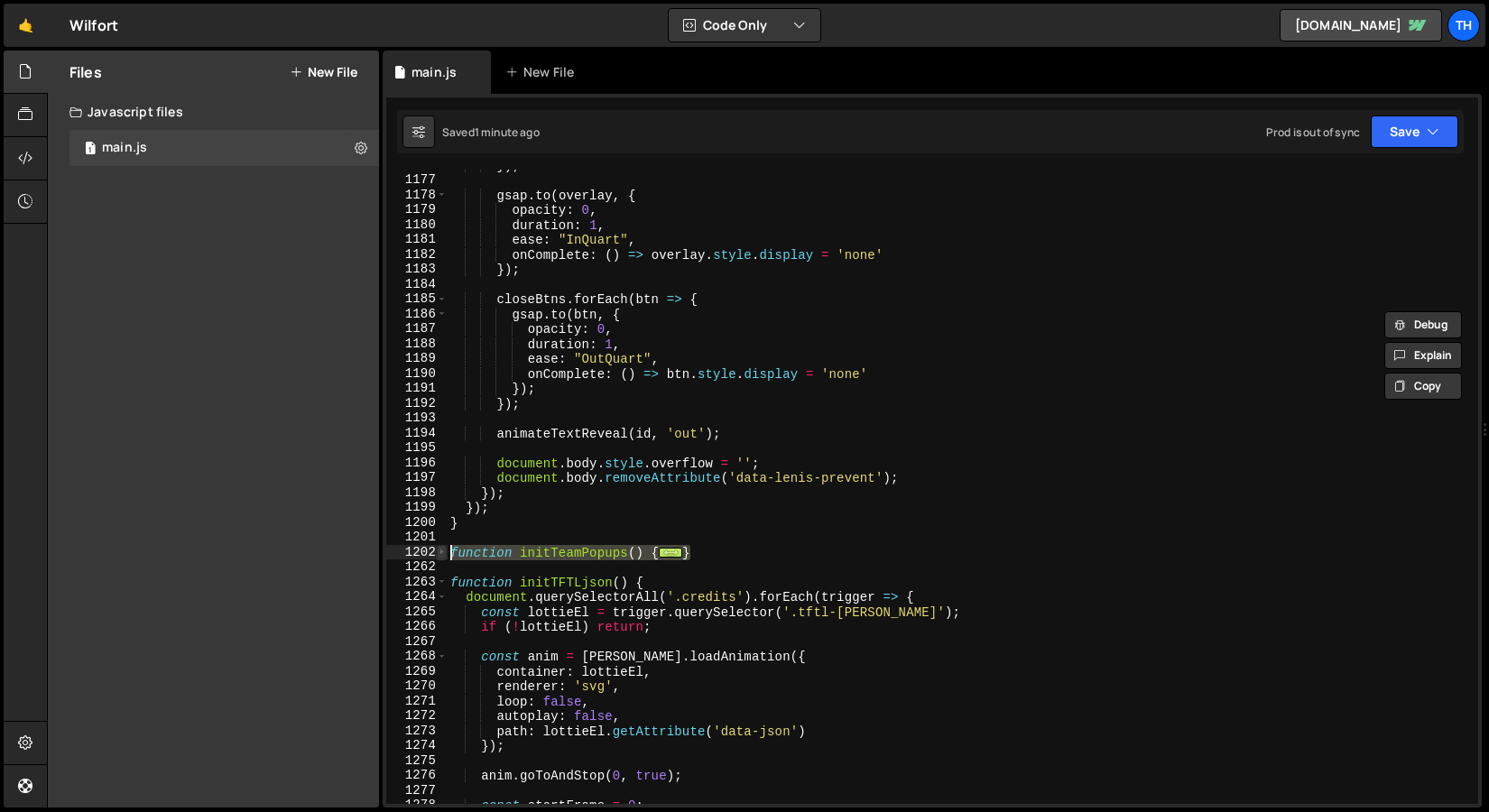
click at [445, 552] on span at bounding box center [442, 552] width 10 height 15
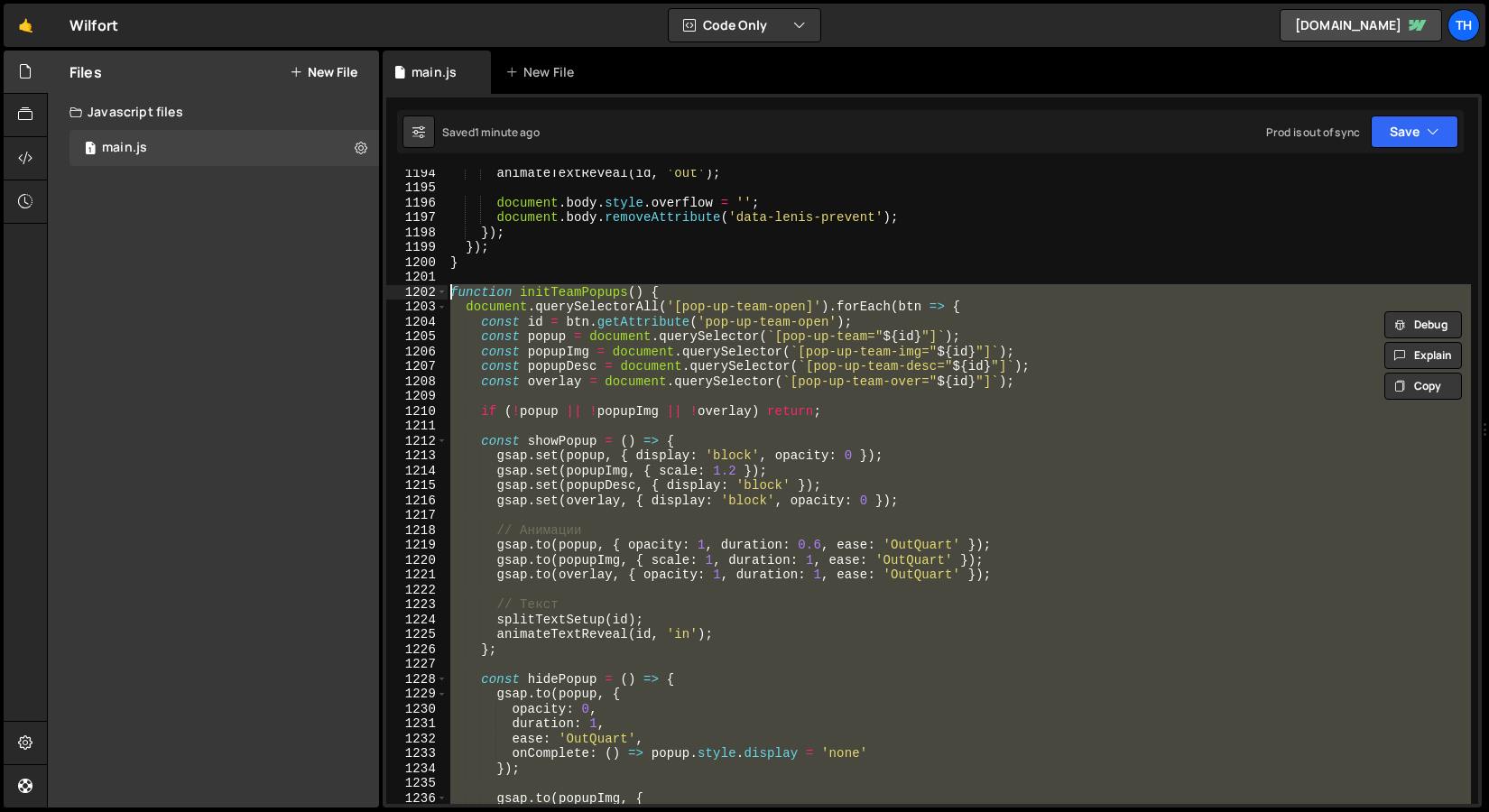
scroll to position [17771, 0]
click at [608, 534] on div "animateTextReveal ( id , 'out' ) ; document . body . style . overflow = '' ; do…" at bounding box center [959, 486] width 1025 height 635
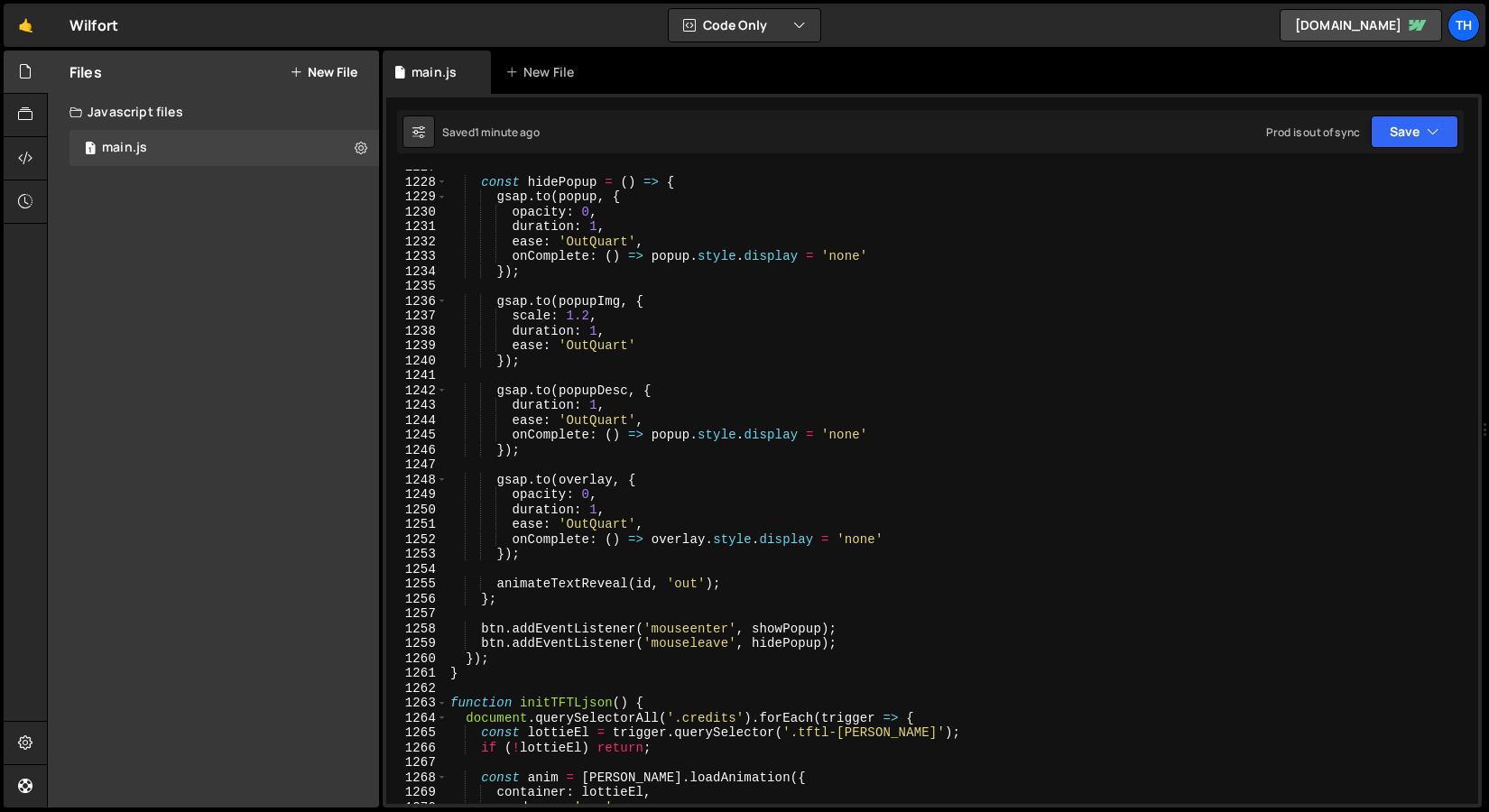
scroll to position [18254, 0]
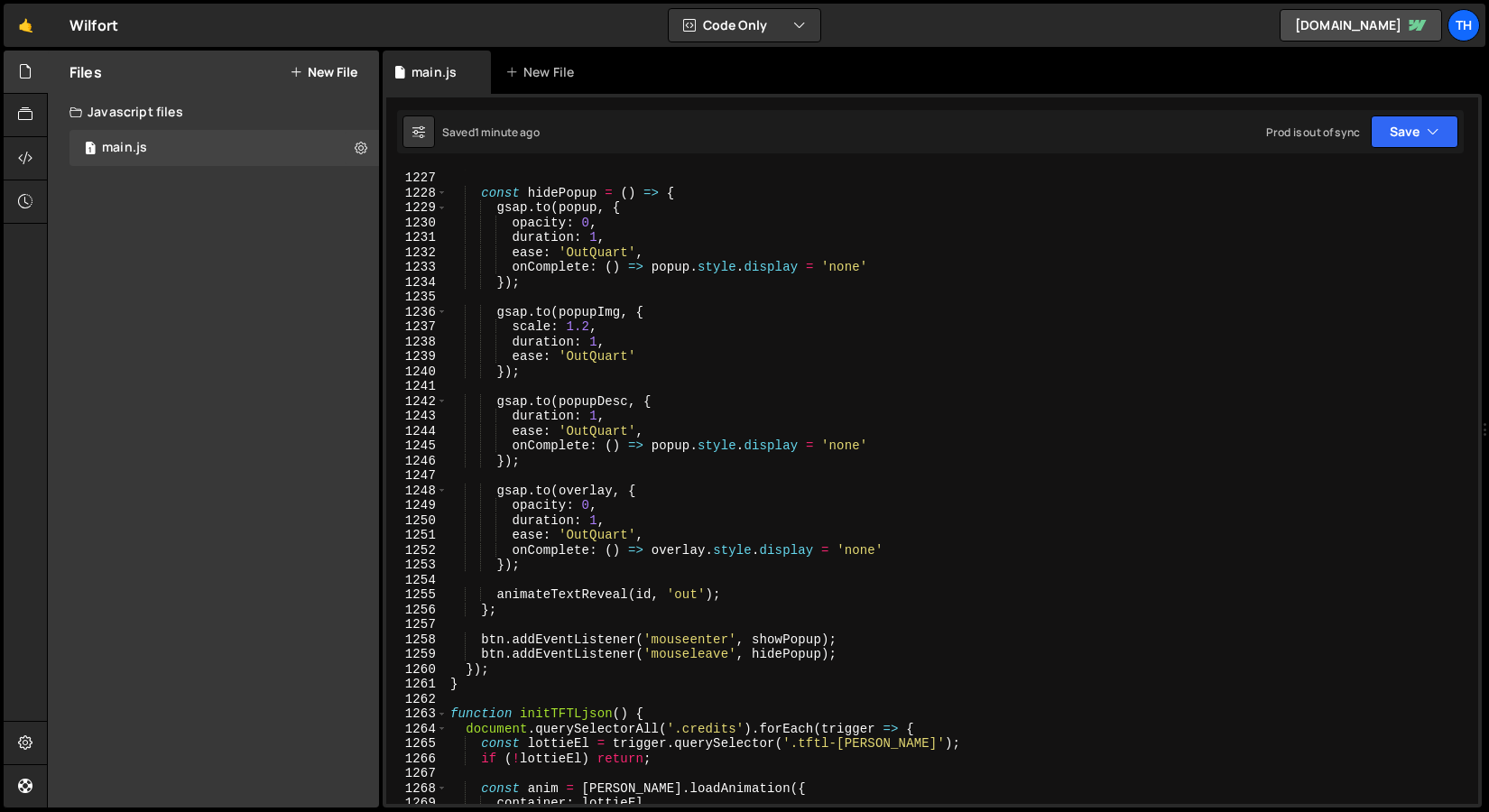
click at [689, 452] on div "} ; const hidePopup = ( ) => { gsap . to ( popup , { opacity : 0 , duration : 1…" at bounding box center [959, 487] width 1025 height 665
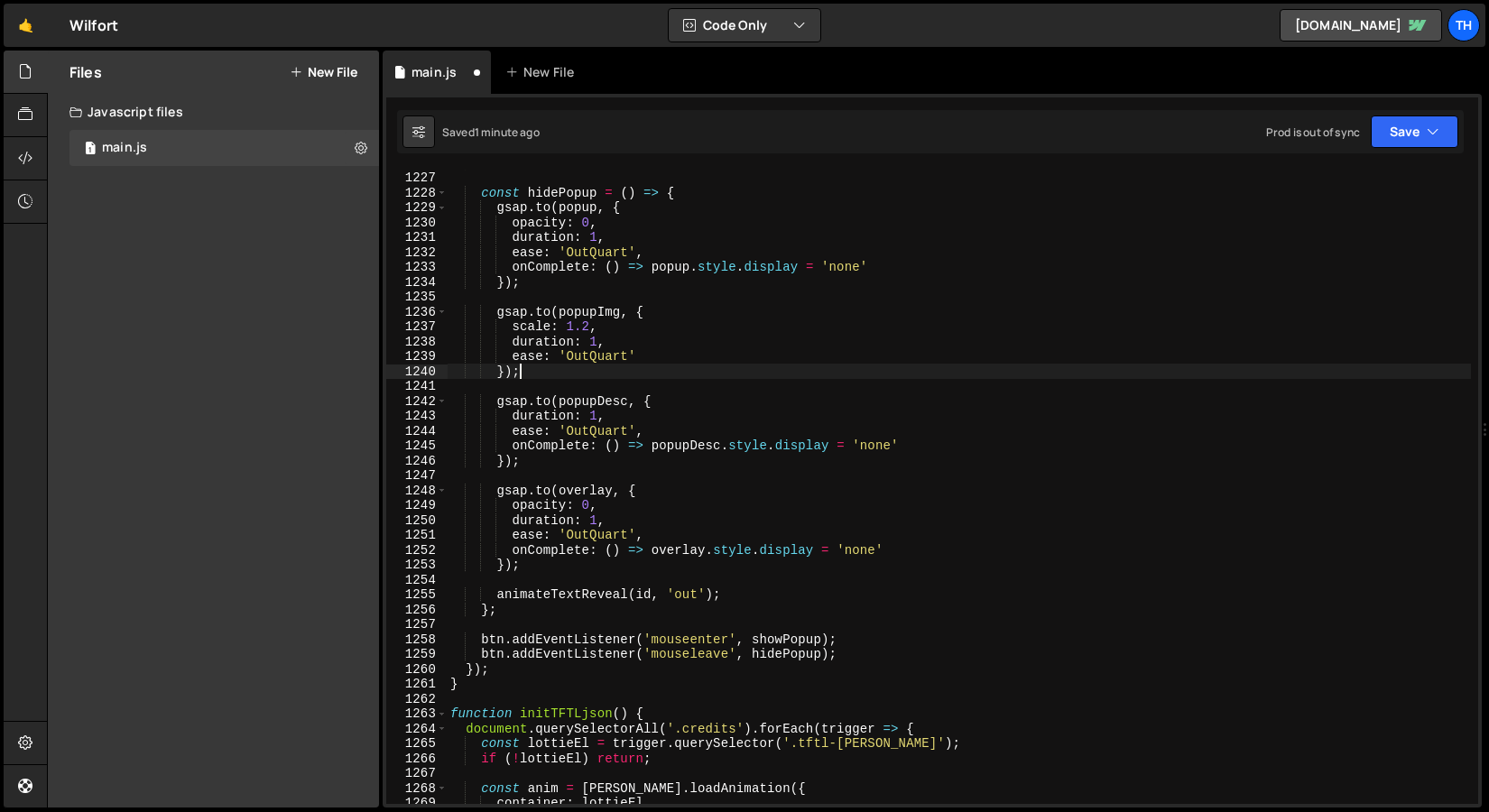
click at [849, 372] on div "} ; const hidePopup = ( ) => { gsap . to ( popup , { opacity : 0 , duration : 1…" at bounding box center [959, 487] width 1025 height 665
click at [1390, 119] on button "Save" at bounding box center [1415, 132] width 88 height 33
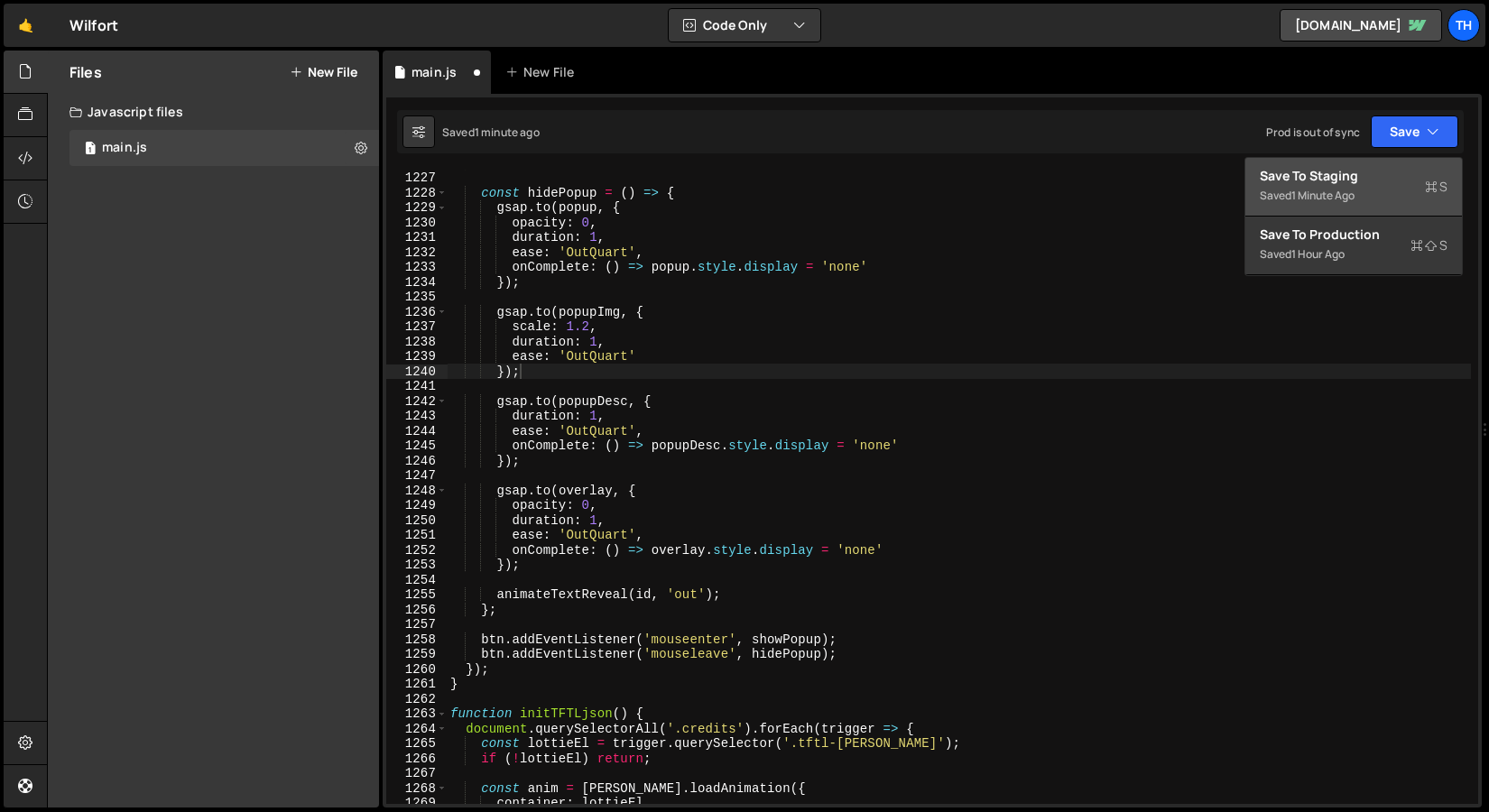
click at [1357, 177] on div "Save to Staging S" at bounding box center [1353, 176] width 187 height 18
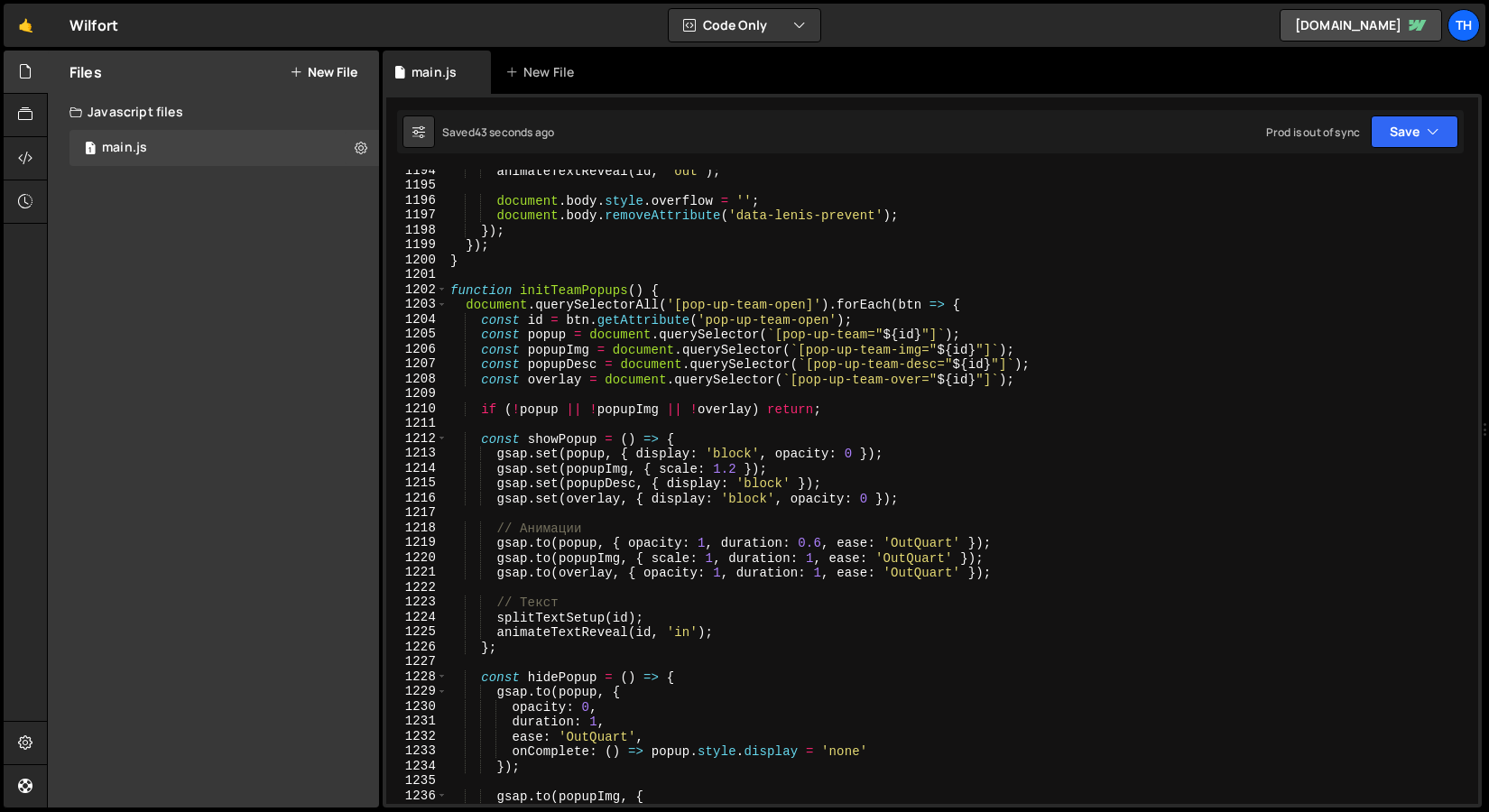
scroll to position [17762, 0]
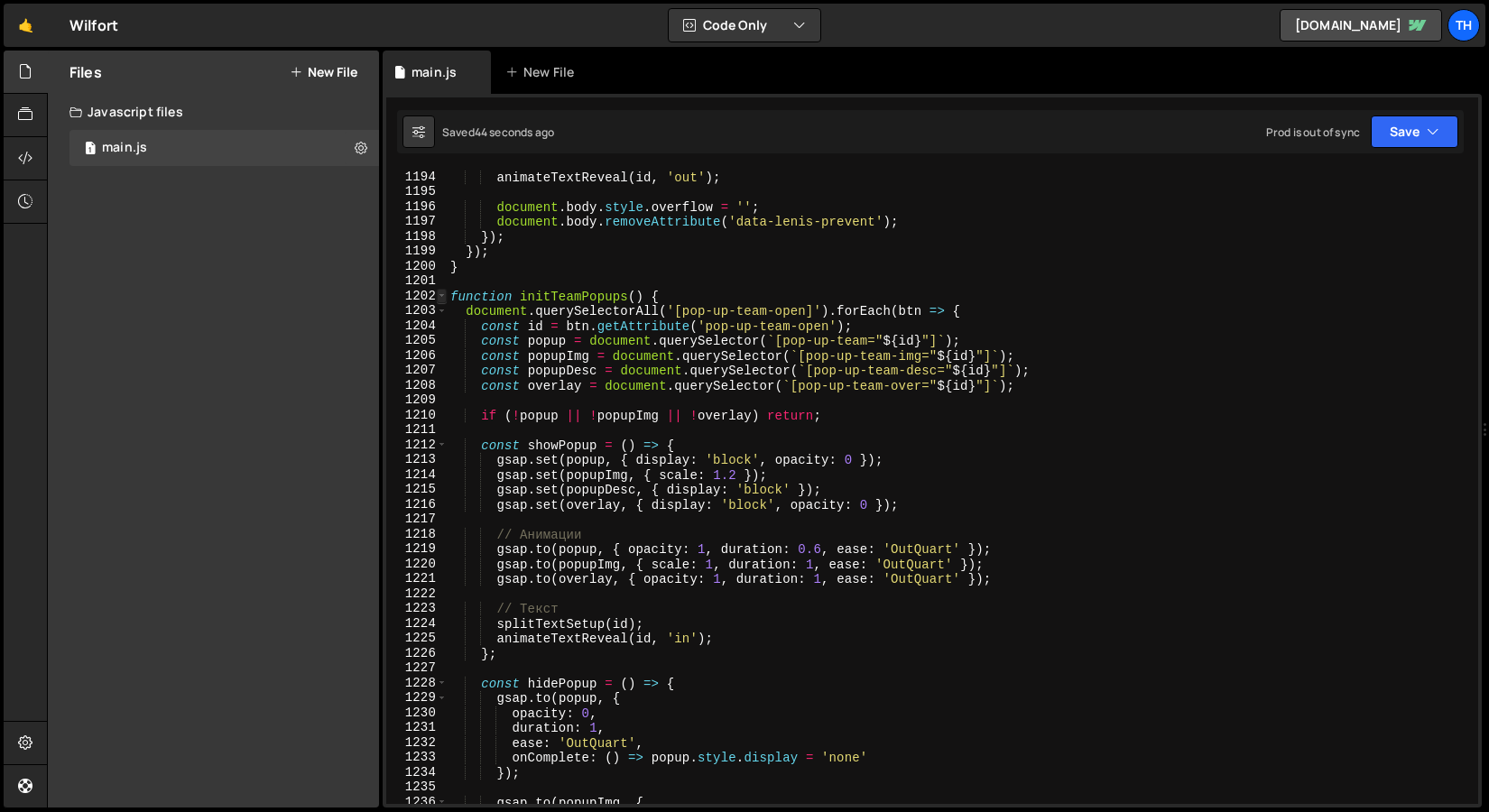
click at [438, 296] on span at bounding box center [442, 296] width 10 height 15
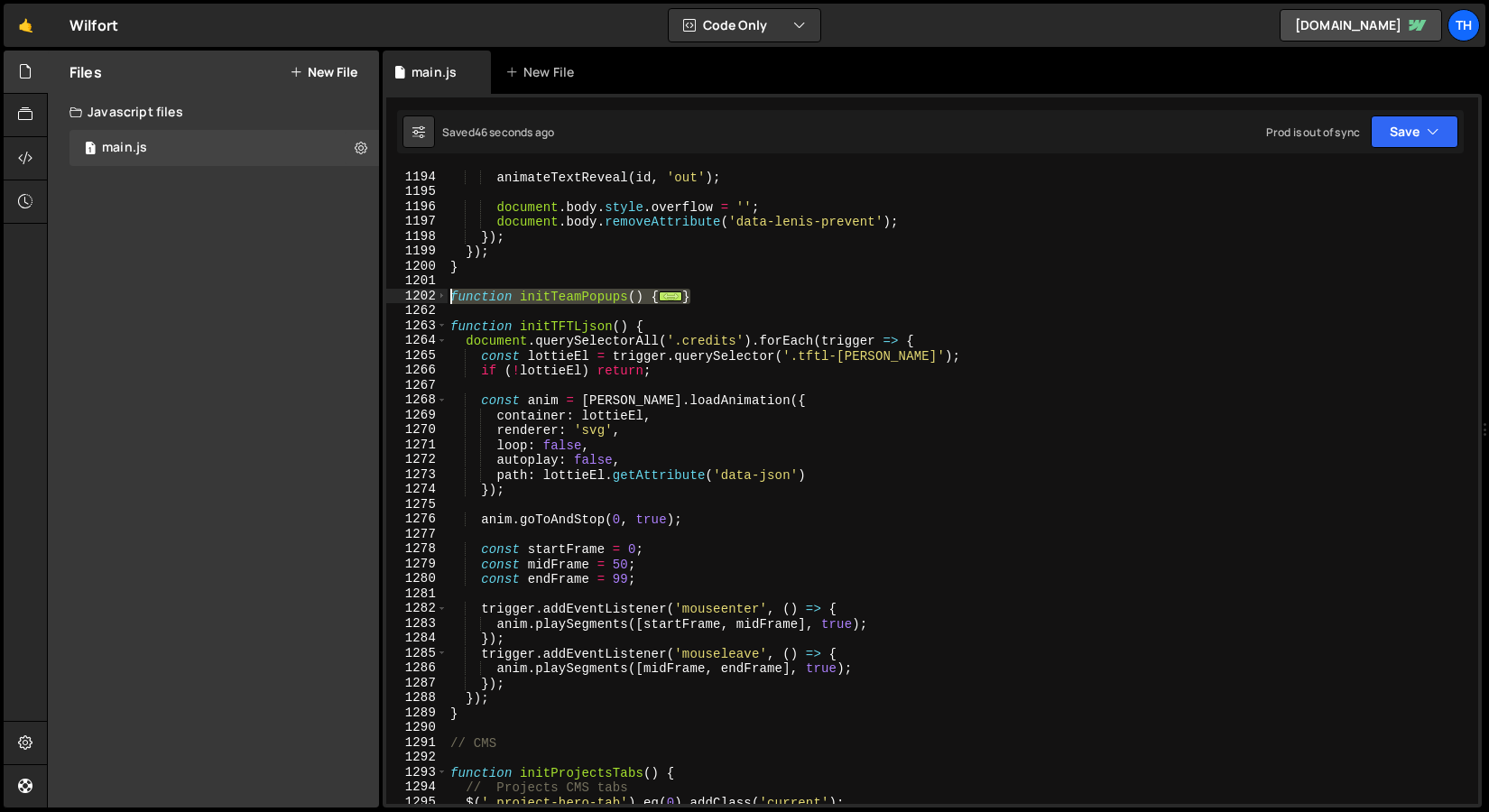
drag, startPoint x: 707, startPoint y: 292, endPoint x: 419, endPoint y: 298, distance: 288.1
click at [419, 298] on div "}); 1194 1195 1196 1197 1198 1199 1200 1201 1202 1262 1263 1264 1265 1266 1267 …" at bounding box center [933, 486] width 1092 height 635
paste textarea "}"
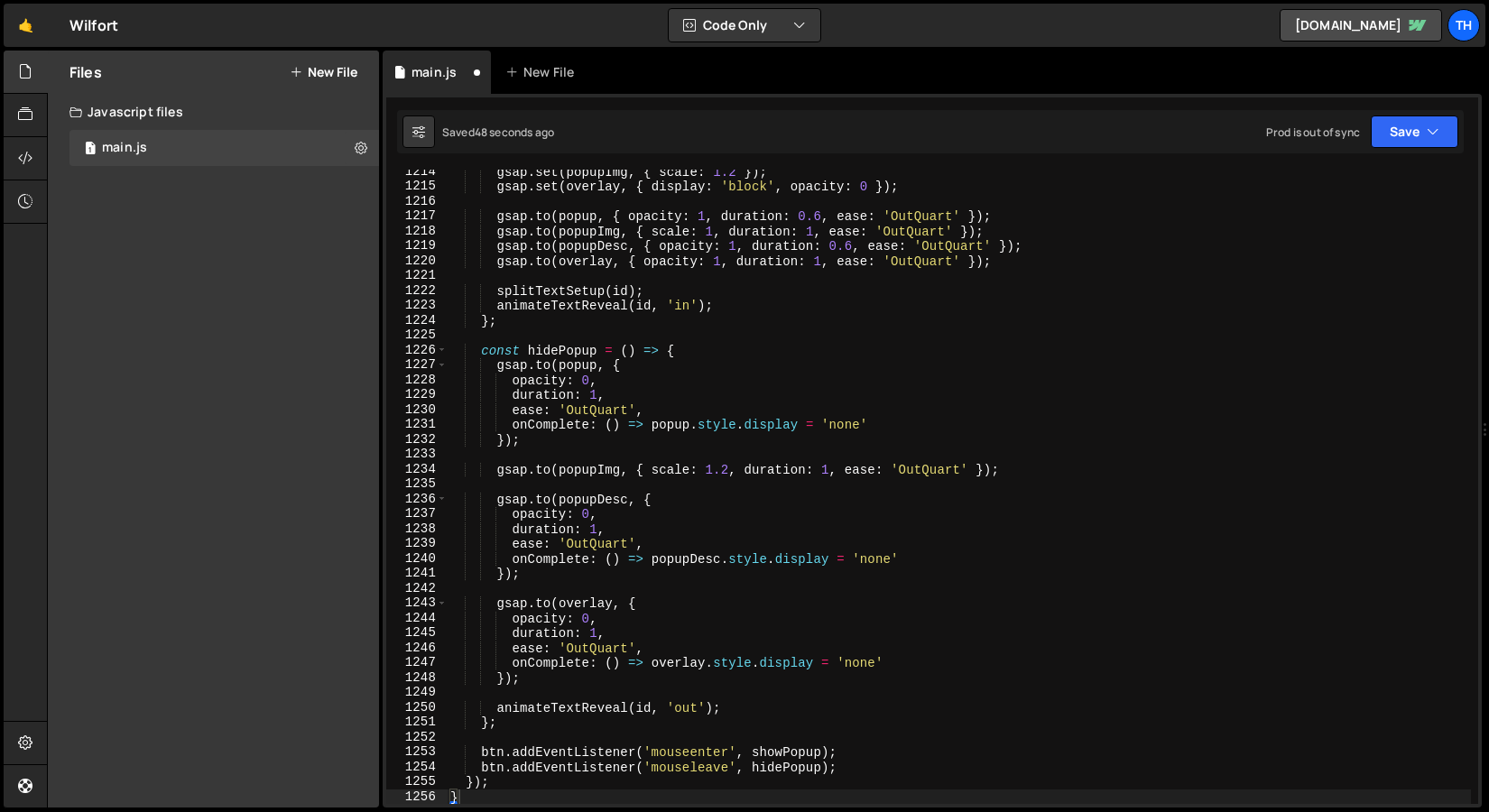
click at [1379, 156] on div "} 1214 1215 1216 1217 1218 1219 1220 1221 1222 1223 1224 1225 1226 1227 1228 12…" at bounding box center [932, 450] width 1099 height 713
click at [1393, 132] on button "Save" at bounding box center [1415, 132] width 88 height 33
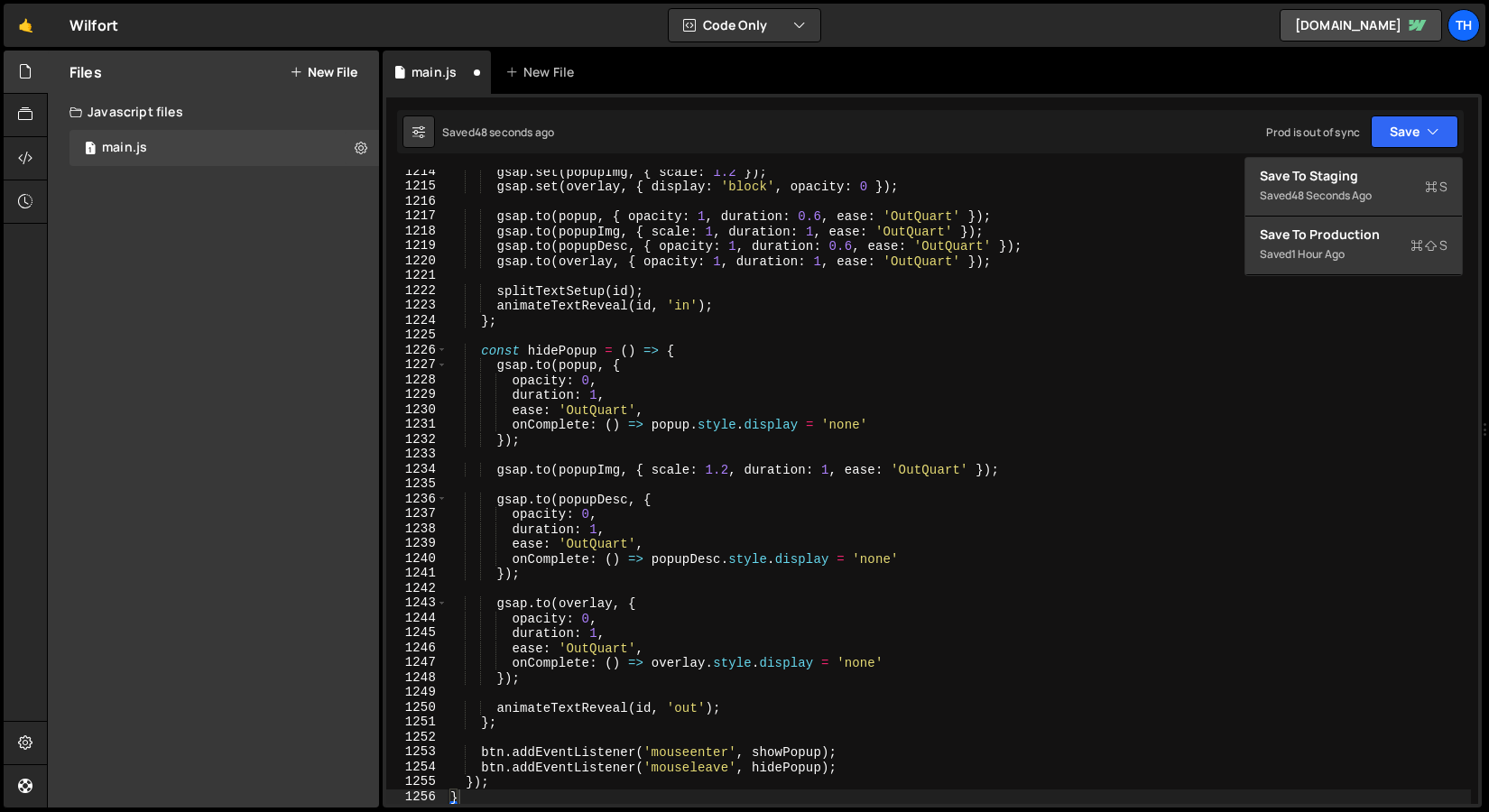
click at [1365, 157] on div "Save to Staging S Saved 48 seconds ago Save to Production S Saved 1 hour ago Sa…" at bounding box center [1353, 217] width 218 height 120
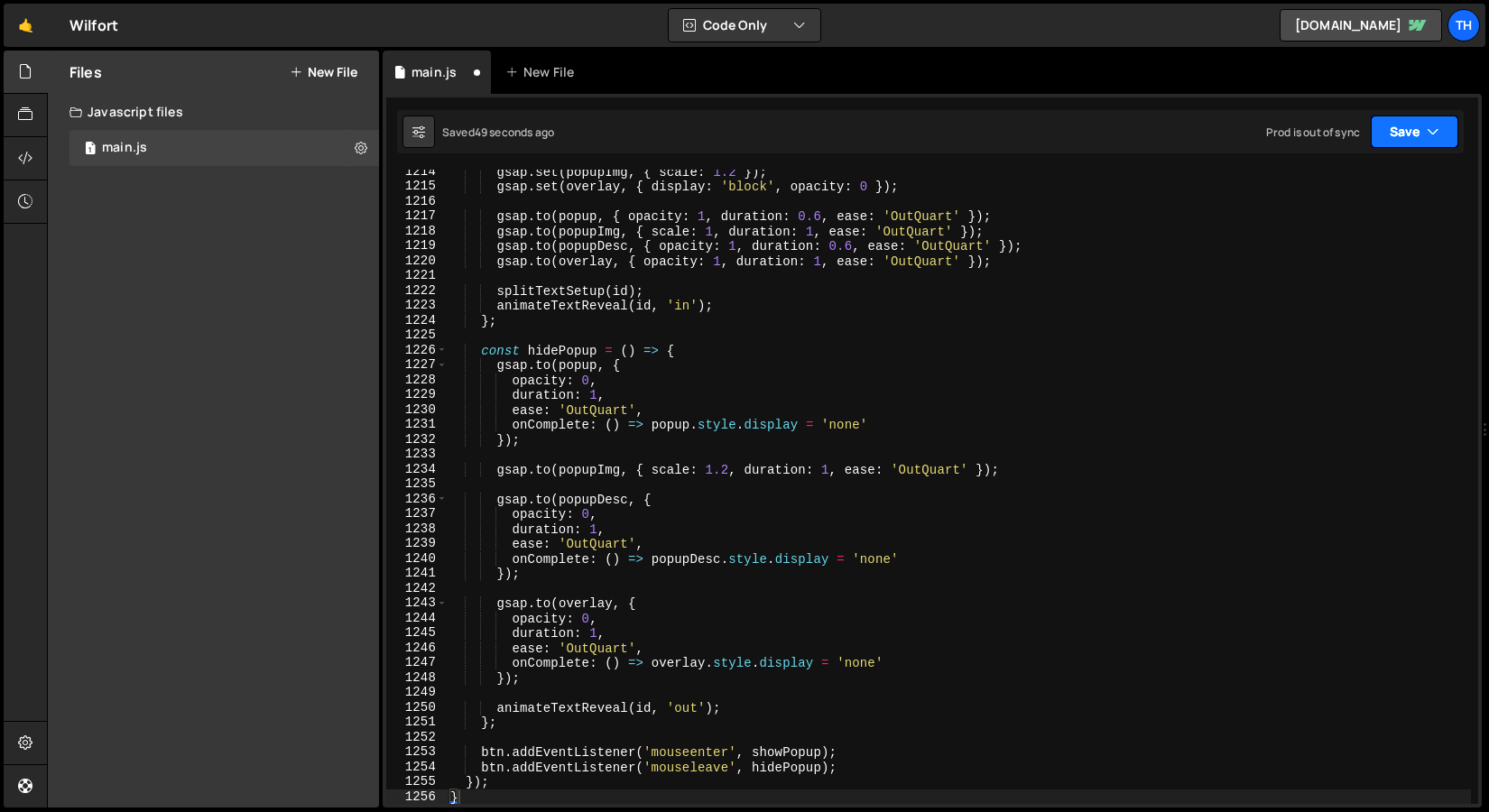
click at [1381, 142] on button "Save" at bounding box center [1415, 132] width 88 height 33
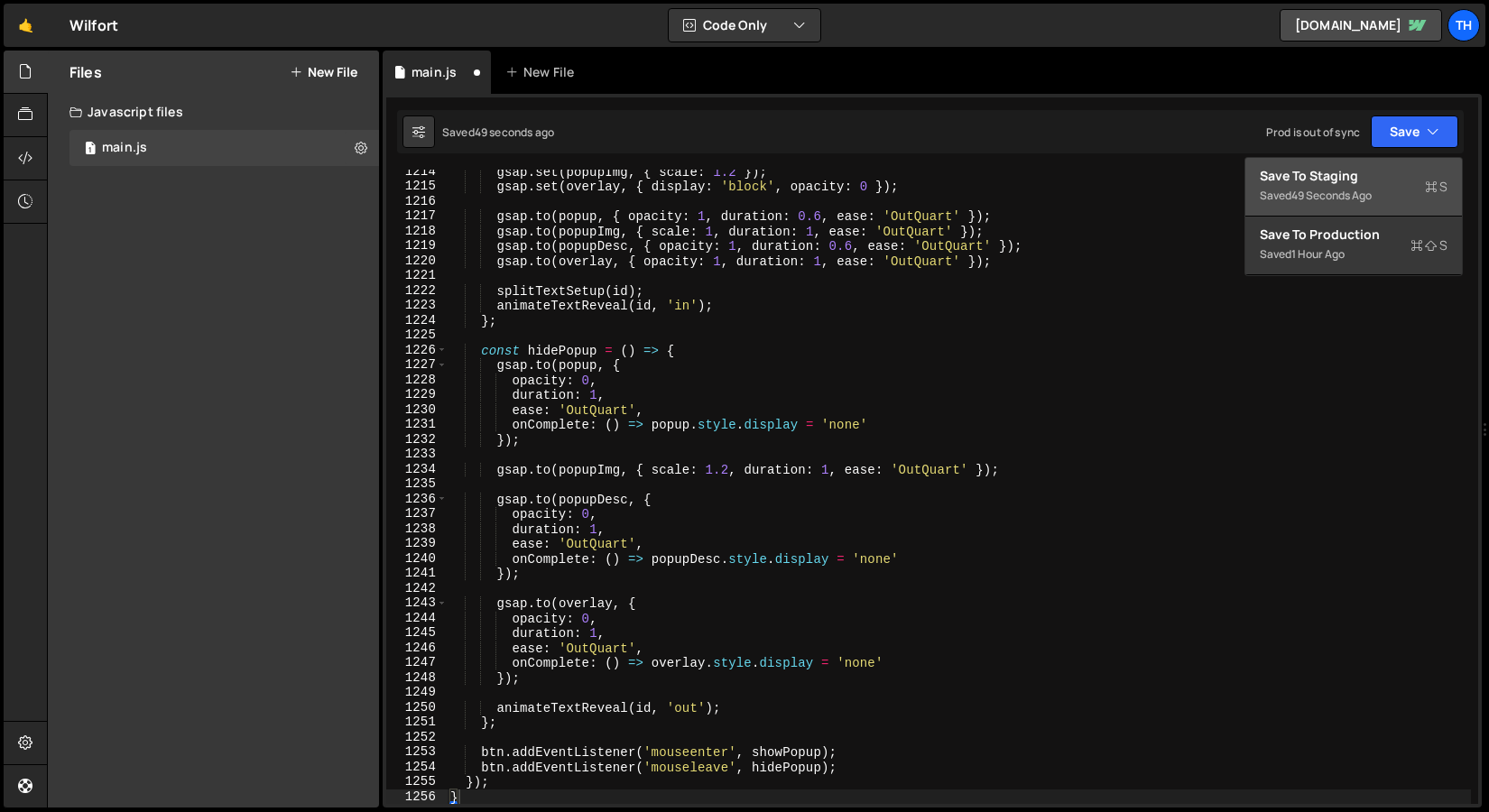
click at [1367, 168] on div "Save to Staging S" at bounding box center [1353, 176] width 187 height 18
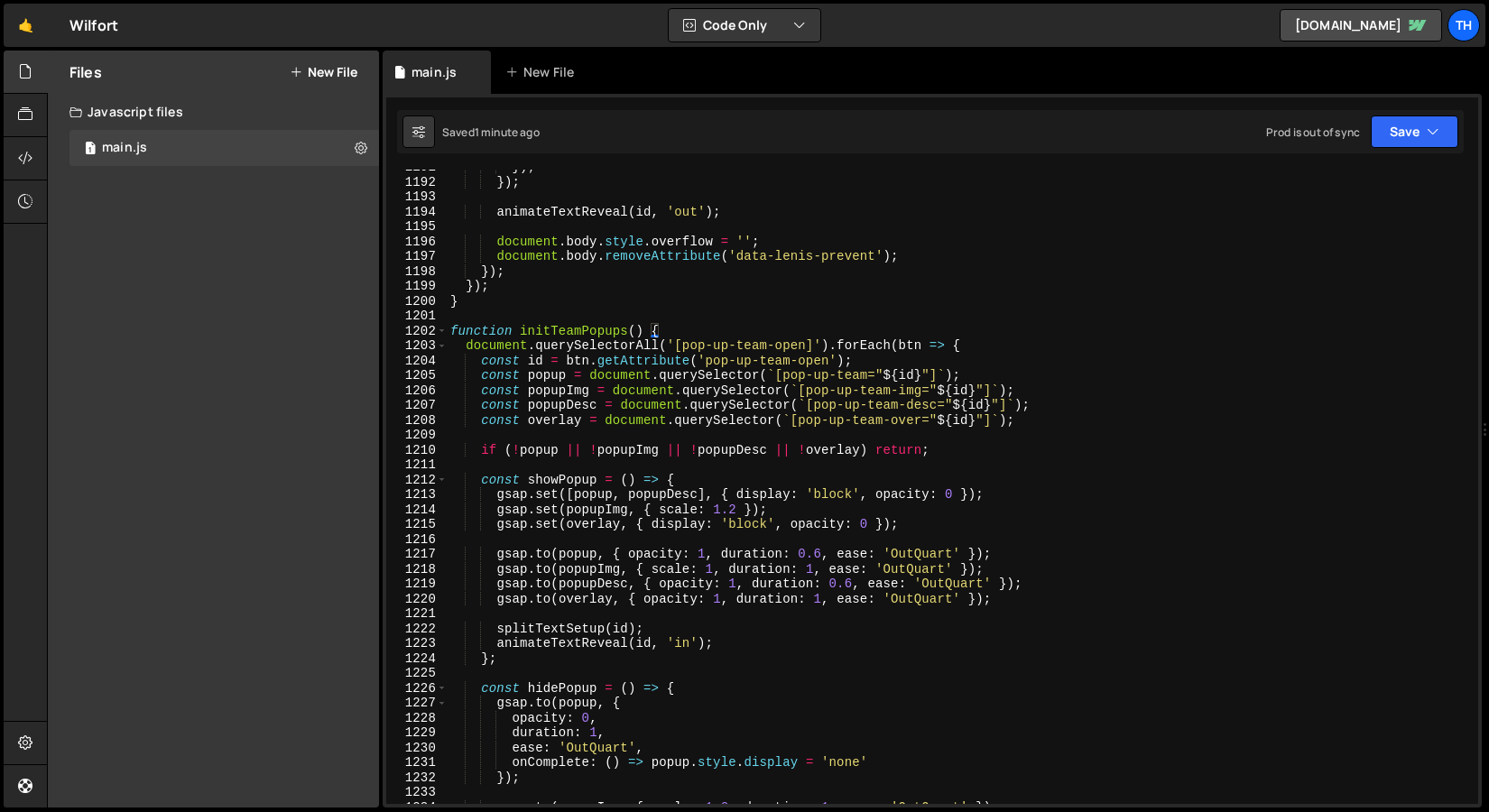
scroll to position [17728, 0]
click at [444, 346] on span at bounding box center [442, 347] width 10 height 15
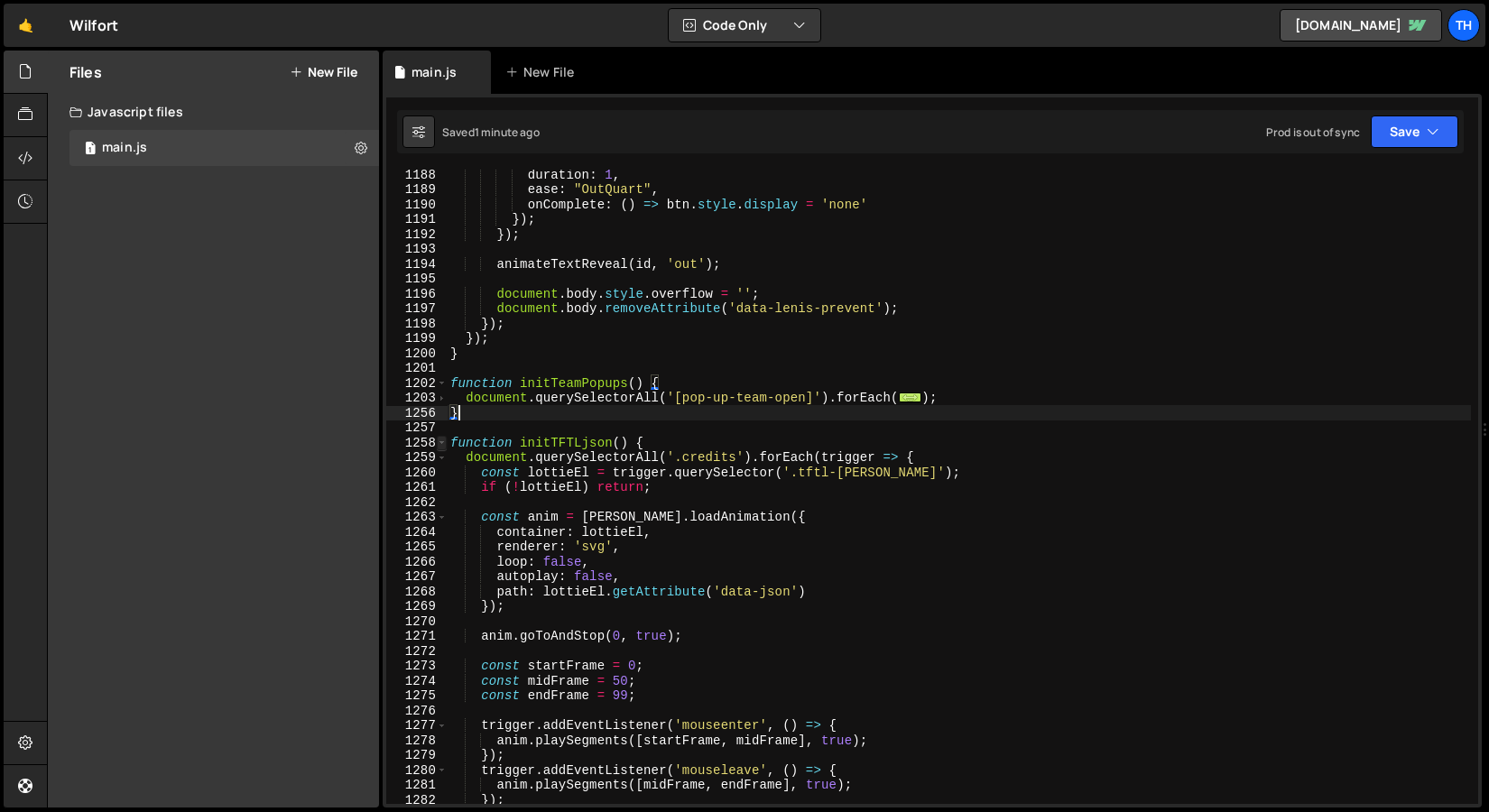
click at [441, 445] on span at bounding box center [442, 442] width 10 height 15
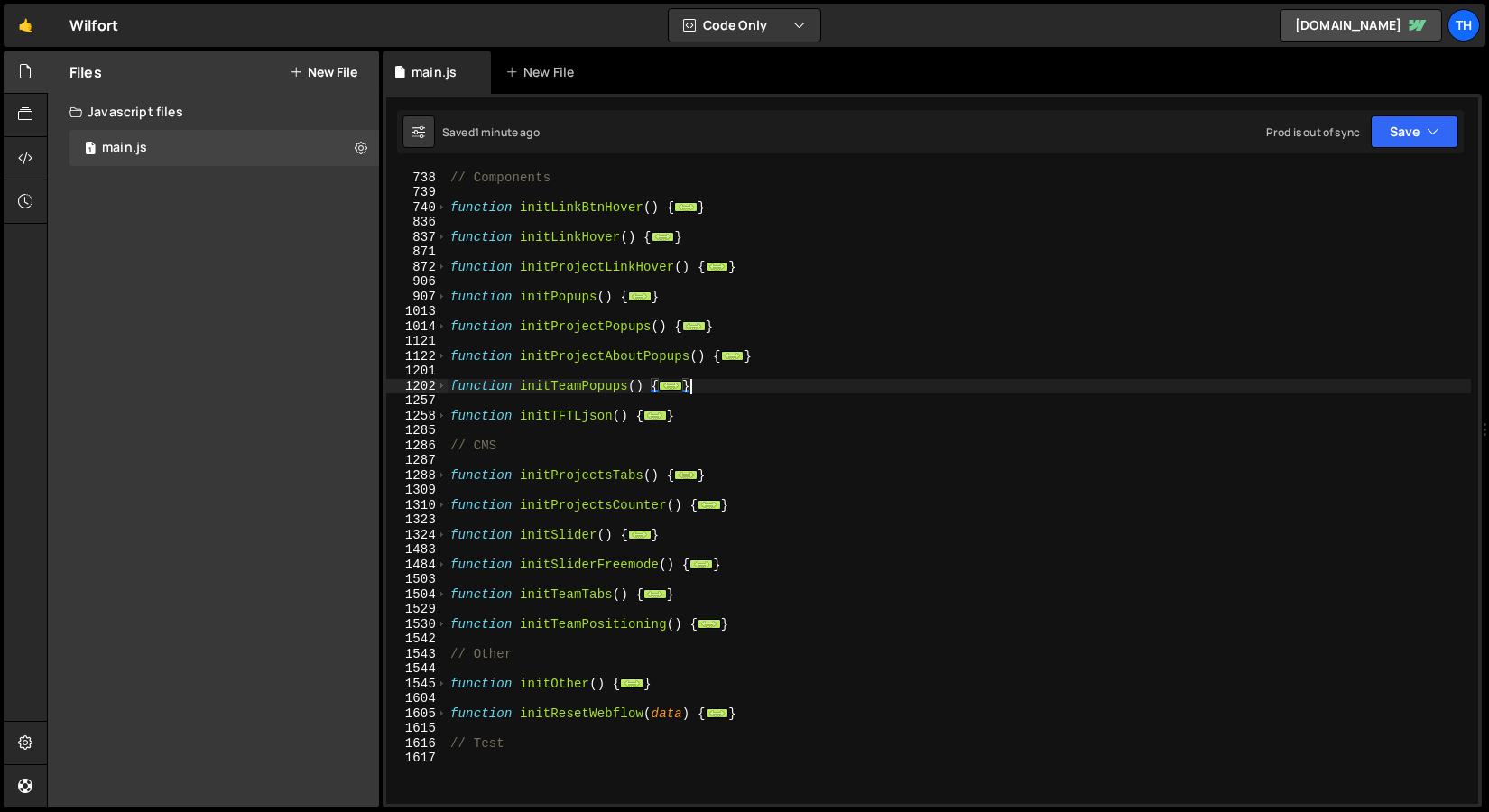
scroll to position [486, 0]
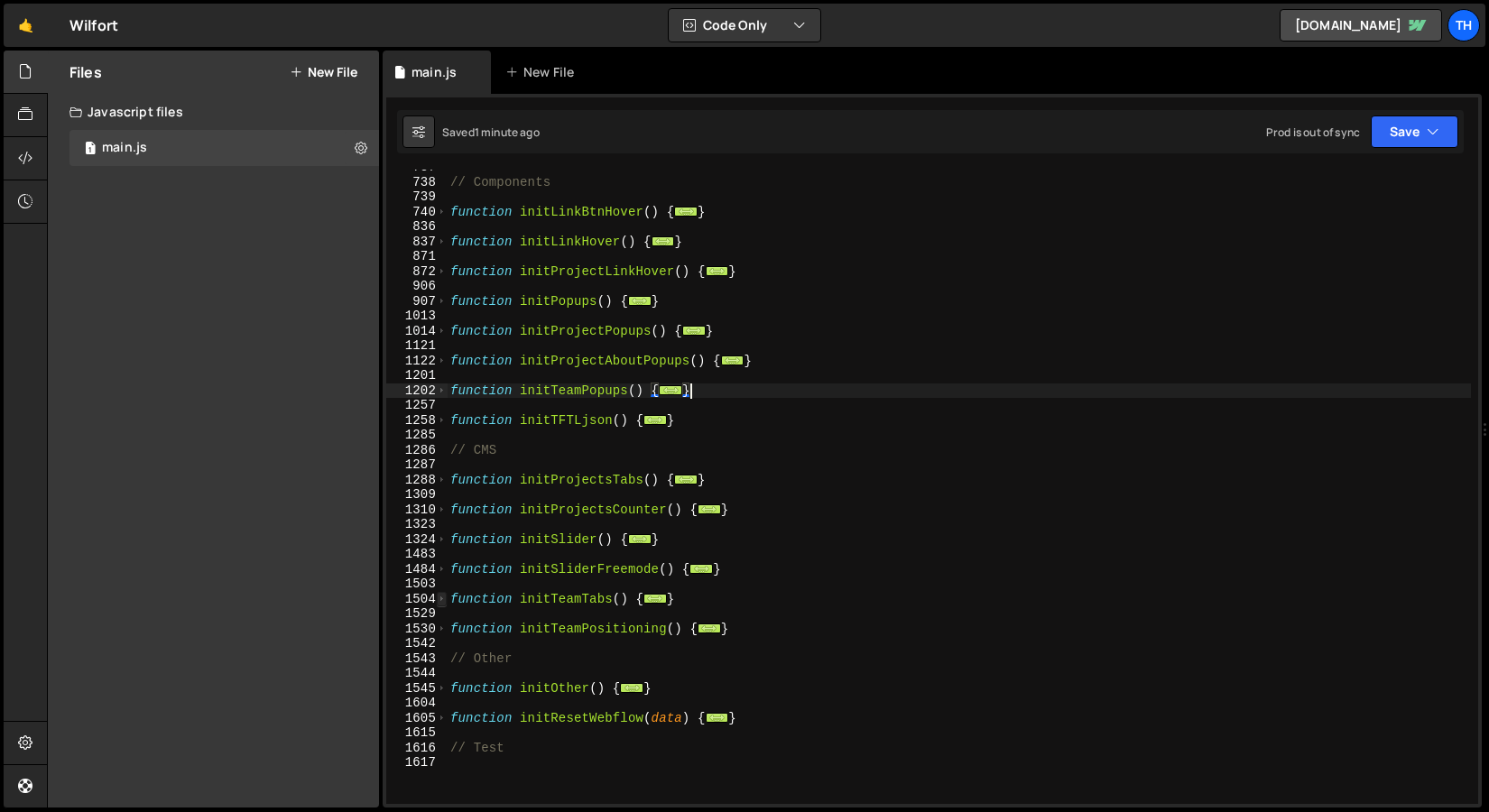
click at [443, 605] on span at bounding box center [442, 599] width 10 height 15
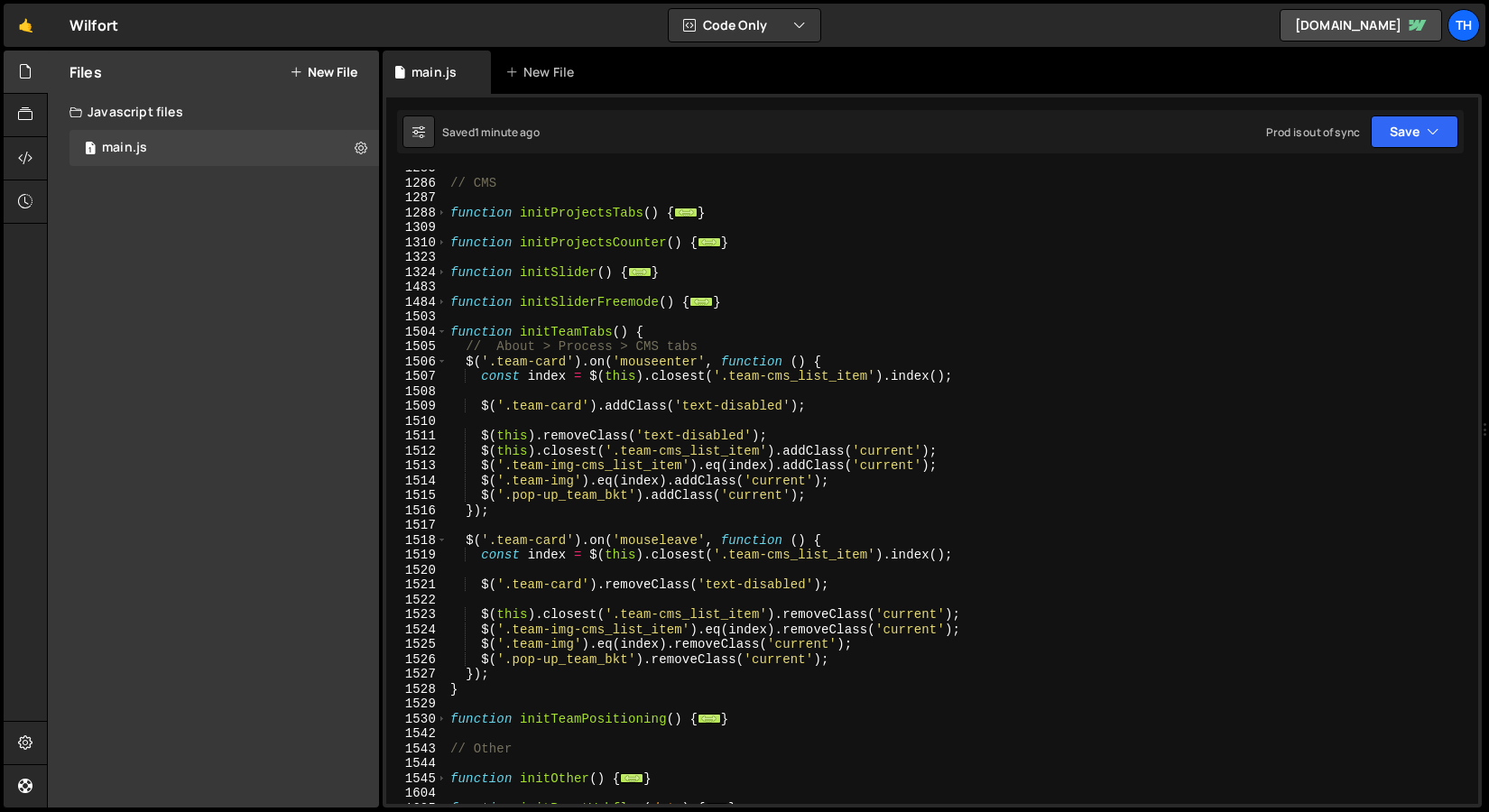
scroll to position [752, 0]
click at [483, 684] on div "// CMS function initProjectsTabs ( ) { ... } function initProjectsCounter ( ) {…" at bounding box center [959, 492] width 1025 height 665
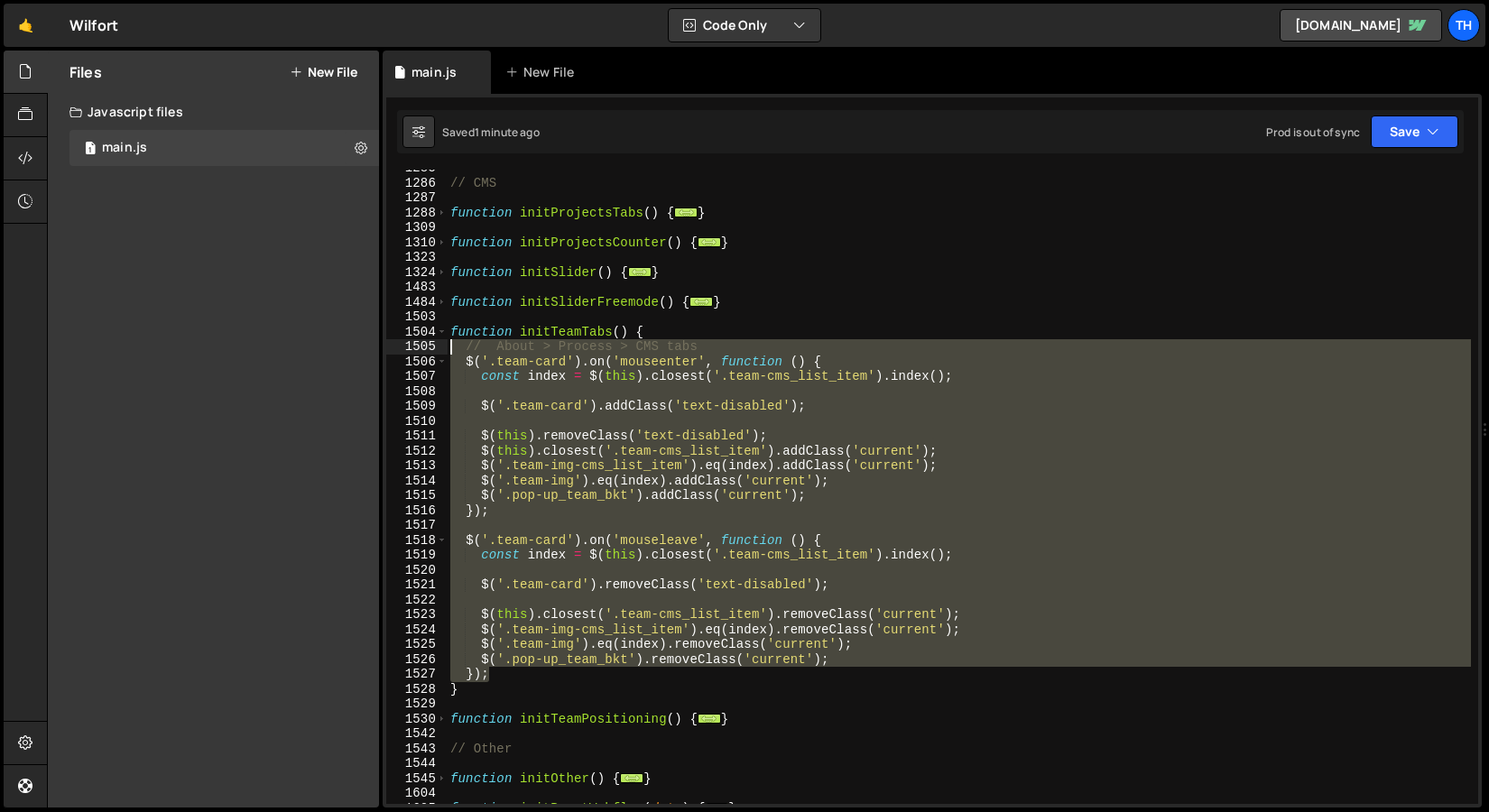
drag, startPoint x: 503, startPoint y: 674, endPoint x: 269, endPoint y: 352, distance: 398.0
click at [269, 352] on div "Files New File Javascript files 1 main.js 0 CSS files Copy share link Edit File…" at bounding box center [767, 429] width 1442 height 758
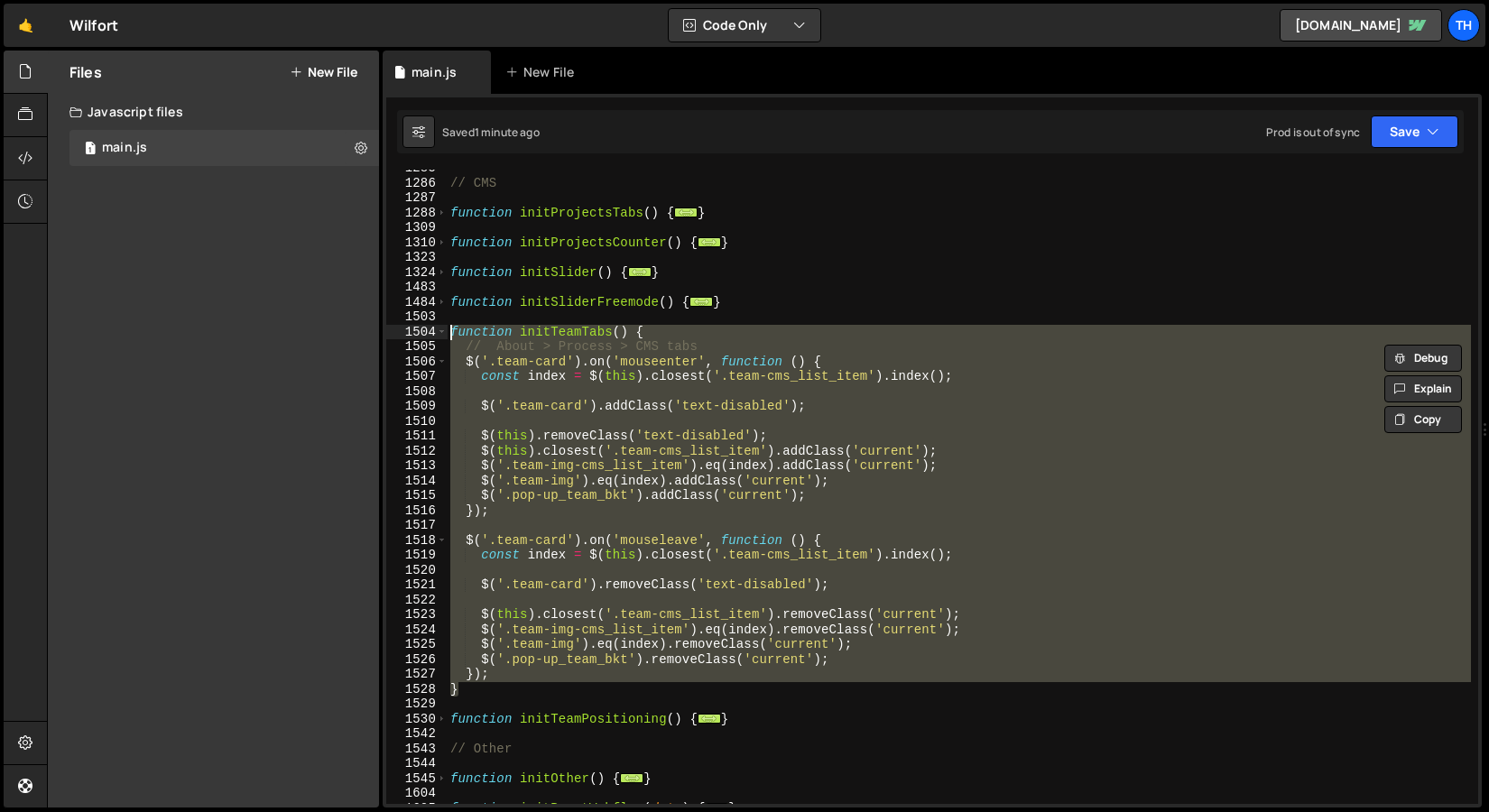
drag, startPoint x: 466, startPoint y: 684, endPoint x: 355, endPoint y: 333, distance: 368.1
click at [355, 333] on div "Files New File Javascript files 1 main.js 0 CSS files Copy share link Edit File…" at bounding box center [767, 429] width 1442 height 758
type textarea "function initTeamTabs() { // About > Process > CMS tabs"
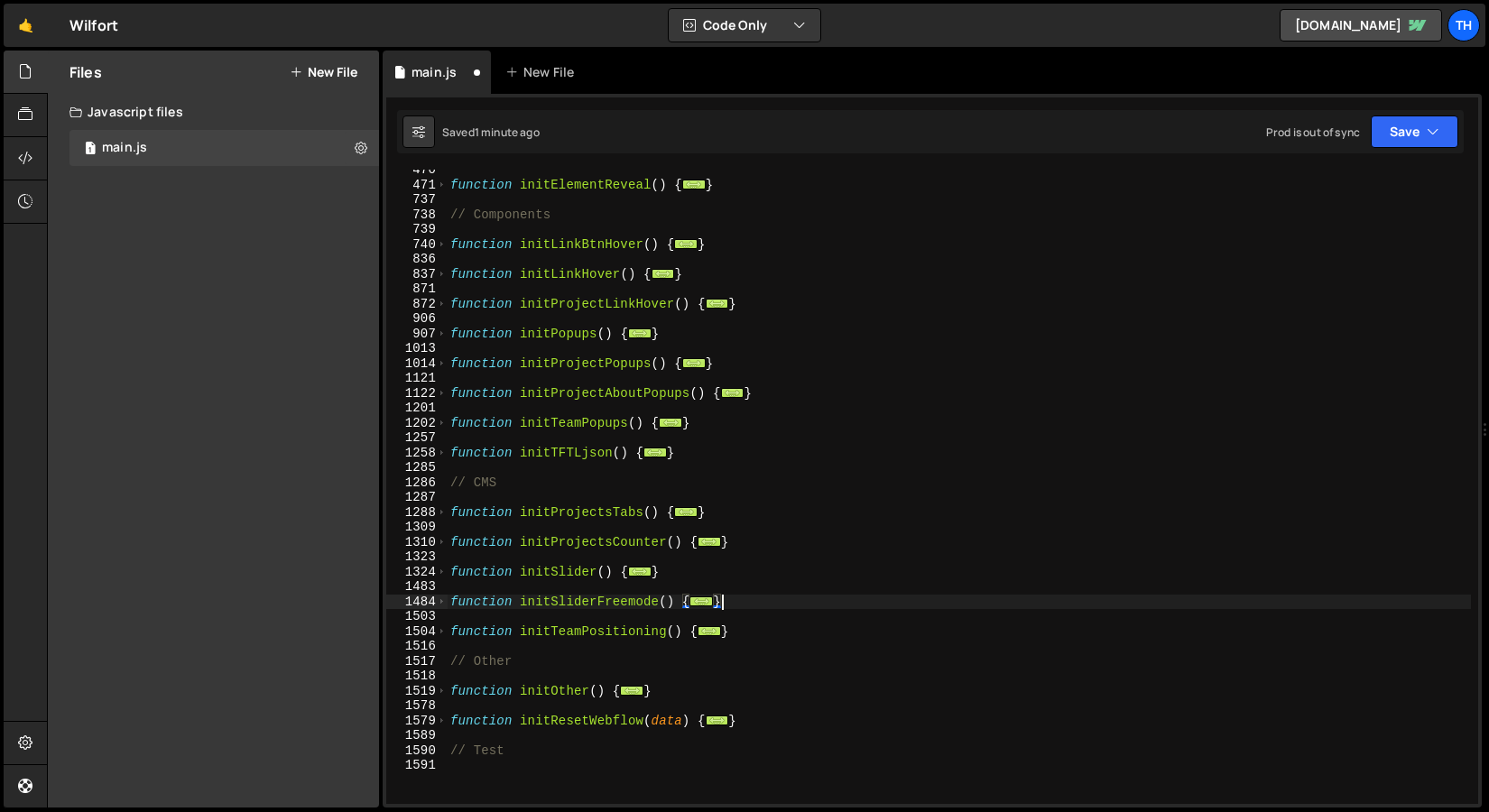
scroll to position [454, 0]
click at [445, 425] on span at bounding box center [442, 423] width 10 height 15
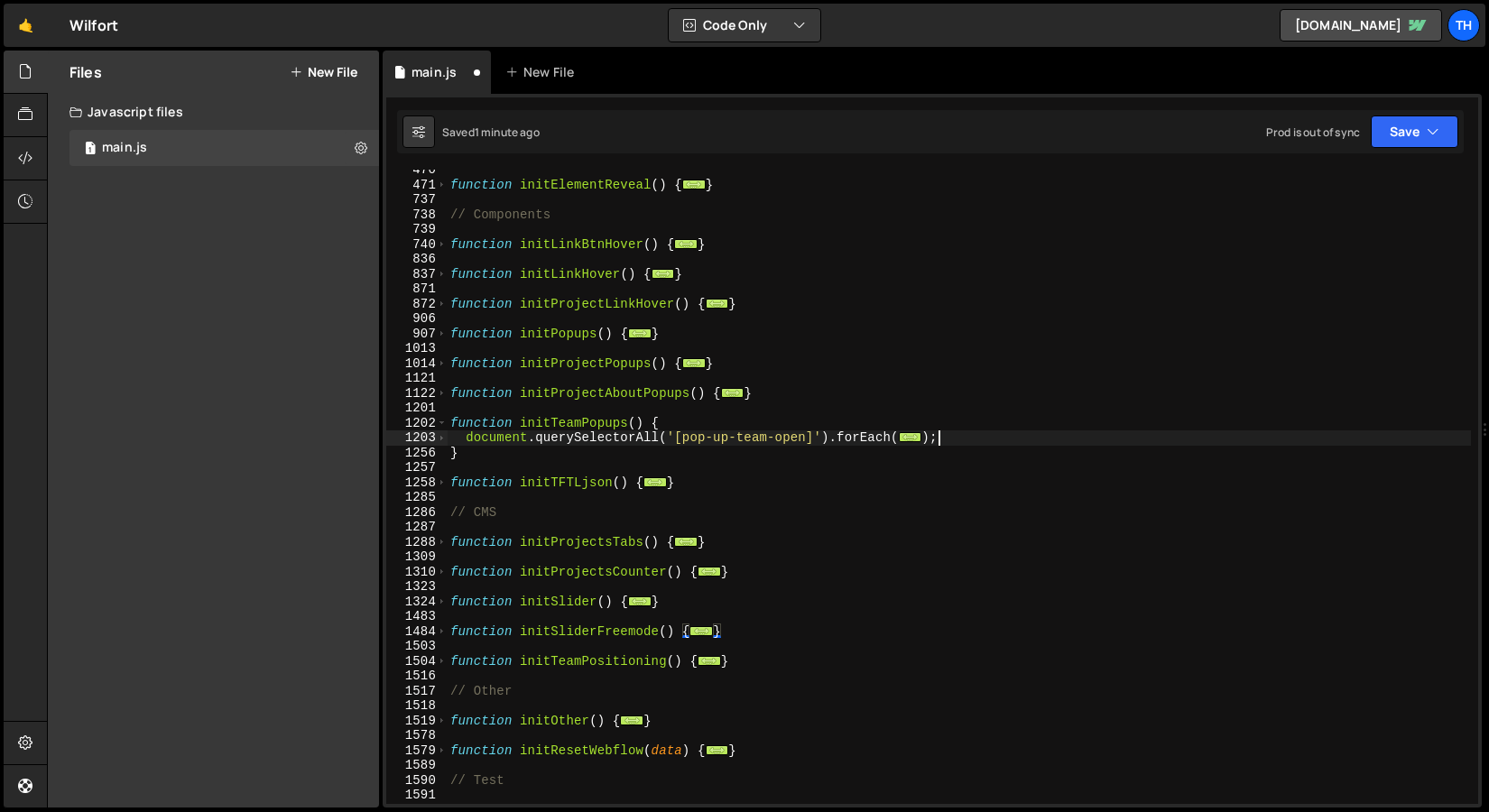
click at [972, 442] on div "function initElementReveal ( ) { ... } // Components function initLinkBtnHover …" at bounding box center [959, 494] width 1025 height 665
type textarea "});"
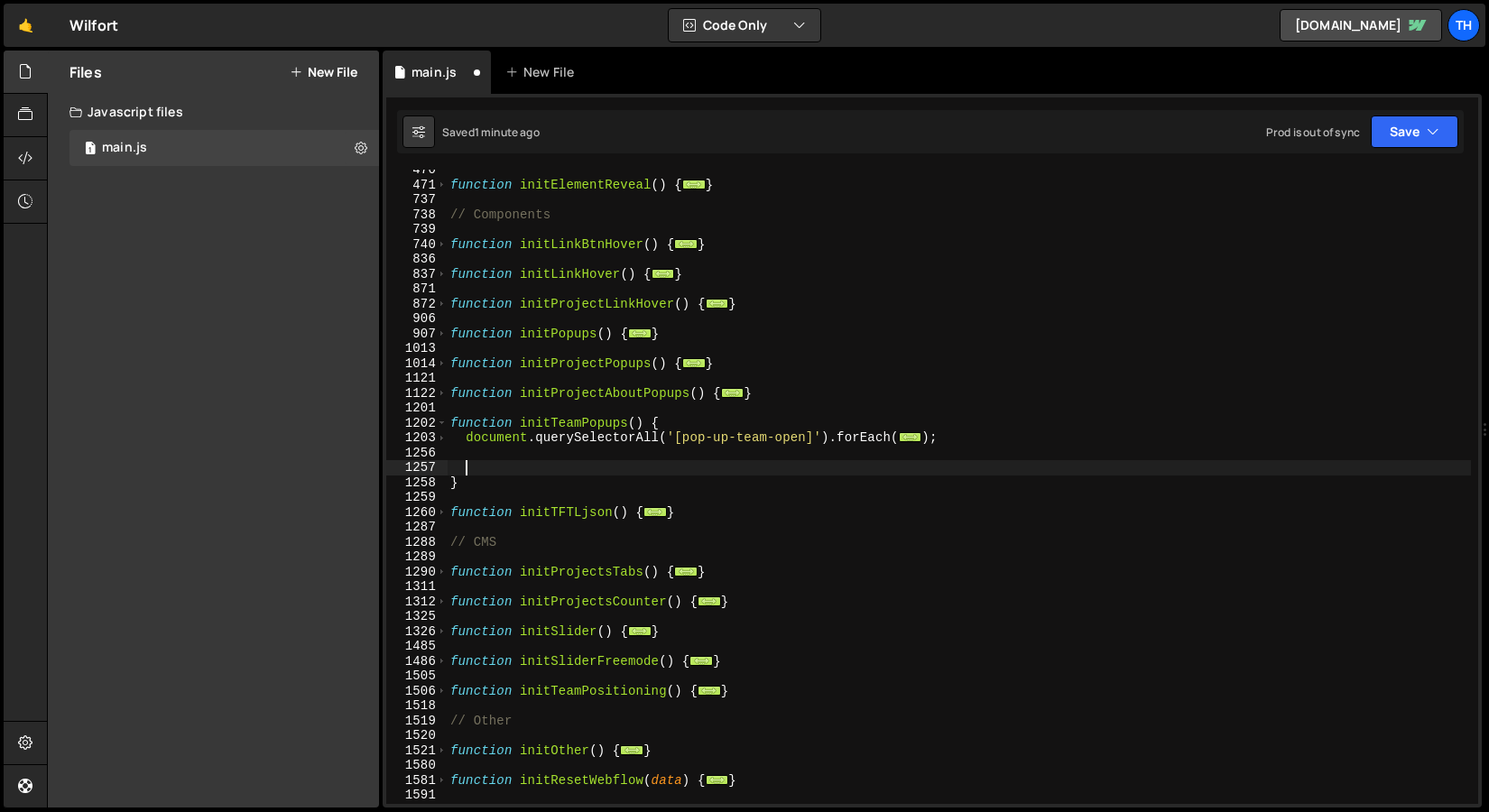
paste textarea "});"
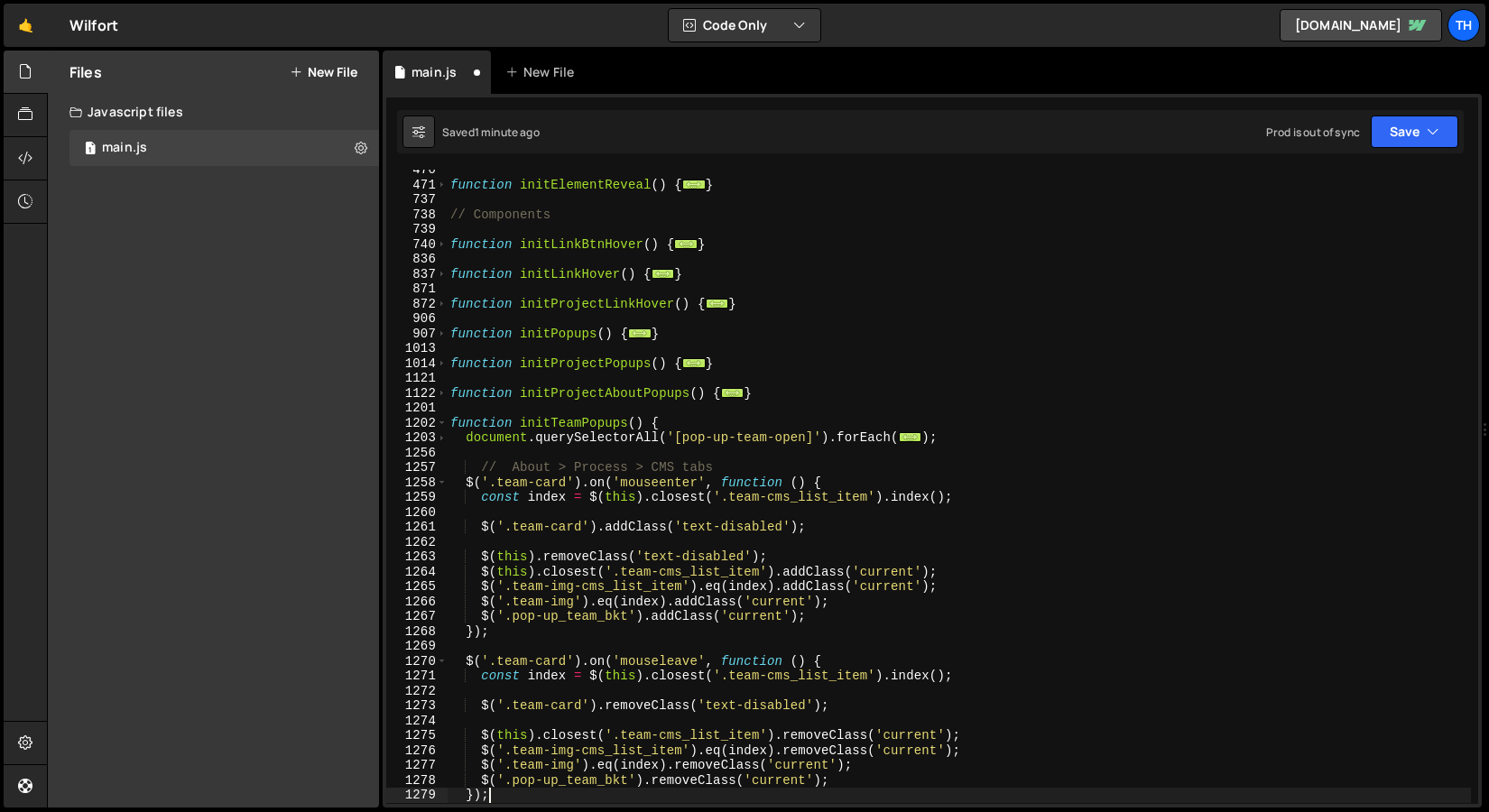
click at [485, 464] on div "function initElementReveal ( ) { ... } // Components function initLinkBtnHover …" at bounding box center [959, 494] width 1025 height 665
type textarea "// About > Process > CMS tabs"
drag, startPoint x: 710, startPoint y: 474, endPoint x: 408, endPoint y: 462, distance: 302.2
click at [408, 462] on div "// About > Process > CMS tabs 470 471 737 738 739 740 836 837 871 872 906 907 1…" at bounding box center [933, 486] width 1092 height 635
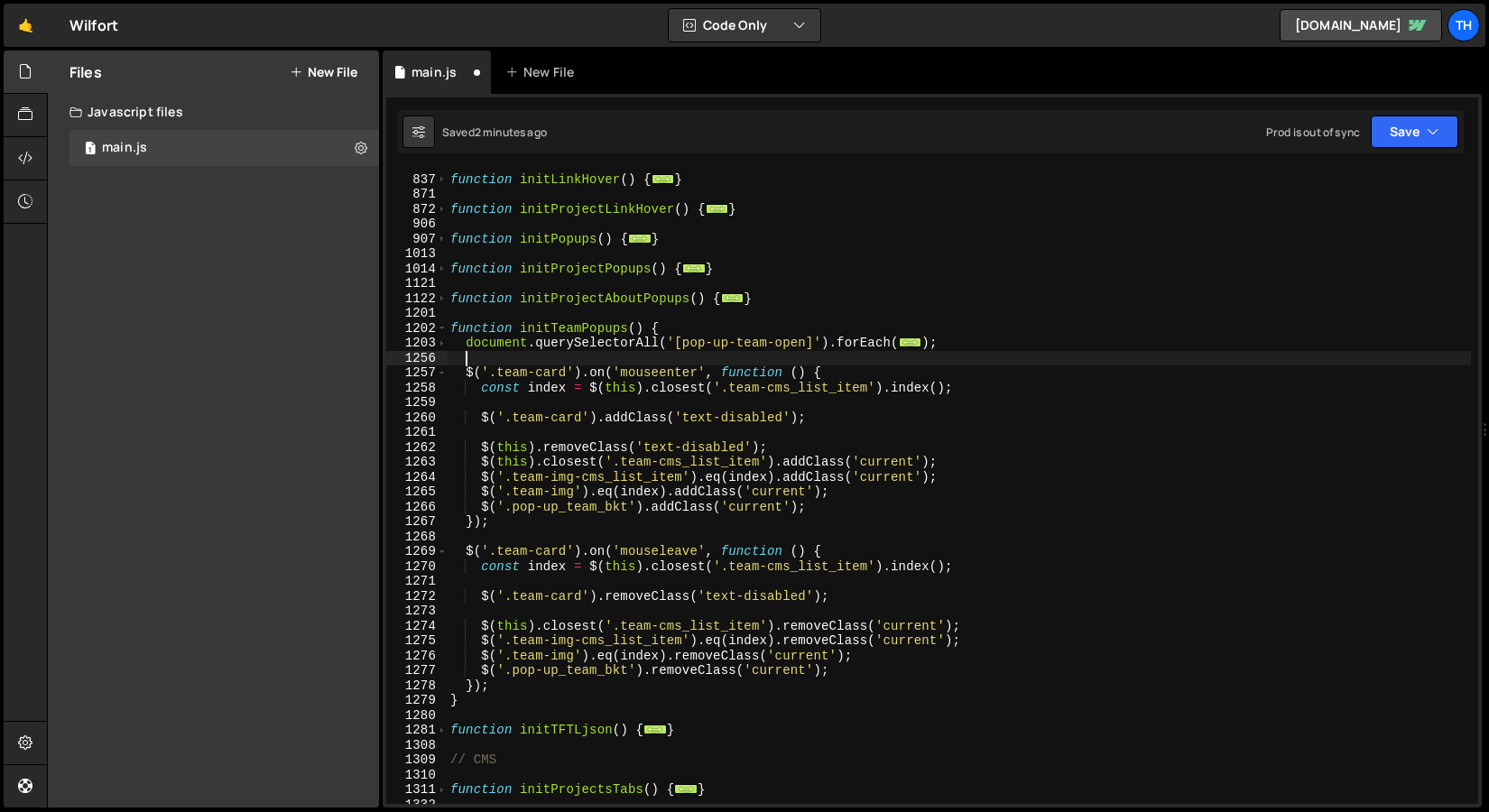
scroll to position [549, 0]
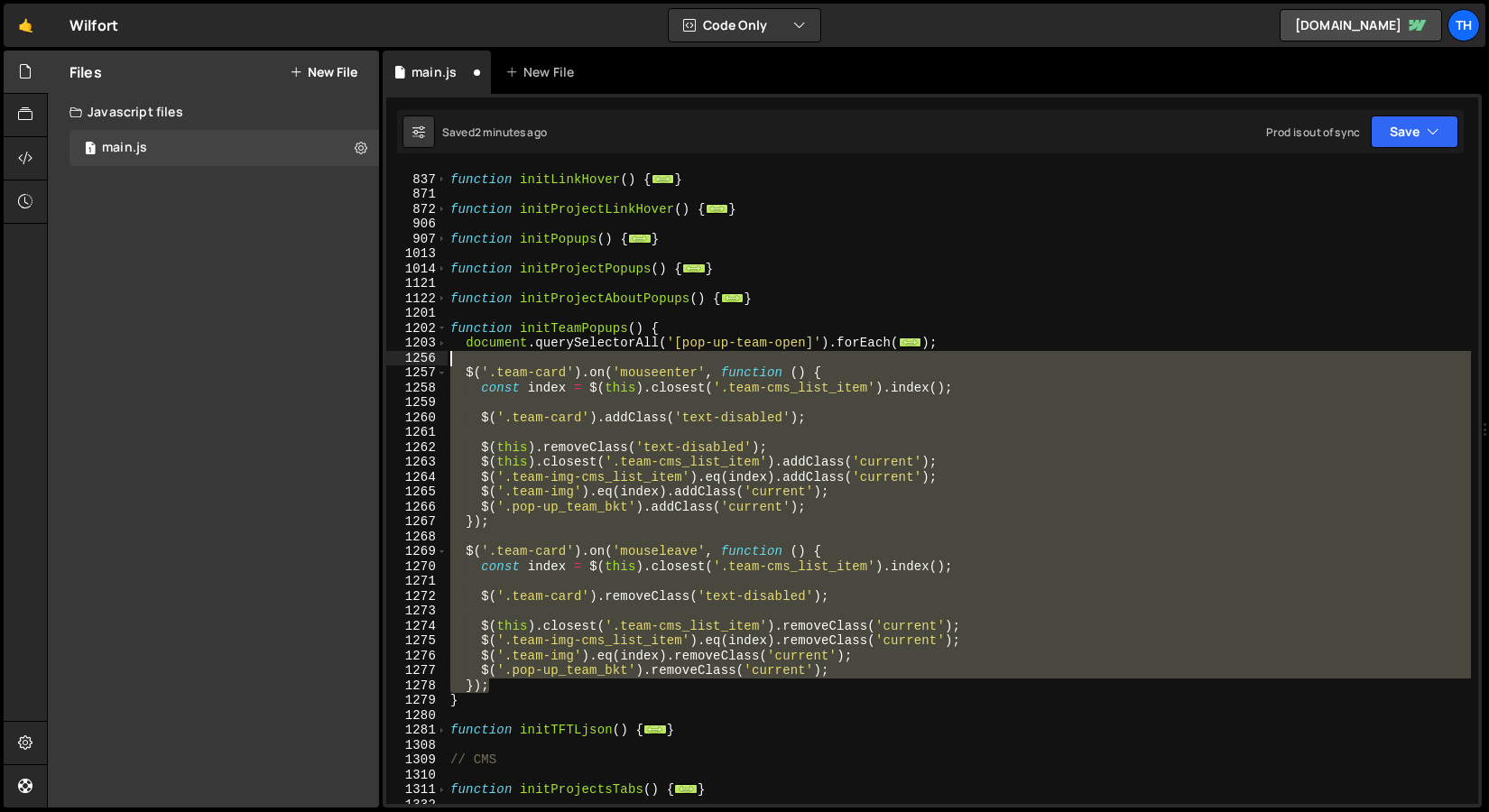
drag, startPoint x: 552, startPoint y: 683, endPoint x: 254, endPoint y: 360, distance: 439.5
click at [255, 358] on div "Files New File Javascript files 1 main.js 0 CSS files Copy share link Edit File…" at bounding box center [767, 429] width 1442 height 758
type textarea "$('.team-card').on('mouseenter', function () {"
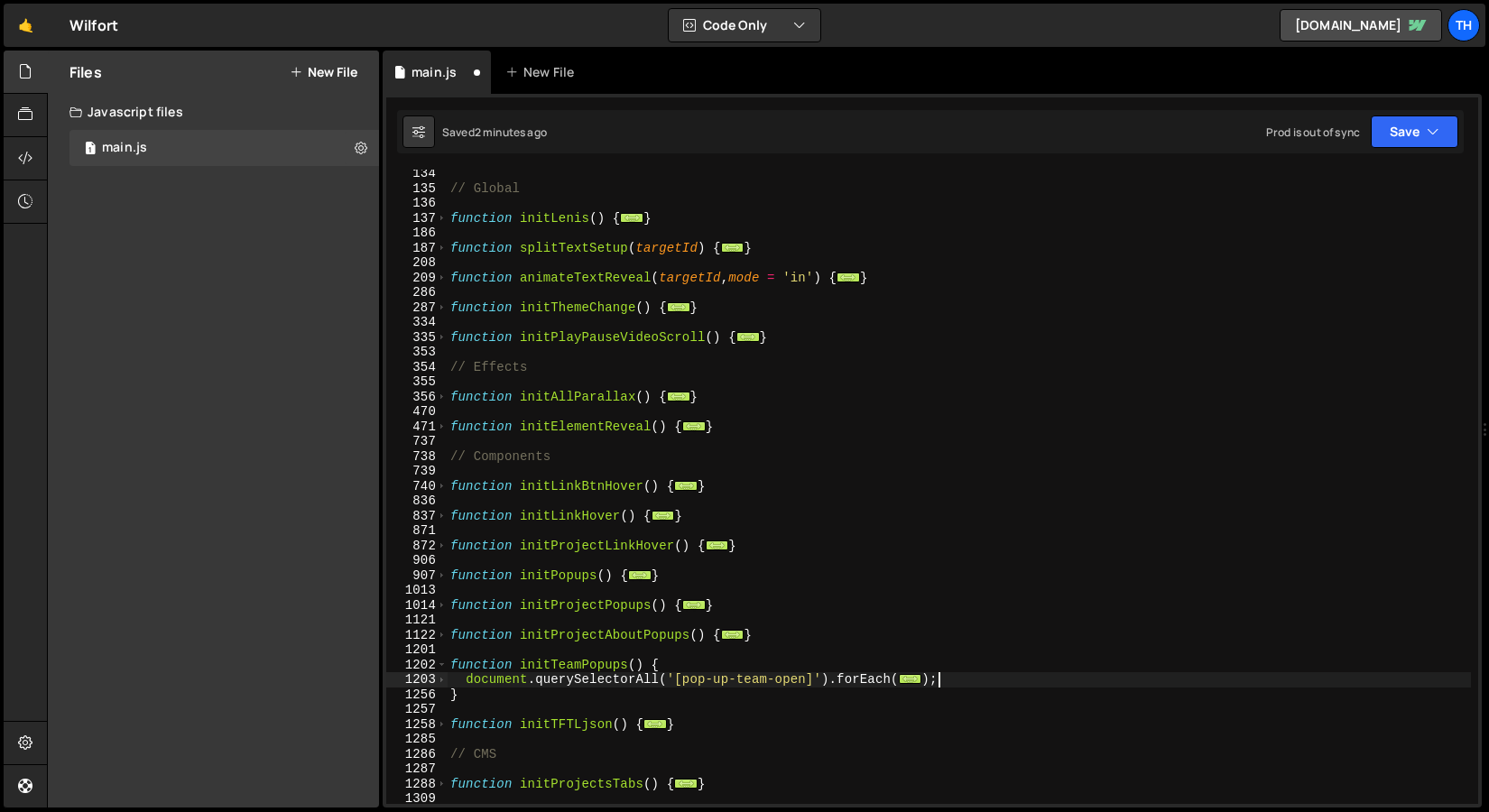
scroll to position [0, 0]
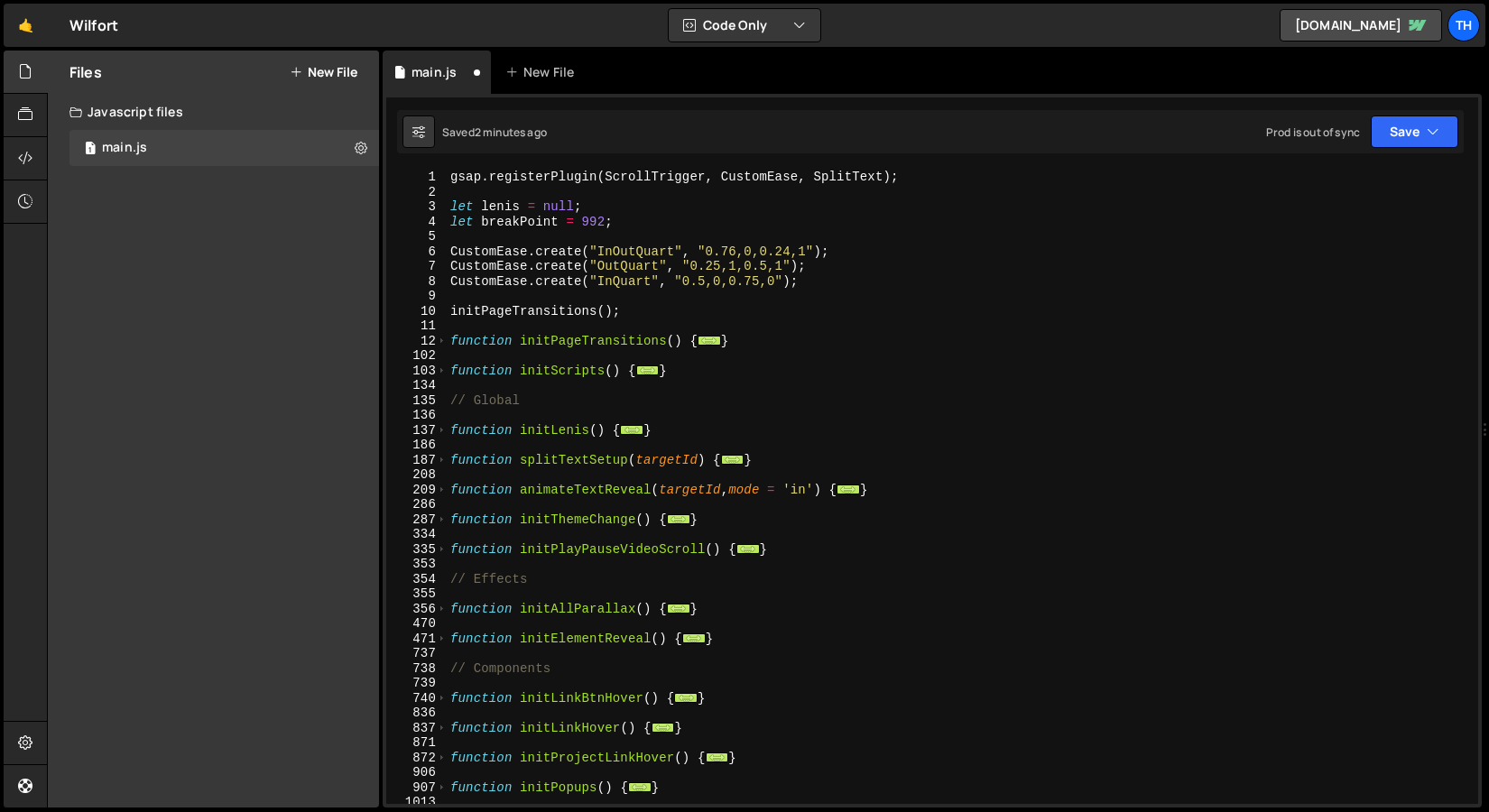
click at [447, 377] on div "103" at bounding box center [418, 371] width 62 height 15
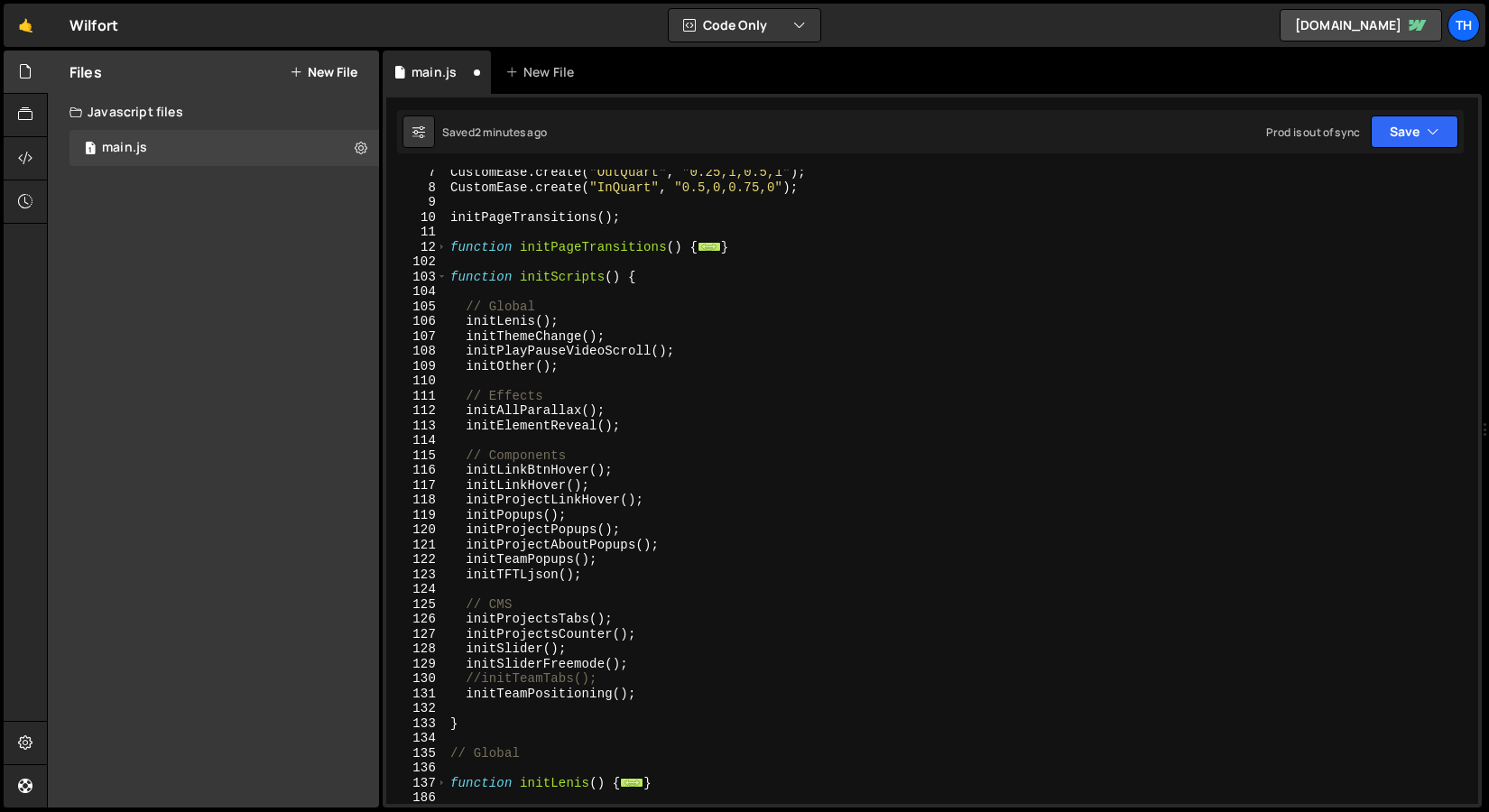
scroll to position [103, 0]
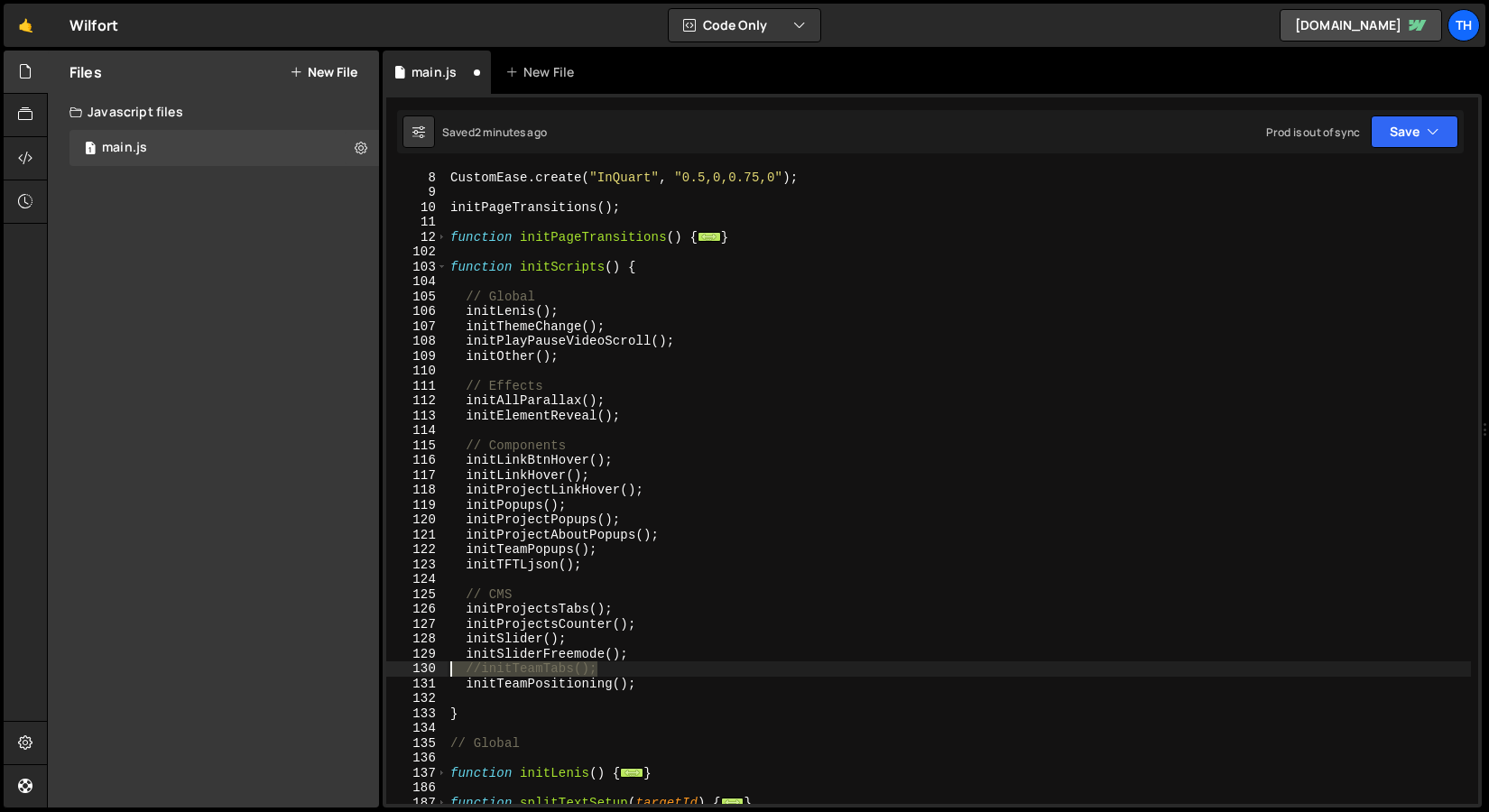
drag, startPoint x: 605, startPoint y: 673, endPoint x: 420, endPoint y: 670, distance: 185.0
click at [420, 670] on div "}); 7 8 9 10 11 12 102 103 104 105 106 107 108 109 110 111 112 113 114 115 116 …" at bounding box center [933, 486] width 1092 height 635
type textarea "//initTeamTabs();"
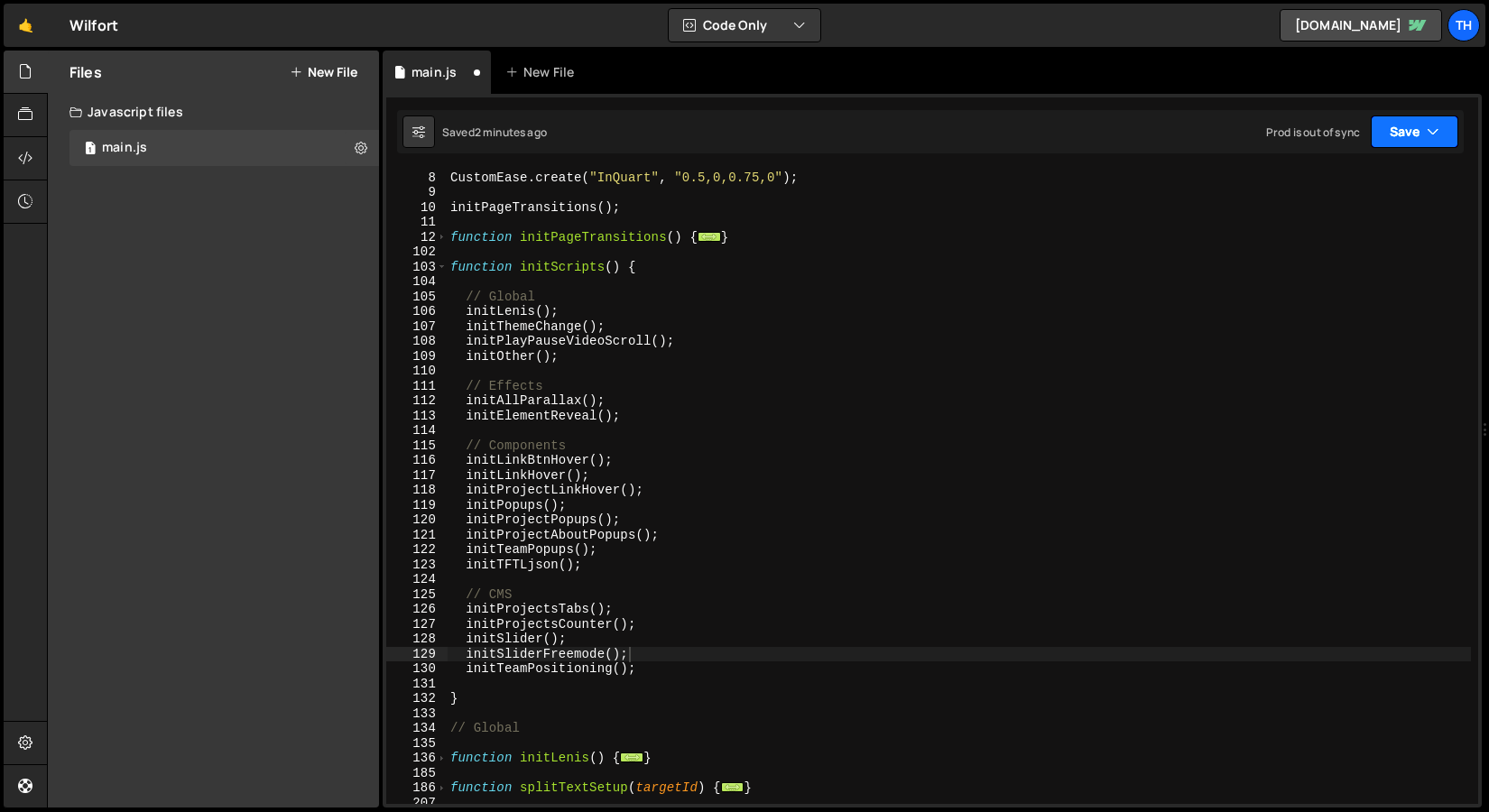
click at [1393, 135] on button "Save" at bounding box center [1415, 132] width 88 height 33
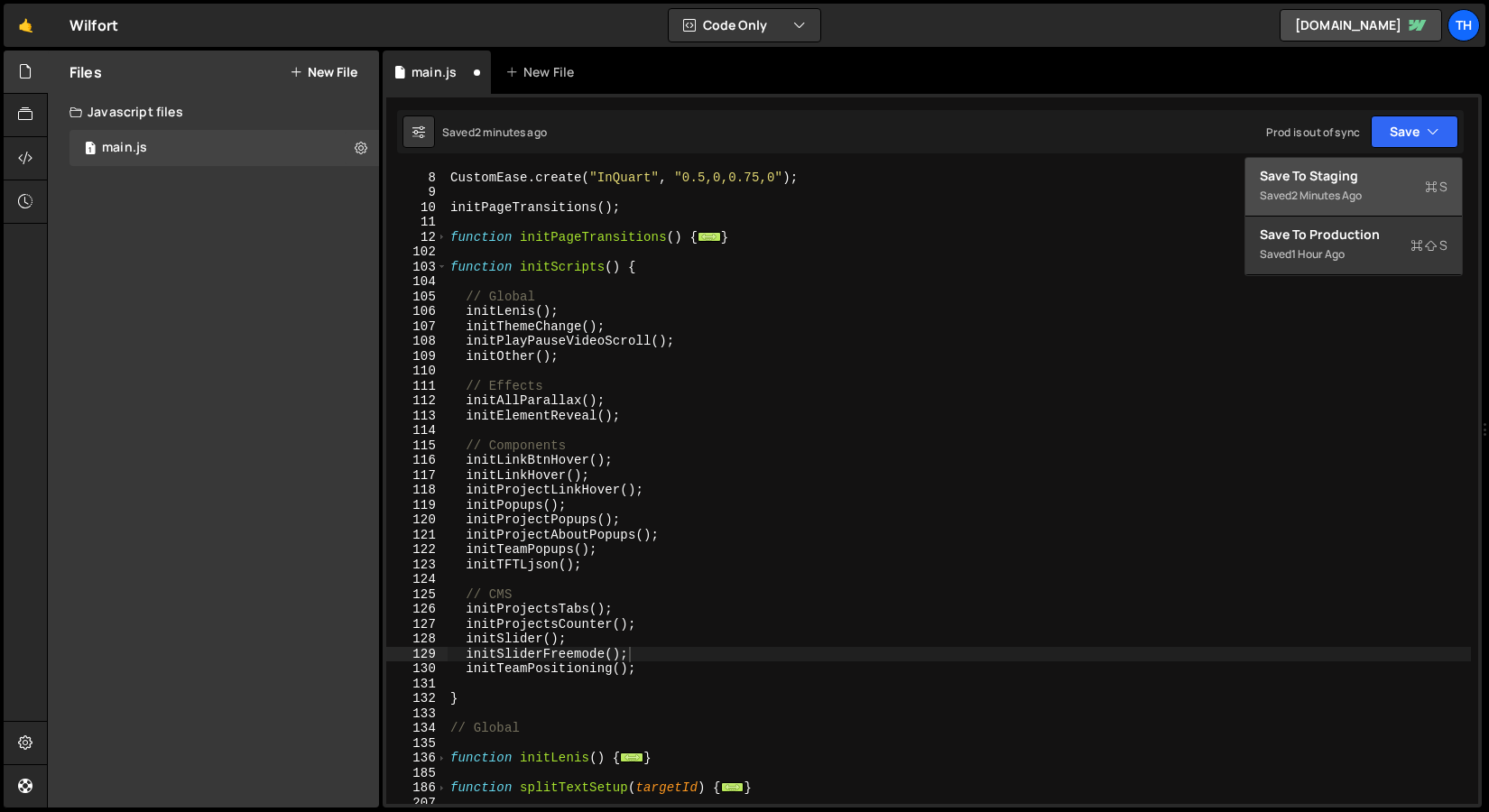
click at [1371, 161] on button "Save to Staging S Saved 2 minutes ago" at bounding box center [1353, 187] width 216 height 59
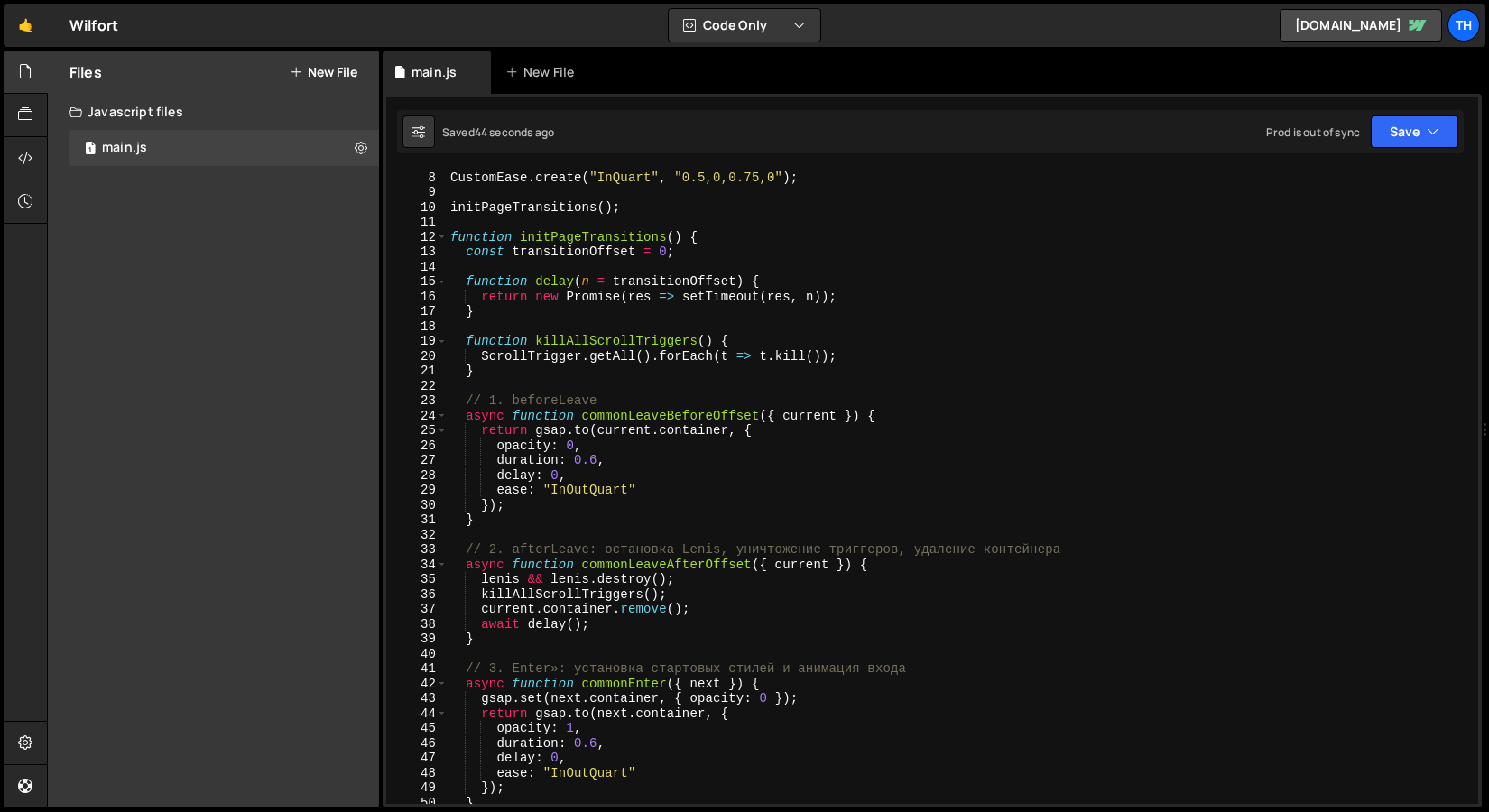
scroll to position [0, 0]
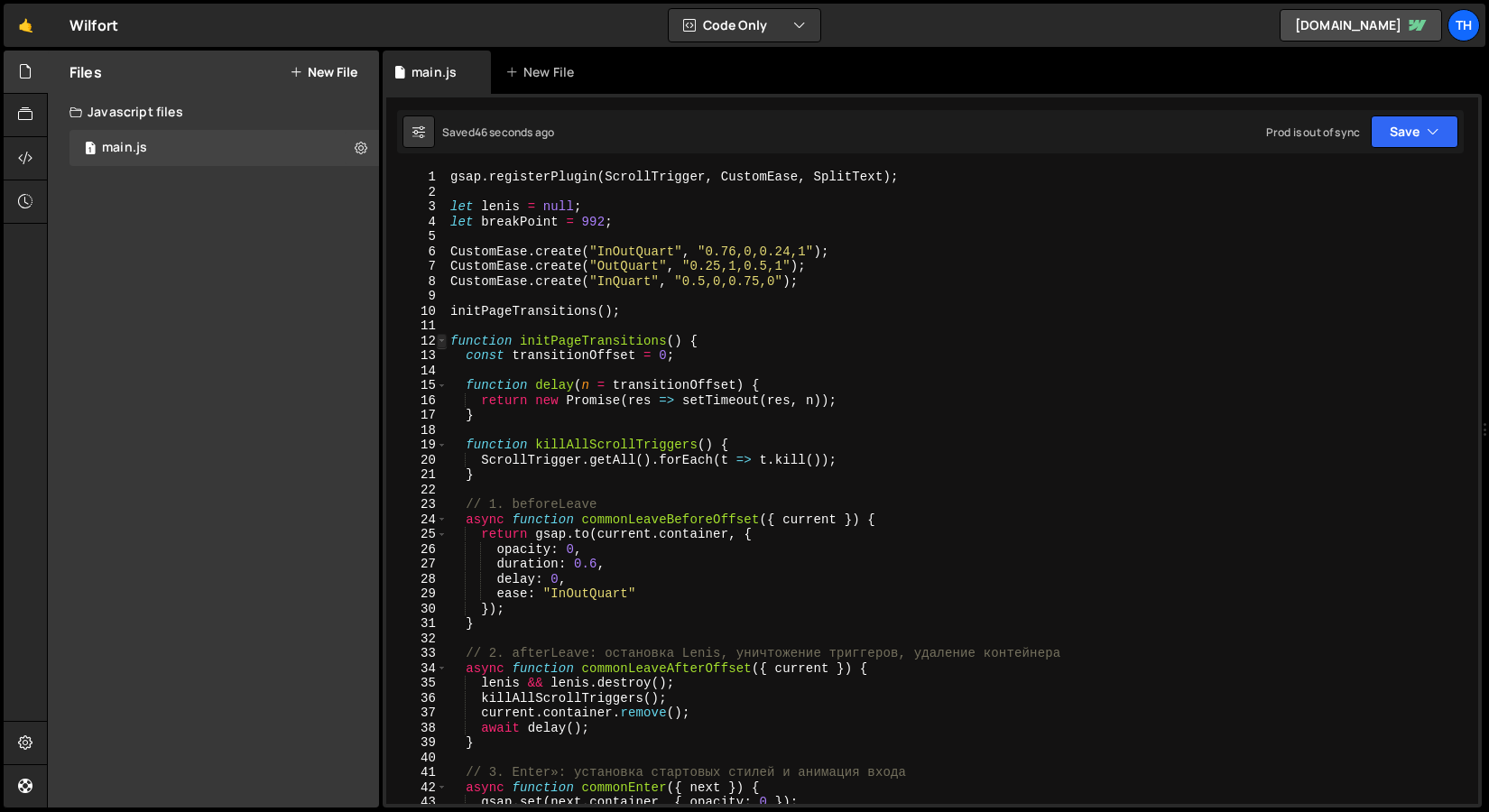
click at [439, 345] on span at bounding box center [442, 341] width 10 height 15
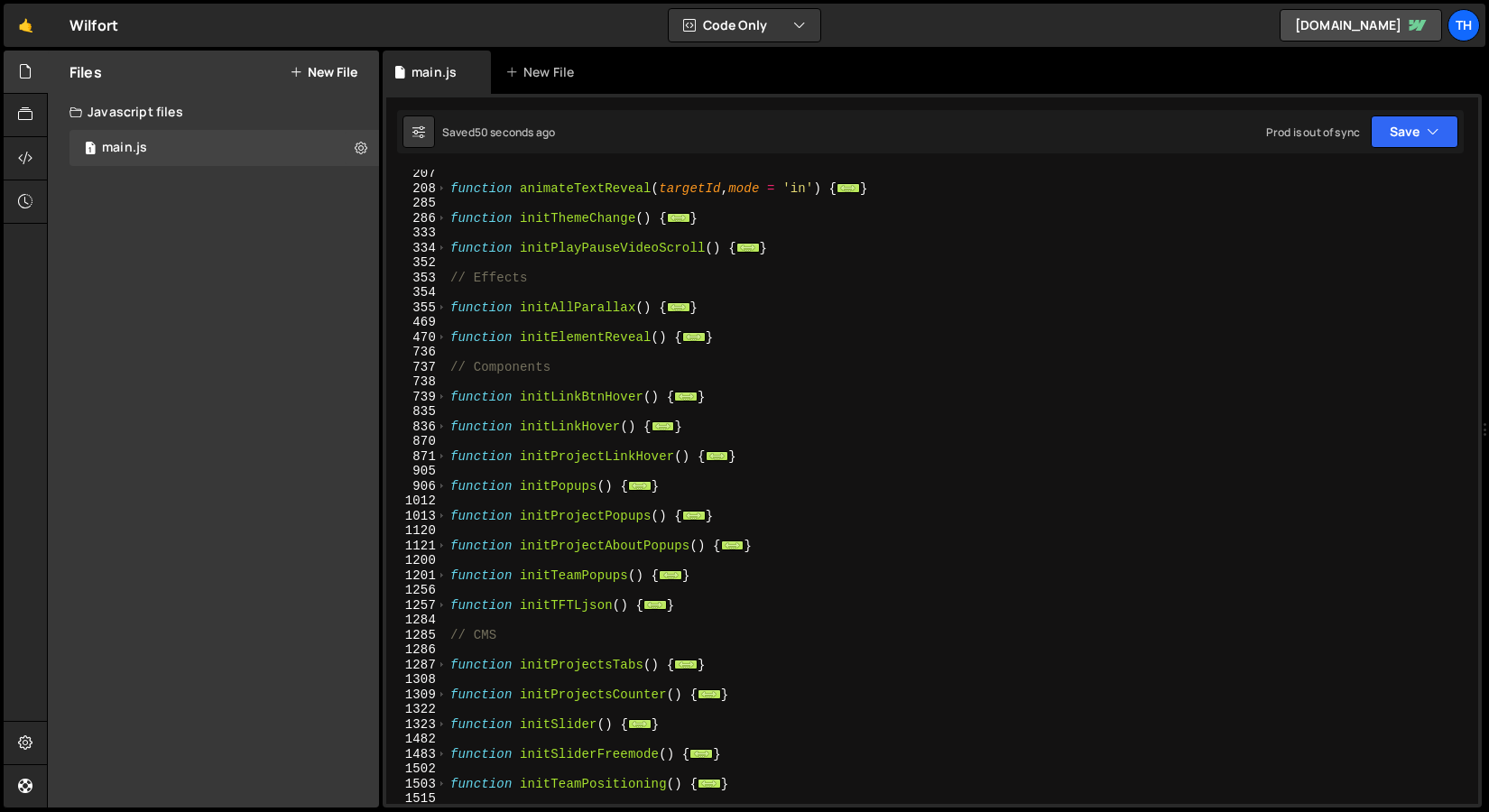
scroll to position [307, 0]
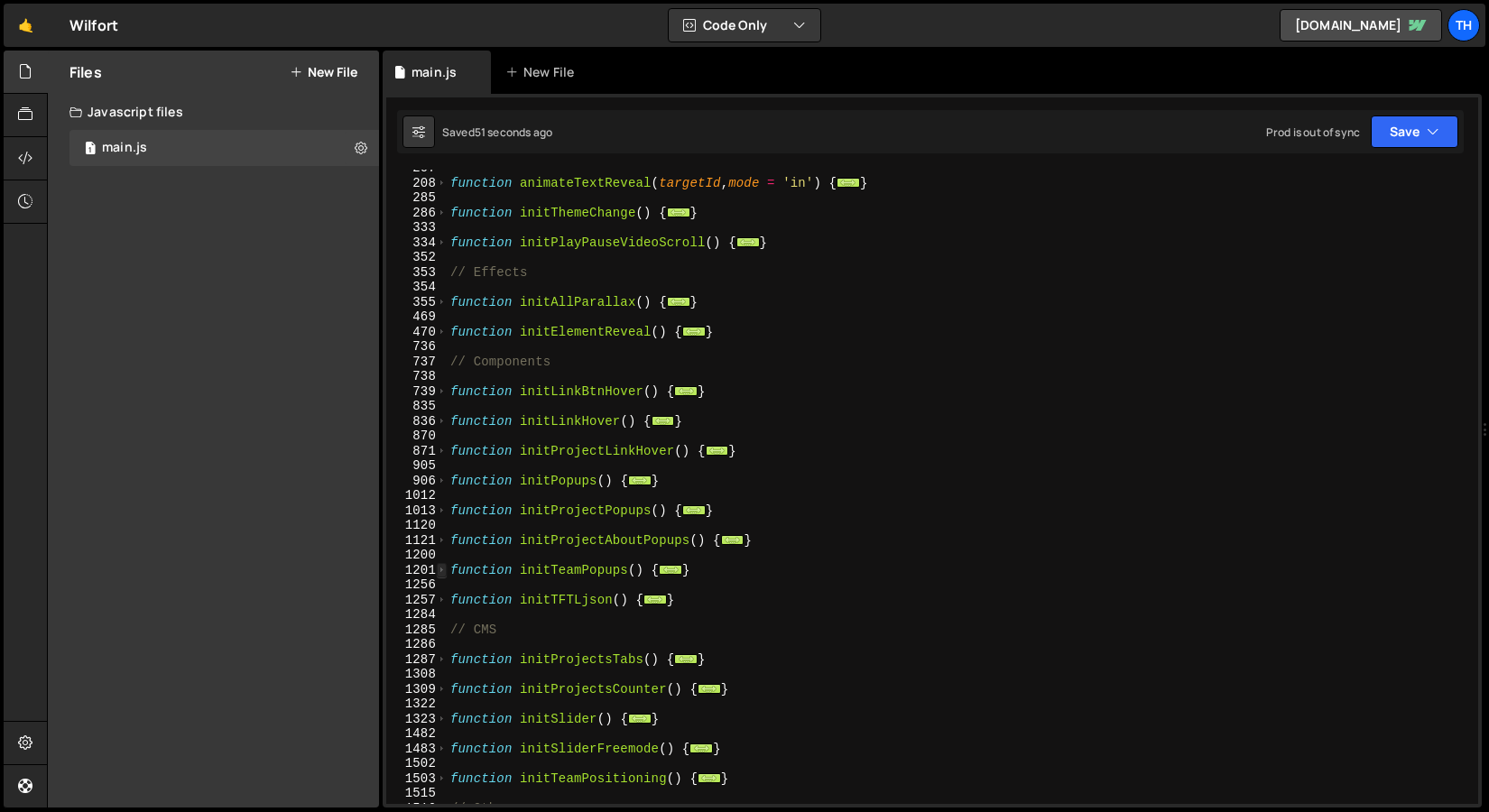
click at [444, 570] on span at bounding box center [442, 570] width 10 height 15
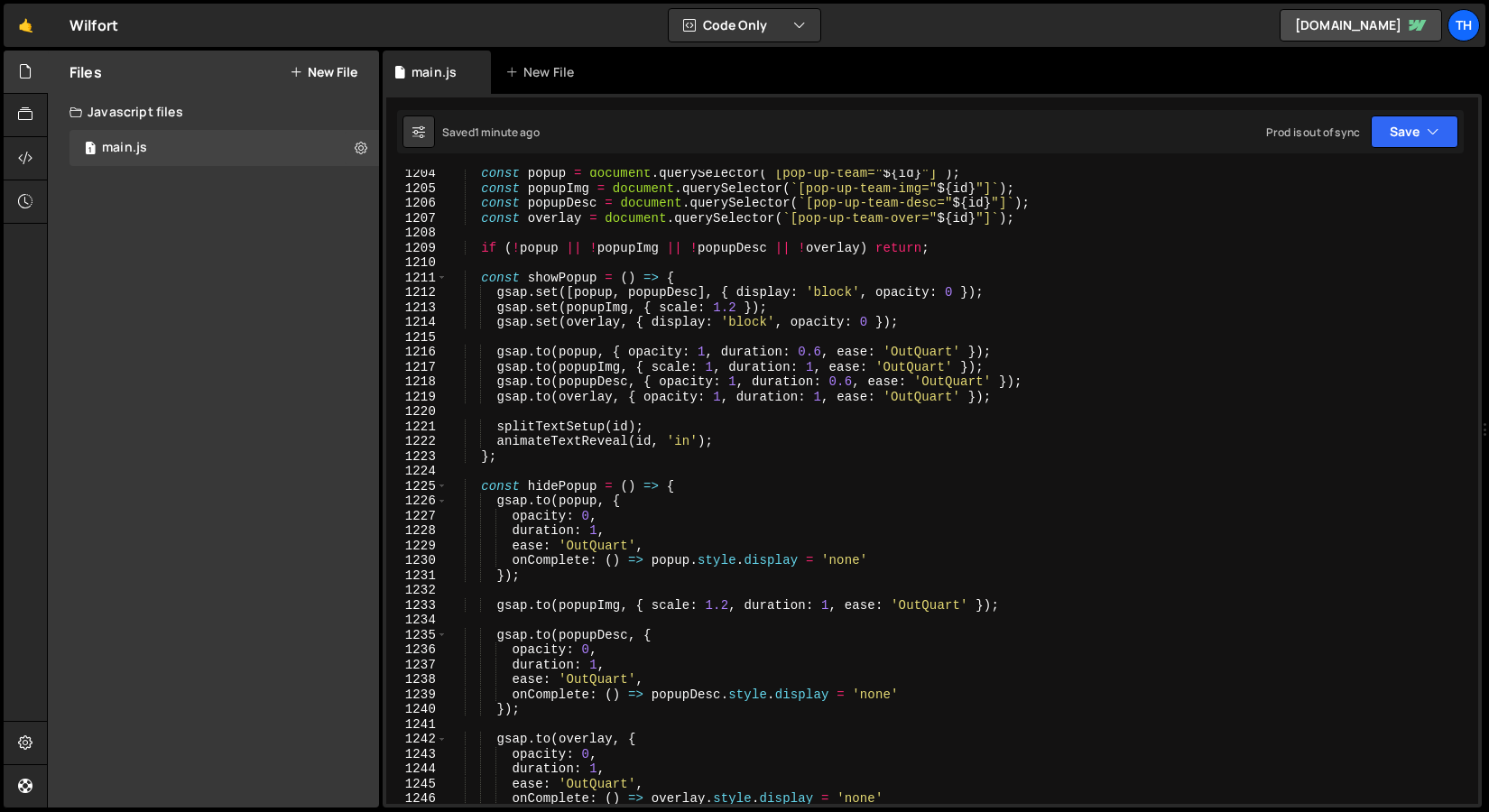
scroll to position [742, 0]
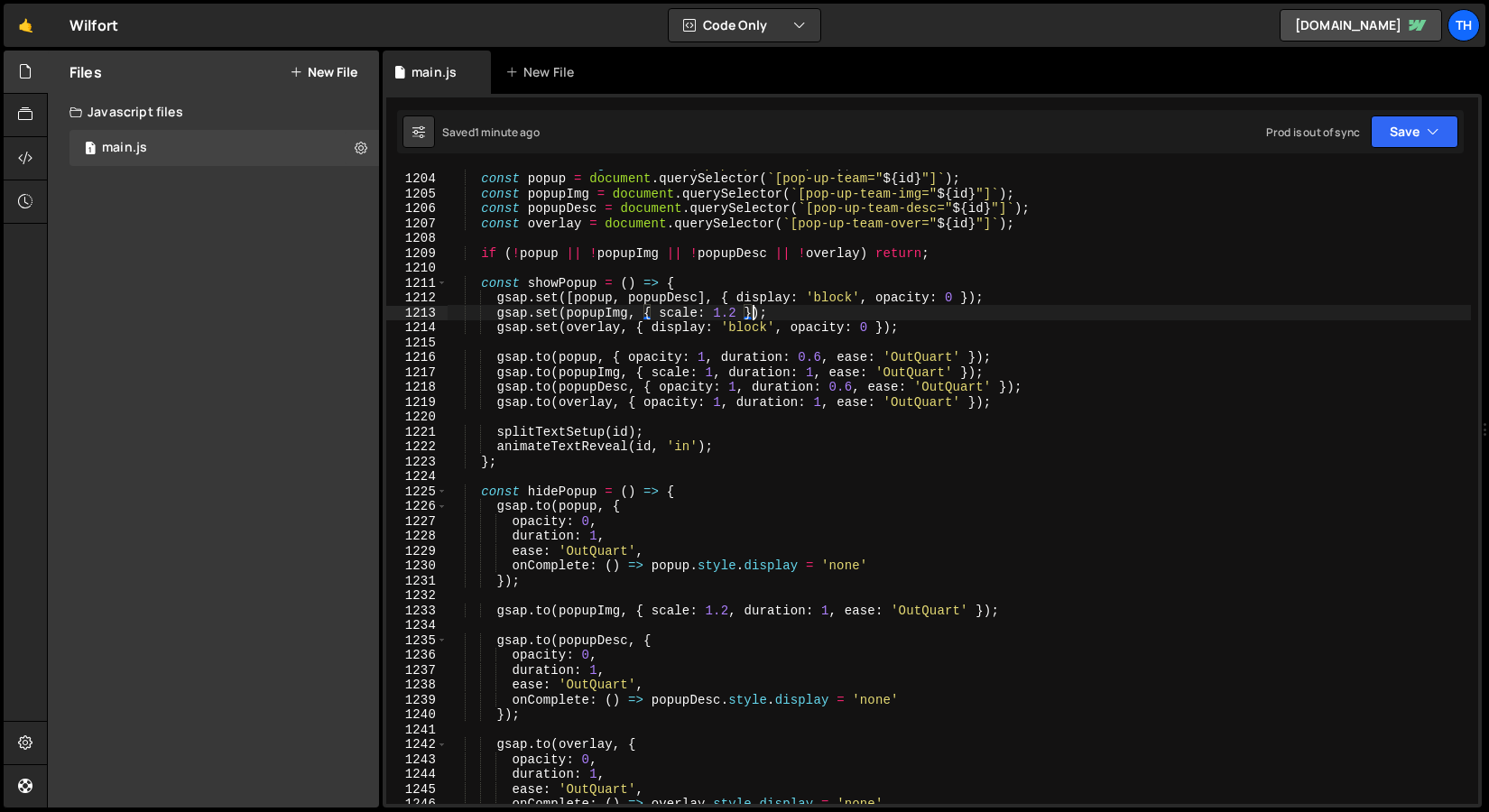
click at [752, 317] on div "const id = btn . getAttribute ( 'pop-up-team-open' ) ; const popup = document .…" at bounding box center [959, 488] width 1025 height 665
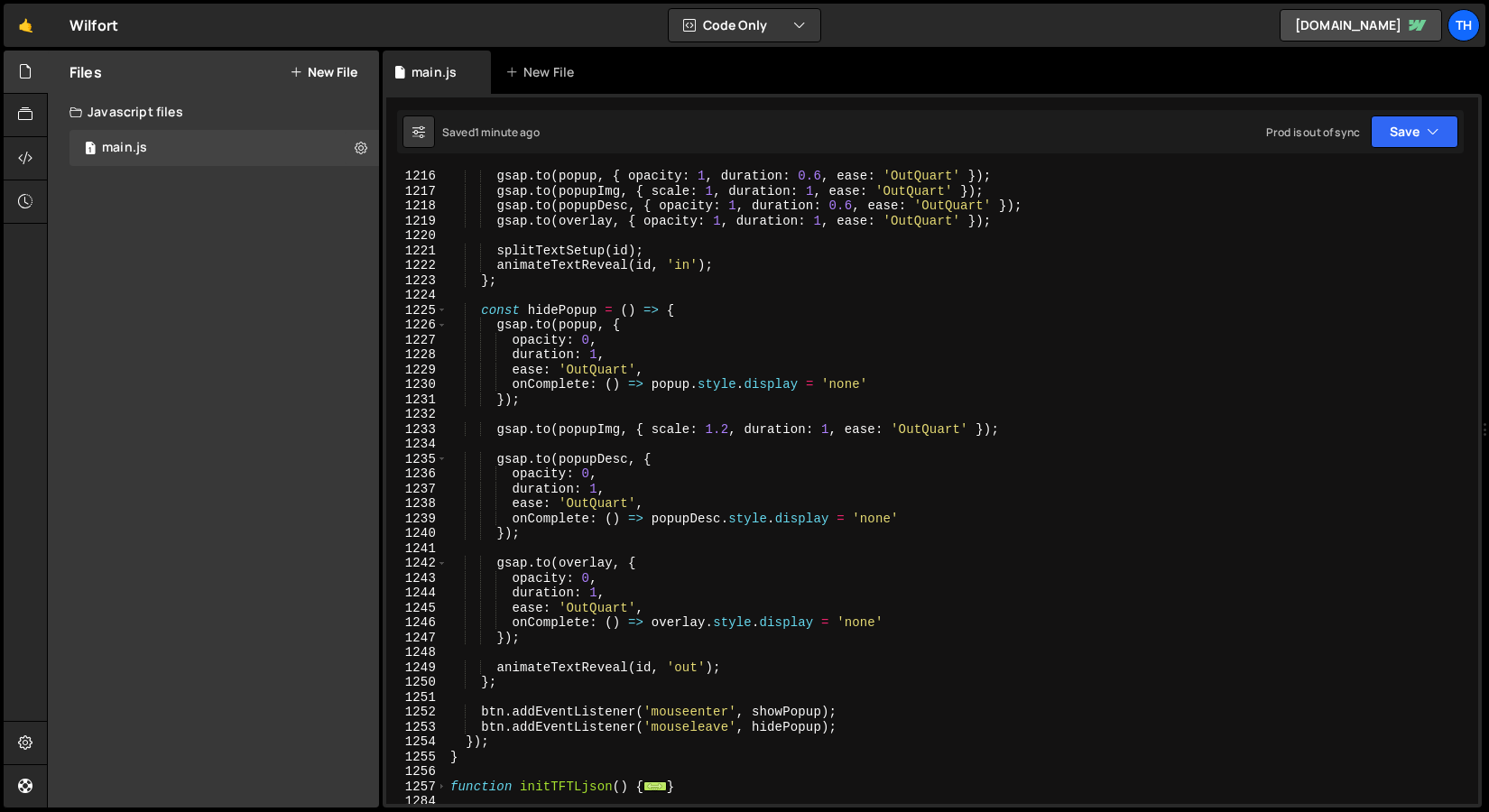
scroll to position [924, 0]
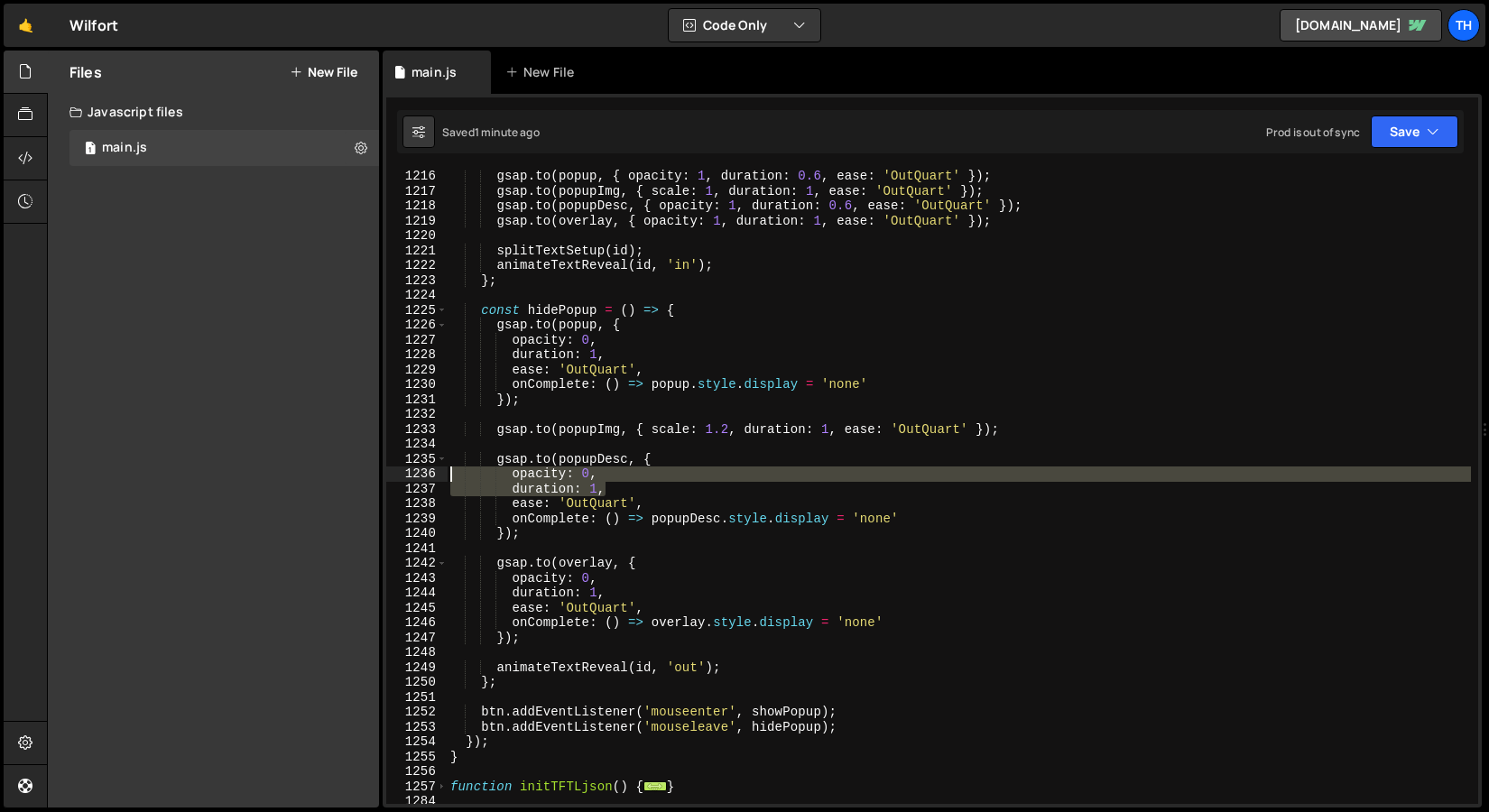
drag, startPoint x: 611, startPoint y: 488, endPoint x: 421, endPoint y: 484, distance: 190.0
click at [415, 483] on div "gsap.set(popupImg, { scale: 1.2 }); 1216 1217 1218 1219 1220 1221 1222 1223 122…" at bounding box center [933, 486] width 1092 height 635
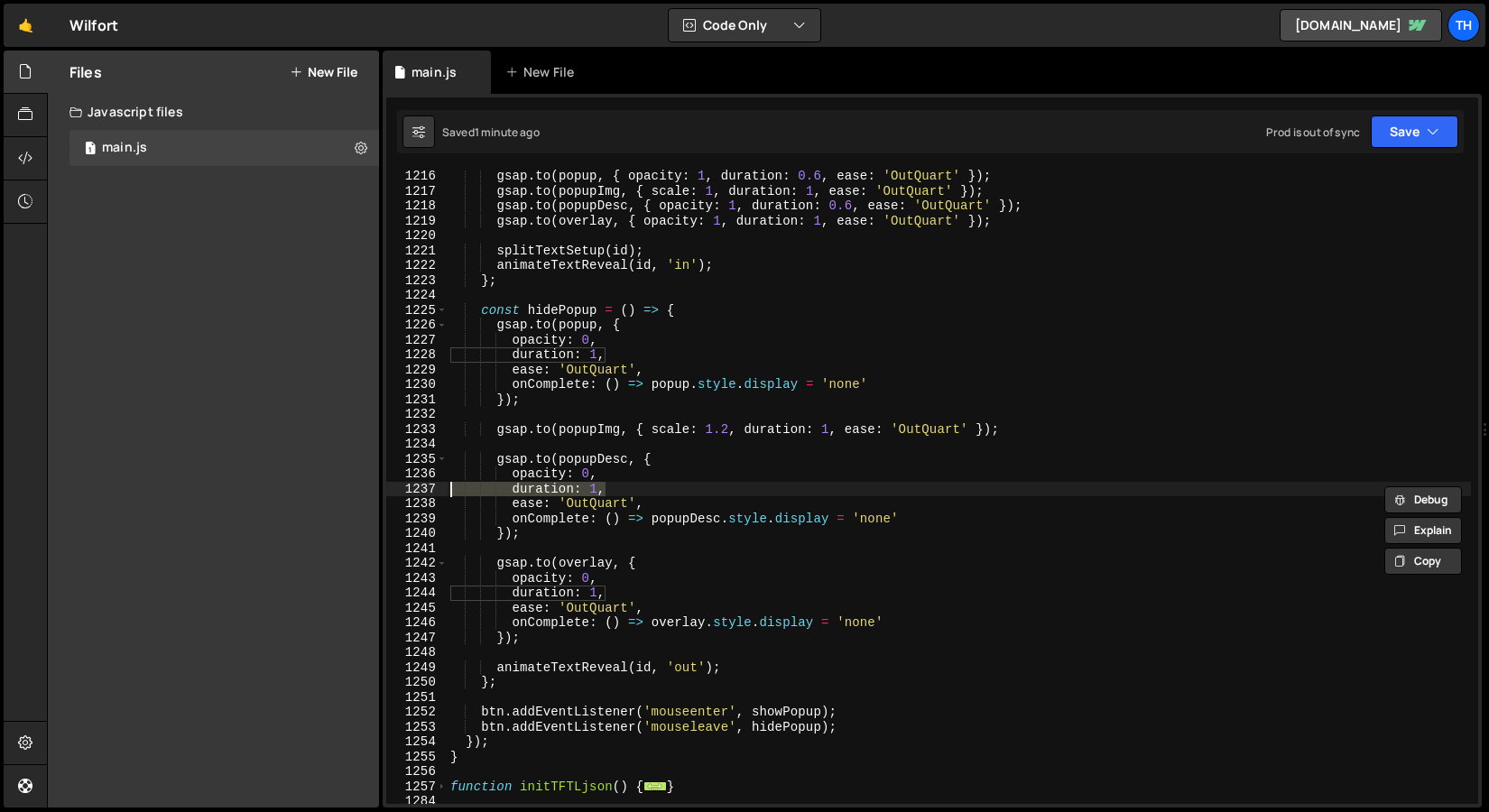
click at [525, 465] on div "gsap . to ( popup , { opacity : 1 , duration : 0.6 , ease : 'OutQuart' }) ; gsa…" at bounding box center [959, 500] width 1025 height 665
drag, startPoint x: 622, startPoint y: 471, endPoint x: 379, endPoint y: 469, distance: 243.0
click at [379, 469] on div "Files New File Javascript files 1 main.js 0 CSS files Copy share link Edit File…" at bounding box center [767, 429] width 1442 height 758
type textarea "opacity: 0,"
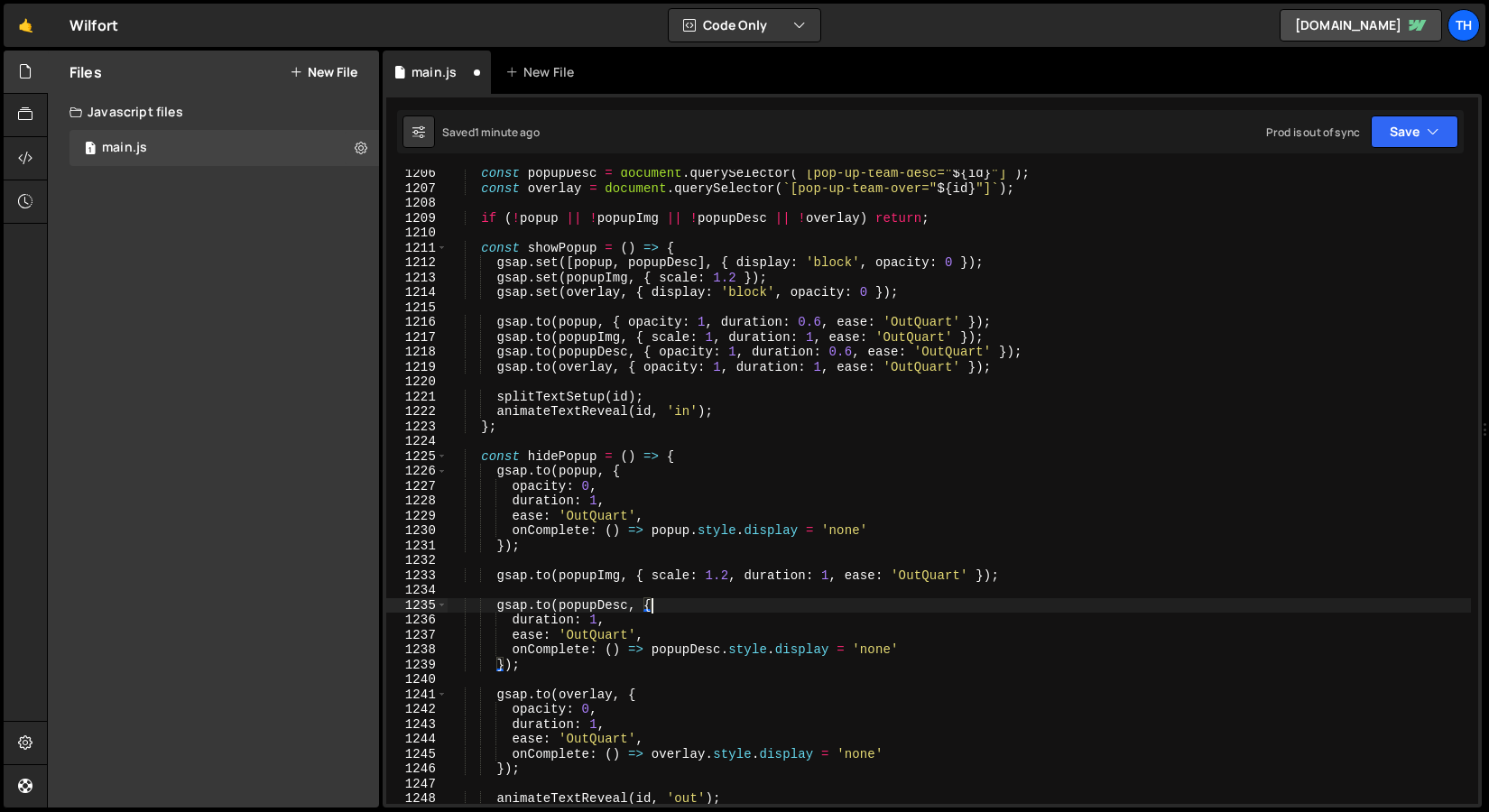
scroll to position [777, 0]
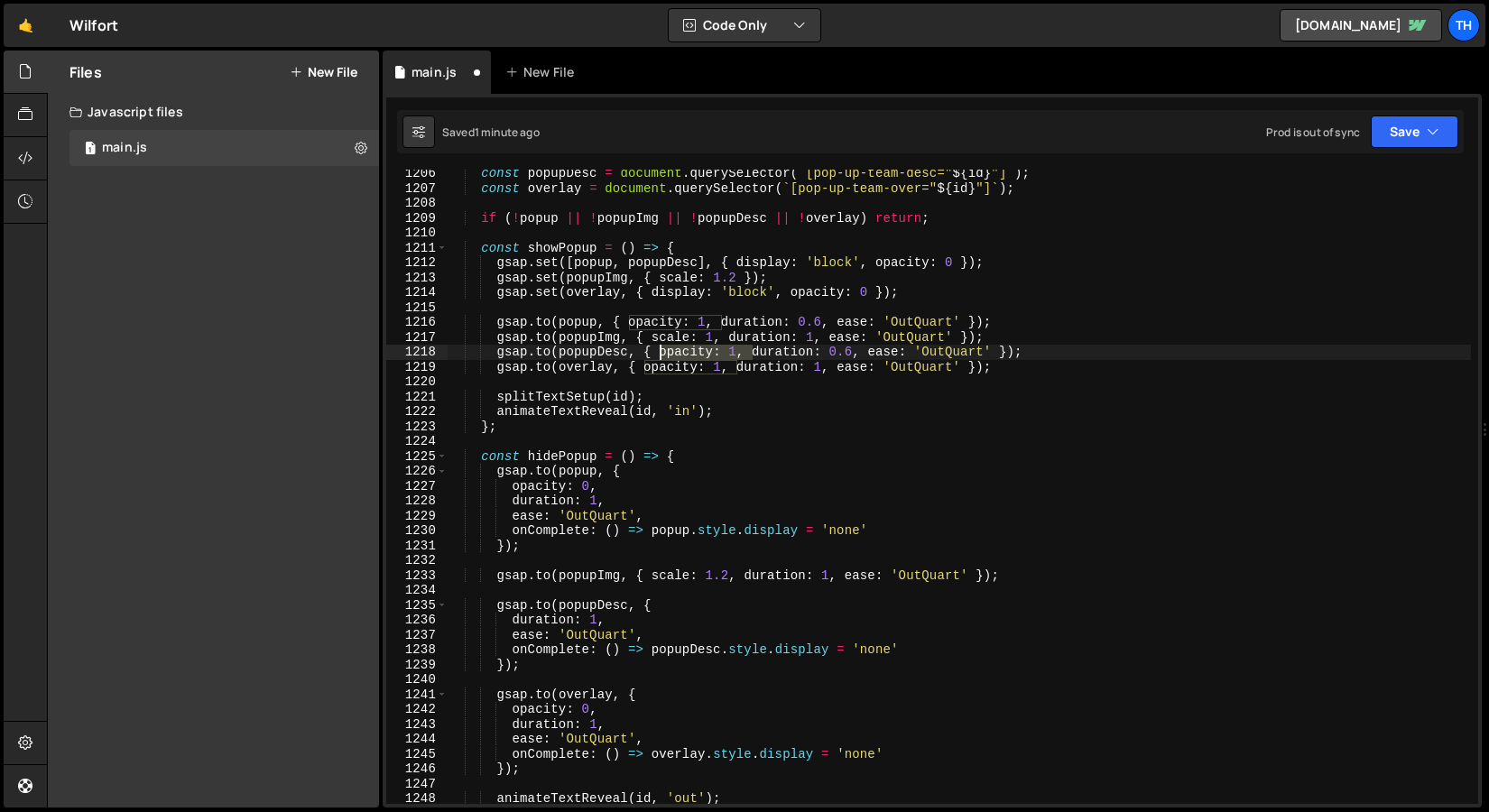
drag, startPoint x: 751, startPoint y: 355, endPoint x: 660, endPoint y: 356, distance: 91.0
click at [660, 356] on div "const popupDesc = document . querySelector ( ` [pop-up-team-desc=" ${ id } "] `…" at bounding box center [959, 498] width 1025 height 665
click at [718, 325] on div "const popupDesc = document . querySelector ( ` [pop-up-team-desc=" ${ id } "] `…" at bounding box center [959, 498] width 1025 height 665
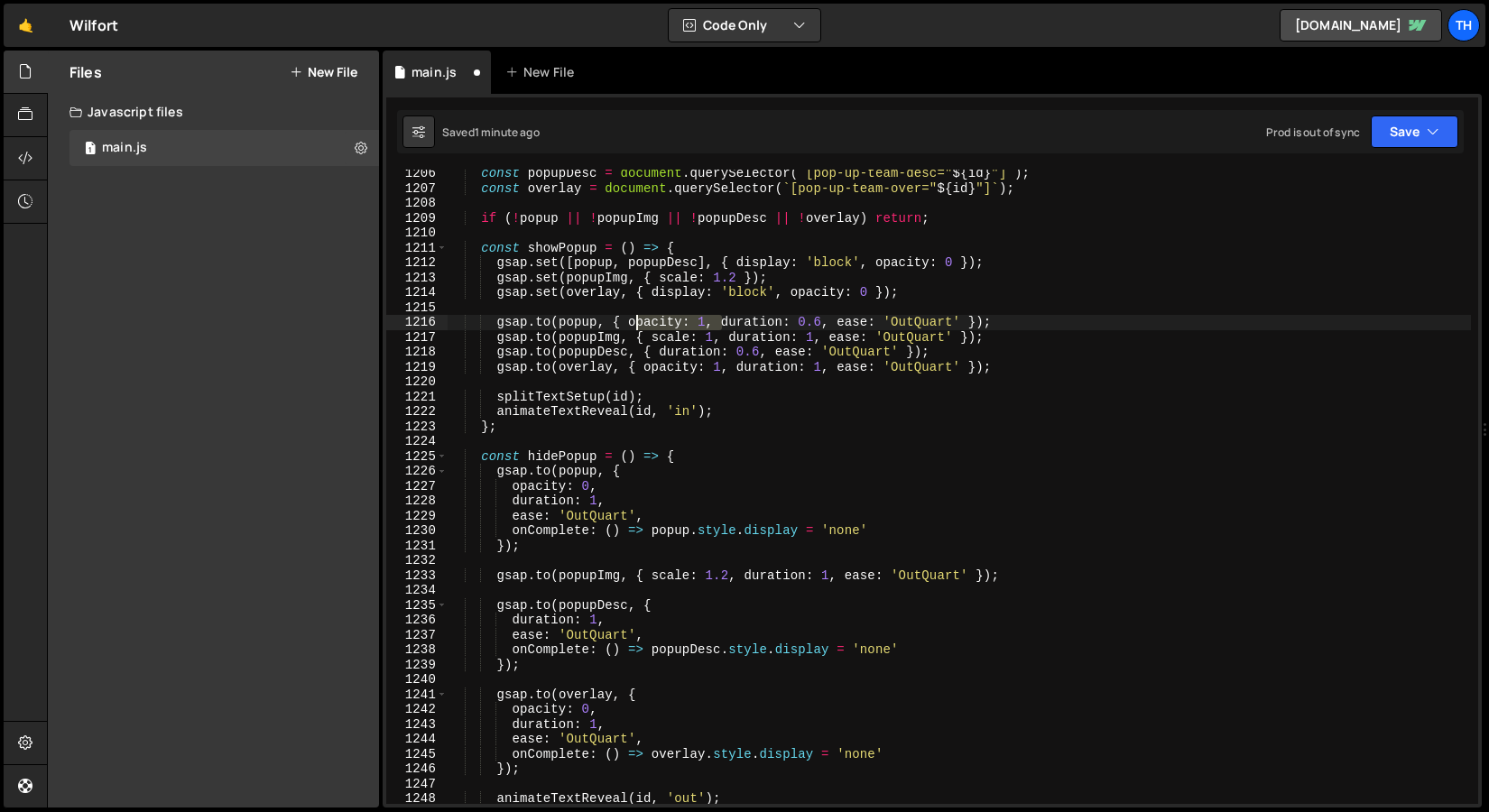
drag, startPoint x: 720, startPoint y: 326, endPoint x: 635, endPoint y: 322, distance: 85.1
click at [635, 322] on div "const popupDesc = document . querySelector ( ` [pop-up-team-desc=" ${ id } "] `…" at bounding box center [959, 498] width 1025 height 665
click at [649, 264] on div "const popupDesc = document . querySelector ( ` [pop-up-team-desc=" ${ id } "] `…" at bounding box center [959, 498] width 1025 height 665
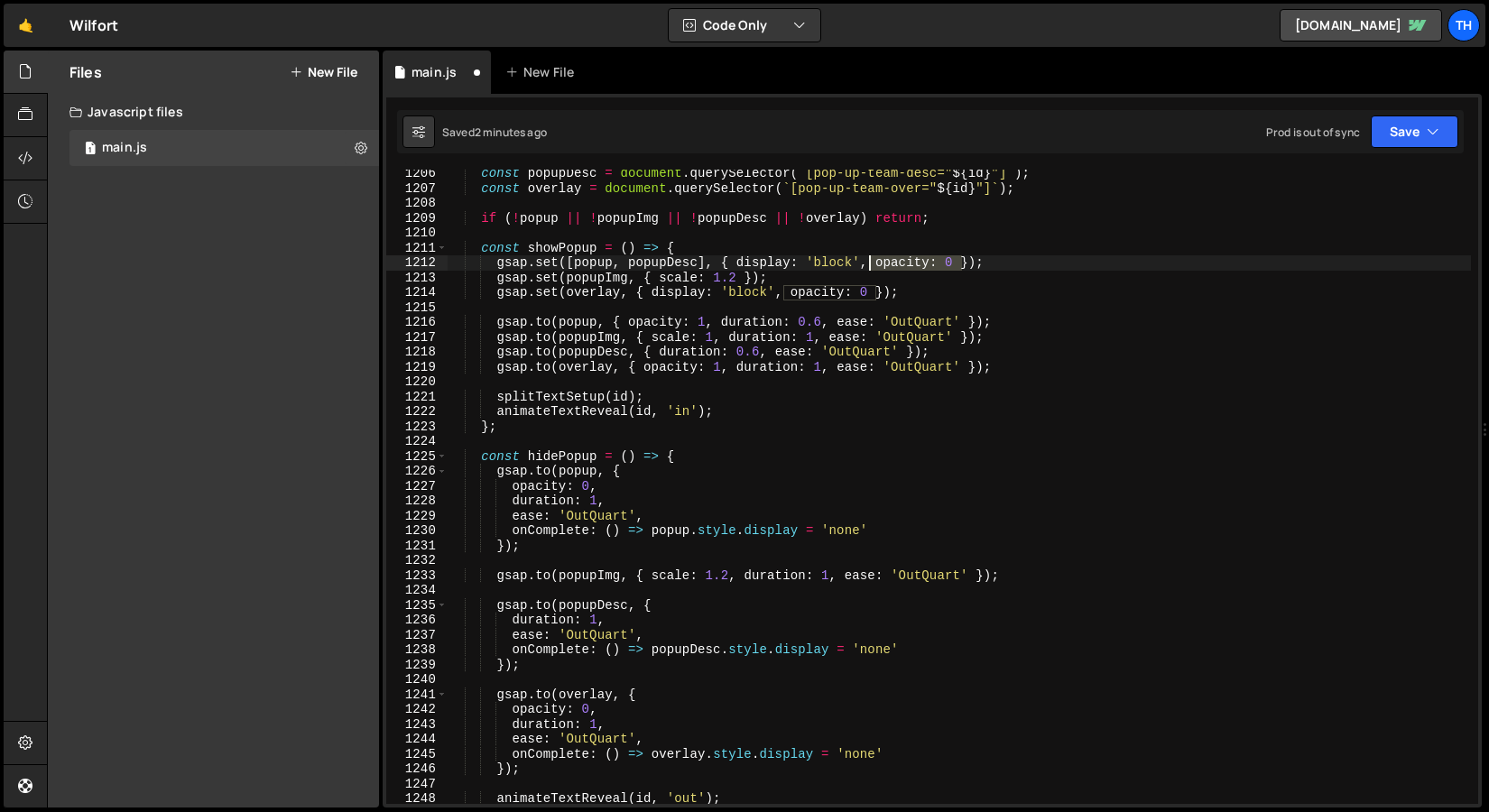
drag, startPoint x: 961, startPoint y: 263, endPoint x: 866, endPoint y: 262, distance: 95.0
click at [866, 262] on div "const popupDesc = document . querySelector ( ` [pop-up-team-desc=" ${ id } "] `…" at bounding box center [959, 498] width 1025 height 665
click at [553, 279] on div "const popupDesc = document . querySelector ( ` [pop-up-team-desc=" ${ id } "] `…" at bounding box center [959, 498] width 1025 height 665
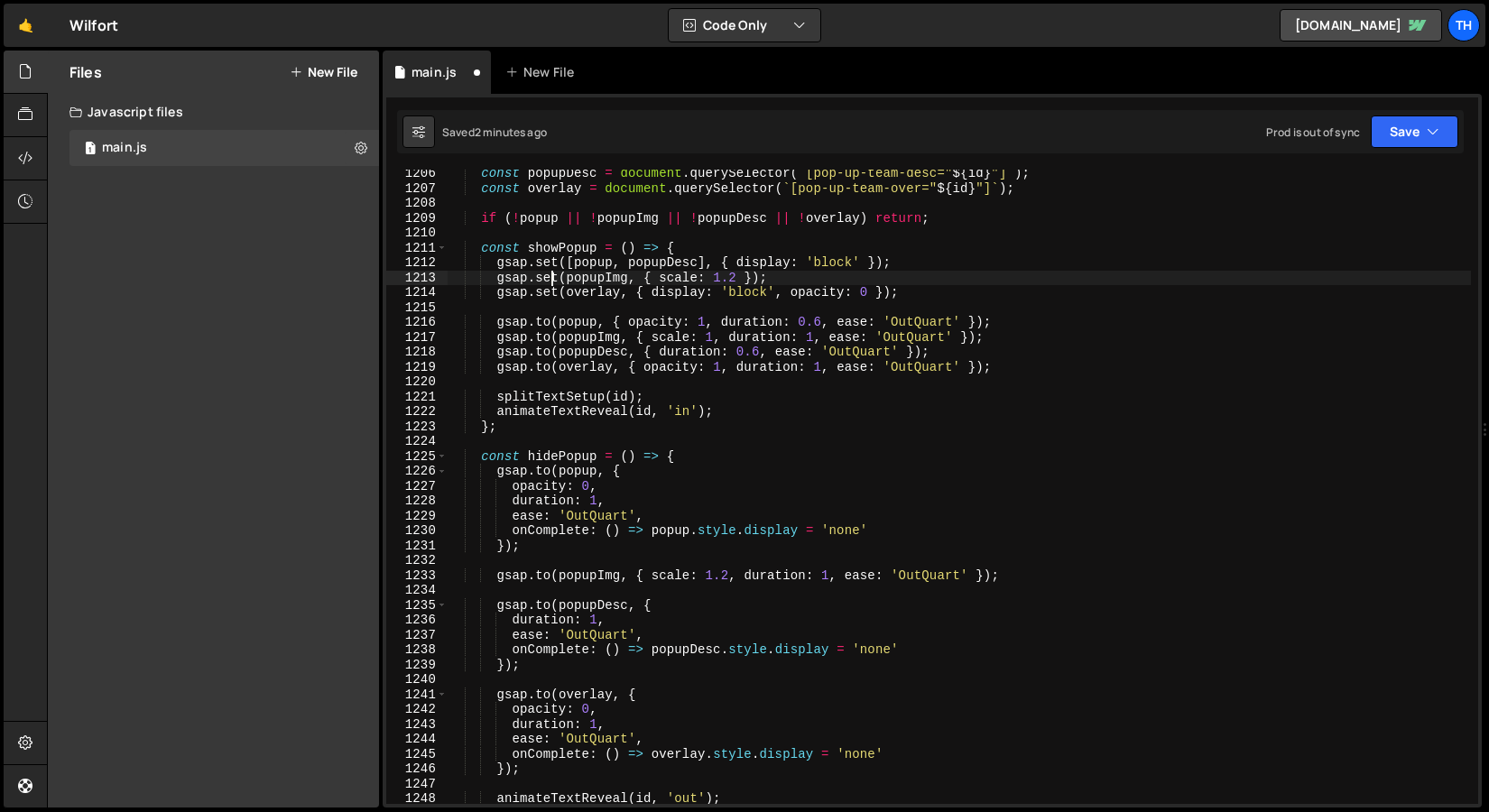
click at [678, 278] on div "const popupDesc = document . querySelector ( ` [pop-up-team-desc=" ${ id } "] `…" at bounding box center [959, 498] width 1025 height 665
click at [721, 261] on div "const popupDesc = document . querySelector ( ` [pop-up-team-desc=" ${ id } "] `…" at bounding box center [959, 498] width 1025 height 665
click at [584, 297] on div "const popupDesc = document . querySelector ( ` [pop-up-team-desc=" ${ id } "] `…" at bounding box center [959, 498] width 1025 height 665
type textarea "gsap.set(overlay, { display: 'block', opacity: 0 });"
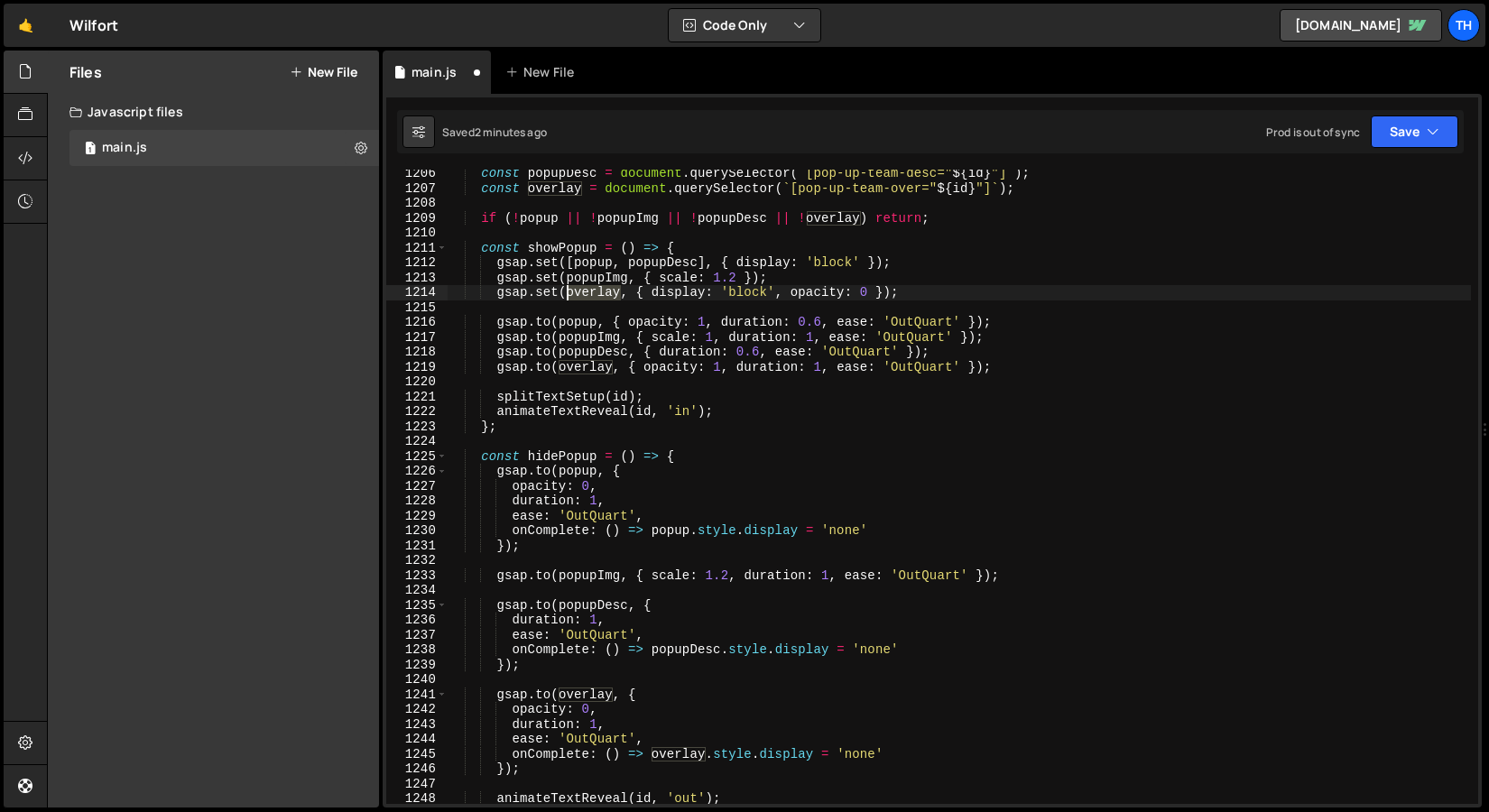
click at [584, 297] on div "const popupDesc = document . querySelector ( ` [pop-up-team-desc=" ${ id } "] `…" at bounding box center [959, 498] width 1025 height 665
click at [670, 297] on div "const popupDesc = document . querySelector ( ` [pop-up-team-desc=" ${ id } "] `…" at bounding box center [959, 498] width 1025 height 665
click at [829, 297] on div "const popupDesc = document . querySelector ( ` [pop-up-team-desc=" ${ id } "] `…" at bounding box center [959, 498] width 1025 height 665
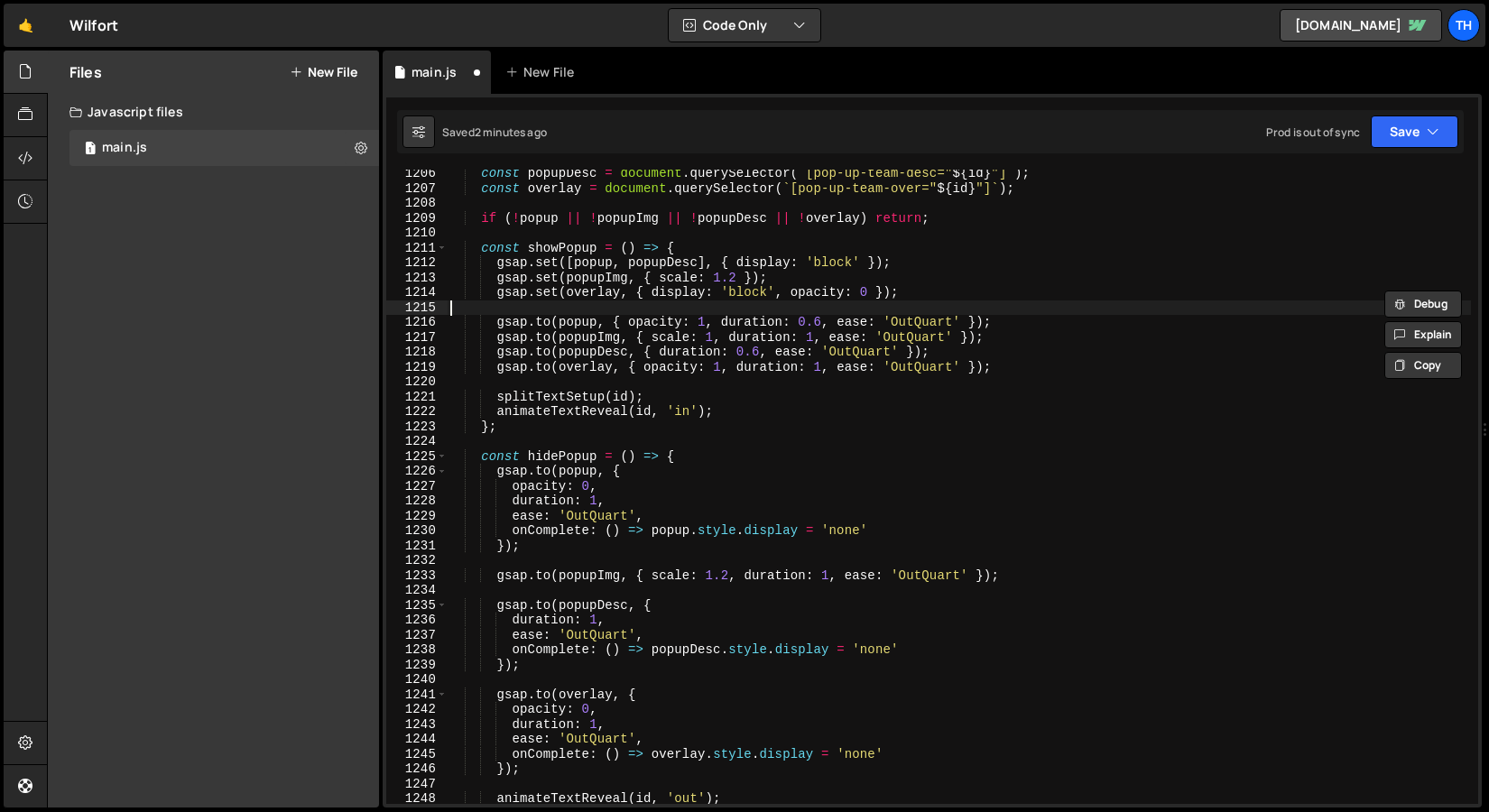
click at [649, 308] on div "const popupDesc = document . querySelector ( ` [pop-up-team-desc=" ${ id } "] `…" at bounding box center [959, 498] width 1025 height 665
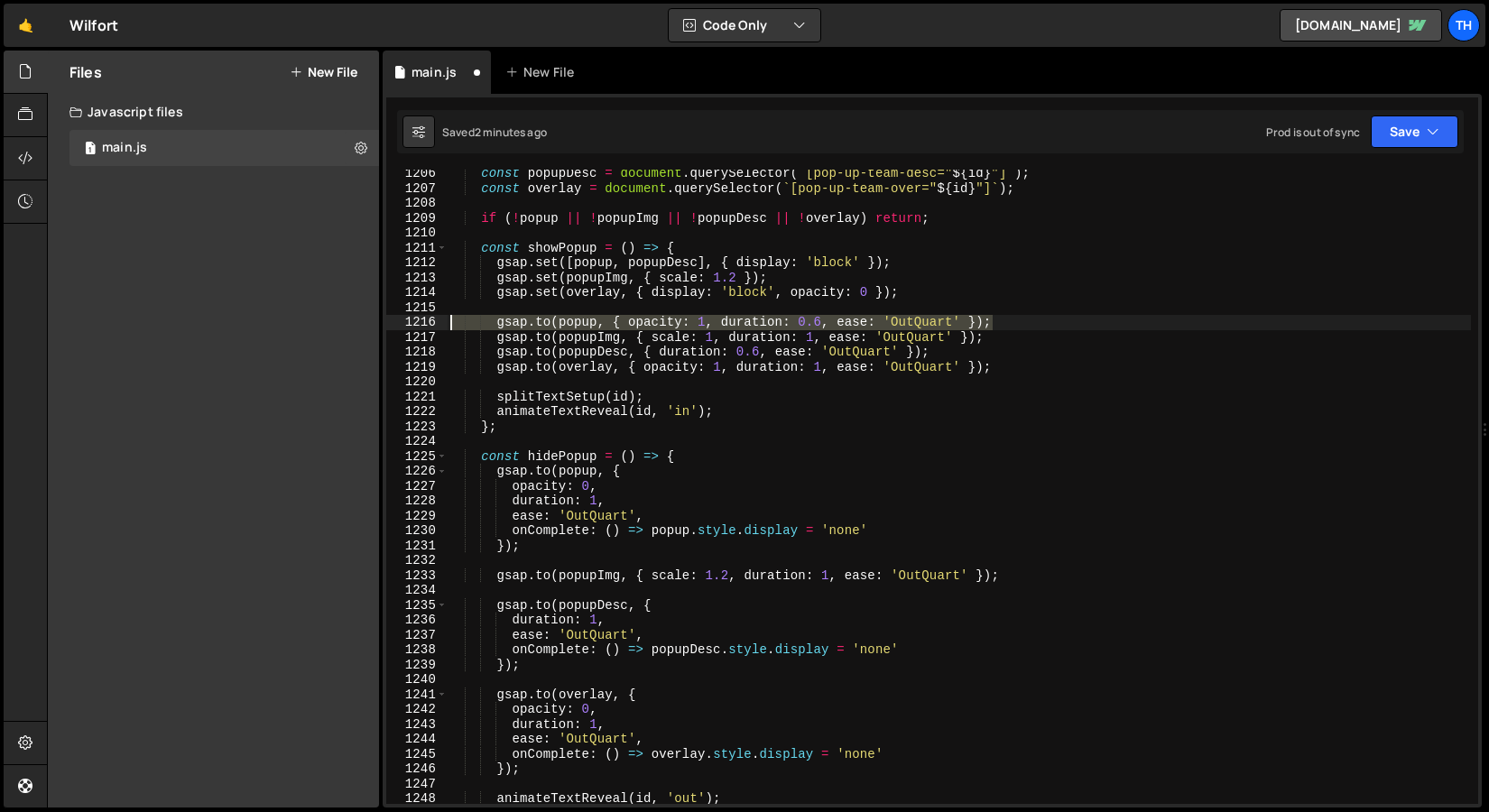
drag, startPoint x: 1002, startPoint y: 322, endPoint x: 436, endPoint y: 330, distance: 566.1
click at [436, 330] on div "1206 1207 1208 1209 1210 1211 1212 1213 1214 1215 1216 1217 1218 1219 1220 1221…" at bounding box center [933, 486] width 1092 height 635
type textarea "gsap.to(popup, { opacity: 1, duration: 0.6, ease: 'OutQuart' });"
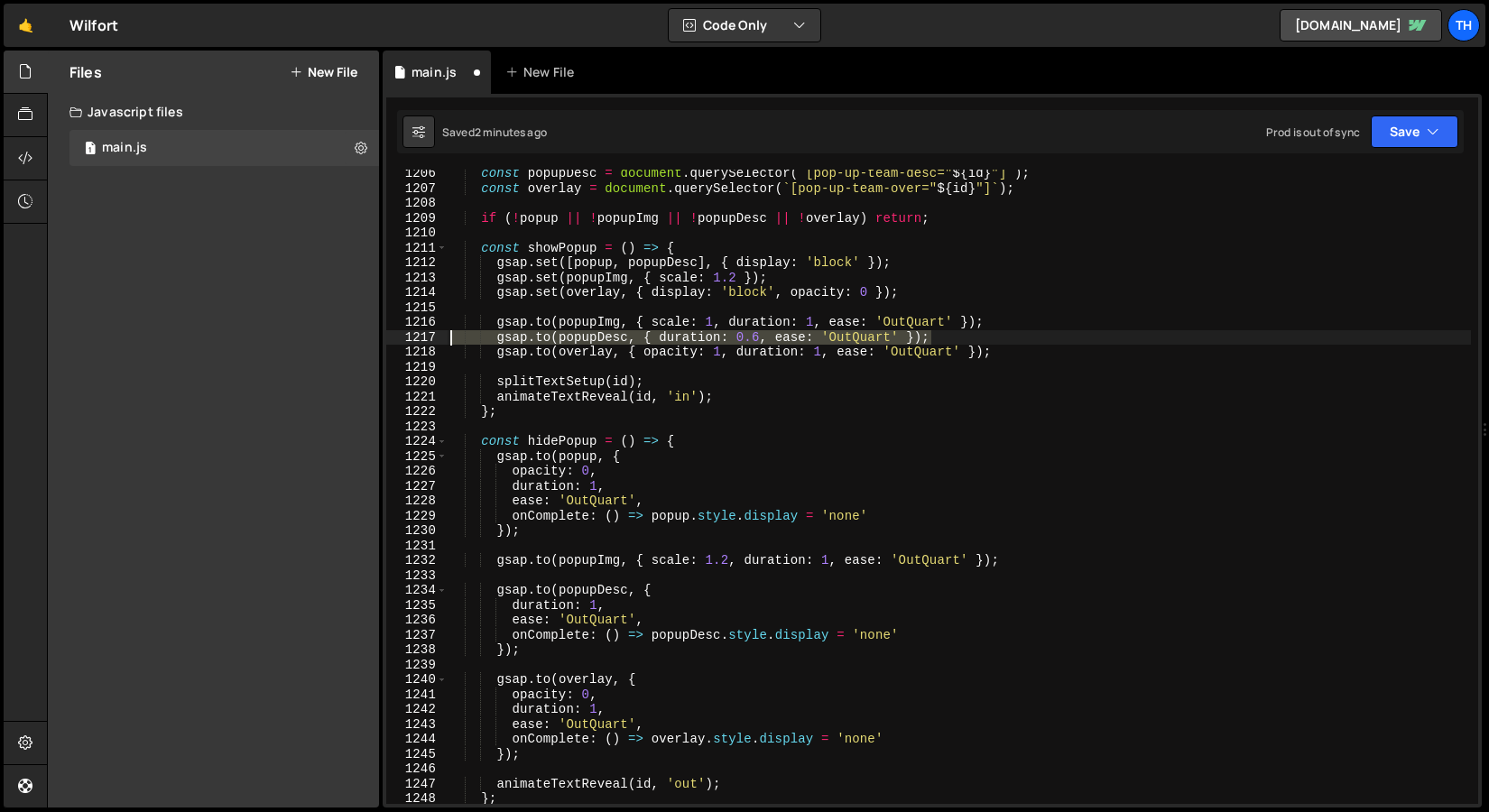
drag, startPoint x: 956, startPoint y: 341, endPoint x: 381, endPoint y: 340, distance: 575.0
click at [381, 340] on div "Files New File Javascript files 1 main.js 0 CSS files Copy share link Edit File…" at bounding box center [767, 429] width 1442 height 758
type textarea "gsap.to(popupDesc, { duration: 0.6, ease: 'OutQuart' });"
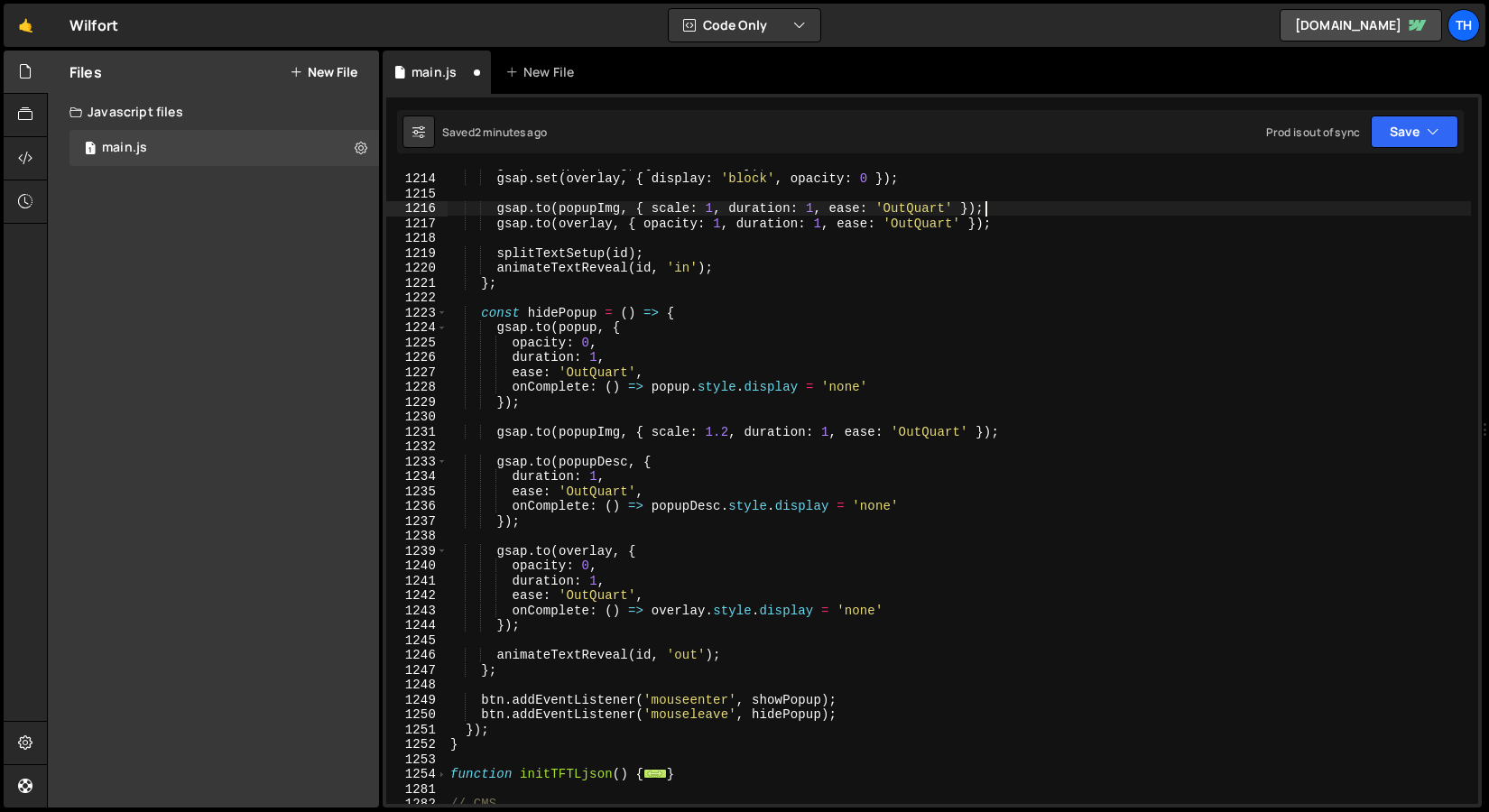
scroll to position [892, 0]
click at [551, 330] on div "gsap . set ( popupImg , { scale : 1.2 }) ; gsap . set ( overlay , { display : '…" at bounding box center [959, 488] width 1025 height 665
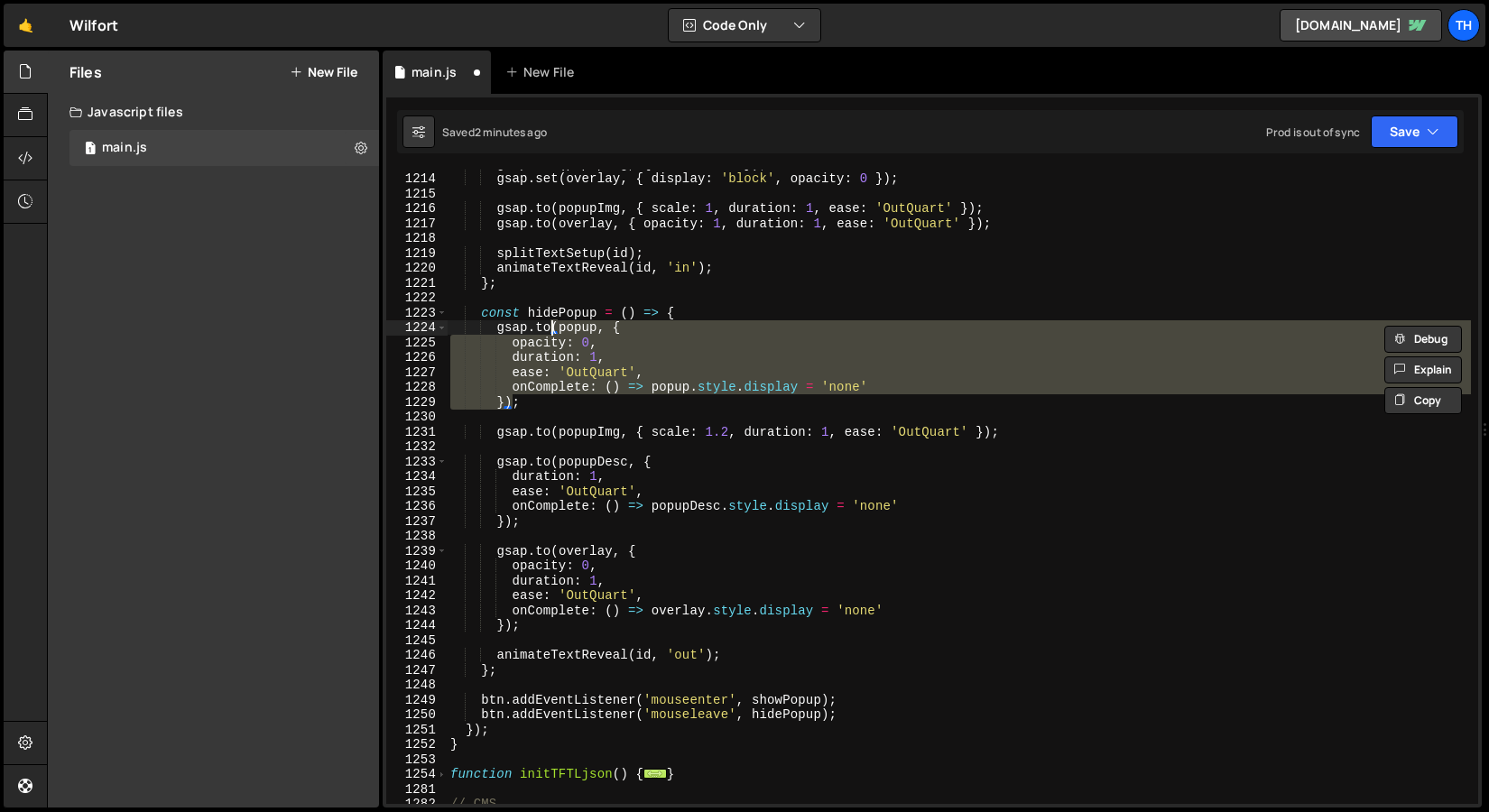
click at [560, 330] on div "gsap . set ( popupImg , { scale : 1.2 }) ; gsap . set ( overlay , { display : '…" at bounding box center [959, 486] width 1025 height 635
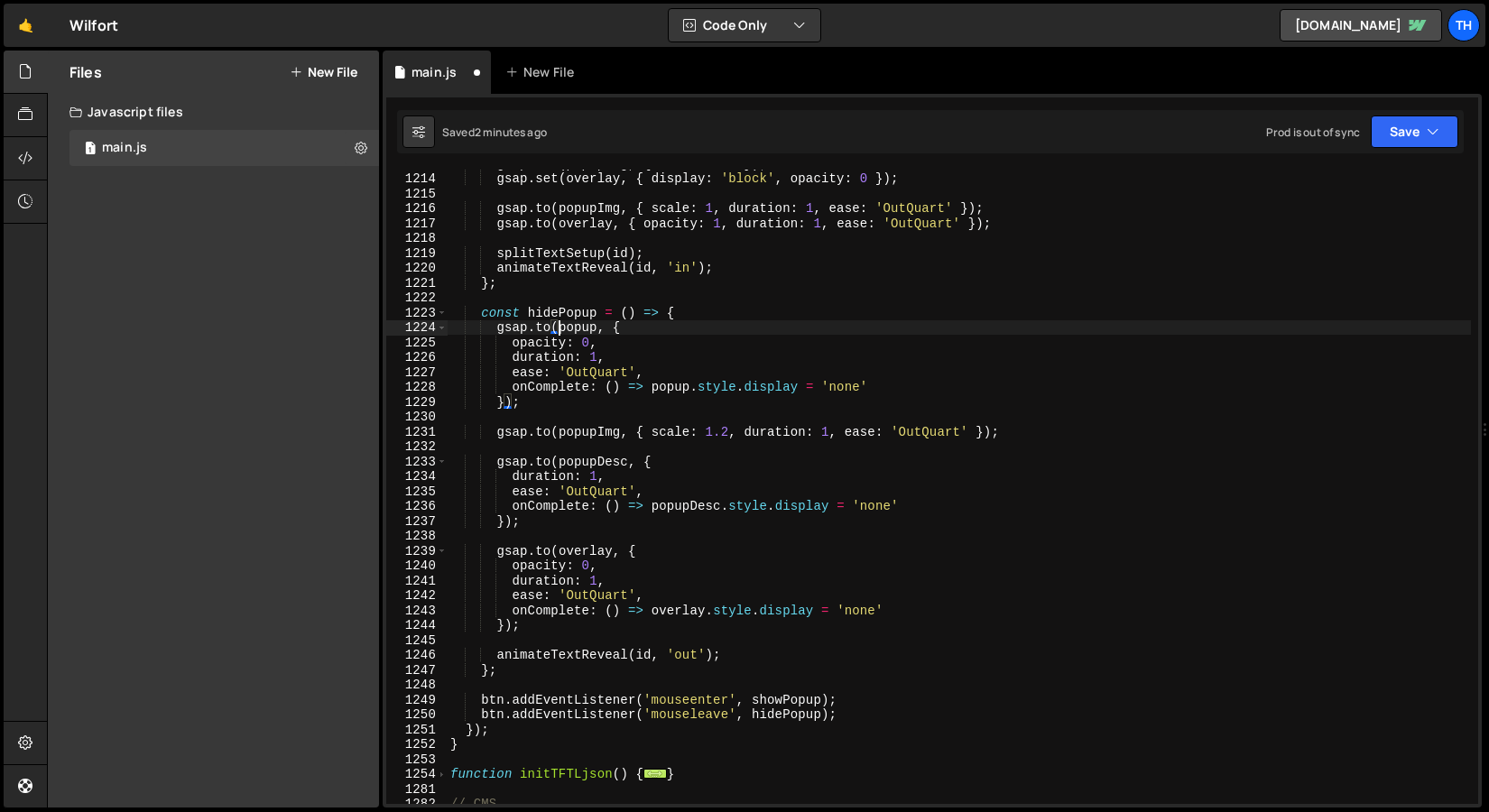
click at [560, 330] on div "gsap . set ( popupImg , { scale : 1.2 }) ; gsap . set ( overlay , { display : '…" at bounding box center [959, 488] width 1025 height 665
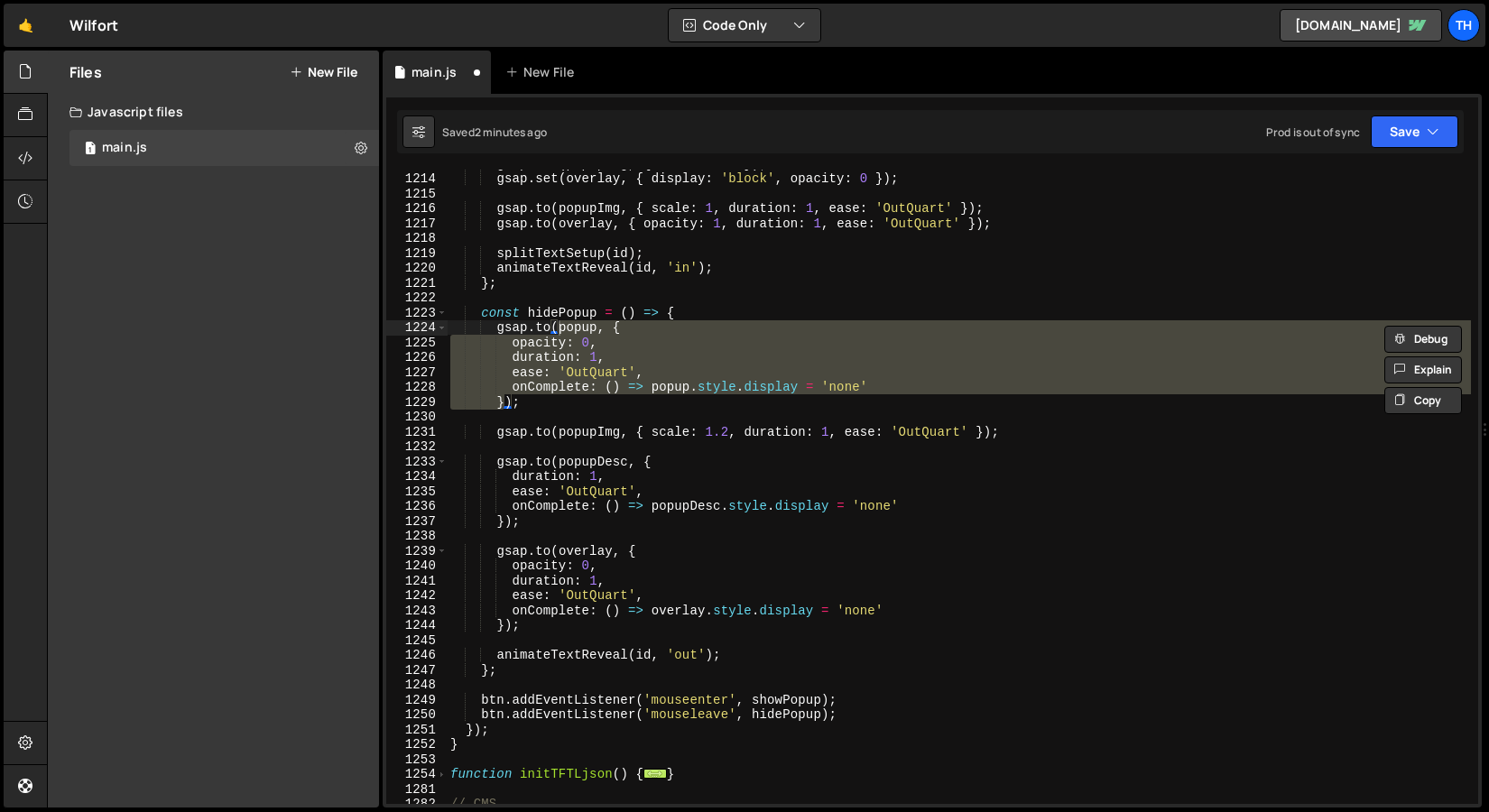
click at [550, 341] on div "gsap . set ( popupImg , { scale : 1.2 }) ; gsap . set ( overlay , { display : '…" at bounding box center [959, 486] width 1025 height 635
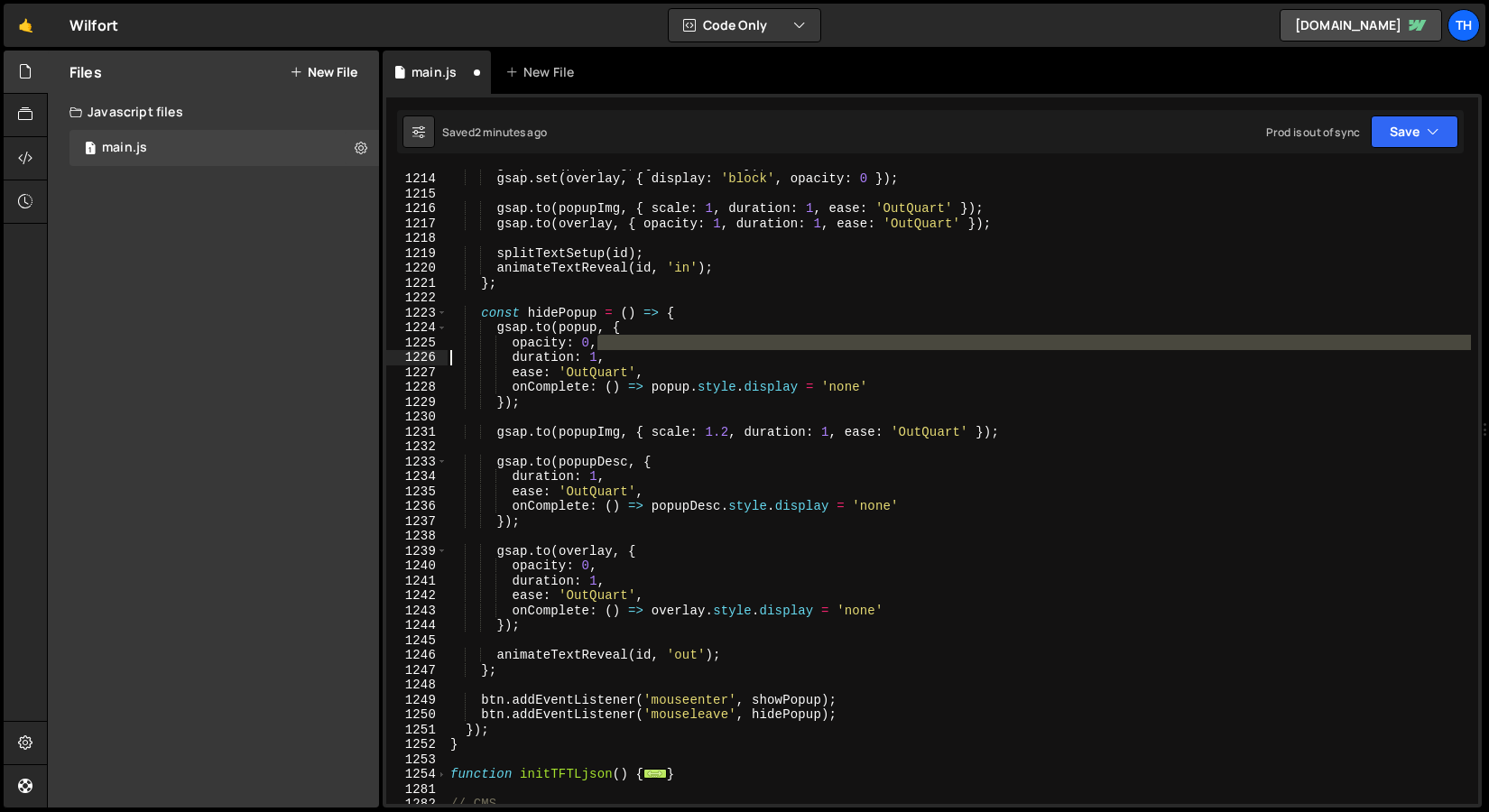
drag, startPoint x: 613, startPoint y: 343, endPoint x: 381, endPoint y: 352, distance: 232.2
click at [381, 352] on div "Files New File Javascript files 1 main.js 0 CSS files Copy share link Edit File…" at bounding box center [767, 429] width 1442 height 758
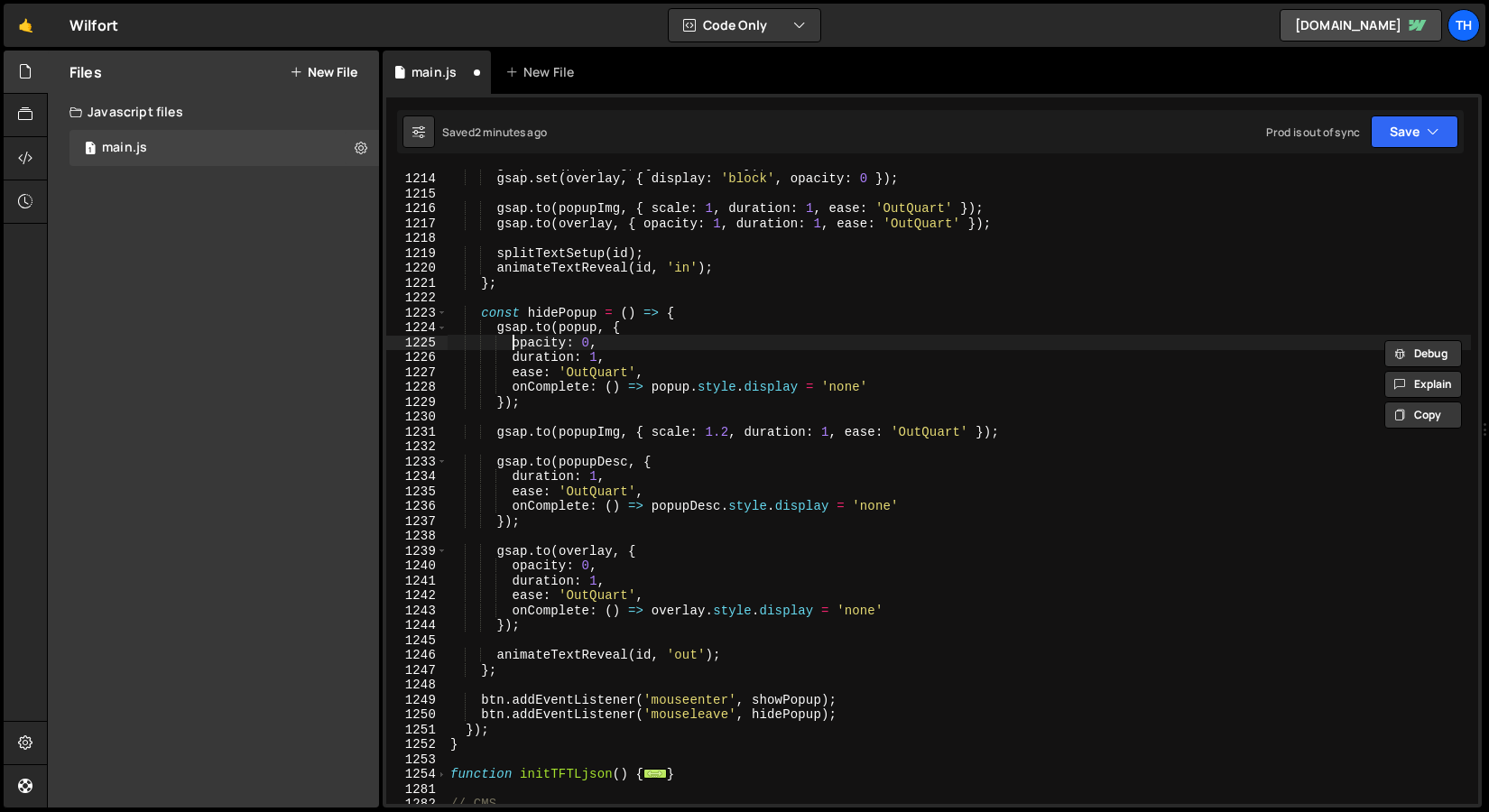
click at [513, 349] on div "gsap . set ( popupImg , { scale : 1.2 }) ; gsap . set ( overlay , { display : '…" at bounding box center [959, 488] width 1025 height 665
type textarea "opacity: 0,"
drag, startPoint x: 609, startPoint y: 346, endPoint x: 427, endPoint y: 340, distance: 182.1
click at [427, 340] on div "opacity: 0, 1213 1214 1215 1216 1217 1218 1219 1220 1221 1222 1223 1224 1225 12…" at bounding box center [933, 486] width 1092 height 635
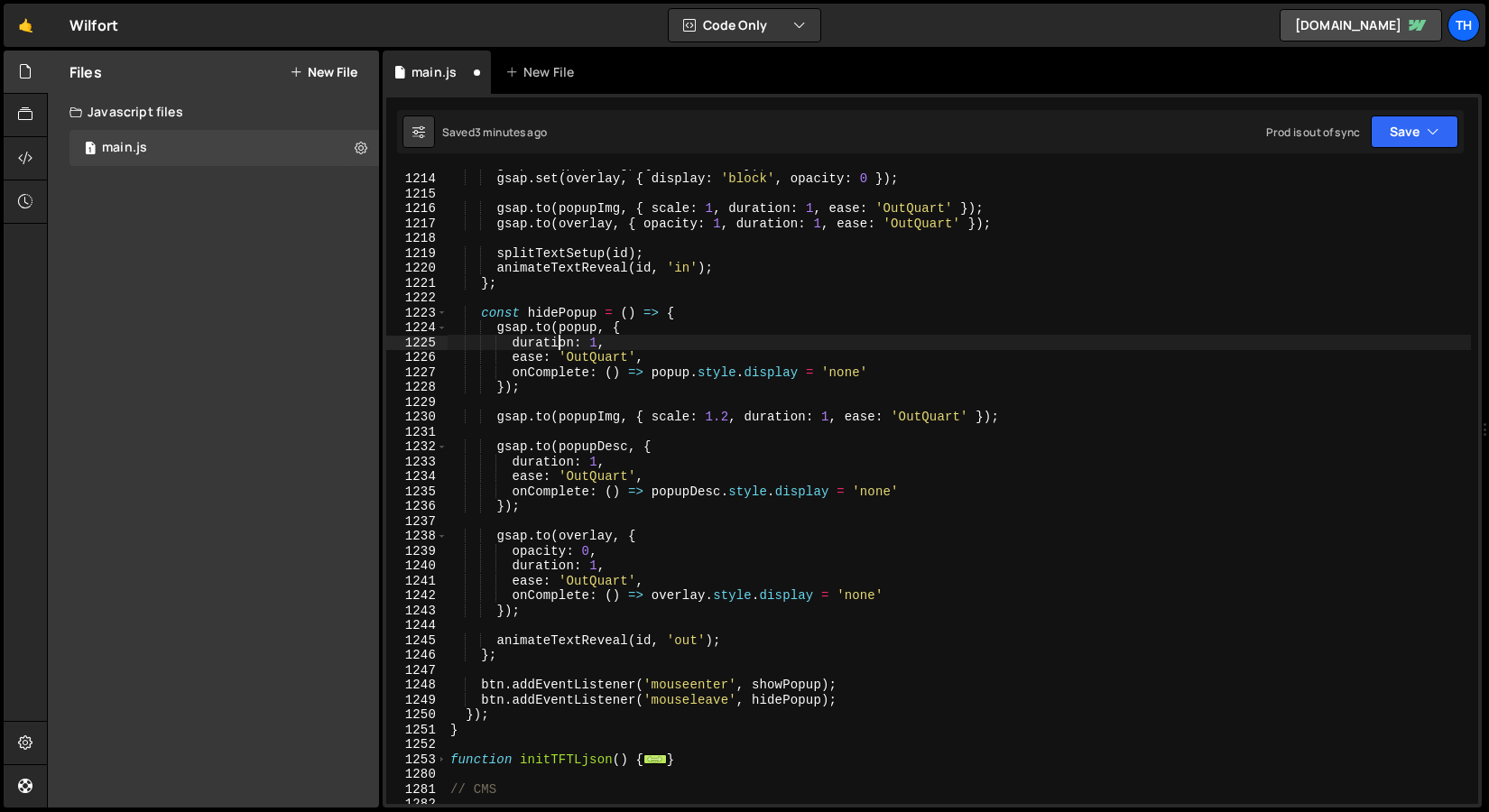
click at [560, 342] on div "gsap . set ( popupImg , { scale : 1.2 }) ; gsap . set ( overlay , { display : '…" at bounding box center [959, 488] width 1025 height 665
click at [511, 353] on div "gsap . set ( popupImg , { scale : 1.2 }) ; gsap . set ( overlay , { display : '…" at bounding box center [959, 488] width 1025 height 665
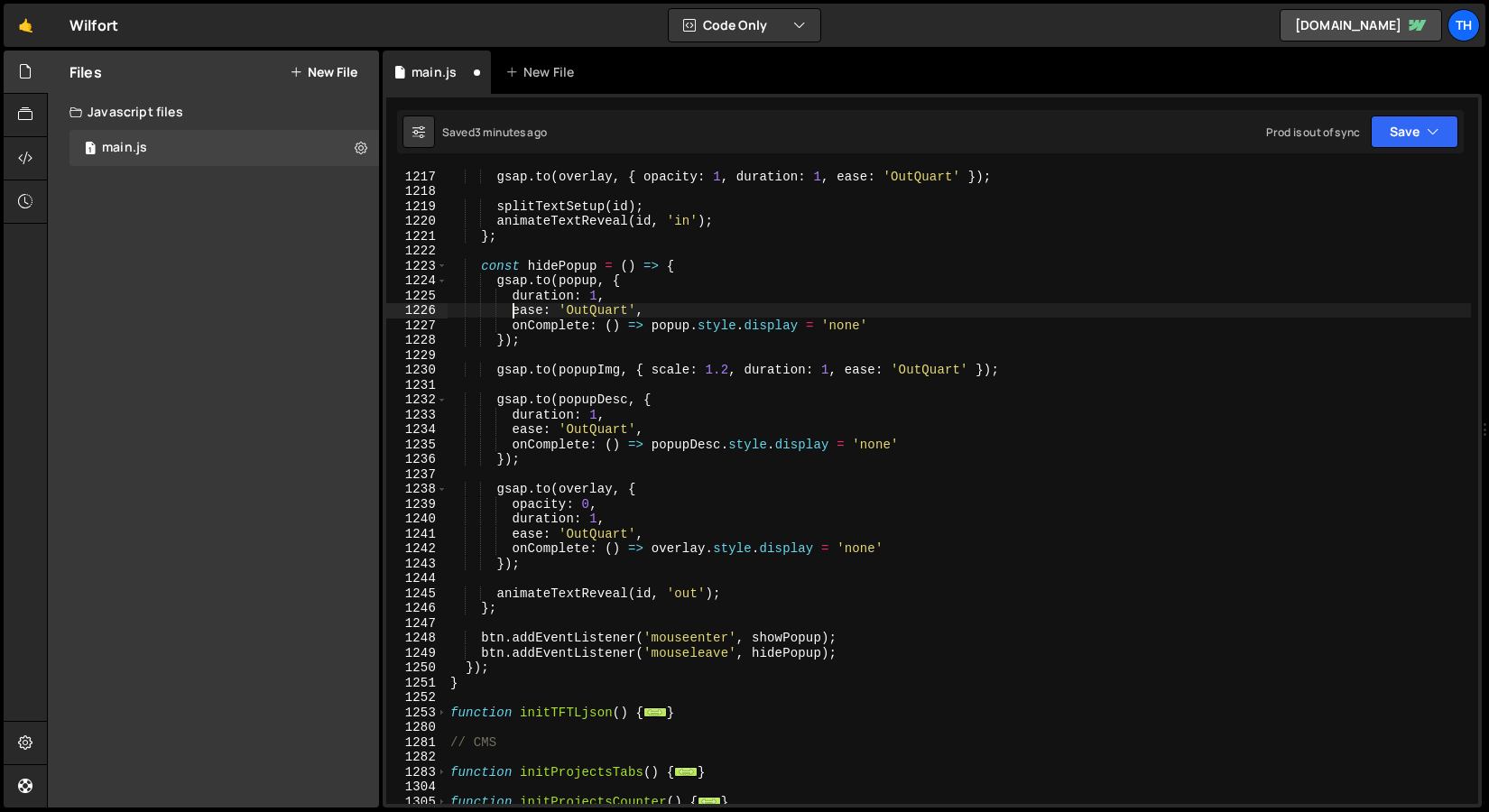
scroll to position [942, 0]
click at [1388, 144] on button "Save" at bounding box center [1415, 132] width 88 height 33
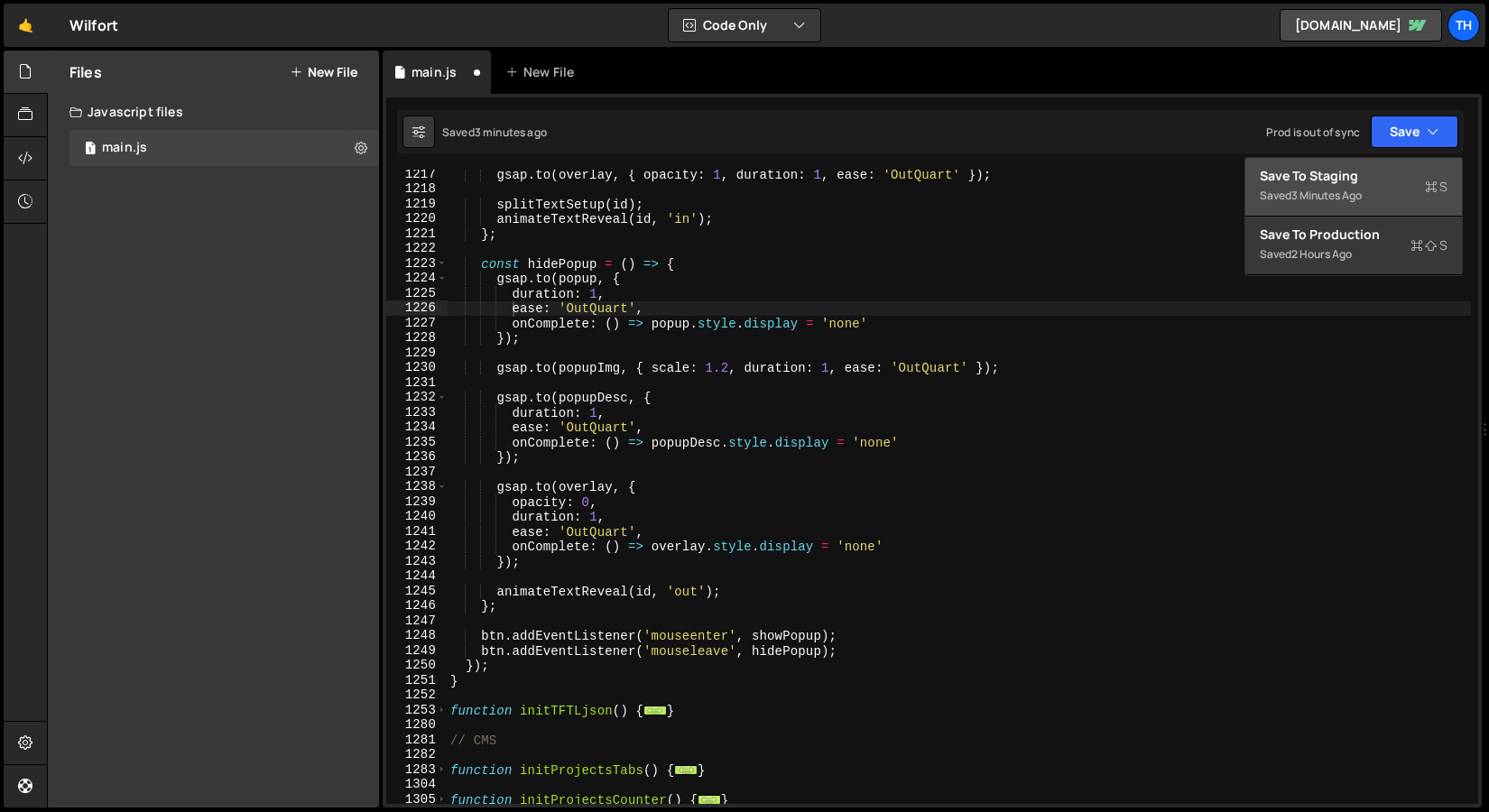
click at [1346, 179] on div "Save to Staging S" at bounding box center [1353, 176] width 187 height 18
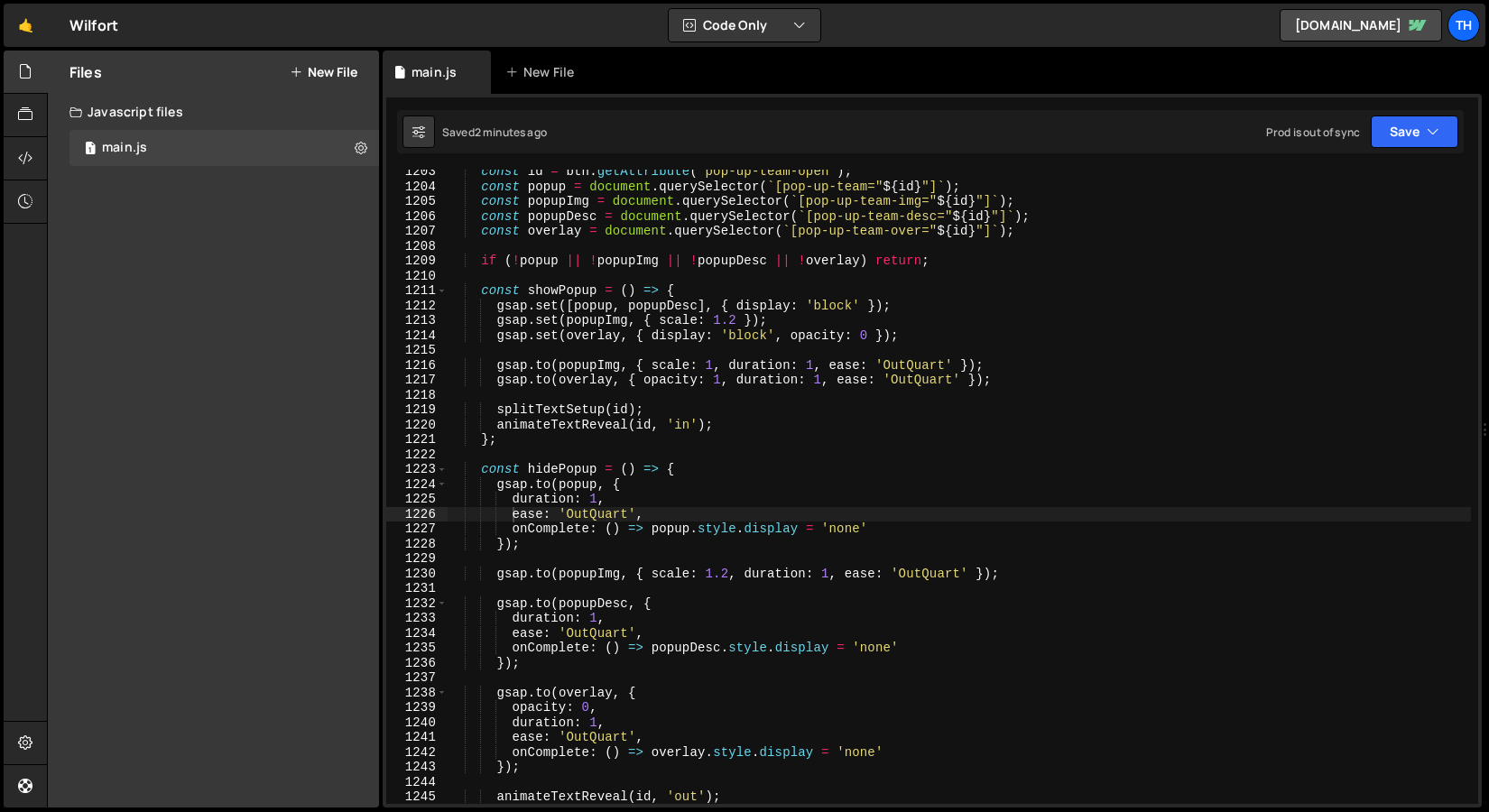
scroll to position [17812, 0]
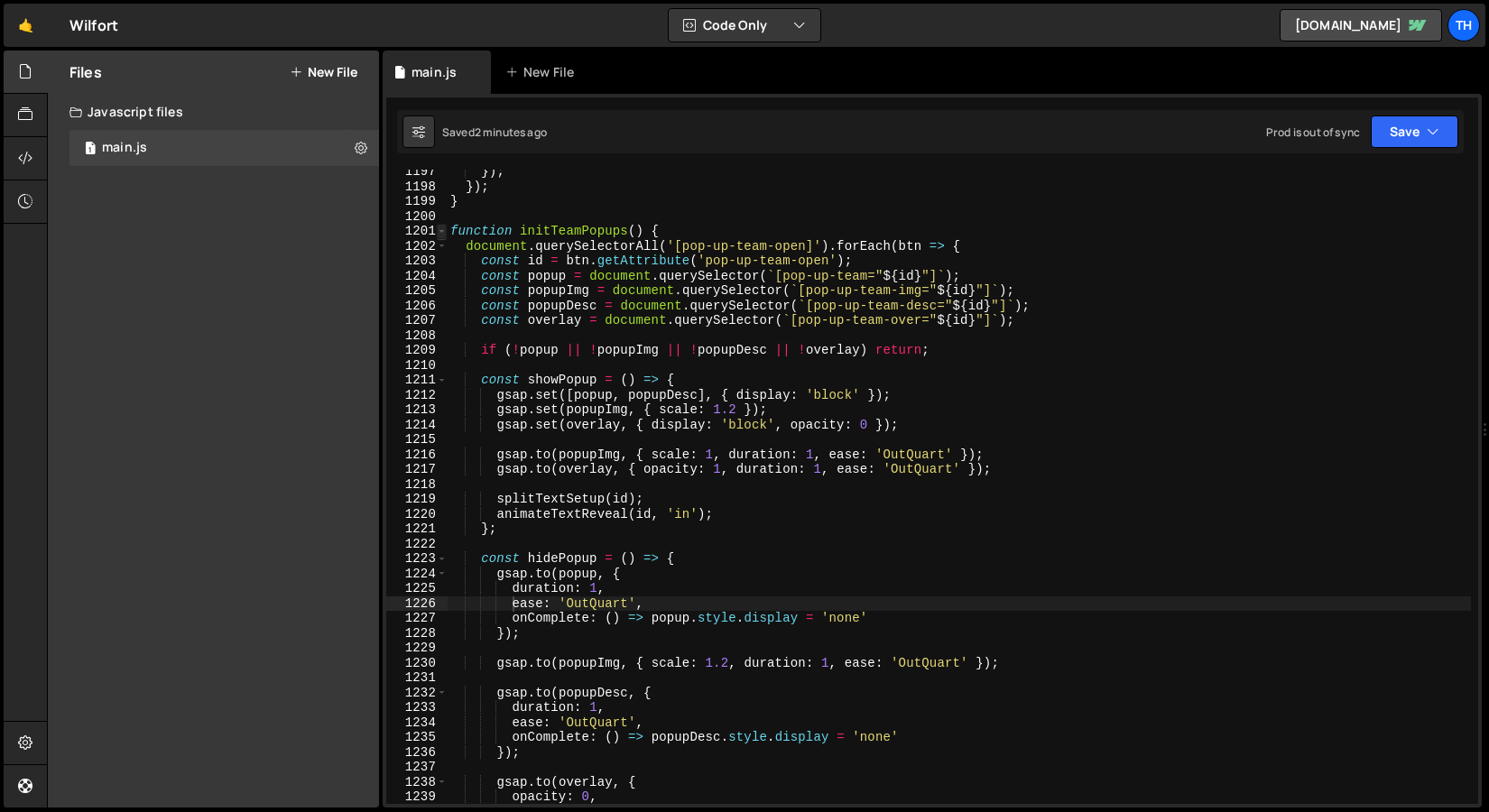
click at [446, 231] on span at bounding box center [442, 231] width 10 height 15
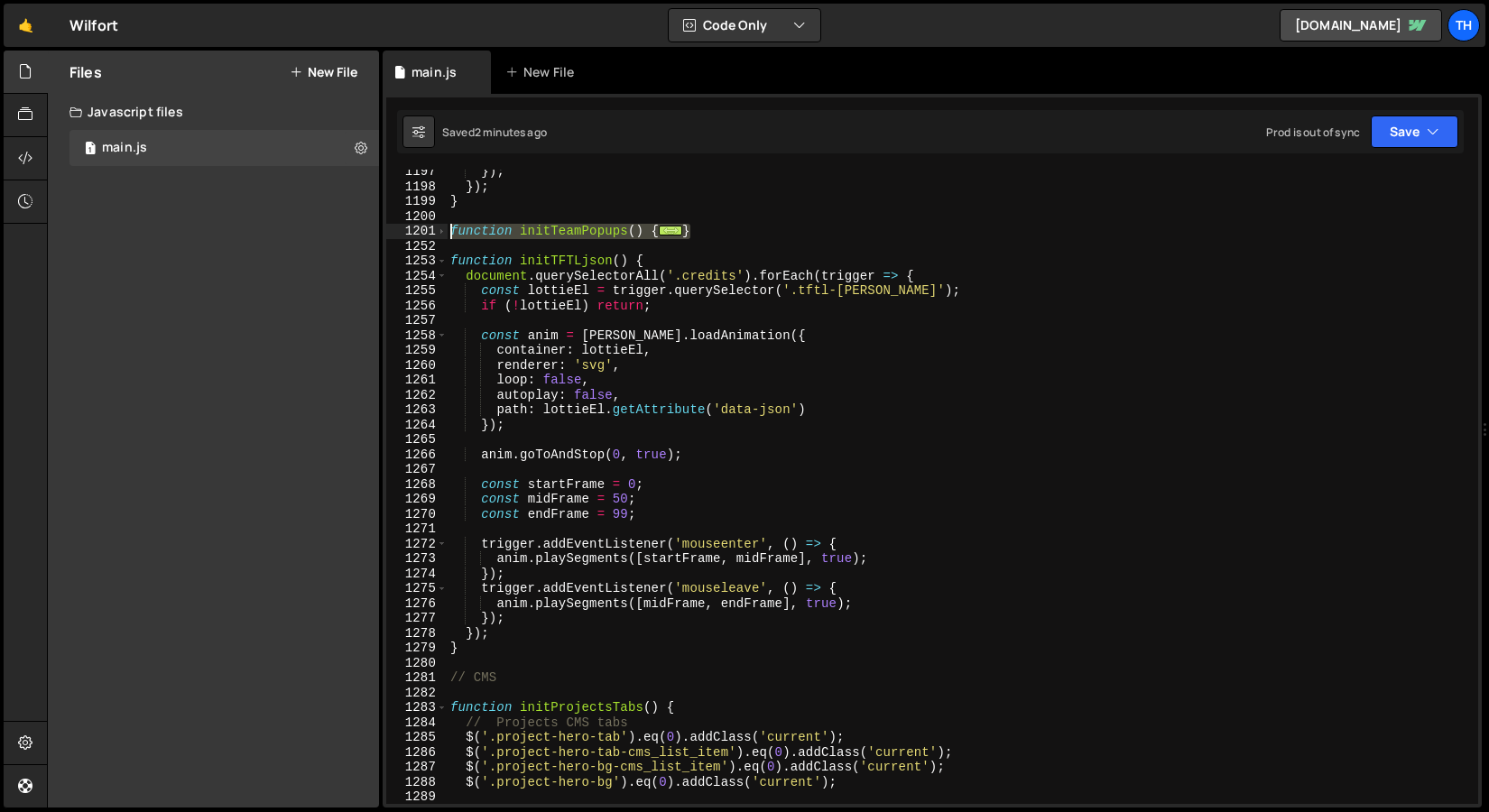
drag, startPoint x: 741, startPoint y: 233, endPoint x: 392, endPoint y: 225, distance: 349.1
click at [392, 225] on div "ease: 'OutQuart', 1197 1198 1199 1200 1201 1252 1253 1254 1255 1256 1257 1258 1…" at bounding box center [933, 486] width 1092 height 635
paste textarea "}"
type textarea "}"
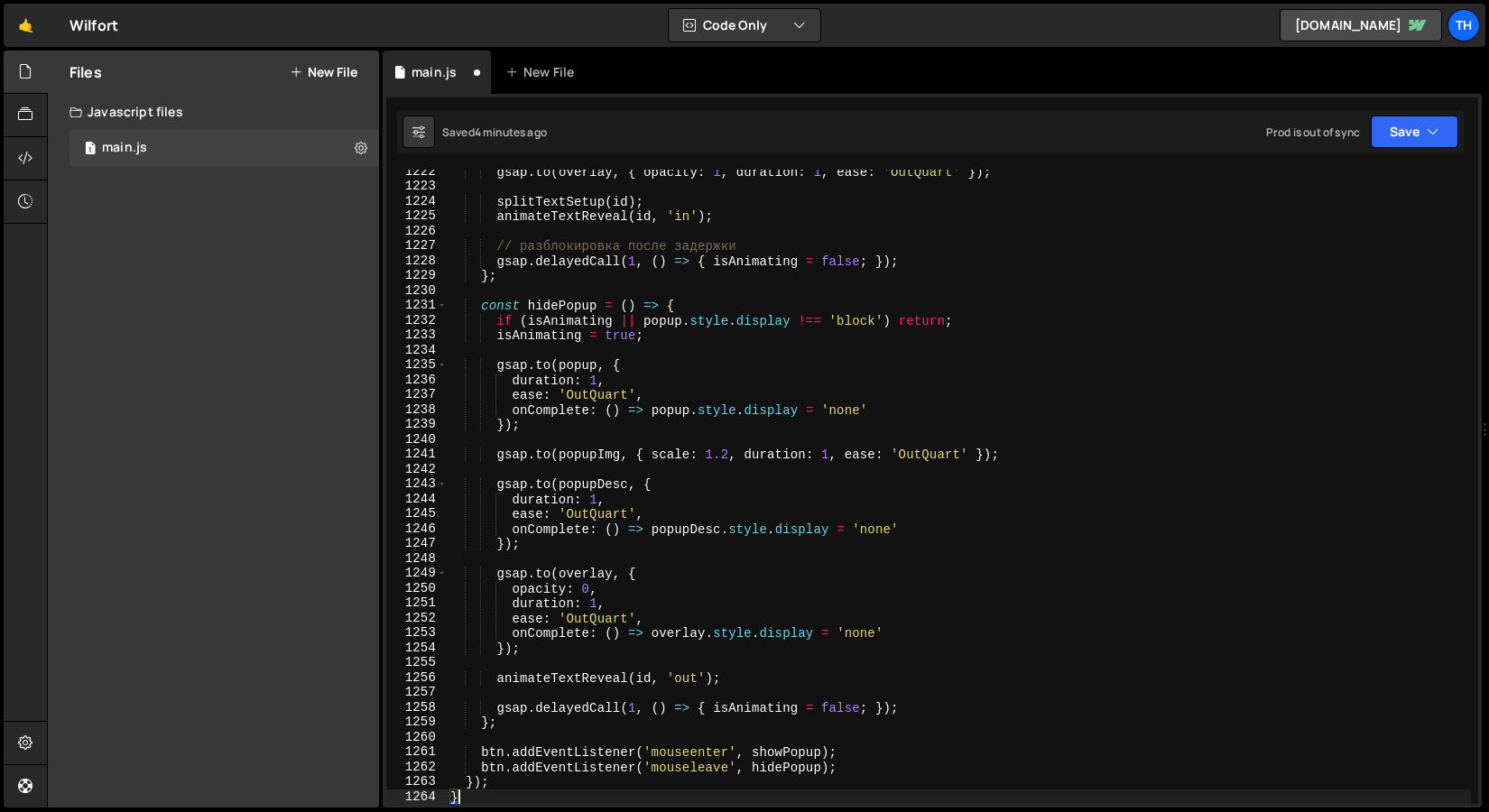
scroll to position [18186, 0]
click at [1392, 123] on button "Save" at bounding box center [1415, 132] width 88 height 33
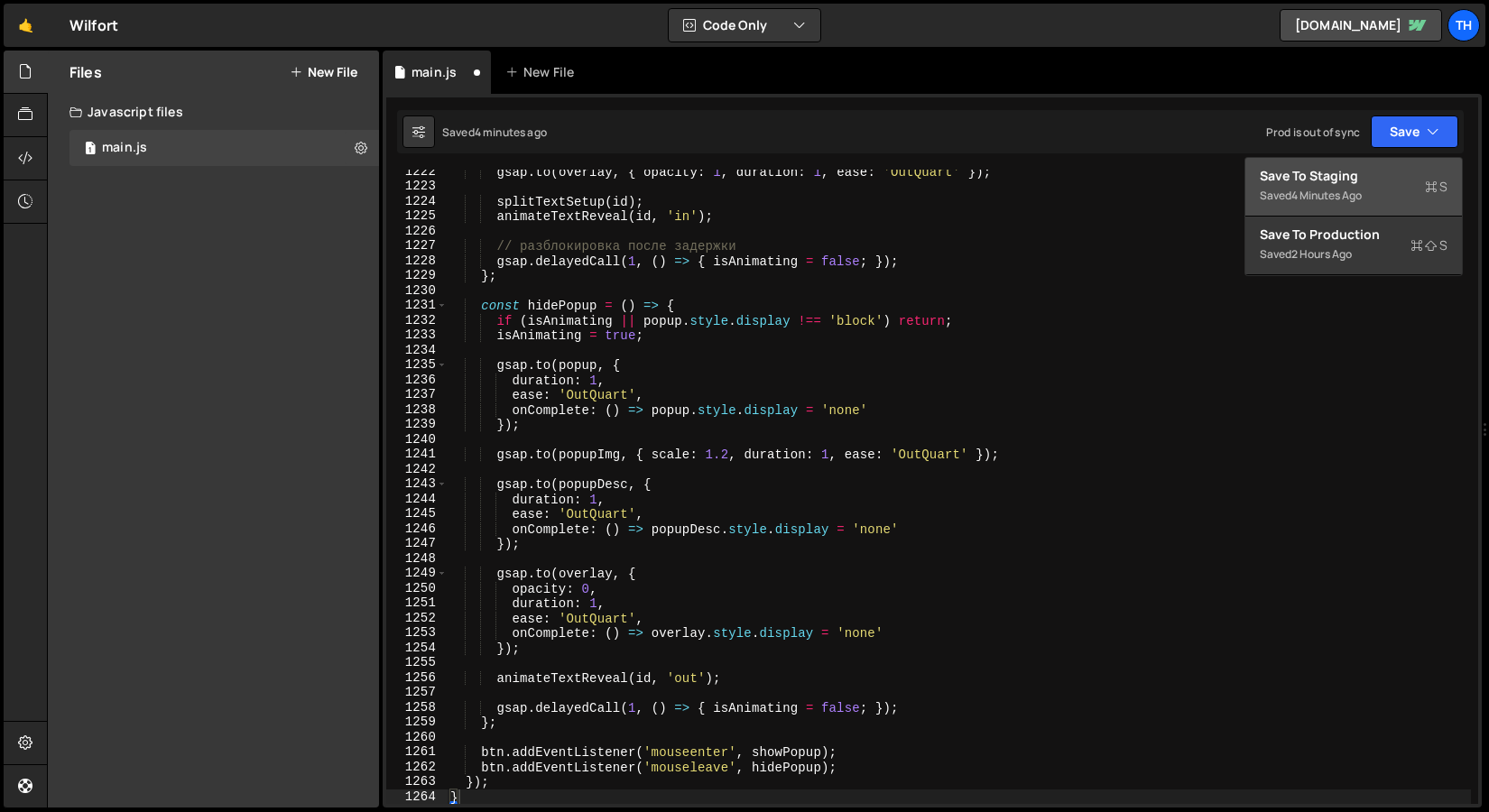
click at [1365, 174] on div "Save to Staging S" at bounding box center [1353, 176] width 187 height 18
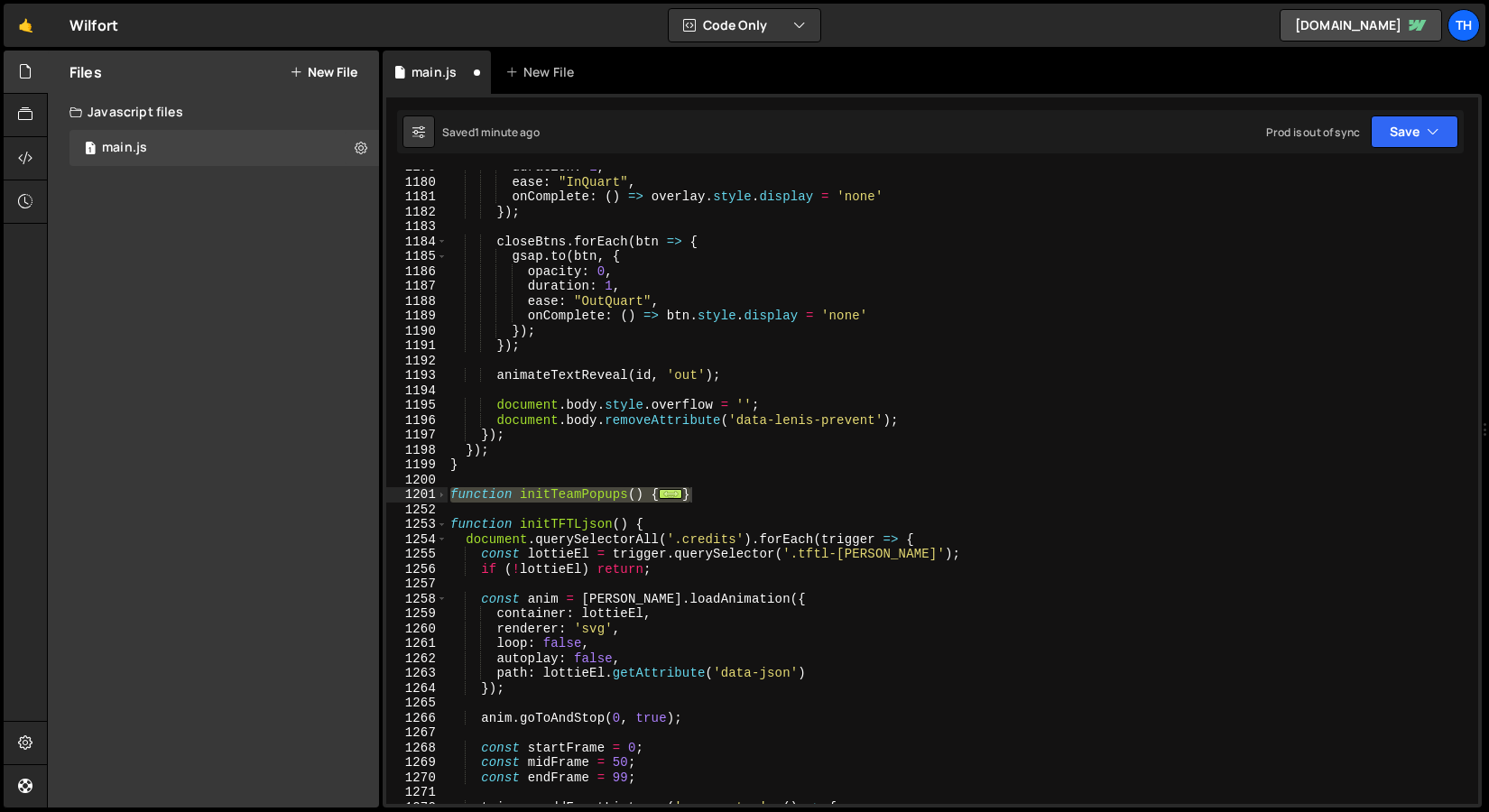
scroll to position [17550, 0]
click at [667, 512] on div "duration : 1 , ease : "InQuart" , onComplete : ( ) => overlay . style . display…" at bounding box center [959, 491] width 1025 height 665
click at [700, 503] on div "duration : 1 , ease : "InQuart" , onComplete : ( ) => overlay . style . display…" at bounding box center [959, 491] width 1025 height 665
click at [707, 485] on div "duration : 1 , ease : "InQuart" , onComplete : ( ) => overlay . style . display…" at bounding box center [959, 491] width 1025 height 665
drag, startPoint x: 704, startPoint y: 491, endPoint x: 356, endPoint y: 494, distance: 348.0
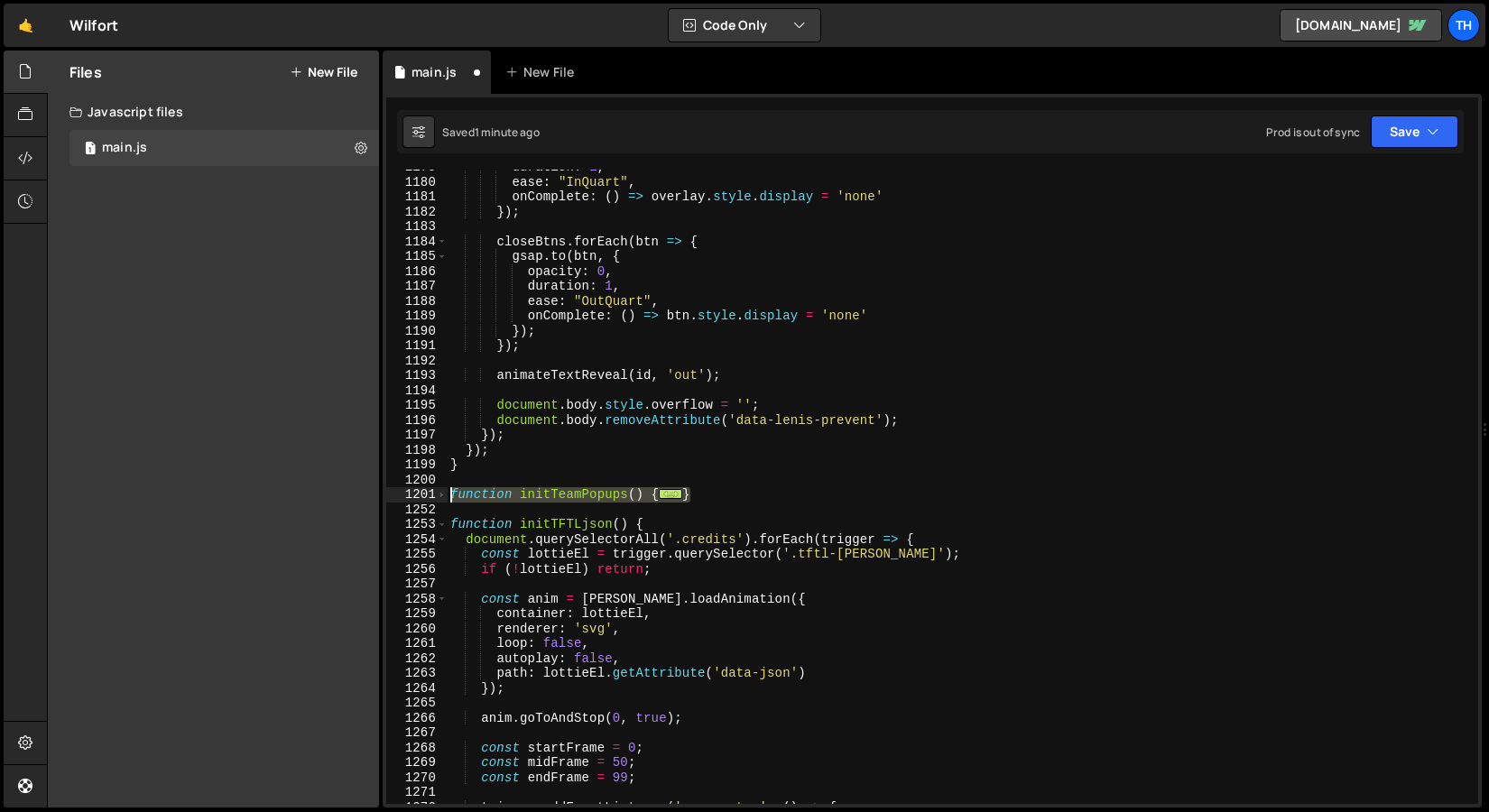
click at [356, 494] on div "Files New File Javascript files 1 main.js 0 CSS files Copy share link Edit File…" at bounding box center [767, 429] width 1442 height 758
paste textarea "}"
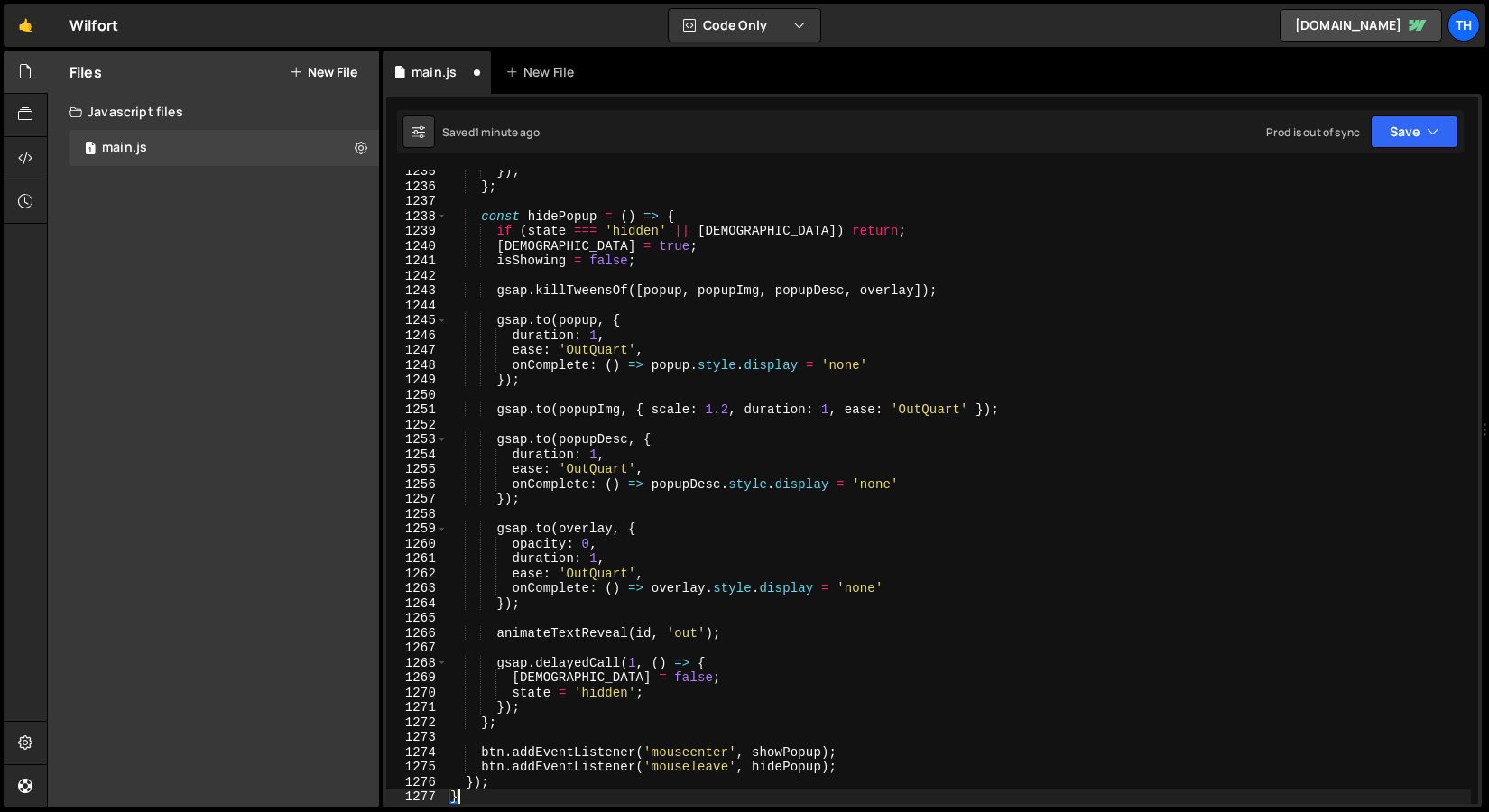
scroll to position [18379, 0]
click at [1384, 133] on button "Save" at bounding box center [1415, 132] width 88 height 33
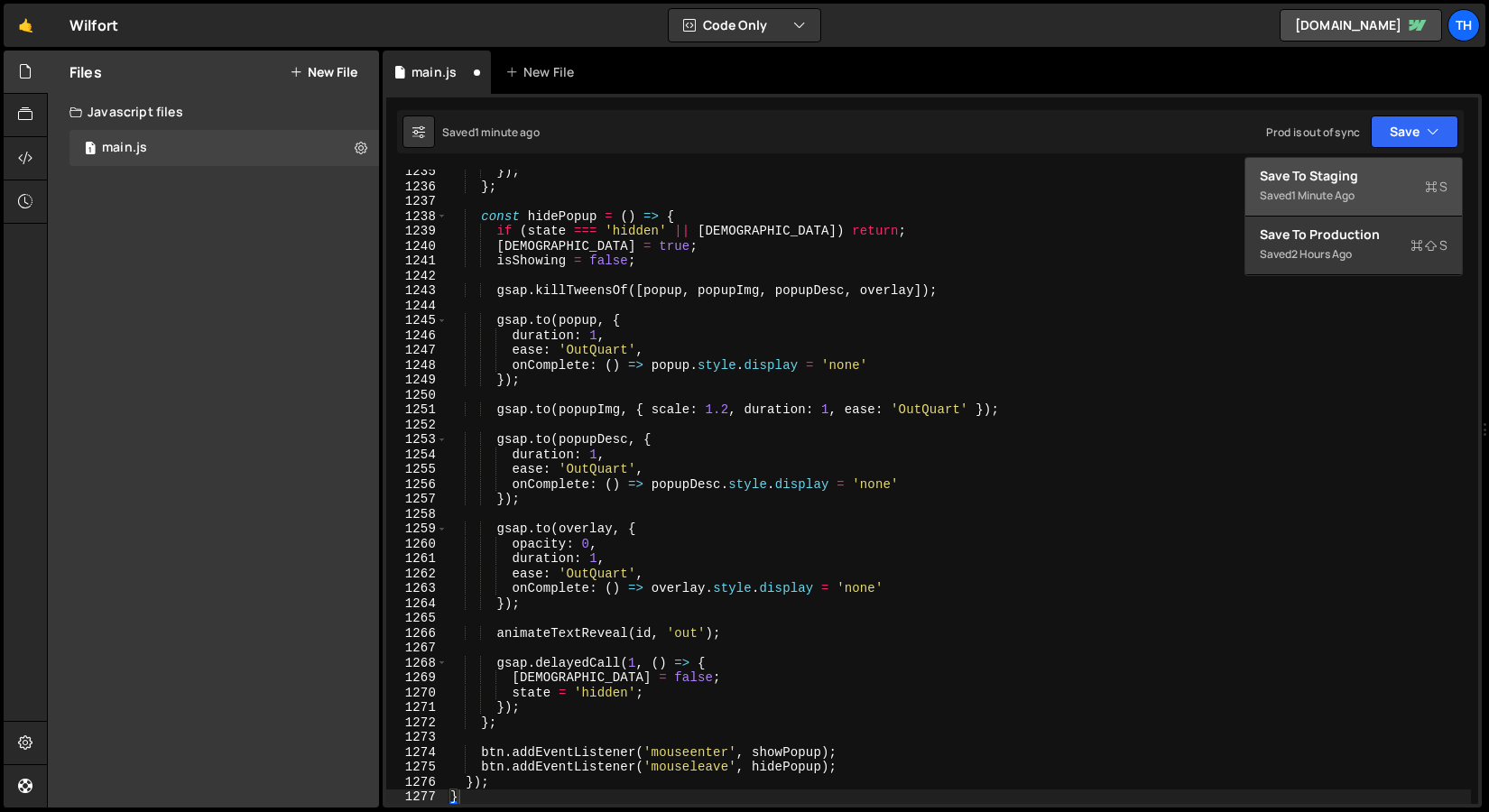
click at [1374, 158] on button "Save to Staging S Saved 1 minute ago" at bounding box center [1353, 187] width 216 height 59
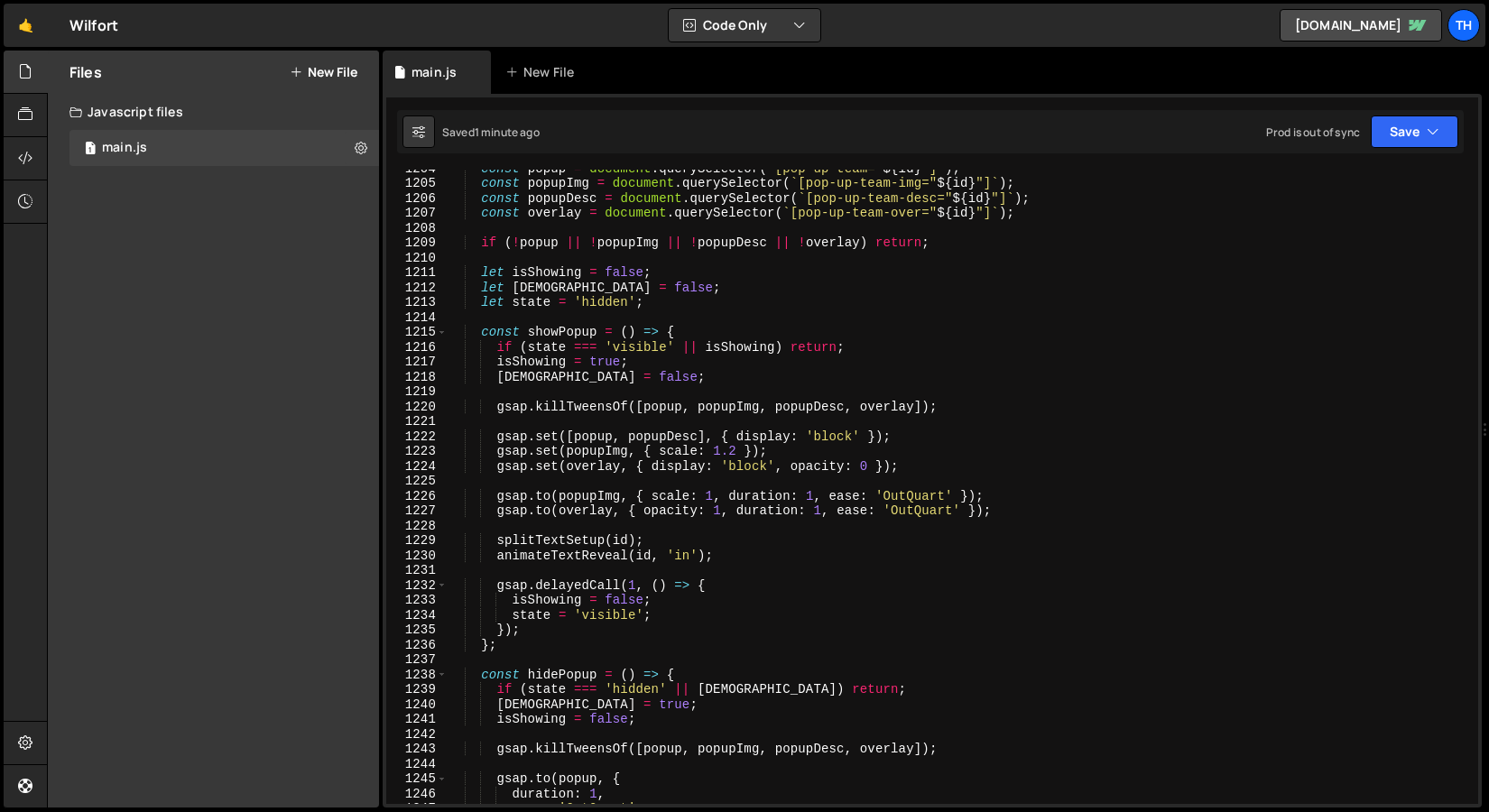
scroll to position [17921, 0]
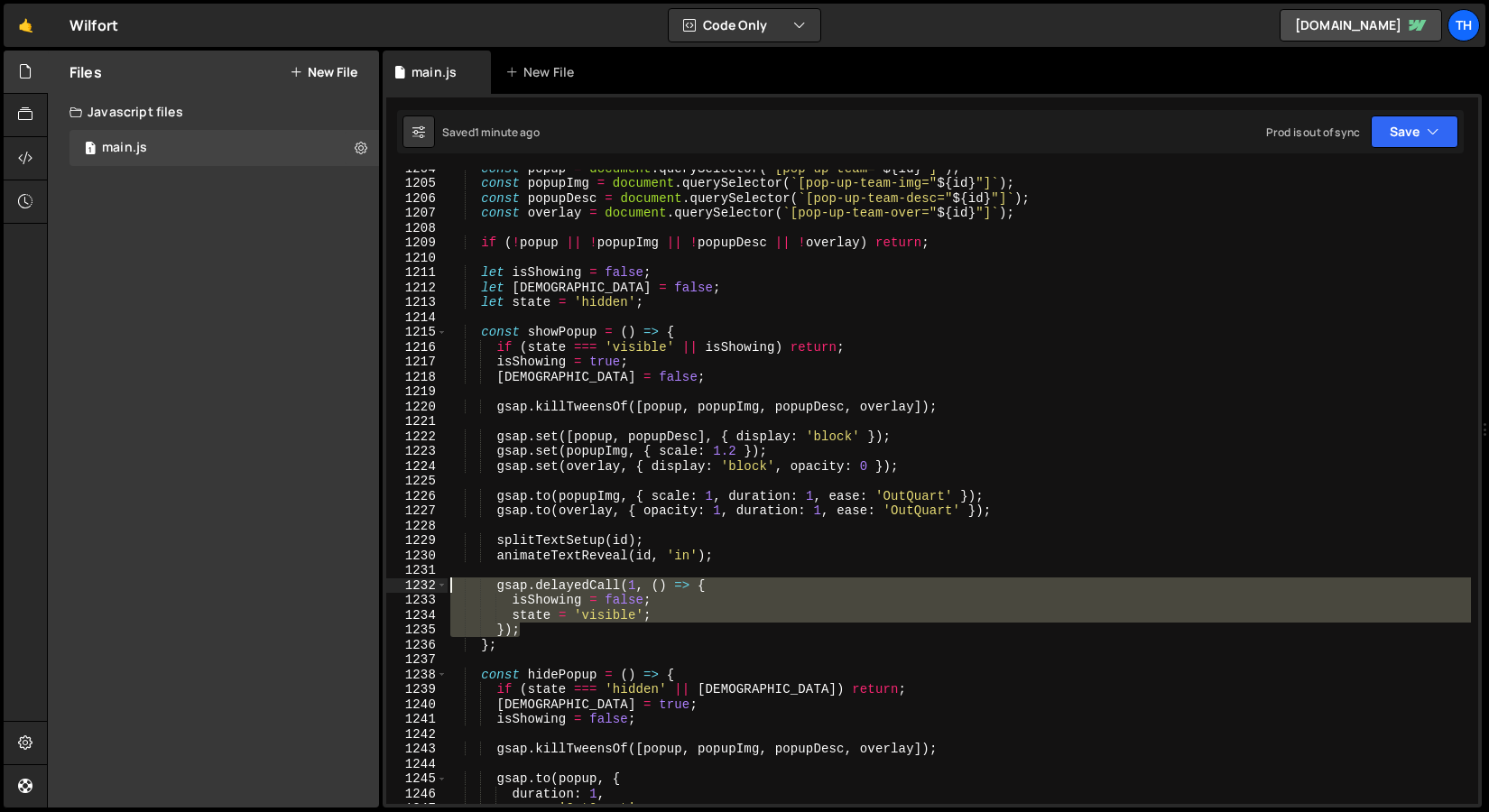
drag, startPoint x: 580, startPoint y: 631, endPoint x: 421, endPoint y: 589, distance: 164.5
click at [421, 589] on div "}); 1204 1205 1206 1207 1208 1209 1210 1211 1212 1213 1214 1215 1216 1217 1218 …" at bounding box center [933, 486] width 1092 height 635
click at [601, 606] on div "const popup = document . querySelector ( ` [pop-up-team=" ${ id } "] ` ) ; cons…" at bounding box center [959, 486] width 1025 height 635
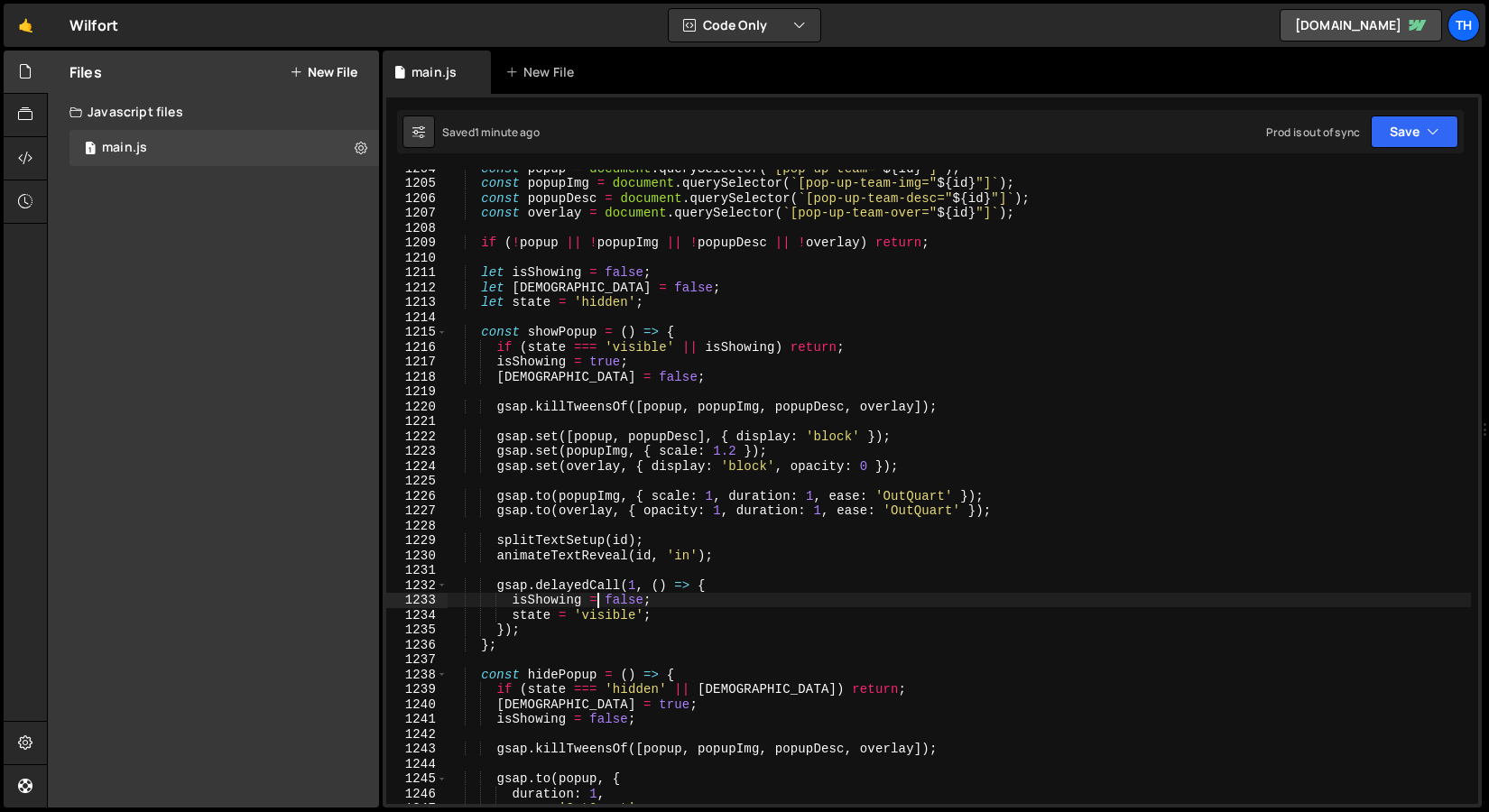
click at [634, 588] on div "const popup = document . querySelector ( ` [pop-up-team=" ${ id } "] ` ) ; cons…" at bounding box center [959, 492] width 1025 height 665
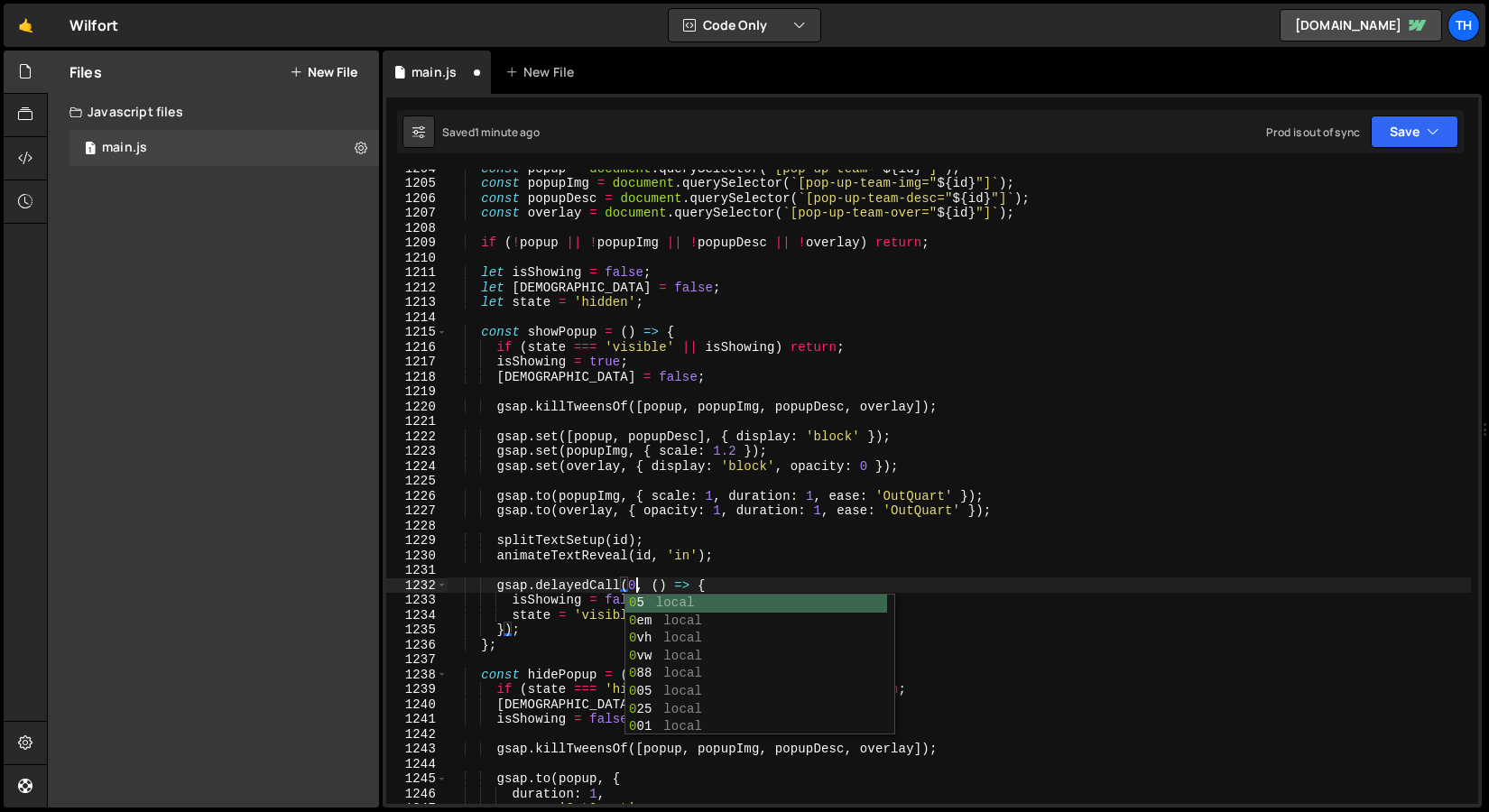
scroll to position [0, 13]
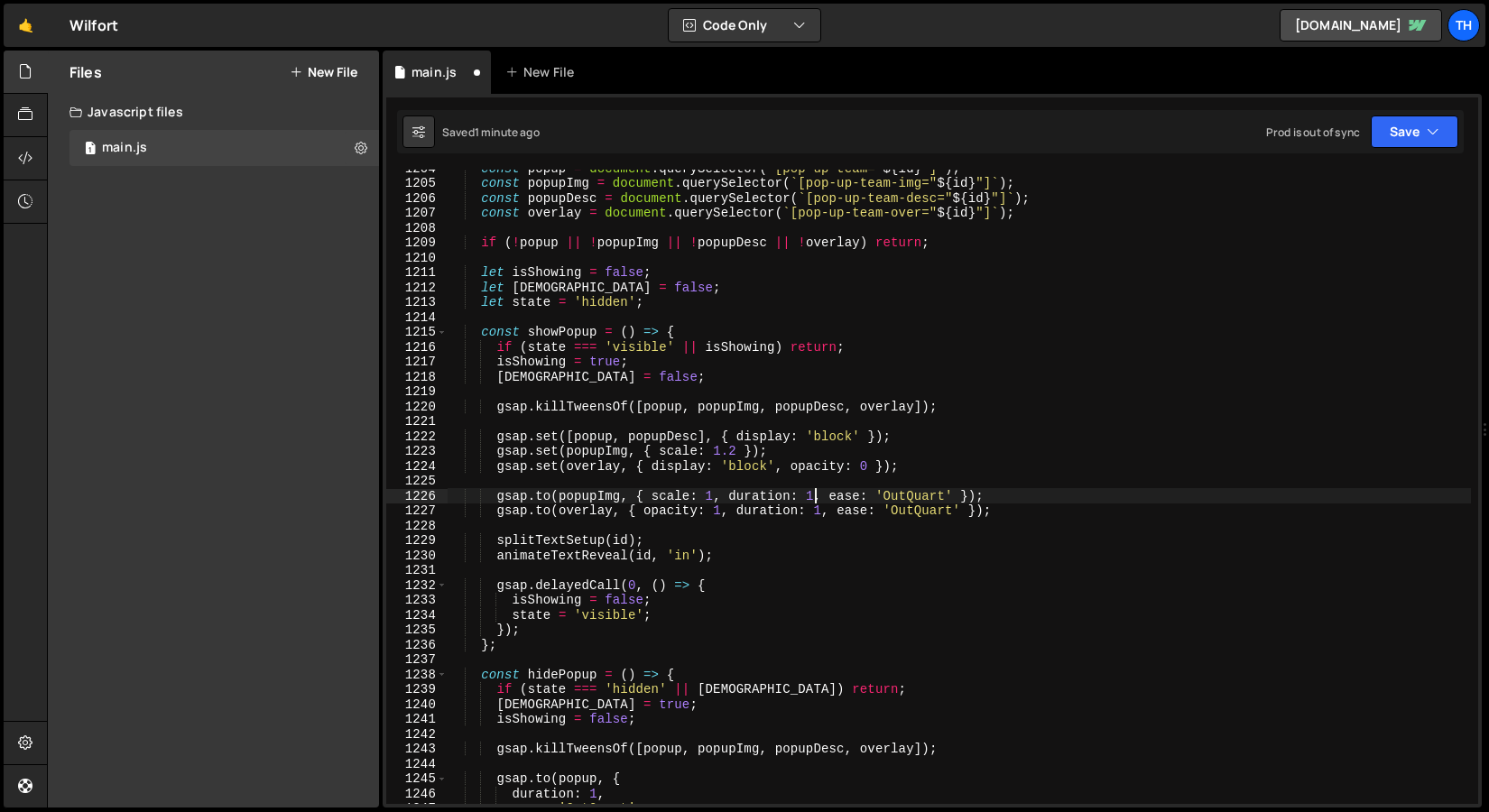
click at [816, 501] on div "const popup = document . querySelector ( ` [pop-up-team=" ${ id } "] ` ) ; cons…" at bounding box center [959, 492] width 1025 height 665
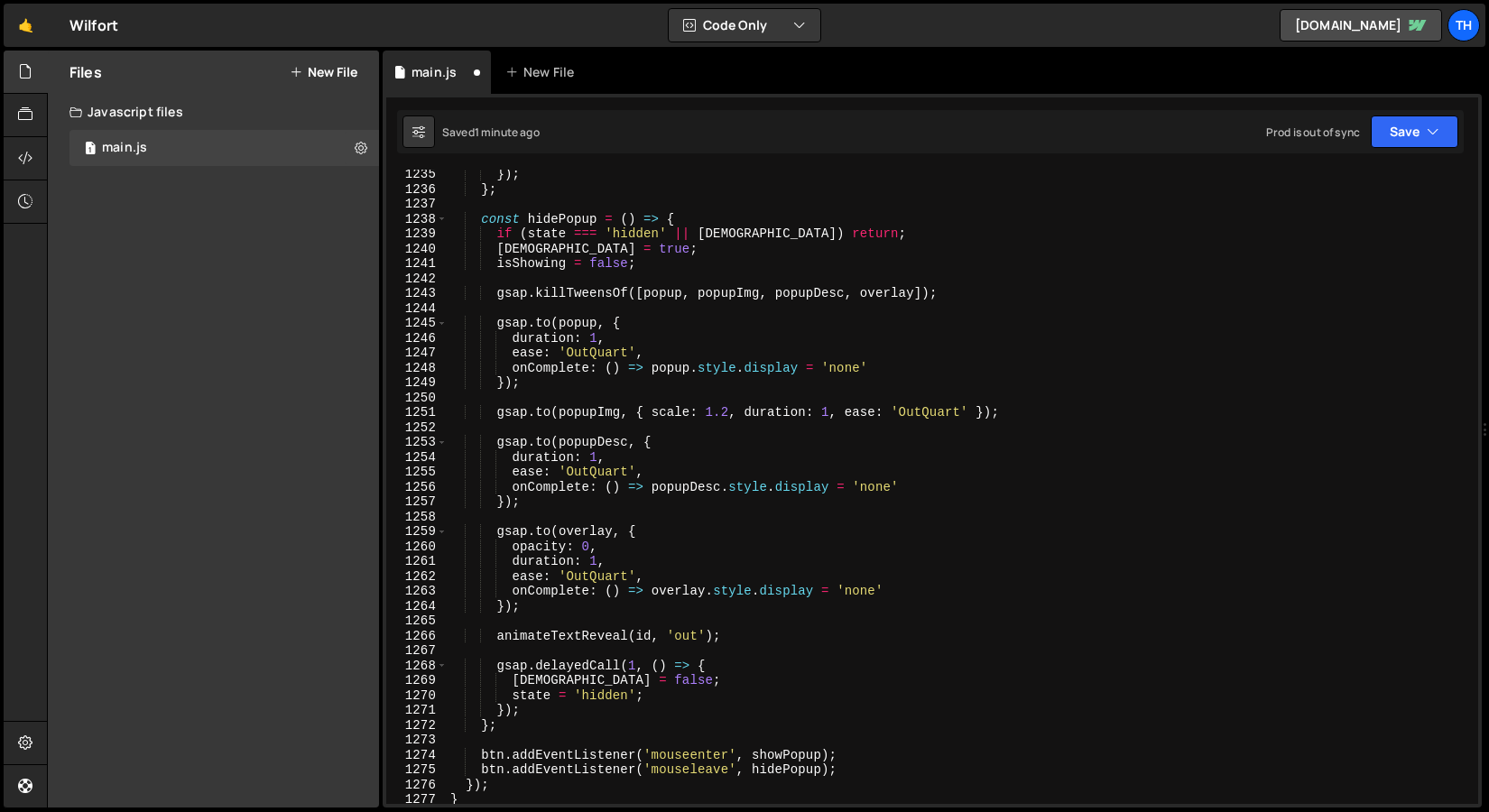
scroll to position [18442, 0]
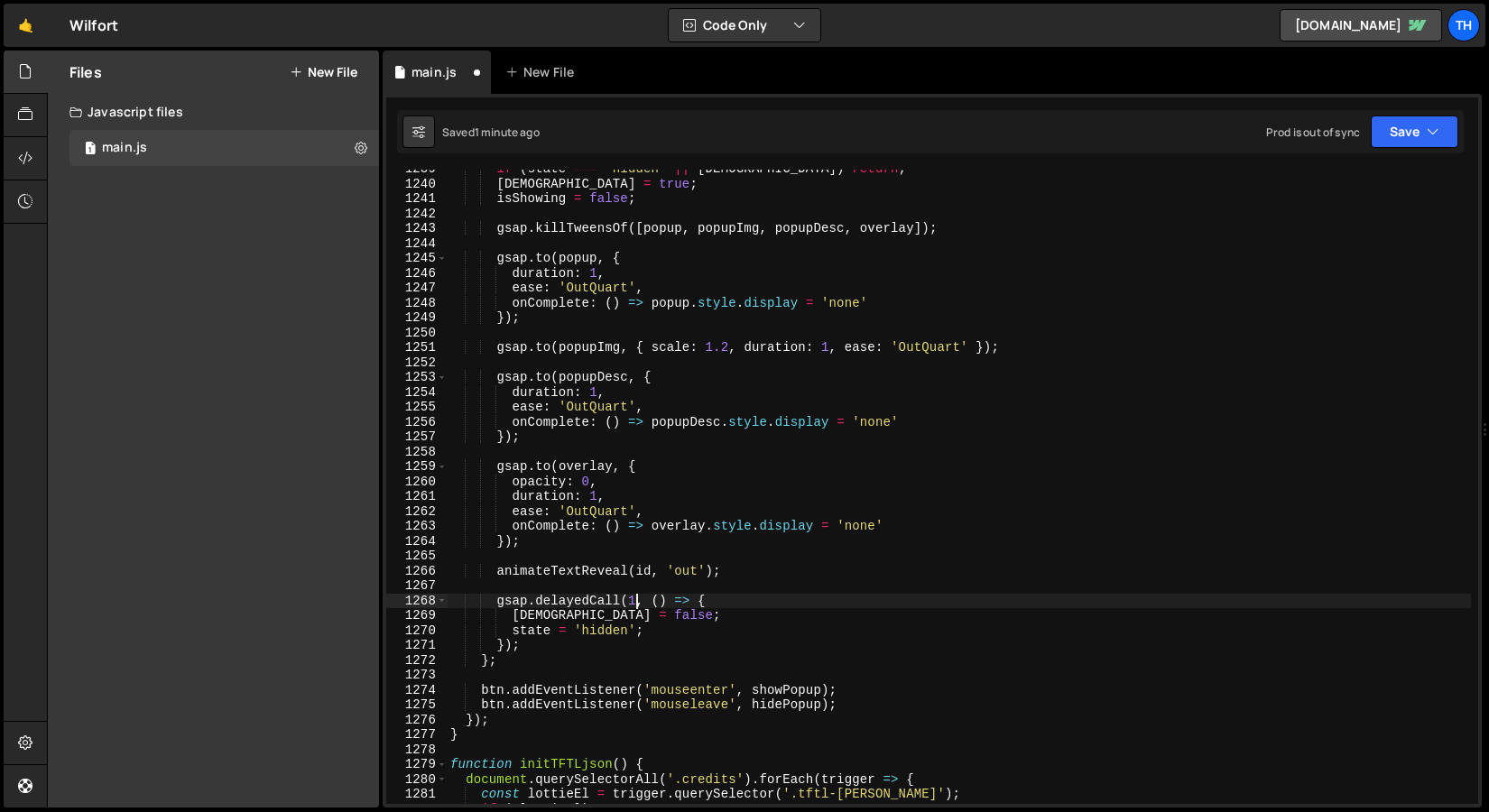
click at [639, 603] on div "if ( state === 'hidden' || isHiding ) return ; isHiding = true ; isShowing = fa…" at bounding box center [959, 493] width 1025 height 665
click at [1415, 124] on button "Save" at bounding box center [1415, 132] width 88 height 33
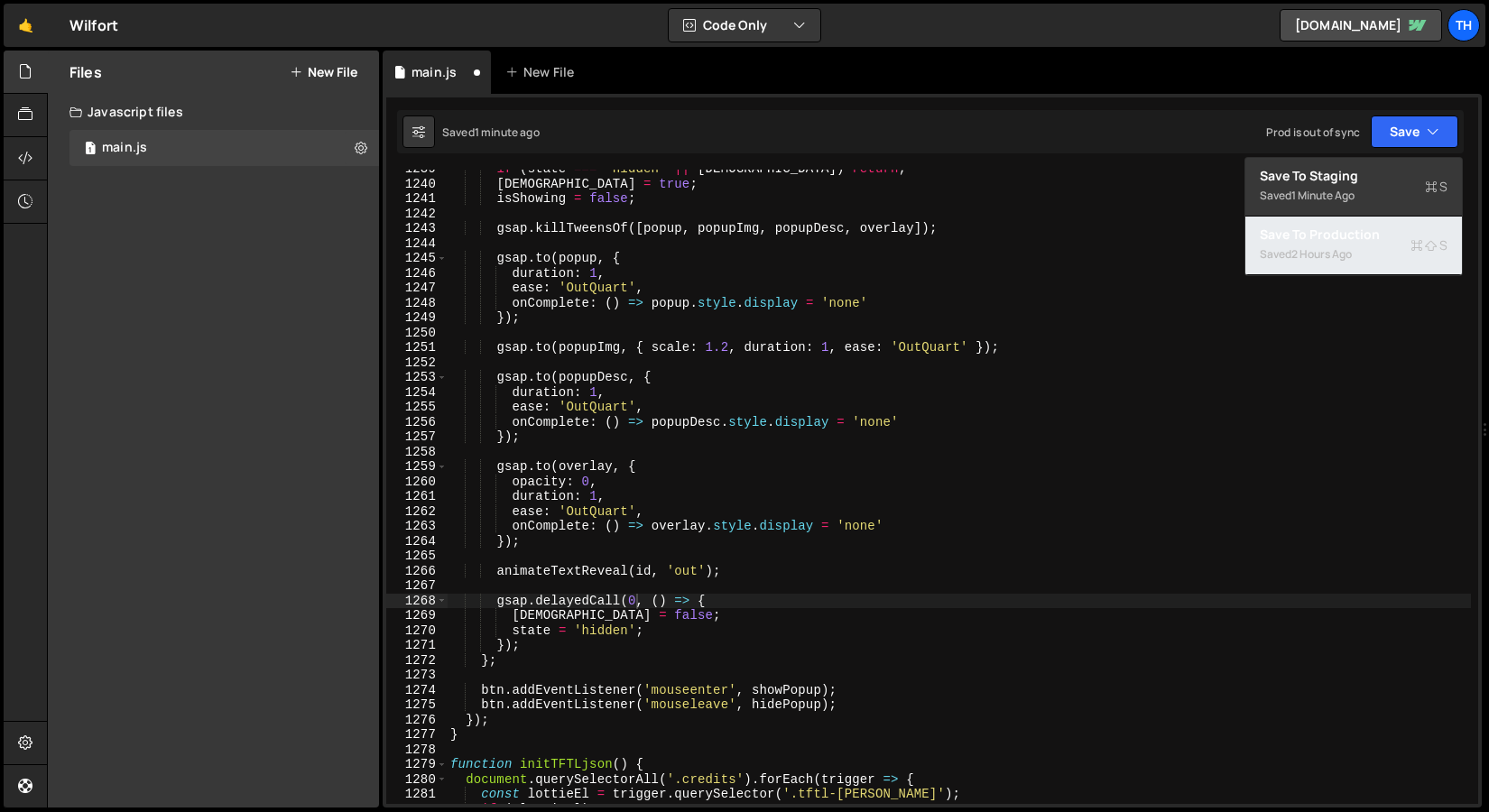
drag, startPoint x: 1332, startPoint y: 235, endPoint x: 1359, endPoint y: 204, distance: 41.1
click at [1358, 205] on div "Save to Staging S Saved 1 minute ago Save to Production S Saved 2 hours ago Sav…" at bounding box center [1353, 217] width 218 height 120
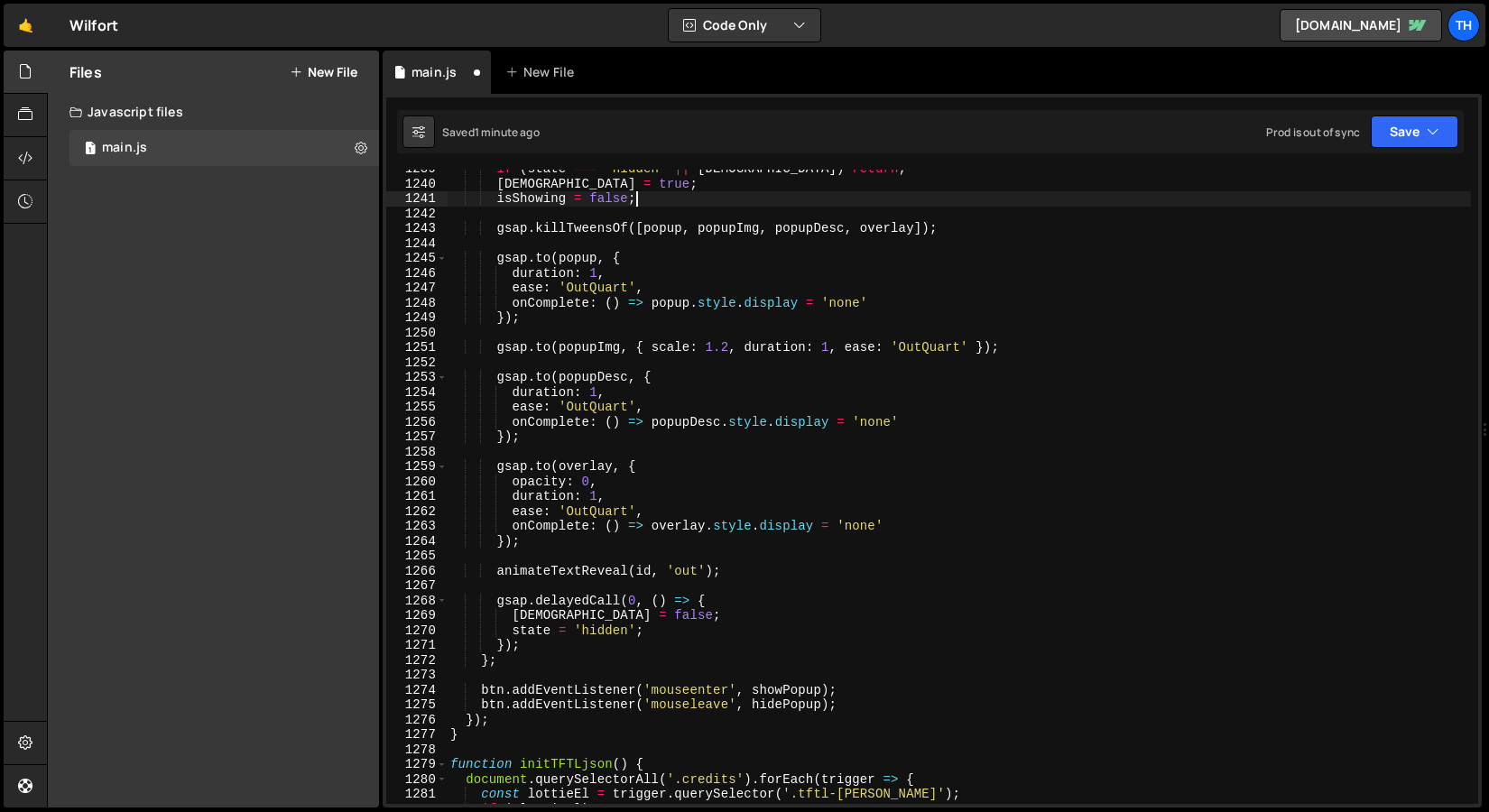
scroll to position [0, 12]
click at [1359, 204] on div "if ( state === 'hidden' || isHiding ) return ; isHiding = true ; isShowing = fa…" at bounding box center [959, 493] width 1025 height 665
click at [1423, 145] on button "Save" at bounding box center [1415, 132] width 88 height 33
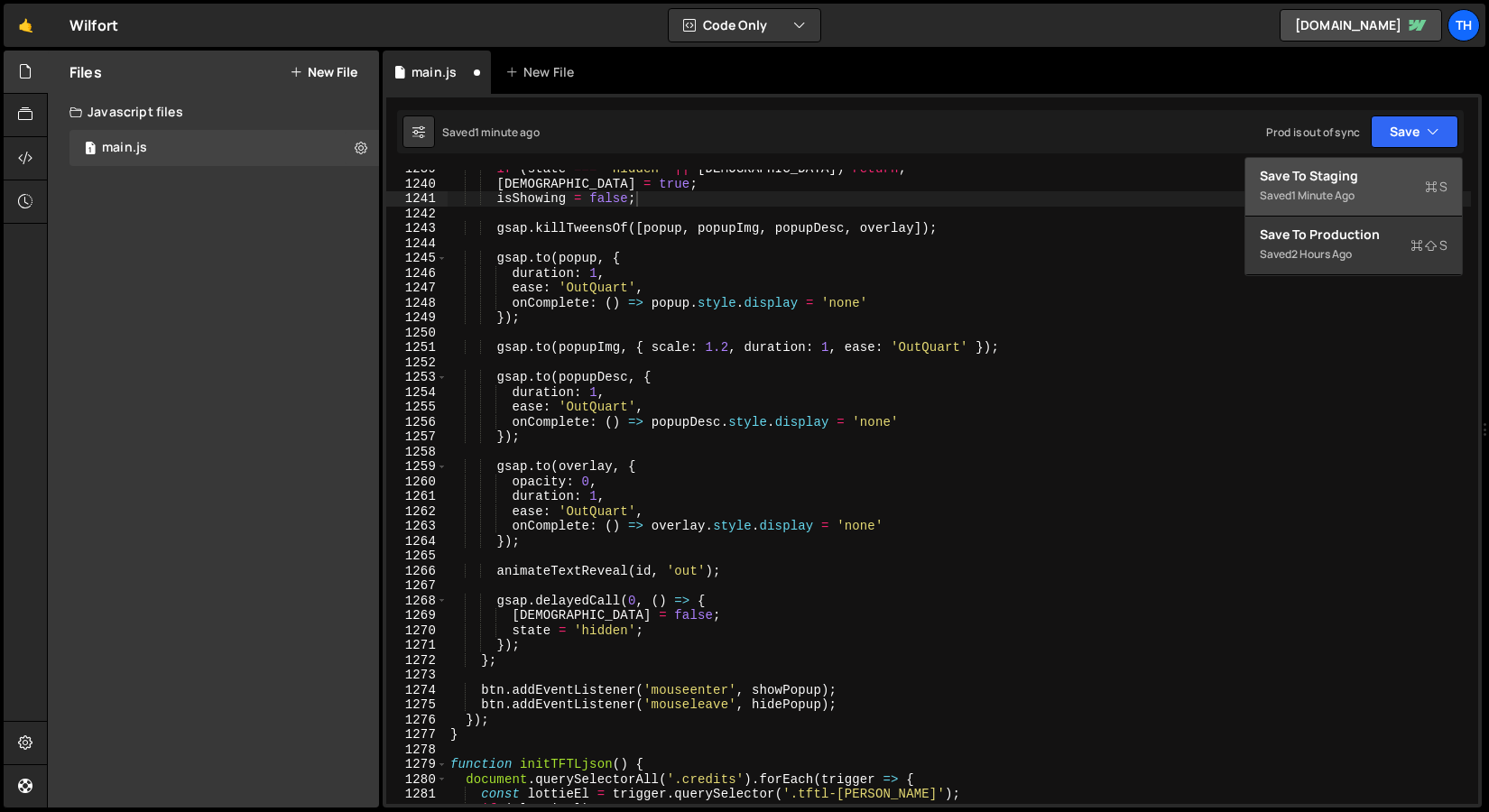
click at [1379, 194] on div "Saved 1 minute ago" at bounding box center [1353, 196] width 187 height 22
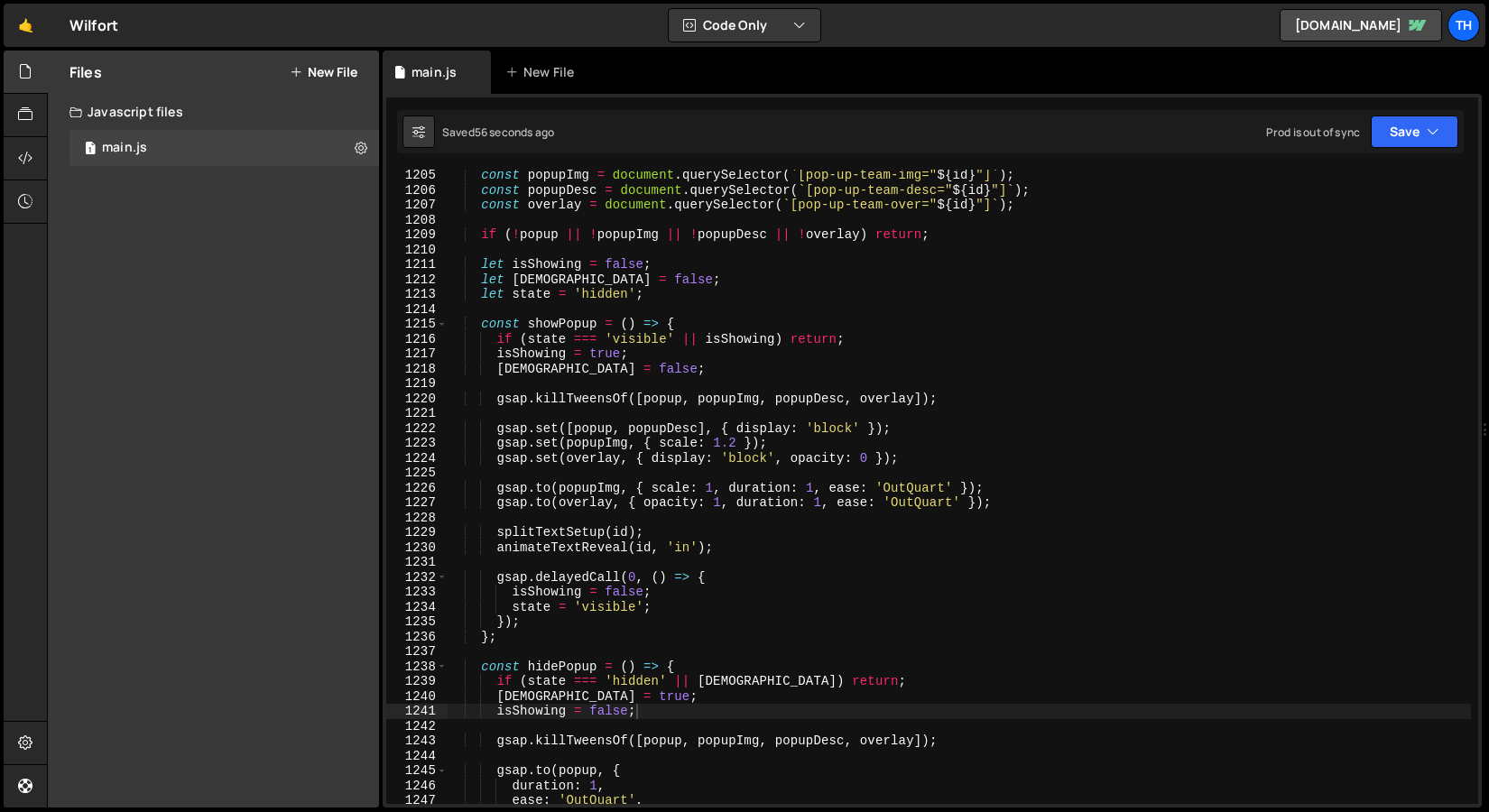
scroll to position [17859, 0]
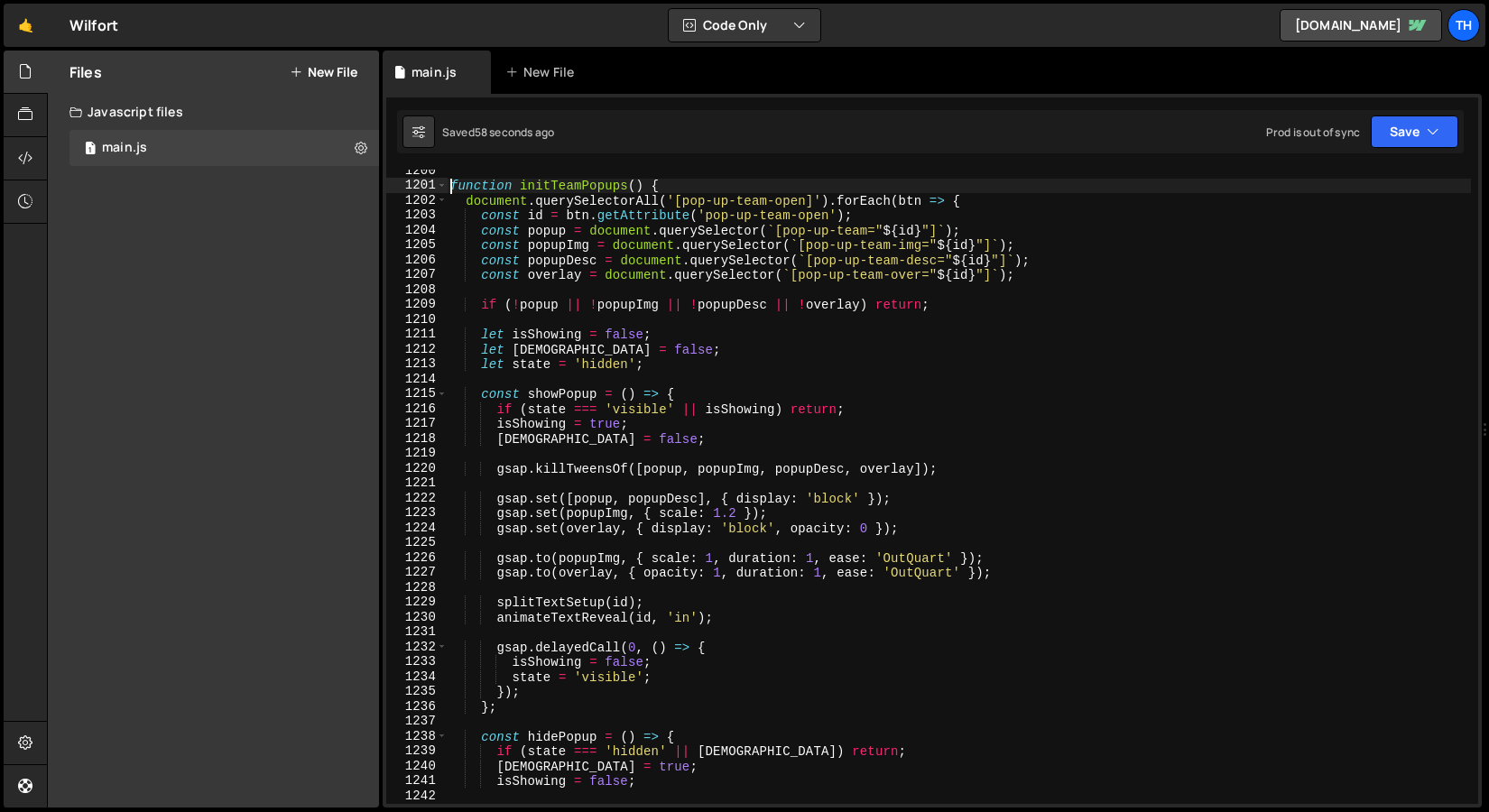
click at [447, 191] on div "function initTeamPopups ( ) { document . querySelectorAll ( '[pop-up-team-open]…" at bounding box center [959, 495] width 1025 height 665
click at [446, 189] on span at bounding box center [442, 184] width 10 height 15
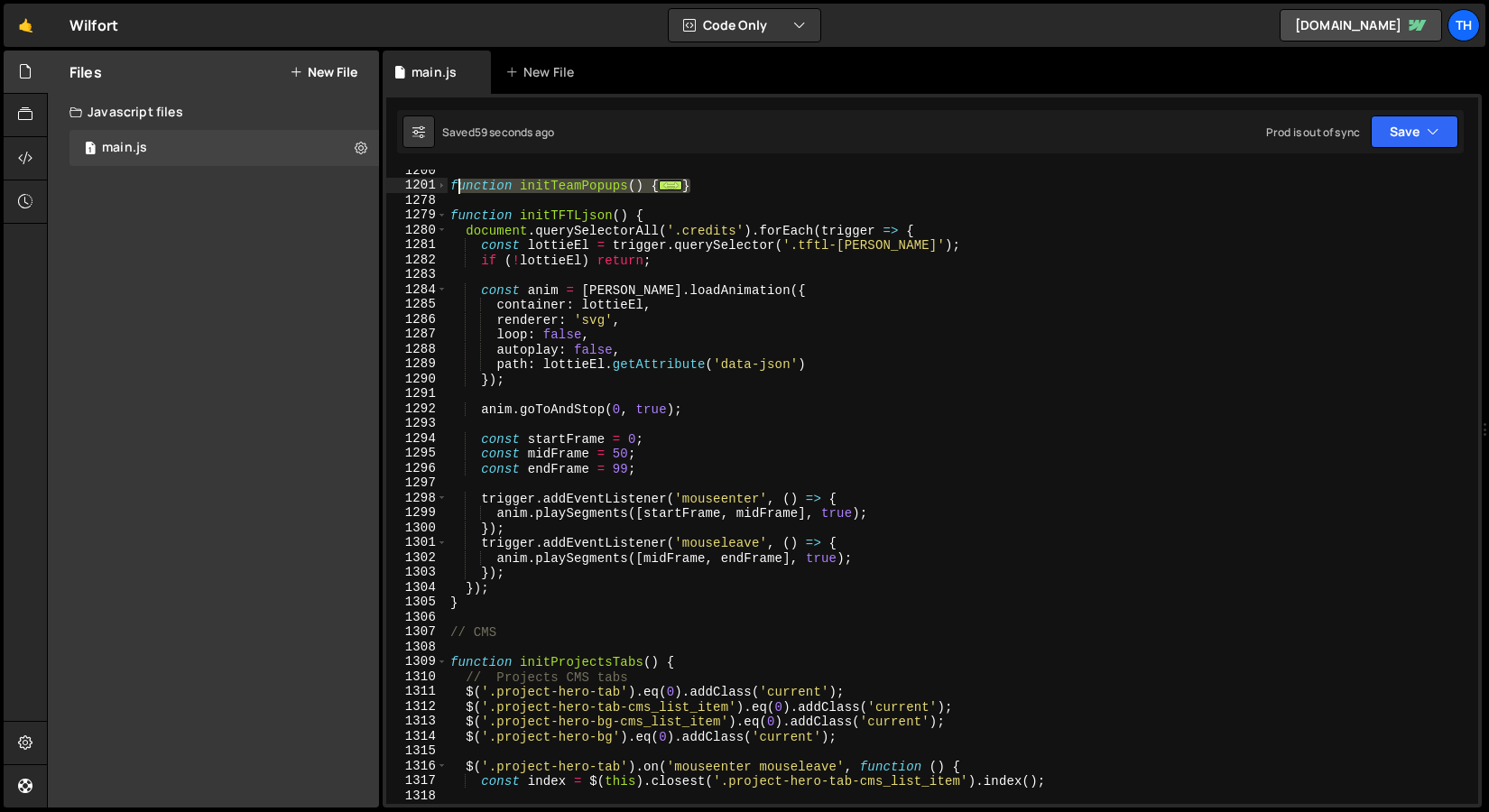
drag, startPoint x: 725, startPoint y: 189, endPoint x: 429, endPoint y: 188, distance: 296.0
click at [429, 188] on div "function initTeamPopups() { 1200 1201 1278 1279 1280 1281 1282 1283 1284 1285 1…" at bounding box center [933, 486] width 1092 height 635
paste textarea "}"
type textarea "}"
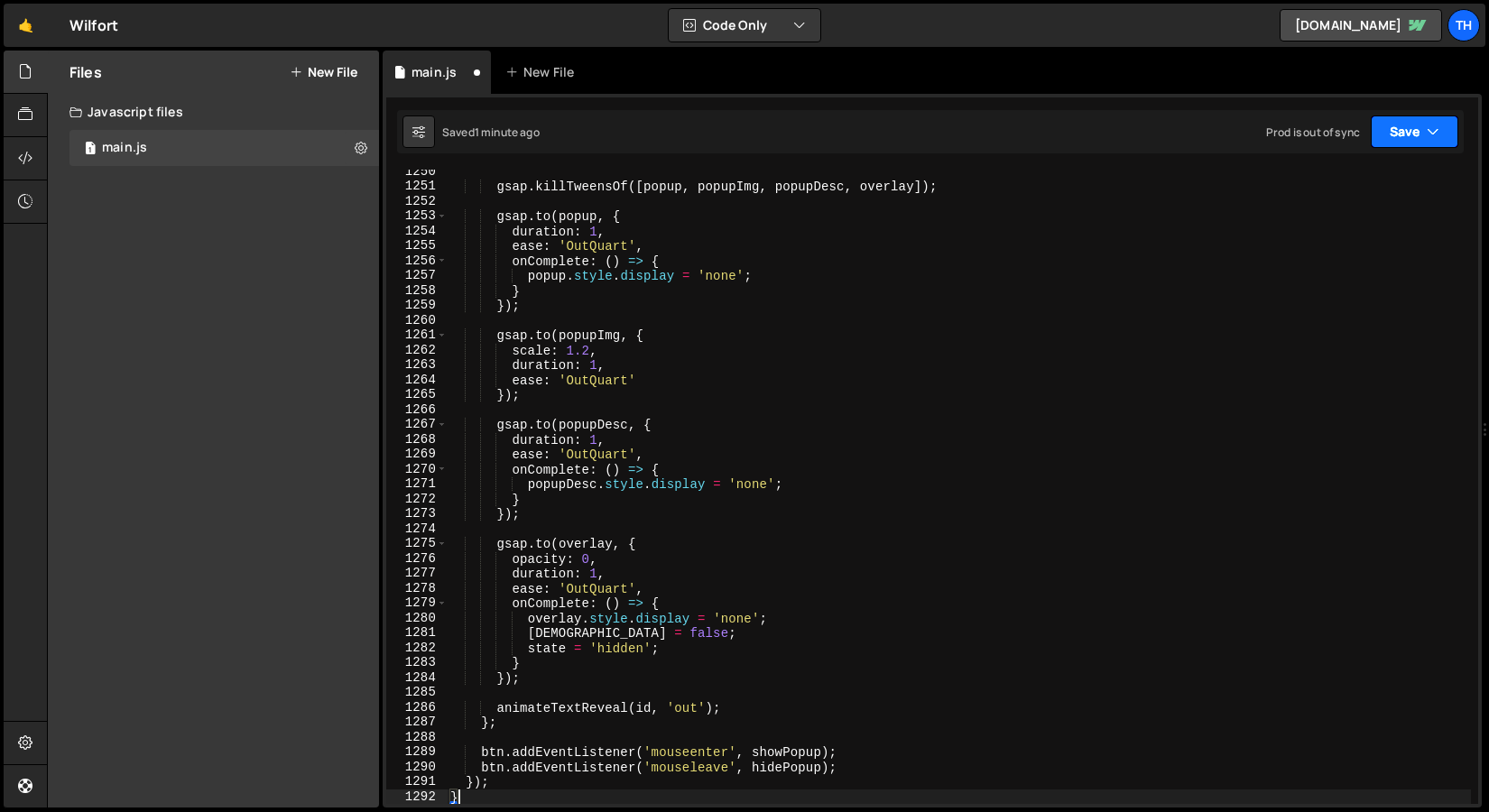
click at [1396, 130] on button "Save" at bounding box center [1415, 132] width 88 height 33
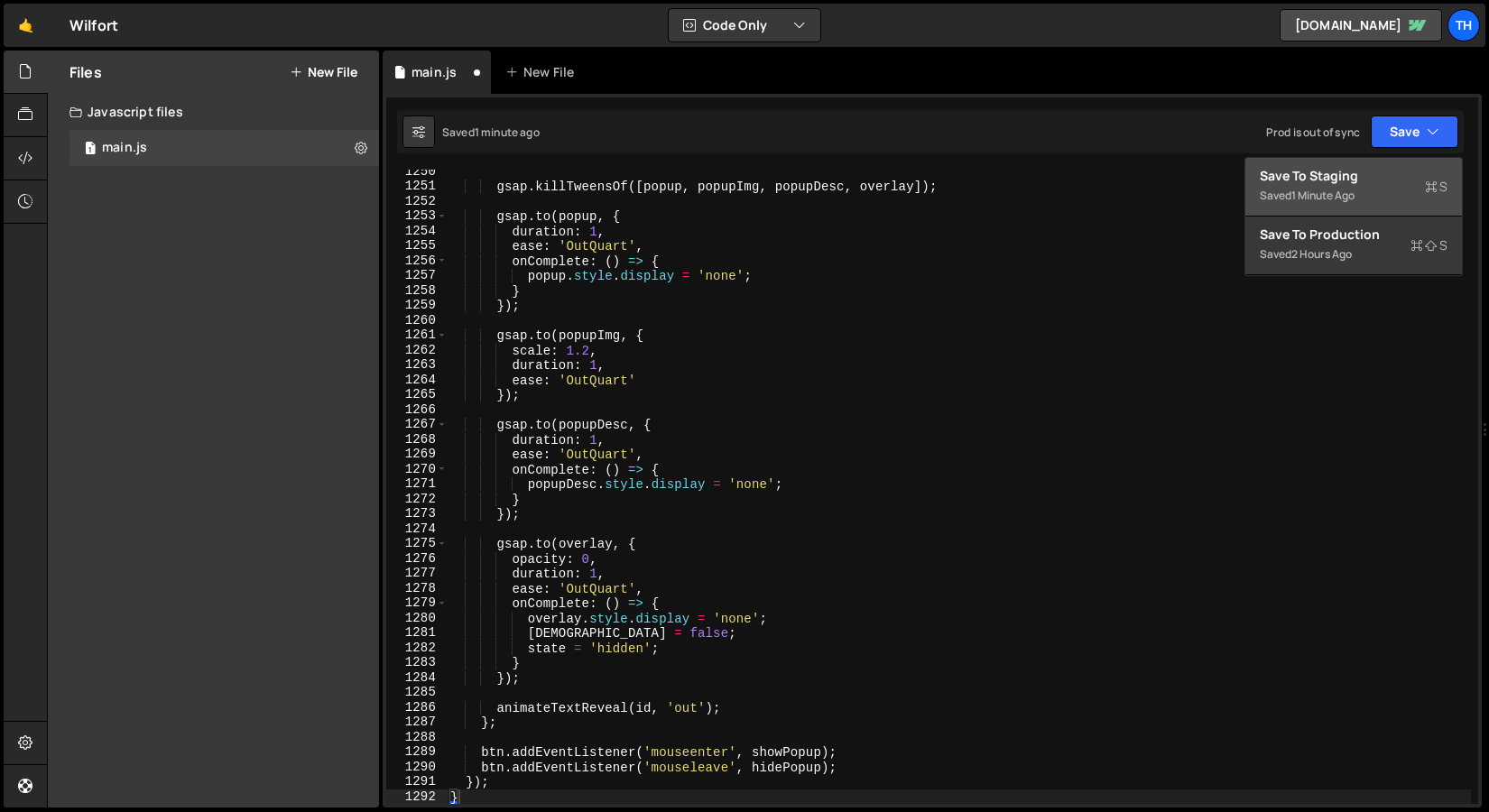
click at [1336, 185] on div "Saved 1 minute ago" at bounding box center [1353, 196] width 187 height 22
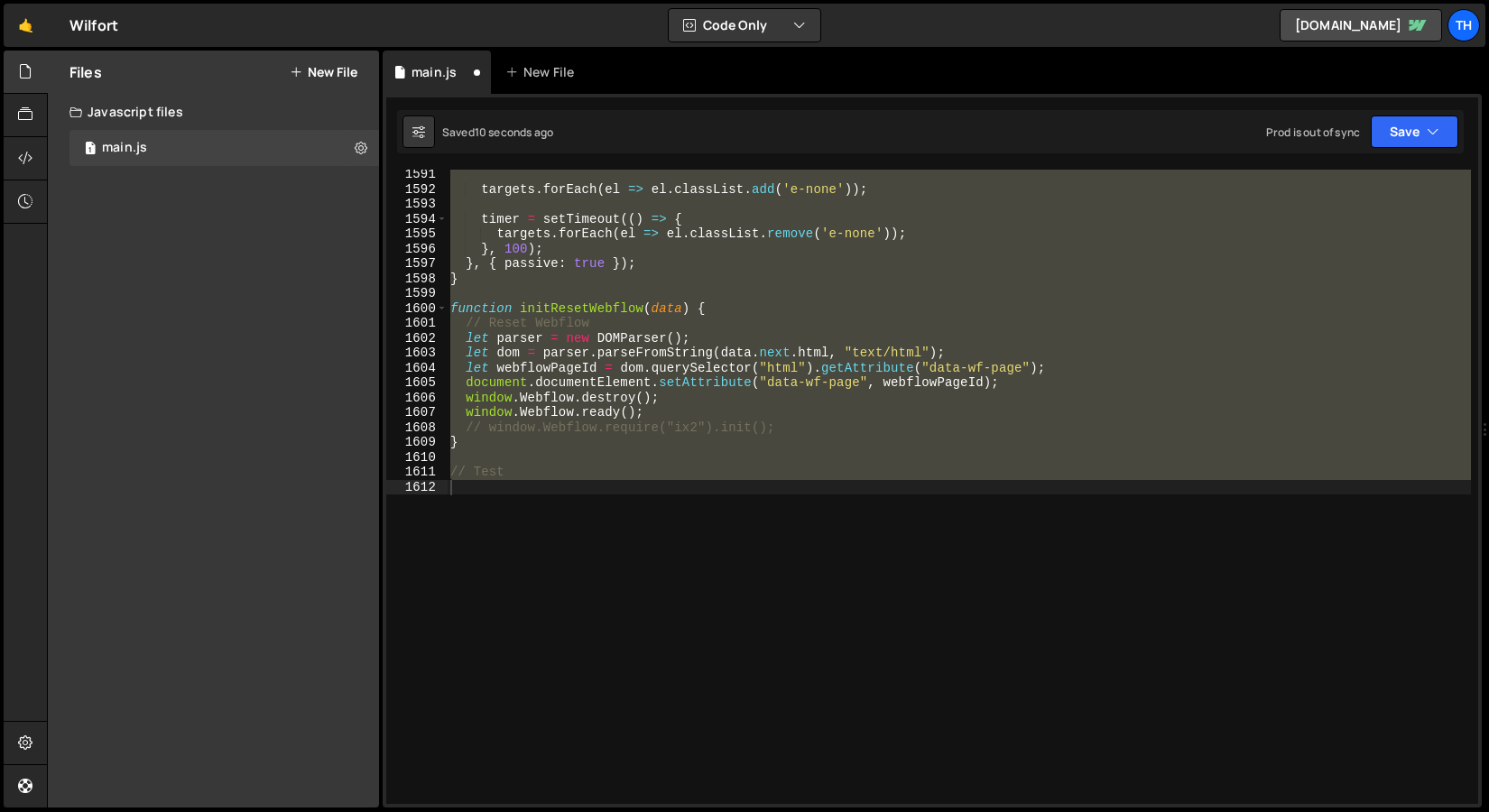
scroll to position [18547, 0]
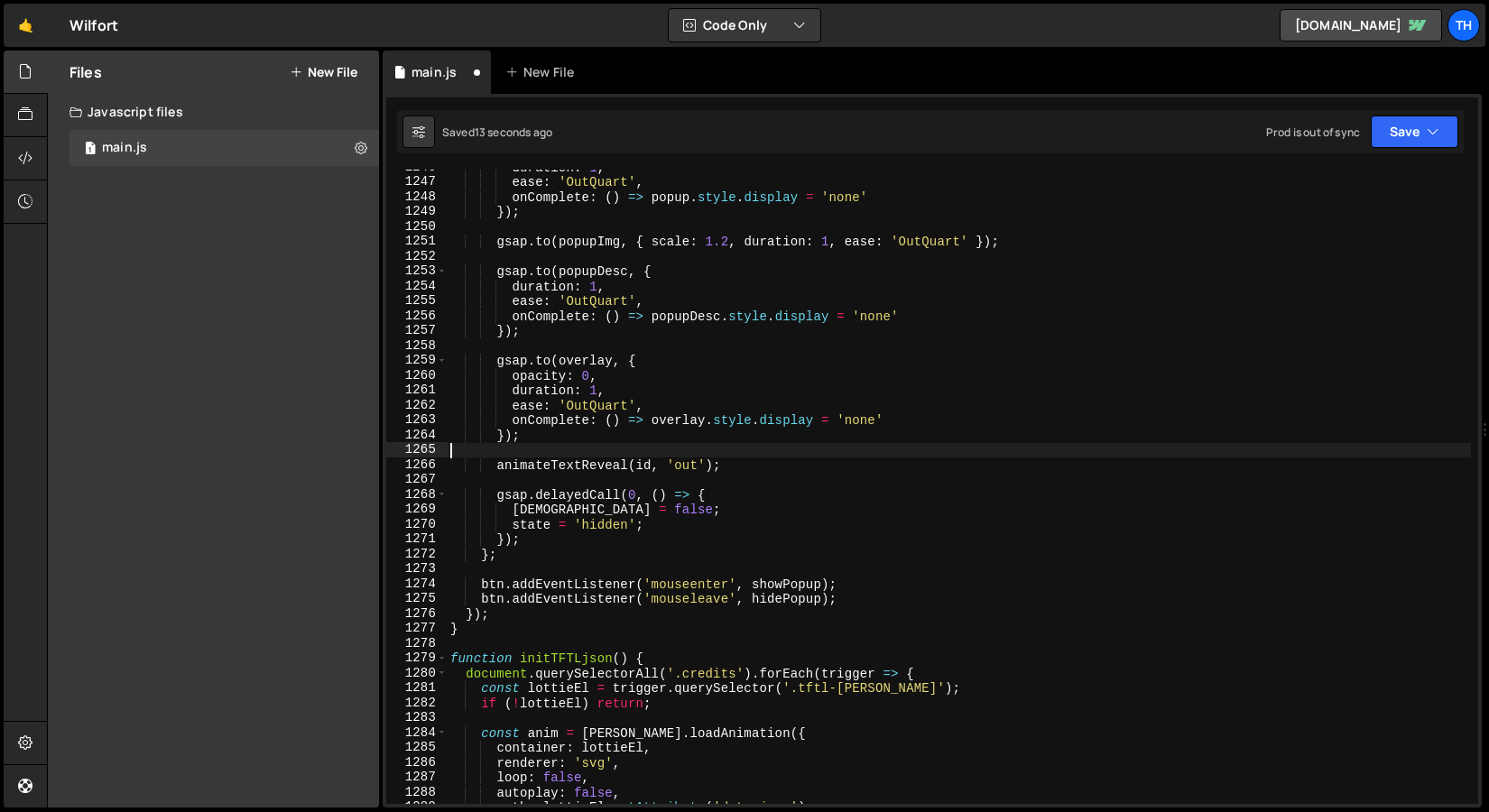
click at [687, 445] on div "duration : 1 , ease : 'OutQuart' , onComplete : ( ) => popup . style . display …" at bounding box center [959, 491] width 1025 height 665
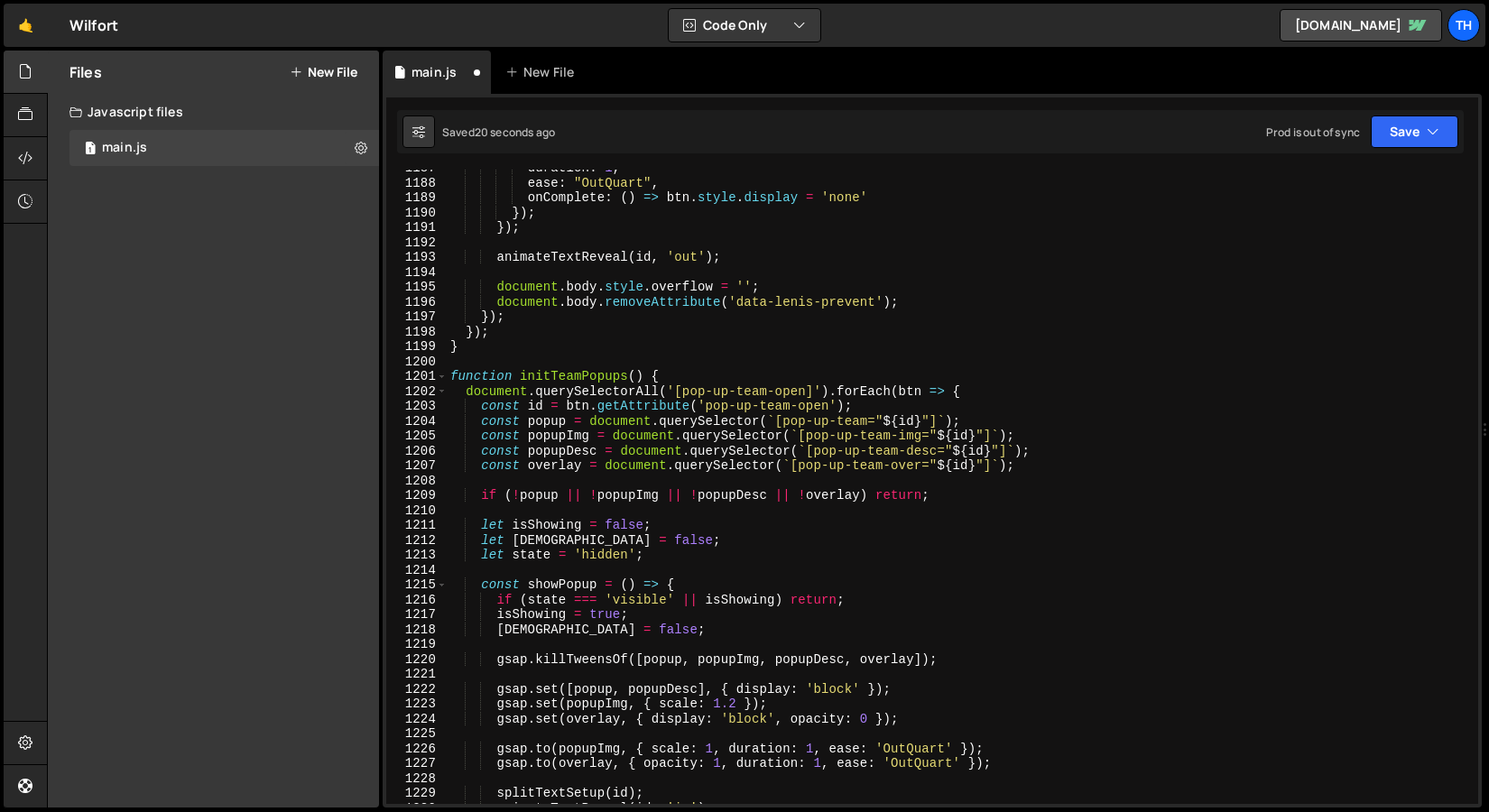
scroll to position [17673, 0]
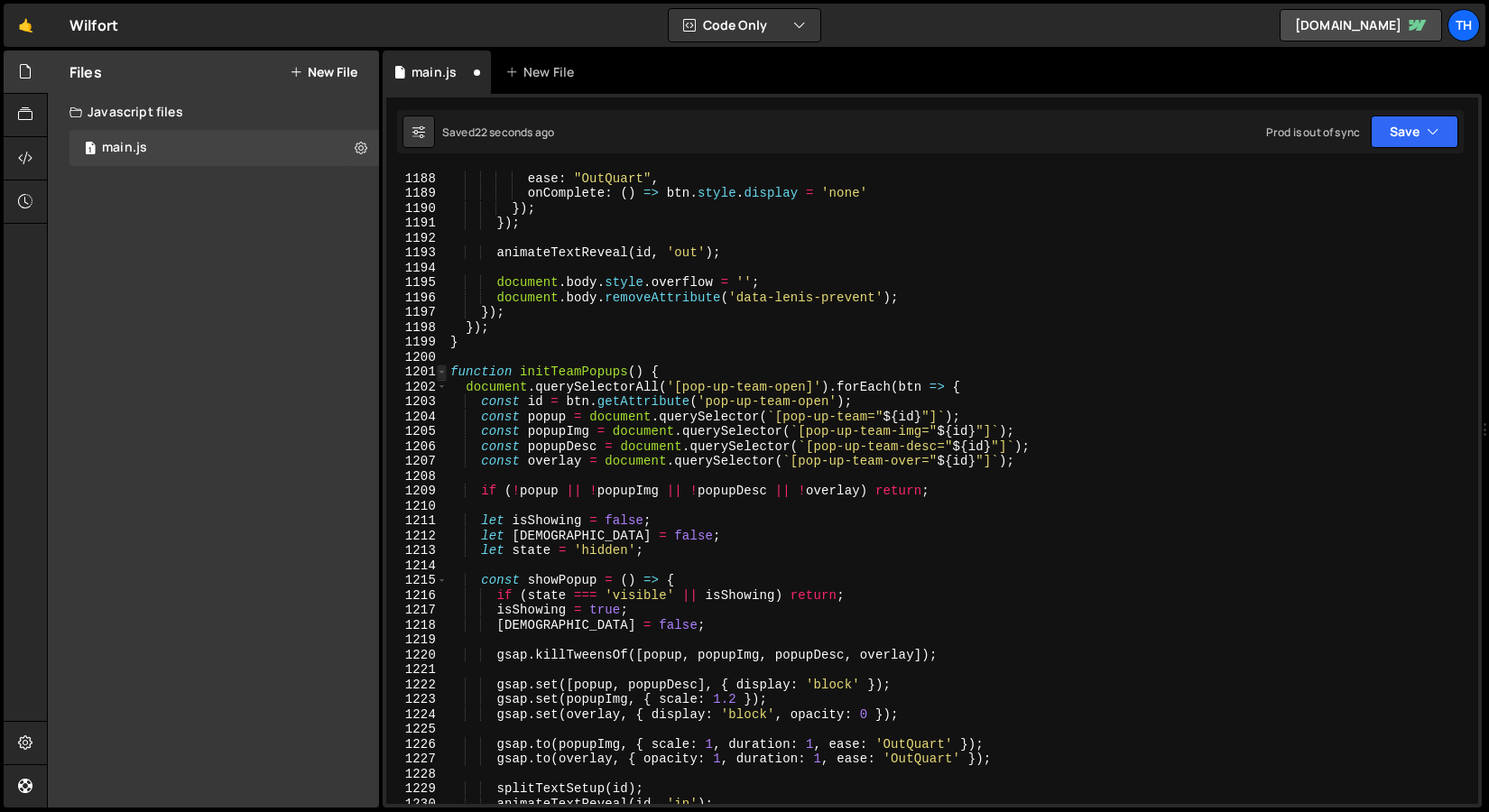
click at [440, 367] on span at bounding box center [442, 372] width 10 height 15
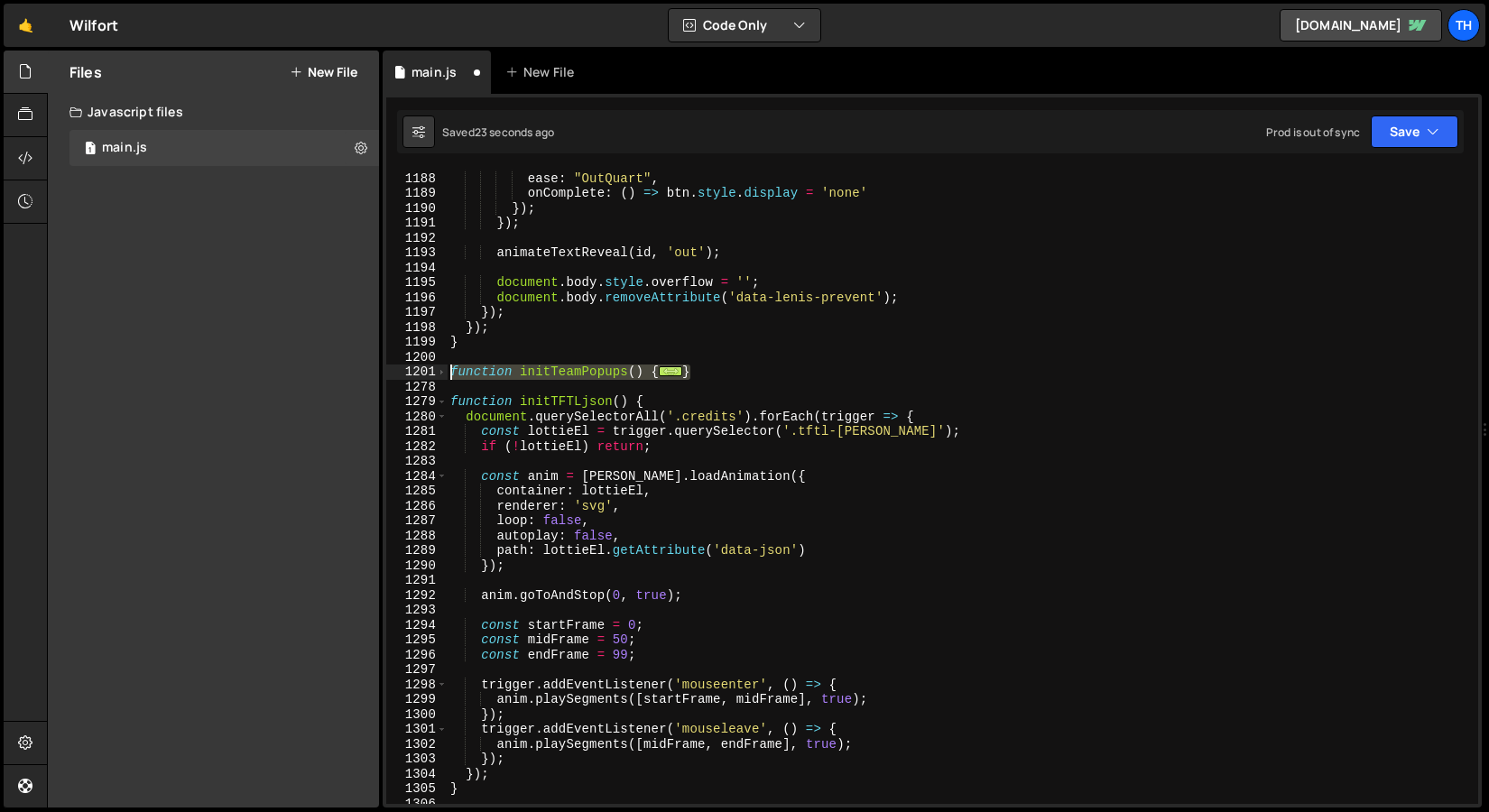
drag, startPoint x: 718, startPoint y: 369, endPoint x: 362, endPoint y: 377, distance: 356.1
click at [362, 377] on div "Files New File Javascript files 1 main.js 0 CSS files Copy share link Edit File…" at bounding box center [767, 429] width 1442 height 758
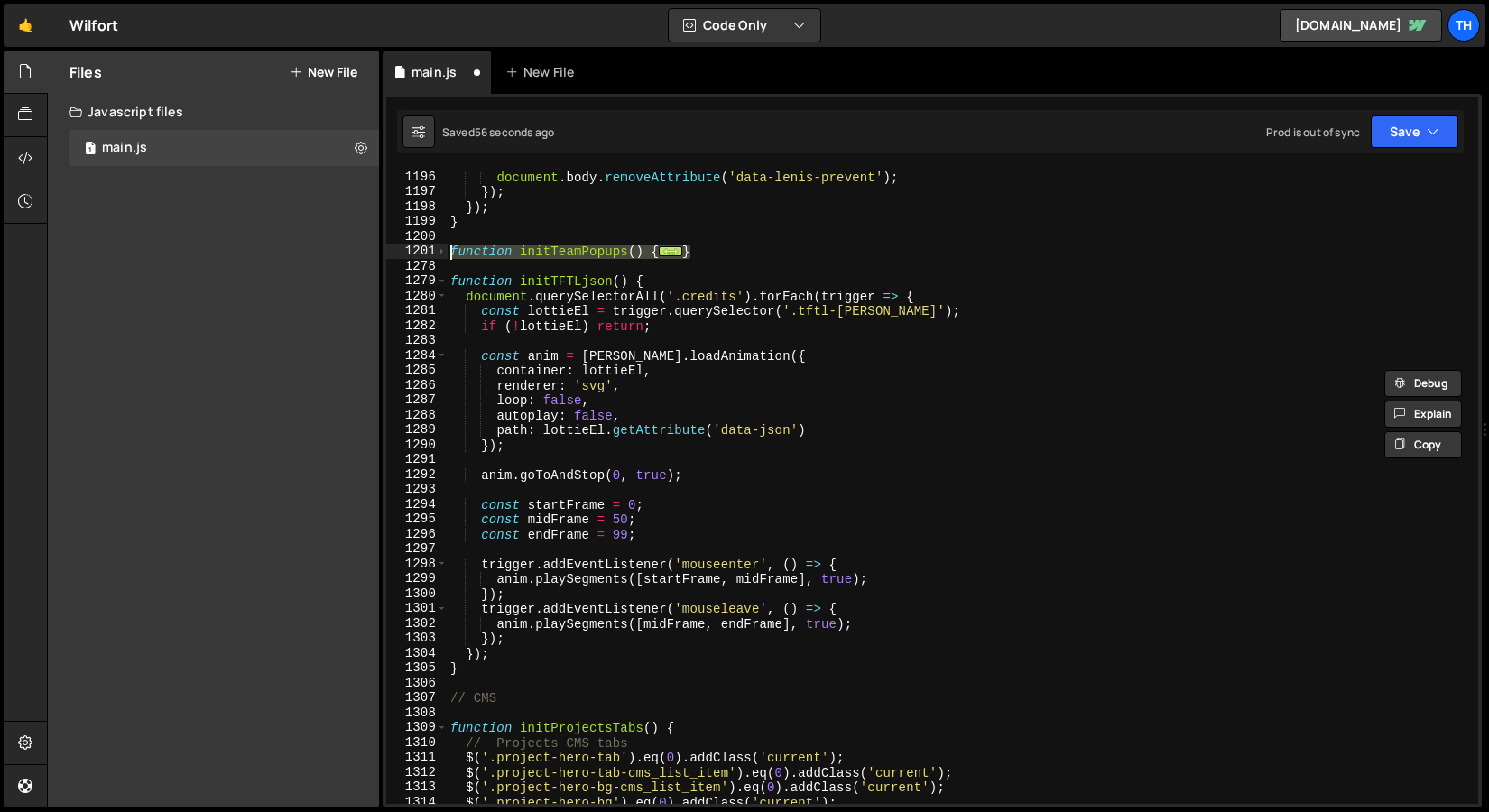
scroll to position [17756, 0]
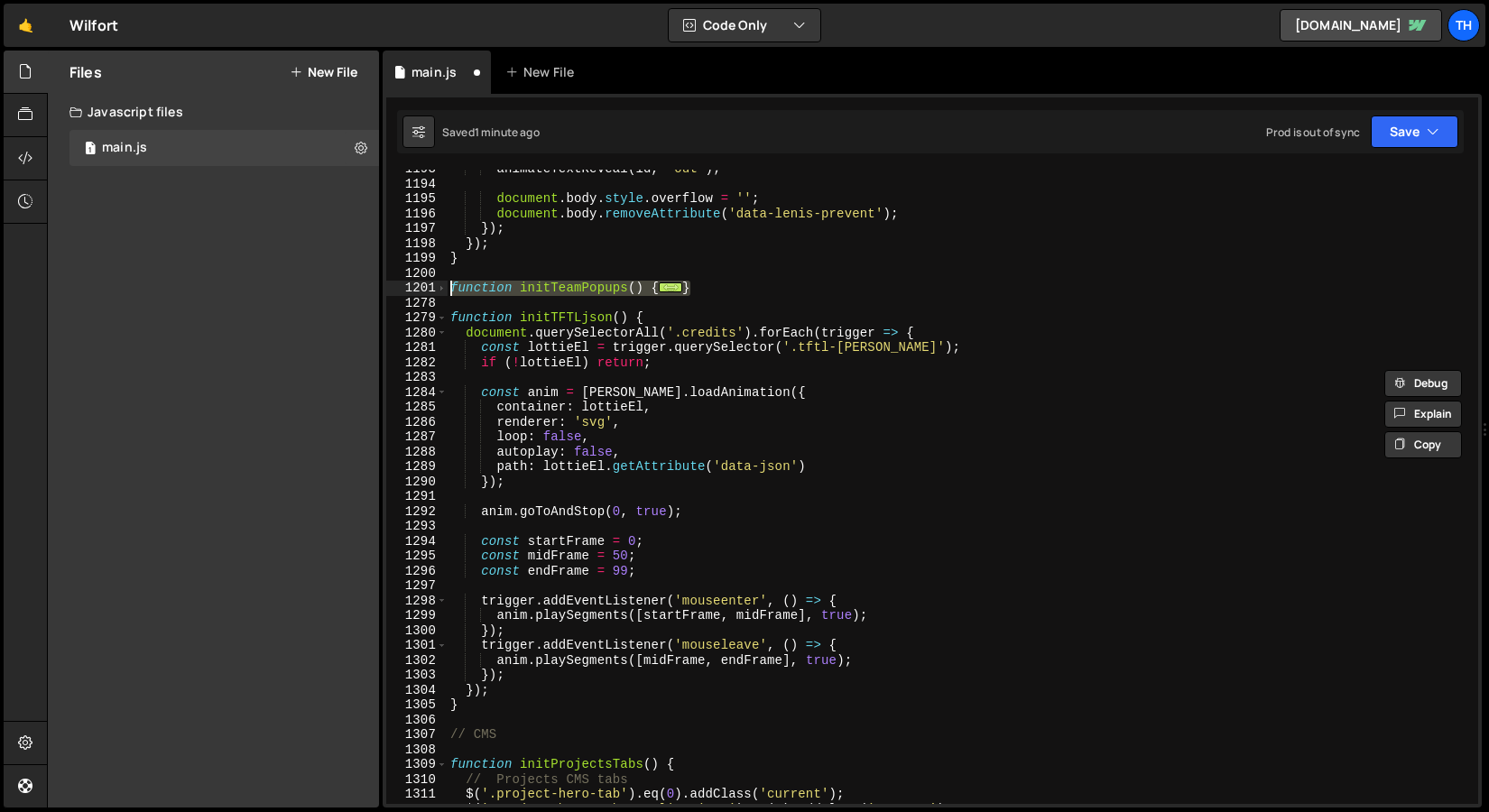
paste textarea "}"
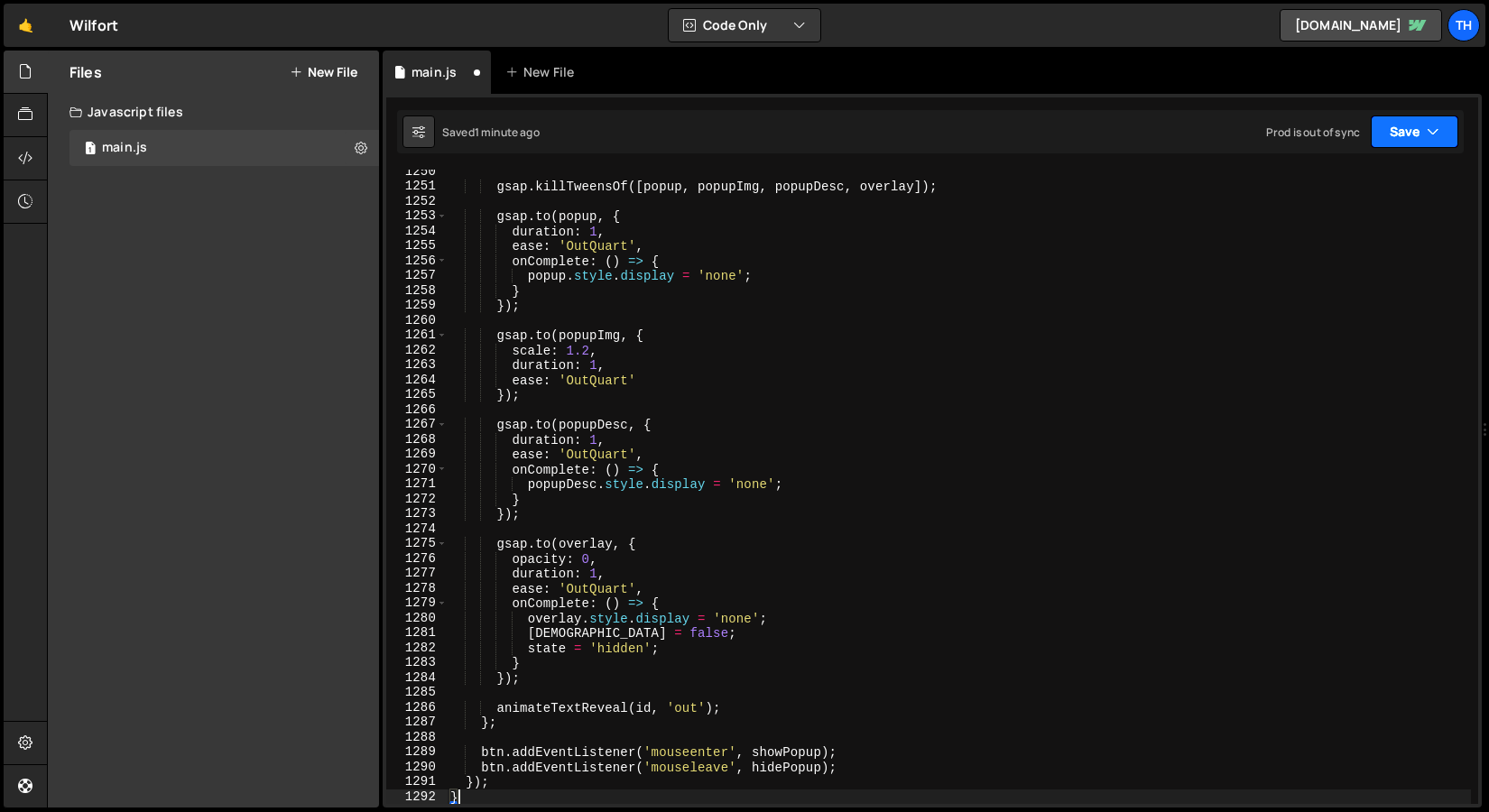
click at [1391, 122] on button "Save" at bounding box center [1415, 132] width 88 height 33
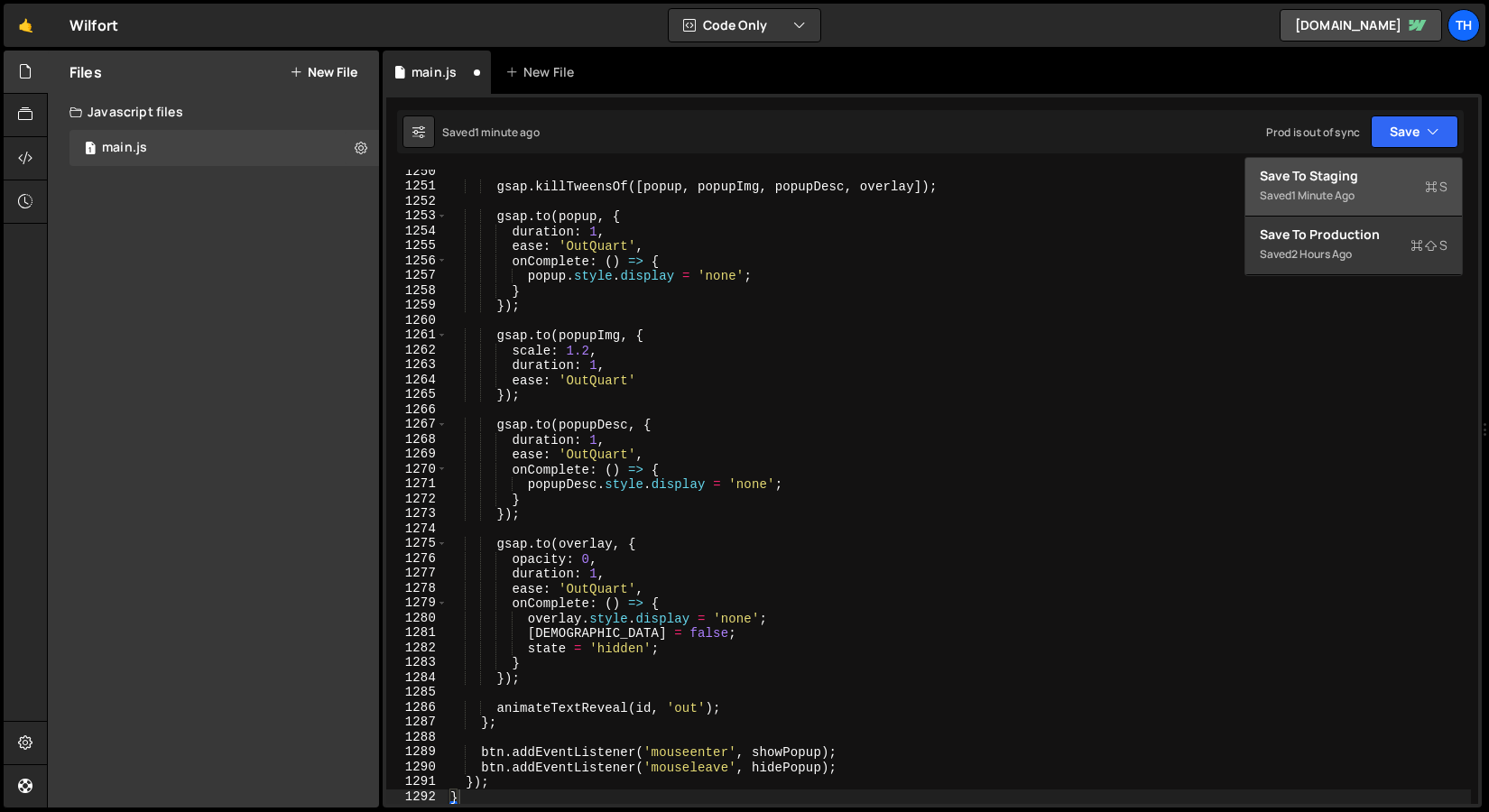
click at [1293, 187] on div "Saved 1 minute ago" at bounding box center [1353, 196] width 187 height 22
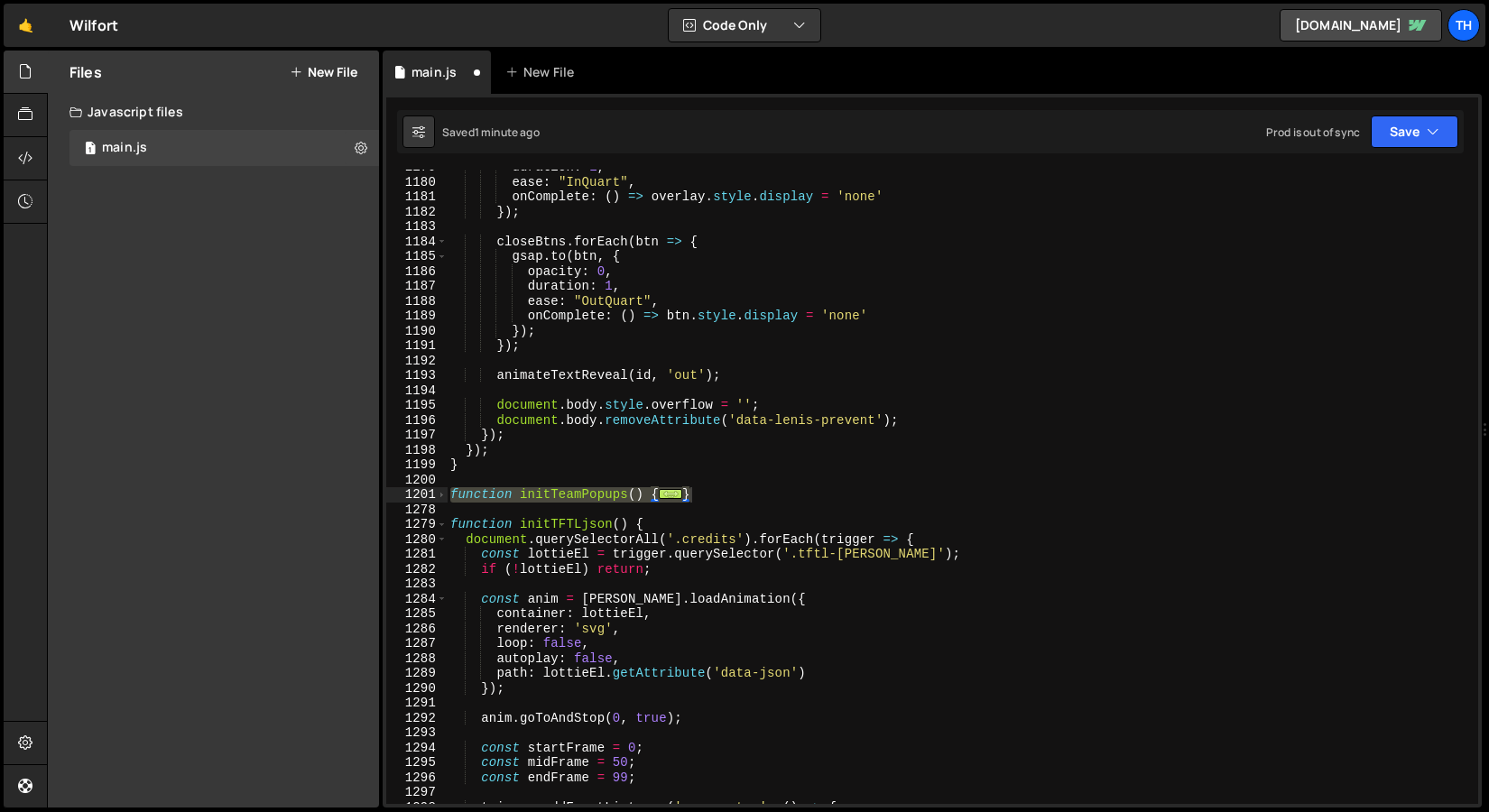
scroll to position [17550, 0]
click at [1429, 143] on button "Save" at bounding box center [1415, 132] width 88 height 33
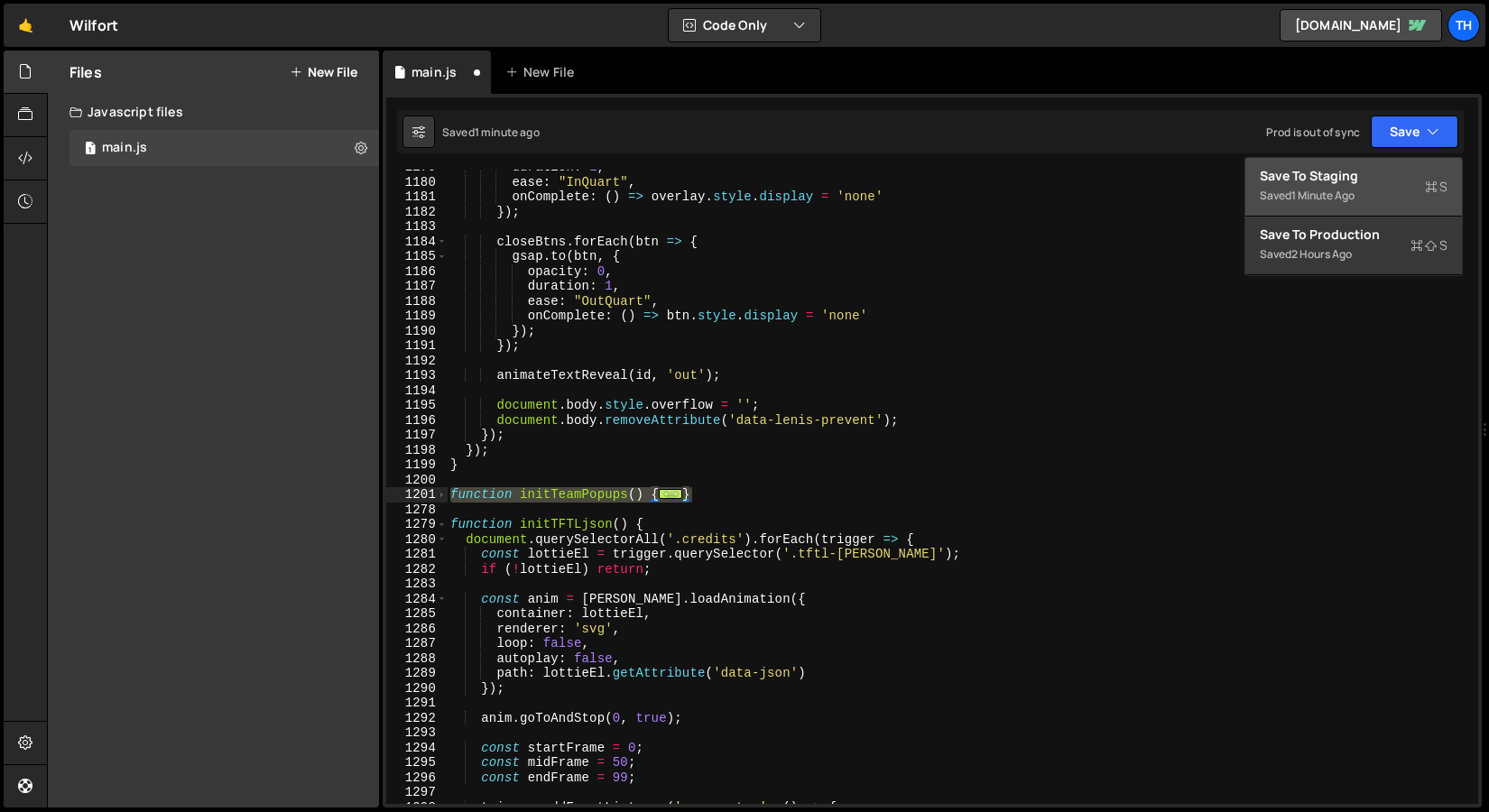
click at [1370, 159] on button "Save to Staging S Saved 1 minute ago" at bounding box center [1353, 187] width 216 height 59
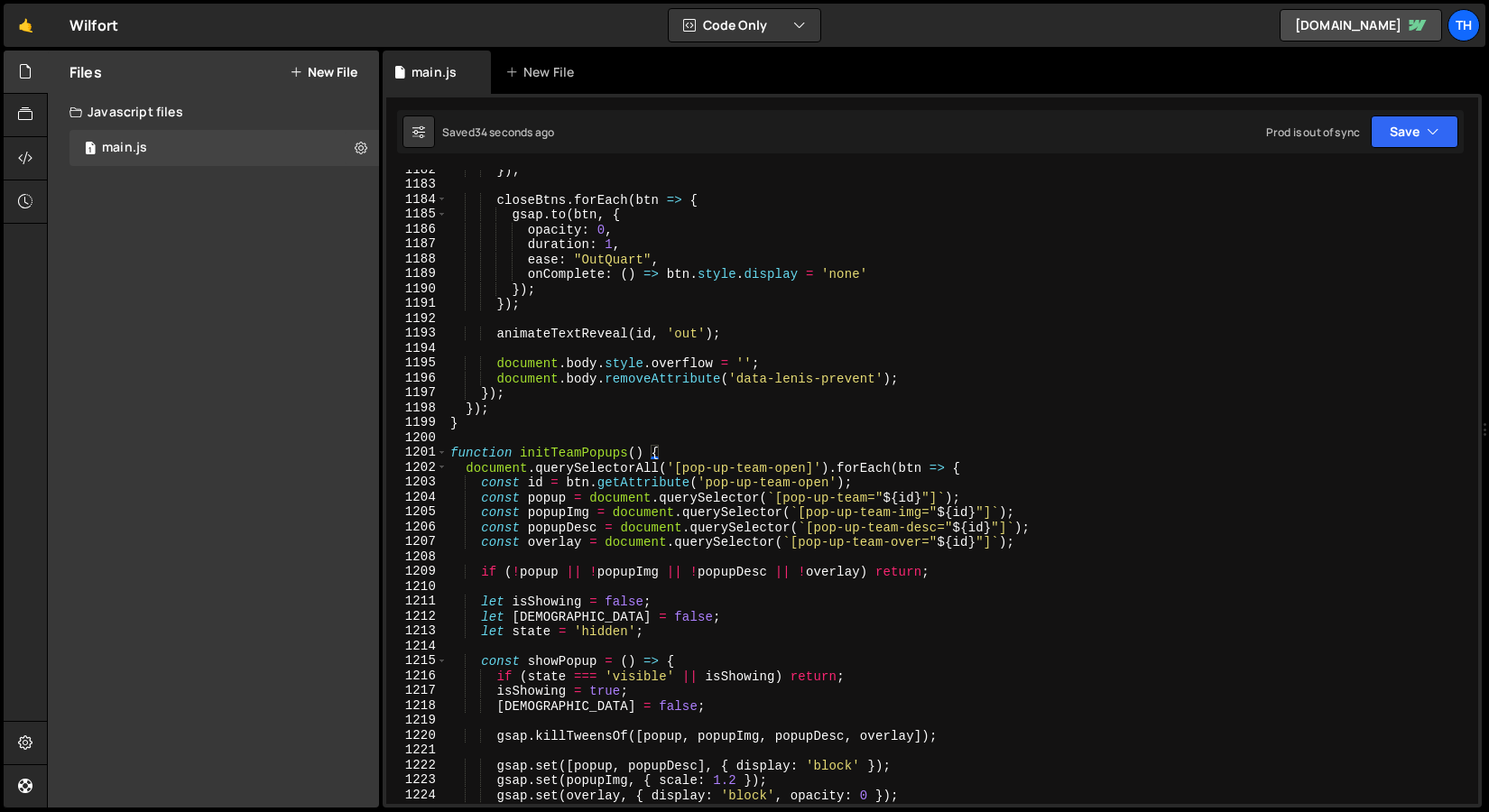
scroll to position [17591, 0]
click at [446, 458] on div "1201" at bounding box center [418, 452] width 62 height 15
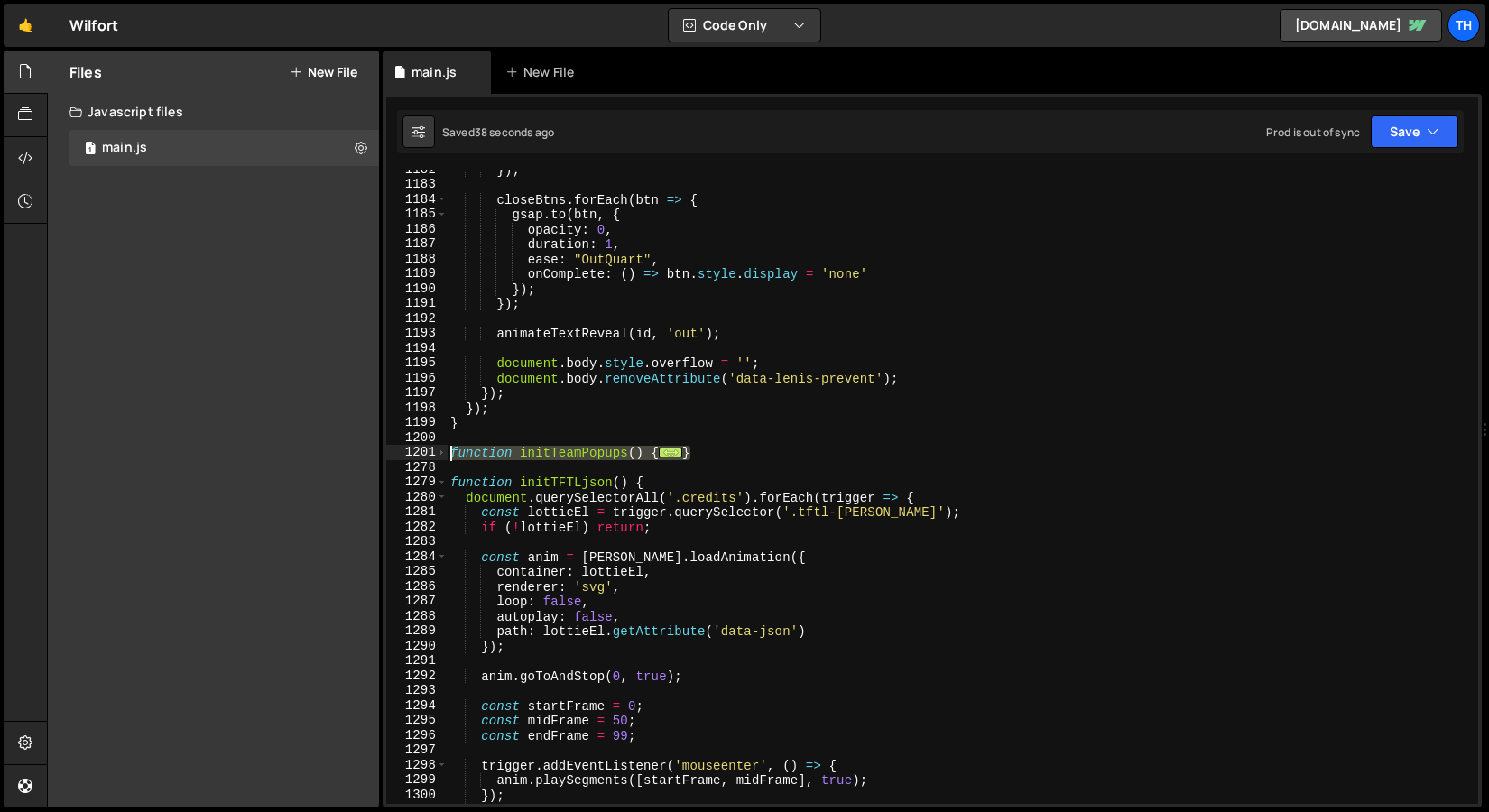
drag, startPoint x: 703, startPoint y: 445, endPoint x: 422, endPoint y: 454, distance: 281.1
click at [422, 454] on div "} 1182 1183 1184 1185 1186 1187 1188 1189 1190 1191 1192 1193 1194 1195 1196 11…" at bounding box center [933, 486] width 1092 height 635
click at [524, 459] on div "}) ; closeBtns . forEach ( btn => { gsap . to ( btn , { opacity : 0 , duration …" at bounding box center [959, 486] width 1025 height 635
click at [446, 454] on span at bounding box center [442, 452] width 10 height 15
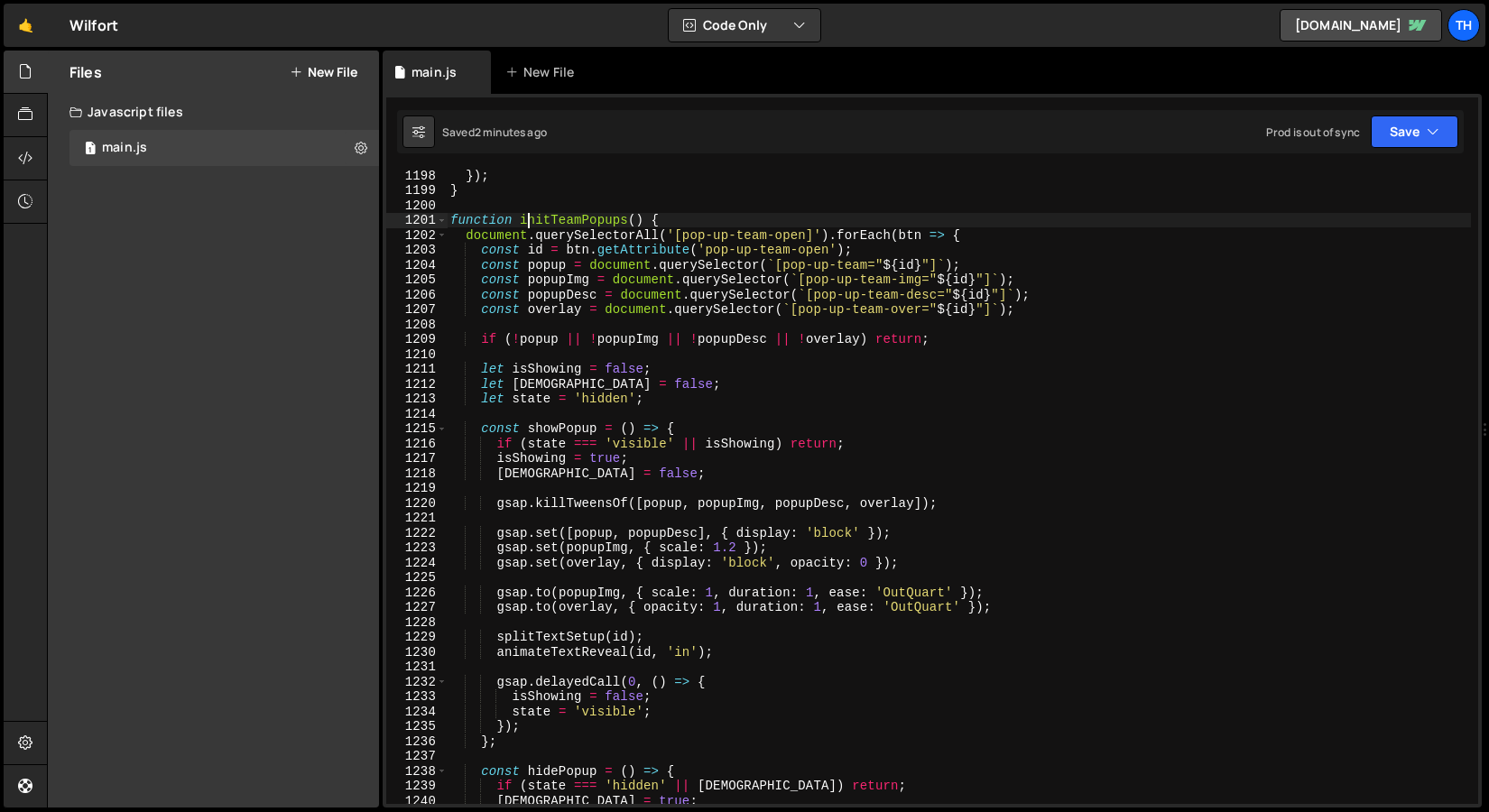
scroll to position [17829, 0]
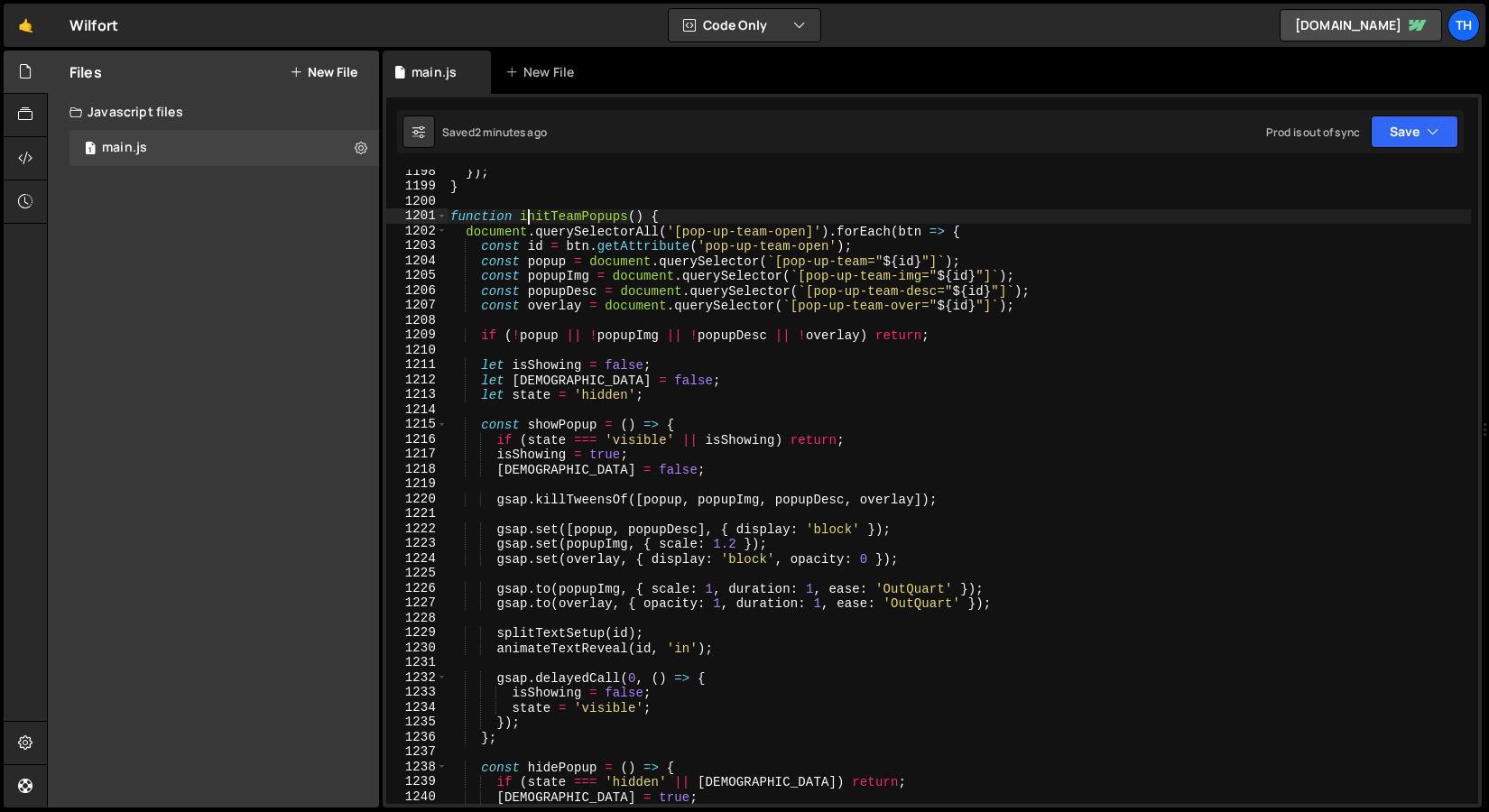
click at [966, 493] on div "}) ; } function initTeamPopups ( ) { document . querySelectorAll ( '[pop-up-tea…" at bounding box center [959, 496] width 1025 height 665
type textarea "gsap.killTweensOf([popup, popupImg, popupDesc, overlay]);"
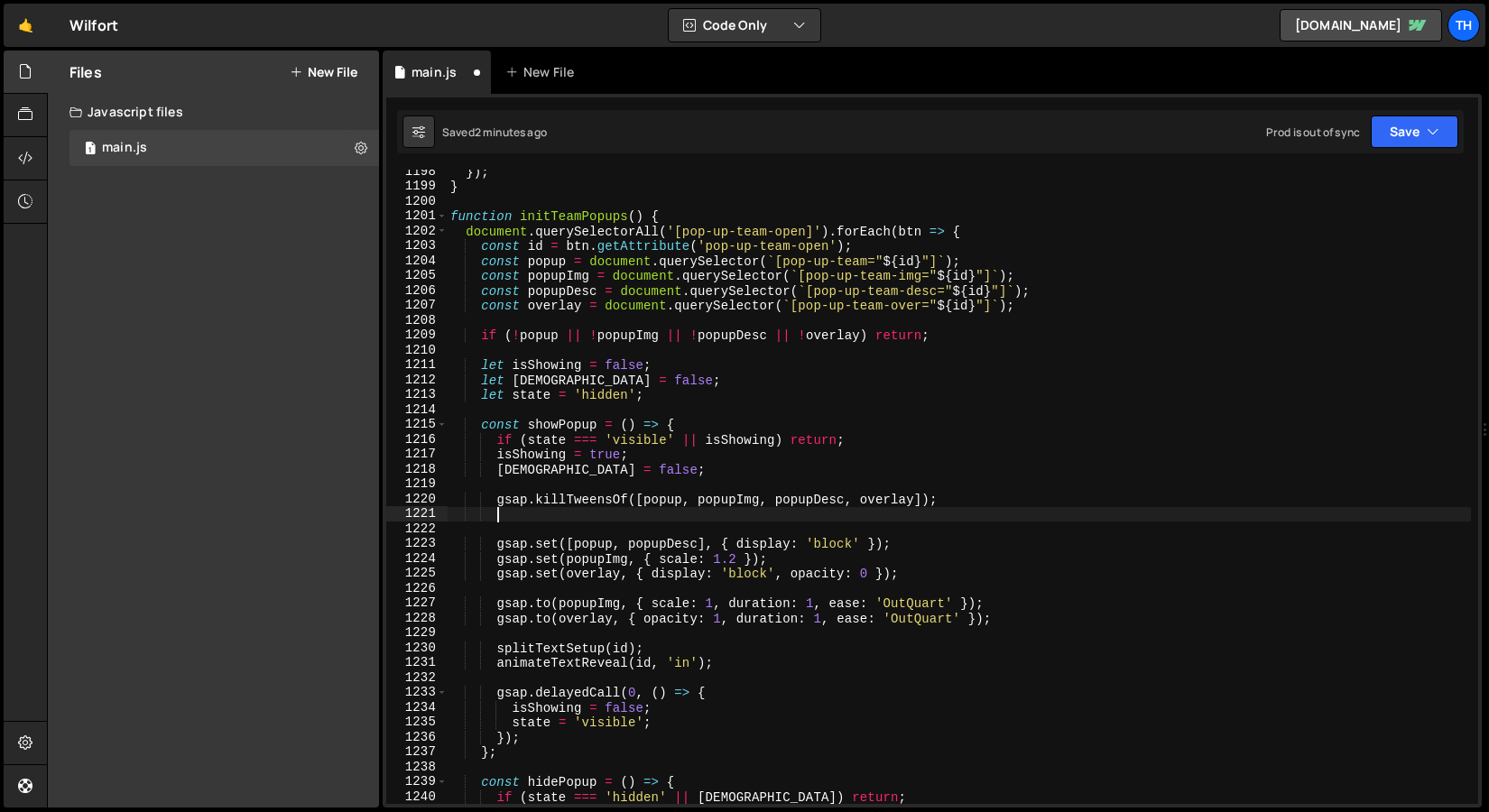
scroll to position [0, 2]
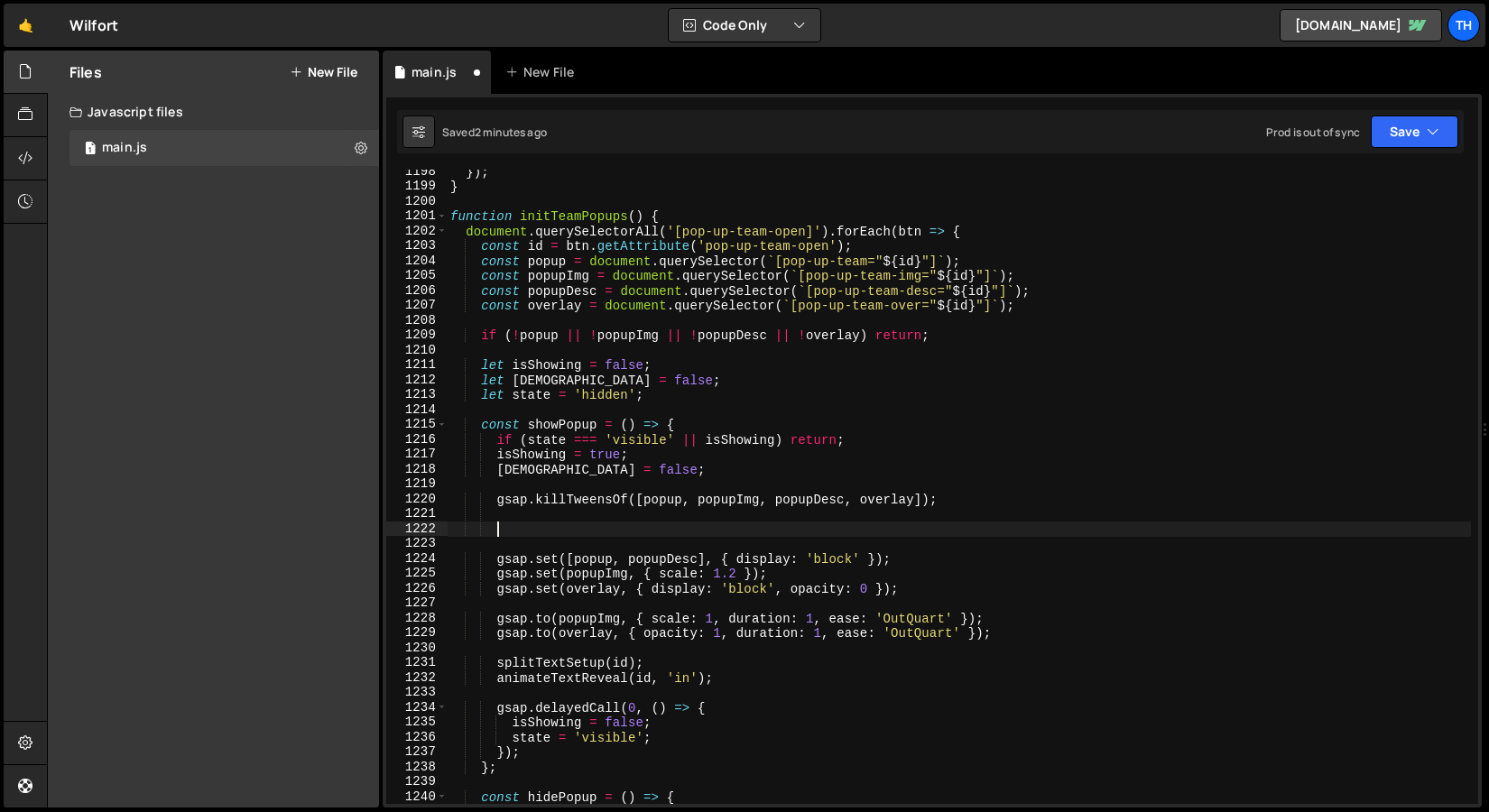
paste textarea "popup.style.zIndex = '1';"
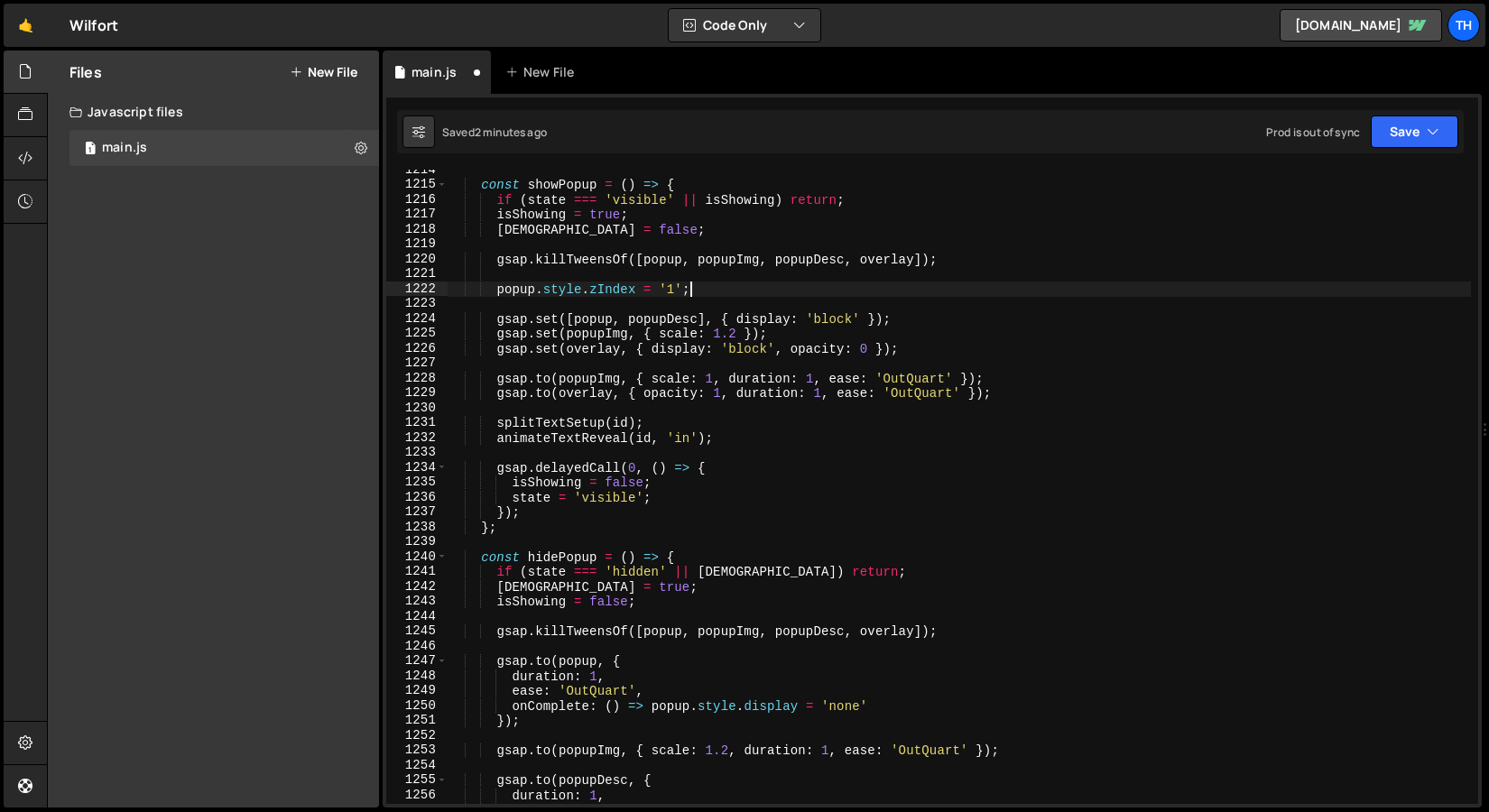
scroll to position [18089, 0]
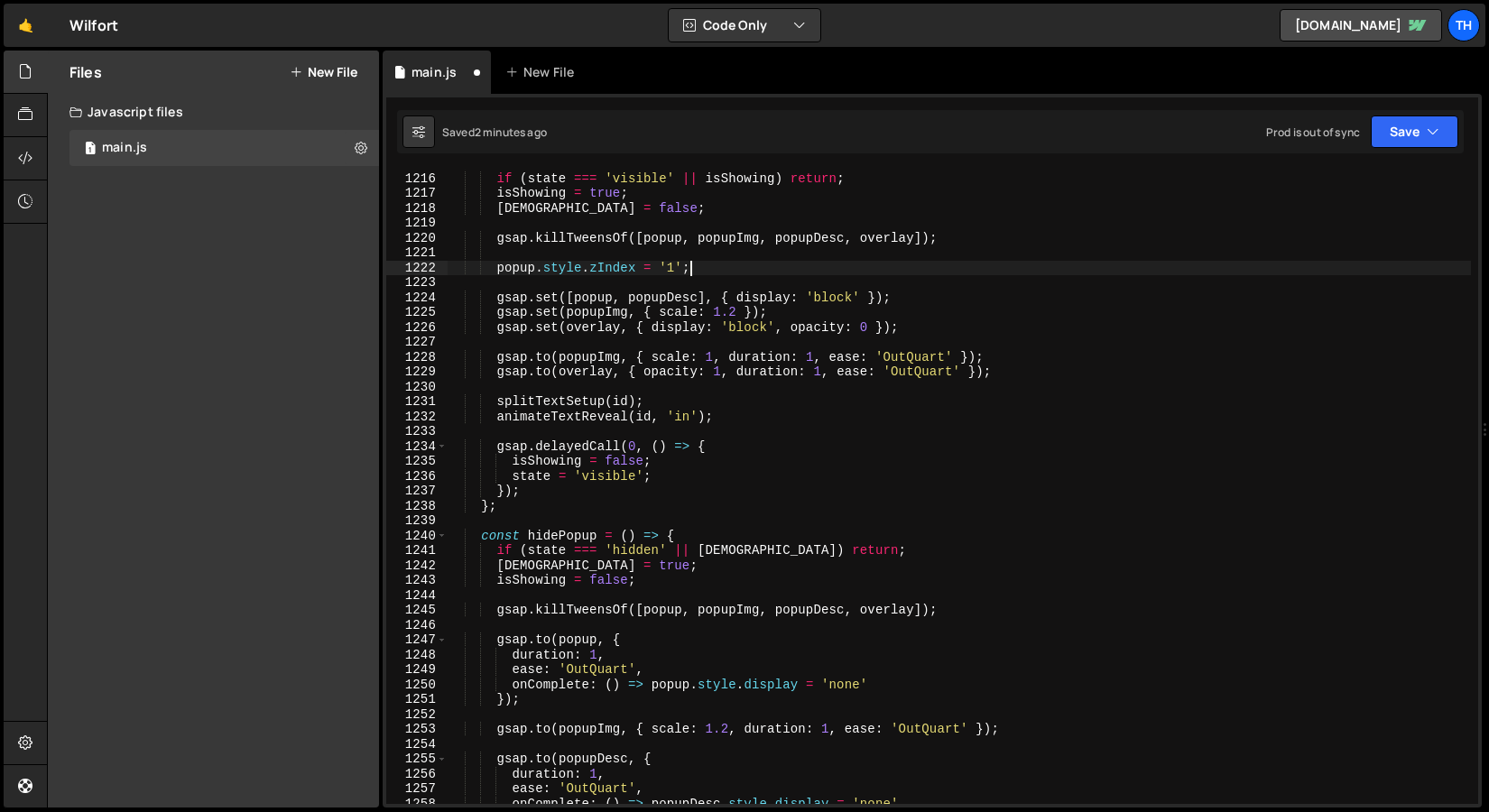
type textarea "popup.style.zIndex = '1';"
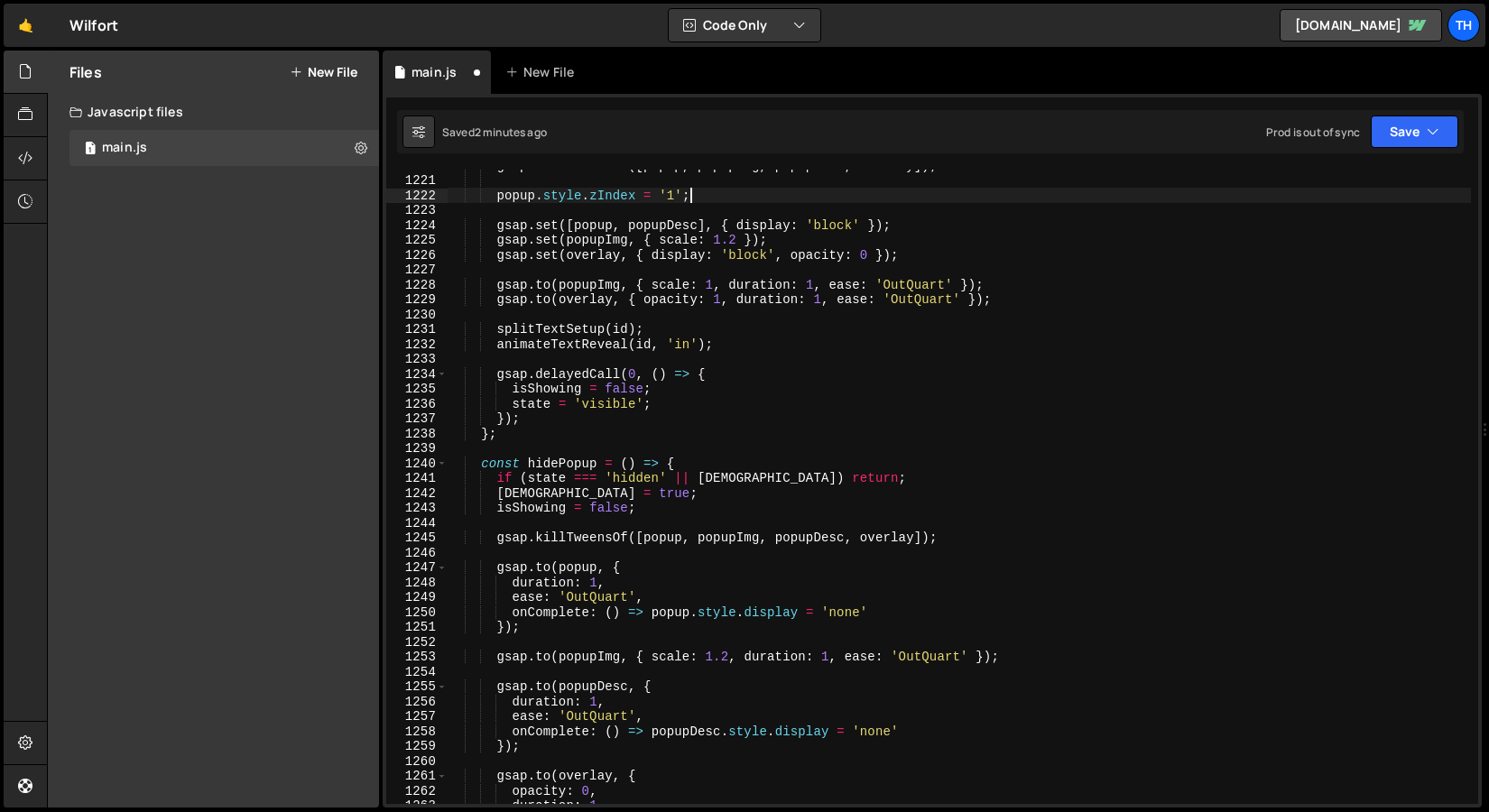
scroll to position [18162, 0]
click at [657, 553] on div "gsap . killTweensOf ([ popup , popupImg , popupDesc , overlay ]) ; popup . styl…" at bounding box center [959, 490] width 1025 height 665
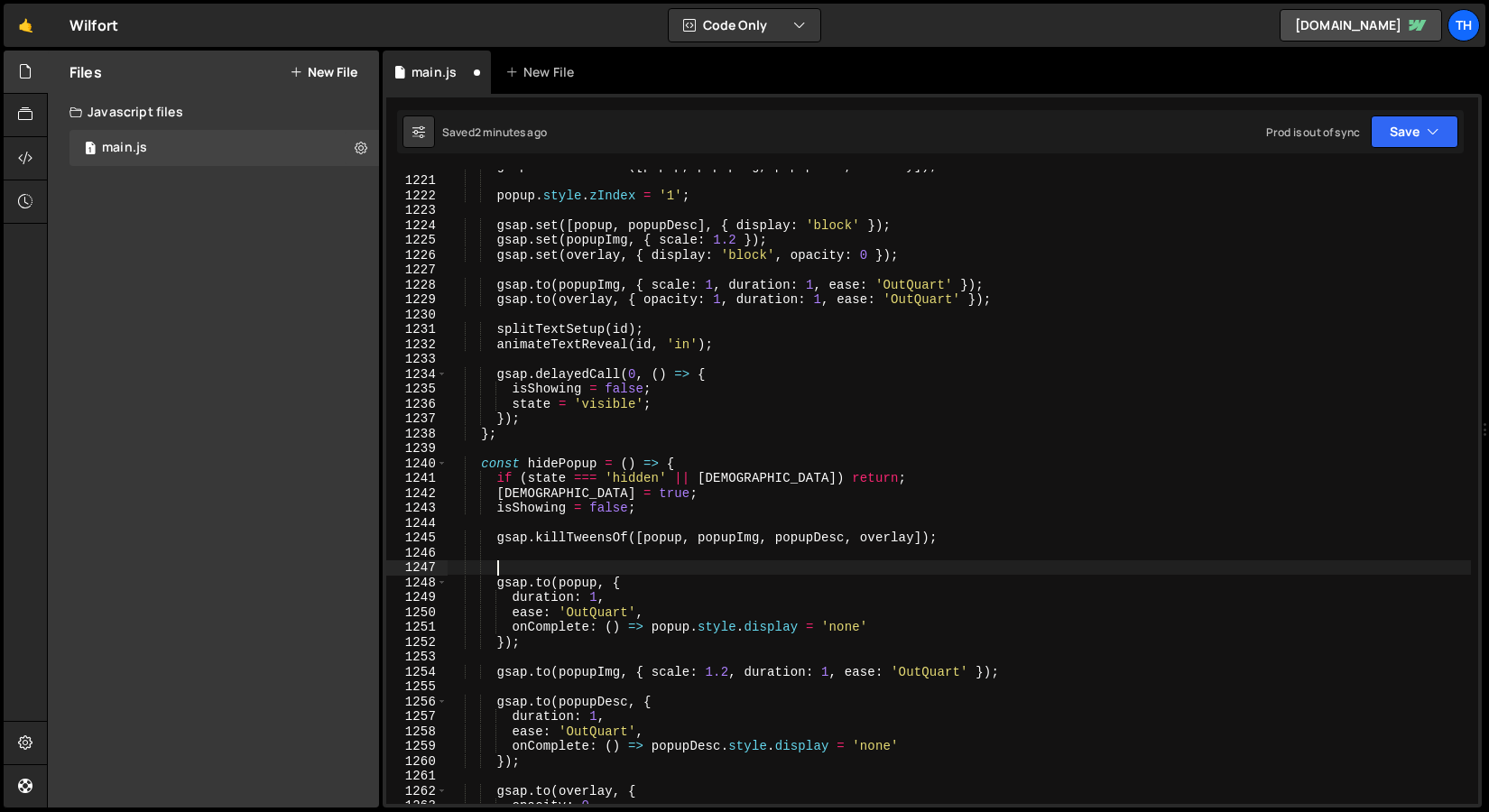
scroll to position [0, 2]
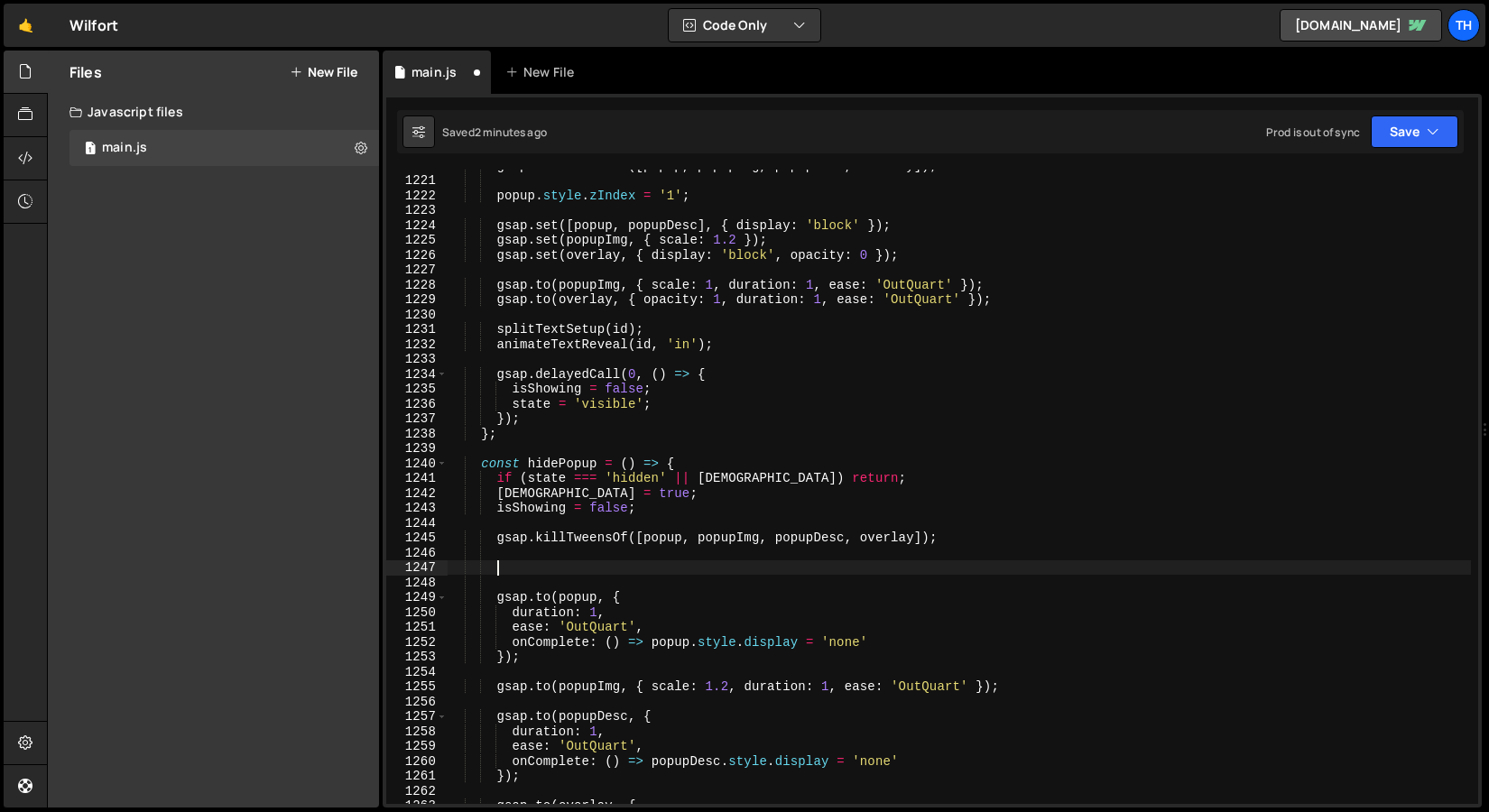
paste textarea "popup.style.zIndex = '0';"
type textarea "popup.style.zIndex = '0';"
click at [659, 567] on div "gsap . killTweensOf ([ popup , popupImg , popupDesc , overlay ]) ; popup . styl…" at bounding box center [959, 490] width 1025 height 665
click at [653, 560] on div "gsap . killTweensOf ([ popup , popupImg , popupDesc , overlay ]) ; popup . styl…" at bounding box center [959, 490] width 1025 height 665
click at [641, 550] on div "gsap . killTweensOf ([ popup , popupImg , popupDesc , overlay ]) ; popup . styl…" at bounding box center [959, 490] width 1025 height 665
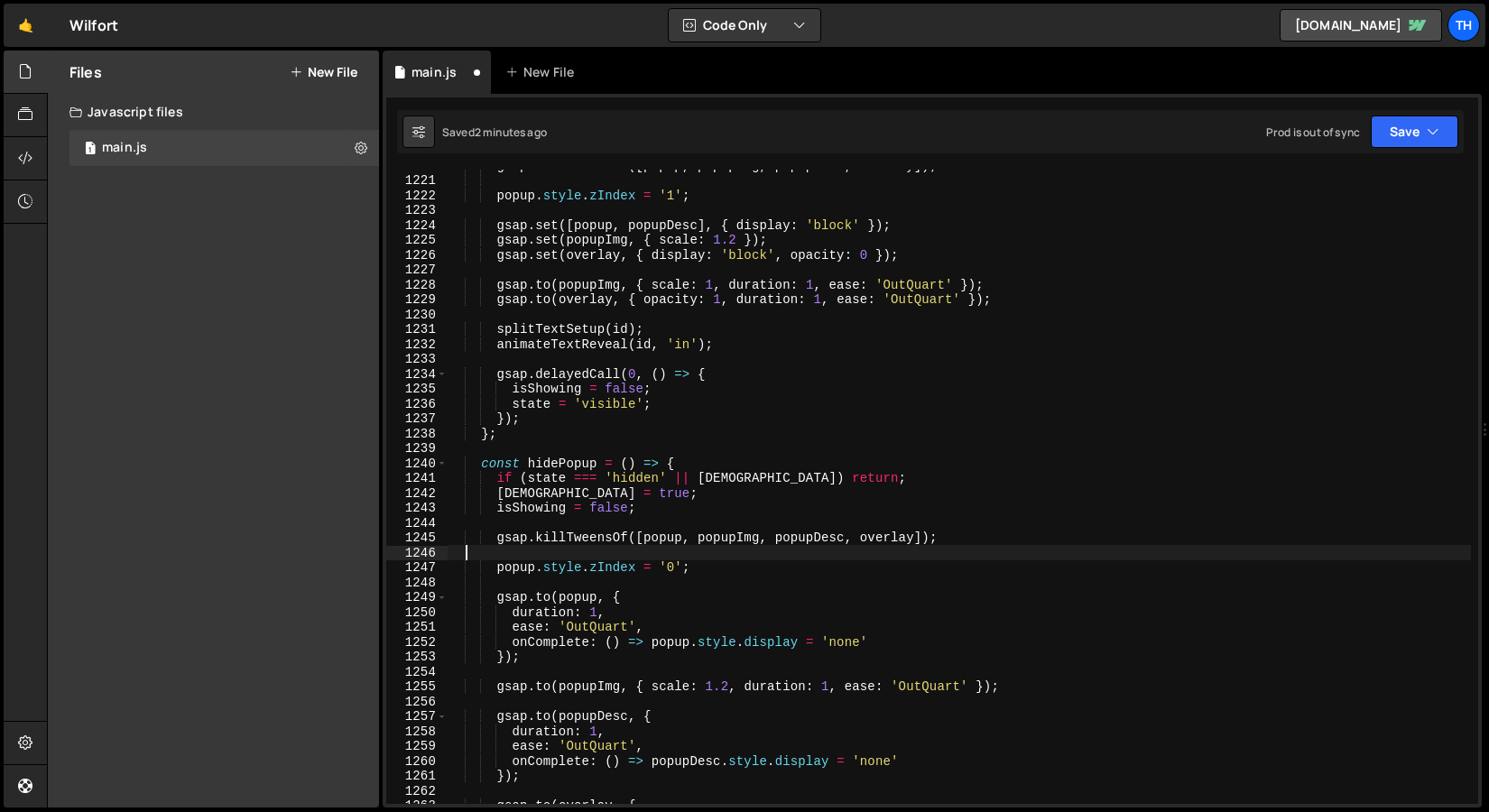
scroll to position [0, 0]
click at [612, 589] on div "gsap . killTweensOf ([ popup , popupImg , popupDesc , overlay ]) ; popup . styl…" at bounding box center [959, 490] width 1025 height 665
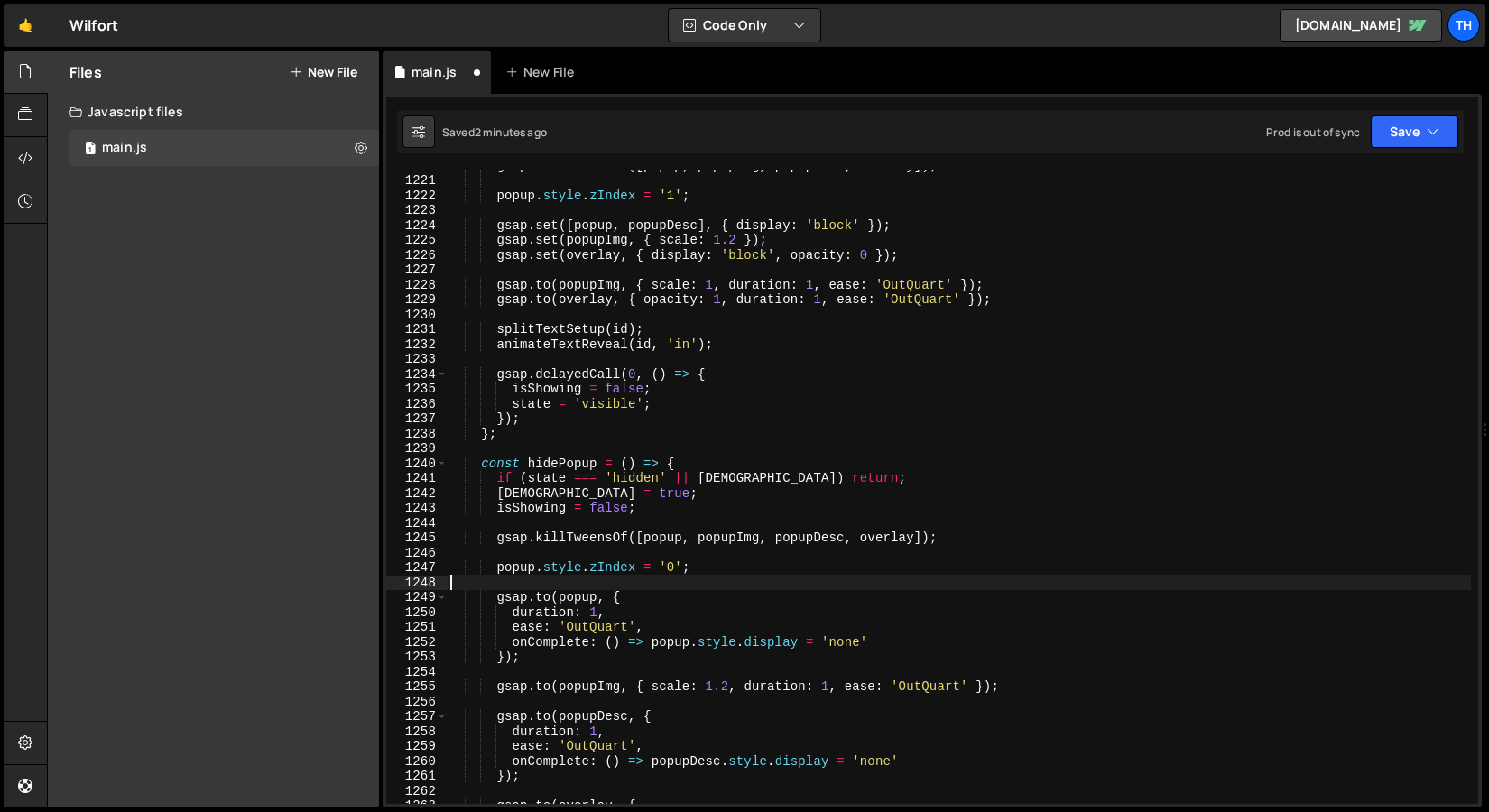
click at [612, 553] on div "gsap . killTweensOf ([ popup , popupImg , popupDesc , overlay ]) ; popup . styl…" at bounding box center [959, 490] width 1025 height 665
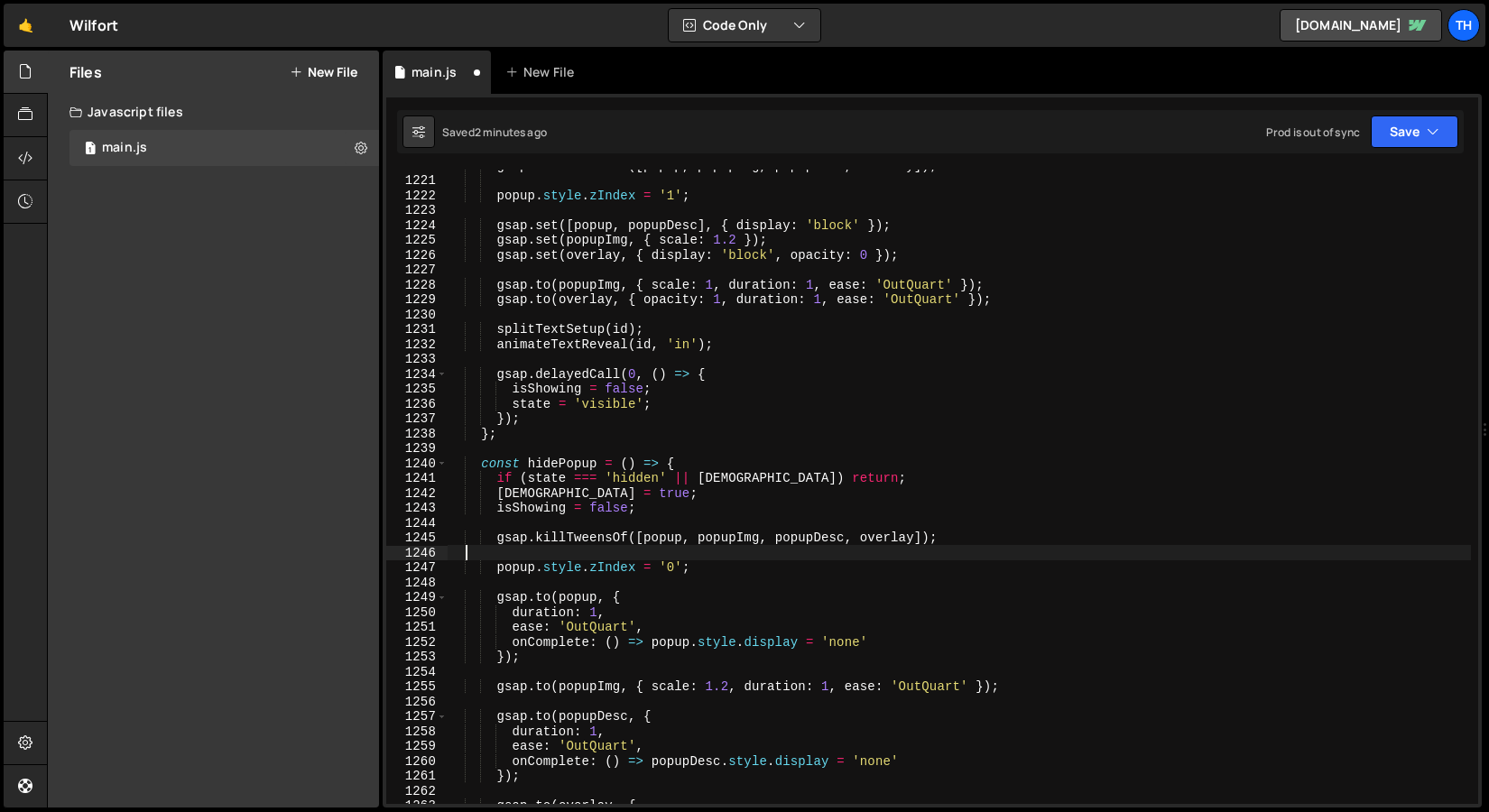
type textarea "ъ"
click at [1402, 148] on div "Saved 2 minutes ago Prod is out of sync Upgrade to Edit Save Save to Staging S …" at bounding box center [931, 131] width 1067 height 43
click at [1411, 125] on button "Save" at bounding box center [1415, 132] width 88 height 33
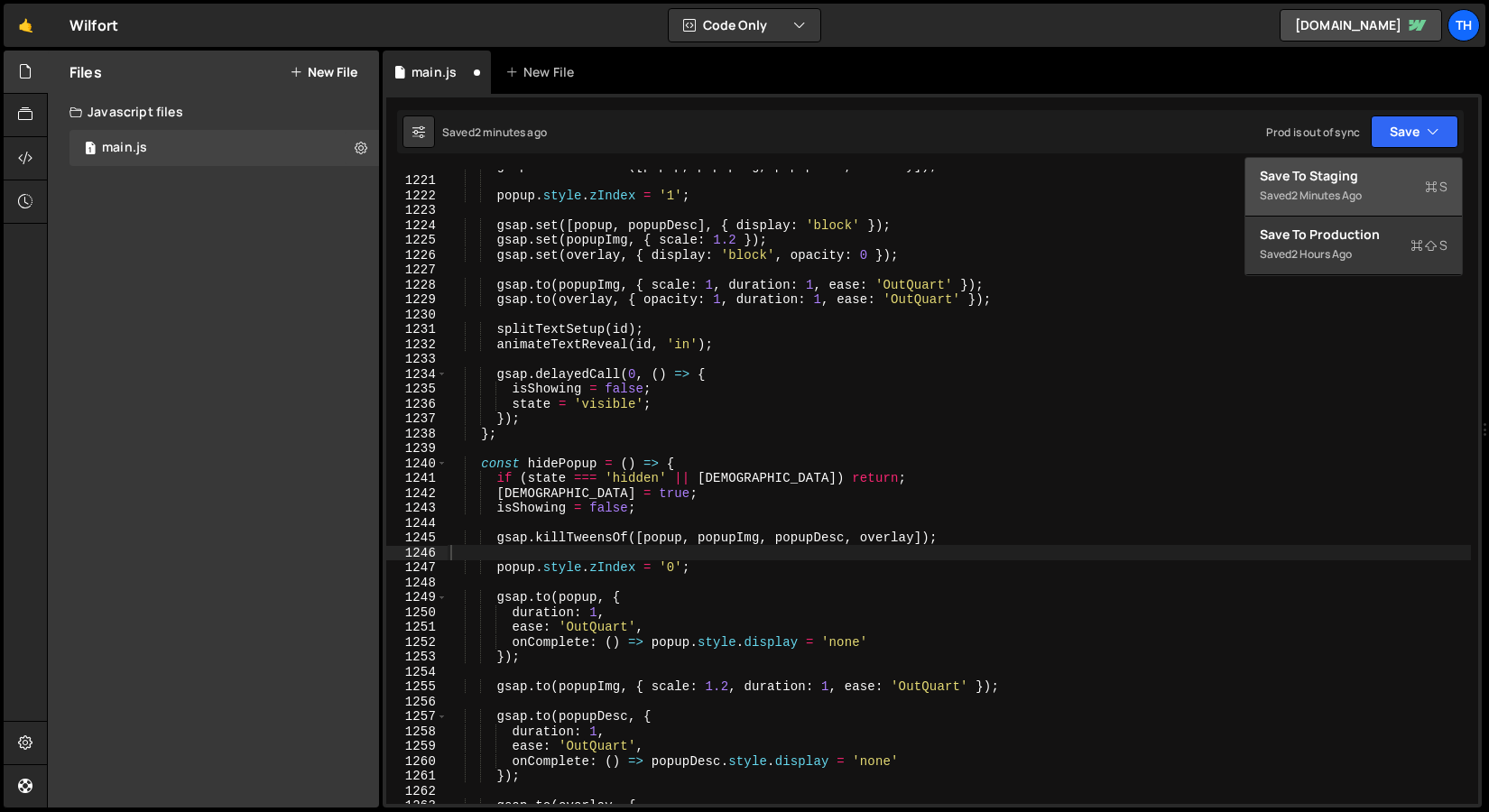
click at [1391, 162] on button "Save to Staging S Saved 2 minutes ago" at bounding box center [1353, 187] width 216 height 59
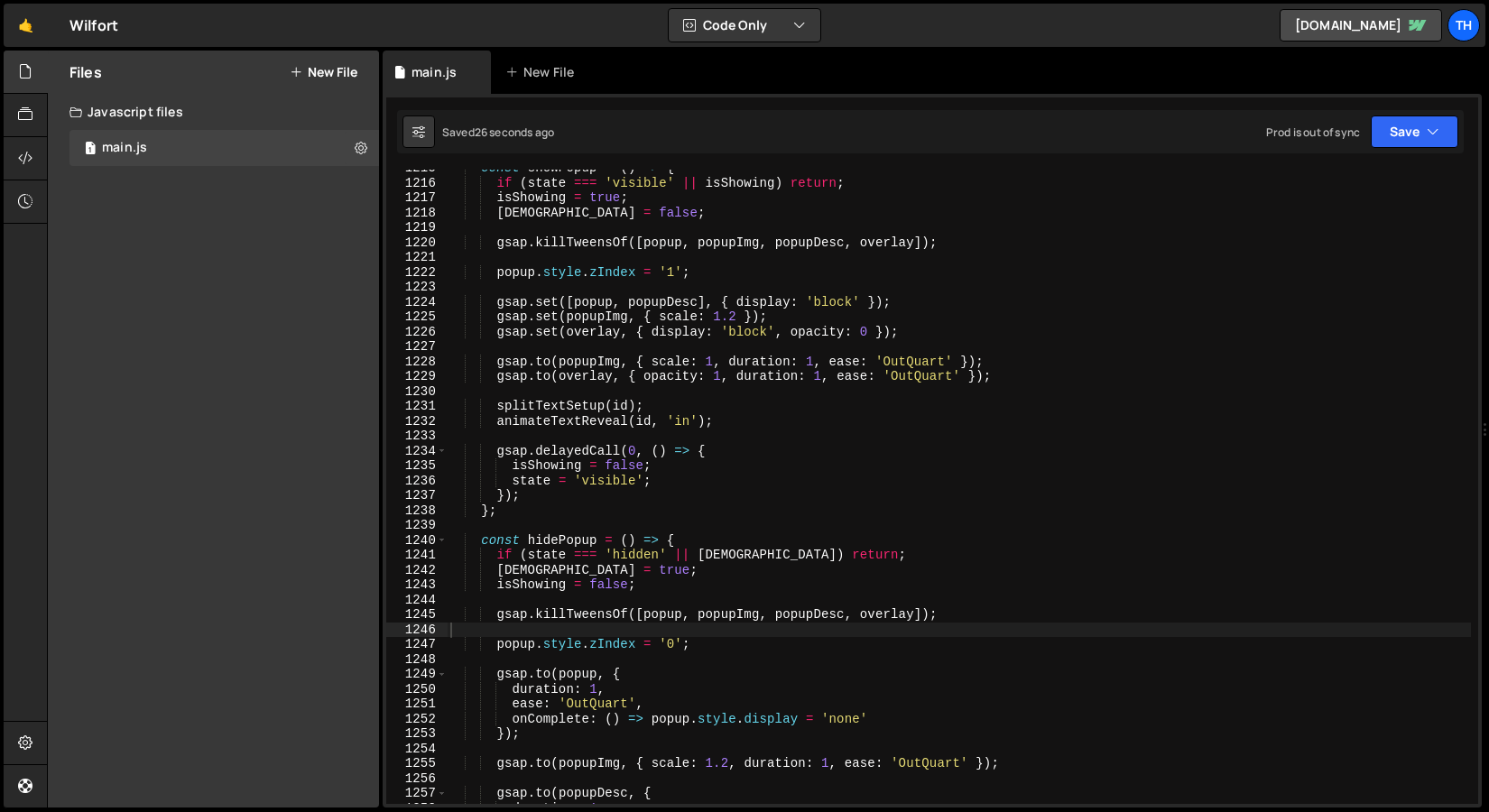
scroll to position [18040, 0]
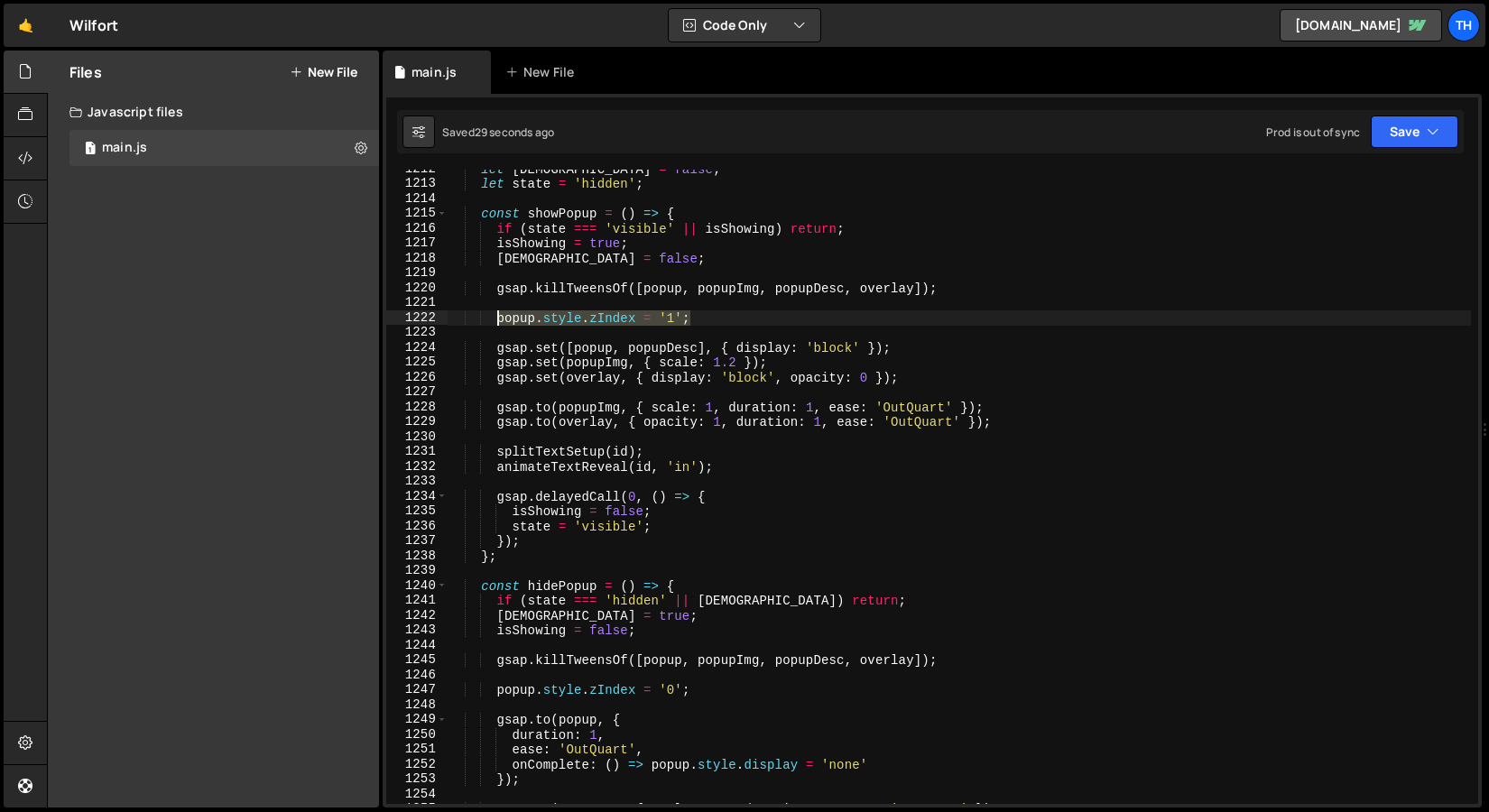
drag, startPoint x: 702, startPoint y: 322, endPoint x: 499, endPoint y: 316, distance: 203.1
click at [499, 316] on div "let isHiding = false ; let state = 'hidden' ; const showPopup = ( ) => { if ( s…" at bounding box center [959, 493] width 1025 height 665
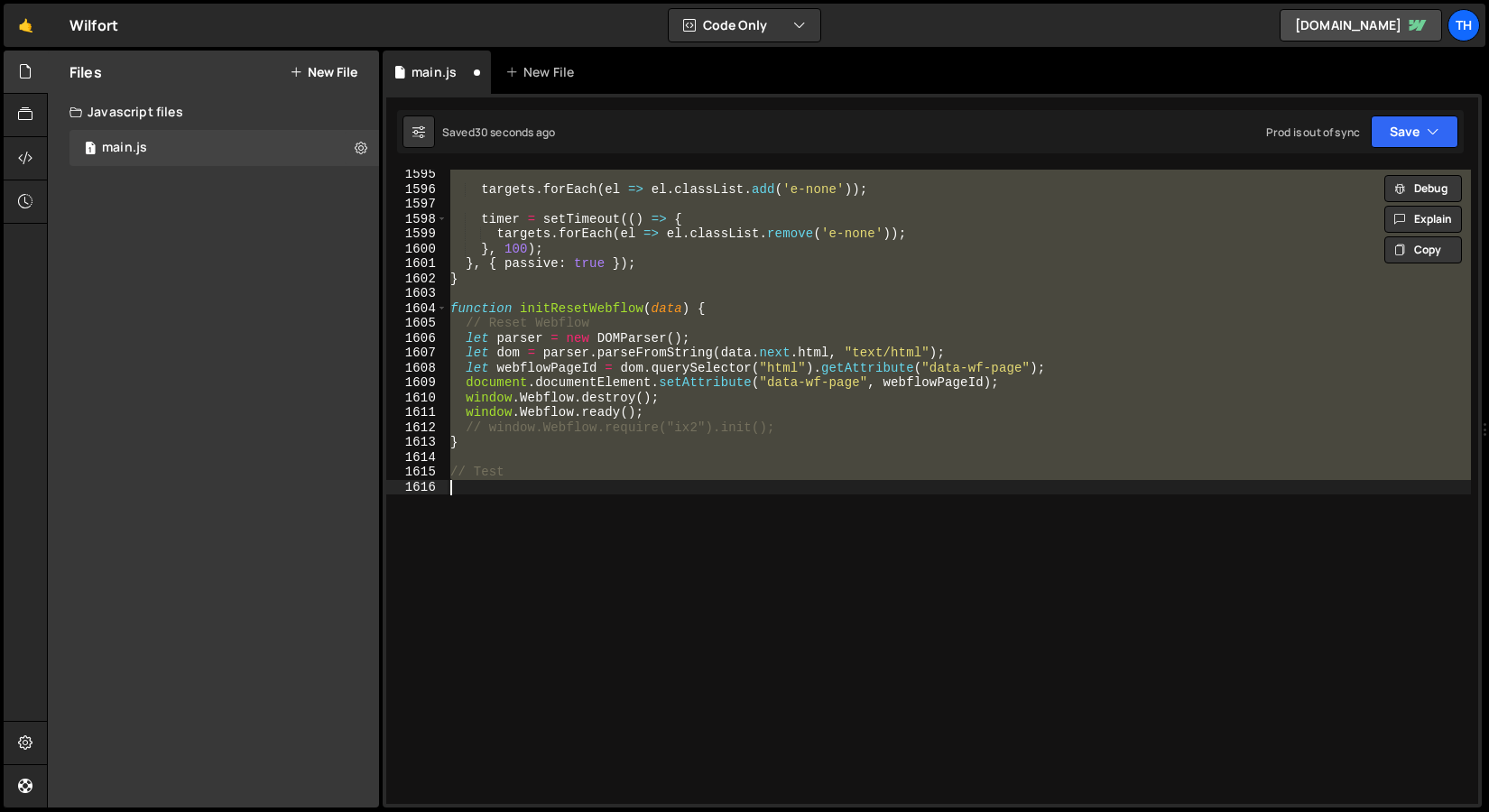
type textarea "ъ"
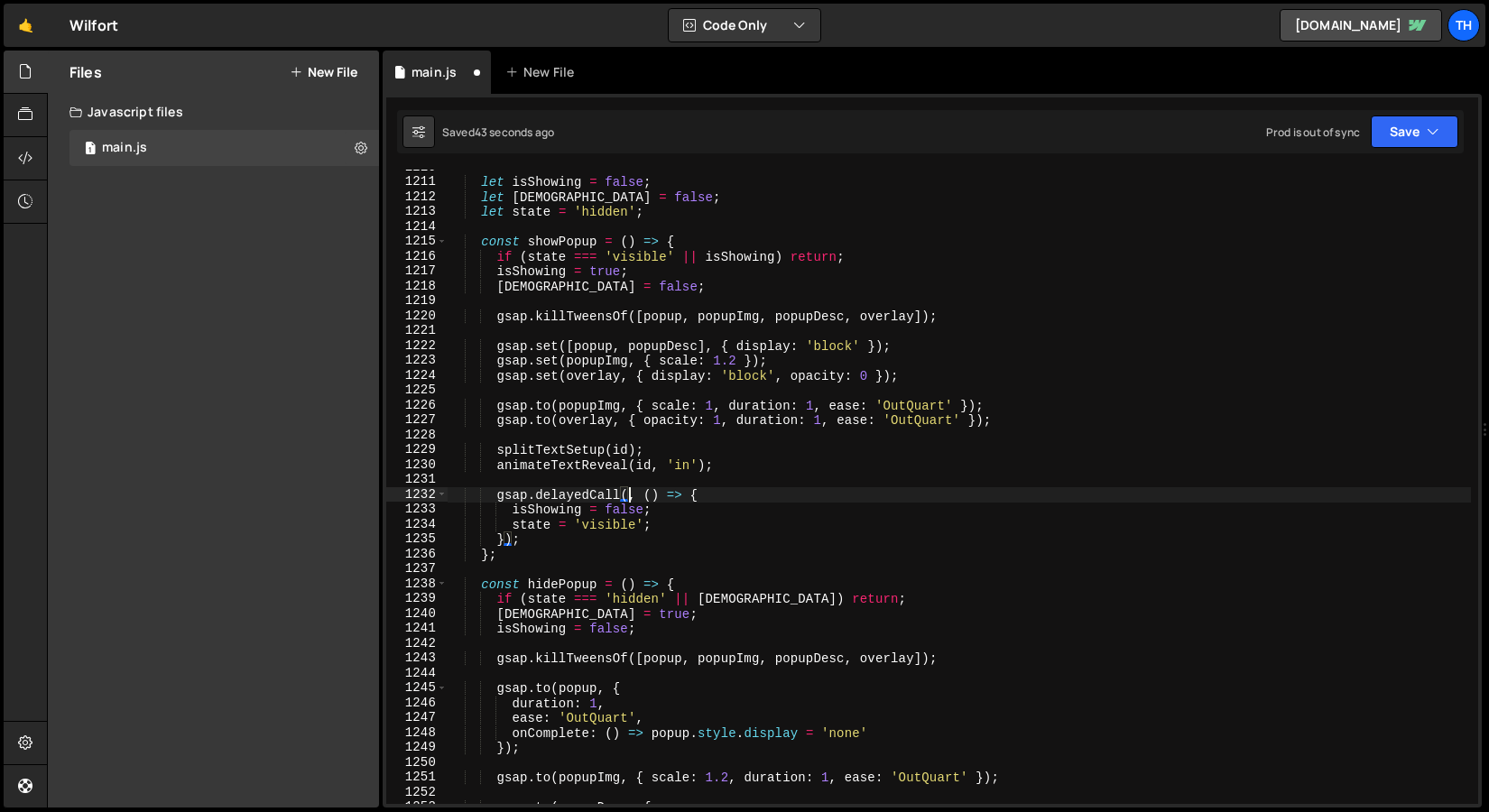
scroll to position [18011, 0]
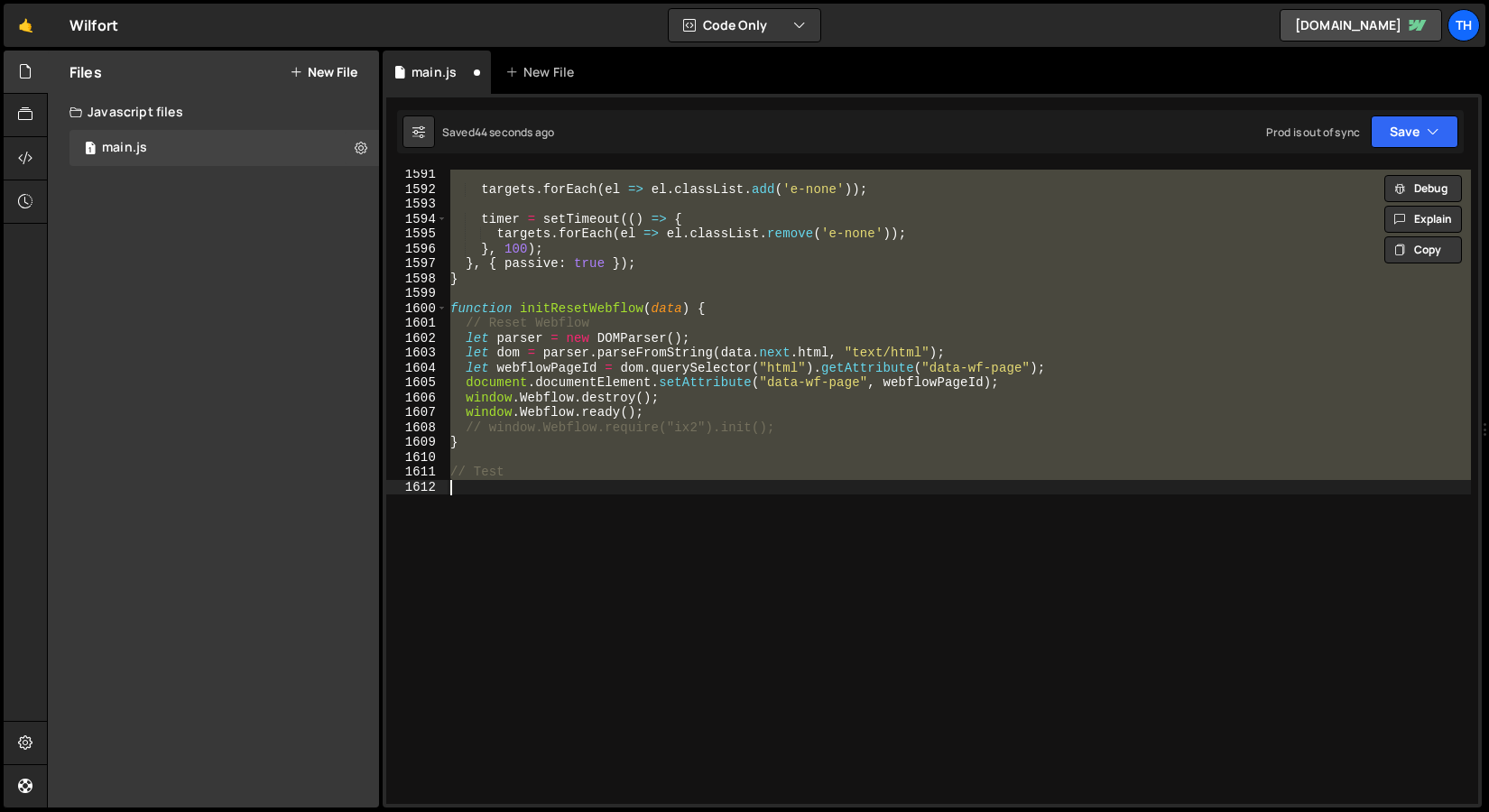
type textarea "}); }"
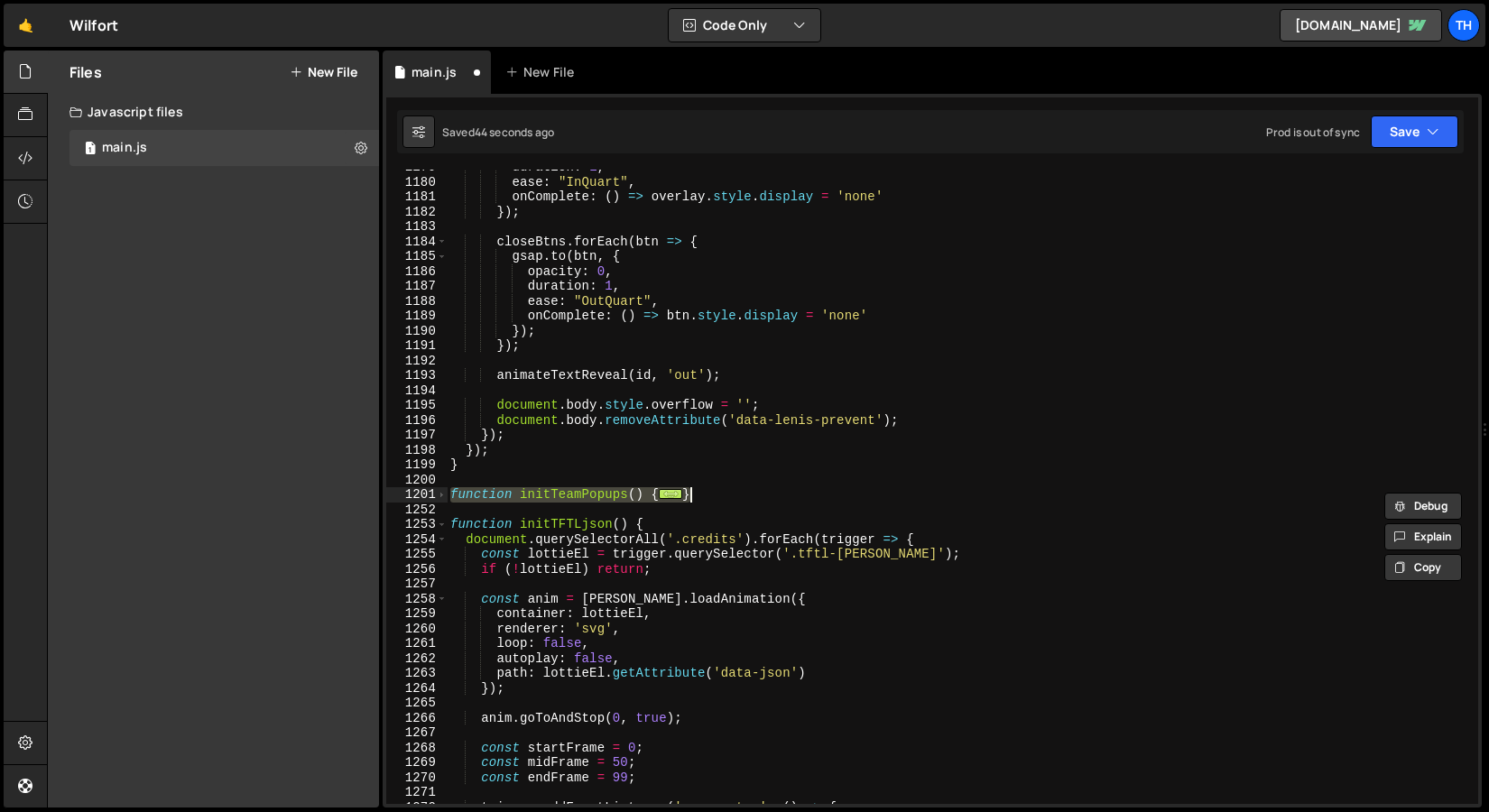
scroll to position [17550, 0]
click at [446, 501] on div "1201" at bounding box center [418, 494] width 62 height 15
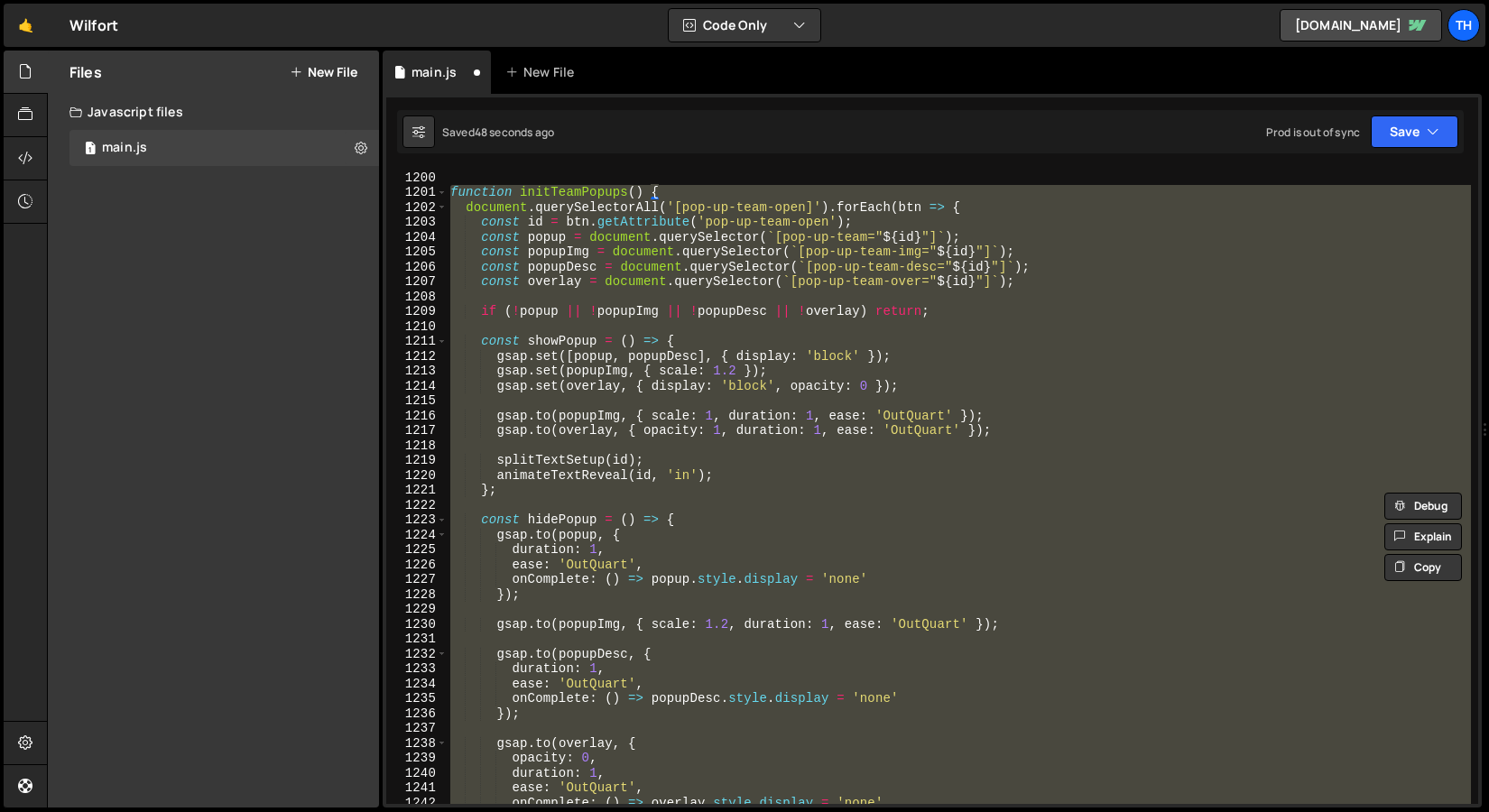
scroll to position [17861, 0]
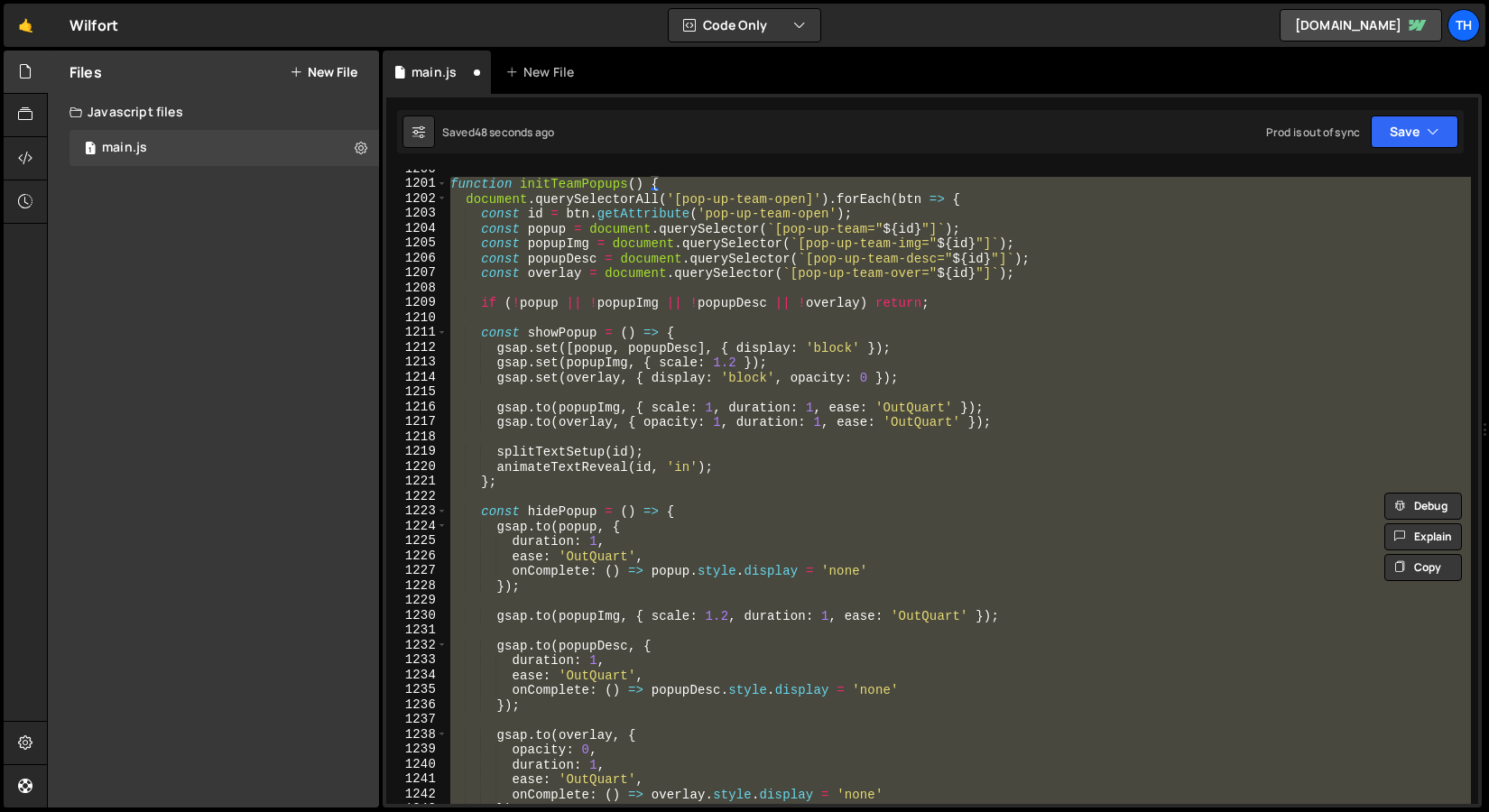
click at [552, 498] on div "function initTeamPopups ( ) { document . querySelectorAll ( '[pop-up-team-open]…" at bounding box center [959, 486] width 1025 height 635
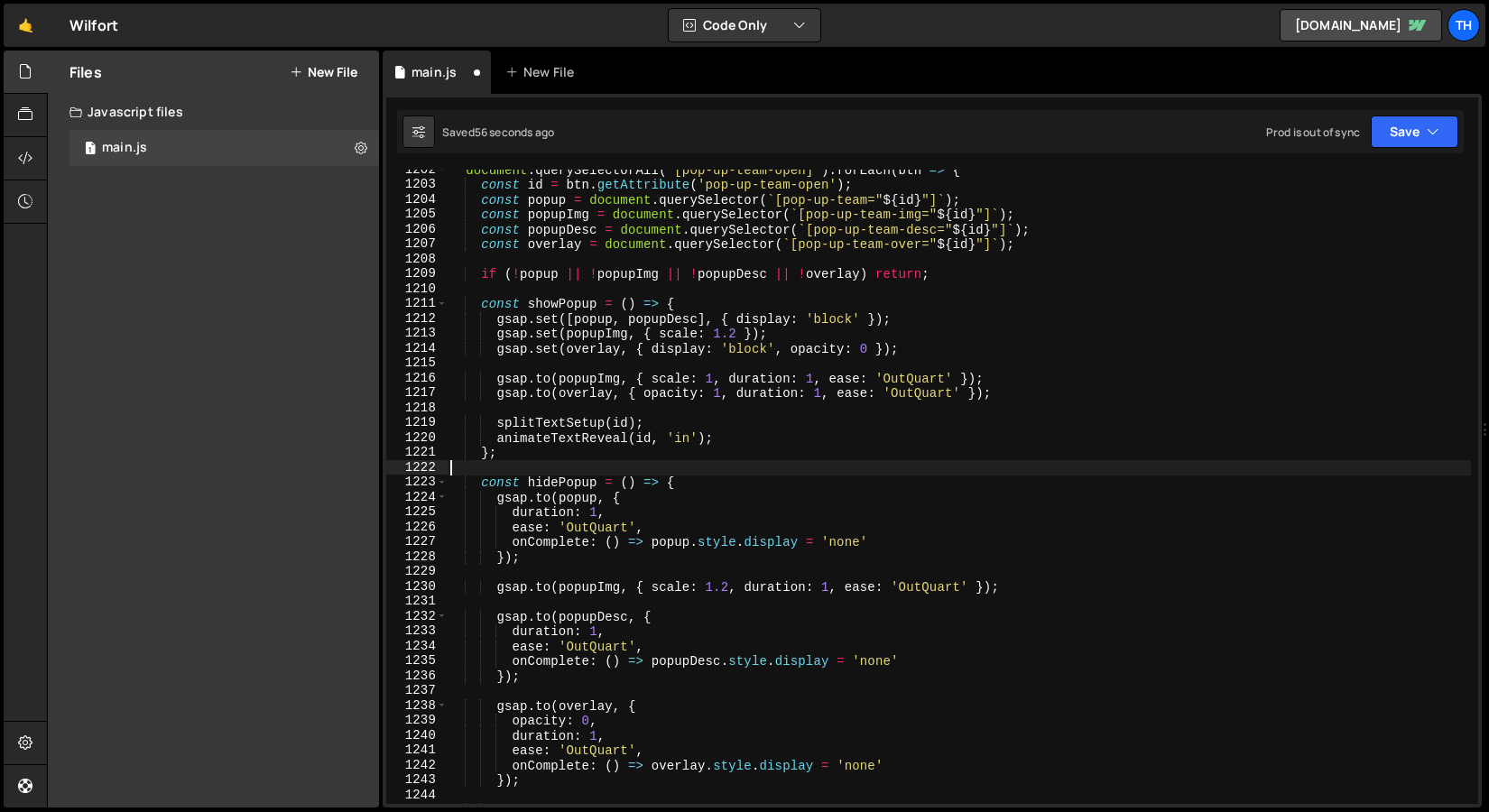
scroll to position [17880, 0]
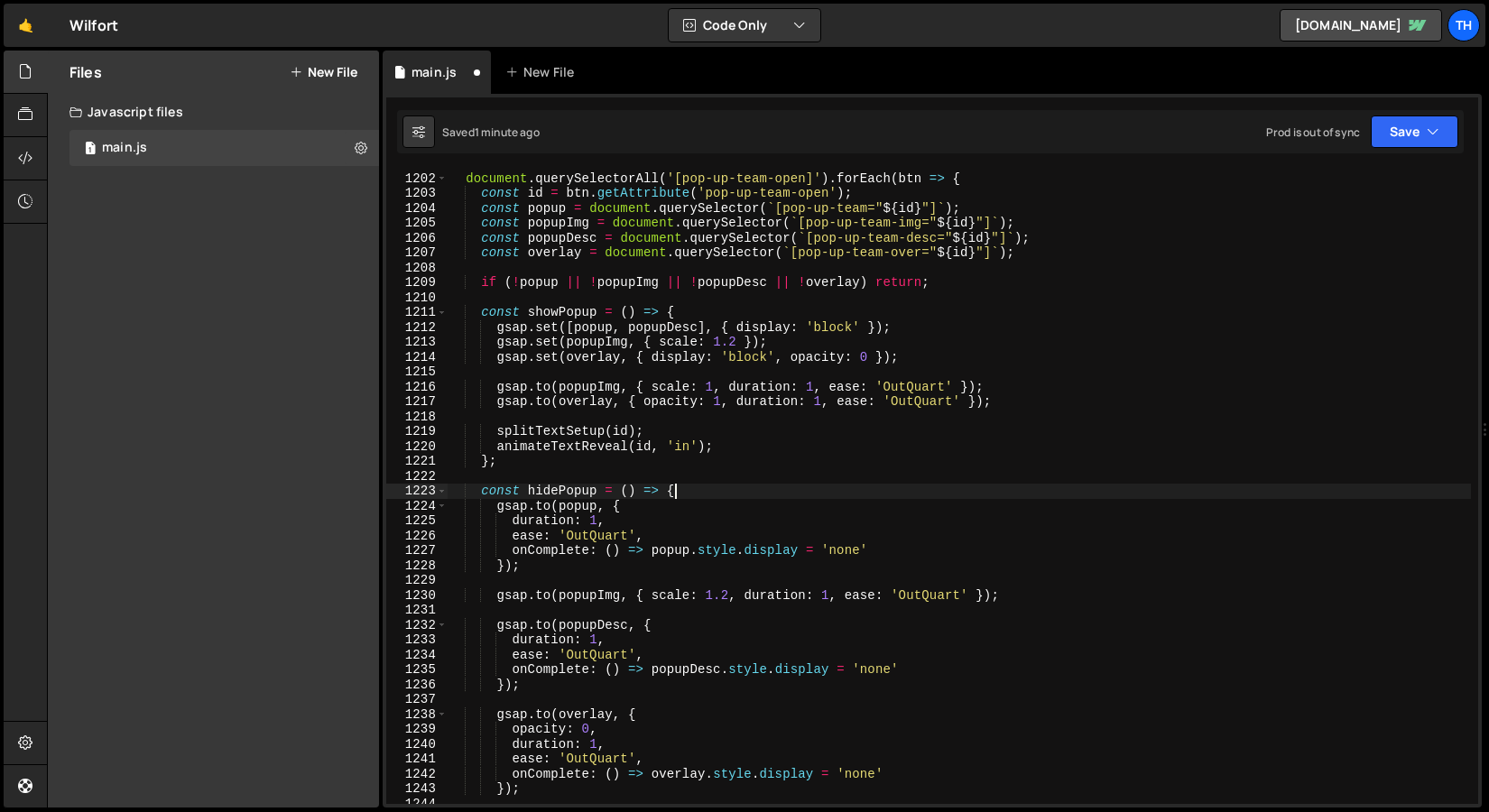
click at [689, 491] on div "function initTeamPopups ( ) { document . querySelectorAll ( '[pop-up-team-open]…" at bounding box center [959, 488] width 1025 height 665
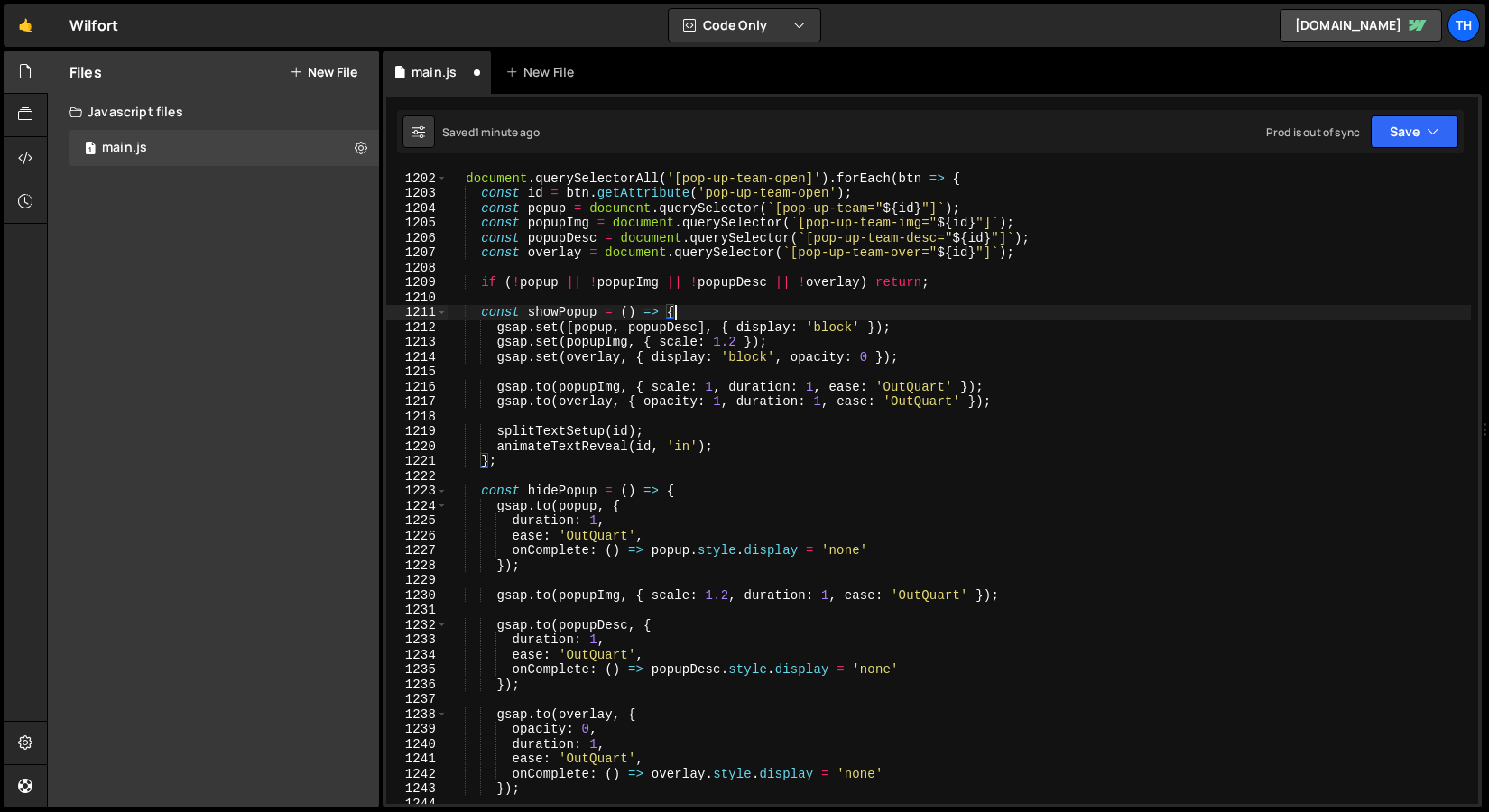
click at [714, 315] on div "function initTeamPopups ( ) { document . querySelectorAll ( '[pop-up-team-open]…" at bounding box center [959, 488] width 1025 height 665
type textarea "const showPopup = () => {"
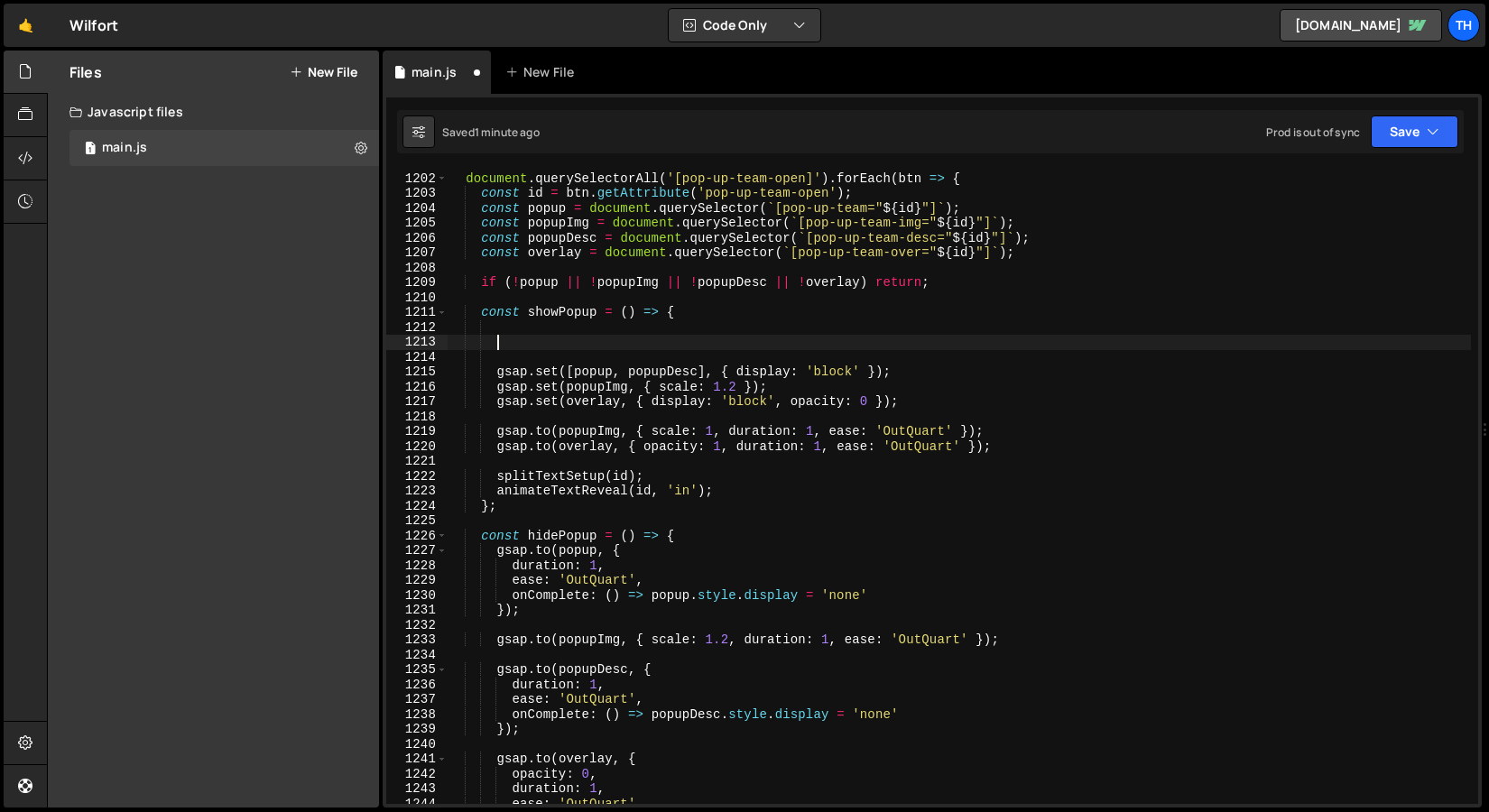
paste textarea "popup.style.zIndex = '1';"
type textarea "popup.style.zIndex = '1';"
click at [564, 328] on div "function initTeamPopups ( ) { document . querySelectorAll ( '[pop-up-team-open]…" at bounding box center [959, 488] width 1025 height 665
type textarea "const showPopup = () => {"
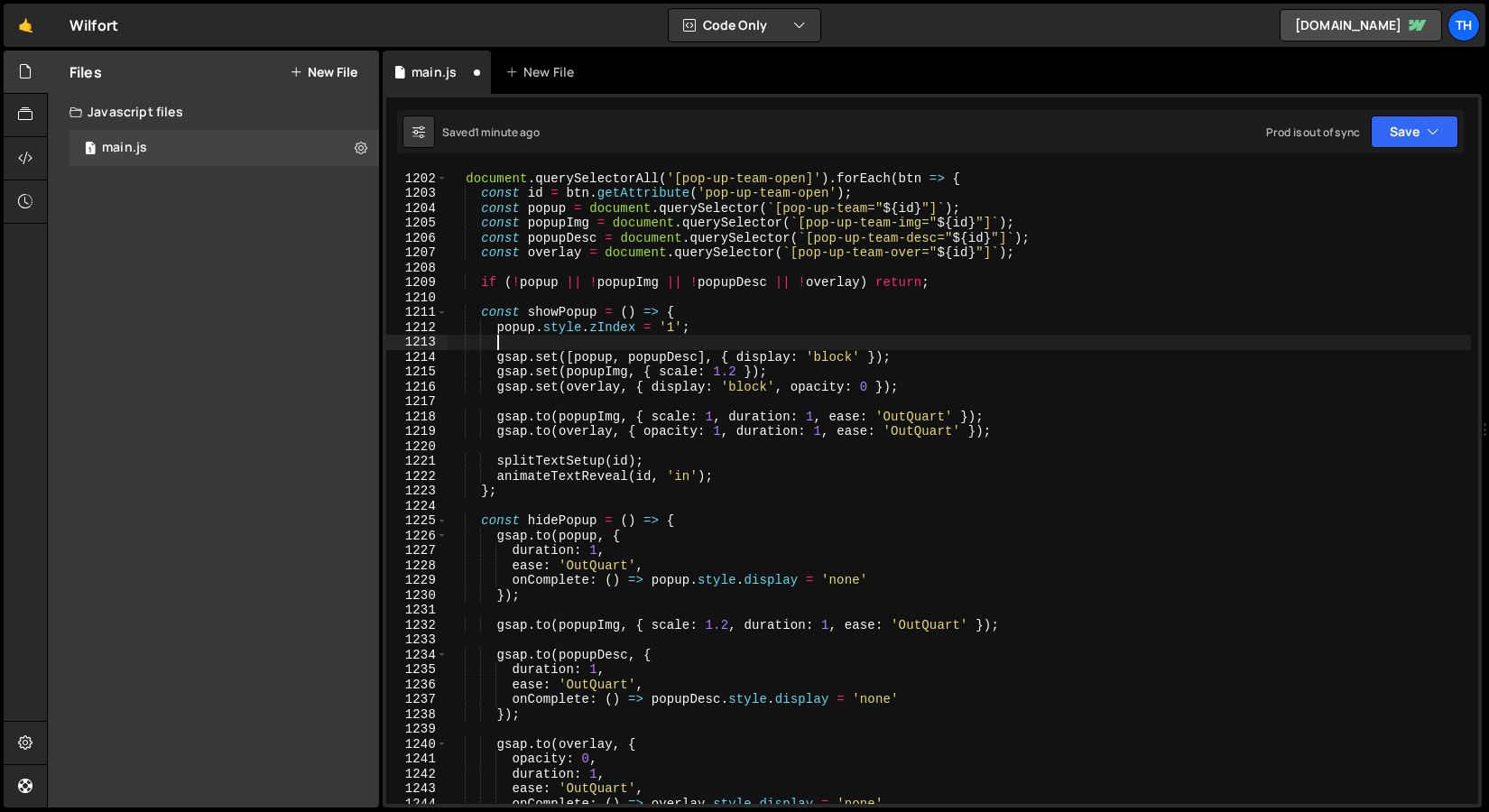
click at [529, 340] on div "function initTeamPopups ( ) { document . querySelectorAll ( '[pop-up-team-open]…" at bounding box center [959, 488] width 1025 height 665
drag, startPoint x: 705, startPoint y: 333, endPoint x: 500, endPoint y: 330, distance: 205.0
click at [500, 330] on div "function initTeamPopups ( ) { document . querySelectorAll ( '[pop-up-team-open]…" at bounding box center [959, 488] width 1025 height 665
click at [703, 516] on div "function initTeamPopups ( ) { document . querySelectorAll ( '[pop-up-team-open]…" at bounding box center [959, 488] width 1025 height 665
type textarea "const hidePopup = () => {"
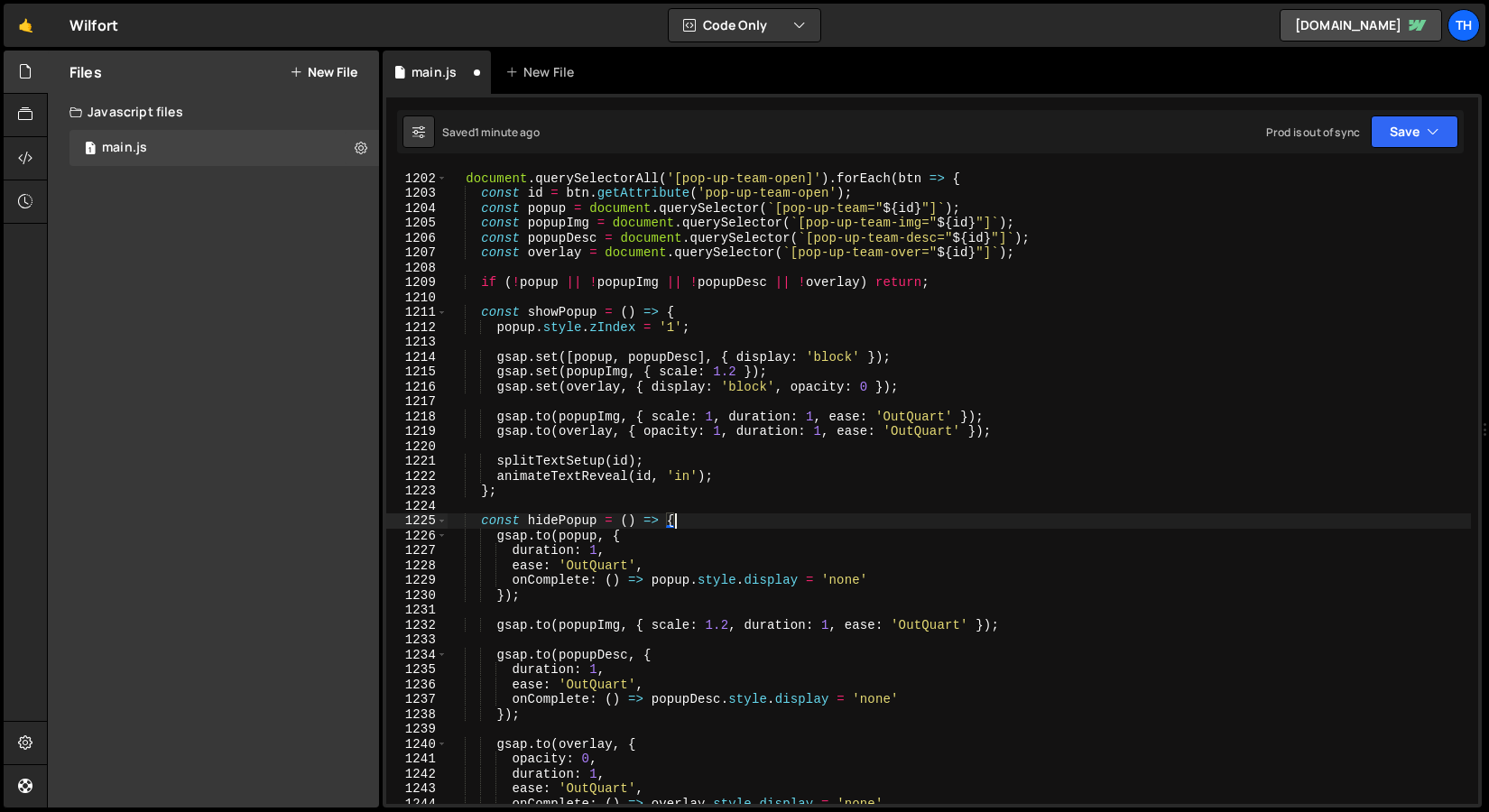
scroll to position [0, 2]
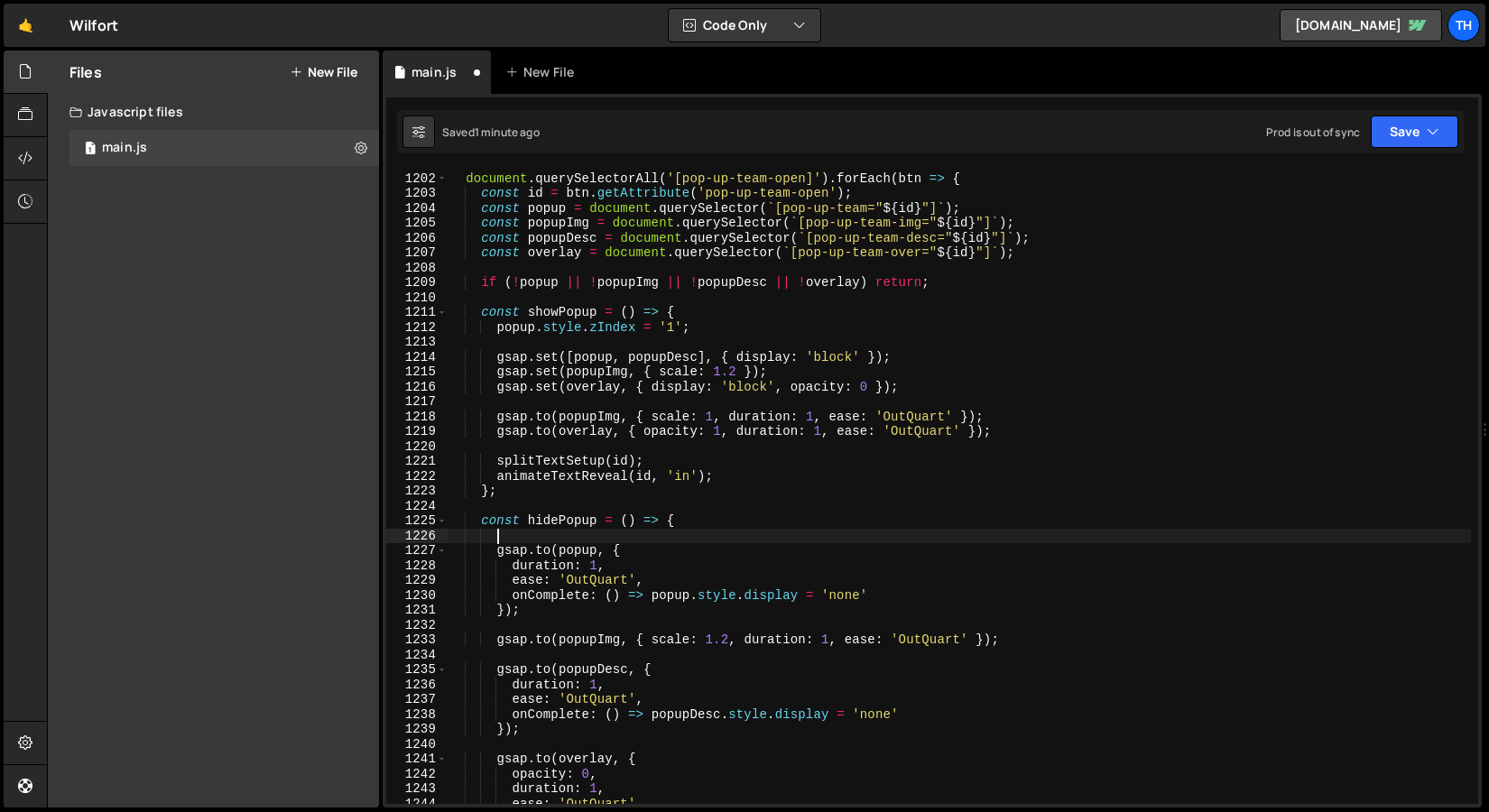
paste textarea "popup.style.zIndex = '1';"
type textarea "popup.style.zIndex = '1';"
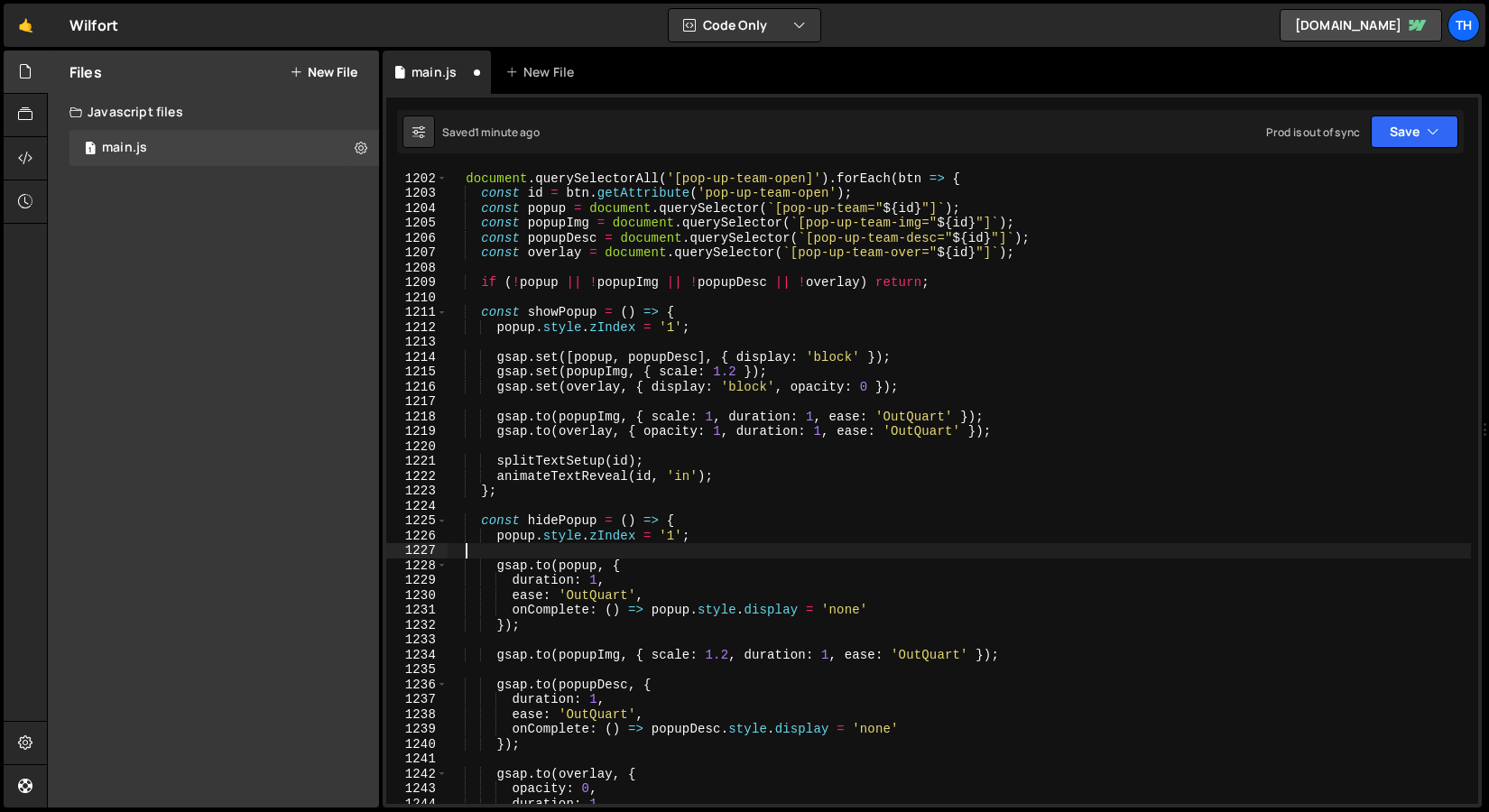
scroll to position [0, 0]
click at [676, 533] on div "function initTeamPopups ( ) { document . querySelectorAll ( '[pop-up-team-open]…" at bounding box center [959, 488] width 1025 height 665
click at [1384, 150] on div "Saved 1 minute ago Prod is out of sync Upgrade to Edit Save Save to Staging S S…" at bounding box center [931, 131] width 1067 height 43
click at [1410, 127] on button "Save" at bounding box center [1415, 132] width 88 height 33
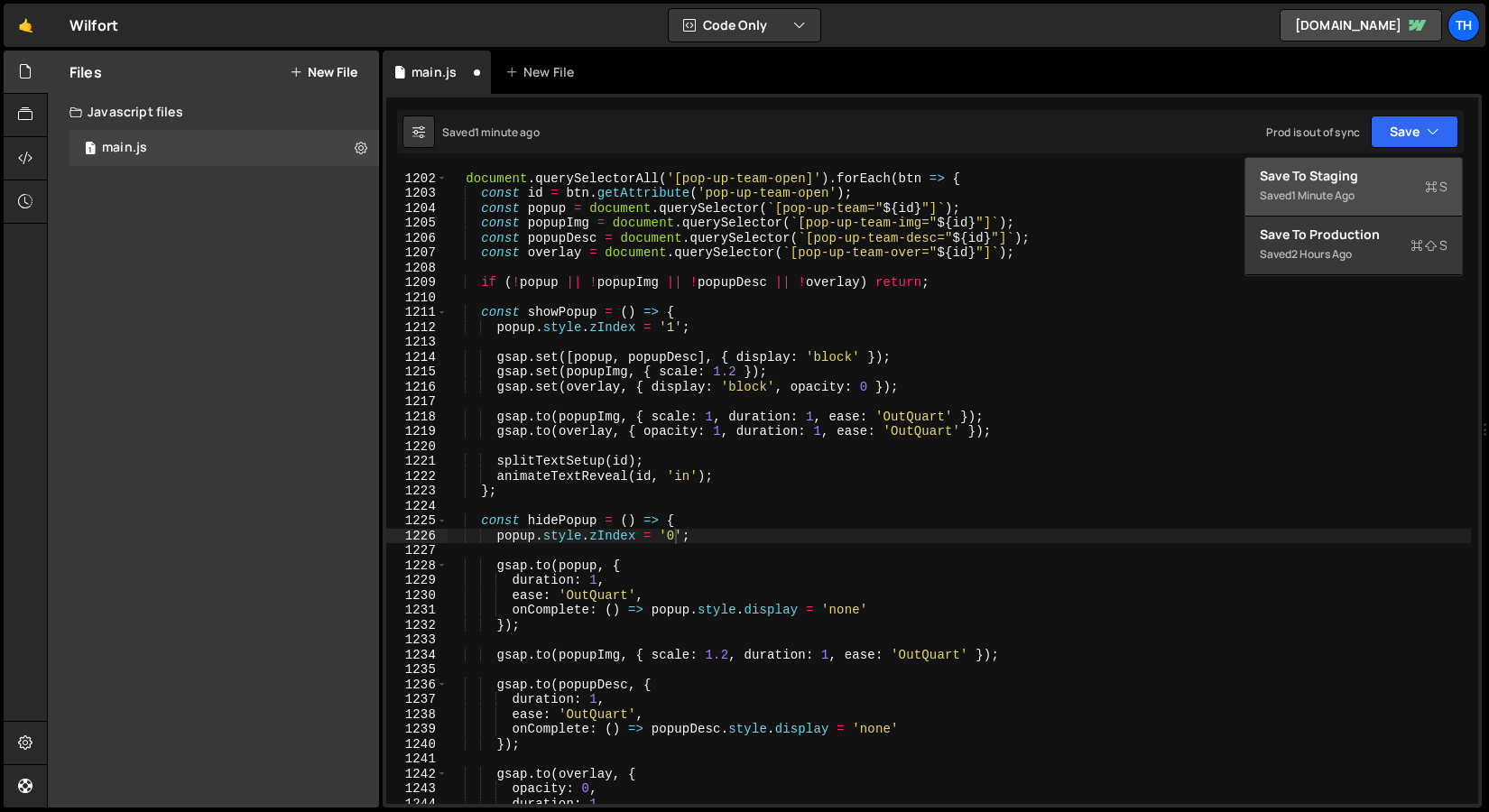
click at [1365, 193] on div "Saved 1 minute ago" at bounding box center [1353, 196] width 187 height 22
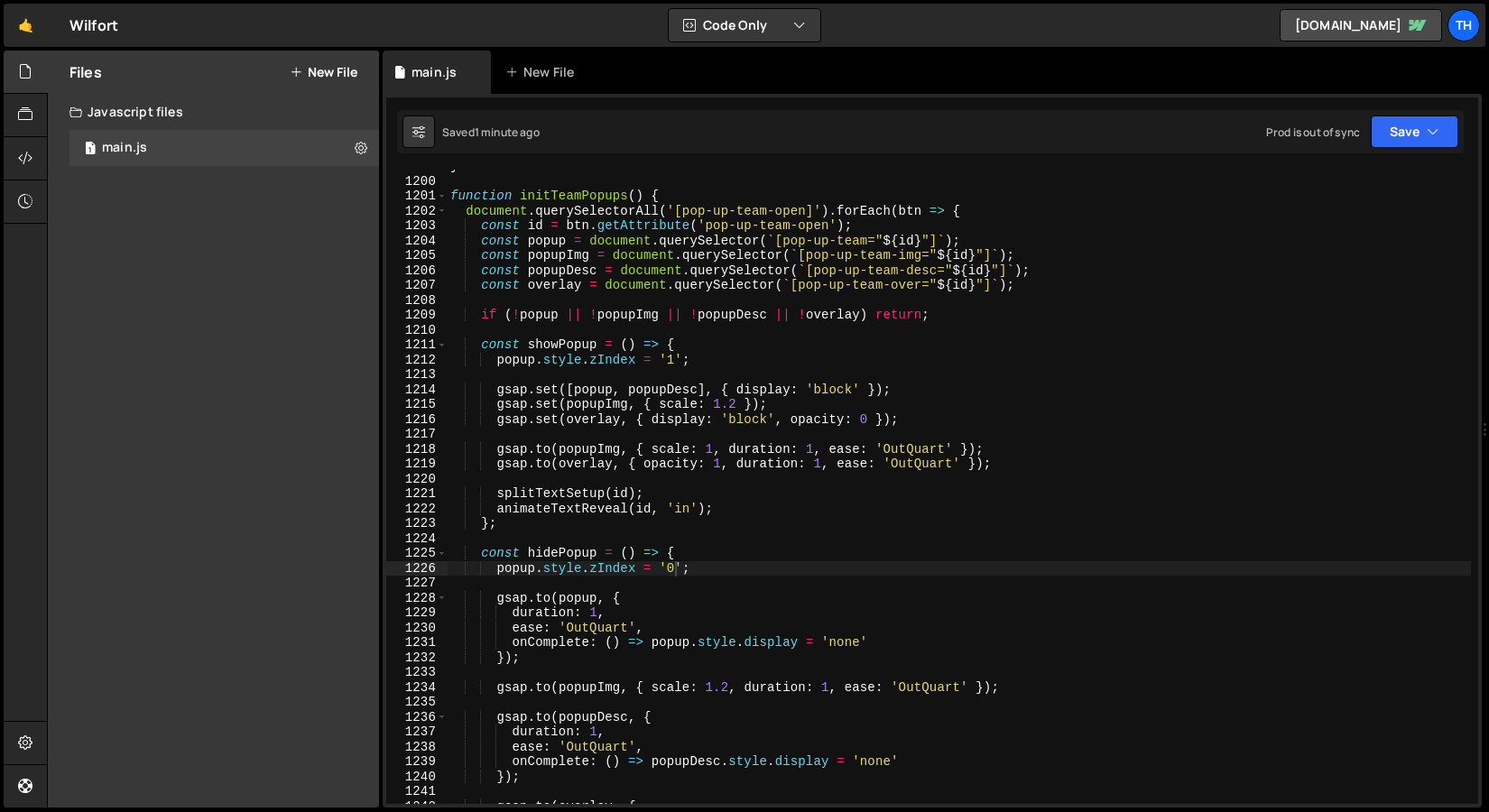
scroll to position [17848, 0]
click at [437, 243] on div "1204" at bounding box center [418, 241] width 62 height 15
click at [439, 194] on span at bounding box center [442, 195] width 10 height 15
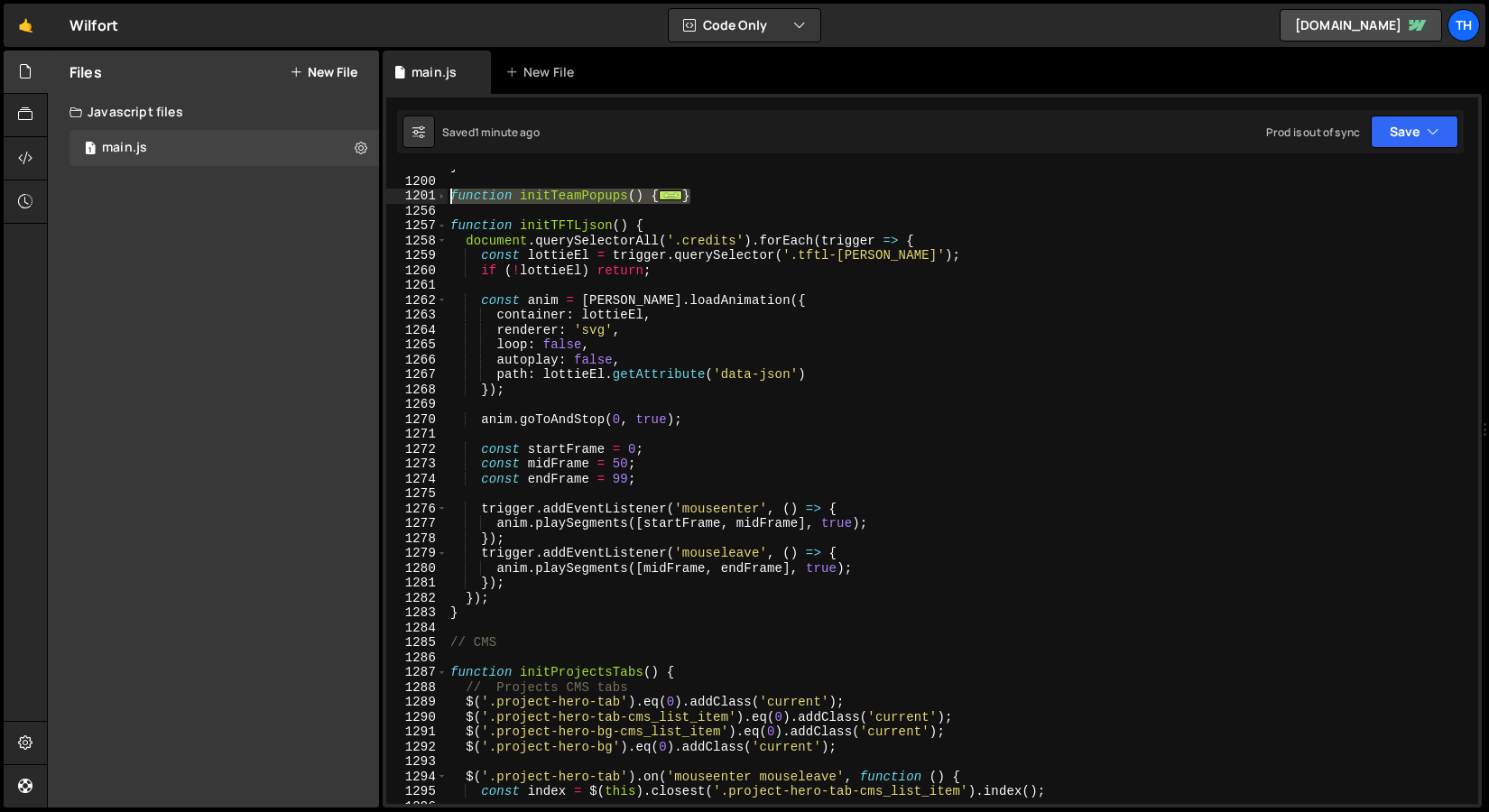
drag, startPoint x: 720, startPoint y: 198, endPoint x: 446, endPoint y: 187, distance: 274.2
click at [446, 187] on div "popup.style.zIndex = '0'; 1199 1200 1201 1256 1257 1258 1259 1260 1261 1262 126…" at bounding box center [933, 486] width 1092 height 635
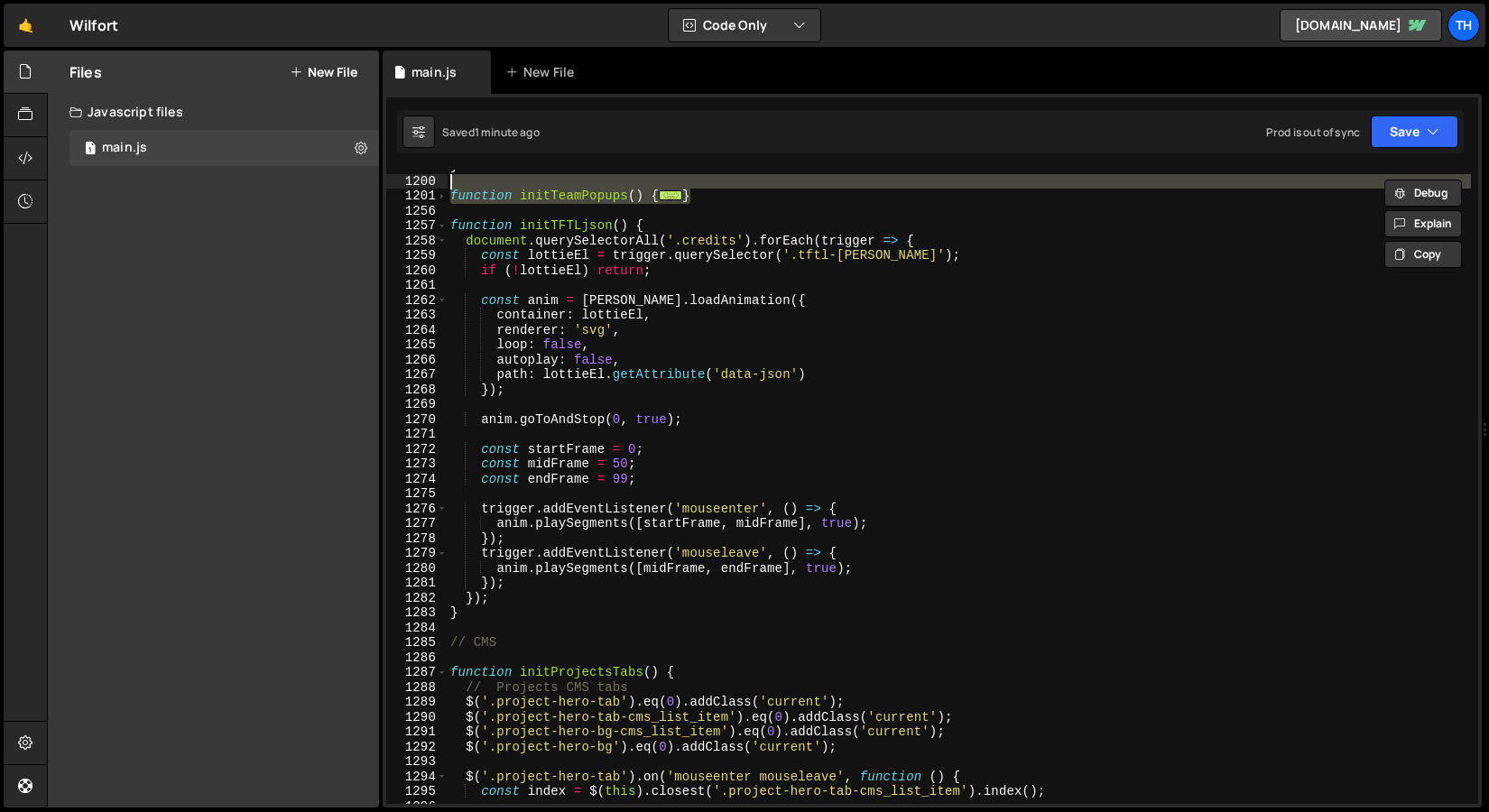
click at [643, 241] on div "} function initTeamPopups ( ) { ... } function initTFTLjson ( ) { document . qu…" at bounding box center [959, 490] width 1025 height 665
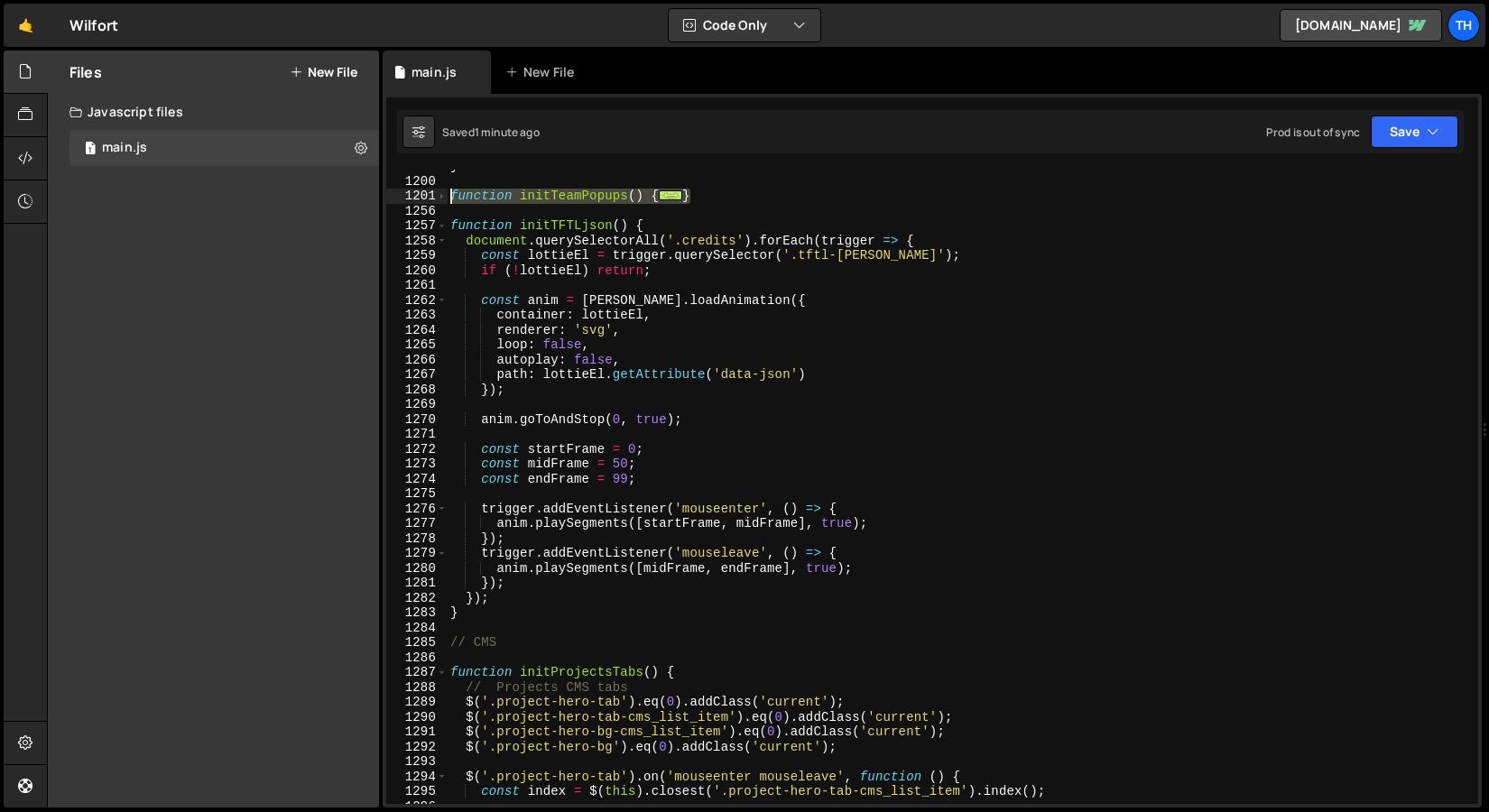
drag, startPoint x: 702, startPoint y: 196, endPoint x: 375, endPoint y: 191, distance: 327.0
click at [375, 191] on div "Files New File Javascript files 1 main.js 0 CSS files Copy share link Edit File…" at bounding box center [767, 429] width 1442 height 758
click at [446, 197] on span at bounding box center [442, 195] width 10 height 15
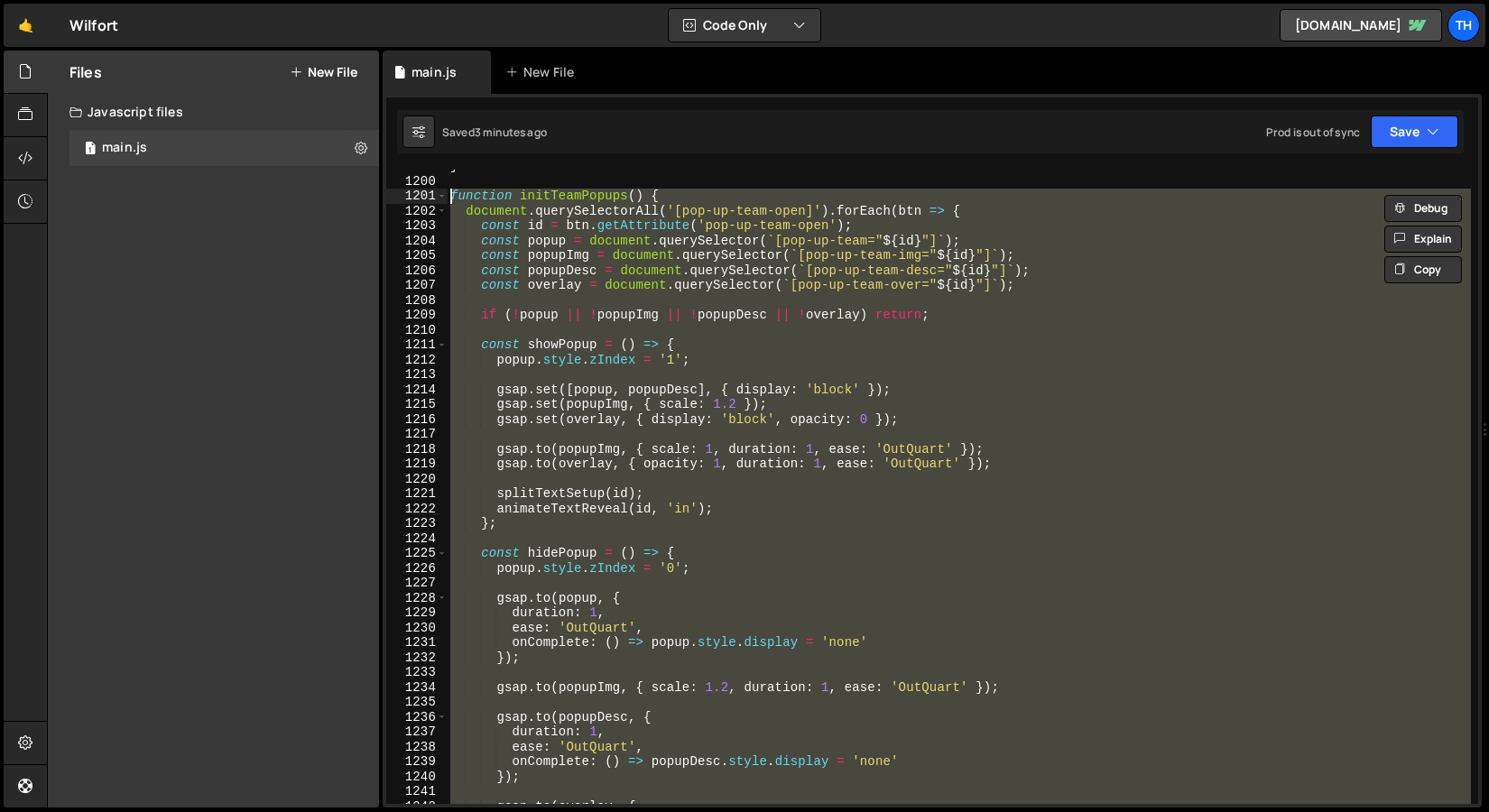
click at [545, 350] on div "} function initTeamPopups ( ) { document . querySelectorAll ( '[pop-up-team-ope…" at bounding box center [959, 486] width 1025 height 635
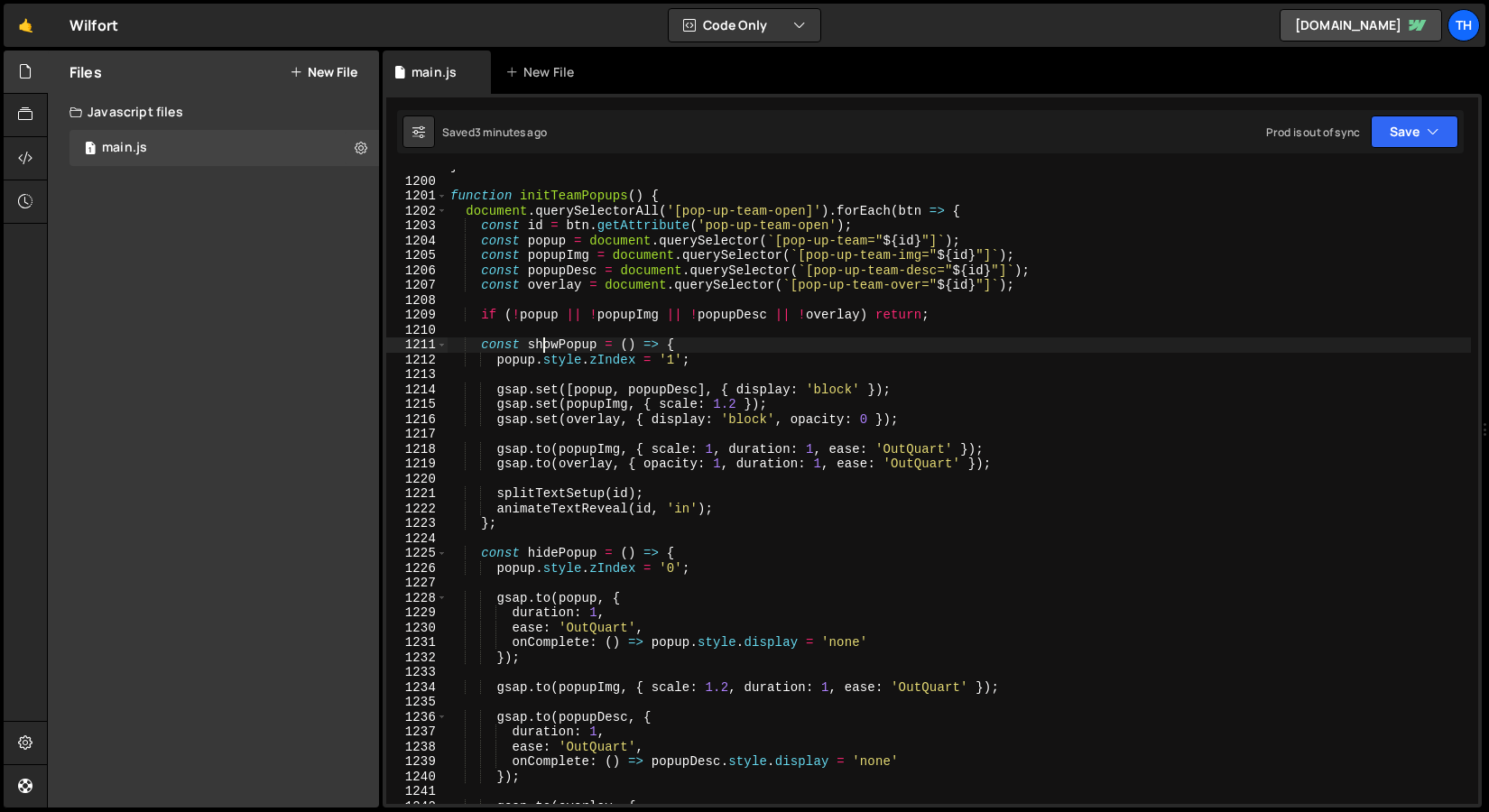
click at [717, 364] on div "} function initTeamPopups ( ) { document . querySelectorAll ( '[pop-up-team-ope…" at bounding box center [959, 490] width 1025 height 665
type textarea "popup.style.zIndex = '1';"
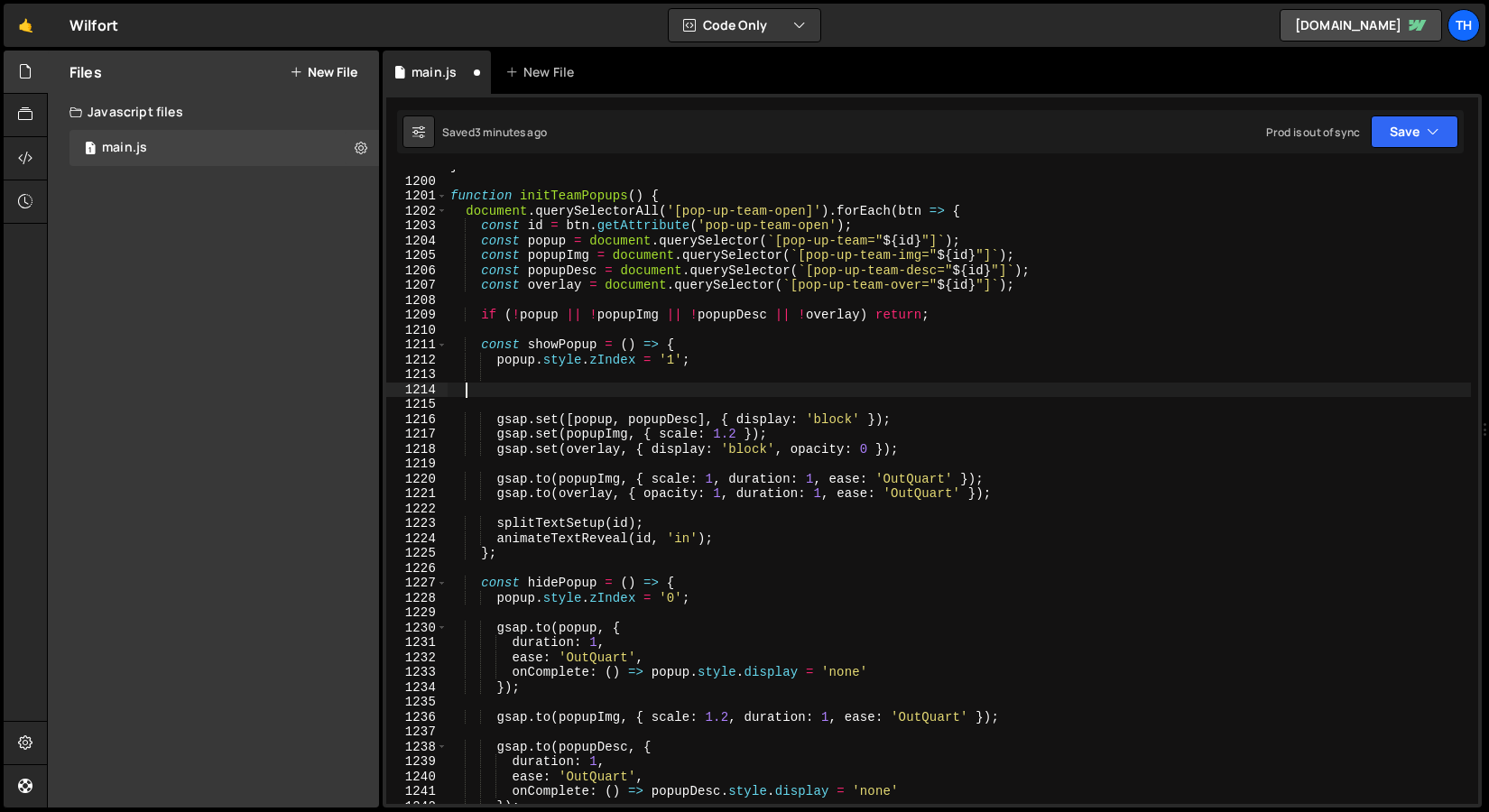
scroll to position [0, 0]
paste textarea "});"
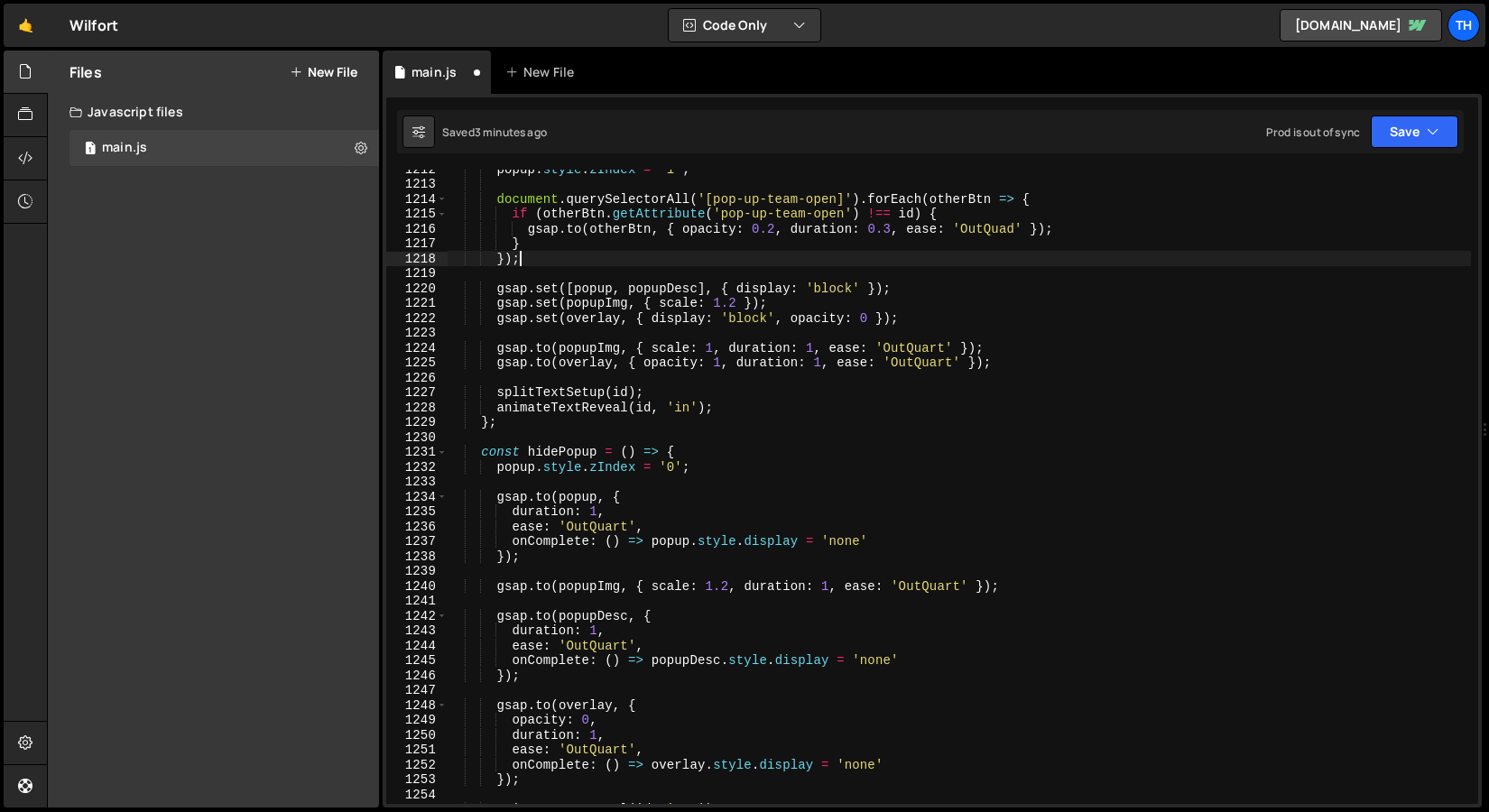
scroll to position [18039, 0]
click at [727, 456] on div "popup . style . zIndex = '1' ; document . querySelectorAll ( '[pop-up-team-open…" at bounding box center [959, 493] width 1025 height 665
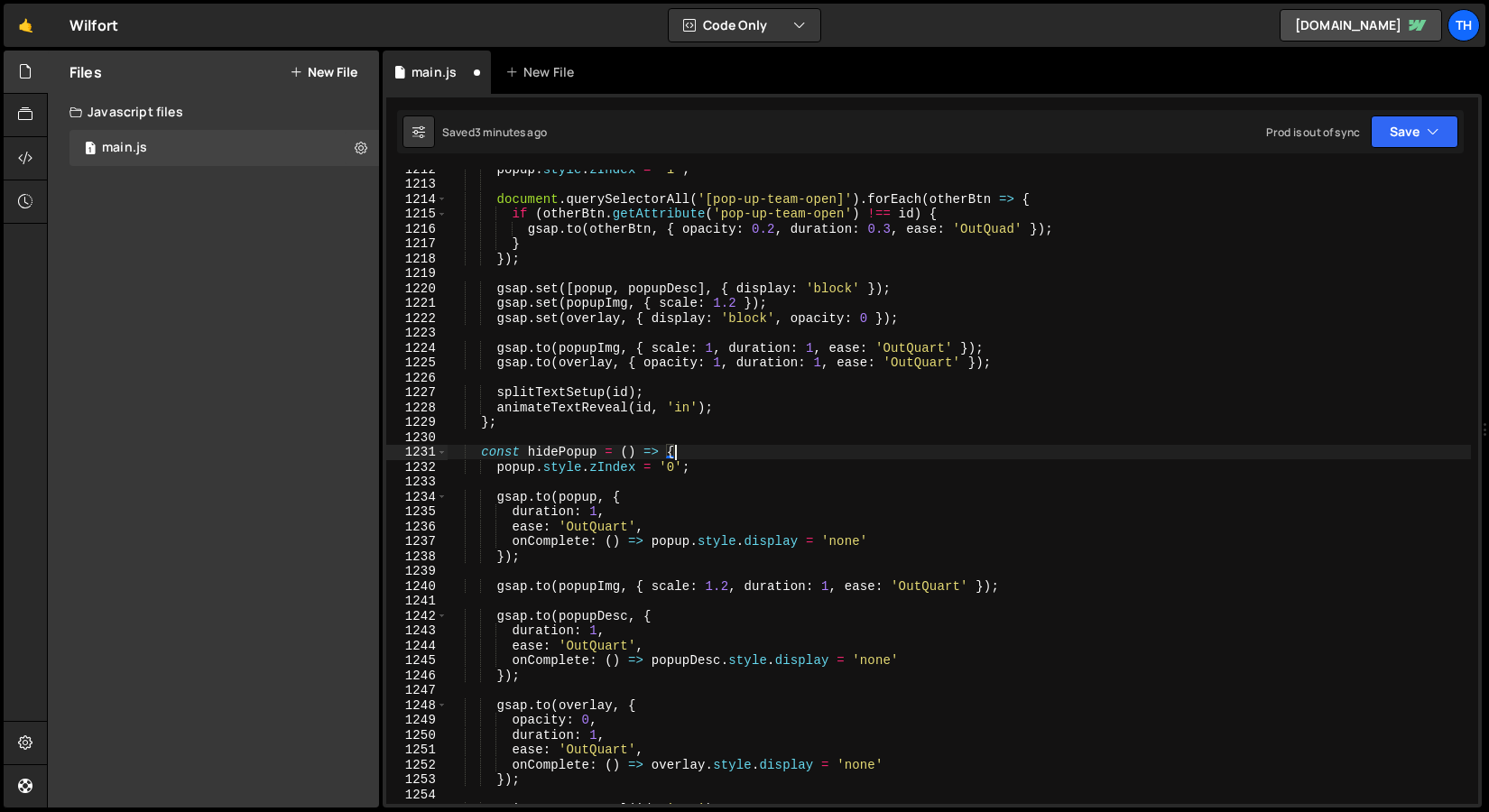
click at [726, 462] on div "popup . style . zIndex = '1' ; document . querySelectorAll ( '[pop-up-team-open…" at bounding box center [959, 493] width 1025 height 665
type textarea "popup.style.zIndex = '0';"
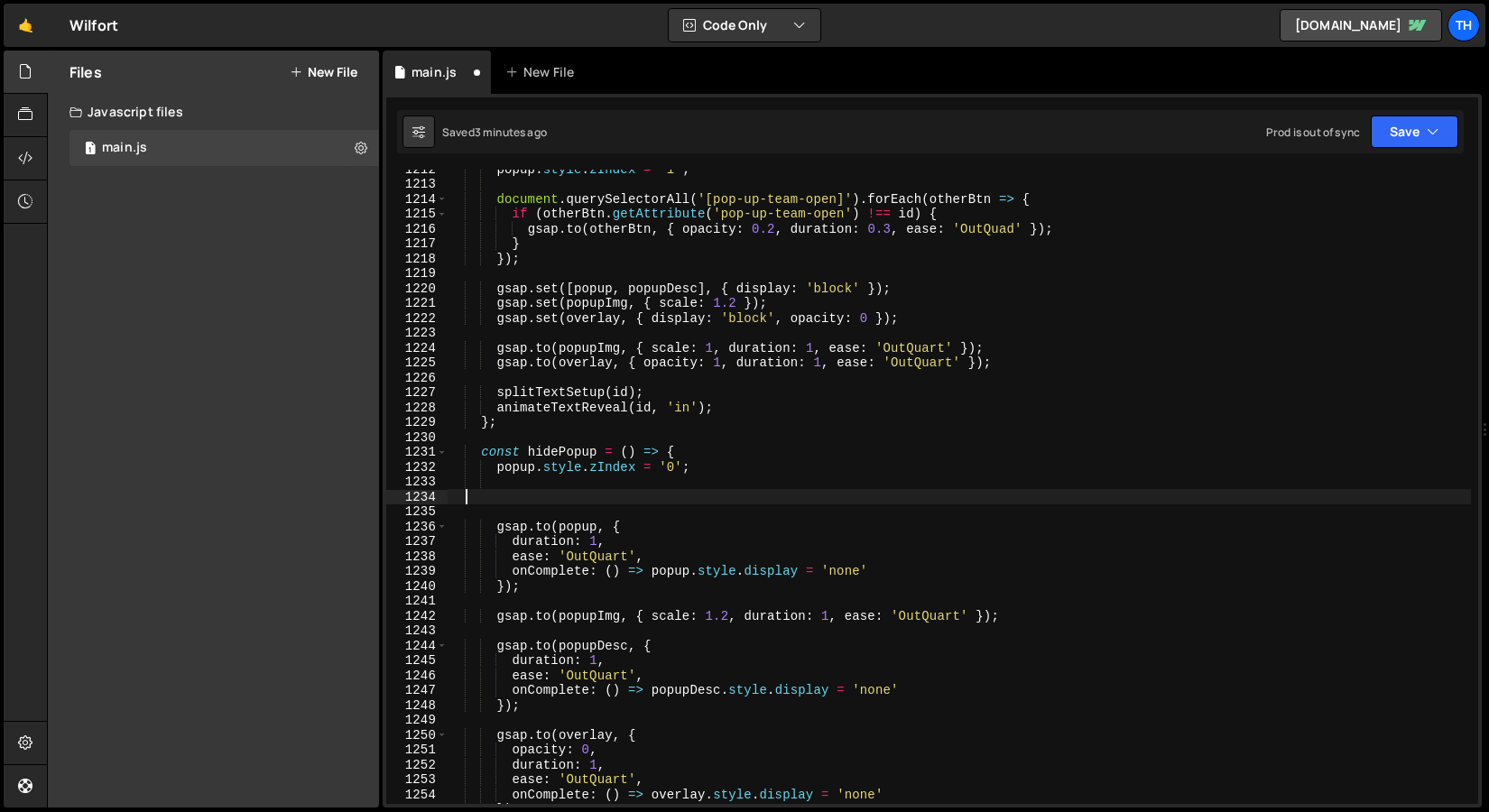
scroll to position [0, 0]
paste textarea "});"
type textarea "});"
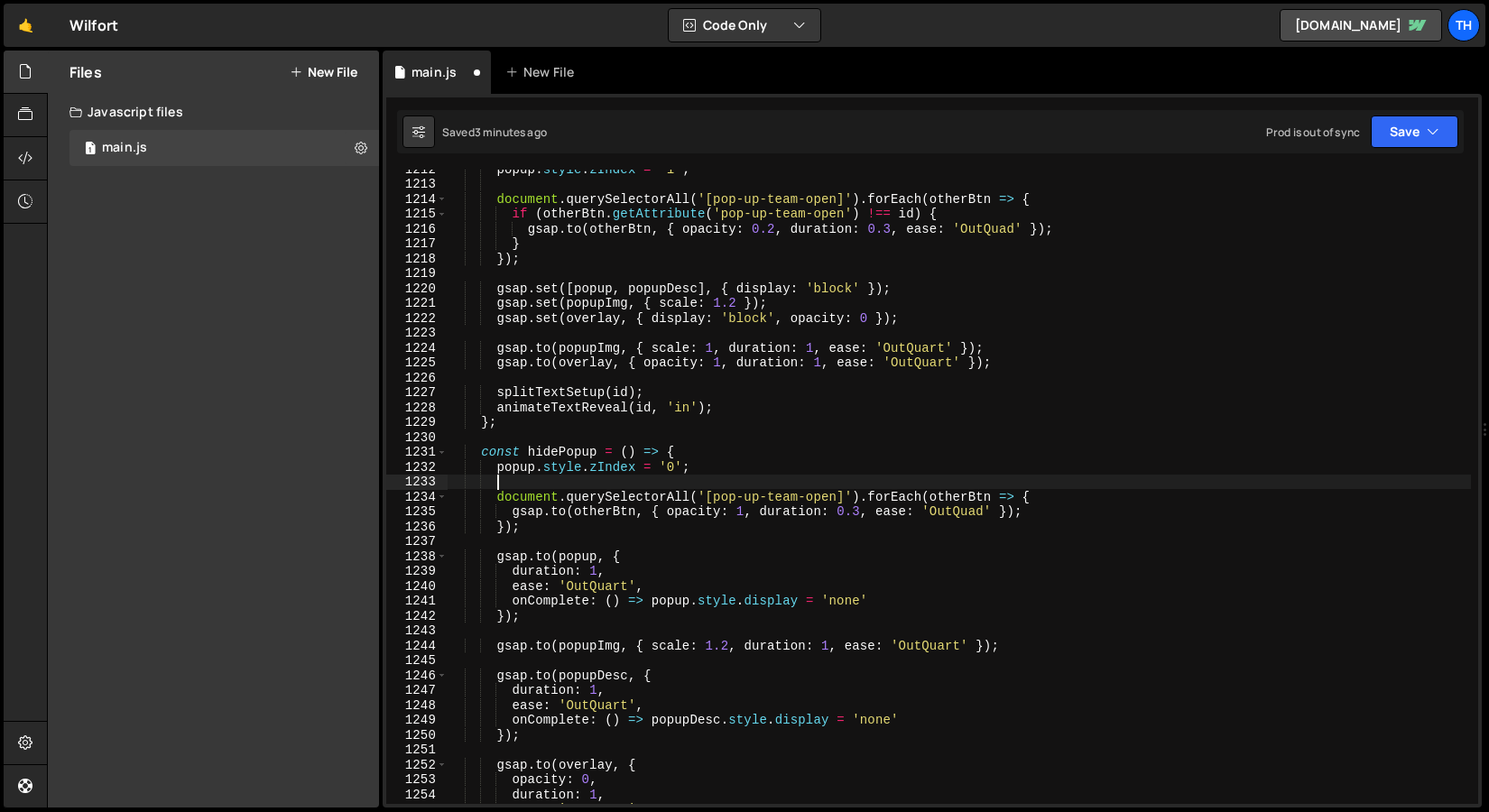
click at [671, 480] on div "popup . style . zIndex = '1' ; document . querySelectorAll ( '[pop-up-team-open…" at bounding box center [959, 493] width 1025 height 665
click at [1424, 125] on button "Save" at bounding box center [1415, 132] width 88 height 33
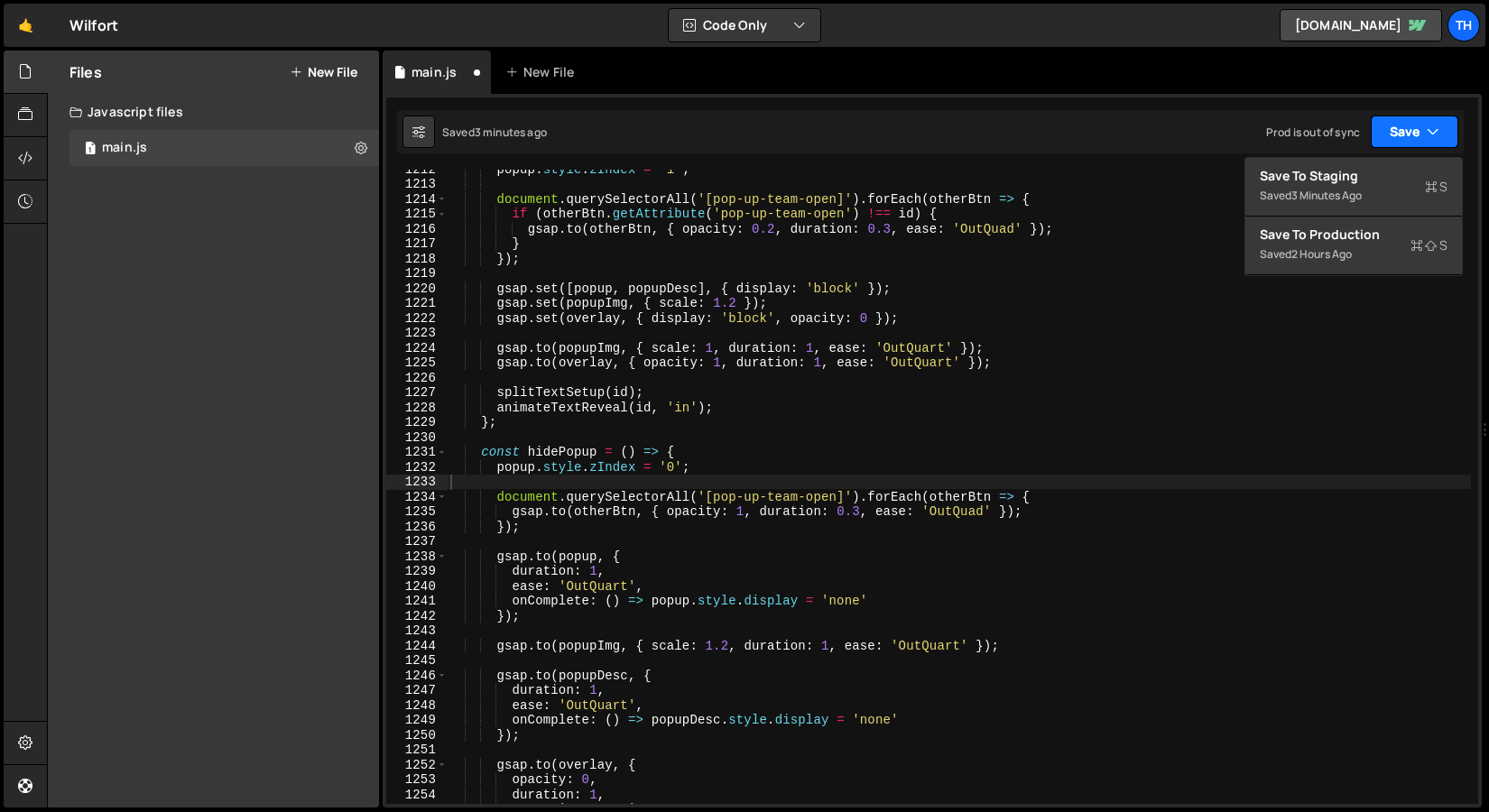
click at [1403, 146] on button "Save" at bounding box center [1415, 132] width 88 height 33
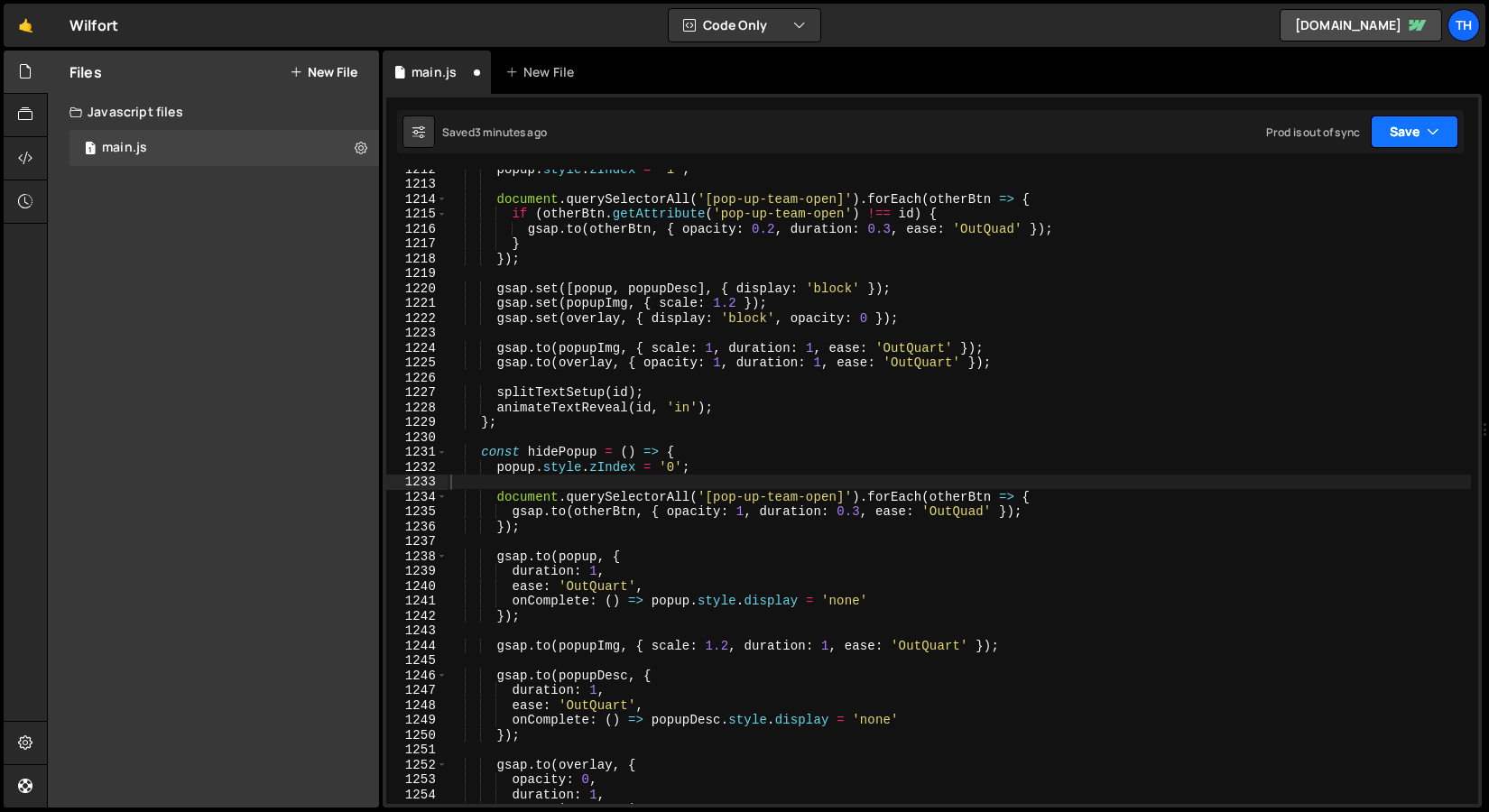
click at [1399, 138] on button "Save" at bounding box center [1415, 132] width 88 height 33
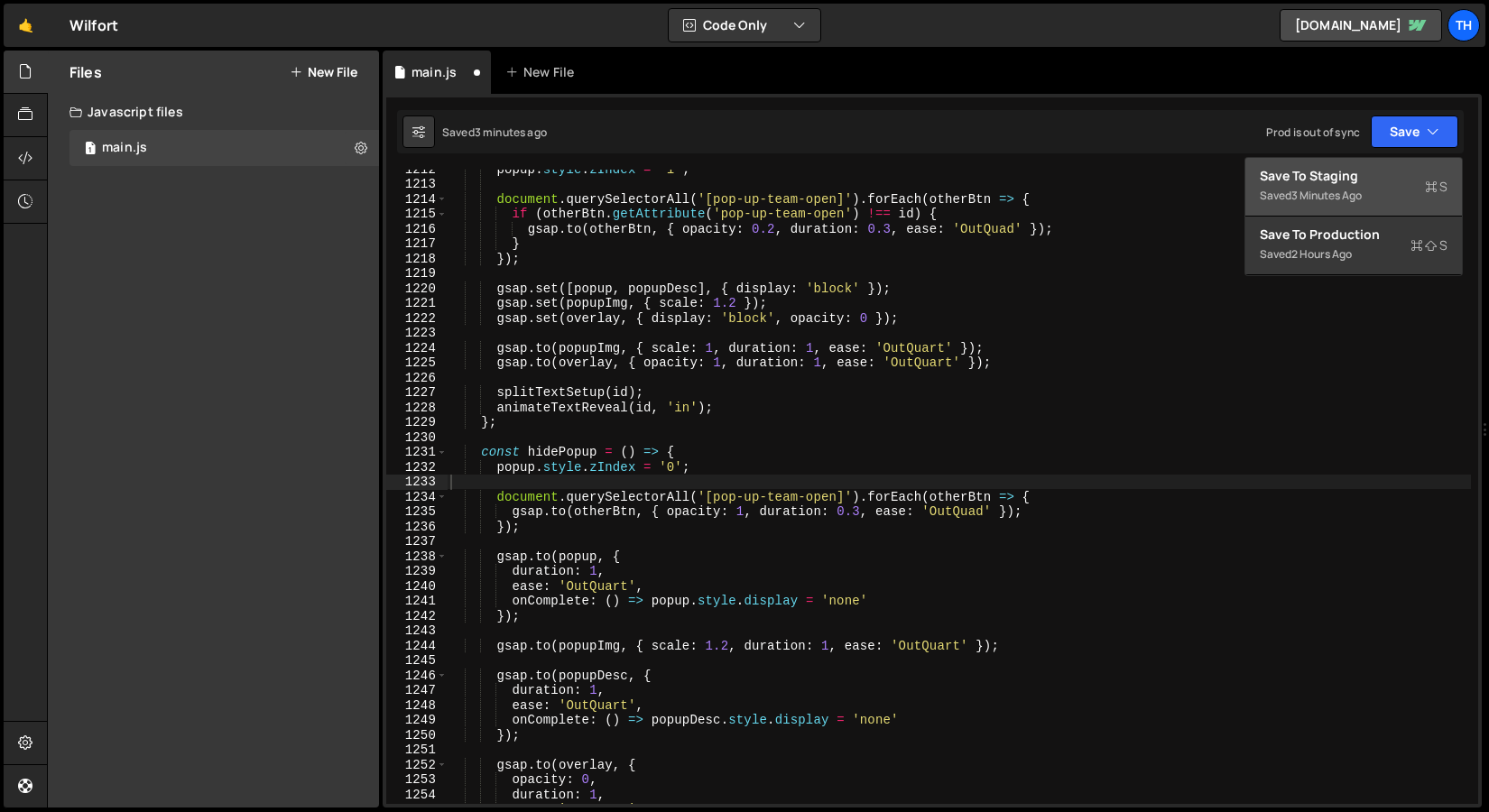
click at [1390, 162] on button "Save to Staging S Saved 3 minutes ago" at bounding box center [1353, 187] width 216 height 59
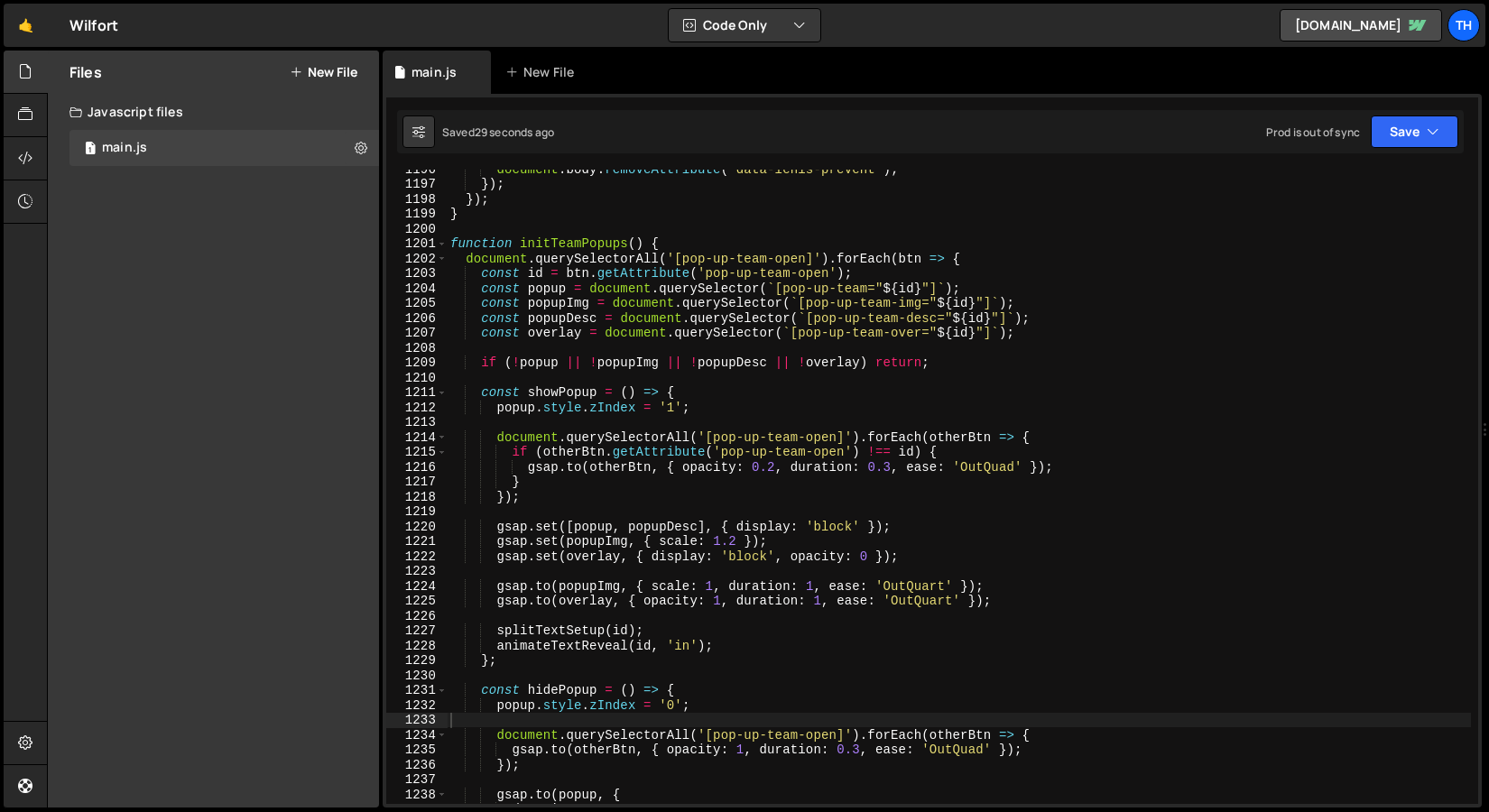
scroll to position [17801, 0]
click at [774, 467] on div "document . body . removeAttribute ( 'data-lenis-prevent' ) ; }) ; }) ; } functi…" at bounding box center [959, 492] width 1025 height 665
click at [863, 386] on div "document . body . removeAttribute ( 'data-lenis-prevent' ) ; }) ; }) ; } functi…" at bounding box center [959, 492] width 1025 height 665
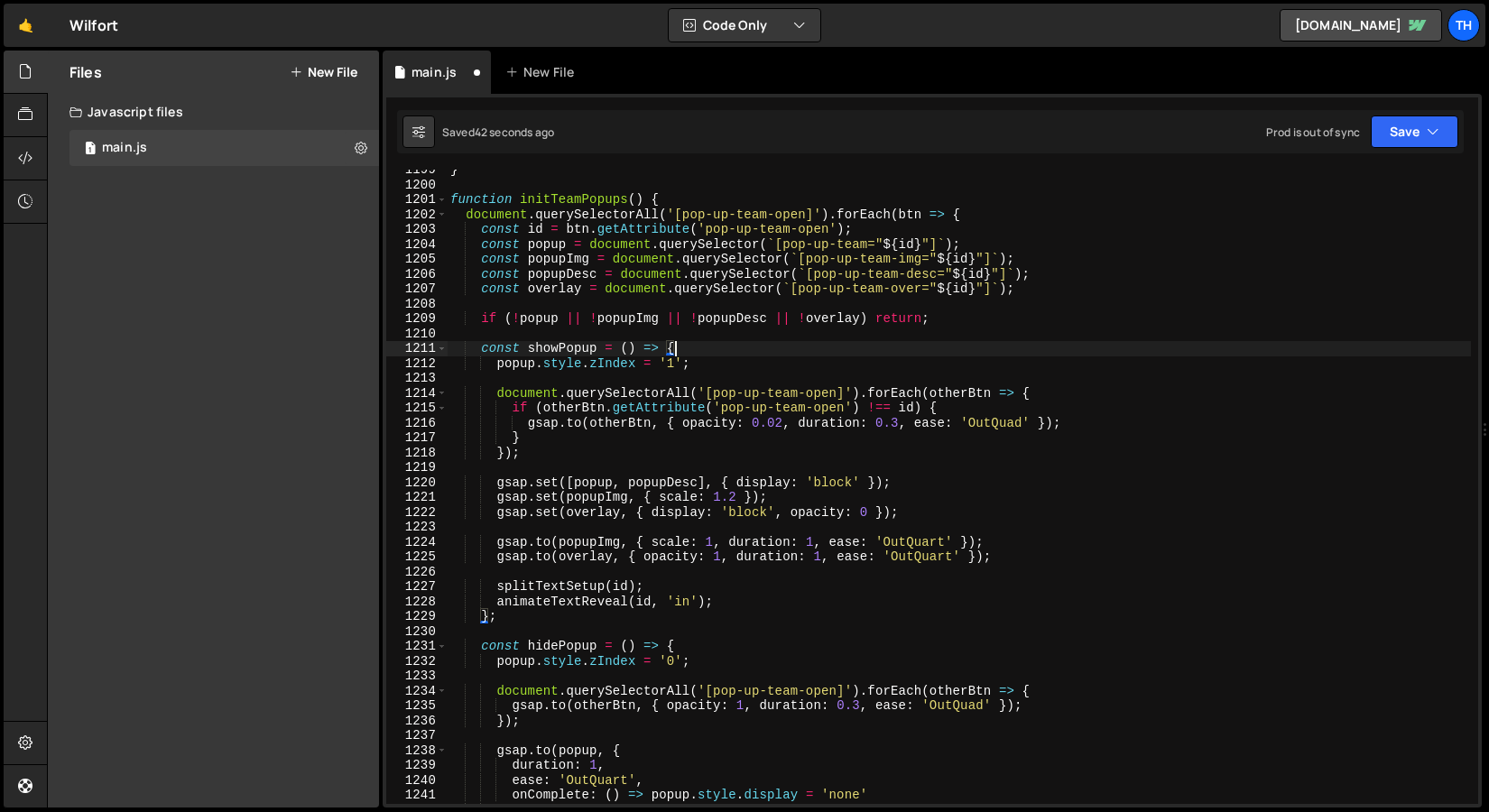
scroll to position [17848, 0]
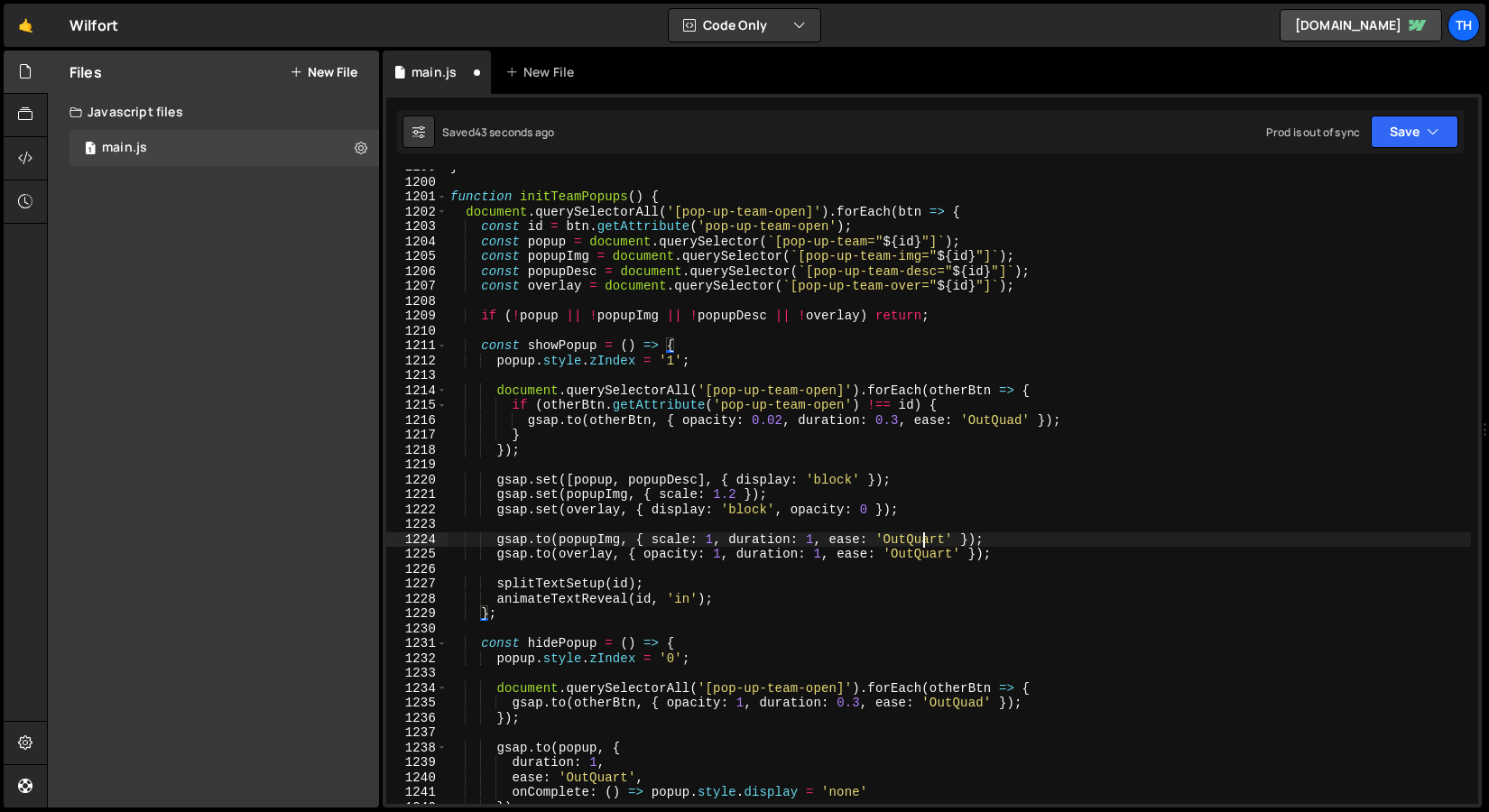
click at [924, 540] on div "} function initTeamPopups ( ) { document . querySelectorAll ( '[pop-up-team-ope…" at bounding box center [959, 491] width 1025 height 665
click at [993, 421] on div "} function initTeamPopups ( ) { document . querySelectorAll ( '[pop-up-team-ope…" at bounding box center [959, 491] width 1025 height 665
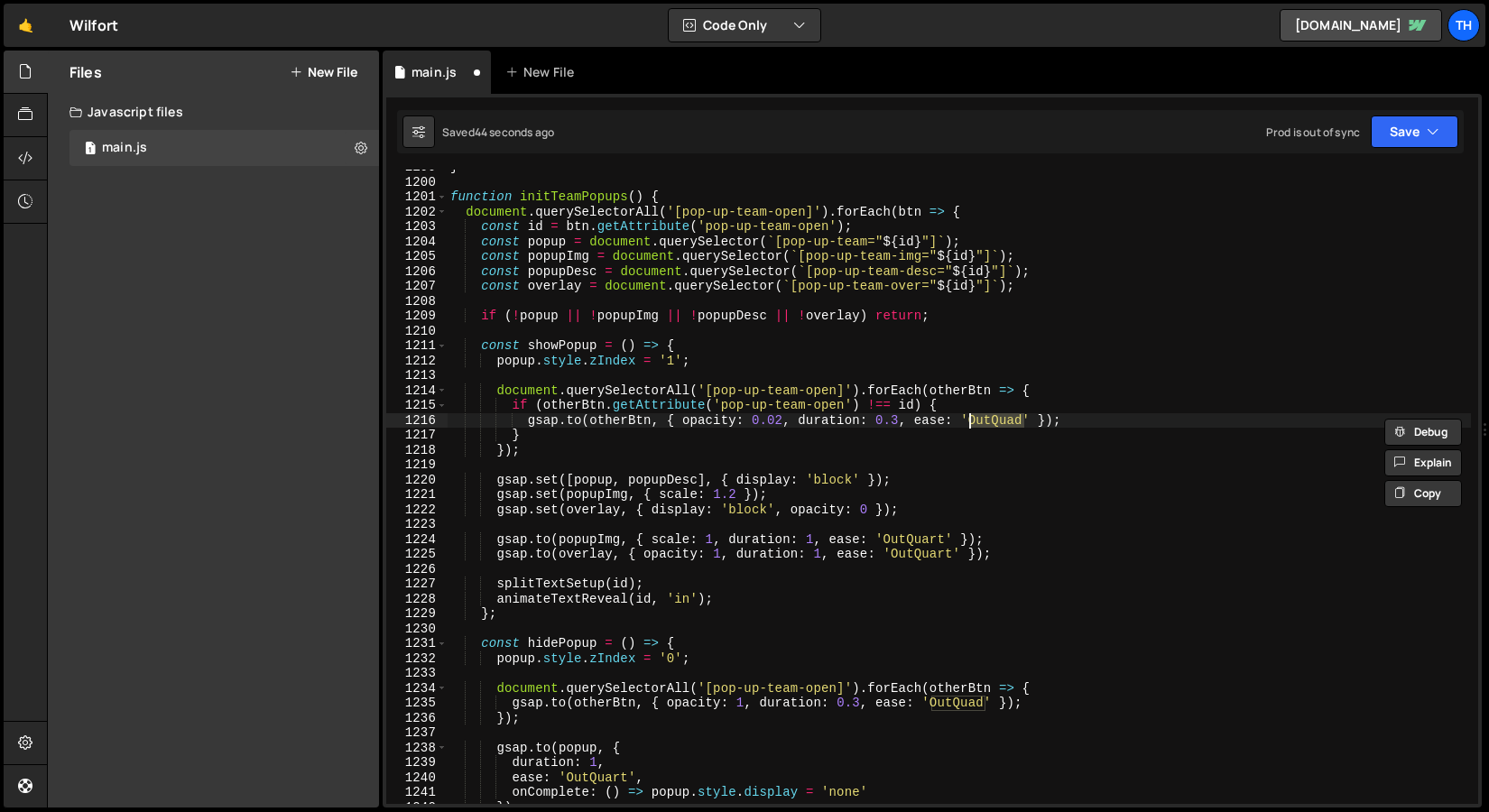
paste textarea "rt"
click at [973, 435] on div "} function initTeamPopups ( ) { document . querySelectorAll ( '[pop-up-team-ope…" at bounding box center [959, 491] width 1025 height 665
click at [972, 425] on div "} function initTeamPopups ( ) { document . querySelectorAll ( '[pop-up-team-ope…" at bounding box center [959, 491] width 1025 height 665
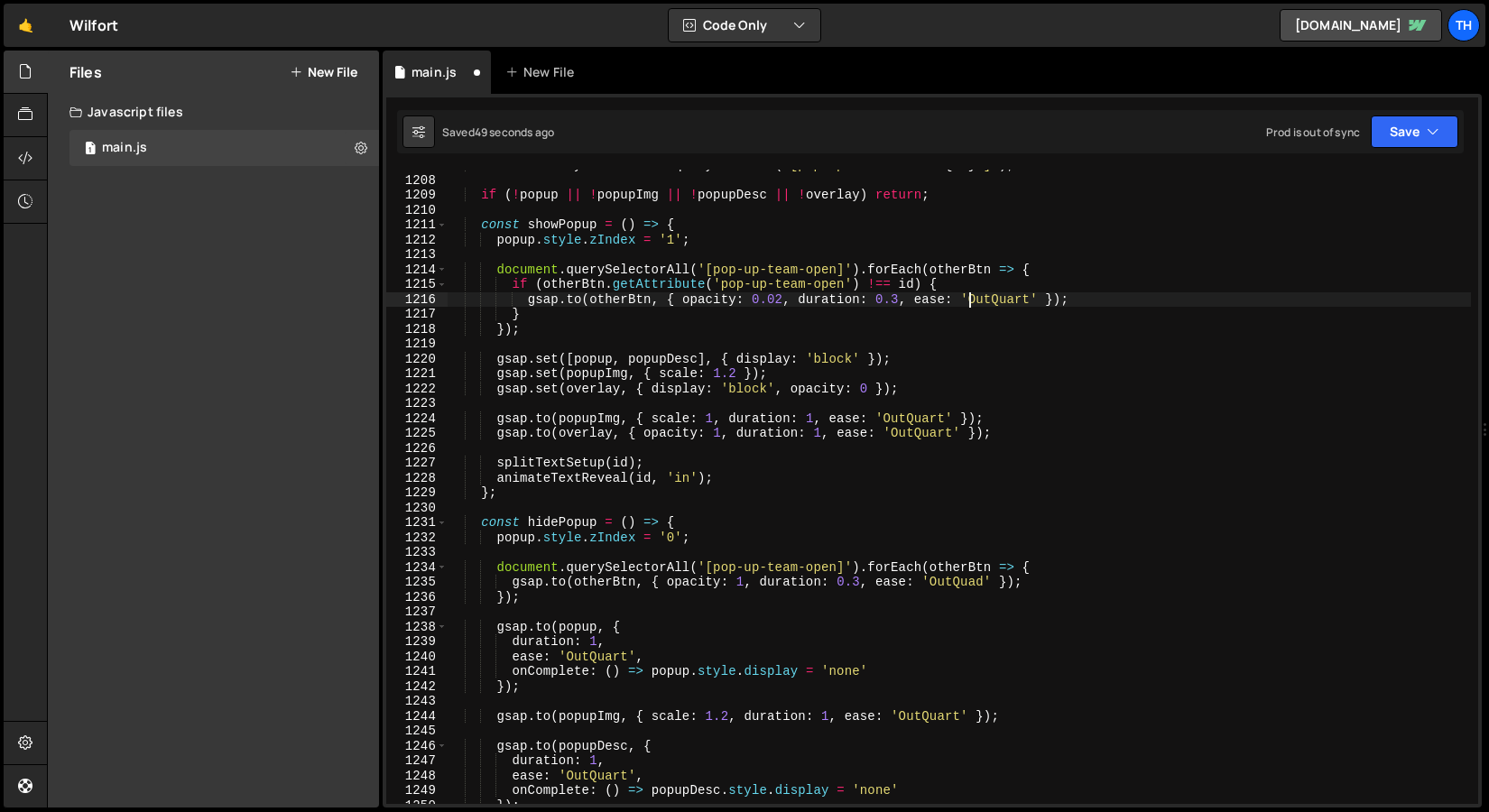
scroll to position [17969, 0]
click at [953, 584] on div "const overlay = document . querySelector ( ` [pop-up-team-over=" ${ id } "] ` )…" at bounding box center [959, 490] width 1025 height 665
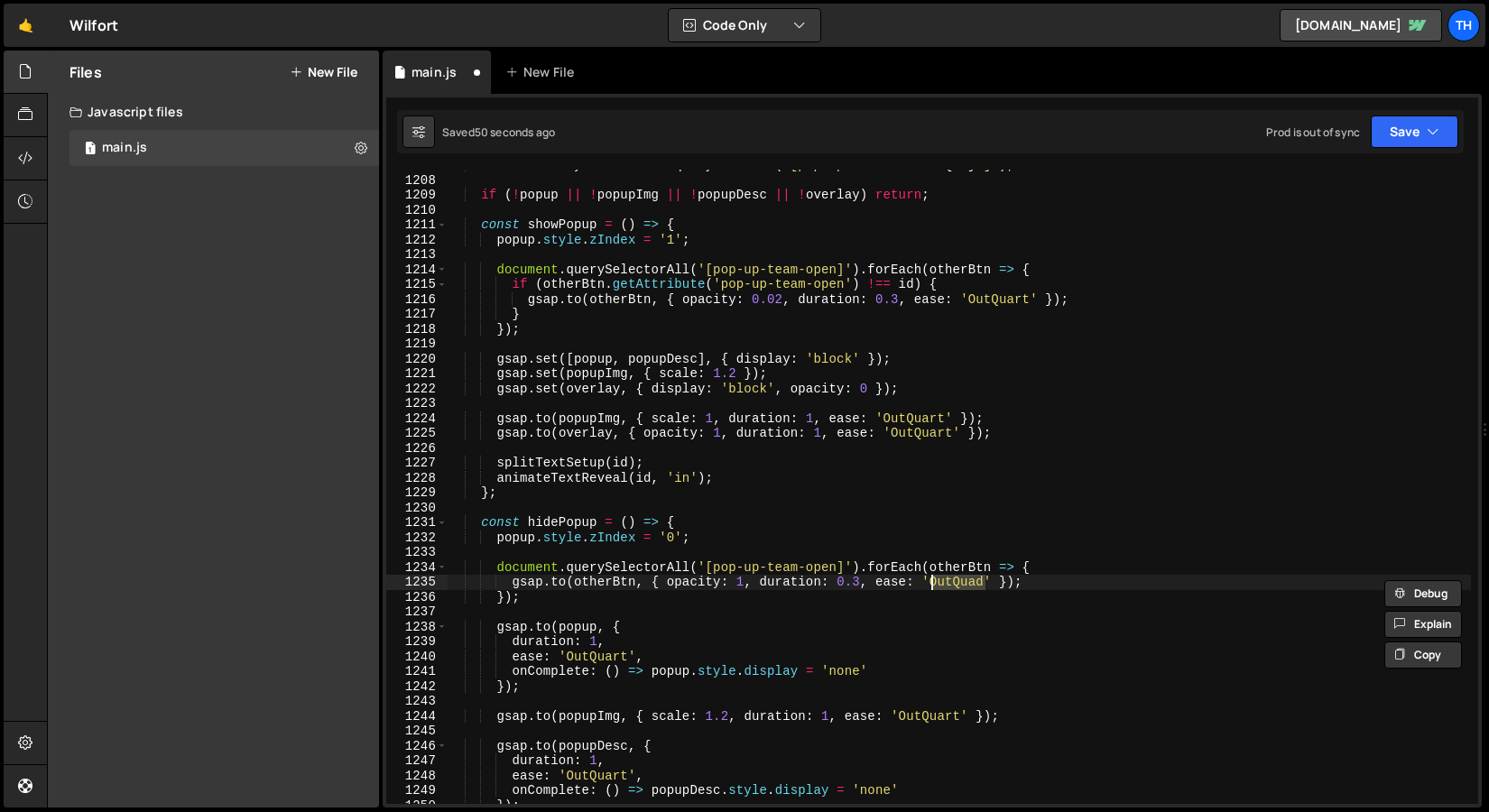
paste textarea "rt"
click at [861, 586] on div "const overlay = document . querySelector ( ` [pop-up-team-over=" ${ id } "] ` )…" at bounding box center [959, 490] width 1025 height 665
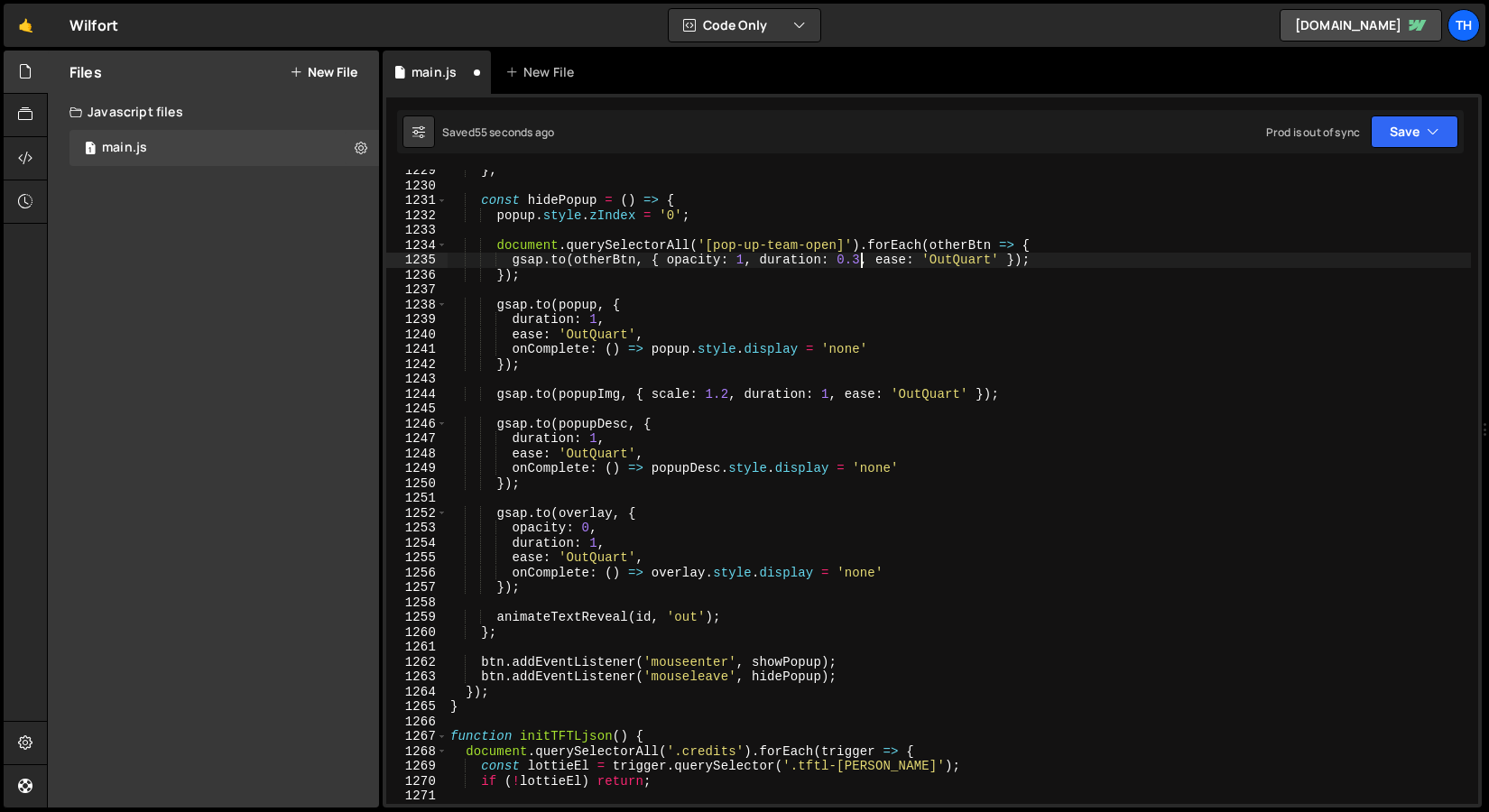
scroll to position [18269, 0]
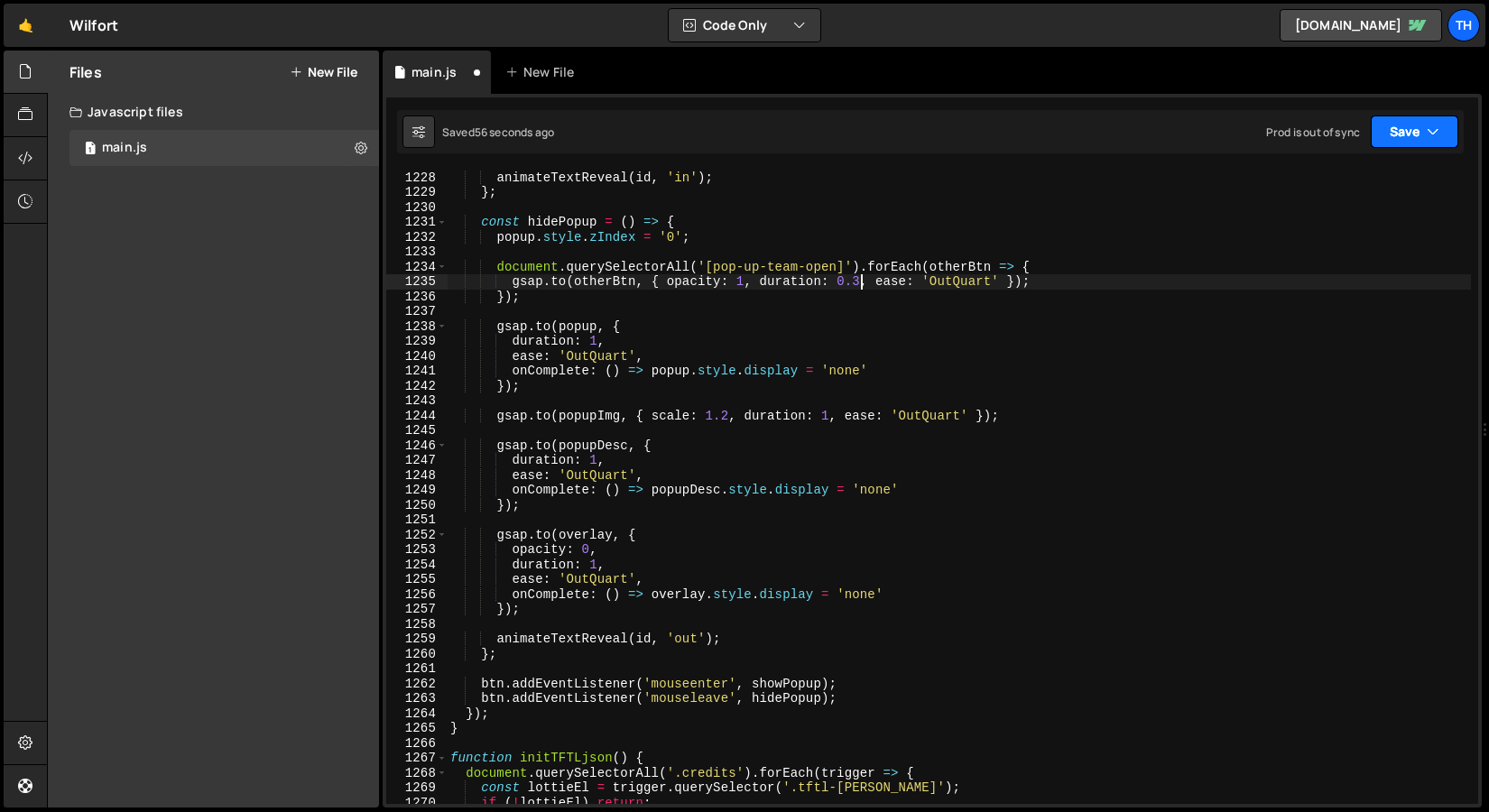
click at [1396, 140] on button "Save" at bounding box center [1415, 132] width 88 height 33
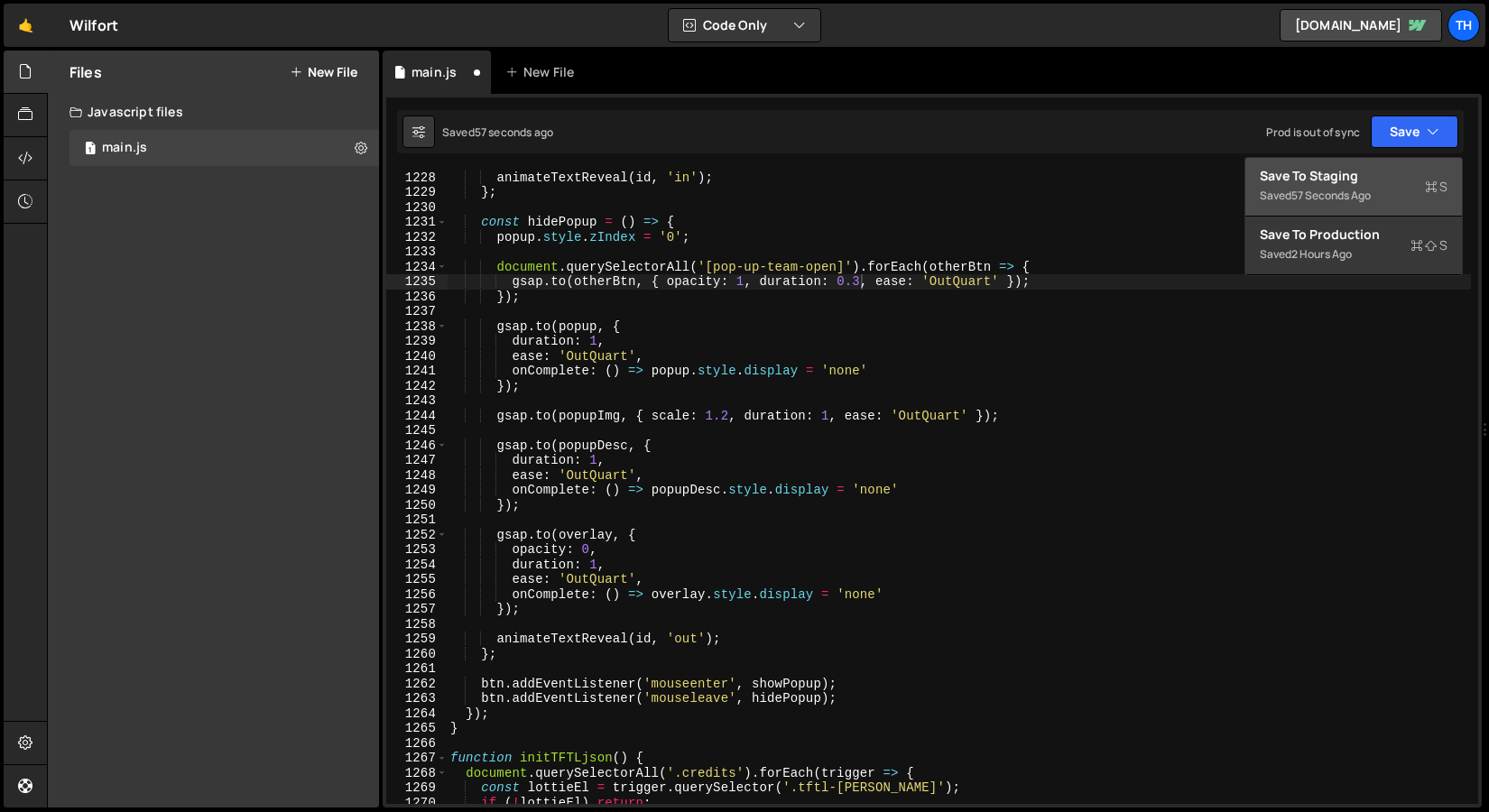
click at [1364, 186] on div "Saved 57 seconds ago" at bounding box center [1353, 196] width 187 height 22
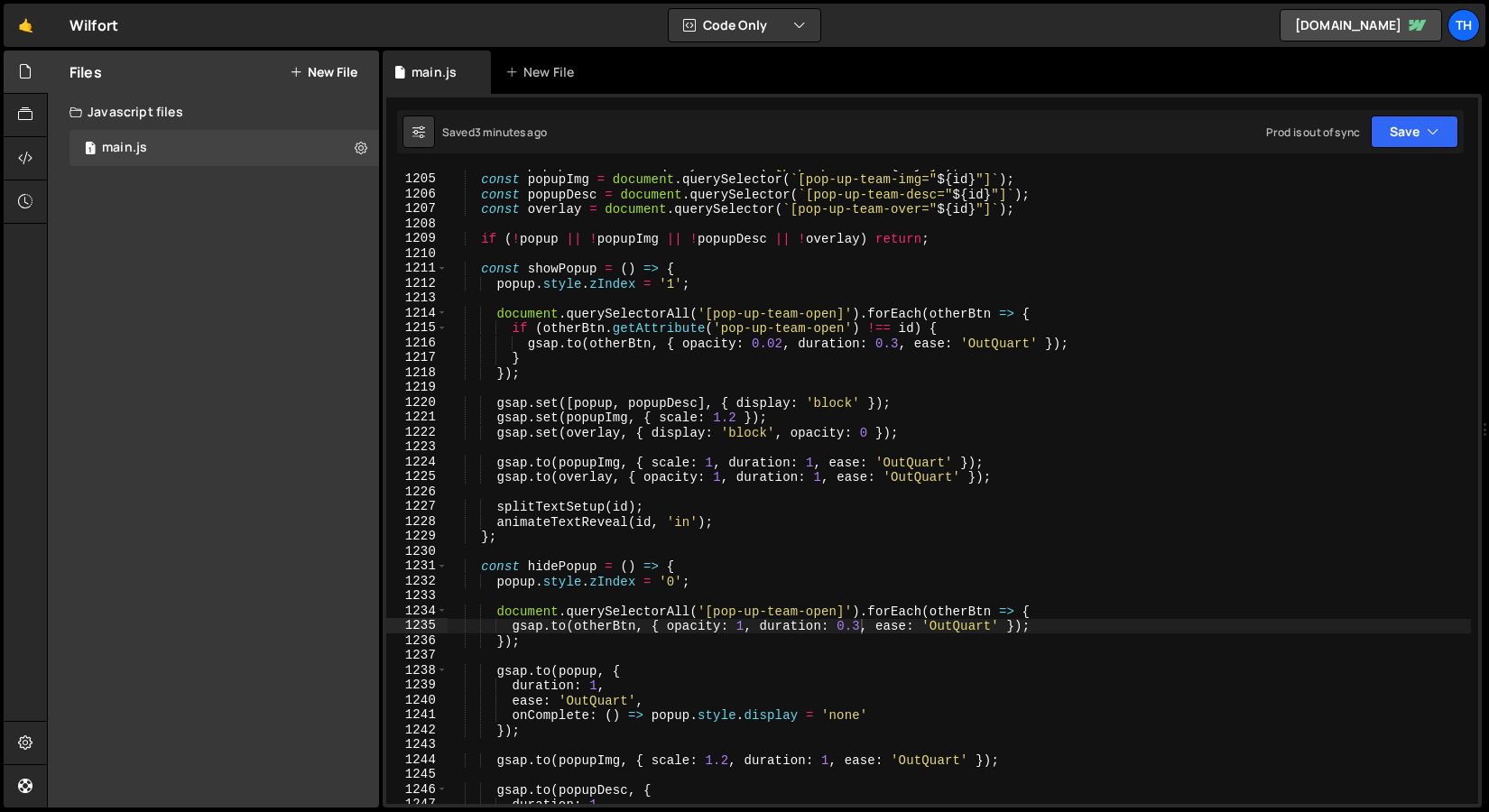
scroll to position [17926, 0]
click at [742, 406] on div "const popup = document . querySelector ( ` [pop-up-team=" ${ id } "] ` ) ; cons…" at bounding box center [959, 488] width 1025 height 665
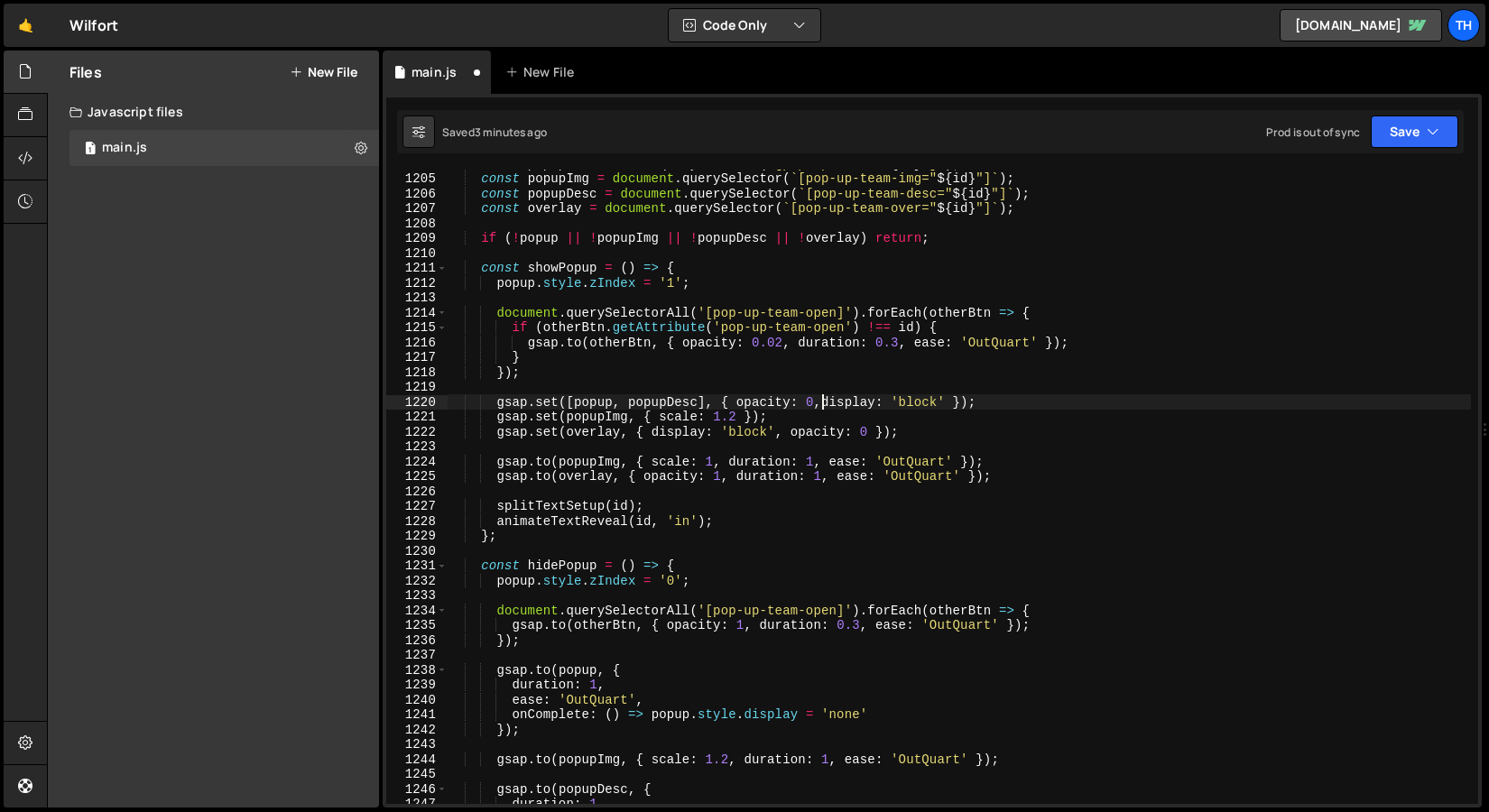
scroll to position [0, 26]
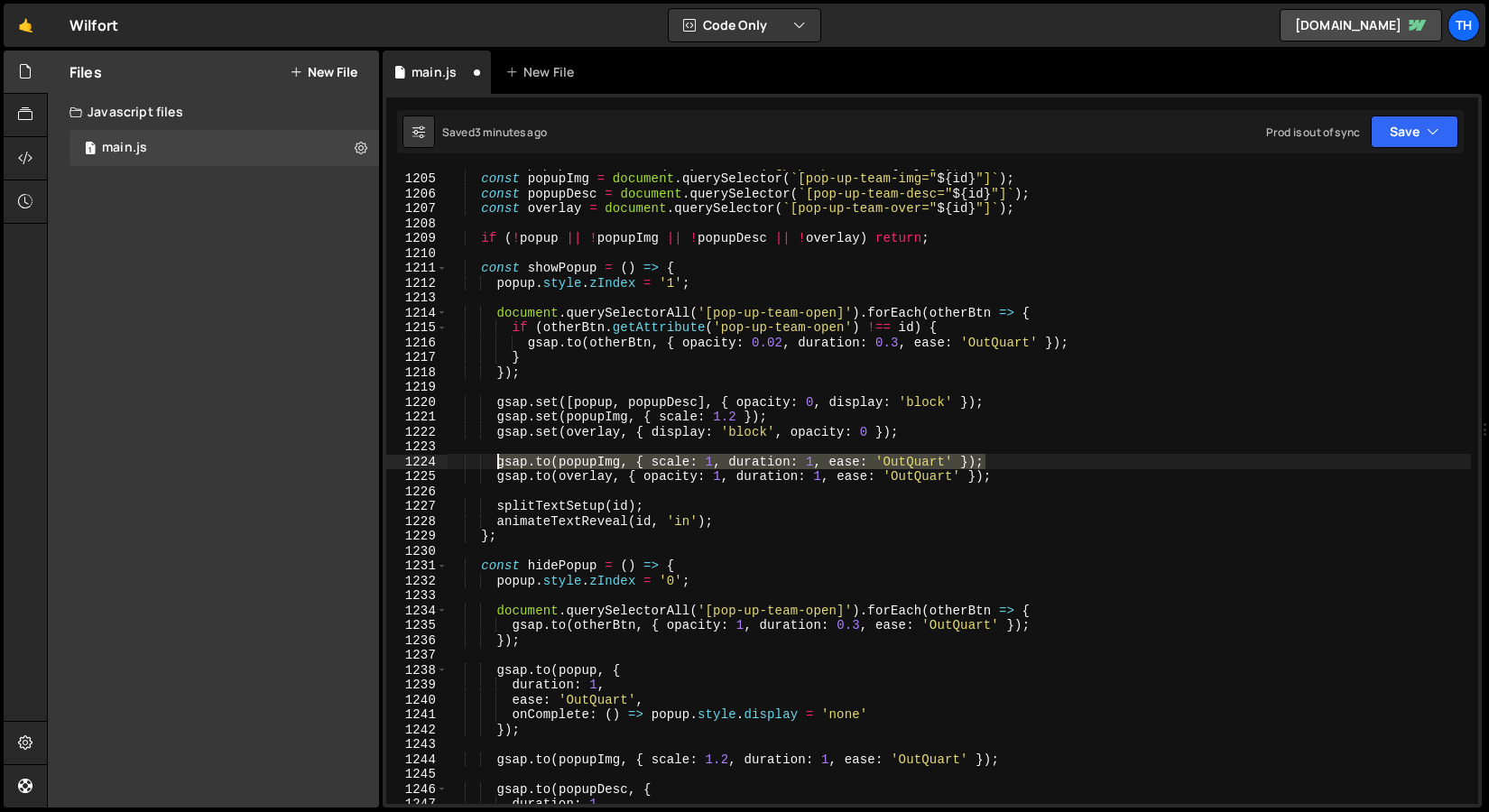
drag, startPoint x: 1002, startPoint y: 464, endPoint x: 497, endPoint y: 464, distance: 505.0
click at [497, 464] on div "const popup = document . querySelector ( ` [pop-up-team=" ${ id } "] ` ) ; cons…" at bounding box center [959, 488] width 1025 height 665
type textarea "gsap.to(popupImg, { scale: 1, duration: 1, ease: 'OutQuart' });"
click at [627, 461] on div "const popup = document . querySelector ( ` [pop-up-team=" ${ id } "] ` ) ; cons…" at bounding box center [959, 486] width 1025 height 635
click at [599, 451] on div "const popup = document . querySelector ( ` [pop-up-team=" ${ id } "] ` ) ; cons…" at bounding box center [959, 488] width 1025 height 665
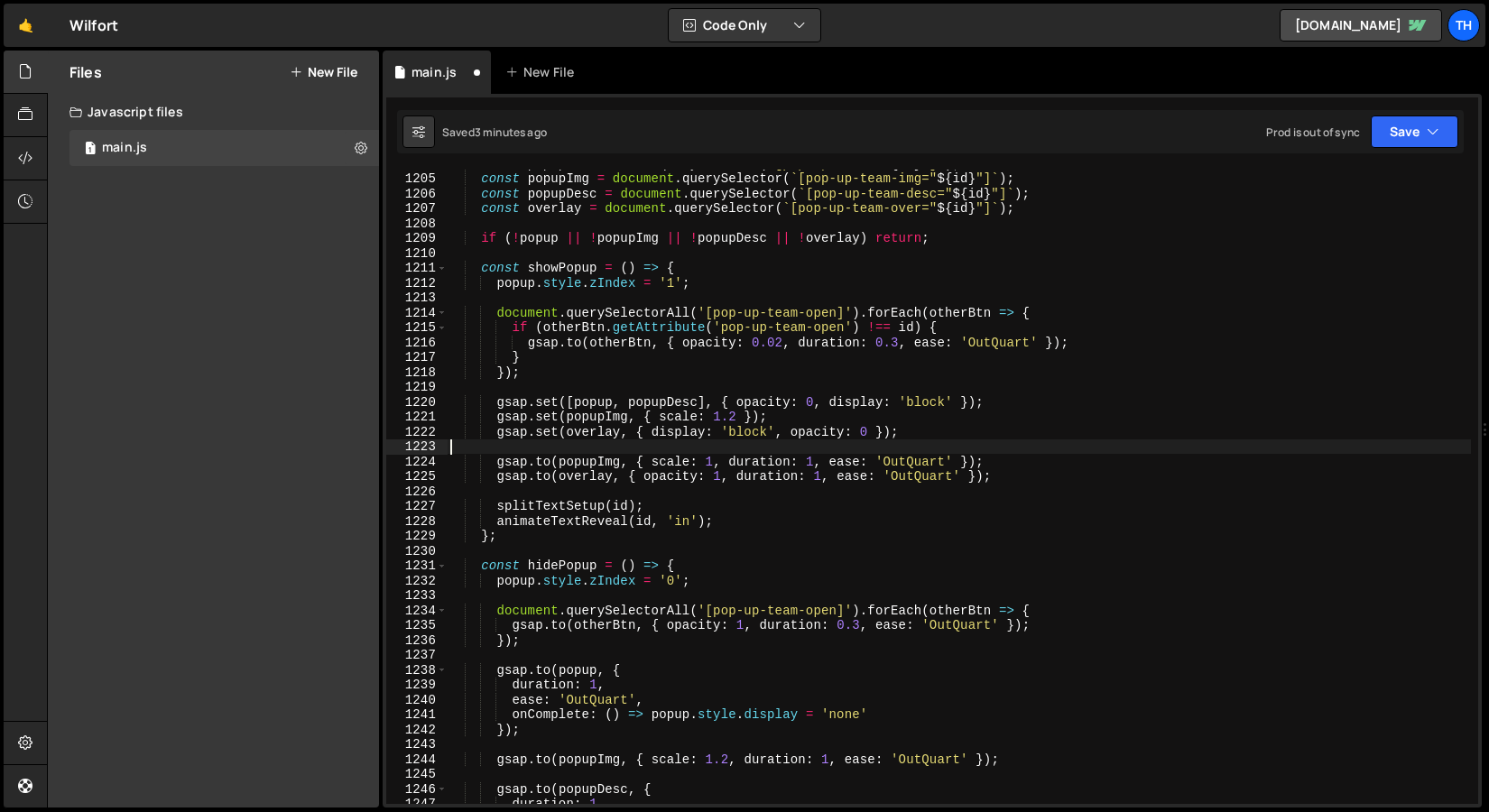
scroll to position [0, 0]
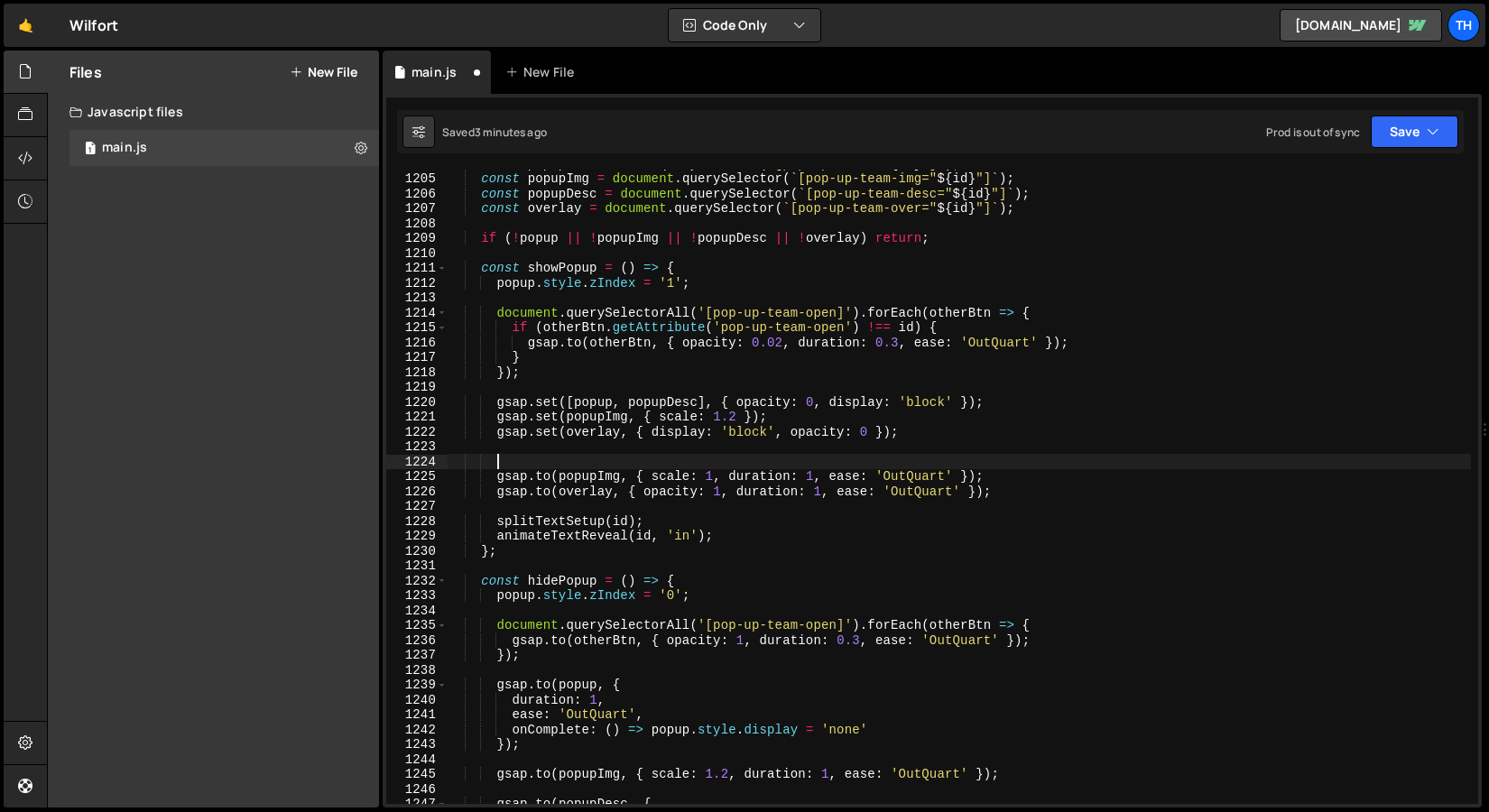
paste textarea "gsap.to(popupImg, { scale: 1, duration: 1, ease: 'OutQuart' });"
click at [593, 402] on div "const popup = document . querySelector ( ` [pop-up-team=" ${ id } "] ` ) ; cons…" at bounding box center [959, 488] width 1025 height 665
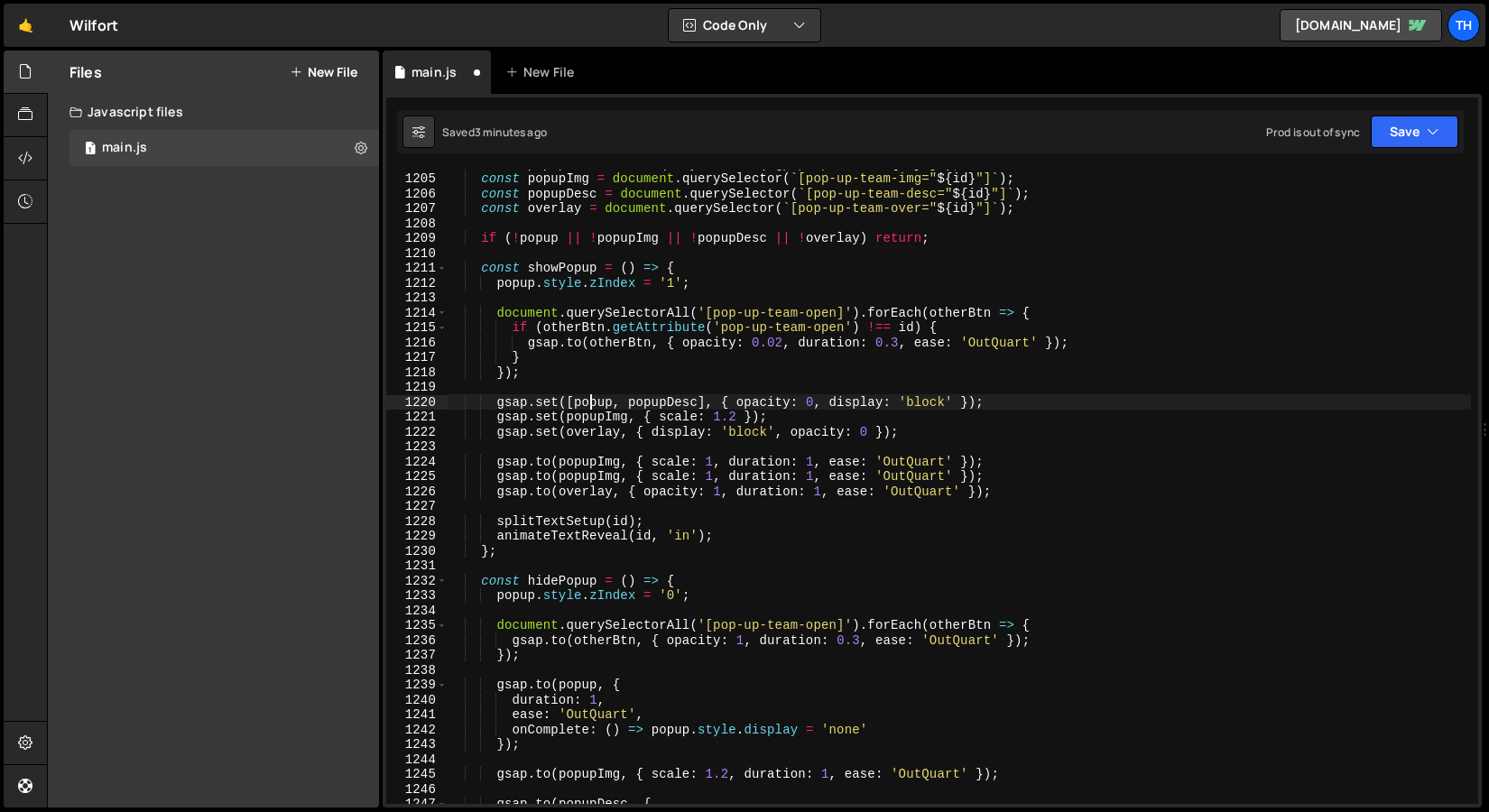
click at [593, 402] on div "const popup = document . querySelector ( ` [pop-up-team=" ${ id } "] ` ) ; cons…" at bounding box center [959, 488] width 1025 height 665
click at [595, 464] on div "const popup = document . querySelector ( ` [pop-up-team=" ${ id } "] ` ) ; cons…" at bounding box center [959, 488] width 1025 height 665
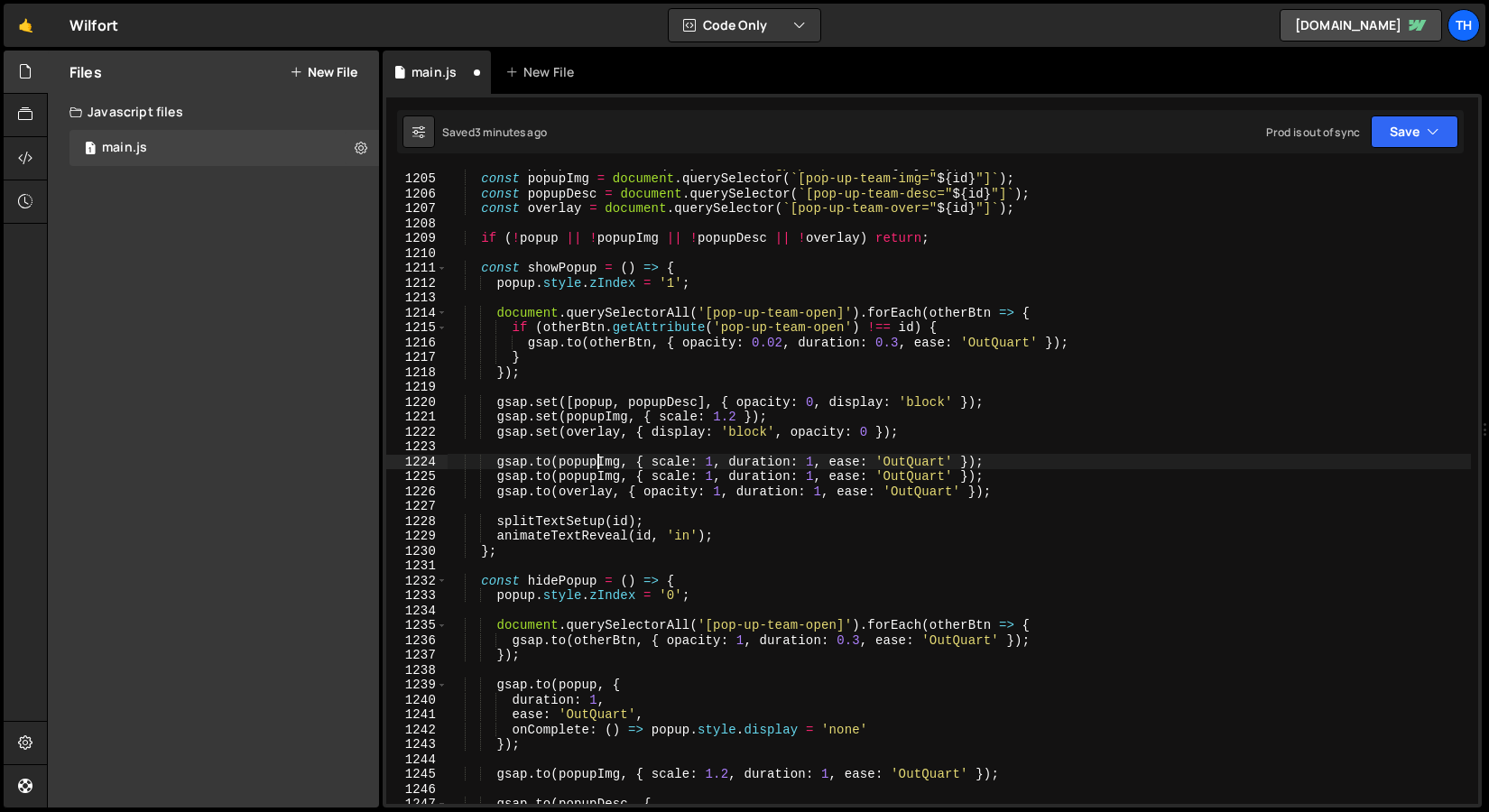
click at [595, 464] on div "const popup = document . querySelector ( ` [pop-up-team=" ${ id } "] ` ) ; cons…" at bounding box center [959, 488] width 1025 height 665
paste textarea
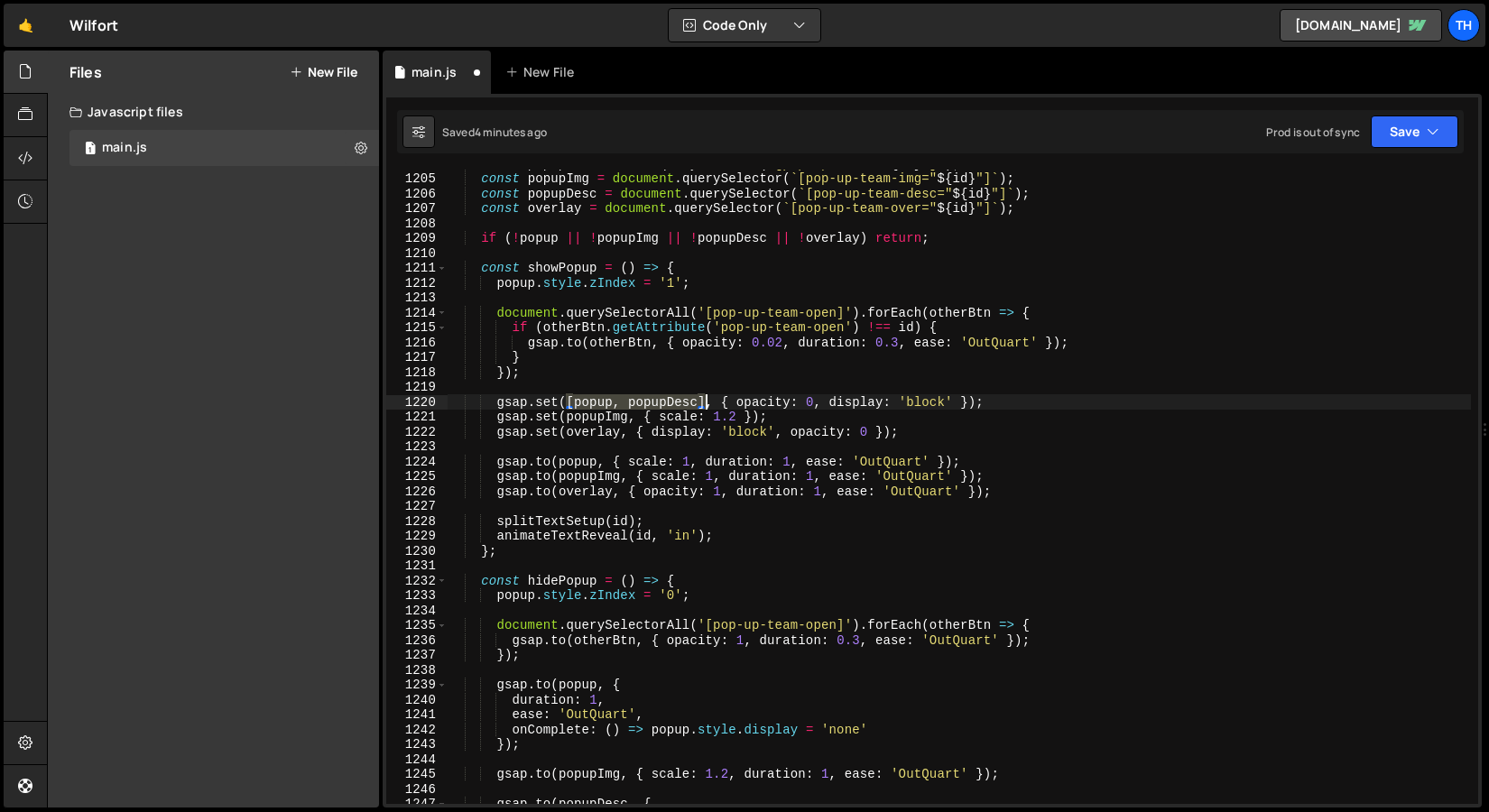
drag, startPoint x: 570, startPoint y: 406, endPoint x: 704, endPoint y: 401, distance: 134.1
click at [704, 401] on div "const popup = document . querySelector ( ` [pop-up-team=" ${ id } "] ` ) ; cons…" at bounding box center [959, 488] width 1025 height 665
click at [583, 464] on div "const popup = document . querySelector ( ` [pop-up-team=" ${ id } "] ` ) ; cons…" at bounding box center [959, 488] width 1025 height 665
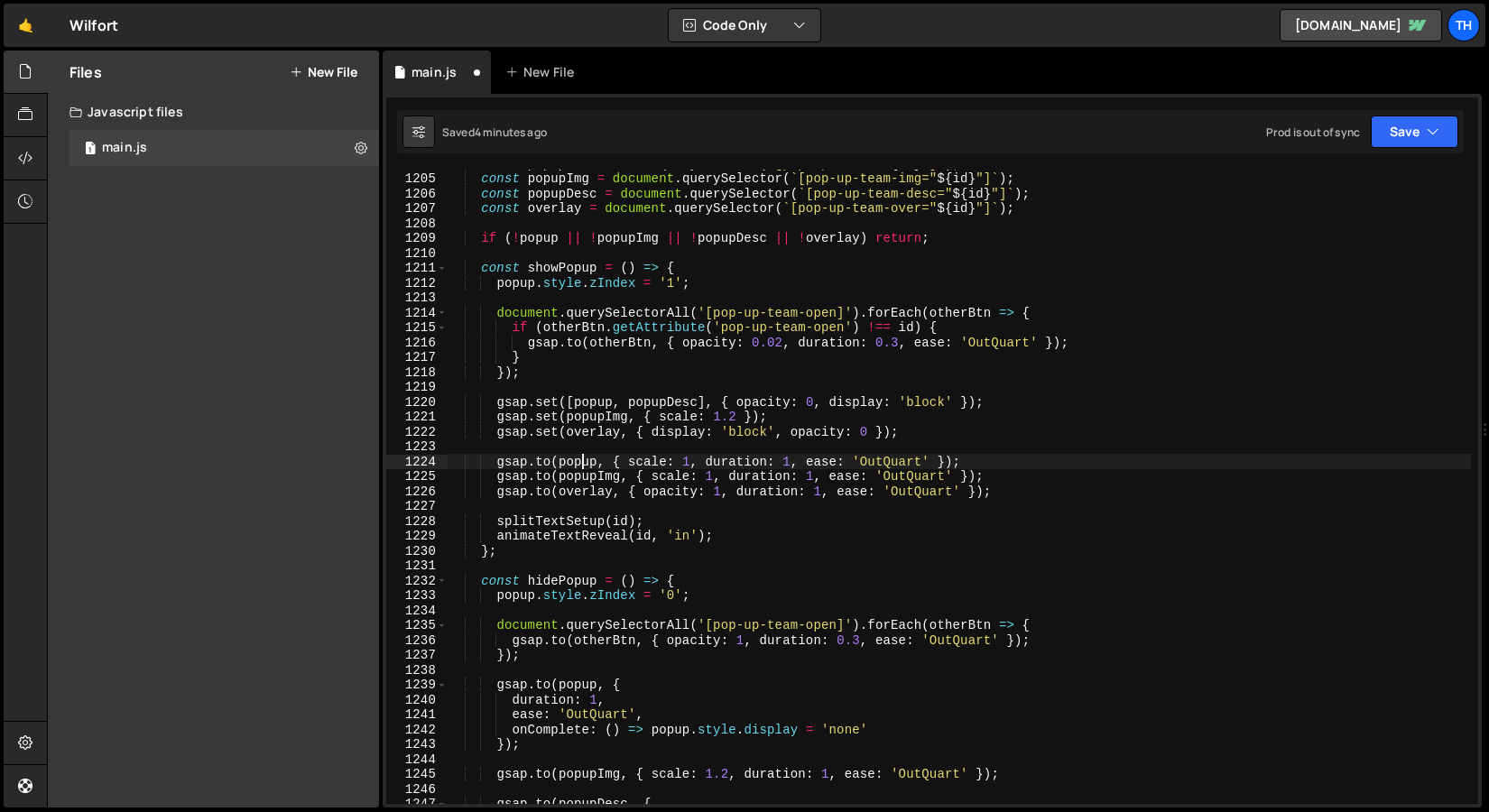
click at [583, 464] on div "const popup = document . querySelector ( ` [pop-up-team=" ${ id } "] ` ) ; cons…" at bounding box center [959, 488] width 1025 height 665
paste textarea "[popup, popupDesc]"
click at [702, 475] on div "const popup = document . querySelector ( ` [pop-up-team=" ${ id } "] ` ) ; cons…" at bounding box center [959, 488] width 1025 height 665
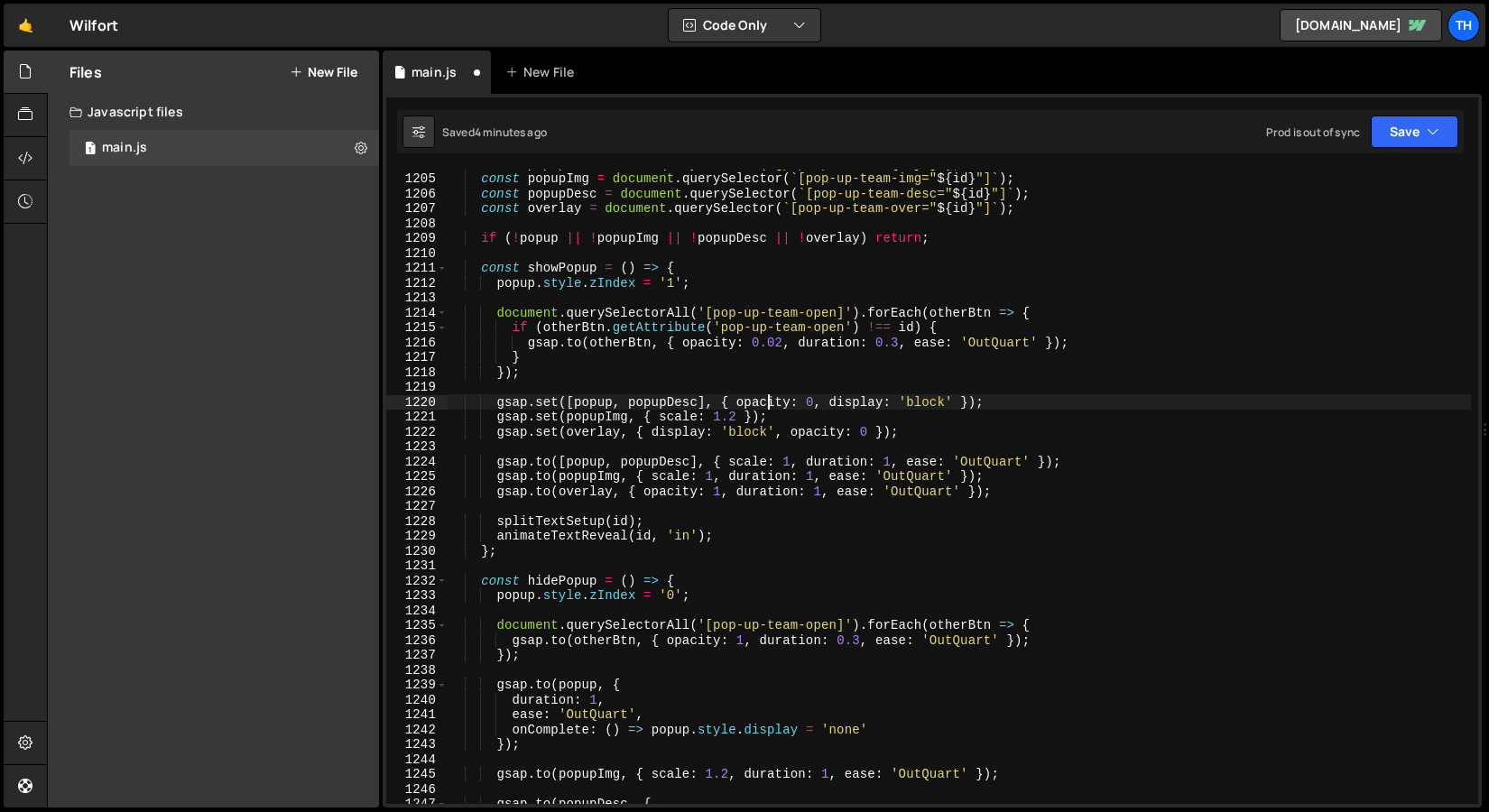
click at [770, 406] on div "const popup = document . querySelector ( ` [pop-up-team=" ${ id } "] ` ) ; cons…" at bounding box center [959, 488] width 1025 height 665
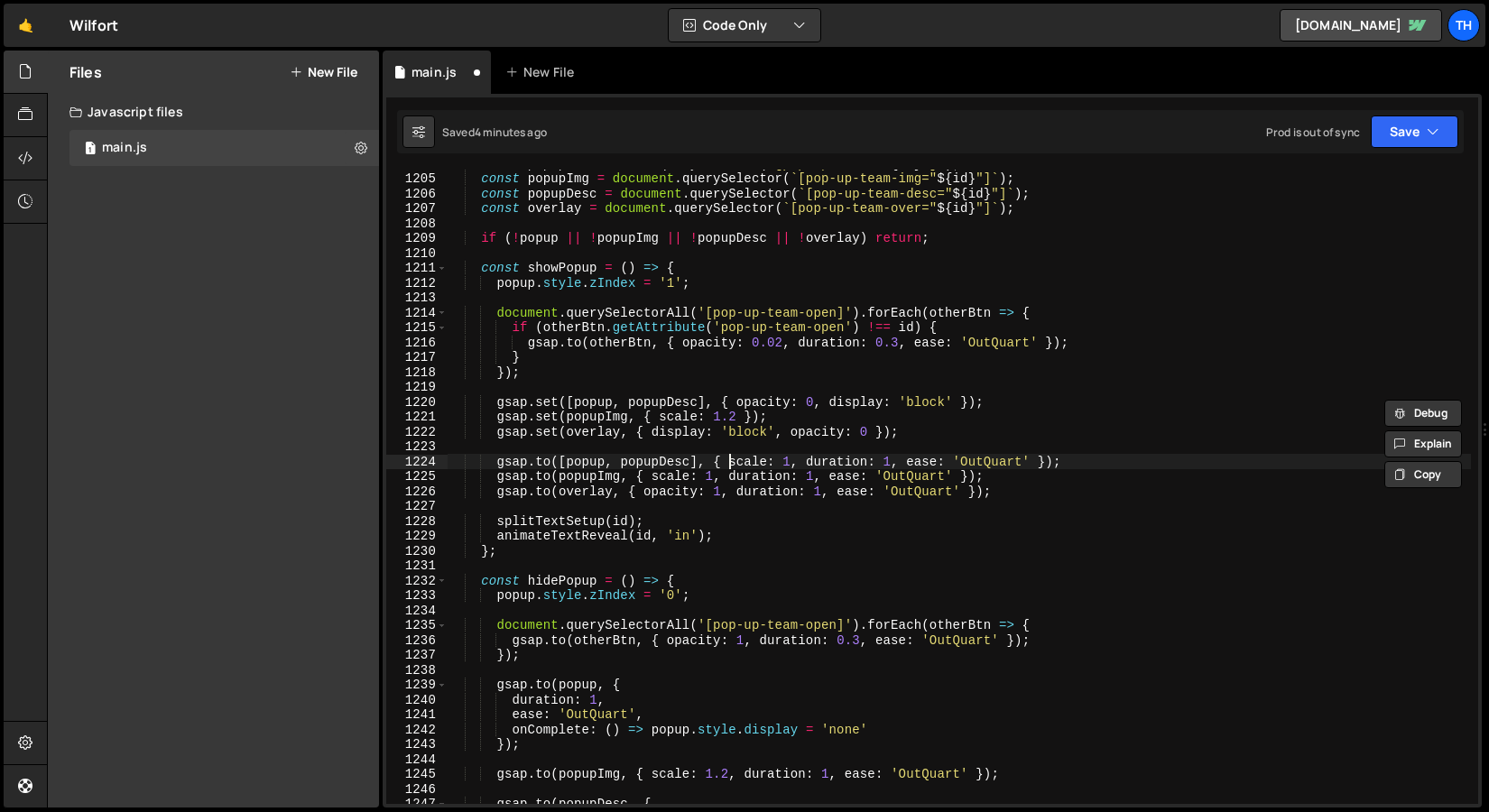
click at [733, 459] on div "const popup = document . querySelector ( ` [pop-up-team=" ${ id } "] ` ) ; cons…" at bounding box center [959, 488] width 1025 height 665
paste textarea "opacity"
click at [844, 463] on div "const popup = document . querySelector ( ` [pop-up-team=" ${ id } "] ` ) ; cons…" at bounding box center [959, 488] width 1025 height 665
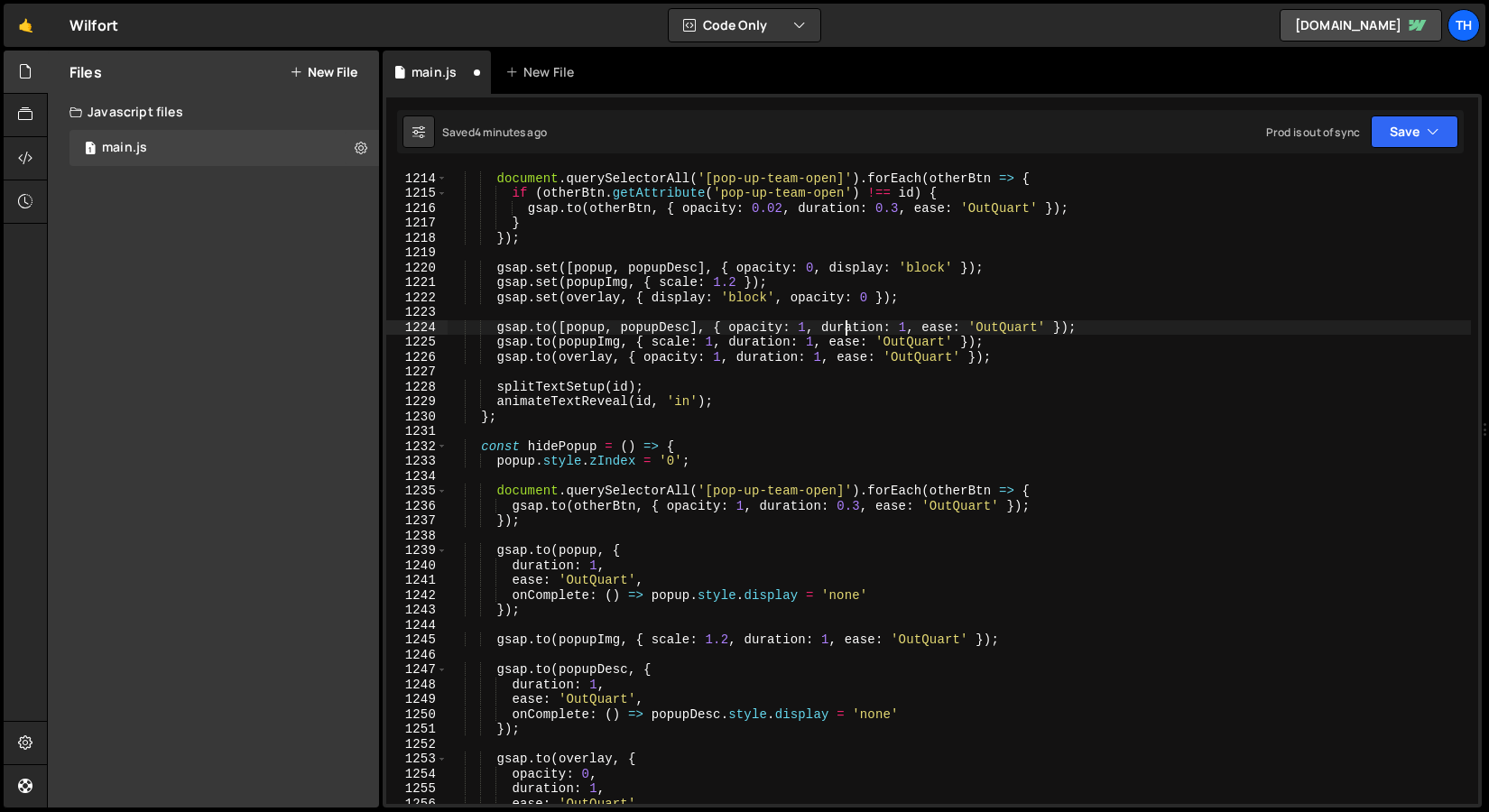
scroll to position [18059, 0]
click at [515, 570] on div "document . querySelectorAll ( '[pop-up-team-open]' ) . forEach ( otherBtn => { …" at bounding box center [959, 488] width 1025 height 665
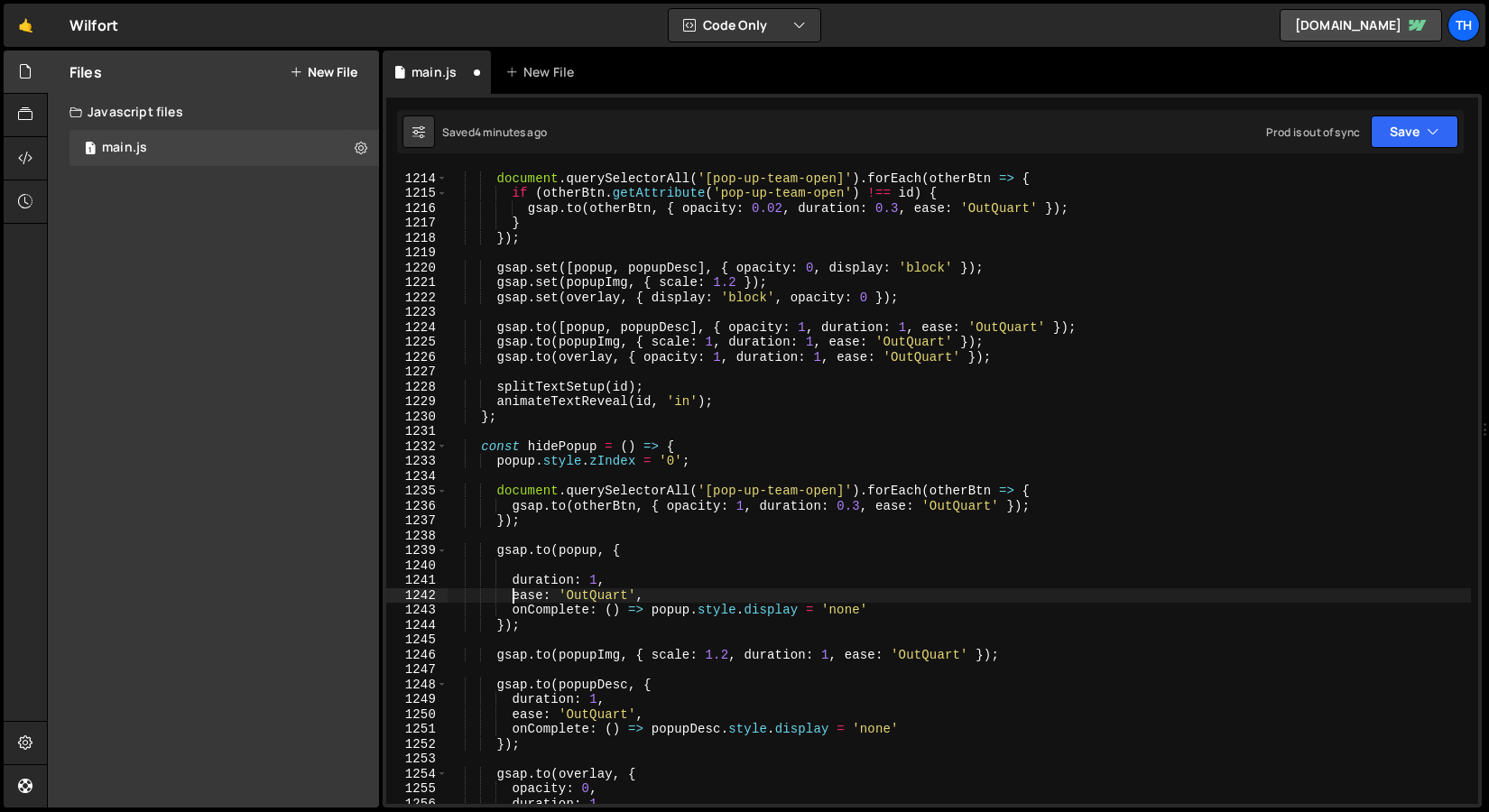
type textarea "duration: 1,"
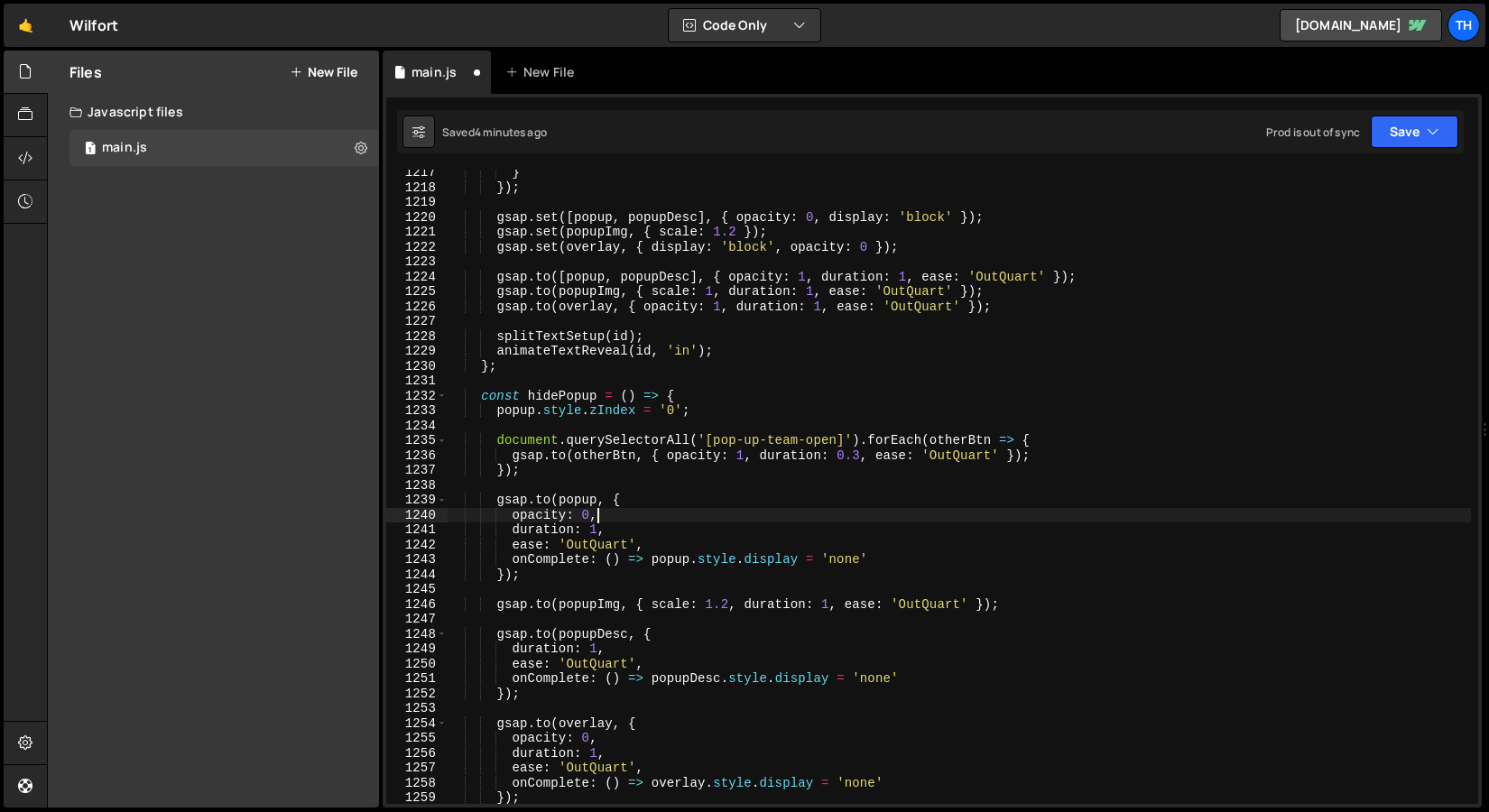
scroll to position [18110, 0]
drag, startPoint x: 560, startPoint y: 273, endPoint x: 700, endPoint y: 273, distance: 140.0
click at [700, 273] on div "} }) ; gsap . set ([ popup , popupDesc ] , { opacity : 0 , display : 'block' })…" at bounding box center [959, 497] width 1025 height 665
click at [566, 495] on div "} }) ; gsap . set ([ popup , popupDesc ] , { opacity : 0 , display : 'block' })…" at bounding box center [959, 497] width 1025 height 665
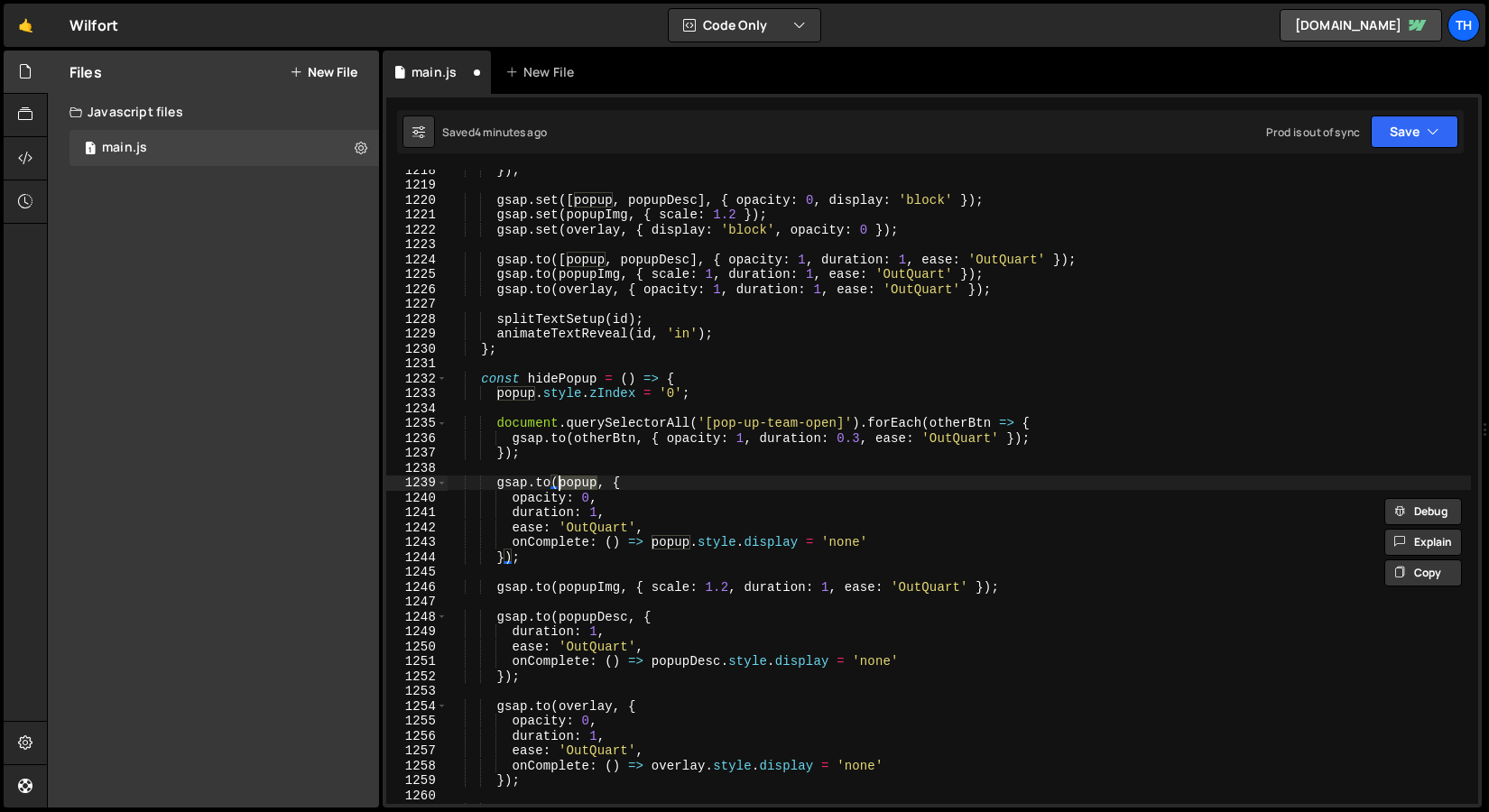
scroll to position [18127, 0]
paste textarea "[popup, popupDesc]"
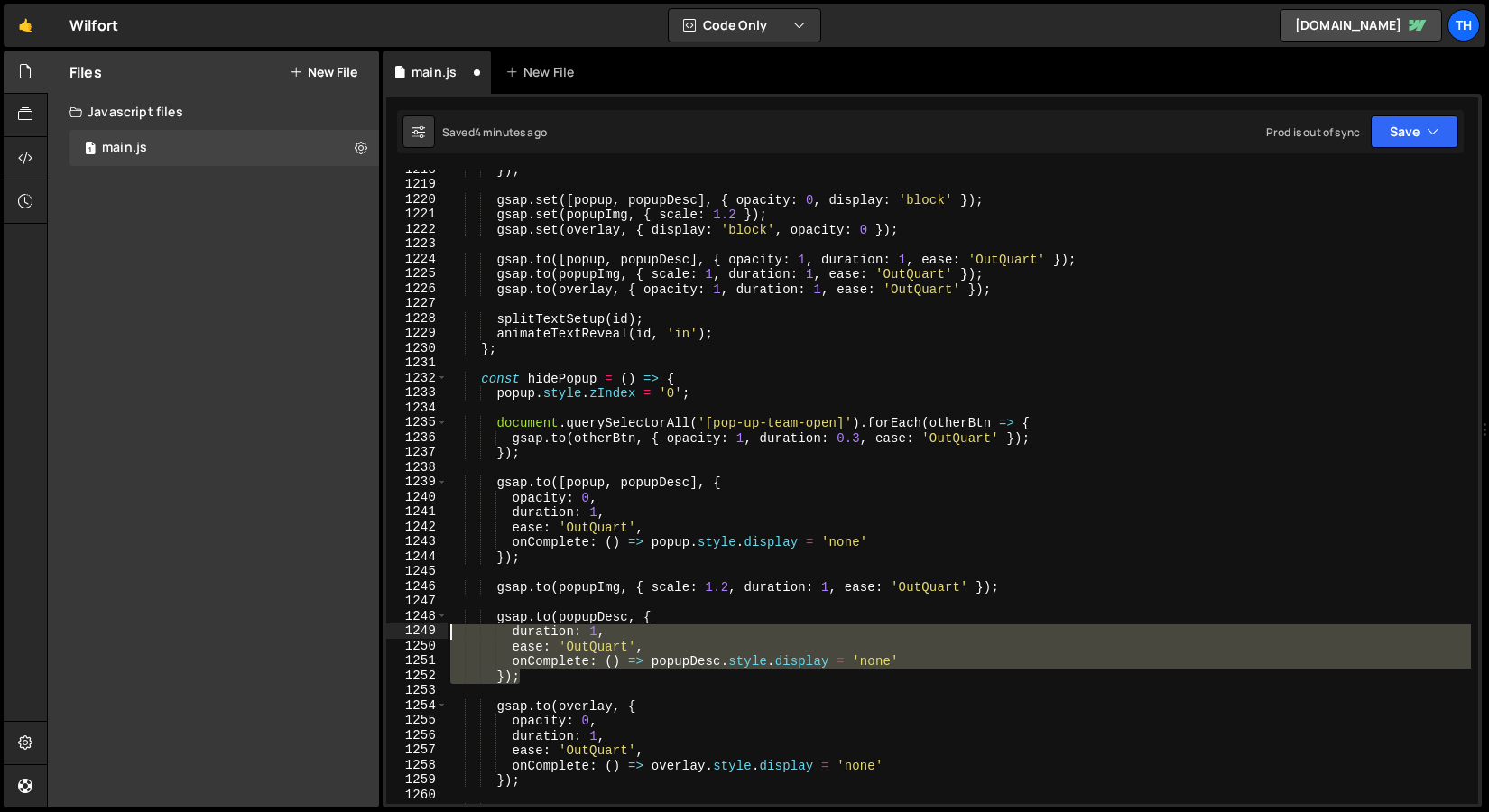
drag, startPoint x: 549, startPoint y: 681, endPoint x: 429, endPoint y: 625, distance: 132.4
click at [429, 625] on div "gsap.to([popup, popupDesc], { 1218 1219 1220 1221 1222 1223 1224 1225 1226 1227…" at bounding box center [933, 486] width 1092 height 635
type textarea "duration: 1, ease: 'OutQuart',"
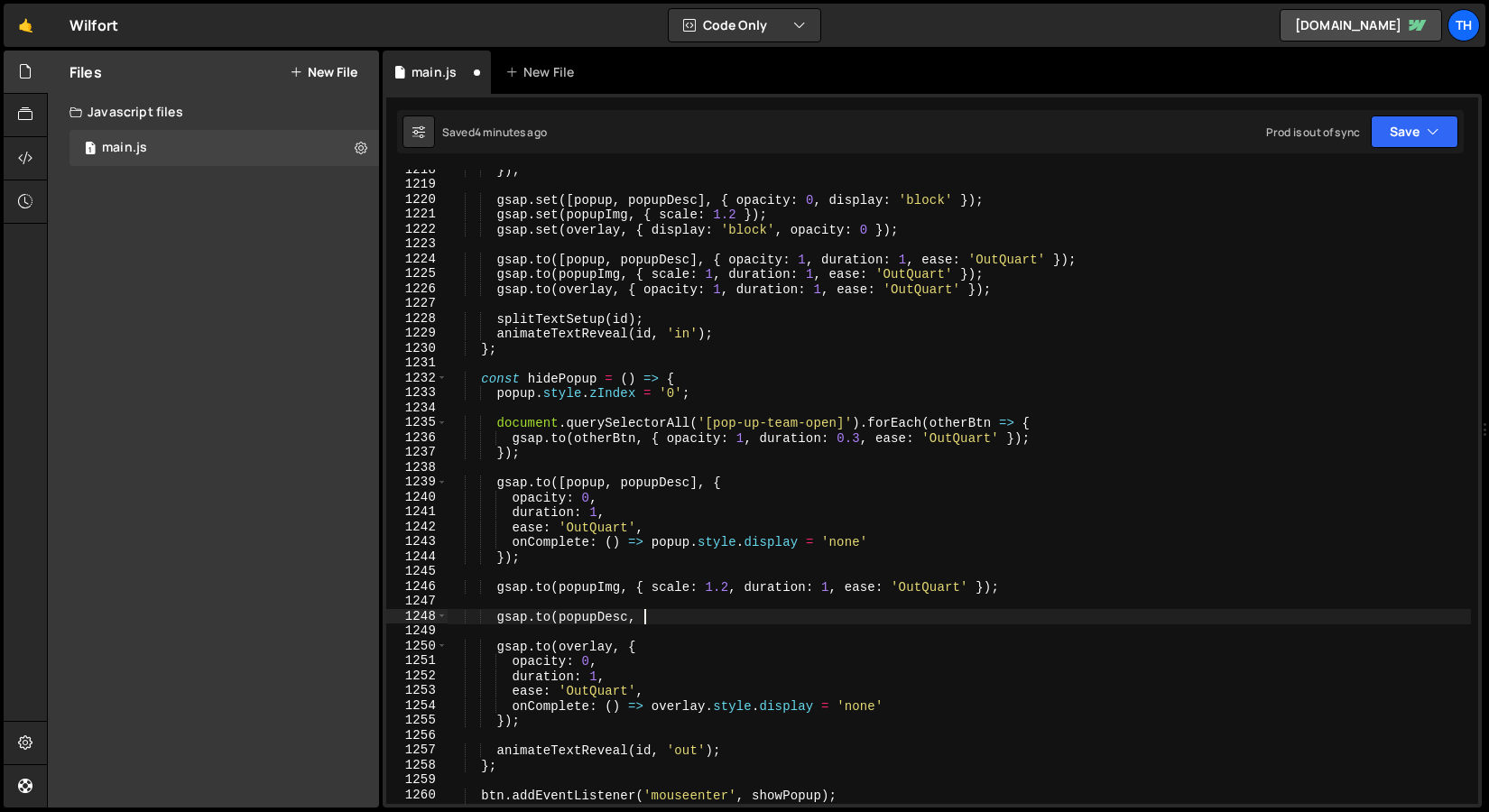
type textarea "gsap.to(popupDesc"
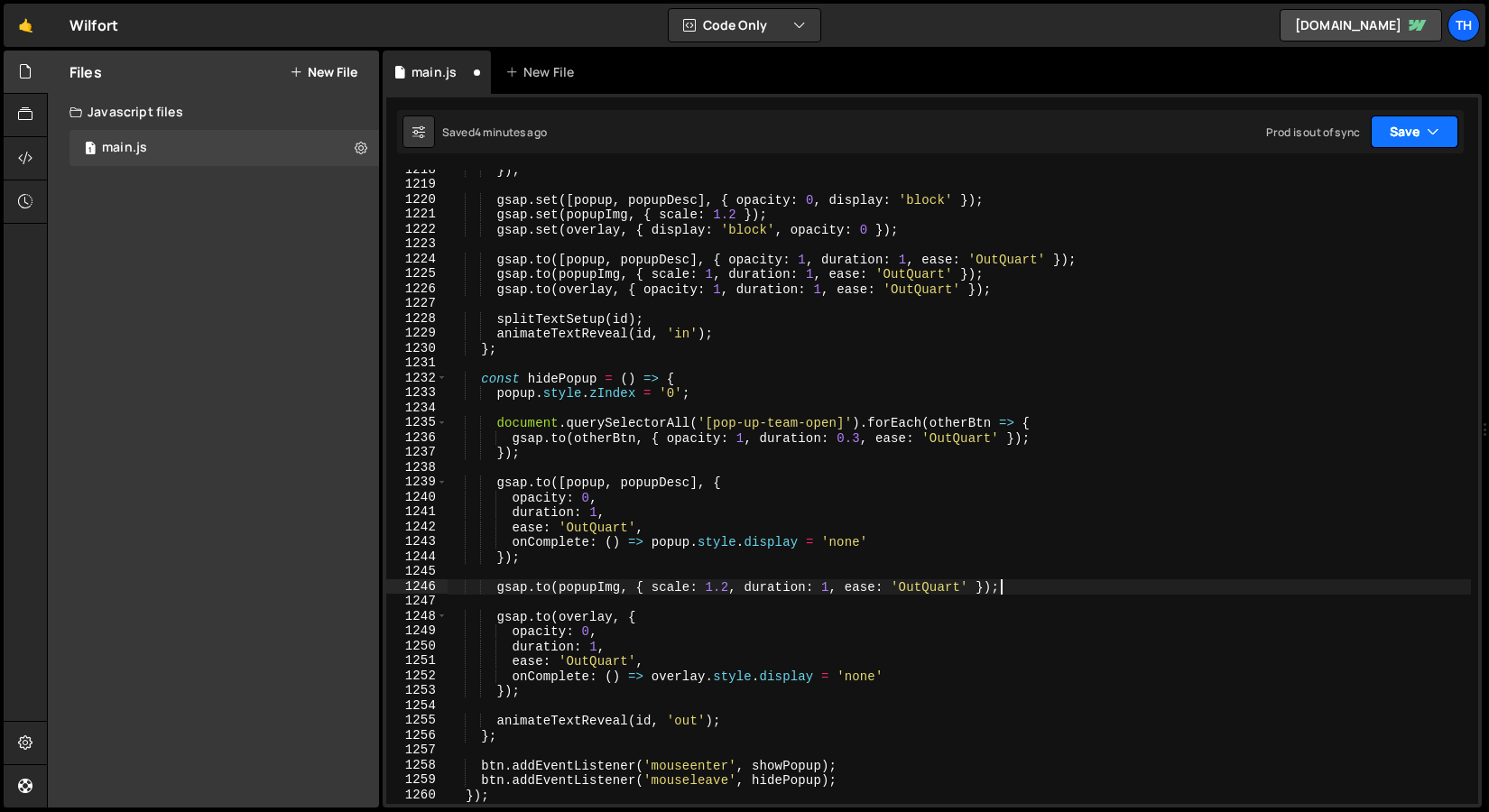
click at [1409, 143] on button "Save" at bounding box center [1415, 132] width 88 height 33
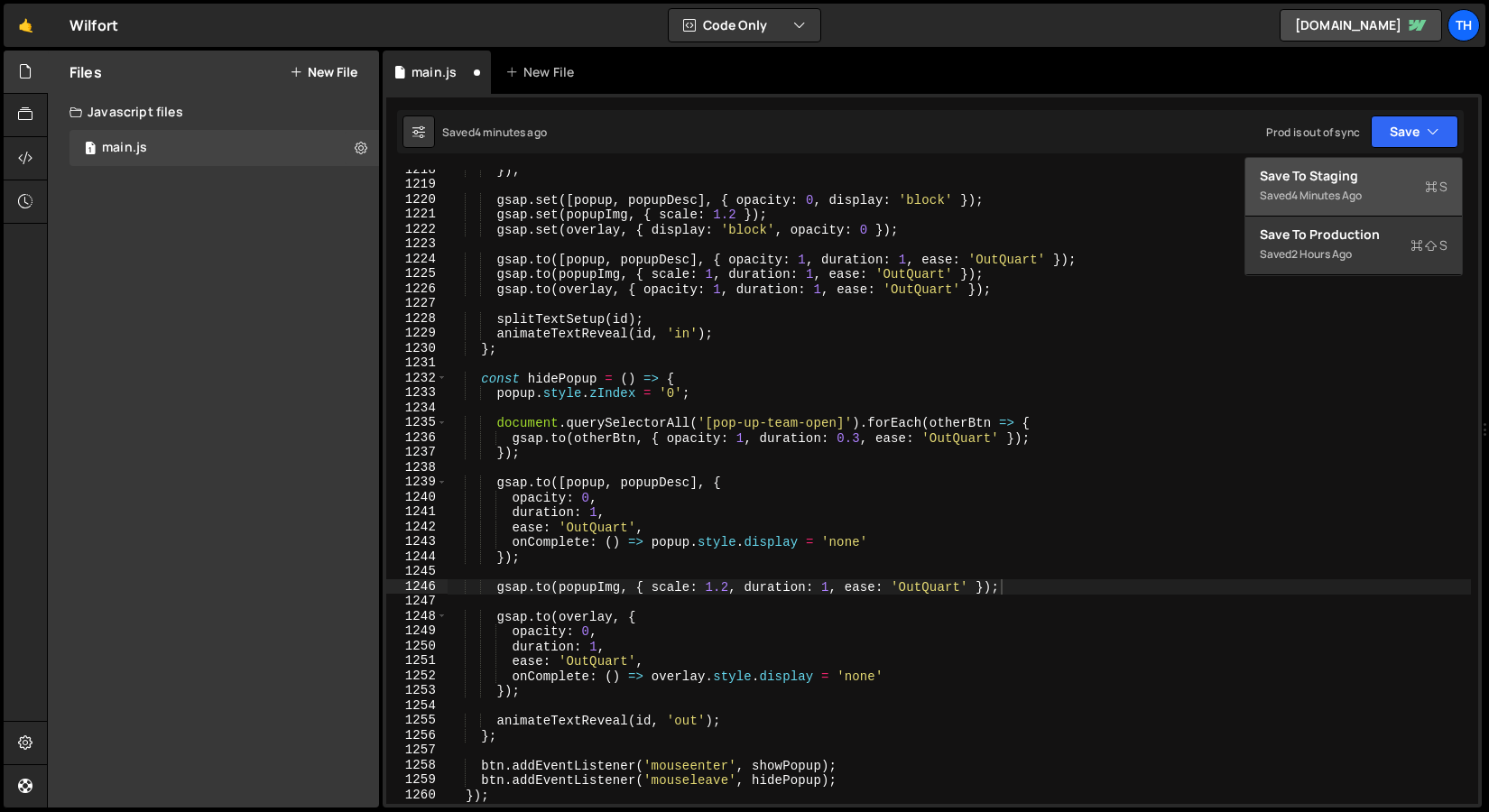
click at [1385, 169] on div "Save to Staging S" at bounding box center [1353, 176] width 187 height 18
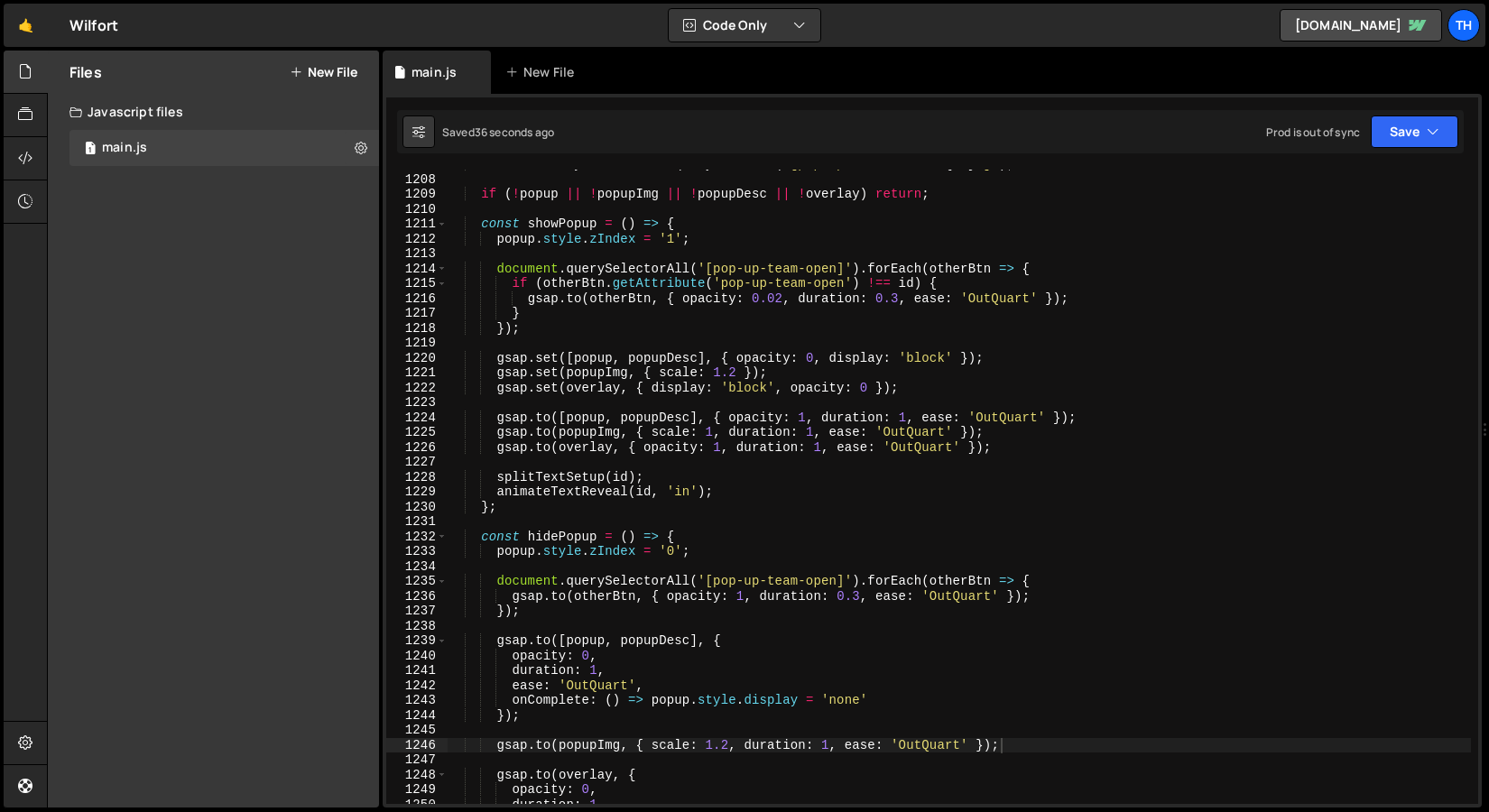
scroll to position [17968, 0]
click at [895, 302] on div "const overlay = document . querySelector ( ` [pop-up-team-over=" ${ id } "] ` )…" at bounding box center [959, 490] width 1025 height 665
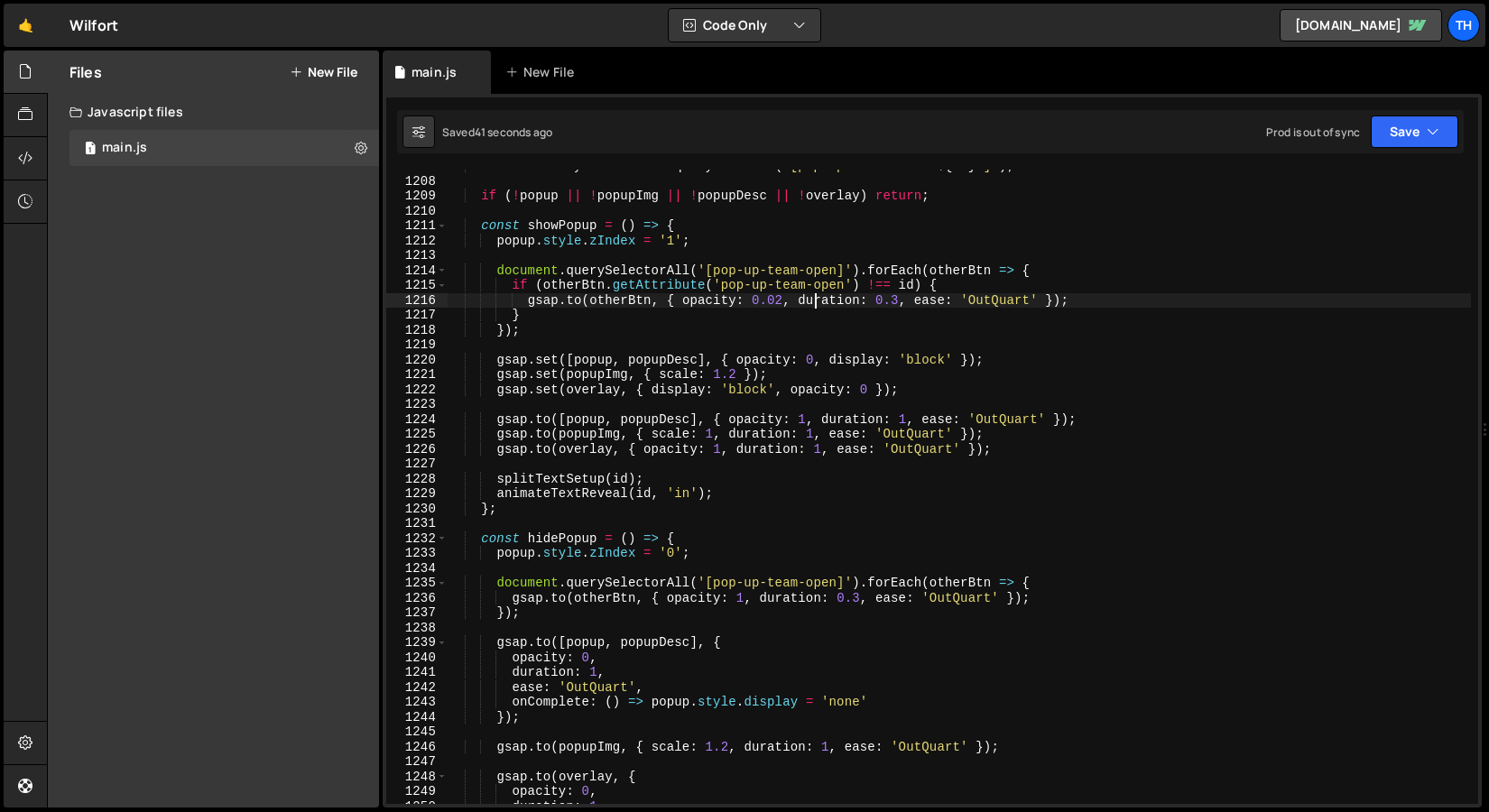
click at [814, 302] on div "const overlay = document . querySelector ( ` [pop-up-team-over=" ${ id } "] ` )…" at bounding box center [959, 490] width 1025 height 665
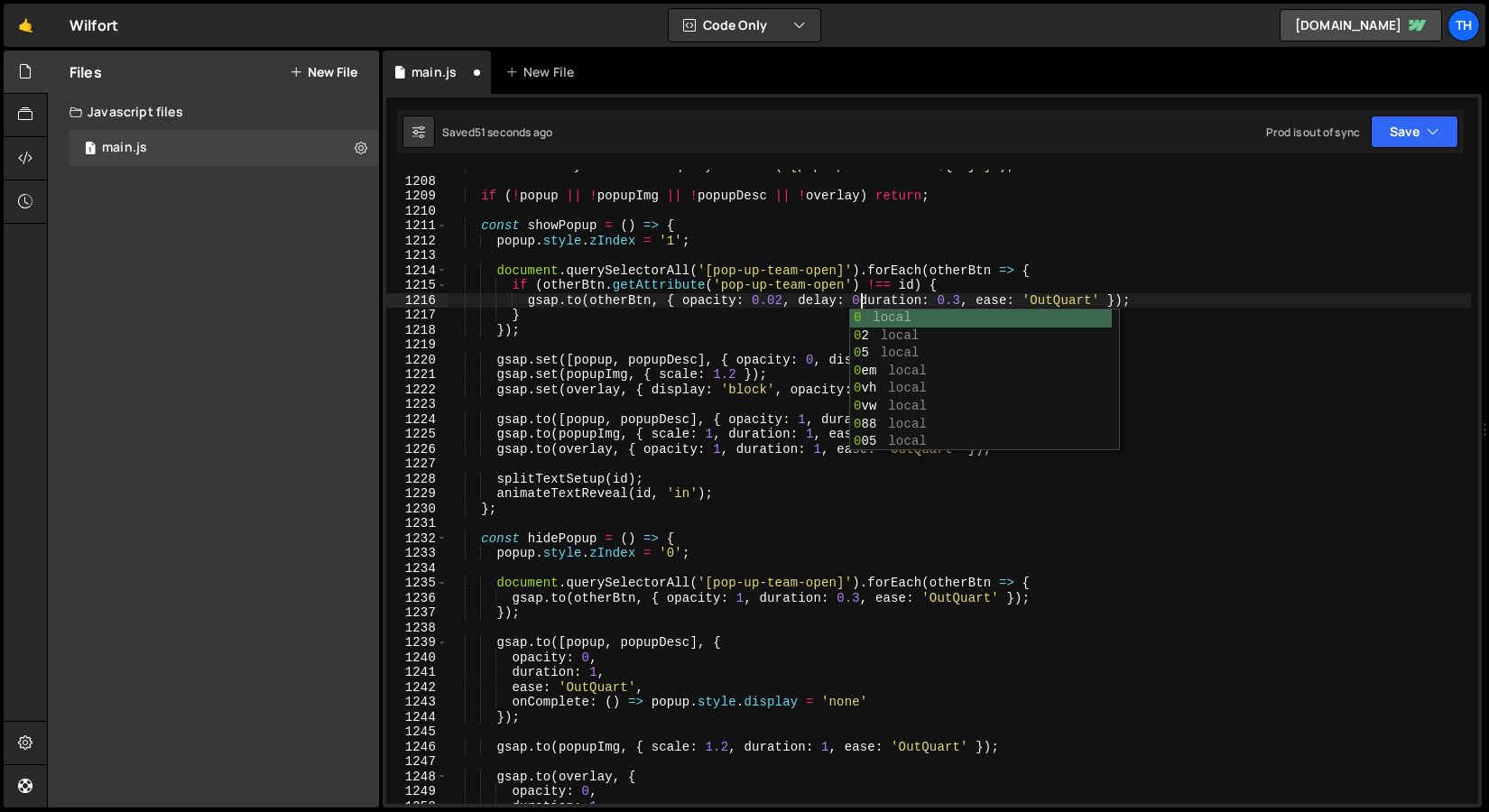
scroll to position [0, 28]
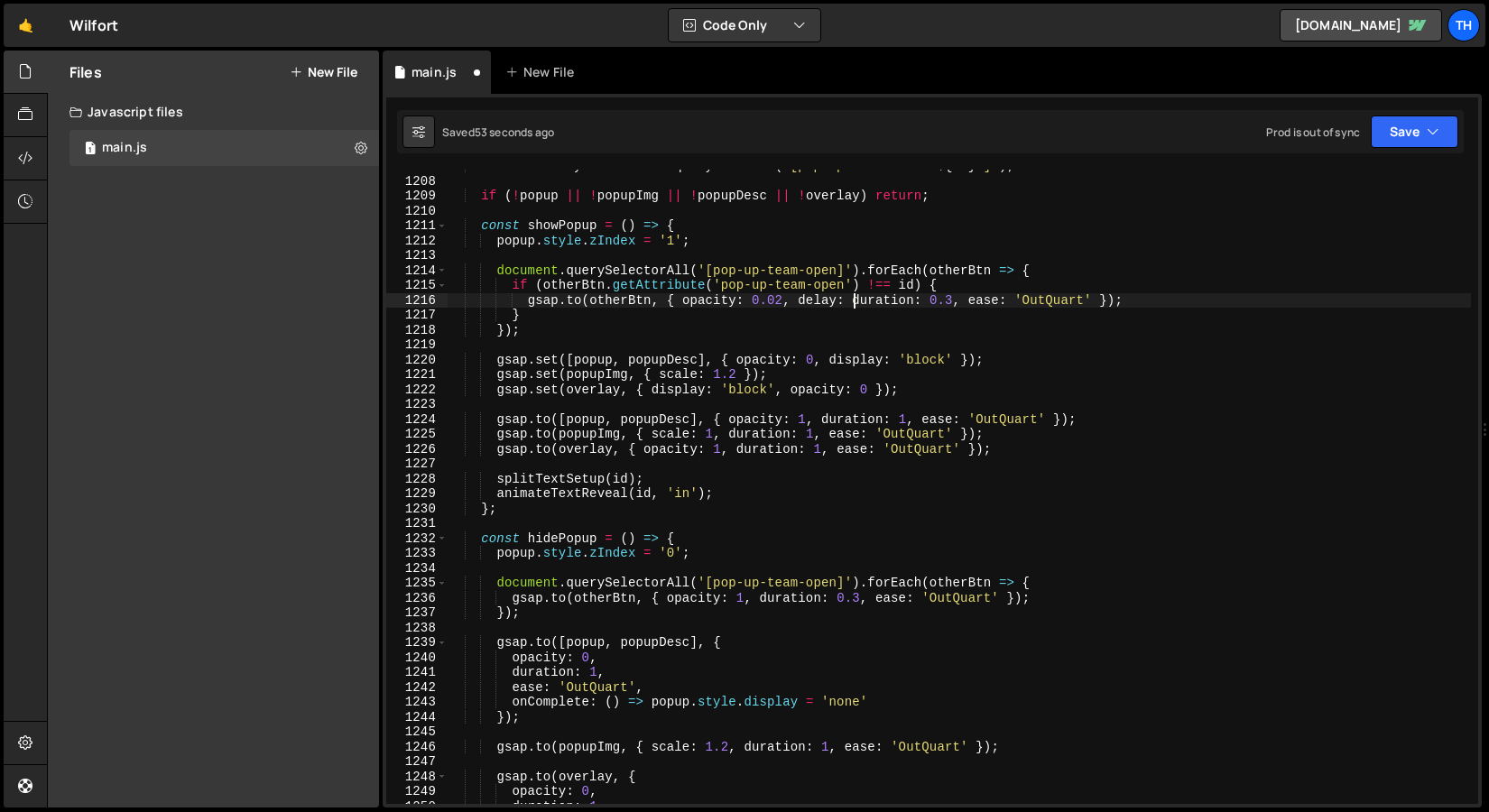
click at [953, 298] on div "const overlay = document . querySelector ( ` [pop-up-team-over=" ${ id } "] ` )…" at bounding box center [959, 490] width 1025 height 665
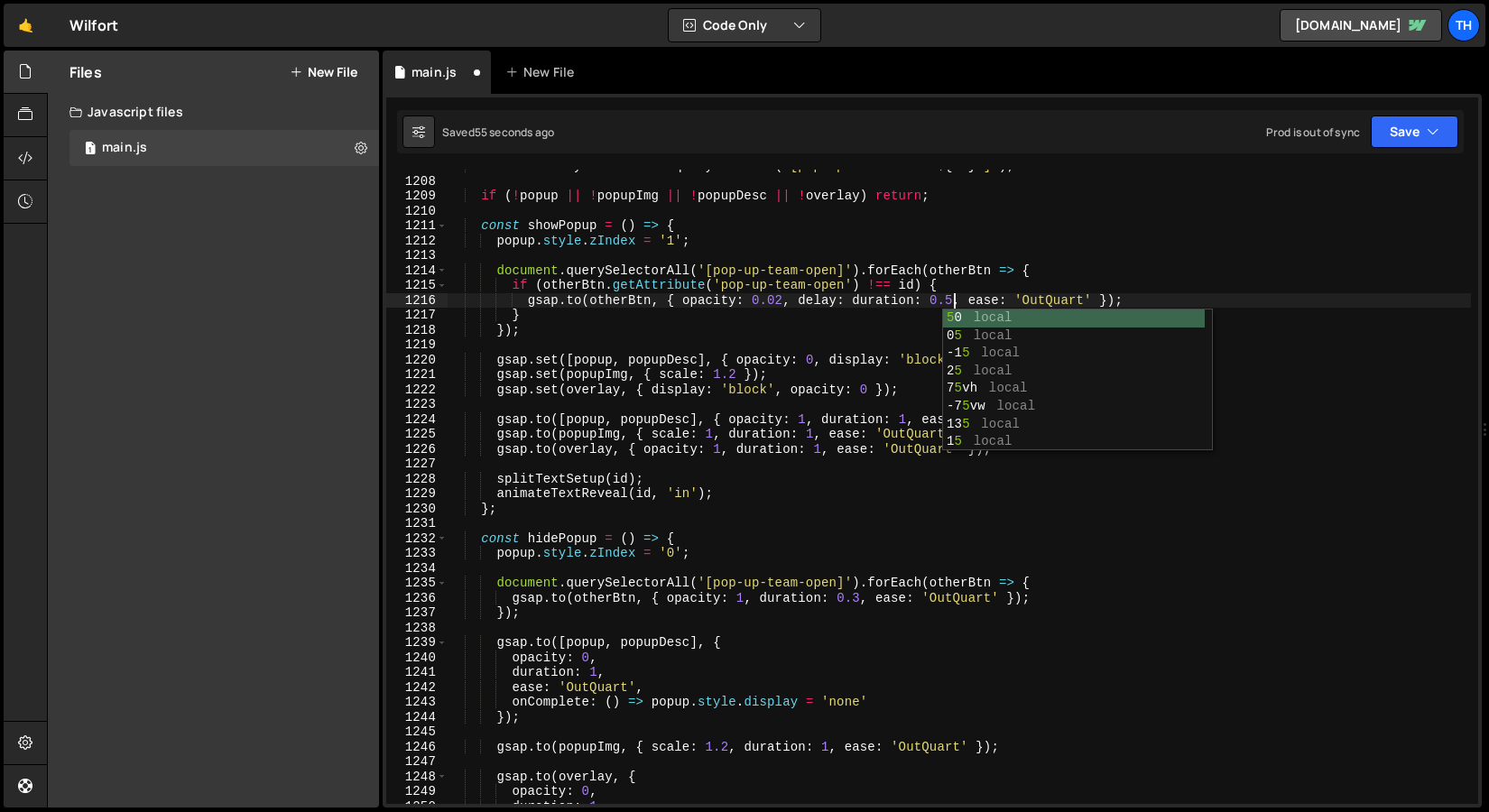
scroll to position [0, 35]
click at [844, 301] on div "const overlay = document . querySelector ( ` [pop-up-team-over=" ${ id } "] ` )…" at bounding box center [959, 490] width 1025 height 665
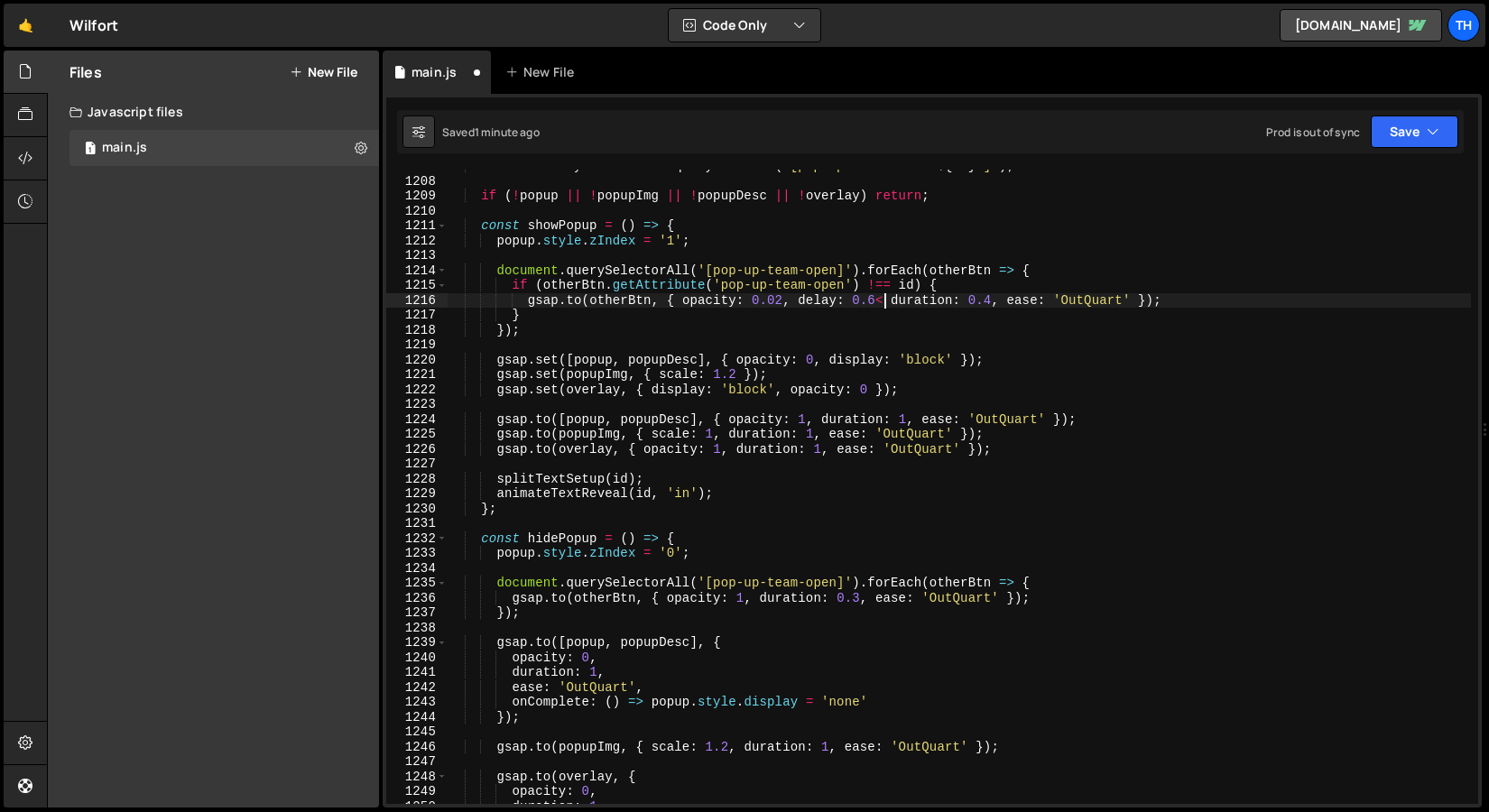
scroll to position [0, 30]
drag, startPoint x: 798, startPoint y: 304, endPoint x: 889, endPoint y: 306, distance: 91.0
click at [890, 306] on div "const overlay = document . querySelector ( ` [pop-up-team-over=" ${ id } "] ` )…" at bounding box center [959, 490] width 1025 height 665
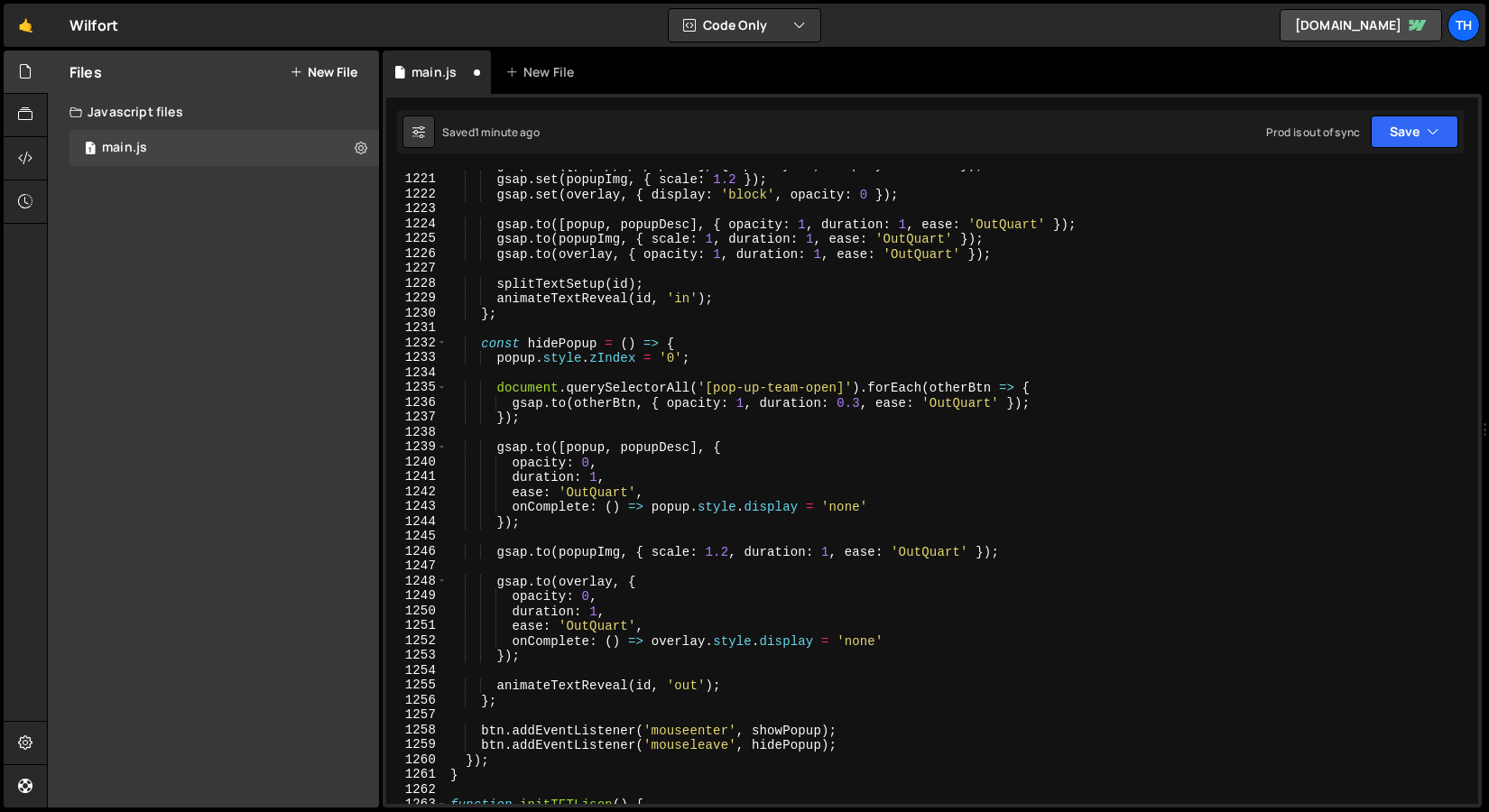
scroll to position [18163, 0]
click at [864, 402] on div "gsap . set ([ popup , popupDesc ] , { opacity : 0 , display : 'block' }) ; gsap…" at bounding box center [959, 489] width 1025 height 665
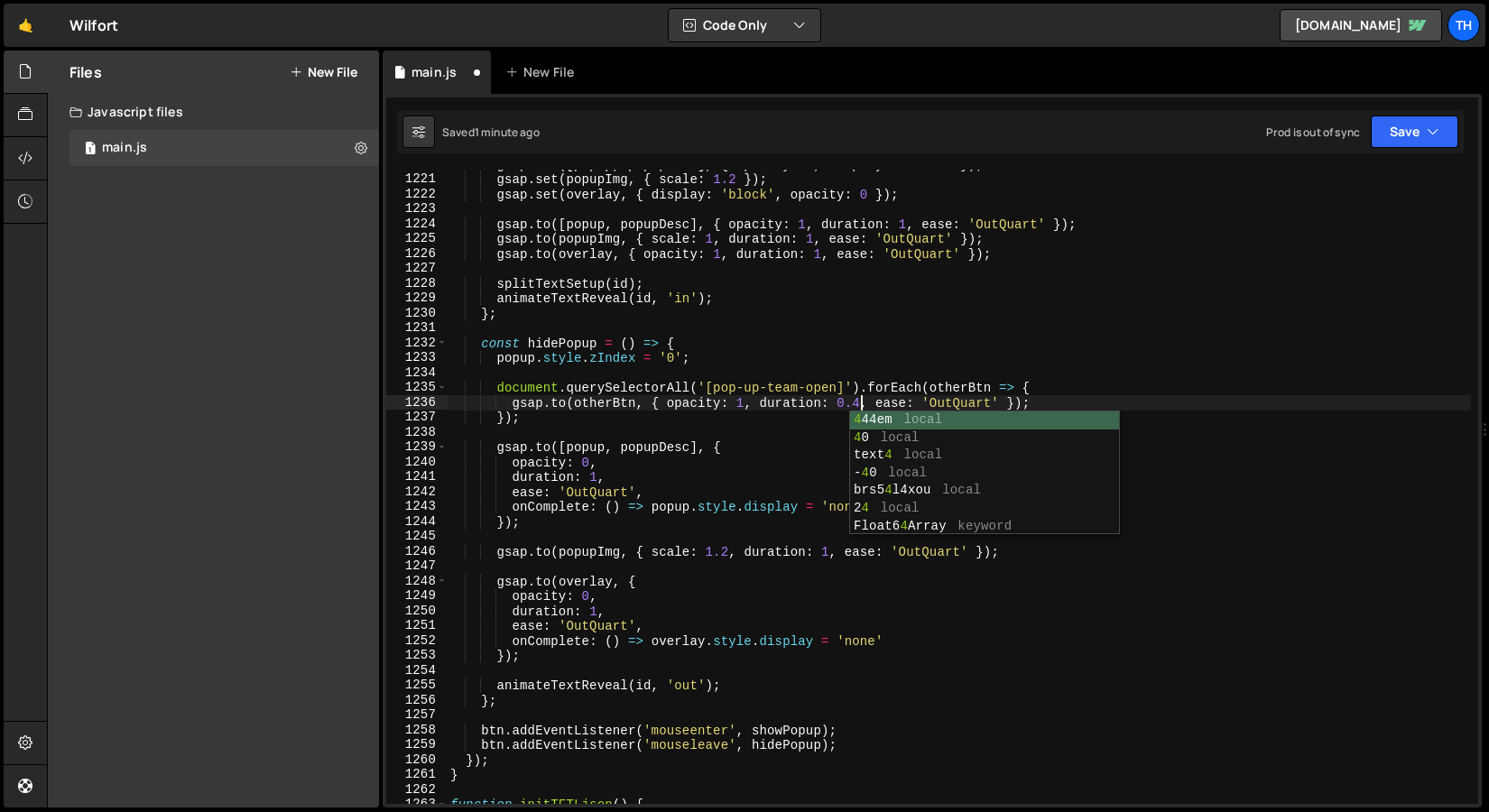
scroll to position [0, 29]
click at [759, 402] on div "gsap . set ([ popup , popupDesc ] , { opacity : 0 , display : 'block' }) ; gsap…" at bounding box center [959, 489] width 1025 height 665
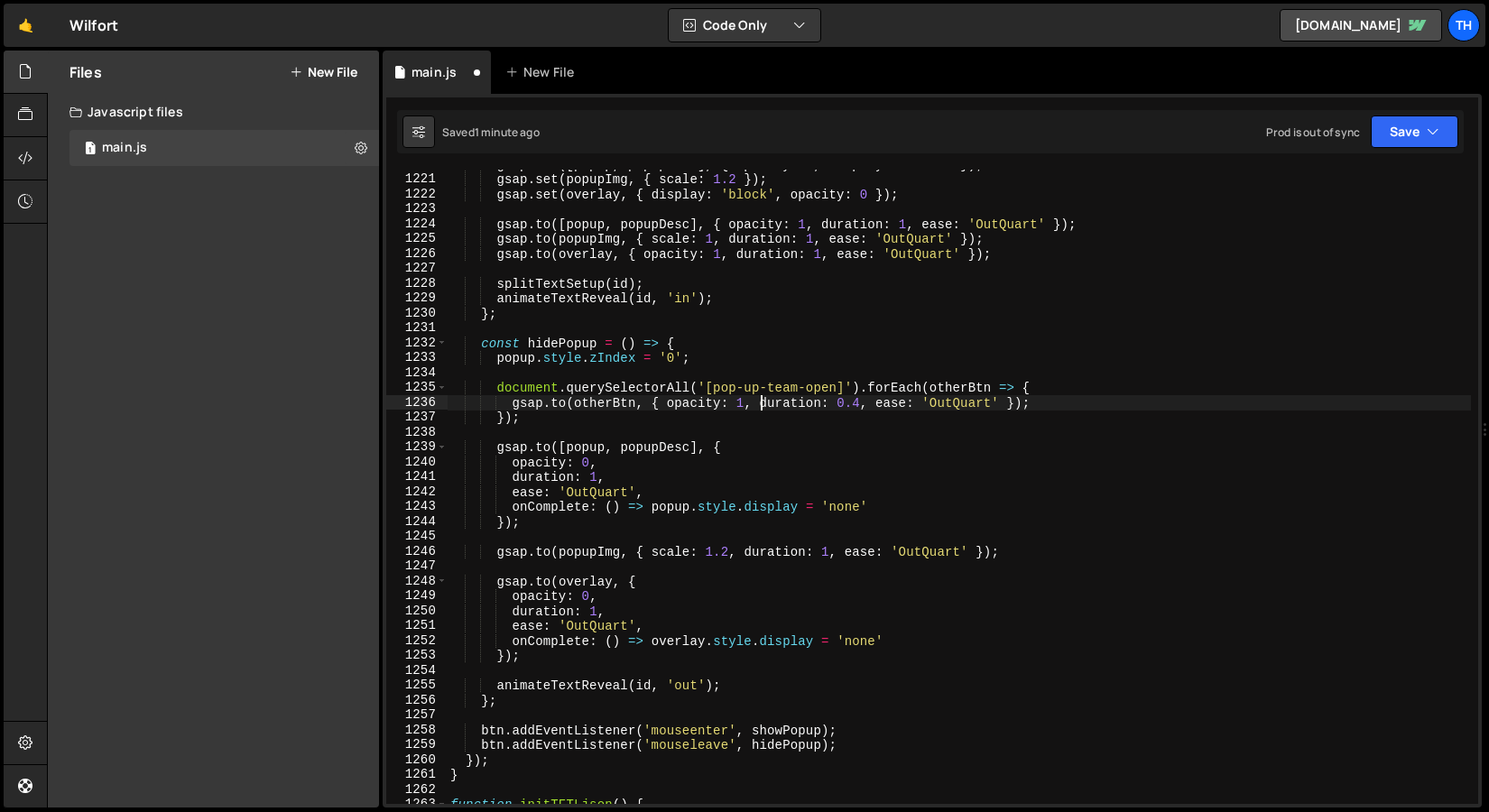
paste textarea "elay: 0.6, d"
click at [1424, 150] on div "Saved 1 minute ago Prod is out of sync Upgrade to Edit Save Save to Staging S S…" at bounding box center [931, 131] width 1067 height 43
click at [1424, 148] on div "Saved 1 minute ago Prod is out of sync Upgrade to Edit Save Save to Staging S S…" at bounding box center [931, 131] width 1067 height 43
click at [1423, 144] on button "Save" at bounding box center [1415, 132] width 88 height 33
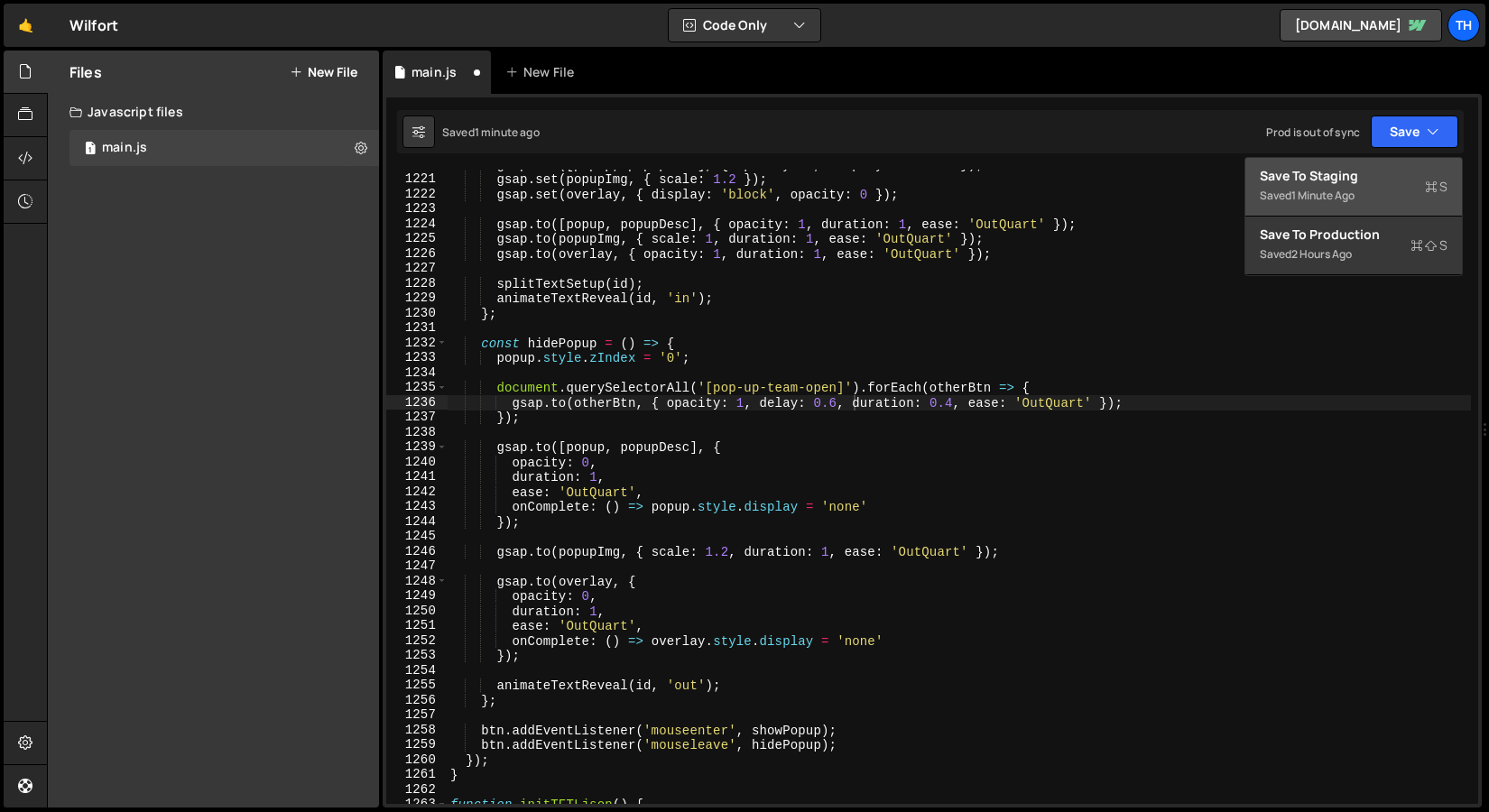
click at [1393, 177] on div "Save to Staging S" at bounding box center [1353, 176] width 187 height 18
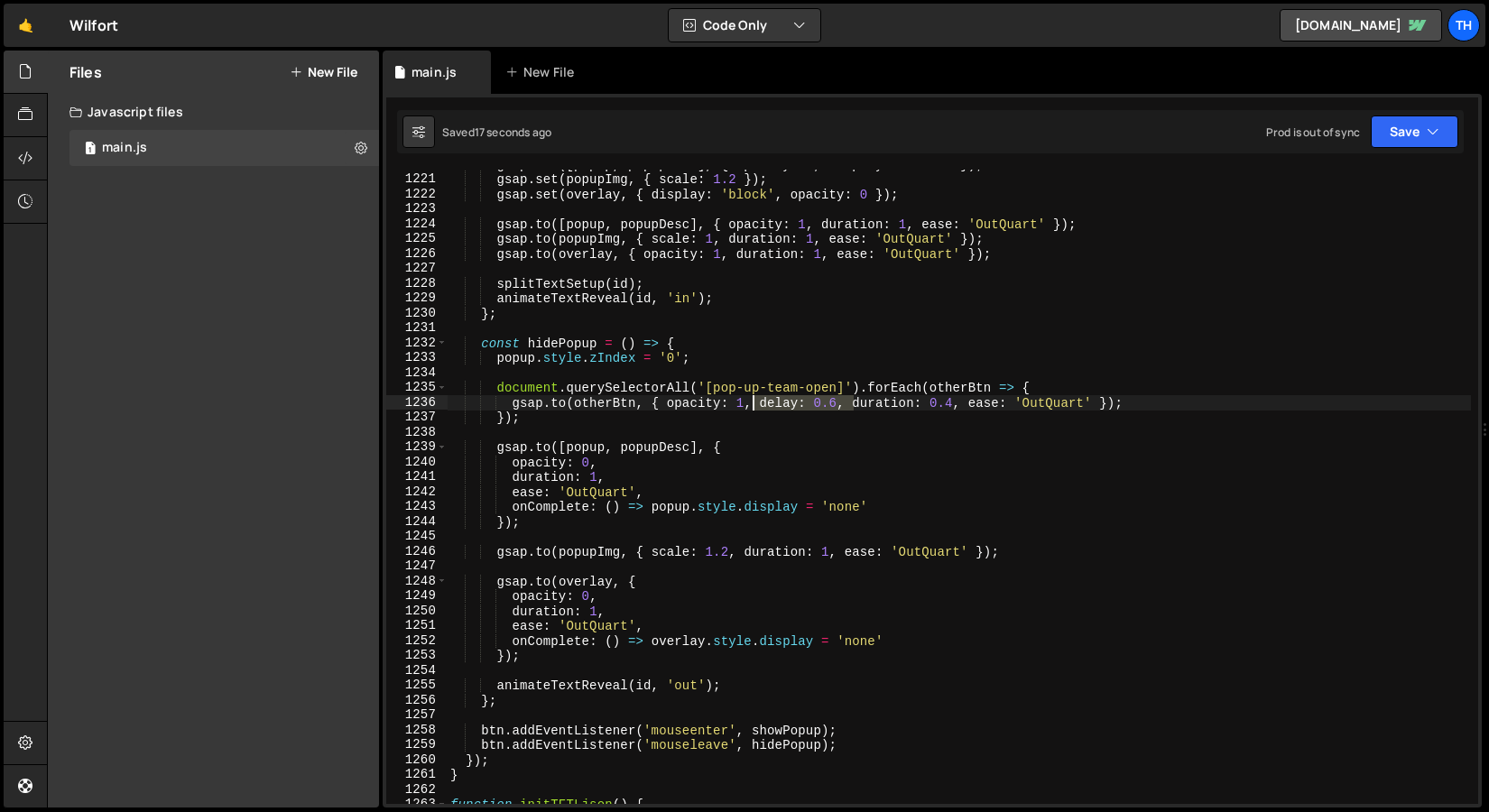
drag, startPoint x: 854, startPoint y: 406, endPoint x: 758, endPoint y: 410, distance: 96.1
click at [758, 410] on div "gsap . set ([ popup , popupDesc ] , { opacity : 0 , display : 'block' }) ; gsap…" at bounding box center [959, 489] width 1025 height 665
drag, startPoint x: 759, startPoint y: 407, endPoint x: 852, endPoint y: 403, distance: 93.1
click at [852, 403] on div "gsap . set ([ popup , popupDesc ] , { opacity : 0 , display : 'block' }) ; gsap…" at bounding box center [959, 489] width 1025 height 665
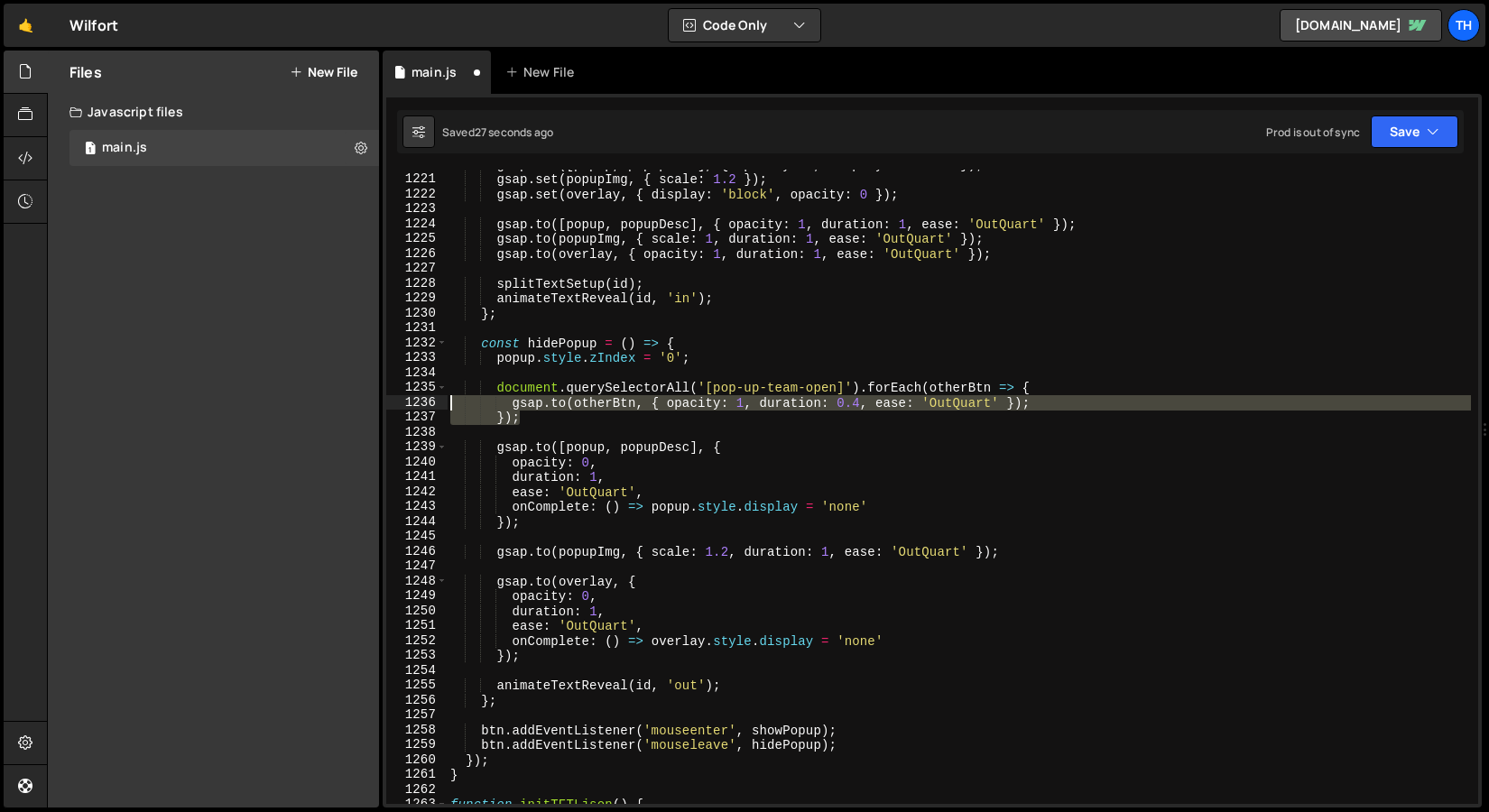
drag, startPoint x: 578, startPoint y: 418, endPoint x: 378, endPoint y: 391, distance: 201.8
click at [378, 391] on div "Files New File Javascript files 1 main.js 0 CSS files Copy share link Edit File…" at bounding box center [767, 429] width 1442 height 758
type textarea "document.querySelectorAll('[pop-up-team-open]').forEach(otherBtn => { gsap.to(o…"
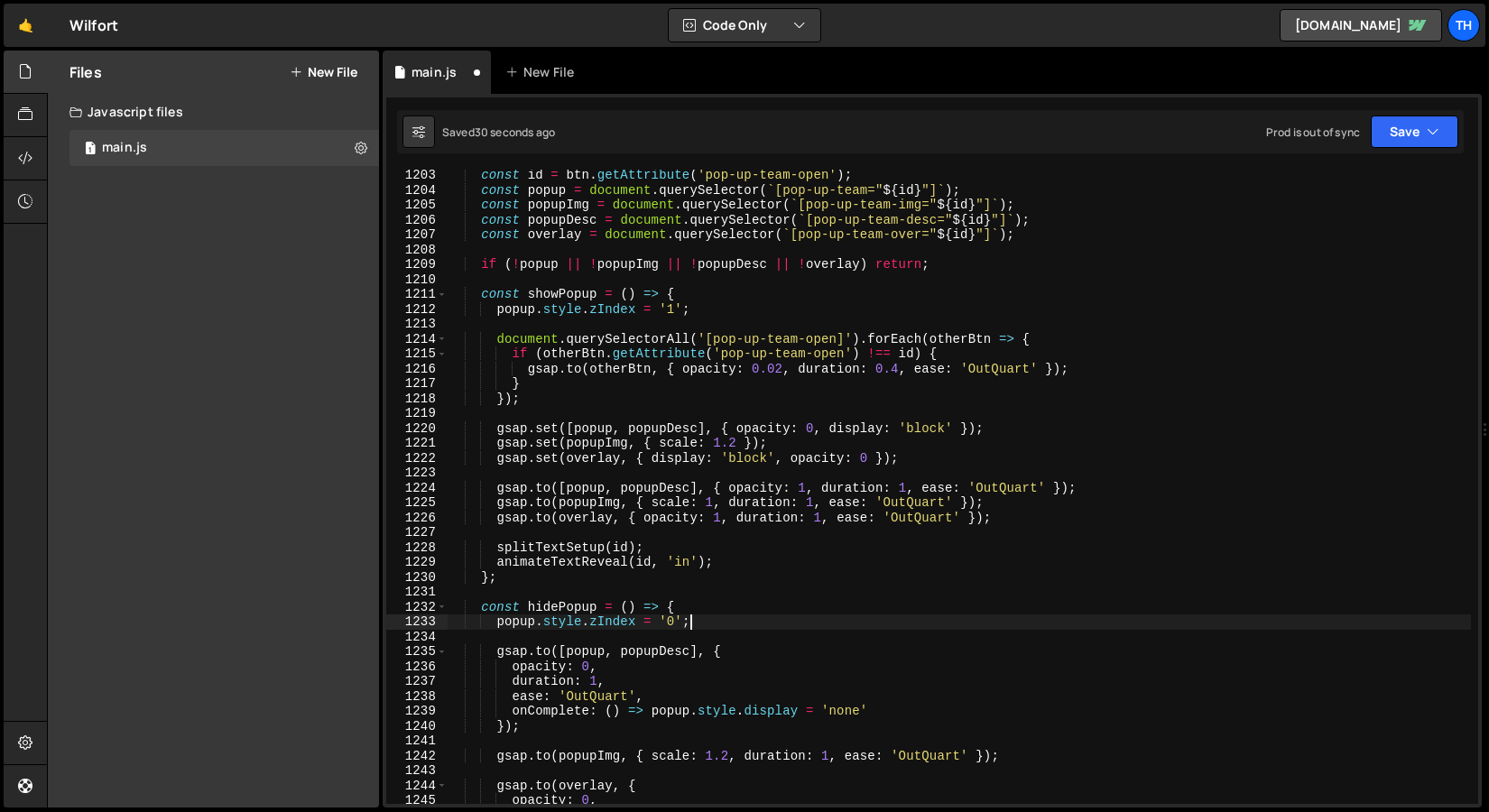
scroll to position [17899, 0]
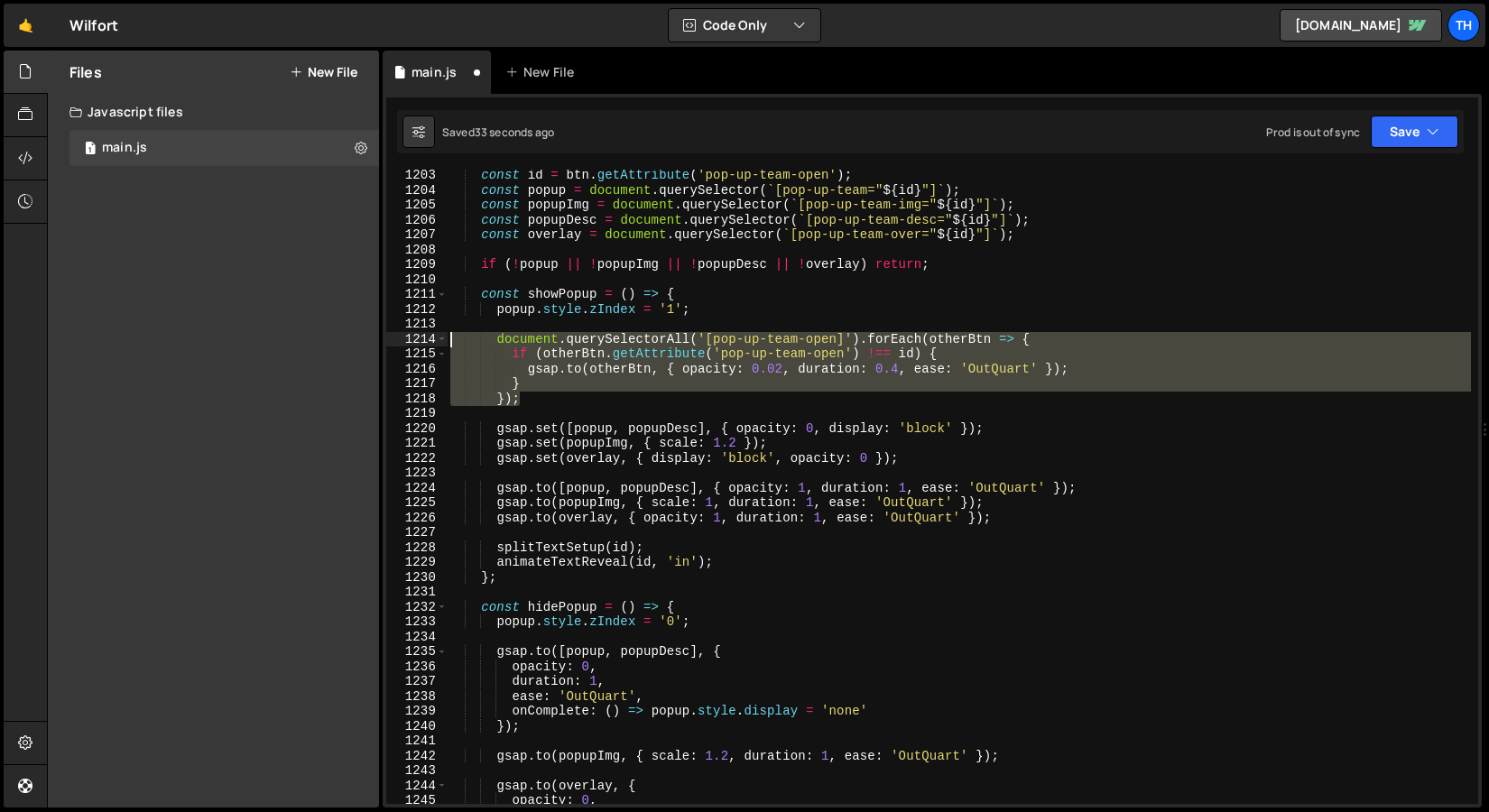
drag, startPoint x: 541, startPoint y: 399, endPoint x: 317, endPoint y: 341, distance: 231.4
click at [317, 341] on div "Files New File Javascript files 1 main.js 0 CSS files Copy share link Edit File…" at bounding box center [767, 429] width 1442 height 758
type textarea "document.querySelectorAll('[pop-up-team-open]').forEach(otherBtn => { if (other…"
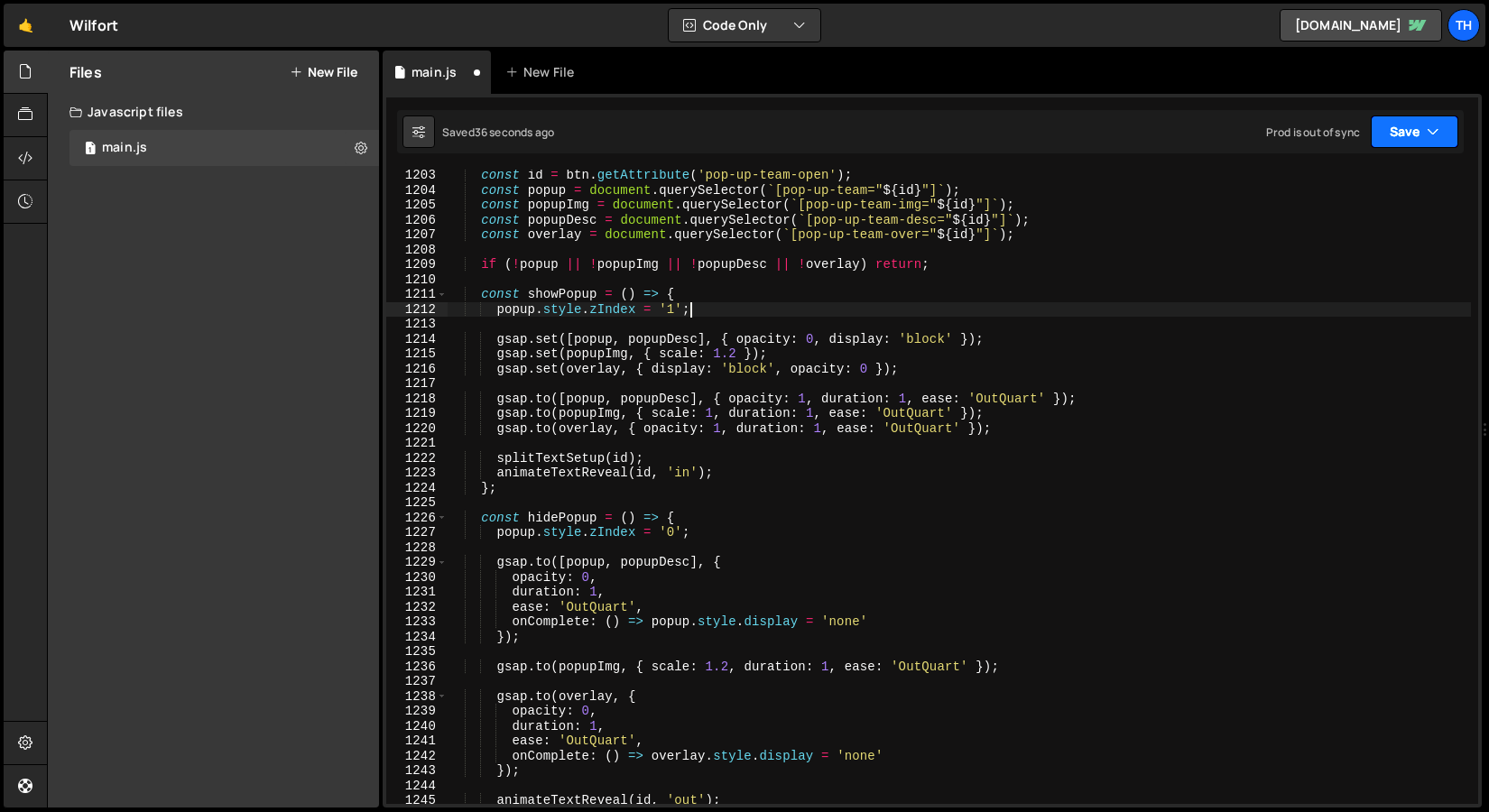
click at [1396, 130] on button "Save" at bounding box center [1415, 132] width 88 height 33
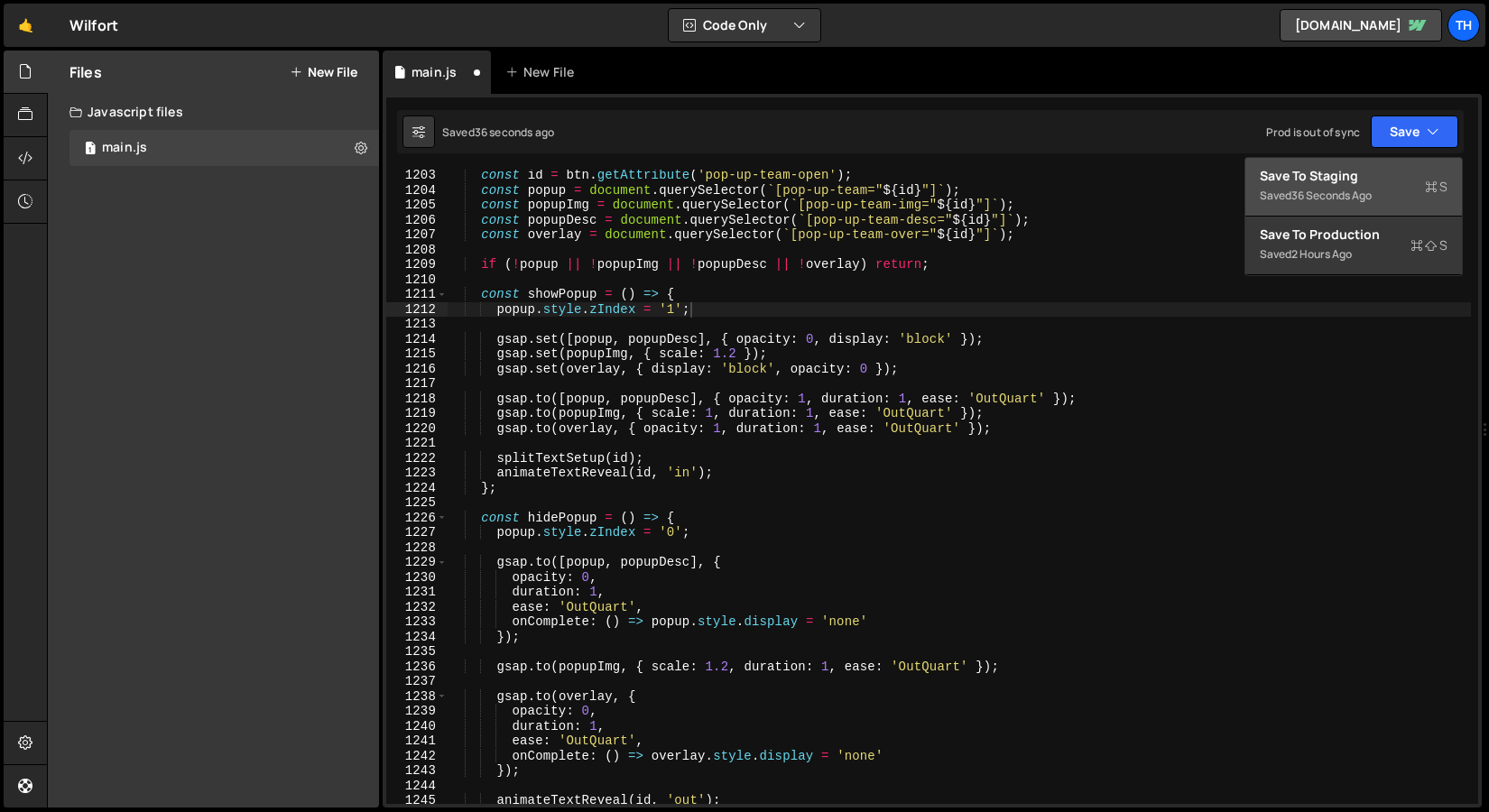
click at [1356, 165] on button "Save to Staging S Saved 36 seconds ago" at bounding box center [1353, 187] width 216 height 59
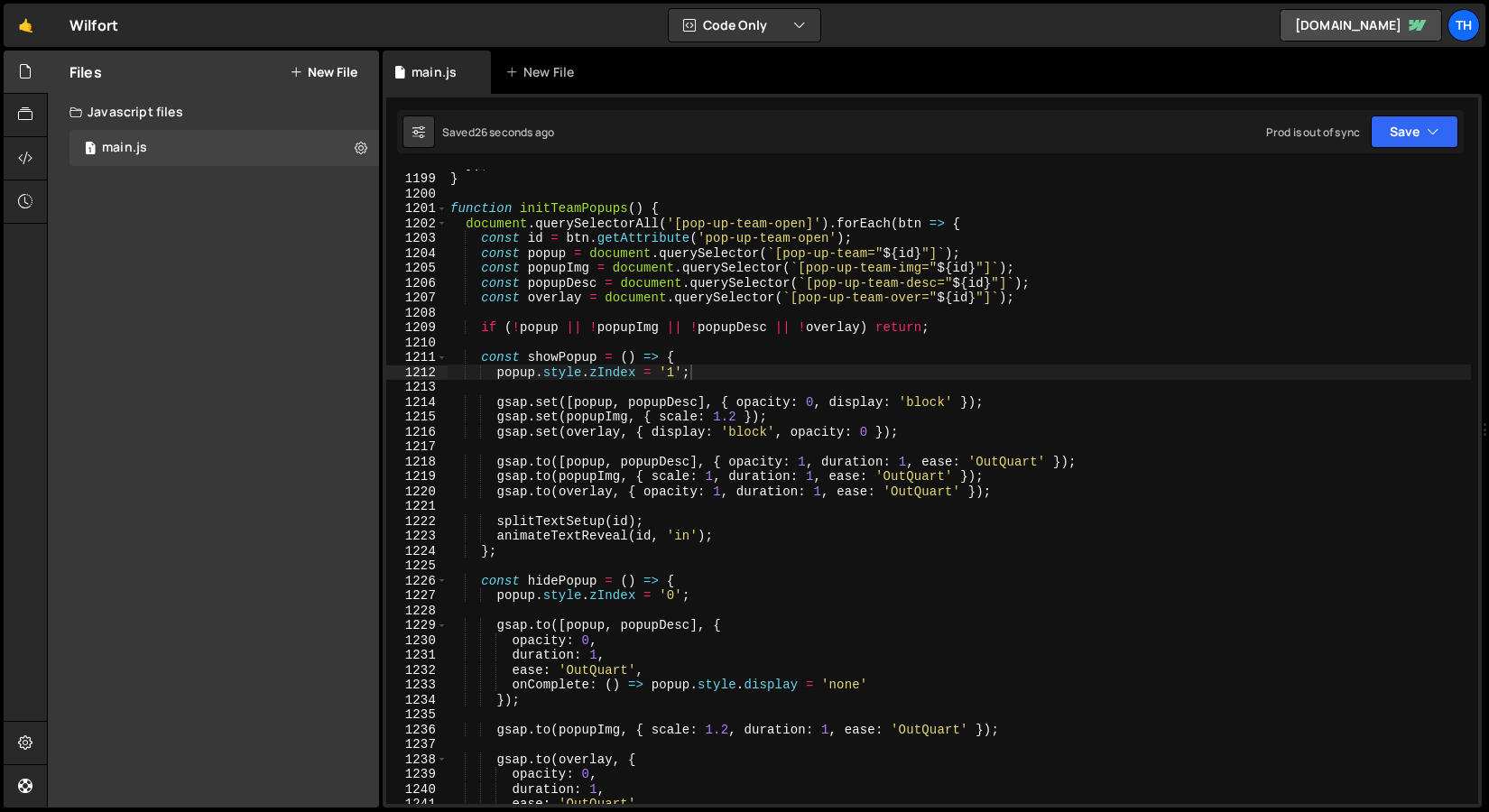
scroll to position [17810, 0]
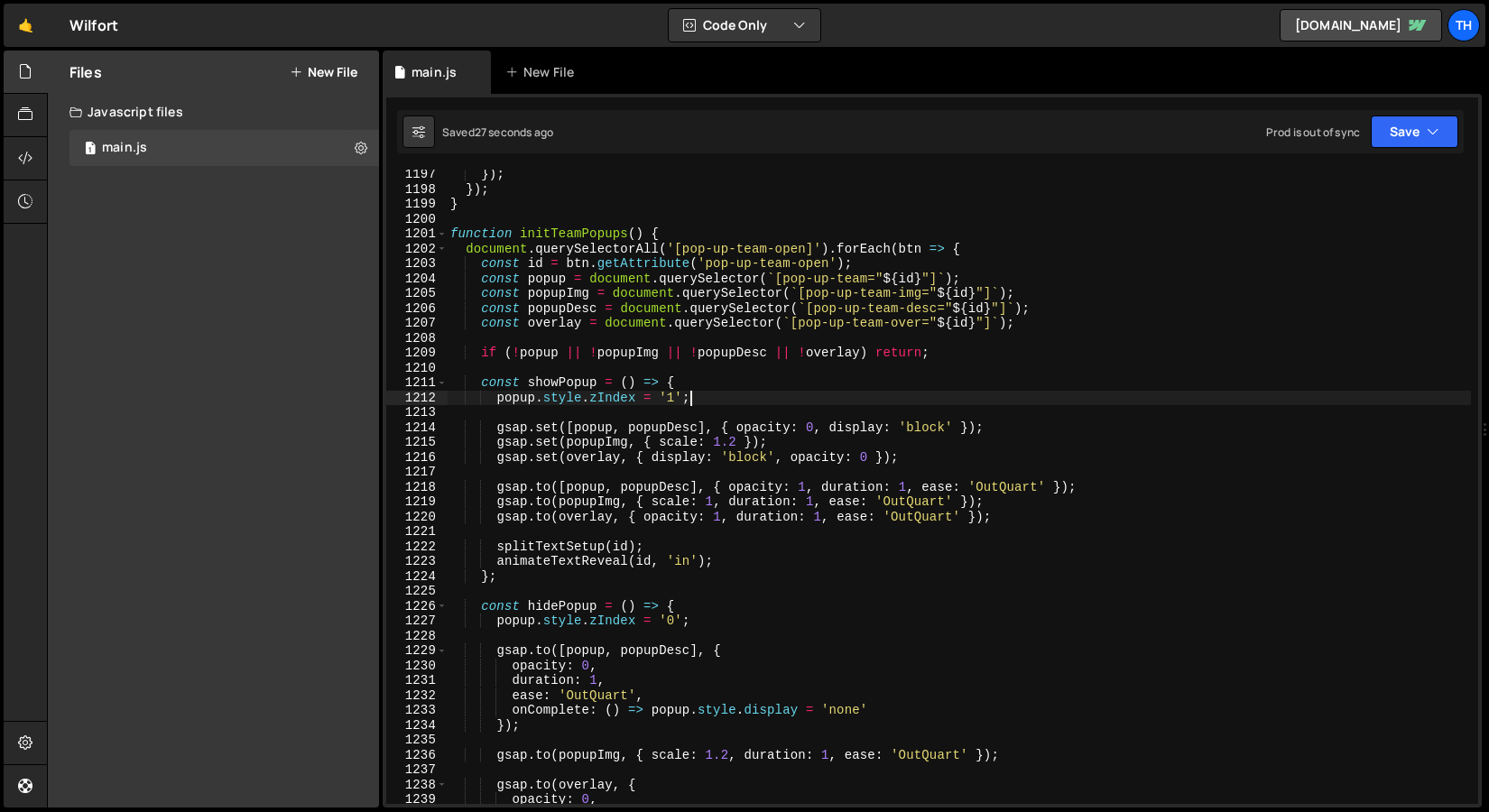
click at [447, 377] on div "1211" at bounding box center [418, 383] width 62 height 15
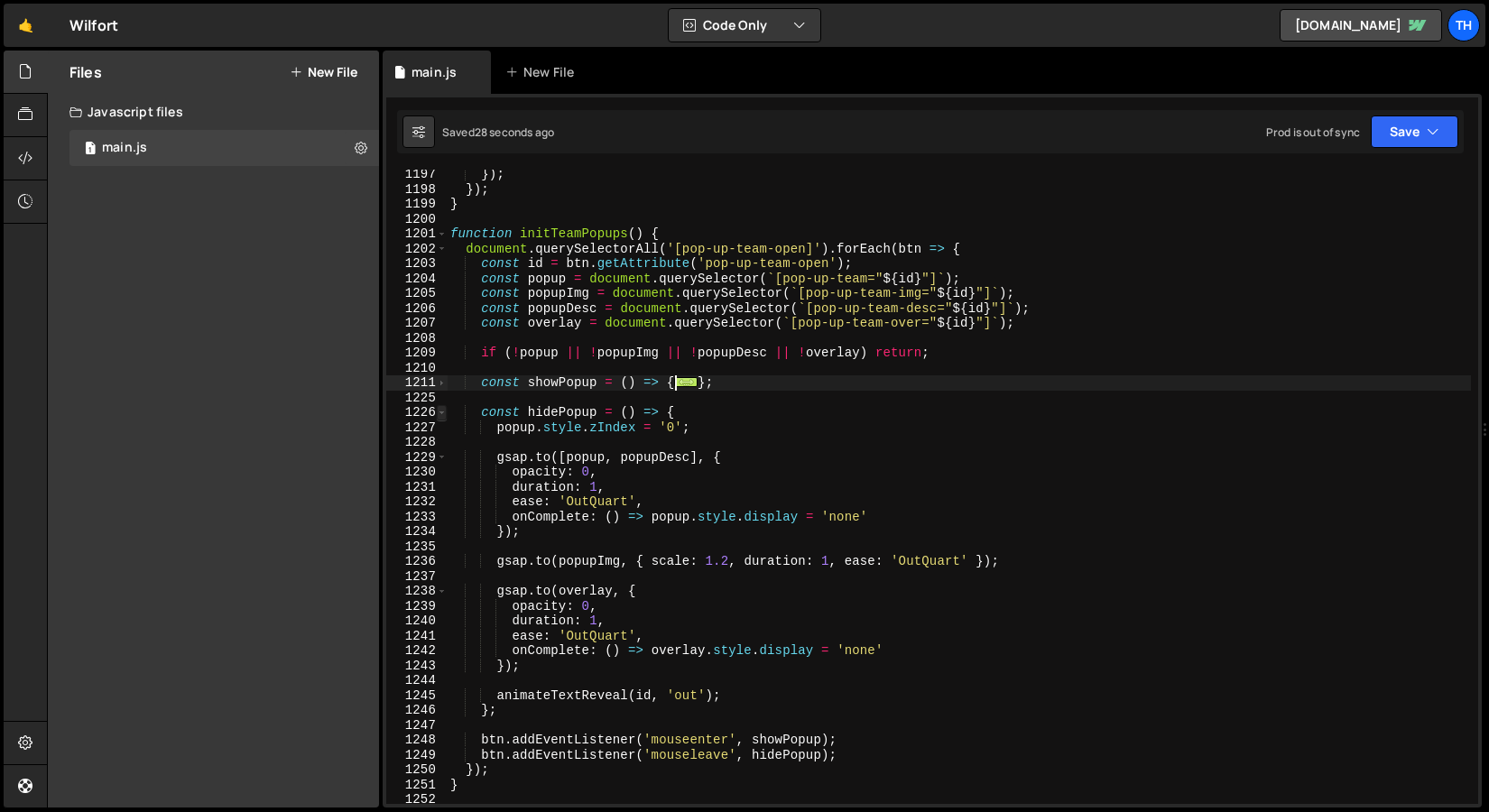
click at [441, 406] on span at bounding box center [442, 412] width 10 height 15
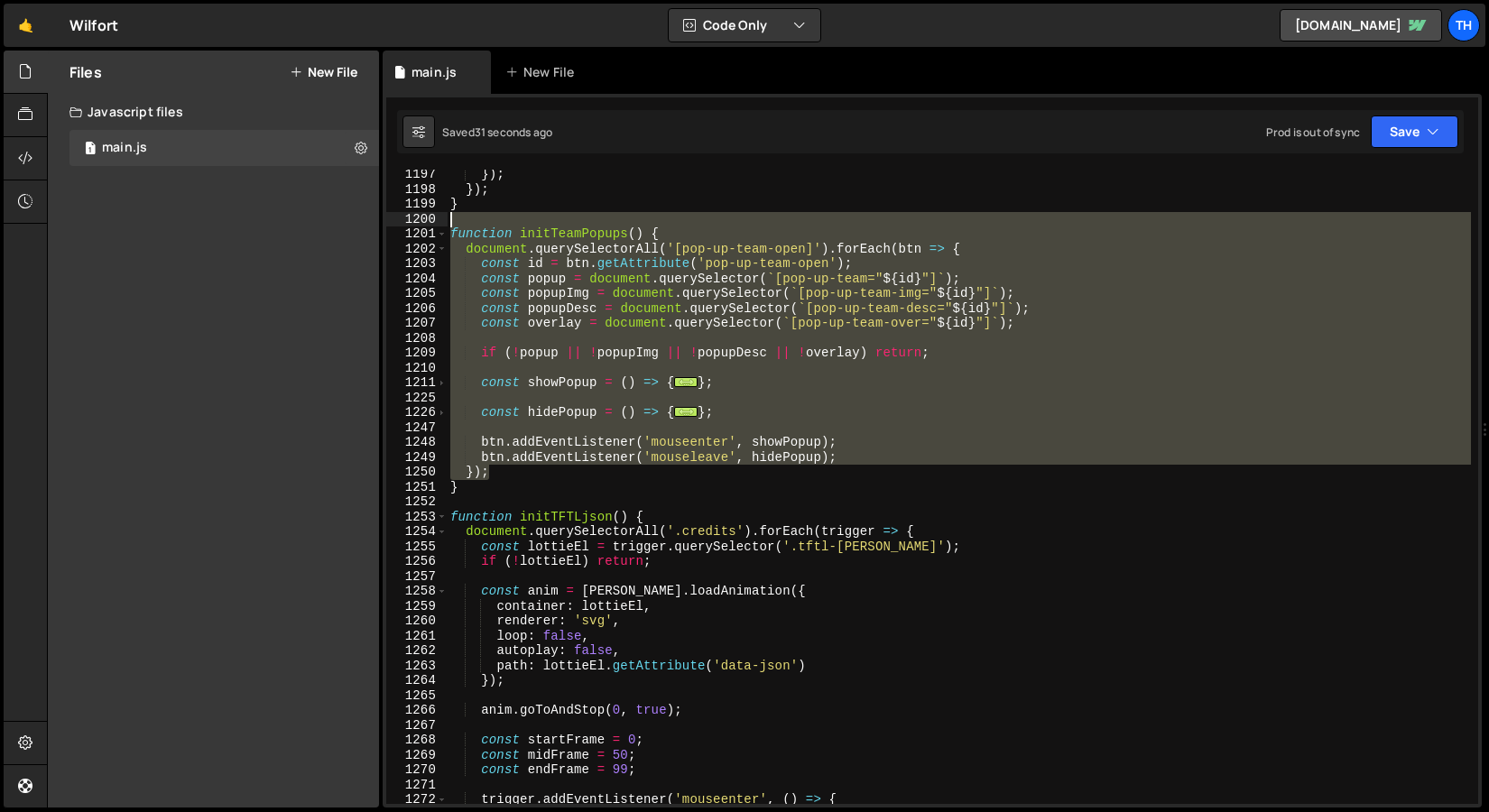
drag, startPoint x: 516, startPoint y: 467, endPoint x: 338, endPoint y: 225, distance: 300.4
click at [338, 225] on div "Files New File Javascript files 1 main.js 0 CSS files Copy share link Edit File…" at bounding box center [767, 429] width 1442 height 758
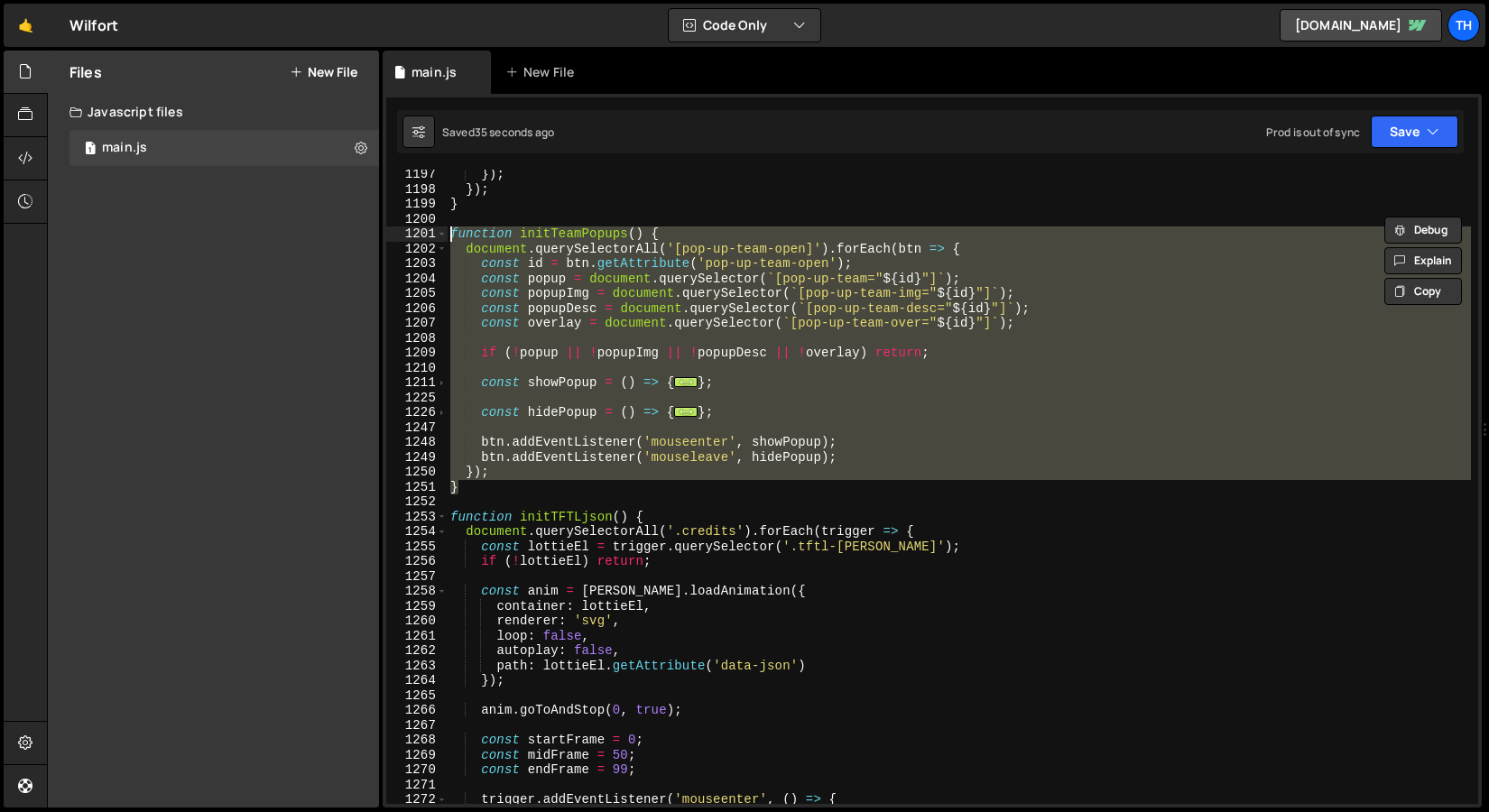
drag, startPoint x: 482, startPoint y: 485, endPoint x: 391, endPoint y: 231, distance: 269.8
click at [391, 230] on div "function initTeamPopups() { 1197 1198 1199 1200 1201 1202 1203 1204 1205 1206 1…" at bounding box center [933, 486] width 1092 height 635
click at [858, 356] on div "}) ; }) ; } function initTeamPopups ( ) { document . querySelectorAll ( '[pop-u…" at bounding box center [959, 486] width 1025 height 635
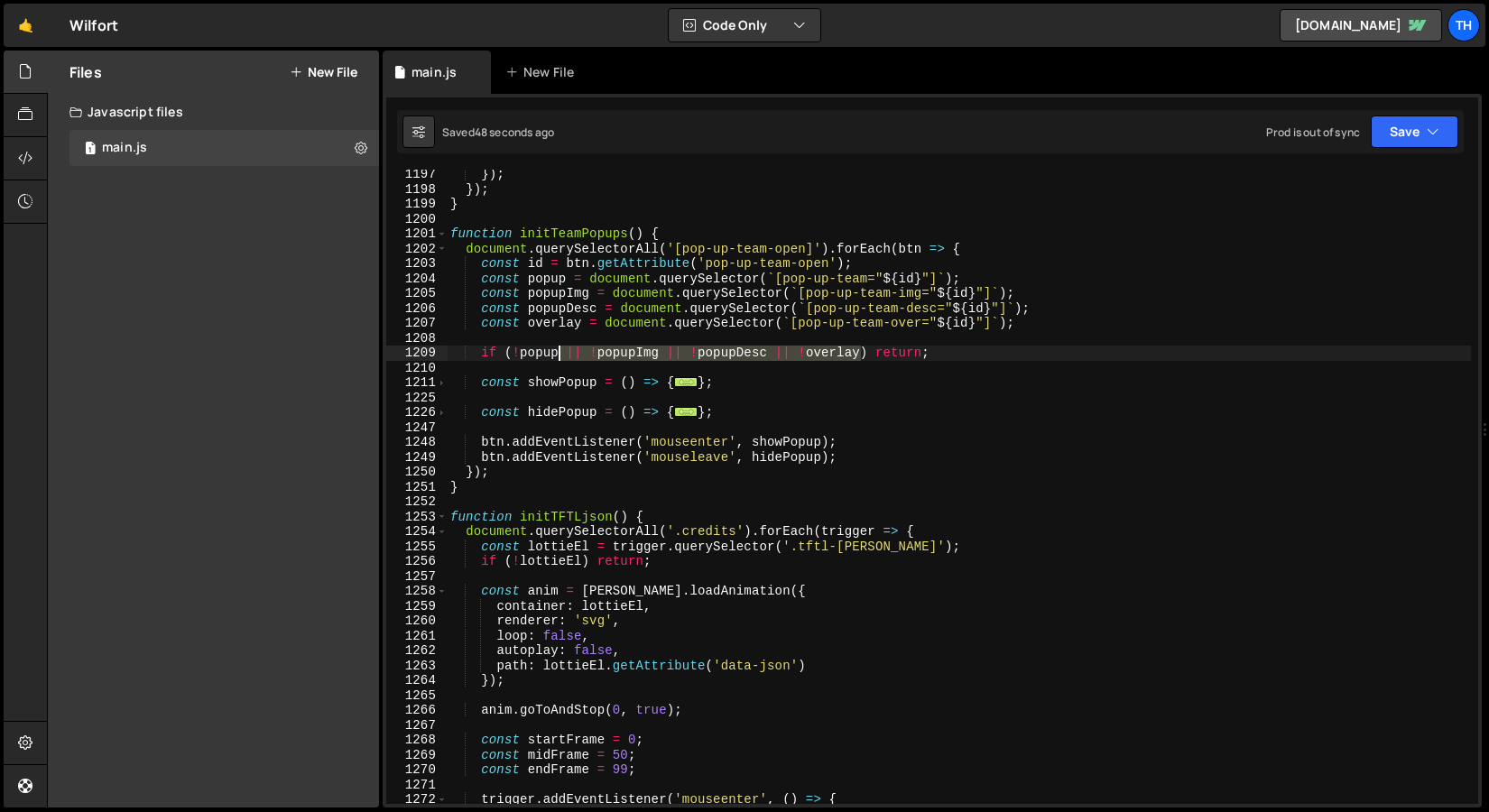
drag, startPoint x: 860, startPoint y: 358, endPoint x: 560, endPoint y: 350, distance: 300.1
click at [560, 350] on div "}) ; }) ; } function initTeamPopups ( ) { document . querySelectorAll ( '[pop-u…" at bounding box center [959, 499] width 1025 height 665
click at [758, 329] on div "}) ; }) ; } function initTeamPopups ( ) { document . querySelectorAll ( '[pop-u…" at bounding box center [959, 499] width 1025 height 665
click at [1414, 138] on button "Save" at bounding box center [1415, 132] width 88 height 33
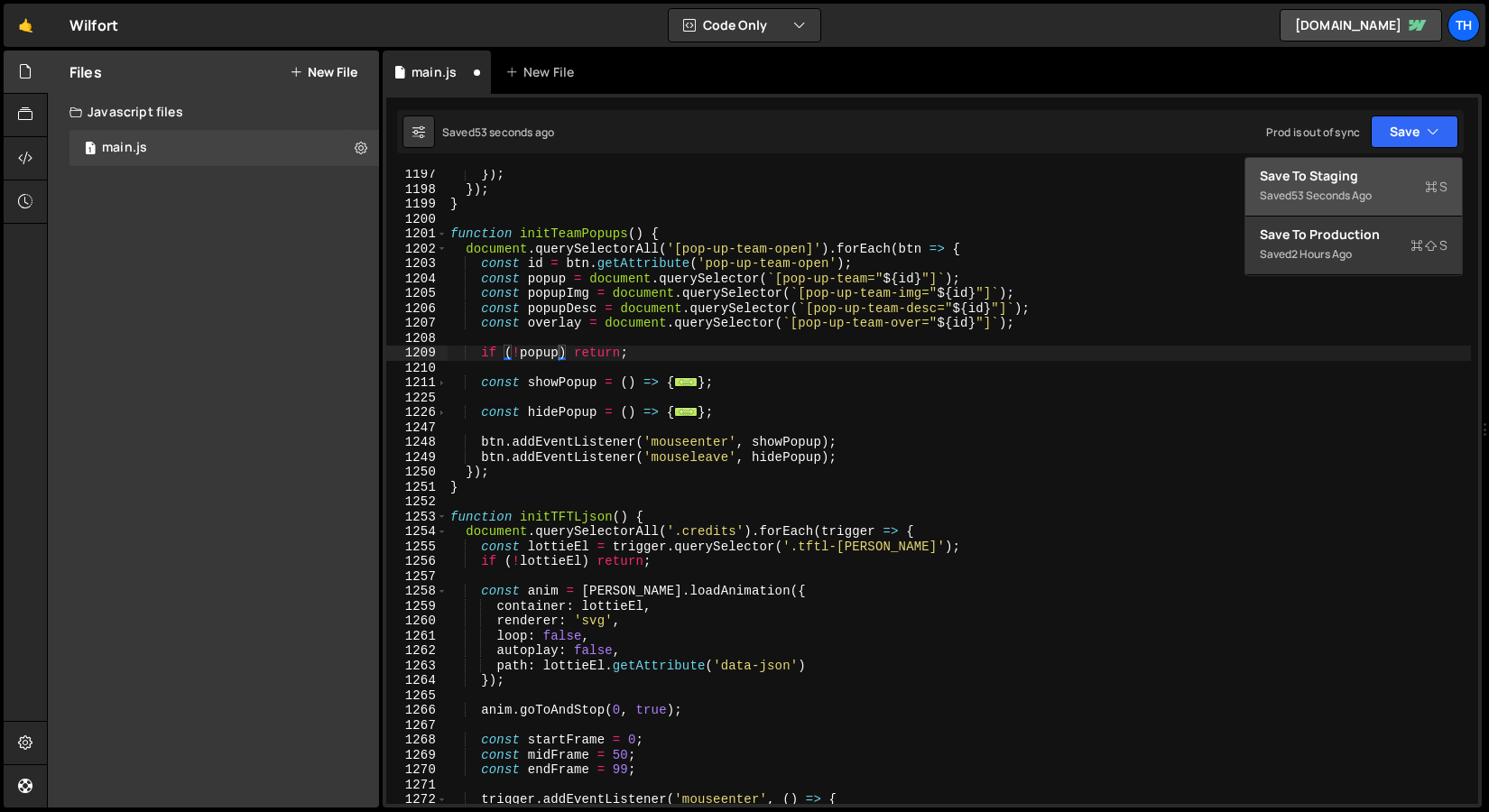
click at [1372, 168] on div "Save to Staging S" at bounding box center [1353, 176] width 187 height 18
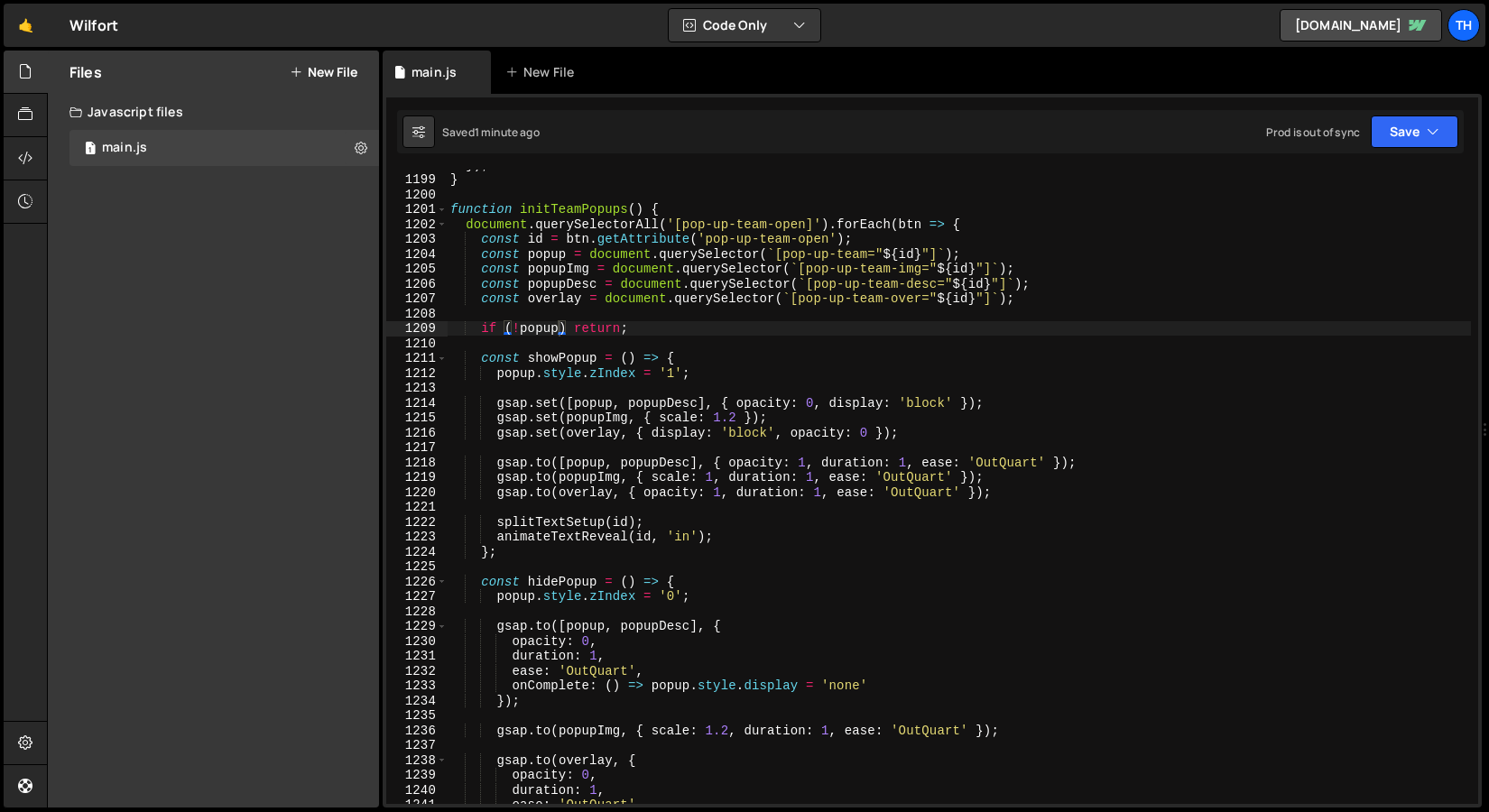
scroll to position [17835, 0]
type textarea "const overlay = document.querySelector(`[pop-up-team-over="${id}"]`);"
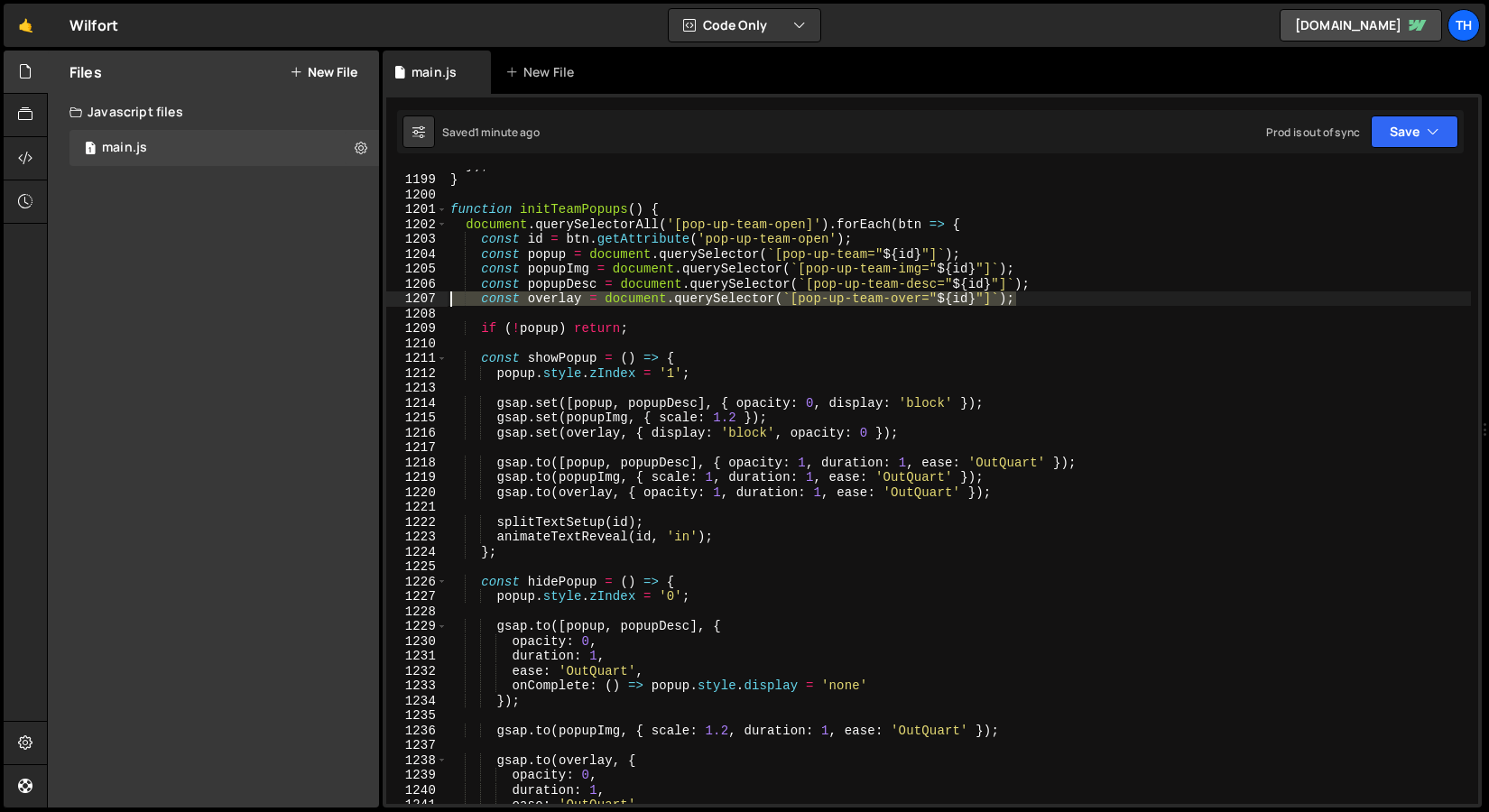
drag, startPoint x: 1035, startPoint y: 295, endPoint x: 417, endPoint y: 304, distance: 618.1
click at [417, 304] on div "const overlay = document.querySelector(`[pop-up-team-over="${id}"]`); 1198 1199…" at bounding box center [933, 486] width 1092 height 635
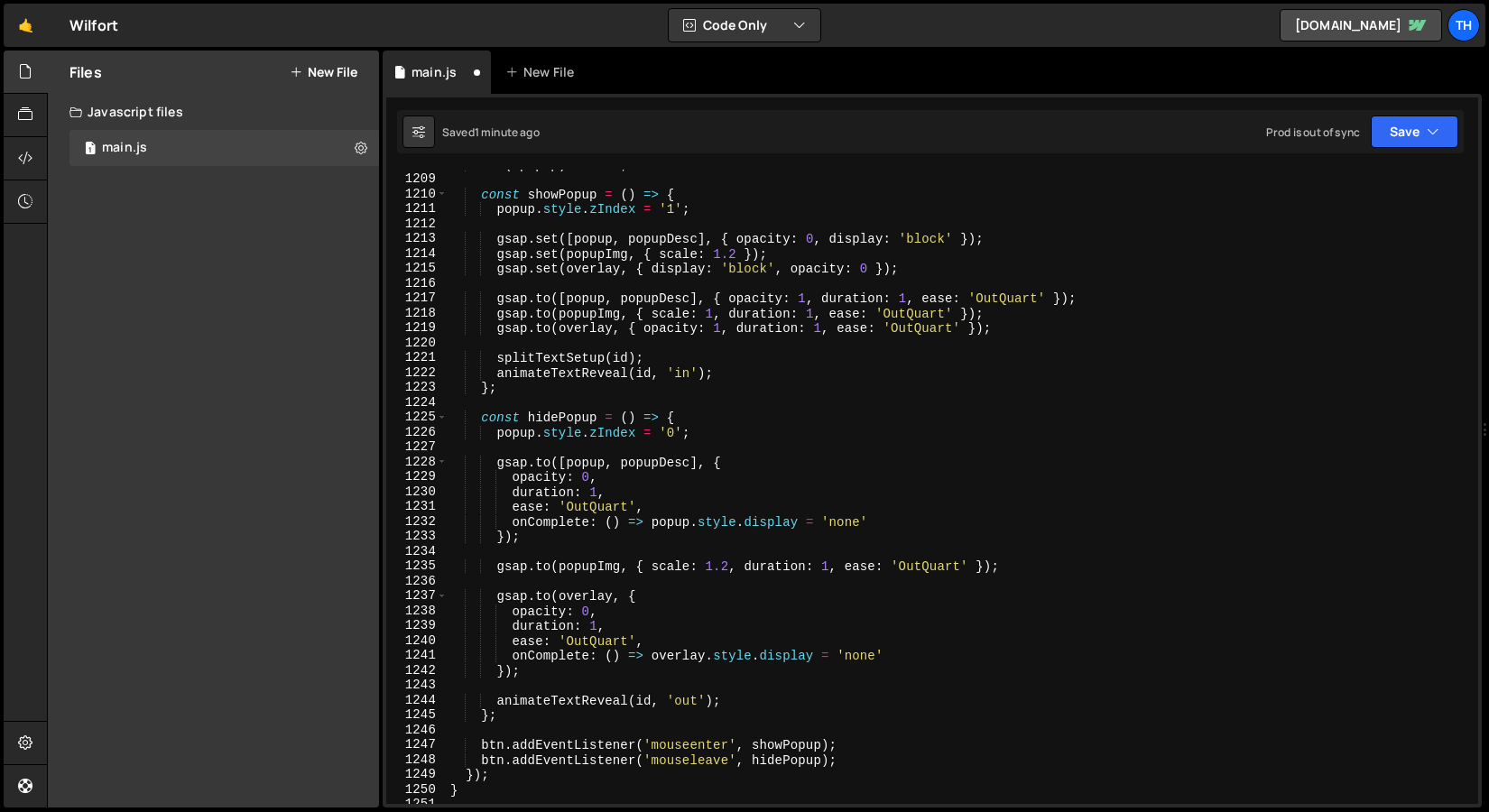
scroll to position [17982, 0]
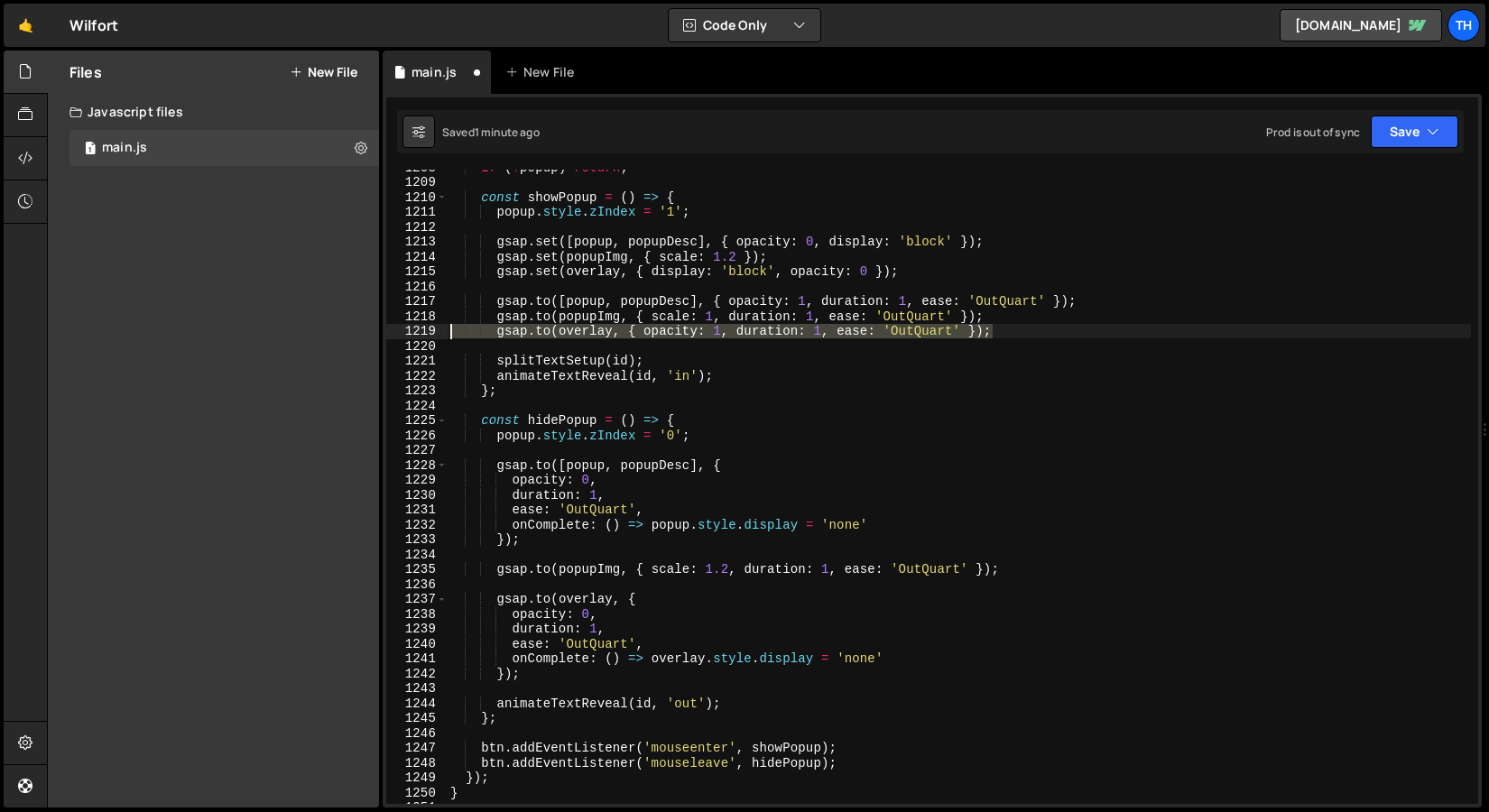
drag, startPoint x: 1024, startPoint y: 329, endPoint x: 358, endPoint y: 326, distance: 666.0
click at [358, 326] on div "Files New File Javascript files 1 main.js 0 CSS files Copy share link Edit File…" at bounding box center [767, 429] width 1442 height 758
type textarea "gsap.to(overlay, { opacity: 1, duration: 1, ease: 'OutQuart' });"
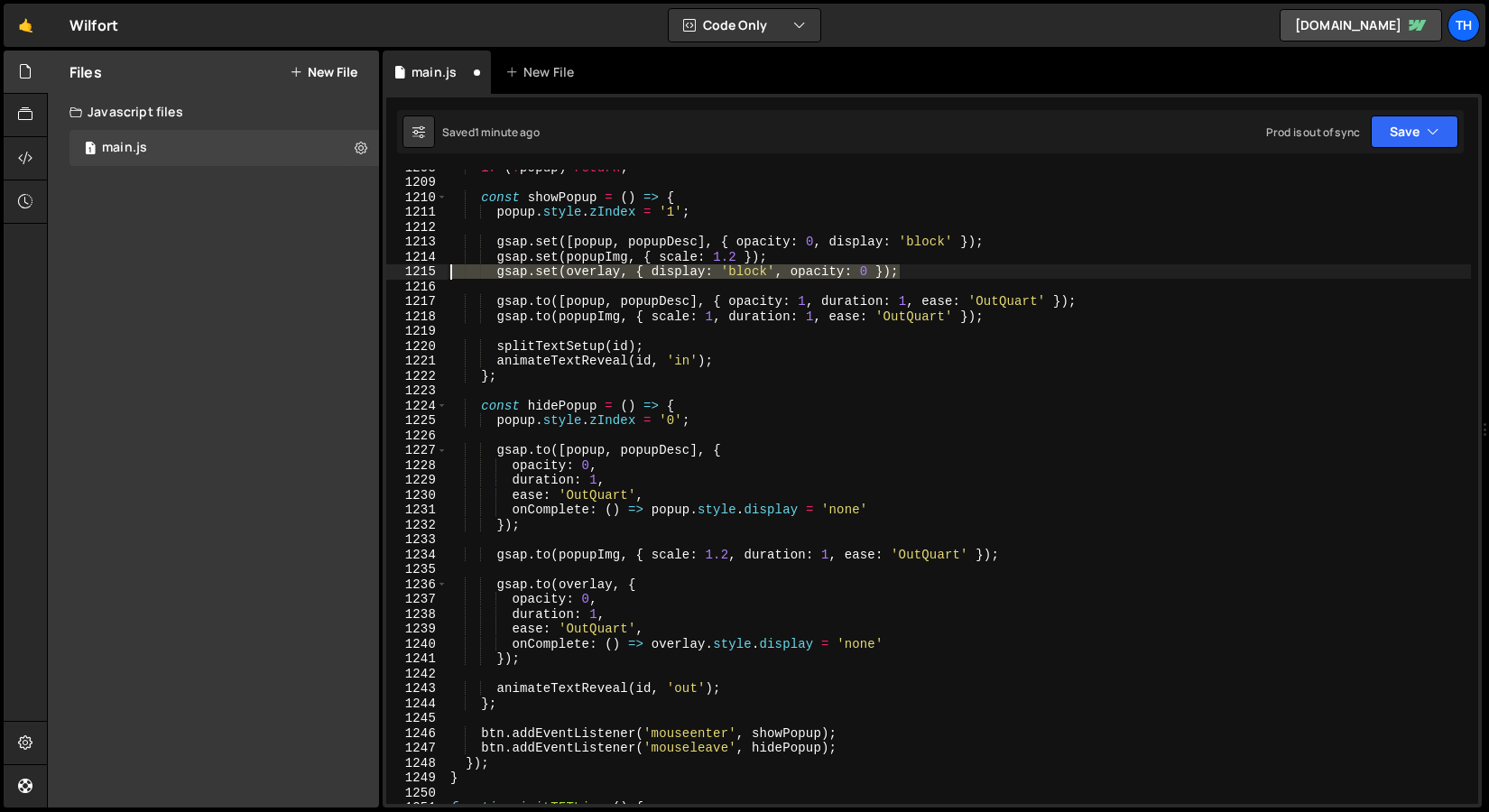
drag, startPoint x: 953, startPoint y: 273, endPoint x: 303, endPoint y: 277, distance: 650.0
click at [303, 277] on div "Files New File Javascript files 1 main.js 0 CSS files Copy share link Edit File…" at bounding box center [767, 429] width 1442 height 758
type textarea "gsap.set(overlay, { display: 'block', opacity: 0 });"
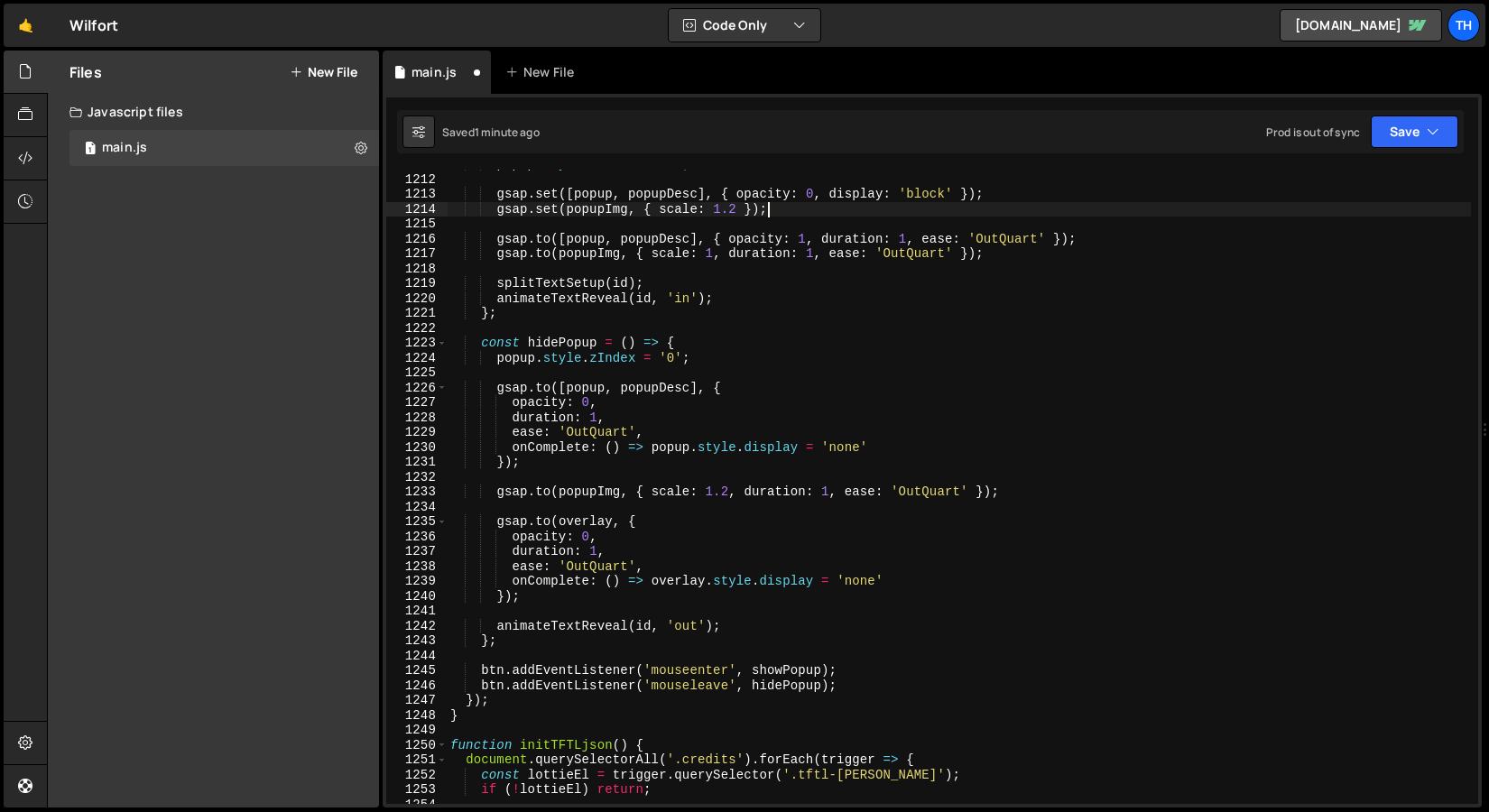
scroll to position [18112, 0]
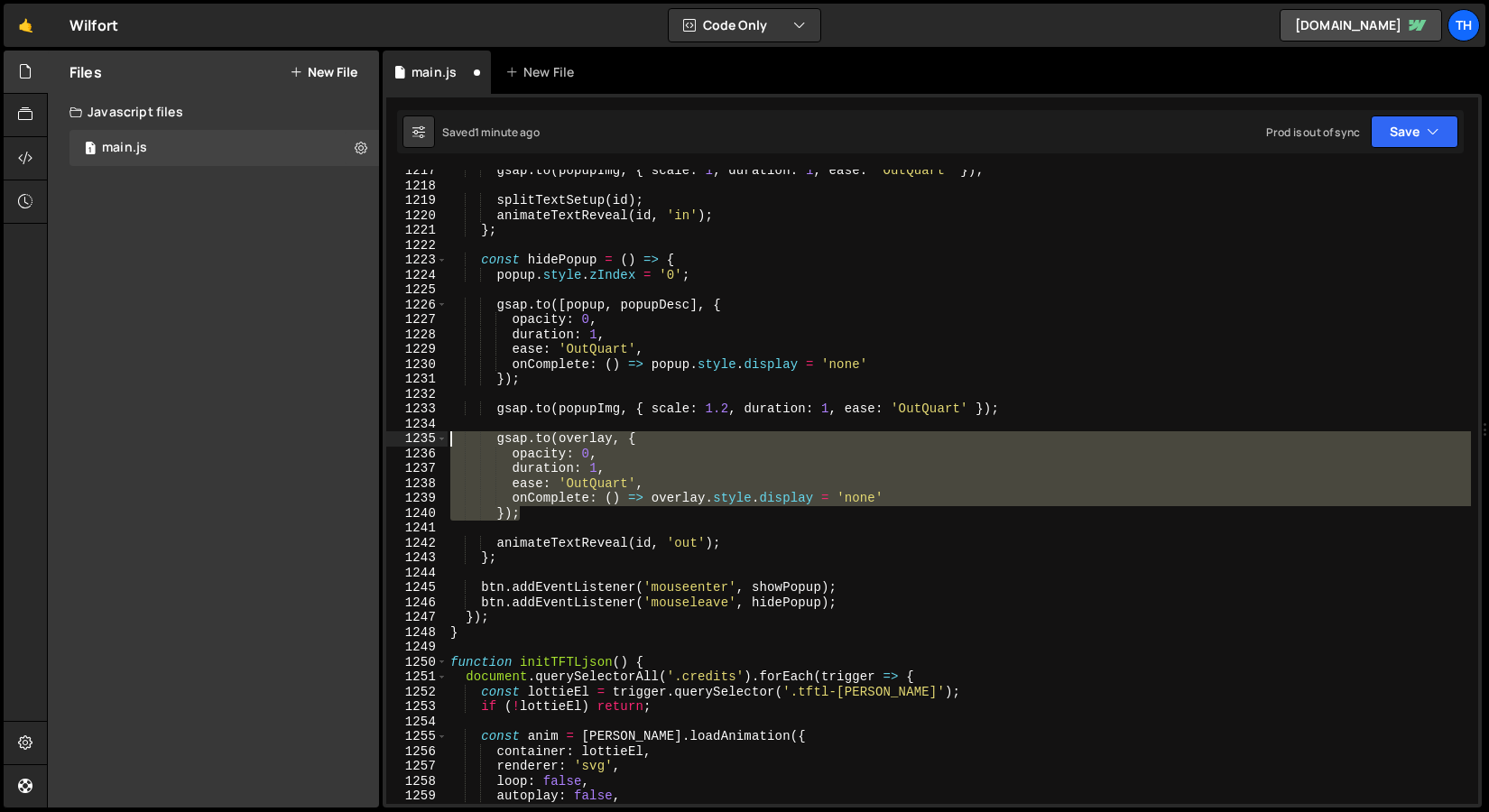
drag, startPoint x: 551, startPoint y: 519, endPoint x: 298, endPoint y: 437, distance: 266.0
click at [298, 437] on div "Files New File Javascript files 1 main.js 0 CSS files Copy share link Edit File…" at bounding box center [767, 429] width 1442 height 758
type textarea "gsap.to(overlay, { opacity: 0,"
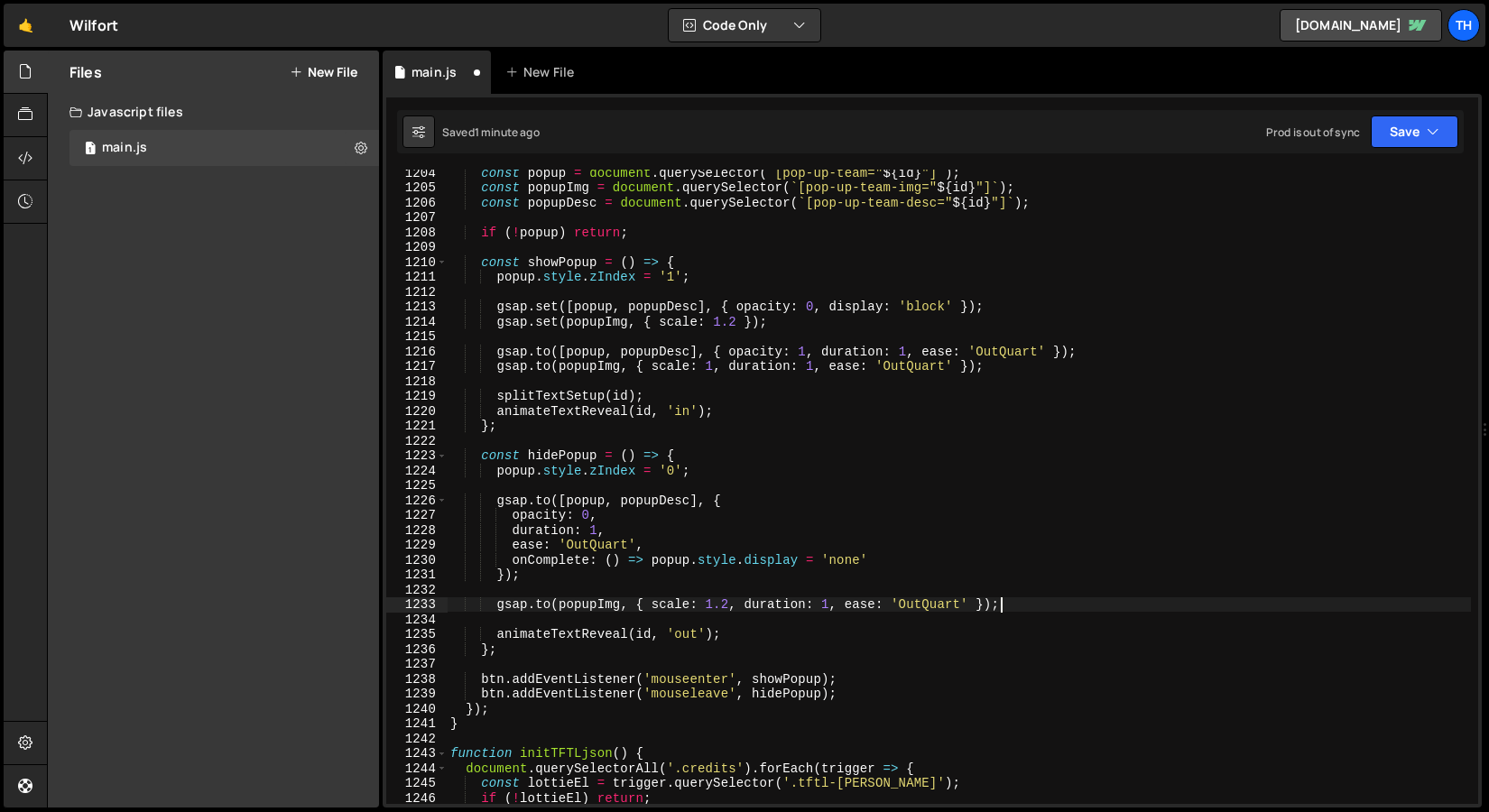
scroll to position [17914, 0]
click at [1393, 137] on button "Save" at bounding box center [1415, 132] width 88 height 33
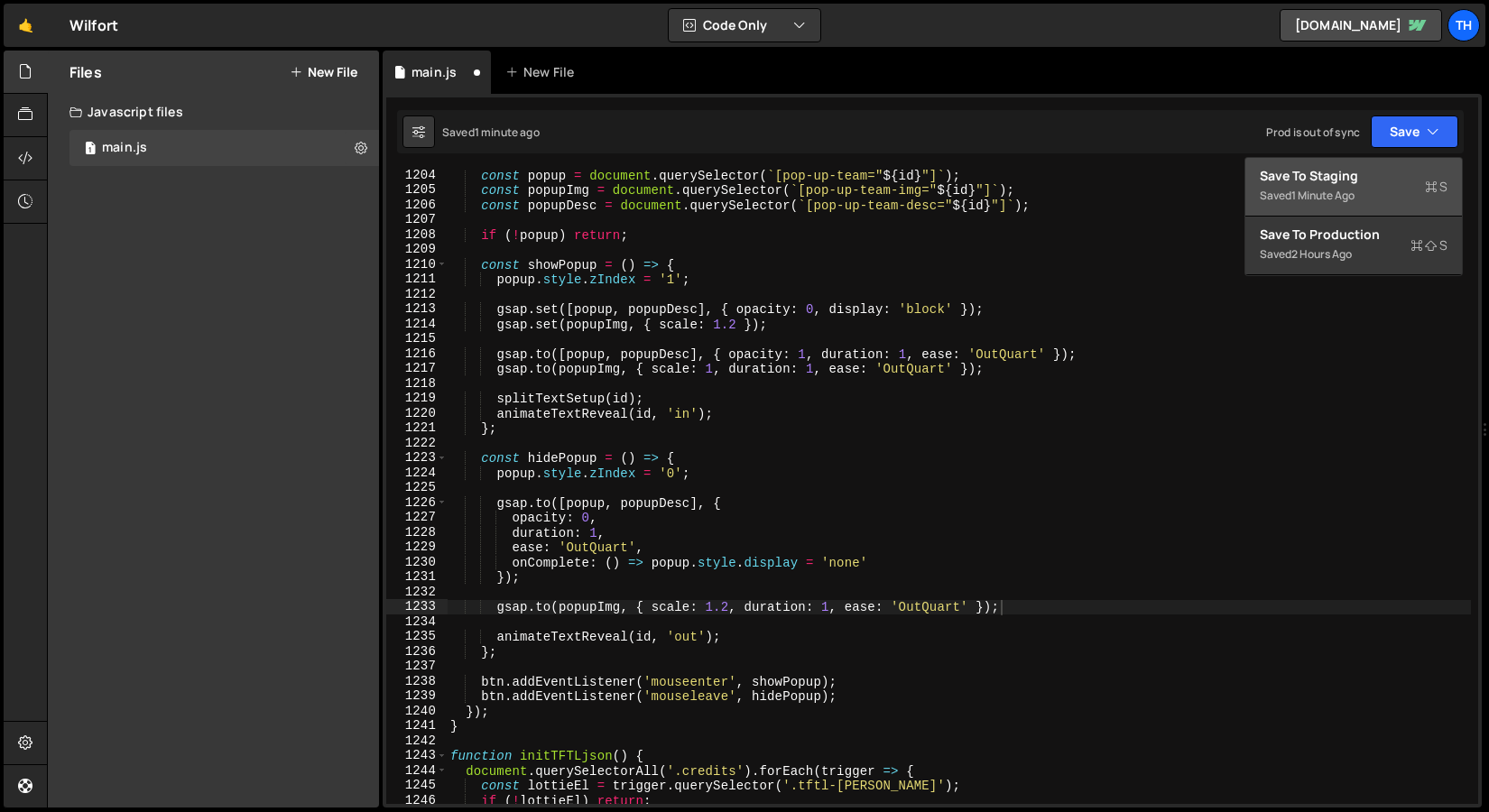
click at [1357, 172] on div "Save to Staging S" at bounding box center [1353, 176] width 187 height 18
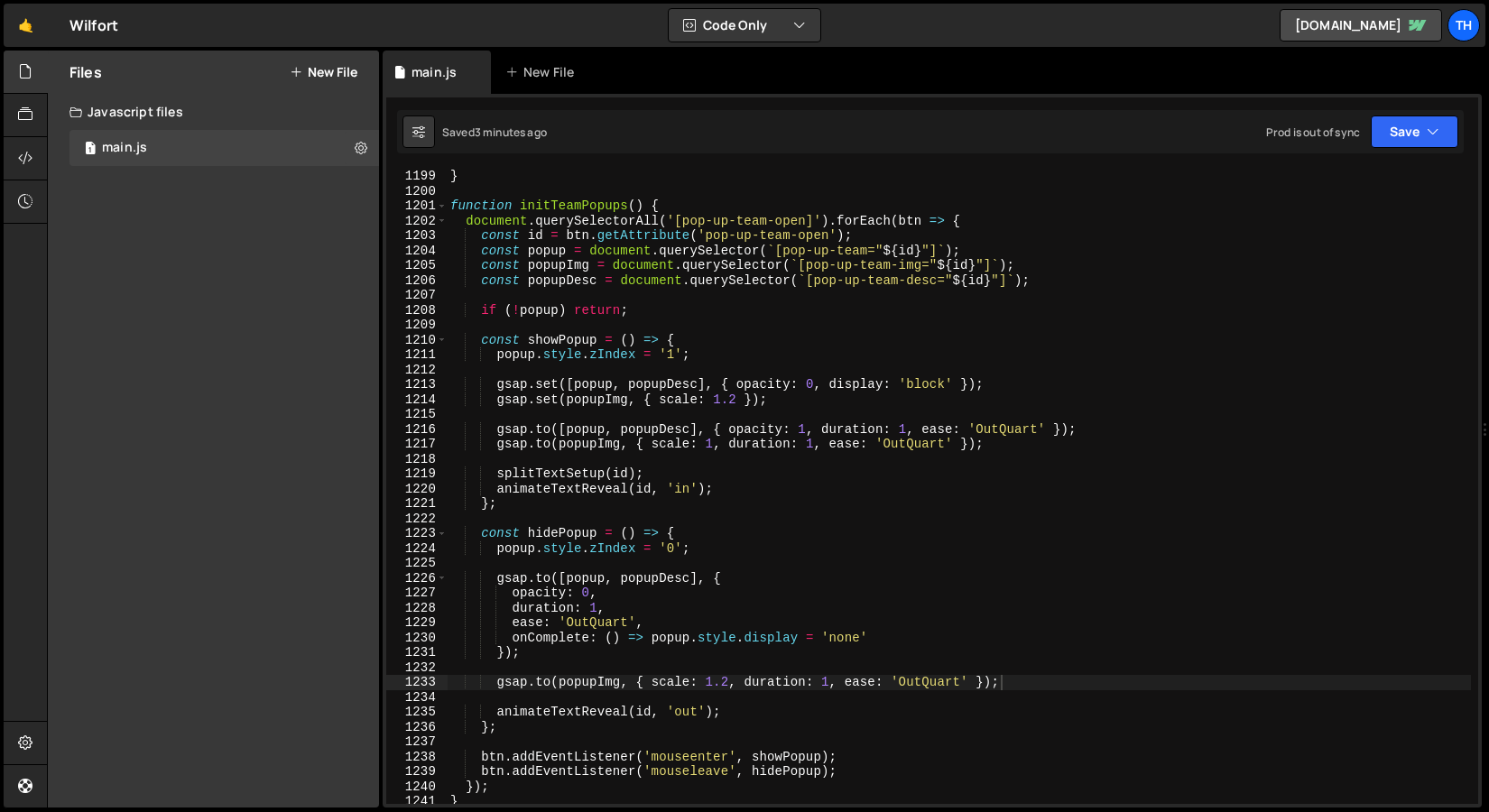
scroll to position [17768, 0]
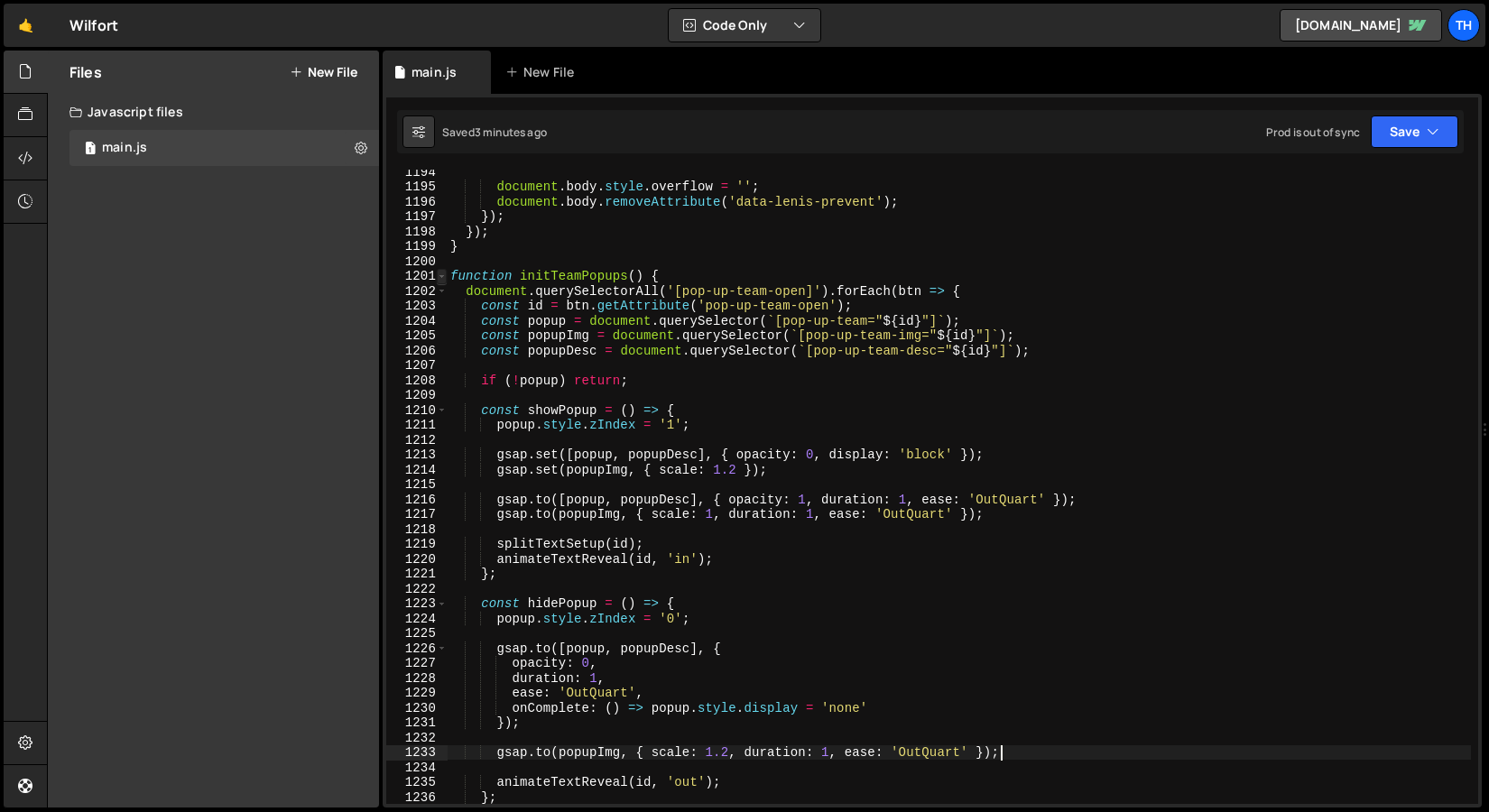
click at [446, 275] on span at bounding box center [442, 276] width 10 height 15
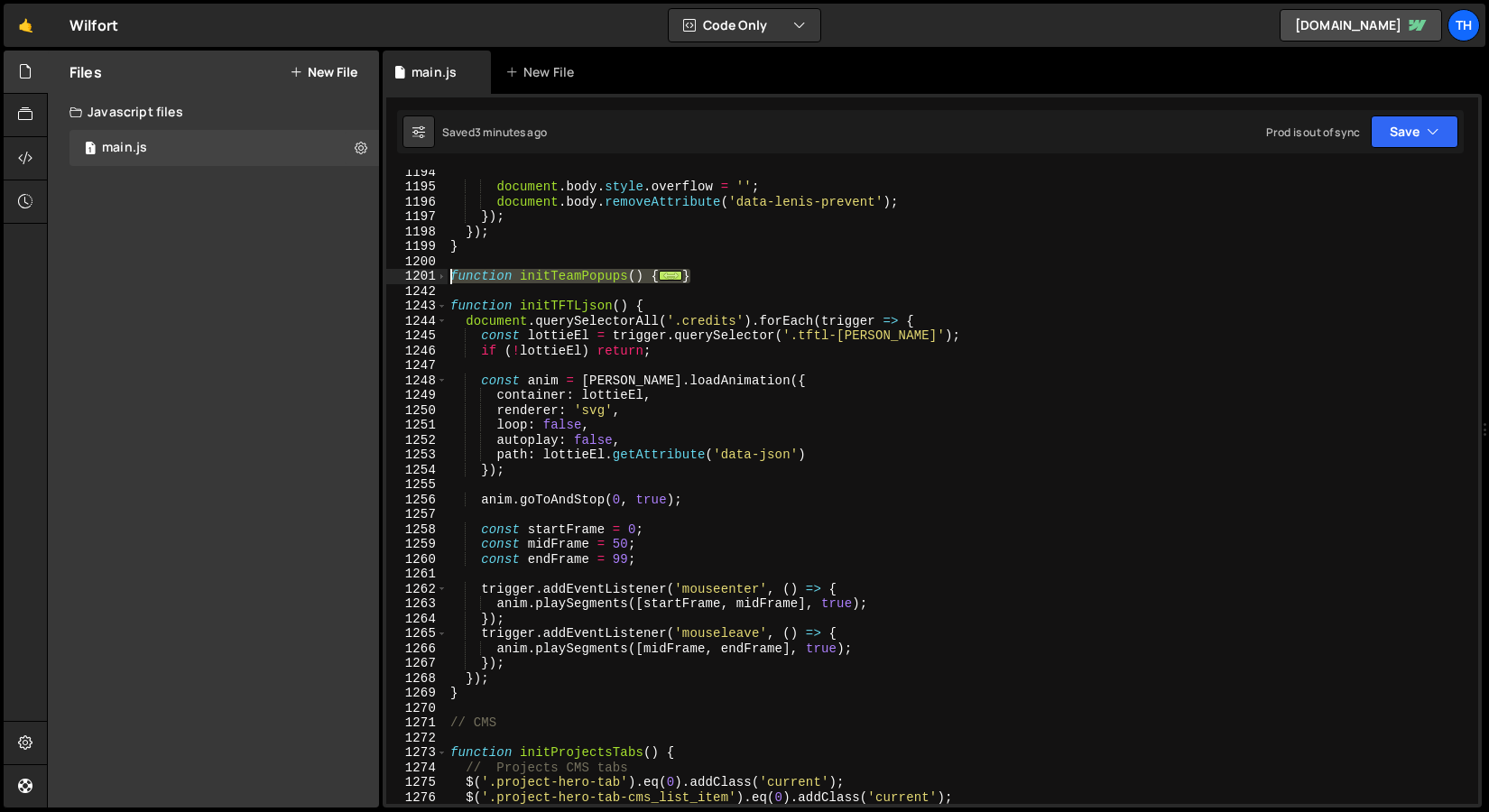
drag, startPoint x: 705, startPoint y: 275, endPoint x: 350, endPoint y: 272, distance: 355.0
click at [350, 272] on div "Files New File Javascript files 1 main.js 0 CSS files Copy share link Edit File…" at bounding box center [767, 429] width 1442 height 758
paste textarea "}"
type textarea "}"
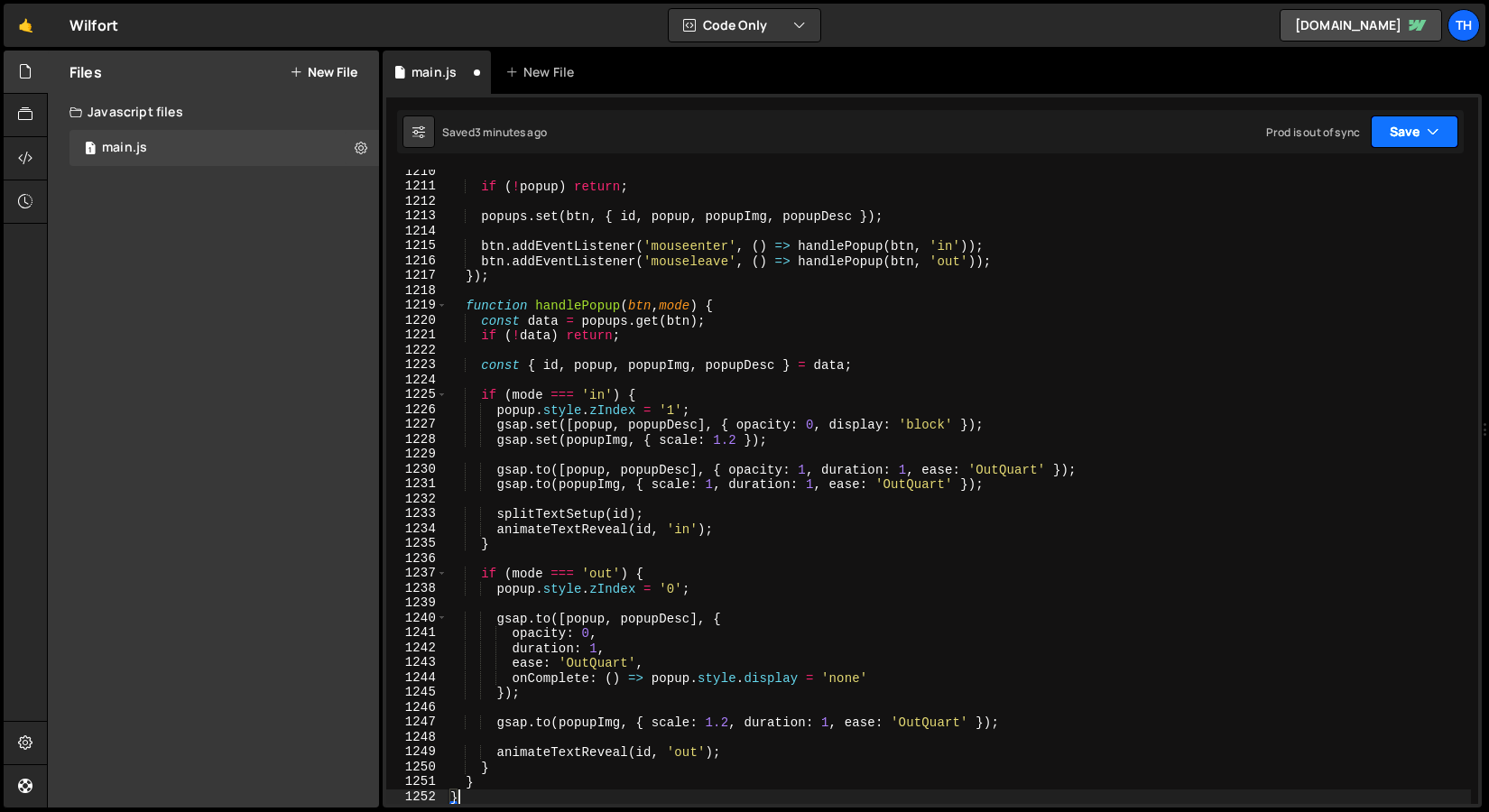
click at [1386, 118] on button "Save" at bounding box center [1415, 132] width 88 height 33
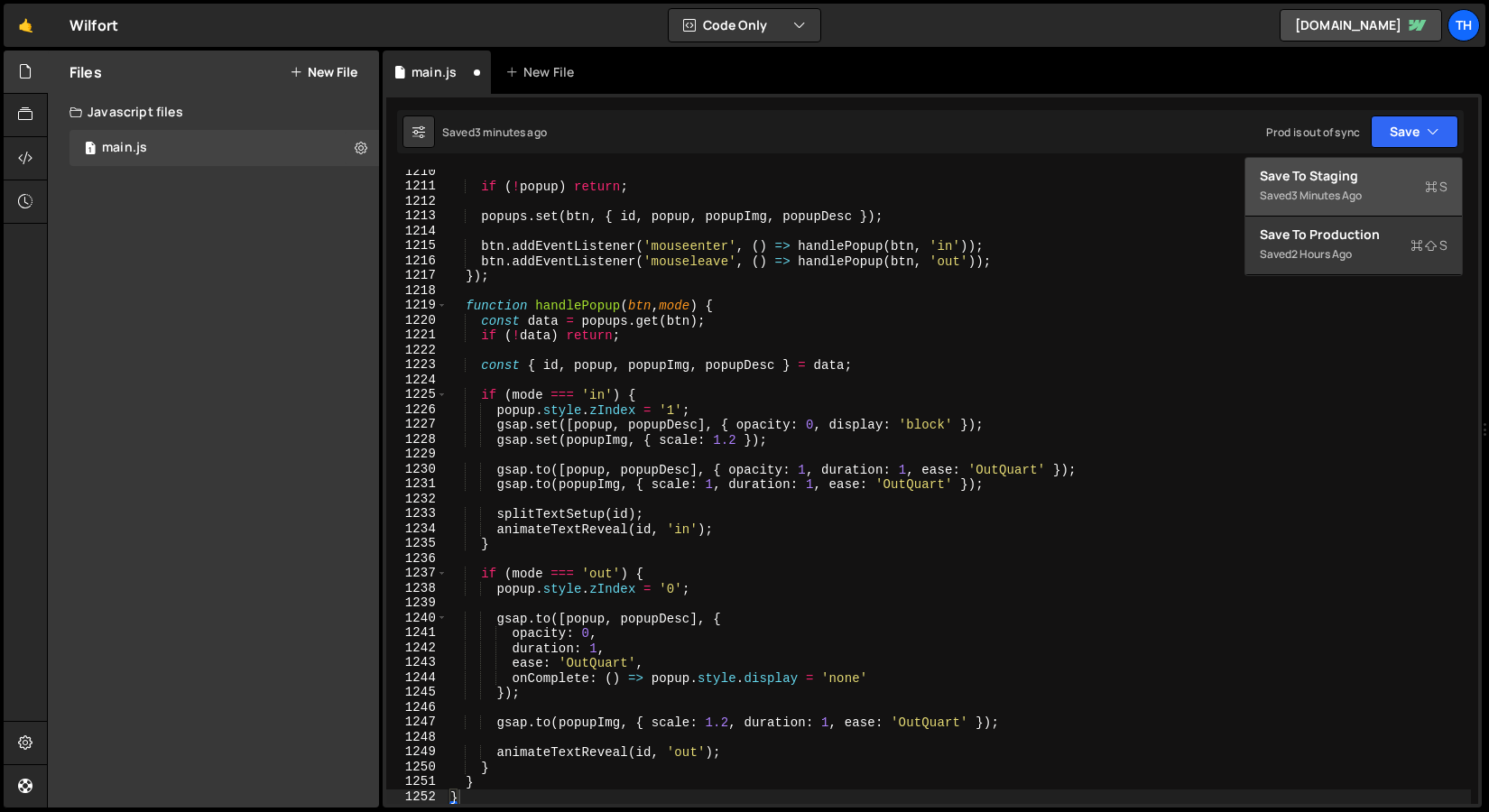
click at [1348, 172] on div "Save to Staging S" at bounding box center [1353, 176] width 187 height 18
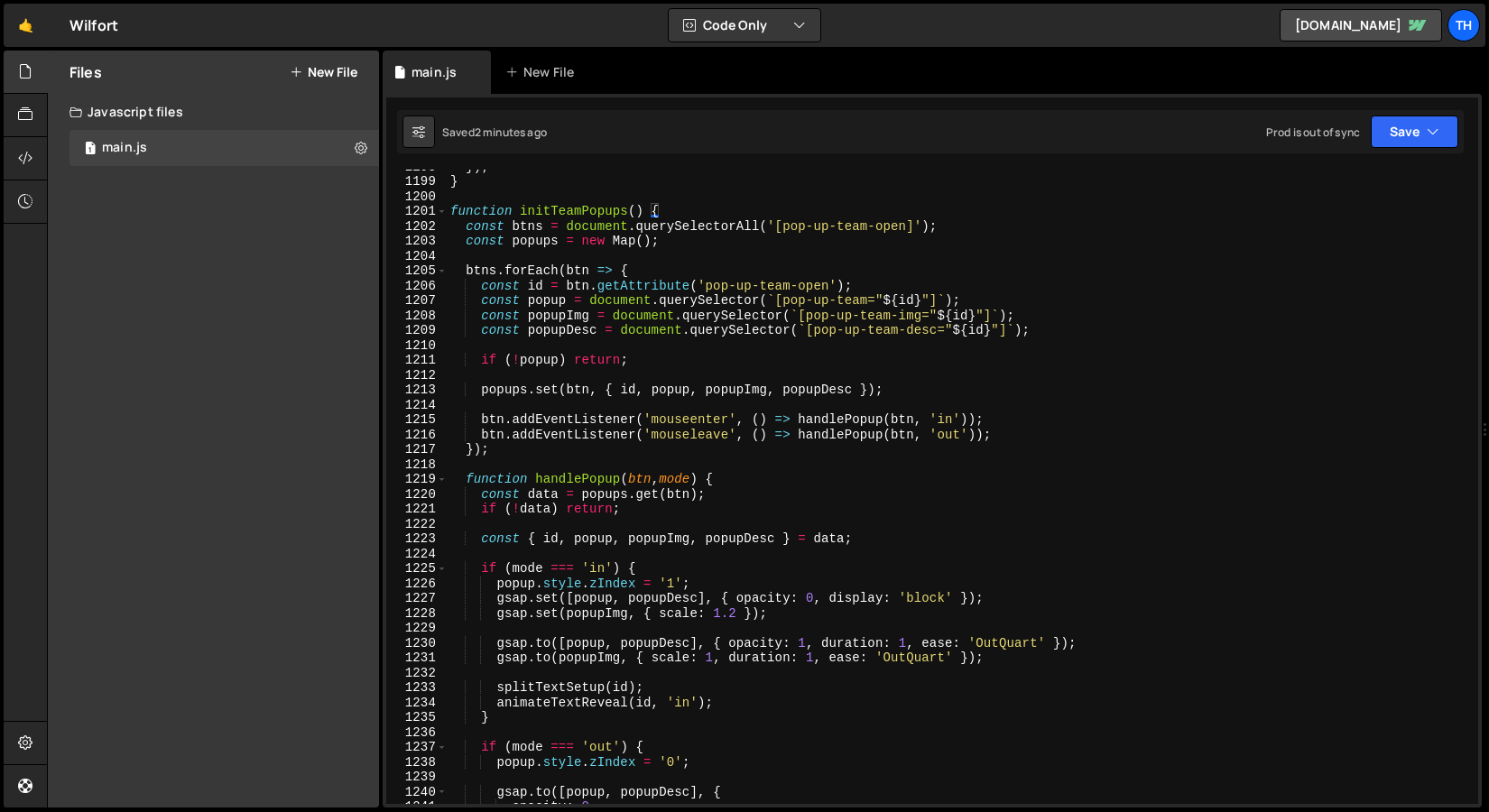
scroll to position [17783, 0]
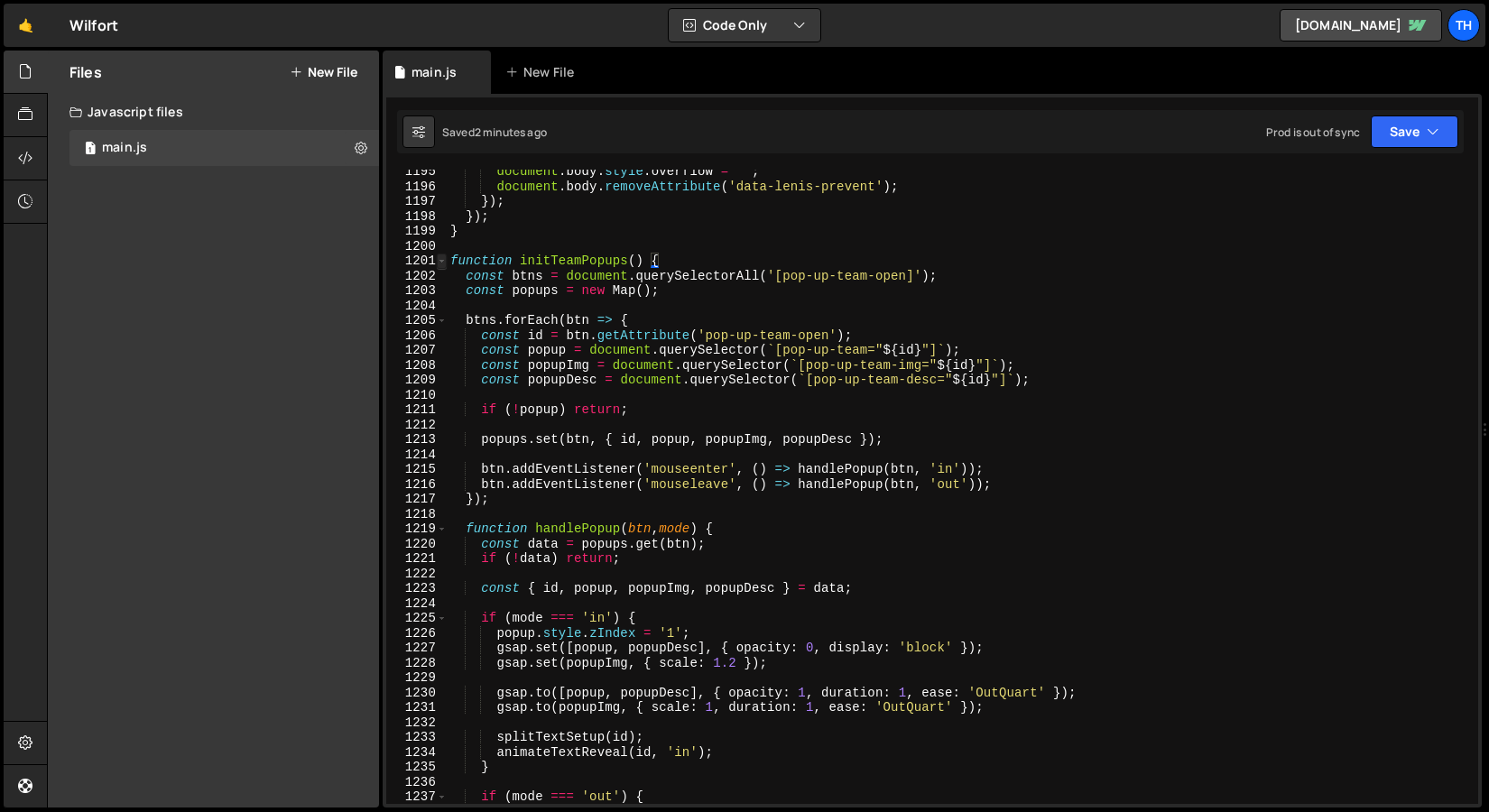
click at [446, 261] on span at bounding box center [442, 261] width 10 height 15
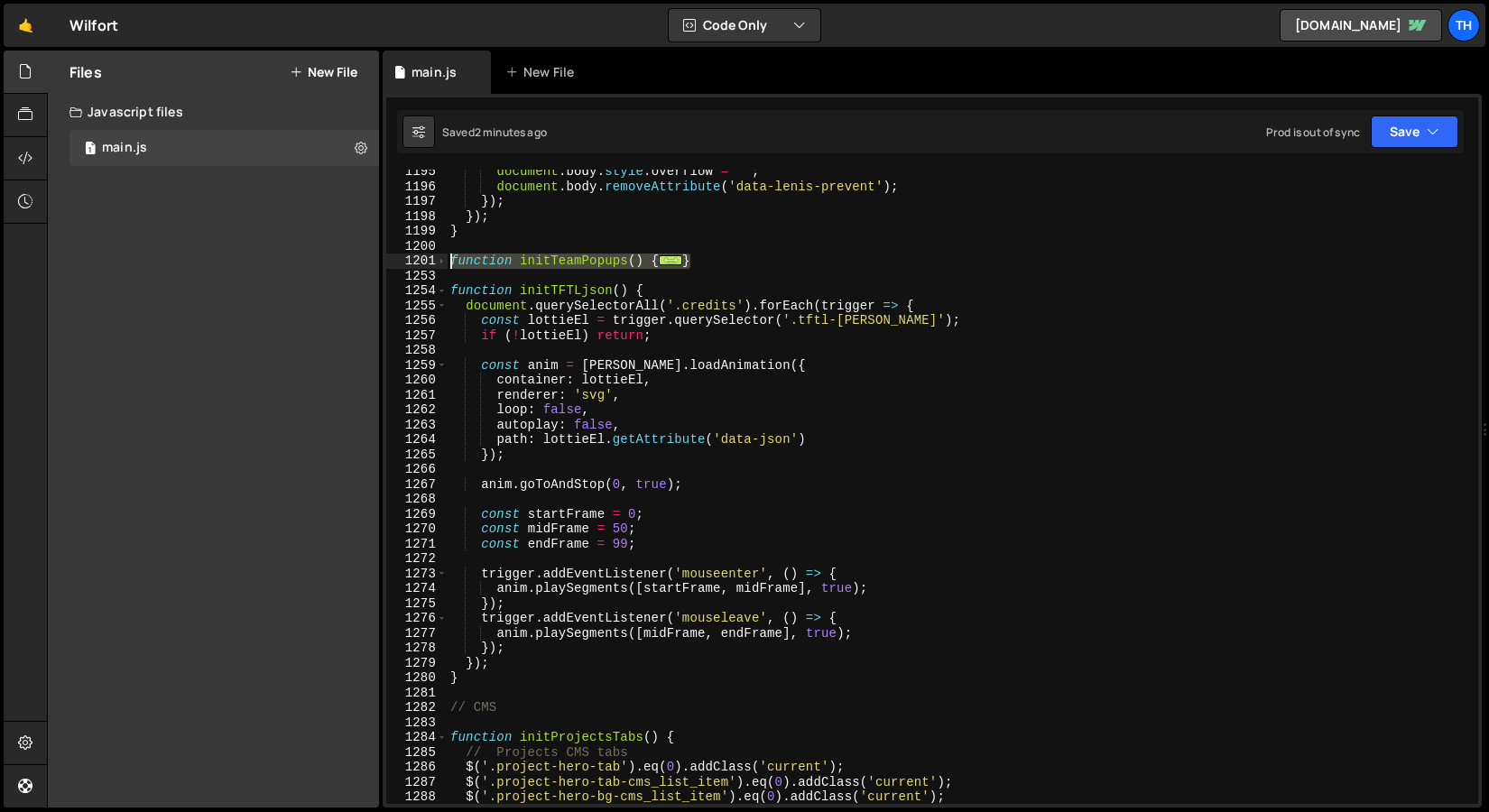
drag, startPoint x: 712, startPoint y: 261, endPoint x: 423, endPoint y: 259, distance: 289.0
click at [423, 259] on div "} 1195 1196 1197 1198 1199 1200 1201 1253 1254 1255 1256 1257 1258 1259 1260 12…" at bounding box center [933, 486] width 1092 height 635
paste textarea "}"
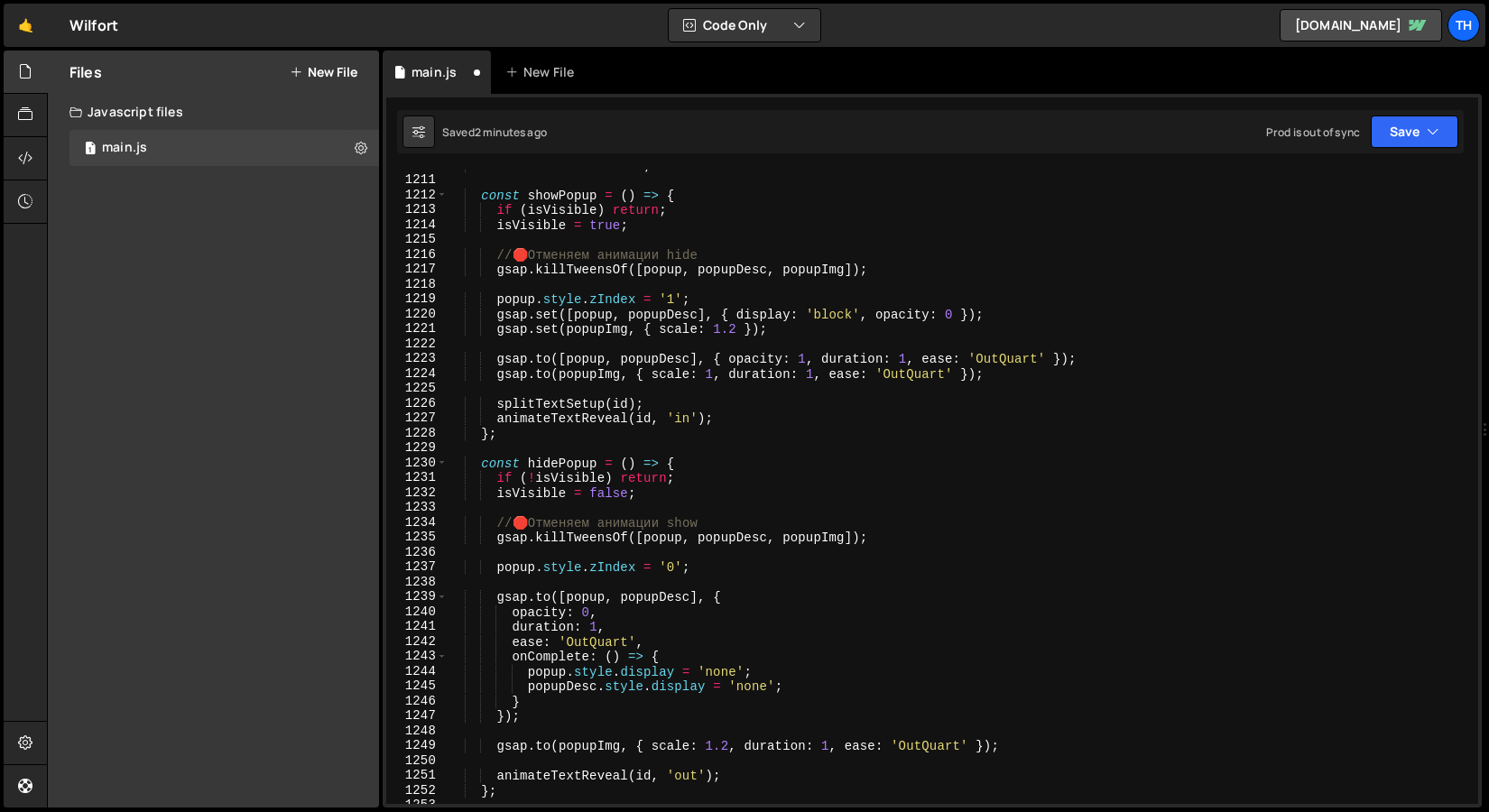
scroll to position [18009, 0]
click at [1422, 132] on button "Save" at bounding box center [1415, 132] width 88 height 33
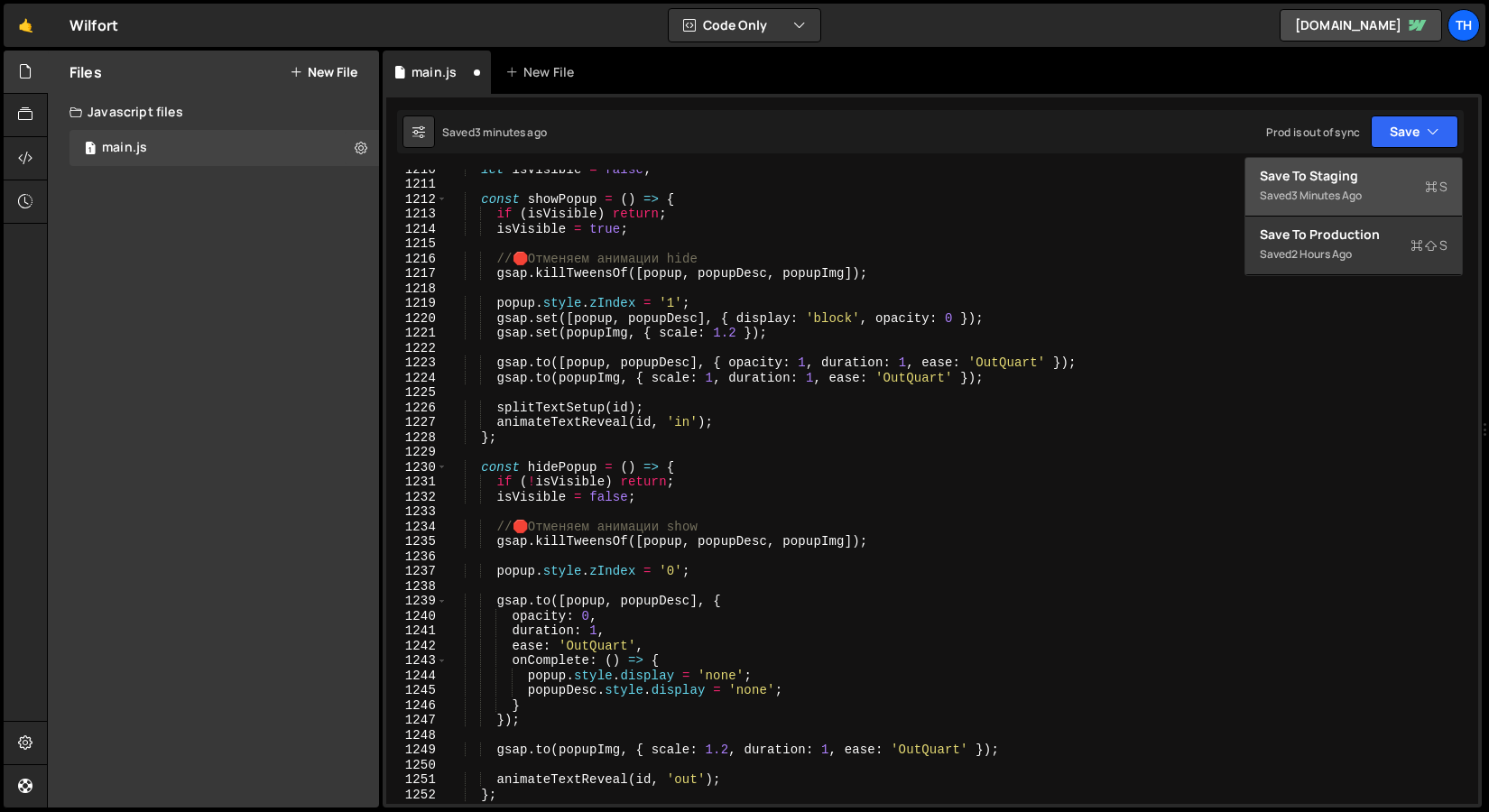
click at [1355, 177] on div "Save to Staging S" at bounding box center [1353, 176] width 187 height 18
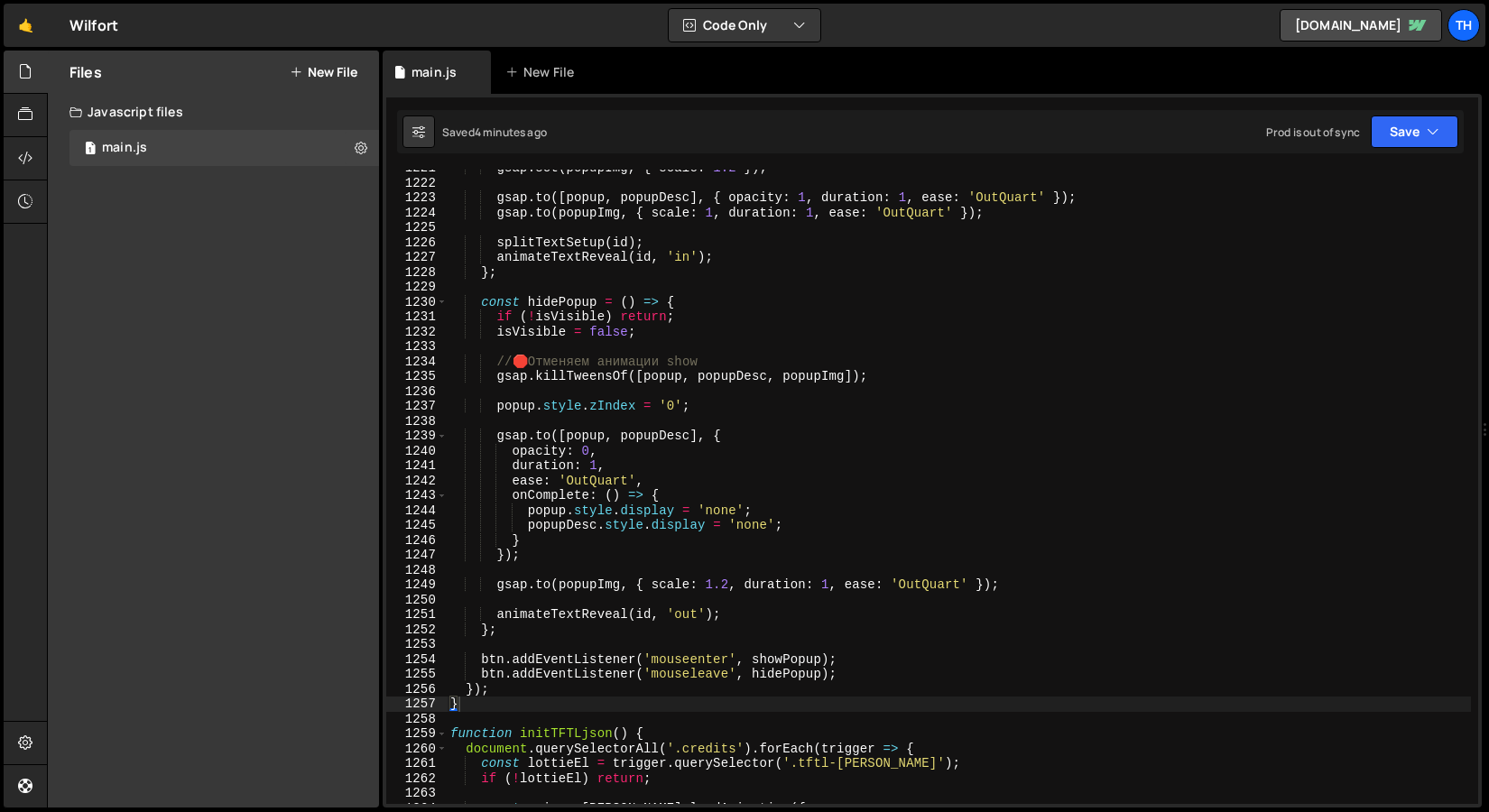
scroll to position [18160, 0]
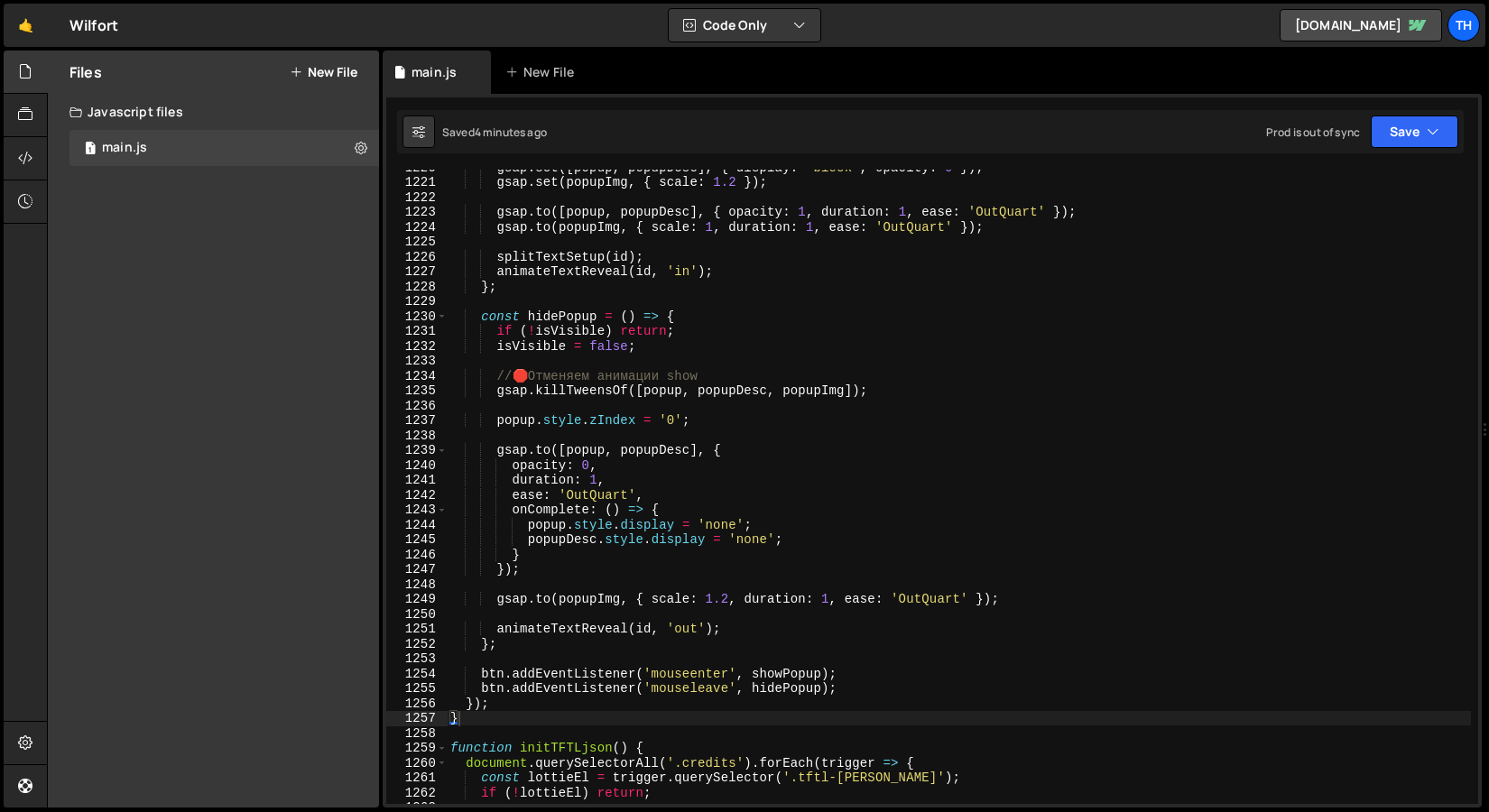
type textarea "// 🛑 Отменяем анимации show"
drag, startPoint x: 757, startPoint y: 376, endPoint x: 363, endPoint y: 375, distance: 394.0
click at [363, 375] on div "Files New File Javascript files 1 main.js 0 CSS files Copy share link Edit File…" at bounding box center [767, 429] width 1442 height 758
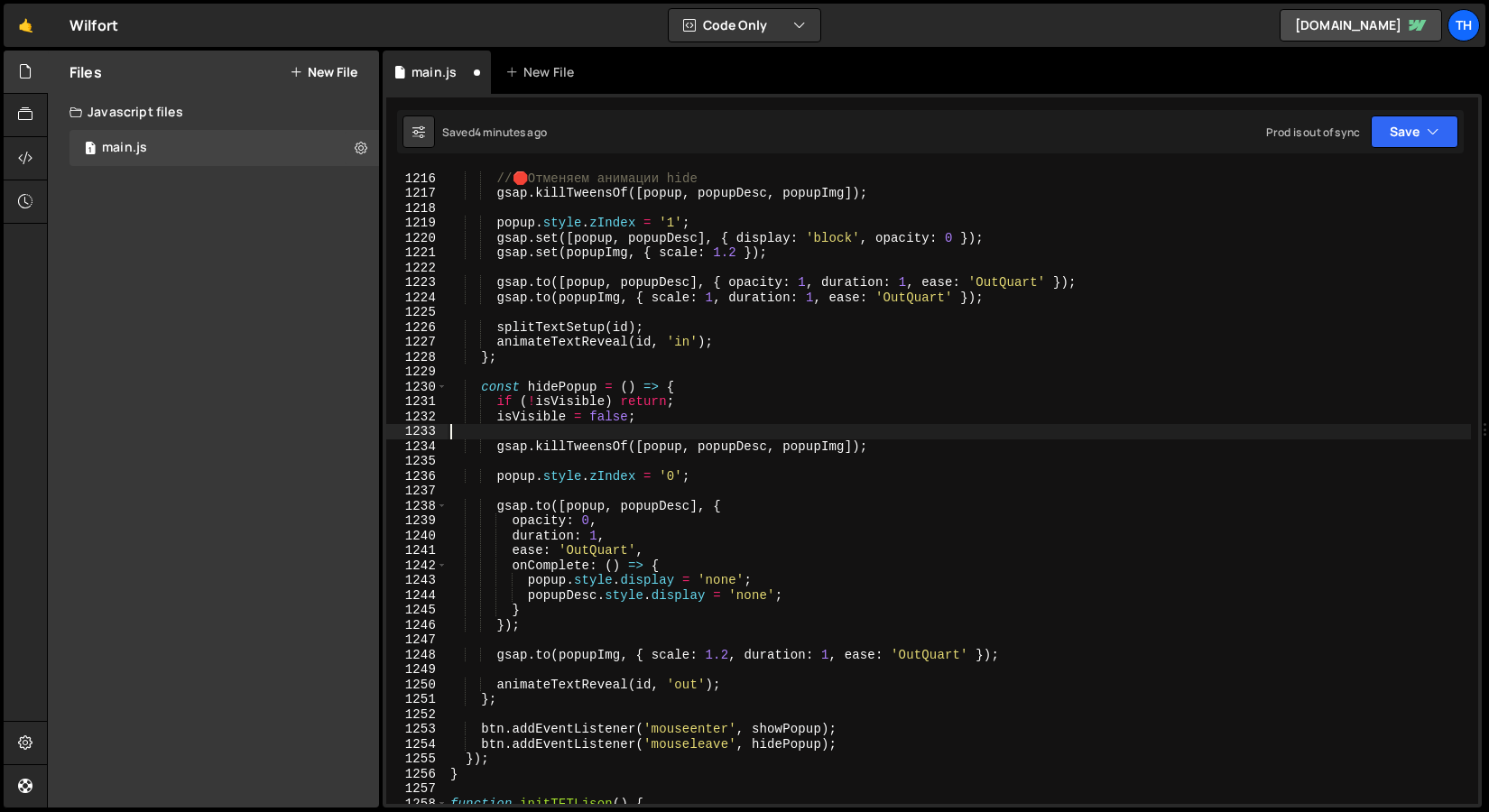
scroll to position [17978, 0]
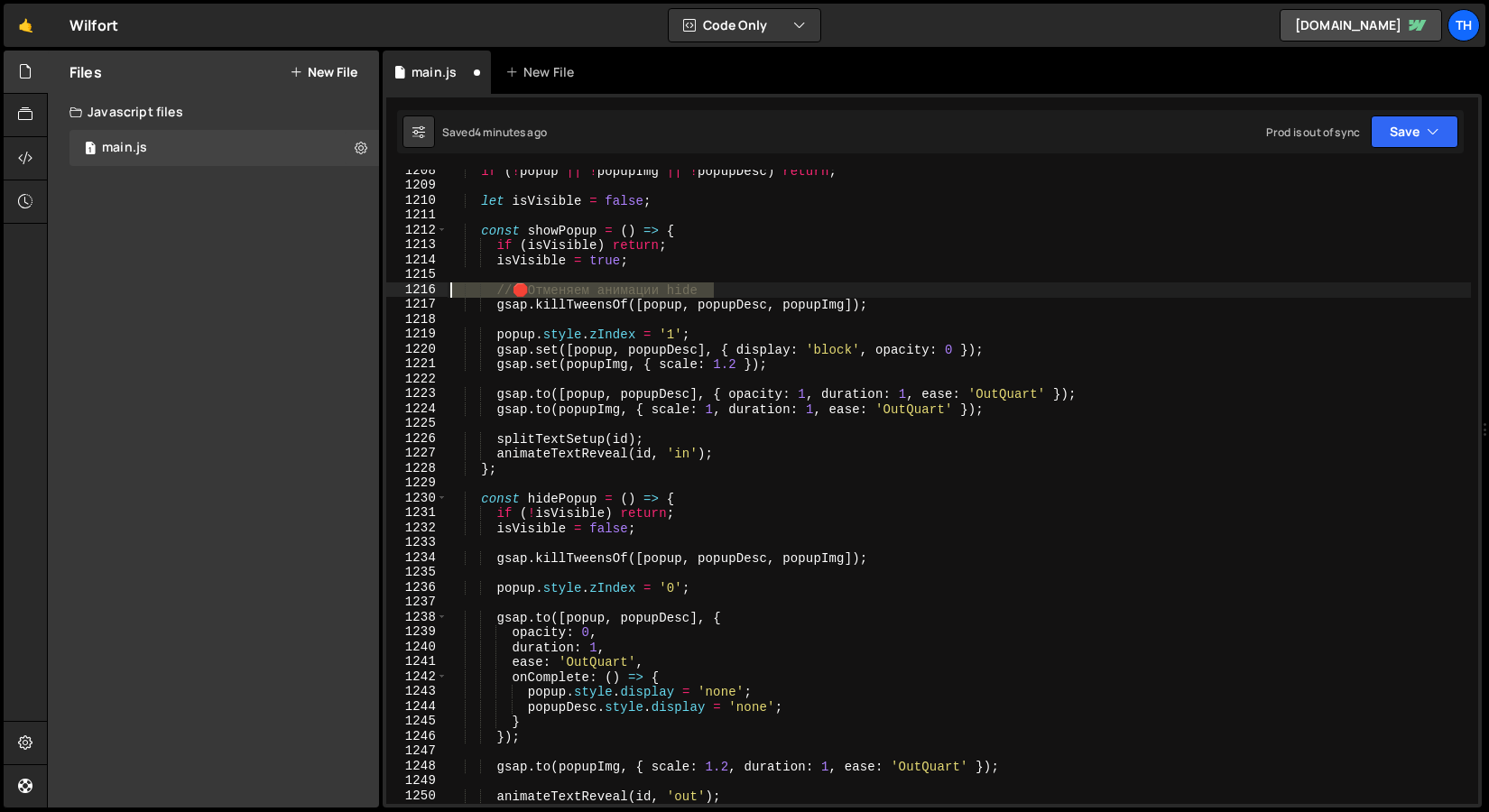
drag, startPoint x: 741, startPoint y: 288, endPoint x: 333, endPoint y: 295, distance: 408.1
click at [333, 295] on div "Files New File Javascript files 1 main.js 0 CSS files Copy share link Edit File…" at bounding box center [767, 429] width 1442 height 758
type textarea "// 🛑 Отменяем анимации hide"
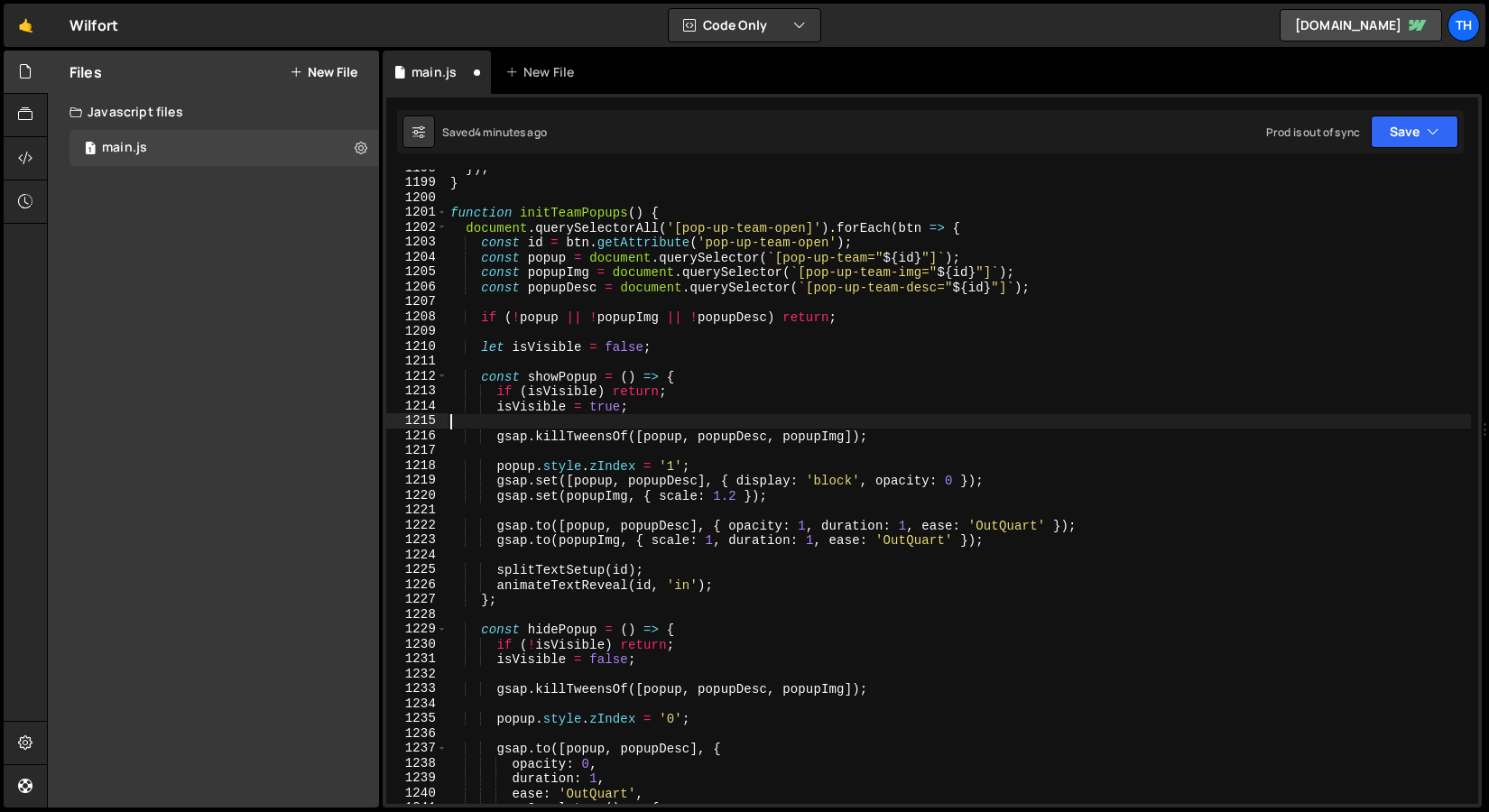
scroll to position [17845, 0]
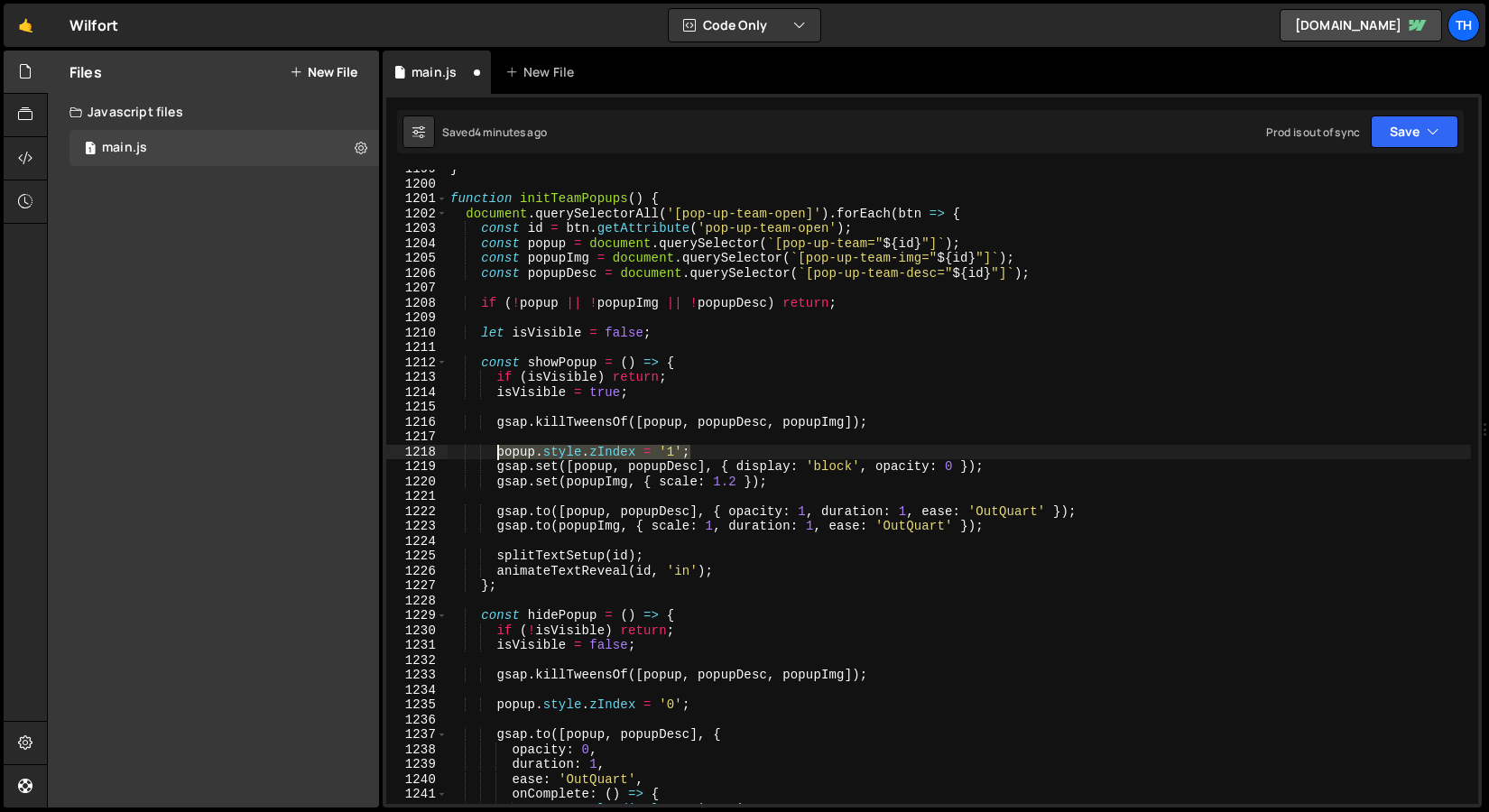
drag, startPoint x: 723, startPoint y: 448, endPoint x: 495, endPoint y: 454, distance: 228.1
click at [495, 454] on div "} function initTeamPopups ( ) { document . querySelectorAll ( '[pop-up-team-ope…" at bounding box center [959, 493] width 1025 height 665
click at [485, 565] on div "} function initTeamPopups ( ) { document . querySelectorAll ( '[pop-up-team-ope…" at bounding box center [959, 493] width 1025 height 665
type textarea "animateTextReveal(id, 'in');"
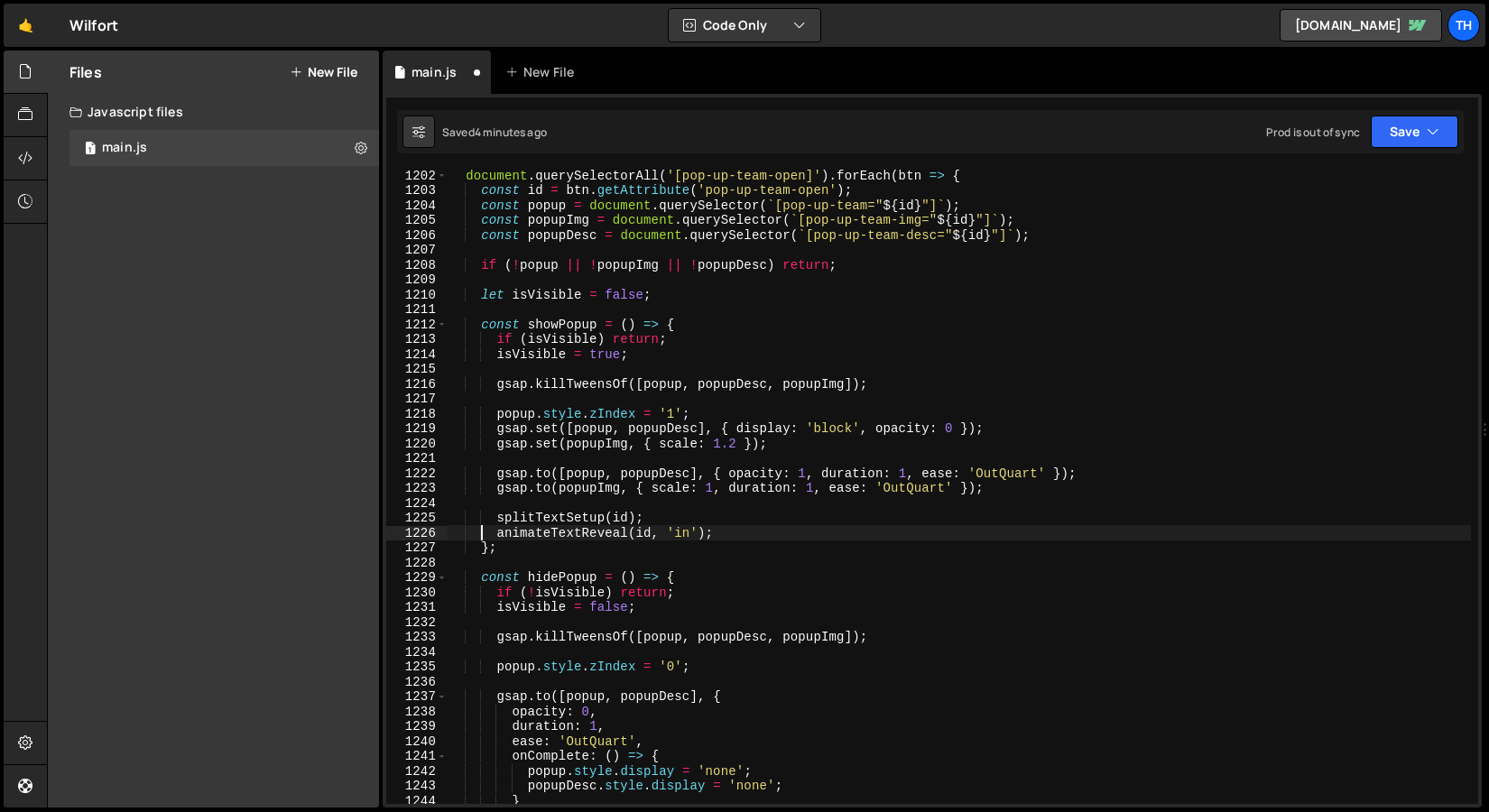
scroll to position [17884, 0]
click at [512, 532] on div "document . querySelectorAll ( '[pop-up-team-open]' ) . forEach ( btn => { const…" at bounding box center [959, 499] width 1025 height 665
click at [535, 510] on div "document . querySelectorAll ( '[pop-up-team-open]' ) . forEach ( btn => { const…" at bounding box center [959, 499] width 1025 height 665
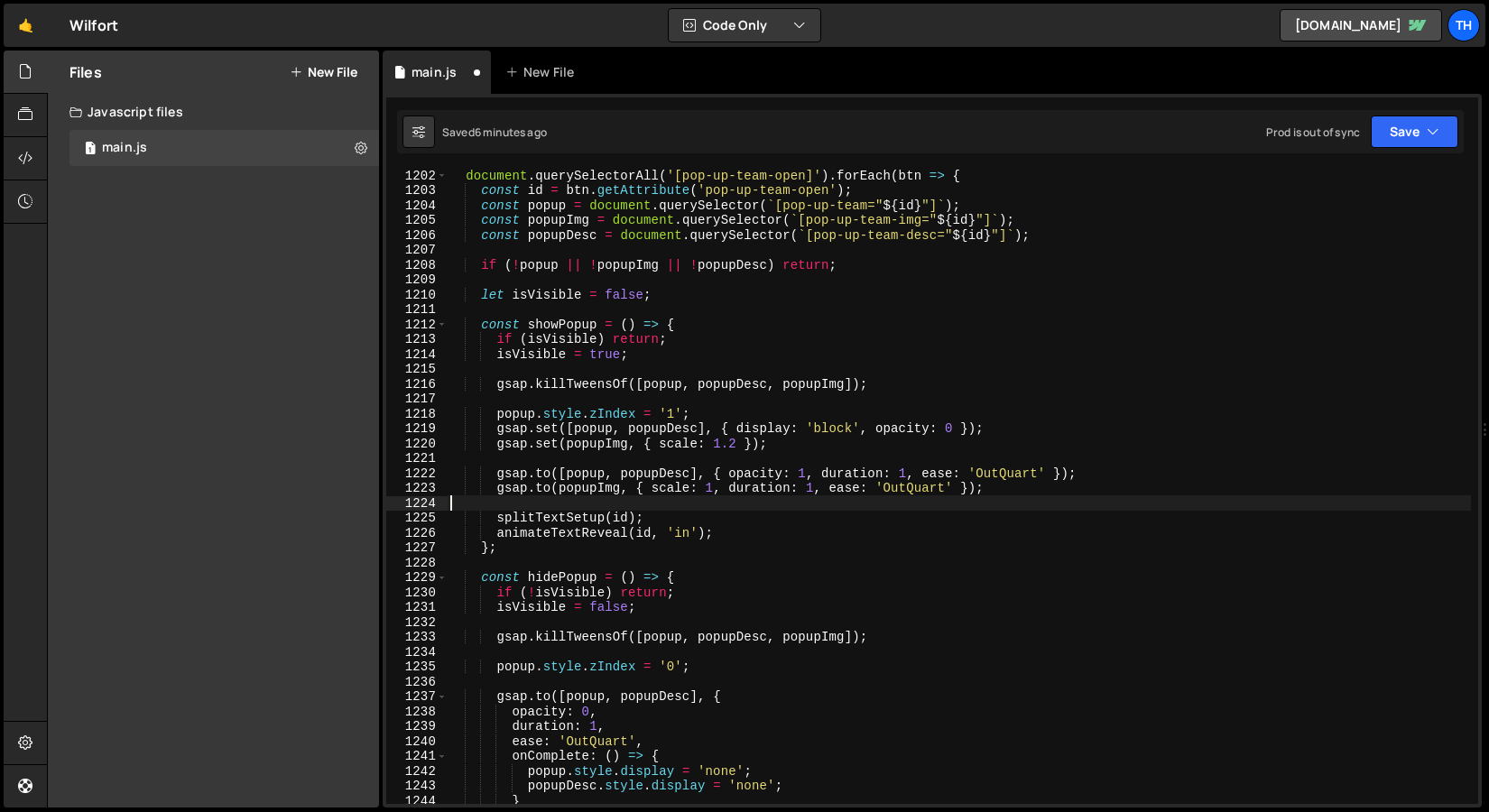
click at [693, 394] on div "document . querySelectorAll ( '[pop-up-team-open]' ) . forEach ( btn => { const…" at bounding box center [959, 499] width 1025 height 665
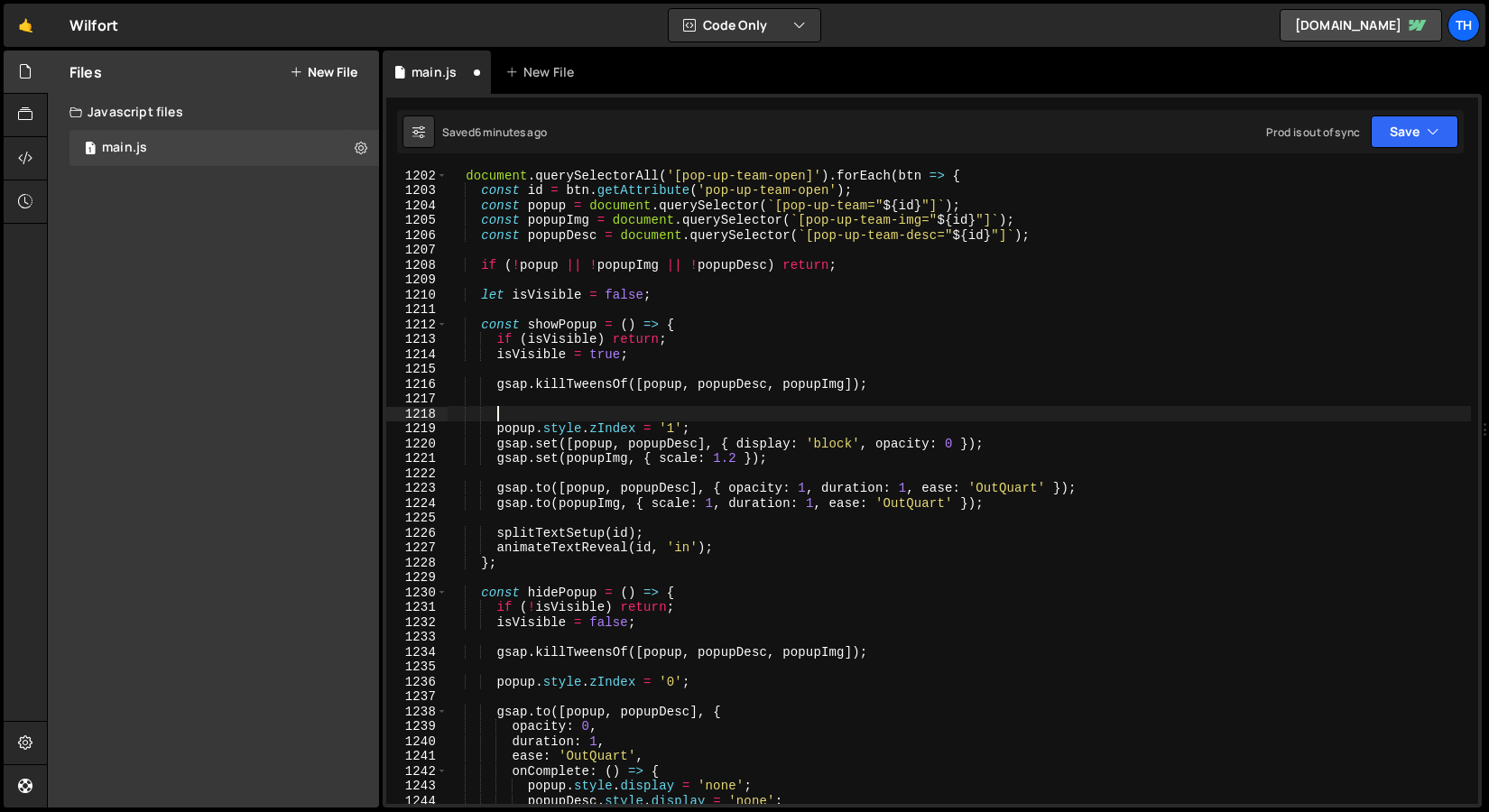
scroll to position [0, 2]
paste textarea "btn.classList.add('current');"
type textarea "btn.classList.add('current');"
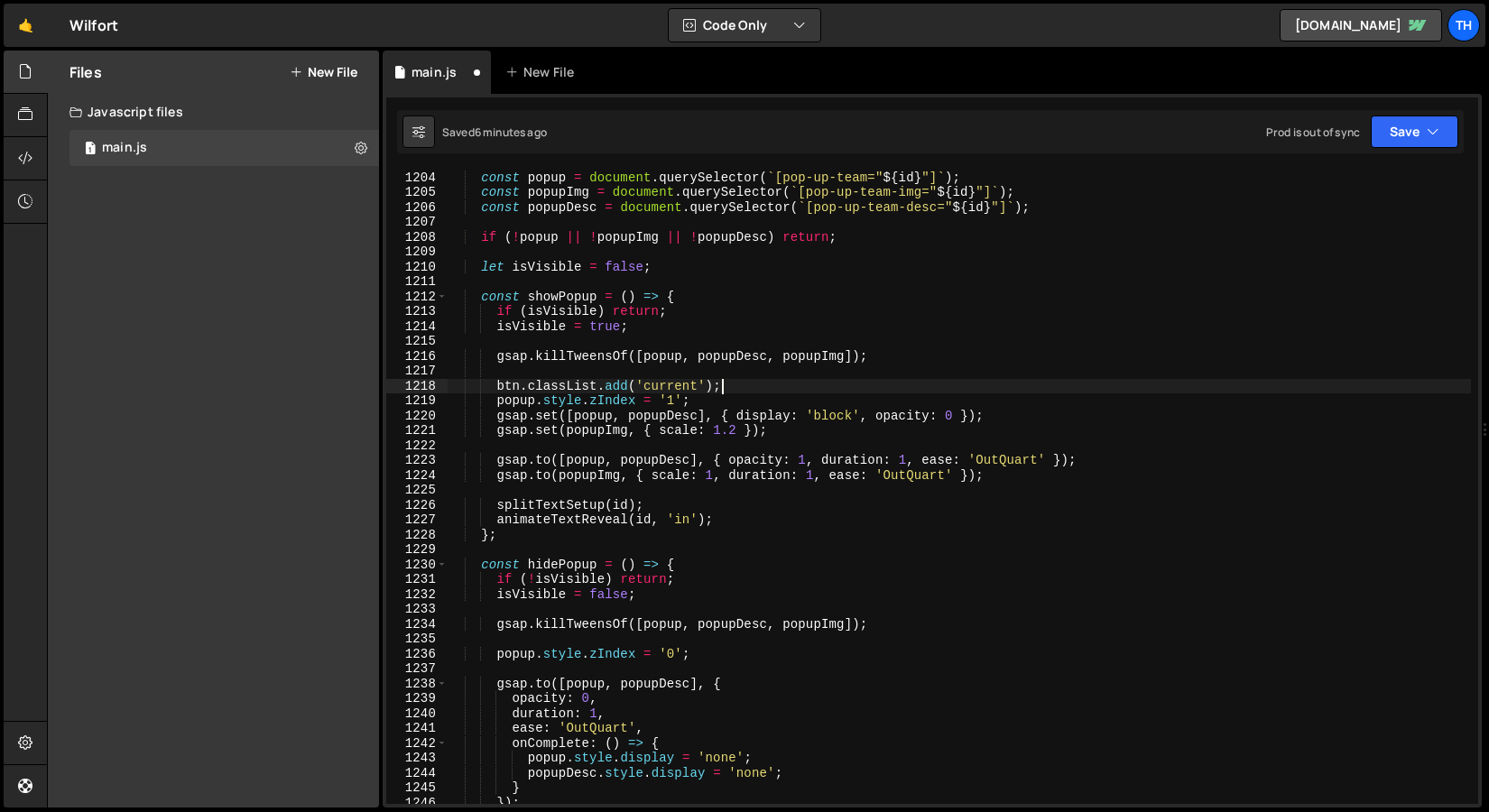
scroll to position [17911, 0]
click at [531, 647] on div "const id = btn . getAttribute ( 'pop-up-team-open' ) ; const popup = document .…" at bounding box center [959, 487] width 1025 height 665
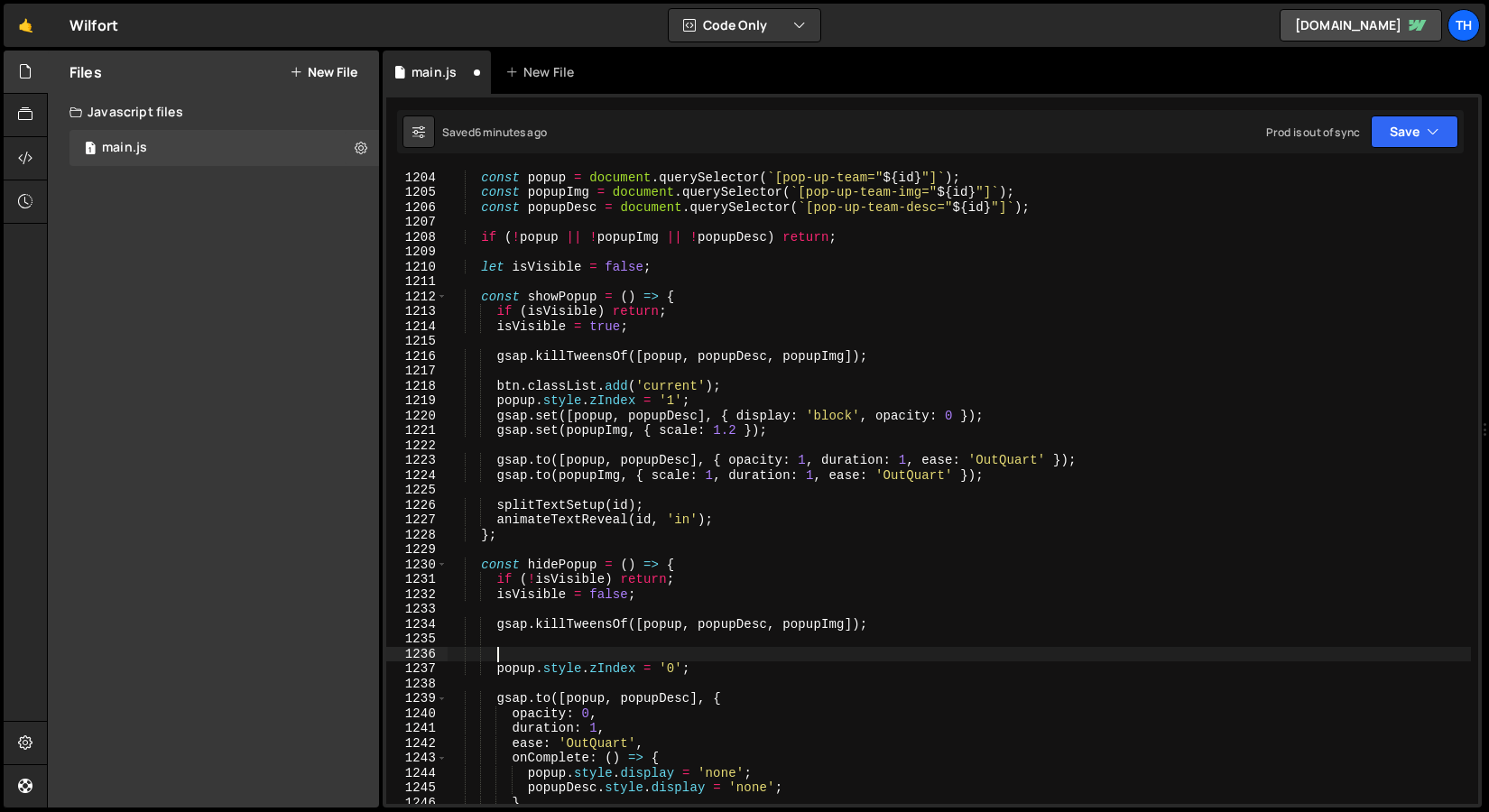
scroll to position [0, 2]
paste textarea "btn.classList.remove('current');"
click at [730, 389] on div "const id = btn . getAttribute ( 'pop-up-team-open' ) ; const popup = document .…" at bounding box center [959, 487] width 1025 height 665
click at [730, 394] on div "const id = btn . getAttribute ( 'pop-up-team-open' ) ; const popup = document .…" at bounding box center [959, 487] width 1025 height 665
click at [728, 397] on div "const id = btn . getAttribute ( 'pop-up-team-open' ) ; const popup = document .…" at bounding box center [959, 487] width 1025 height 665
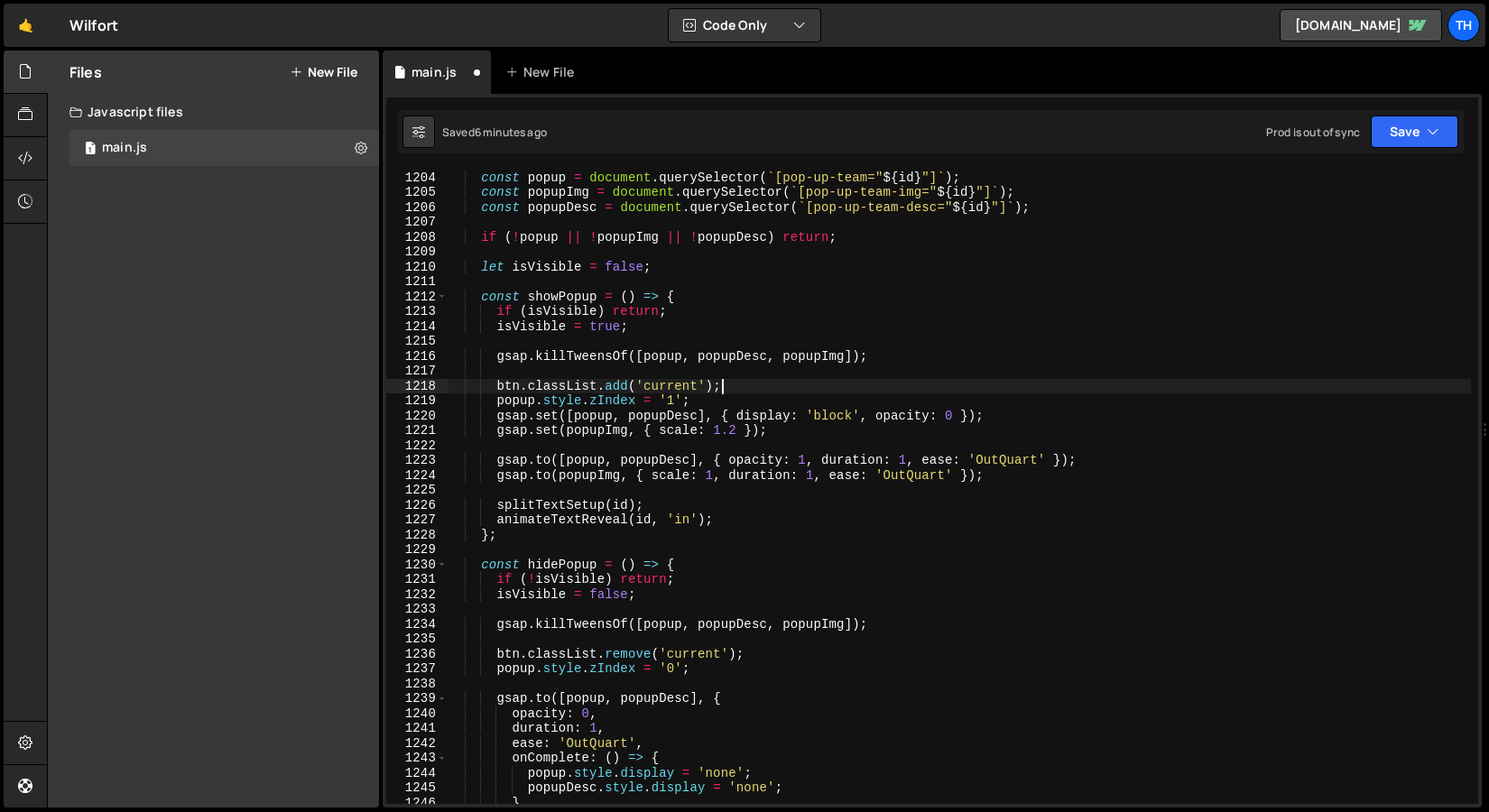
type textarea "popup.style.zIndex = '1';"
click at [728, 379] on div "const id = btn . getAttribute ( 'pop-up-team-open' ) ; const popup = document .…" at bounding box center [959, 487] width 1025 height 665
type textarea "gsap.killTweensOf([popup, popupDesc, popupImg]);"
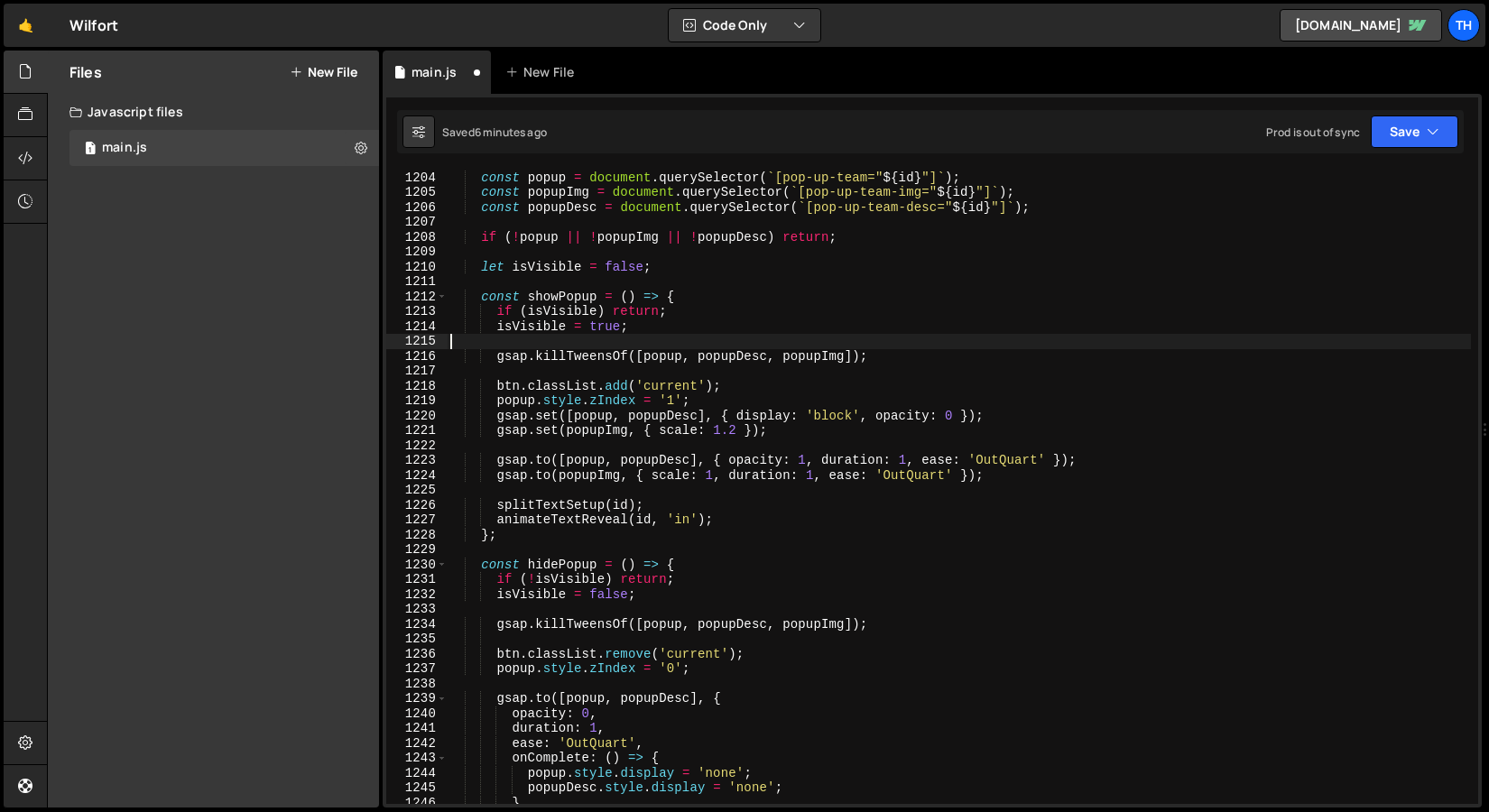
type textarea "gsap.killTweensOf([popup, popupDesc, popupImg]);"
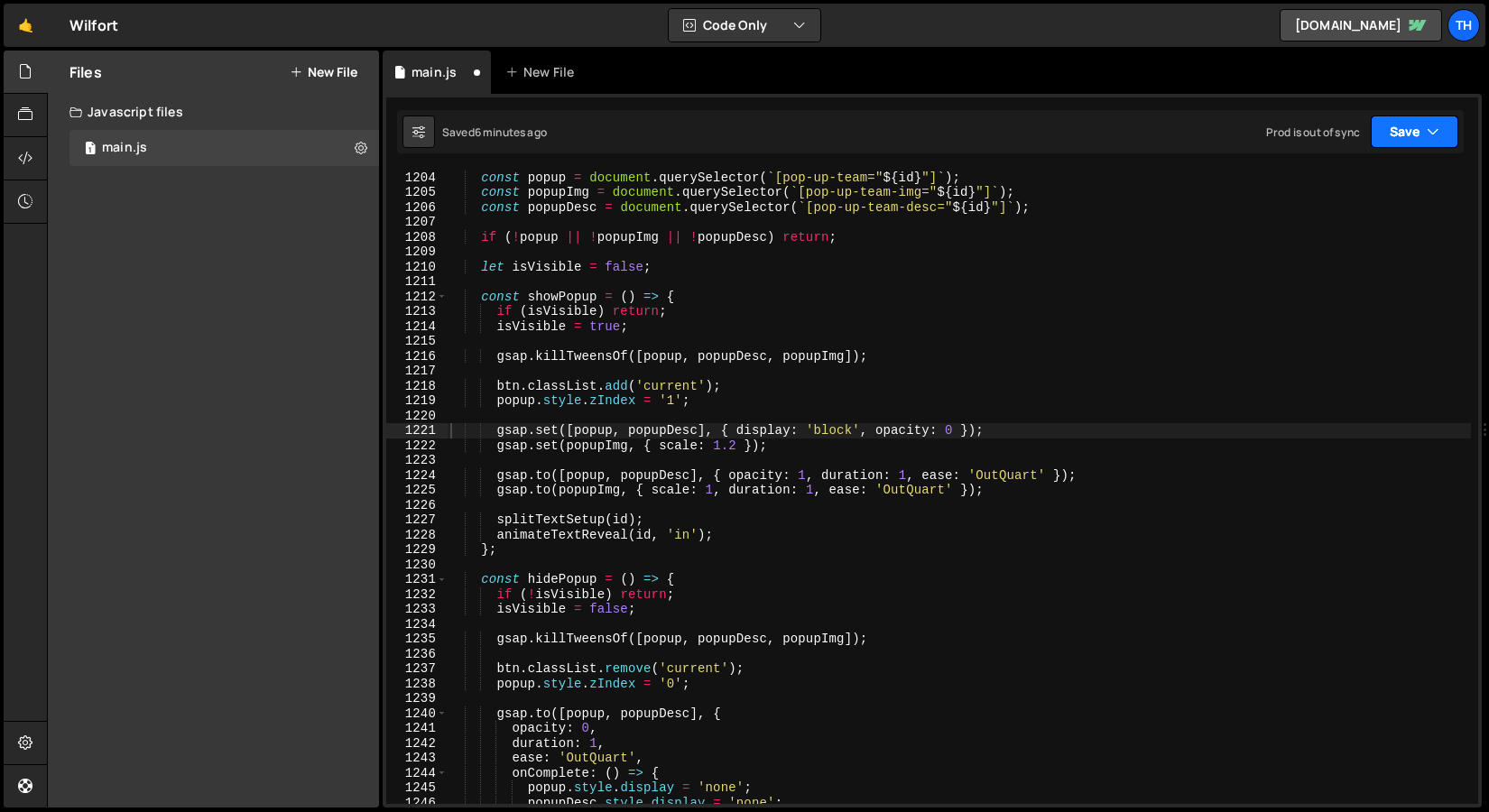
click at [1402, 138] on button "Save" at bounding box center [1415, 132] width 88 height 33
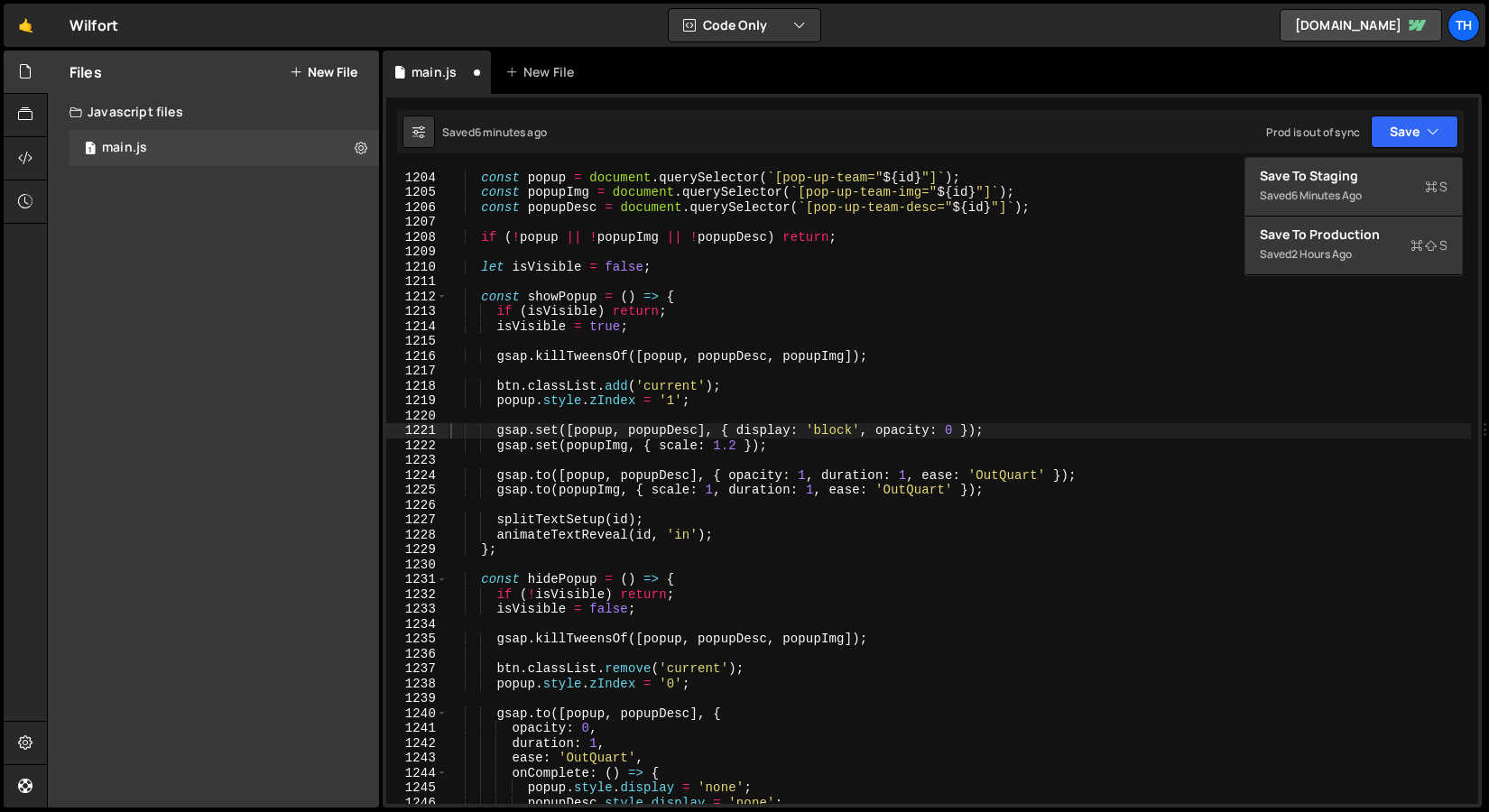
click at [1364, 157] on div "Save to Staging S Saved 6 minutes ago Save to Production S Saved 2 hours ago Sa…" at bounding box center [1353, 217] width 218 height 120
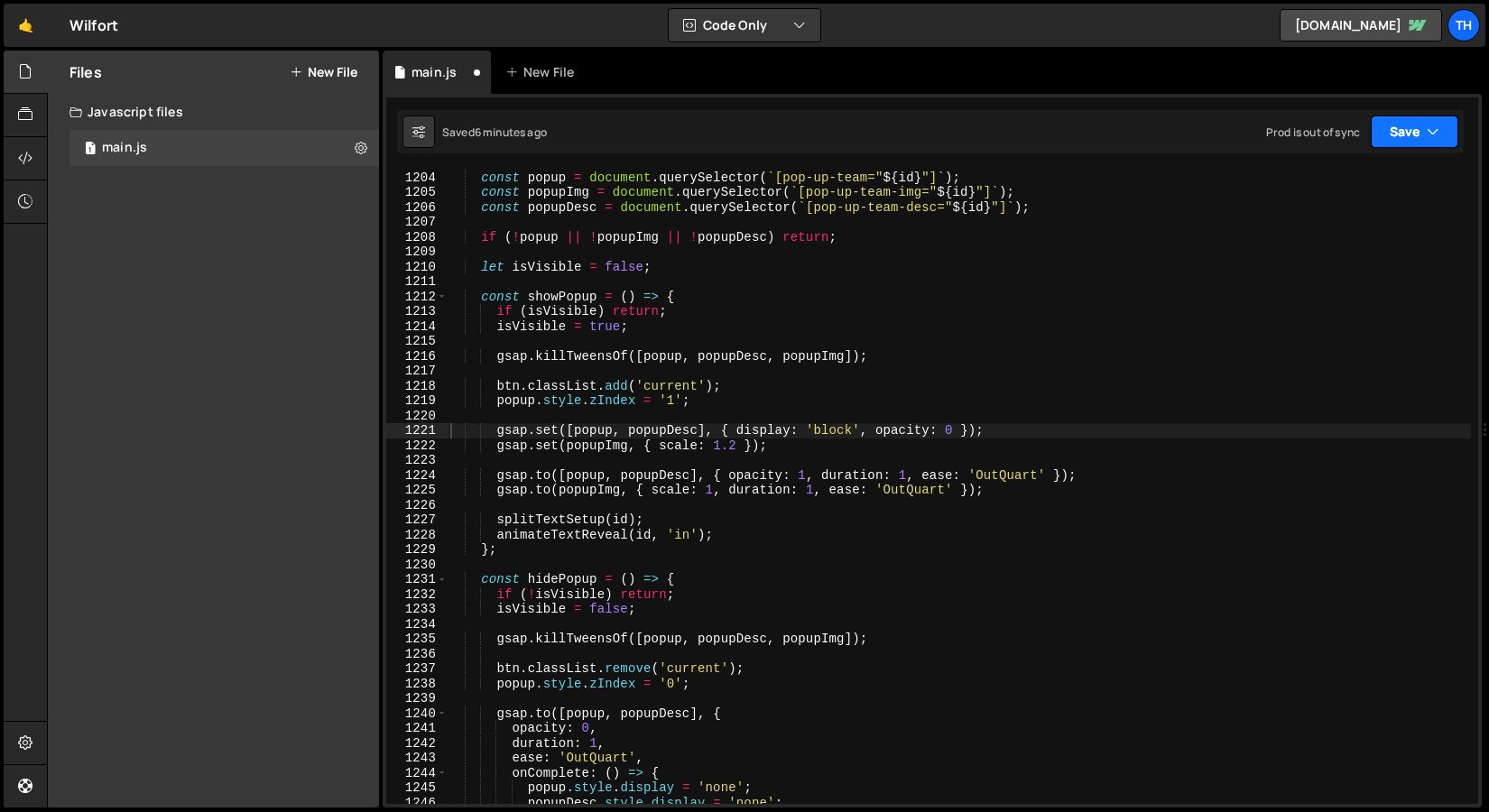
click at [1393, 123] on button "Save" at bounding box center [1415, 132] width 88 height 33
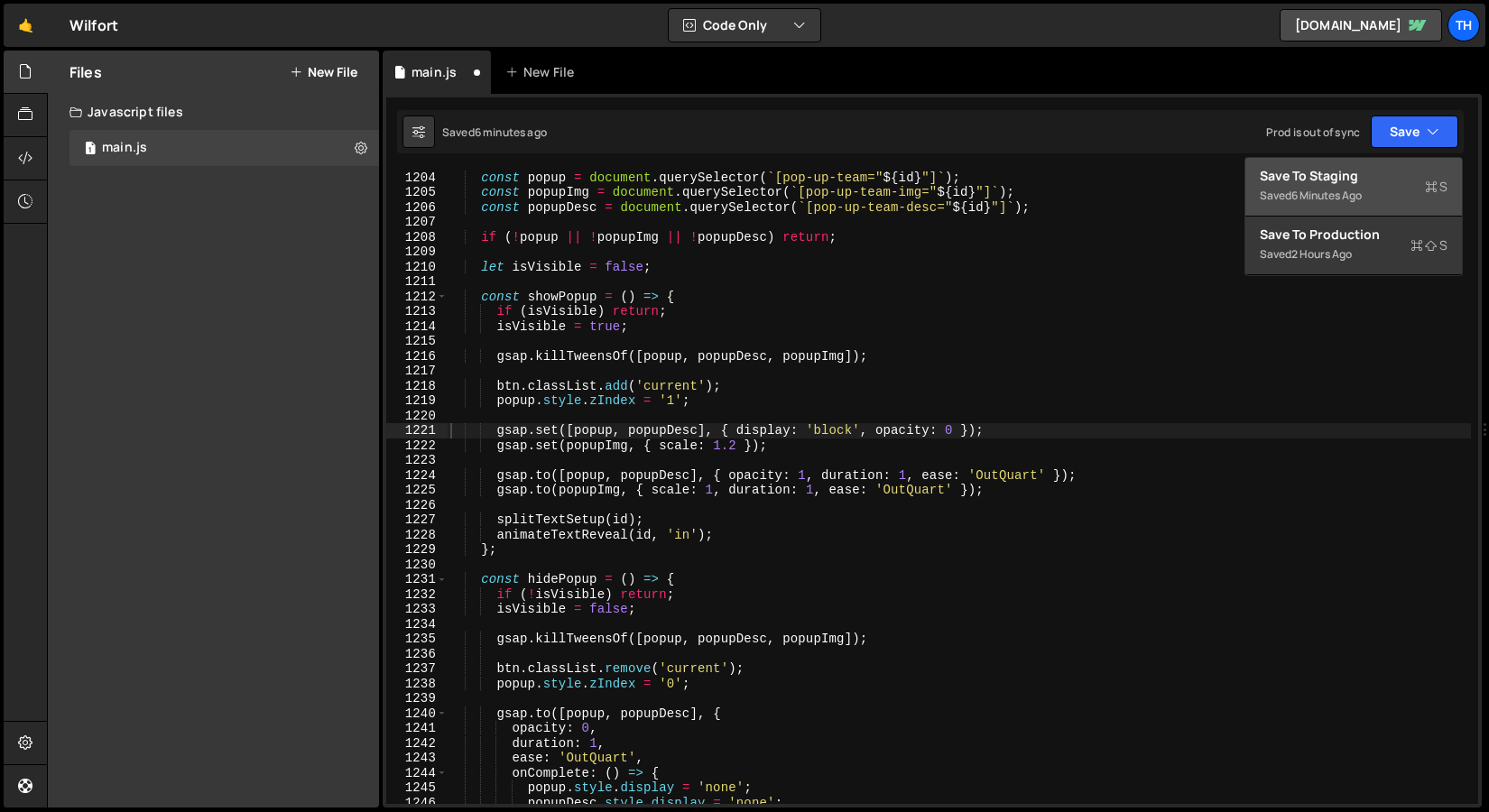
click at [1363, 171] on div "Save to Staging S" at bounding box center [1353, 176] width 187 height 18
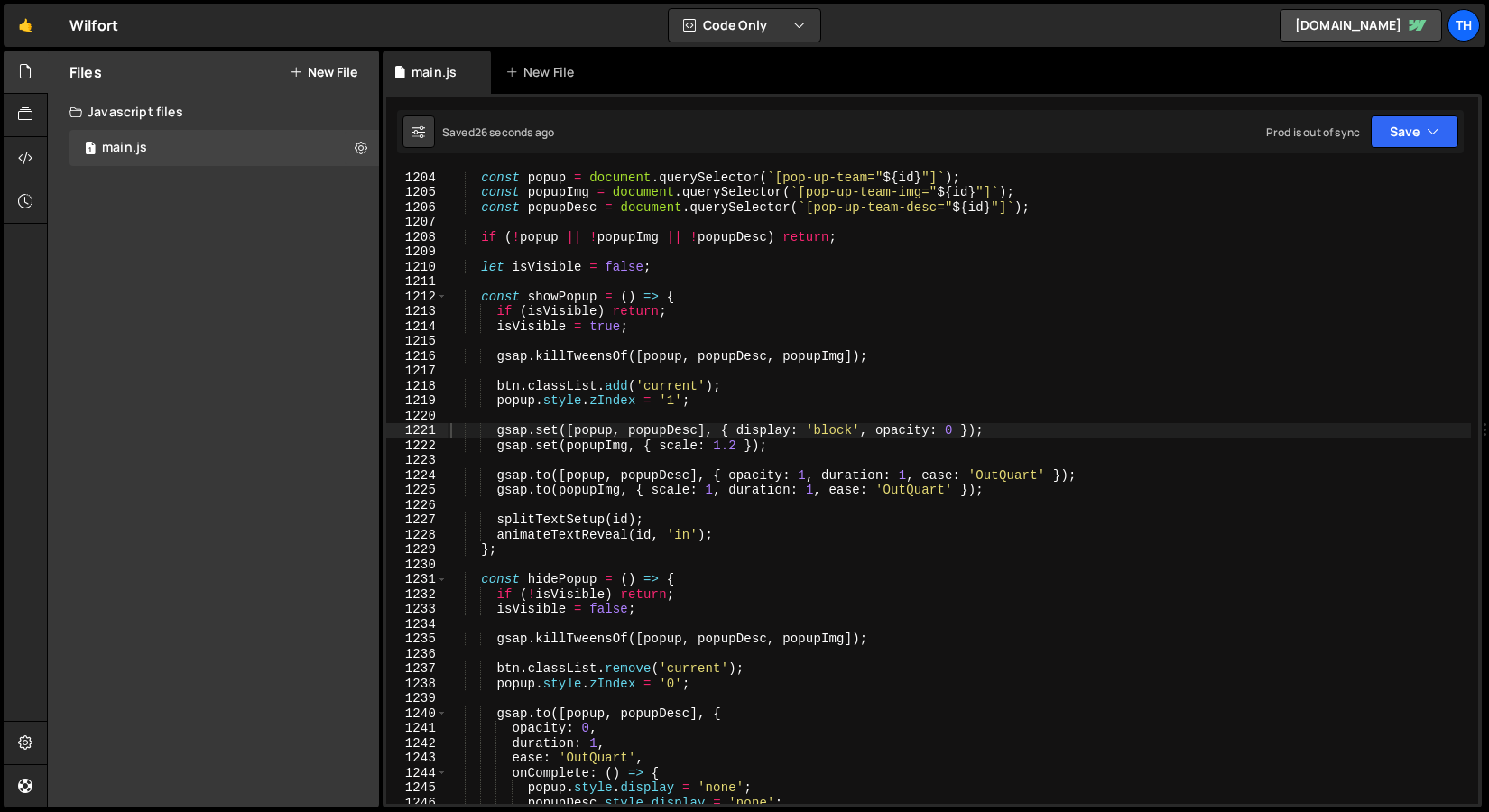
click at [474, 395] on div "const id = btn . getAttribute ( 'pop-up-team-open' ) ; const popup = document .…" at bounding box center [959, 487] width 1025 height 665
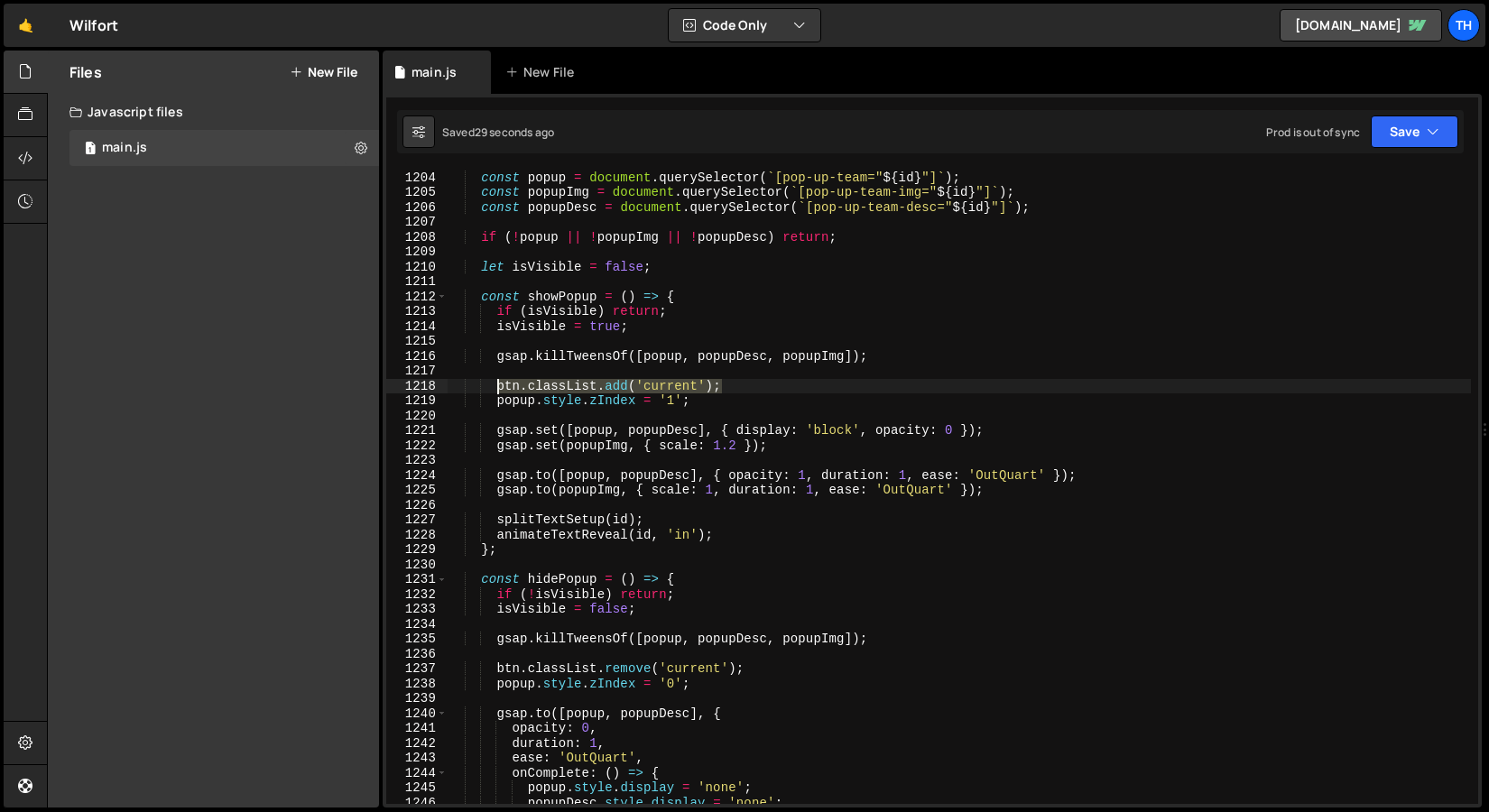
drag, startPoint x: 725, startPoint y: 389, endPoint x: 496, endPoint y: 381, distance: 229.1
click at [496, 381] on div "const id = btn . getAttribute ( 'pop-up-team-open' ) ; const popup = document .…" at bounding box center [959, 487] width 1025 height 665
type textarea "btn.classList.add('current');"
click at [551, 339] on div "const id = btn . getAttribute ( 'pop-up-team-open' ) ; const popup = document .…" at bounding box center [959, 487] width 1025 height 665
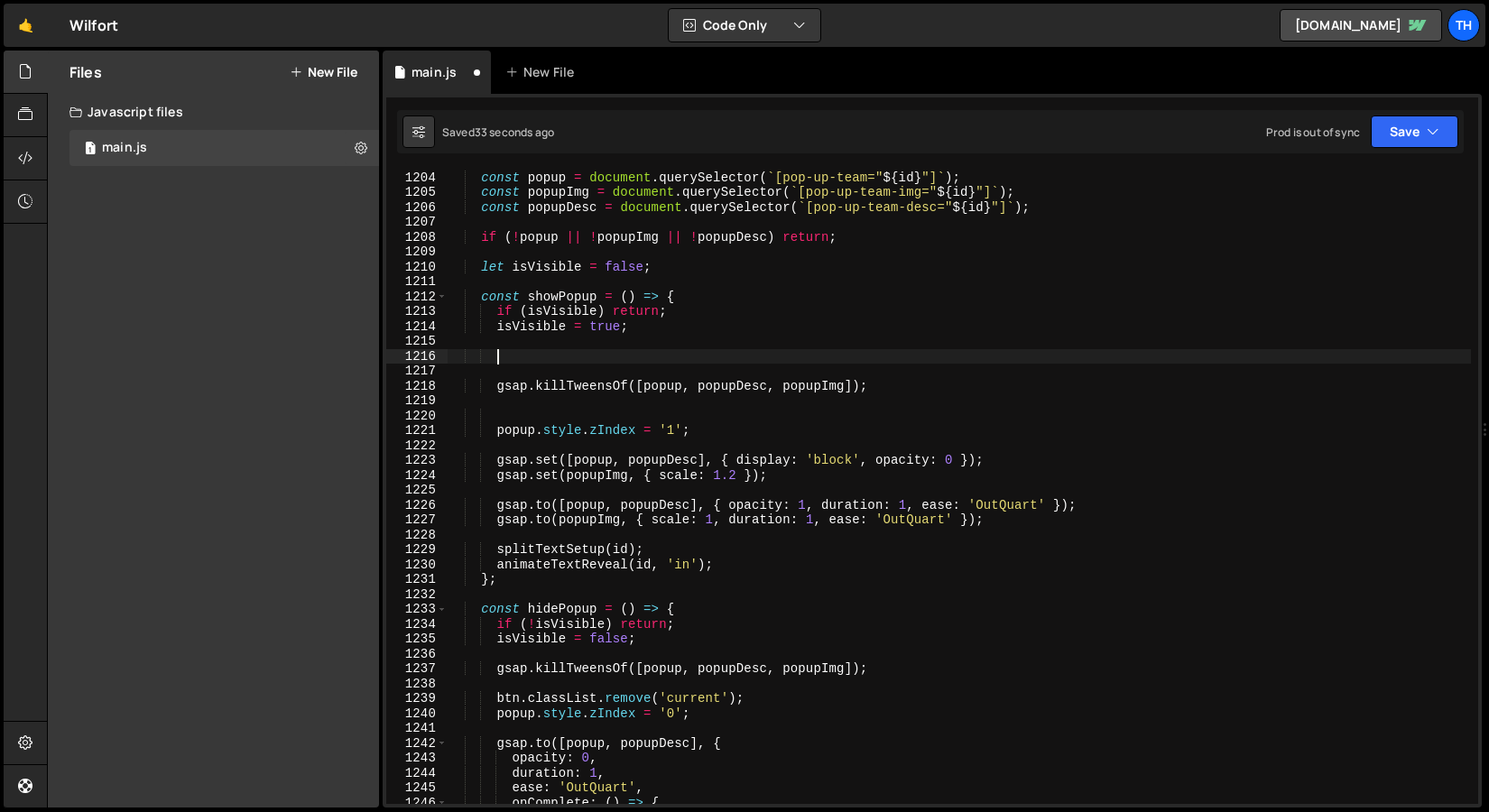
paste textarea "btn.classList.add('current');"
type textarea "btn.classList.add('current');"
click at [527, 398] on div "const id = btn . getAttribute ( 'pop-up-team-open' ) ; const popup = document .…" at bounding box center [959, 487] width 1025 height 665
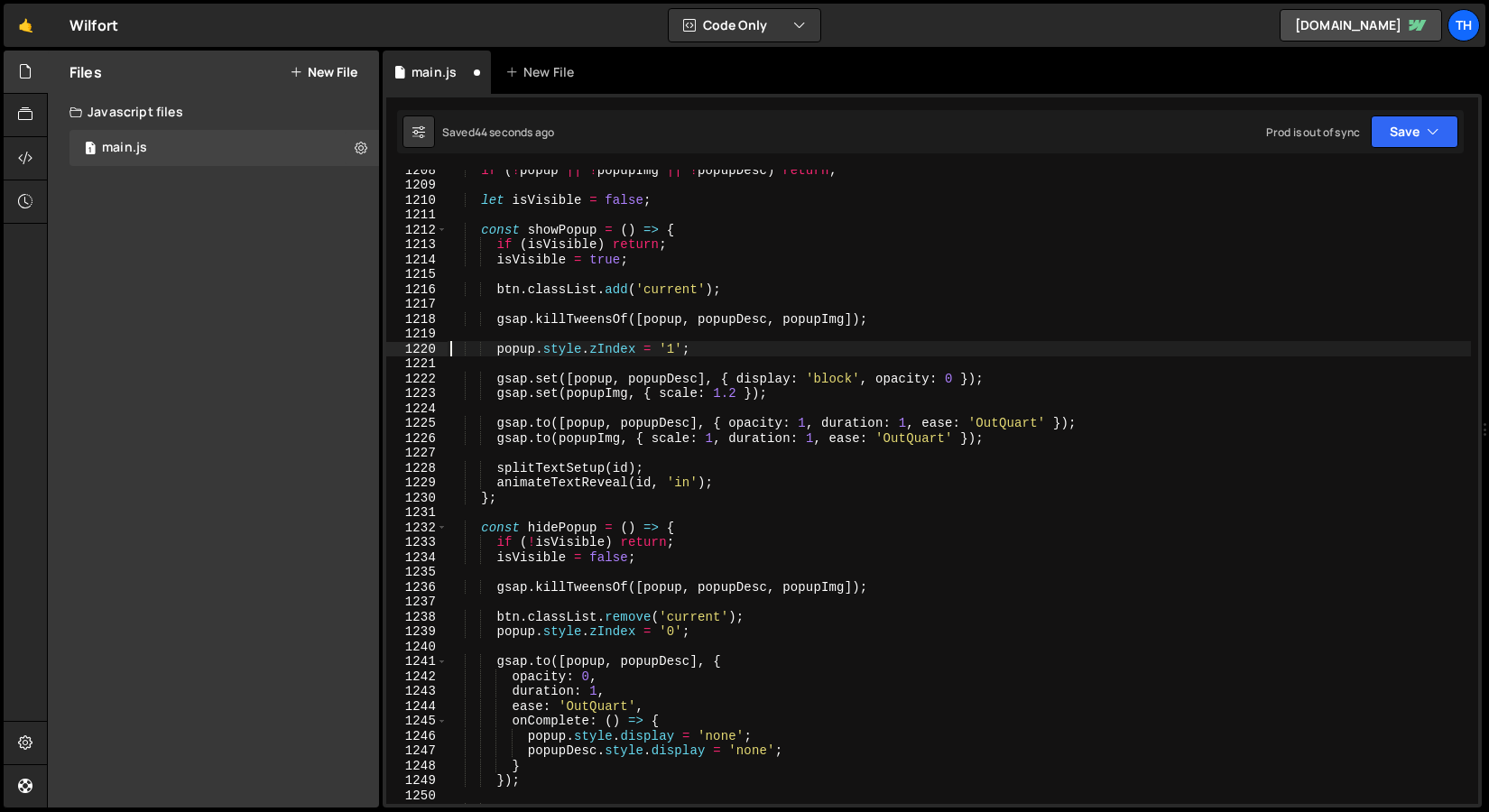
scroll to position [17976, 0]
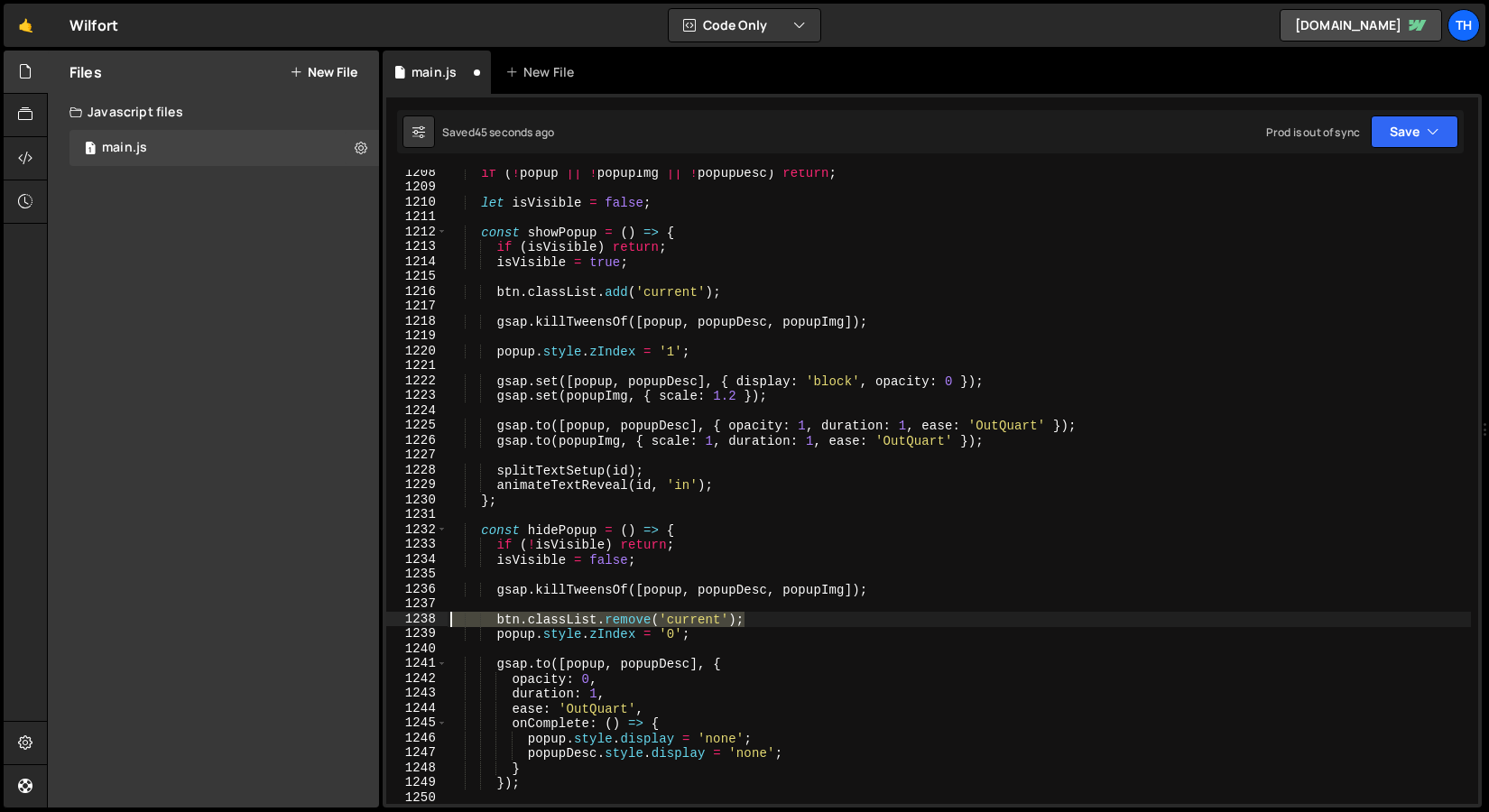
drag, startPoint x: 758, startPoint y: 618, endPoint x: 407, endPoint y: 614, distance: 351.0
click at [407, 614] on div "popup.style.zIndex = '1'; 1208 1209 1210 1211 1212 1213 1214 1215 1216 1217 121…" at bounding box center [933, 486] width 1092 height 635
type textarea "btn.classList.remove('current');"
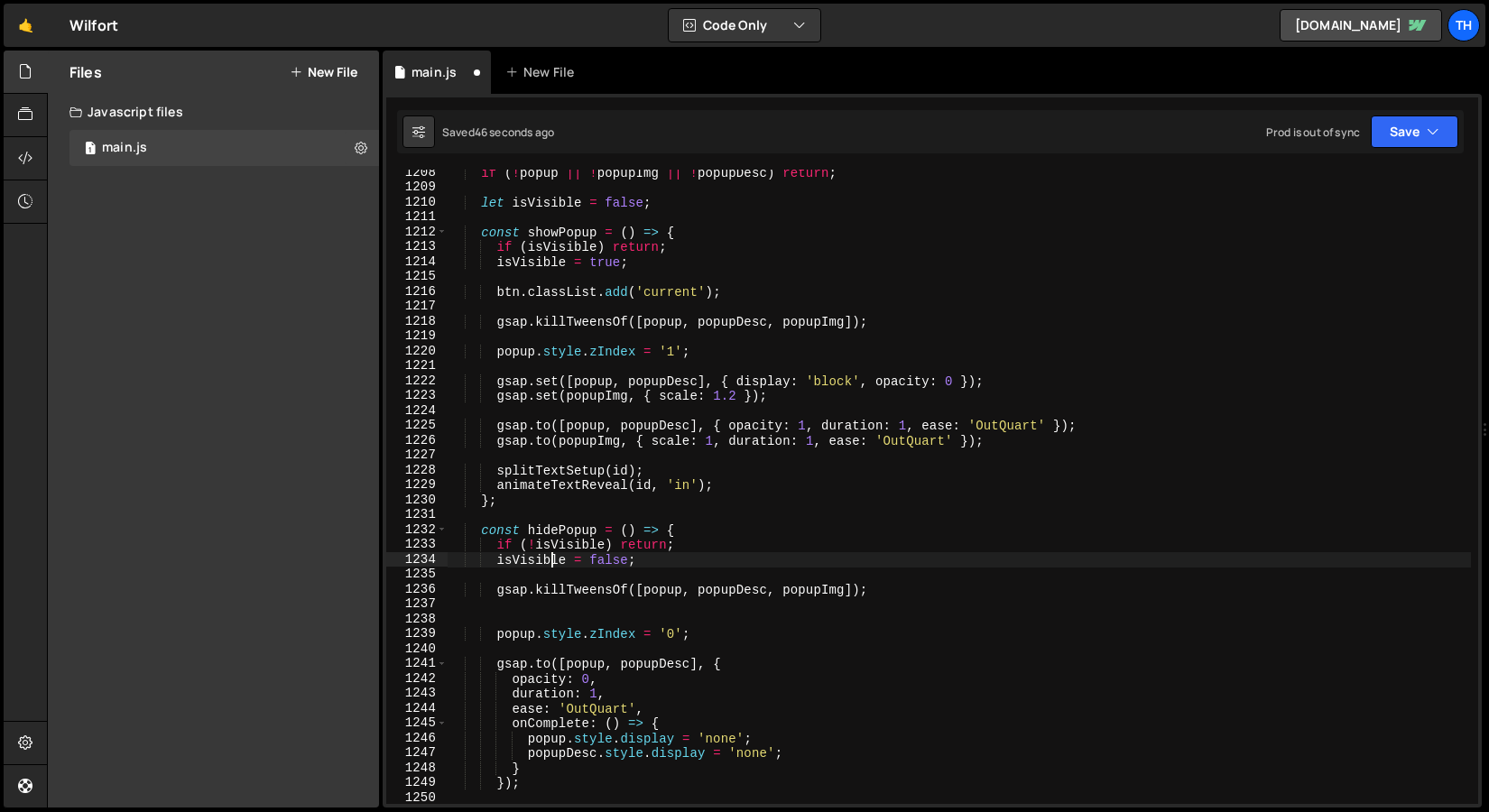
click at [547, 566] on div "if ( ! popup || ! popupImg || ! popupDesc ) return ; let isVisible = false ; co…" at bounding box center [959, 497] width 1025 height 665
type textarea "isVisible = false;"
click at [543, 566] on div "if ( ! popup || ! popupImg || ! popupDesc ) return ; let isVisible = false ; co…" at bounding box center [959, 486] width 1025 height 635
click at [515, 567] on div "if ( ! popup || ! popupImg || ! popupDesc ) return ; let isVisible = false ; co…" at bounding box center [959, 497] width 1025 height 665
click at [495, 569] on div "if ( ! popup || ! popupImg || ! popupDesc ) return ; let isVisible = false ; co…" at bounding box center [959, 497] width 1025 height 665
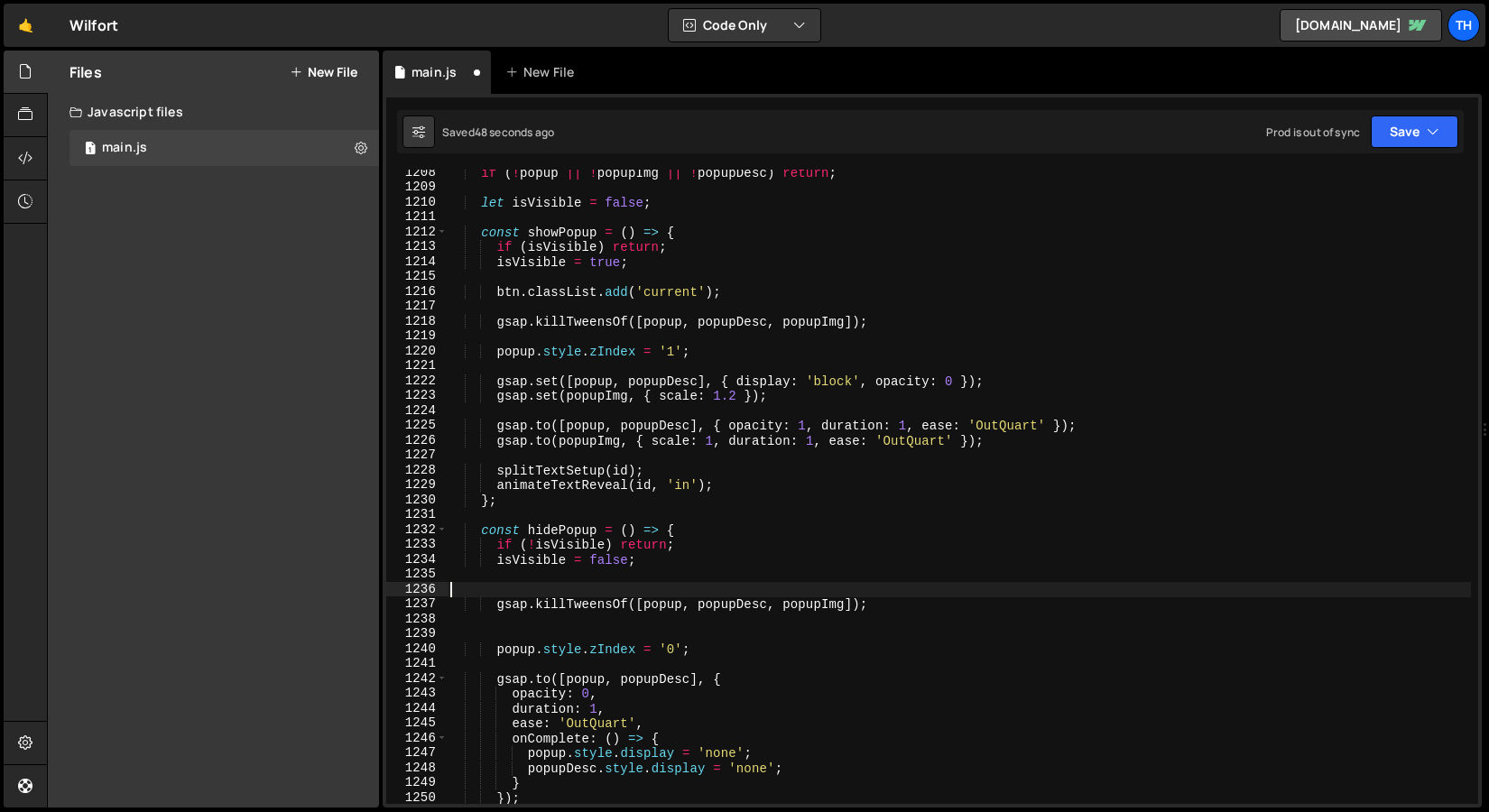
paste textarea "btn.classList.remove('current');"
click at [500, 610] on div "if ( ! popup || ! popupImg || ! popupDesc ) return ; let isVisible = false ; co…" at bounding box center [959, 497] width 1025 height 665
type textarea "gsap.killTweensOf([popup, popupDesc, popupImg]);"
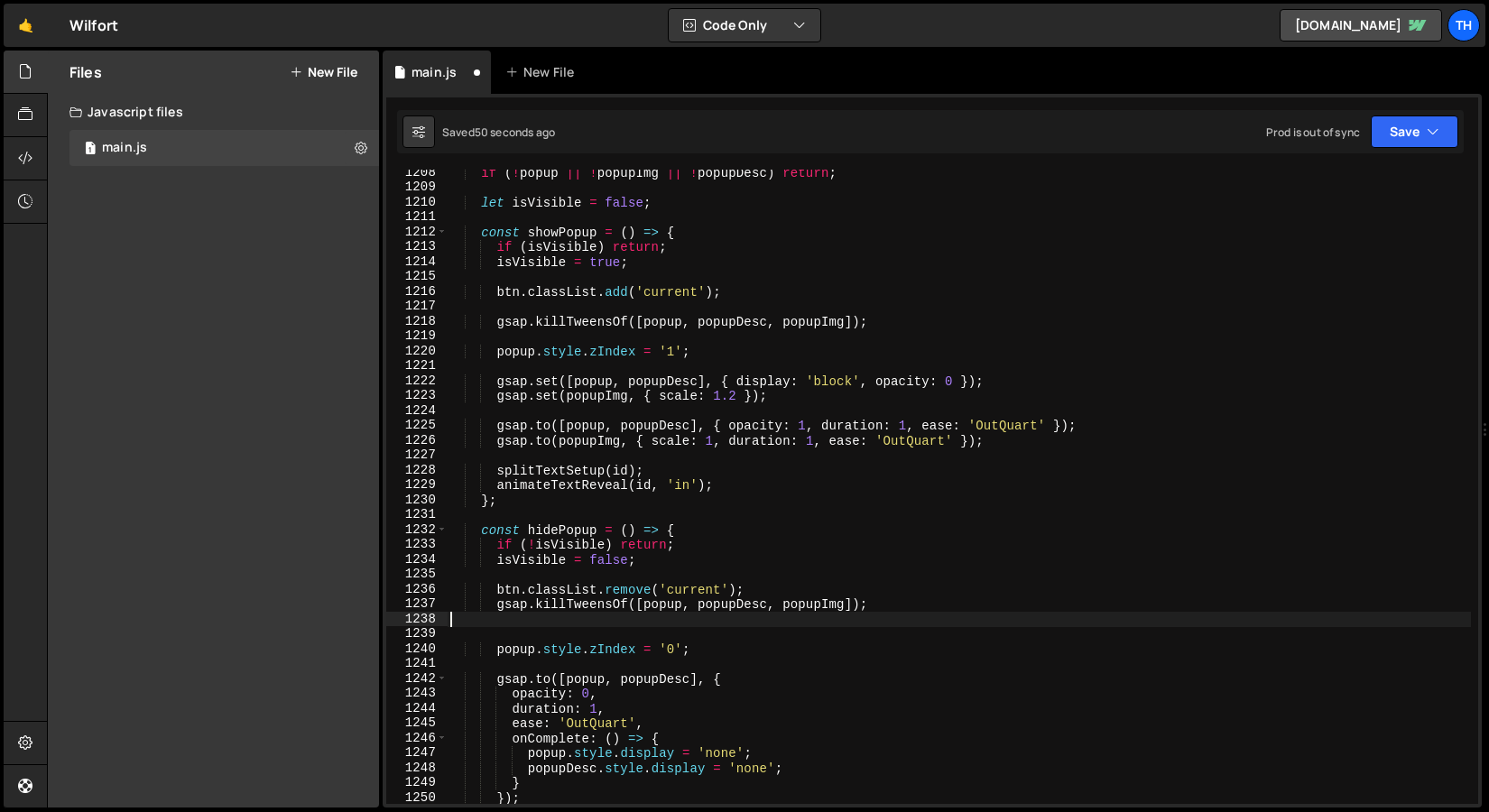
click at [474, 627] on div "if ( ! popup || ! popupImg || ! popupDesc ) return ; let isVisible = false ; co…" at bounding box center [959, 497] width 1025 height 665
type textarea "gsap.killTweensOf([popup, popupDesc, popupImg]);"
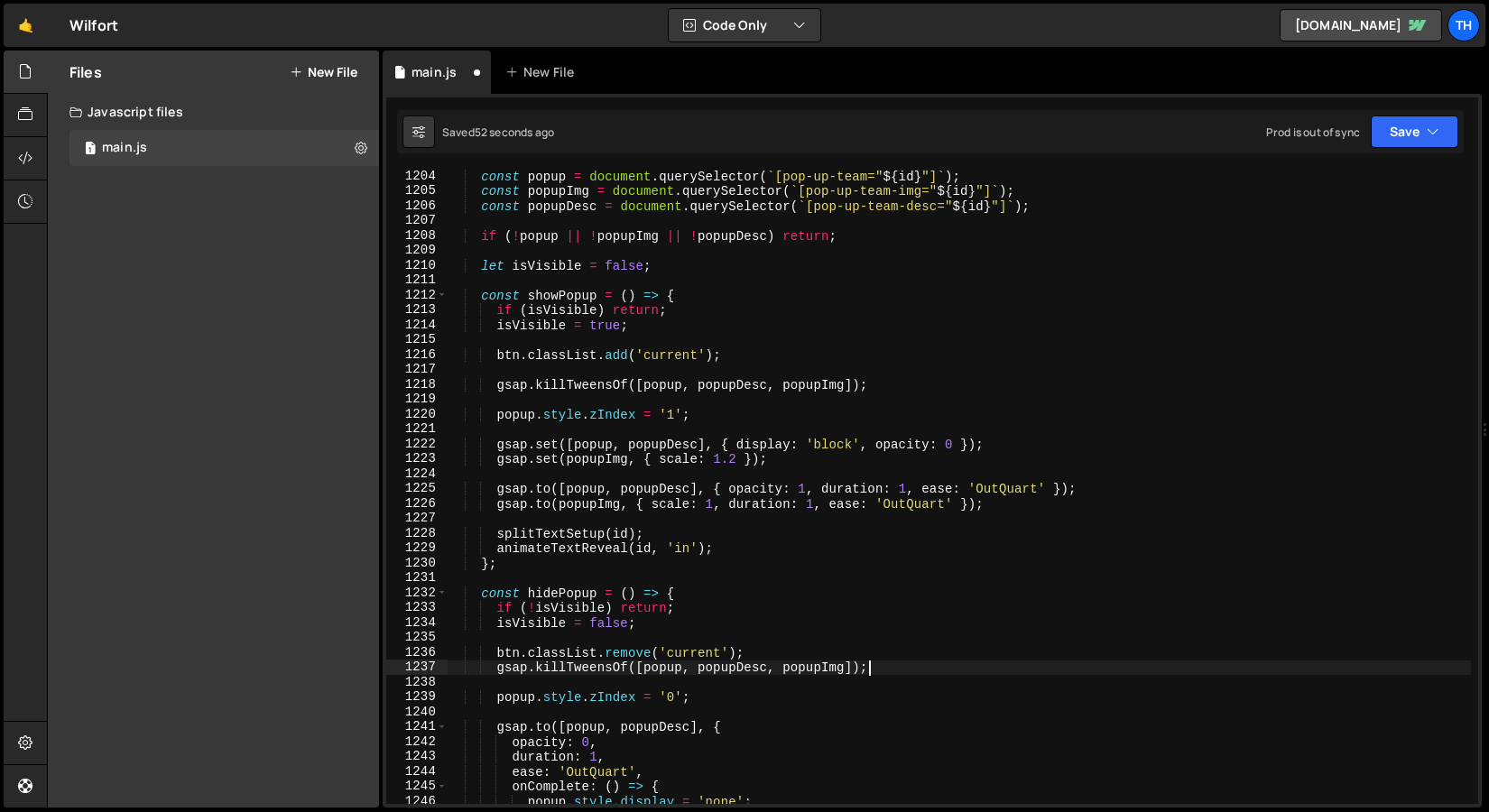
scroll to position [17903, 0]
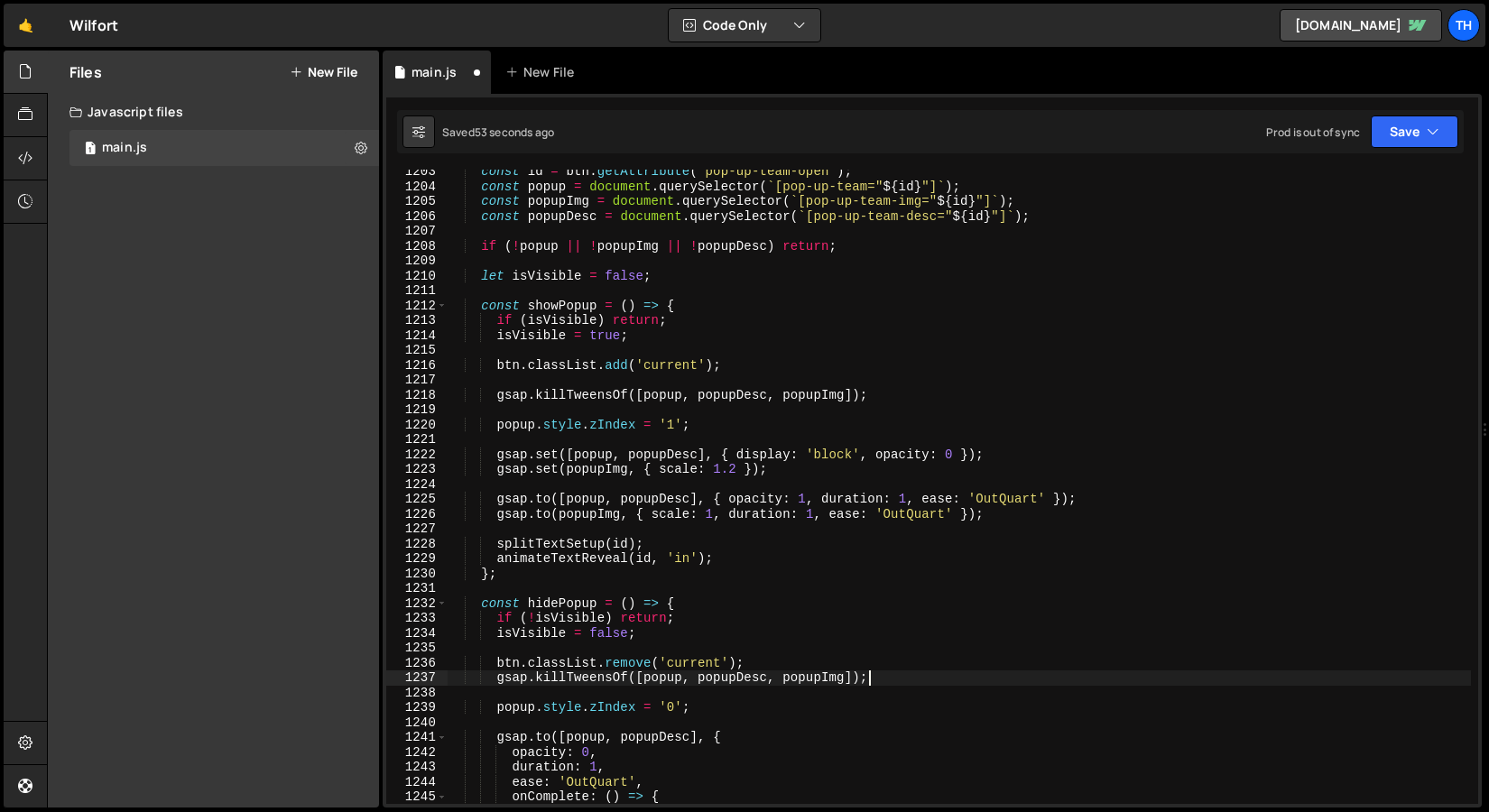
click at [503, 378] on div "const id = btn . getAttribute ( 'pop-up-team-open' ) ; const popup = document .…" at bounding box center [959, 496] width 1025 height 665
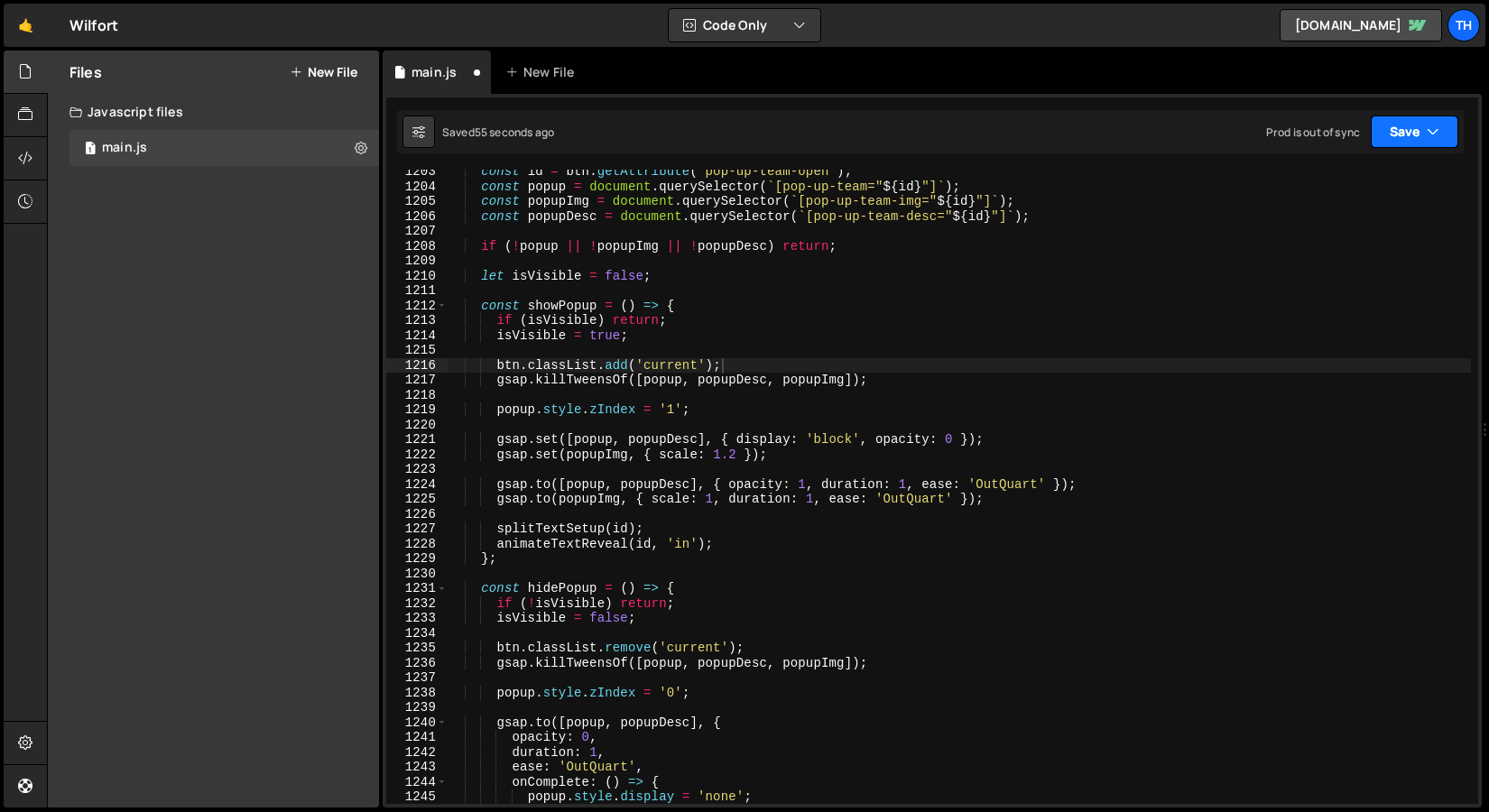
click at [1402, 138] on button "Save" at bounding box center [1415, 132] width 88 height 33
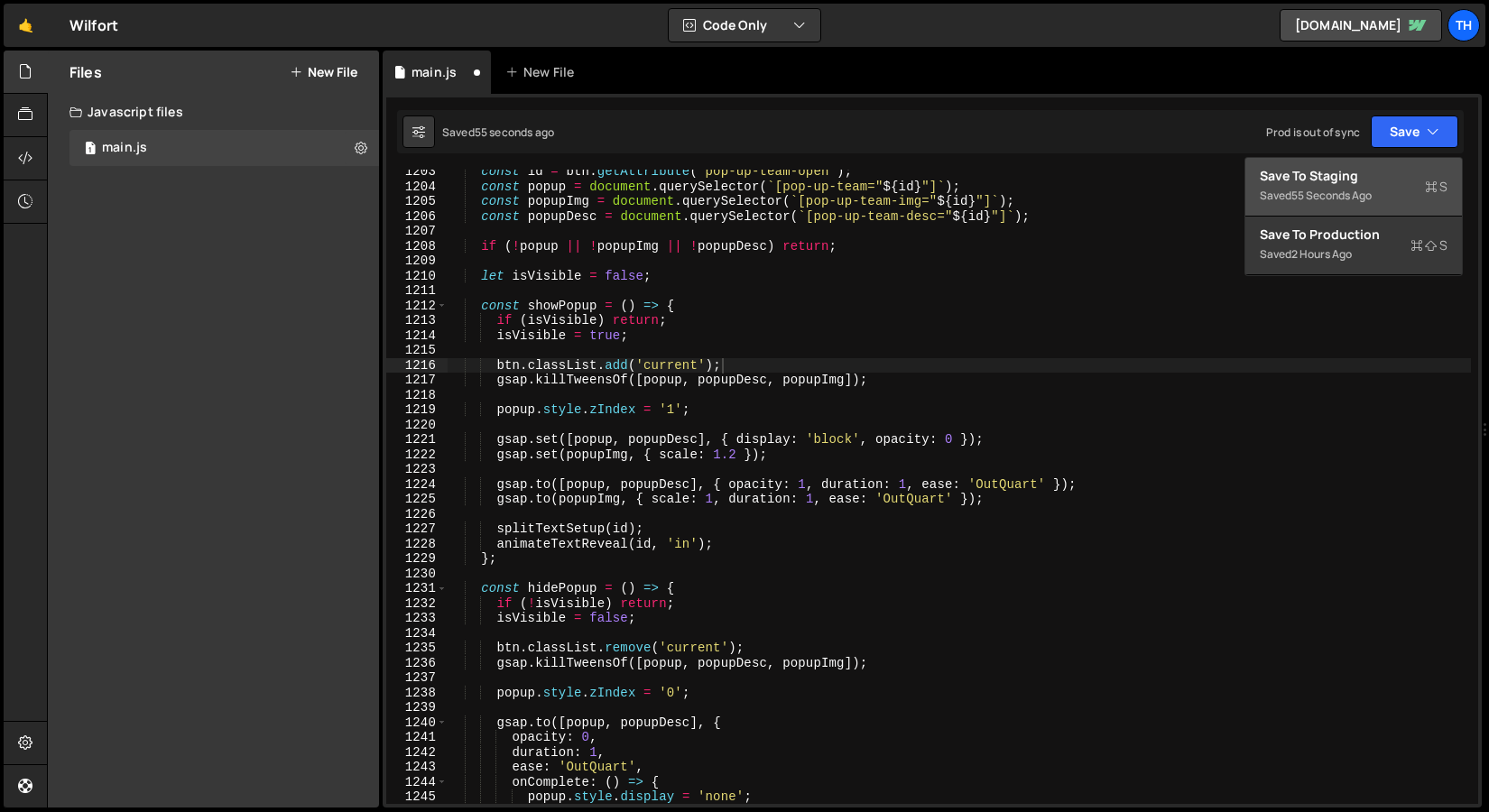
click at [1298, 197] on div "55 seconds ago" at bounding box center [1332, 194] width 81 height 15
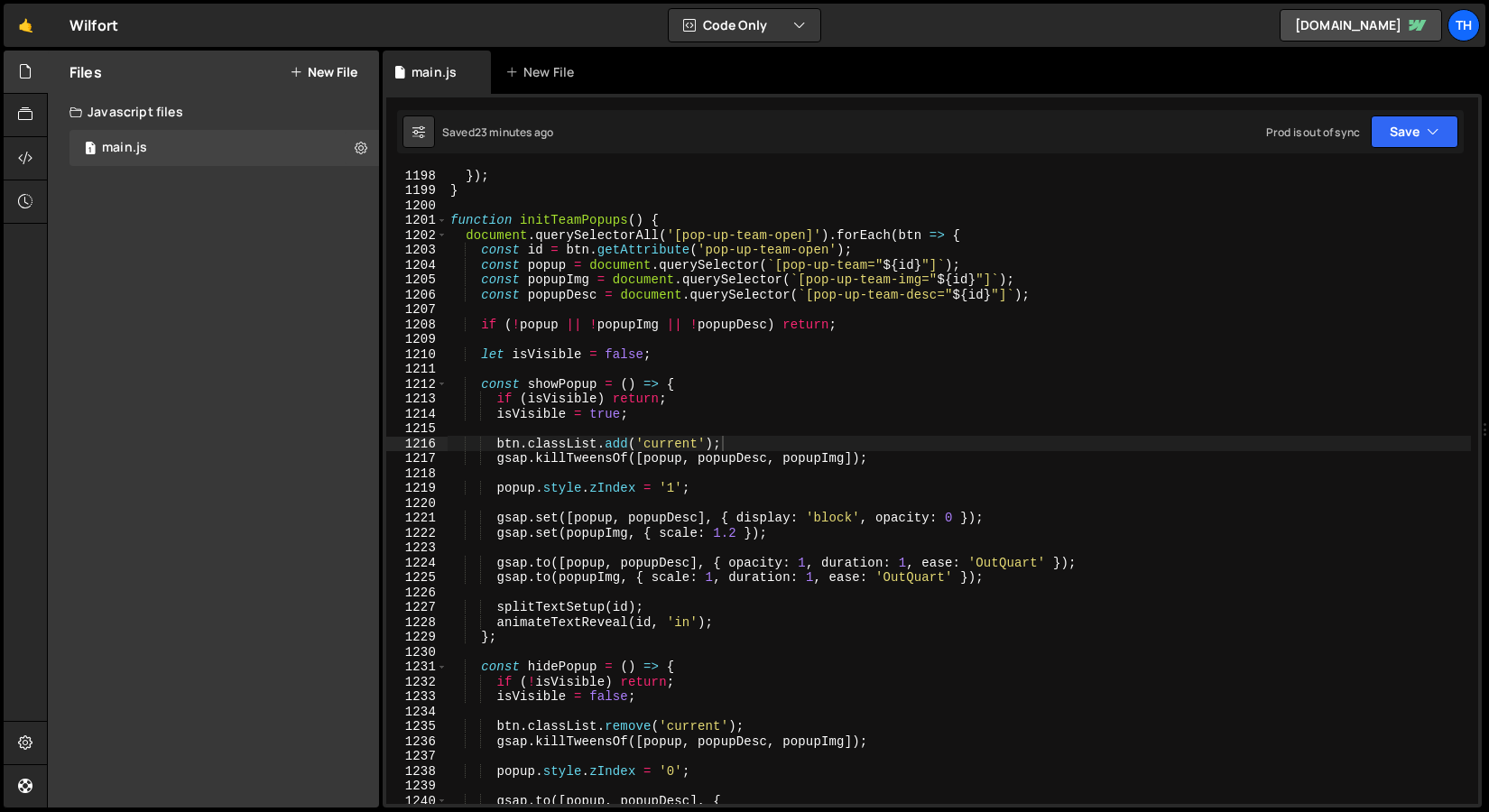
scroll to position [17657, 0]
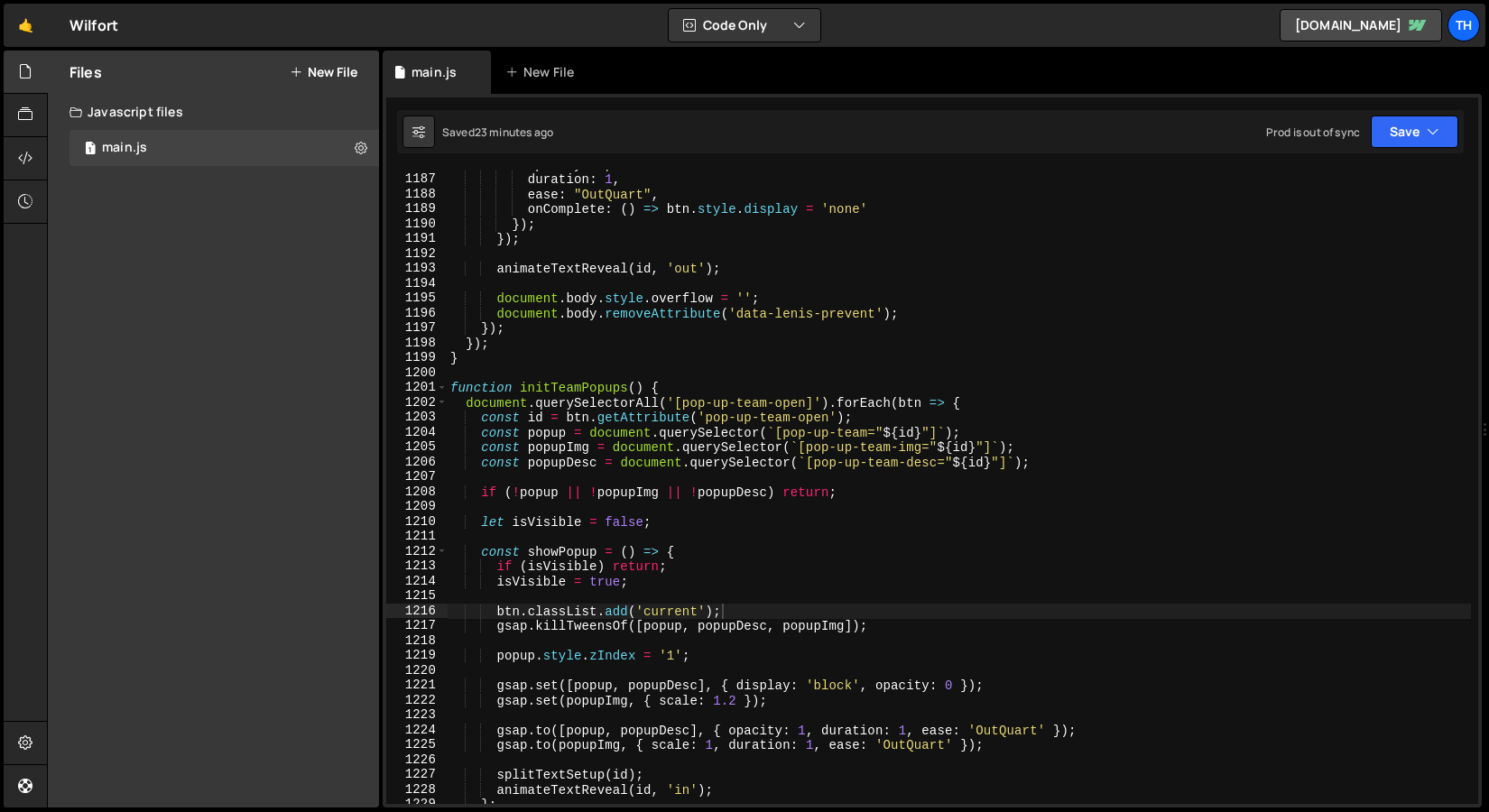
click at [432, 388] on div "1201" at bounding box center [418, 387] width 62 height 15
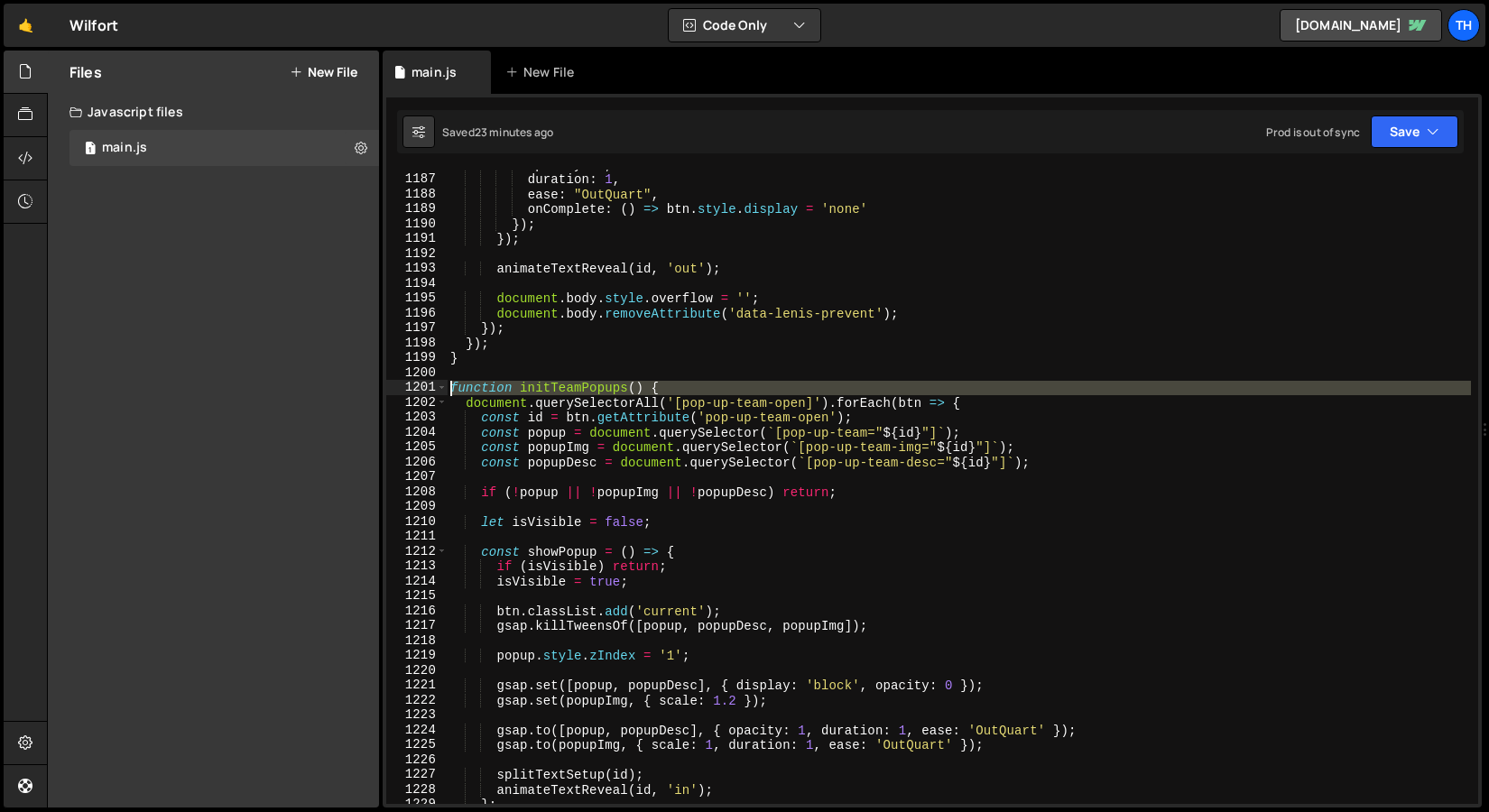
click at [434, 388] on div "1201" at bounding box center [418, 387] width 62 height 15
click at [474, 326] on div "opacity : 0 , duration : 1 , ease : "OutQuart" , onComplete : ( ) => btn . styl…" at bounding box center [959, 489] width 1025 height 665
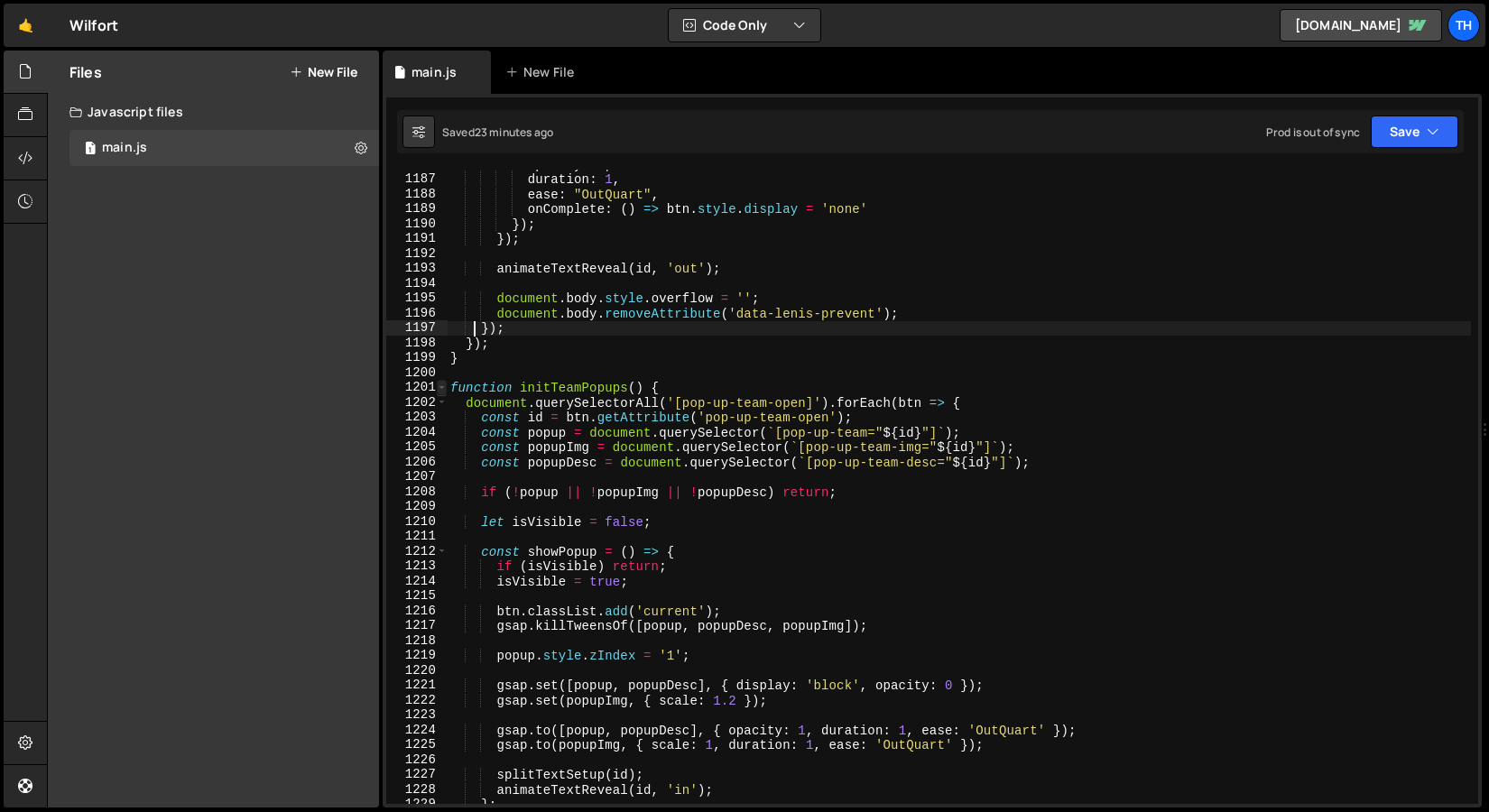
click at [445, 390] on span at bounding box center [442, 387] width 10 height 15
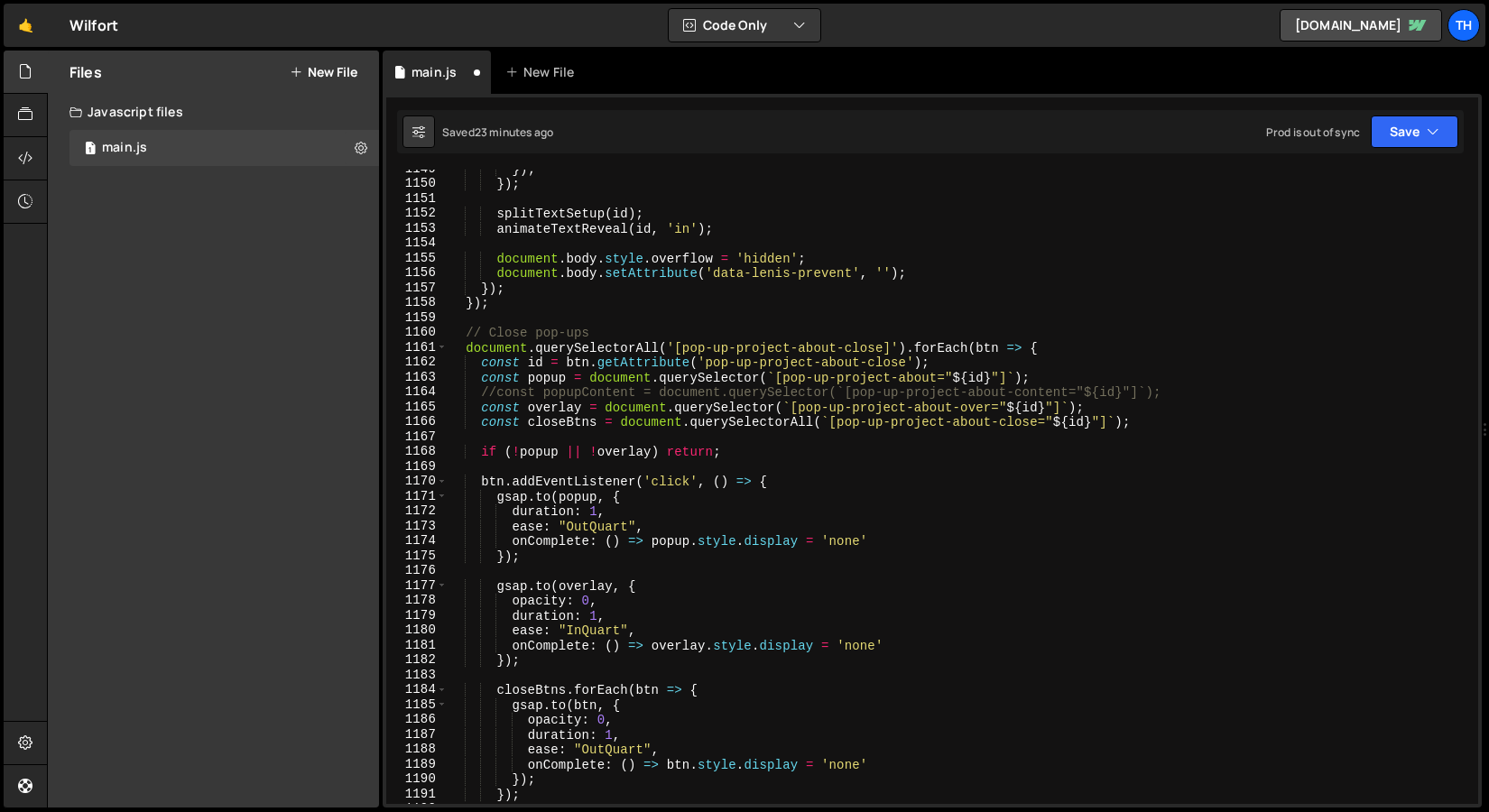
scroll to position [1039, 0]
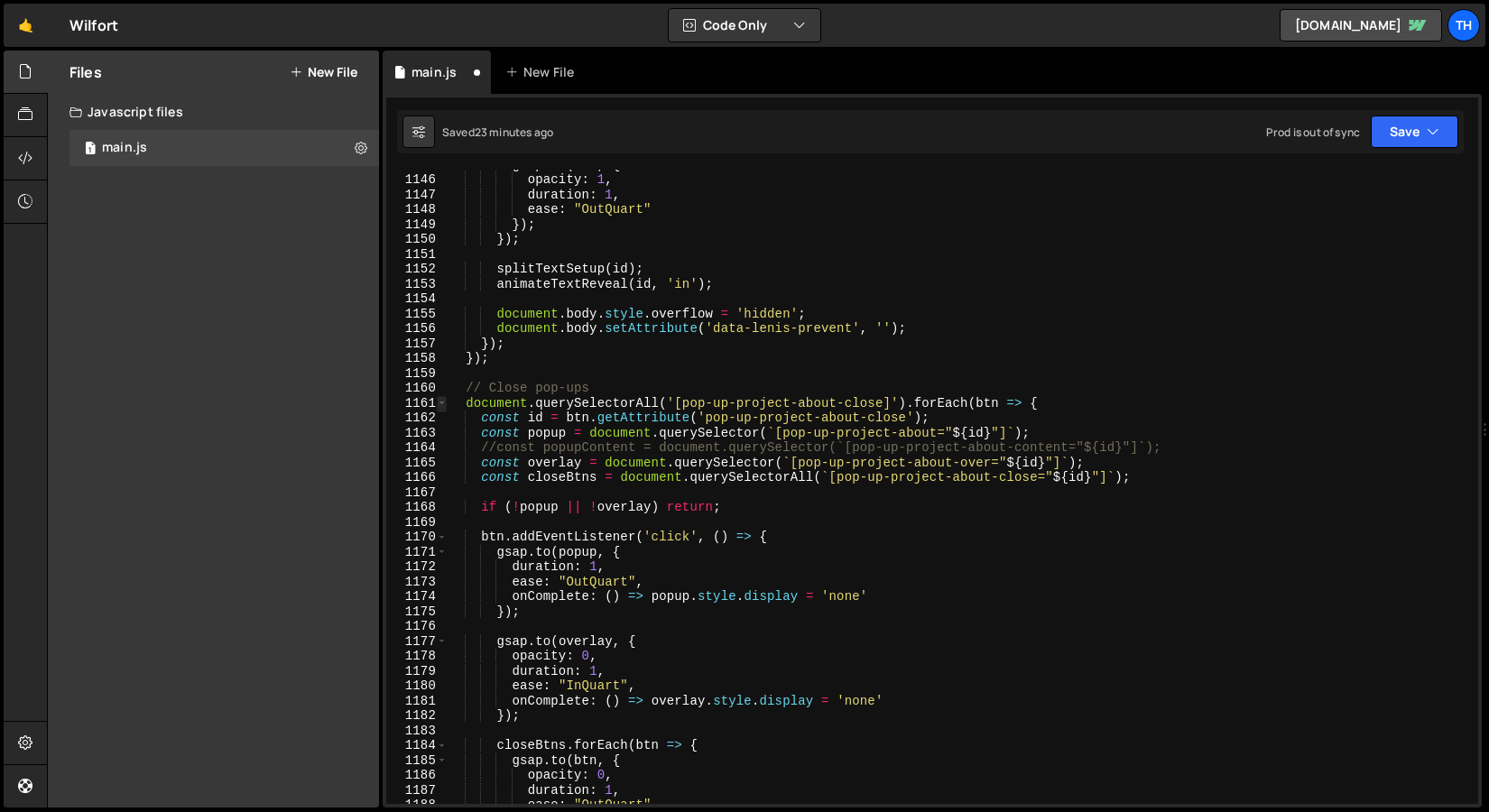
click at [442, 406] on span at bounding box center [442, 404] width 10 height 15
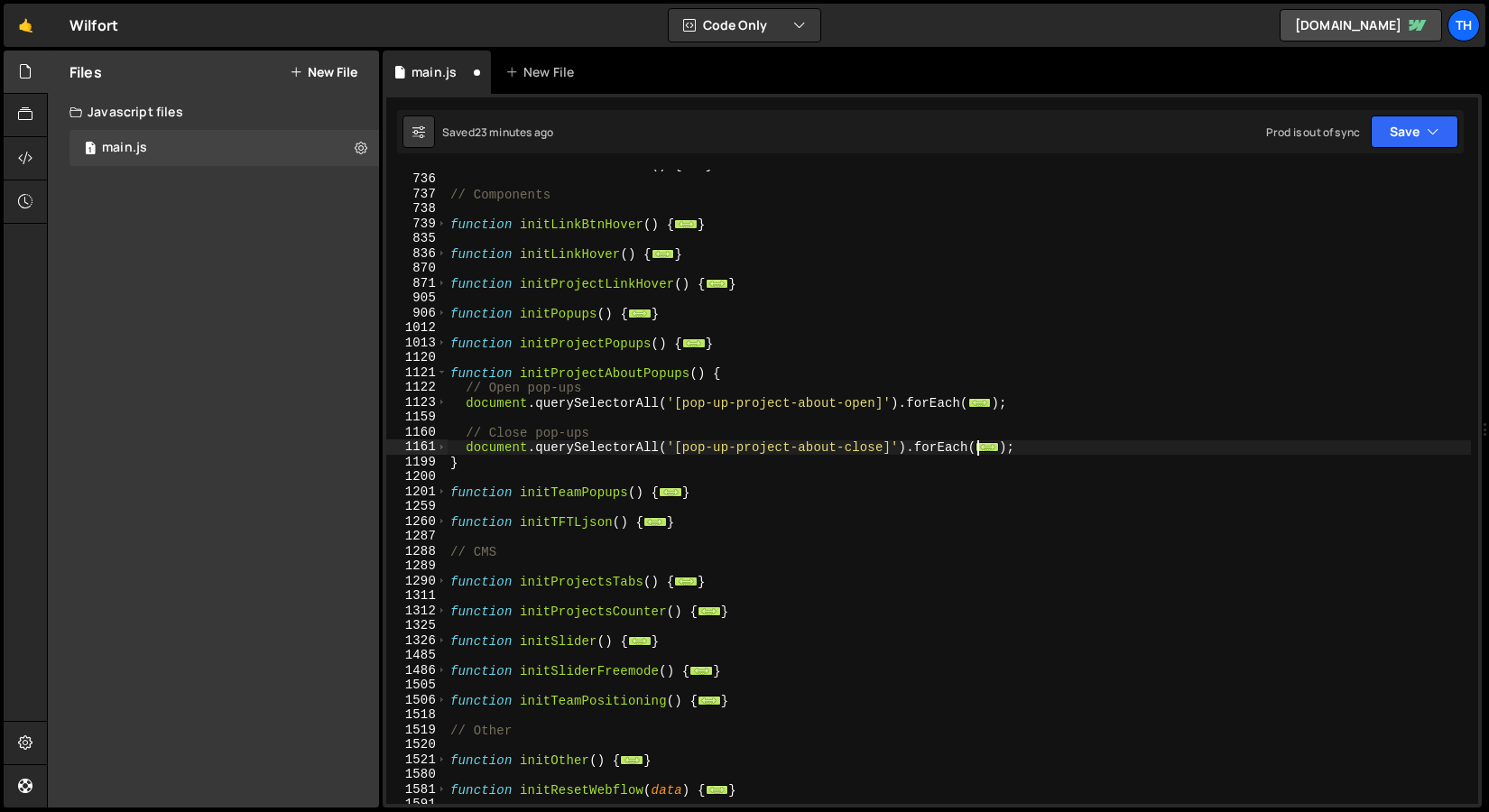
click at [613, 370] on div "function initElementReveal ( ) { ... } // Components function initLinkBtnHover …" at bounding box center [959, 489] width 1025 height 665
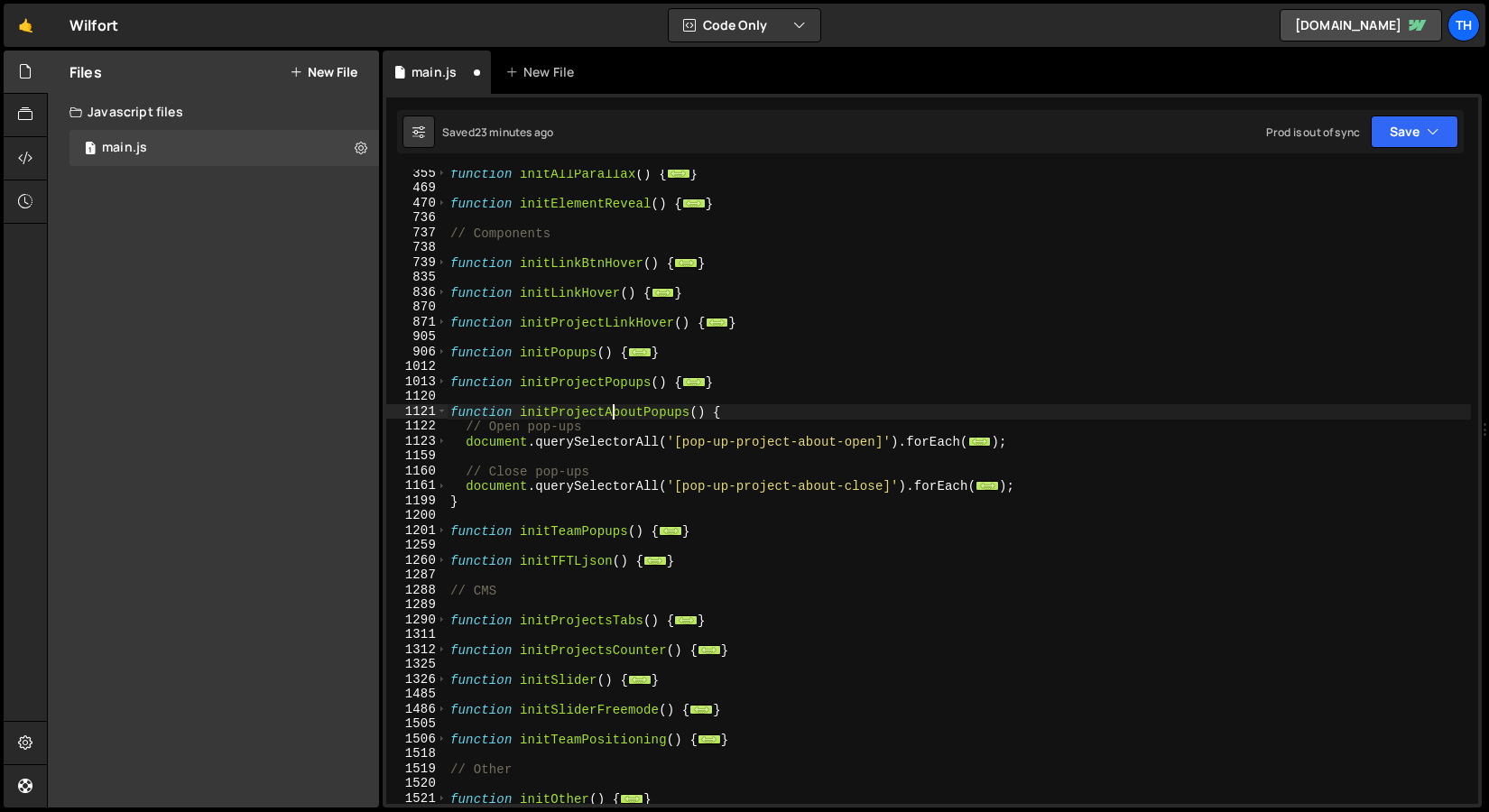
scroll to position [435, 0]
drag, startPoint x: 439, startPoint y: 411, endPoint x: 454, endPoint y: 409, distance: 15.1
click at [439, 411] on span at bounding box center [442, 411] width 10 height 15
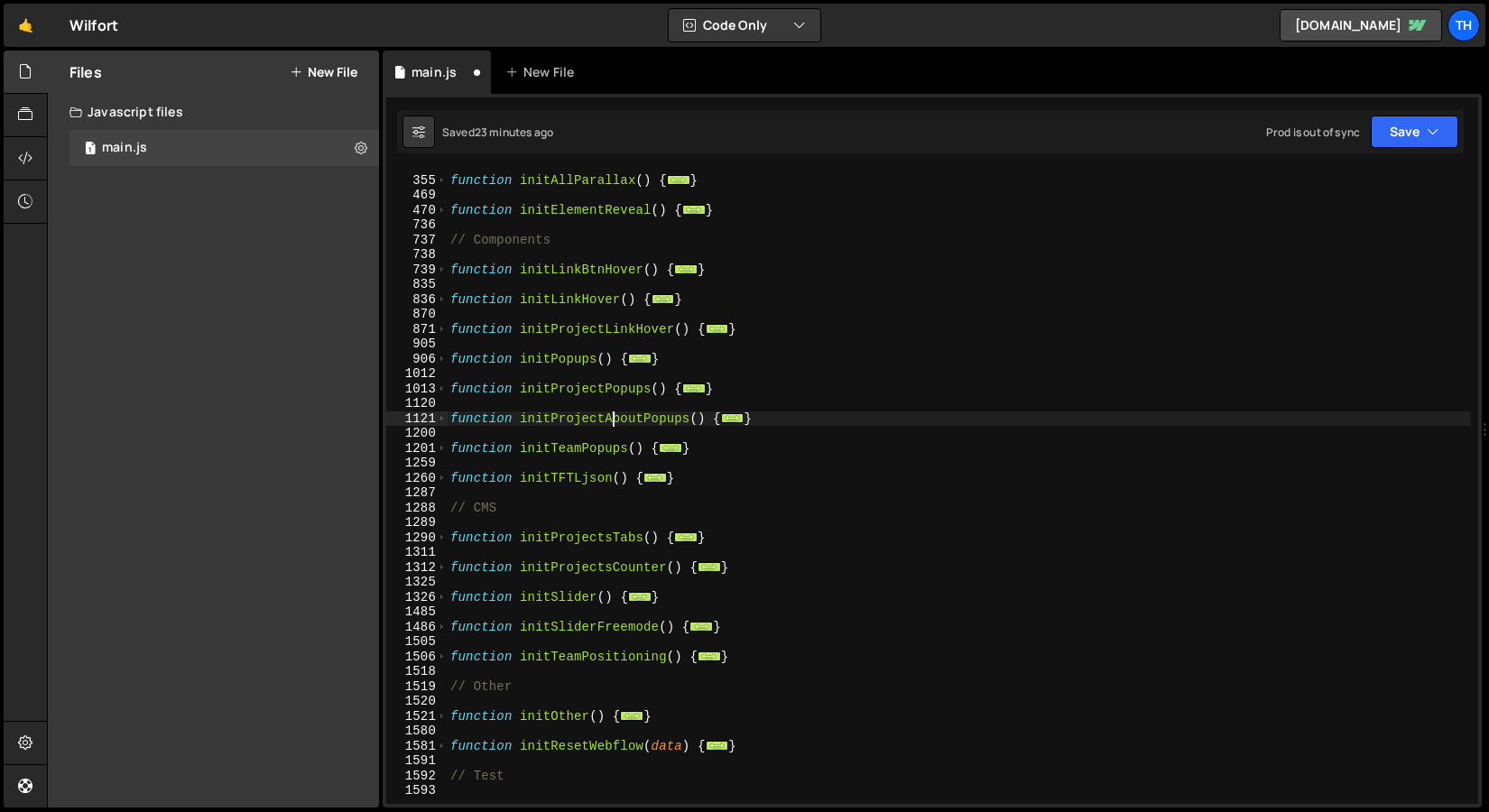
scroll to position [311, 0]
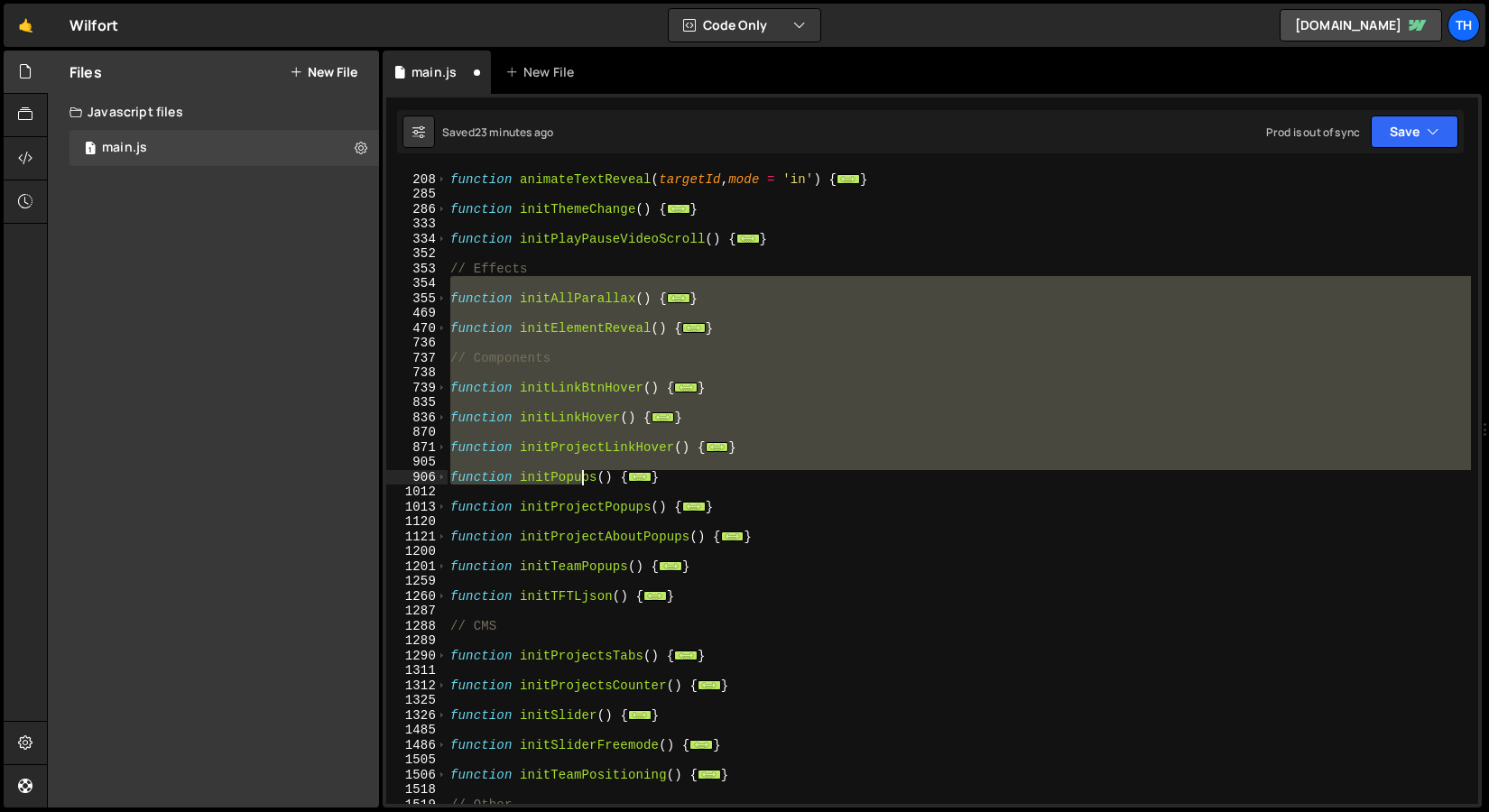
drag, startPoint x: 570, startPoint y: 291, endPoint x: 584, endPoint y: 518, distance: 227.4
click at [584, 518] on div "function animateTextReveal ( targetId , mode = 'in' ) { ... } function initThem…" at bounding box center [959, 489] width 1025 height 665
type textarea "}"
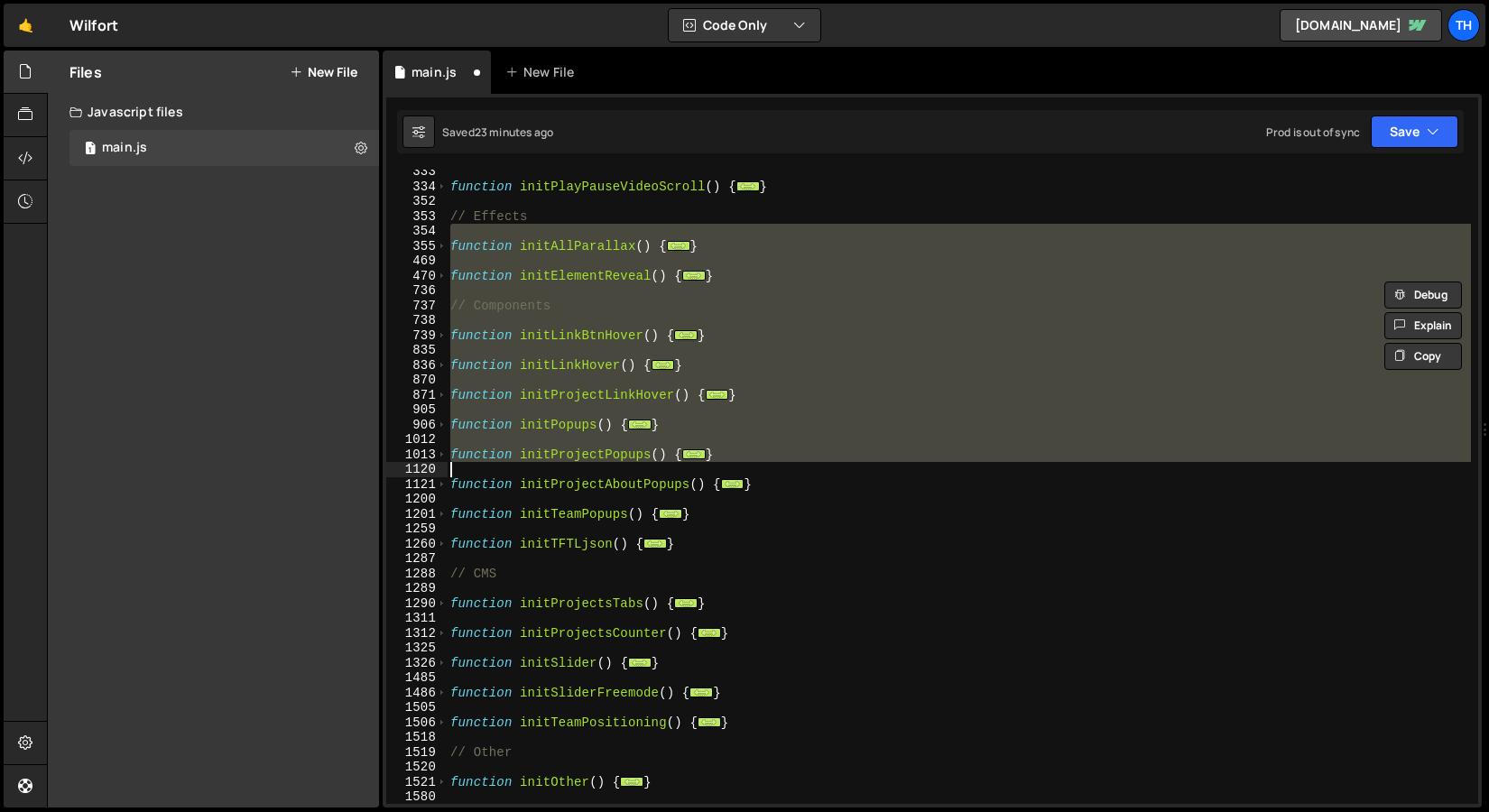
scroll to position [568, 0]
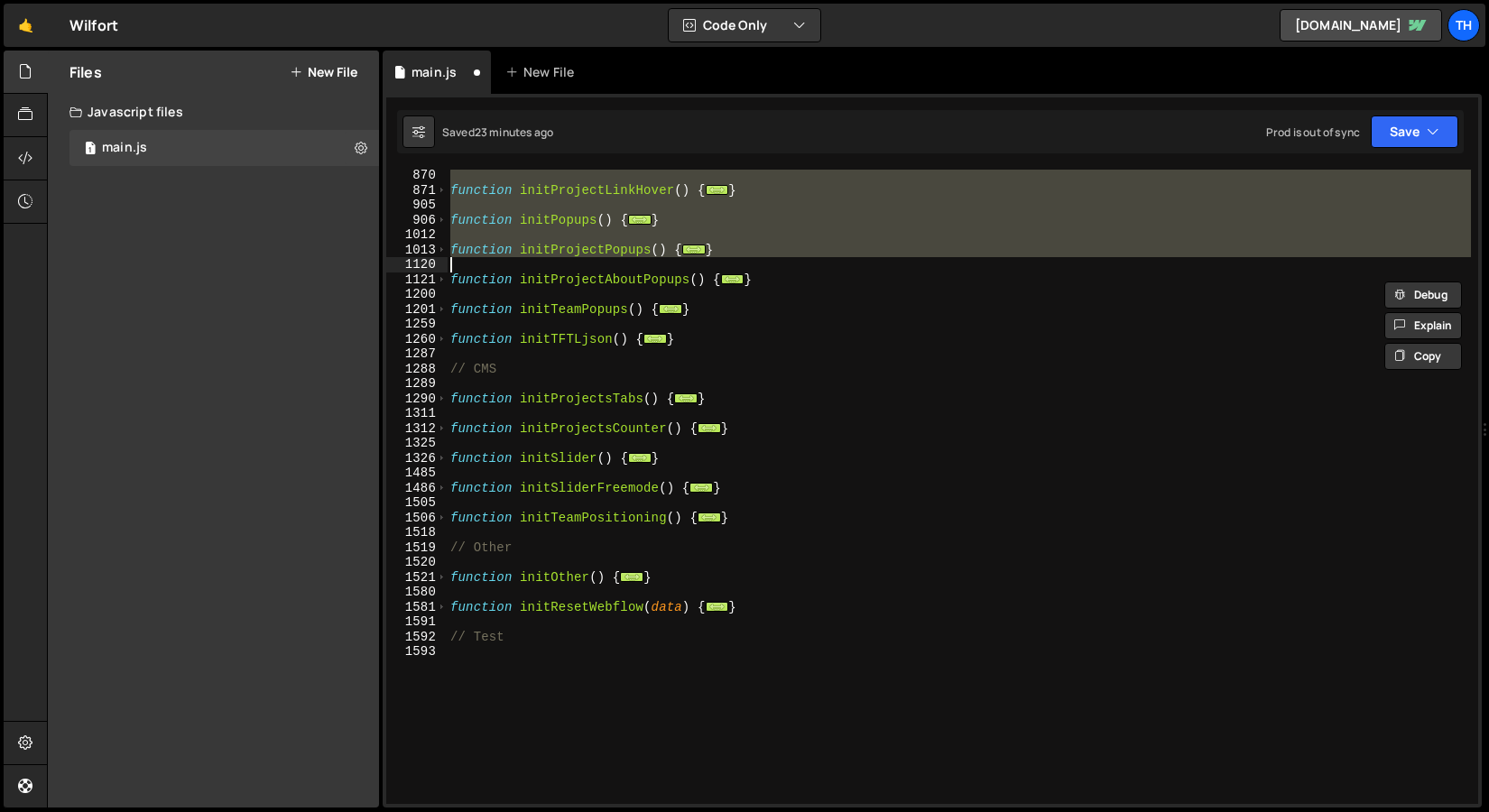
click at [550, 497] on div "function initProjectLinkHover ( ) { ... } function initPopups ( ) { ... } funct…" at bounding box center [959, 499] width 1025 height 665
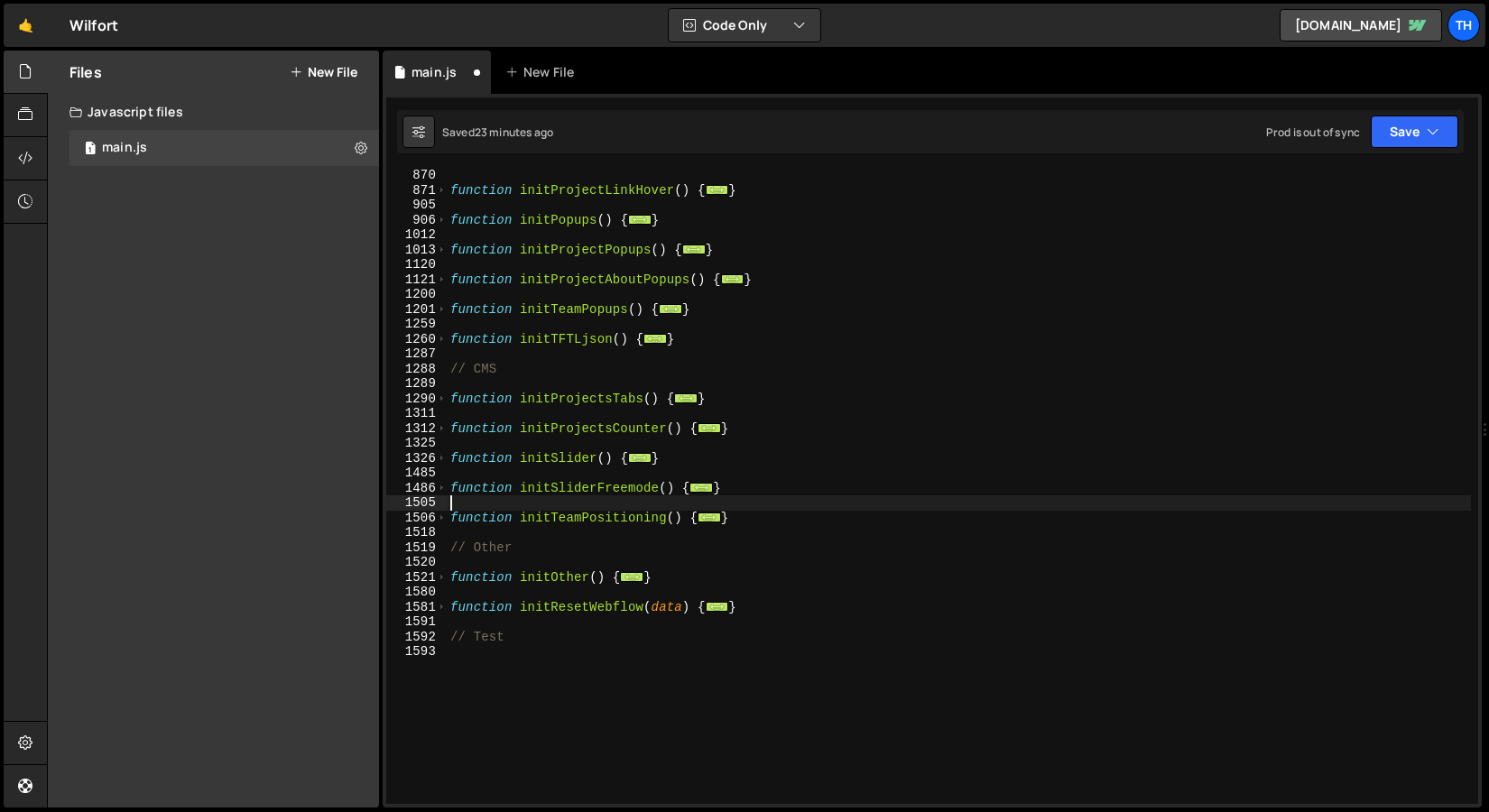
click at [553, 520] on div "function initProjectLinkHover ( ) { ... } function initPopups ( ) { ... } funct…" at bounding box center [959, 499] width 1025 height 665
click at [644, 492] on div "function initProjectLinkHover ( ) { ... } function initPopups ( ) { ... } funct…" at bounding box center [959, 499] width 1025 height 665
click at [444, 491] on span at bounding box center [442, 488] width 10 height 15
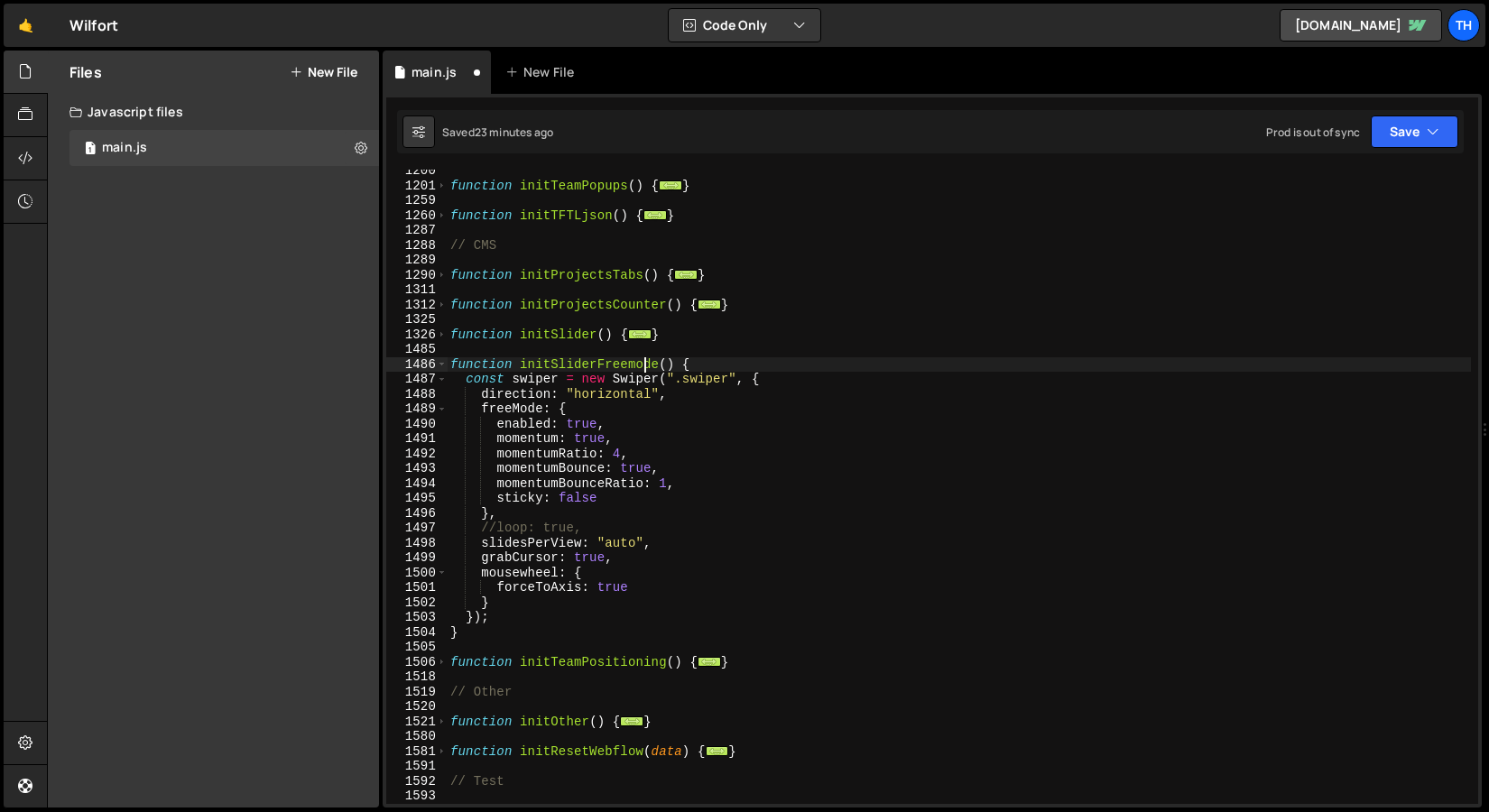
scroll to position [691, 0]
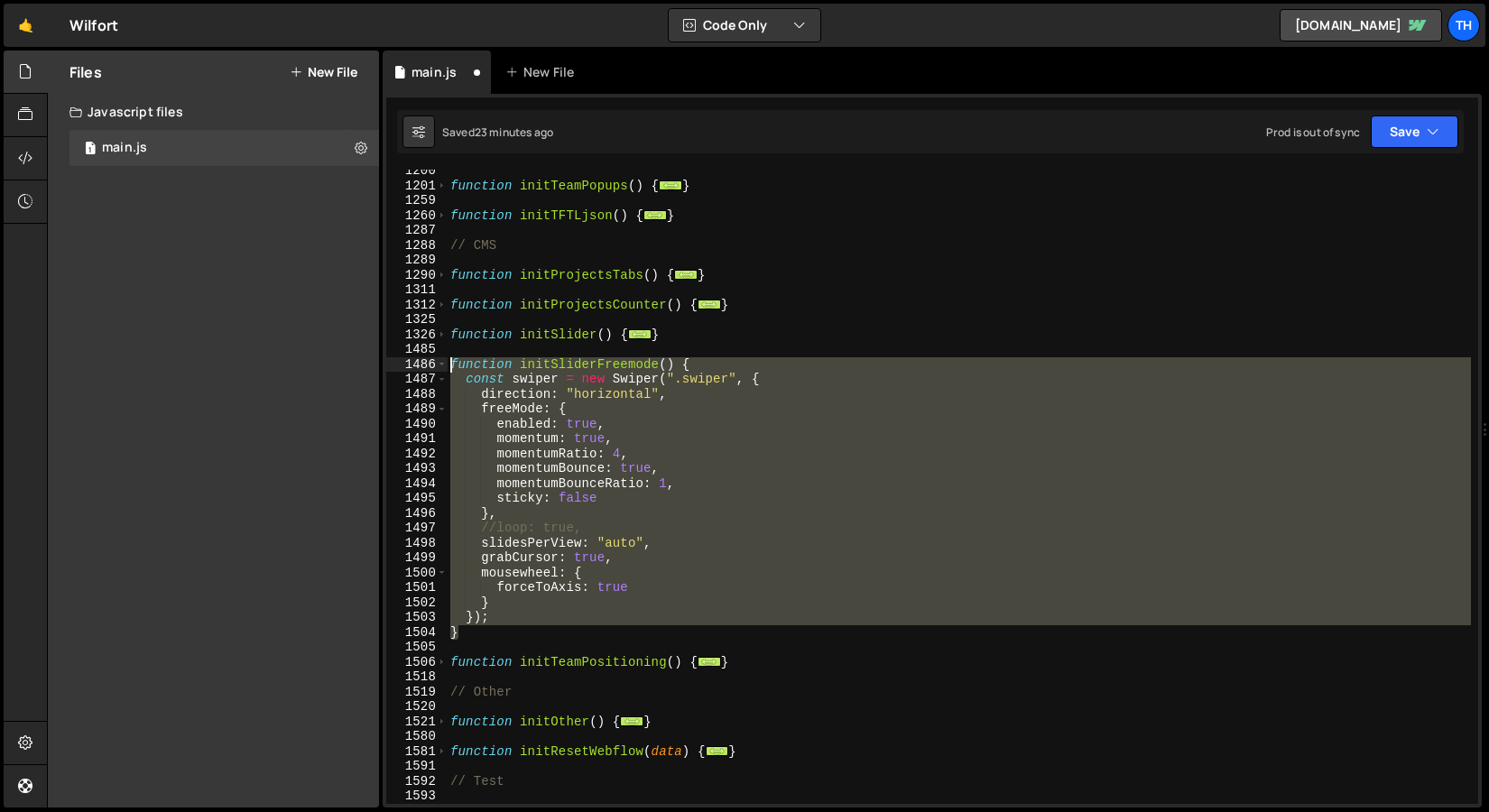
drag, startPoint x: 488, startPoint y: 633, endPoint x: 344, endPoint y: 367, distance: 302.5
click at [344, 367] on div "Files New File Javascript files 1 main.js 0 CSS files Copy share link Edit File…" at bounding box center [767, 429] width 1442 height 758
click at [660, 475] on div "function initTeamPopups ( ) { ... } function initTFTLjson ( ) { ... } // CMS fu…" at bounding box center [959, 486] width 1025 height 635
drag, startPoint x: 492, startPoint y: 627, endPoint x: 407, endPoint y: 369, distance: 271.6
click at [407, 369] on div "momentumBounce: true, 1200 1201 1259 1260 1287 1288 1289 1290 1311 1312 1325 13…" at bounding box center [933, 486] width 1092 height 635
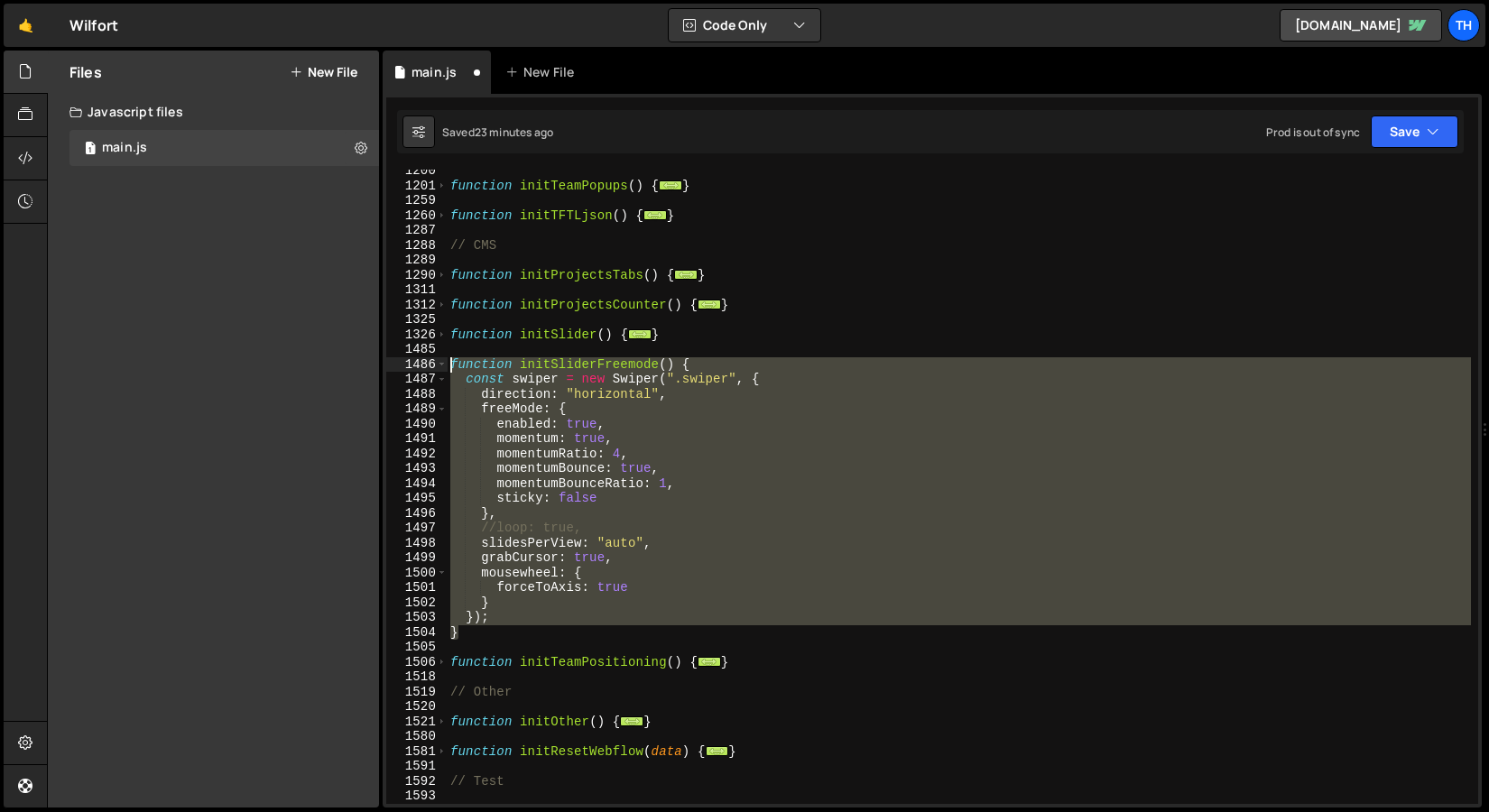
type textarea "function initSliderFreemode() { const swiper = new Swiper(".swiper", {"
